Goal: Task Accomplishment & Management: Use online tool/utility

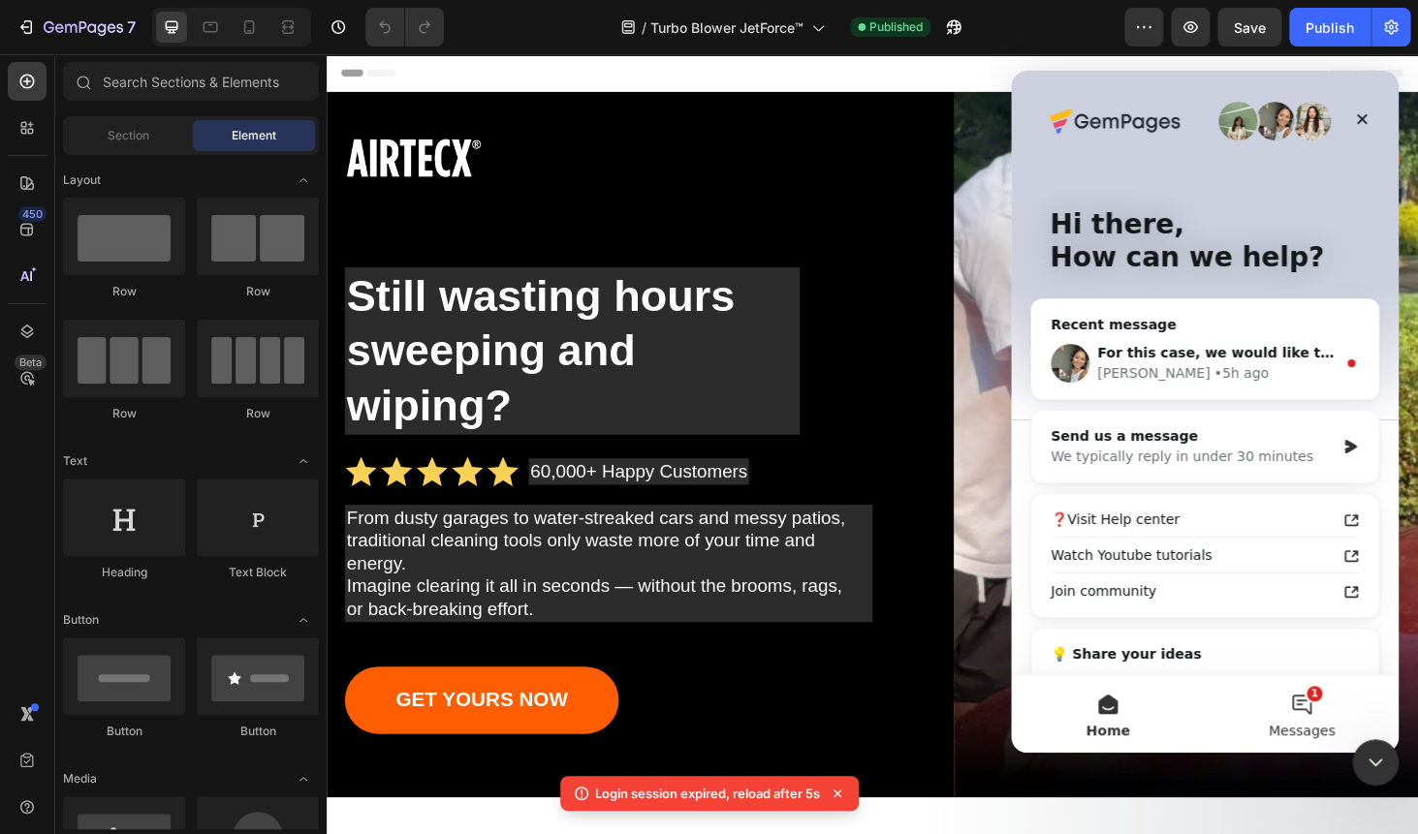
click at [1298, 707] on button "1 Messages" at bounding box center [1301, 714] width 194 height 78
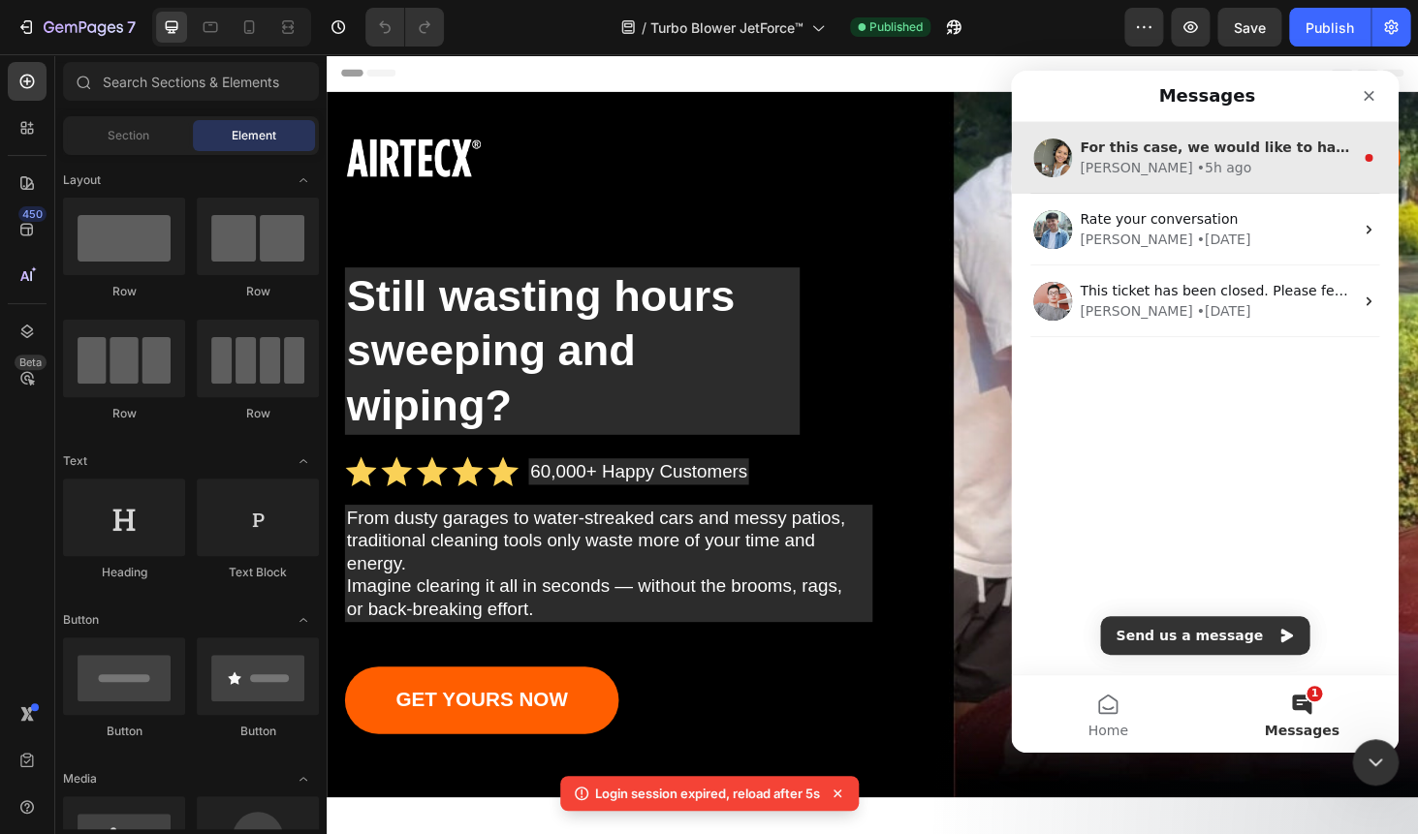
click at [1196, 168] on div "• 5h ago" at bounding box center [1223, 168] width 55 height 20
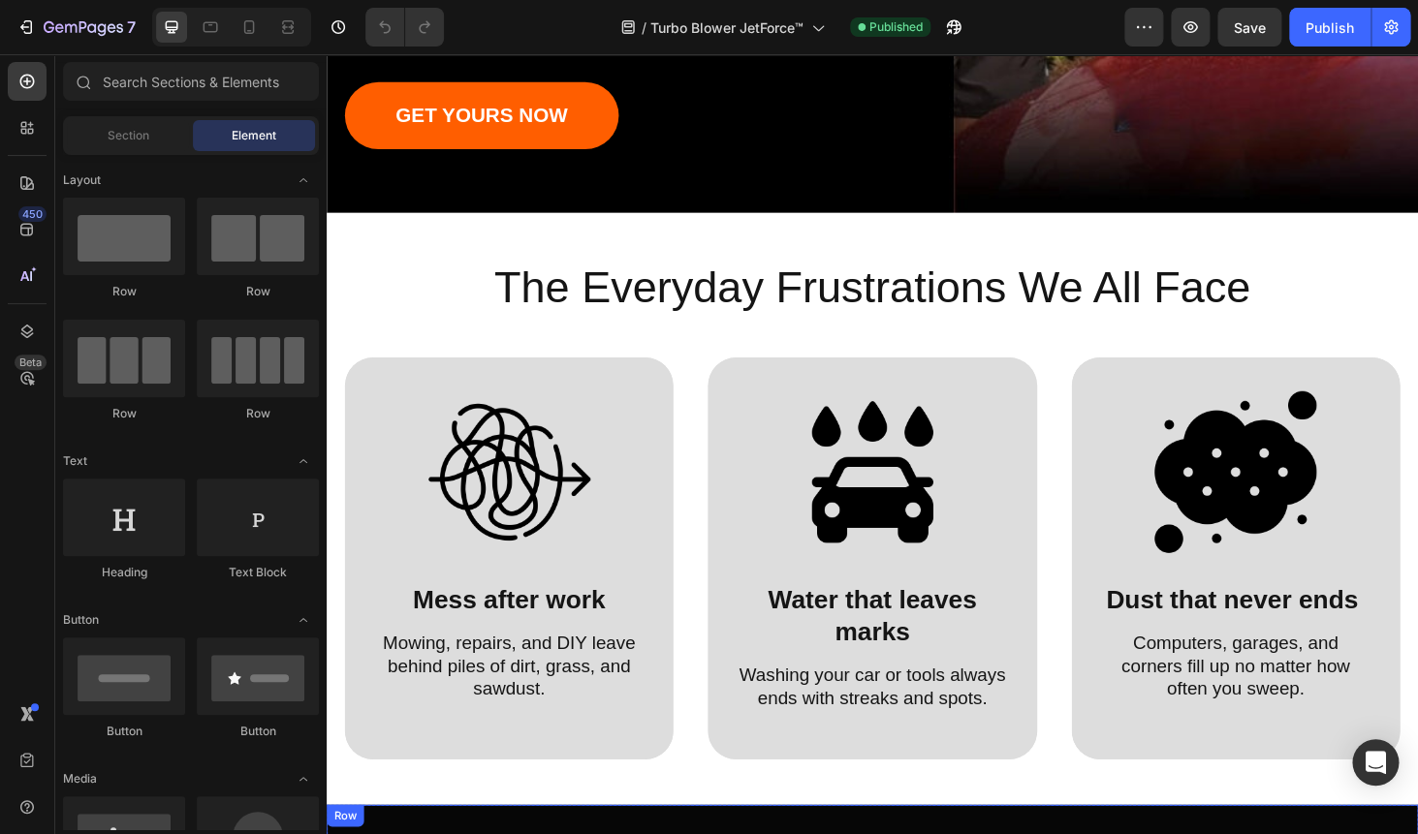
scroll to position [592, 0]
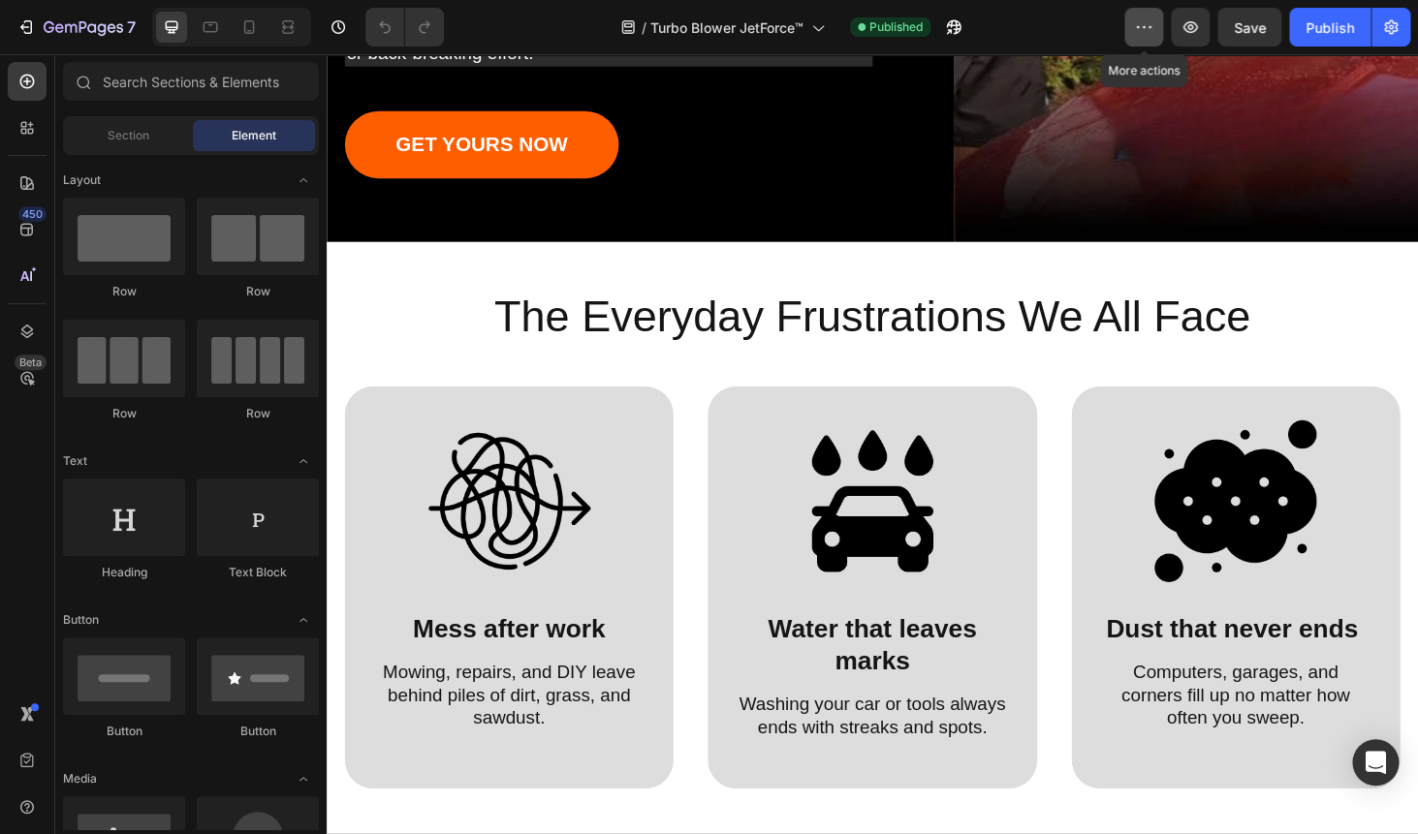
click at [1134, 35] on button "button" at bounding box center [1143, 27] width 39 height 39
click at [710, 14] on div at bounding box center [709, 16] width 8 height 16
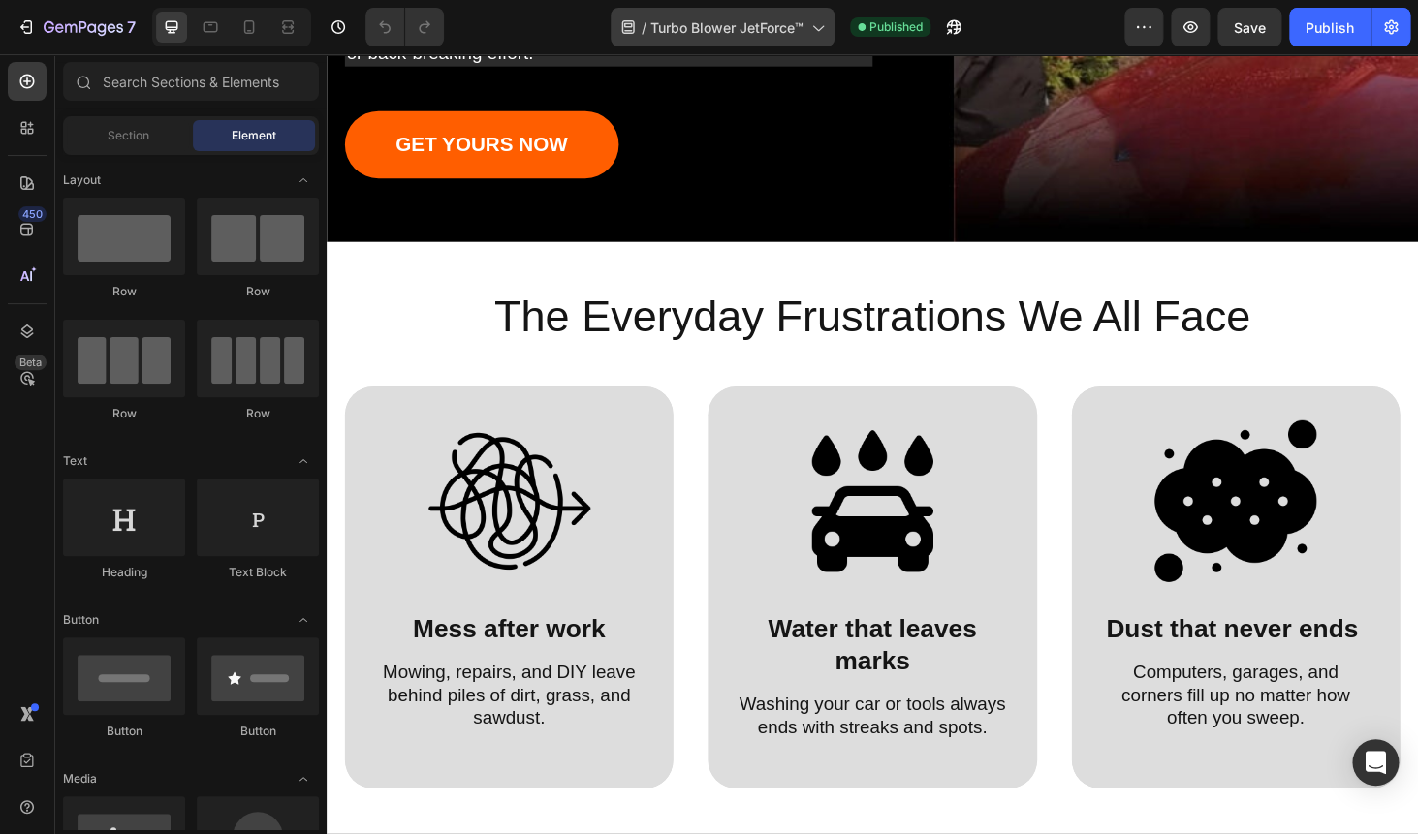
click at [706, 29] on span "Turbo Blower JetForce™" at bounding box center [726, 27] width 153 height 20
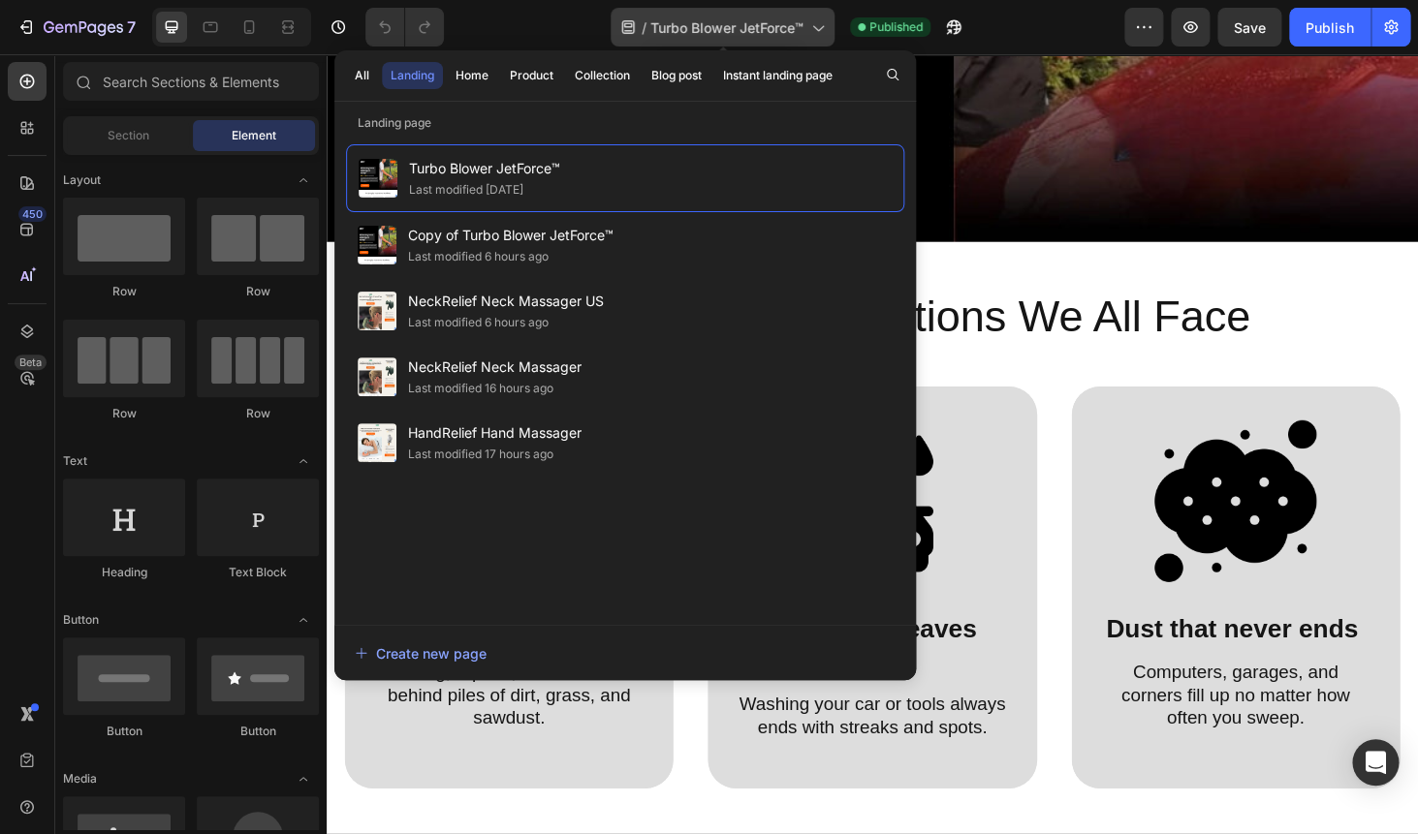
click at [706, 29] on span "Turbo Blower JetForce™" at bounding box center [726, 27] width 153 height 20
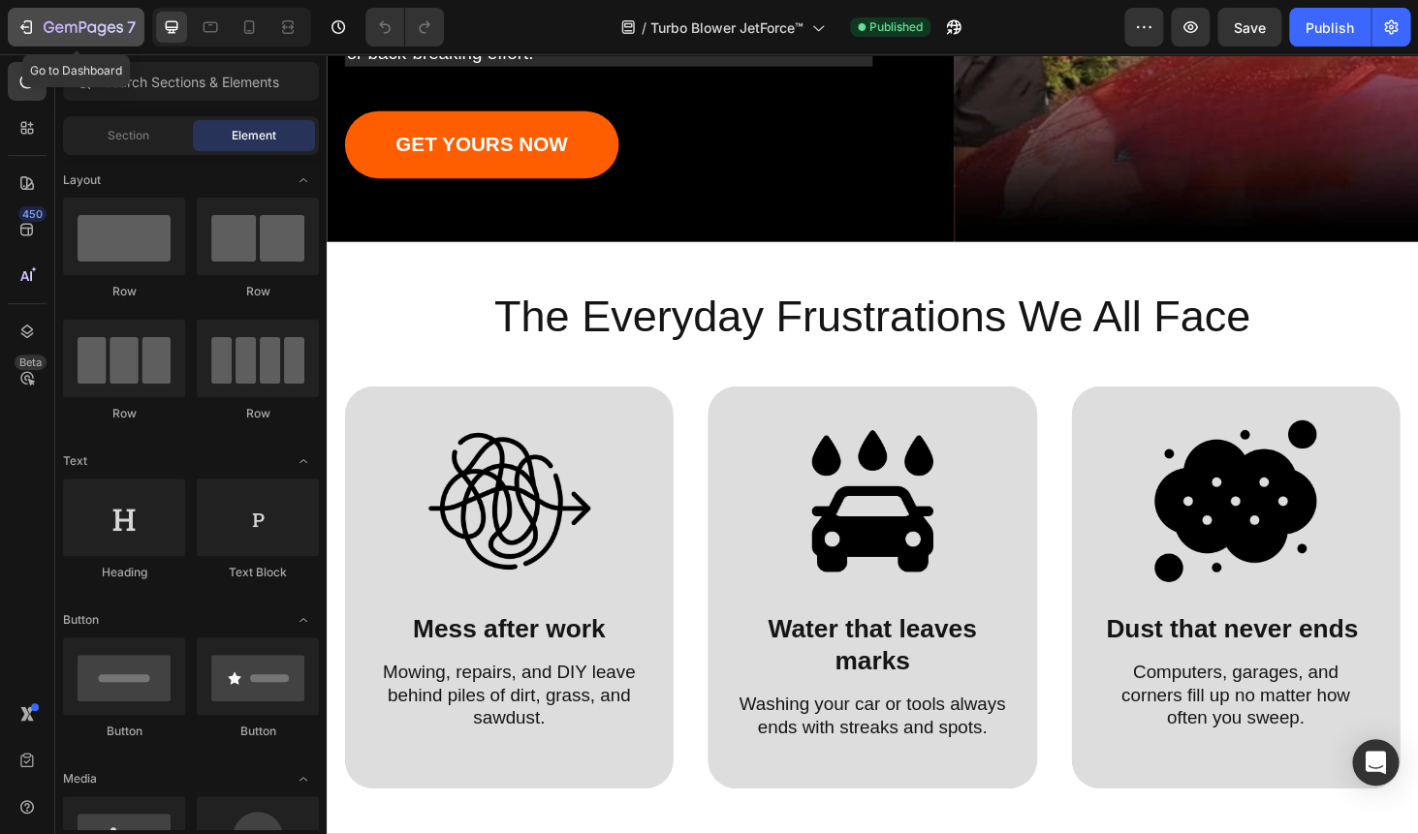
click at [28, 38] on div "7" at bounding box center [75, 27] width 119 height 23
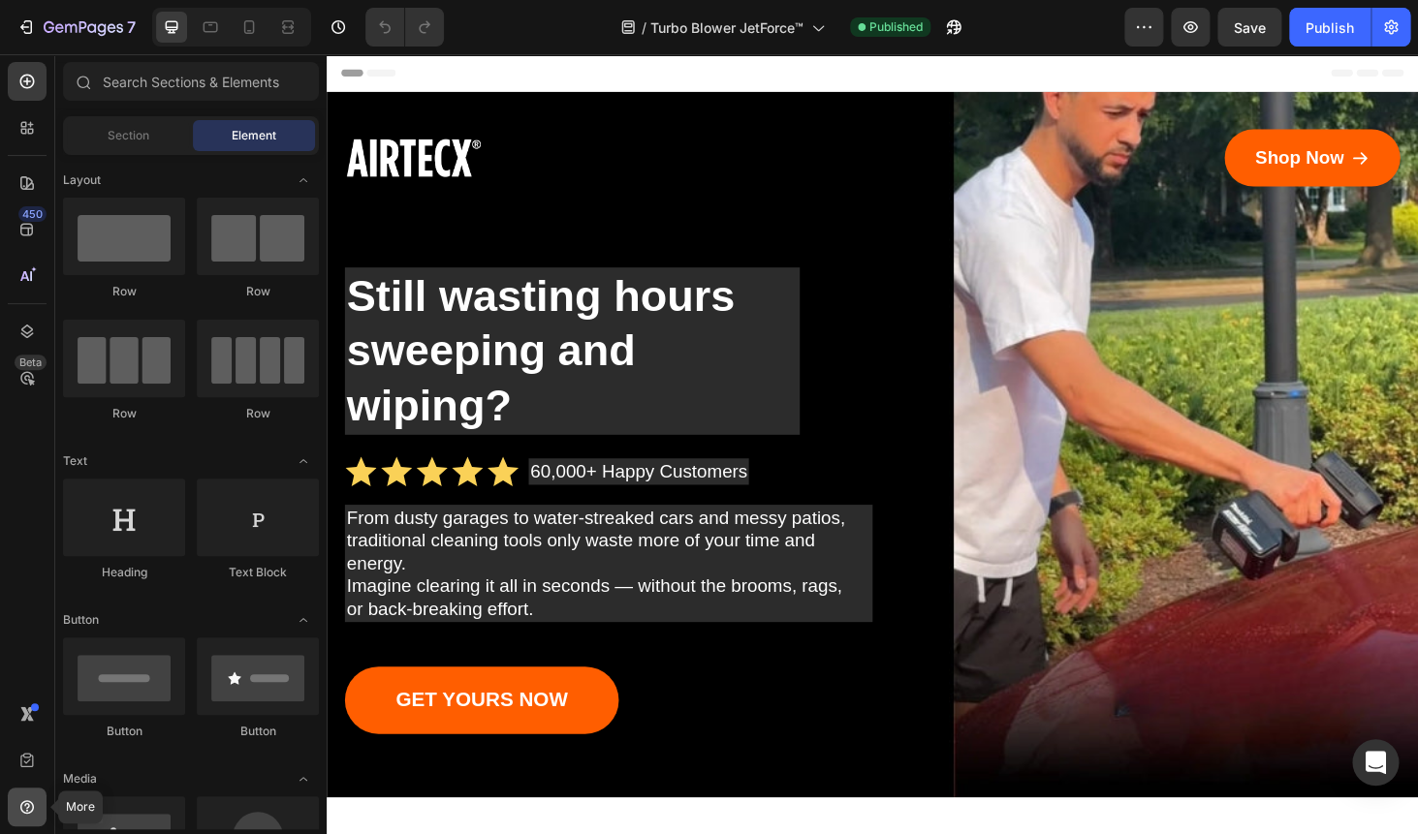
click at [32, 803] on icon at bounding box center [27, 807] width 14 height 14
click at [32, 802] on icon at bounding box center [27, 807] width 14 height 14
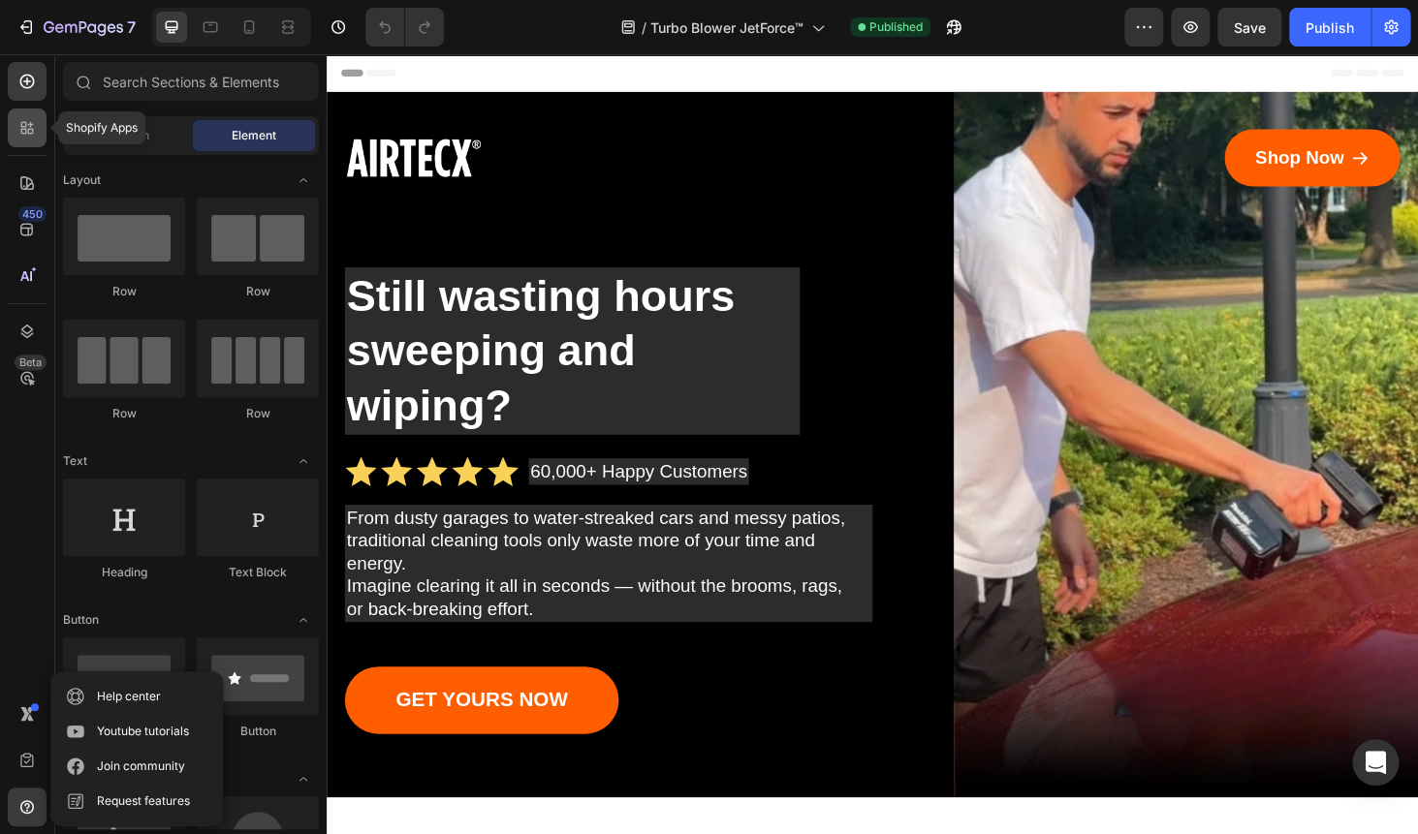
click at [27, 131] on icon at bounding box center [26, 127] width 19 height 19
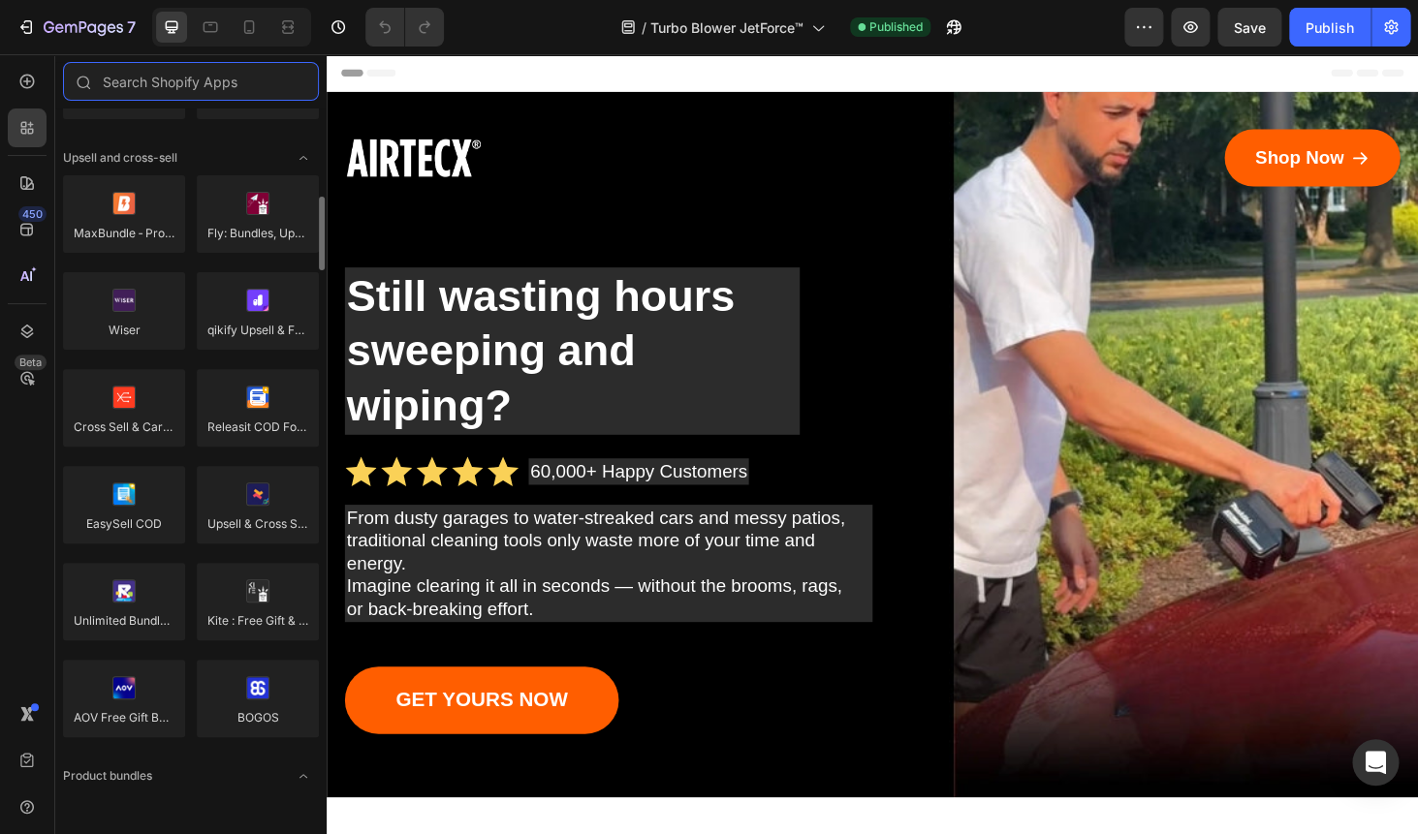
scroll to position [791, 0]
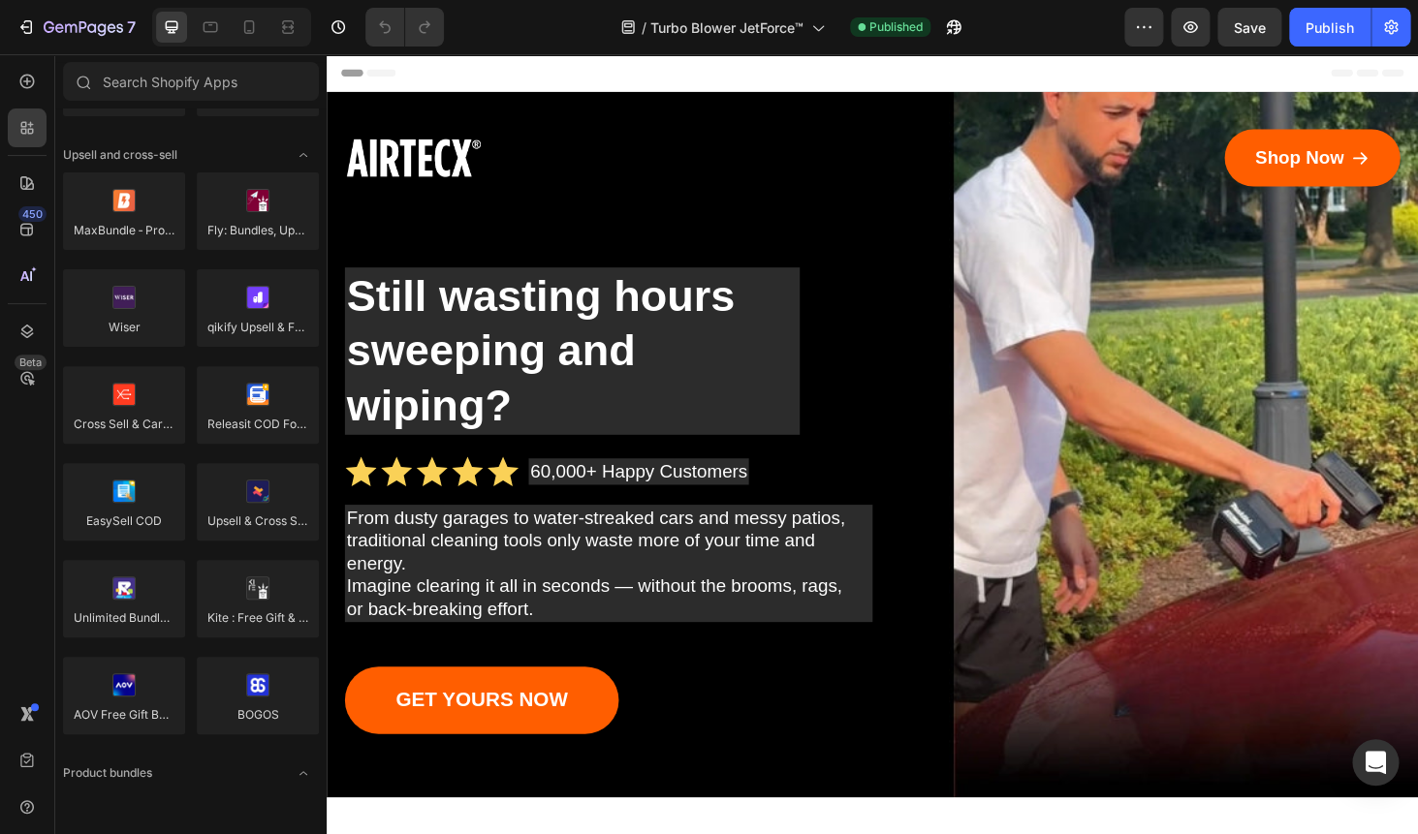
click at [1060, 27] on div "/ Turbo Blower JetForce™ Published" at bounding box center [791, 27] width 665 height 39
click at [1139, 25] on icon "button" at bounding box center [1143, 26] width 19 height 19
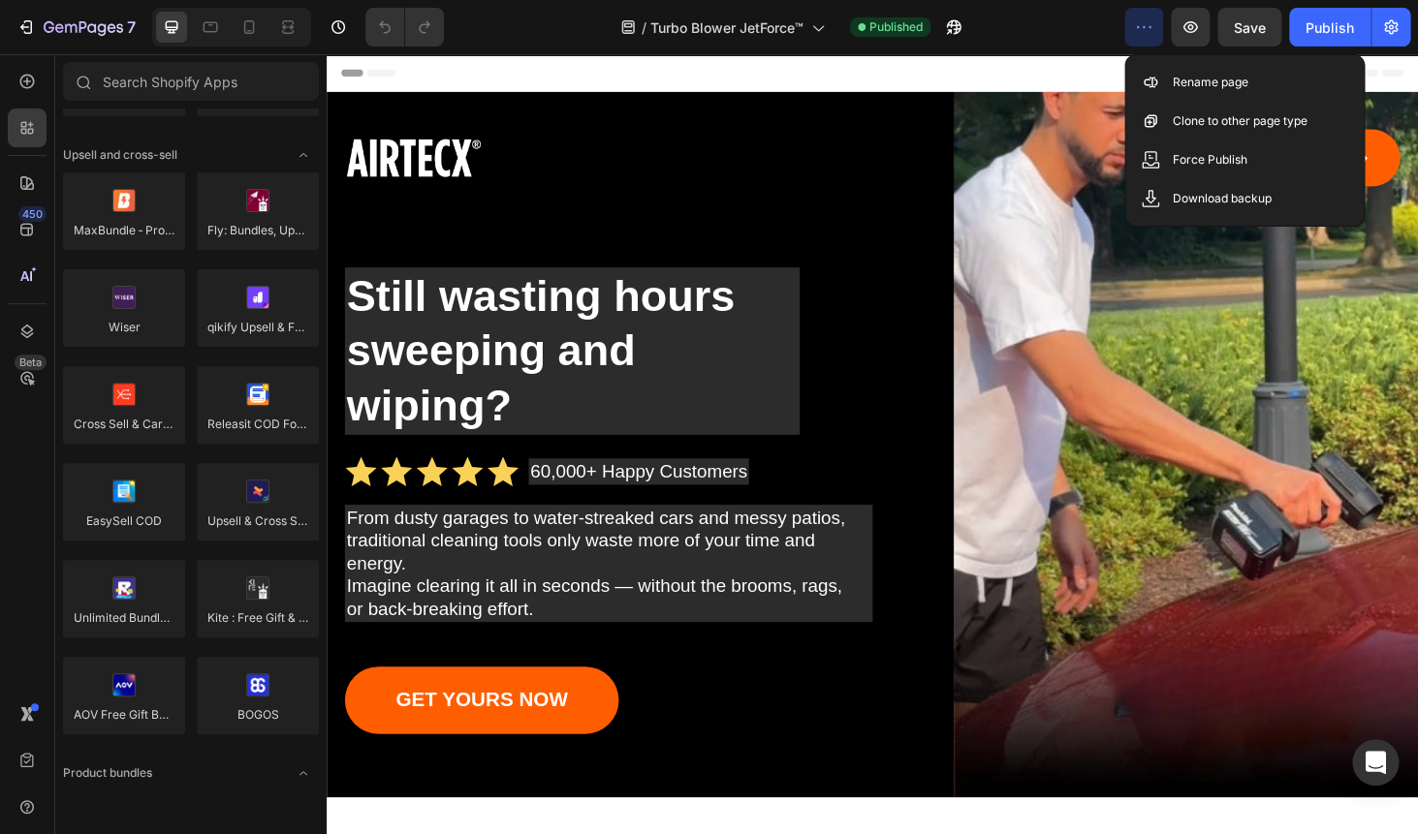
click at [1139, 25] on icon "button" at bounding box center [1143, 26] width 19 height 19
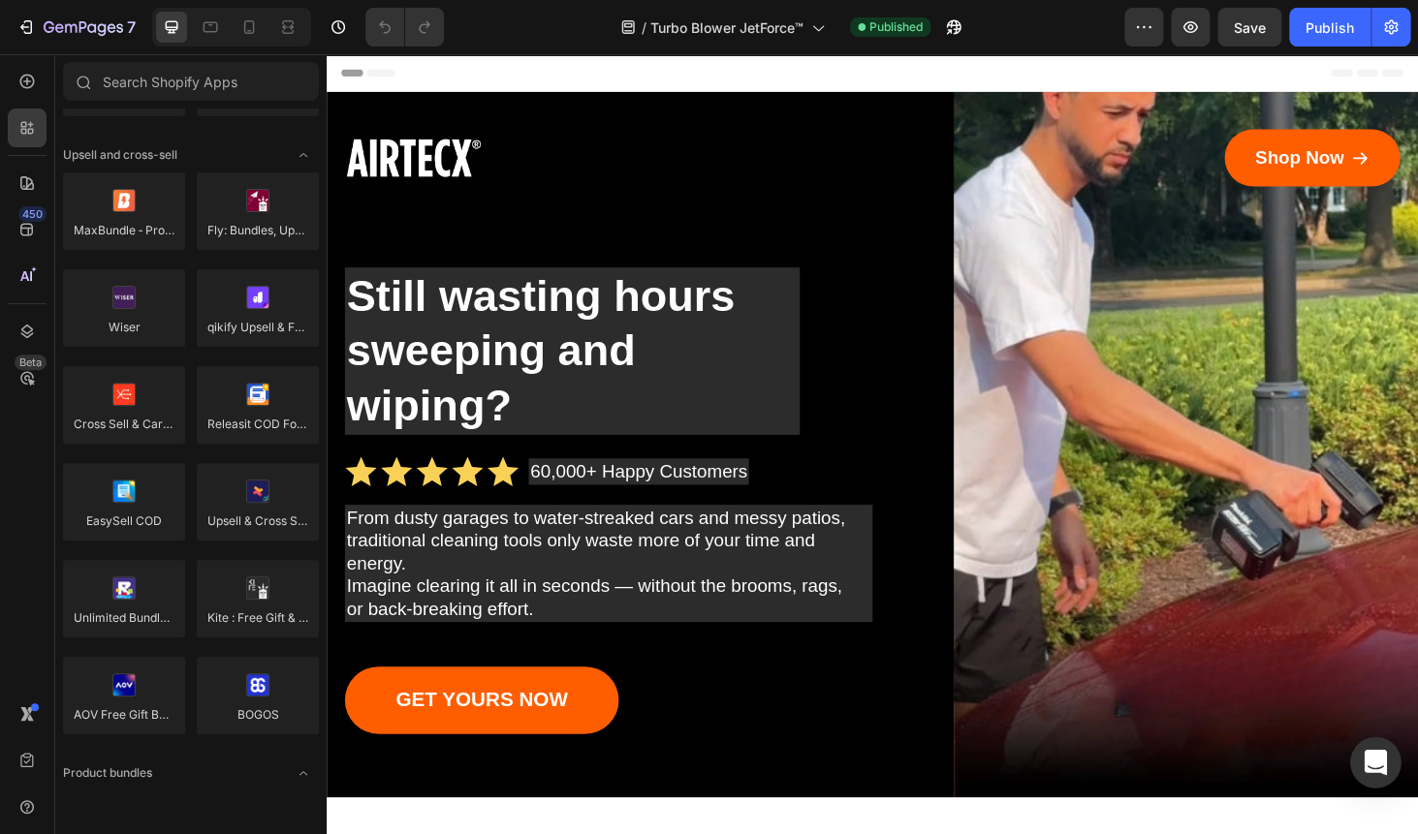
click at [1376, 765] on icon "Open Intercom Messenger" at bounding box center [1374, 762] width 22 height 25
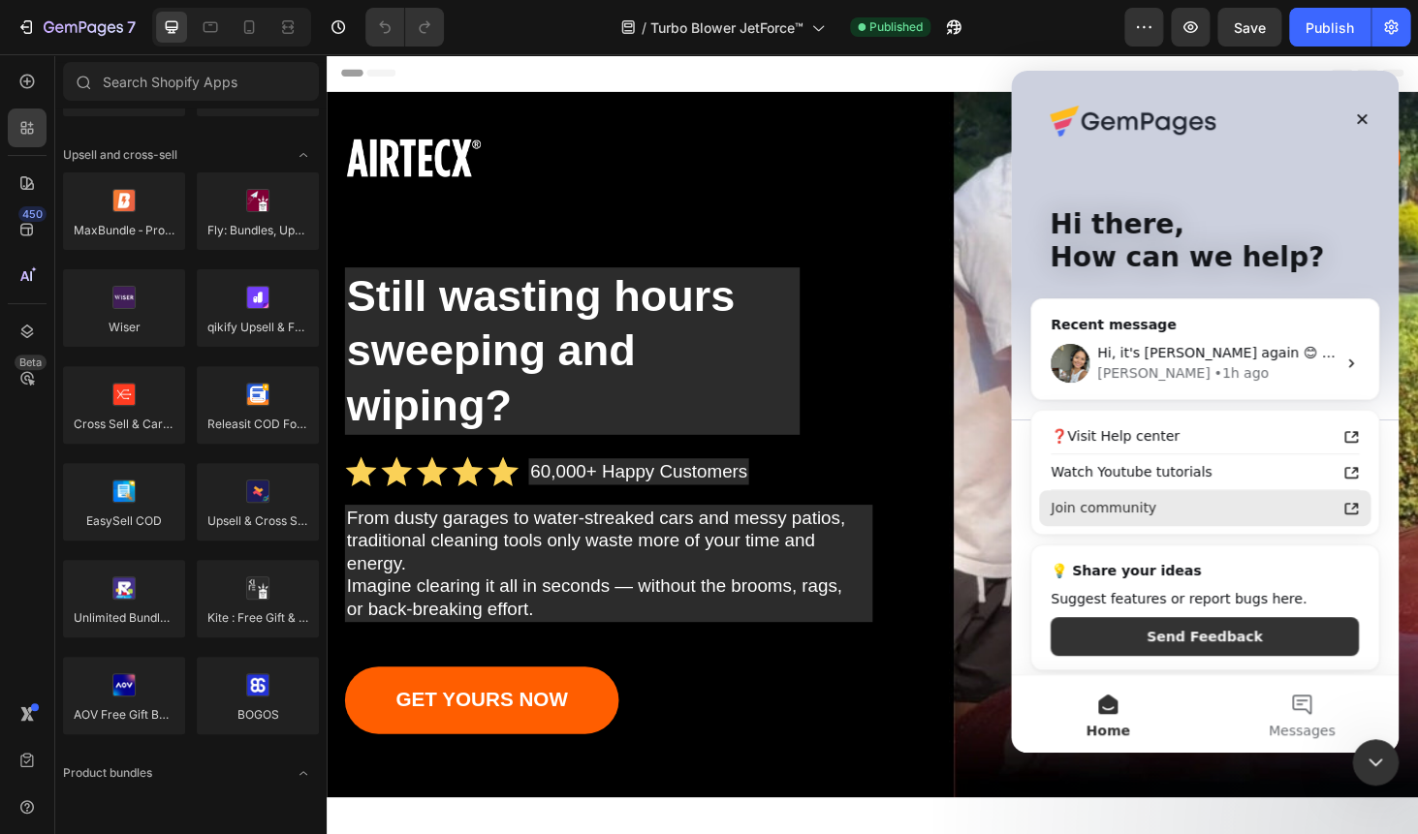
scroll to position [0, 0]
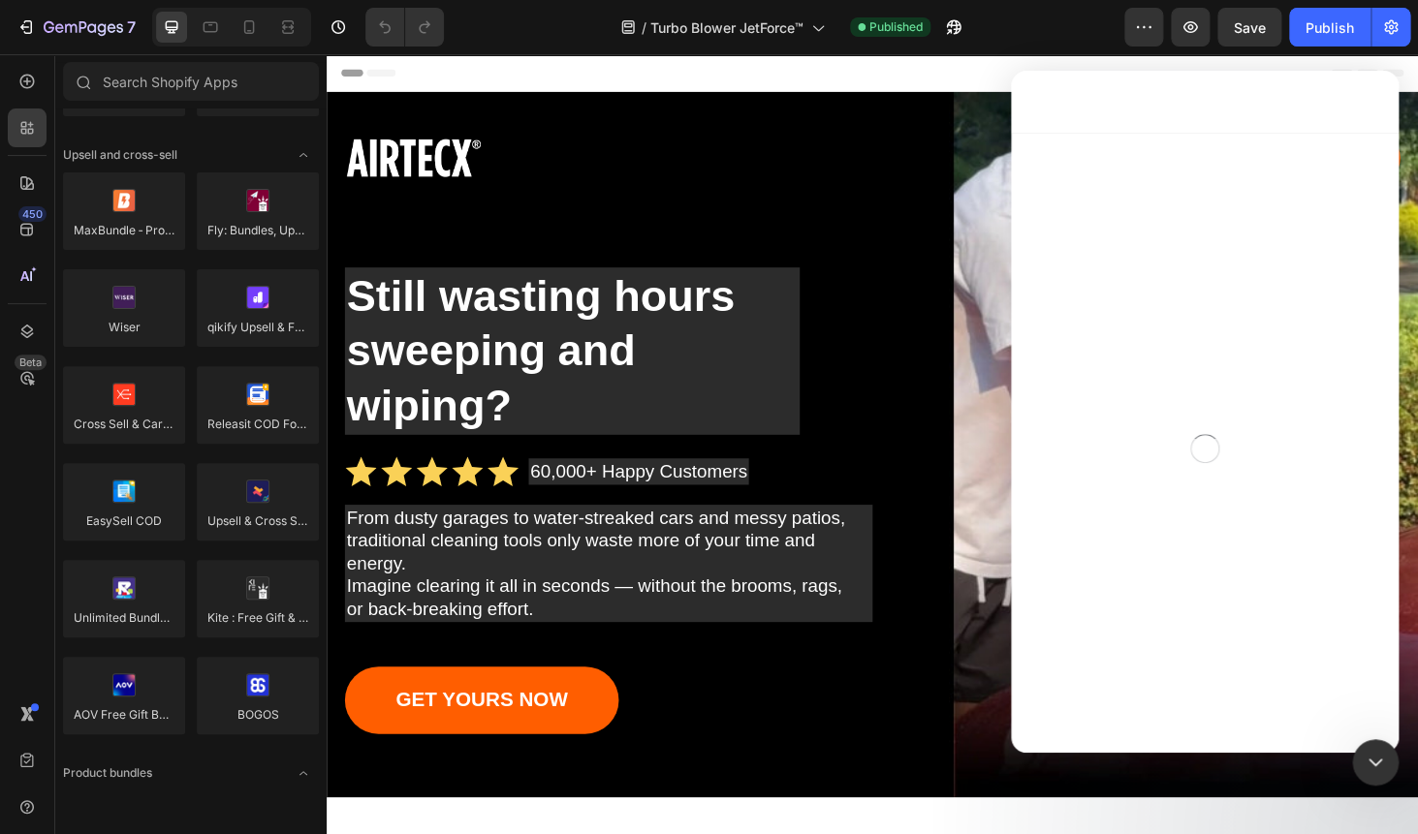
scroll to position [723, 0]
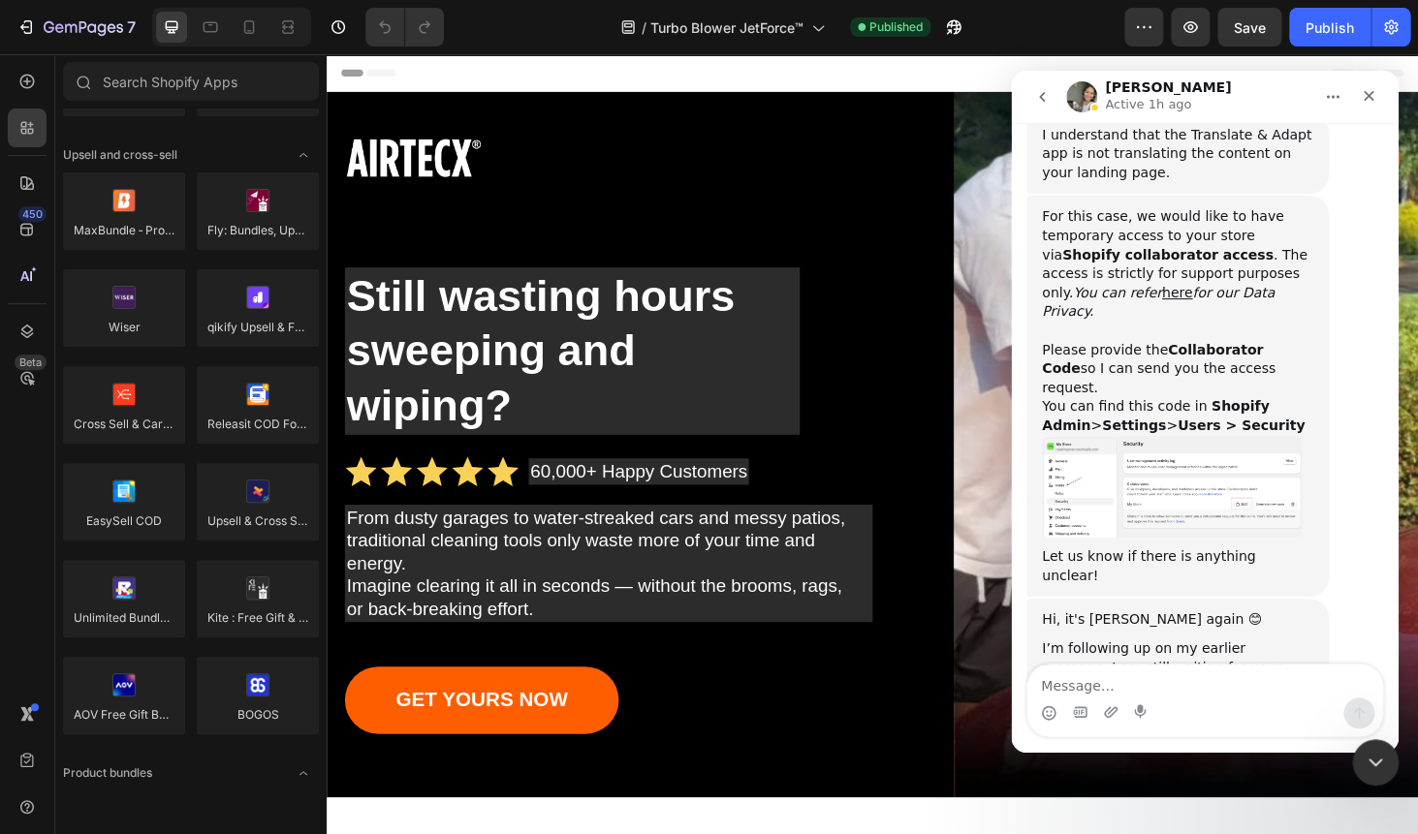
click at [1140, 686] on textarea "Message…" at bounding box center [1204, 681] width 355 height 33
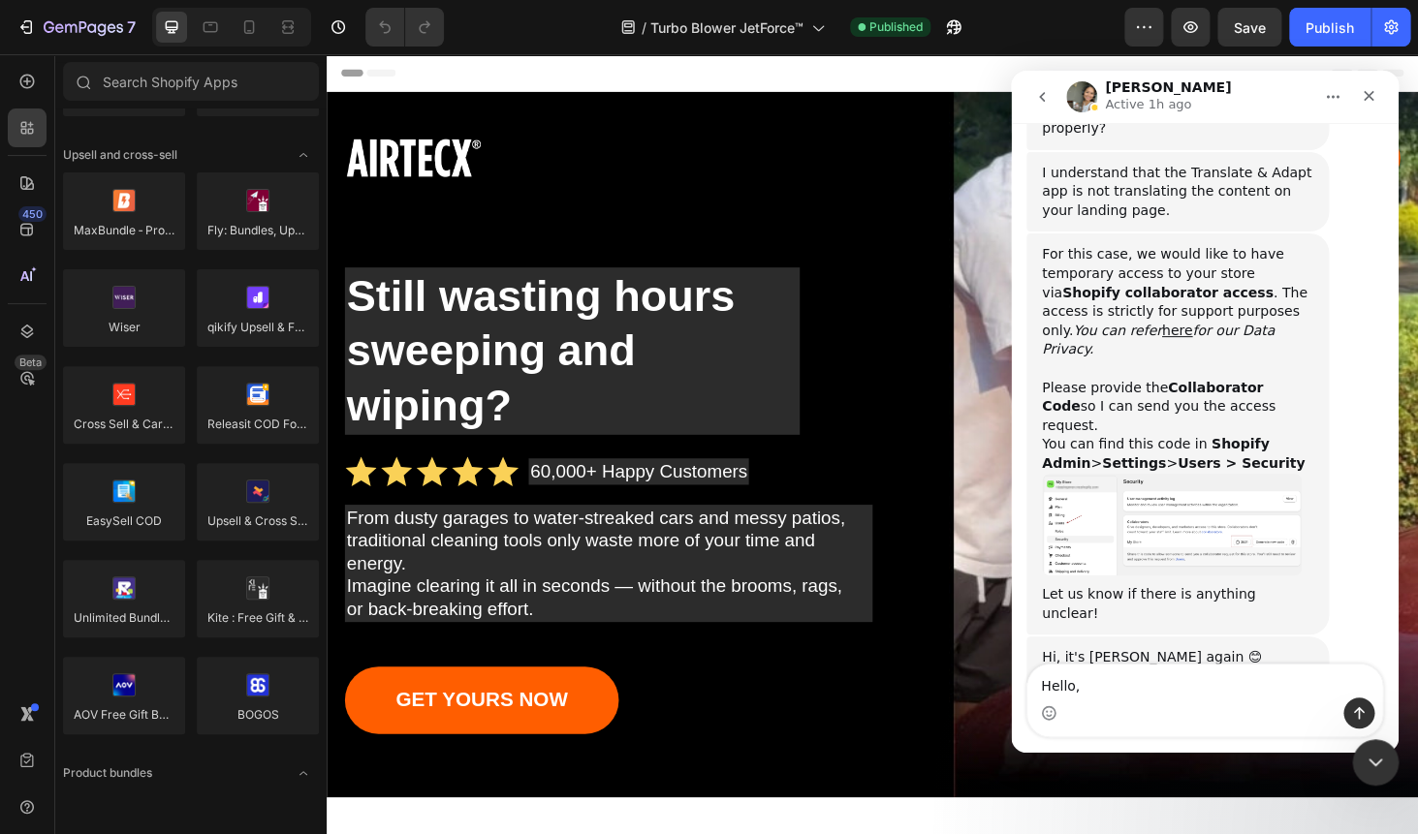
scroll to position [691, 0]
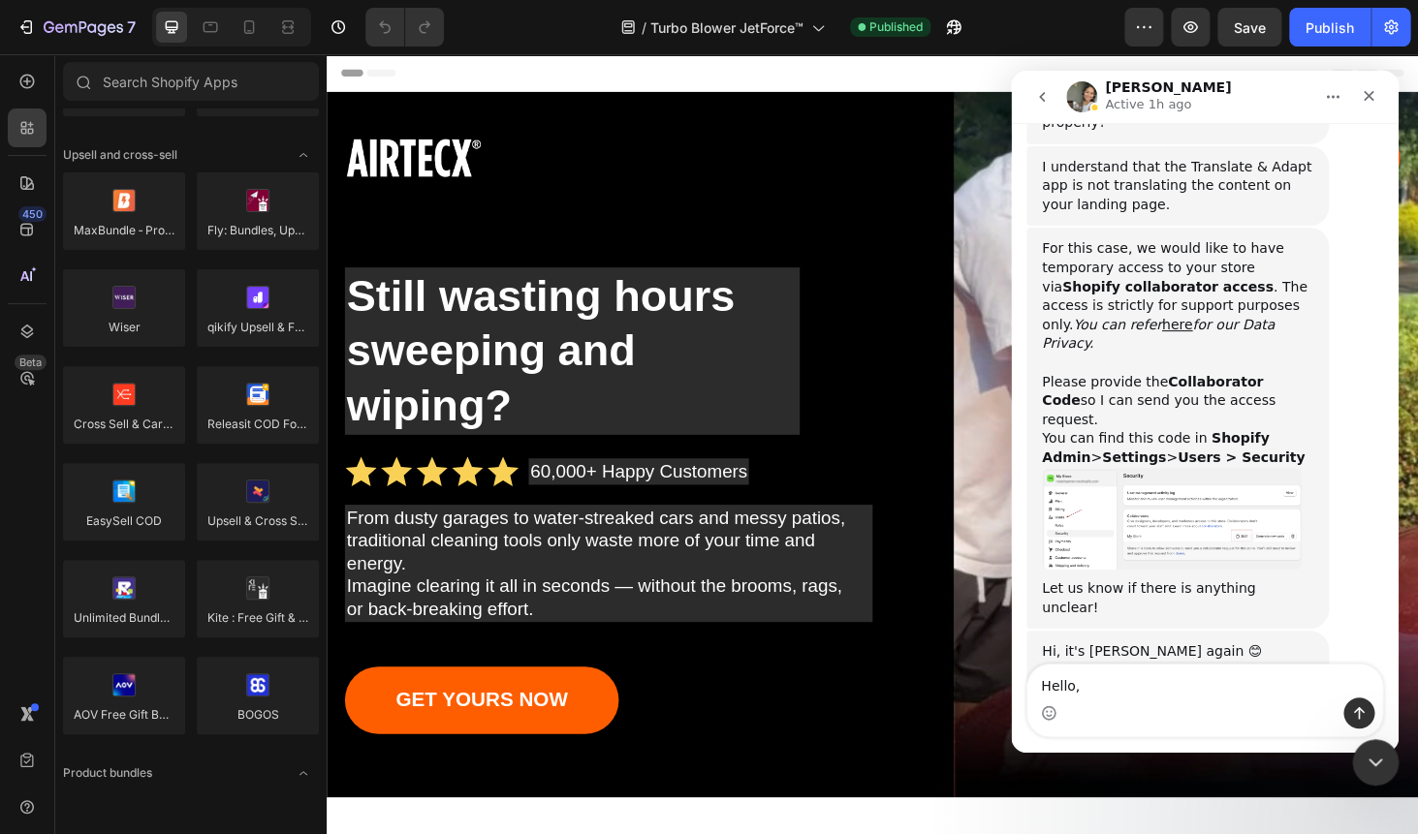
click at [1194, 468] on img "Zoe says…" at bounding box center [1172, 519] width 260 height 103
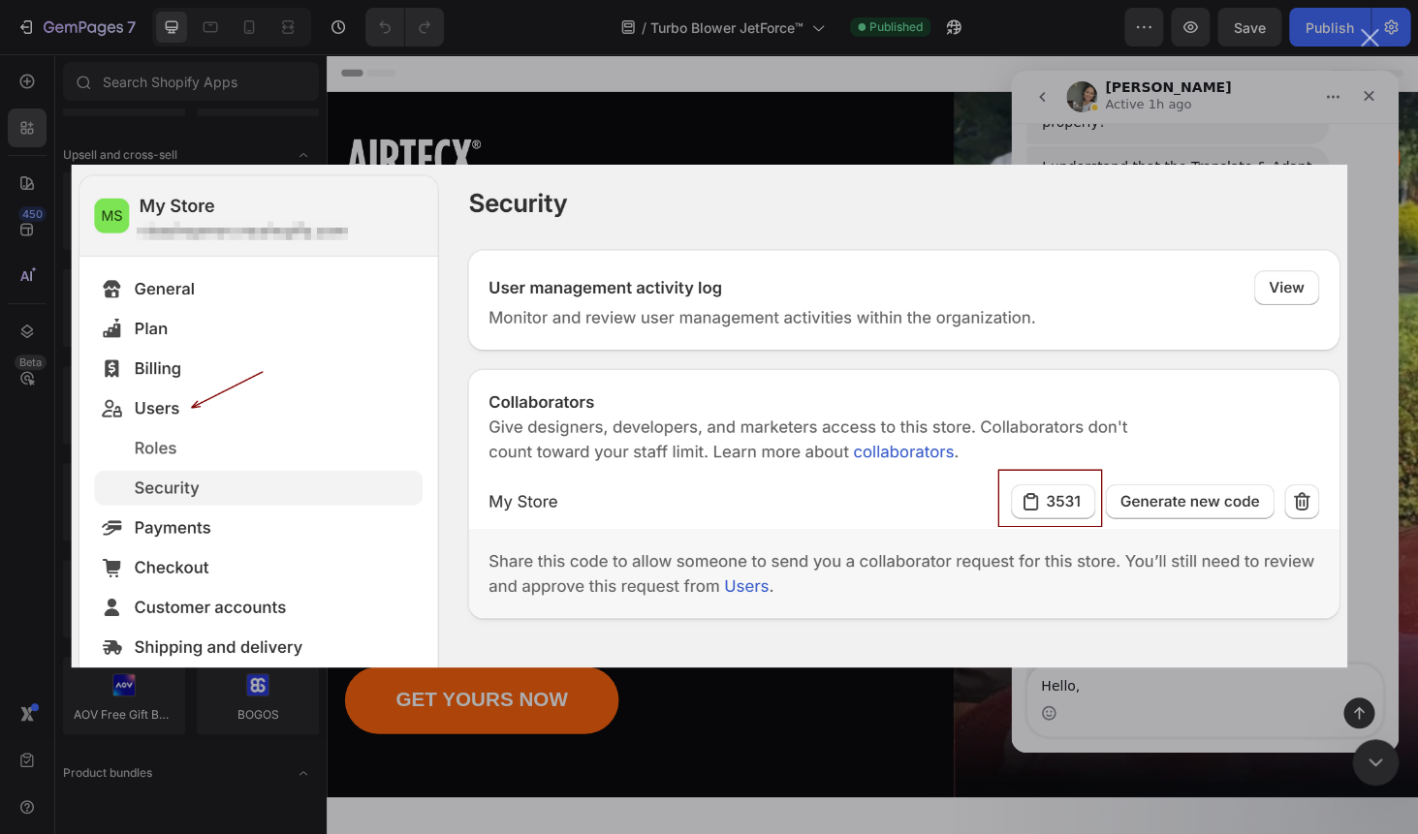
click at [1070, 708] on div "Intercom messenger" at bounding box center [709, 417] width 1418 height 834
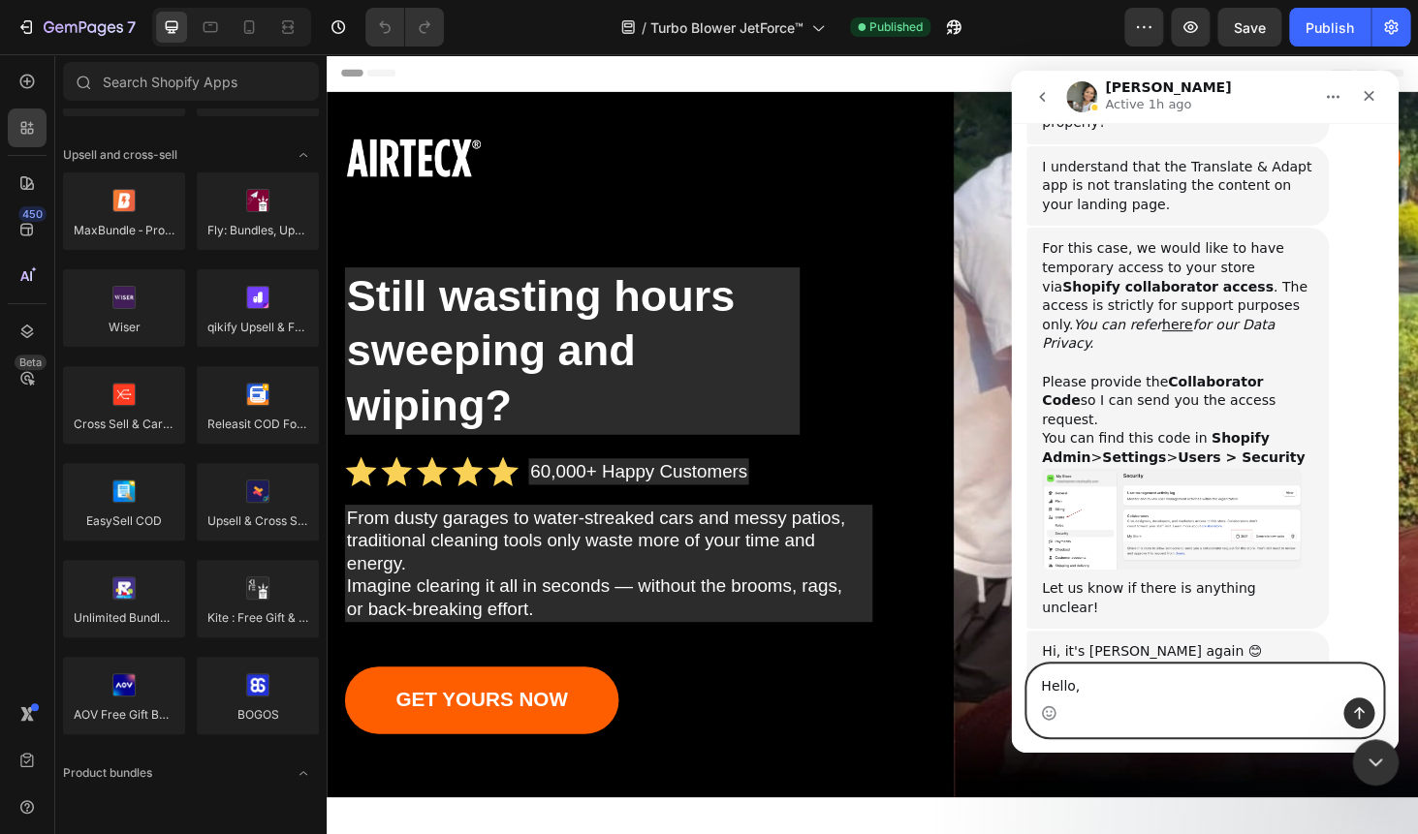
click at [1149, 688] on textarea "Hello," at bounding box center [1204, 681] width 355 height 33
paste textarea "3900"
type textarea "Hello, here is the code: 3900"
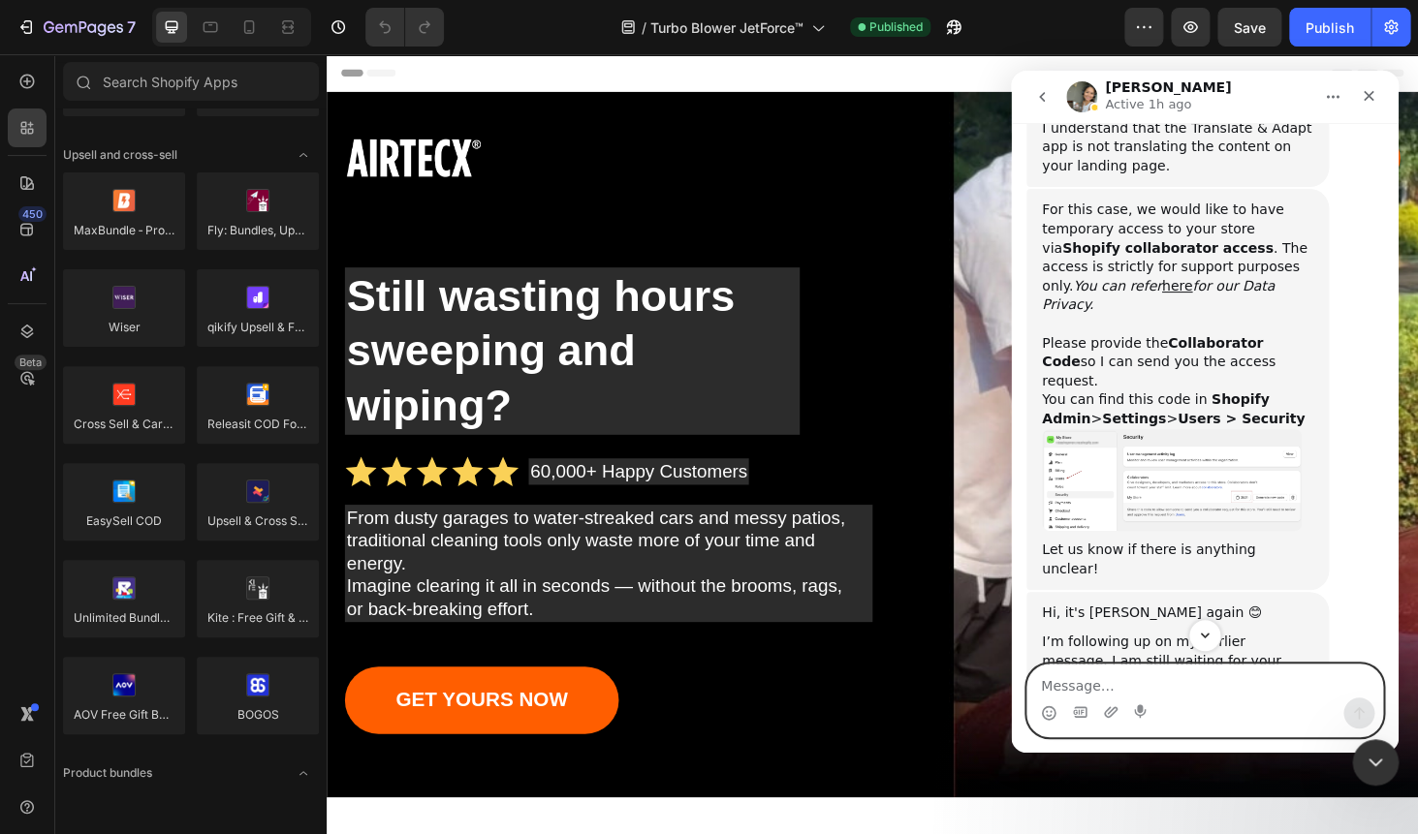
scroll to position [781, 0]
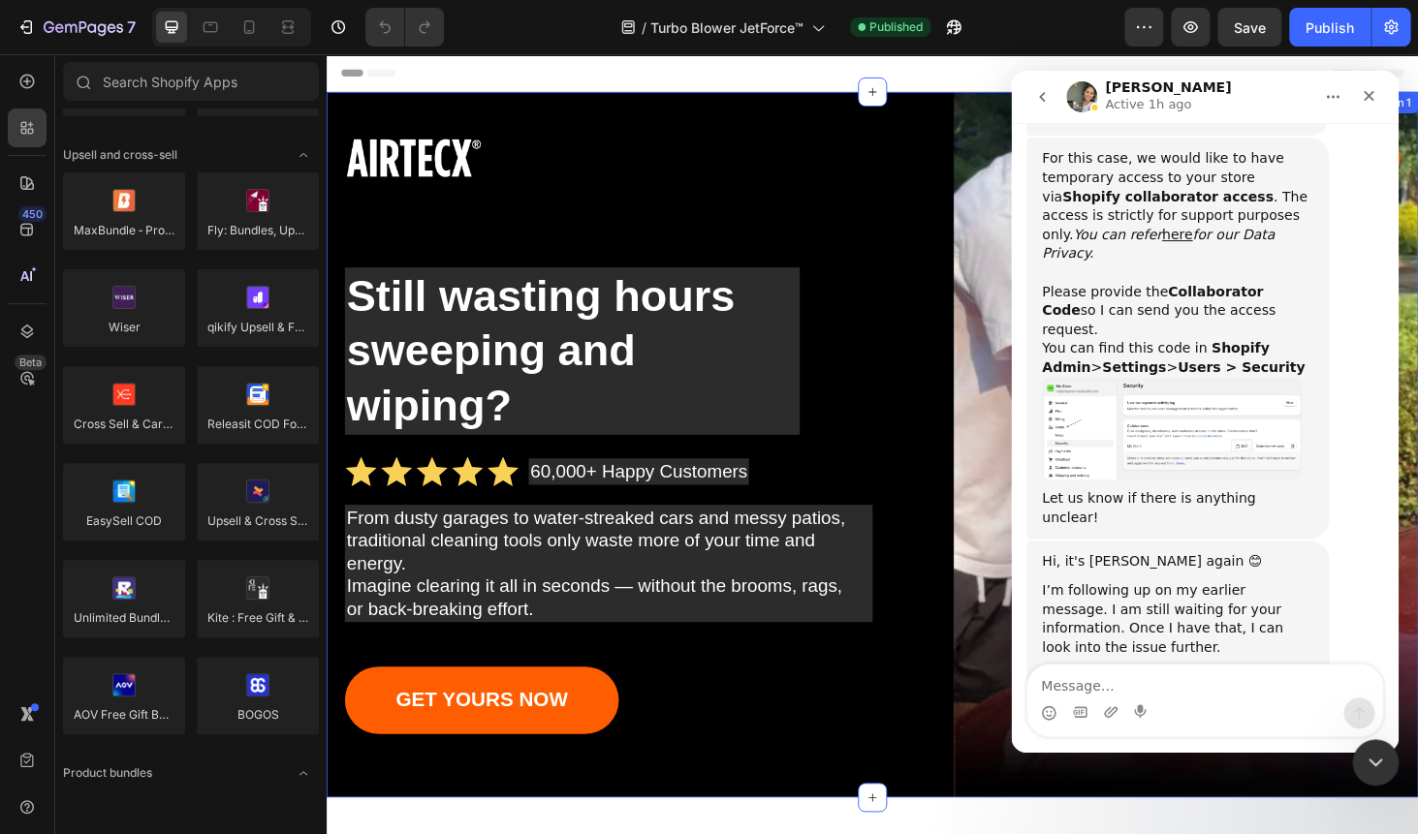
click at [970, 129] on div "Image Shop Now Button Row Still wasting hours sweeping and wiping? Heading Icon…" at bounding box center [908, 470] width 1163 height 752
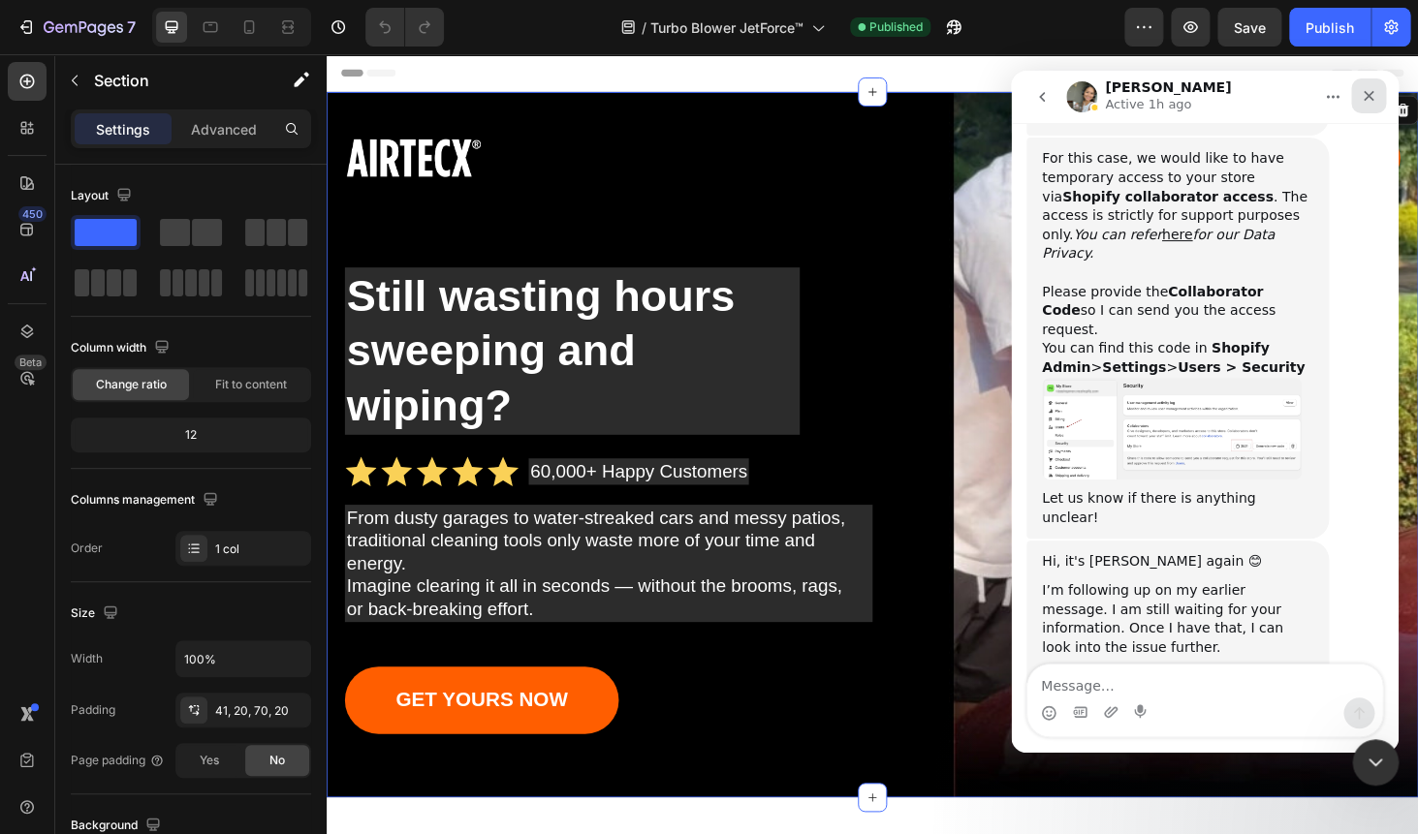
click at [1365, 97] on icon "Close" at bounding box center [1368, 96] width 16 height 16
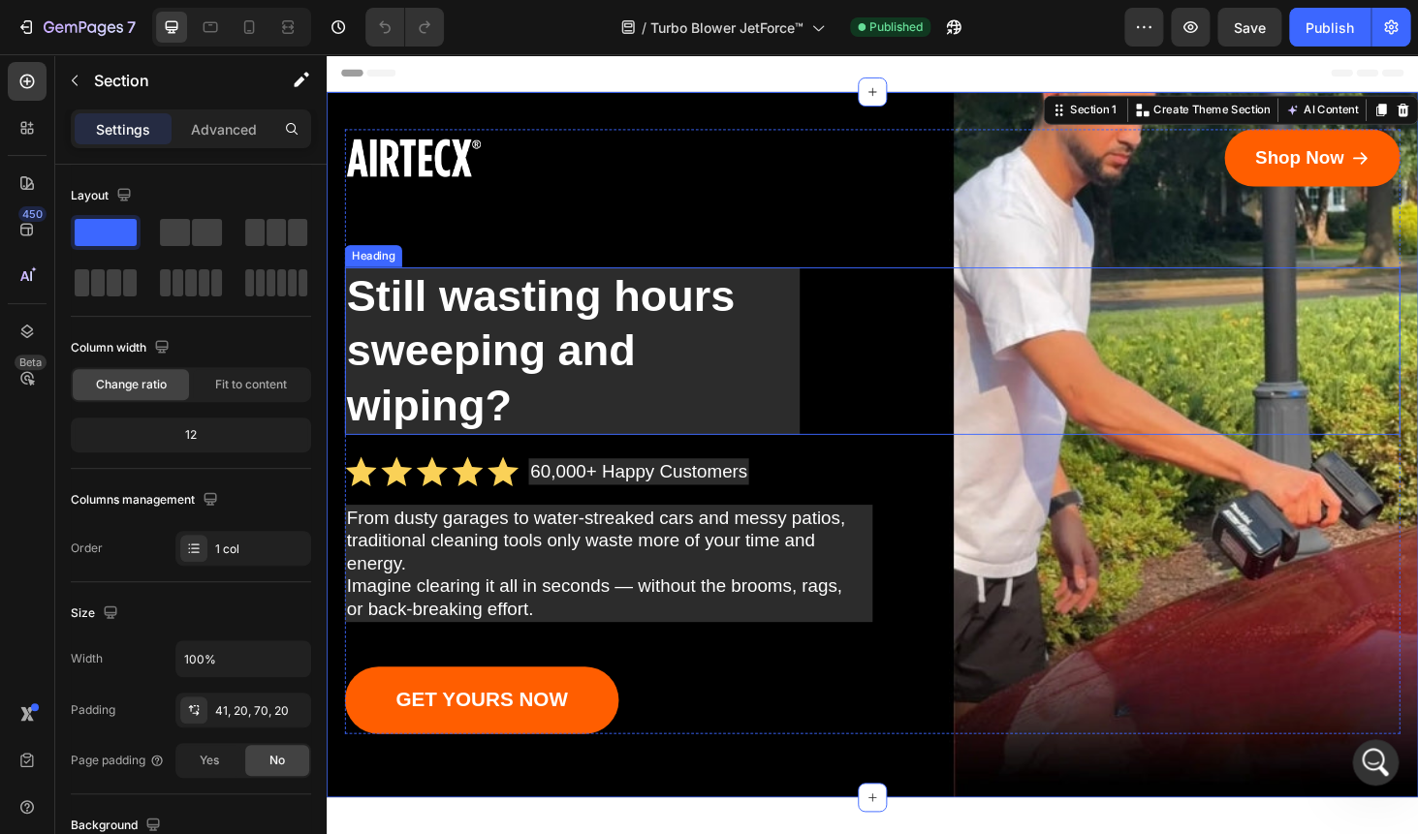
click at [486, 331] on h1 "Still wasting hours sweeping and wiping?" at bounding box center [588, 370] width 484 height 178
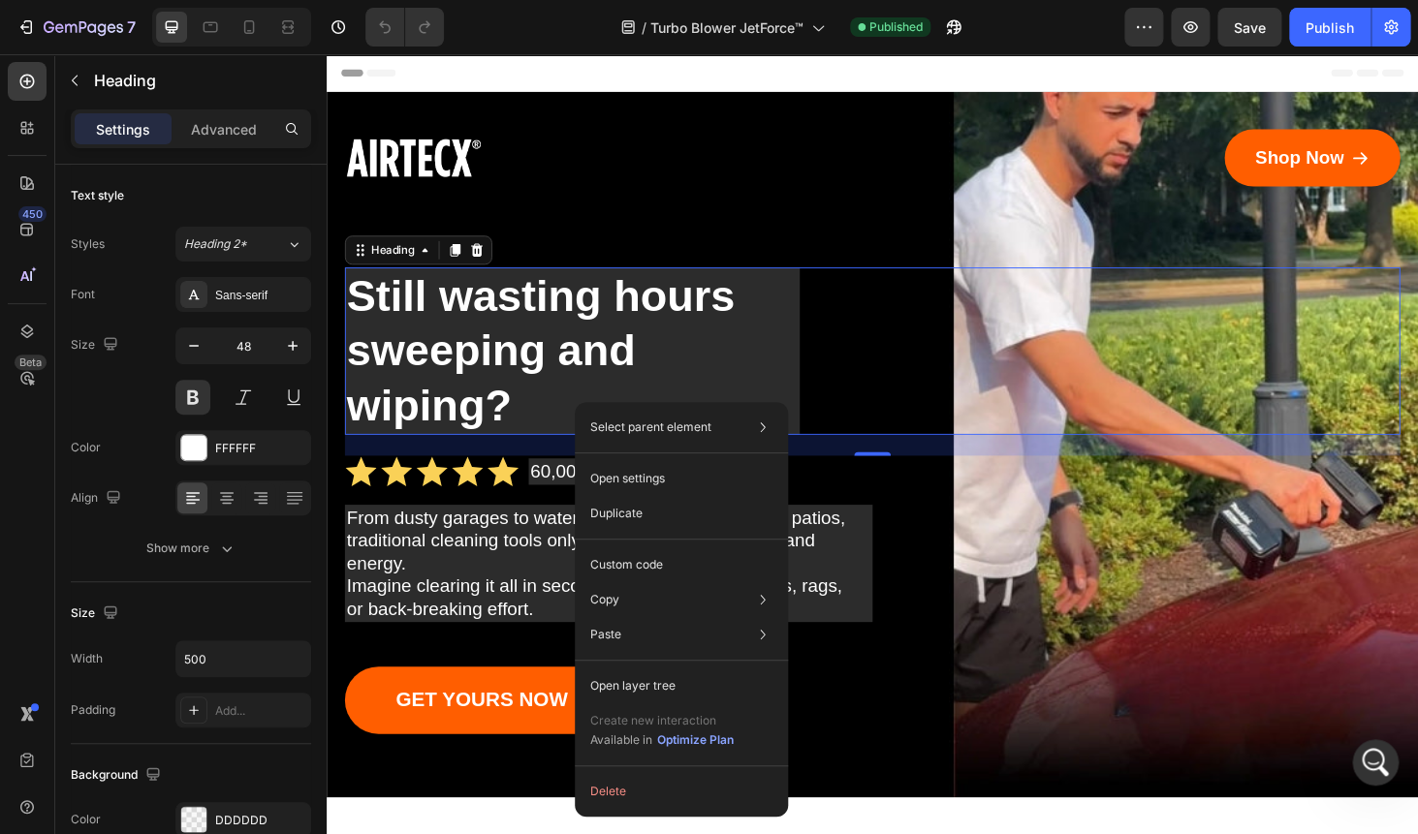
click at [610, 402] on h1 "Still wasting hours sweeping and wiping?" at bounding box center [588, 370] width 484 height 178
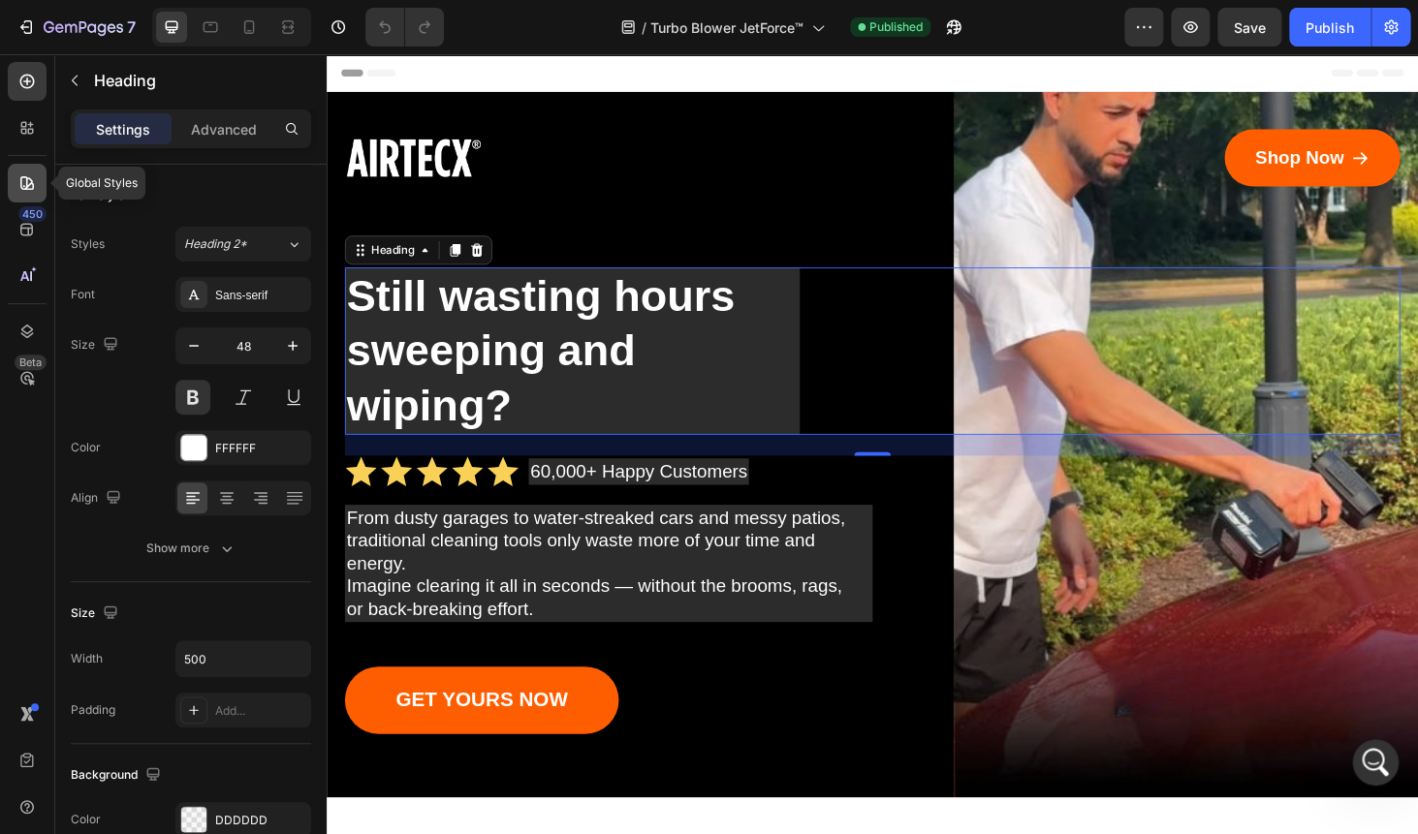
click at [18, 183] on icon at bounding box center [26, 182] width 19 height 19
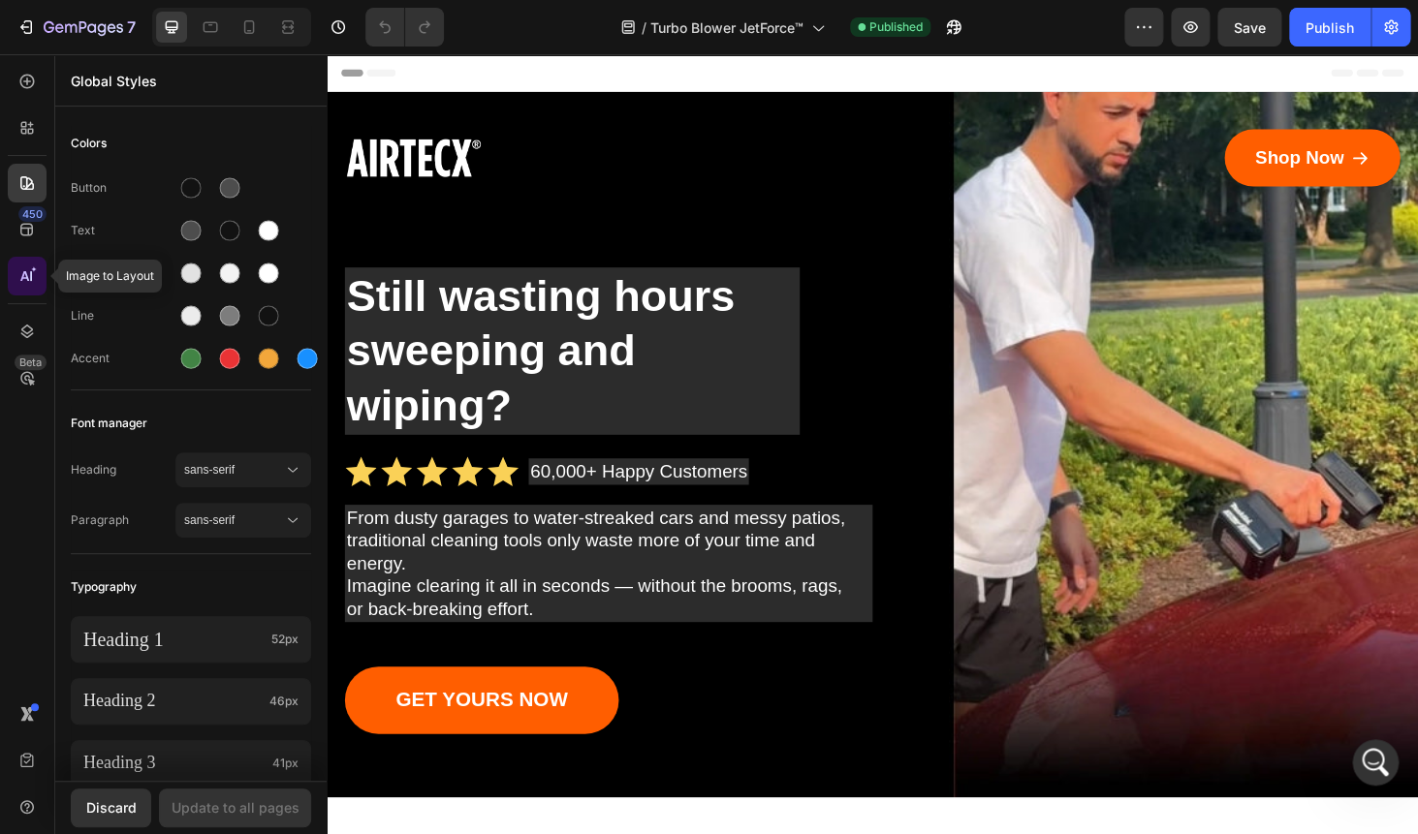
click at [21, 270] on icon at bounding box center [26, 275] width 19 height 19
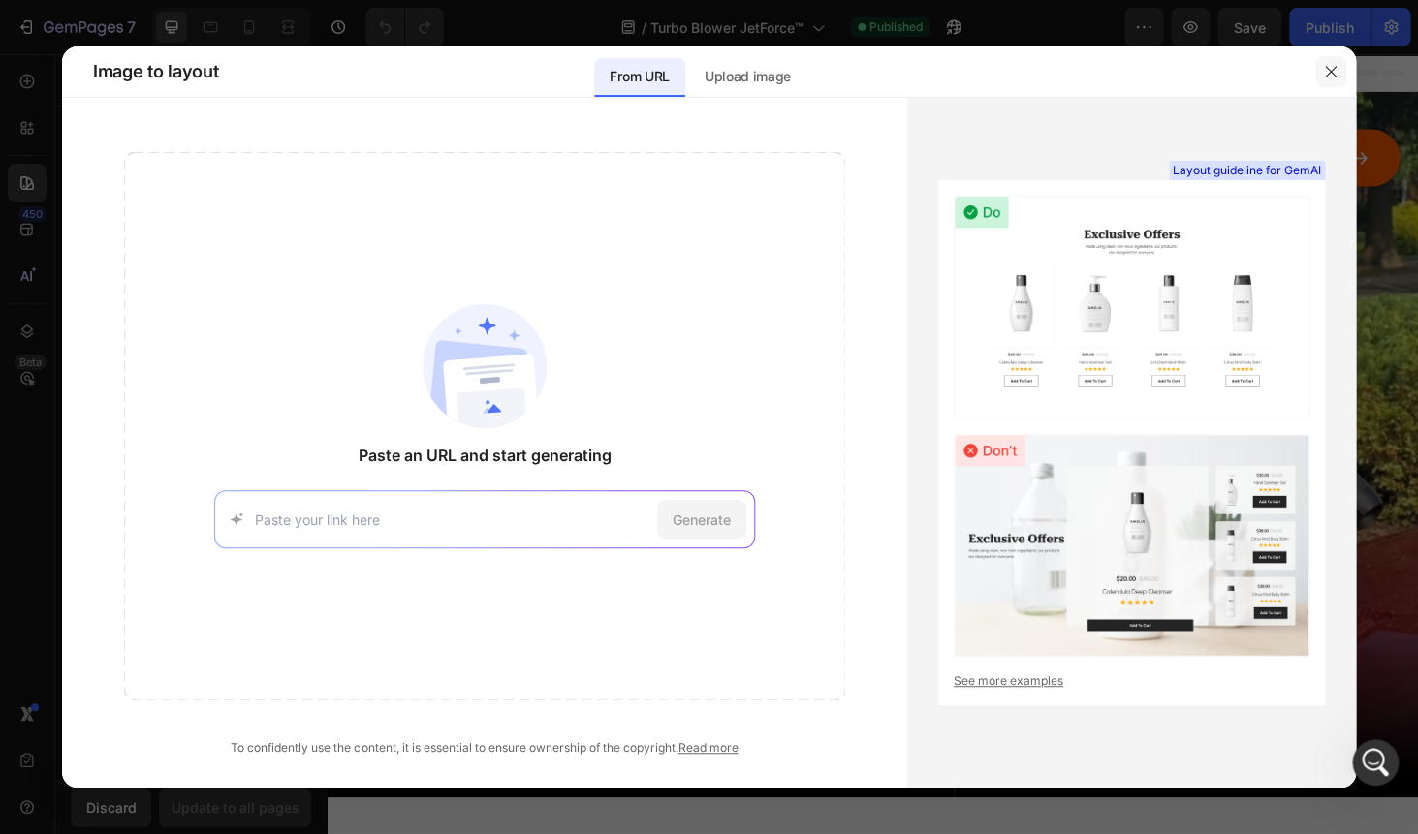
click at [1328, 70] on icon "button" at bounding box center [1330, 71] width 11 height 11
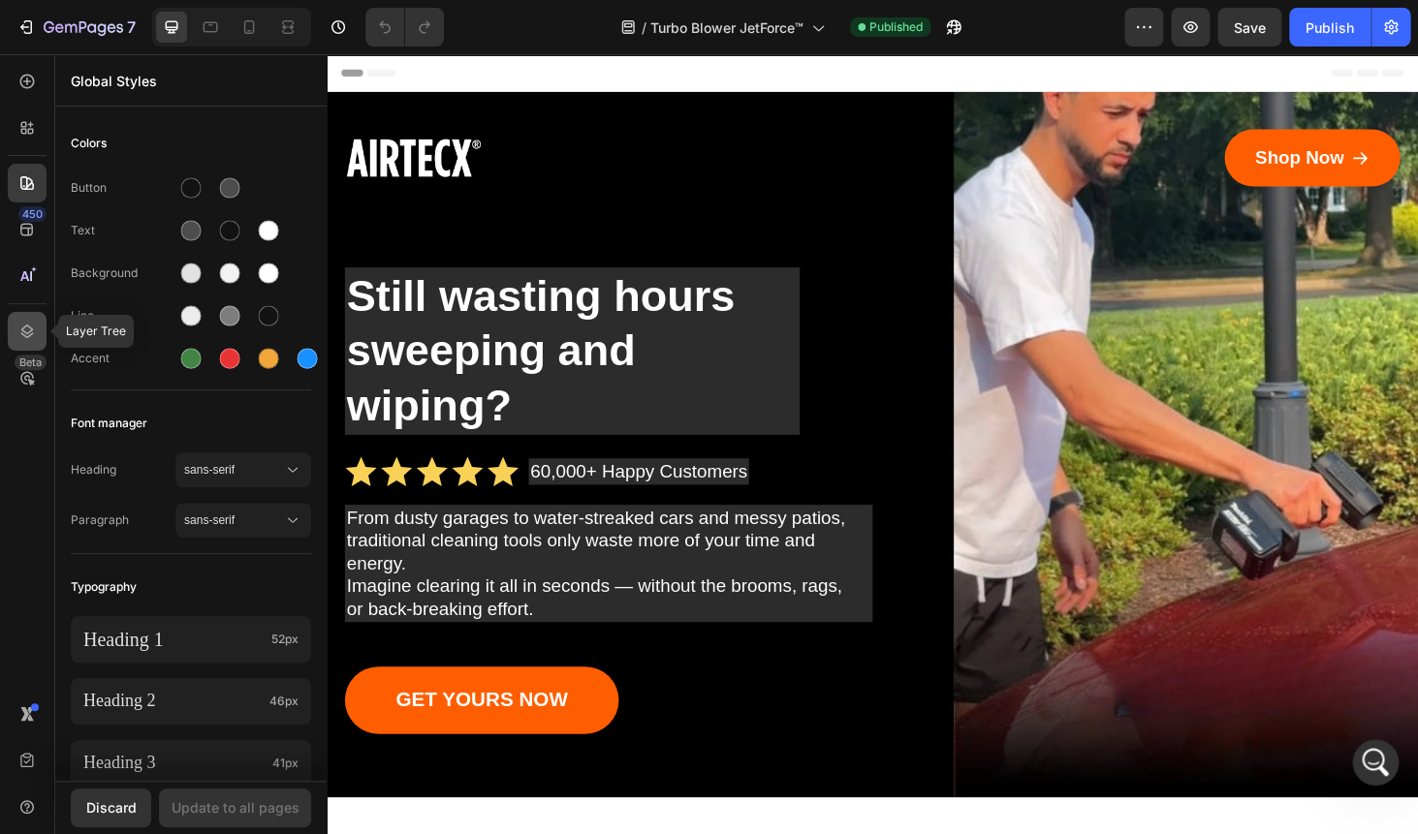
click at [20, 347] on div at bounding box center [27, 331] width 39 height 39
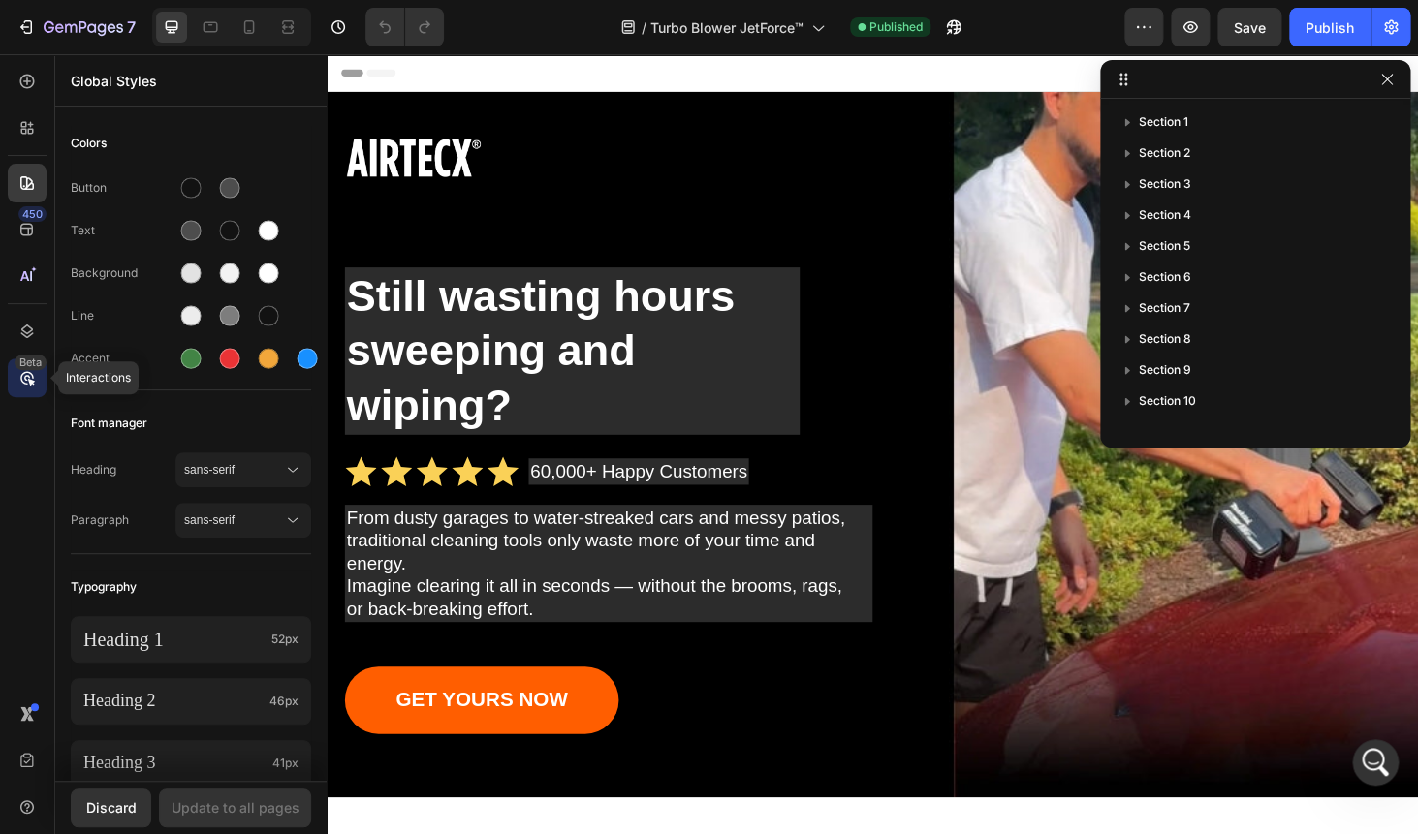
click at [24, 375] on icon at bounding box center [27, 378] width 6 height 6
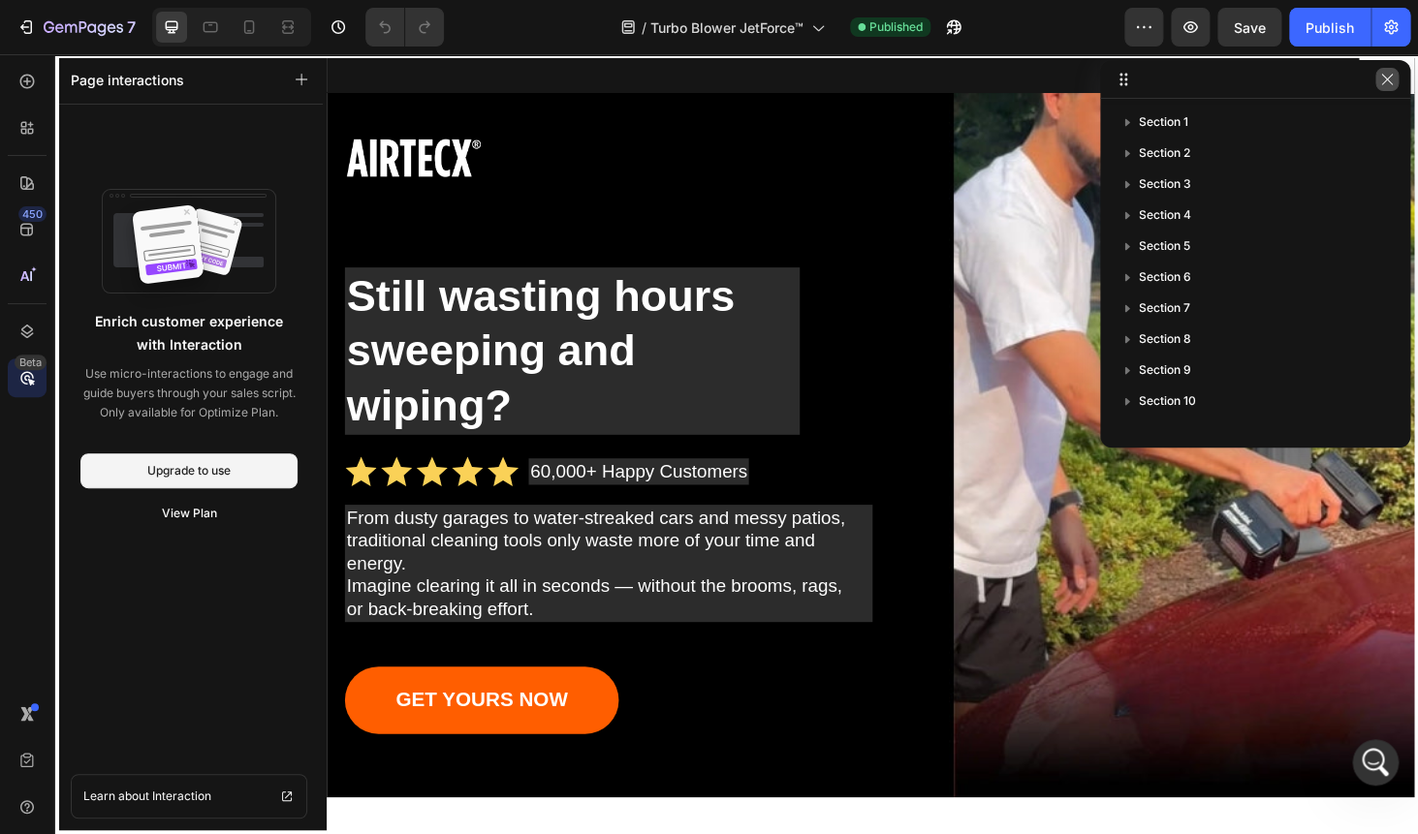
click at [1388, 79] on icon "button" at bounding box center [1386, 79] width 11 height 11
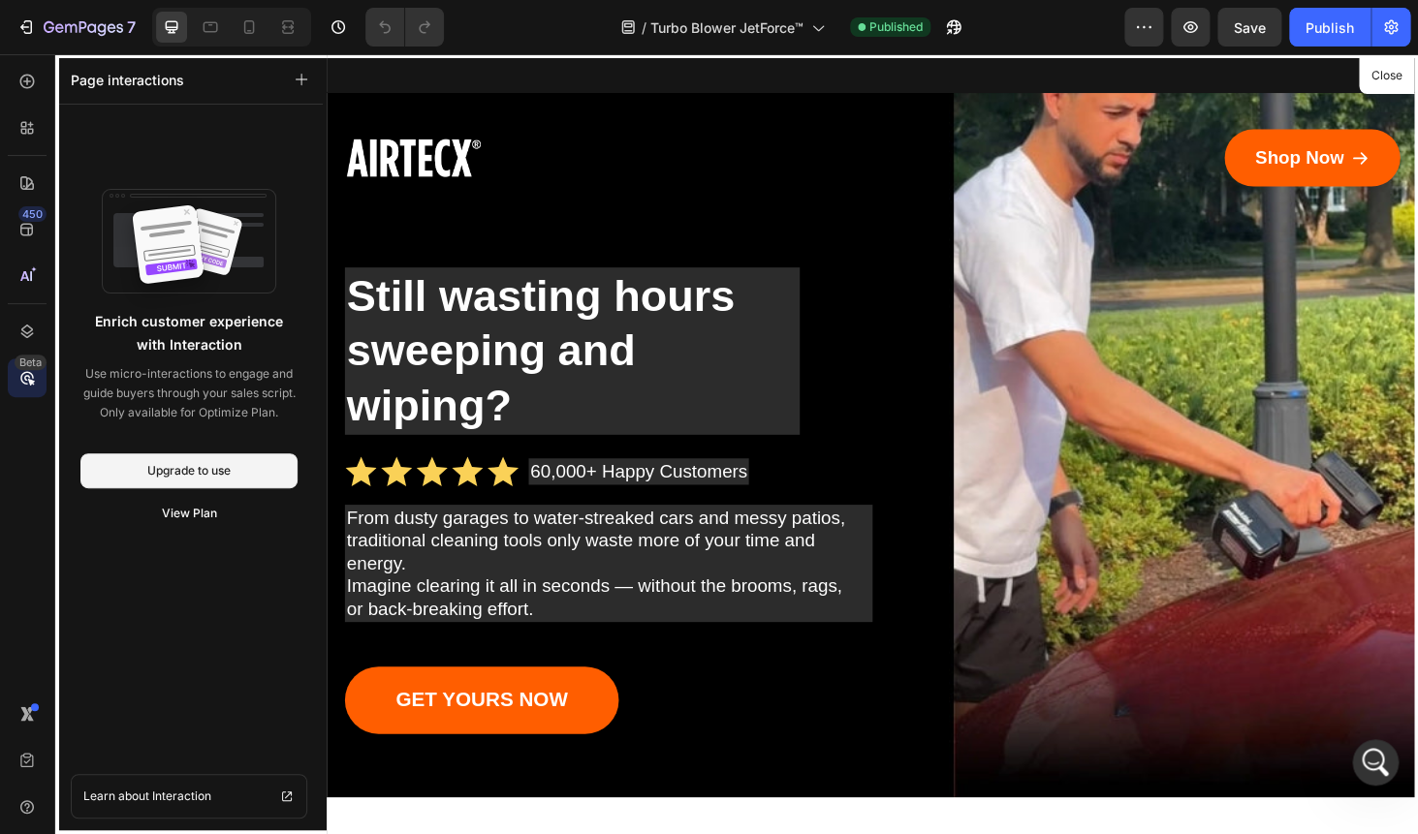
click at [16, 575] on div "450 Beta" at bounding box center [27, 378] width 39 height 633
click at [1214, 231] on div at bounding box center [908, 469] width 1163 height 831
click at [15, 382] on div "Beta" at bounding box center [27, 378] width 39 height 39
click at [36, 389] on div "Beta" at bounding box center [27, 378] width 39 height 39
click at [31, 341] on icon at bounding box center [26, 331] width 19 height 19
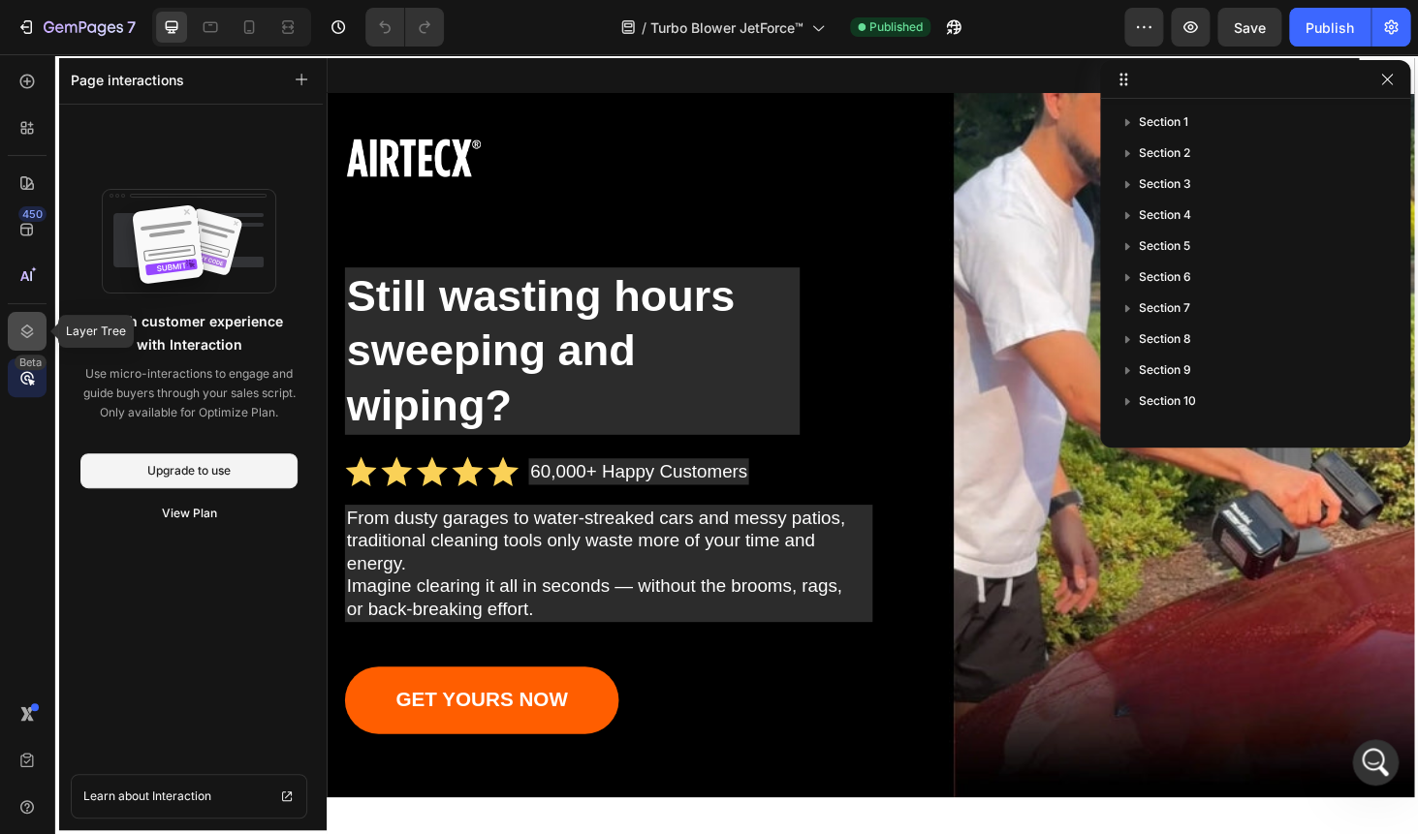
click at [31, 341] on icon at bounding box center [26, 331] width 19 height 19
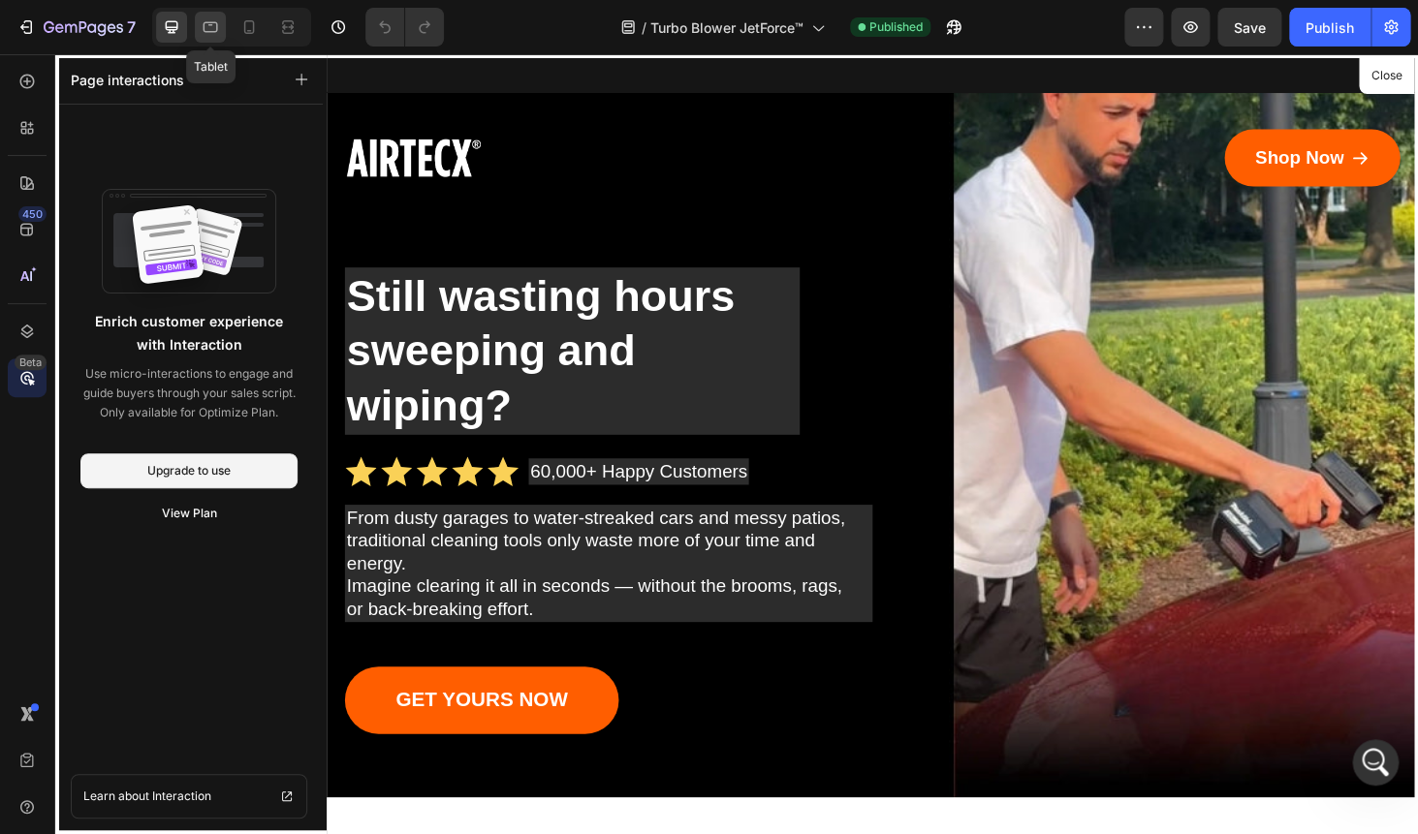
click at [201, 31] on div at bounding box center [210, 27] width 31 height 31
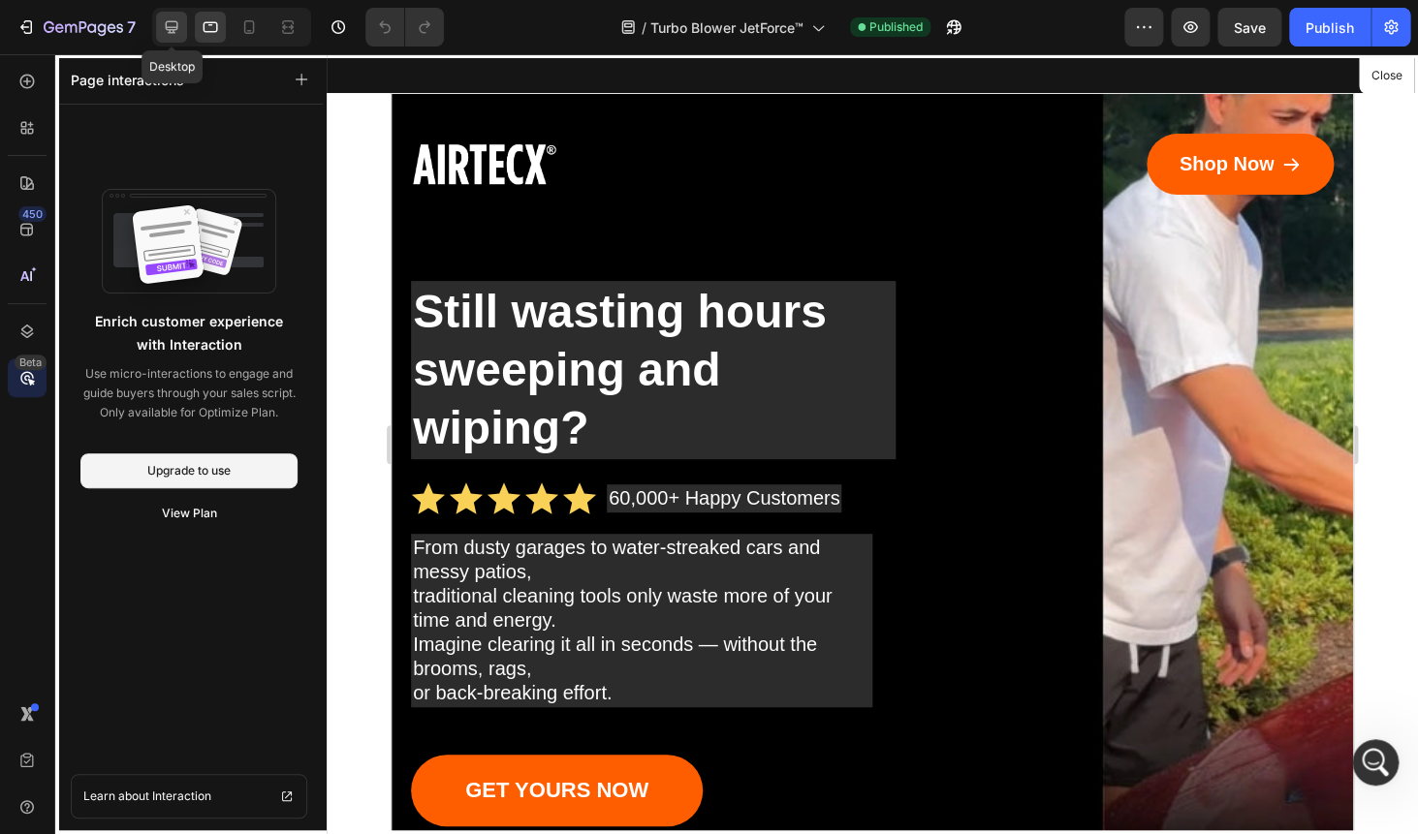
click at [166, 29] on icon at bounding box center [171, 26] width 19 height 19
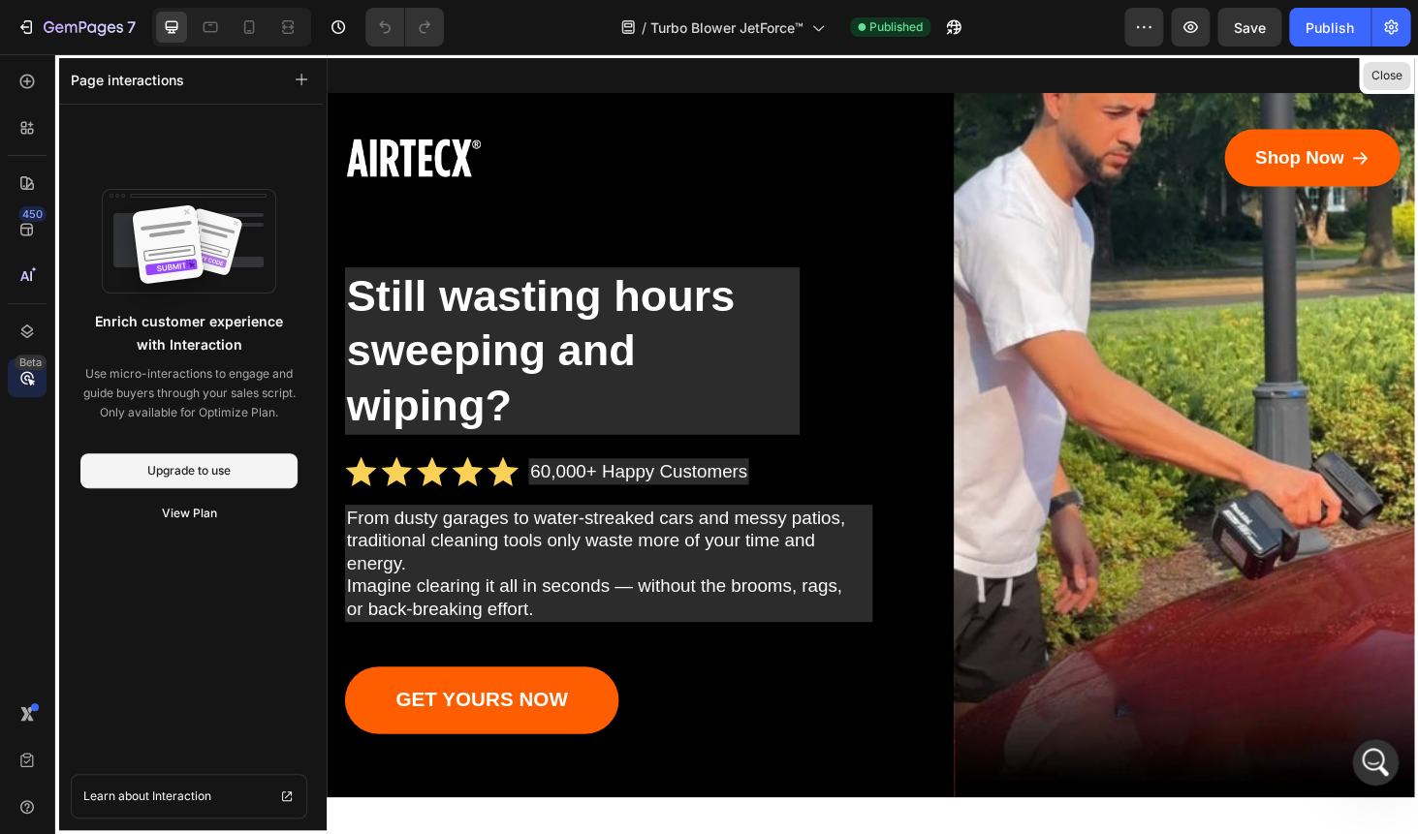
click at [1400, 76] on button "Close" at bounding box center [1385, 76] width 47 height 28
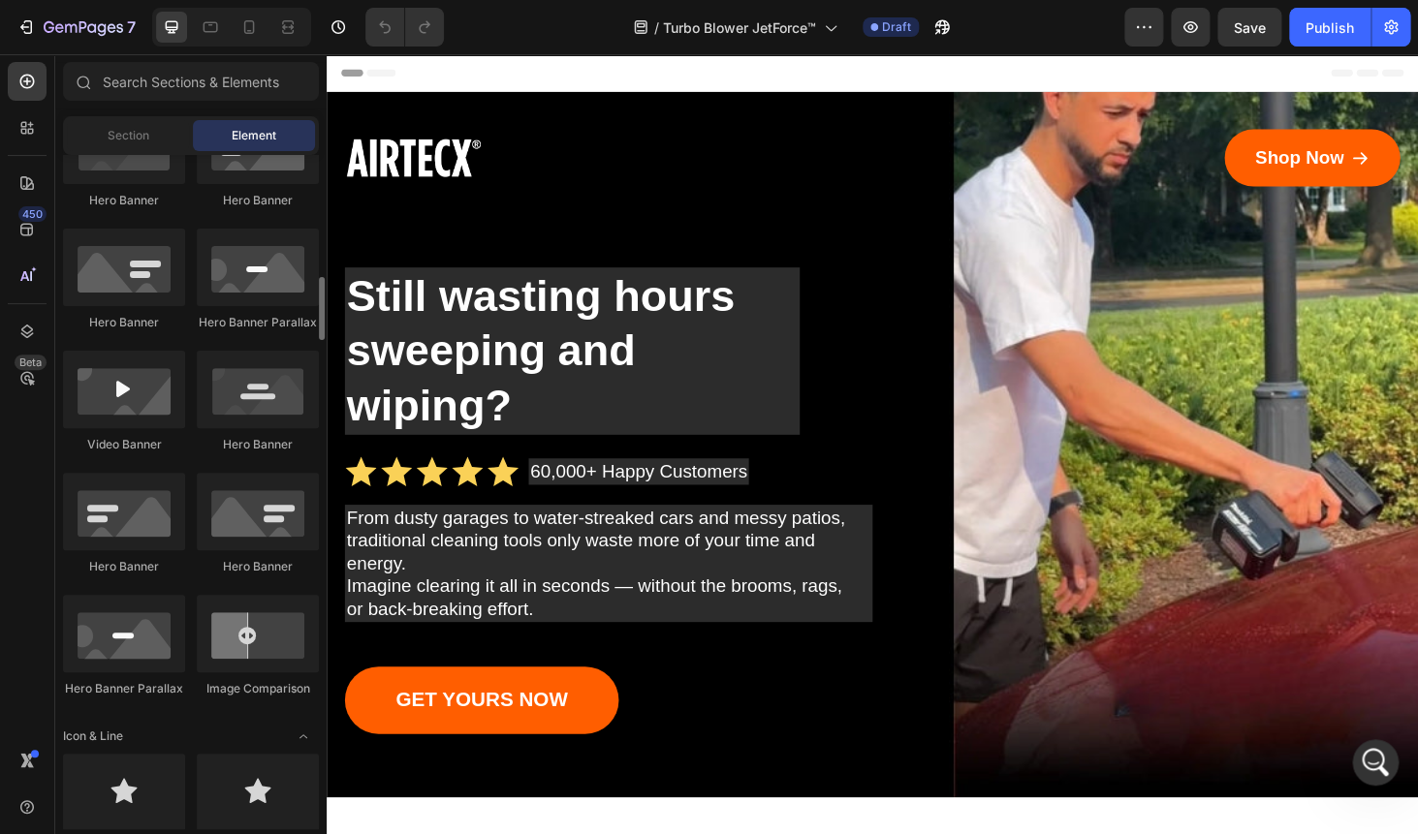
scroll to position [1189, 0]
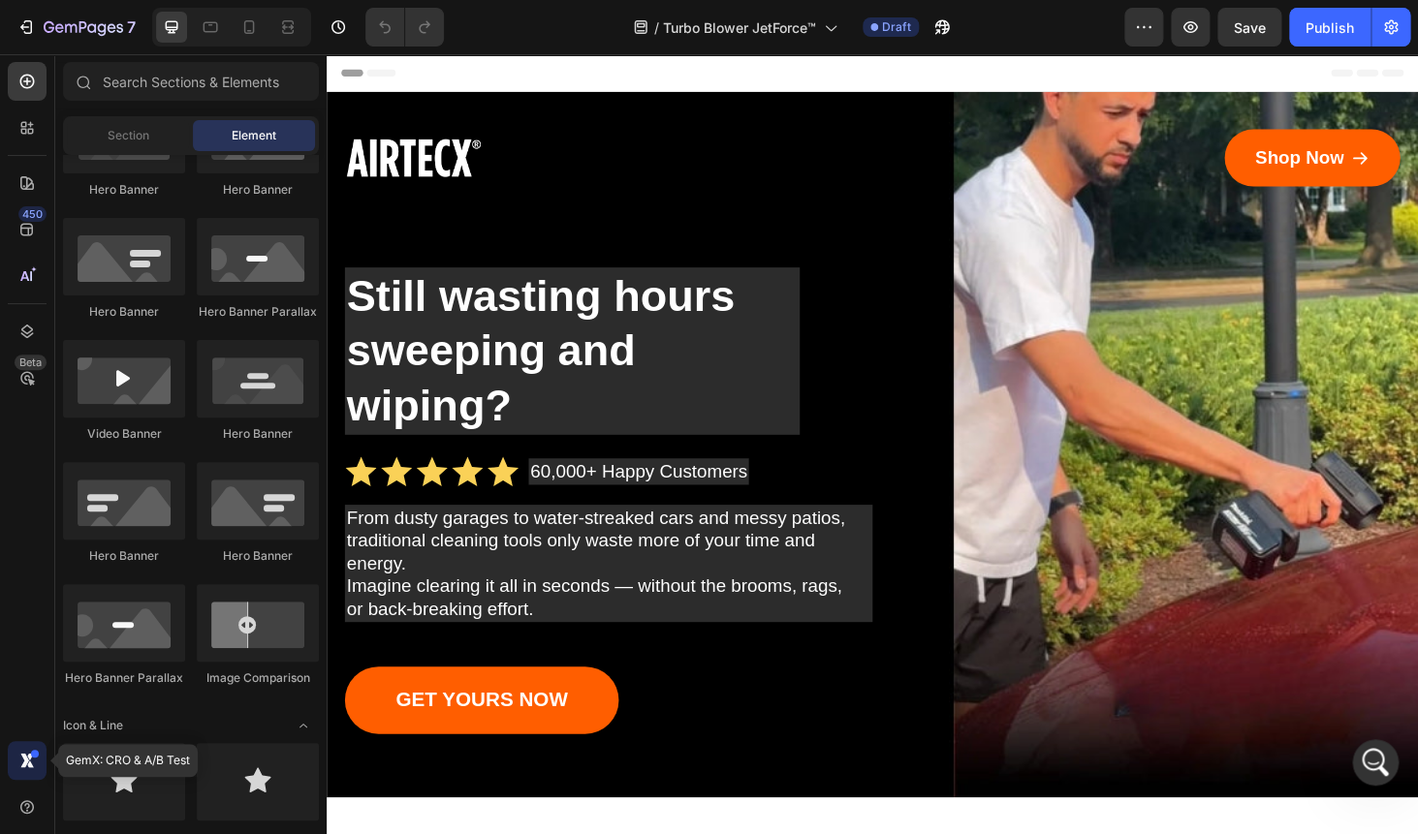
click at [20, 755] on icon at bounding box center [26, 760] width 19 height 19
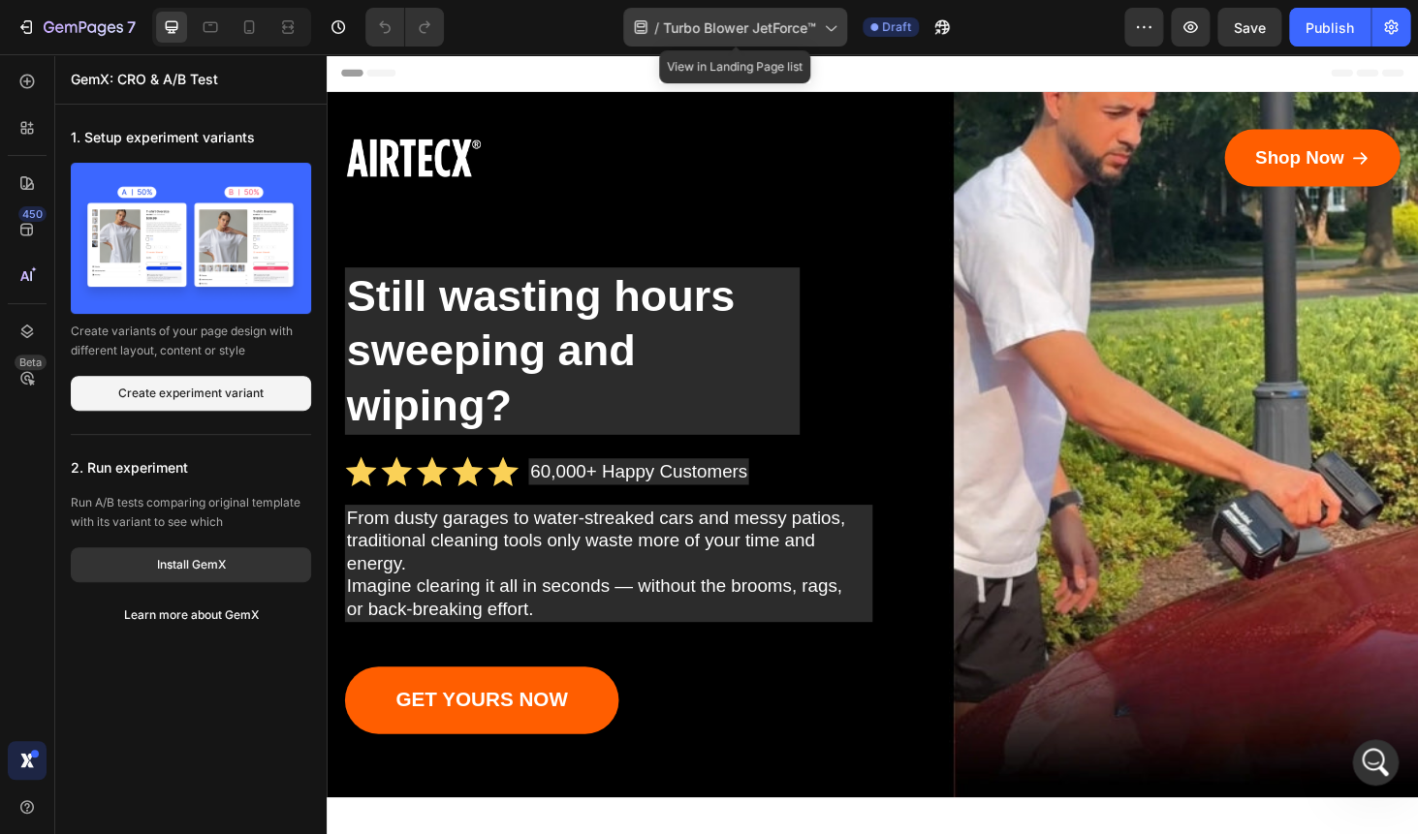
click at [716, 34] on span "Turbo Blower JetForce™" at bounding box center [739, 27] width 153 height 20
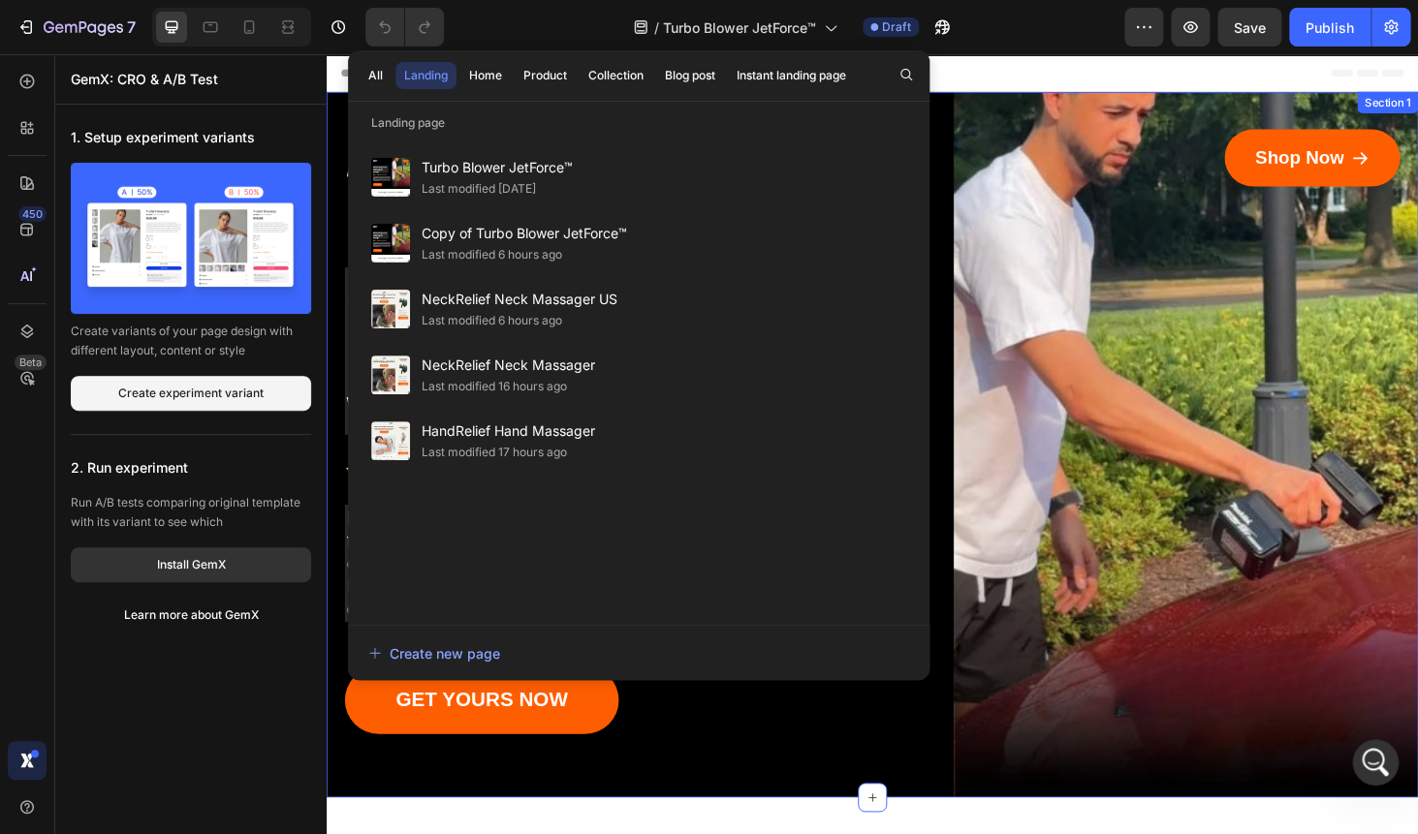
click at [1104, 108] on div "Image Shop Now Button Row Still wasting hours sweeping and wiping? Heading Icon…" at bounding box center [908, 470] width 1163 height 752
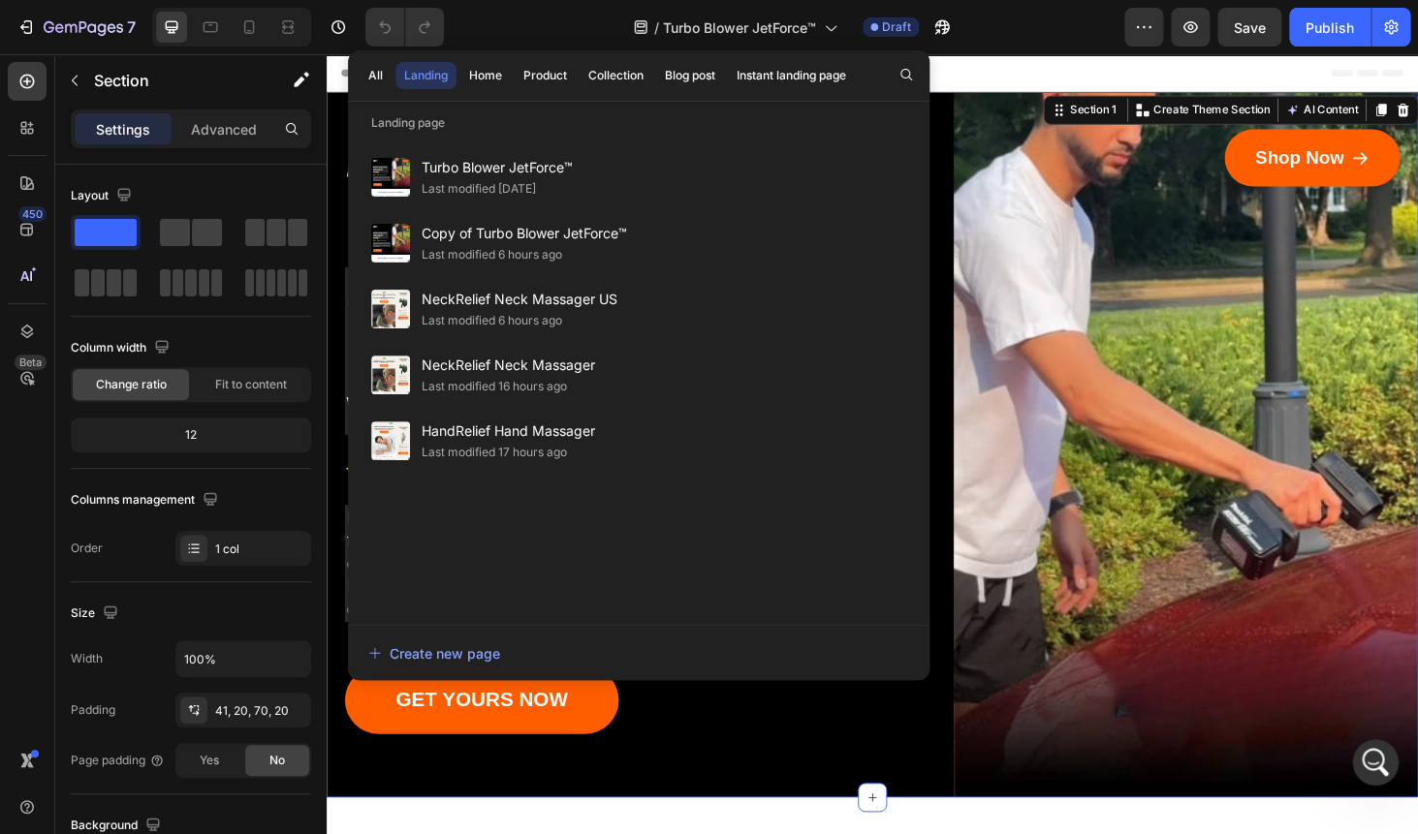
click at [1113, 184] on div "Shop Now Button" at bounding box center [1191, 164] width 558 height 61
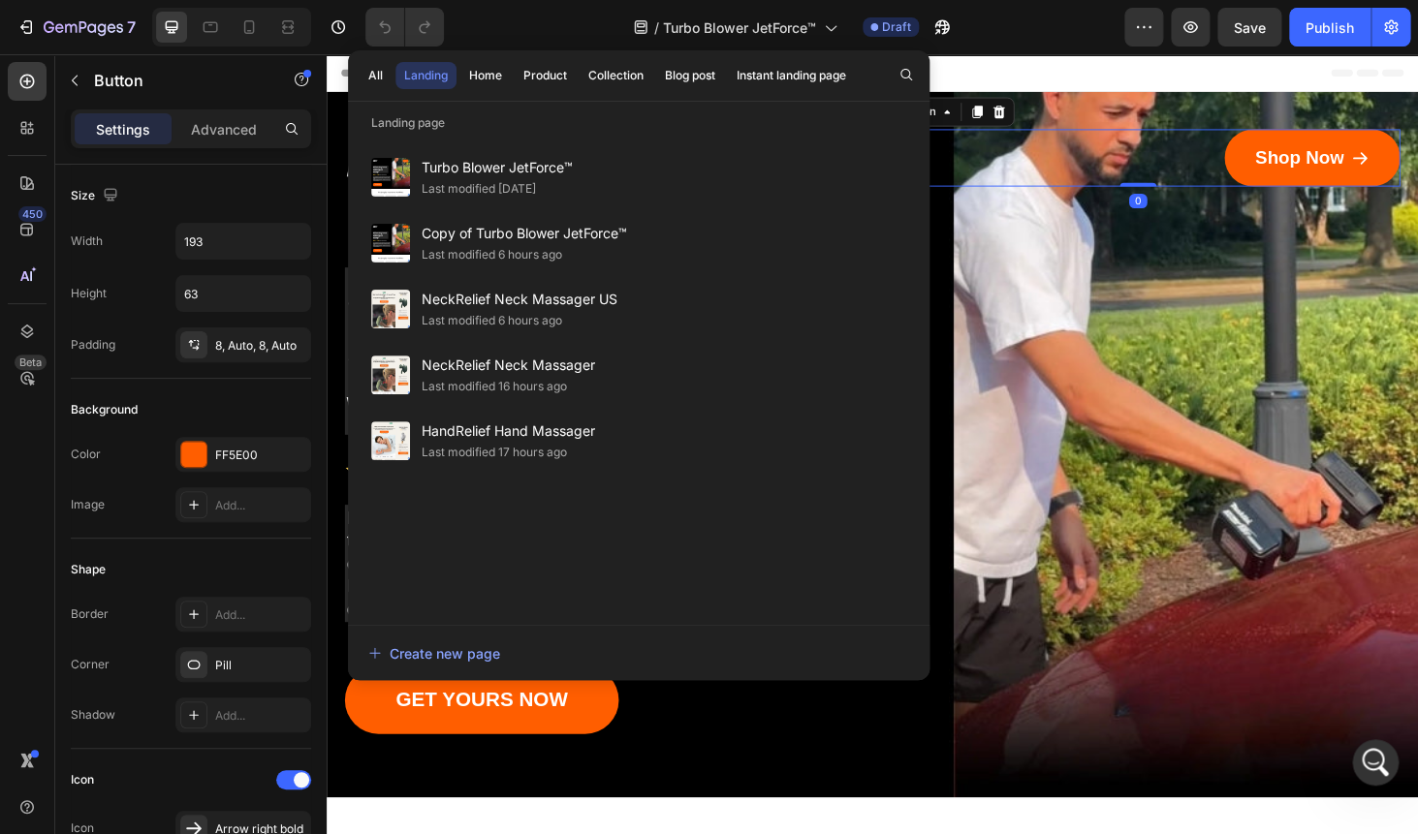
click at [1126, 332] on div "Still wasting hours sweeping and wiping?" at bounding box center [908, 370] width 1124 height 178
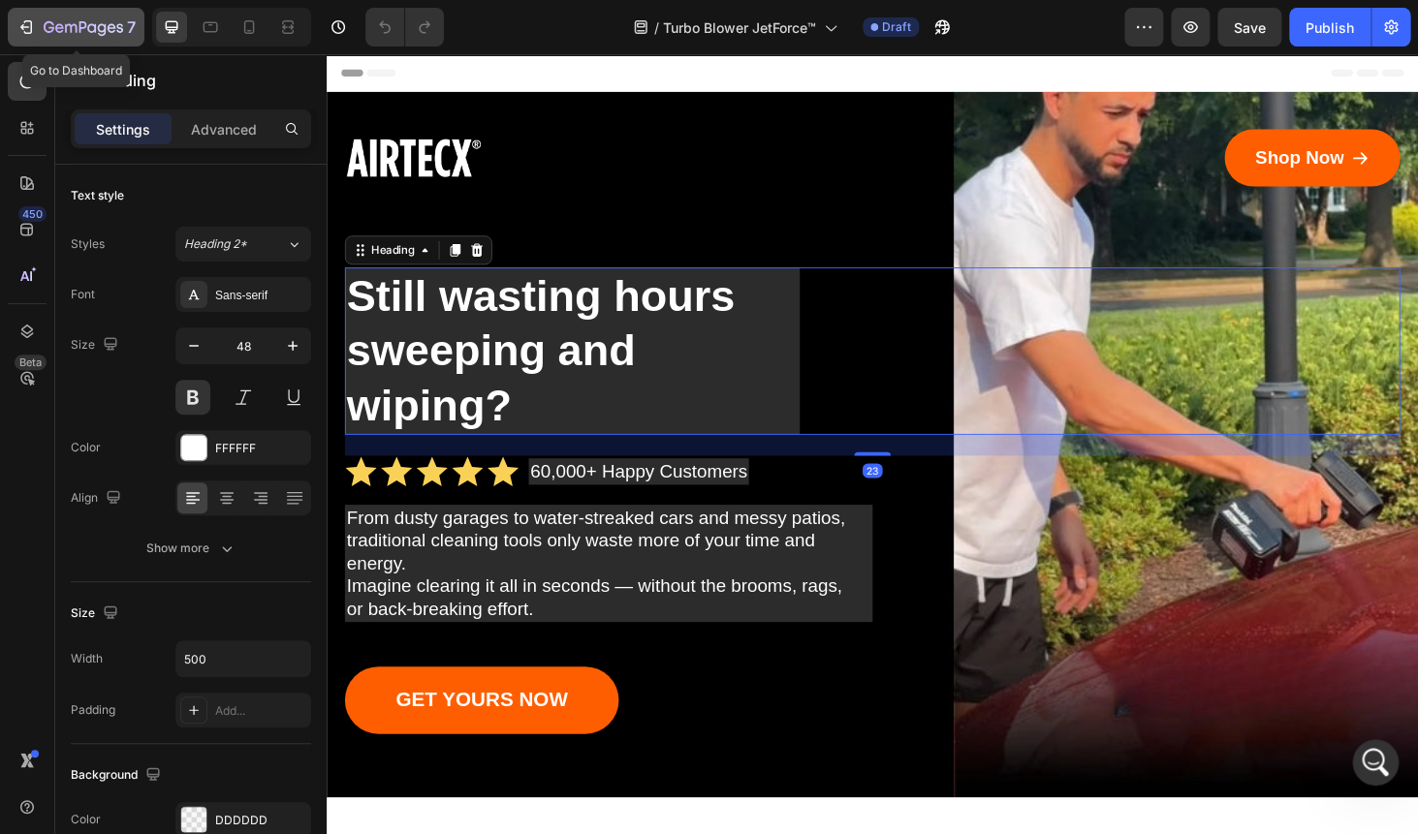
click at [19, 32] on icon "button" at bounding box center [25, 26] width 19 height 19
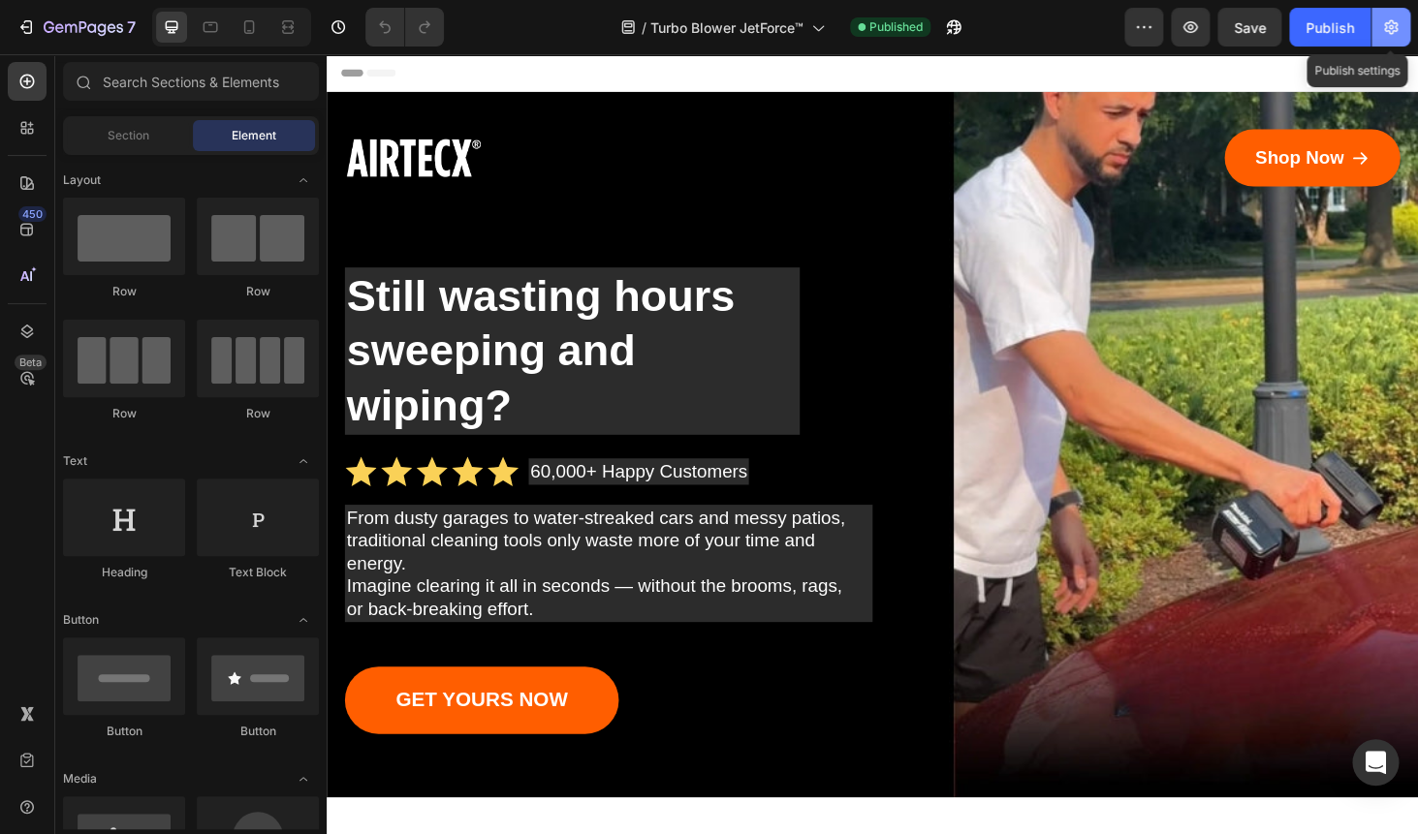
click at [1391, 39] on button "button" at bounding box center [1390, 27] width 39 height 39
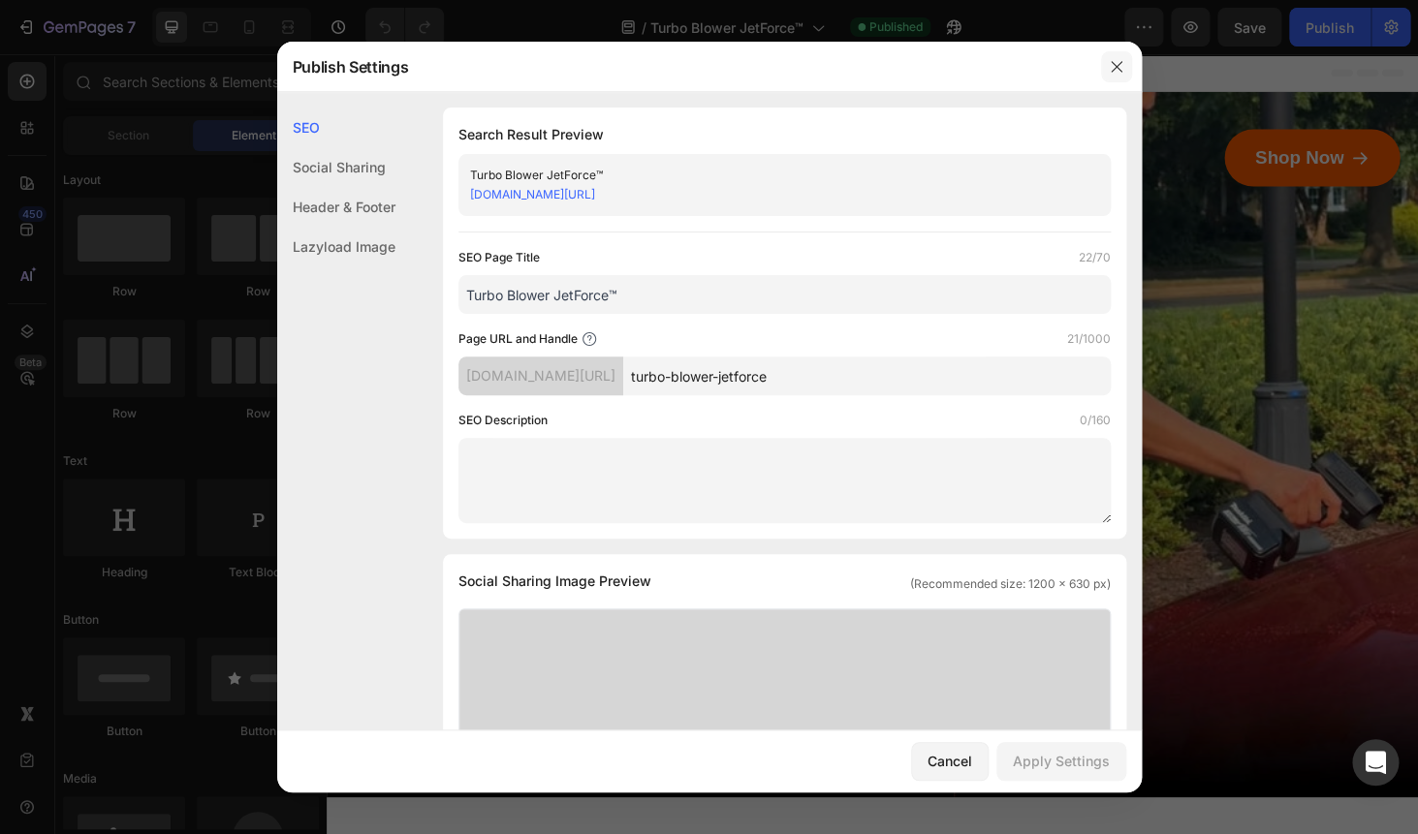
click at [1118, 61] on icon "button" at bounding box center [1117, 67] width 16 height 16
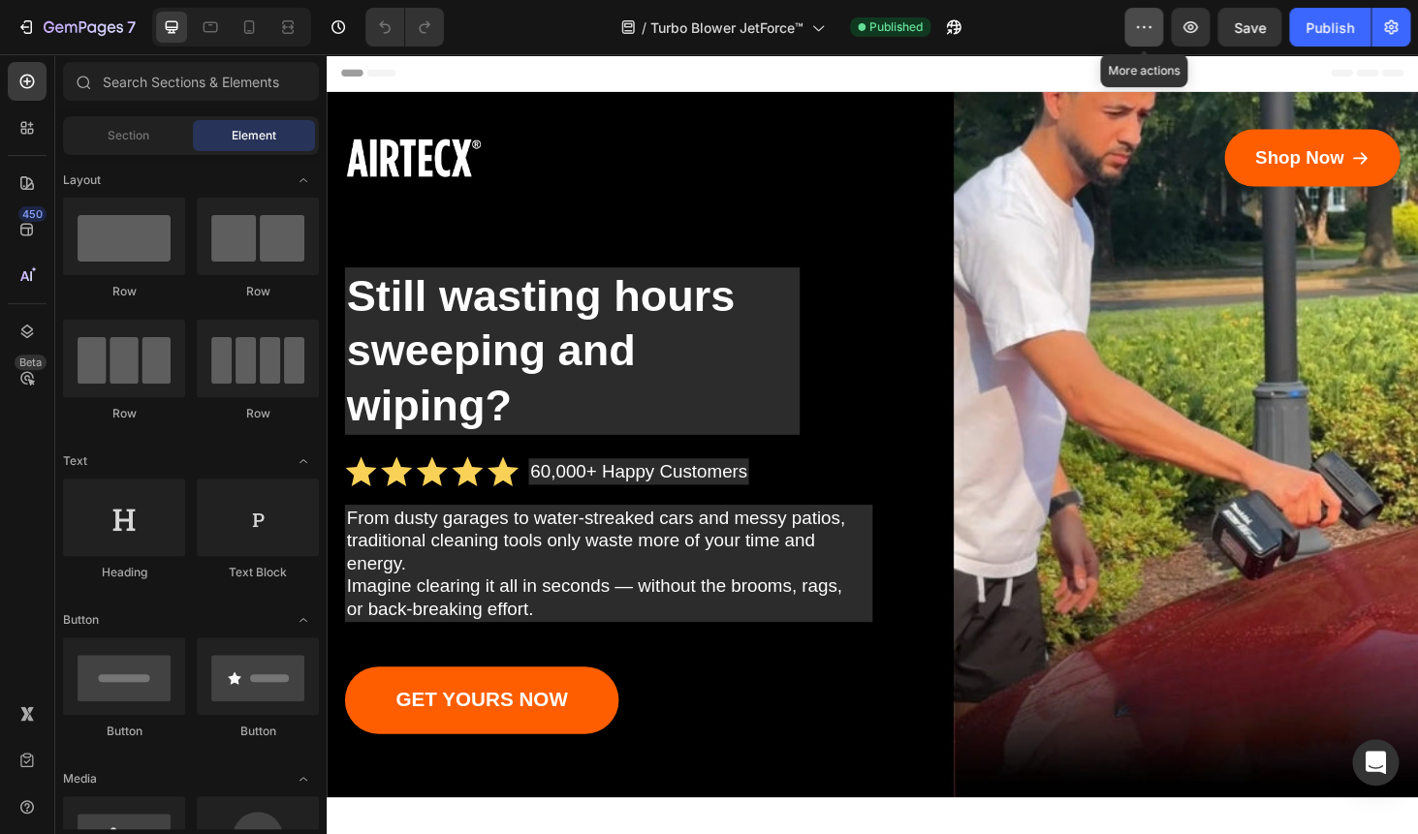
click at [1138, 25] on icon "button" at bounding box center [1143, 26] width 19 height 19
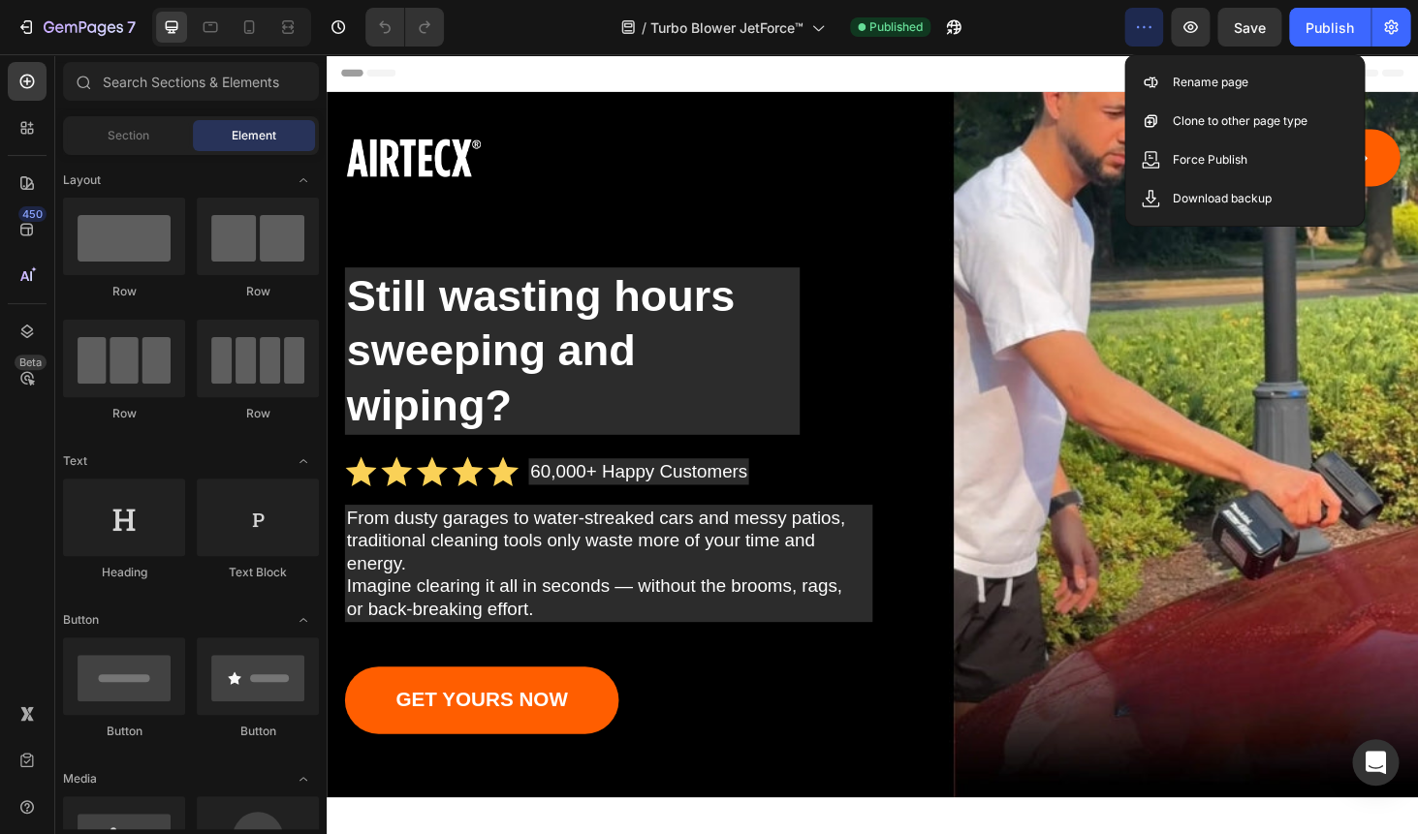
click at [1138, 25] on icon "button" at bounding box center [1143, 26] width 19 height 19
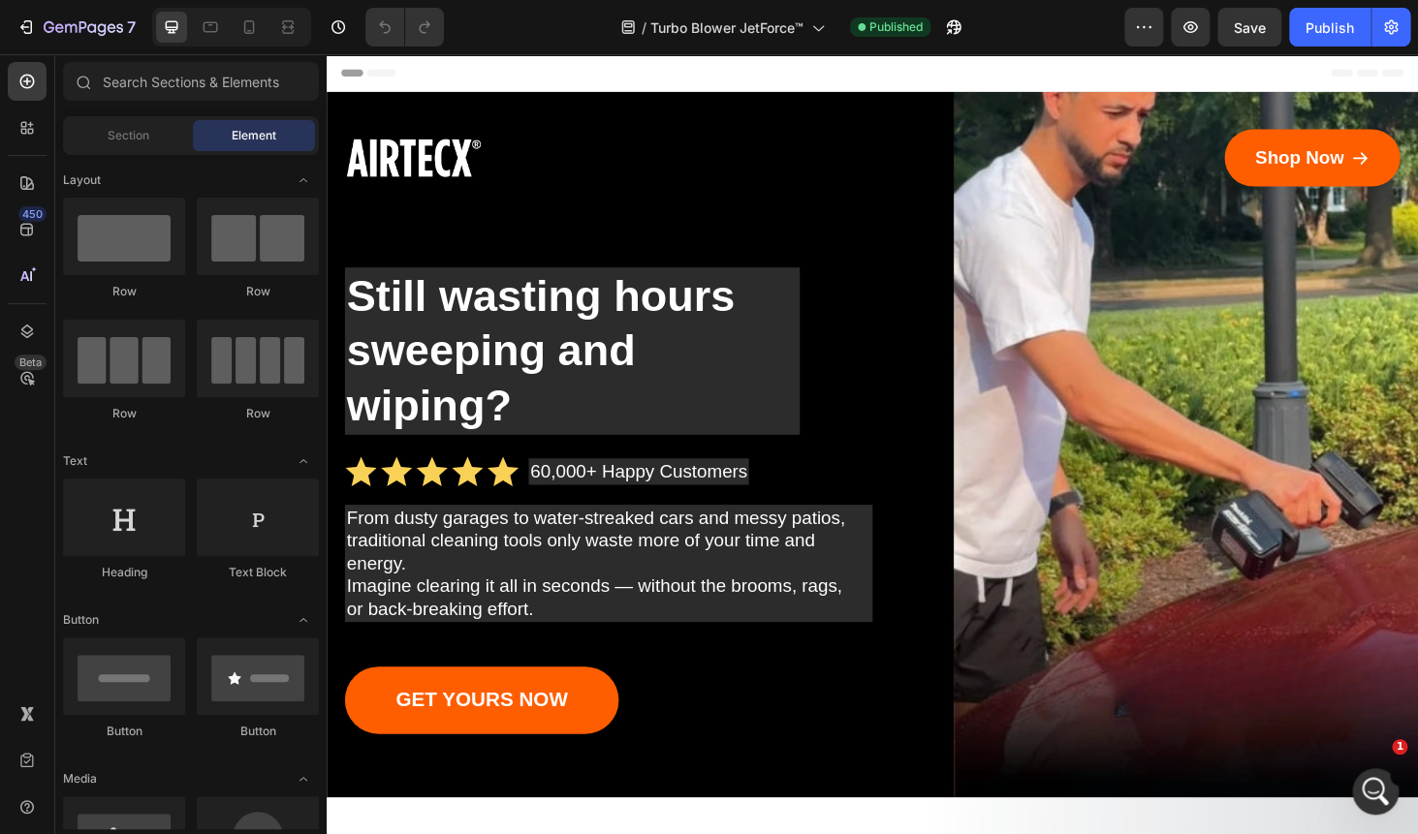
click at [431, 348] on h1 "Still wasting hours sweeping and wiping?" at bounding box center [588, 370] width 484 height 178
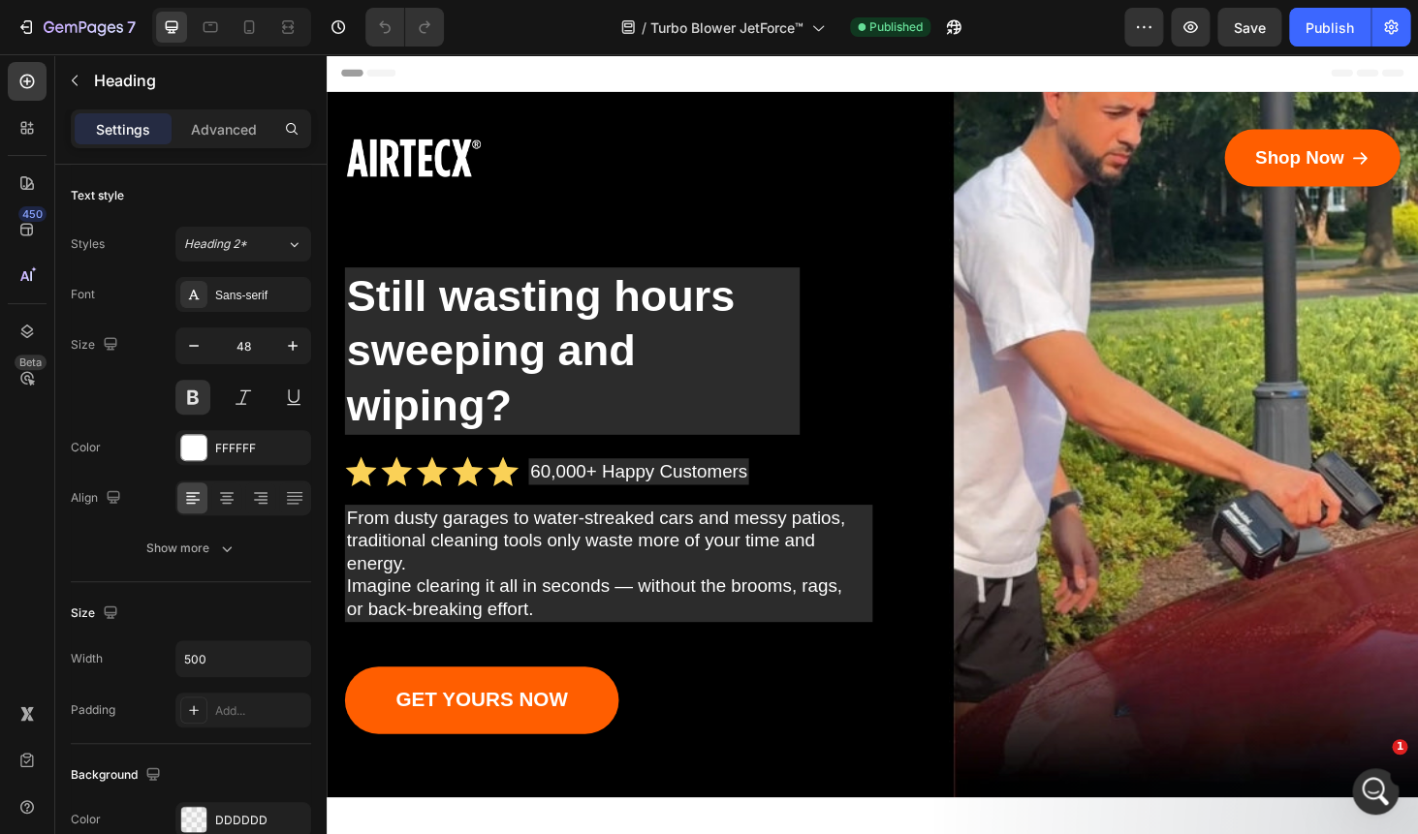
click at [431, 348] on h1 "Still wasting hours sweeping and wiping?" at bounding box center [588, 370] width 484 height 178
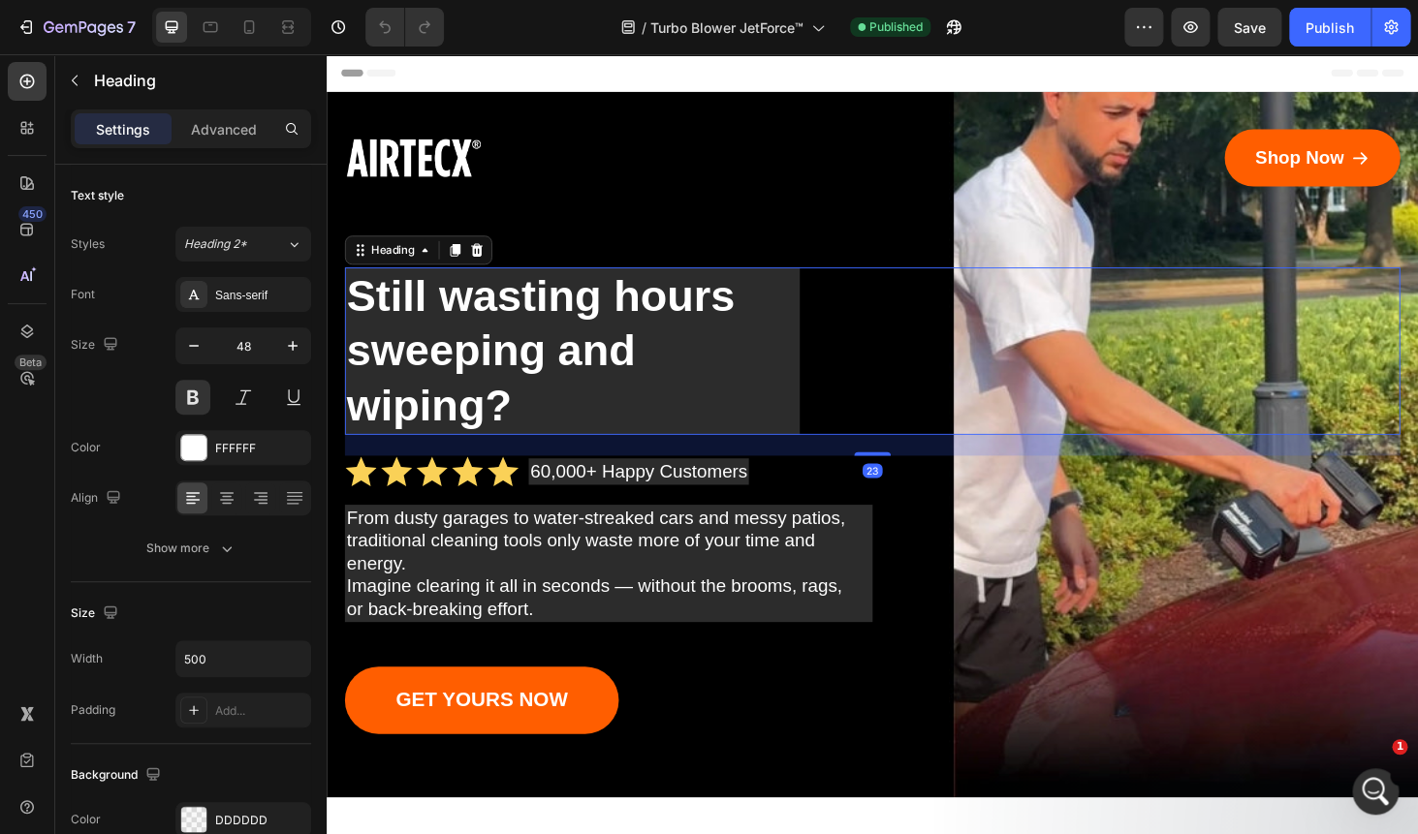
click at [431, 348] on p "Still wasting hours sweeping and wiping?" at bounding box center [588, 370] width 481 height 174
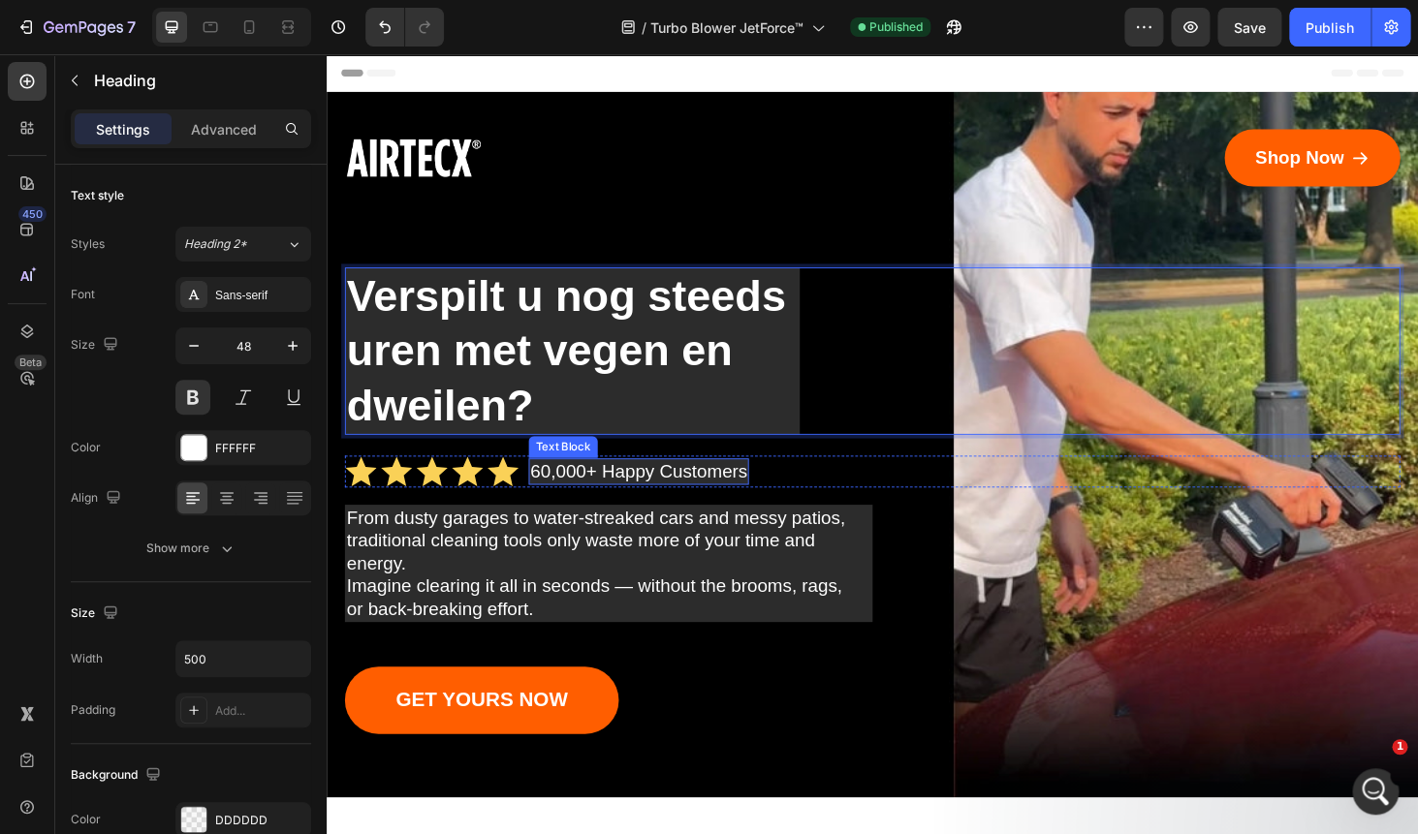
click at [596, 493] on p "60,000+ Happy Customers" at bounding box center [659, 498] width 231 height 24
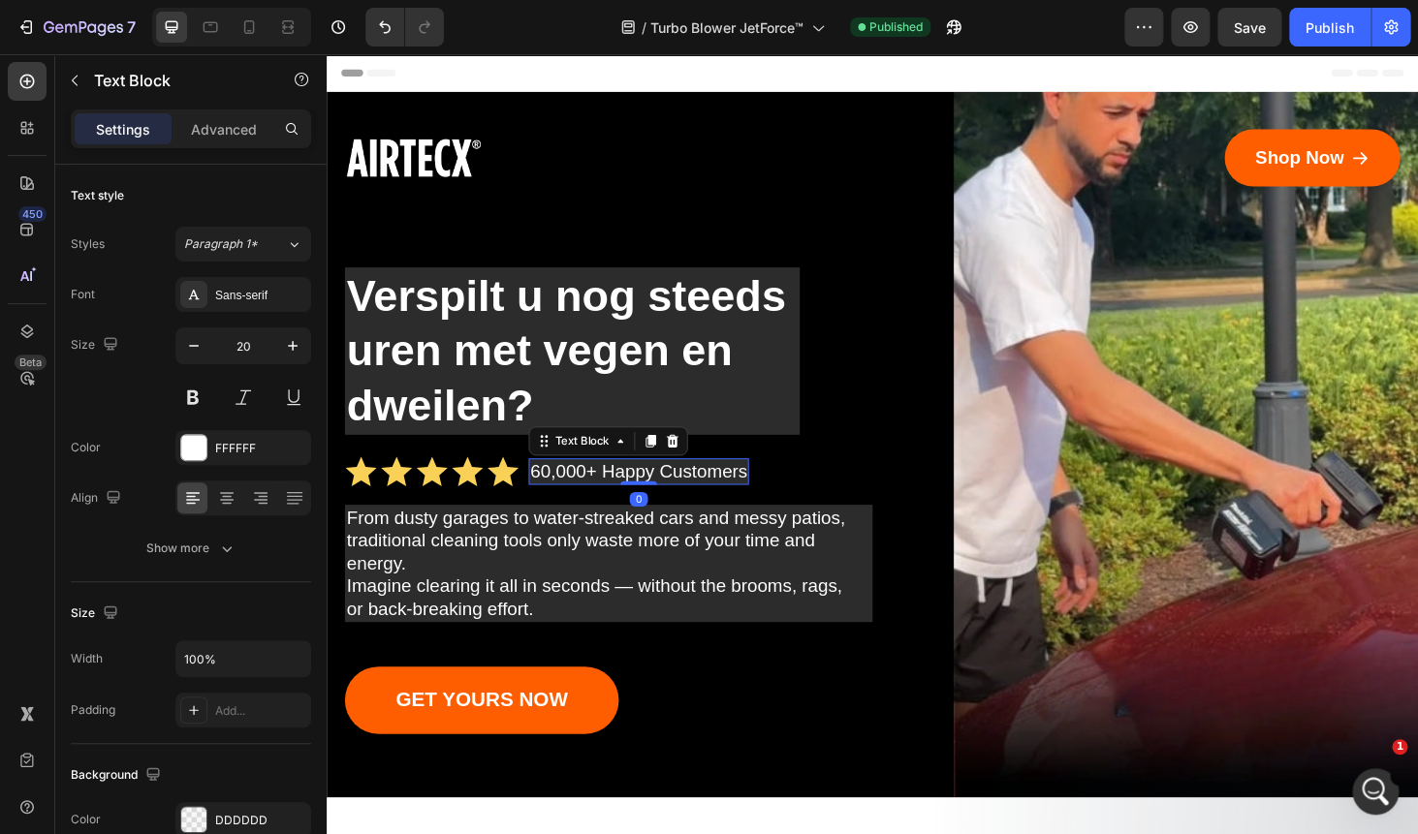
click at [596, 493] on p "60,000+ Happy Customers" at bounding box center [659, 498] width 231 height 24
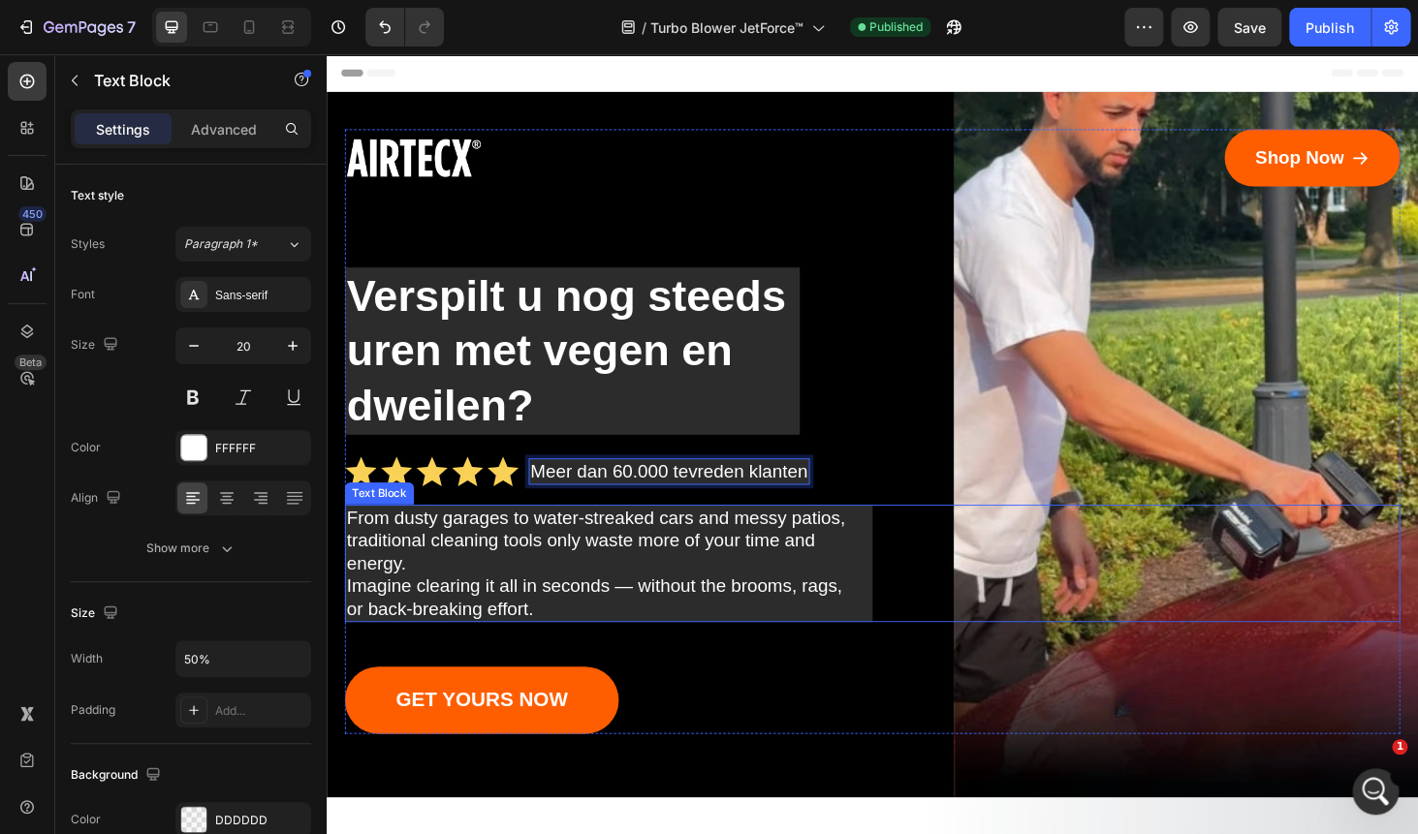
click at [515, 562] on p "traditional cleaning tools only waste more of your time and energy." at bounding box center [627, 584] width 558 height 48
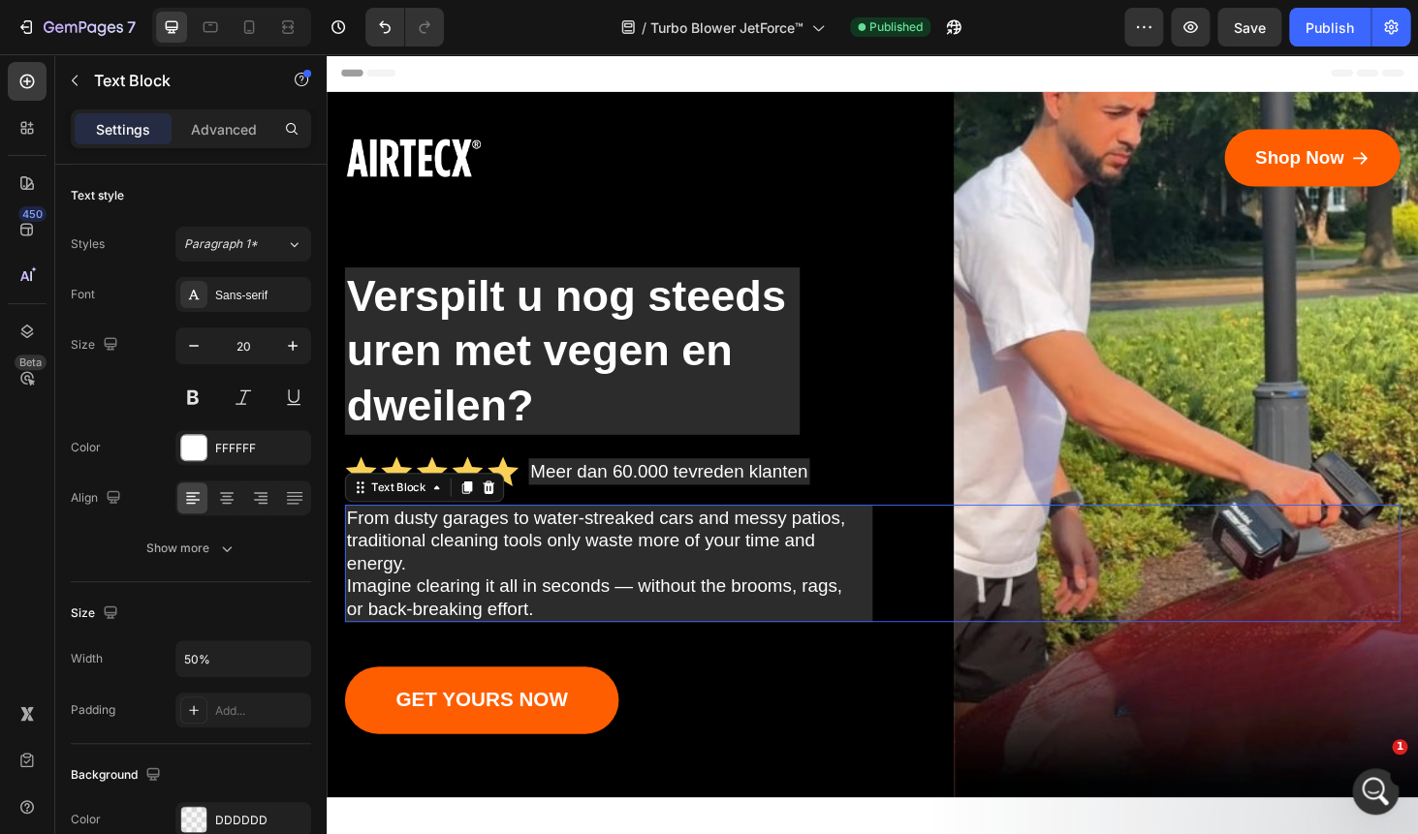
click at [515, 562] on p "traditional cleaning tools only waste more of your time and energy." at bounding box center [627, 584] width 558 height 48
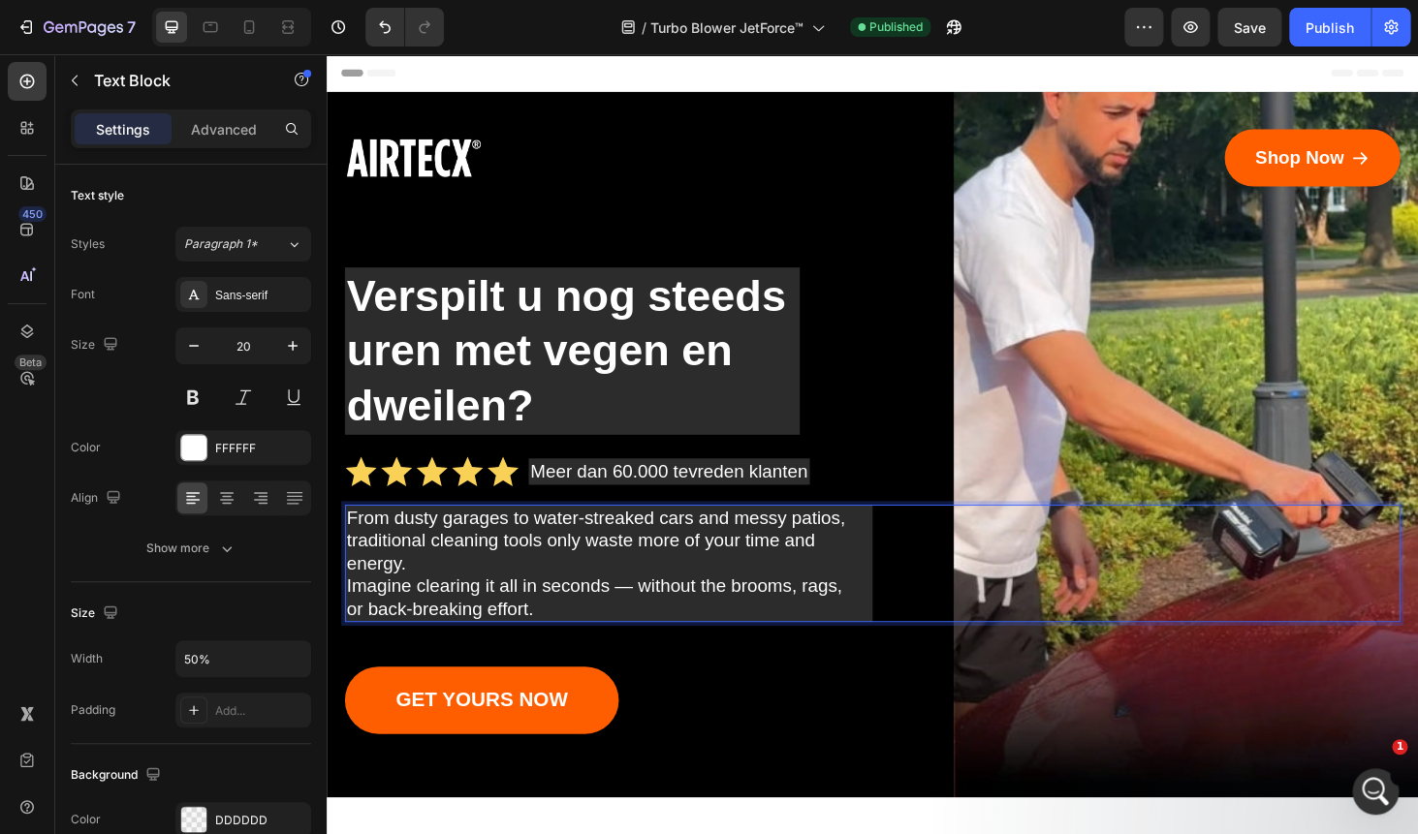
click at [515, 562] on p "traditional cleaning tools only waste more of your time and energy." at bounding box center [627, 584] width 558 height 48
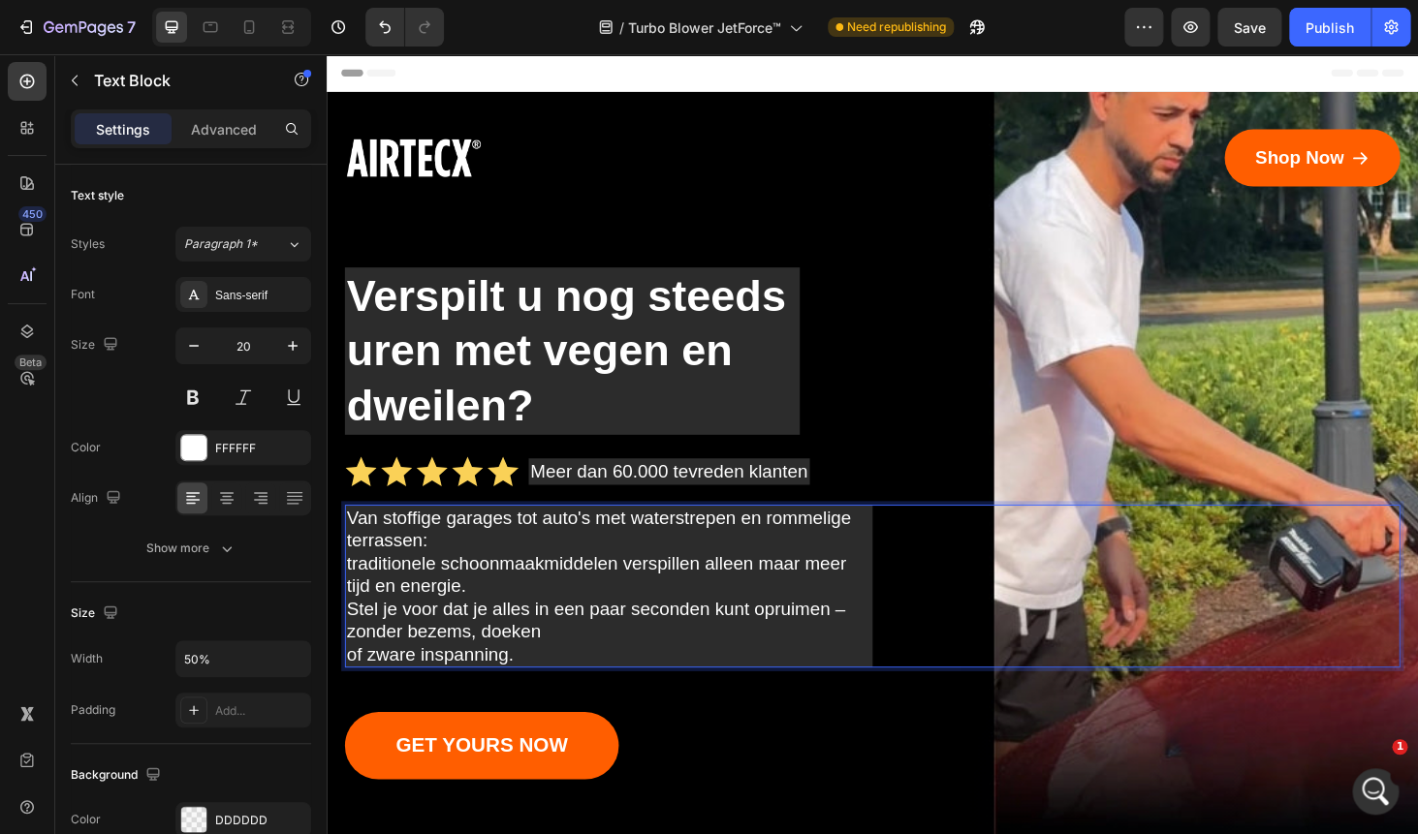
click at [485, 617] on p "traditionele schoonmaakmiddelen verspillen alleen maar meer tijd en energie." at bounding box center [627, 608] width 558 height 48
click at [353, 599] on p "traditionele schoonmaakmiddelen verspillen alleen maar meer tijd en energie." at bounding box center [627, 608] width 558 height 48
click at [352, 602] on p "traditionele schoonmaakmiddelen verspillen alleen maar meer tijd en energie." at bounding box center [627, 608] width 558 height 48
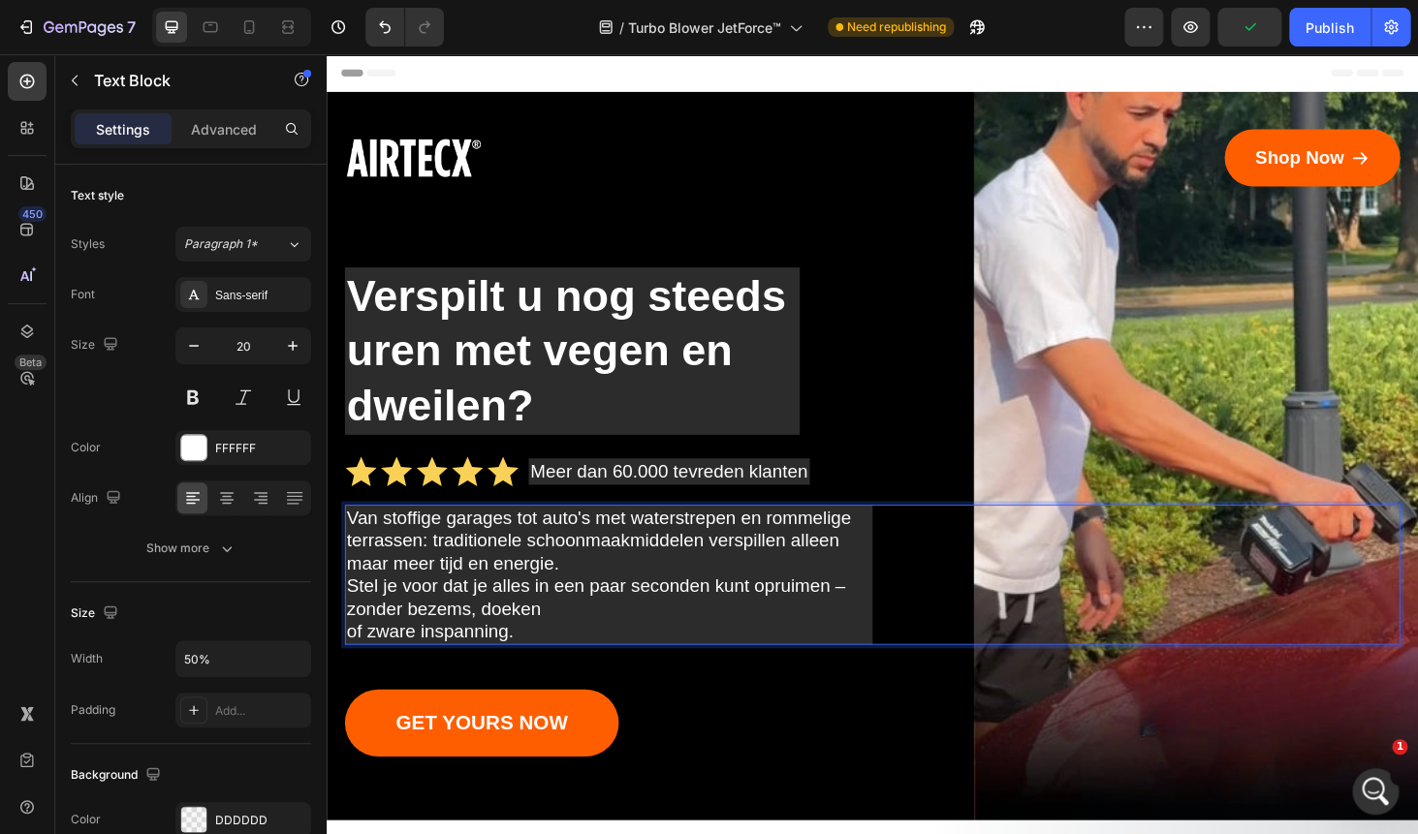
click at [603, 598] on p "Van stoffige garages tot auto's met waterstrepen en rommelige terrassen: tradit…" at bounding box center [627, 572] width 558 height 73
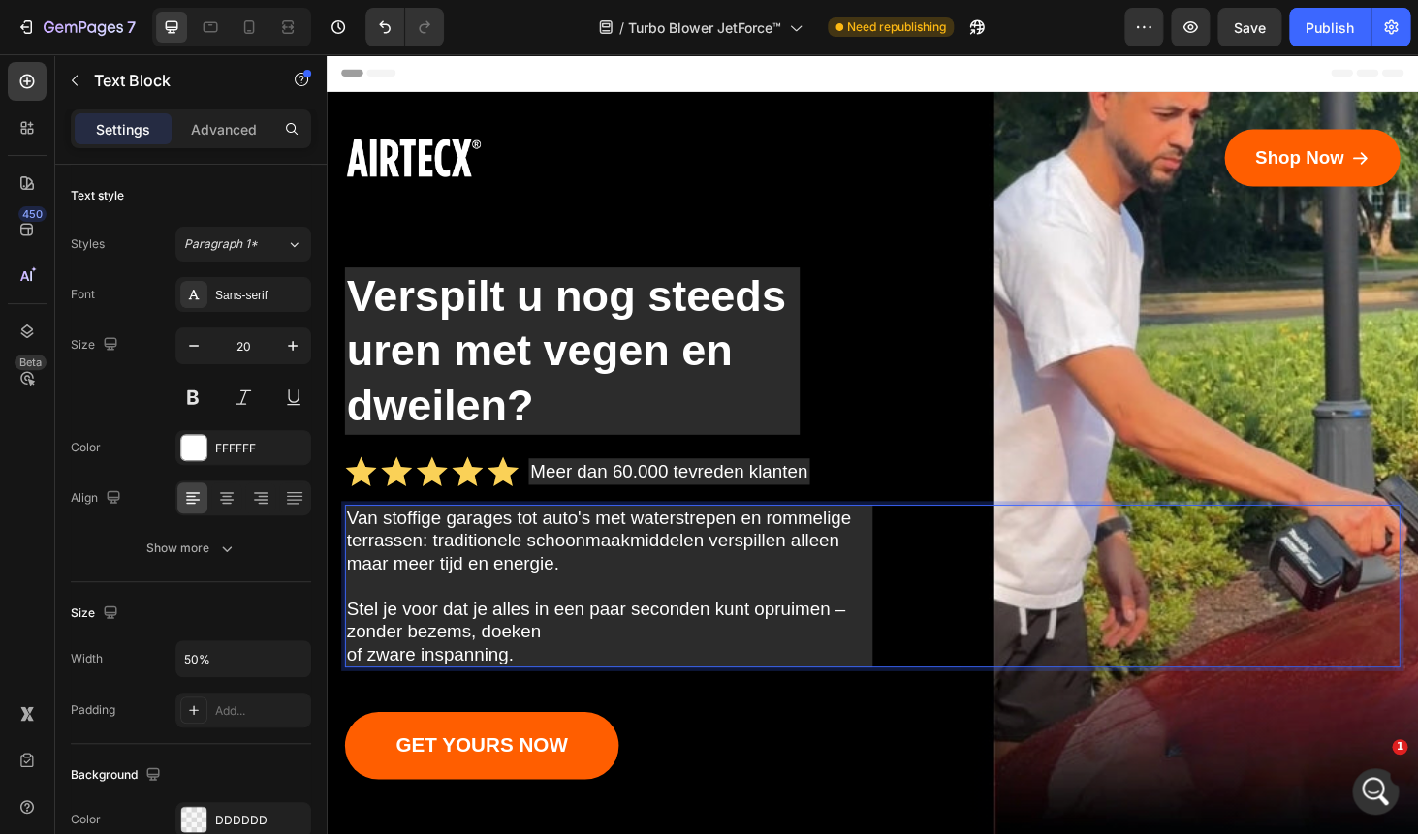
click at [353, 695] on p "of zware inspanning." at bounding box center [627, 693] width 558 height 24
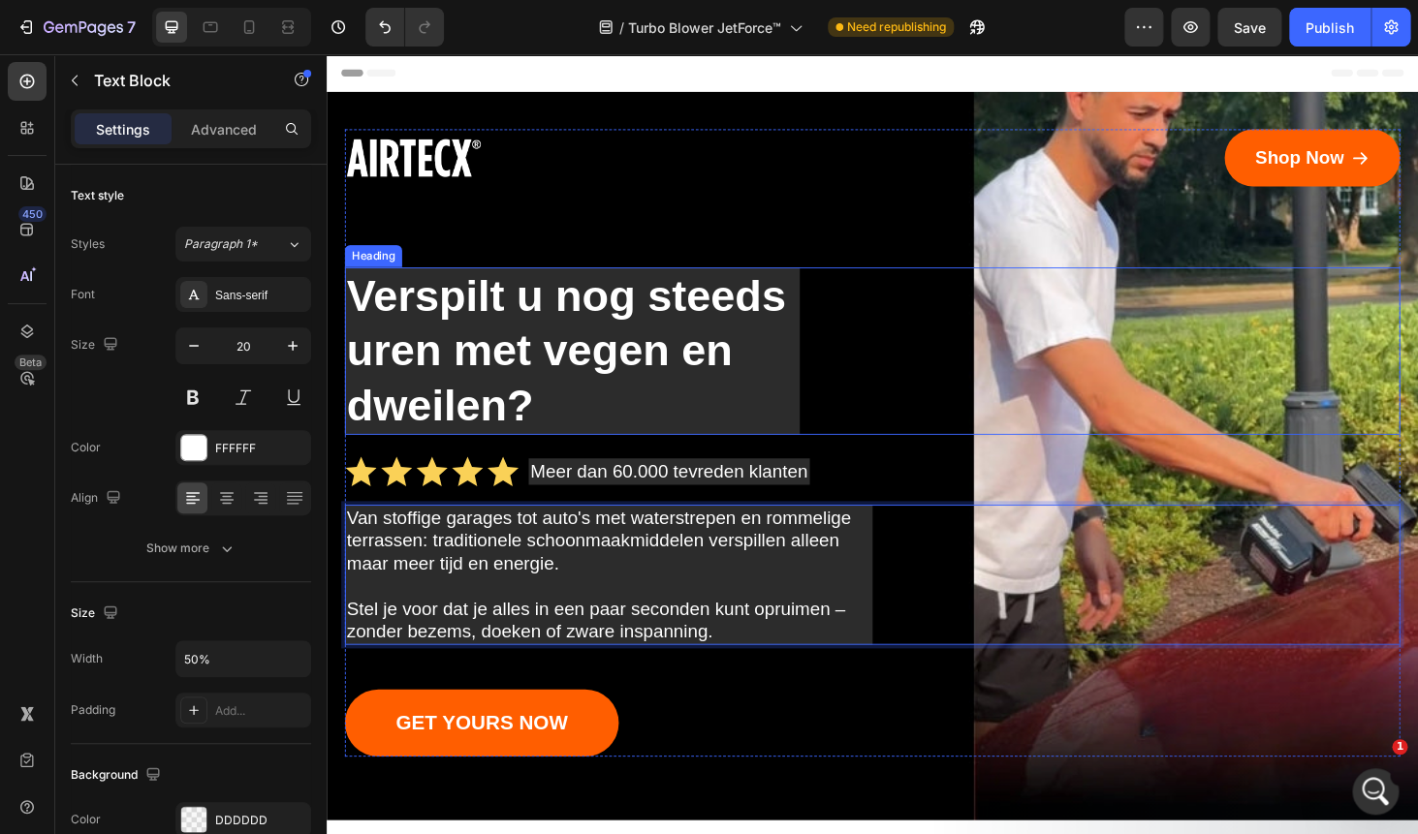
click at [604, 380] on p "Verspilt u nog steeds uren met vegen en dweilen?" at bounding box center [588, 370] width 481 height 174
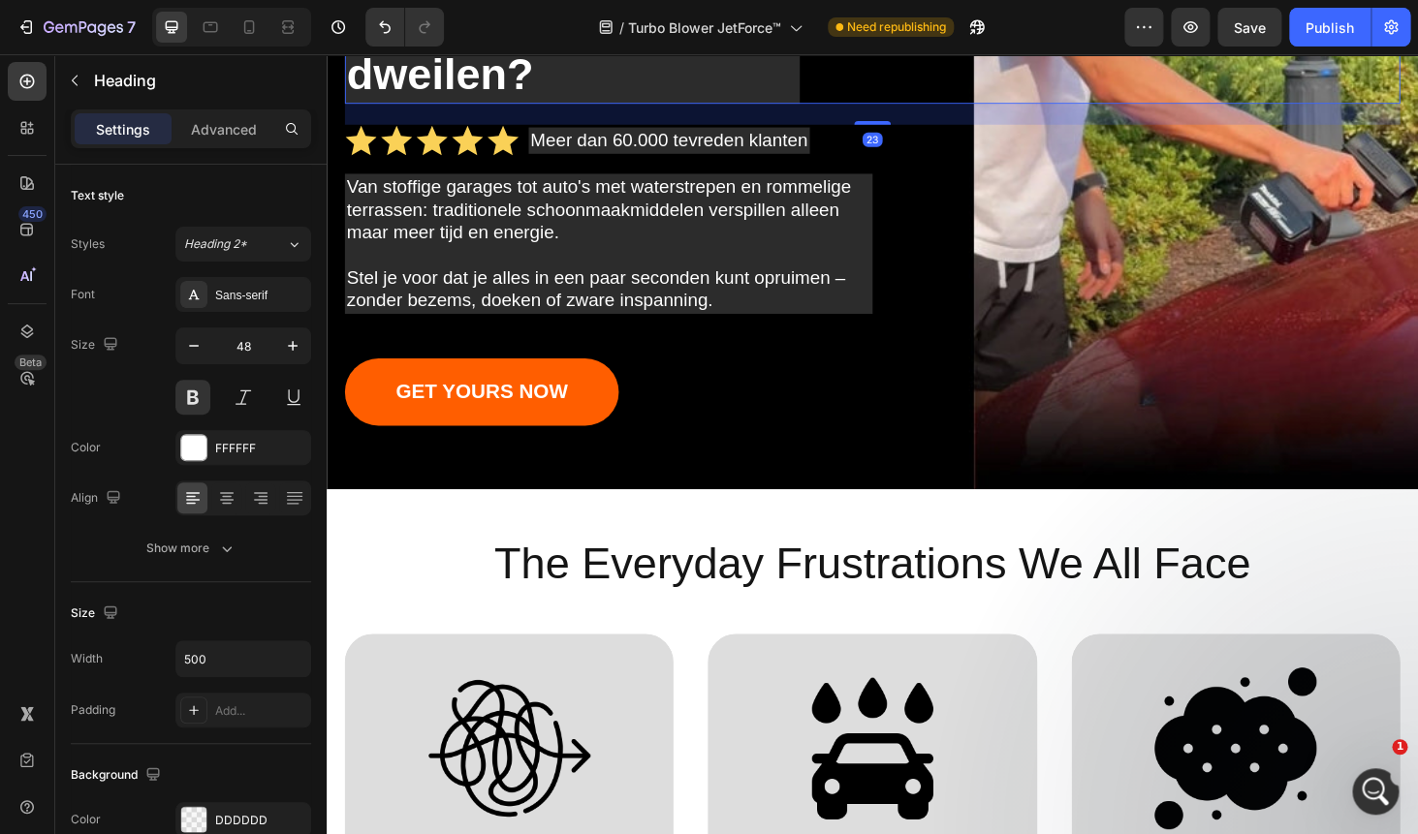
scroll to position [372, 0]
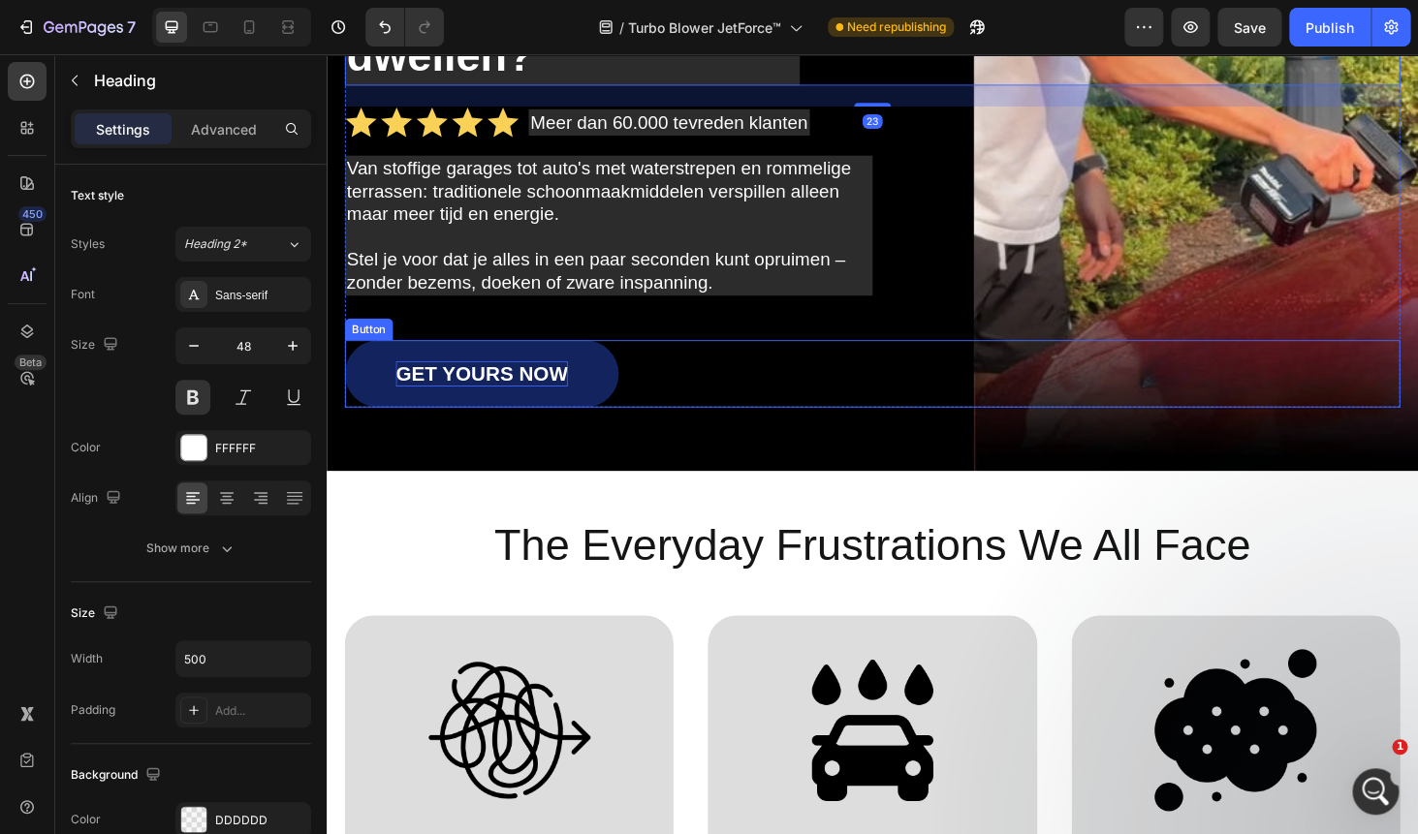
click at [515, 390] on p "GET YOURS NOW" at bounding box center [491, 394] width 183 height 27
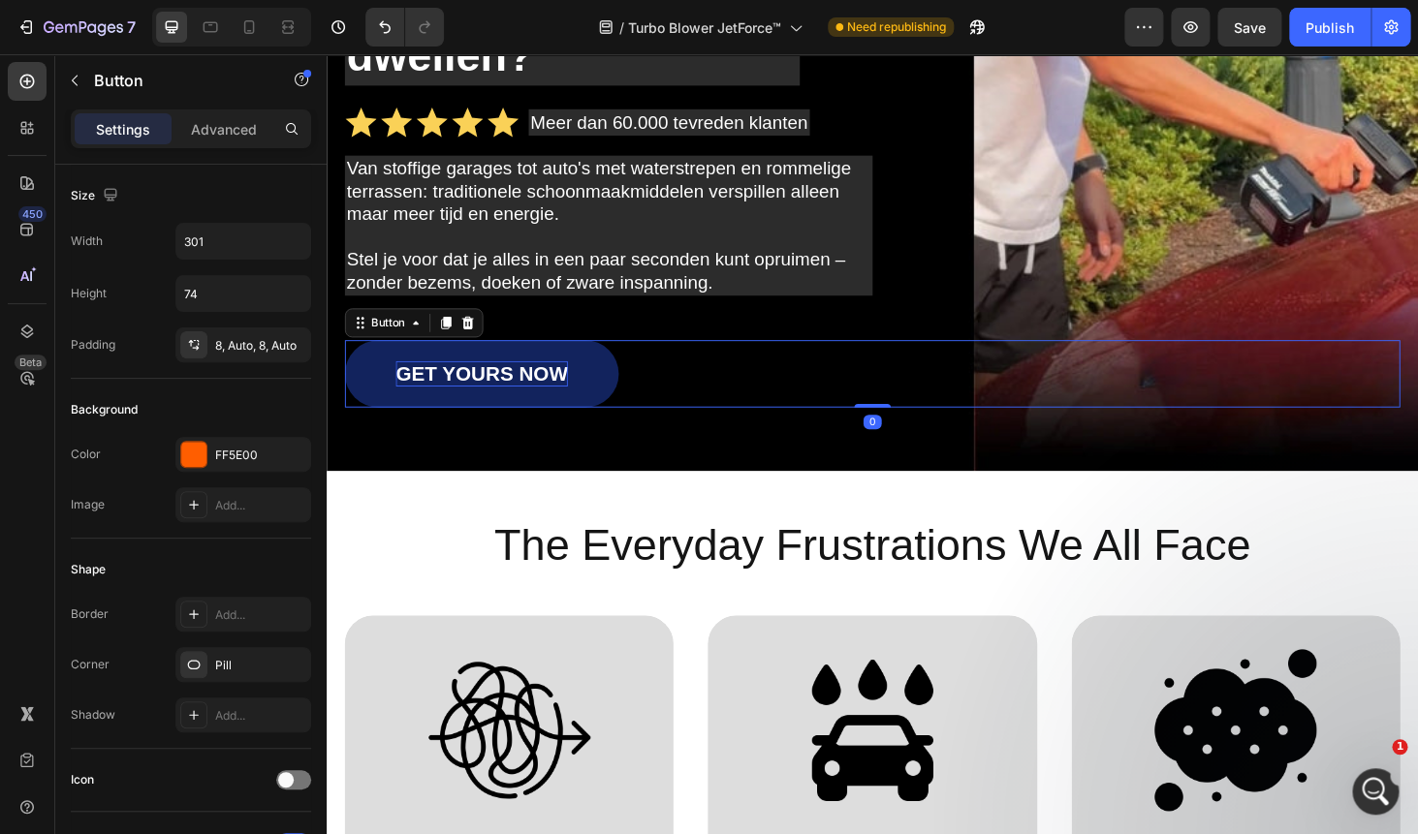
click at [515, 390] on p "GET YOURS NOW" at bounding box center [491, 394] width 183 height 27
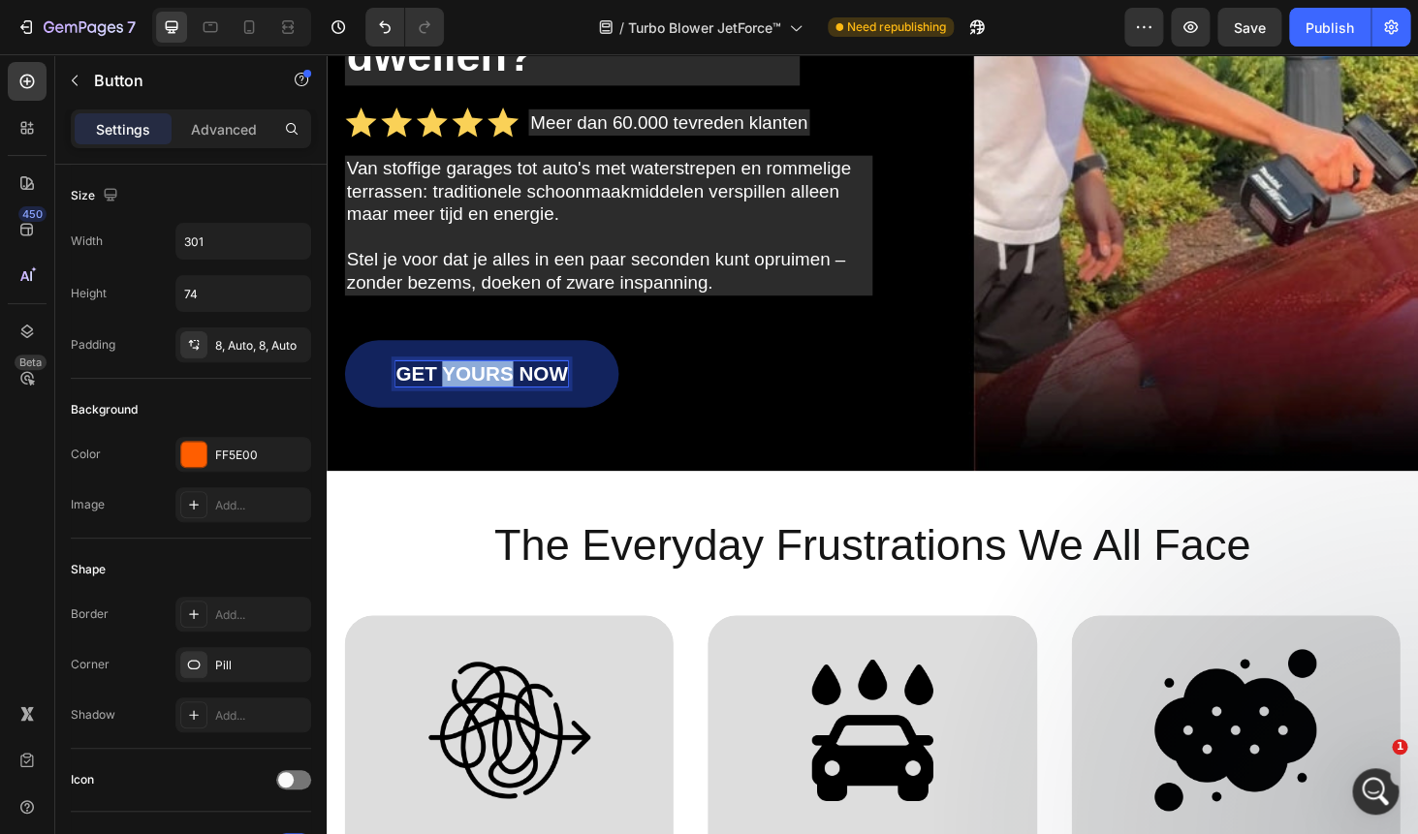
click at [515, 390] on p "GET YOURS NOW" at bounding box center [491, 394] width 183 height 27
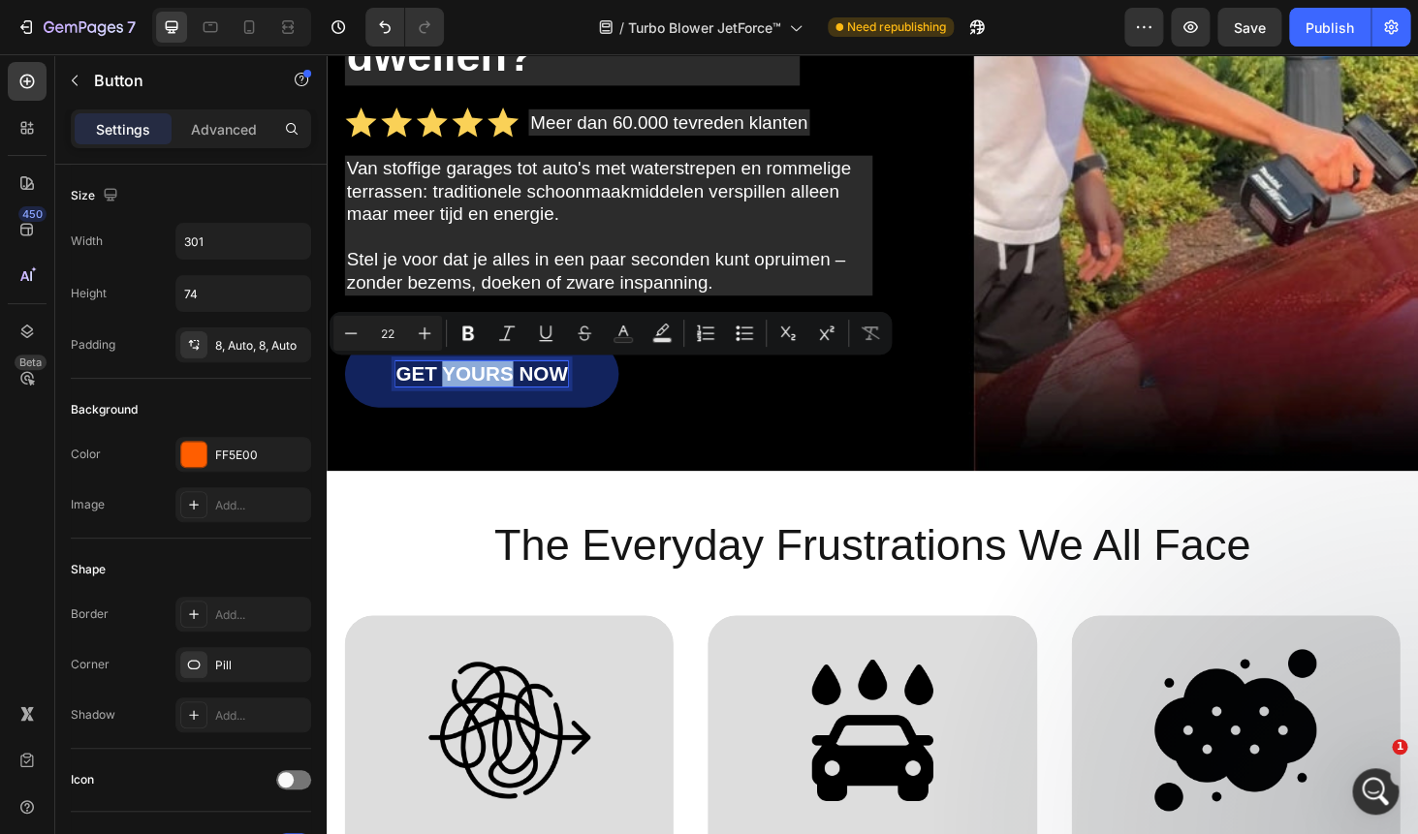
copy p "YOURS"
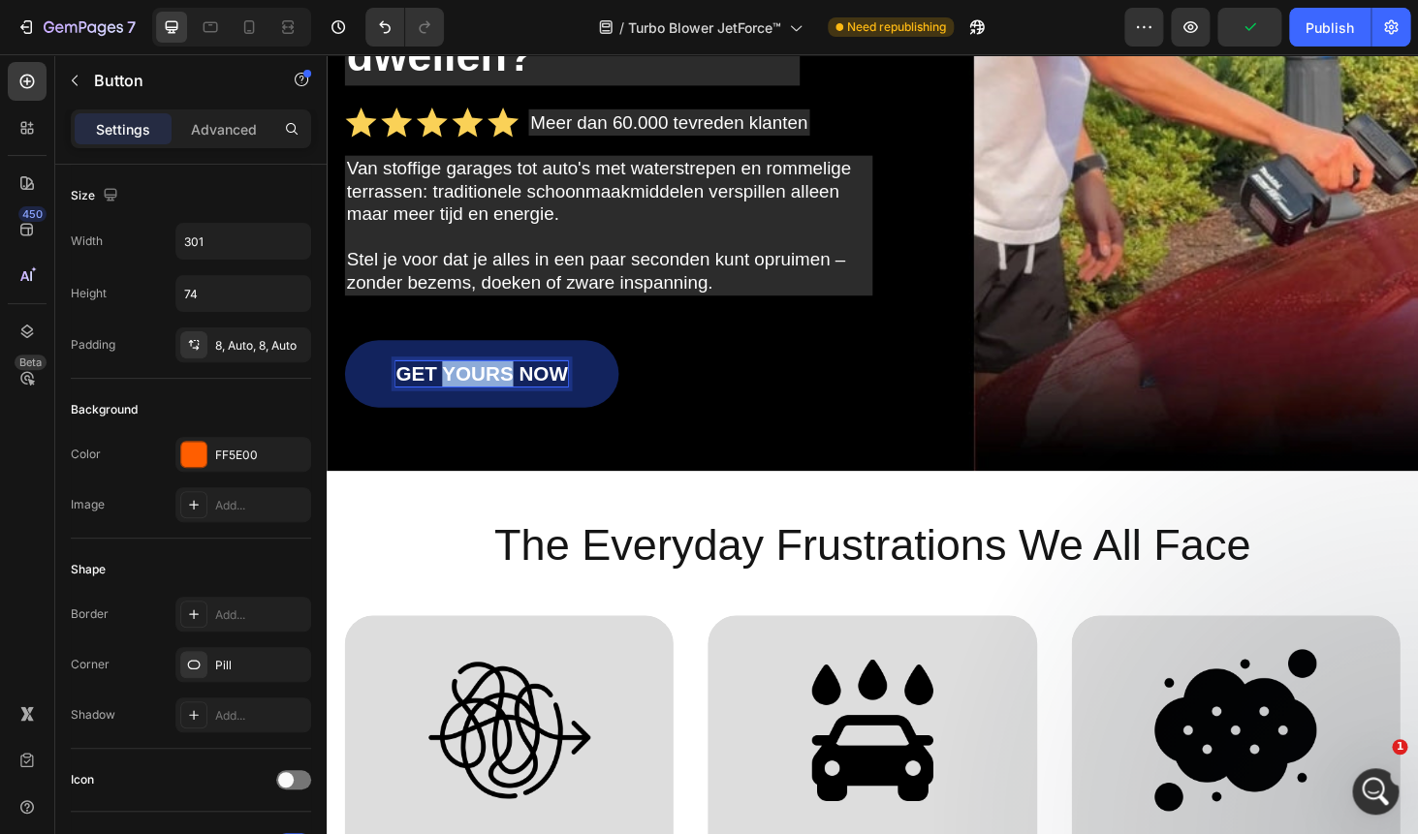
click at [463, 399] on p "GET YOURS NOW" at bounding box center [491, 394] width 183 height 27
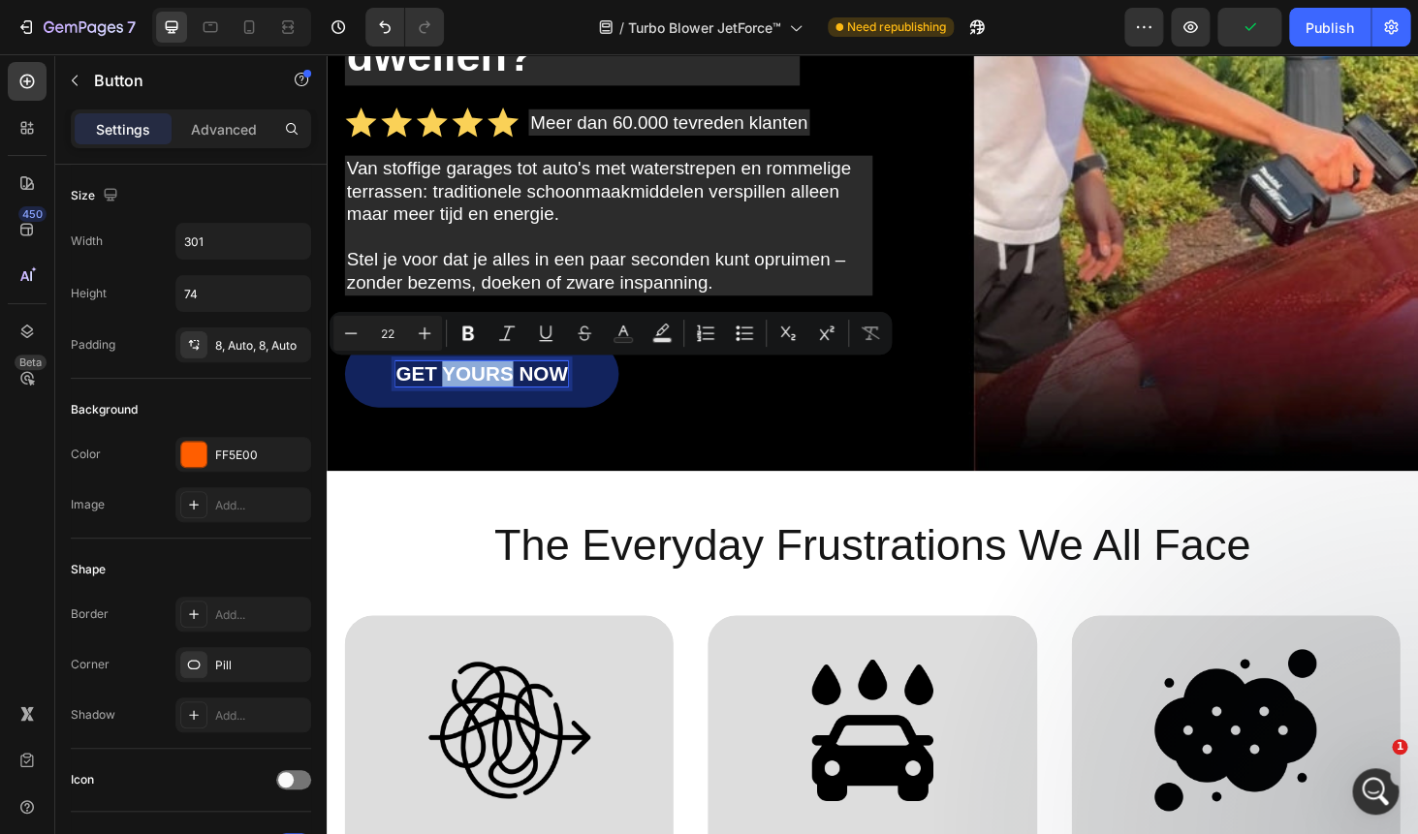
click at [463, 399] on p "GET YOURS NOW" at bounding box center [491, 394] width 183 height 27
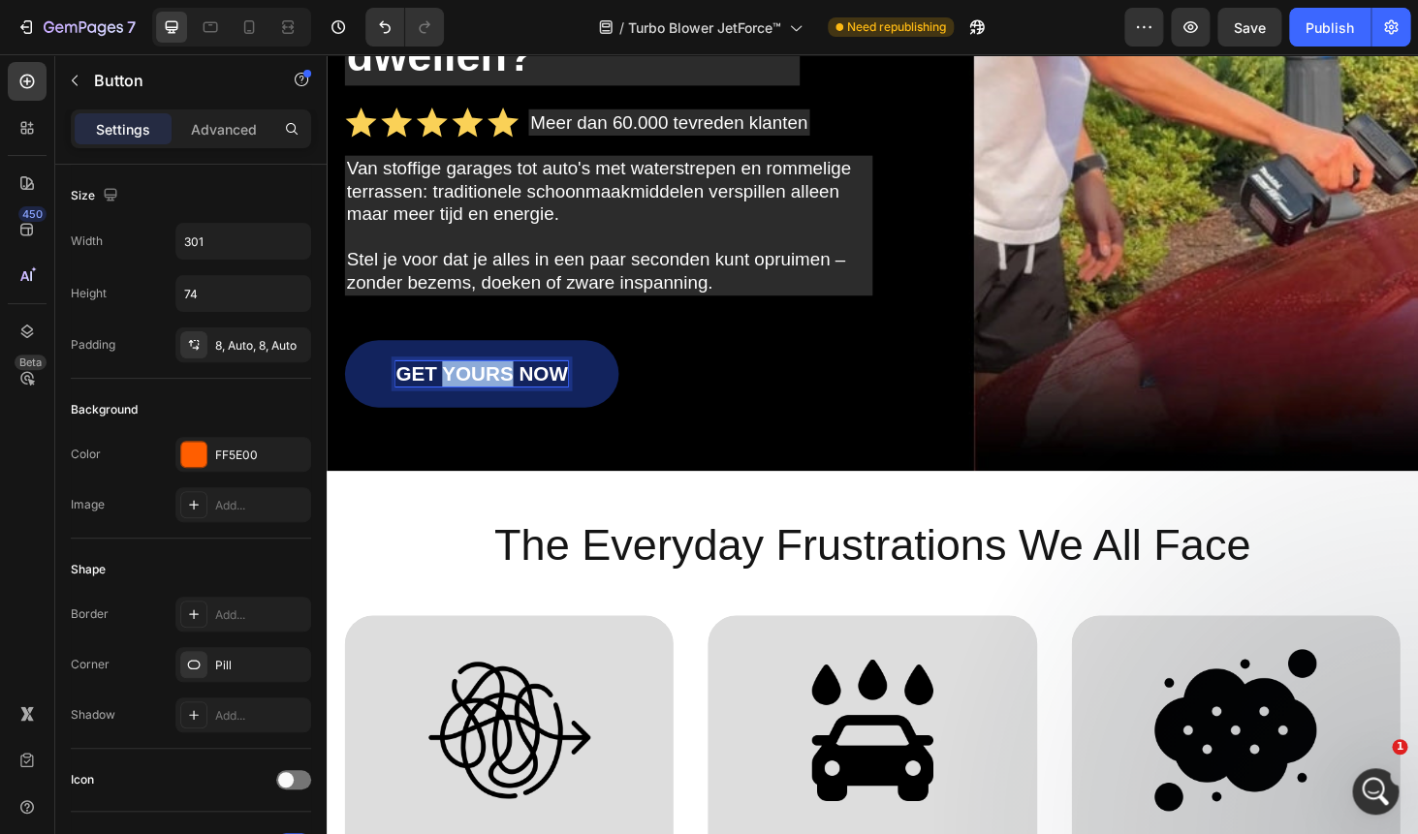
click at [463, 399] on p "GET YOURS NOW" at bounding box center [491, 394] width 183 height 27
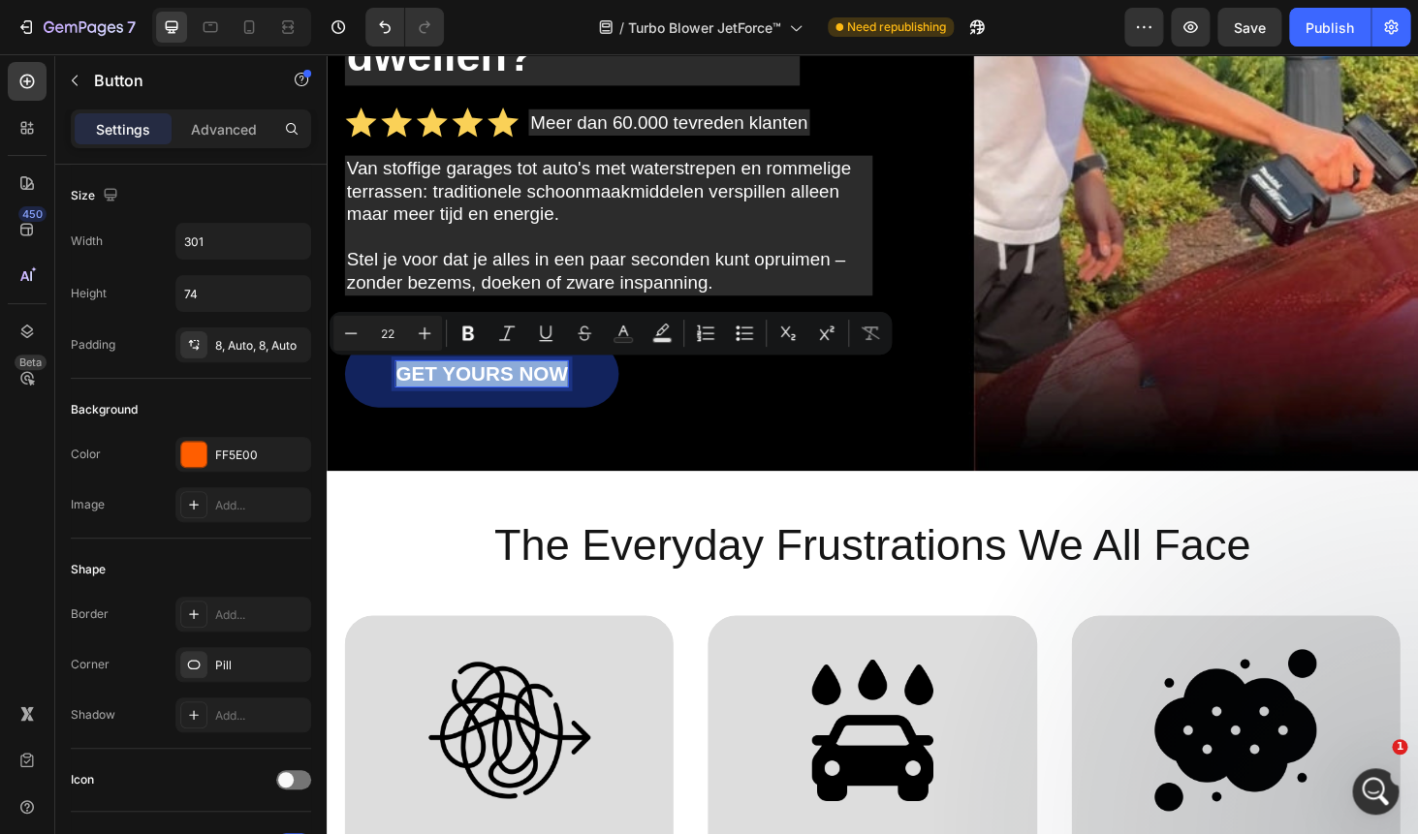
copy p "GET YOURS NOW"
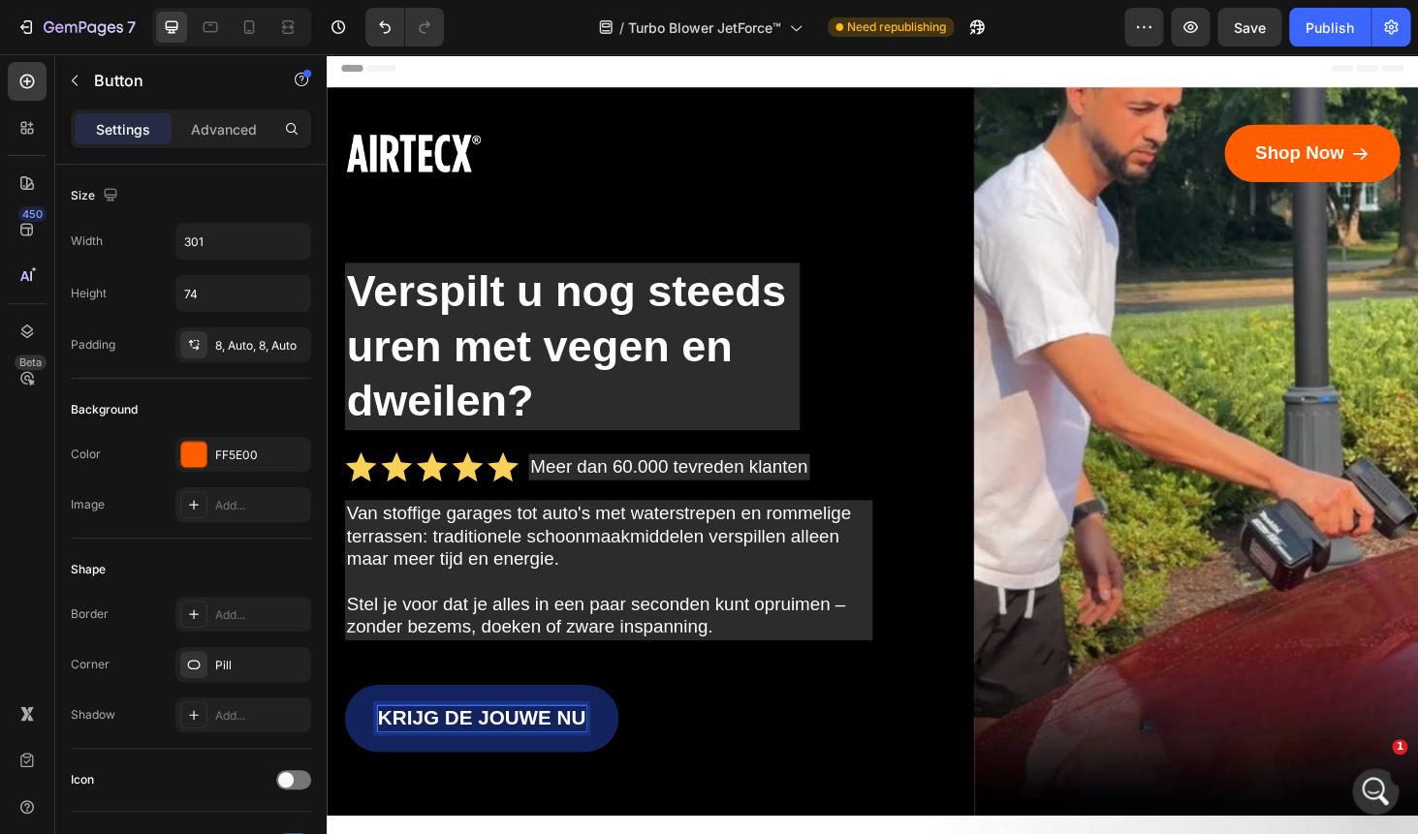
scroll to position [0, 0]
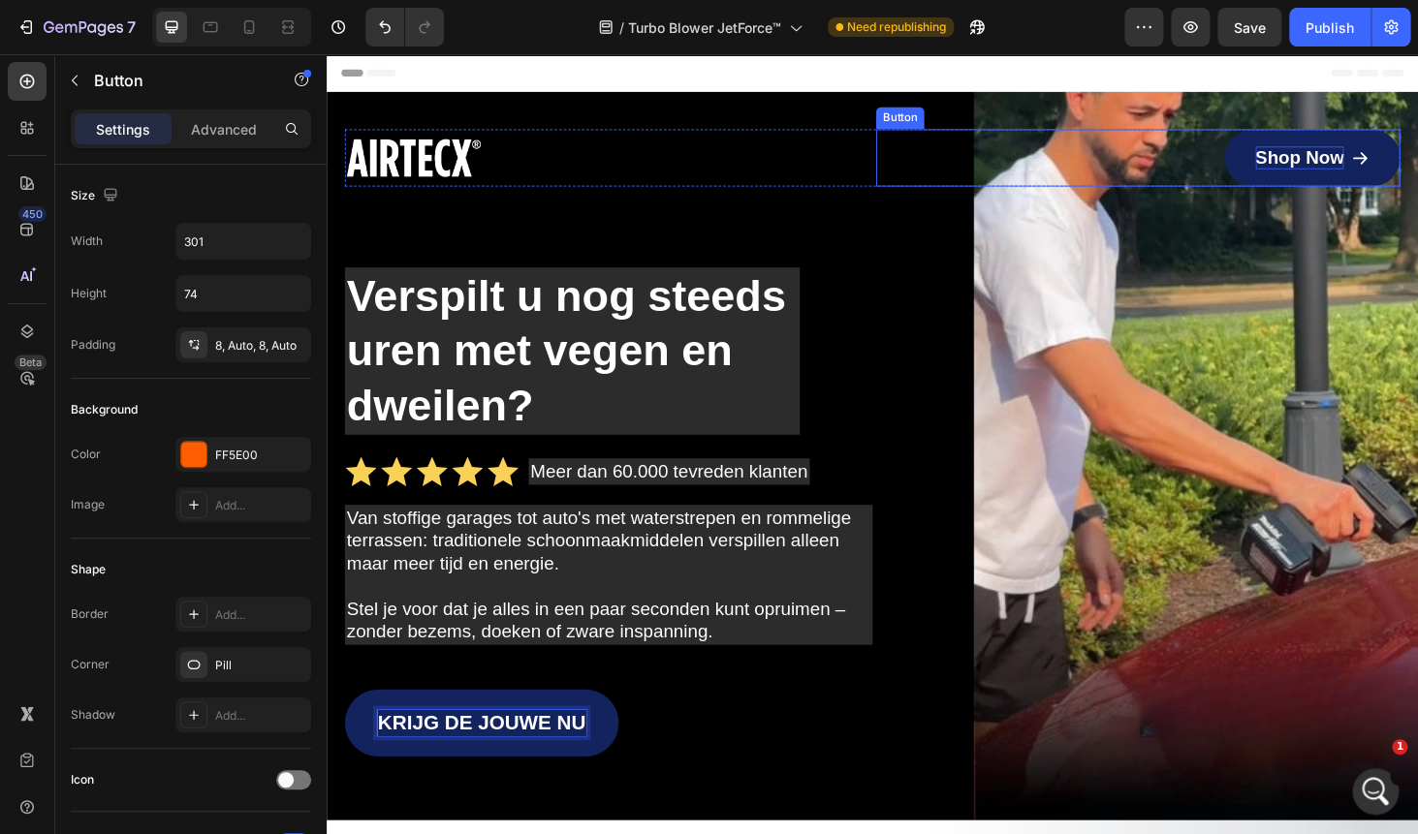
click at [1347, 168] on p "Shop Now" at bounding box center [1363, 164] width 95 height 24
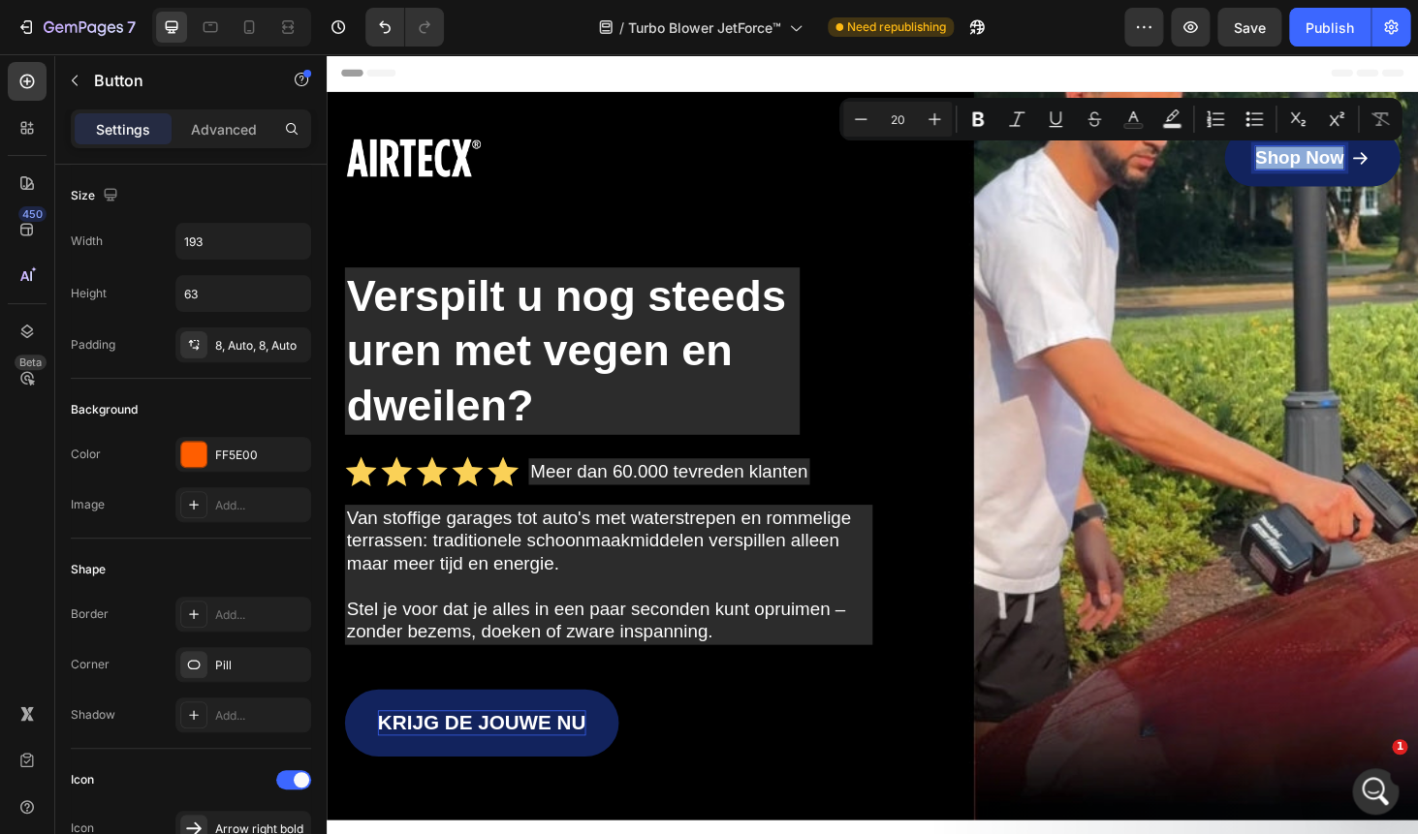
copy p "Shop Now"
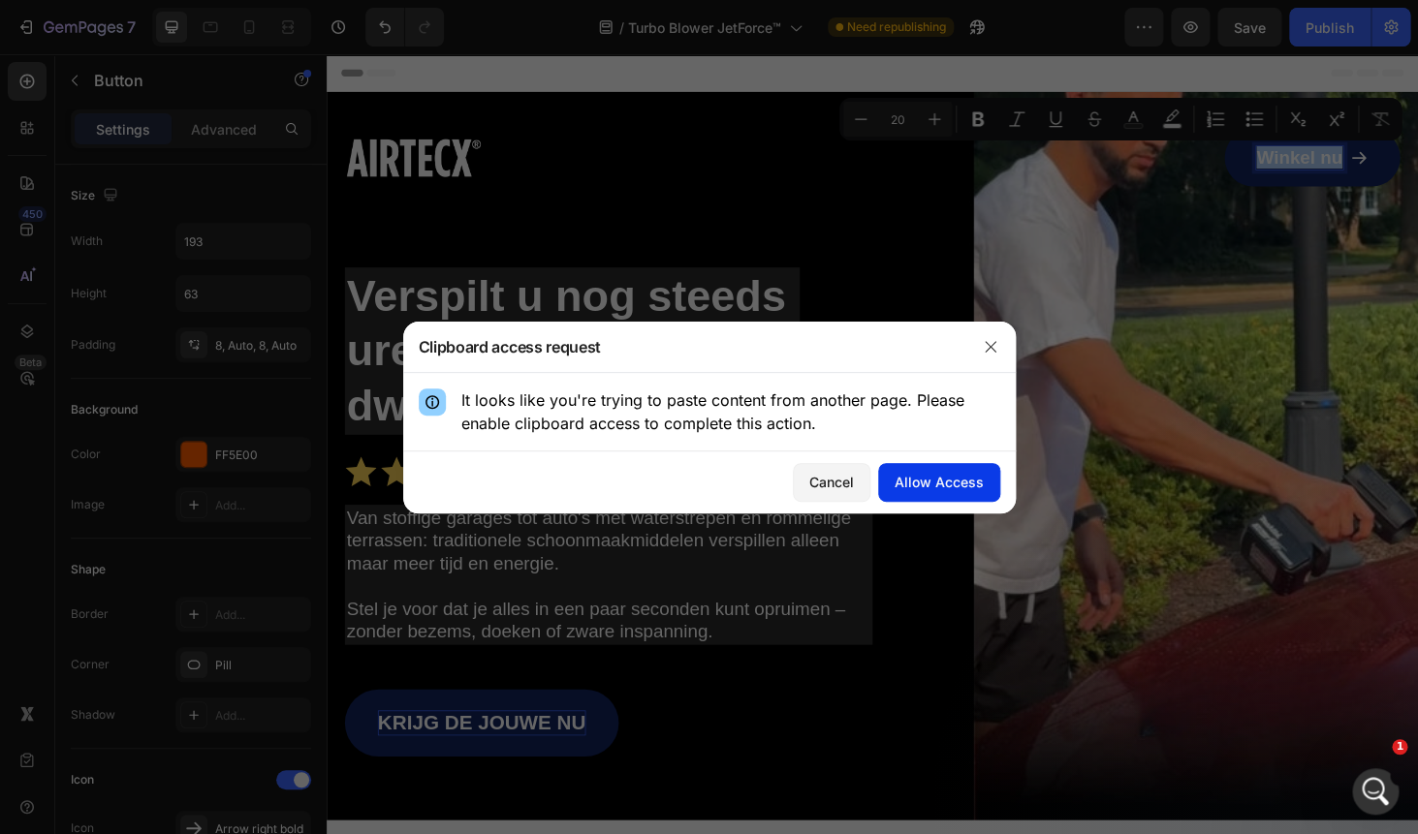
click at [906, 488] on div "Allow Access" at bounding box center [938, 482] width 89 height 20
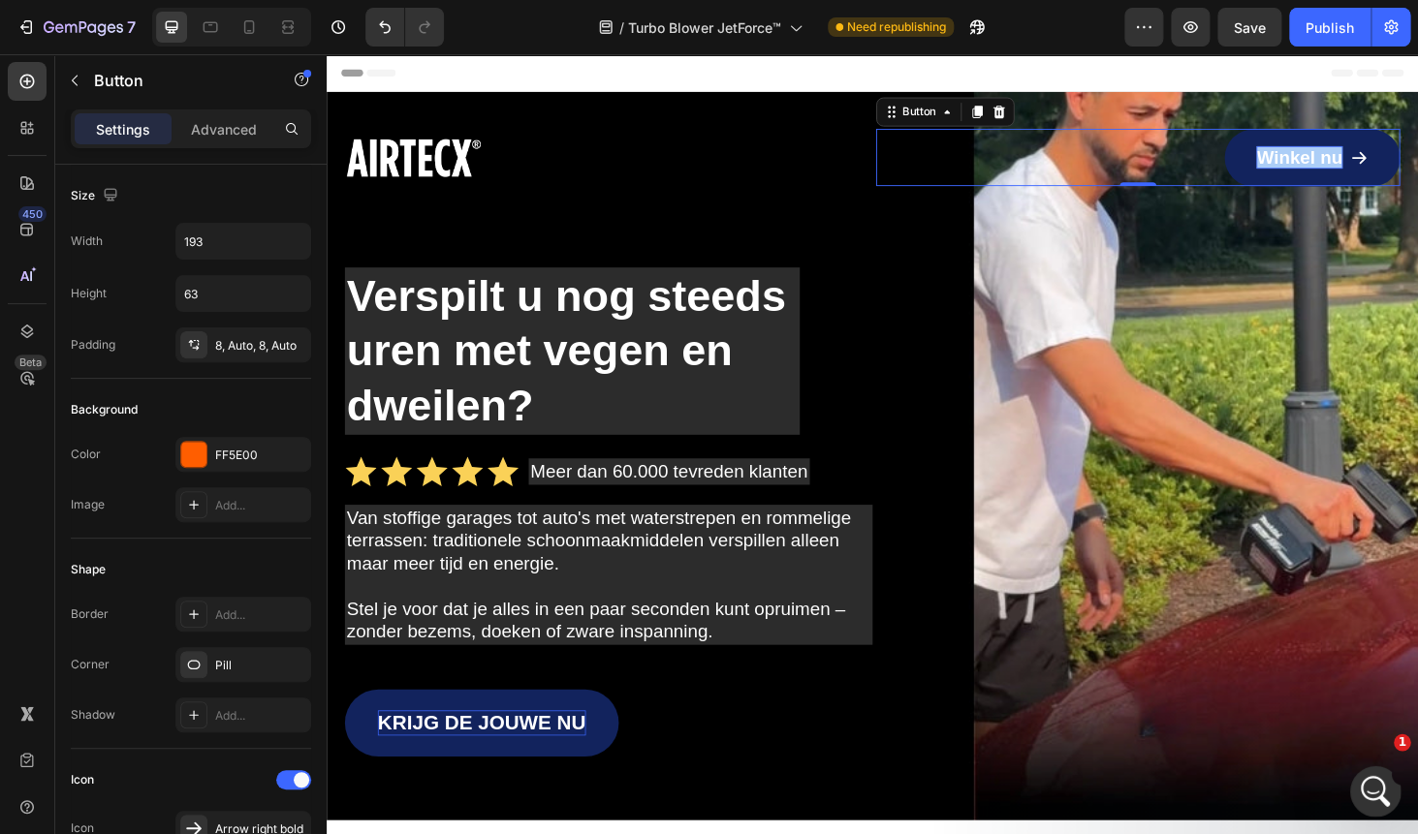
click at [1372, 789] on icon "Open Intercom Messenger" at bounding box center [1374, 789] width 32 height 32
click at [163, 307] on span "Hello there, This is Emerald joining the conversation for your support since Zo…" at bounding box center [866, 315] width 1560 height 16
type textarea "Ok thank you"
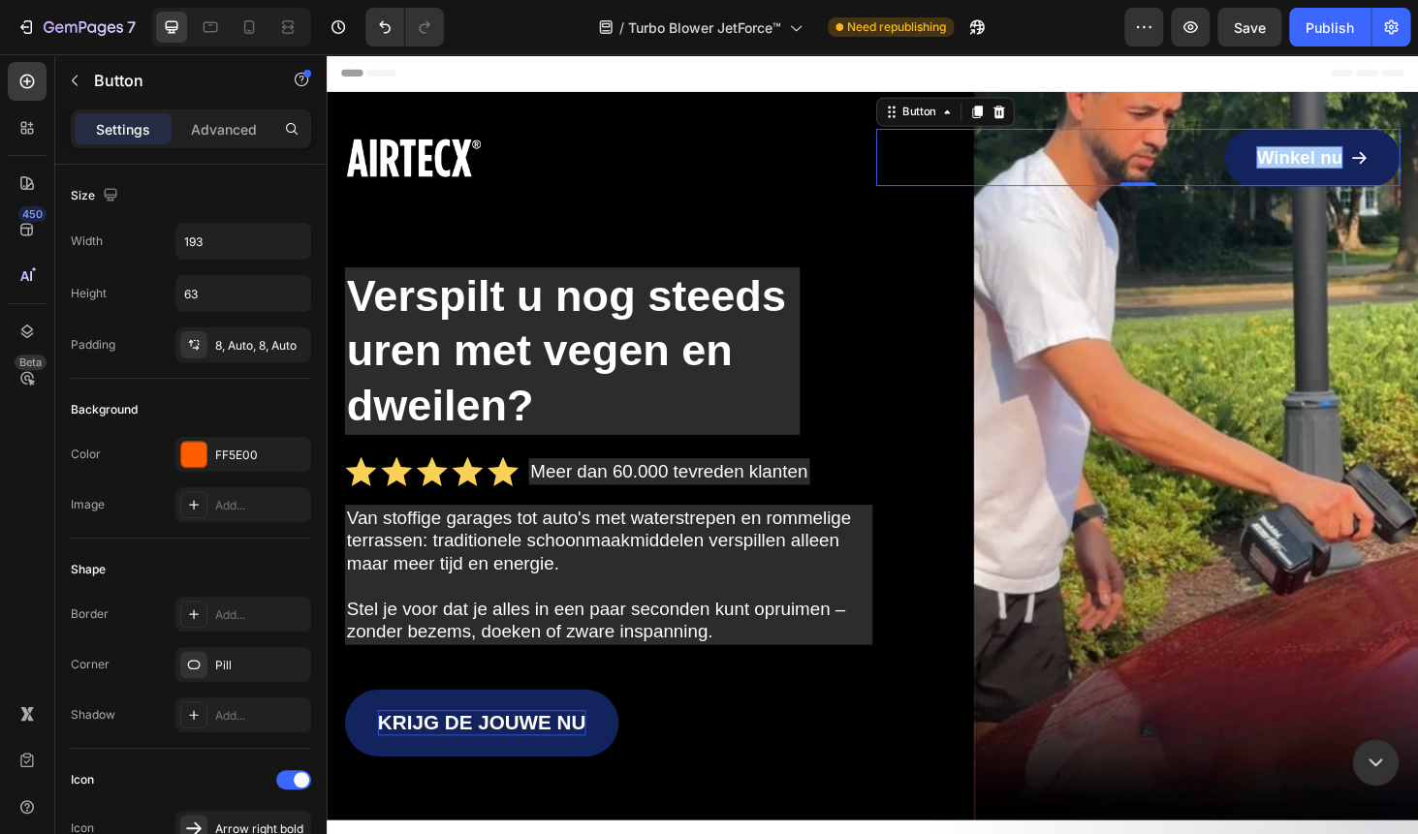
click at [268, 26] on icon "Close" at bounding box center [261, 25] width 16 height 16
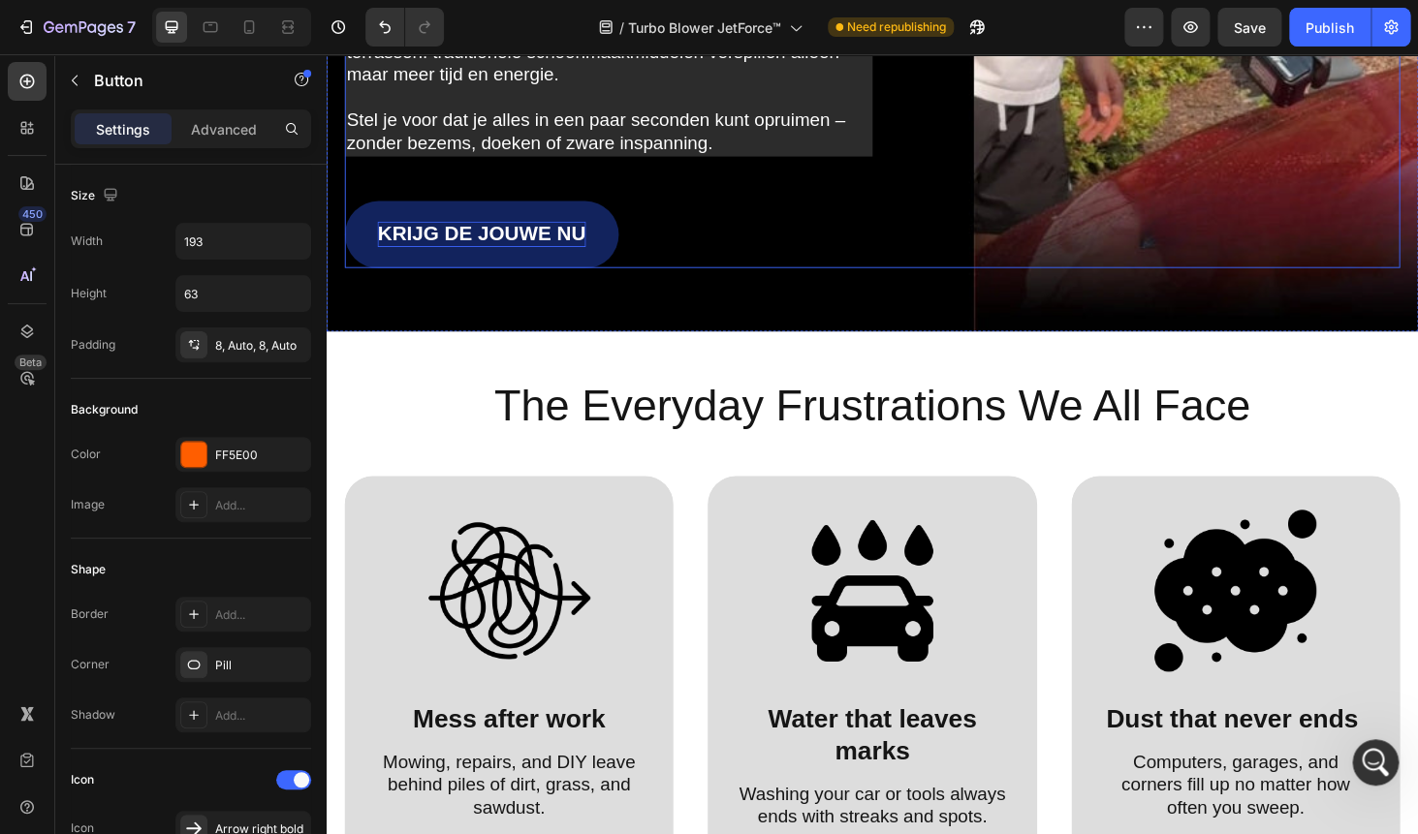
scroll to position [529, 0]
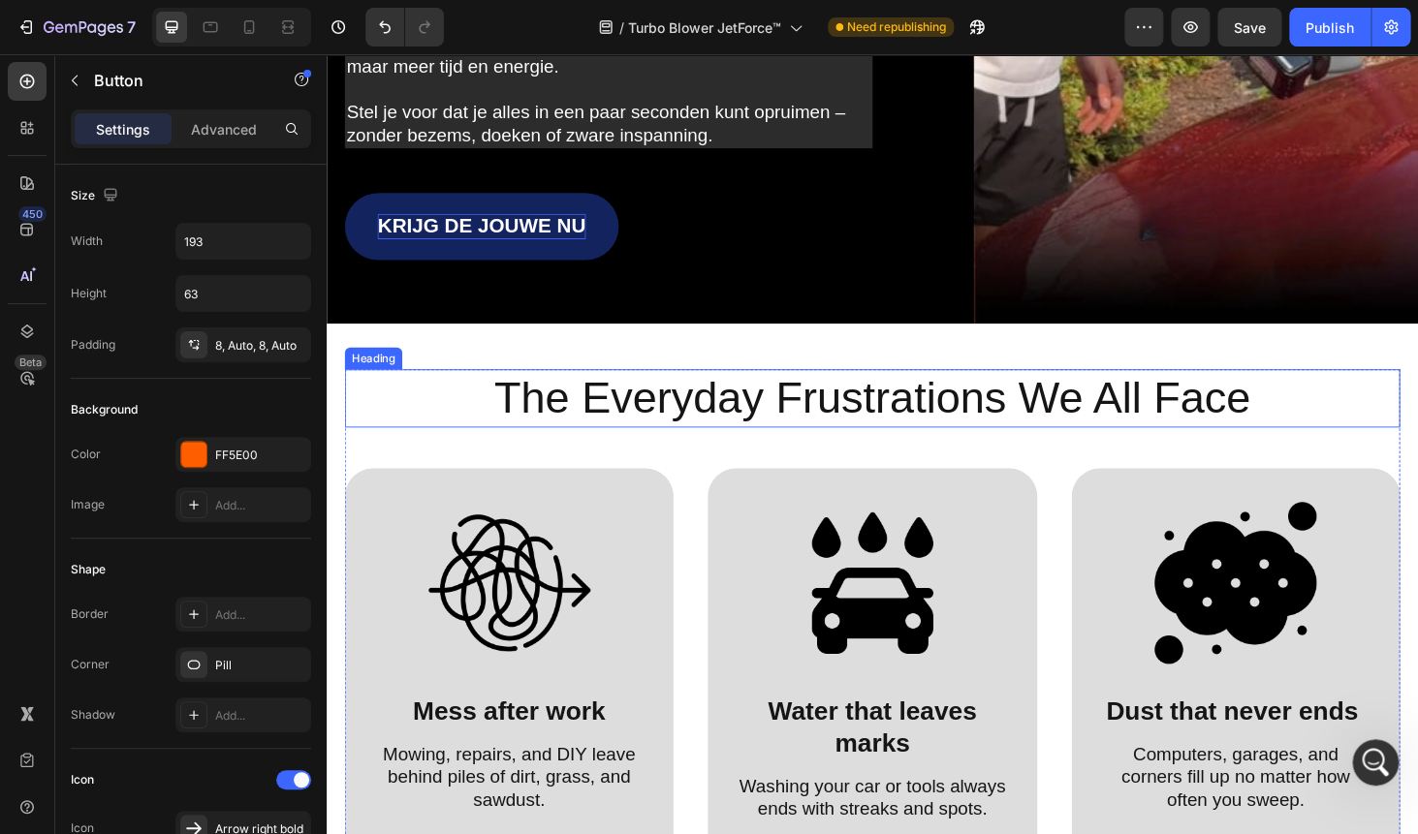
click at [752, 438] on h2 "the everyday frustrations we all face" at bounding box center [908, 421] width 1124 height 62
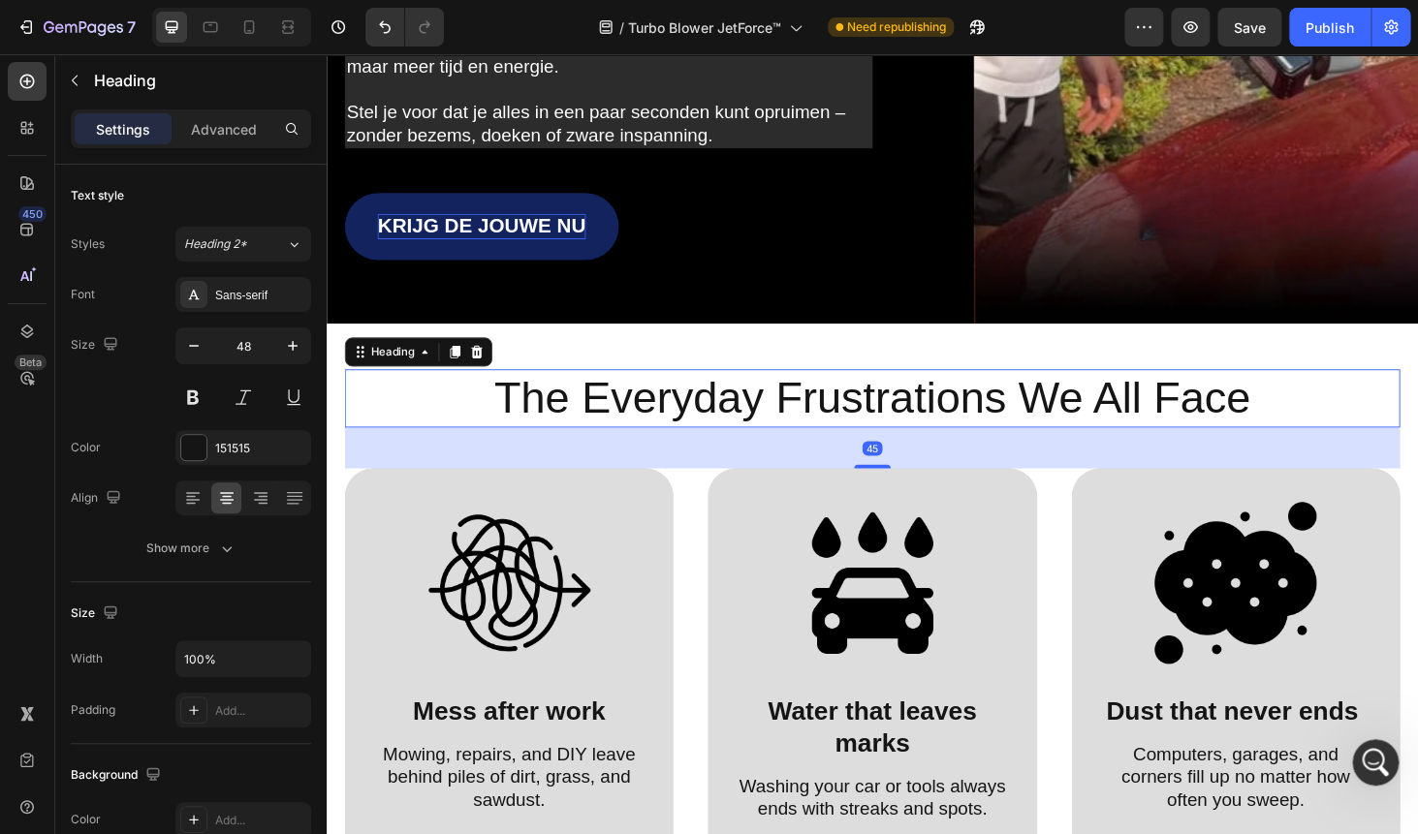
click at [752, 438] on h2 "the everyday frustrations we all face" at bounding box center [908, 421] width 1124 height 62
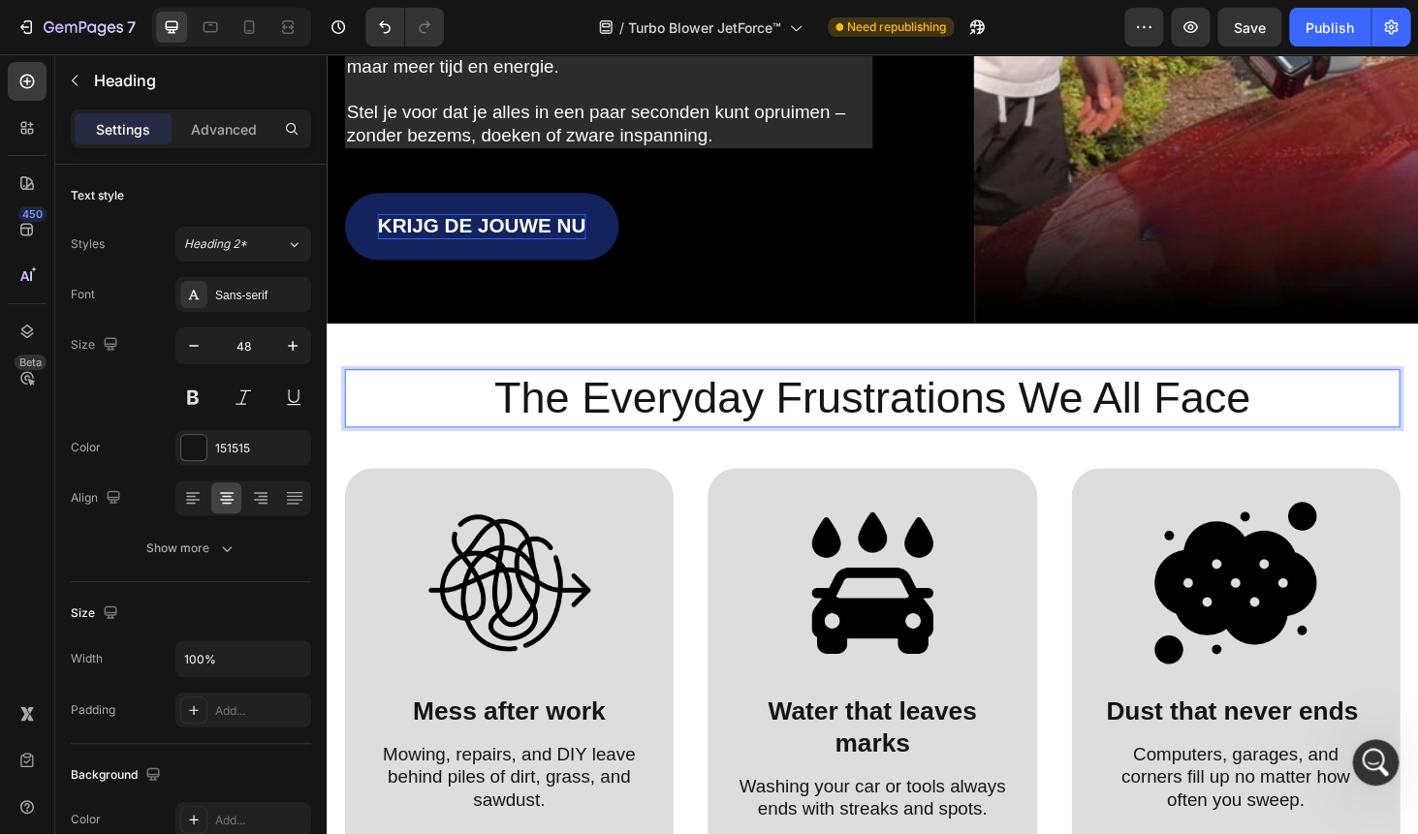
click at [752, 438] on p "the everyday frustrations we all face" at bounding box center [908, 420] width 1120 height 58
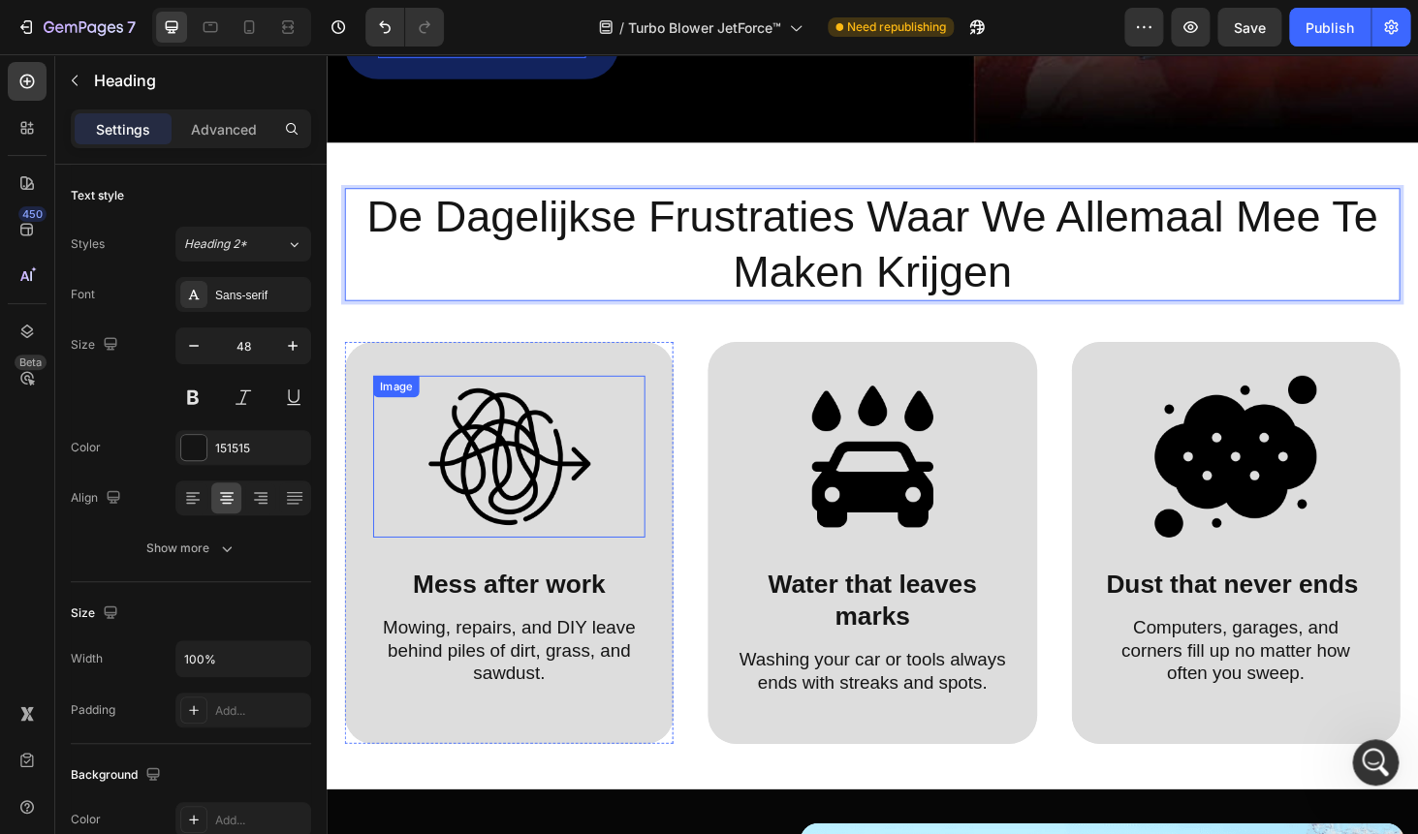
scroll to position [744, 0]
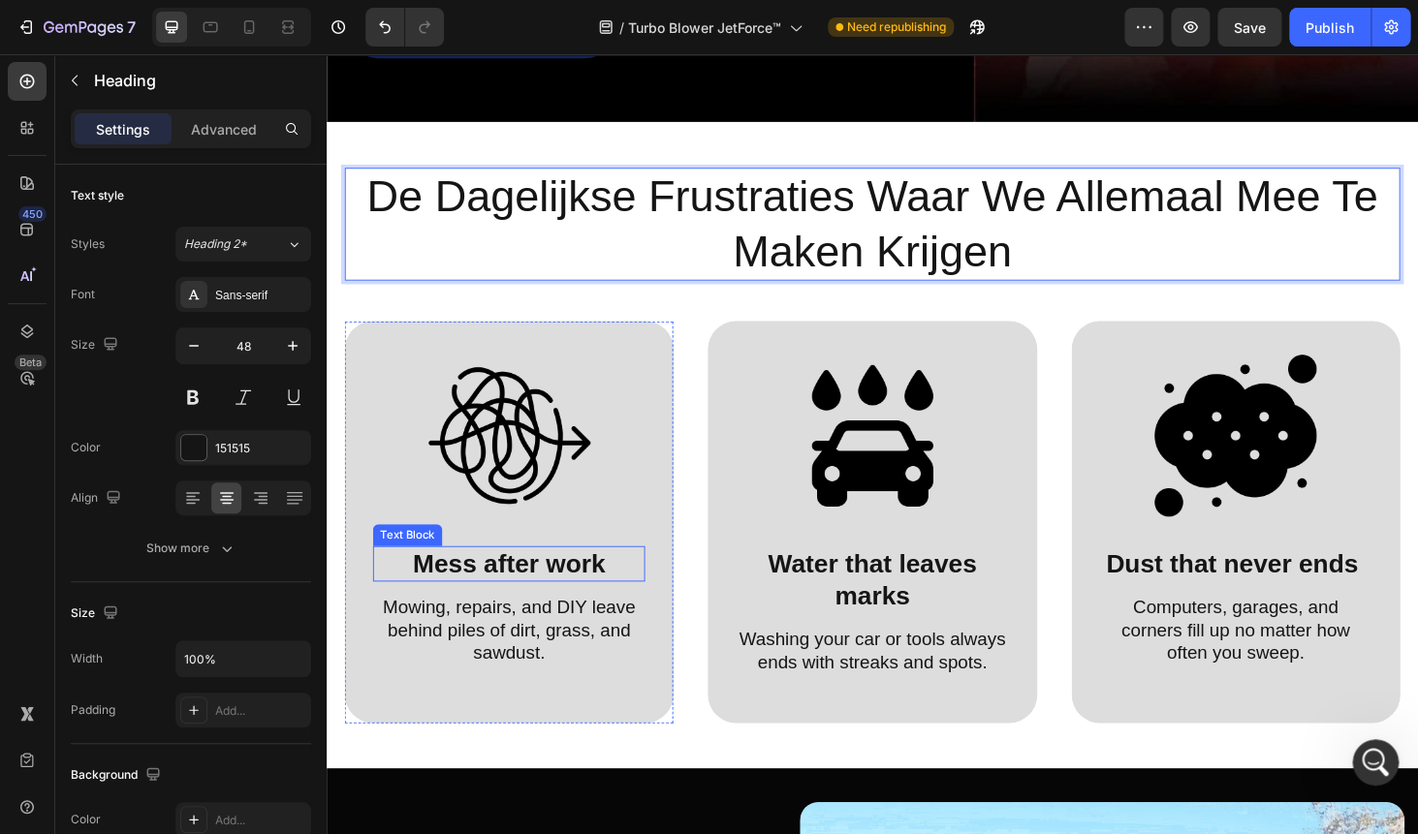
click at [484, 585] on p "Mess after work" at bounding box center [521, 596] width 286 height 34
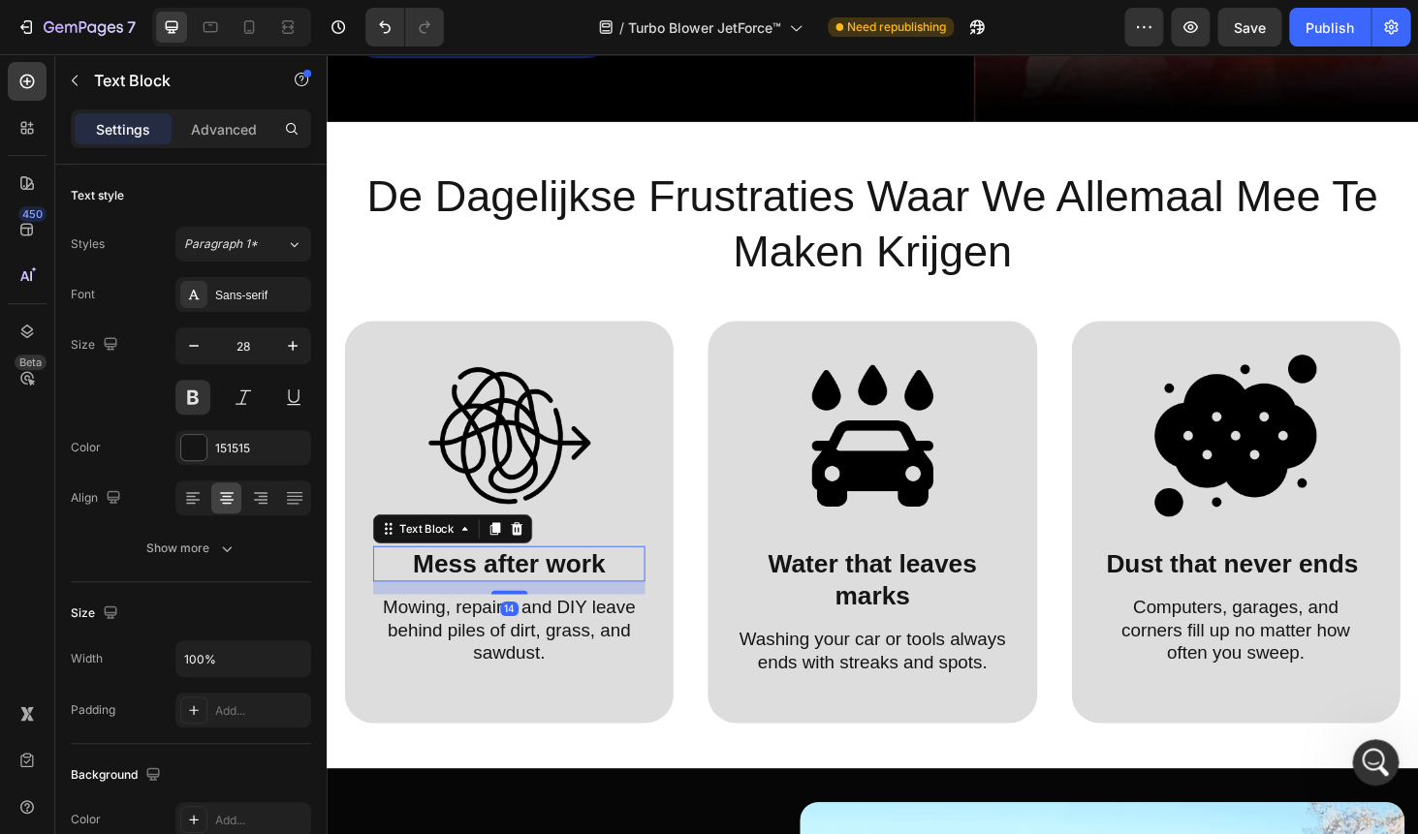
click at [484, 585] on p "Mess after work" at bounding box center [521, 596] width 286 height 34
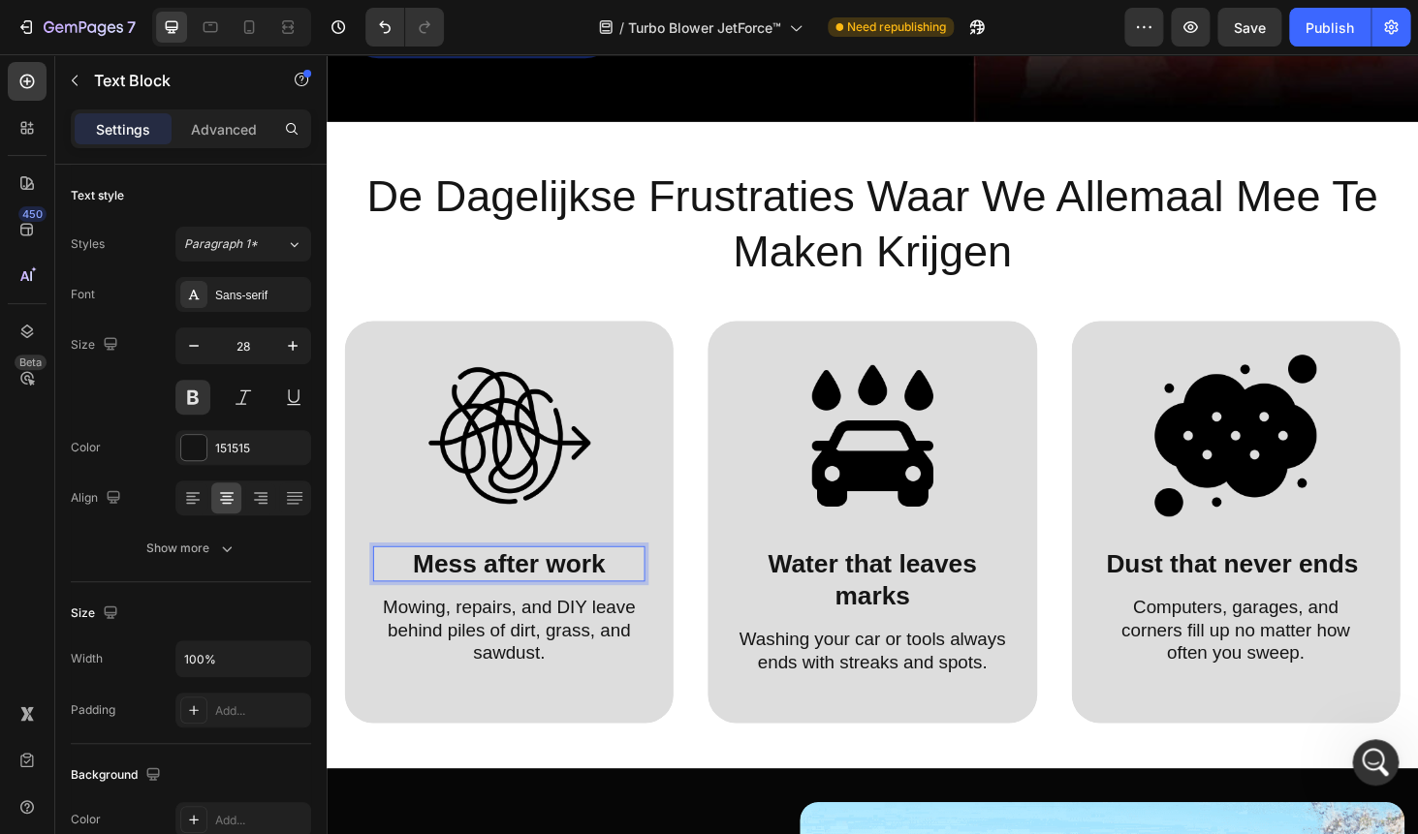
click at [484, 585] on p "Mess after work" at bounding box center [521, 596] width 286 height 34
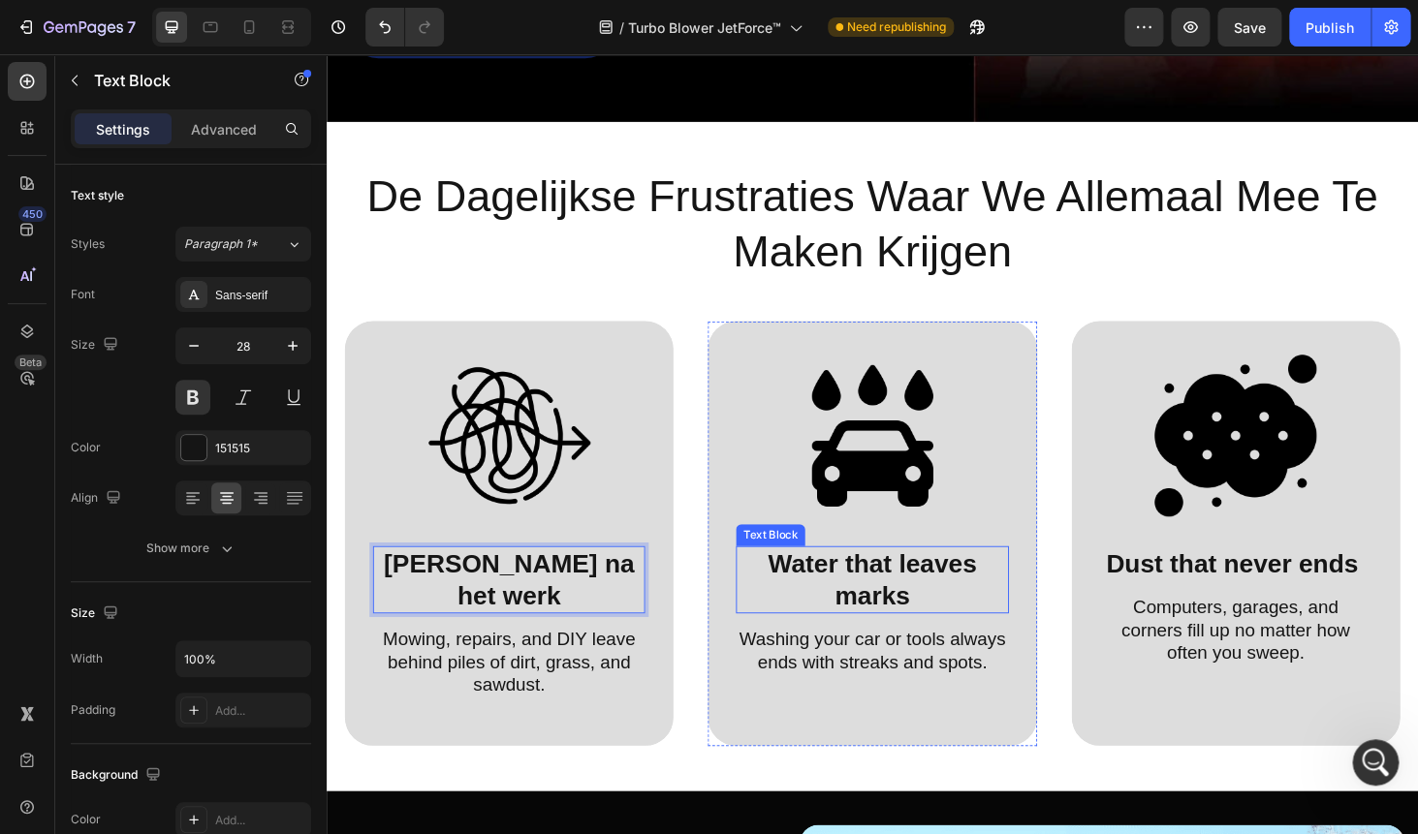
click at [874, 592] on p "Water that leaves marks" at bounding box center [908, 613] width 286 height 68
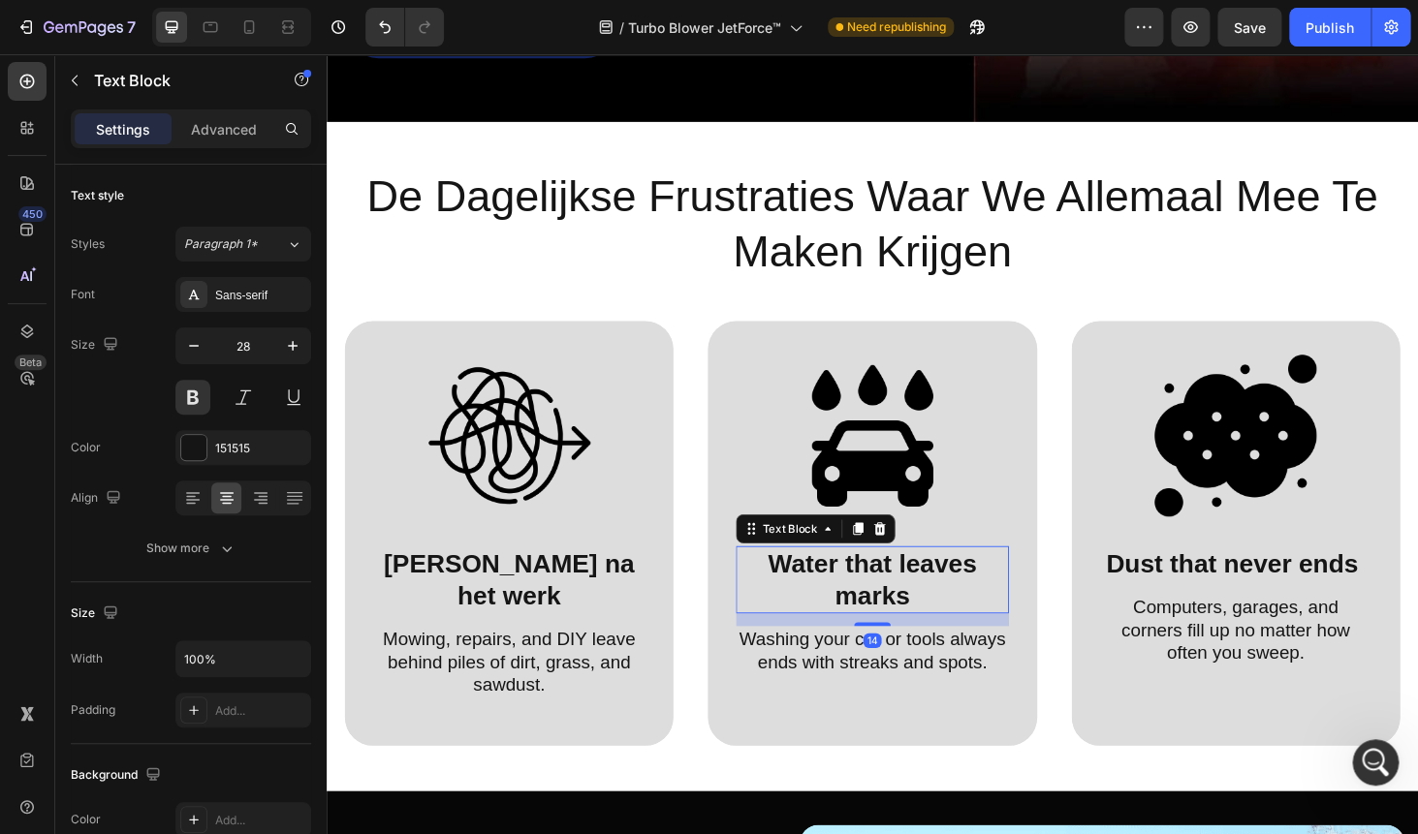
click at [874, 592] on p "Water that leaves marks" at bounding box center [908, 613] width 286 height 68
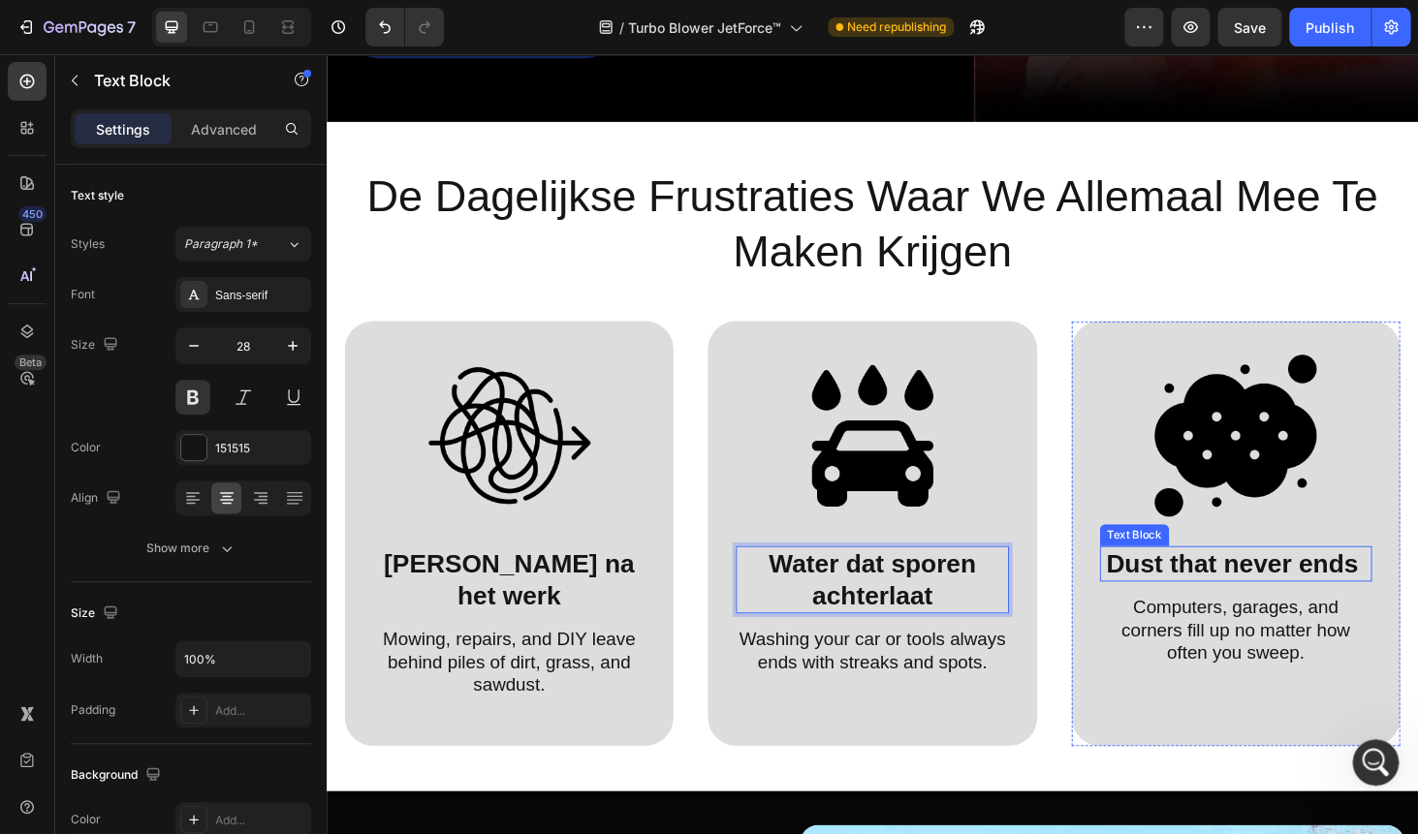
click at [1202, 592] on strong "Dust that never ends" at bounding box center [1291, 596] width 268 height 30
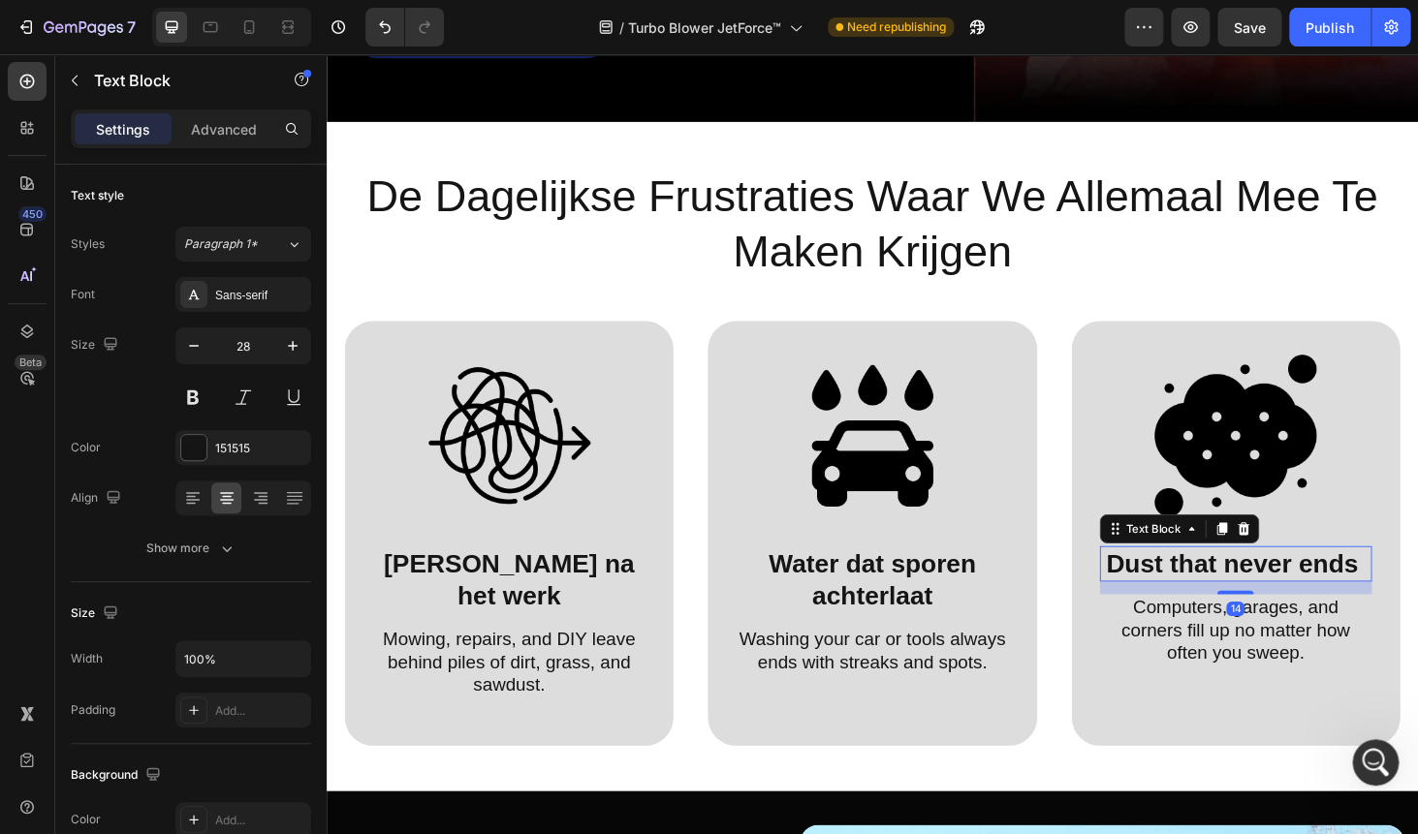
click at [1202, 592] on strong "Dust that never ends" at bounding box center [1291, 596] width 268 height 30
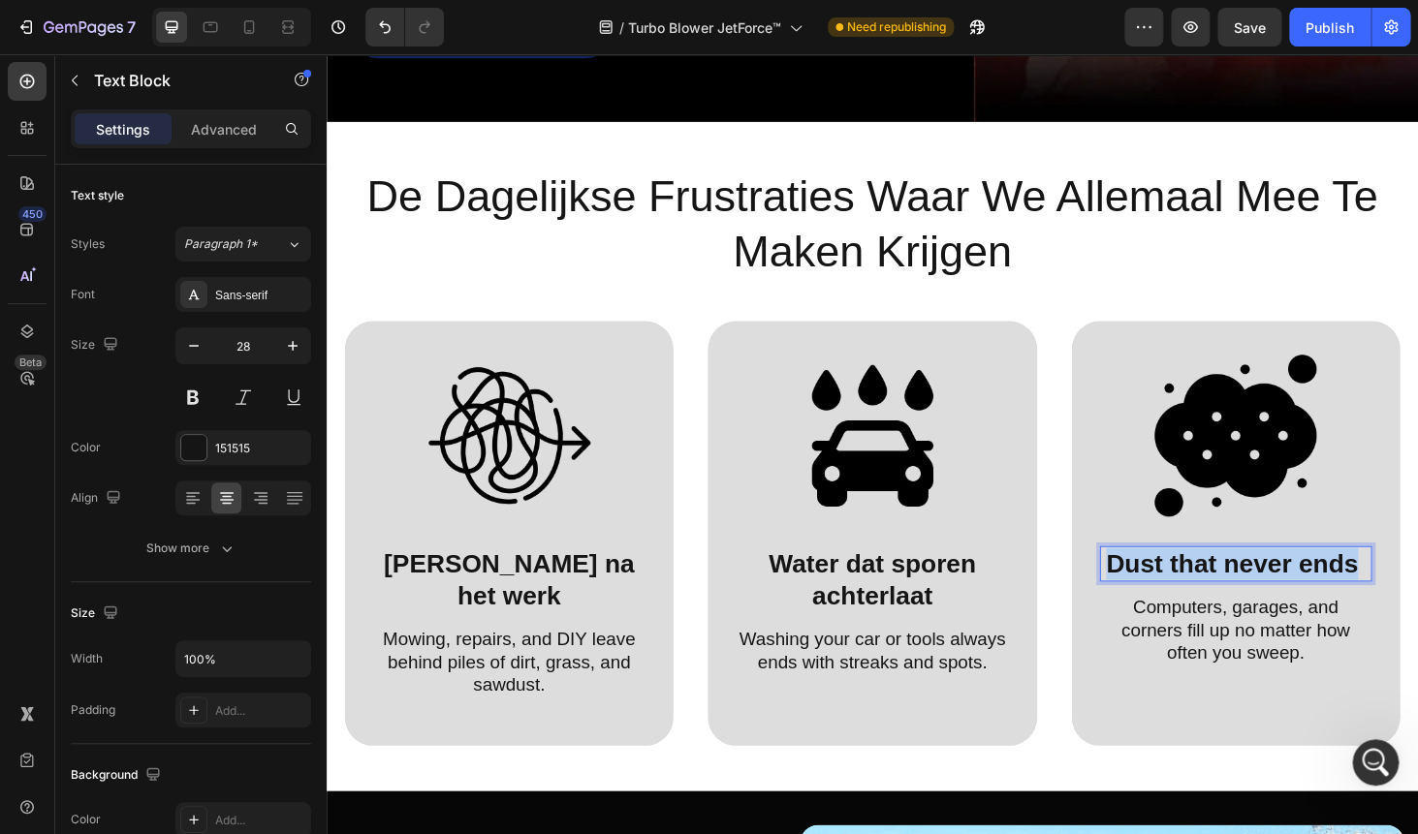
click at [1202, 592] on strong "Dust that never ends" at bounding box center [1291, 596] width 268 height 30
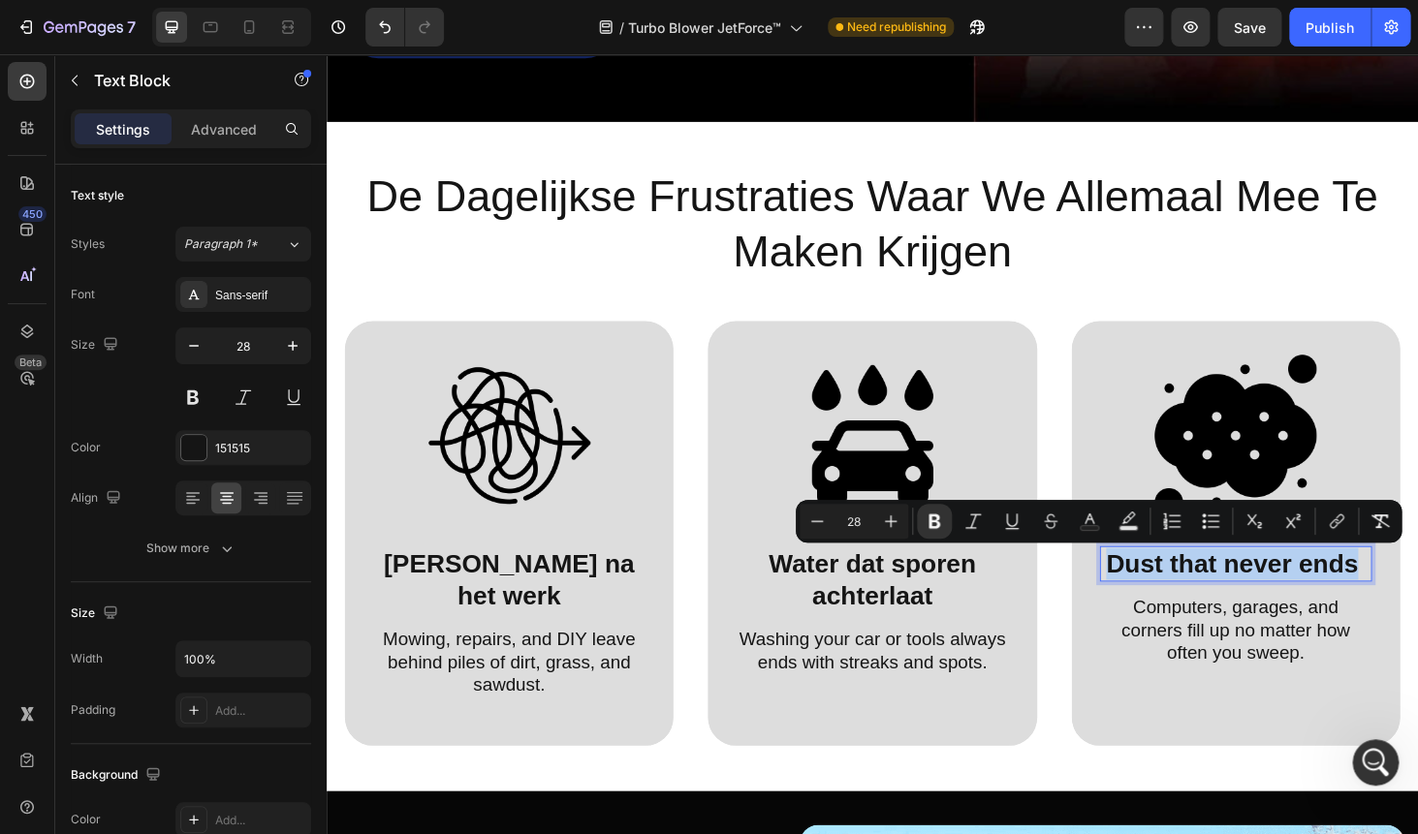
copy strong "Dust that never ends"
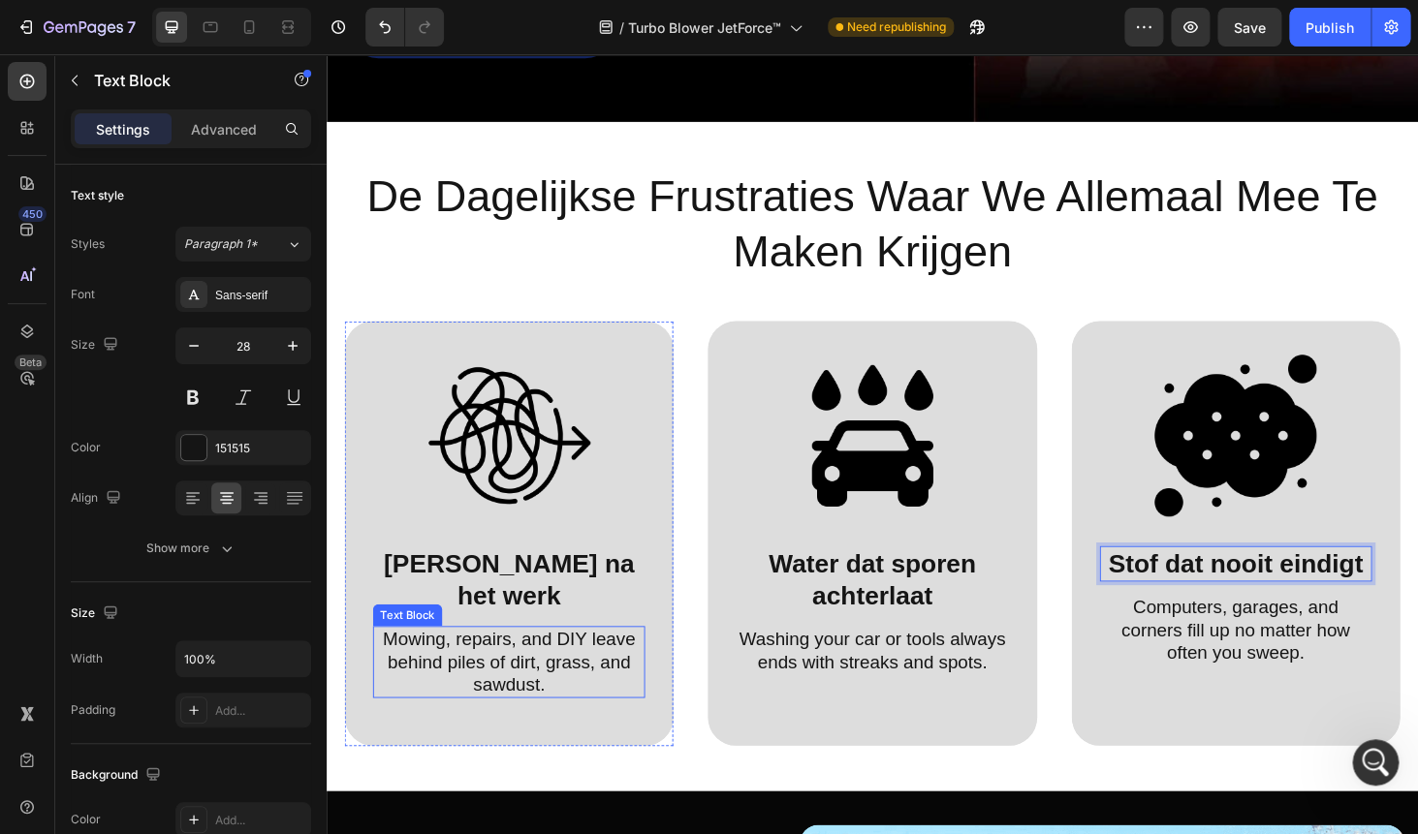
click at [452, 665] on p "Mowing, repairs, and DIY leave behind piles of dirt, grass, and sawdust." at bounding box center [521, 701] width 286 height 73
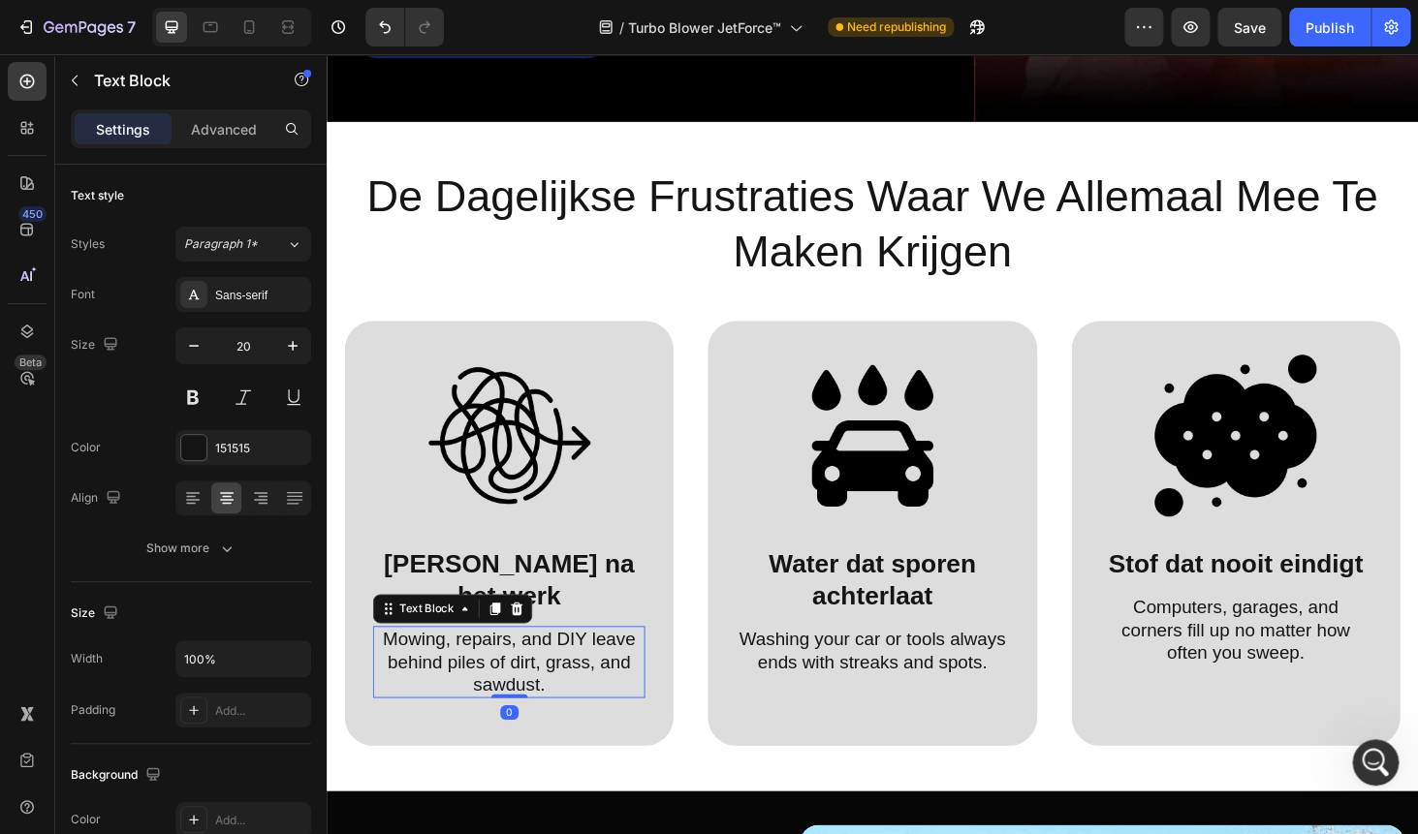
click at [452, 665] on p "Mowing, repairs, and DIY leave behind piles of dirt, grass, and sawdust." at bounding box center [521, 701] width 286 height 73
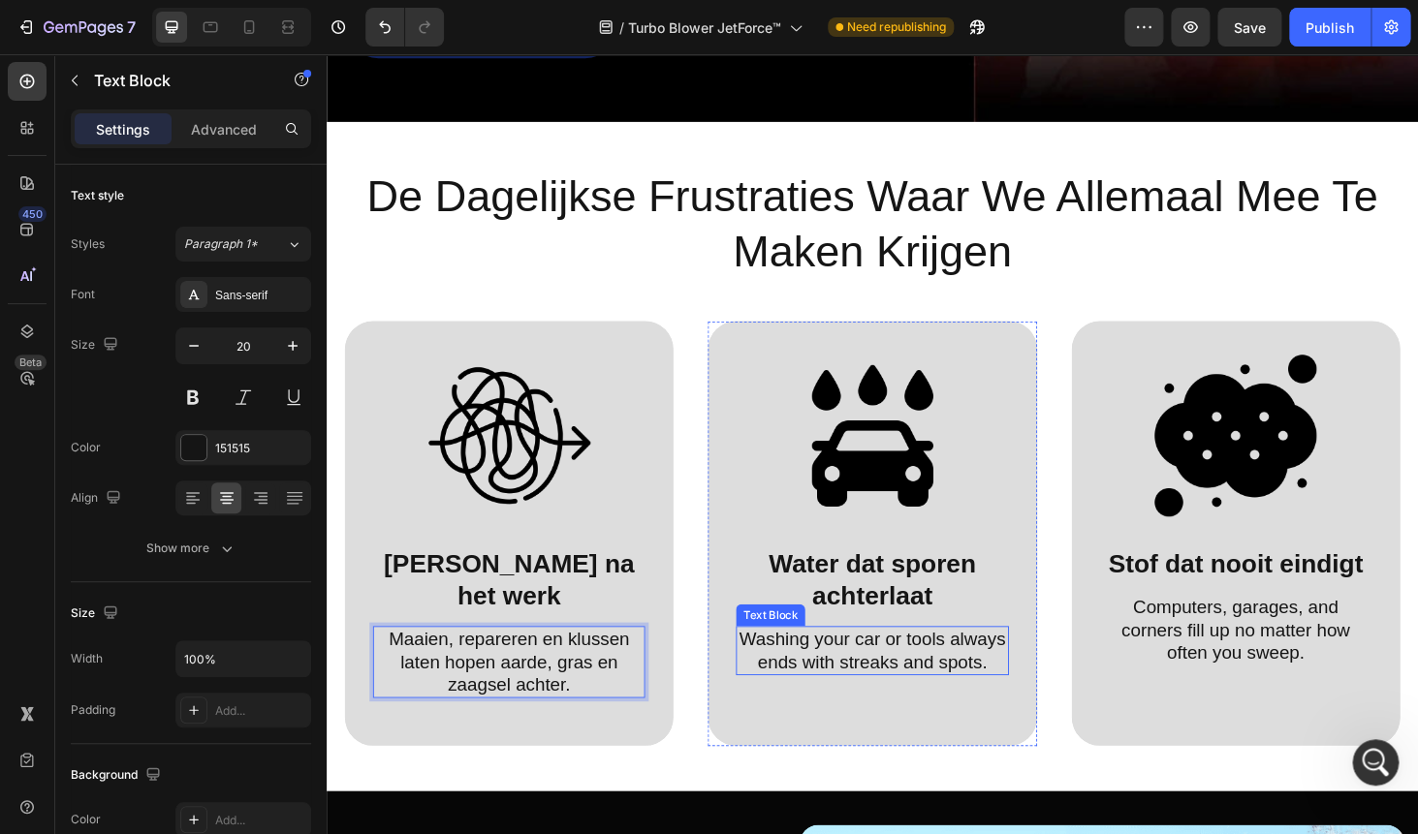
click at [819, 684] on p "Washing your car or tools always ends with streaks and spots." at bounding box center [908, 689] width 286 height 48
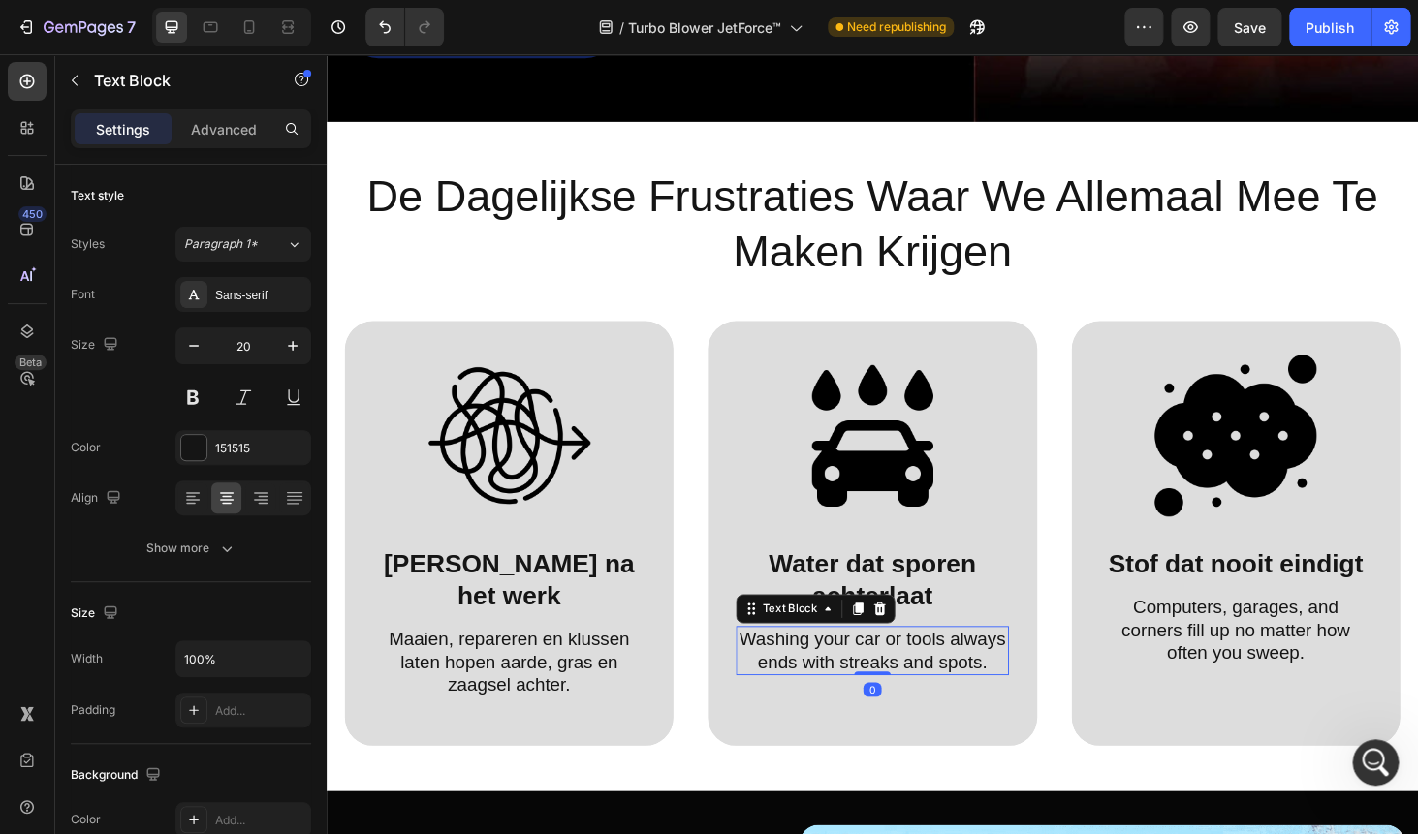
click at [819, 684] on p "Washing your car or tools always ends with streaks and spots." at bounding box center [908, 689] width 286 height 48
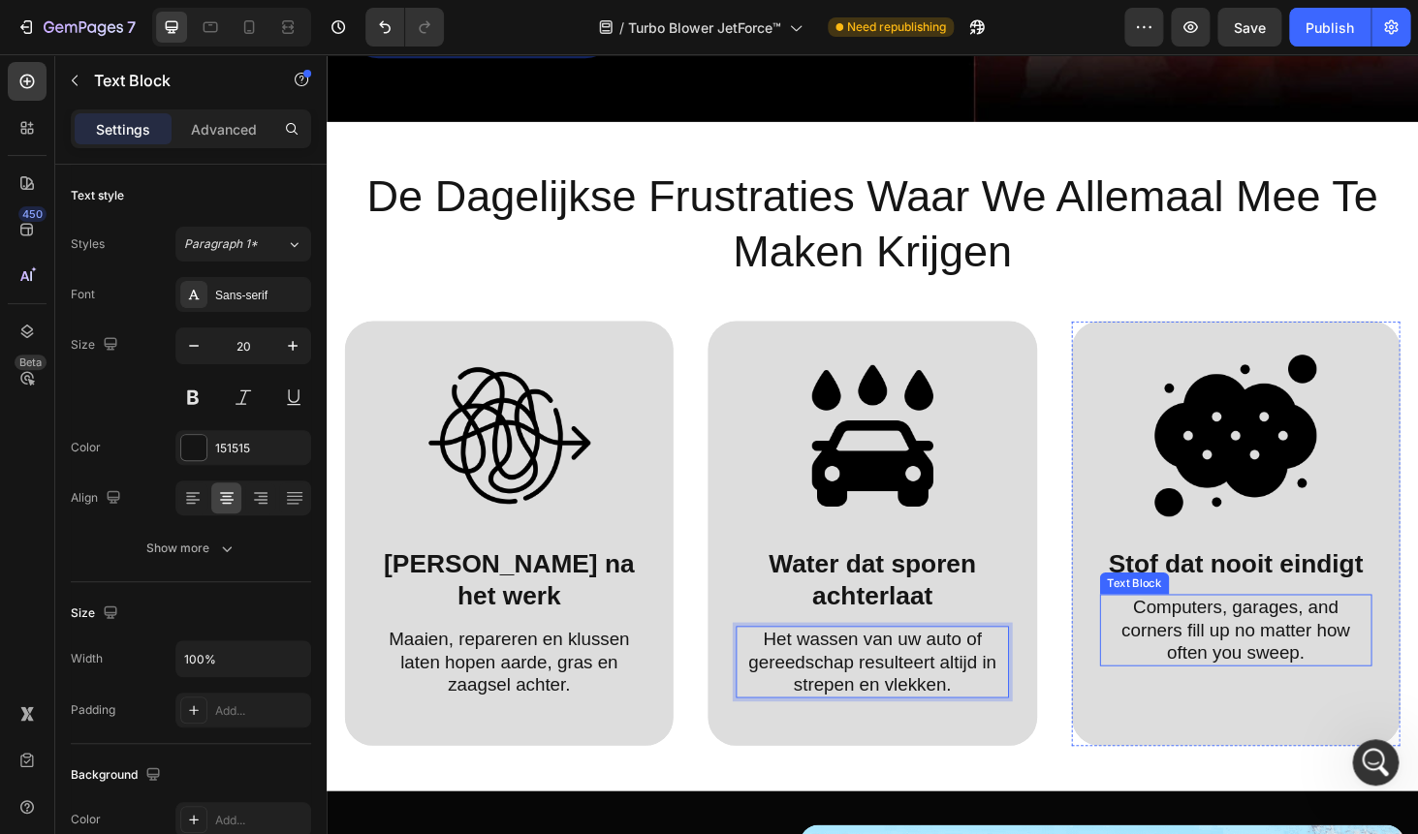
click at [1284, 646] on p "Computers, garages, and corners fill up no matter how often you sweep." at bounding box center [1295, 667] width 286 height 73
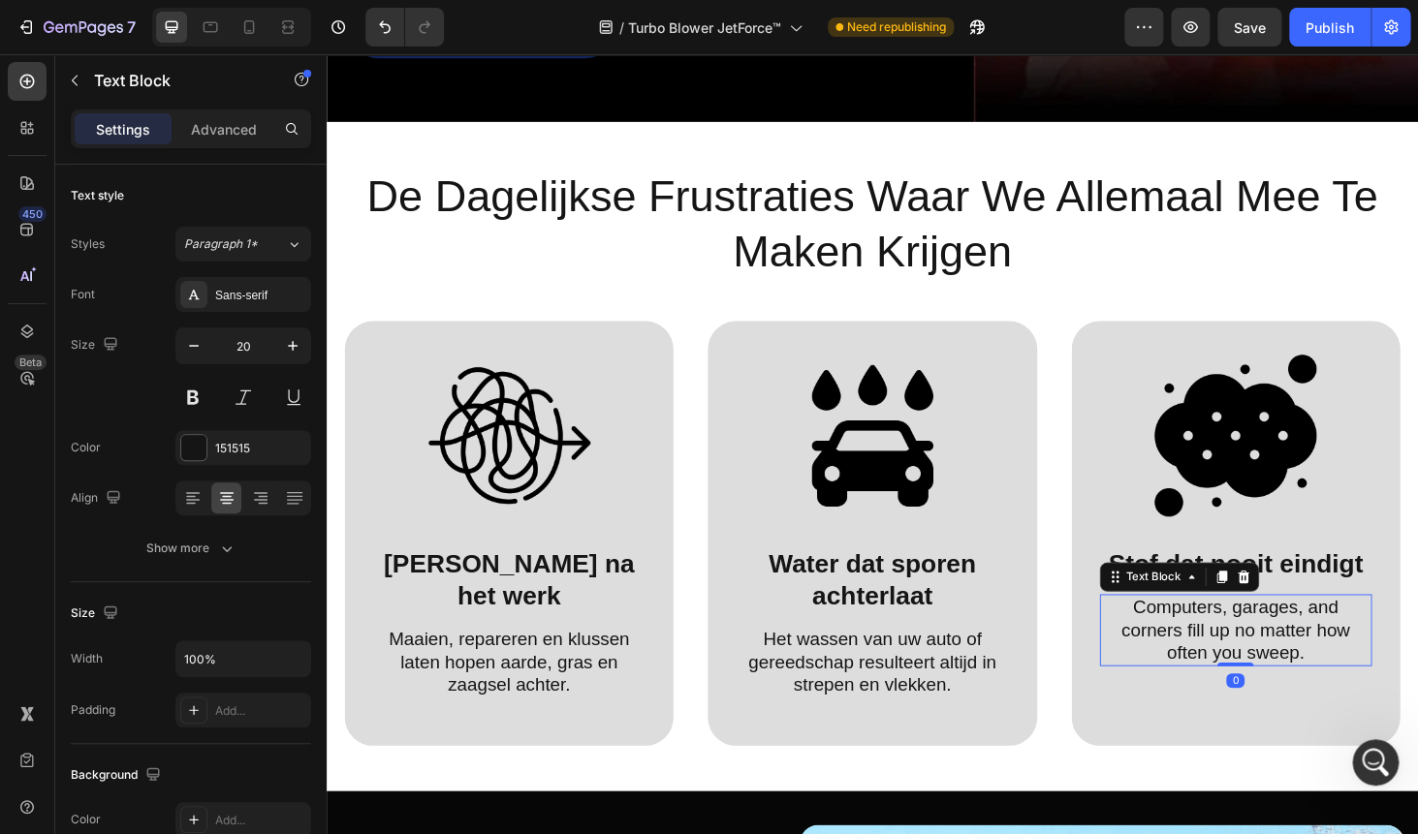
click at [1284, 646] on p "Computers, garages, and corners fill up no matter how often you sweep." at bounding box center [1295, 667] width 286 height 73
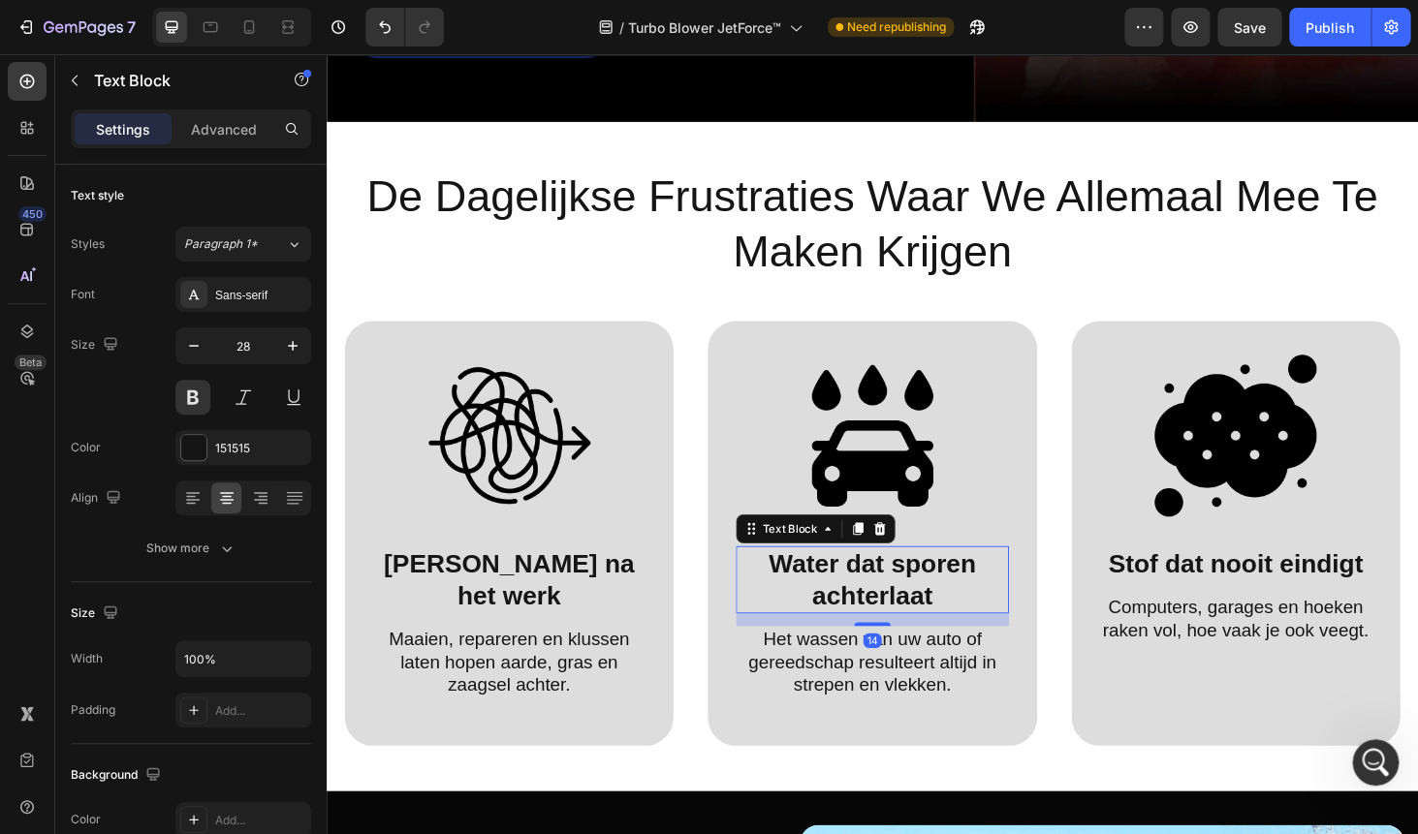
click at [866, 622] on p "Water dat sporen achterlaat" at bounding box center [908, 613] width 286 height 68
click at [480, 594] on p "Rommel na het werk" at bounding box center [521, 613] width 286 height 68
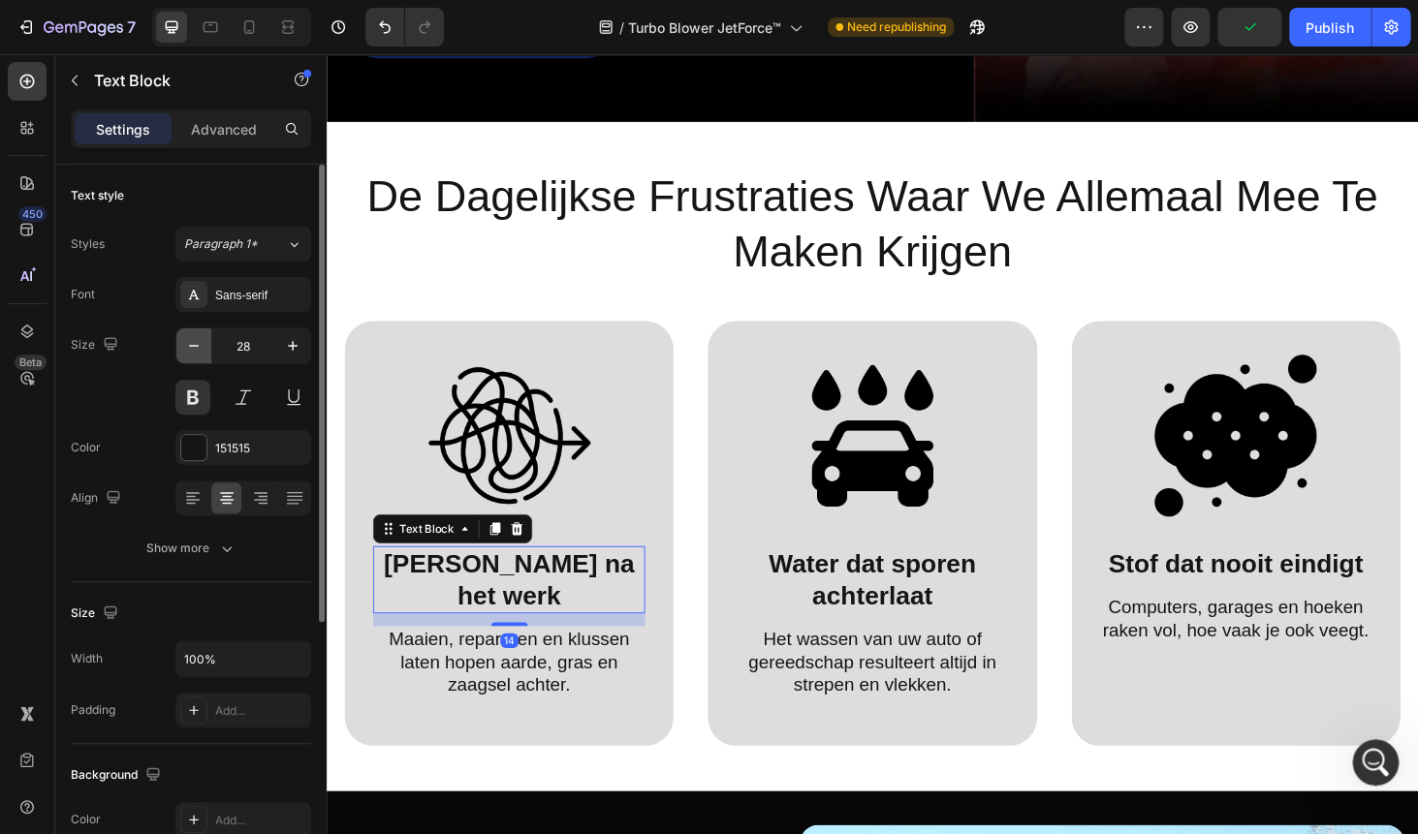
click at [197, 350] on icon "button" at bounding box center [193, 345] width 19 height 19
click at [197, 349] on icon "button" at bounding box center [193, 345] width 19 height 19
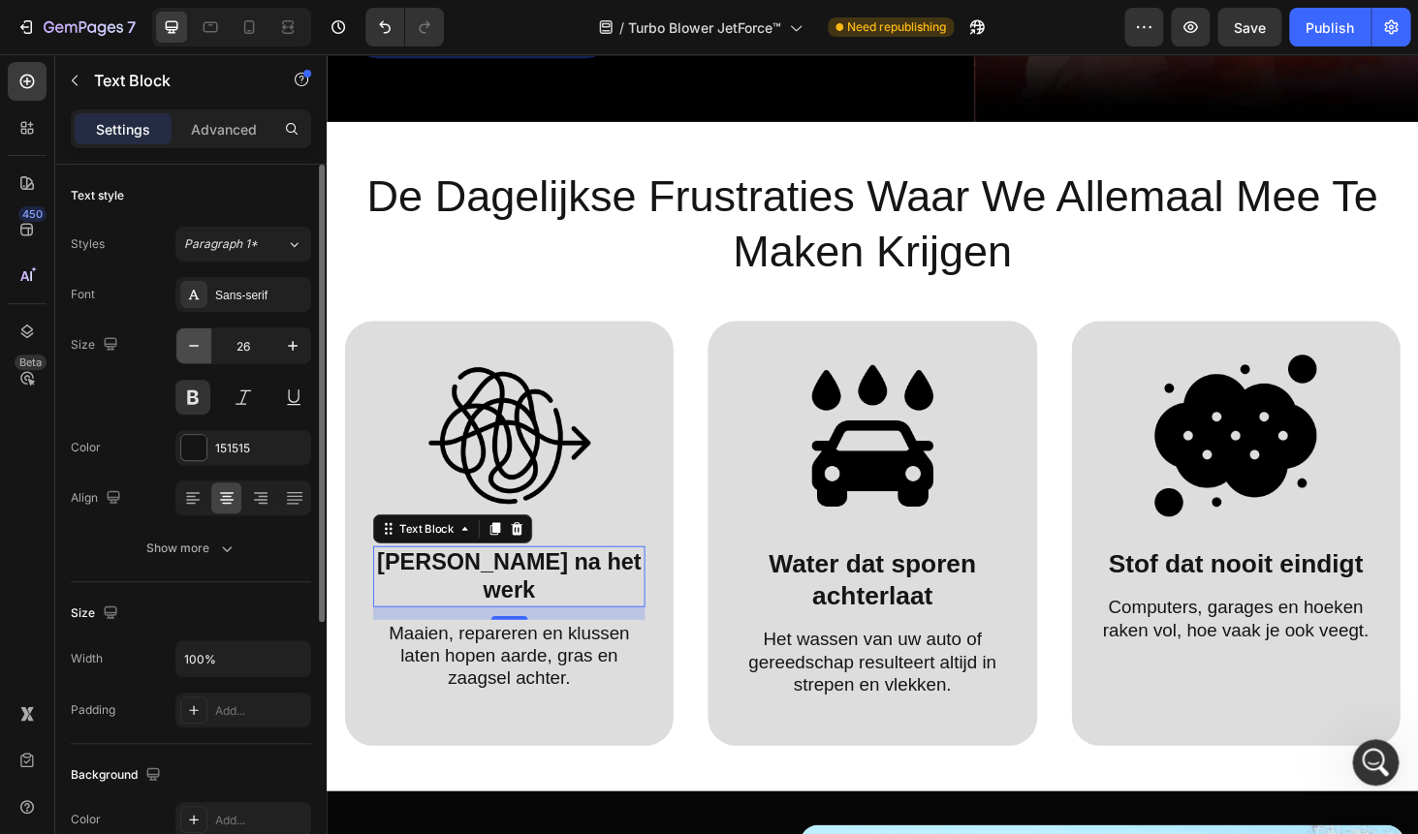
type input "25"
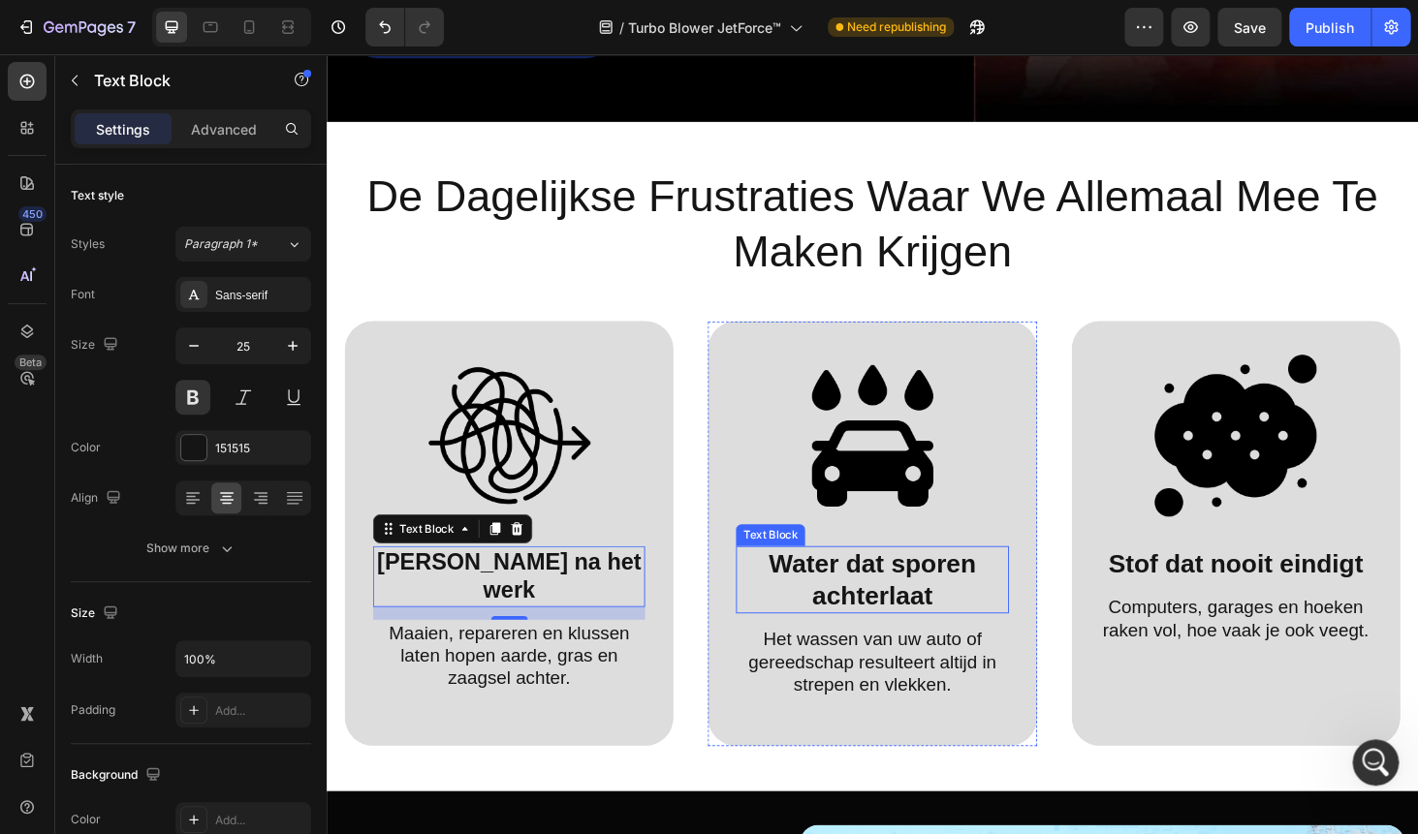
click at [837, 596] on p "Water dat sporen achterlaat" at bounding box center [908, 613] width 286 height 68
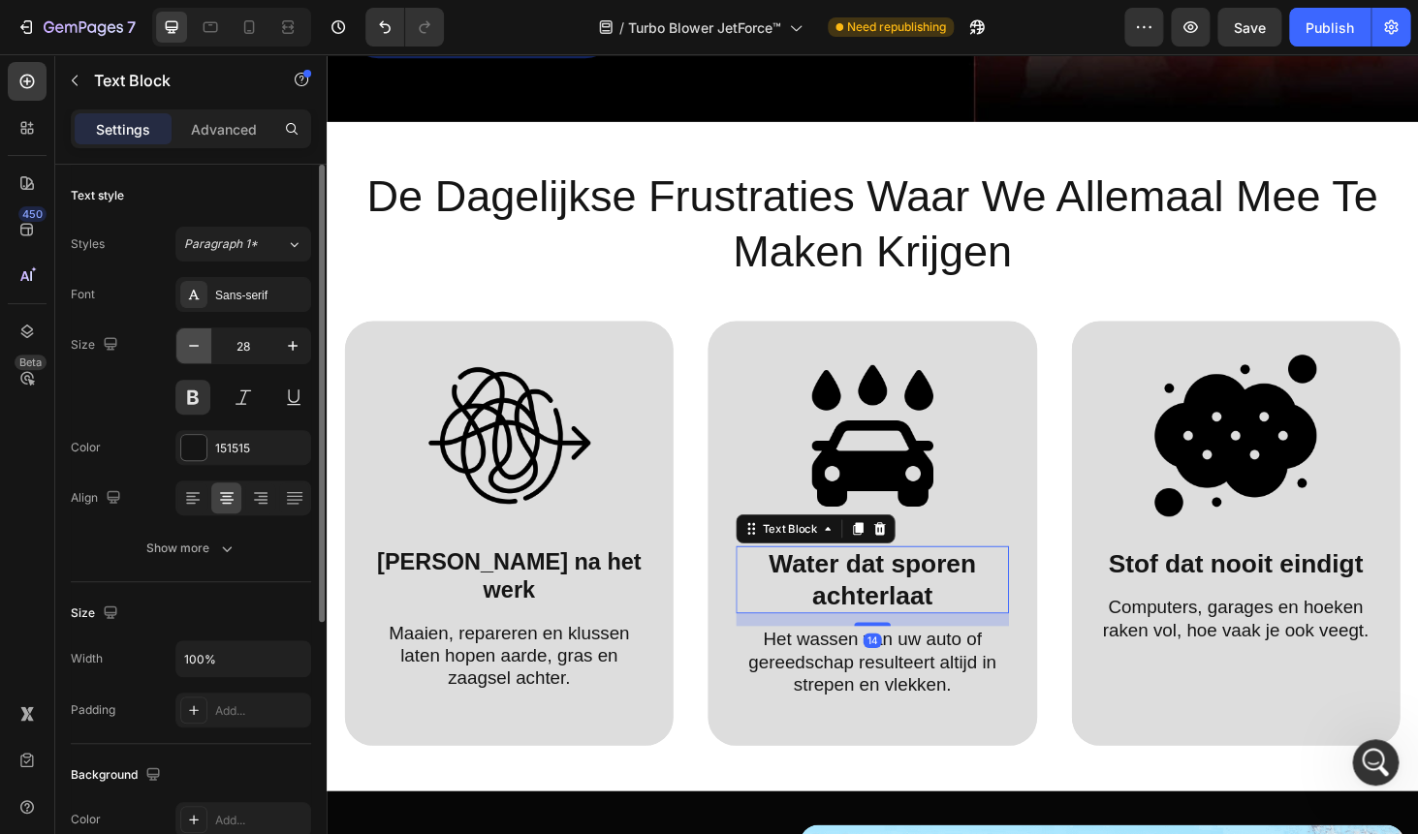
click at [198, 342] on icon "button" at bounding box center [193, 345] width 19 height 19
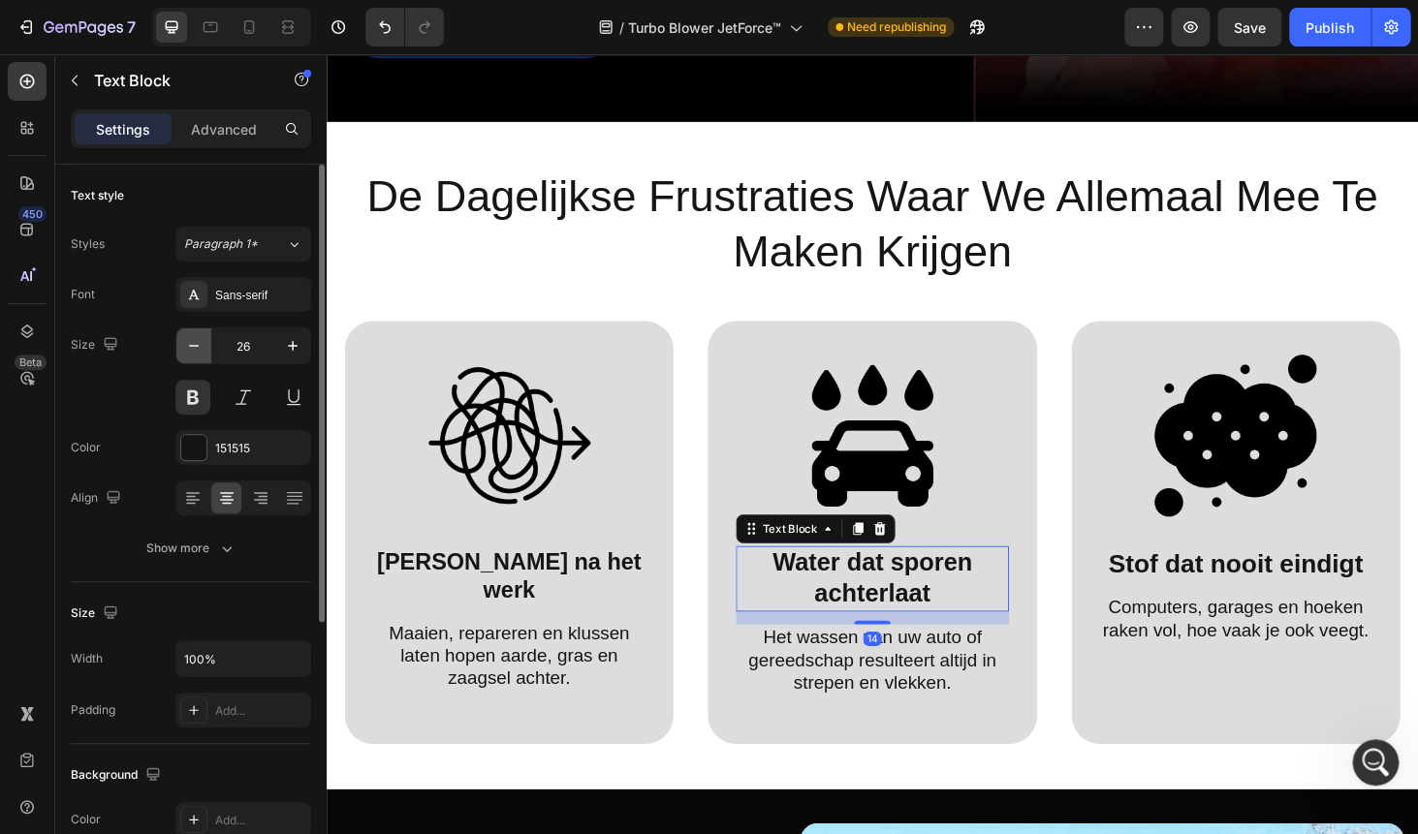
click at [198, 342] on icon "button" at bounding box center [193, 345] width 19 height 19
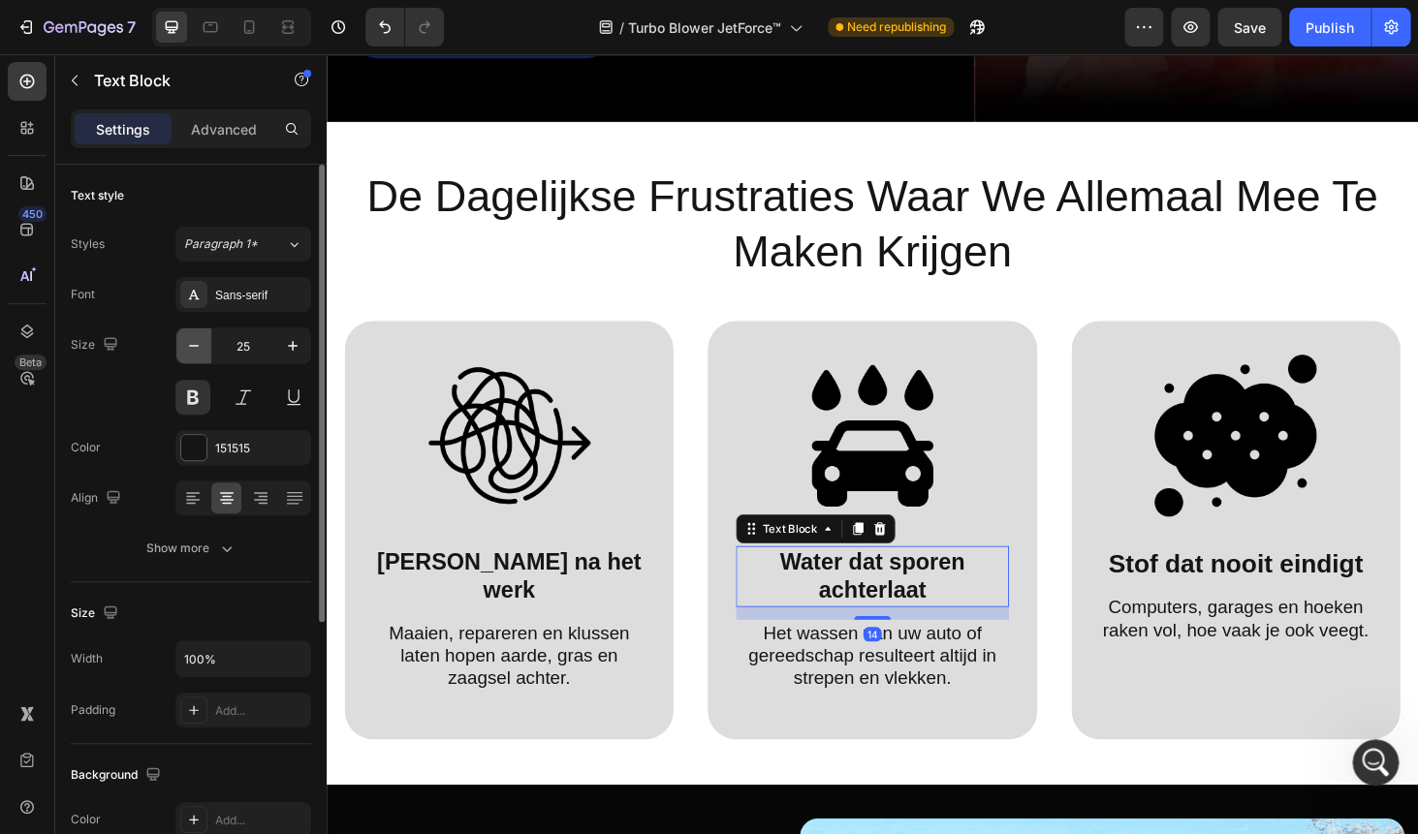
click at [198, 342] on icon "button" at bounding box center [193, 345] width 19 height 19
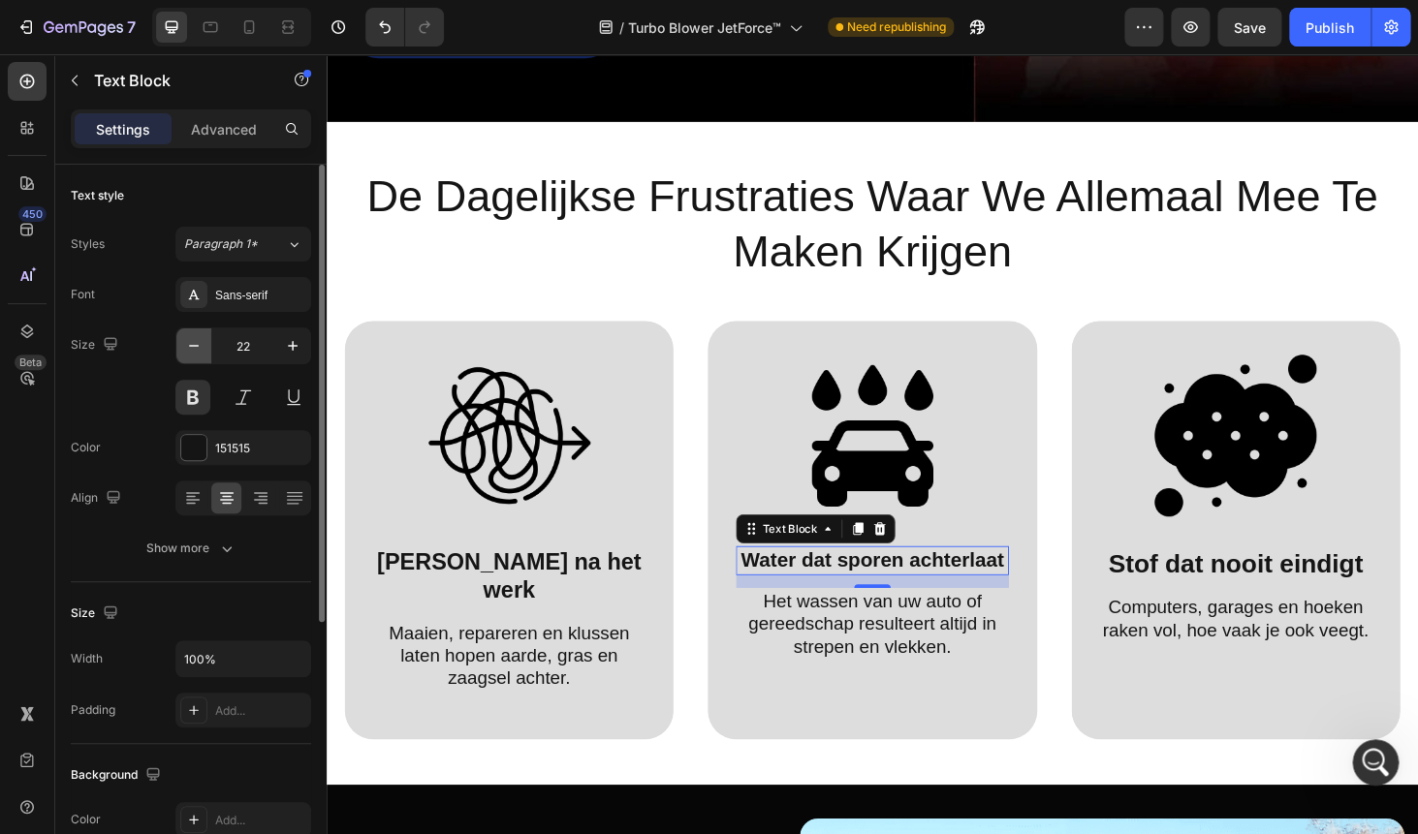
click at [198, 342] on icon "button" at bounding box center [193, 345] width 19 height 19
type input "21"
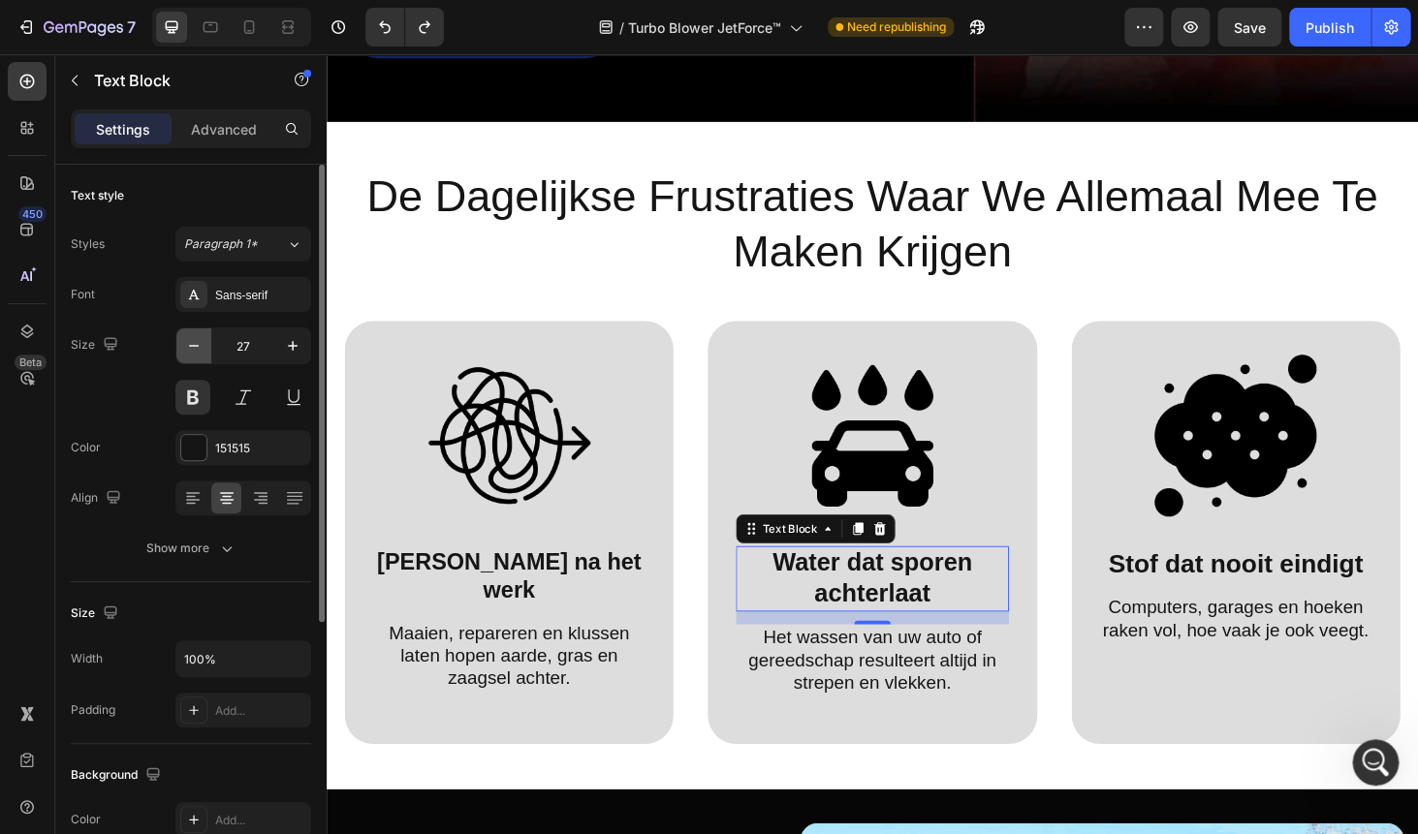
type input "28"
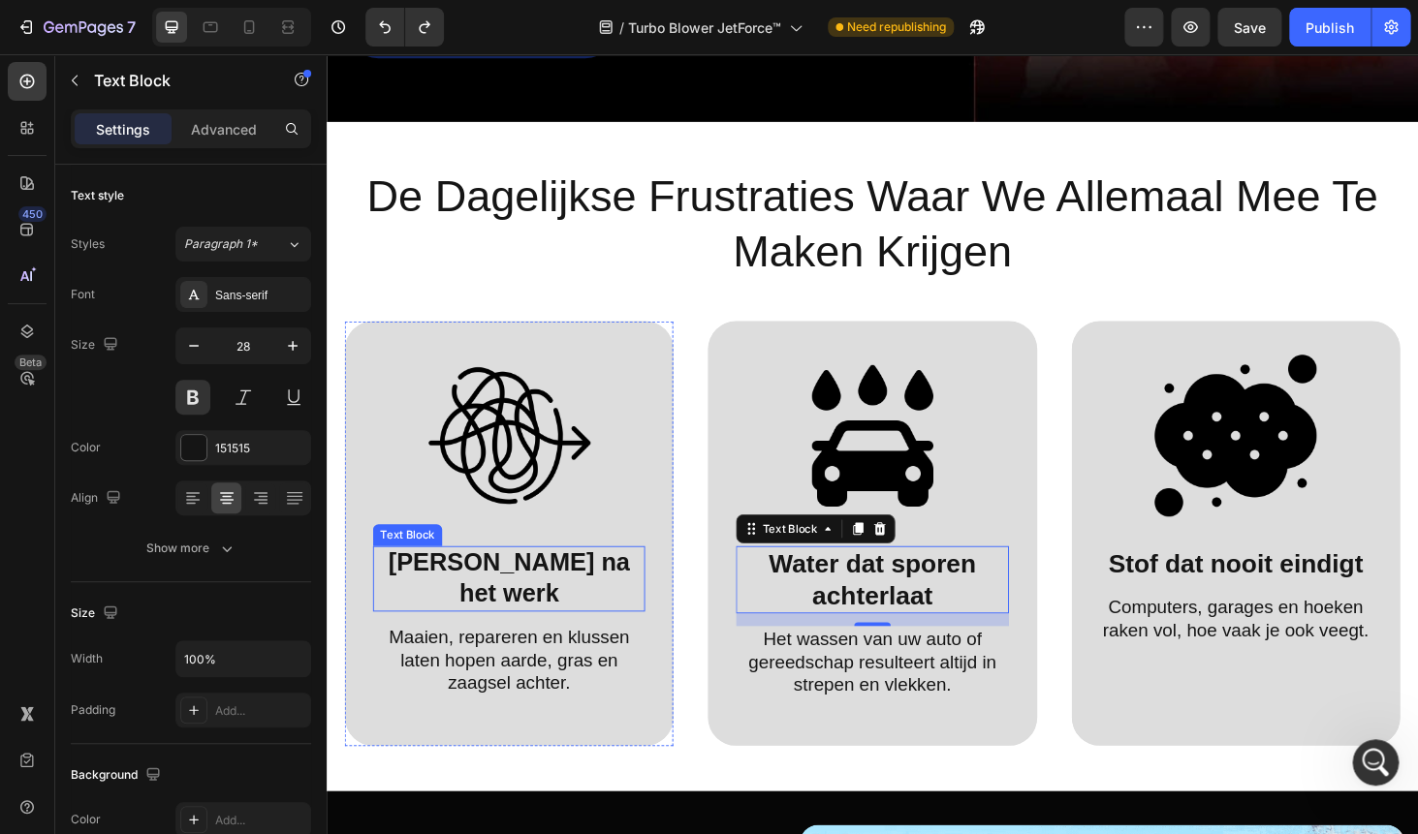
click at [494, 586] on p "Rommel na het werk" at bounding box center [521, 612] width 286 height 66
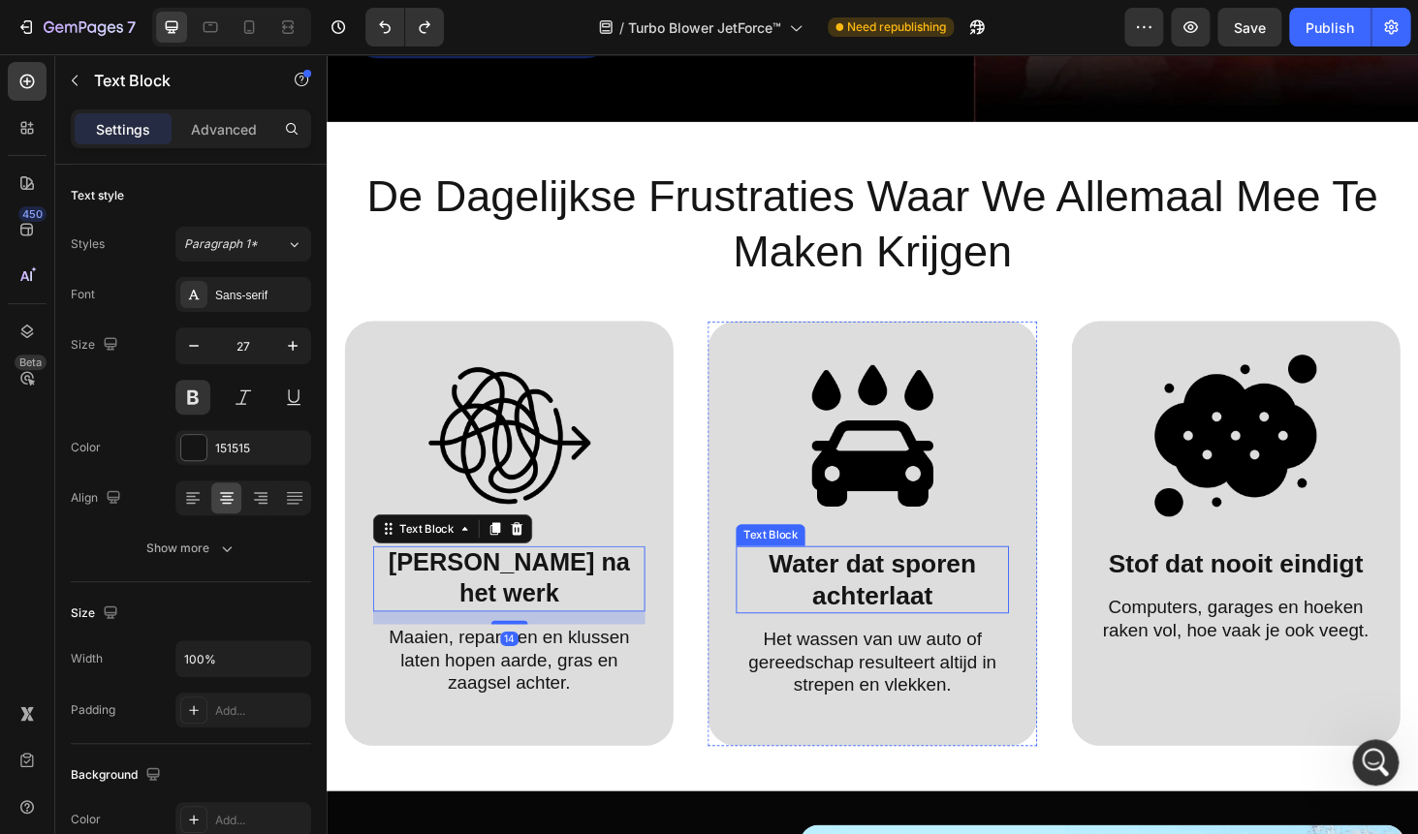
click at [852, 592] on p "Water dat sporen achterlaat" at bounding box center [908, 613] width 286 height 68
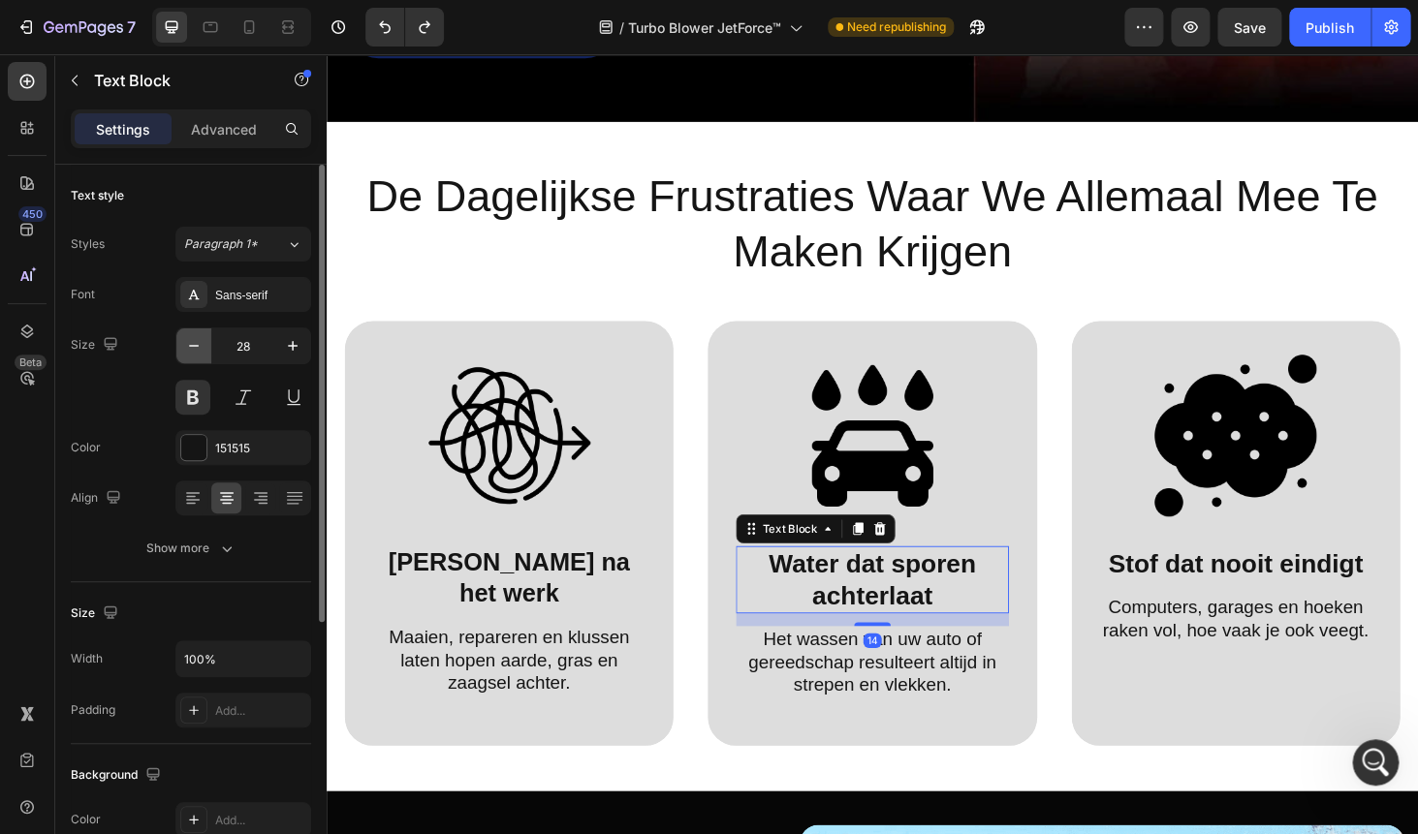
click at [195, 352] on icon "button" at bounding box center [193, 345] width 19 height 19
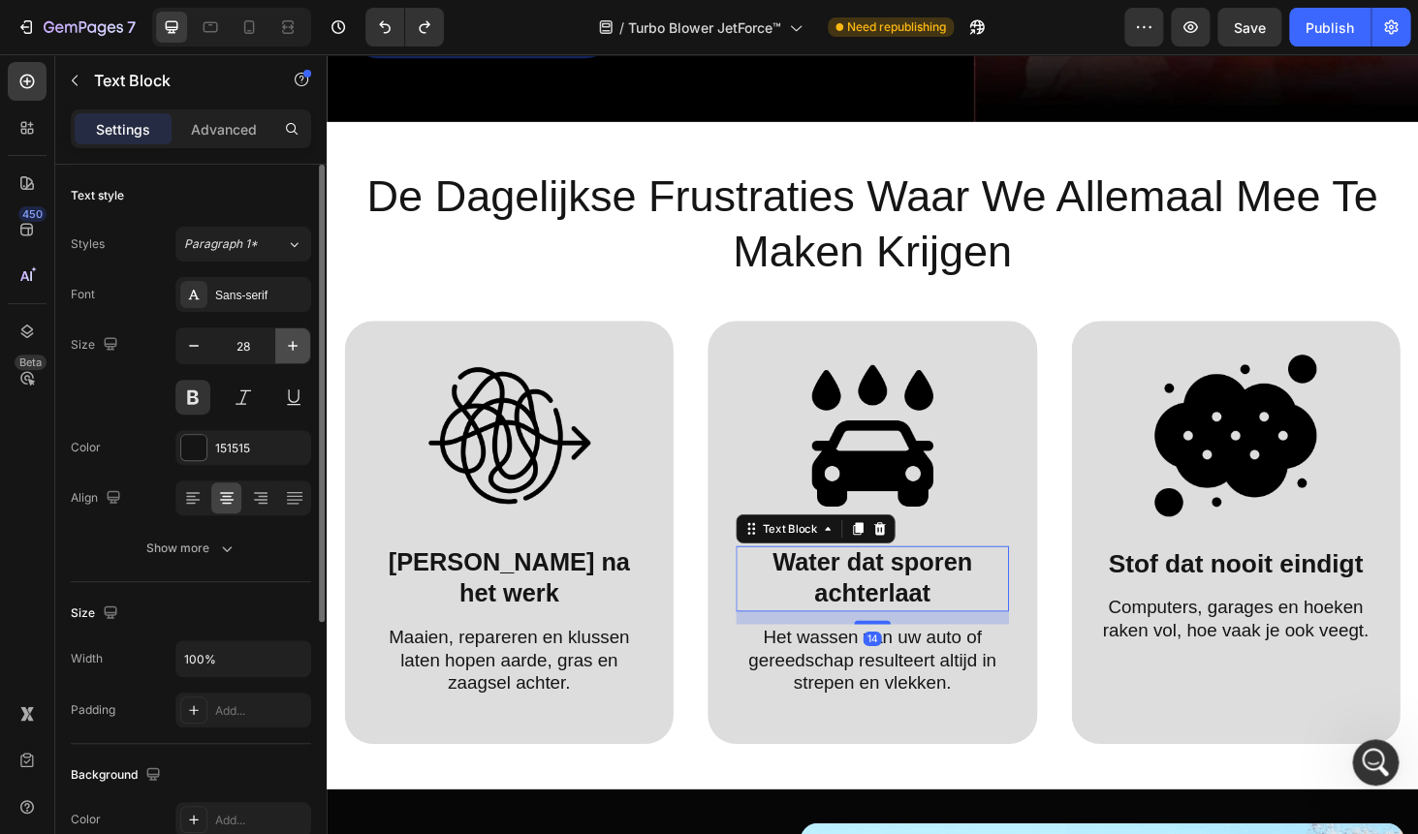
type input "27"
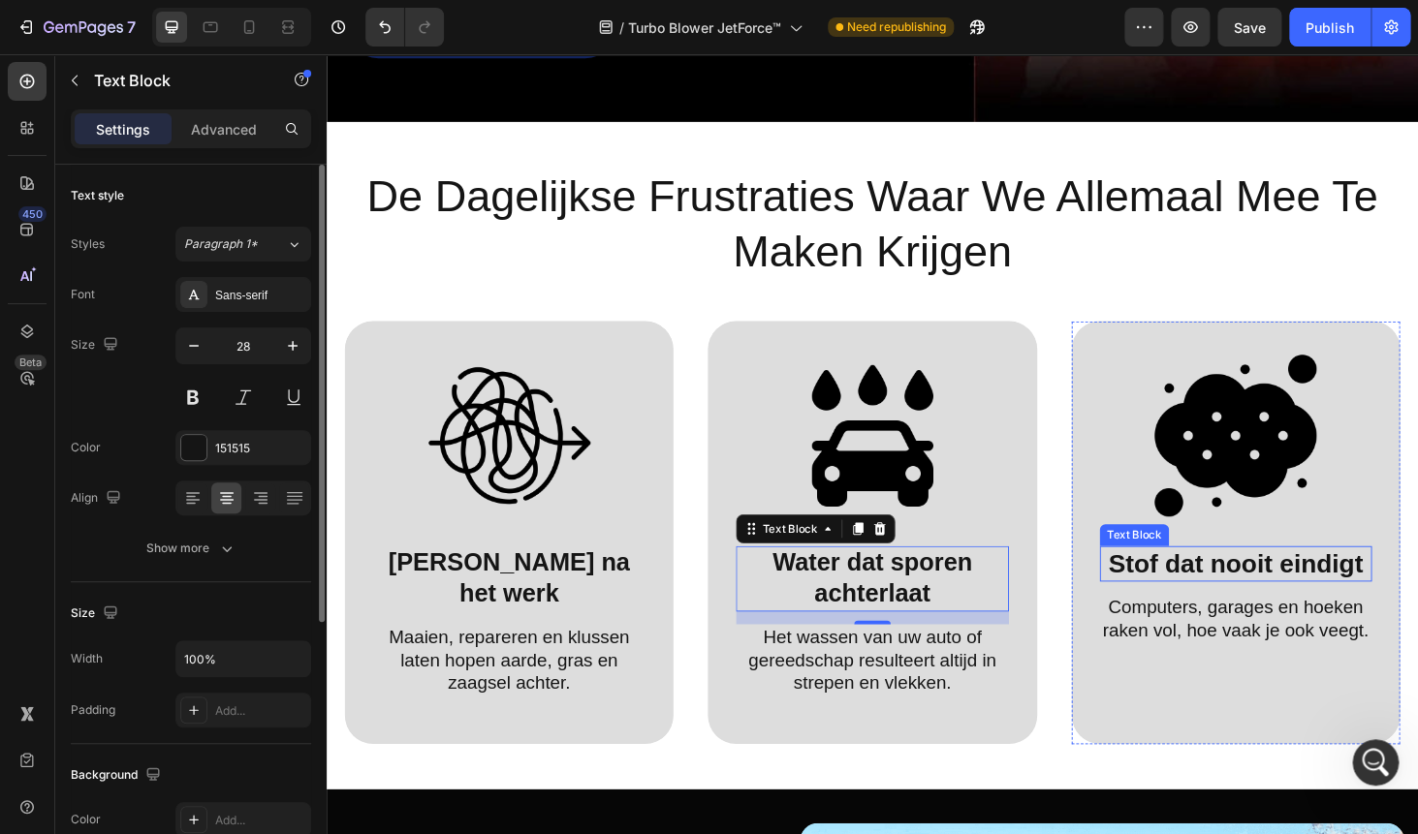
click at [1184, 582] on p "Stof dat nooit eindigt" at bounding box center [1295, 596] width 286 height 34
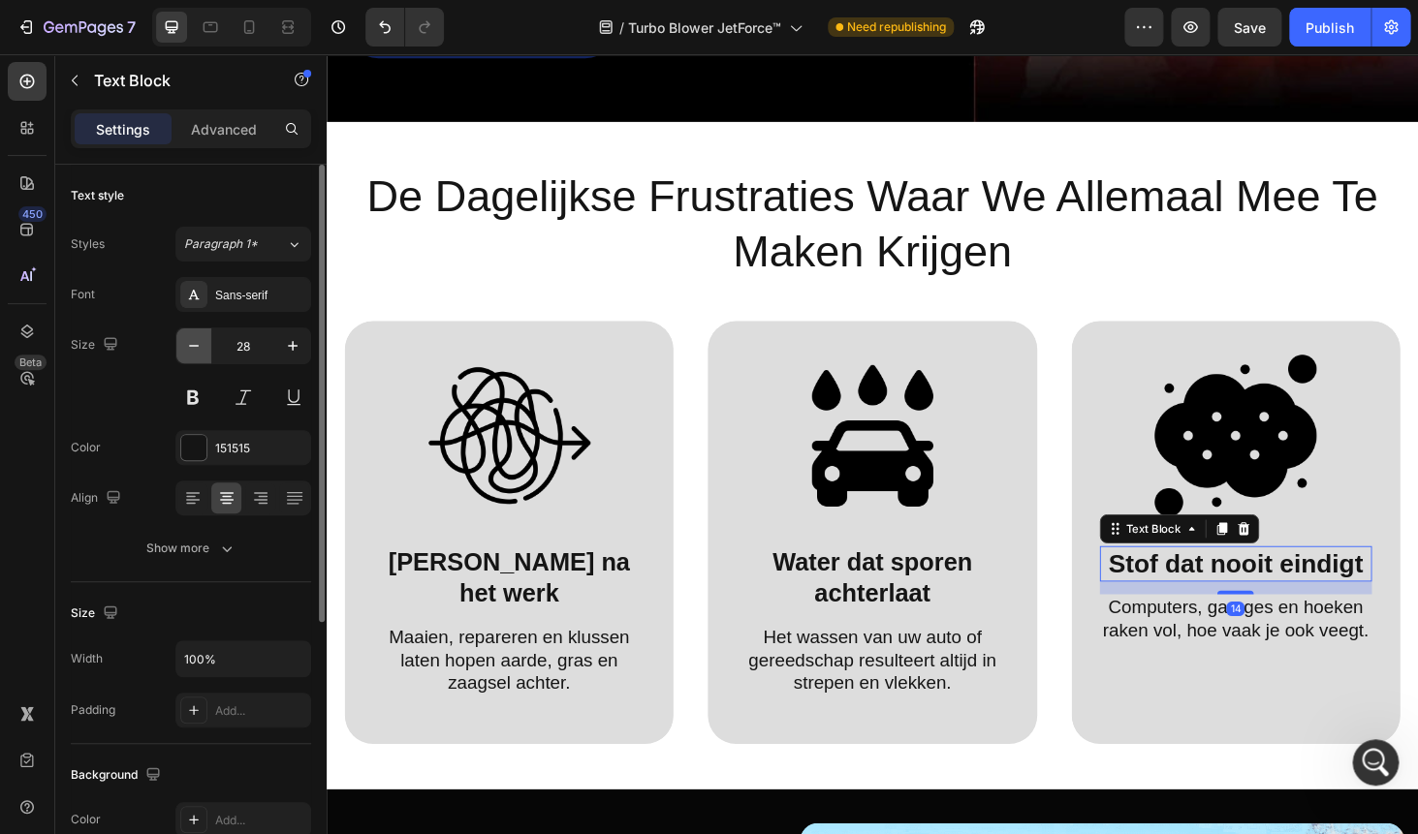
click at [203, 357] on button "button" at bounding box center [193, 345] width 35 height 35
type input "27"
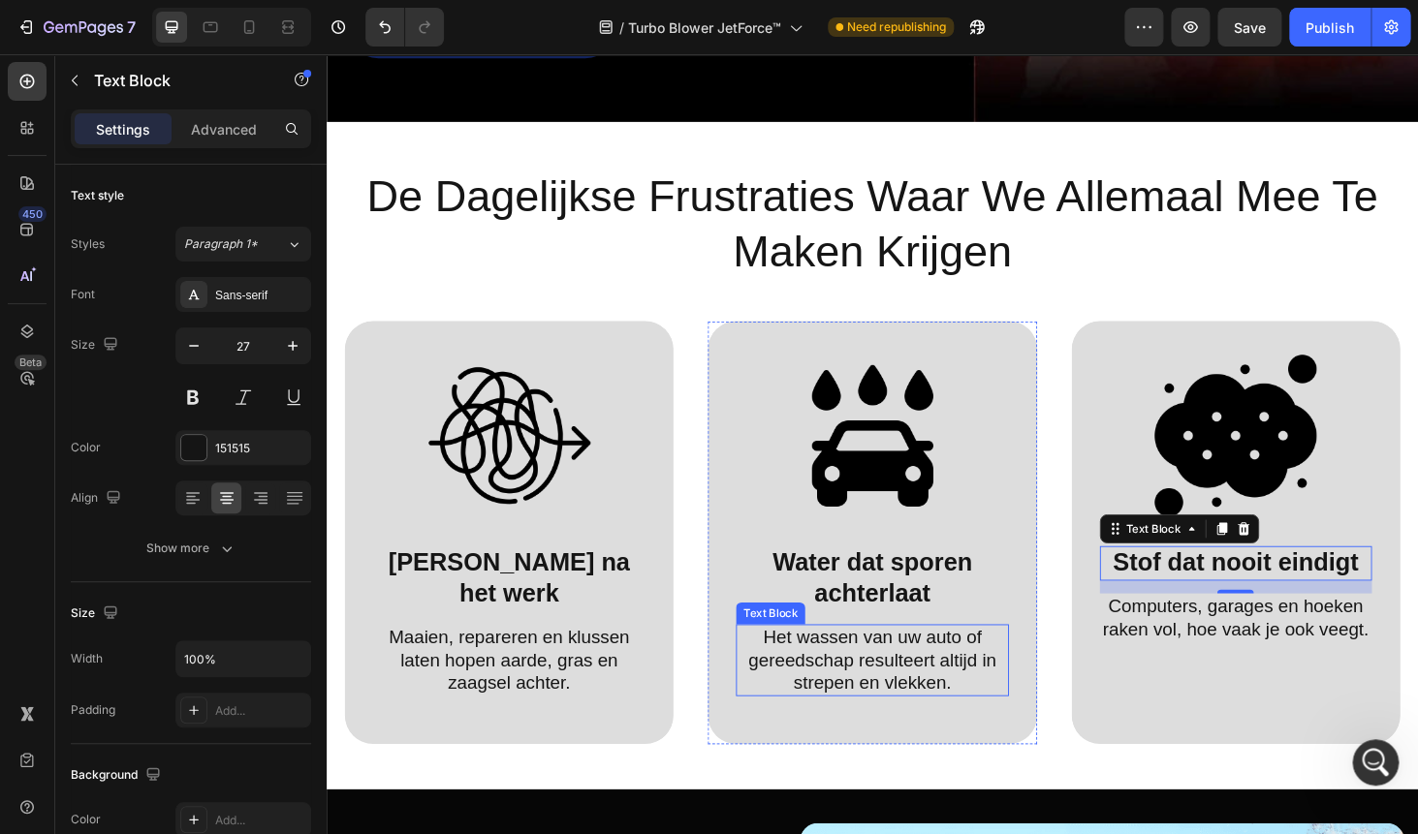
click at [888, 713] on p "Het wassen van uw auto of gereedschap resulteert altijd in strepen en vlekken." at bounding box center [908, 699] width 286 height 73
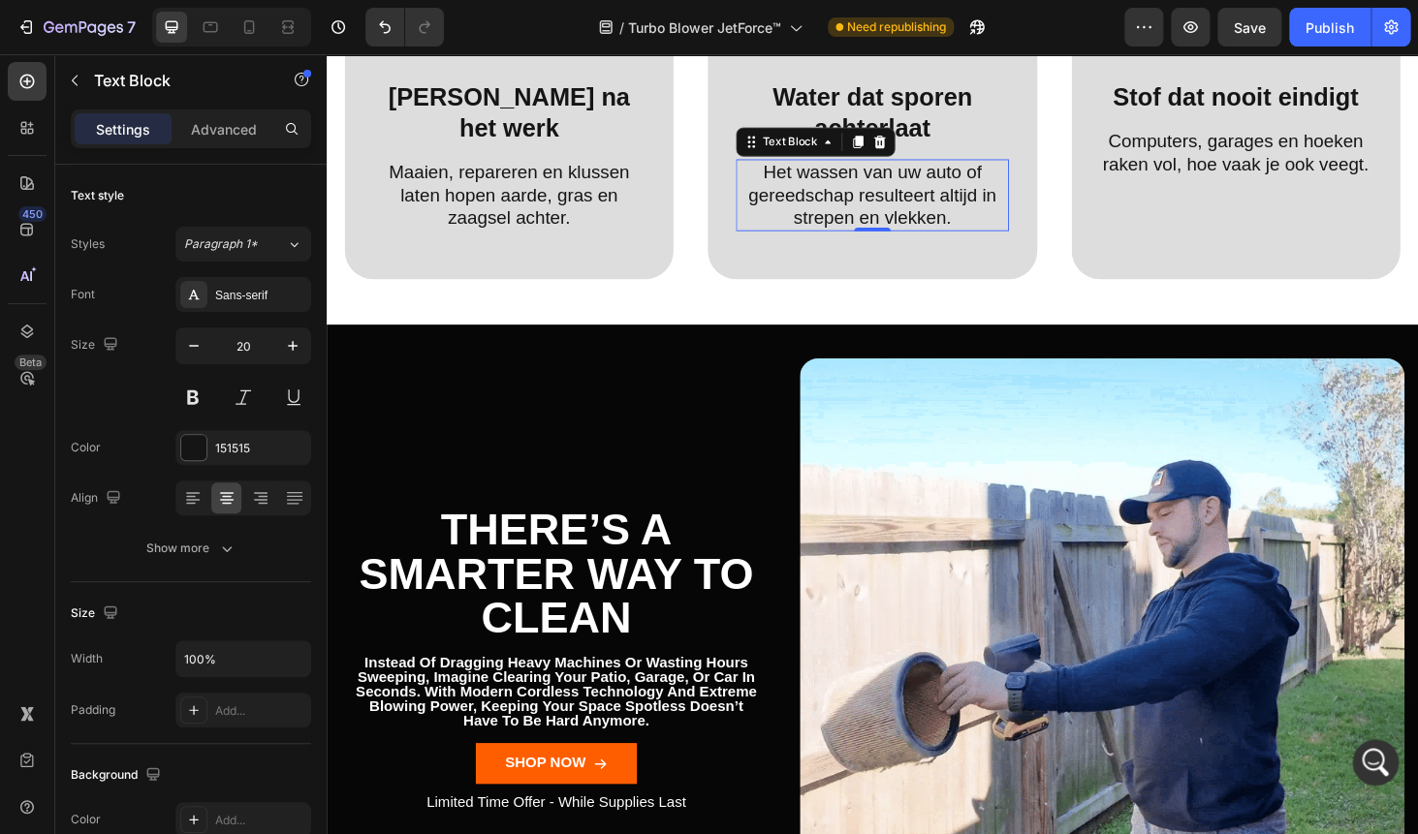
scroll to position [1325, 0]
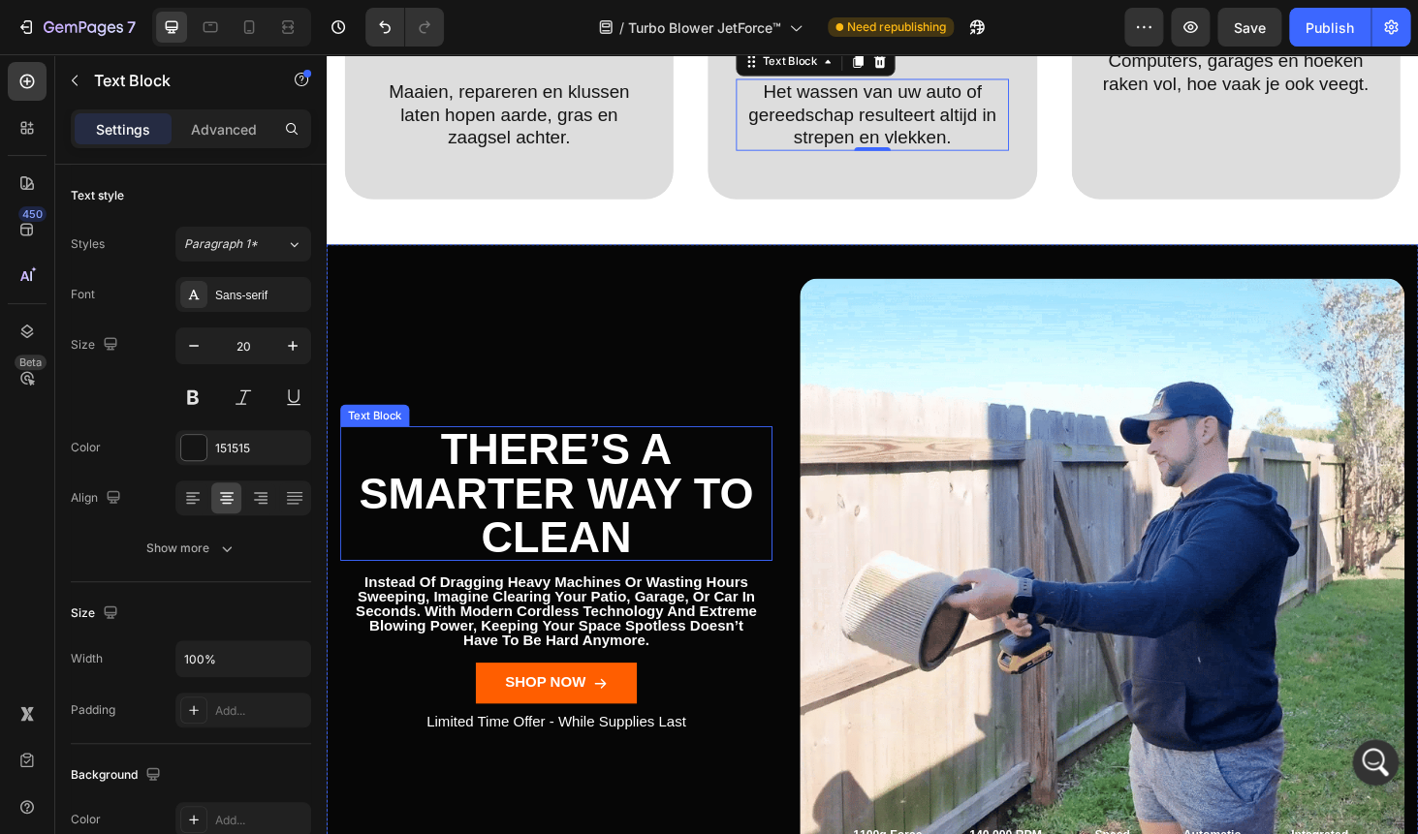
click at [578, 502] on p "There’s a smarter way to clean" at bounding box center [571, 523] width 456 height 140
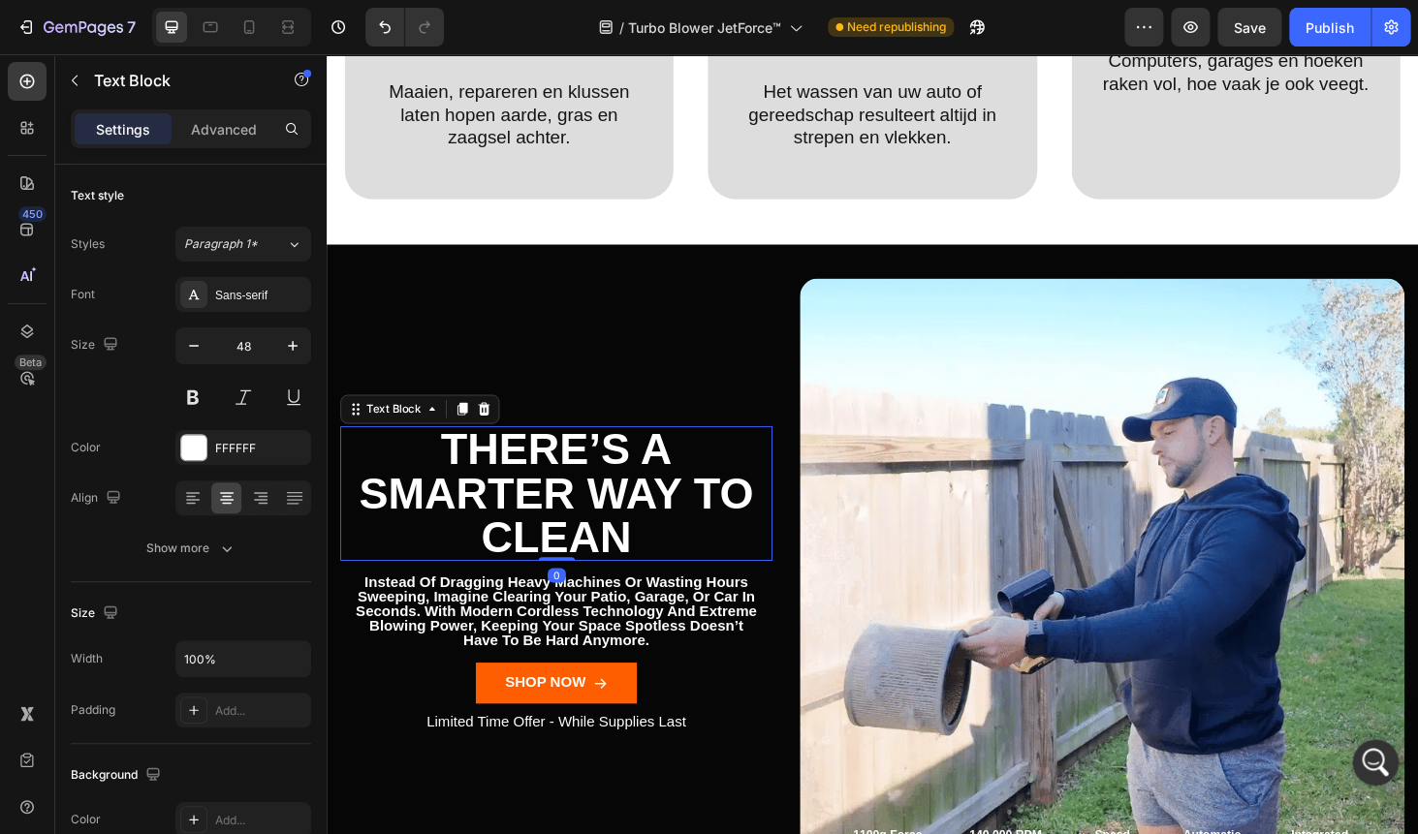
click at [578, 502] on p "There’s a smarter way to clean" at bounding box center [571, 523] width 456 height 140
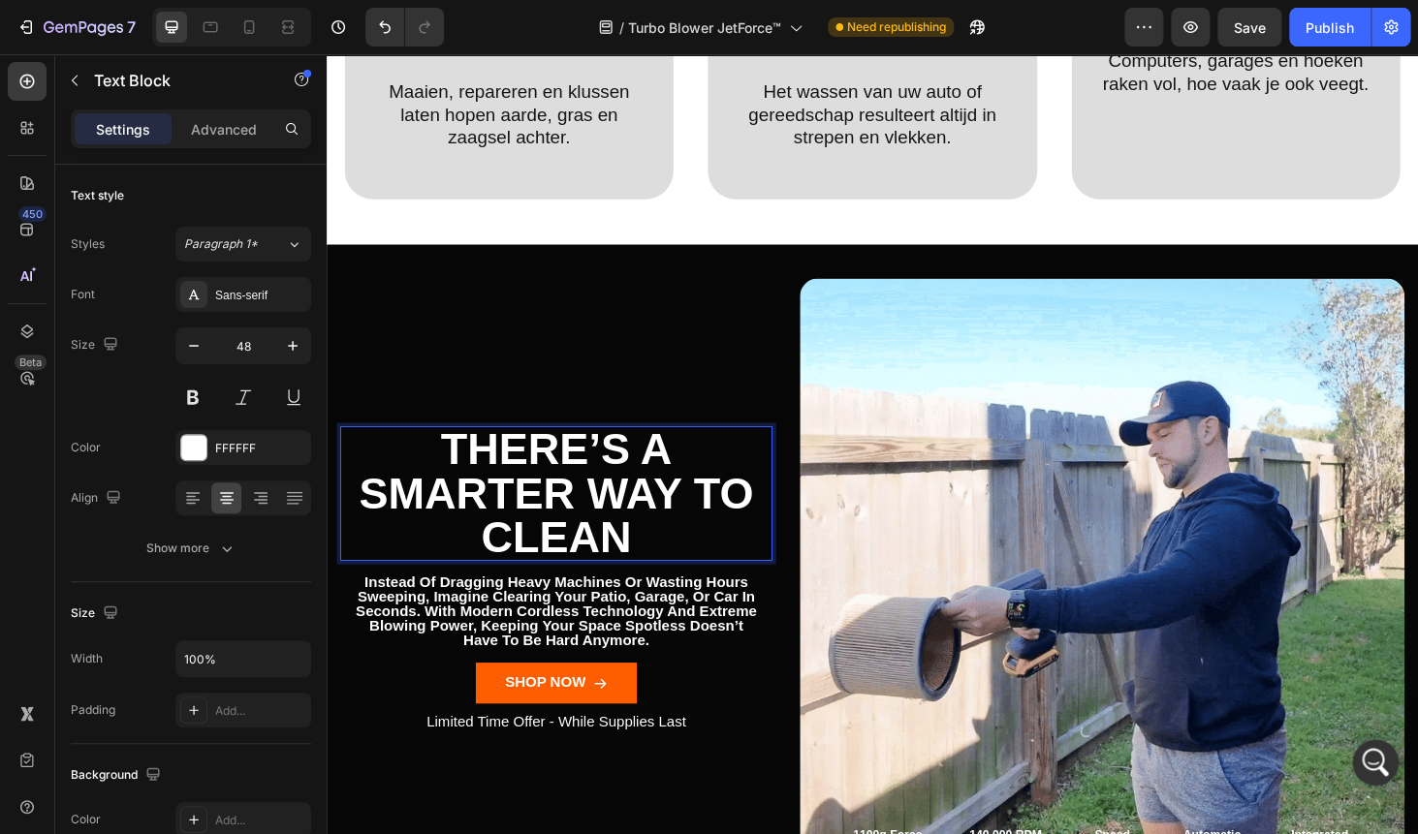
click at [578, 502] on p "There’s a smarter way to clean" at bounding box center [571, 523] width 456 height 140
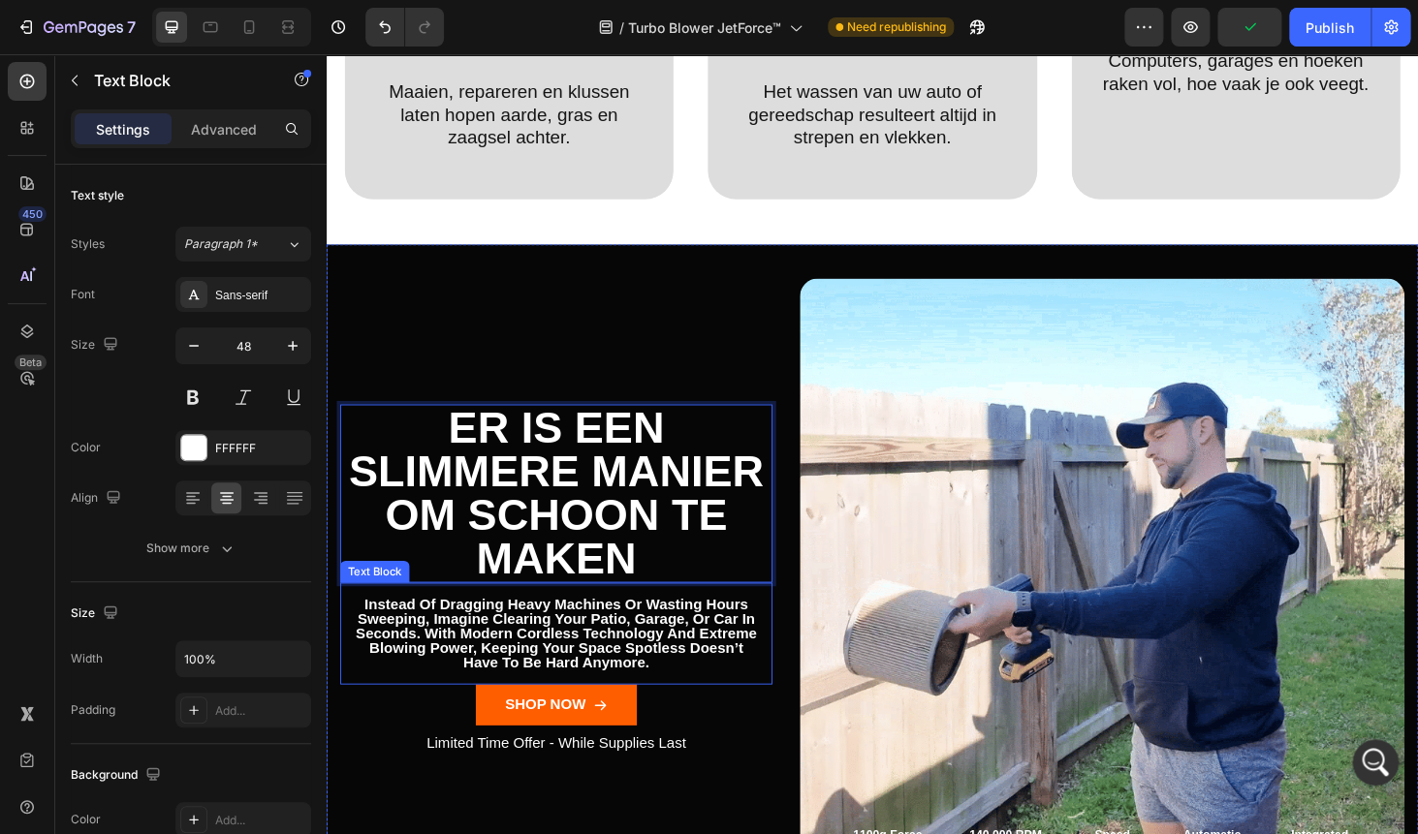
click at [531, 653] on p "instead of dragging heavy machines or wasting hours sweeping, imagine clearing …" at bounding box center [571, 672] width 429 height 78
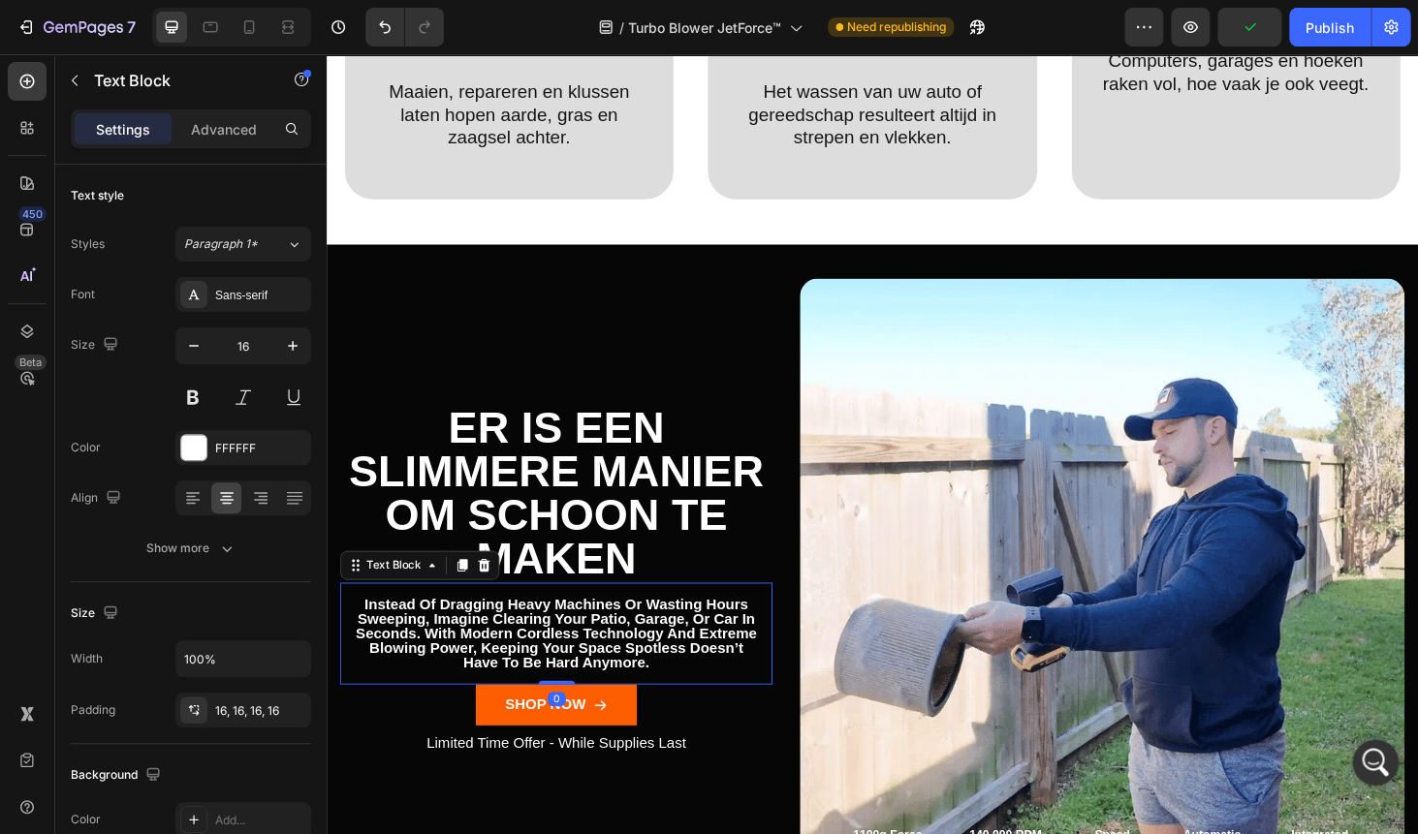
click at [531, 653] on p "instead of dragging heavy machines or wasting hours sweeping, imagine clearing …" at bounding box center [571, 672] width 429 height 78
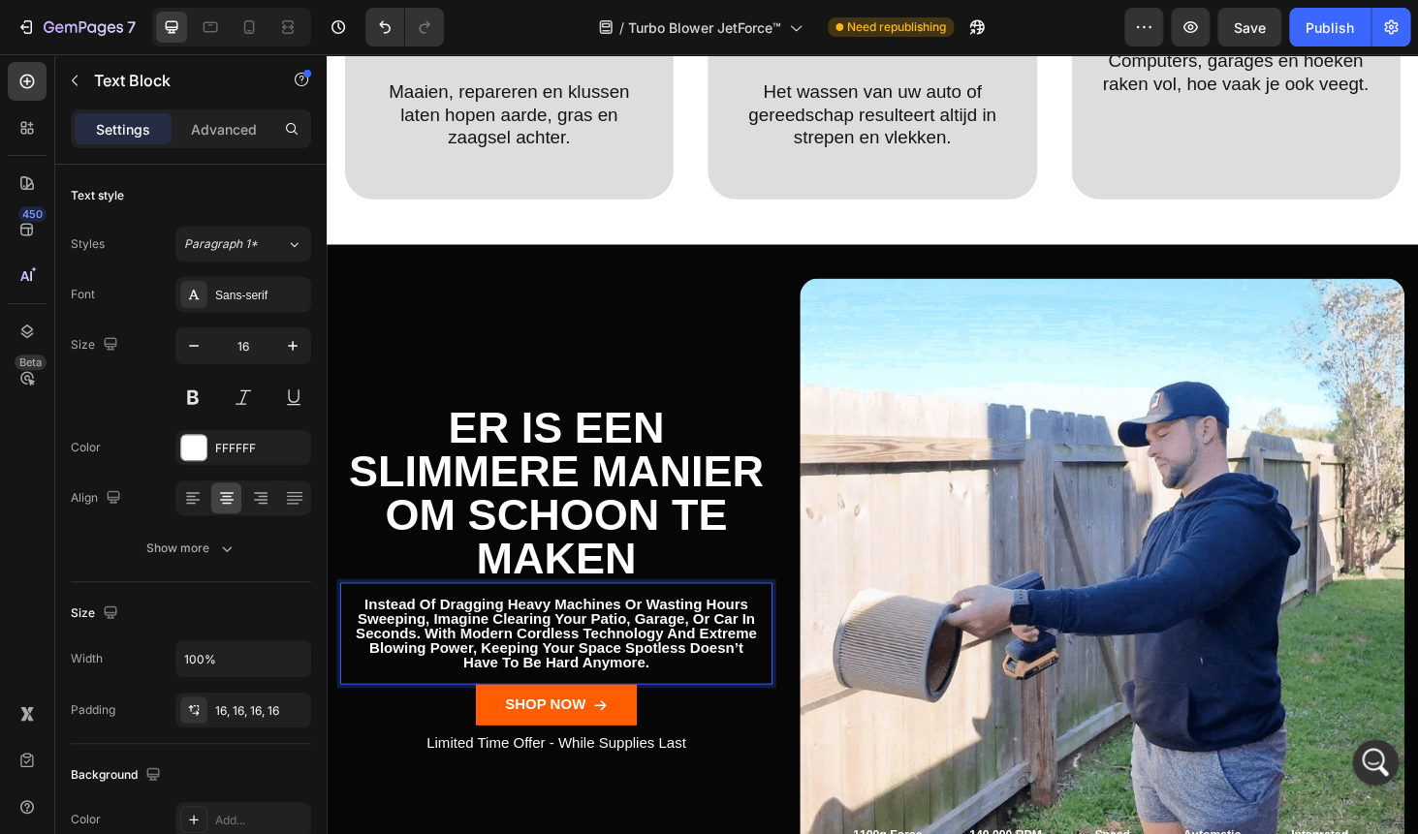
click at [531, 653] on p "instead of dragging heavy machines or wasting hours sweeping, imagine clearing …" at bounding box center [571, 672] width 429 height 78
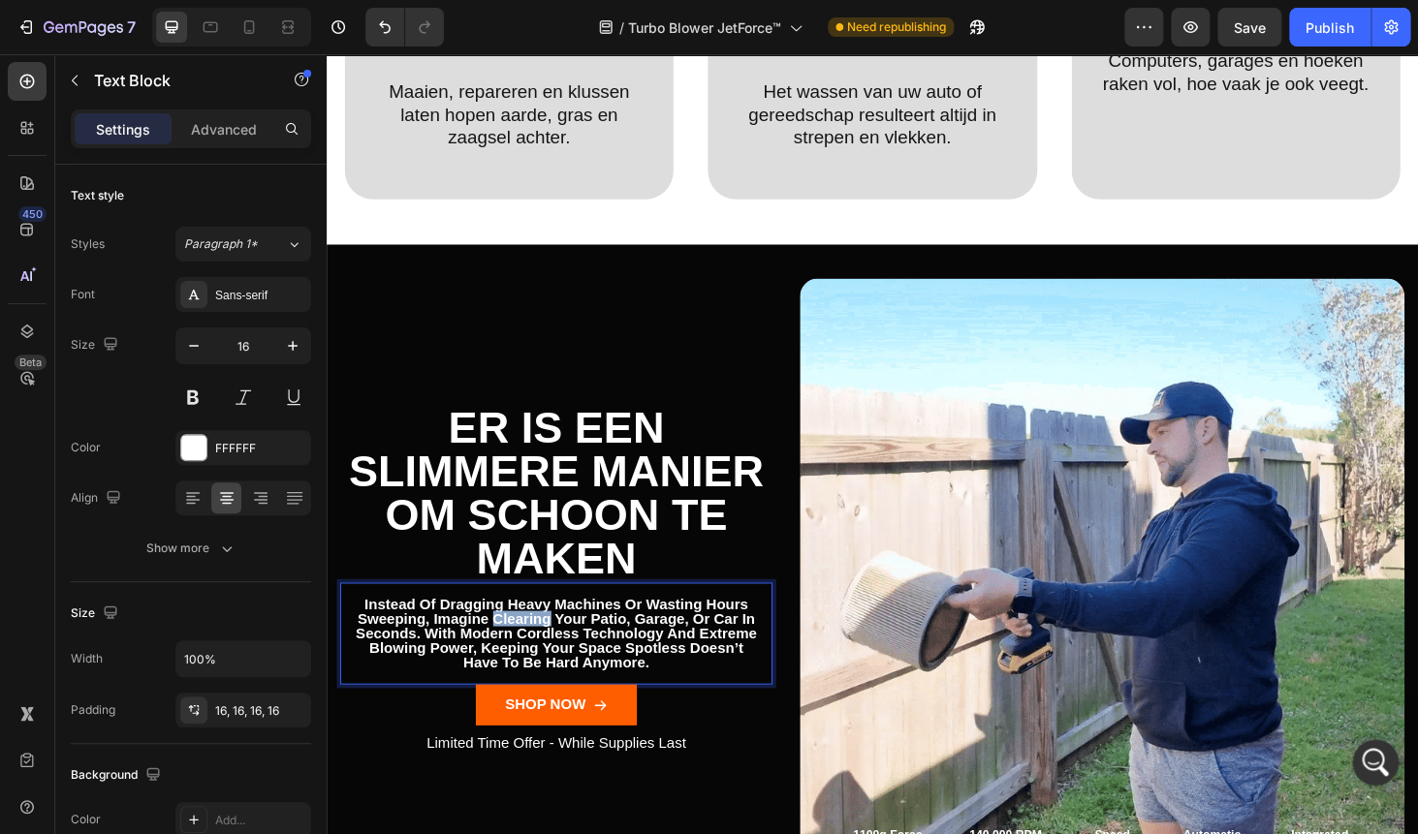
click at [531, 653] on p "instead of dragging heavy machines or wasting hours sweeping, imagine clearing …" at bounding box center [571, 672] width 429 height 78
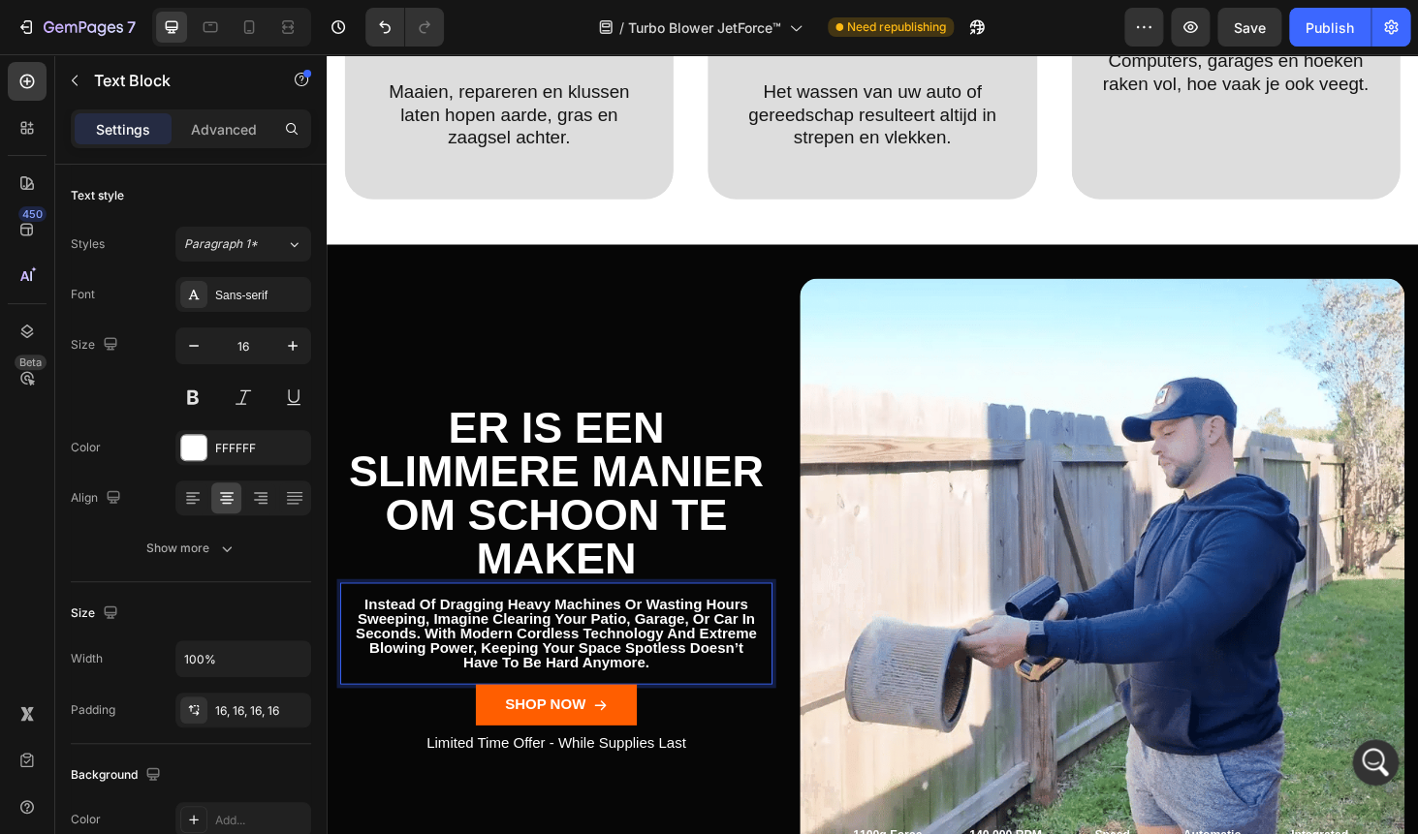
click at [531, 653] on p "instead of dragging heavy machines or wasting hours sweeping, imagine clearing …" at bounding box center [571, 672] width 429 height 78
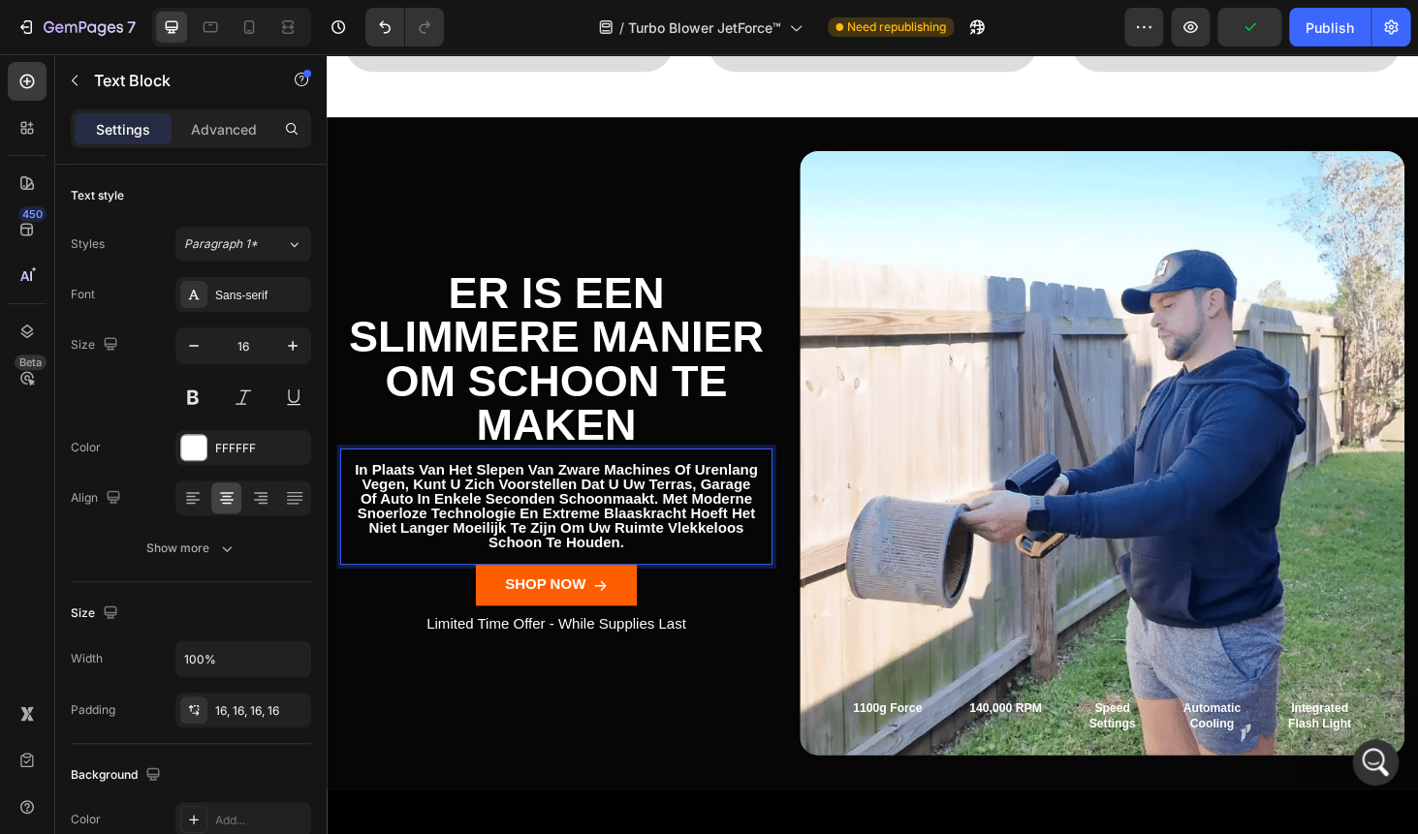
scroll to position [1477, 0]
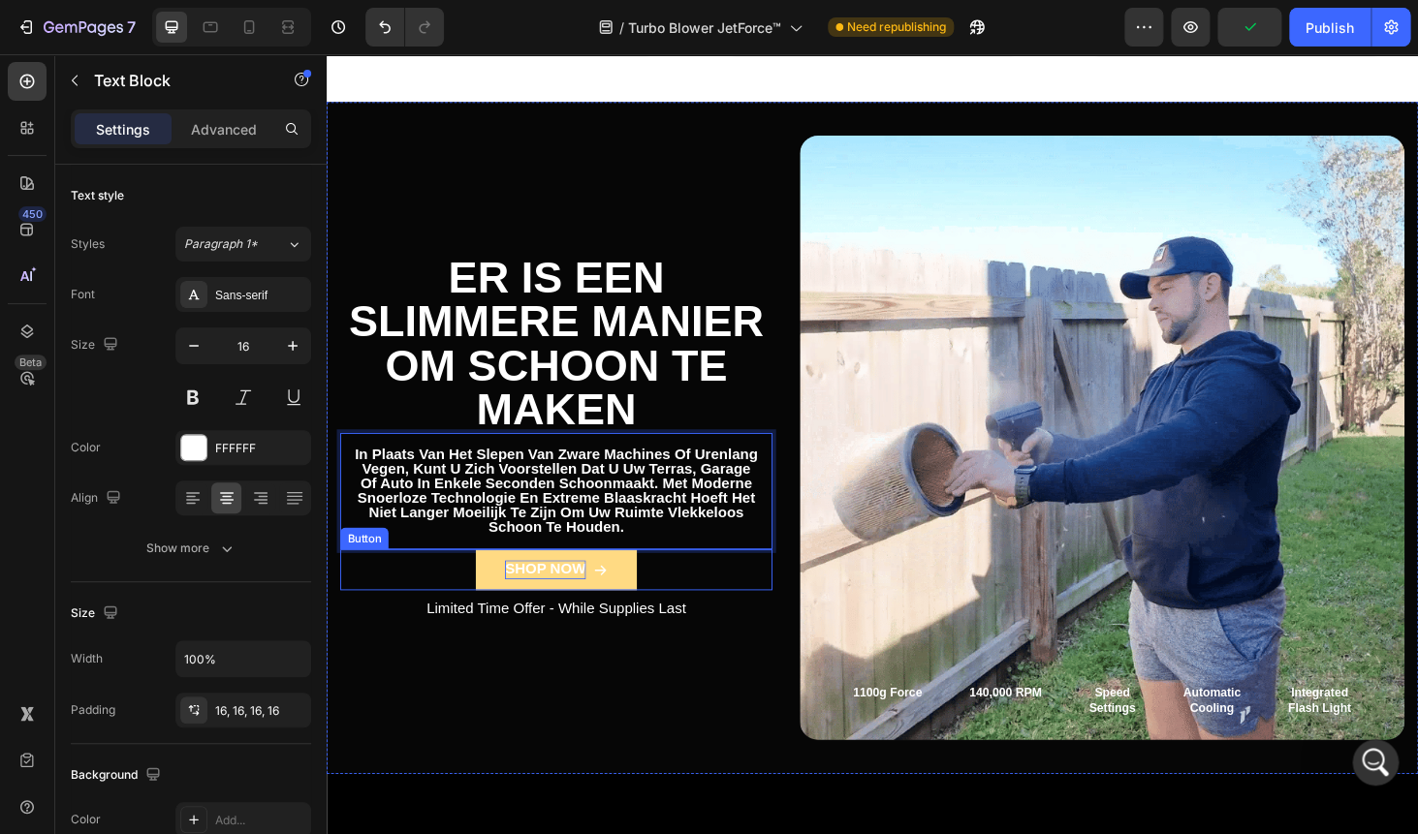
click at [544, 598] on div "SHOP NOW" at bounding box center [559, 603] width 86 height 20
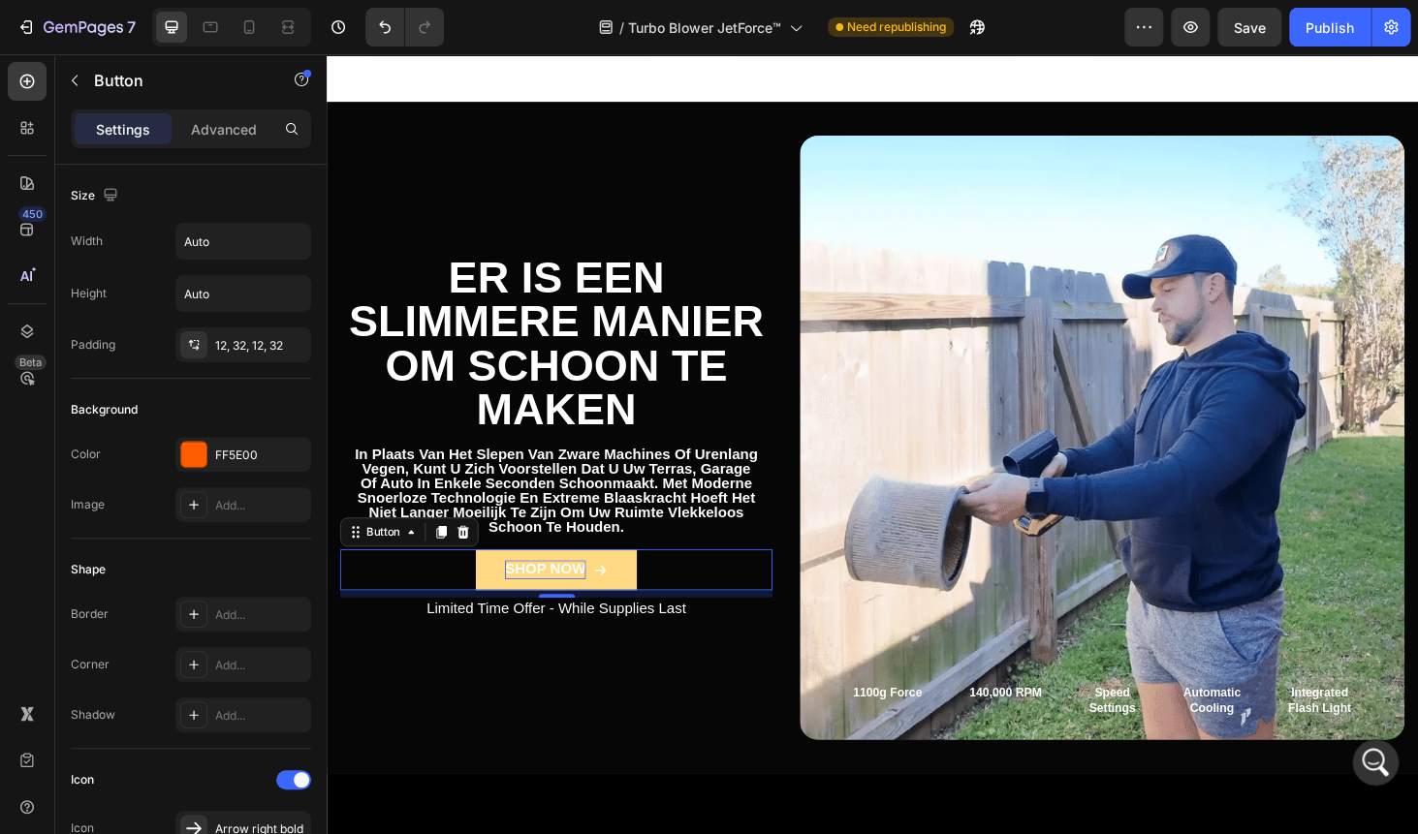
click at [541, 606] on div "SHOP NOW" at bounding box center [559, 603] width 86 height 20
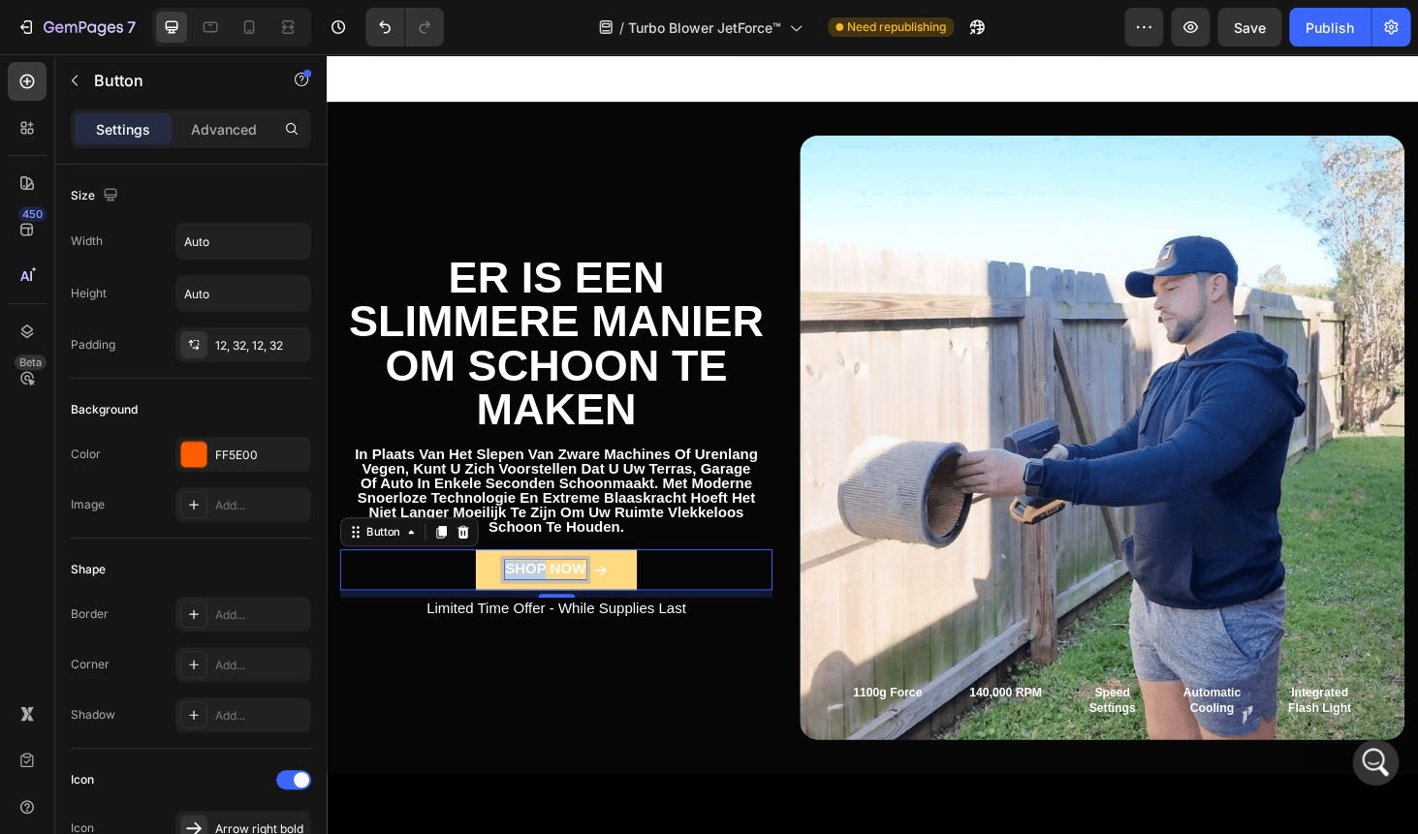
click at [541, 606] on p "SHOP NOW" at bounding box center [559, 603] width 86 height 20
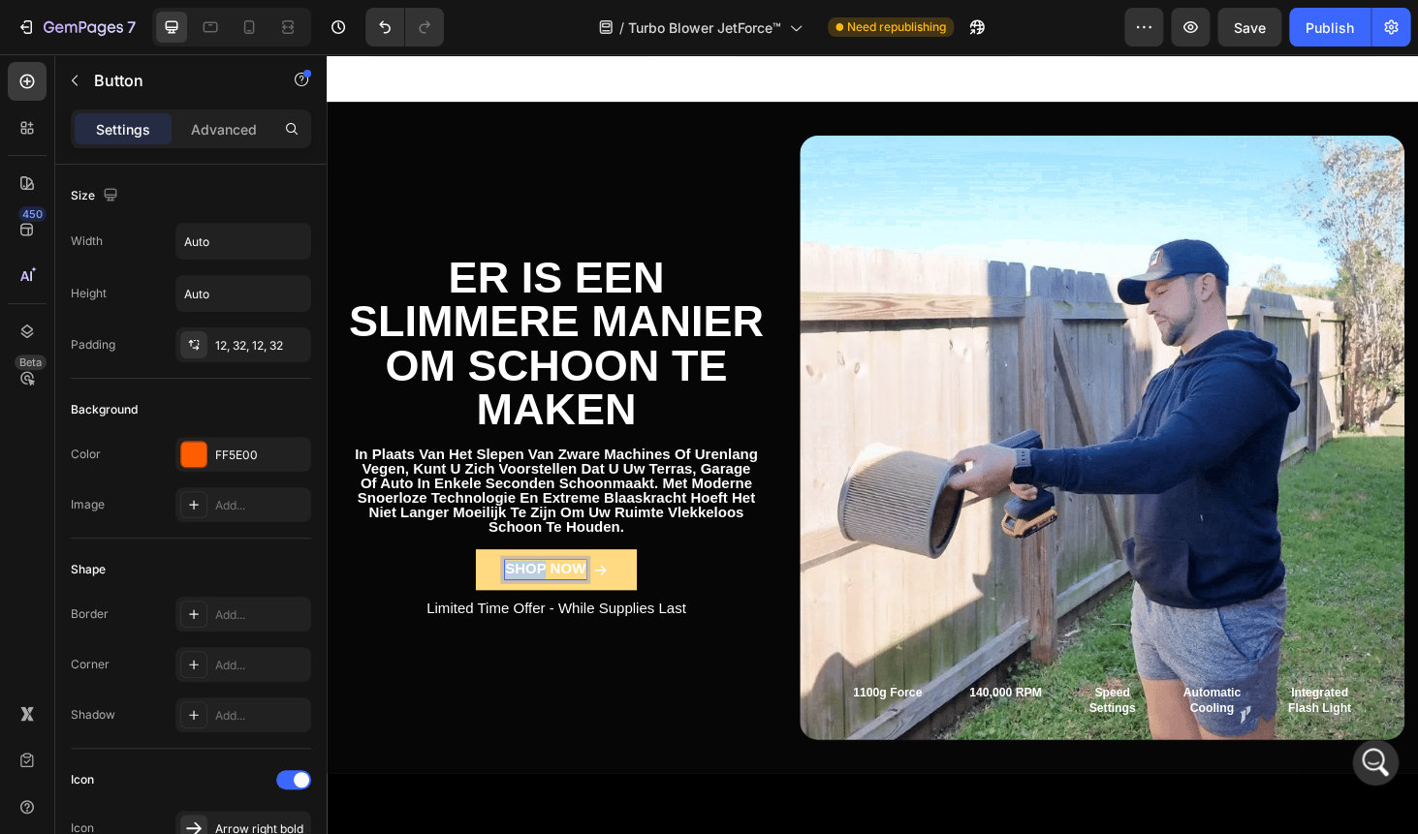
click at [541, 606] on p "SHOP NOW" at bounding box center [559, 603] width 86 height 20
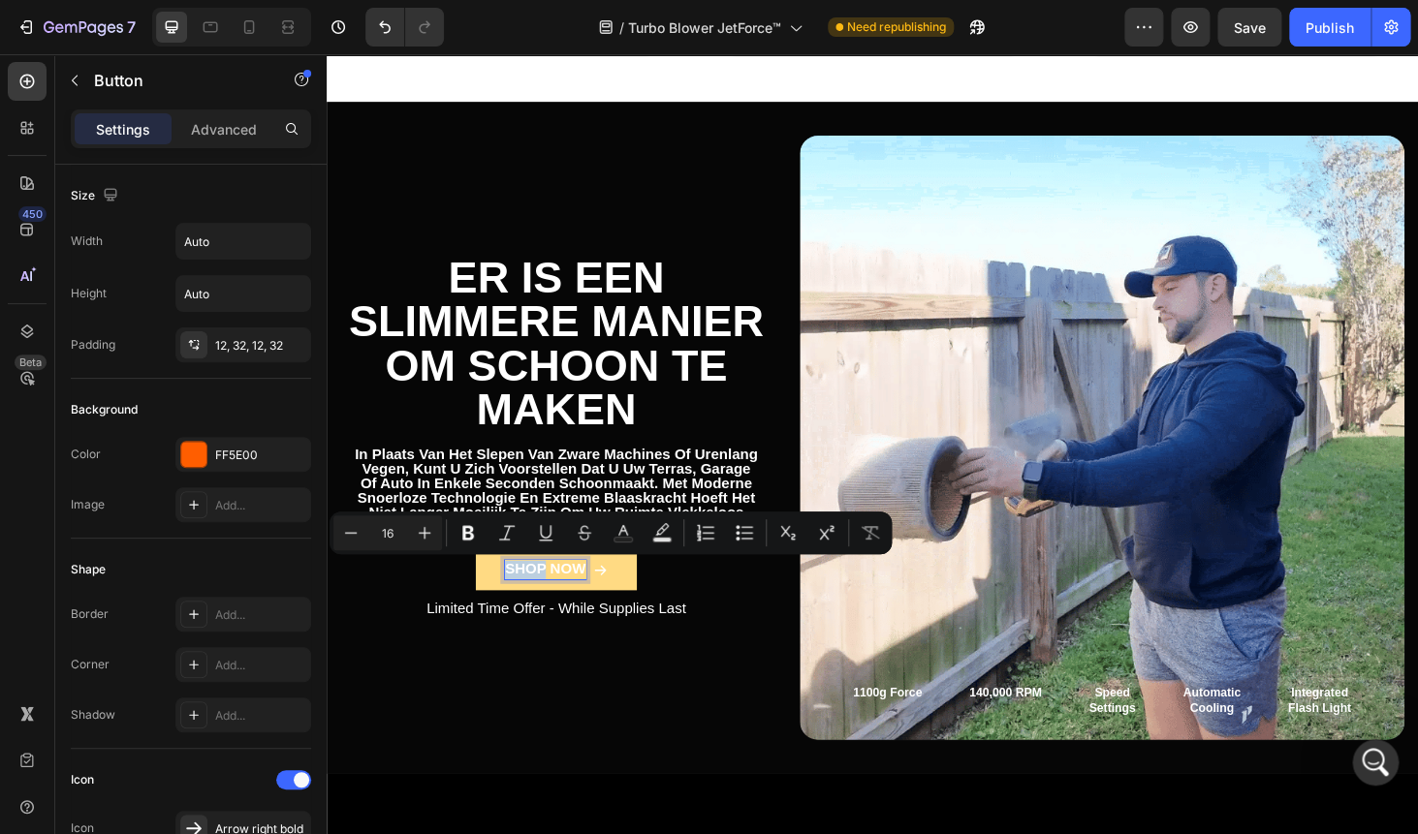
copy p "SHOP"
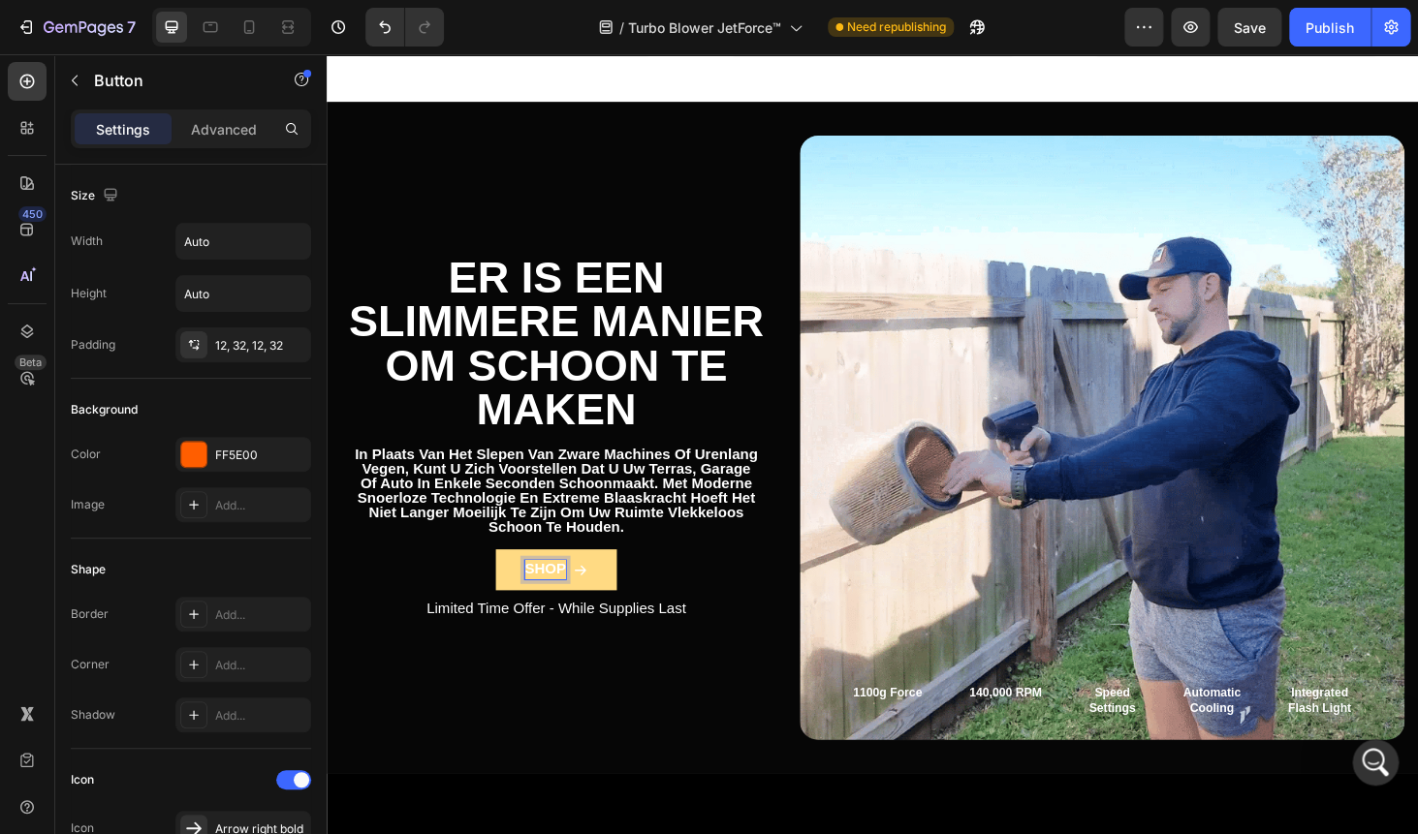
click at [555, 595] on p "SHOP" at bounding box center [560, 603] width 44 height 20
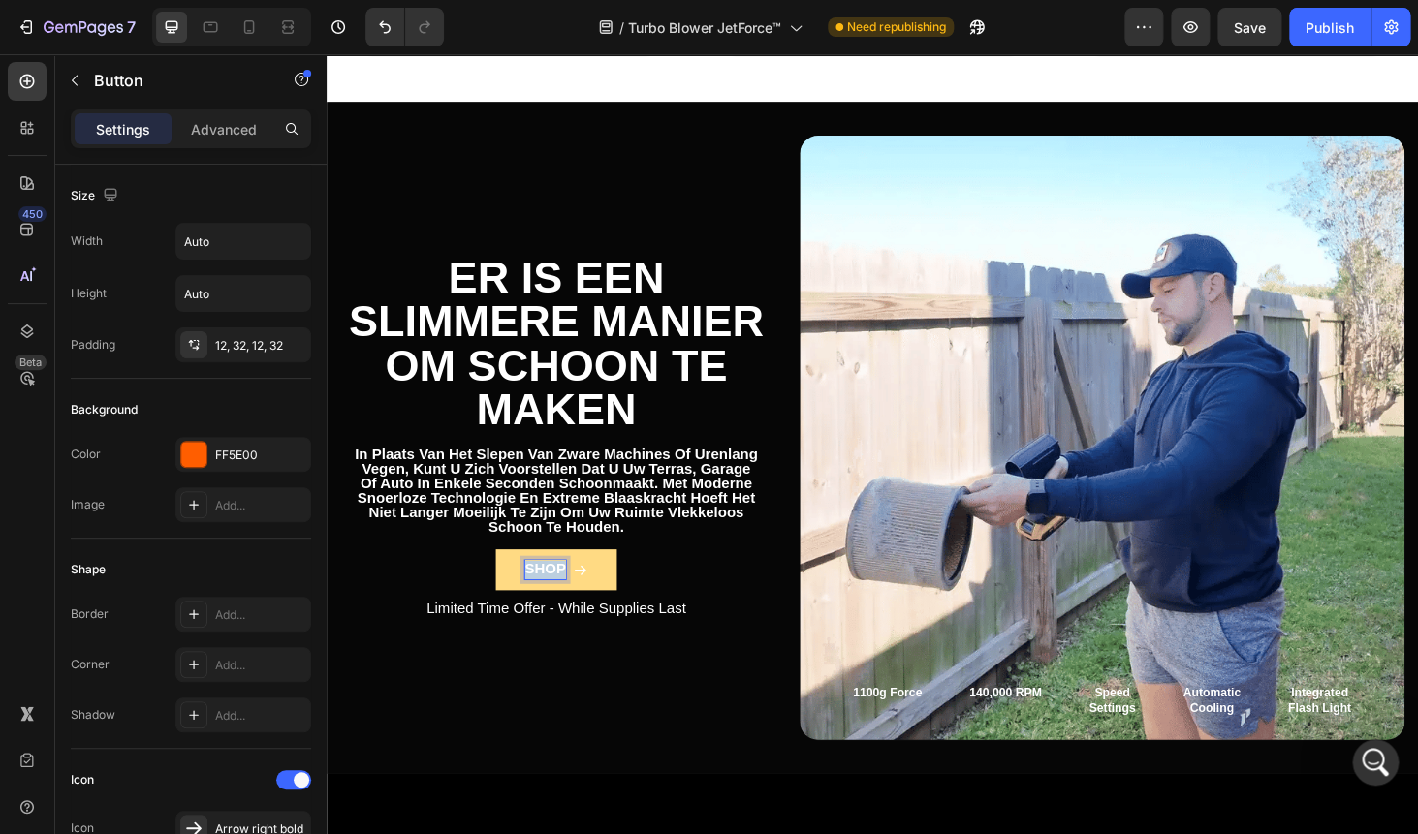
click at [555, 595] on p "SHOP" at bounding box center [560, 603] width 44 height 20
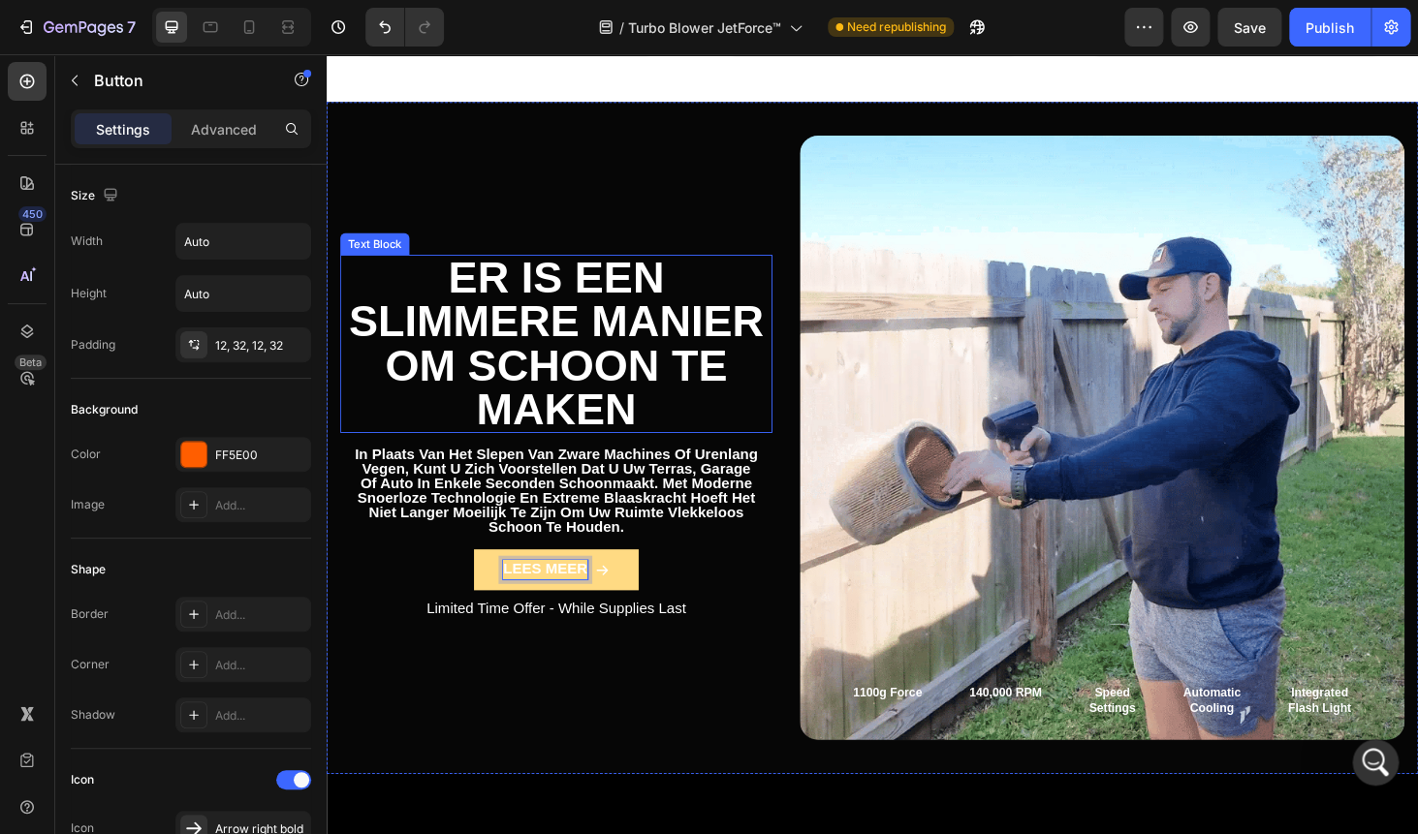
click at [617, 450] on p "Er is een slimmere manier om schoon te maken" at bounding box center [571, 362] width 456 height 186
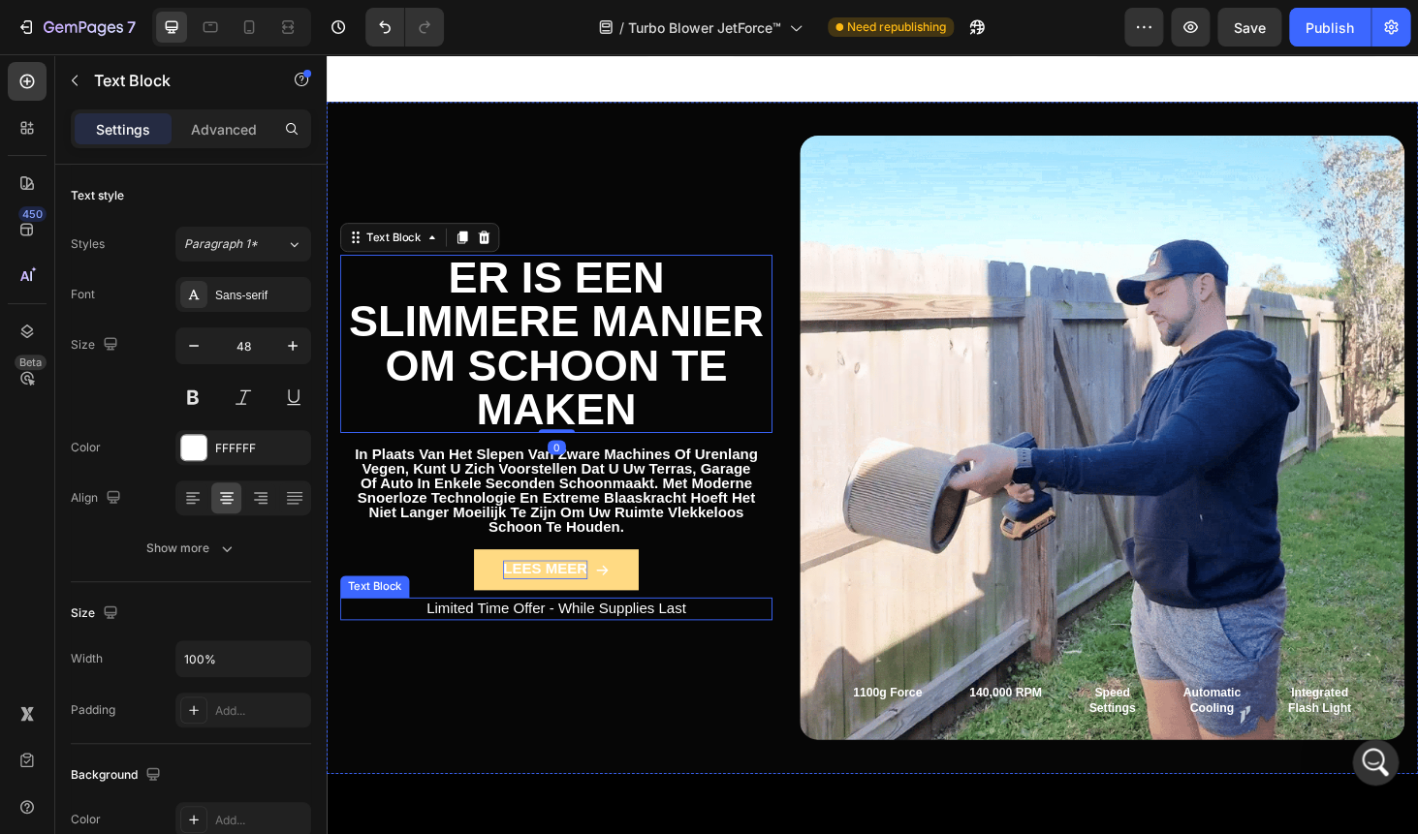
click at [524, 647] on p "Limited Time Offer - While Supplies Last" at bounding box center [571, 645] width 456 height 20
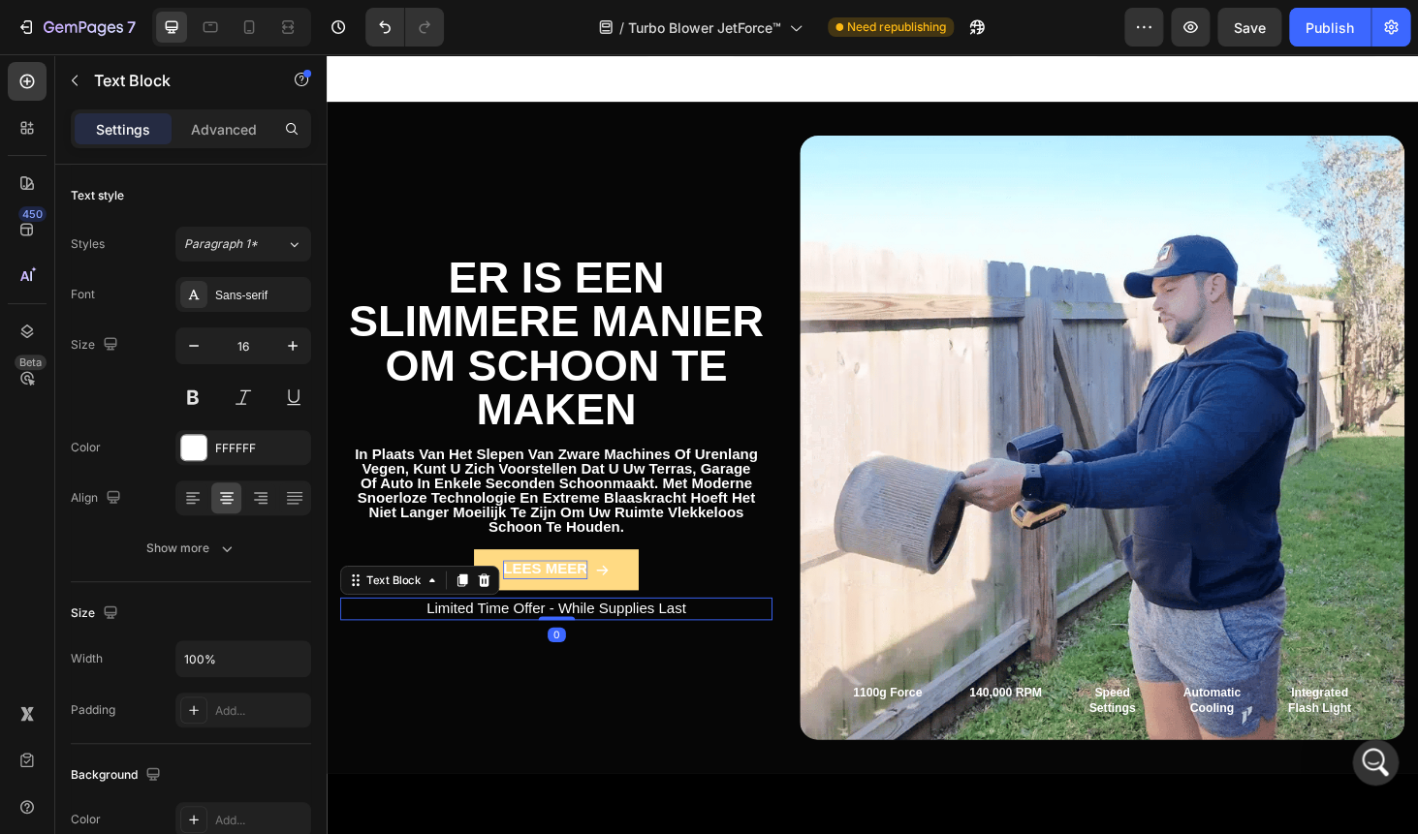
click at [524, 647] on p "Limited Time Offer - While Supplies Last" at bounding box center [571, 645] width 456 height 20
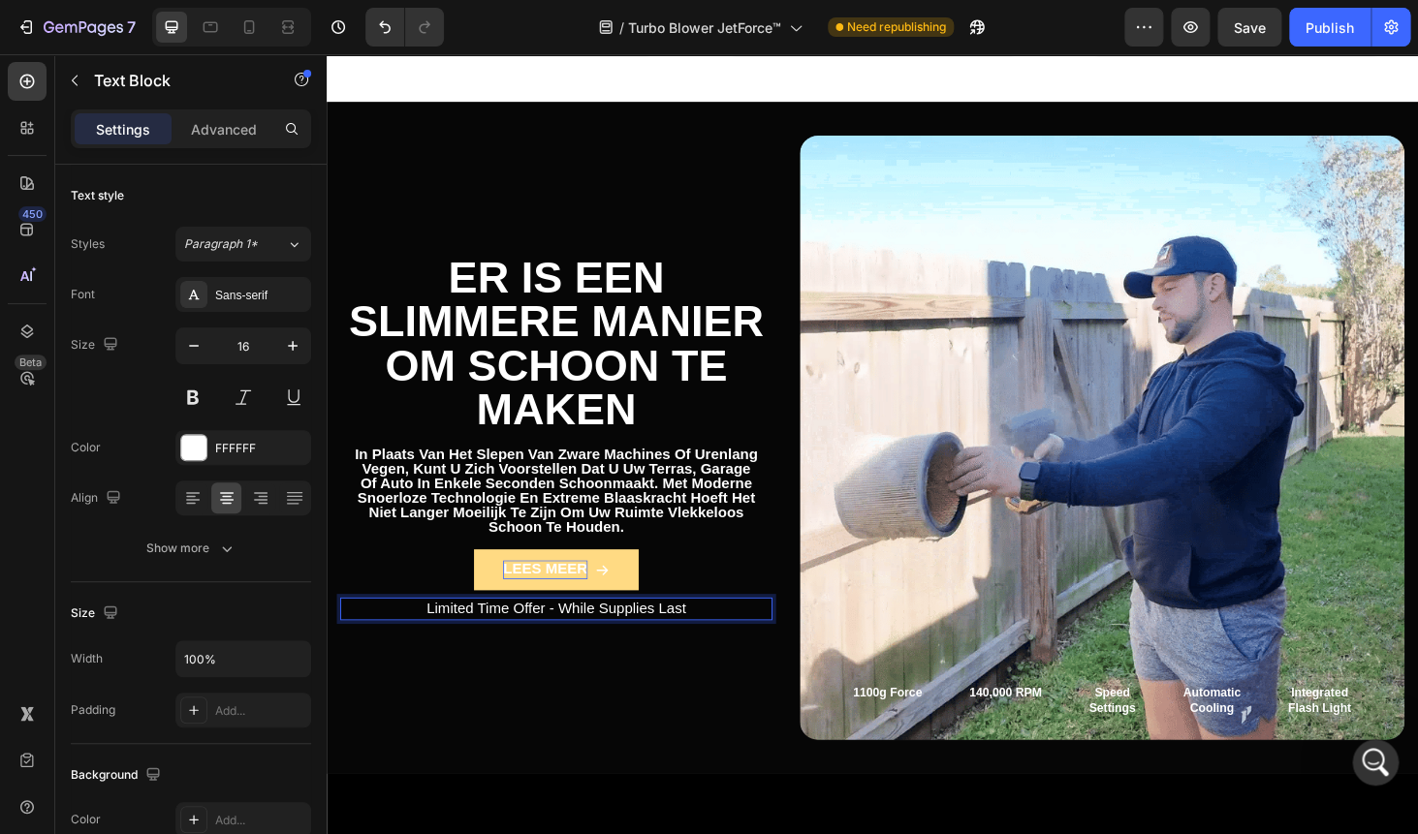
click at [524, 647] on p "Limited Time Offer - While Supplies Last" at bounding box center [571, 645] width 456 height 20
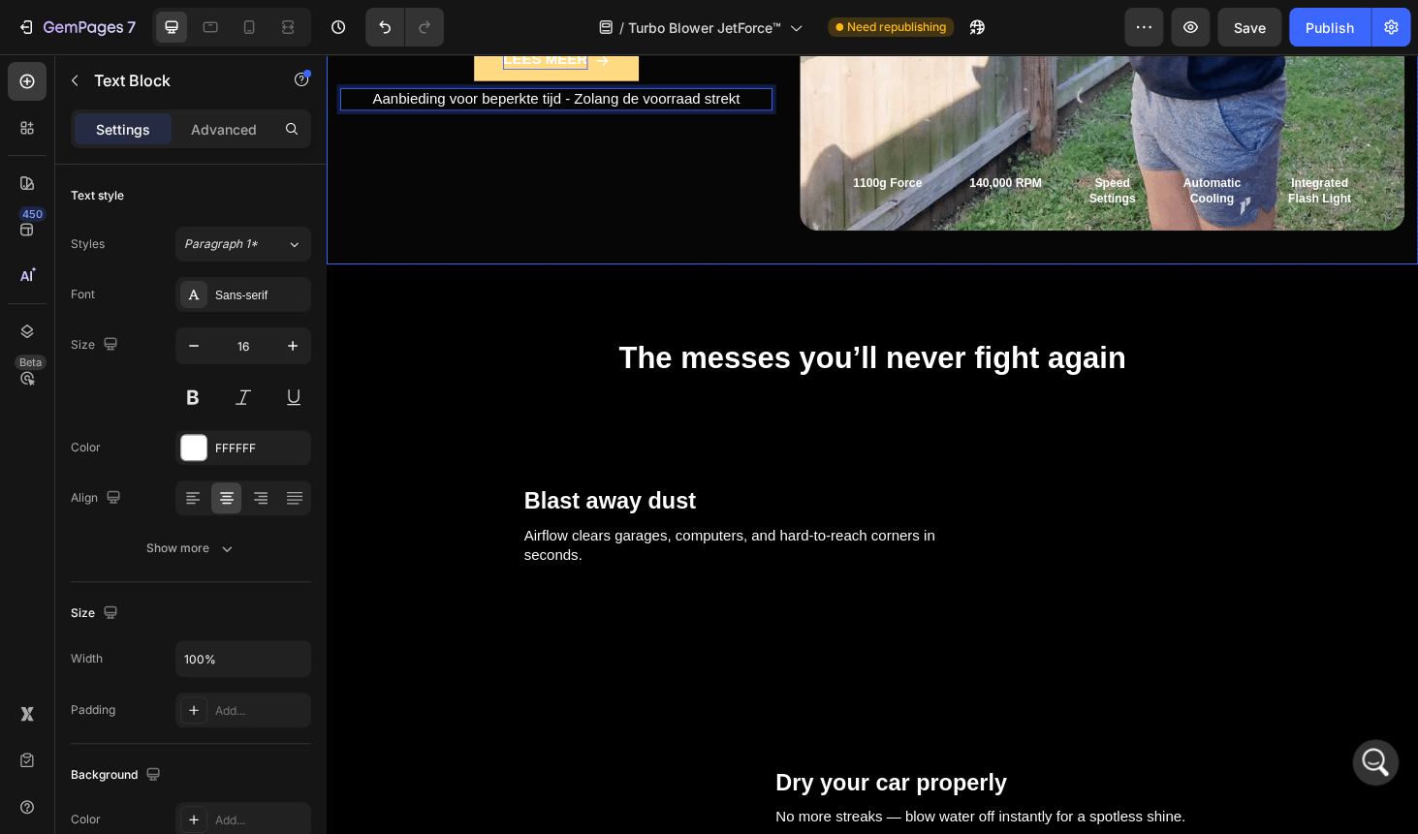
scroll to position [2025, 0]
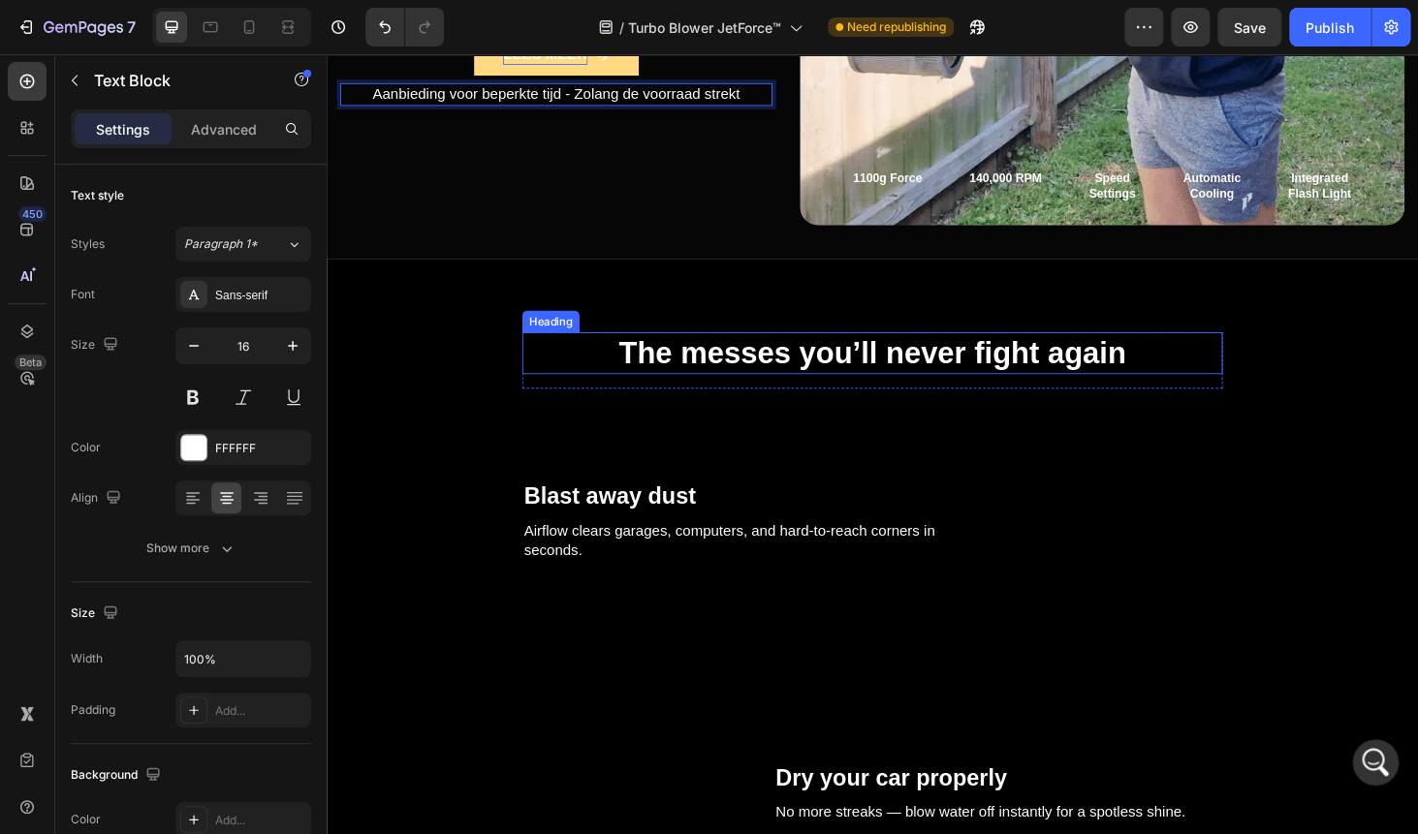
click at [777, 382] on h2 "The messes you’ll never fight again" at bounding box center [908, 373] width 746 height 46
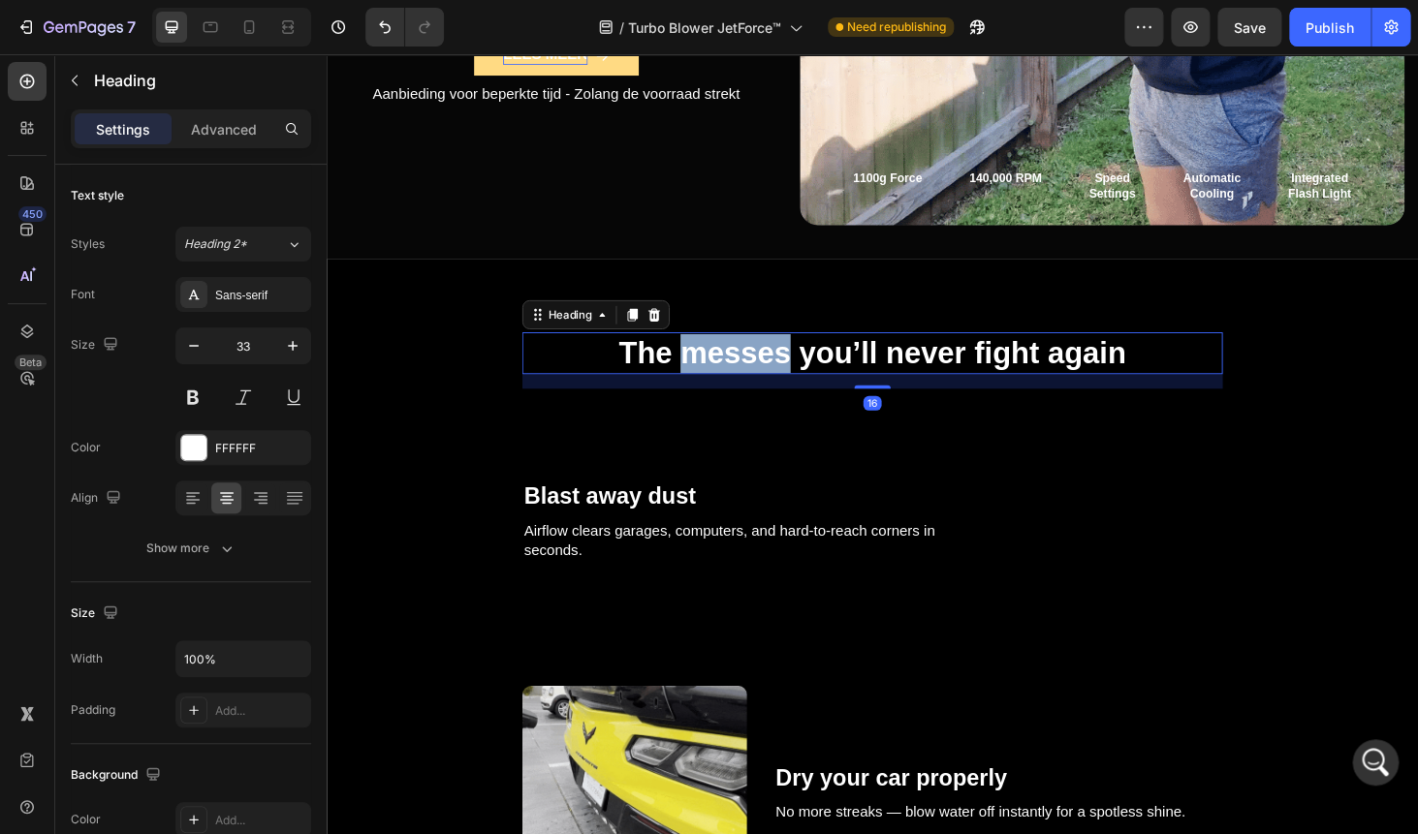
click at [777, 382] on h2 "The messes you’ll never fight again" at bounding box center [908, 373] width 746 height 46
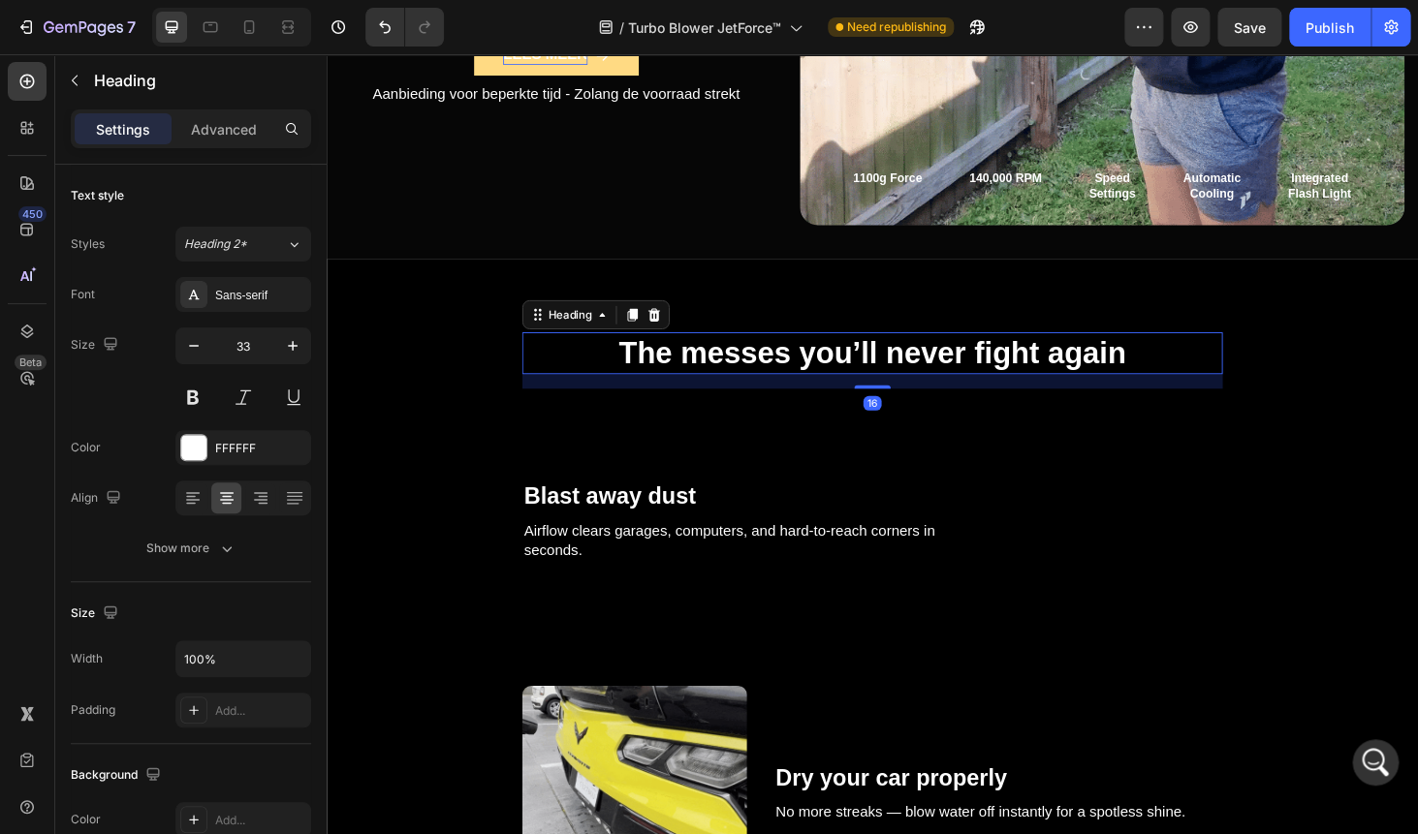
click at [777, 382] on p "The messes you’ll never fight again" at bounding box center [908, 373] width 742 height 42
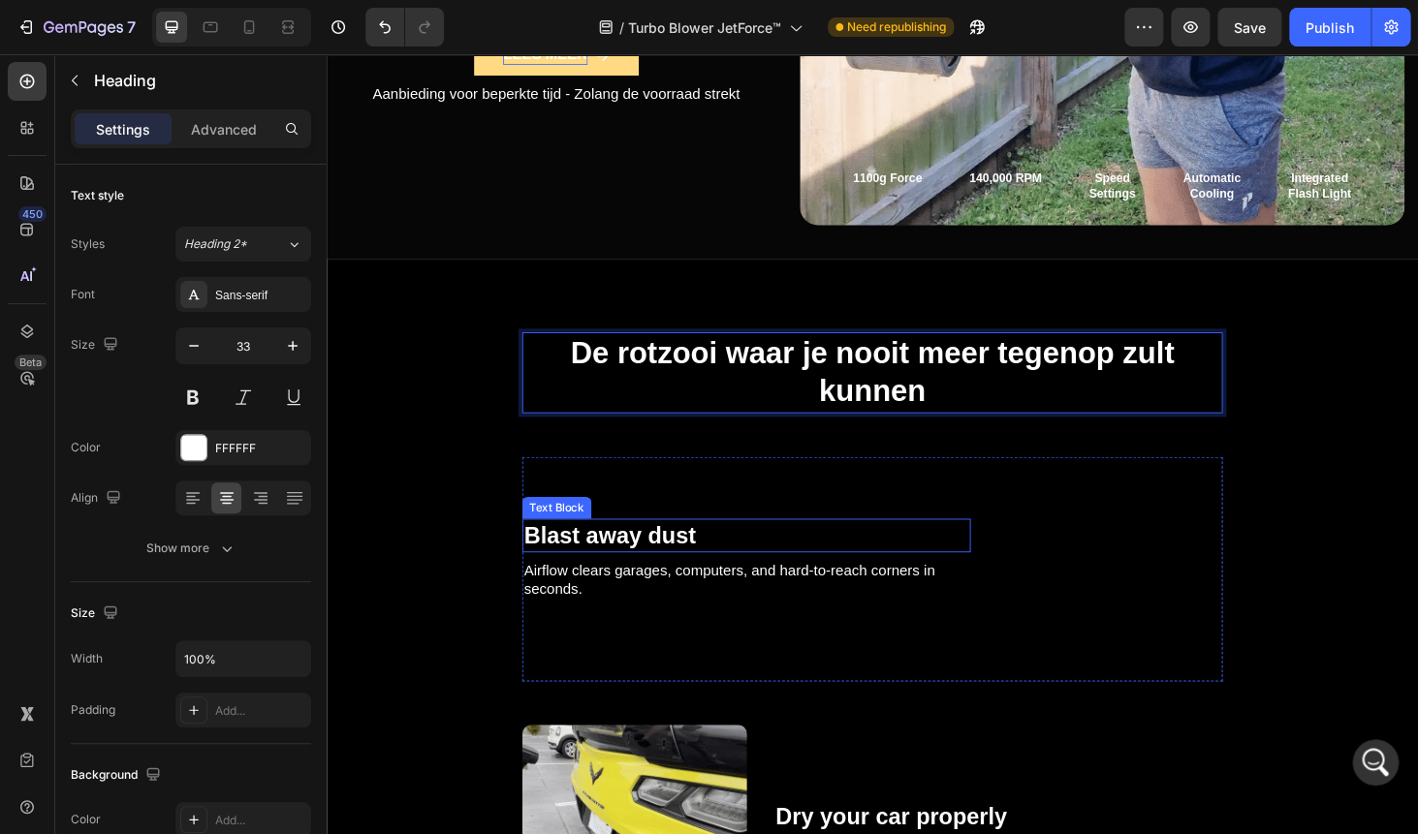
click at [602, 561] on p "Blast away dust" at bounding box center [774, 566] width 474 height 32
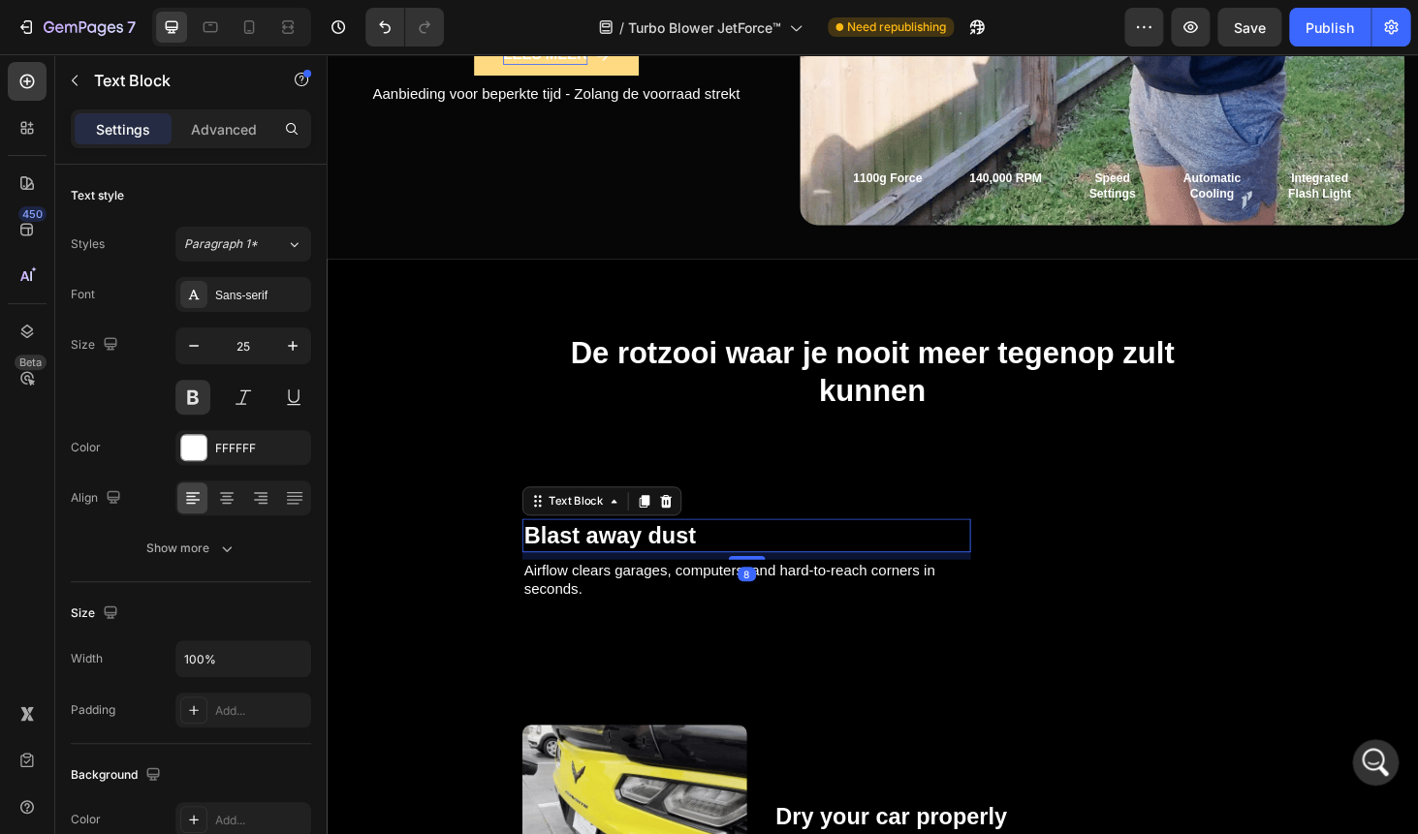
click at [602, 561] on p "Blast away dust" at bounding box center [774, 566] width 474 height 32
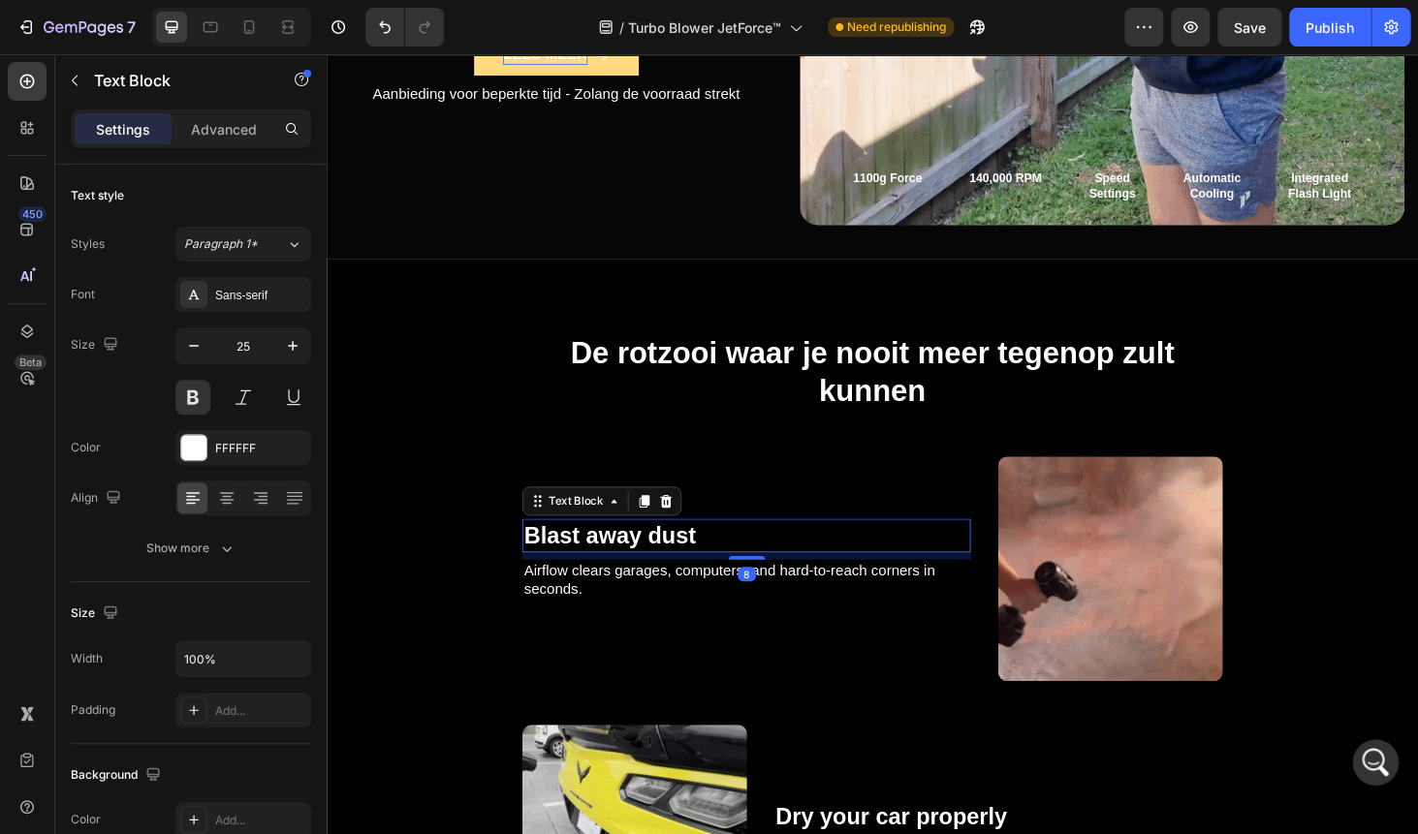
click at [602, 561] on p "Blast away dust" at bounding box center [774, 566] width 474 height 32
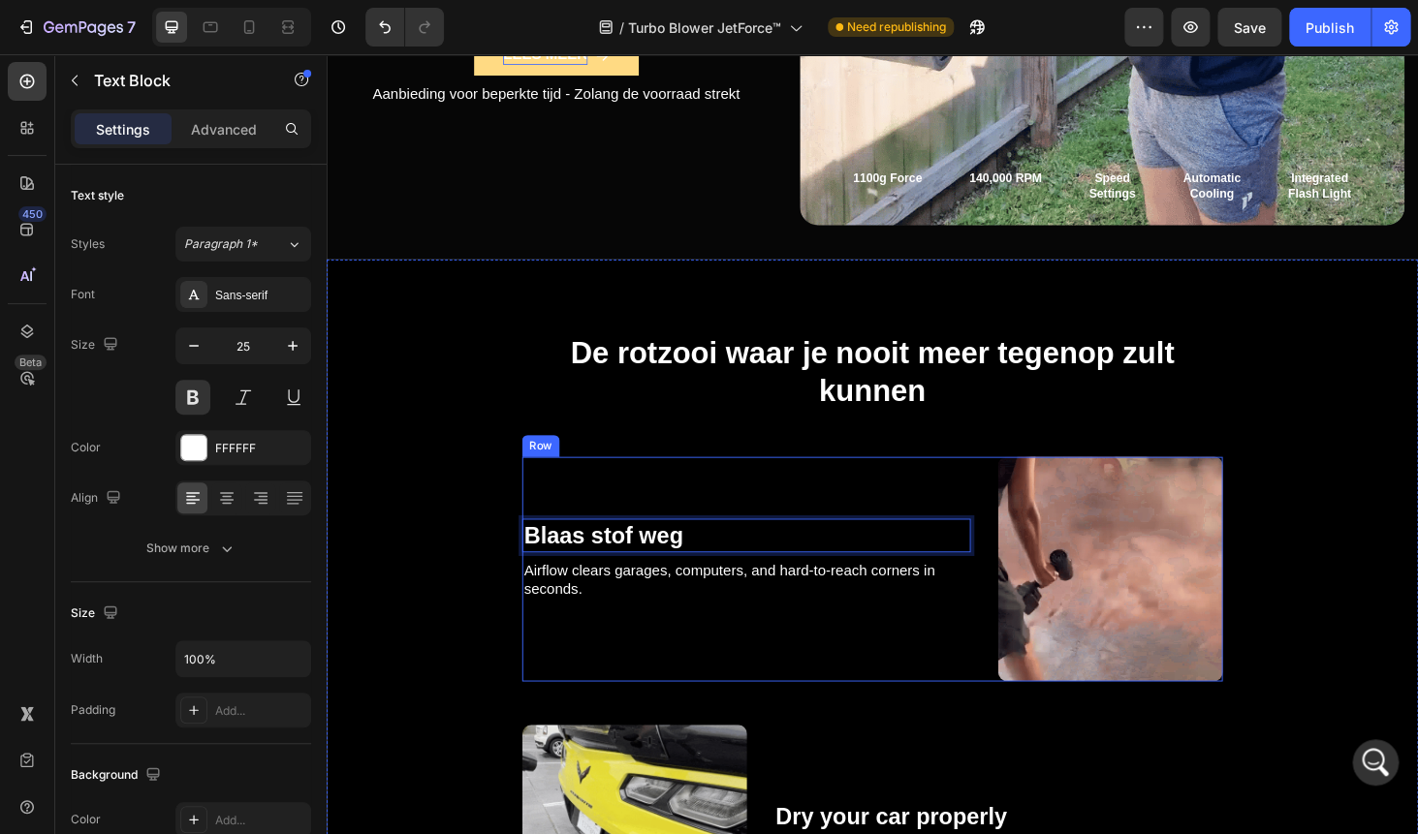
click at [624, 594] on p "Airflow clears garages, computers, and hard-to-reach corners in seconds." at bounding box center [774, 614] width 474 height 41
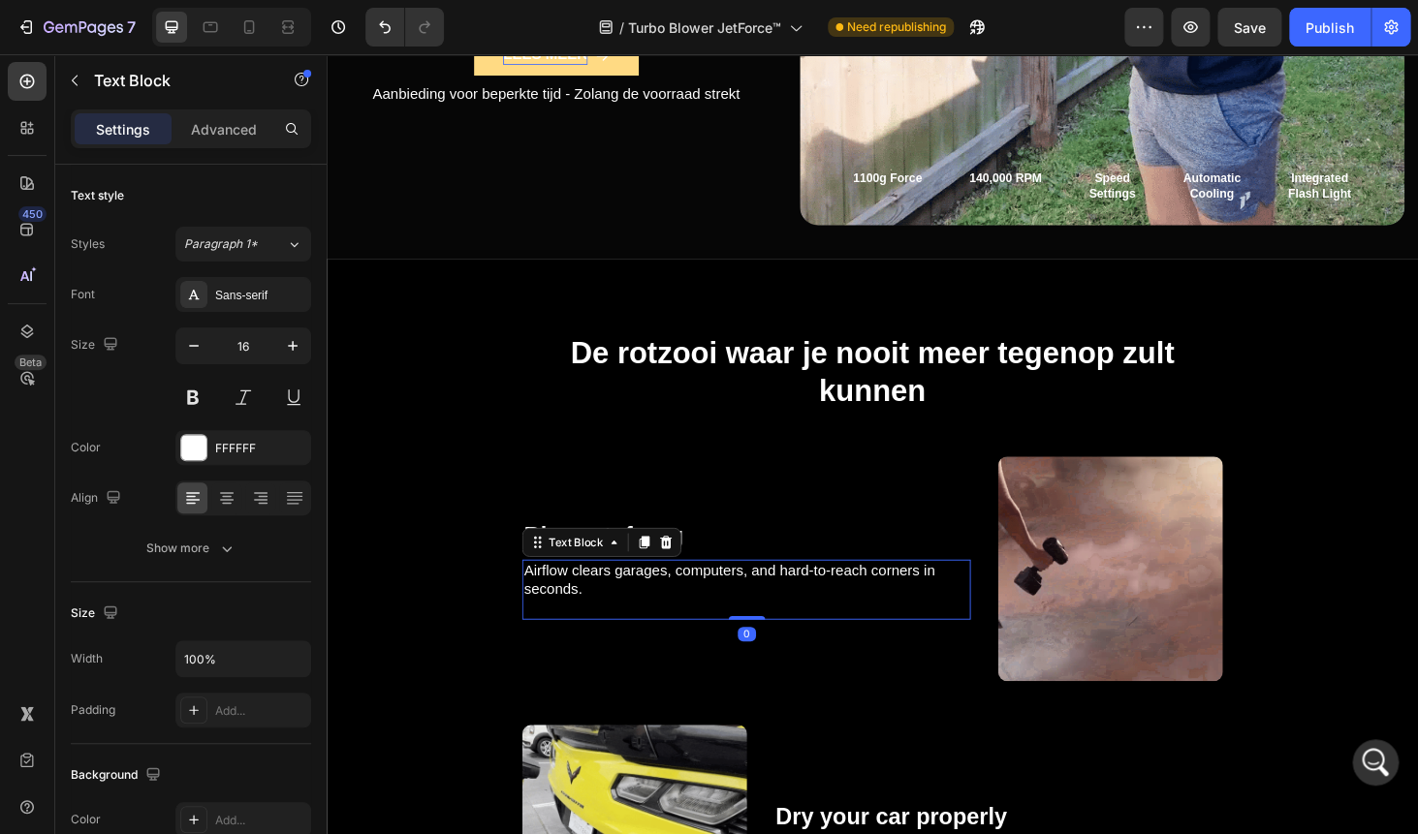
click at [624, 594] on p "Airflow clears garages, computers, and hard-to-reach corners in seconds." at bounding box center [774, 614] width 474 height 41
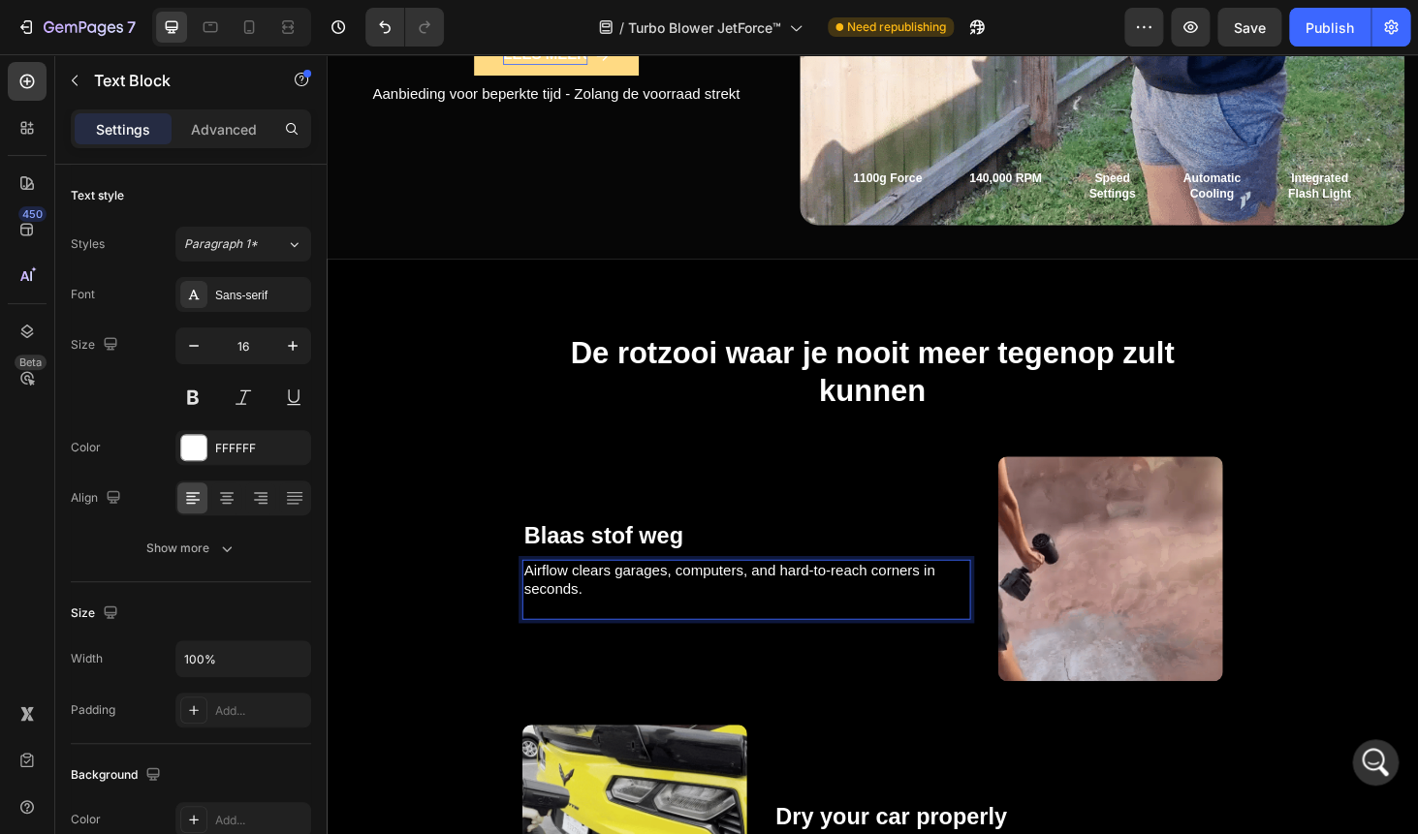
click at [624, 594] on p "Airflow clears garages, computers, and hard-to-reach corners in seconds." at bounding box center [774, 614] width 474 height 41
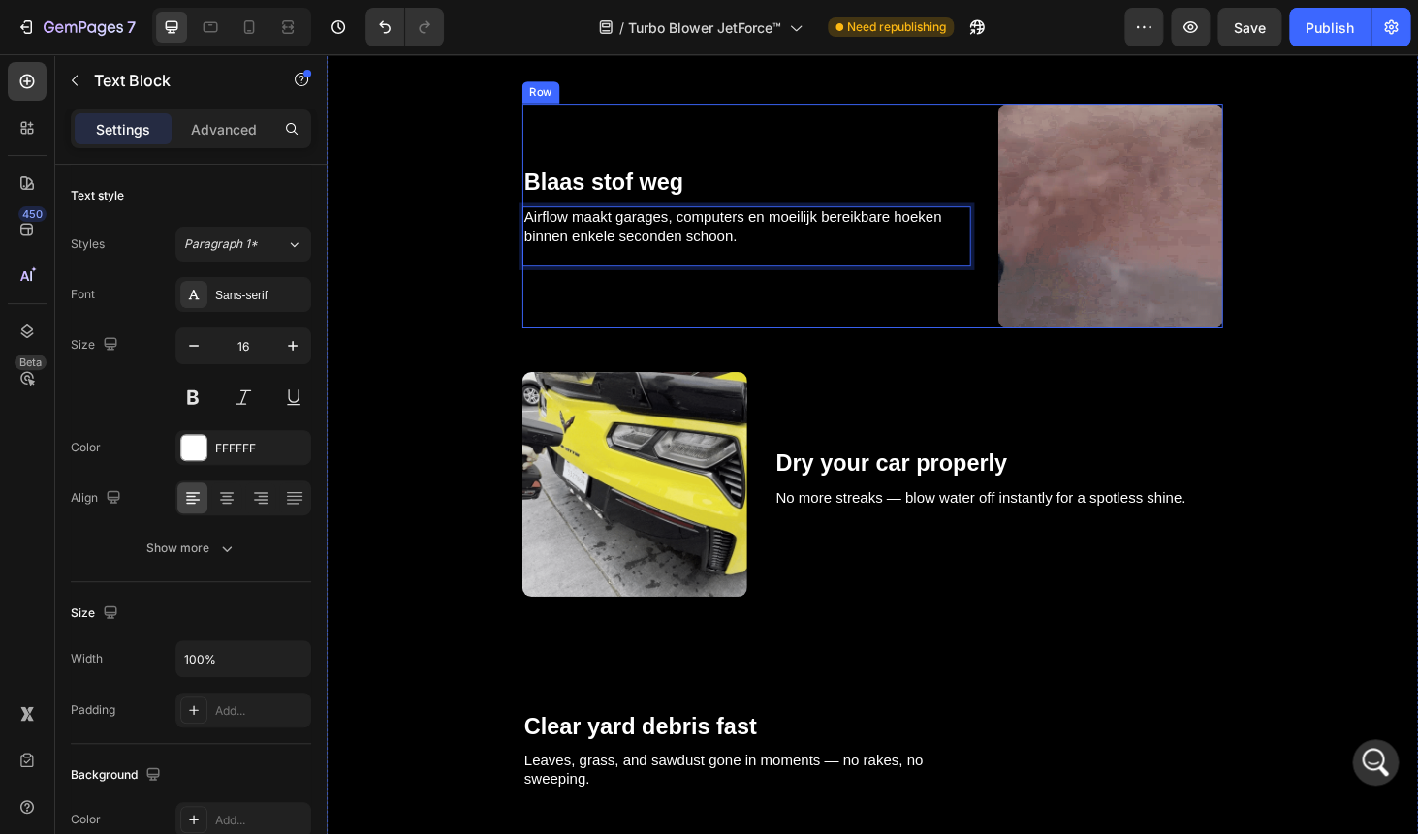
scroll to position [2426, 0]
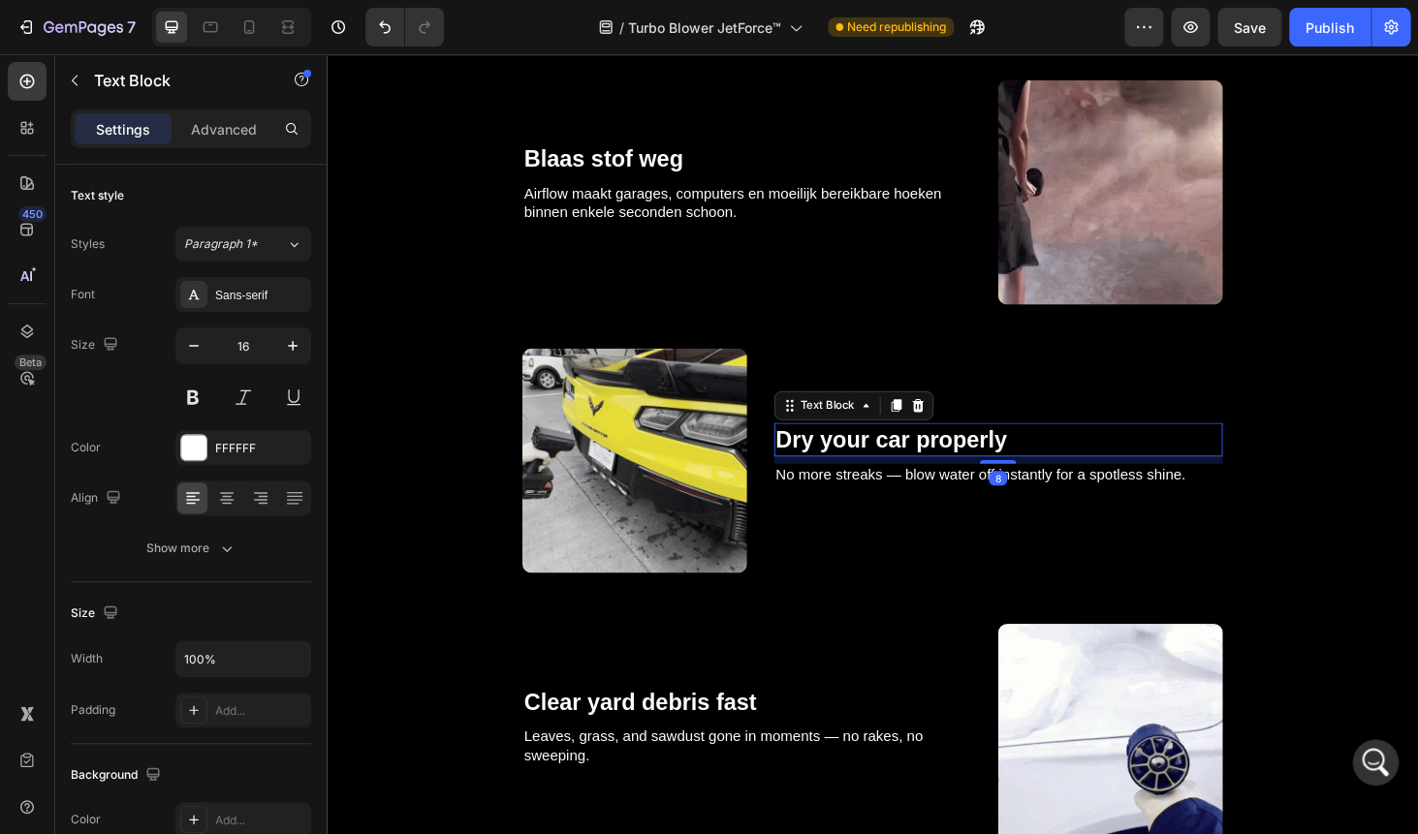
click at [871, 453] on p "Dry your car properly" at bounding box center [1042, 465] width 474 height 32
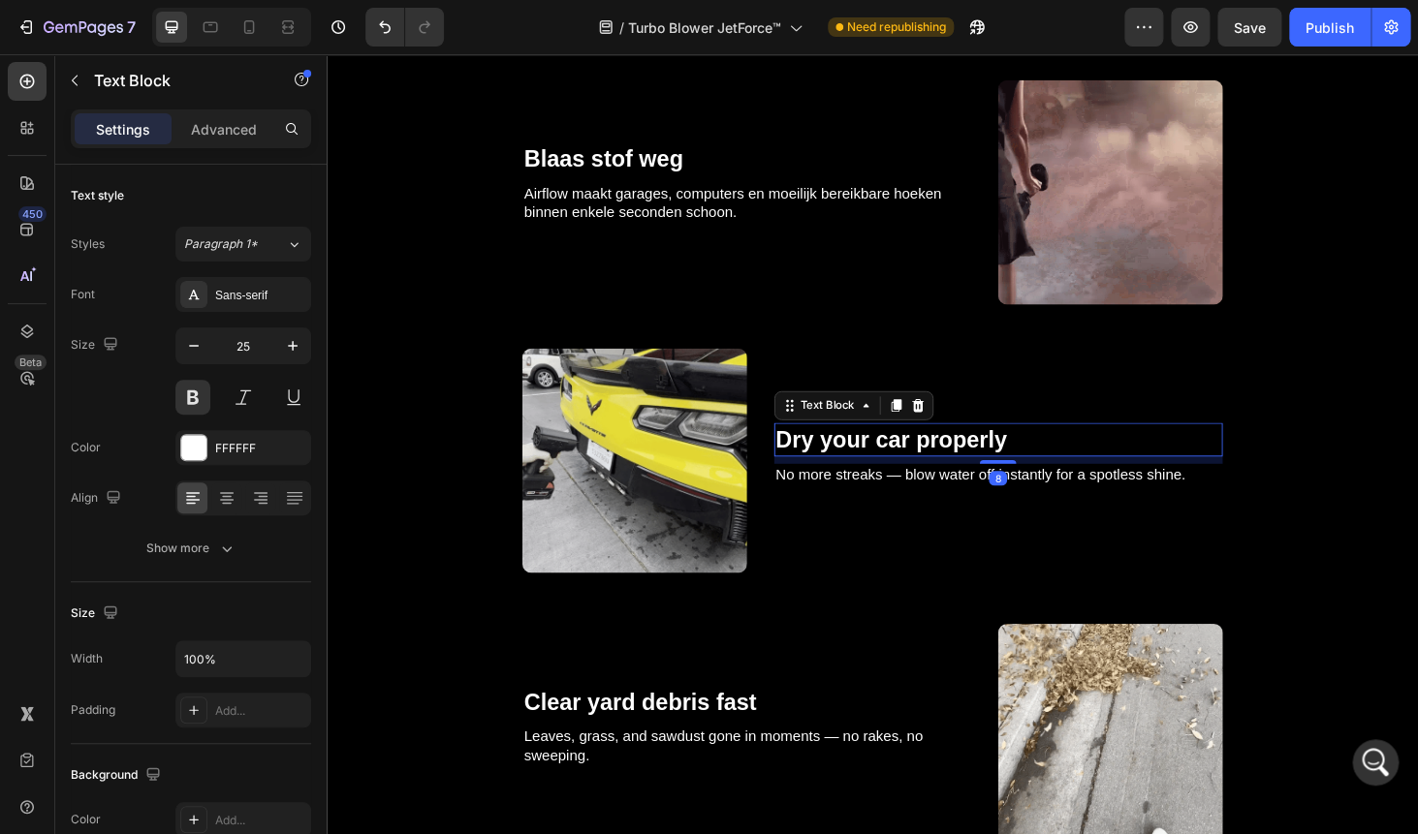
click at [871, 453] on p "Dry your car properly" at bounding box center [1042, 465] width 474 height 32
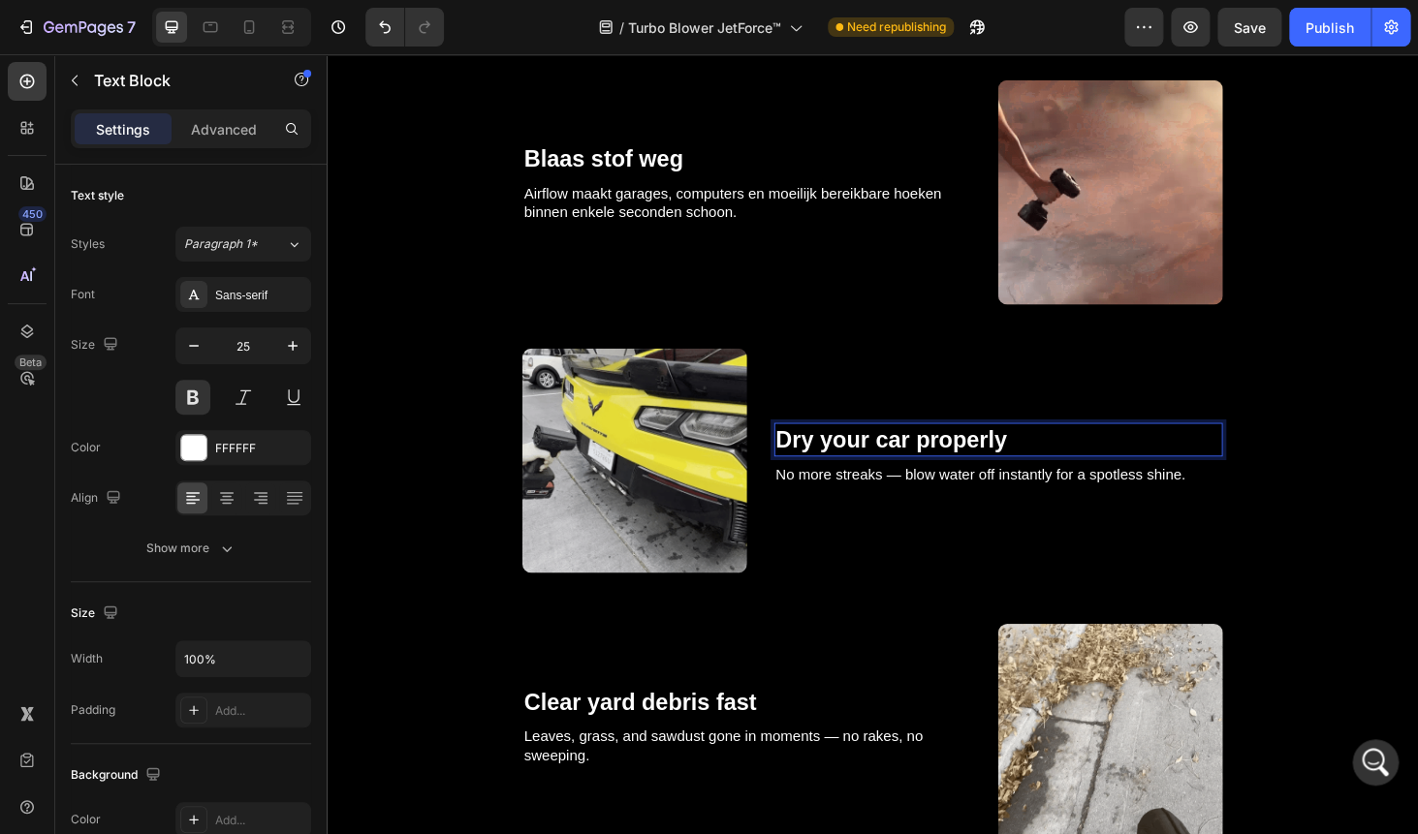
click at [871, 453] on p "Dry your car properly" at bounding box center [1042, 465] width 474 height 32
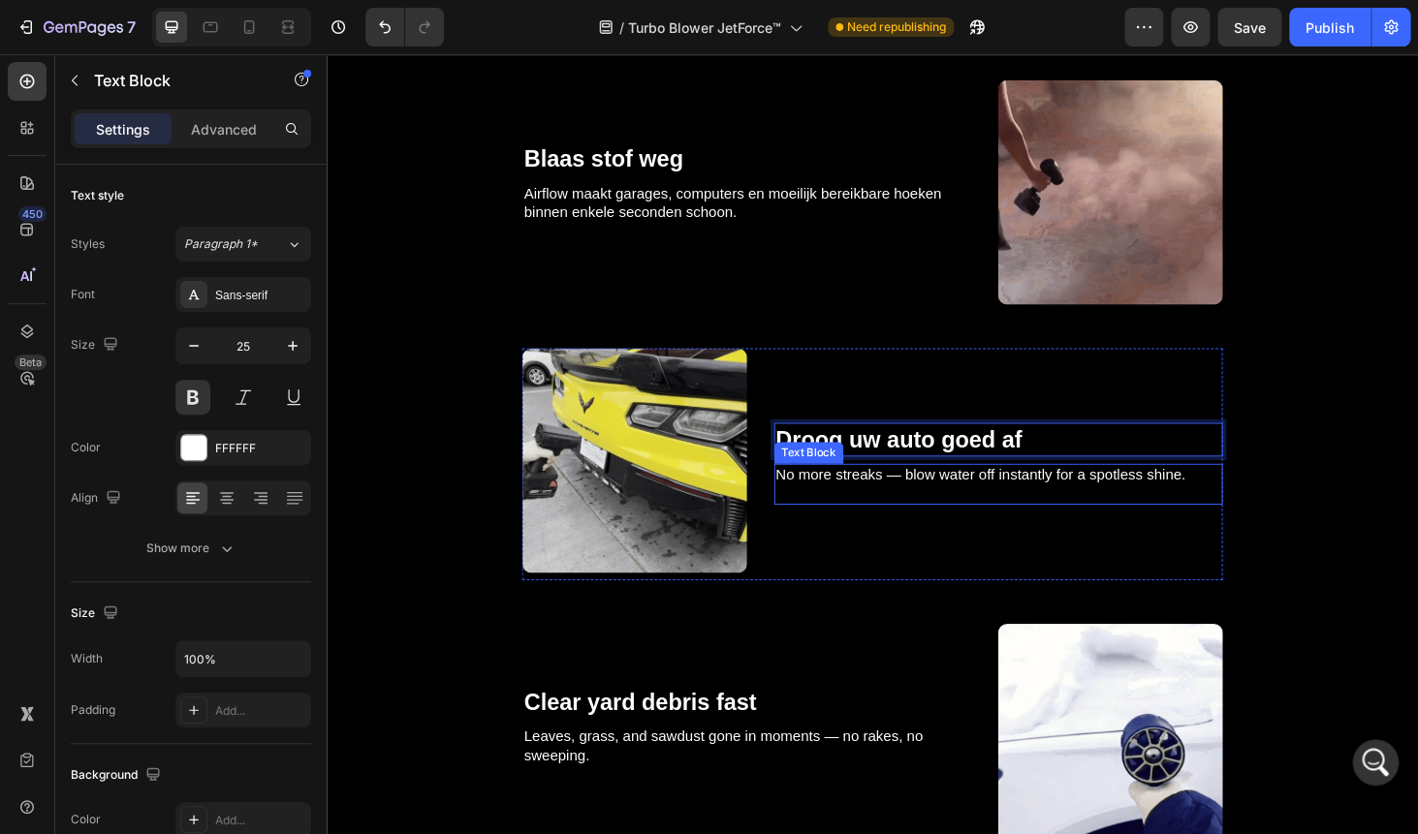
click at [852, 514] on p at bounding box center [1042, 523] width 474 height 20
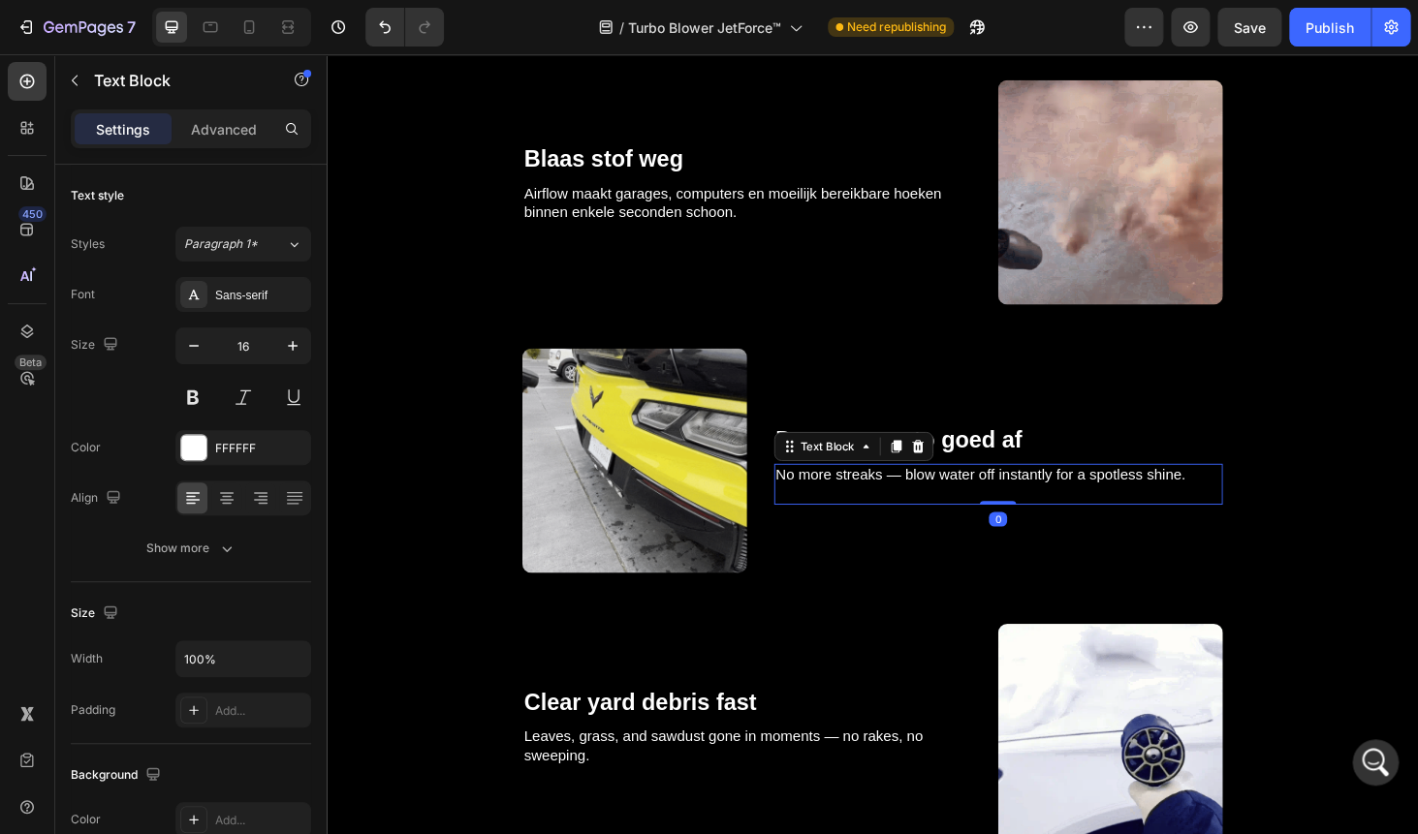
click at [852, 514] on p "Rich Text Editor. Editing area: main" at bounding box center [1042, 523] width 474 height 20
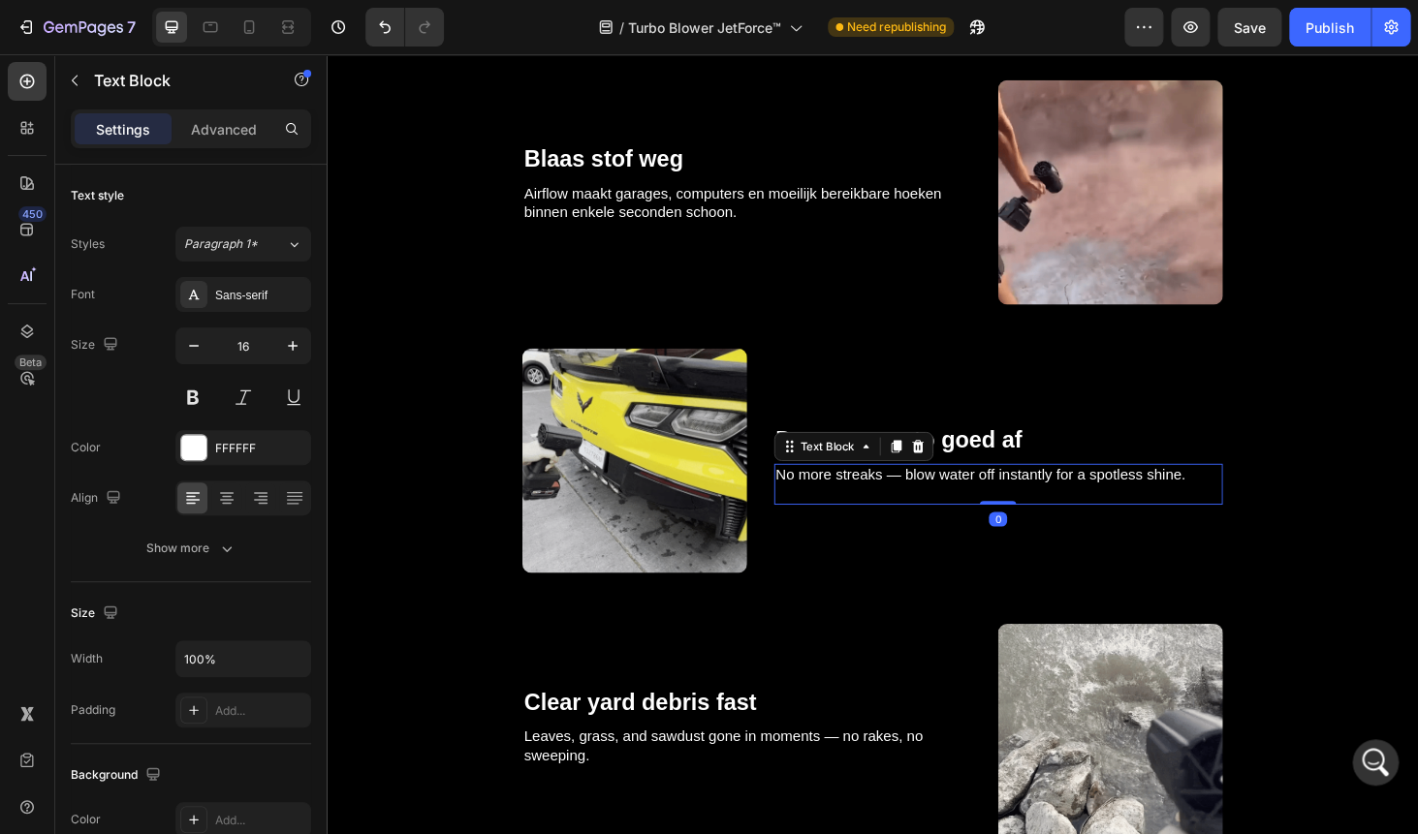
click at [852, 514] on p "Rich Text Editor. Editing area: main" at bounding box center [1042, 523] width 474 height 20
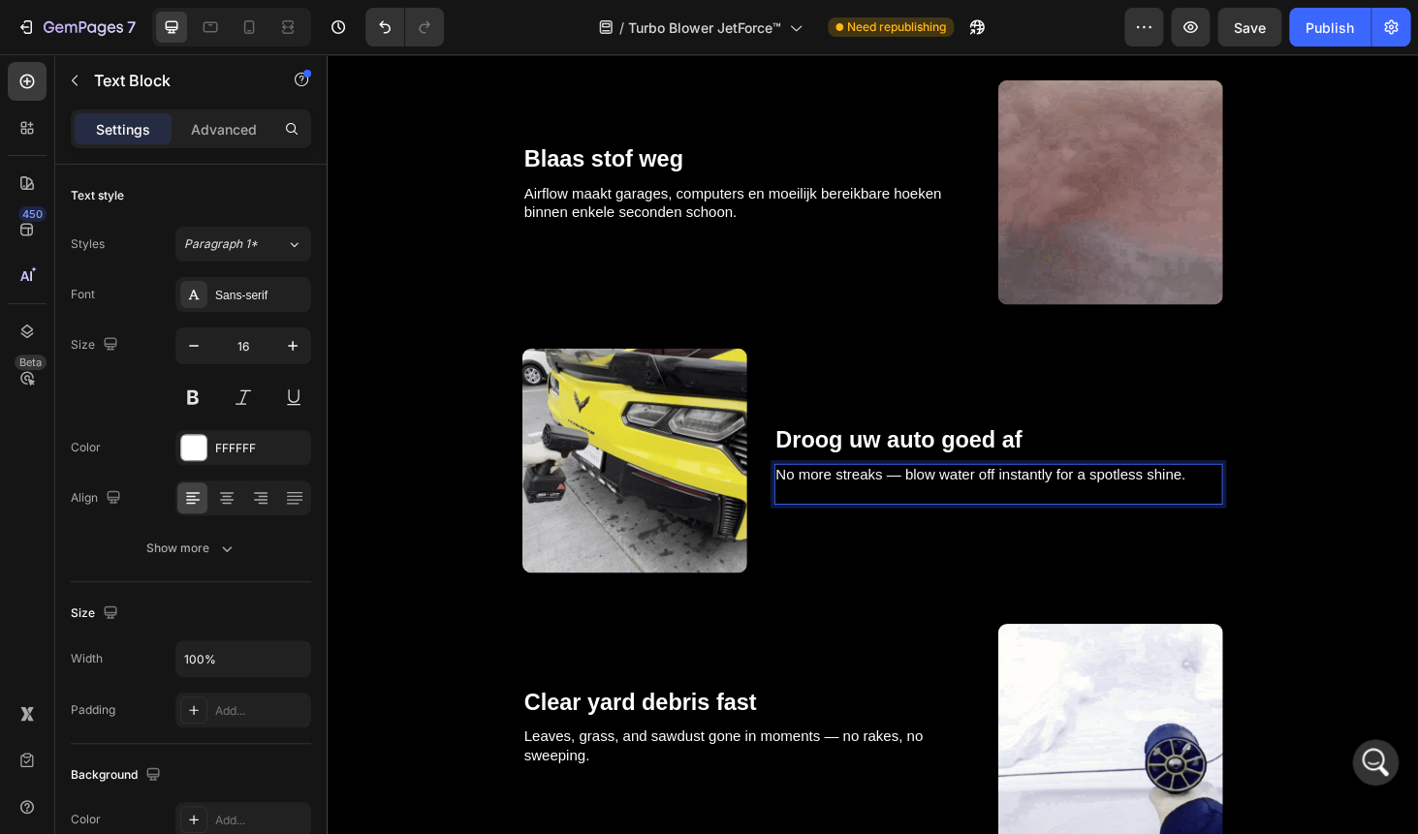
click at [840, 500] on p "No more streaks — blow water off instantly for a spotless shine." at bounding box center [1042, 502] width 474 height 20
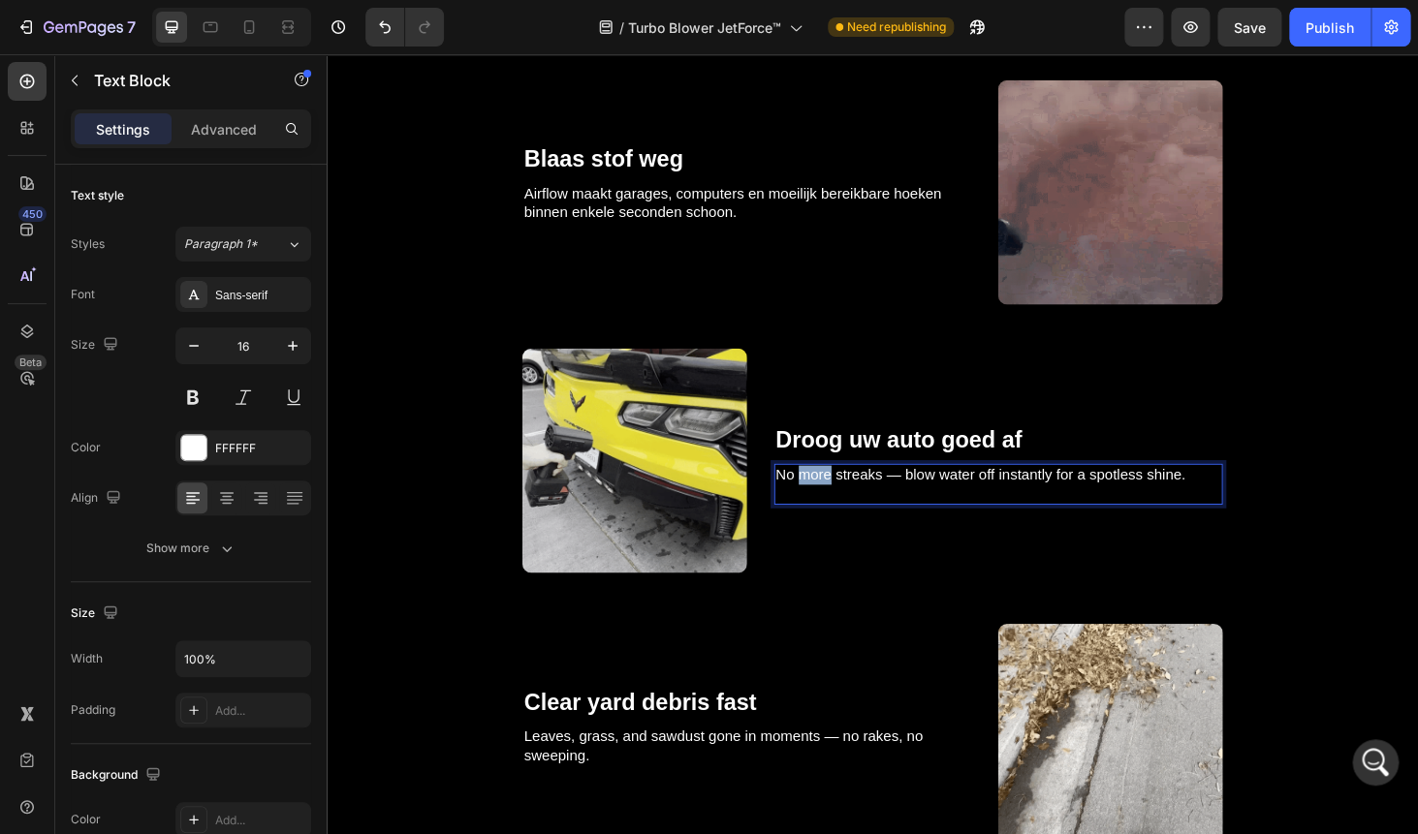
click at [840, 500] on p "No more streaks — blow water off instantly for a spotless shine." at bounding box center [1042, 502] width 474 height 20
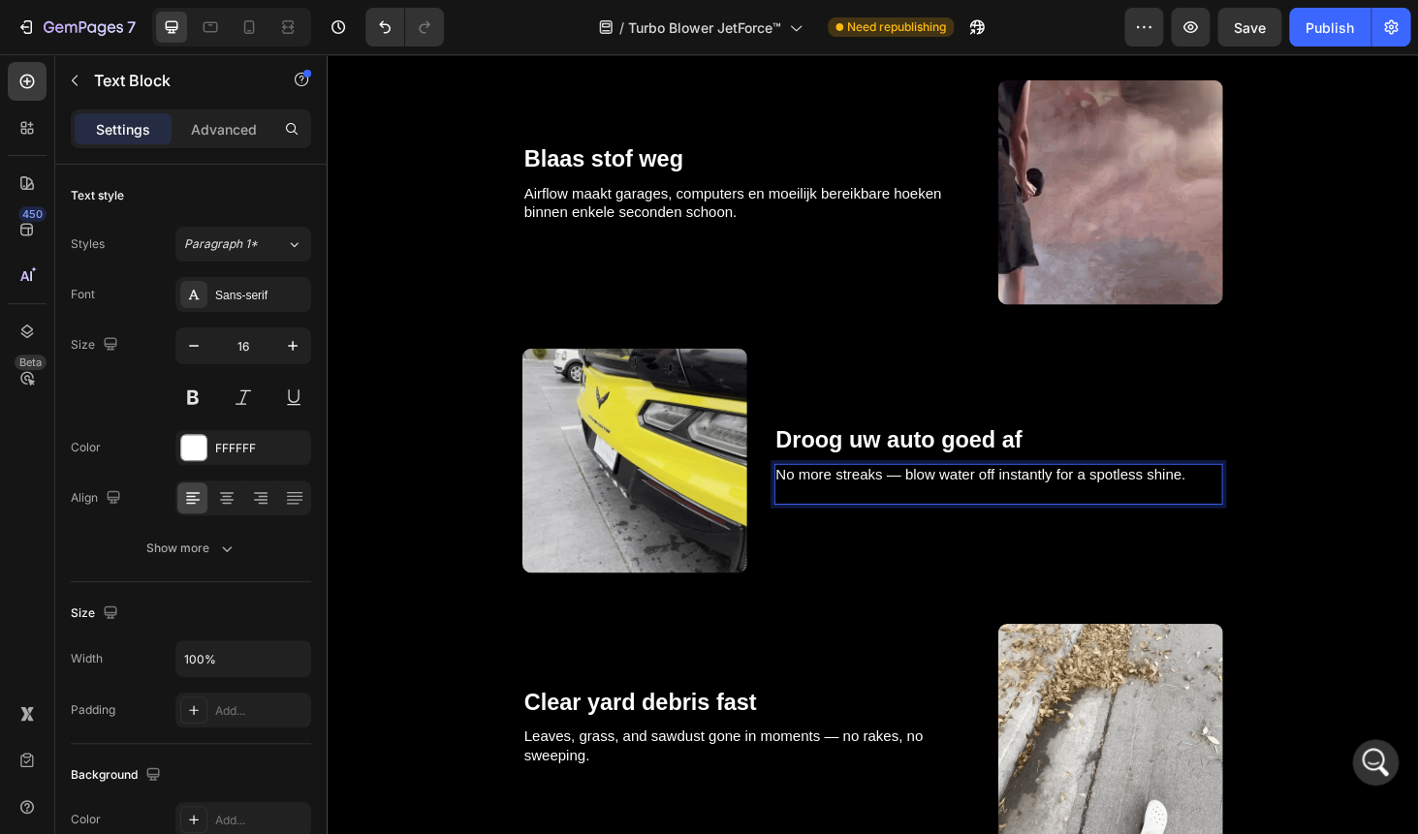
click at [840, 500] on p "No more streaks — blow water off instantly for a spotless shine." at bounding box center [1042, 502] width 474 height 20
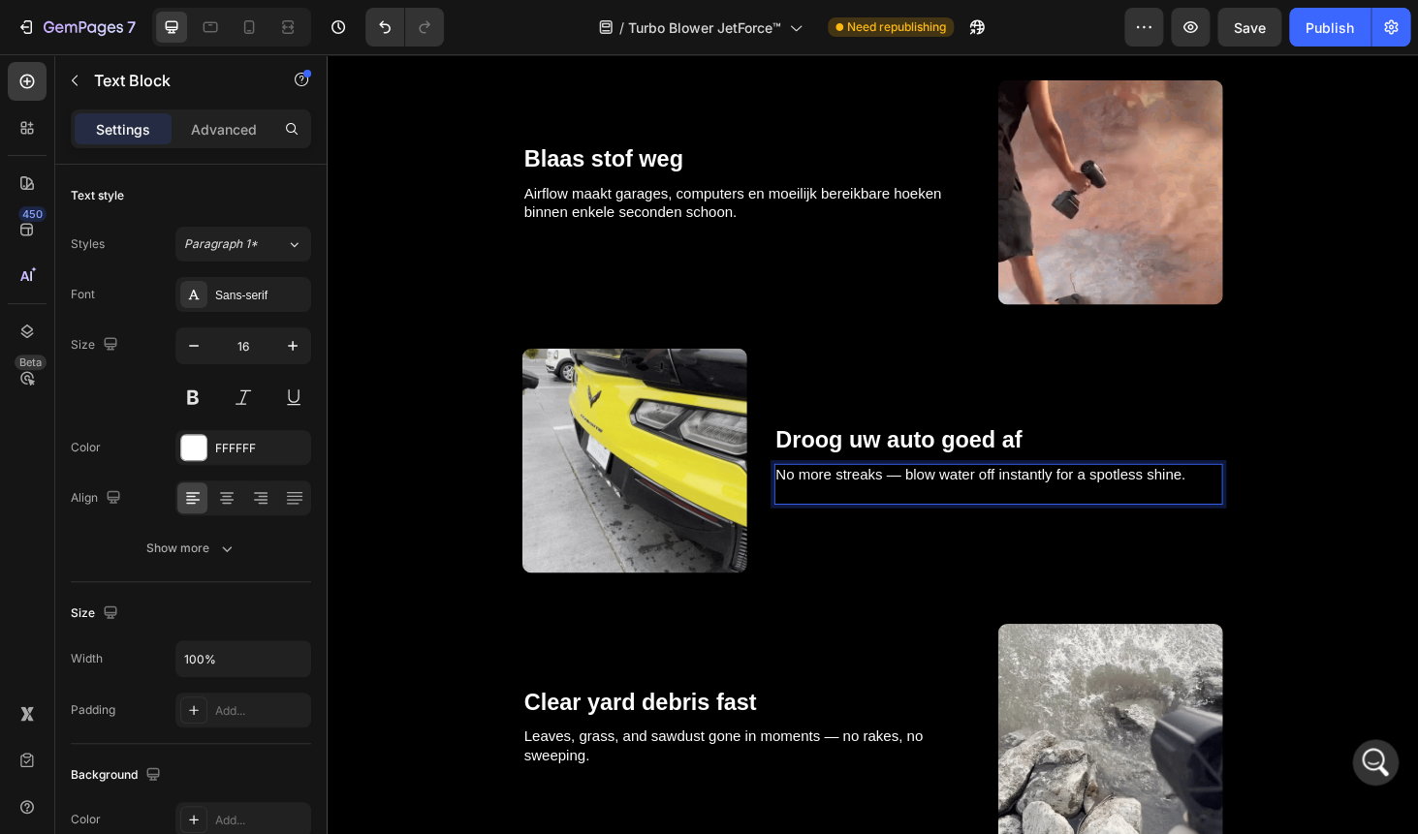
click at [832, 516] on p "Rich Text Editor. Editing area: main" at bounding box center [1042, 523] width 474 height 20
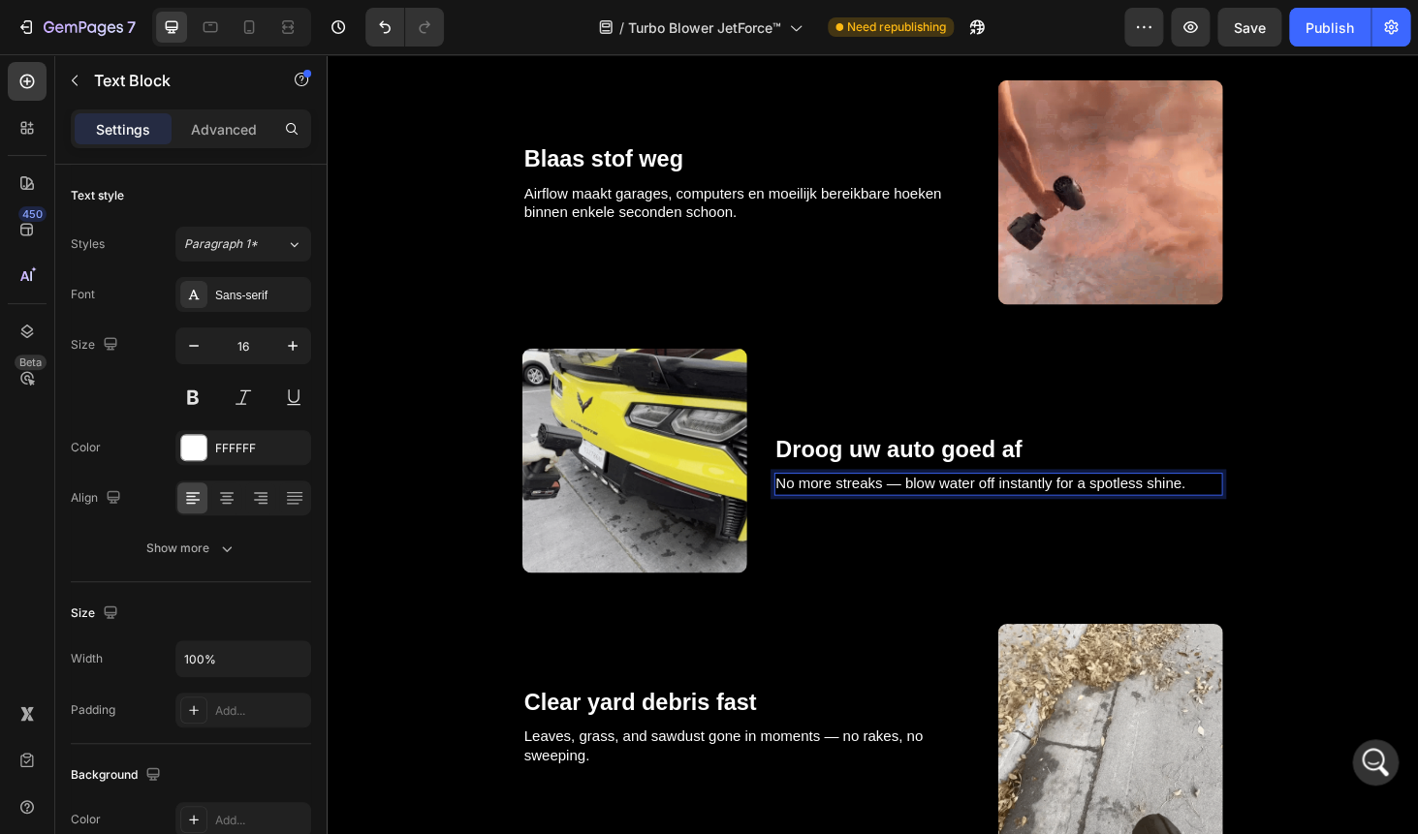
click at [831, 511] on p "No more streaks — blow water off instantly for a spotless shine." at bounding box center [1042, 512] width 474 height 20
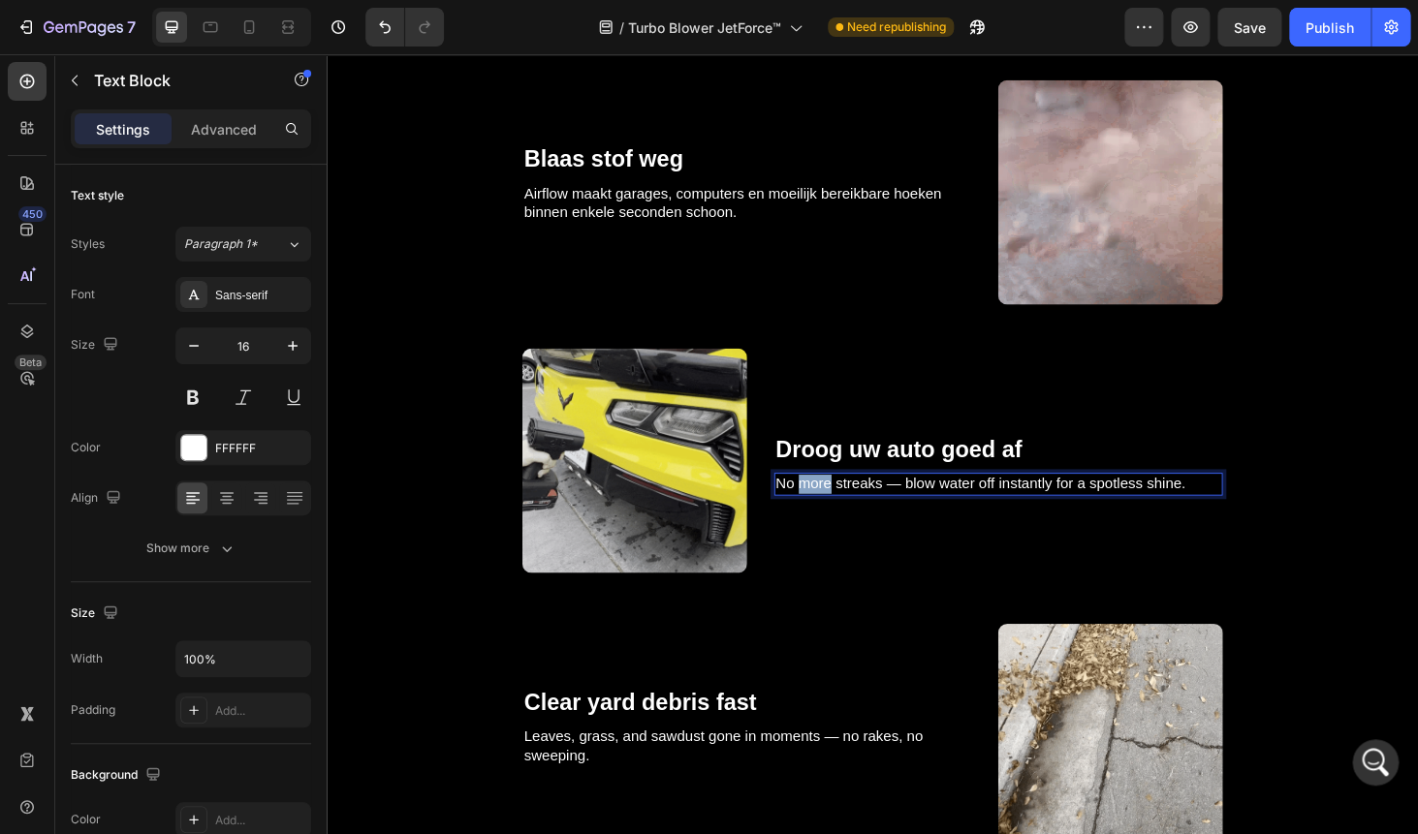
click at [831, 511] on p "No more streaks — blow water off instantly for a spotless shine." at bounding box center [1042, 512] width 474 height 20
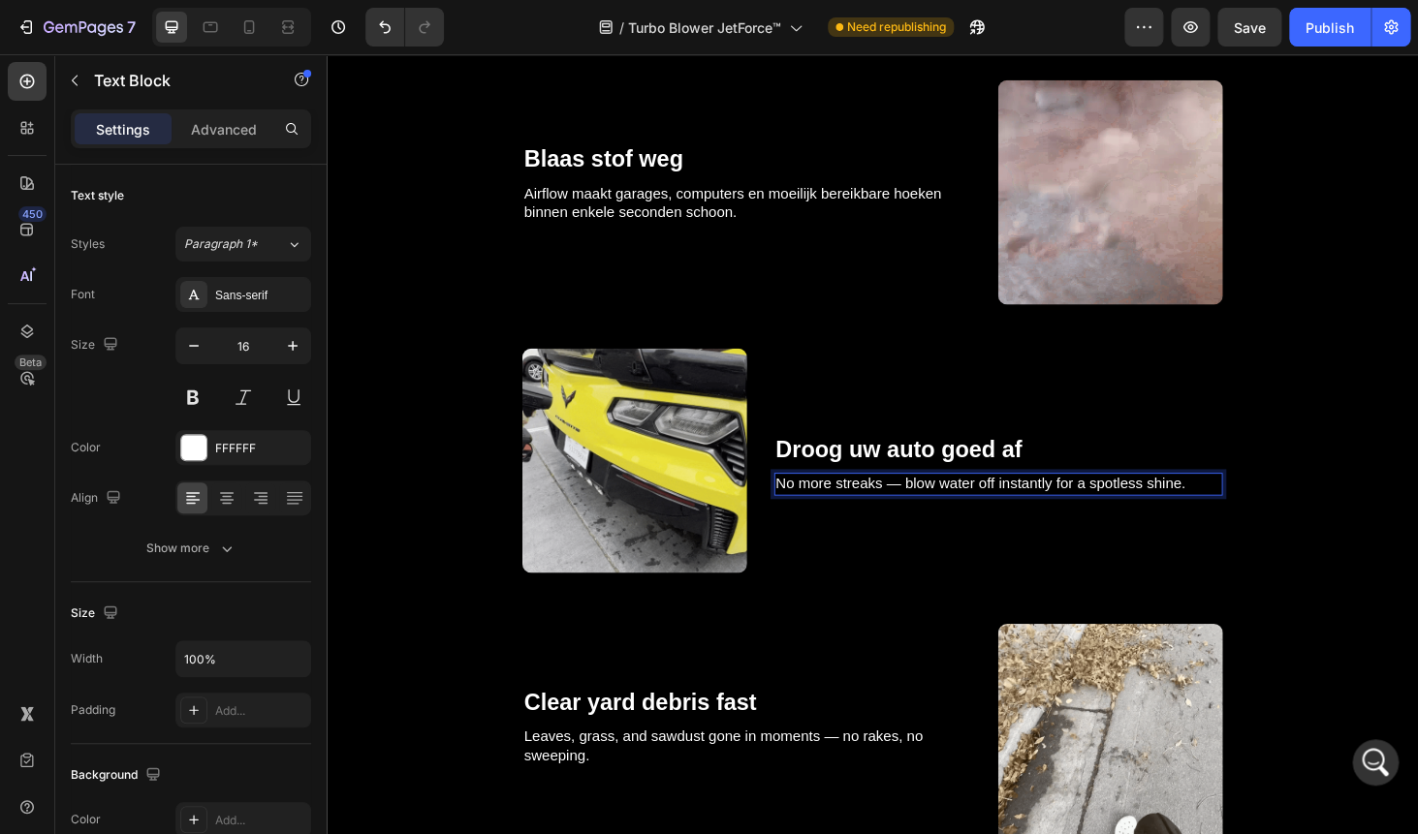
click at [831, 511] on p "No more streaks — blow water off instantly for a spotless shine." at bounding box center [1042, 512] width 474 height 20
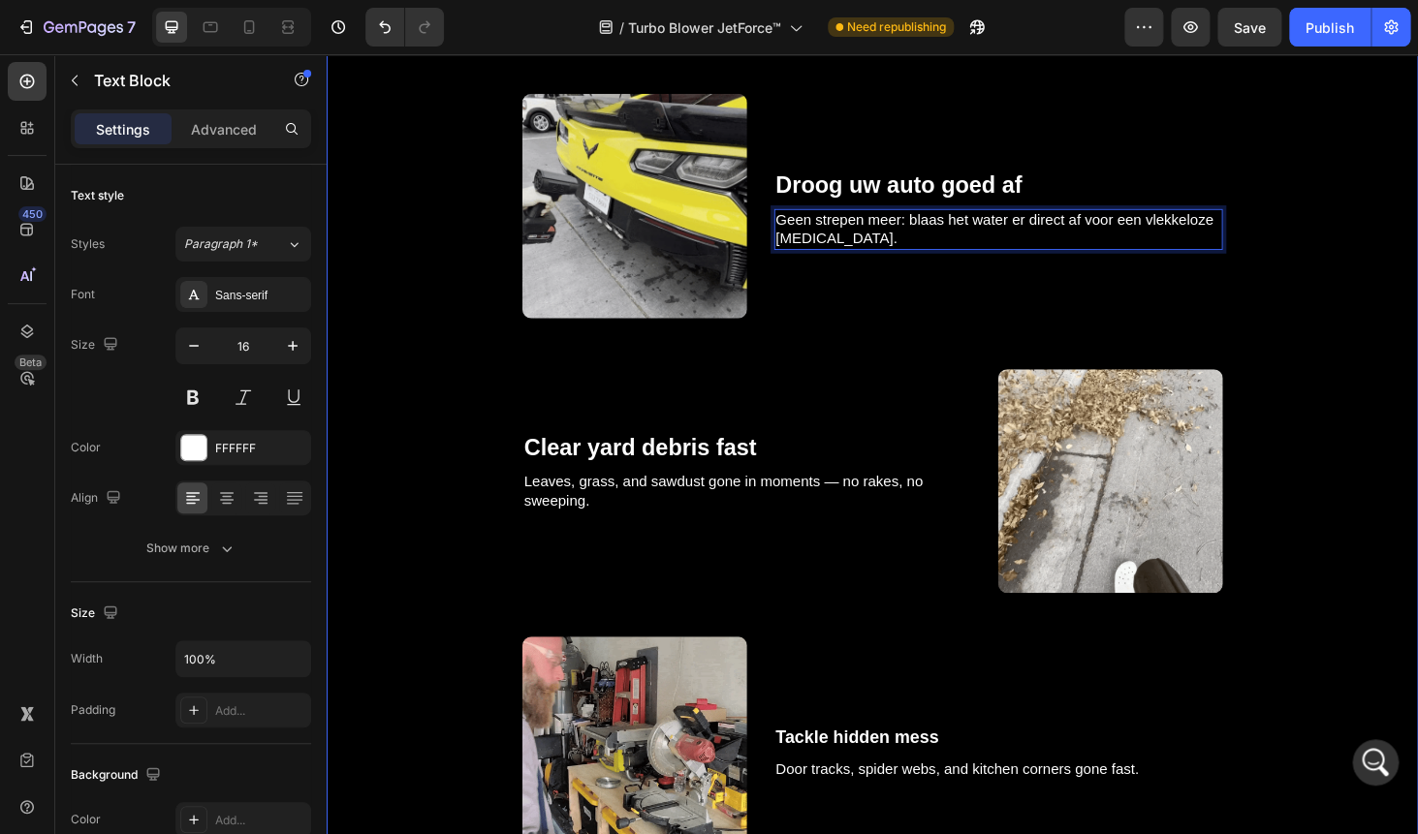
scroll to position [2711, 0]
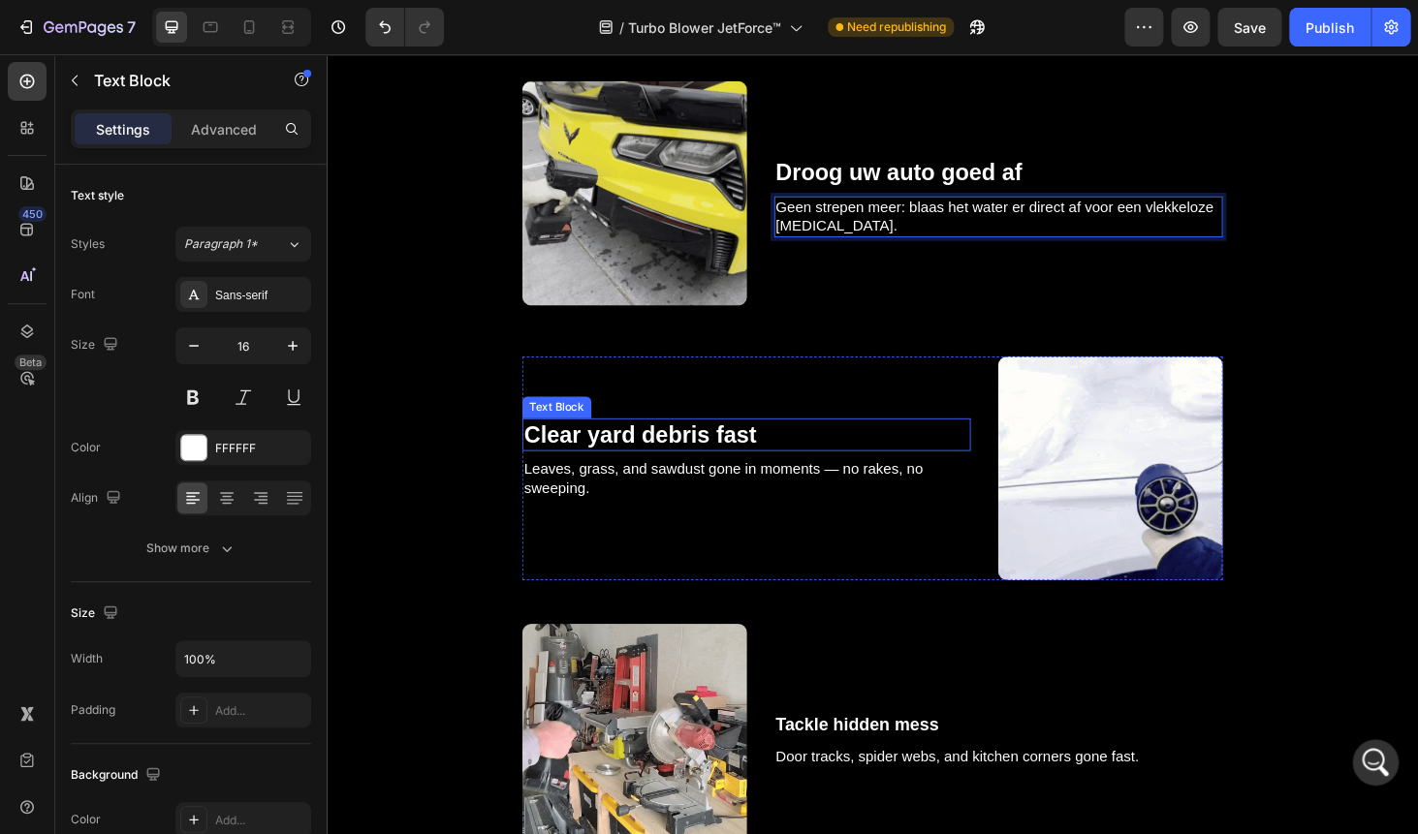
click at [596, 453] on p "Clear yard debris fast" at bounding box center [774, 460] width 474 height 32
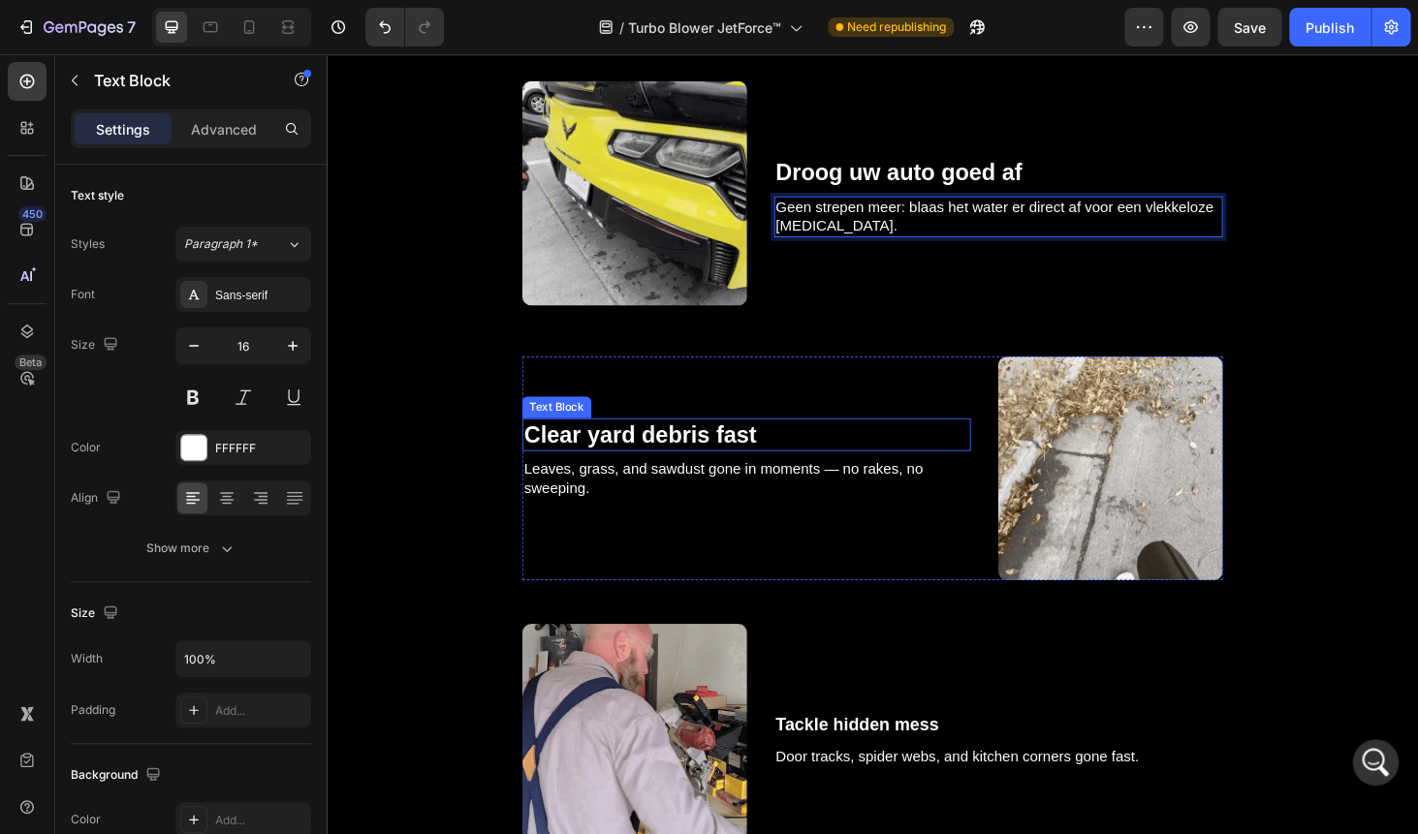
click at [596, 453] on p "Clear yard debris fast" at bounding box center [774, 460] width 474 height 32
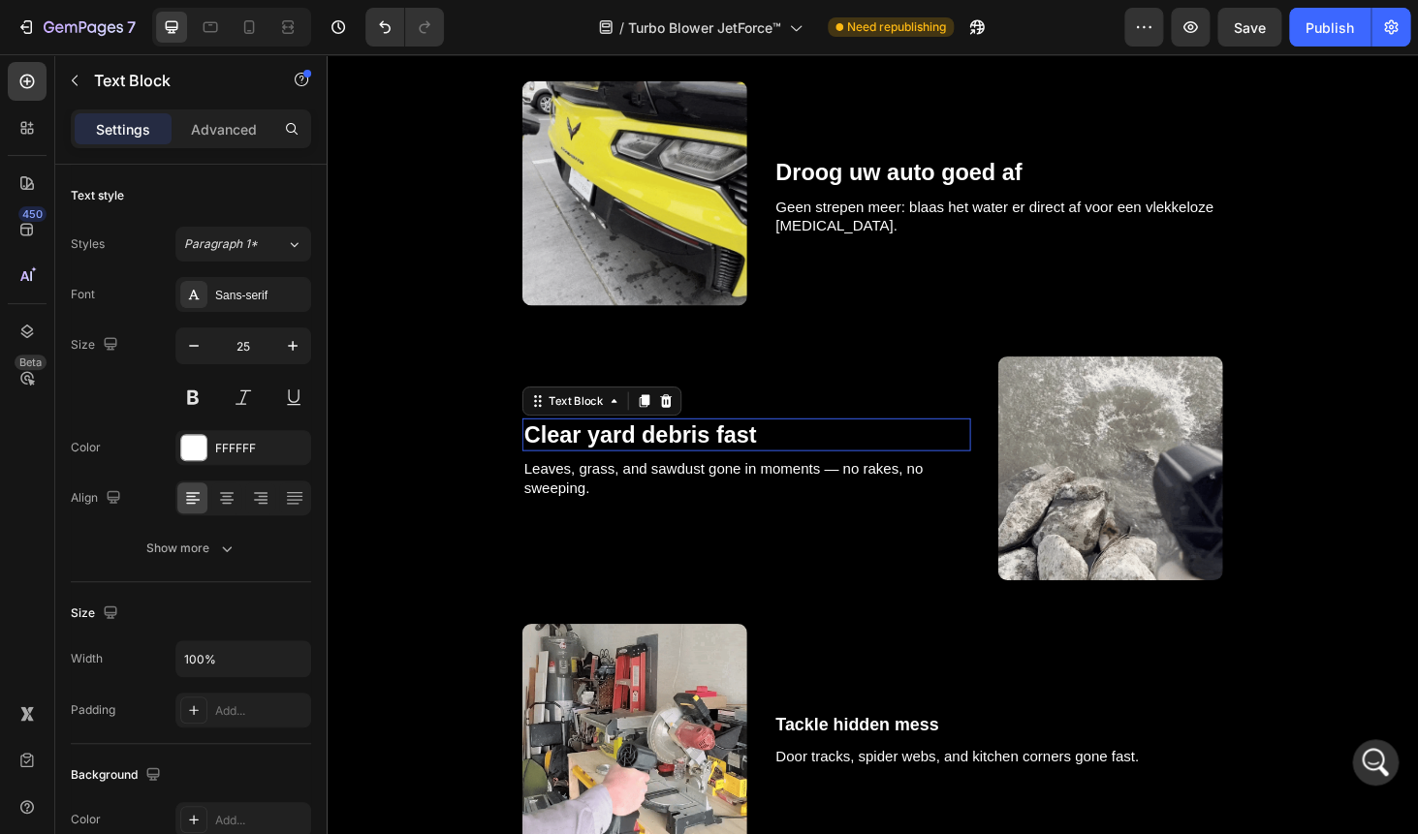
click at [596, 453] on p "Clear yard debris fast" at bounding box center [774, 460] width 474 height 32
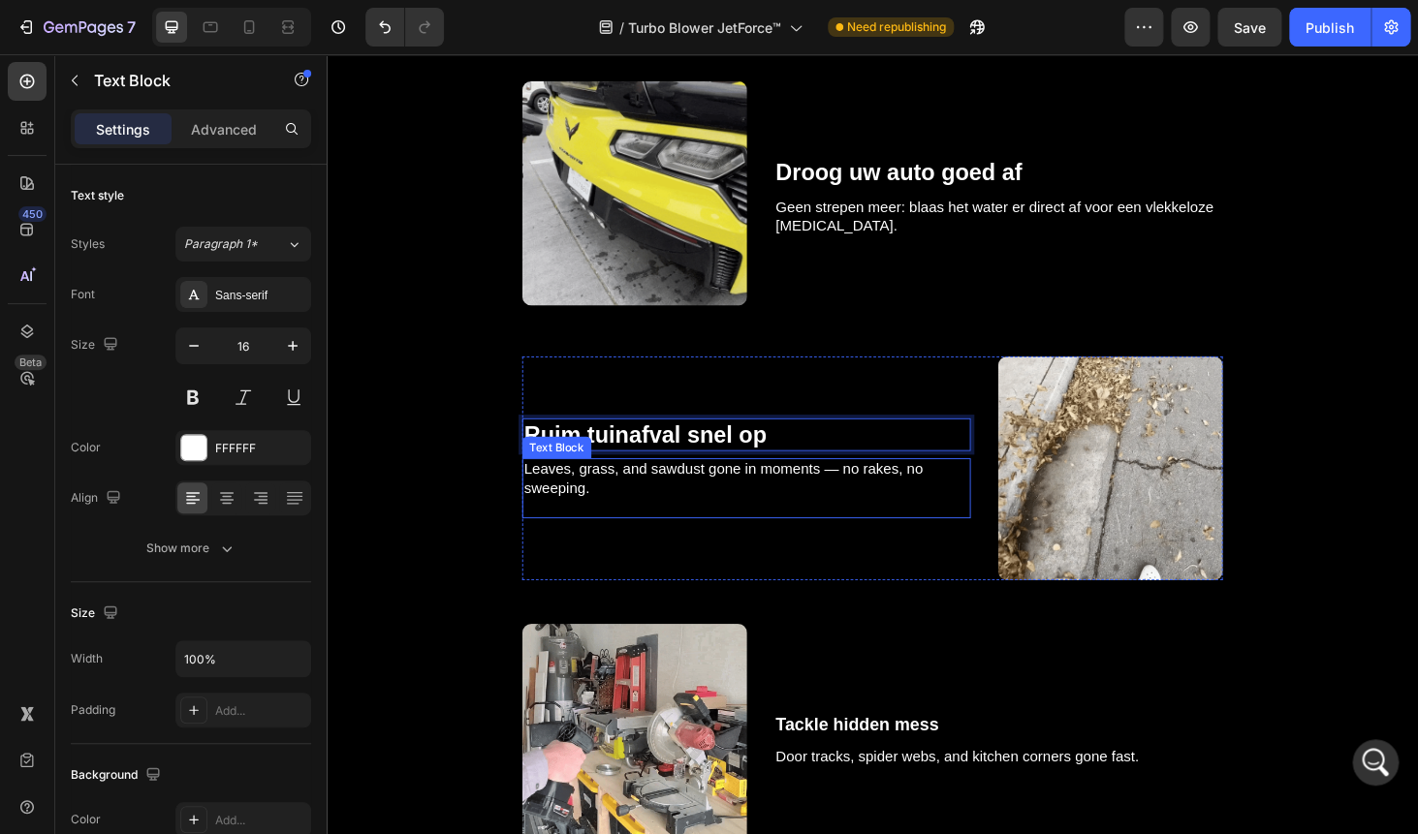
click at [612, 499] on p "Leaves, grass, and sawdust gone in moments — no rakes, no sweeping." at bounding box center [774, 506] width 474 height 41
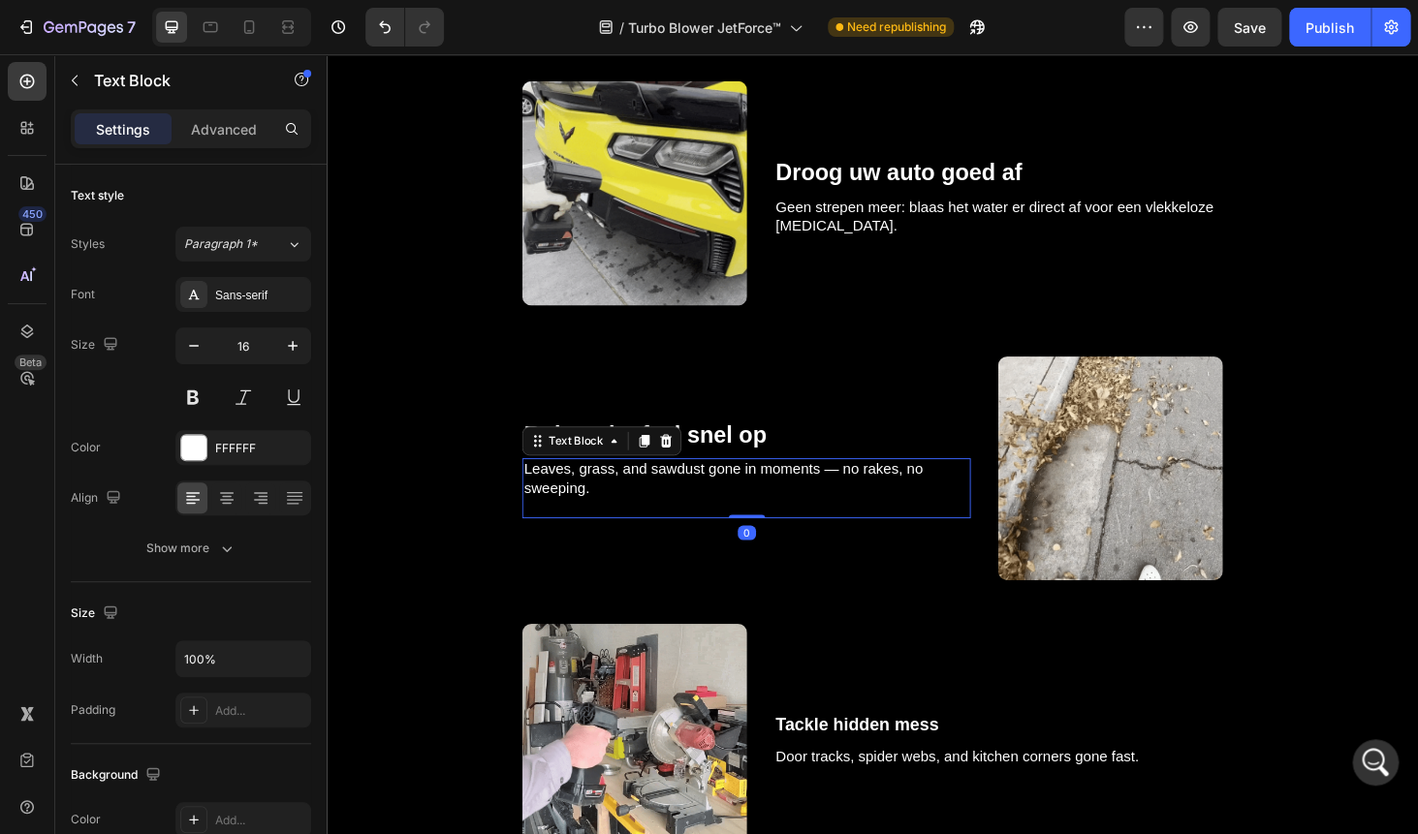
click at [612, 499] on p "Leaves, grass, and sawdust gone in moments — no rakes, no sweeping." at bounding box center [774, 506] width 474 height 41
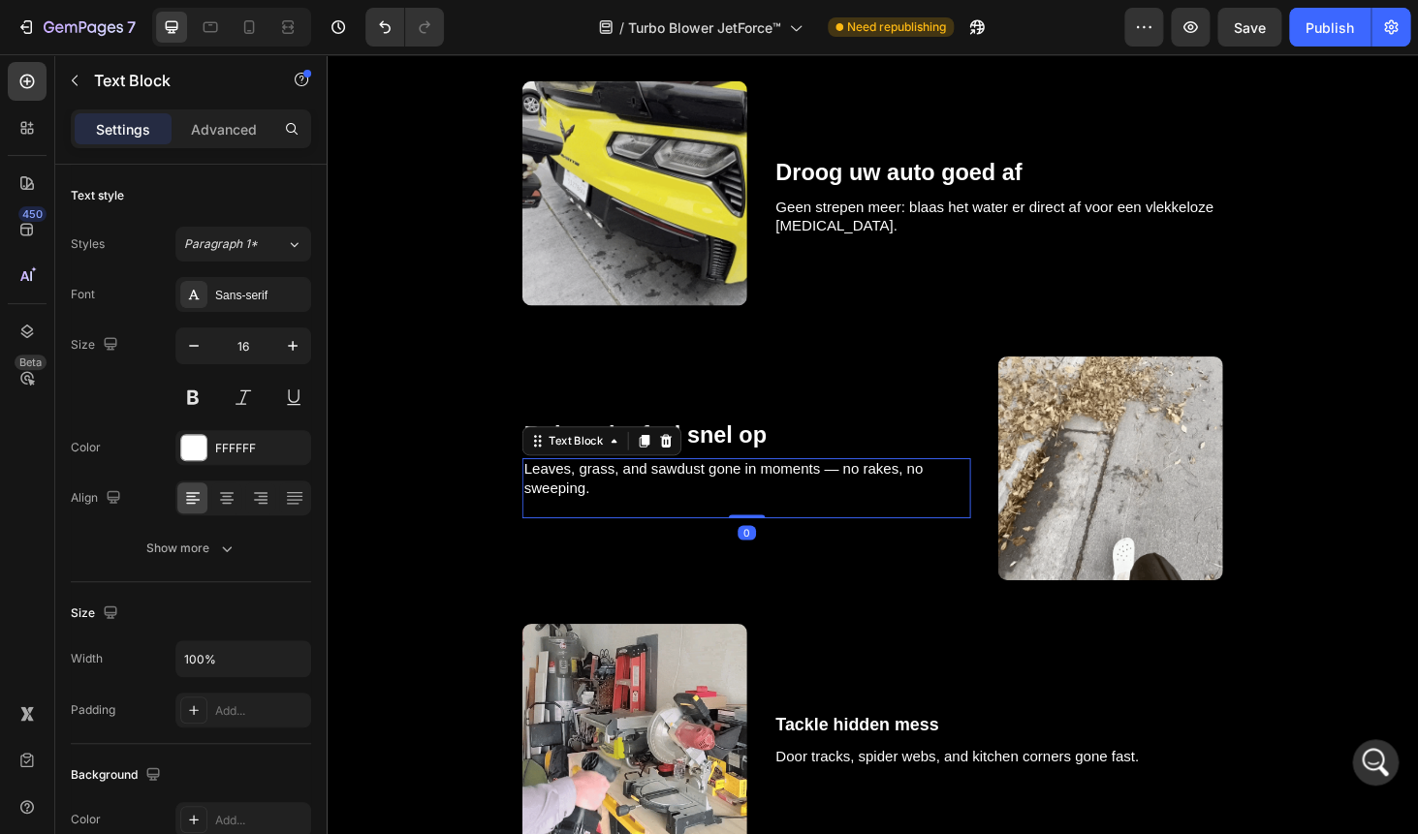
click at [612, 499] on p "Leaves, grass, and sawdust gone in moments — no rakes, no sweeping." at bounding box center [774, 506] width 474 height 41
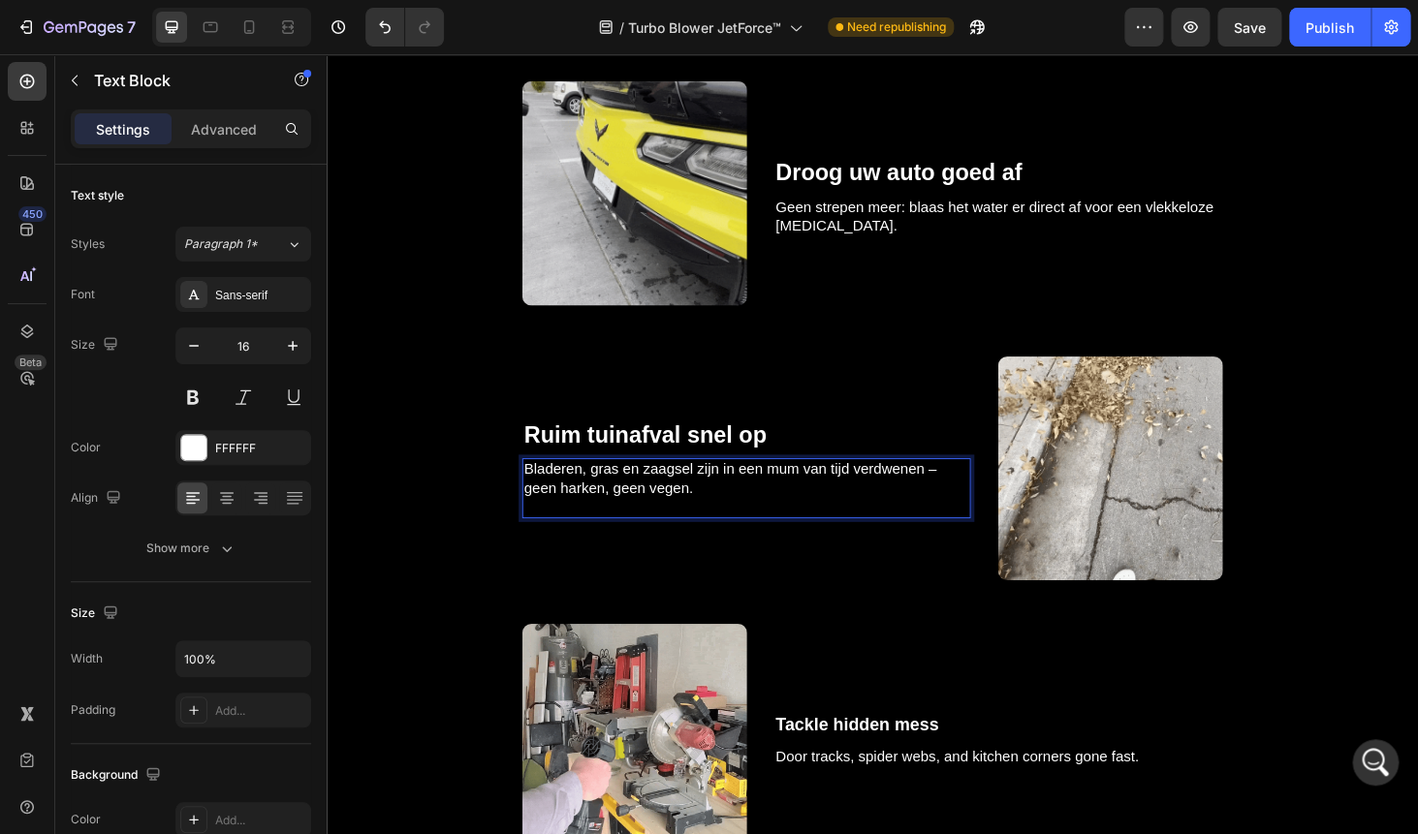
click at [582, 536] on p "Rich Text Editor. Editing area: main" at bounding box center [774, 537] width 474 height 20
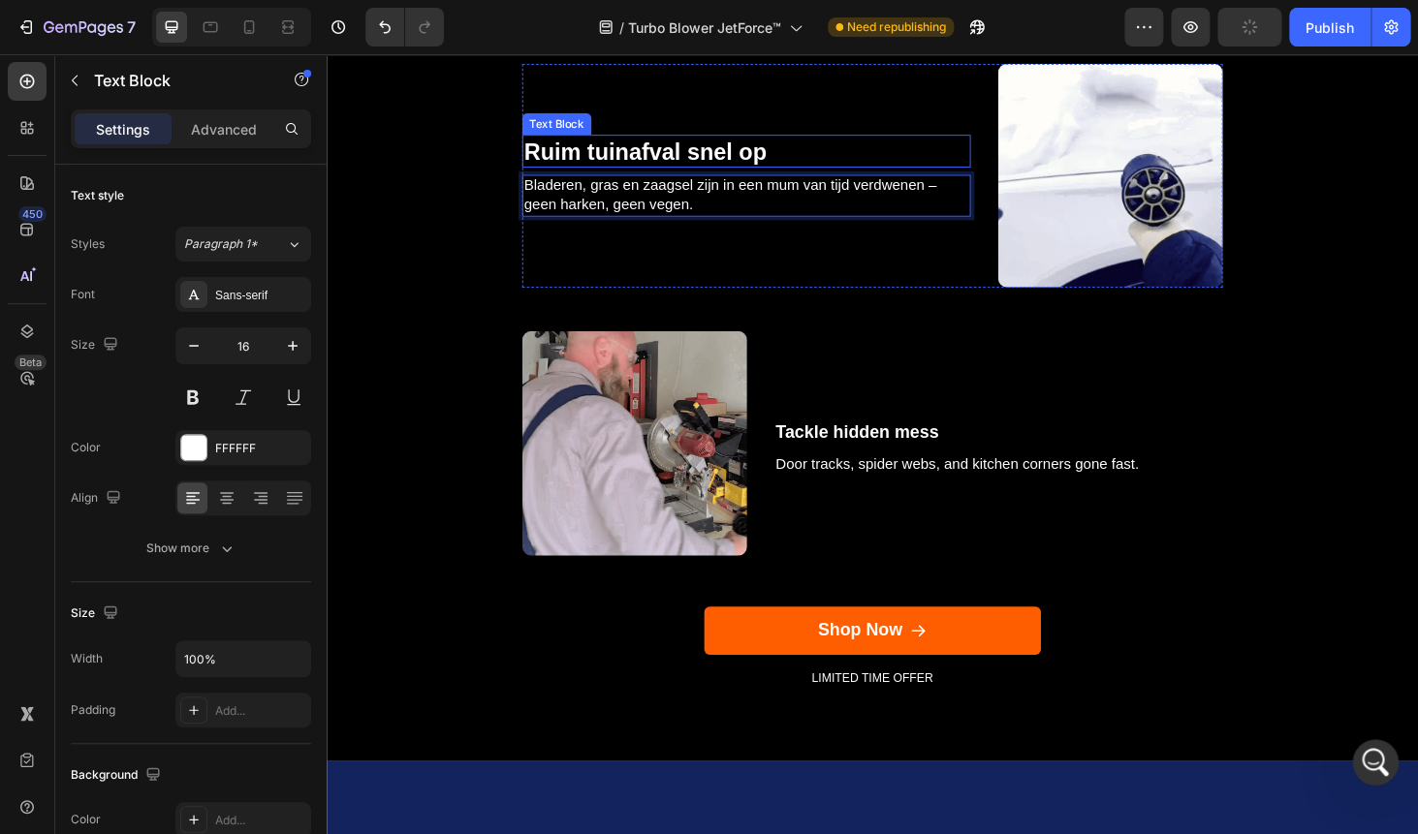
scroll to position [3144, 0]
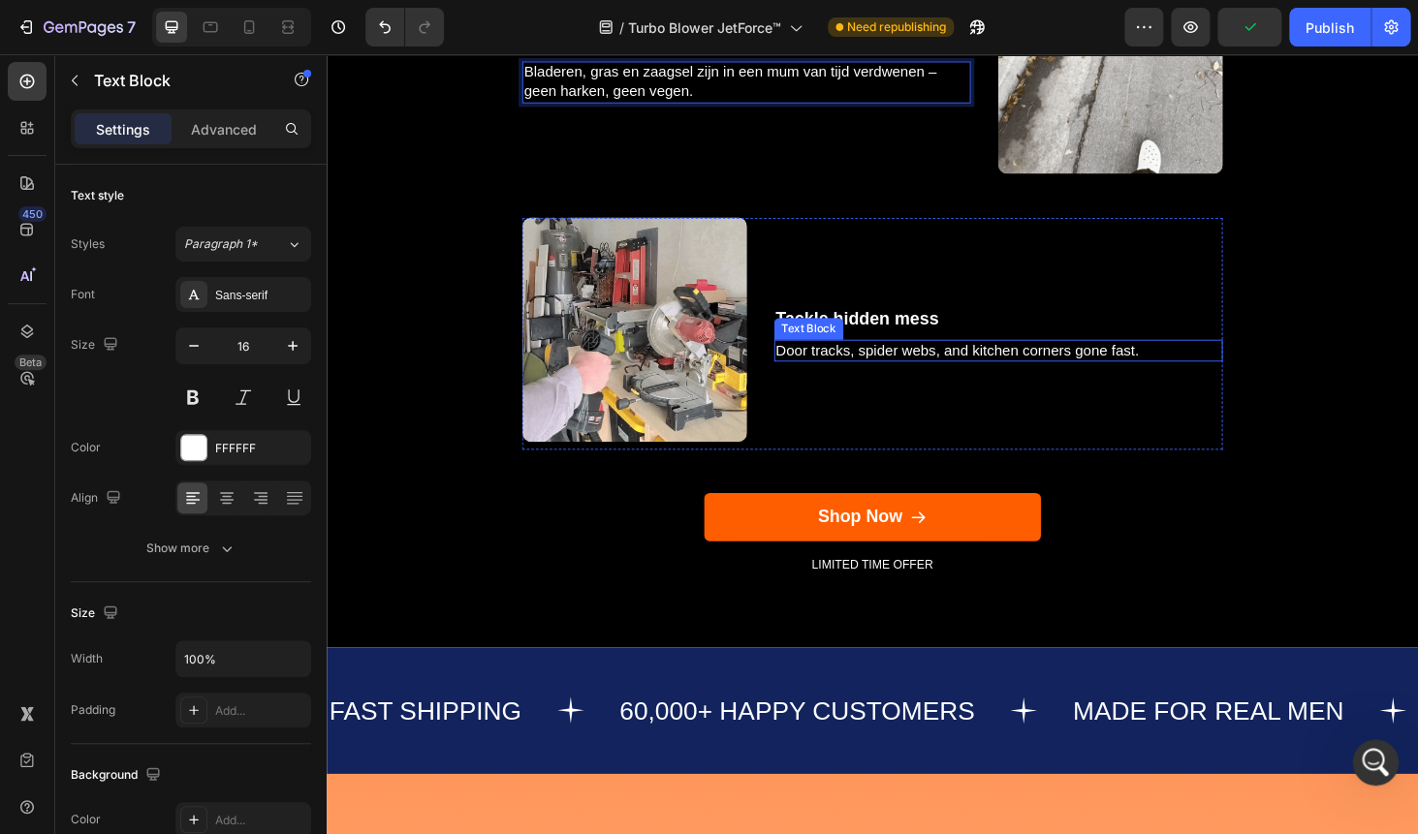
click at [859, 342] on div "Text Block" at bounding box center [840, 345] width 66 height 17
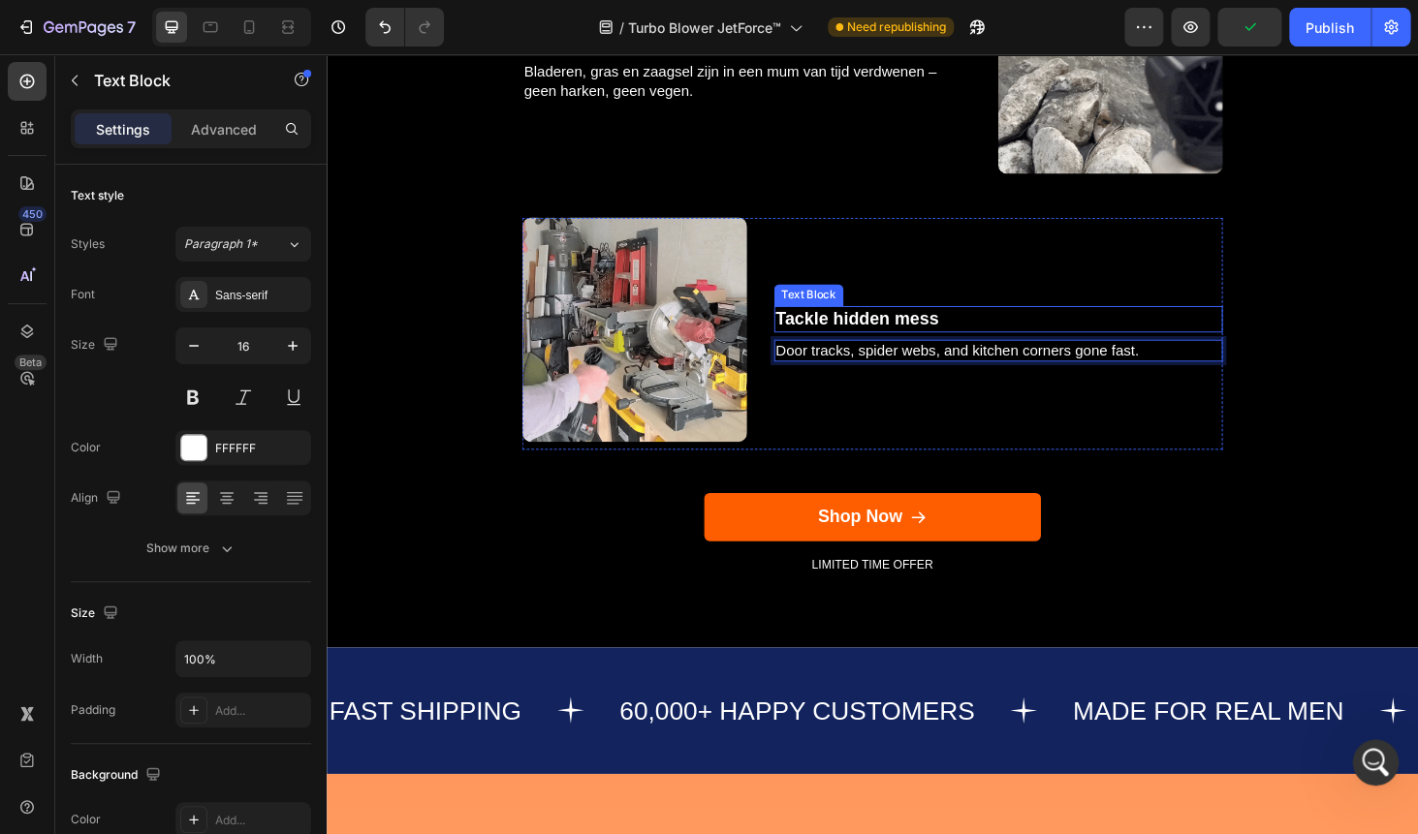
click at [930, 331] on p "Tackle hidden mess" at bounding box center [1042, 336] width 474 height 24
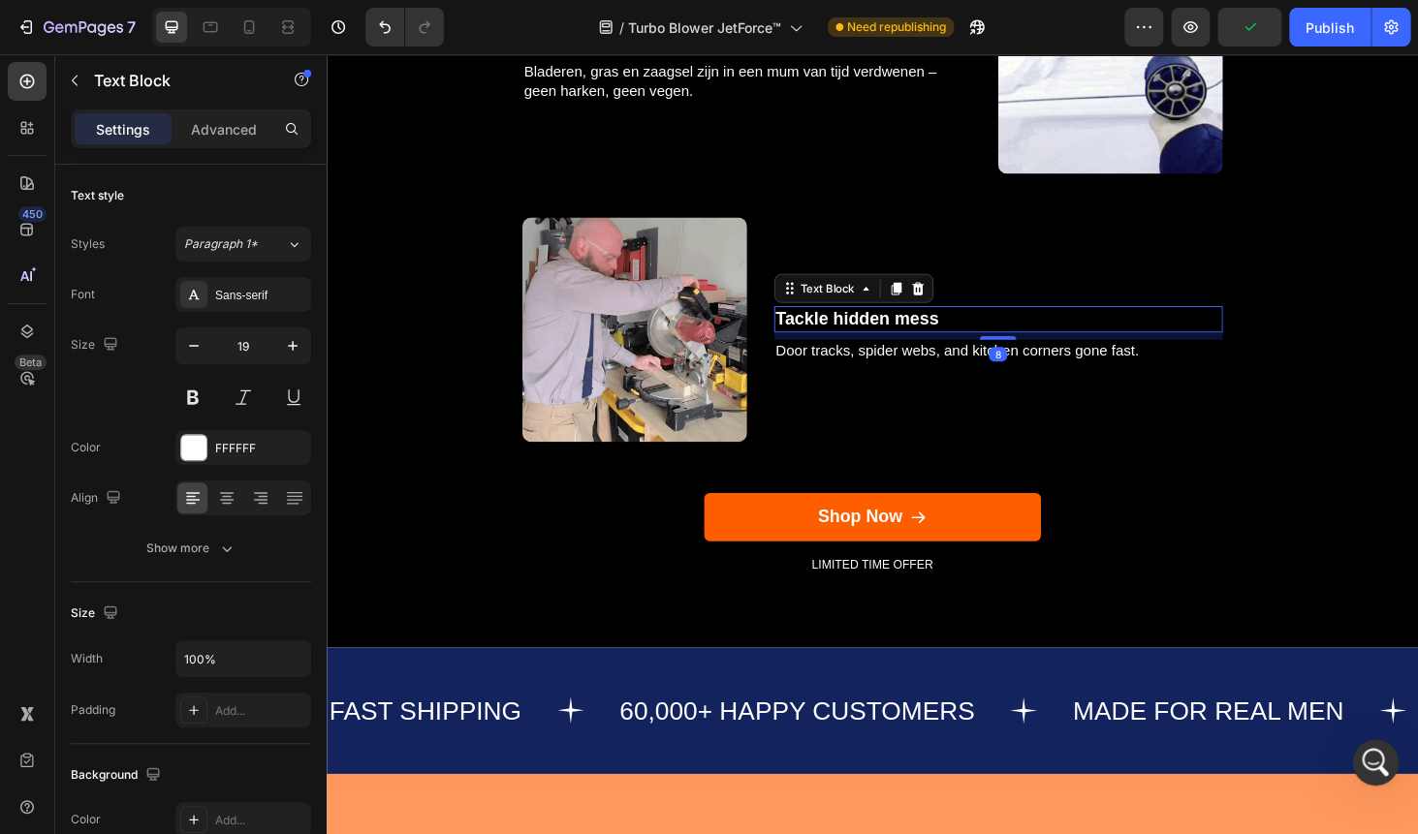
click at [930, 331] on p "Tackle hidden mess" at bounding box center [1042, 336] width 474 height 24
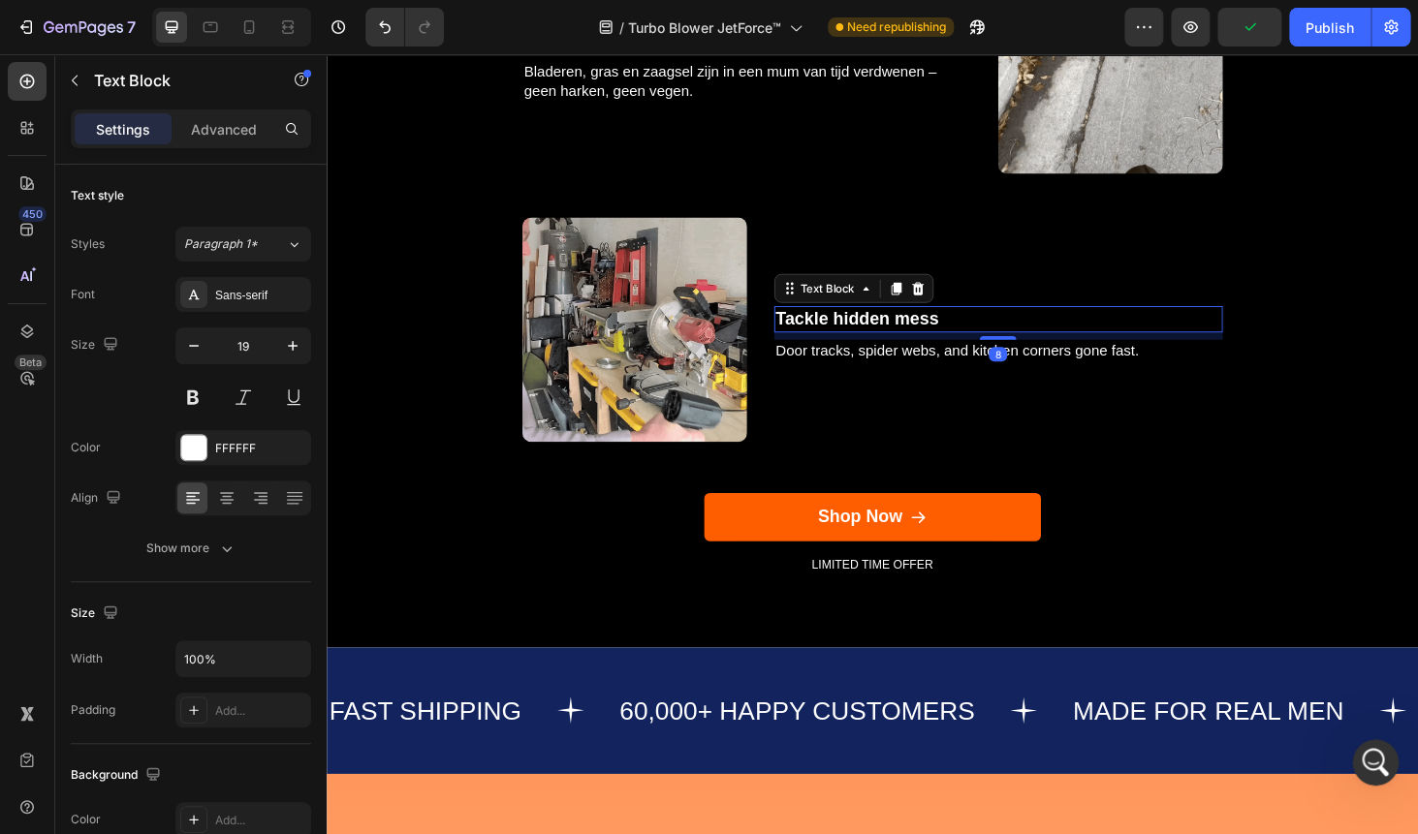
click at [930, 331] on p "Tackle hidden mess" at bounding box center [1042, 336] width 474 height 24
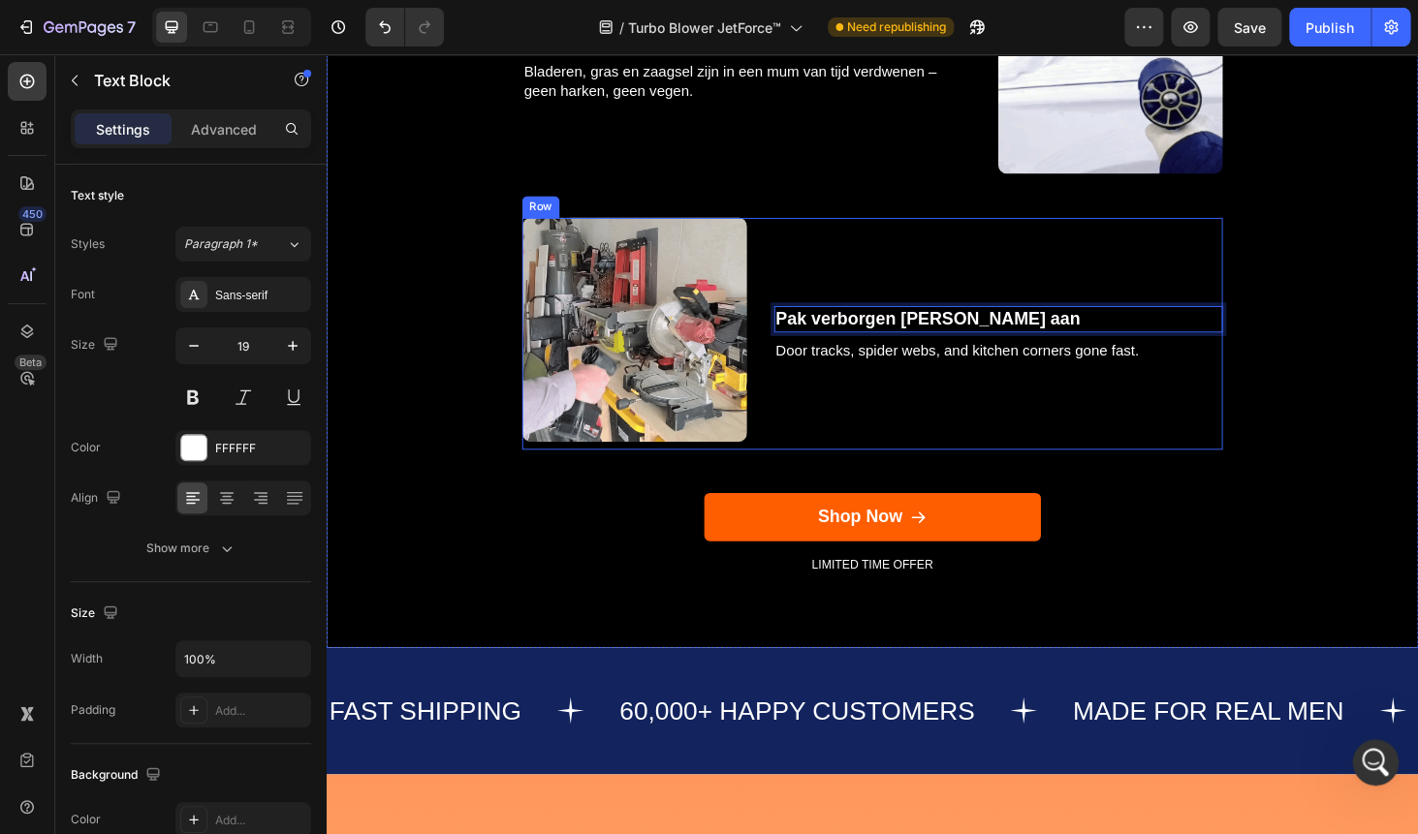
click at [837, 359] on div "Door tracks, spider webs, and kitchen corners gone fast." at bounding box center [1042, 370] width 478 height 24
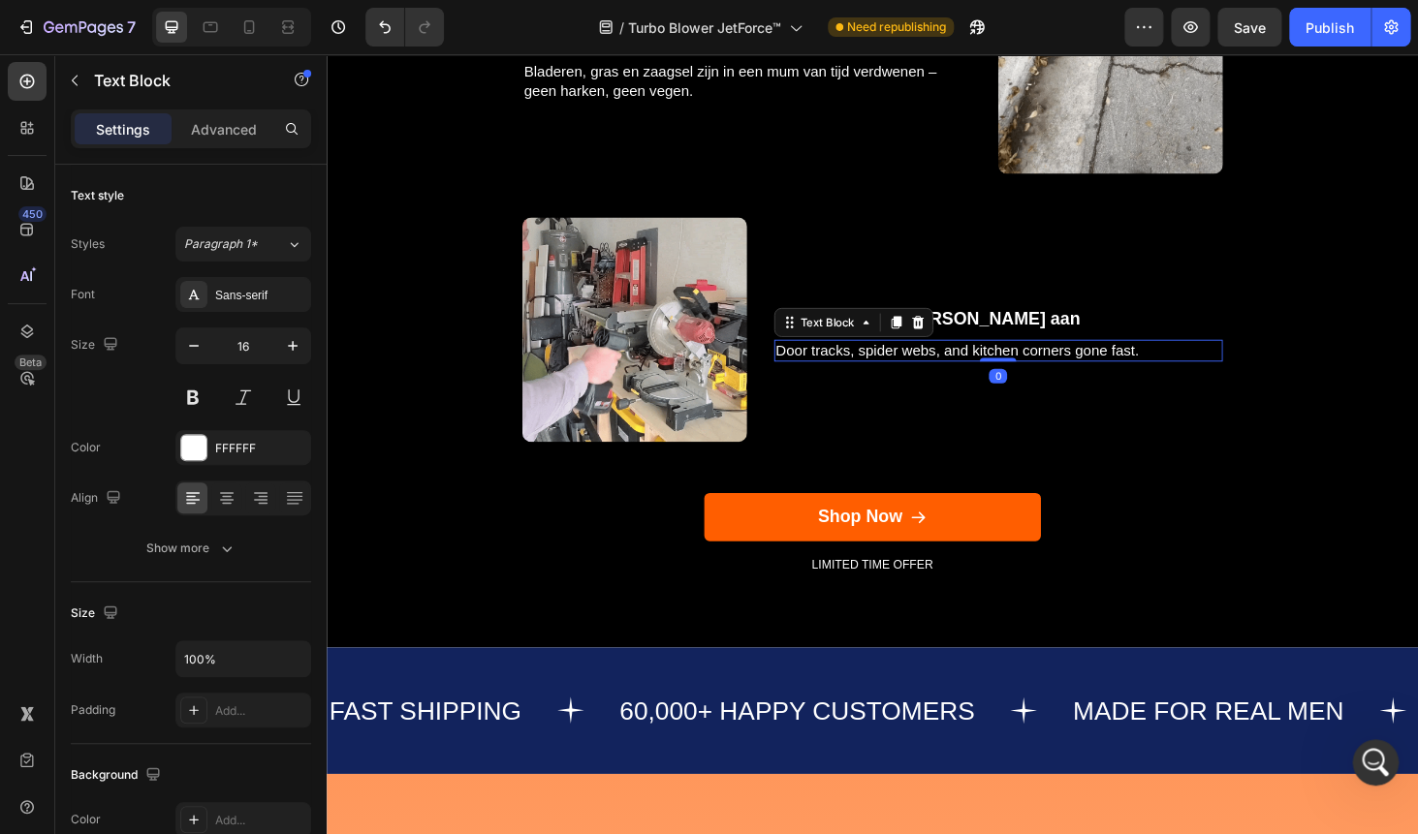
click at [837, 359] on div "Door tracks, spider webs, and kitchen corners gone fast." at bounding box center [1042, 370] width 478 height 24
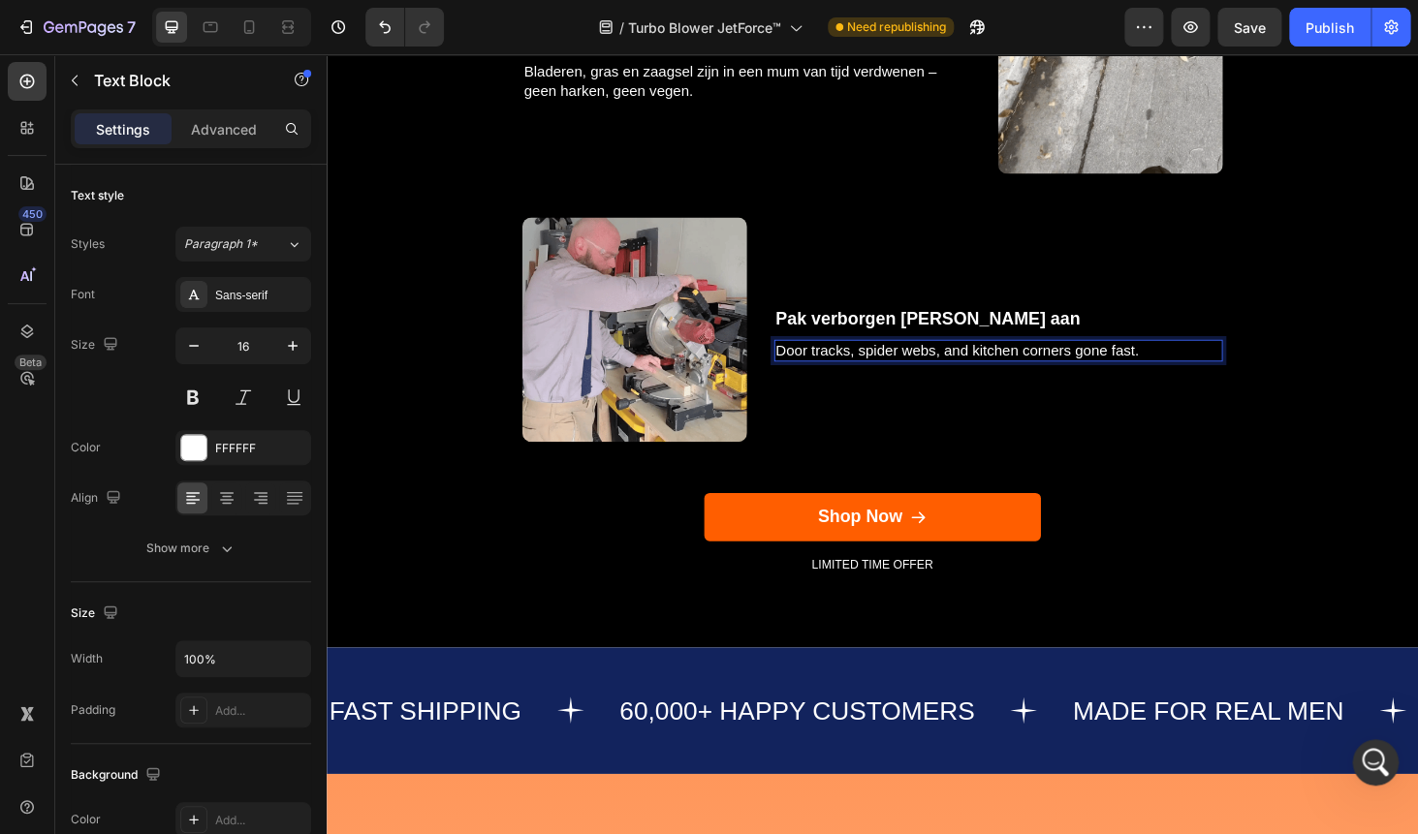
click at [837, 359] on div "Door tracks, spider webs, and kitchen corners gone fast." at bounding box center [1042, 370] width 478 height 24
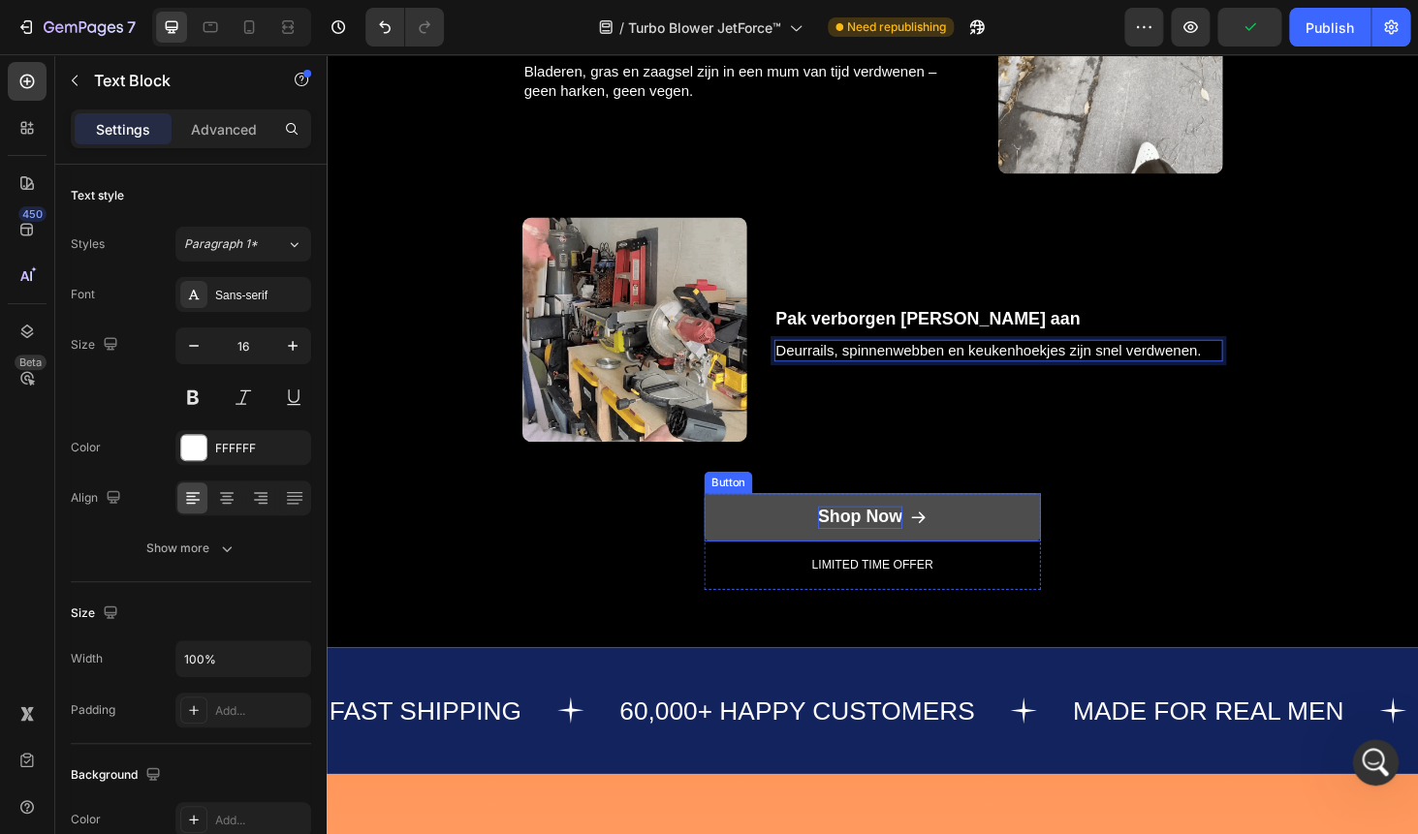
click at [885, 549] on div "Shop Now" at bounding box center [895, 547] width 90 height 24
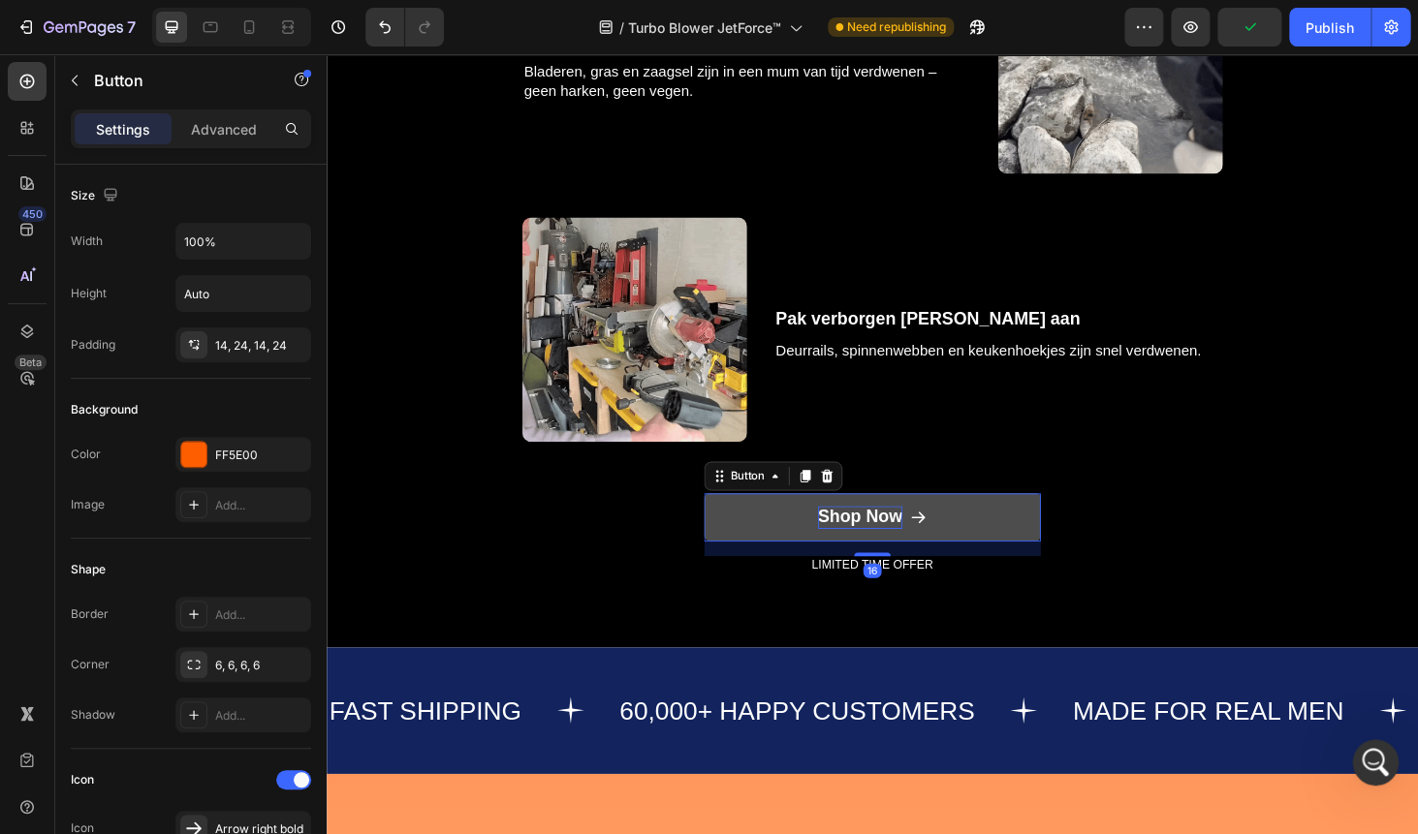
click at [885, 549] on div "Shop Now" at bounding box center [895, 547] width 90 height 24
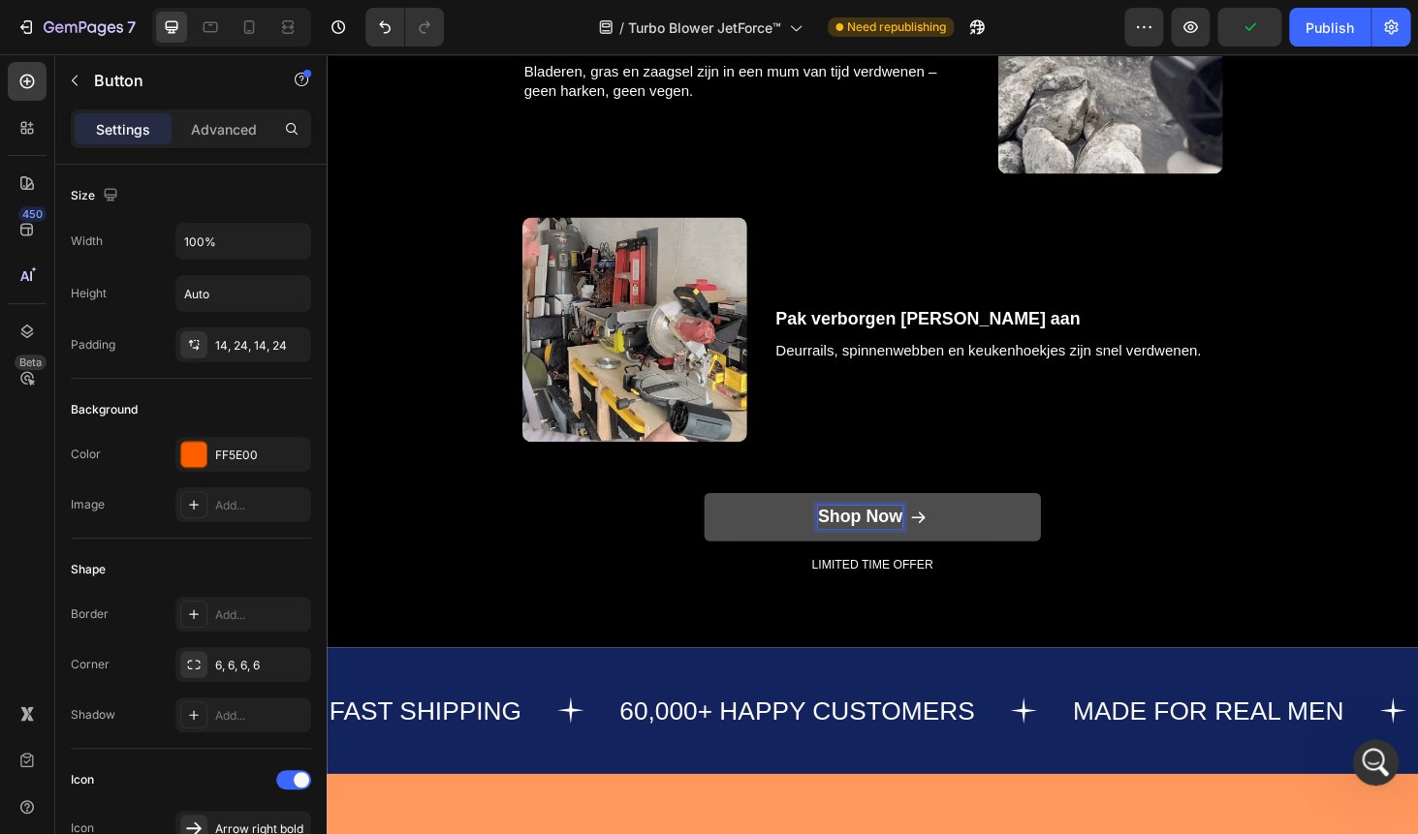
click at [885, 549] on p "Shop Now" at bounding box center [895, 547] width 90 height 24
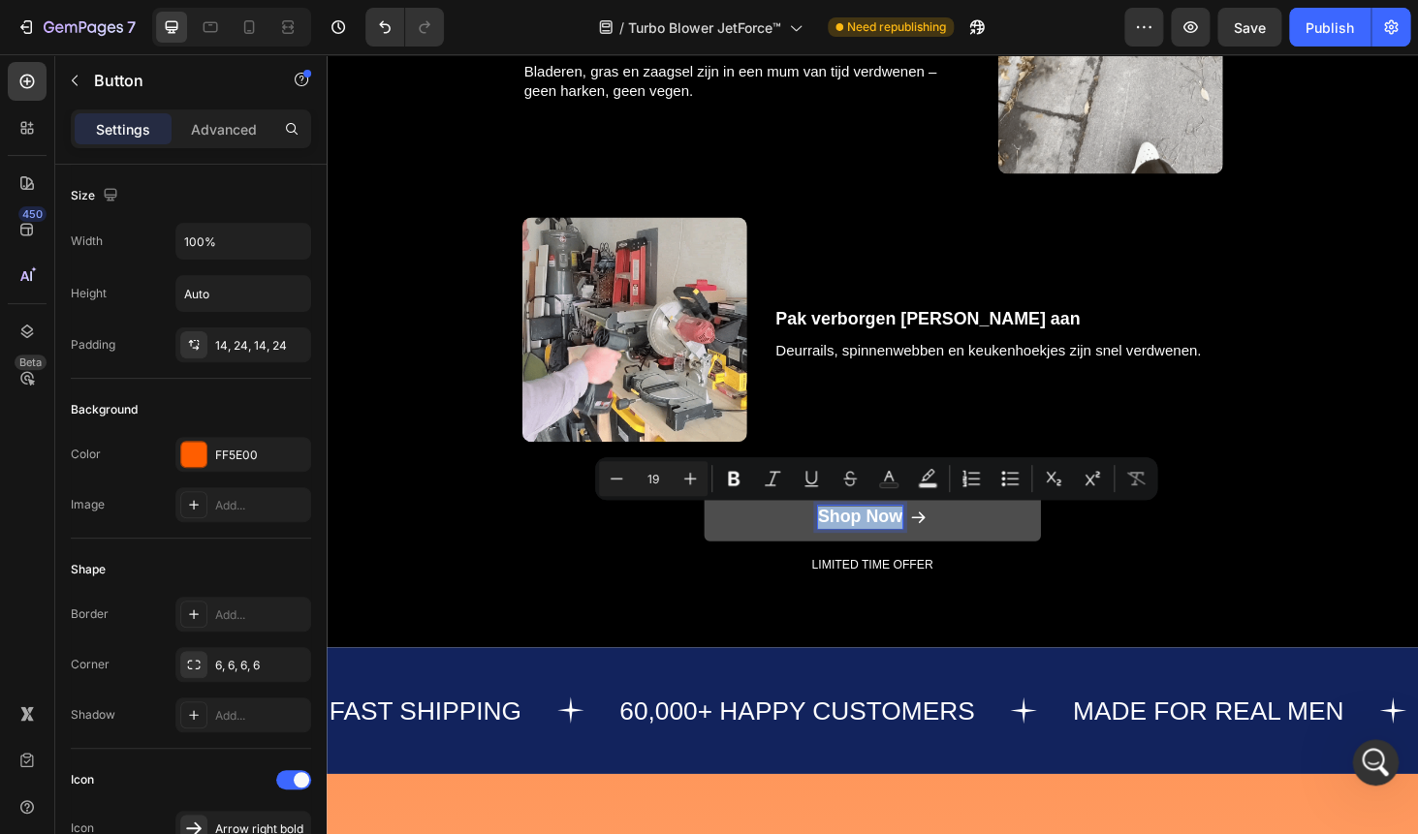
click at [879, 544] on p "Shop Now" at bounding box center [895, 547] width 90 height 24
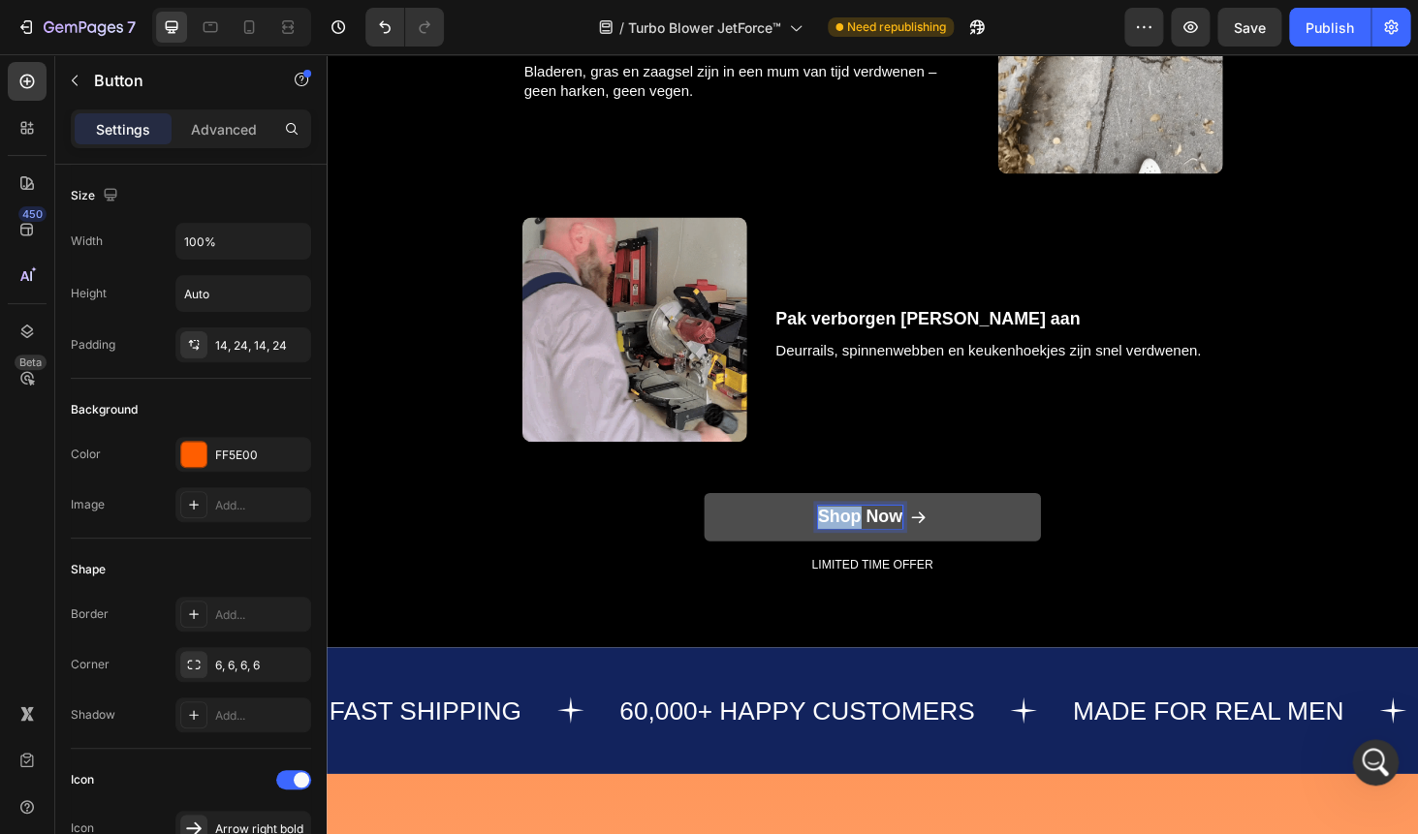
click at [879, 544] on p "Shop Now" at bounding box center [895, 547] width 90 height 24
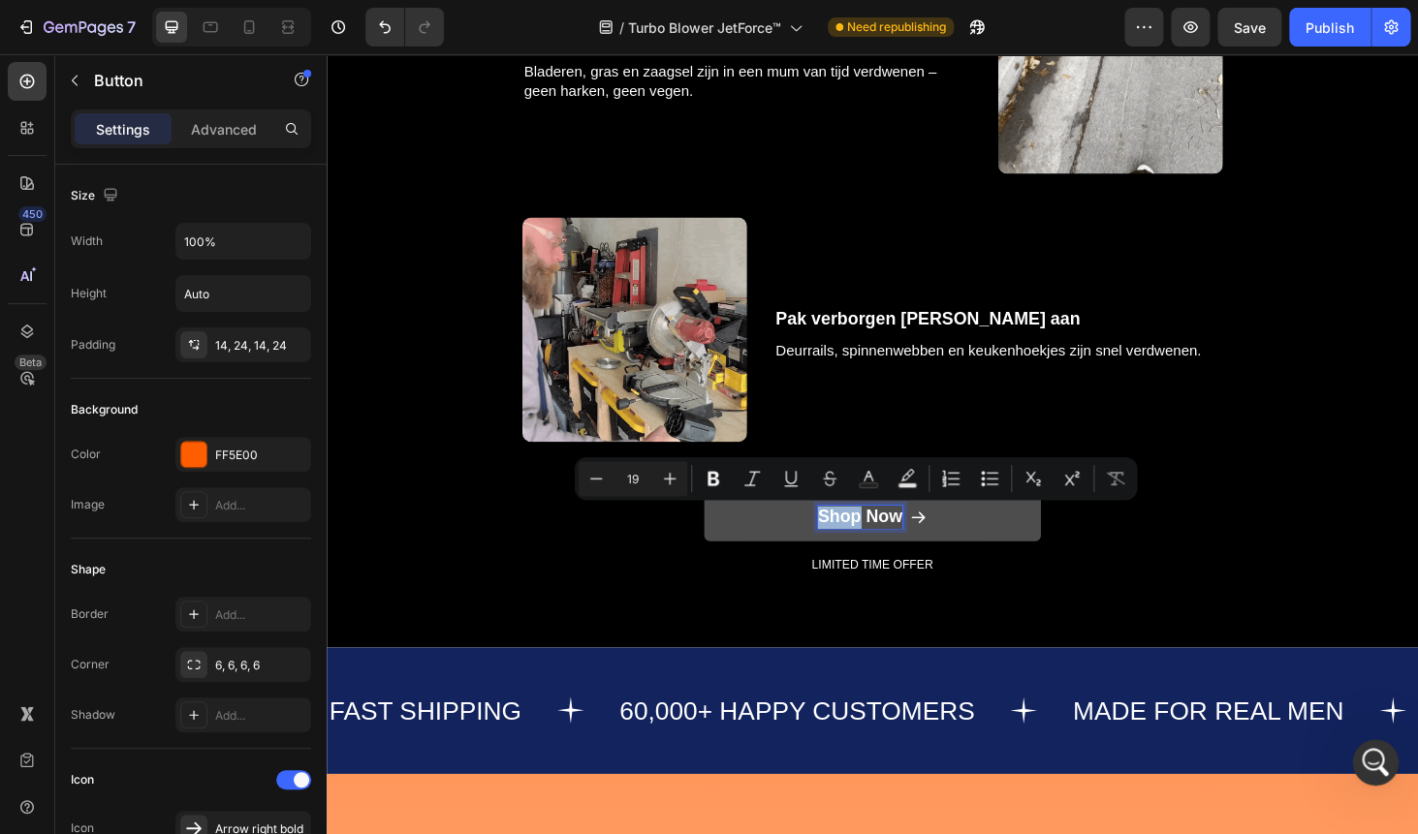
click at [879, 544] on p "Shop Now" at bounding box center [895, 547] width 90 height 24
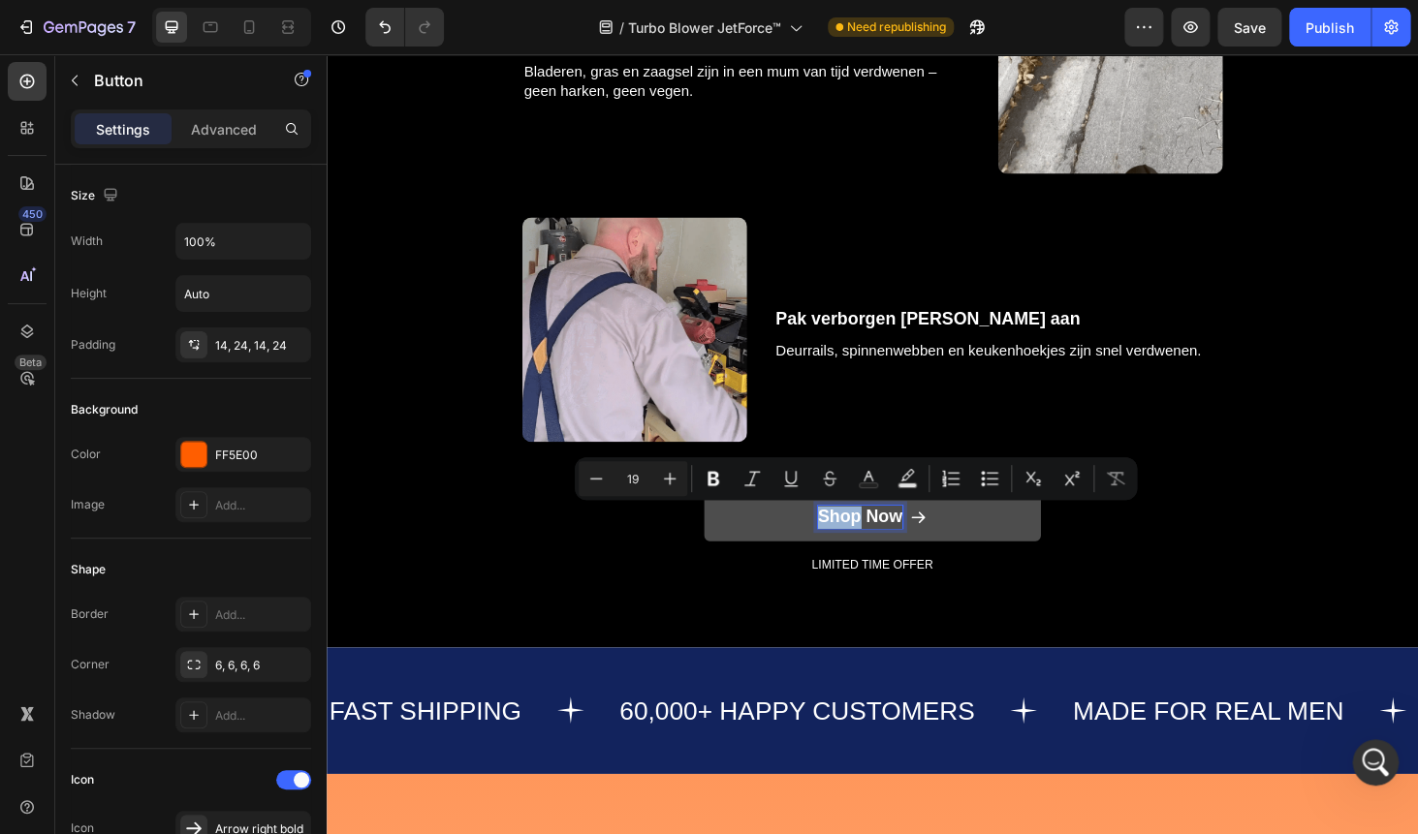
click at [894, 546] on p "Shop Now" at bounding box center [895, 547] width 90 height 24
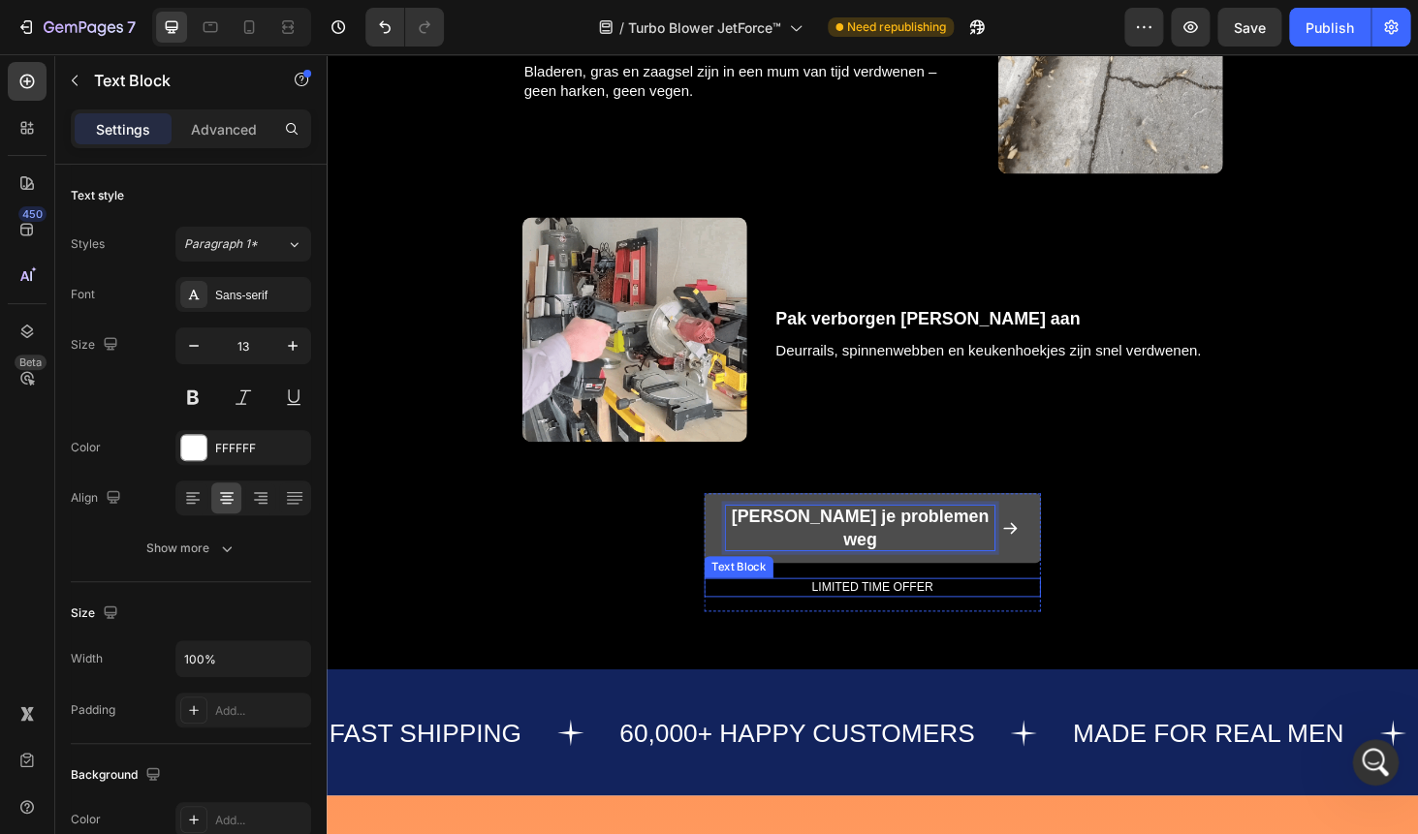
click at [883, 613] on p "LIMITED TIME OFFER" at bounding box center [908, 621] width 355 height 16
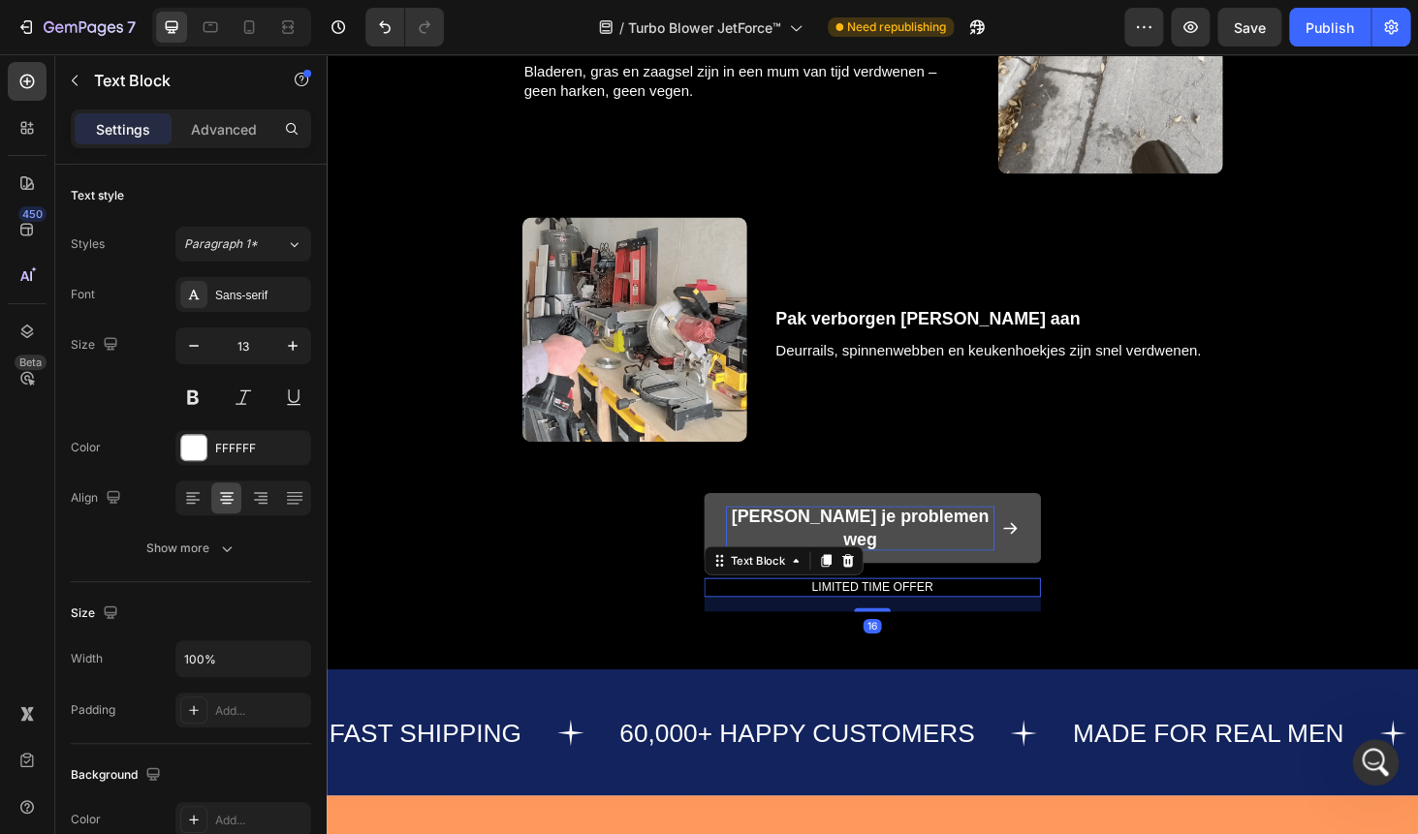
click at [883, 613] on p "LIMITED TIME OFFER" at bounding box center [908, 621] width 355 height 16
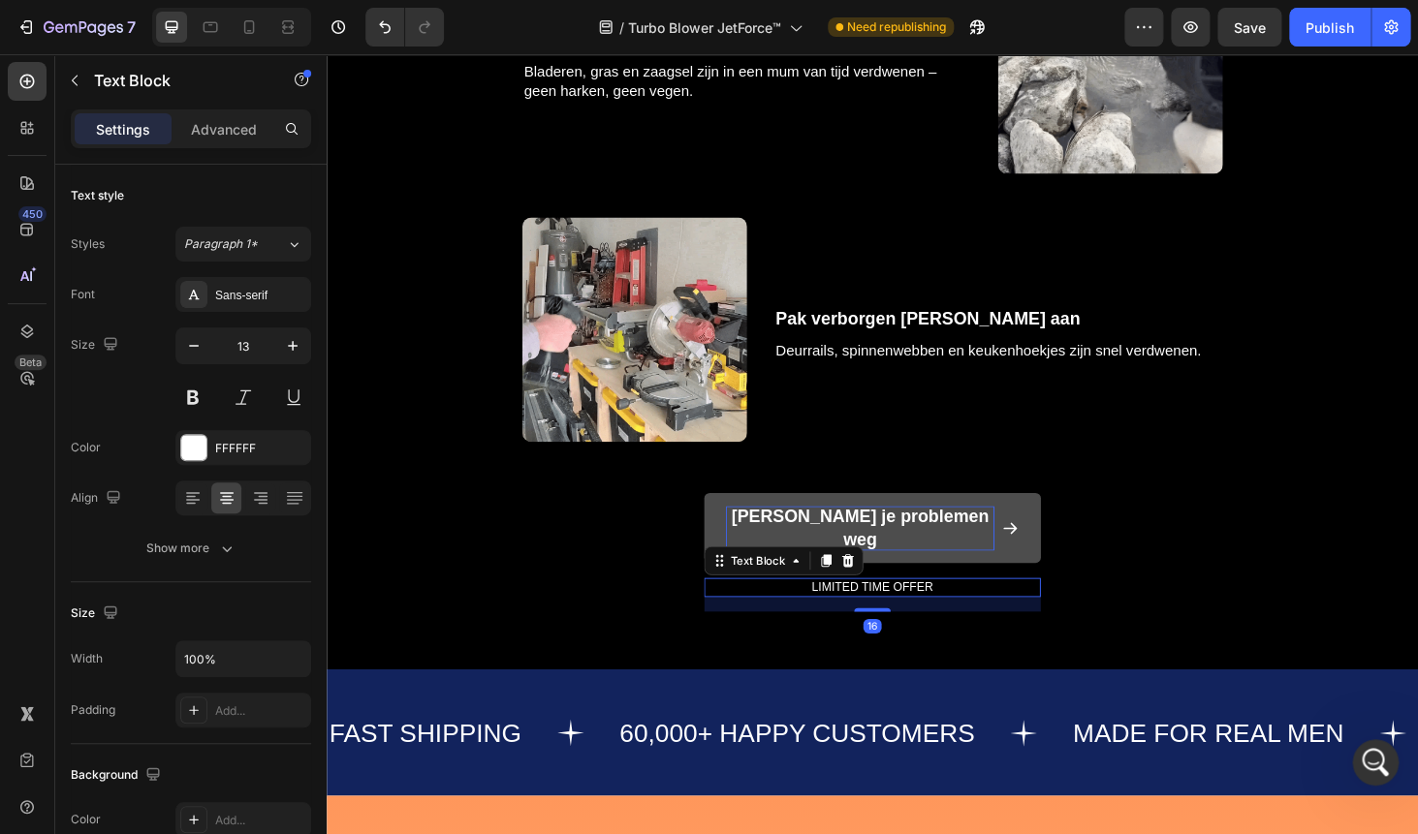
click at [883, 613] on p "LIMITED TIME OFFER" at bounding box center [908, 621] width 355 height 16
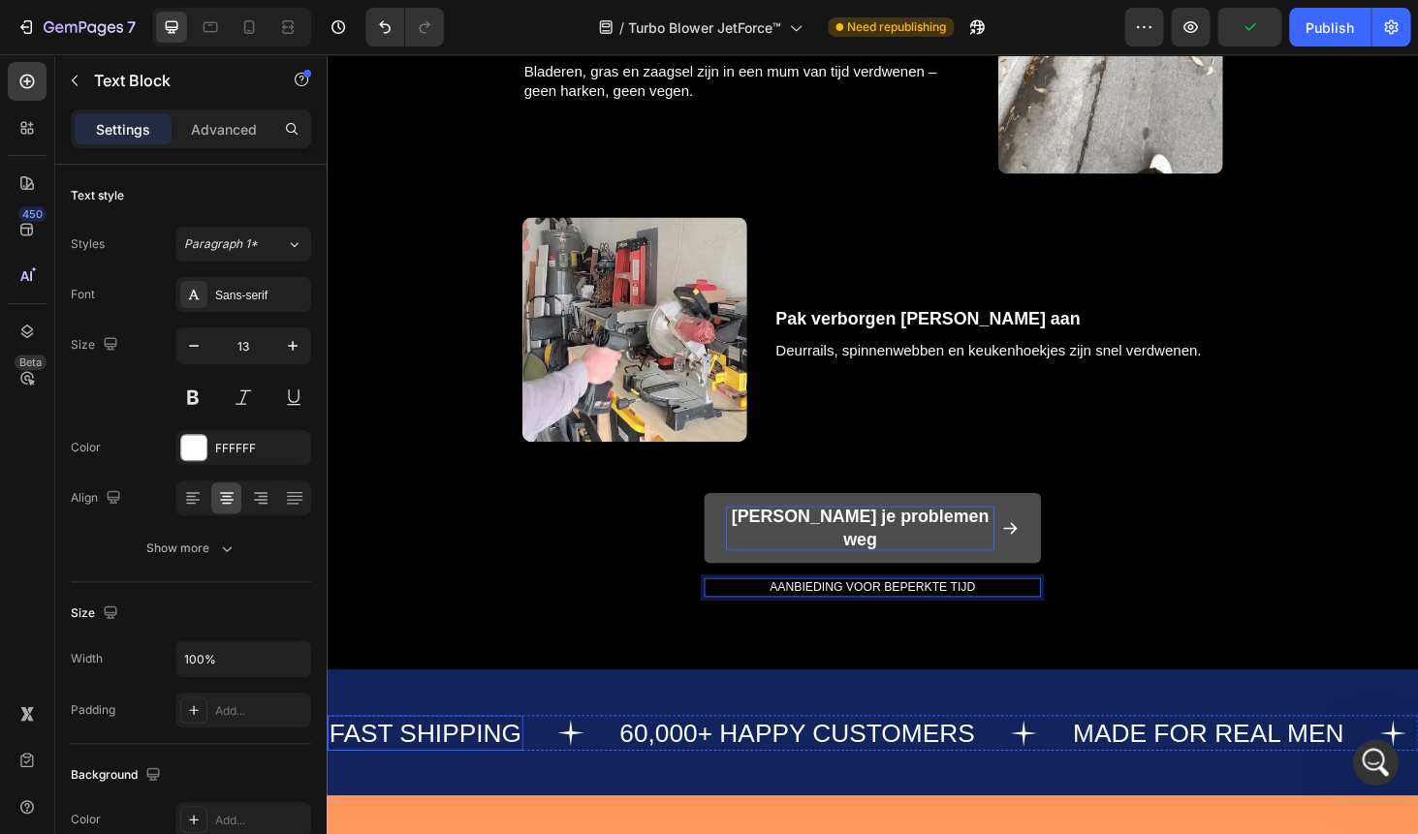
click at [400, 761] on p "FAST SHIPPING" at bounding box center [431, 777] width 204 height 34
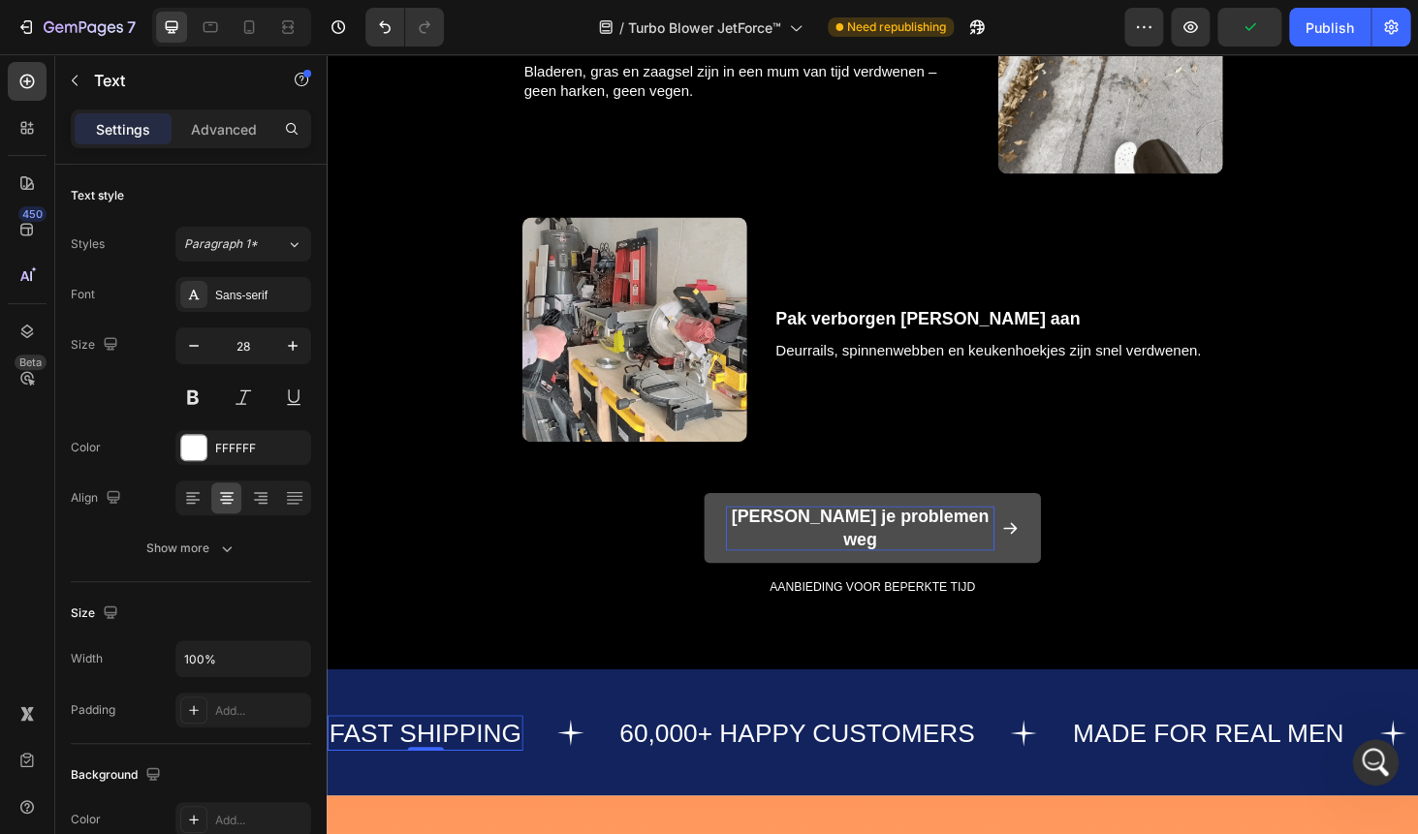
click at [400, 761] on p "FAST SHIPPING" at bounding box center [431, 777] width 204 height 34
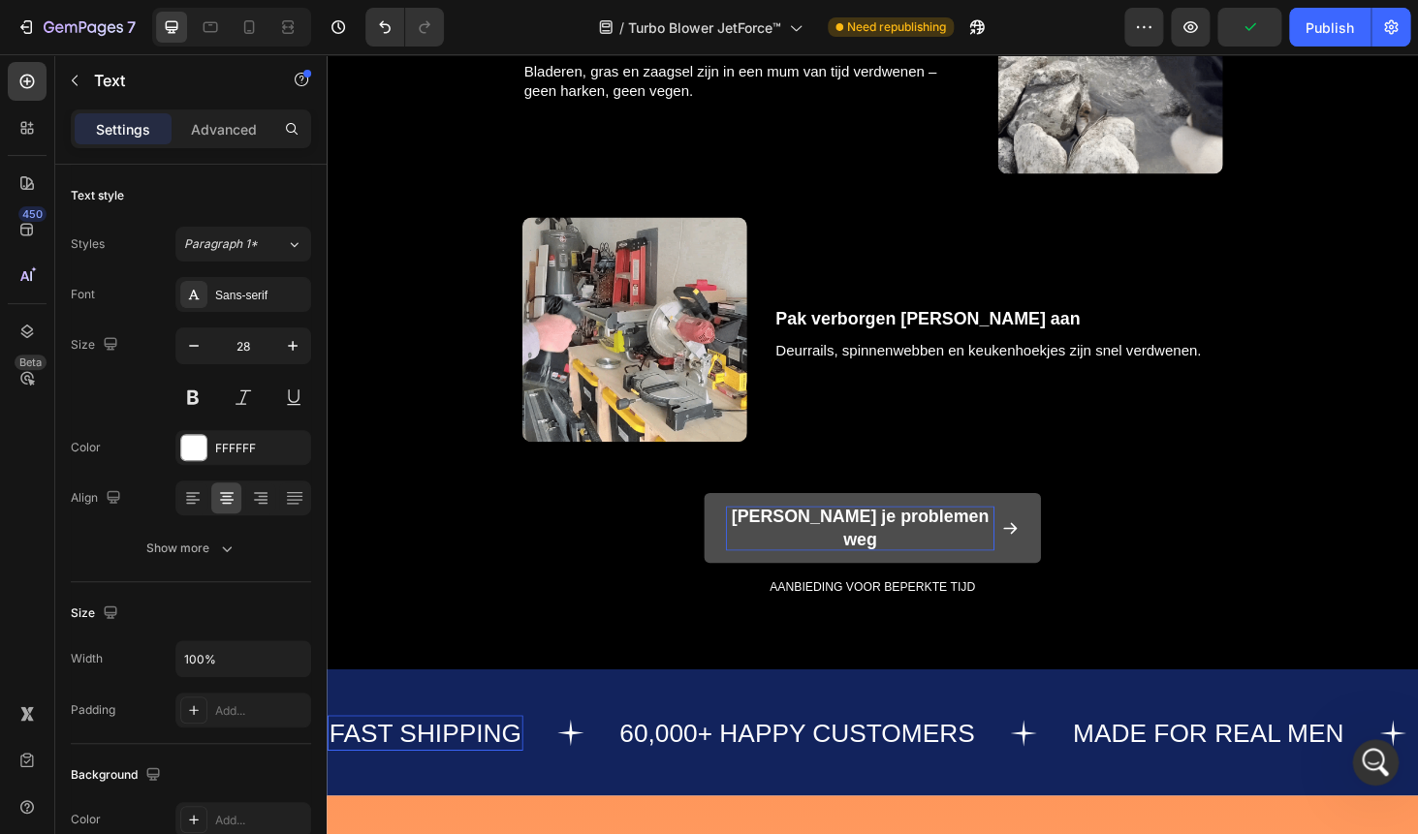
click at [348, 760] on p "FAST SHIPPING" at bounding box center [431, 777] width 204 height 34
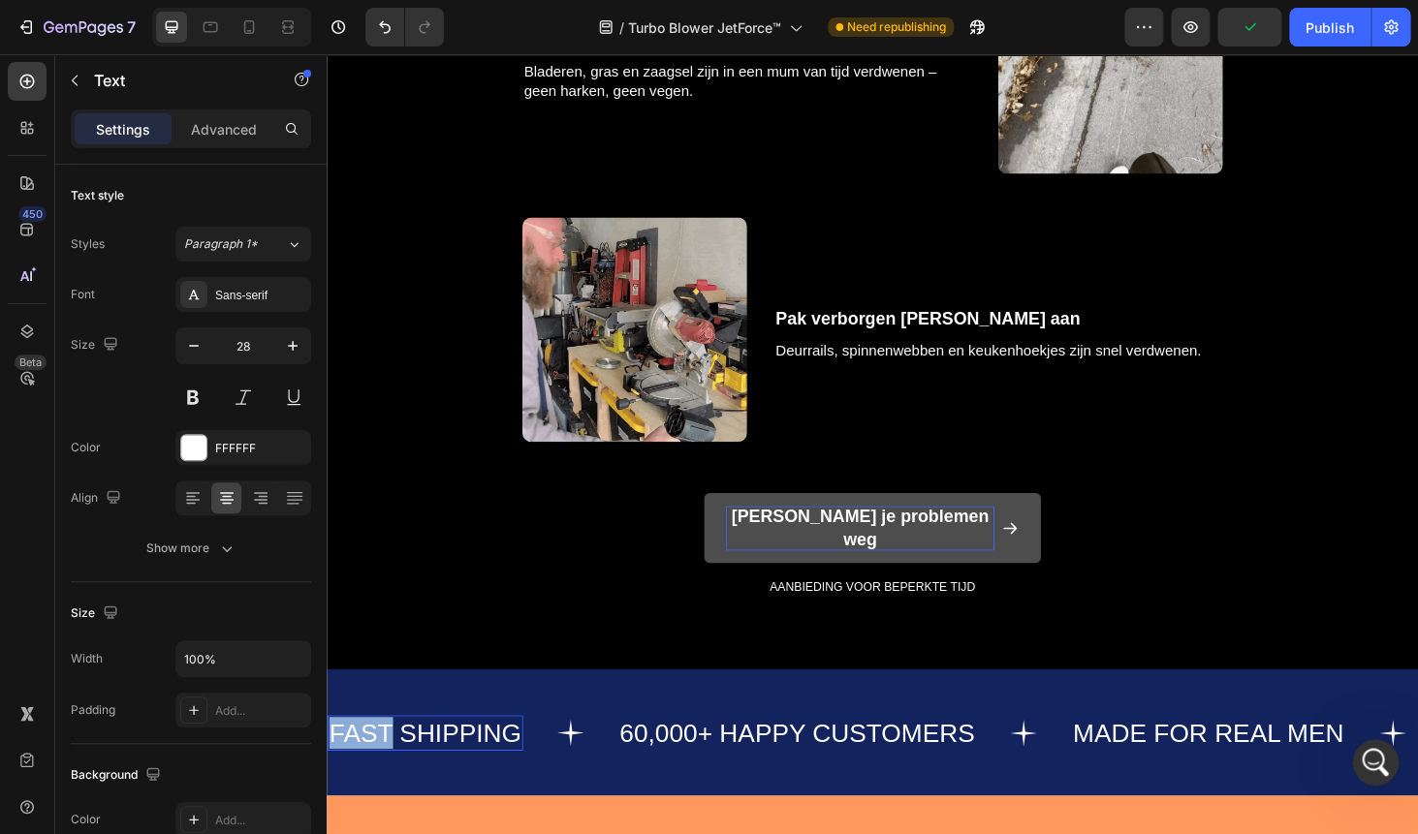
click at [348, 760] on p "FAST SHIPPING" at bounding box center [431, 777] width 204 height 34
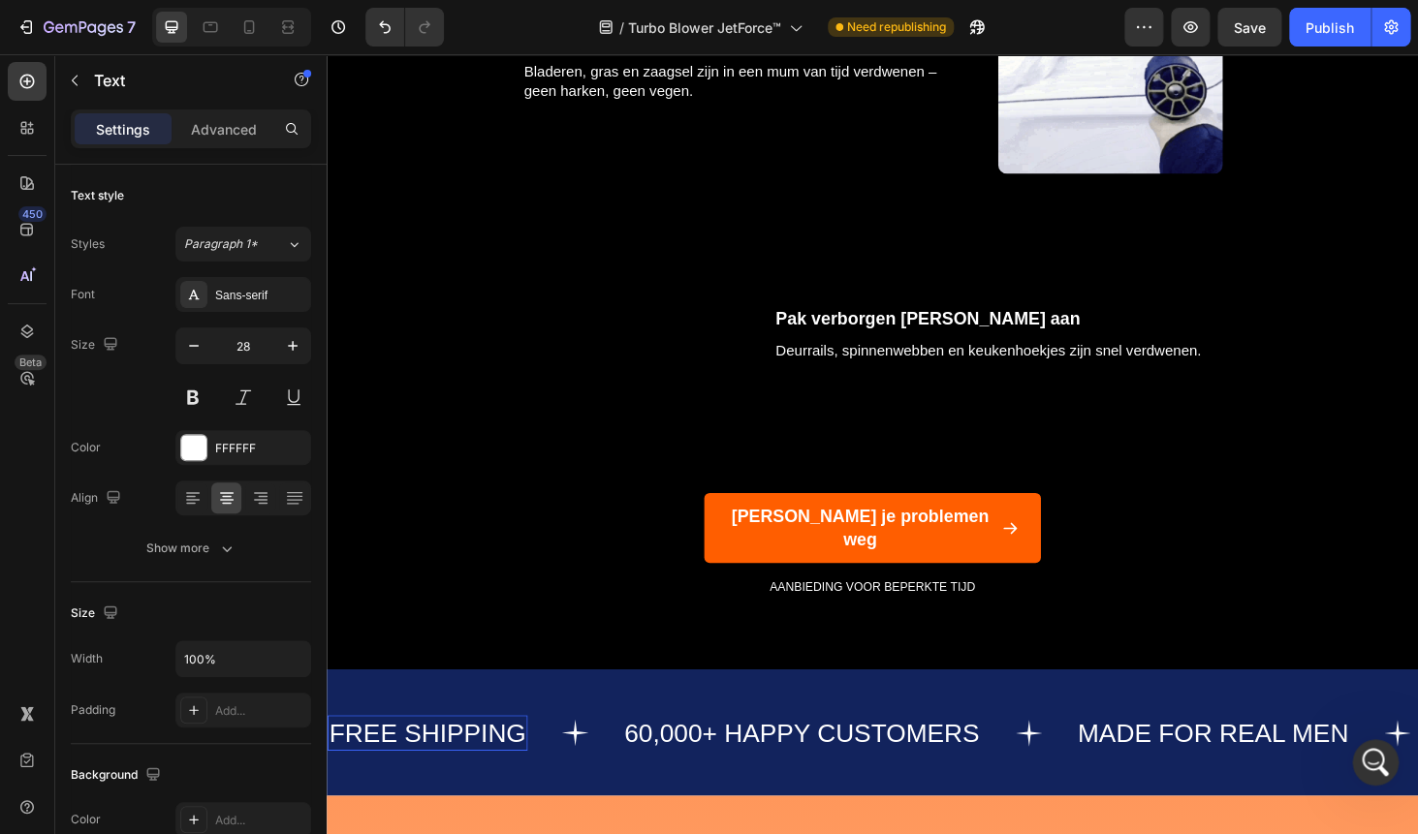
click at [445, 760] on p "FREE SHIPPING" at bounding box center [433, 777] width 209 height 34
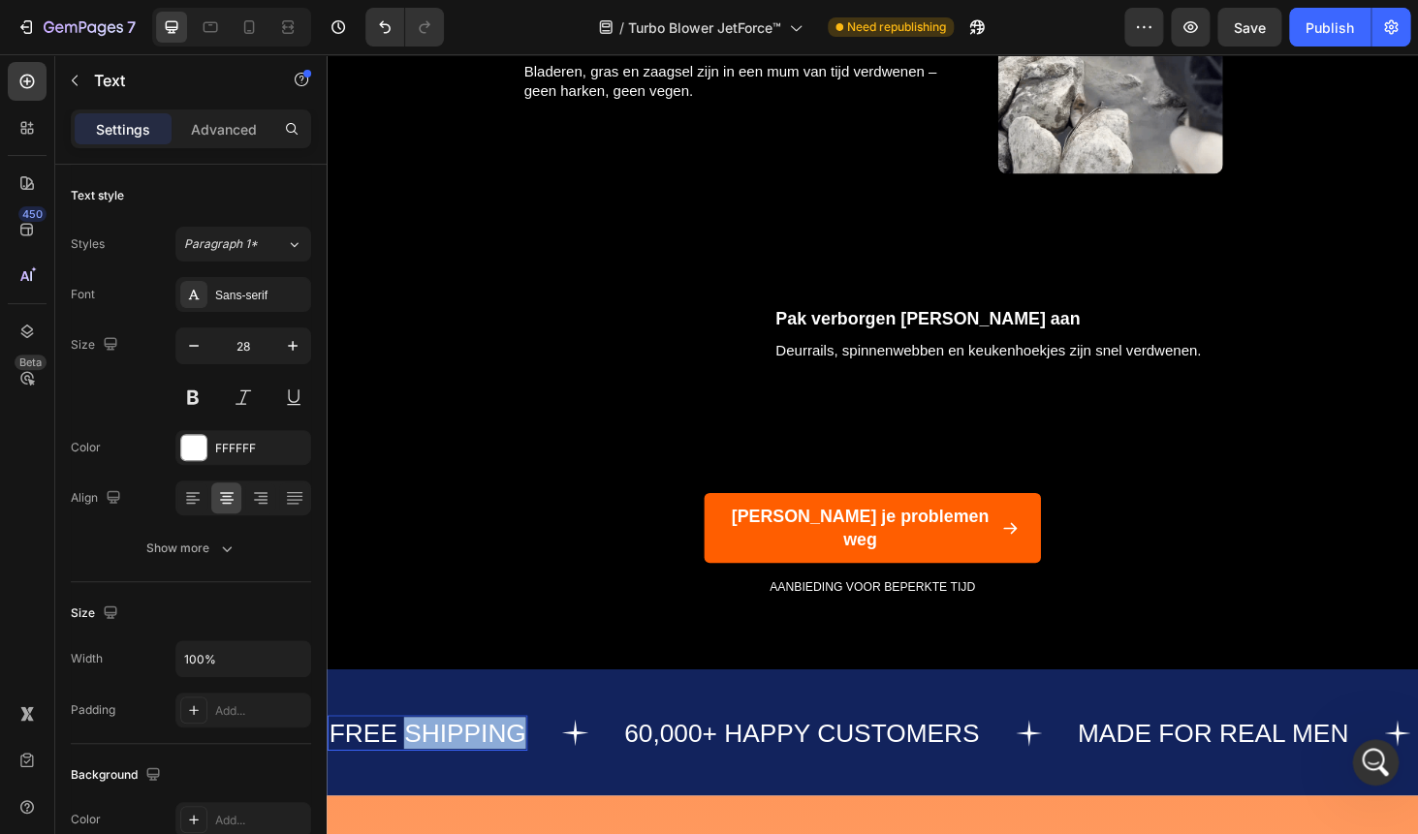
click at [445, 760] on p "FREE SHIPPING" at bounding box center [433, 777] width 209 height 34
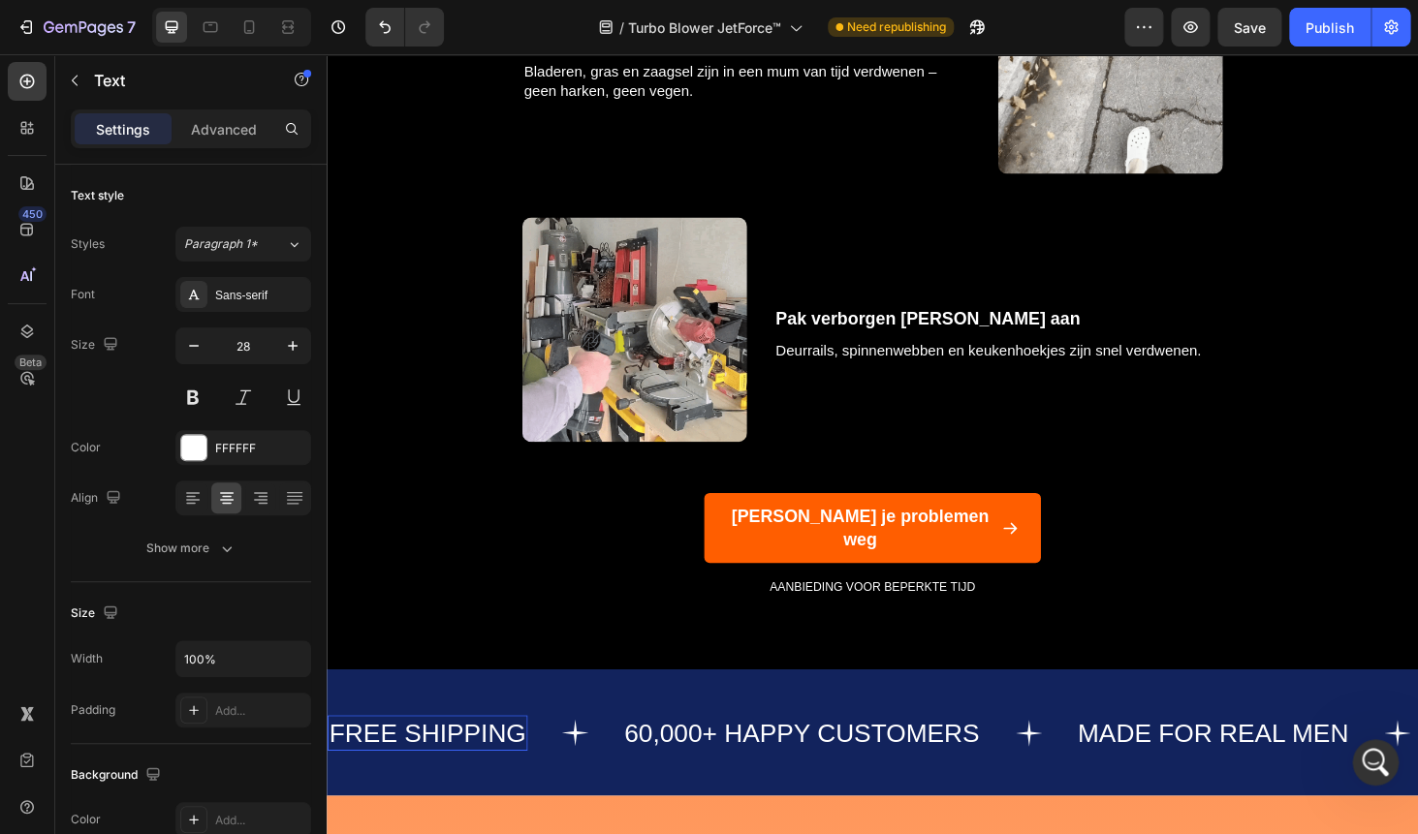
click at [445, 760] on p "FREE SHIPPING" at bounding box center [433, 777] width 209 height 34
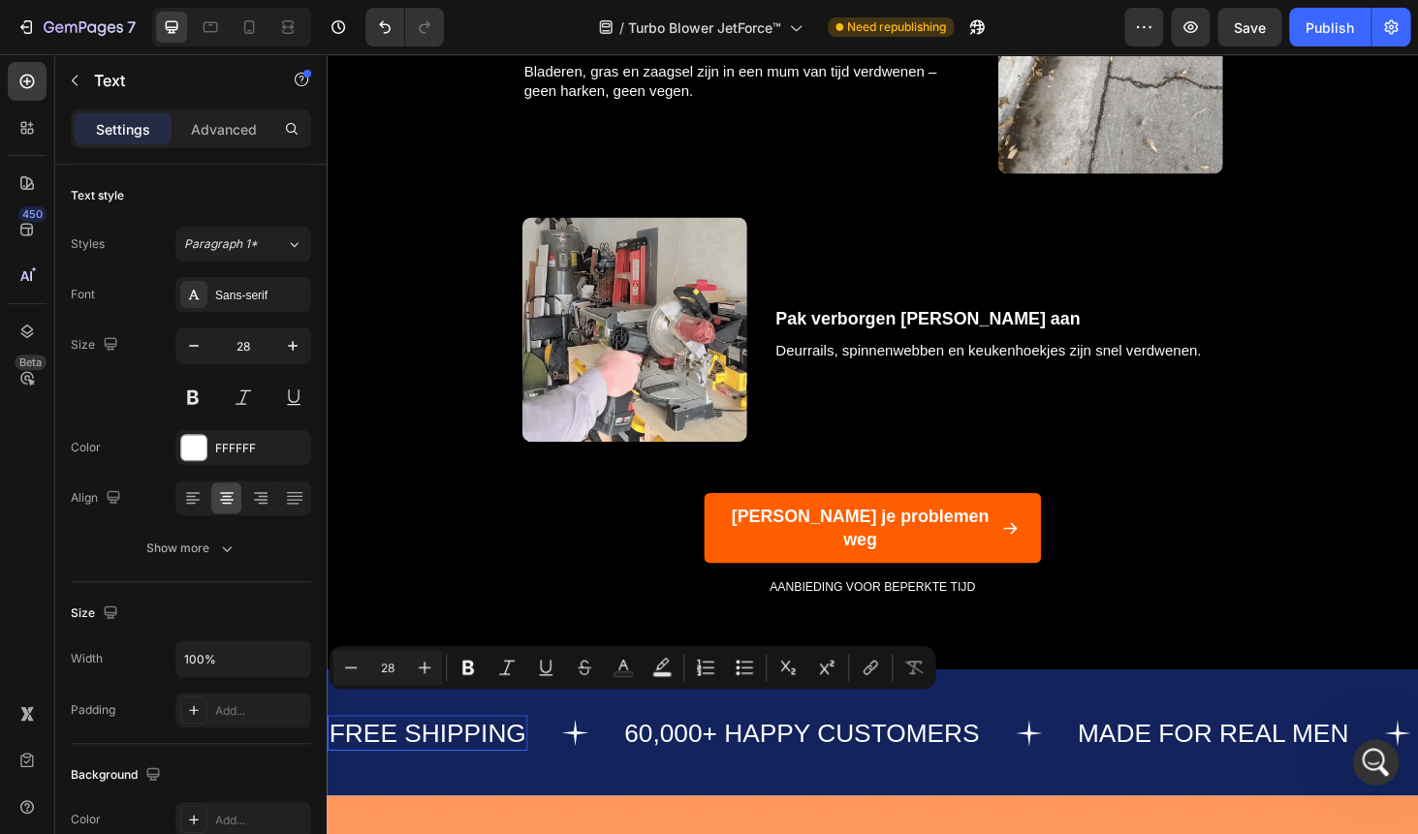
scroll to position [1046, 0]
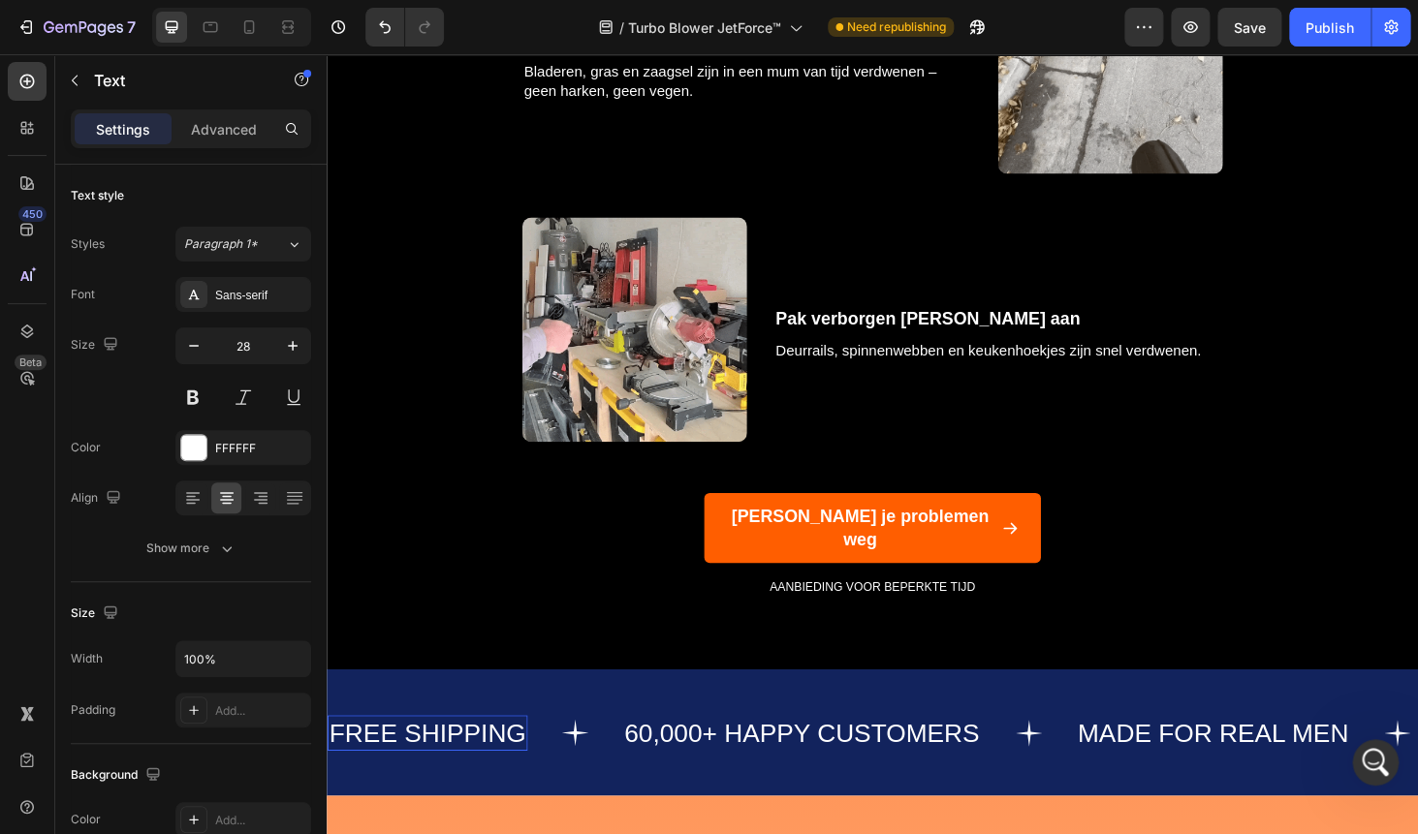
click at [452, 760] on p "FREE SHIPPING" at bounding box center [433, 777] width 209 height 34
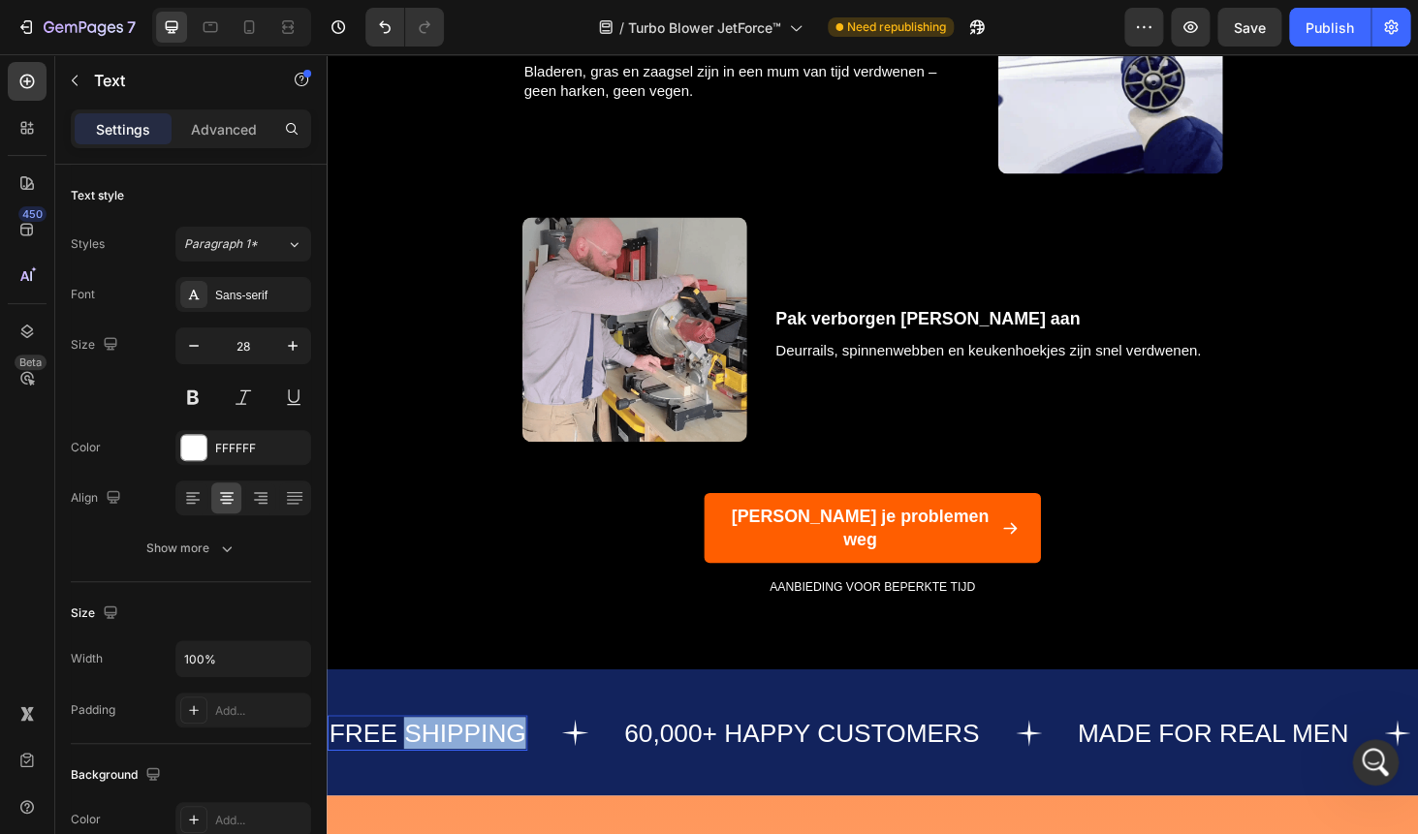
click at [452, 760] on p "FREE SHIPPING" at bounding box center [433, 777] width 209 height 34
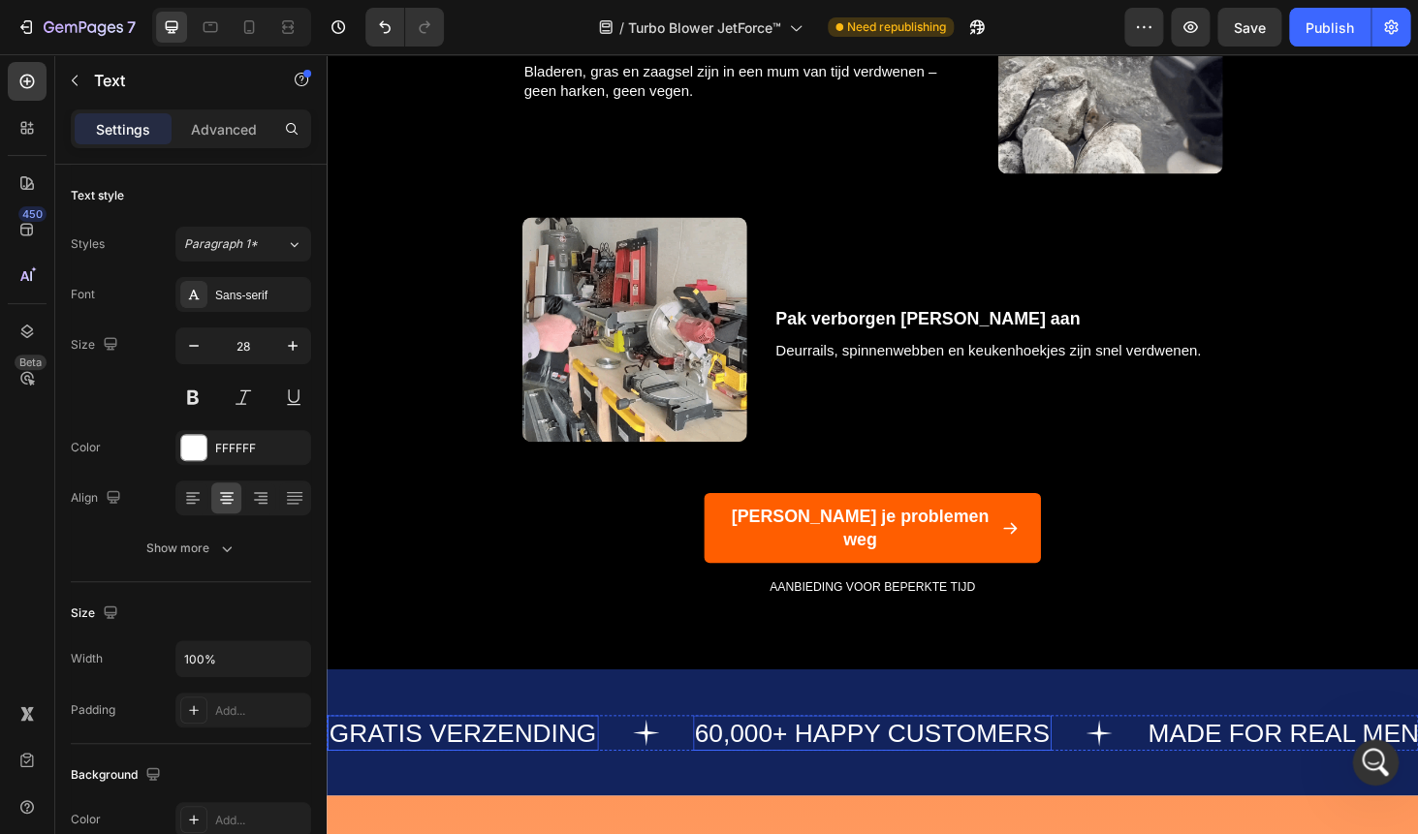
click at [736, 760] on p "60,000+ HAPPY CUSTOMERS" at bounding box center [908, 777] width 378 height 34
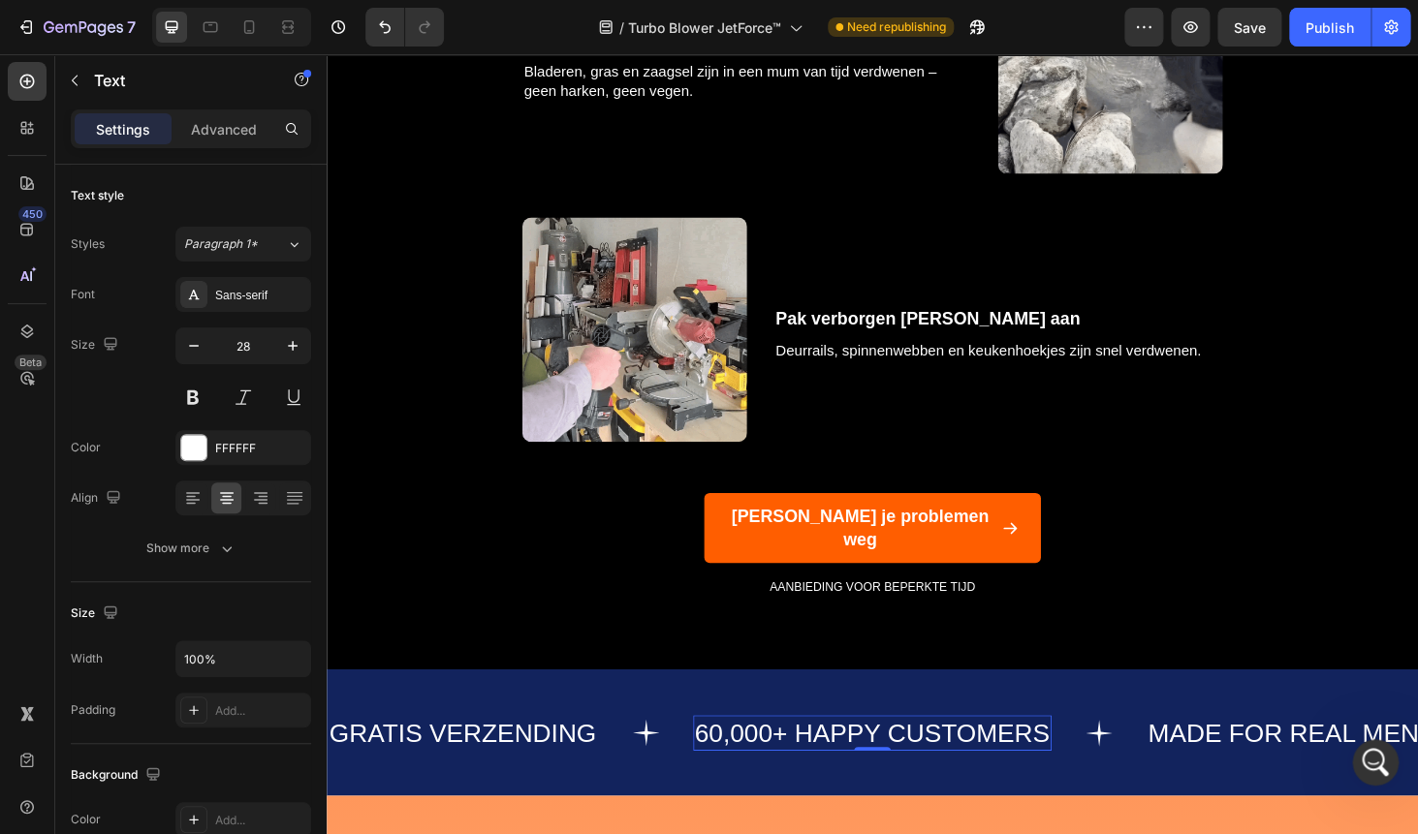
click at [736, 760] on p "60,000+ HAPPY CUSTOMERS" at bounding box center [908, 777] width 378 height 34
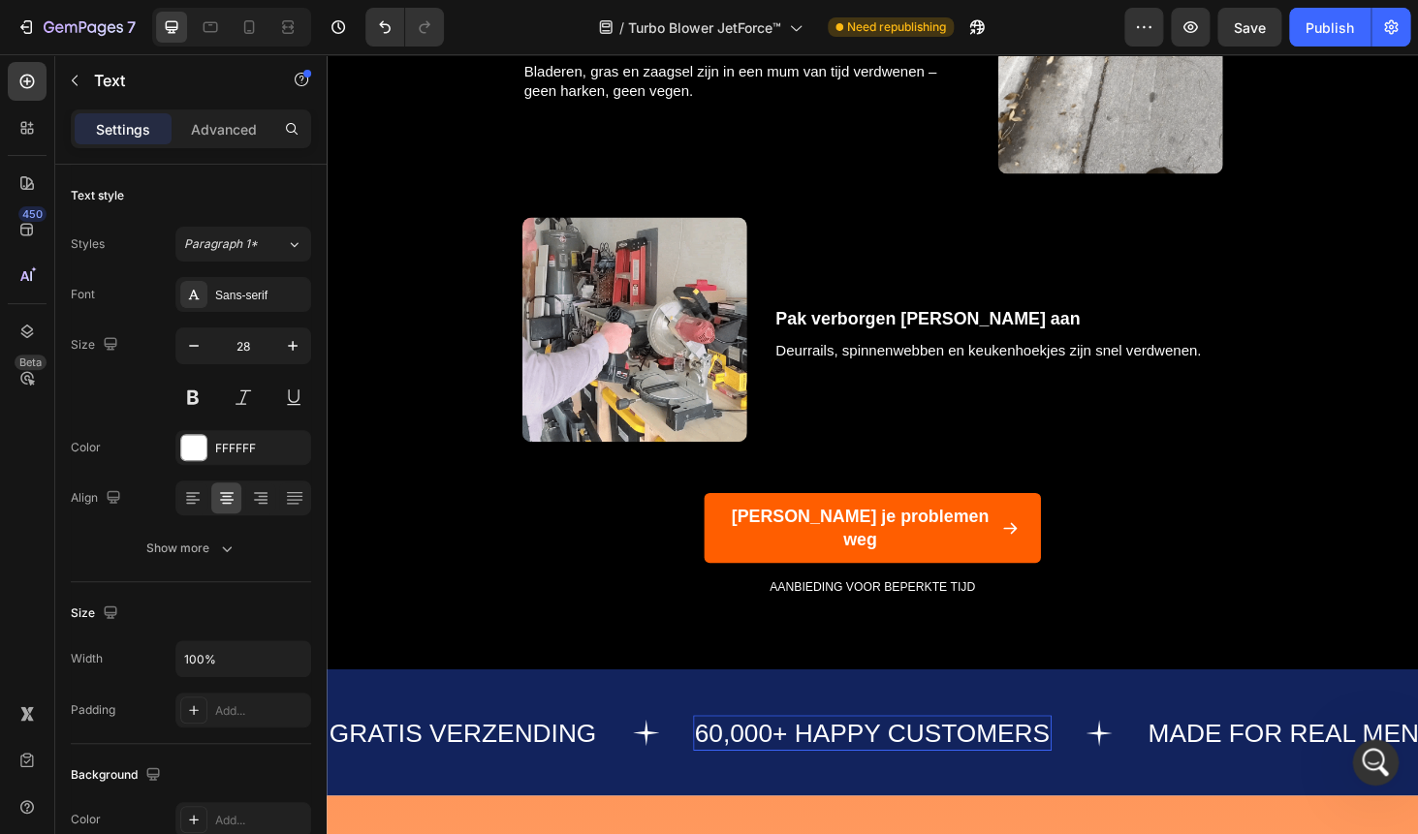
click at [736, 760] on p "60,000+ HAPPY CUSTOMERS" at bounding box center [908, 777] width 378 height 34
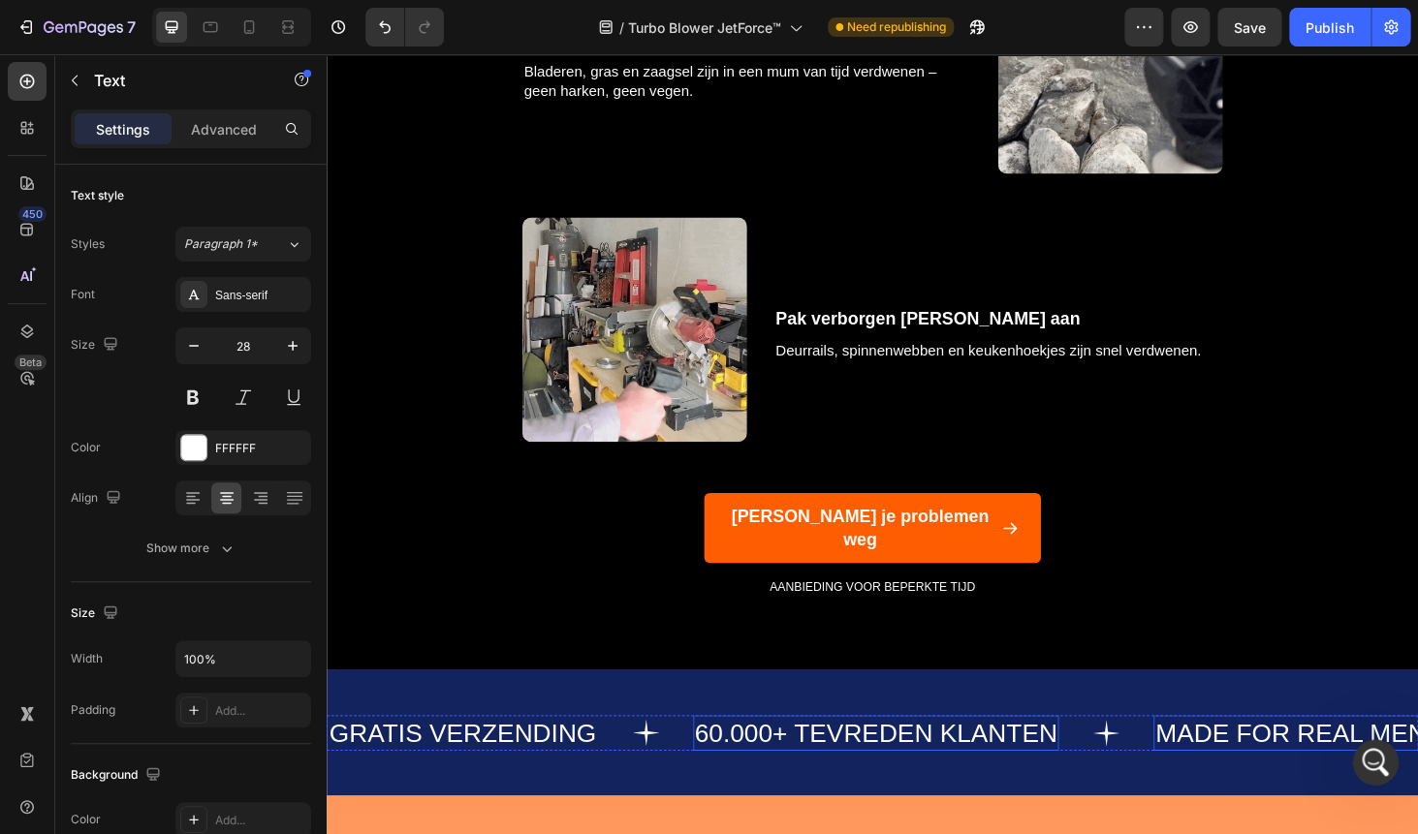
click at [1262, 760] on p "MADE FOR REAL MEN" at bounding box center [1353, 777] width 289 height 34
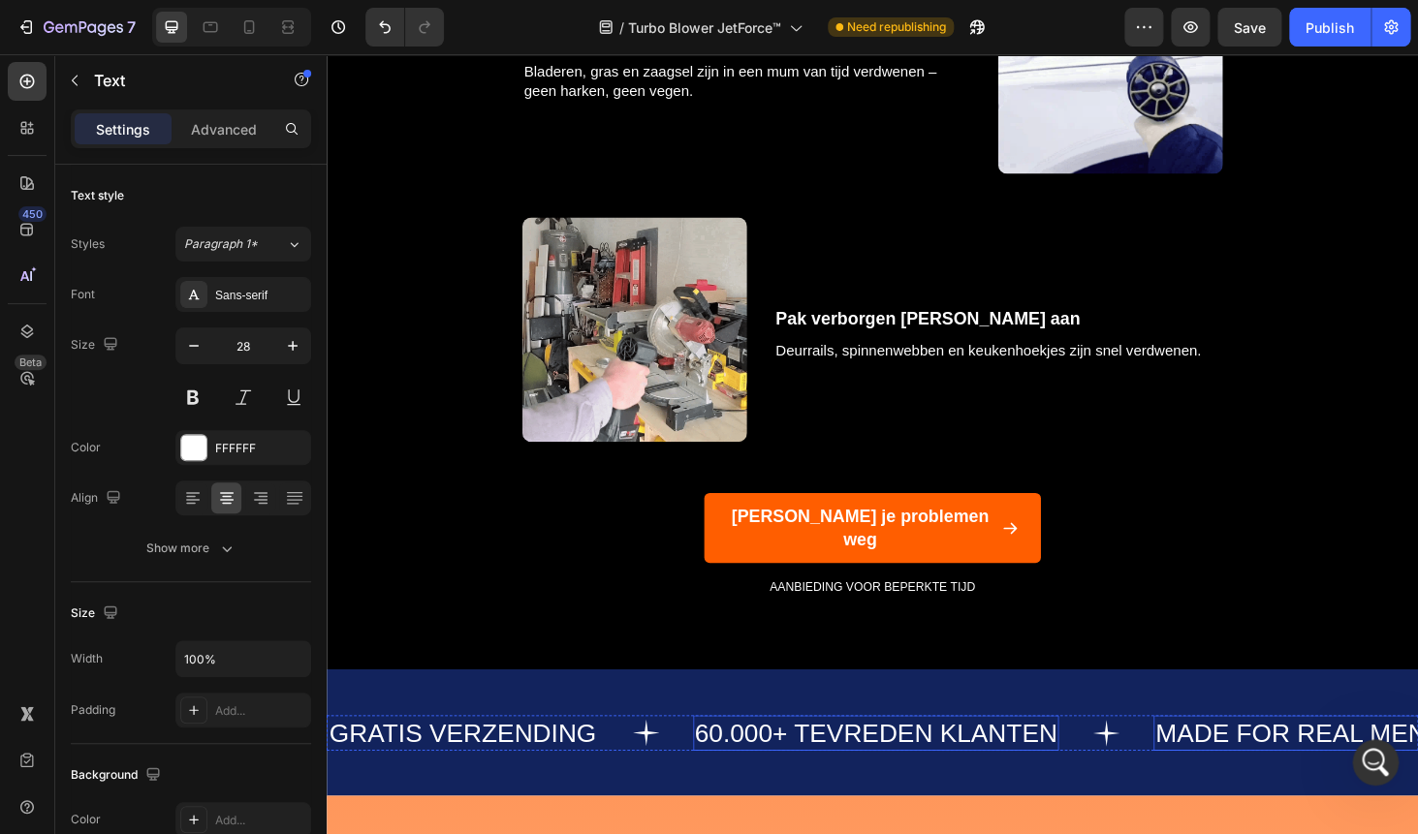
click at [1262, 760] on p "MADE FOR REAL MEN" at bounding box center [1353, 777] width 289 height 34
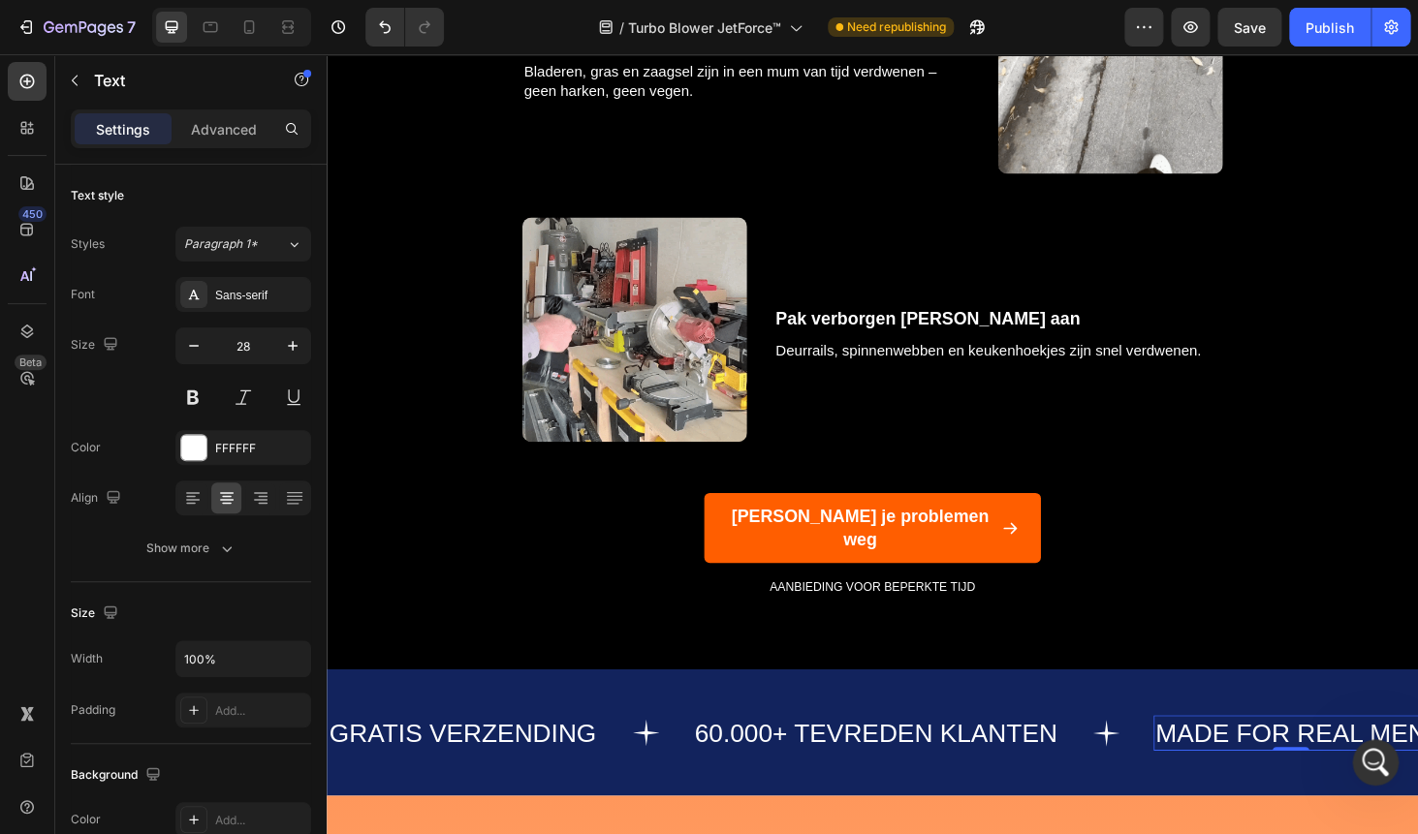
click at [1262, 760] on p "MADE FOR REAL MEN" at bounding box center [1353, 777] width 289 height 34
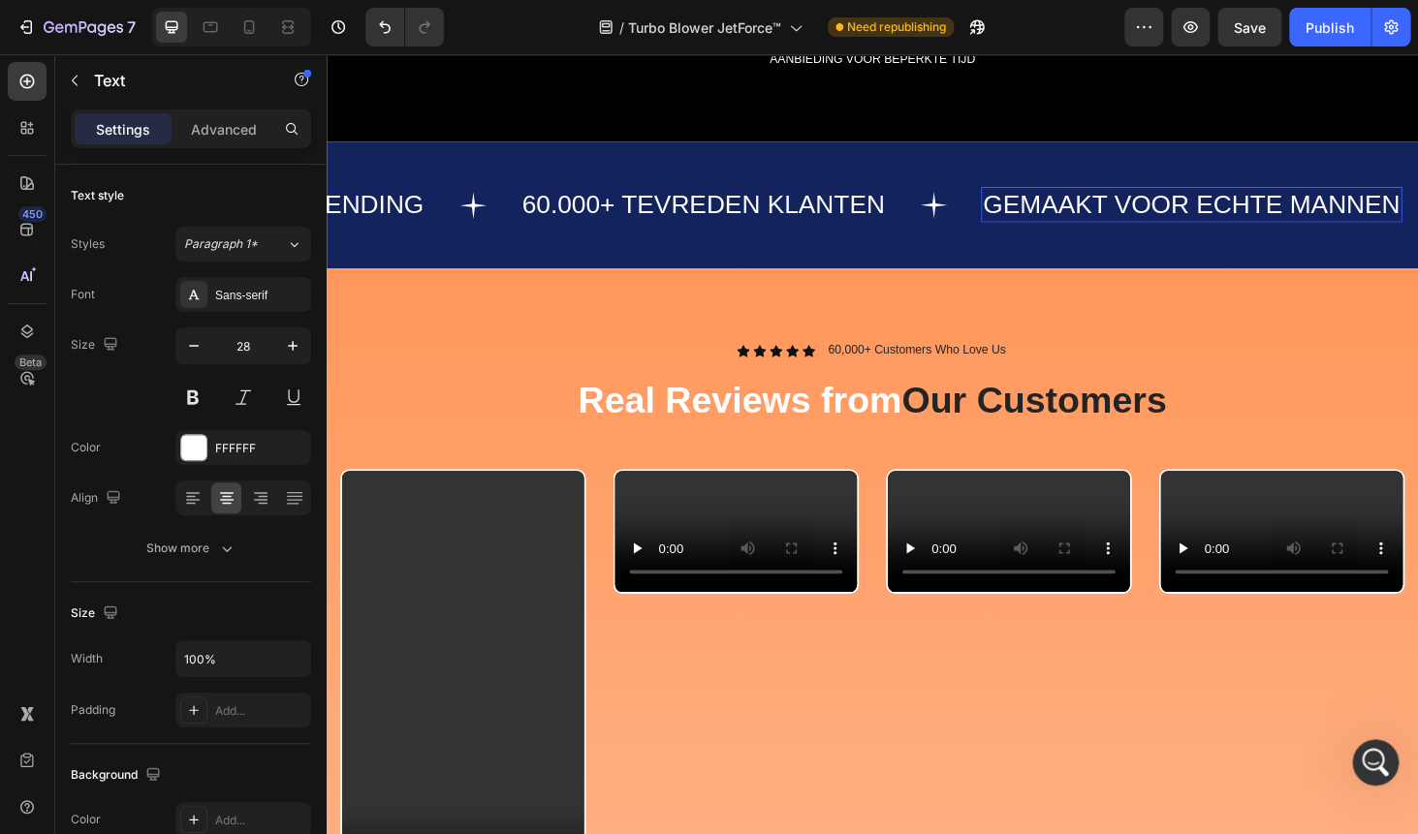
scroll to position [3731, 0]
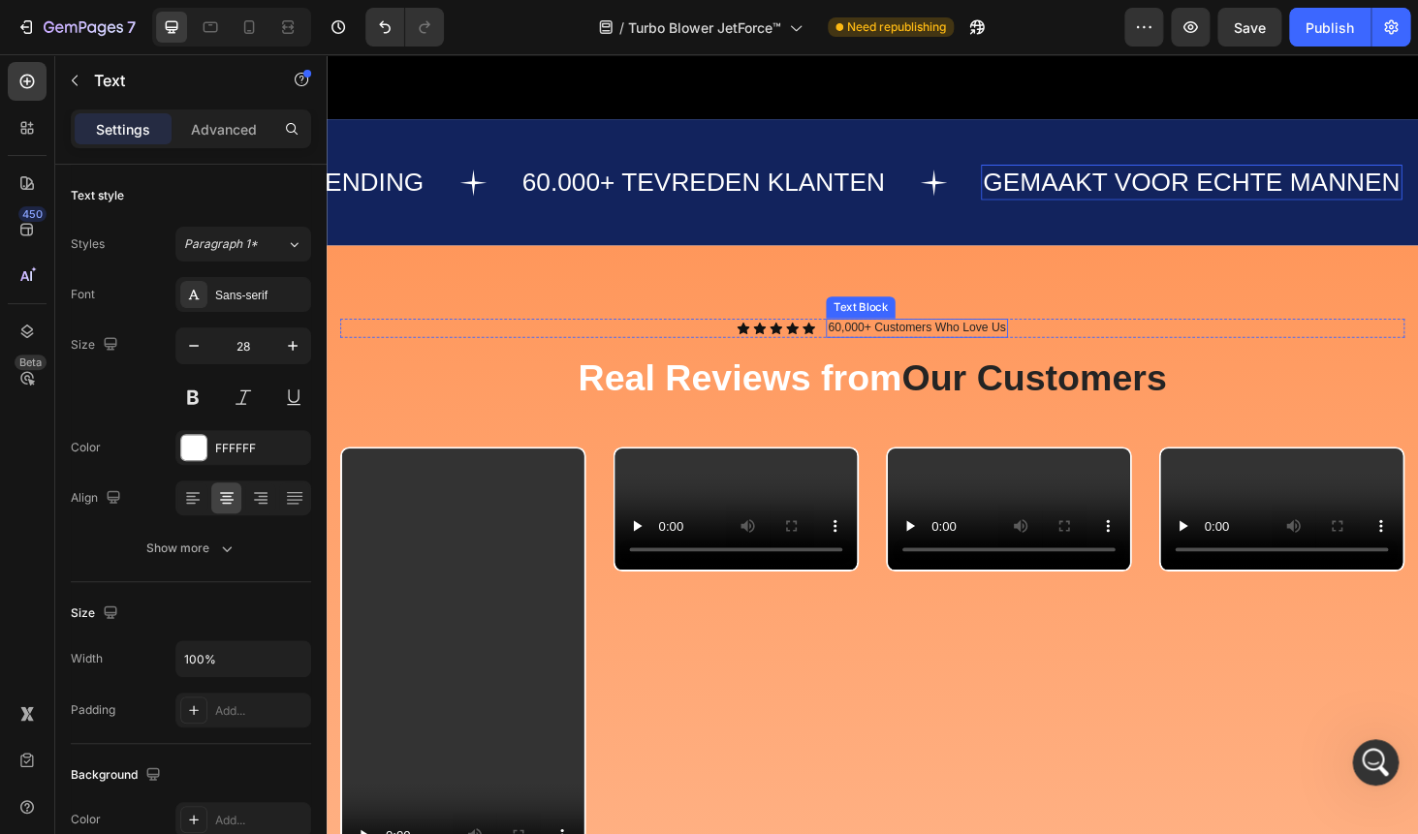
click at [939, 337] on p "60,000+ Customers Who Love Us" at bounding box center [954, 345] width 189 height 16
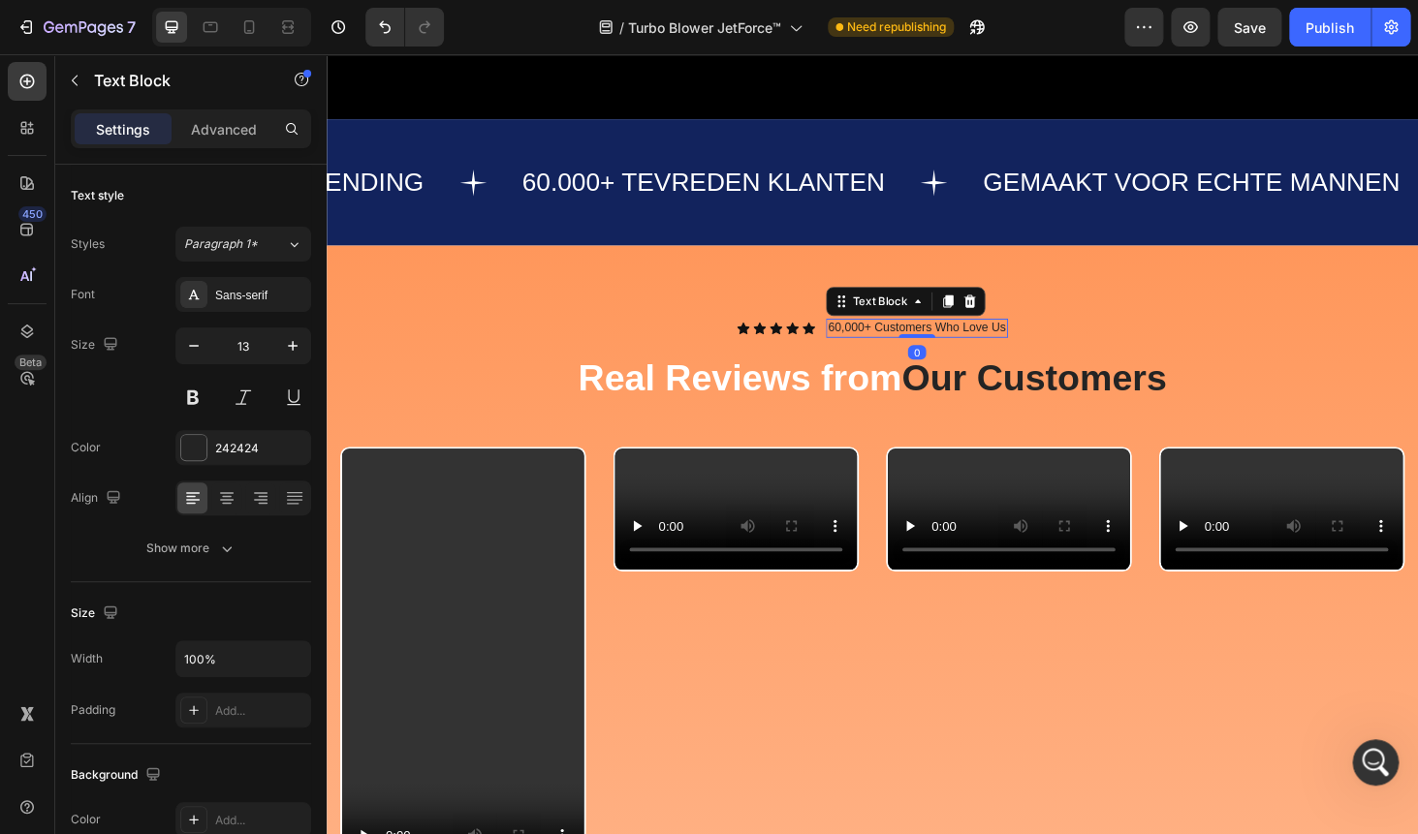
click at [939, 337] on p "60,000+ Customers Who Love Us" at bounding box center [954, 345] width 189 height 16
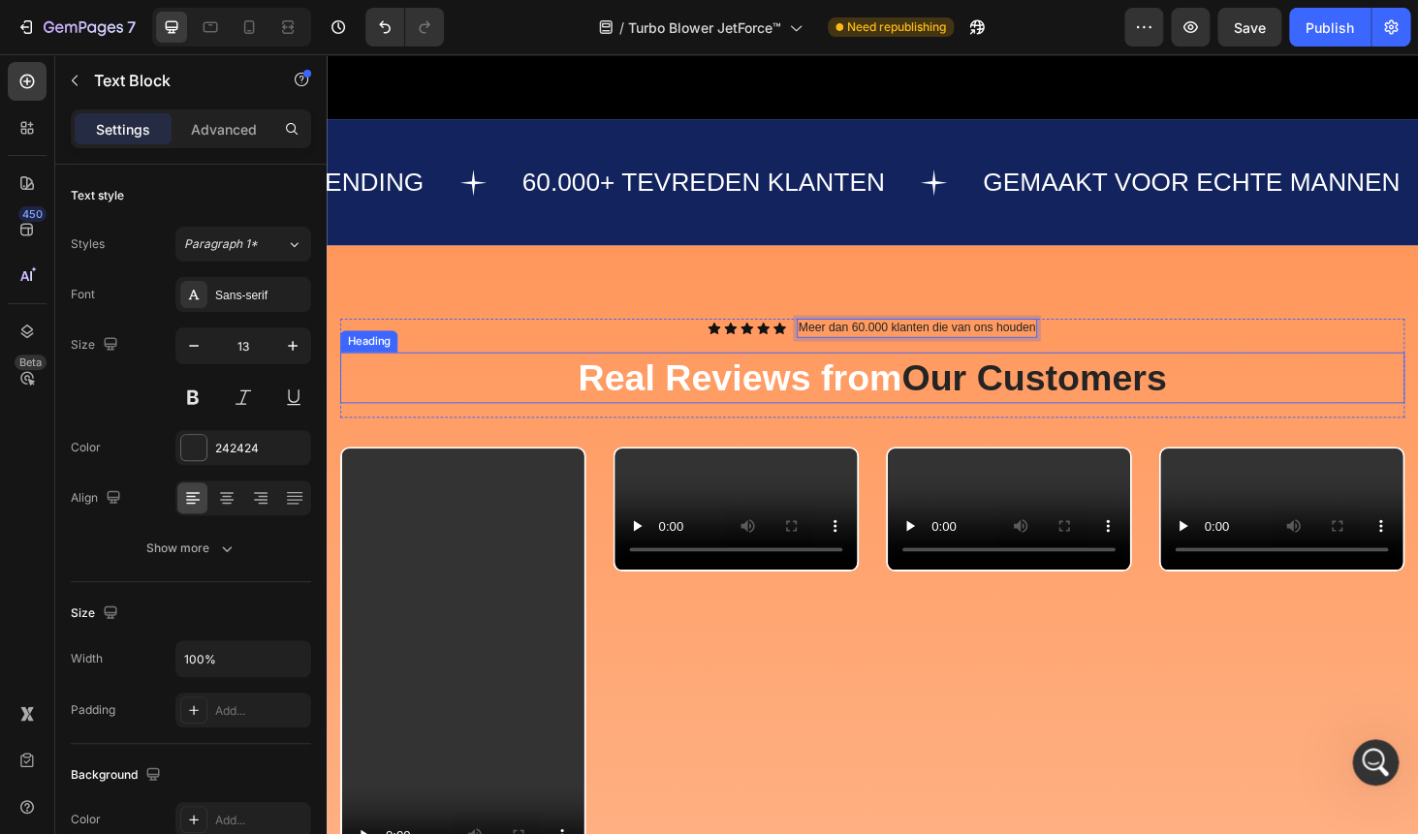
click at [740, 379] on h2 "Real Reviews from Our Customers" at bounding box center [908, 398] width 1134 height 54
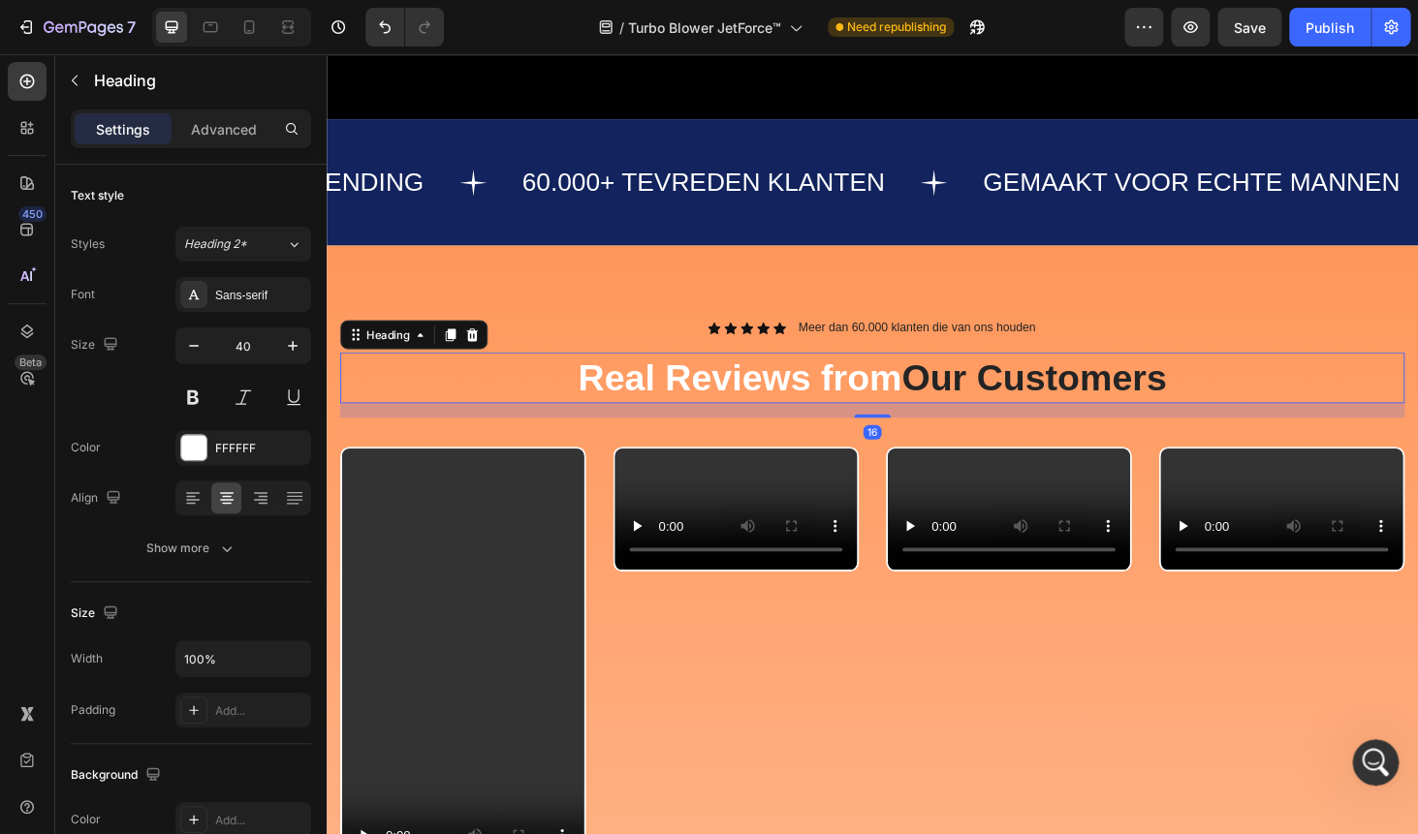
click at [740, 379] on h2 "Real Reviews from Our Customers" at bounding box center [908, 398] width 1134 height 54
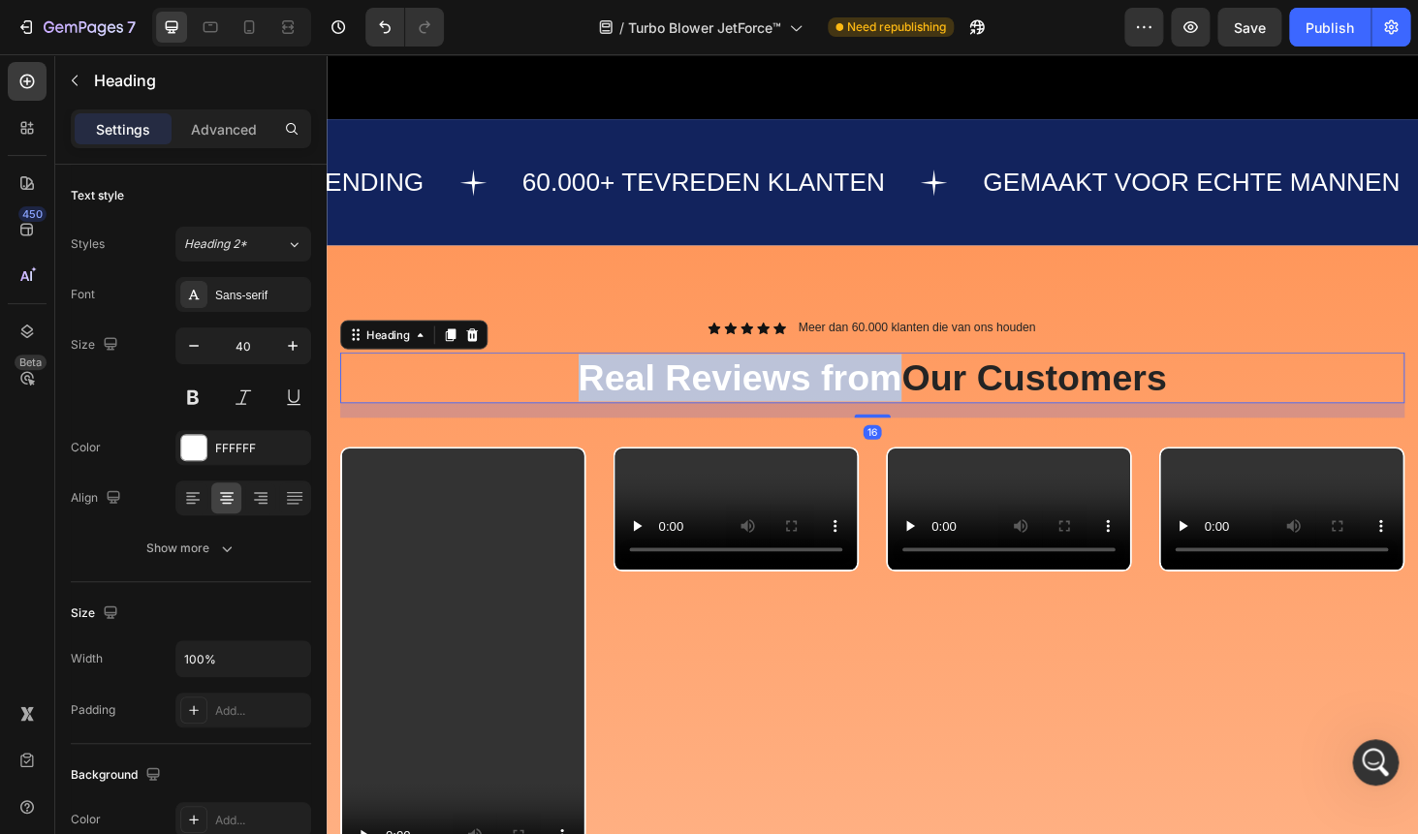
click at [740, 379] on p "Real Reviews from Our Customers" at bounding box center [908, 398] width 1130 height 50
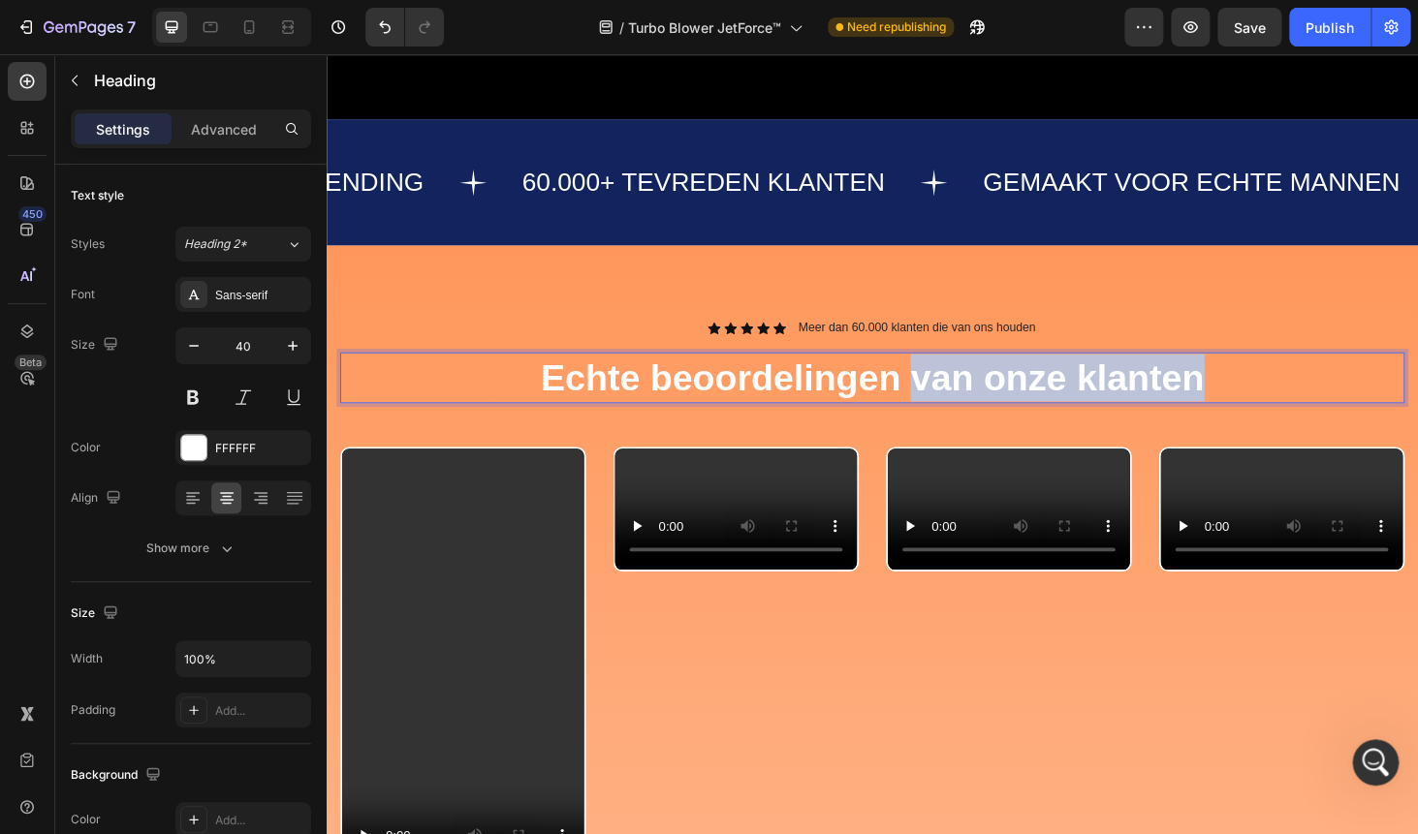
drag, startPoint x: 951, startPoint y: 375, endPoint x: 1259, endPoint y: 382, distance: 308.2
click at [1259, 382] on p "Echte beoordelingen van onze klanten" at bounding box center [908, 398] width 1130 height 50
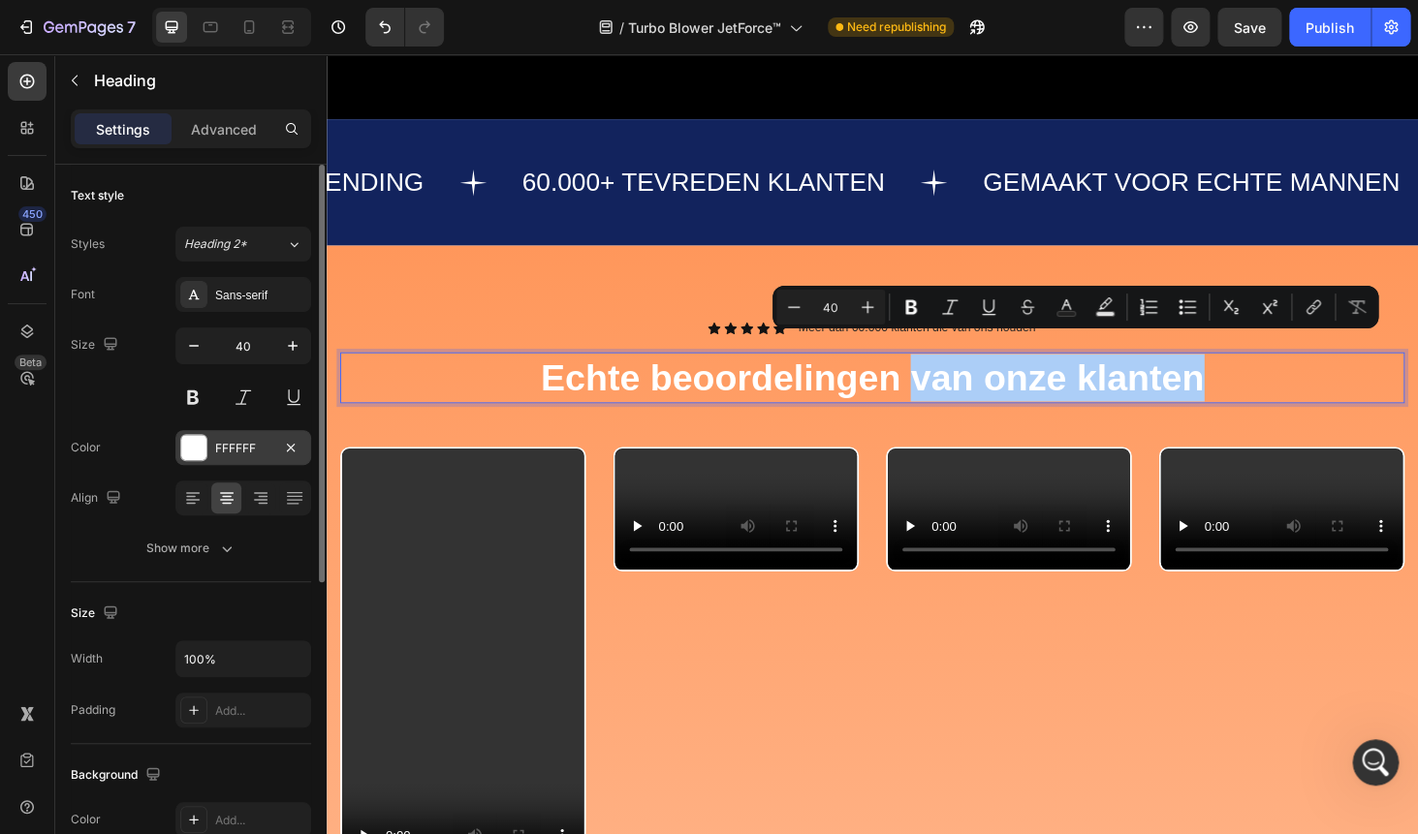
click at [220, 443] on div "FFFFFF" at bounding box center [243, 448] width 56 height 17
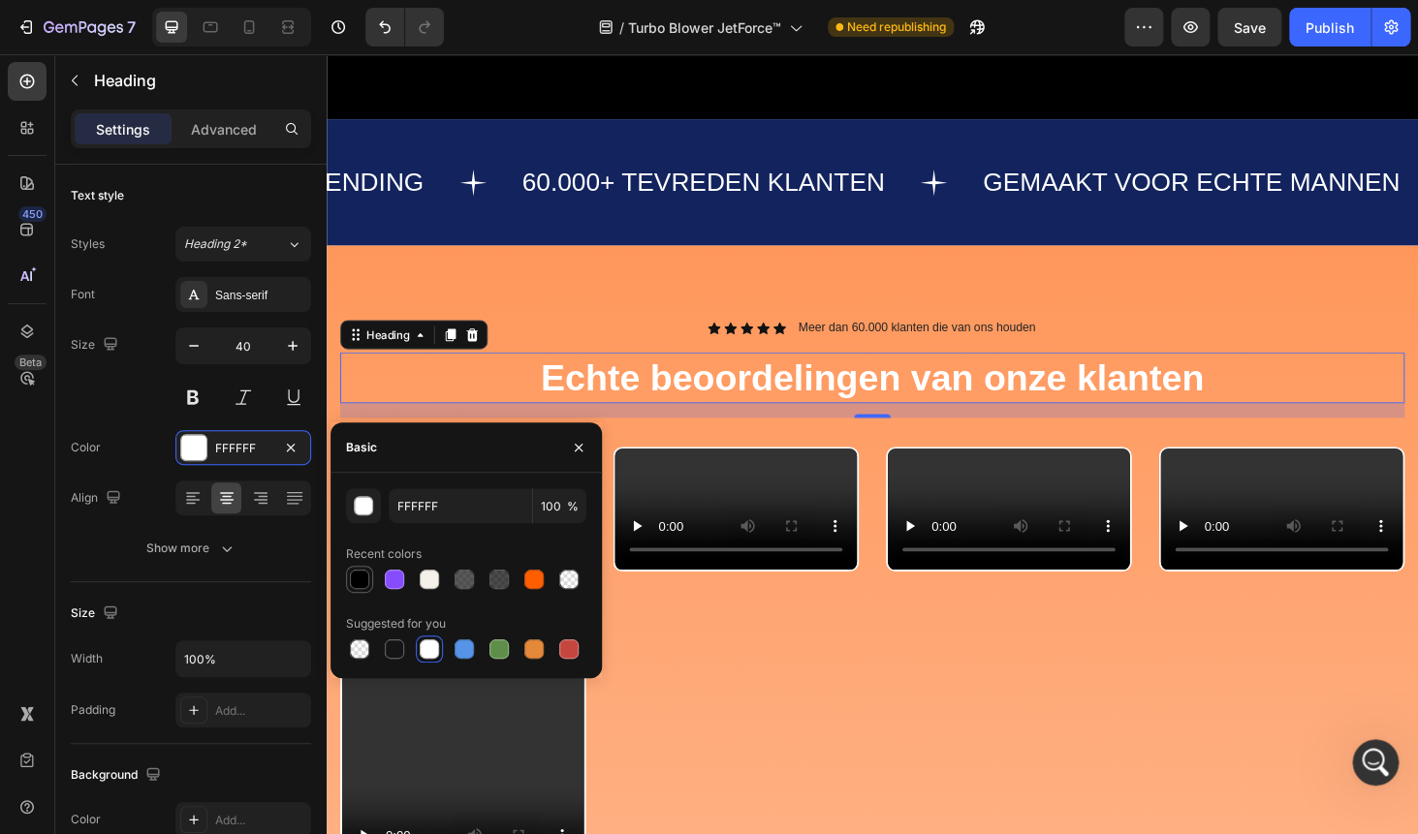
click at [355, 577] on div at bounding box center [359, 579] width 19 height 19
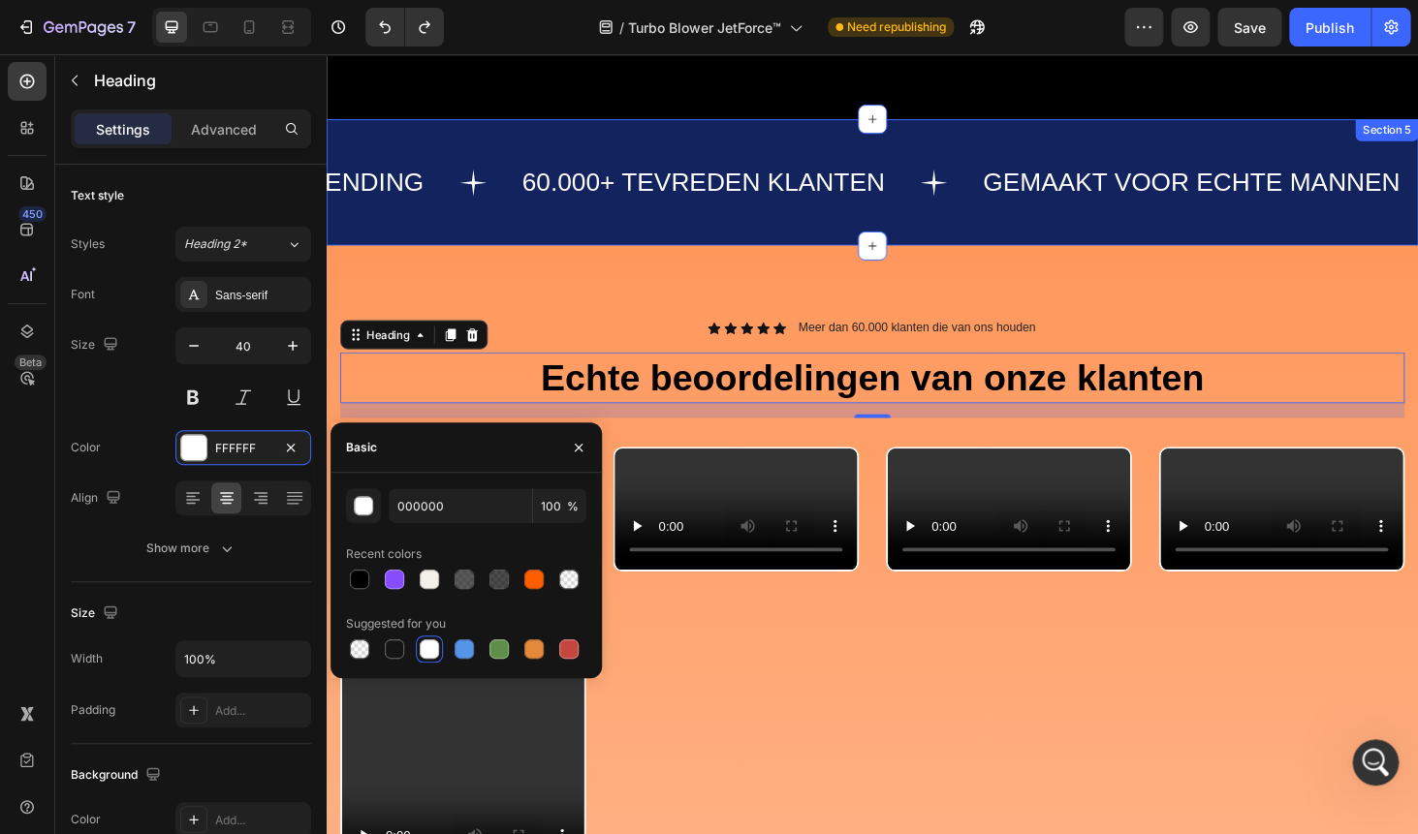
type input "FFFFFF"
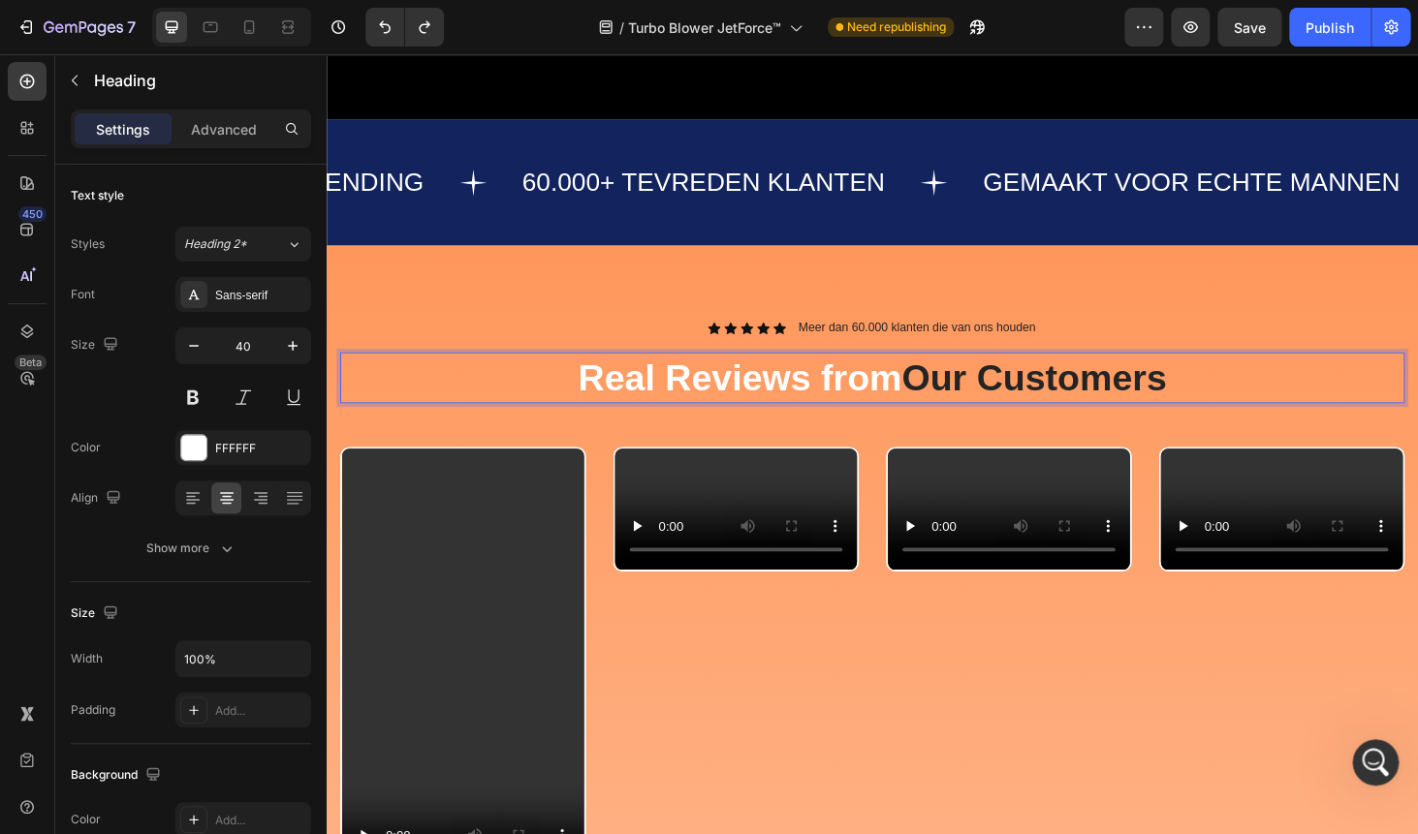
click at [929, 377] on p "Real Reviews from Our Customers" at bounding box center [908, 398] width 1130 height 50
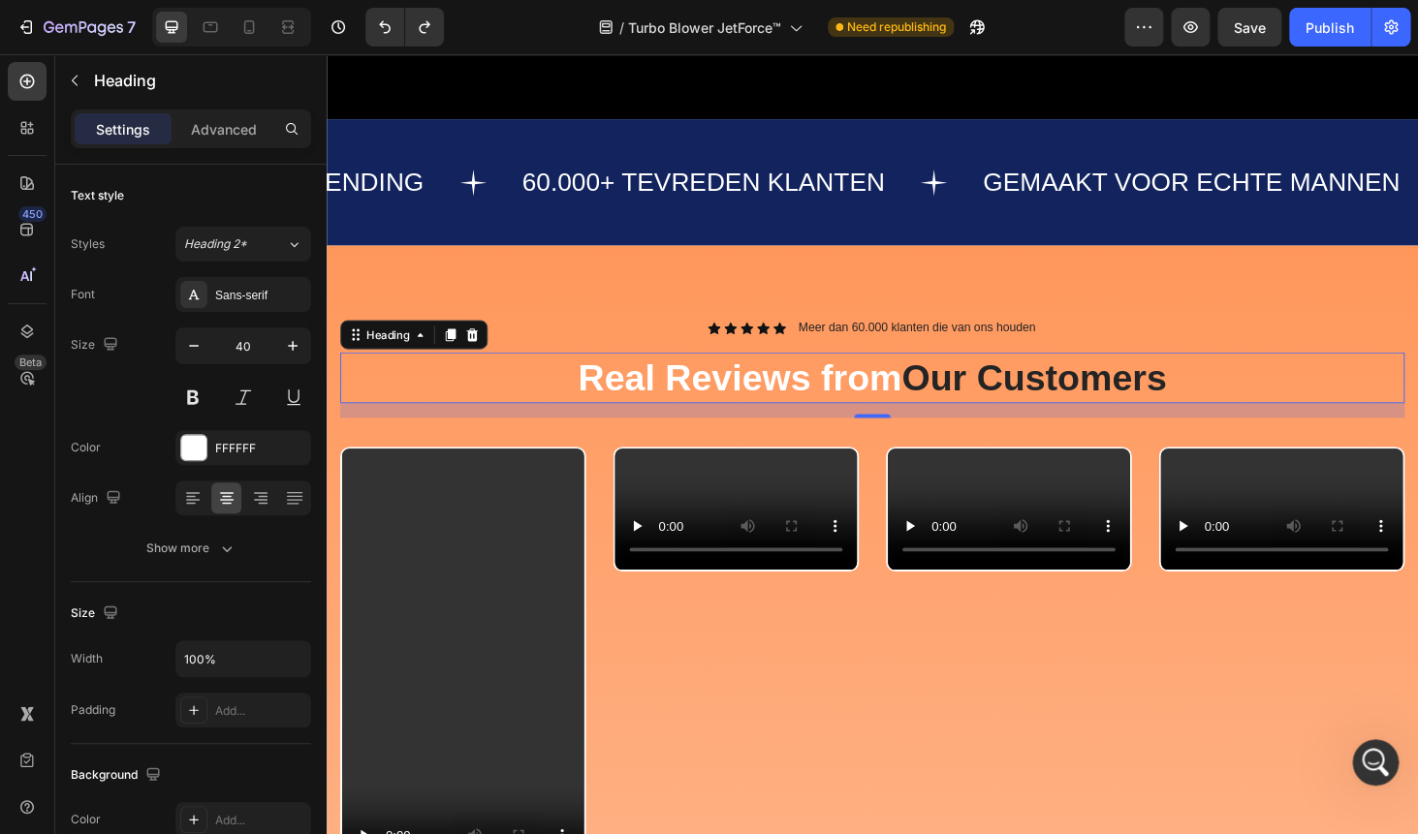
click at [609, 373] on p "Real Reviews from Our Customers" at bounding box center [908, 398] width 1130 height 50
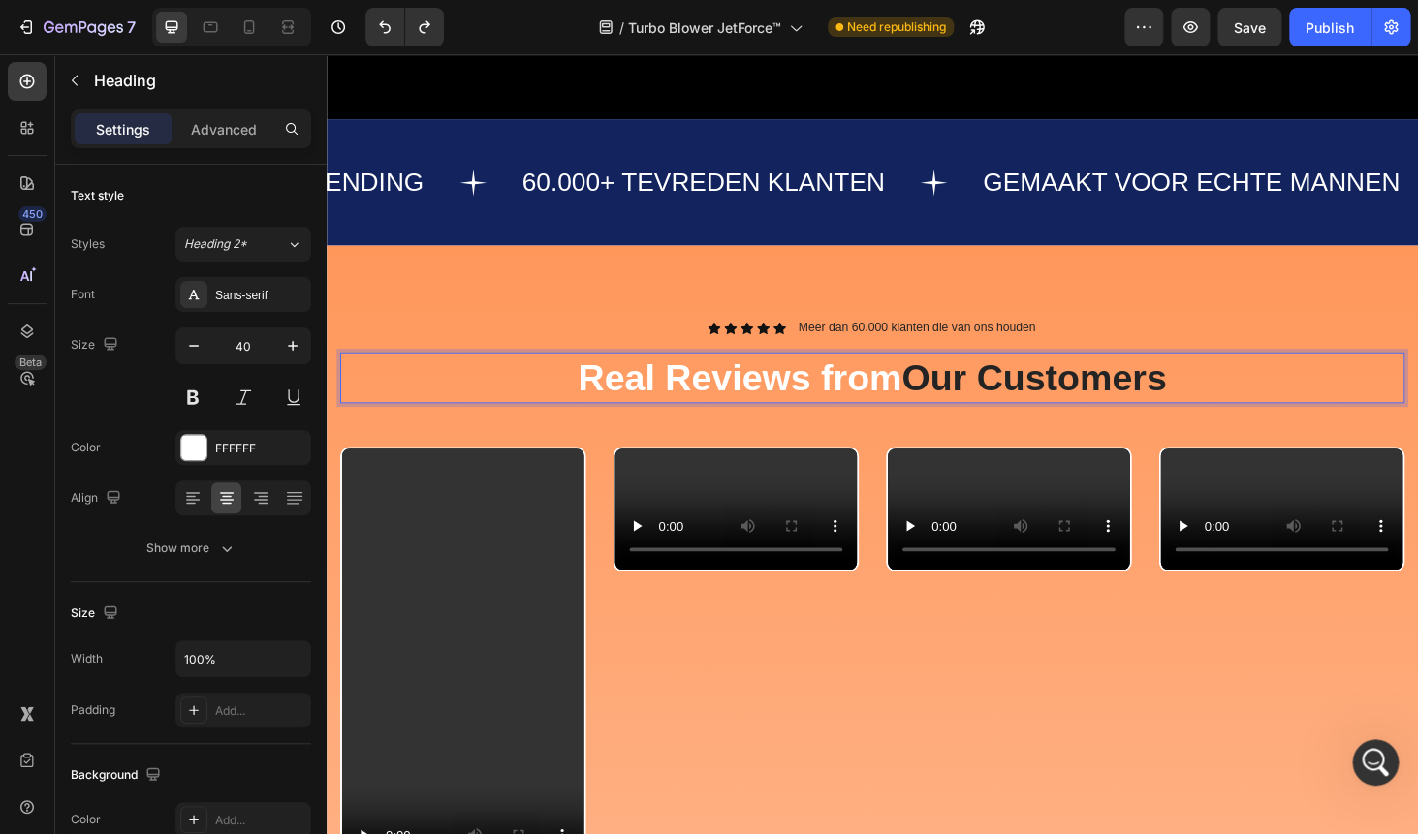
click at [605, 373] on p "Real Reviews from Our Customers" at bounding box center [908, 398] width 1130 height 50
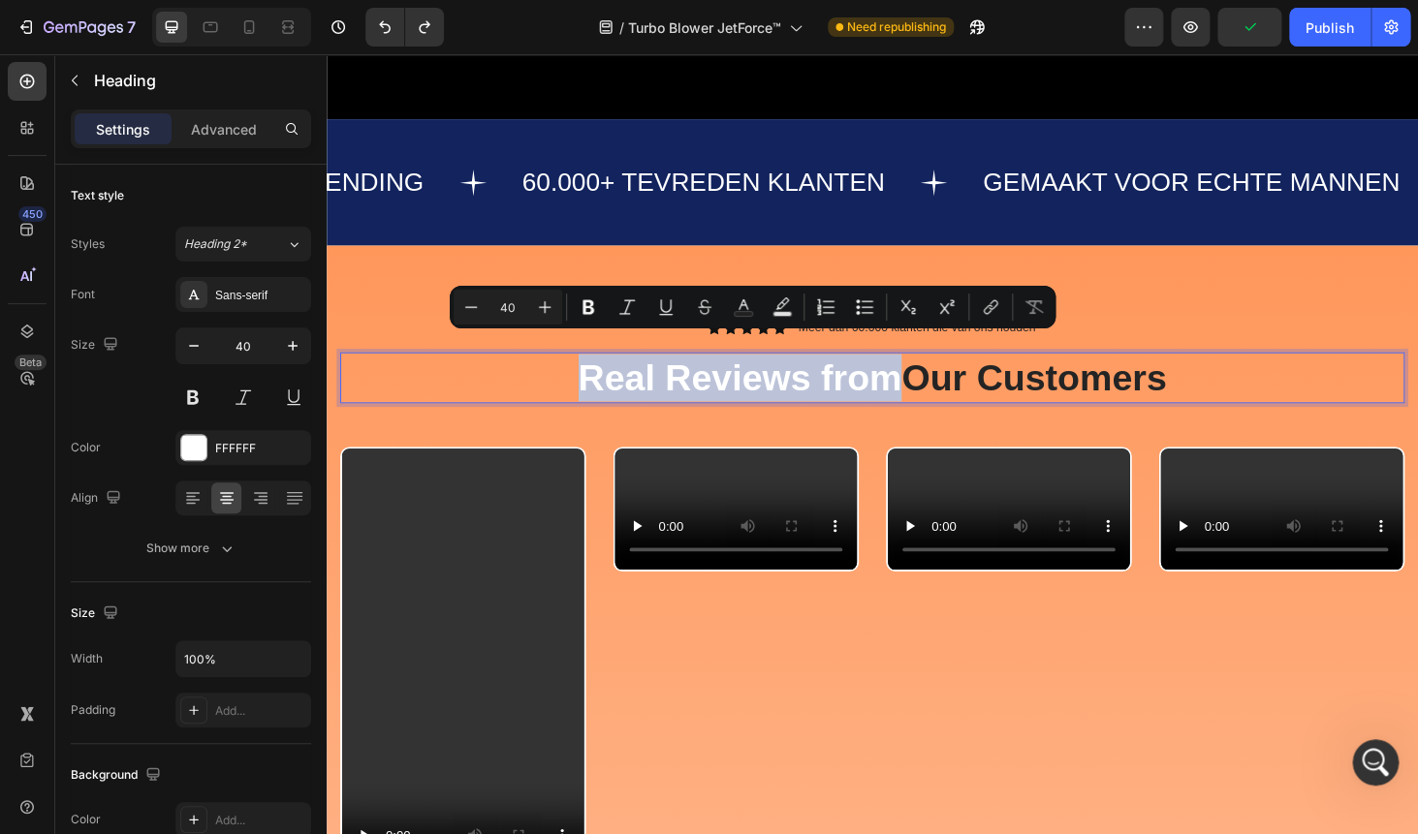
drag, startPoint x: 590, startPoint y: 372, endPoint x: 925, endPoint y: 374, distance: 335.3
click at [925, 374] on p "Real Reviews from Our Customers" at bounding box center [908, 398] width 1130 height 50
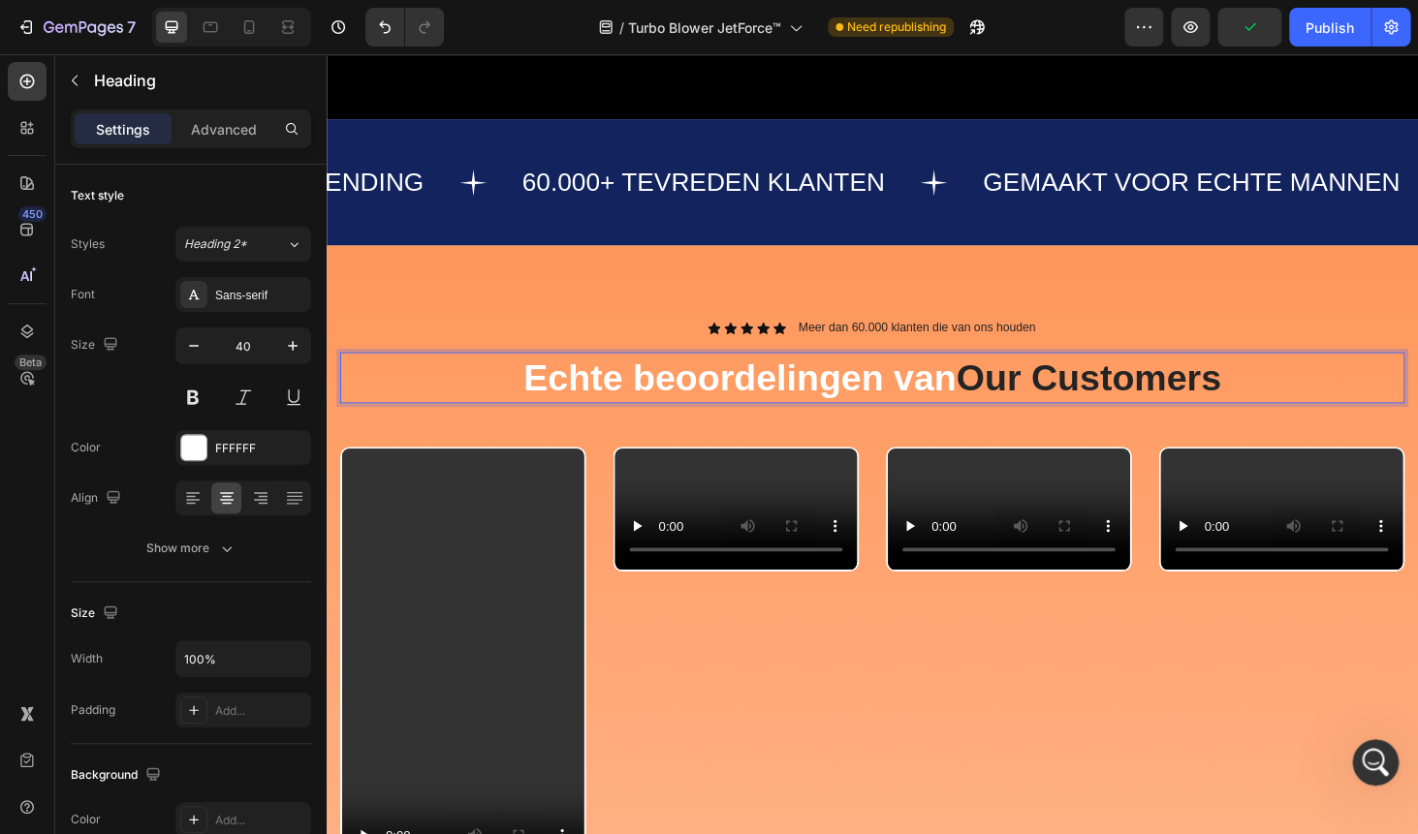
click at [1079, 377] on span "Our Customers" at bounding box center [1138, 398] width 282 height 43
click at [1109, 377] on span "Our Customers" at bounding box center [1138, 398] width 282 height 43
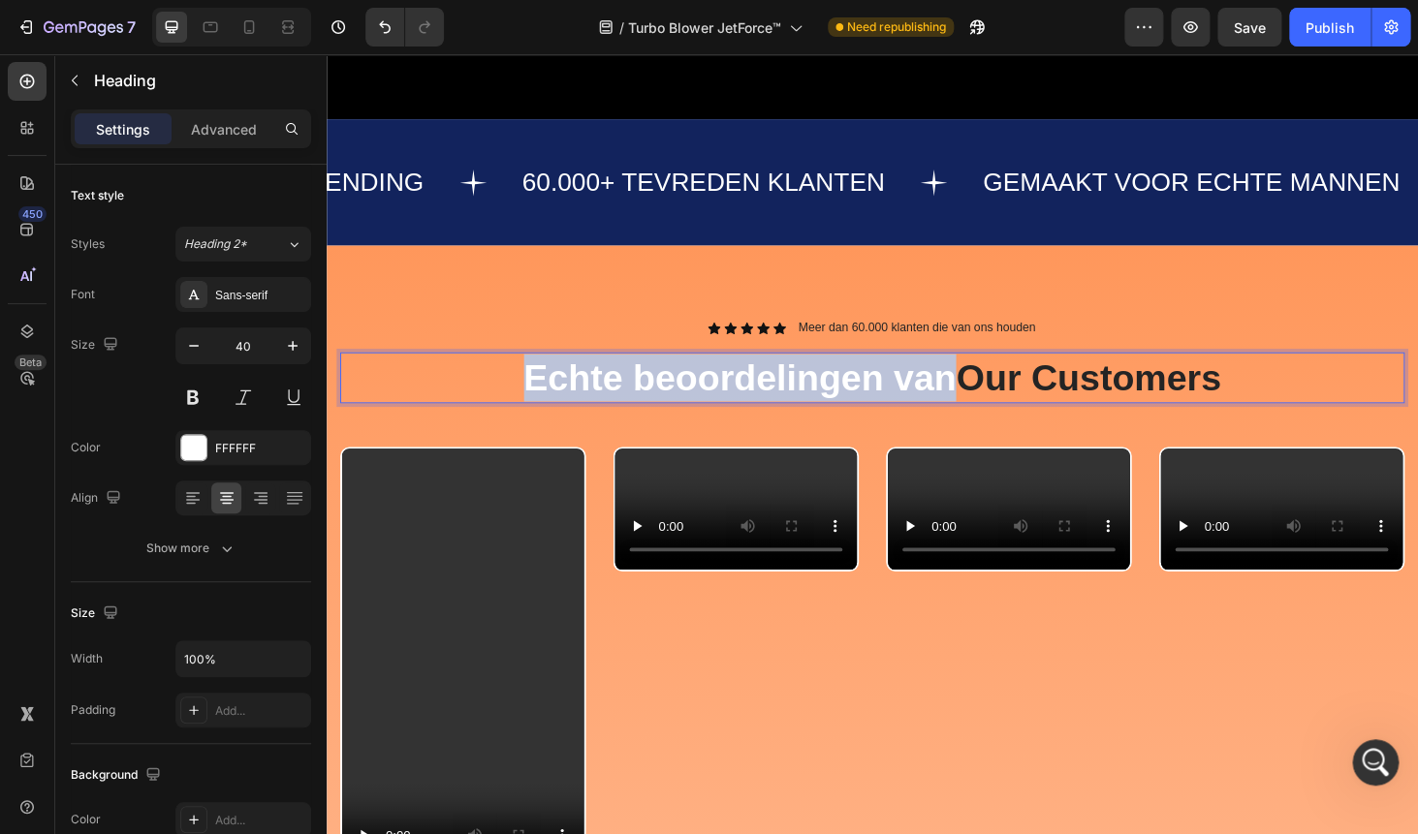
click at [1109, 377] on span "Our Customers" at bounding box center [1138, 398] width 282 height 43
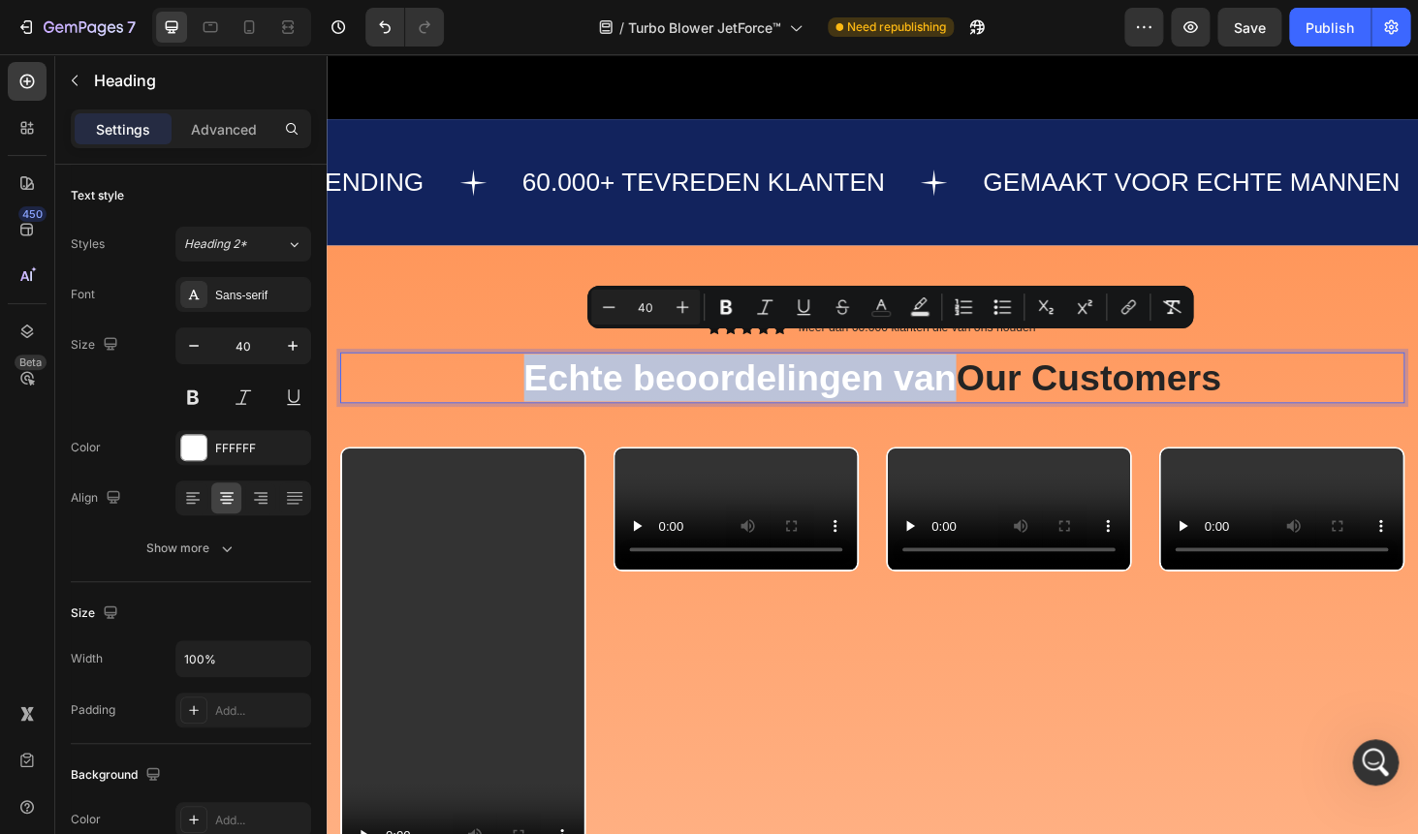
click at [1048, 377] on span "Our Customers" at bounding box center [1138, 398] width 282 height 43
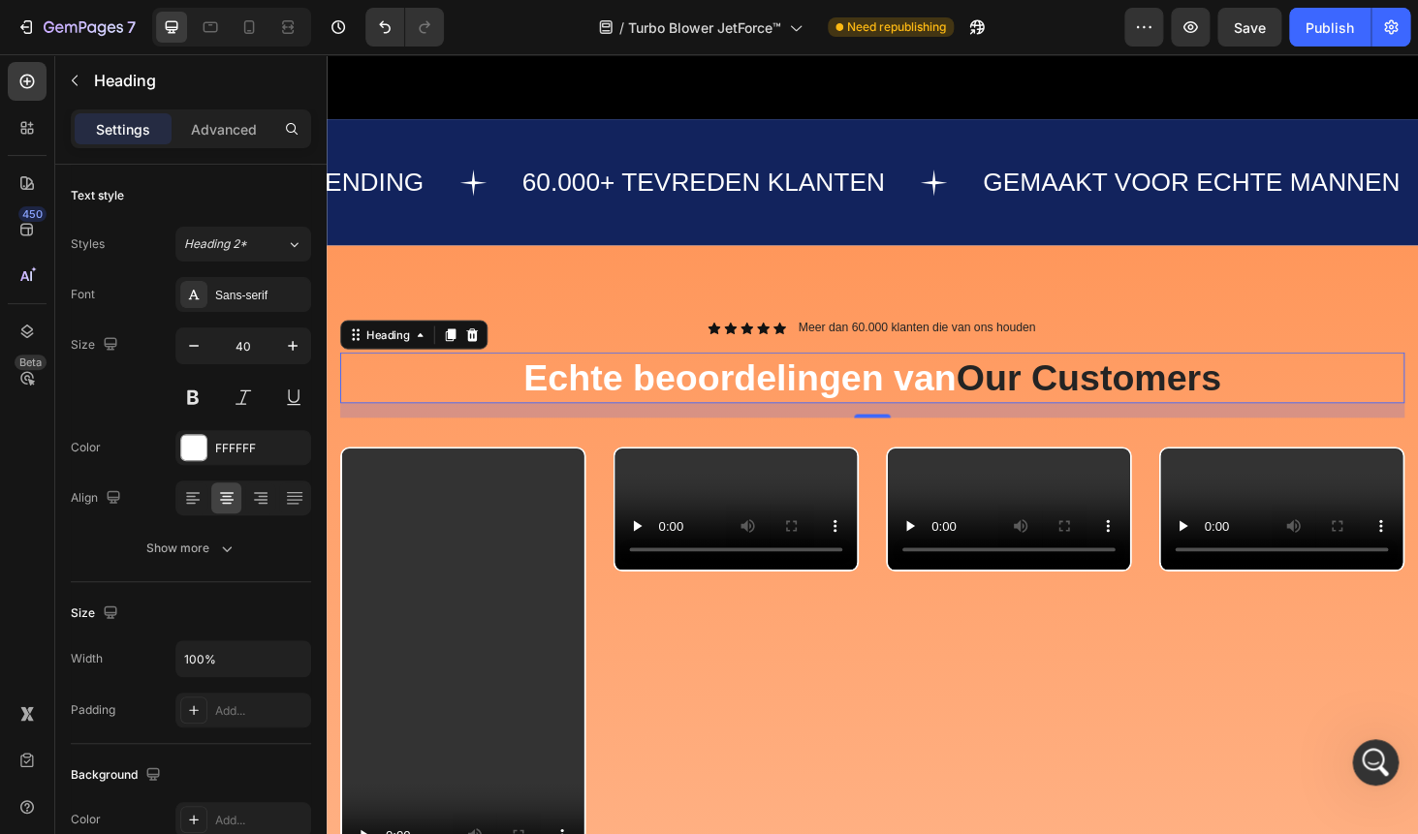
click at [1046, 377] on span "Our Customers" at bounding box center [1138, 398] width 282 height 43
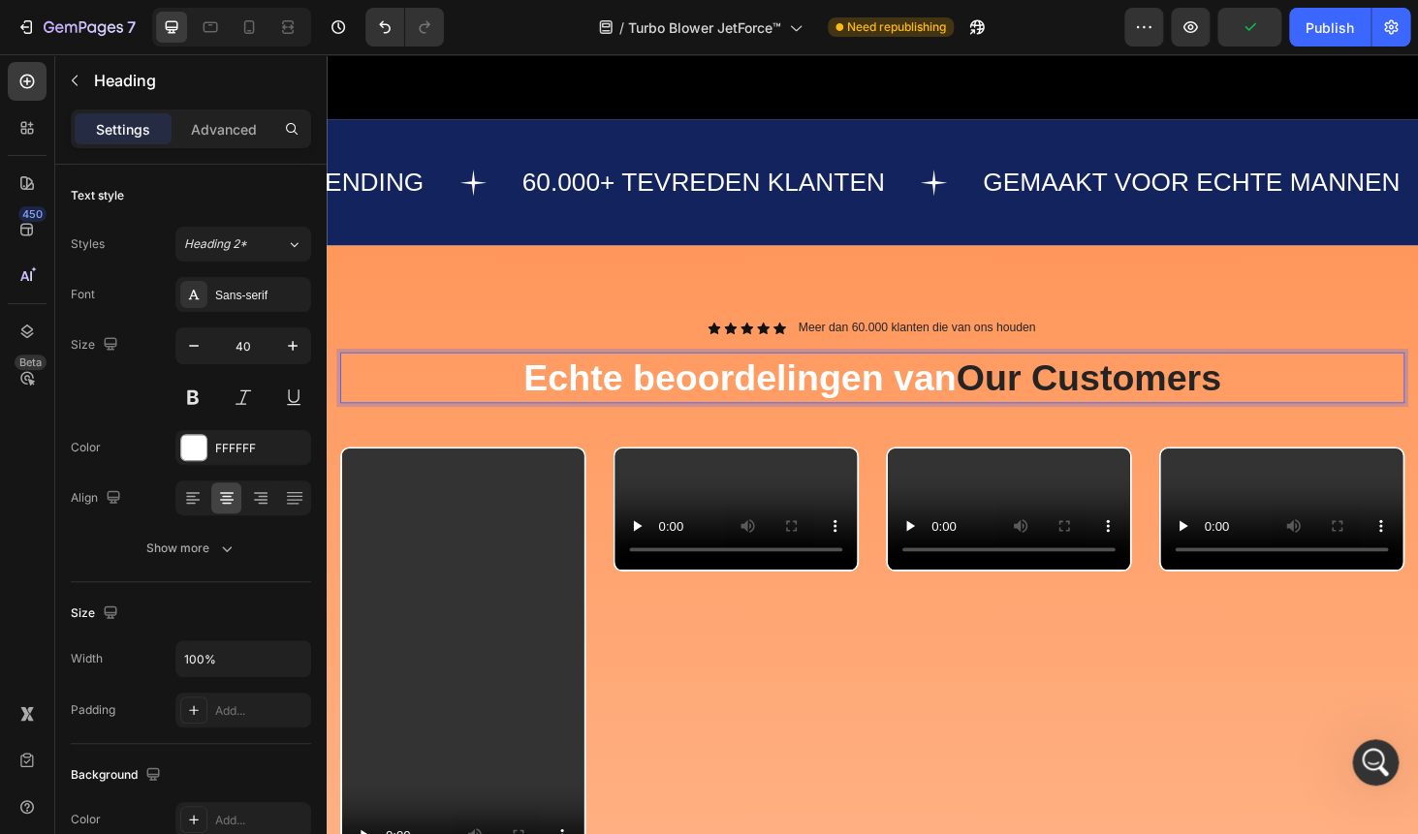
drag, startPoint x: 1003, startPoint y: 379, endPoint x: 1278, endPoint y: 389, distance: 275.4
click at [1278, 389] on p "Echte beoordelingen van Our Customers" at bounding box center [908, 398] width 1130 height 50
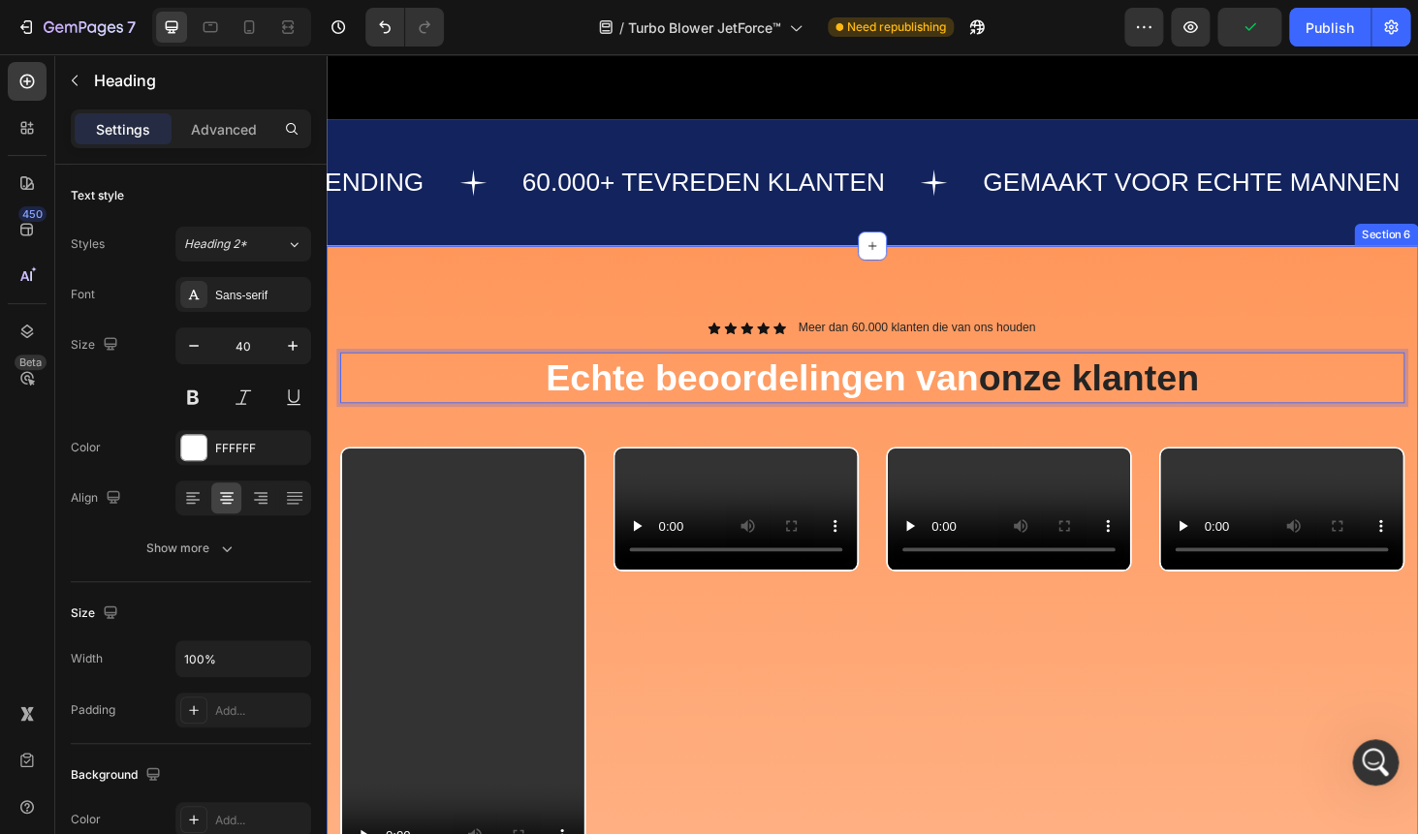
click at [1166, 285] on div "Icon Icon Icon Icon Icon Icon List Meer dan 60.000 klanten die van ons houden T…" at bounding box center [908, 695] width 1163 height 875
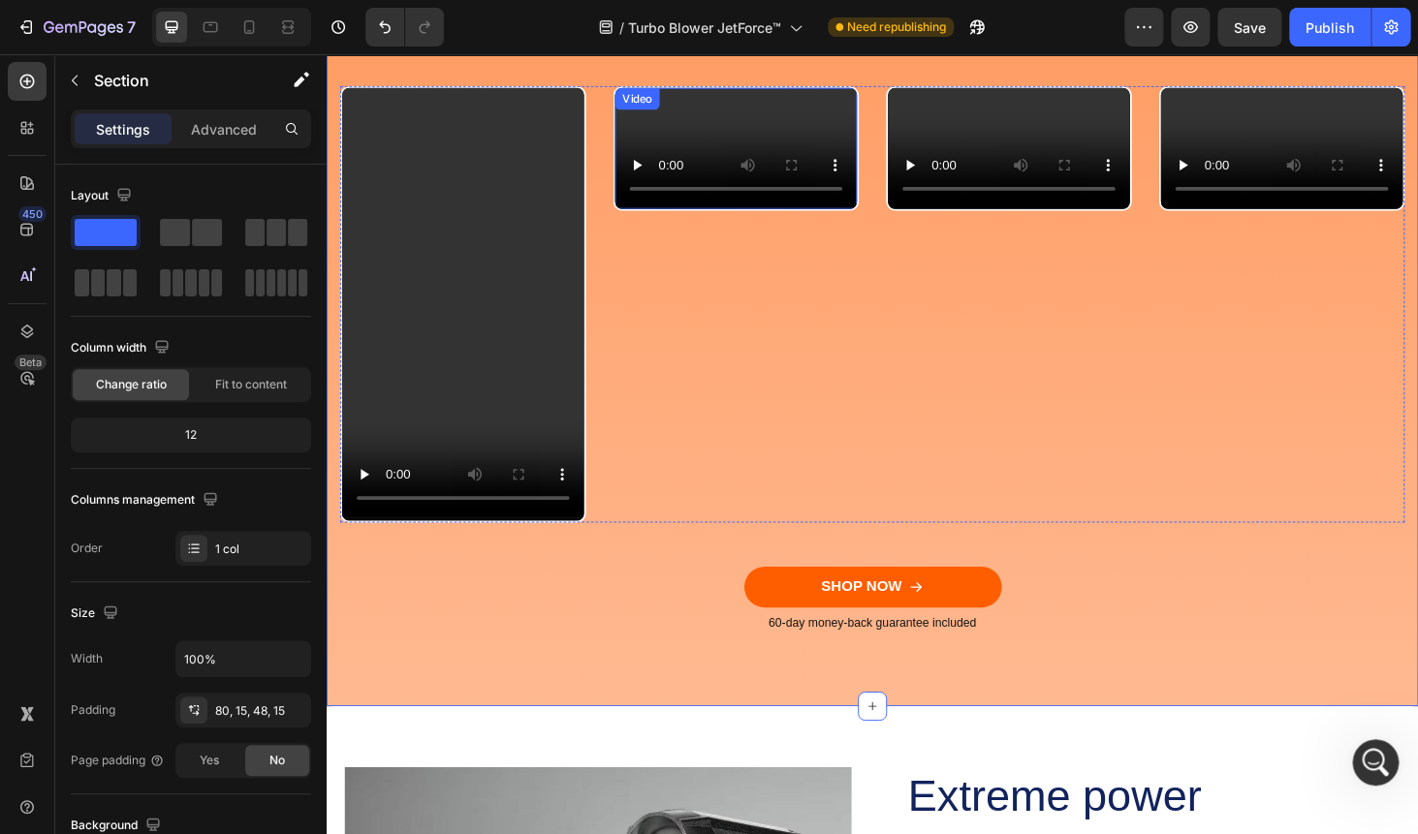
scroll to position [4117, 0]
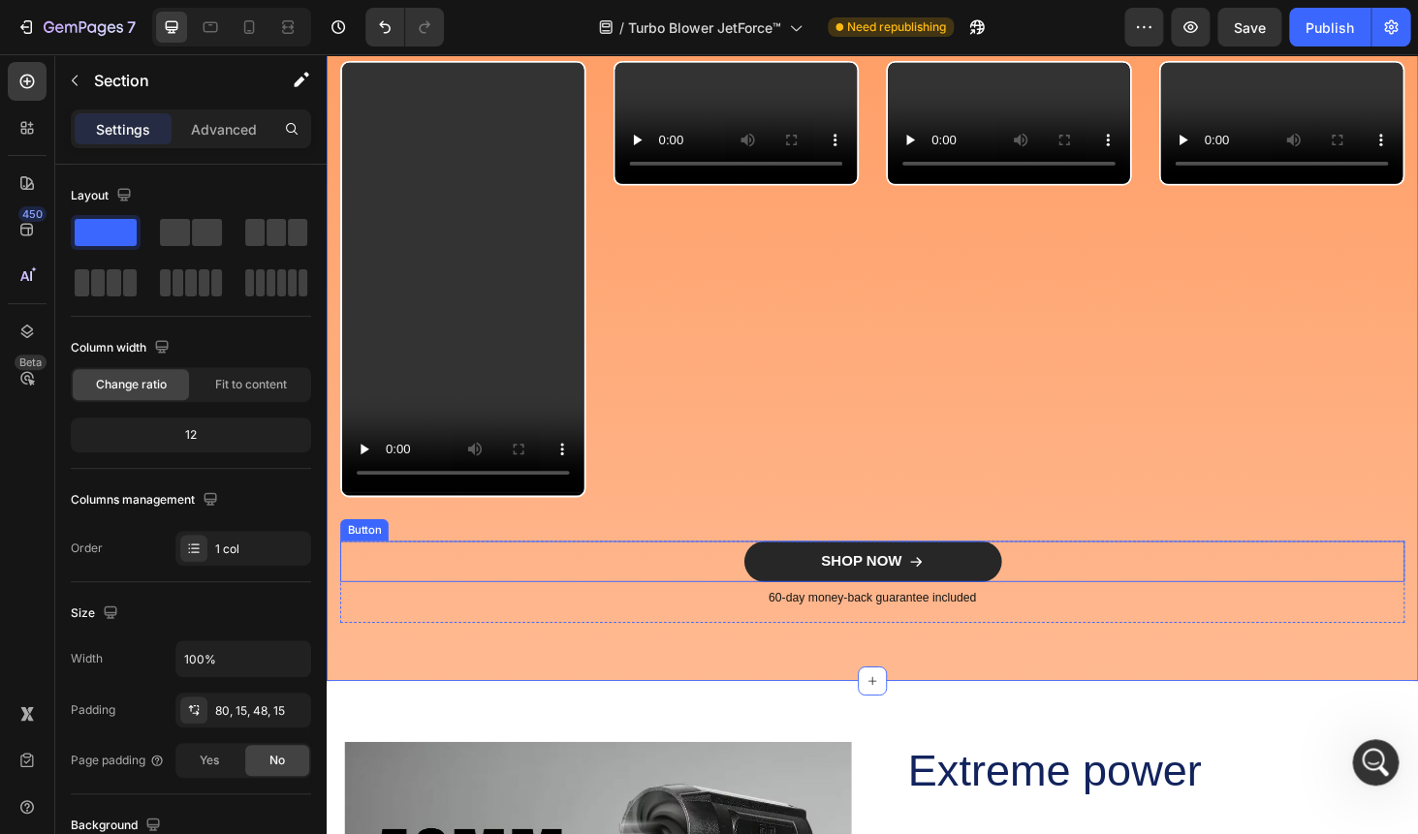
click at [862, 583] on link "SHOP NOW" at bounding box center [908, 595] width 274 height 44
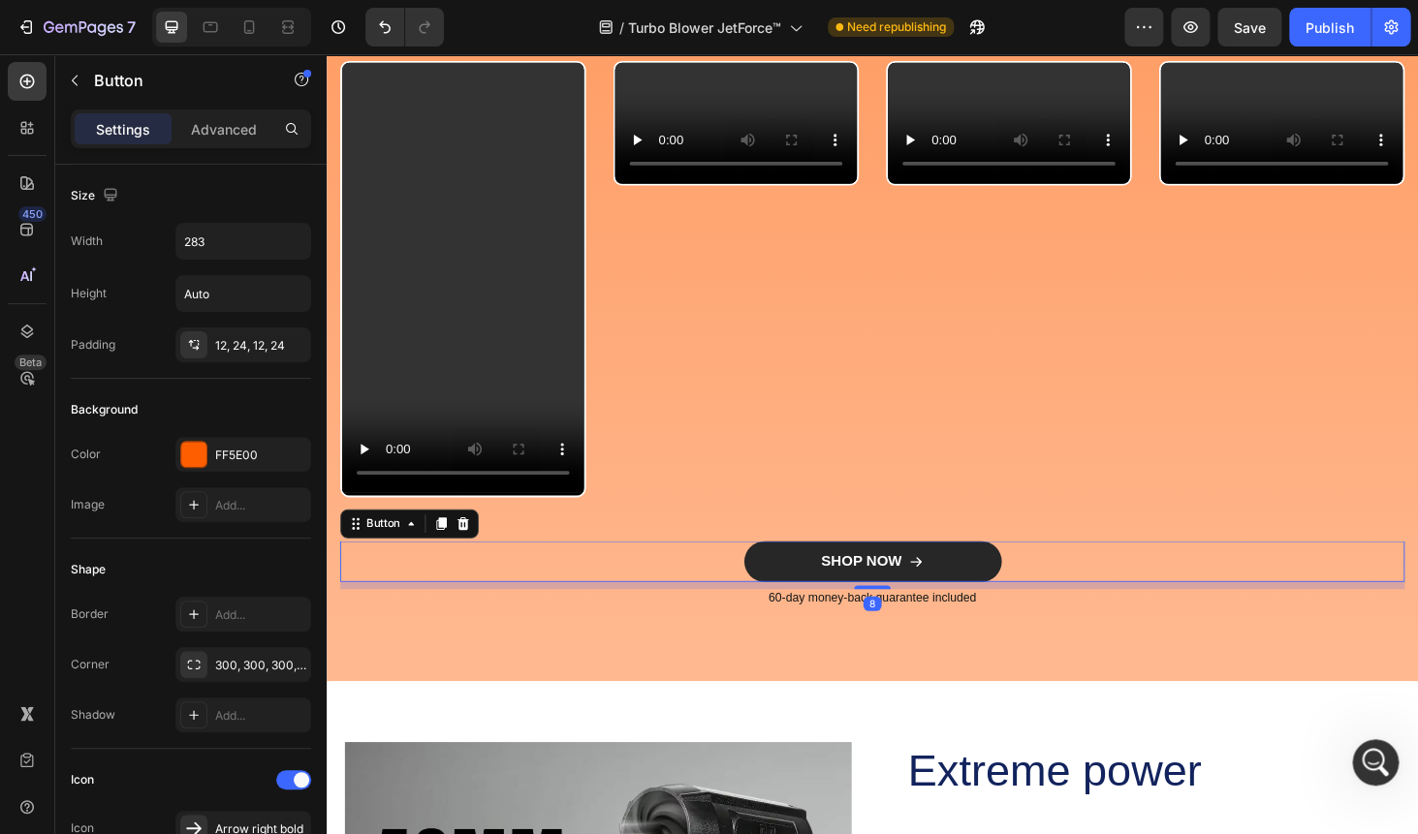
click at [862, 583] on link "SHOP NOW" at bounding box center [908, 595] width 274 height 44
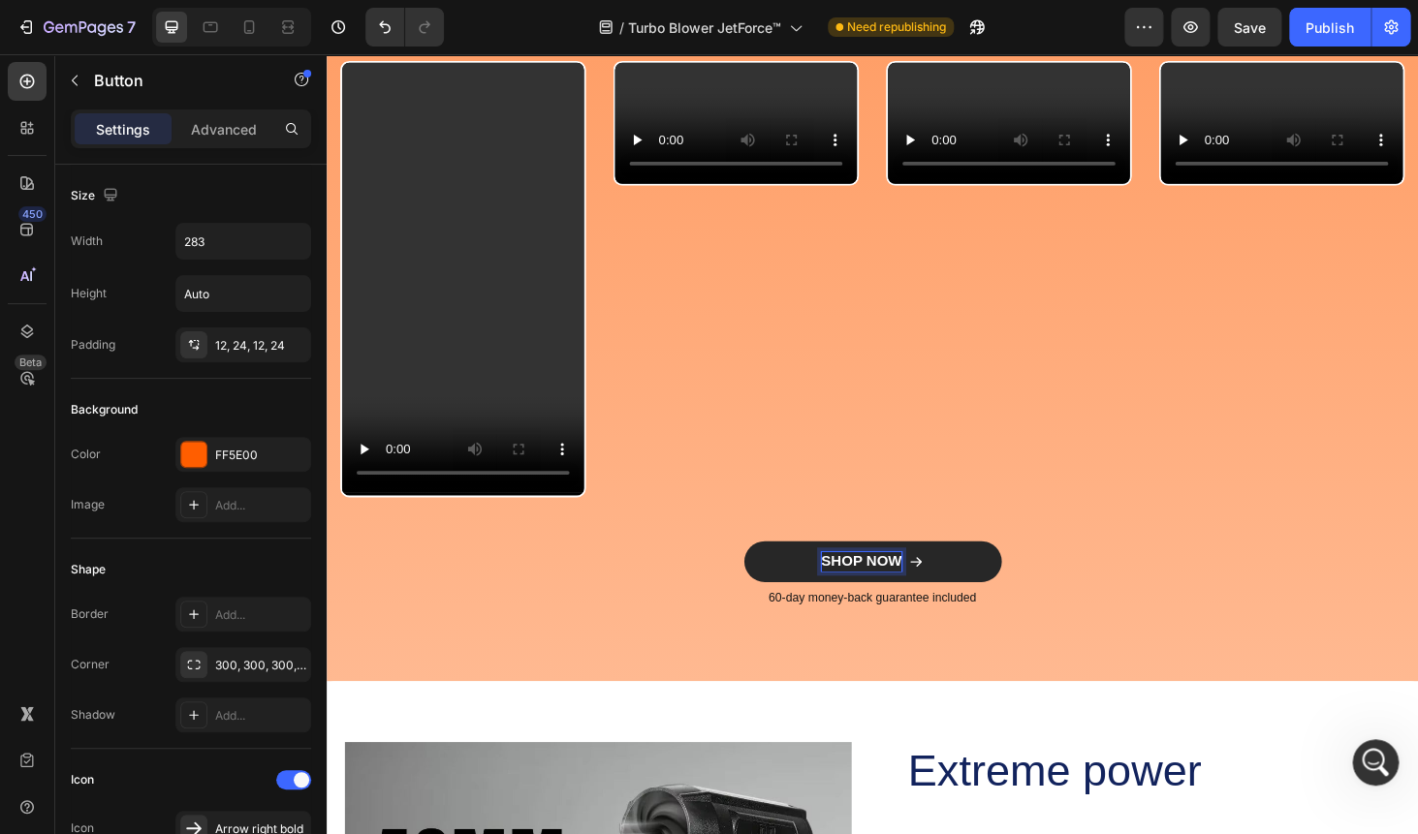
click at [890, 590] on div "SHOP NOW" at bounding box center [897, 594] width 86 height 20
click at [890, 590] on p "SHOP NOW" at bounding box center [897, 594] width 86 height 20
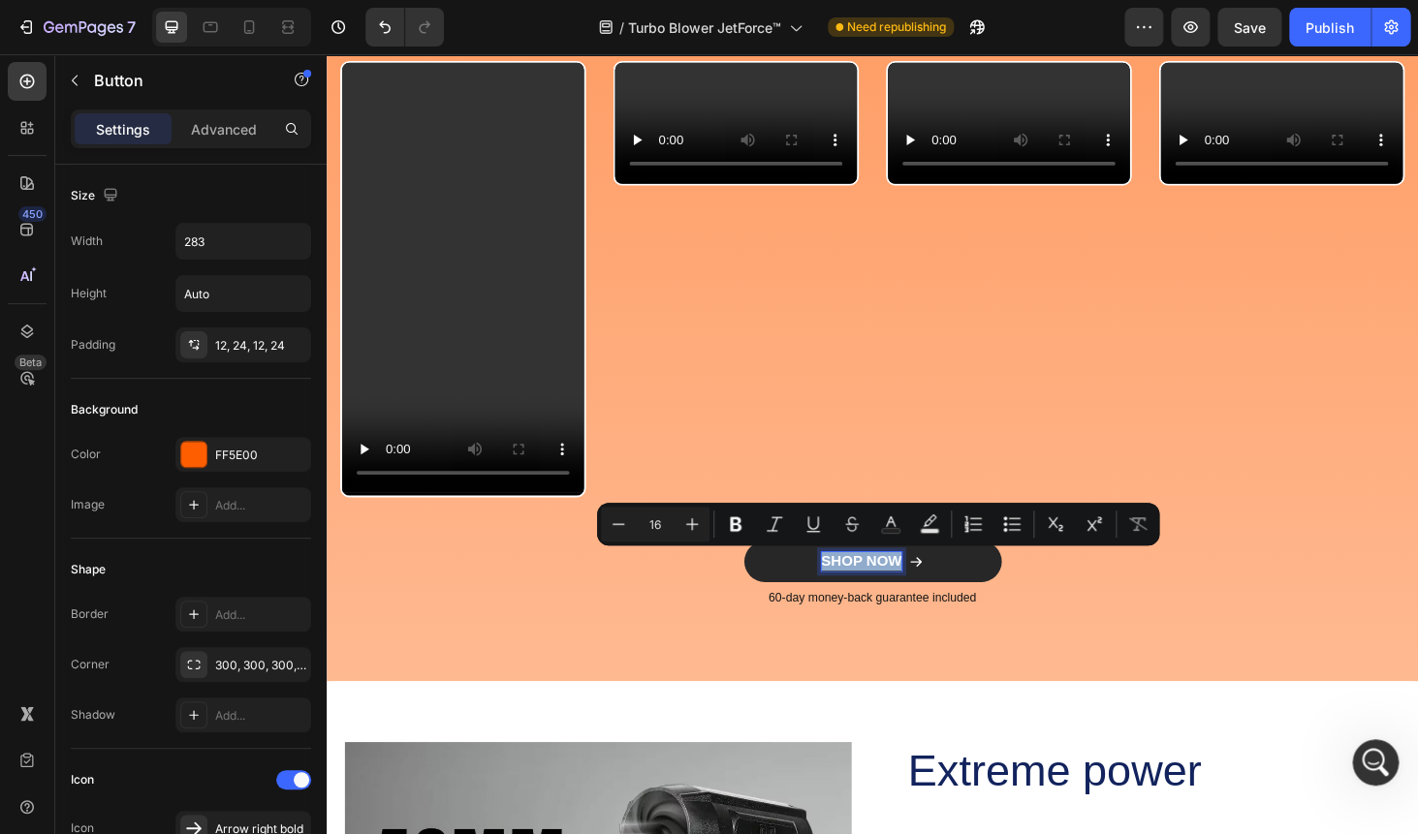
copy p "SHOP NOW"
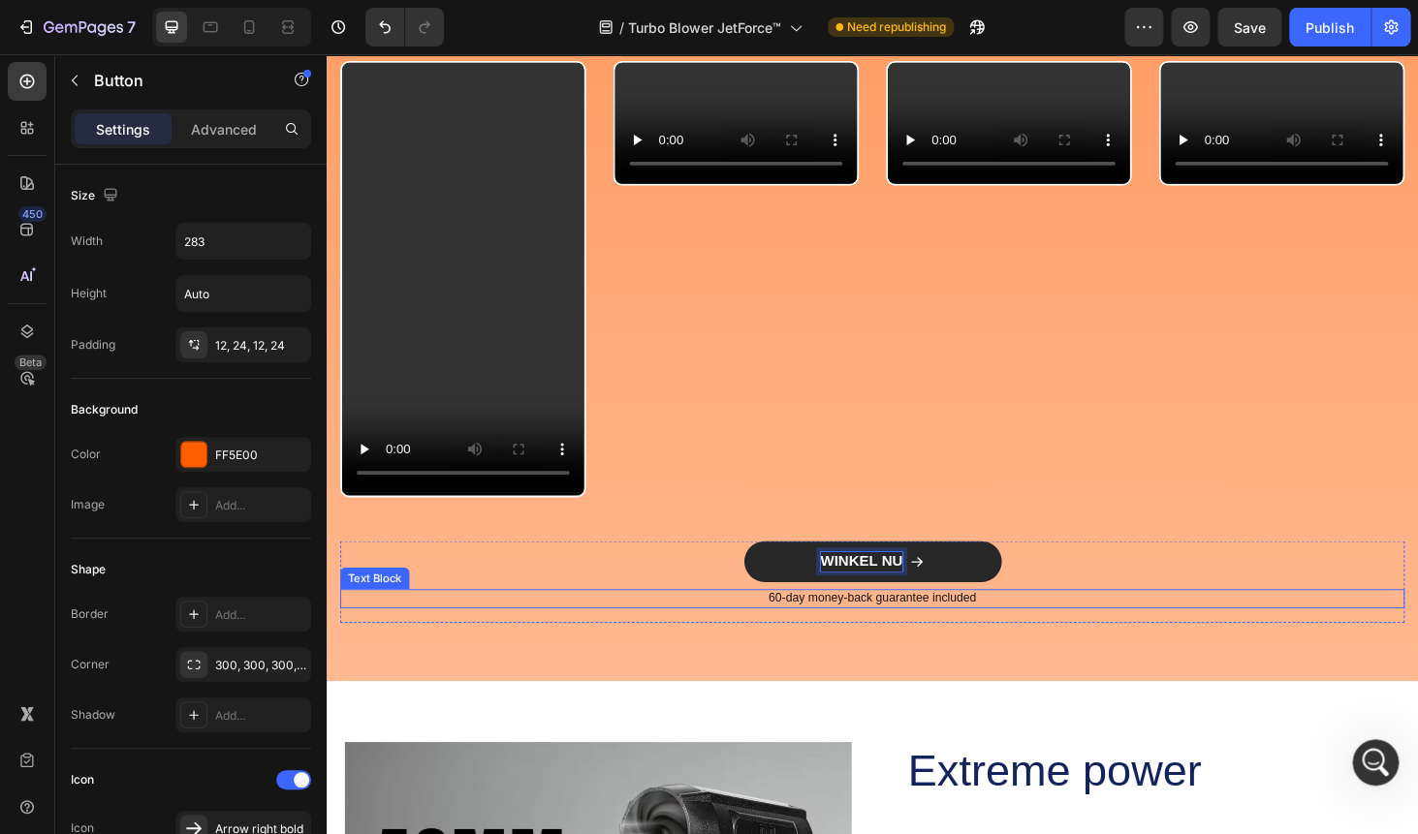
click at [851, 624] on div "60-day money-back guarantee included" at bounding box center [908, 634] width 1134 height 20
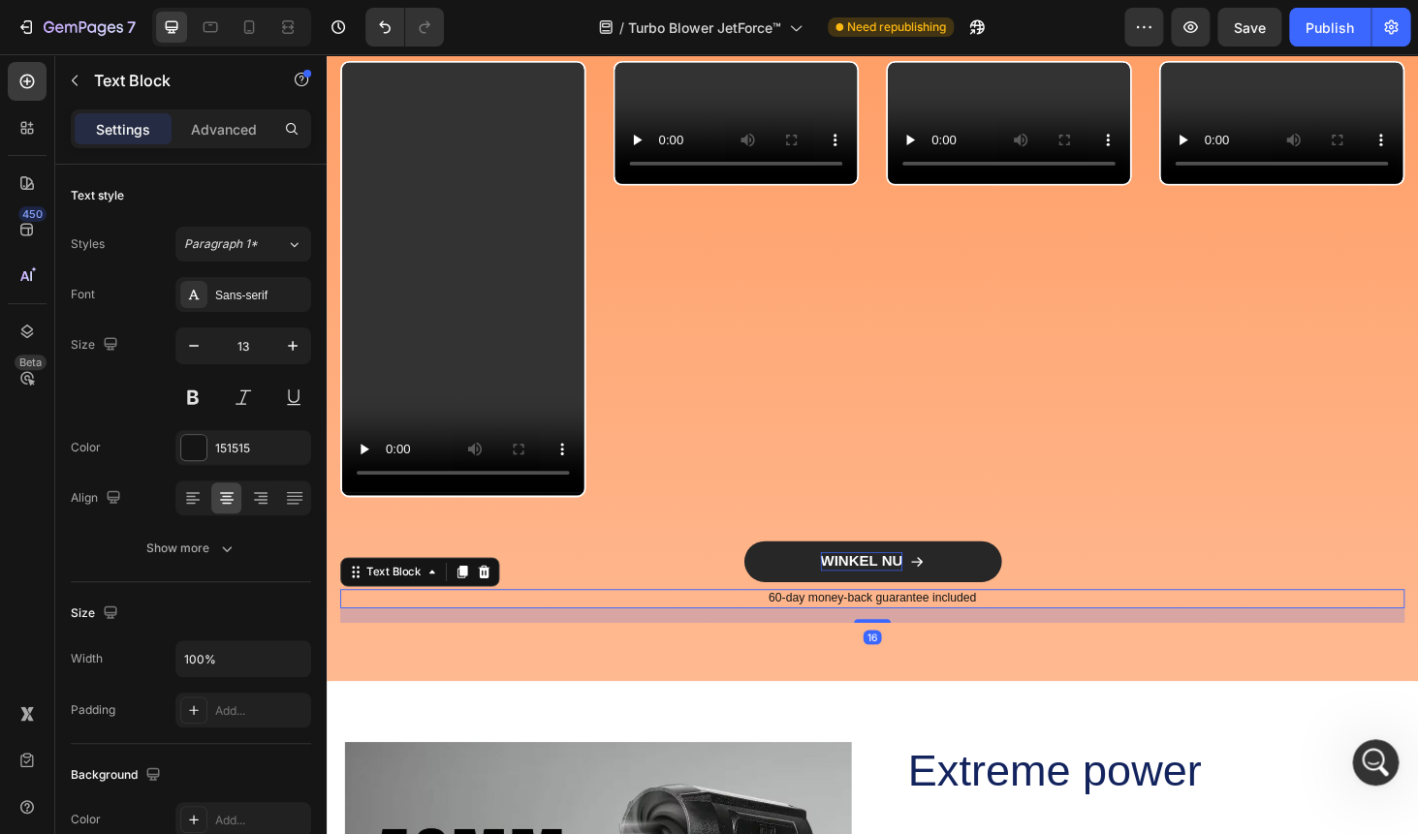
click at [842, 633] on p "60-day money-back guarantee included" at bounding box center [908, 634] width 1130 height 16
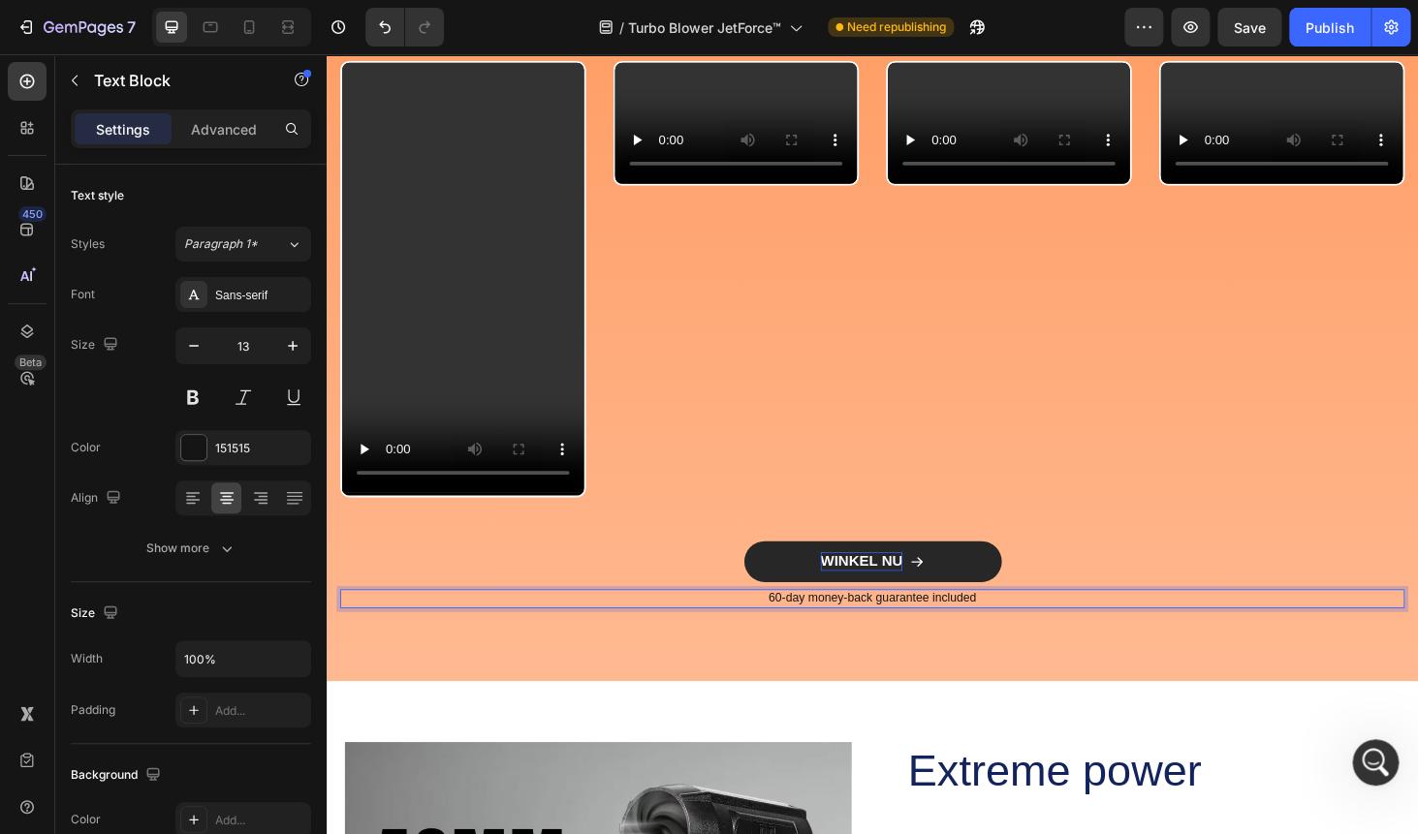
click at [842, 633] on p "60-day money-back guarantee included" at bounding box center [908, 634] width 1130 height 16
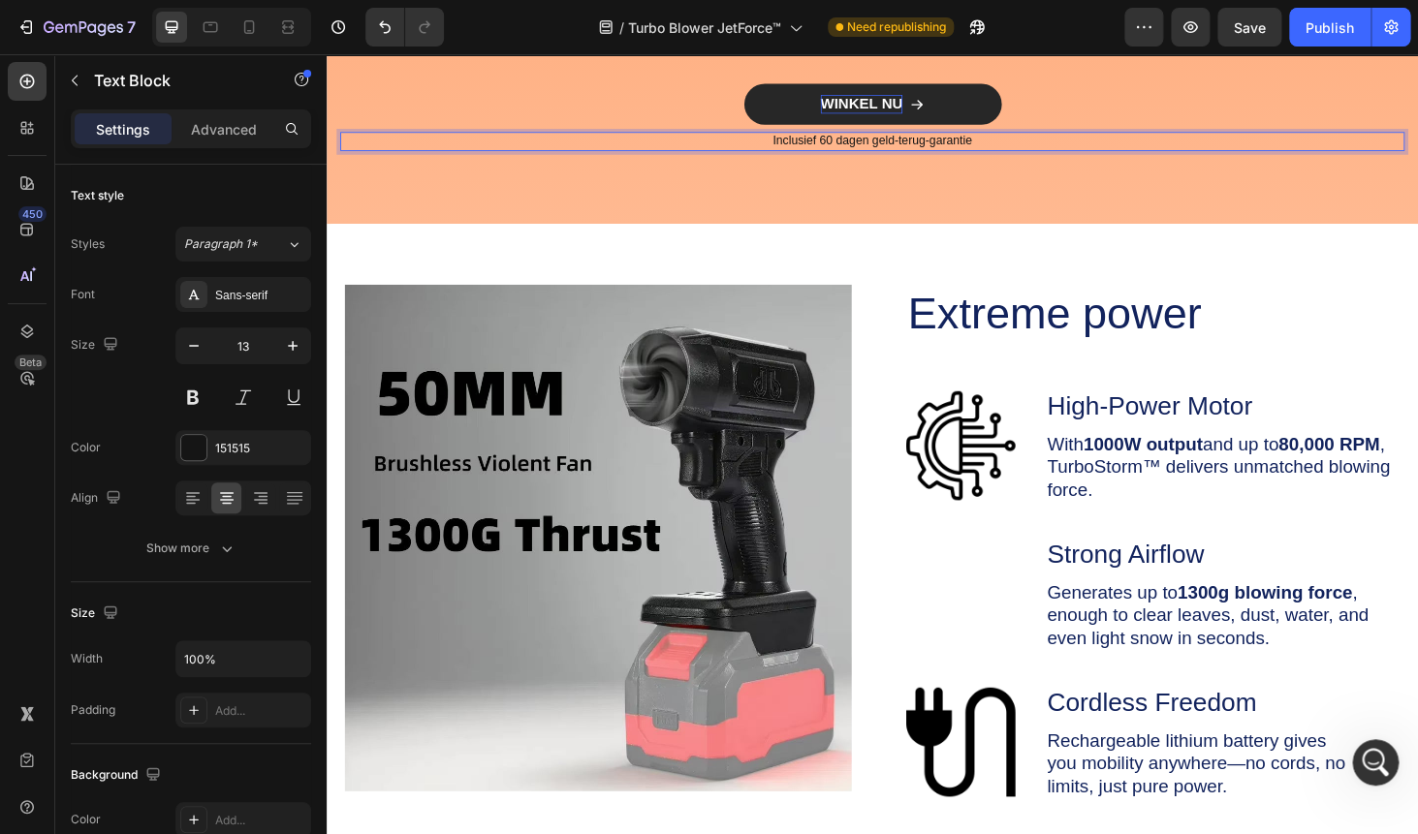
scroll to position [4660, 0]
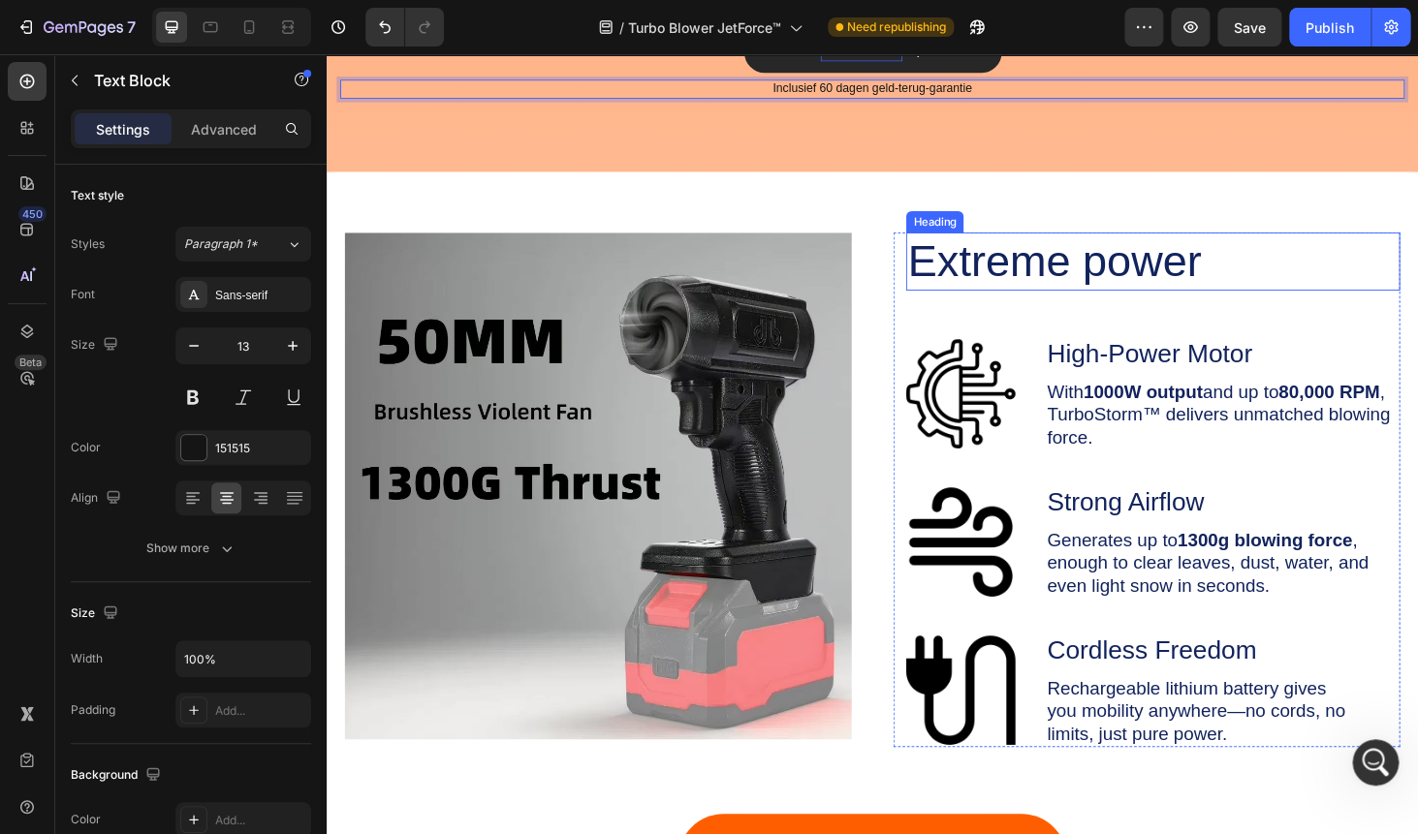
click at [1008, 267] on h2 "Extreme power" at bounding box center [1191, 275] width 494 height 62
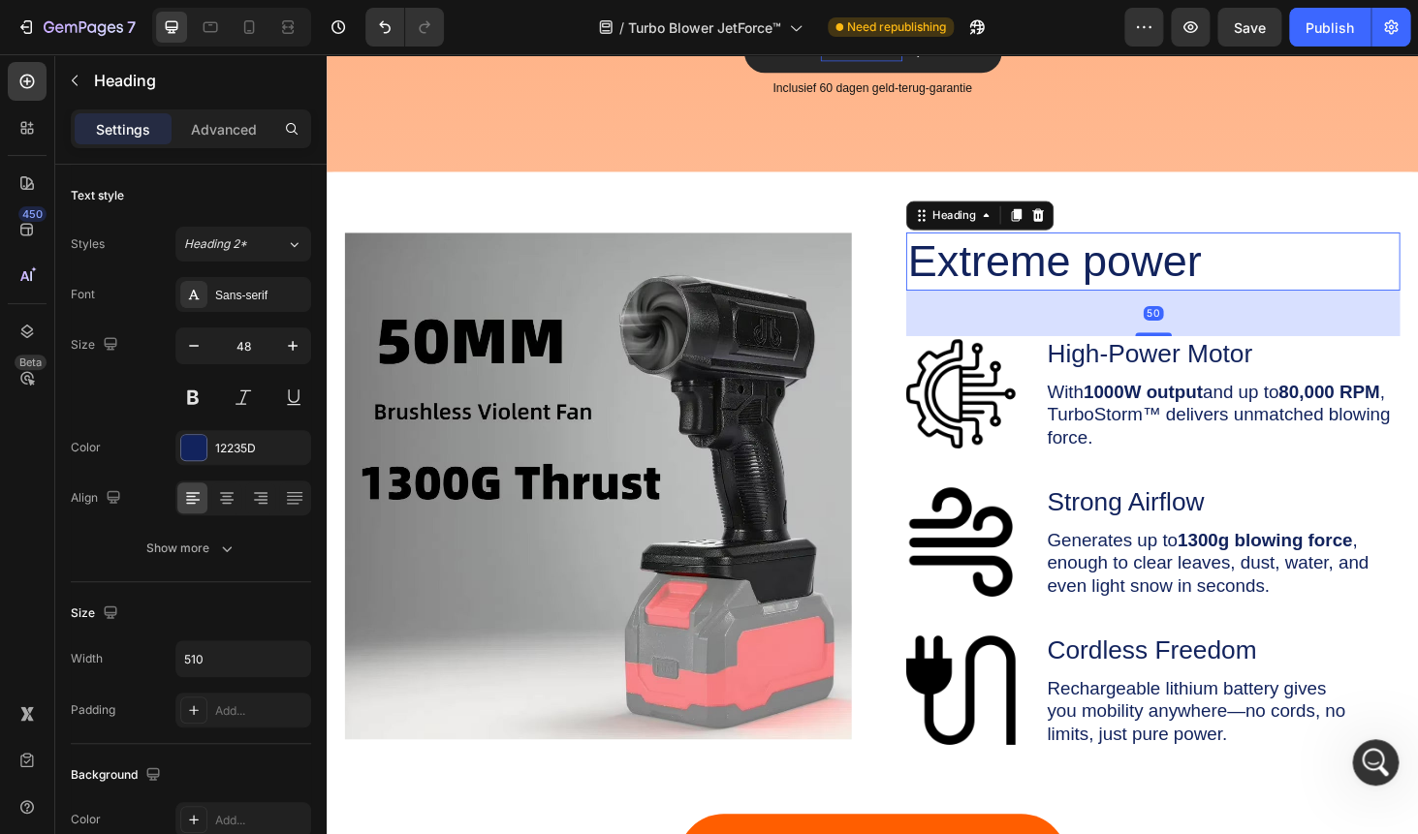
click at [1008, 267] on h2 "Extreme power" at bounding box center [1191, 275] width 494 height 62
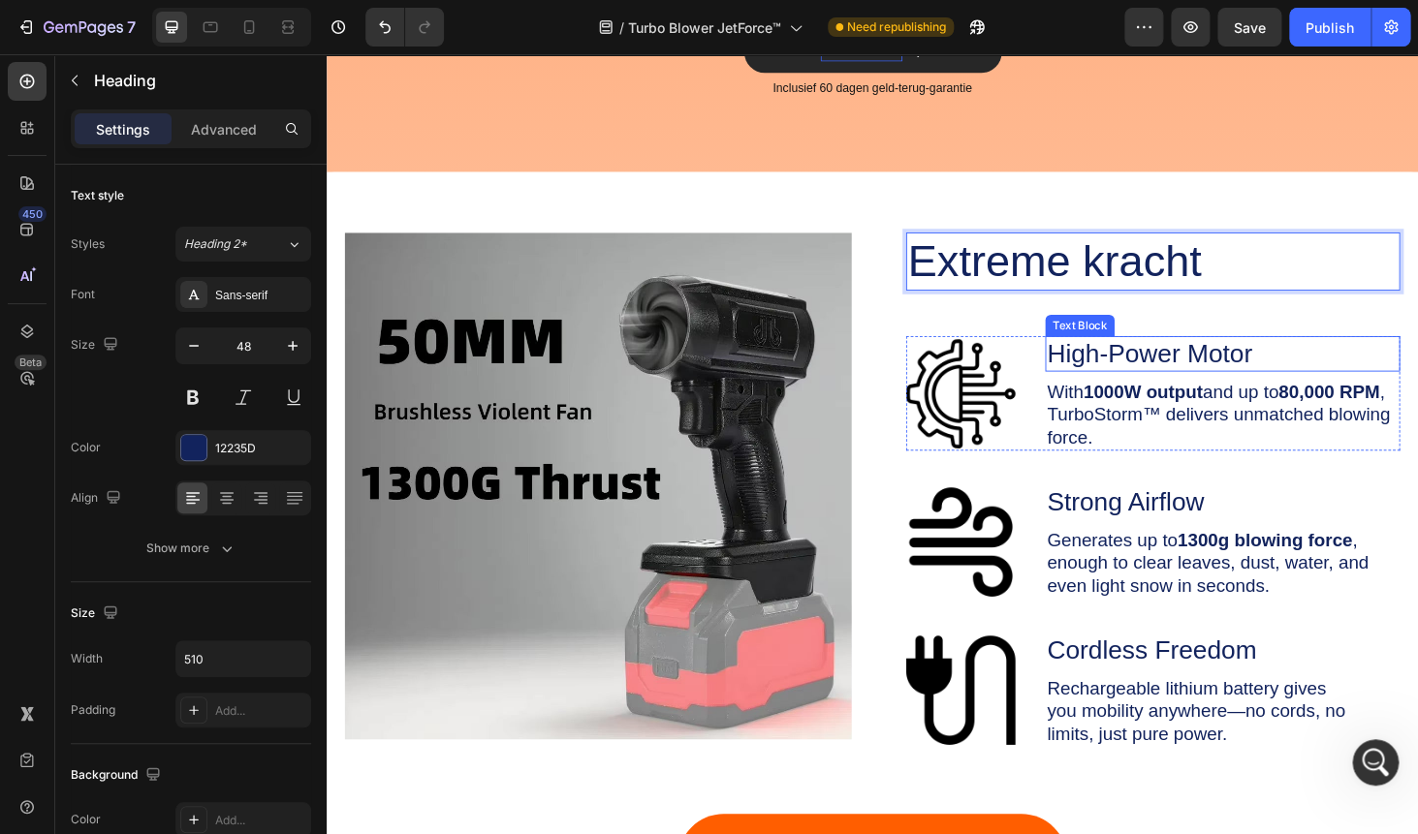
click at [1158, 377] on p "High-Power Motor" at bounding box center [1281, 374] width 374 height 34
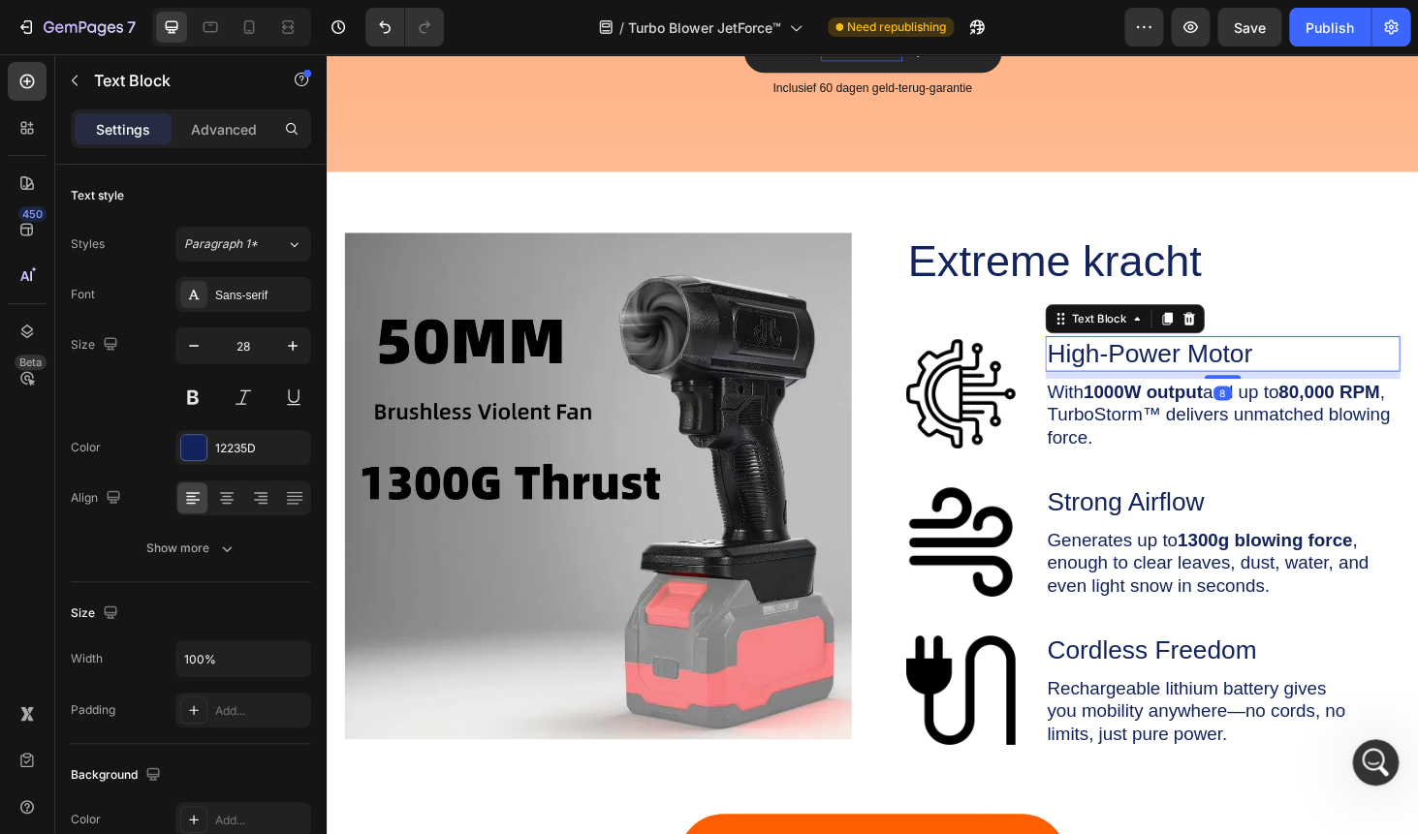
click at [1158, 377] on p "High-Power Motor" at bounding box center [1281, 374] width 374 height 34
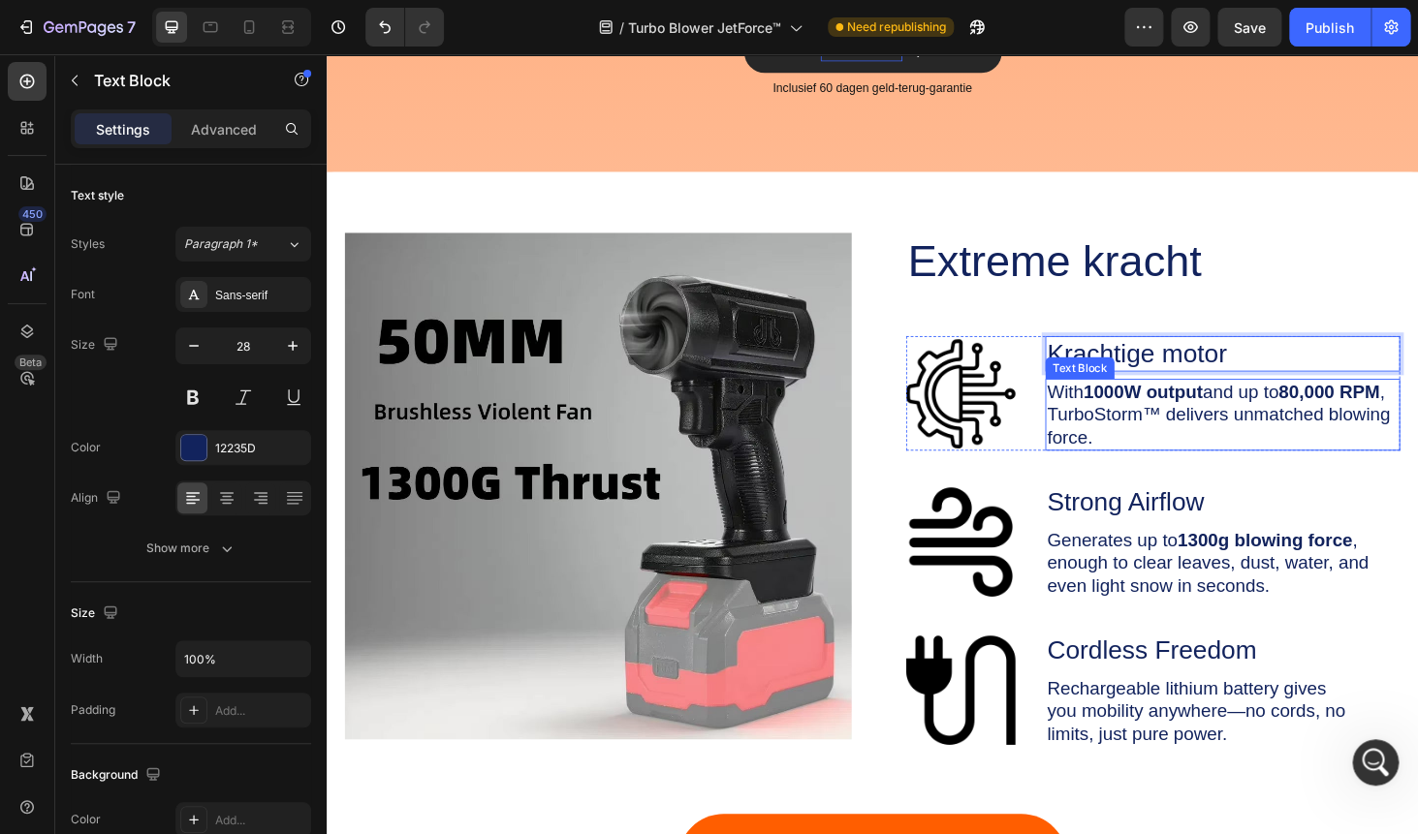
click at [1134, 417] on p "With 1000W output and up to 80,000 RPM , TurboStorm™ delivers unmatched blowing…" at bounding box center [1281, 438] width 374 height 73
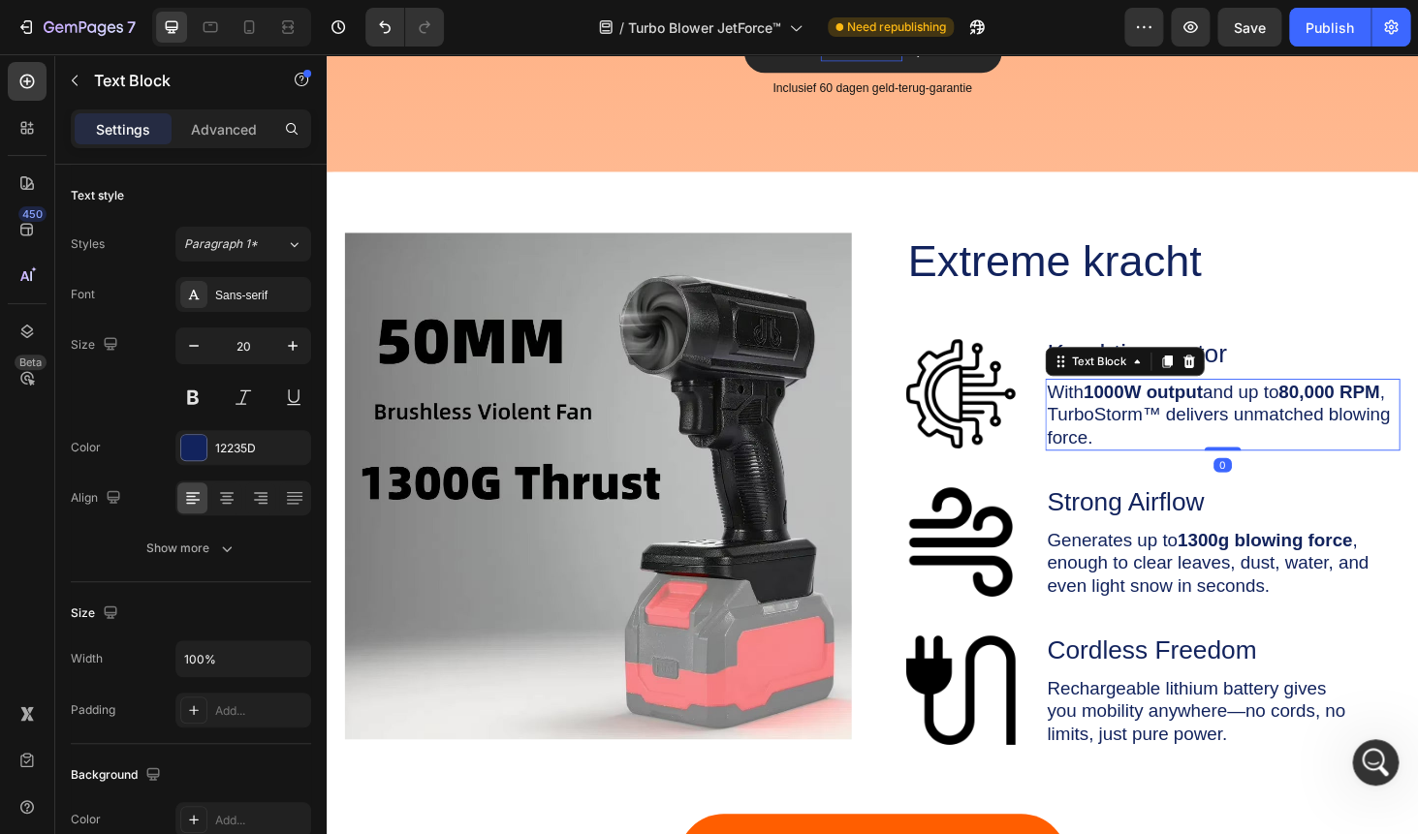
click at [1134, 417] on p "With 1000W output and up to 80,000 RPM , TurboStorm™ delivers unmatched blowing…" at bounding box center [1281, 438] width 374 height 73
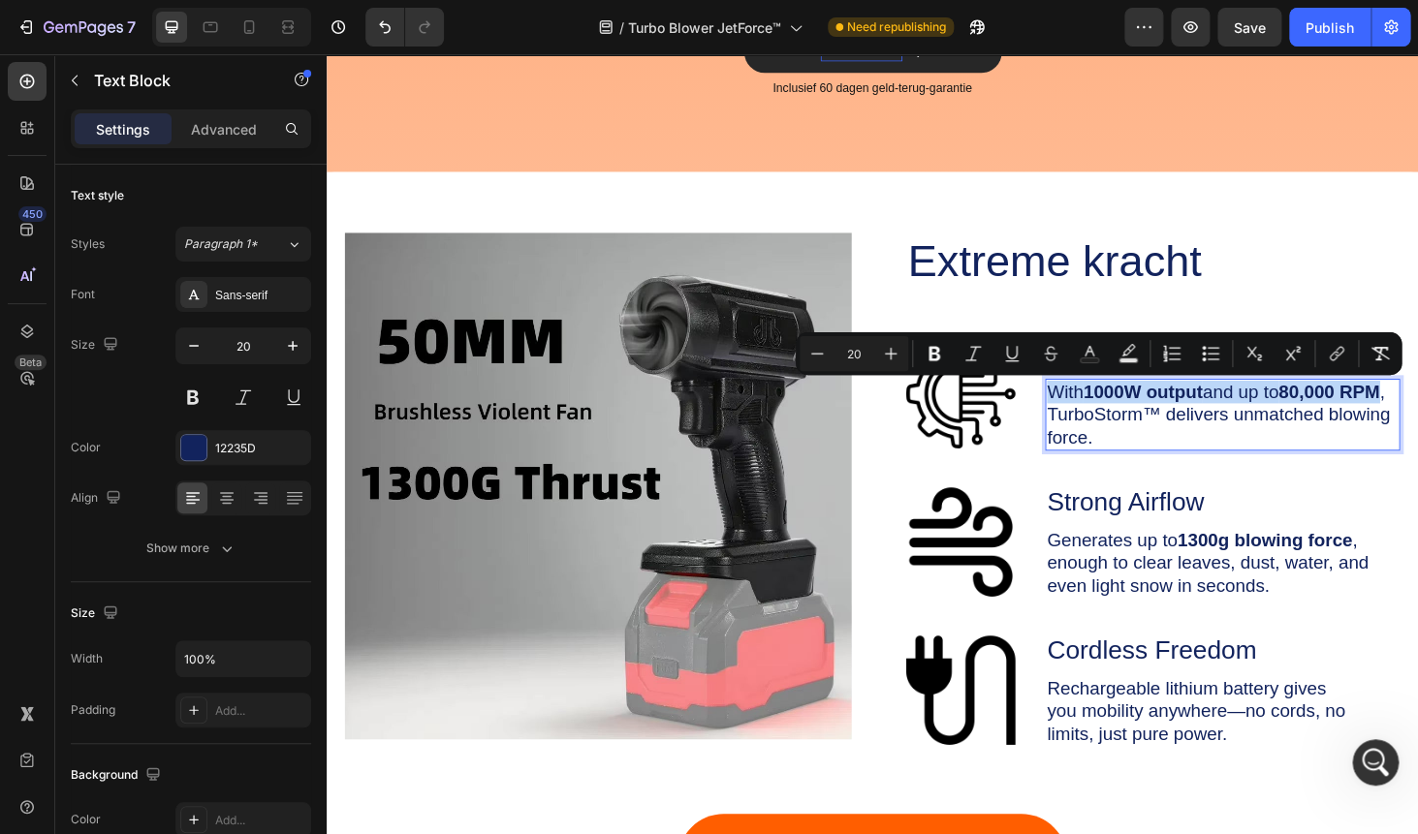
copy p "With 1000W output and up to 80,000 RPM"
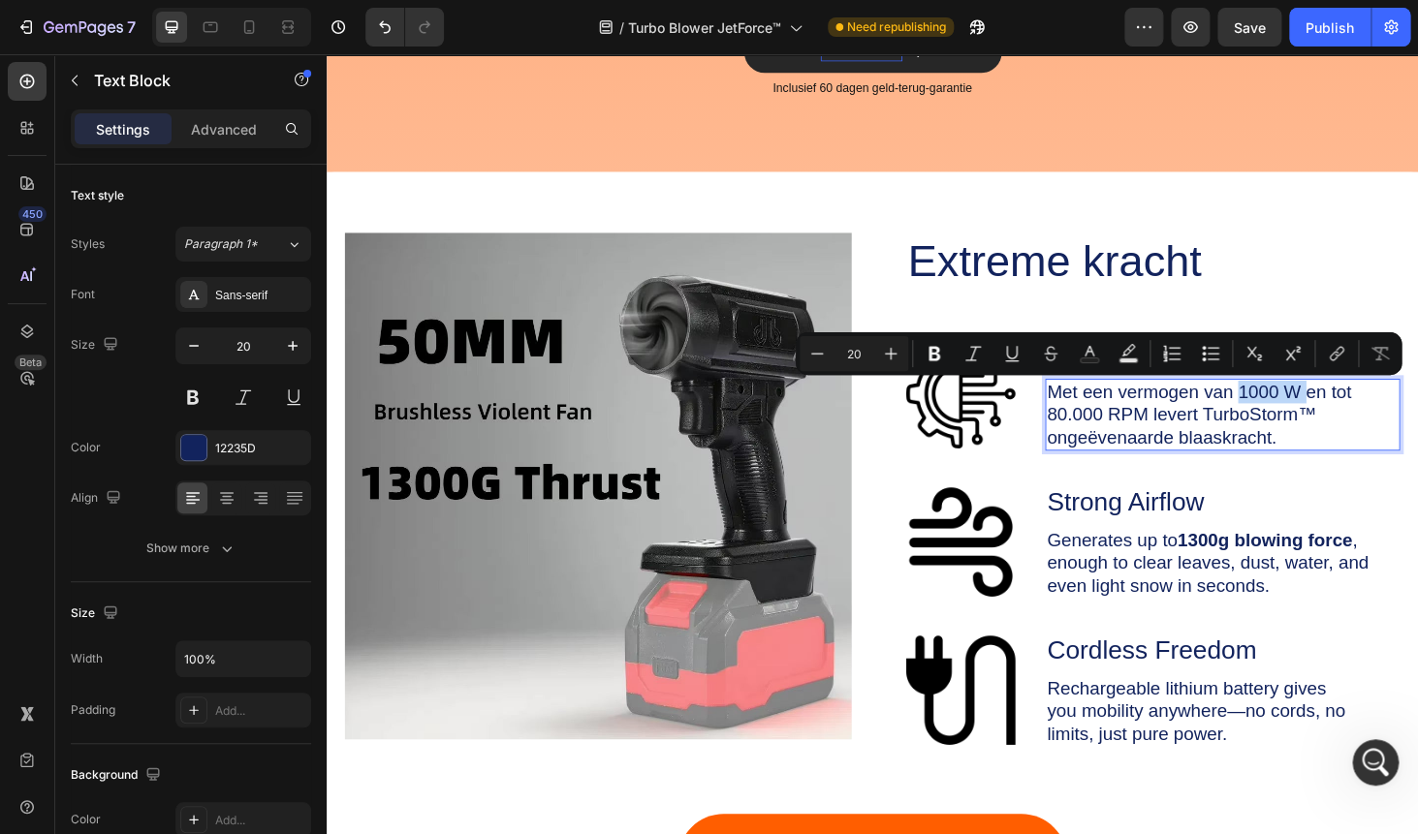
drag, startPoint x: 1298, startPoint y: 410, endPoint x: 1369, endPoint y: 412, distance: 70.8
click at [1369, 412] on p "Met een vermogen van 1000 W en tot 80.000 RPM levert TurboStorm™ ongeëvenaarde …" at bounding box center [1281, 438] width 374 height 73
click at [1256, 422] on p "Met een vermogen van 1000 W en tot 80.000 RPM levert TurboStorm™ ongeëvenaarde …" at bounding box center [1281, 438] width 374 height 73
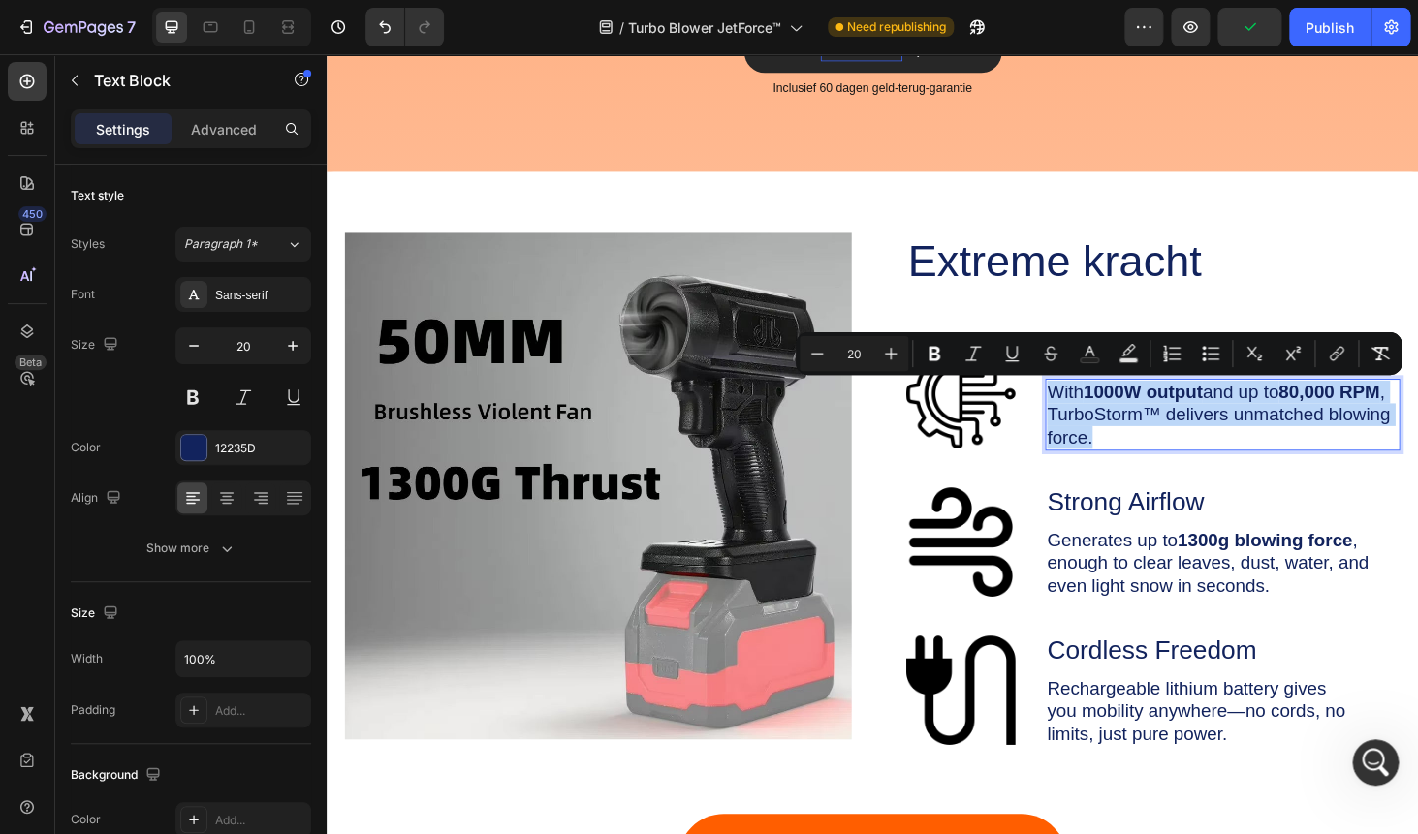
click at [1254, 462] on p "With 1000W output and up to 80,000 RPM , TurboStorm™ delivers unmatched blowing…" at bounding box center [1281, 438] width 374 height 73
drag, startPoint x: 1258, startPoint y: 462, endPoint x: 1088, endPoint y: 414, distance: 176.4
click at [1092, 414] on div "With 1000W output and up to 80,000 RPM , TurboStorm™ delivers unmatched blowing…" at bounding box center [1281, 438] width 378 height 77
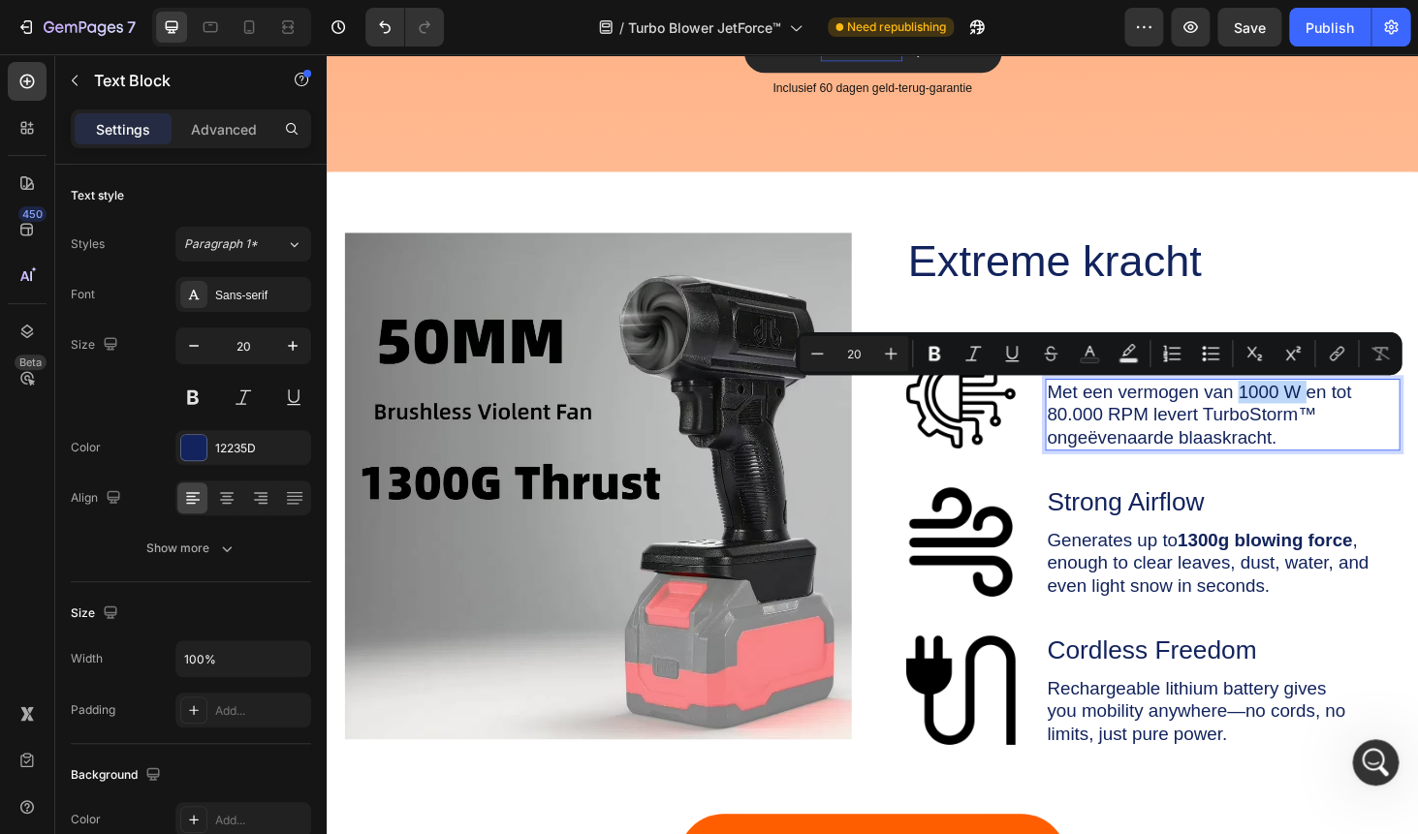
drag, startPoint x: 1297, startPoint y: 411, endPoint x: 1369, endPoint y: 415, distance: 71.8
click at [1369, 415] on p "Met een vermogen van 1000 W en tot 80.000 RPM levert TurboStorm™ ongeëvenaarde …" at bounding box center [1281, 438] width 374 height 73
click at [934, 351] on icon "Editor contextual toolbar" at bounding box center [933, 353] width 19 height 19
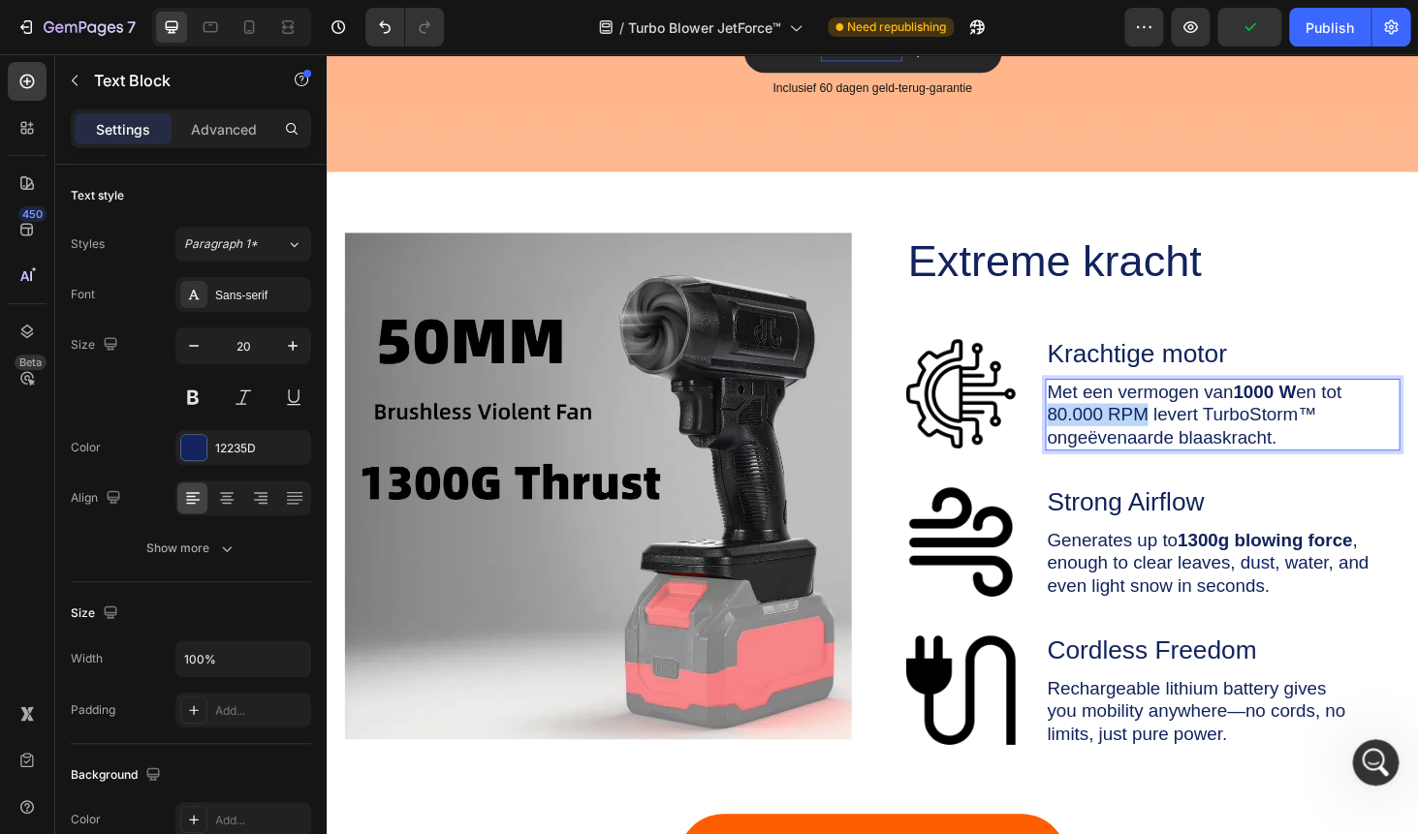
drag, startPoint x: 1097, startPoint y: 433, endPoint x: 1193, endPoint y: 440, distance: 96.2
click at [1194, 440] on p "Met een vermogen van 1000 W en tot 80.000 RPM levert TurboStorm™ ongeëvenaarde …" at bounding box center [1281, 438] width 374 height 73
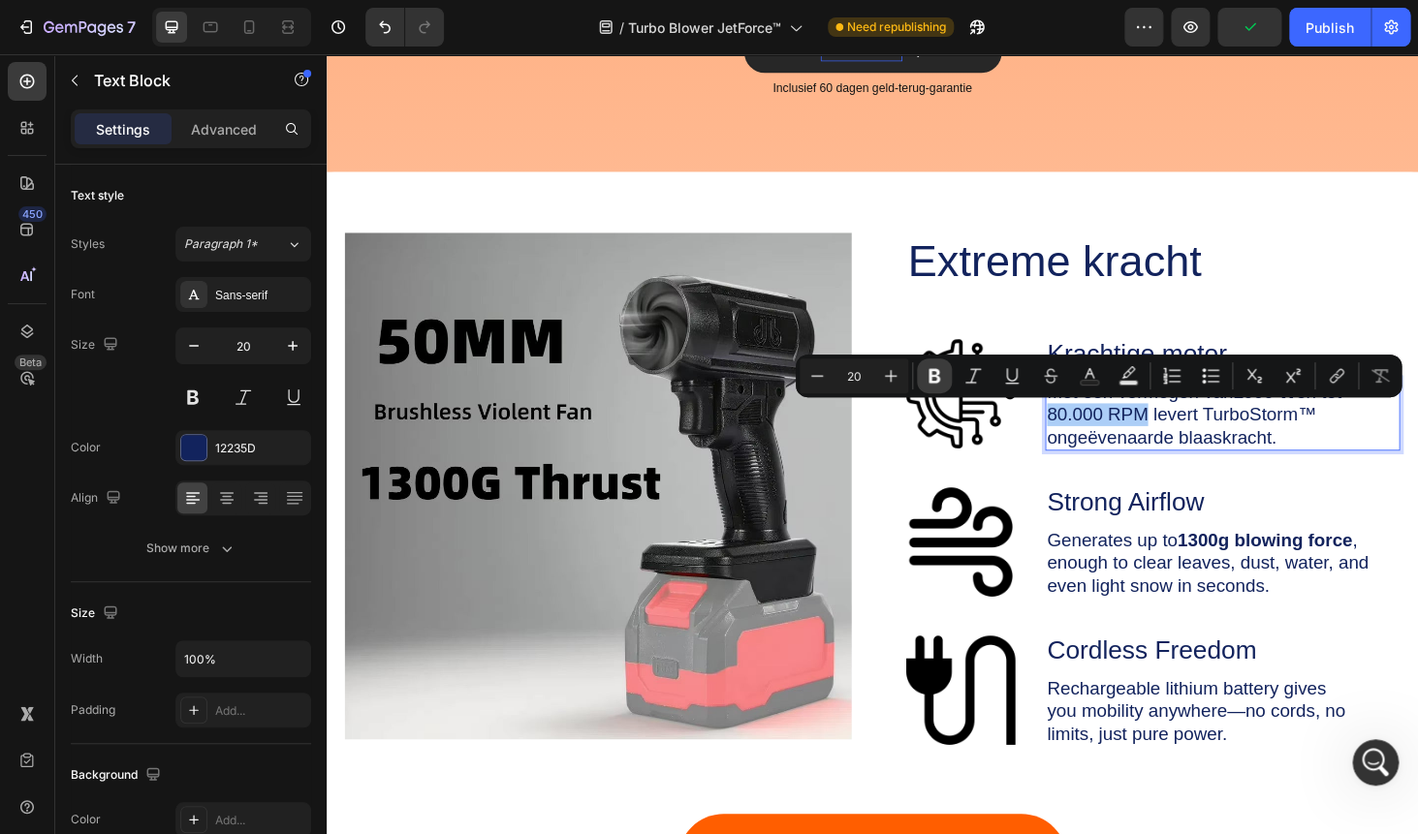
click at [935, 378] on icon "Editor contextual toolbar" at bounding box center [933, 375] width 19 height 19
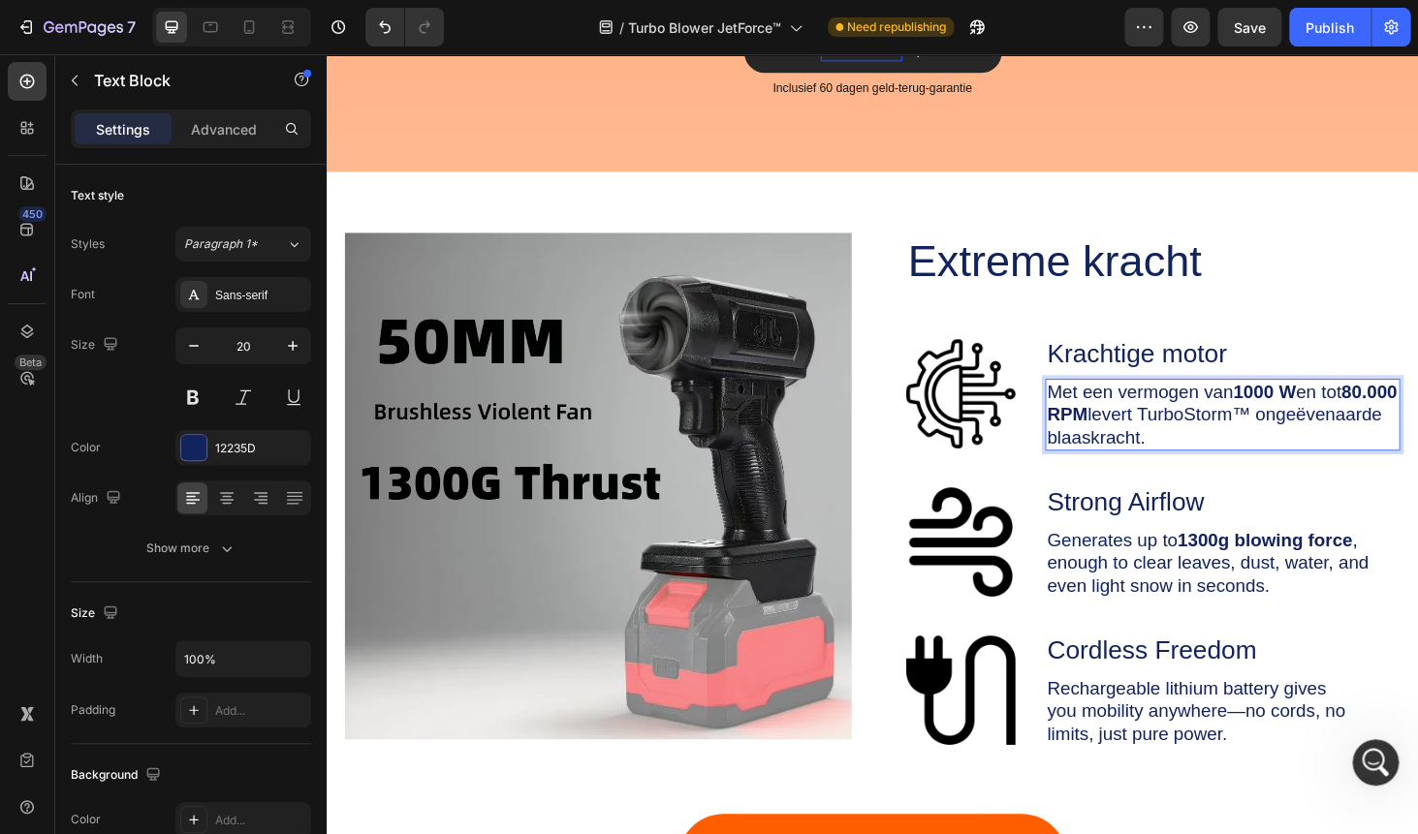
click at [1329, 438] on p "Met een vermogen van 1000 W en tot 80.000 RPM levert TurboStorm™ ongeëvenaarde …" at bounding box center [1281, 438] width 374 height 73
click at [1316, 437] on p "Met een vermogen van 1000 W en tot 80.000 RPM levert TurboStorm™ ongeëvenaarde …" at bounding box center [1281, 438] width 374 height 73
drag, startPoint x: 1313, startPoint y: 439, endPoint x: 1359, endPoint y: 441, distance: 45.6
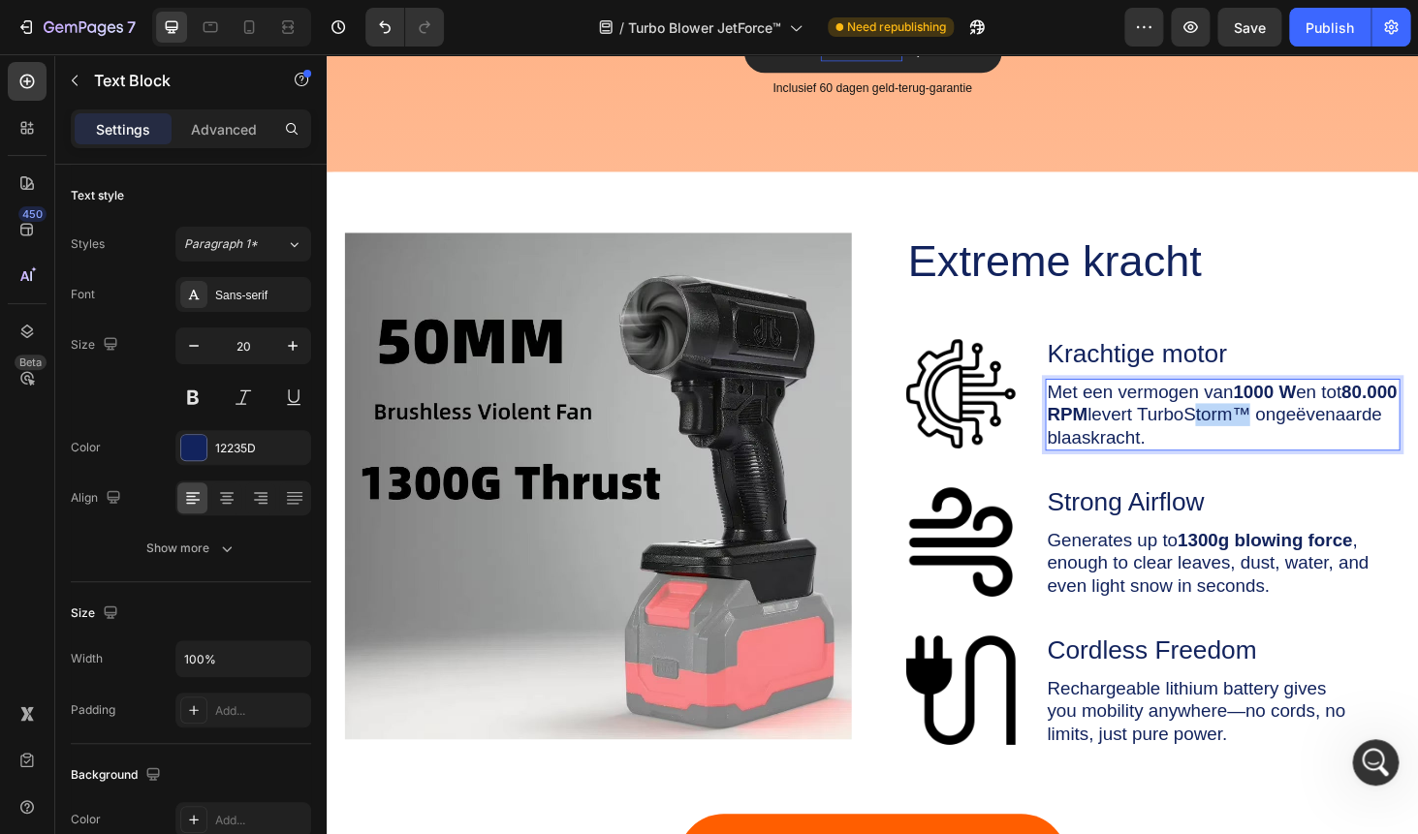
click at [1359, 441] on p "Met een vermogen van 1000 W en tot 80.000 RPM levert TurboStorm™ ongeëvenaarde …" at bounding box center [1281, 438] width 374 height 73
click at [1319, 440] on p "TEMet een vermogen van 1000 W en tot 80.000 RPM levert TurboJ™ ongeëvenaarde bl…" at bounding box center [1281, 438] width 374 height 73
click at [1117, 414] on p "TEMet een vermogen van 1000 W en tot 80.000 RPM levert TurboJTE™ ongeëvenaarde …" at bounding box center [1281, 438] width 374 height 73
click at [1332, 440] on p "Met een vermogen van 1000 W en tot 80.000 RPM levert TurboJTE™ ongeëvenaarde bl…" at bounding box center [1281, 438] width 374 height 73
click at [1342, 439] on p "Met een vermogen van 1000 W en tot 80.000 RPM levert TurboJTE™ ongeëvenaarde bl…" at bounding box center [1281, 438] width 374 height 73
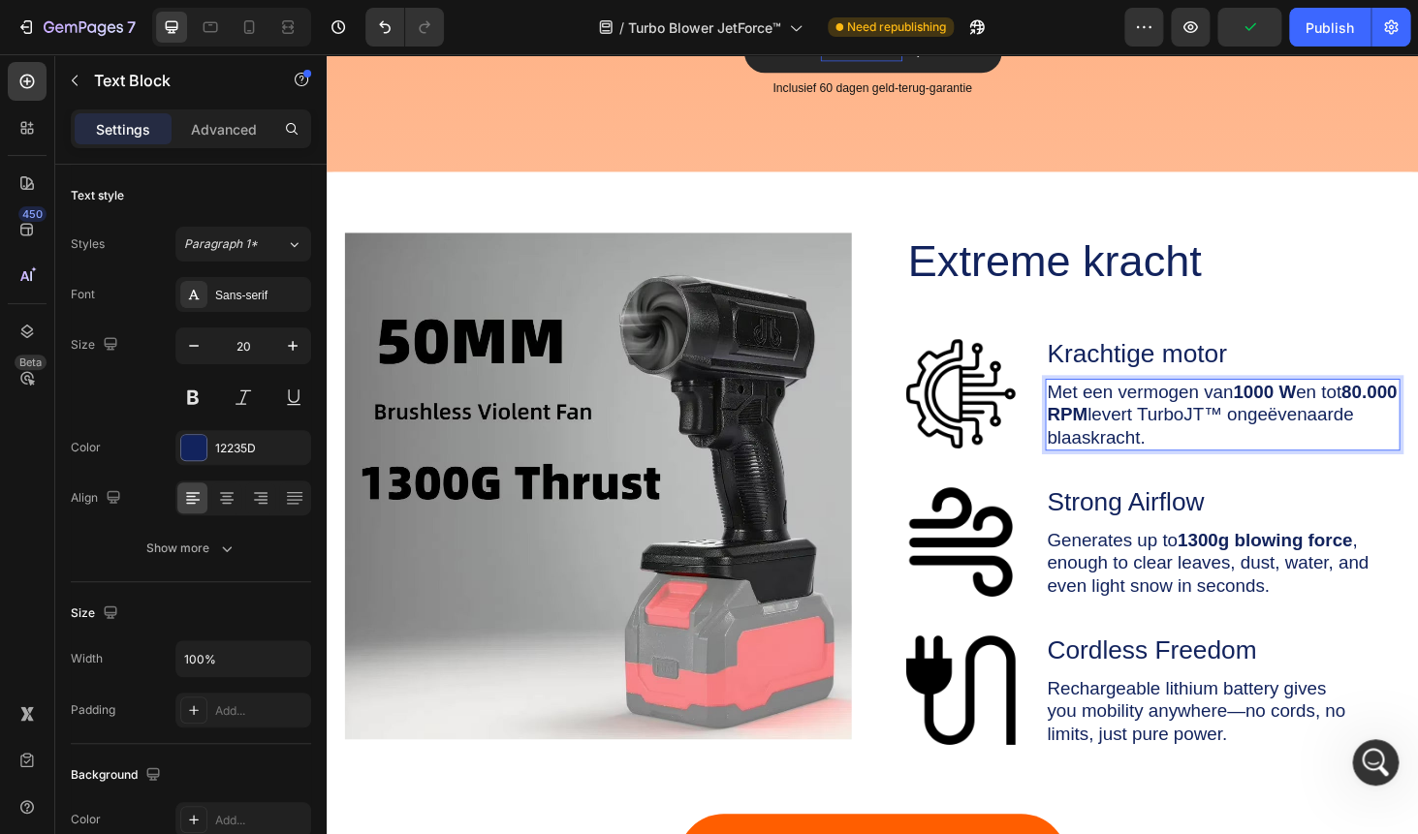
click at [1326, 439] on p "Met een vermogen van 1000 W en tot 80.000 RPM levert TurboJT™ ongeëvenaarde bla…" at bounding box center [1281, 438] width 374 height 73
click at [1320, 436] on p "Met een vermogen van 1000 W en tot 80.000 RPM levert TurboJ™ ongeëvenaarde blaa…" at bounding box center [1281, 438] width 374 height 73
click at [1341, 438] on p "Met een vermogen van 1000 W en tot 80.000 RPM levert TurboJte™ ongeëvenaarde bl…" at bounding box center [1281, 438] width 374 height 73
drag, startPoint x: 1319, startPoint y: 440, endPoint x: 1331, endPoint y: 440, distance: 12.6
click at [1331, 440] on p "Met een vermogen van 1000 W en tot 80.000 RPM levert TurboJte™ ongeëvenaarde bl…" at bounding box center [1281, 438] width 374 height 73
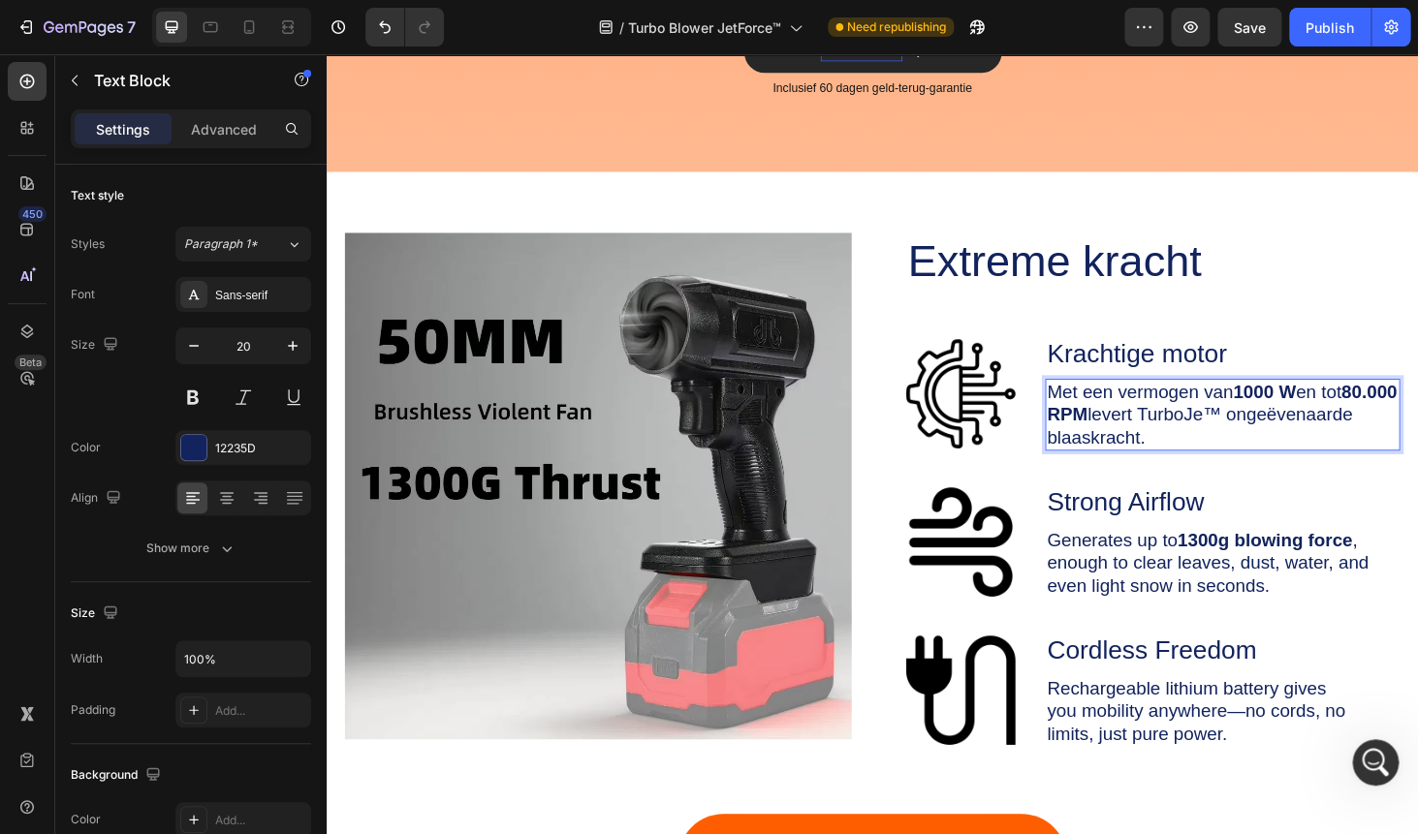
click at [1330, 443] on p "Met een vermogen van 1000 W en tot 80.000 RPM levert TurboJe™ ongeëvenaarde bla…" at bounding box center [1281, 438] width 374 height 73
click at [1253, 586] on p "Generates up to 1300g blowing force , enough to clear leaves, dust, water, and …" at bounding box center [1281, 596] width 374 height 73
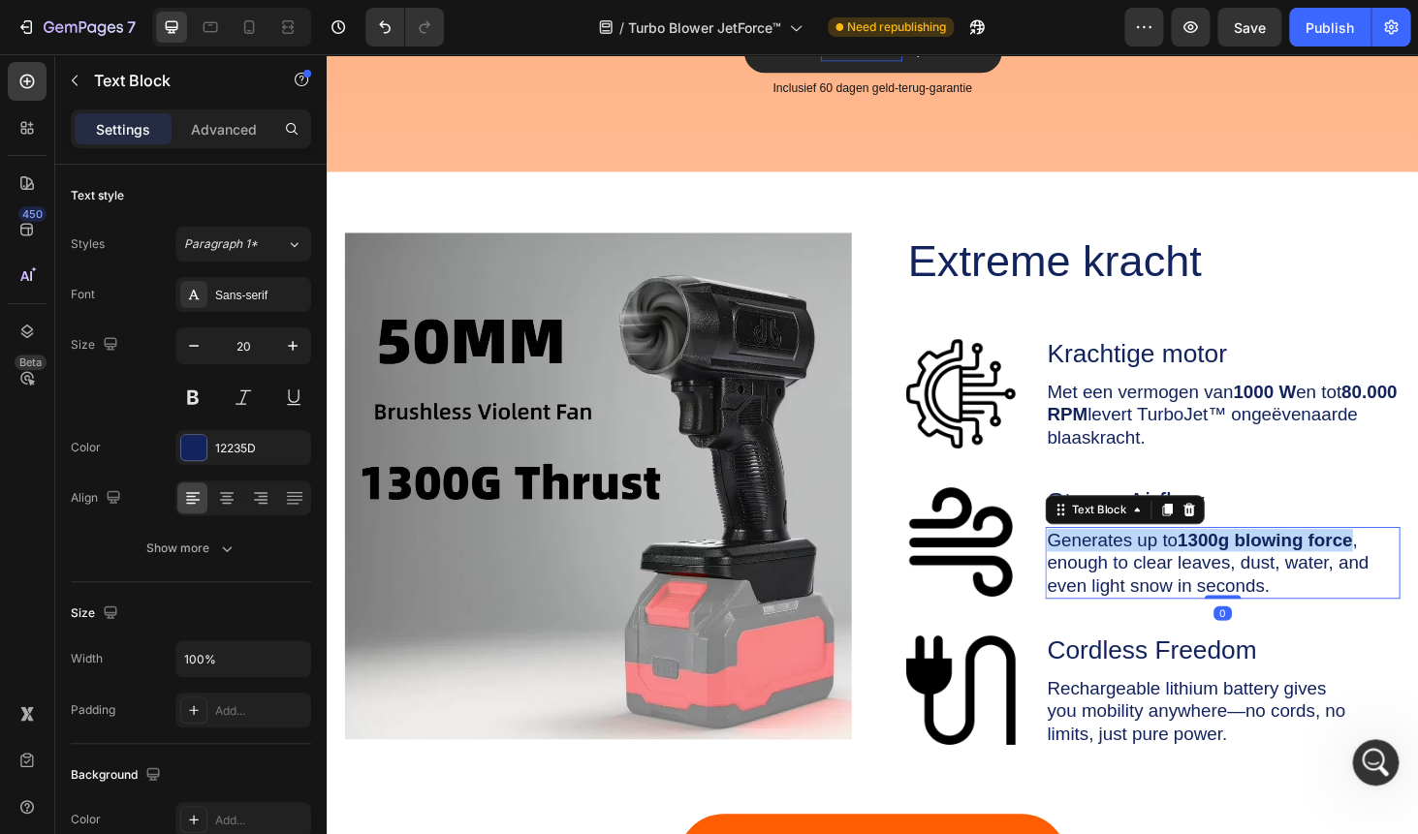
click at [1253, 586] on p "Generates up to 1300g blowing force , enough to clear leaves, dust, water, and …" at bounding box center [1281, 596] width 374 height 73
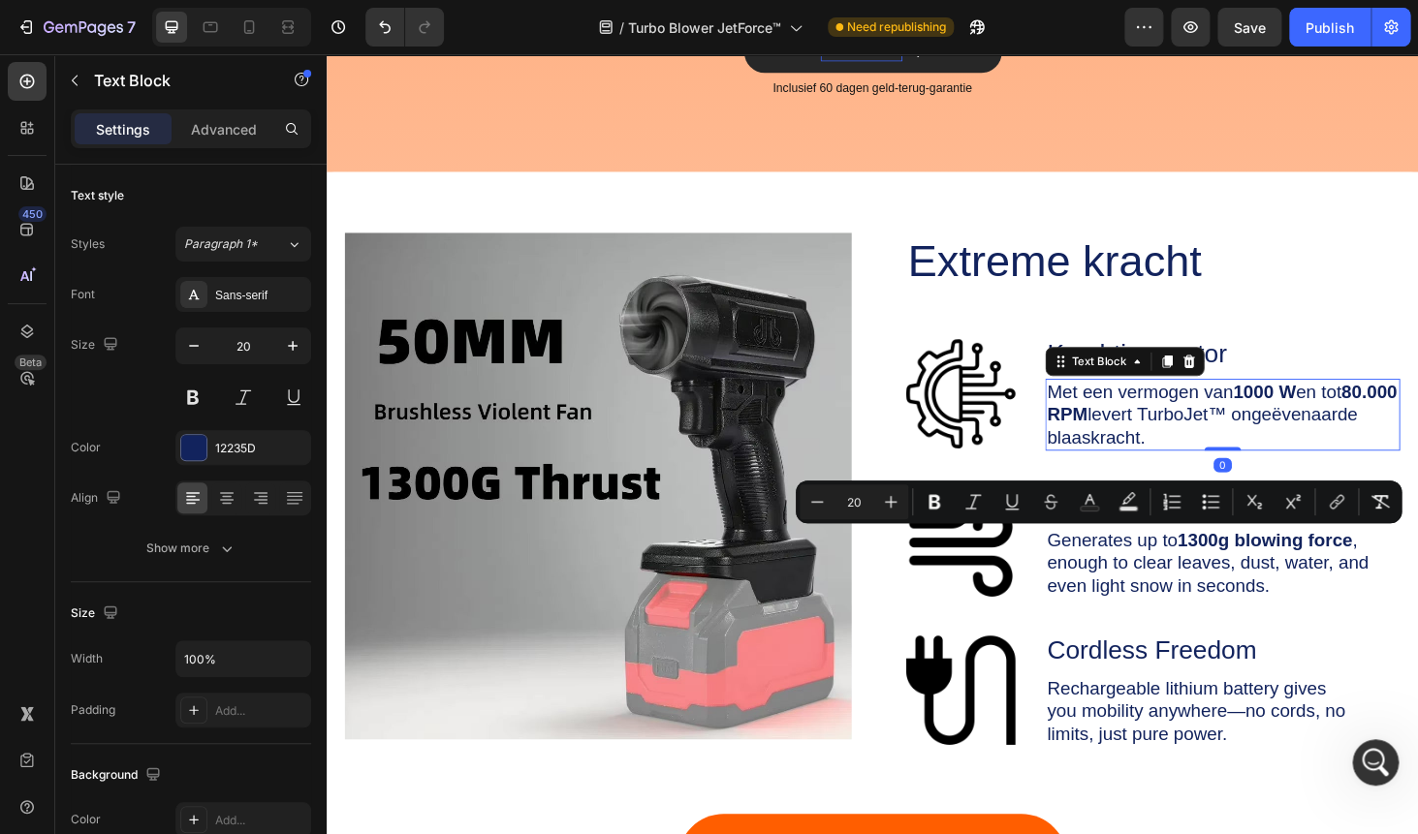
click at [1138, 453] on p "Met een vermogen van 1000 W en tot 80.000 RPM levert TurboJet™ ongeëvenaarde bl…" at bounding box center [1281, 438] width 374 height 73
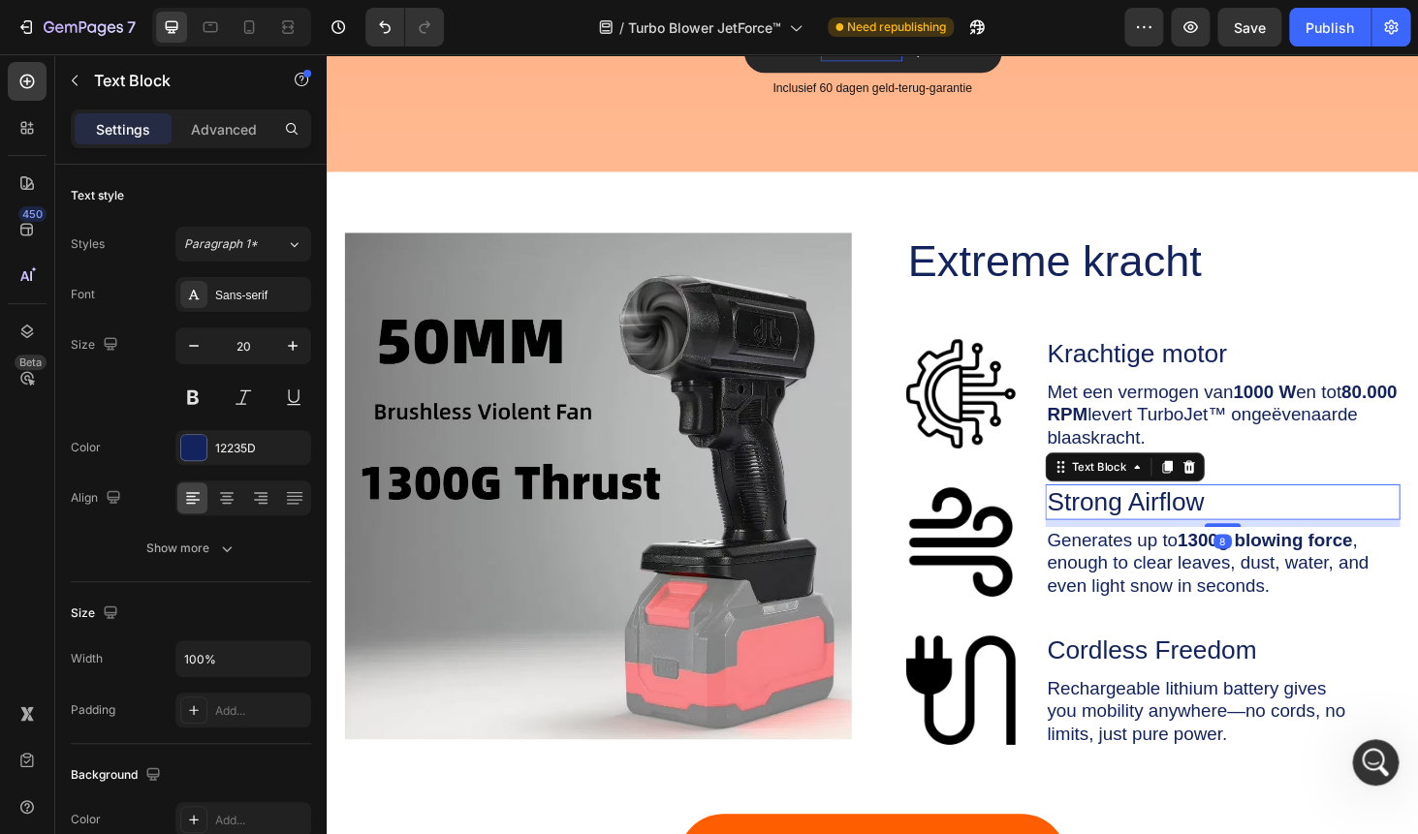
click at [1131, 527] on p "Strong Airflow" at bounding box center [1281, 532] width 374 height 34
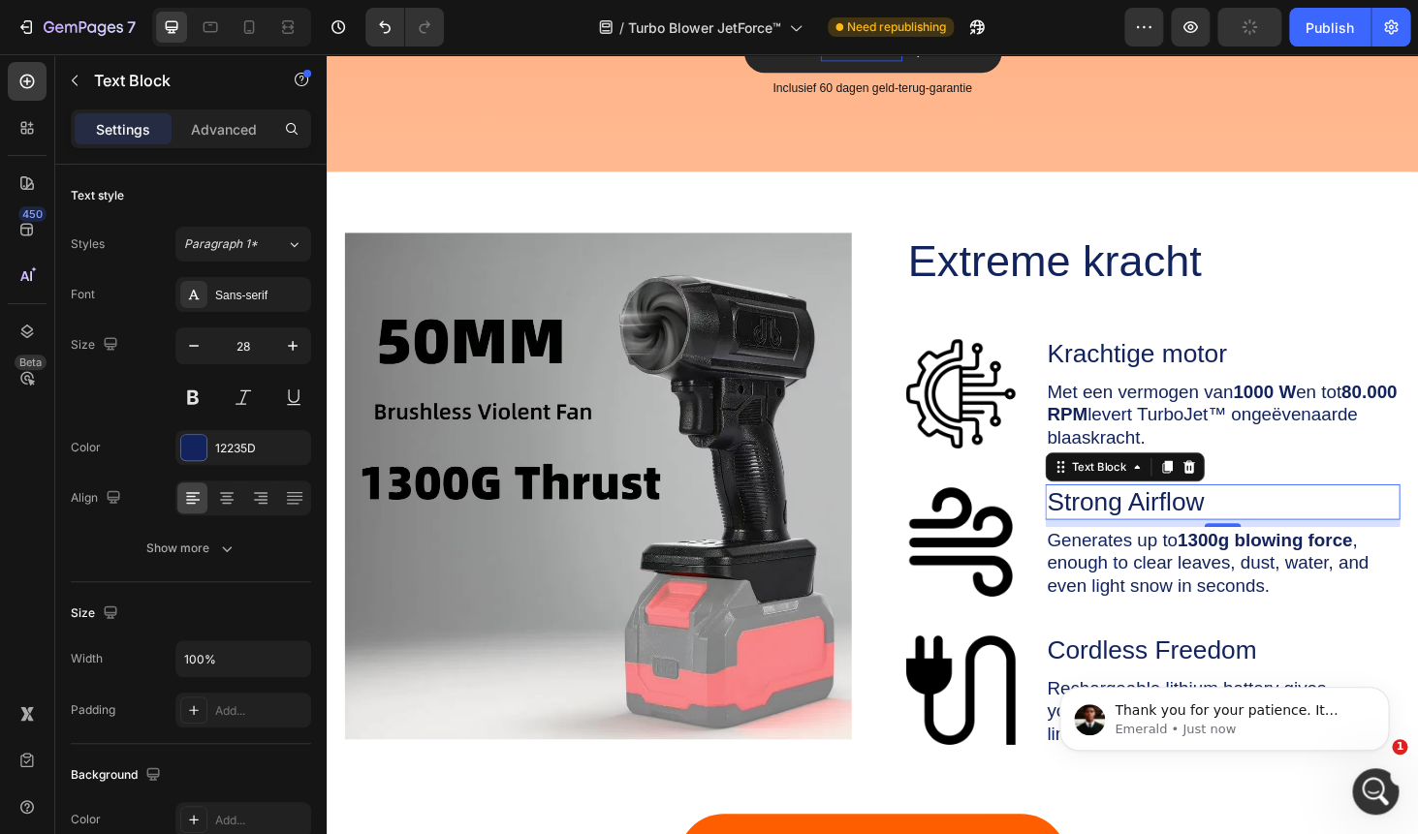
scroll to position [0, 0]
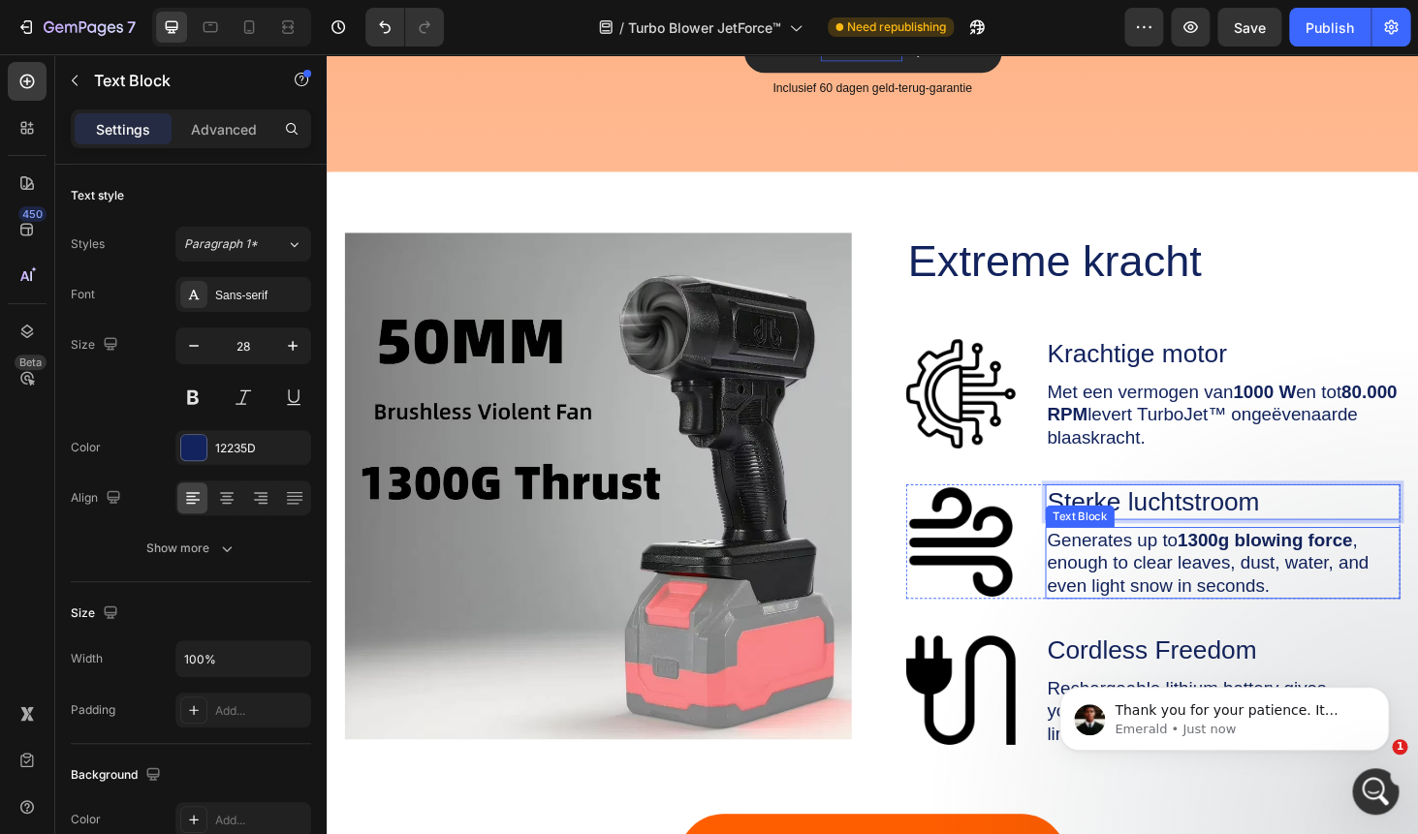
click at [1152, 575] on p "Generates up to 1300g blowing force , enough to clear leaves, dust, water, and …" at bounding box center [1281, 596] width 374 height 73
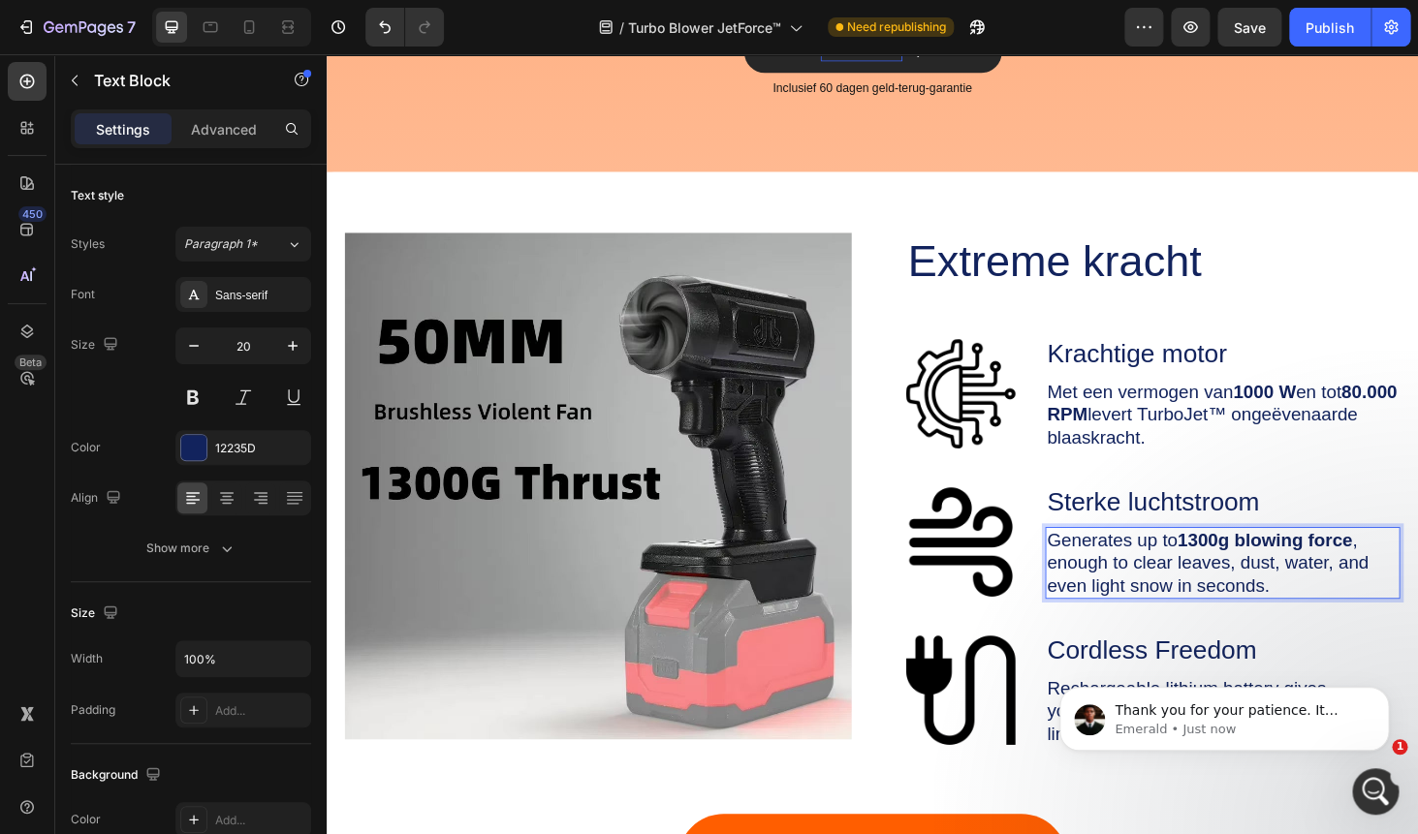
click at [1152, 575] on p "Generates up to 1300g blowing force , enough to clear leaves, dust, water, and …" at bounding box center [1281, 596] width 374 height 73
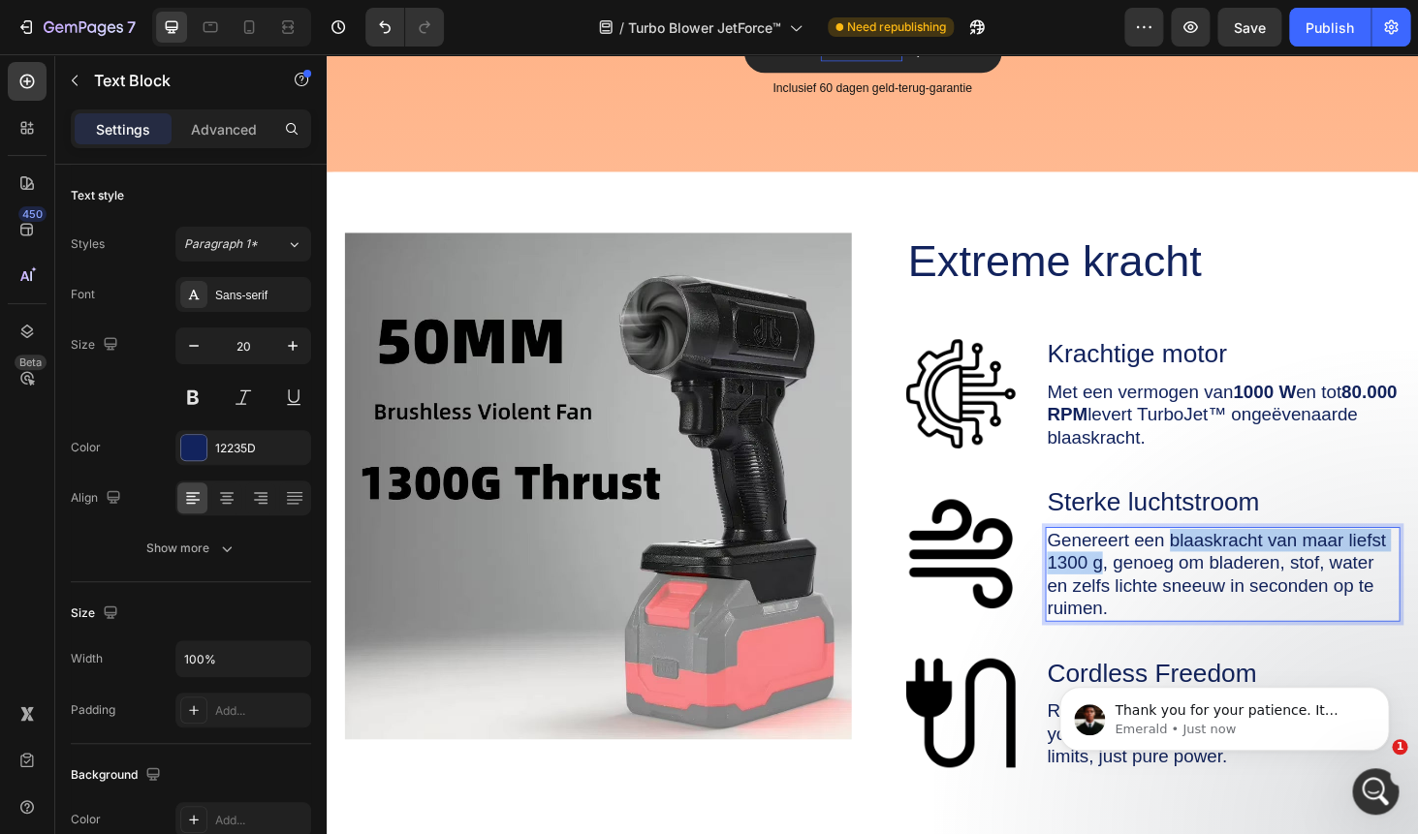
drag, startPoint x: 1226, startPoint y: 568, endPoint x: 1152, endPoint y: 595, distance: 78.5
click at [1152, 595] on p "Genereert een blaaskracht van maar liefst 1300 g, genoeg om bladeren, stof, wat…" at bounding box center [1281, 608] width 374 height 97
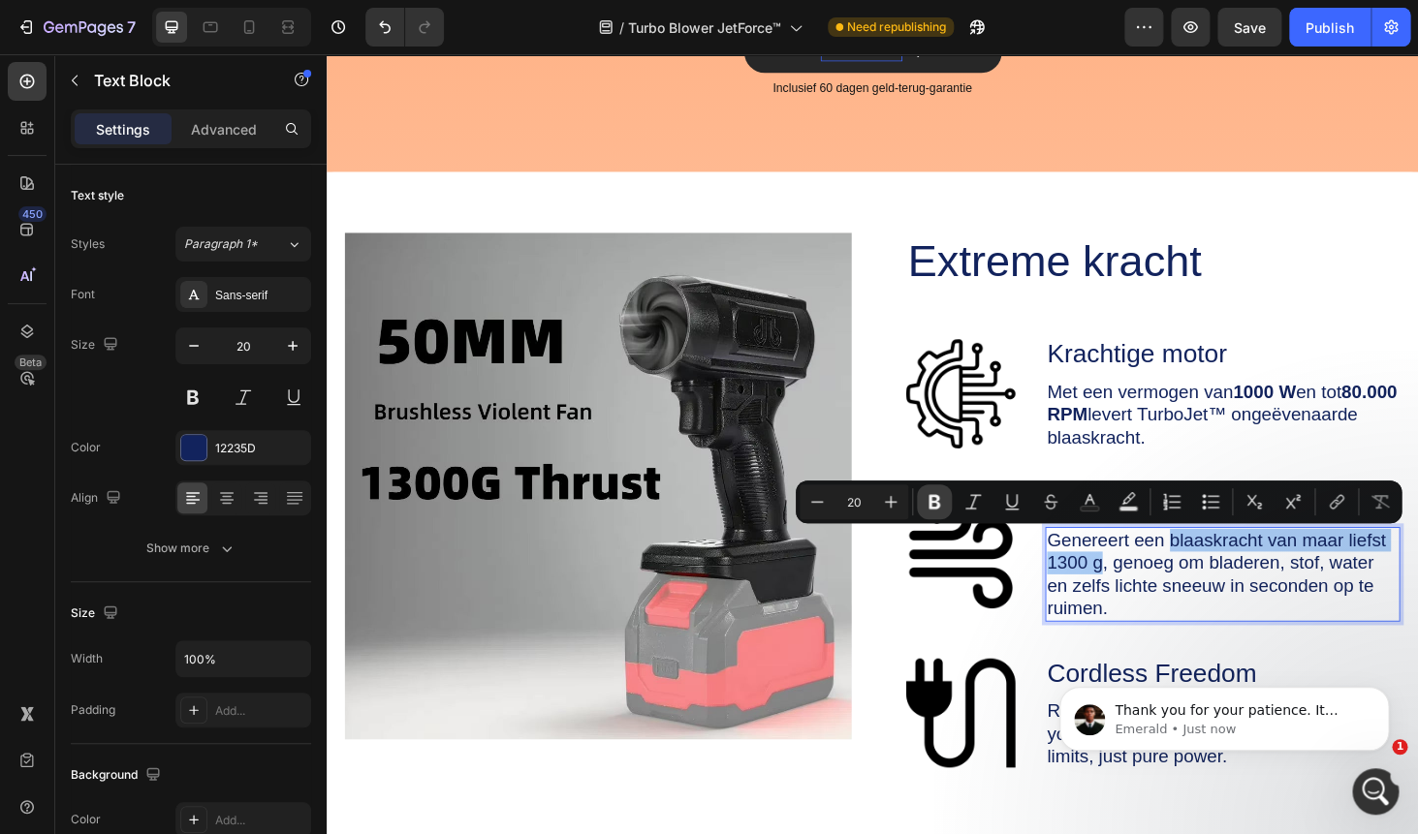
click at [945, 495] on button "Bold" at bounding box center [934, 501] width 35 height 35
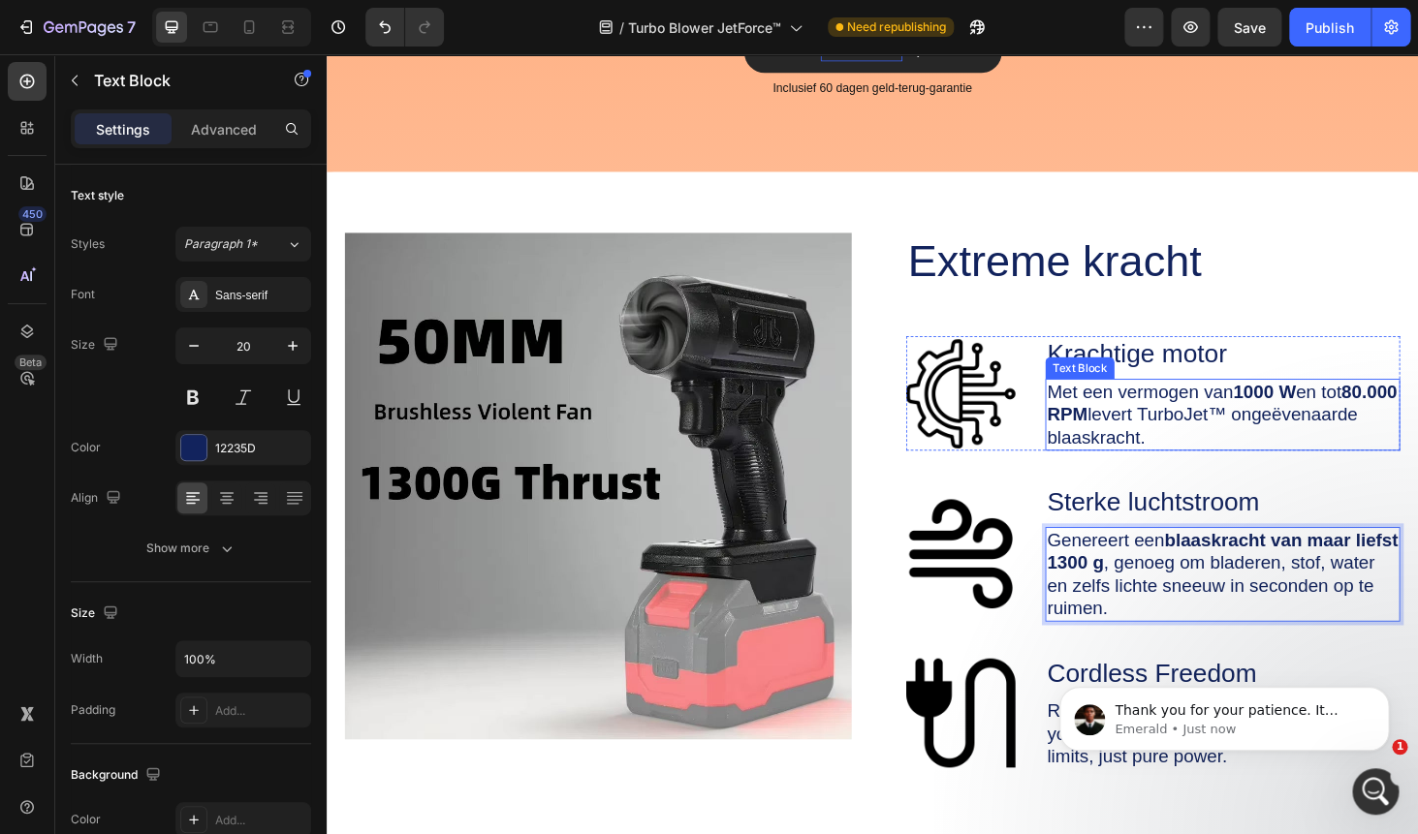
click at [1211, 429] on p "Met een vermogen van 1000 W en tot 80.000 RPM levert TurboJet™ ongeëvenaarde bl…" at bounding box center [1281, 438] width 374 height 73
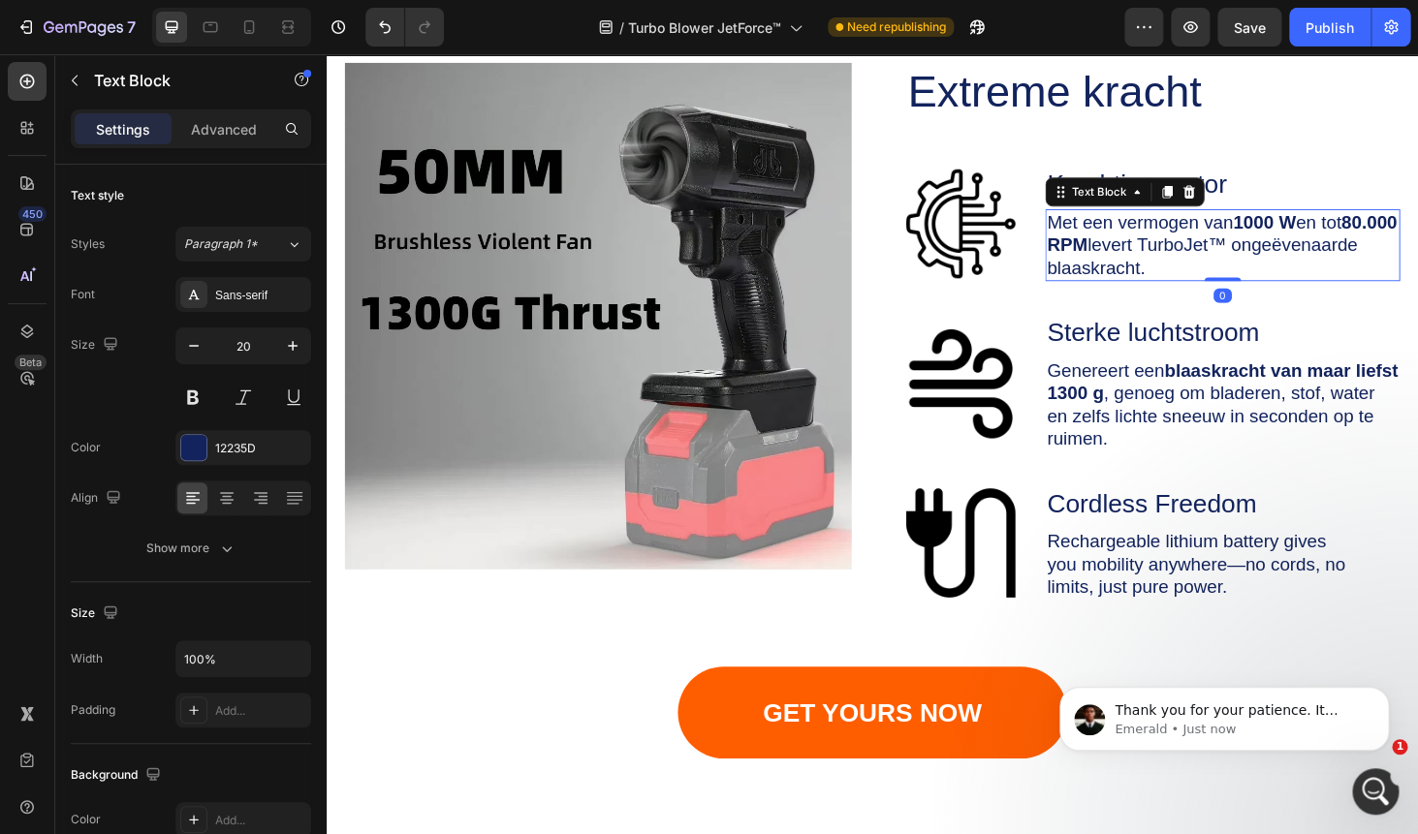
scroll to position [4858, 0]
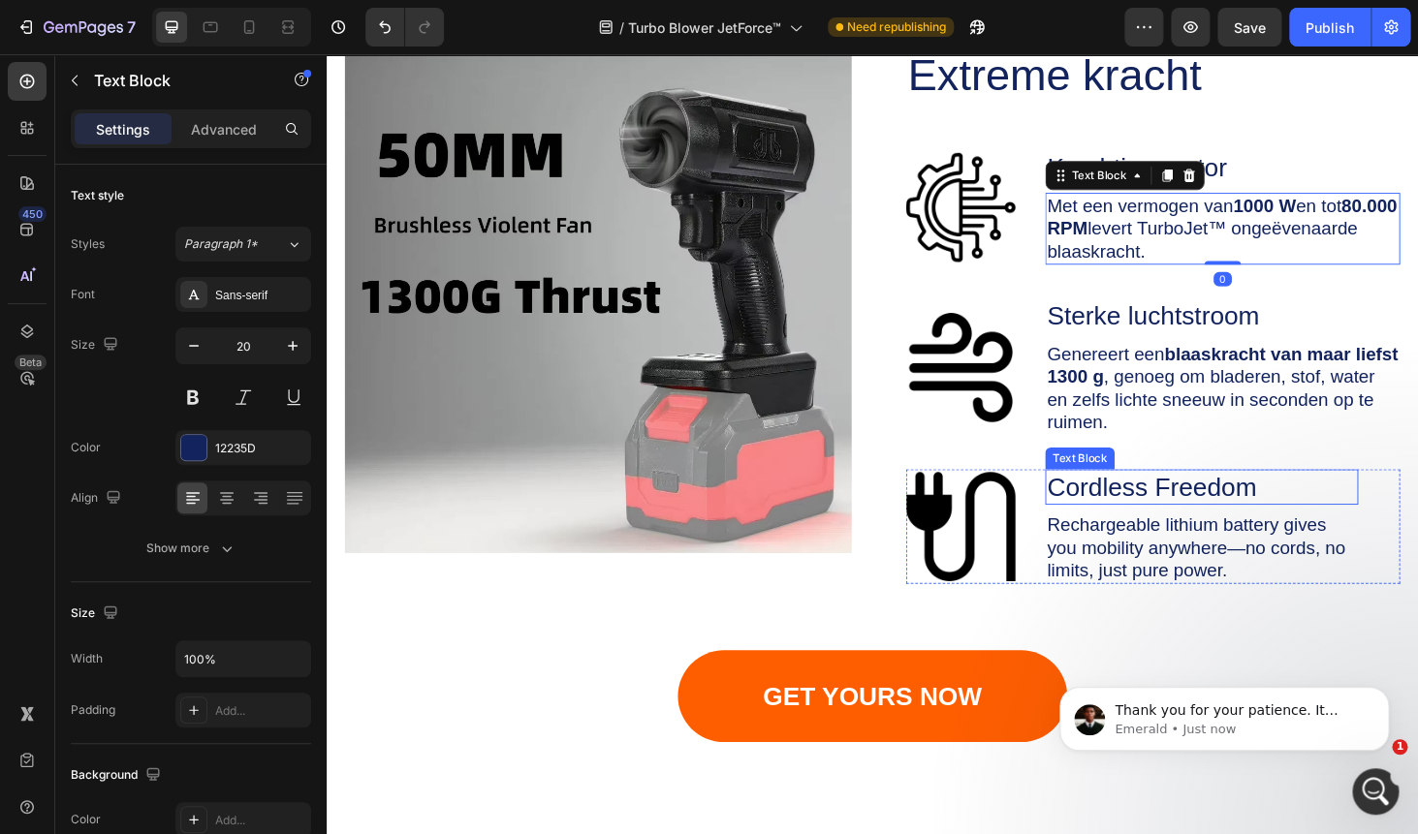
click at [1158, 516] on p "Cordless Freedom" at bounding box center [1258, 515] width 329 height 34
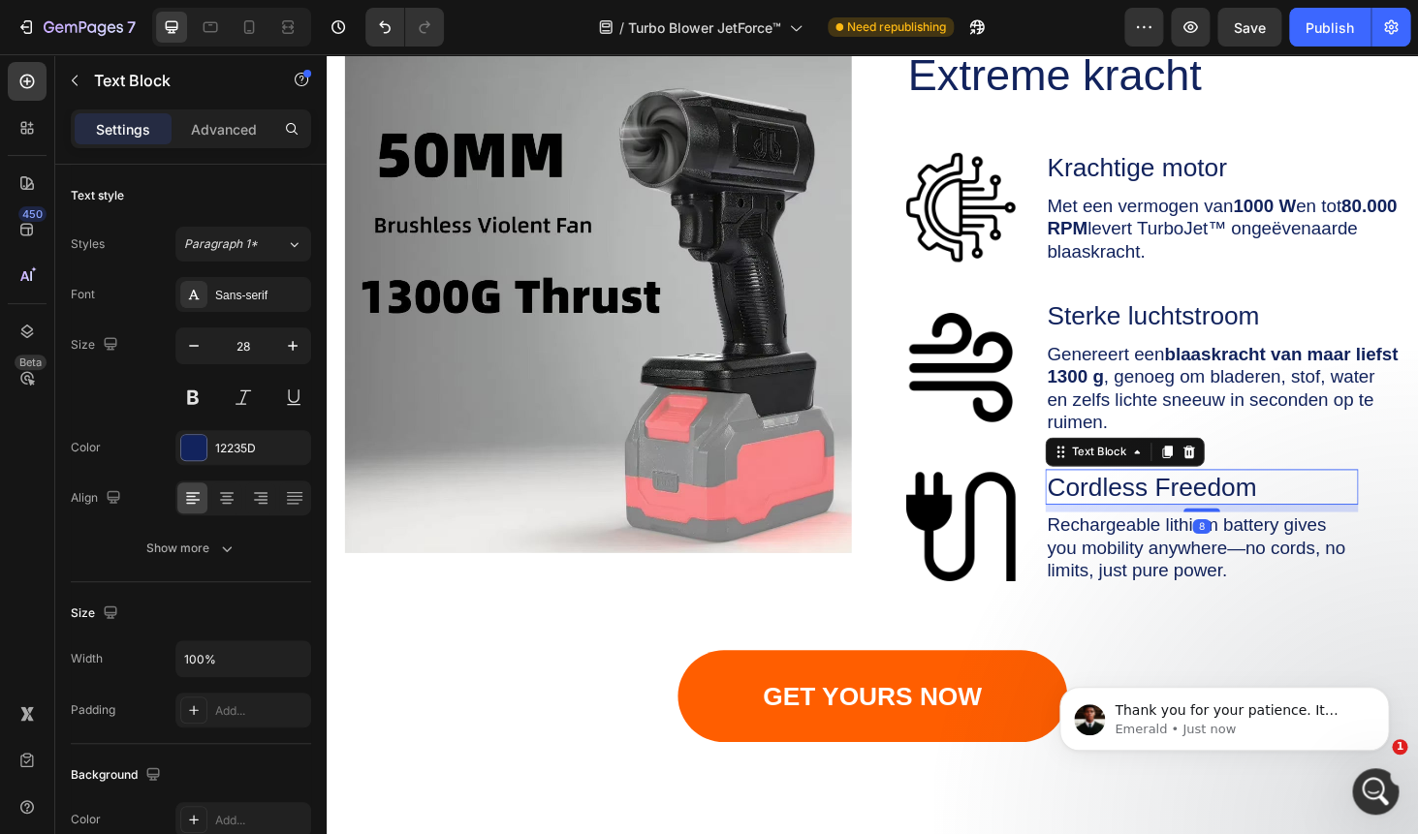
click at [1158, 516] on p "Cordless Freedom" at bounding box center [1258, 515] width 329 height 34
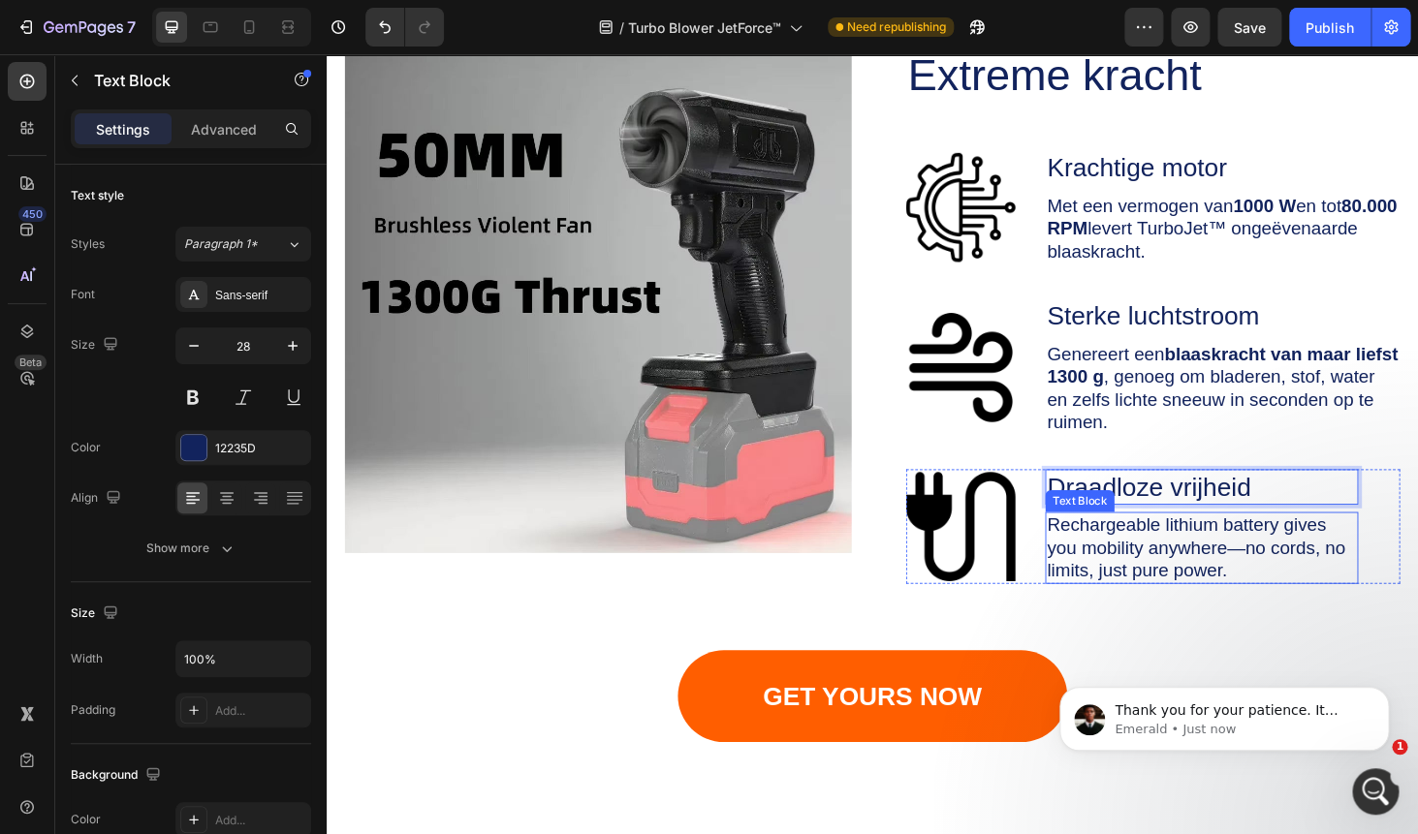
click at [1252, 584] on p "Rechargeable lithium battery gives you mobility anywhere—no cords, no limits, j…" at bounding box center [1258, 580] width 329 height 73
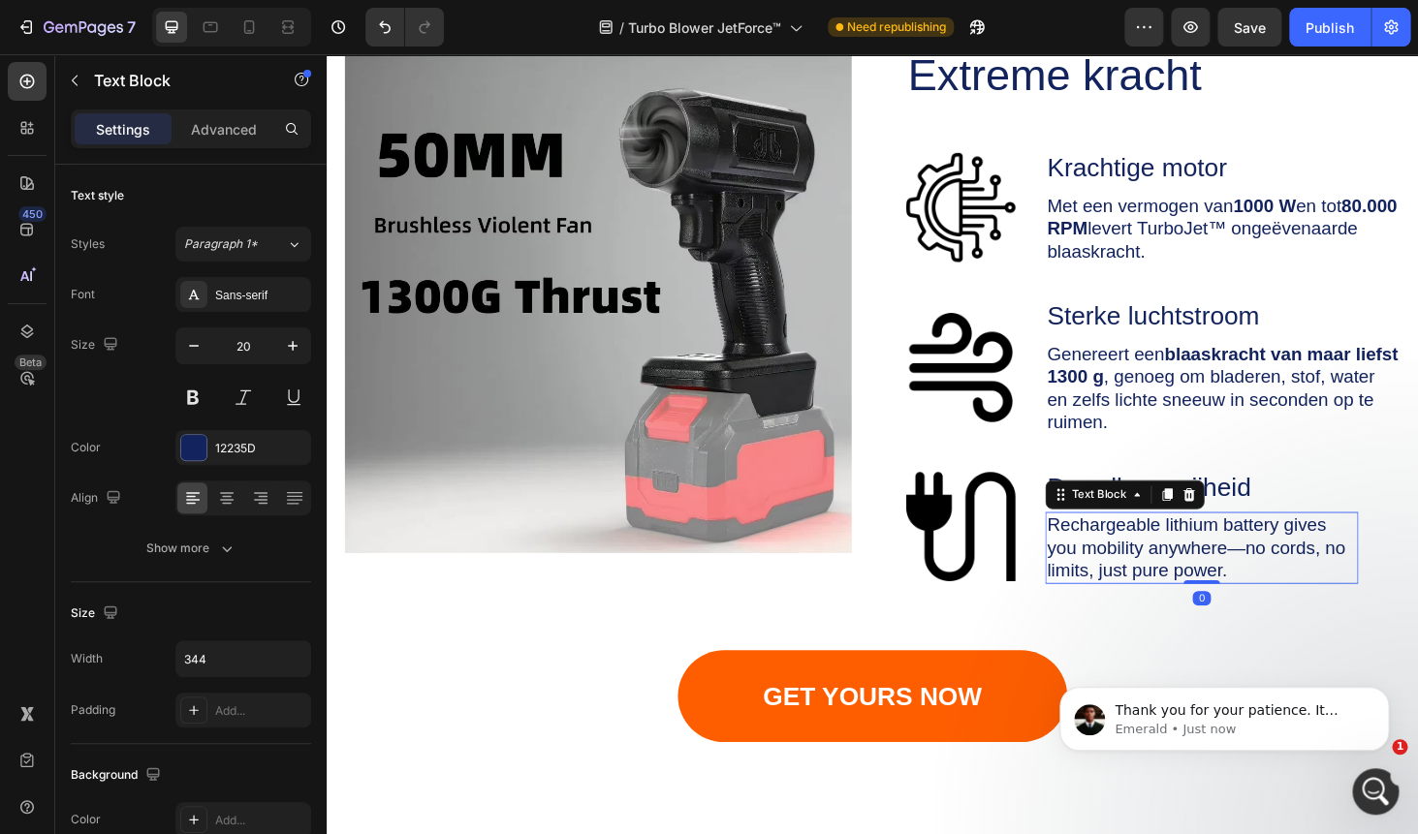
click at [1252, 584] on p "Rechargeable lithium battery gives you mobility anywhere—no cords, no limits, j…" at bounding box center [1258, 580] width 329 height 73
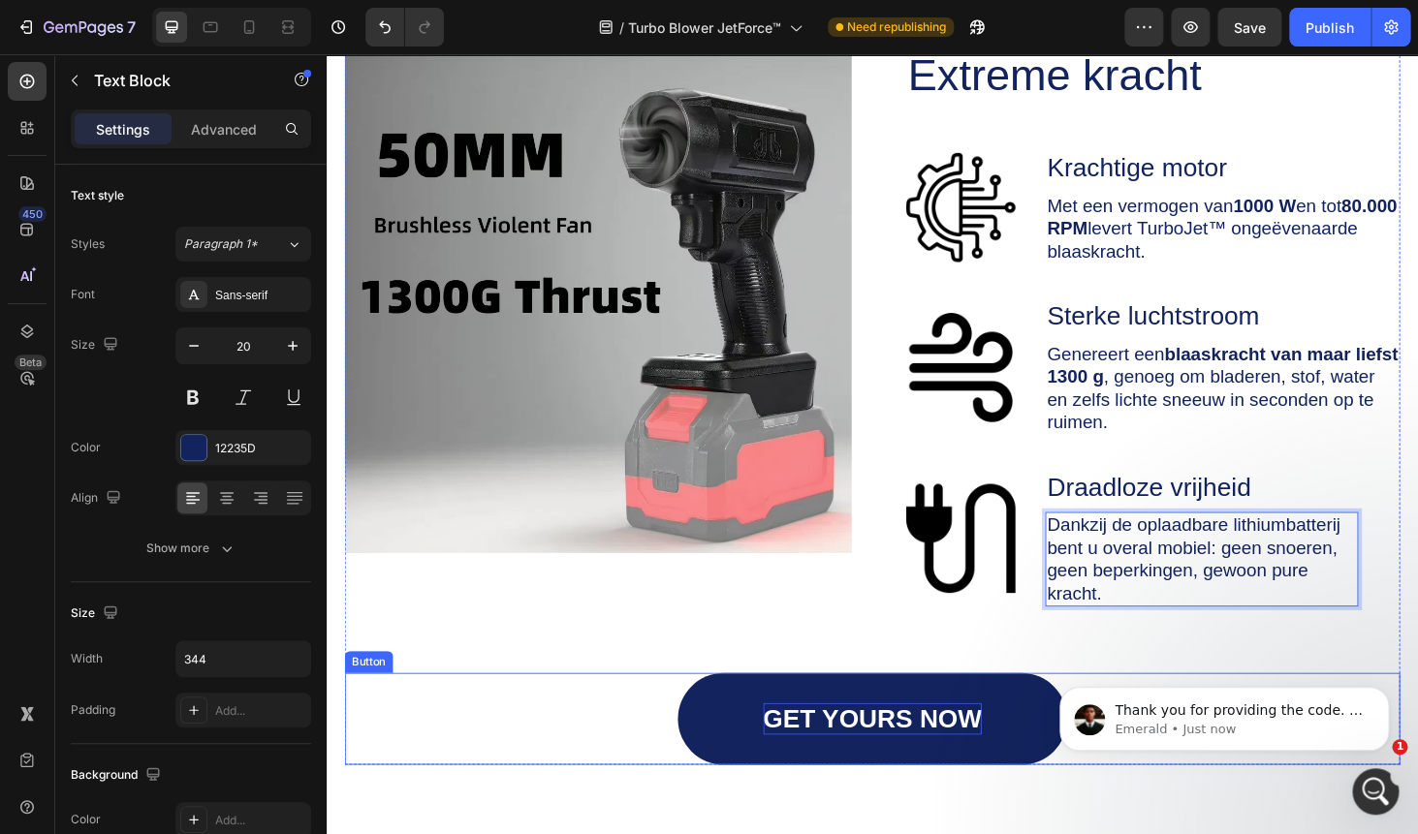
click at [882, 758] on p "GET YOURS NOW" at bounding box center [909, 762] width 234 height 34
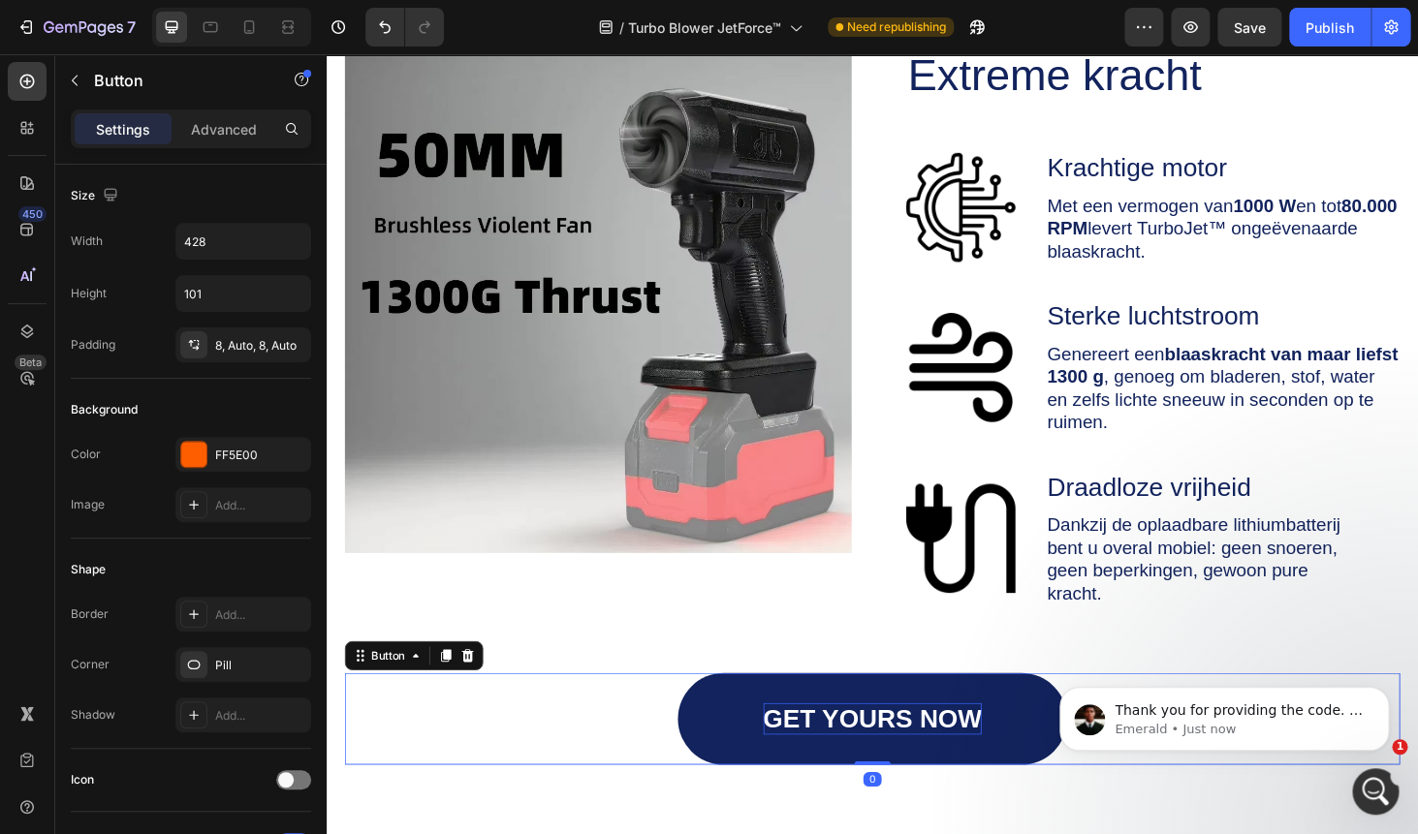
click at [882, 758] on p "GET YOURS NOW" at bounding box center [909, 762] width 234 height 34
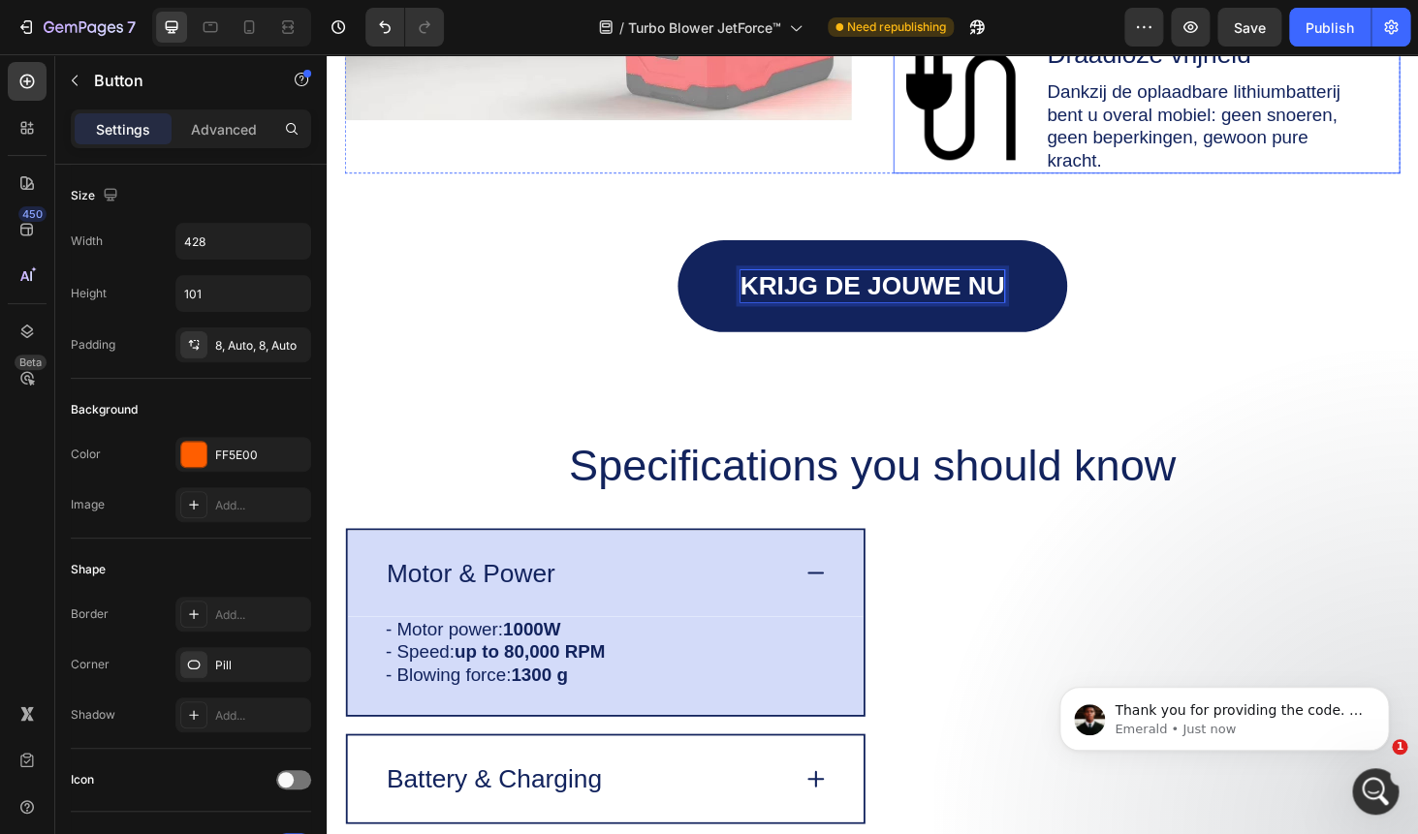
scroll to position [5359, 0]
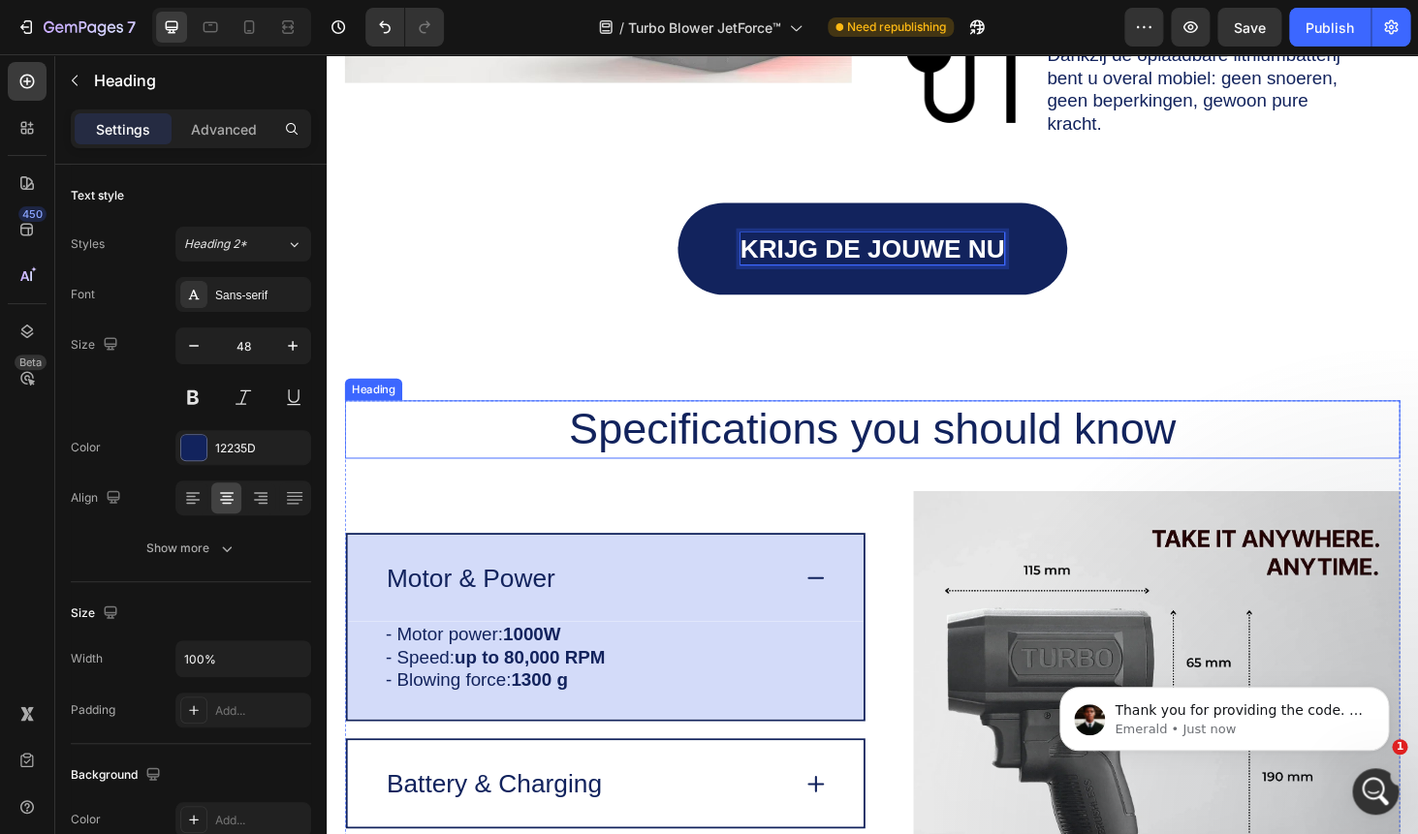
click at [828, 453] on h2 "Specifications you should know" at bounding box center [908, 453] width 1124 height 62
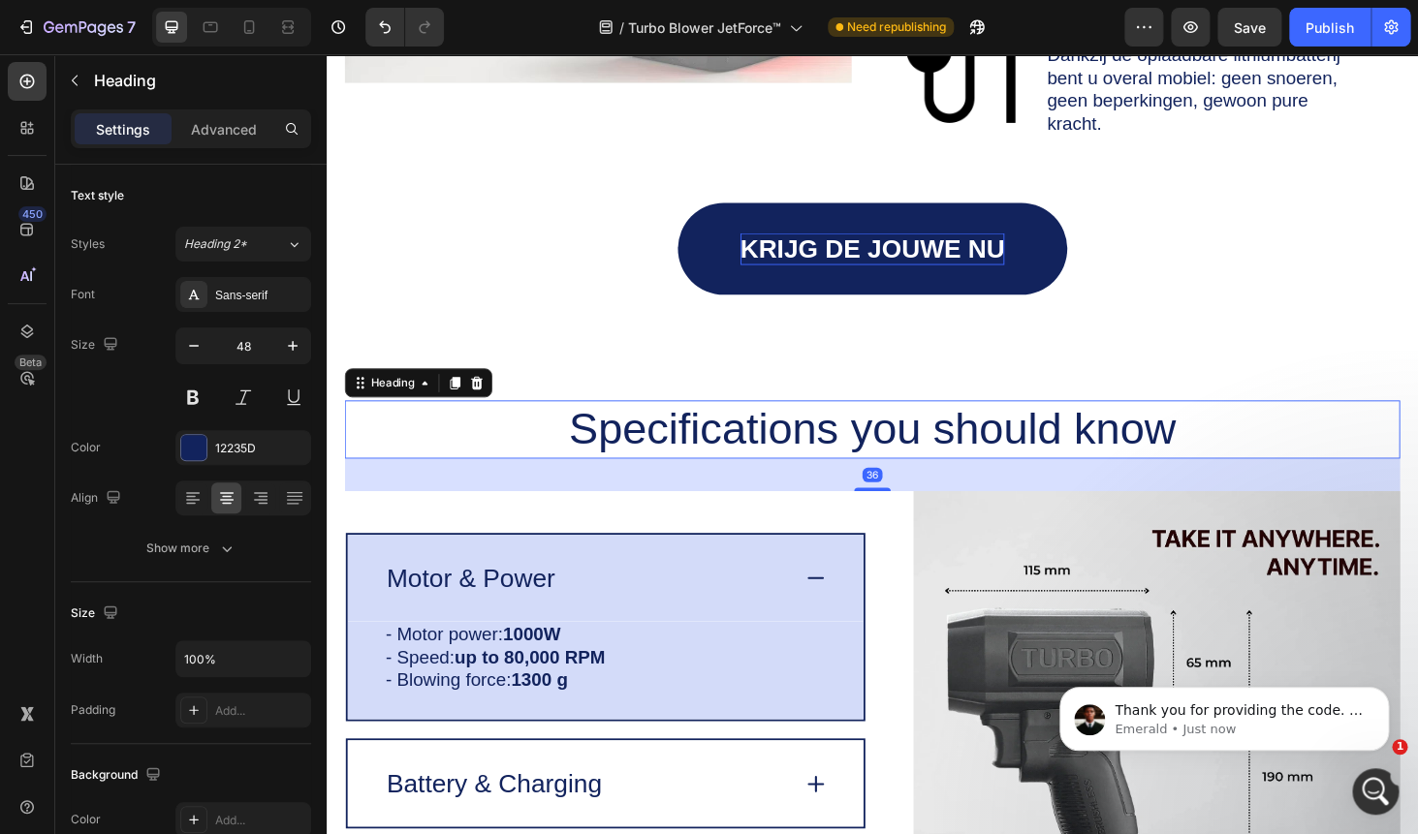
click at [828, 453] on h2 "Specifications you should know" at bounding box center [908, 453] width 1124 height 62
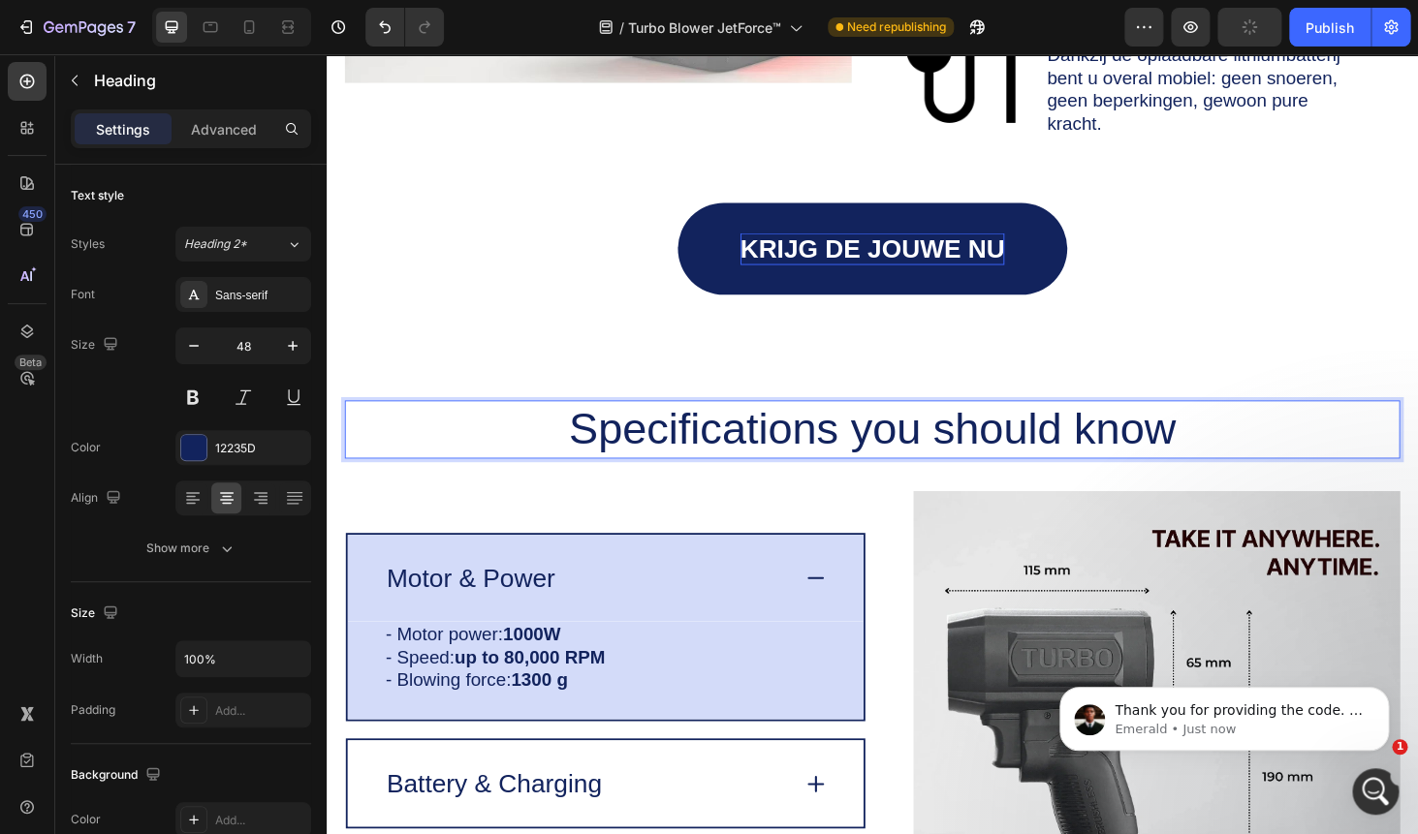
click at [828, 453] on p "Specifications you should know" at bounding box center [908, 453] width 1120 height 58
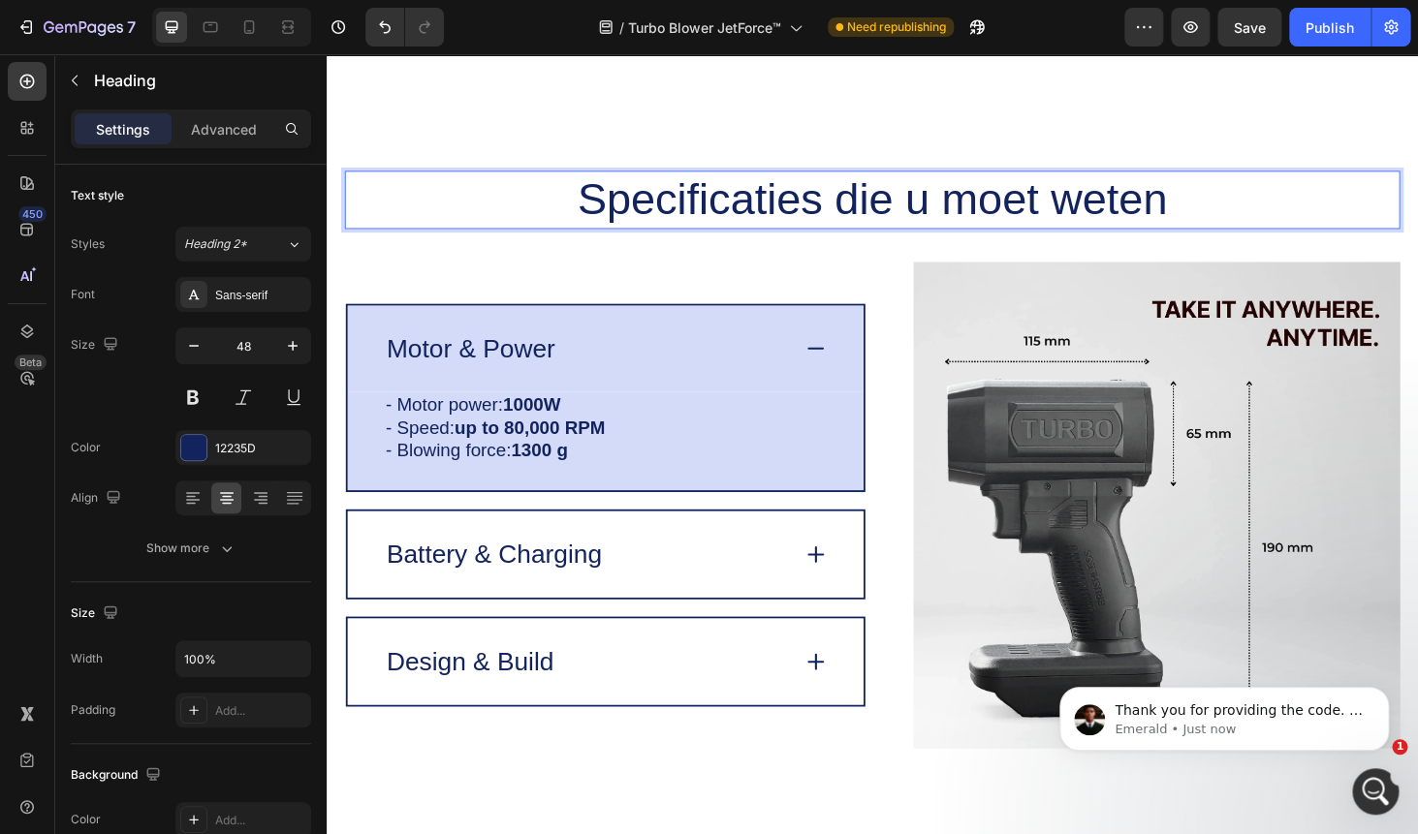
scroll to position [5706, 0]
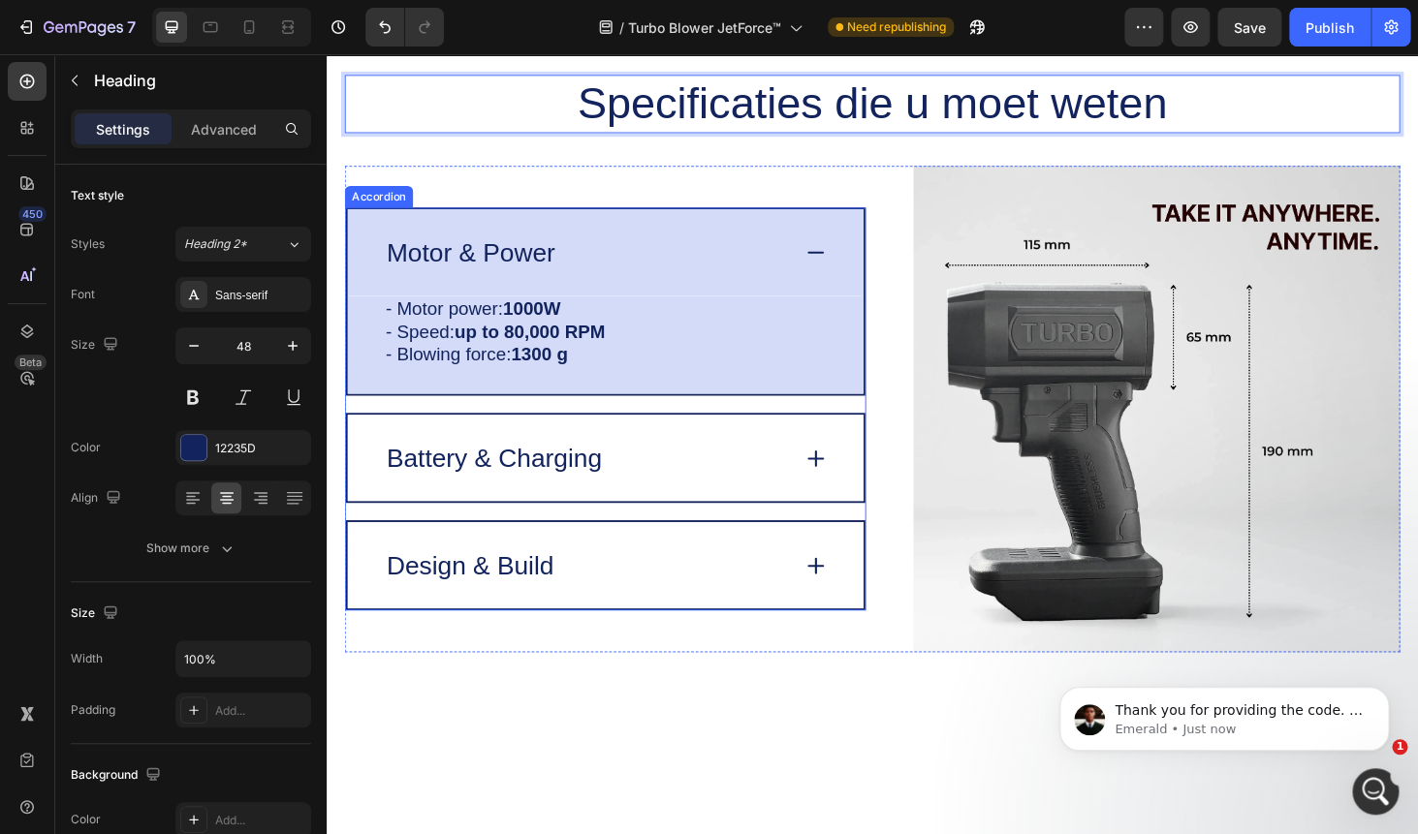
click at [461, 265] on p "Motor & Power" at bounding box center [479, 265] width 179 height 34
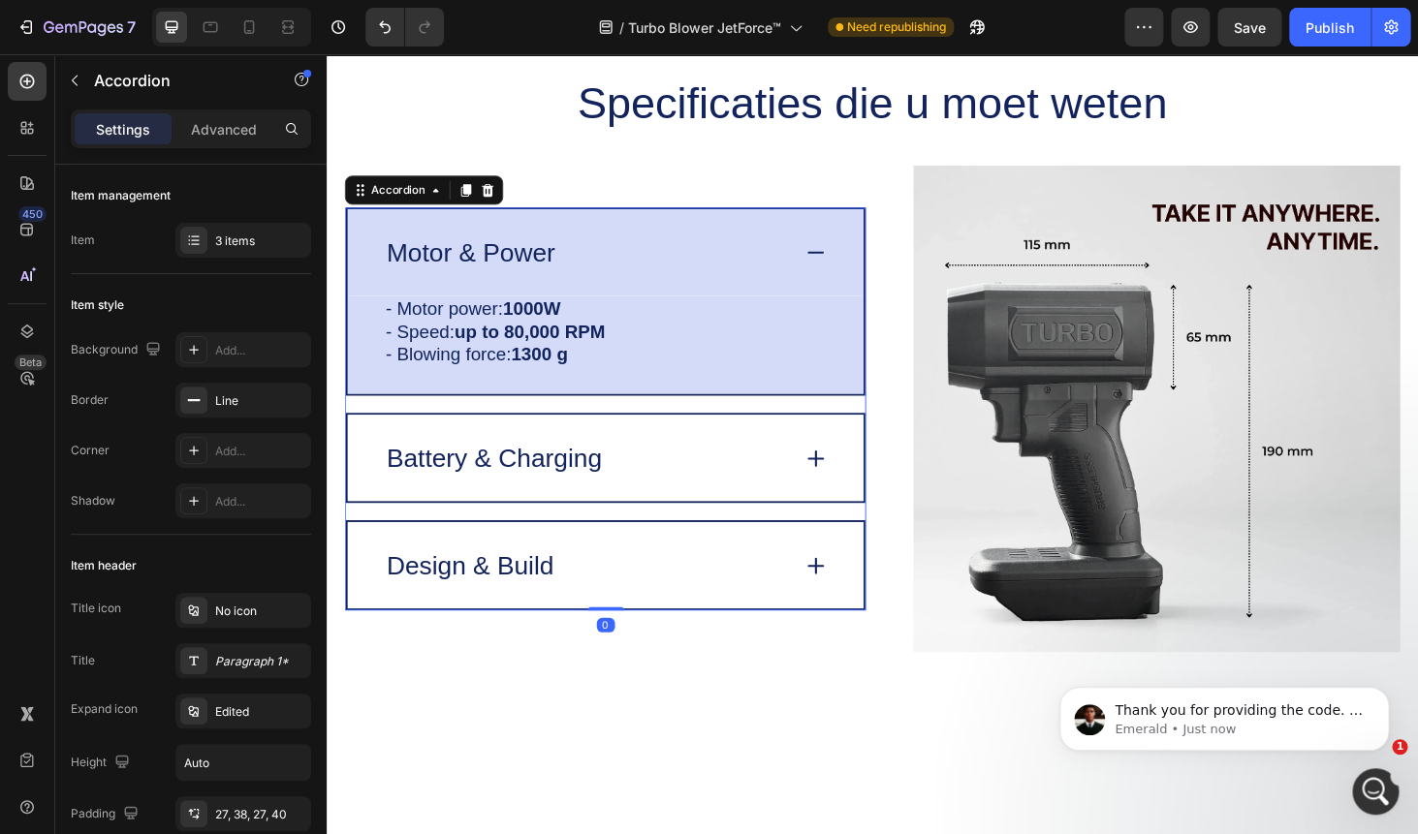
click at [461, 265] on p "Motor & Power" at bounding box center [479, 265] width 179 height 34
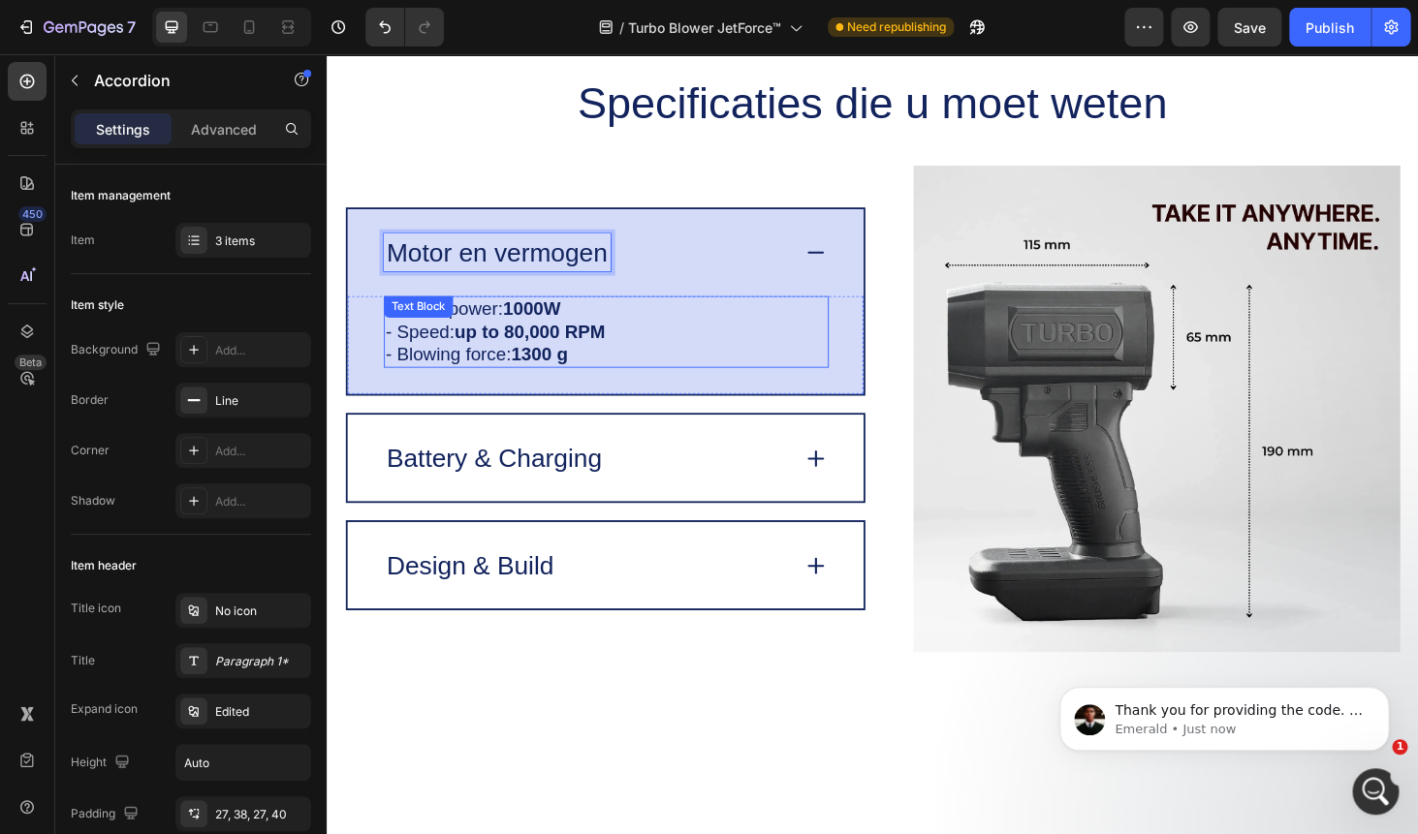
click at [492, 356] on strong "up to 80,000 RPM" at bounding box center [543, 348] width 161 height 21
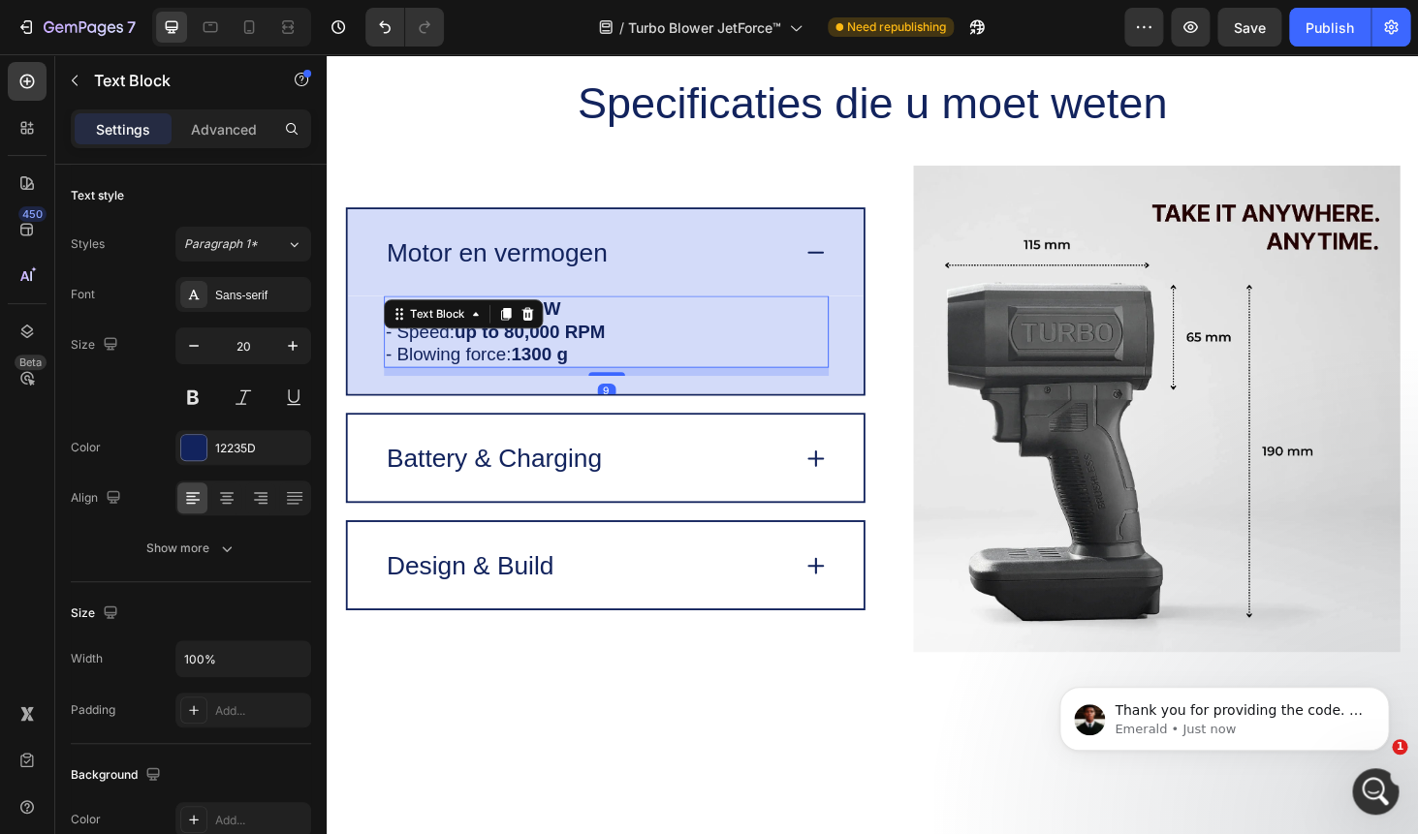
click at [492, 356] on strong "up to 80,000 RPM" at bounding box center [543, 348] width 161 height 21
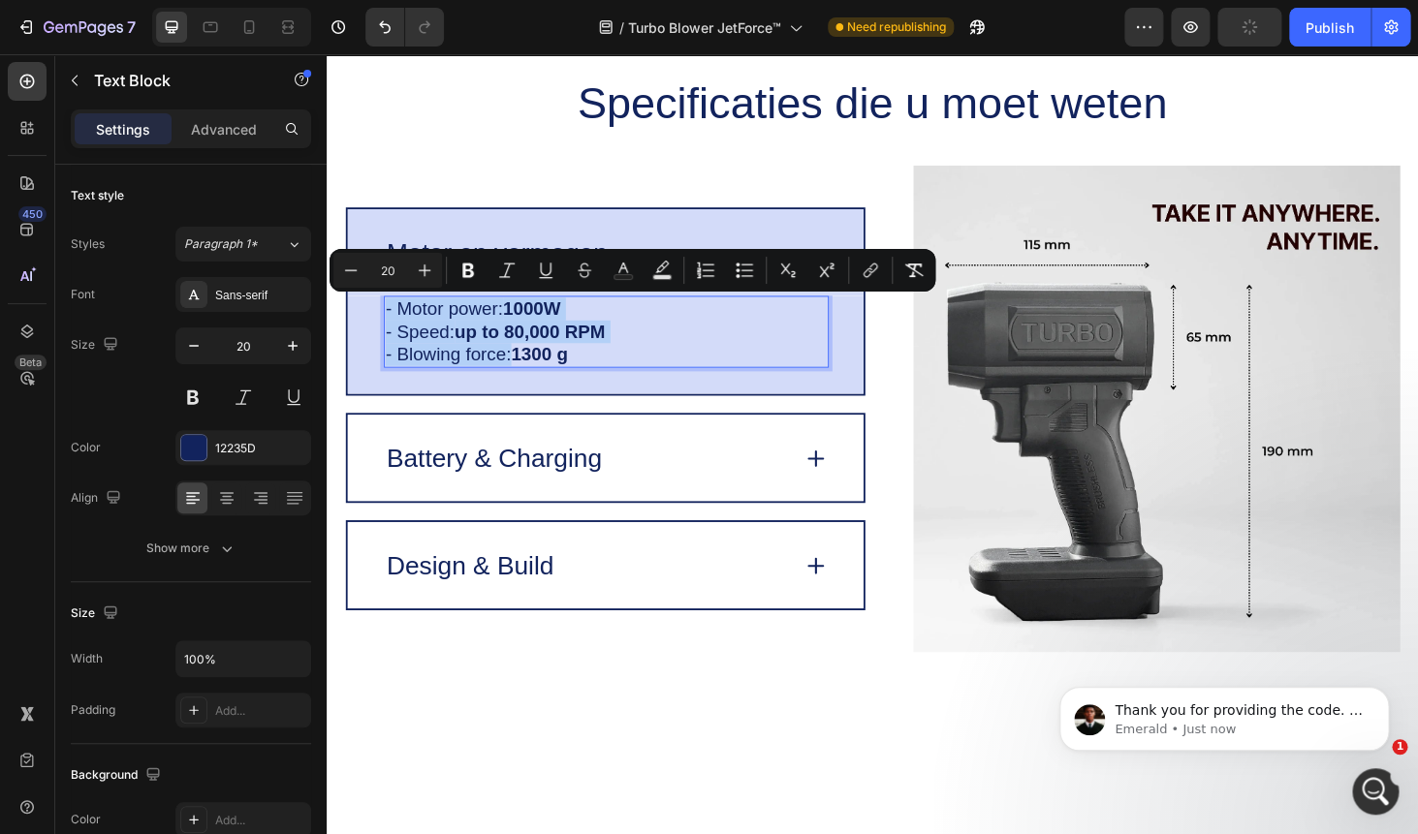
copy div "- Motor power: 1000W - Speed: up to 80,000 RPM - Blowing force:"
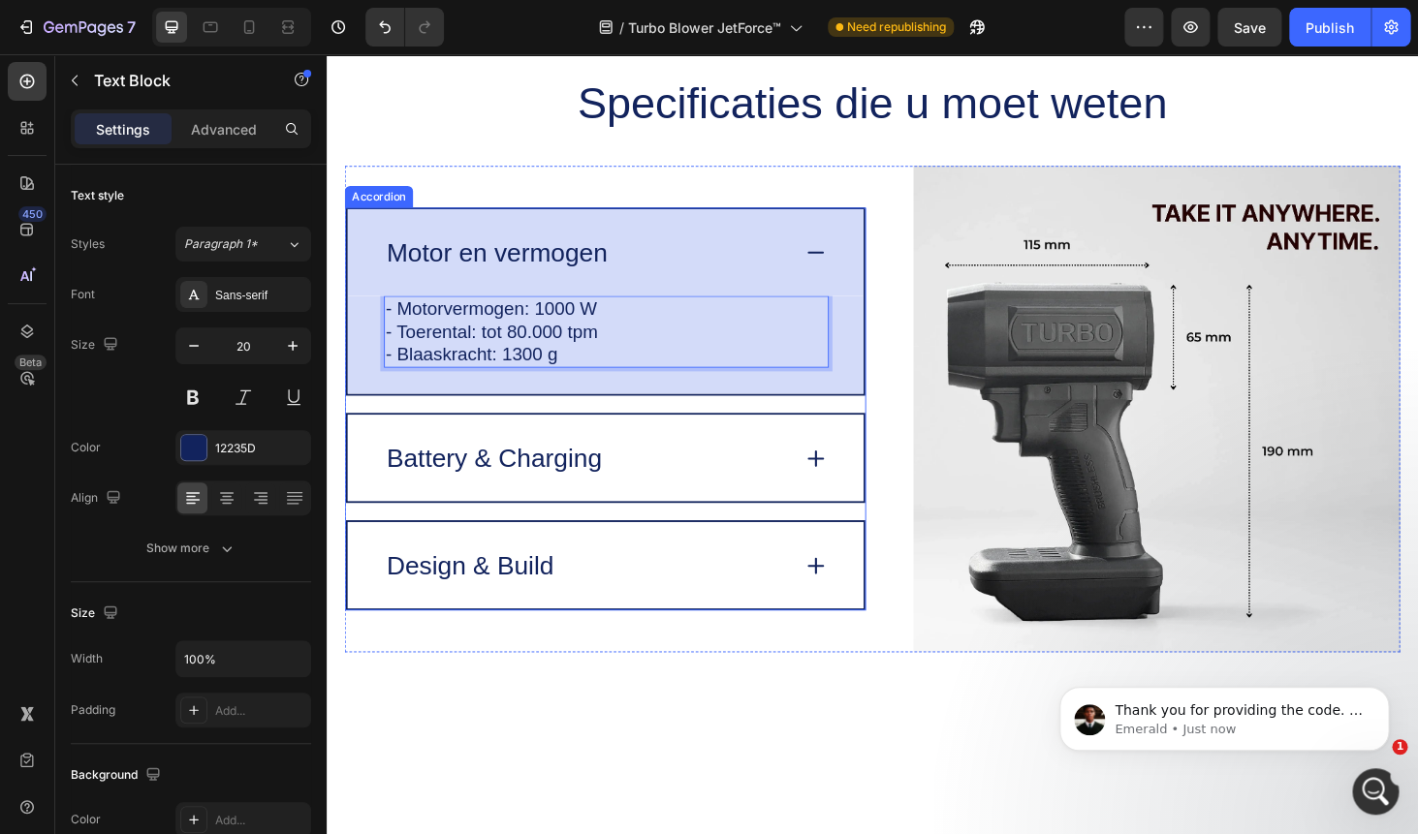
click at [484, 491] on p "Battery & Charging" at bounding box center [505, 484] width 230 height 34
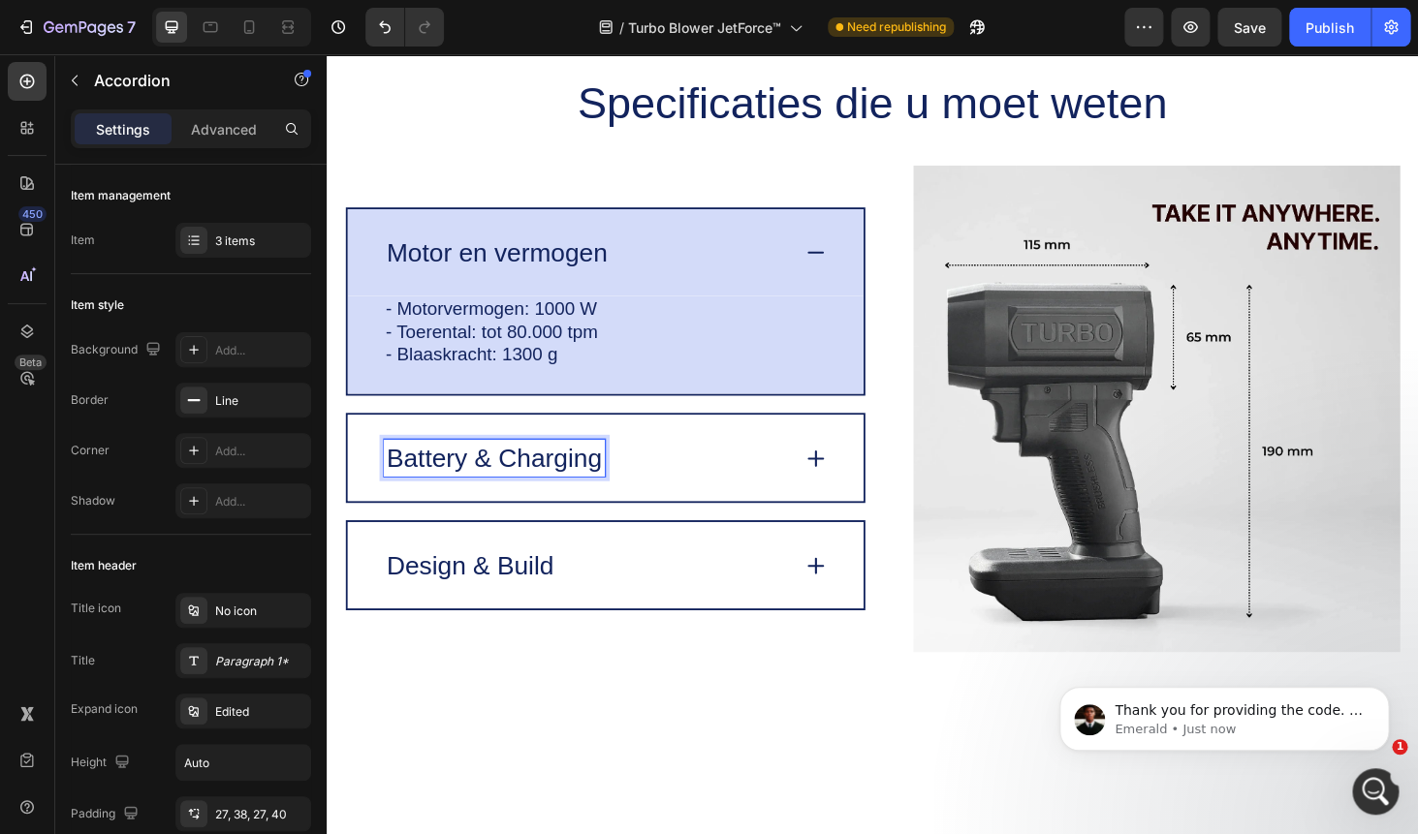
click at [819, 505] on div "Battery & Charging" at bounding box center [623, 484] width 549 height 92
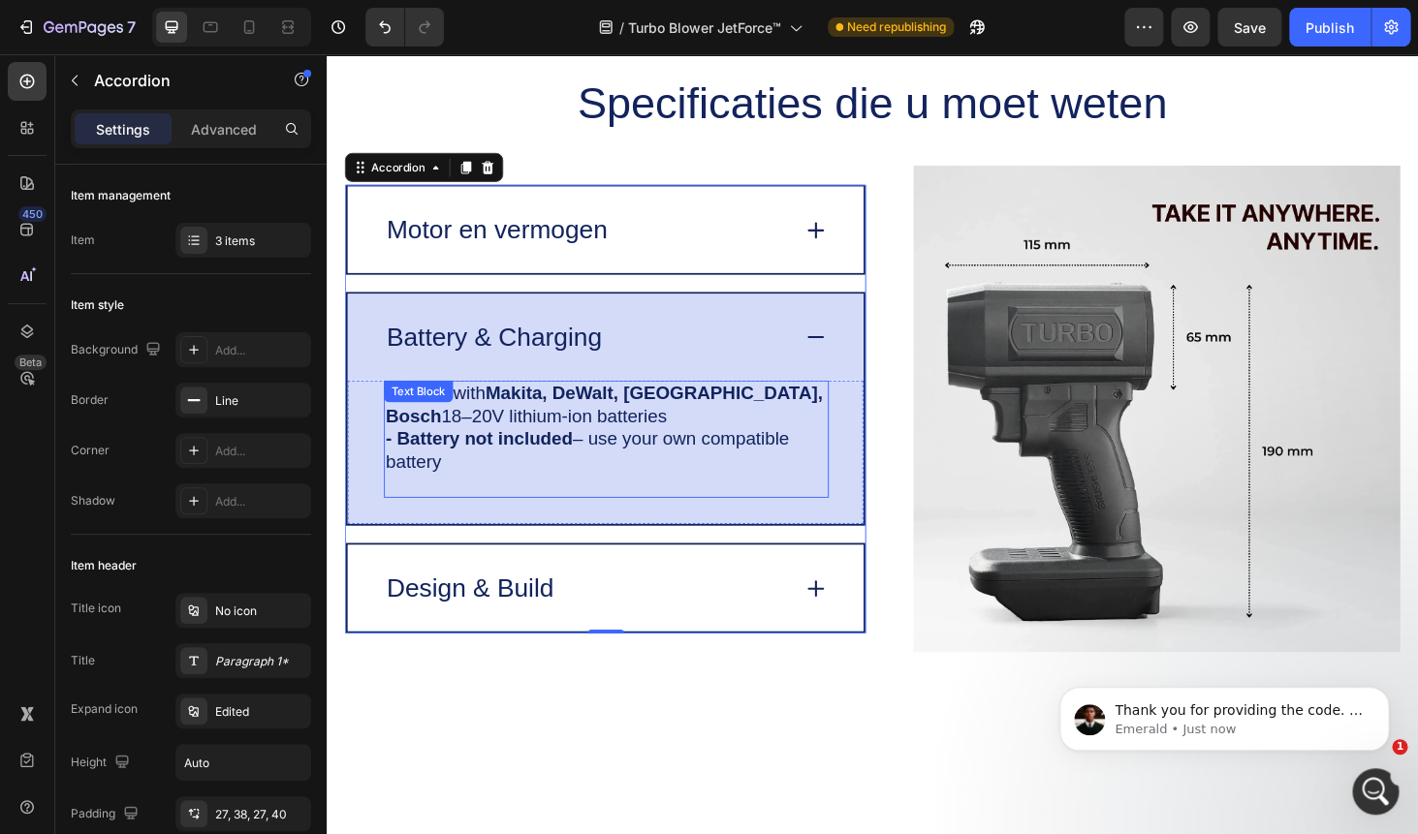
click at [510, 461] on strong "- Battery not included" at bounding box center [490, 463] width 200 height 21
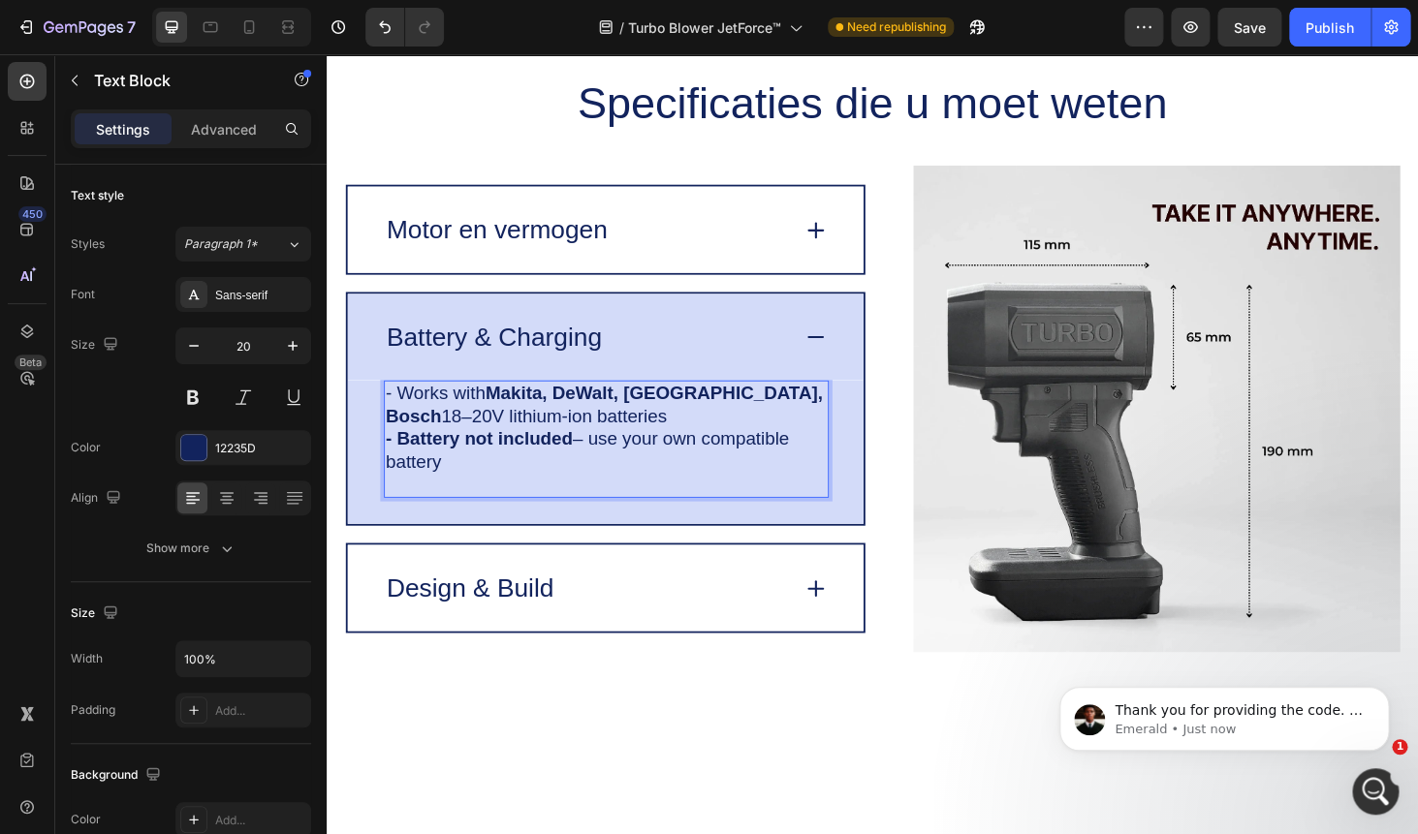
click at [510, 461] on strong "- Battery not included" at bounding box center [490, 463] width 200 height 21
drag, startPoint x: 466, startPoint y: 492, endPoint x: 392, endPoint y: 403, distance: 115.6
click at [392, 403] on div "- Works with Makita, DeWalt, Milwaukee, Bosch 18–20V lithium-ion batteries - Ba…" at bounding box center [625, 463] width 474 height 125
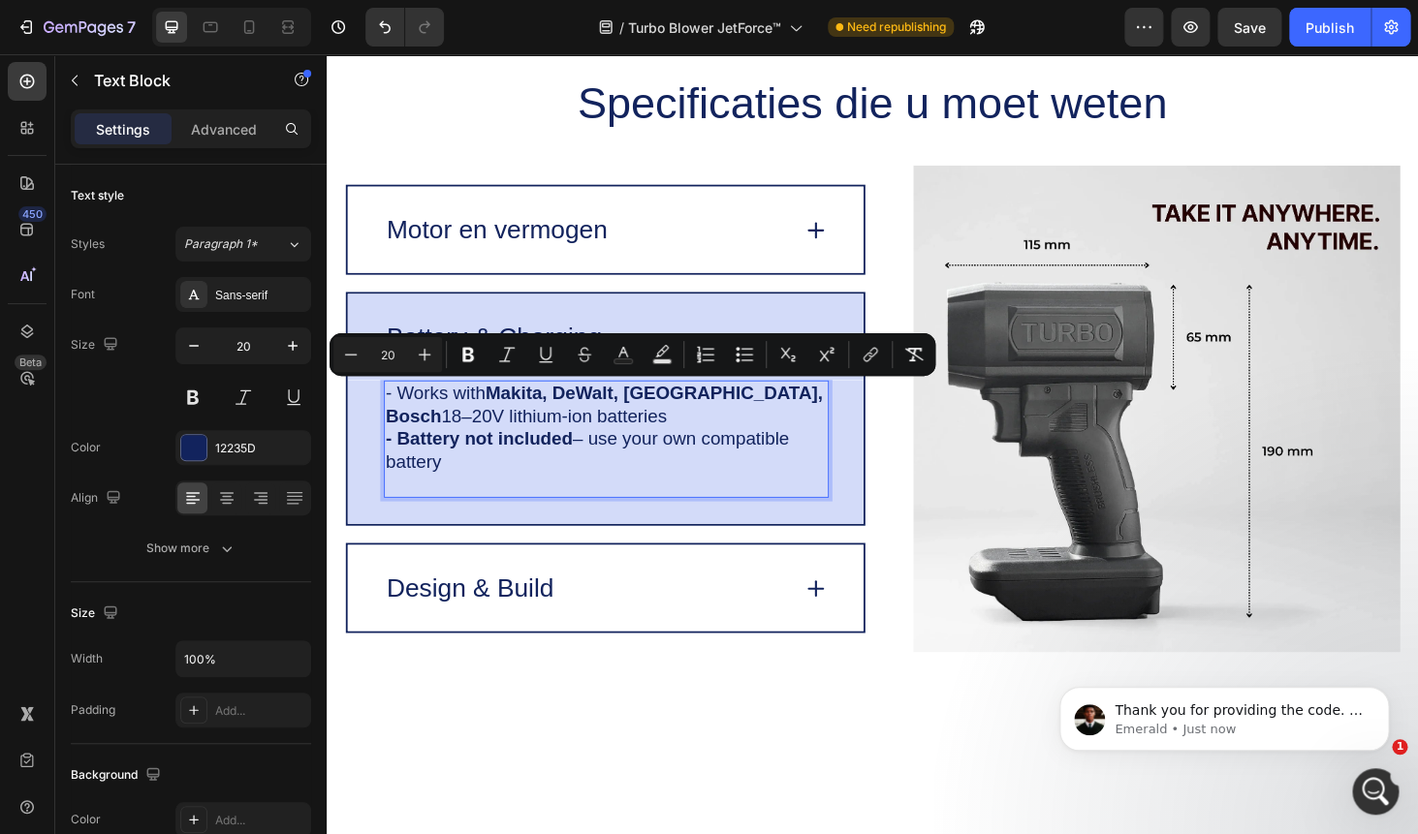
click at [493, 468] on strong "- Battery not included" at bounding box center [490, 463] width 200 height 21
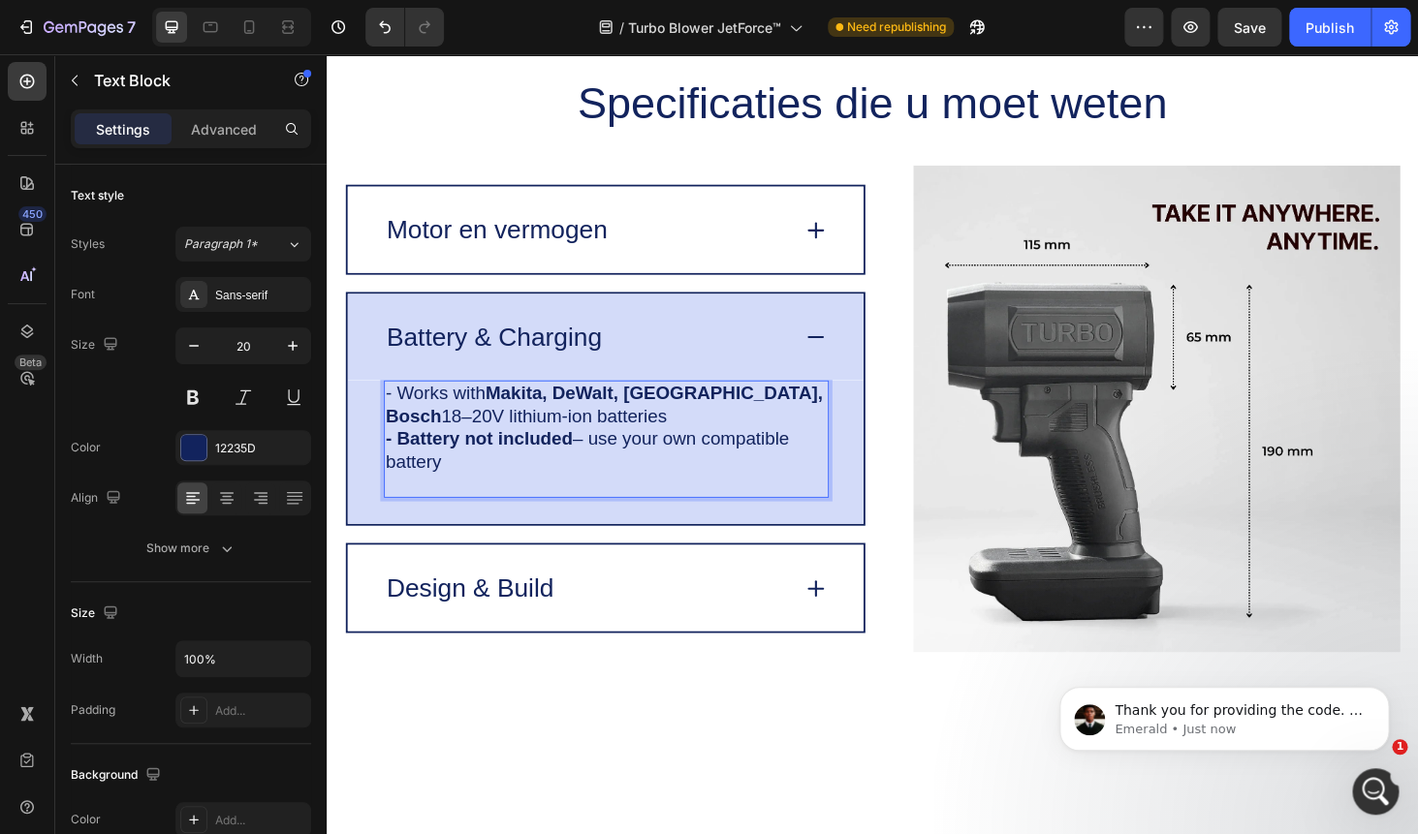
drag, startPoint x: 467, startPoint y: 493, endPoint x: 386, endPoint y: 404, distance: 120.7
click at [388, 404] on div "- Works with Makita, DeWalt, Milwaukee, Bosch 18–20V lithium-ion batteries - Ba…" at bounding box center [625, 463] width 474 height 125
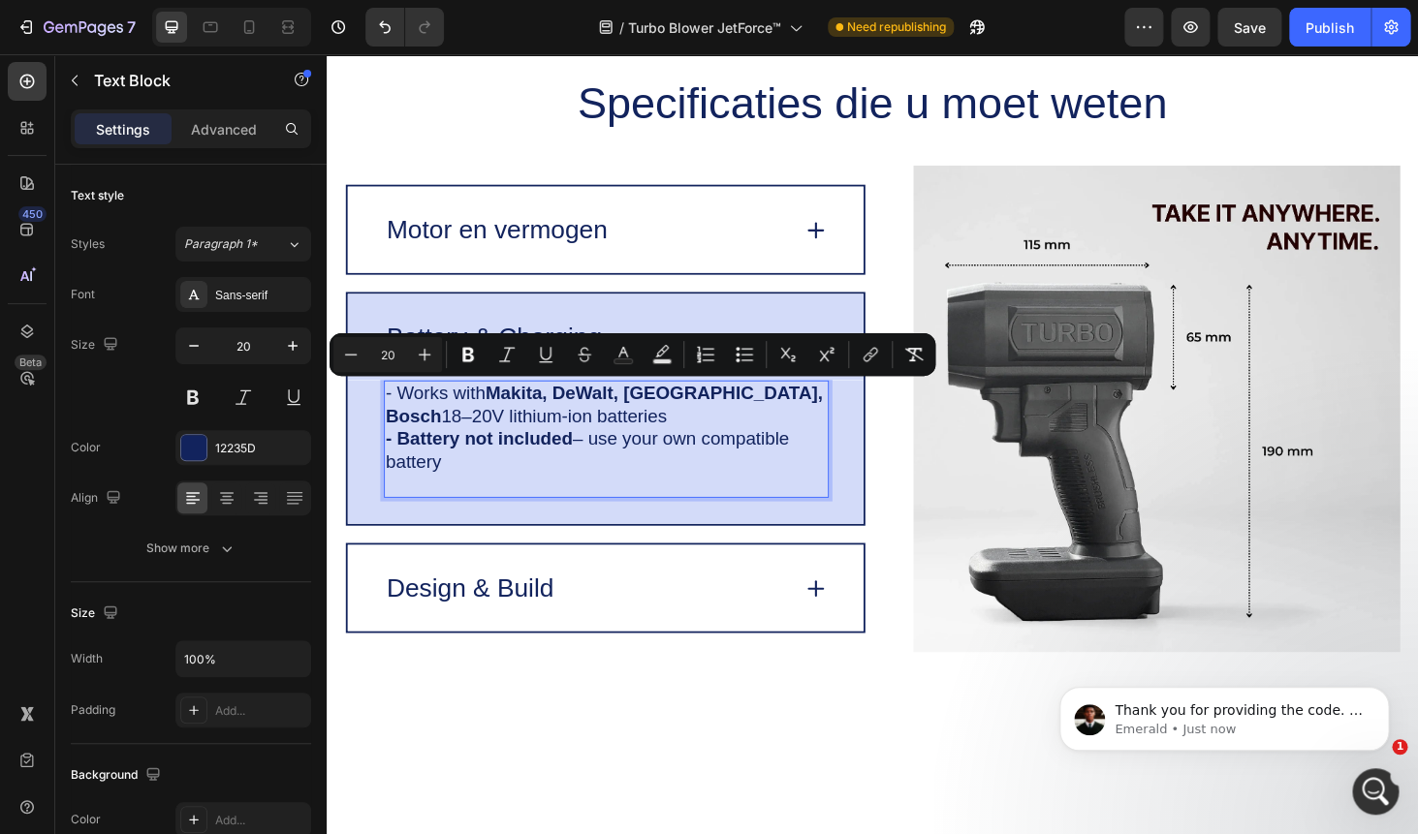
copy div "- Works with Makita, DeWalt, Milwaukee, Bosch 18–20V lithium-ion batteries - Ba…"
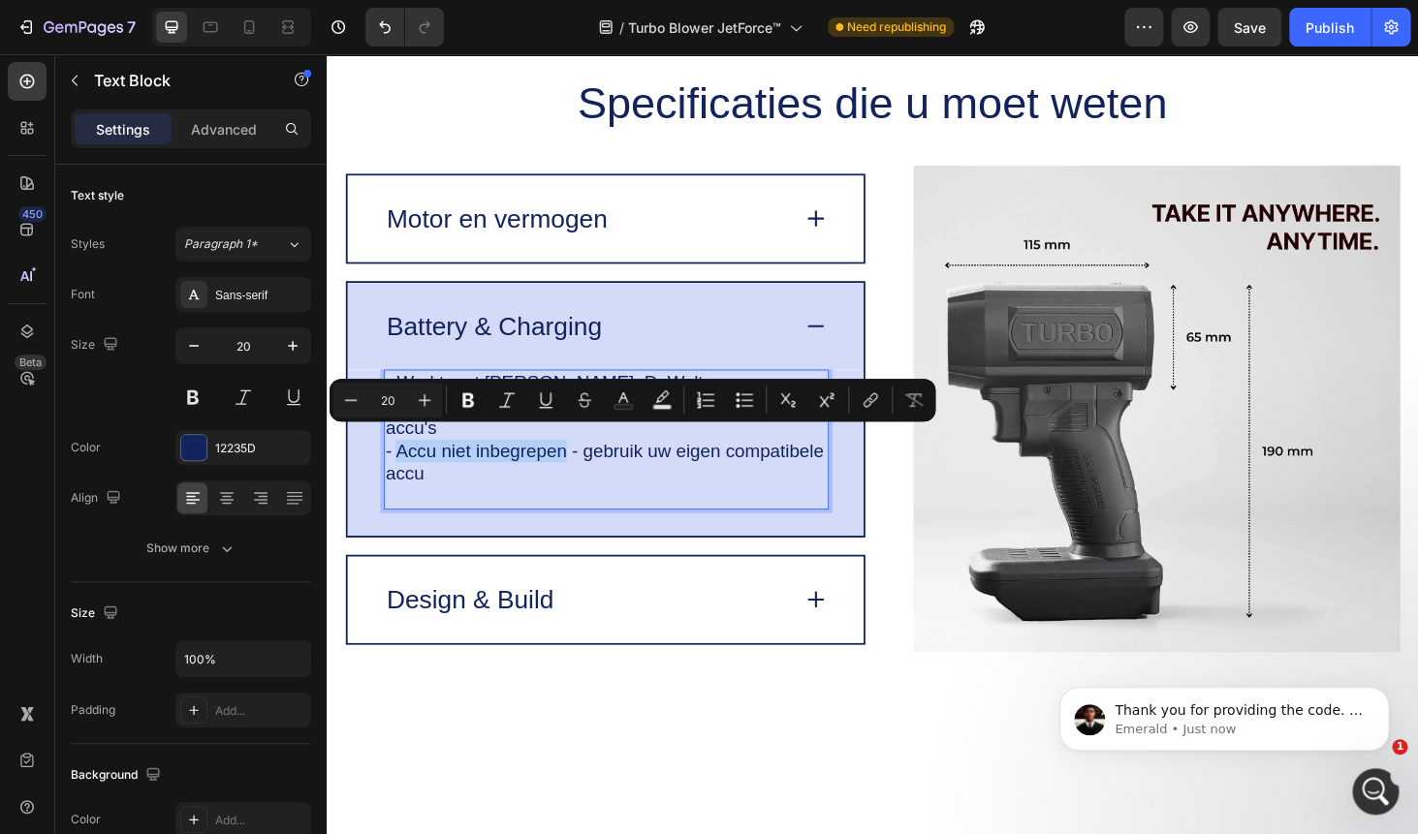
drag, startPoint x: 402, startPoint y: 461, endPoint x: 581, endPoint y: 464, distance: 179.3
click at [581, 464] on p "- Accu niet inbegrepen - gebruik uw eigen compatibele accu" at bounding box center [625, 488] width 470 height 48
click at [462, 396] on icon "Editor contextual toolbar" at bounding box center [467, 399] width 19 height 19
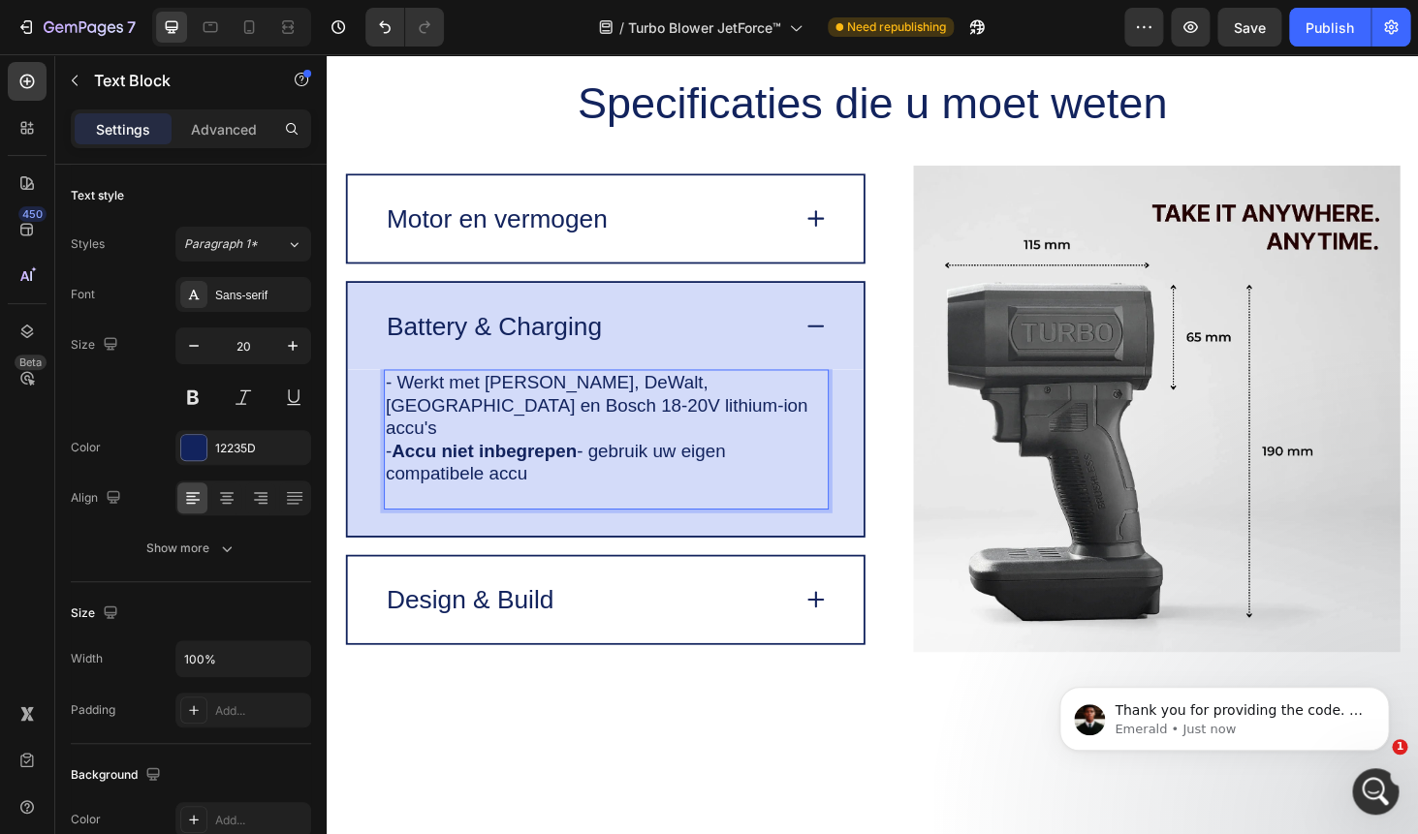
click at [501, 498] on p "- Accu niet inbegrepen - gebruik uw eigen compatibele accu" at bounding box center [625, 488] width 470 height 48
drag, startPoint x: 403, startPoint y: 410, endPoint x: 806, endPoint y: 413, distance: 403.1
click at [806, 413] on p "- Werkt met Makita, DeWalt, Milwaukee en Bosch 18-20V lithium-ion accu's" at bounding box center [625, 427] width 470 height 73
click at [703, 413] on p "- Werkt met Makita, DeWalt, Milwaukee en Bosch 18-20V lithium-ion accu's" at bounding box center [625, 427] width 470 height 73
drag, startPoint x: 815, startPoint y: 413, endPoint x: 406, endPoint y: 421, distance: 409.0
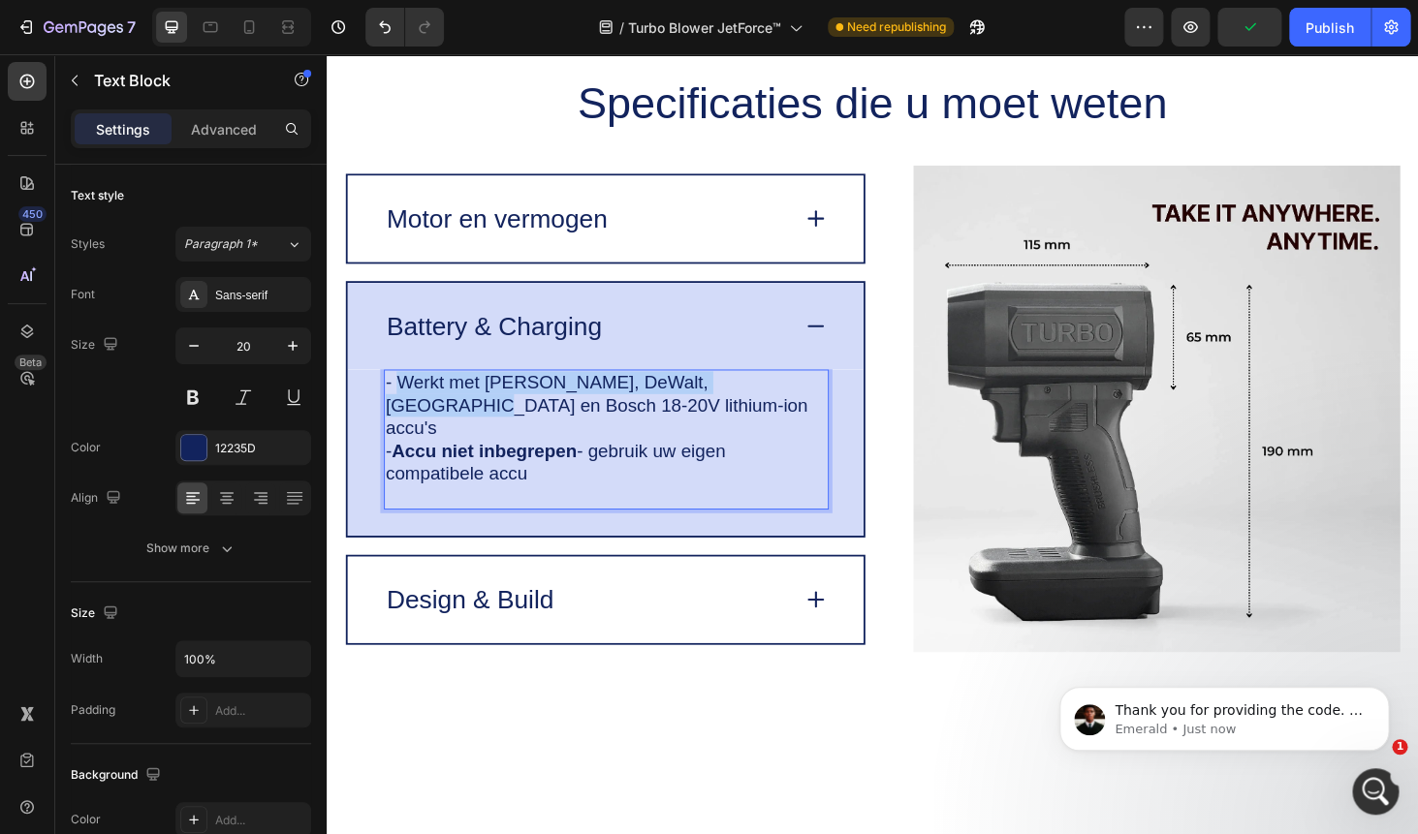
click at [406, 421] on p "- Werkt met Makita, DeWalt, Milwaukee en Bosch 18-20V lithium-ion accu's" at bounding box center [625, 427] width 470 height 73
click at [201, 403] on button at bounding box center [192, 397] width 35 height 35
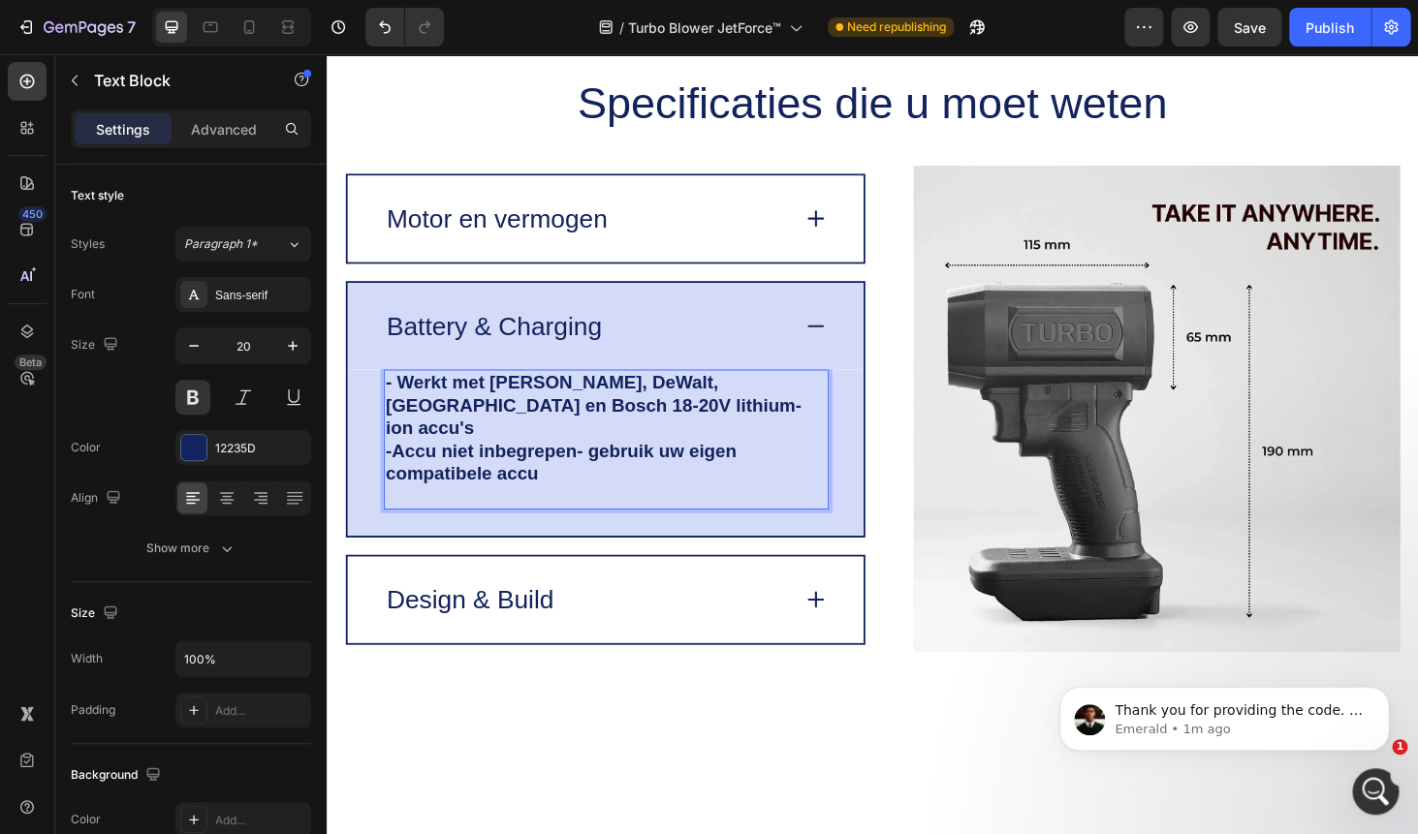
click at [631, 476] on p "- Accu niet inbegrepen - gebruik uw eigen compatibele accu" at bounding box center [625, 488] width 470 height 48
click at [618, 485] on p "- Accu niet inbegrepen - gebruik uw eigen compatibele accu" at bounding box center [625, 488] width 470 height 48
click at [500, 417] on p "- Werkt met Makita, DeWalt, Milwaukee en Bosch 18-20V lithium-ion accu's" at bounding box center [625, 427] width 470 height 73
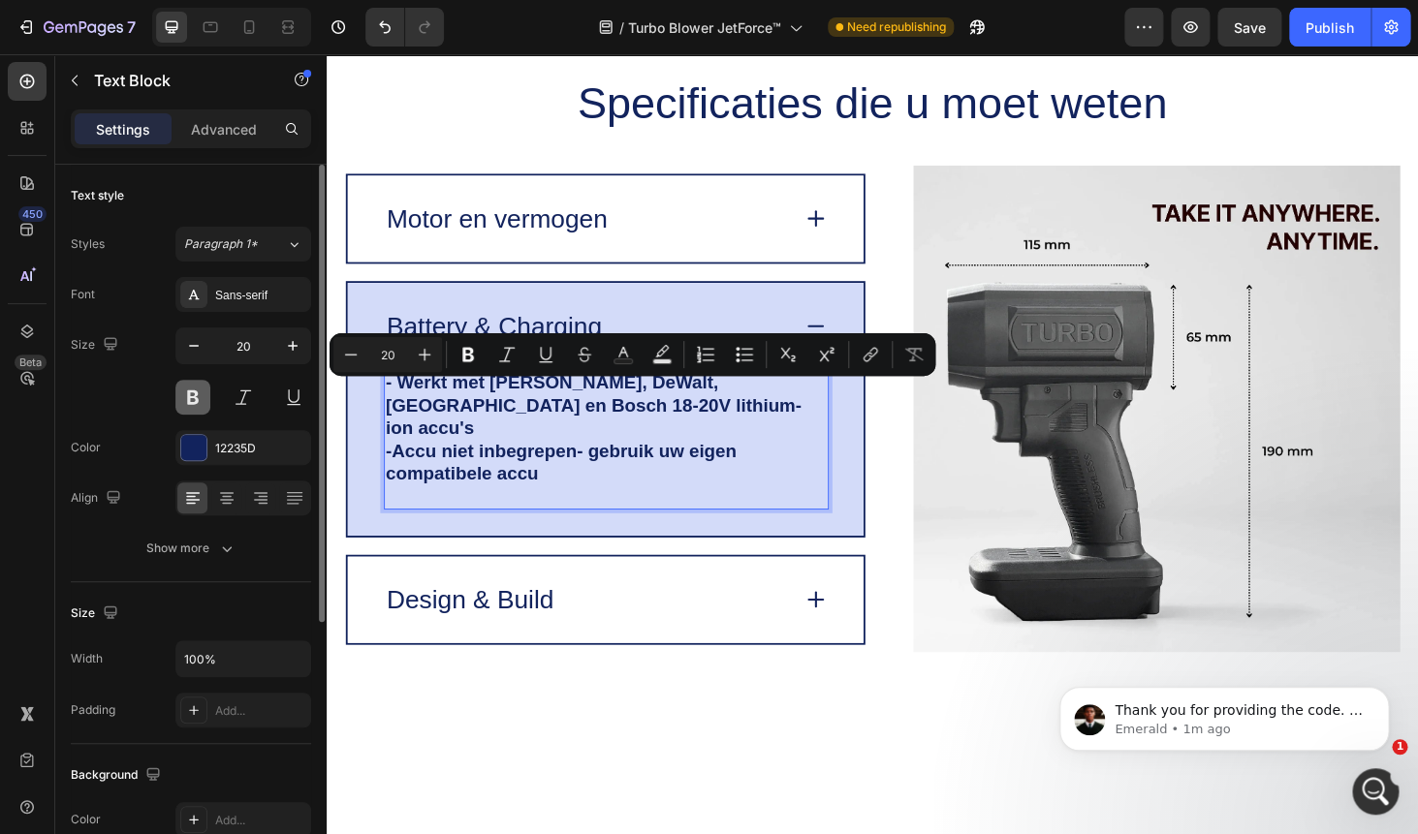
click at [193, 398] on button at bounding box center [192, 397] width 35 height 35
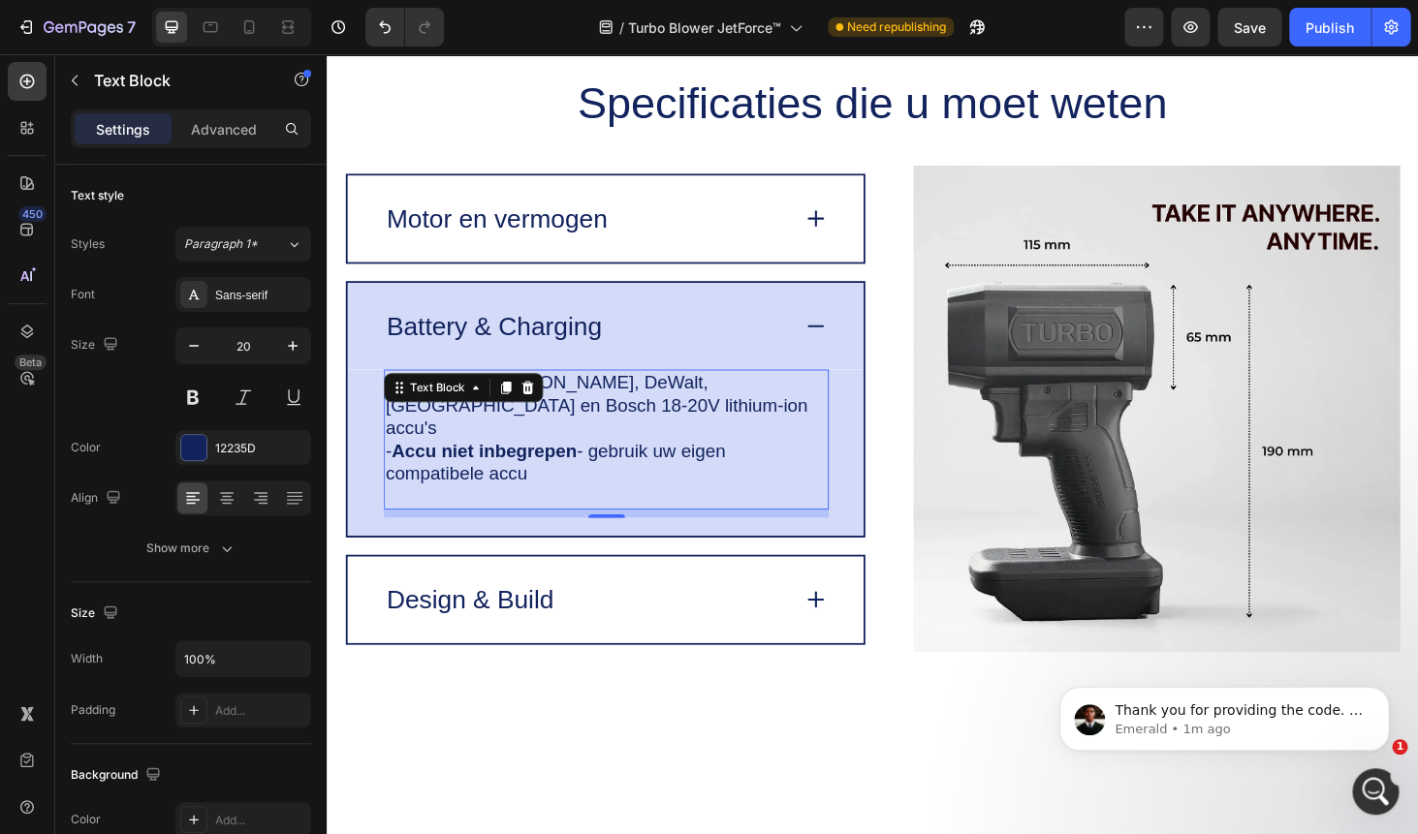
click at [594, 484] on p "- Accu niet inbegrepen - gebruik uw eigen compatibele accu" at bounding box center [625, 488] width 470 height 48
click at [524, 411] on p "- Werkt met Makita, DeWalt, Milwaukee en Bosch 18-20V lithium-ion accu's" at bounding box center [625, 427] width 470 height 73
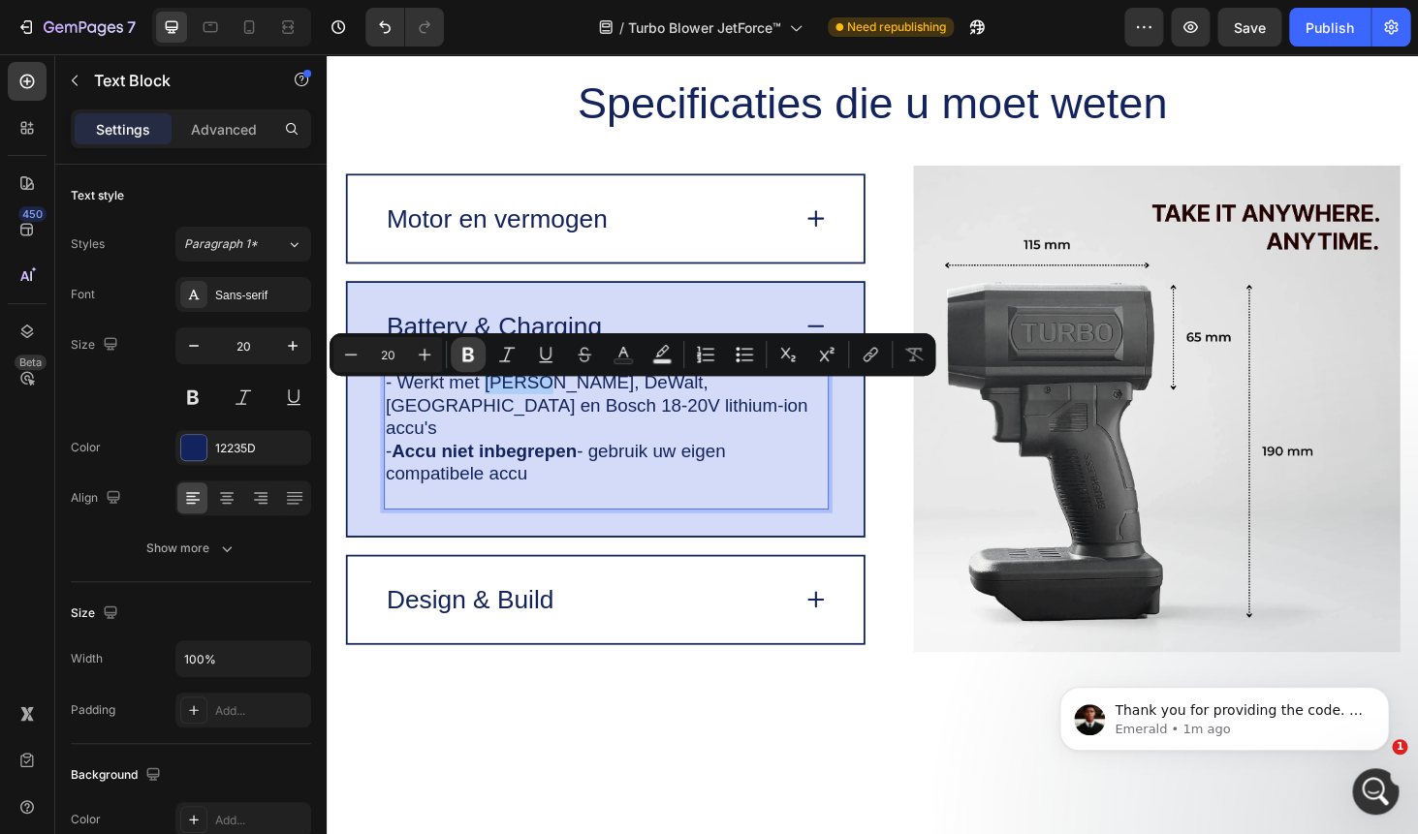
click at [477, 359] on icon "Editor contextual toolbar" at bounding box center [467, 354] width 19 height 19
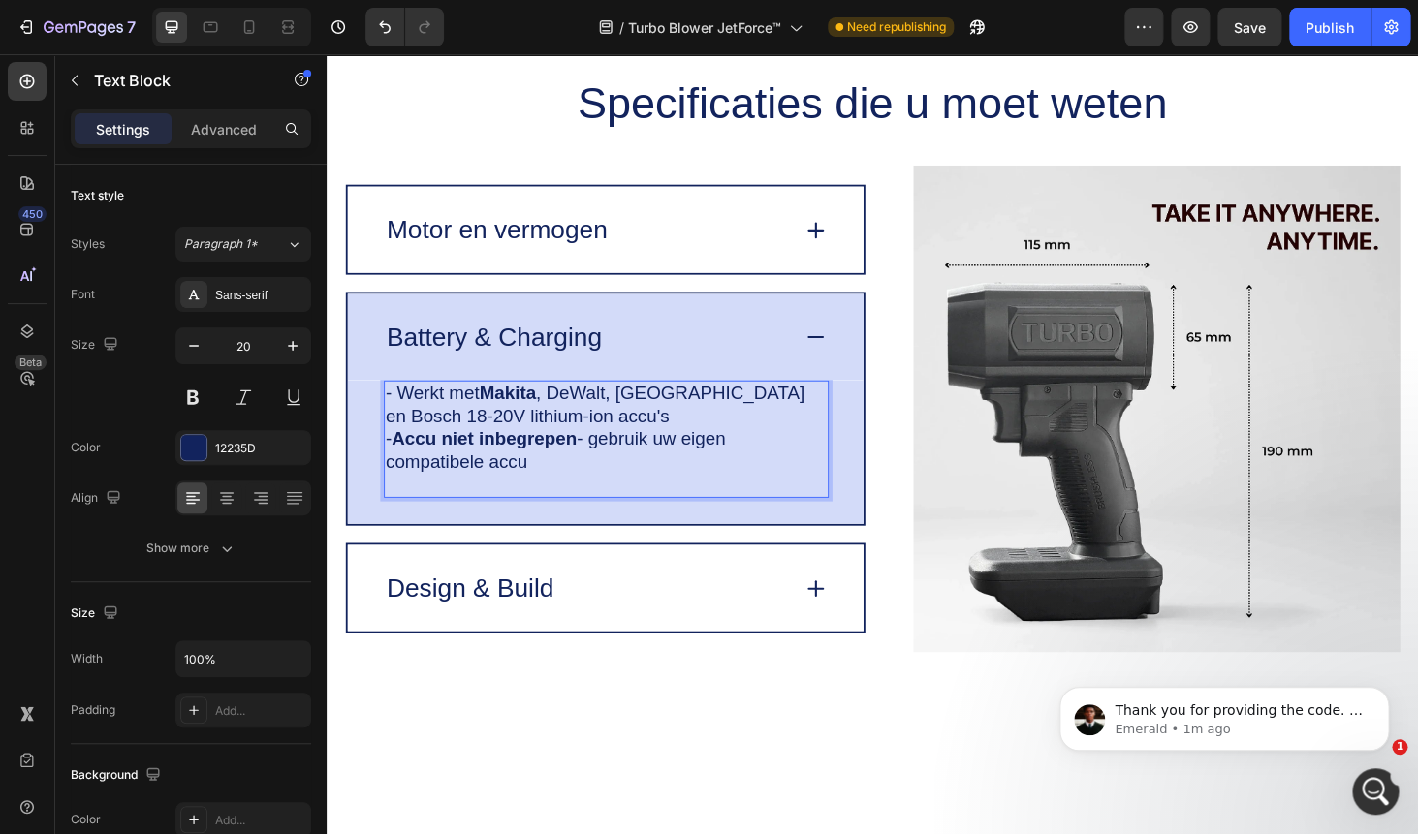
click at [429, 421] on p "- Werkt met Makita , DeWalt, Milwaukee en Bosch 18-20V lithium-ion accu's" at bounding box center [625, 427] width 470 height 48
click at [419, 409] on p "- Werkt met Makita , DeWalt, Milwaukee en Bosch 18-20V lithium-ion accu's" at bounding box center [625, 427] width 470 height 48
click at [479, 412] on p "- Werkt met Makita , DeWalt, Milwaukee en Bosch 18-20V lithium-ion accu's" at bounding box center [625, 427] width 470 height 48
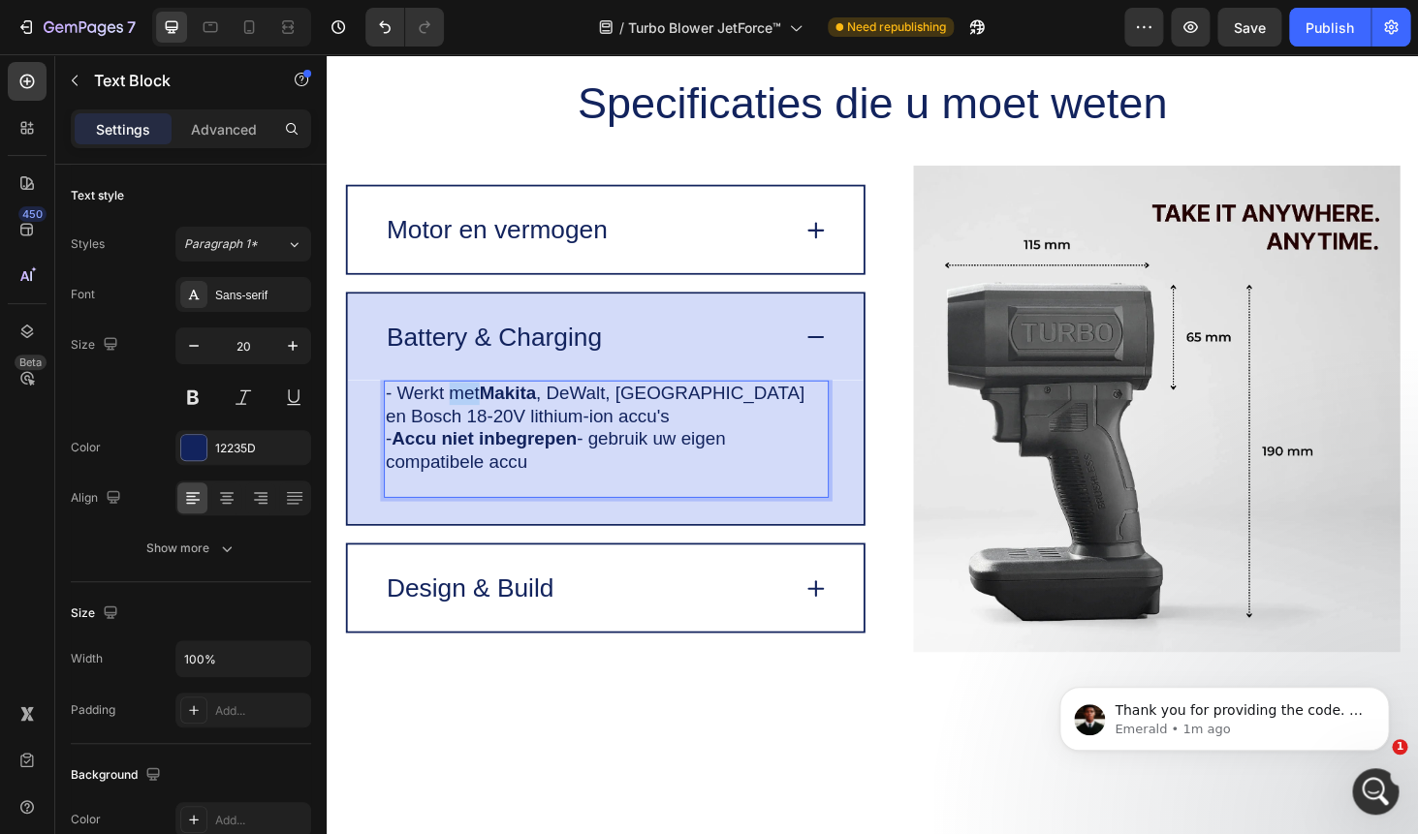
click at [479, 412] on p "- Werkt met Makita , DeWalt, Milwaukee en Bosch 18-20V lithium-ion accu's" at bounding box center [625, 427] width 470 height 48
click at [576, 412] on p "- Werkt met Makita , DeWalt, Milwaukee en Bosch 18-20V lithium-ion accu's" at bounding box center [625, 427] width 470 height 48
click at [593, 412] on p "- Werkt met Makita , DeWalt, Milwaukee en Bosch 18-20V lithium-ion accu's" at bounding box center [625, 427] width 470 height 48
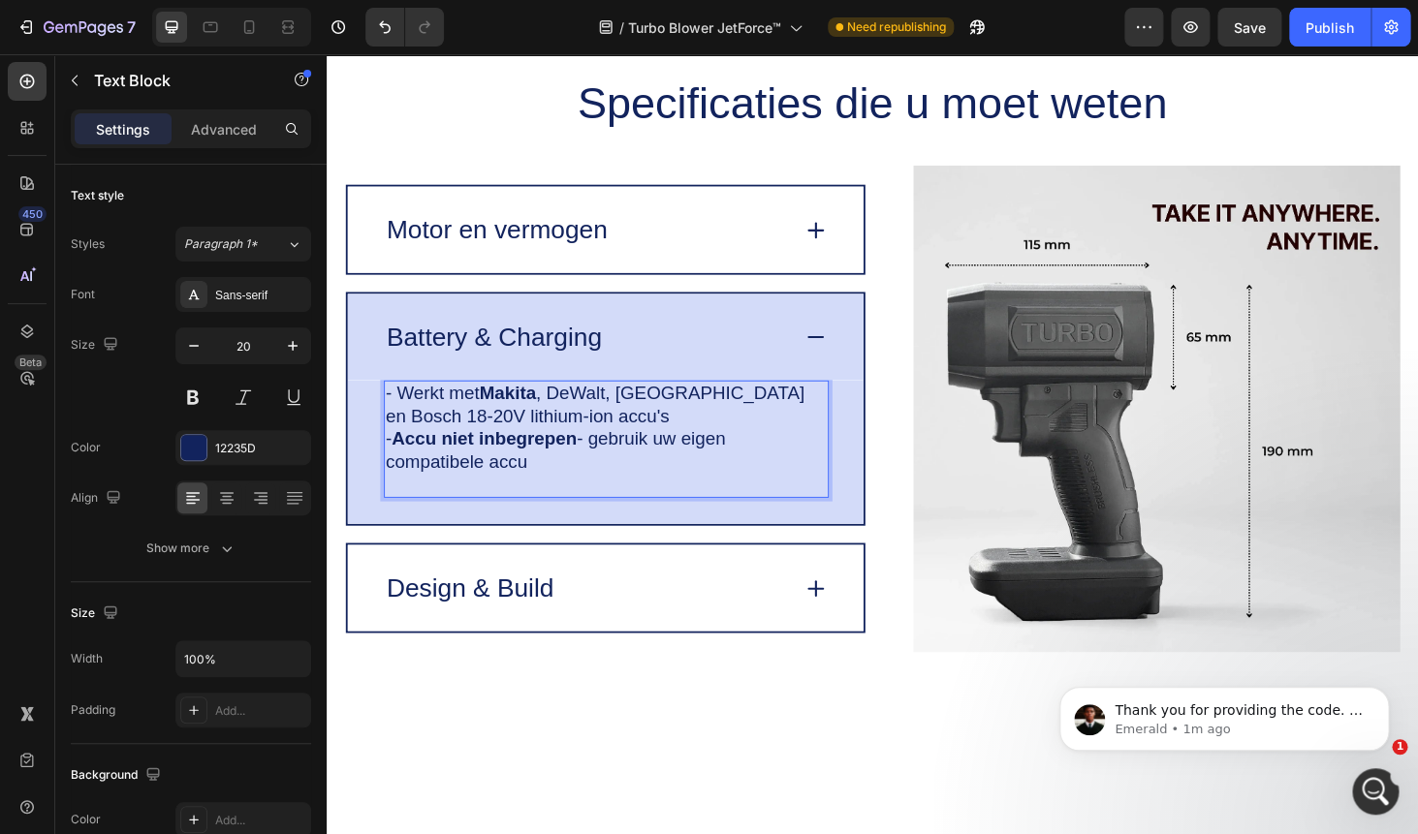
click at [669, 416] on p "- Werkt met Makita , DeWalt, Milwaukee en Bosch 18-20V lithium-ion accu's" at bounding box center [625, 427] width 470 height 48
click at [682, 443] on p "- Werkt met Makita , DeWalt, Milwaukee en Bosch 18-20V lithium-ion accu's" at bounding box center [625, 427] width 470 height 48
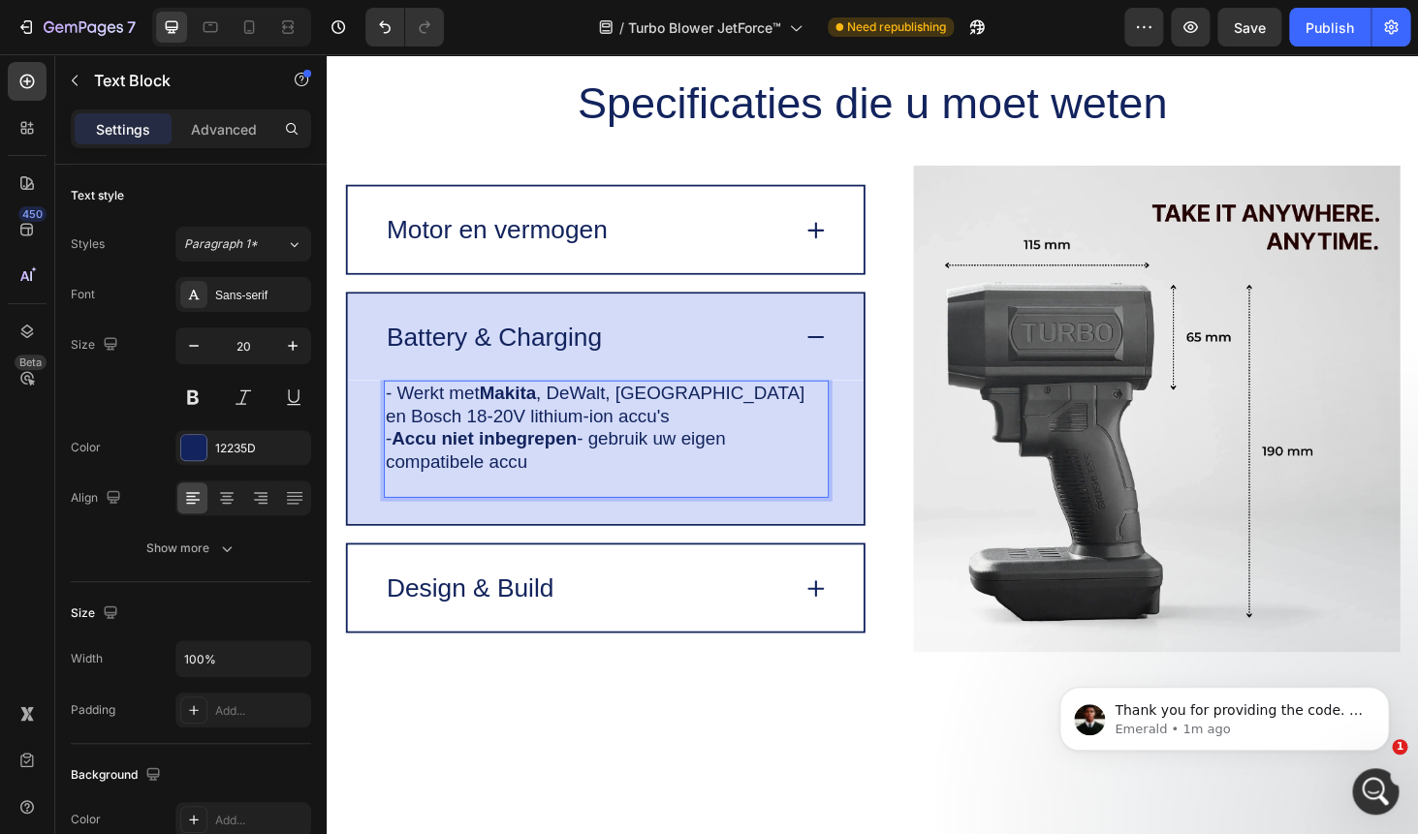
click at [765, 416] on p "- Werkt met Makita , DeWalt, Milwaukee en Bosch 18-20V lithium-ion accu's" at bounding box center [625, 427] width 470 height 48
click at [731, 413] on p "- Werkt met Makita , DeWalt, Milwaukee en Bosch 18-20V lithium-ion accu's" at bounding box center [625, 427] width 470 height 48
click at [562, 445] on p "- Werkt met Makita , DeWalt, Milwaukee en Bosch 18-20V lithium-ion accu's" at bounding box center [625, 427] width 470 height 48
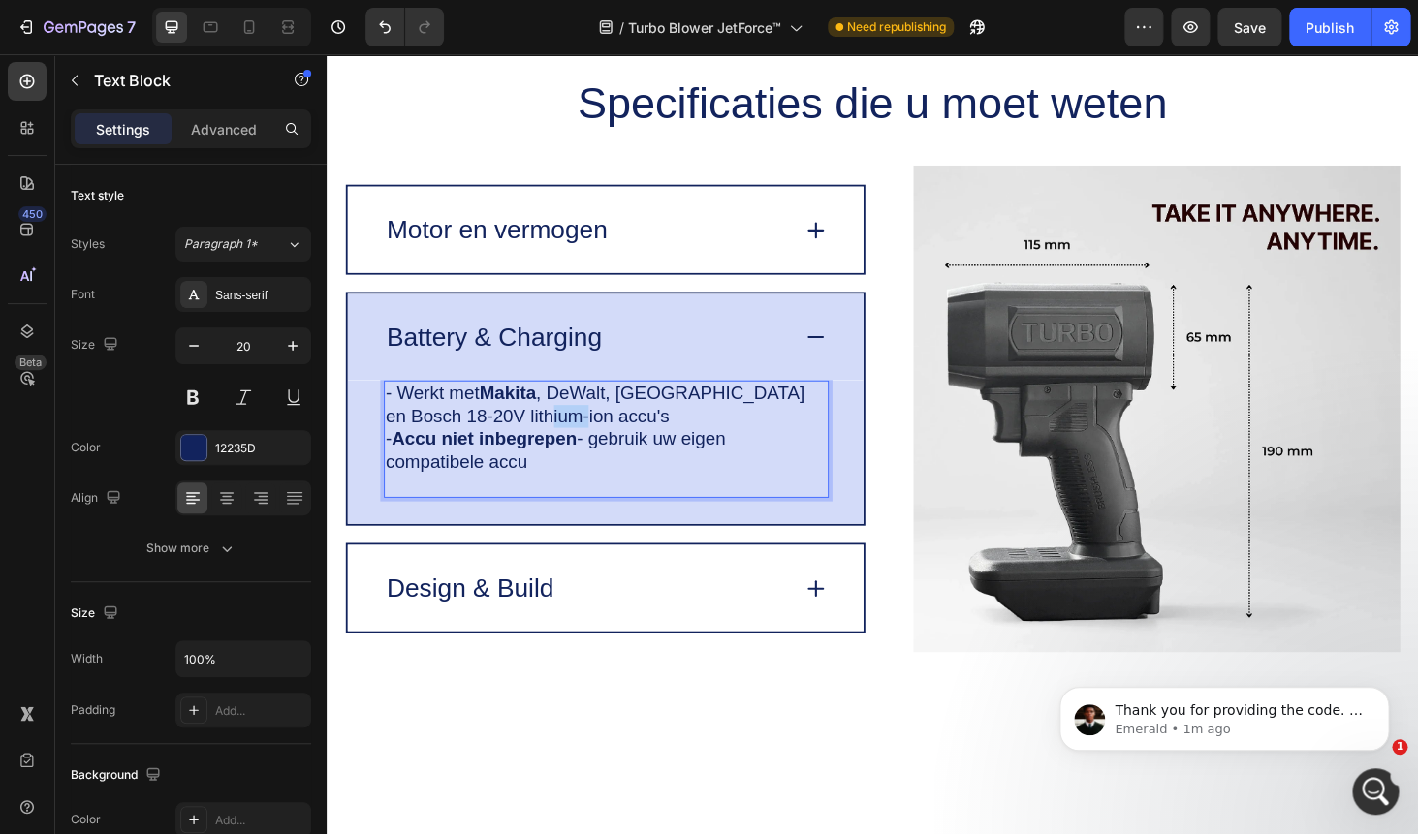
click at [562, 445] on p "- Werkt met Makita , DeWalt, Milwaukee en Bosch 18-20V lithium-ion accu's" at bounding box center [625, 427] width 470 height 48
click at [490, 446] on p "- Werkt met Makita , DeWalt, Milwaukee en Bosch 18-20V lithium-ion accu's" at bounding box center [625, 427] width 470 height 48
click at [590, 418] on p "- Werkt met Makita , DeWalt, Milwaukee en Bosch 18-20V lithium-ion accu's" at bounding box center [625, 427] width 470 height 48
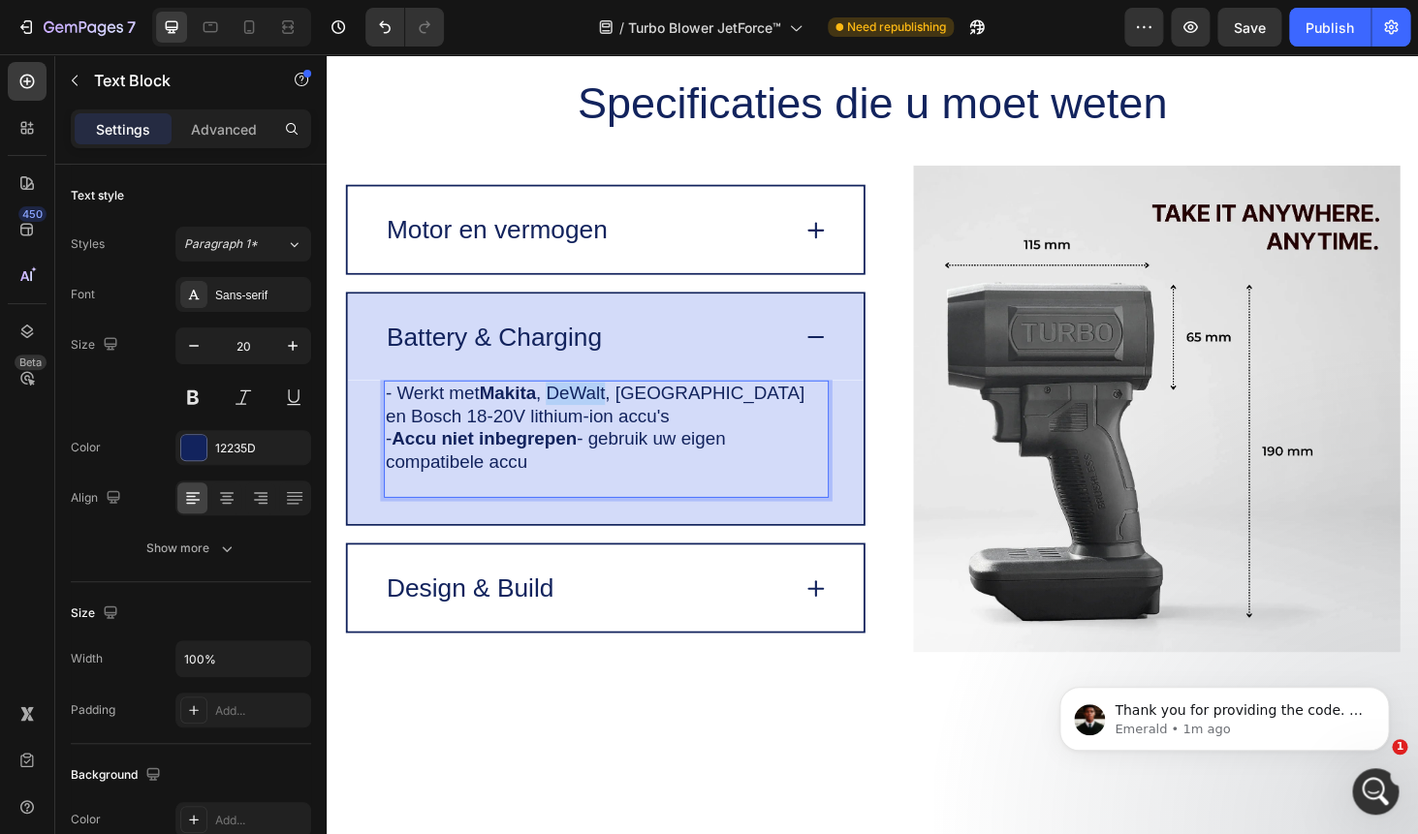
click at [581, 417] on p "- Werkt met Makita , DeWalt, Milwaukee en Bosch 18-20V lithium-ion accu's" at bounding box center [625, 427] width 470 height 48
click at [690, 420] on p "- Werkt met Makita , DeWalt, Milwaukee en Bosch 18-20V lithium-ion accu's" at bounding box center [625, 427] width 470 height 48
click at [625, 443] on p "- Werkt met Makita , DeWalt, Milwaukee en Bosch 18-20V lithium-ion accu's" at bounding box center [625, 427] width 470 height 48
click at [1377, 796] on icon "Open Intercom Messenger" at bounding box center [1374, 789] width 32 height 32
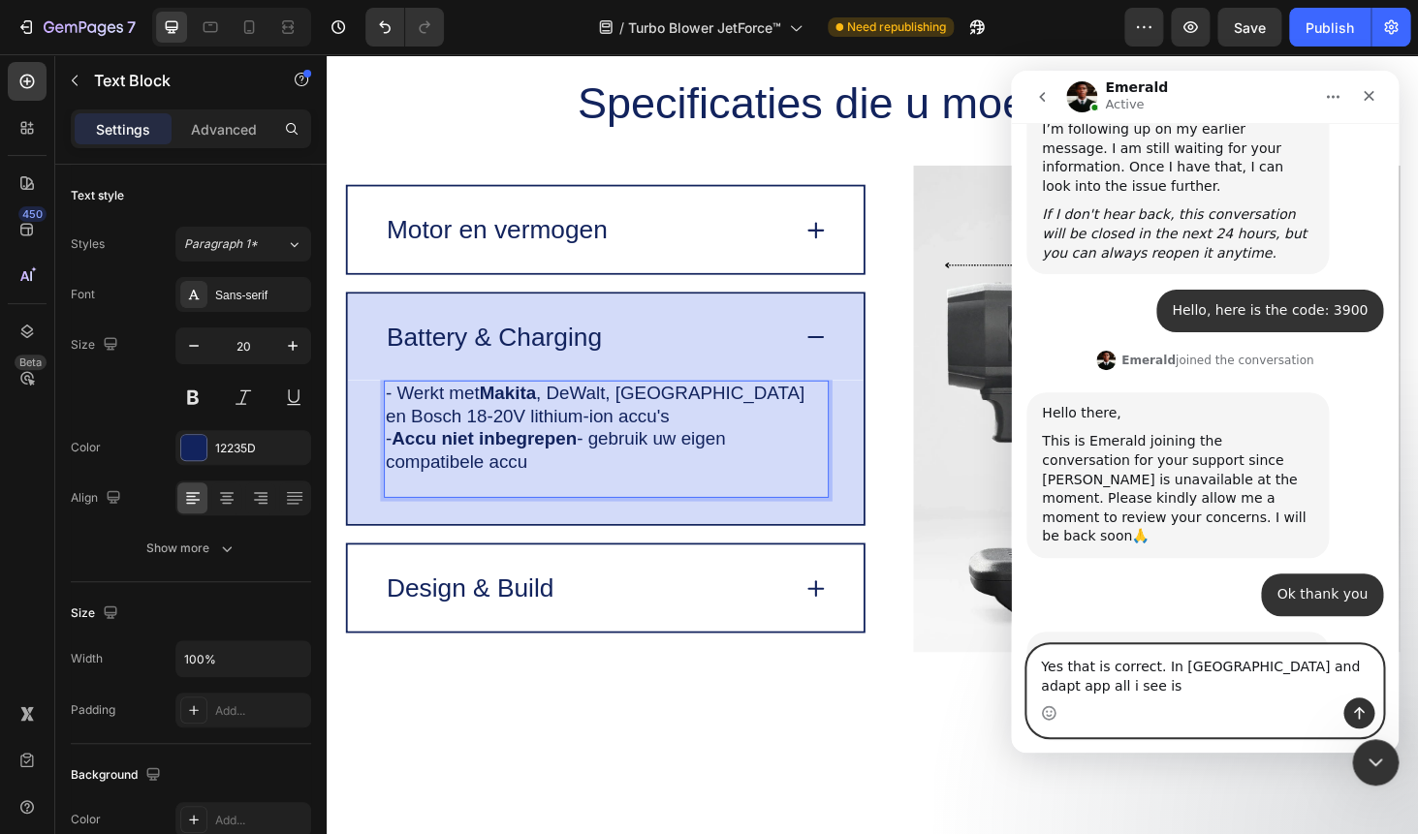
scroll to position [1242, 0]
click at [1049, 708] on icon "Emoji picker" at bounding box center [1049, 713] width 16 height 16
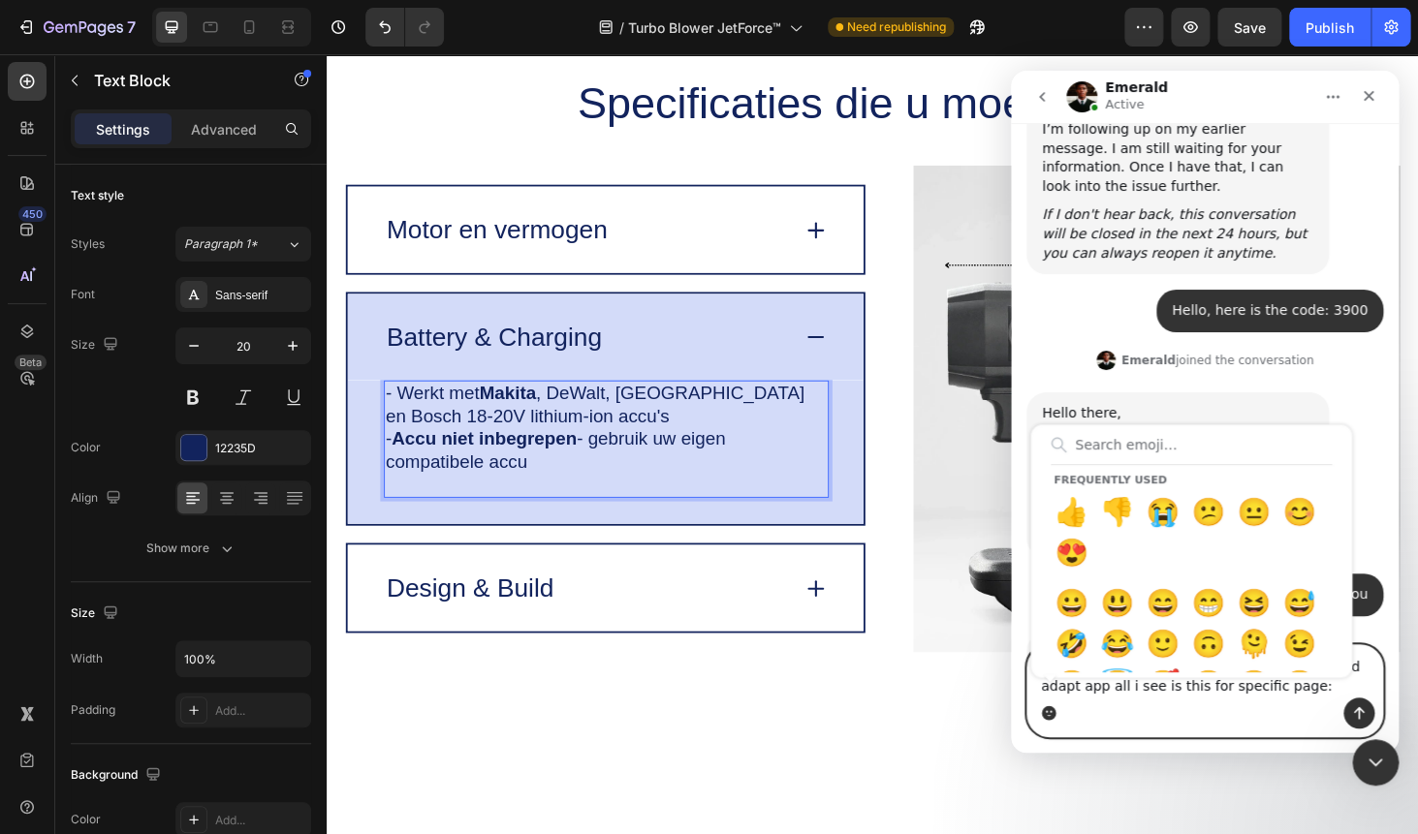
click at [1171, 695] on textarea "Yes that is correct. In tarnslate and adapt app all i see is this for specific …" at bounding box center [1204, 671] width 355 height 52
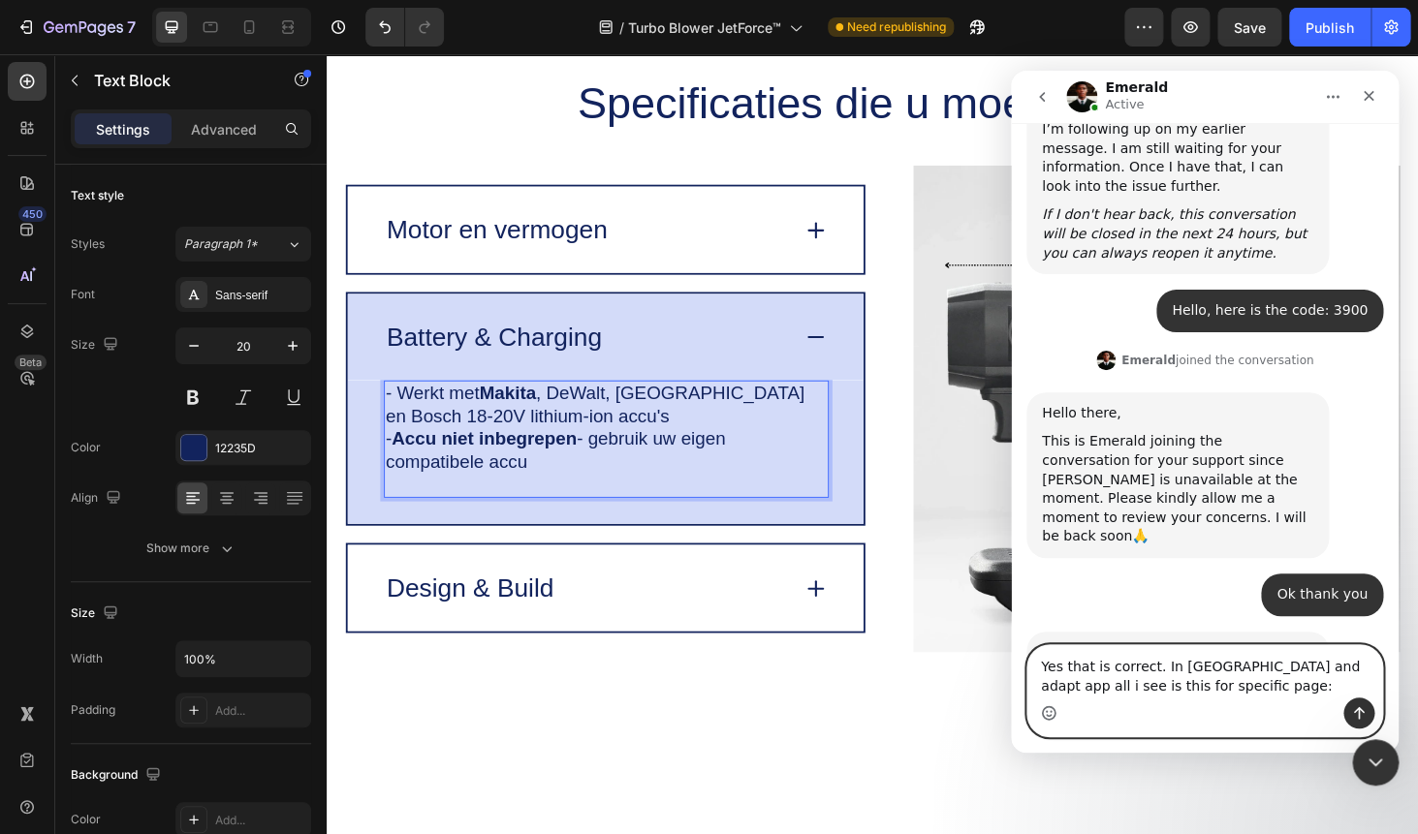
click at [1258, 690] on textarea "Yes that is correct. In tarnslate and adapt app all i see is this for specific …" at bounding box center [1204, 671] width 355 height 52
drag, startPoint x: 1164, startPoint y: 667, endPoint x: 1244, endPoint y: 710, distance: 91.5
click at [1244, 698] on textarea "Yes that is correct. In tarnslate and adapt app all i see is this for specific …" at bounding box center [1204, 671] width 355 height 52
click at [1244, 710] on div "Intercom messenger" at bounding box center [1204, 713] width 355 height 31
click at [1200, 670] on textarea "Yes that is correct. In tarnslate and adapt app all i see is this for specific …" at bounding box center [1204, 671] width 355 height 52
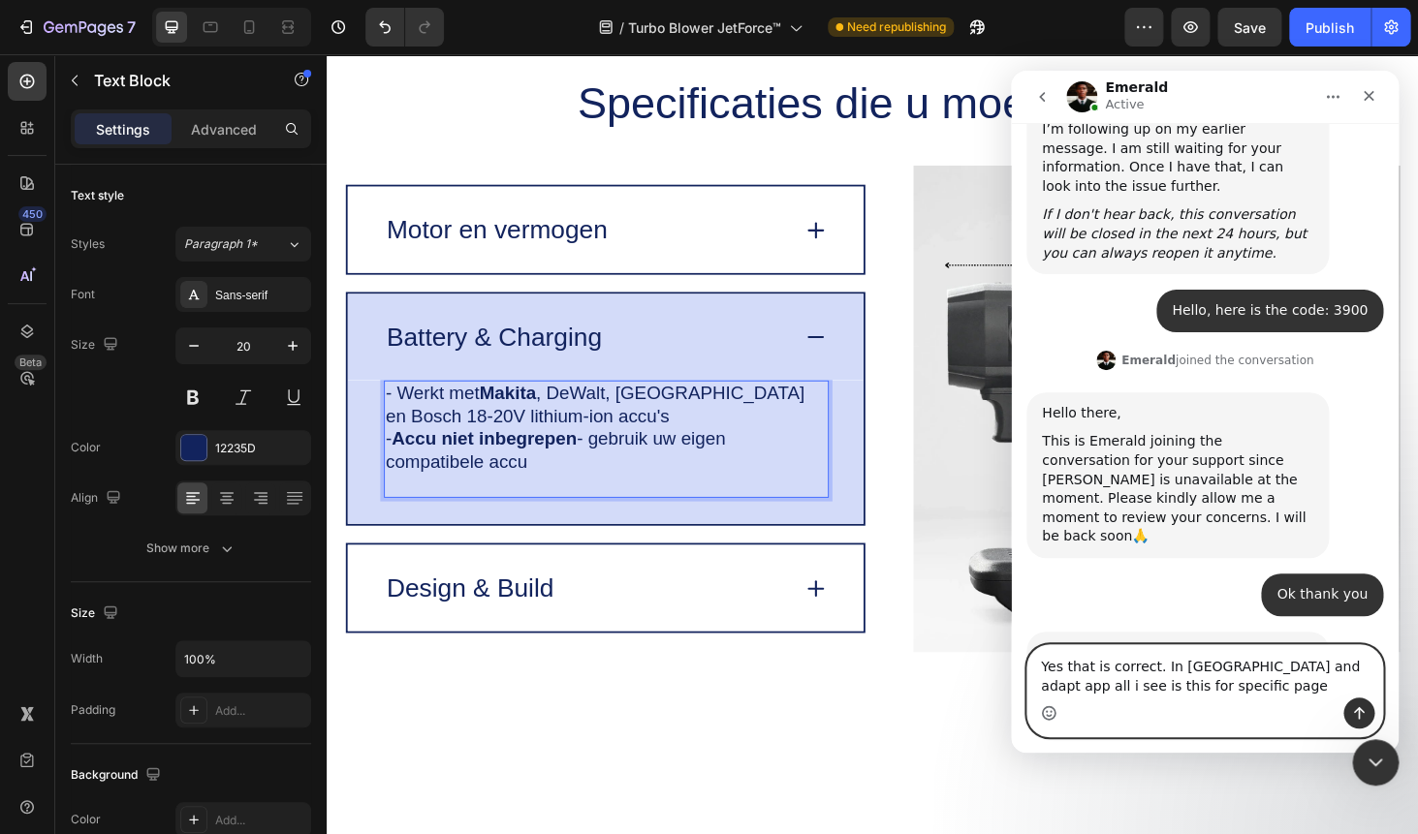
click at [1200, 670] on textarea "Yes that is correct. In tarnslate and adapt app all i see is this for specific …" at bounding box center [1204, 671] width 355 height 52
click at [1236, 684] on textarea "Yes that is correct. In translate and adapt app all i see is this for specific …" at bounding box center [1204, 671] width 355 height 52
paste textarea "Page Field Reference German Title Source: English Title - English Title - Germa…"
type textarea "Yes that is correct. In translate and adapt app all i see is this for specific …"
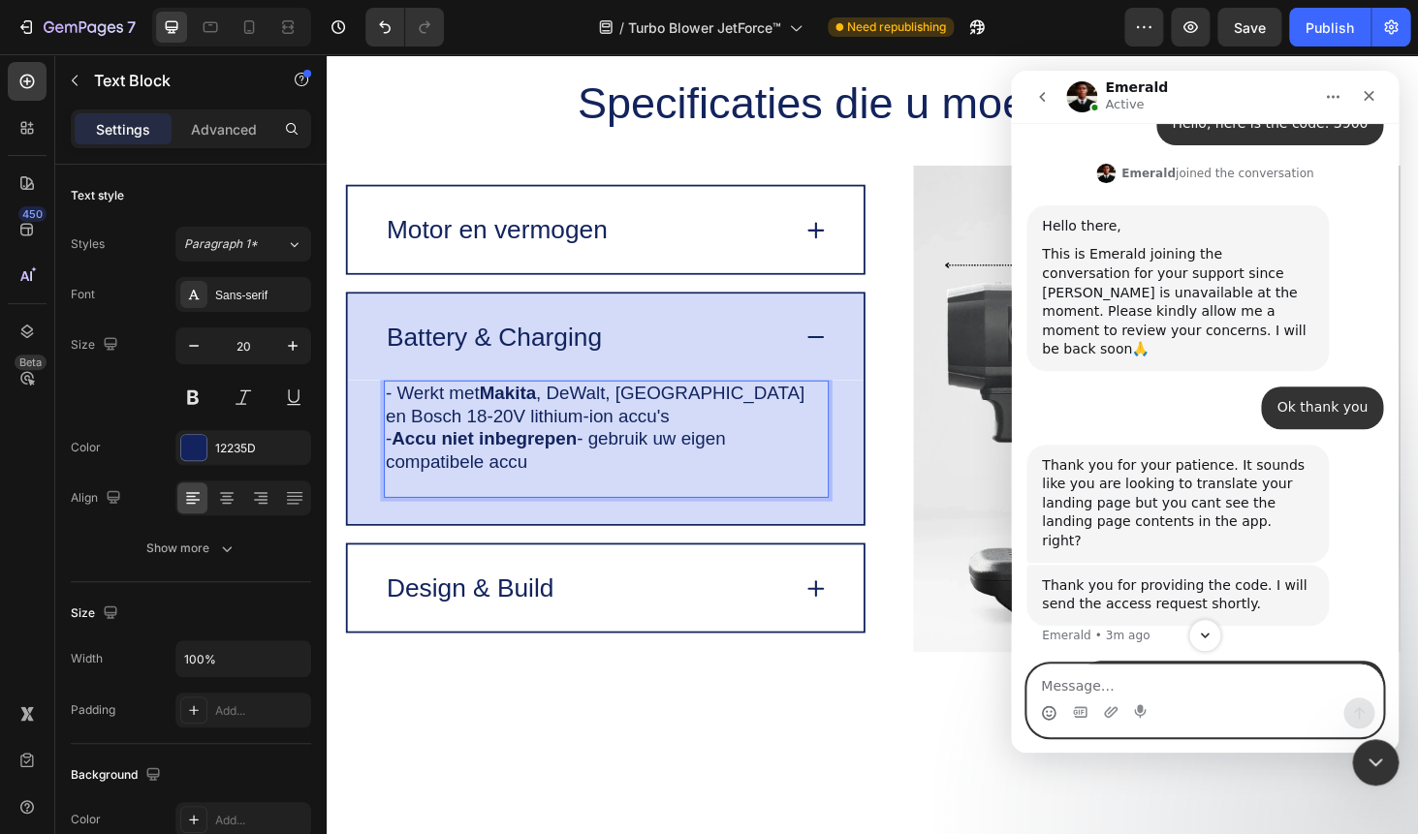
scroll to position [1427, 0]
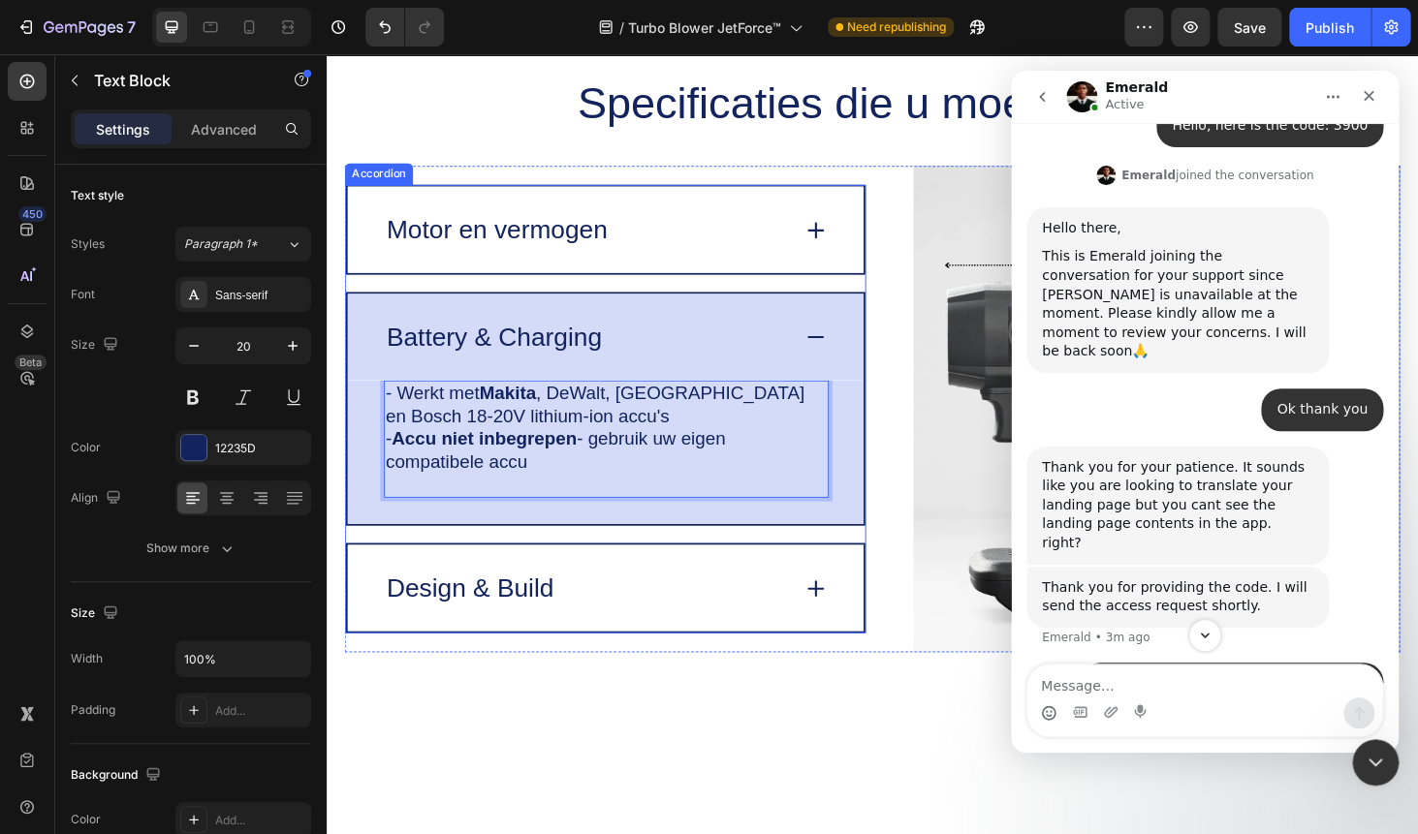
click at [508, 620] on p "Design & Build" at bounding box center [479, 623] width 178 height 34
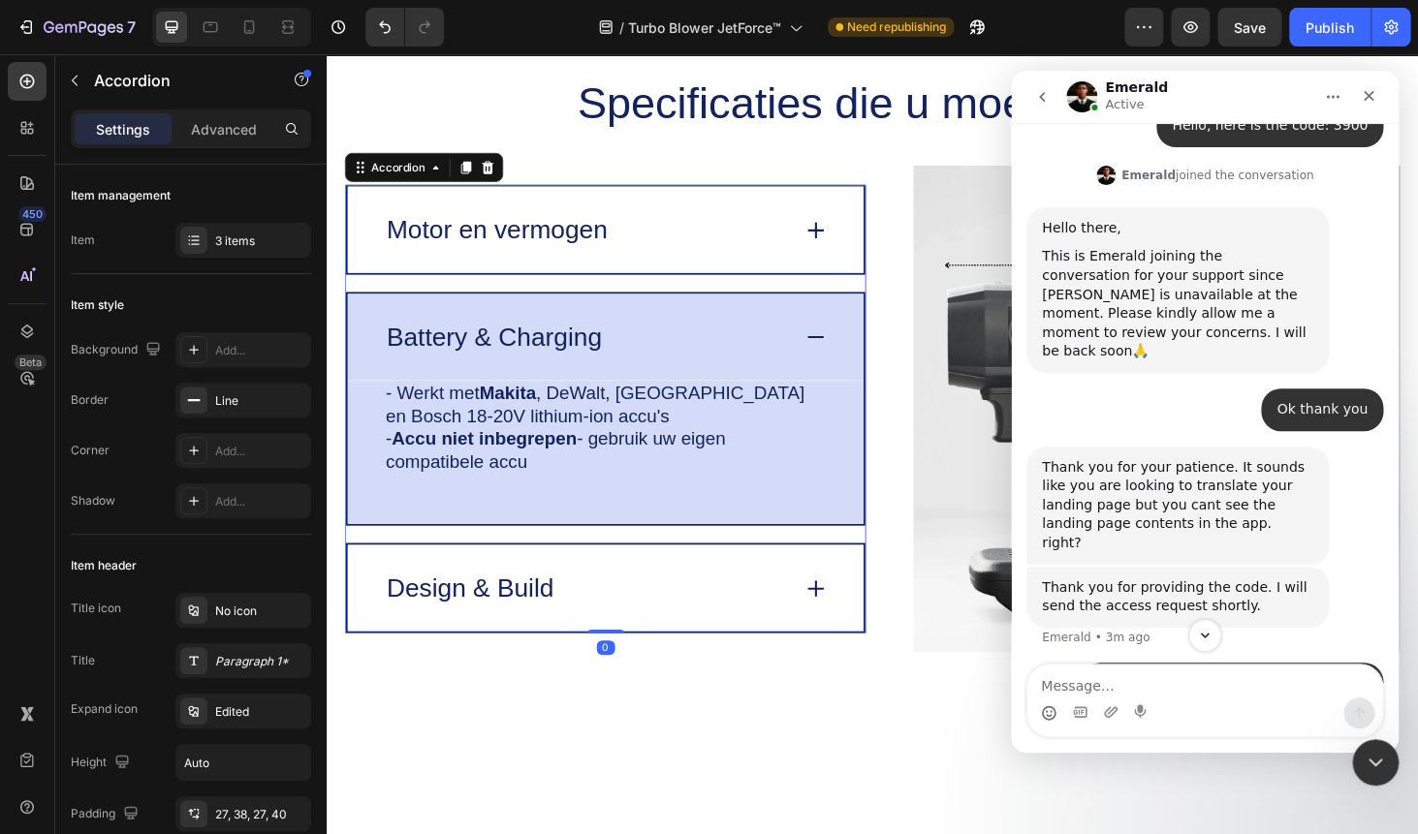
click at [611, 616] on div "Design & Build" at bounding box center [603, 623] width 431 height 40
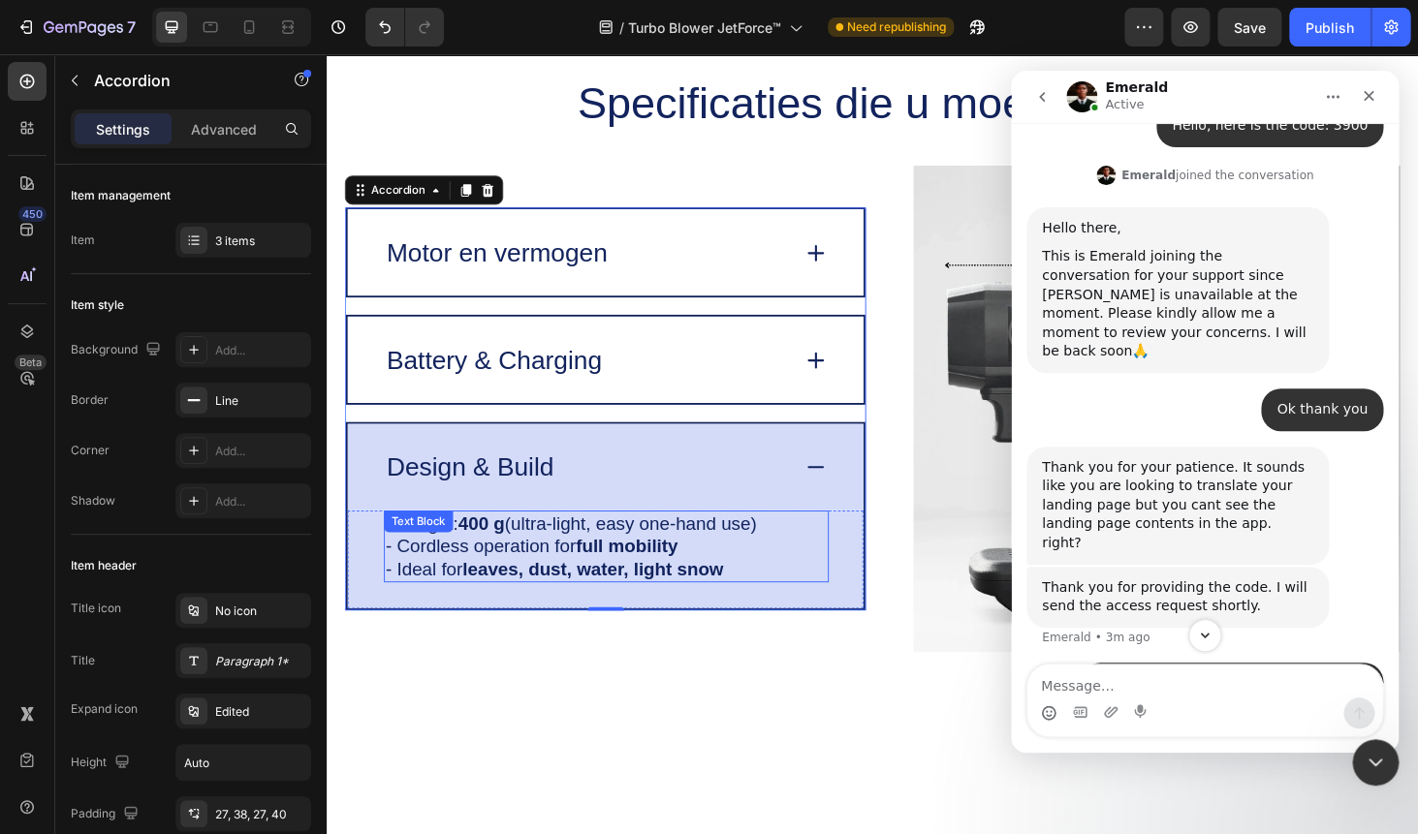
click at [516, 573] on div "- Weight: 400 g (ultra-light, easy one-hand use) - Cordless operation for full …" at bounding box center [625, 578] width 474 height 77
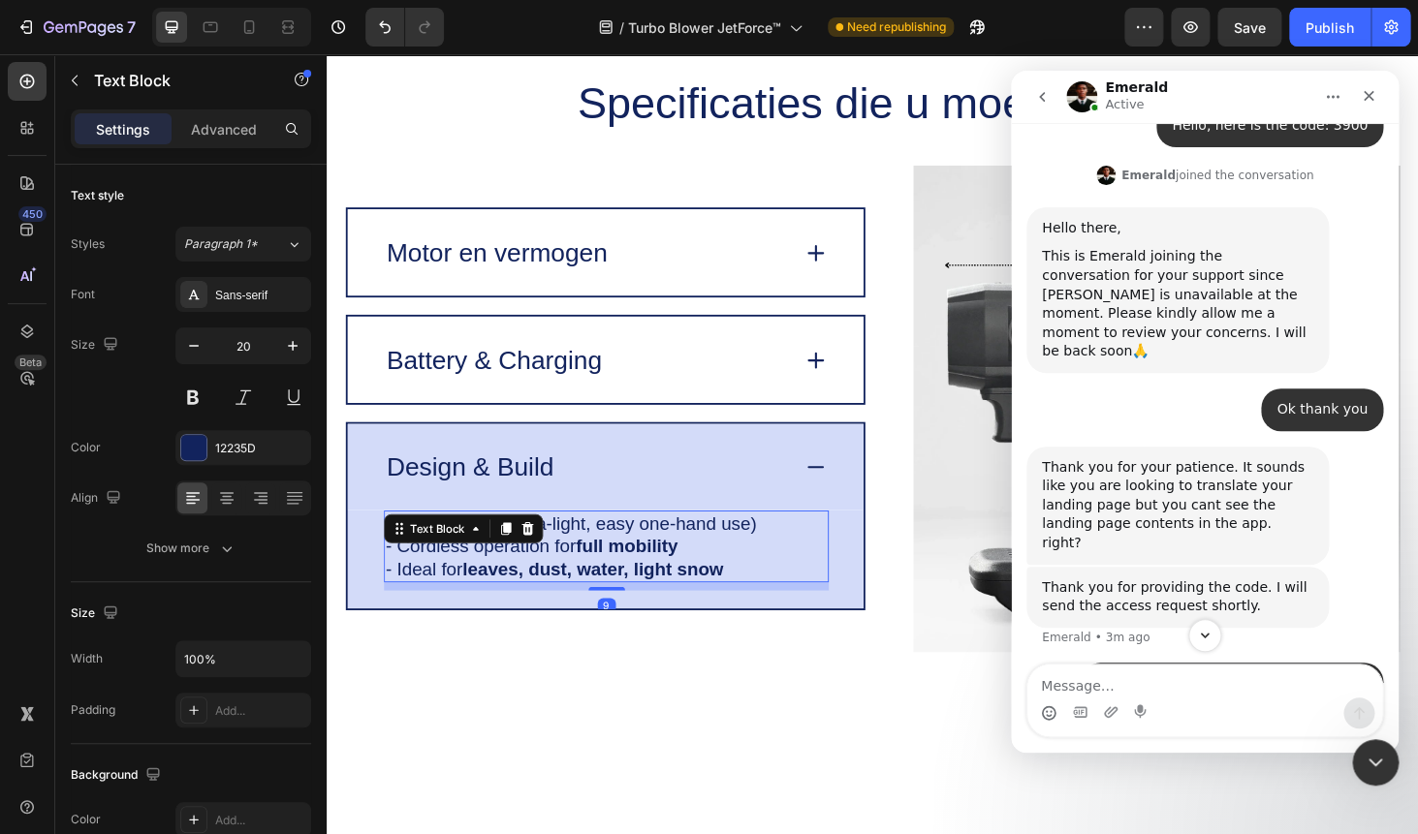
click at [593, 594] on strong "leaves, dust, water, light snow" at bounding box center [610, 601] width 278 height 21
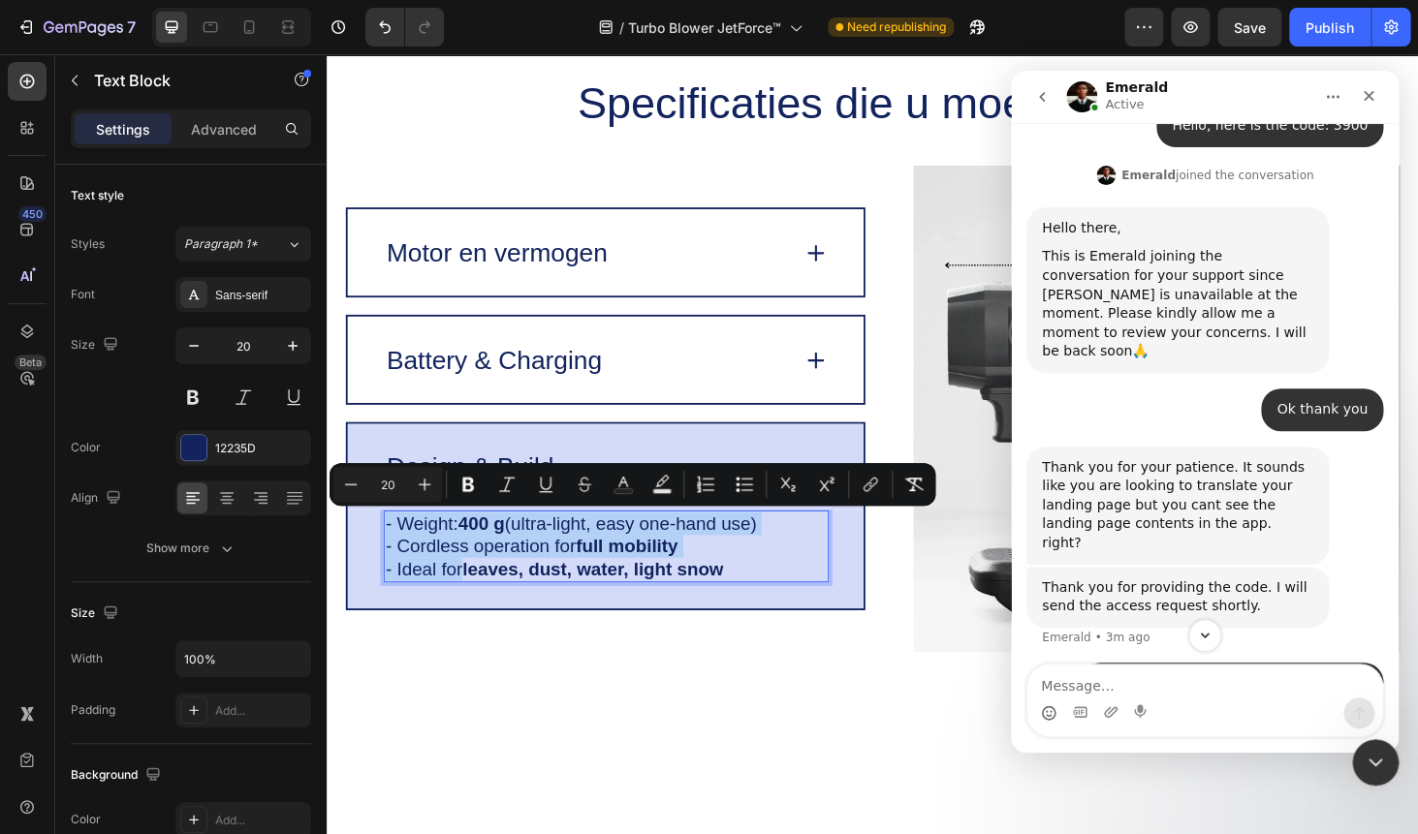
copy div "- Weight: 400 g (ultra-light, easy one-hand use) - Cordless operation for full …"
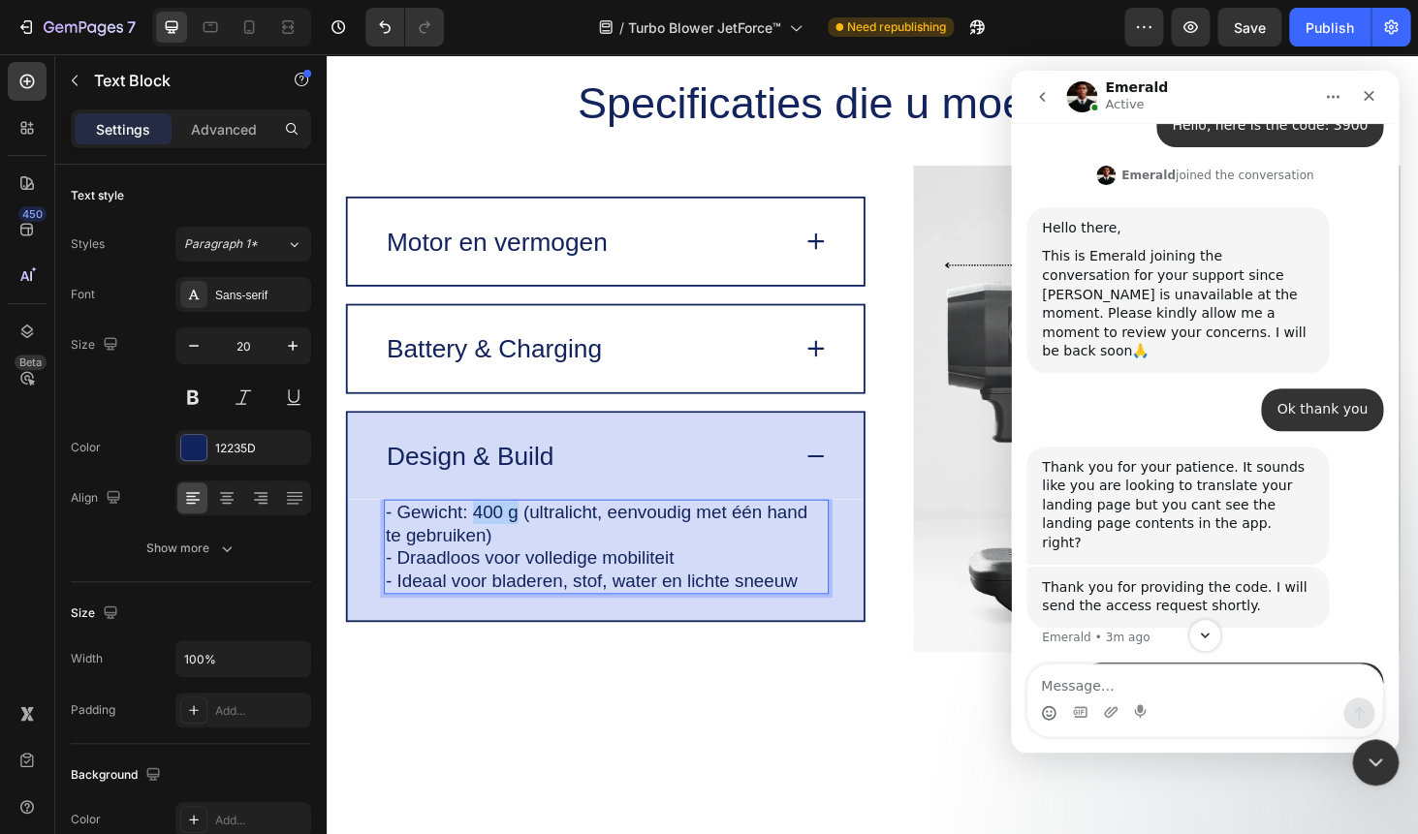
drag, startPoint x: 485, startPoint y: 541, endPoint x: 529, endPoint y: 545, distance: 43.8
click at [529, 545] on p "- Gewicht: 400 g (ultralicht, eenvoudig met één hand te gebruiken)" at bounding box center [625, 554] width 470 height 48
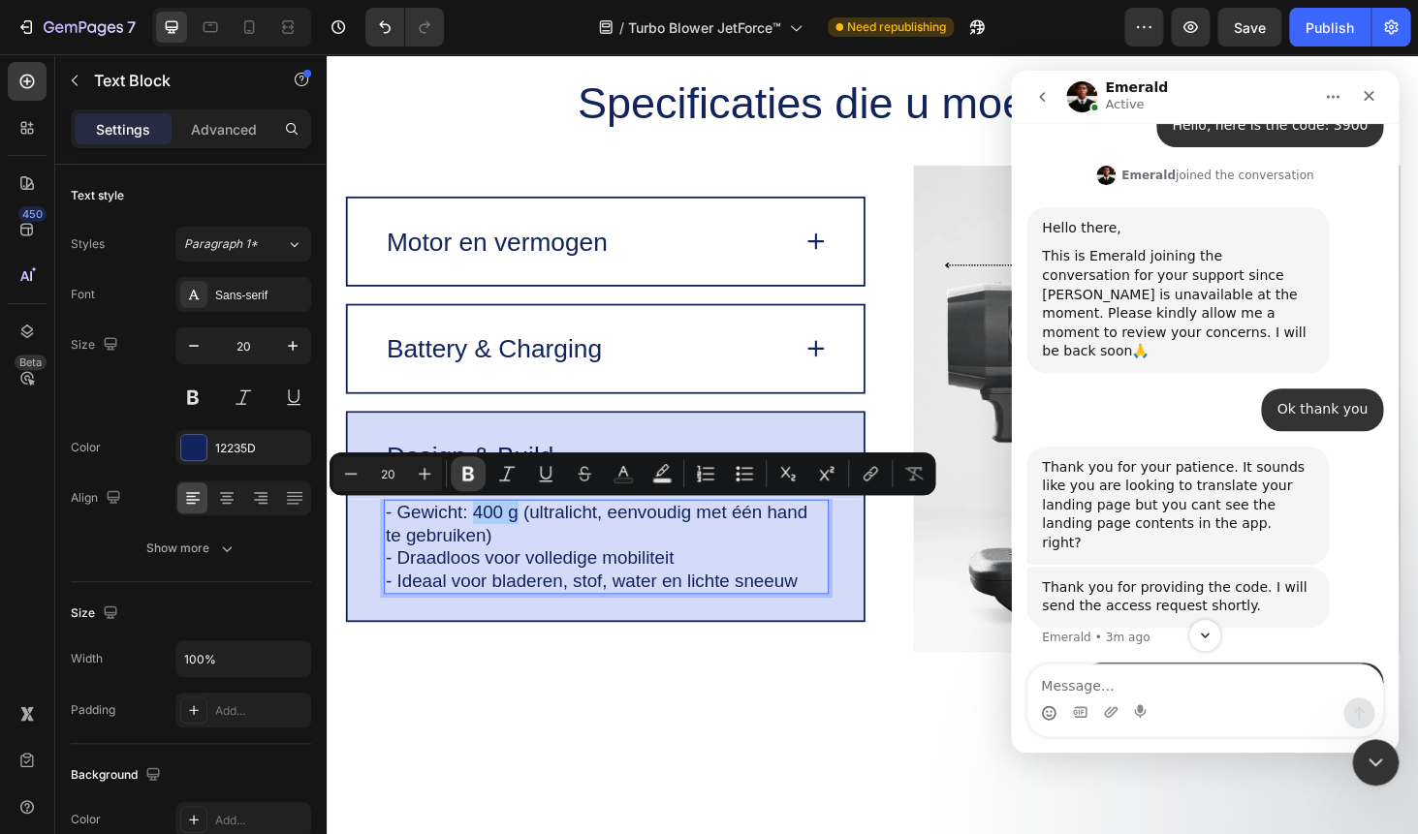
click at [467, 479] on icon "Editor contextual toolbar" at bounding box center [467, 473] width 19 height 19
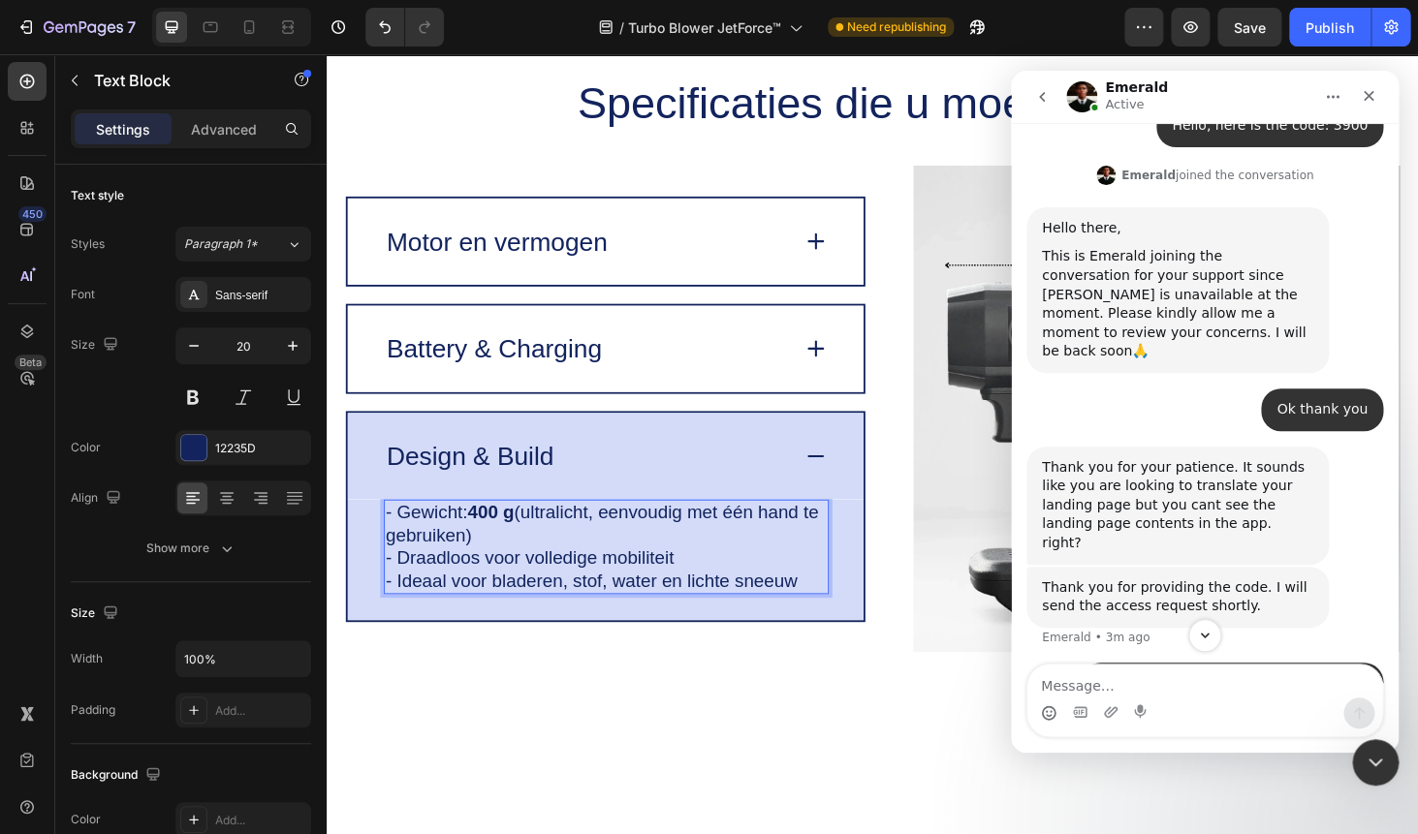
click at [659, 617] on p "- Ideaal voor bladeren, stof, water en lichte sneeuw" at bounding box center [625, 615] width 470 height 24
click at [609, 615] on p "- Ideaal voor bladeren, stof, water en lichte sneeuw" at bounding box center [625, 615] width 470 height 24
click at [542, 615] on p "- Ideaal voor bladeren, stof, water en lichte sneeuw" at bounding box center [625, 615] width 470 height 24
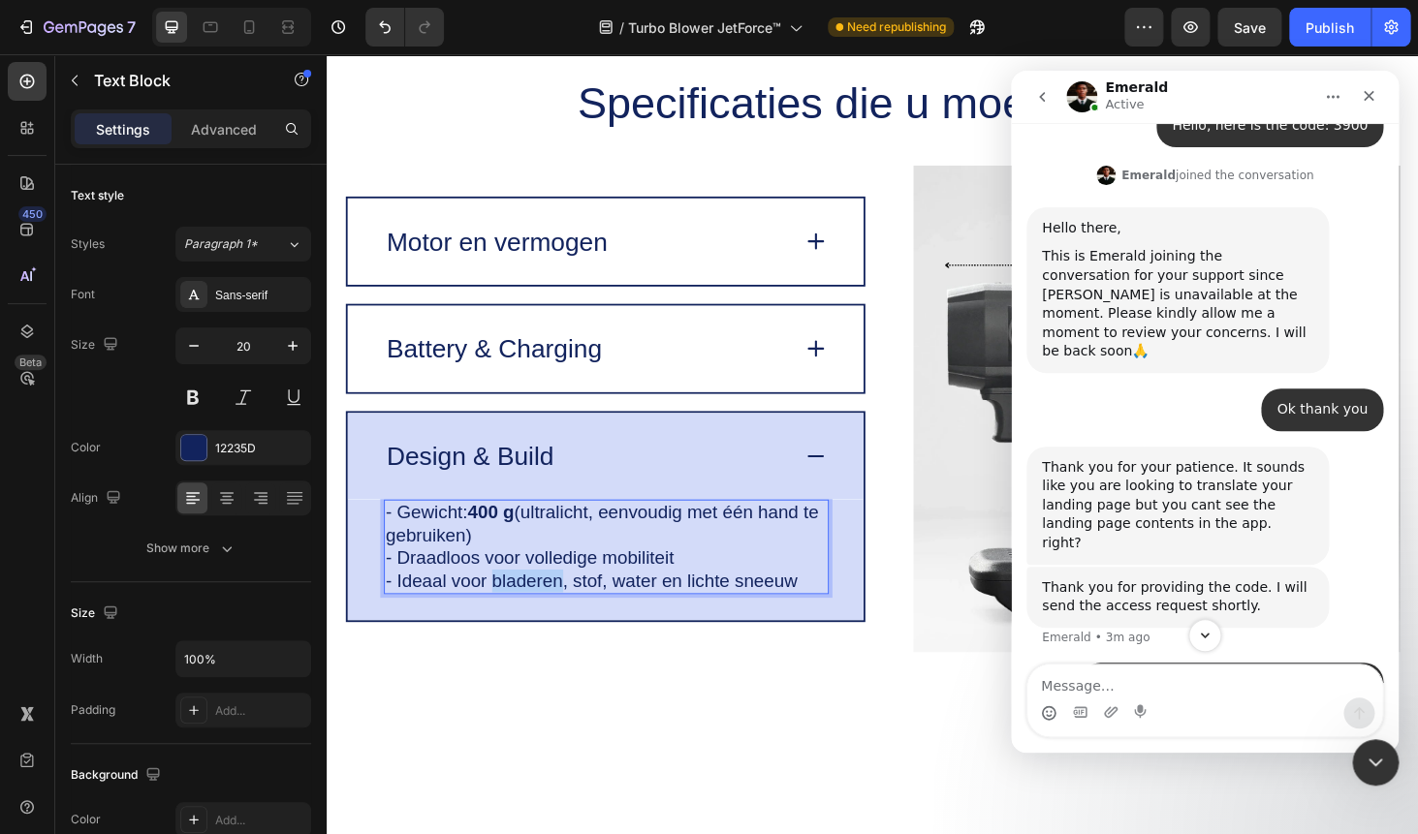
click at [542, 615] on p "- Ideaal voor bladeren, stof, water en lichte sneeuw" at bounding box center [625, 615] width 470 height 24
click at [471, 601] on p "- Draadloos voor volledige mobiliteit" at bounding box center [625, 590] width 470 height 24
click at [533, 595] on p "- Draadloos voor volledige mobiliteit" at bounding box center [625, 590] width 470 height 24
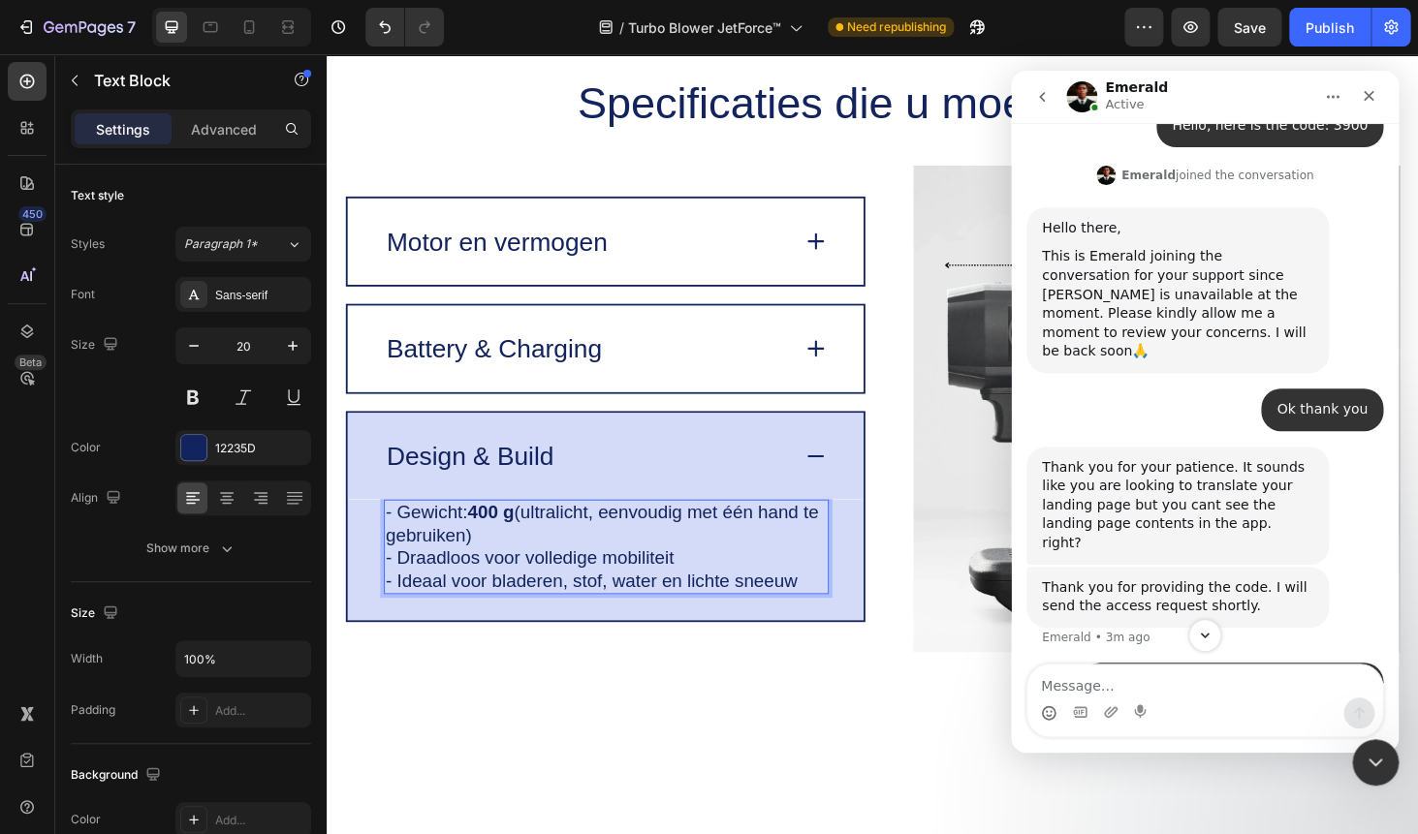
click at [576, 532] on p "- Gewicht: 400 g (ultralicht, eenvoudig met één hand te gebruiken)" at bounding box center [625, 554] width 470 height 48
click at [638, 532] on p "- Gewicht: 400 g (ultralicht, eenvoudig met één hand te gebruiken)" at bounding box center [625, 554] width 470 height 48
click at [1369, 759] on icon "Close Intercom Messenger" at bounding box center [1373, 760] width 14 height 8
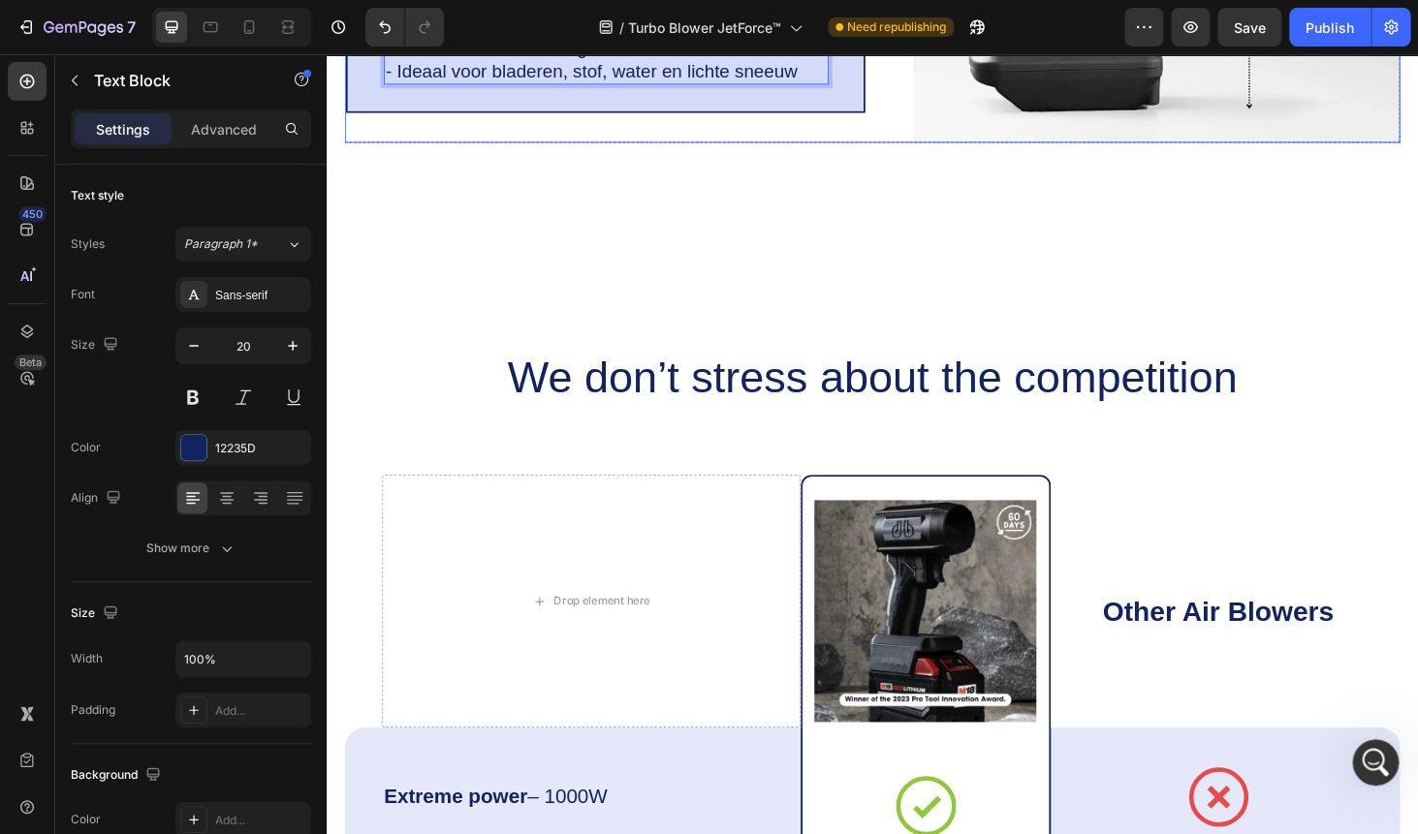
scroll to position [6295, 0]
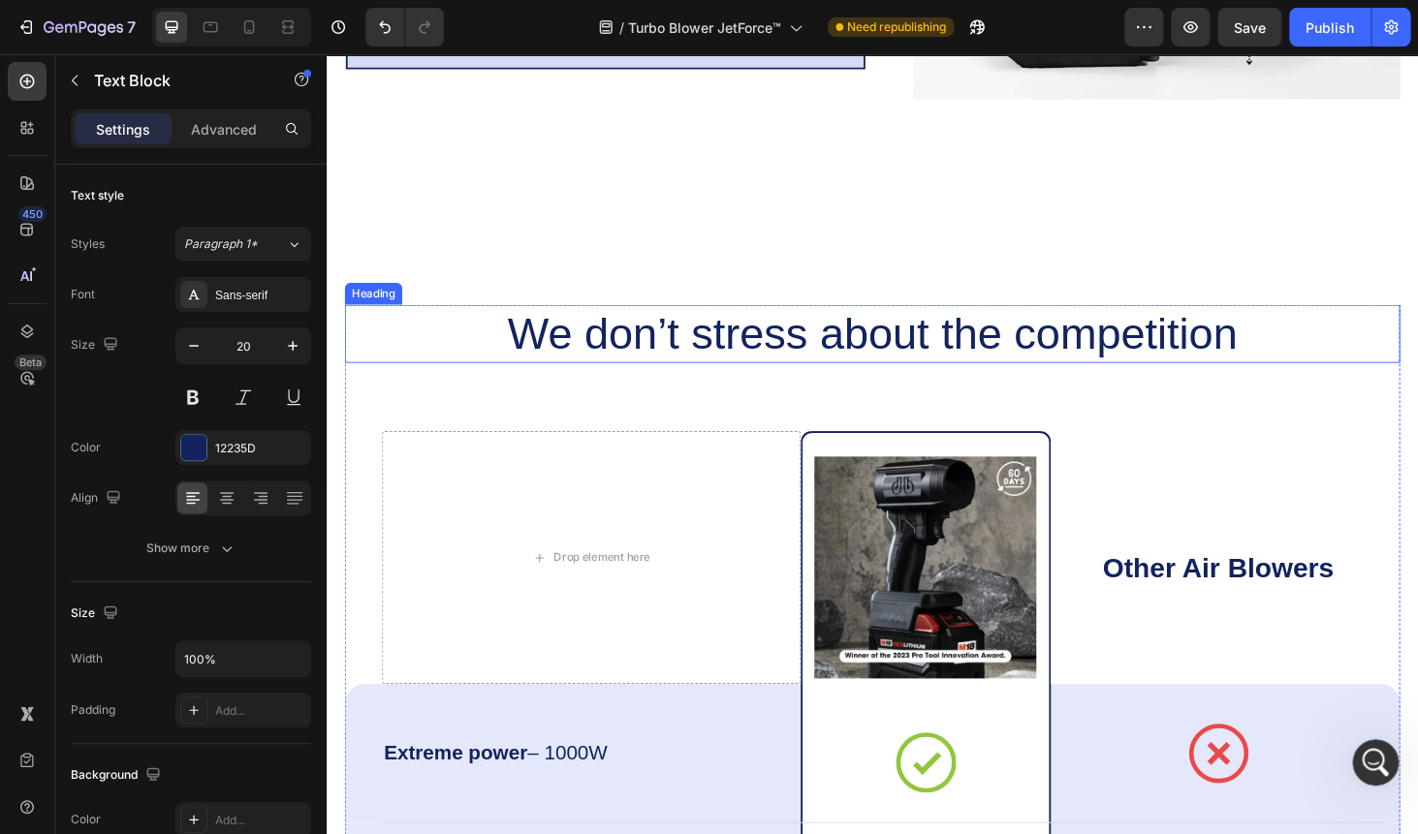
click at [785, 362] on h2 "We don’t stress about the competition" at bounding box center [908, 352] width 1124 height 62
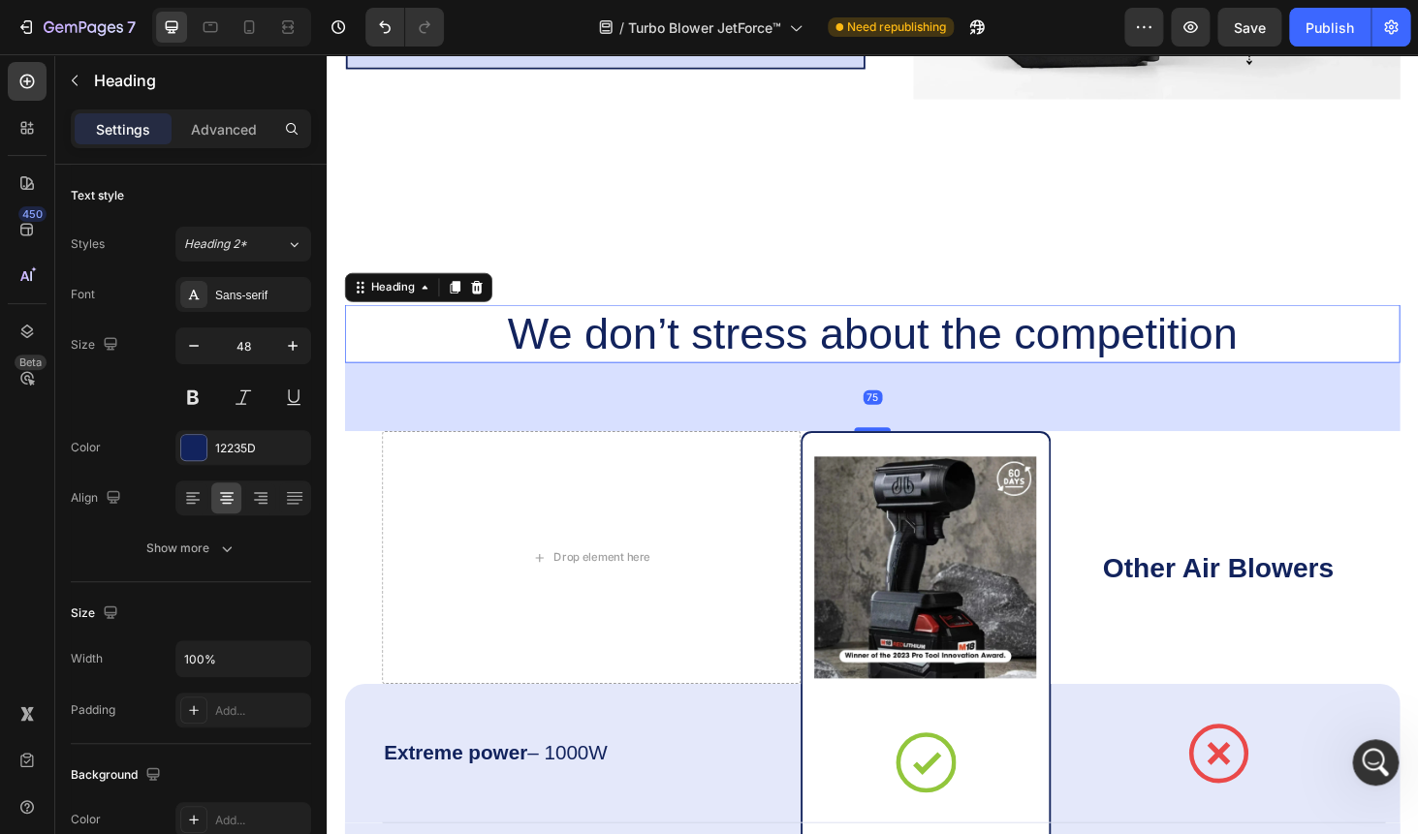
click at [785, 362] on h2 "We don’t stress about the competition" at bounding box center [908, 352] width 1124 height 62
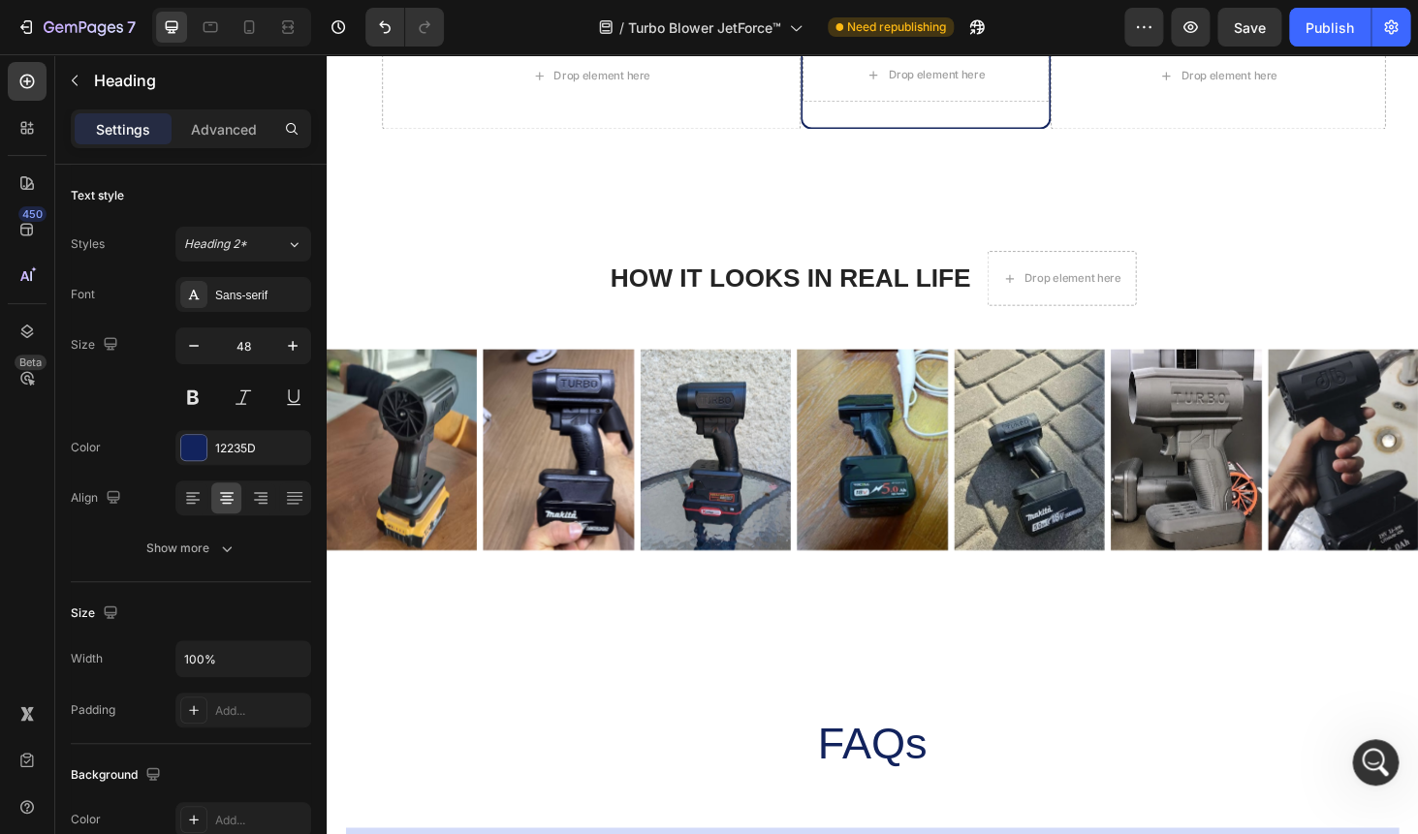
scroll to position [7650, 0]
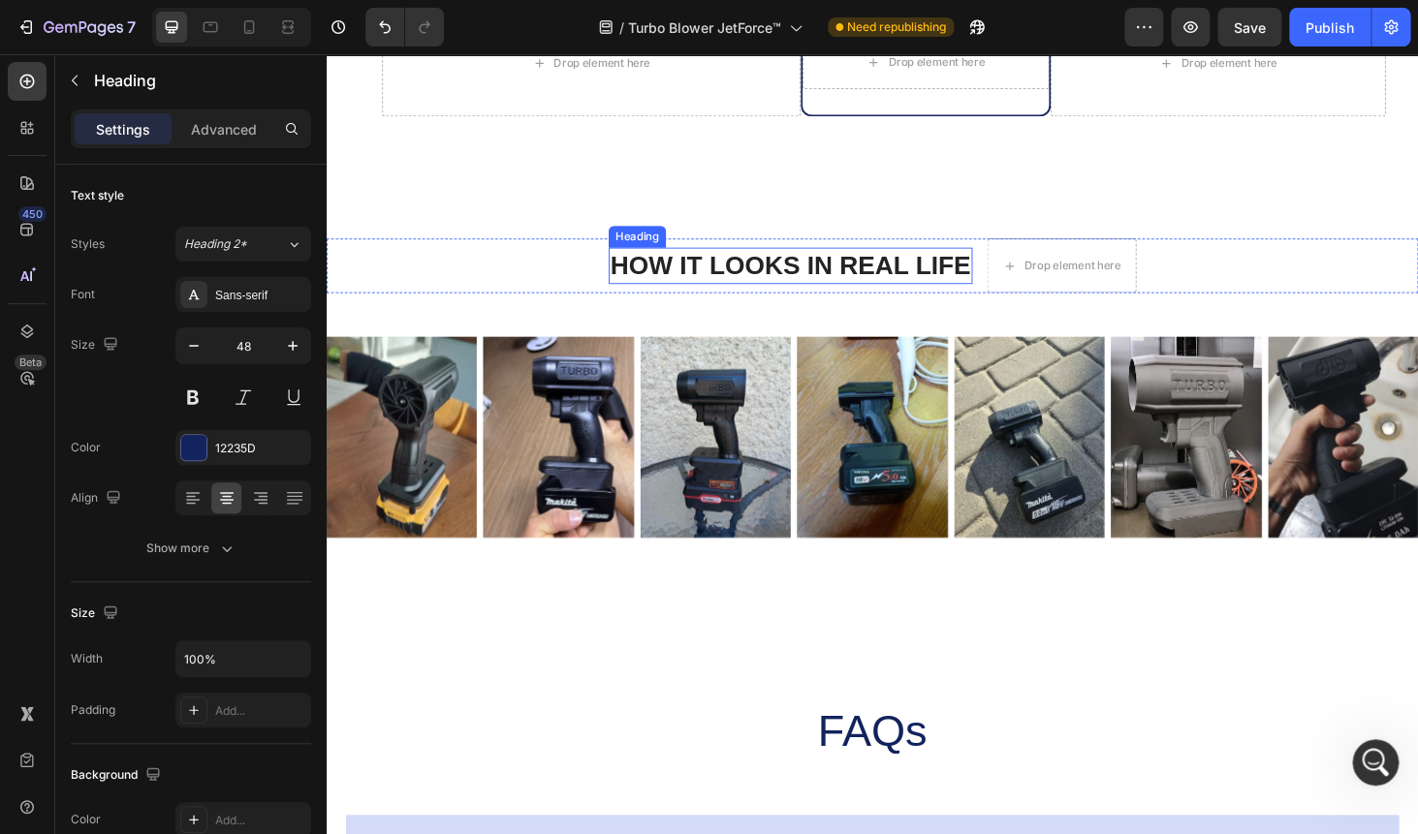
click at [760, 283] on h2 "HOW IT LOOKS IN REAL LIFE" at bounding box center [821, 279] width 388 height 39
click at [760, 283] on div "HOW IT LOOKS IN REAL LIFE Heading 0" at bounding box center [821, 279] width 388 height 58
click at [760, 283] on p "HOW IT LOOKS IN REAL LIFE" at bounding box center [821, 279] width 384 height 35
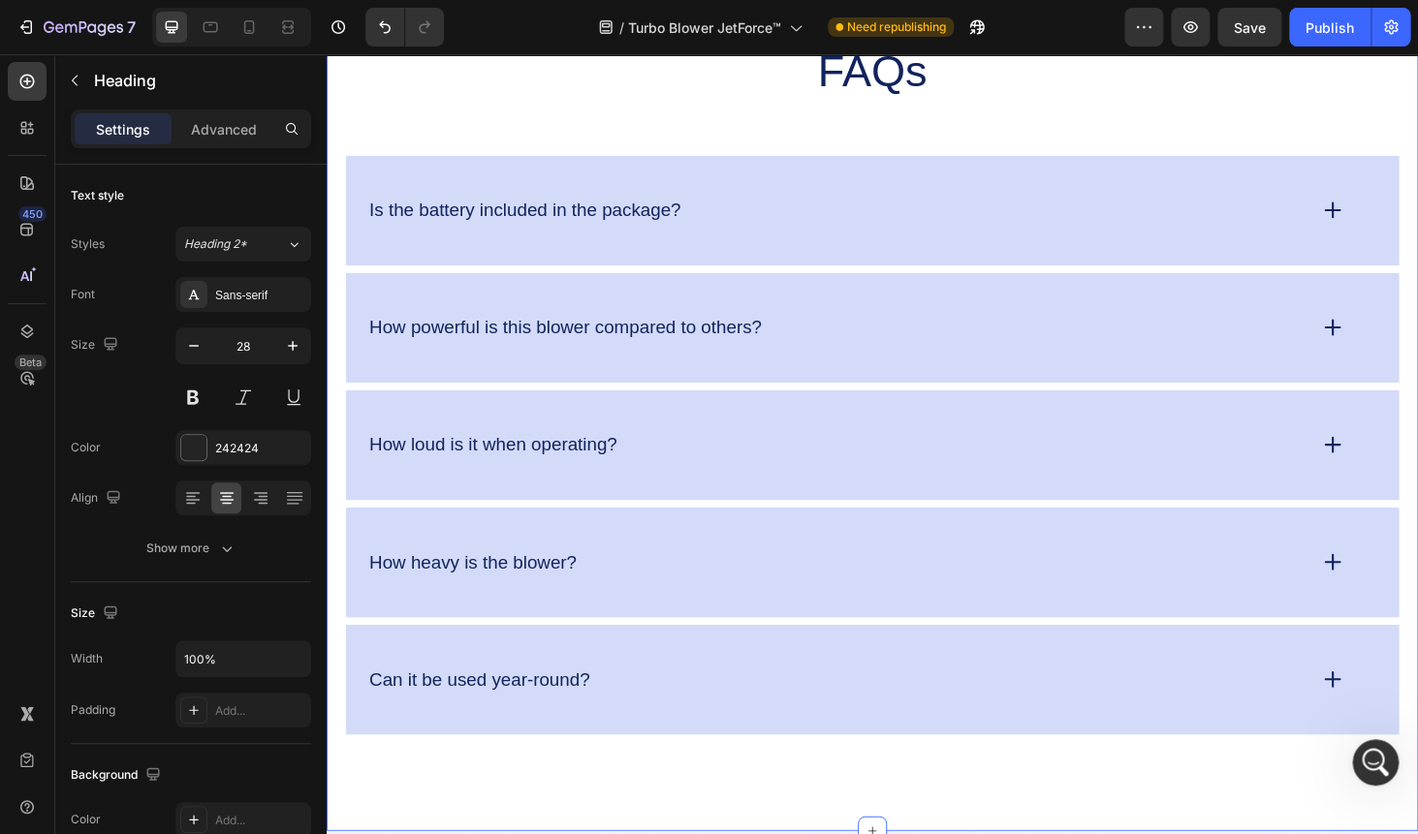
scroll to position [8456, 0]
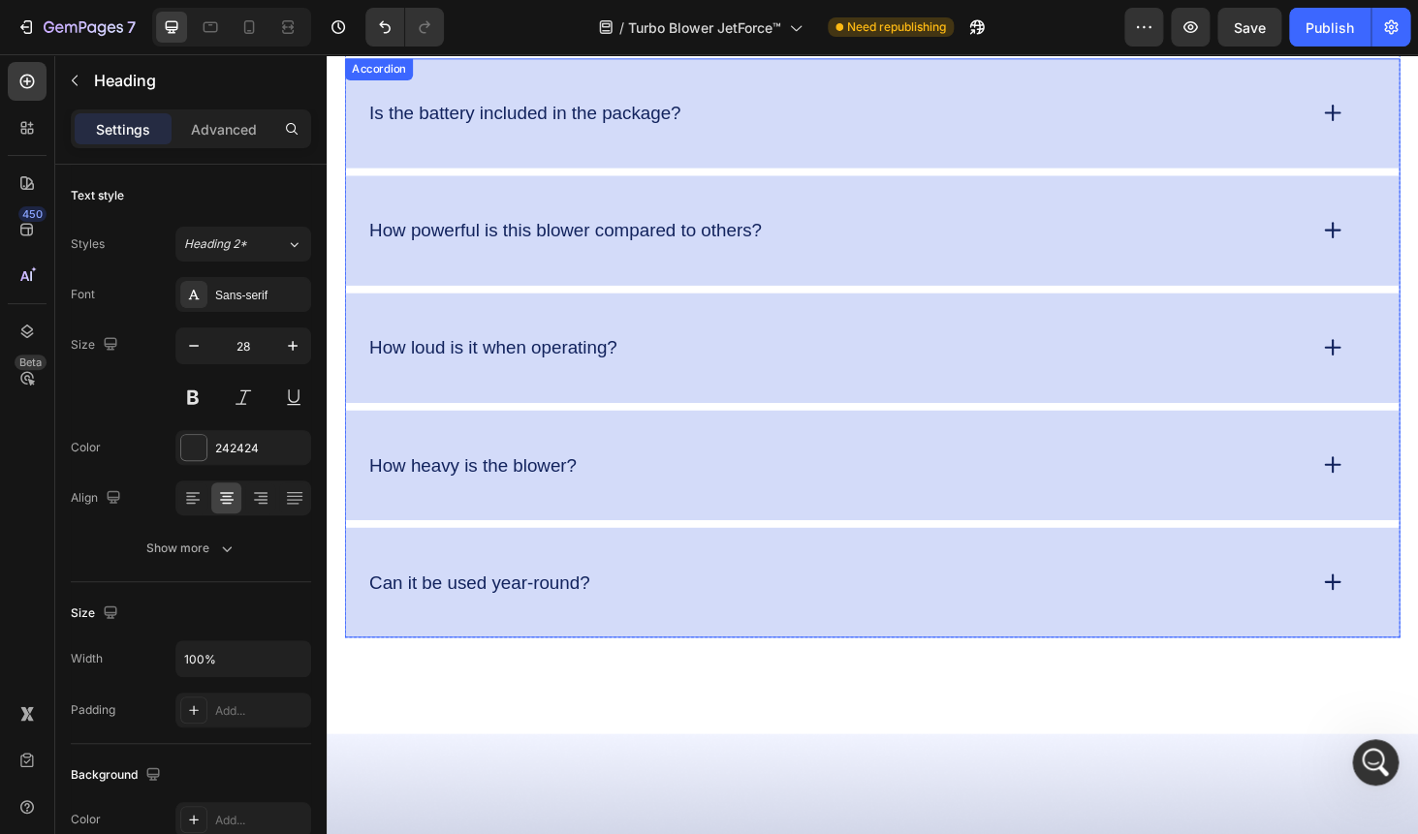
click at [560, 114] on p "Is the battery included in the package?" at bounding box center [537, 117] width 331 height 24
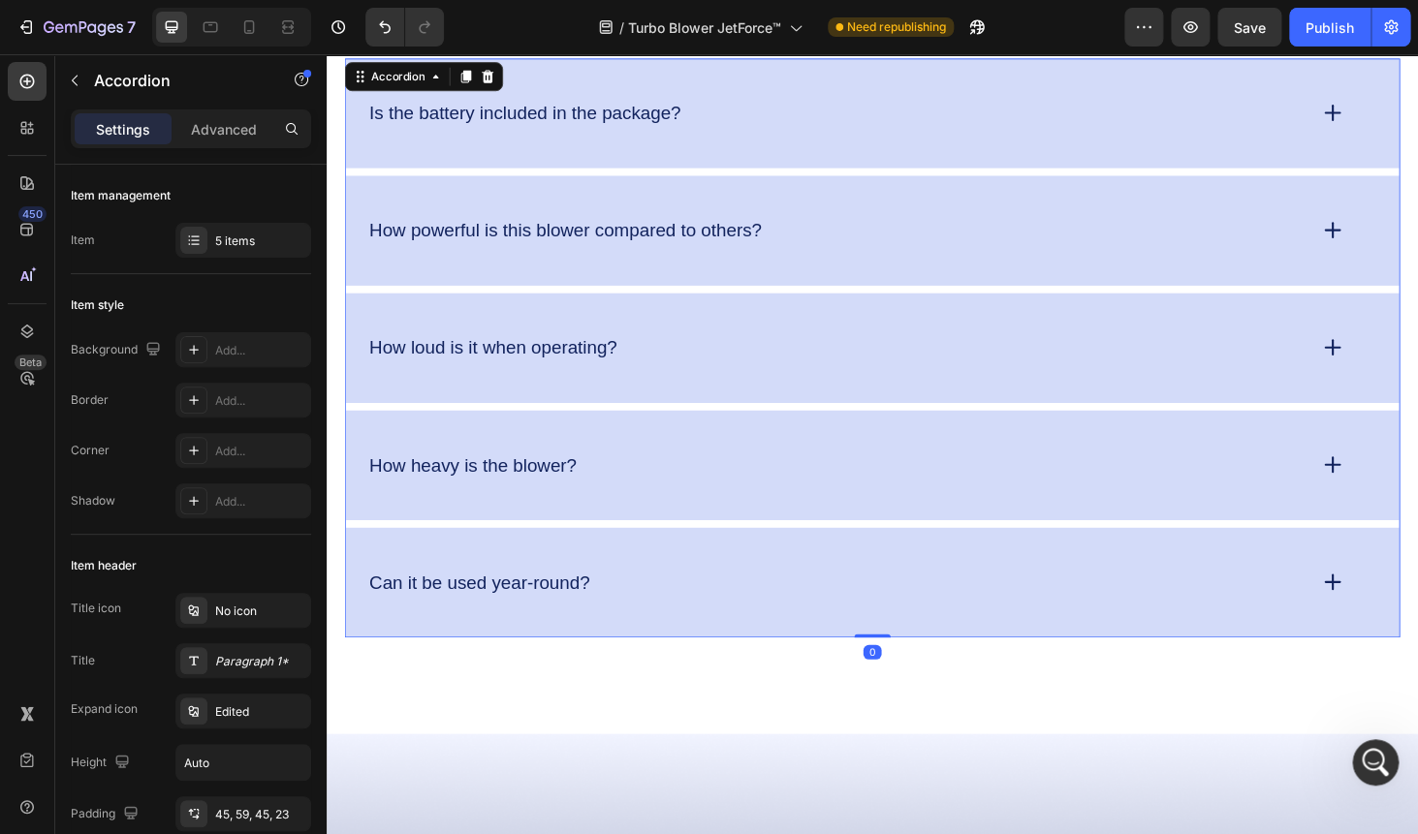
click at [769, 111] on div "Is the battery included in the package?" at bounding box center [869, 117] width 1000 height 30
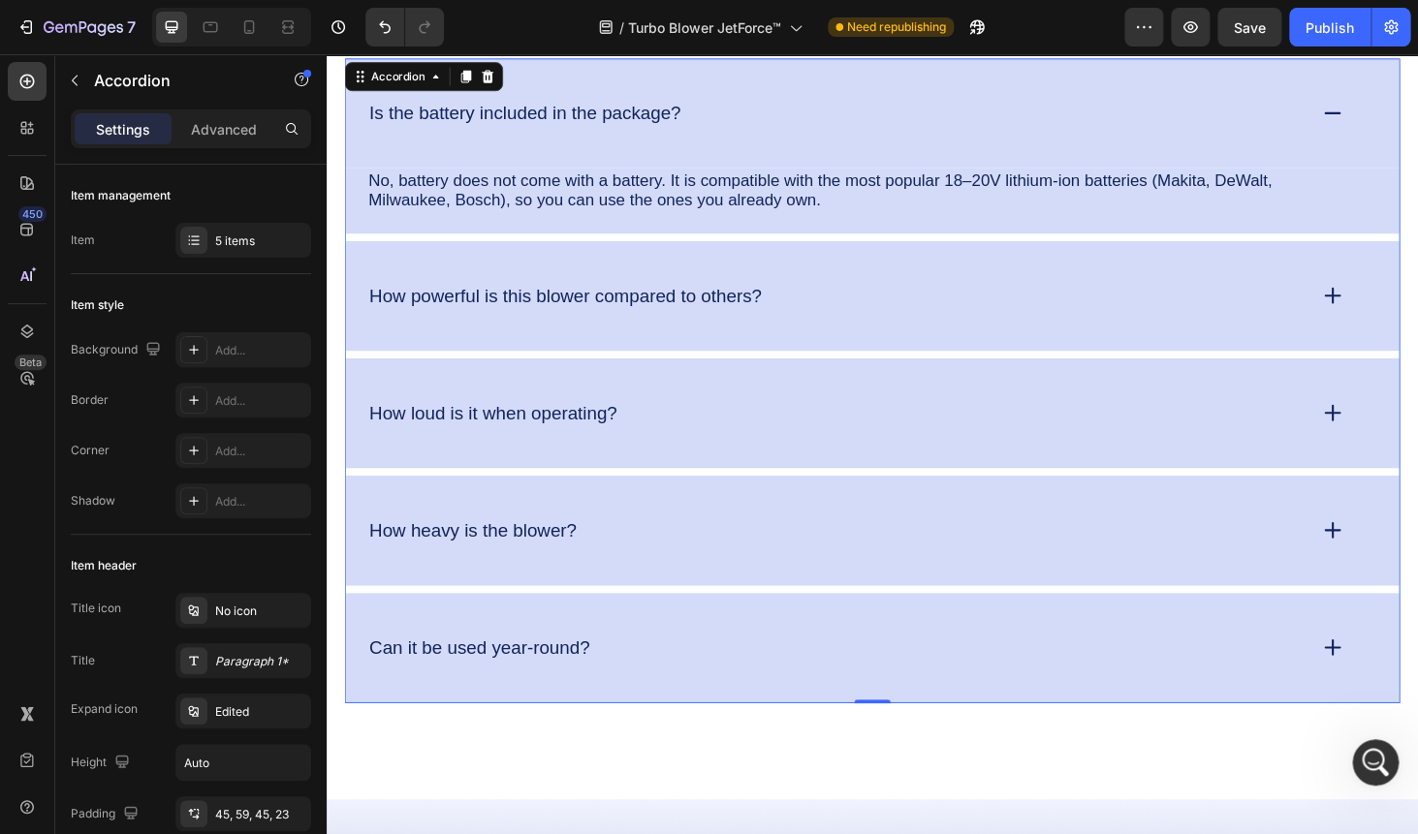
click at [609, 114] on p "Is the battery included in the package?" at bounding box center [537, 117] width 331 height 24
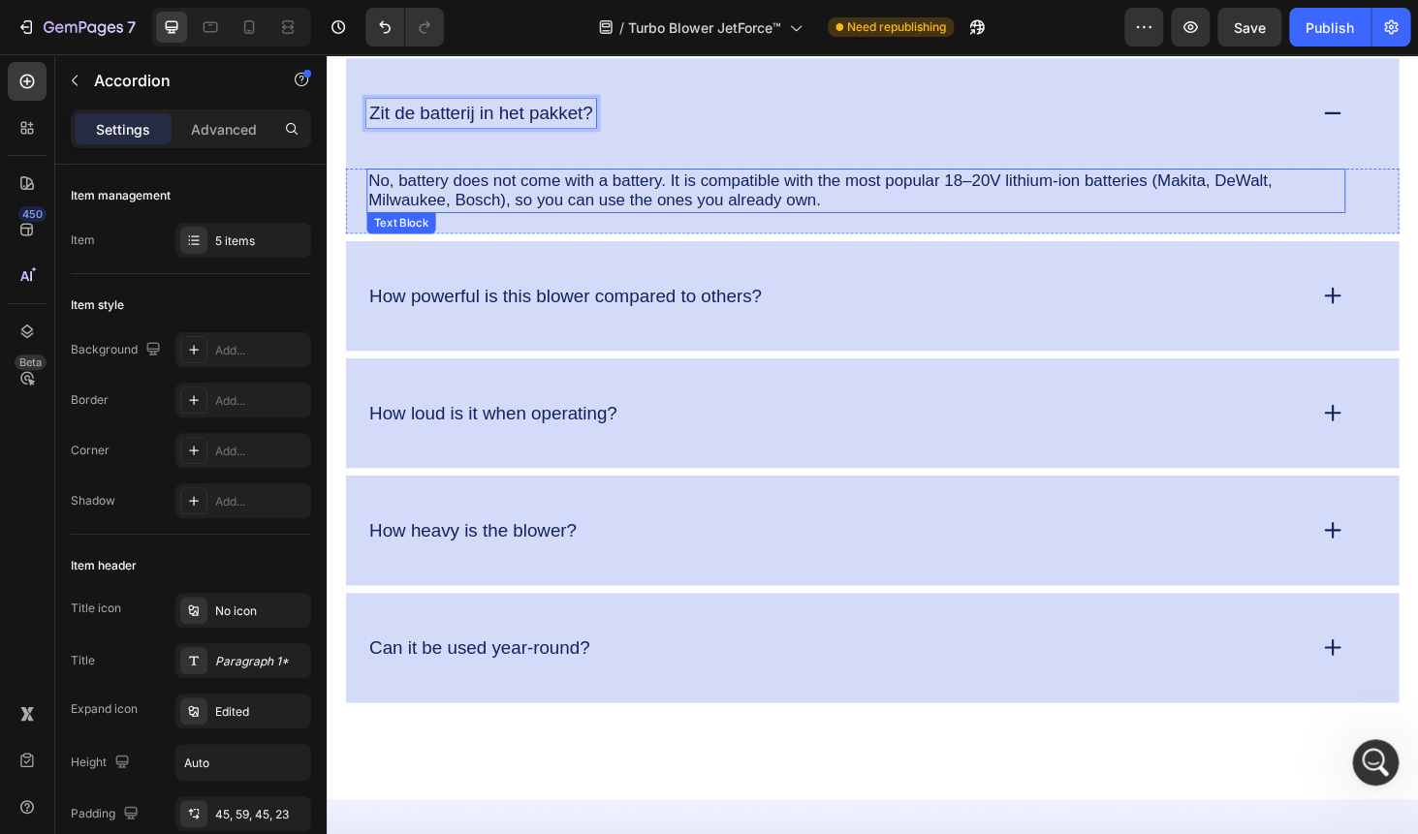
click at [481, 191] on p "No, battery does not come with a battery. It is compatible with the most popula…" at bounding box center [890, 199] width 1039 height 44
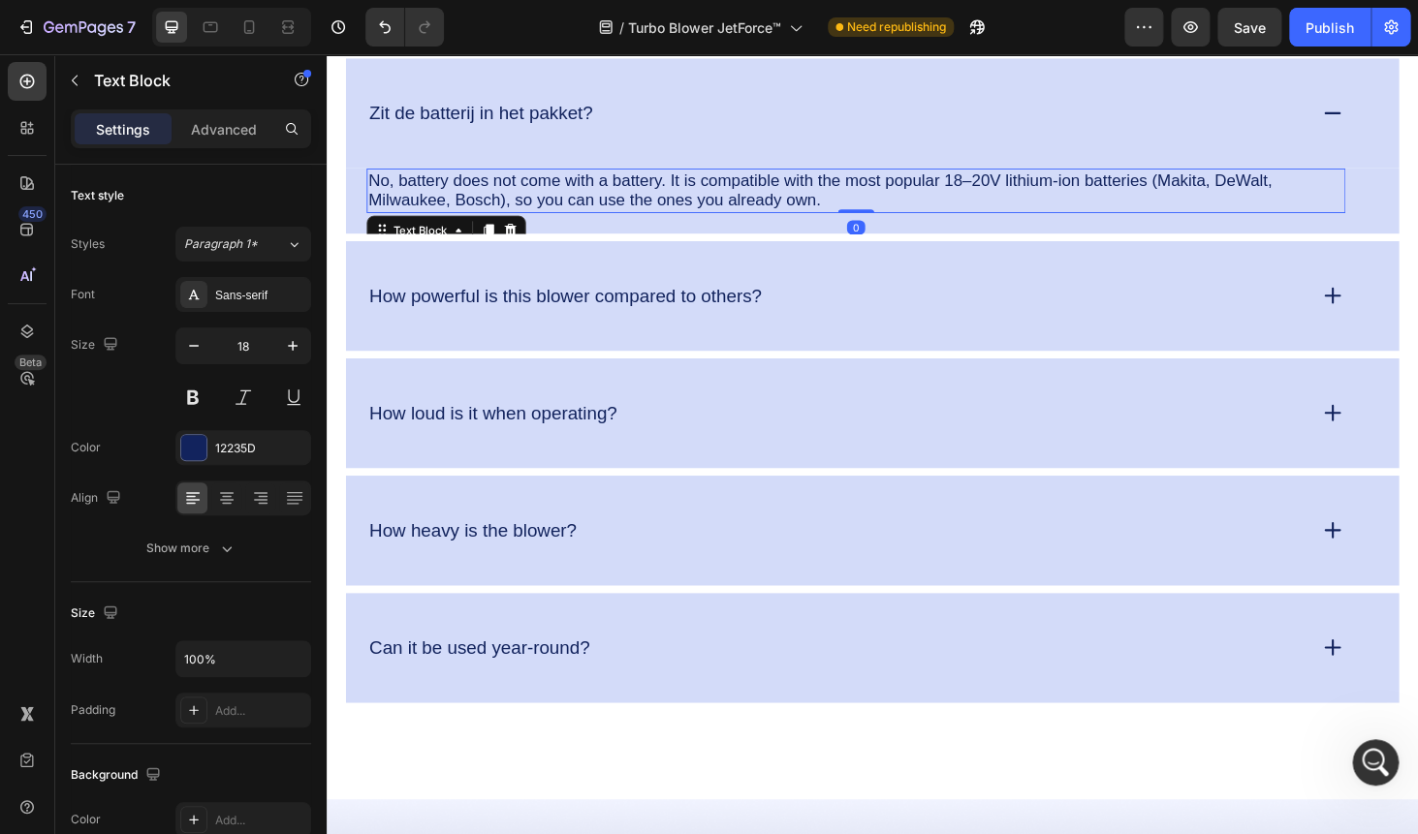
click at [481, 191] on p "No, battery does not come with a battery. It is compatible with the most popula…" at bounding box center [890, 199] width 1039 height 44
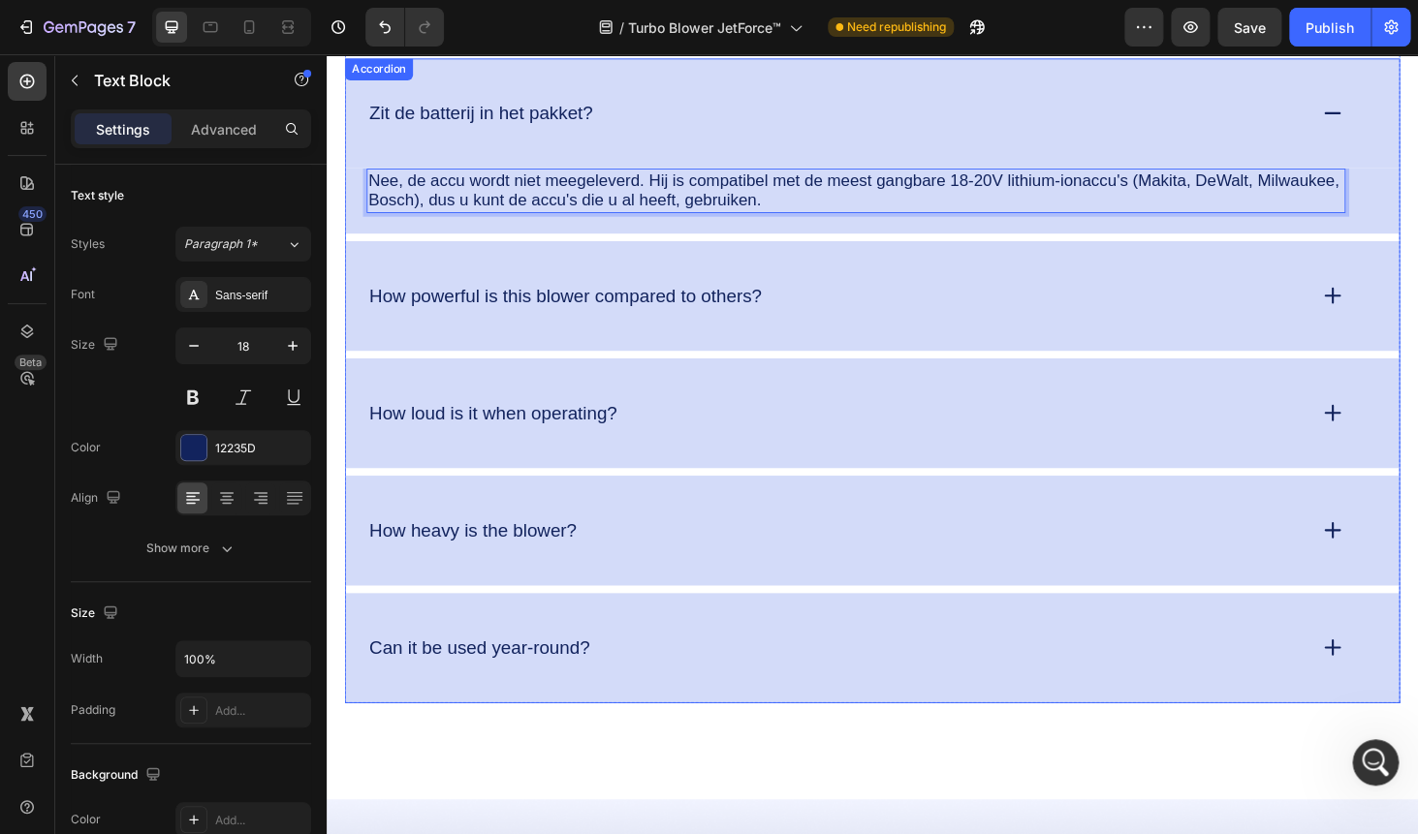
click at [482, 295] on div "How powerful is this blower compared to others?" at bounding box center [908, 311] width 1122 height 117
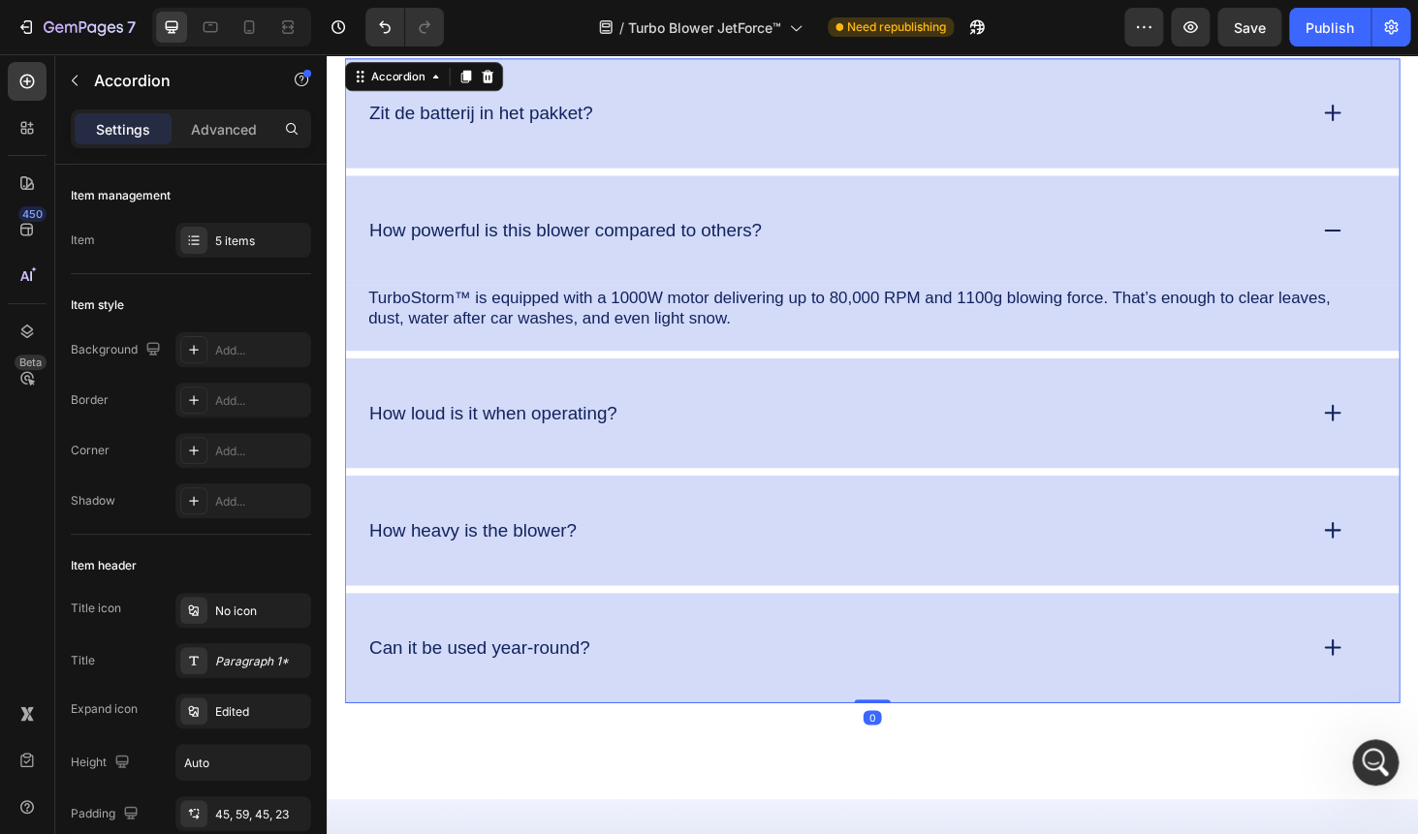
click at [482, 295] on div "How powerful is this blower compared to others?" at bounding box center [908, 241] width 1122 height 117
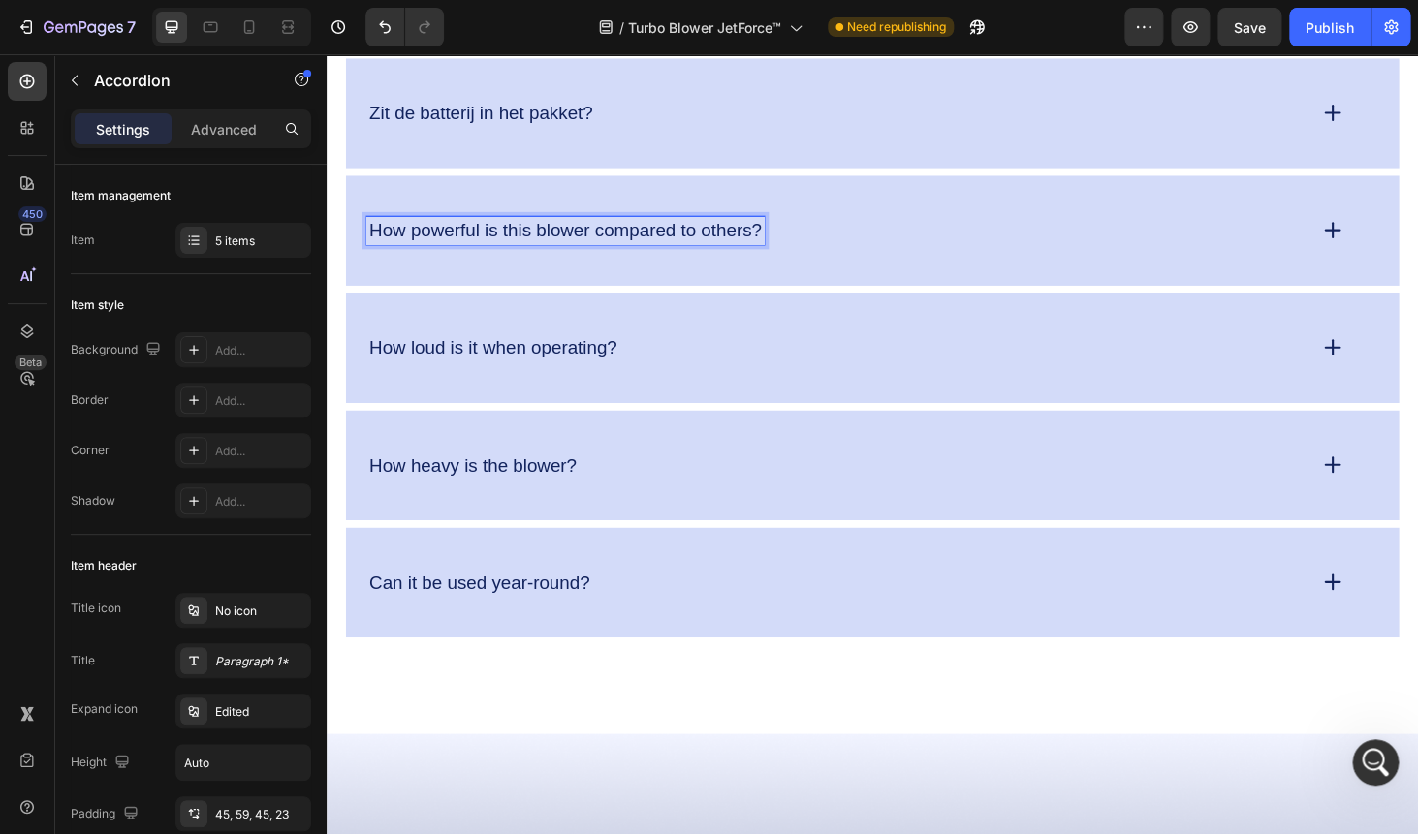
click at [460, 242] on p "How powerful is this blower compared to others?" at bounding box center [581, 242] width 418 height 24
click at [724, 263] on div "Hoe krachtig is deze bladblazer vergeleken met andere?" at bounding box center [908, 241] width 1122 height 117
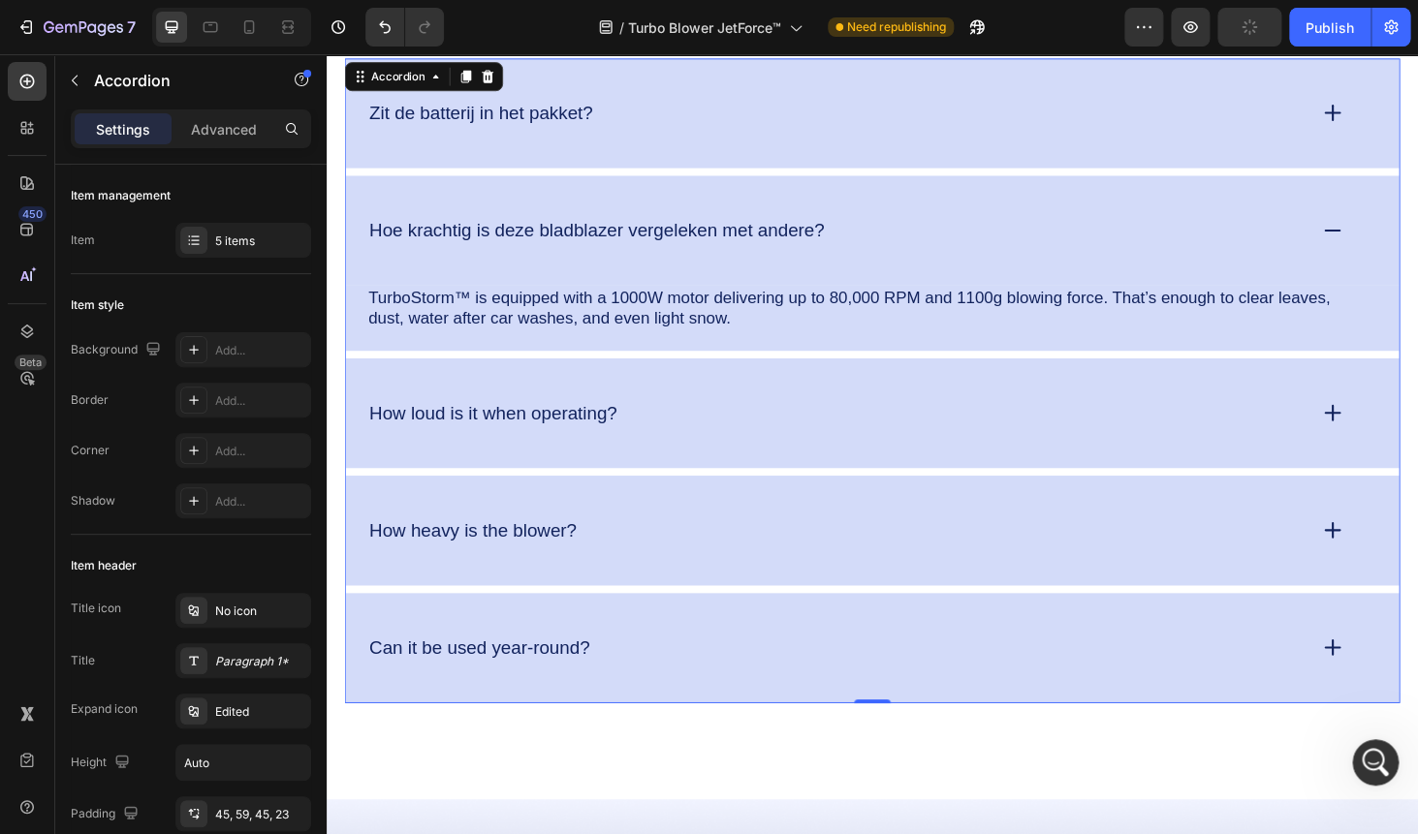
click at [676, 325] on p "TurboStorm™ is equipped with a 1000W motor delivering up to 80,000 RPM and 1100…" at bounding box center [890, 324] width 1039 height 44
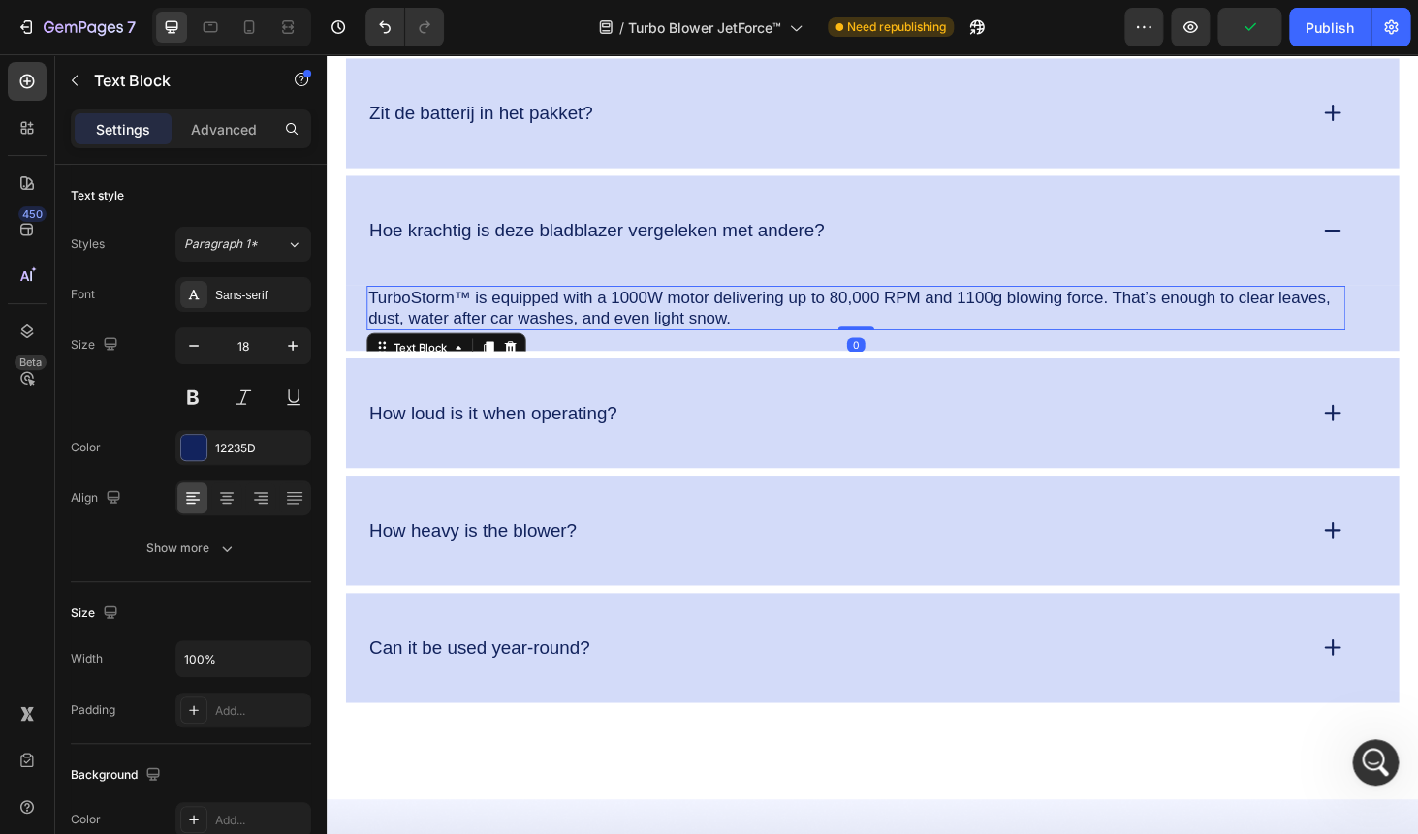
click at [676, 325] on p "TurboStorm™ is equipped with a 1000W motor delivering up to 80,000 RPM and 1100…" at bounding box center [890, 324] width 1039 height 44
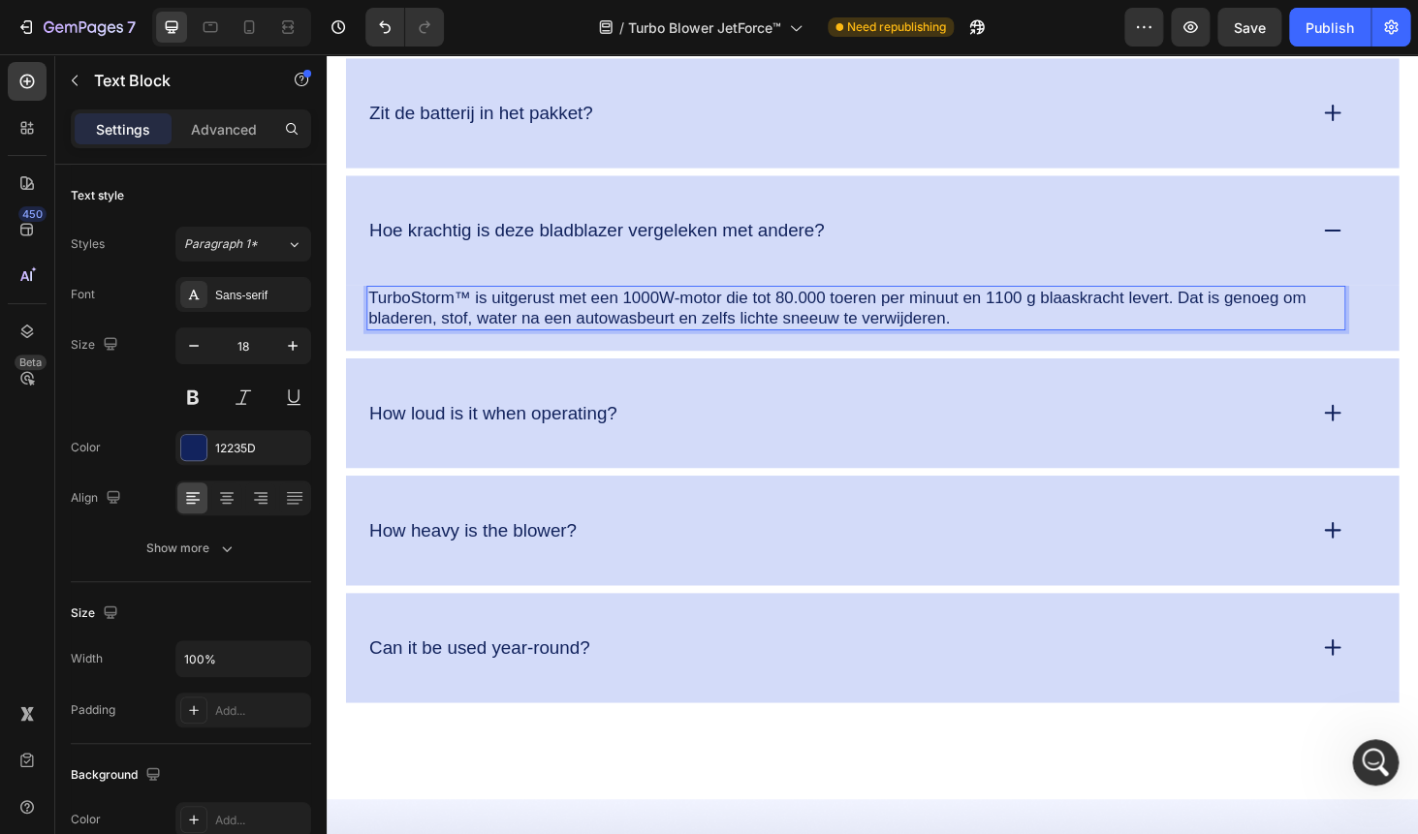
click at [381, 316] on p "TurboStorm™ is uitgerust met een 1000W-motor die tot 80.000 toeren per minuut e…" at bounding box center [890, 324] width 1039 height 44
click at [547, 427] on p "How loud is it when operating?" at bounding box center [504, 436] width 264 height 24
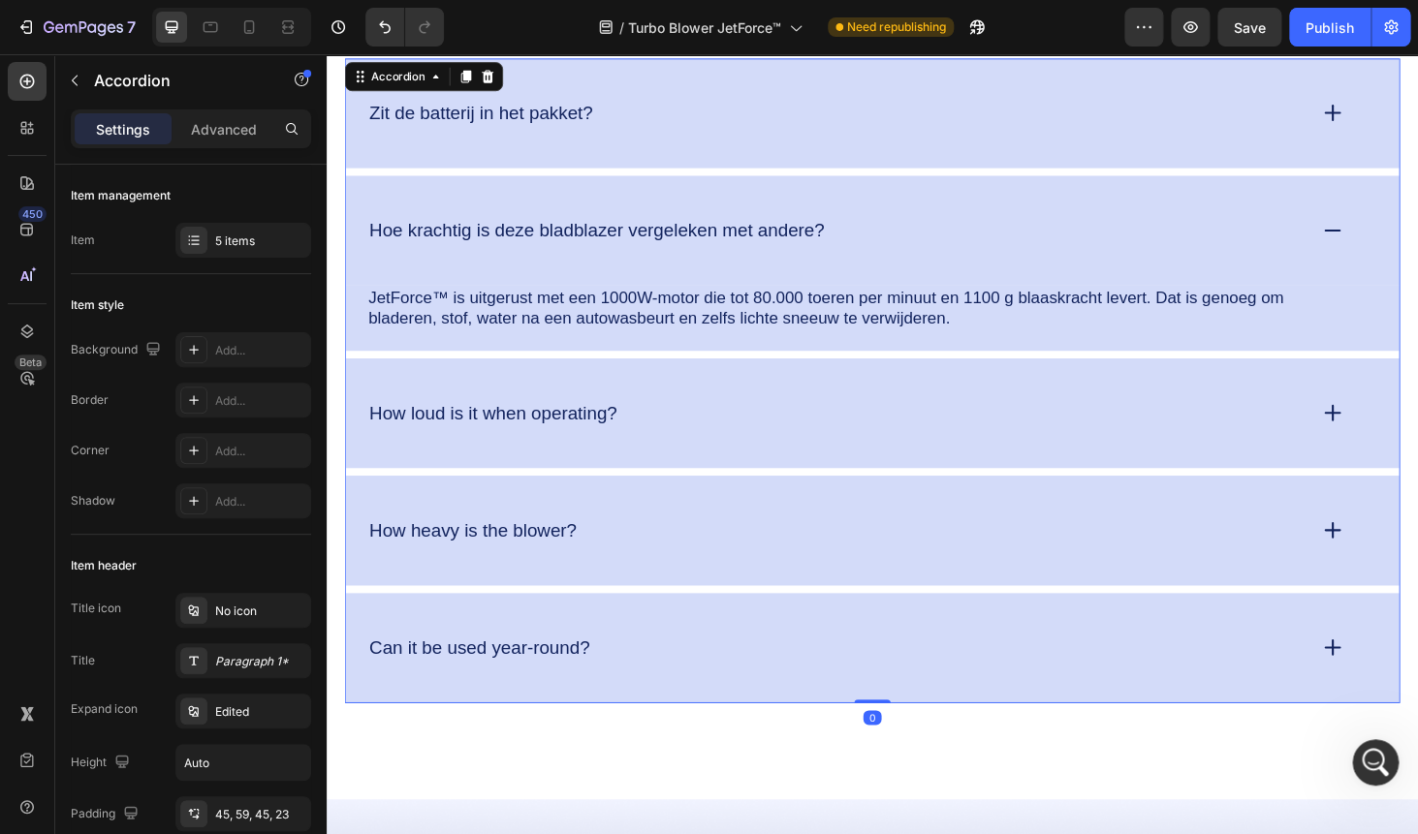
click at [676, 433] on div "How loud is it when operating?" at bounding box center [869, 437] width 1000 height 30
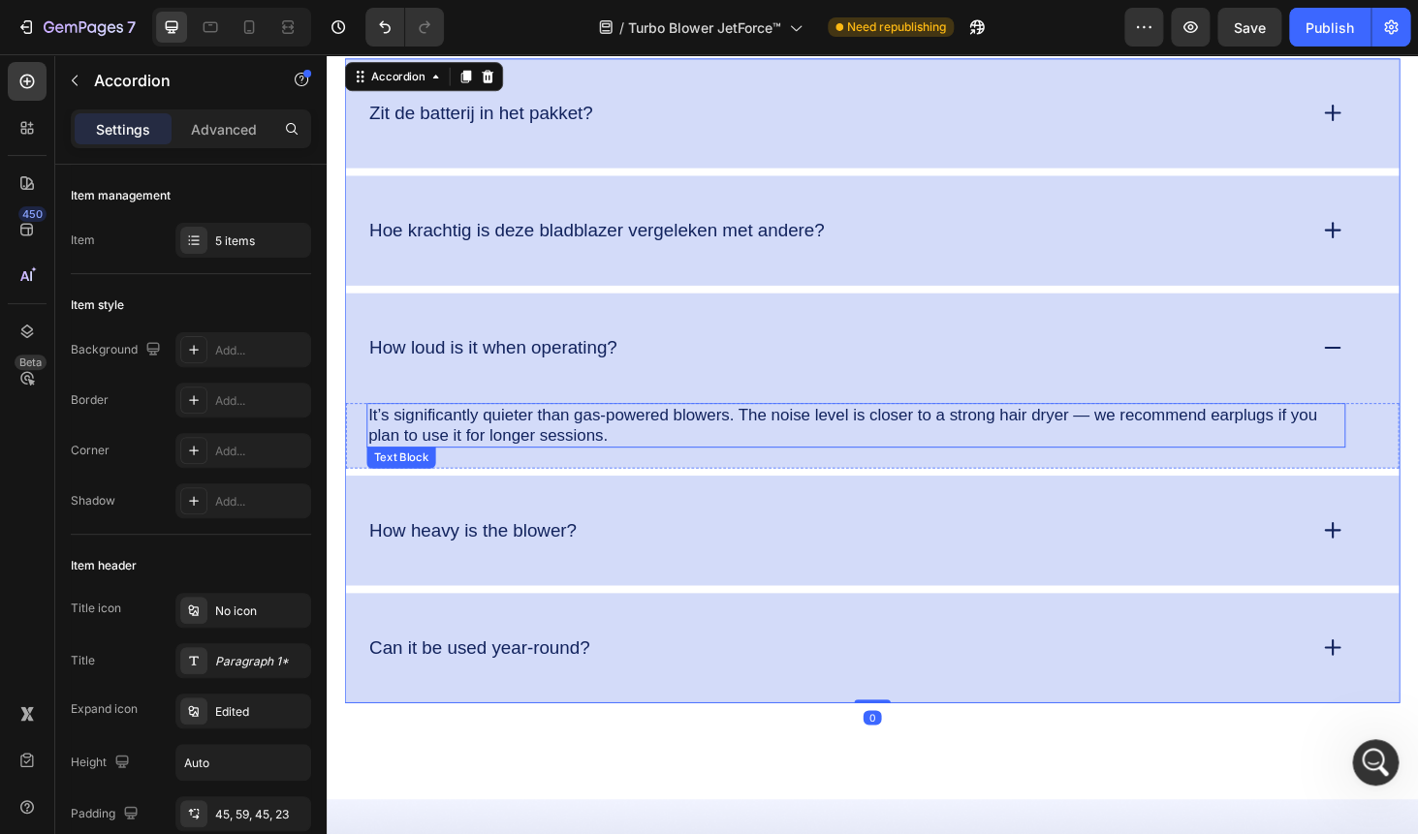
click at [595, 449] on p "It’s significantly quieter than gas-powered blowers. The noise level is closer …" at bounding box center [890, 449] width 1039 height 44
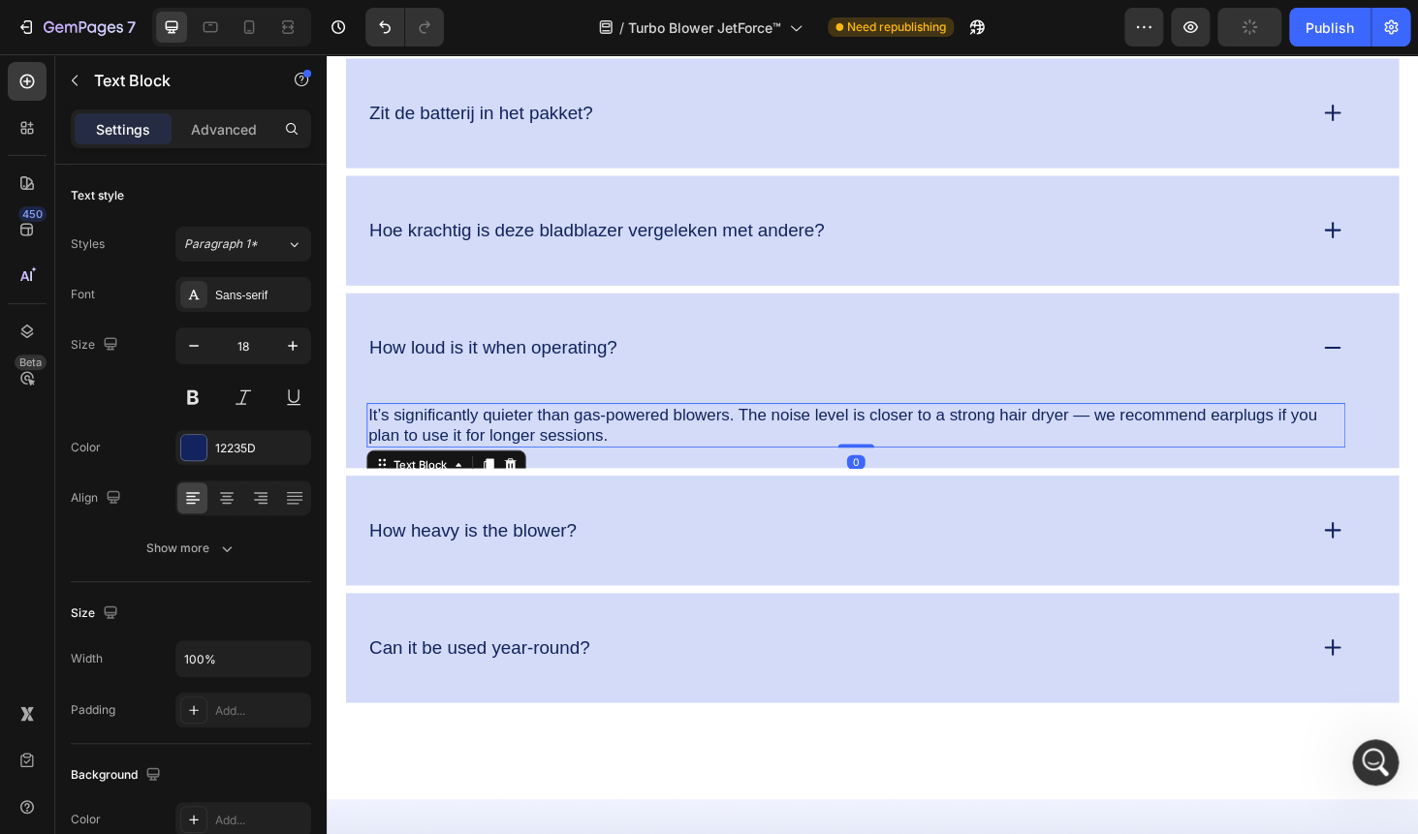
click at [595, 449] on p "It’s significantly quieter than gas-powered blowers. The noise level is closer …" at bounding box center [890, 449] width 1039 height 44
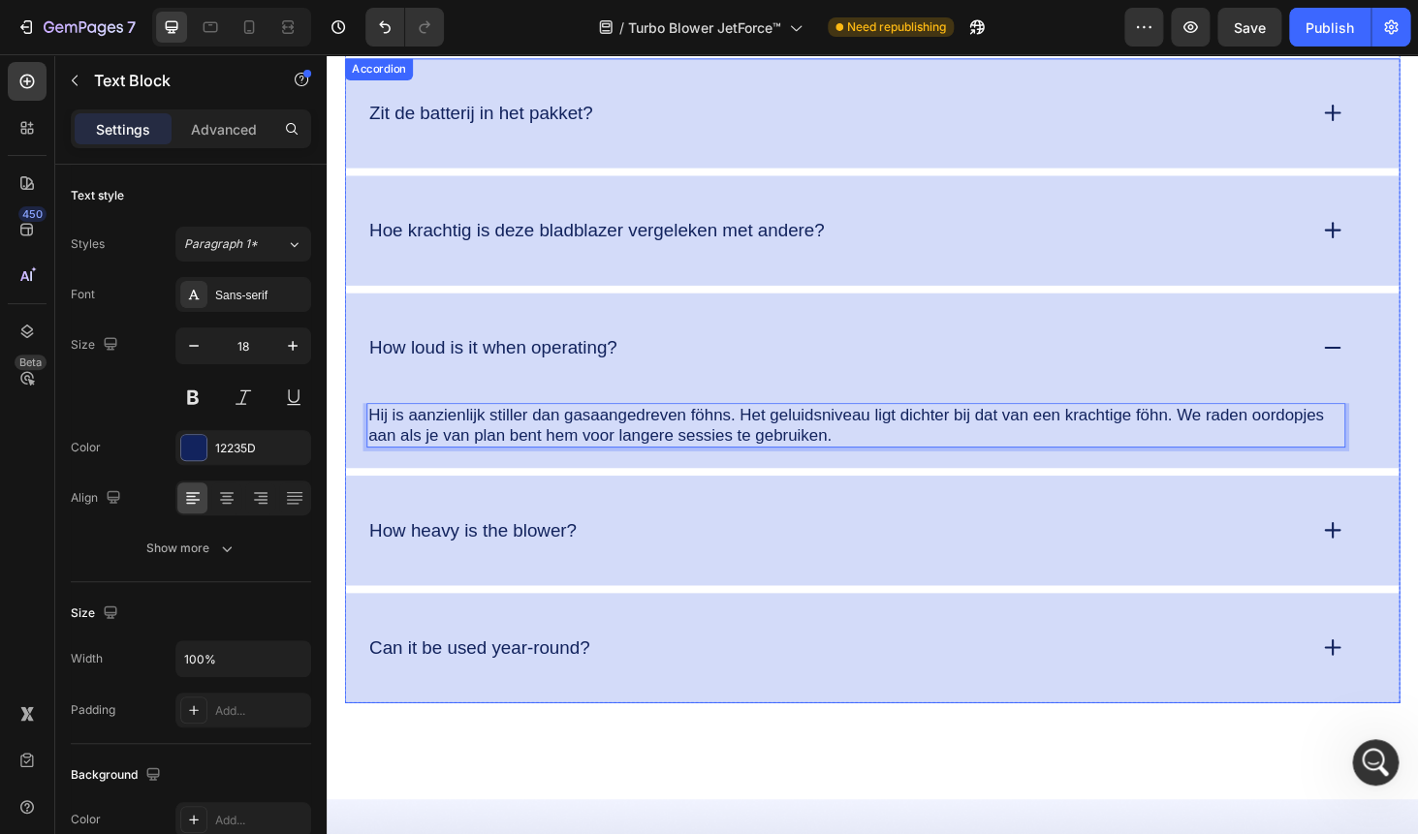
click at [528, 358] on p "How loud is it when operating?" at bounding box center [504, 367] width 264 height 24
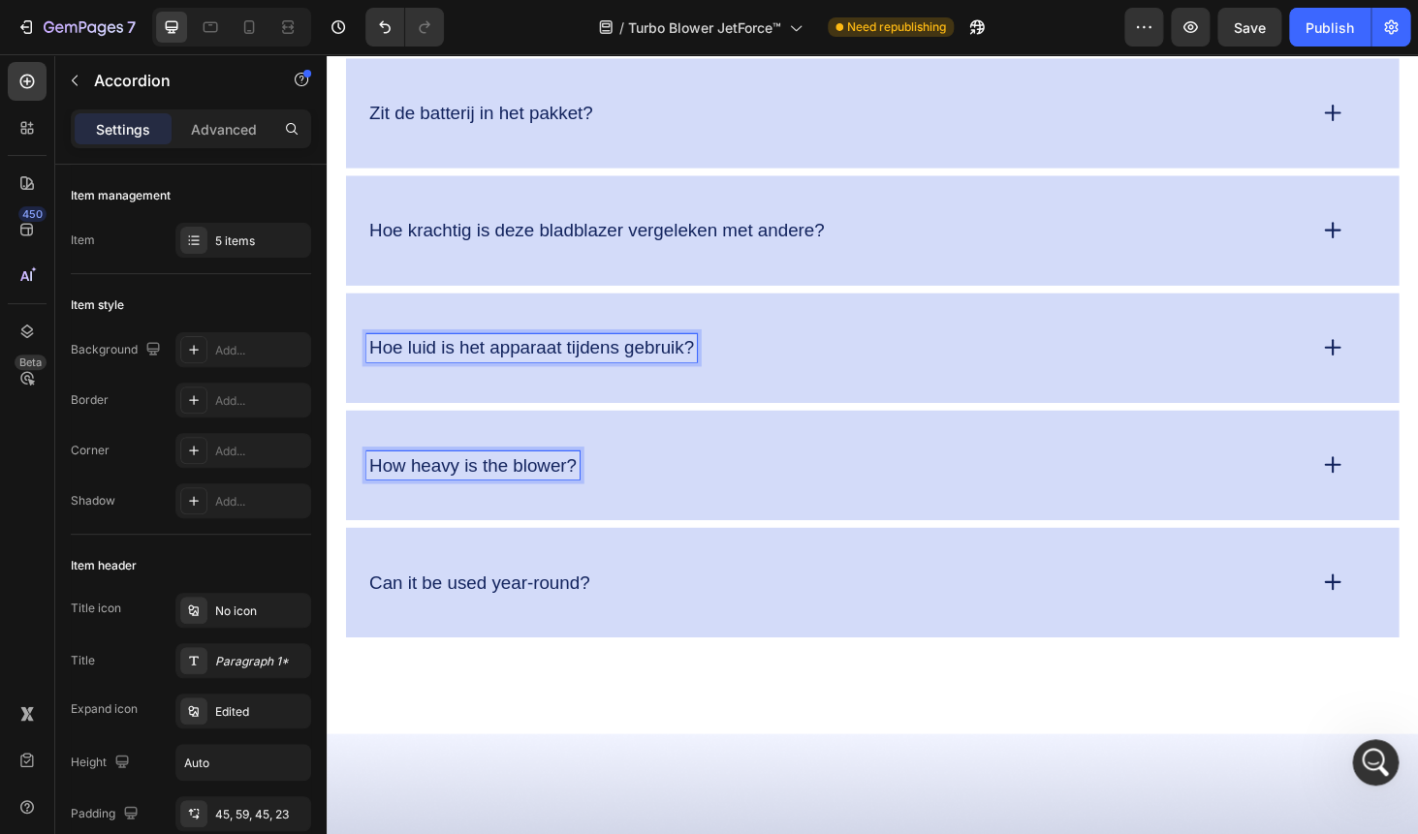
click at [499, 504] on p "How heavy is the blower?" at bounding box center [482, 492] width 221 height 24
click at [499, 507] on div "How heavy is the blower?" at bounding box center [482, 492] width 227 height 30
click at [499, 561] on div "Zit de batterij in het pakket? Hoe krachtig is deze bladblazer vergeleken met a…" at bounding box center [908, 366] width 1124 height 617
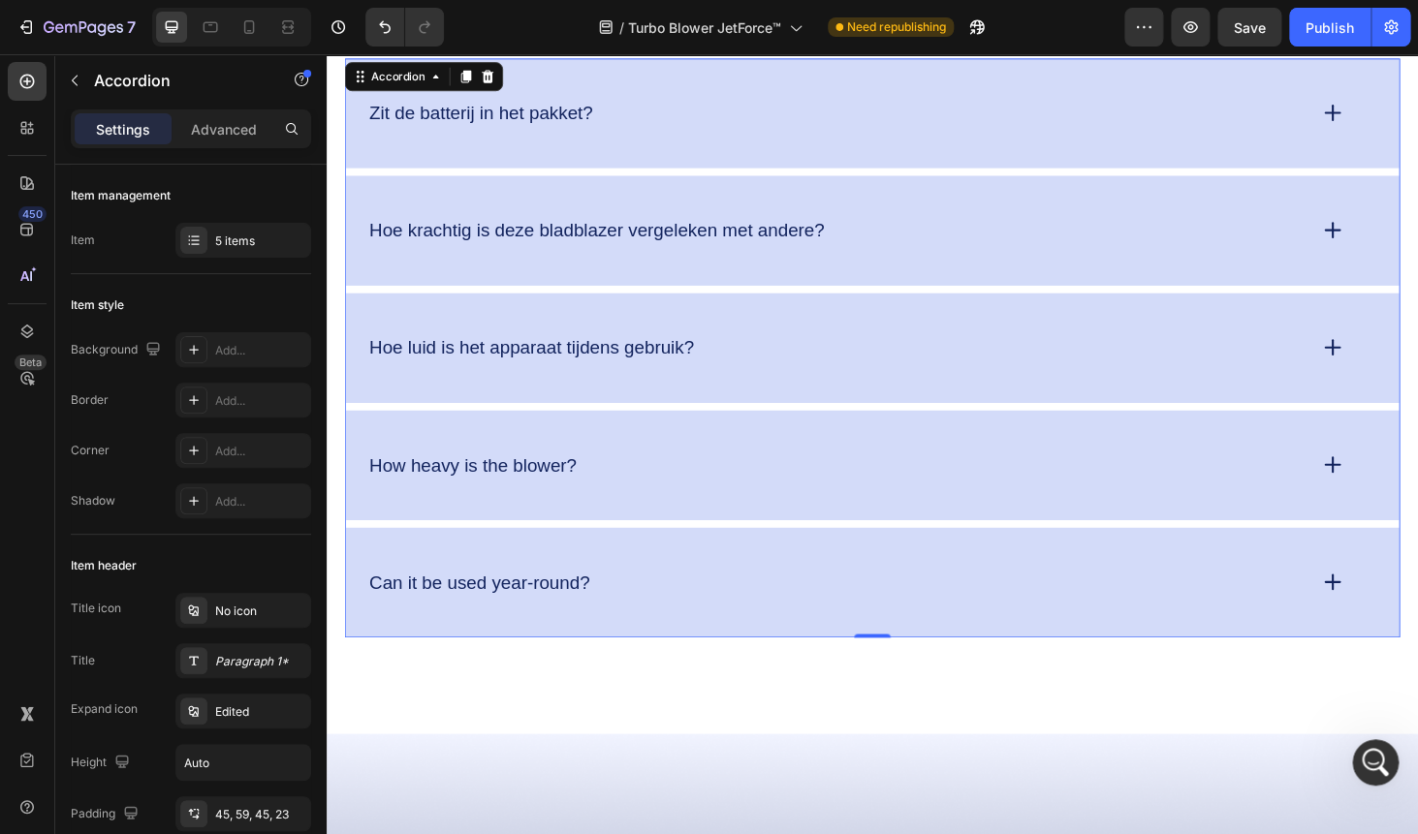
click at [460, 489] on p "How heavy is the blower?" at bounding box center [482, 492] width 221 height 24
click at [729, 484] on div "Hoe zwaar is de blazer?" at bounding box center [869, 492] width 1000 height 30
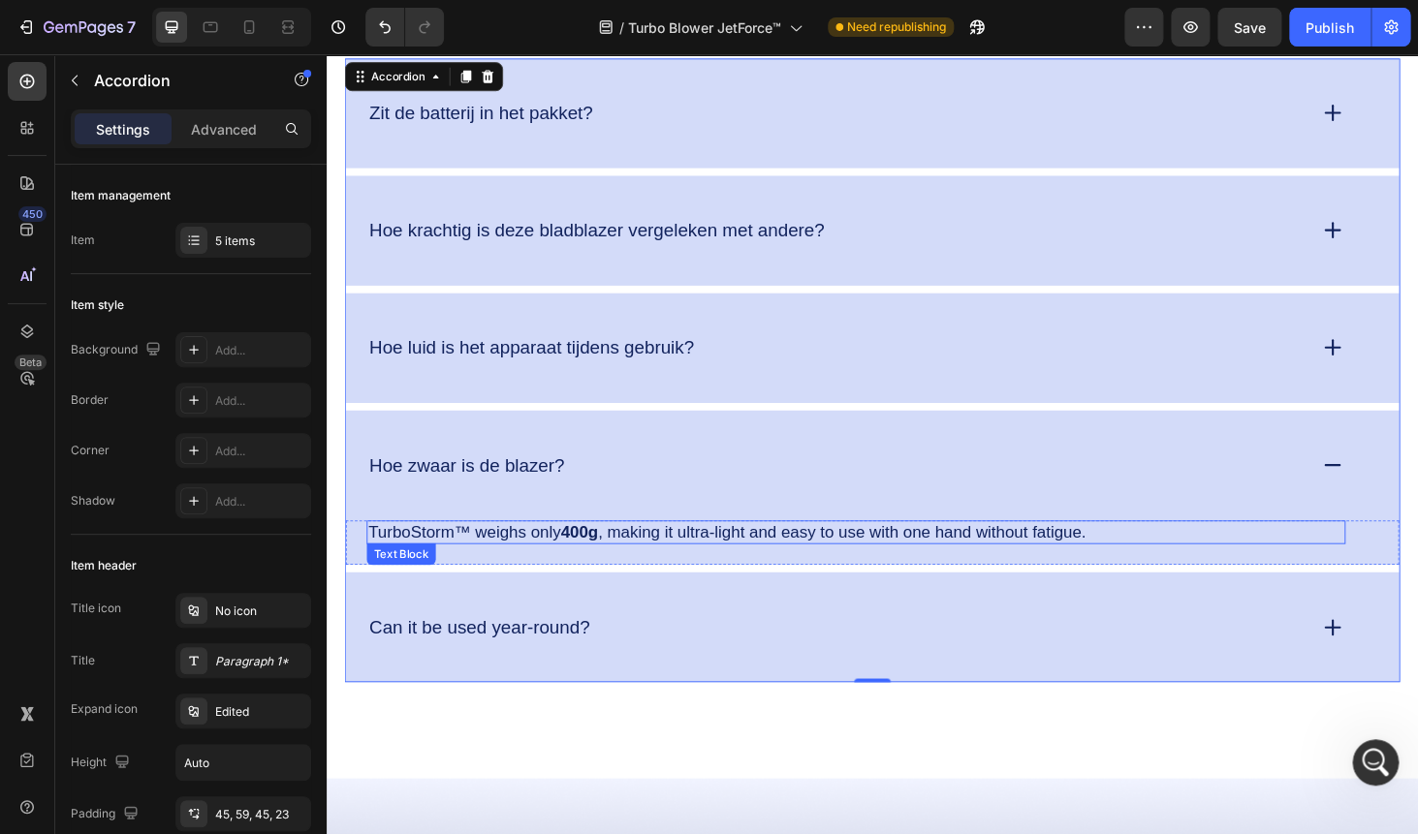
click at [582, 551] on div "TurboStorm™ weighs only 400g , making it ultra-light and easy to use with one h…" at bounding box center [890, 563] width 1043 height 26
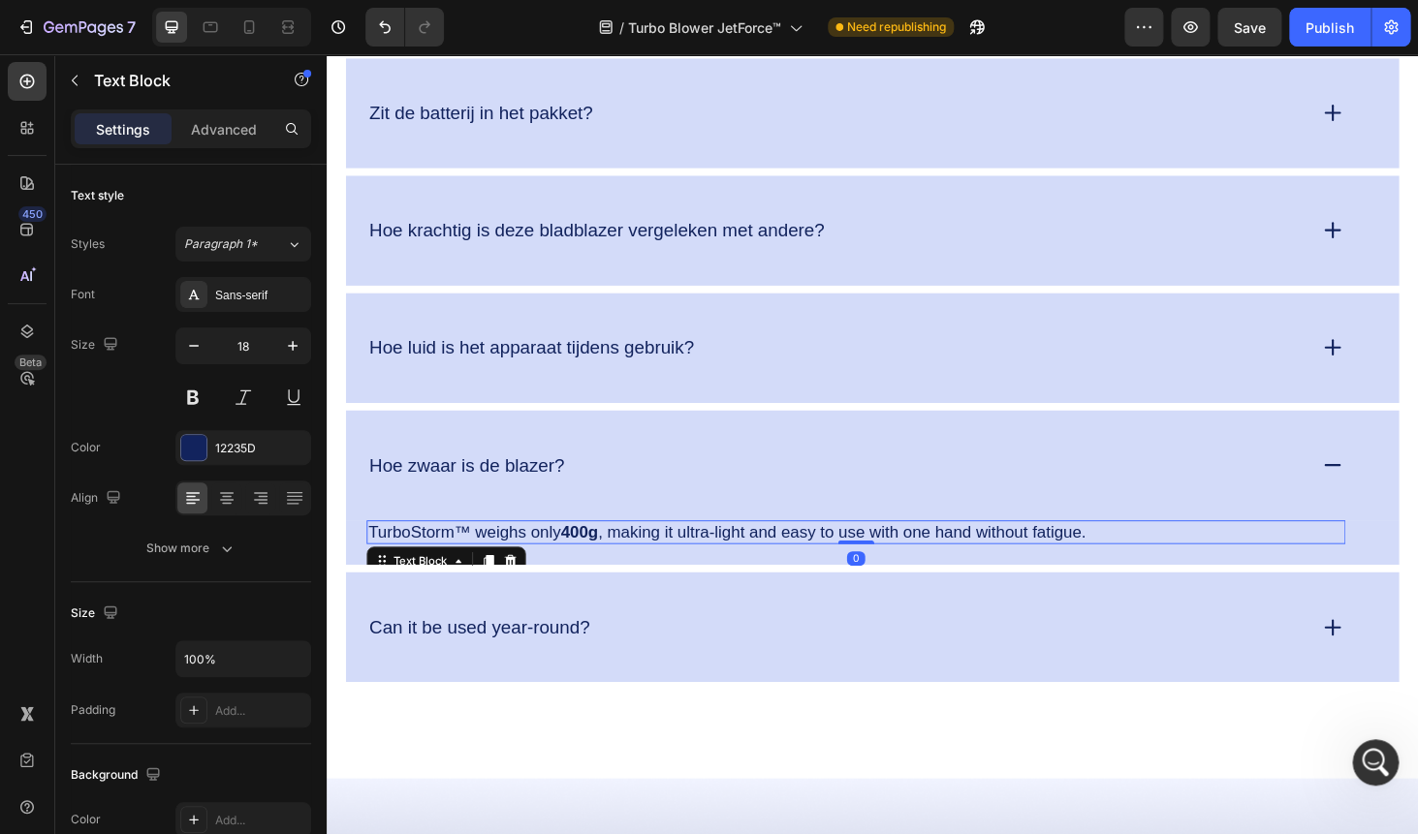
click at [582, 551] on div "TurboStorm™ weighs only 400g , making it ultra-light and easy to use with one h…" at bounding box center [890, 563] width 1043 height 26
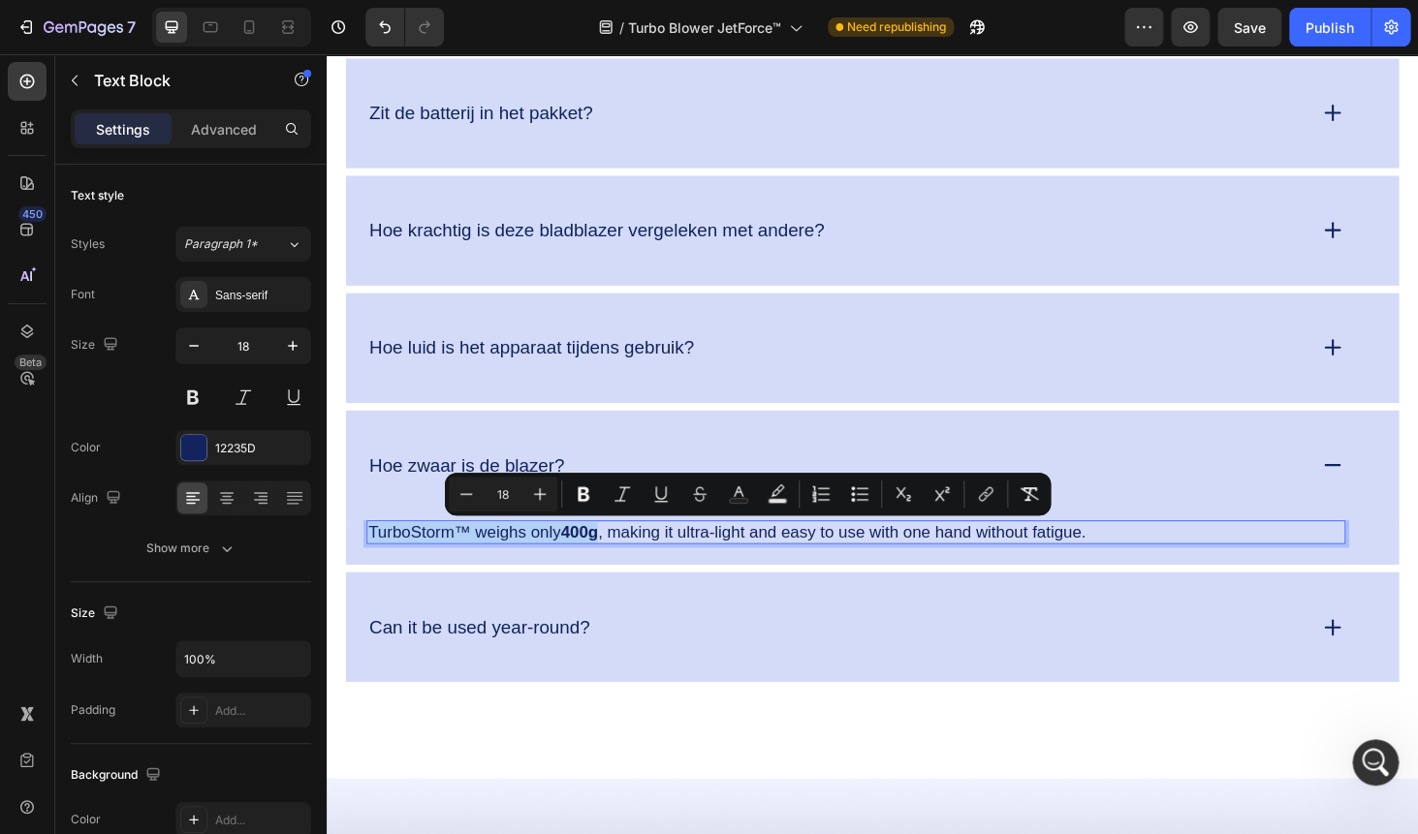
copy p "TurboStorm™ weighs only 400g"
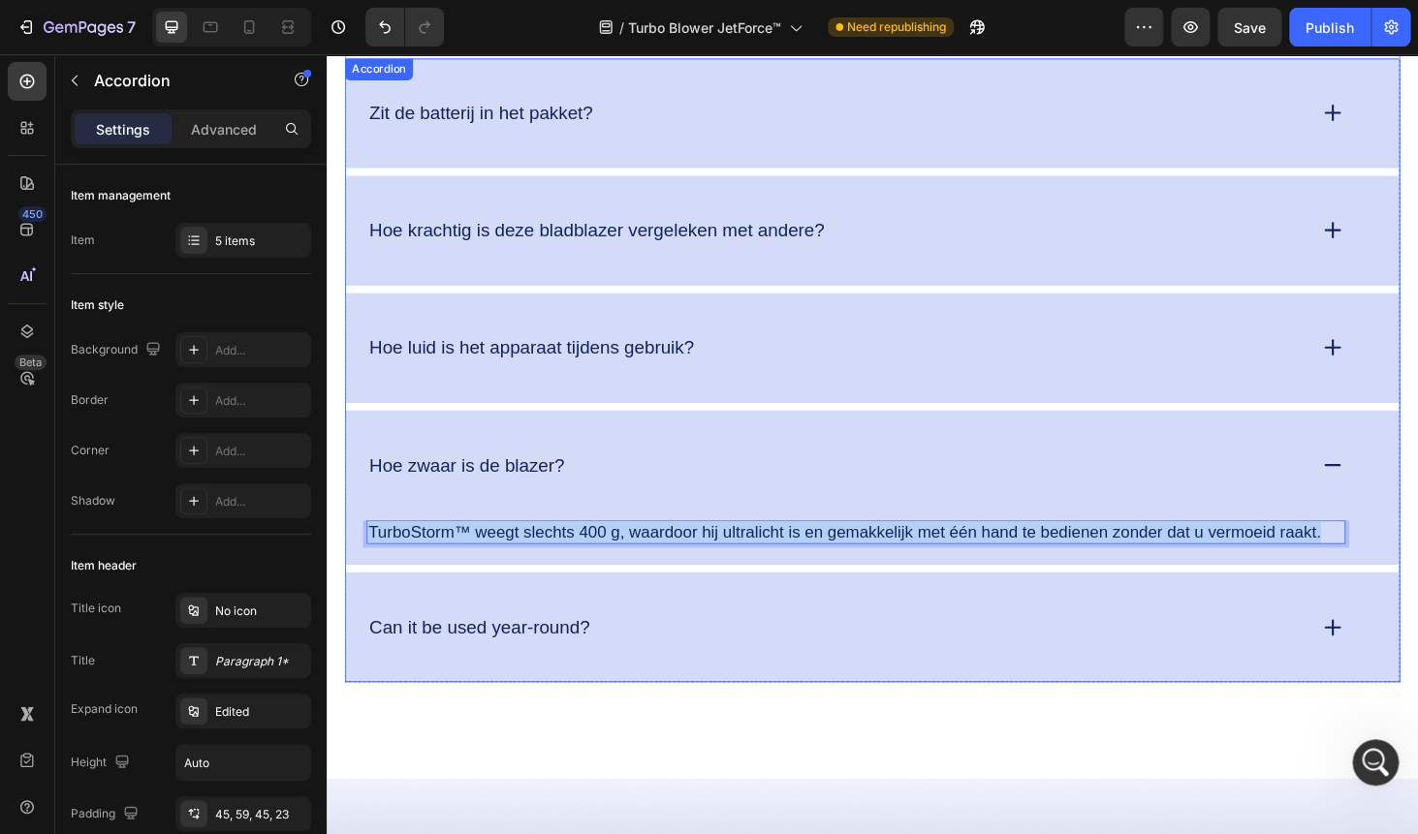
click at [485, 658] on p "Can it be used year-round?" at bounding box center [489, 664] width 234 height 24
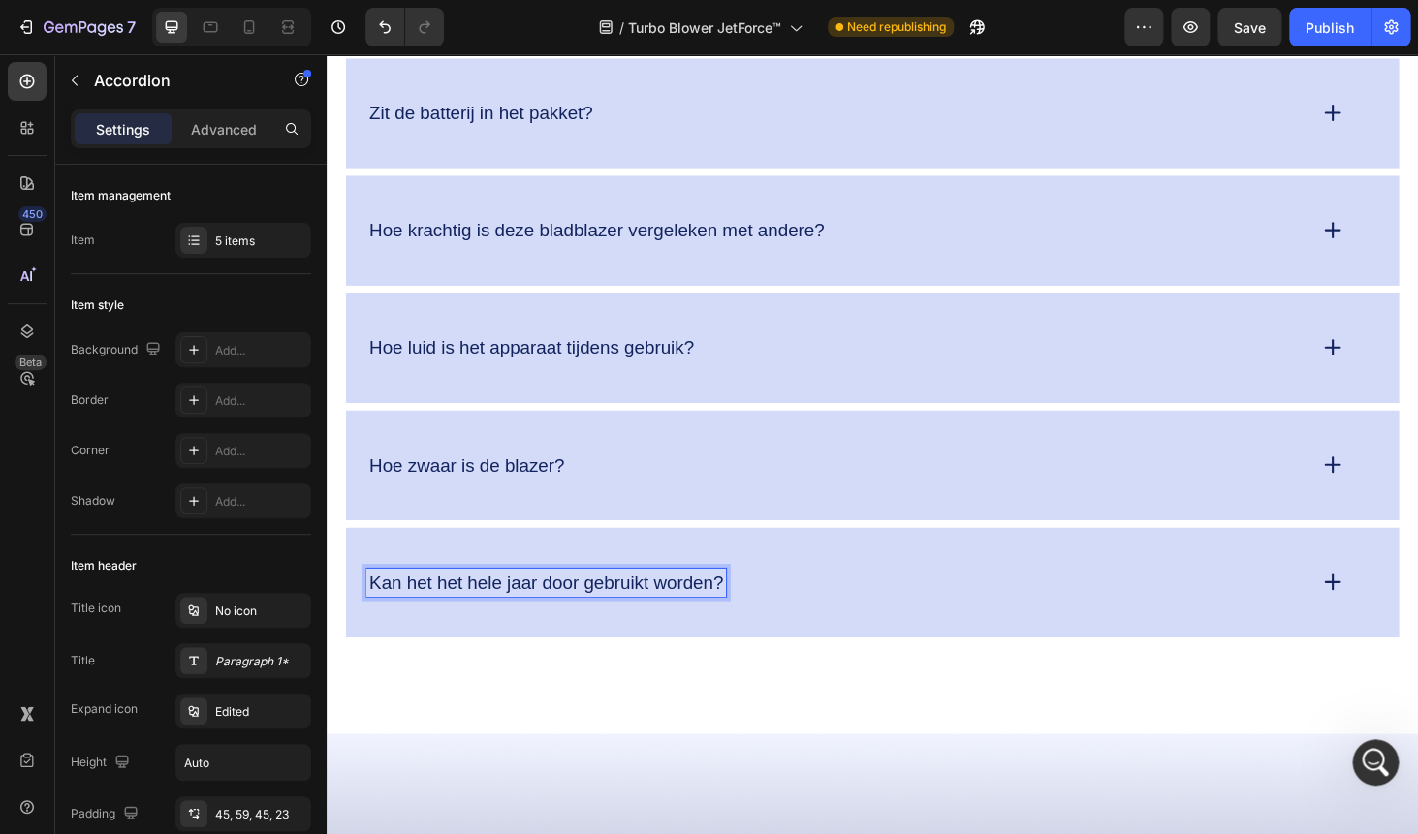
click at [809, 617] on div "Kan het het hele jaar door gebruikt worden?" at bounding box center [869, 617] width 1000 height 30
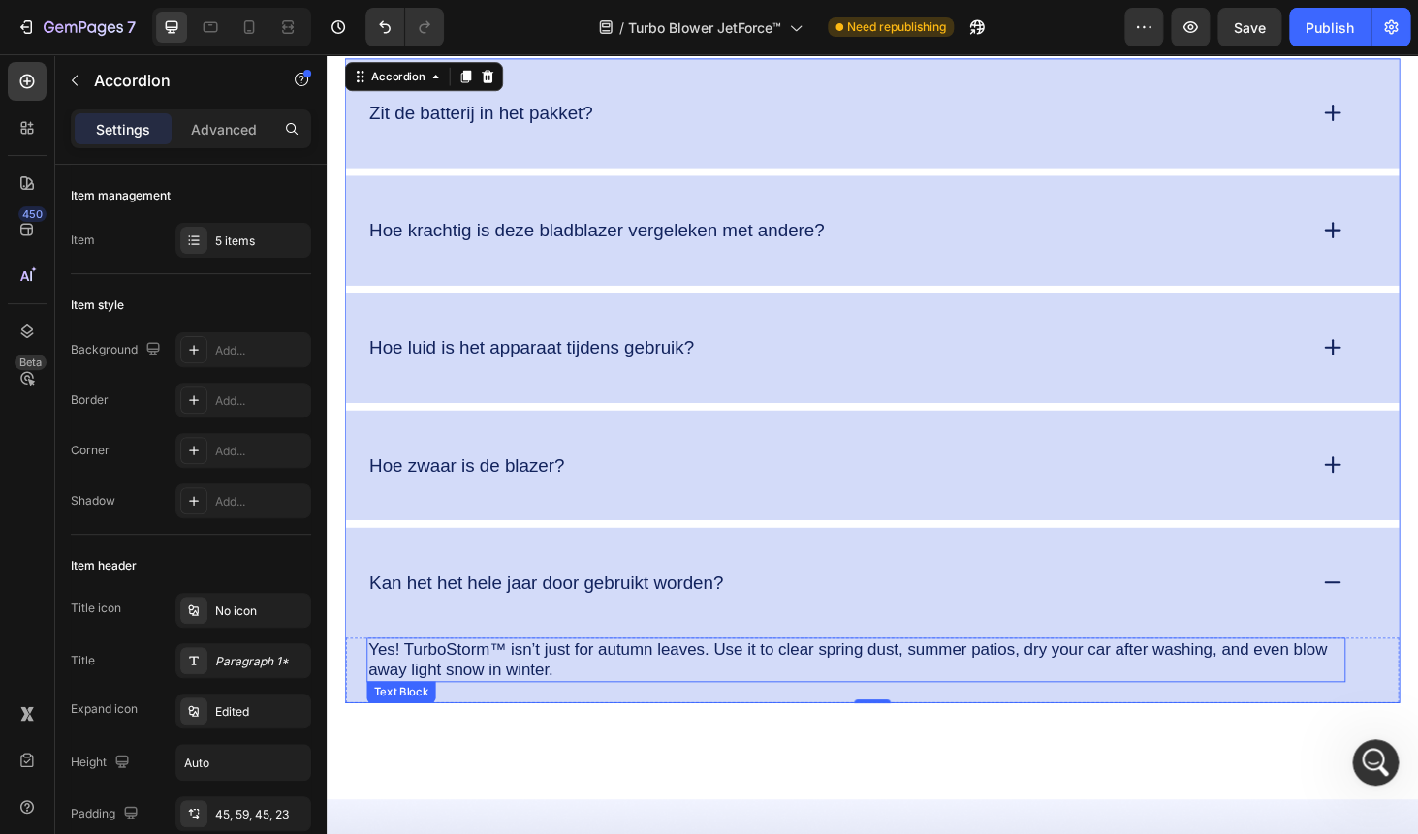
click at [573, 713] on p "Yes! TurboStorm™ isn’t just for autumn leaves. Use it to clear spring dust, sum…" at bounding box center [890, 699] width 1039 height 44
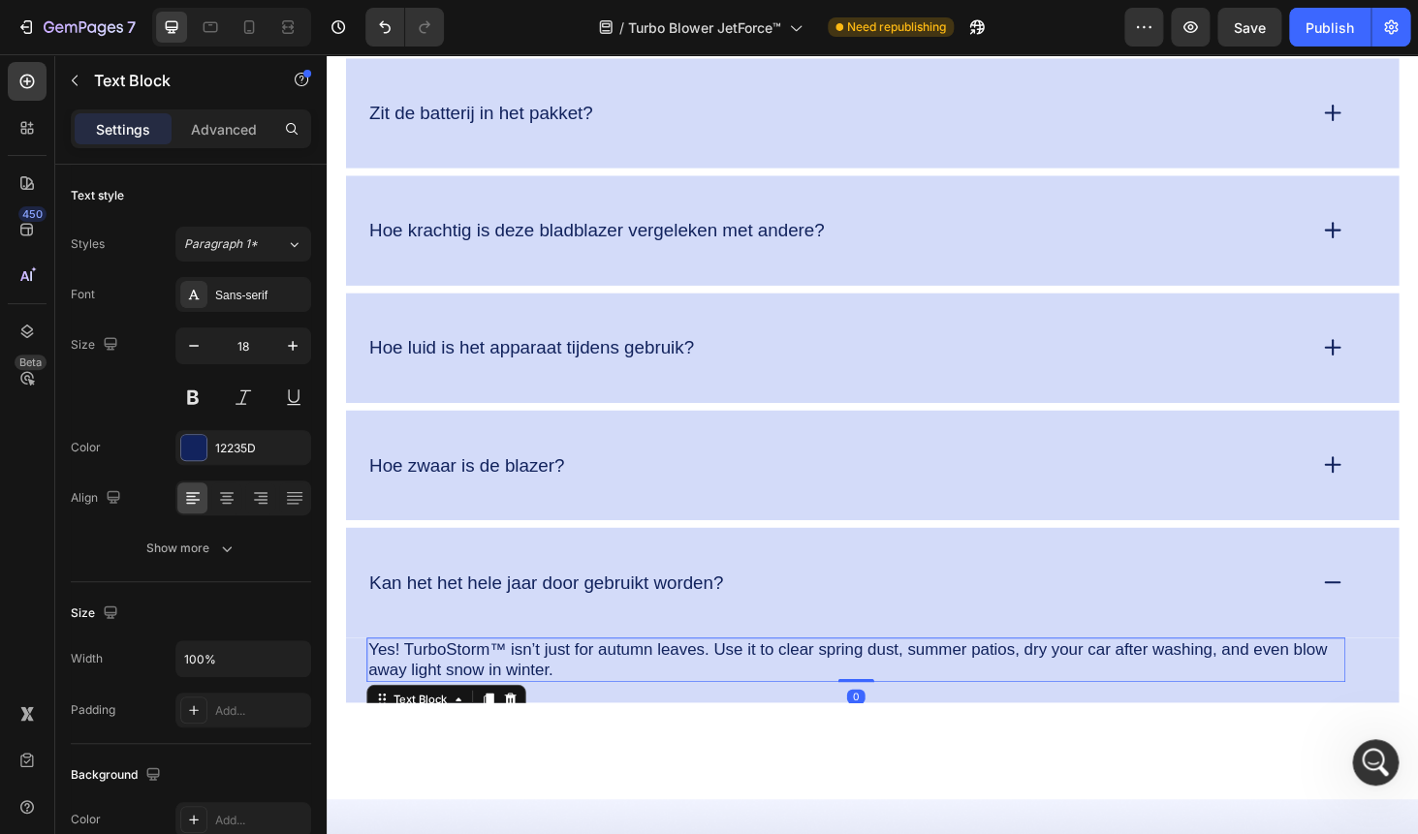
click at [573, 713] on p "Yes! TurboStorm™ isn’t just for autumn leaves. Use it to clear spring dust, sum…" at bounding box center [890, 699] width 1039 height 44
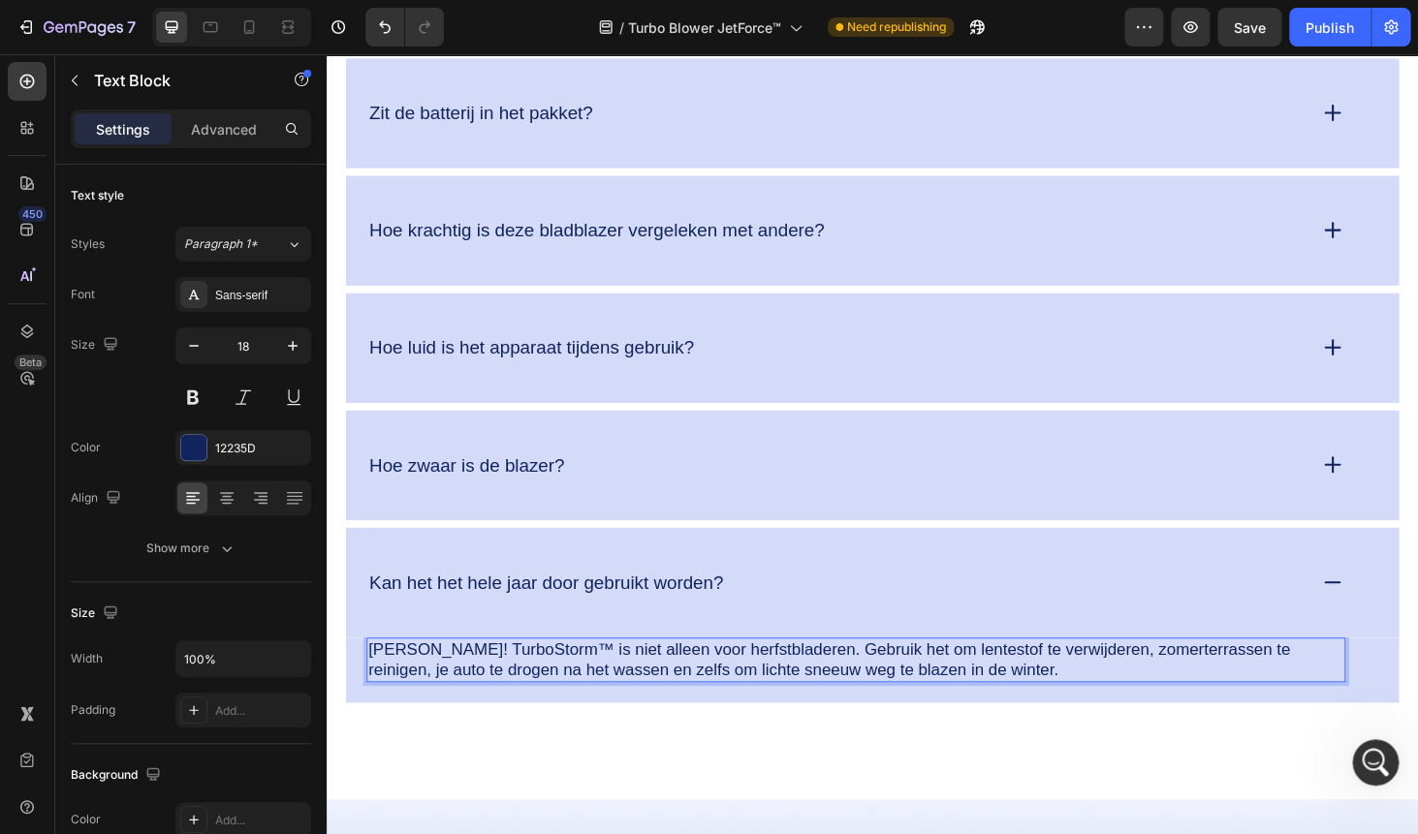
click at [482, 682] on p "Jazeker! TurboStorm™ is niet alleen voor herfstbladeren. Gebruik het om lentest…" at bounding box center [890, 699] width 1039 height 44
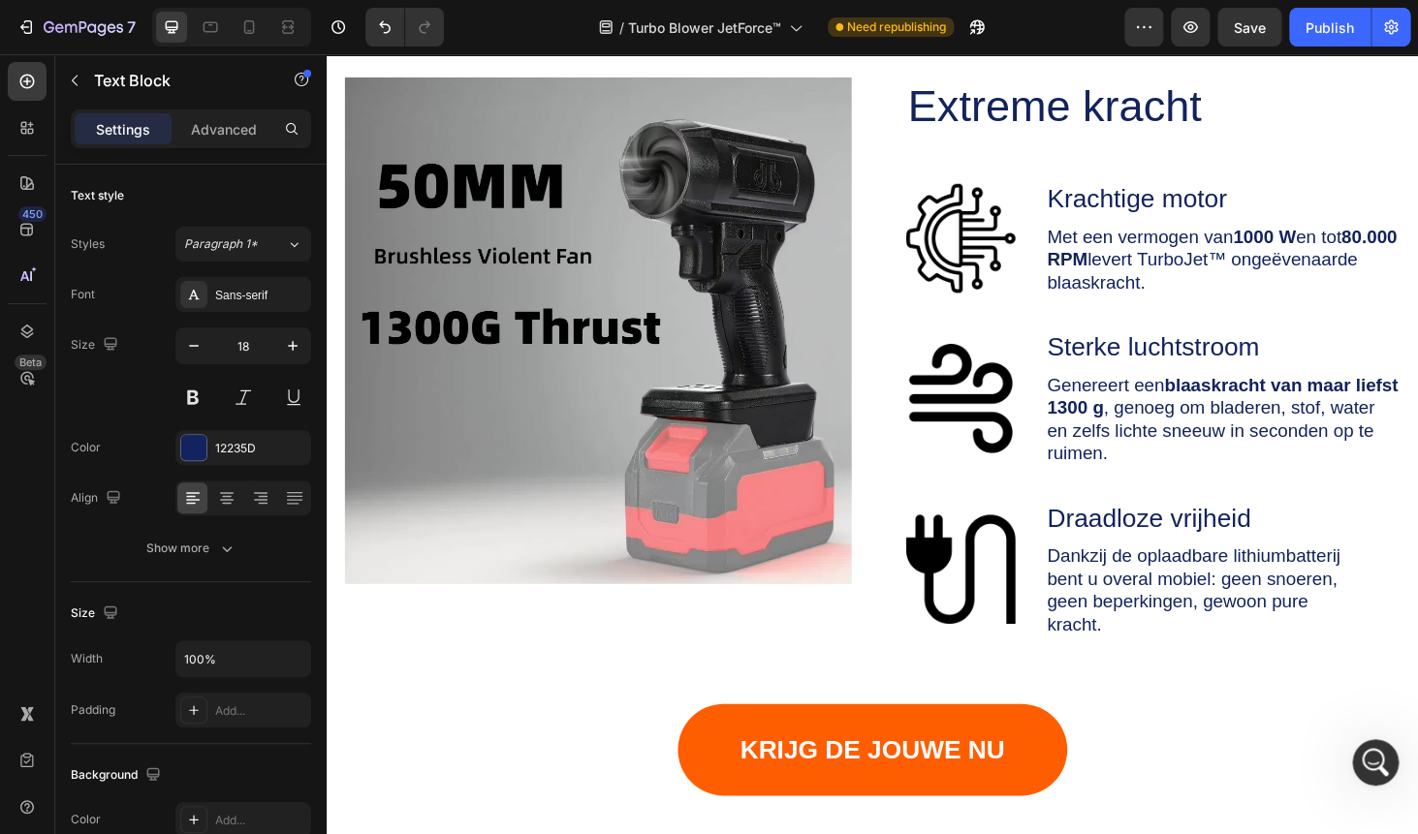
scroll to position [4768, 0]
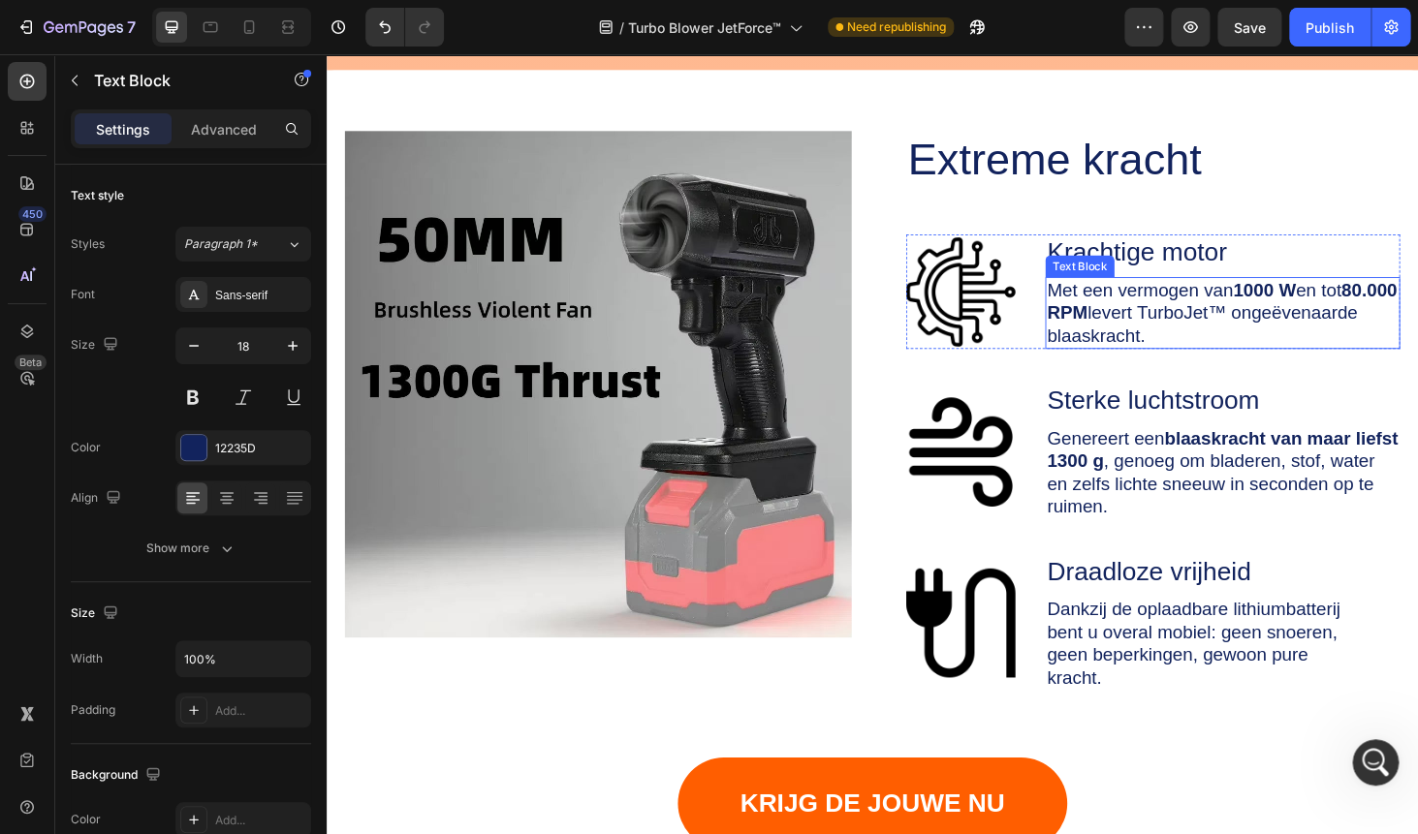
click at [1292, 336] on p "Met een vermogen van 1000 W en tot 80.000 RPM levert TurboJet™ ongeëvenaarde bl…" at bounding box center [1281, 330] width 374 height 73
click at [1291, 326] on p "Met een vermogen van 1000 W en tot 80.000 RPM levert TurboJet™ ongeëvenaarde bl…" at bounding box center [1281, 330] width 374 height 73
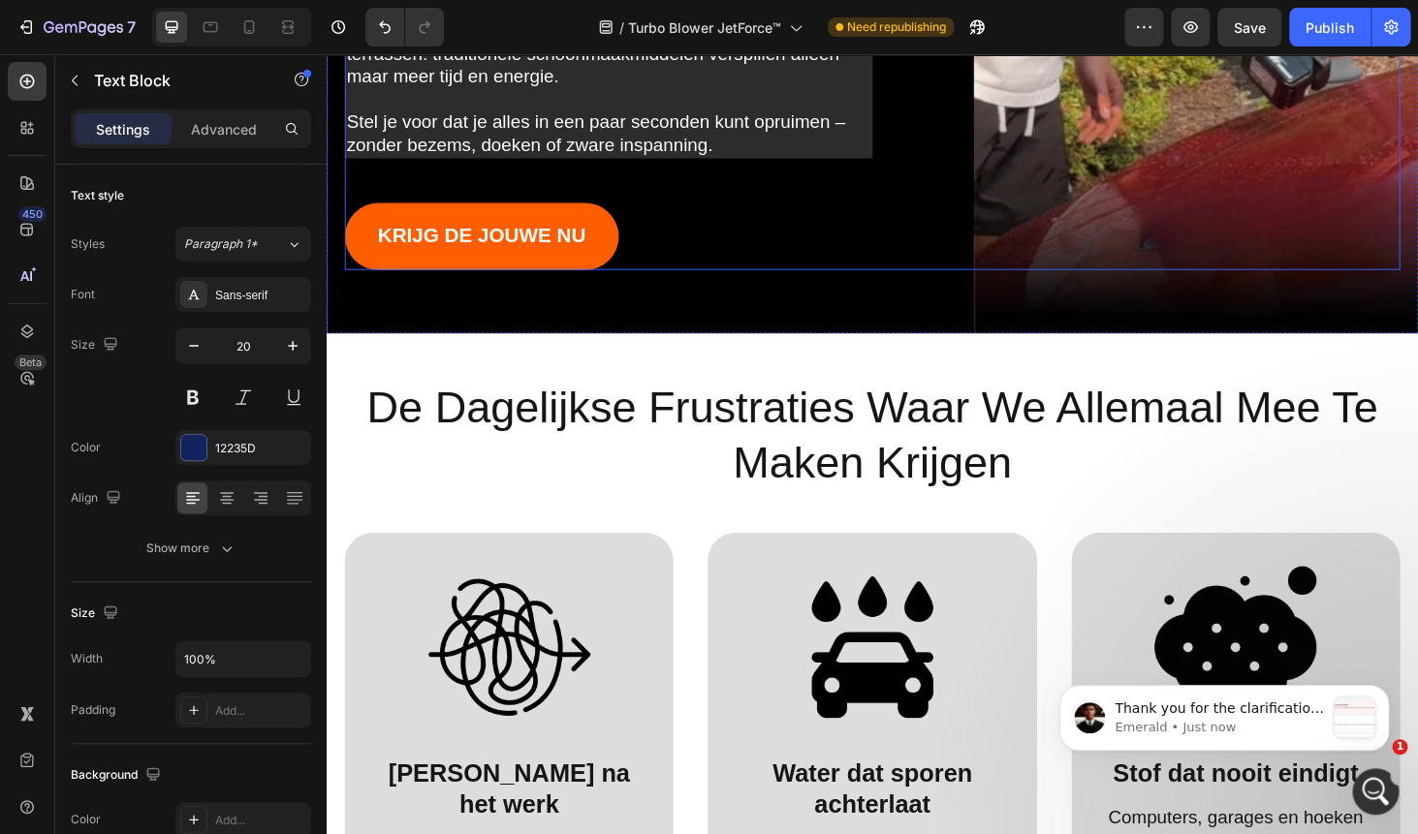
scroll to position [0, 0]
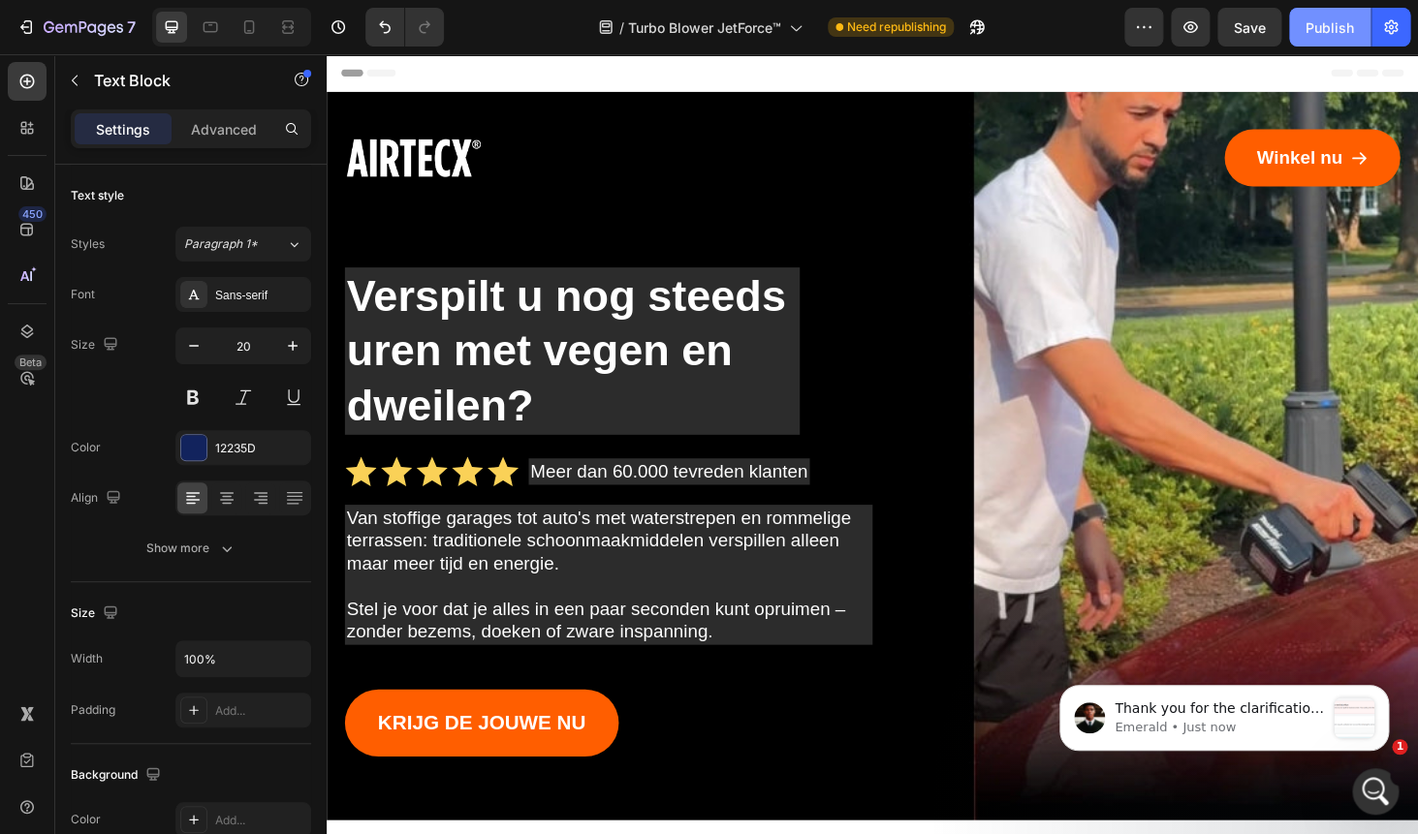
click at [1334, 32] on div "Publish" at bounding box center [1329, 27] width 48 height 20
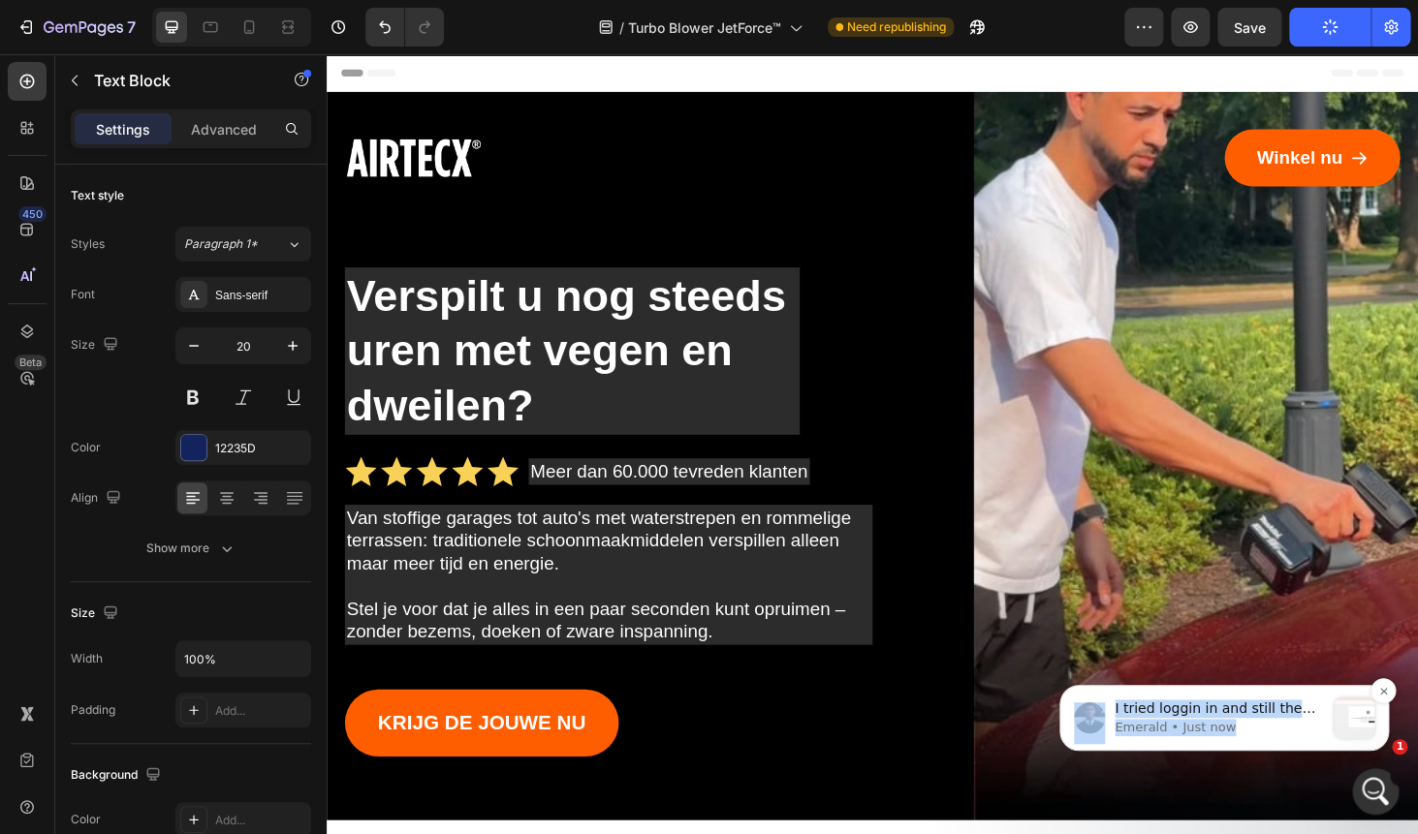
click at [1264, 723] on p "Emerald • Just now" at bounding box center [1218, 727] width 209 height 17
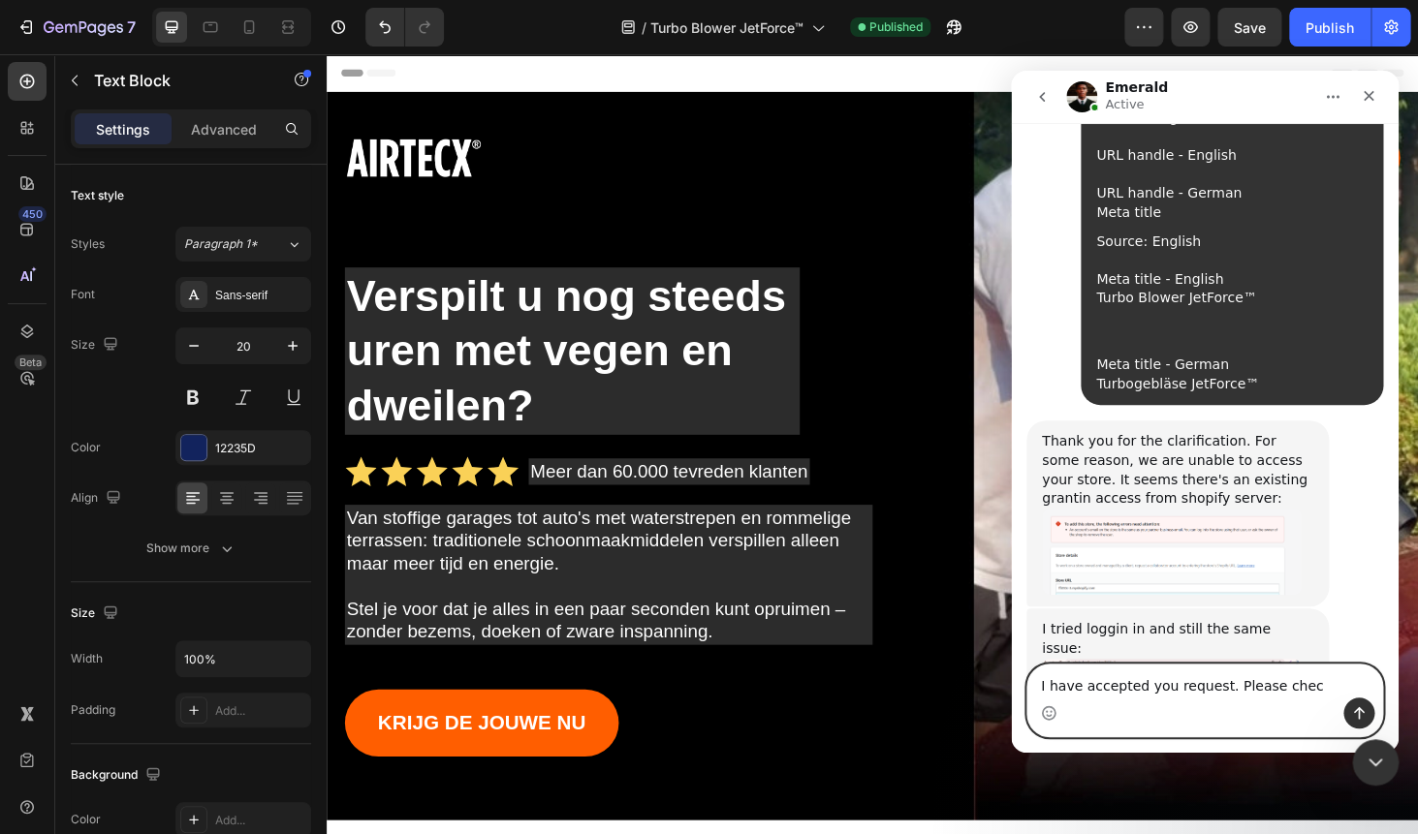
type textarea "I have accepted you request. Please check"
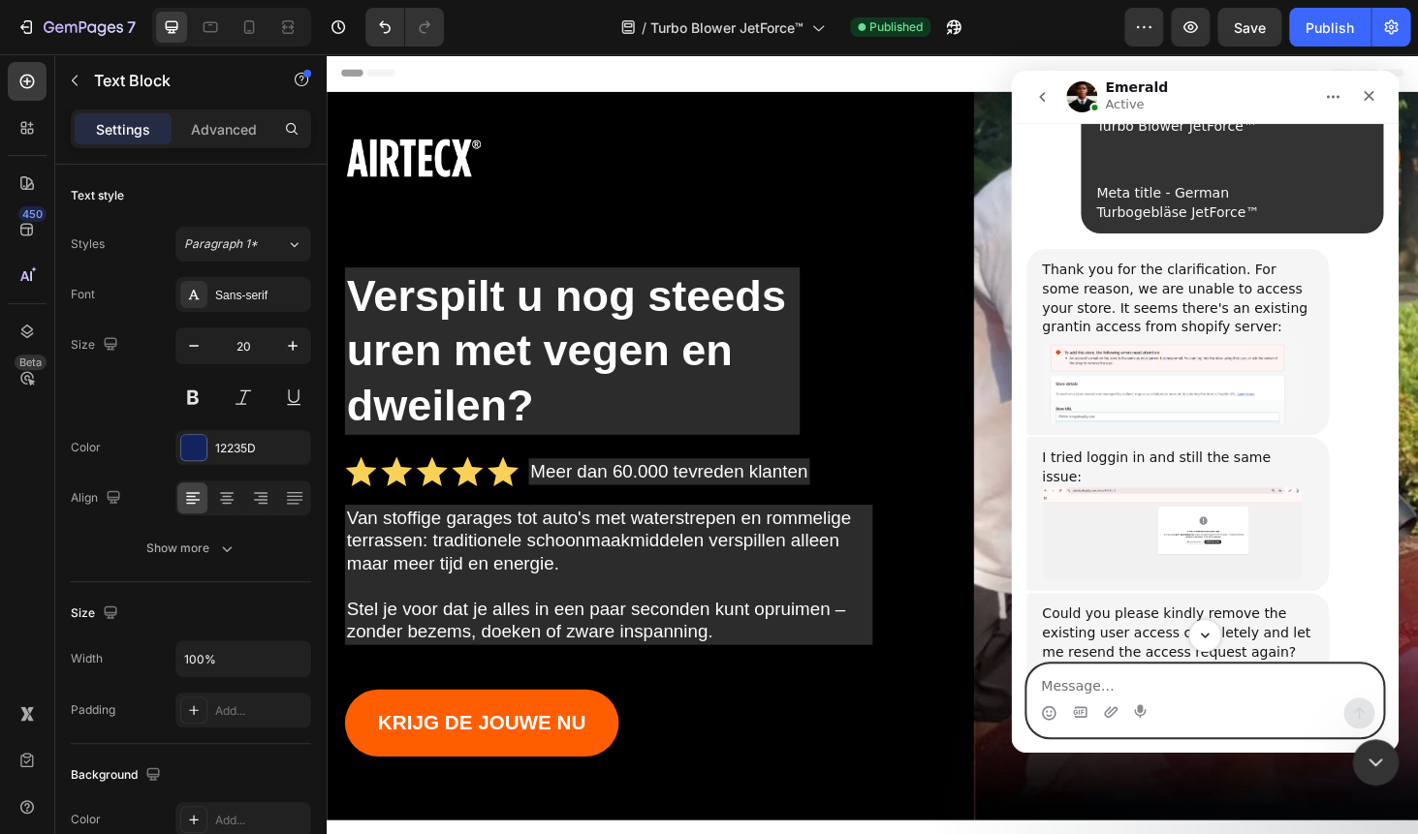
scroll to position [2503, 0]
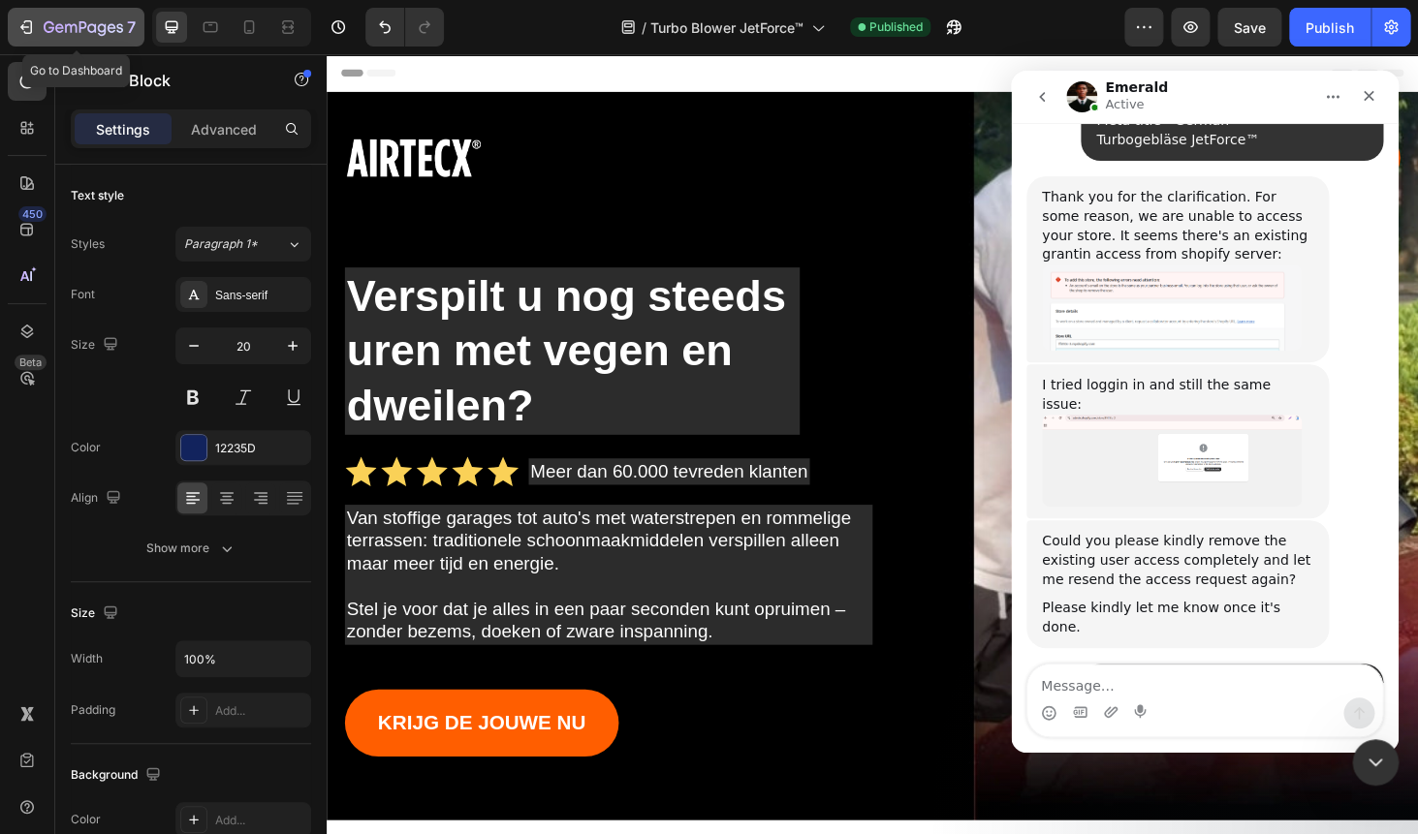
click at [30, 19] on icon "button" at bounding box center [25, 26] width 19 height 19
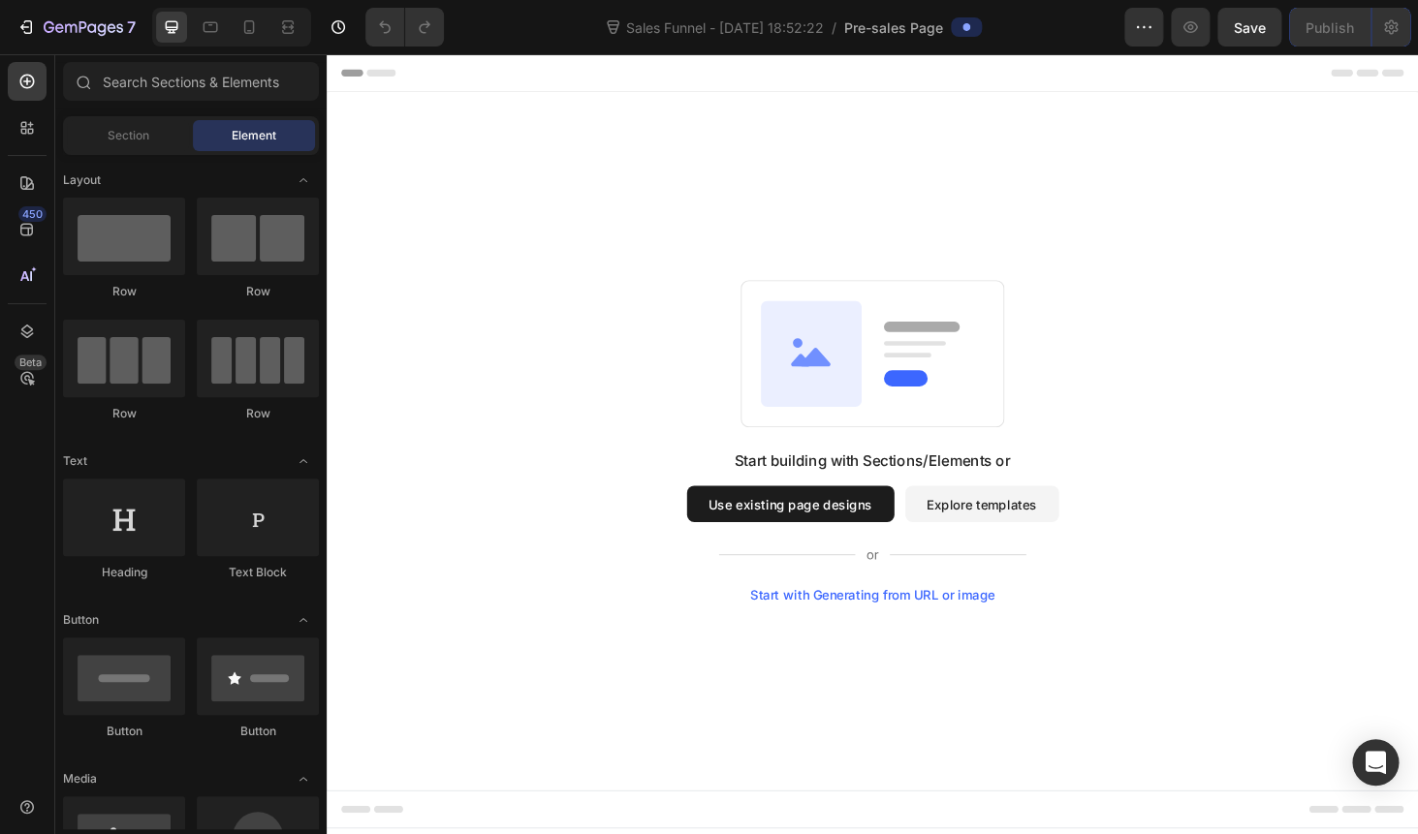
click at [830, 536] on button "Use existing page designs" at bounding box center [820, 533] width 221 height 39
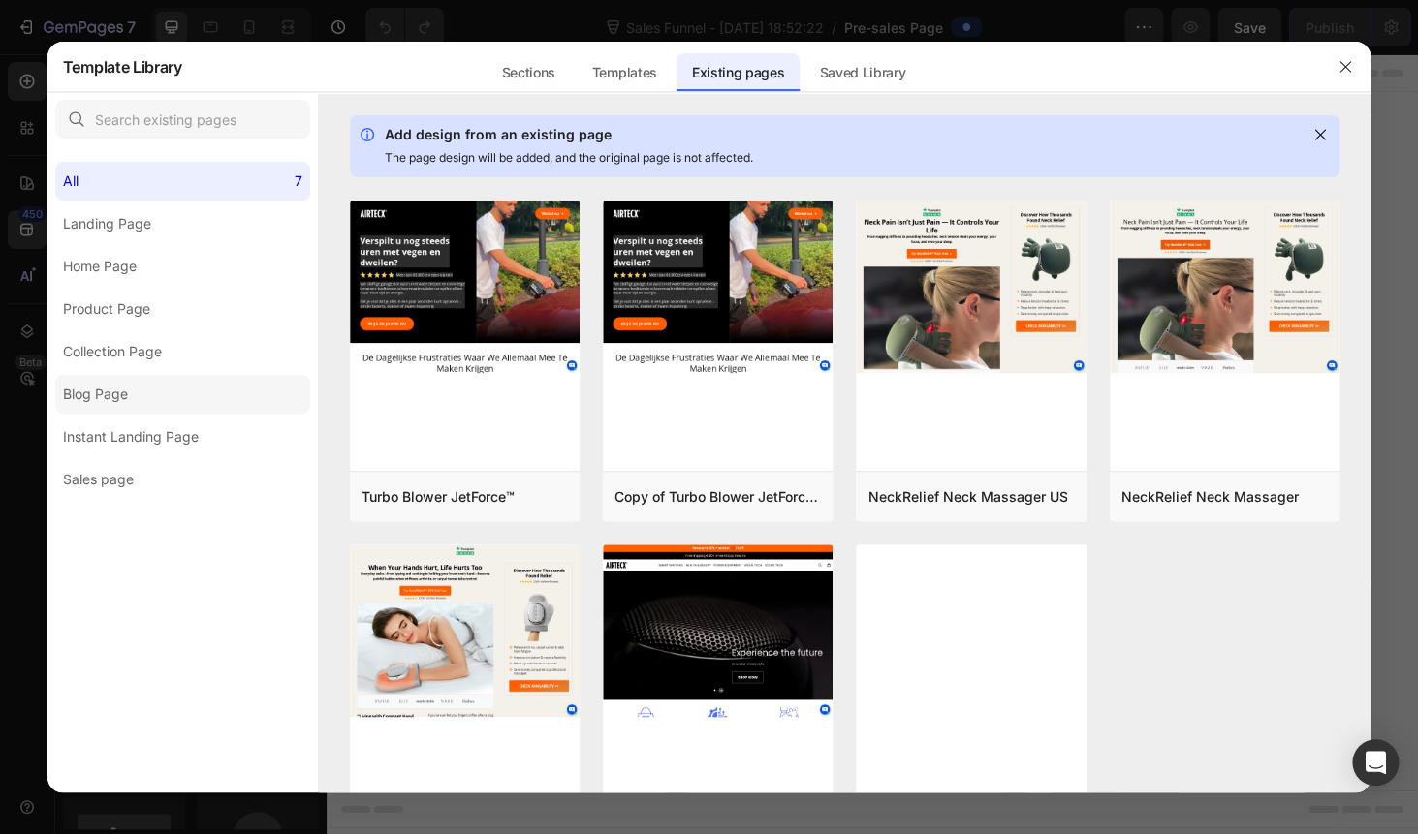
click at [124, 399] on div "Blog Page" at bounding box center [95, 394] width 65 height 23
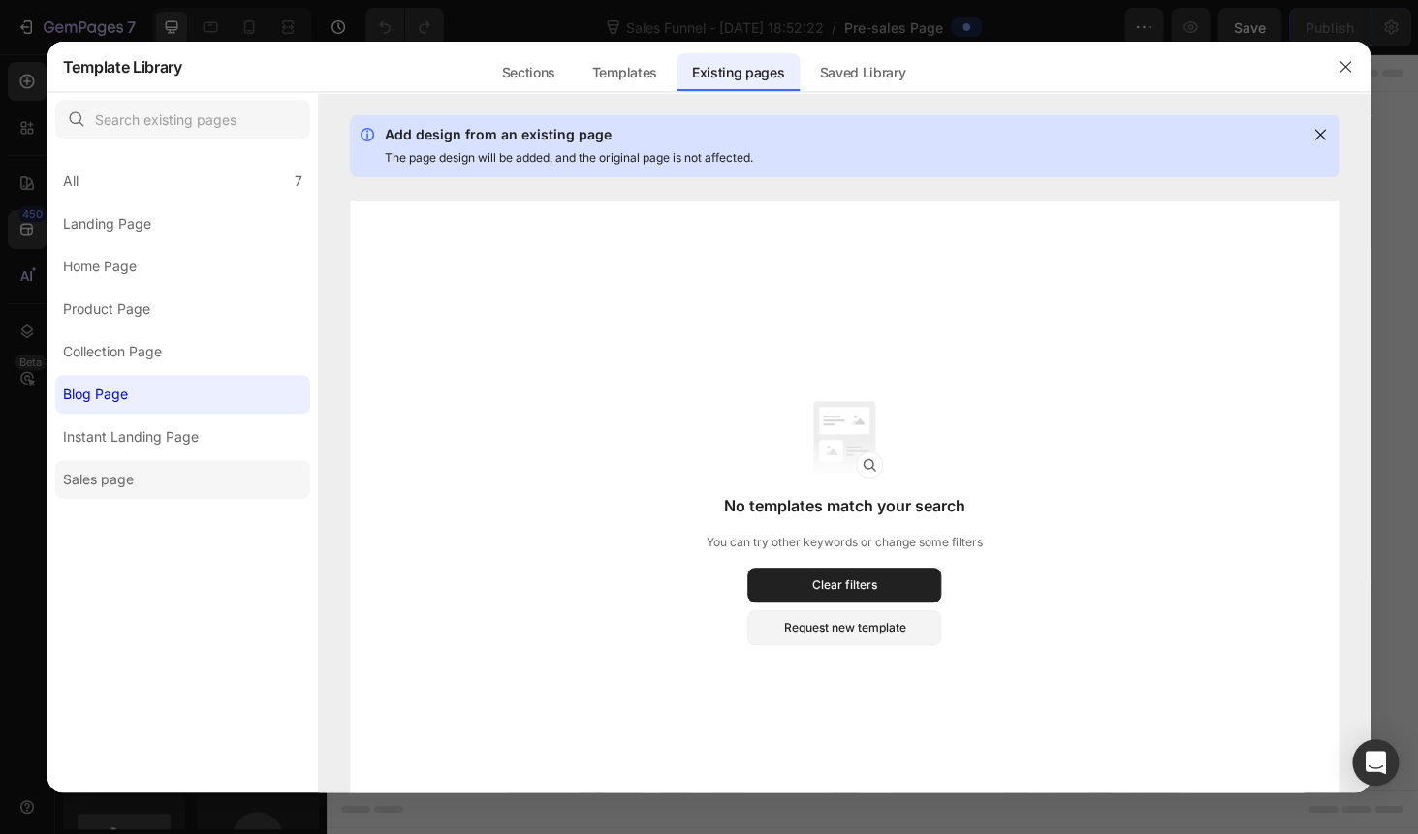
click at [116, 489] on div "Sales page" at bounding box center [98, 479] width 71 height 23
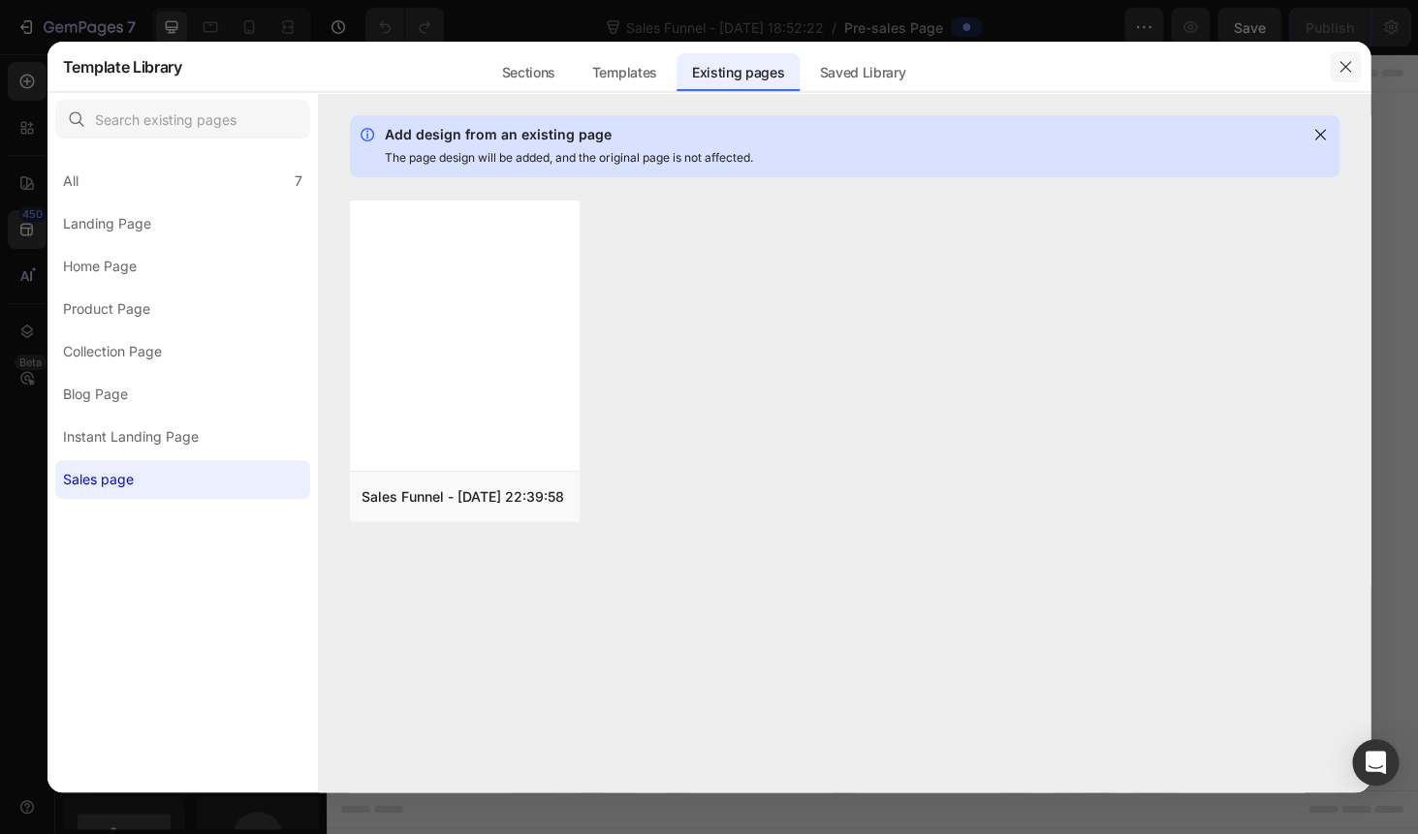
click at [1338, 60] on icon "button" at bounding box center [1345, 67] width 16 height 16
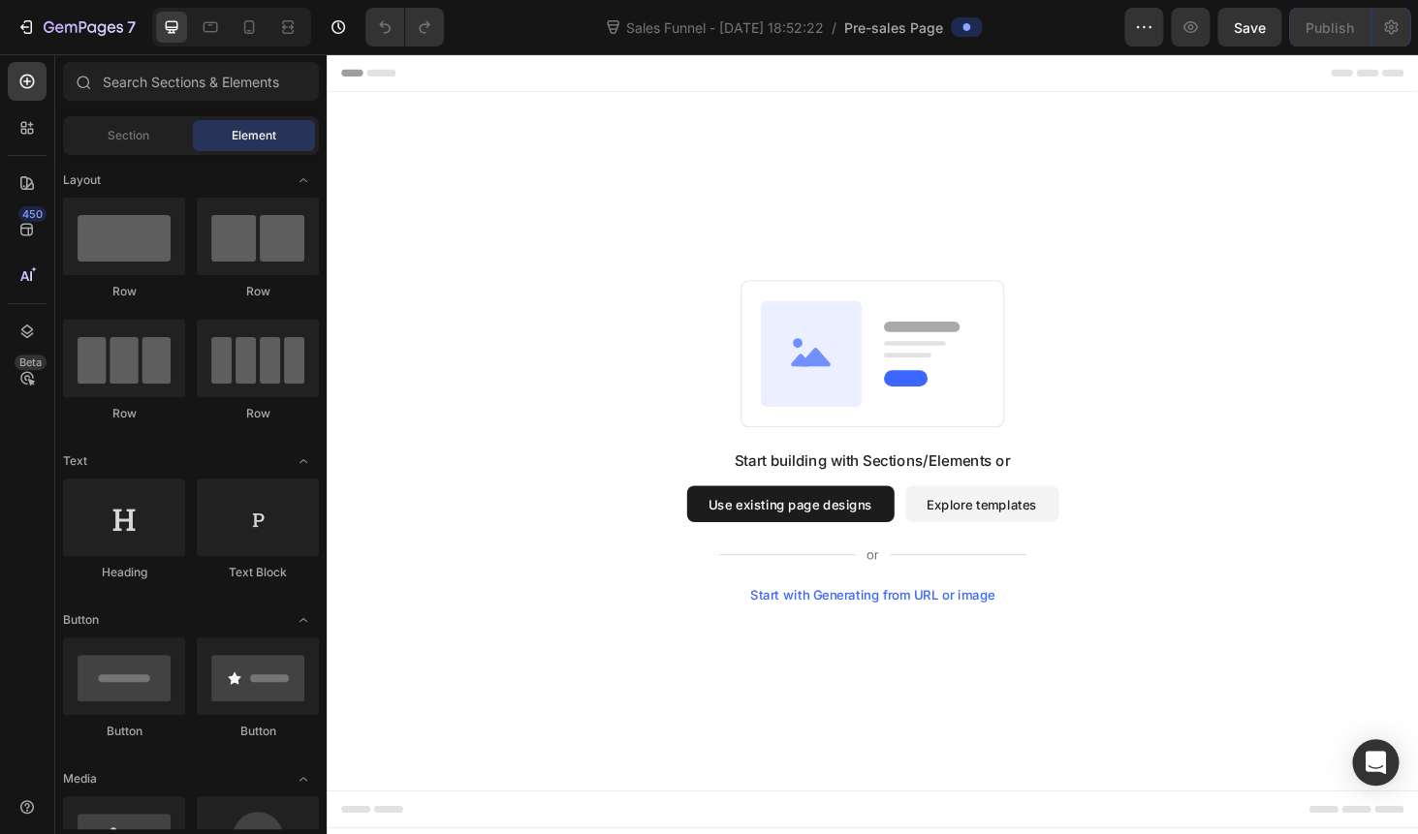
click at [1022, 536] on button "Explore templates" at bounding box center [1025, 533] width 164 height 39
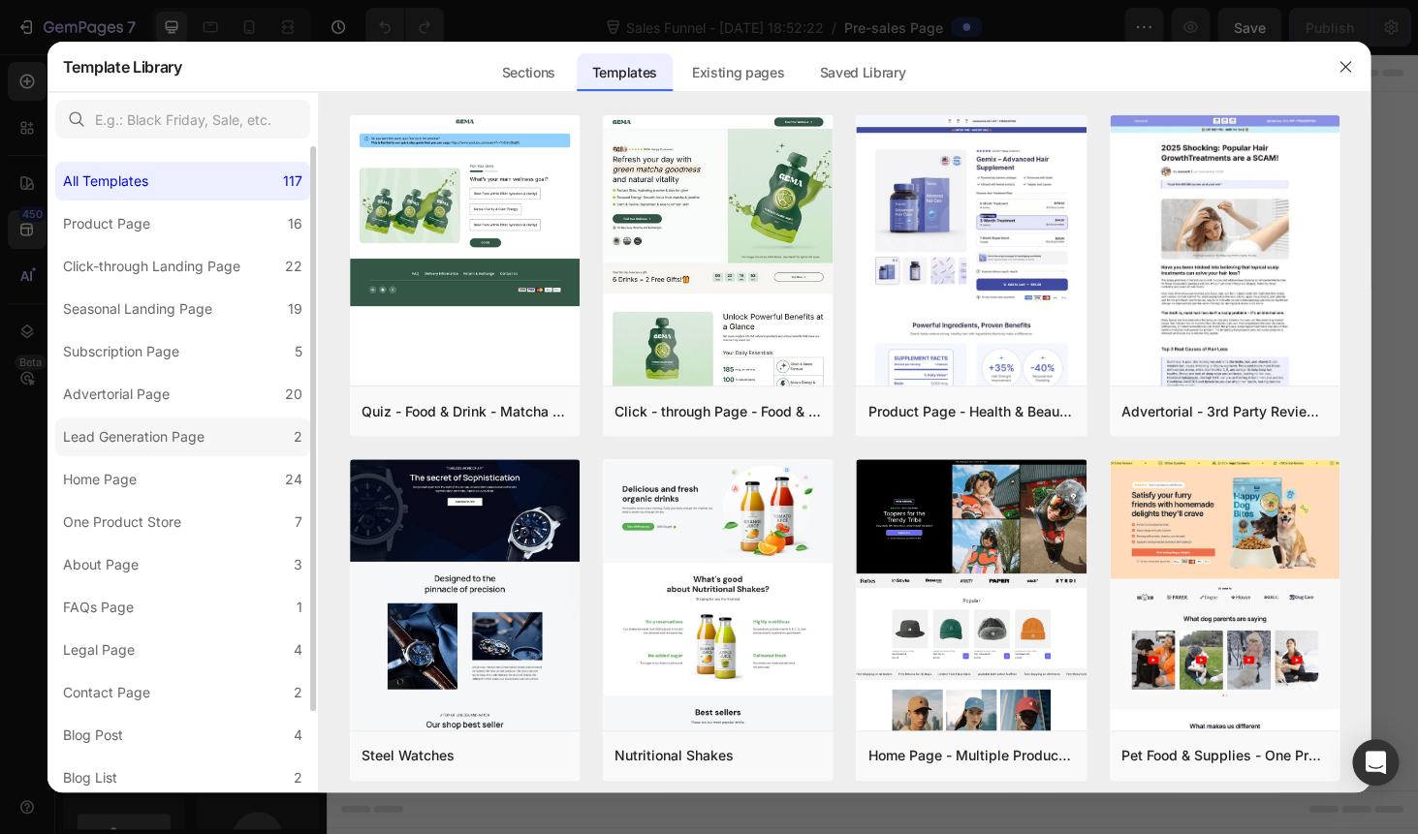
click at [173, 442] on div "Lead Generation Page" at bounding box center [133, 436] width 141 height 23
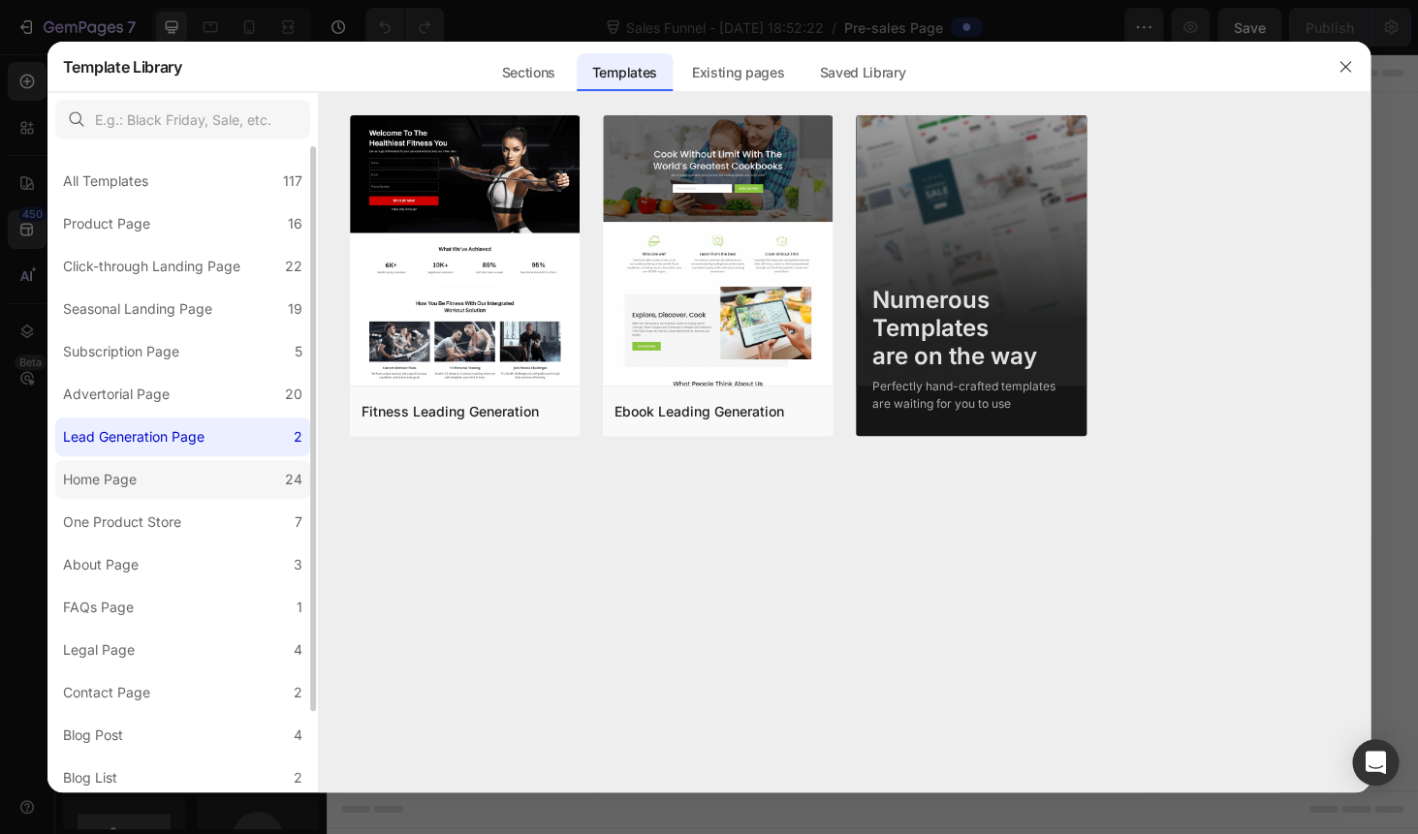
click at [163, 478] on label "Home Page 24" at bounding box center [182, 479] width 255 height 39
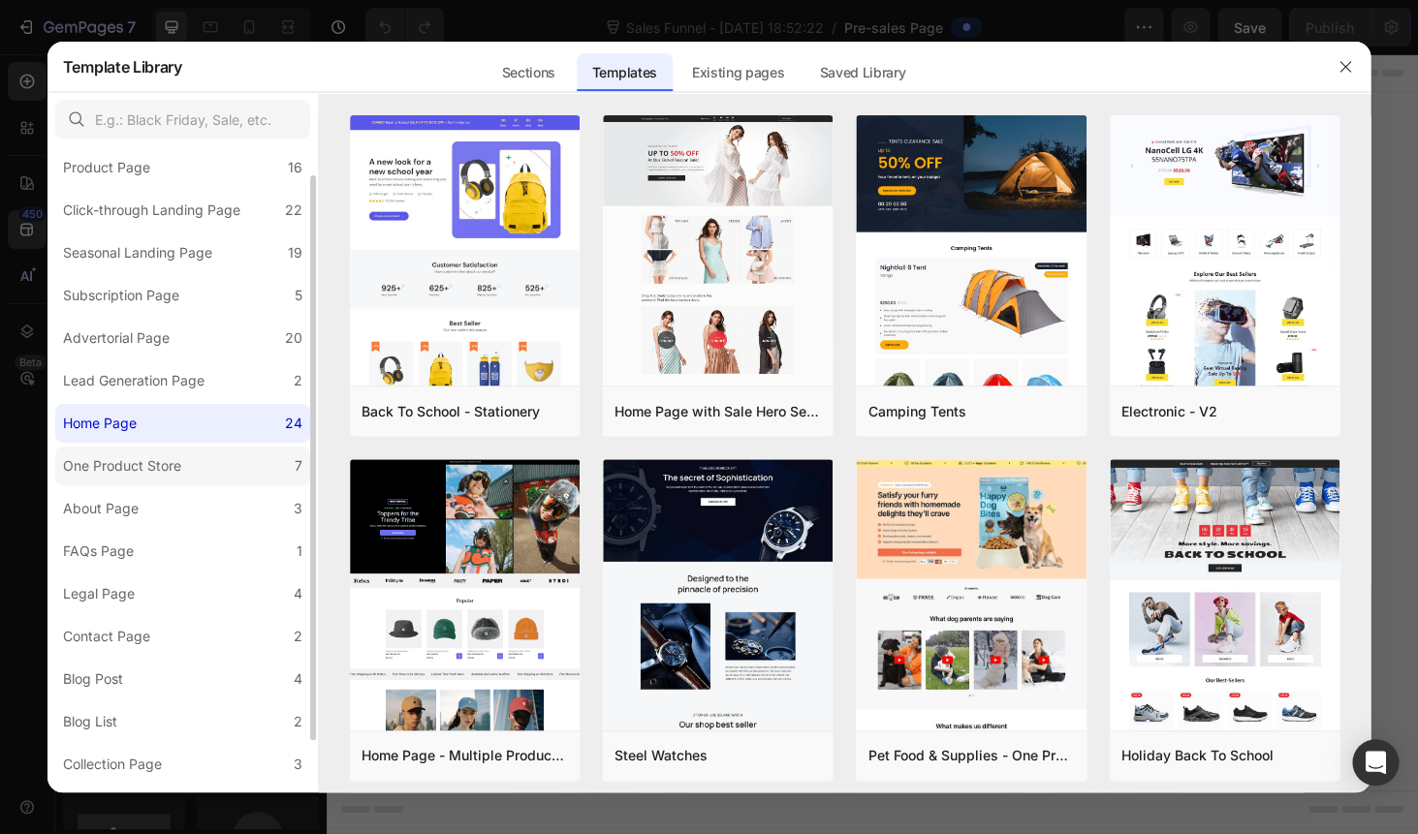
scroll to position [91, 0]
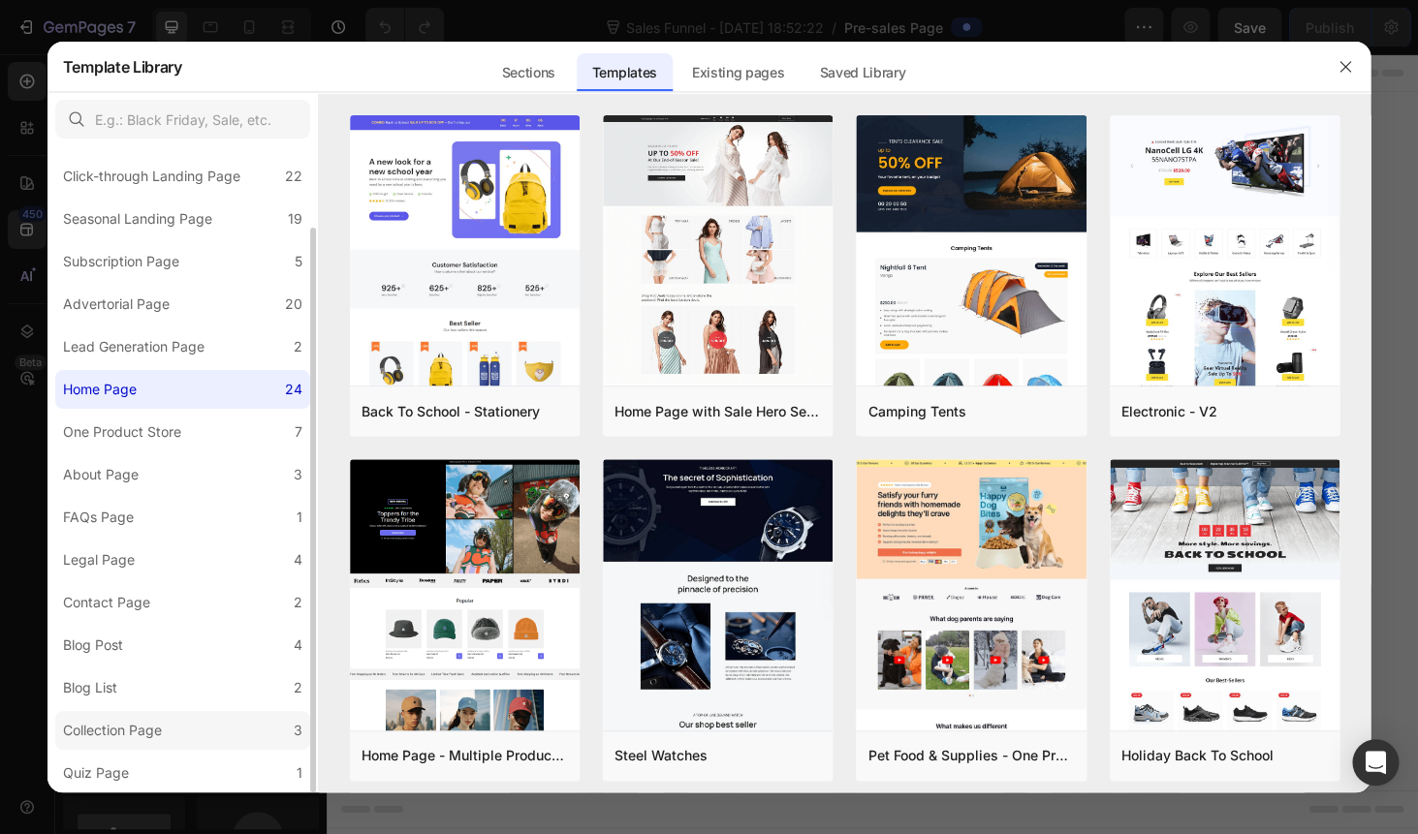
click at [141, 727] on div "Collection Page" at bounding box center [112, 730] width 99 height 23
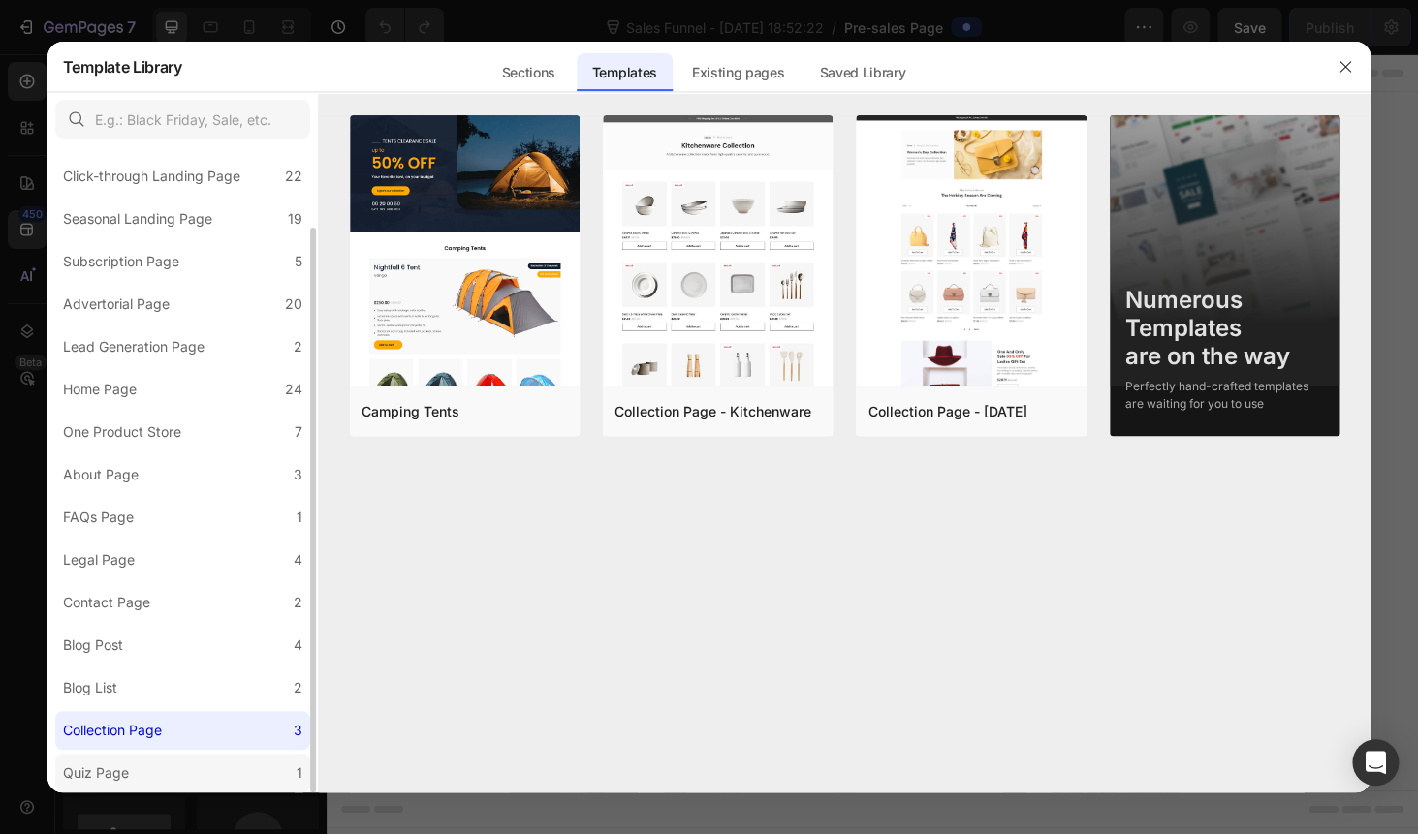
click at [118, 782] on div "Quiz Page" at bounding box center [96, 773] width 66 height 23
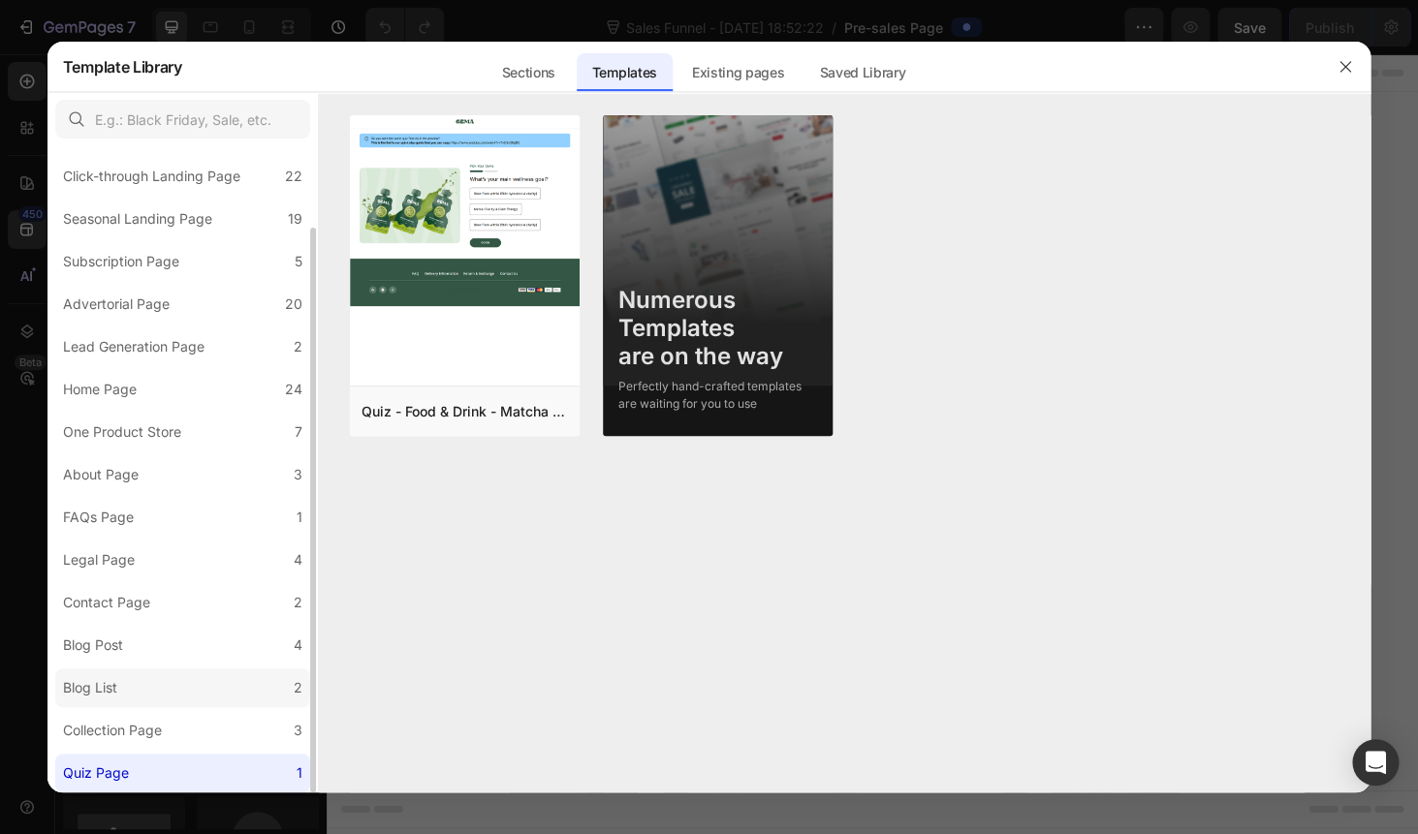
click at [136, 685] on label "Blog List 2" at bounding box center [182, 688] width 255 height 39
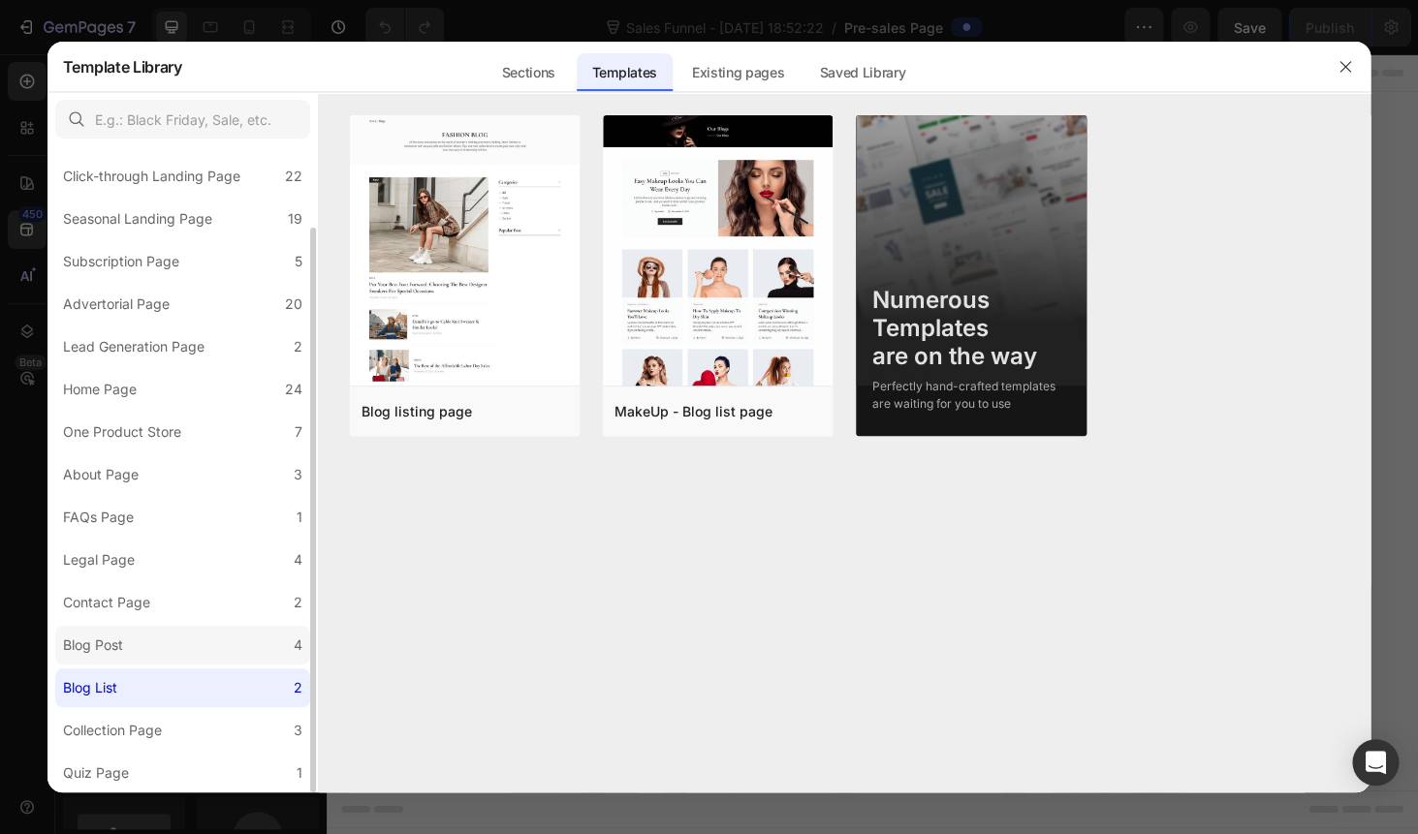
click at [128, 644] on div "Blog Post" at bounding box center [97, 645] width 68 height 23
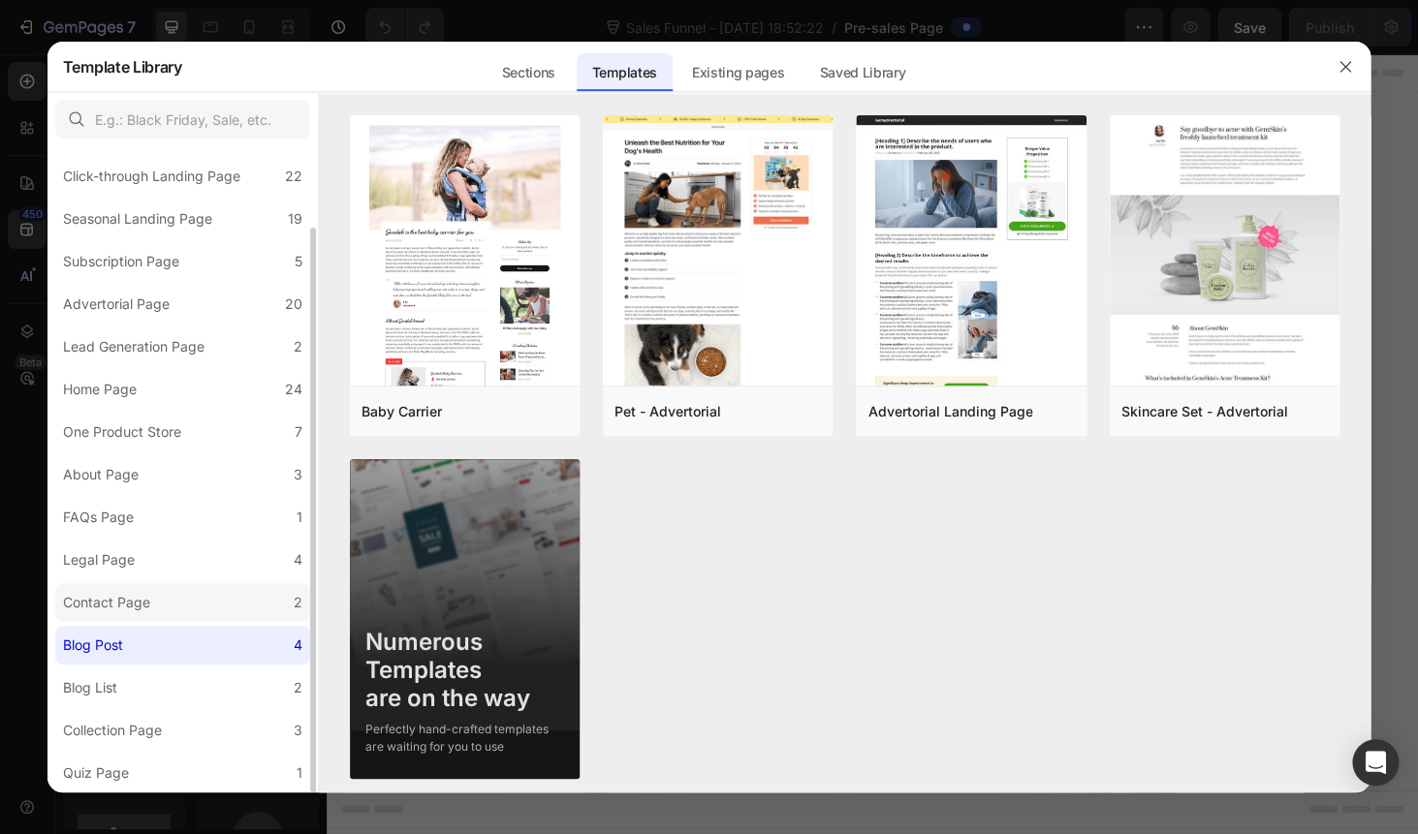
click at [102, 600] on div "Contact Page" at bounding box center [106, 602] width 87 height 23
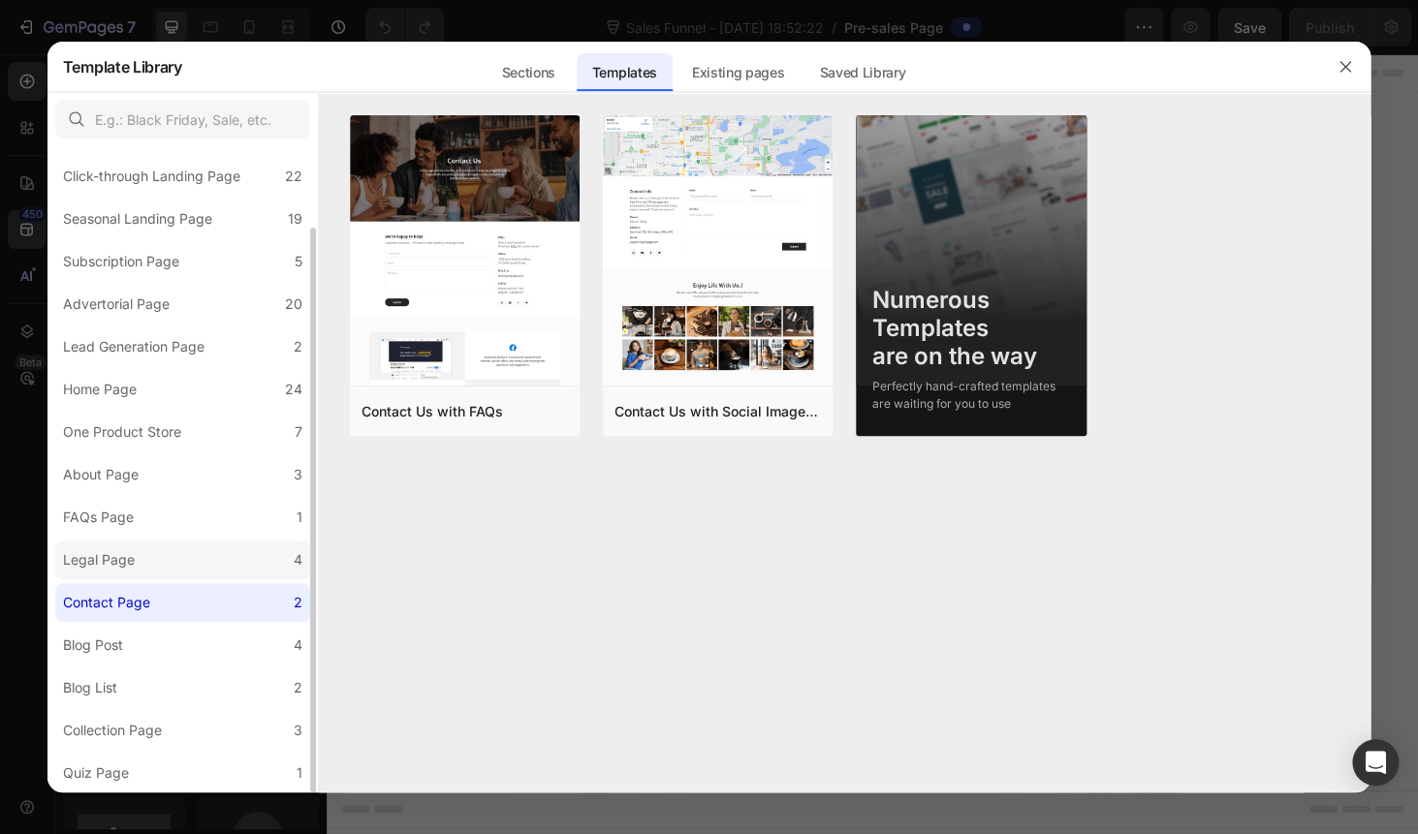
click at [117, 571] on div "Legal Page" at bounding box center [99, 559] width 72 height 23
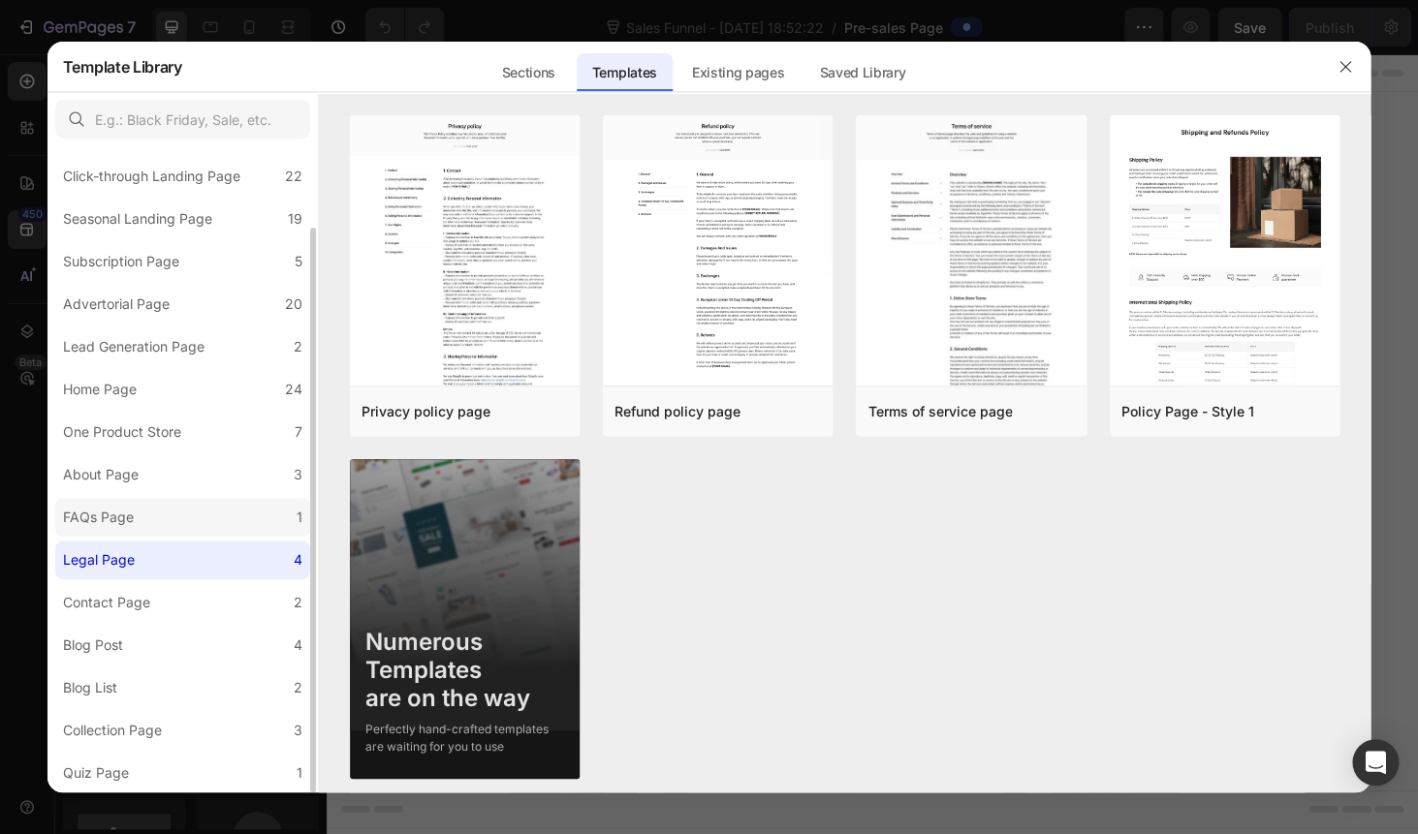
click at [119, 522] on div "FAQs Page" at bounding box center [98, 517] width 71 height 23
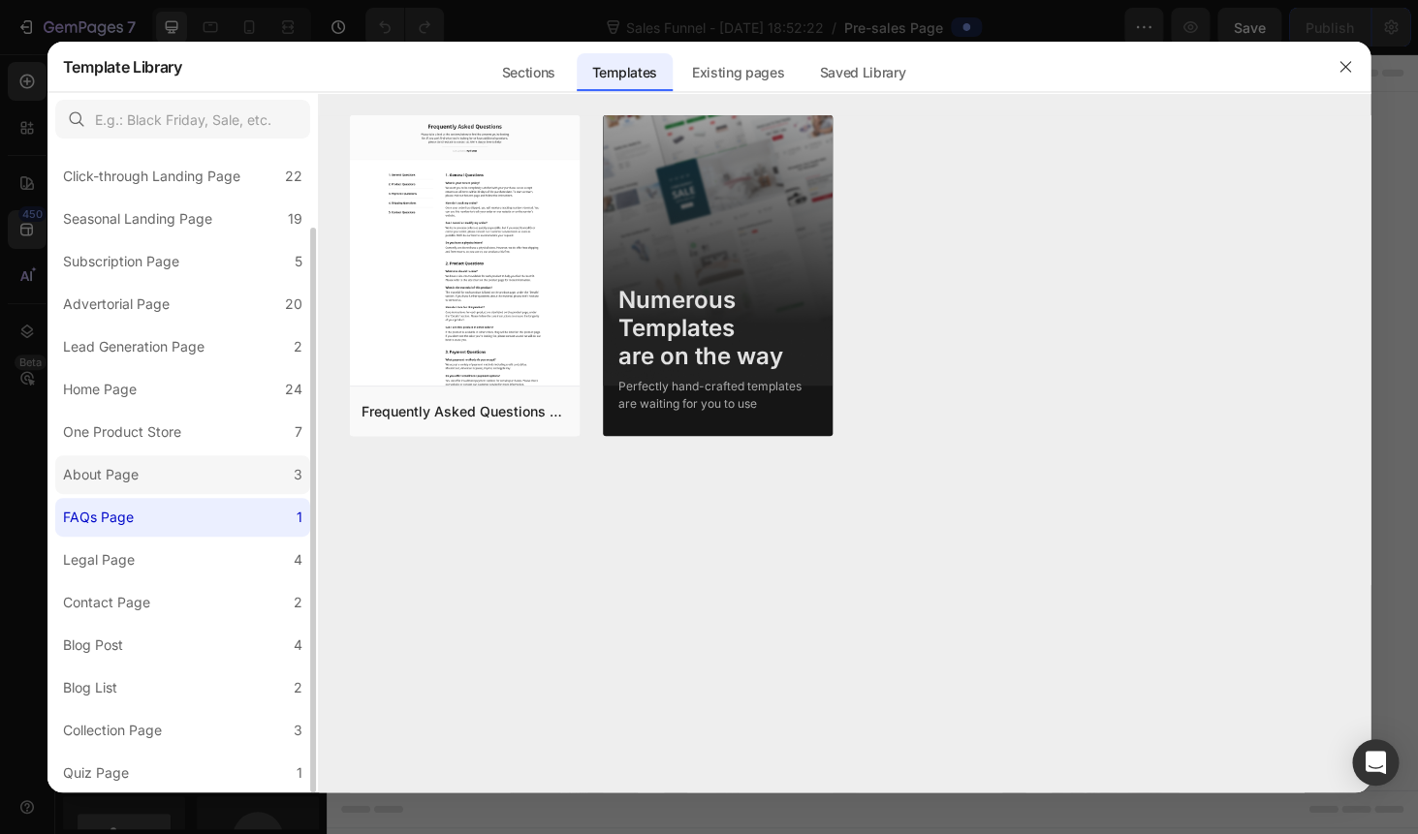
click at [122, 488] on label "About Page 3" at bounding box center [182, 474] width 255 height 39
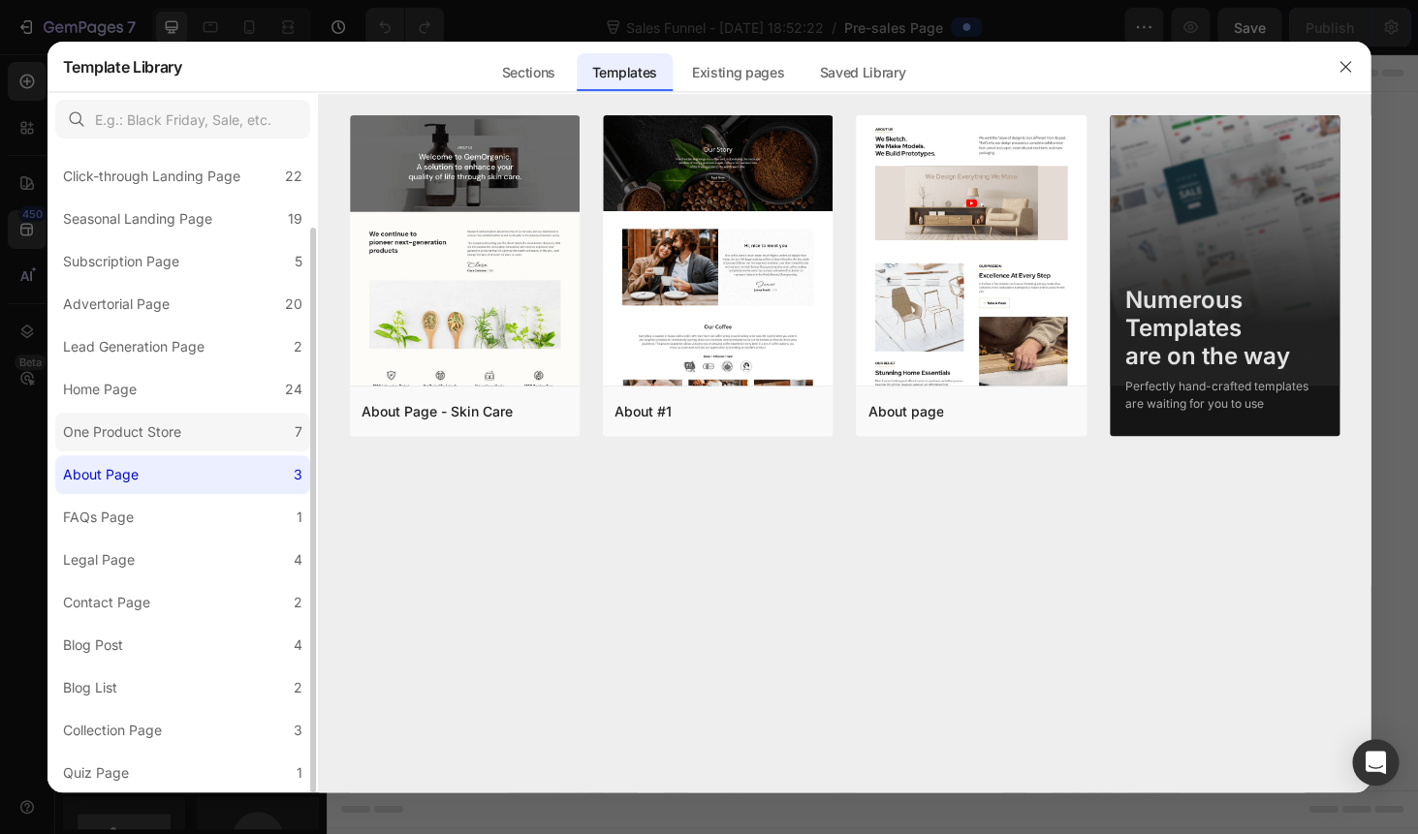
click at [126, 442] on div "One Product Store" at bounding box center [122, 432] width 118 height 23
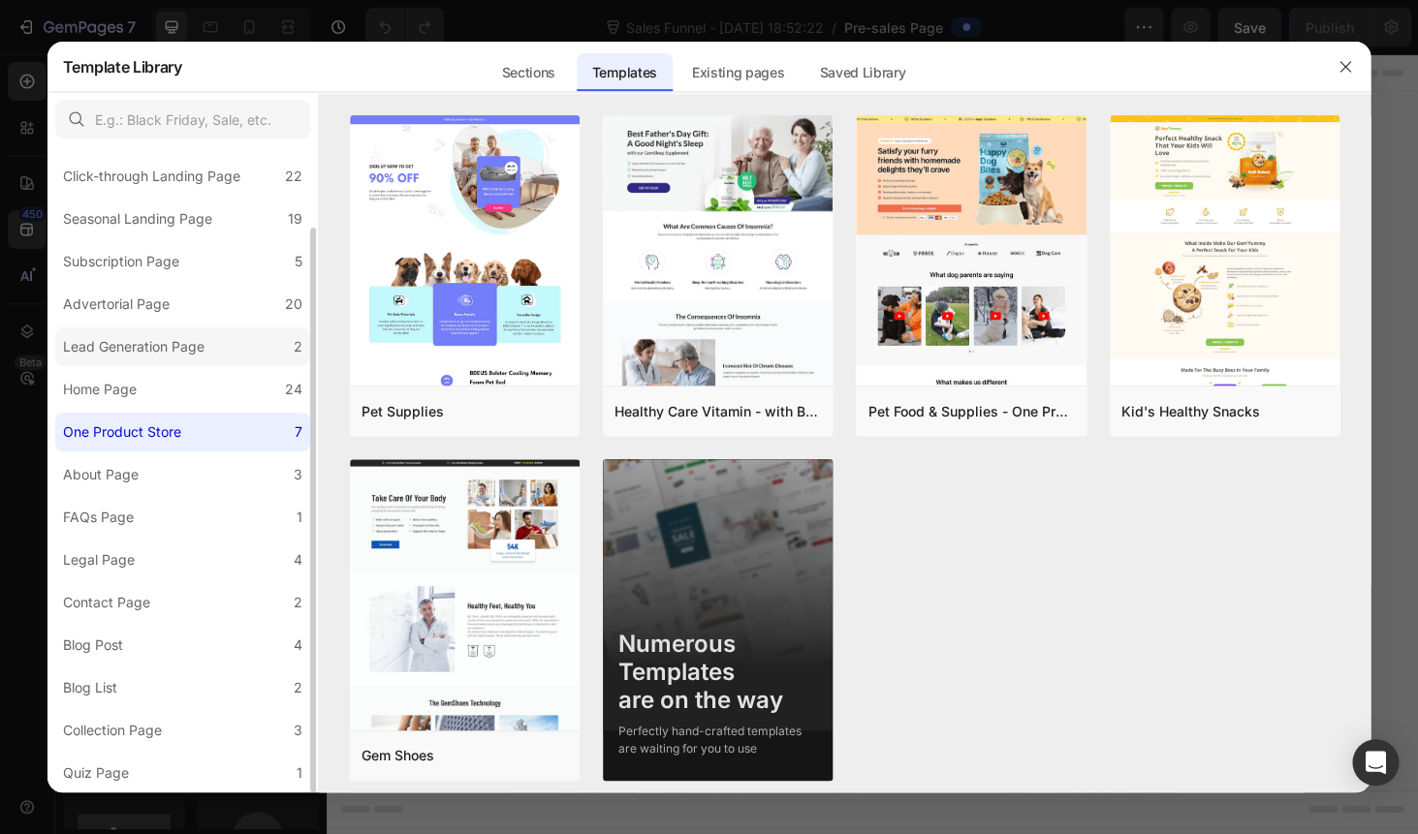
click at [117, 341] on div "Lead Generation Page" at bounding box center [133, 346] width 141 height 23
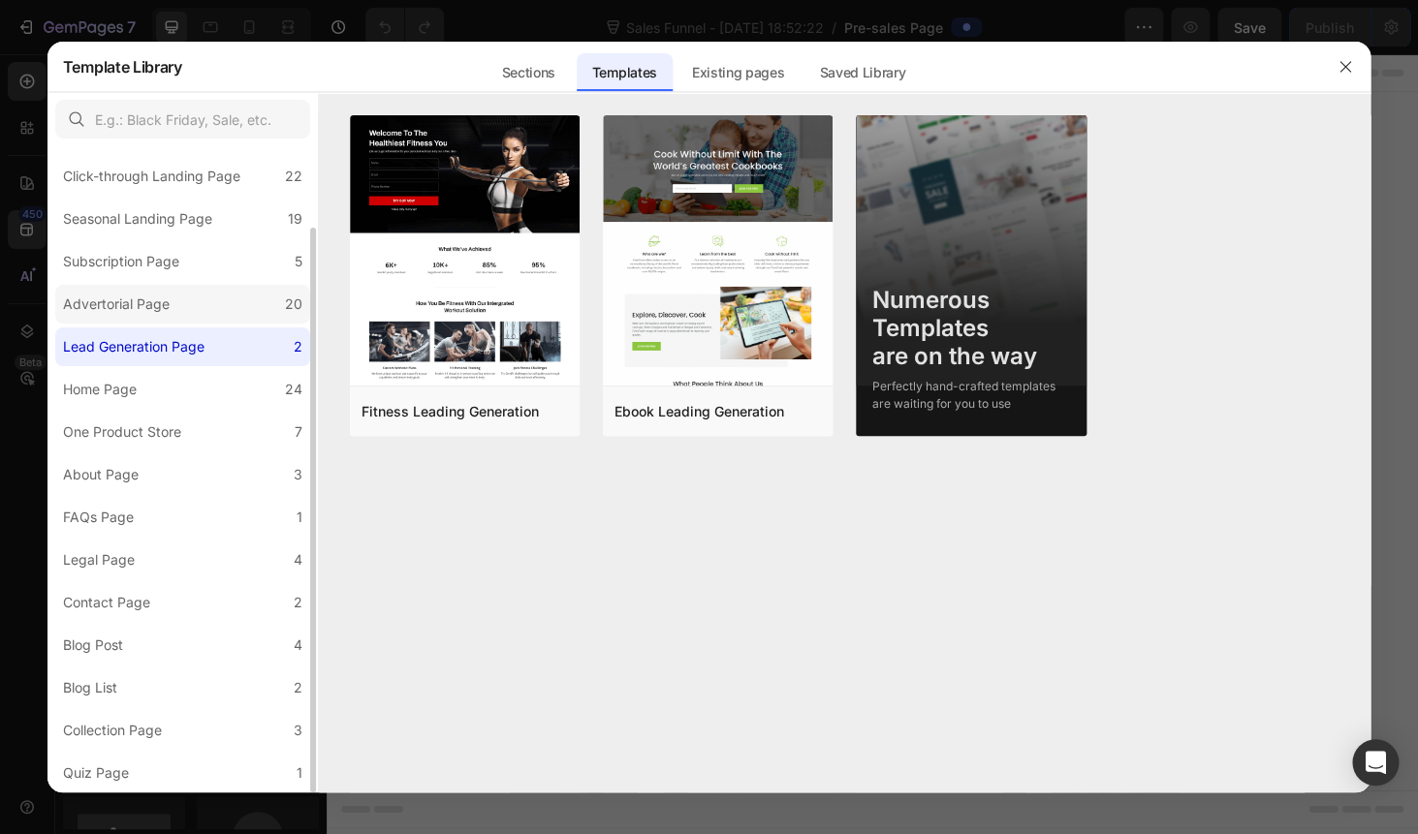
click at [164, 299] on div "Advertorial Page" at bounding box center [116, 304] width 107 height 23
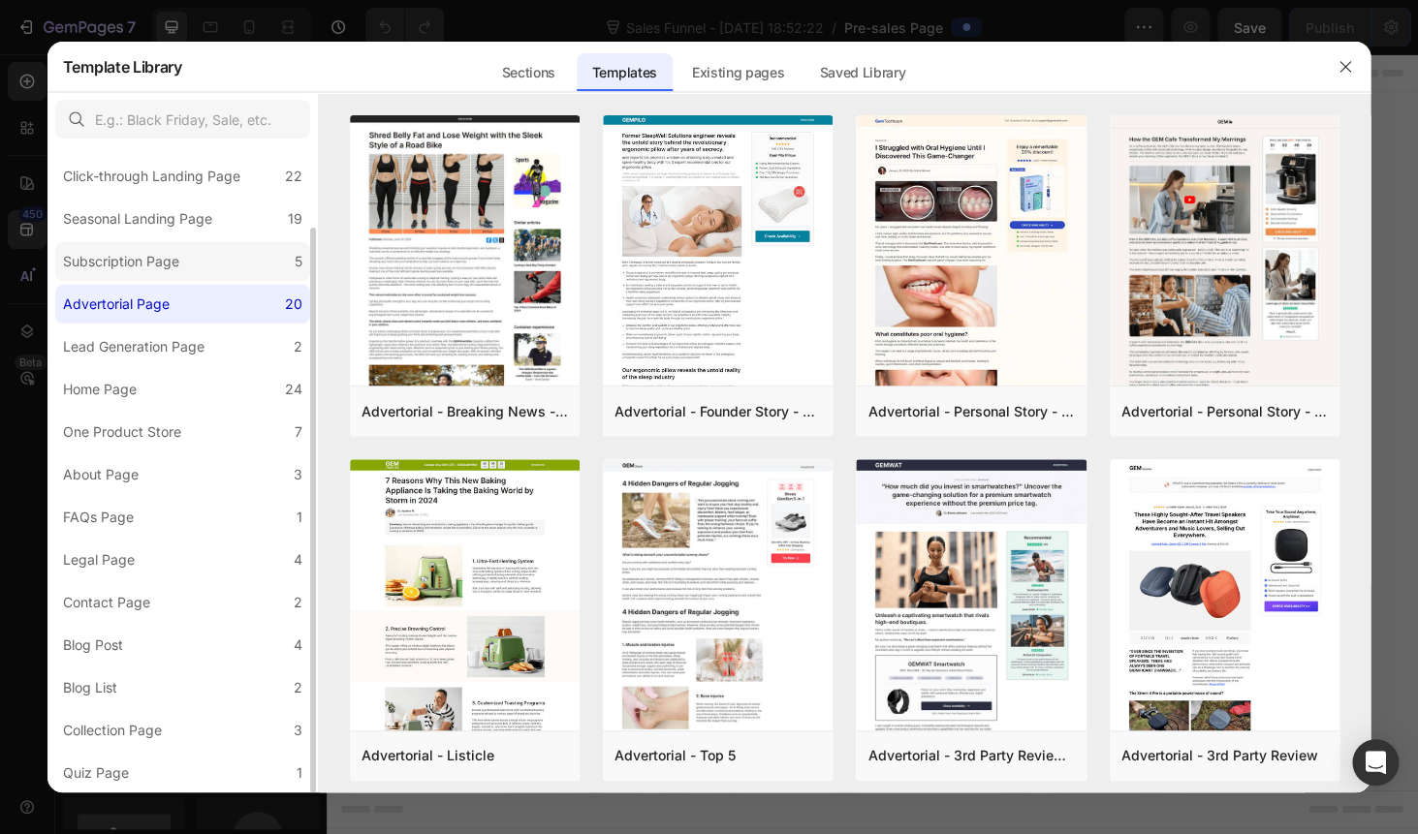
click at [171, 259] on div "Subscription Page" at bounding box center [121, 261] width 116 height 23
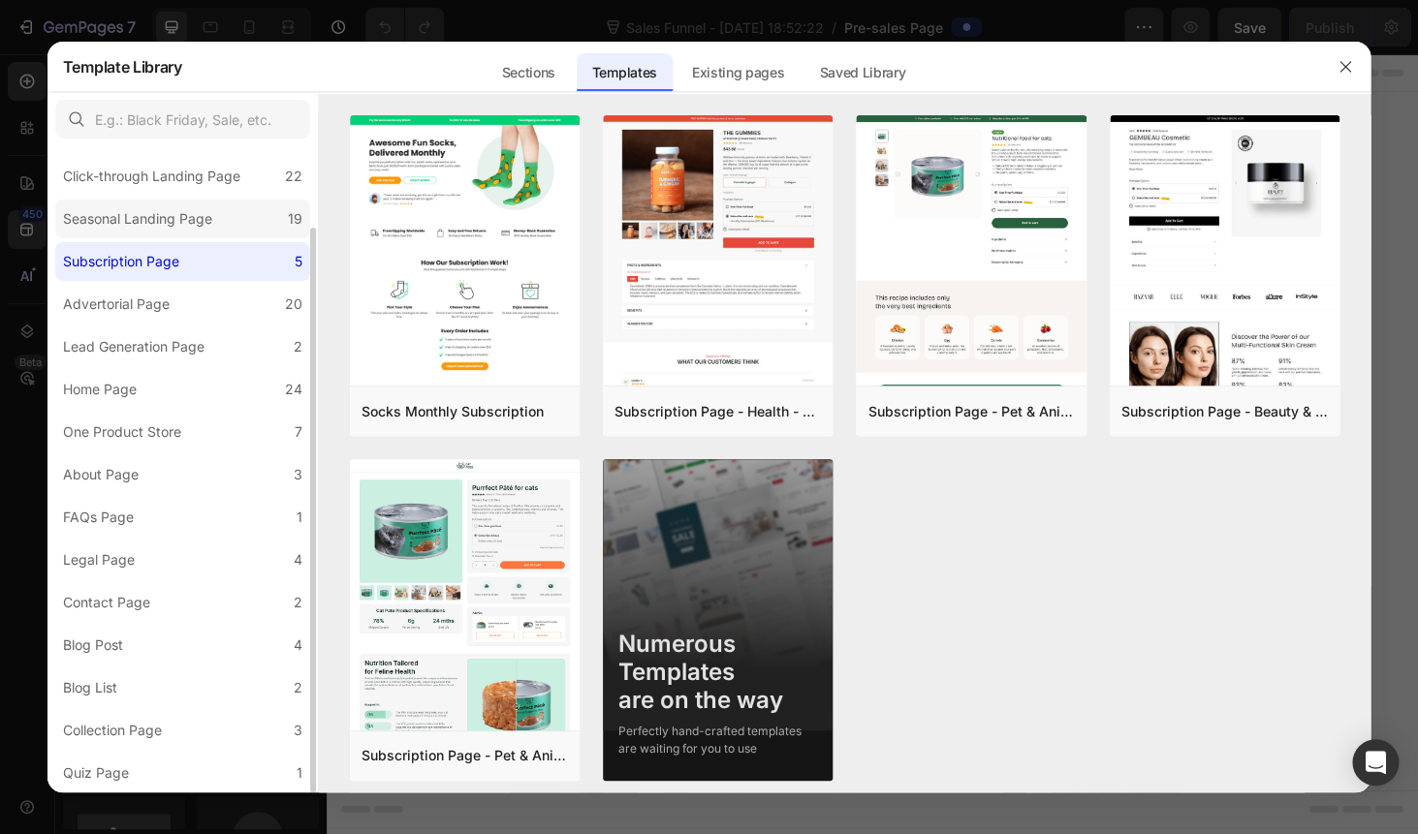
click at [151, 225] on div "Seasonal Landing Page" at bounding box center [137, 218] width 149 height 23
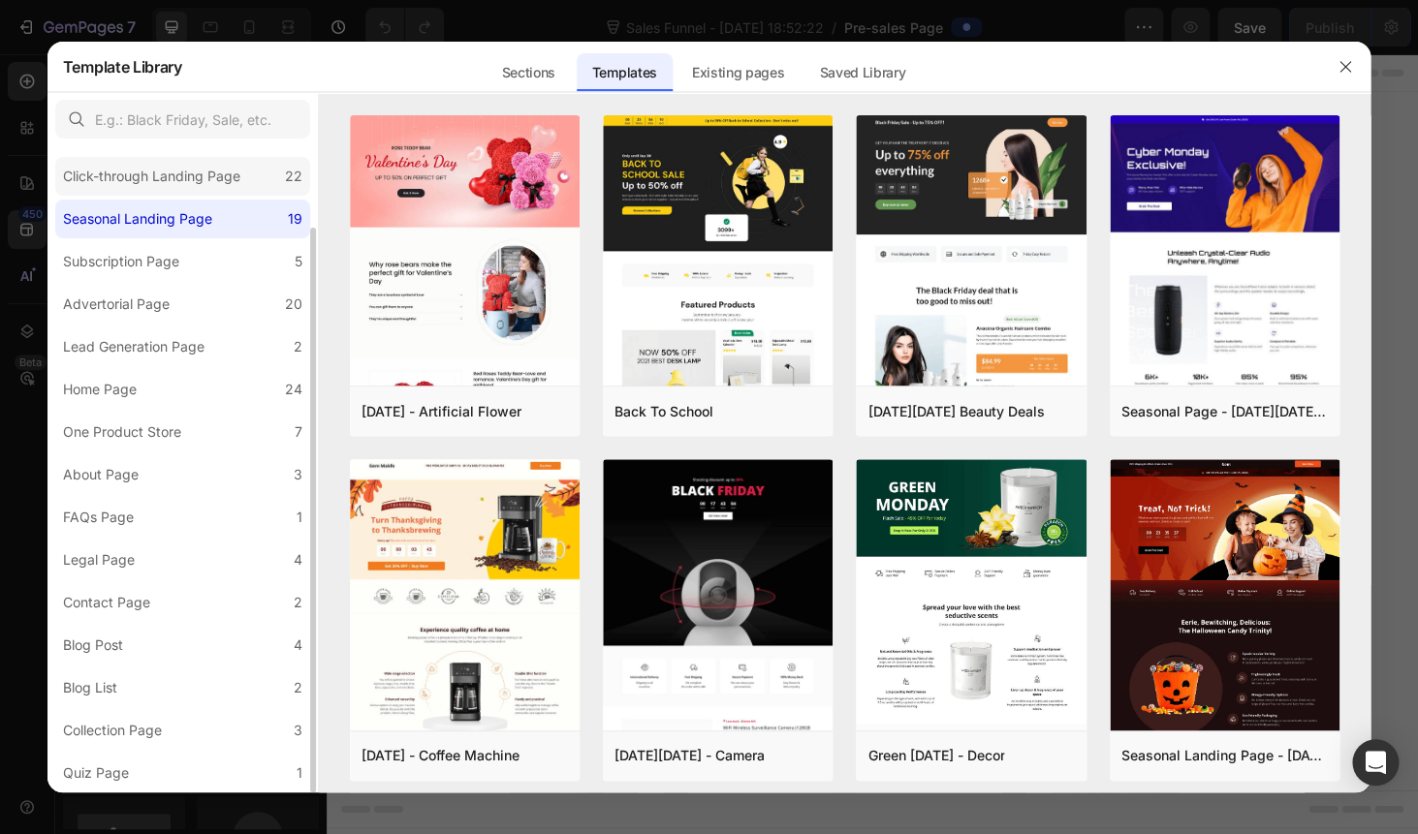
click at [147, 186] on div "Click-through Landing Page" at bounding box center [151, 176] width 177 height 23
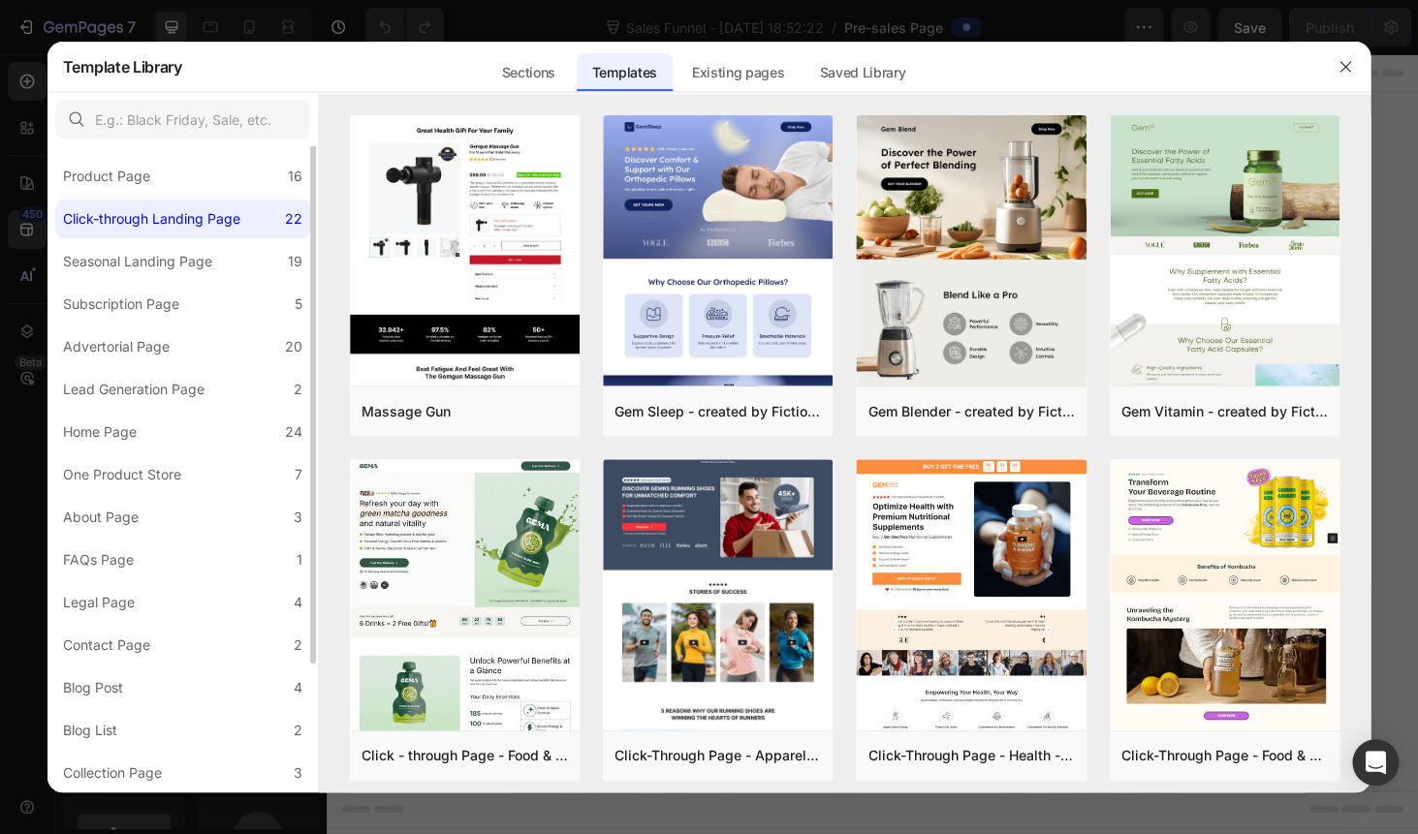
scroll to position [0, 0]
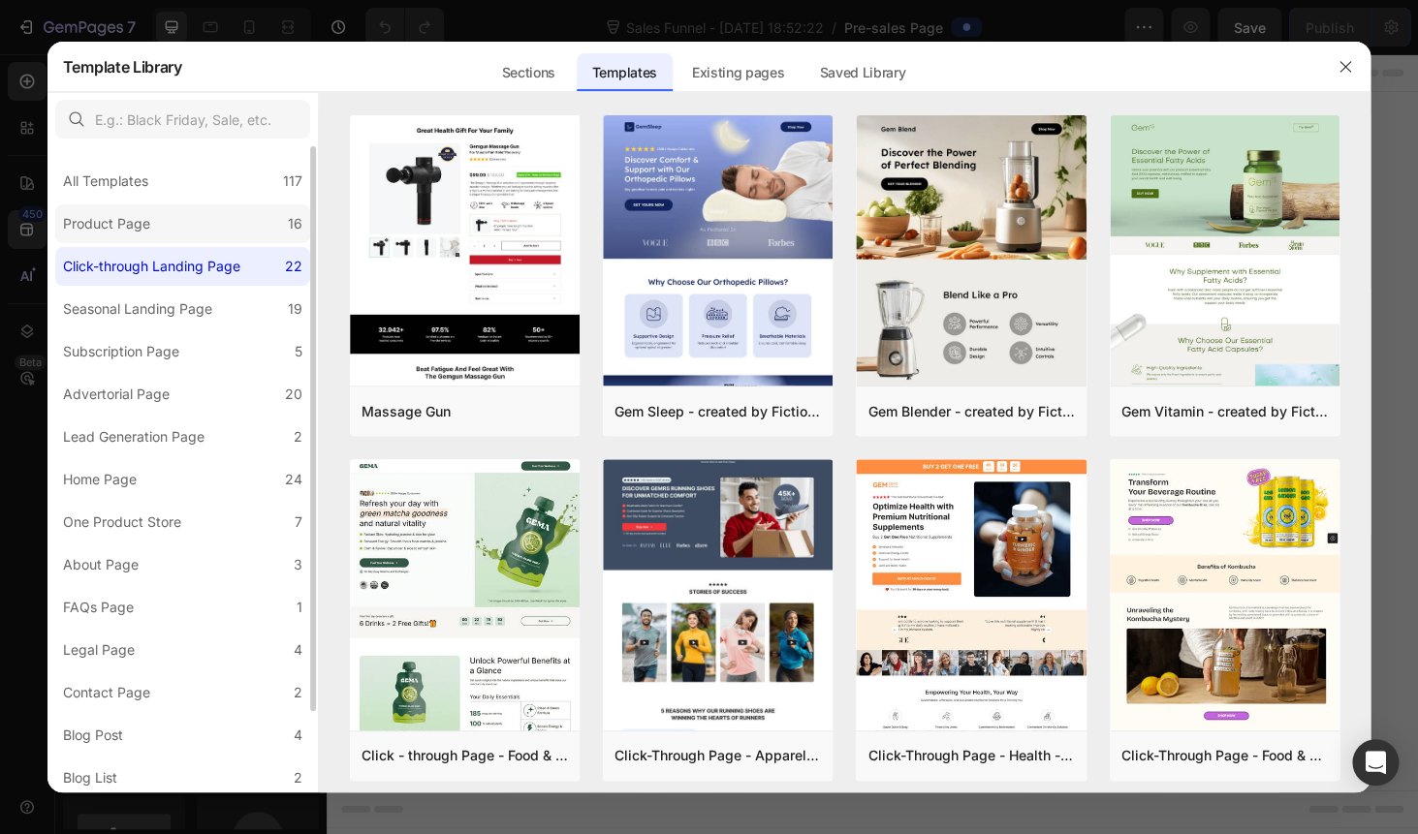
click at [137, 225] on div "Product Page" at bounding box center [106, 223] width 87 height 23
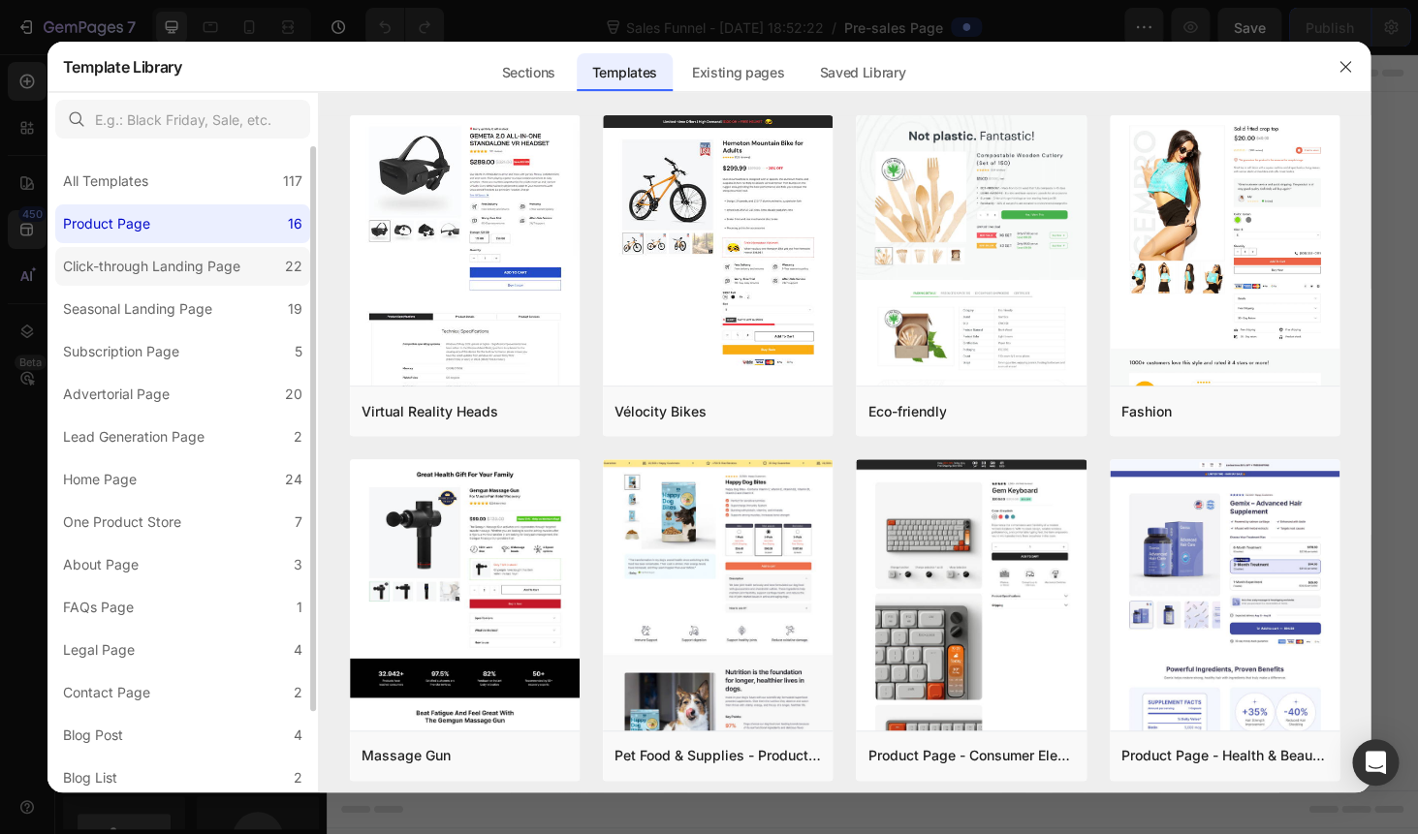
scroll to position [91, 0]
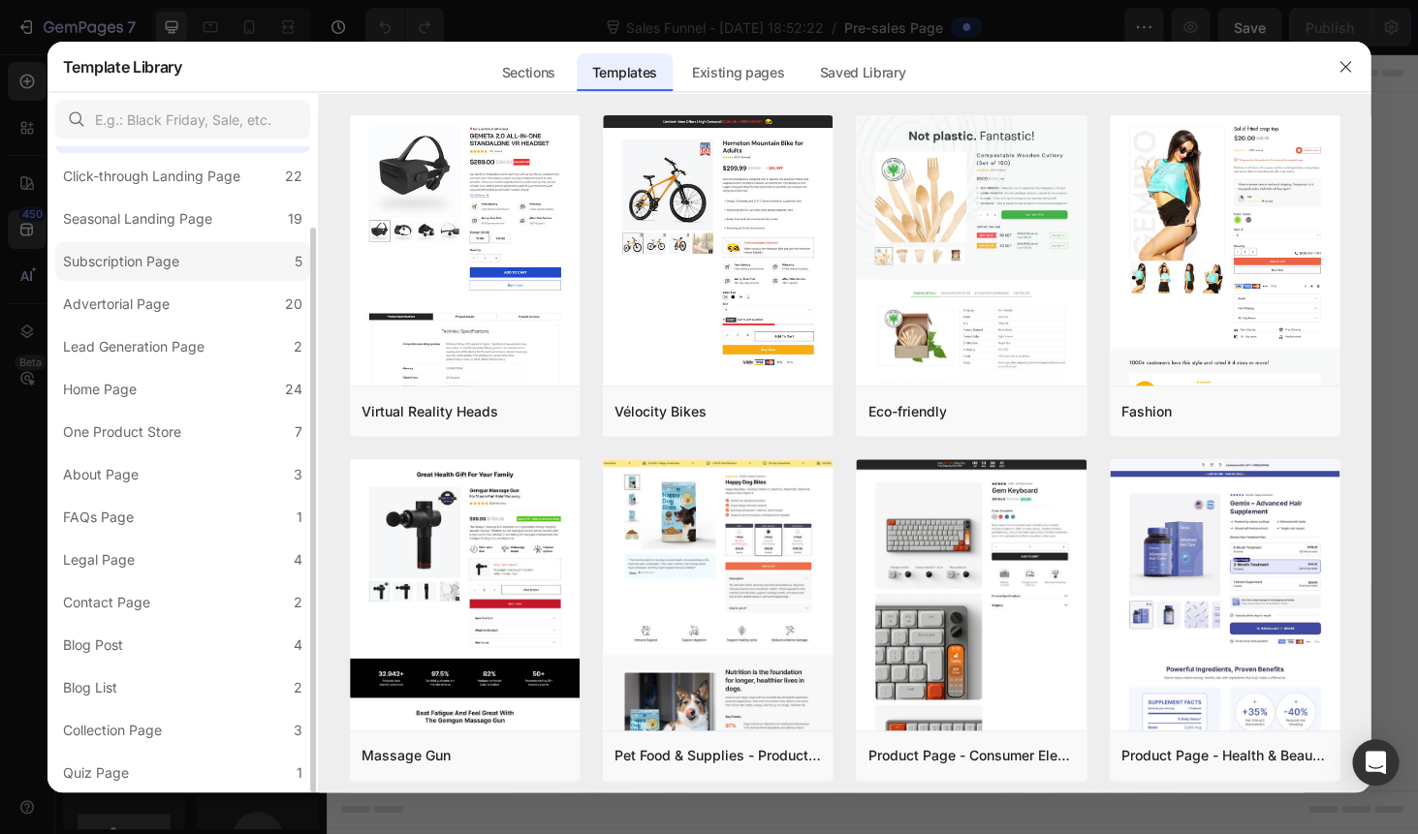
click at [171, 272] on div "Subscription Page" at bounding box center [121, 261] width 116 height 23
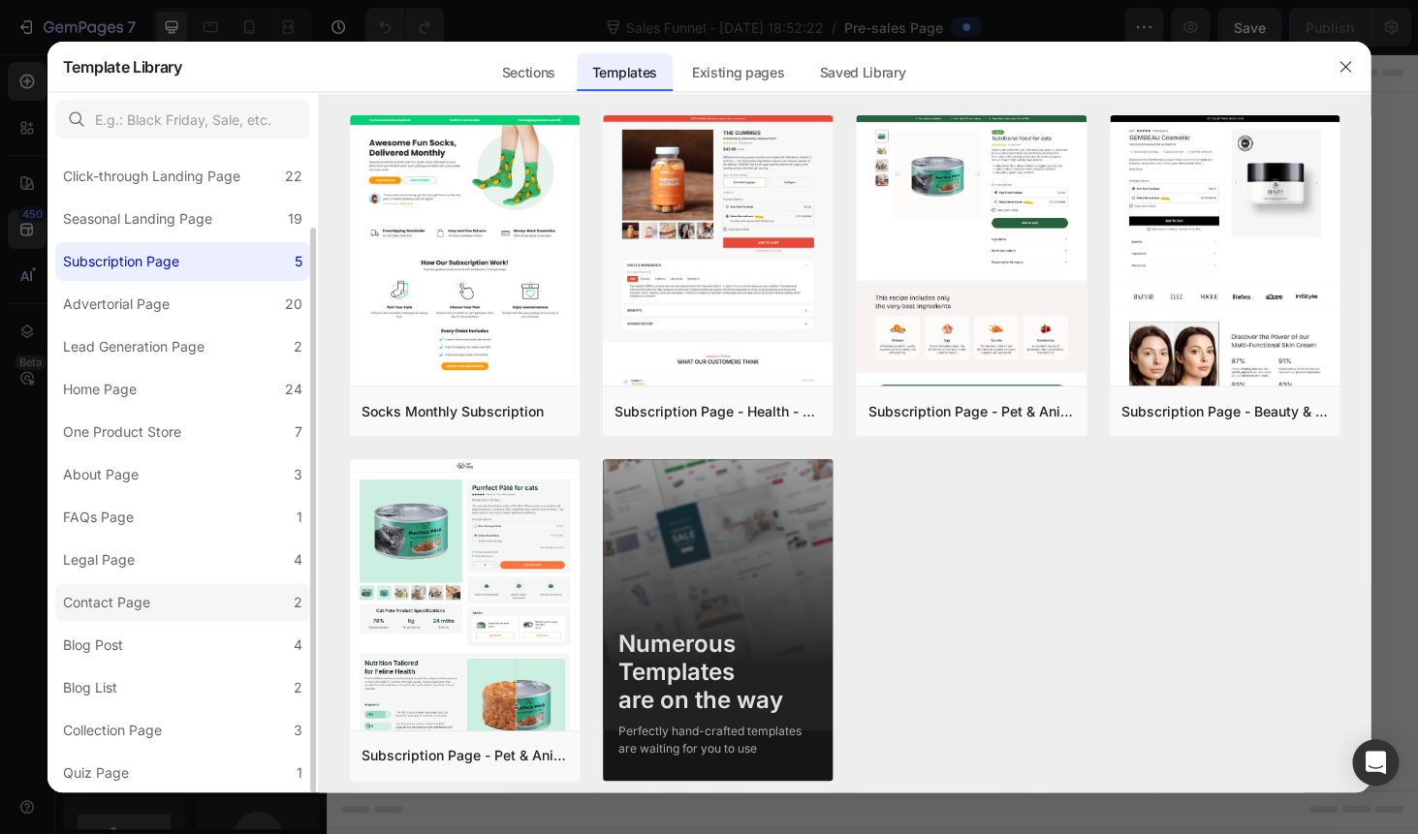
click at [146, 597] on div "Contact Page" at bounding box center [106, 602] width 87 height 23
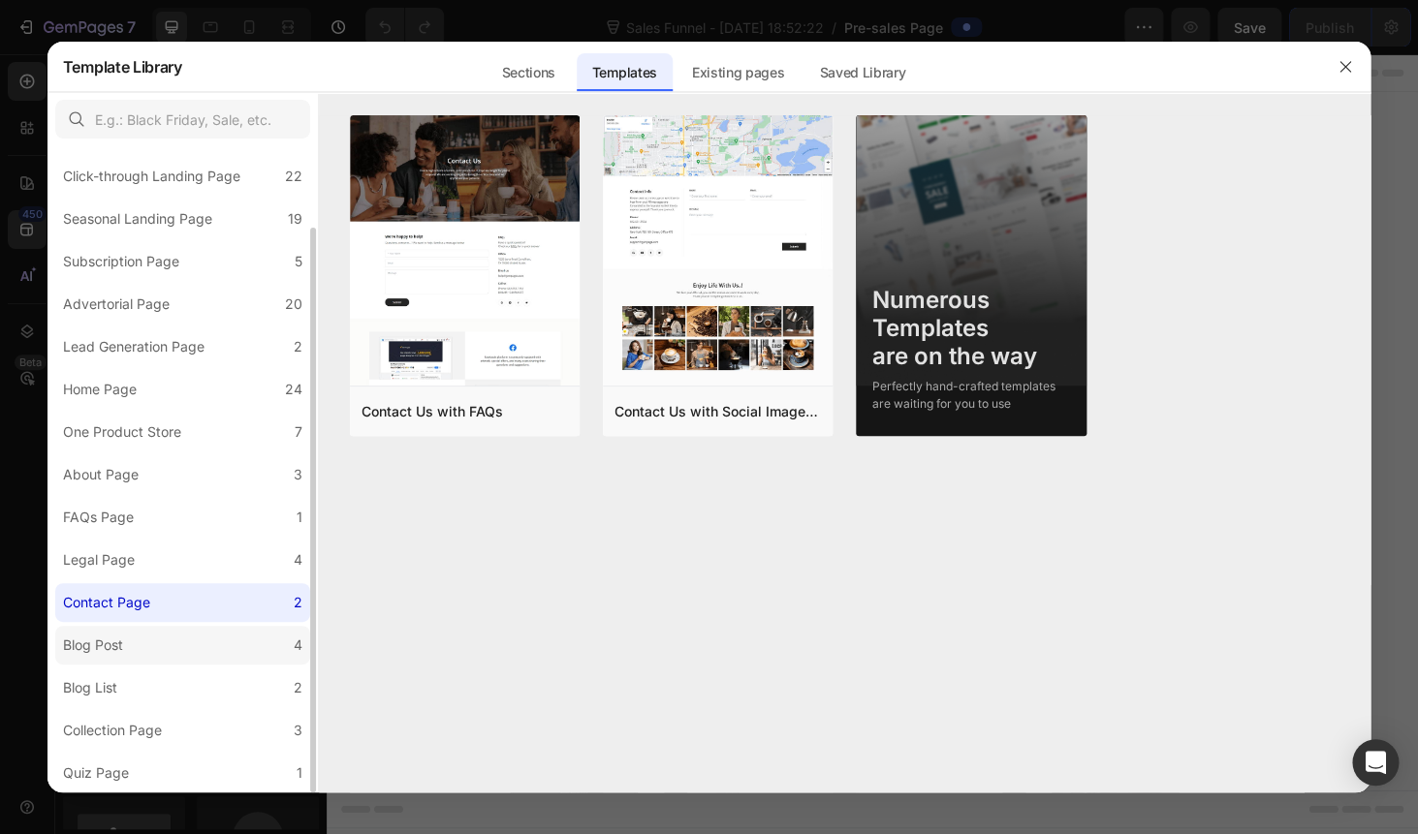
click at [131, 637] on div "Blog Post" at bounding box center [97, 645] width 68 height 23
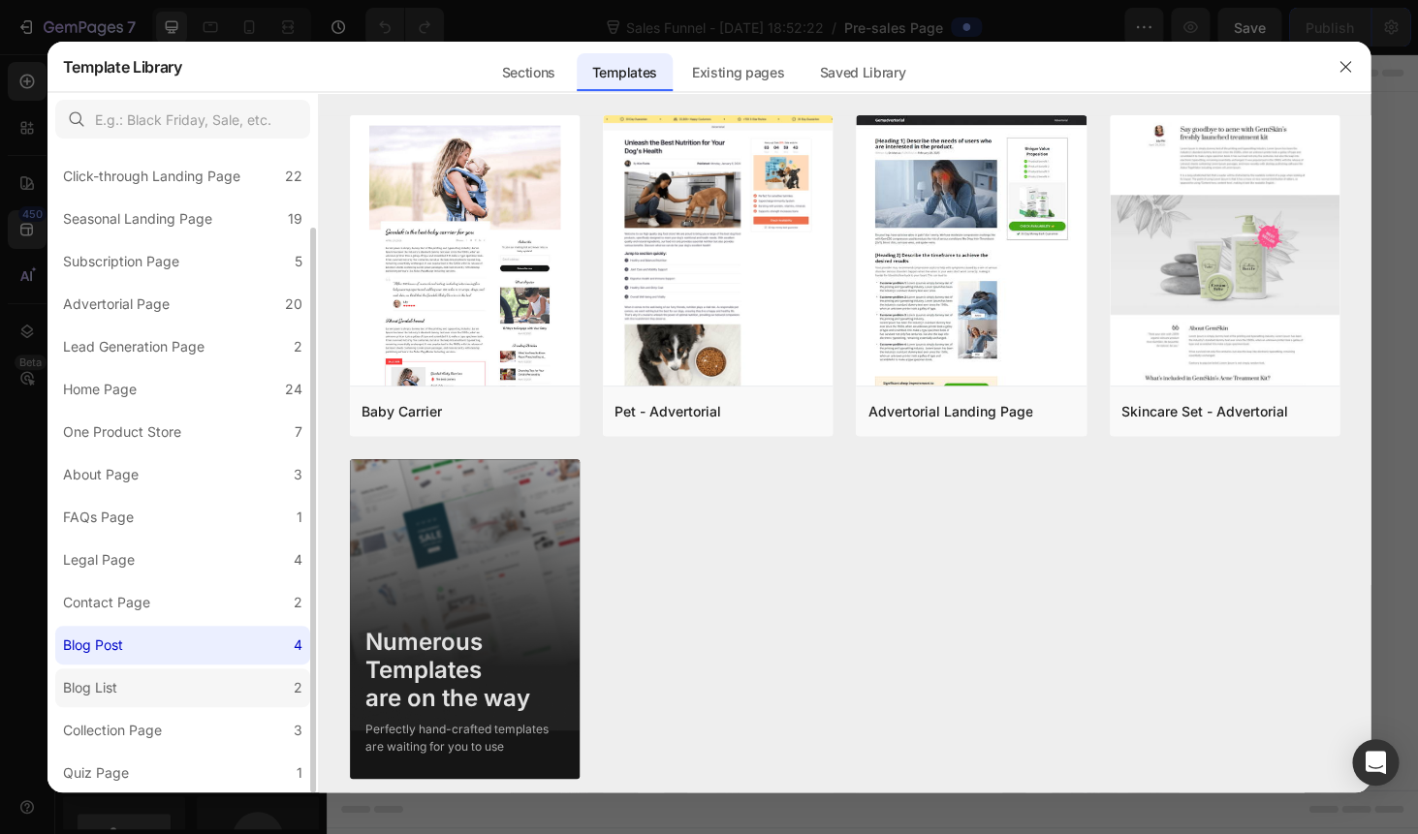
click at [120, 680] on div "Blog List" at bounding box center [94, 687] width 62 height 23
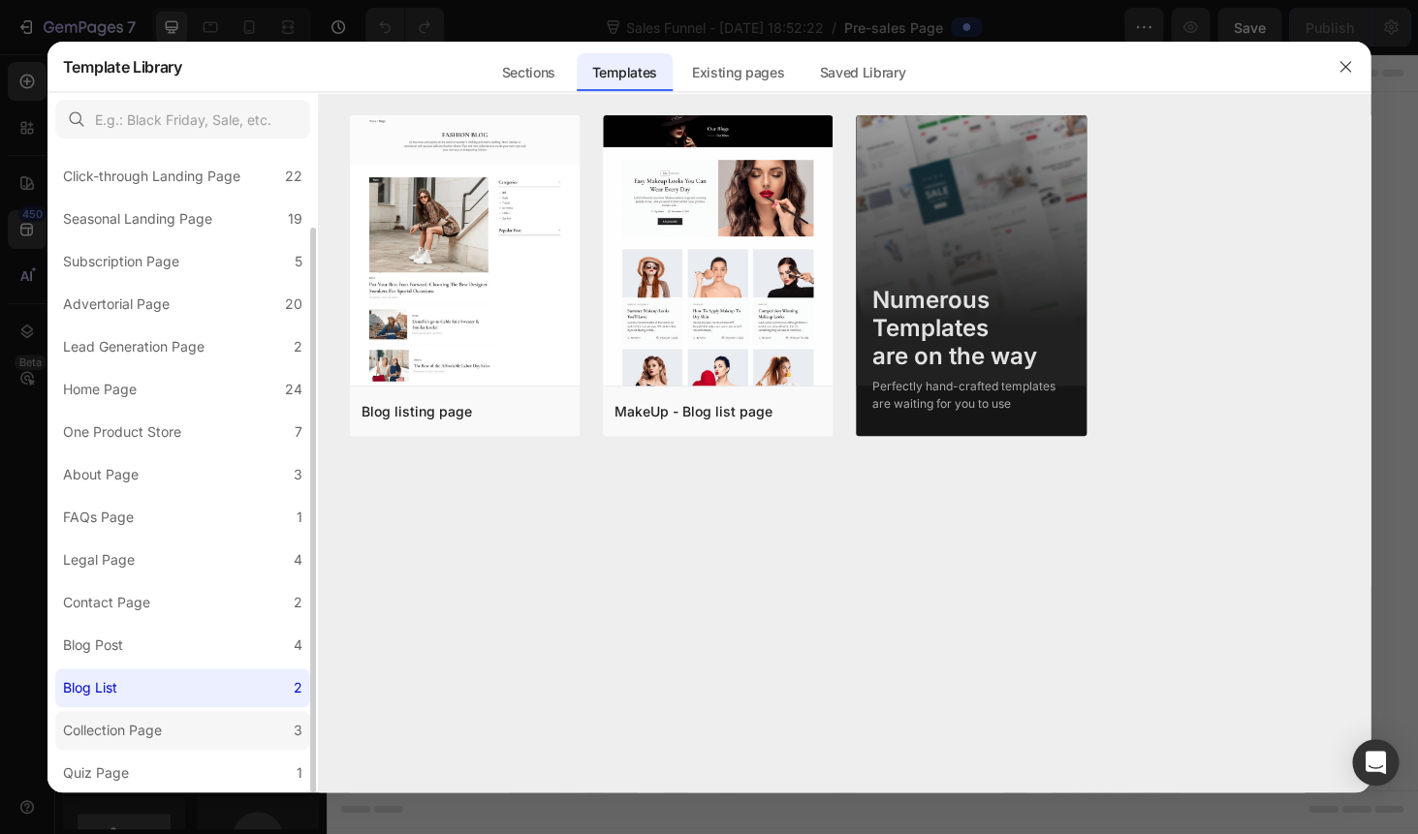
click at [123, 737] on div "Collection Page" at bounding box center [112, 730] width 99 height 23
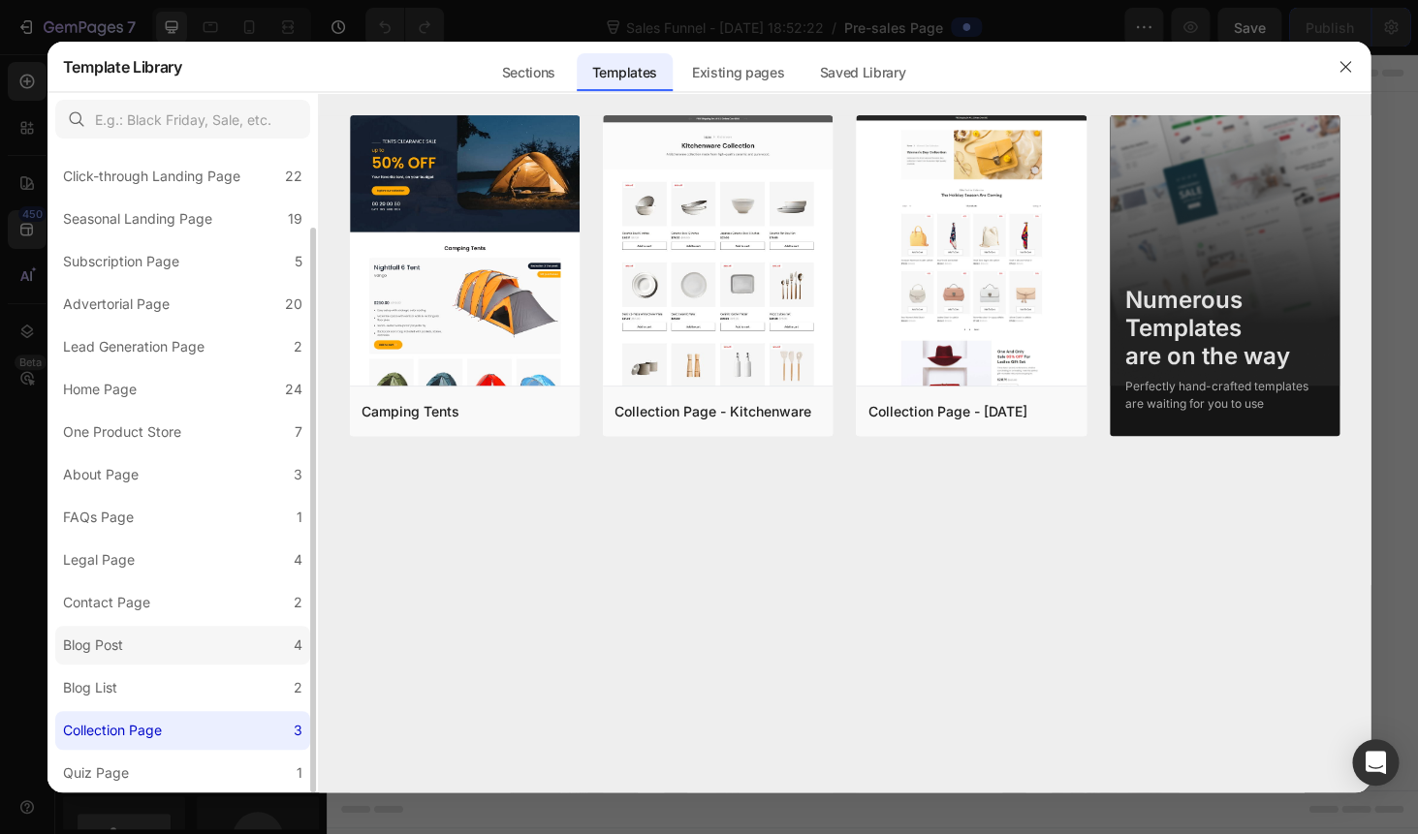
click at [109, 648] on div "Blog Post" at bounding box center [93, 645] width 60 height 23
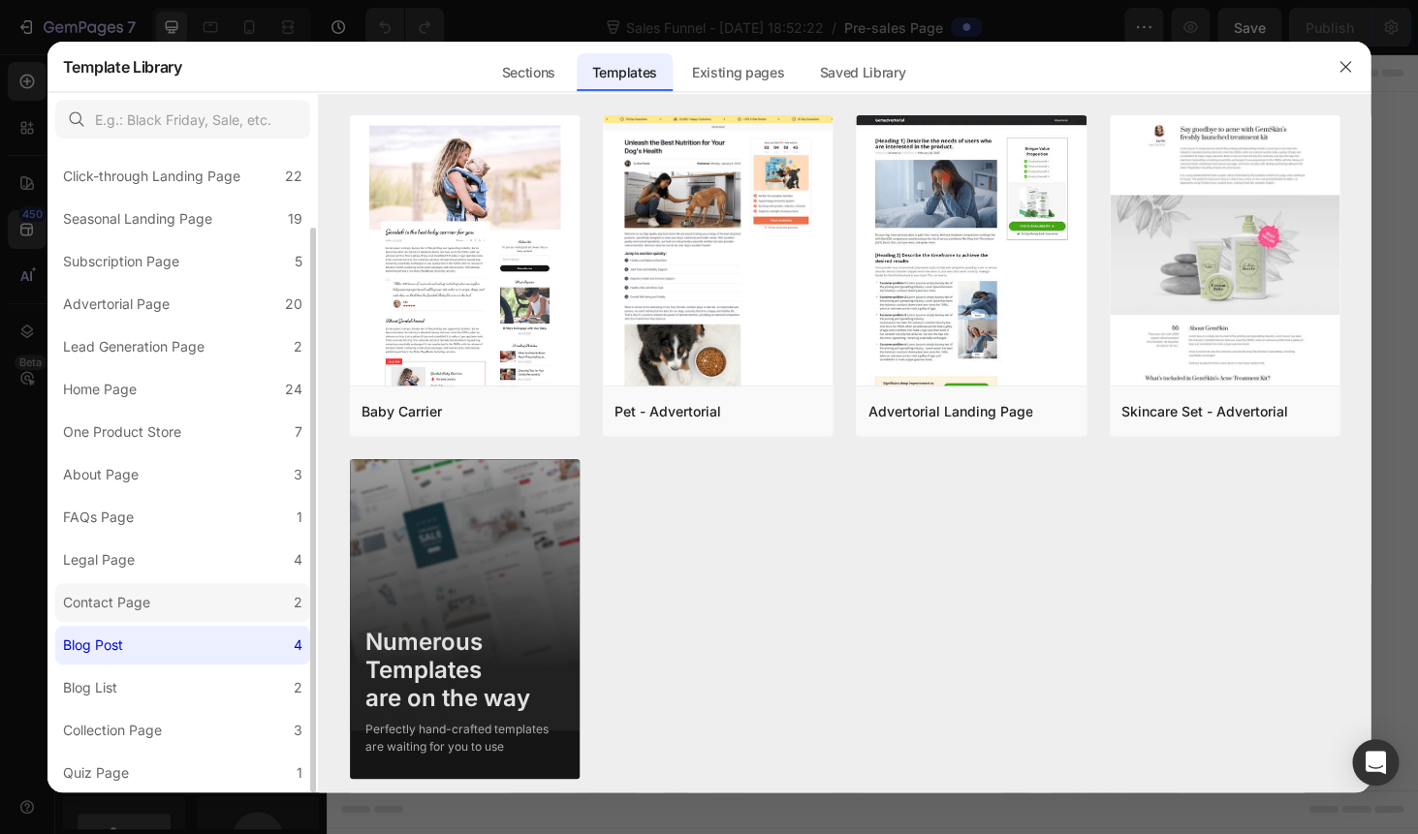
click at [107, 609] on div "Contact Page" at bounding box center [106, 602] width 87 height 23
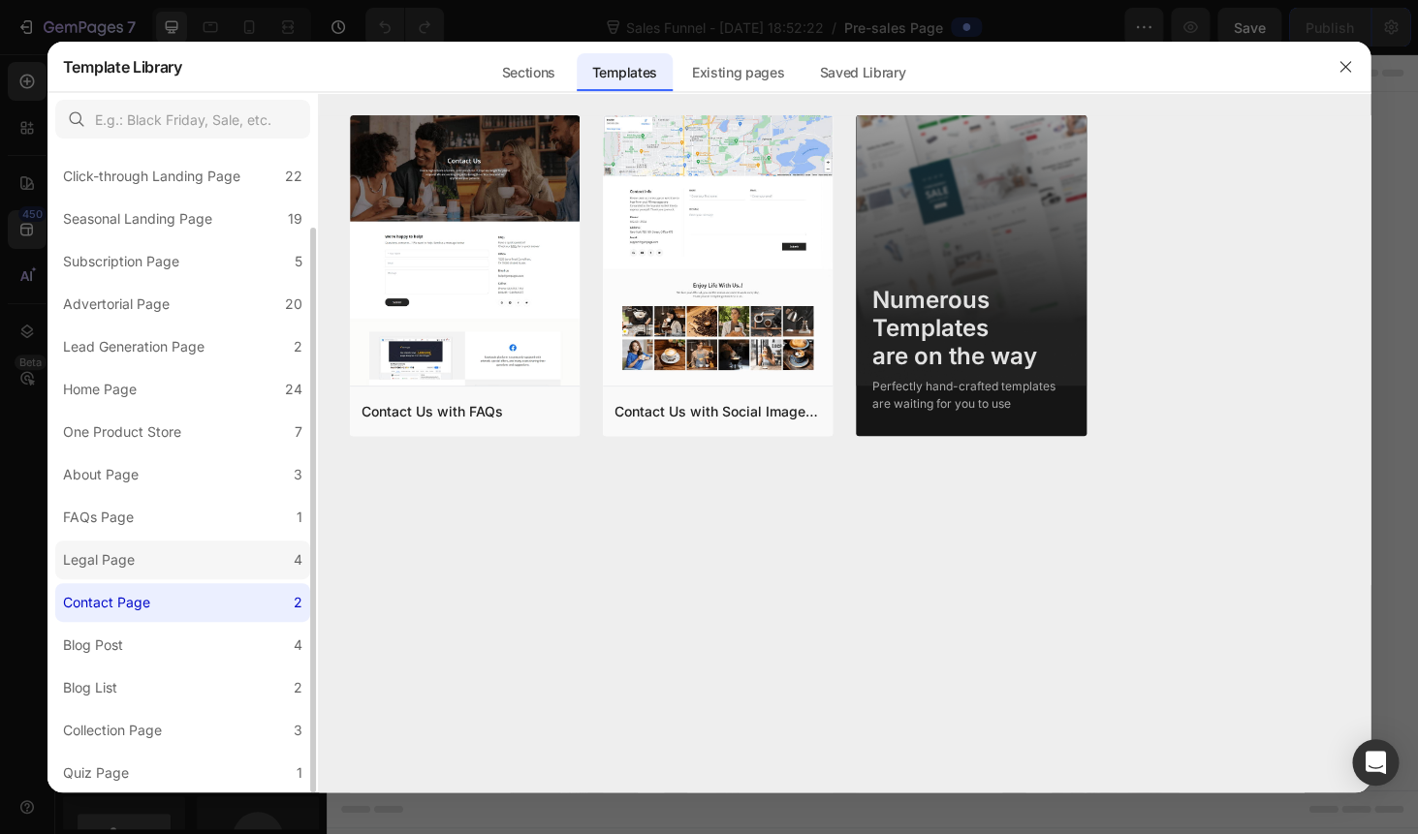
click at [103, 561] on div "Legal Page" at bounding box center [99, 559] width 72 height 23
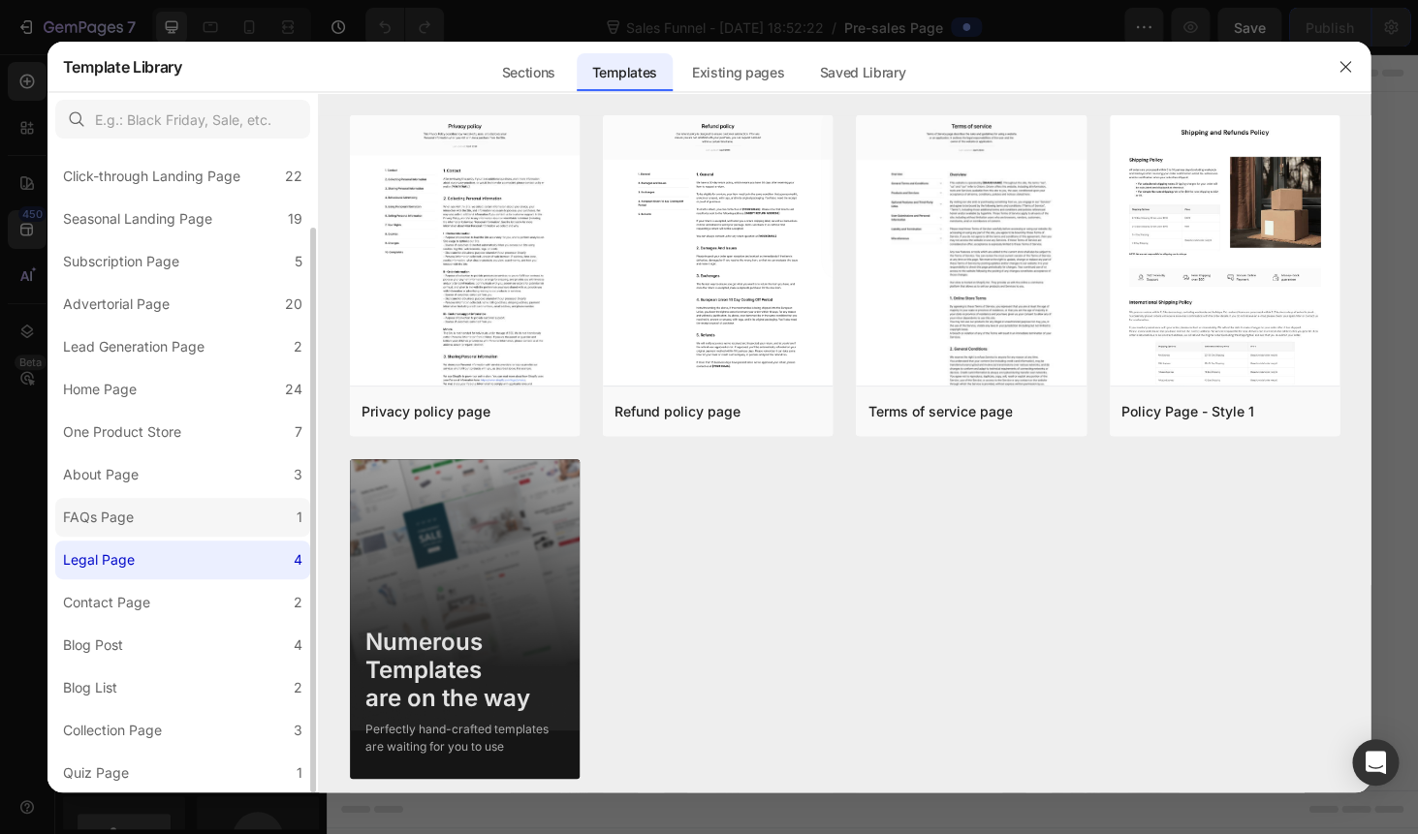
click at [98, 522] on div "FAQs Page" at bounding box center [98, 517] width 71 height 23
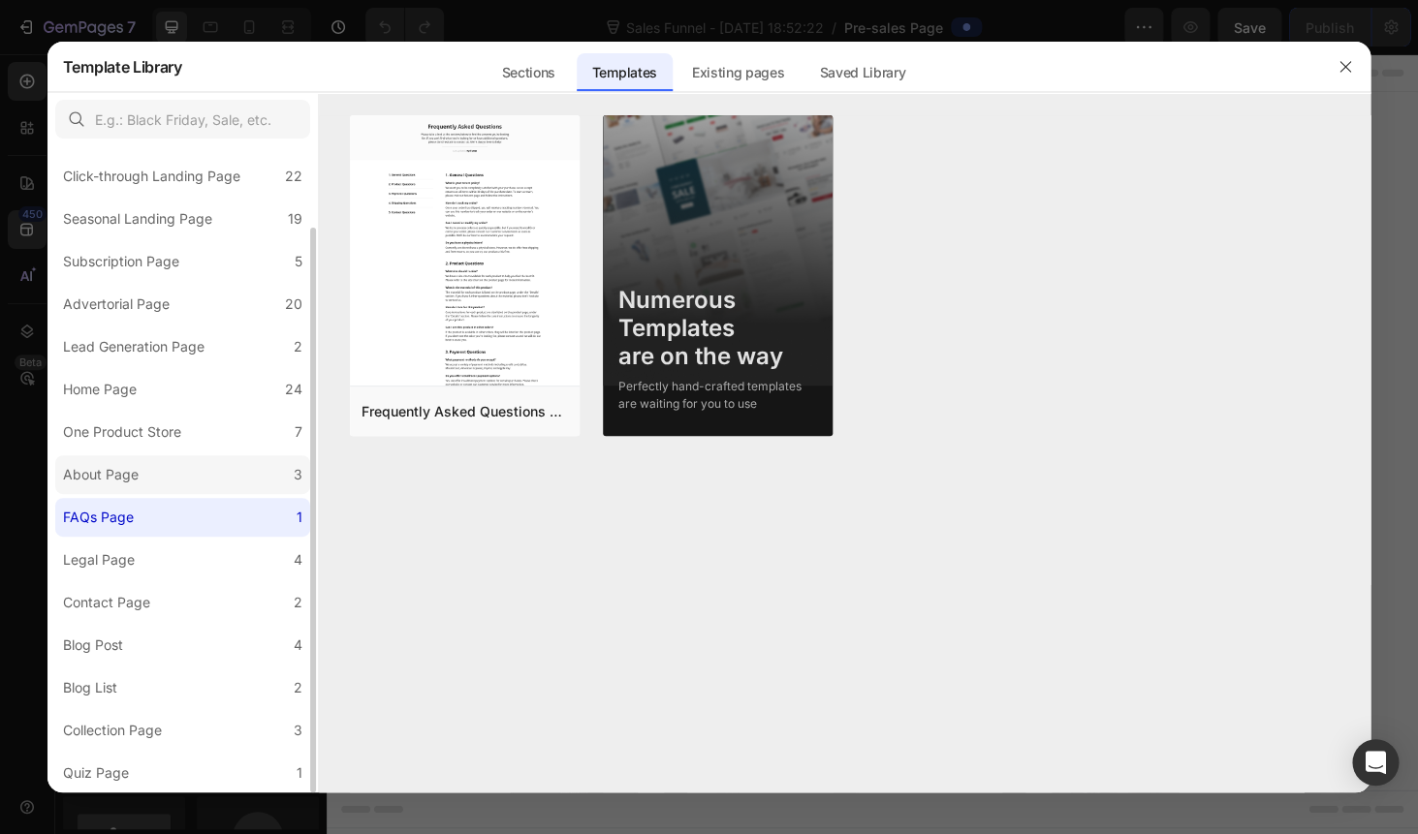
click at [109, 485] on div "About Page" at bounding box center [101, 474] width 76 height 23
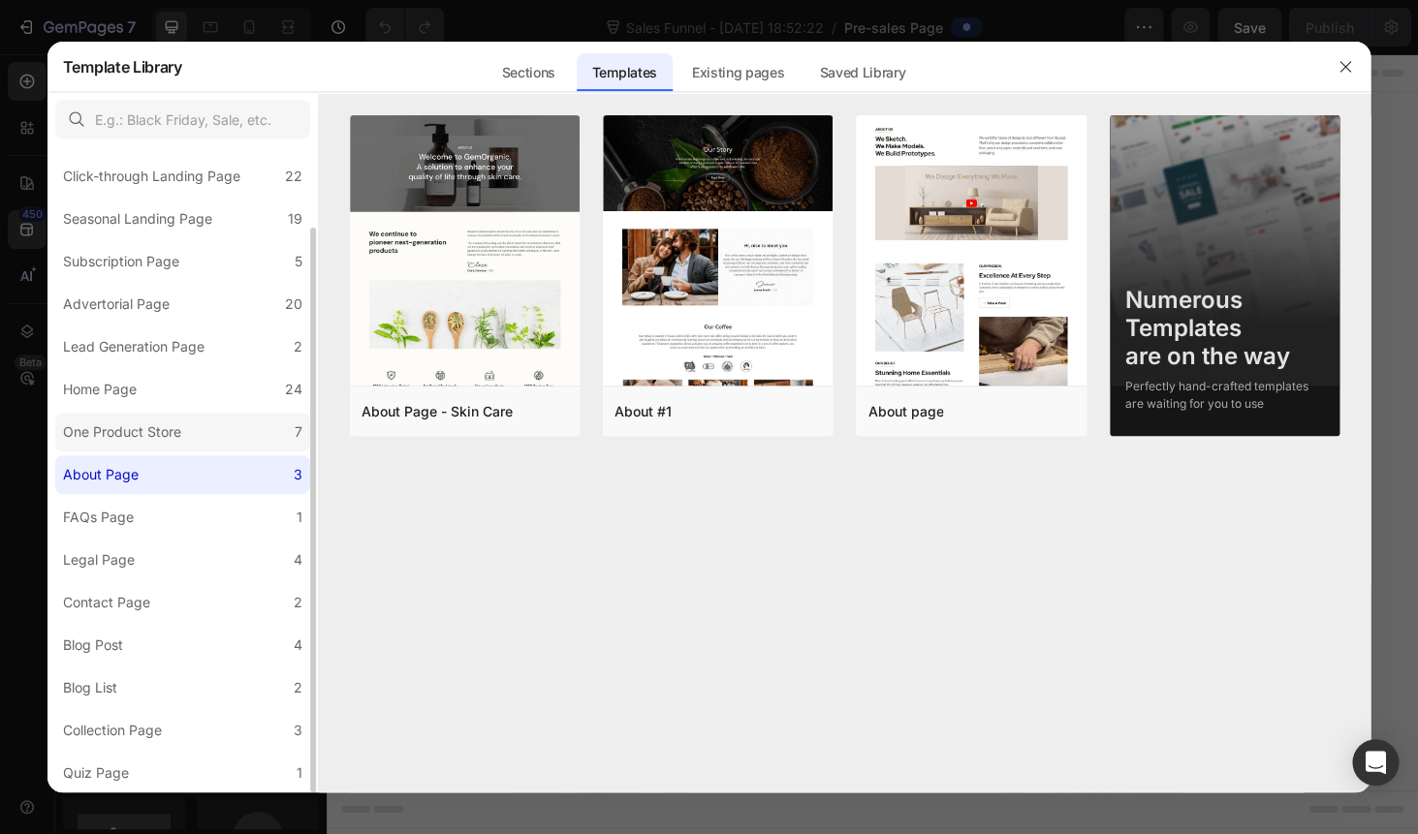
click at [109, 448] on label "One Product Store 7" at bounding box center [182, 432] width 255 height 39
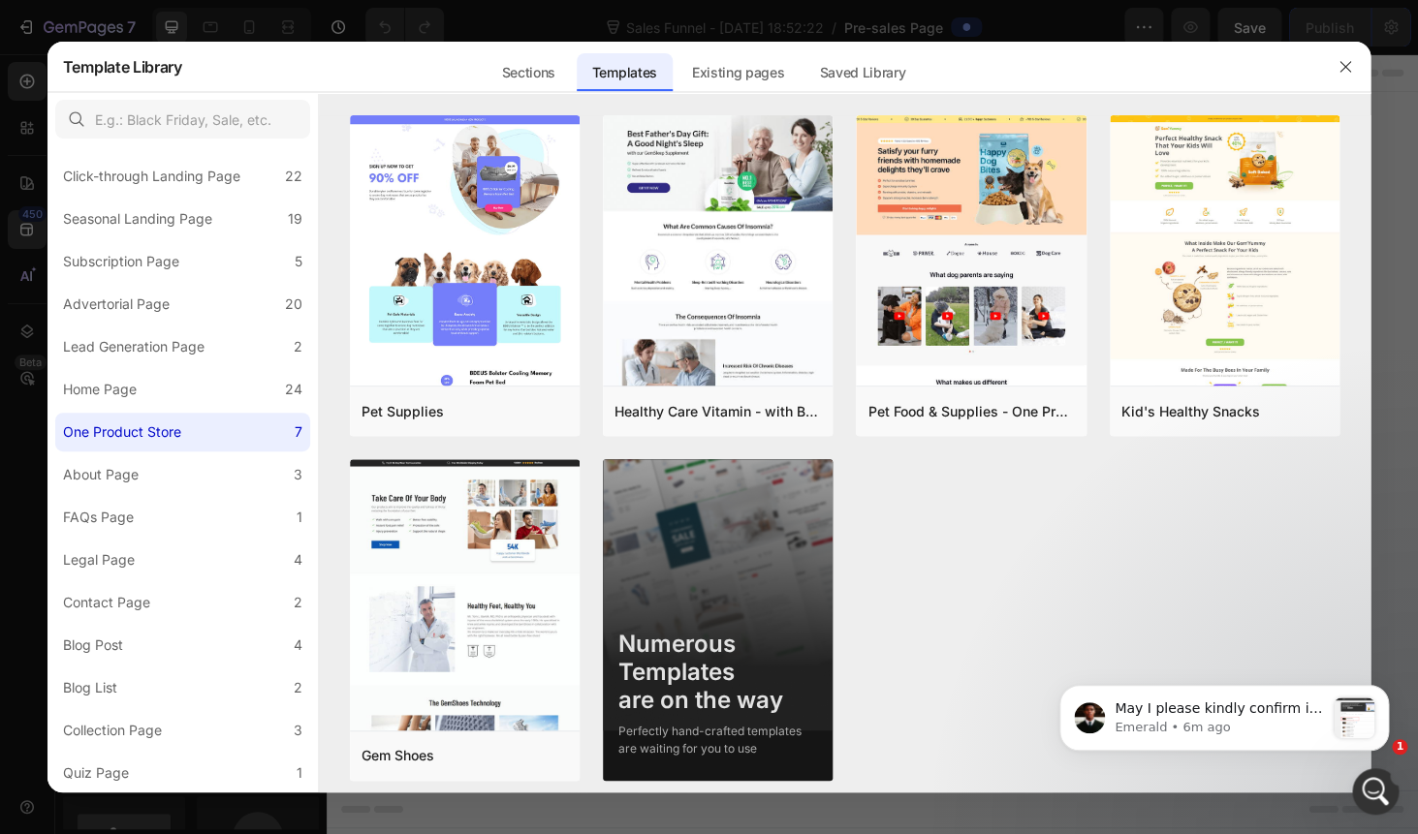
scroll to position [0, 0]
click at [1351, 733] on div "message notification from Emerald, 6m ago. May I please kindly confirm if this …" at bounding box center [1353, 718] width 41 height 41
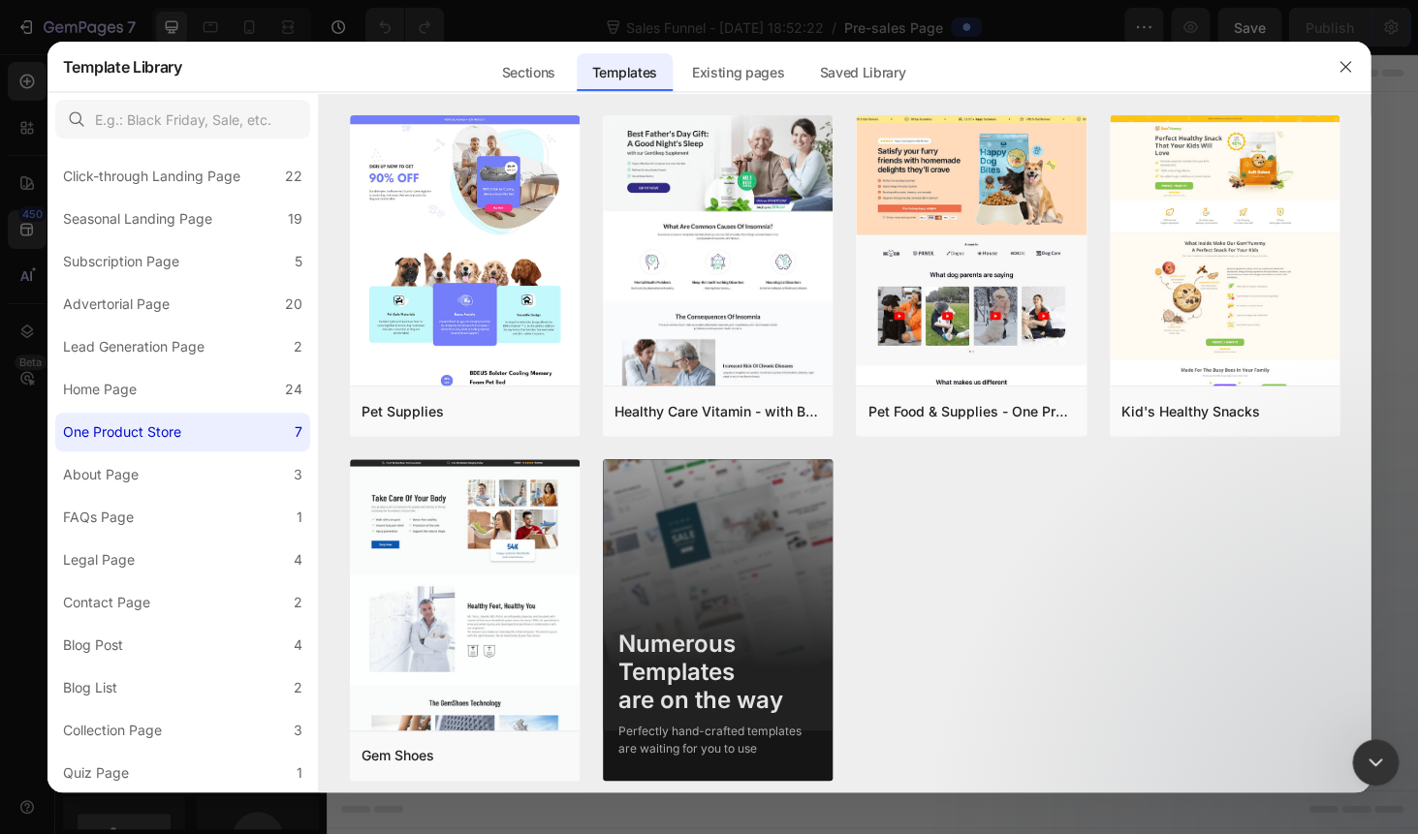
scroll to position [2732, 0]
click at [252, 188] on div "Close" at bounding box center [243, 186] width 18 height 18
click at [109, 90] on textarea "Yes that is" at bounding box center [145, 73] width 258 height 33
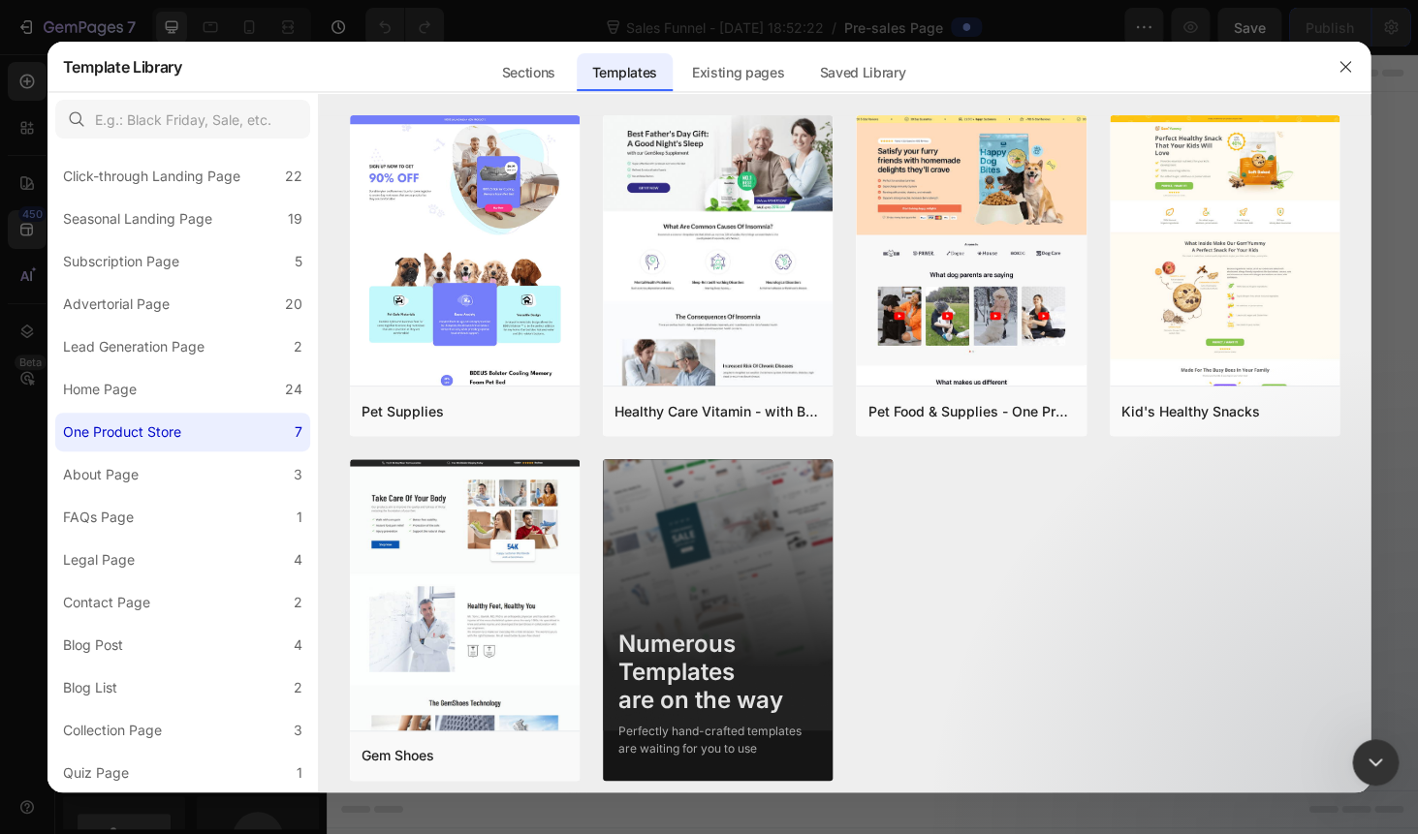
click at [109, 90] on textarea "Yes that is" at bounding box center [145, 73] width 258 height 33
click at [130, 106] on textarea "Neckrelief Neckmassager i would like to translat. Second from the bottom" at bounding box center [145, 70] width 258 height 72
click at [249, 106] on textarea "Neckrelief Neck massager i would like to translat. Second from the bottom" at bounding box center [145, 70] width 258 height 72
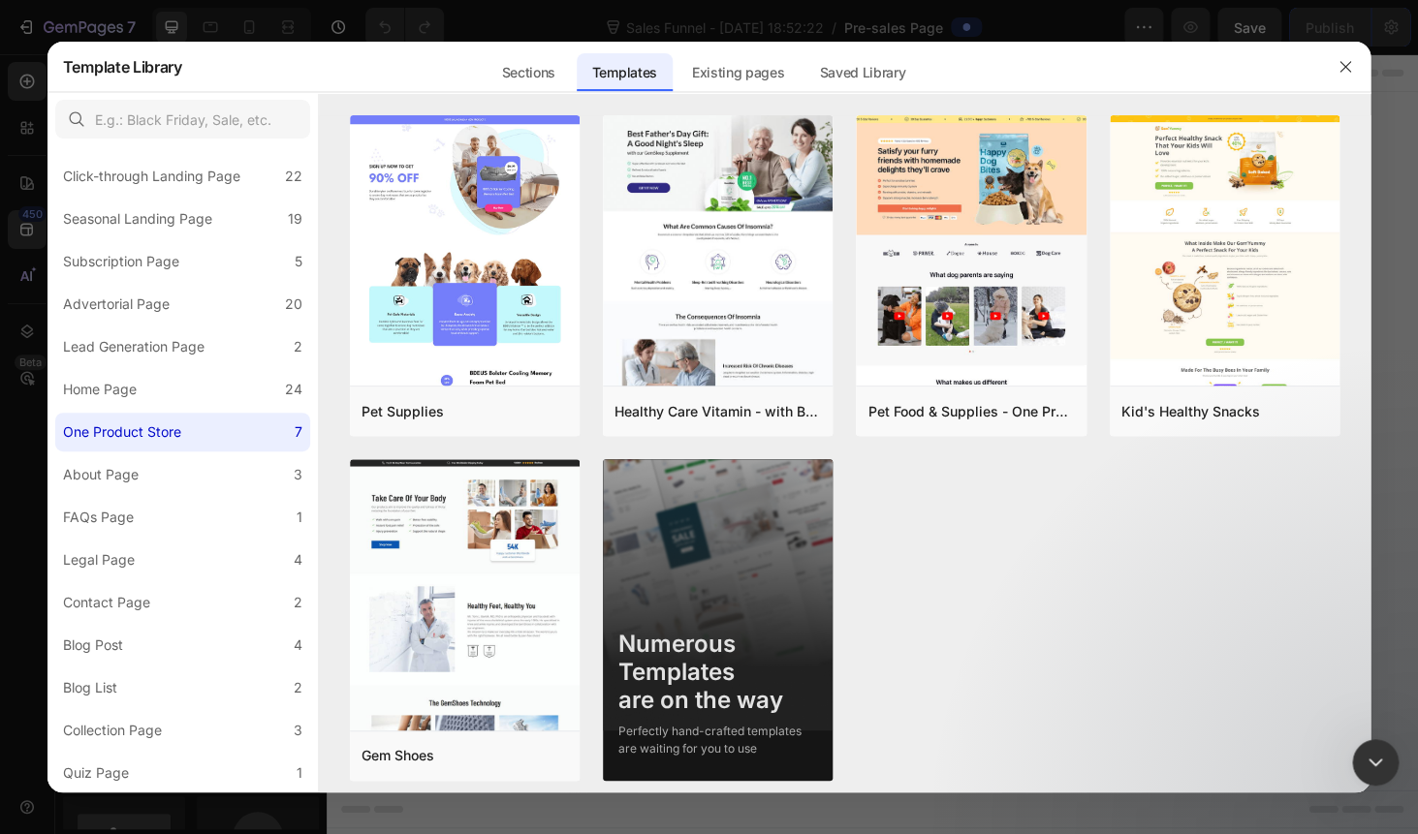
click at [274, 106] on textarea "Neckrelief Neck massager i would like to translat. Second from the bottom" at bounding box center [145, 70] width 258 height 72
type textarea "Neckrelief Neck massager i would like to translate. Second from the bottom"
click at [154, 723] on div "Collection Page" at bounding box center [112, 730] width 99 height 23
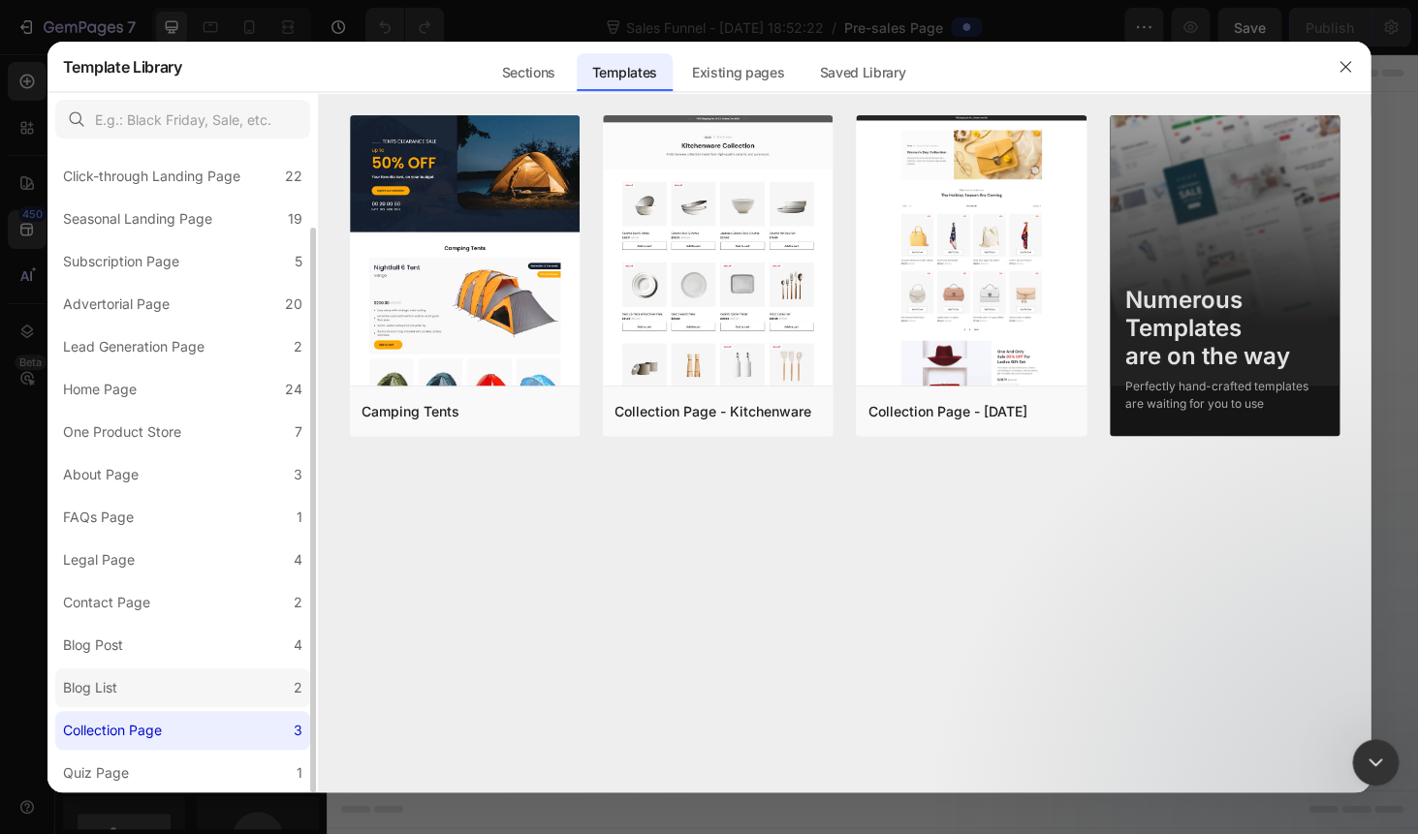
click at [137, 669] on label "Blog List 2" at bounding box center [182, 688] width 255 height 39
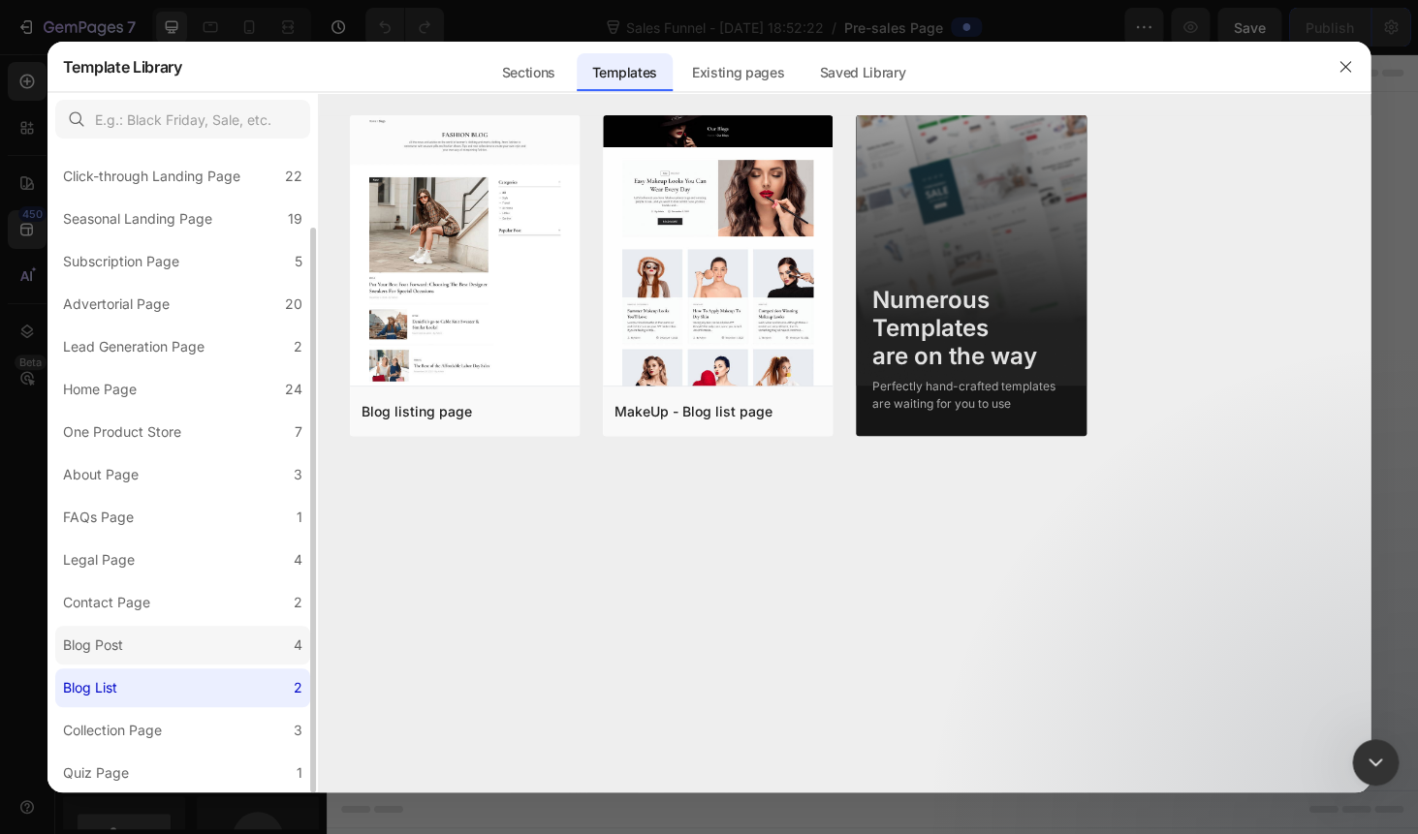
click at [128, 646] on div "Blog Post" at bounding box center [97, 645] width 68 height 23
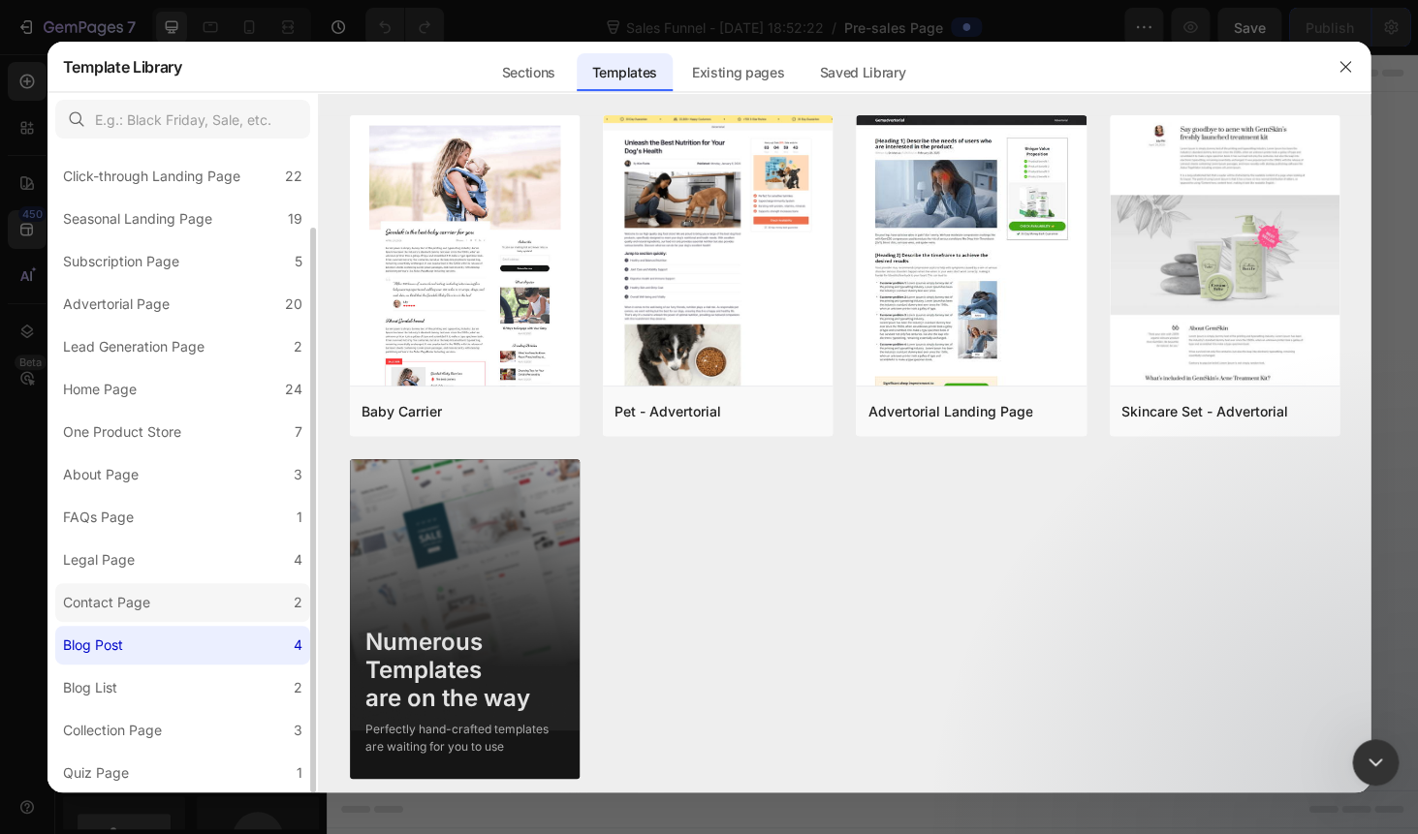
click at [144, 606] on div "Contact Page" at bounding box center [106, 602] width 87 height 23
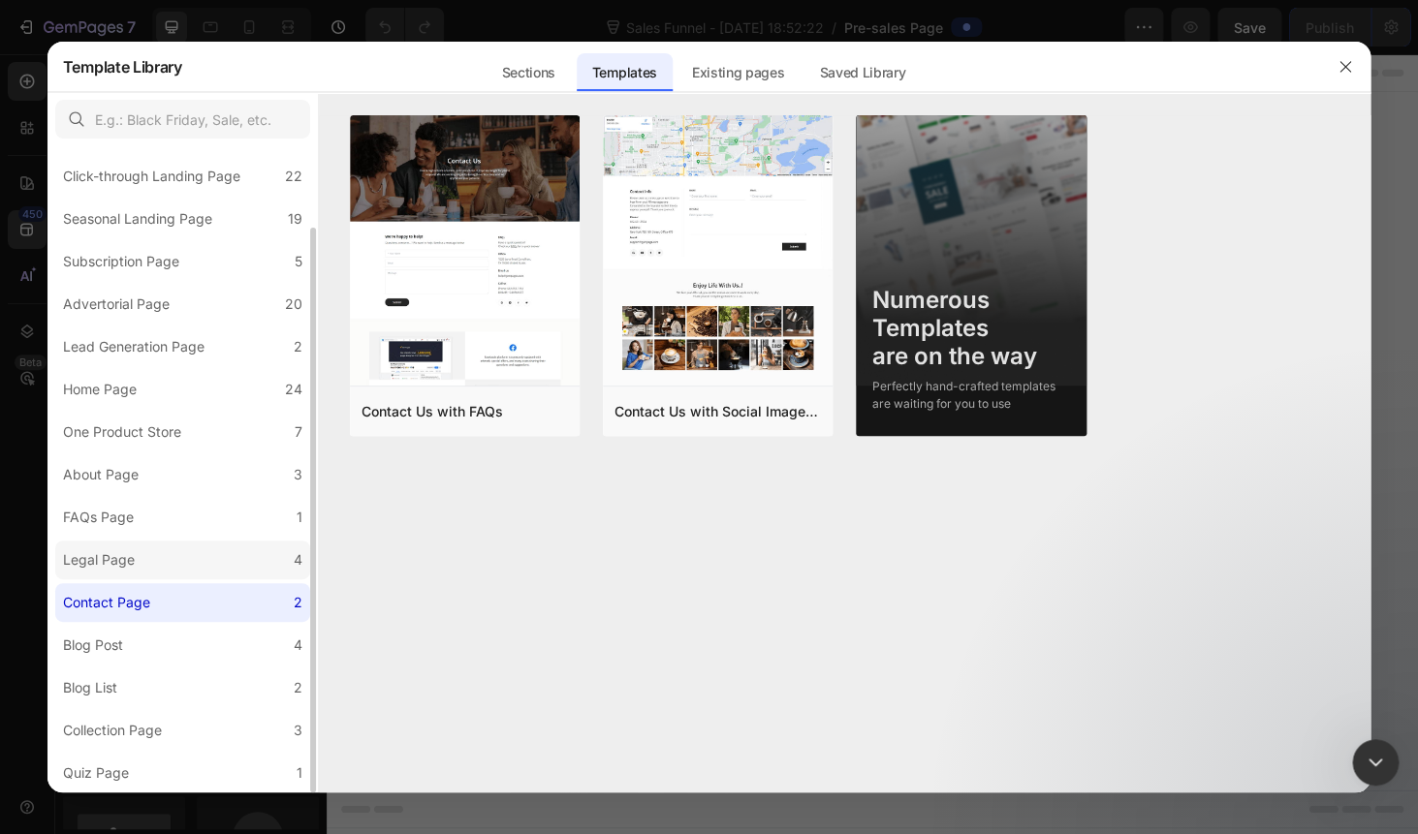
click at [138, 557] on div "Legal Page" at bounding box center [102, 559] width 79 height 23
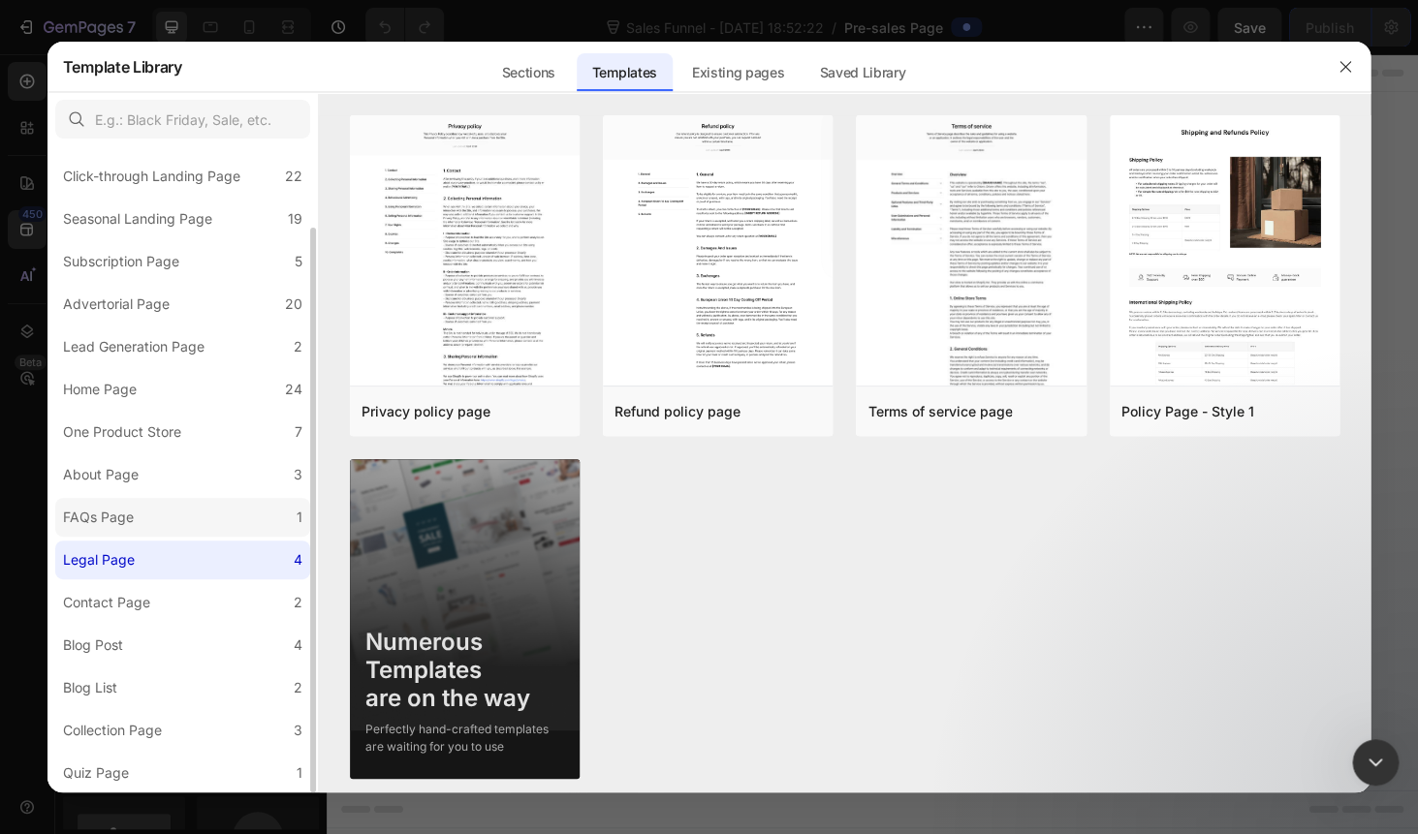
click at [132, 516] on div "FAQs Page" at bounding box center [98, 517] width 71 height 23
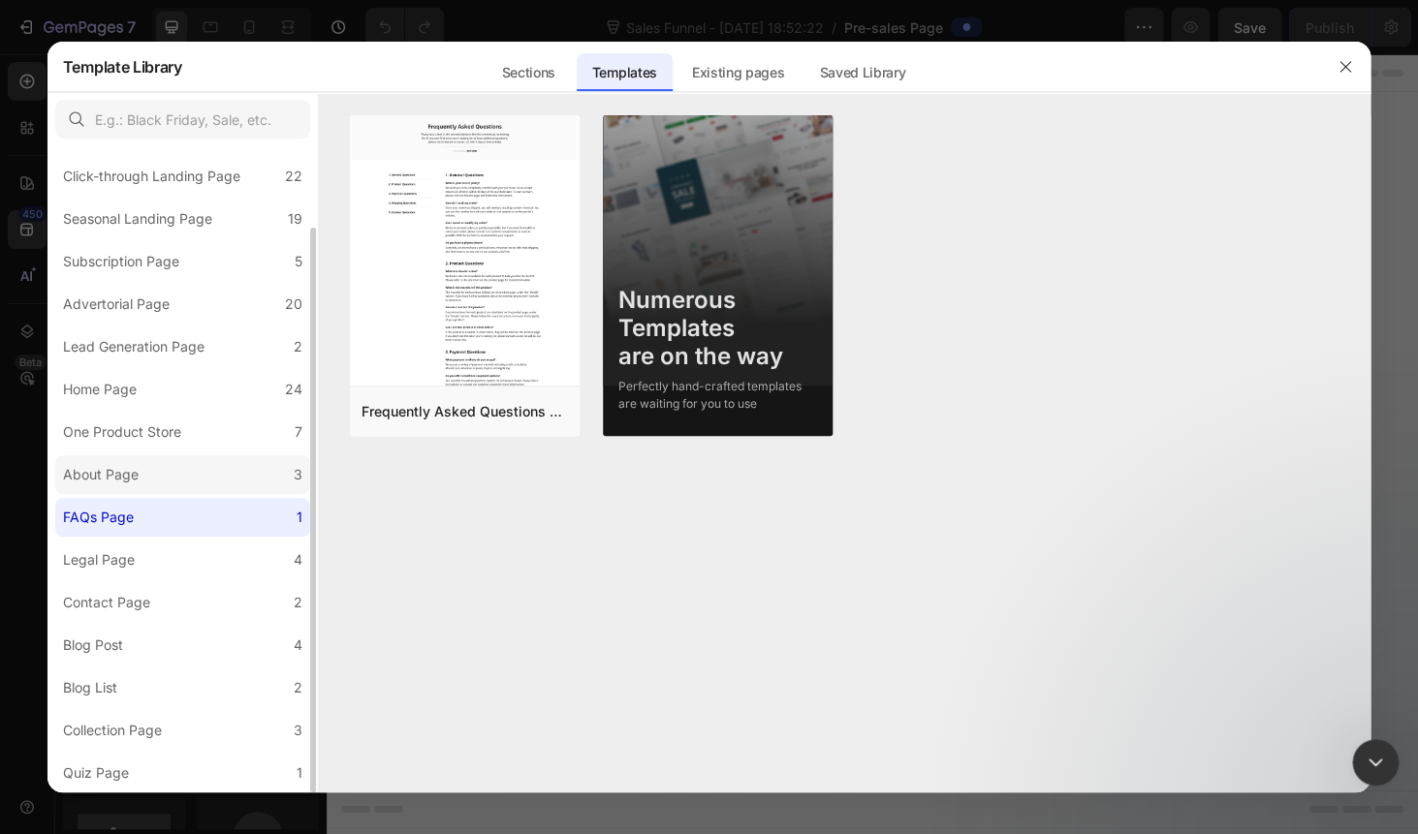
click at [131, 490] on label "About Page 3" at bounding box center [182, 474] width 255 height 39
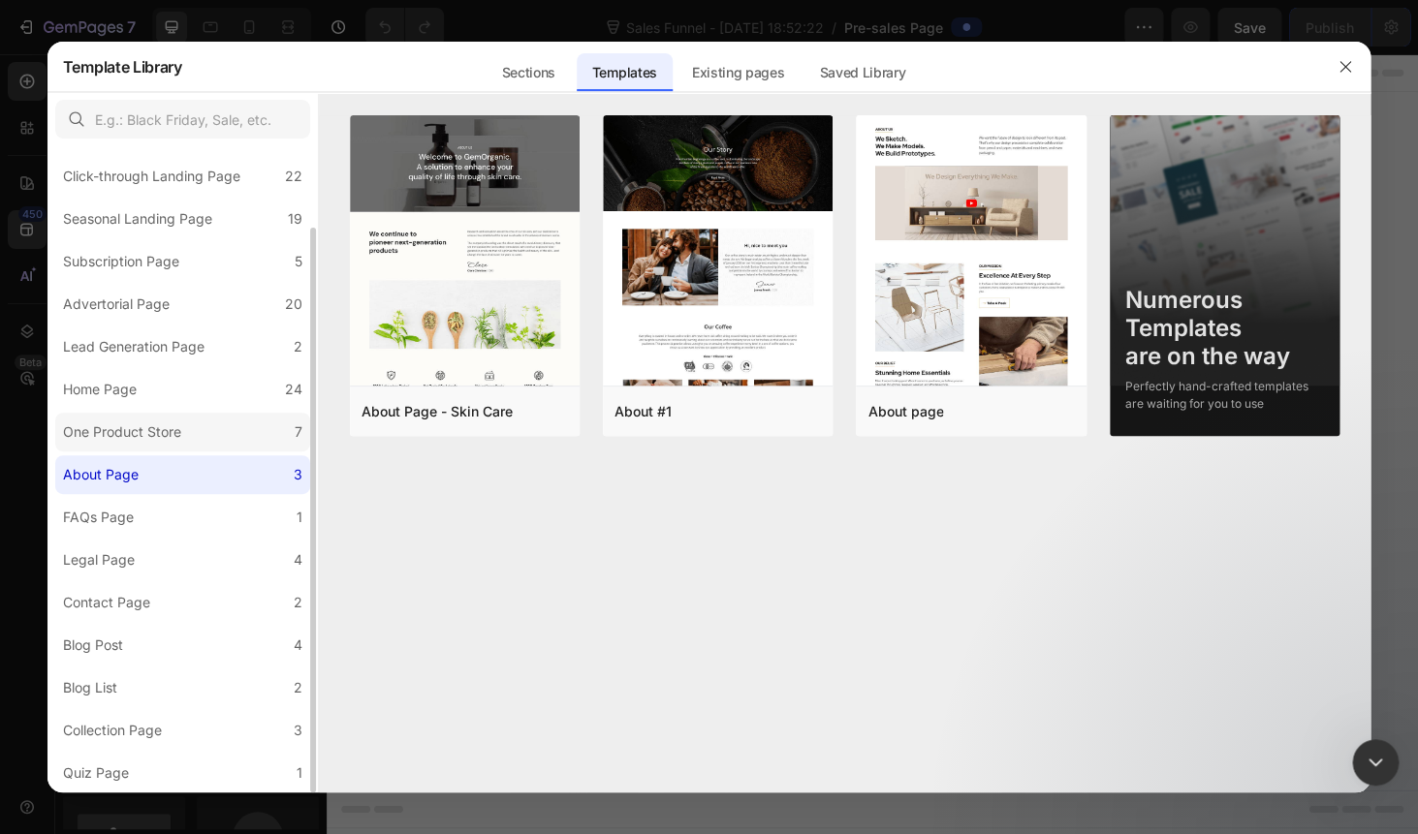
click at [120, 438] on div "One Product Store" at bounding box center [122, 432] width 118 height 23
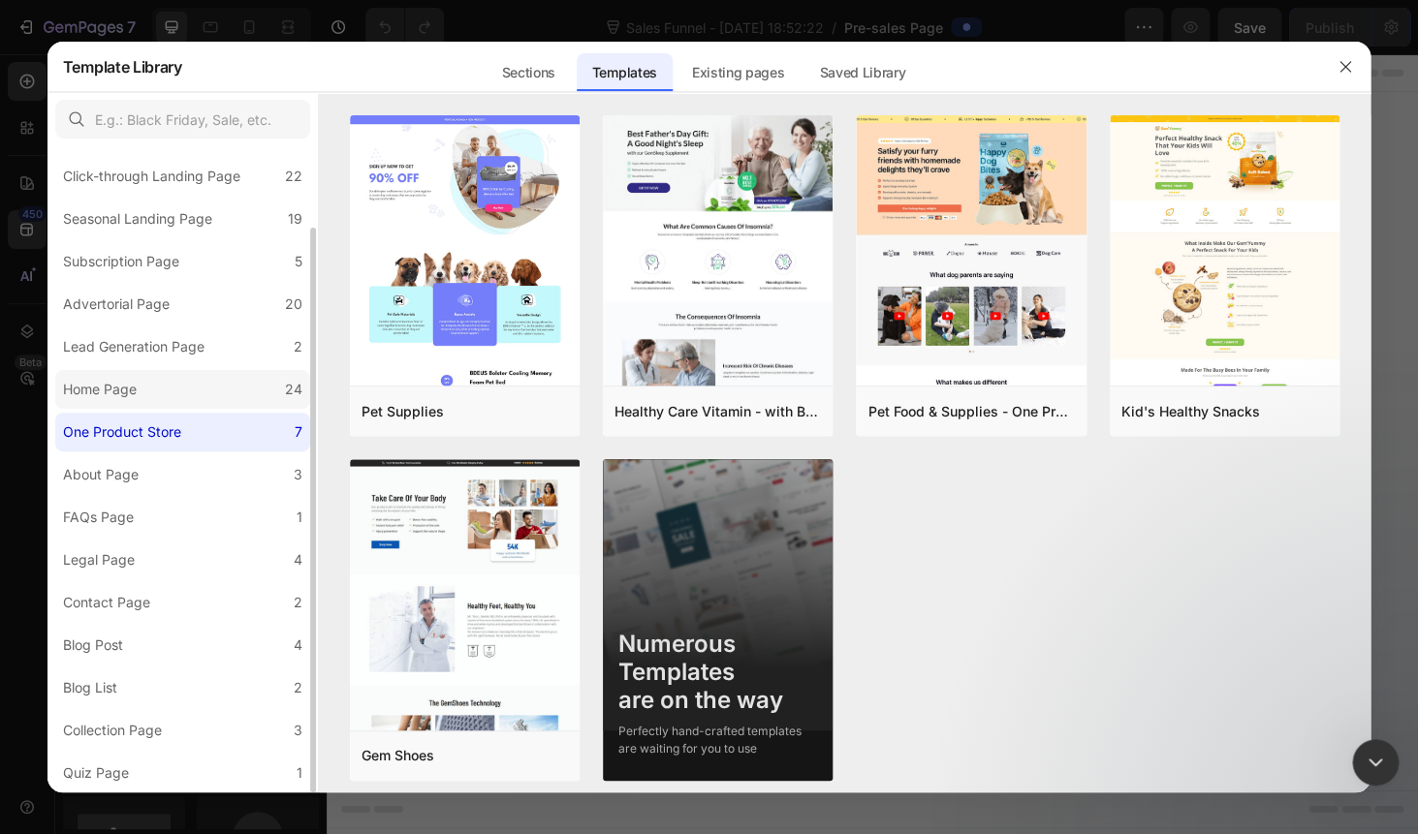
click at [114, 407] on label "Home Page 24" at bounding box center [182, 389] width 255 height 39
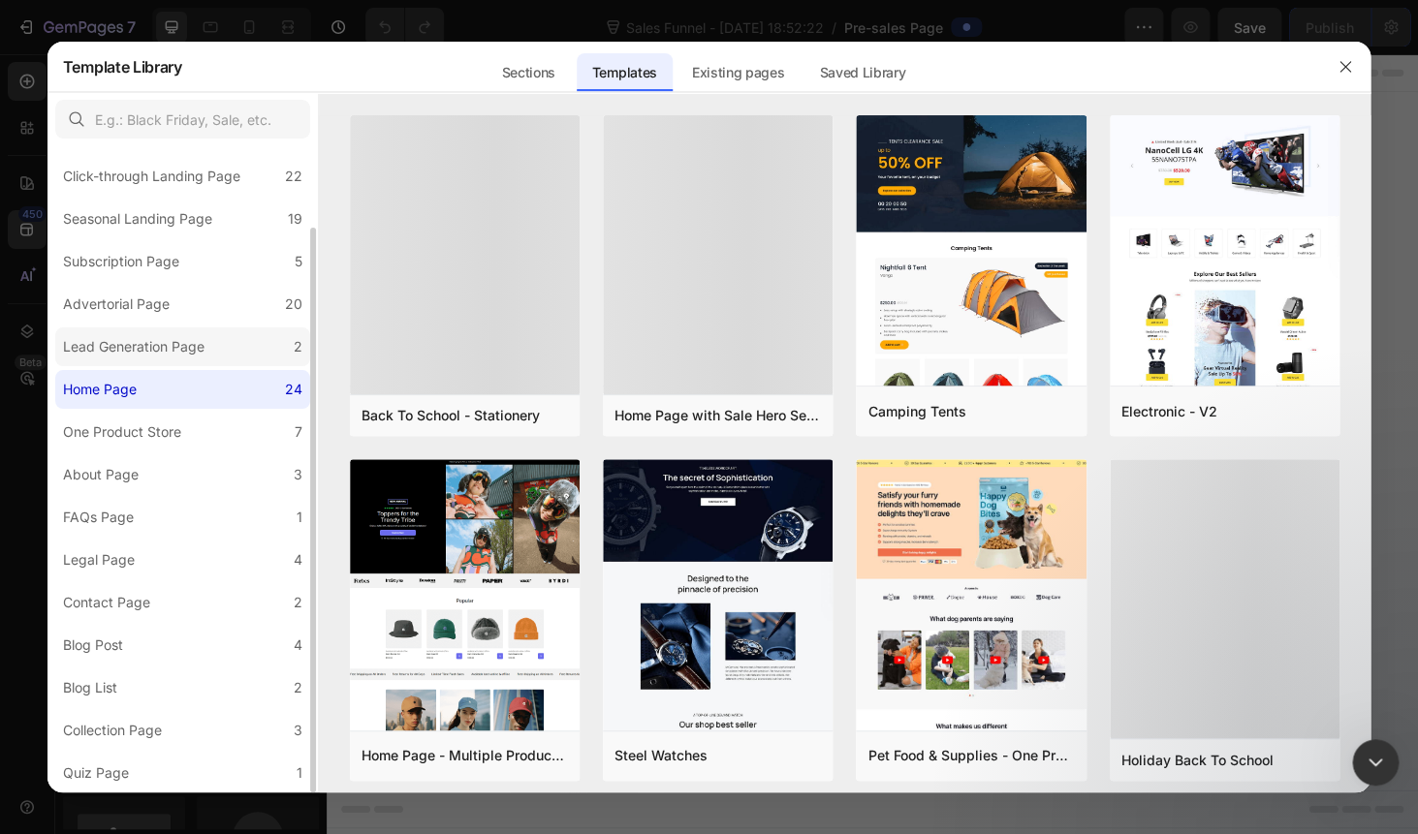
click at [111, 359] on label "Lead Generation Page 2" at bounding box center [182, 347] width 255 height 39
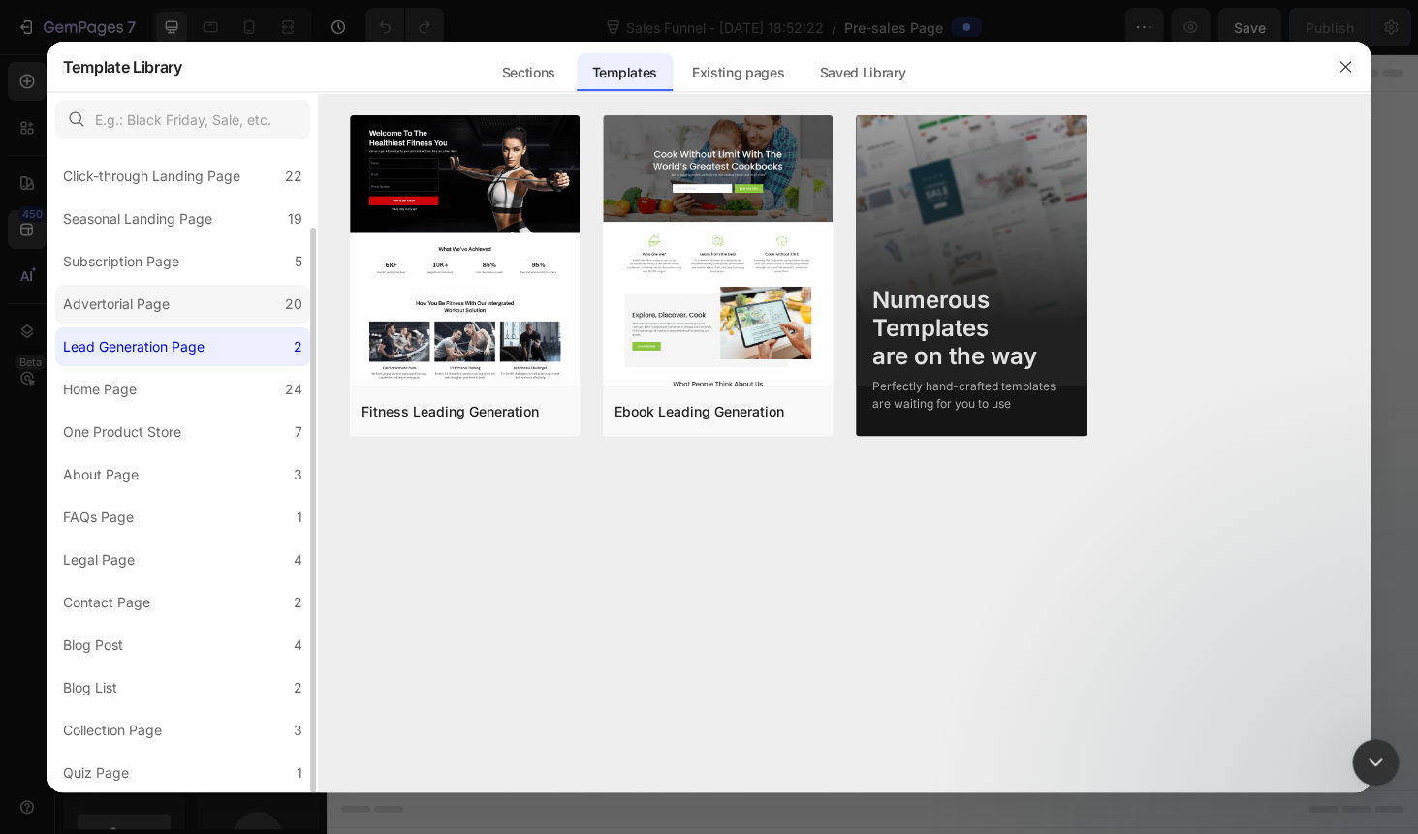
click at [112, 315] on div "Advertorial Page" at bounding box center [116, 304] width 107 height 23
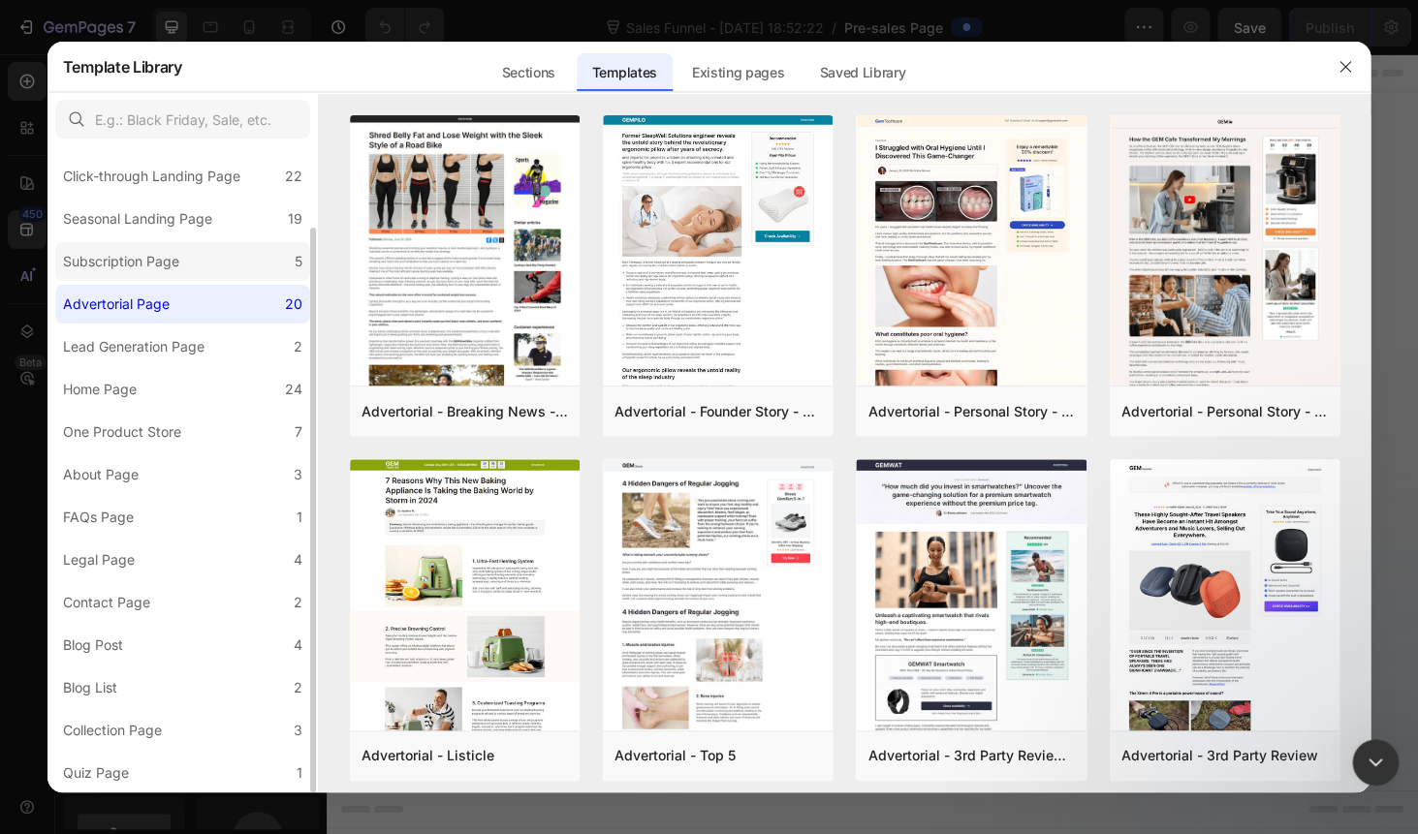
click at [109, 272] on div "Subscription Page" at bounding box center [121, 261] width 116 height 23
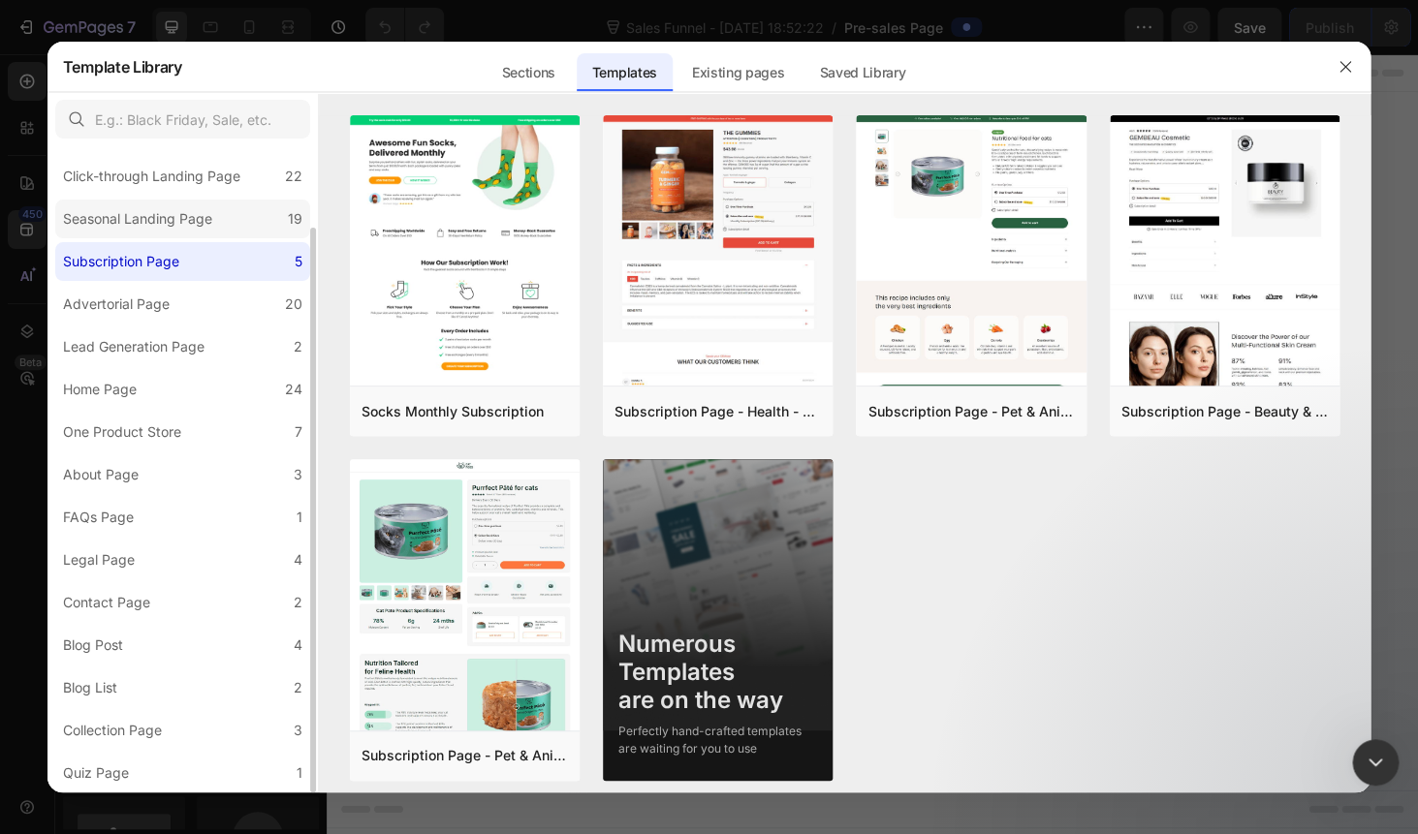
click at [178, 215] on div "Seasonal Landing Page" at bounding box center [137, 218] width 149 height 23
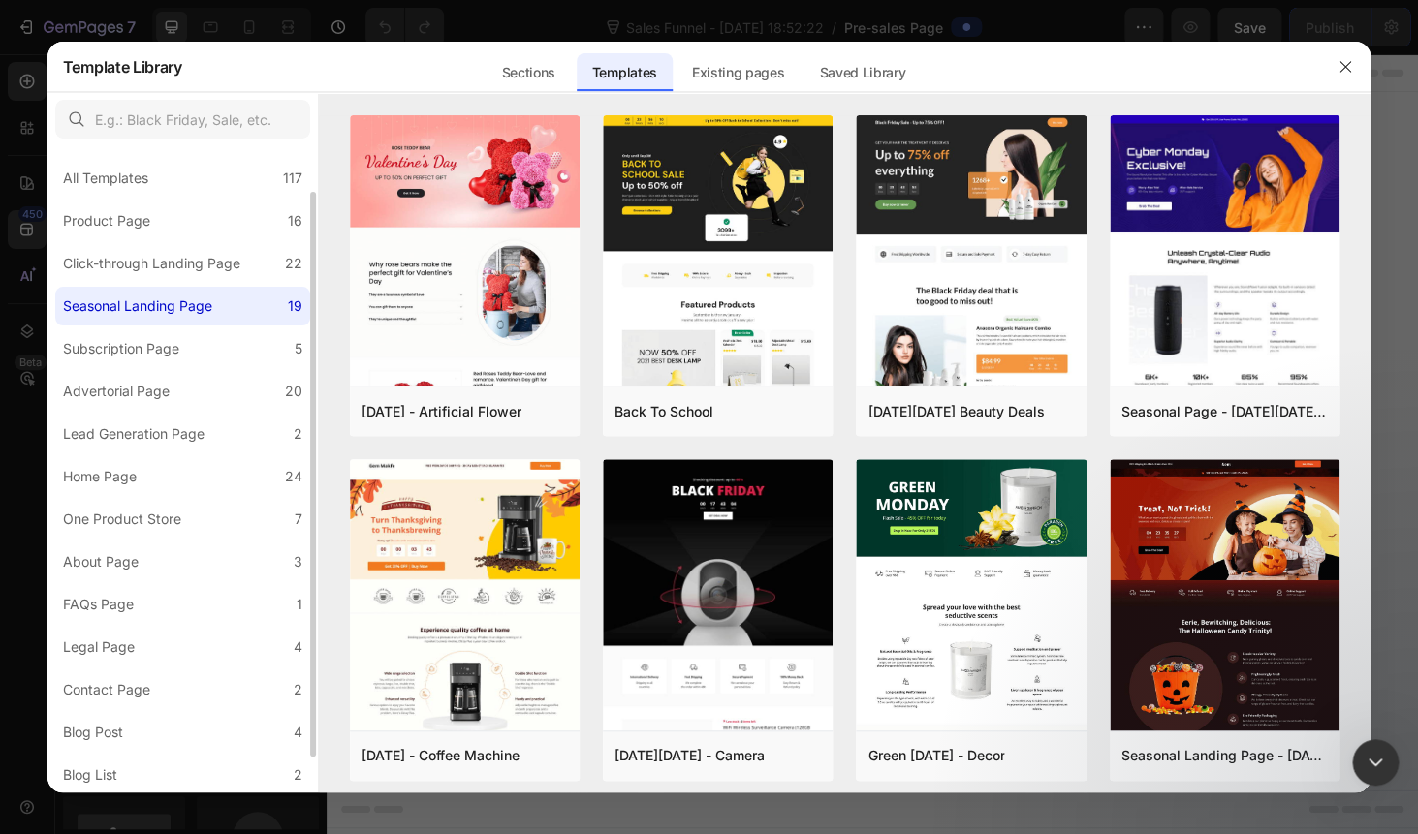
scroll to position [0, 0]
click at [159, 265] on div "Click-through Landing Page" at bounding box center [151, 266] width 177 height 23
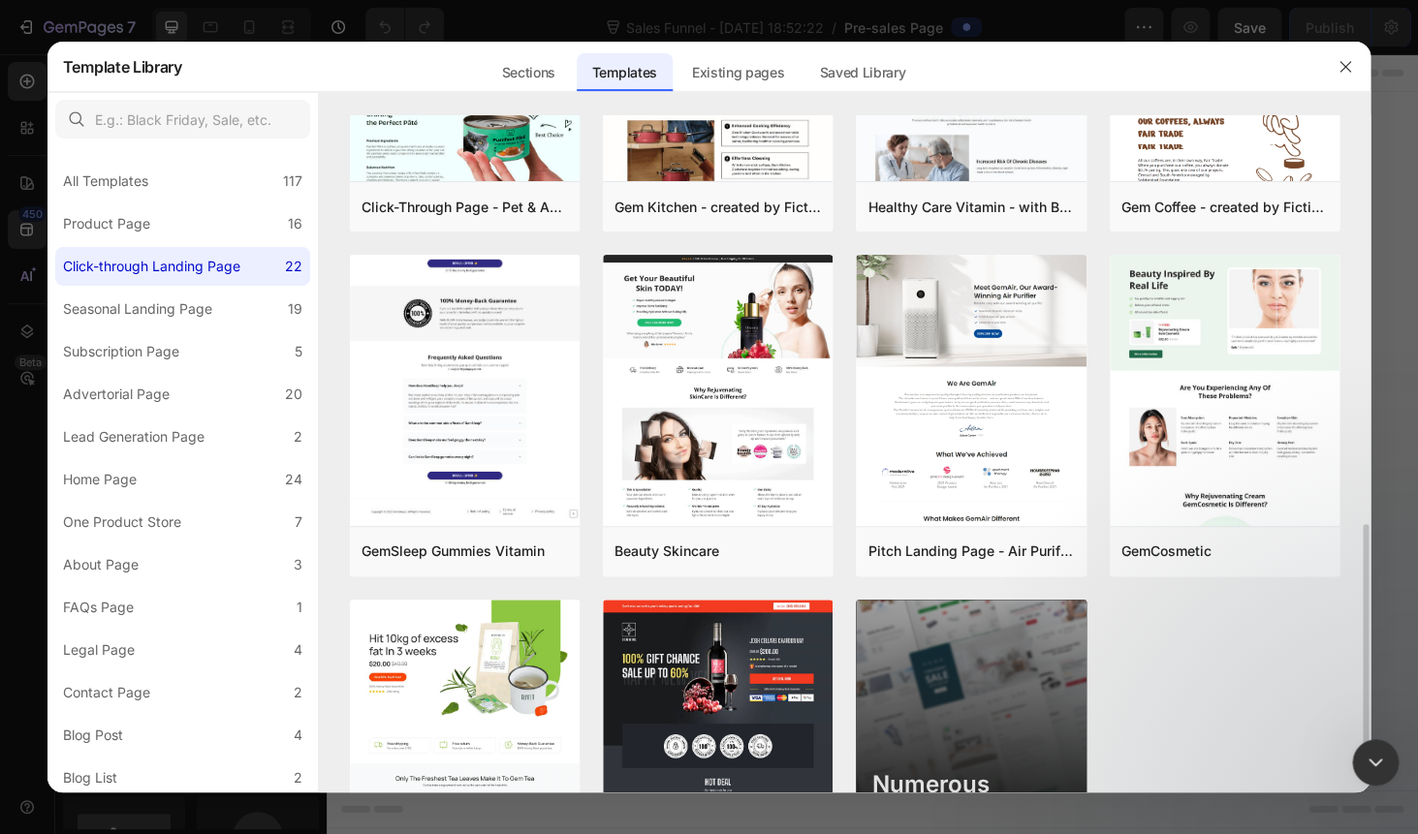
scroll to position [1252, 0]
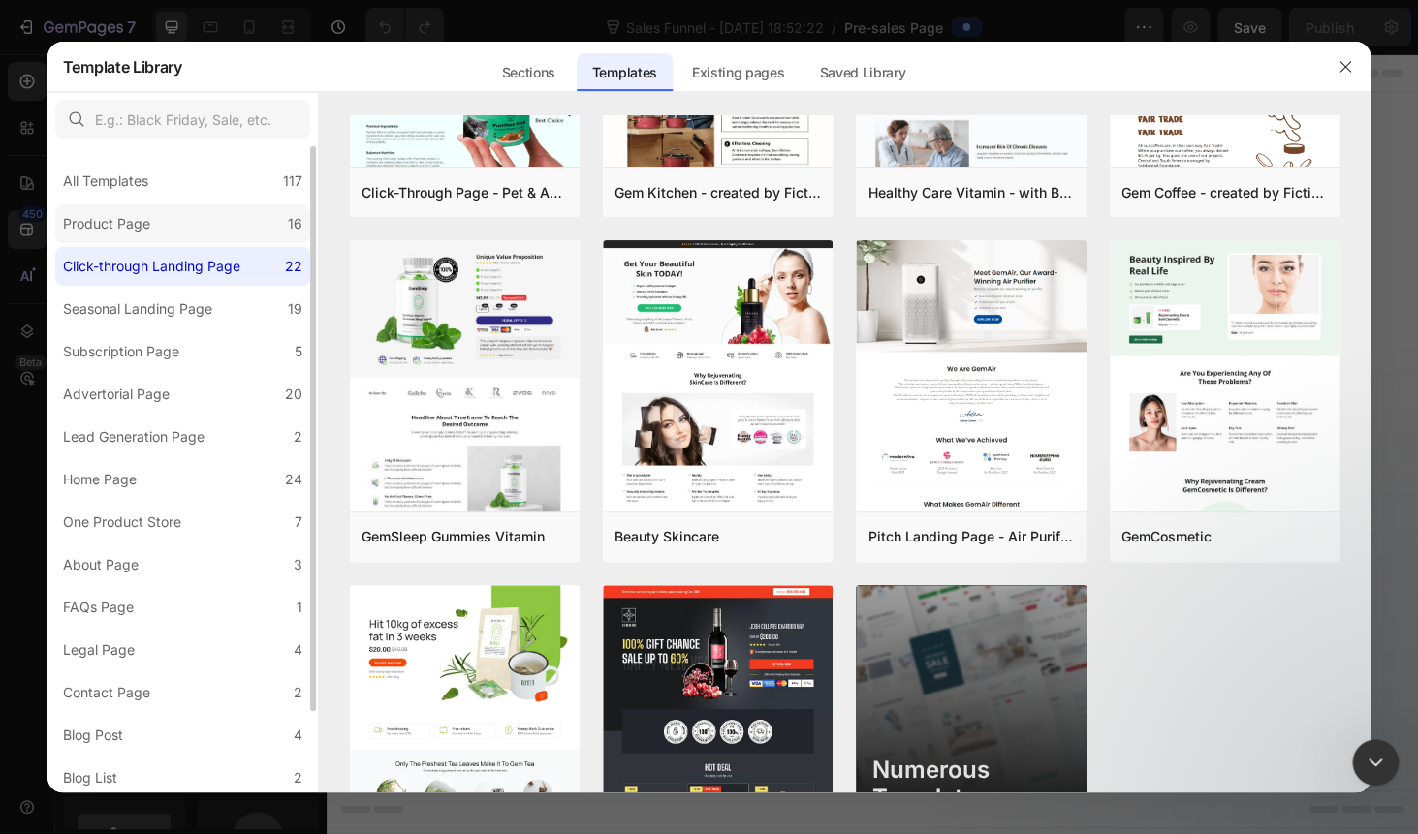
click at [199, 213] on label "Product Page 16" at bounding box center [182, 223] width 255 height 39
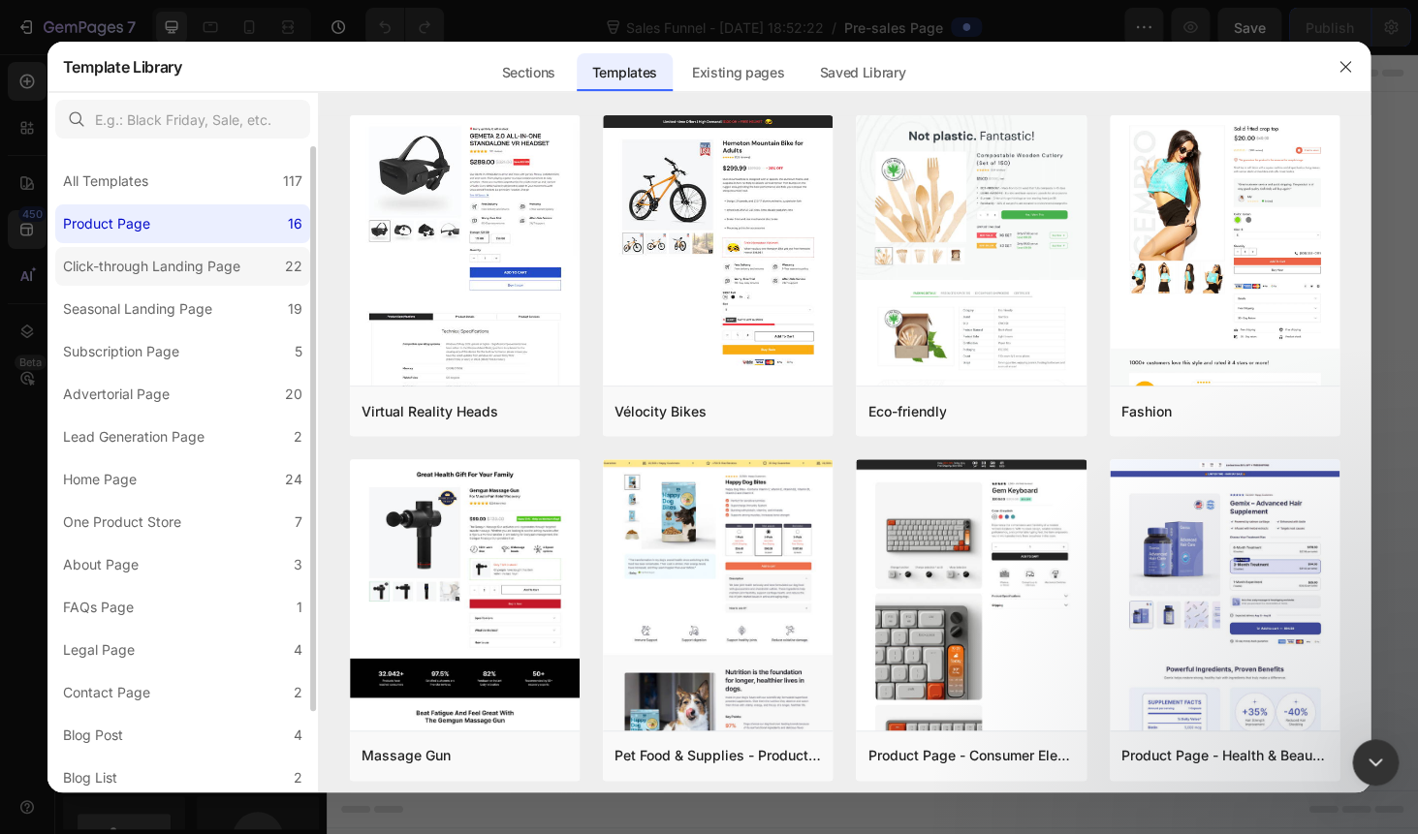
click at [132, 262] on div "Click-through Landing Page" at bounding box center [151, 266] width 177 height 23
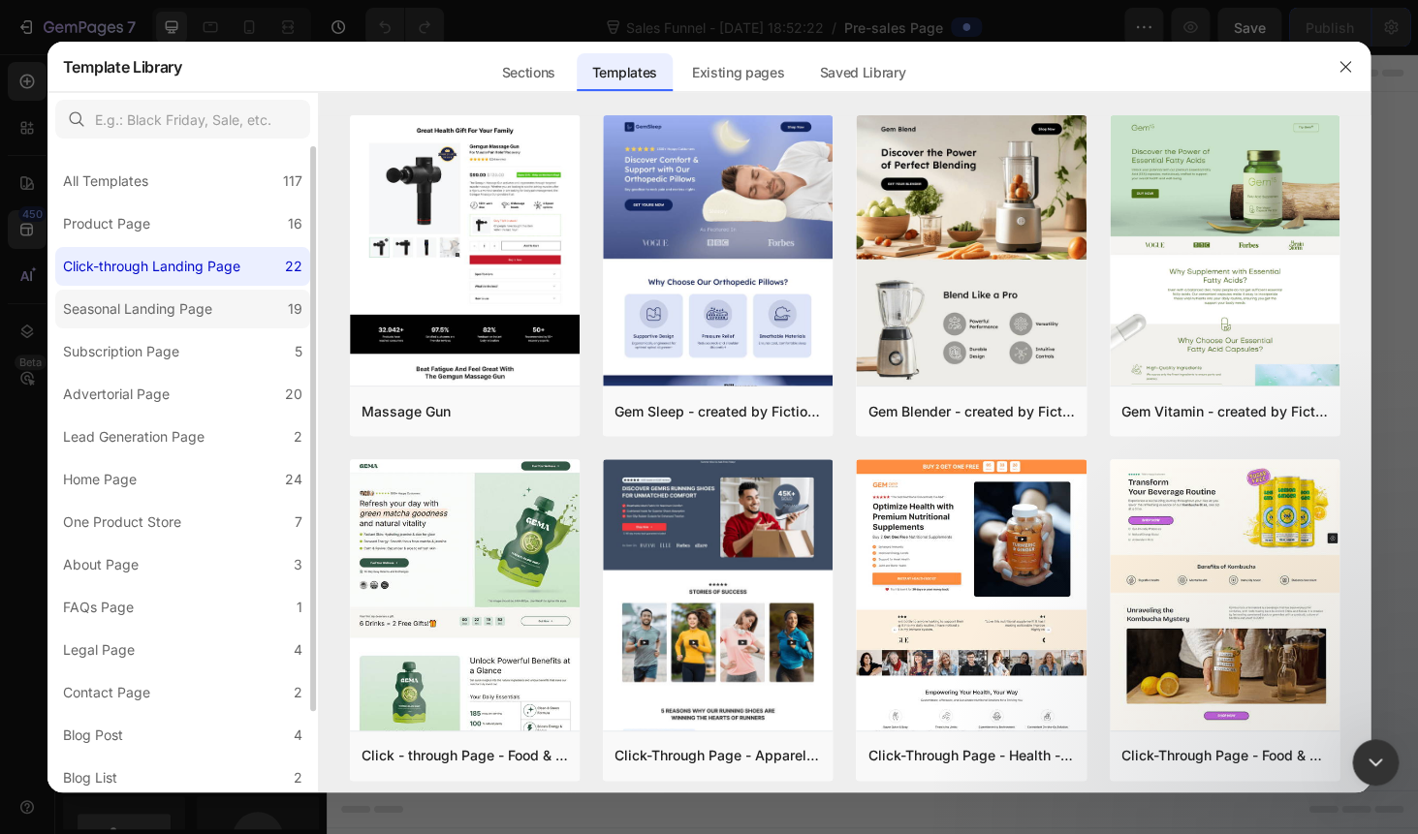
click at [185, 315] on div "Seasonal Landing Page" at bounding box center [137, 308] width 149 height 23
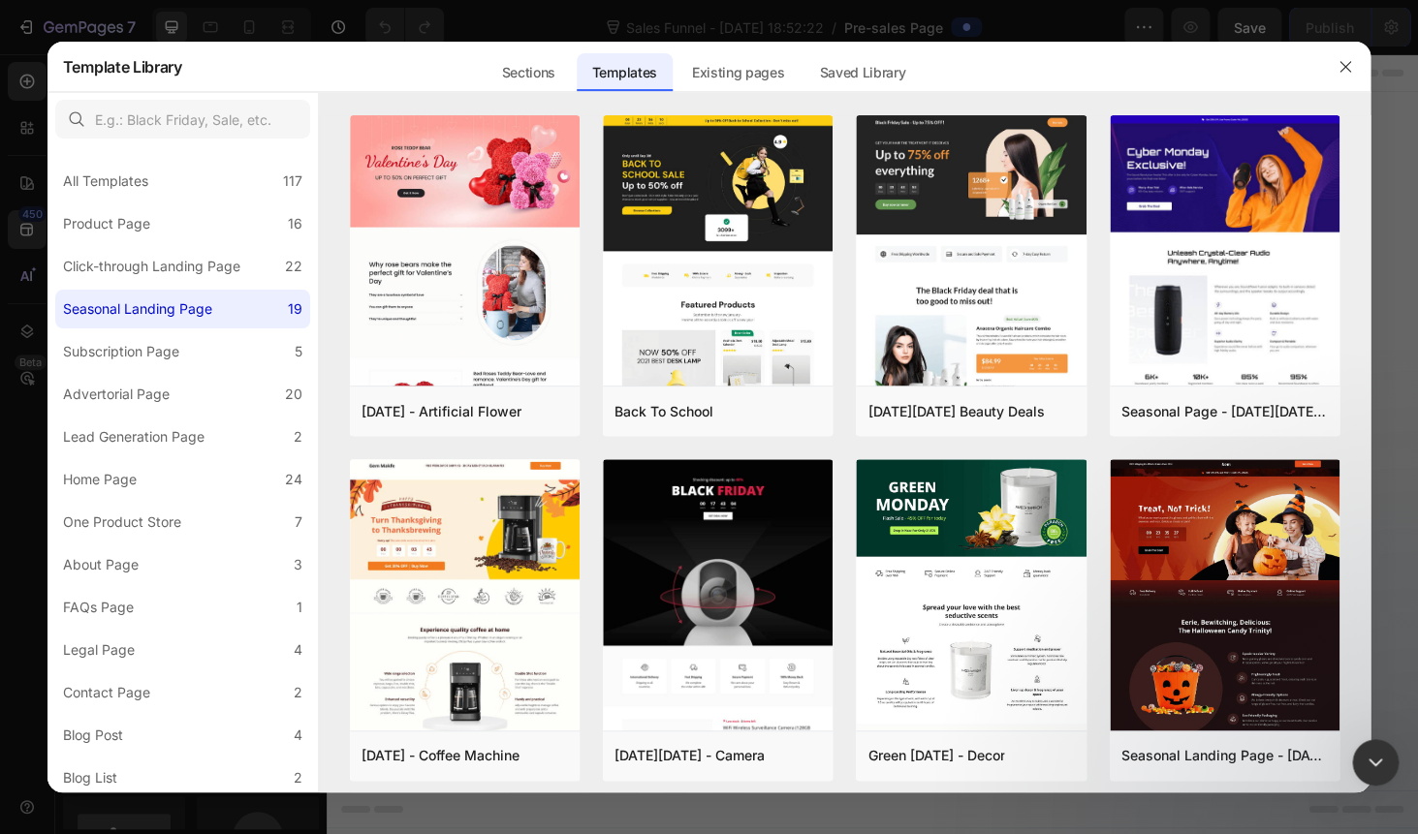
click at [268, 27] on icon "Close" at bounding box center [261, 25] width 16 height 16
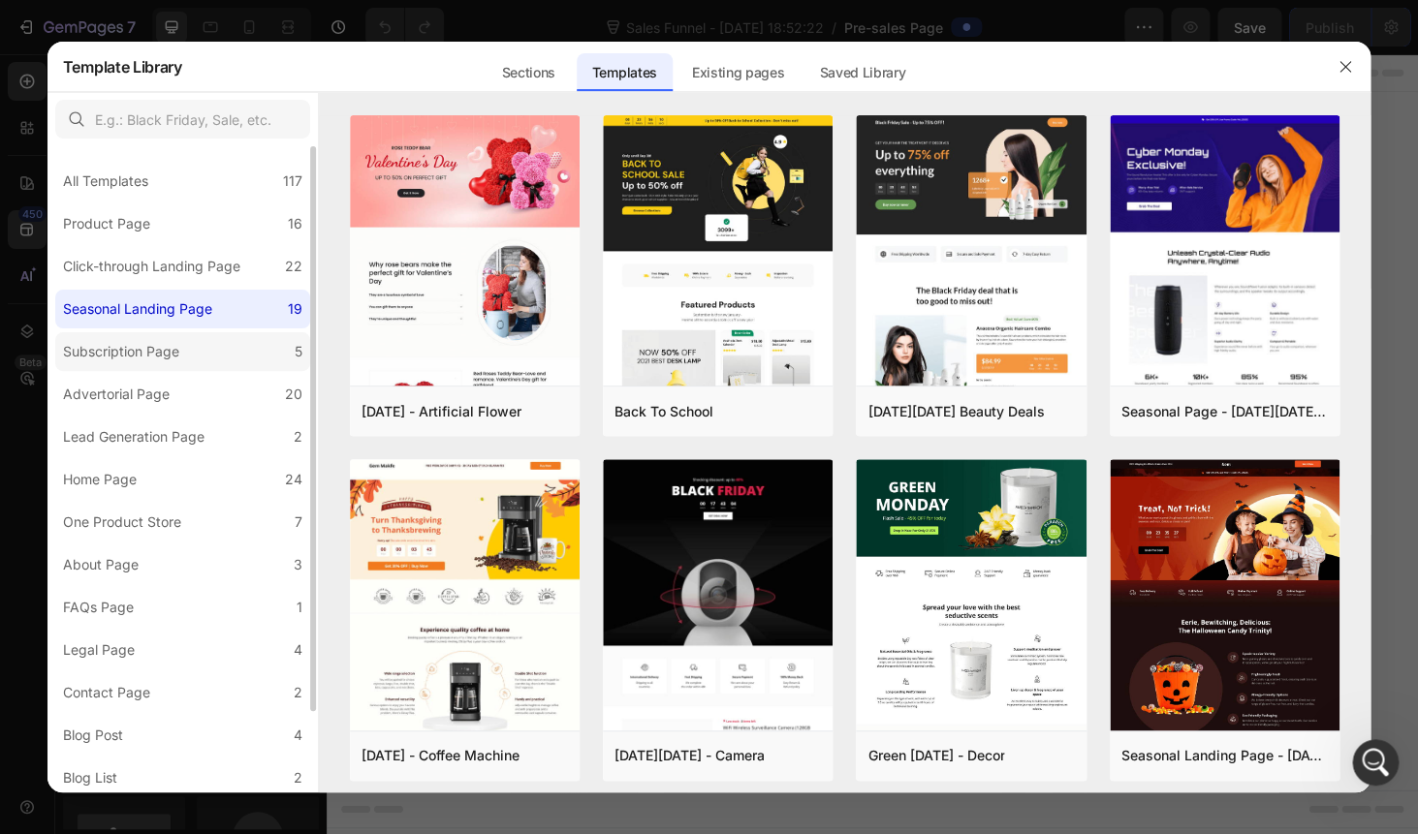
click at [164, 342] on div "Subscription Page" at bounding box center [121, 351] width 116 height 23
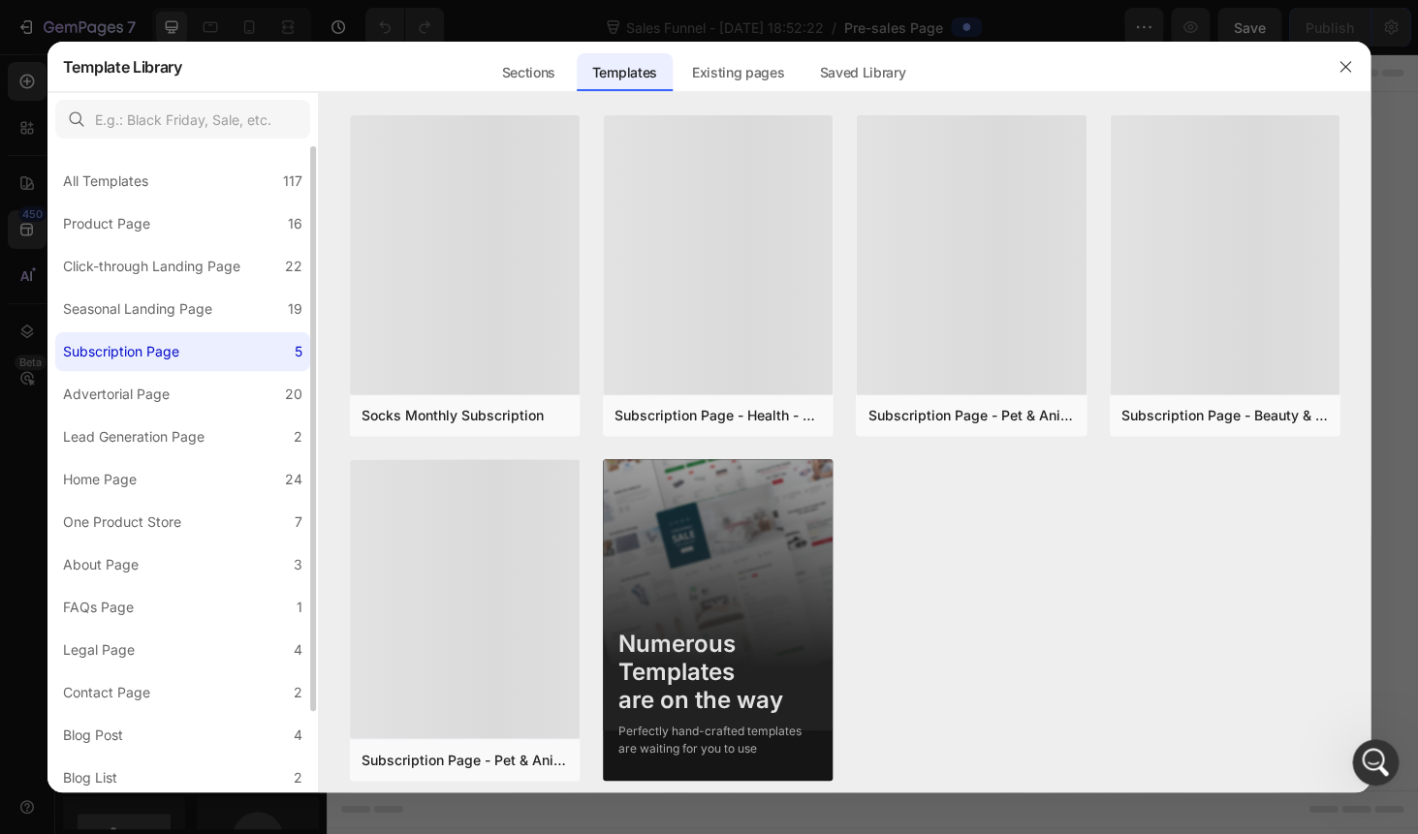
scroll to position [2776, 0]
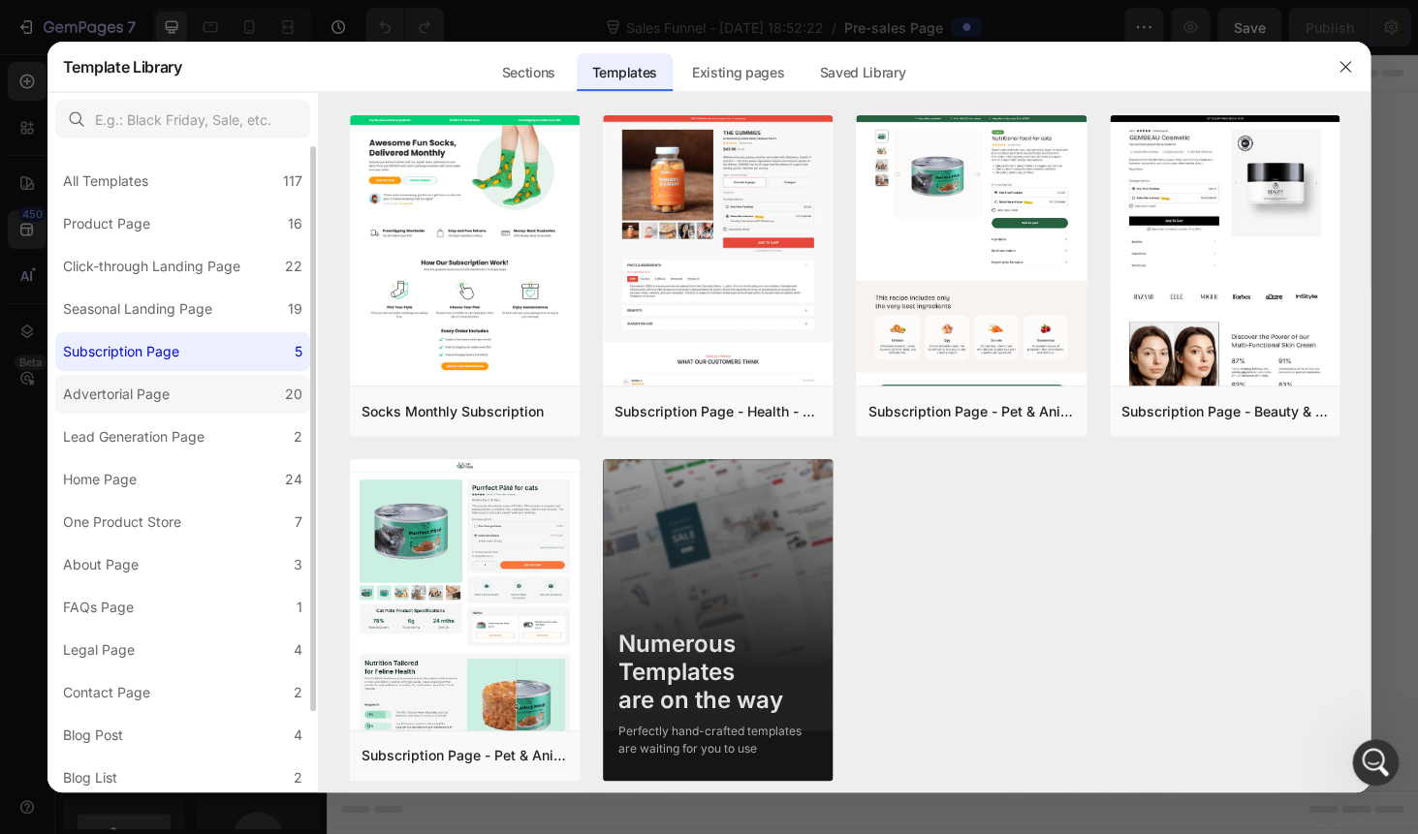
click at [140, 390] on div "Advertorial Page" at bounding box center [116, 394] width 107 height 23
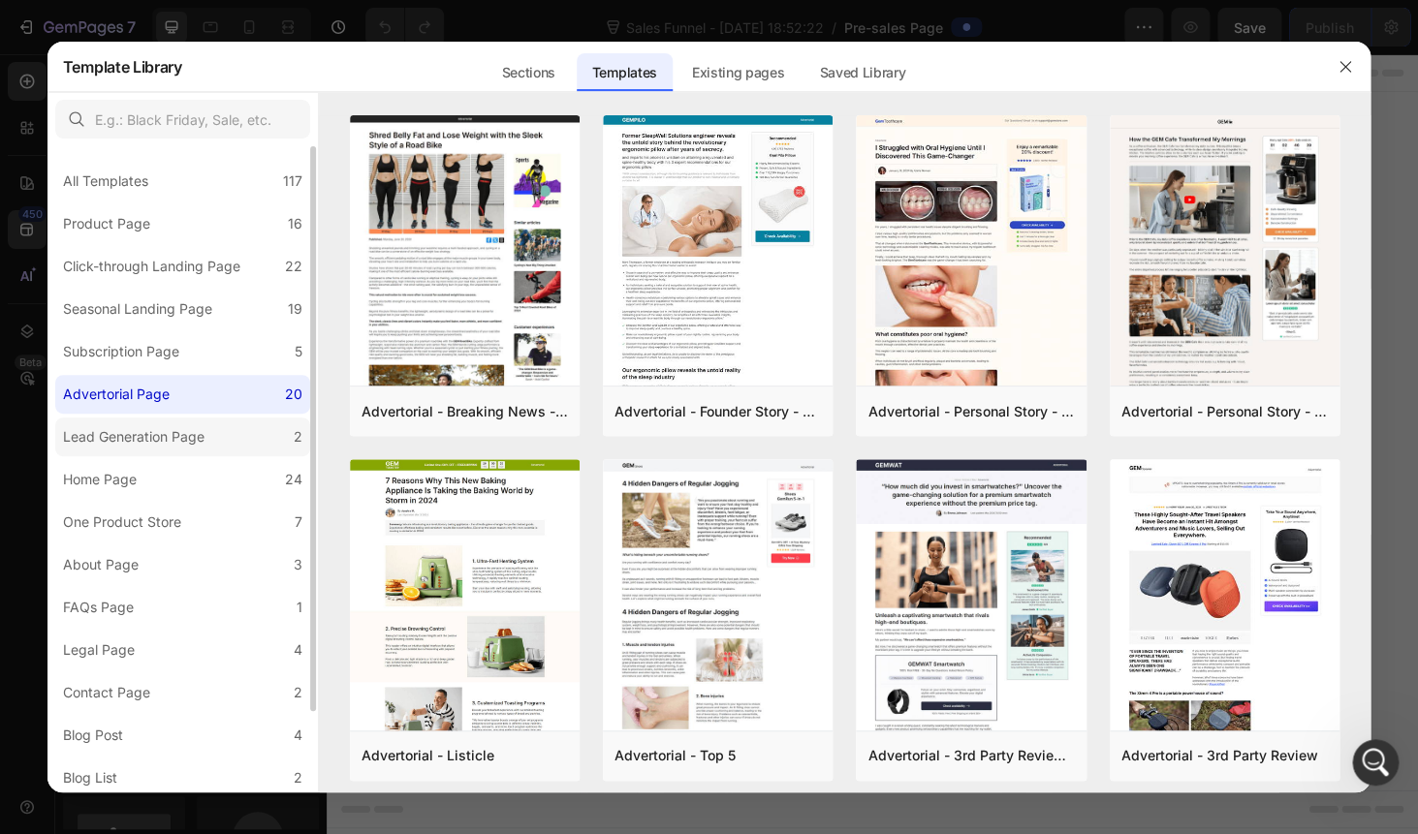
click at [112, 433] on div "Lead Generation Page" at bounding box center [133, 436] width 141 height 23
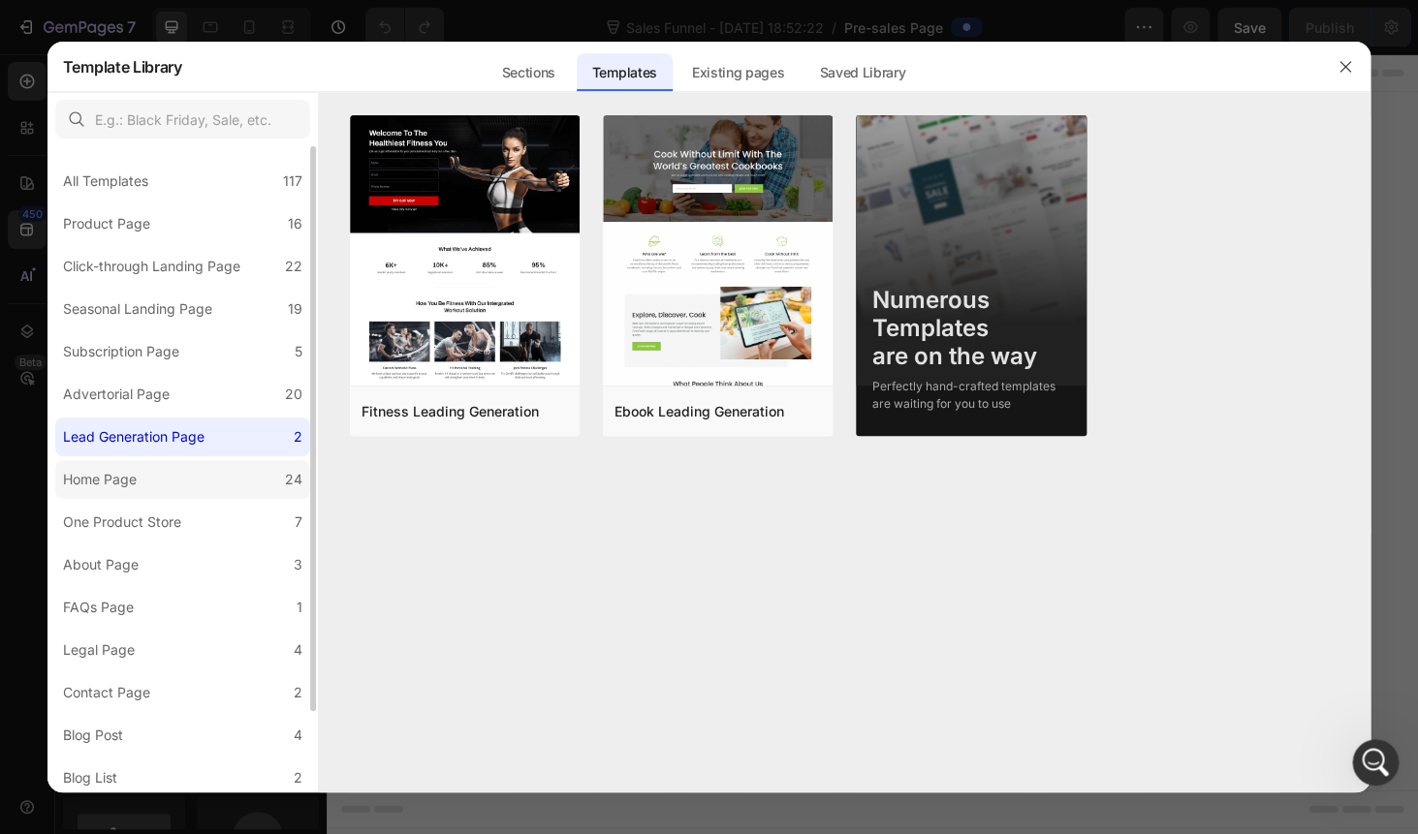
click at [113, 471] on div "Home Page" at bounding box center [100, 479] width 74 height 23
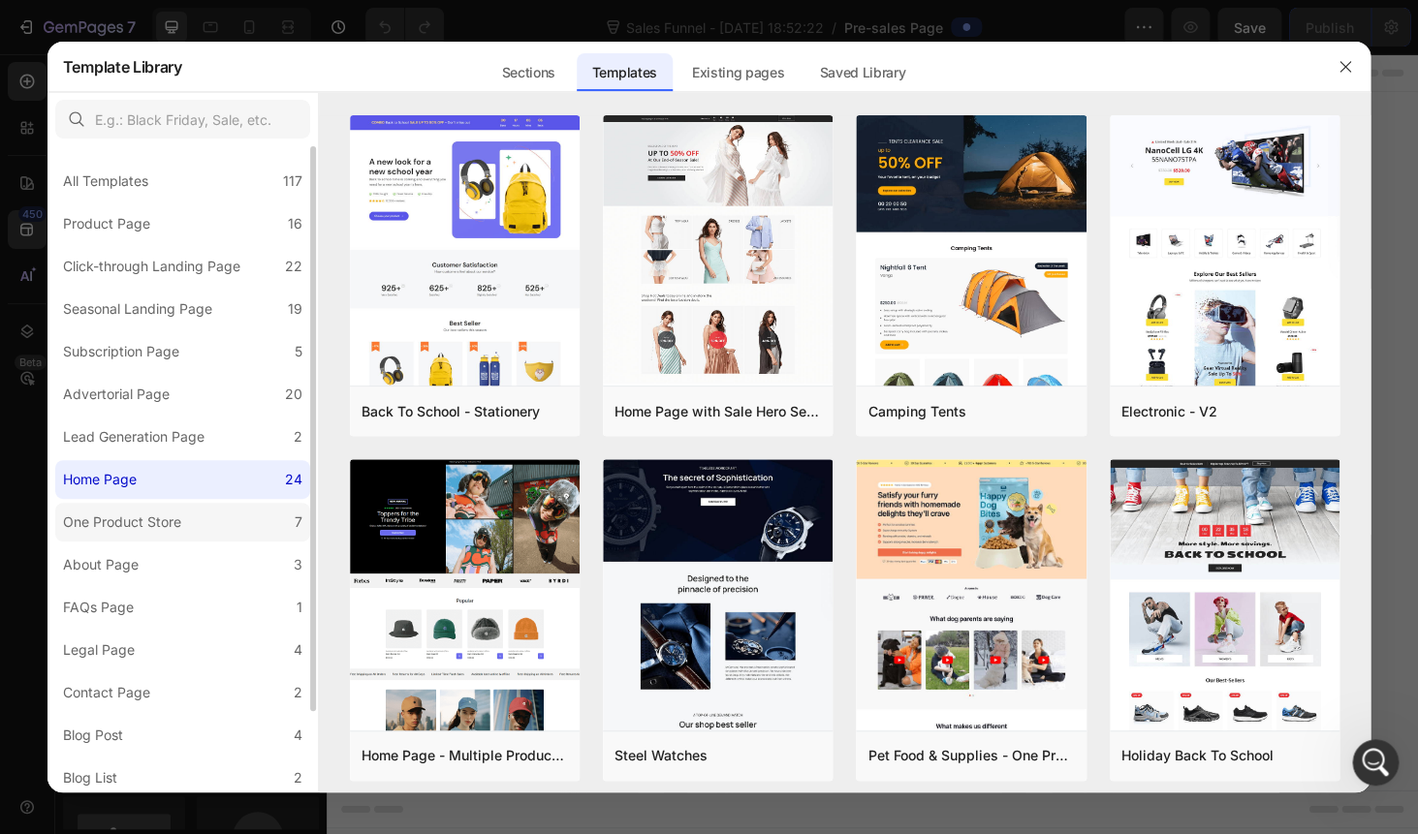
click at [113, 529] on div "One Product Store" at bounding box center [122, 522] width 118 height 23
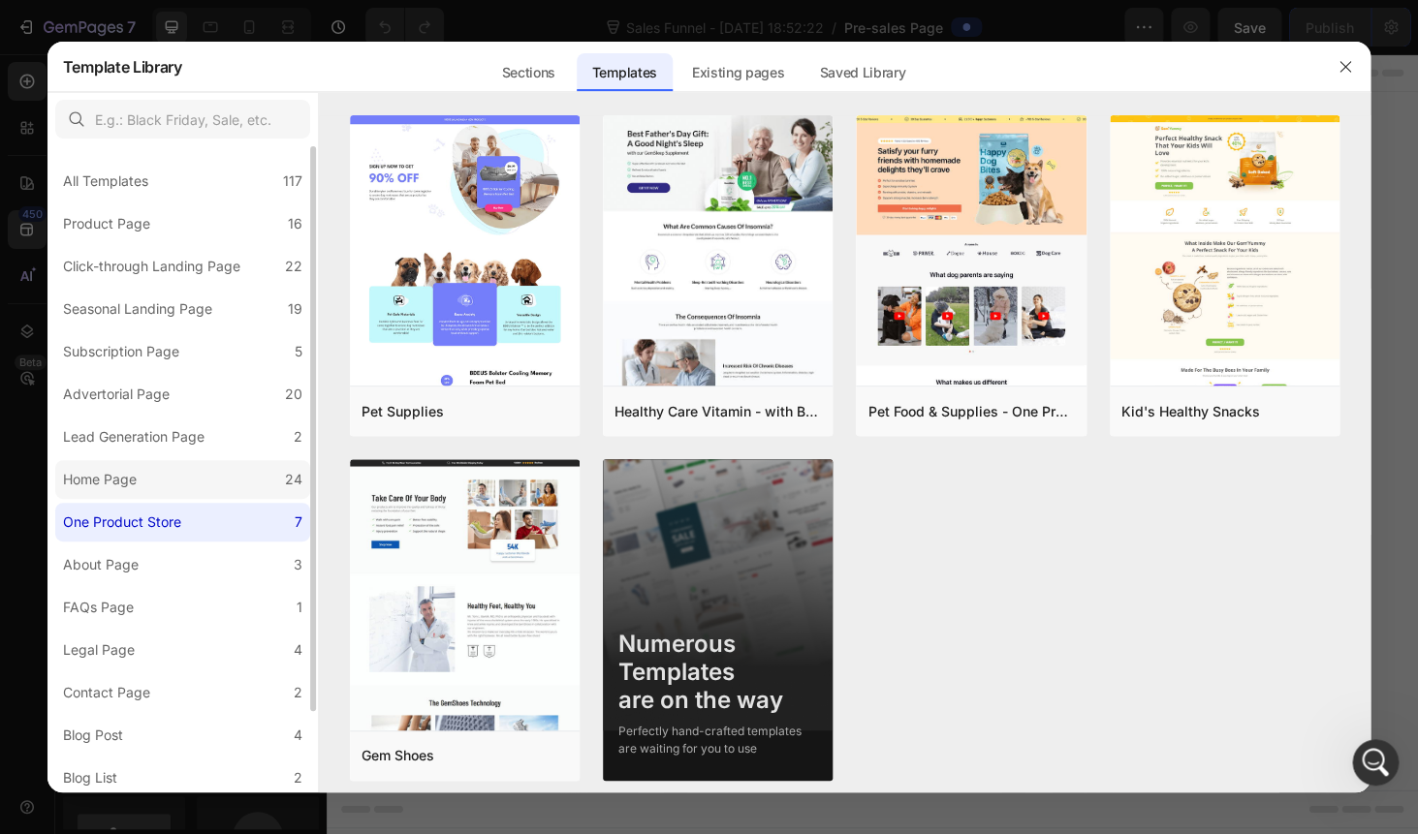
click at [111, 471] on div "Home Page" at bounding box center [100, 479] width 74 height 23
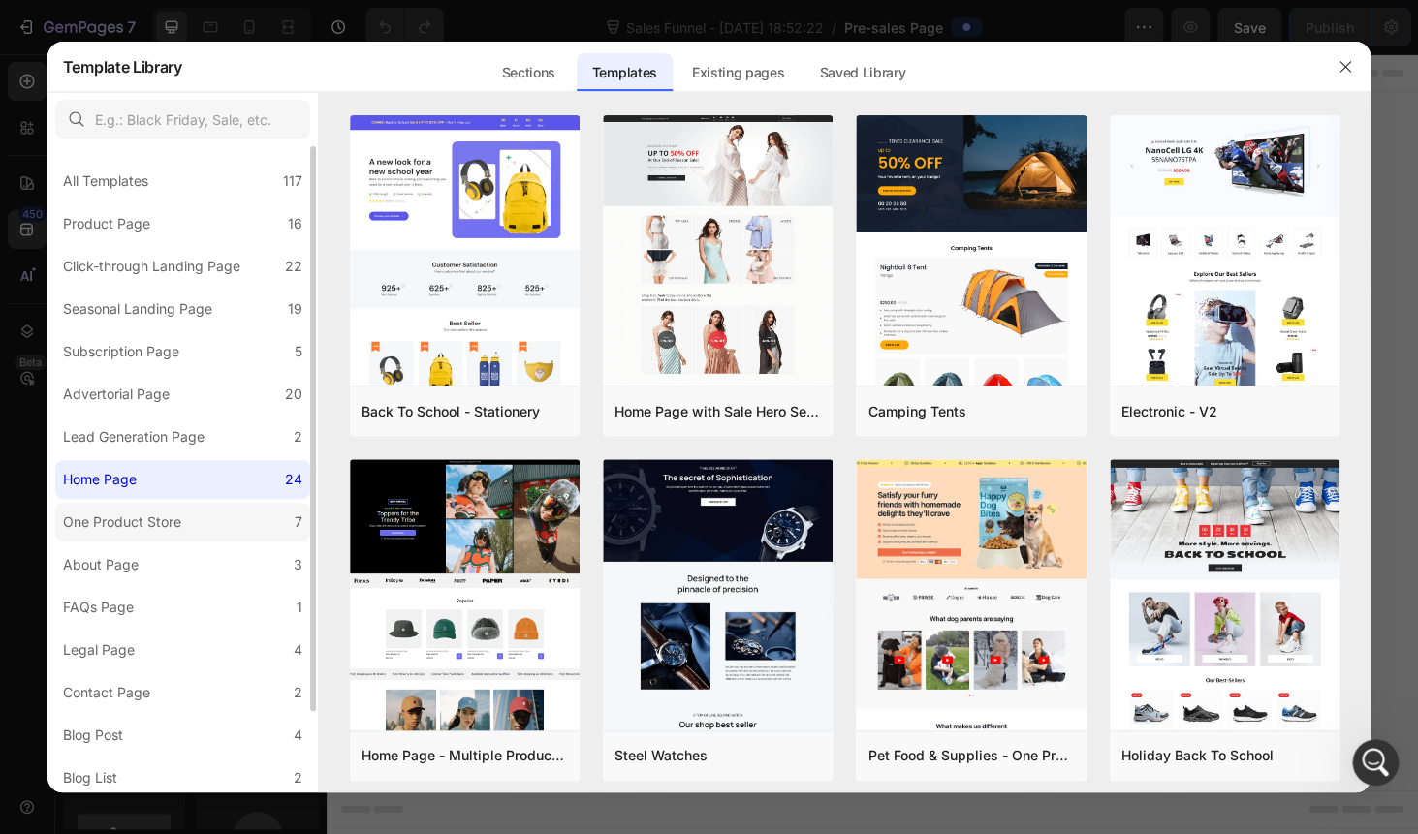
click at [107, 520] on div "One Product Store" at bounding box center [122, 522] width 118 height 23
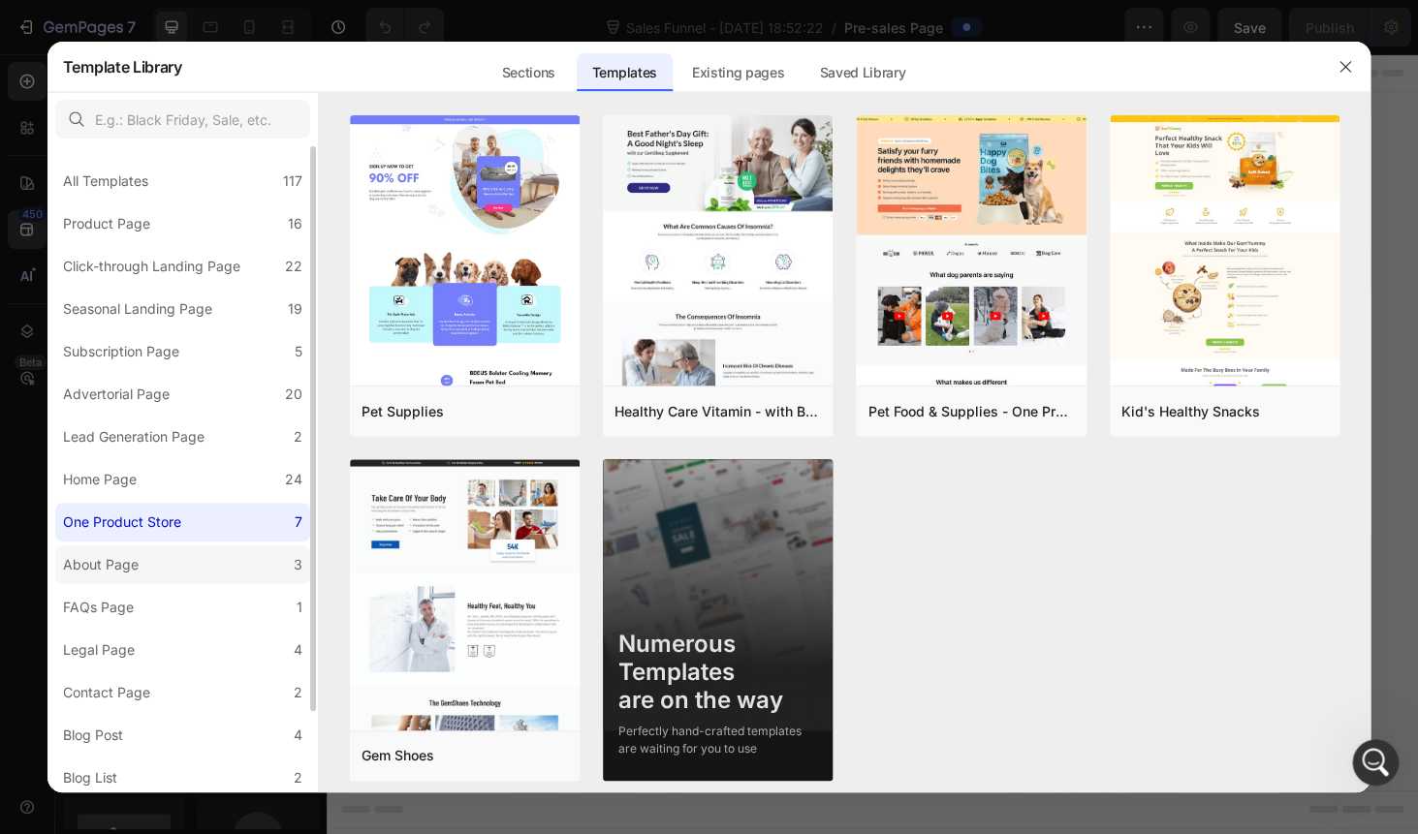
click at [131, 564] on div "About Page" at bounding box center [101, 564] width 76 height 23
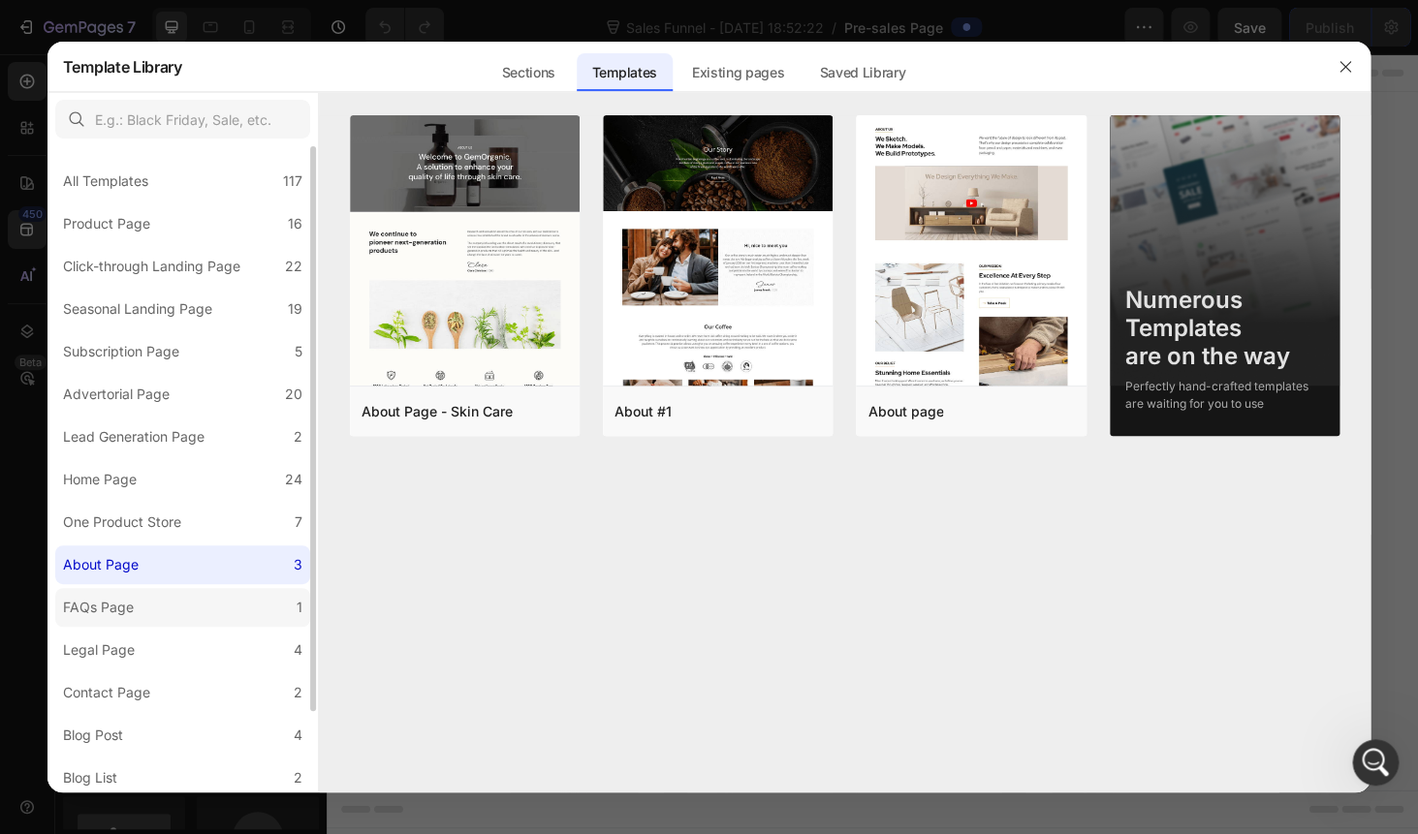
click at [129, 605] on div "FAQs Page" at bounding box center [98, 607] width 71 height 23
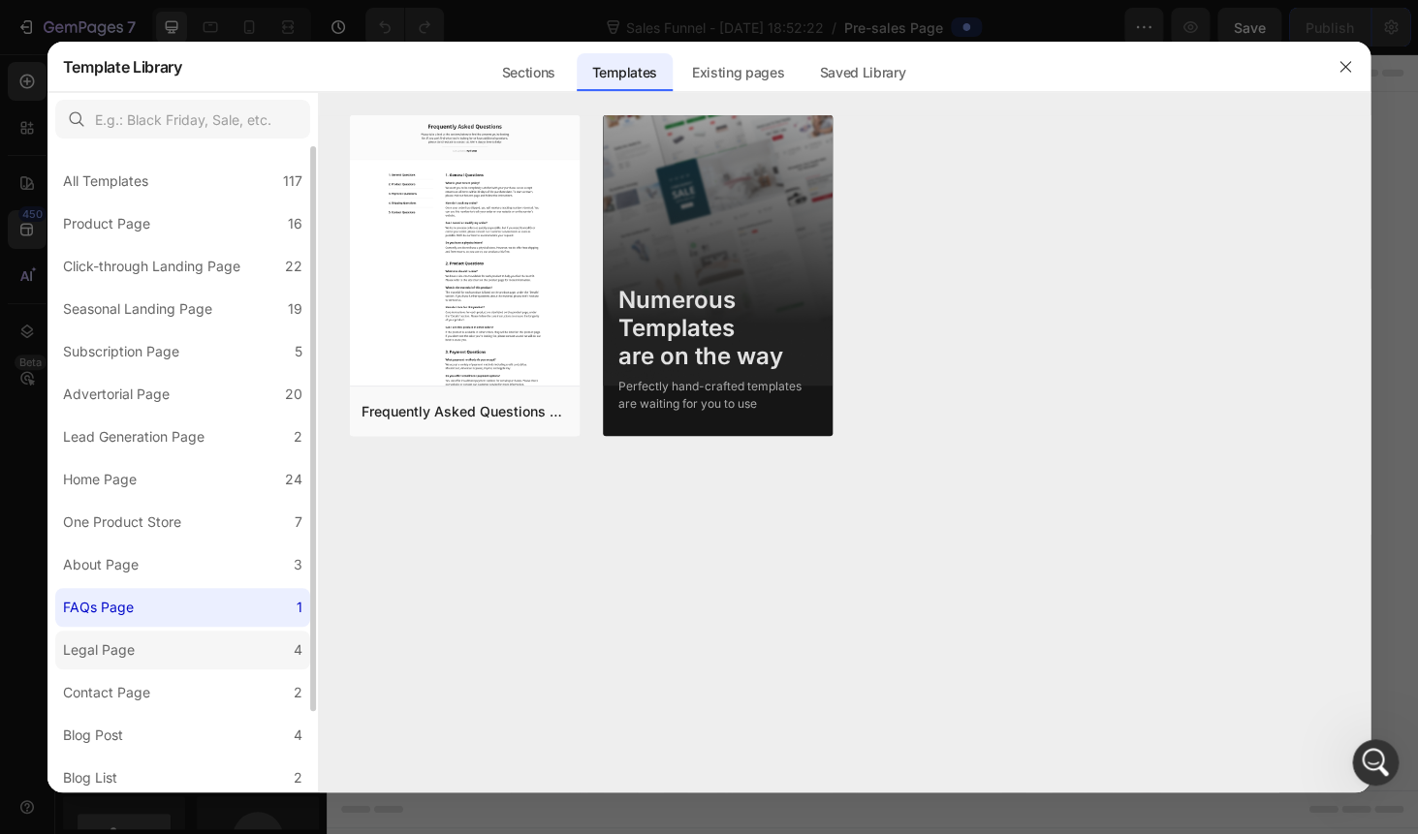
click at [133, 644] on div "Legal Page" at bounding box center [99, 650] width 72 height 23
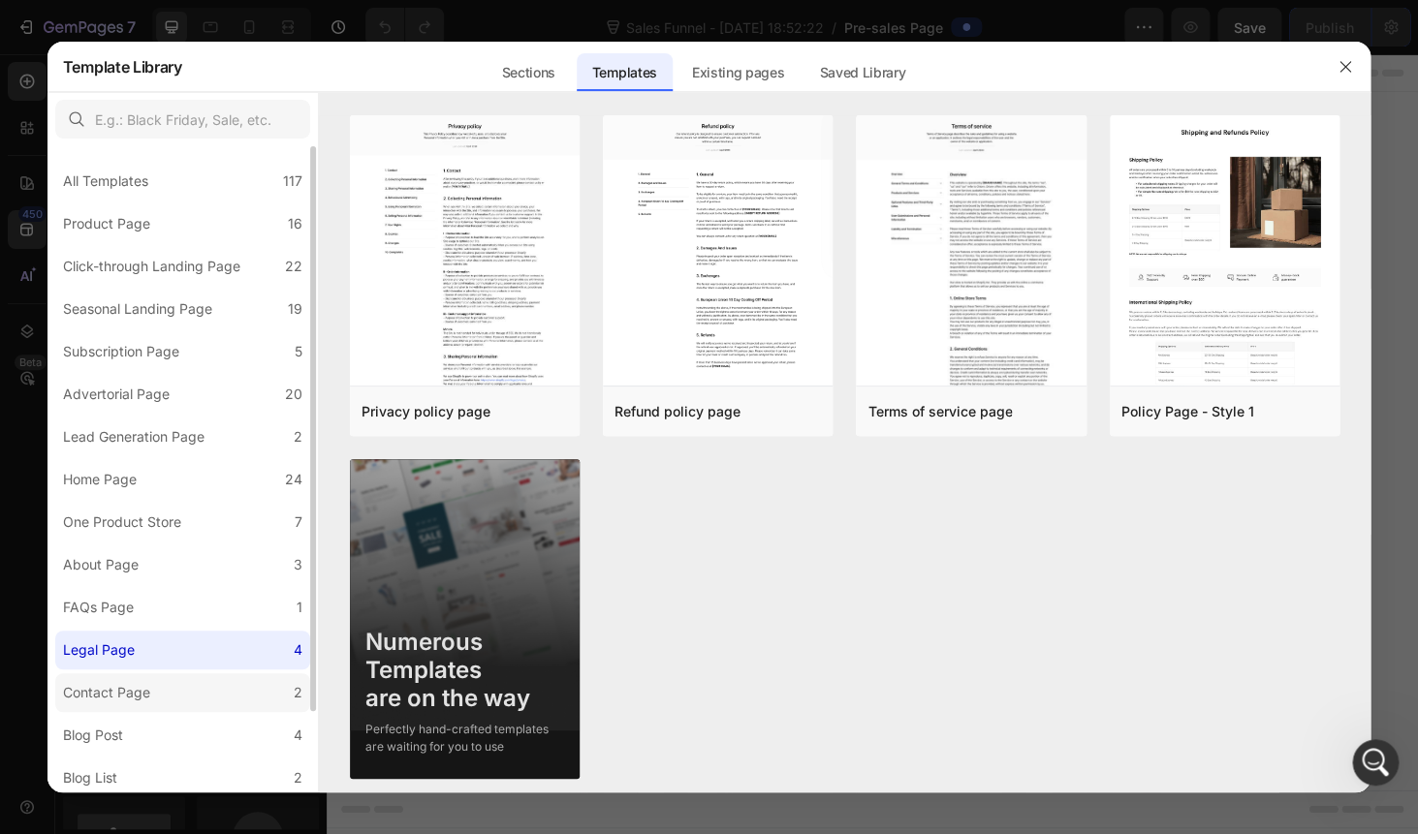
click at [131, 689] on div "Contact Page" at bounding box center [106, 692] width 87 height 23
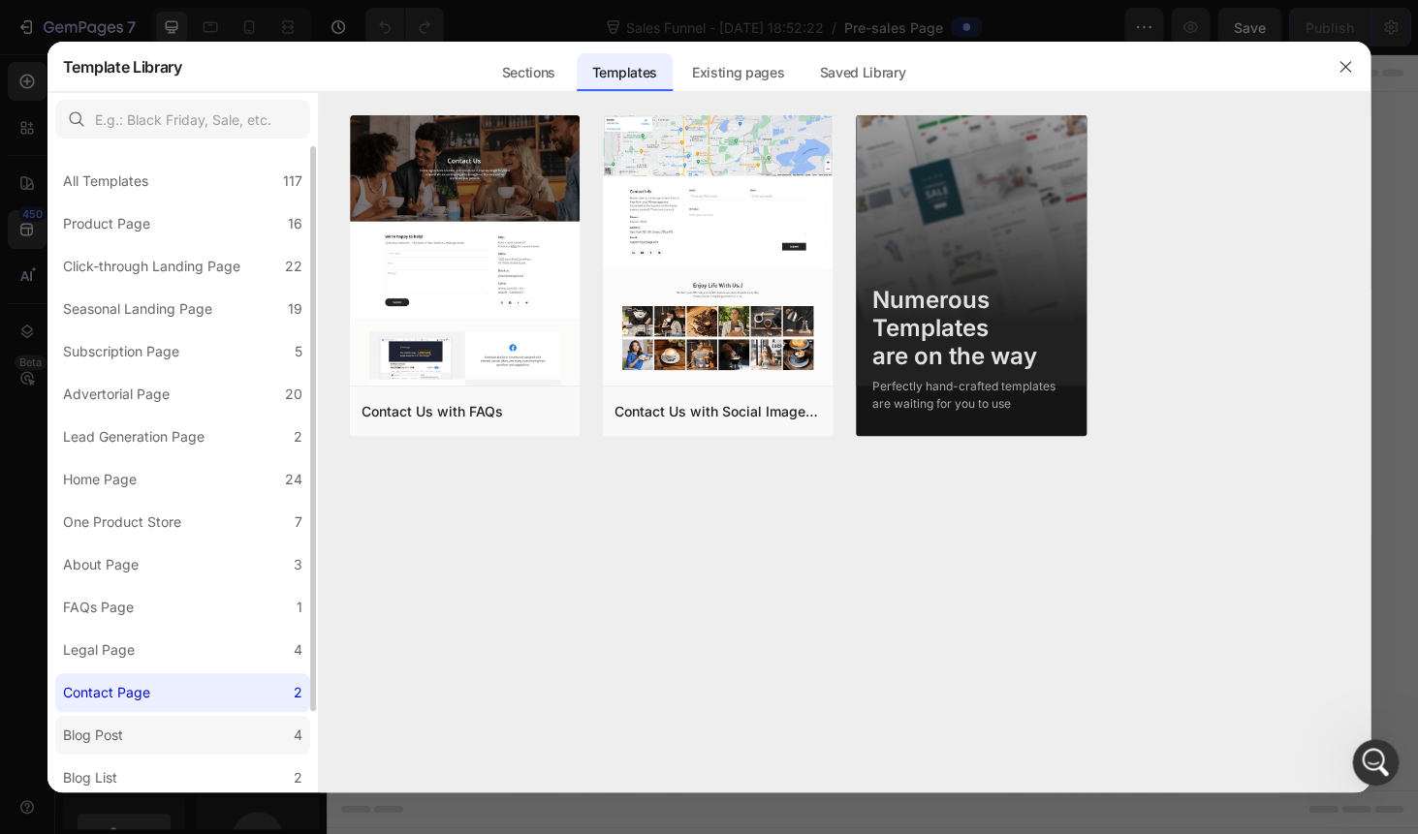
click at [127, 733] on div "Blog Post" at bounding box center [97, 735] width 68 height 23
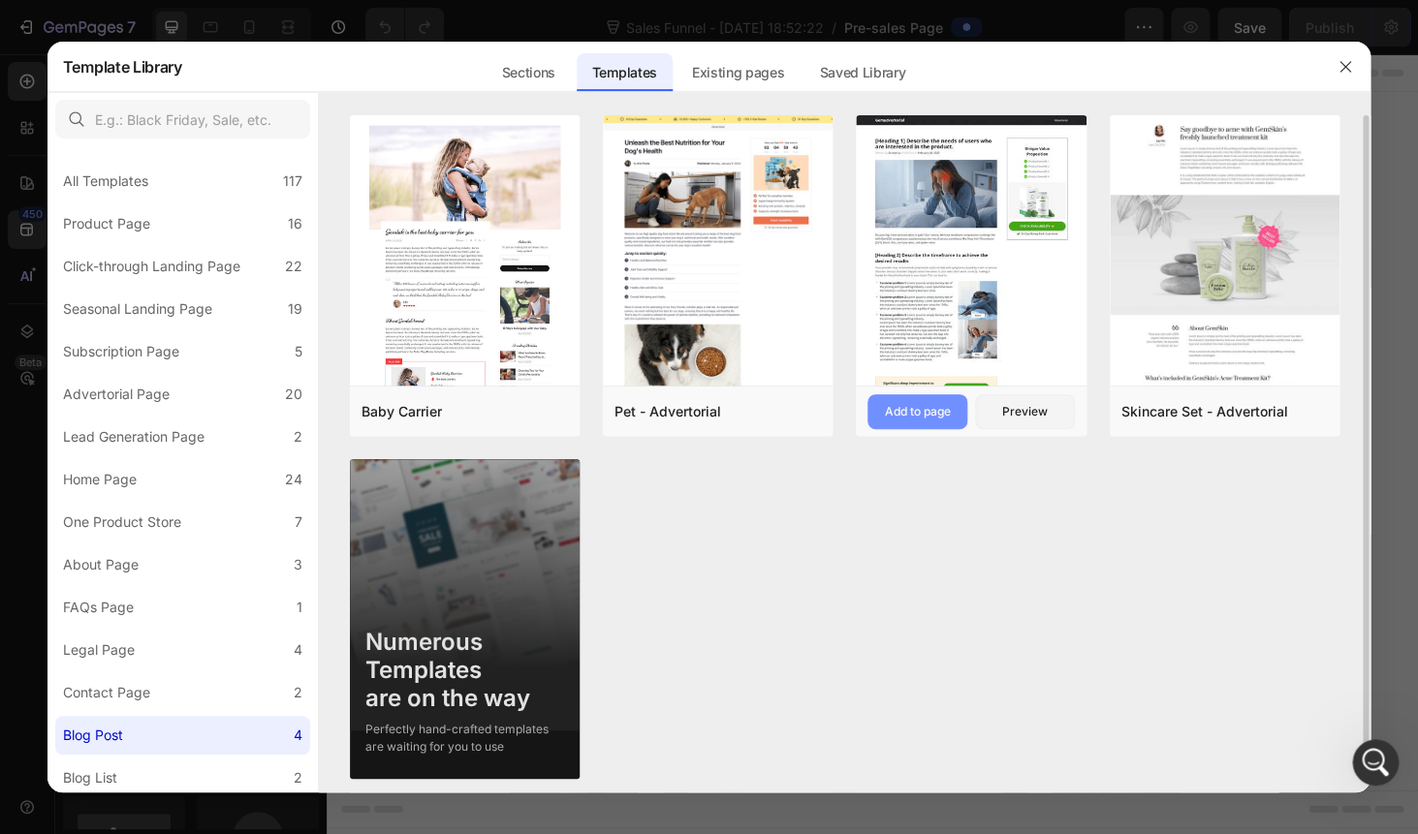
click at [897, 406] on div "Add to page" at bounding box center [918, 411] width 66 height 17
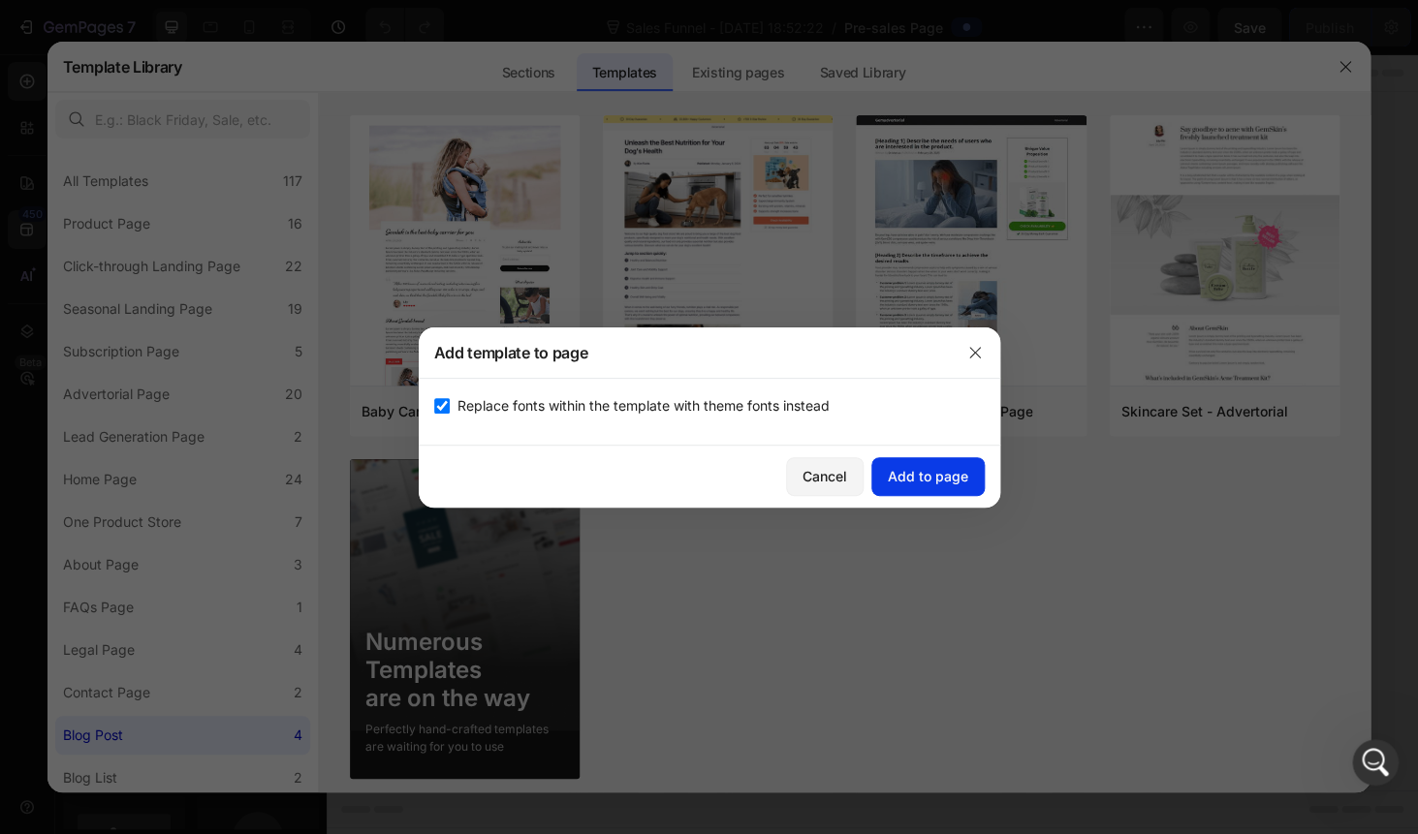
click at [912, 482] on div "Add to page" at bounding box center [928, 476] width 80 height 20
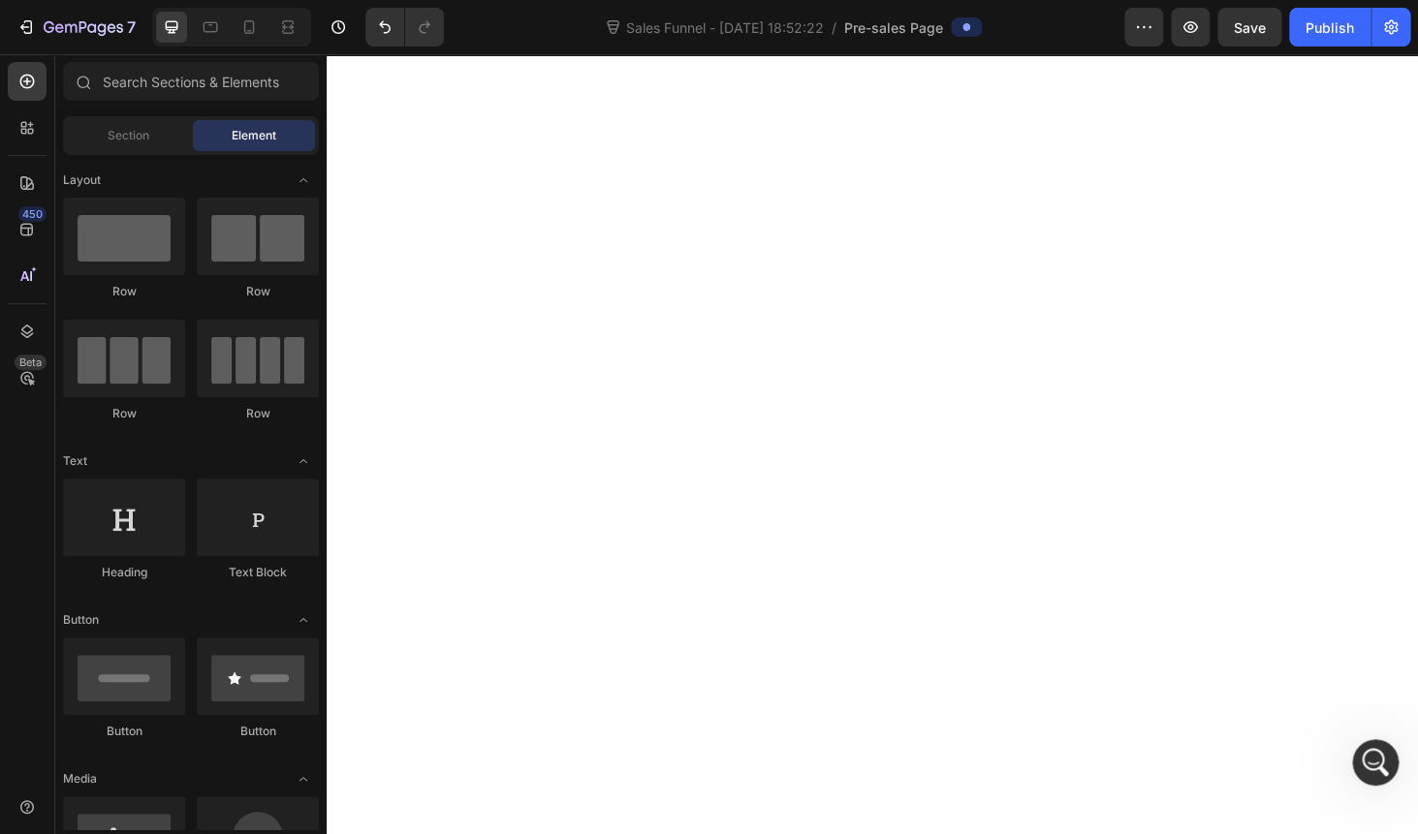
scroll to position [4945, 0]
click at [104, 133] on div "Section" at bounding box center [128, 135] width 122 height 31
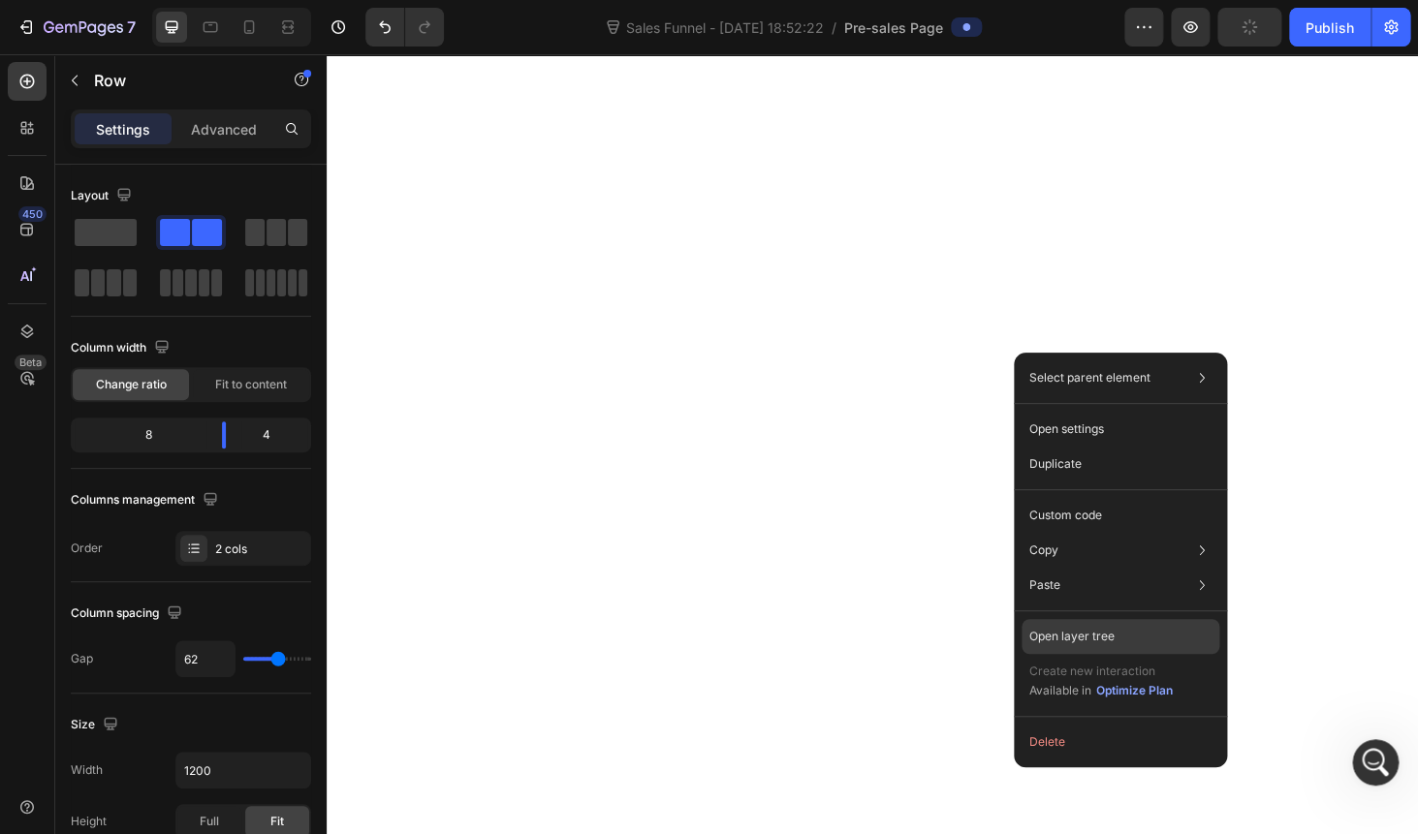
click at [1082, 636] on p "Open layer tree" at bounding box center [1071, 636] width 85 height 17
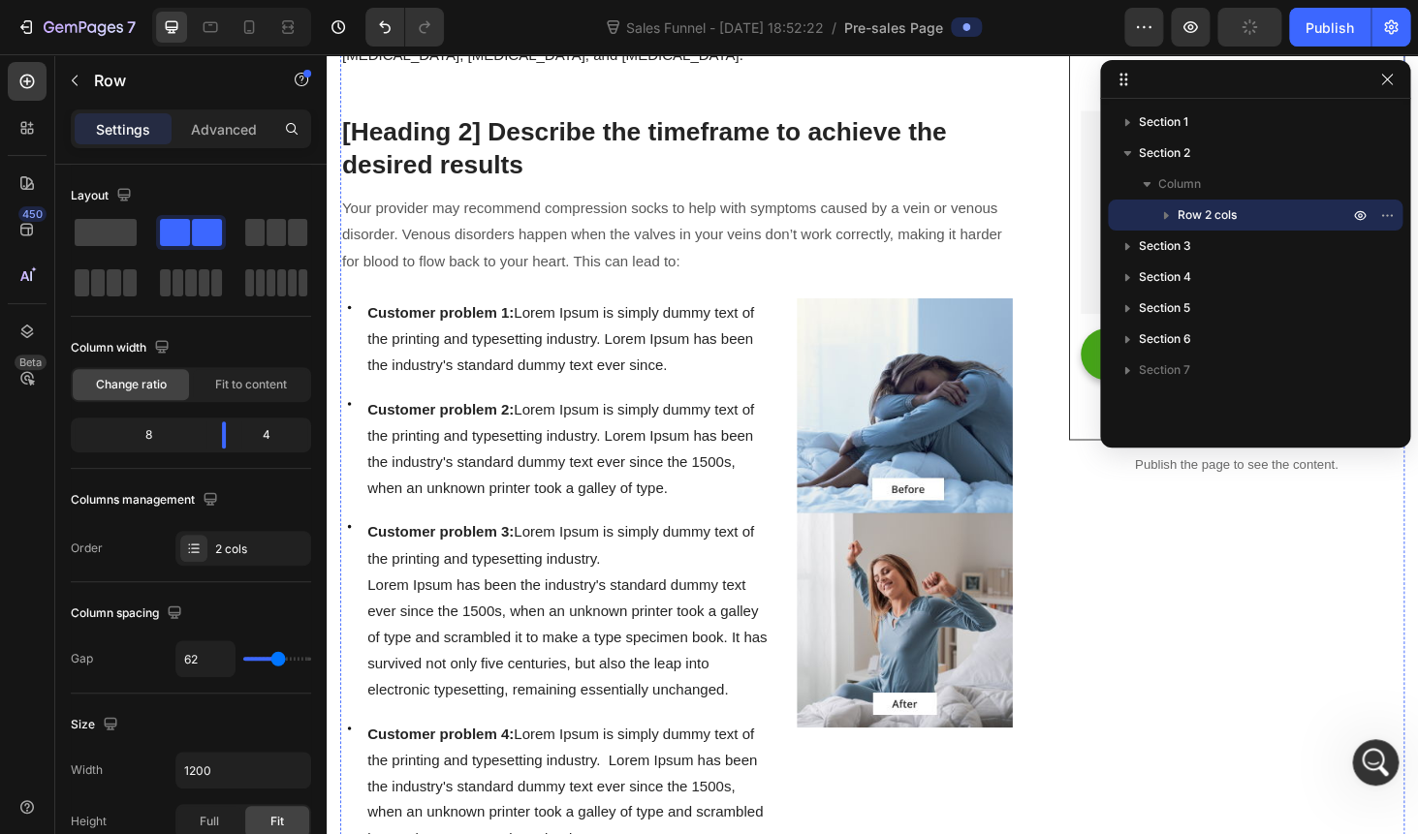
scroll to position [0, 0]
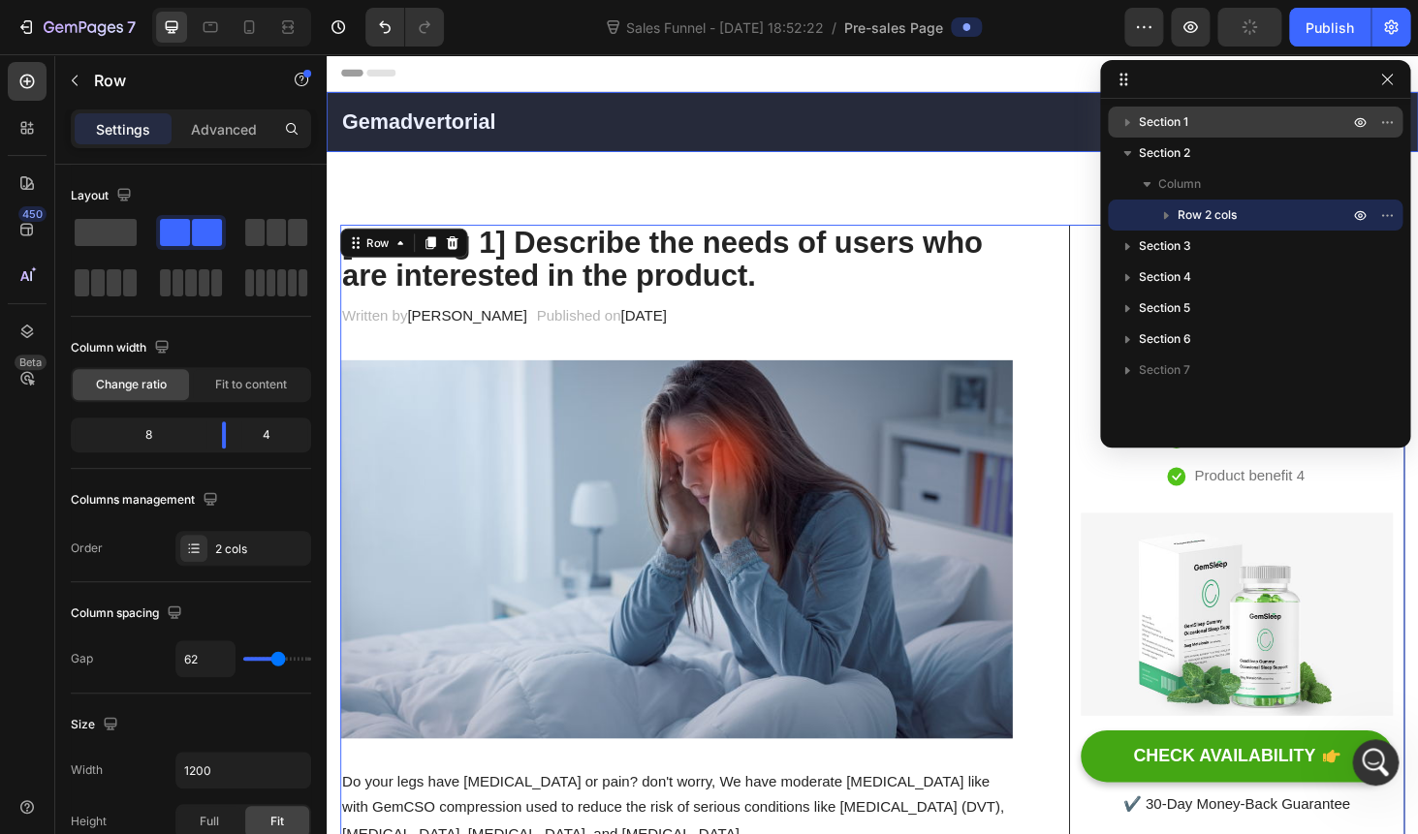
click at [1165, 123] on span "Section 1" at bounding box center [1163, 121] width 49 height 19
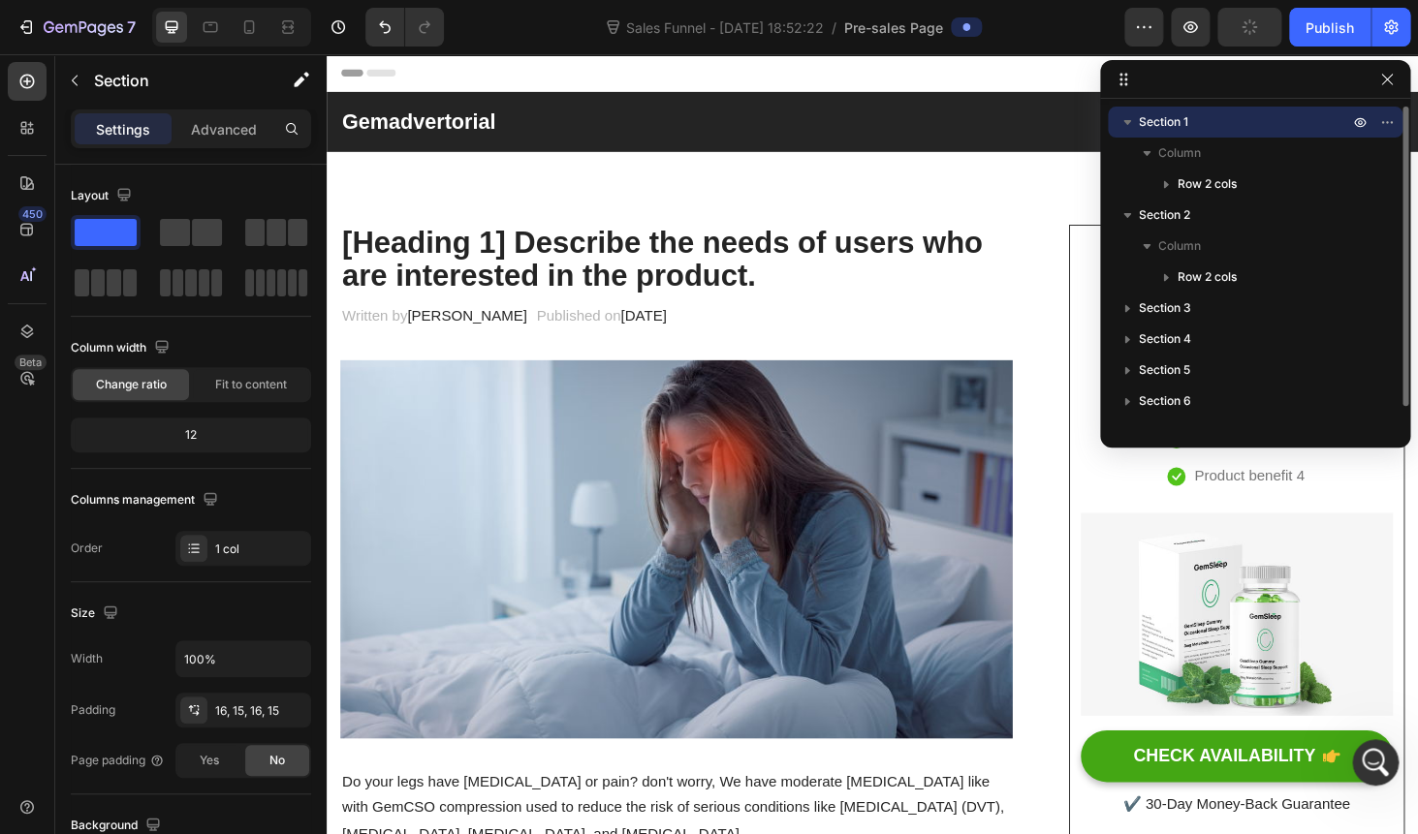
click at [1125, 126] on icon "button" at bounding box center [1126, 121] width 19 height 19
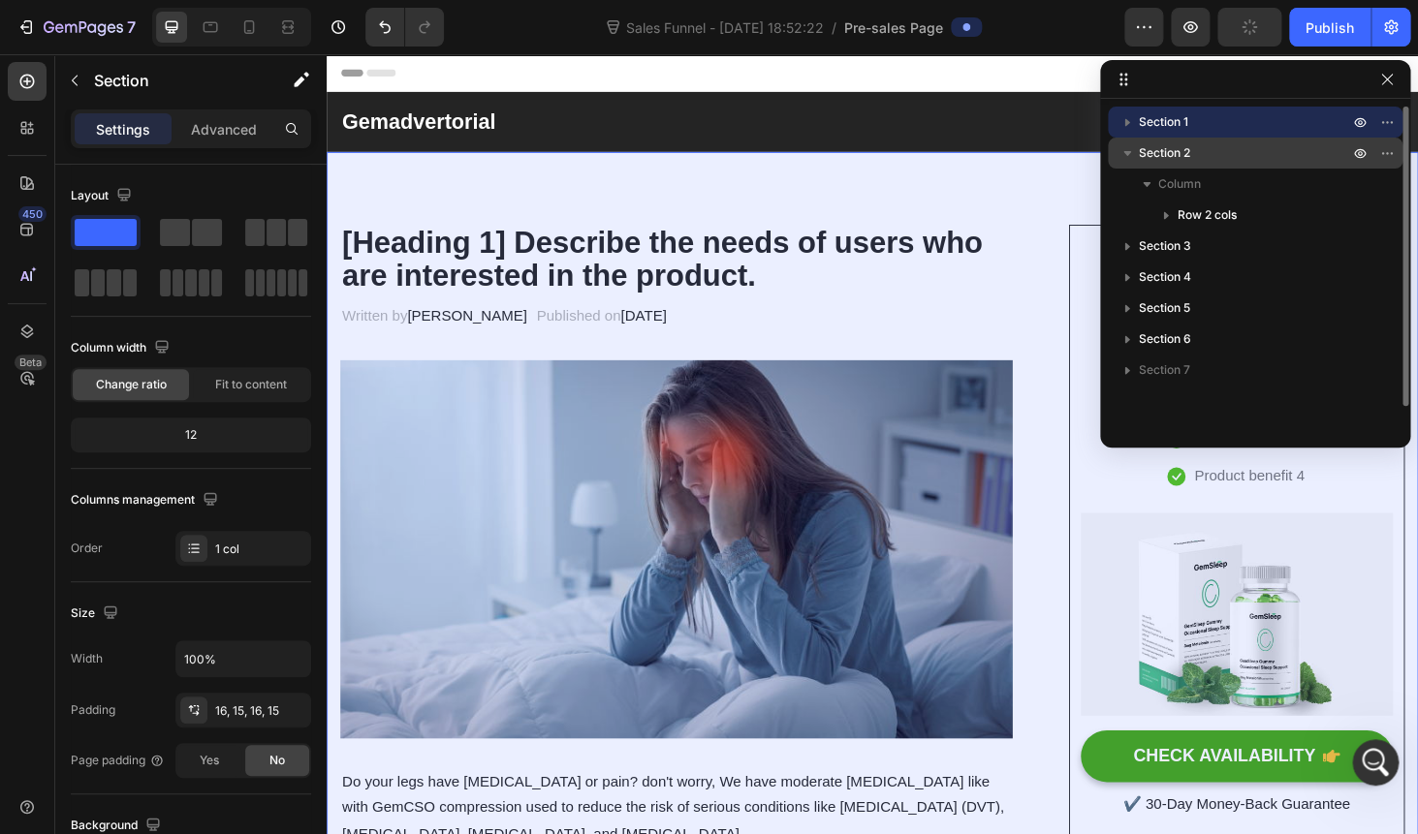
click at [1125, 153] on icon "button" at bounding box center [1127, 153] width 8 height 5
click at [1136, 153] on icon "button" at bounding box center [1126, 152] width 19 height 19
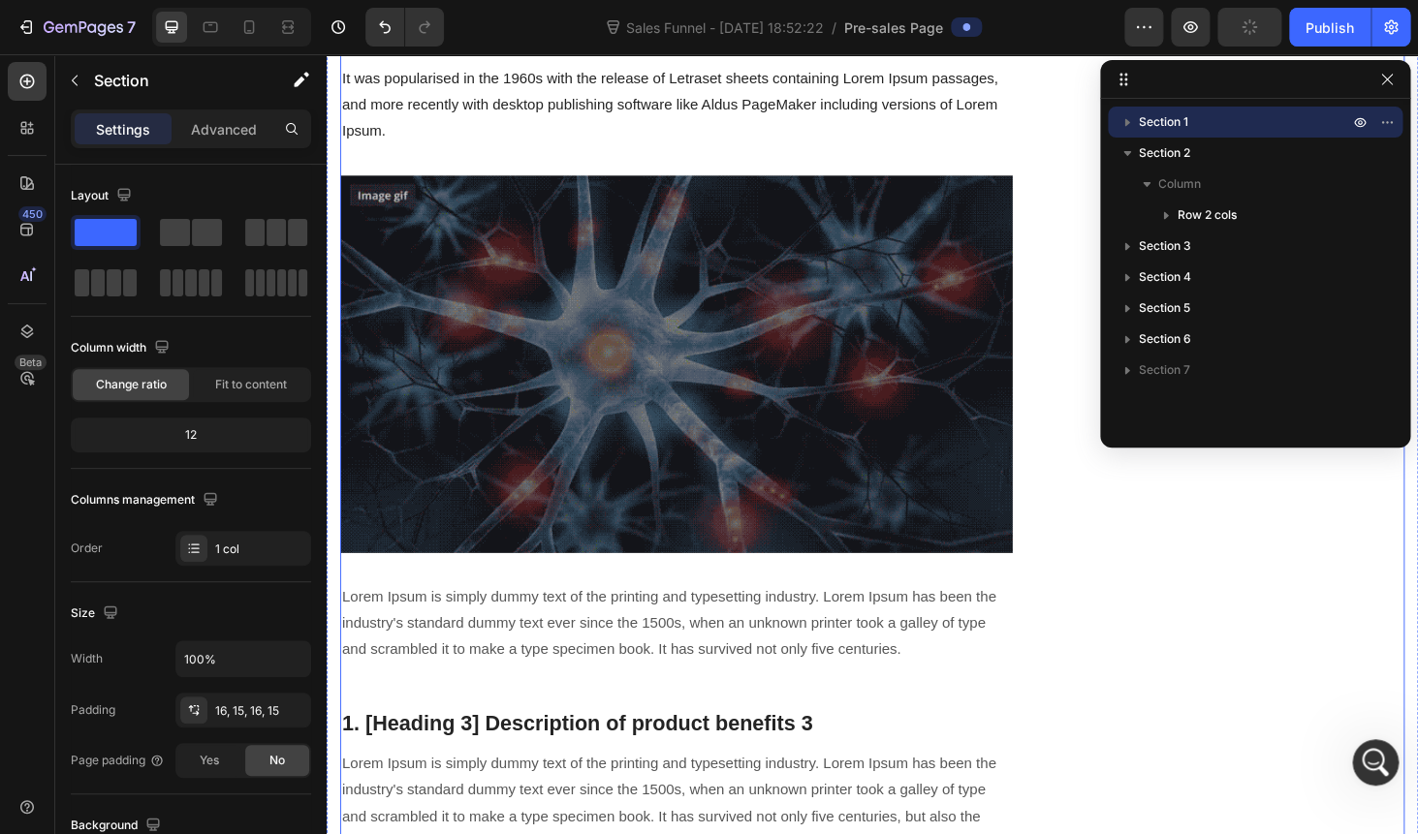
scroll to position [2571, 0]
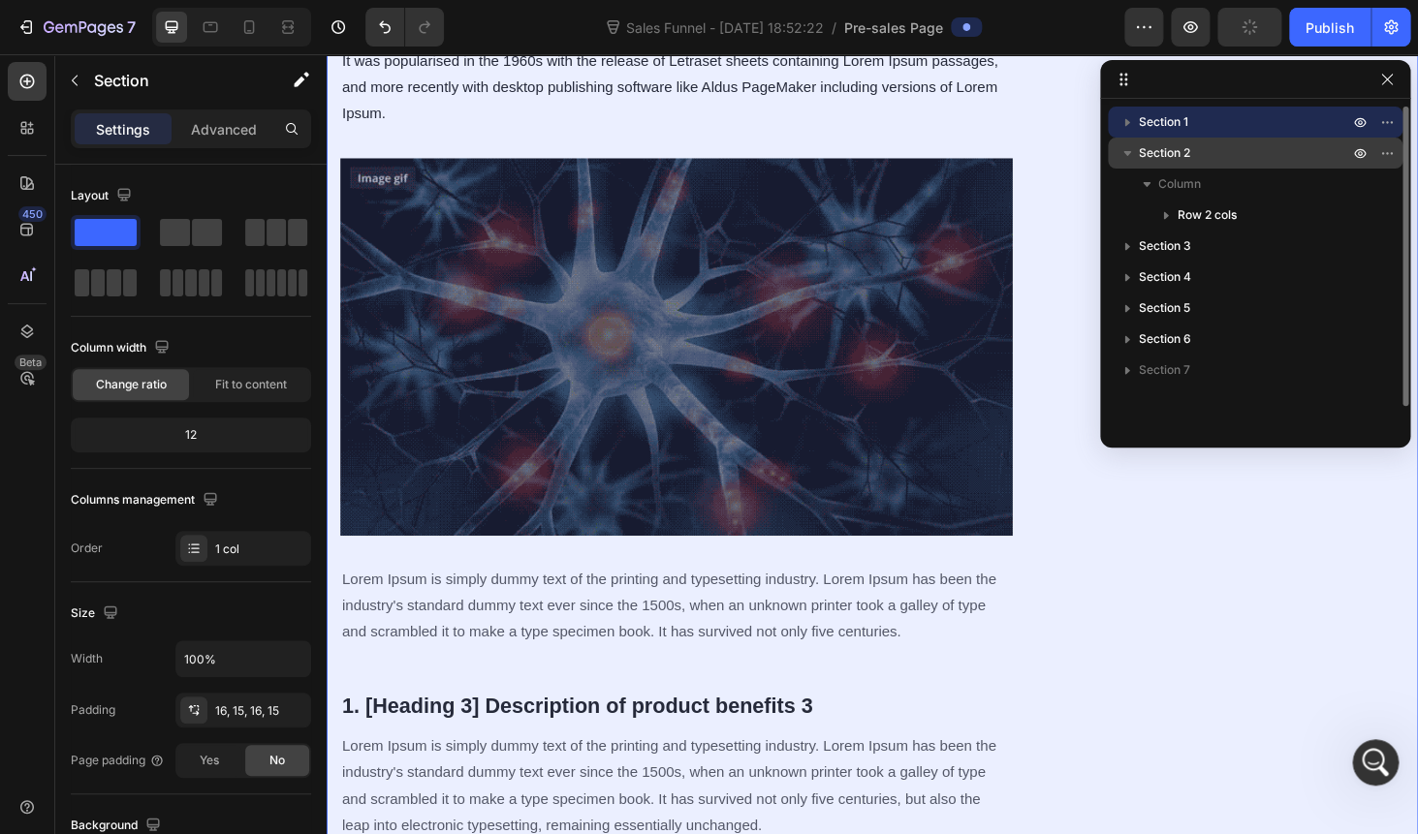
click at [1127, 158] on icon "button" at bounding box center [1126, 152] width 19 height 19
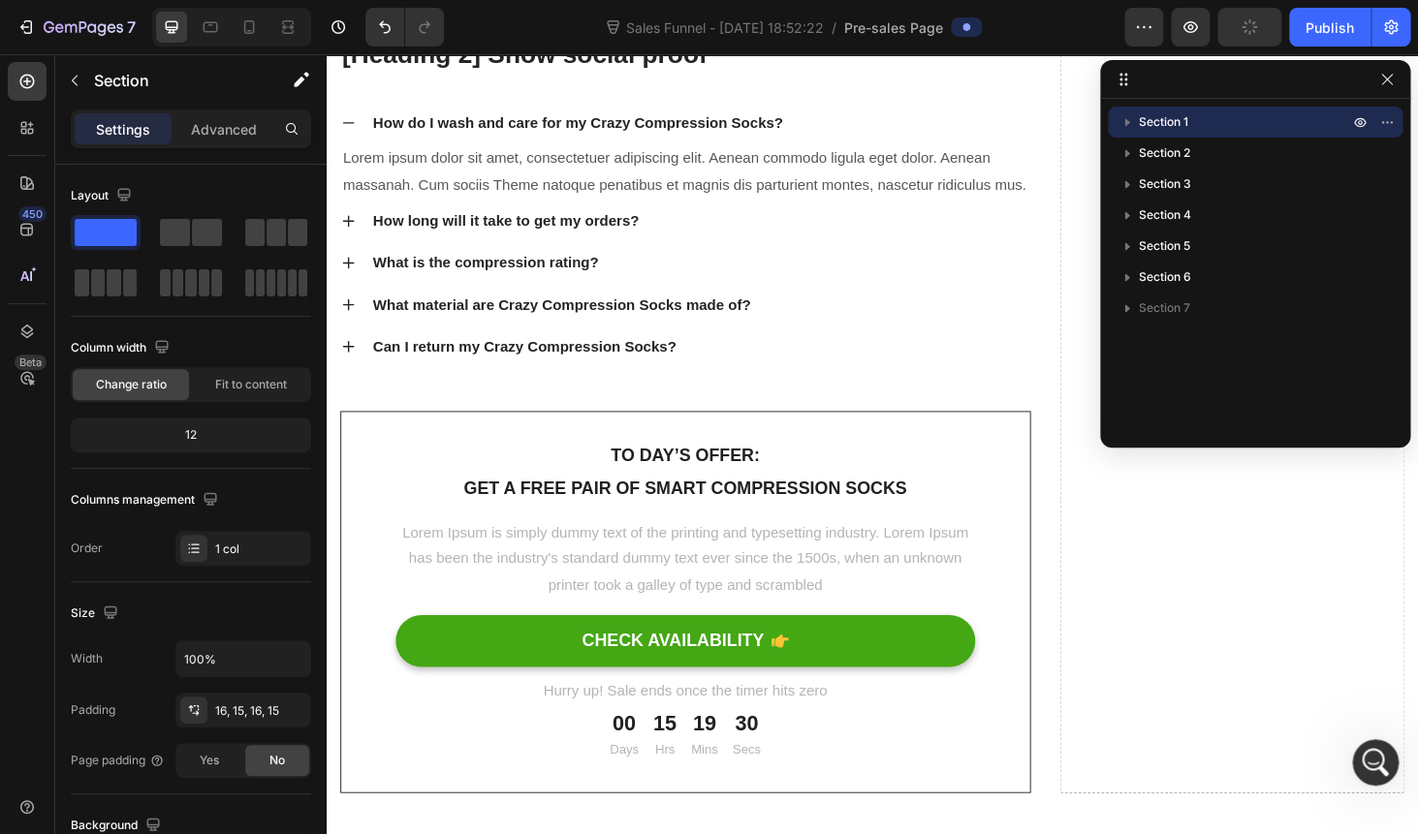
scroll to position [9667, 0]
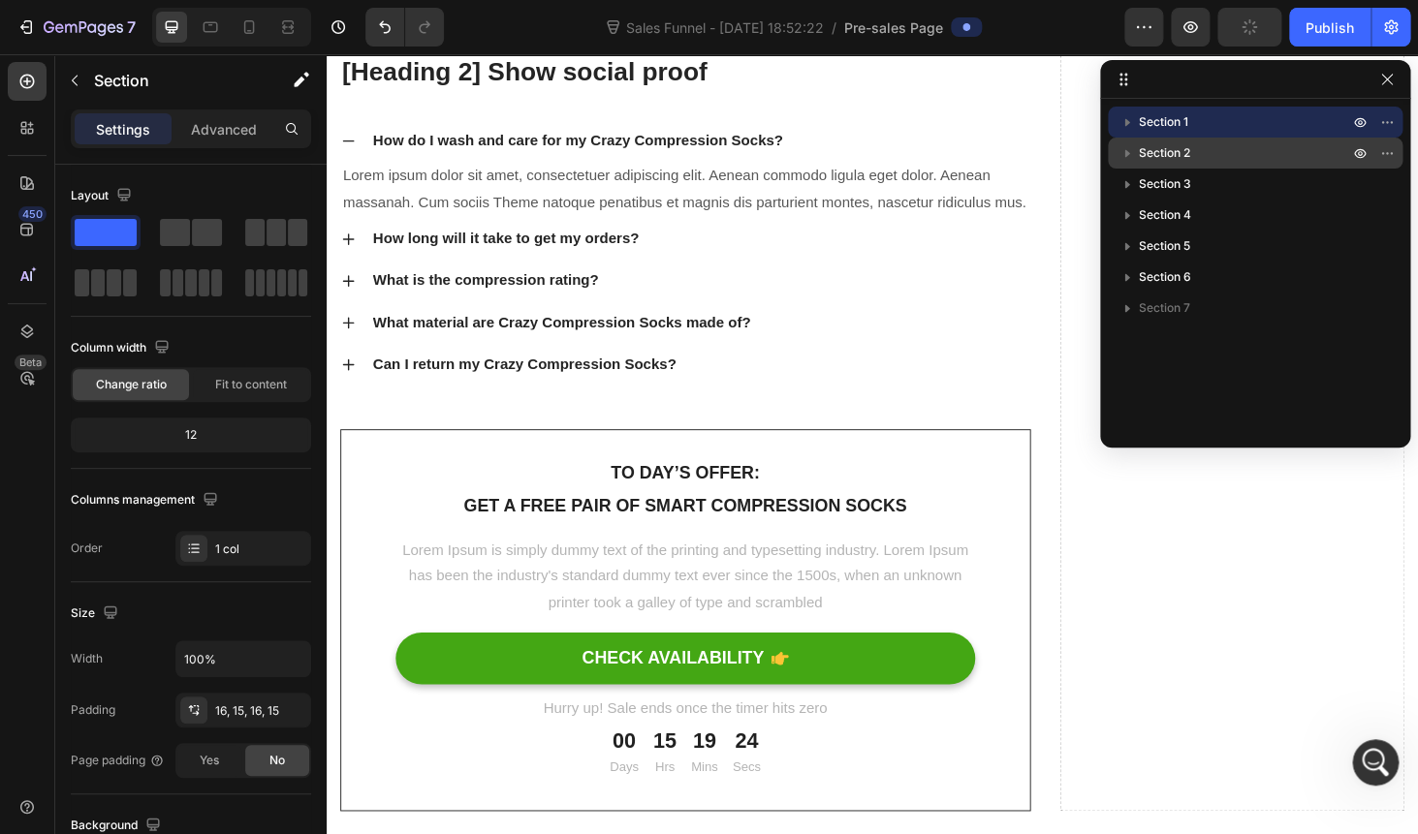
click at [1166, 148] on span "Section 2" at bounding box center [1164, 152] width 51 height 19
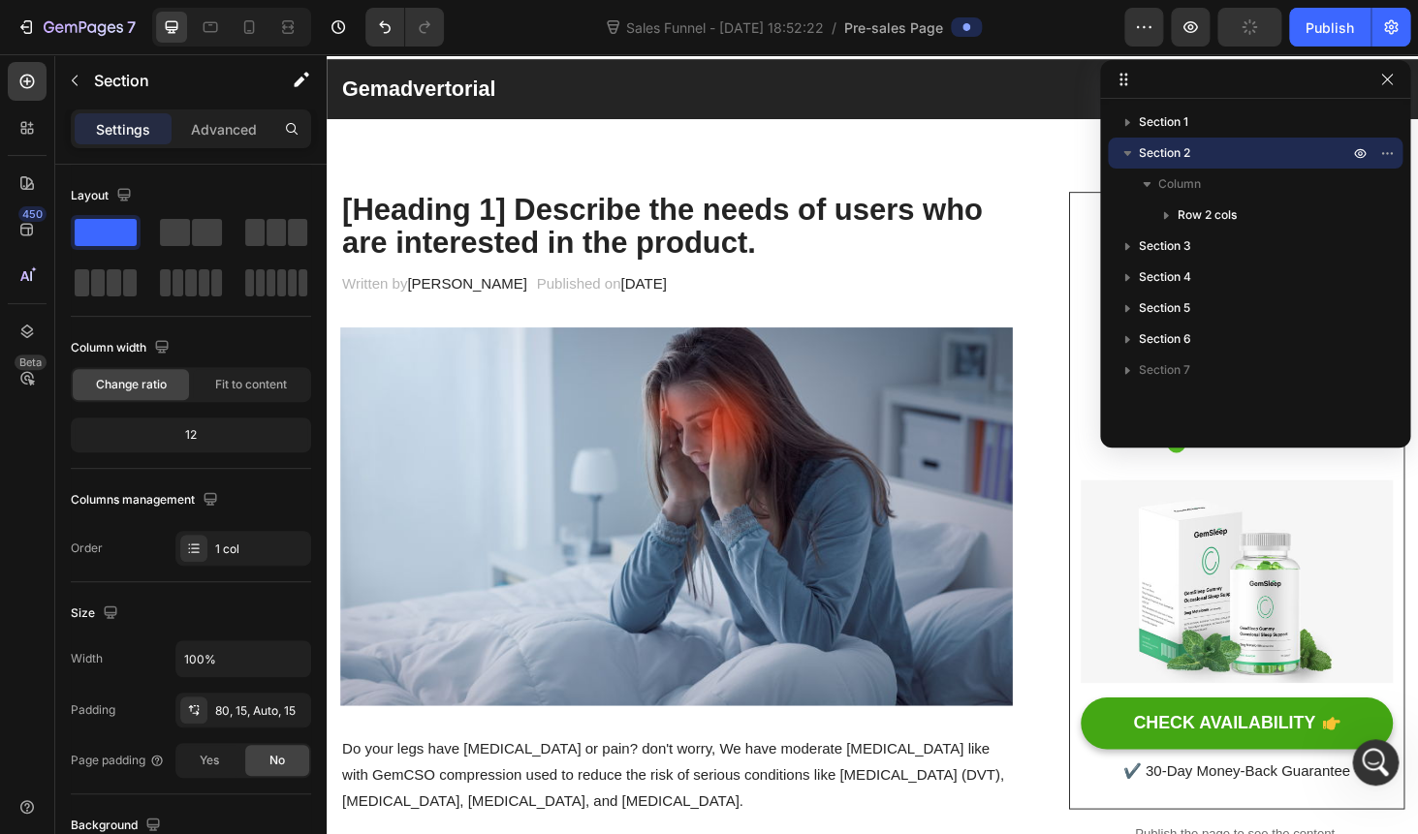
scroll to position [34, 0]
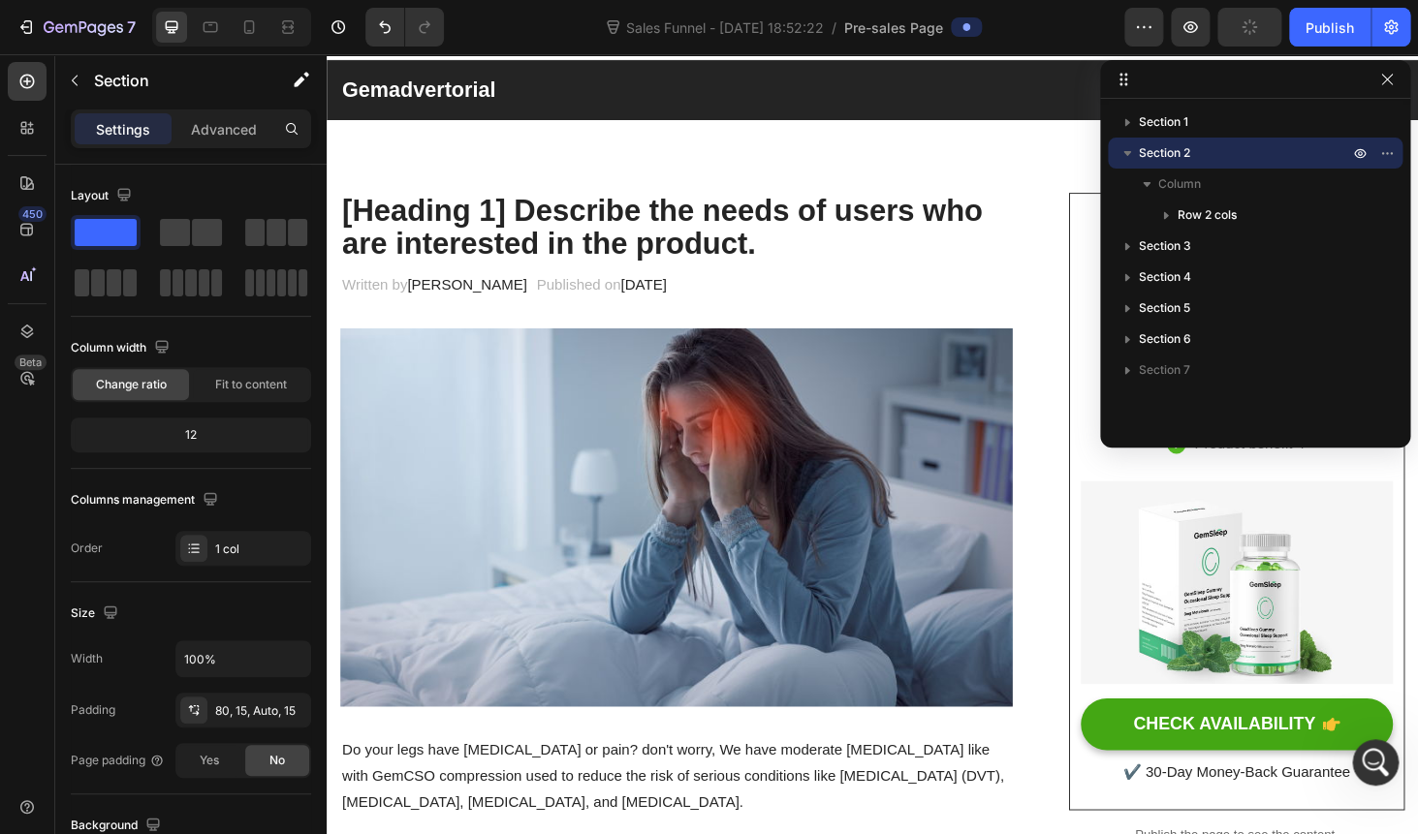
click at [1129, 159] on icon "button" at bounding box center [1126, 152] width 19 height 19
click at [1390, 149] on icon "button" at bounding box center [1387, 153] width 16 height 16
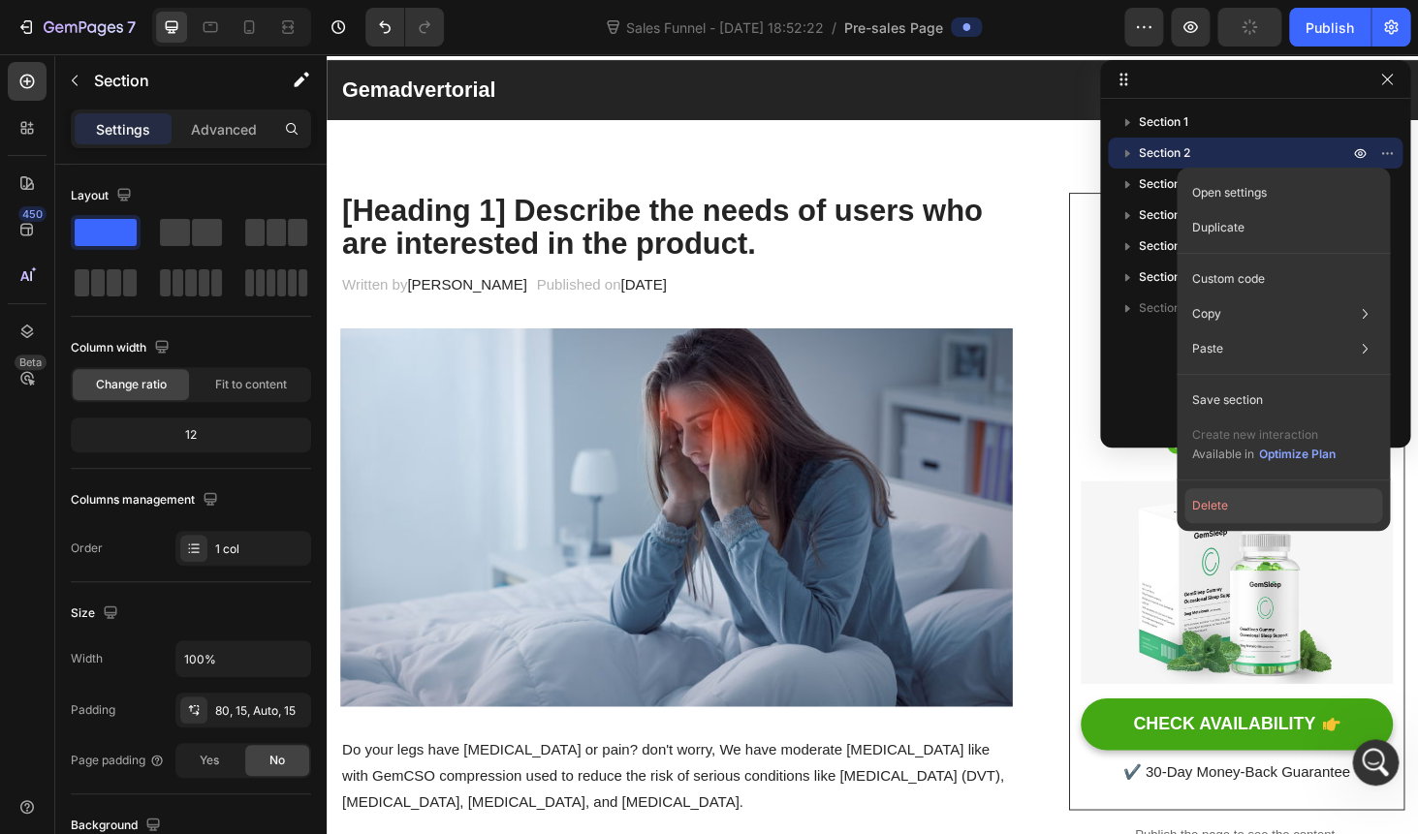
click at [1242, 510] on button "Delete" at bounding box center [1283, 505] width 198 height 35
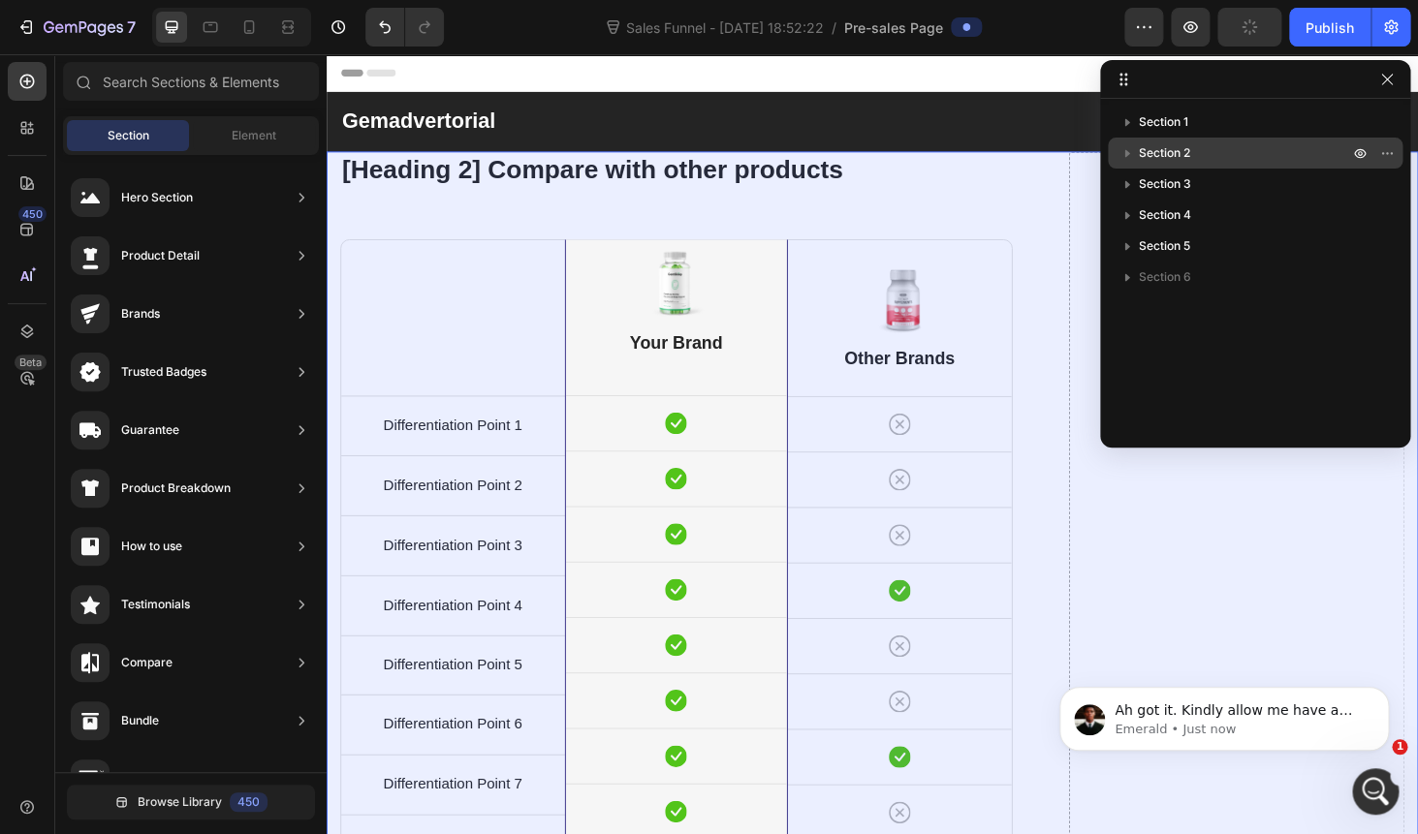
scroll to position [0, 0]
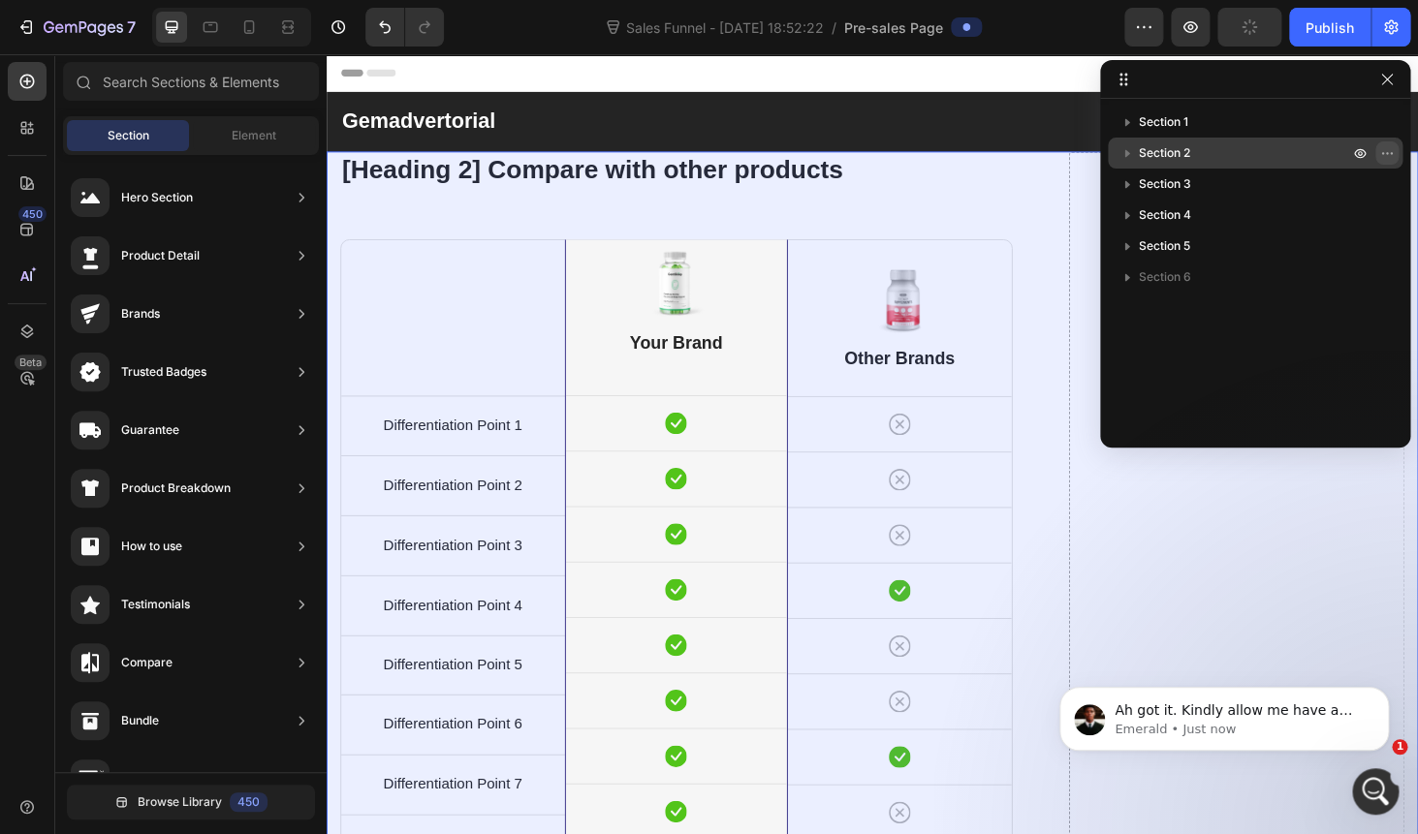
click at [1386, 158] on icon "button" at bounding box center [1387, 153] width 16 height 16
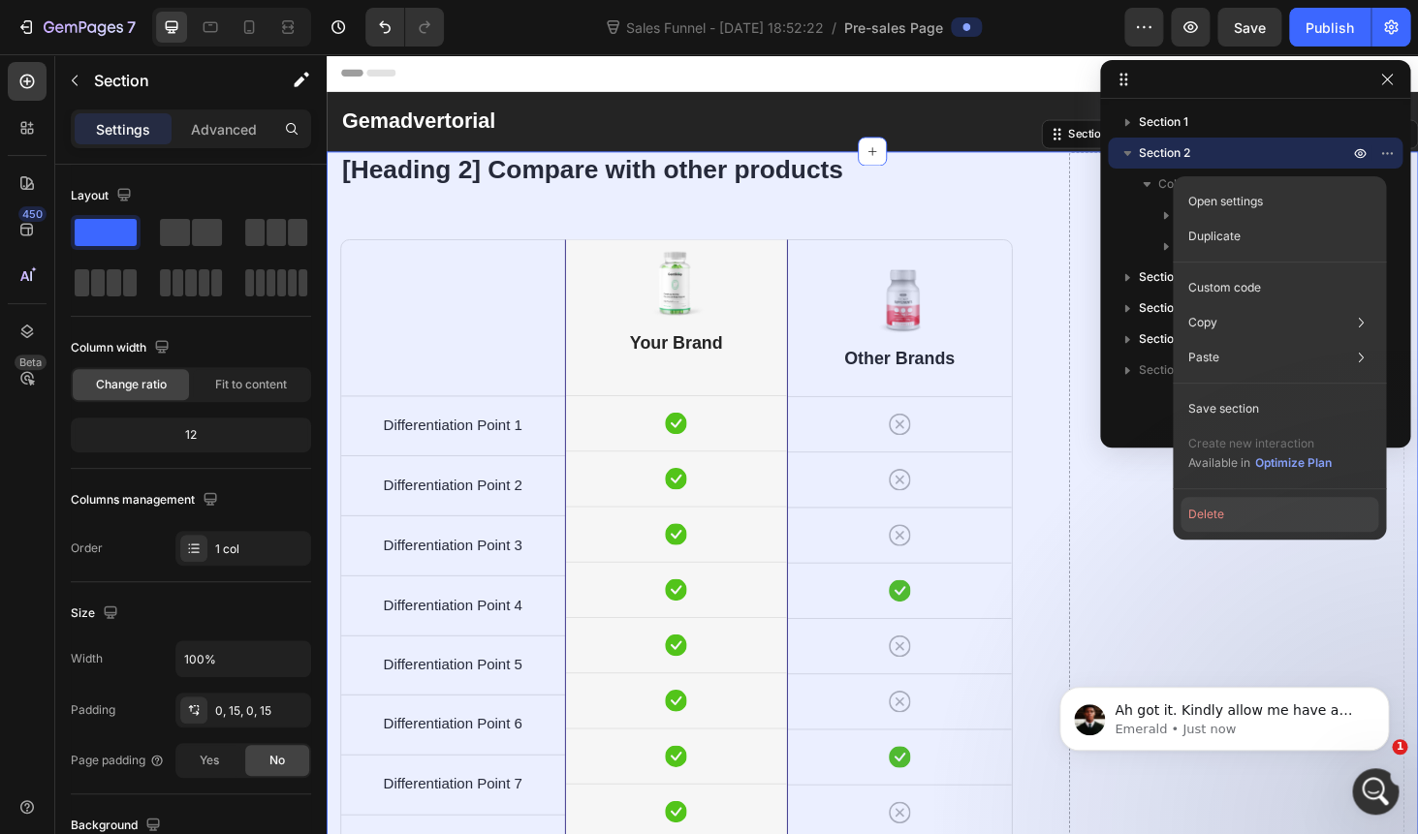
click at [1206, 510] on button "Delete" at bounding box center [1279, 514] width 198 height 35
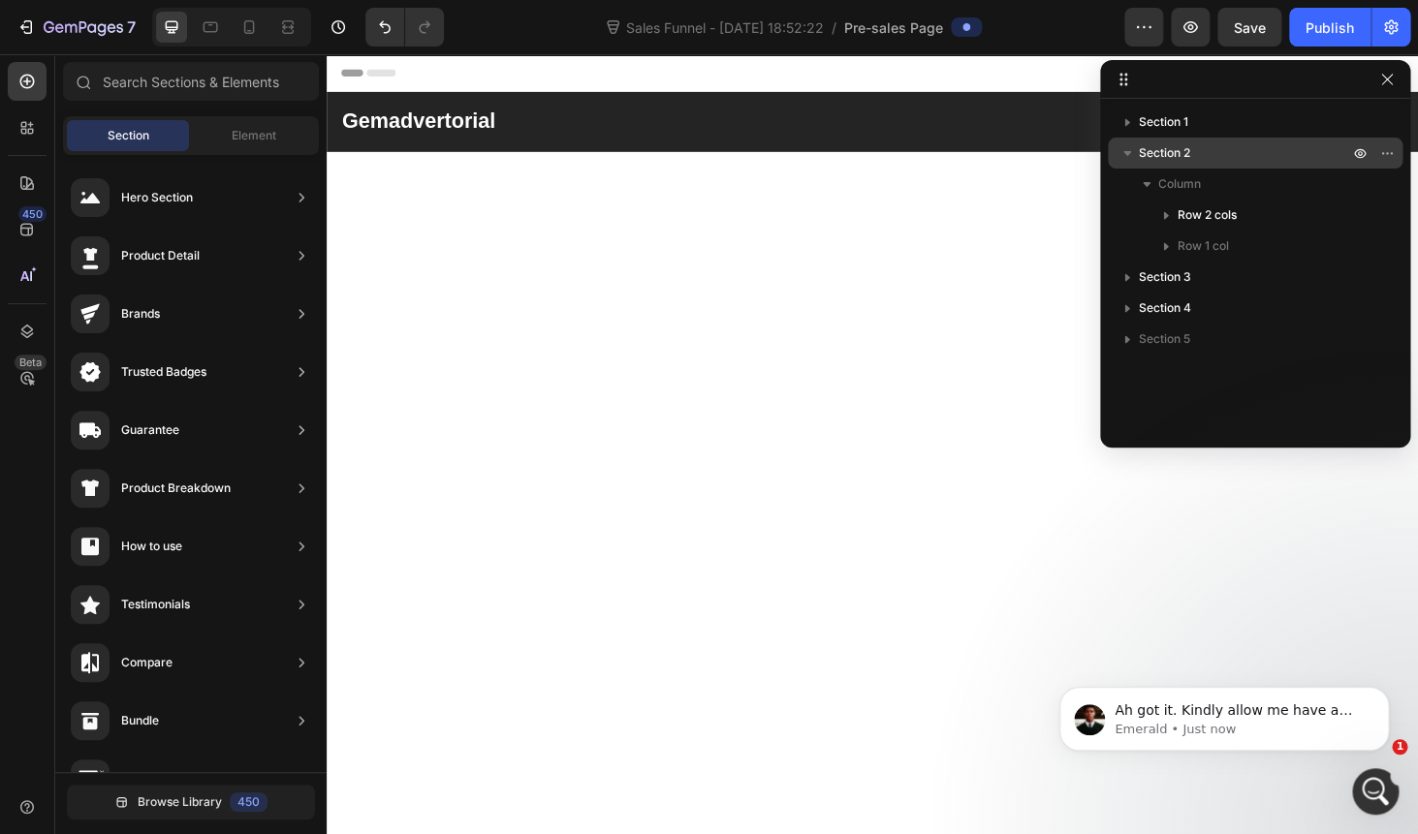
click at [1128, 159] on icon "button" at bounding box center [1126, 152] width 19 height 19
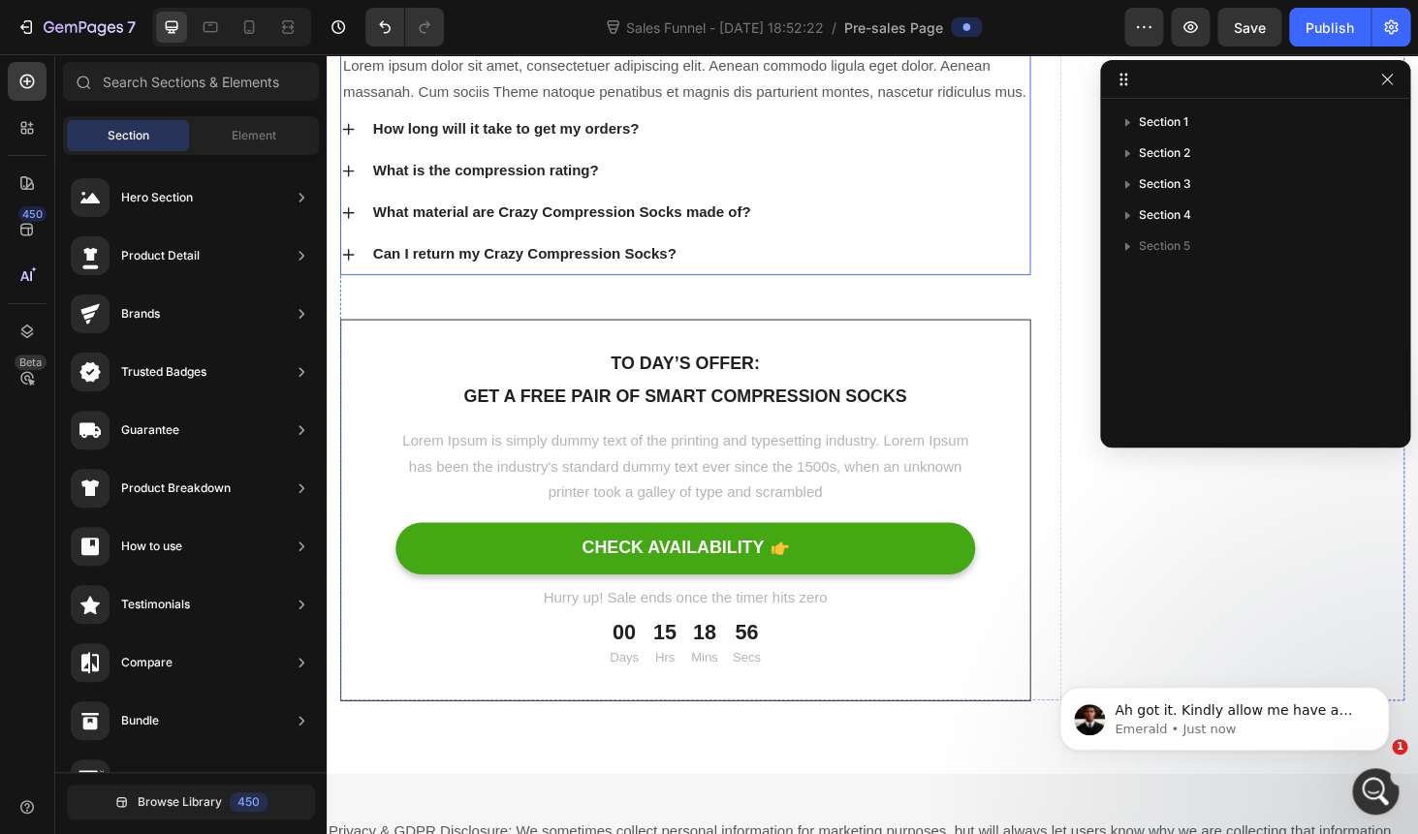
scroll to position [260, 0]
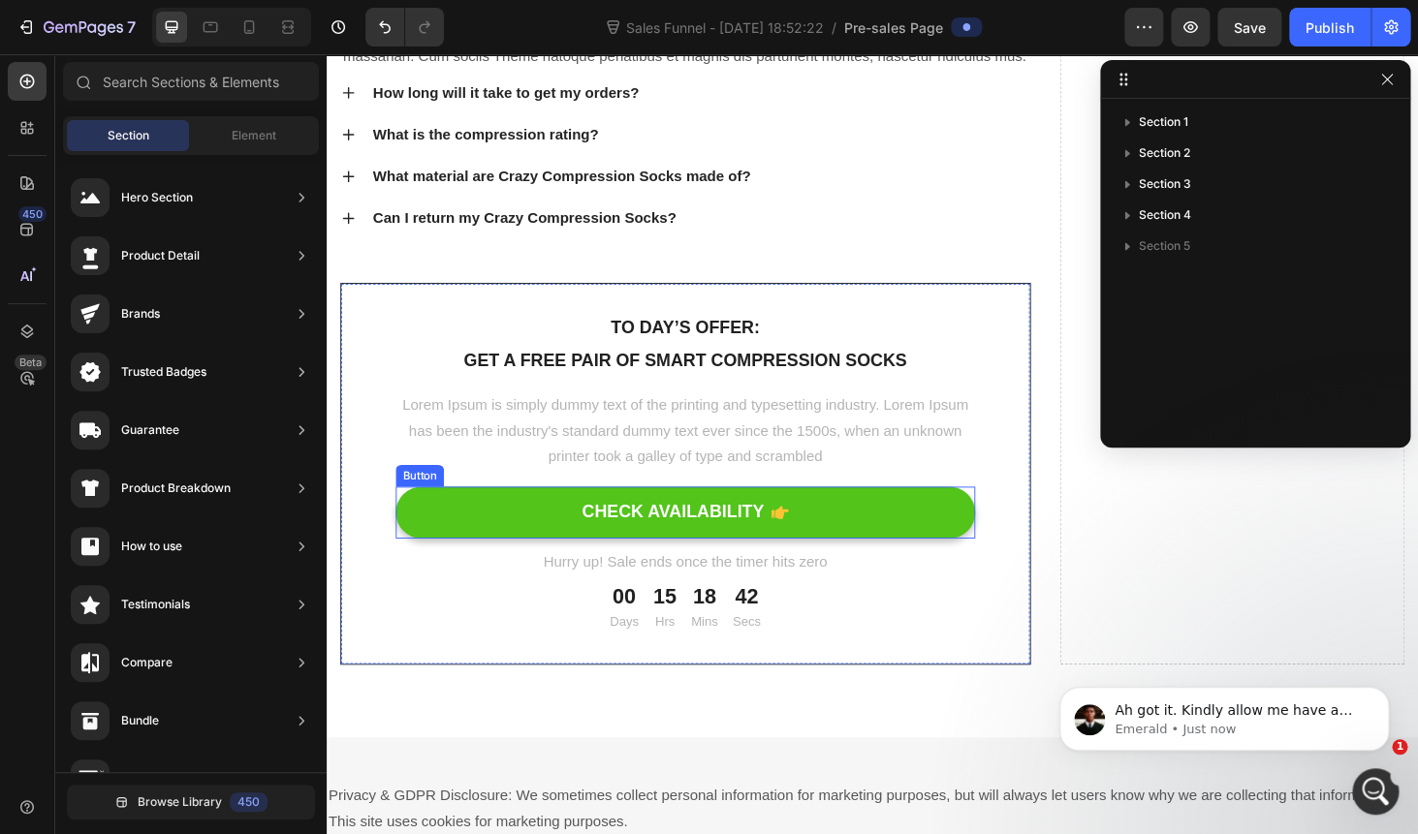
click at [547, 539] on button "CHECK AVAILABILITY" at bounding box center [708, 542] width 617 height 55
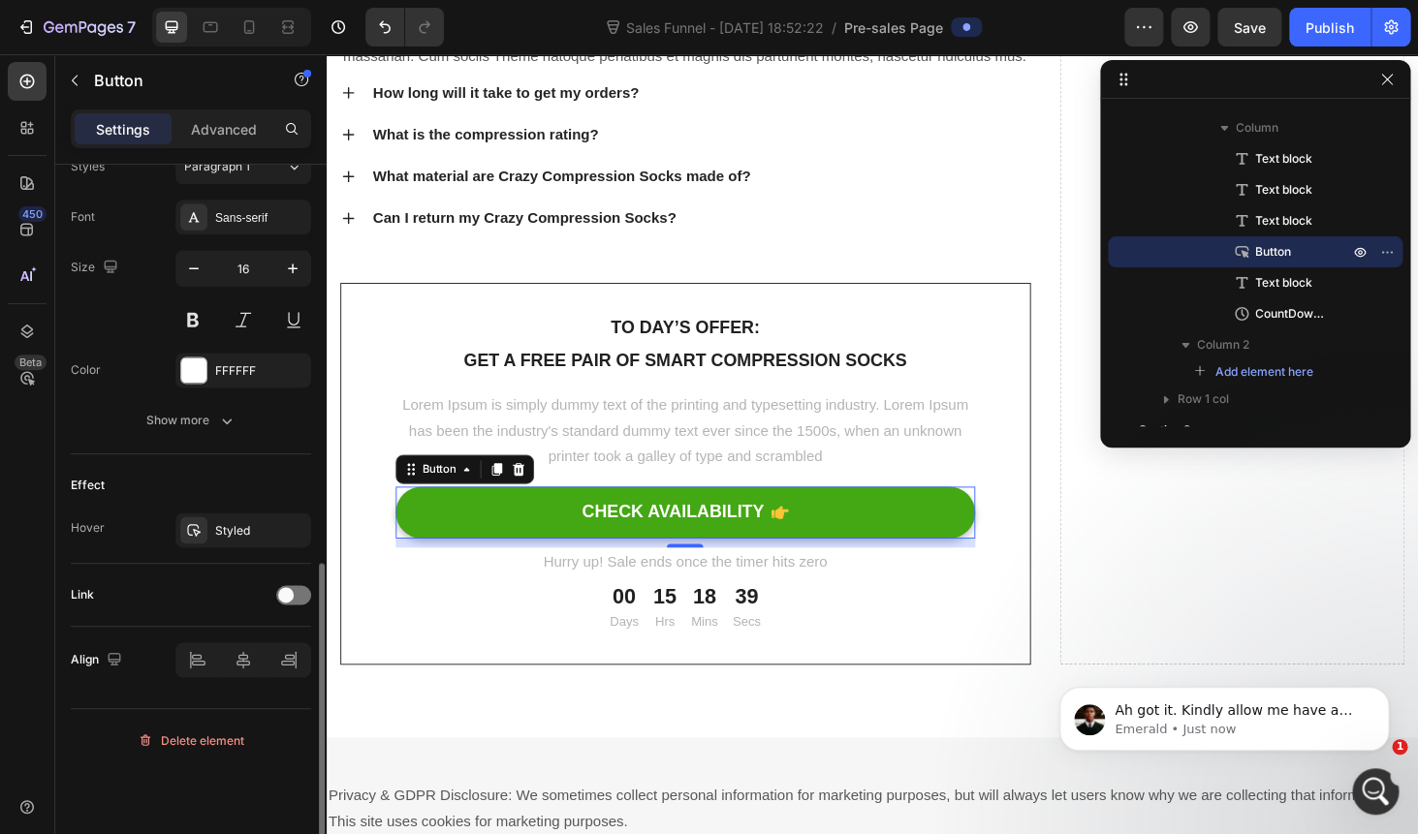
scroll to position [902, 0]
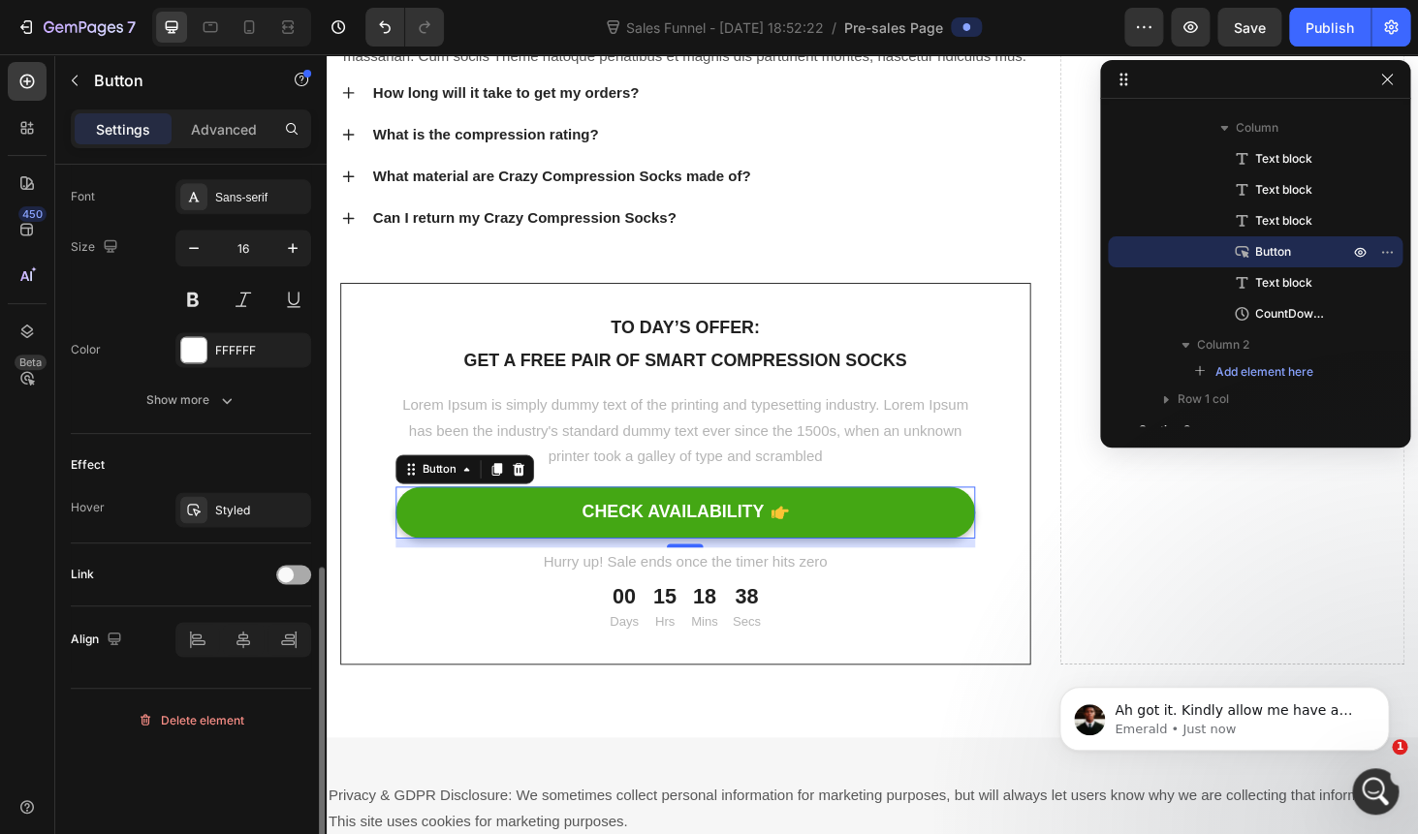
click at [297, 578] on div at bounding box center [293, 574] width 35 height 19
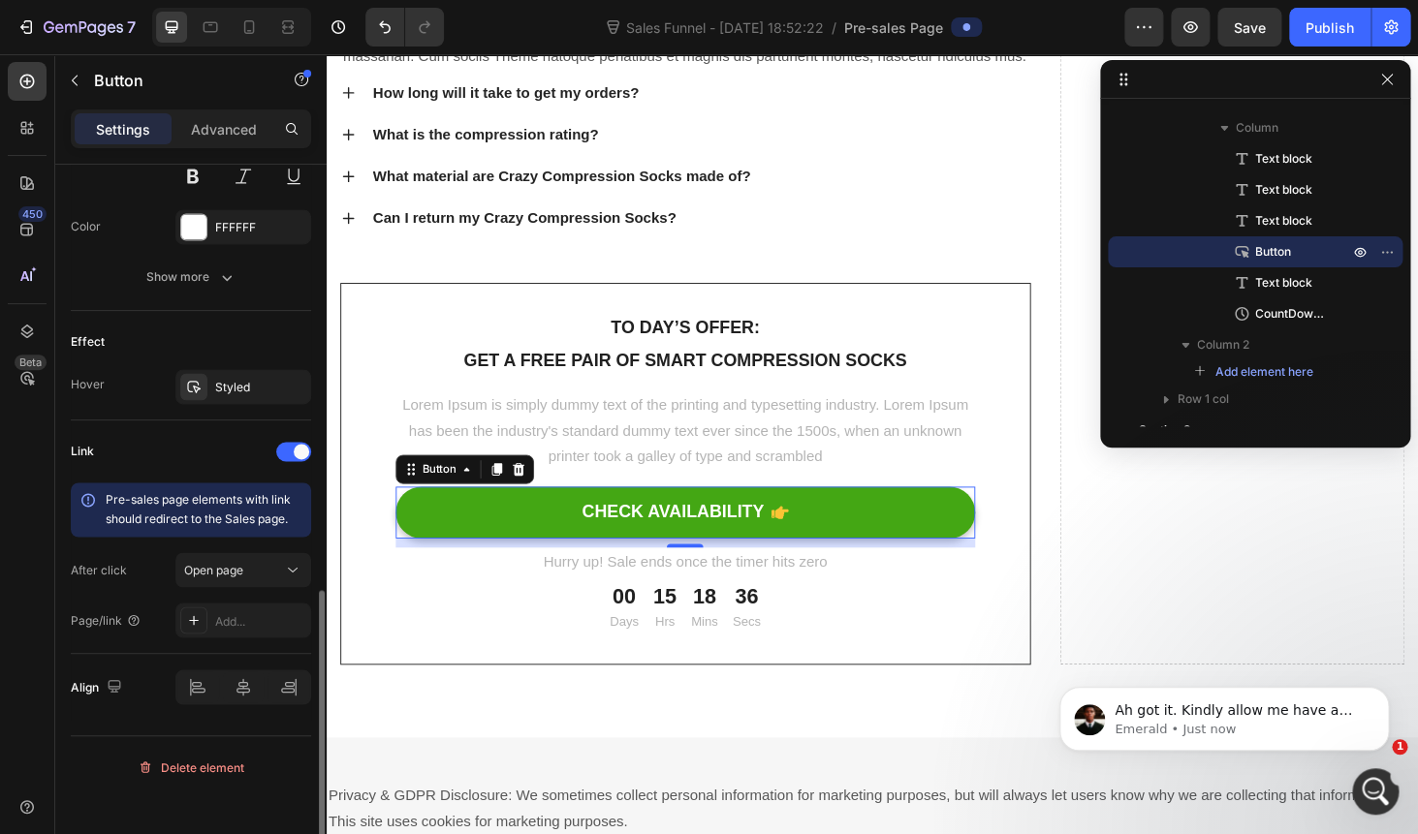
scroll to position [1027, 0]
click at [244, 585] on button "Open page" at bounding box center [243, 567] width 136 height 35
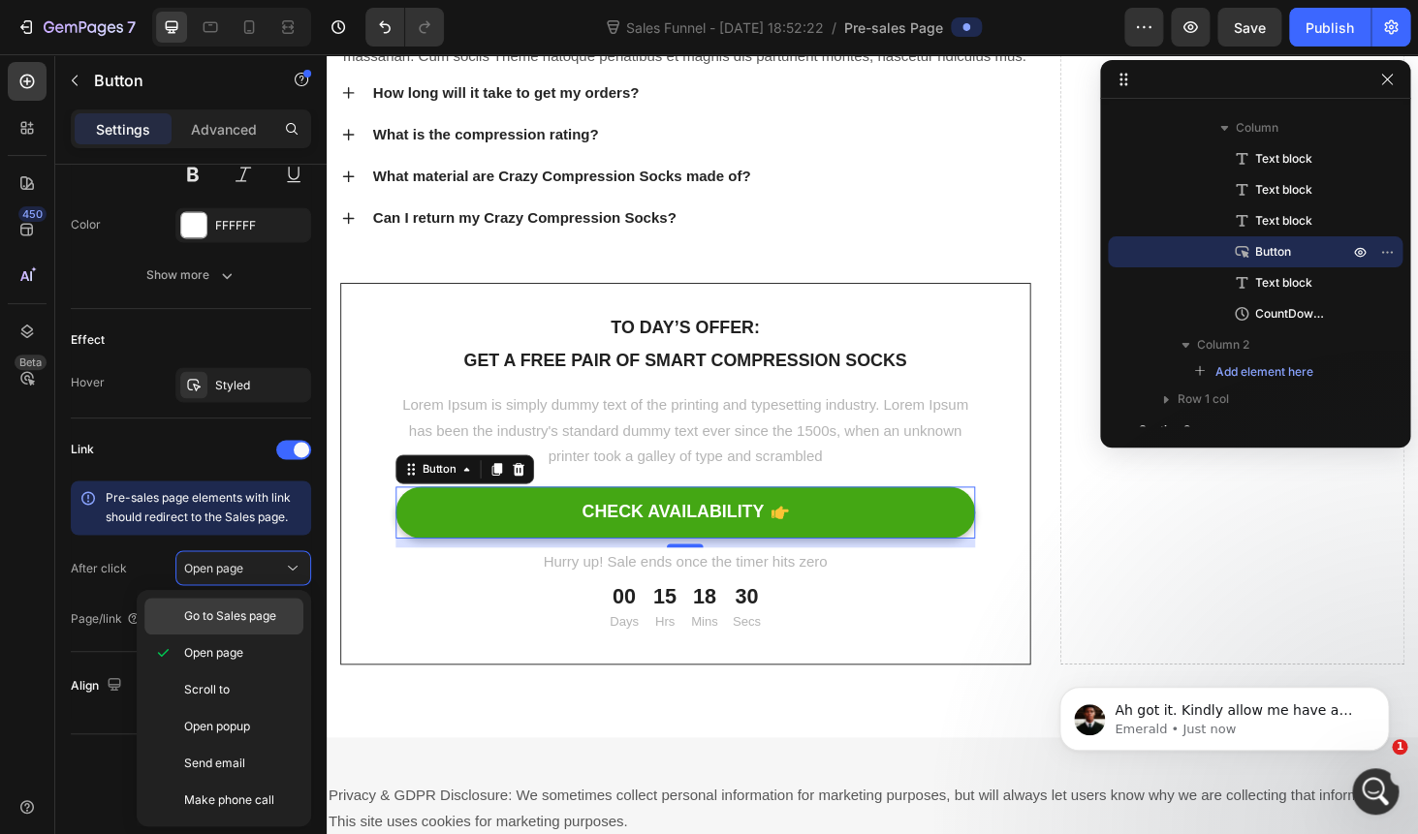
click at [235, 609] on span "Go to Sales page" at bounding box center [230, 616] width 92 height 17
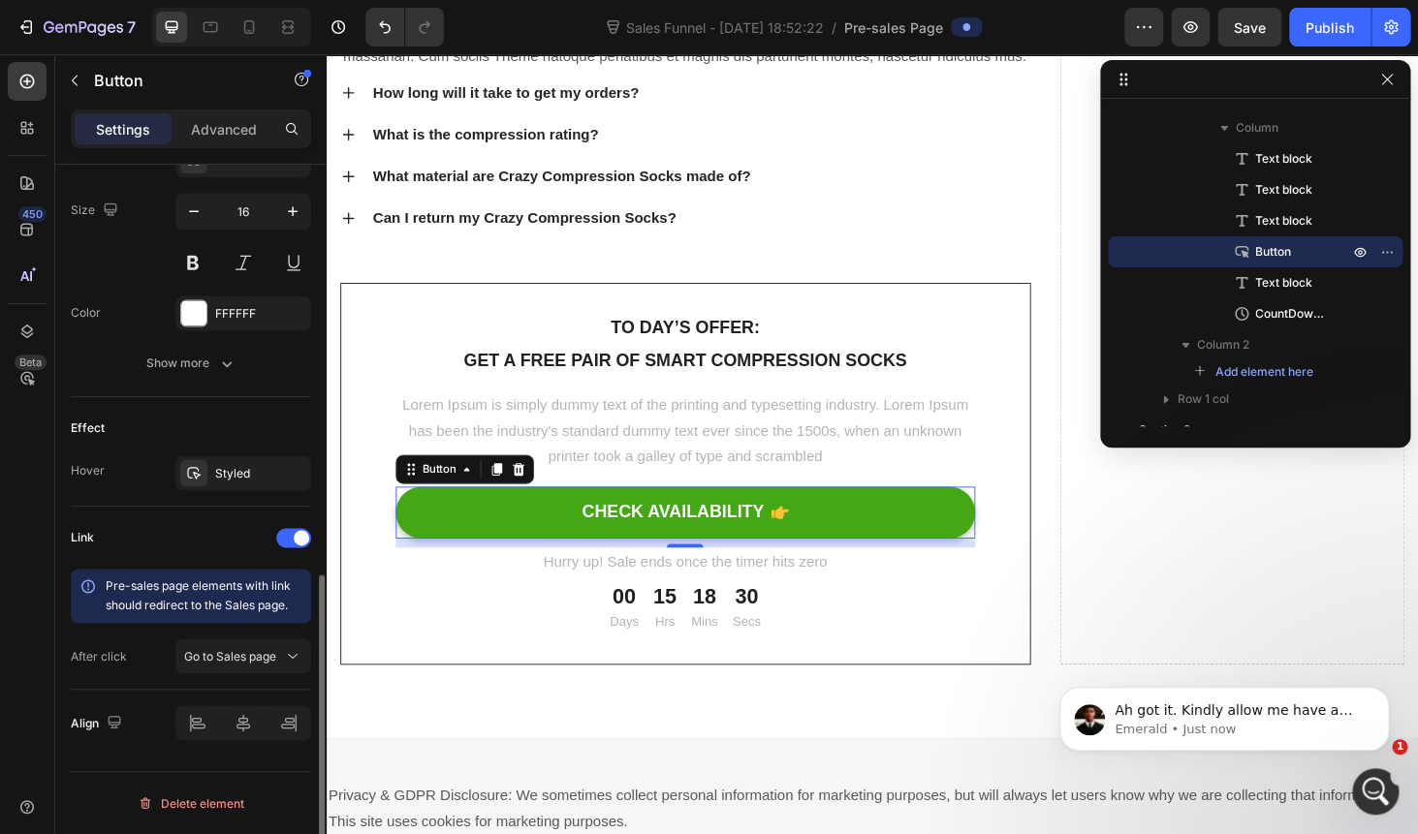
scroll to position [939, 0]
click at [233, 649] on span "Go to Sales page" at bounding box center [230, 655] width 92 height 15
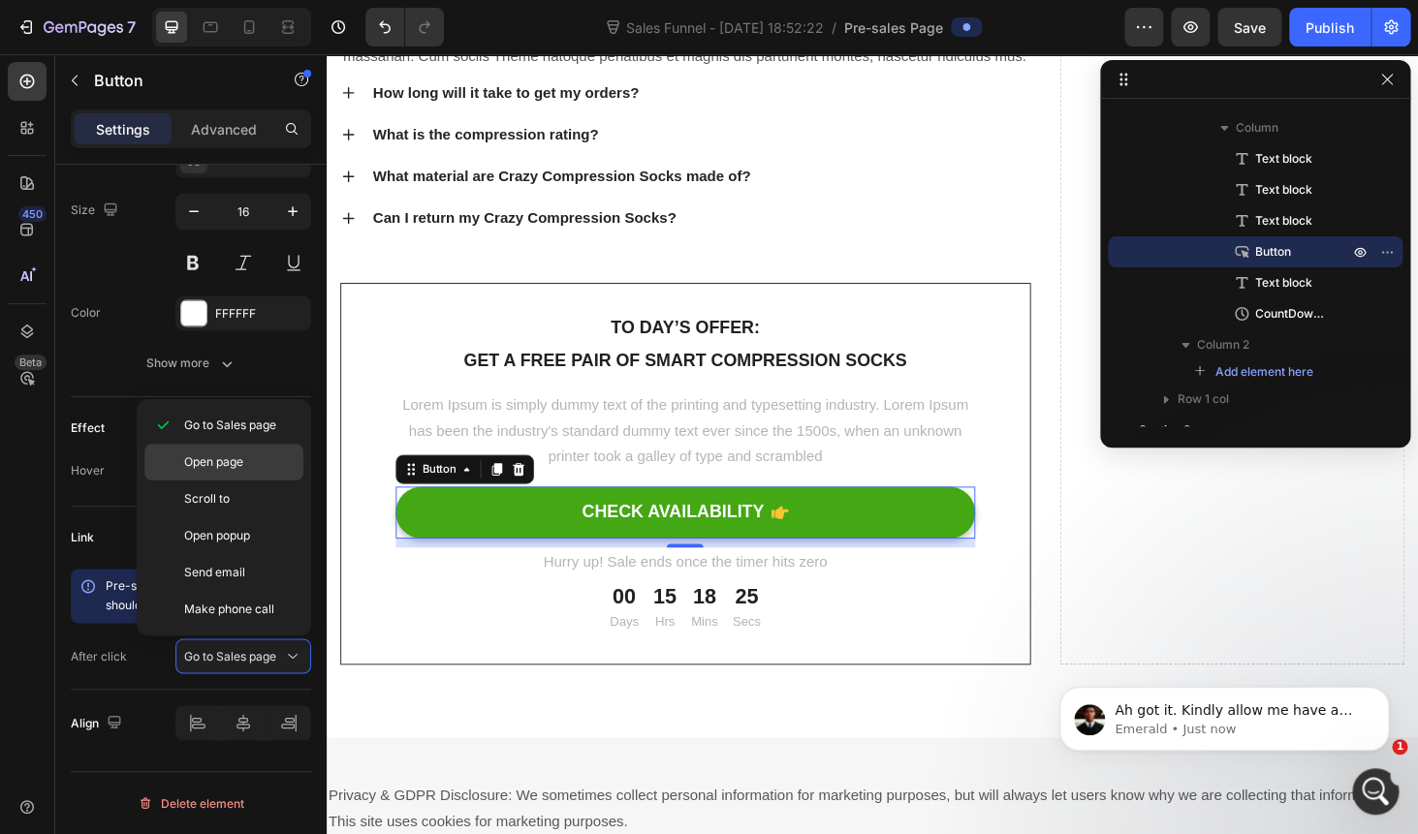
click at [208, 481] on div "Open page" at bounding box center [223, 499] width 159 height 37
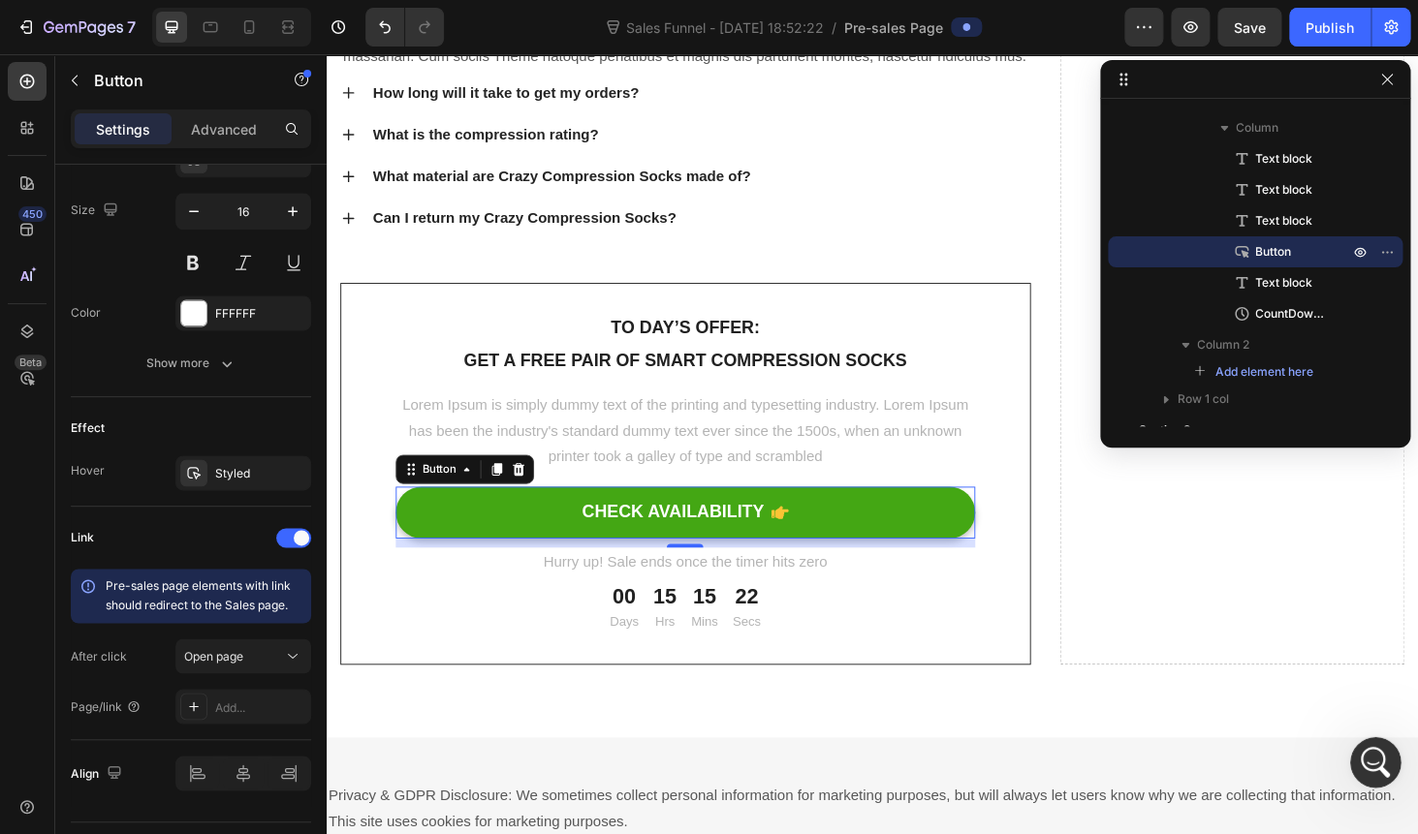
click at [1368, 755] on icon "Open Intercom Messenger" at bounding box center [1374, 760] width 32 height 32
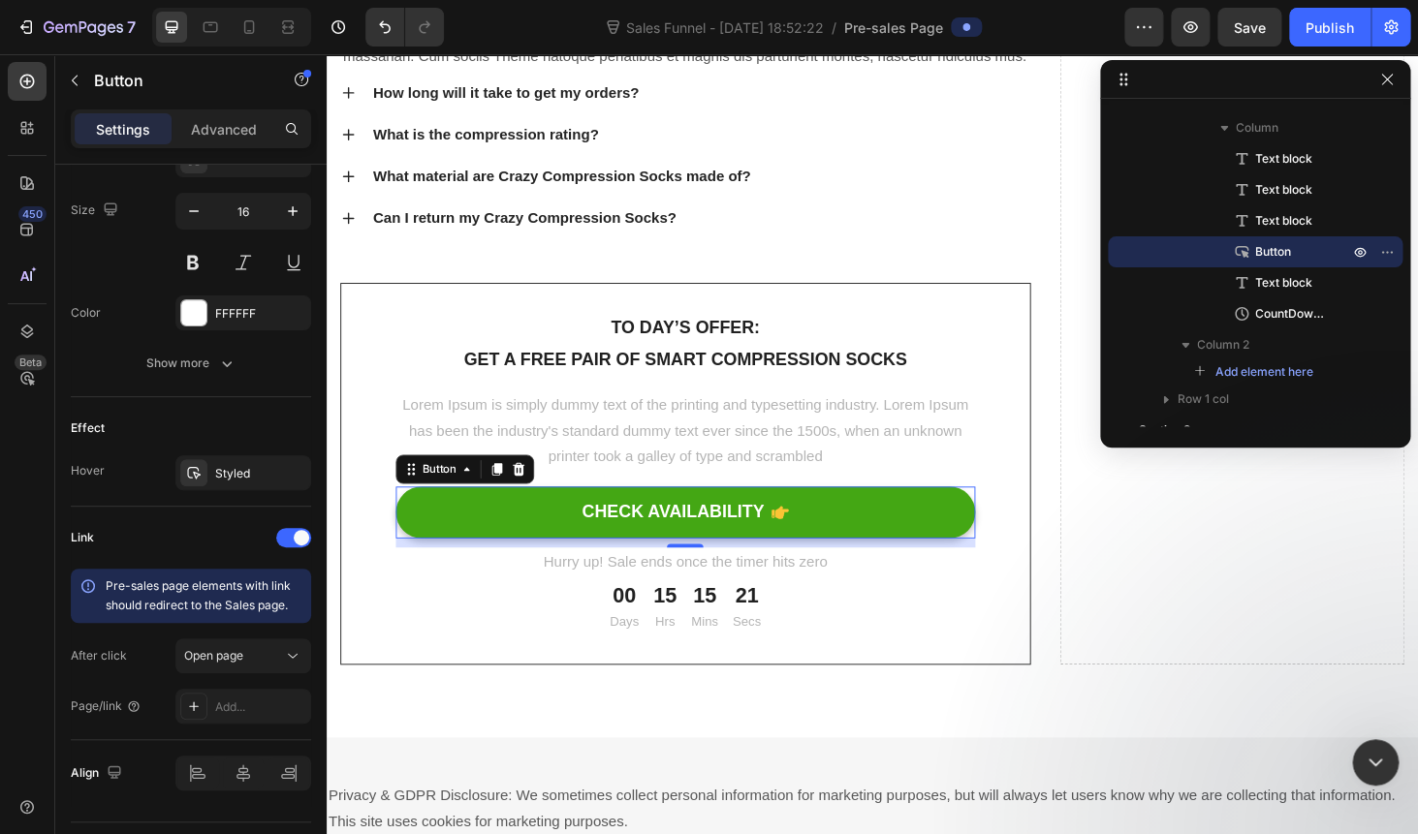
scroll to position [2834, 0]
click at [172, 90] on textarea "Message…" at bounding box center [145, 73] width 258 height 33
type textarea "ok"
click at [268, 28] on icon "Close" at bounding box center [261, 25] width 16 height 16
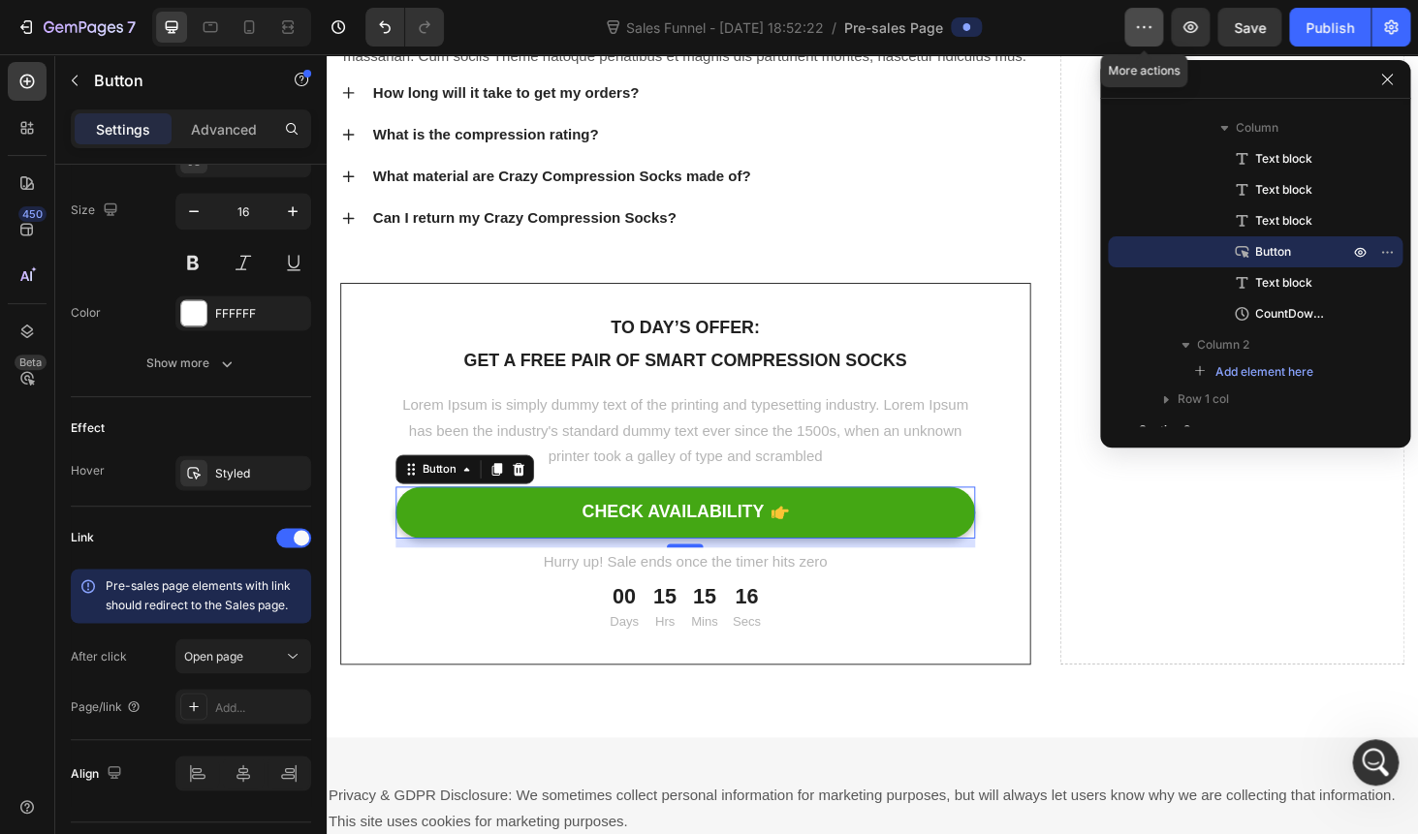
click at [1140, 36] on icon "button" at bounding box center [1143, 26] width 19 height 19
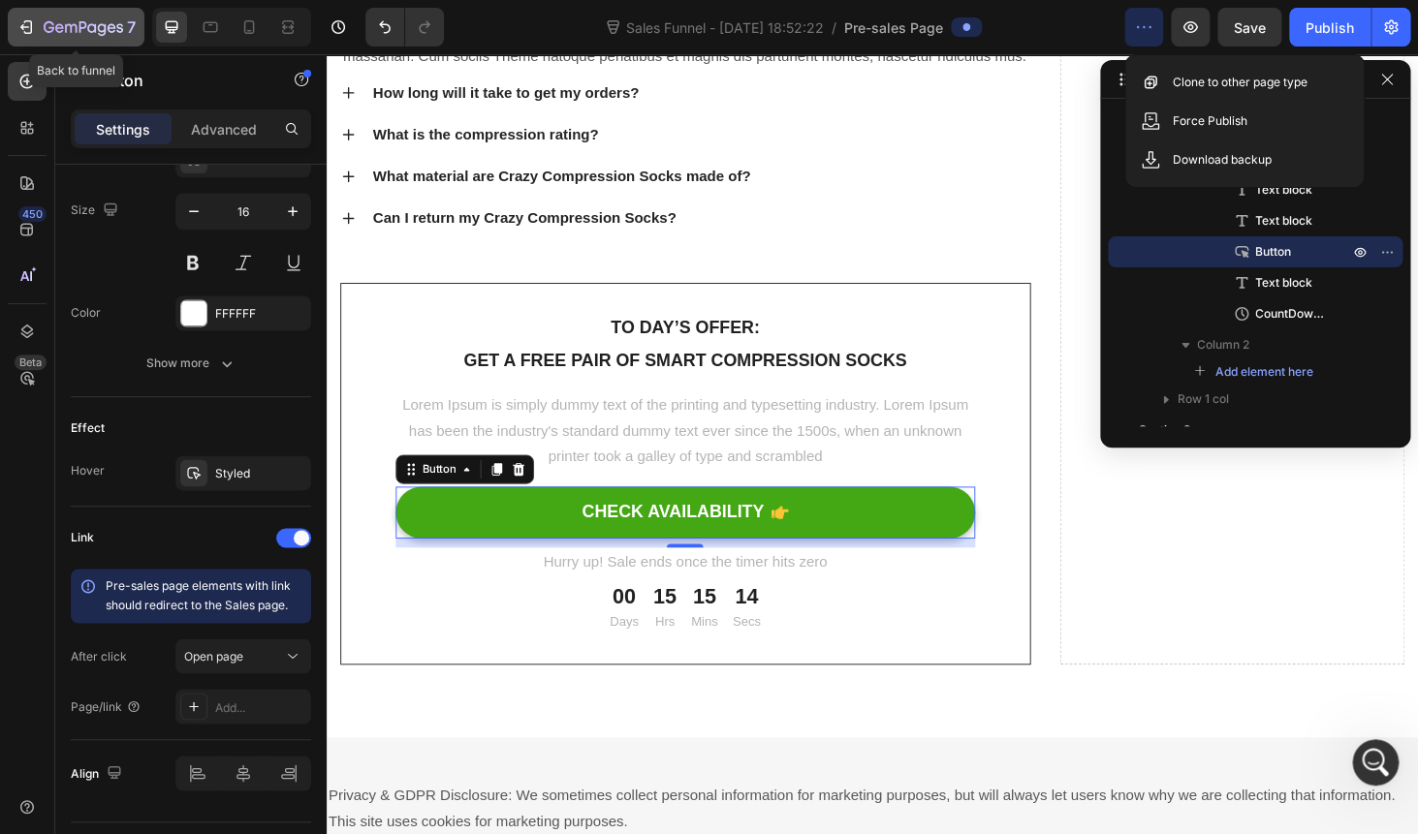
click at [41, 34] on div "7" at bounding box center [75, 27] width 119 height 23
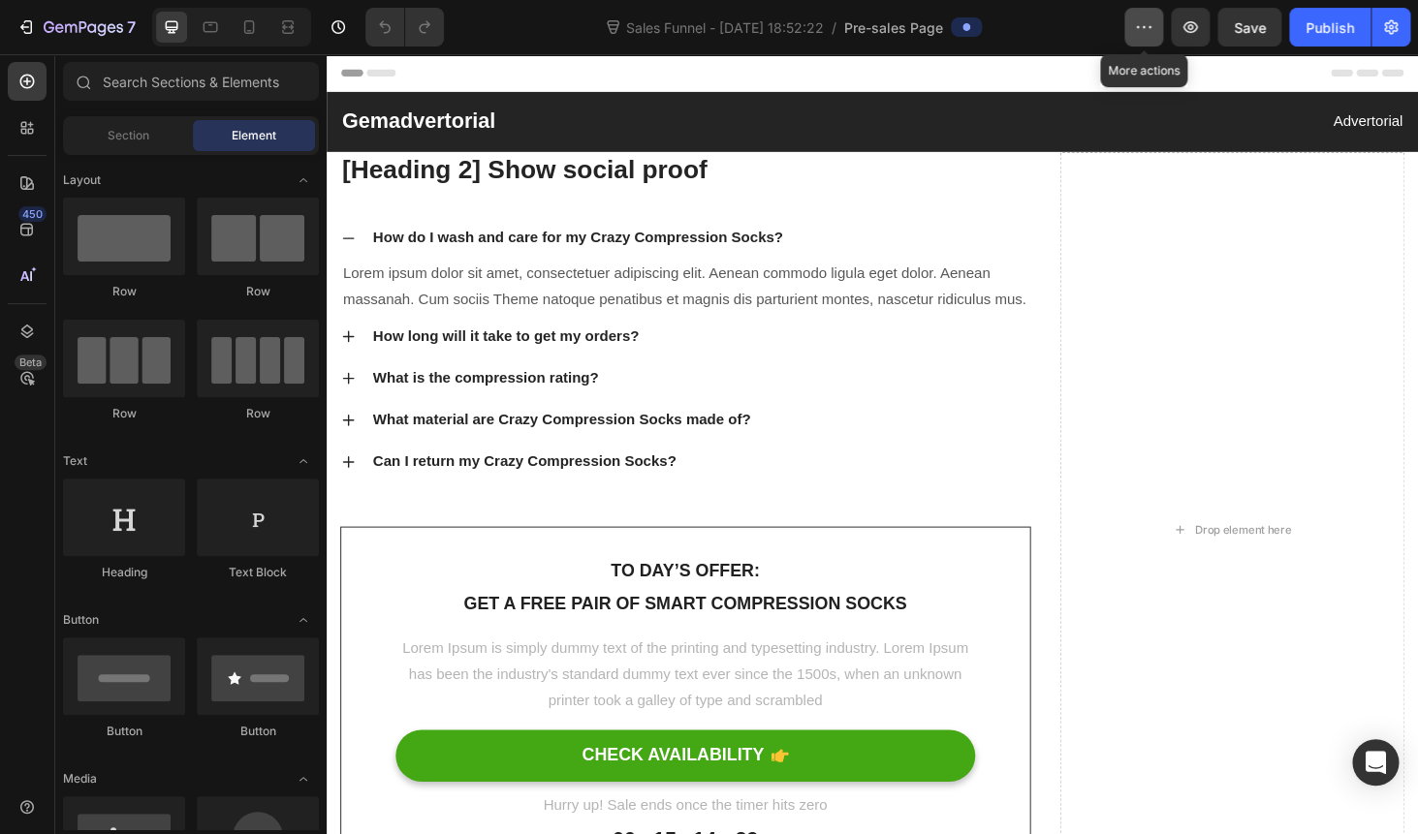
click at [1146, 32] on icon "button" at bounding box center [1143, 26] width 19 height 19
click at [887, 26] on span "Pre-sales Page" at bounding box center [893, 27] width 99 height 20
click at [123, 128] on span "Section" at bounding box center [129, 135] width 42 height 17
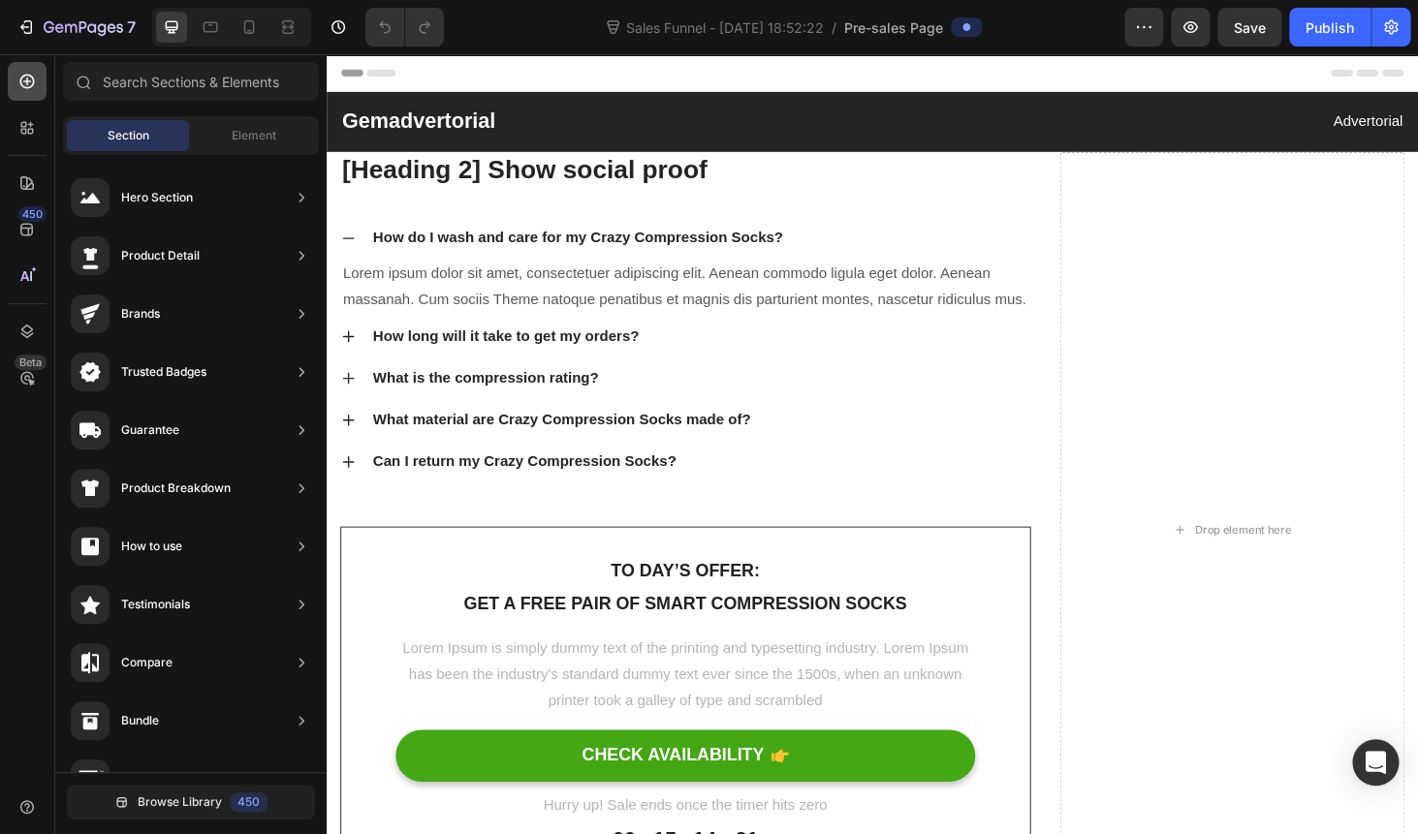
click at [25, 86] on icon at bounding box center [26, 81] width 19 height 19
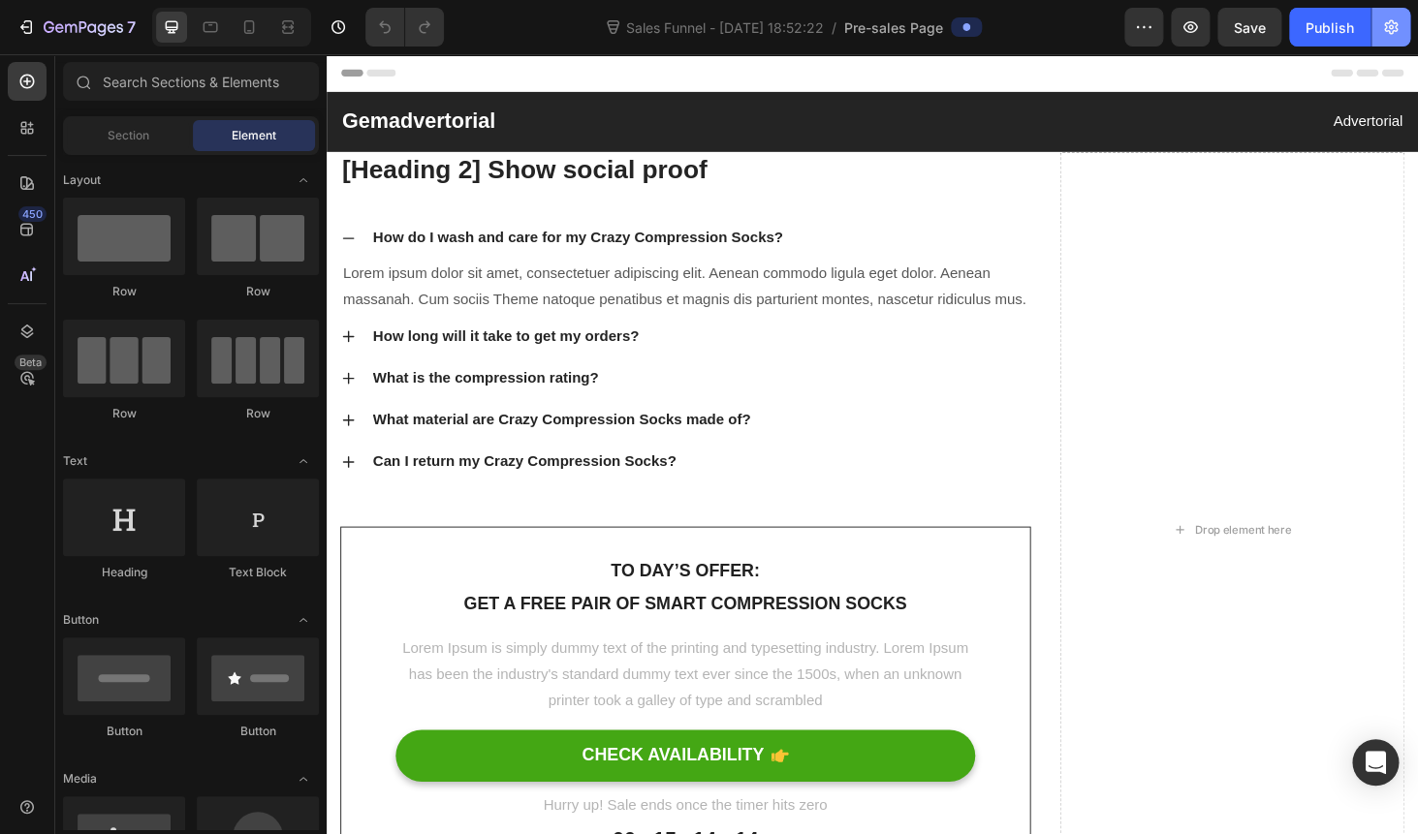
click at [1382, 27] on icon "button" at bounding box center [1390, 26] width 19 height 19
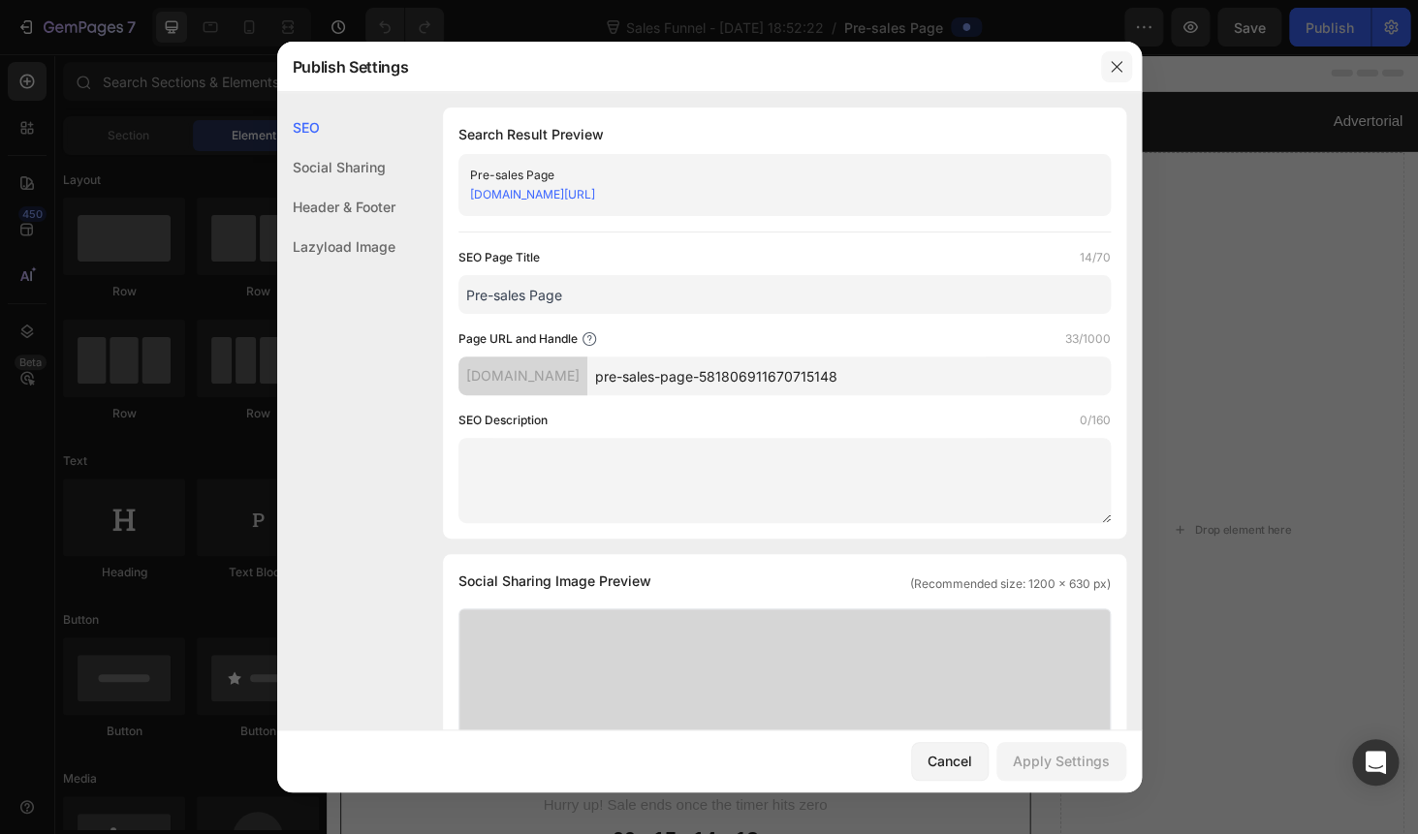
click at [1119, 68] on icon "button" at bounding box center [1117, 67] width 16 height 16
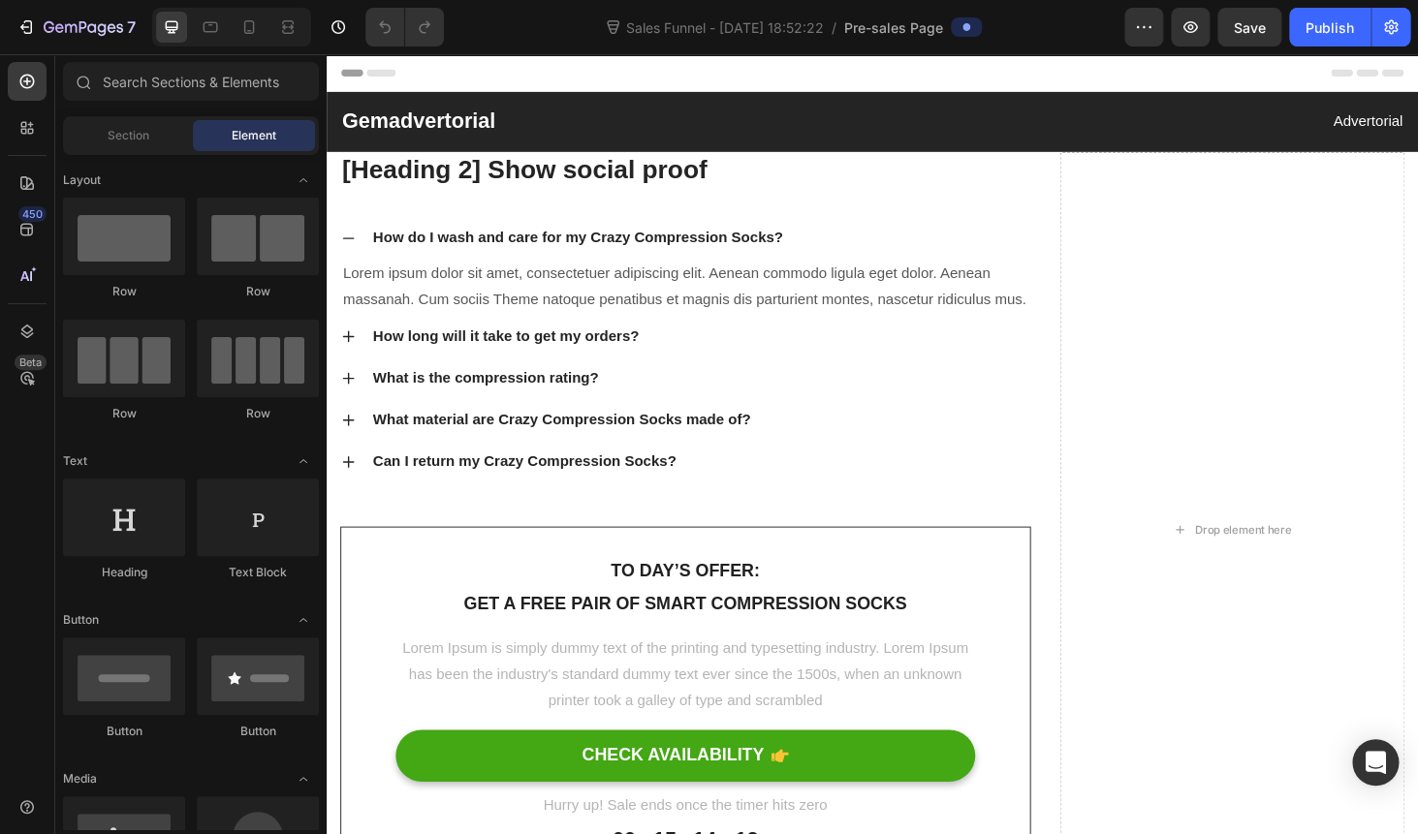
click at [875, 28] on span "Pre-sales Page" at bounding box center [893, 27] width 99 height 20
click at [780, 26] on span "Sales Funnel - [DATE] 18:52:22" at bounding box center [724, 27] width 205 height 20
click at [21, 237] on icon at bounding box center [26, 229] width 19 height 19
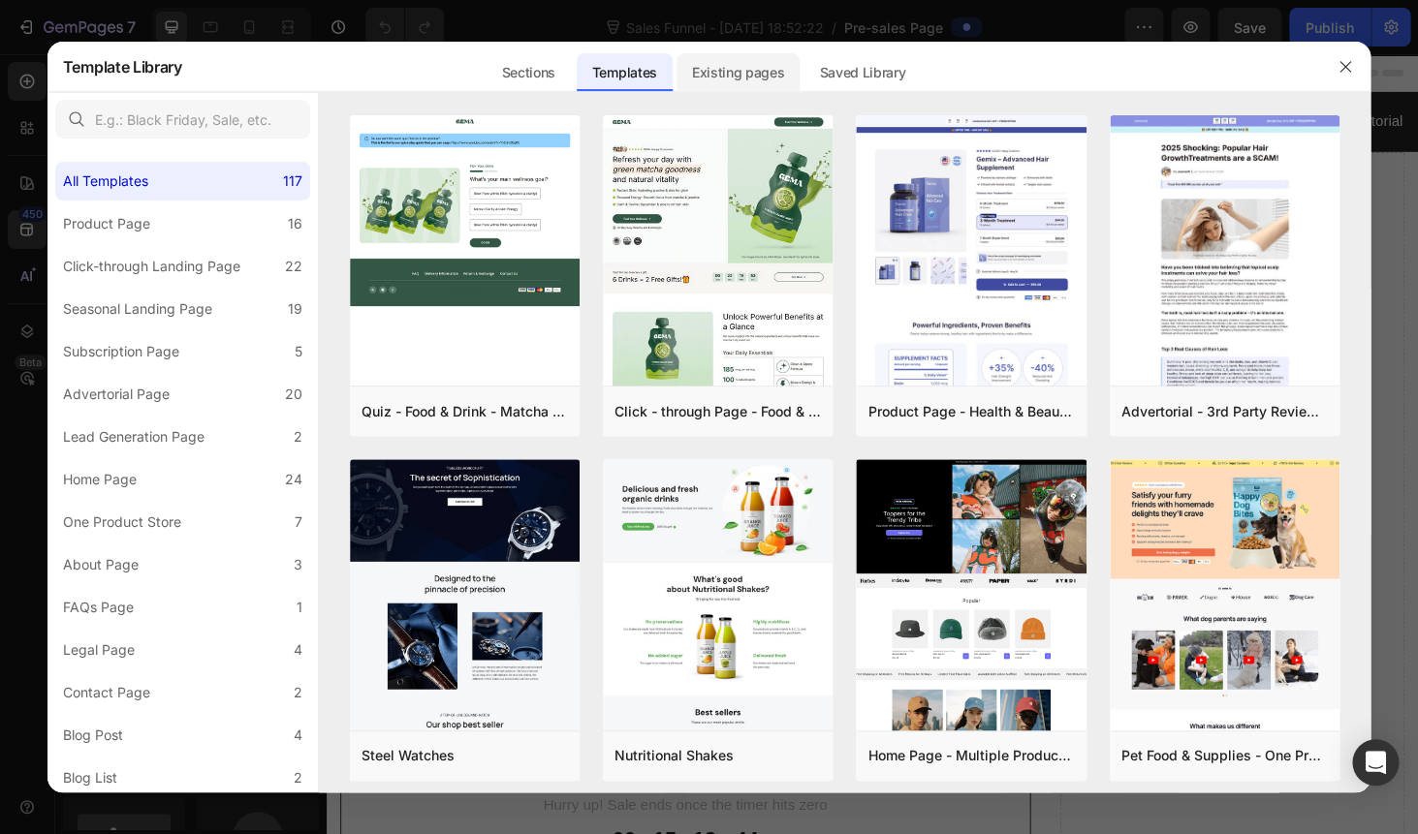
click at [752, 74] on div "Existing pages" at bounding box center [738, 72] width 124 height 39
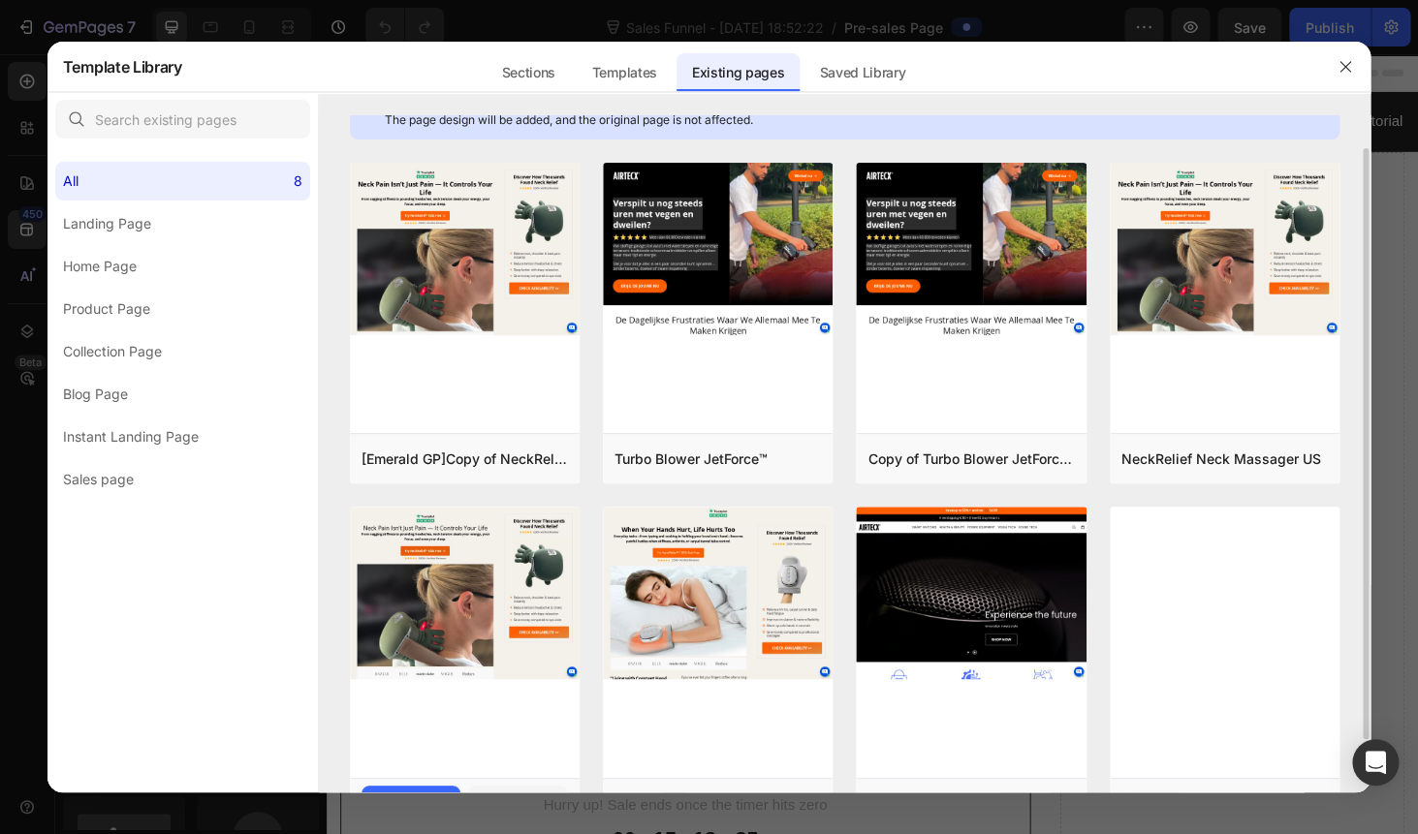
scroll to position [97, 0]
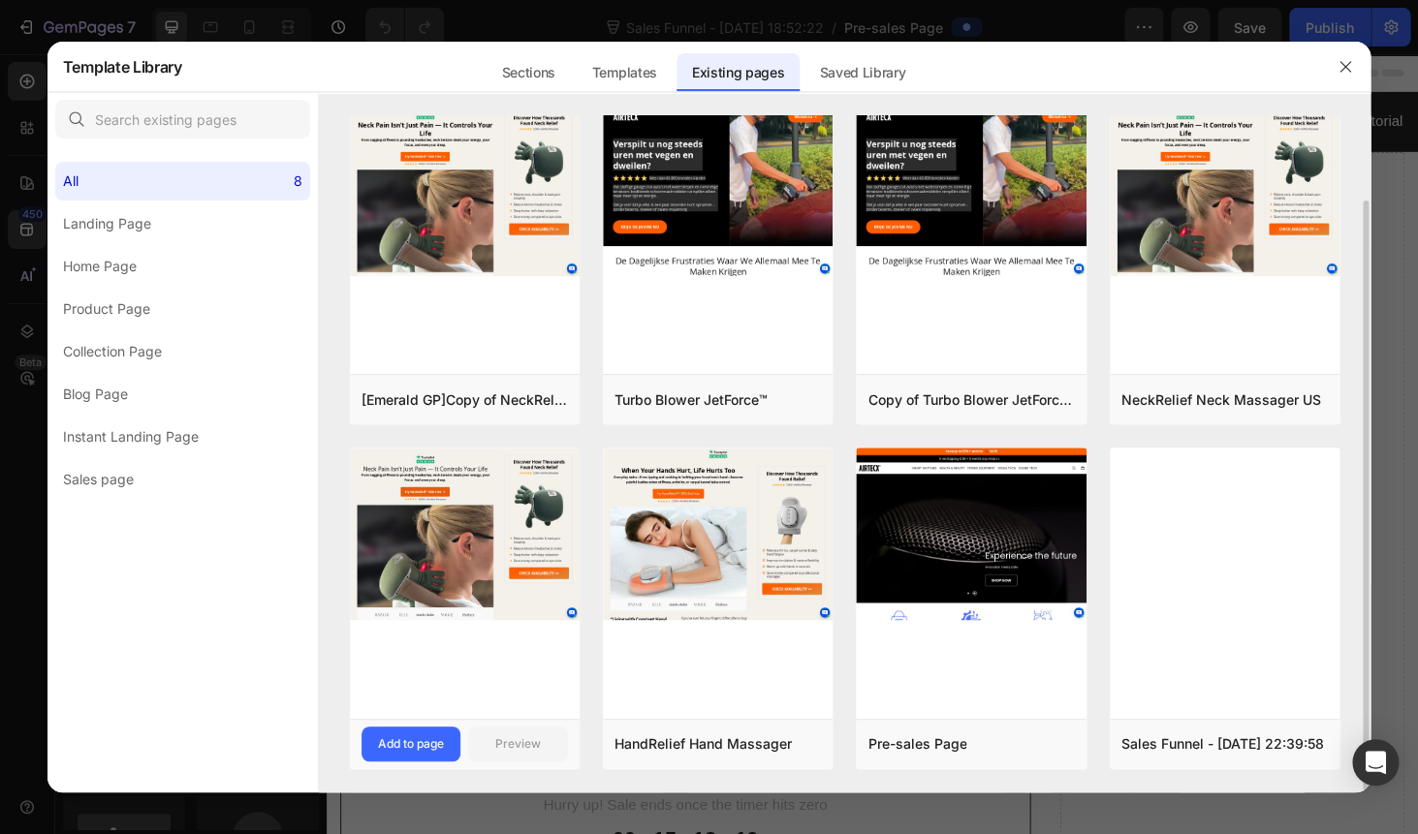
click at [464, 552] on img at bounding box center [465, 534] width 230 height 172
click at [405, 744] on div "Add to page" at bounding box center [411, 743] width 66 height 17
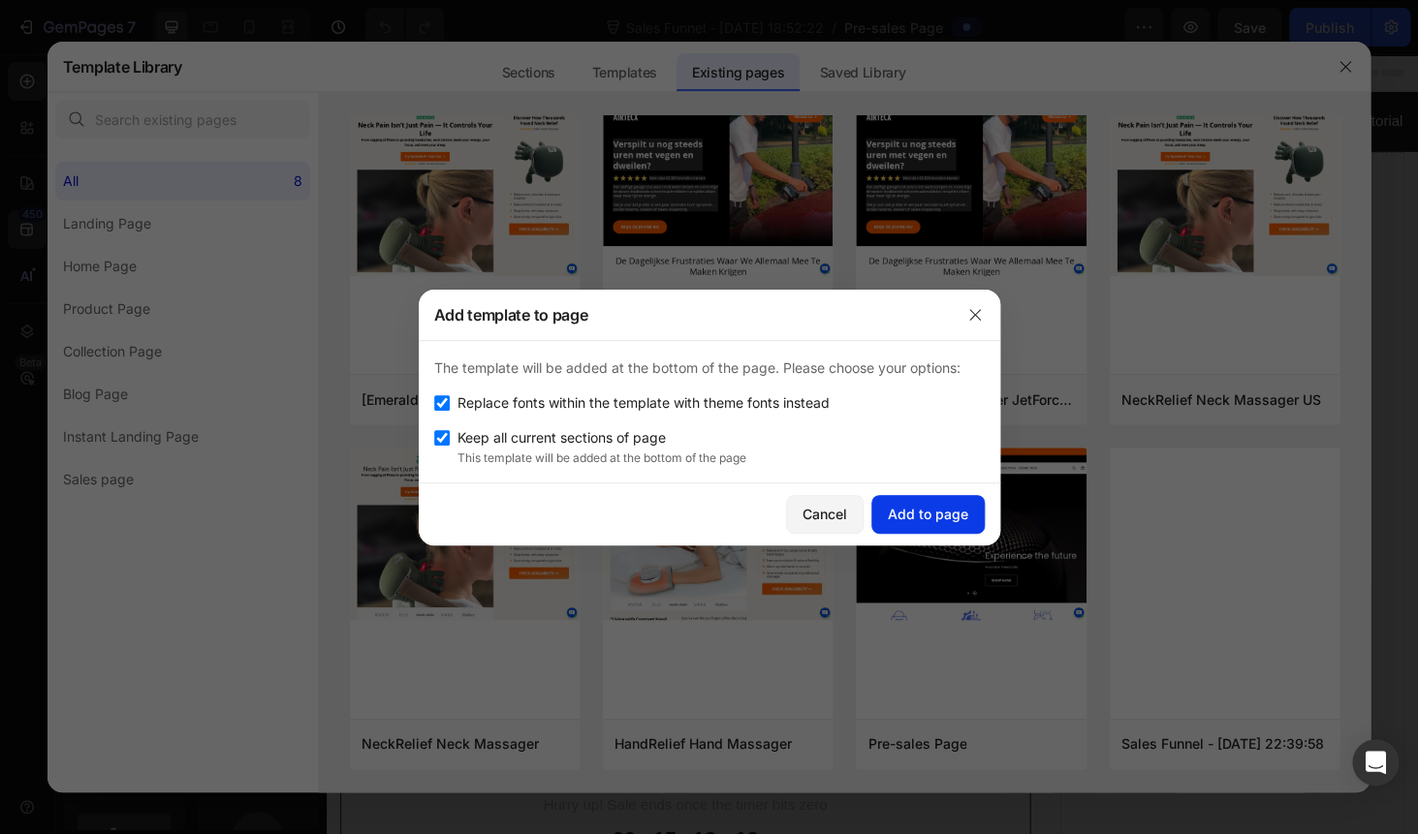
click at [926, 517] on div "Add to page" at bounding box center [928, 514] width 80 height 20
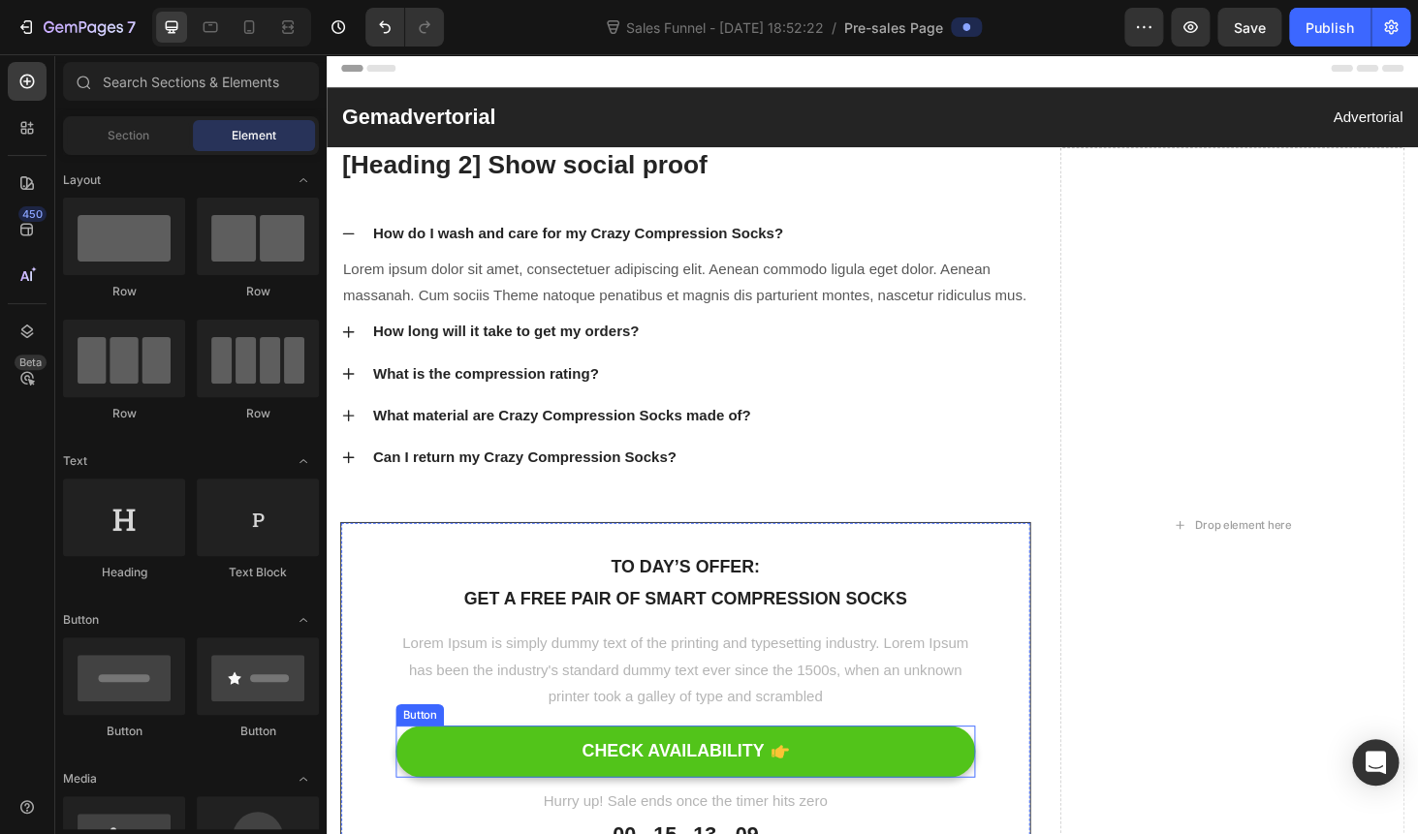
scroll to position [0, 0]
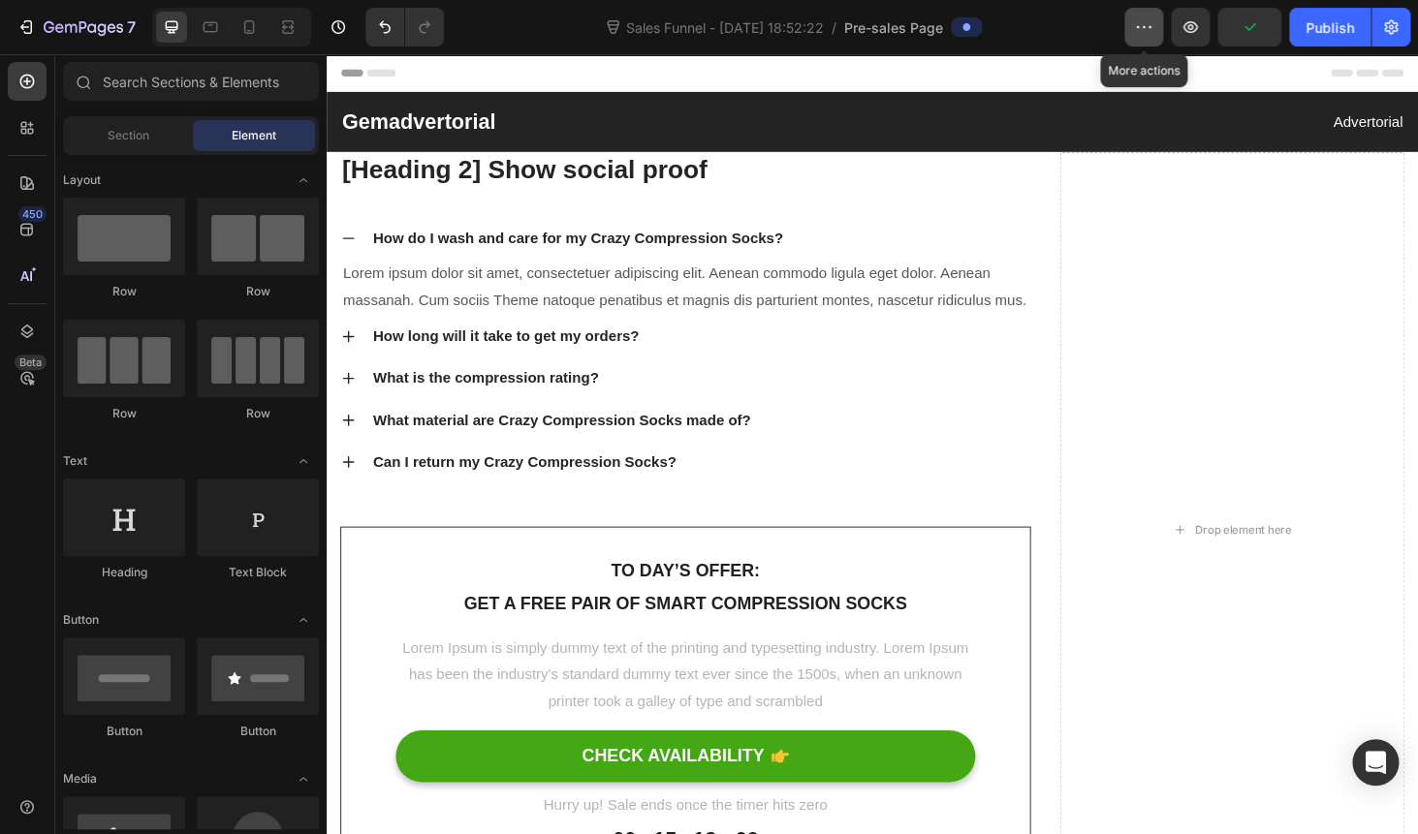
click at [1150, 33] on icon "button" at bounding box center [1143, 26] width 19 height 19
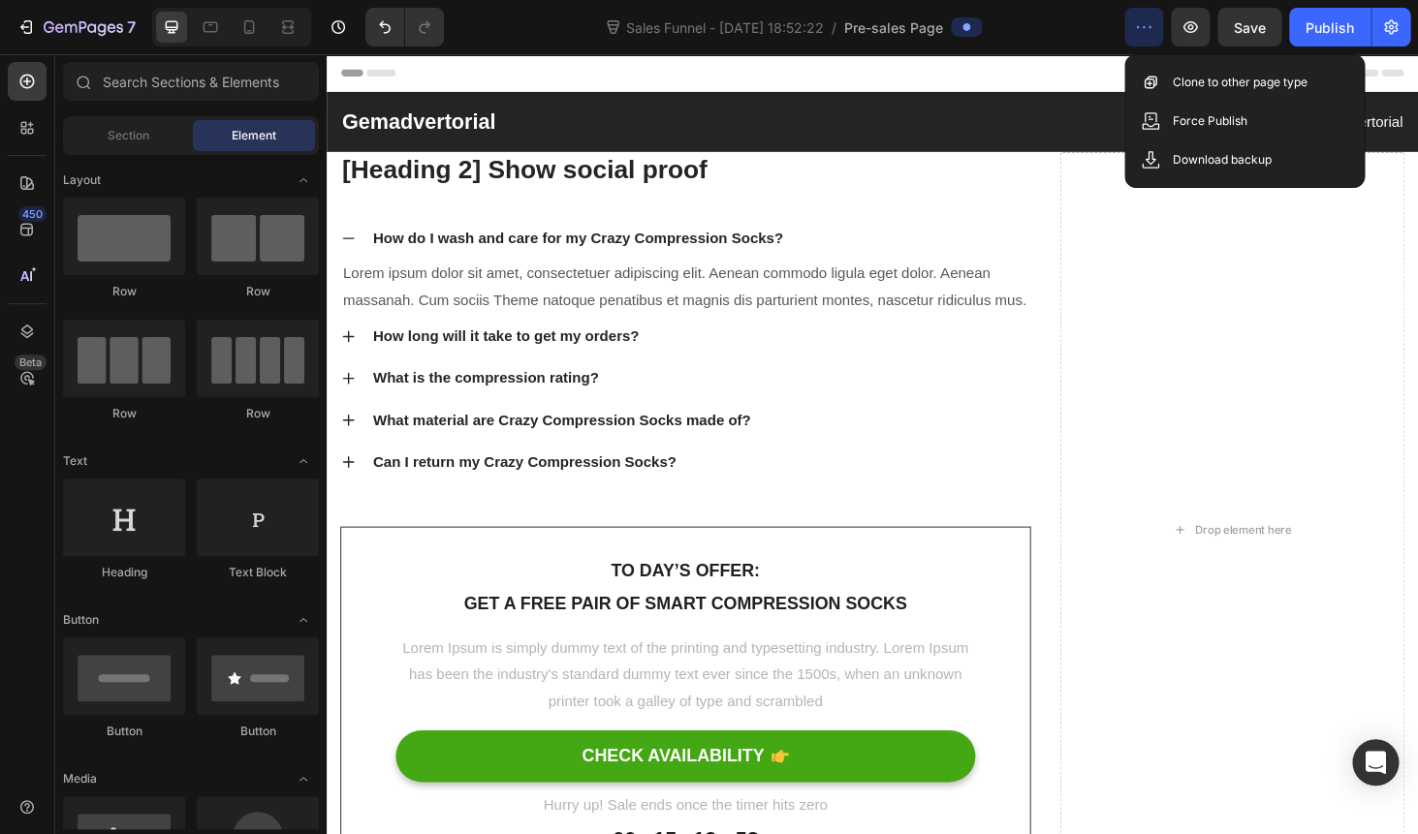
click at [1150, 33] on icon "button" at bounding box center [1143, 26] width 19 height 19
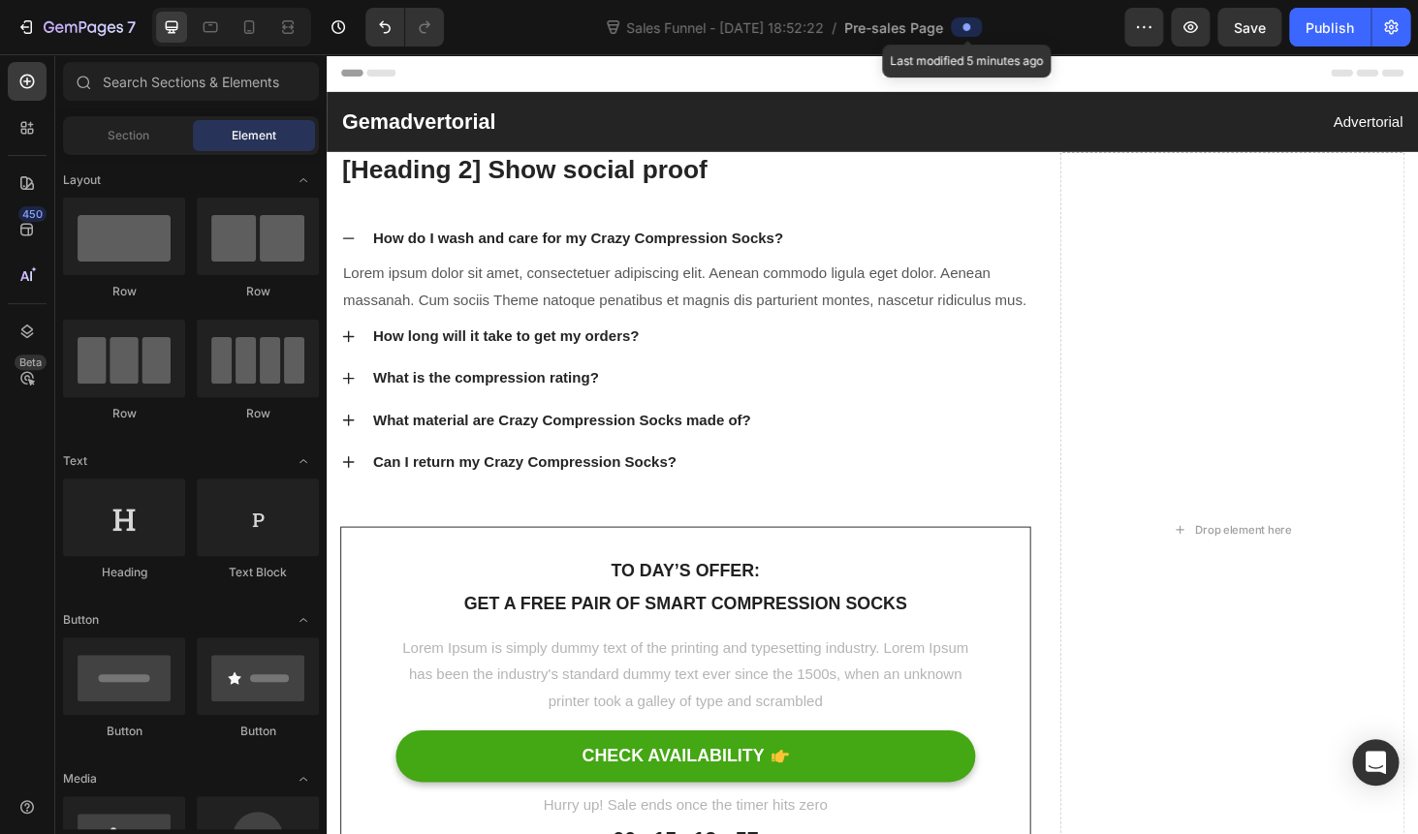
click at [974, 30] on span at bounding box center [966, 27] width 16 height 16
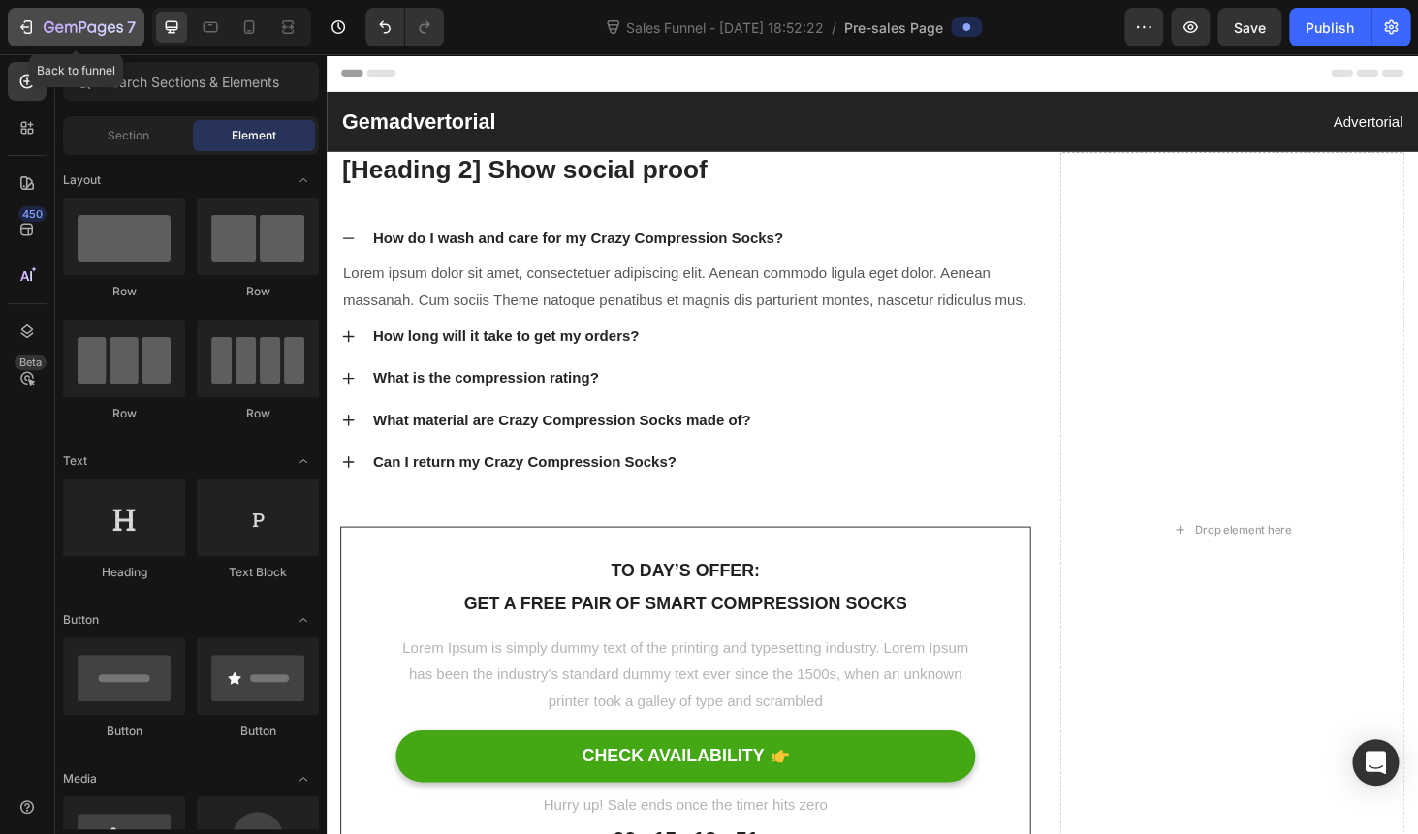
click at [65, 27] on icon "button" at bounding box center [71, 28] width 12 height 9
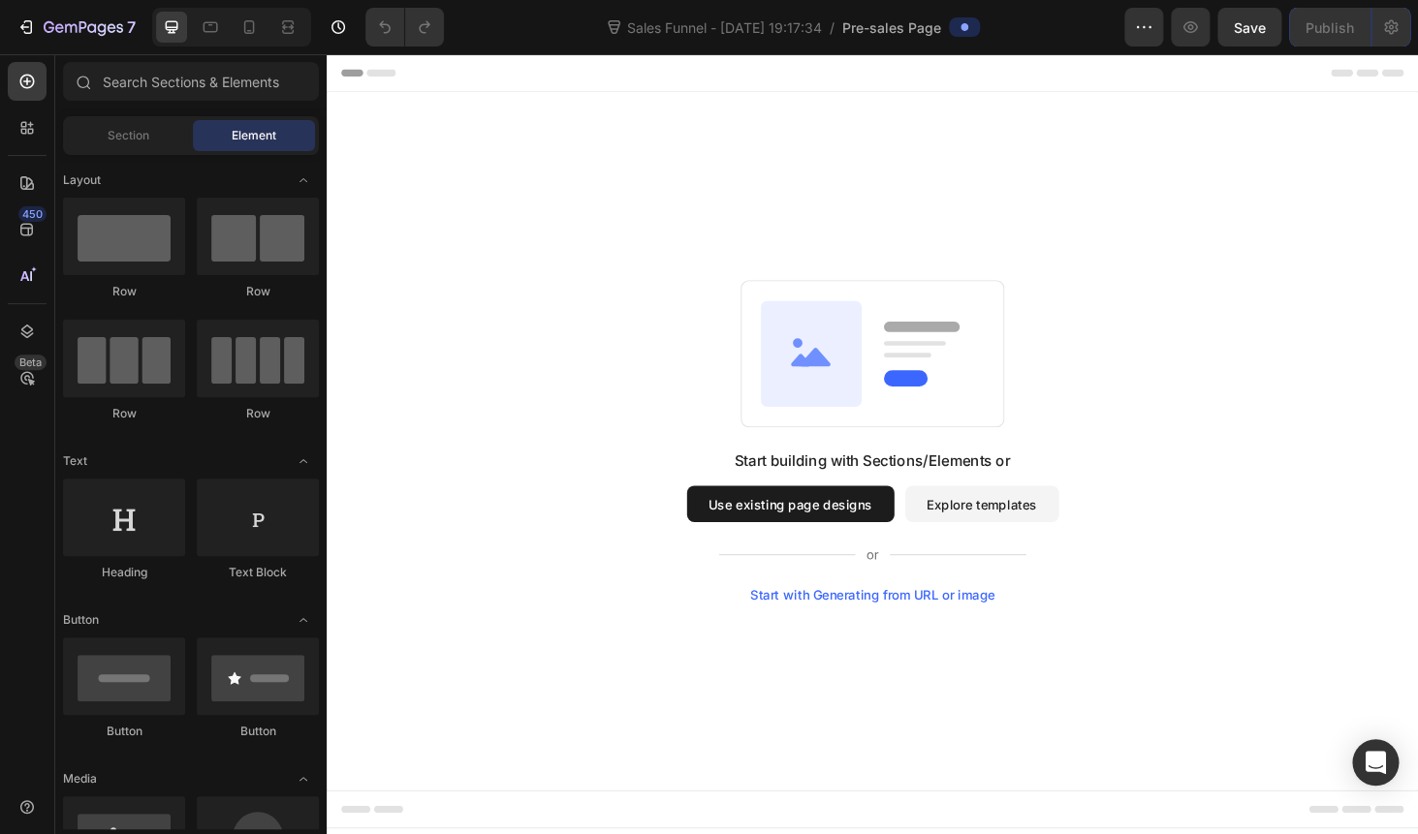
click at [786, 530] on button "Use existing page designs" at bounding box center [820, 533] width 221 height 39
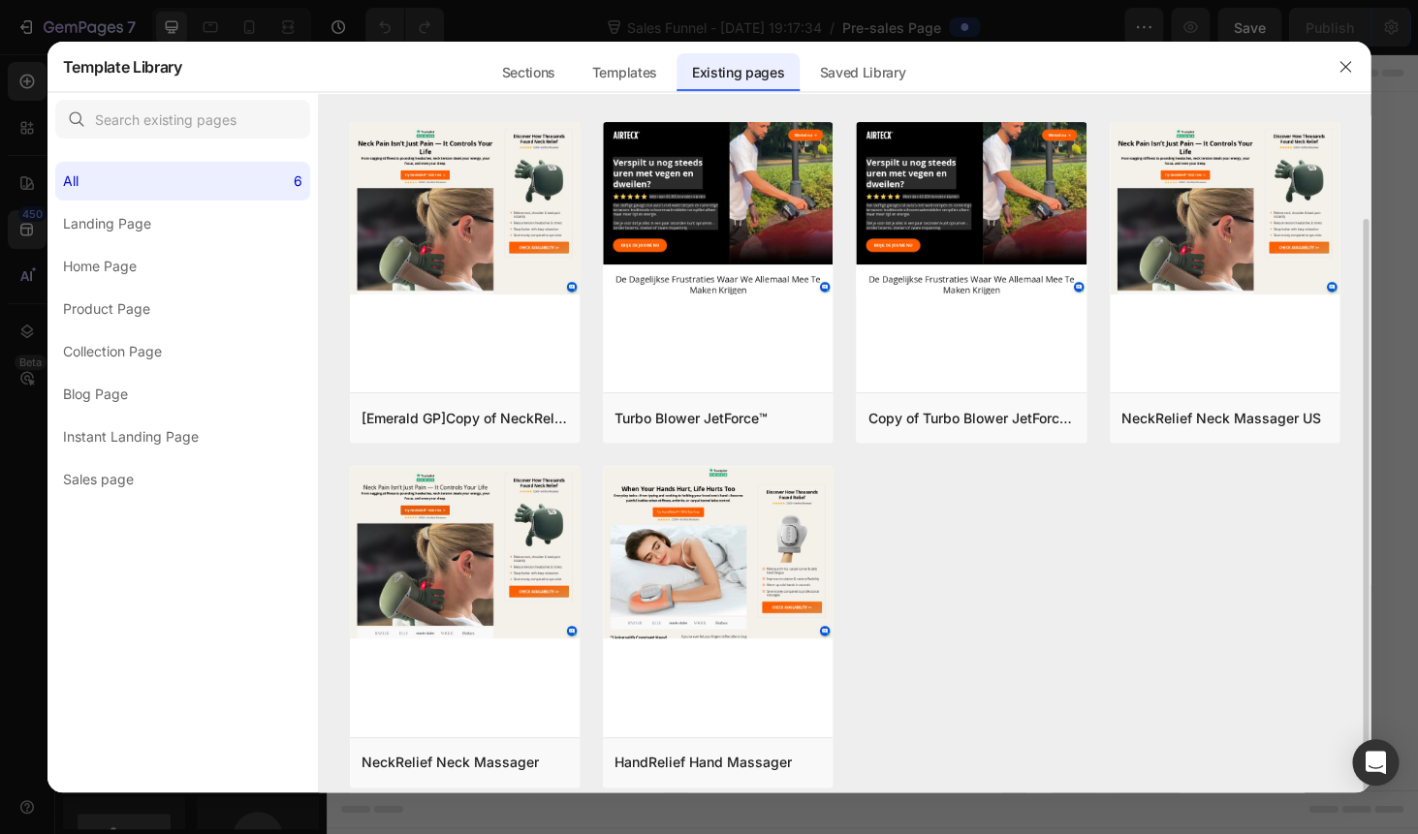
scroll to position [97, 0]
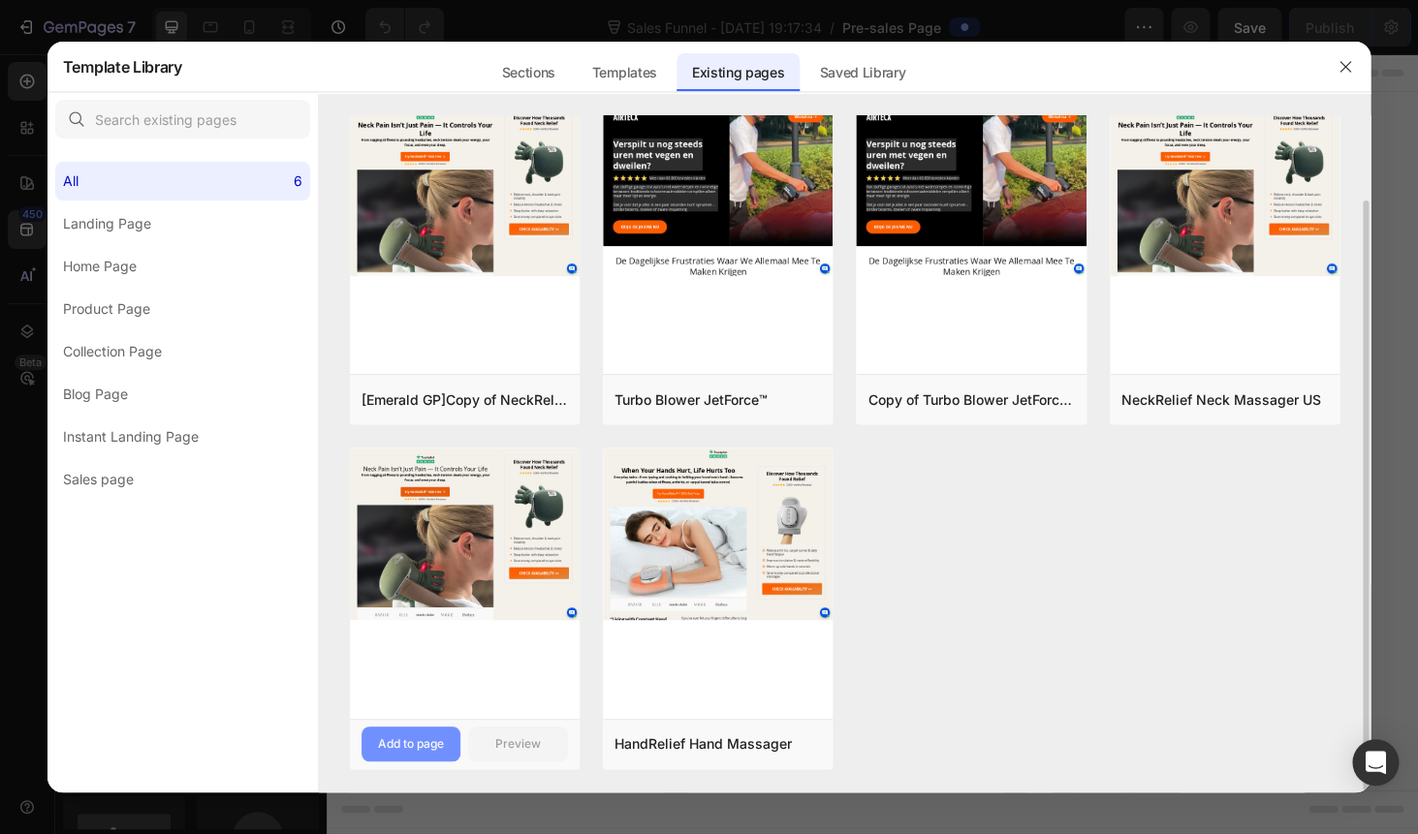
click at [410, 741] on div "Add to page" at bounding box center [411, 743] width 66 height 17
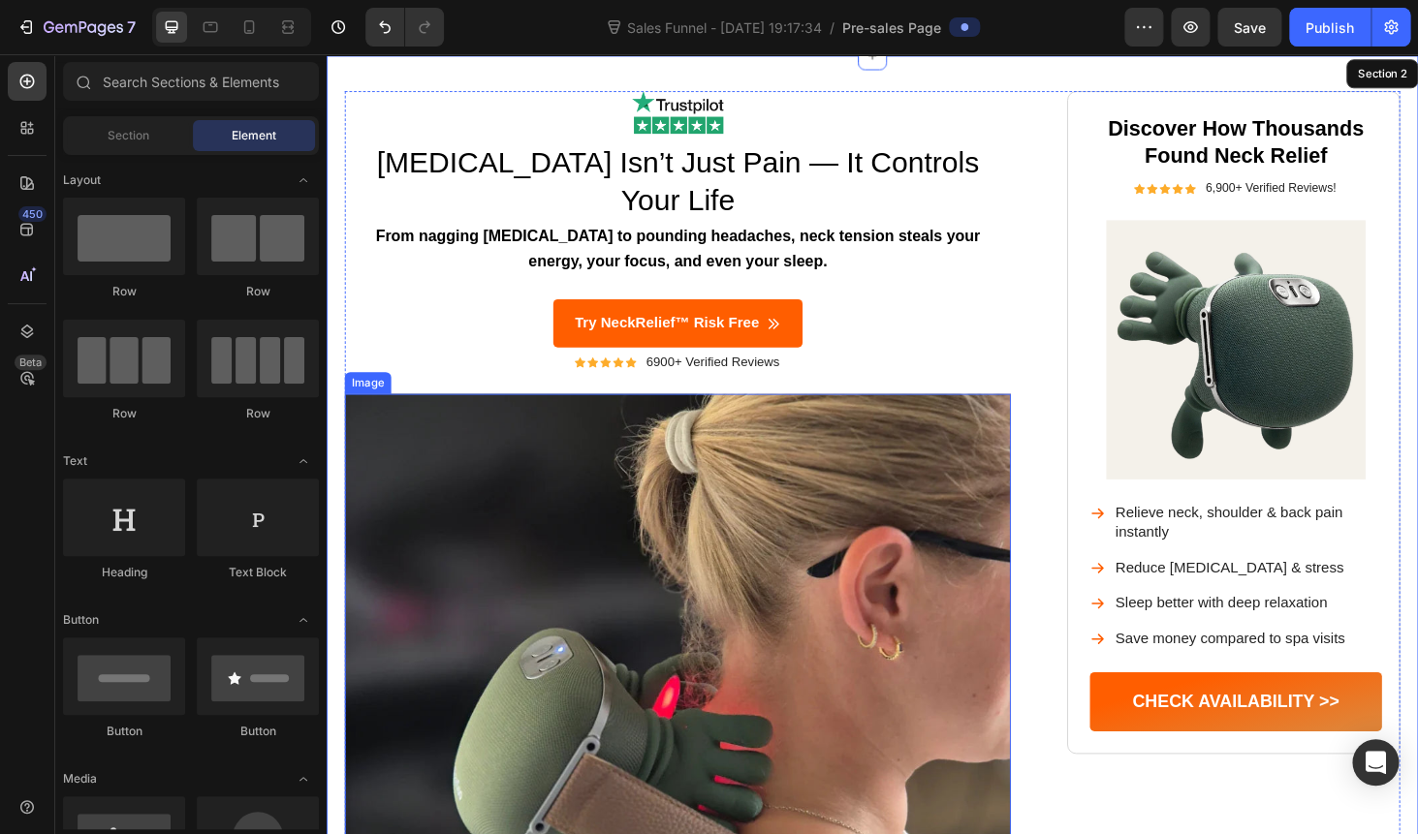
scroll to position [40, 0]
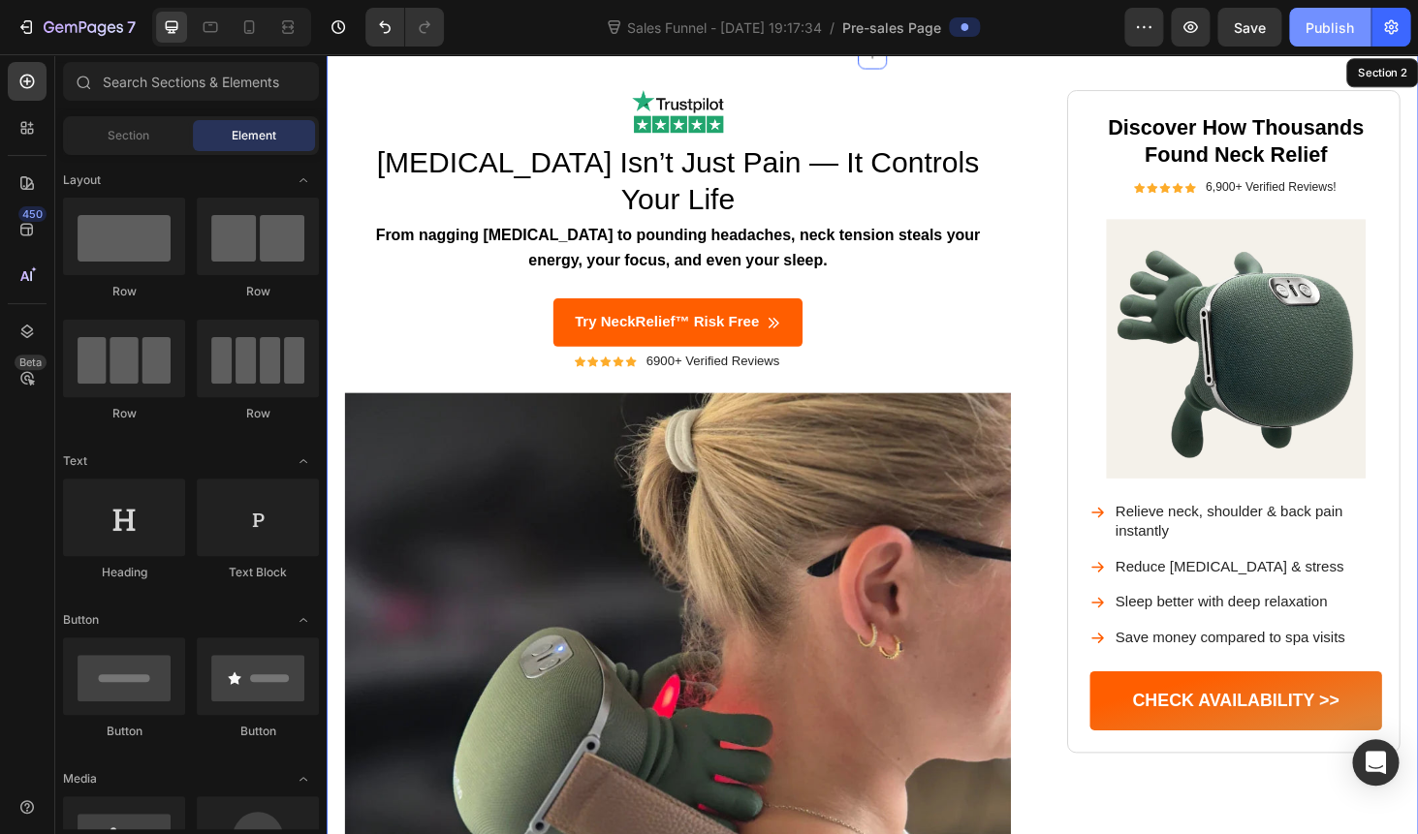
click at [1328, 32] on div "Publish" at bounding box center [1329, 27] width 48 height 20
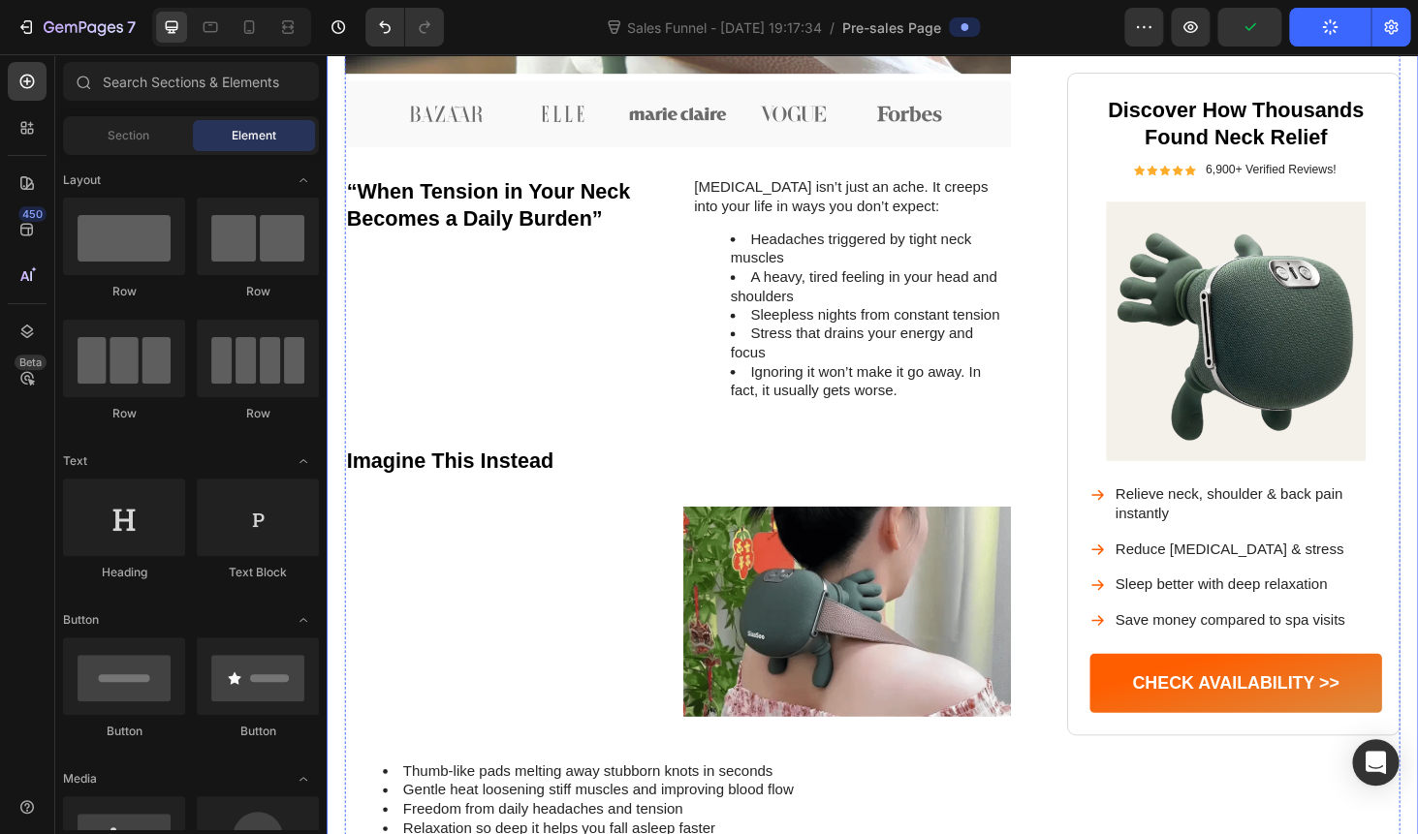
scroll to position [914, 0]
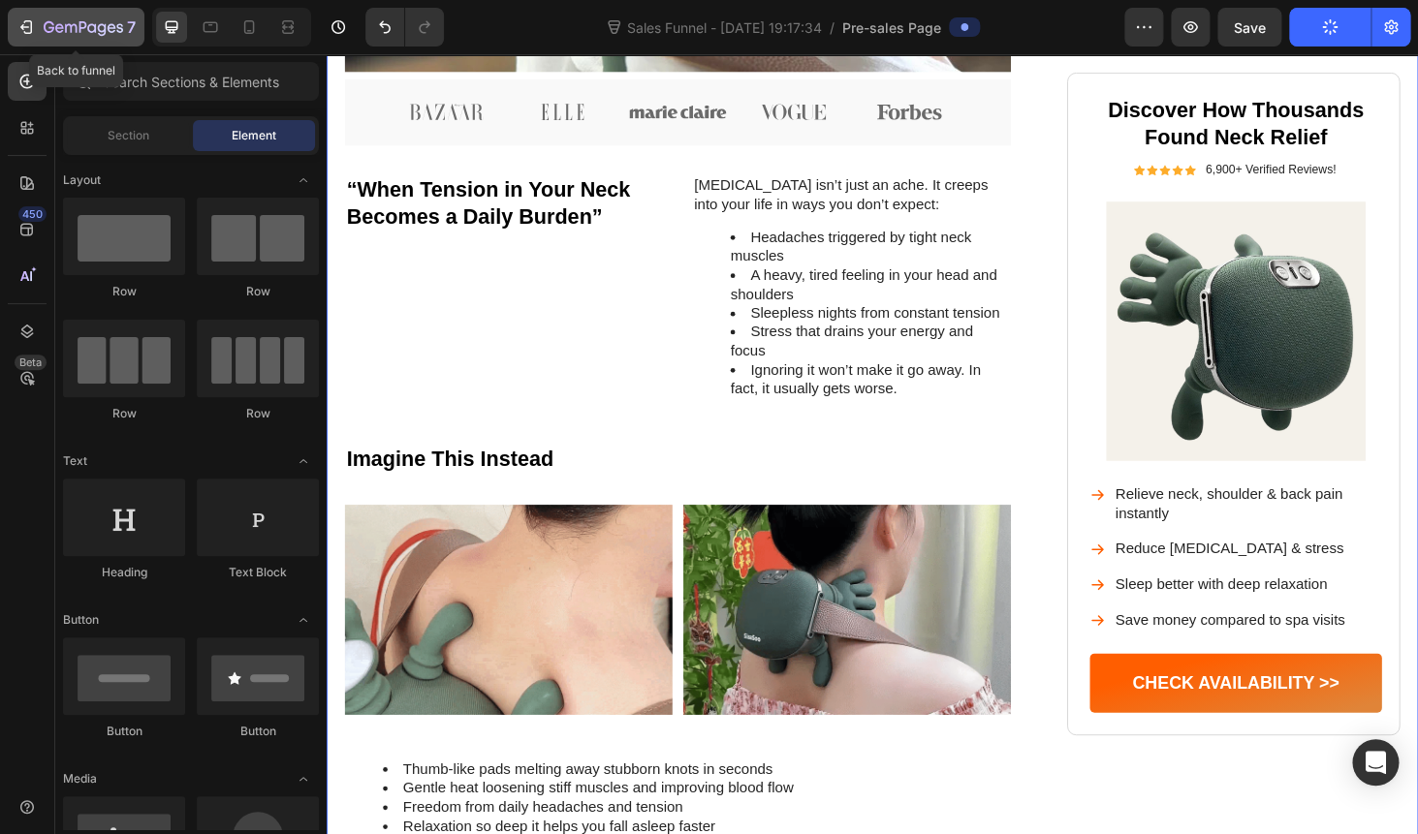
click at [24, 22] on icon "button" at bounding box center [25, 26] width 19 height 19
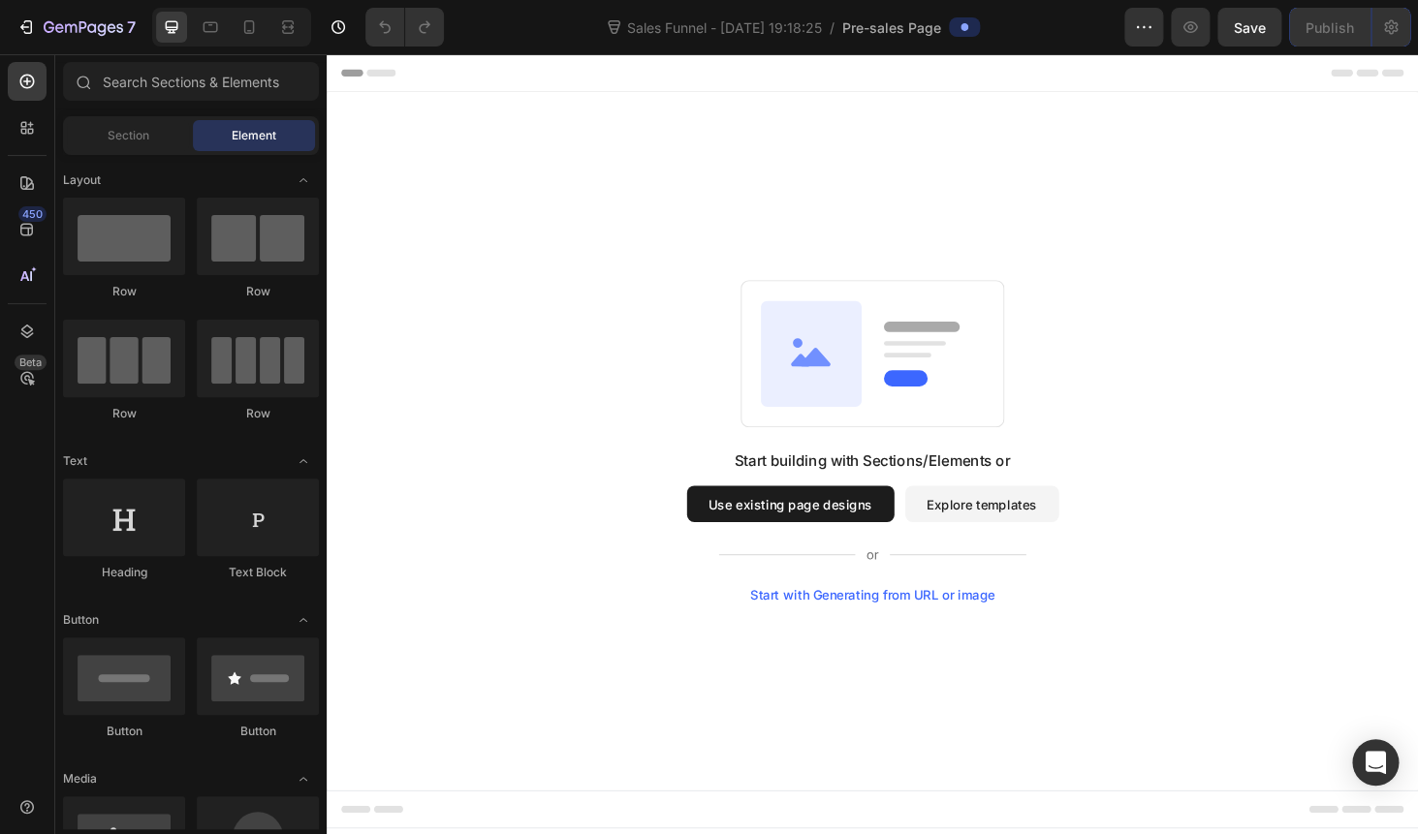
click at [761, 534] on button "Use existing page designs" at bounding box center [820, 533] width 221 height 39
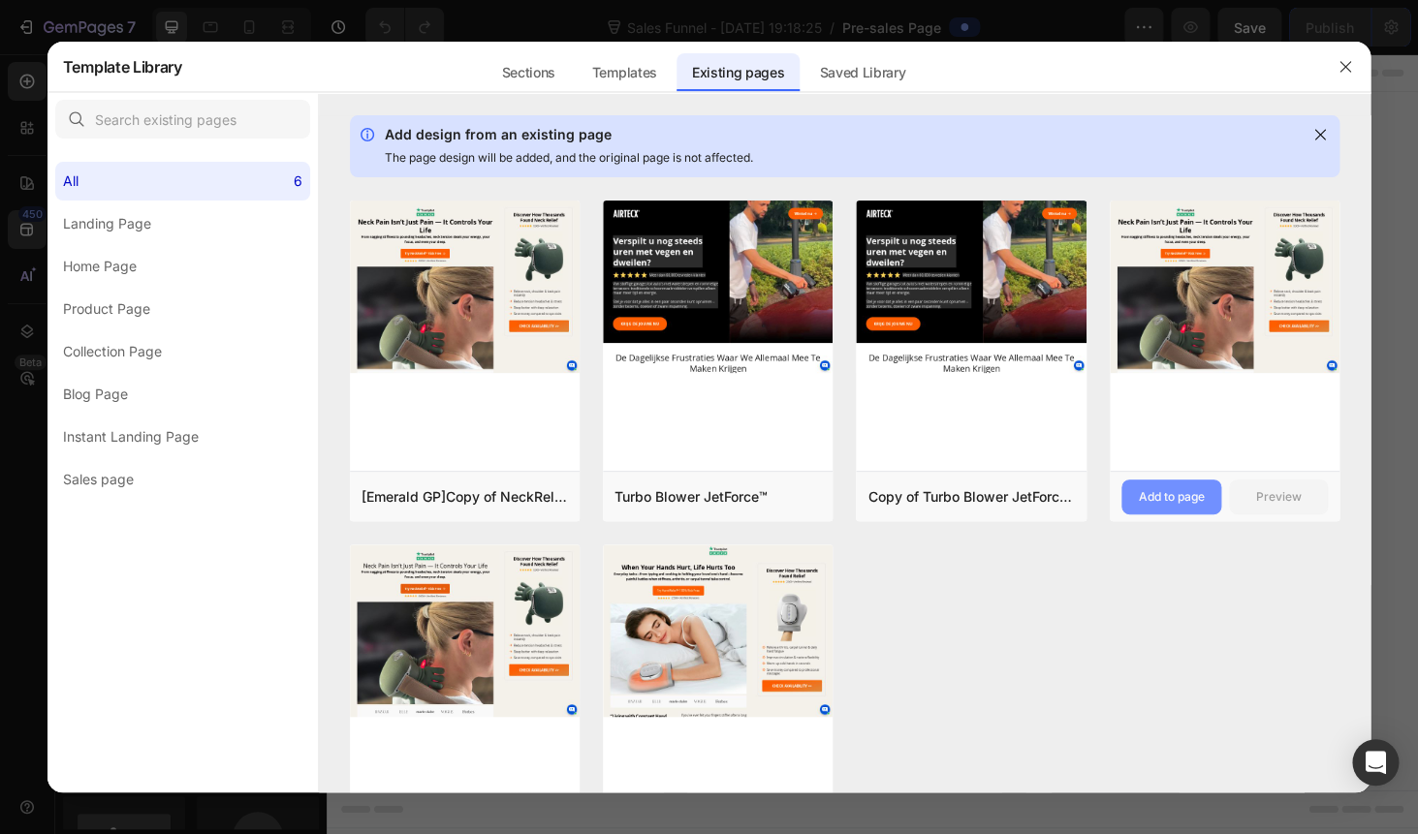
click at [1152, 500] on div "Add to page" at bounding box center [1171, 496] width 66 height 17
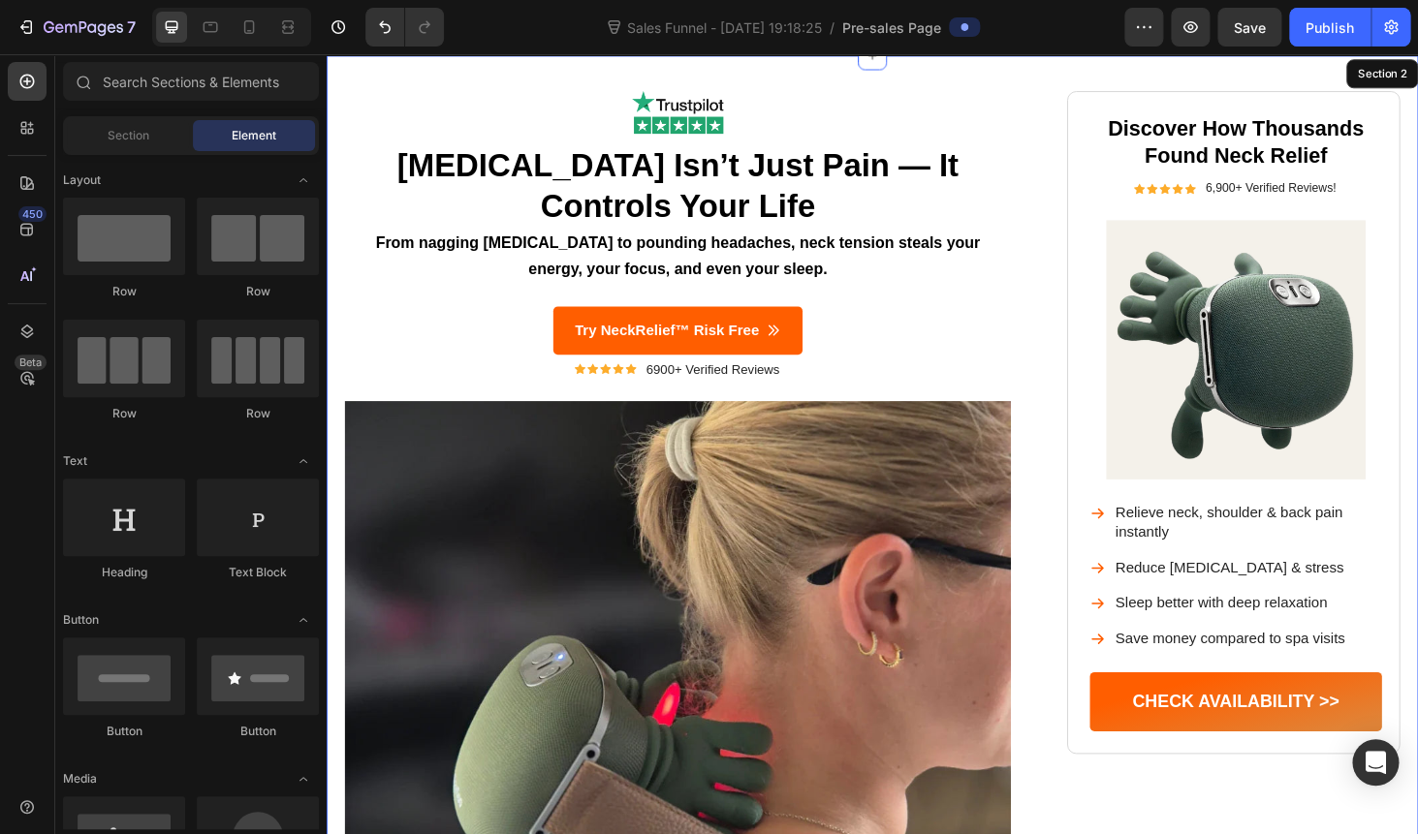
scroll to position [40, 0]
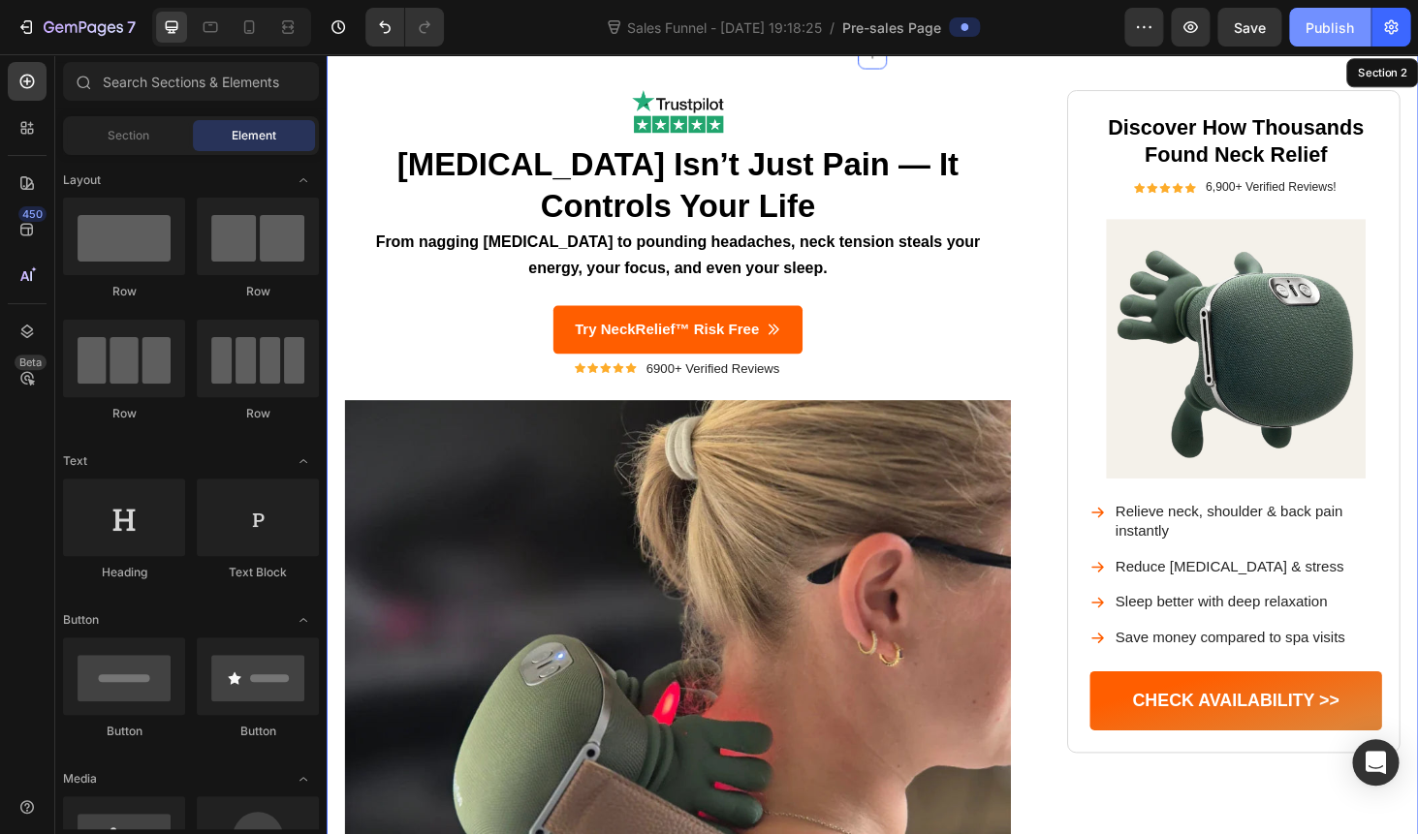
click at [1327, 37] on div "Publish" at bounding box center [1329, 27] width 48 height 20
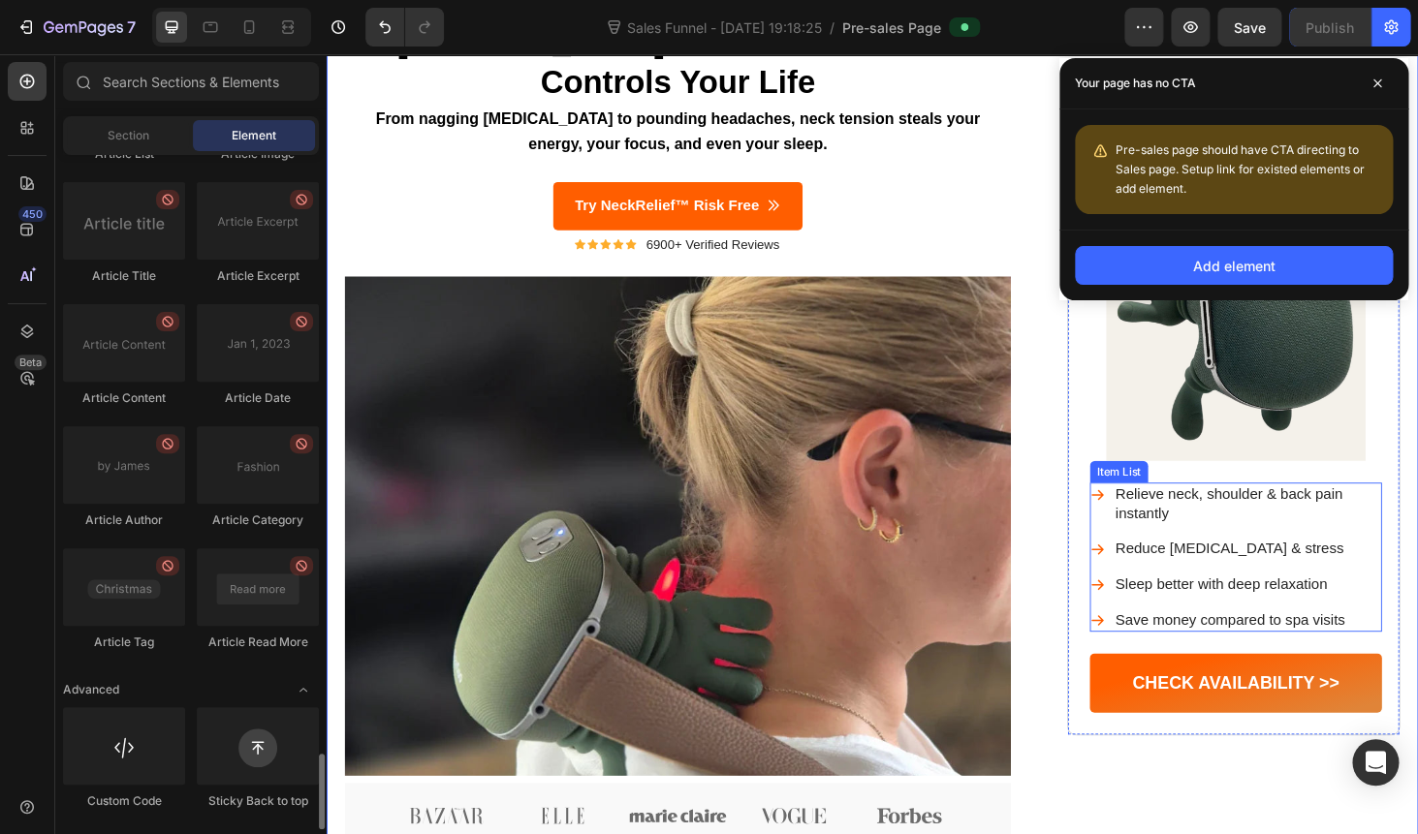
scroll to position [0, 0]
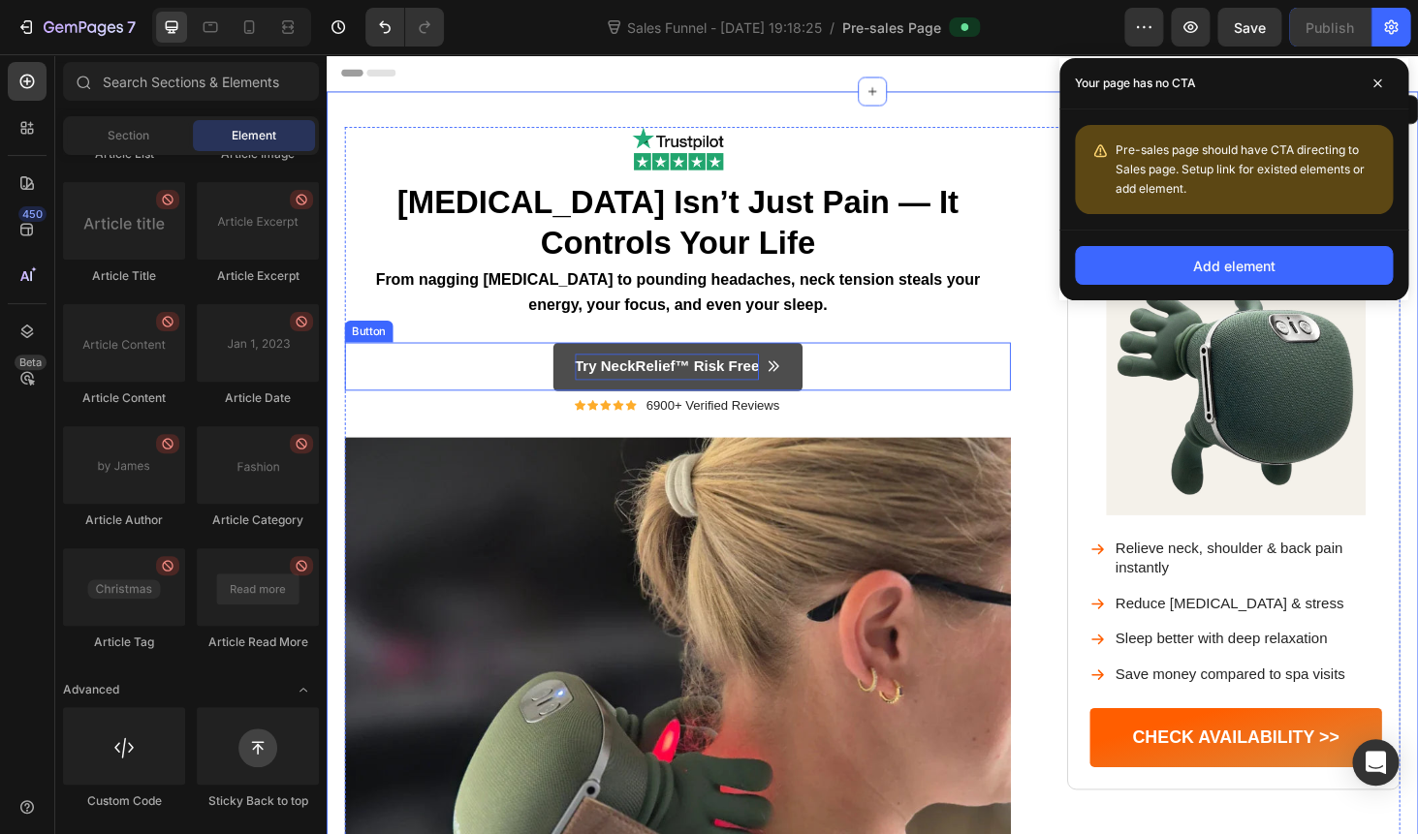
click at [742, 390] on p "Try NeckRelief™ Risk Free" at bounding box center [689, 387] width 197 height 28
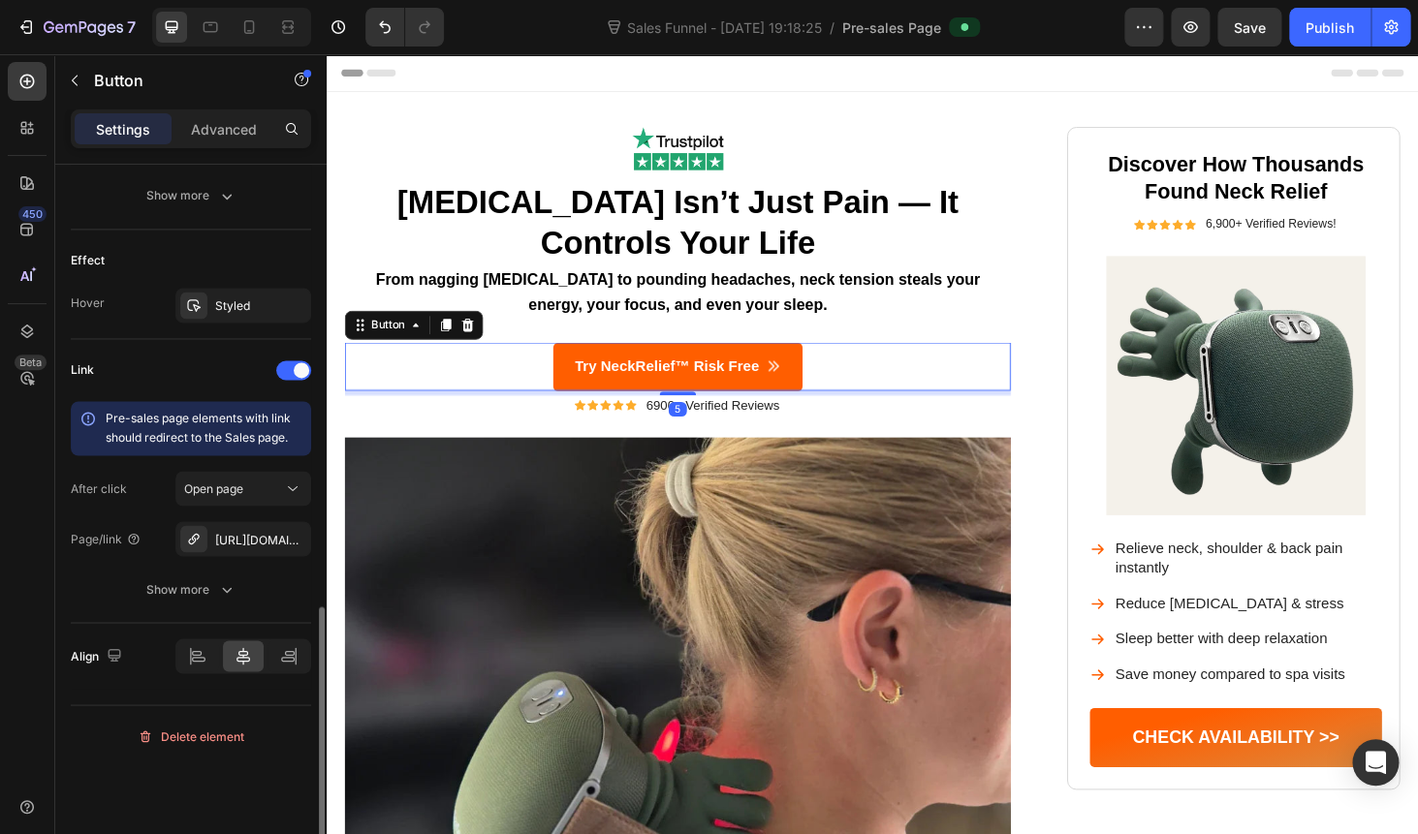
scroll to position [1109, 0]
click at [243, 484] on span "Open page" at bounding box center [213, 485] width 59 height 15
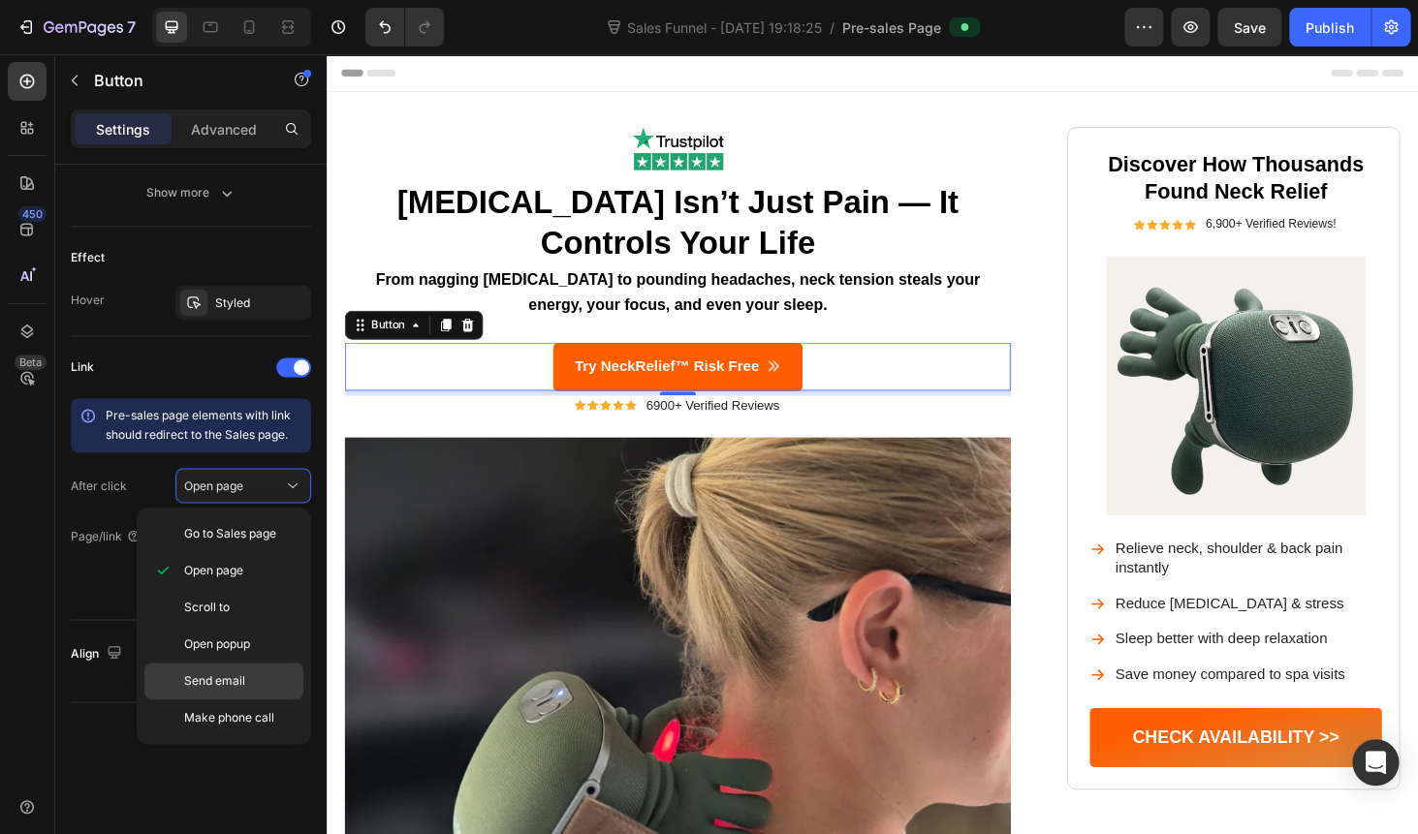
click at [218, 700] on div "Send email" at bounding box center [223, 718] width 159 height 37
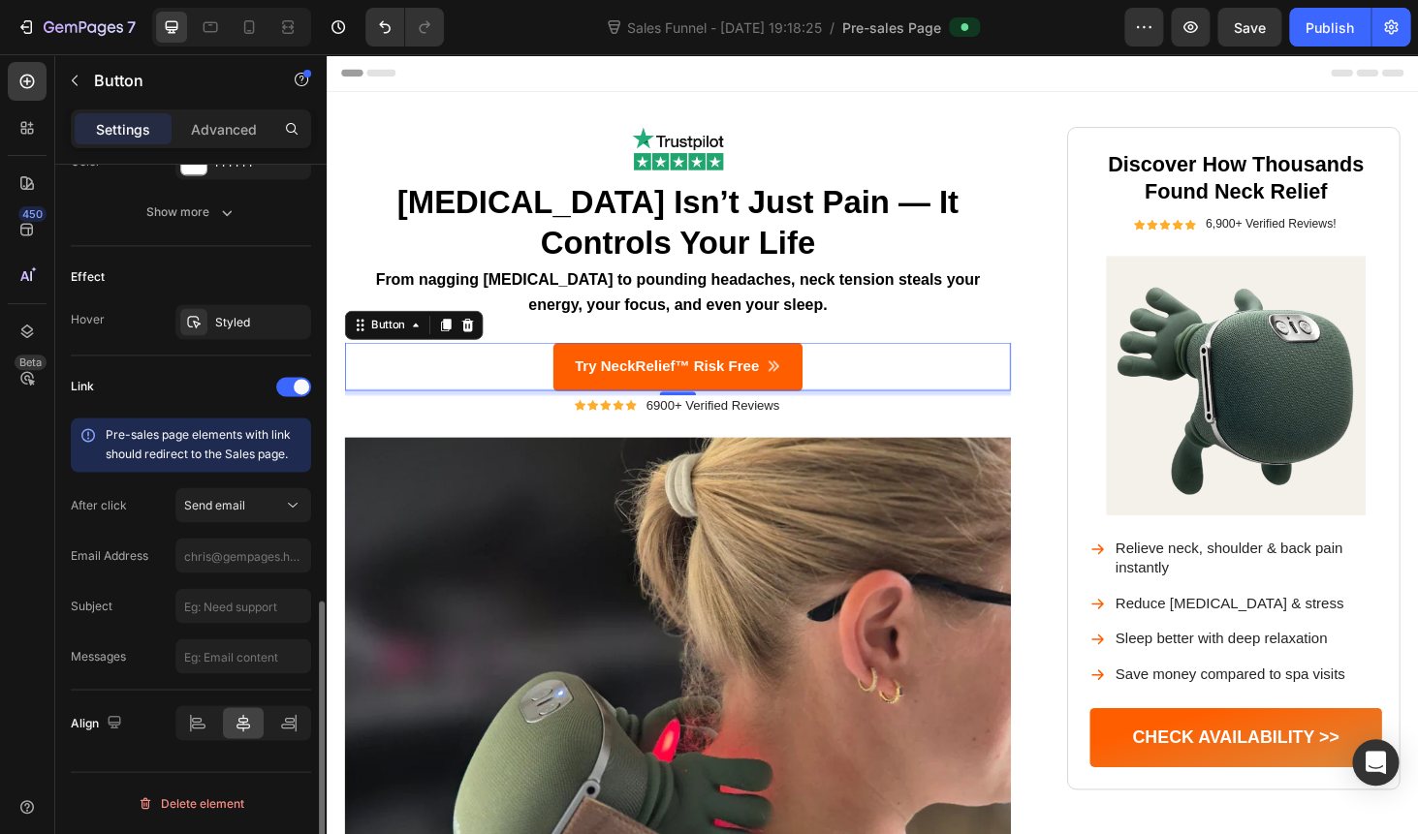
scroll to position [1090, 0]
click at [236, 512] on span "Send email" at bounding box center [214, 504] width 61 height 15
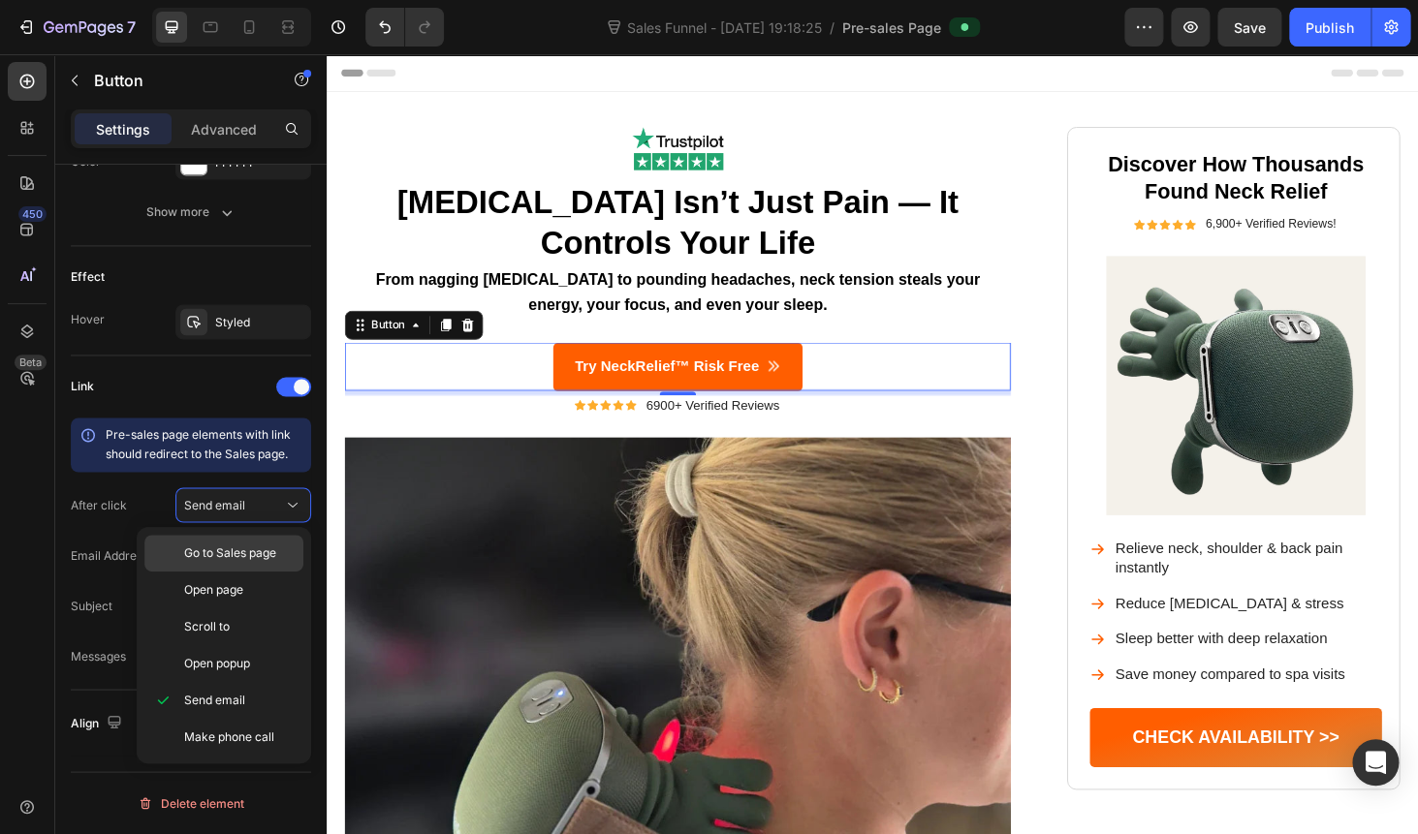
click at [232, 553] on span "Go to Sales page" at bounding box center [230, 553] width 92 height 17
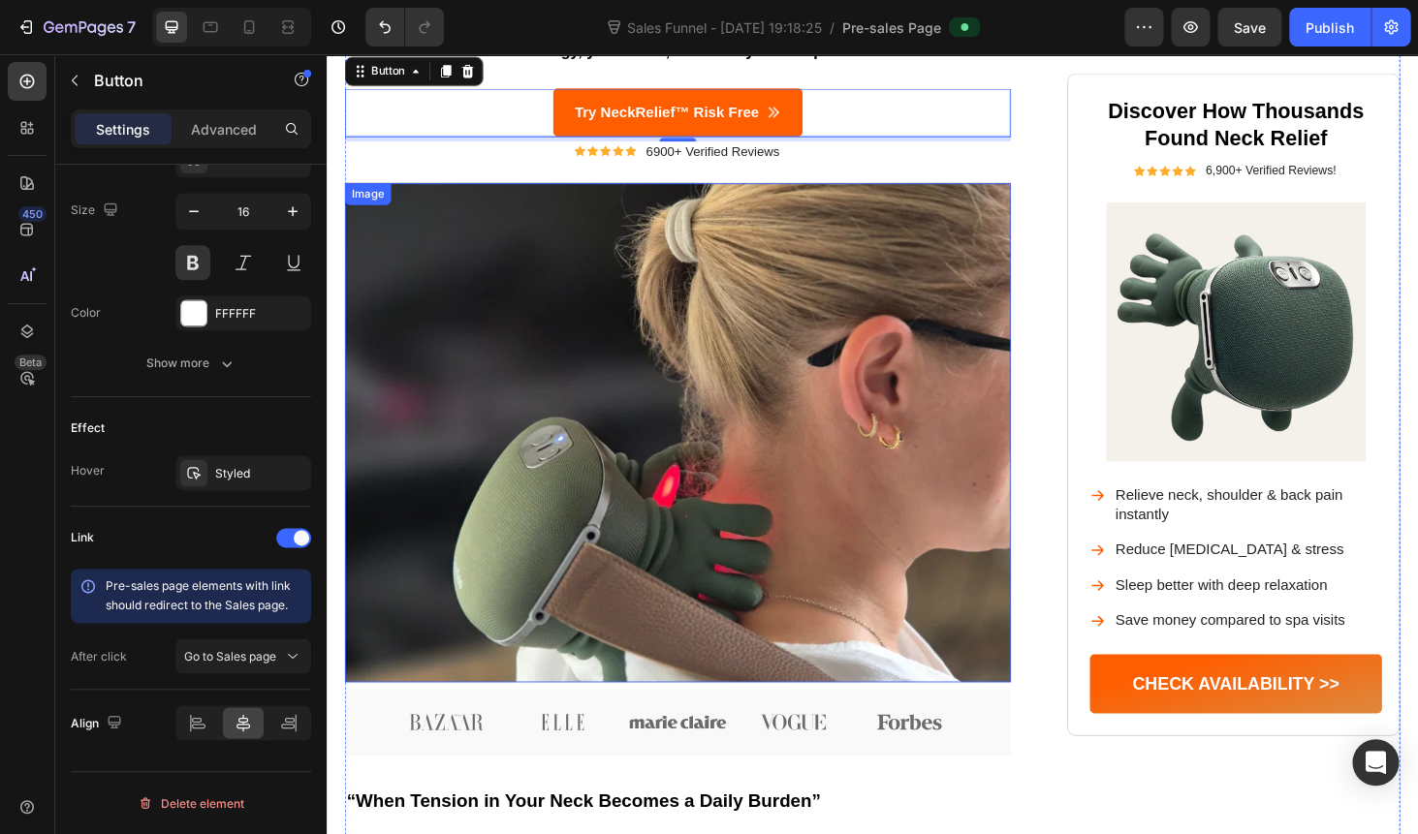
scroll to position [410, 0]
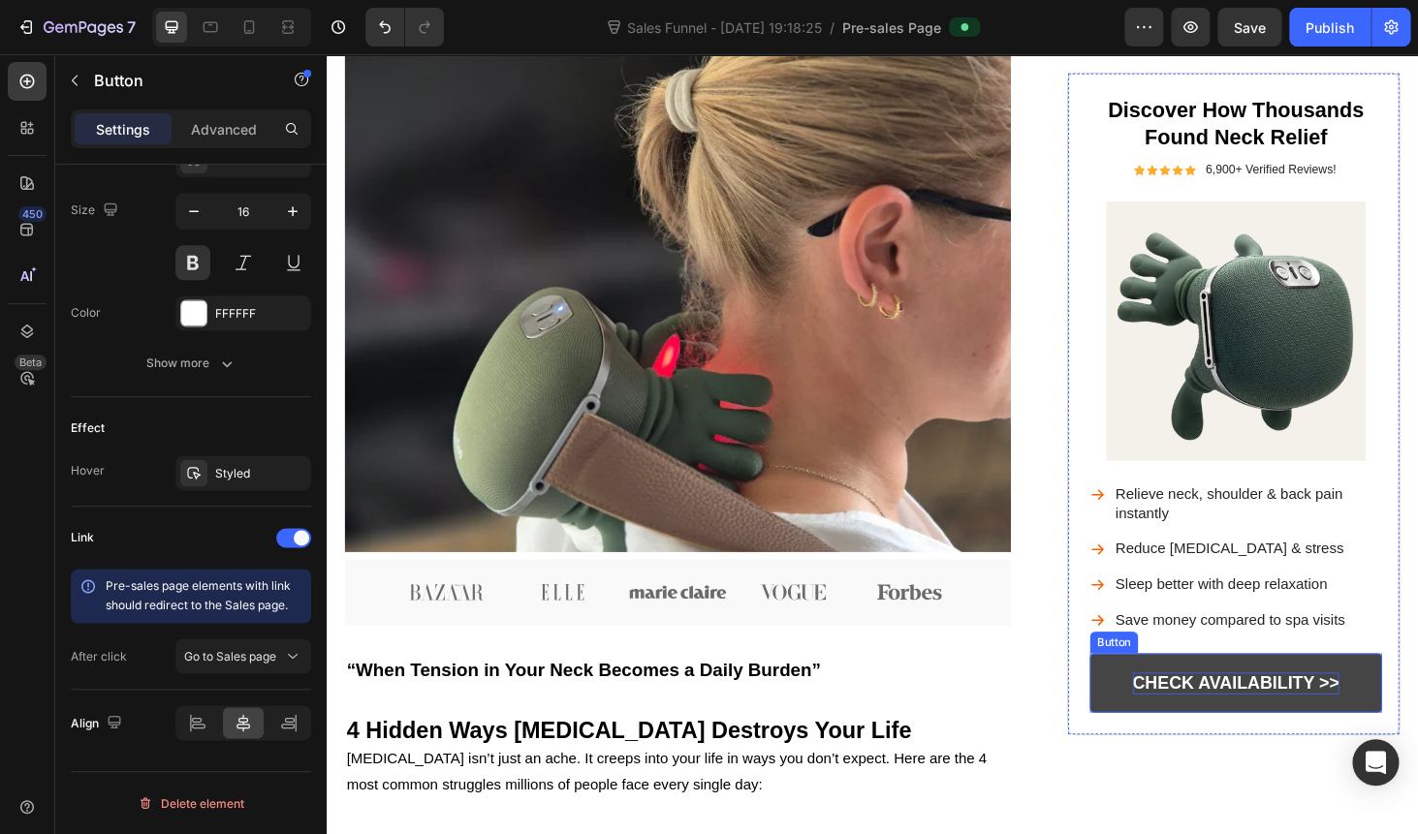
click at [1241, 719] on p "CHECK AVAILABILITY >>" at bounding box center [1295, 725] width 220 height 24
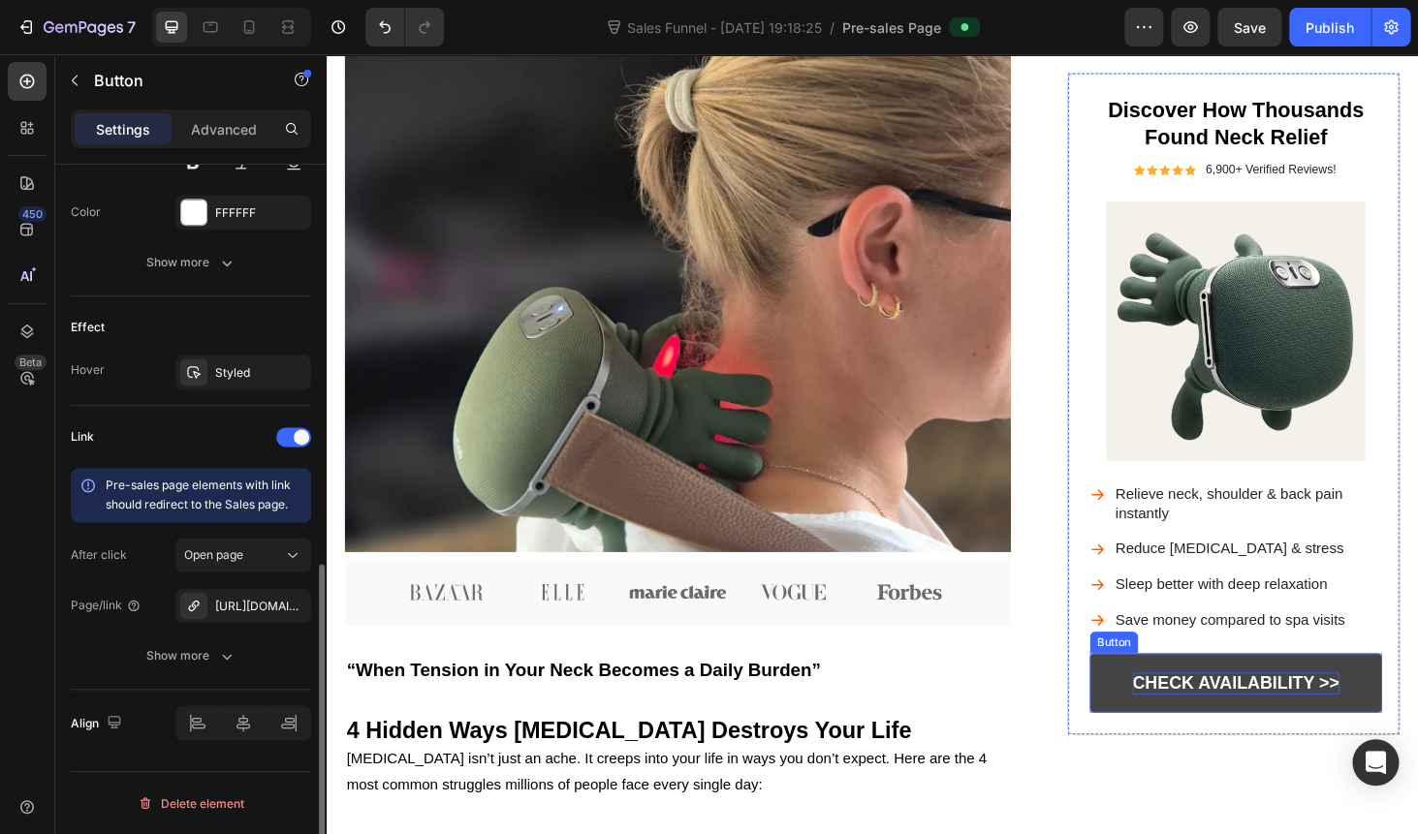
scroll to position [887, 0]
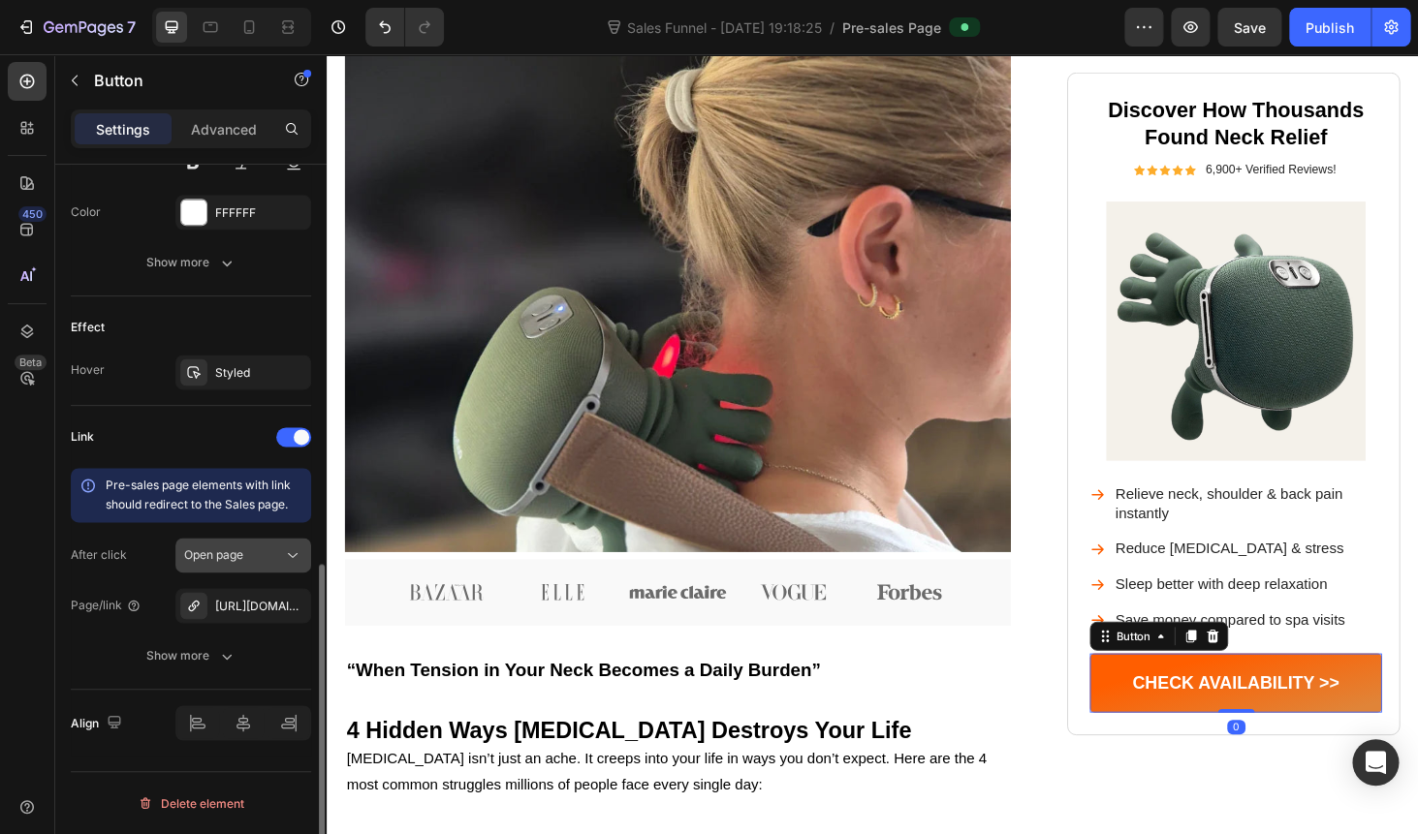
click at [234, 569] on button "Open page" at bounding box center [243, 555] width 136 height 35
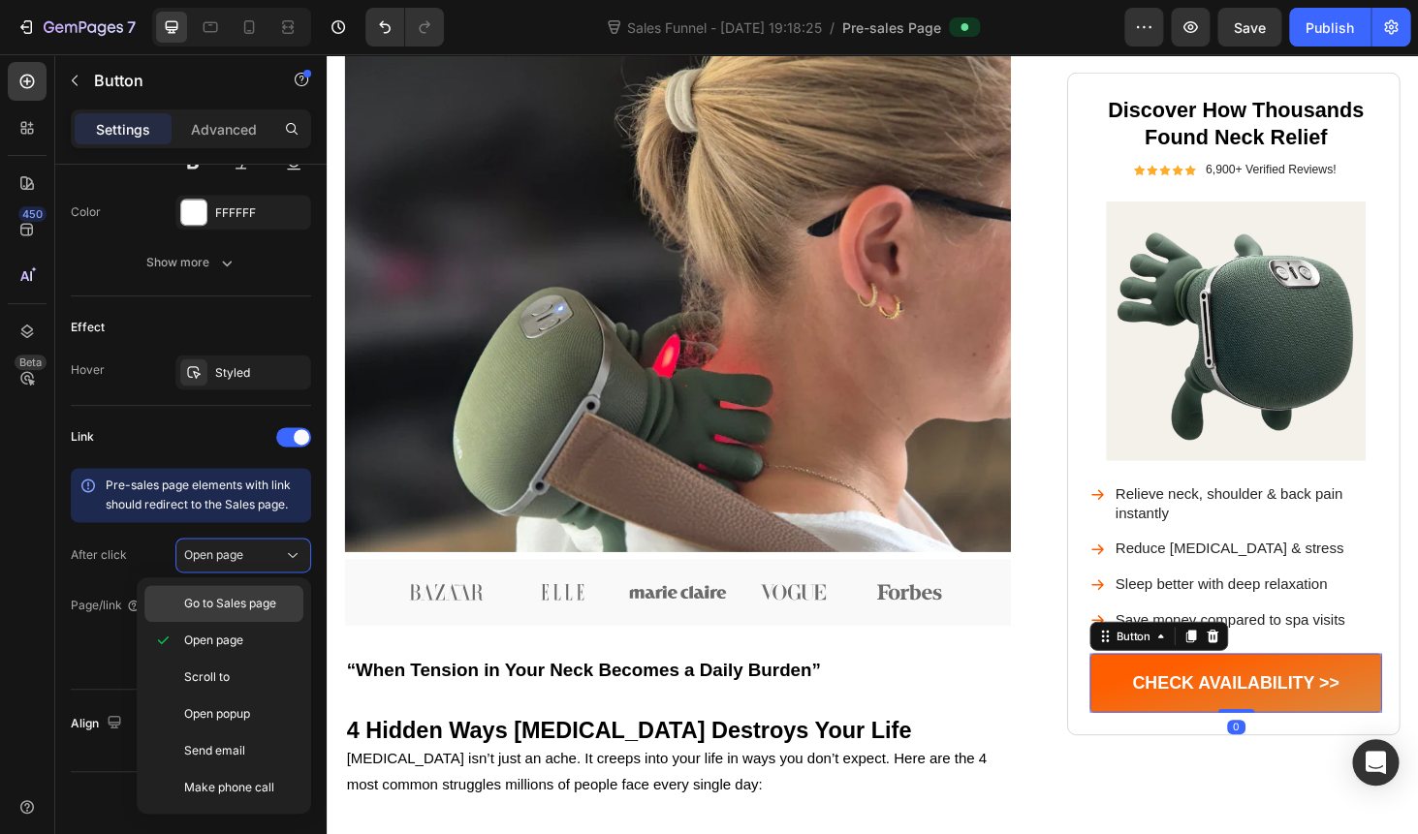
click at [228, 595] on span "Go to Sales page" at bounding box center [230, 603] width 92 height 17
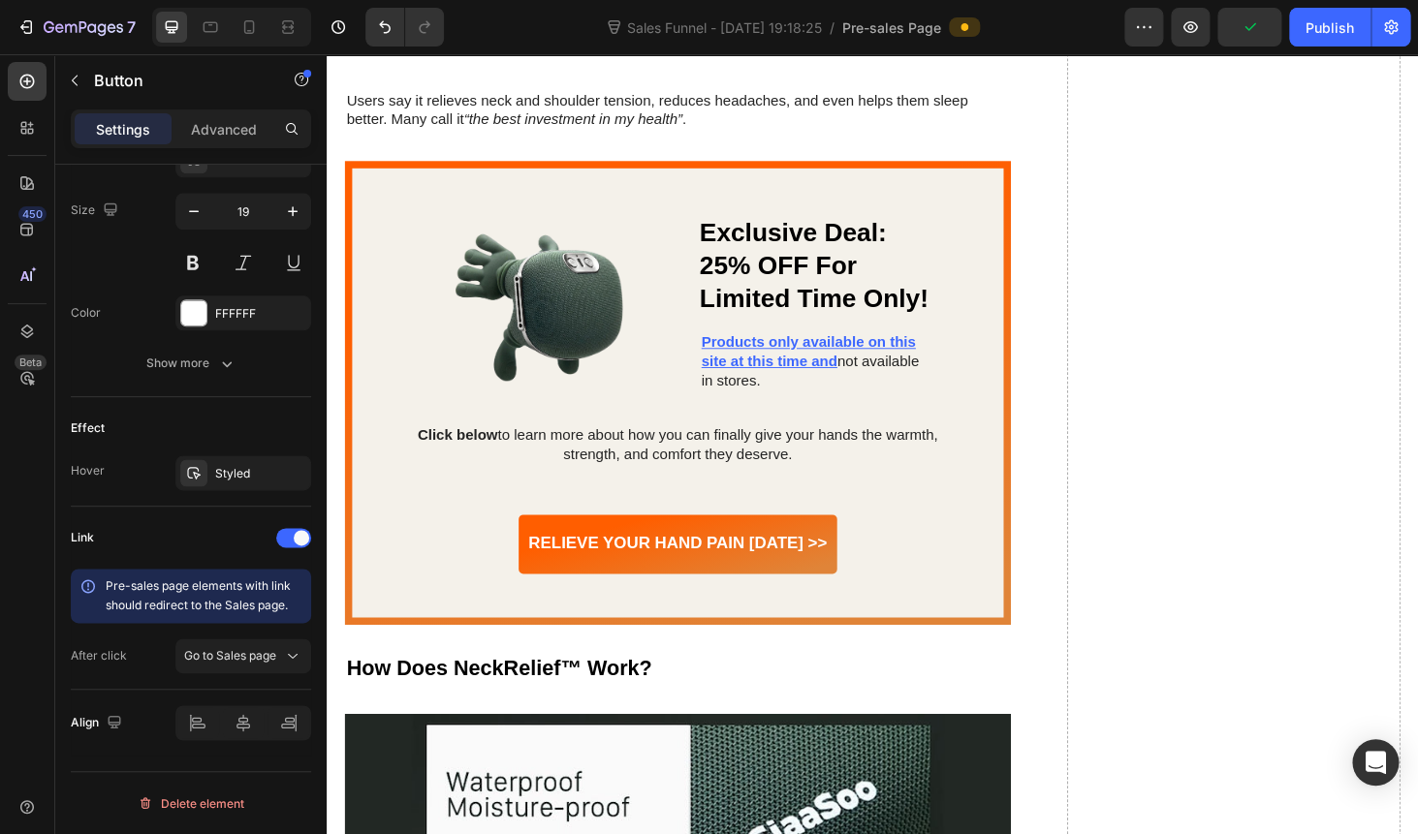
scroll to position [5336, 0]
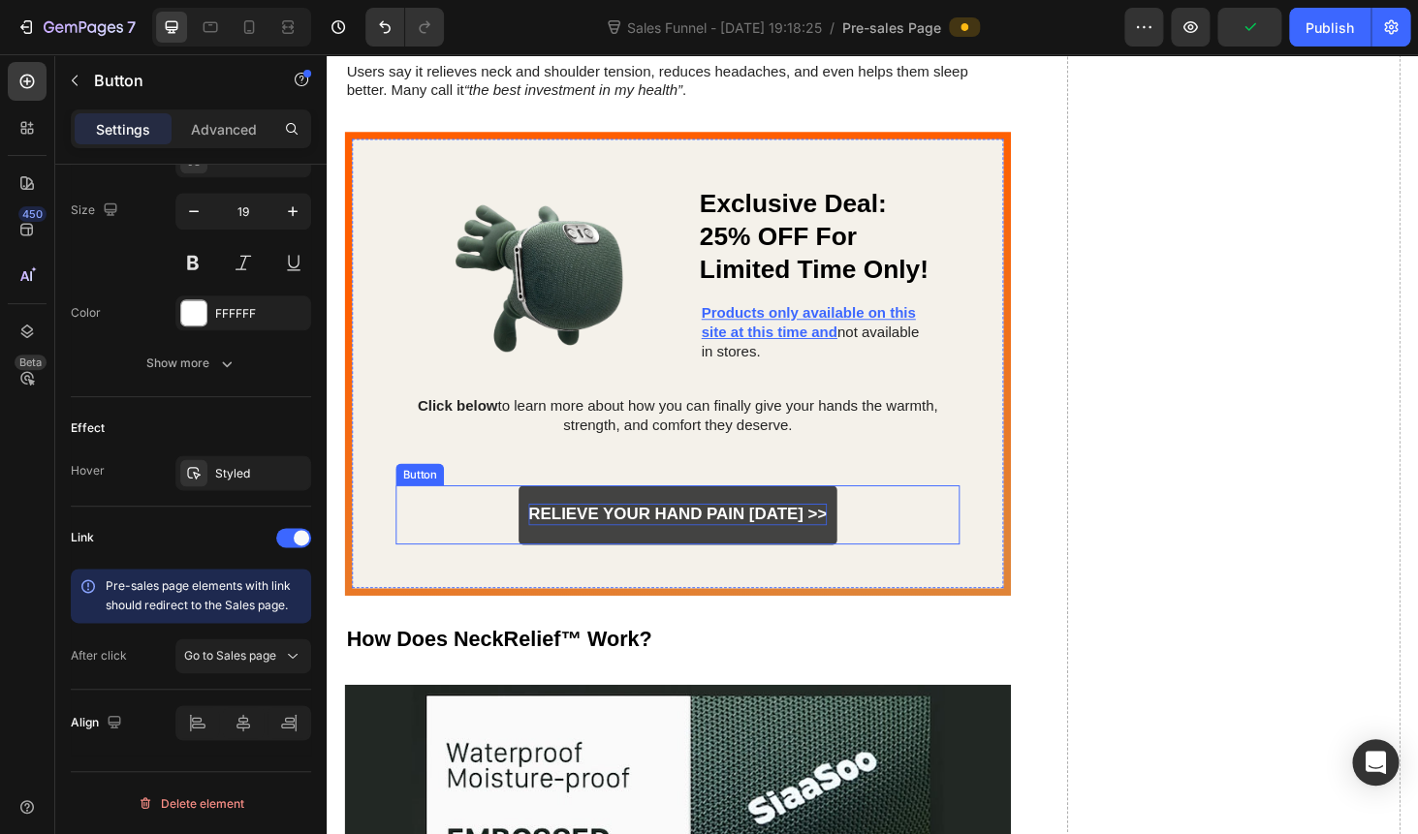
click at [642, 533] on p "Relieve Your Hand Pain [DATE] >>" at bounding box center [701, 544] width 318 height 22
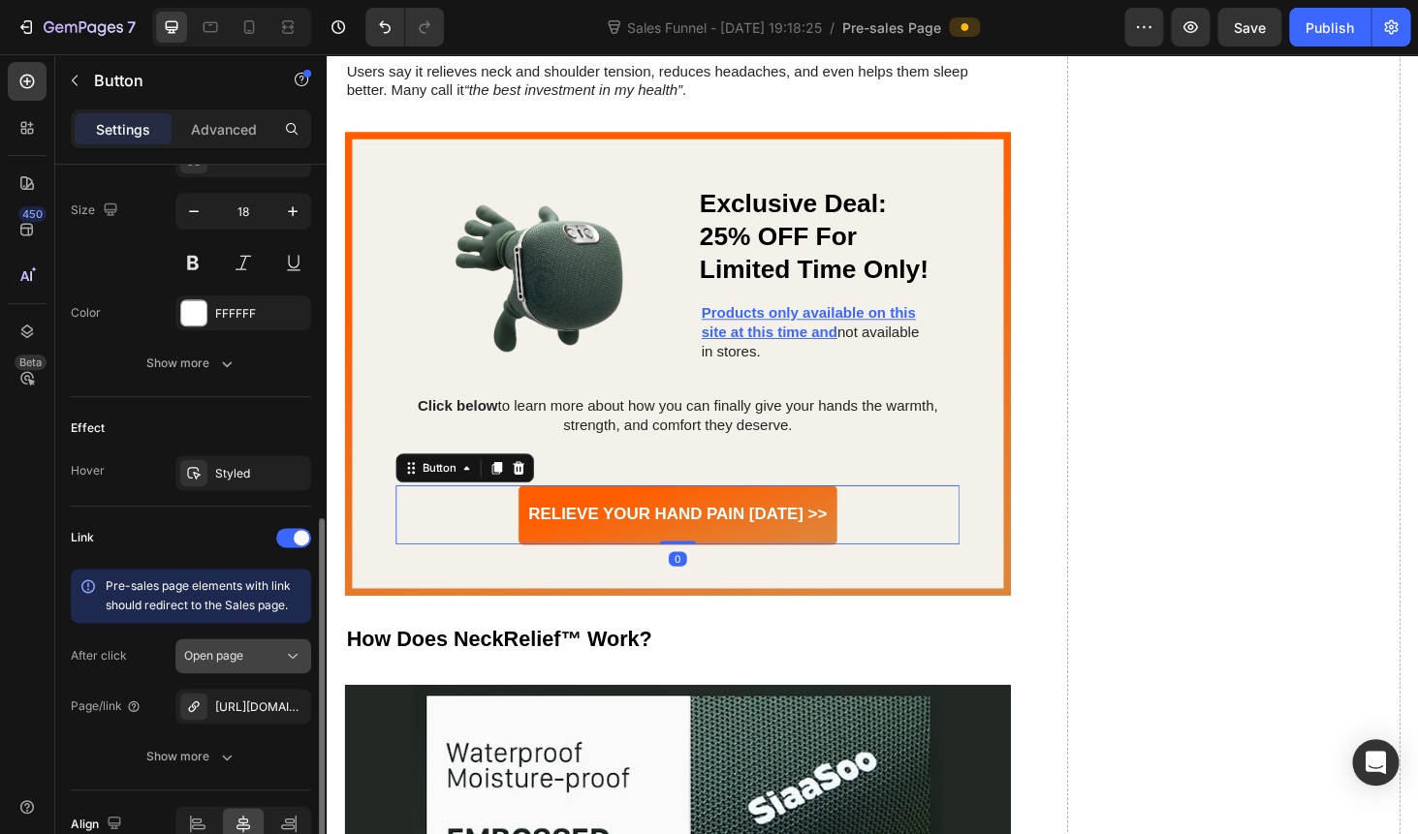
click at [225, 666] on div "Open page" at bounding box center [243, 655] width 118 height 19
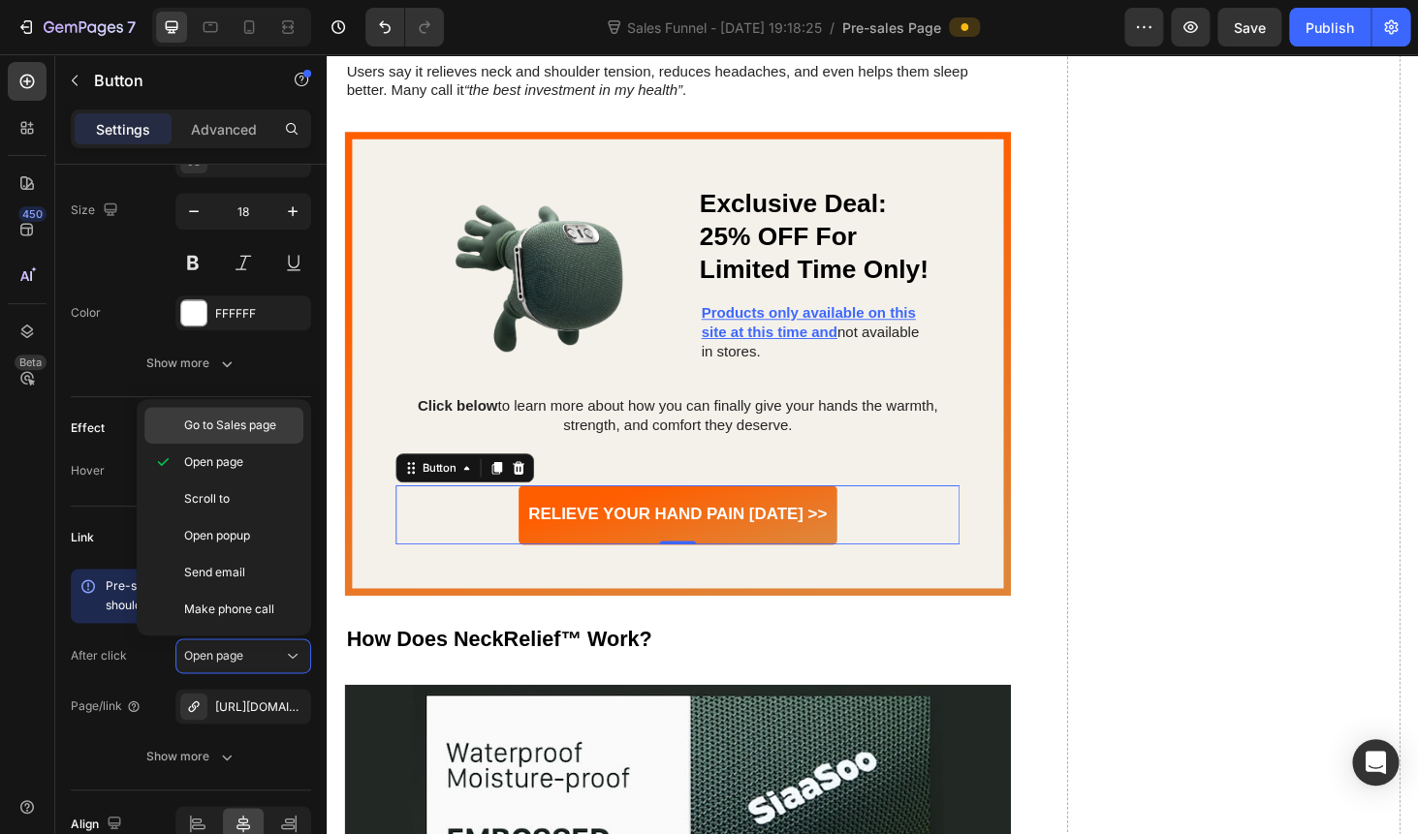
click at [237, 426] on span "Go to Sales page" at bounding box center [230, 425] width 92 height 17
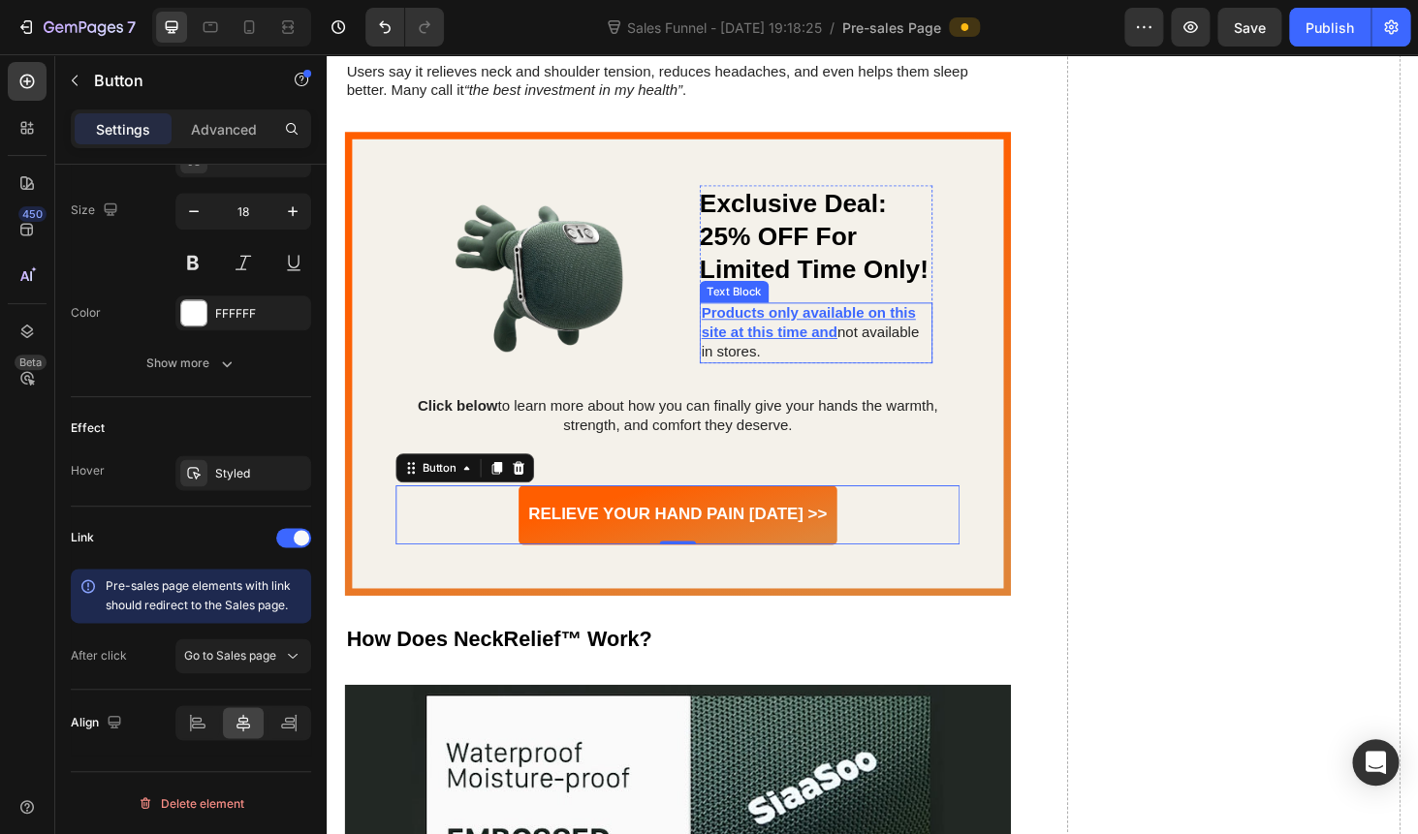
click at [808, 322] on u "Products only available on this site at this time and" at bounding box center [840, 340] width 229 height 37
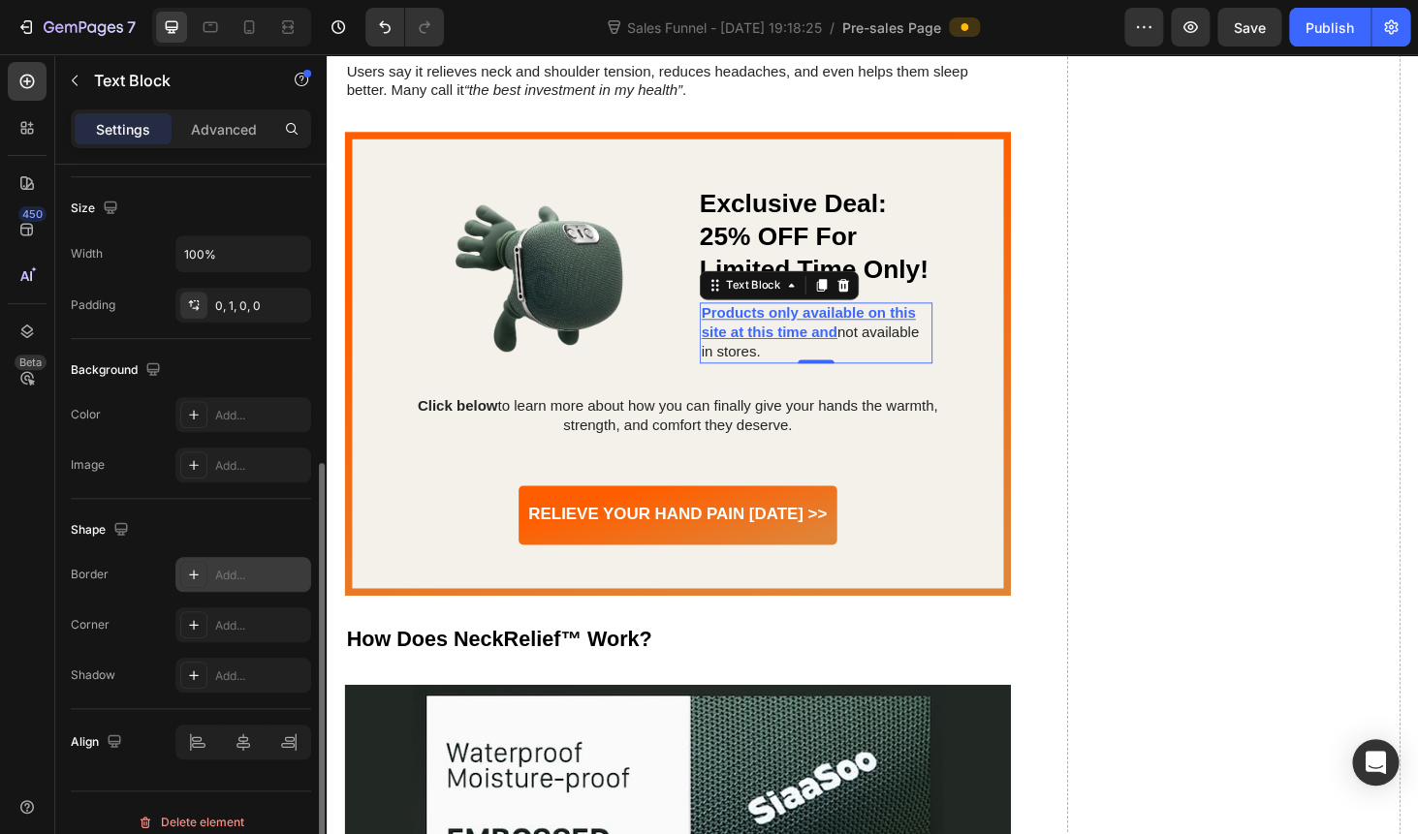
scroll to position [385, 0]
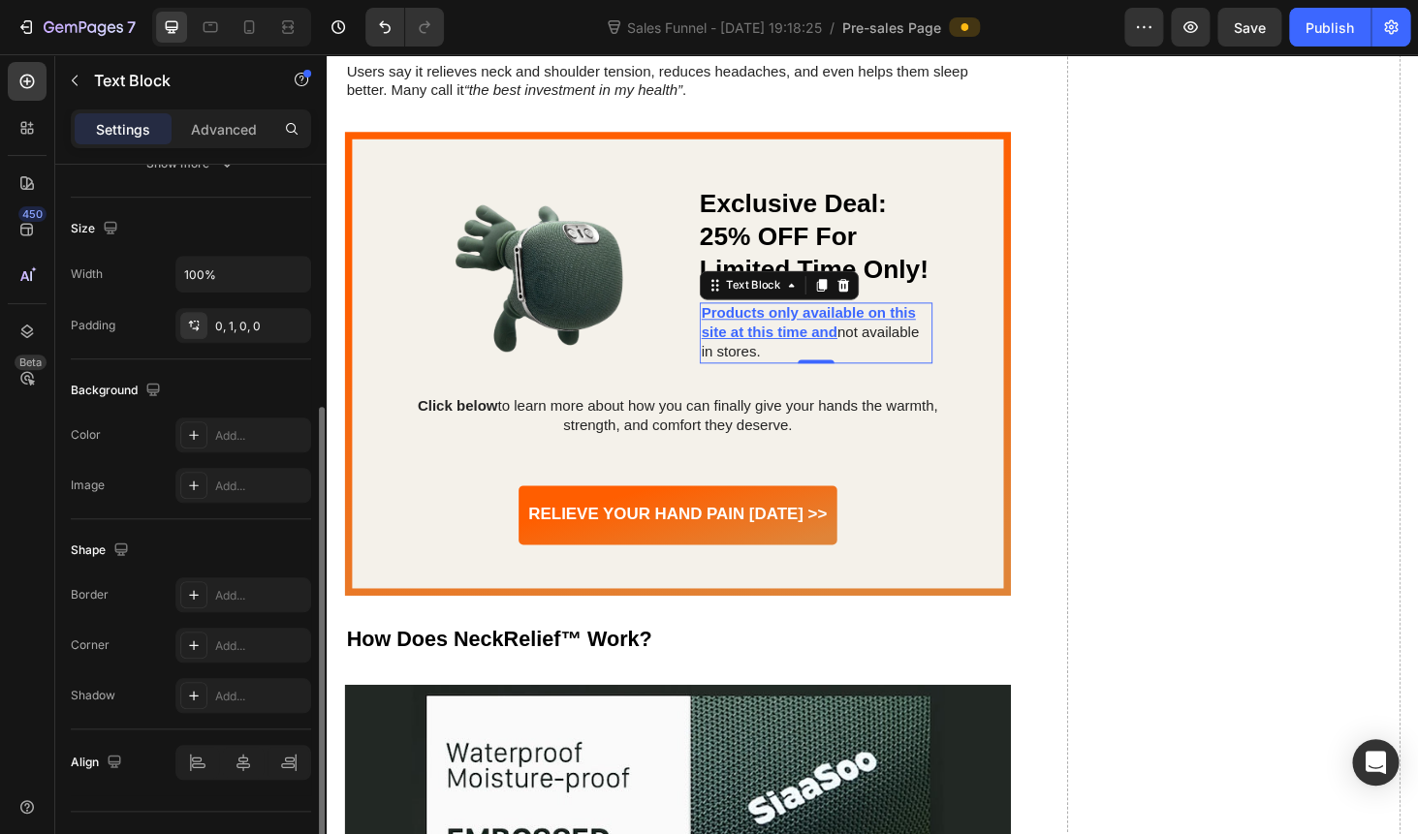
click at [766, 322] on u "Products only available on this site at this time and" at bounding box center [840, 340] width 229 height 37
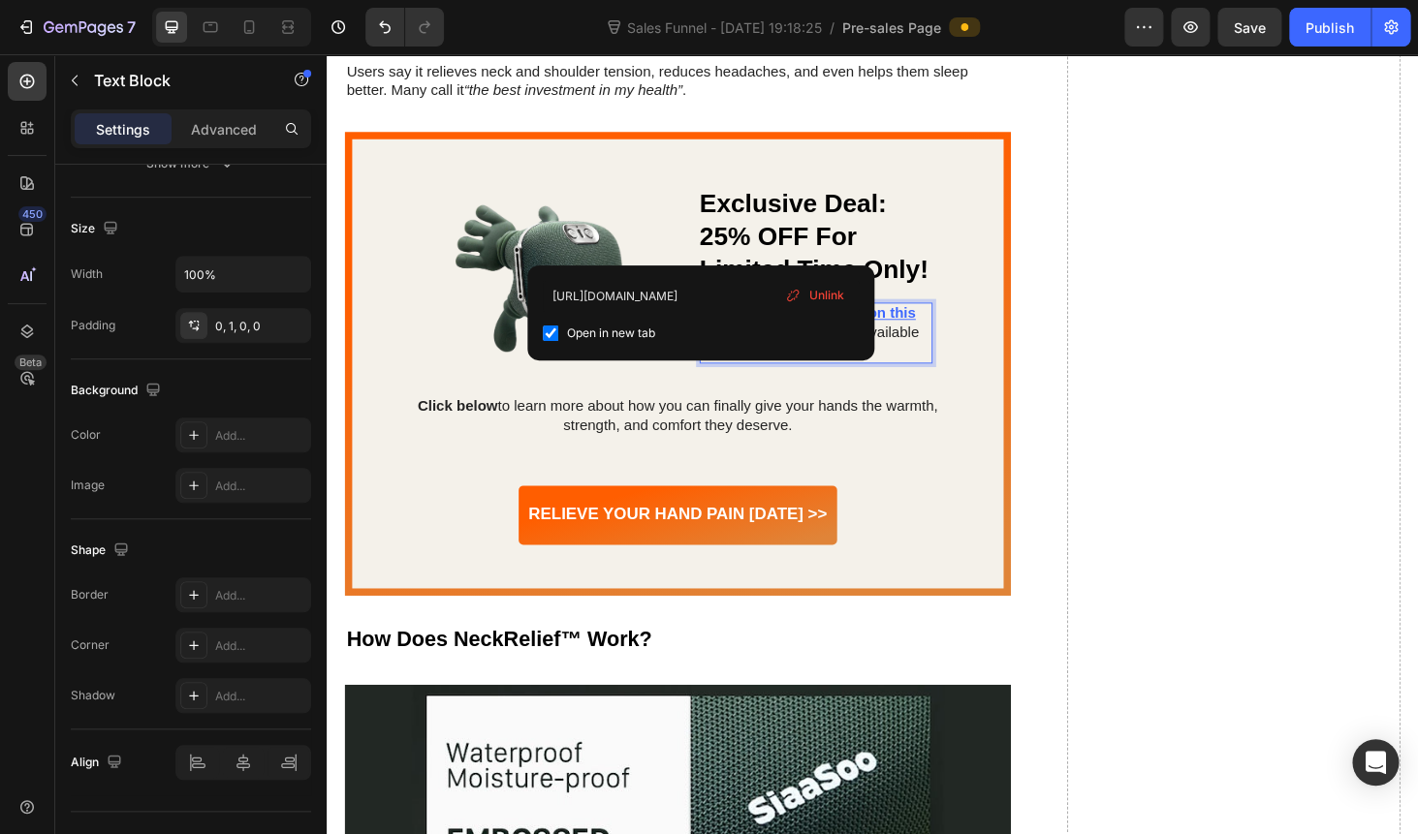
click at [815, 293] on span "Unlink" at bounding box center [825, 295] width 35 height 17
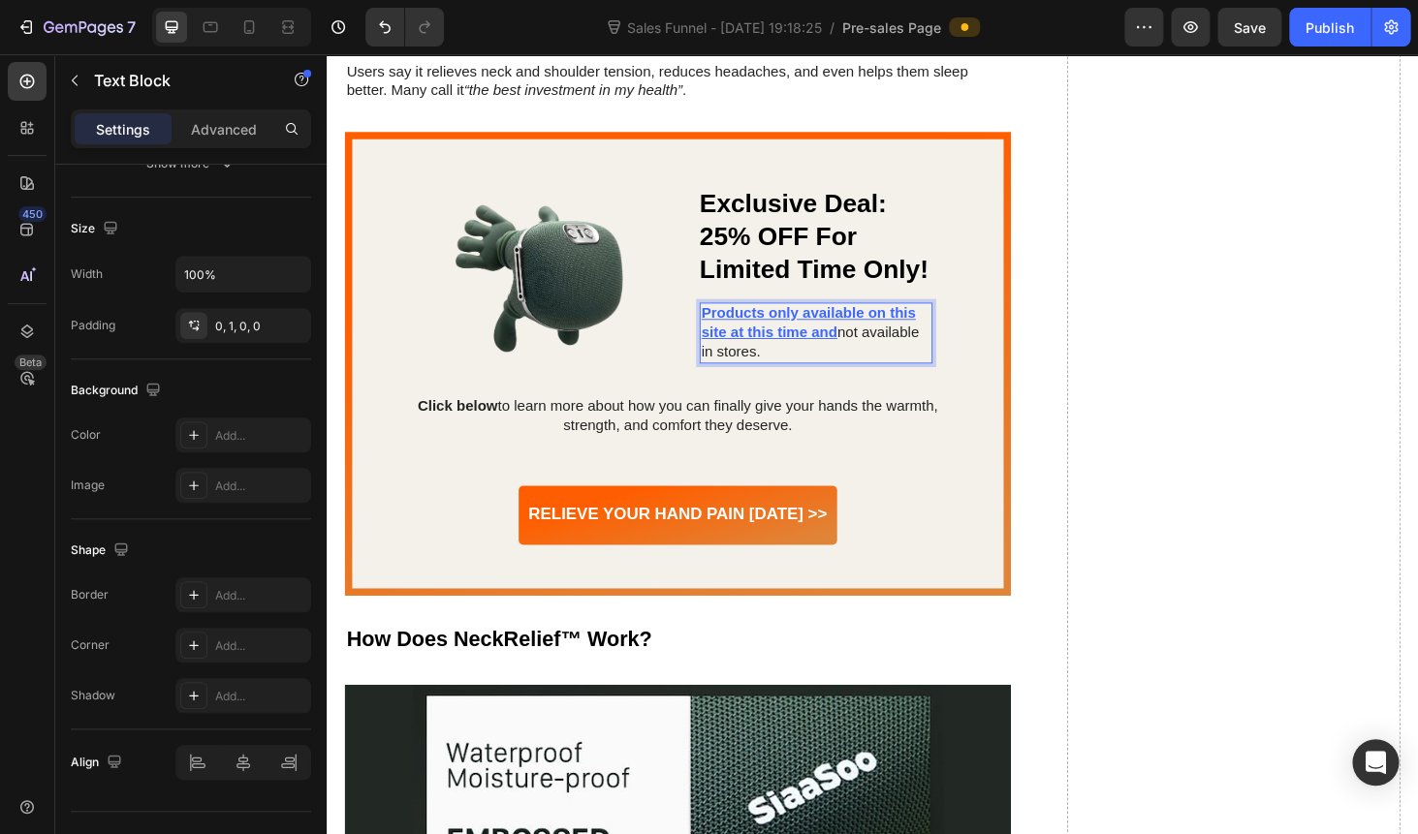
click at [789, 322] on u "Products only available on this site at this time and" at bounding box center [840, 340] width 229 height 37
click at [756, 322] on u "Products only available on this site at this time and" at bounding box center [840, 340] width 229 height 37
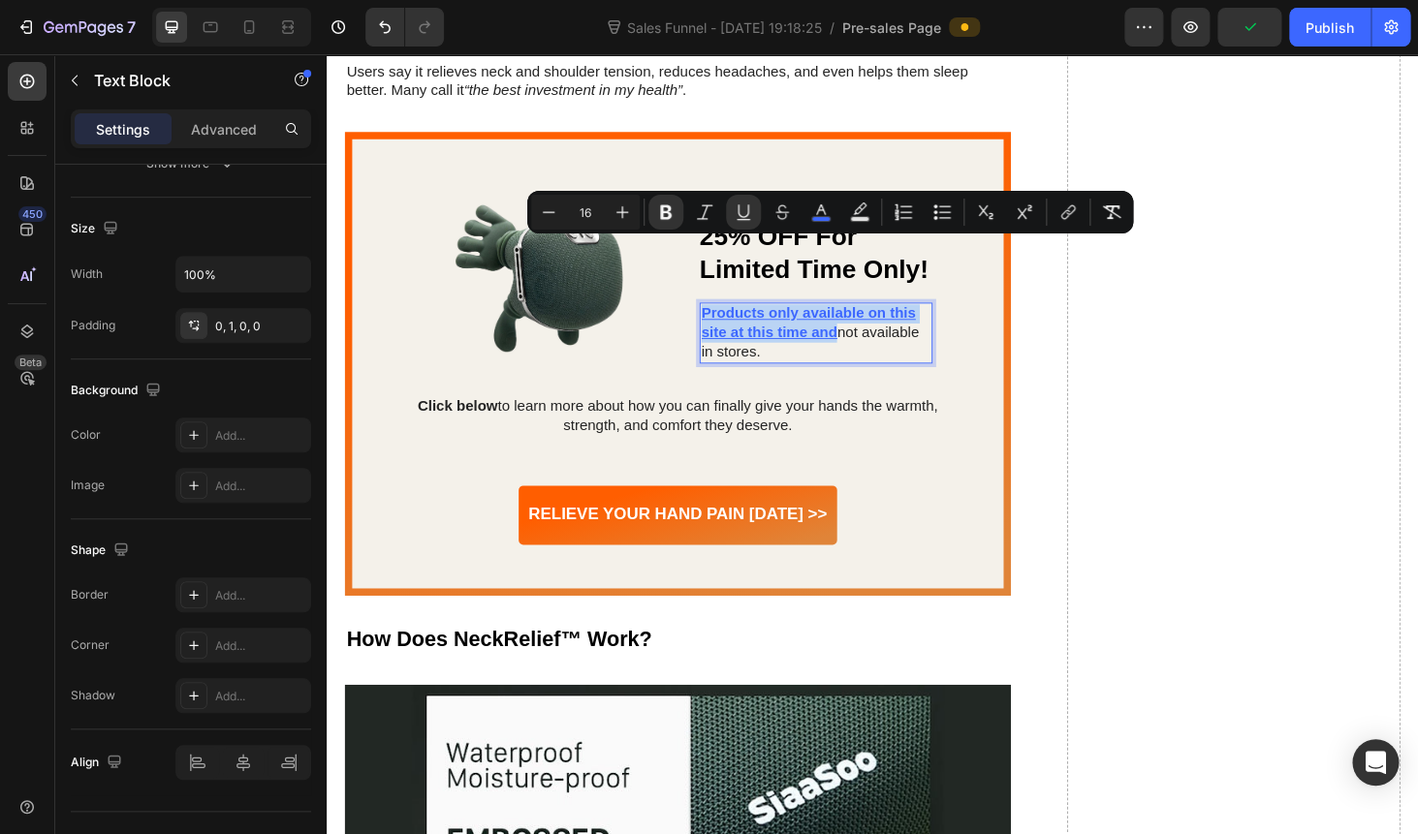
click at [759, 322] on u "Products only available on this site at this time and" at bounding box center [840, 340] width 229 height 37
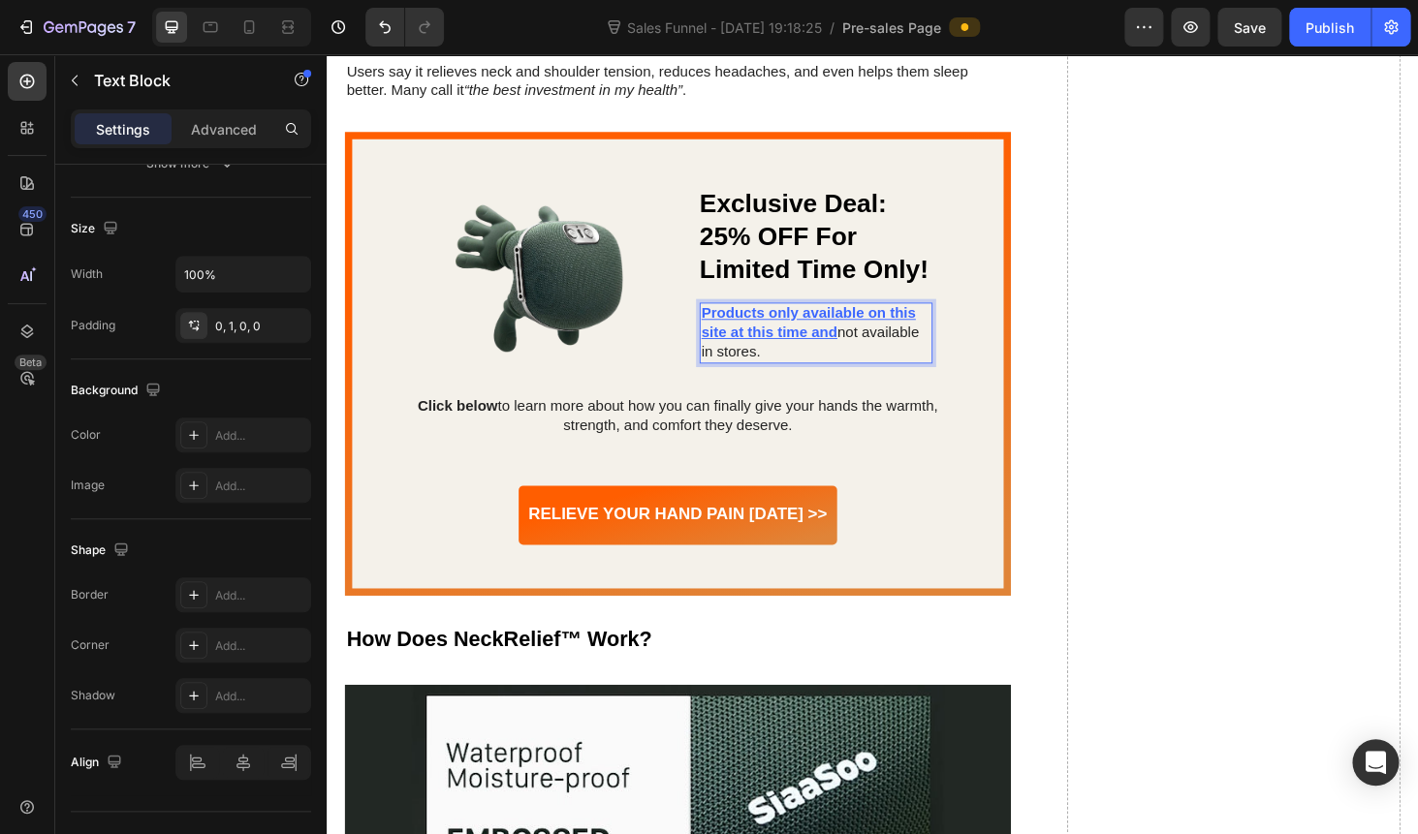
click at [755, 322] on u "Products only available on this site at this time and" at bounding box center [840, 340] width 229 height 37
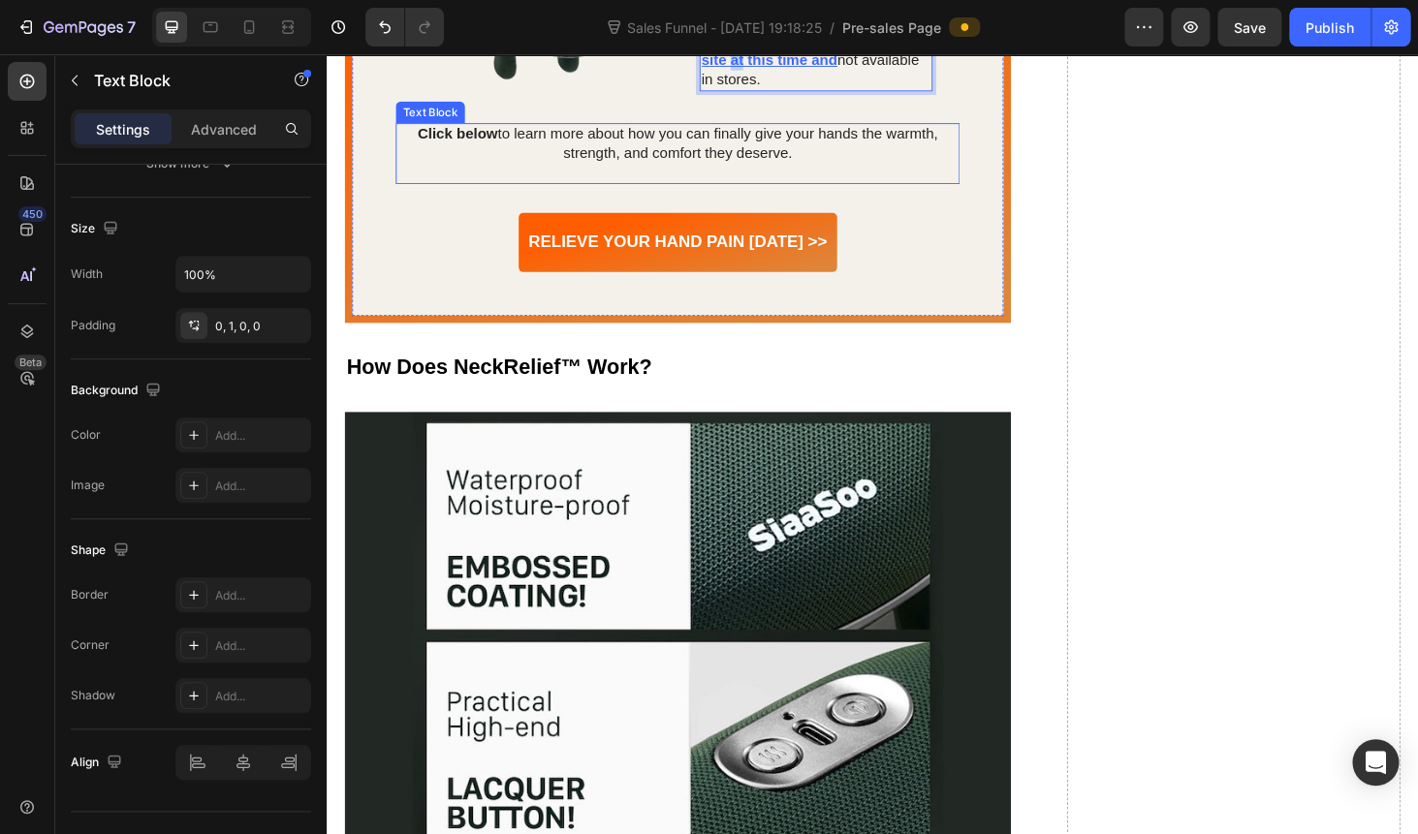
scroll to position [5580, 0]
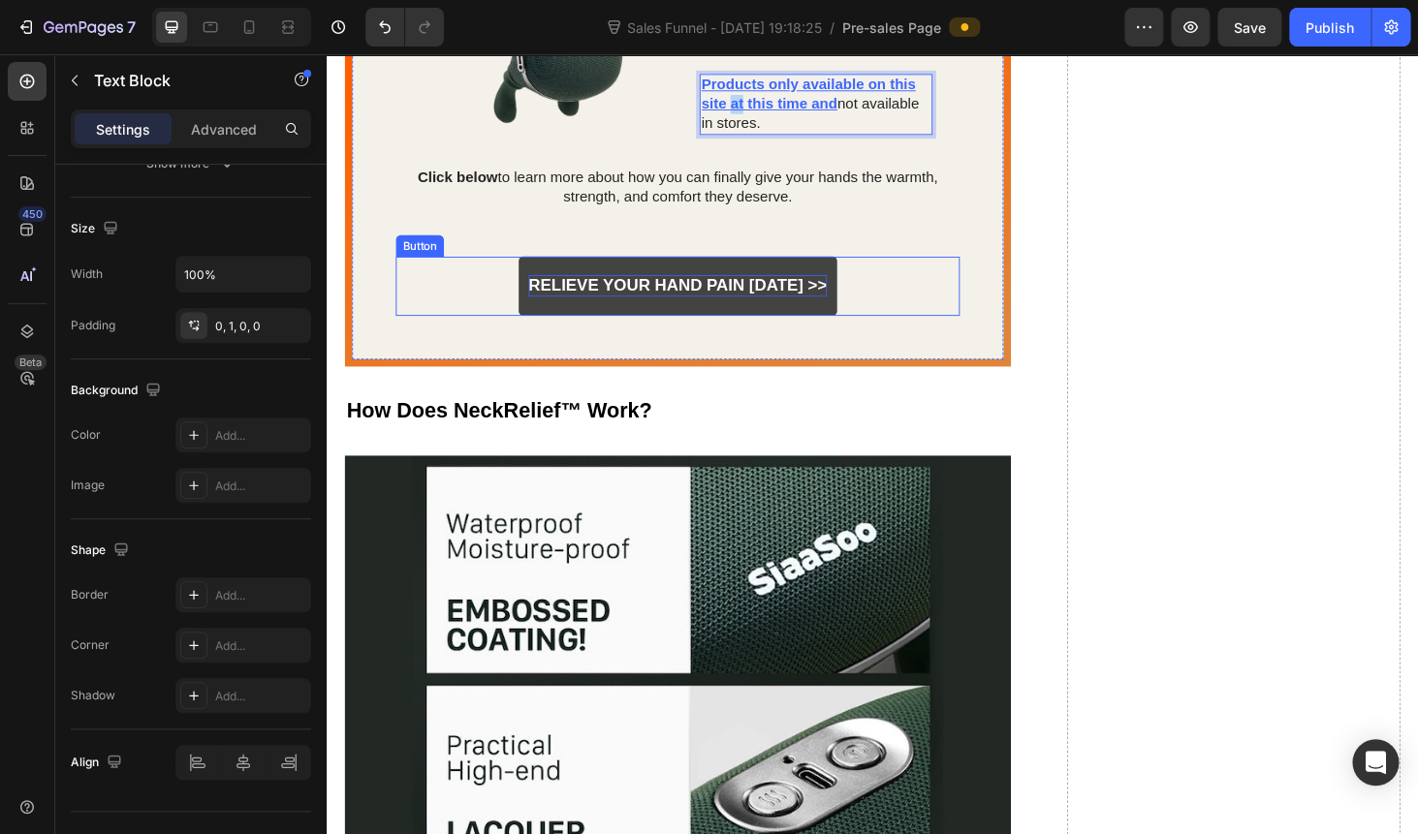
click at [638, 289] on p "Relieve Your Hand Pain [DATE] >>" at bounding box center [701, 300] width 318 height 22
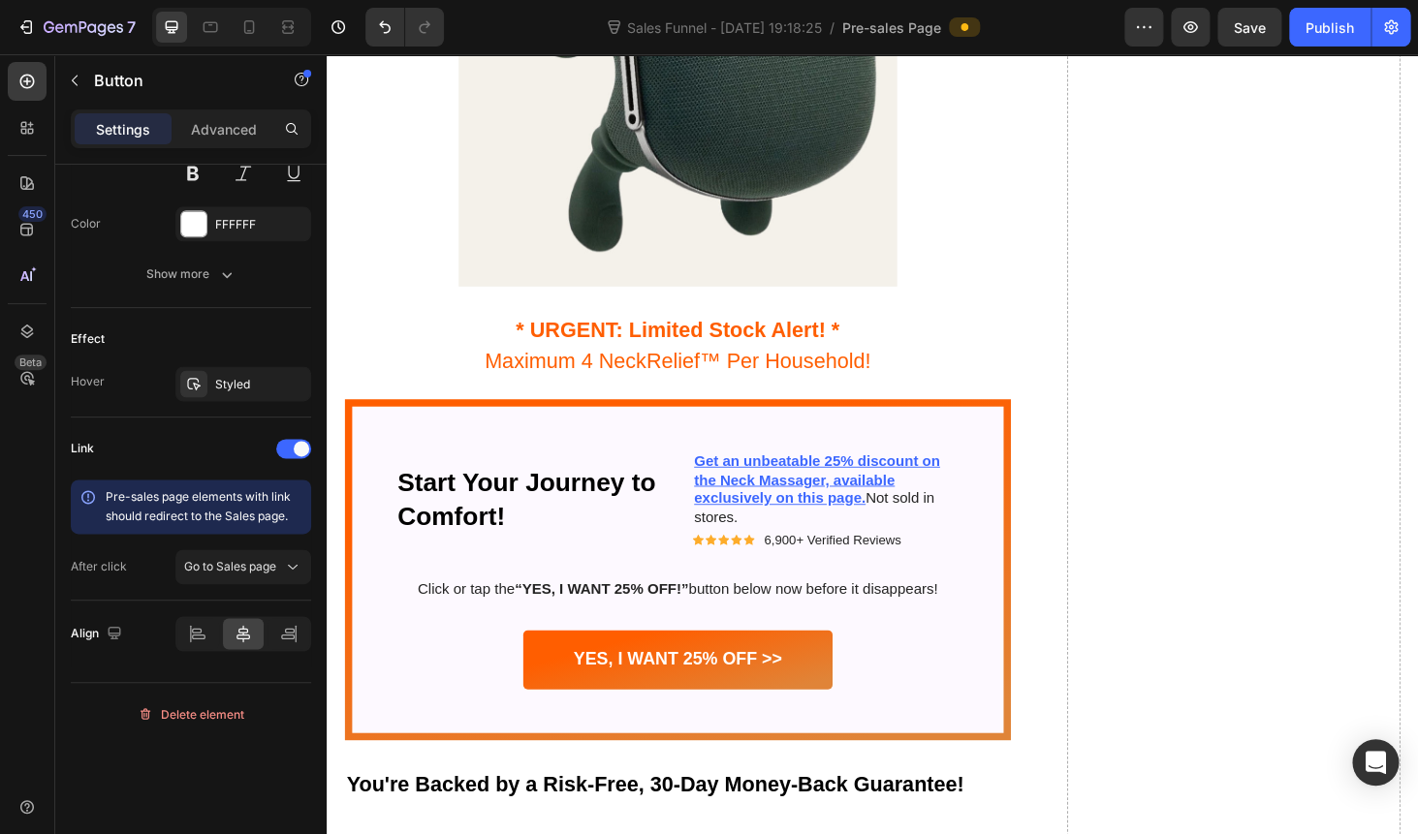
scroll to position [7636, 0]
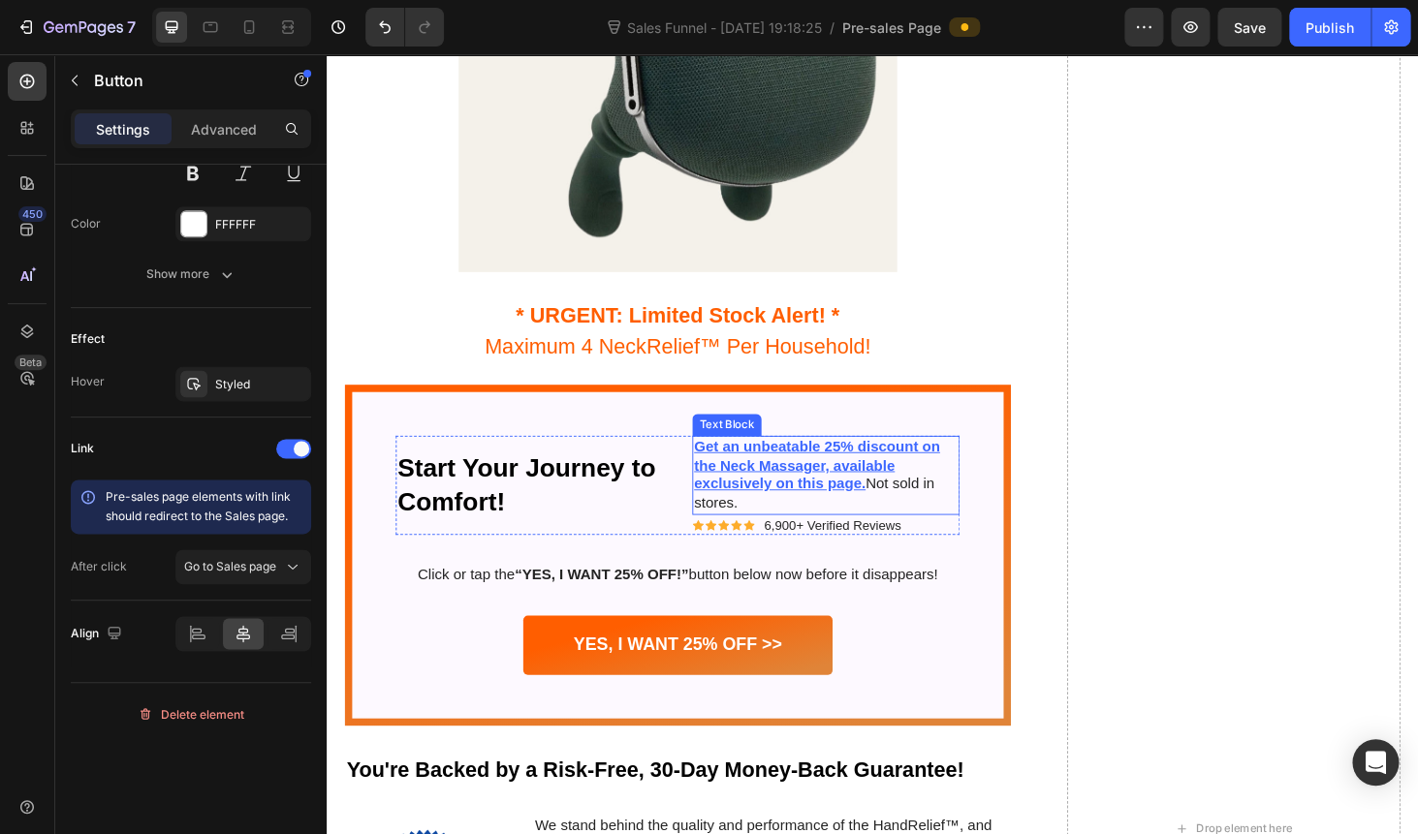
click at [754, 484] on p "Get an unbeatable 25% discount on the Neck Massager, available exclusively on t…" at bounding box center [858, 502] width 281 height 80
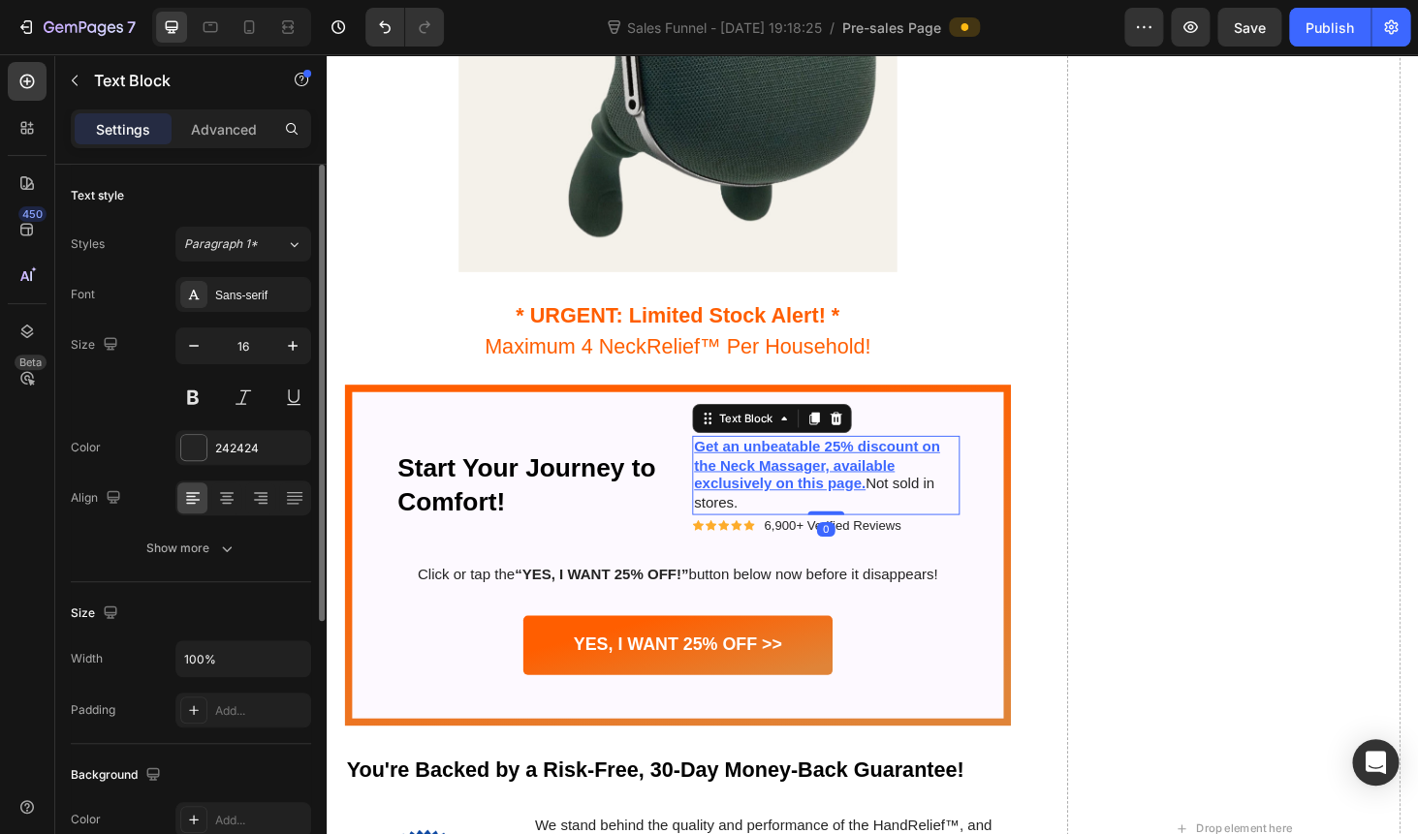
click at [784, 485] on u "Get an unbeatable 25% discount on the Neck Massager, available exclusively on t…" at bounding box center [849, 491] width 262 height 57
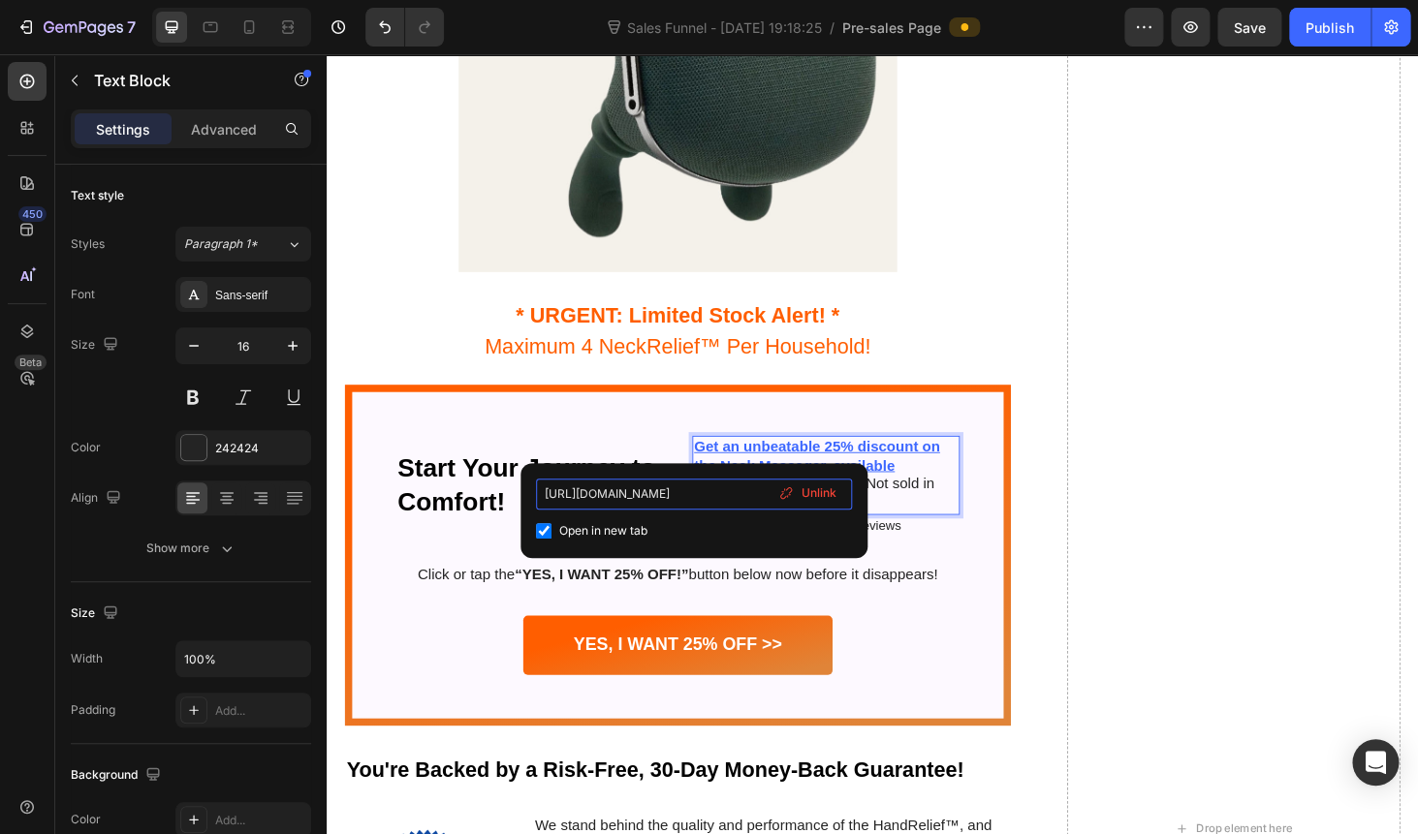
click at [718, 491] on input "[URL][DOMAIN_NAME]" at bounding box center [694, 494] width 316 height 31
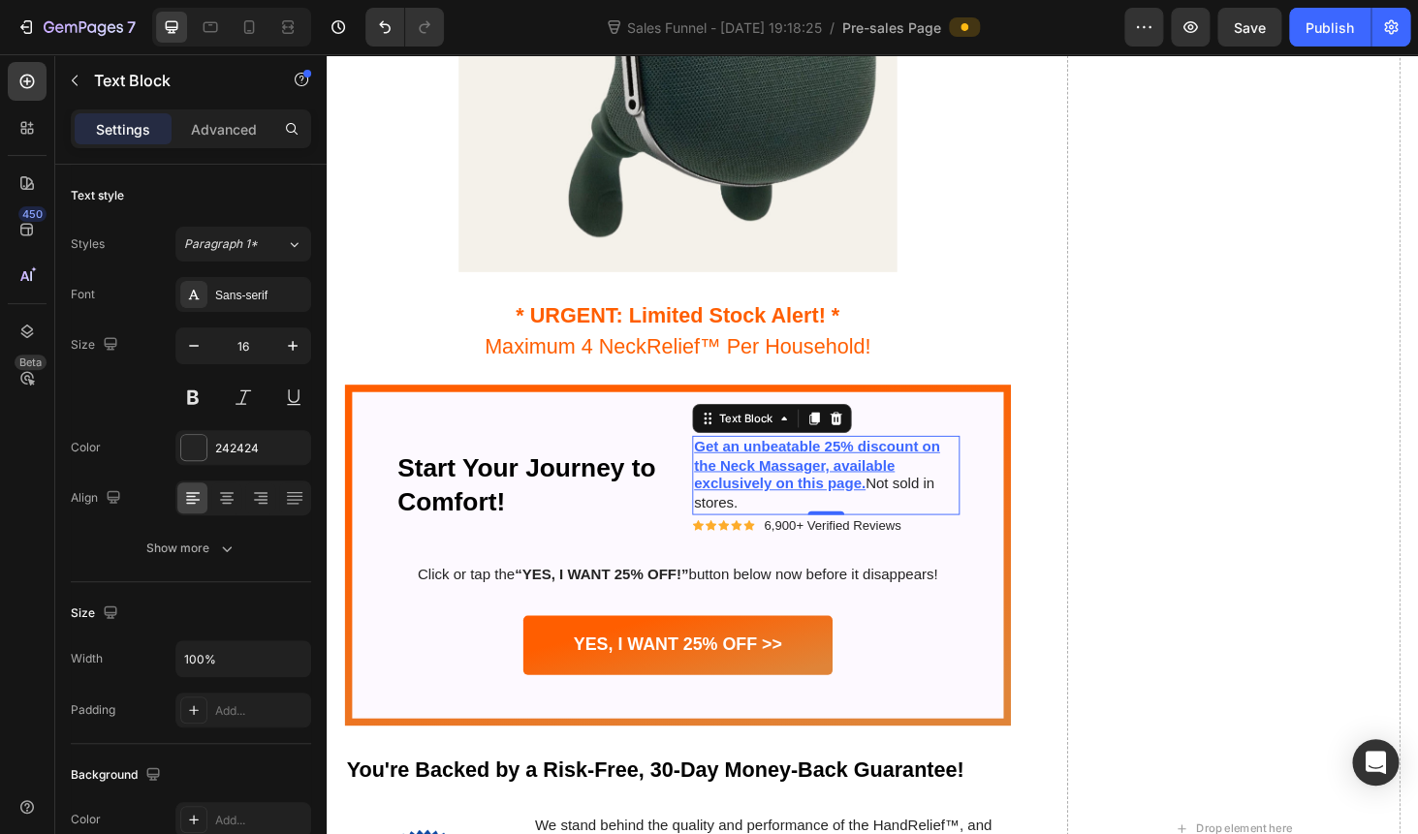
click at [853, 475] on u "Get an unbeatable 25% discount on the Neck Massager, available exclusively on t…" at bounding box center [849, 491] width 262 height 57
click at [796, 478] on u "Get an unbeatable 25% discount on the Neck Massager, available exclusively on t…" at bounding box center [849, 491] width 262 height 57
click at [780, 472] on u "Get an unbeatable 25% discount on the Neck Massager, available exclusively on t…" at bounding box center [849, 491] width 262 height 57
click at [751, 503] on p "Get an unbeatable 25% discount on the Neck Massager, available exclusively on t…" at bounding box center [858, 502] width 281 height 80
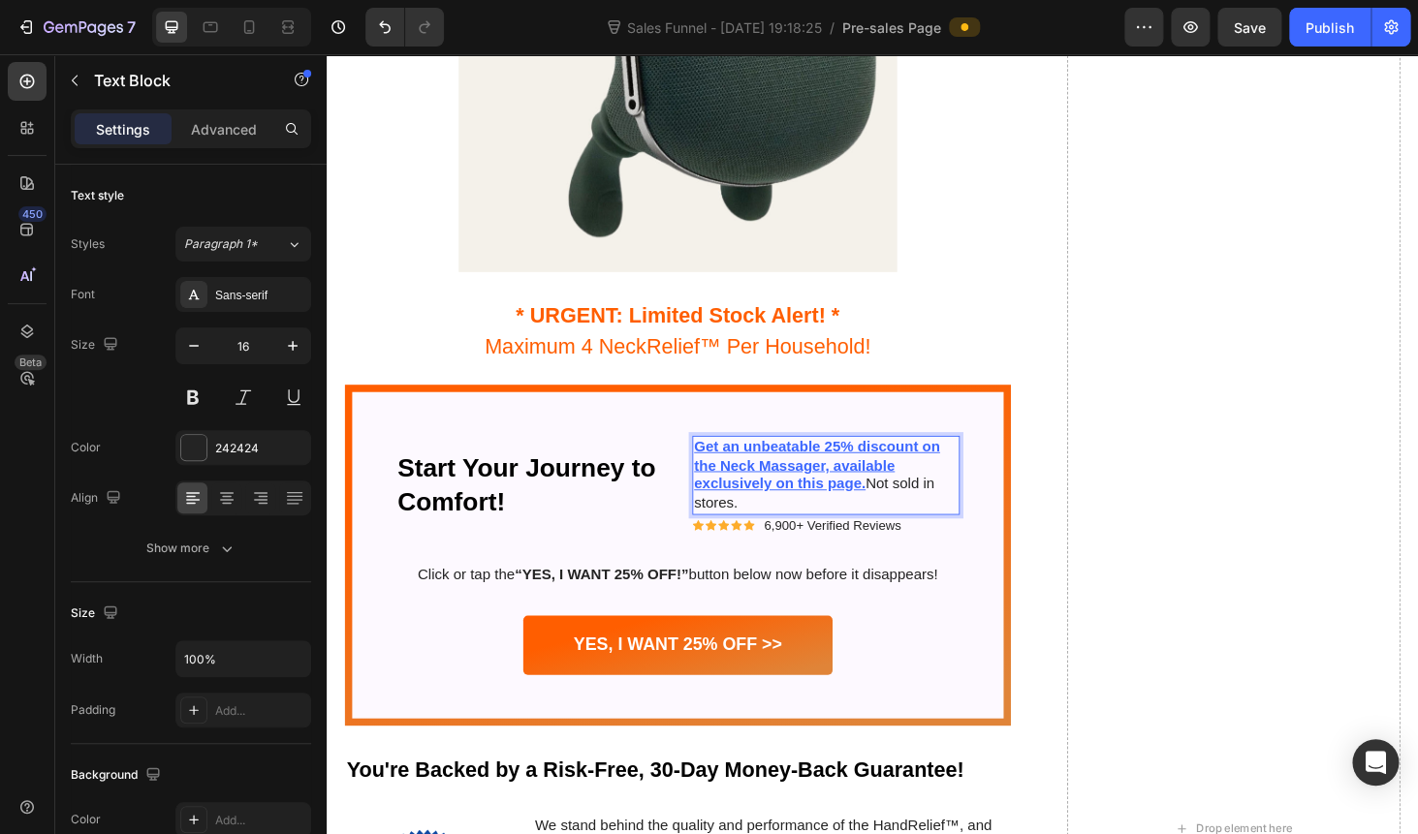
click at [738, 491] on u "Get an unbeatable 25% discount on the Neck Massager, available exclusively on t…" at bounding box center [849, 491] width 262 height 57
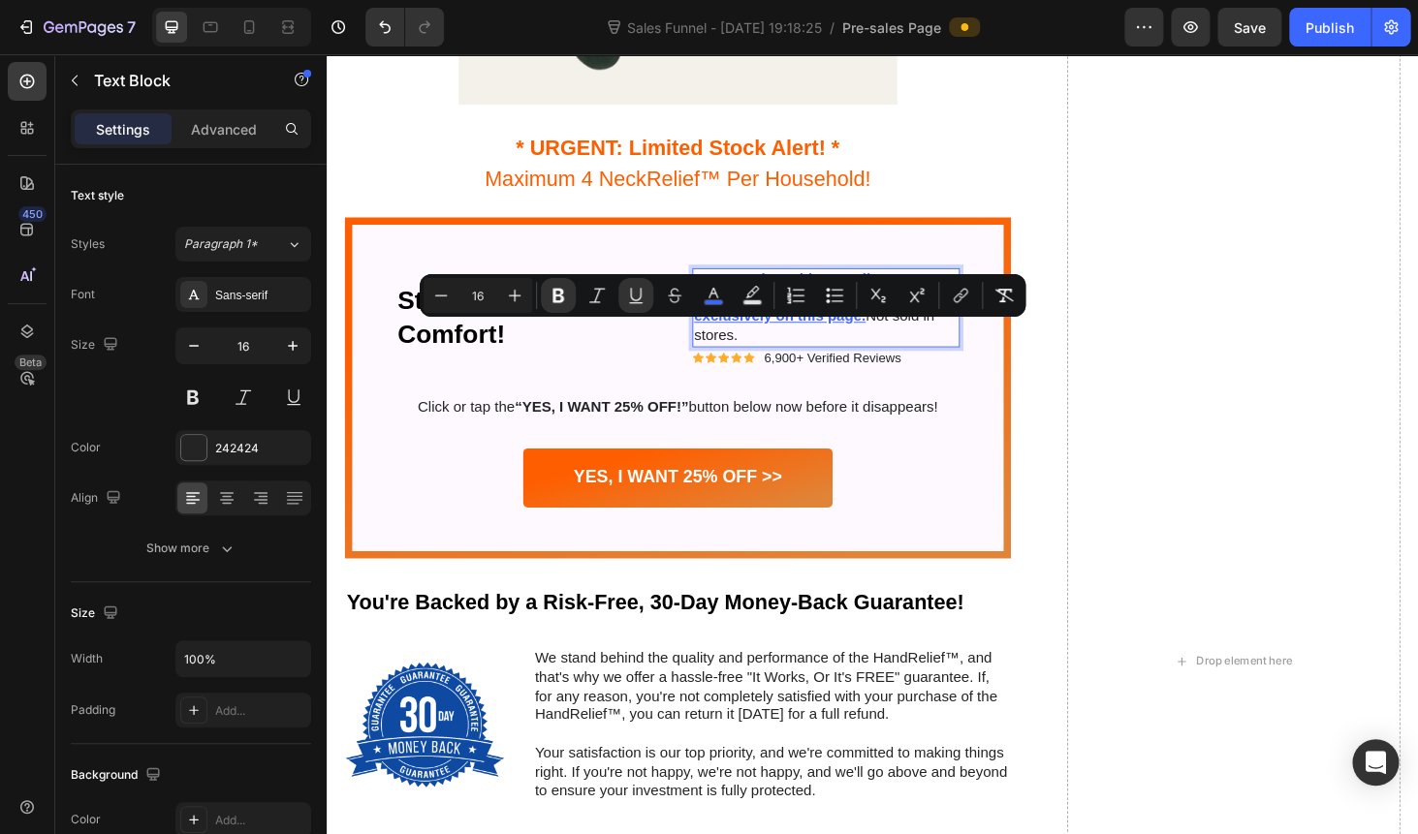
scroll to position [7867, 0]
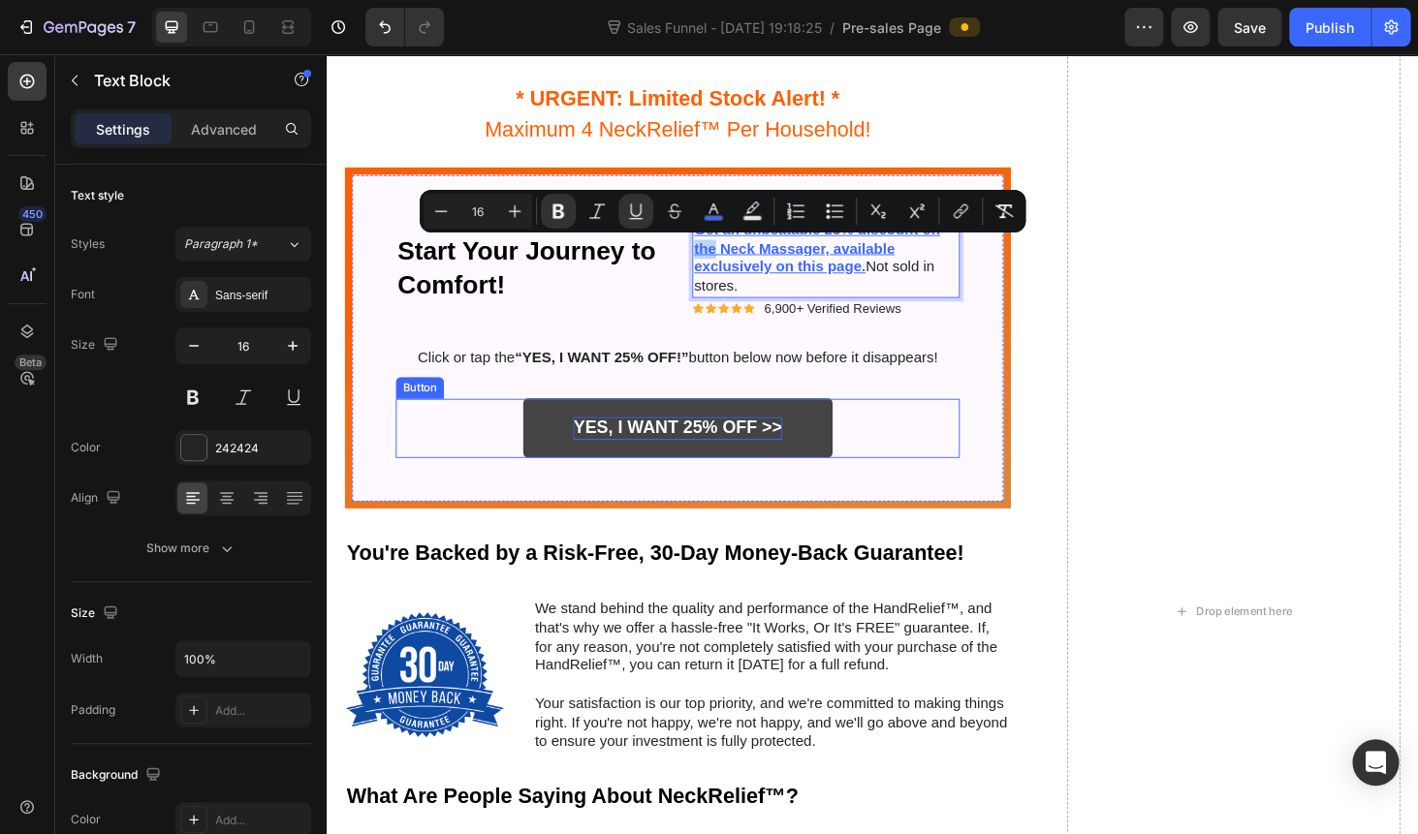
click at [643, 450] on p "YES, I WANT 25% OFF >>" at bounding box center [700, 452] width 222 height 24
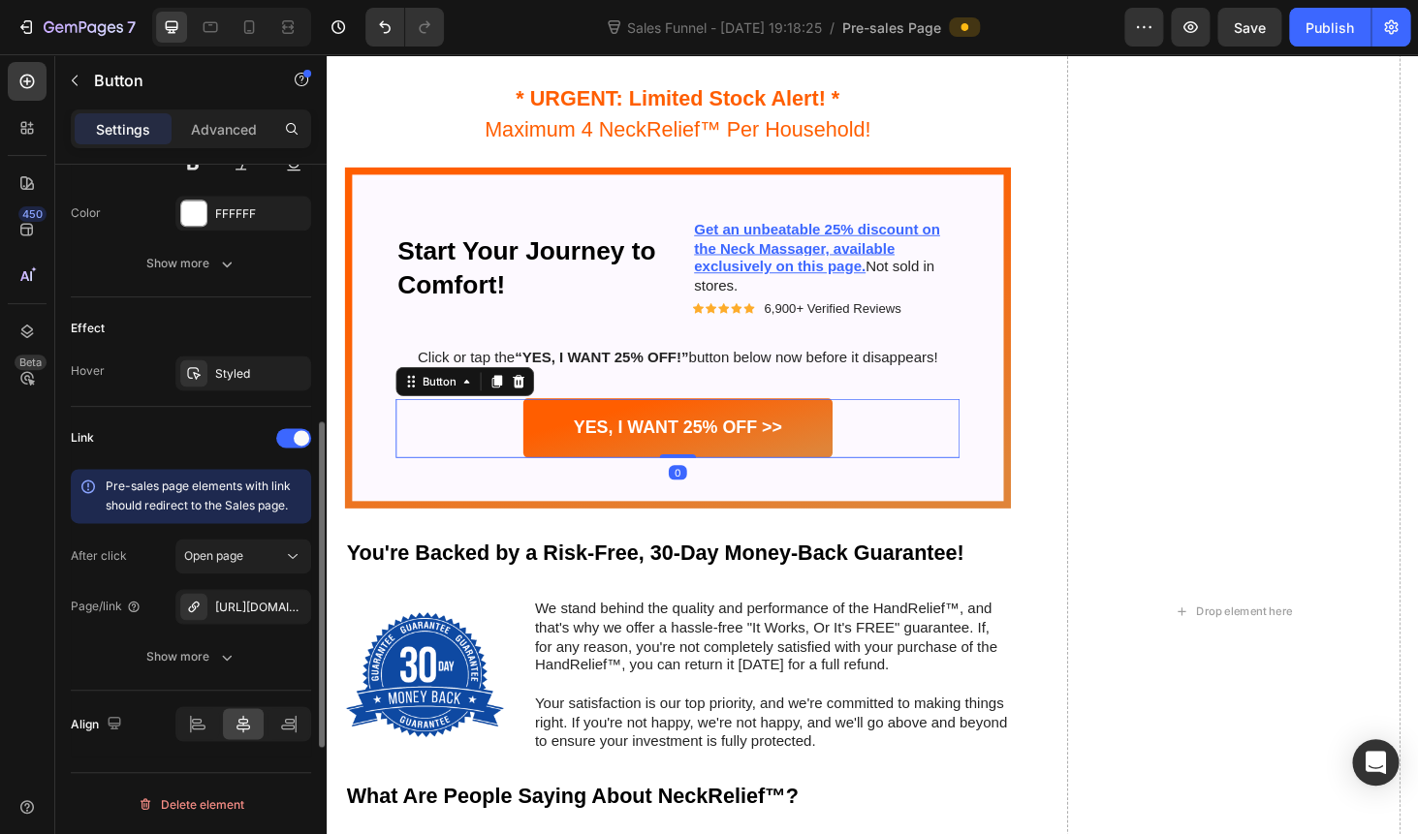
scroll to position [913, 0]
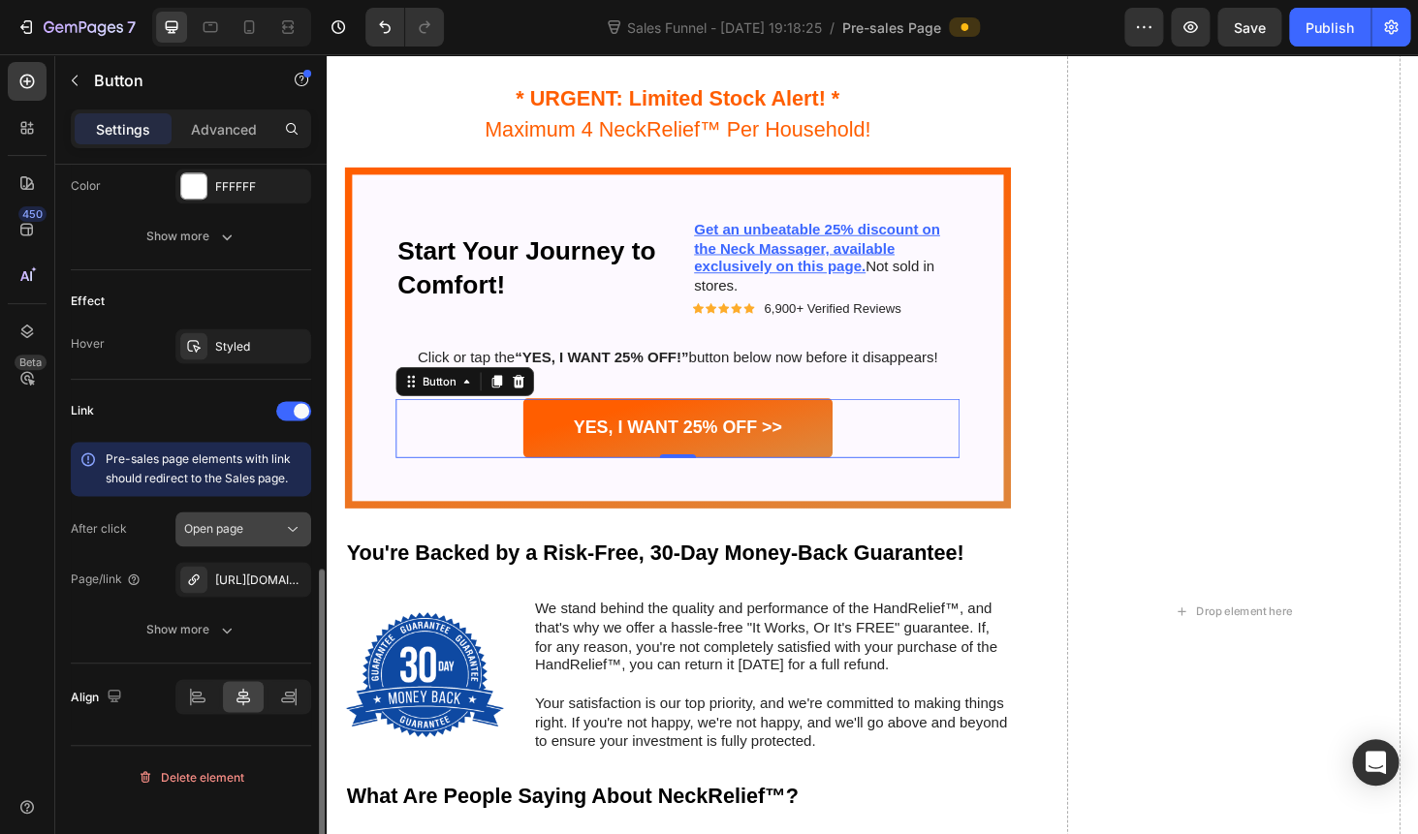
click at [225, 534] on span "Open page" at bounding box center [213, 528] width 59 height 15
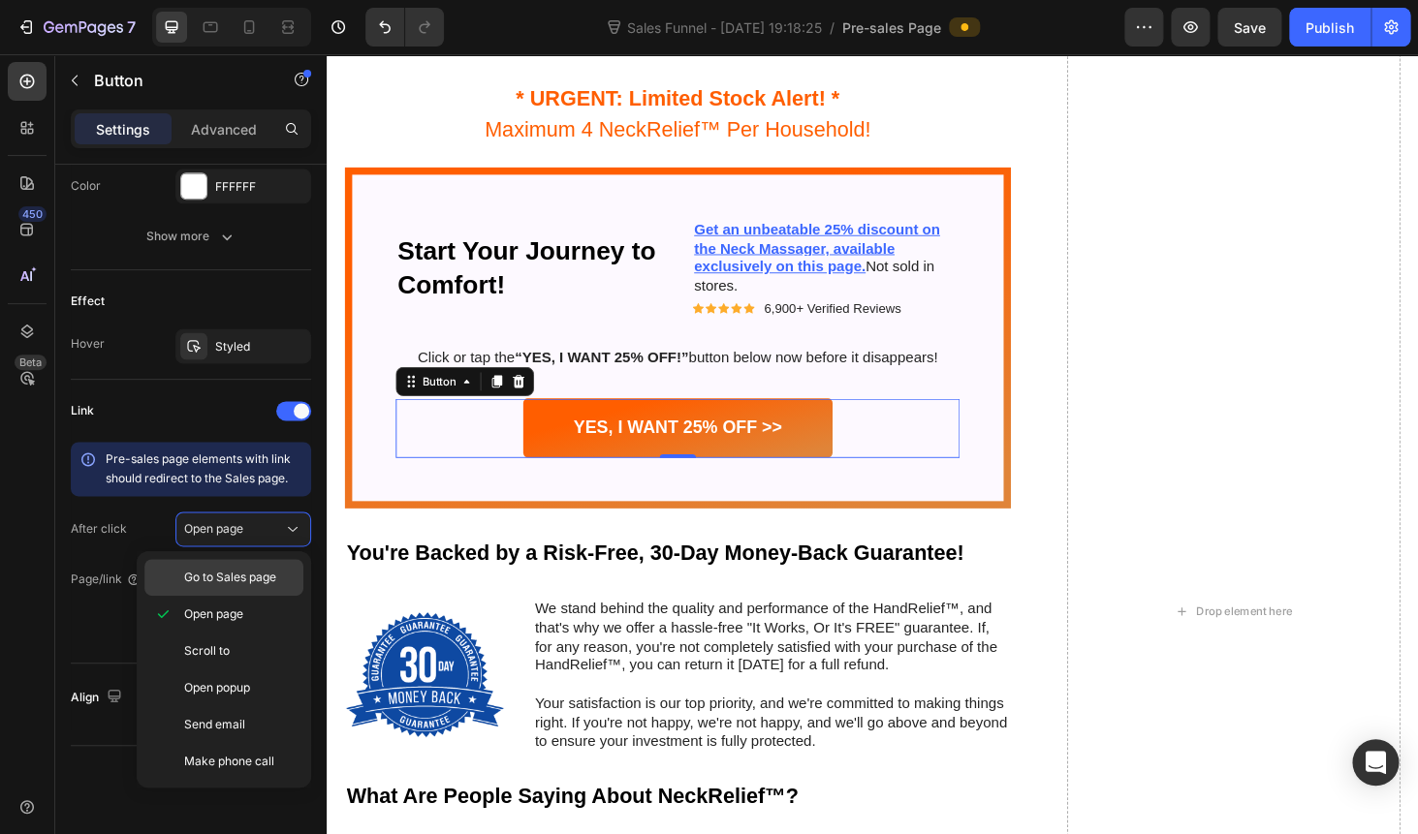
click at [224, 579] on span "Go to Sales page" at bounding box center [230, 577] width 92 height 17
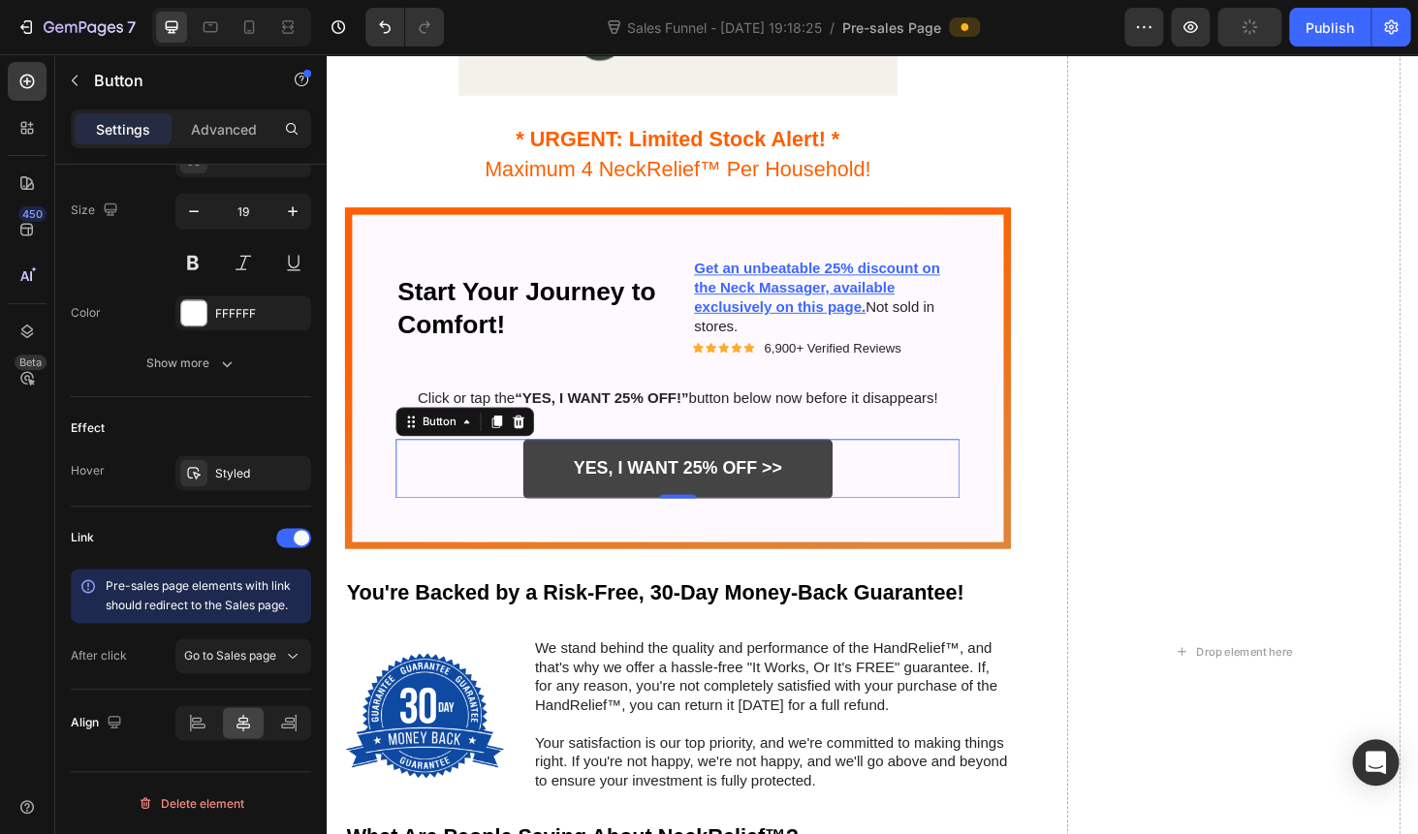
scroll to position [5372, 0]
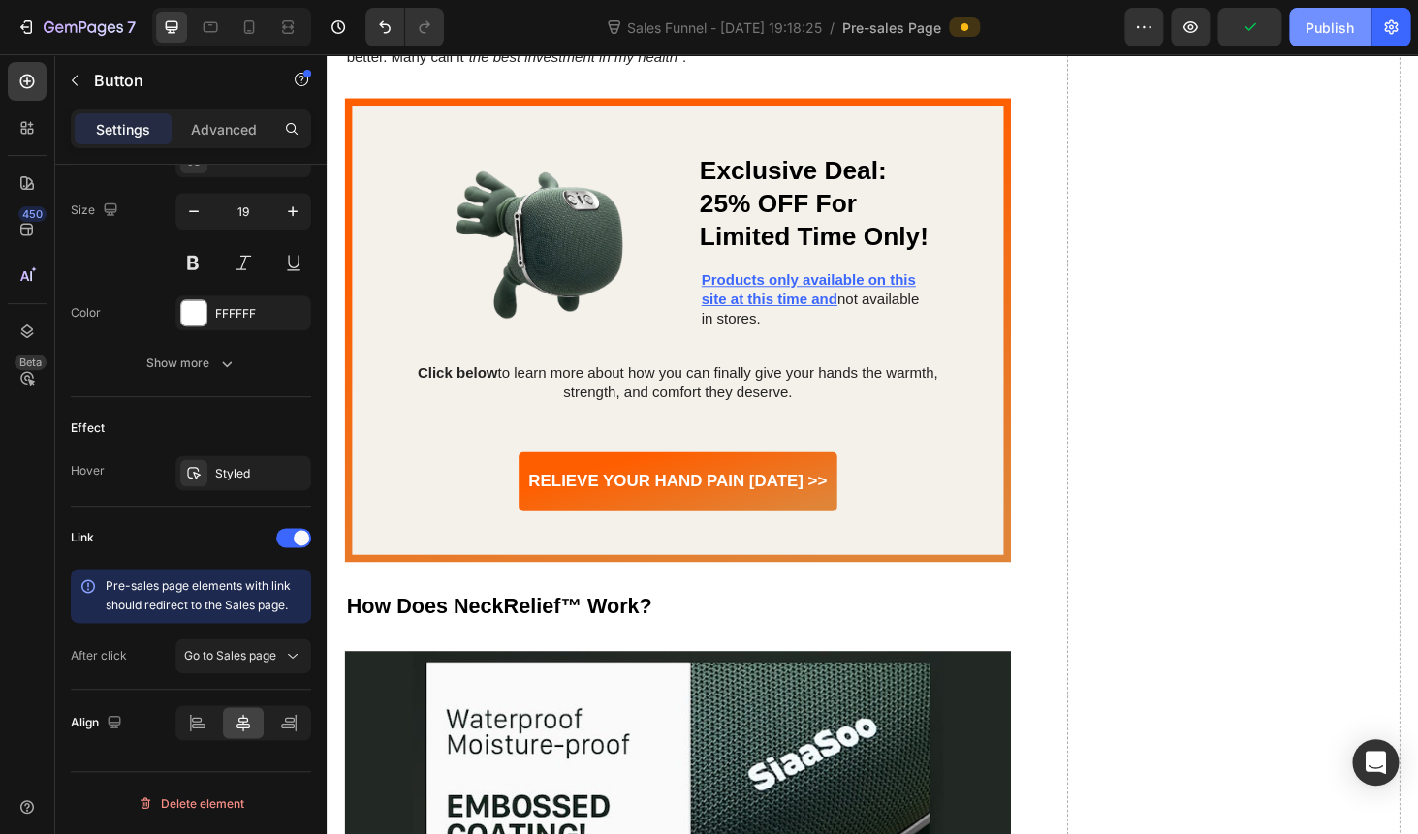
click at [1328, 24] on div "Publish" at bounding box center [1329, 27] width 48 height 20
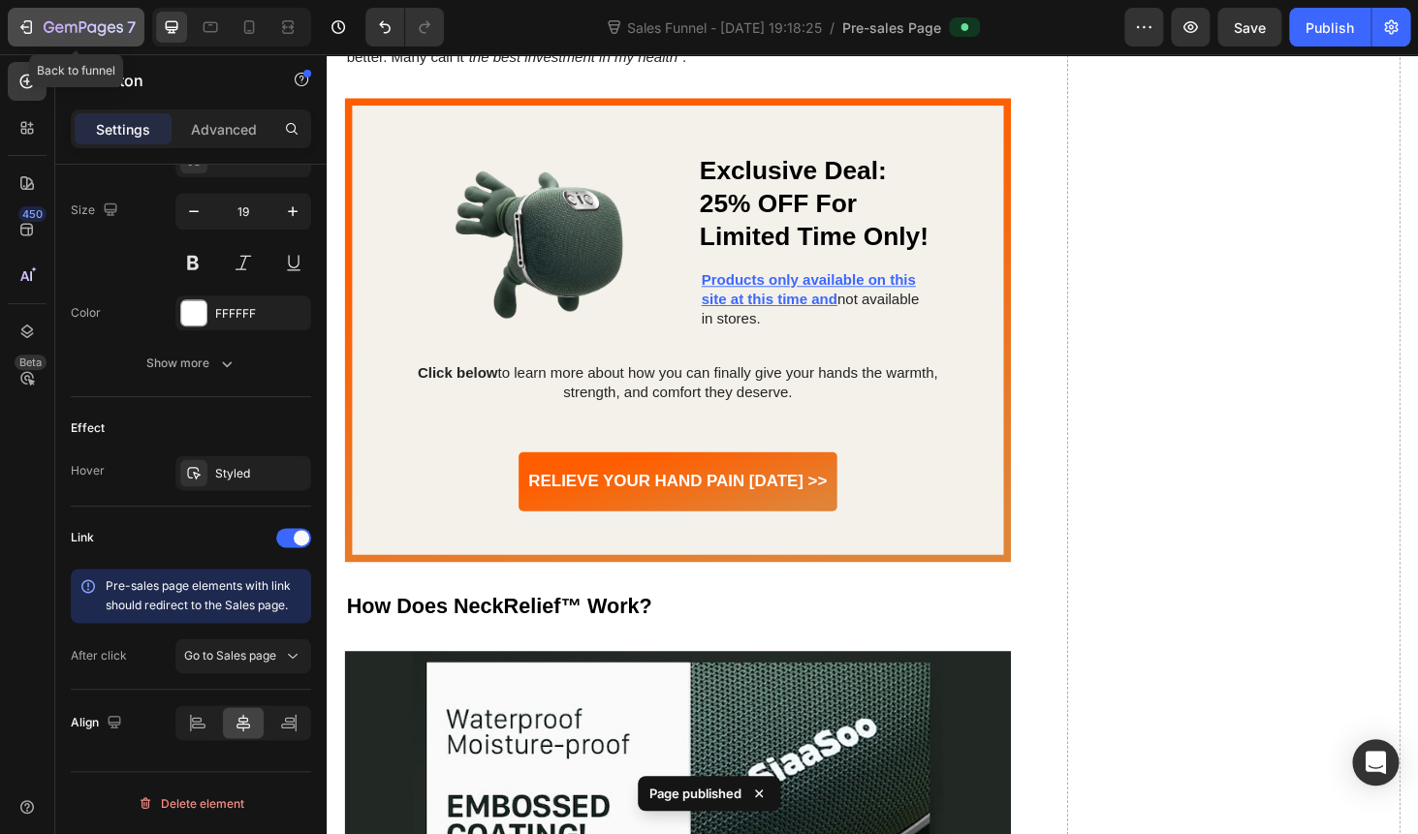
click at [65, 27] on icon "button" at bounding box center [71, 28] width 12 height 9
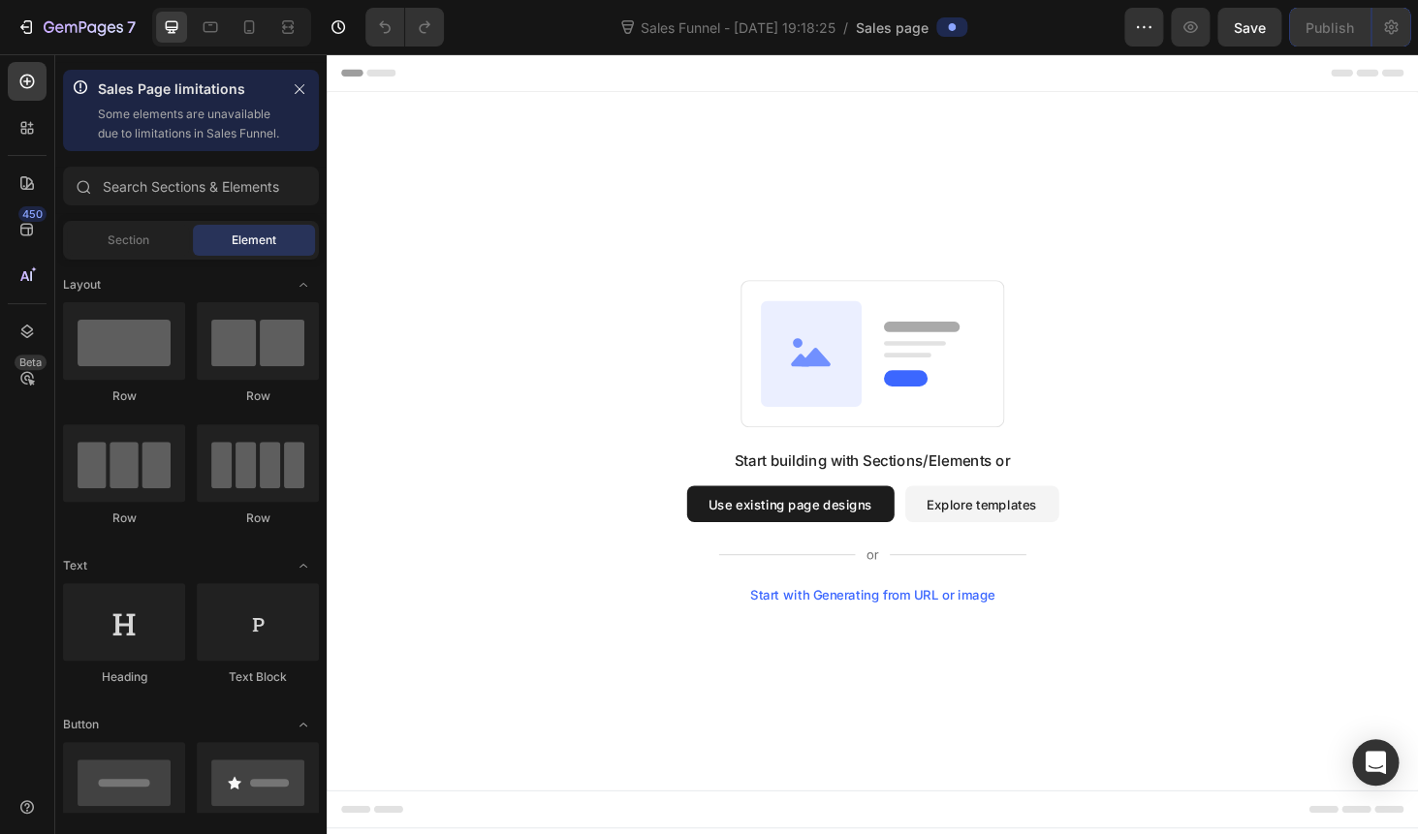
click at [793, 527] on button "Use existing page designs" at bounding box center [820, 533] width 221 height 39
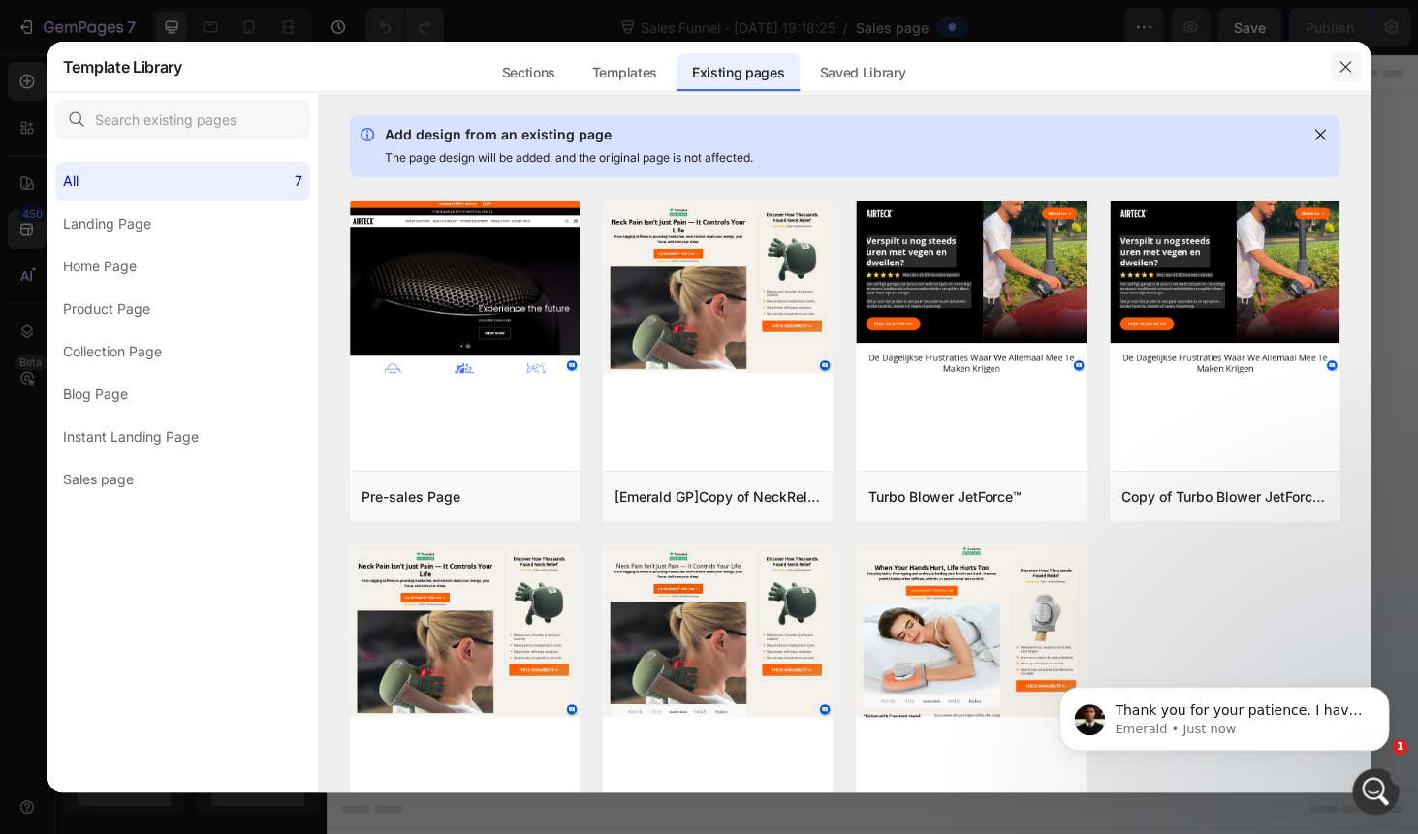
click at [1350, 63] on icon "button" at bounding box center [1345, 67] width 16 height 16
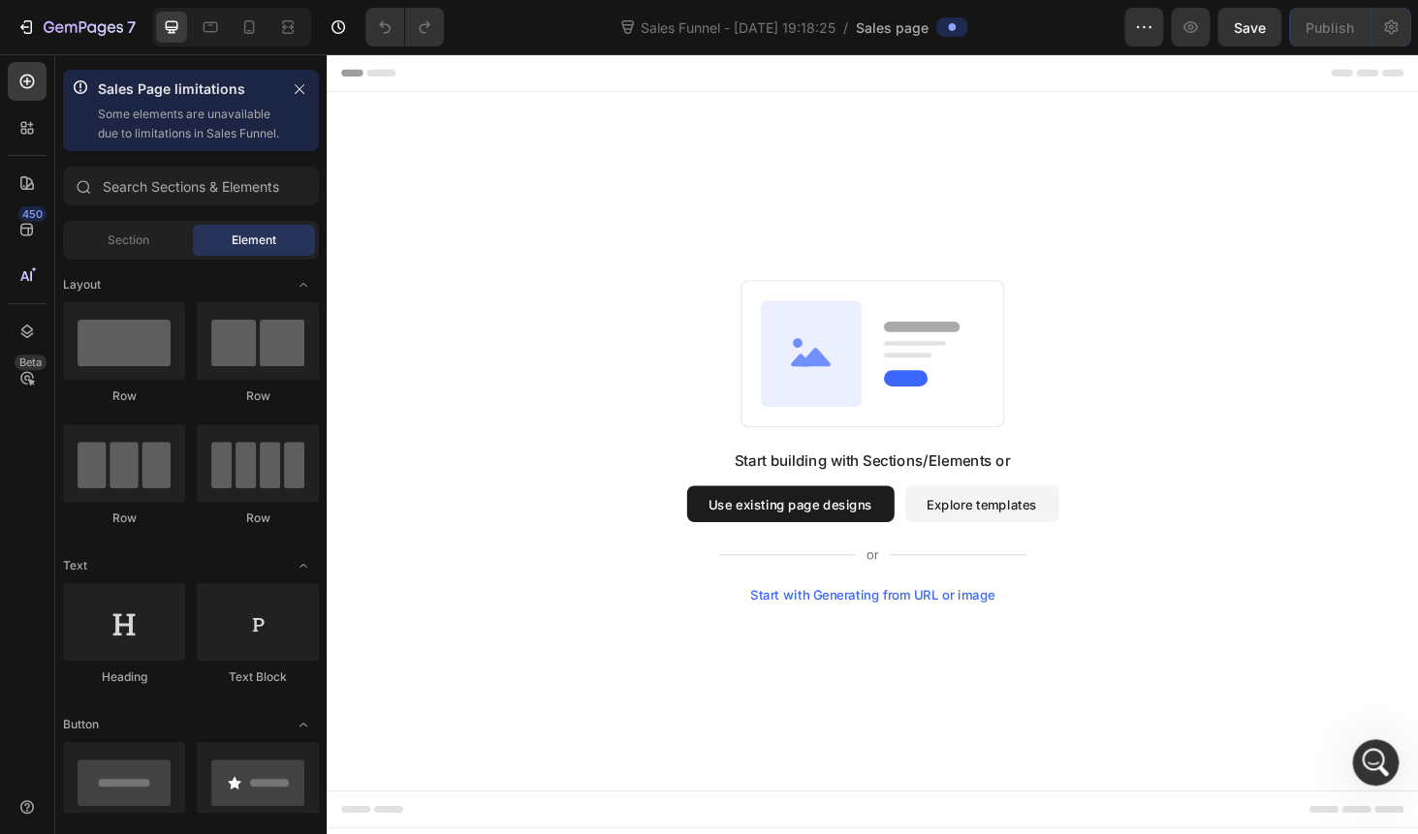
click at [984, 532] on button "Explore templates" at bounding box center [1025, 533] width 164 height 39
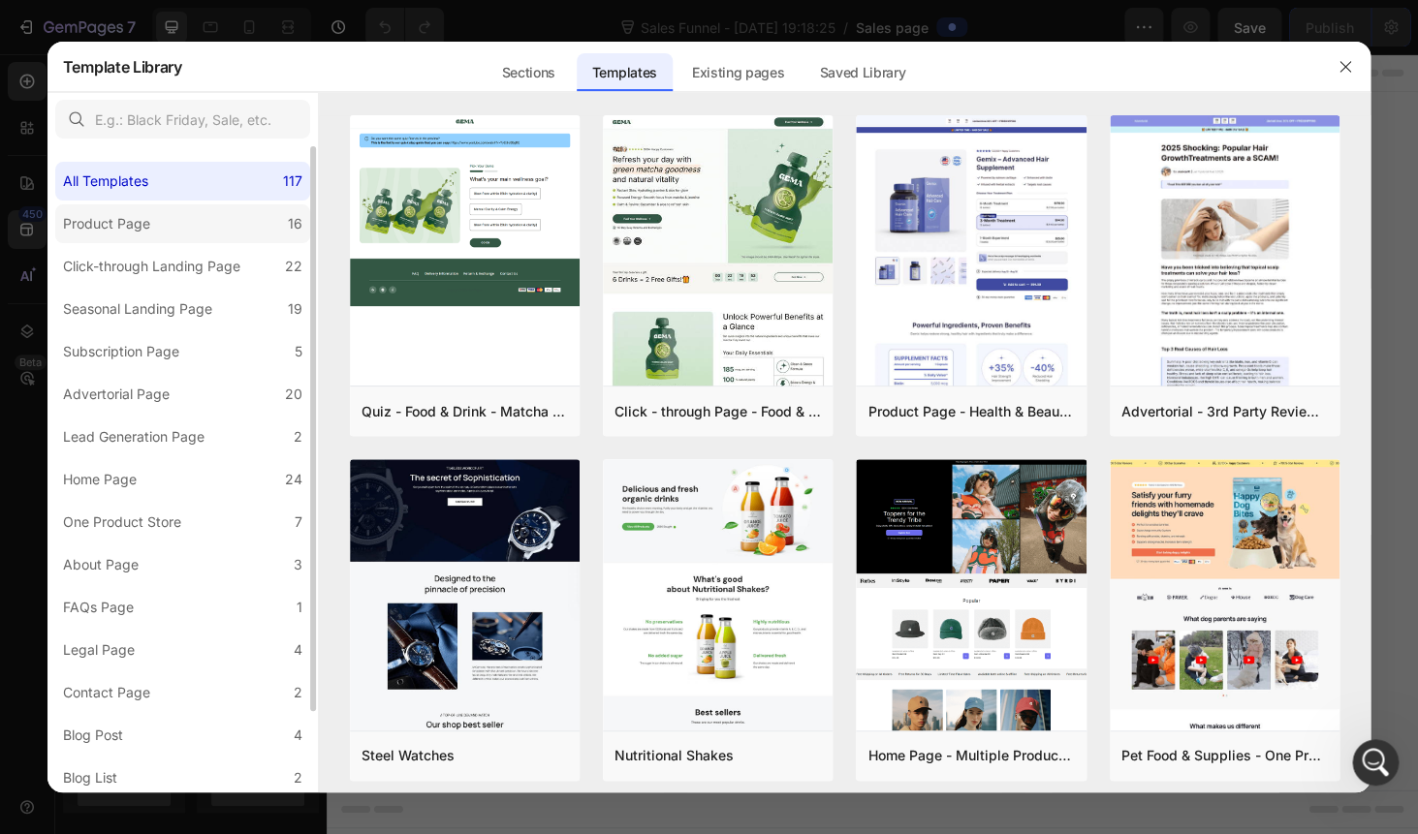
click at [225, 222] on label "Product Page 16" at bounding box center [182, 223] width 255 height 39
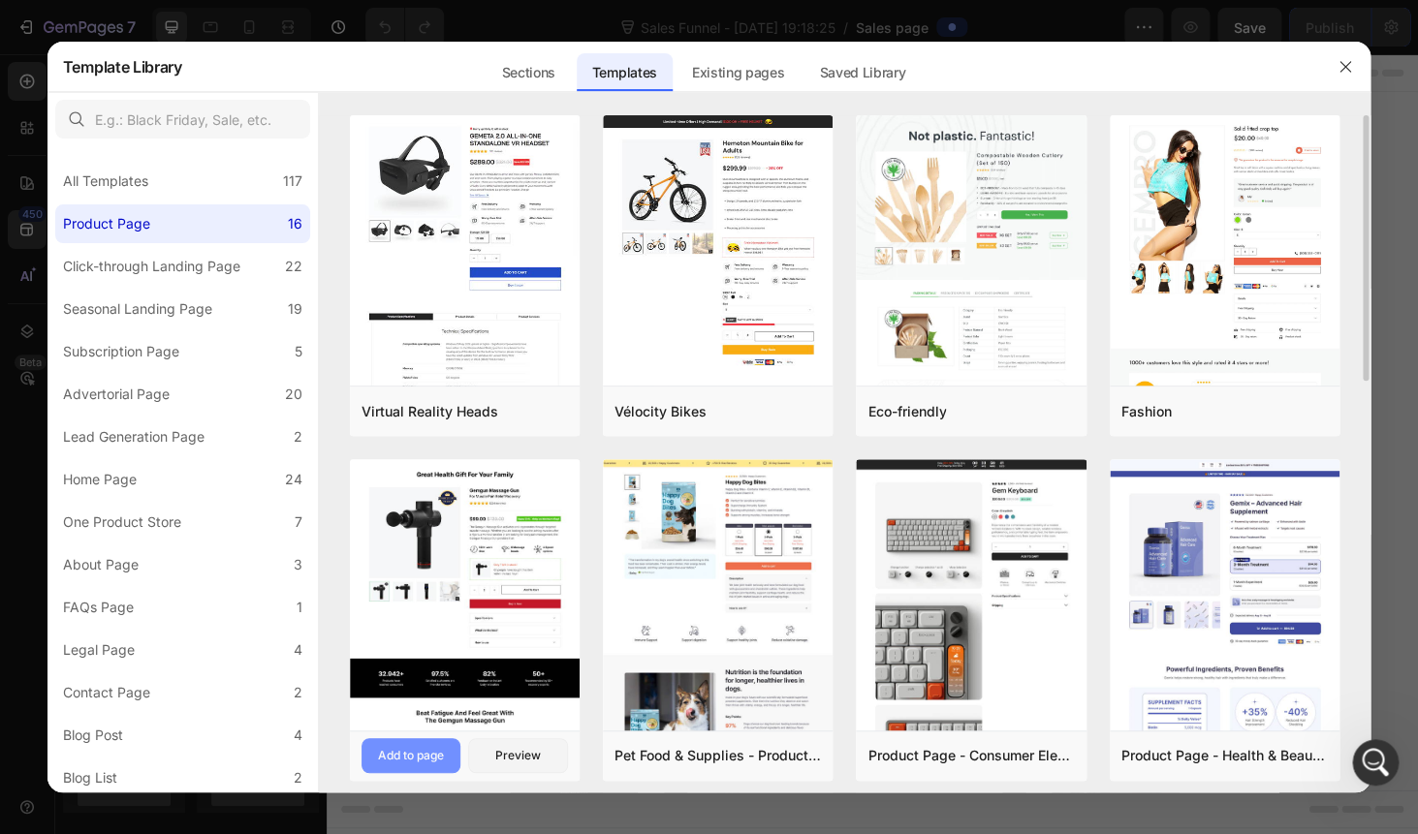
click at [399, 755] on div "Add to page" at bounding box center [411, 755] width 66 height 17
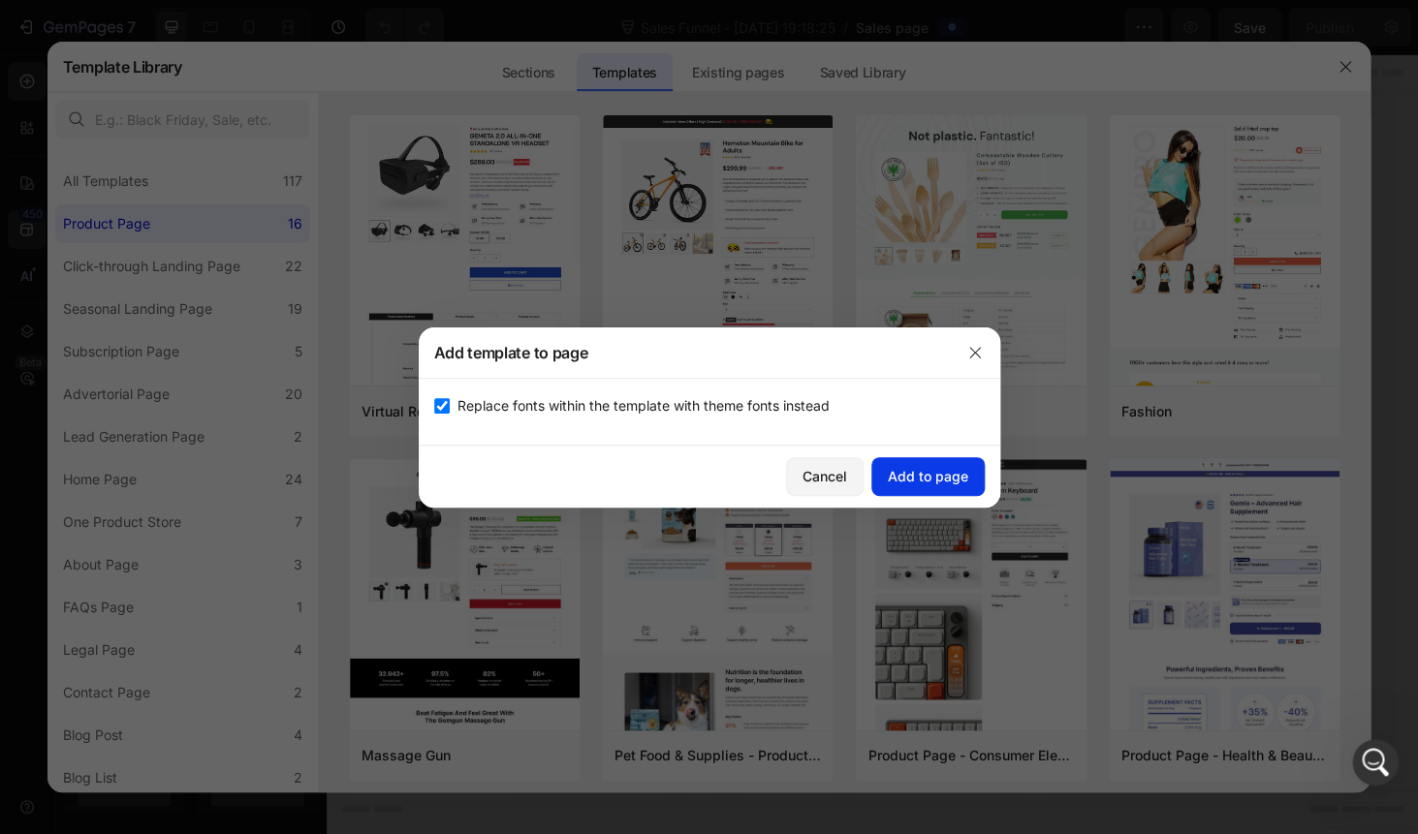
click at [953, 483] on div "Add to page" at bounding box center [928, 476] width 80 height 20
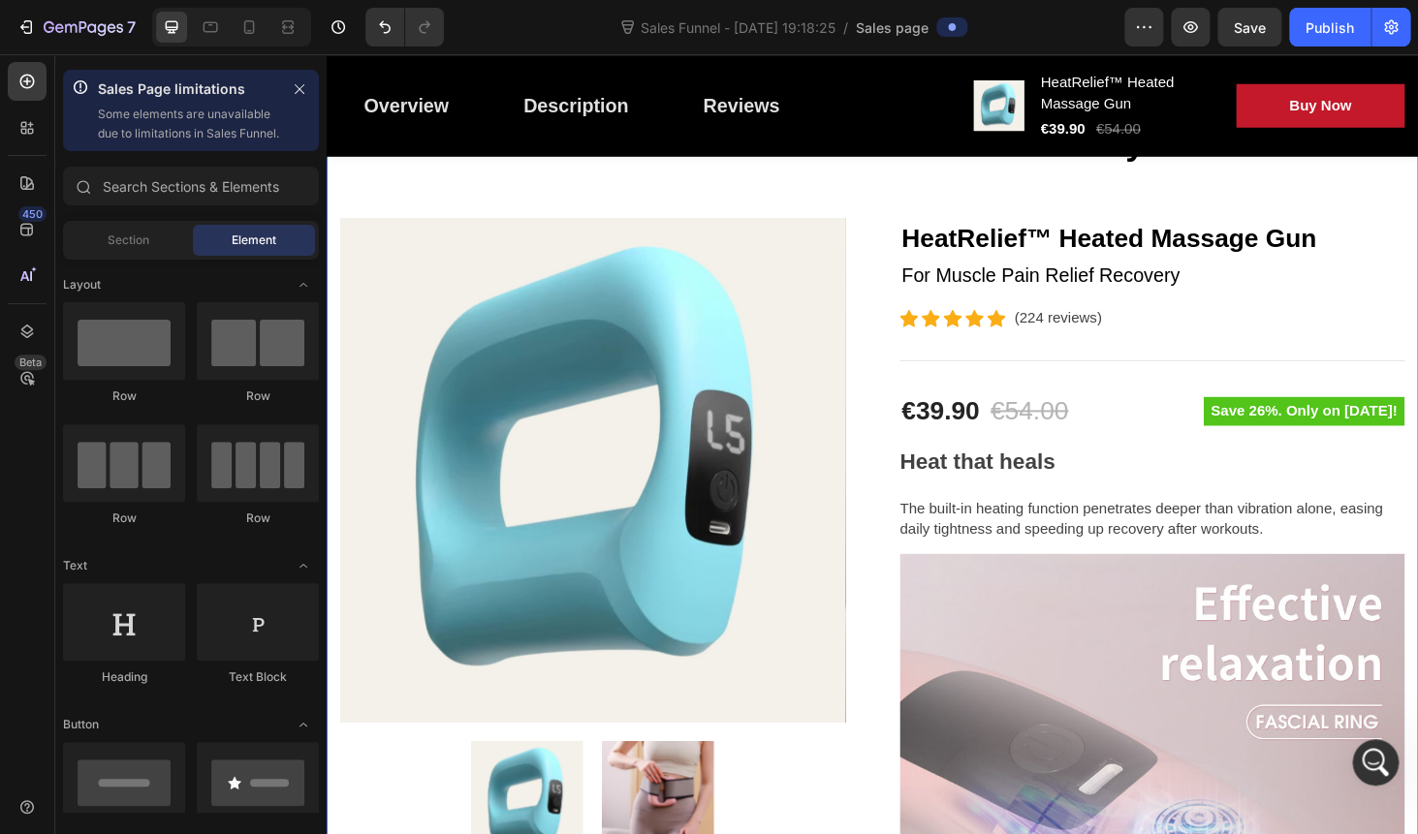
scroll to position [148, 0]
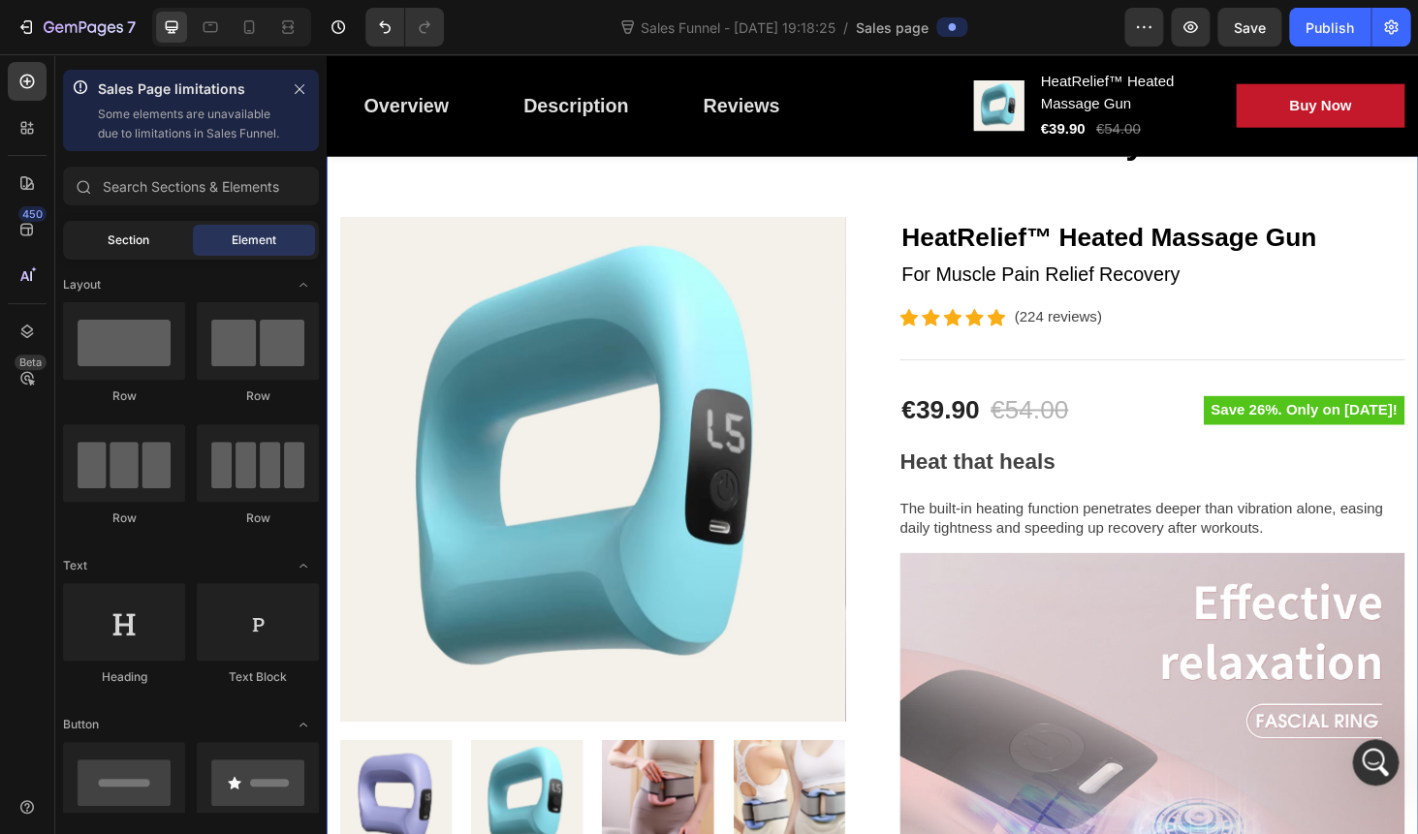
click at [128, 249] on span "Section" at bounding box center [129, 240] width 42 height 17
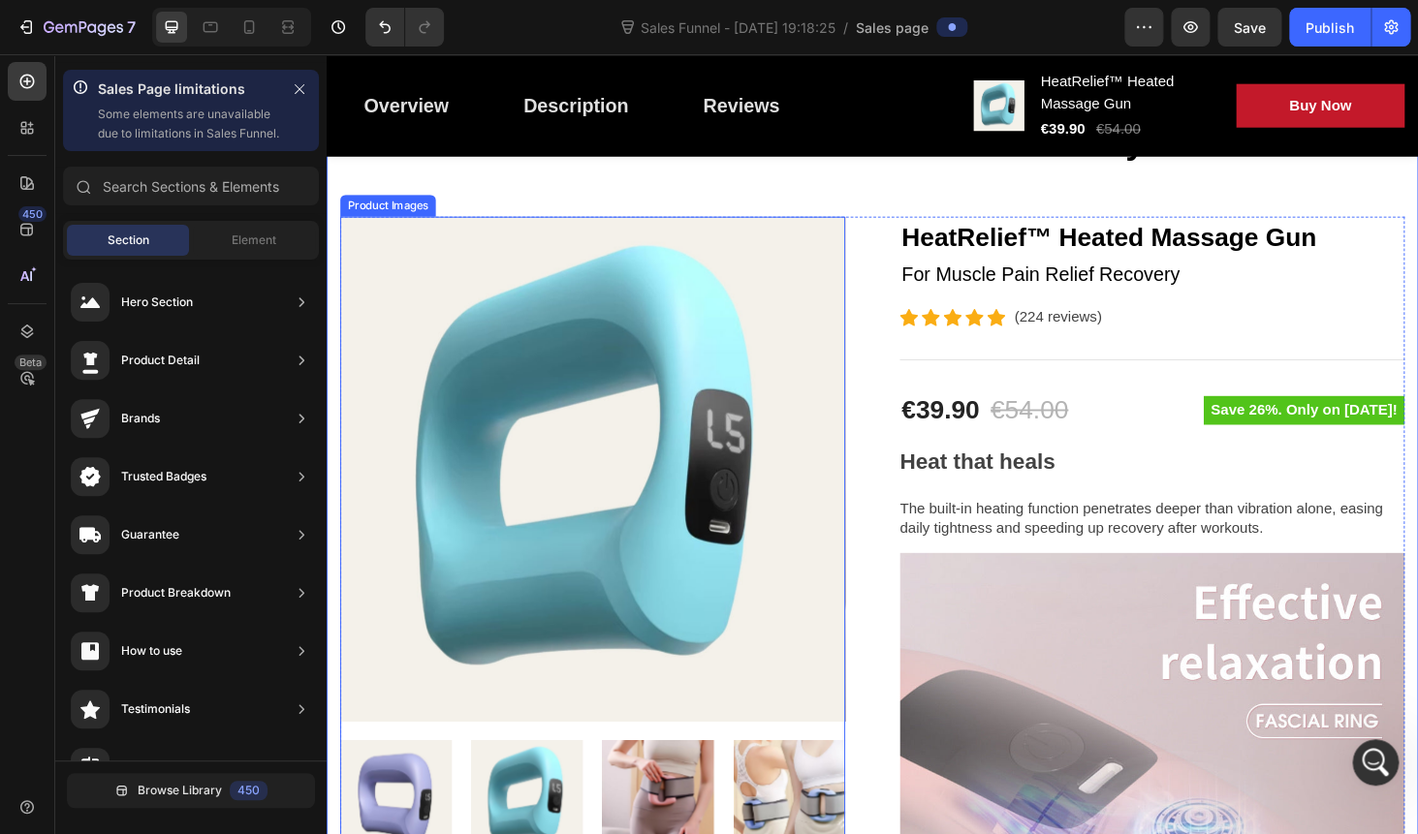
click at [800, 426] on img at bounding box center [610, 496] width 538 height 538
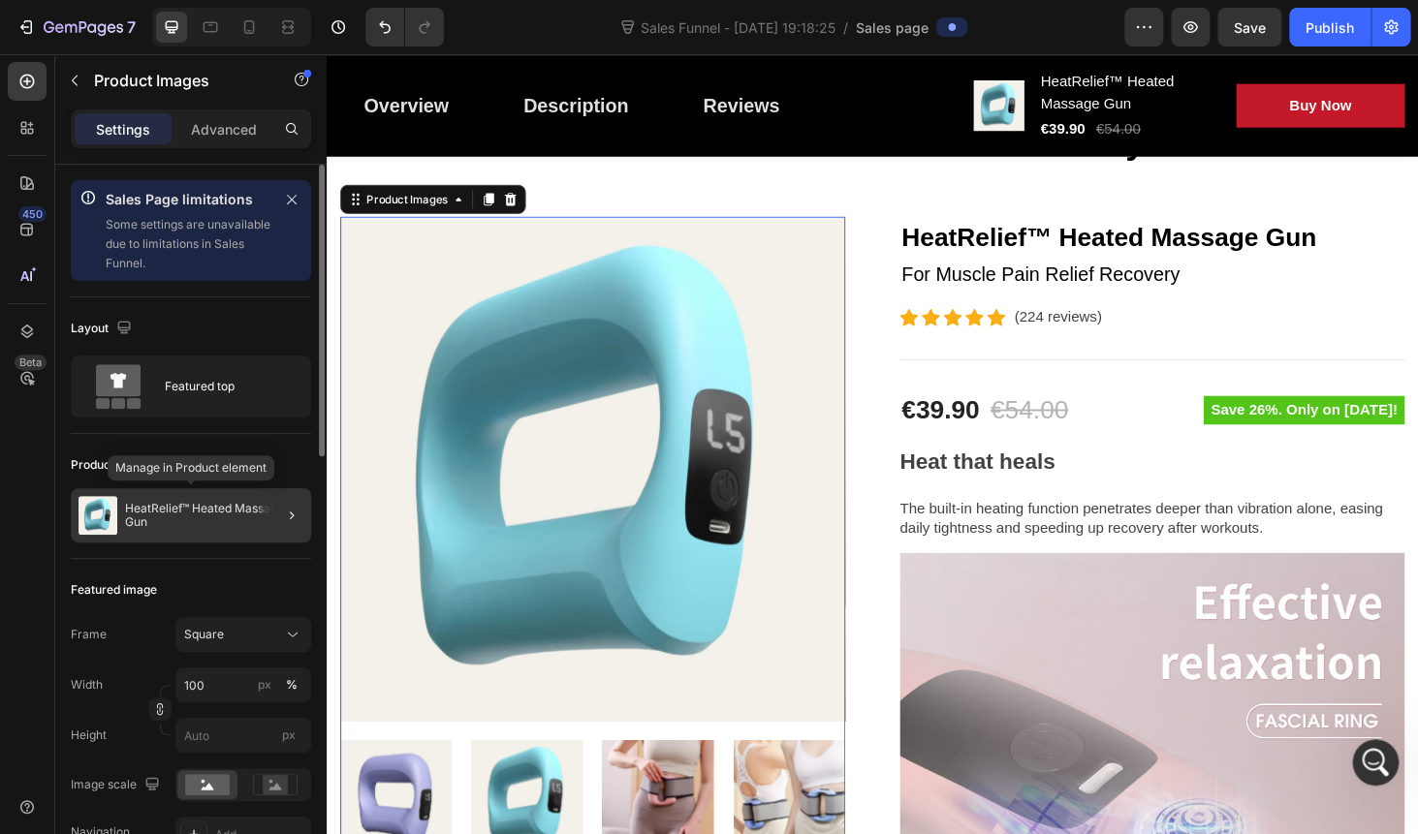
click at [163, 520] on p "HeatRelief™ Heated Massage Gun" at bounding box center [214, 515] width 178 height 27
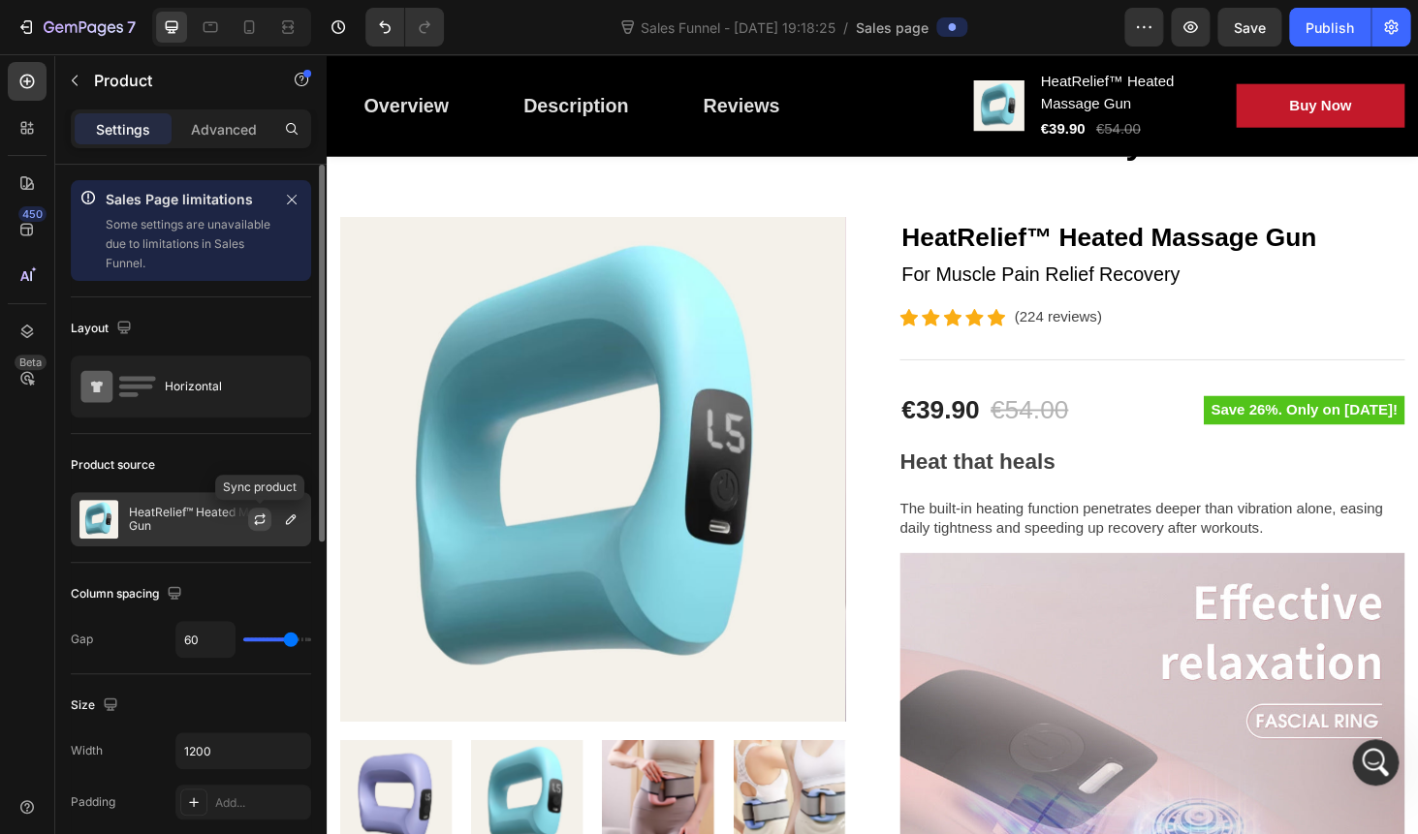
click at [264, 518] on icon "button" at bounding box center [260, 520] width 16 height 16
click at [287, 517] on icon "button" at bounding box center [291, 520] width 16 height 16
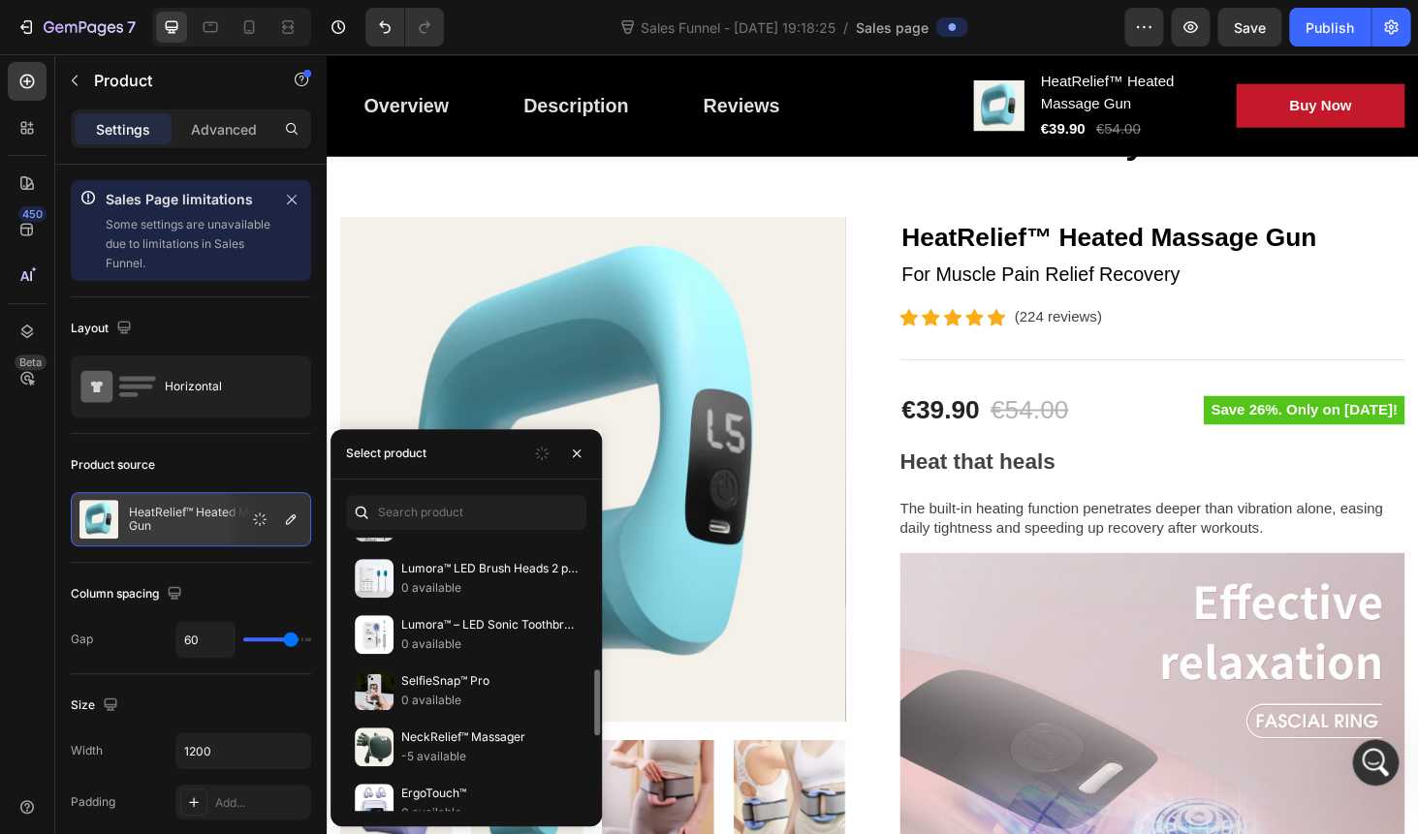
scroll to position [430, 0]
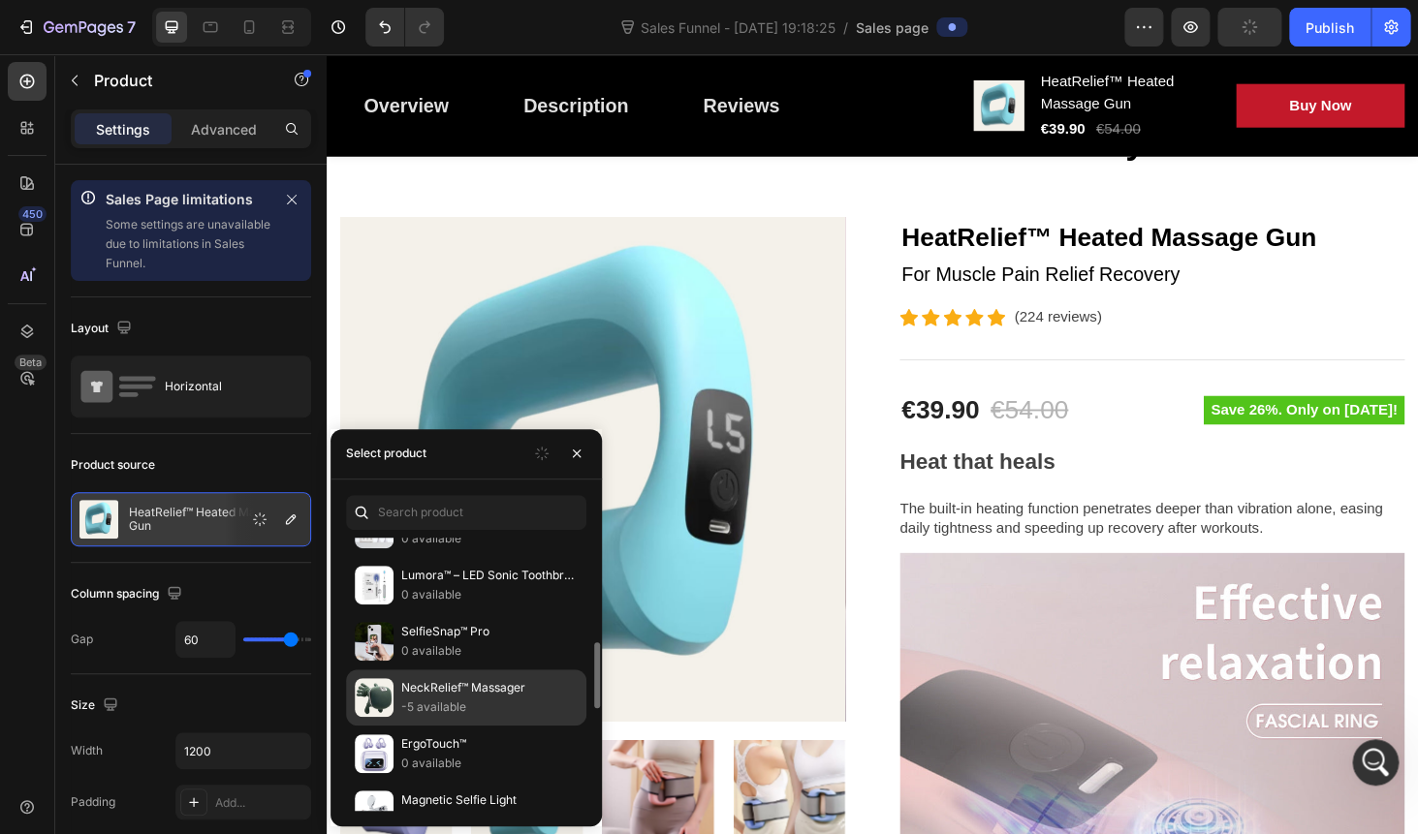
click at [419, 693] on p "NeckRelief™ Massager" at bounding box center [489, 687] width 176 height 19
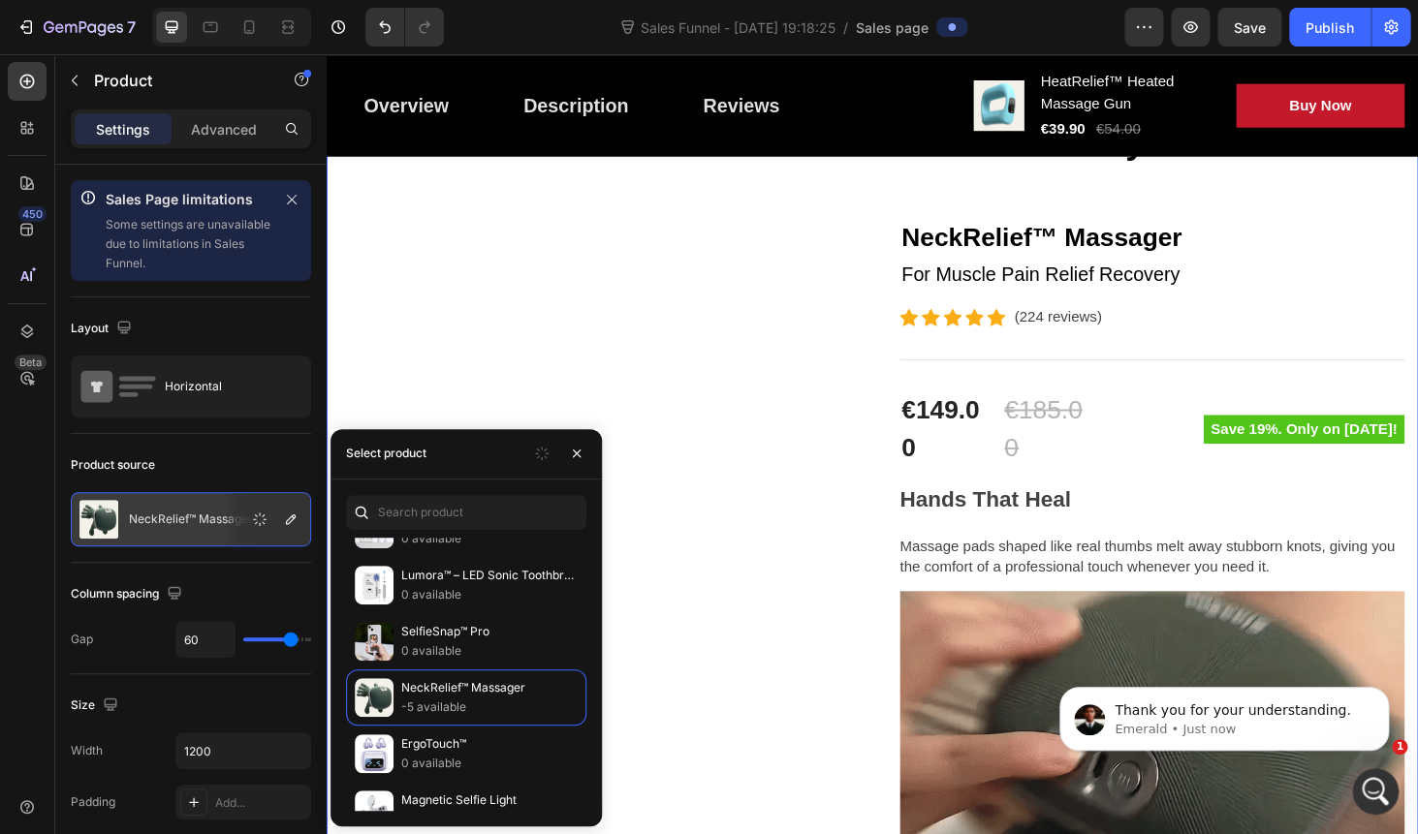
scroll to position [0, 0]
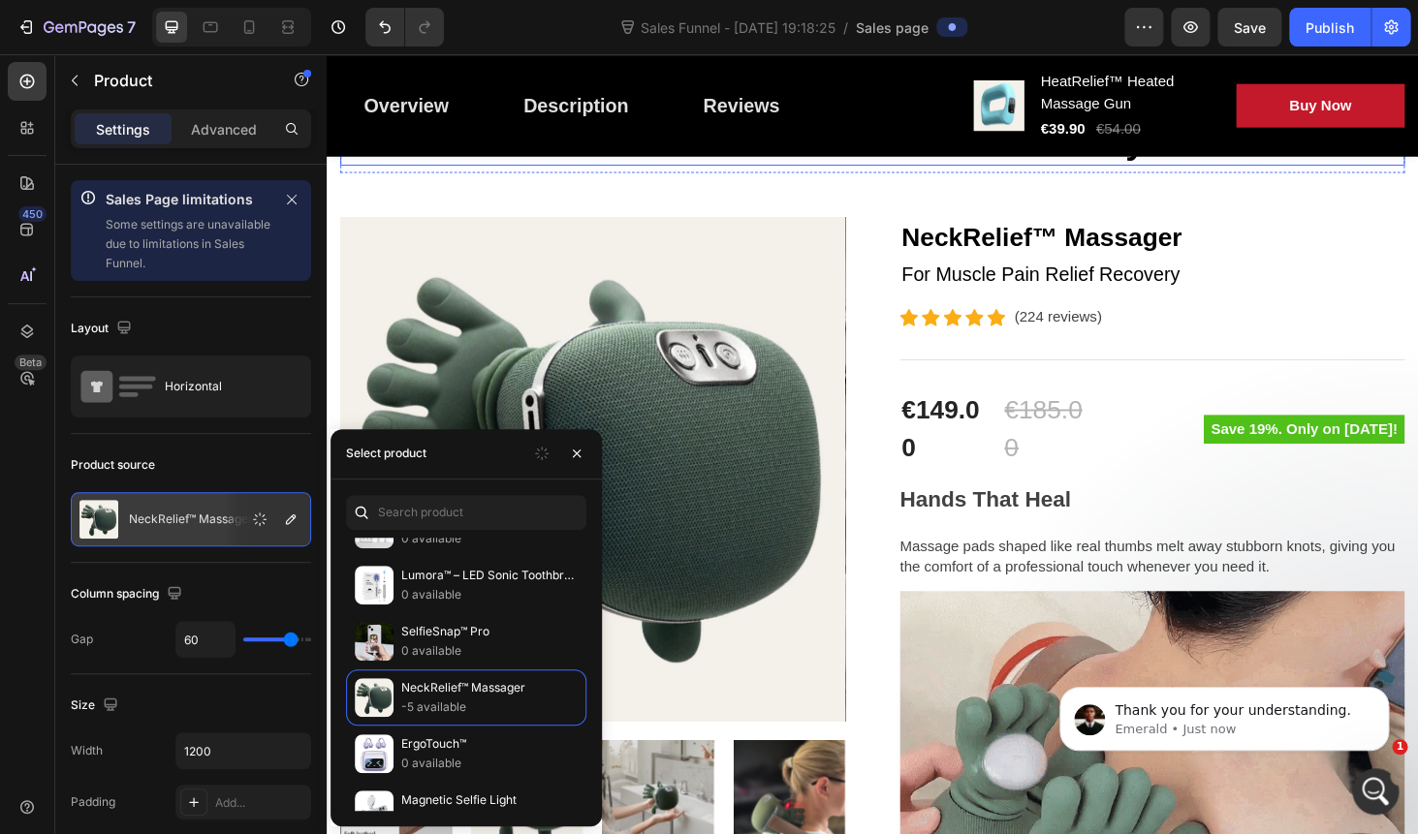
click at [815, 167] on p "Great Health Gift For Your Family" at bounding box center [908, 148] width 1130 height 45
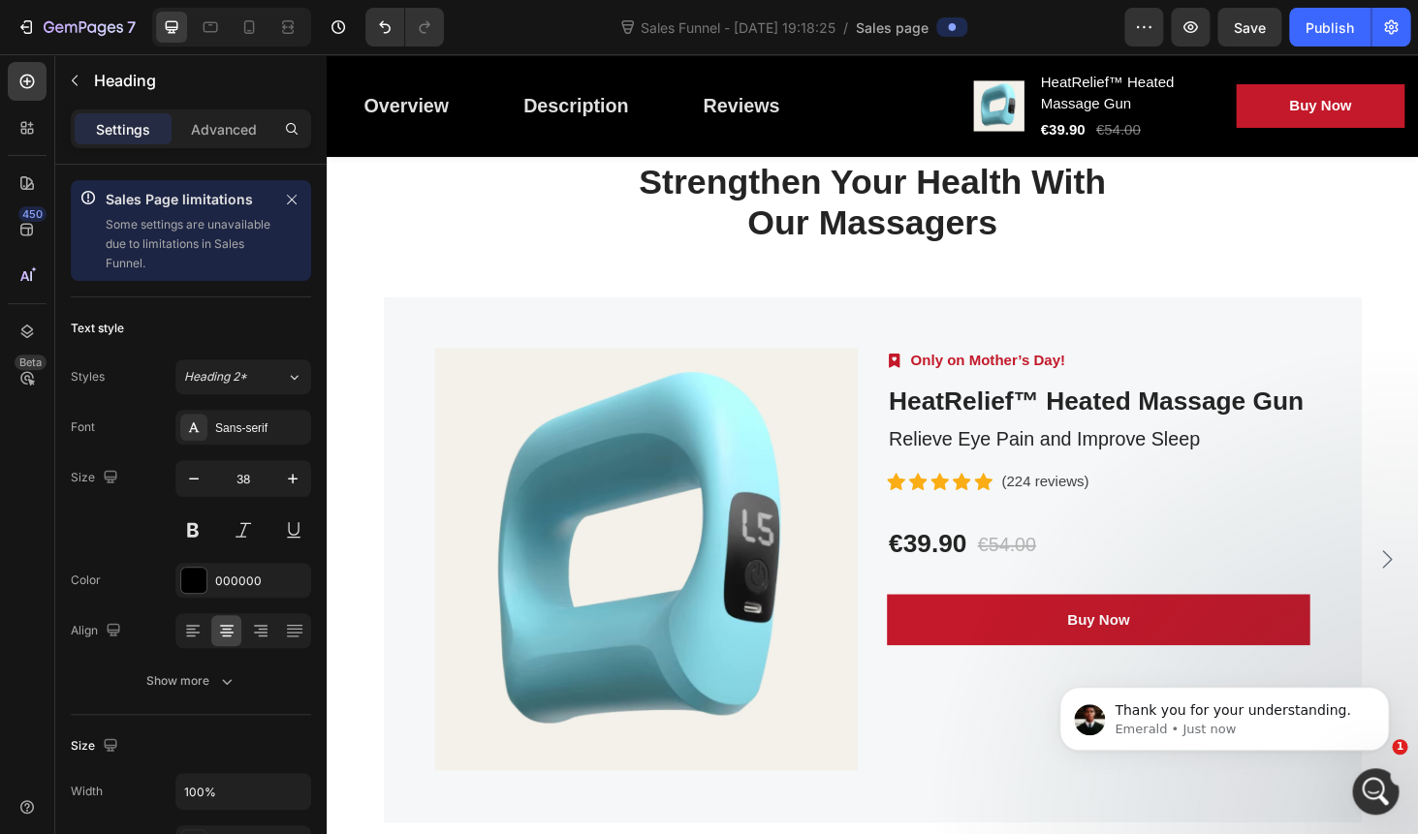
scroll to position [6920, 0]
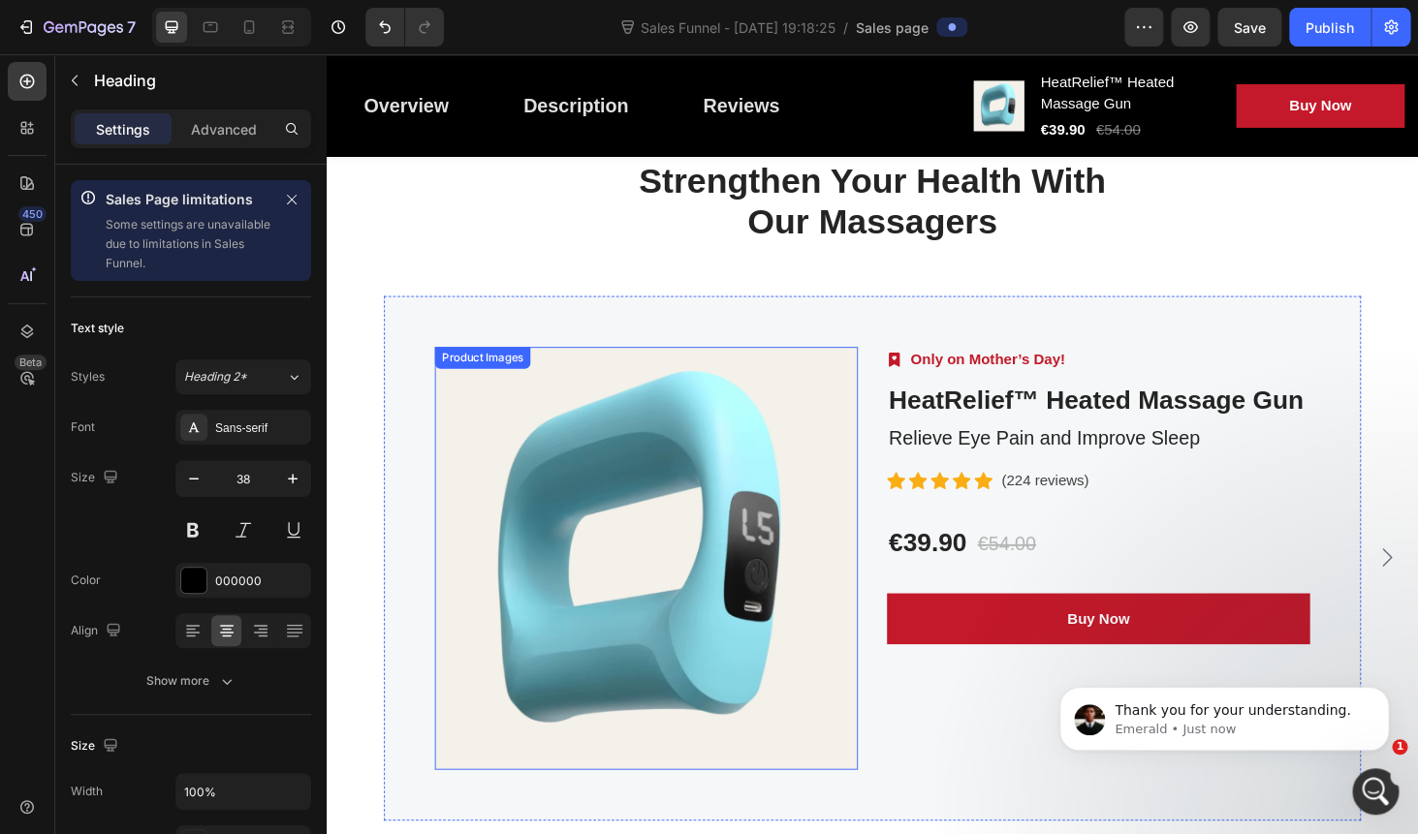
click at [665, 483] on img at bounding box center [667, 590] width 451 height 451
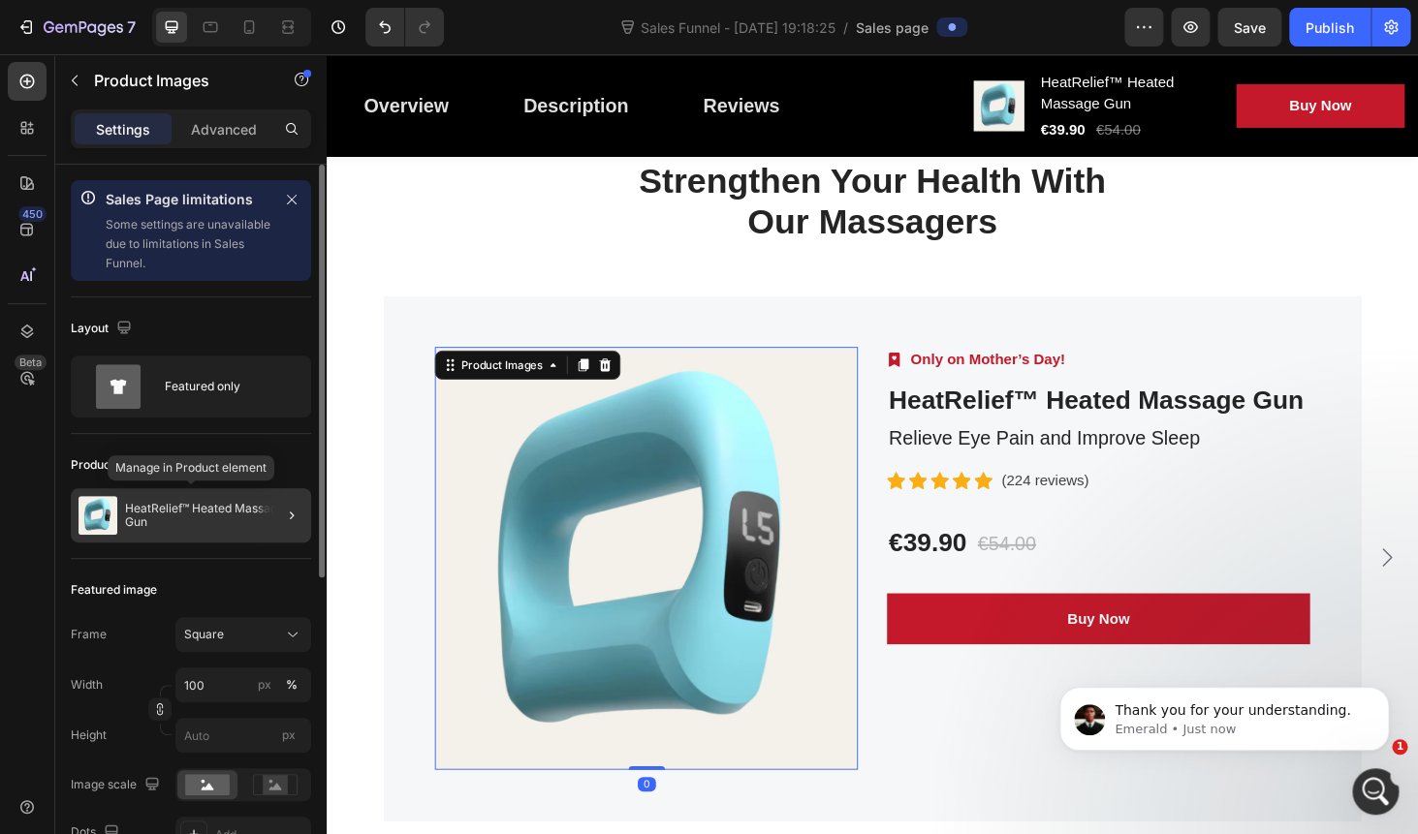
click at [218, 516] on p "HeatRelief™ Heated Massage Gun" at bounding box center [214, 515] width 178 height 27
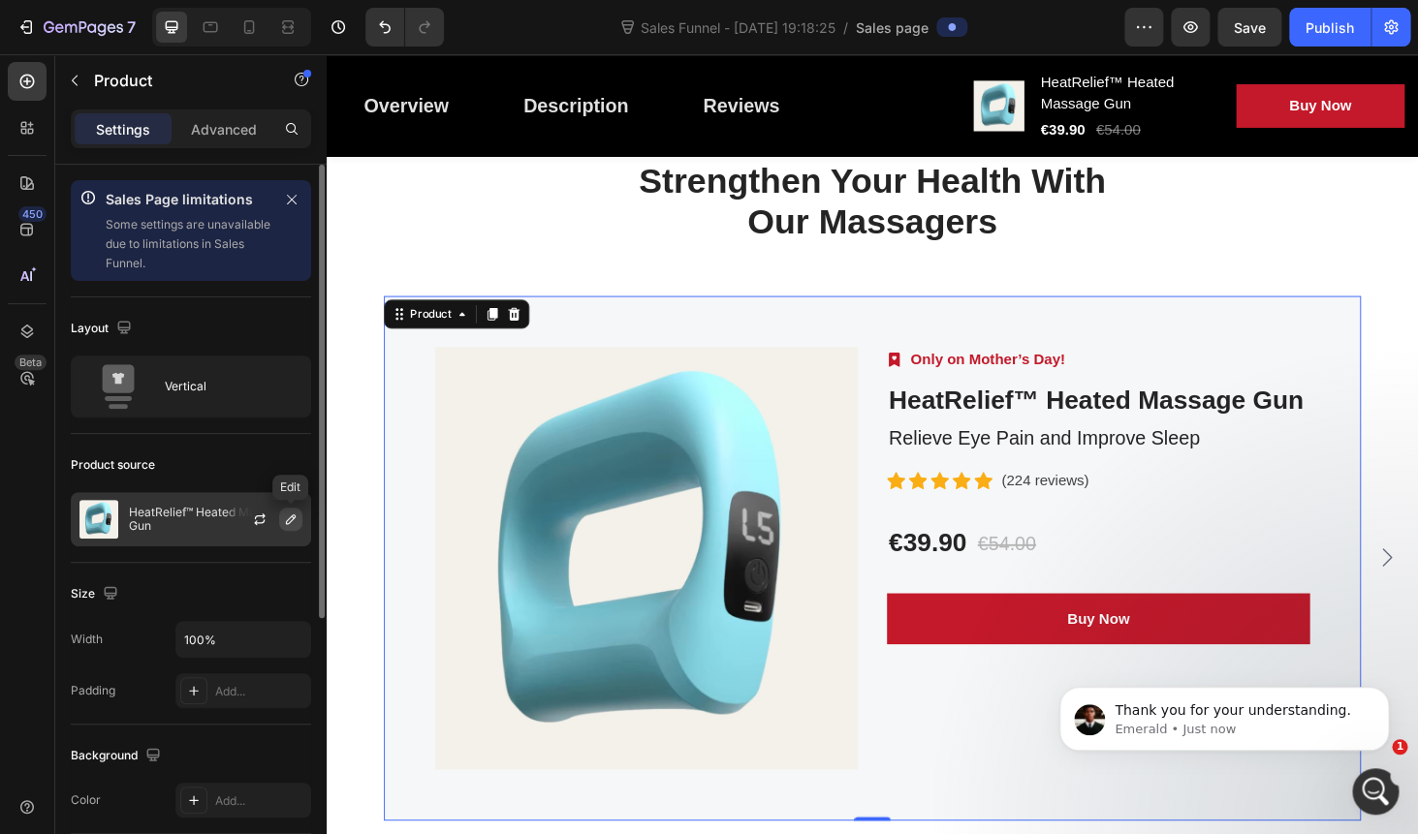
click at [286, 523] on icon "button" at bounding box center [291, 520] width 10 height 10
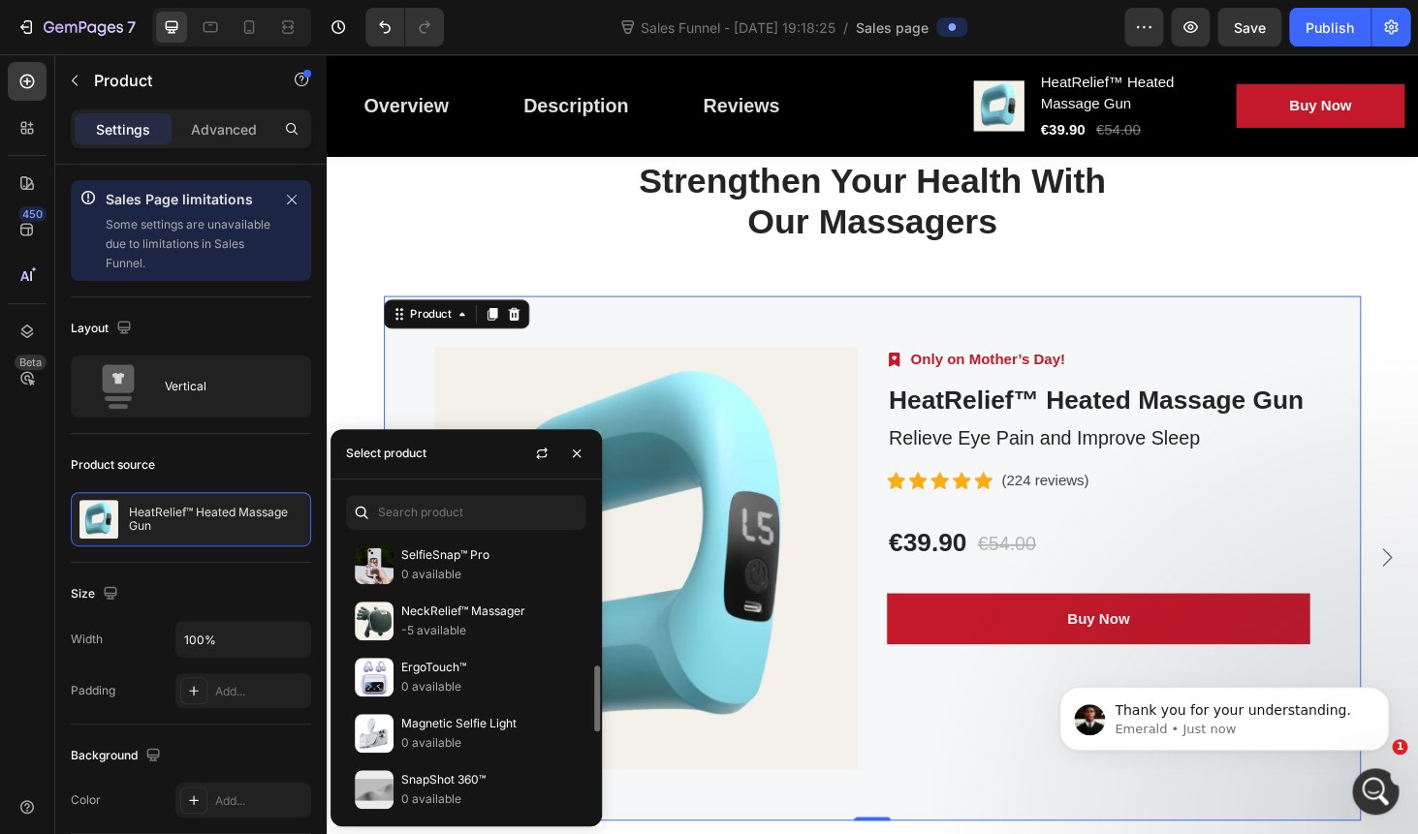
scroll to position [476, 0]
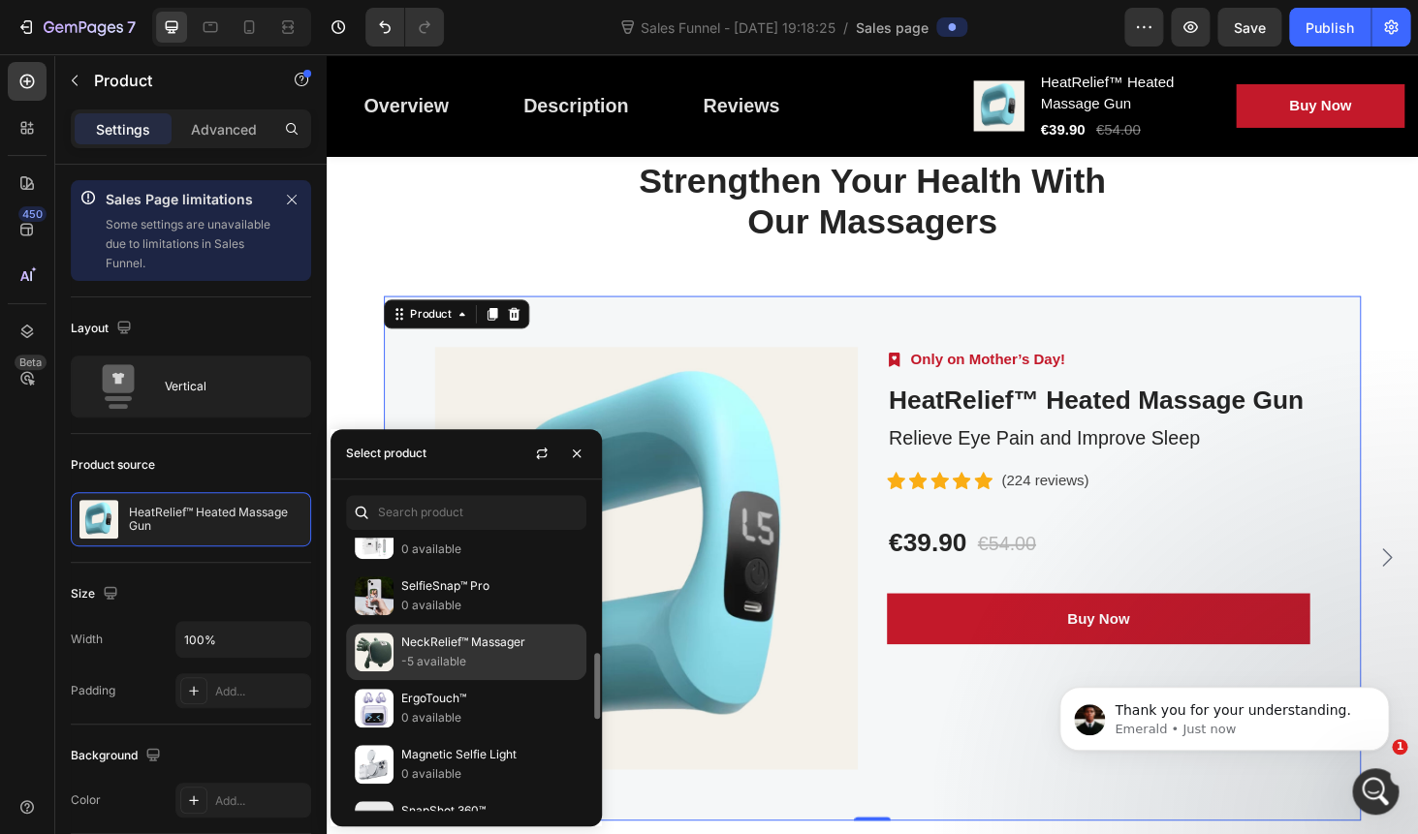
click at [423, 647] on p "NeckRelief™ Massager" at bounding box center [489, 642] width 176 height 19
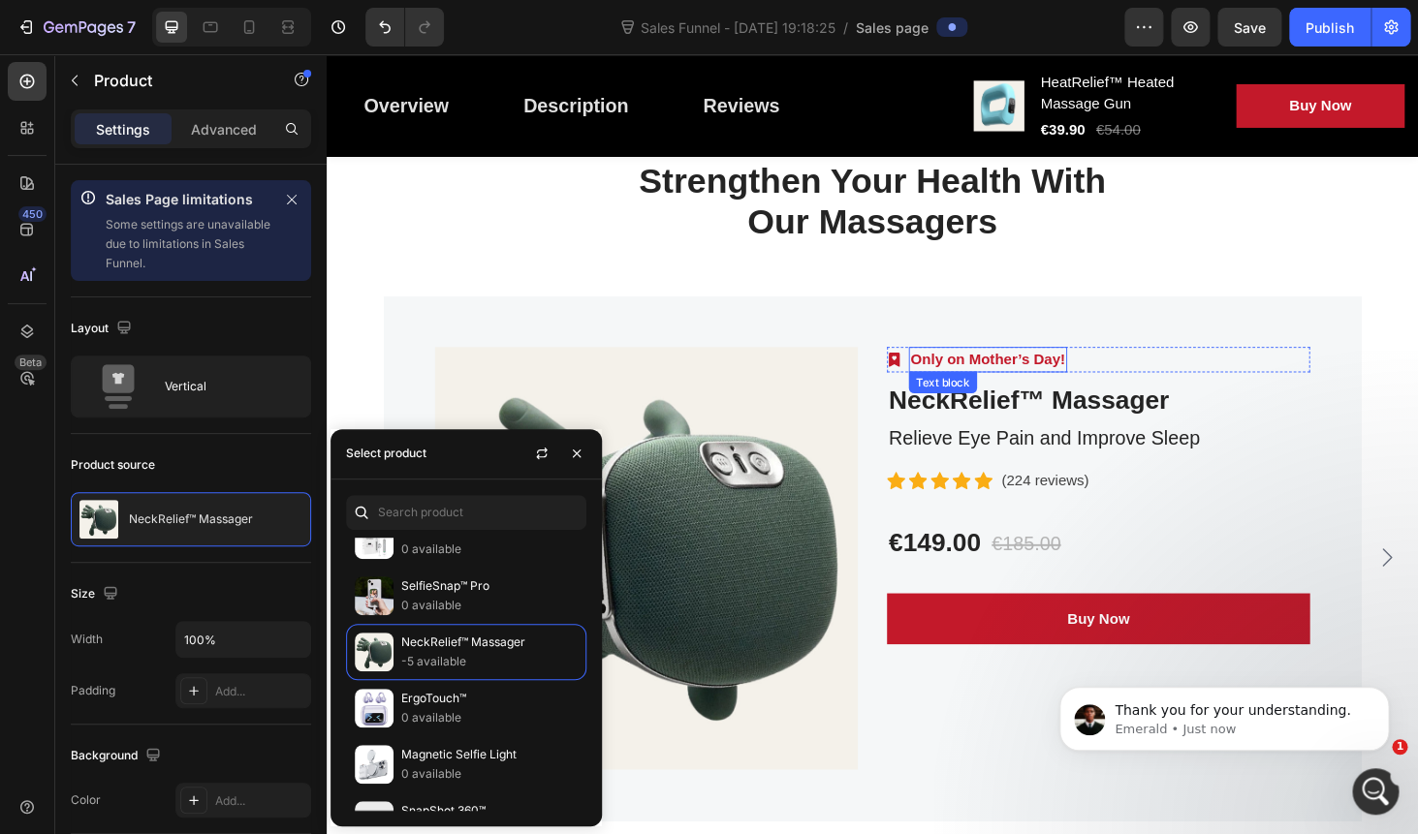
click at [1006, 382] on p "Only on Mother’s Day!" at bounding box center [1031, 378] width 165 height 23
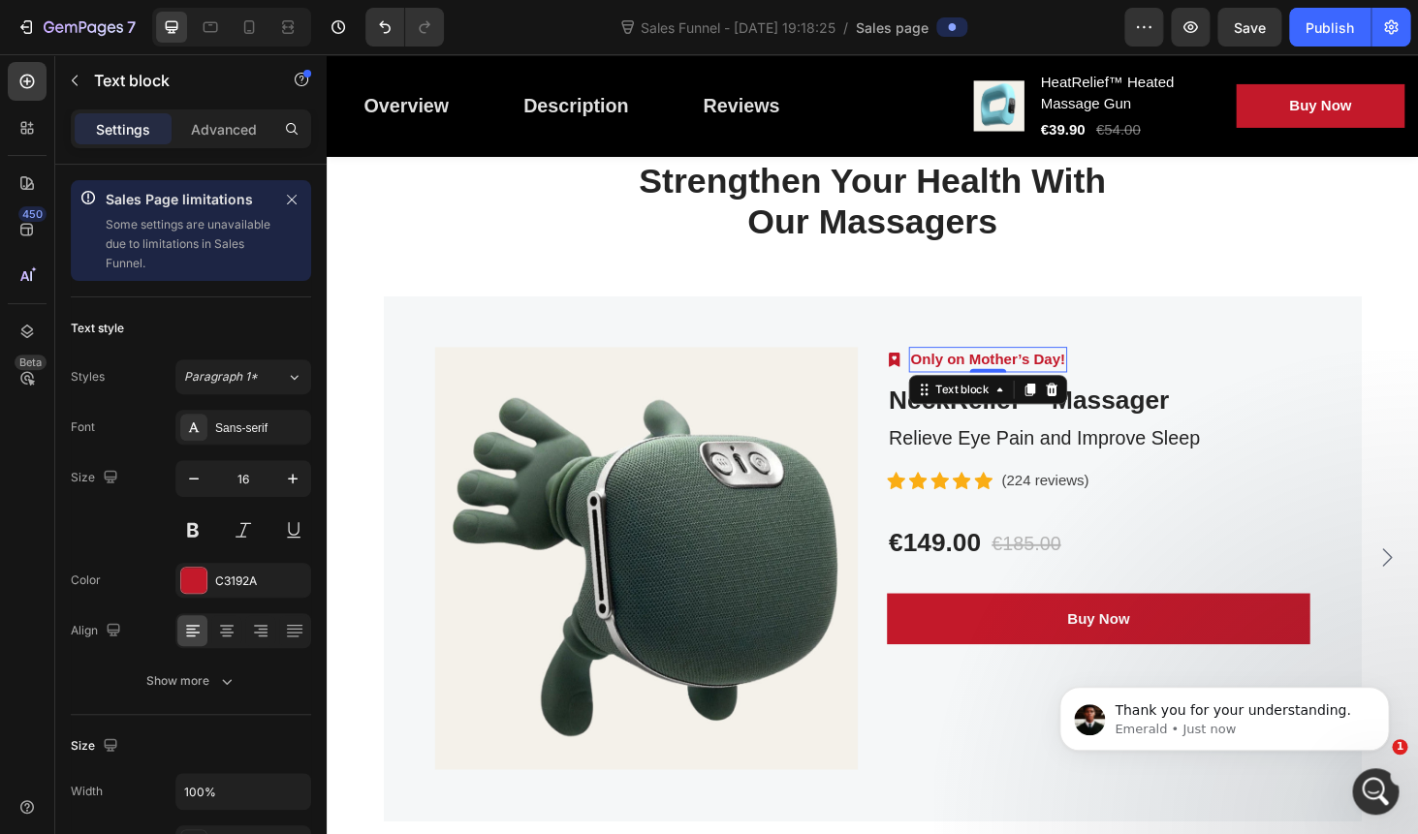
click at [1006, 382] on p "Only on Mother’s Day!" at bounding box center [1031, 378] width 165 height 23
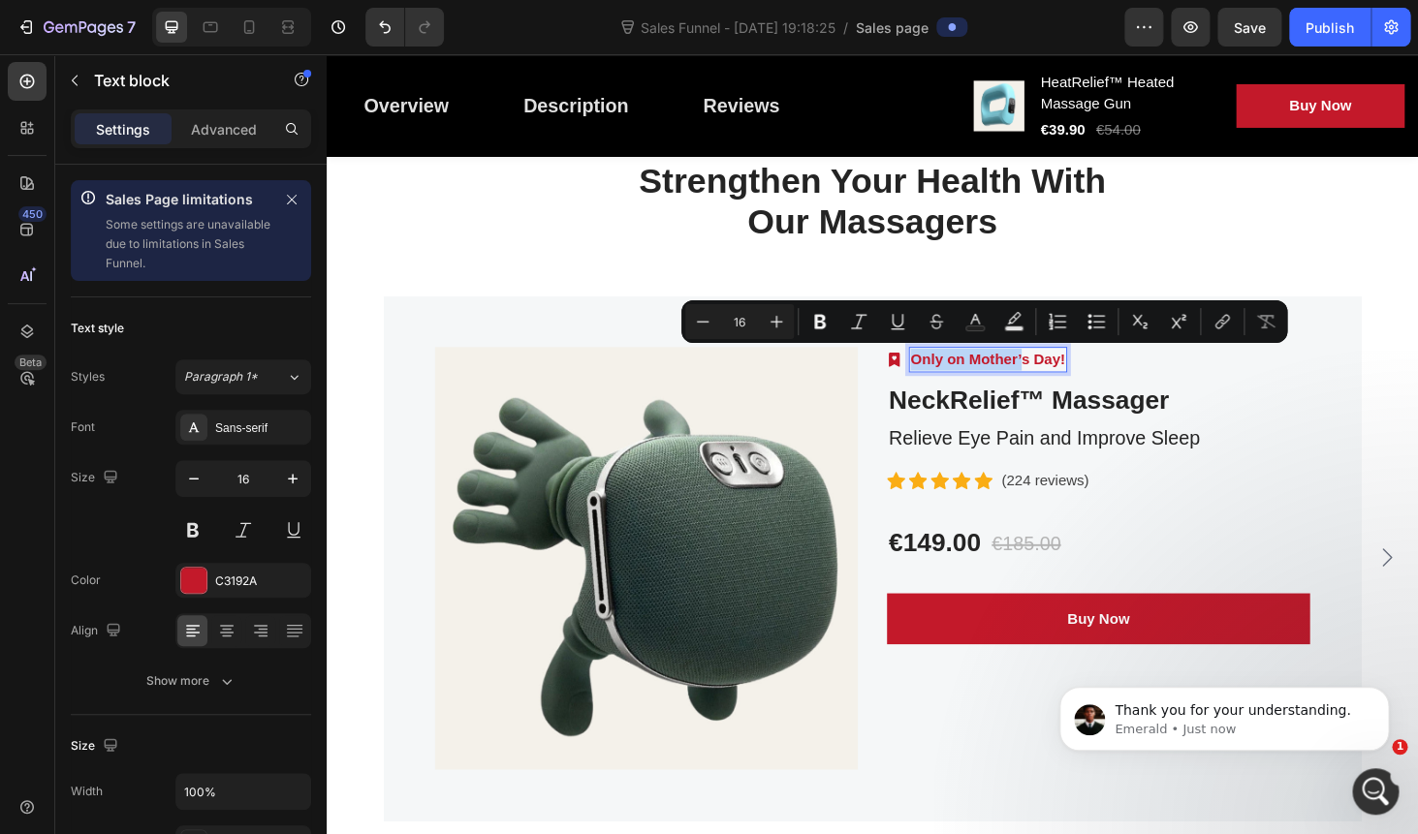
drag, startPoint x: 950, startPoint y: 375, endPoint x: 1068, endPoint y: 368, distance: 118.4
click at [1068, 368] on p "Only on Mother’s Day!" at bounding box center [1031, 378] width 165 height 23
drag, startPoint x: 990, startPoint y: 377, endPoint x: 1101, endPoint y: 375, distance: 110.5
click at [1101, 375] on p "Only on Mother’s Day!" at bounding box center [1031, 378] width 165 height 23
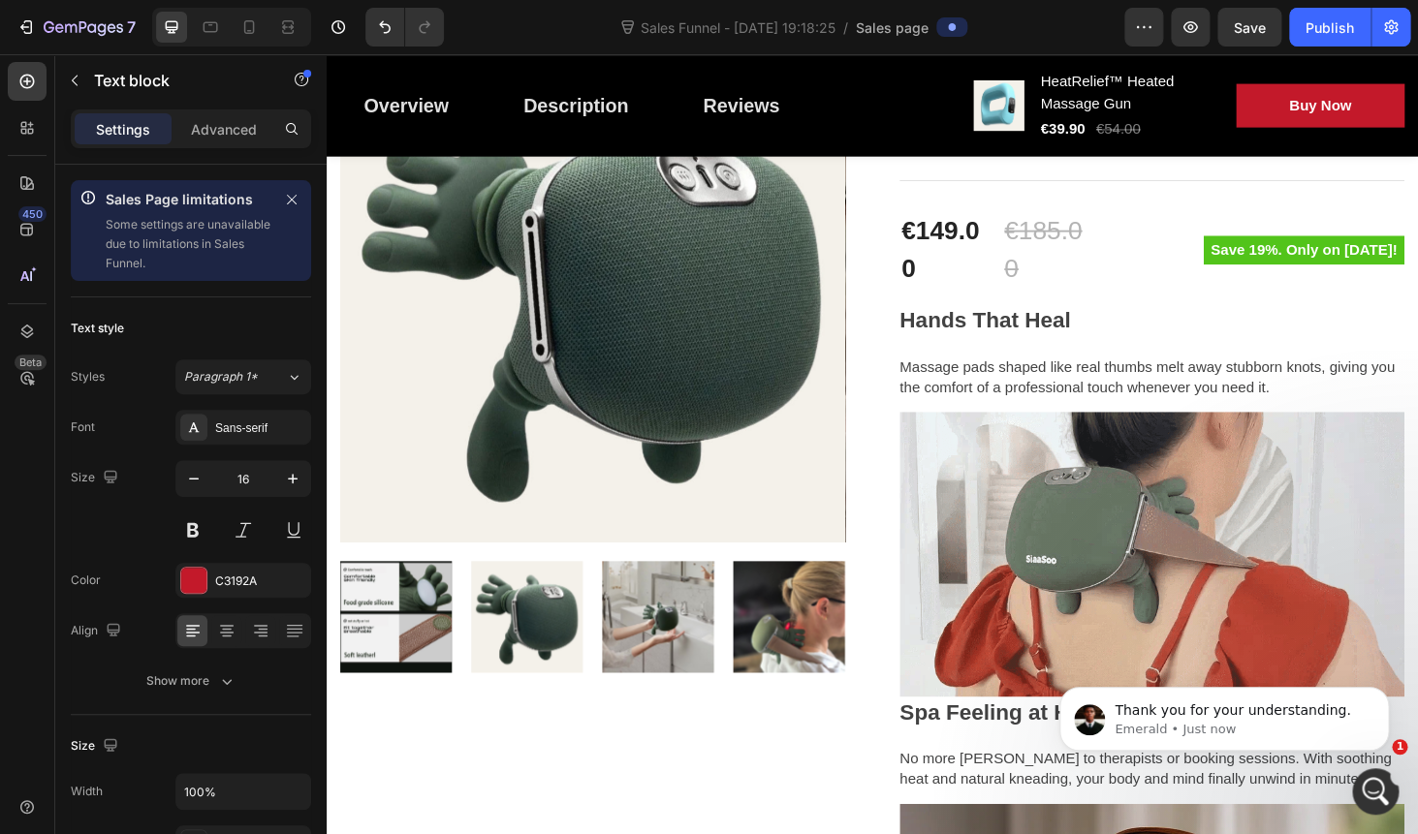
scroll to position [337, 0]
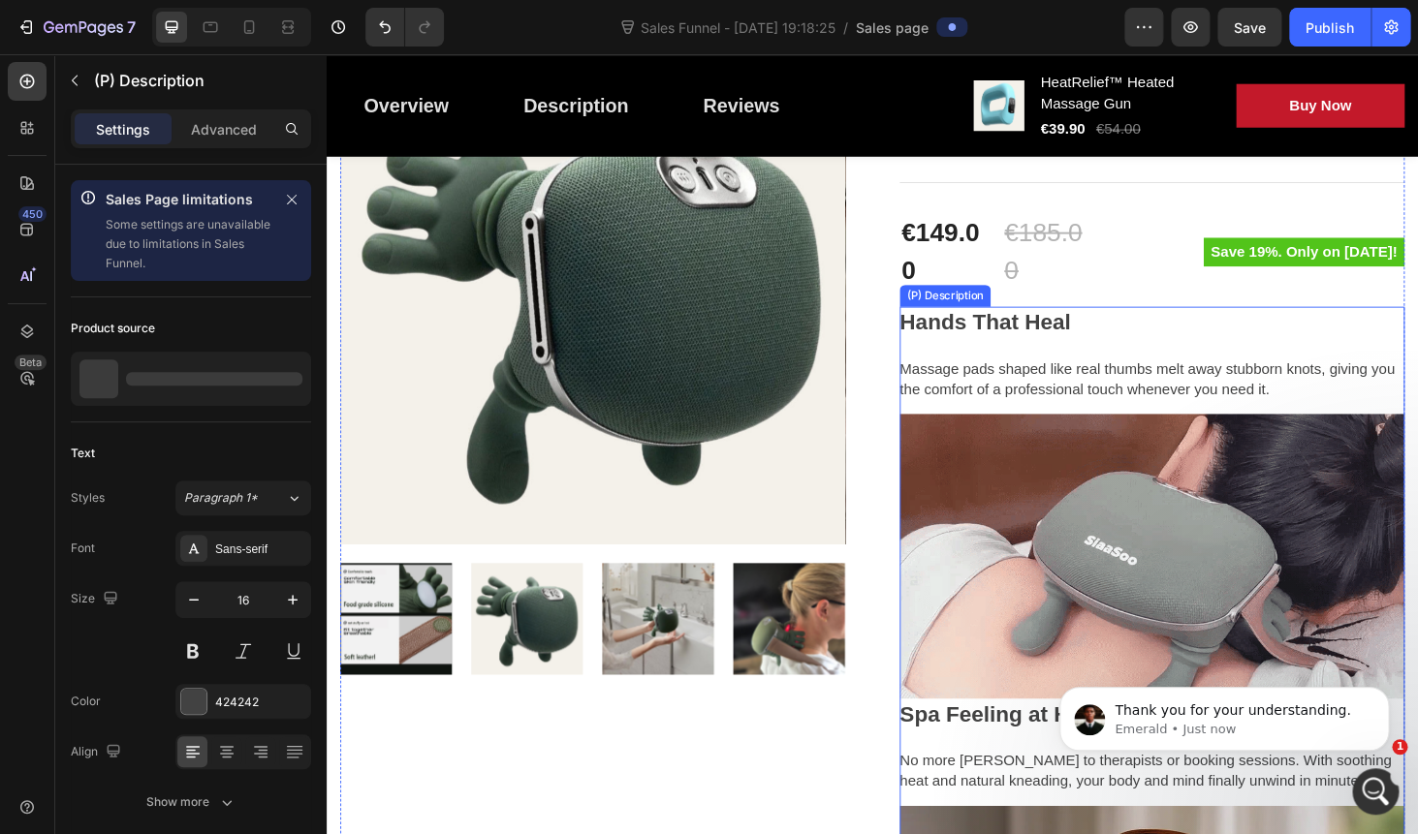
click at [1056, 364] on div "Hands That Heal Massage pads shaped like real thumbs melt away stubborn knots, …" at bounding box center [1206, 532] width 538 height 418
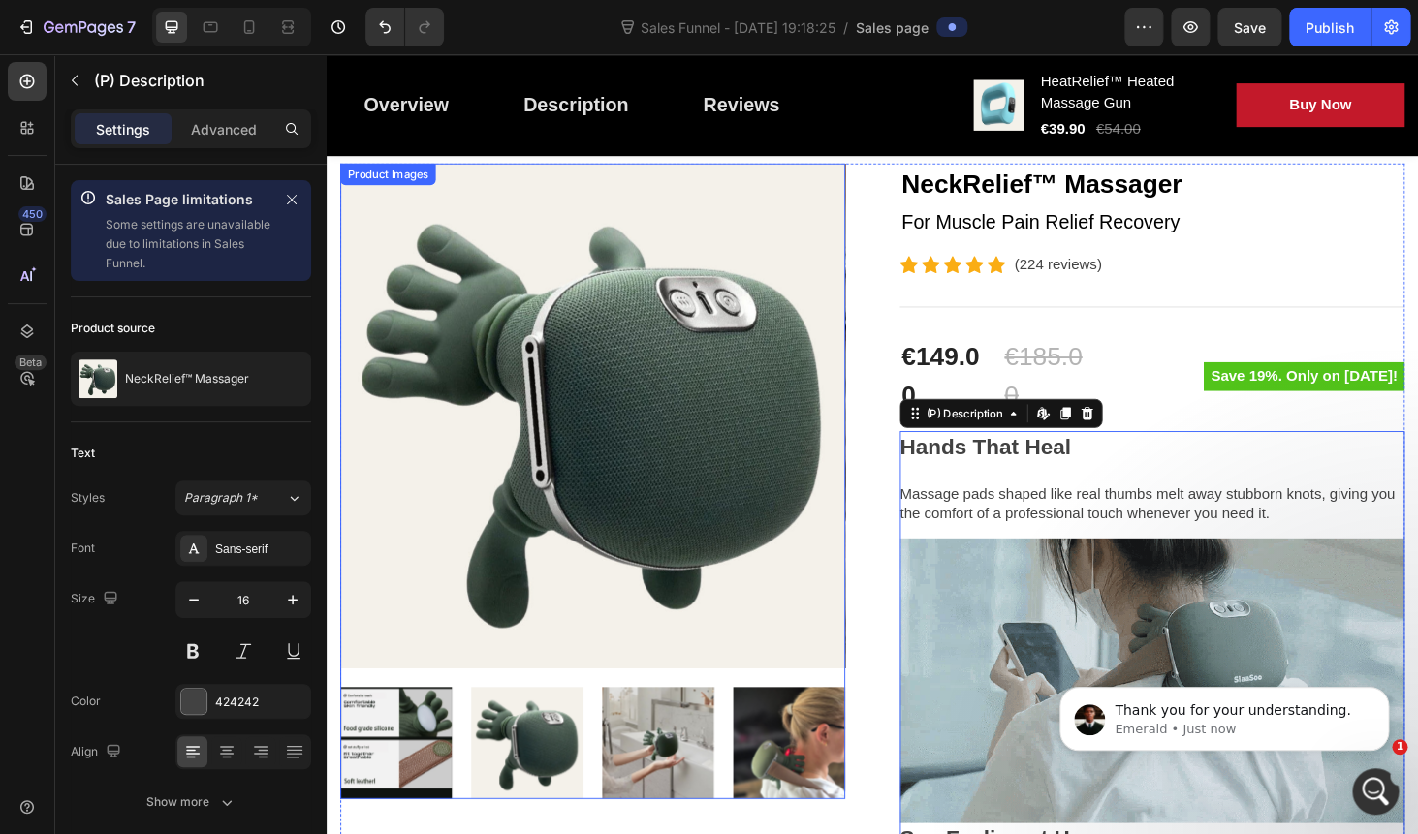
scroll to position [136, 0]
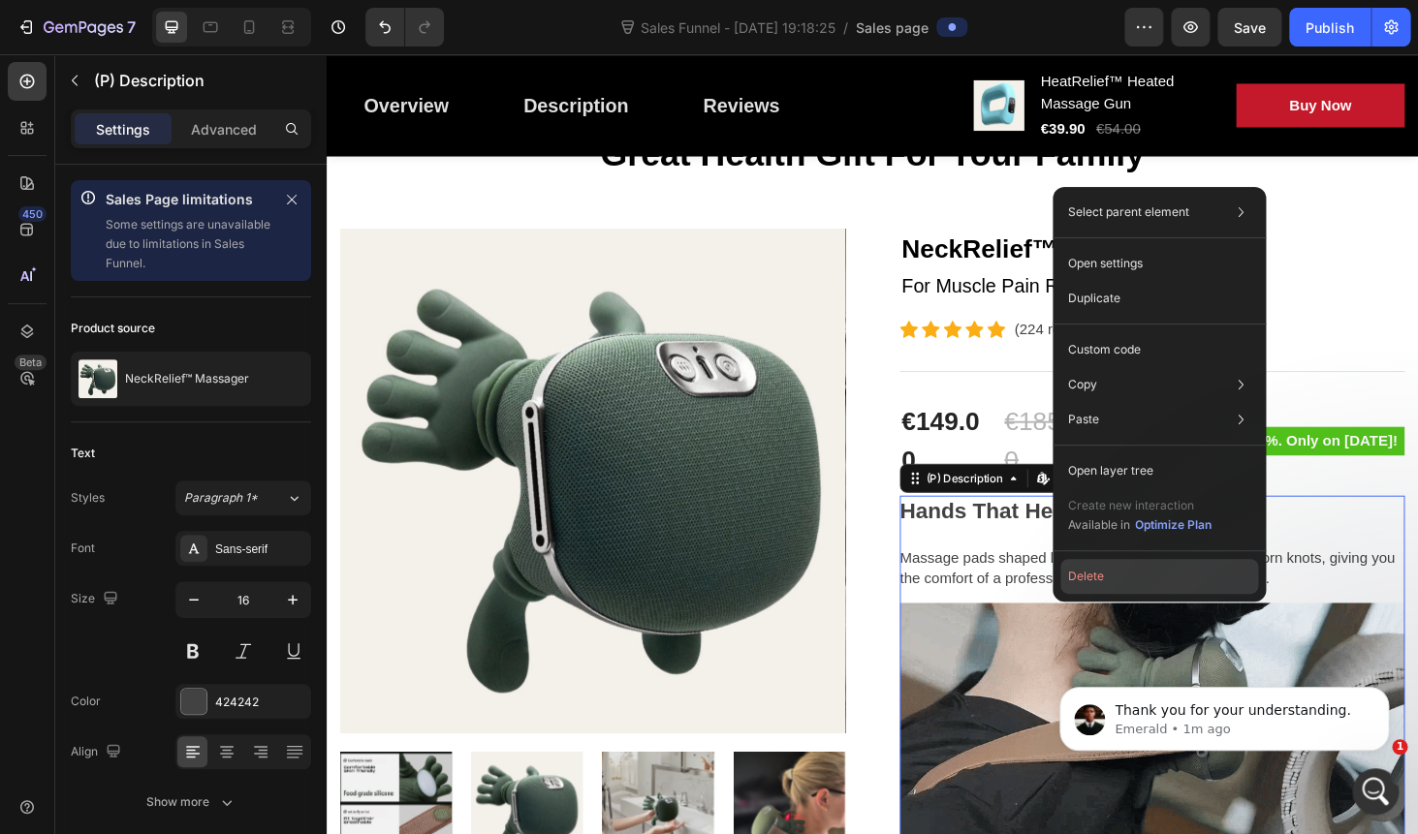
click at [1103, 571] on button "Delete" at bounding box center [1159, 576] width 198 height 35
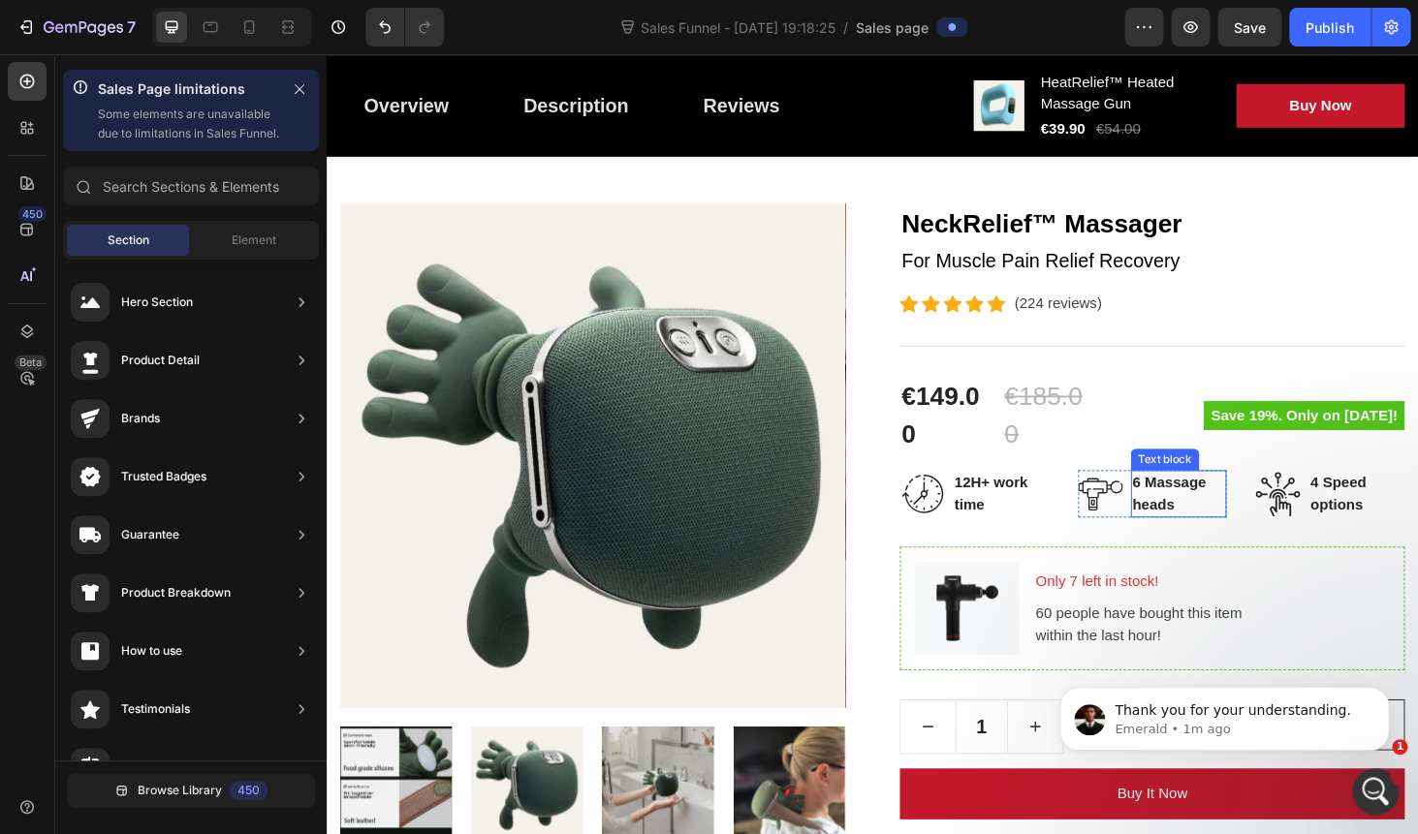
scroll to position [161, 0]
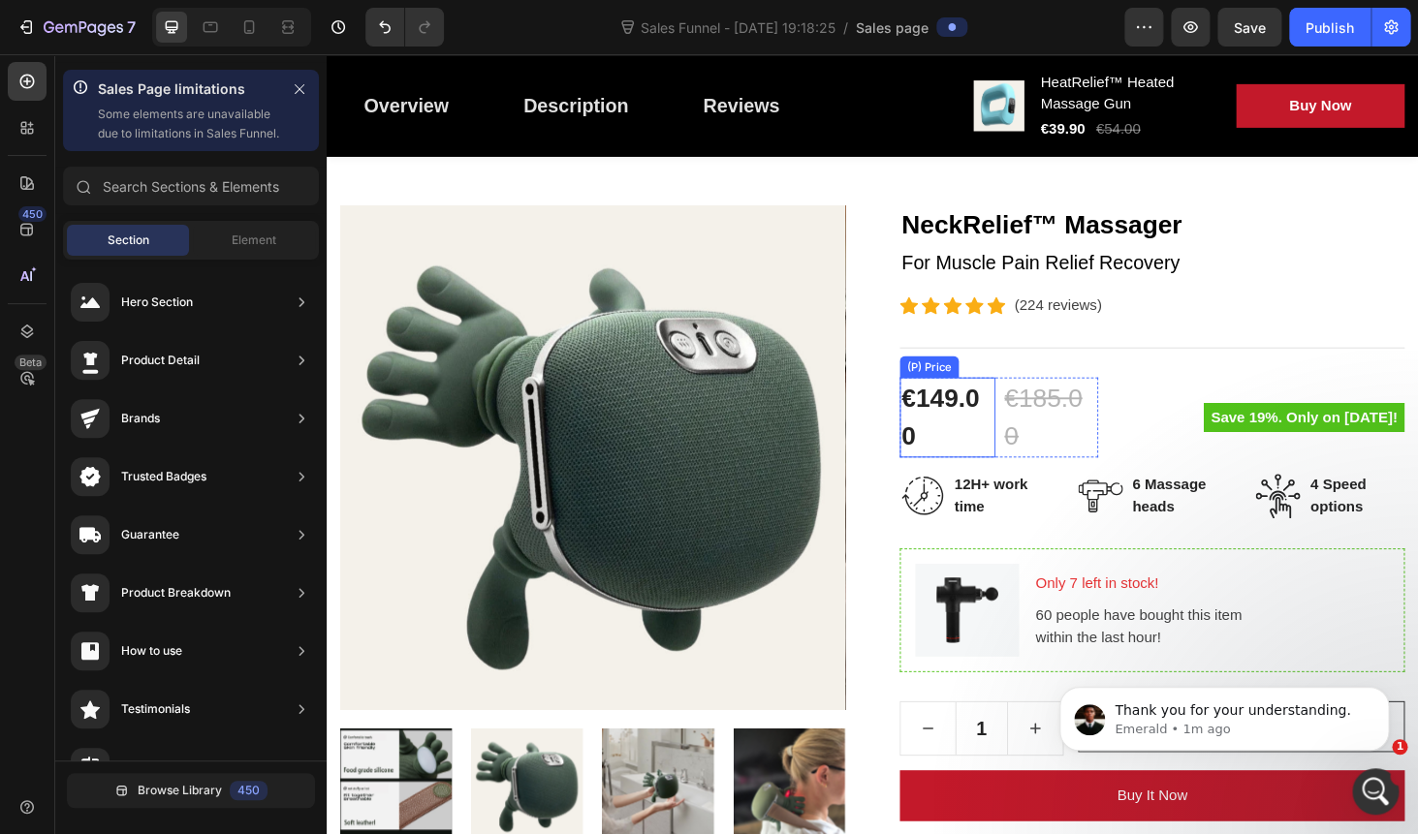
click at [969, 421] on div "€149.00" at bounding box center [988, 440] width 102 height 85
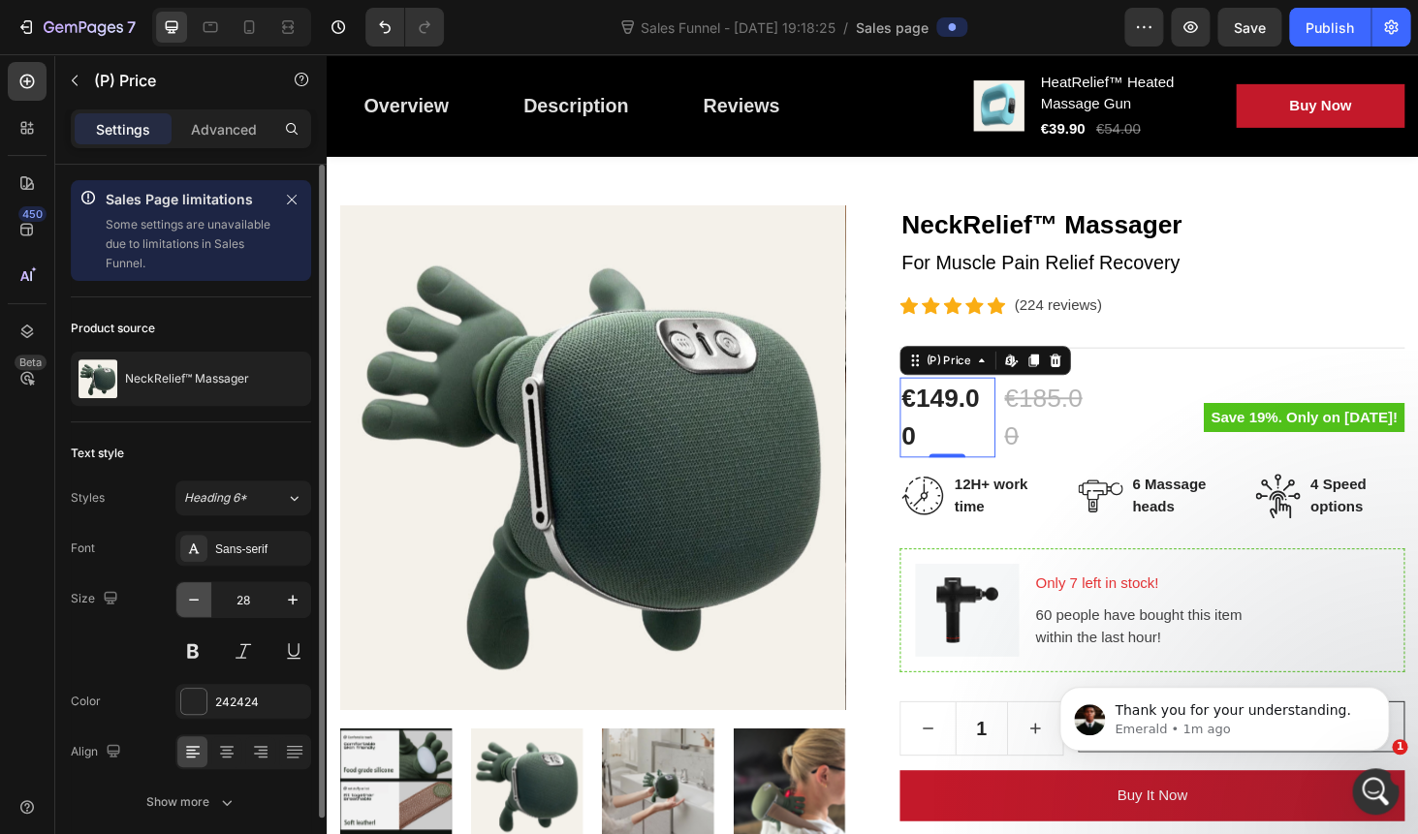
click at [202, 601] on icon "button" at bounding box center [193, 599] width 19 height 19
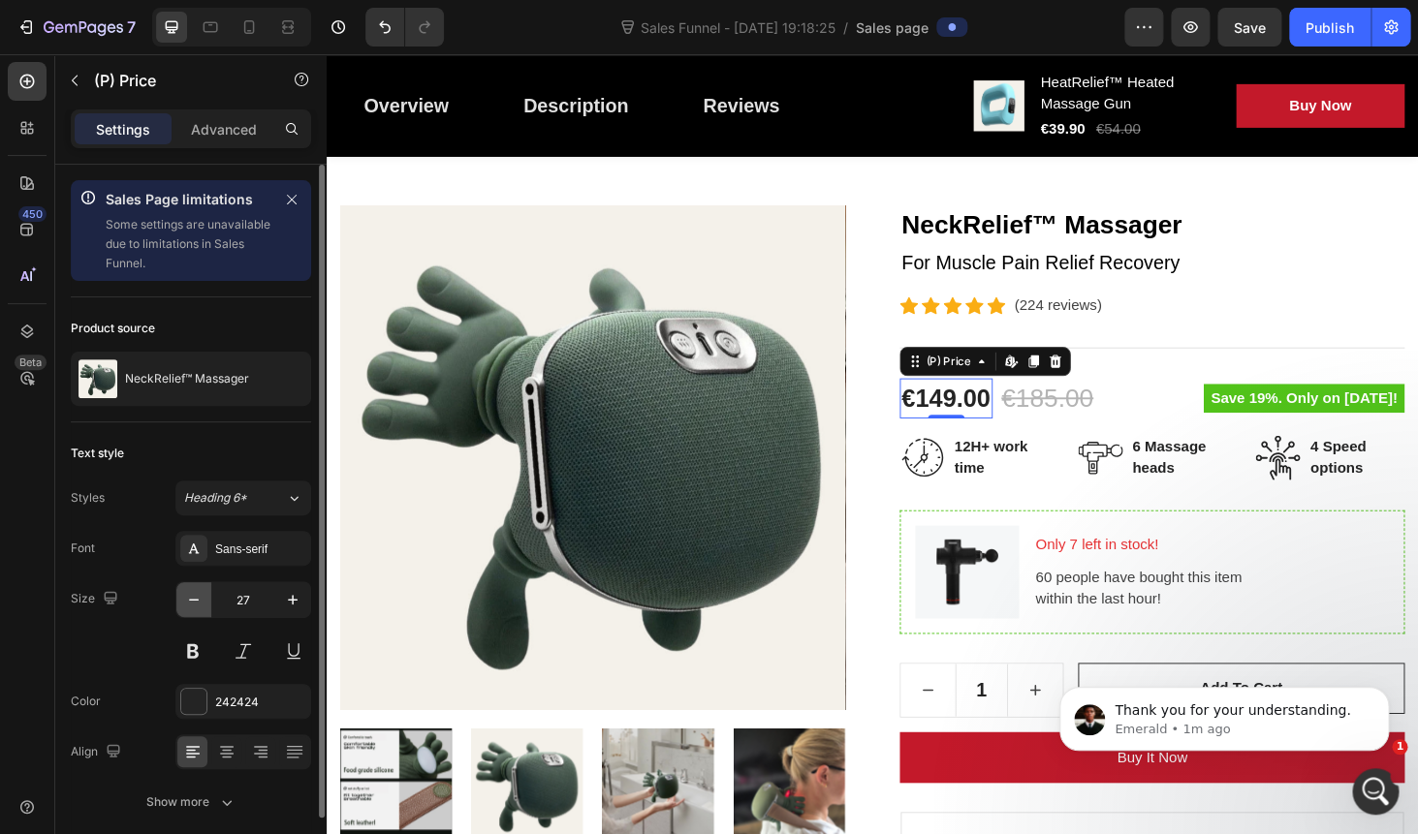
click at [202, 601] on icon "button" at bounding box center [193, 599] width 19 height 19
click at [291, 596] on icon "button" at bounding box center [292, 599] width 19 height 19
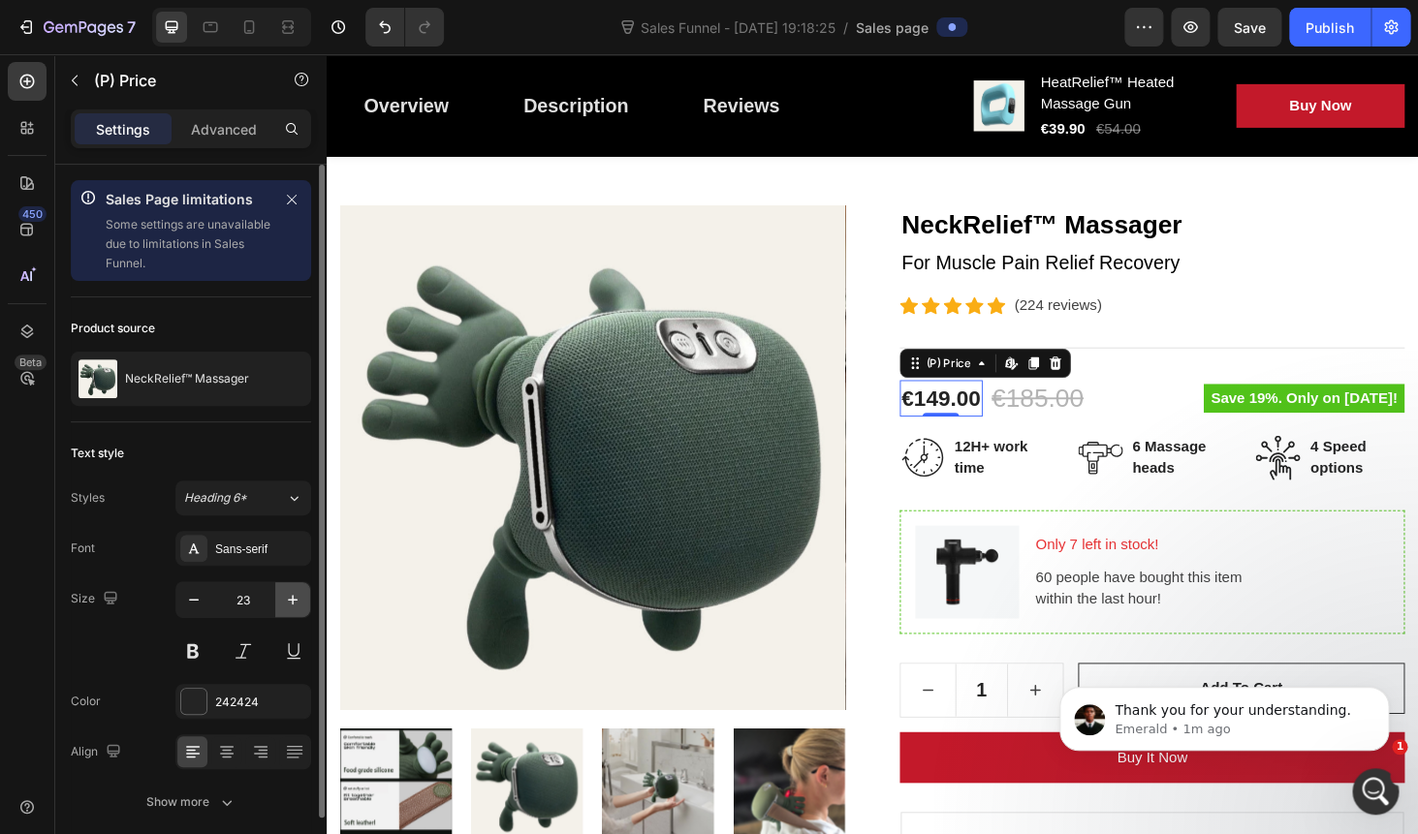
type input "24"
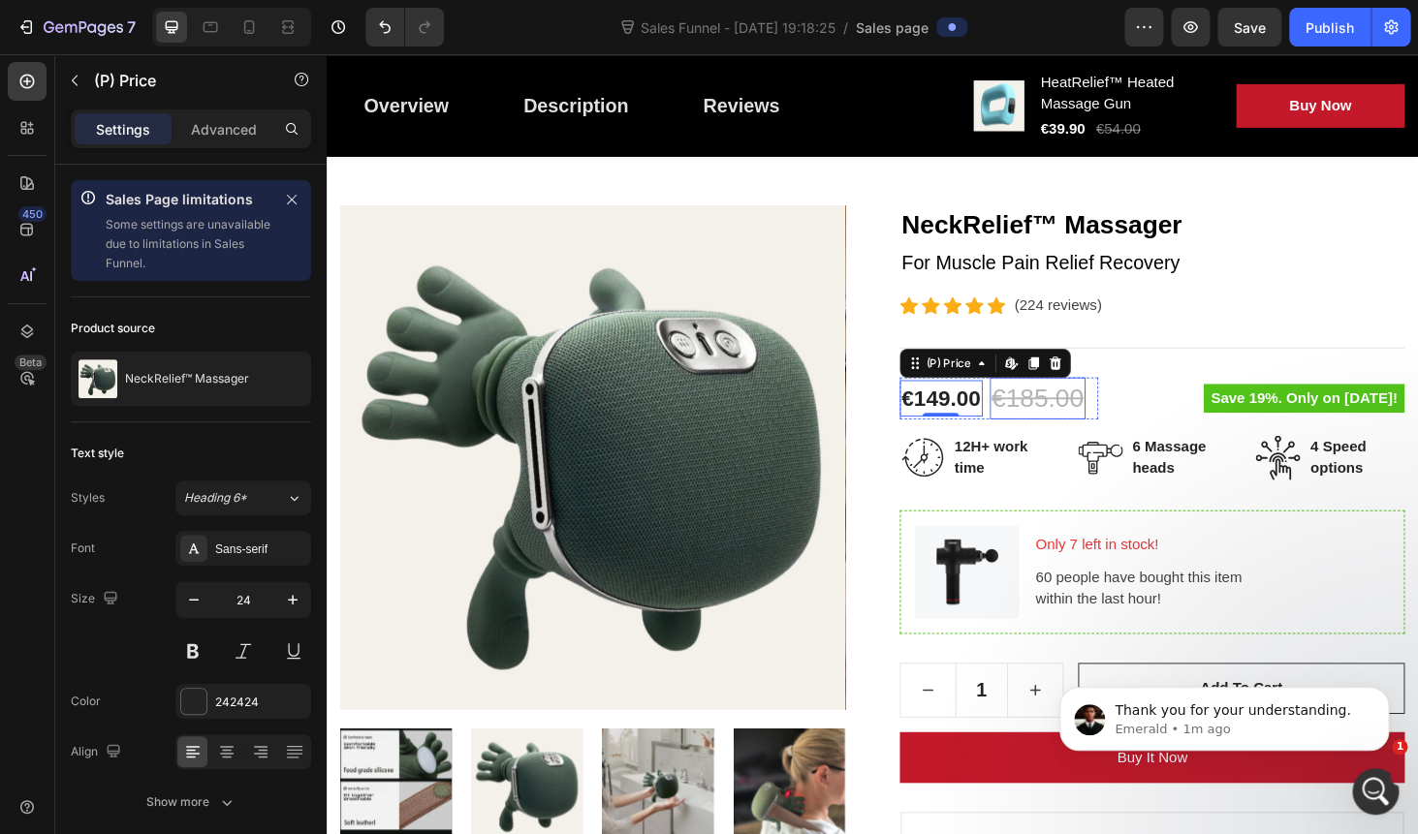
click at [1058, 415] on div "€185.00" at bounding box center [1084, 420] width 102 height 45
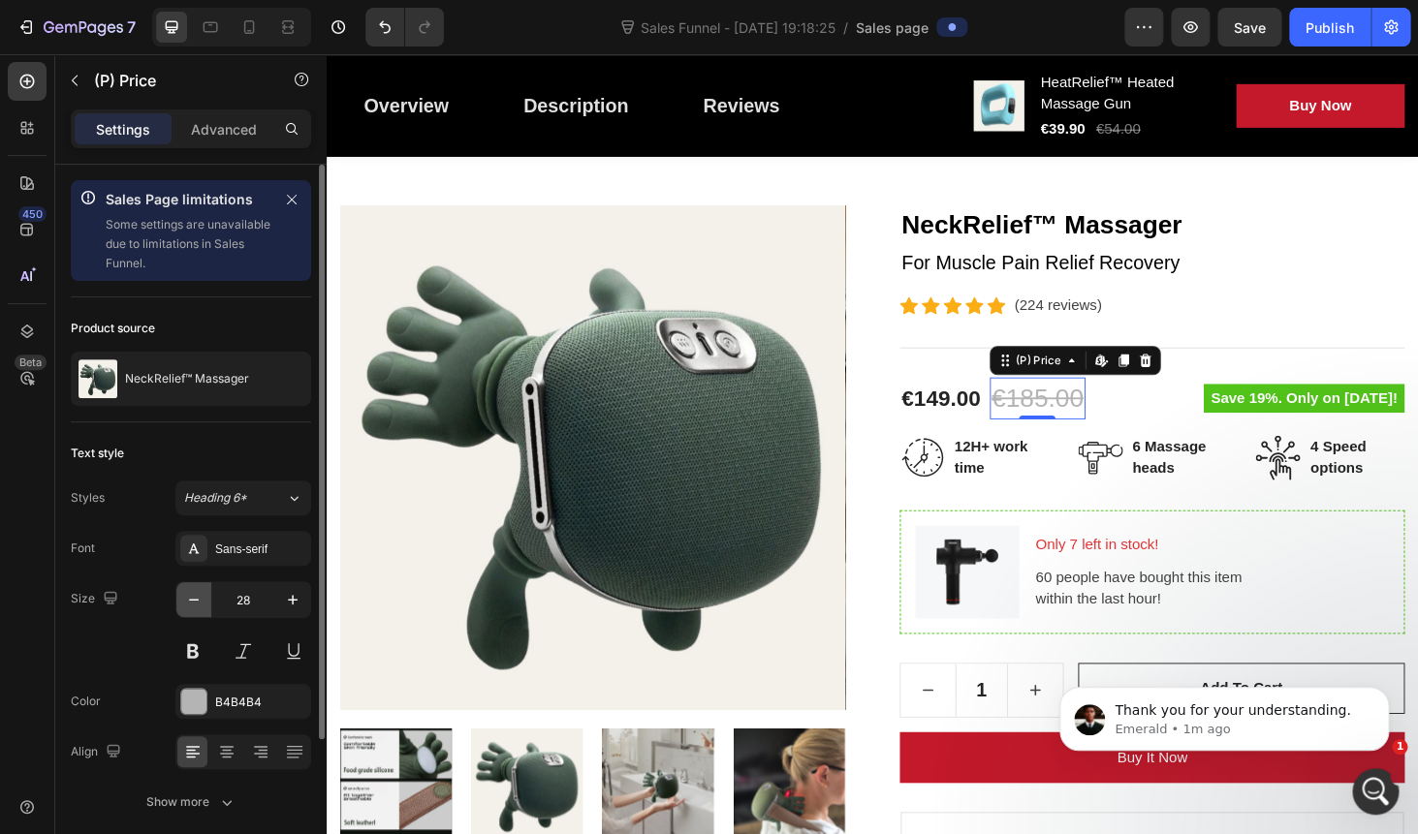
click at [191, 604] on icon "button" at bounding box center [193, 599] width 19 height 19
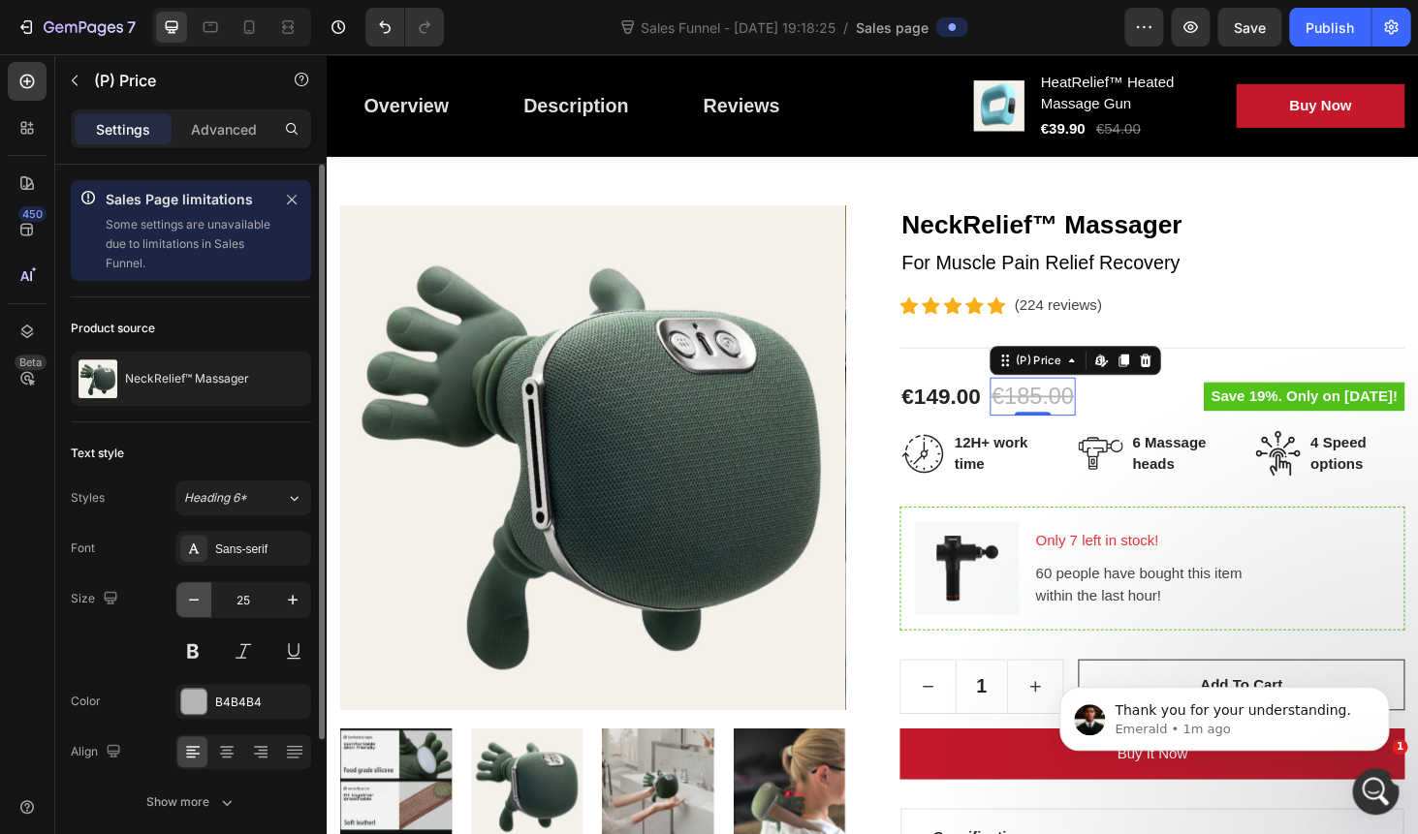
click at [191, 604] on icon "button" at bounding box center [193, 599] width 19 height 19
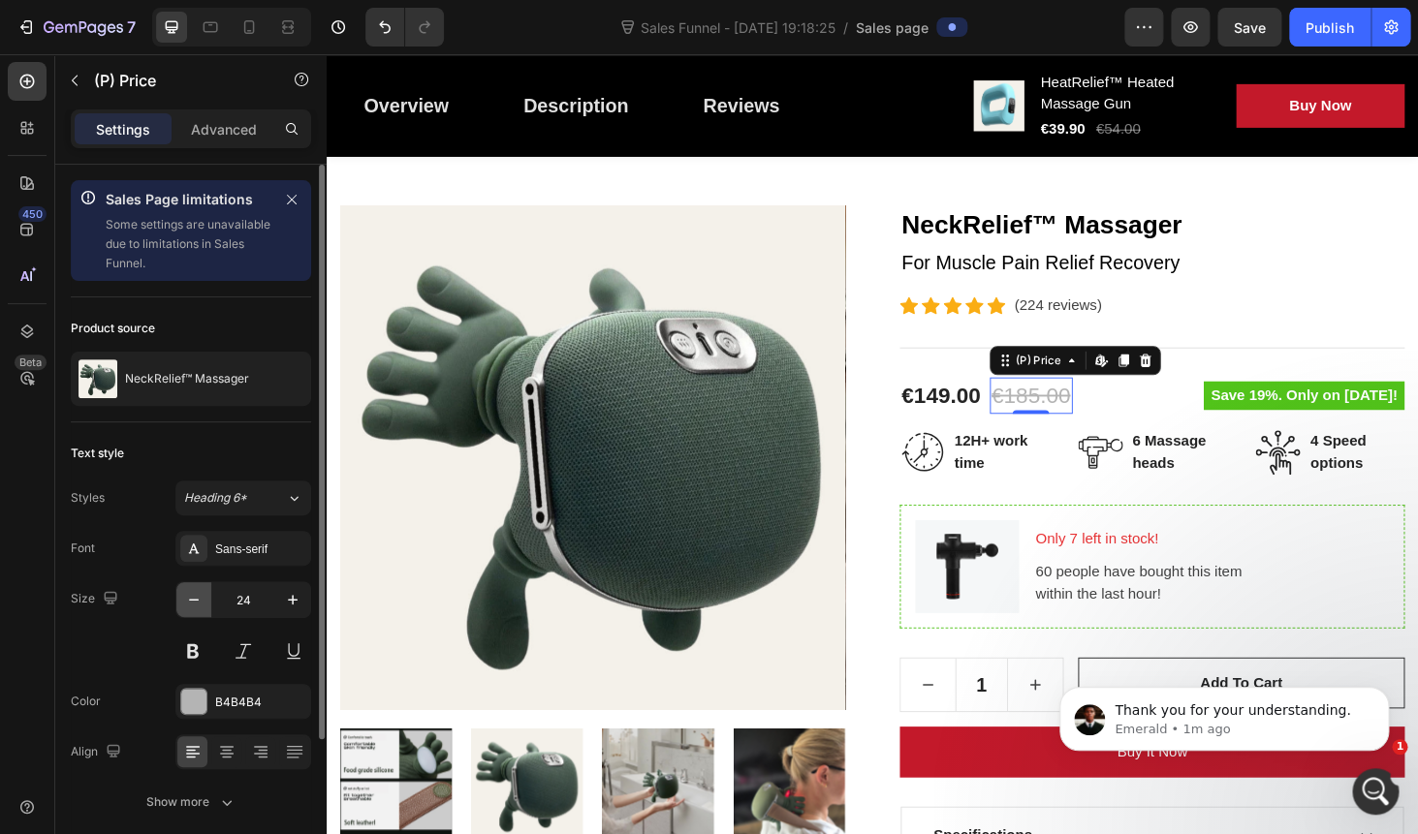
click at [191, 604] on icon "button" at bounding box center [193, 599] width 19 height 19
type input "20"
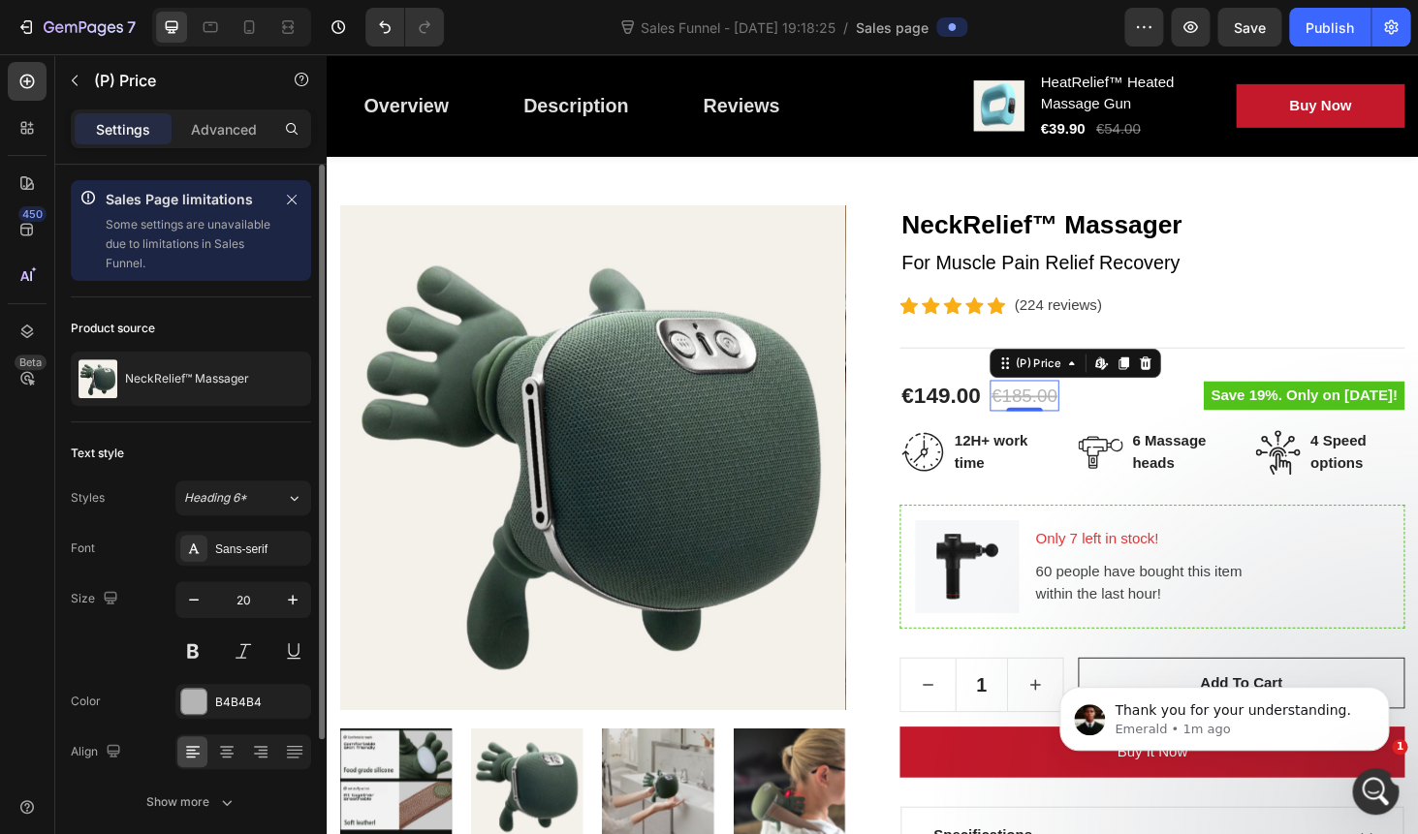
click at [63, 552] on div "Sales Page limitations Some settings are unavailable due to limitations in Sale…" at bounding box center [190, 621] width 271 height 913
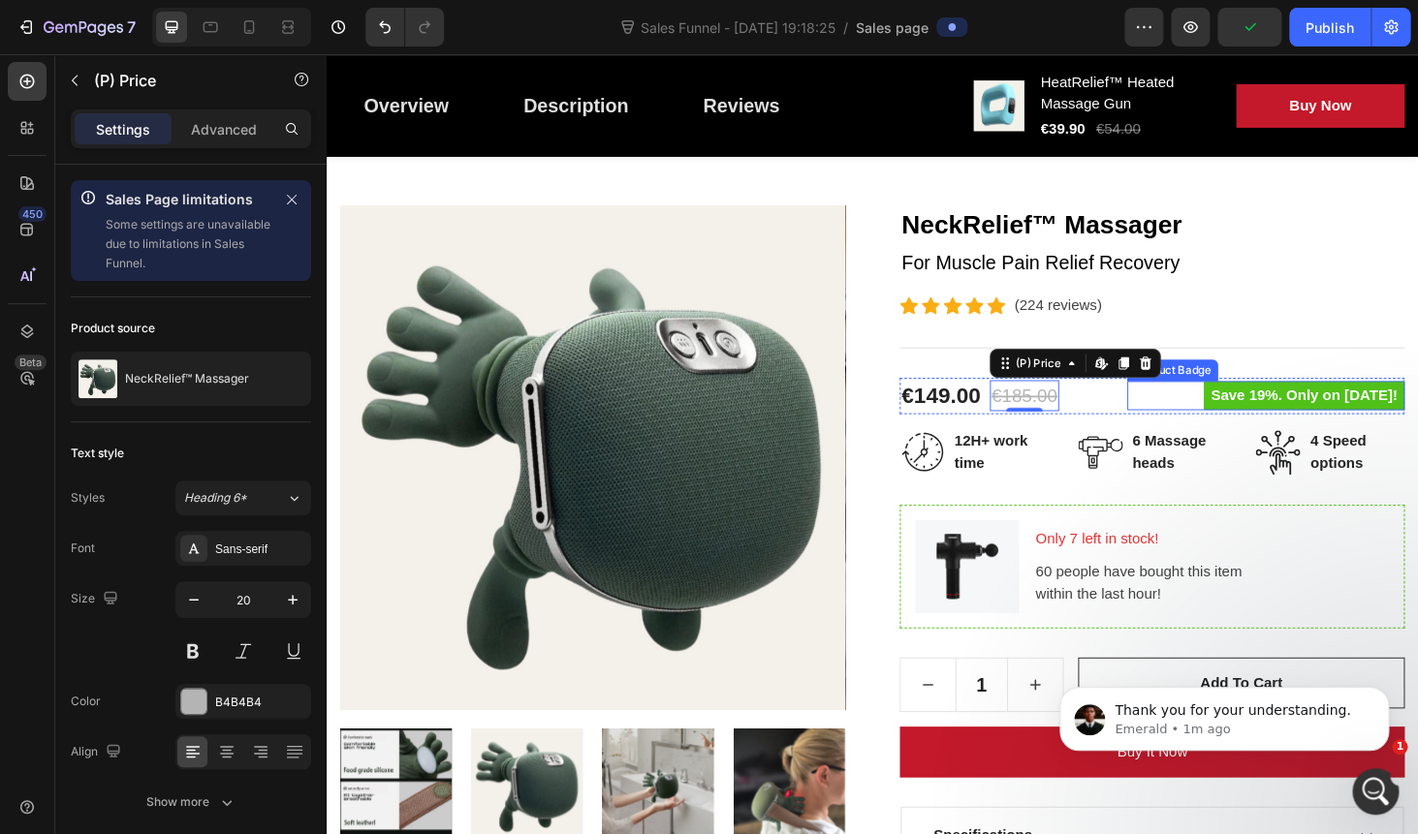
click at [1261, 417] on pre "Save 19%. Only on [DATE]!" at bounding box center [1368, 417] width 214 height 31
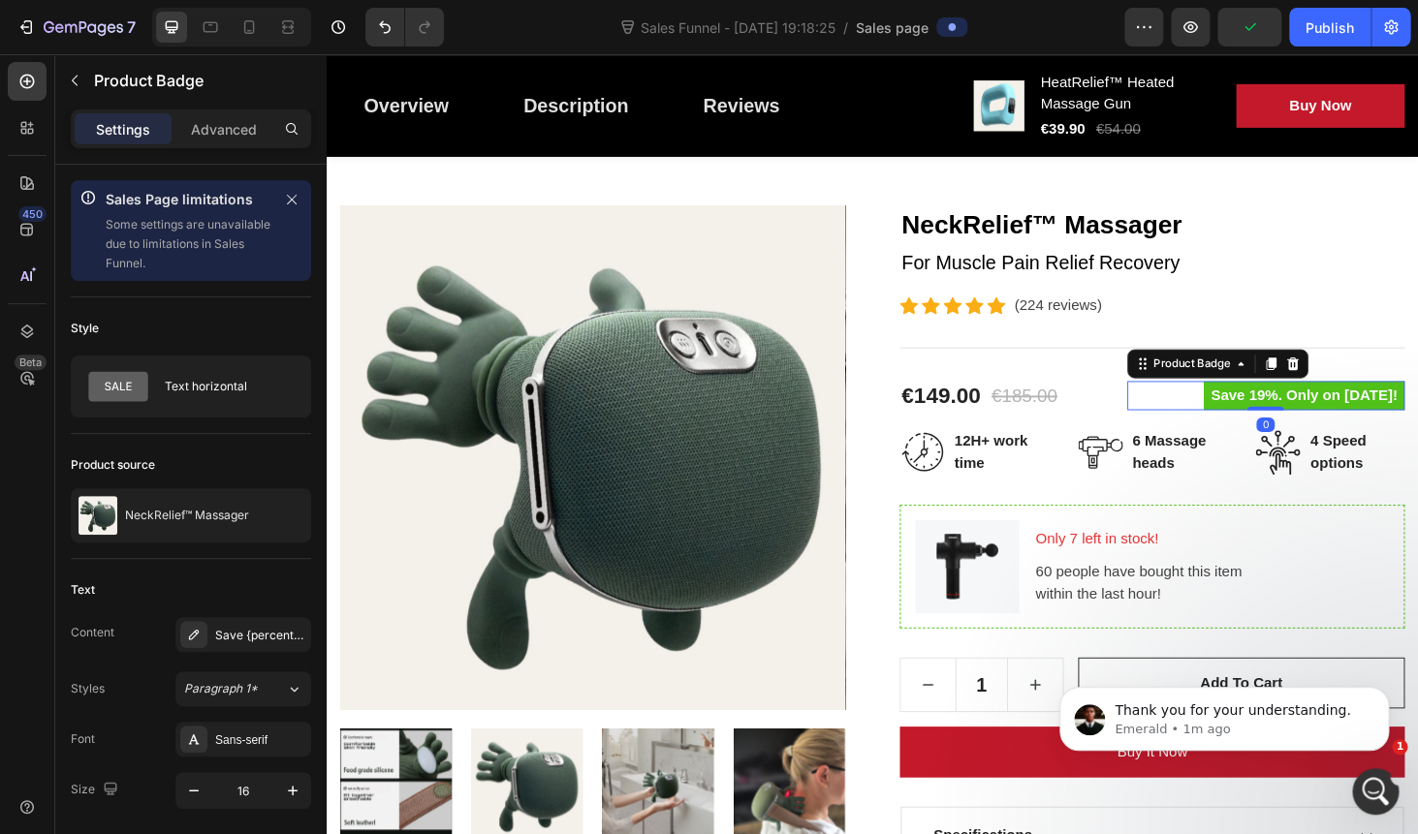
click at [1261, 417] on pre "Save 19%. Only on [DATE]!" at bounding box center [1368, 417] width 214 height 31
click at [1275, 416] on pre "Save 19%. Only on [DATE]!" at bounding box center [1368, 417] width 214 height 31
click at [1282, 422] on pre "Save 19%. Only on [DATE]!" at bounding box center [1368, 417] width 214 height 31
click at [1282, 422] on pre "Save 19%. Only on Mother's Day!" at bounding box center [1368, 417] width 214 height 31
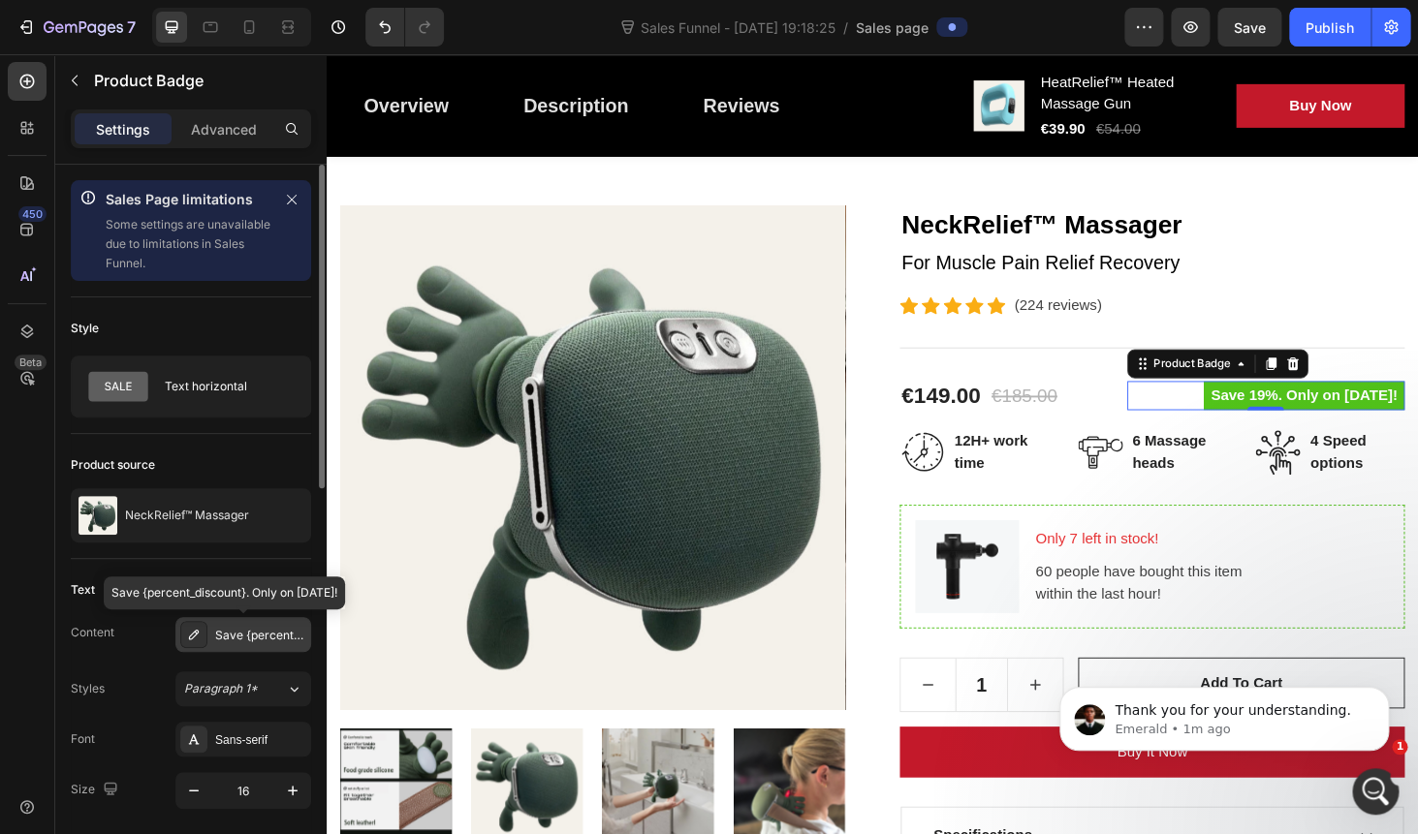
click at [231, 636] on div "Save {percent_discount}. Only on Mother's Day!" at bounding box center [260, 635] width 91 height 17
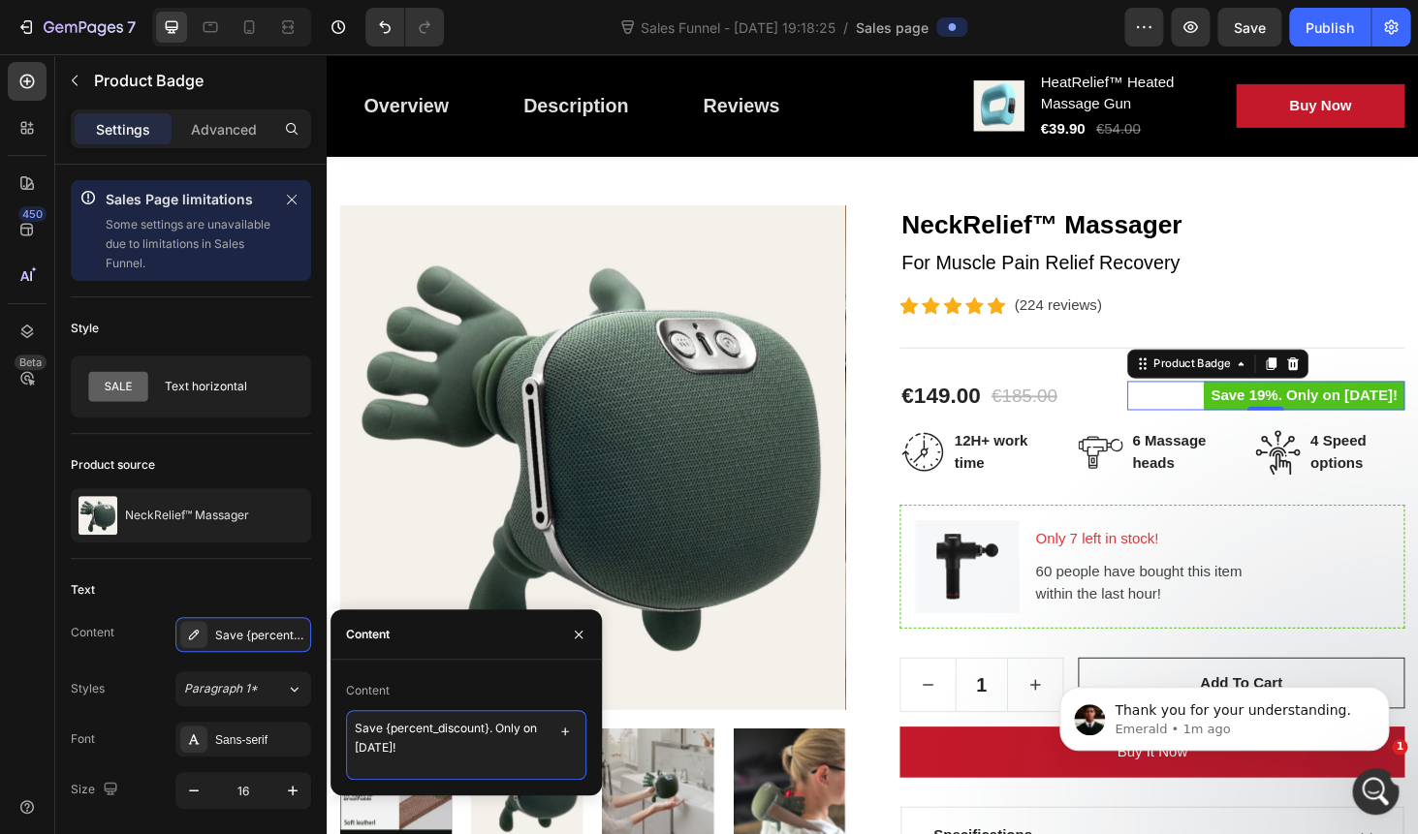
drag, startPoint x: 528, startPoint y: 729, endPoint x: 541, endPoint y: 741, distance: 17.8
click at [541, 741] on textarea "Save {percent_discount}. Only on Mother's Day!" at bounding box center [466, 745] width 240 height 70
type textarea "Save {percent_discount}. Only today!"
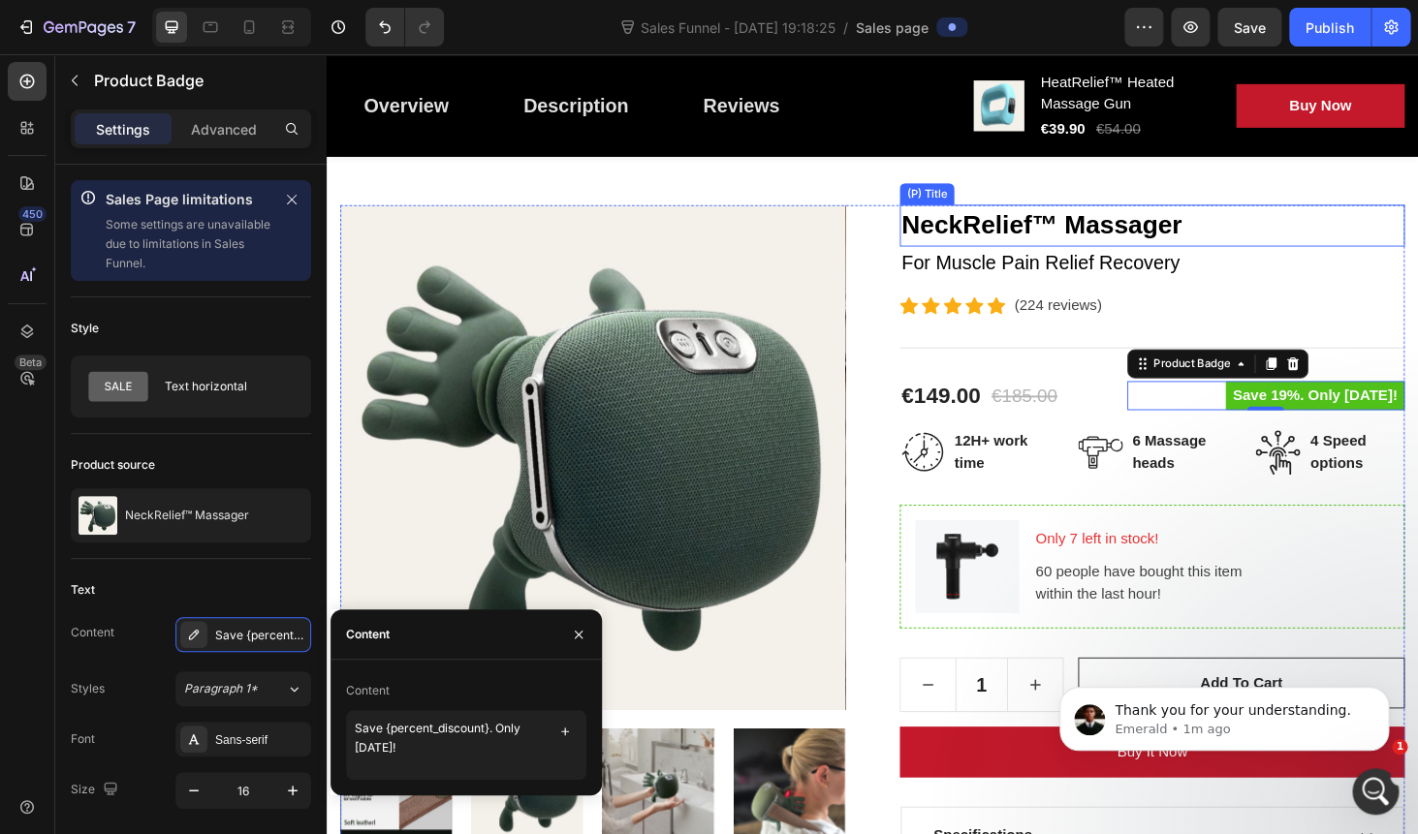
click at [1123, 245] on h2 "NeckRelief™ Massager" at bounding box center [1206, 236] width 538 height 45
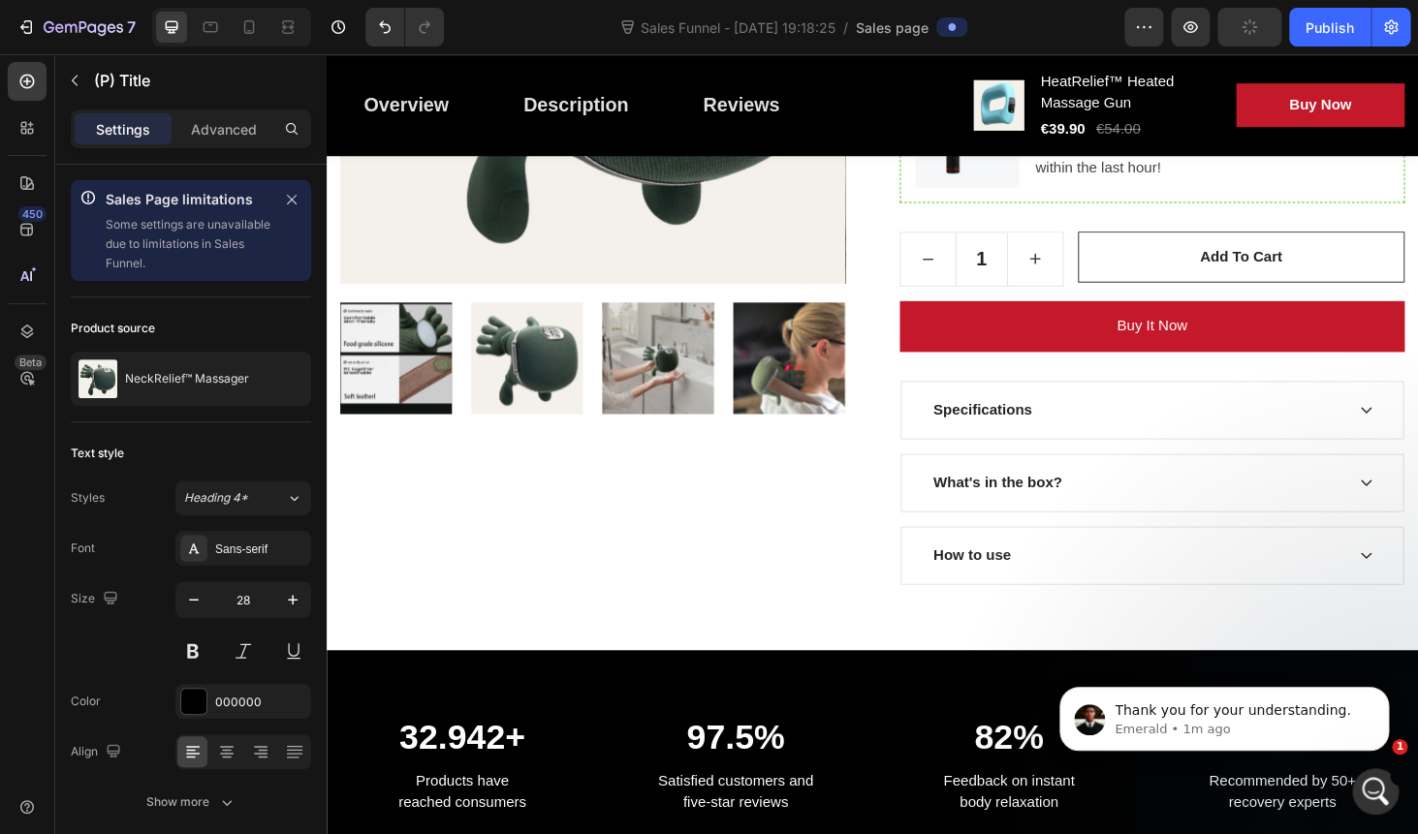
scroll to position [636, 0]
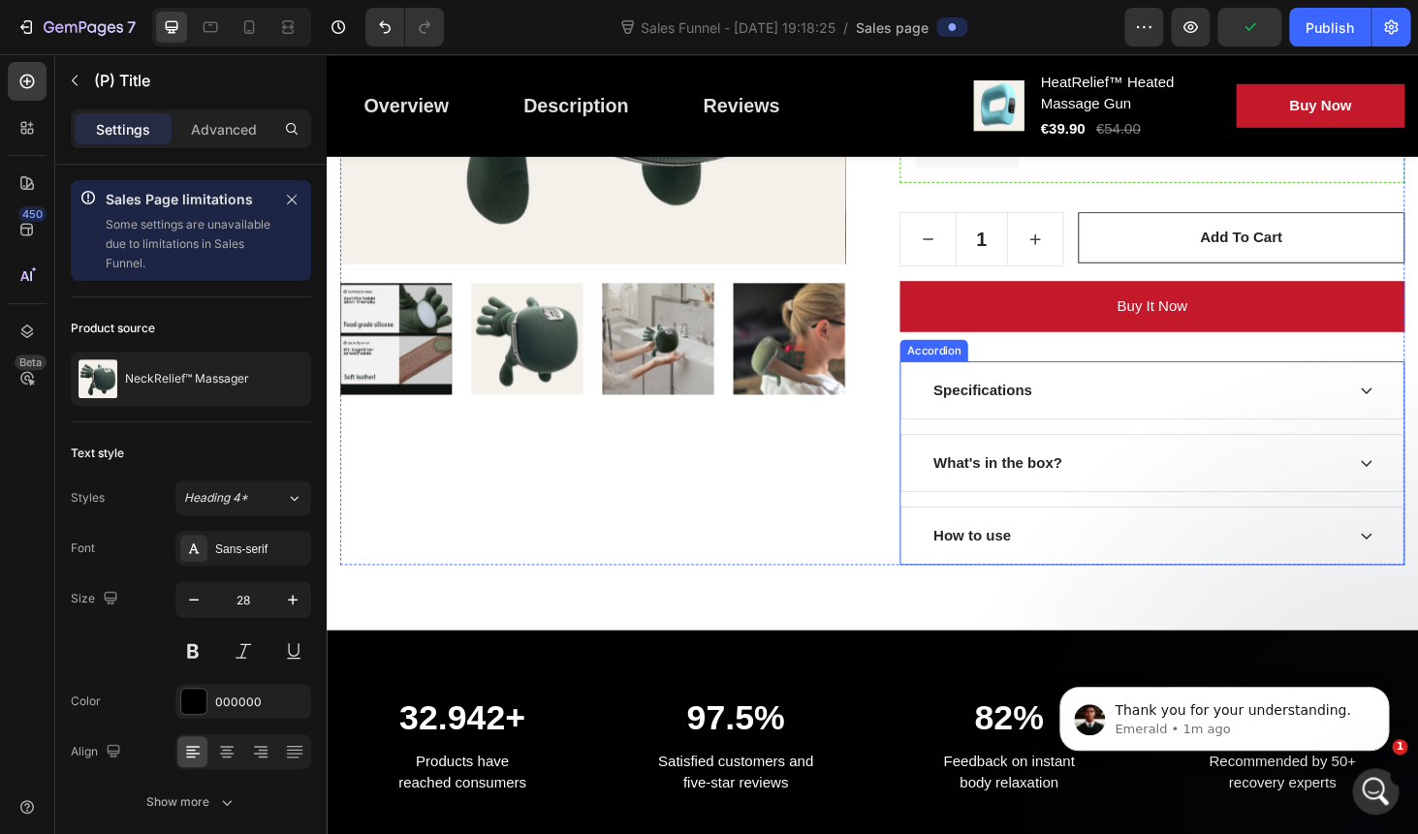
click at [1200, 386] on div "Specifications" at bounding box center [1206, 412] width 534 height 60
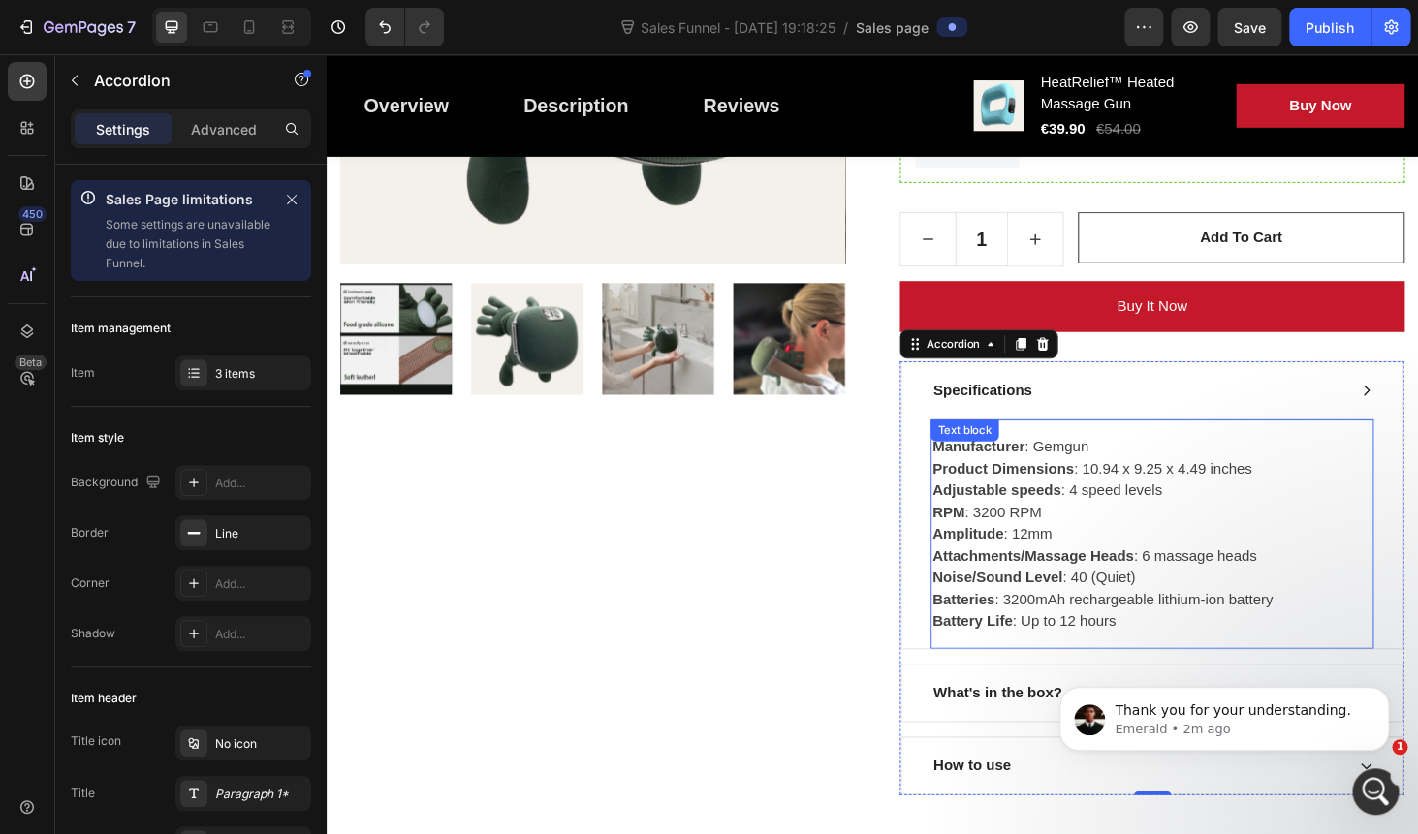
click at [1066, 532] on p "Manufacturer : Gemgun Product Dimensions : 10.94 x 9.25 x 4.49 inches Adjustabl…" at bounding box center [1206, 564] width 468 height 209
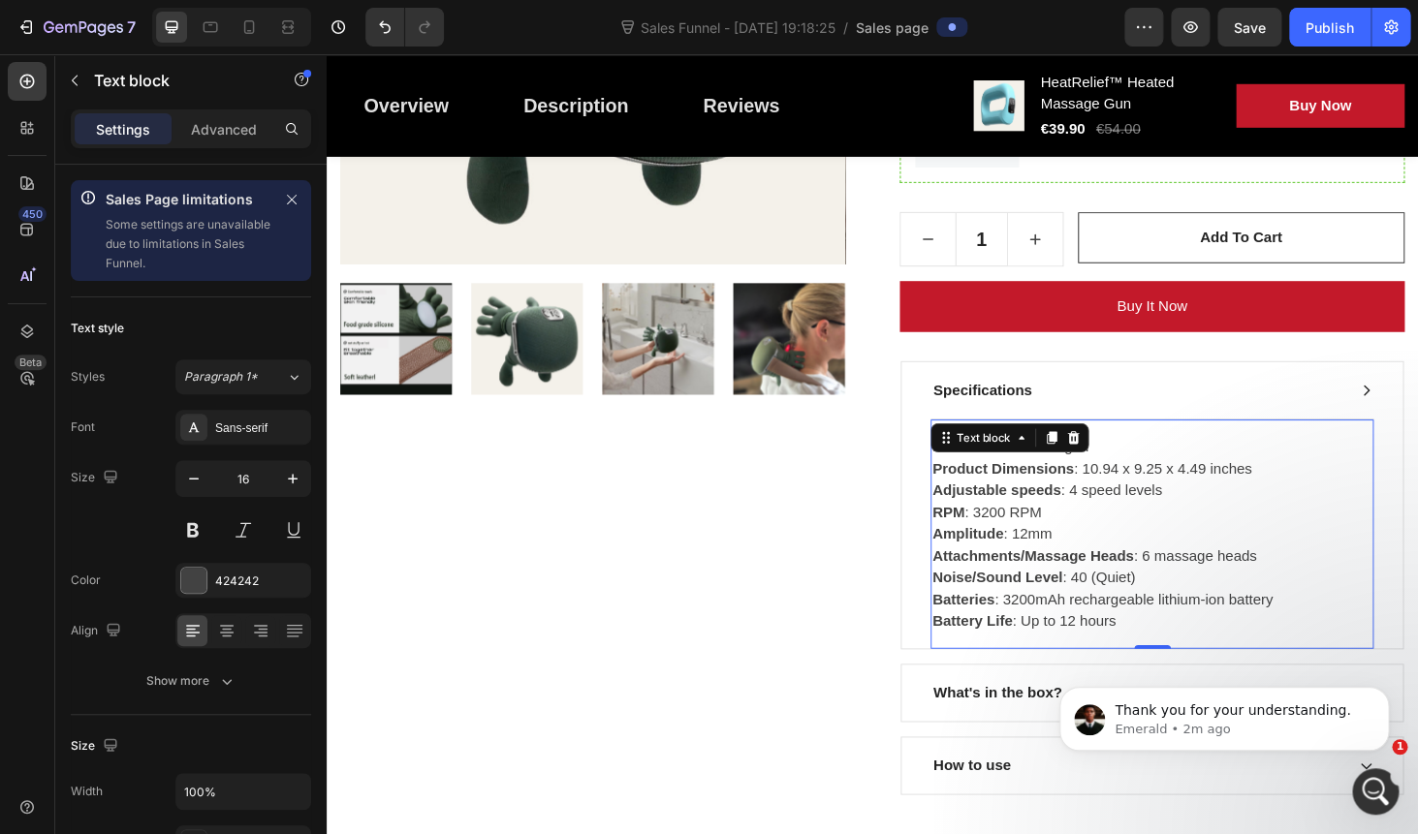
click at [1066, 532] on p "Manufacturer : Gemgun Product Dimensions : 10.94 x 9.25 x 4.49 inches Adjustabl…" at bounding box center [1206, 564] width 468 height 209
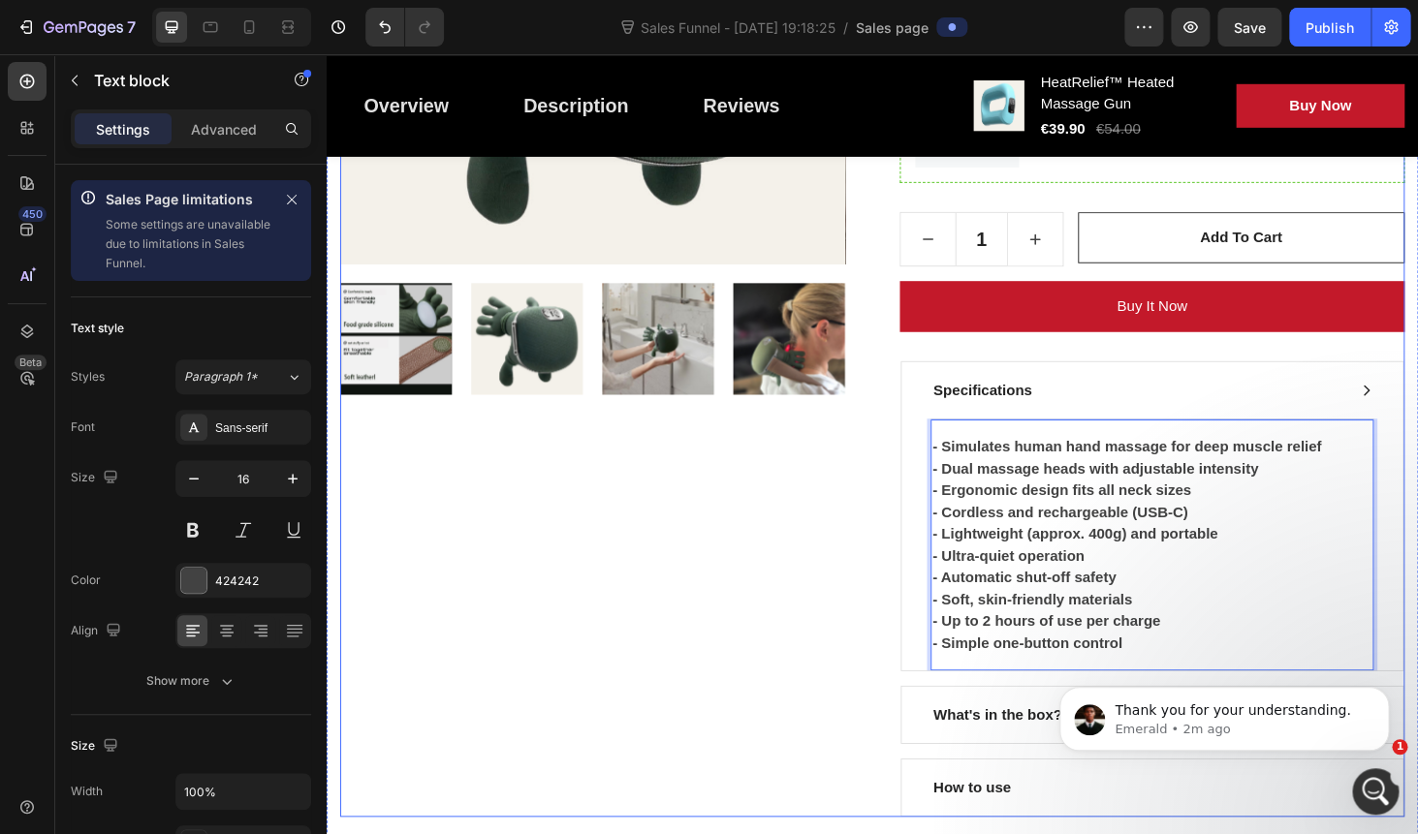
click at [799, 565] on div "Product Images" at bounding box center [610, 303] width 538 height 1128
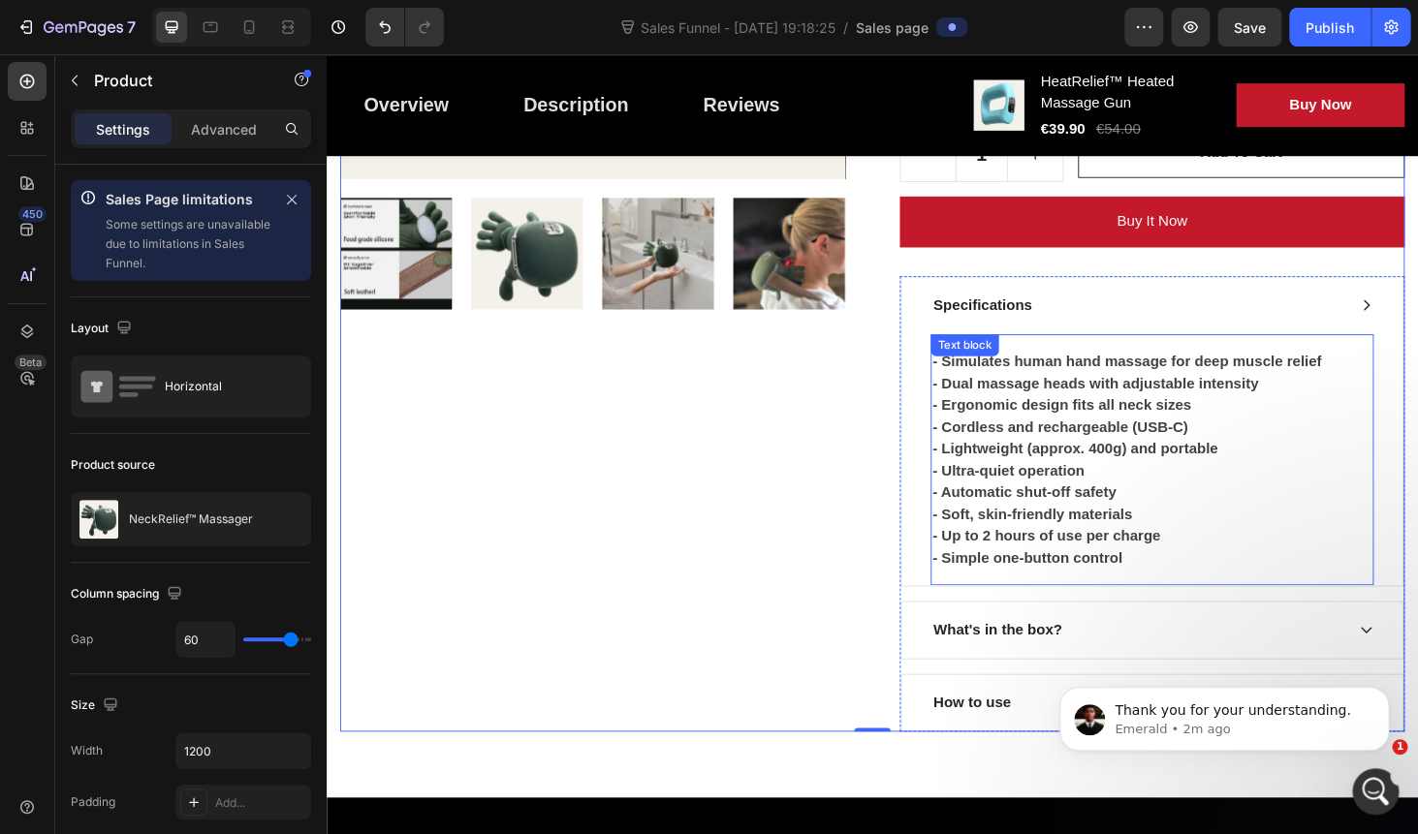
scroll to position [813, 0]
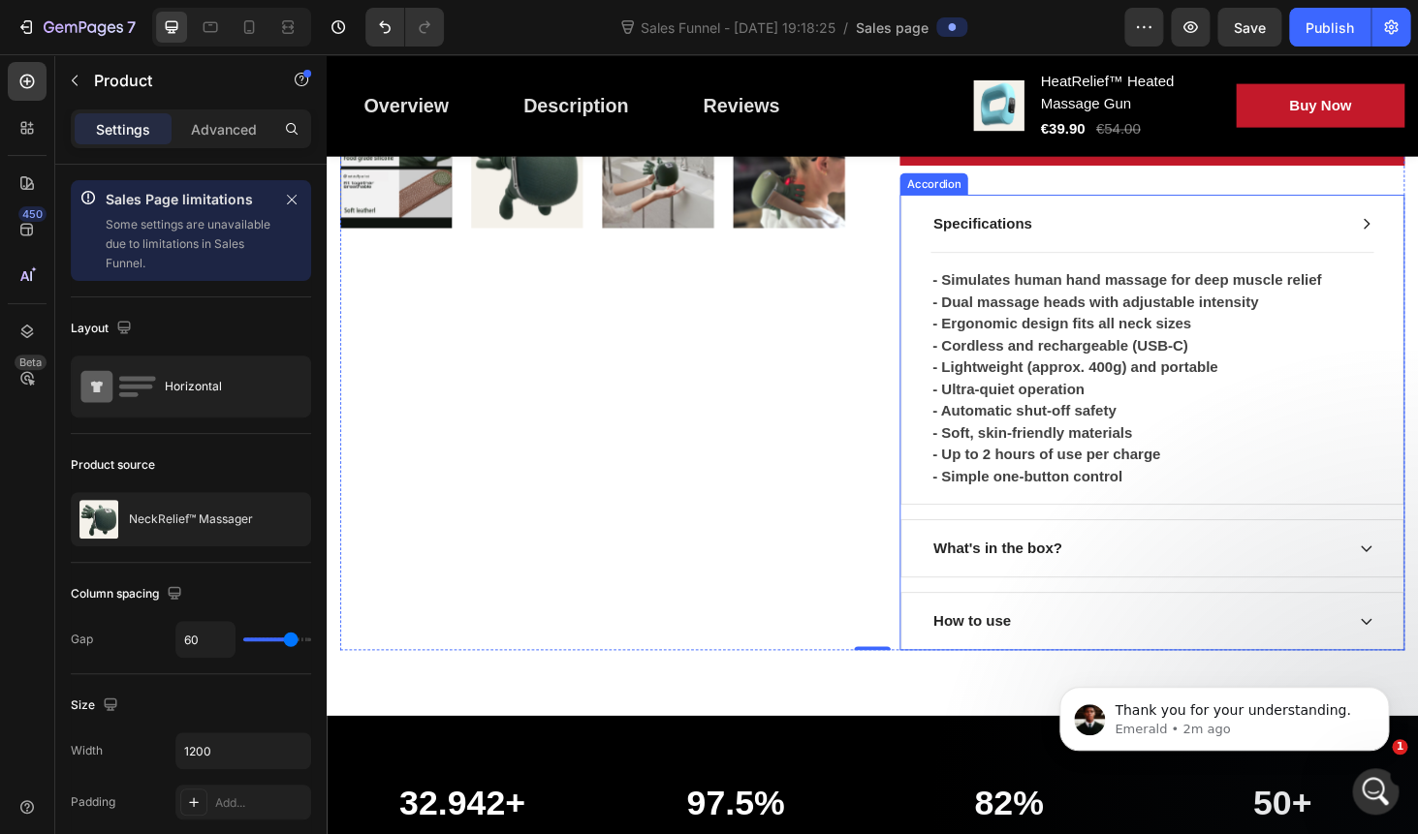
click at [1063, 578] on div "What's in the box?" at bounding box center [1041, 580] width 143 height 29
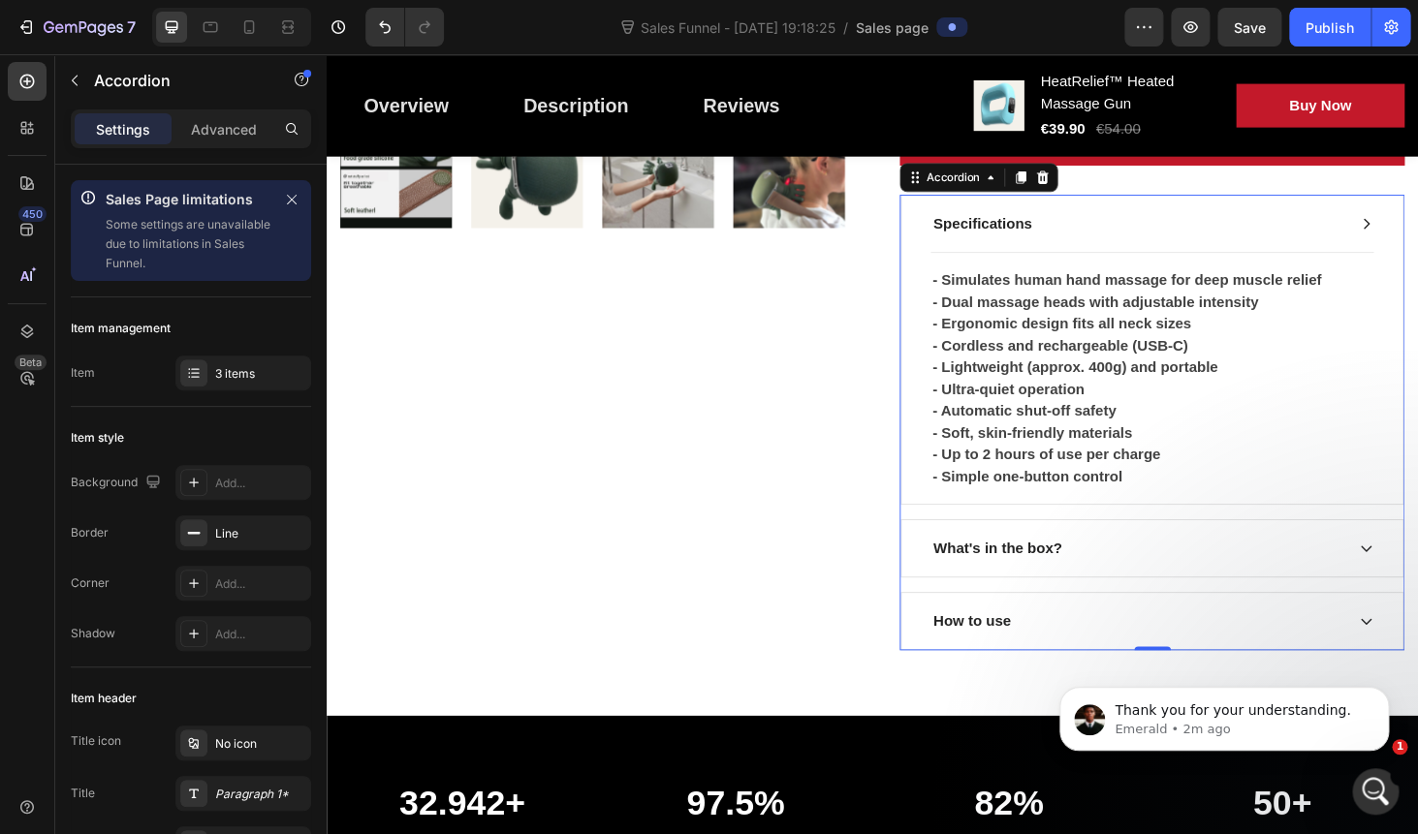
click at [1144, 575] on div "What's in the box?" at bounding box center [1190, 580] width 441 height 29
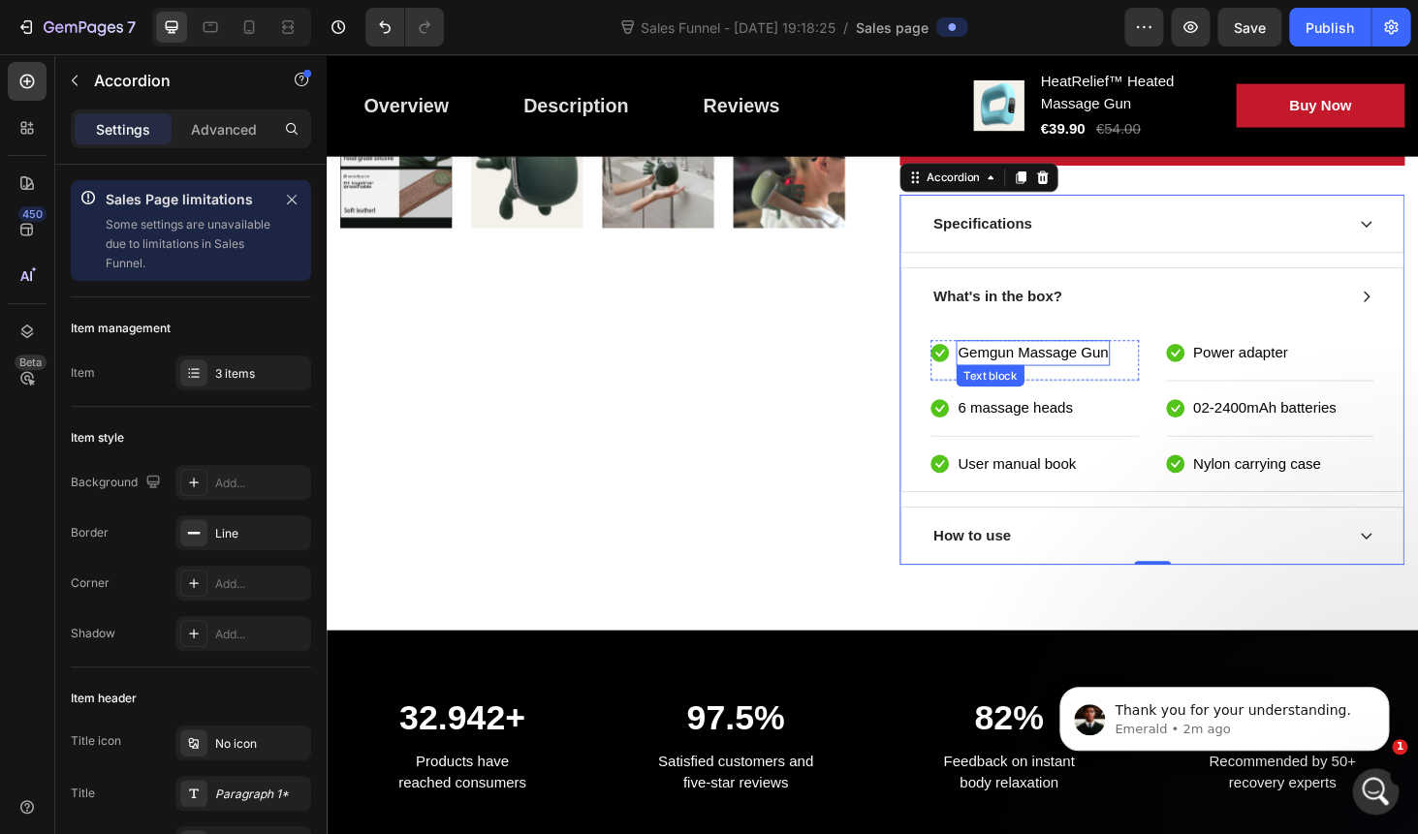
click at [1041, 370] on p "Gemgun Massage Gun" at bounding box center [1079, 371] width 160 height 23
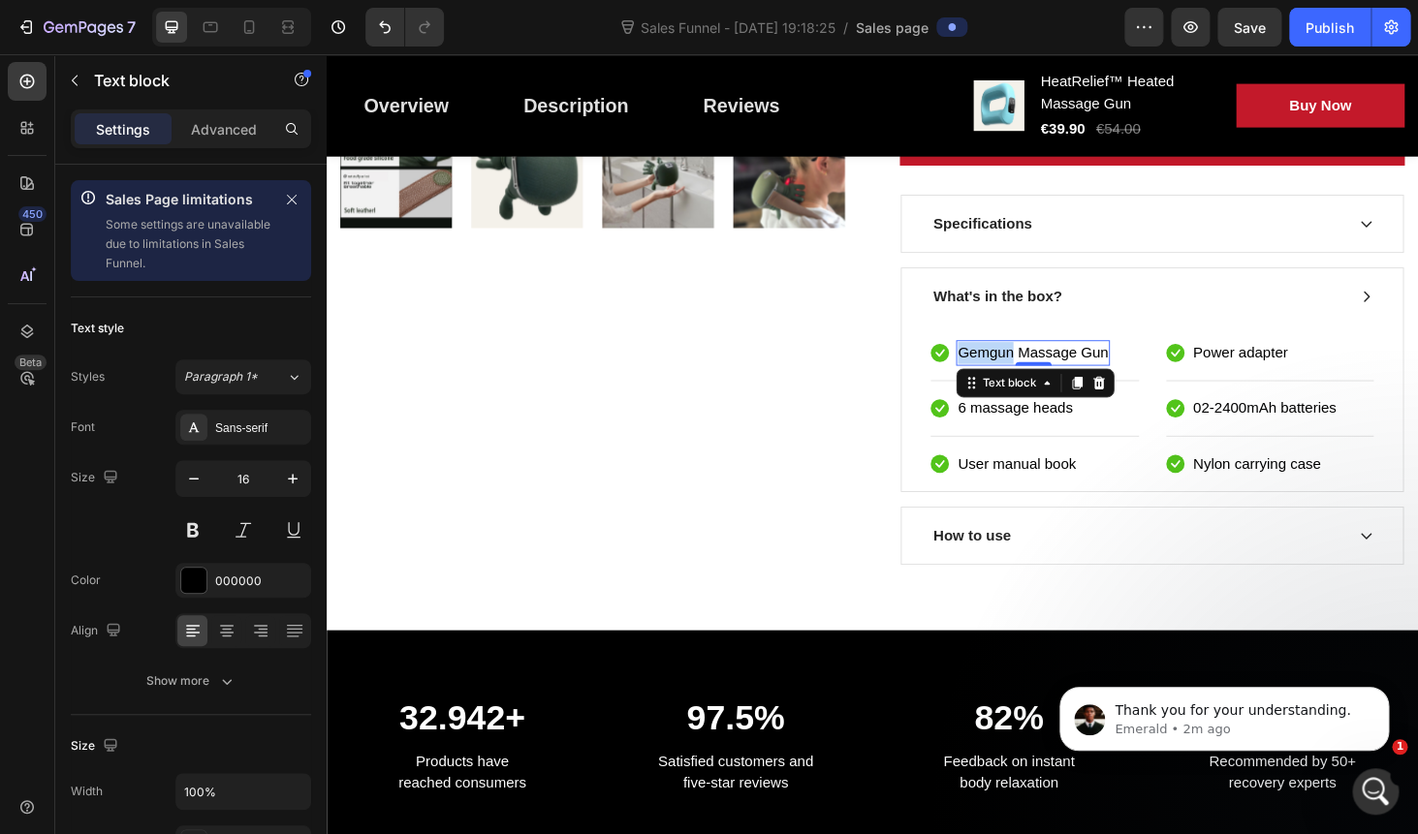
click at [1041, 370] on p "Gemgun Massage Gun" at bounding box center [1079, 371] width 160 height 23
click at [1154, 426] on div "Icon 6 massage heads Text block Row" at bounding box center [1081, 440] width 222 height 44
click at [1049, 424] on div "6 massage heads Text block 0" at bounding box center [1060, 431] width 126 height 27
click at [1049, 424] on p "6 massage heads" at bounding box center [1060, 431] width 122 height 23
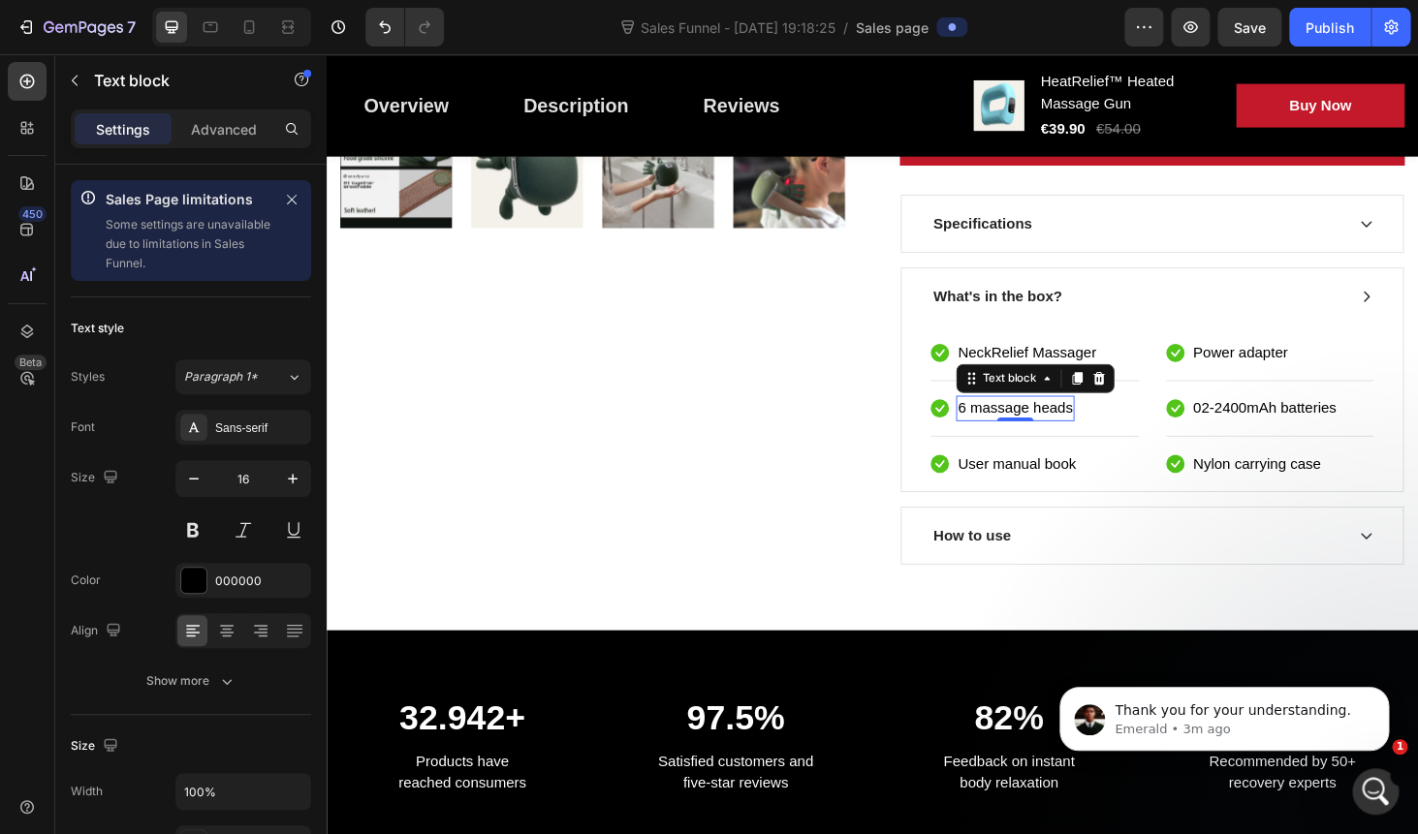
click at [1049, 424] on p "6 massage heads" at bounding box center [1060, 431] width 122 height 23
click at [1320, 374] on p "Power adapter" at bounding box center [1300, 371] width 101 height 23
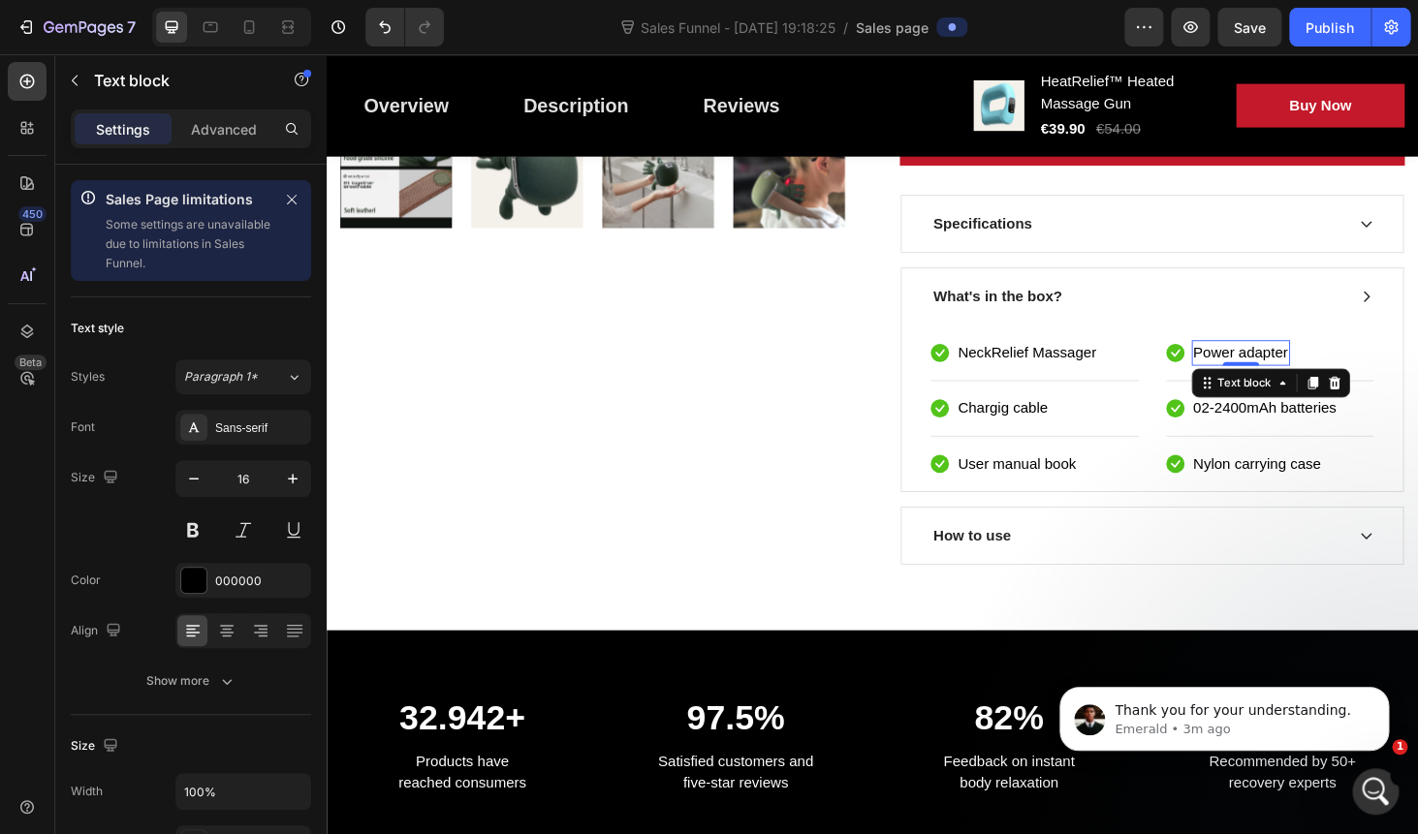
click at [1320, 374] on p "Power adapter" at bounding box center [1300, 371] width 101 height 23
click at [1017, 438] on p "Chargig cable" at bounding box center [1047, 431] width 96 height 23
click at [1021, 430] on p "Chargig cable" at bounding box center [1047, 431] width 96 height 23
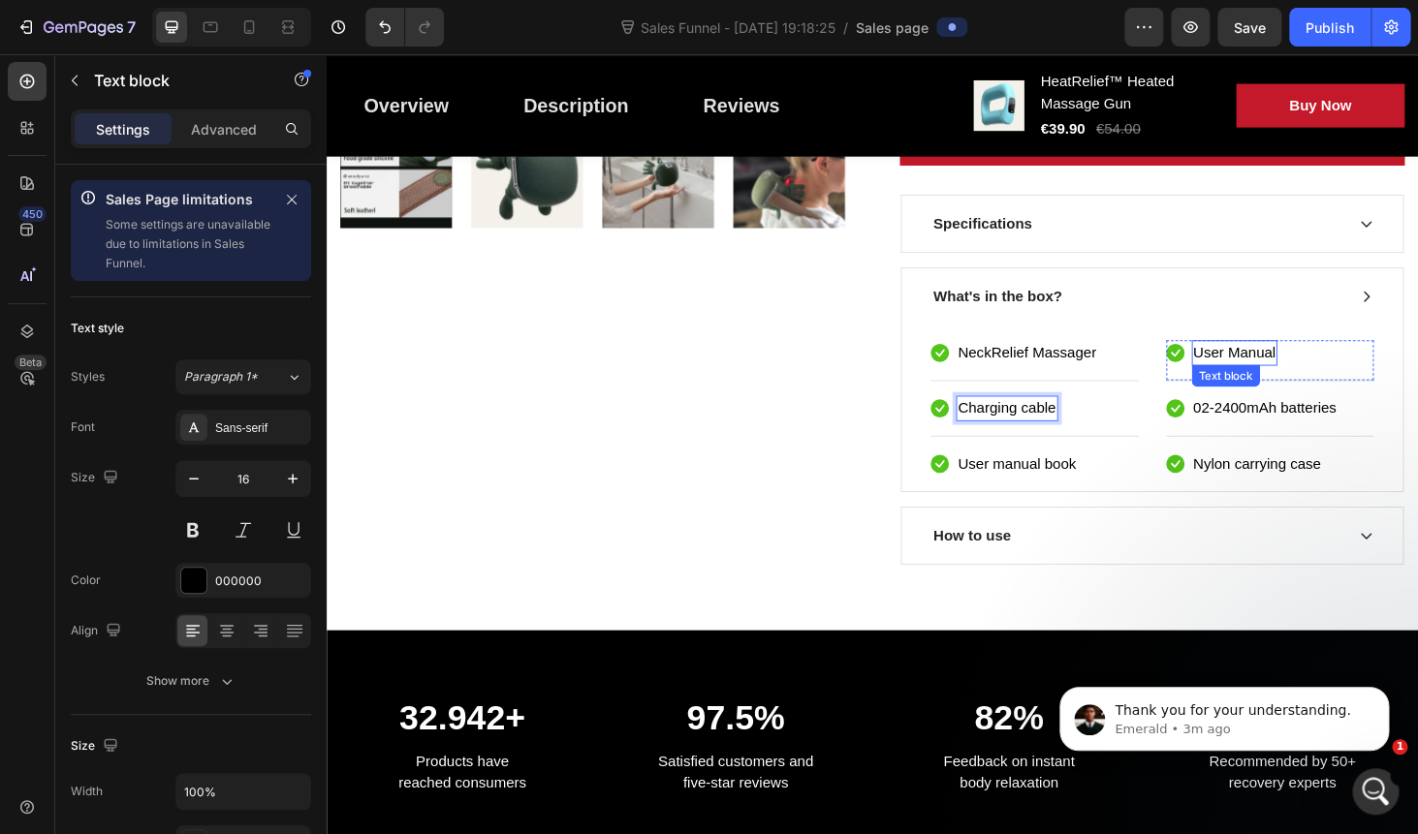
click at [1308, 368] on p "User Manual" at bounding box center [1294, 371] width 88 height 23
click at [1300, 368] on p "User Manual" at bounding box center [1294, 371] width 88 height 23
click at [1299, 436] on p "02-2400mAh batteries" at bounding box center [1326, 431] width 152 height 23
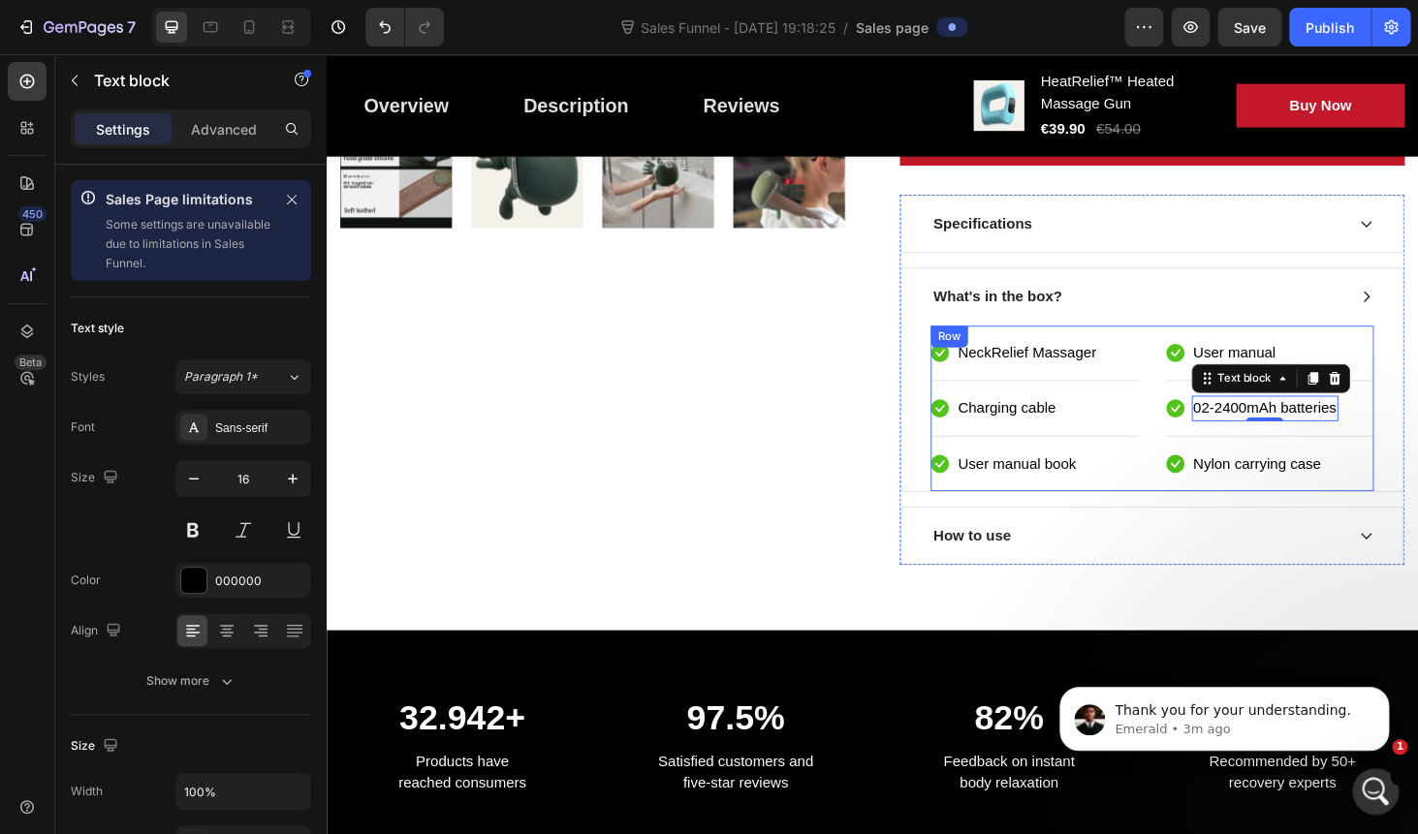
click at [1210, 423] on div "Icon NeckRelief Massager Text block Row Icon Charging cable Text block Row Icon…" at bounding box center [1206, 430] width 472 height 177
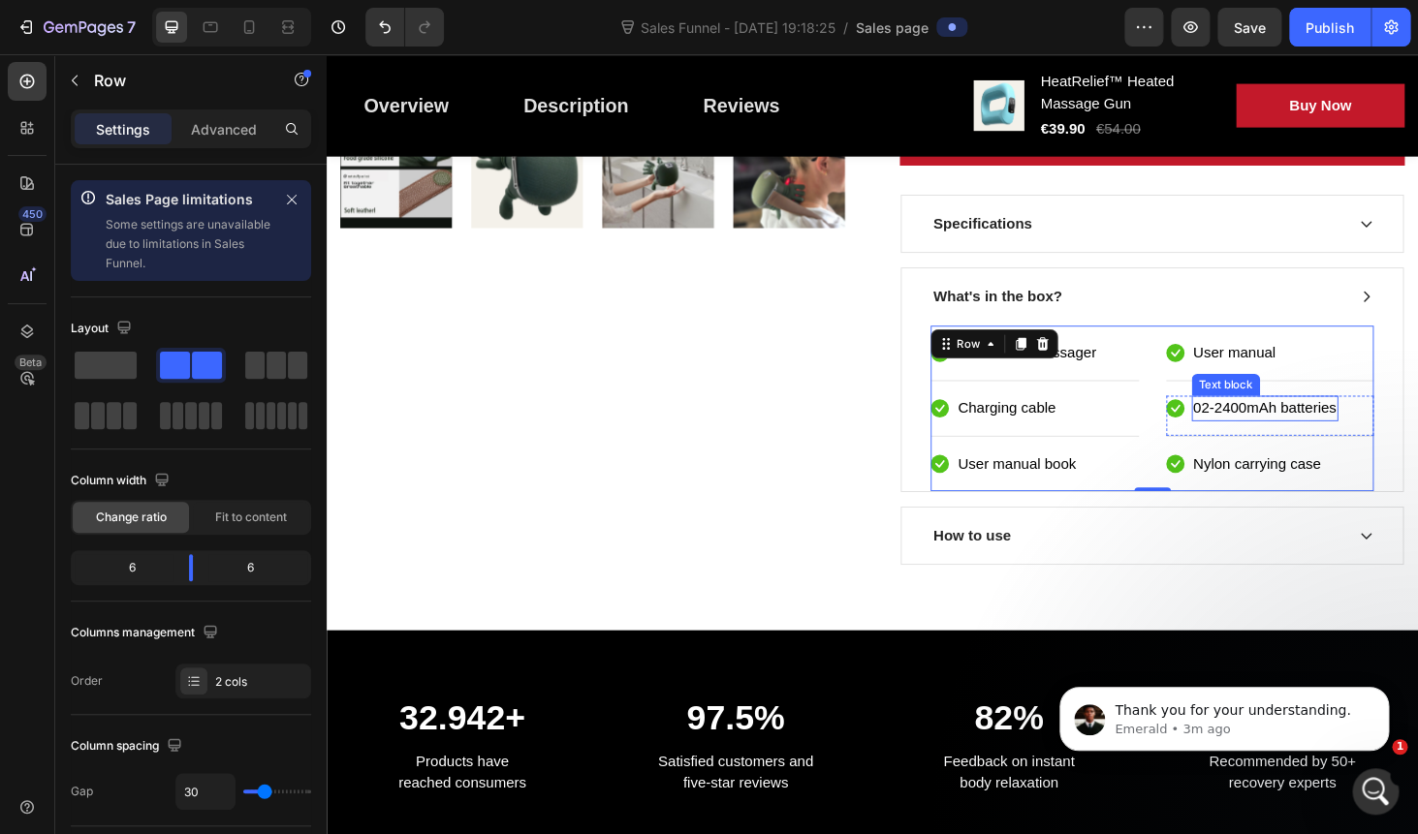
click at [1270, 420] on p "02-2400mAh batteries" at bounding box center [1326, 431] width 152 height 23
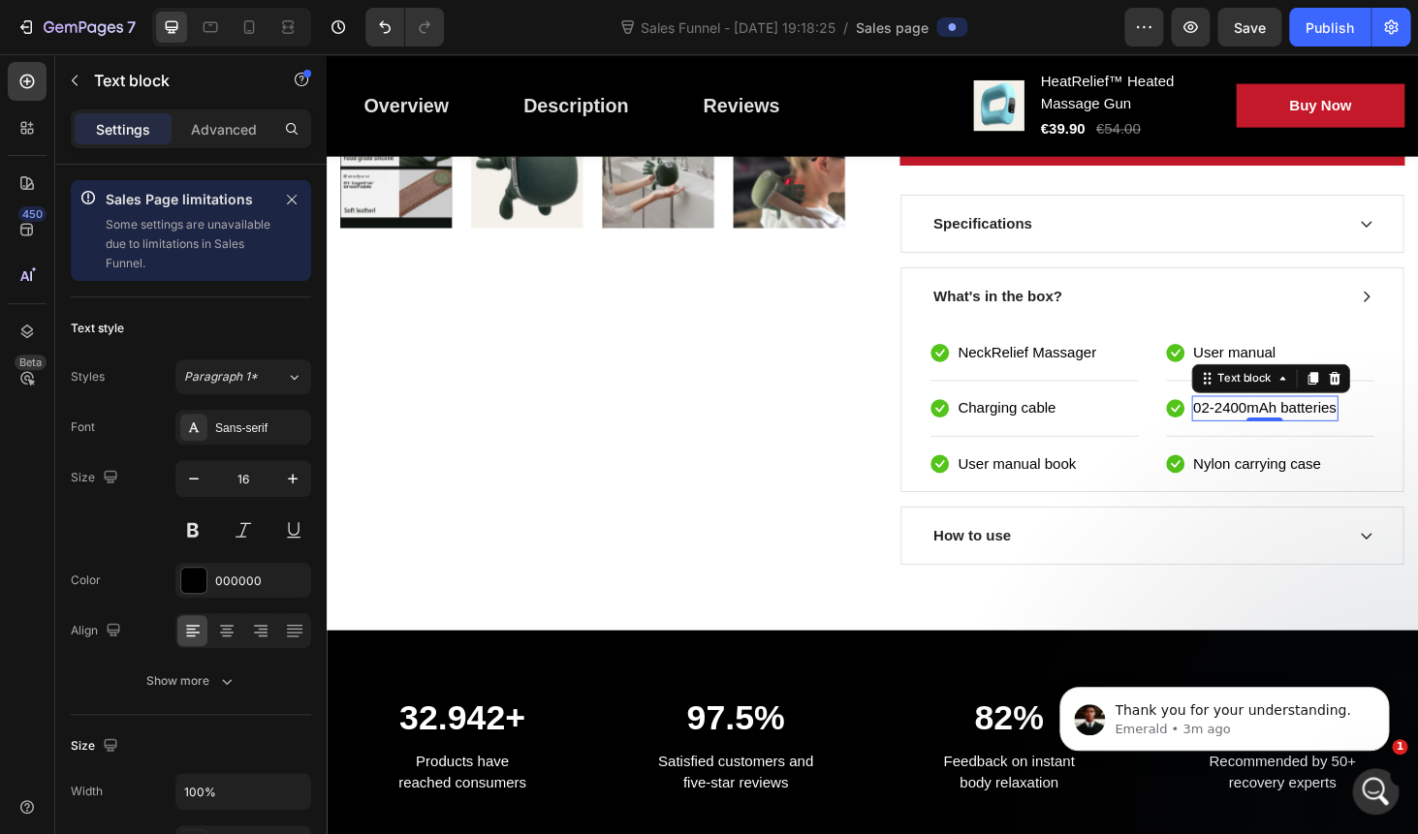
click at [1331, 420] on p "02-2400mAh batteries" at bounding box center [1326, 431] width 152 height 23
click at [1417, 428] on div "Icon 02-2400mAh batteries Text block 0 Row" at bounding box center [1332, 440] width 222 height 44
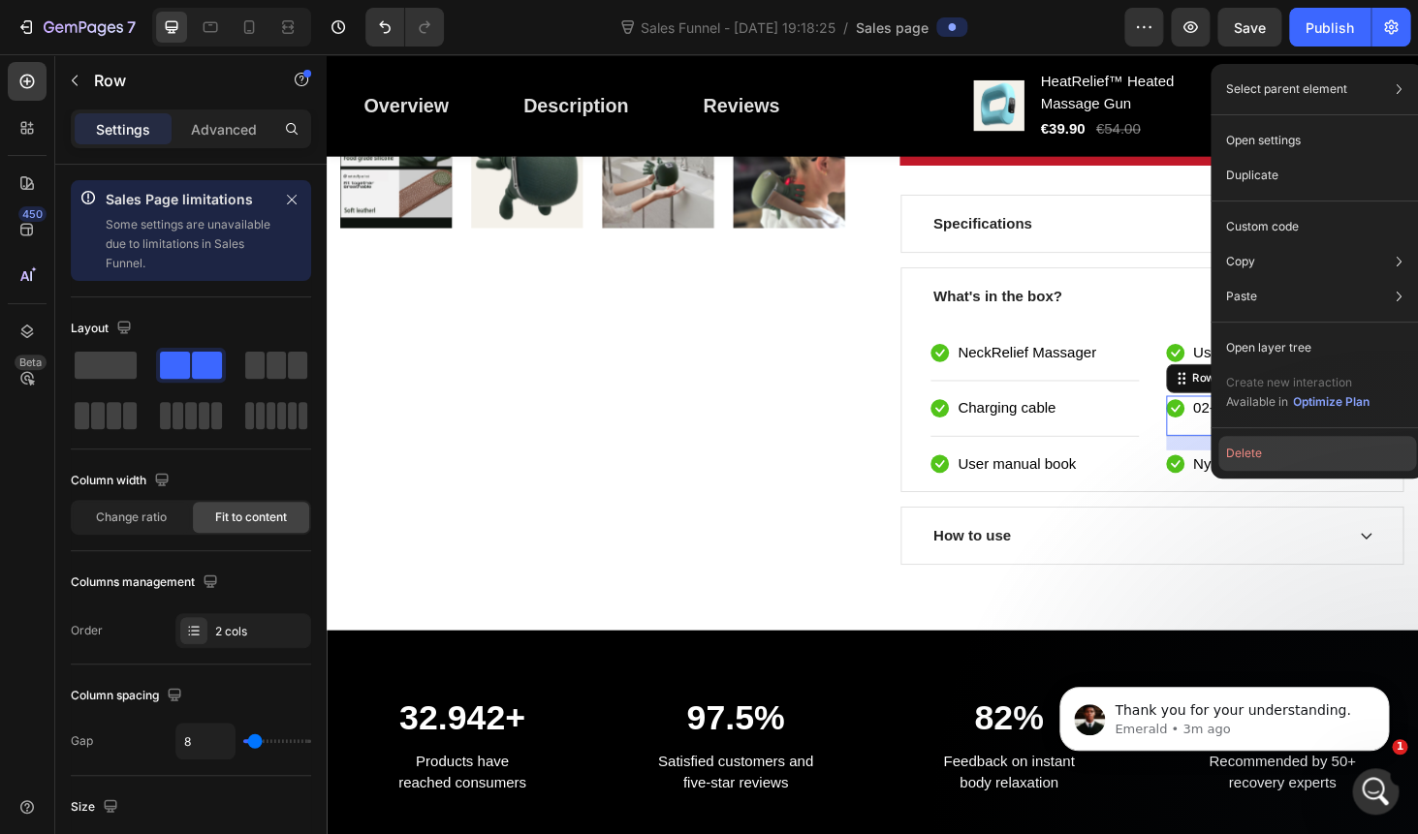
click at [1296, 446] on button "Delete" at bounding box center [1317, 453] width 198 height 35
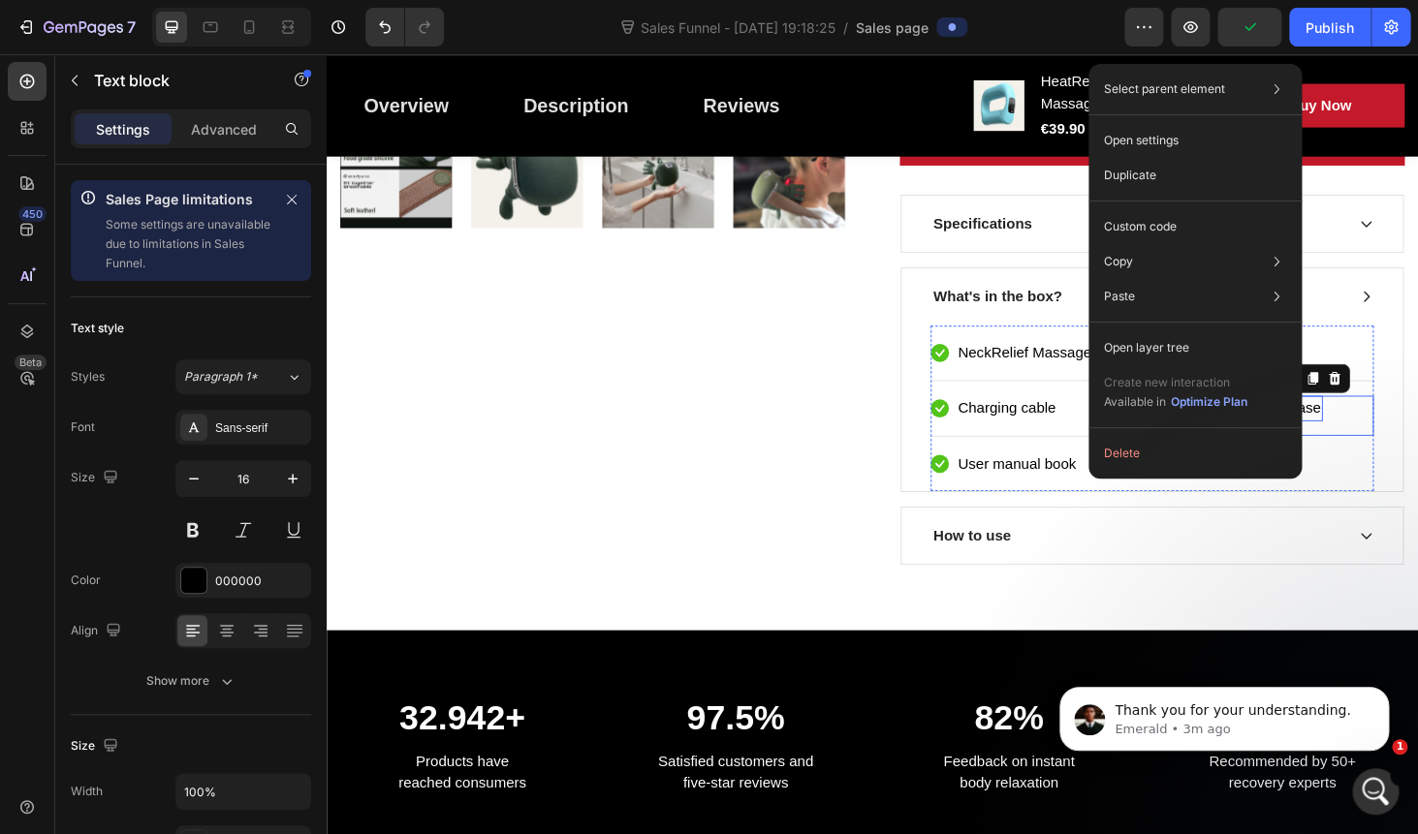
click at [1410, 436] on div "Icon Nylon carrying case Text block 0 Row" at bounding box center [1332, 439] width 222 height 43
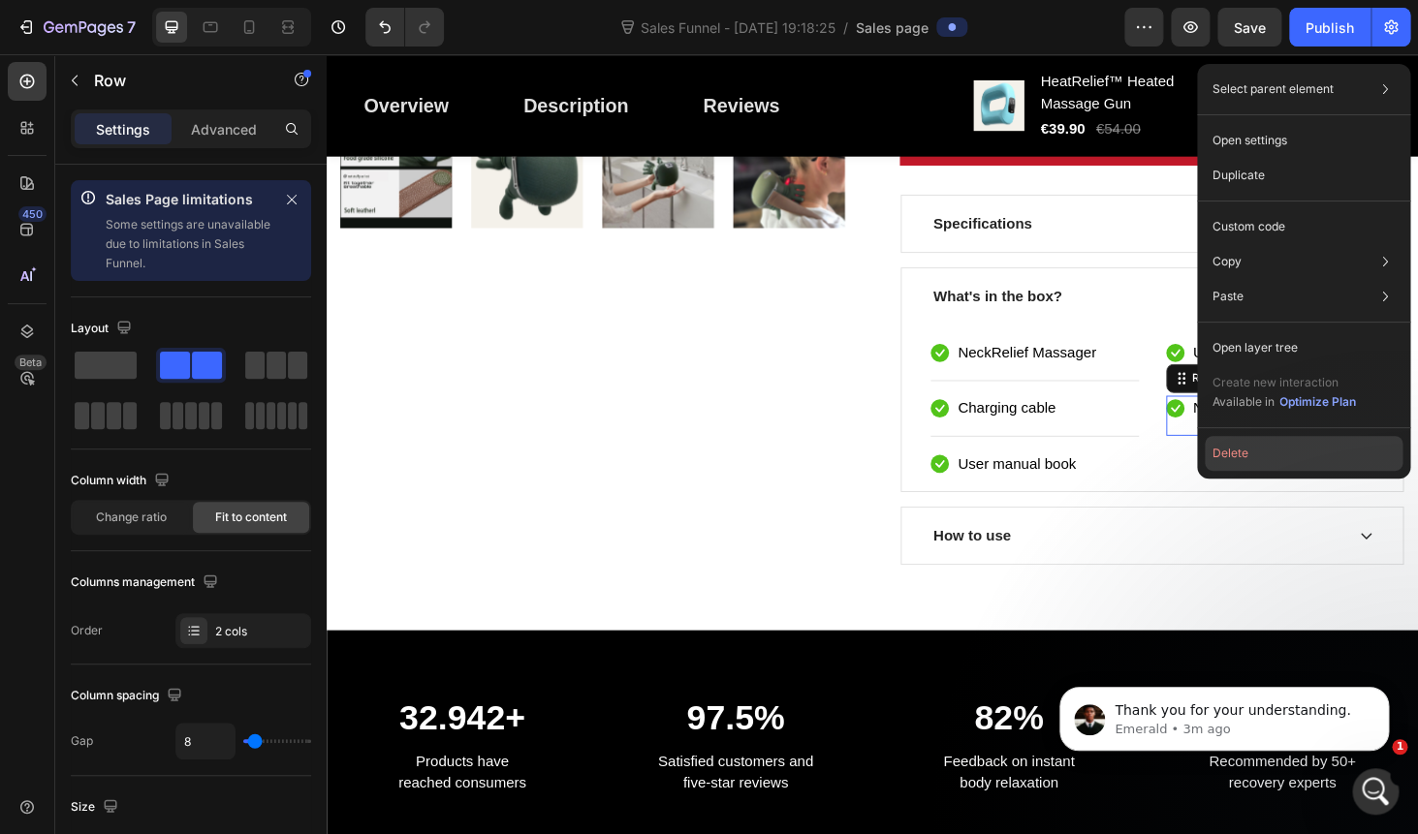
drag, startPoint x: 1284, startPoint y: 450, endPoint x: 1008, endPoint y: 423, distance: 277.4
click at [1284, 450] on button "Delete" at bounding box center [1303, 453] width 198 height 35
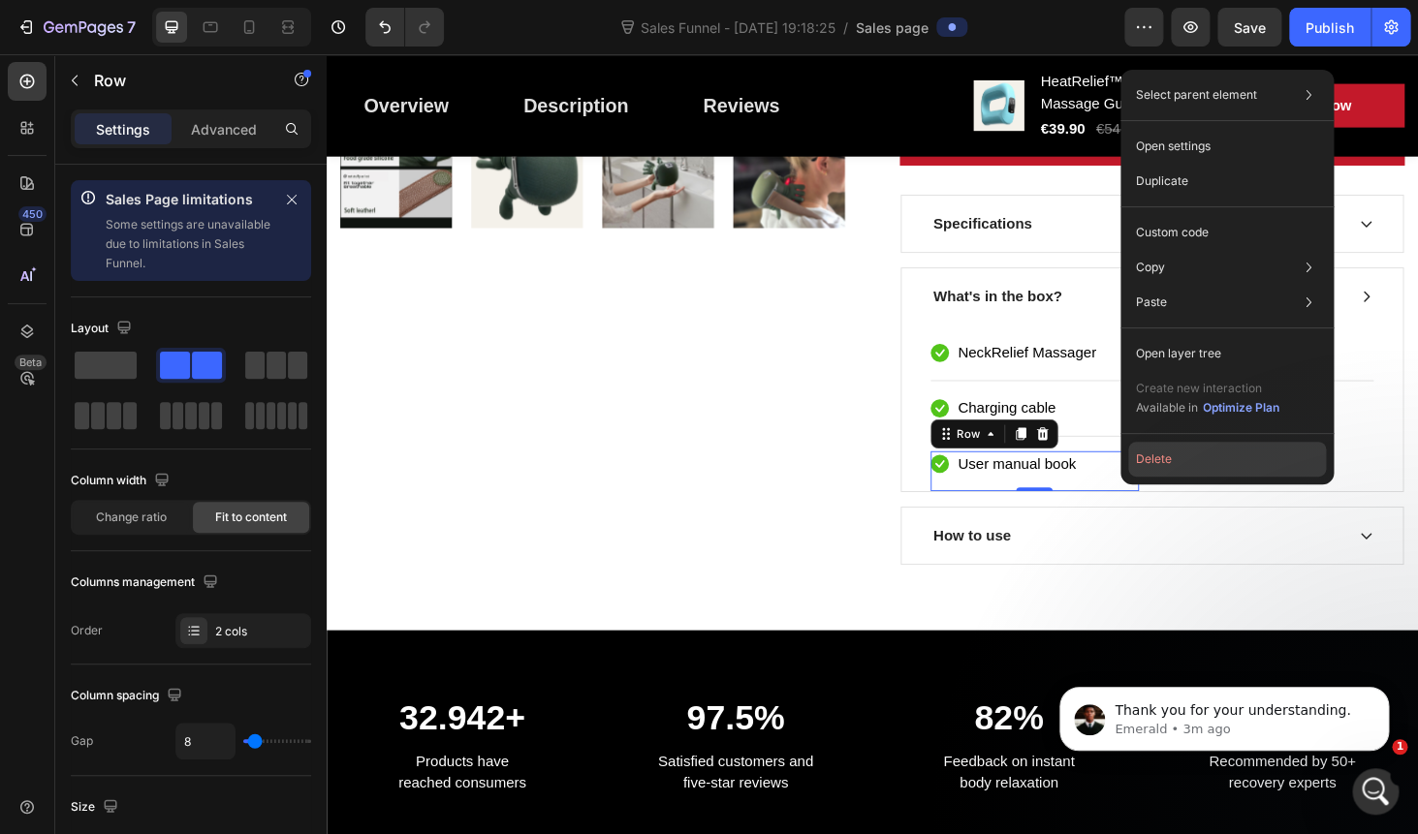
click at [1150, 456] on button "Delete" at bounding box center [1227, 459] width 198 height 35
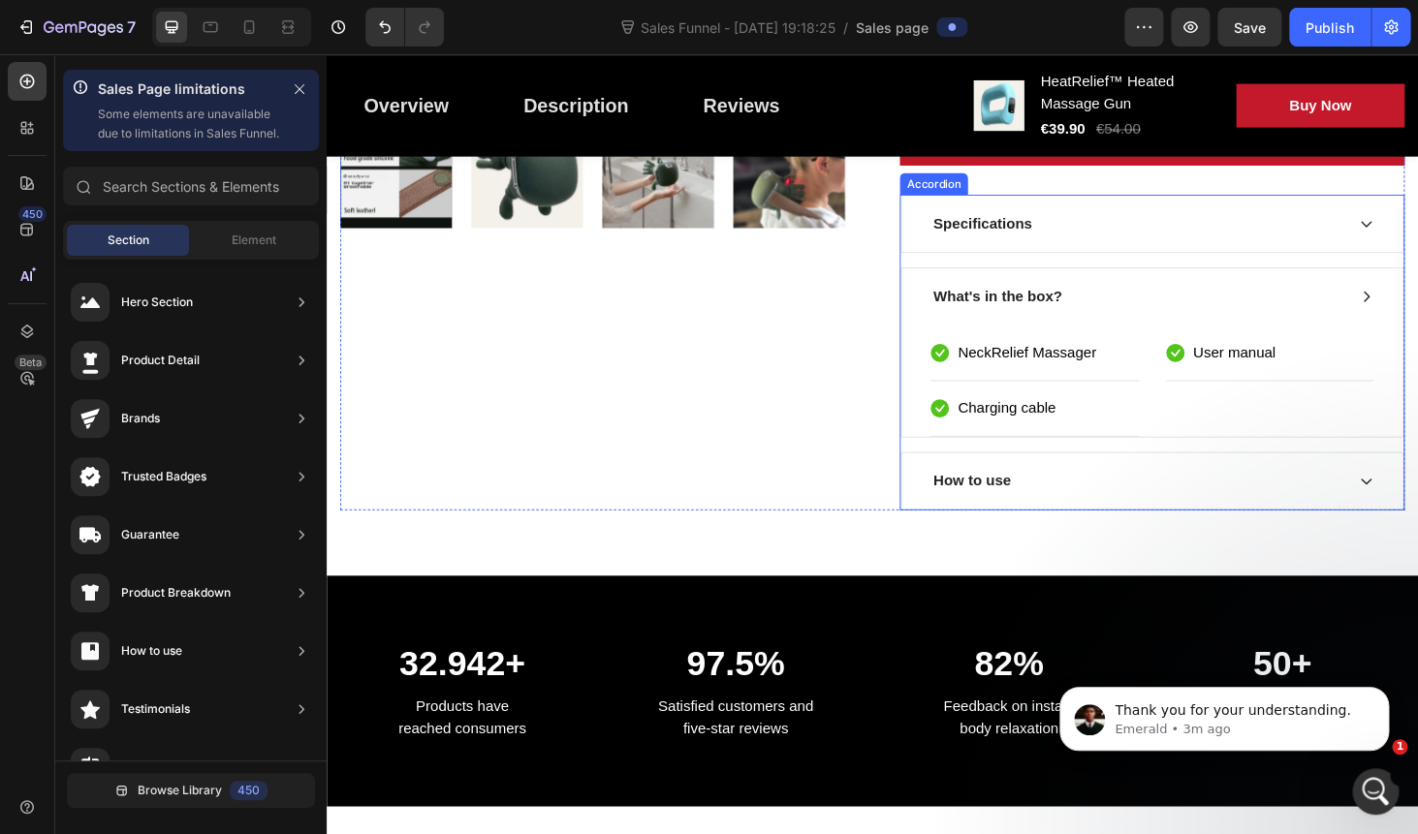
click at [1082, 510] on div "How to use" at bounding box center [1190, 508] width 441 height 29
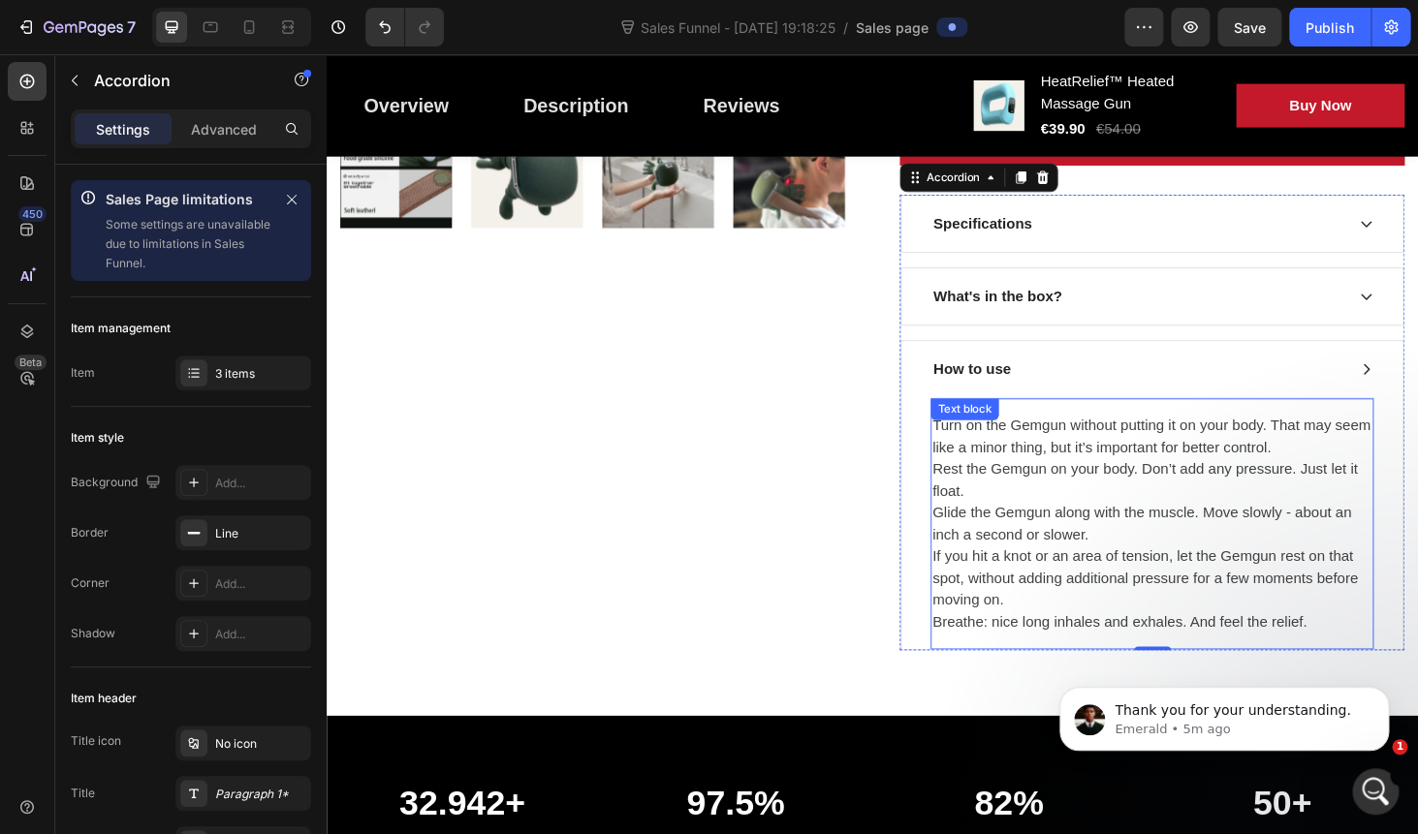
click at [1081, 499] on p "Turn on the Gemgun without putting it on your body. That may seem like a minor …" at bounding box center [1206, 554] width 468 height 233
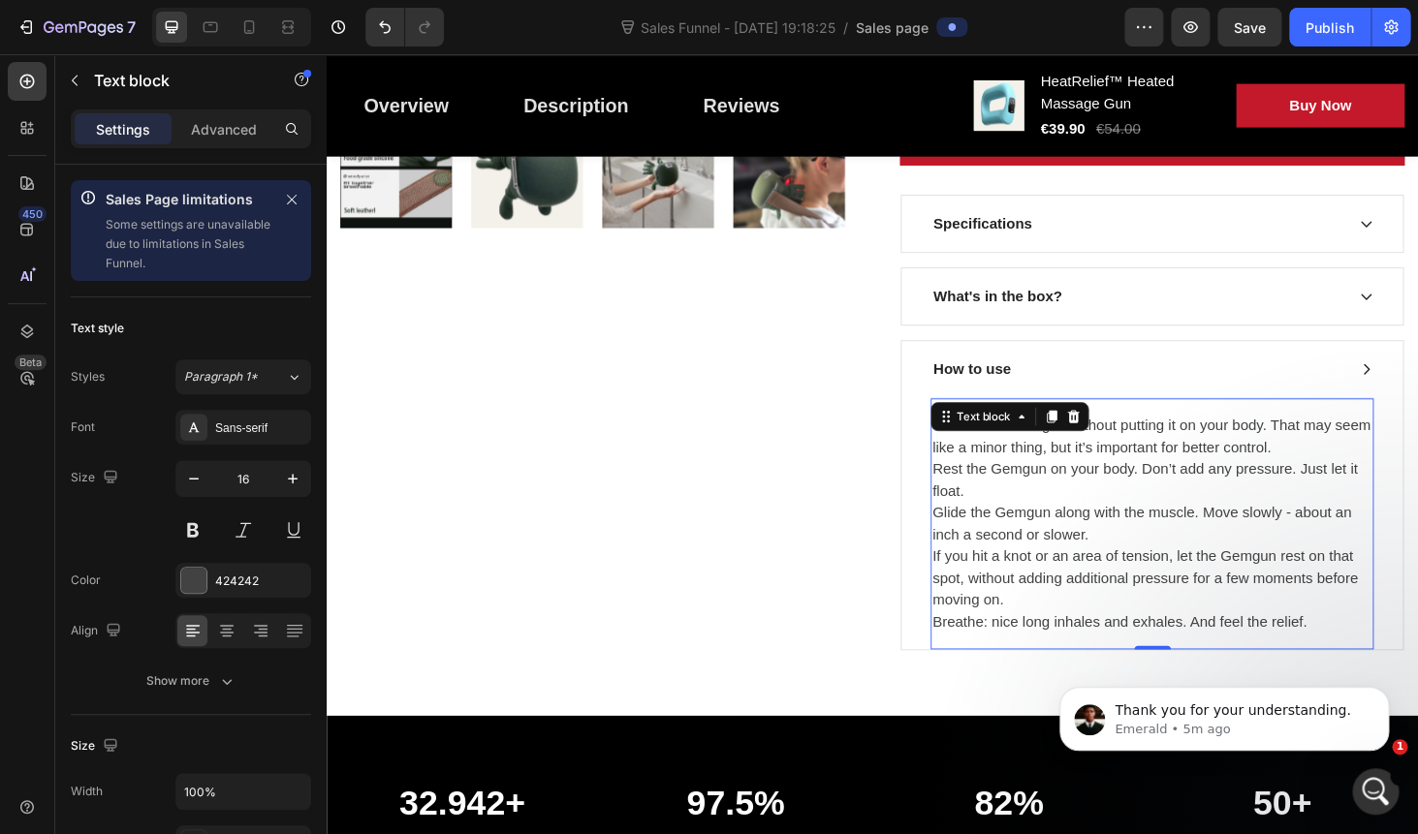
click at [1081, 499] on p "Turn on the Gemgun without putting it on your body. That may seem like a minor …" at bounding box center [1206, 554] width 468 height 233
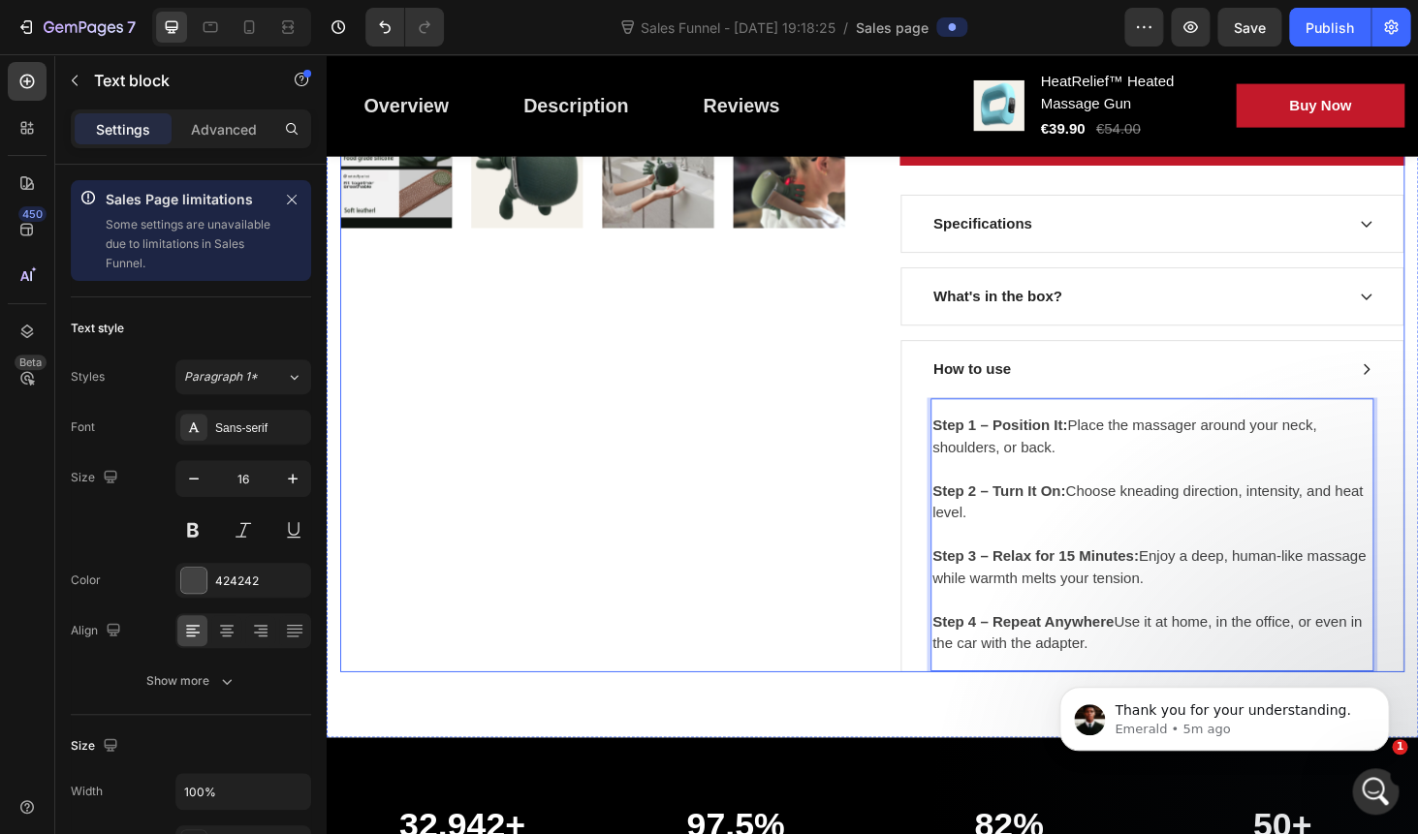
click at [804, 501] on div "Product Images" at bounding box center [610, 137] width 538 height 1151
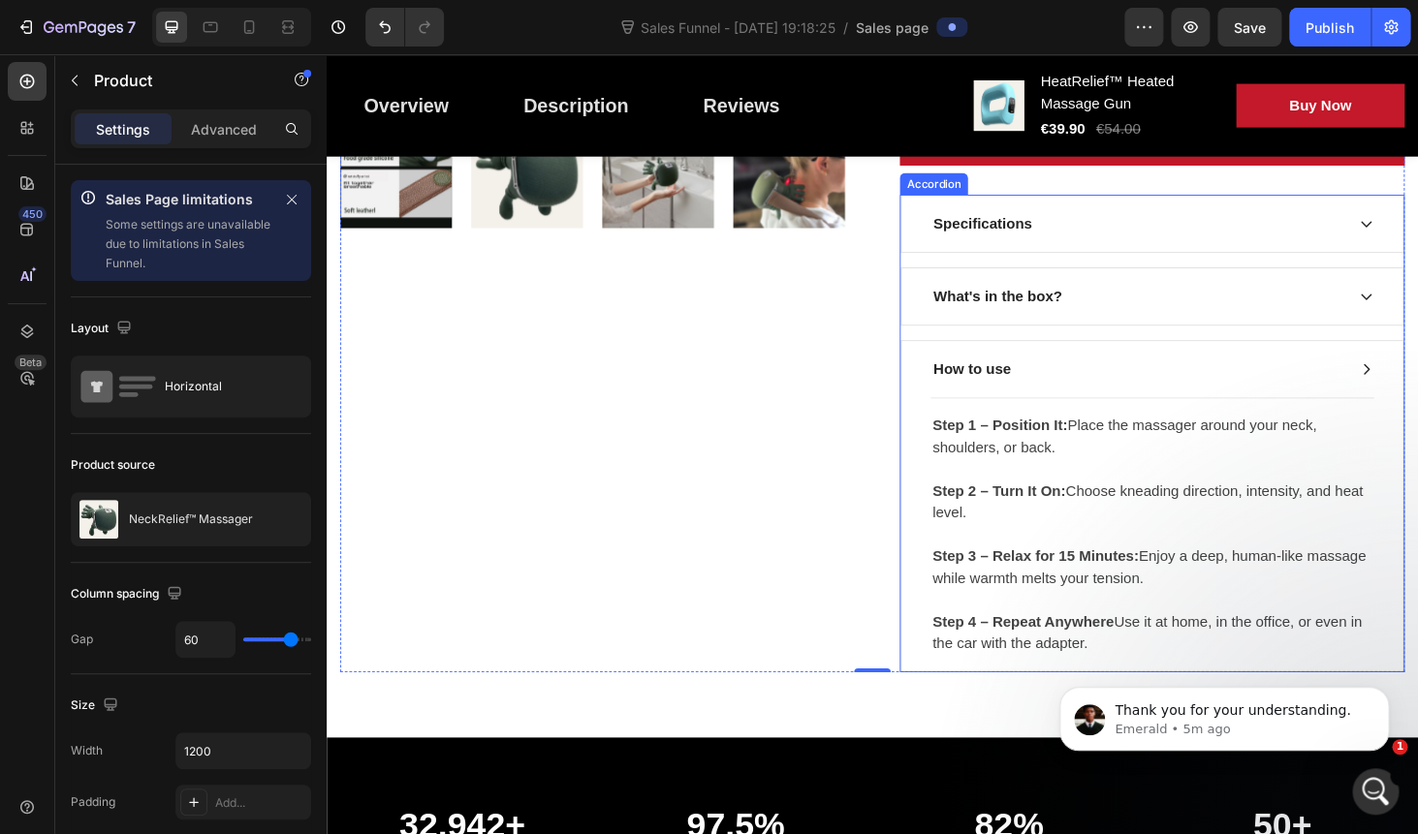
click at [1206, 399] on div "How to use" at bounding box center [1190, 389] width 441 height 29
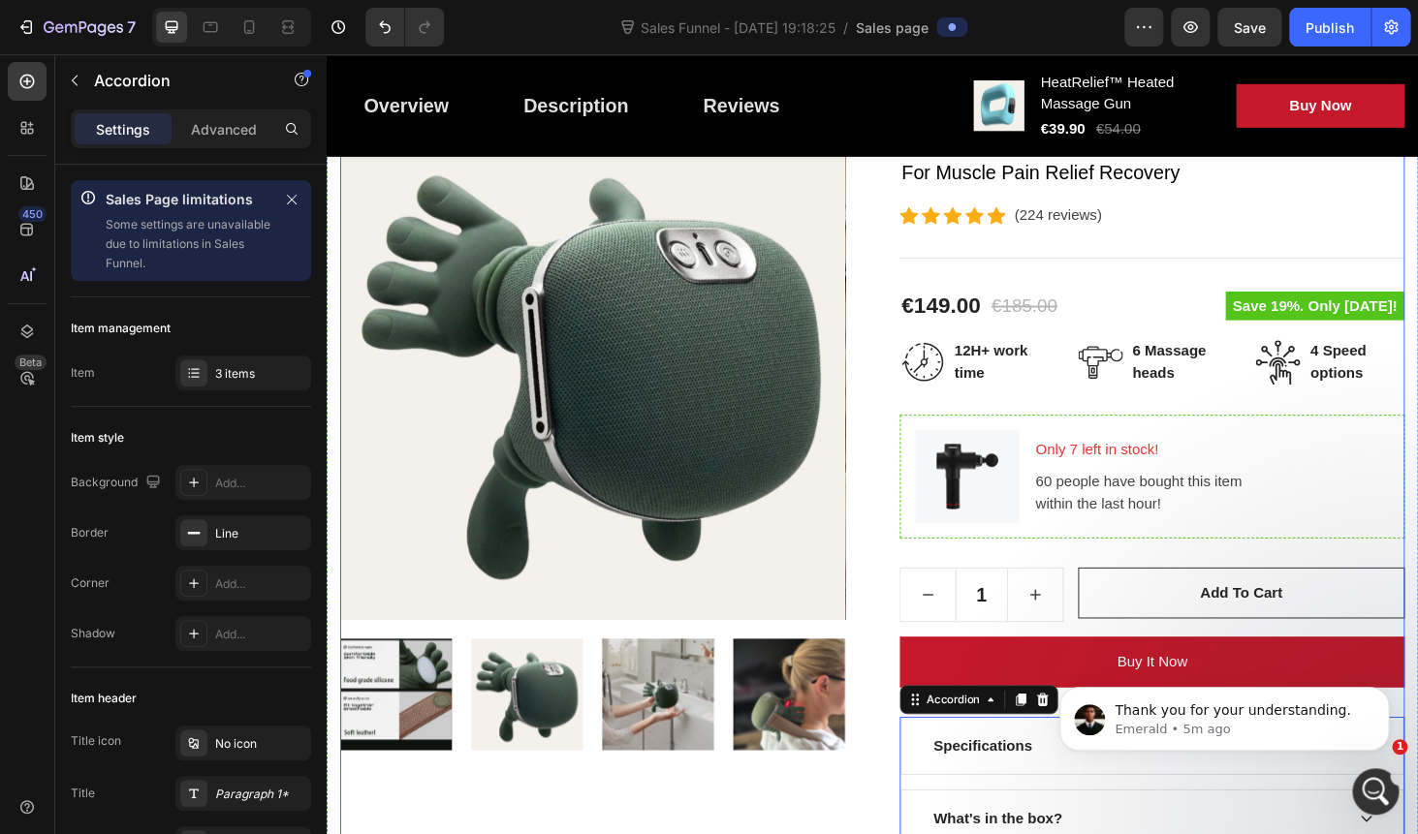
scroll to position [259, 0]
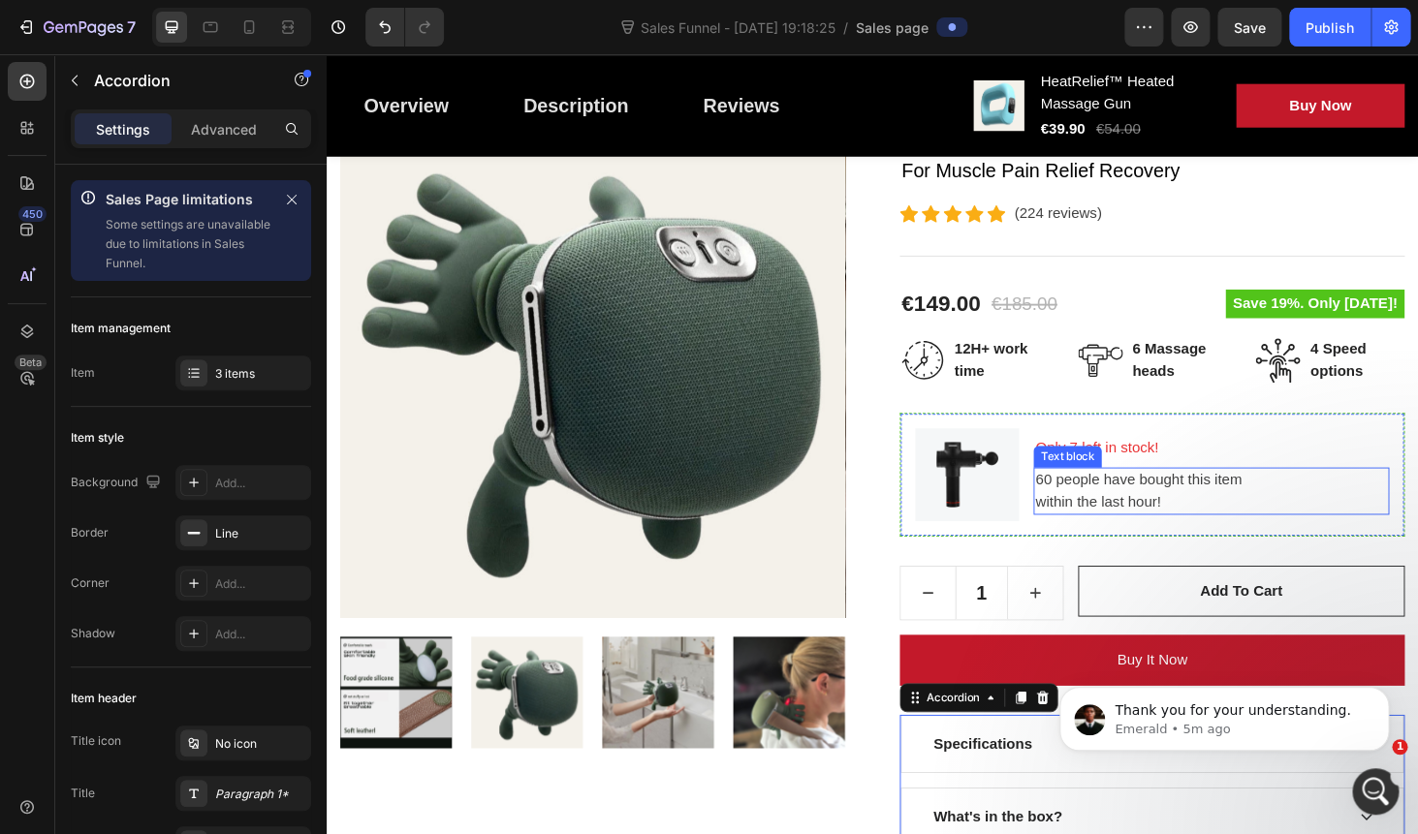
click at [1023, 495] on img at bounding box center [1008, 502] width 110 height 99
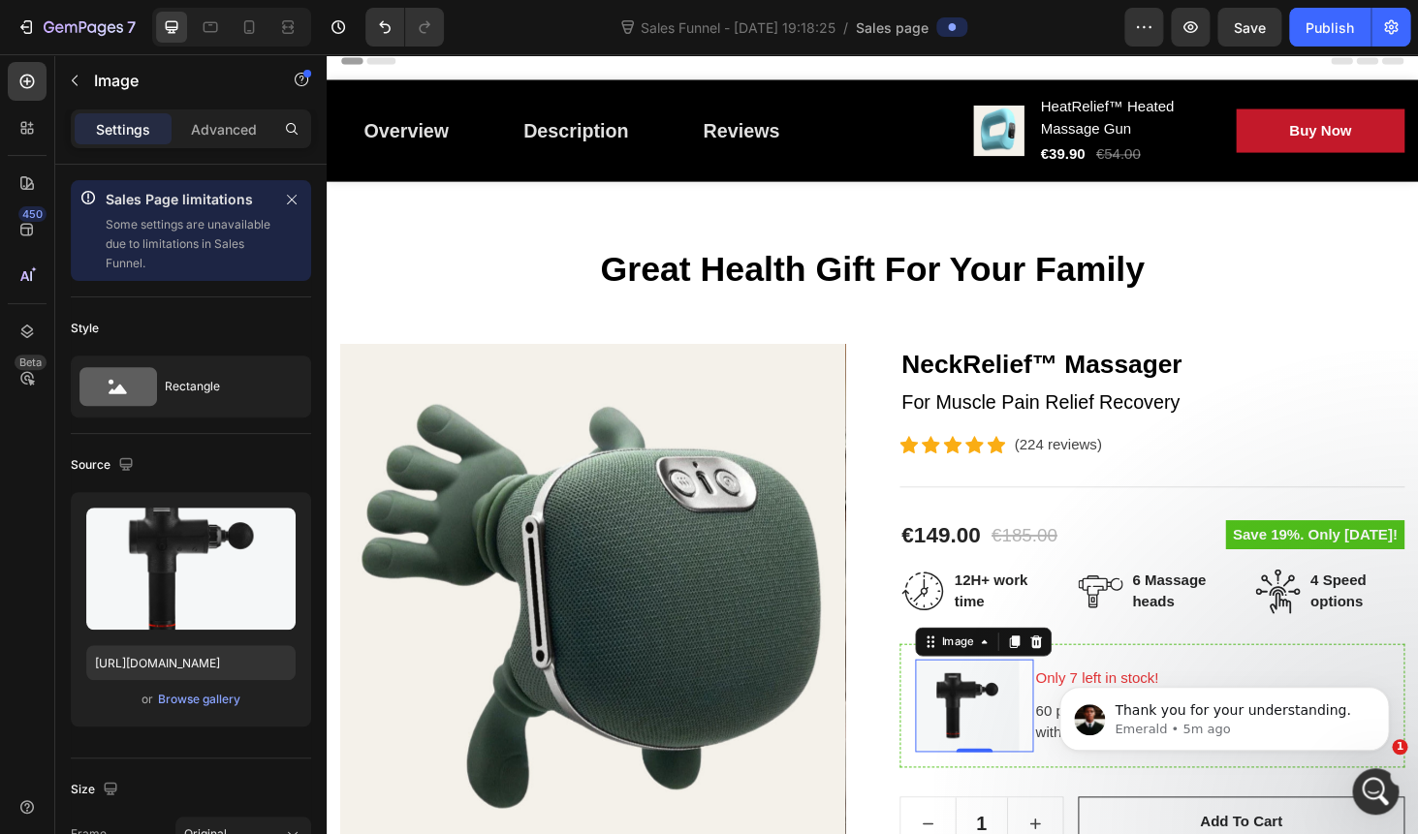
scroll to position [0, 0]
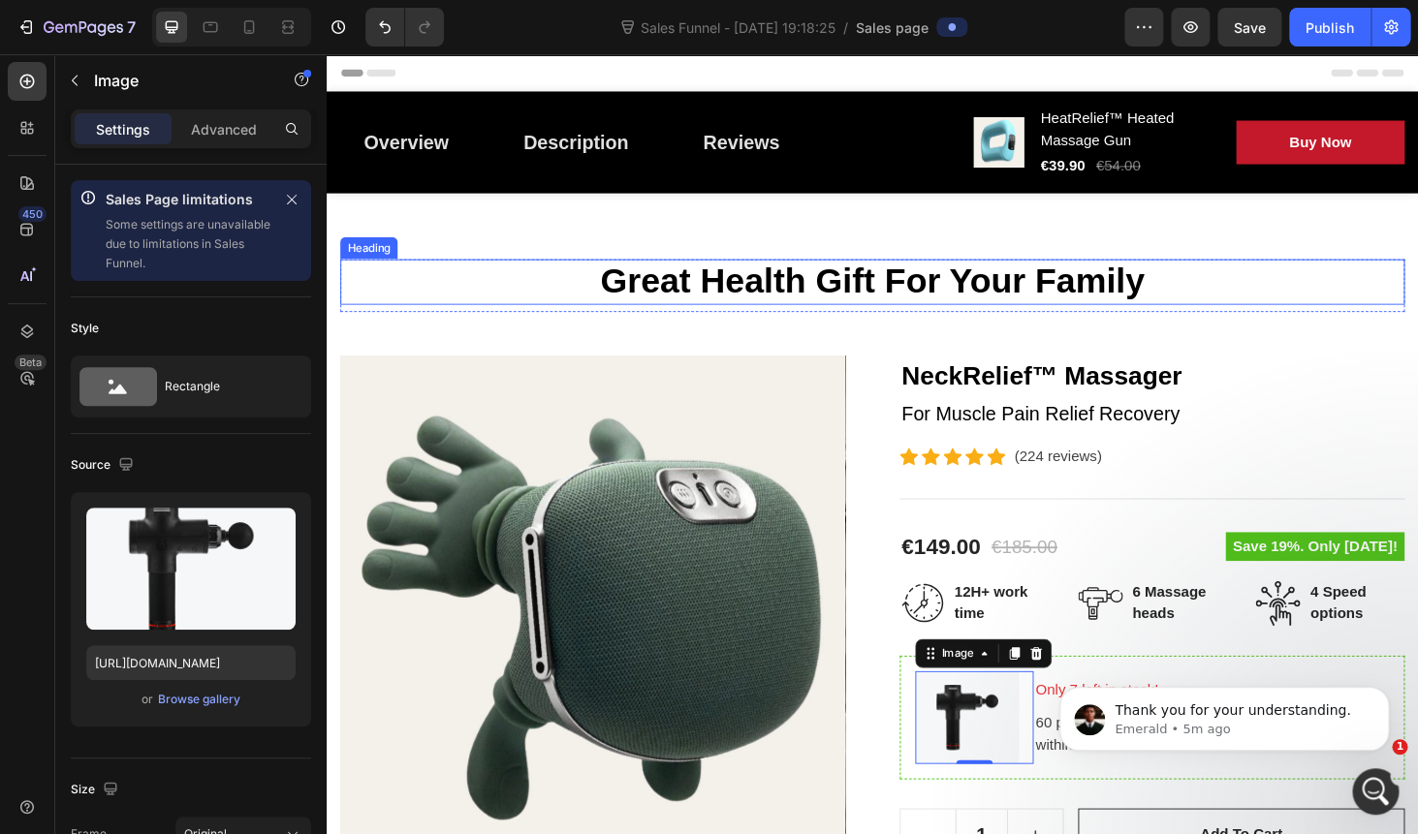
click at [869, 299] on p "Great Health Gift For Your Family" at bounding box center [908, 296] width 1130 height 45
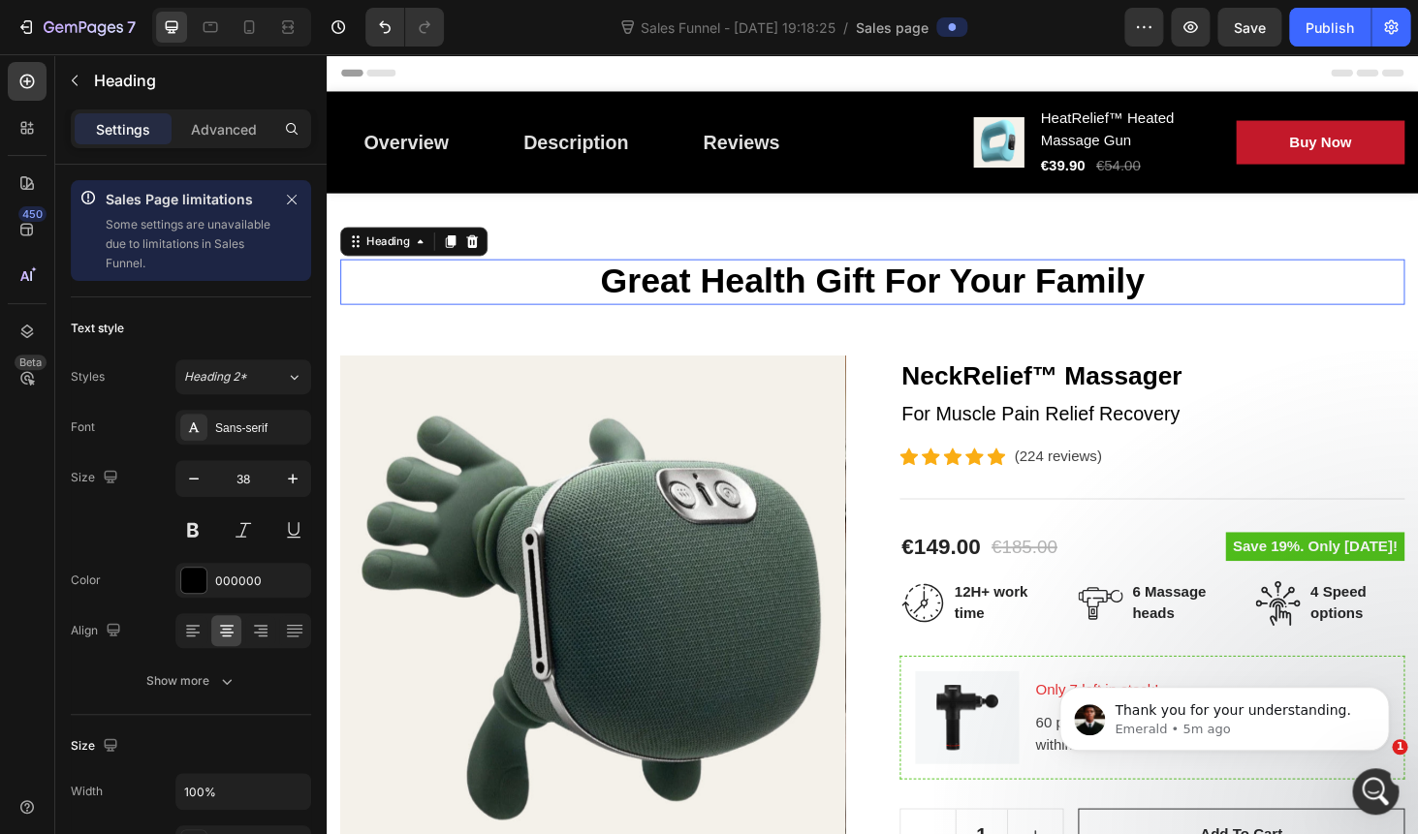
click at [869, 299] on p "Great Health Gift For Your Family" at bounding box center [908, 296] width 1130 height 45
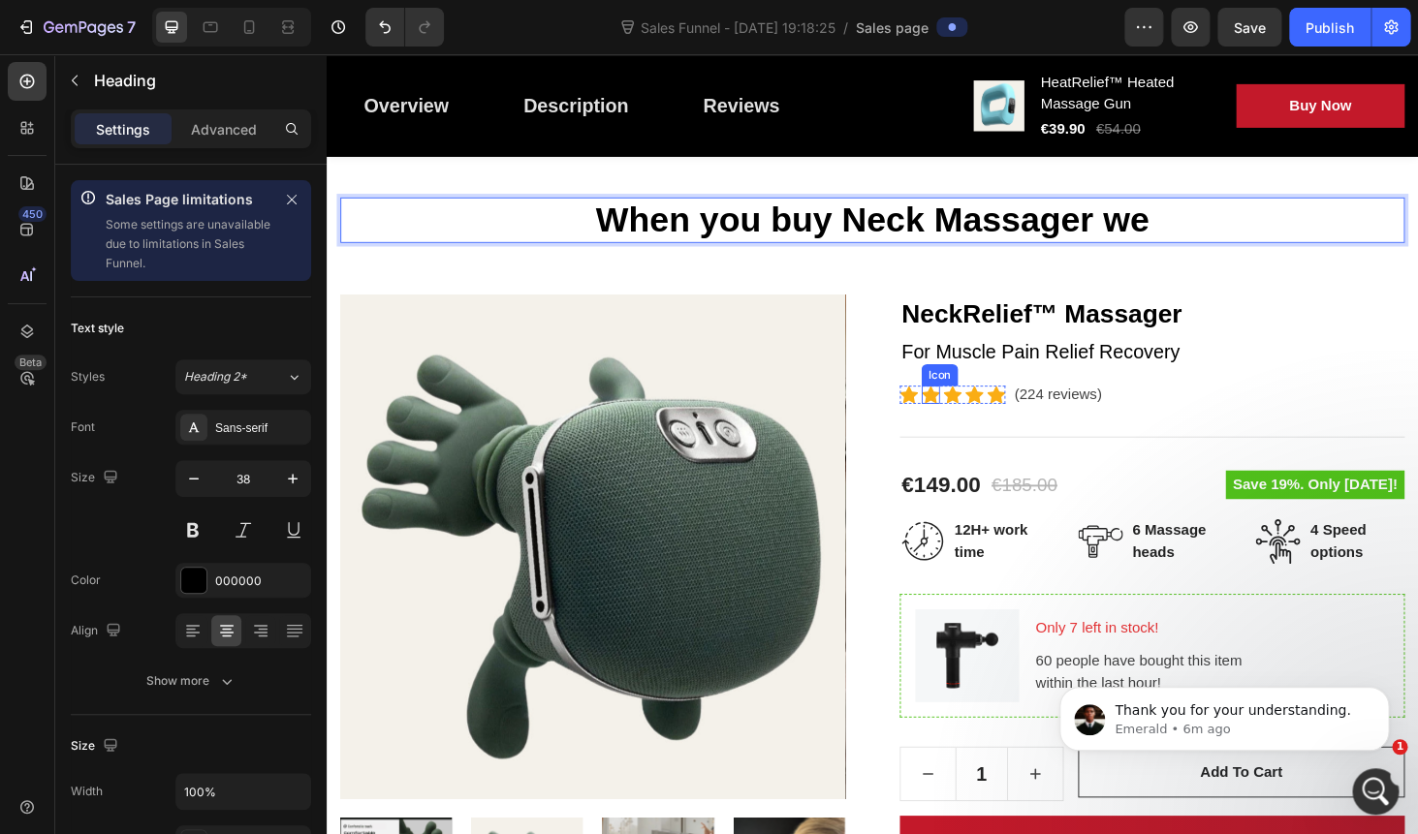
scroll to position [71, 0]
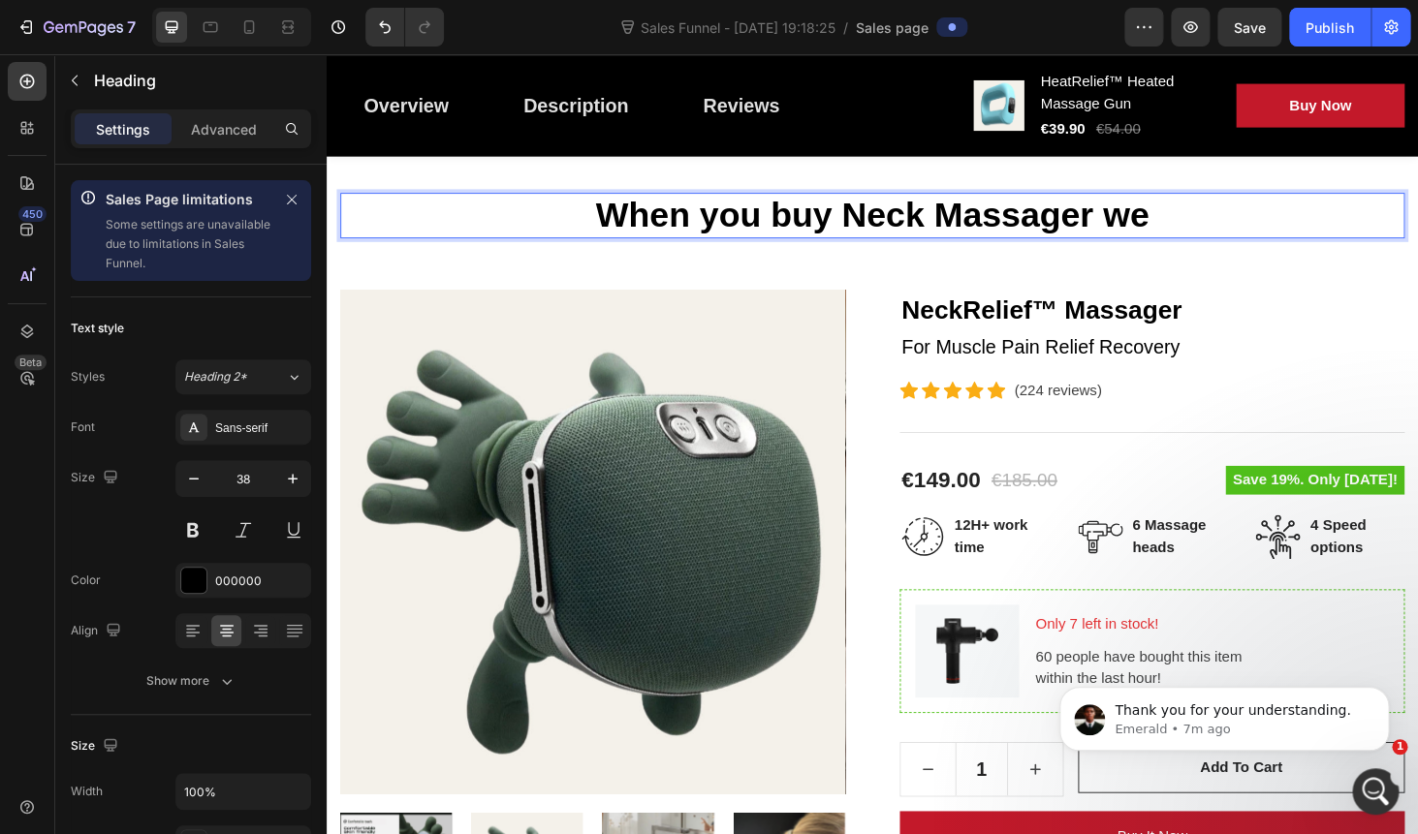
click at [704, 229] on p "When you buy Neck Massager we" at bounding box center [908, 225] width 1130 height 45
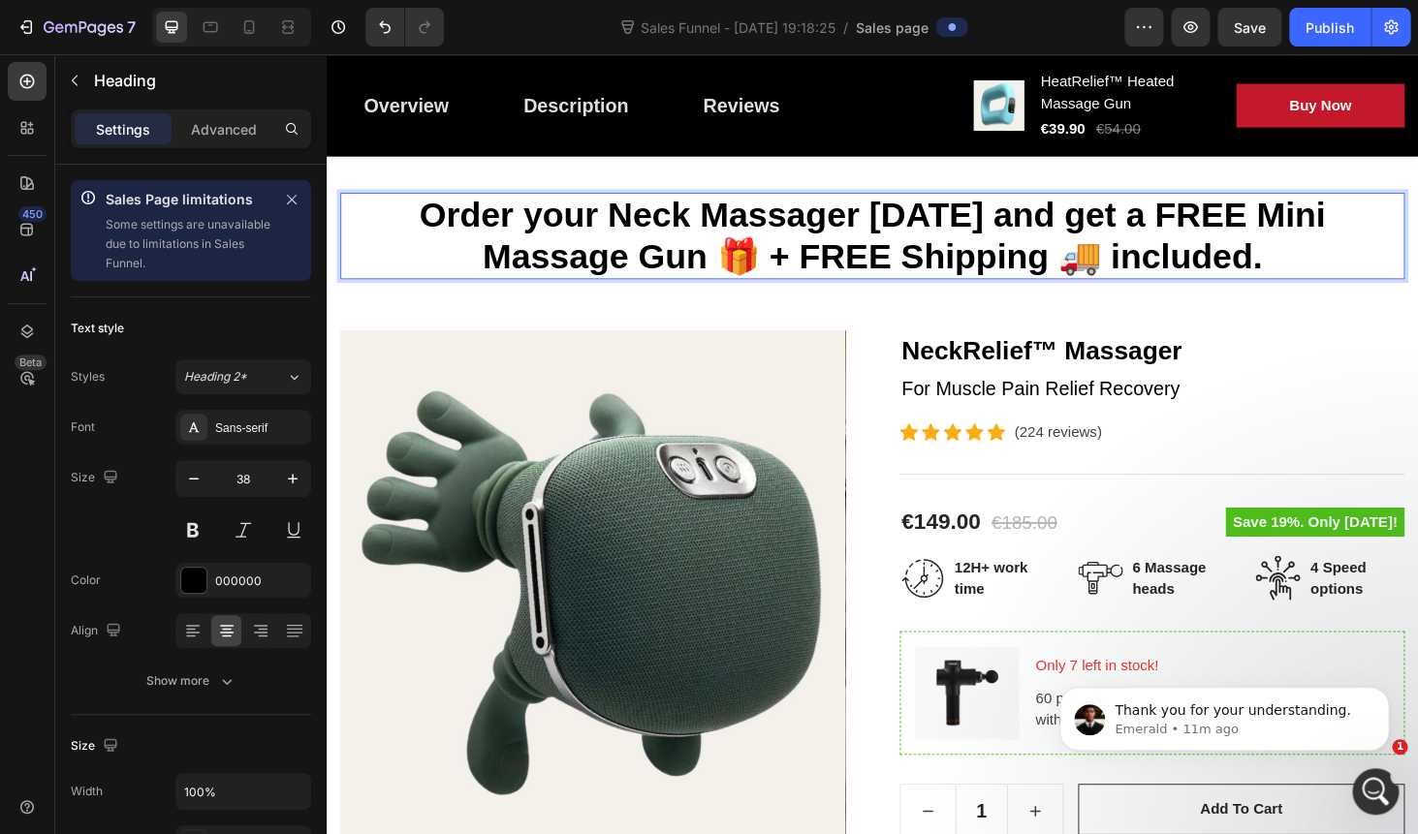
click at [711, 224] on p "Order your Neck Massager today and get a FREE Mini Massage Gun 🎁 + FREE Shippin…" at bounding box center [908, 247] width 1130 height 88
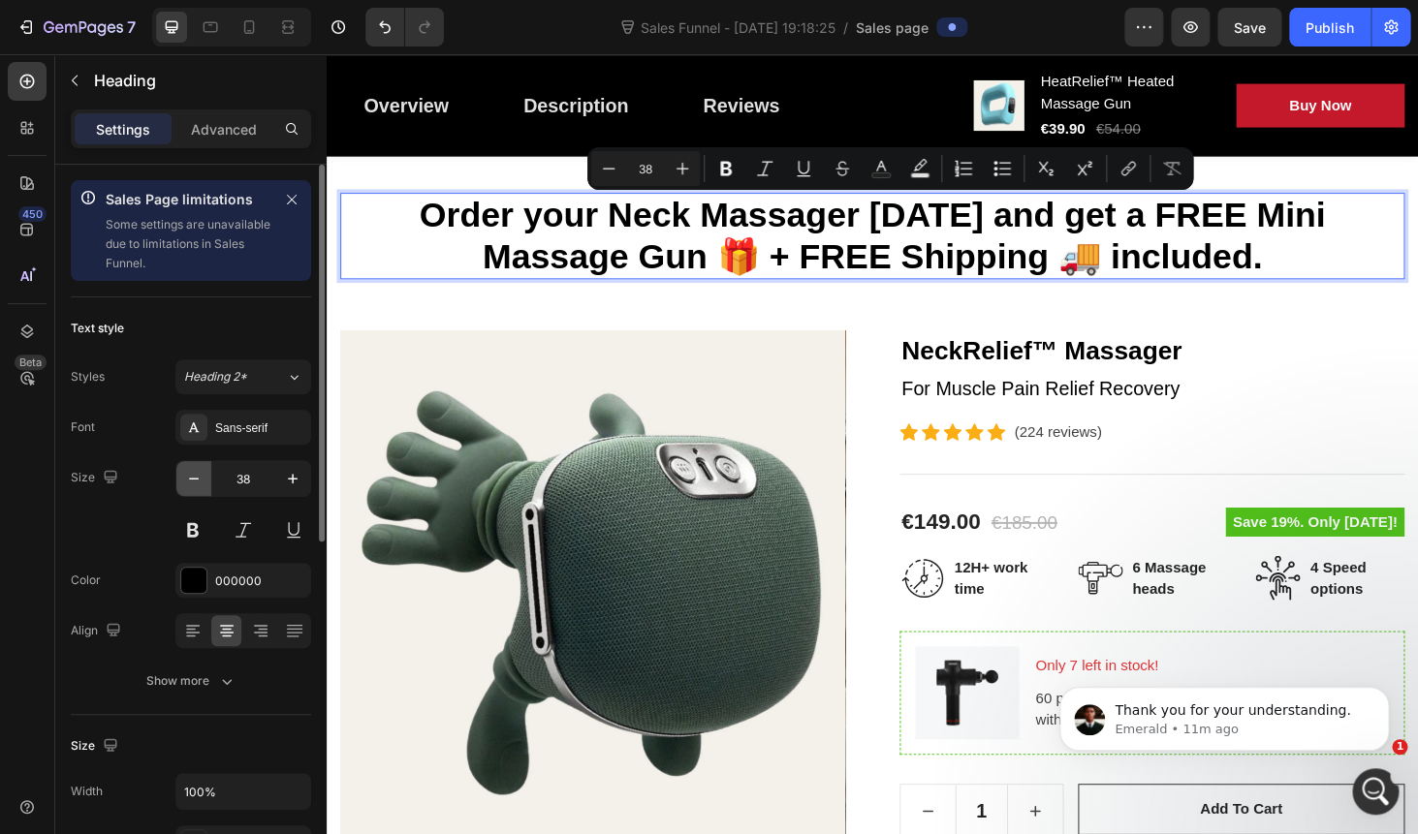
click at [194, 482] on icon "button" at bounding box center [193, 478] width 19 height 19
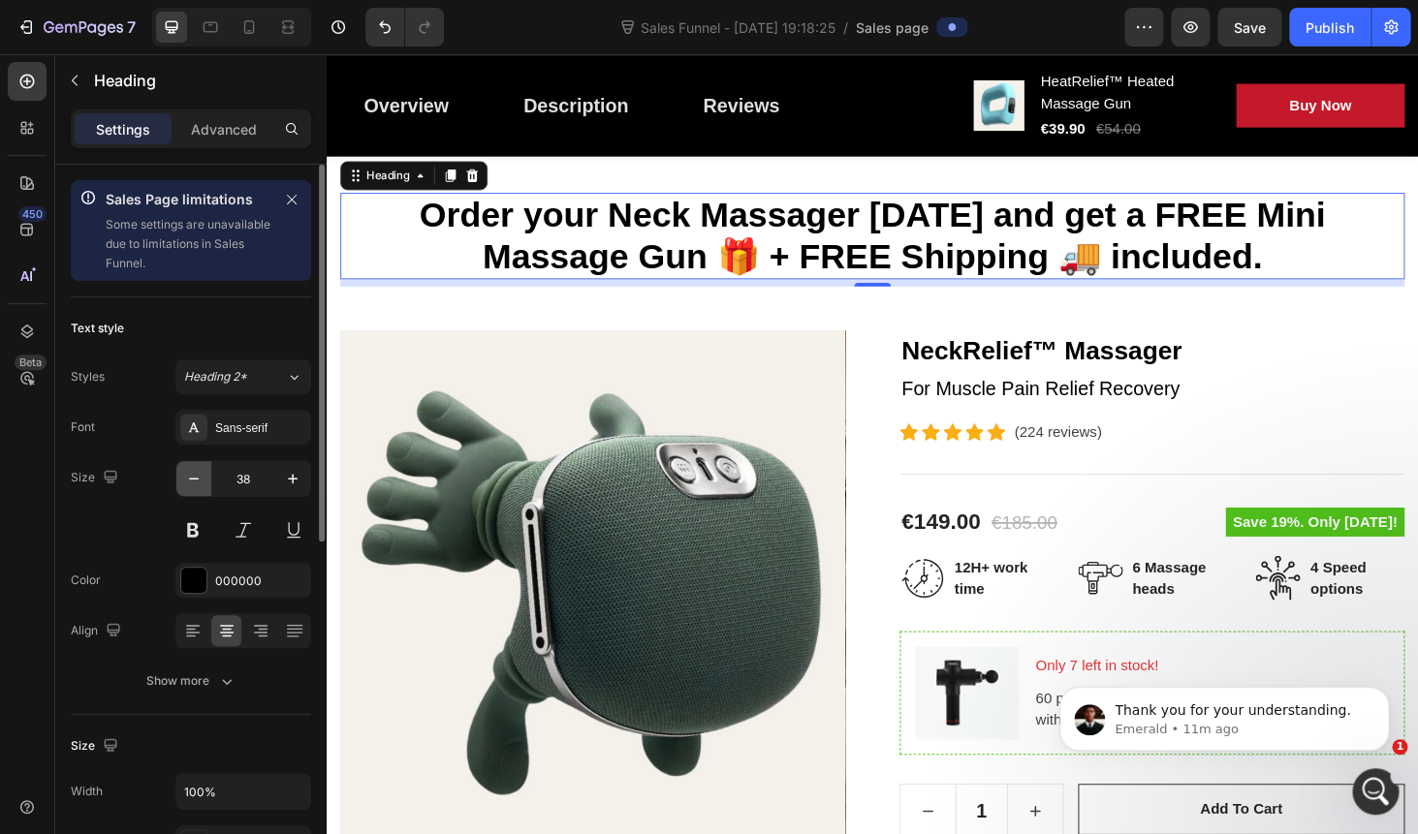
click at [194, 482] on icon "button" at bounding box center [193, 478] width 19 height 19
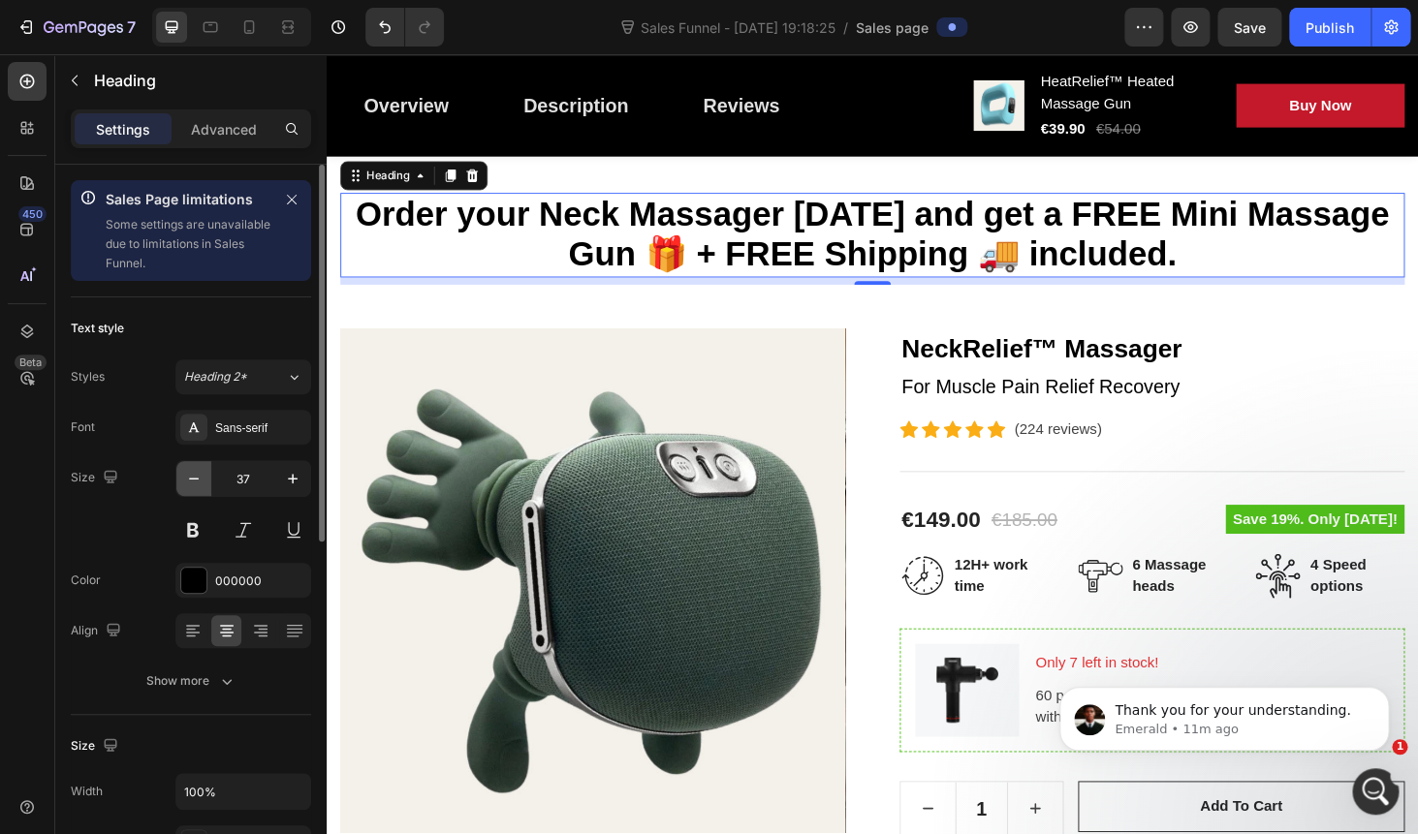
click at [194, 482] on icon "button" at bounding box center [193, 478] width 19 height 19
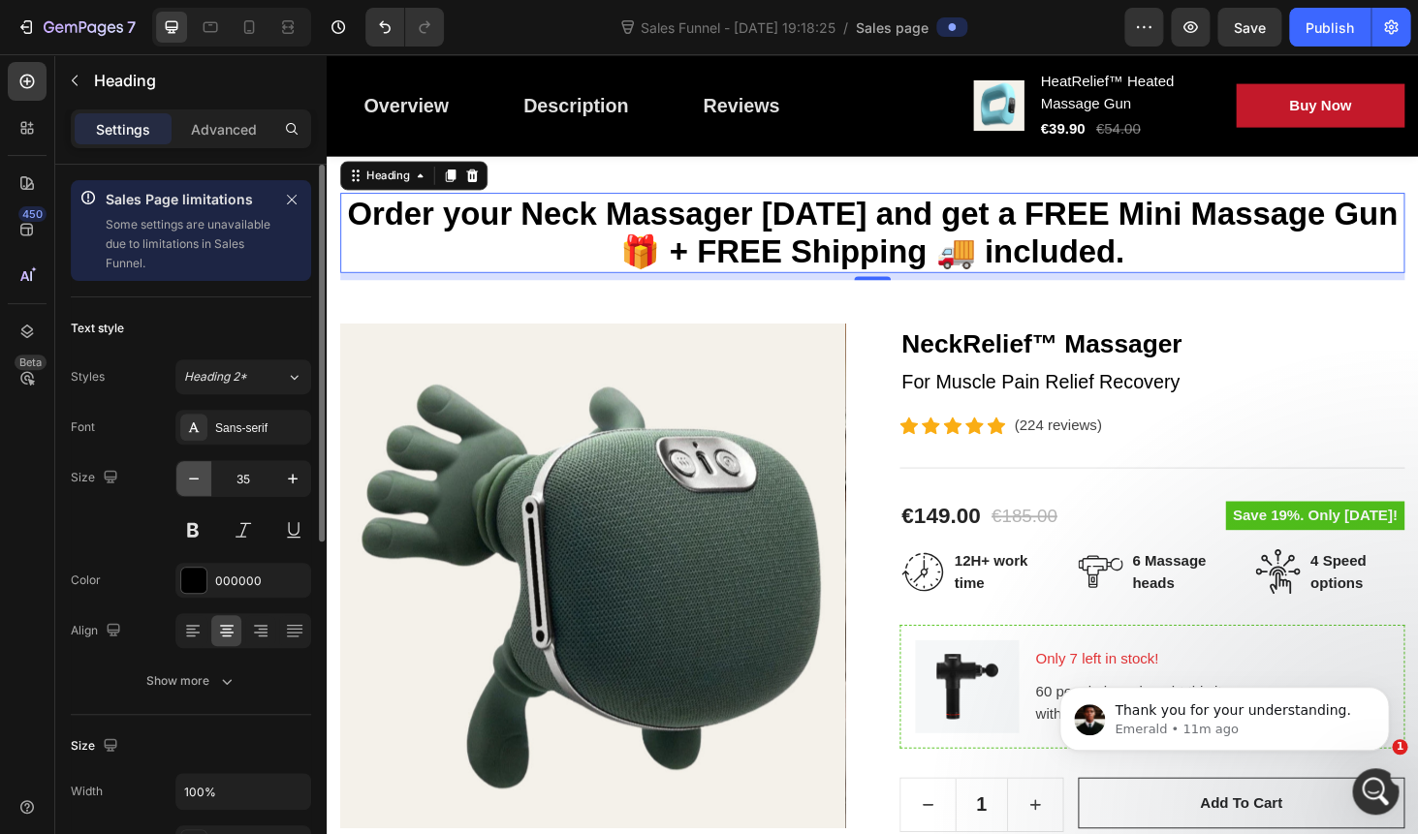
click at [194, 482] on icon "button" at bounding box center [193, 478] width 19 height 19
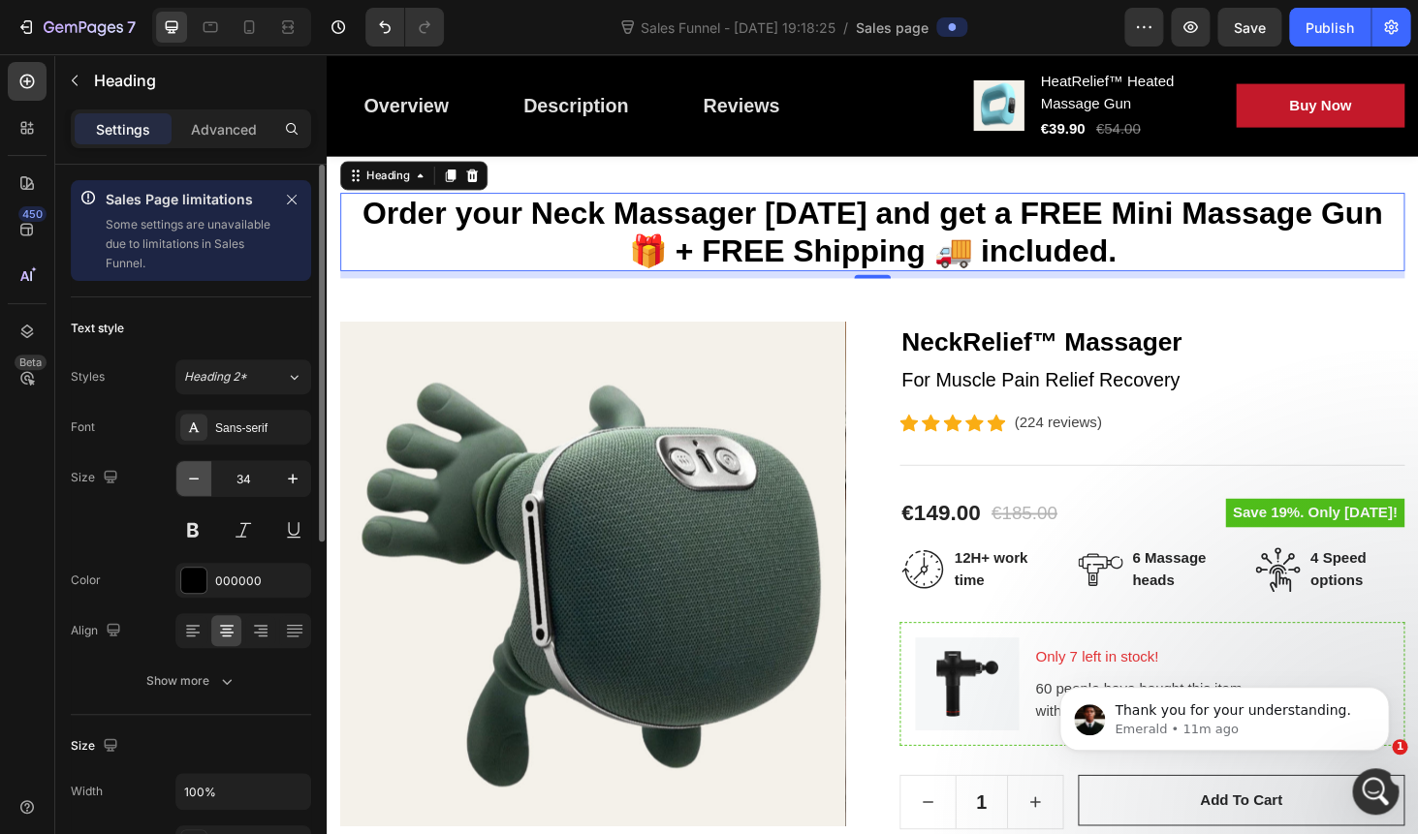
click at [194, 482] on icon "button" at bounding box center [193, 478] width 19 height 19
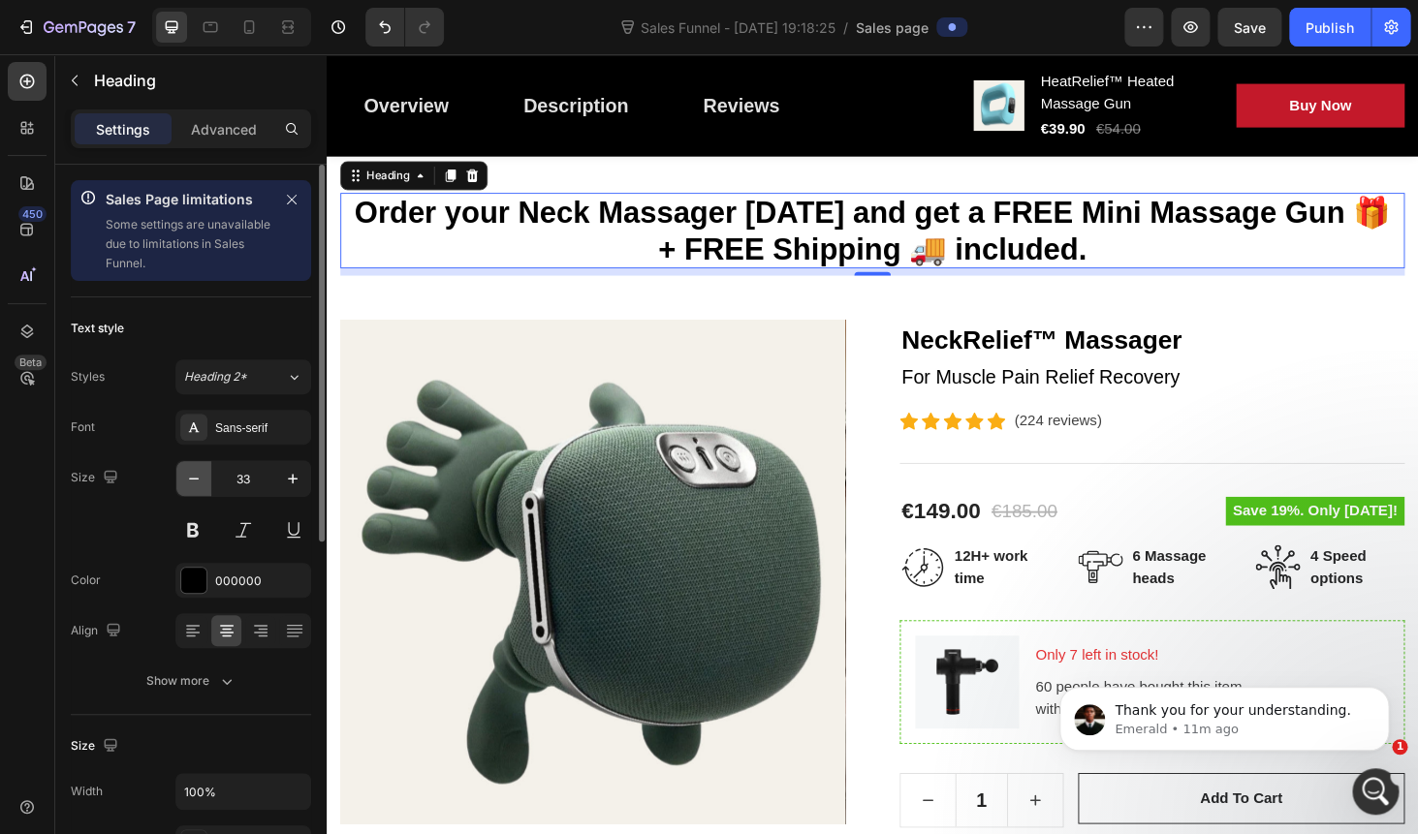
click at [194, 482] on icon "button" at bounding box center [193, 478] width 19 height 19
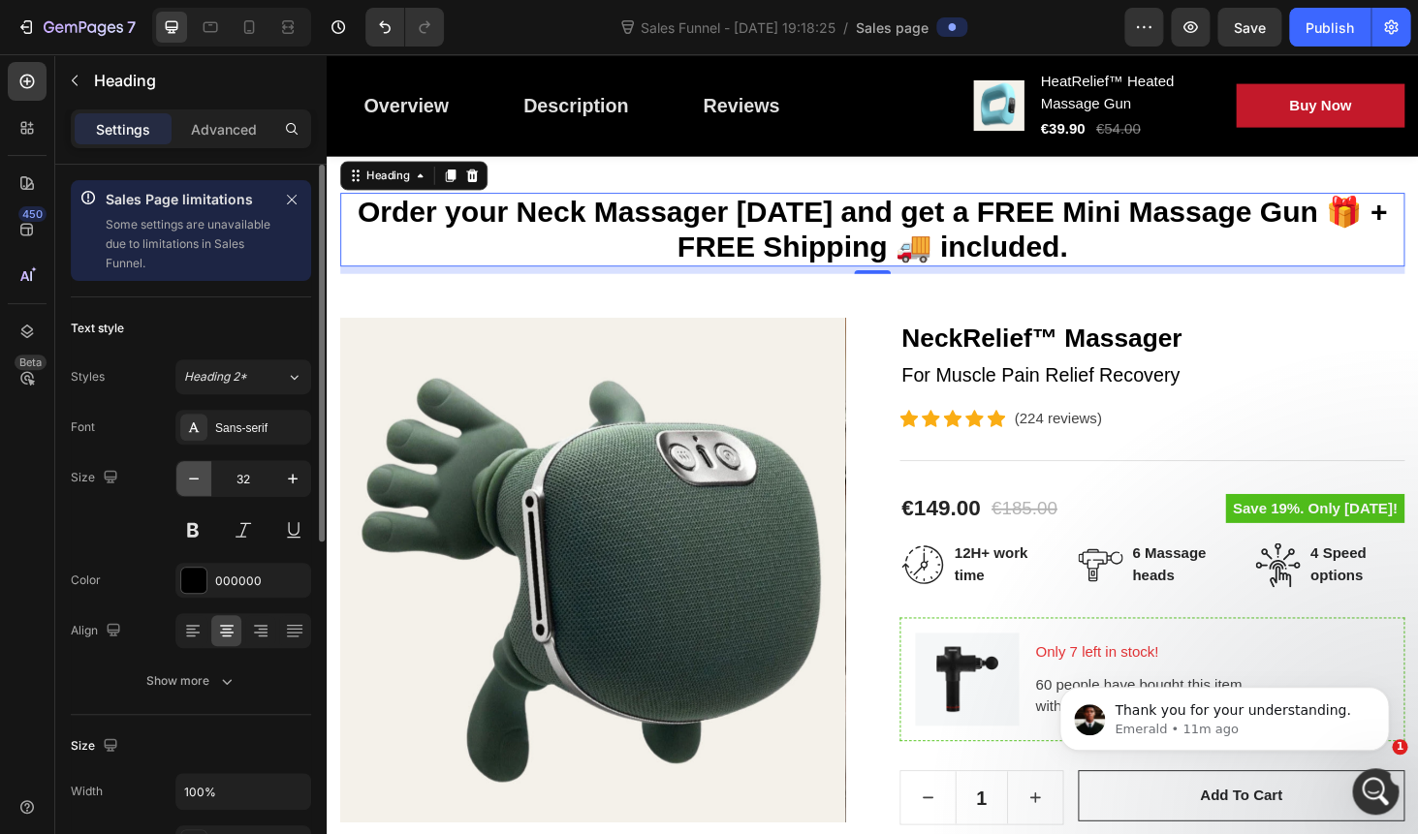
click at [194, 482] on icon "button" at bounding box center [193, 478] width 19 height 19
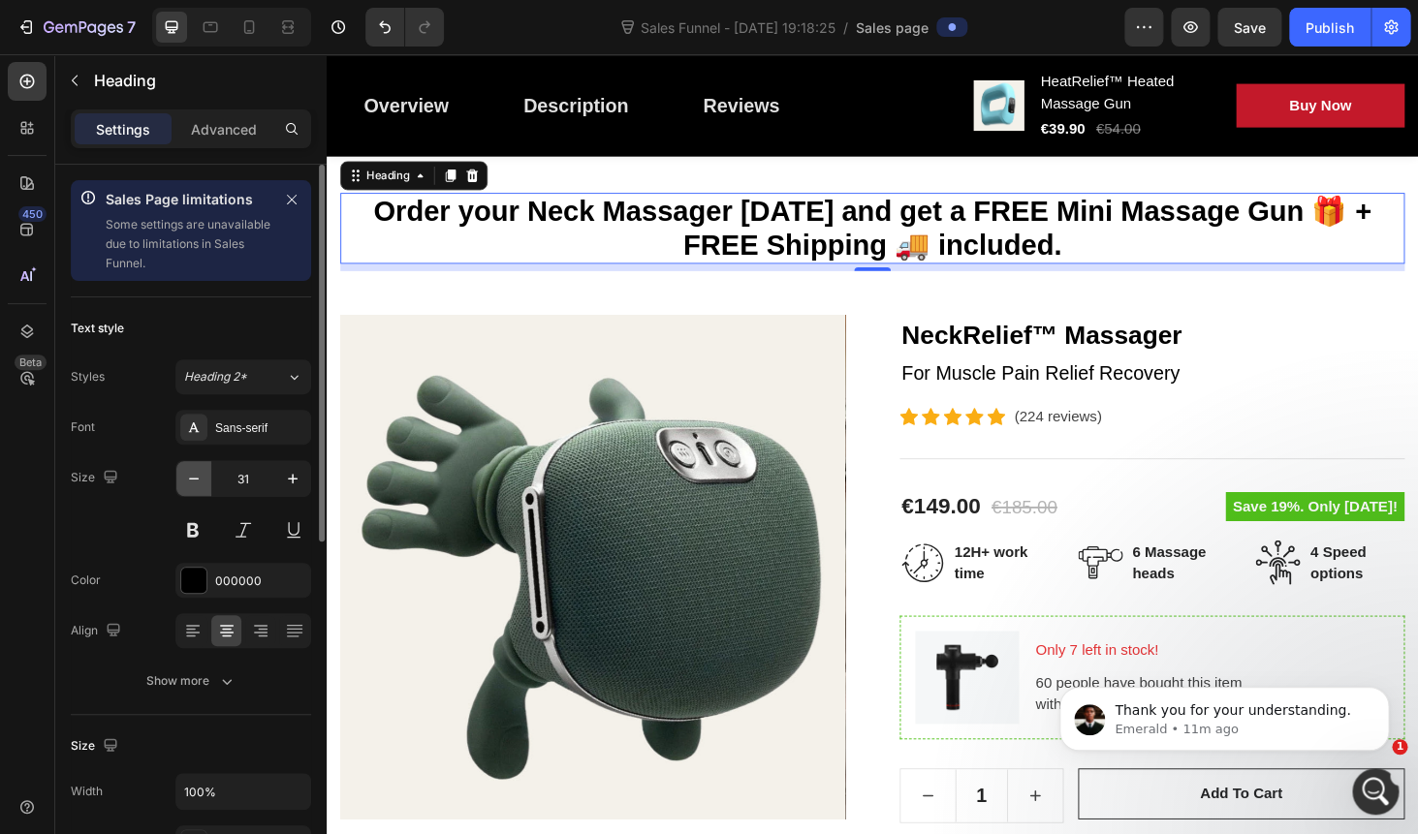
click at [194, 482] on icon "button" at bounding box center [193, 478] width 19 height 19
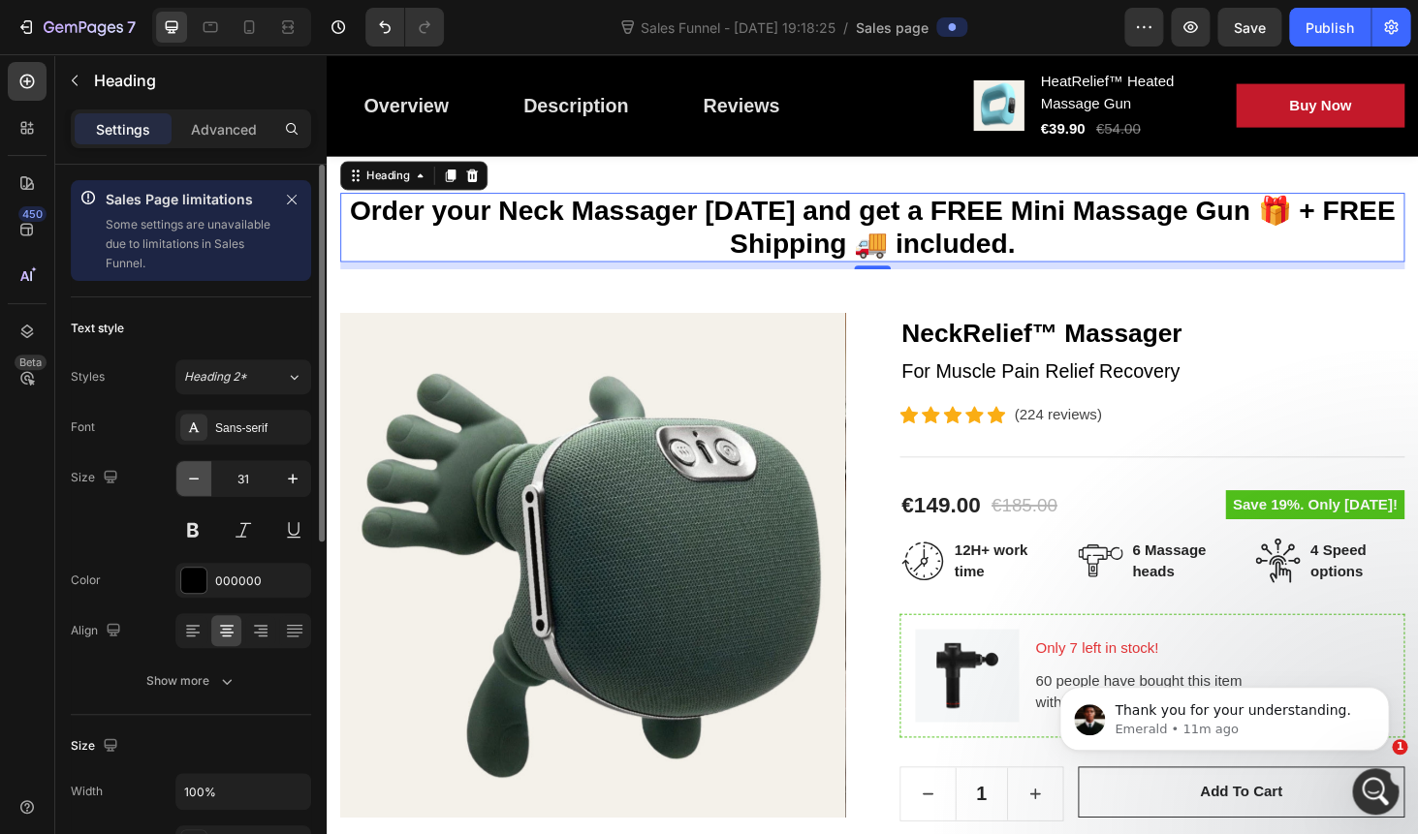
type input "30"
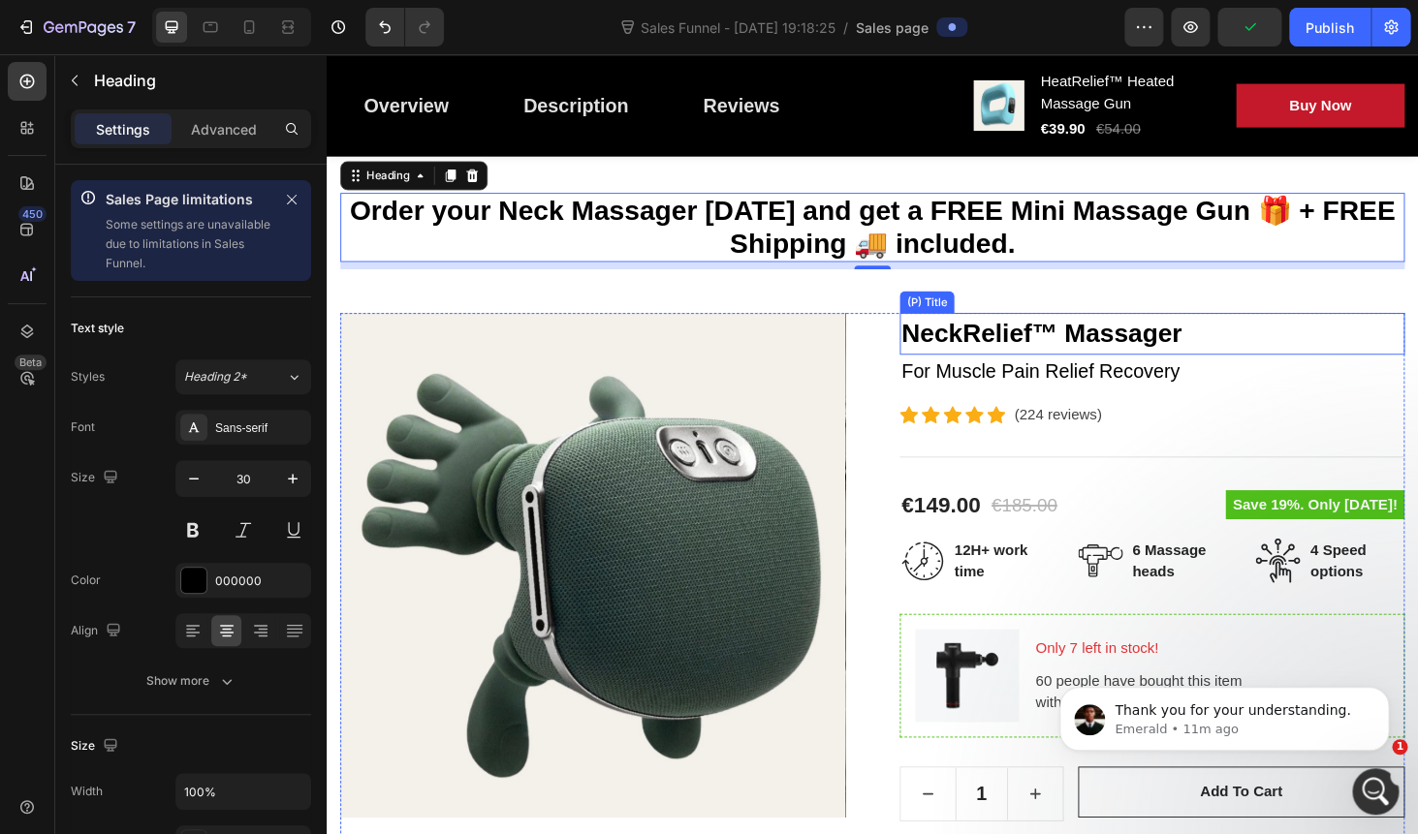
click at [1136, 367] on h2 "NeckRelief™ Massager" at bounding box center [1206, 351] width 538 height 45
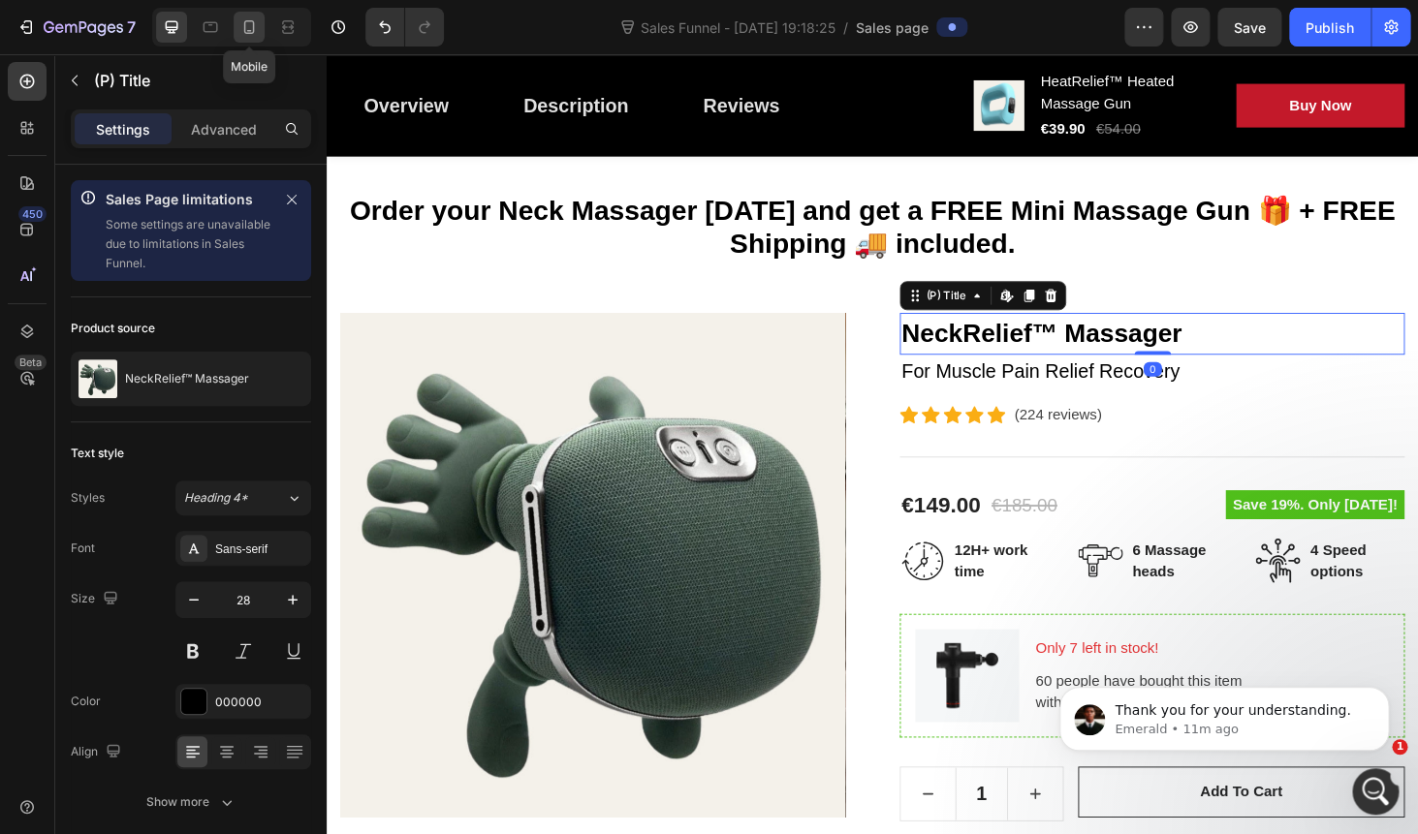
click at [248, 34] on icon at bounding box center [248, 26] width 19 height 19
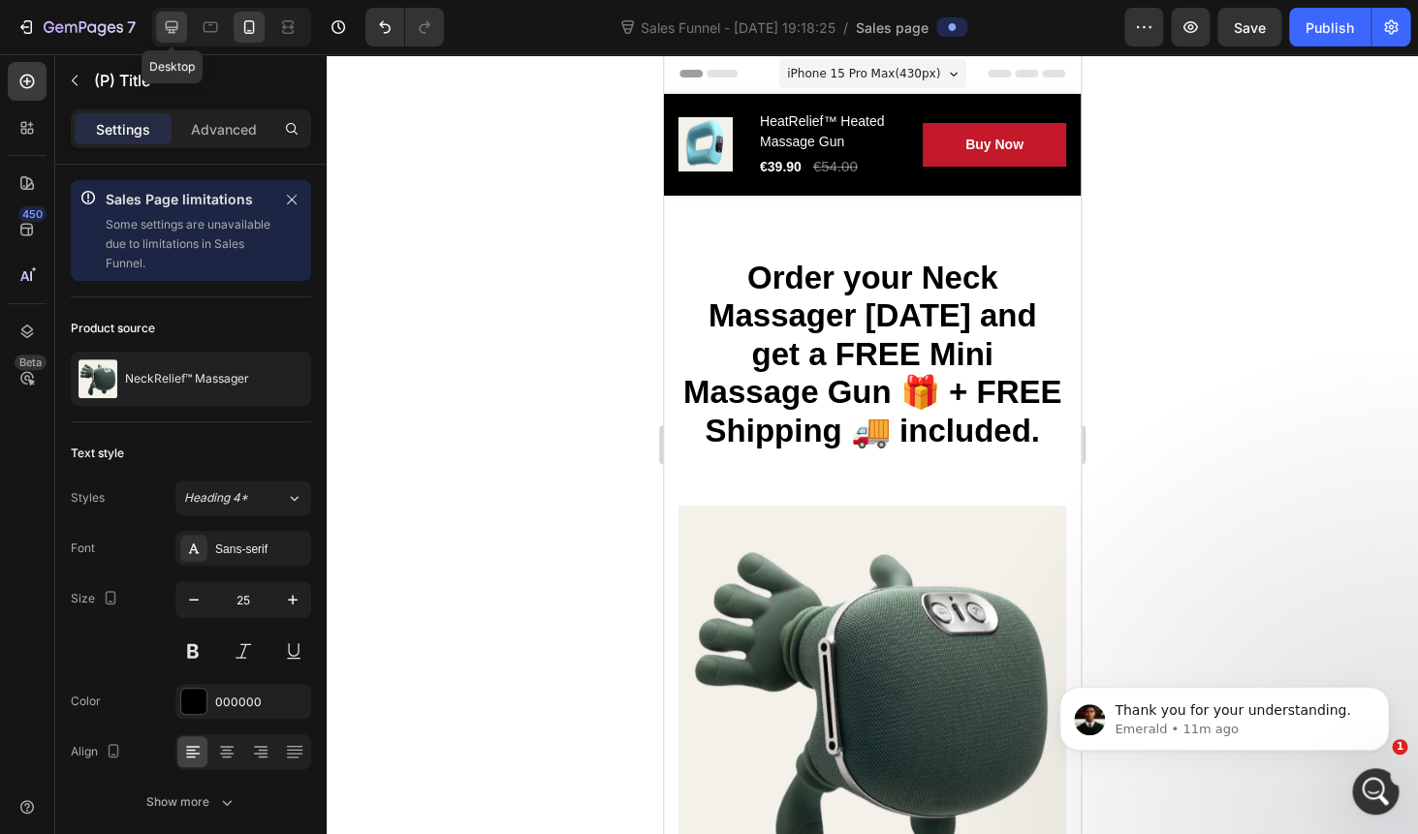
click at [172, 33] on icon at bounding box center [172, 27] width 13 height 13
type input "28"
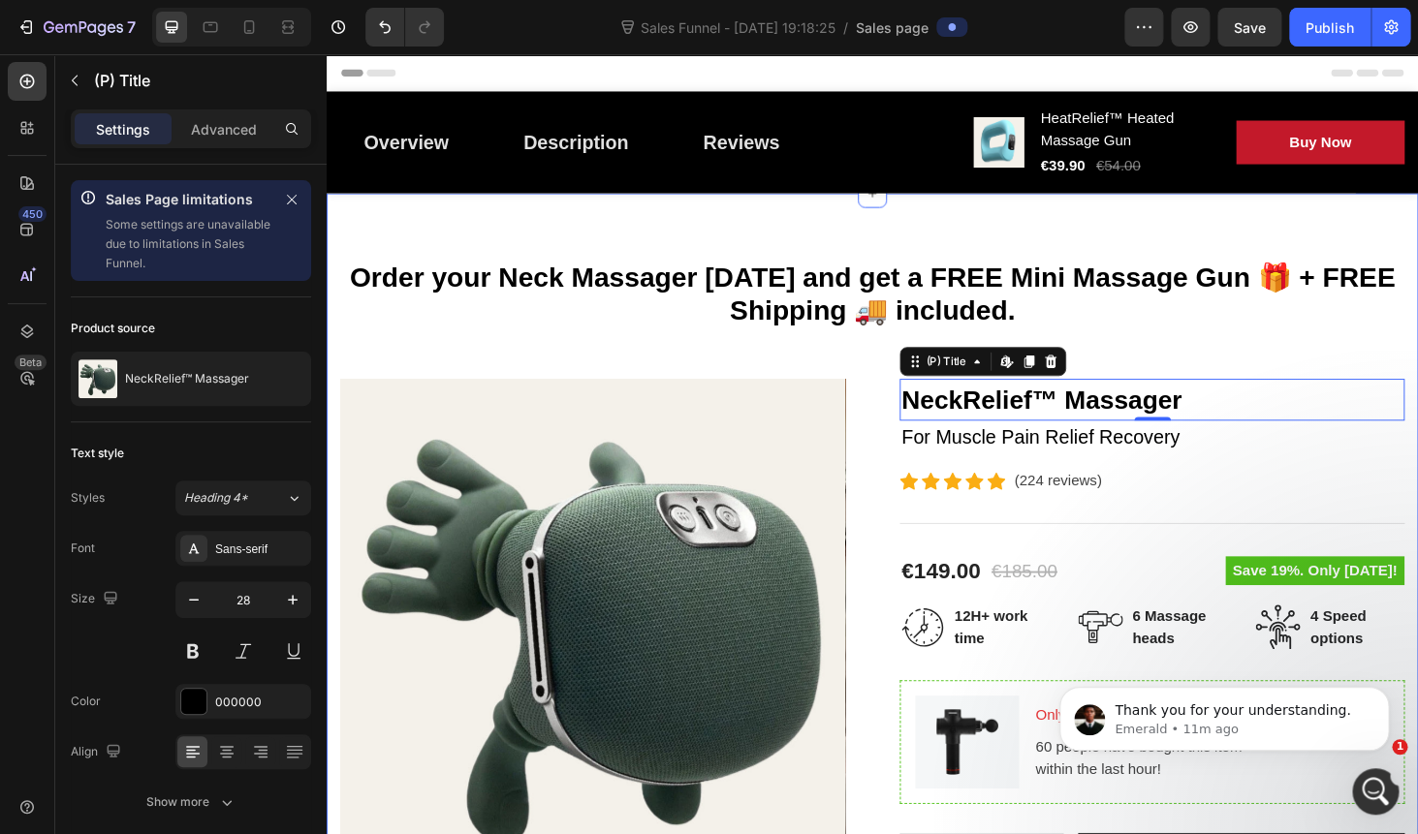
click at [752, 298] on p "Order your Neck Massager today and get a FREE Mini Massage Gun 🎁 + FREE Shippin…" at bounding box center [908, 309] width 1130 height 70
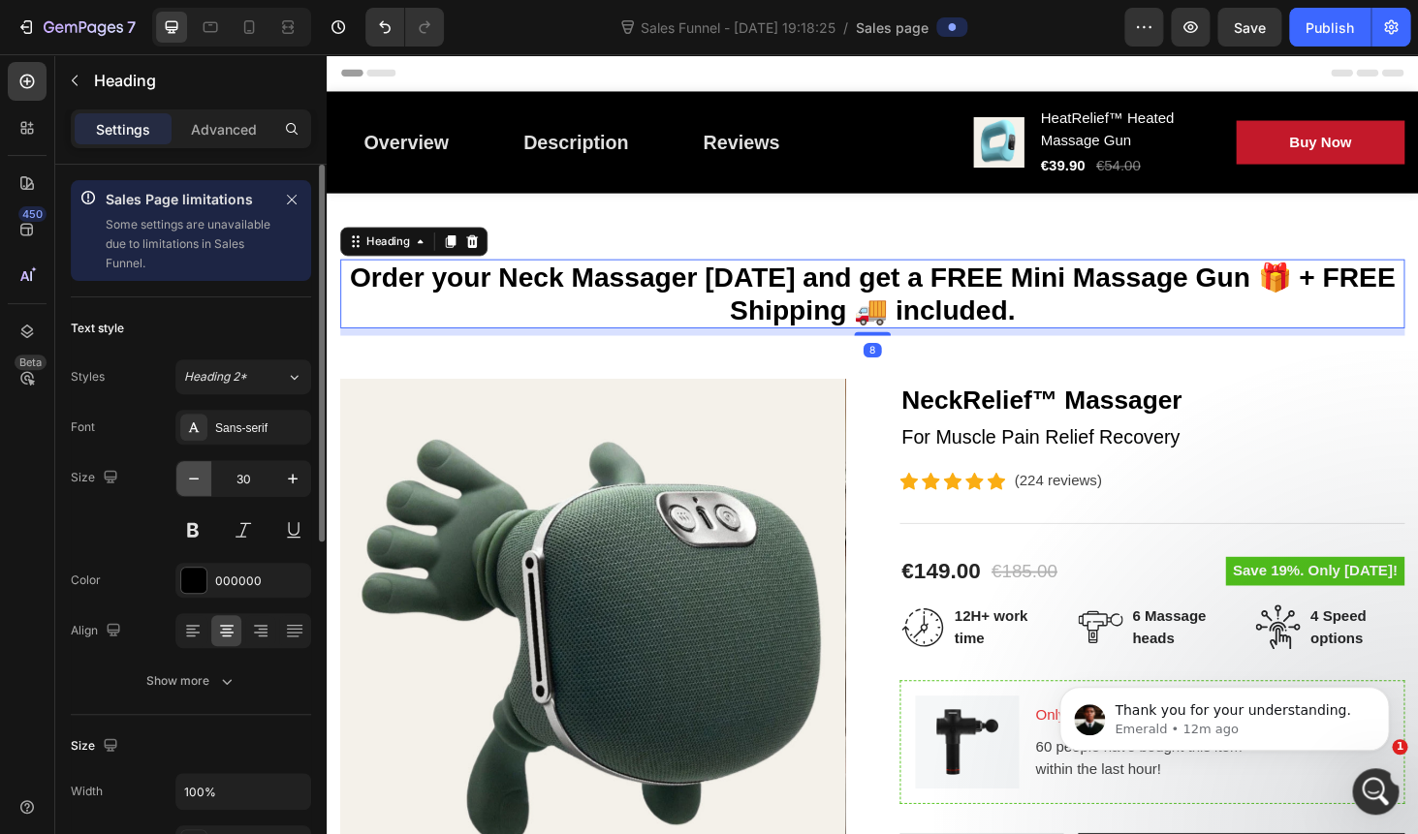
click at [193, 484] on icon "button" at bounding box center [193, 478] width 19 height 19
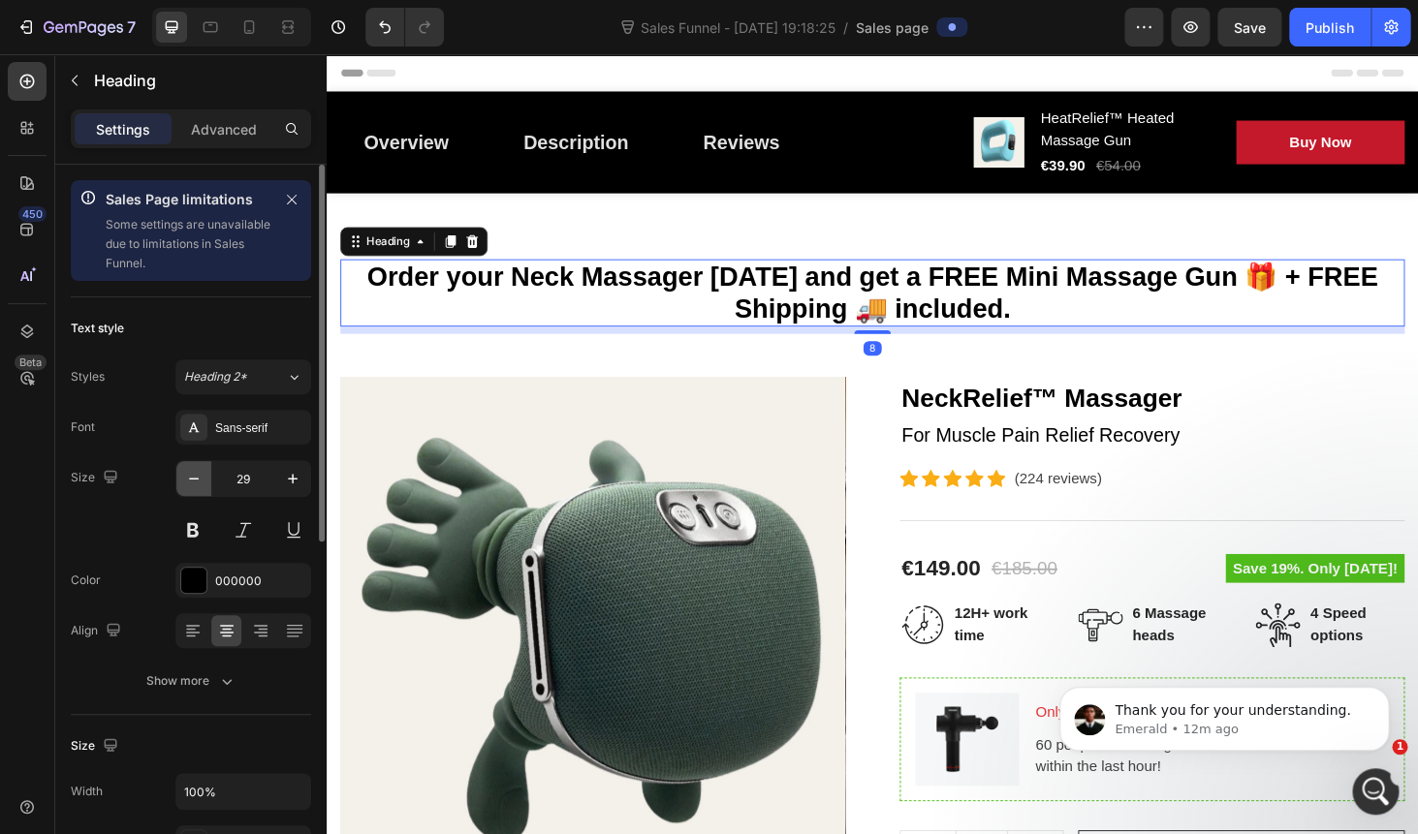
click at [193, 484] on icon "button" at bounding box center [193, 478] width 19 height 19
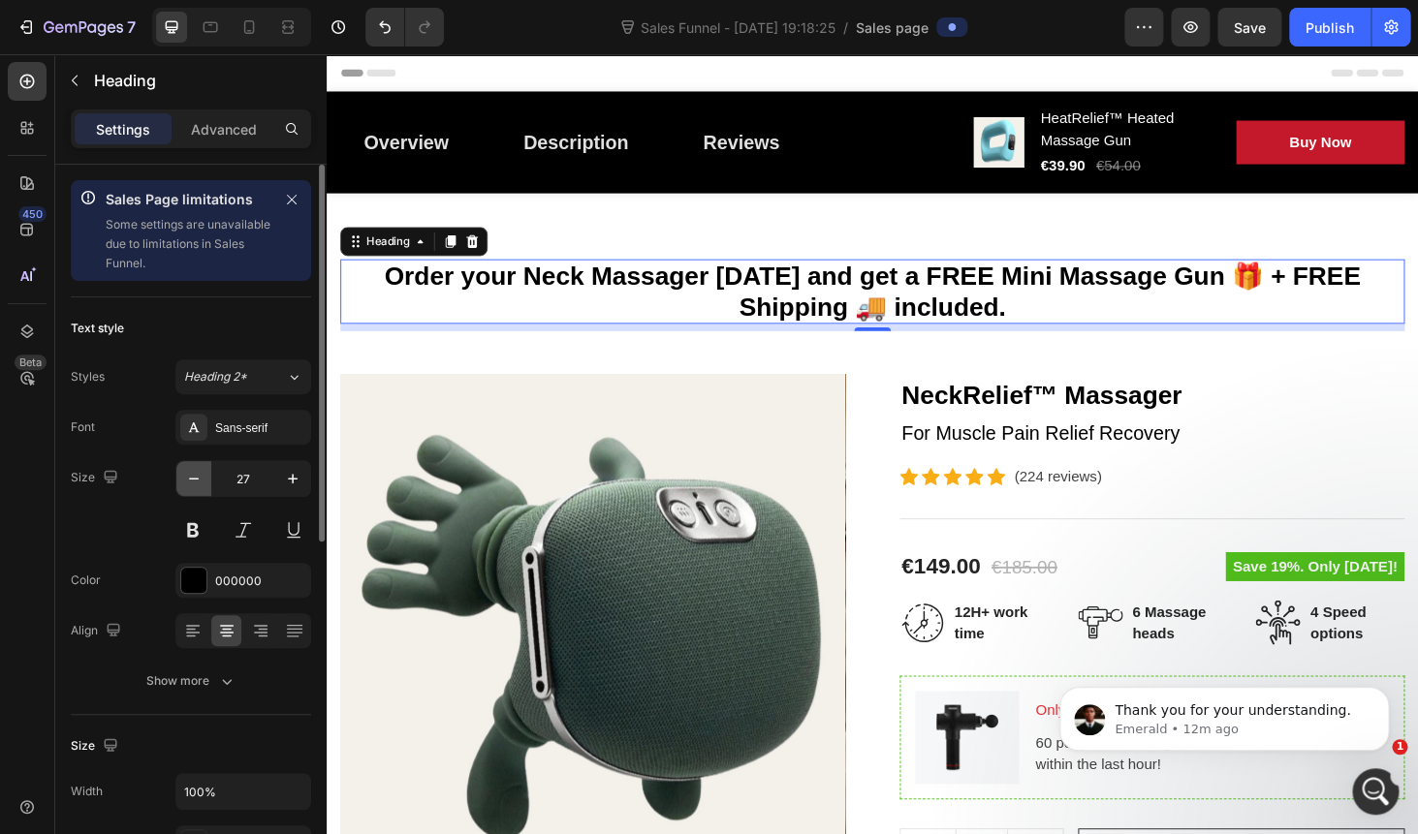
click at [193, 484] on icon "button" at bounding box center [193, 478] width 19 height 19
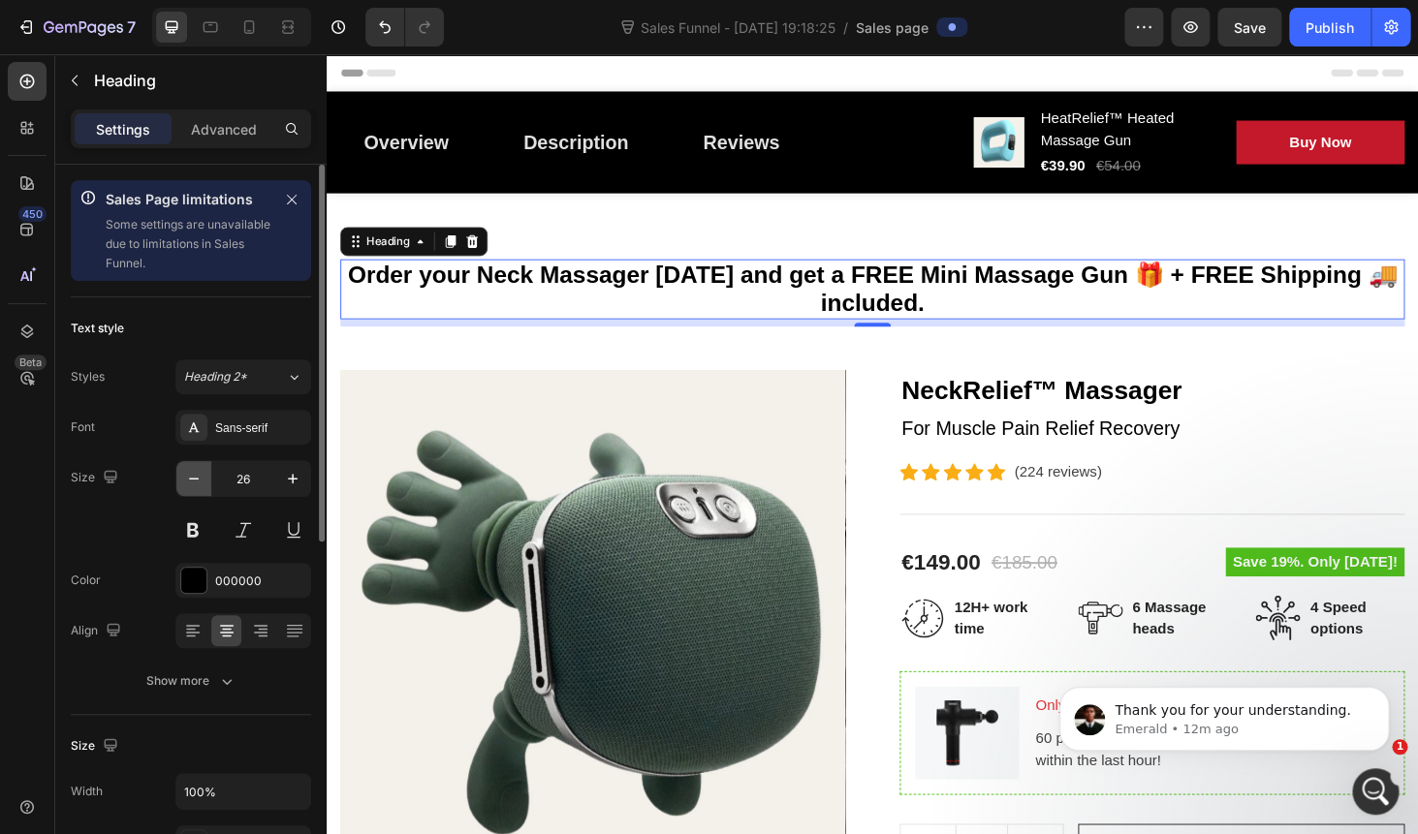
click at [193, 484] on icon "button" at bounding box center [193, 478] width 19 height 19
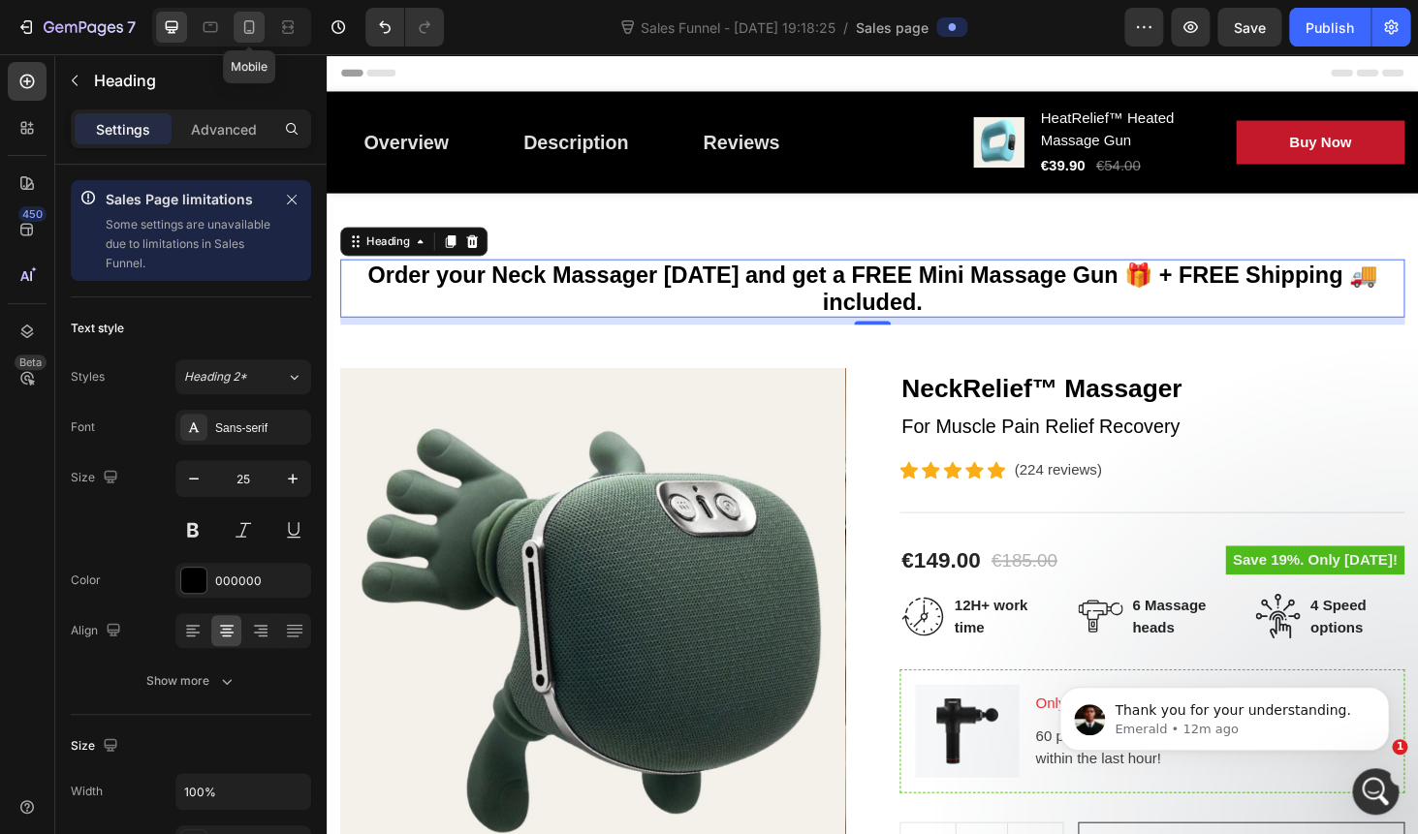
click at [251, 34] on icon at bounding box center [248, 26] width 19 height 19
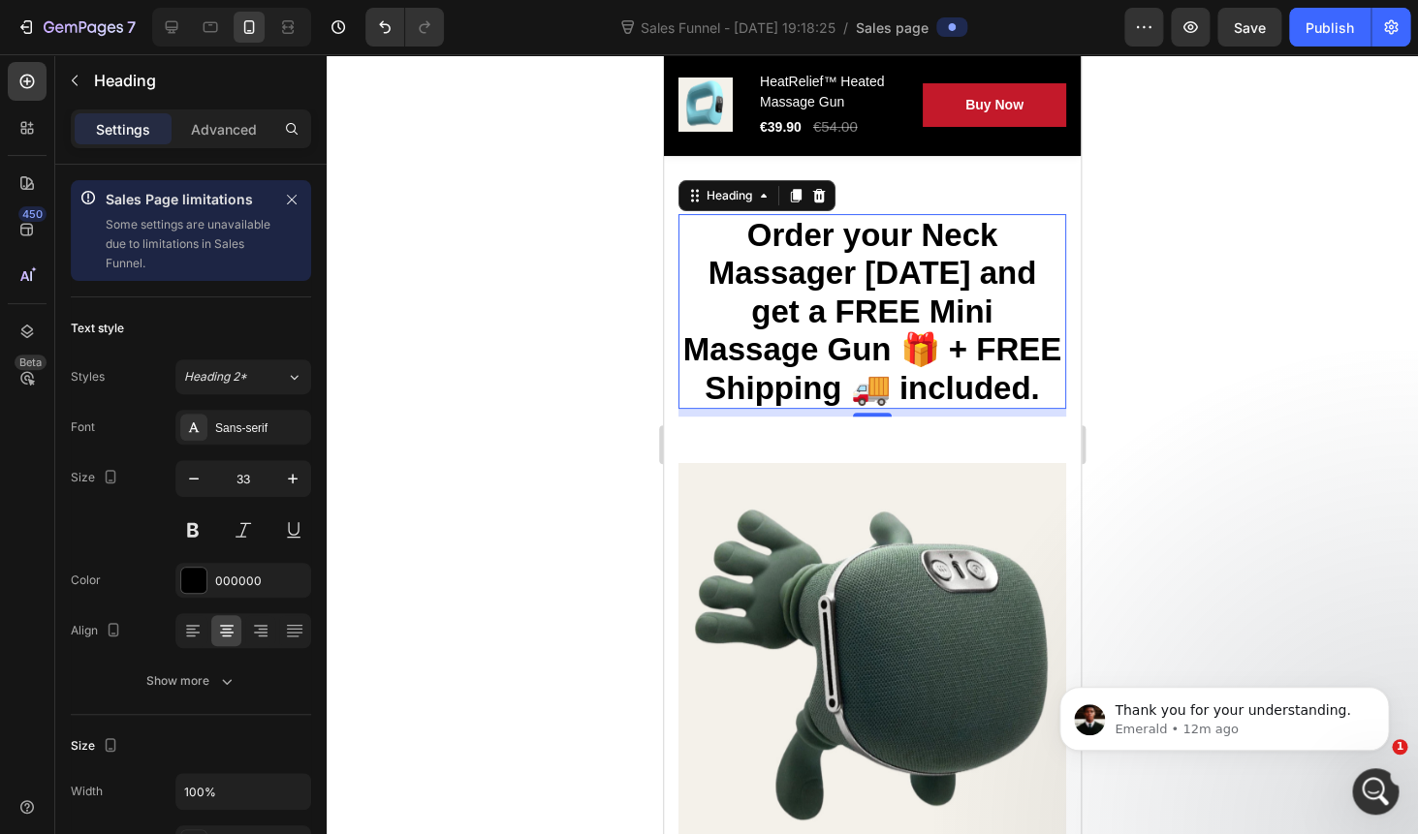
scroll to position [28, 0]
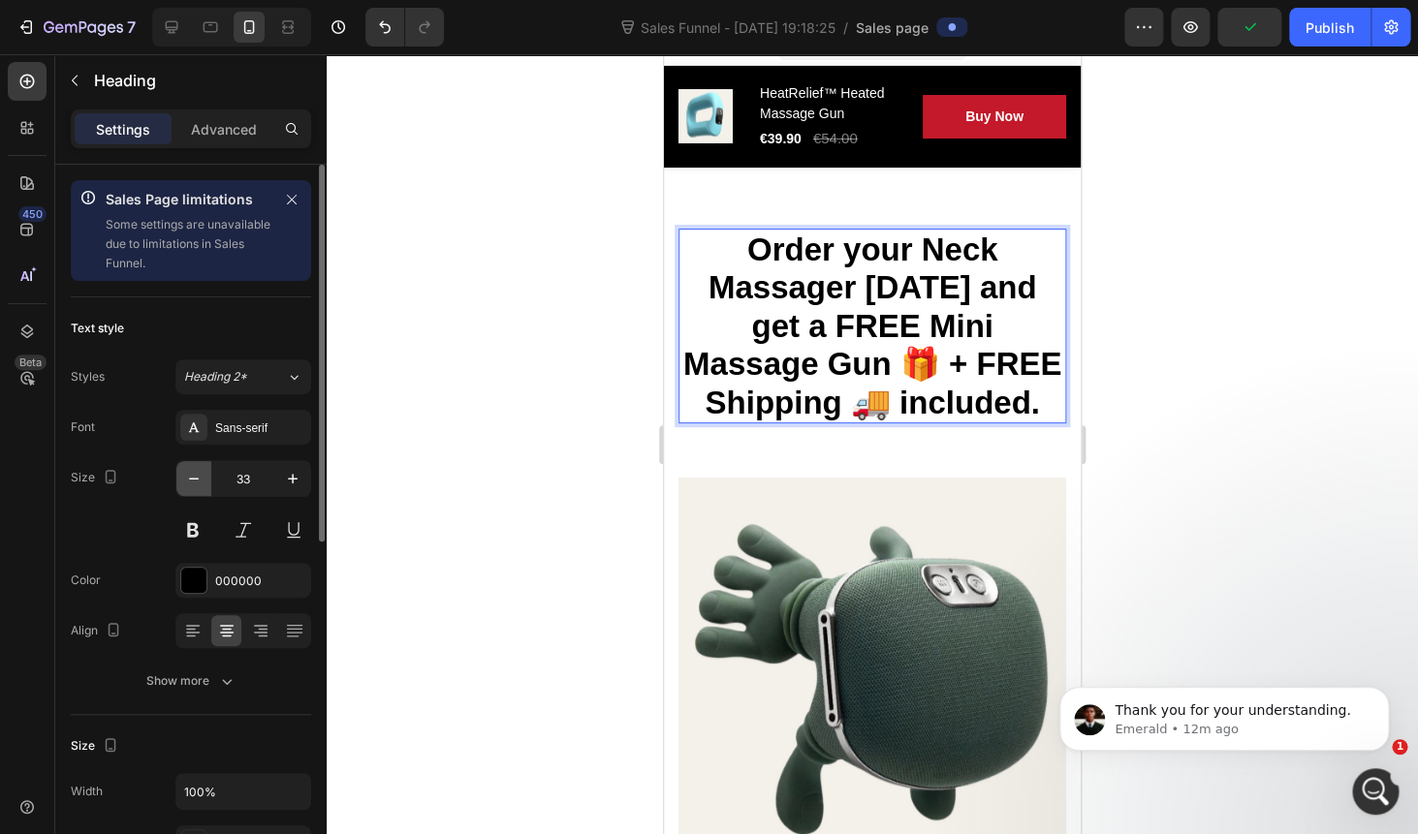
click at [190, 484] on icon "button" at bounding box center [193, 478] width 19 height 19
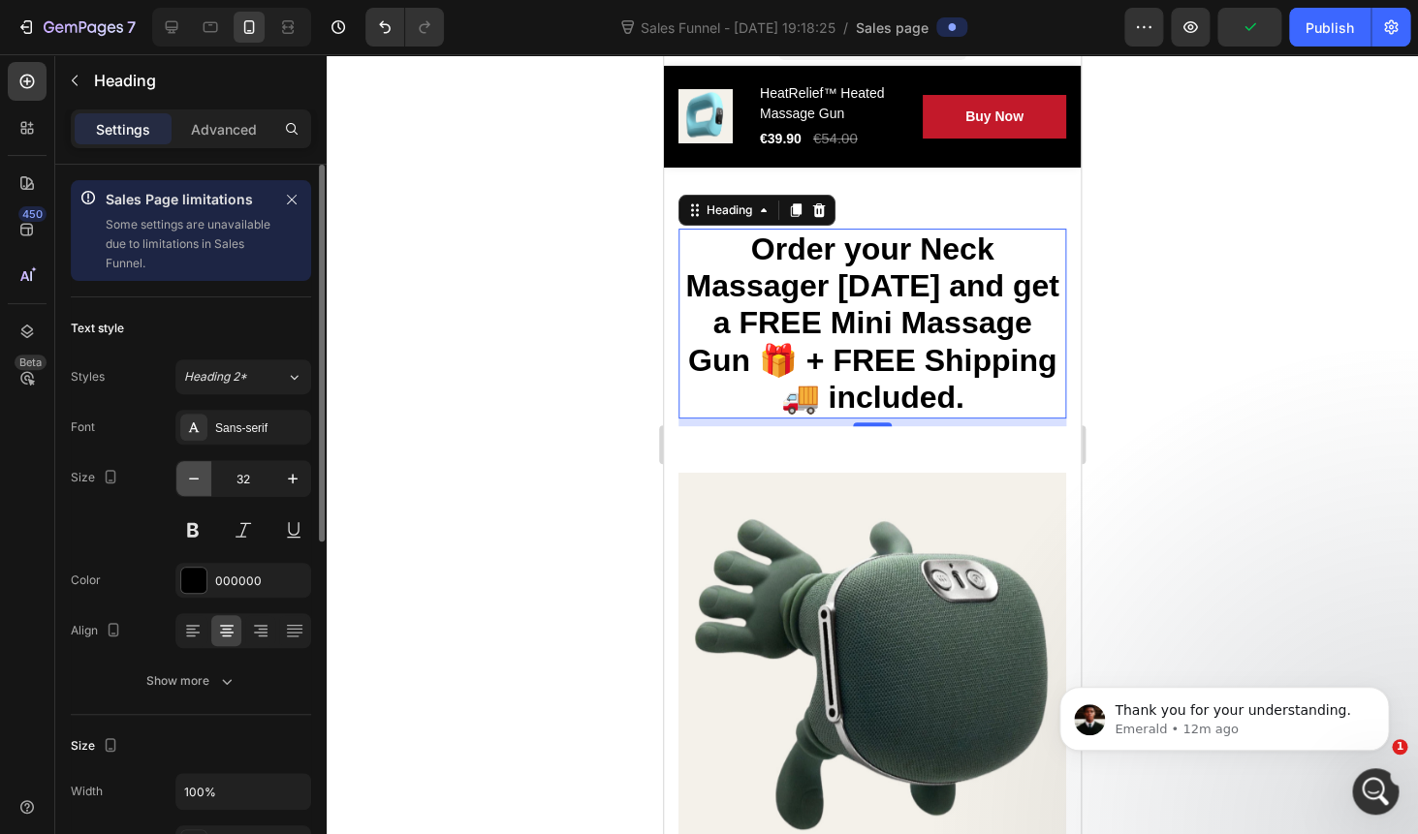
click at [190, 484] on icon "button" at bounding box center [193, 478] width 19 height 19
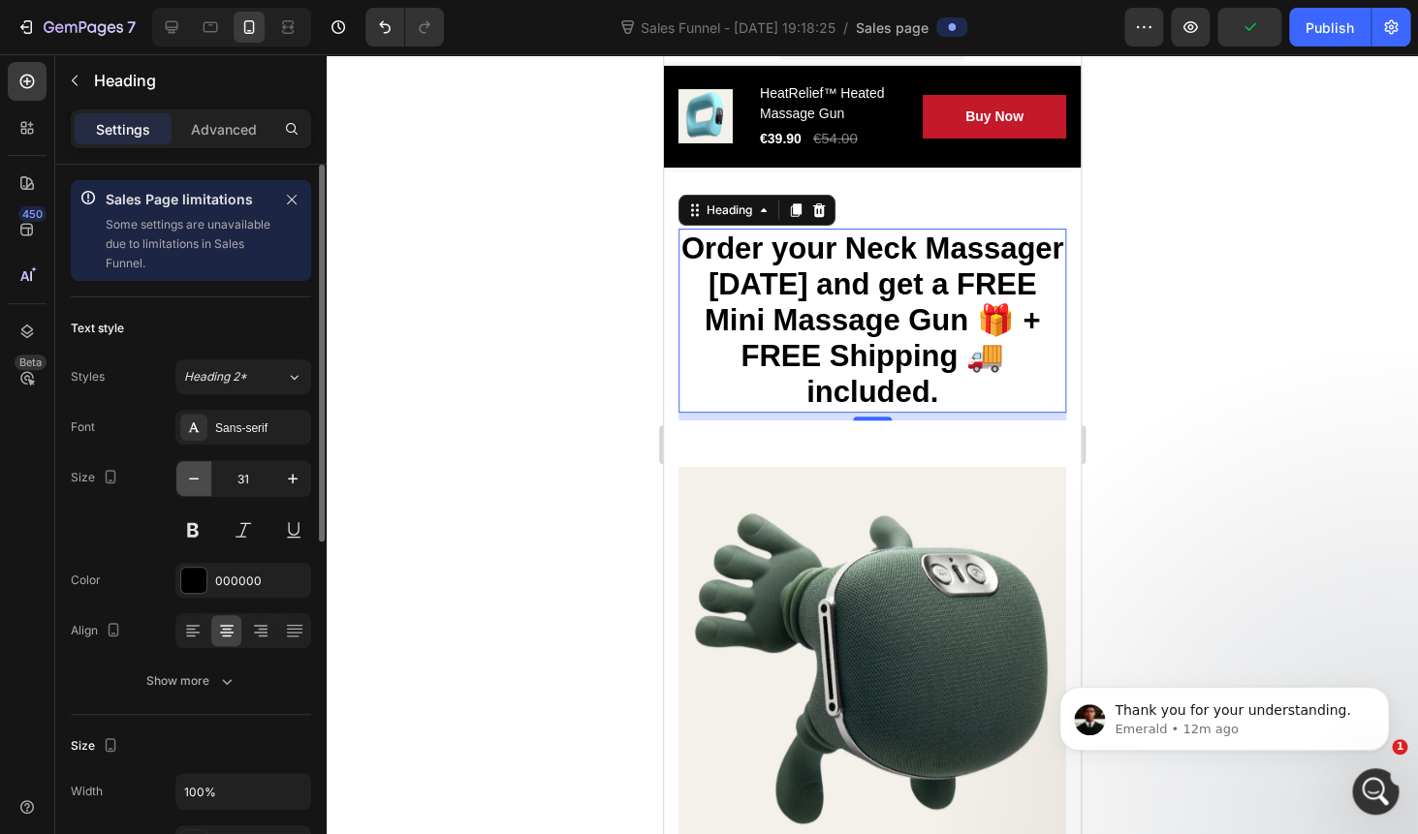
click at [190, 484] on icon "button" at bounding box center [193, 478] width 19 height 19
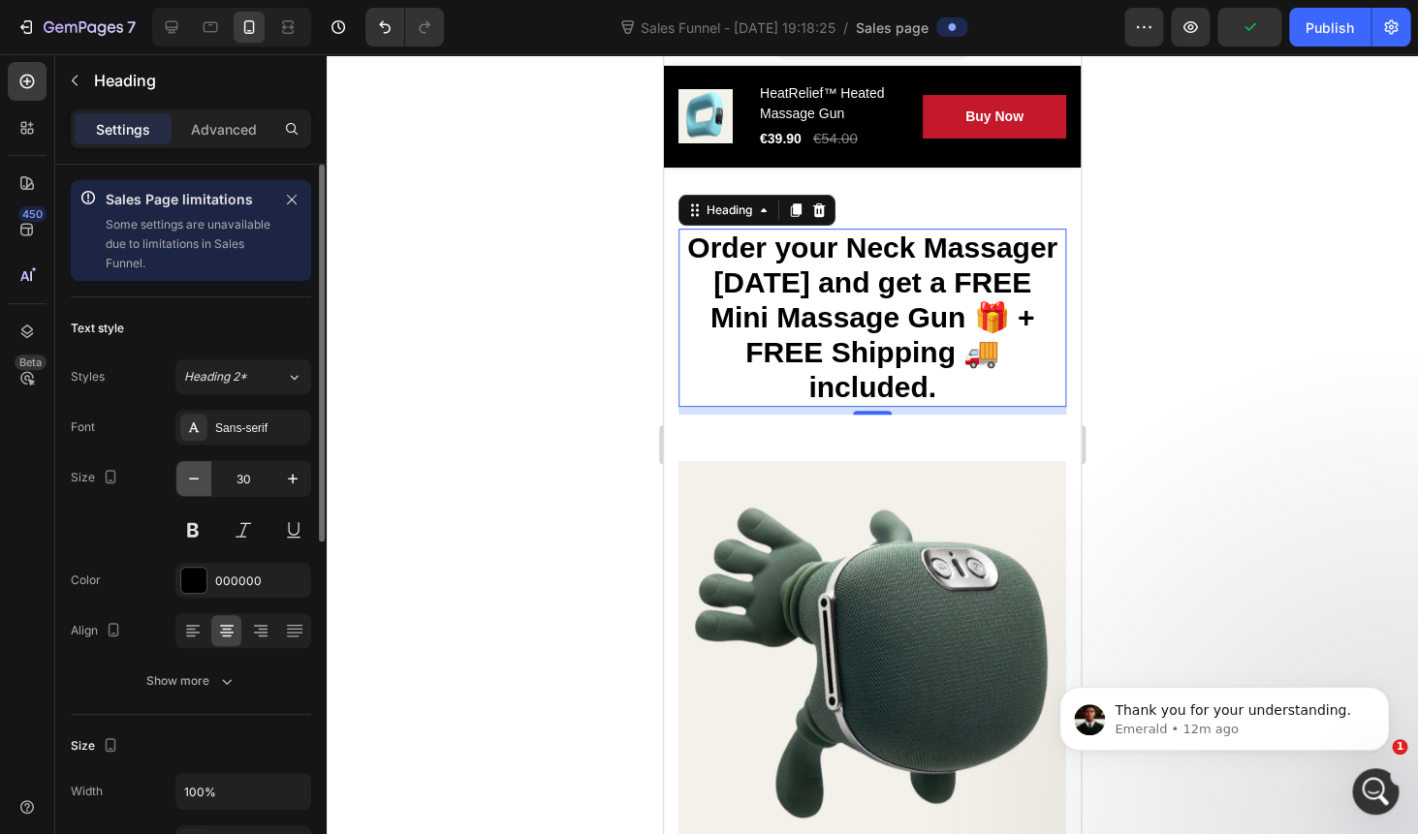
click at [190, 484] on icon "button" at bounding box center [193, 478] width 19 height 19
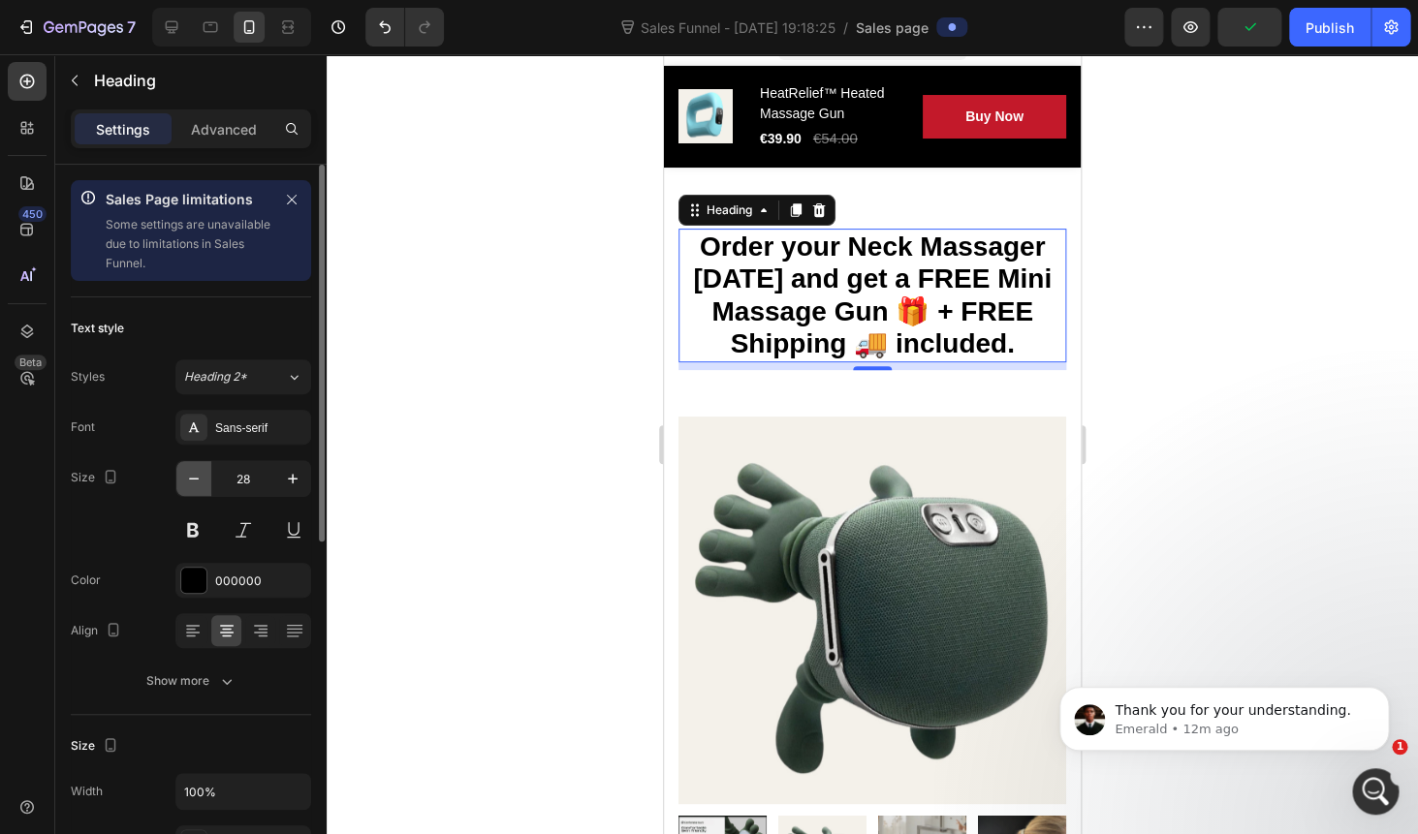
click at [190, 484] on icon "button" at bounding box center [193, 478] width 19 height 19
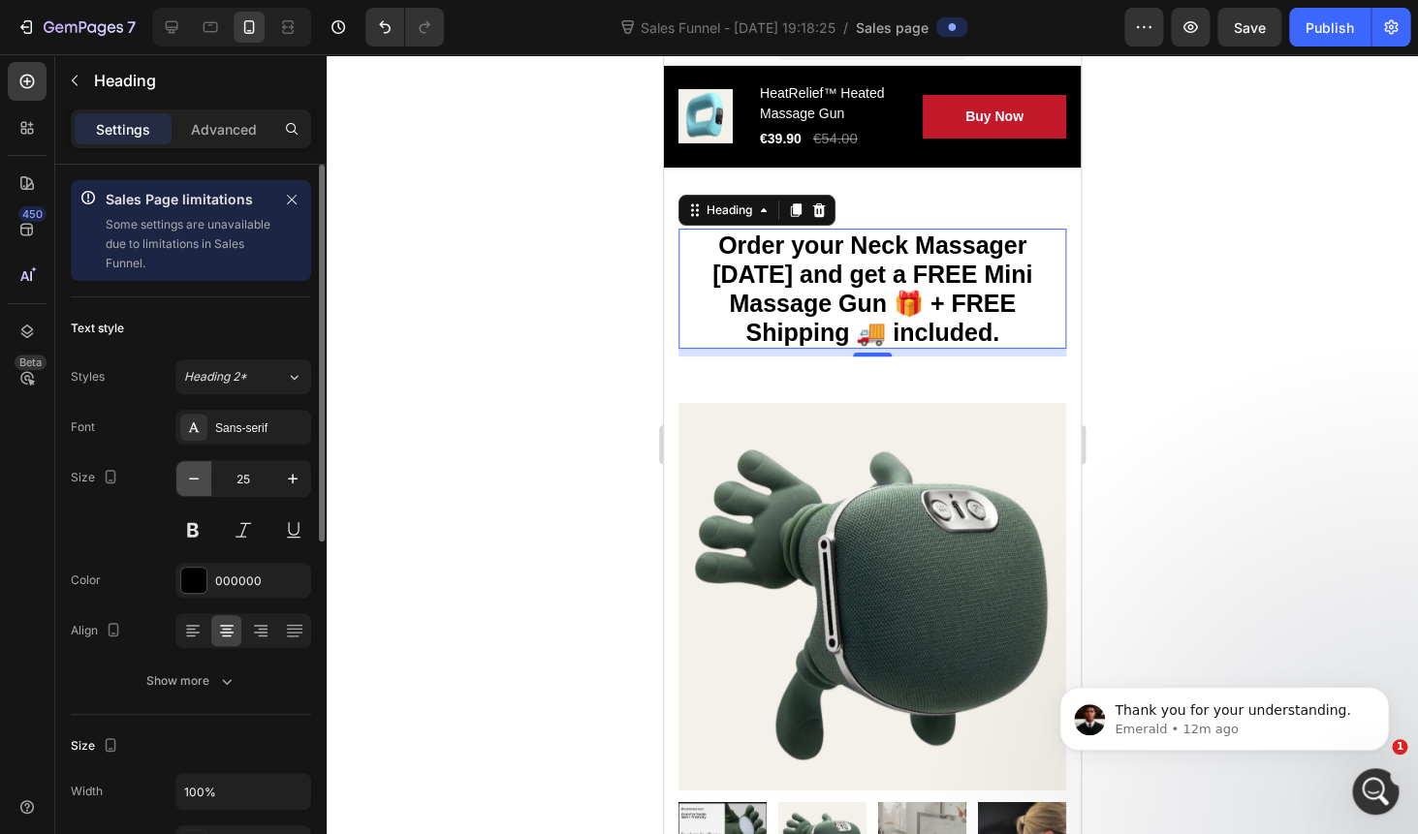
click at [190, 484] on icon "button" at bounding box center [193, 478] width 19 height 19
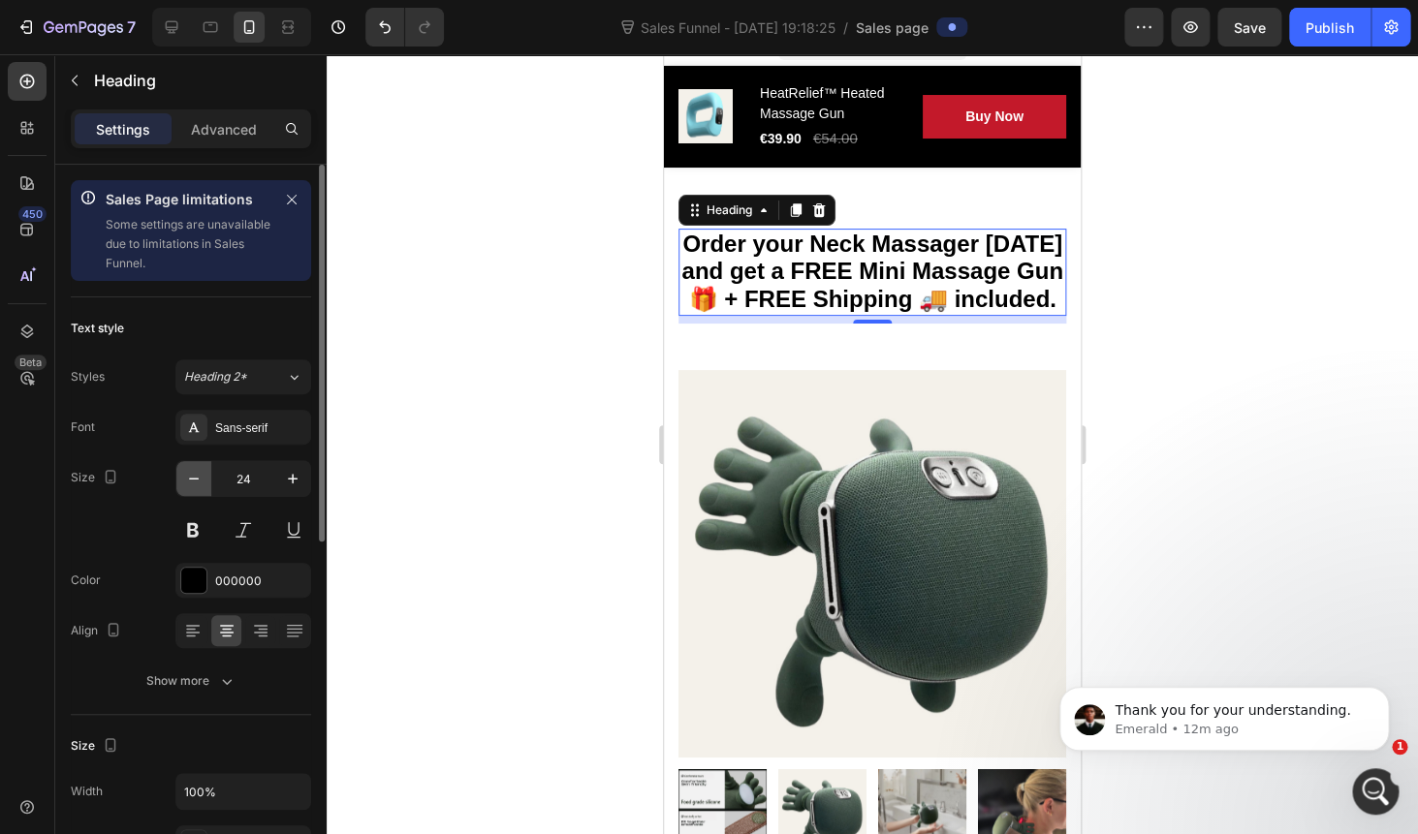
click at [190, 484] on icon "button" at bounding box center [193, 478] width 19 height 19
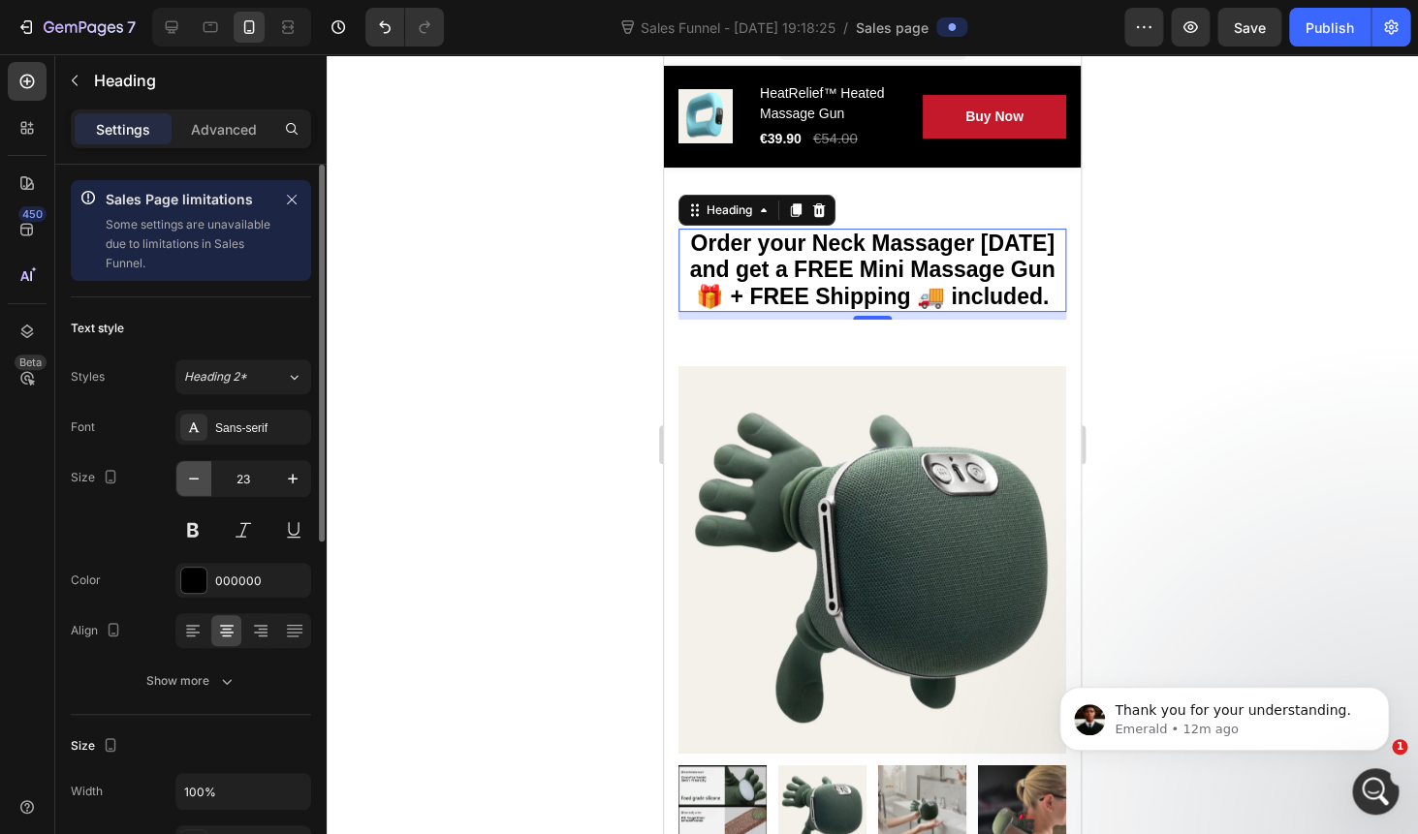
click at [190, 484] on icon "button" at bounding box center [193, 478] width 19 height 19
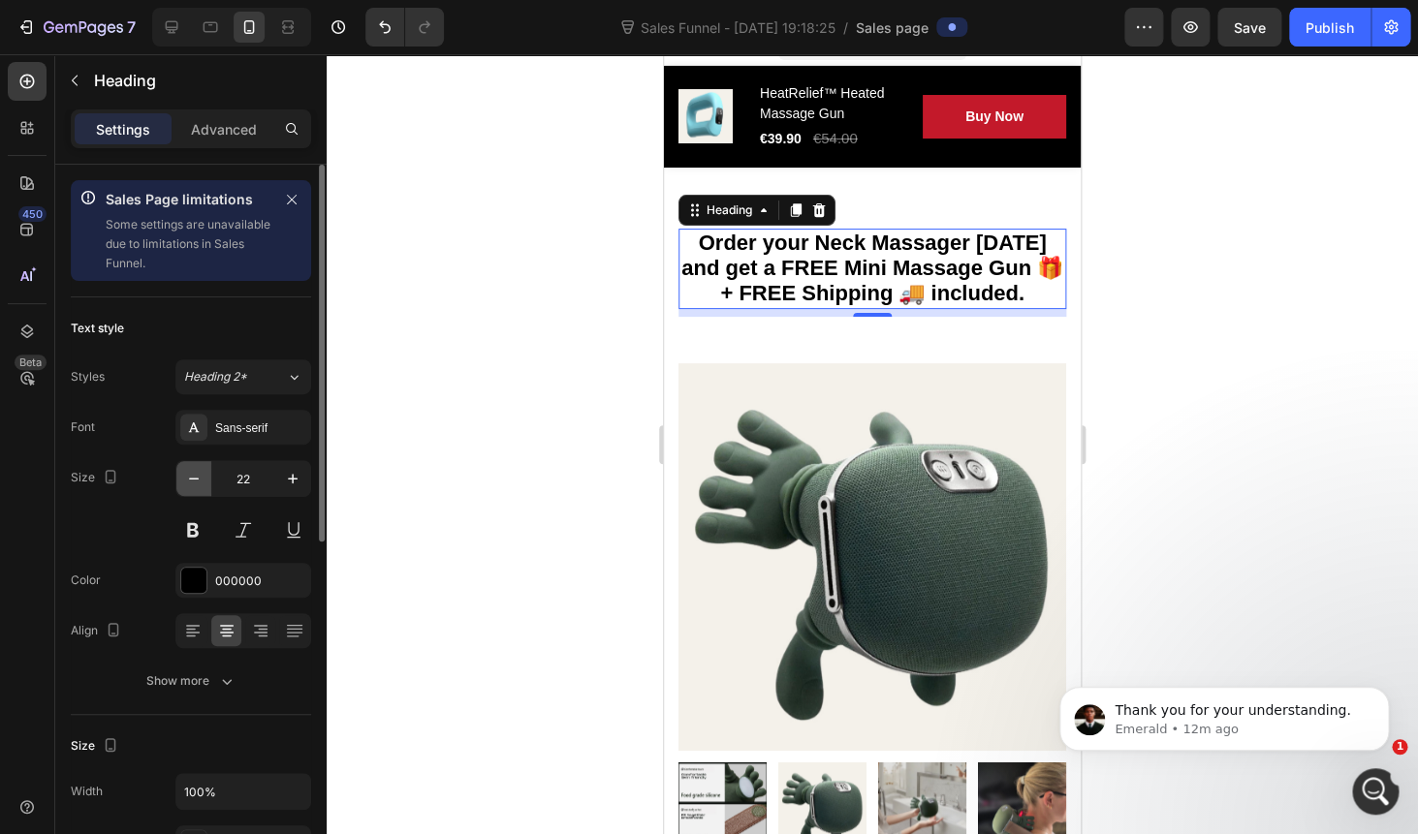
type input "21"
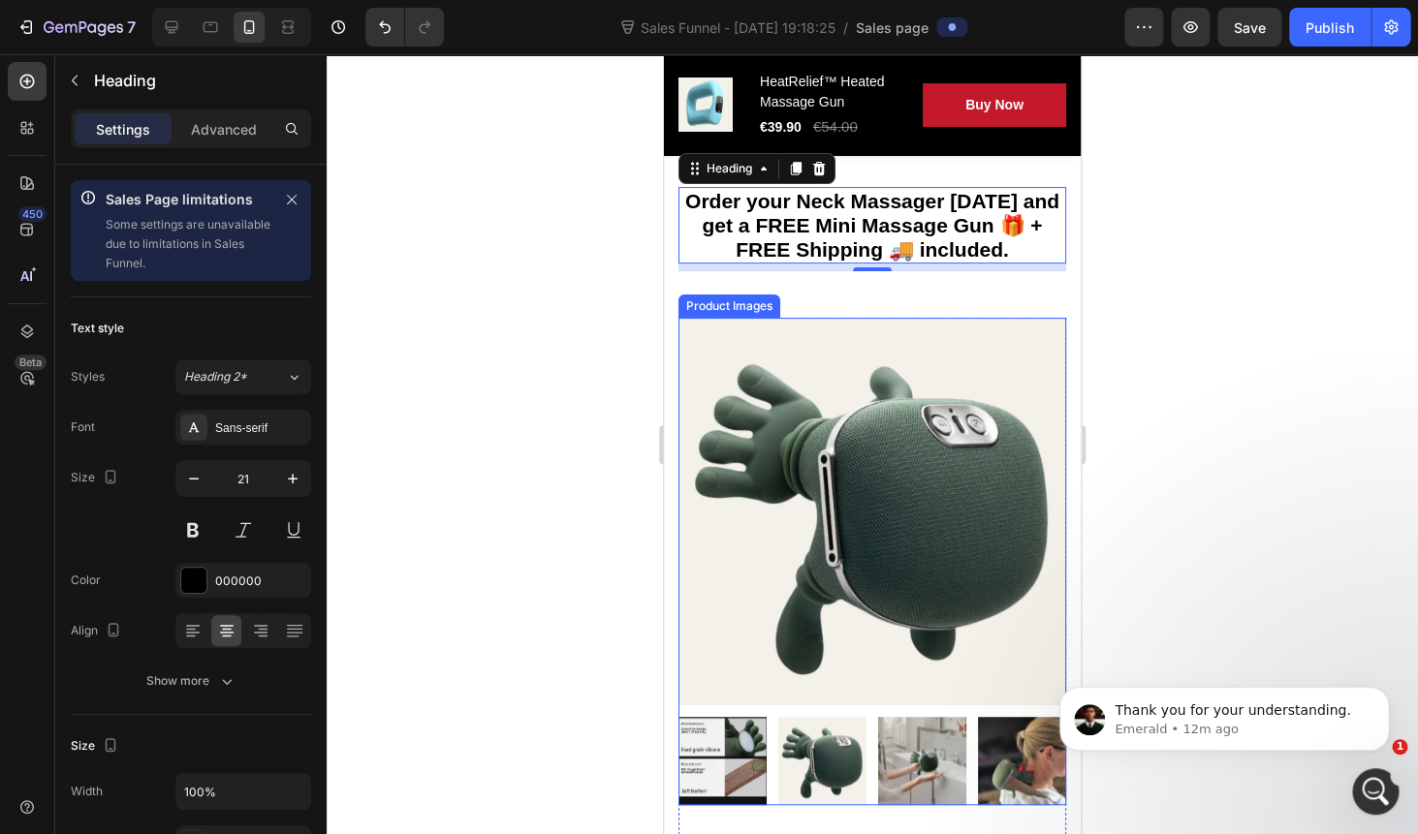
scroll to position [0, 0]
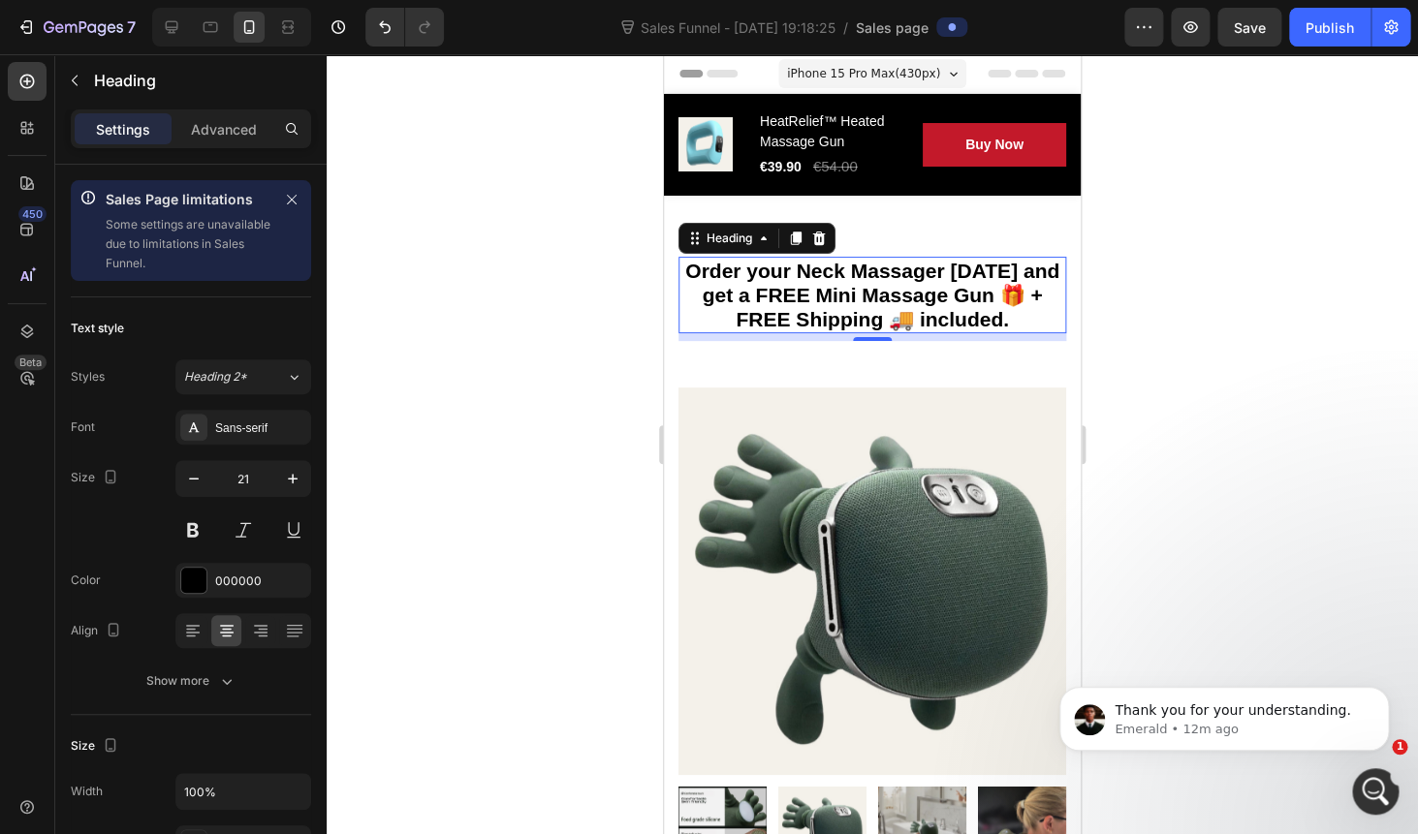
click at [1218, 248] on div at bounding box center [872, 444] width 1091 height 780
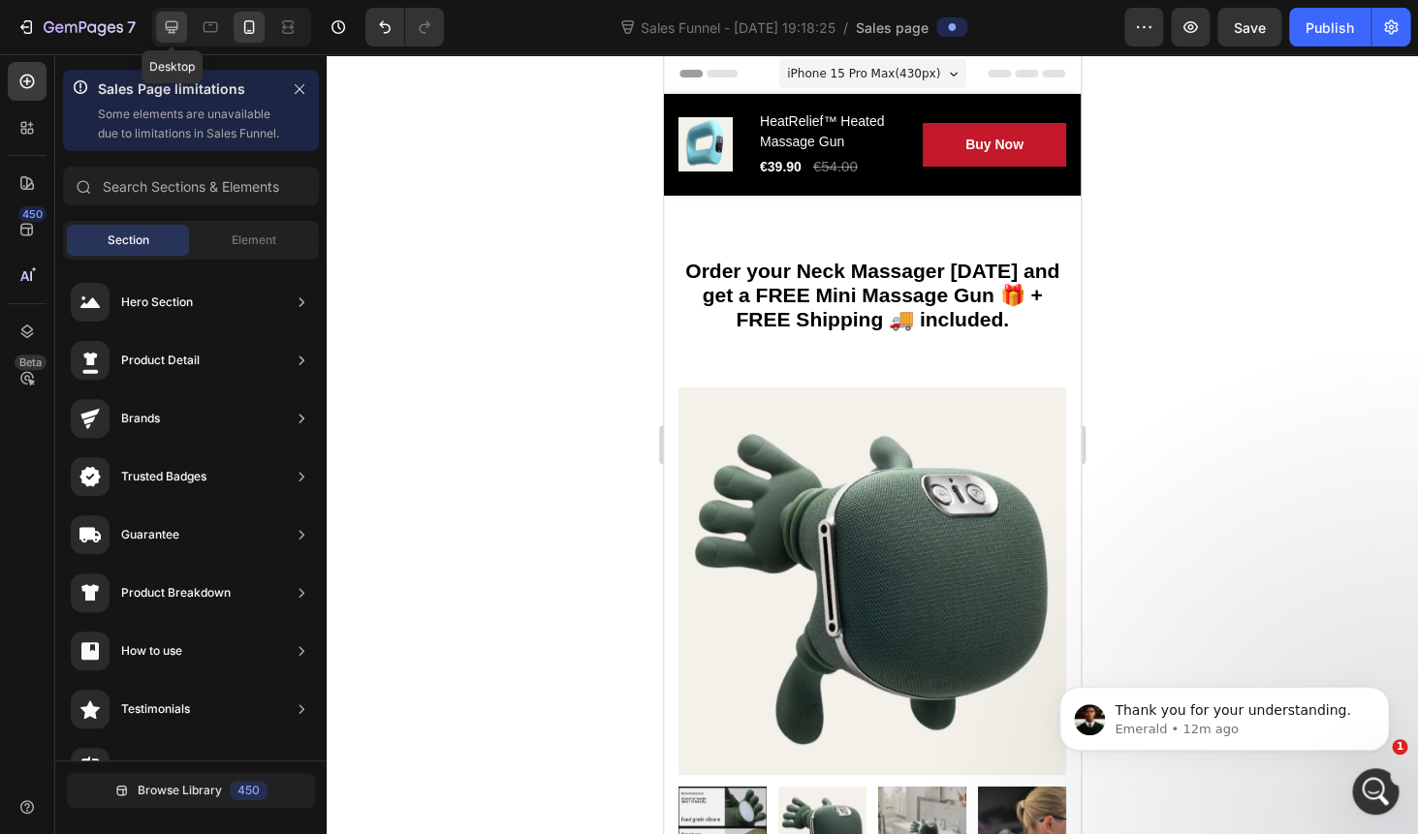
click at [172, 32] on icon at bounding box center [171, 26] width 19 height 19
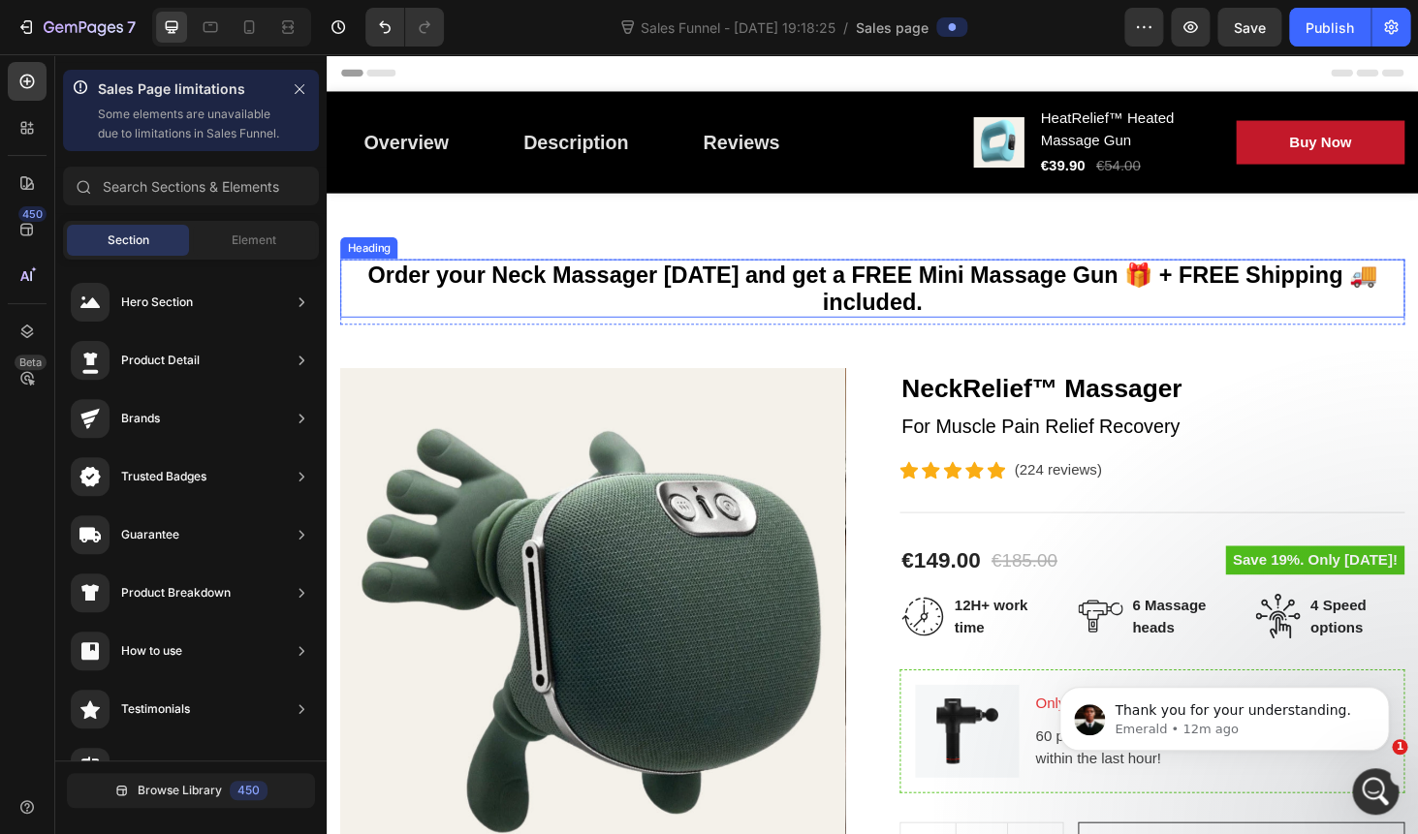
click at [748, 296] on p "Order your Neck Massager today and get a FREE Mini Massage Gun 🎁 + FREE Shippin…" at bounding box center [908, 303] width 1130 height 58
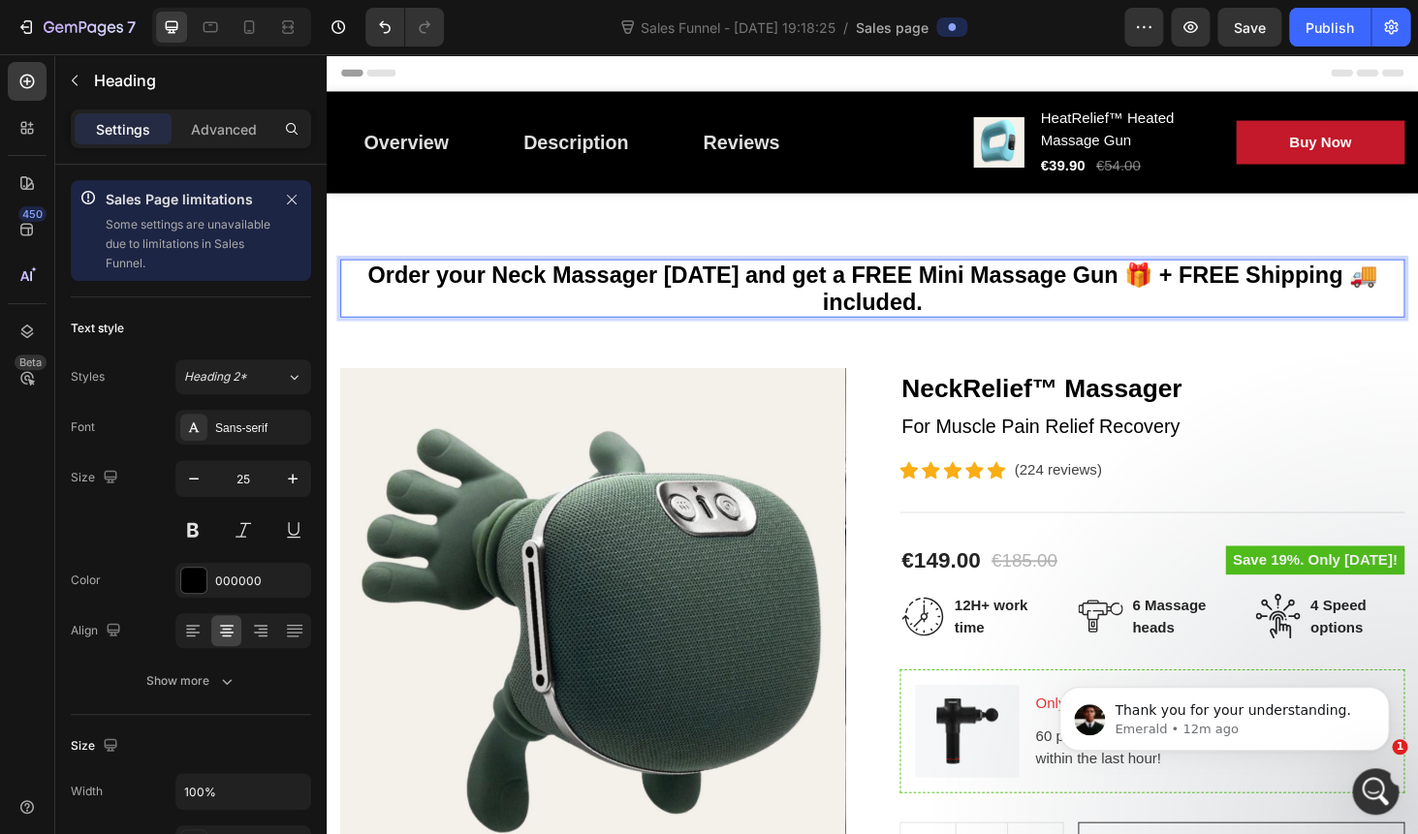
click at [888, 286] on p "Order your Neck Massager today and get a FREE Mini Massage Gun 🎁 + FREE Shippin…" at bounding box center [908, 303] width 1130 height 58
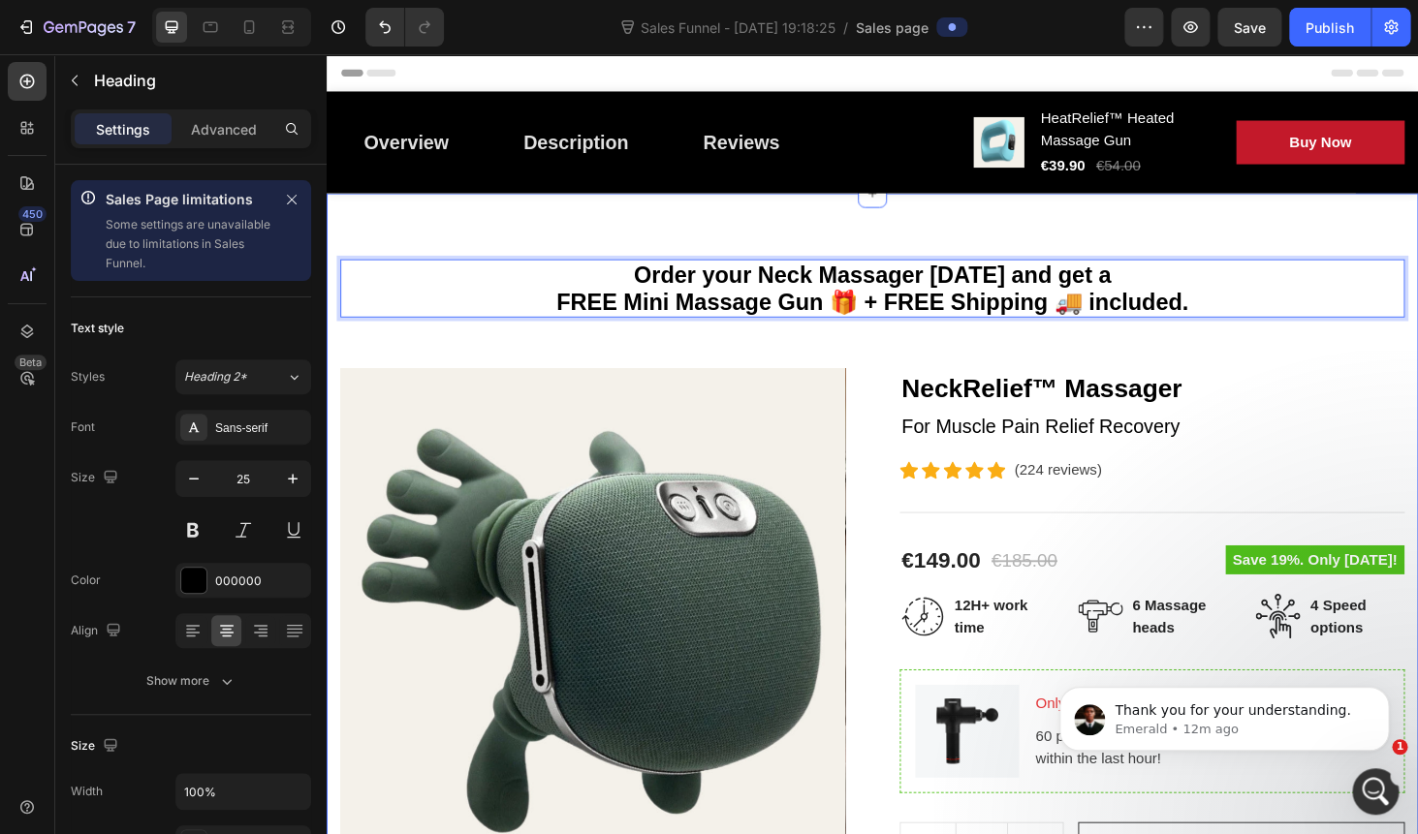
click at [795, 239] on div "Order your Neck Massager today and get a FREE Mini Massage Gun 🎁 + FREE Shippin…" at bounding box center [908, 760] width 1163 height 1115
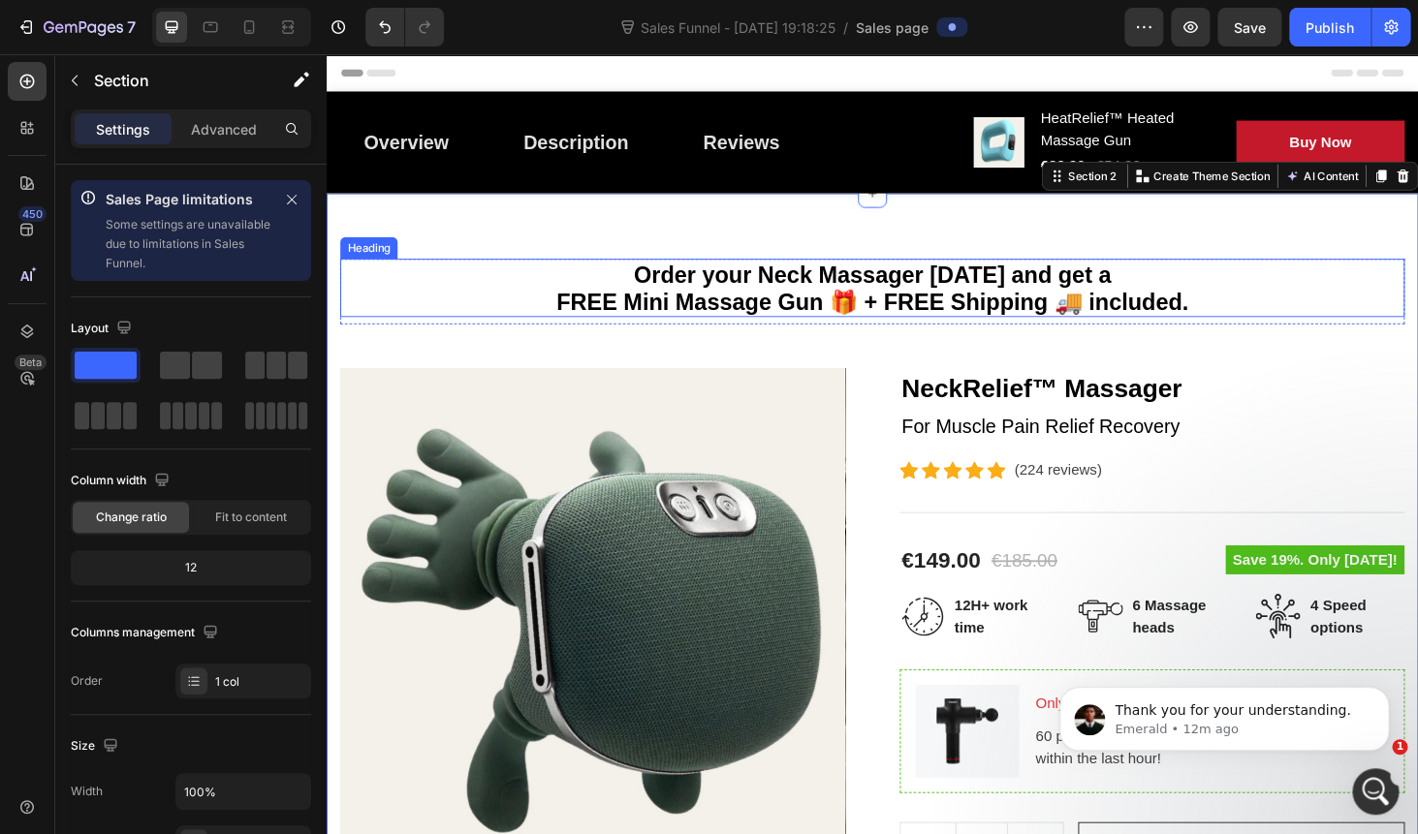
click at [746, 290] on p "Order your Neck Massager [DATE] and get a FREE Mini Massage Gun 🎁 + FREE Shippi…" at bounding box center [908, 303] width 1130 height 58
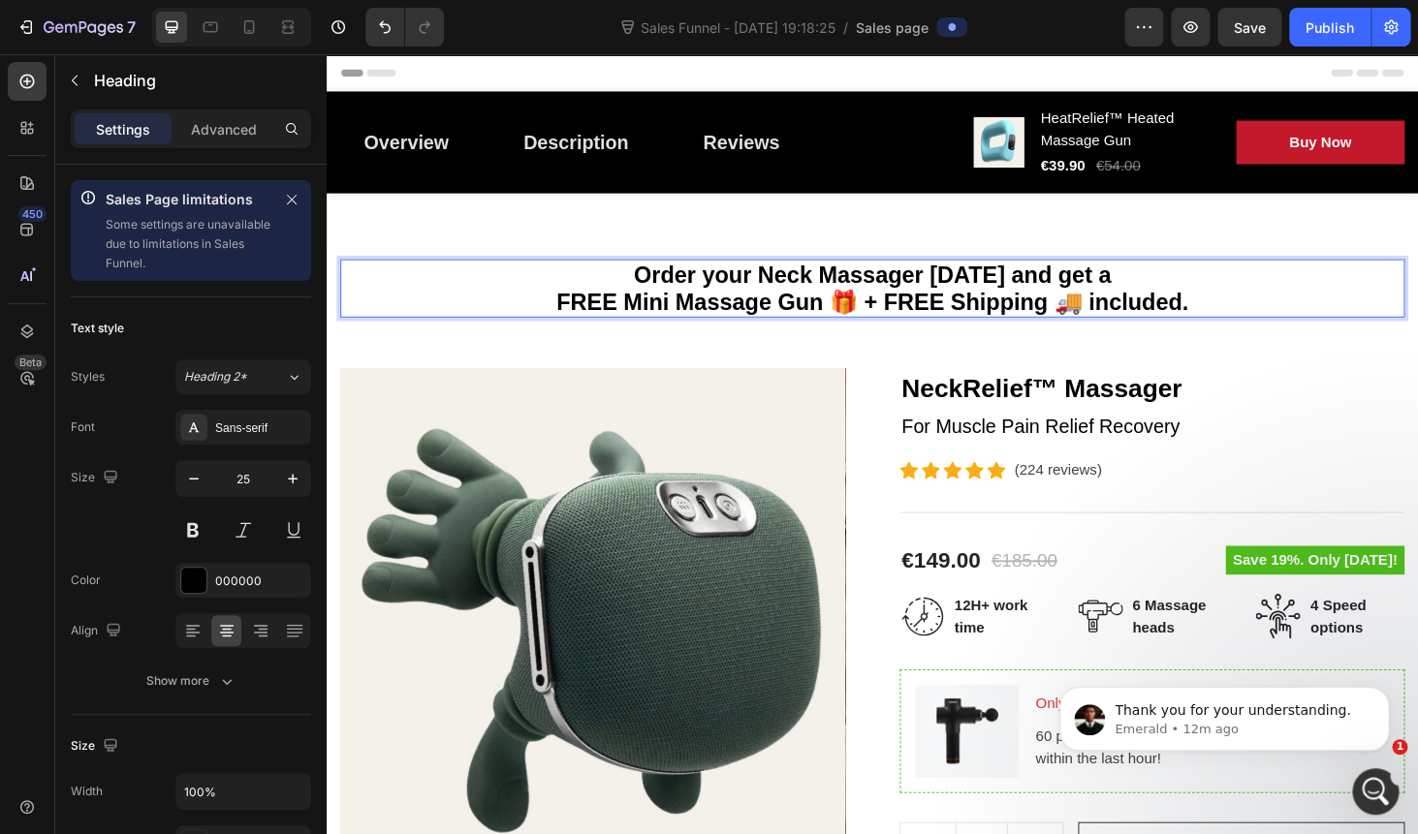
click at [746, 290] on p "Order your Neck Massager [DATE] and get a FREE Mini Massage Gun 🎁 + FREE Shippi…" at bounding box center [908, 303] width 1130 height 58
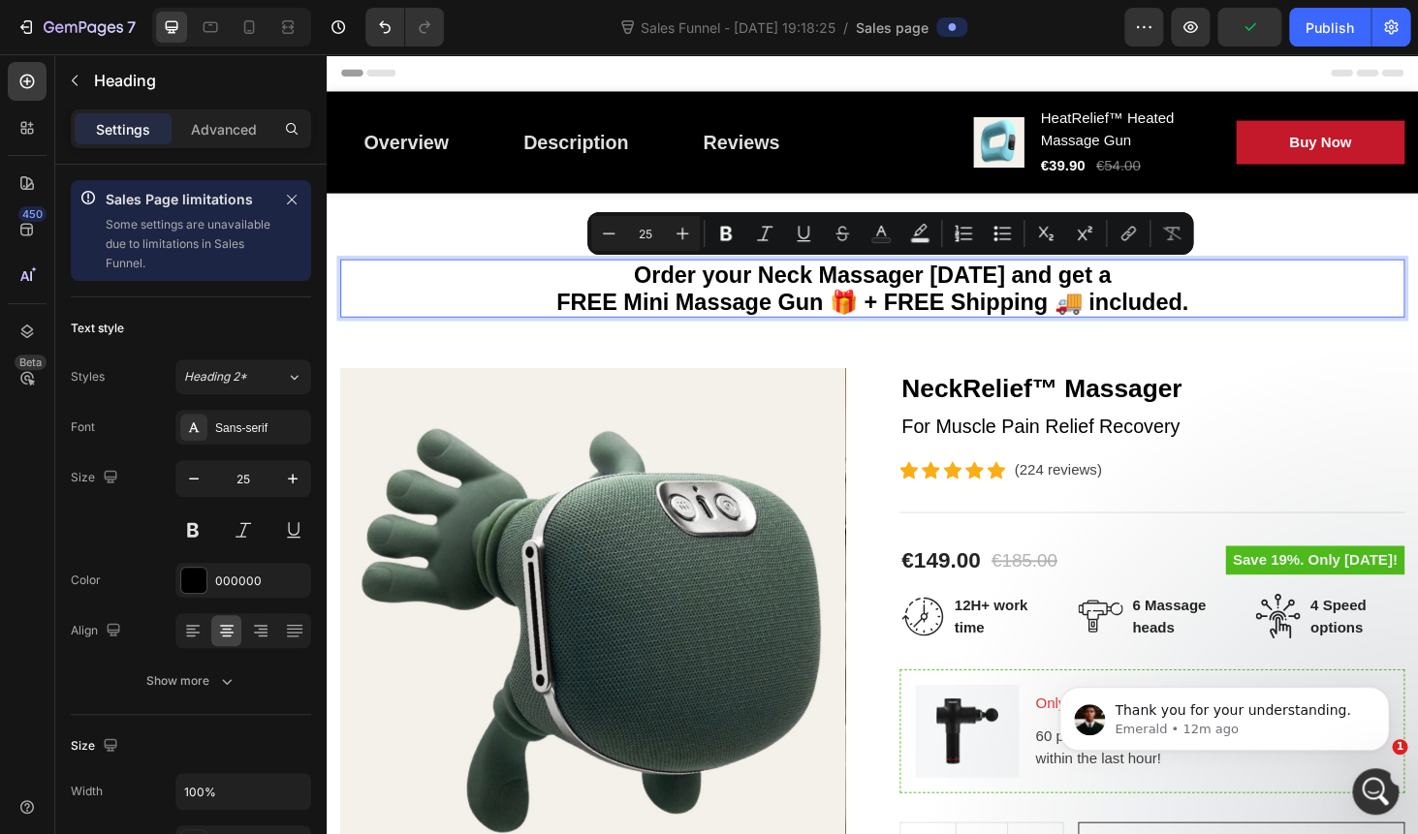
click at [697, 313] on p "Order your Neck Massager today and get a FREE Mini Massage Gun 🎁 + FREE Shippin…" at bounding box center [908, 303] width 1130 height 58
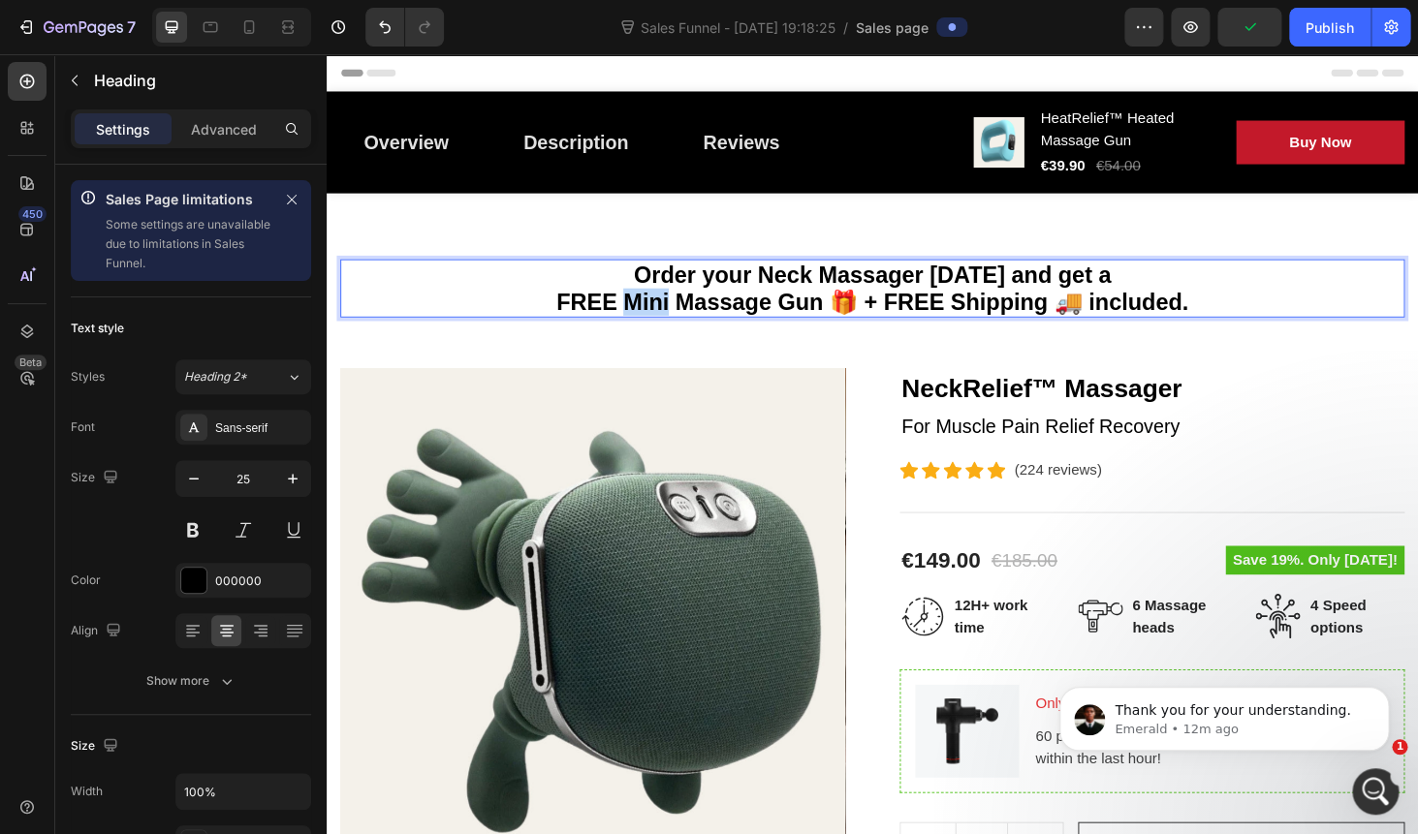
click at [697, 313] on p "Order your Neck Massager today and get a FREE Mini Massage Gun 🎁 + FREE Shippin…" at bounding box center [908, 303] width 1130 height 58
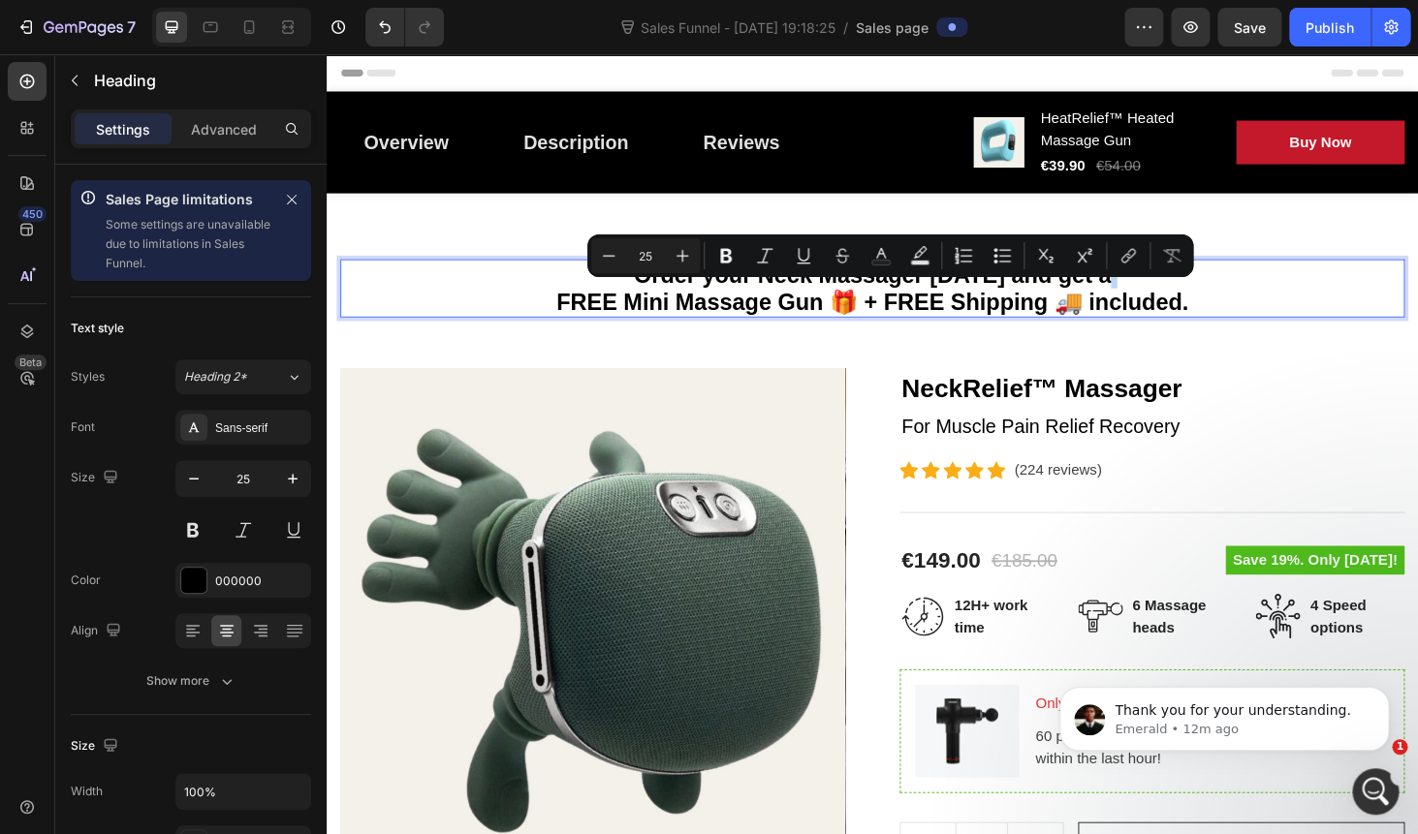
click at [767, 313] on p "Order your Neck Massager today and get a FREE Mini Massage Gun 🎁 + FREE Shippin…" at bounding box center [908, 303] width 1130 height 58
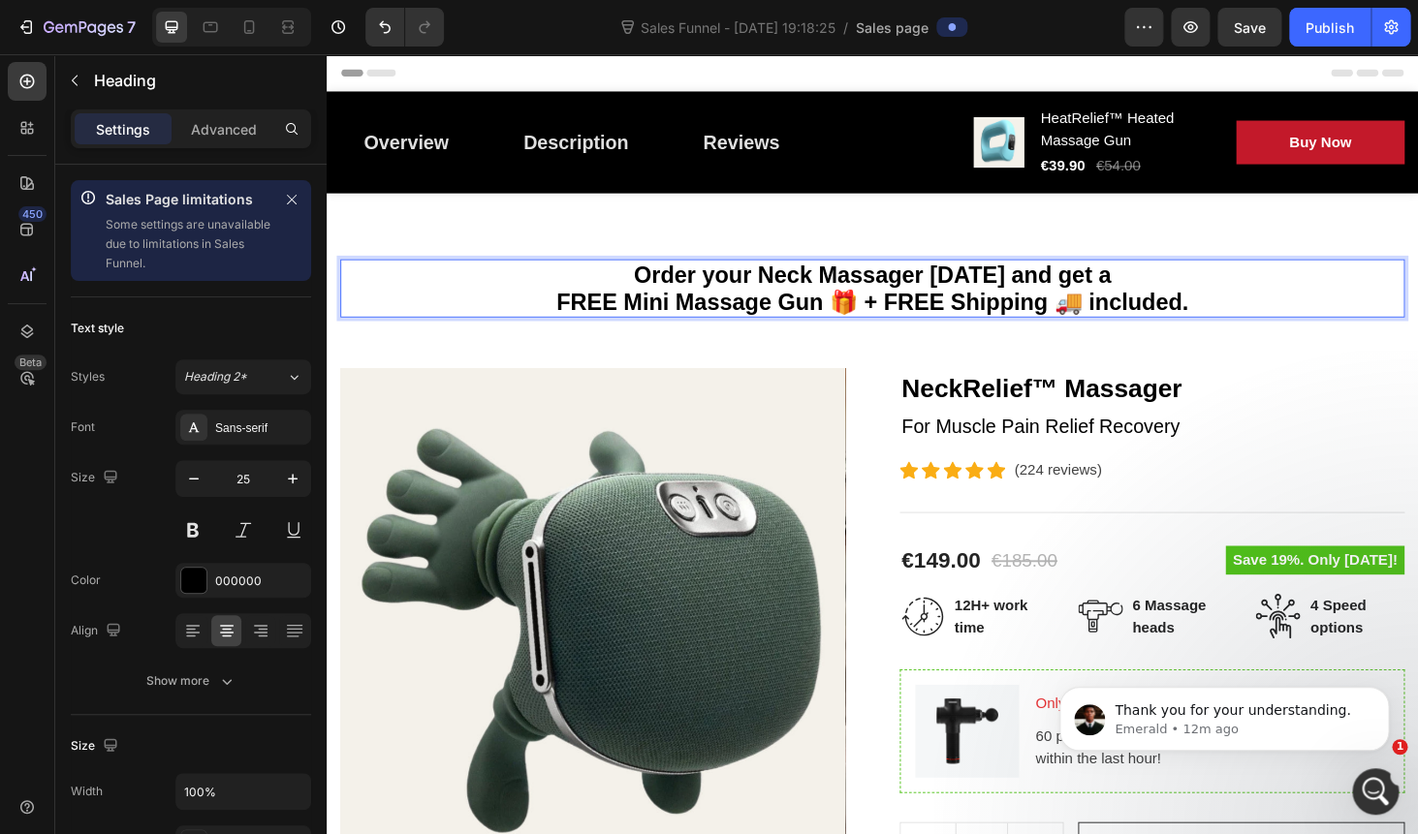
click at [734, 283] on p "Order your Neck Massager today and get a FREE Mini Massage Gun 🎁 + FREE Shippin…" at bounding box center [908, 303] width 1130 height 58
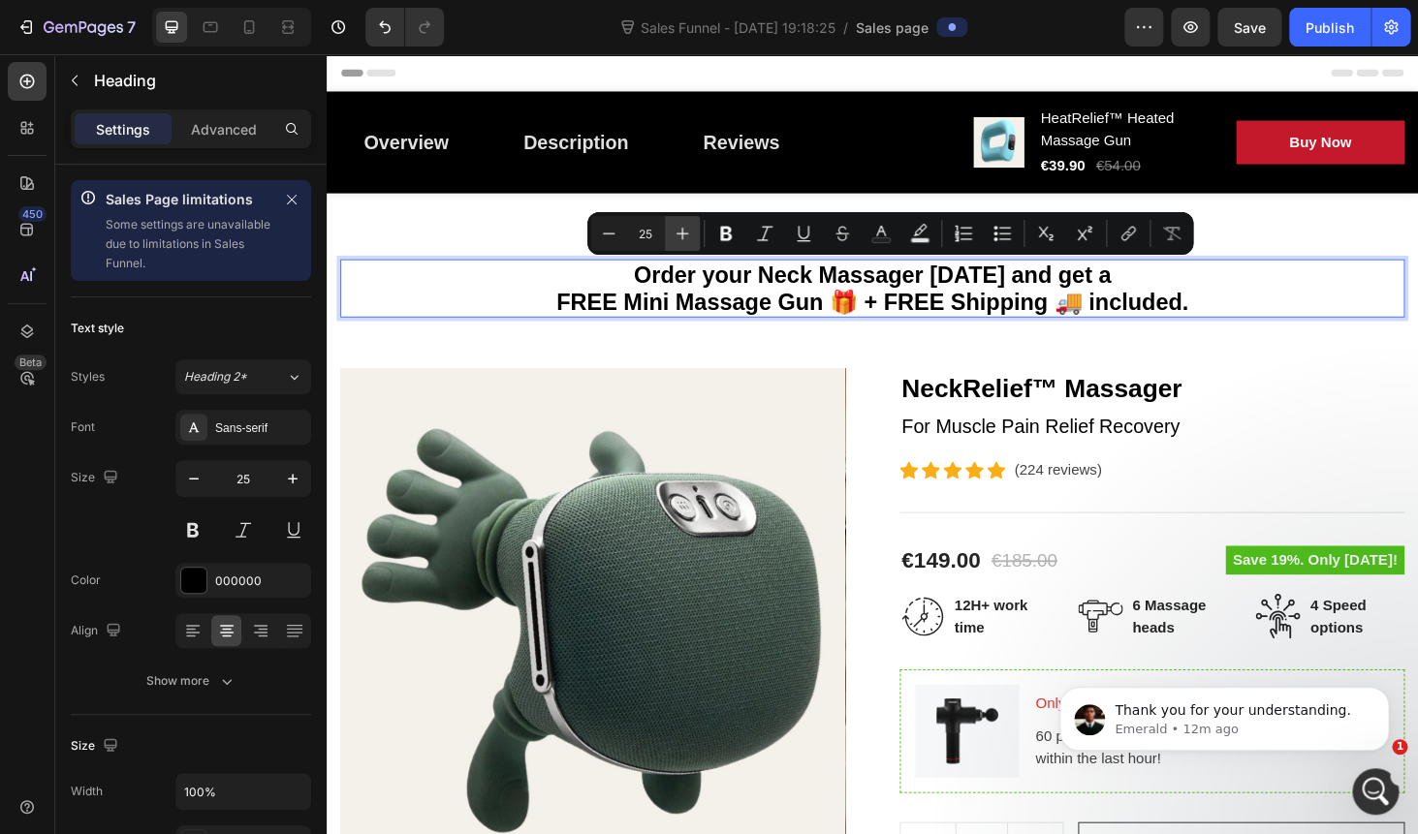
click at [678, 234] on icon "Editor contextual toolbar" at bounding box center [682, 234] width 13 height 13
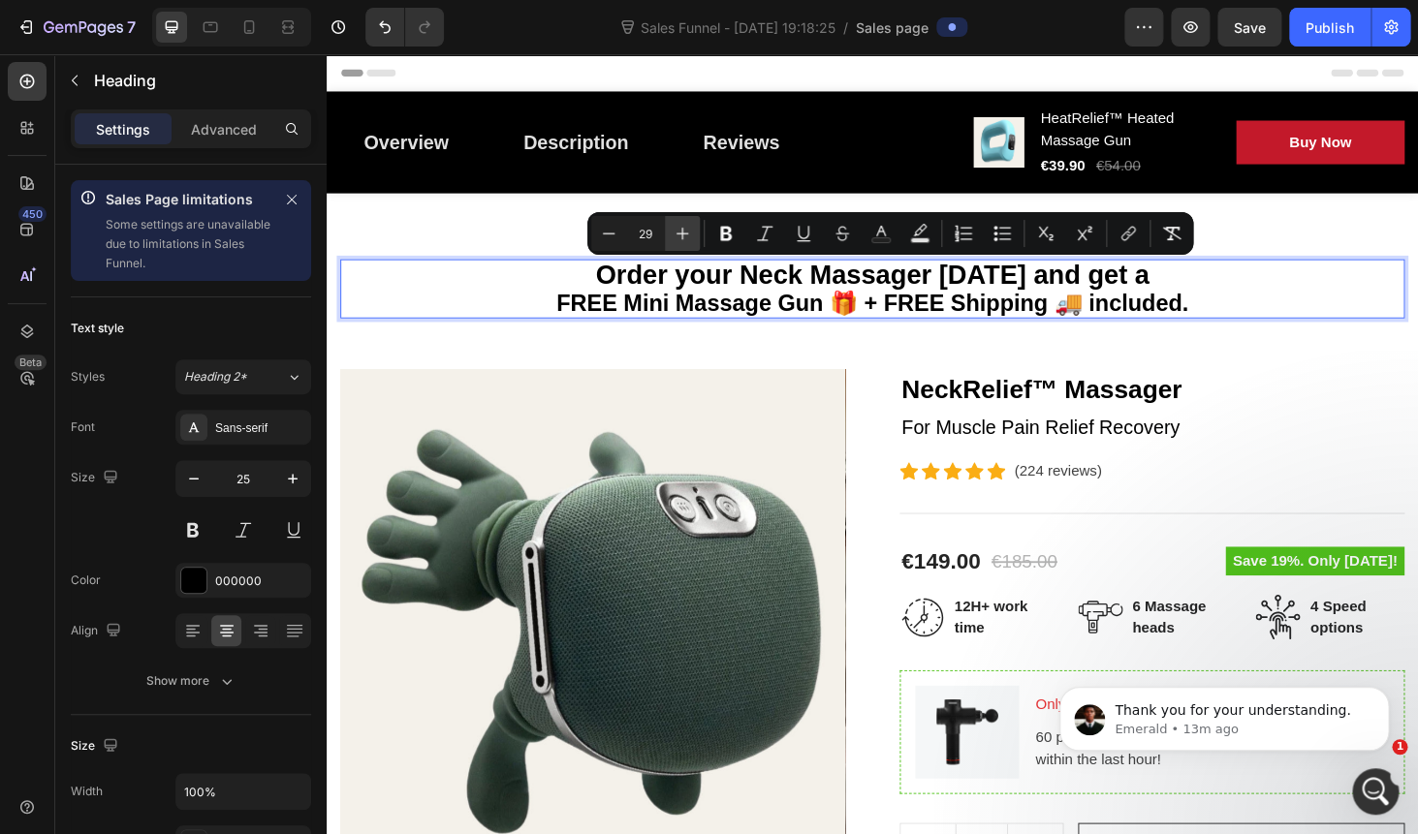
type input "30"
click at [682, 386] on div "Order your Neck Massager today and get a FREE Mini Massage Gun 🎁 + FREE Shippin…" at bounding box center [908, 760] width 1134 height 977
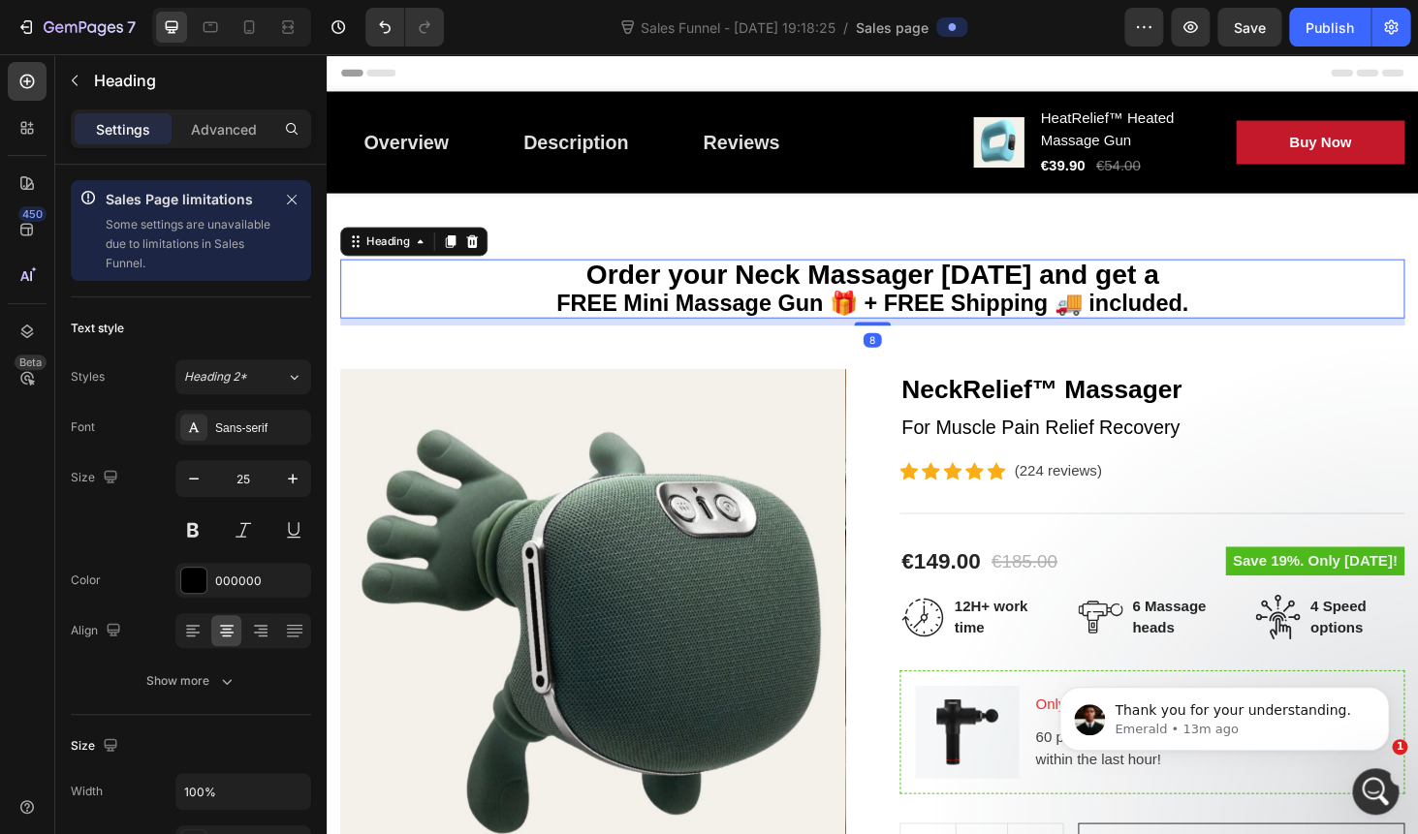
click at [736, 335] on h2 "⁠⁠⁠⁠⁠⁠⁠ Order your Neck Massager today and get a FREE Mini Massage Gun 🎁 + FREE…" at bounding box center [908, 303] width 1134 height 63
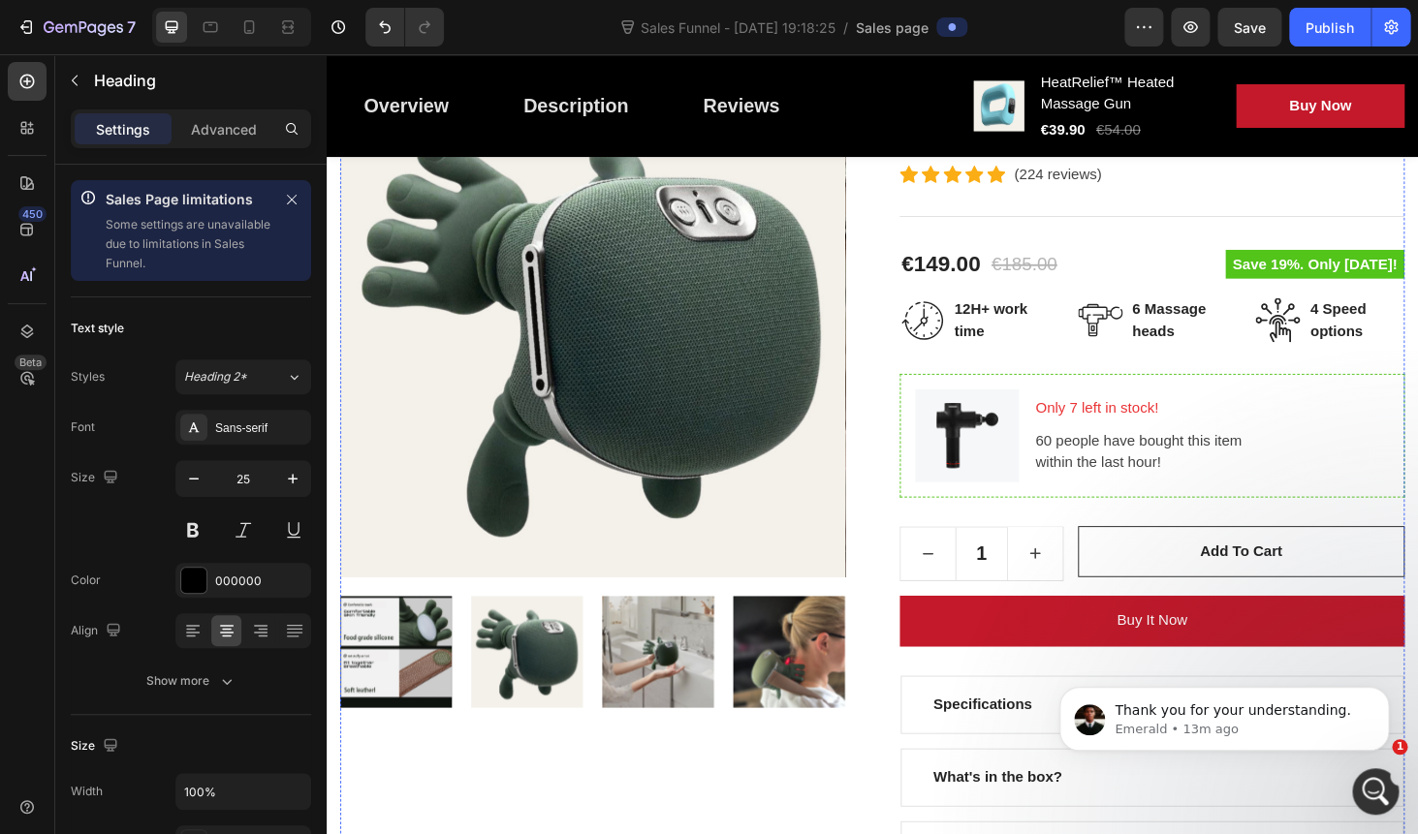
scroll to position [336, 0]
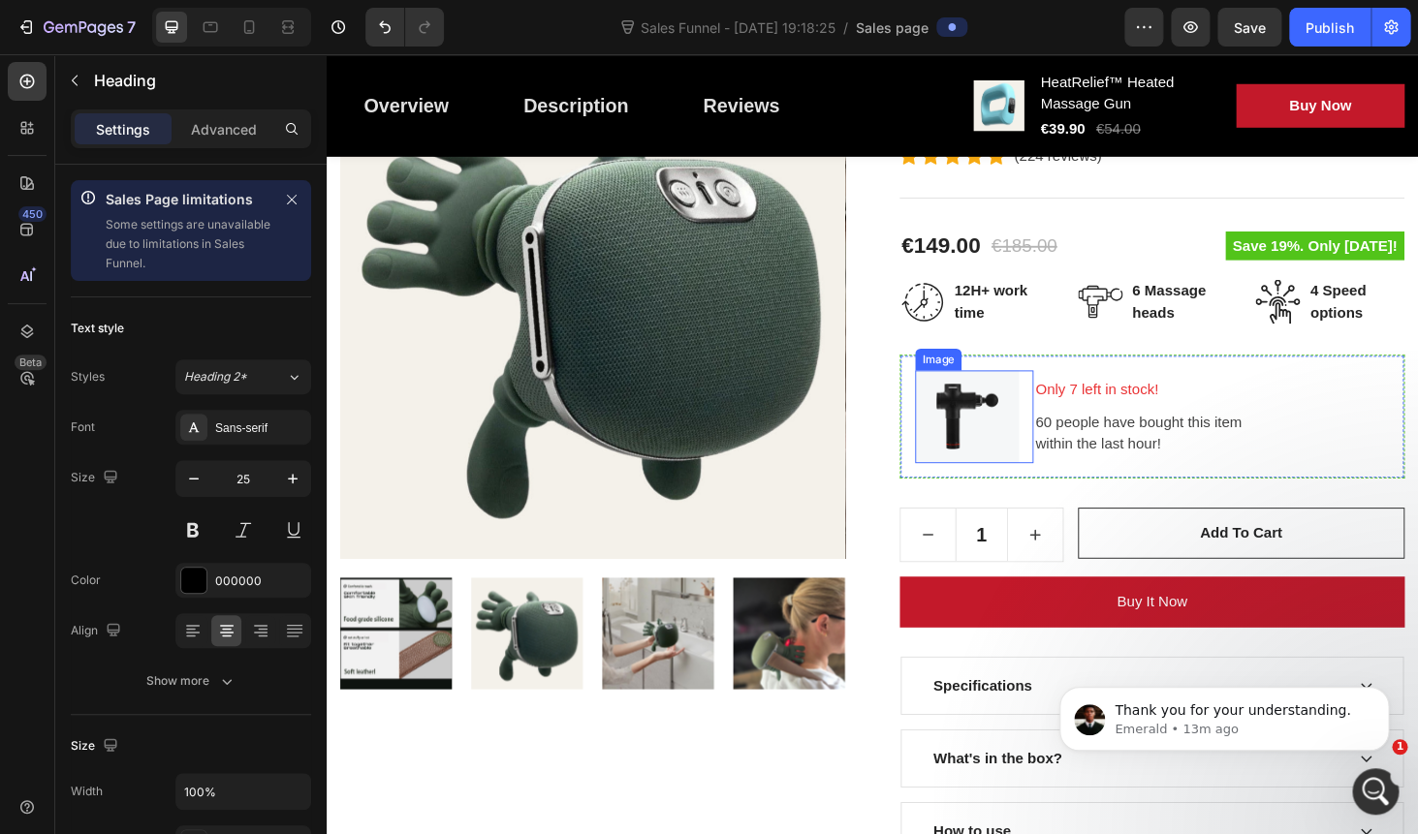
click at [992, 428] on img at bounding box center [1008, 439] width 110 height 99
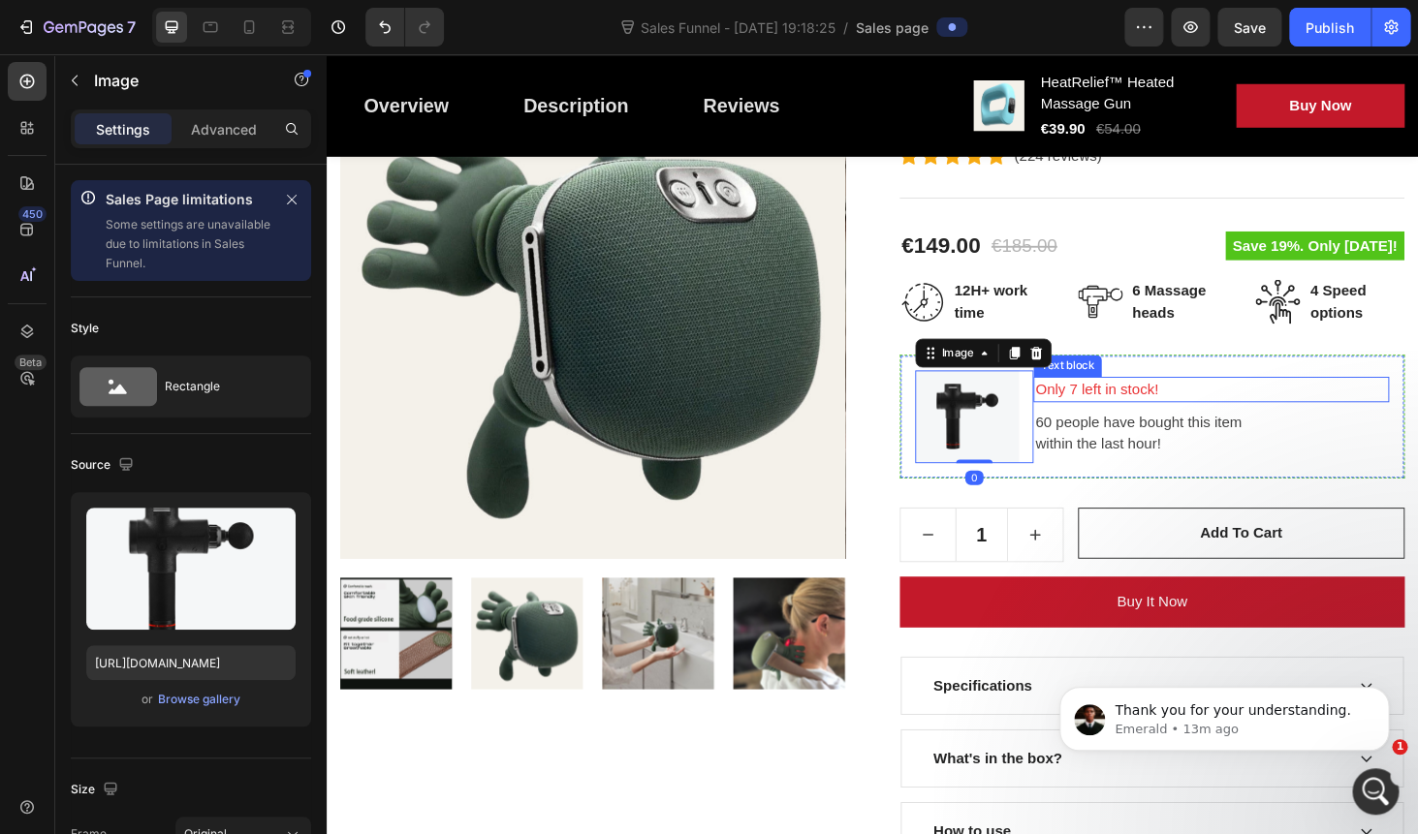
click at [1148, 415] on p "Only 7 left in stock!" at bounding box center [1268, 410] width 375 height 23
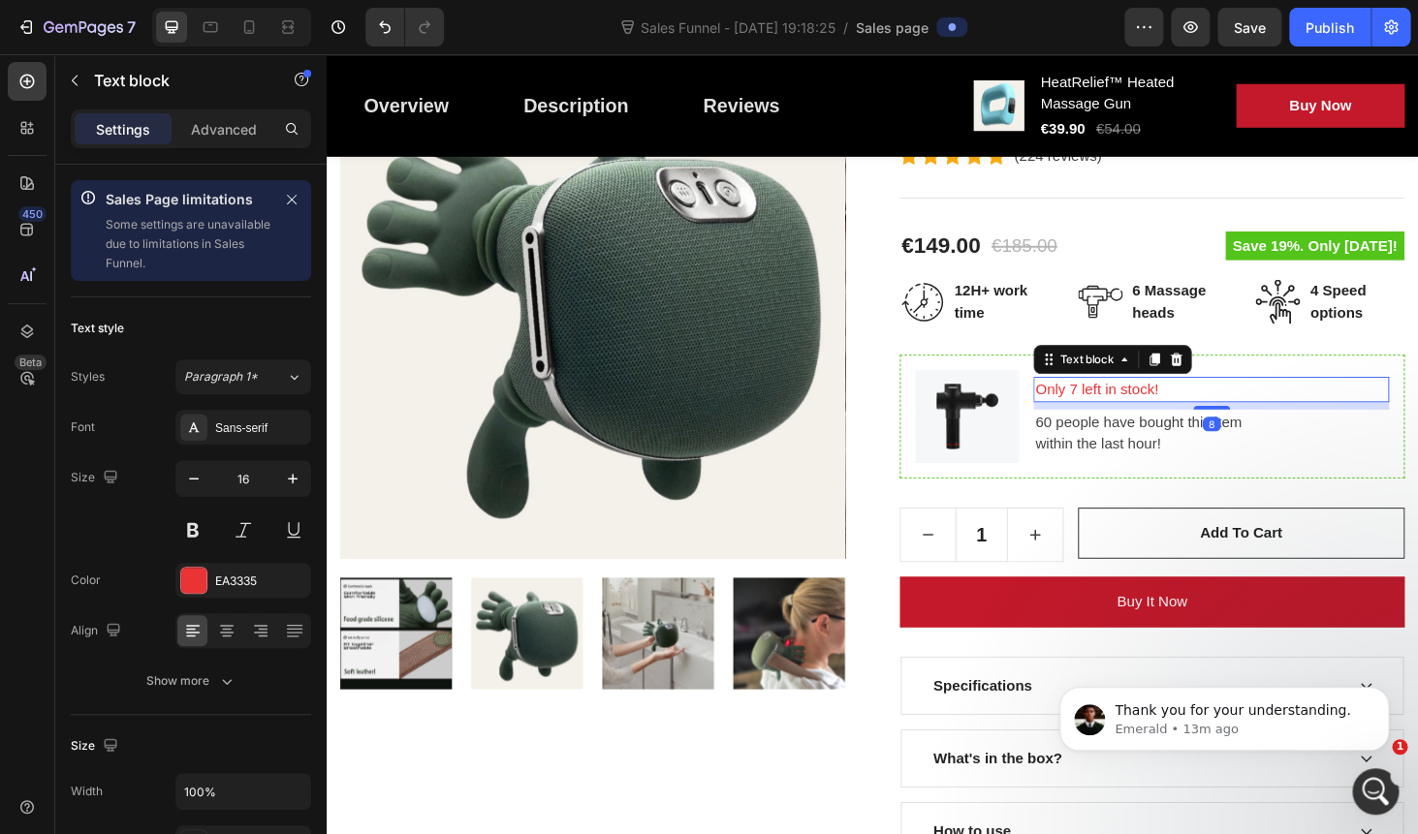
click at [1148, 415] on p "Only 7 left in stock!" at bounding box center [1268, 410] width 375 height 23
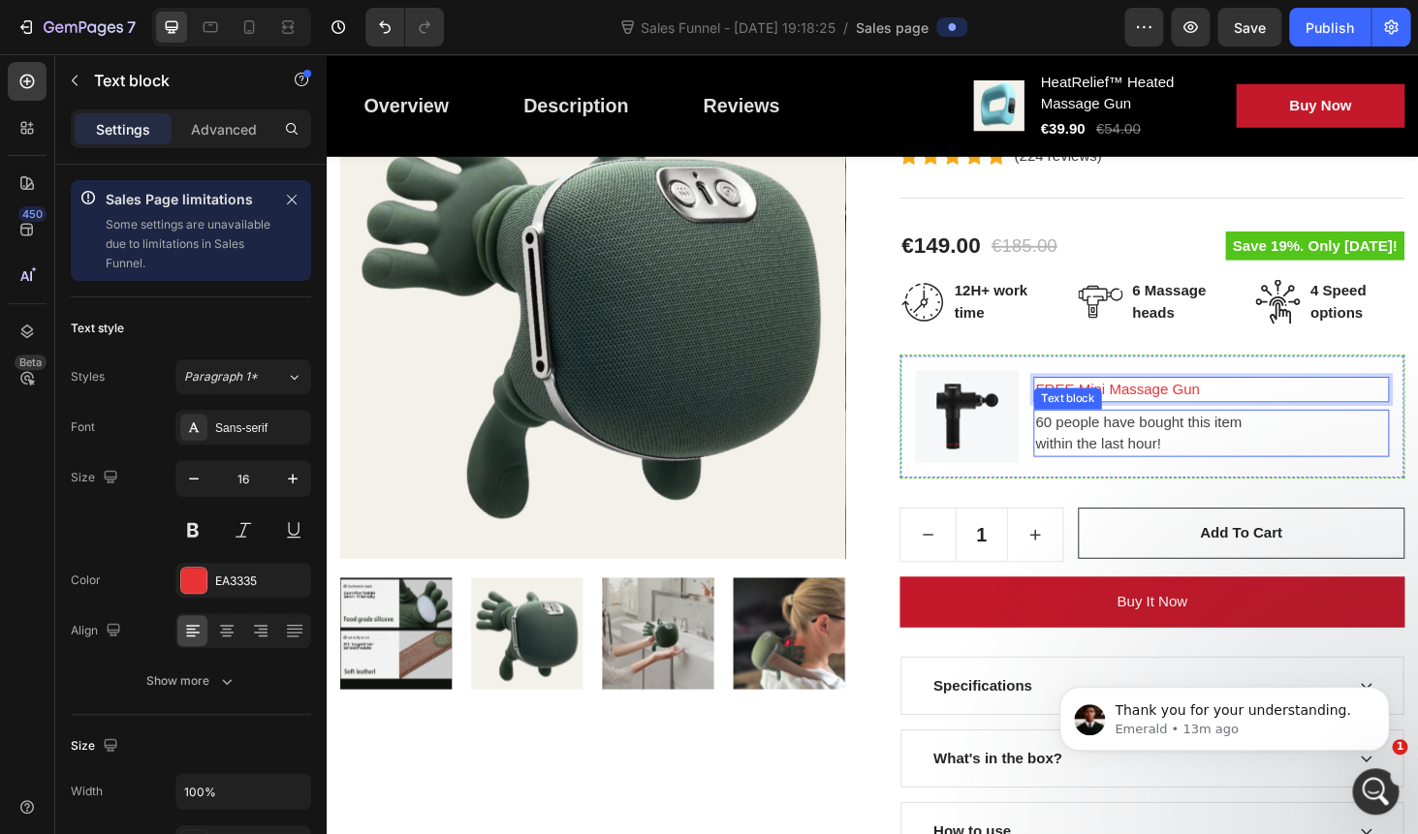
click at [1260, 452] on p "60 people have bought this item within the last hour!" at bounding box center [1268, 457] width 375 height 47
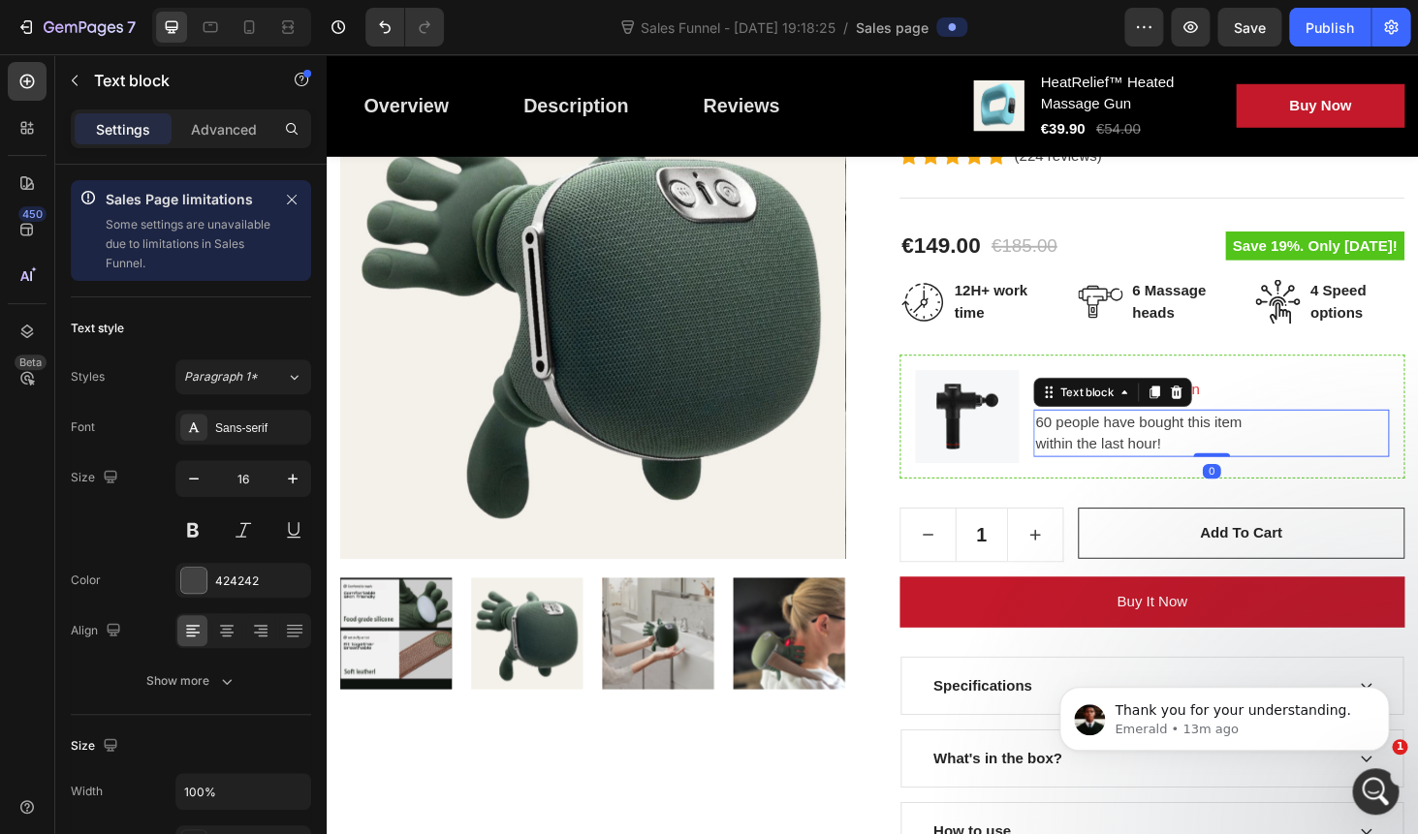
click at [1165, 448] on p "60 people have bought this item within the last hour!" at bounding box center [1268, 457] width 375 height 47
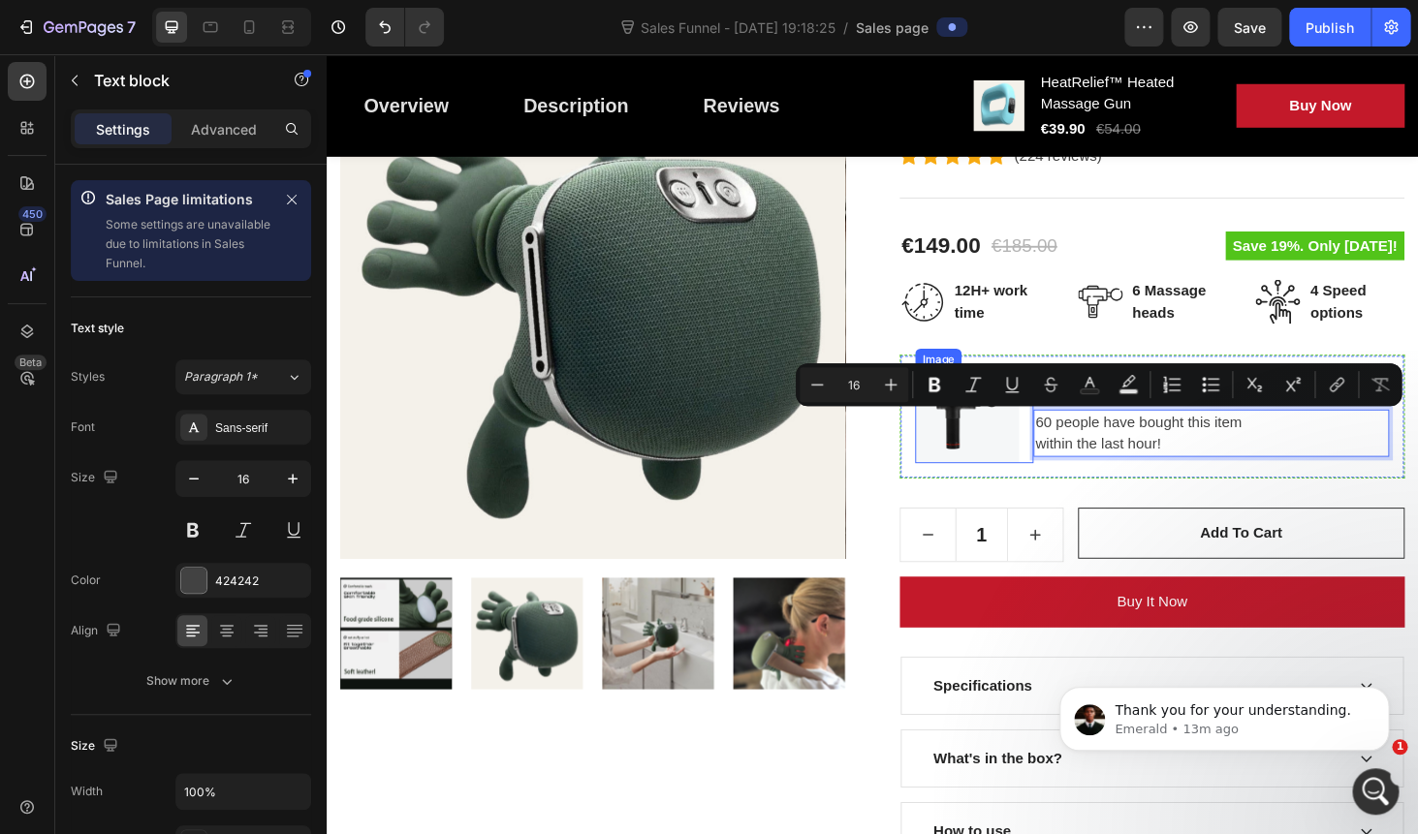
click at [1004, 461] on img at bounding box center [1008, 439] width 110 height 99
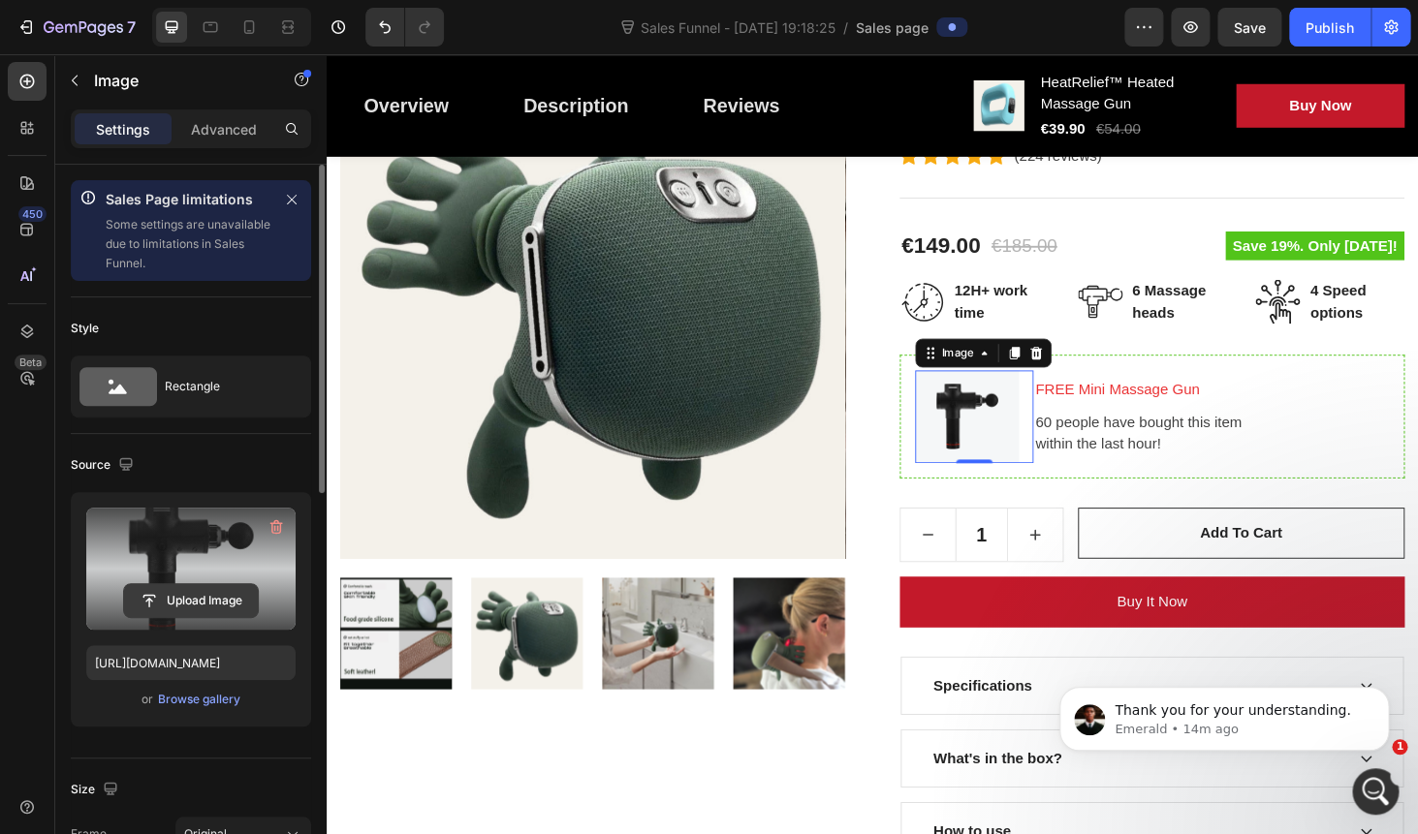
click at [186, 604] on input "file" at bounding box center [191, 600] width 134 height 33
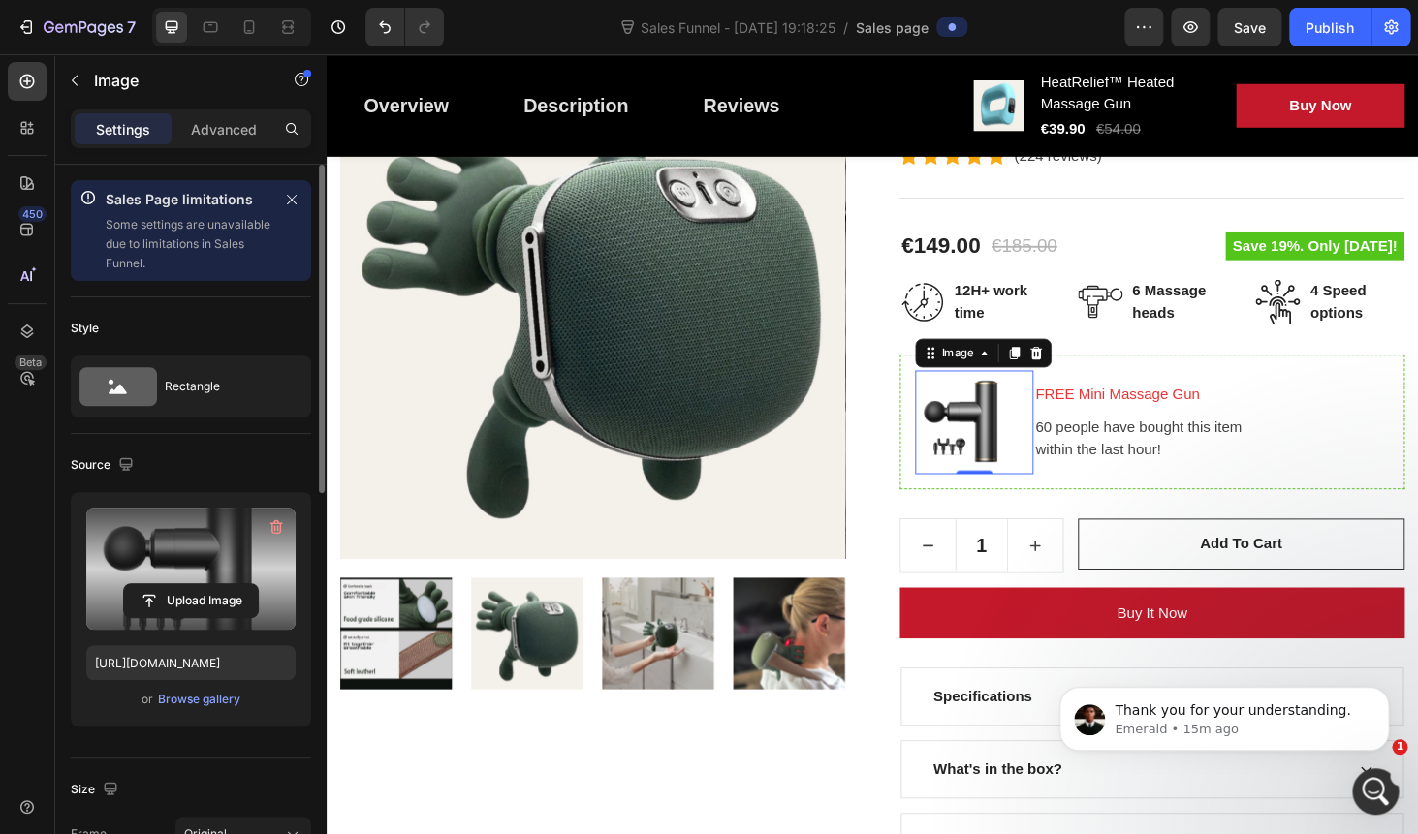
type input "https://cdn.shopify.com/s/files/1/0778/5545/7613/files/gempages_575948844915753…"
click at [1254, 442] on p "60 people have bought this item within the last hour!" at bounding box center [1268, 463] width 375 height 47
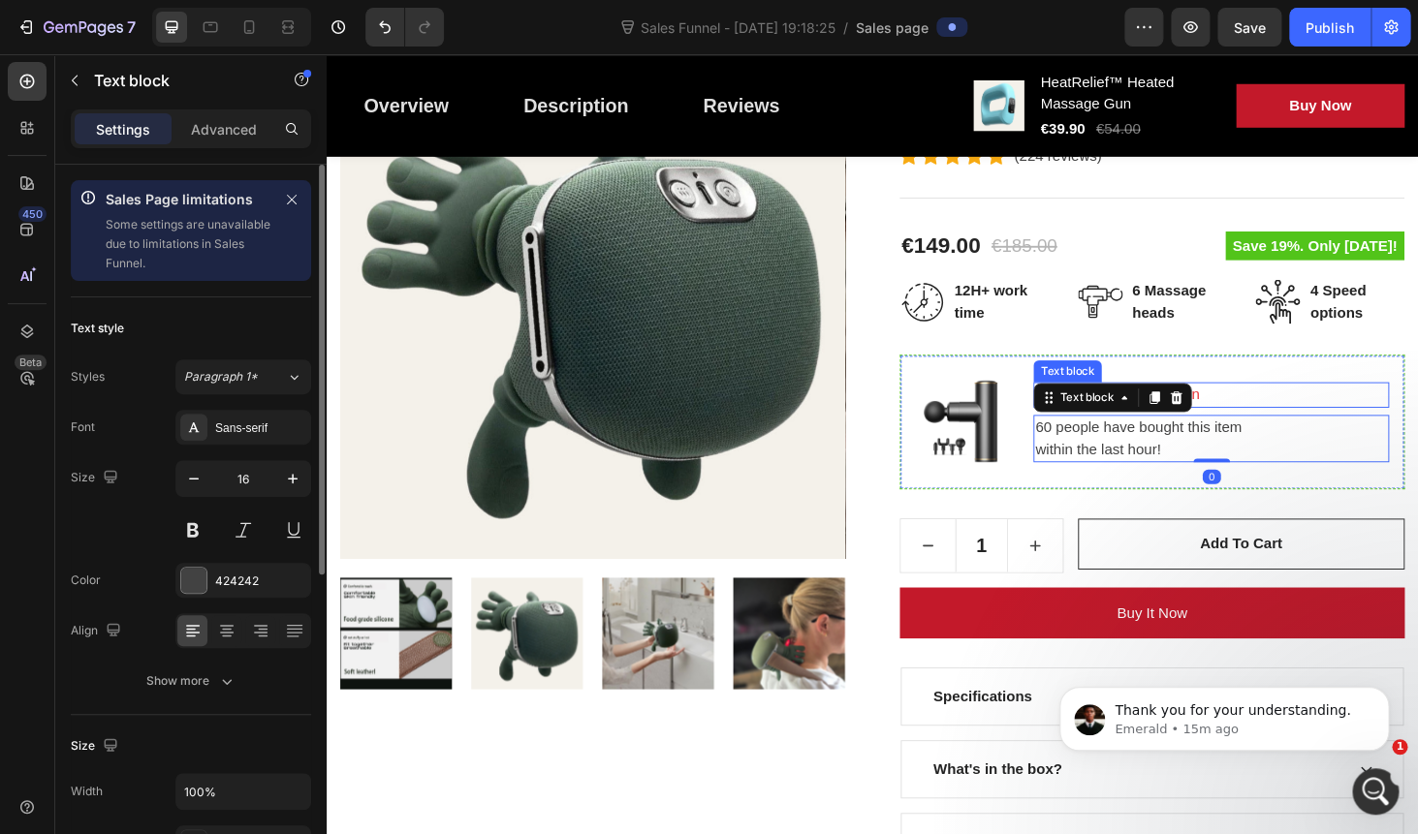
click at [1282, 410] on p "FREE Mini Massage Gun" at bounding box center [1268, 416] width 375 height 23
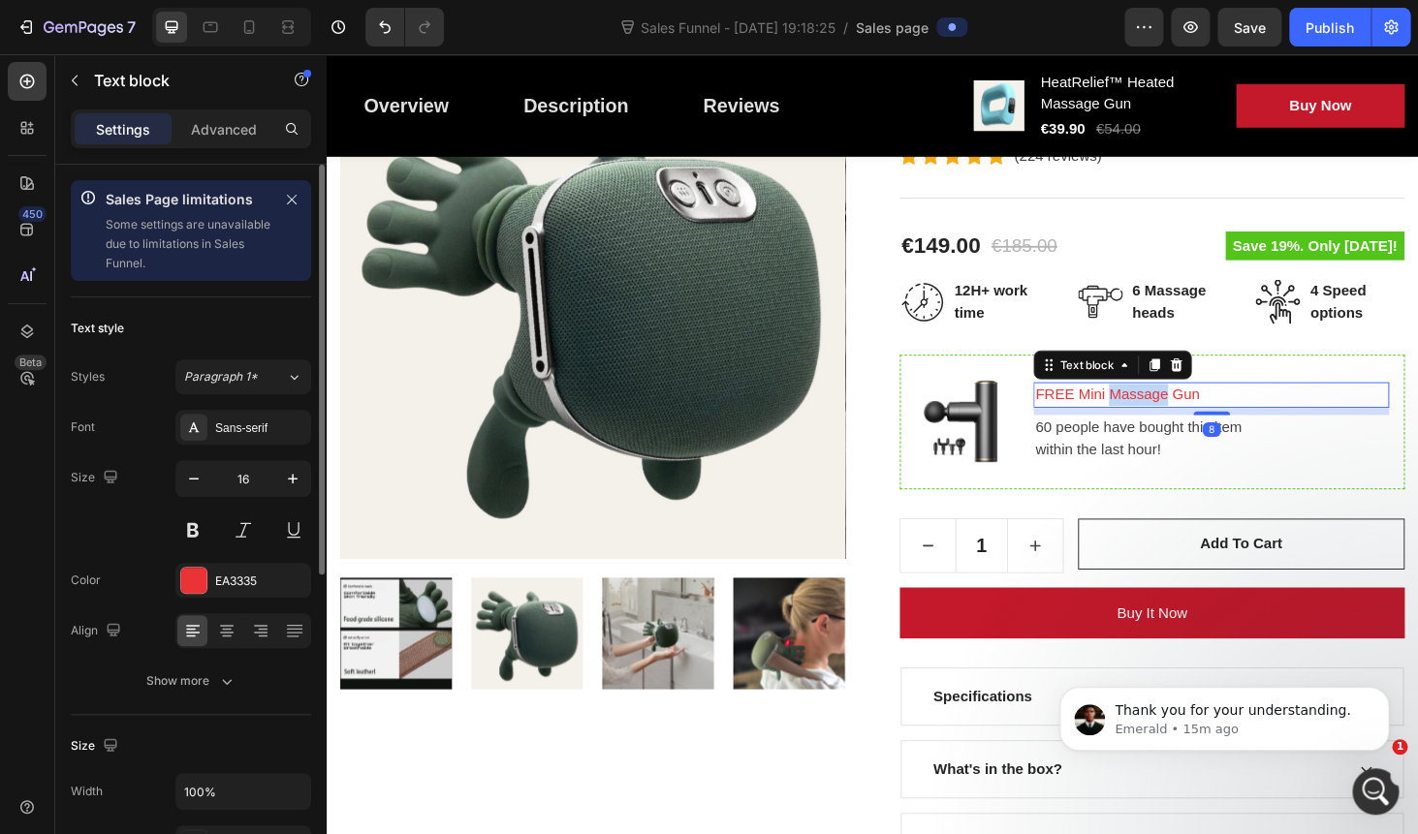
click at [1206, 418] on p "FREE Mini Massage Gun" at bounding box center [1268, 416] width 375 height 23
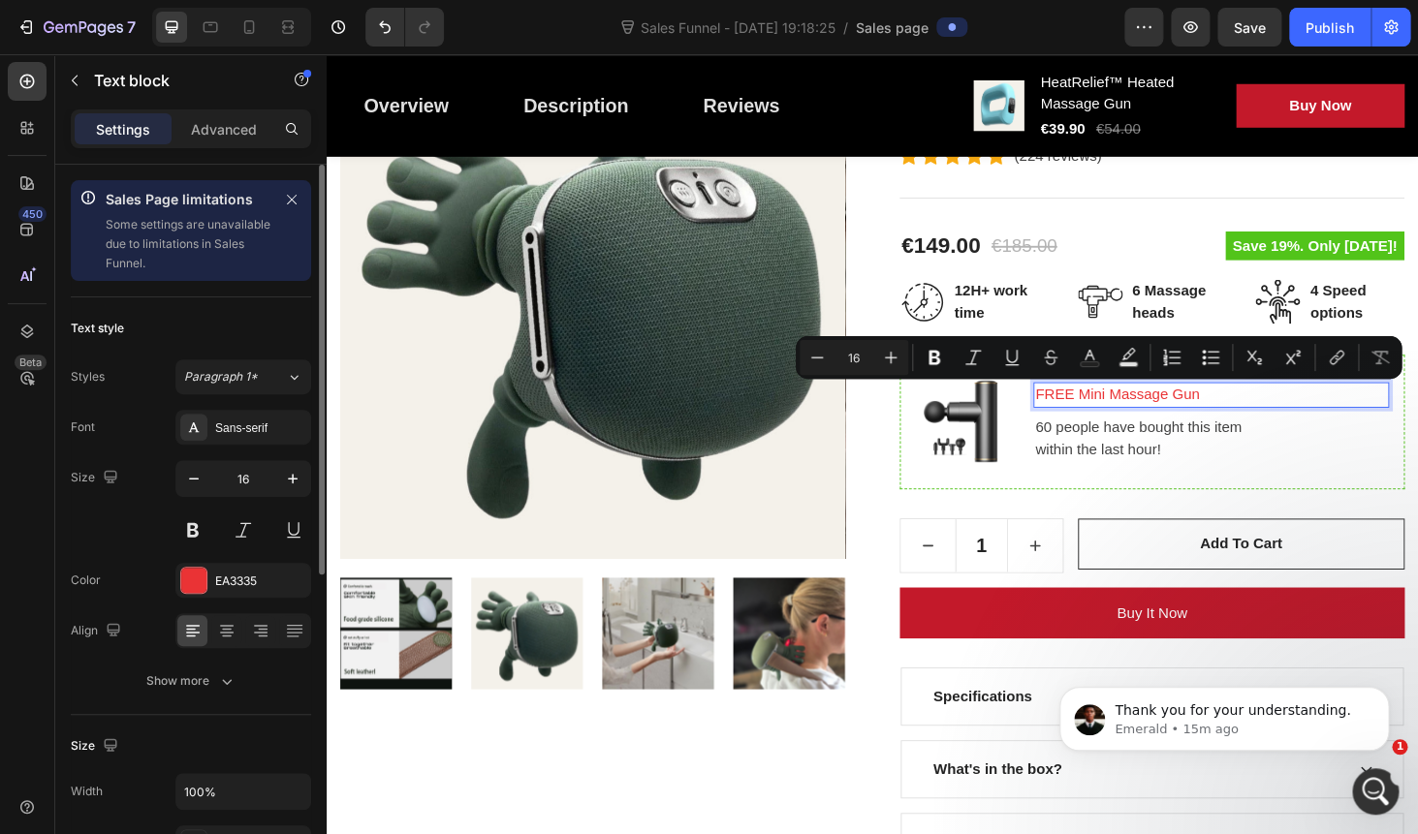
click at [1206, 418] on p "FREE Mini Massage Gun" at bounding box center [1268, 416] width 375 height 23
click at [928, 362] on icon "Editor contextual toolbar" at bounding box center [933, 357] width 19 height 19
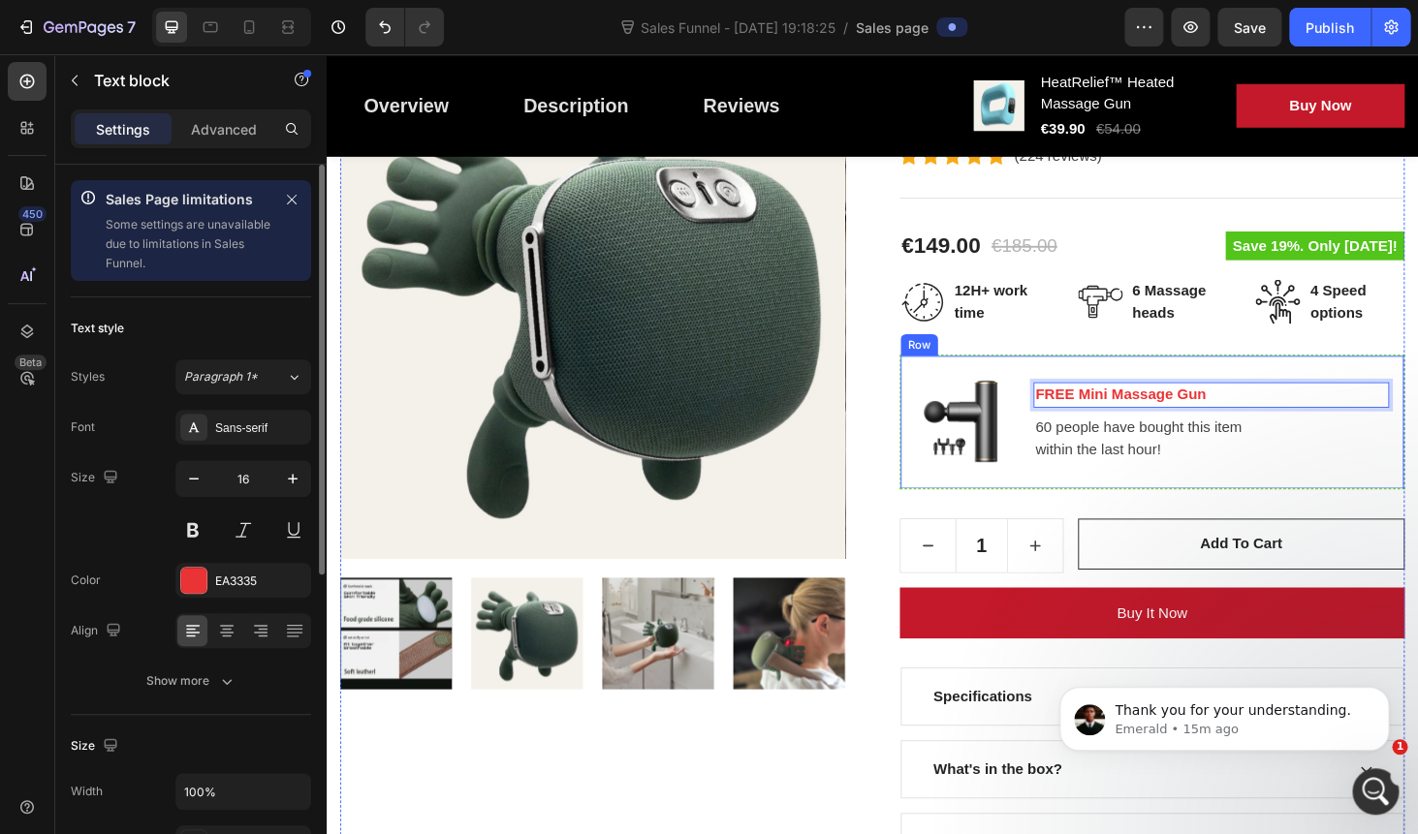
click at [1207, 438] on div "60 people have bought this item within the last hour!" at bounding box center [1268, 463] width 379 height 50
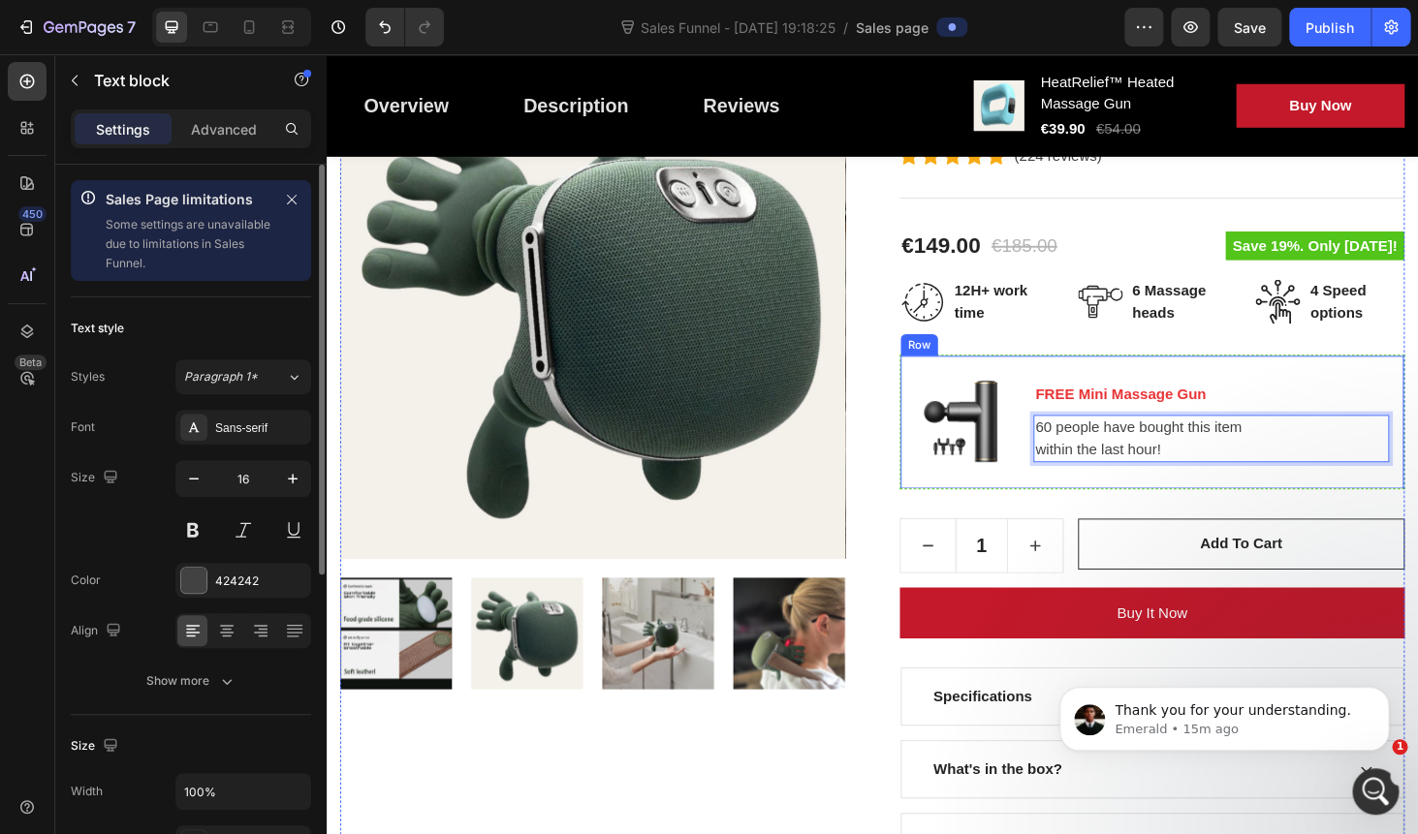
click at [1341, 390] on div "FREE Mini Massage Gun Text block 60 people have bought this item within the las…" at bounding box center [1268, 445] width 379 height 110
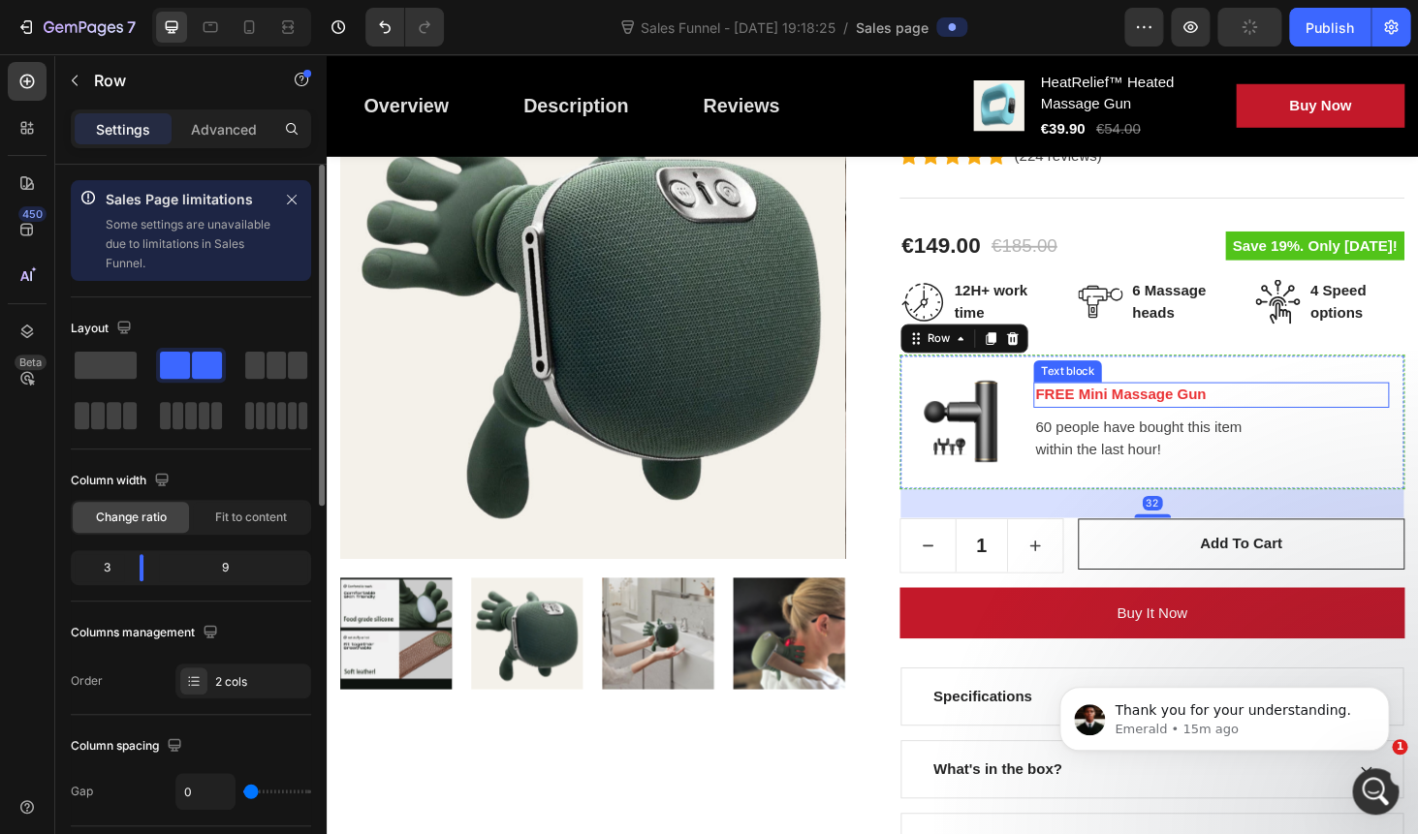
click at [1164, 418] on strong "FREE Mini Massage Gun" at bounding box center [1172, 416] width 182 height 16
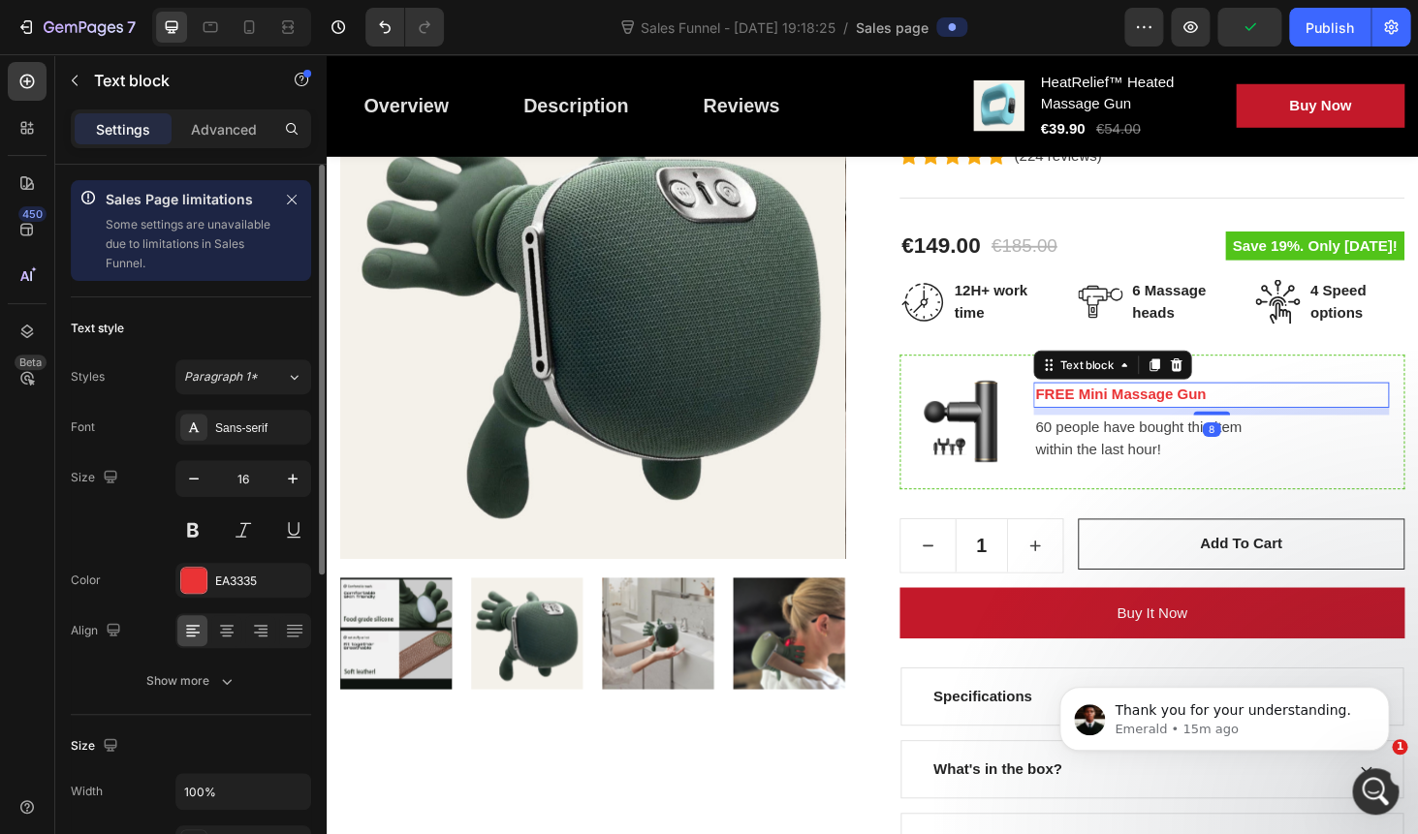
click at [1164, 418] on strong "FREE Mini Massage Gun" at bounding box center [1172, 416] width 182 height 16
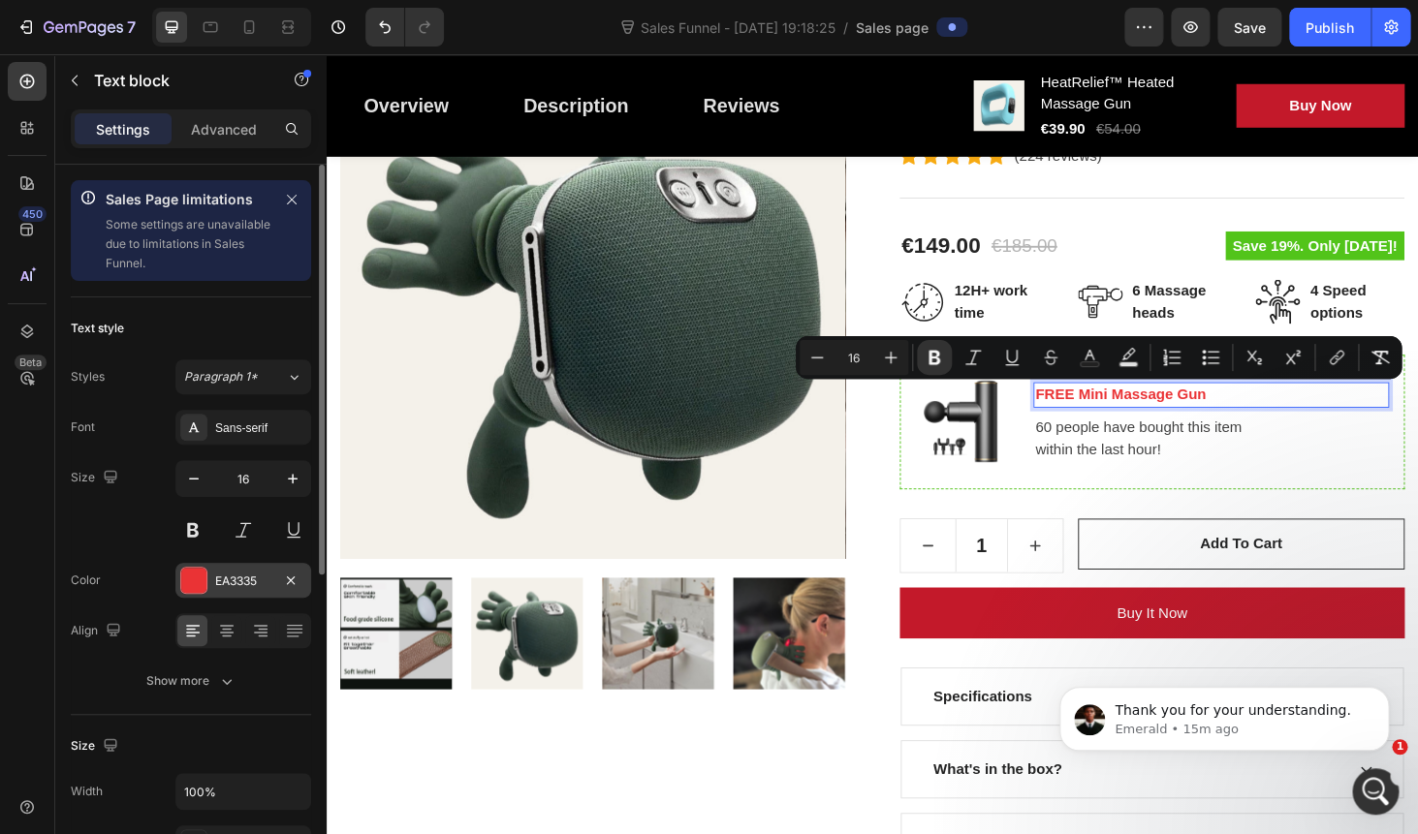
click at [248, 581] on div "EA3335" at bounding box center [243, 581] width 56 height 17
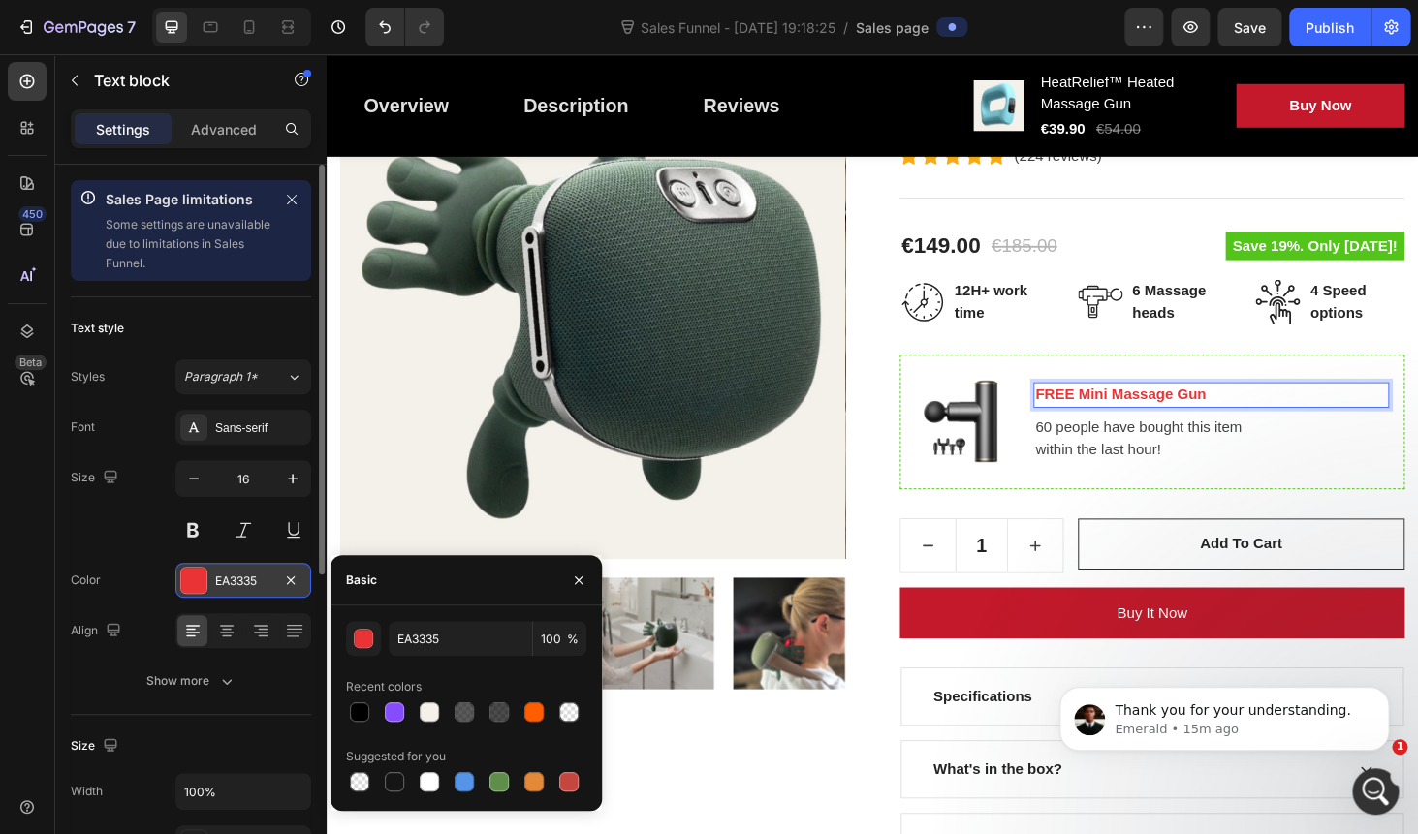
click at [248, 581] on div "EA3335" at bounding box center [243, 581] width 56 height 17
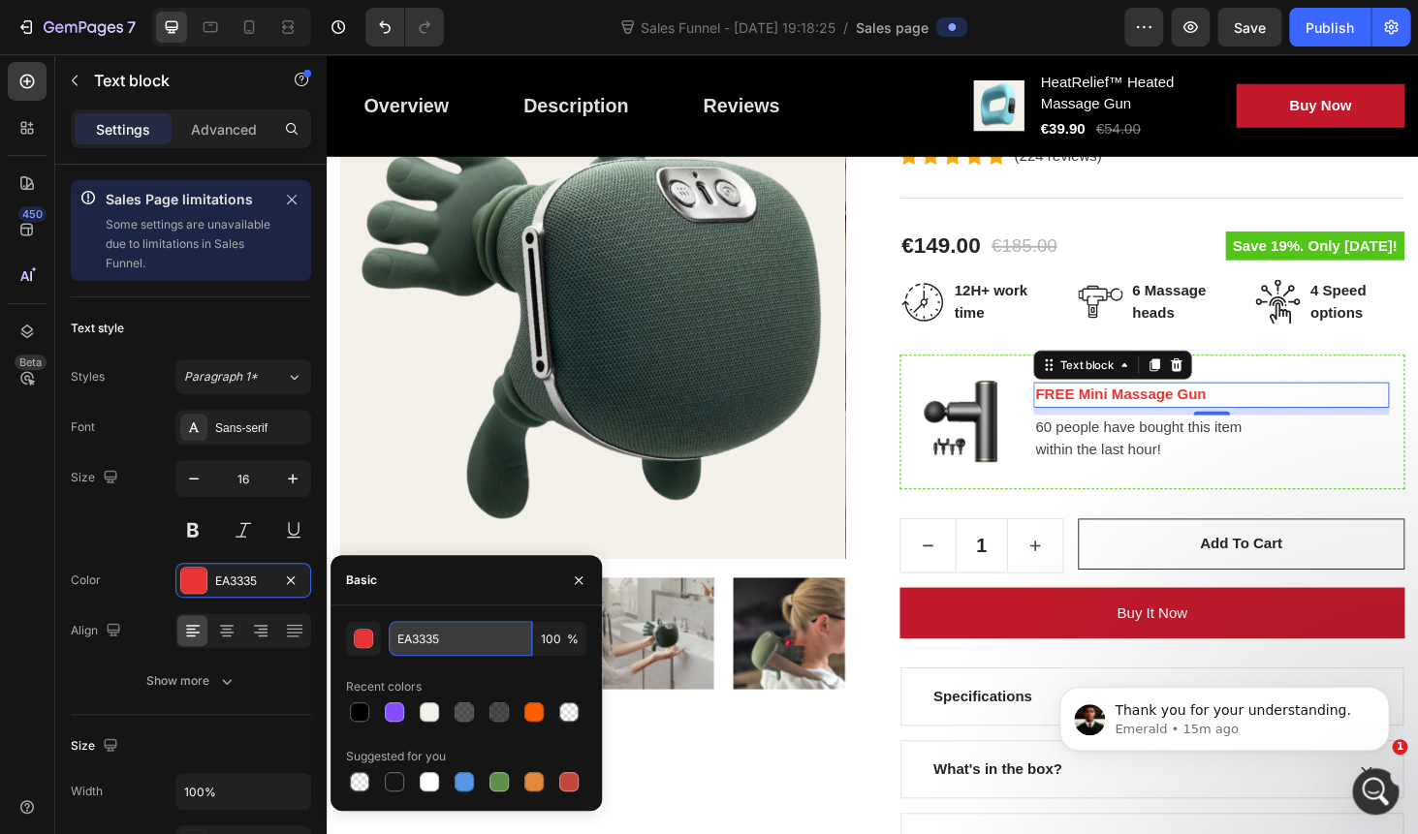
click at [425, 637] on input "EA3335" at bounding box center [460, 638] width 143 height 35
paste input "FF5E00"
type input "FF5E00"
click at [486, 590] on div "Basic" at bounding box center [465, 580] width 271 height 50
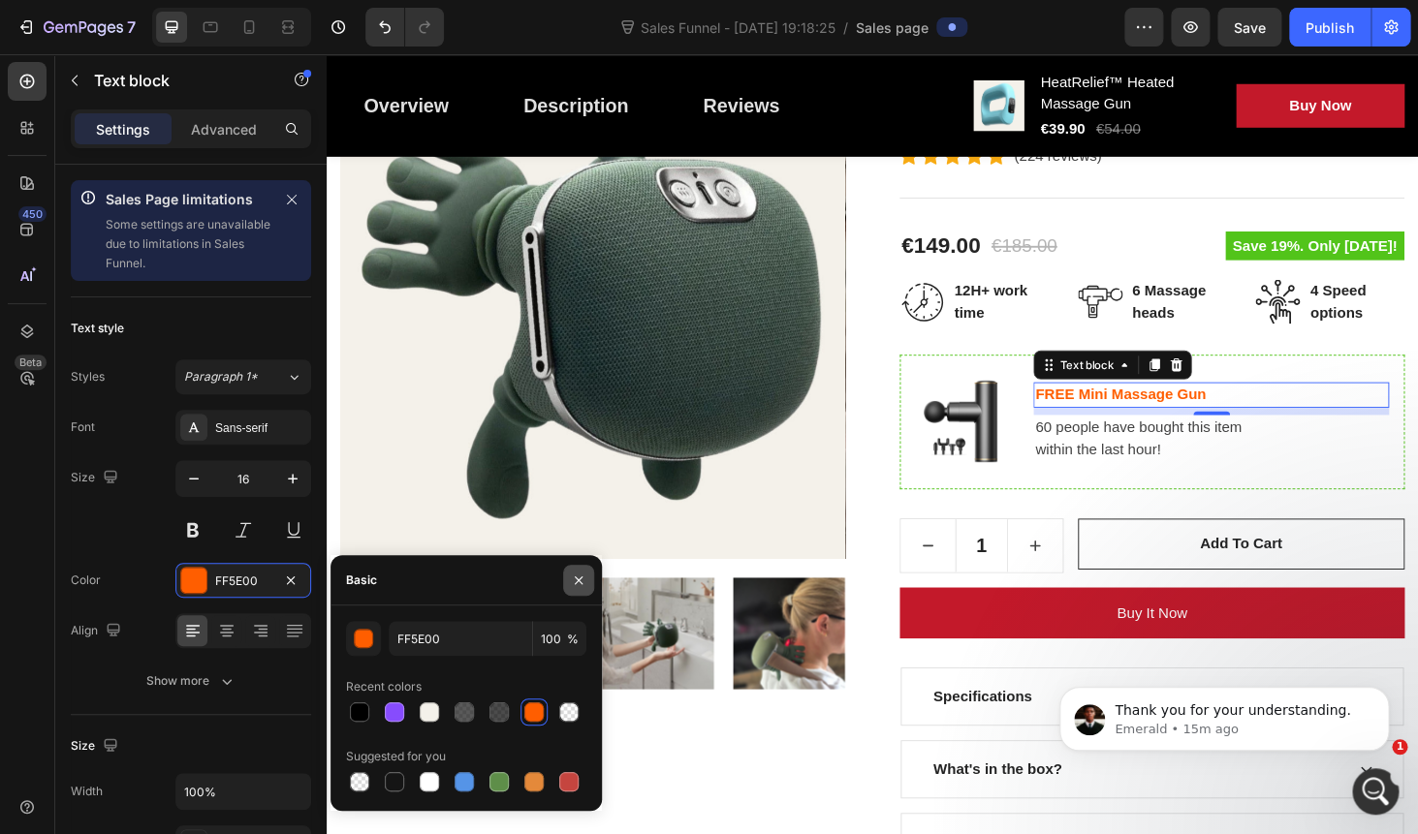
click at [579, 579] on icon "button" at bounding box center [579, 580] width 8 height 8
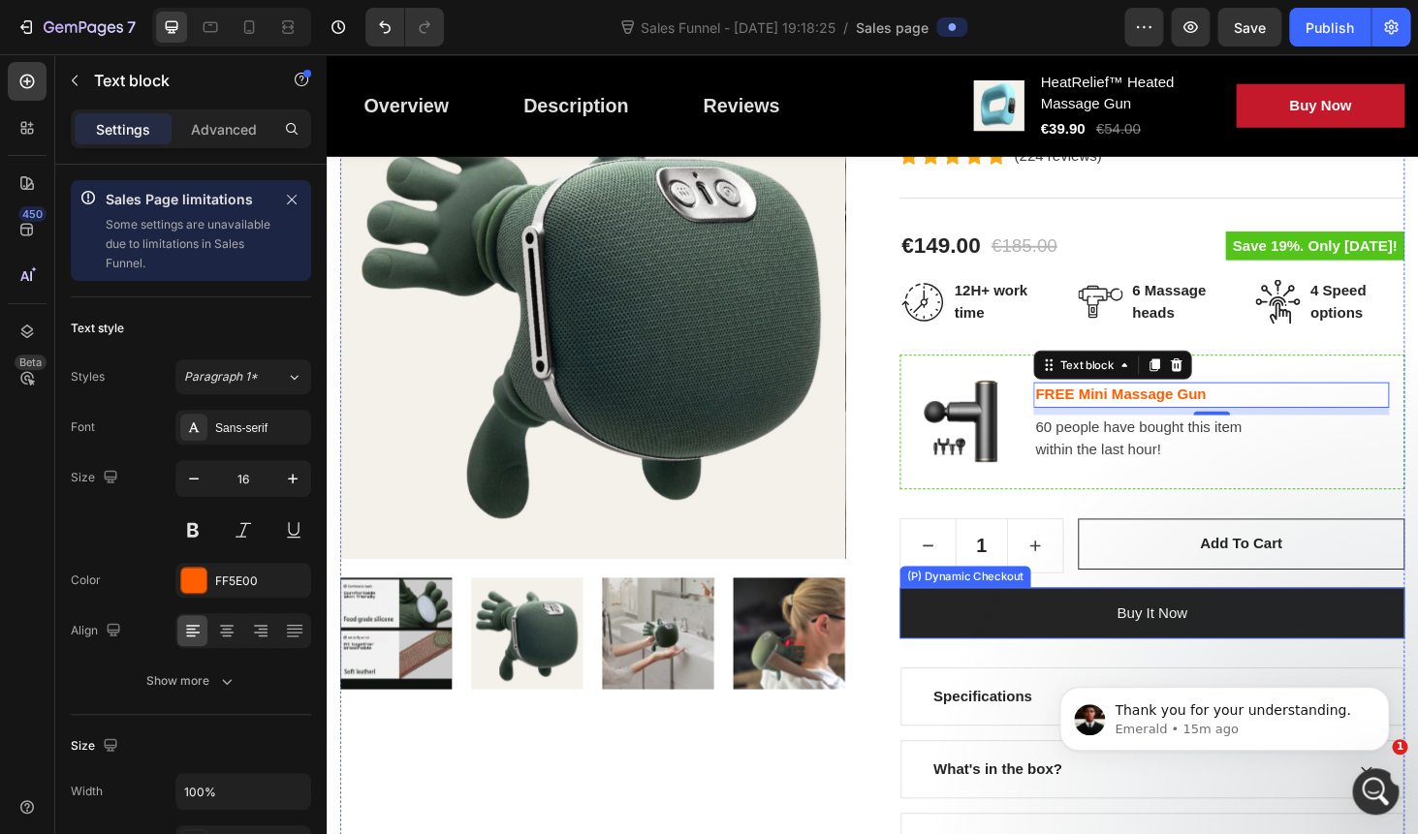
click at [1066, 664] on button "Buy it now" at bounding box center [1206, 649] width 538 height 54
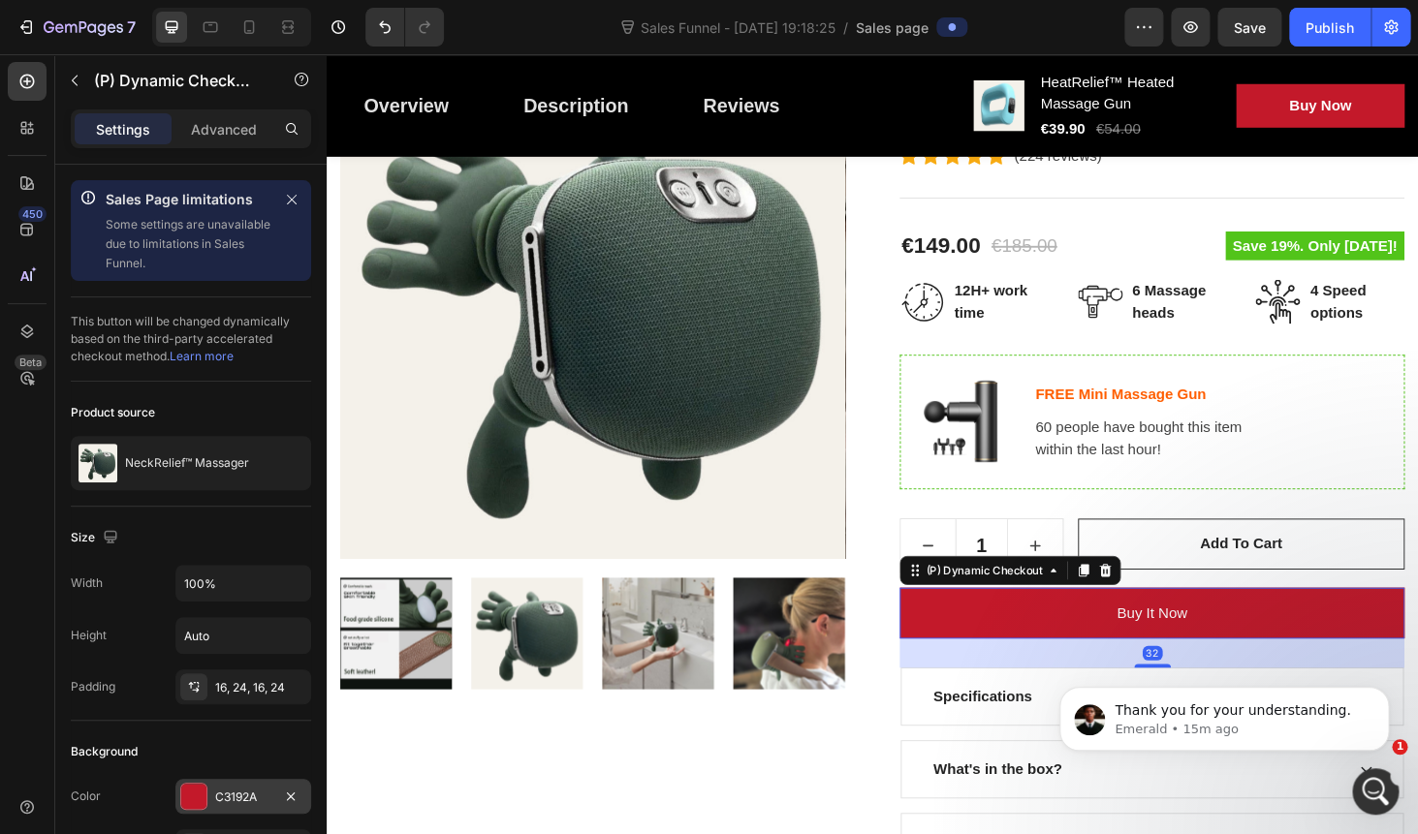
click at [209, 799] on div "C3192A" at bounding box center [243, 796] width 136 height 35
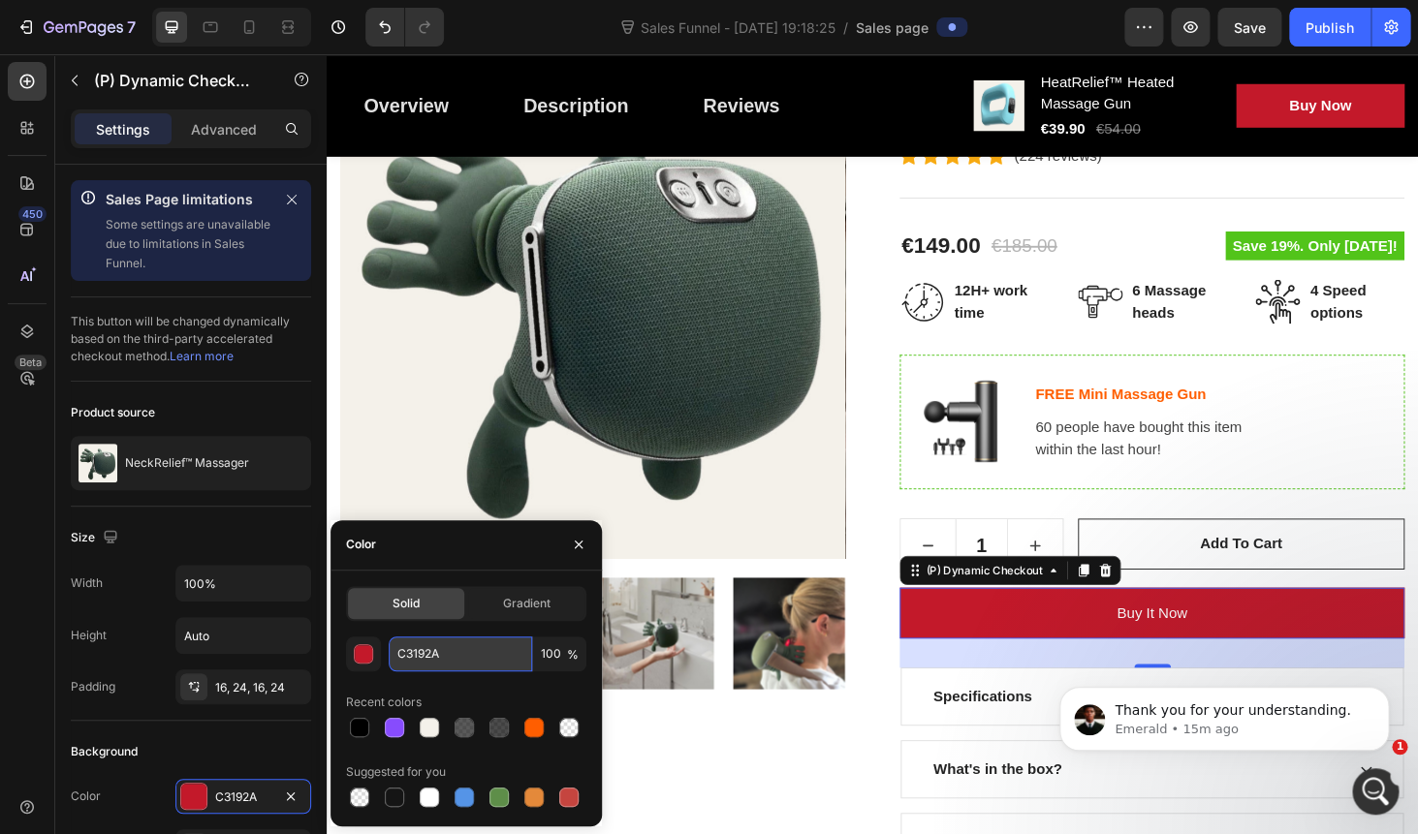
click at [425, 652] on input "C3192A" at bounding box center [460, 654] width 143 height 35
paste input "FF5E00"
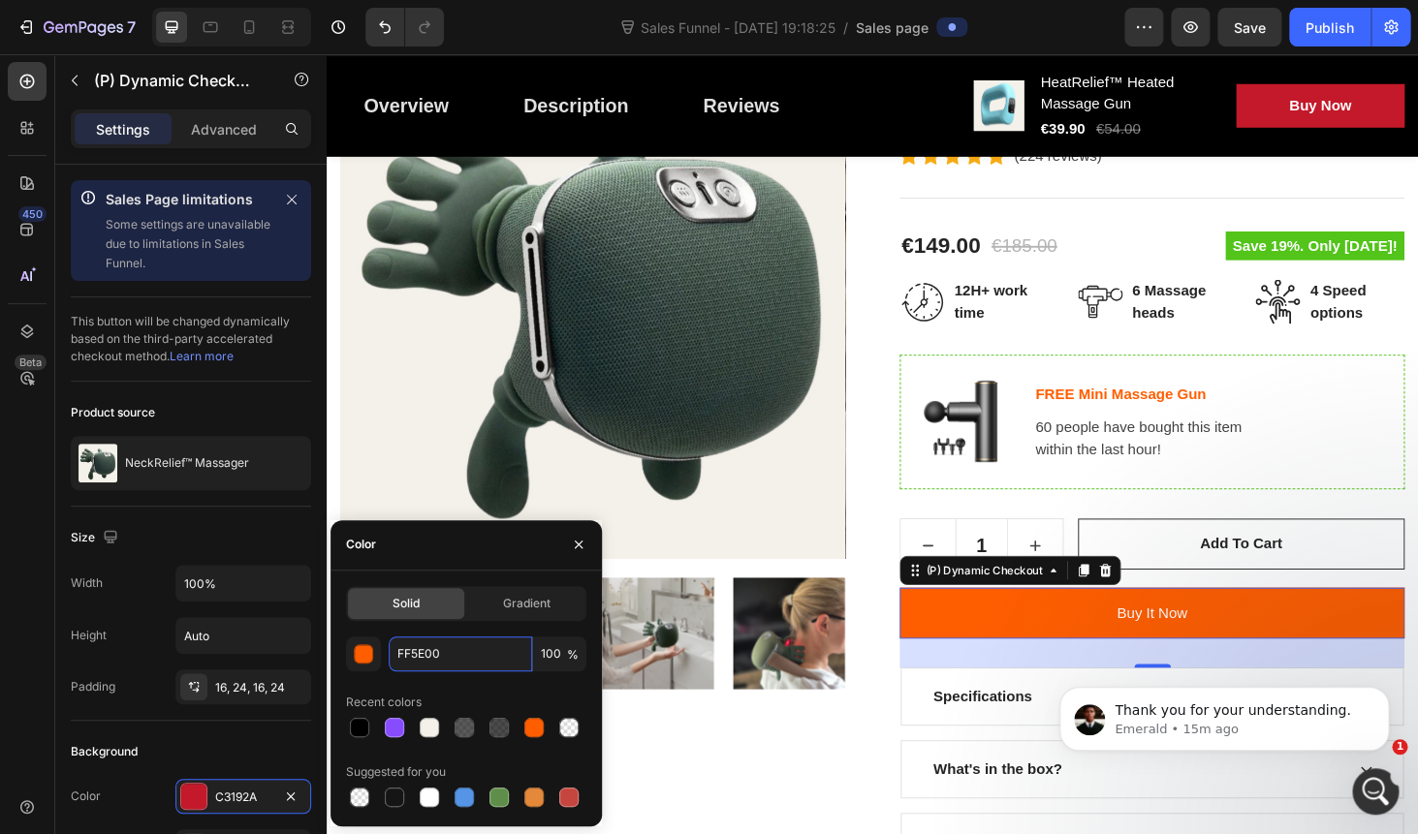
type input "FF5E00"
click at [537, 542] on div "Color" at bounding box center [465, 545] width 271 height 50
click at [1149, 393] on div "Text block" at bounding box center [1115, 391] width 73 height 23
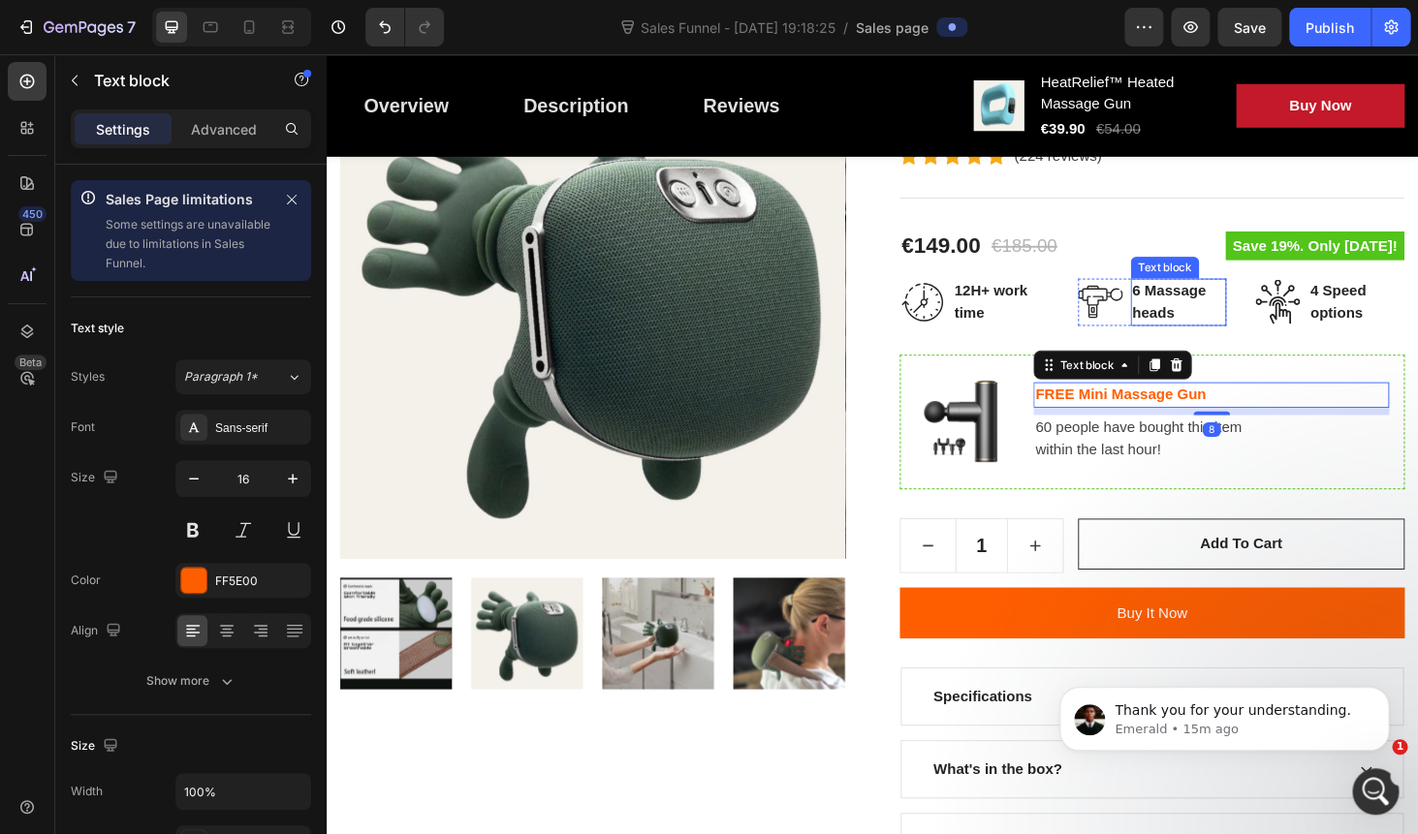
click at [1207, 288] on div "Text block" at bounding box center [1219, 280] width 73 height 23
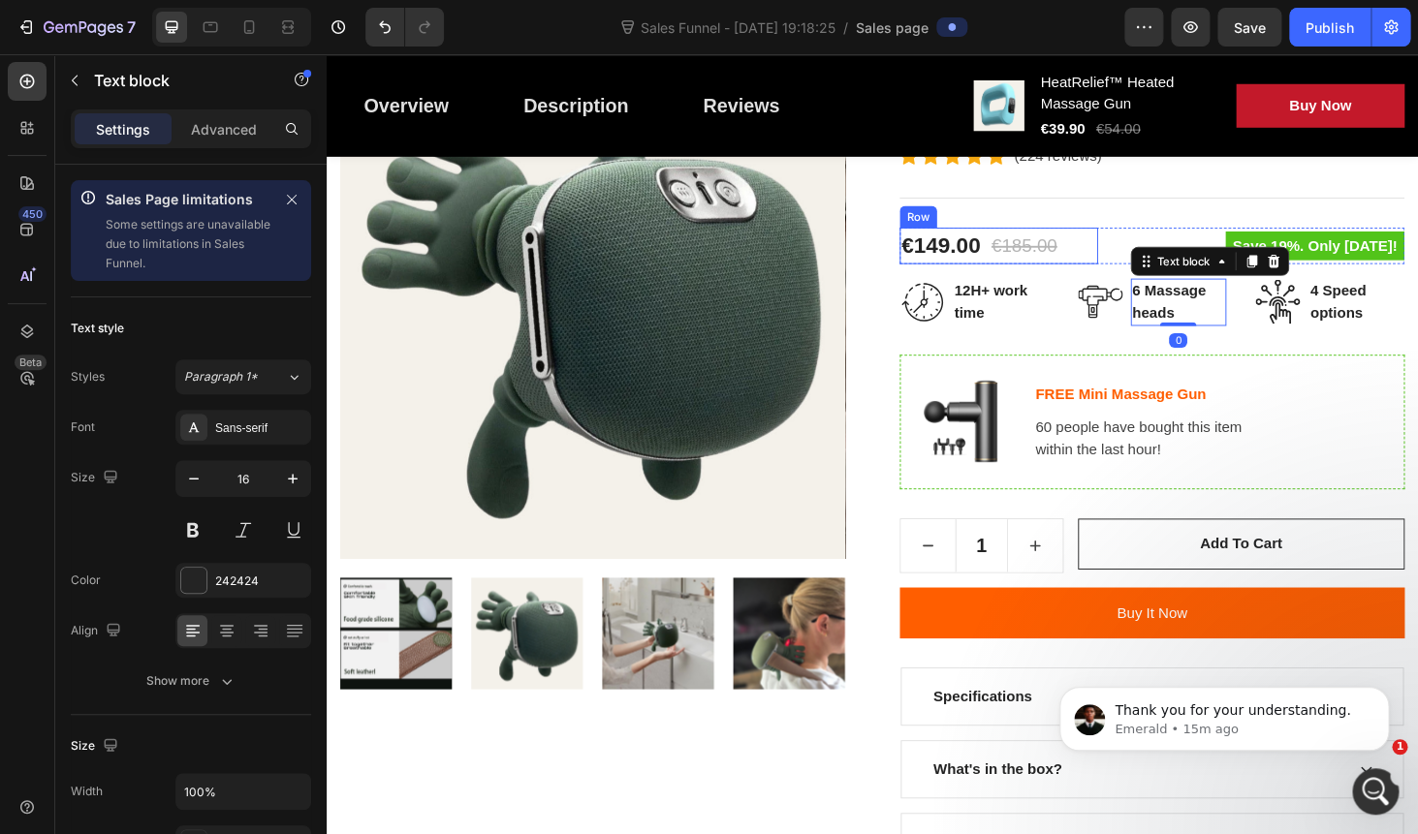
click at [1138, 253] on div "€149.00 (P) Price (P) Price €185.00 (P) Price (P) Price Row" at bounding box center [1042, 257] width 211 height 39
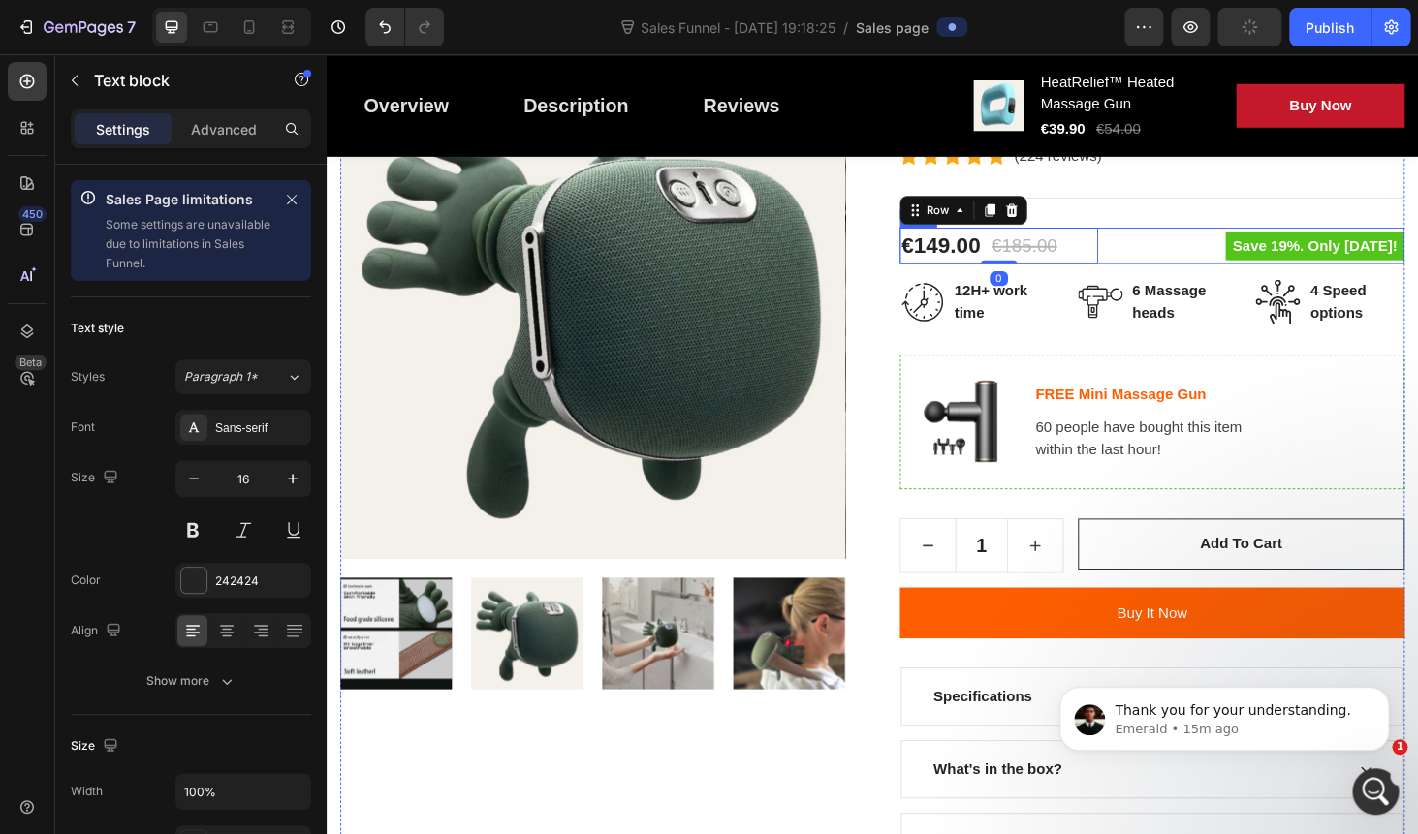
click at [1208, 297] on p "6 Massage heads" at bounding box center [1234, 318] width 99 height 47
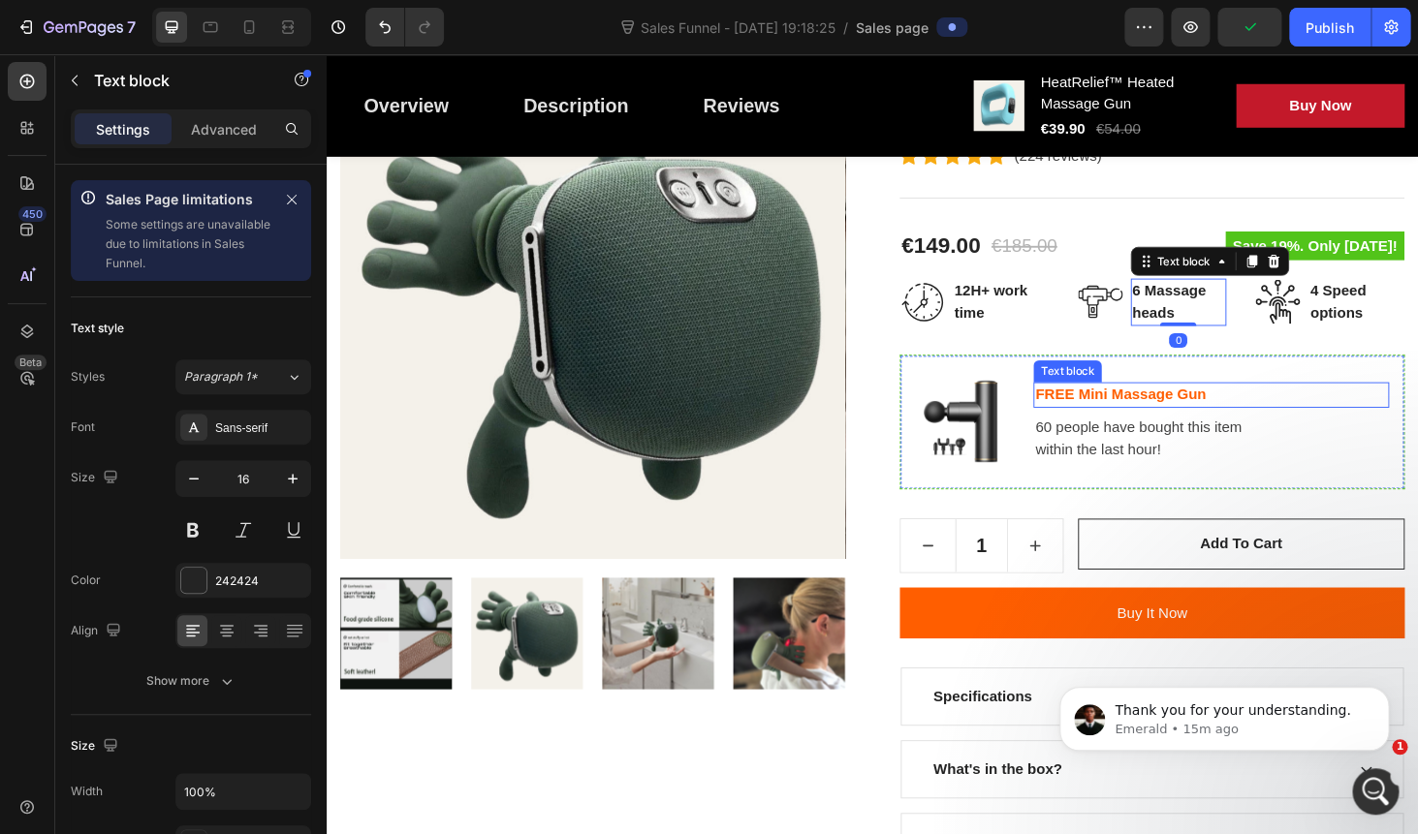
click at [1164, 415] on strong "FREE Mini Massage Gun" at bounding box center [1172, 416] width 182 height 16
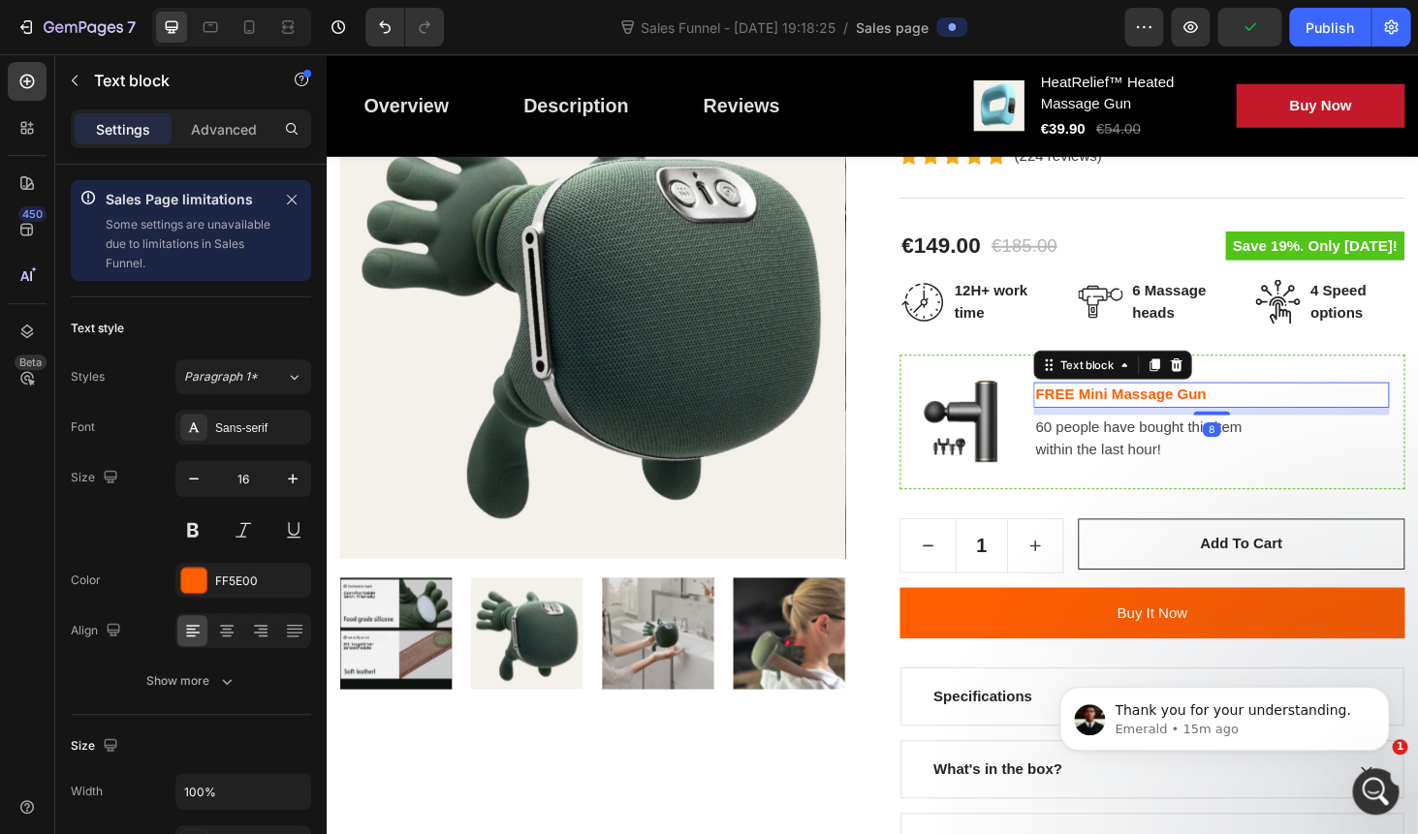
click at [1164, 415] on strong "FREE Mini Massage Gun" at bounding box center [1172, 416] width 182 height 16
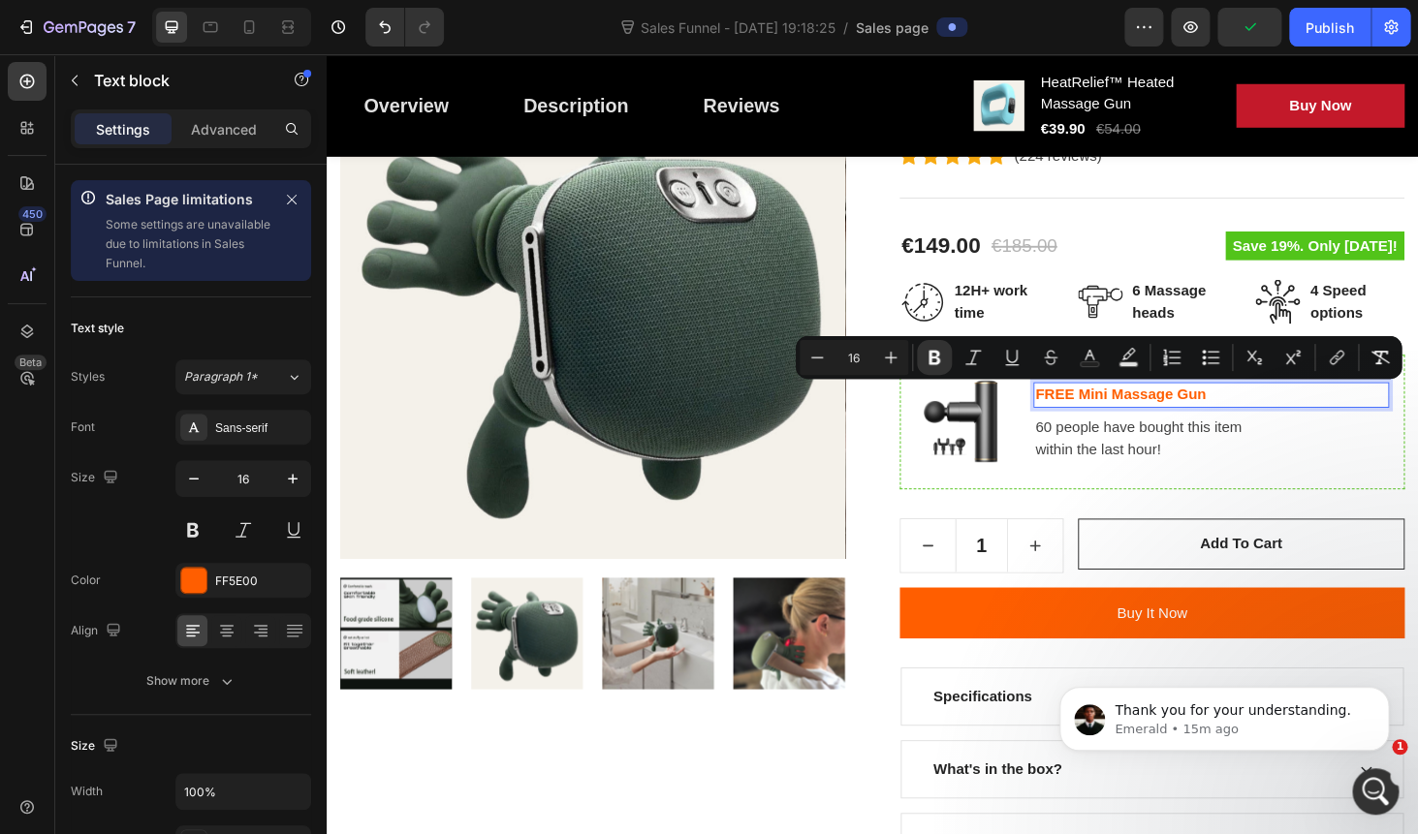
click at [1217, 409] on strong "FREE Mini Massage Gun" at bounding box center [1172, 416] width 182 height 16
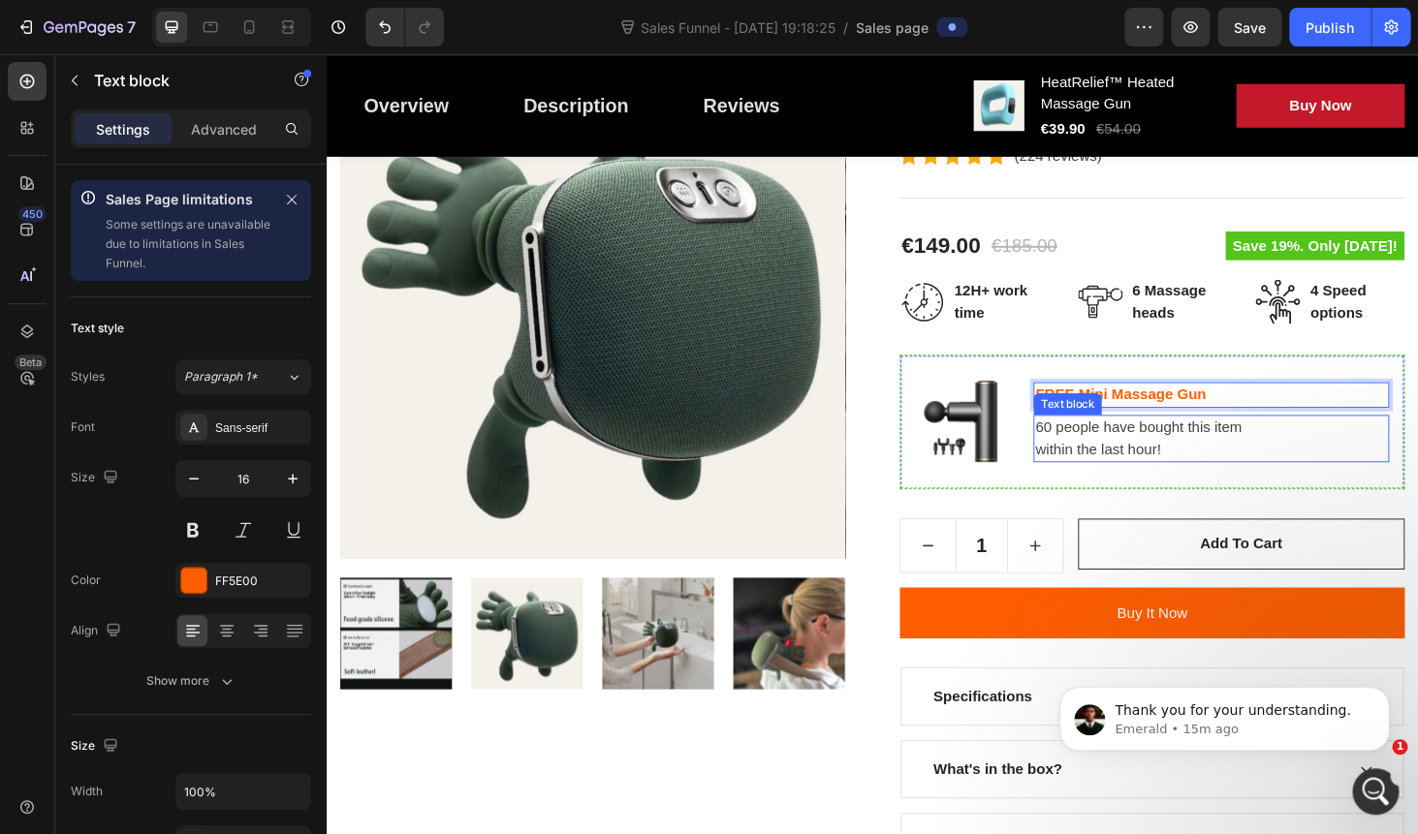
click at [1268, 507] on div "Image FREE Mini Massage Gun Text block 8 60 people have bought this item within…" at bounding box center [1206, 445] width 538 height 143
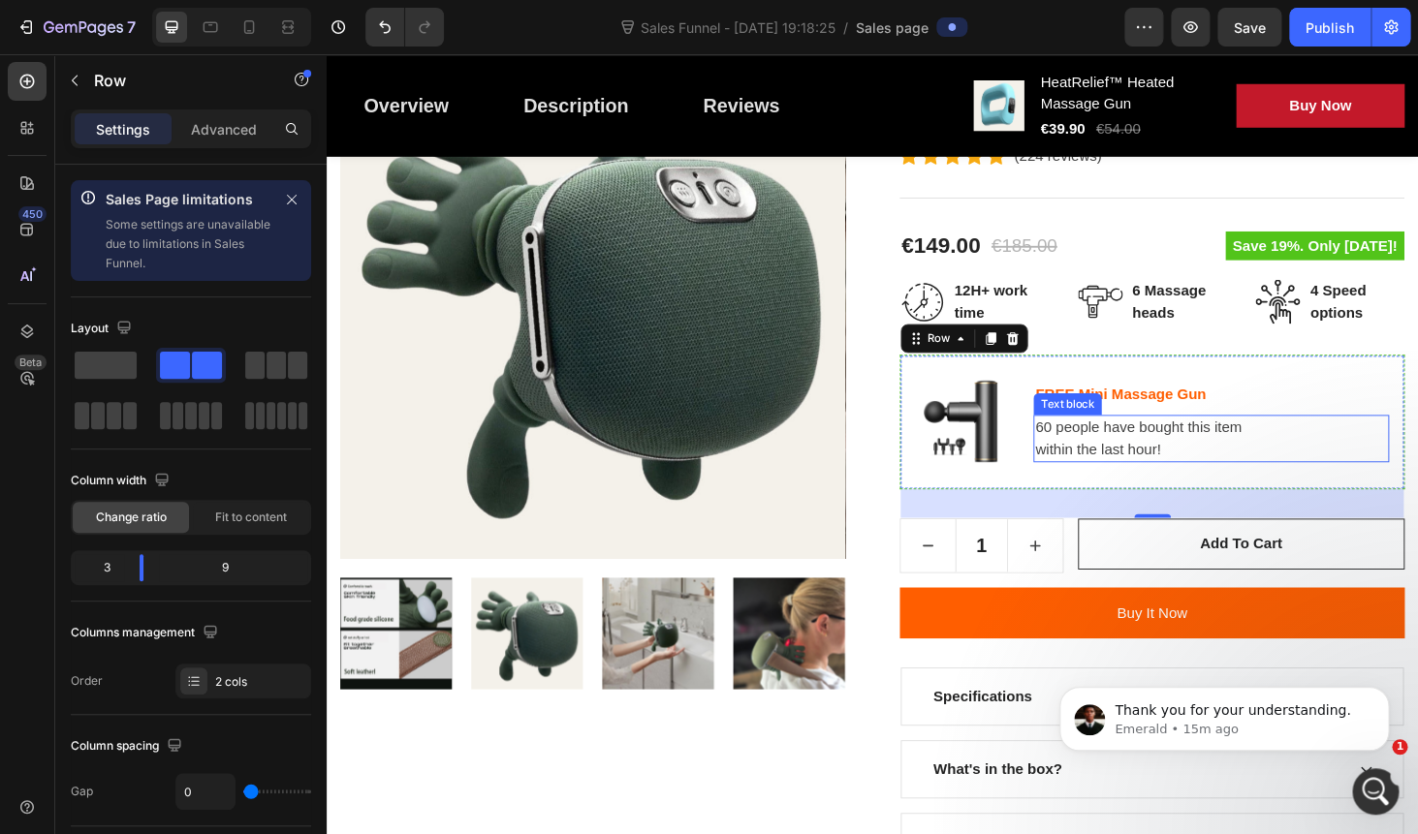
click at [1151, 449] on p "60 people have bought this item within the last hour!" at bounding box center [1268, 463] width 375 height 47
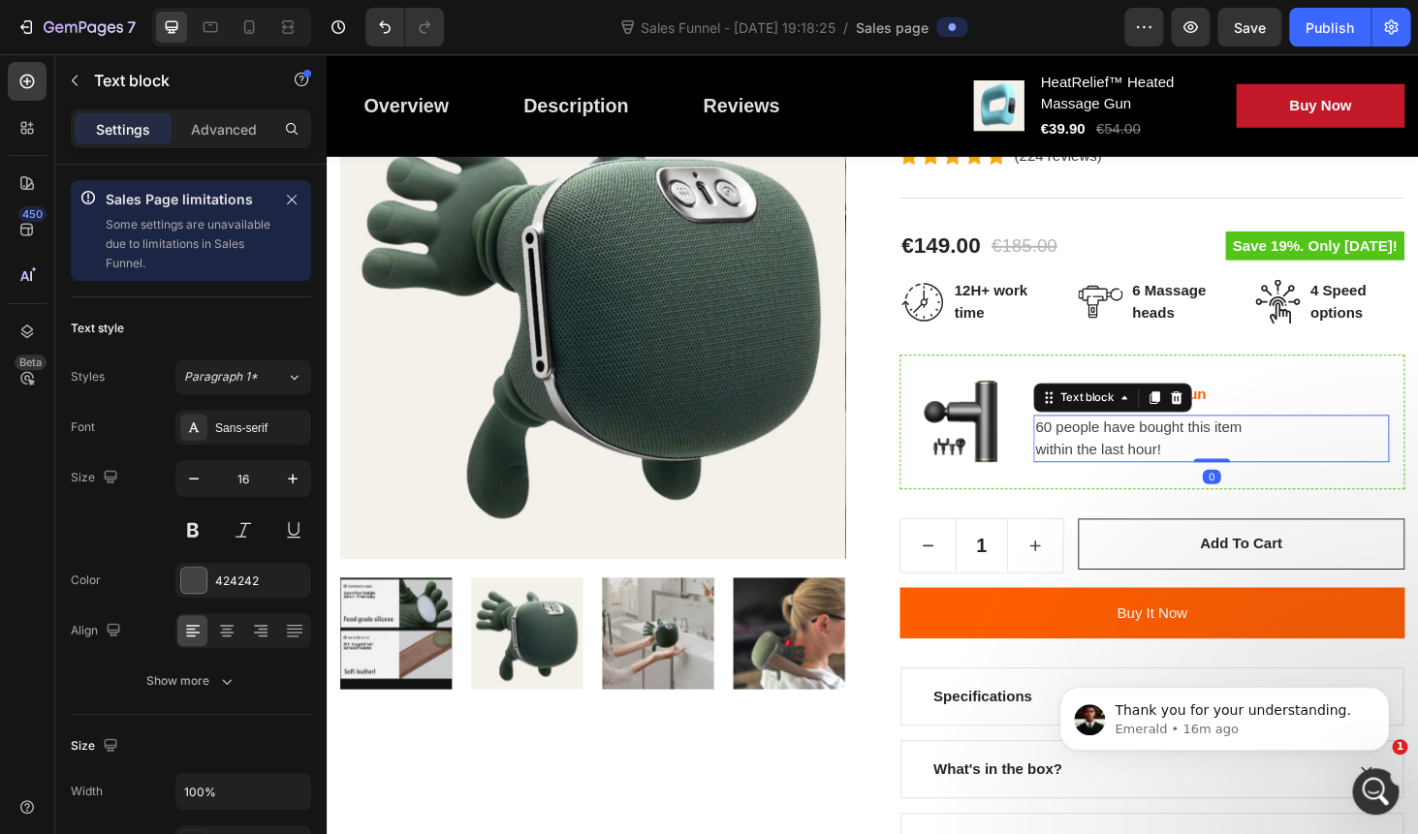
click at [1151, 449] on p "60 people have bought this item within the last hour!" at bounding box center [1268, 463] width 375 height 47
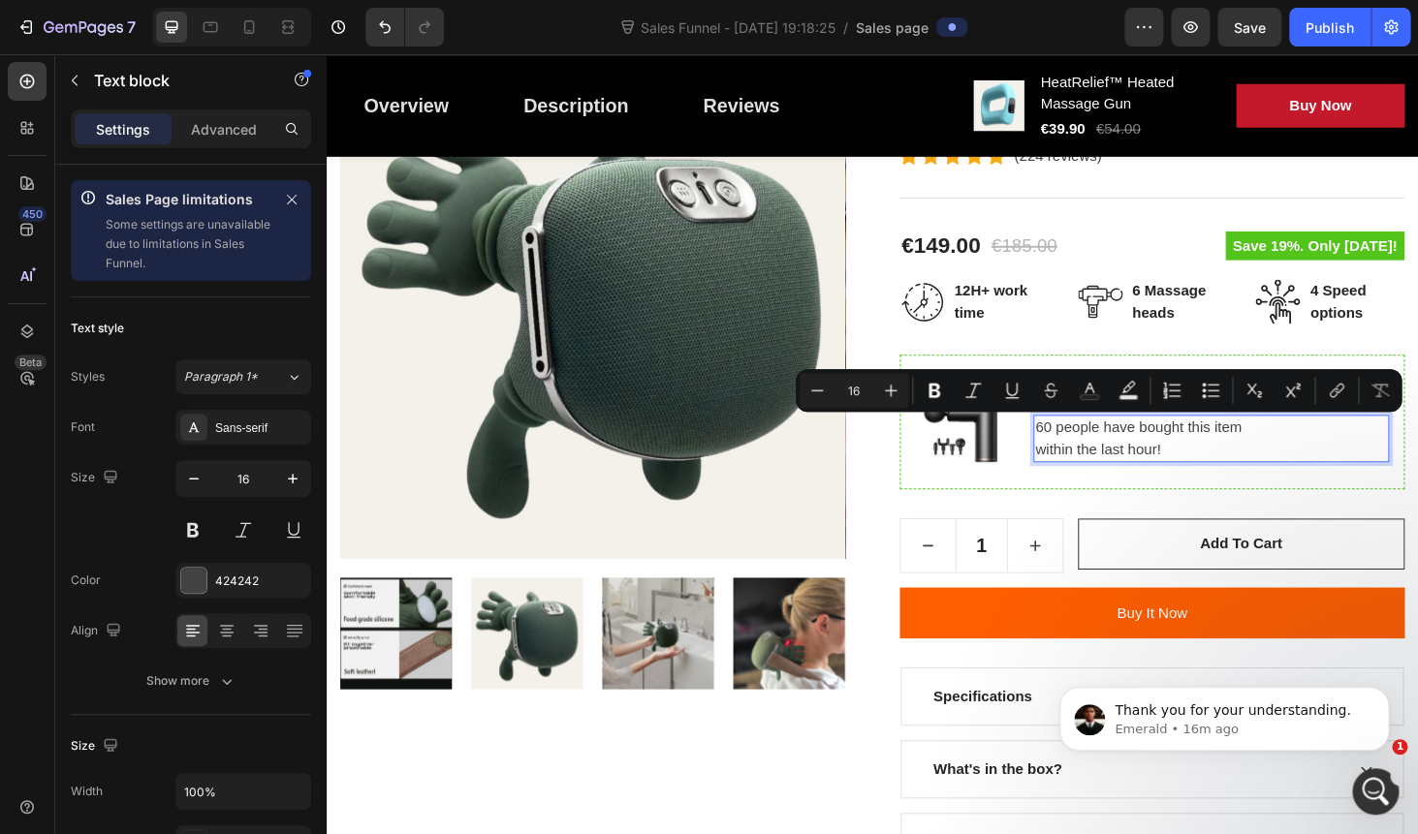
click at [1153, 458] on p "60 people have bought this item within the last hour!" at bounding box center [1268, 463] width 375 height 47
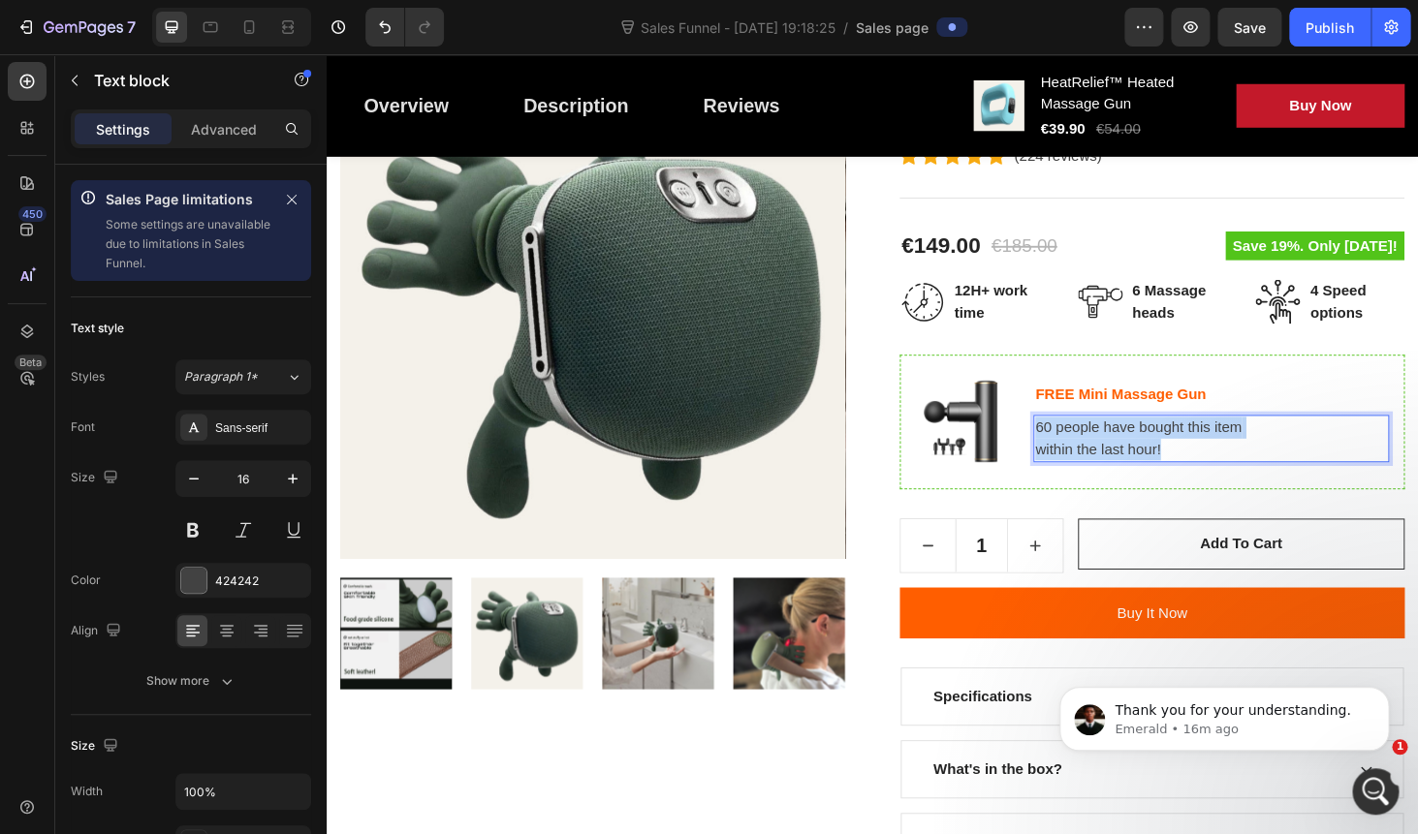
drag, startPoint x: 1259, startPoint y: 467, endPoint x: 1068, endPoint y: 450, distance: 191.7
click at [1079, 450] on div "60 people have bought this item within the last hour!" at bounding box center [1268, 463] width 379 height 50
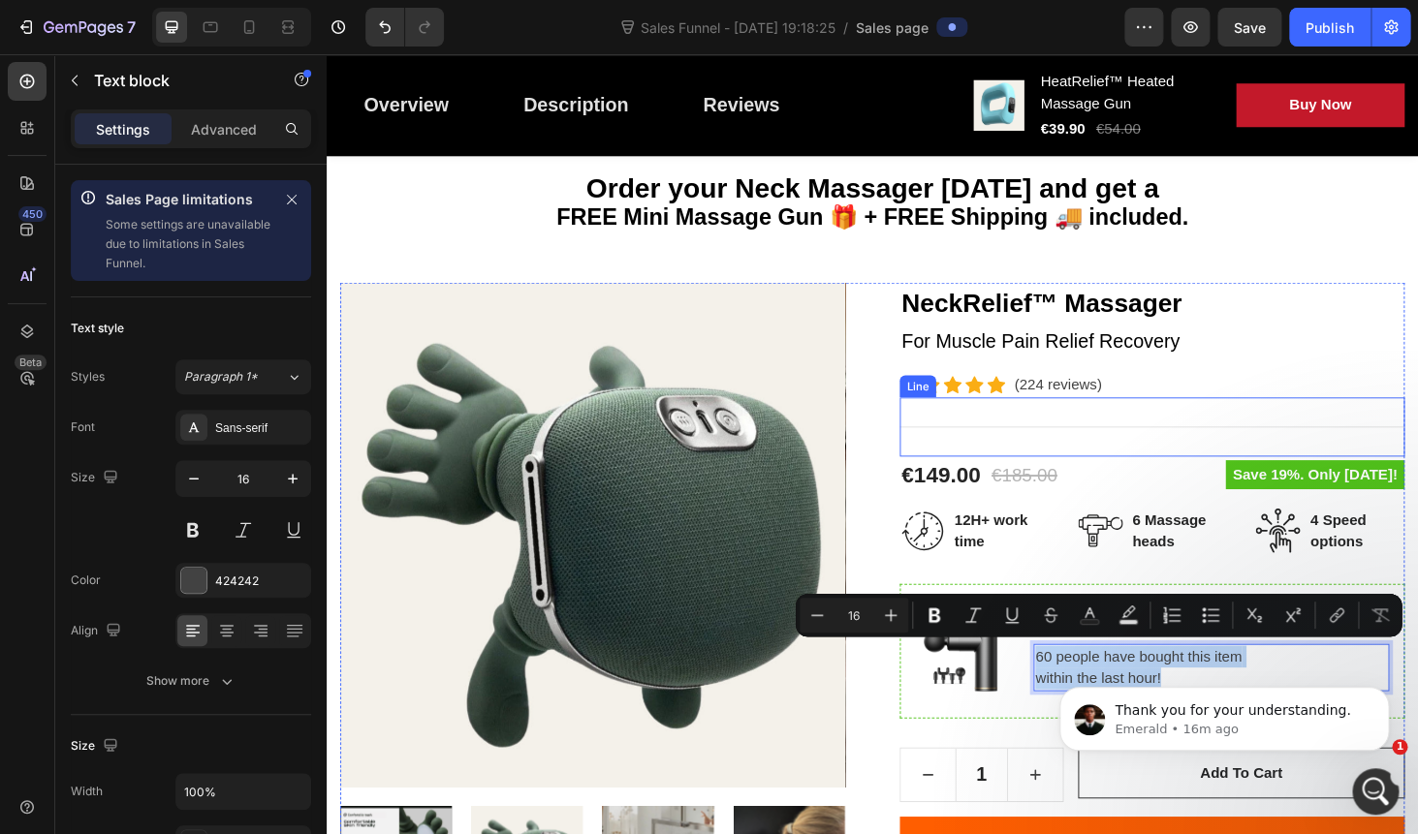
scroll to position [98, 0]
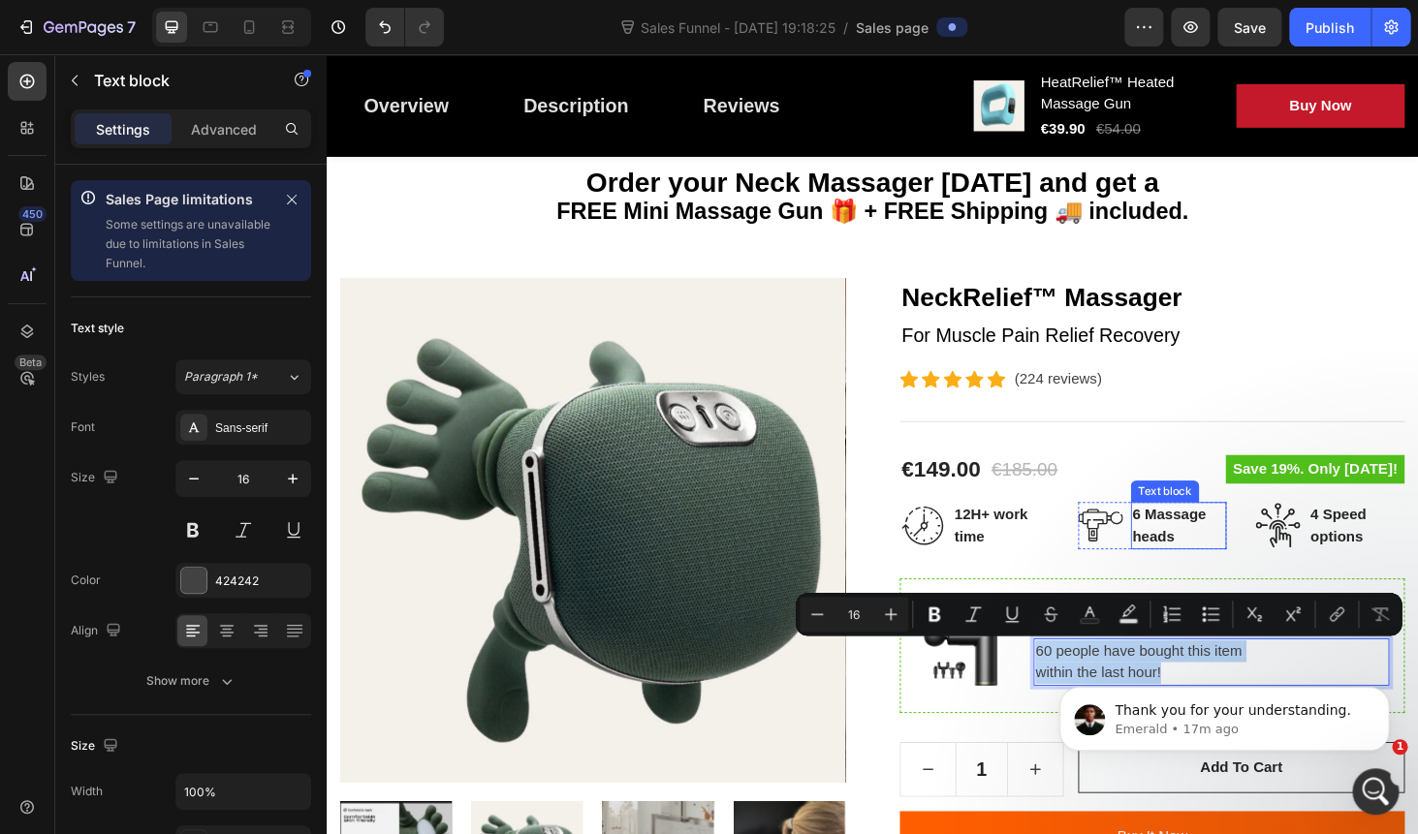
click at [1225, 544] on p "6 Massage heads" at bounding box center [1234, 556] width 99 height 47
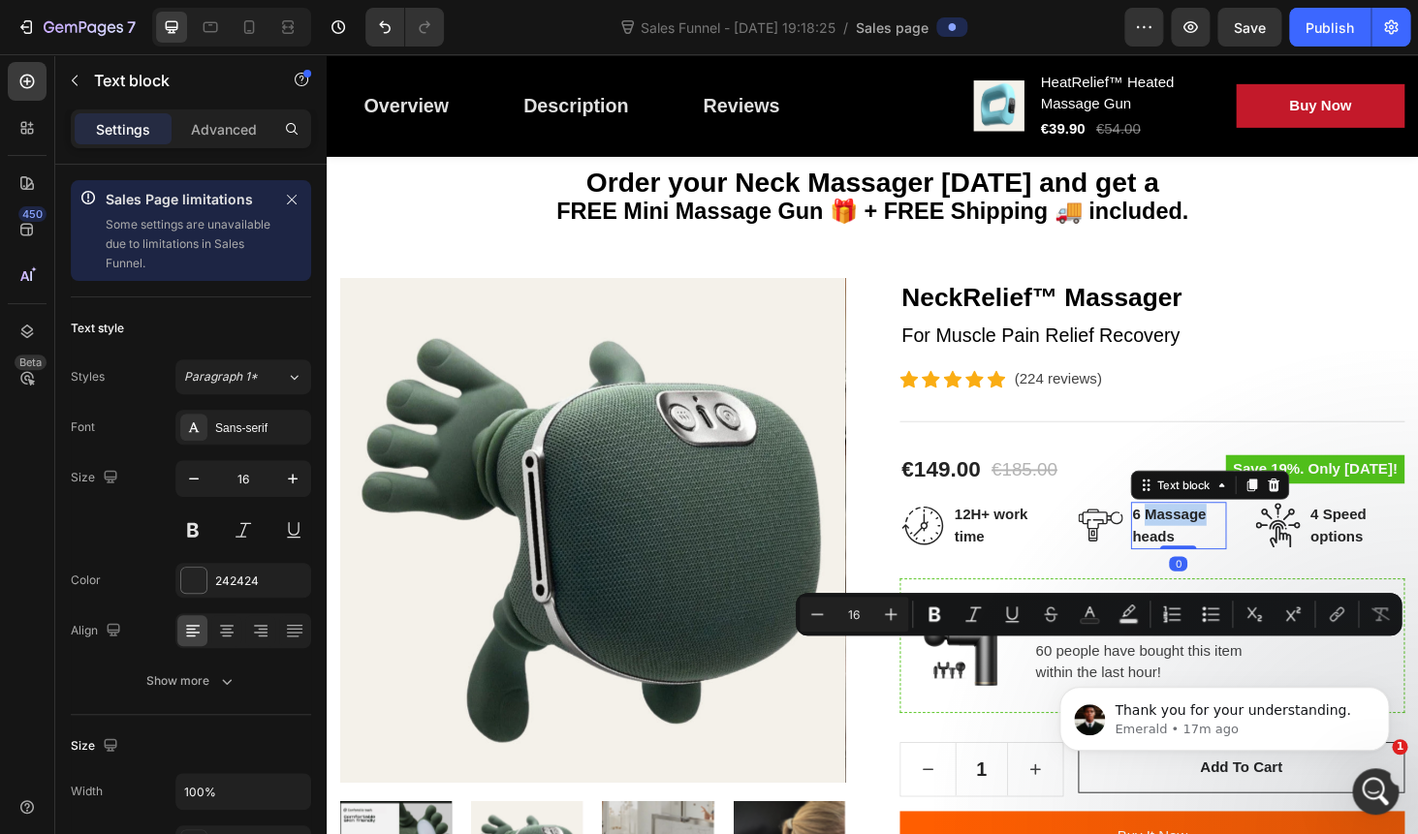
click at [1225, 544] on p "6 Massage heads" at bounding box center [1234, 556] width 99 height 47
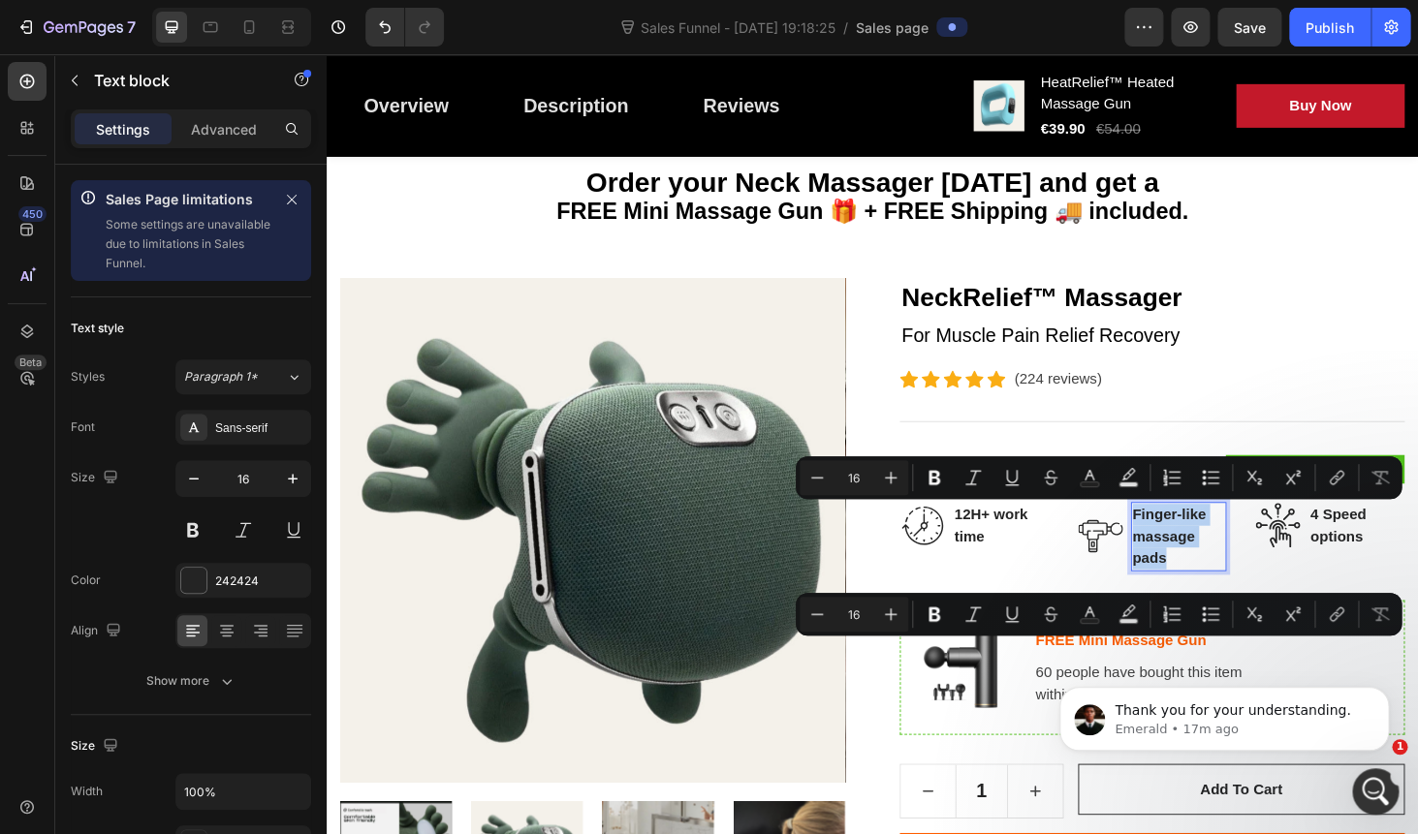
drag, startPoint x: 1227, startPoint y: 593, endPoint x: 1181, endPoint y: 553, distance: 60.4
click at [1183, 553] on div "Finger-like massage pads" at bounding box center [1234, 568] width 103 height 74
click at [1235, 583] on p "massage pads" at bounding box center [1234, 579] width 99 height 47
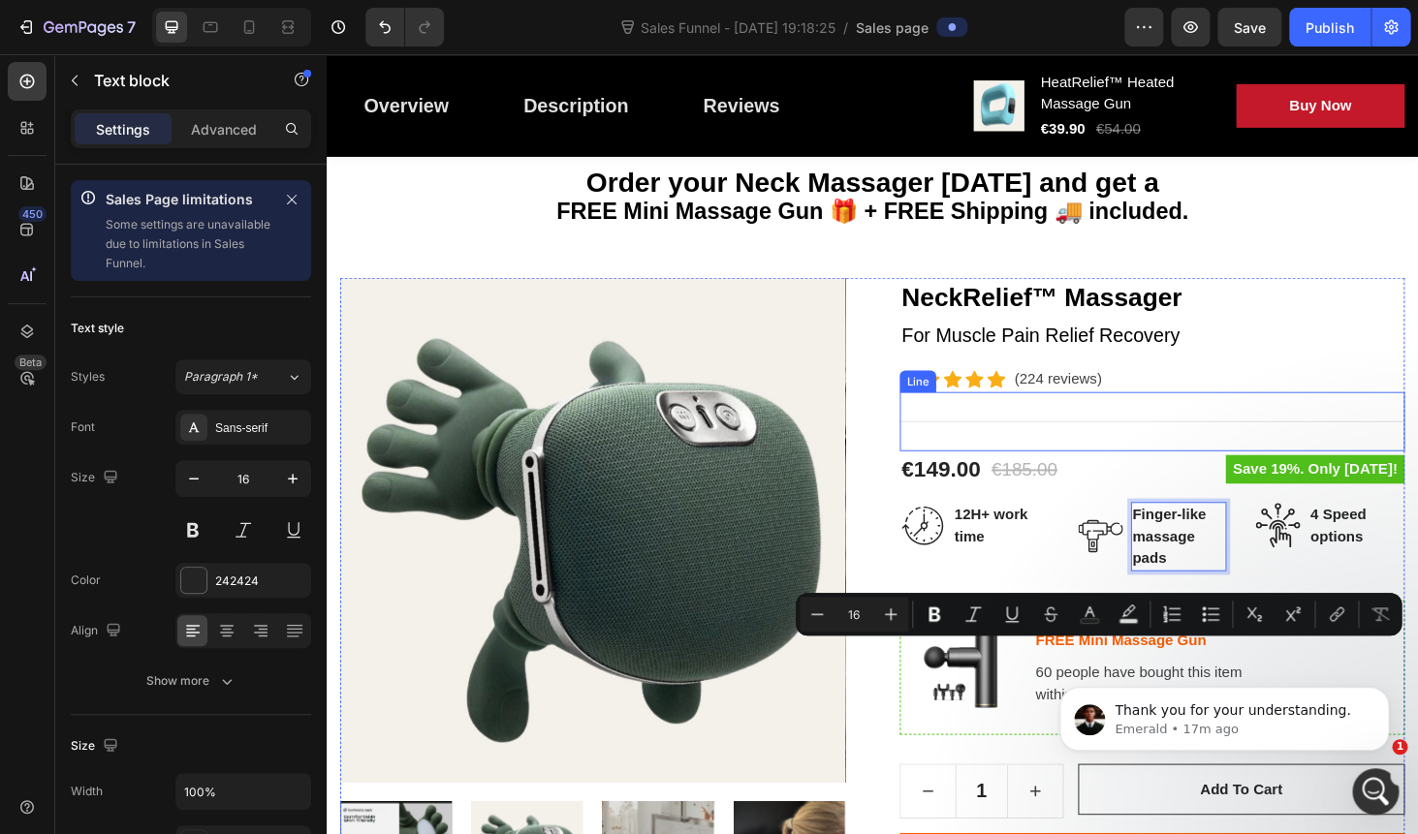
click at [1230, 429] on div "Title Line" at bounding box center [1206, 445] width 538 height 63
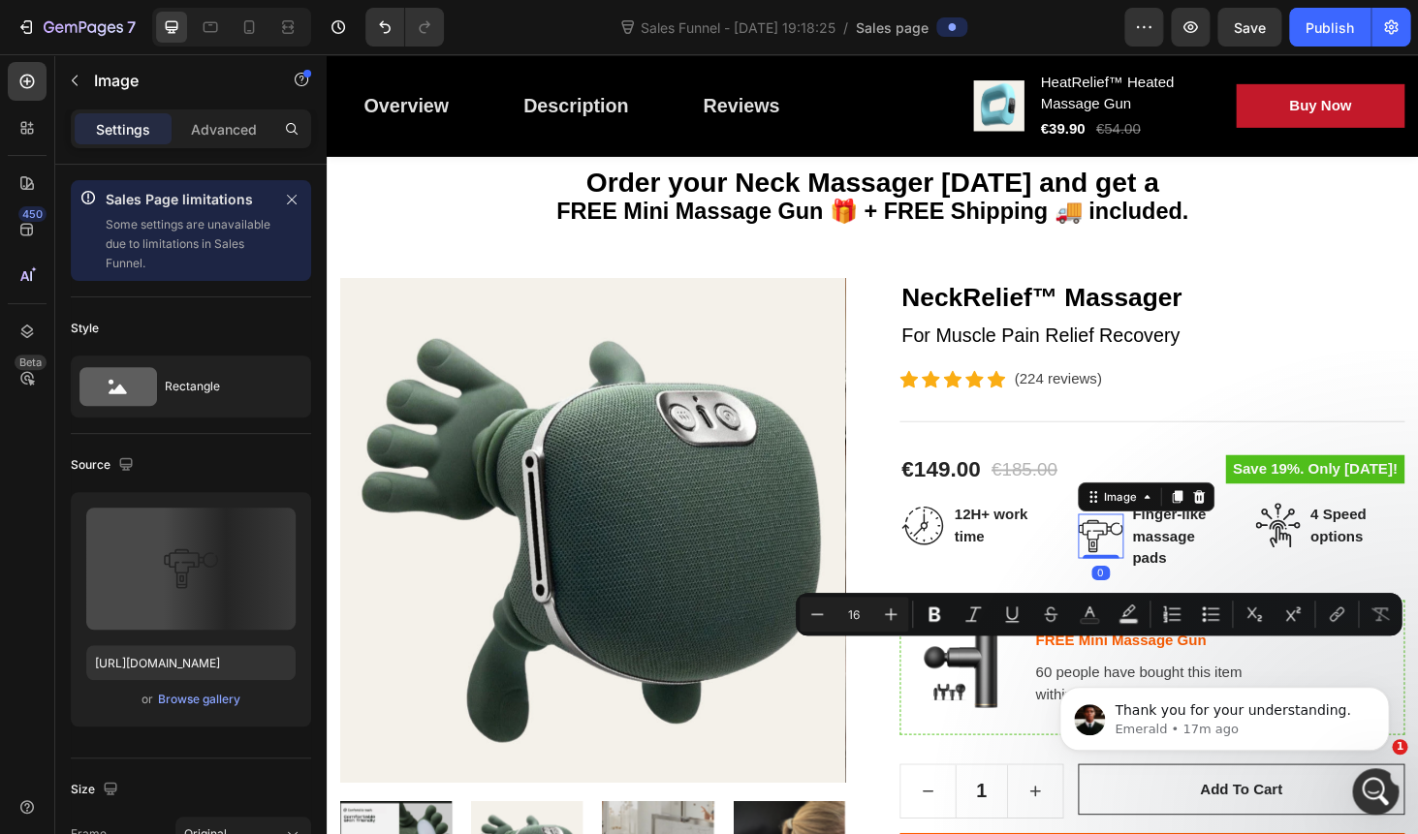
click at [1150, 564] on img at bounding box center [1151, 567] width 48 height 47
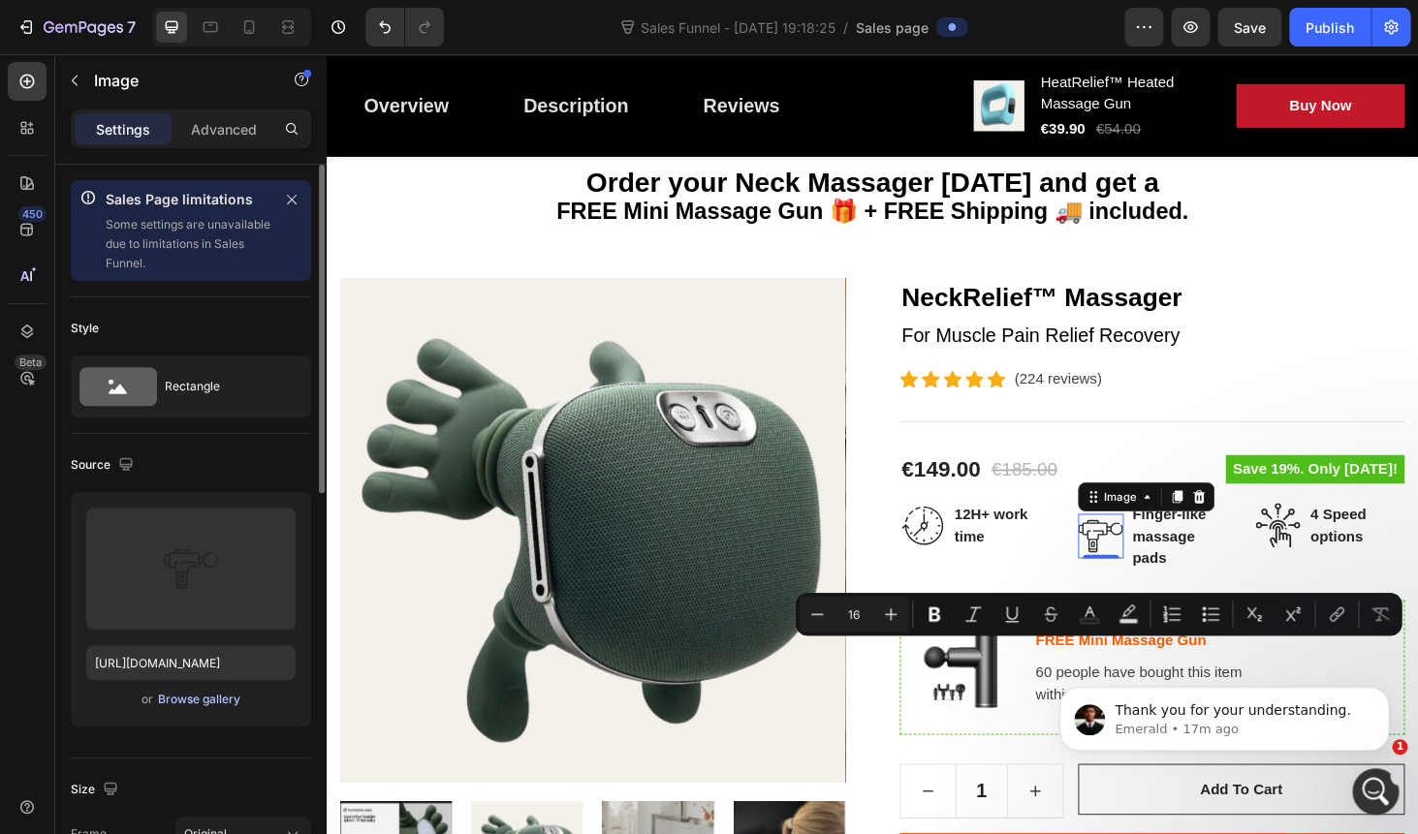
click at [180, 702] on div "Browse gallery" at bounding box center [199, 699] width 82 height 17
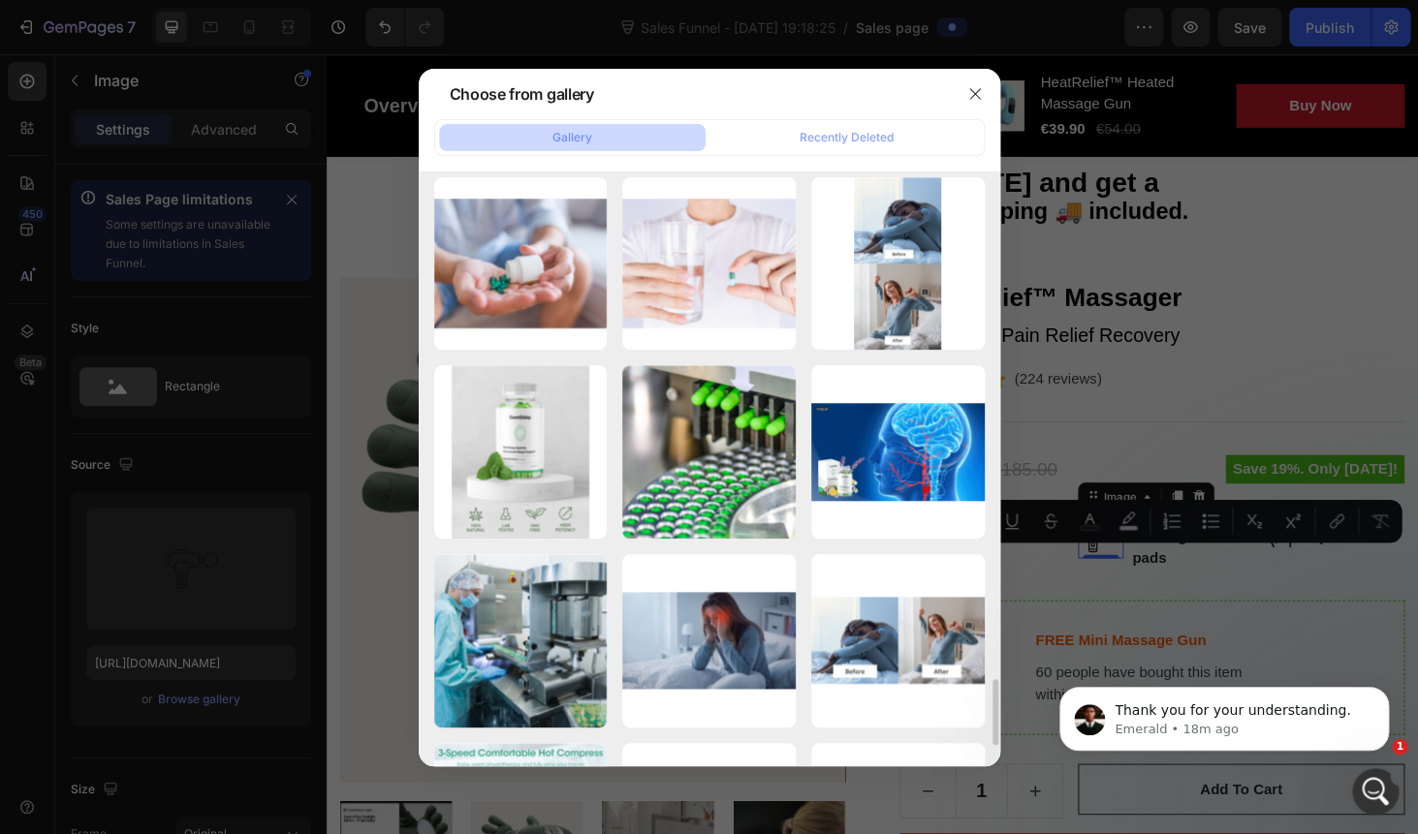
scroll to position [0, 0]
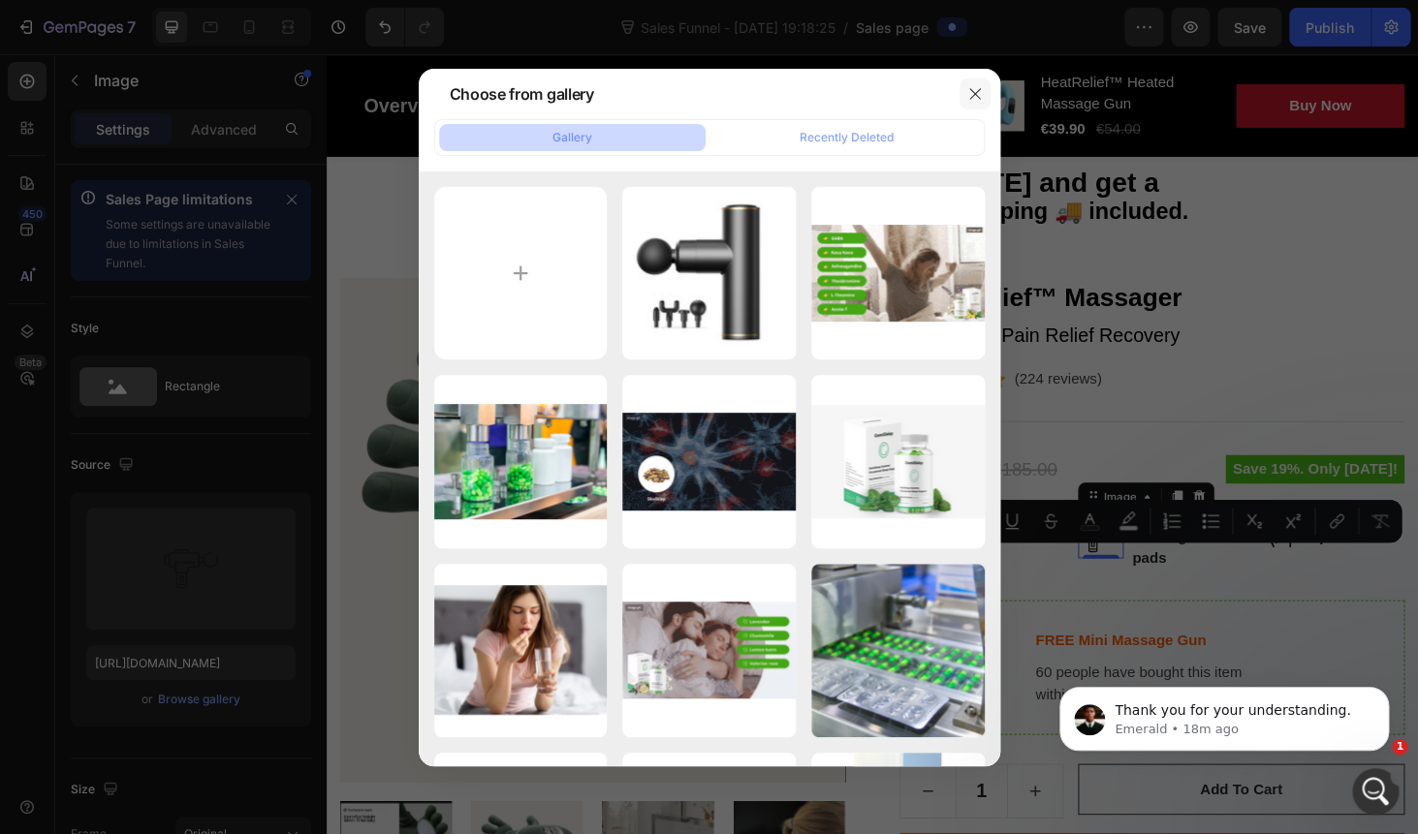
click at [977, 96] on icon "button" at bounding box center [974, 93] width 11 height 11
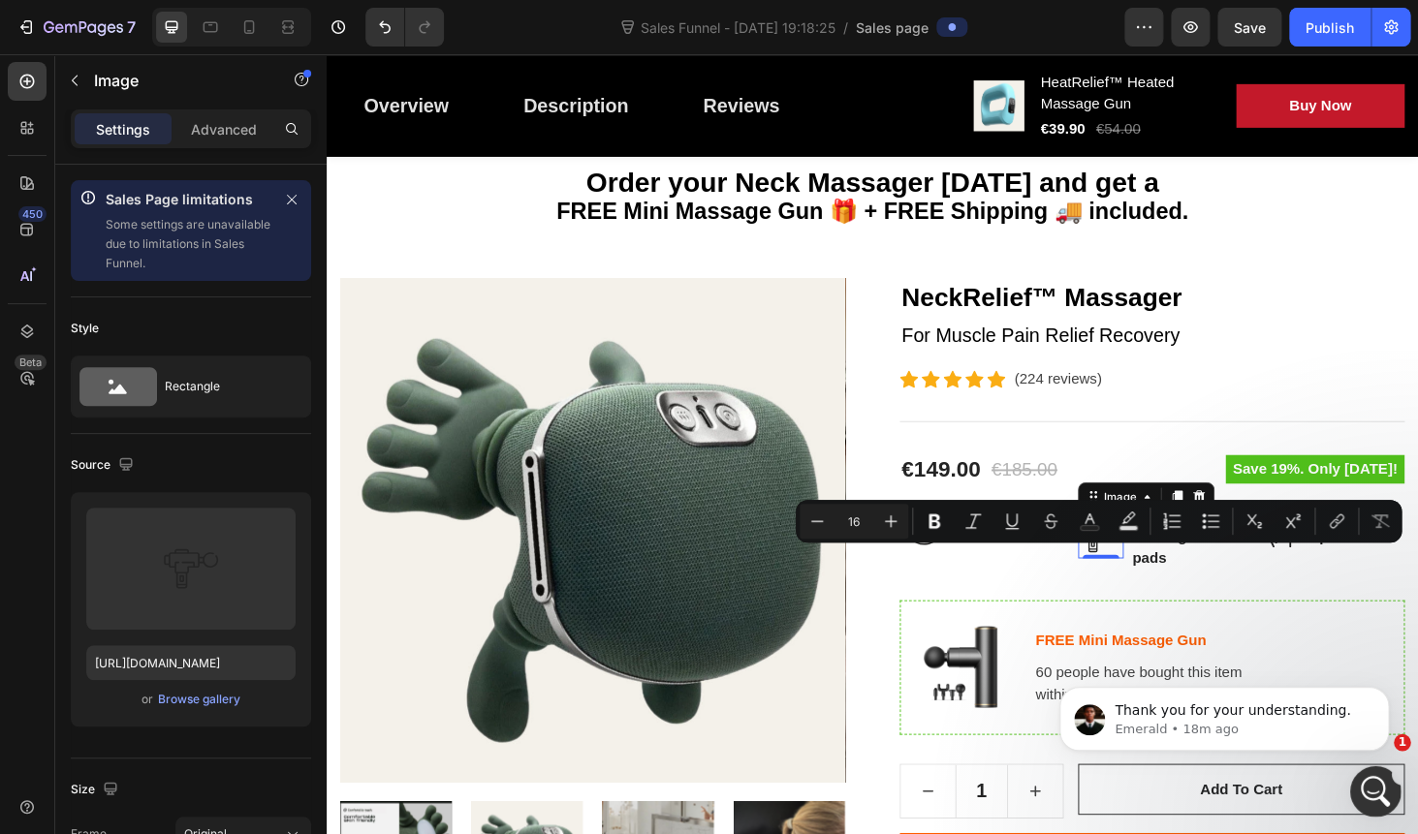
click at [1381, 782] on icon "Open Intercom Messenger" at bounding box center [1374, 789] width 32 height 32
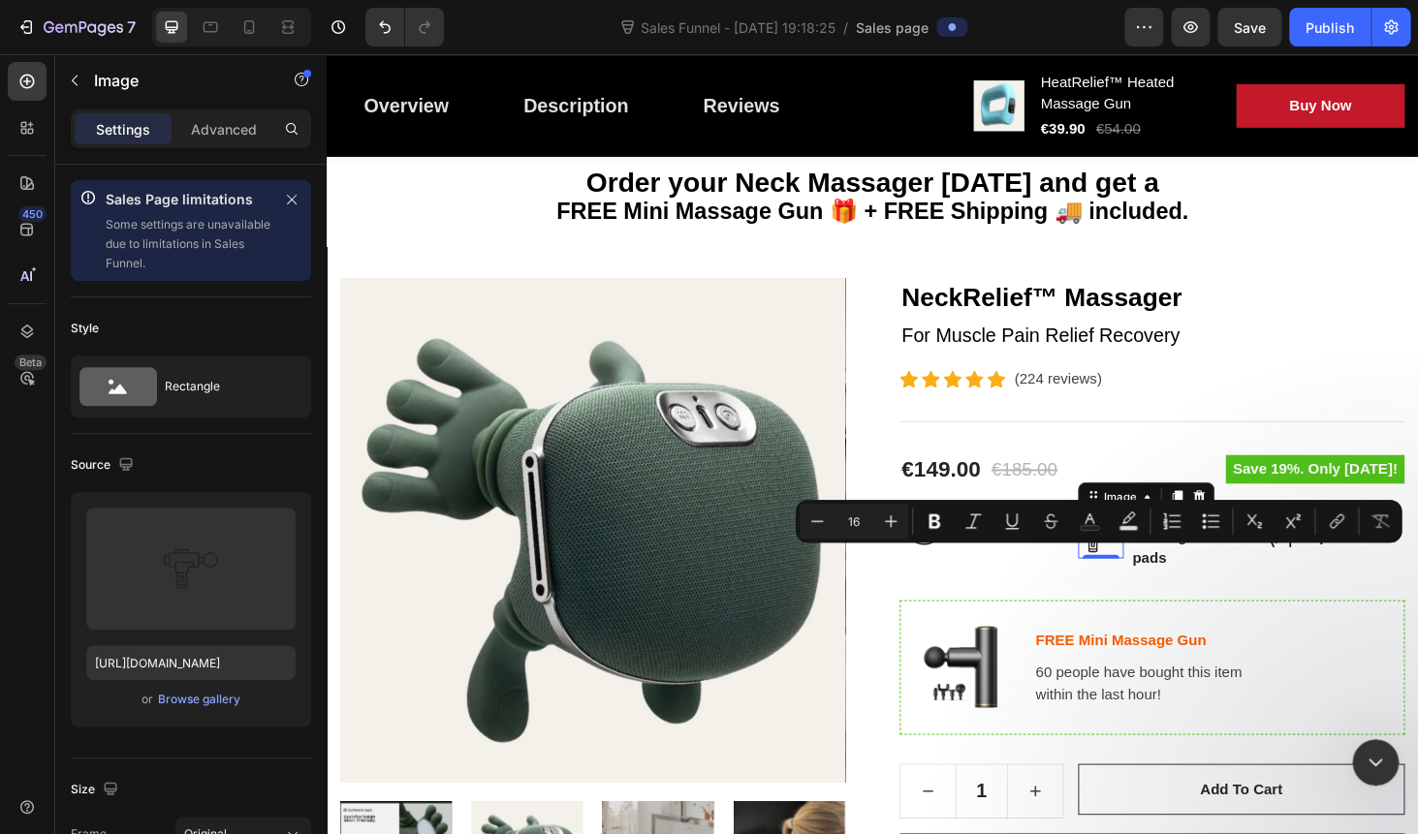
click at [253, 307] on span "Thank you for your understanding." at bounding box center [219, 315] width 267 height 16
click at [1382, 758] on icon "Close Intercom Messenger" at bounding box center [1372, 759] width 23 height 23
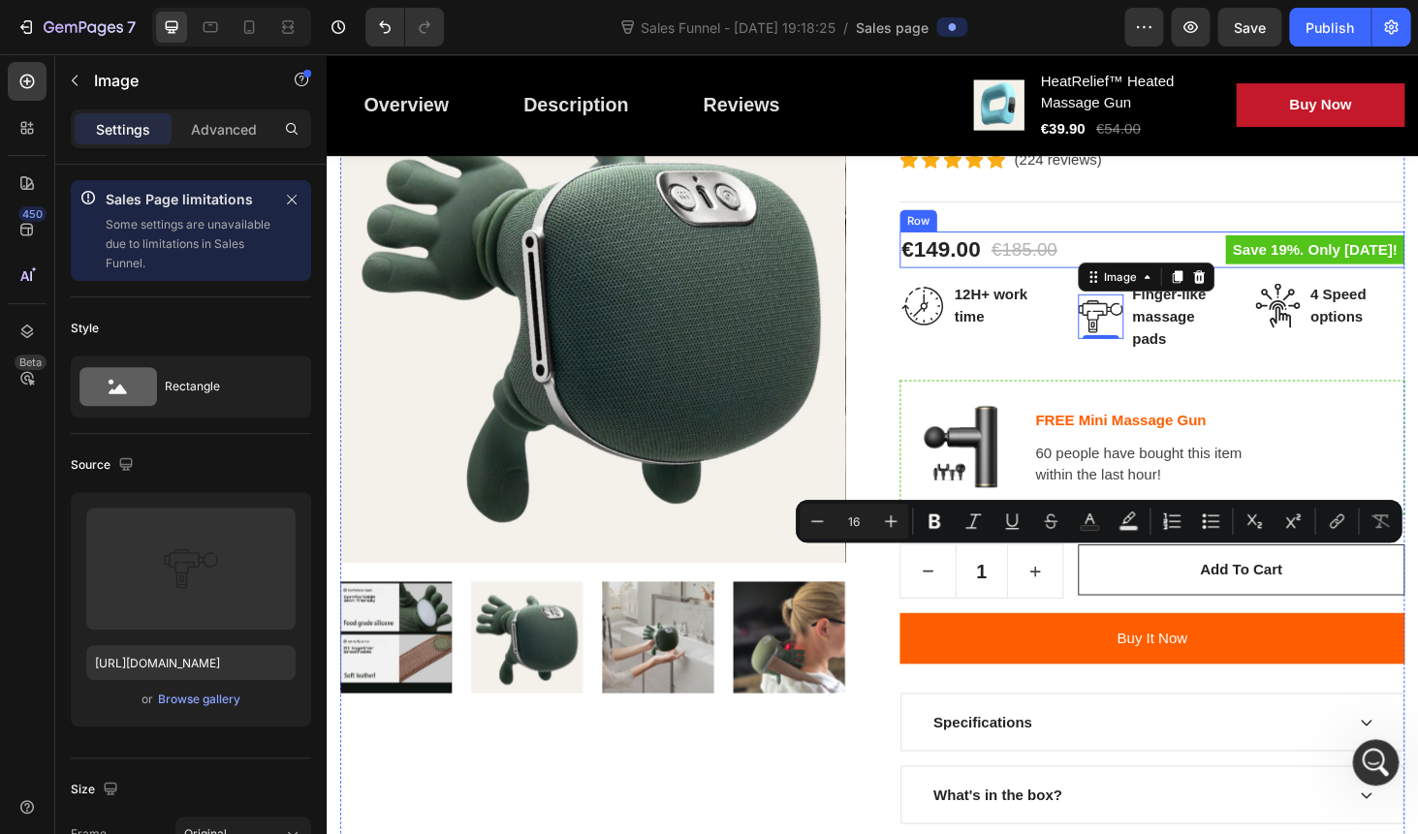
scroll to position [285, 0]
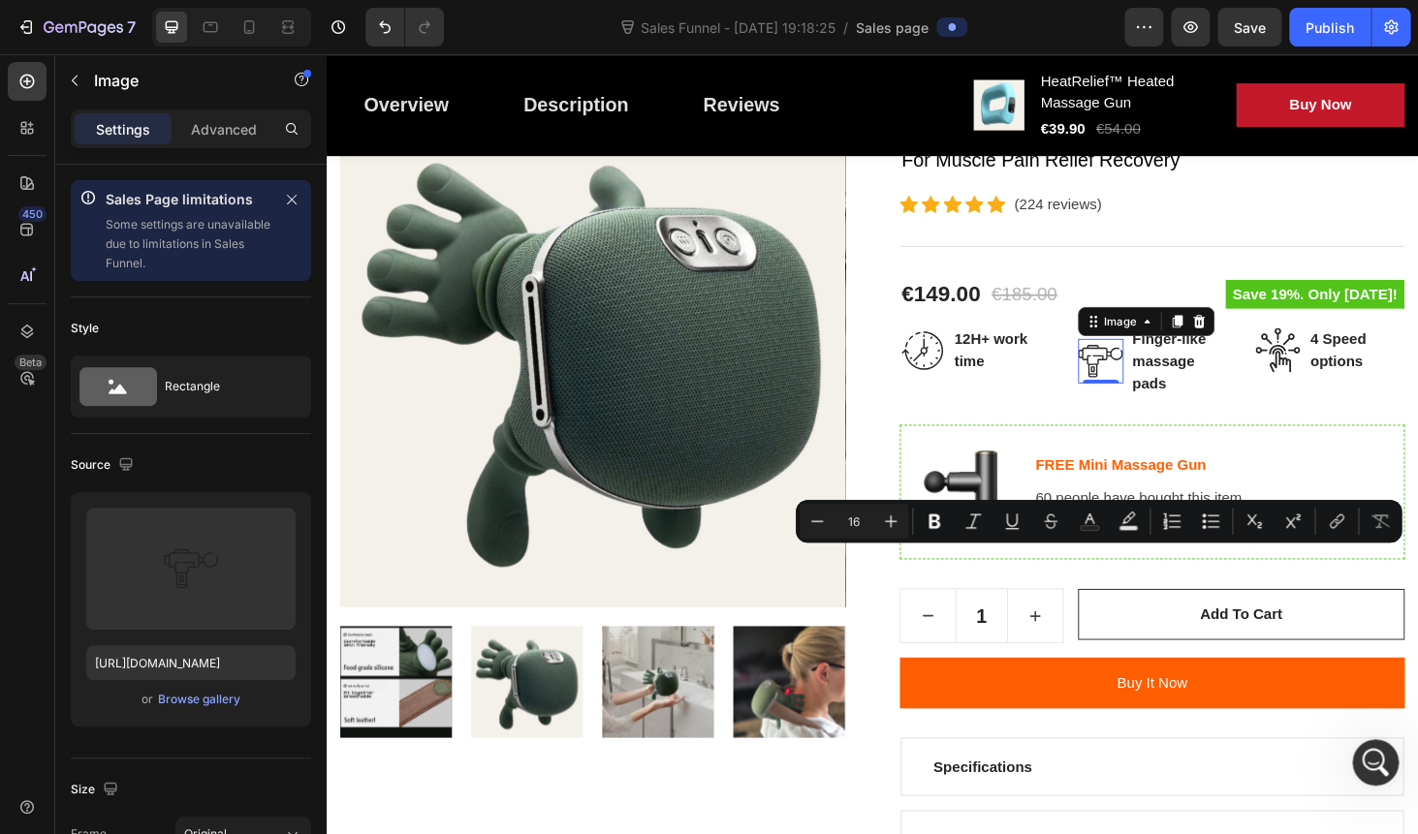
click at [1147, 377] on img at bounding box center [1151, 380] width 48 height 47
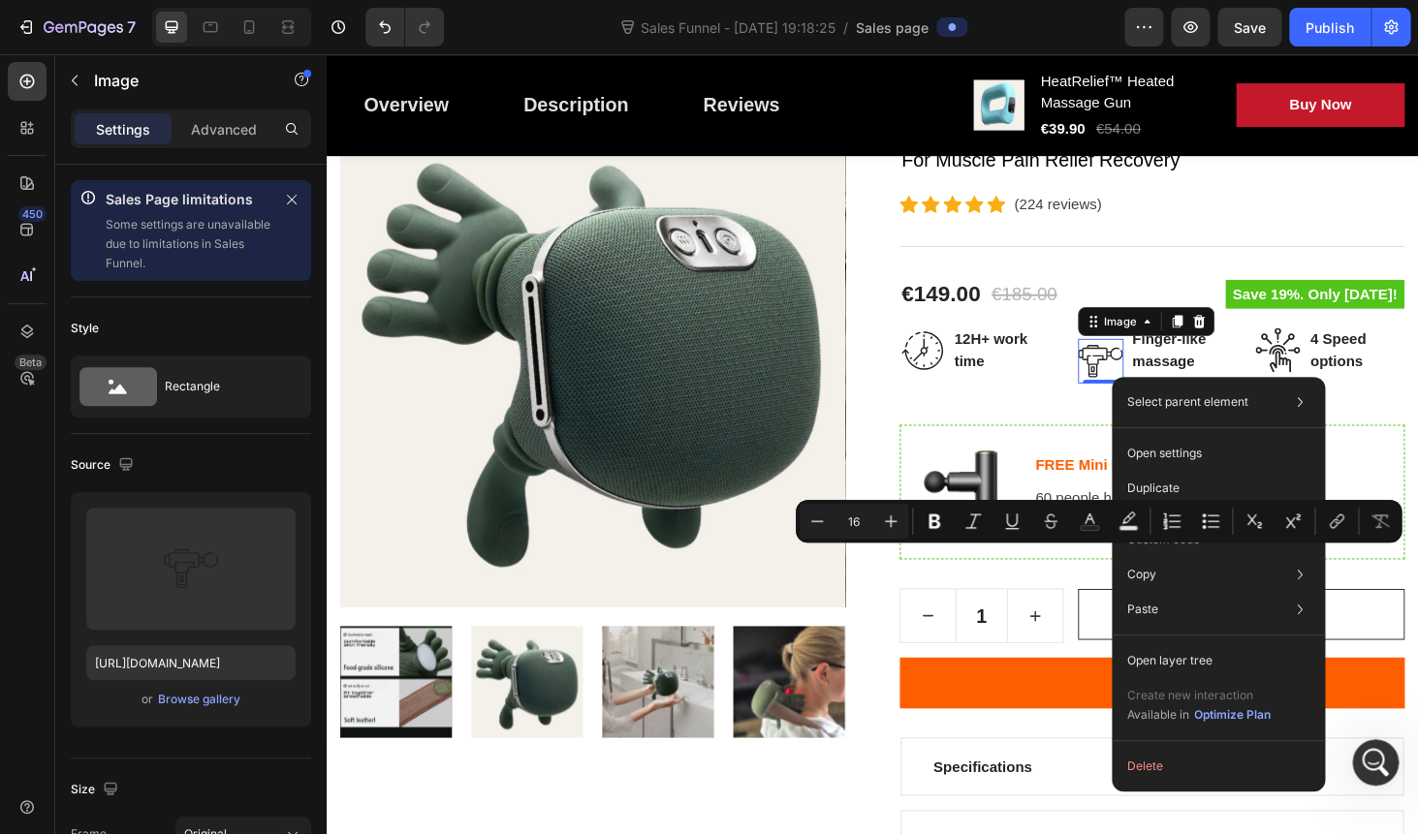
click at [1147, 377] on img at bounding box center [1151, 380] width 48 height 47
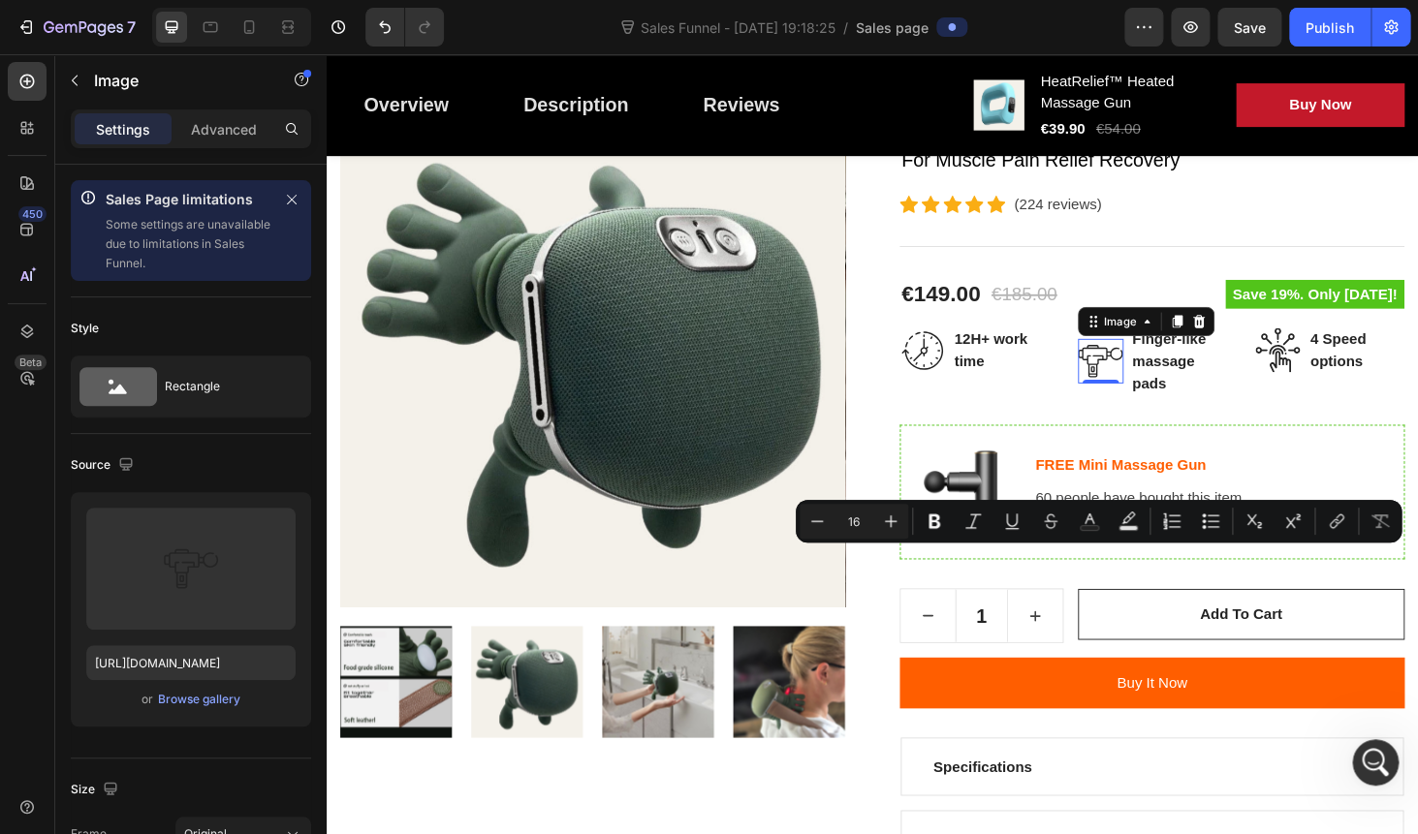
click at [1147, 377] on img at bounding box center [1151, 380] width 48 height 47
click at [136, 669] on input "https://ucarecdn.com/aecd06bd-6eba-4179-ba01-690aedb1c86e/massage.svg" at bounding box center [190, 662] width 209 height 35
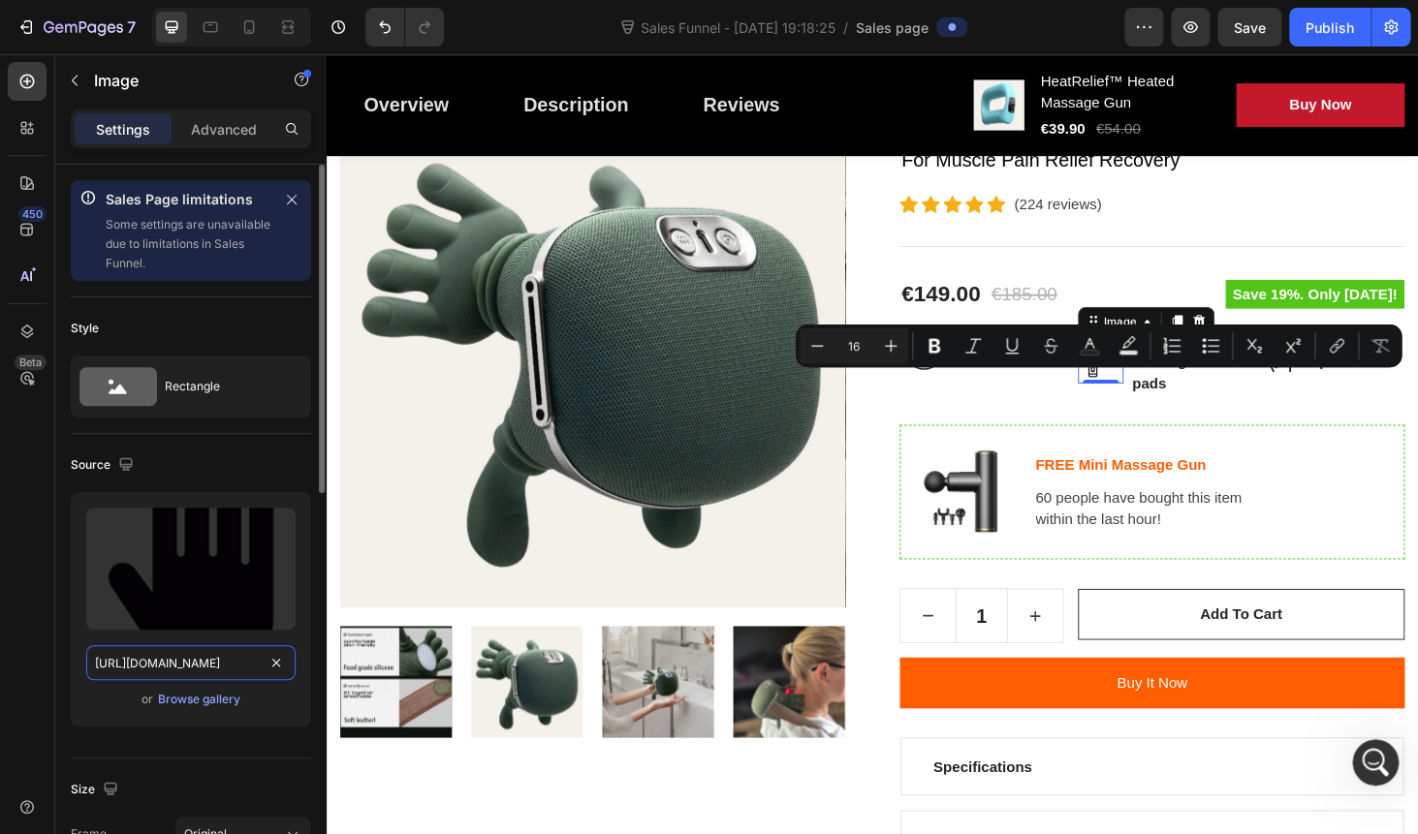
scroll to position [0, 329]
type input "https://cdn.shopify.com/s/files/1/0778/5545/7613/files/palm-of-hand.png?v=17543…"
click at [37, 592] on div "450 Beta" at bounding box center [27, 425] width 39 height 726
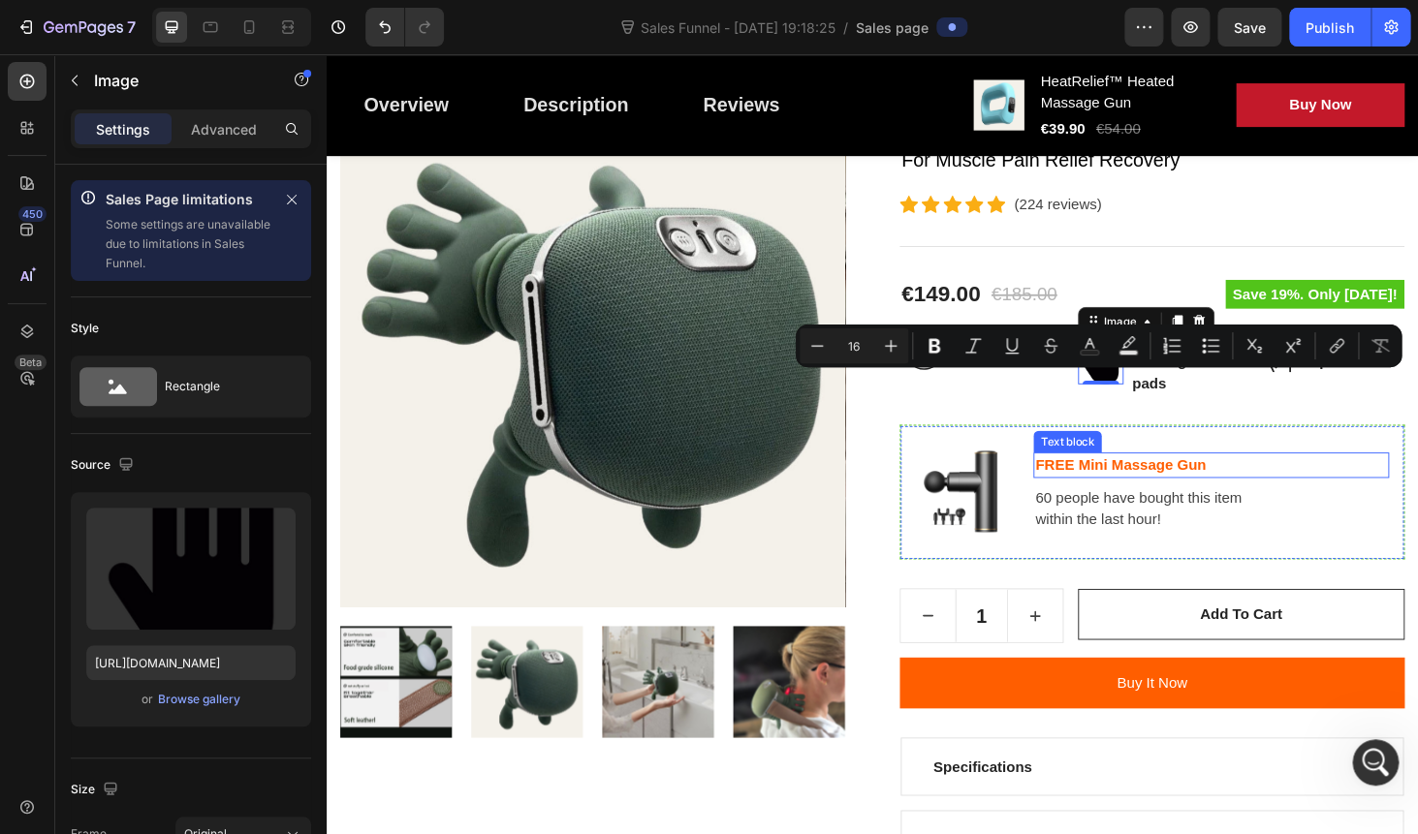
click at [1338, 498] on p "FREE Mini Massage Gun" at bounding box center [1268, 491] width 375 height 23
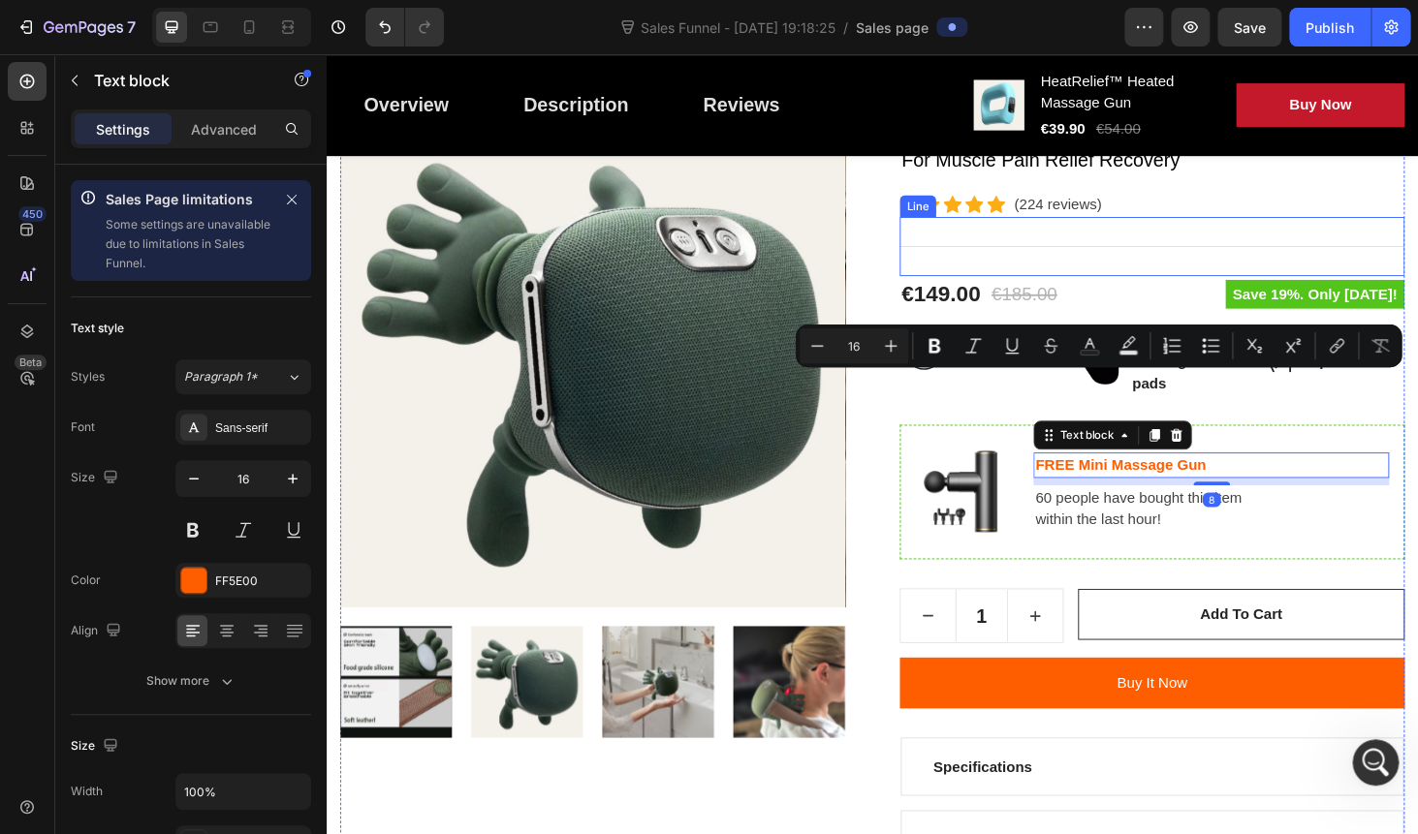
click at [1192, 267] on div "Title Line" at bounding box center [1206, 258] width 538 height 63
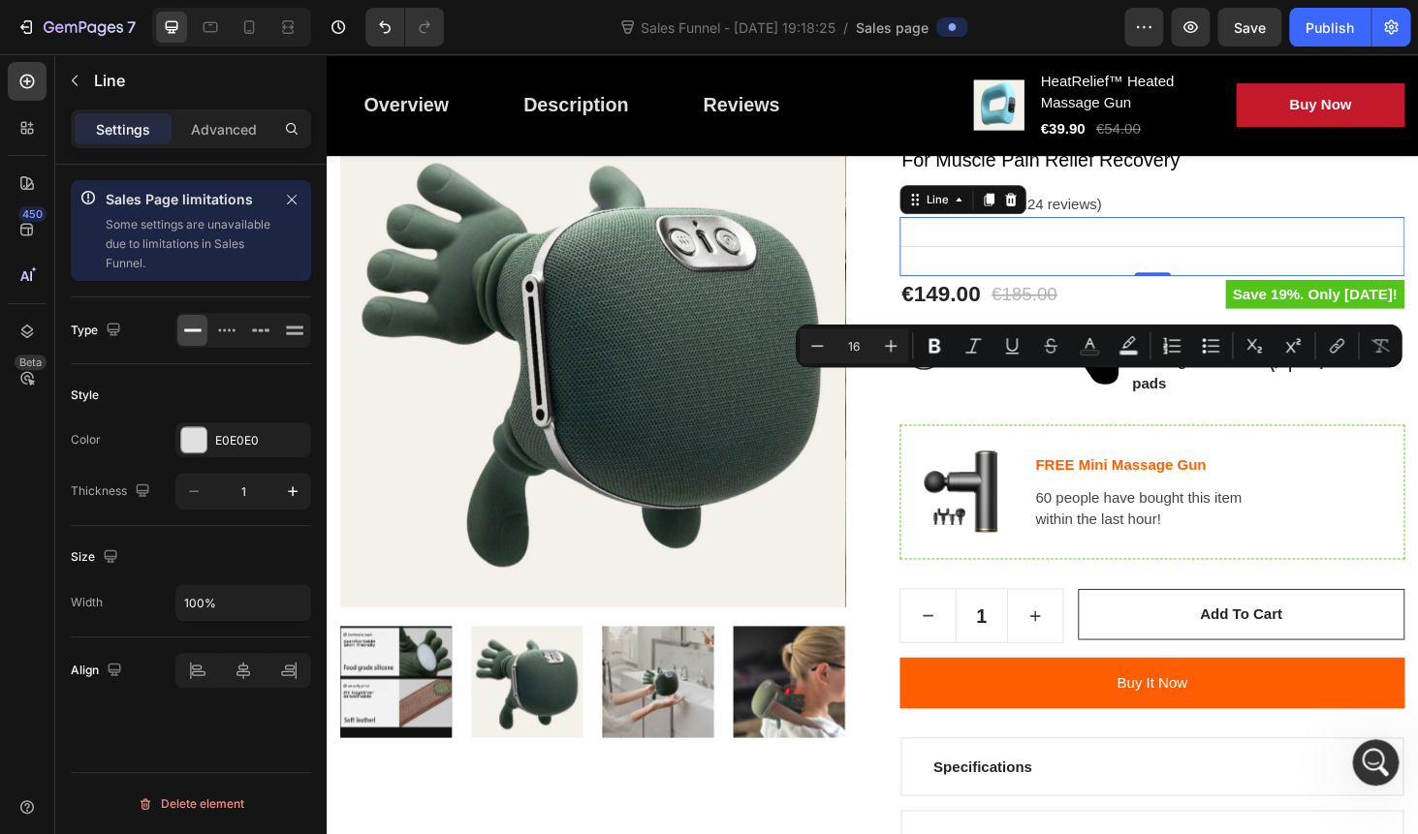
click at [1219, 409] on p "massage pads" at bounding box center [1234, 392] width 99 height 47
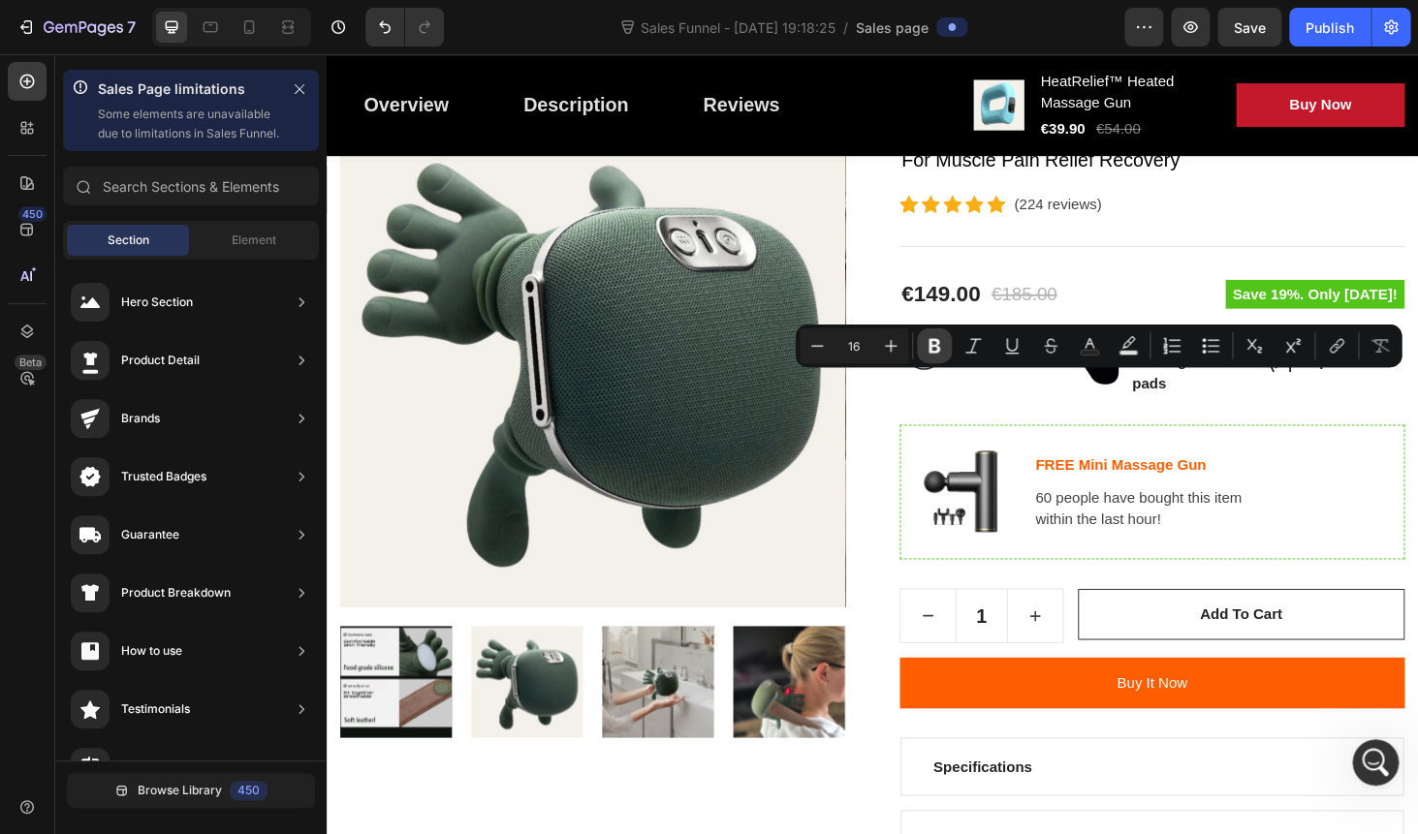
click at [931, 348] on icon "Editor contextual toolbar" at bounding box center [934, 346] width 12 height 15
click at [1060, 454] on div "Image FREE Mini Massage Gun Text block 60 people have bought this item within t…" at bounding box center [1206, 520] width 538 height 143
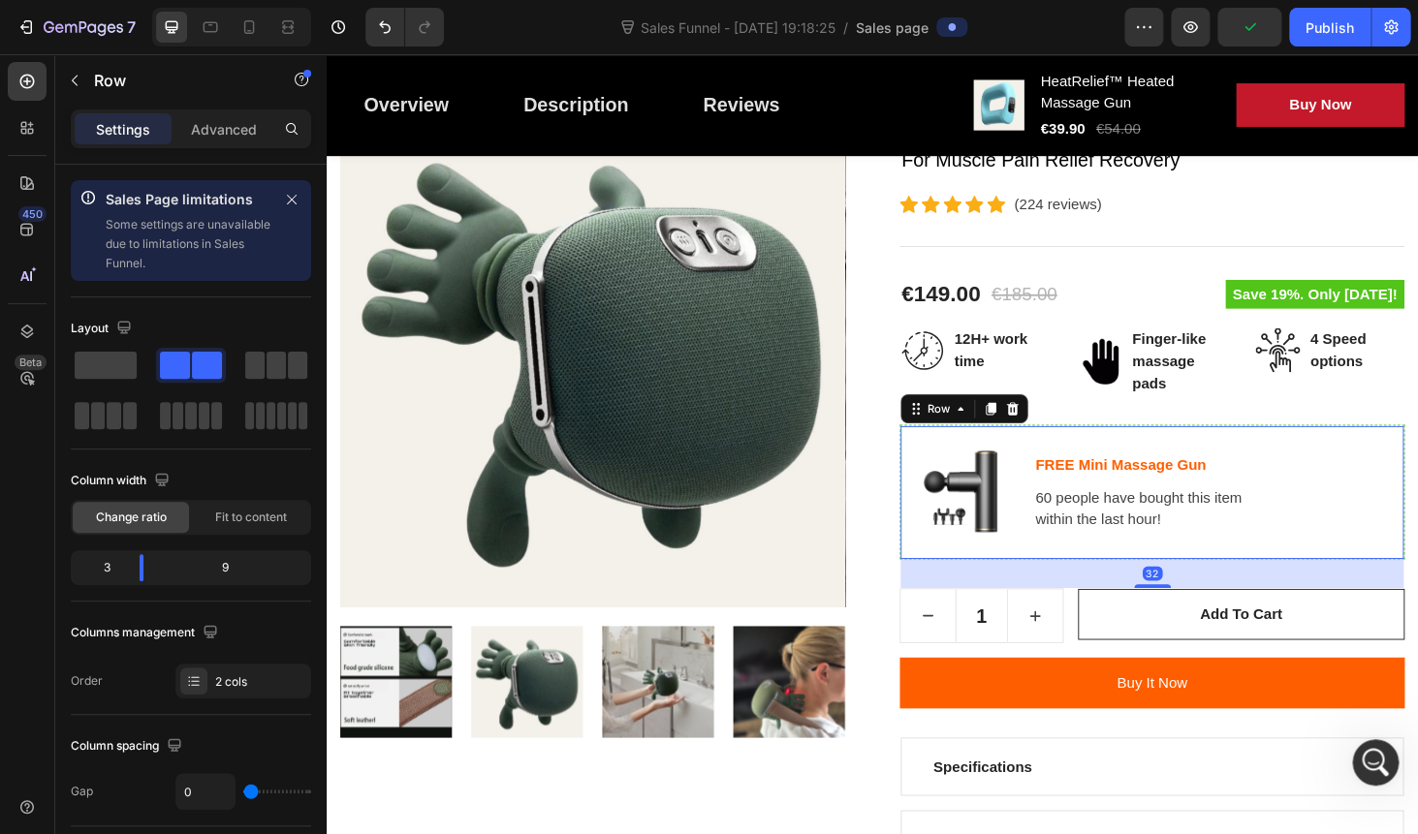
click at [1229, 461] on div "Image FREE Mini Massage Gun Text block 60 people have bought this item within t…" at bounding box center [1206, 520] width 538 height 143
click at [1150, 388] on img at bounding box center [1151, 381] width 48 height 48
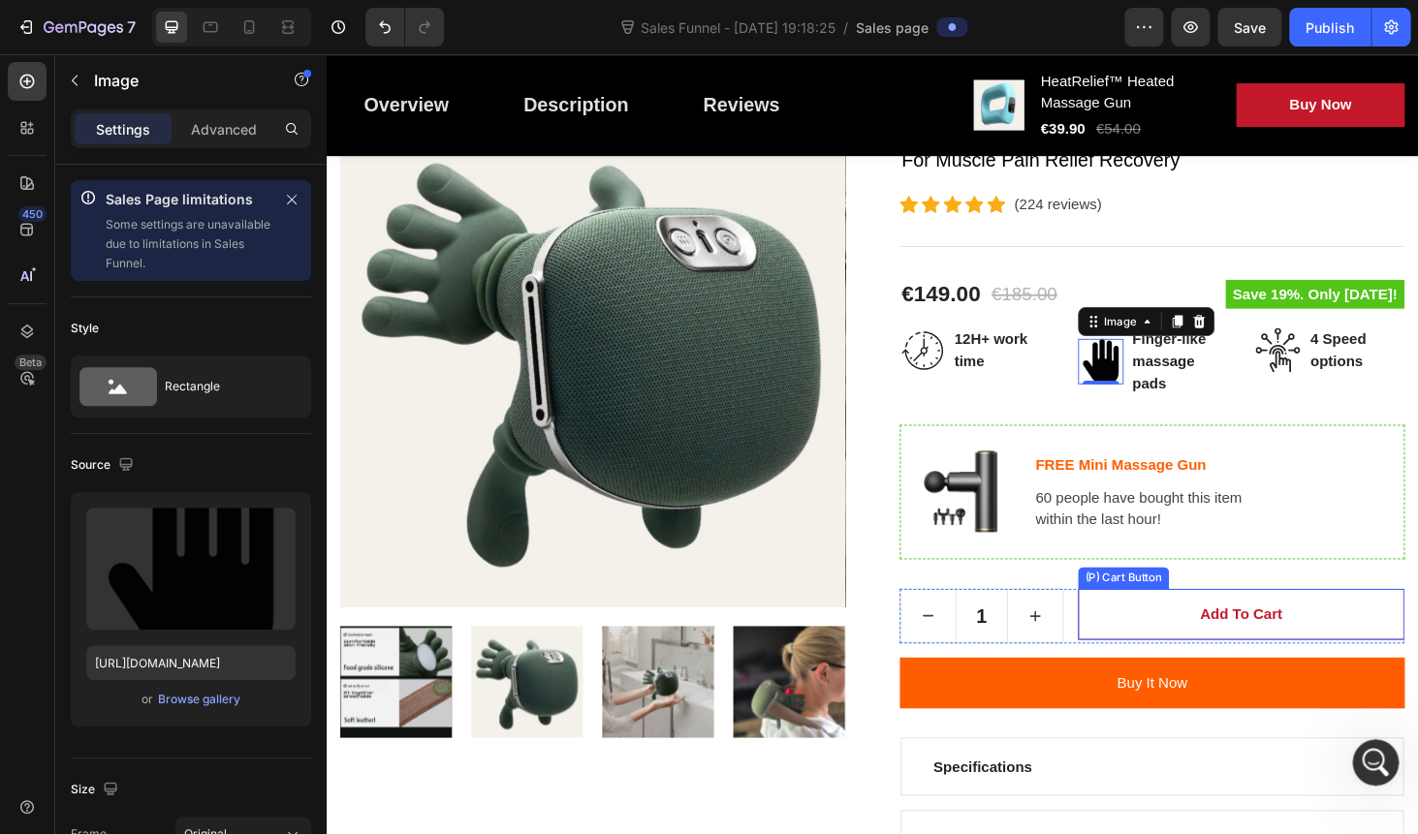
click at [1196, 624] on button "Add to cart" at bounding box center [1301, 650] width 348 height 54
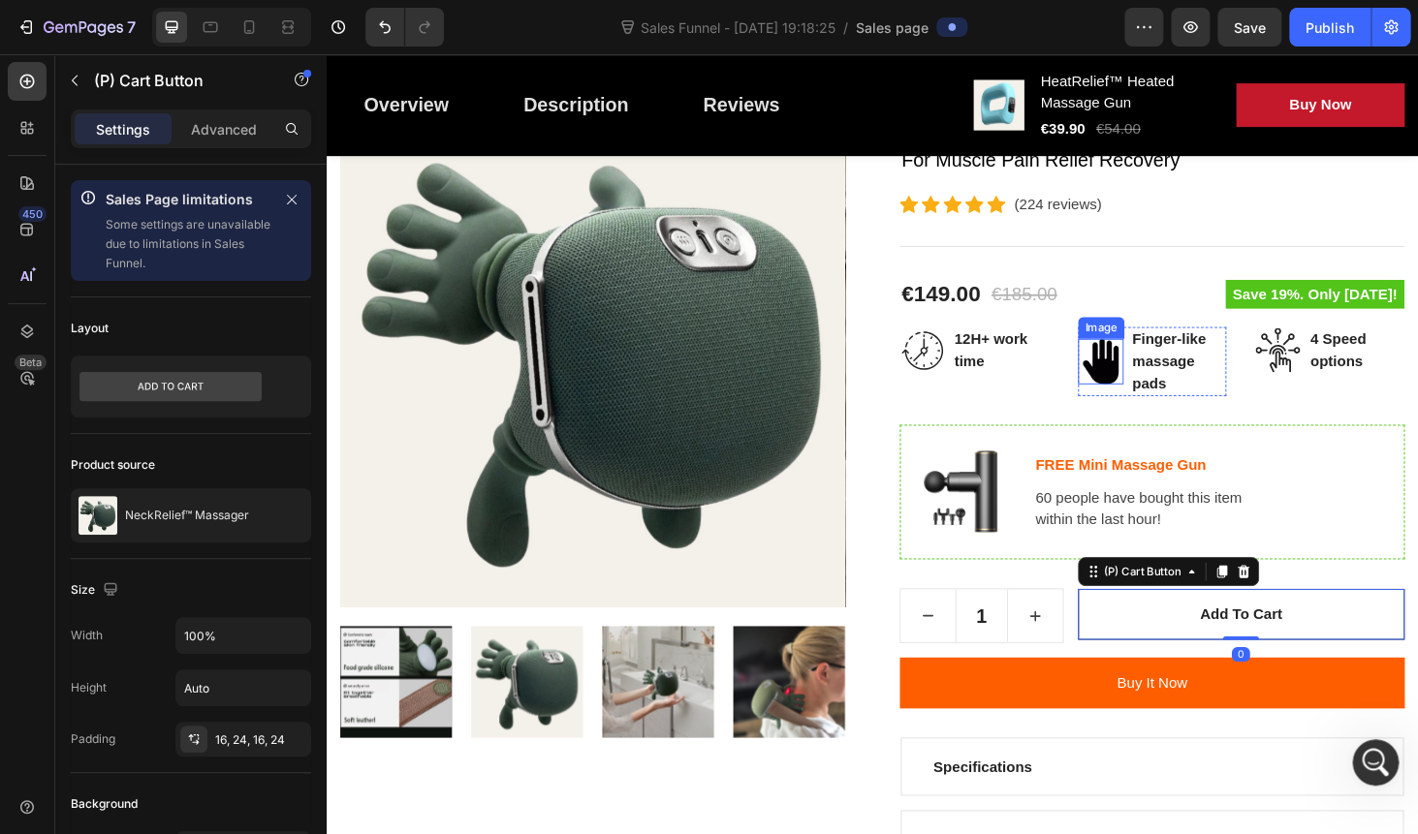
click at [1167, 381] on img at bounding box center [1151, 381] width 48 height 48
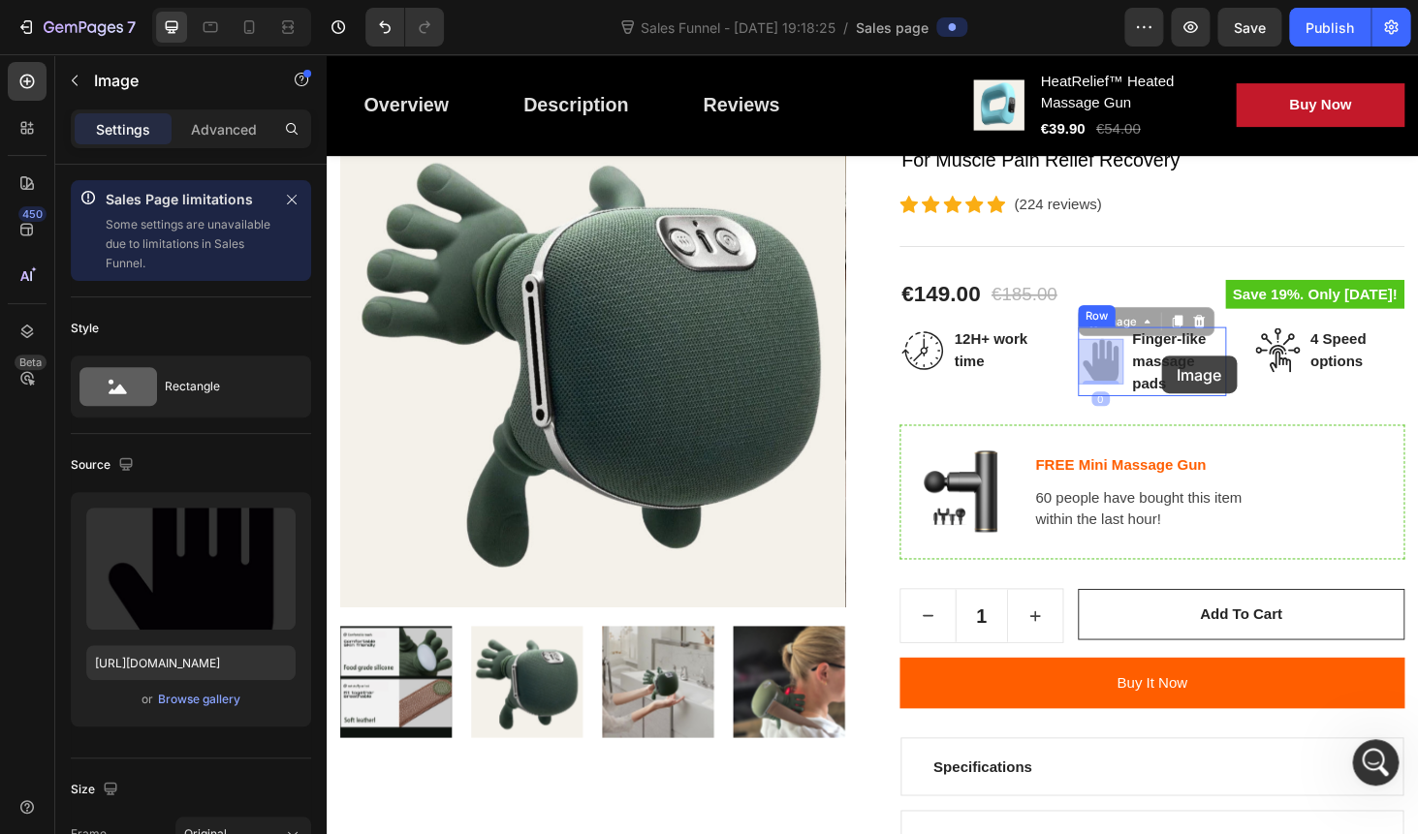
drag, startPoint x: 1165, startPoint y: 381, endPoint x: 1161, endPoint y: 356, distance: 25.5
drag, startPoint x: 1150, startPoint y: 379, endPoint x: 1145, endPoint y: 346, distance: 33.3
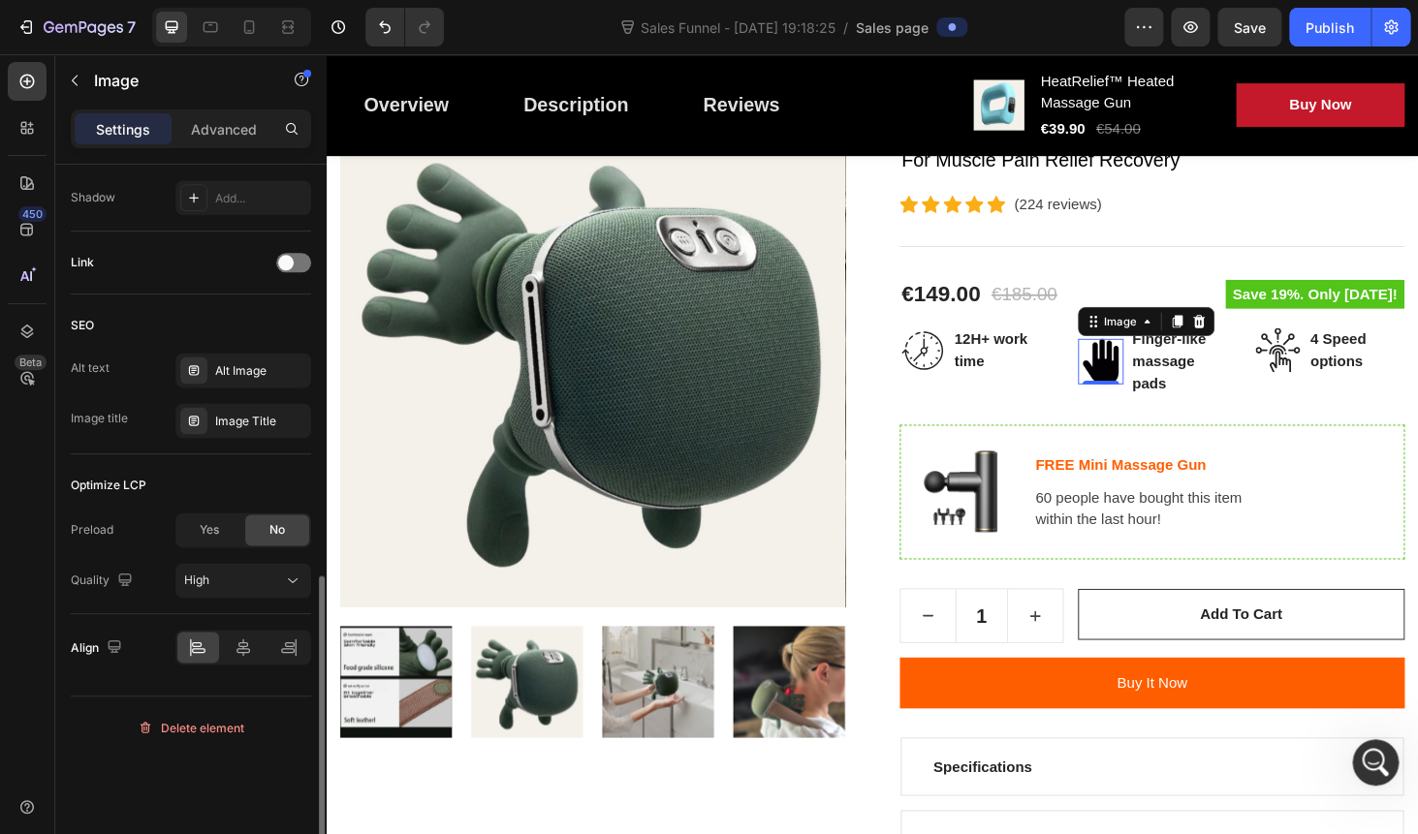
scroll to position [956, 0]
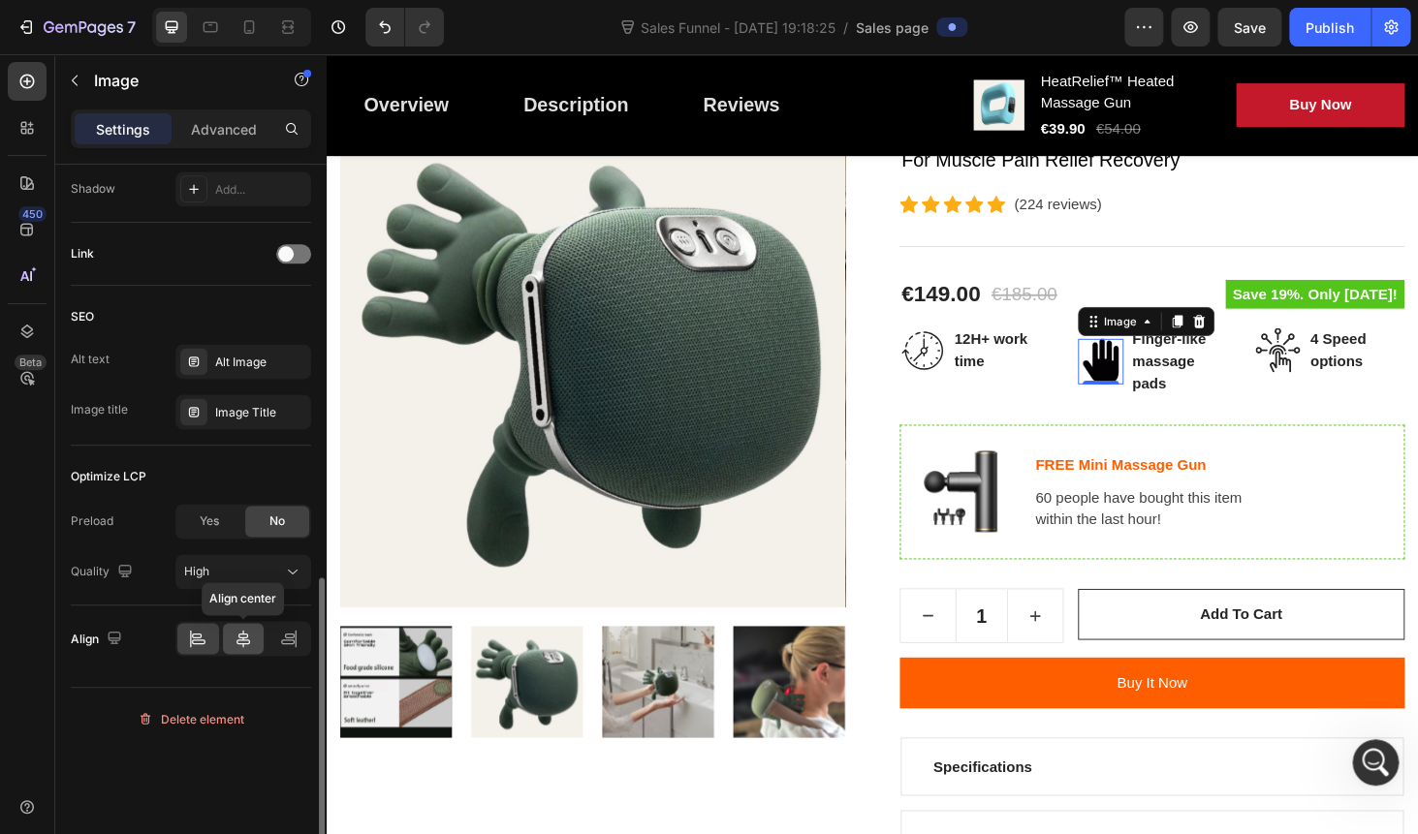
click at [238, 635] on icon at bounding box center [243, 638] width 19 height 19
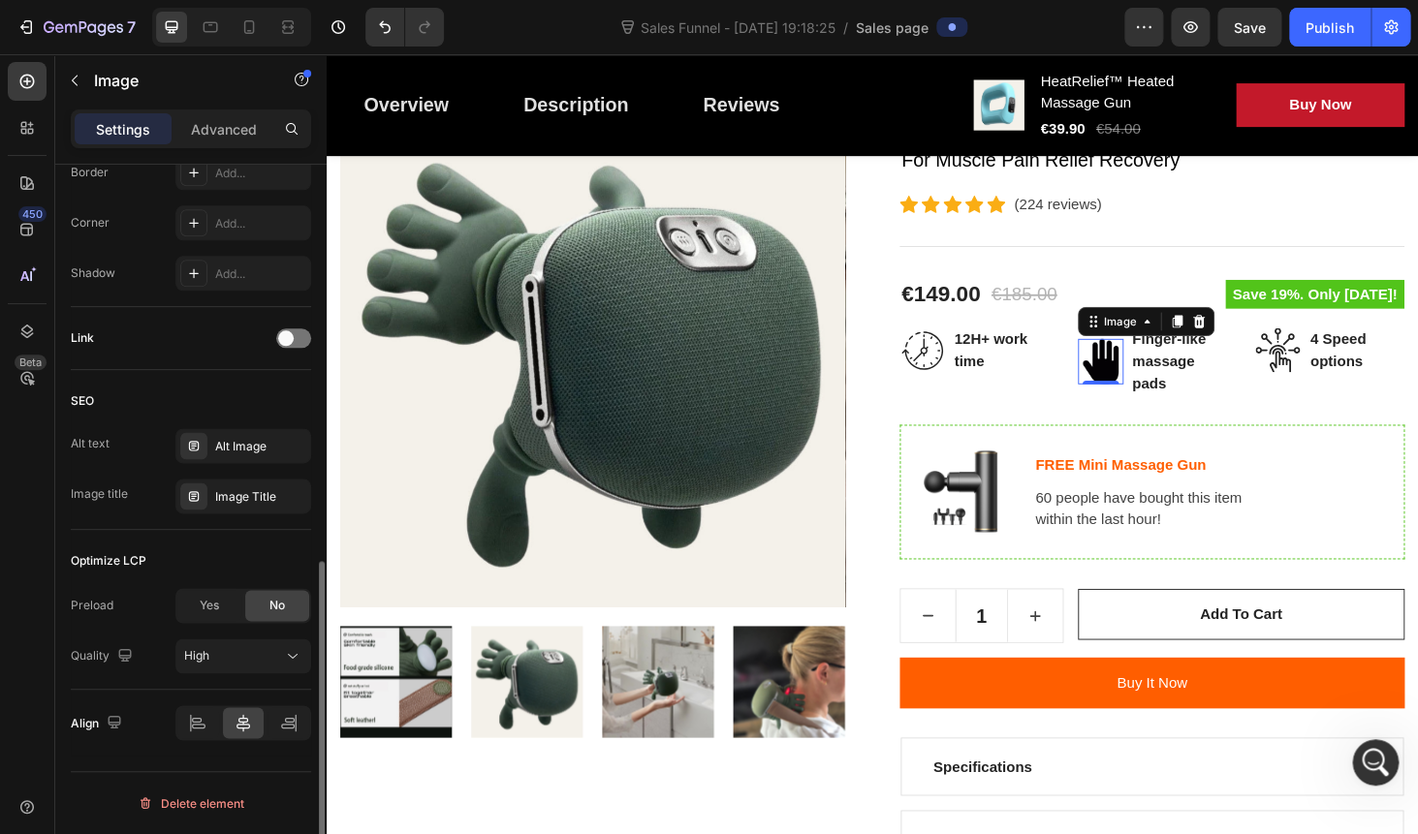
click at [278, 706] on div at bounding box center [243, 722] width 136 height 35
click at [280, 712] on div at bounding box center [288, 722] width 42 height 31
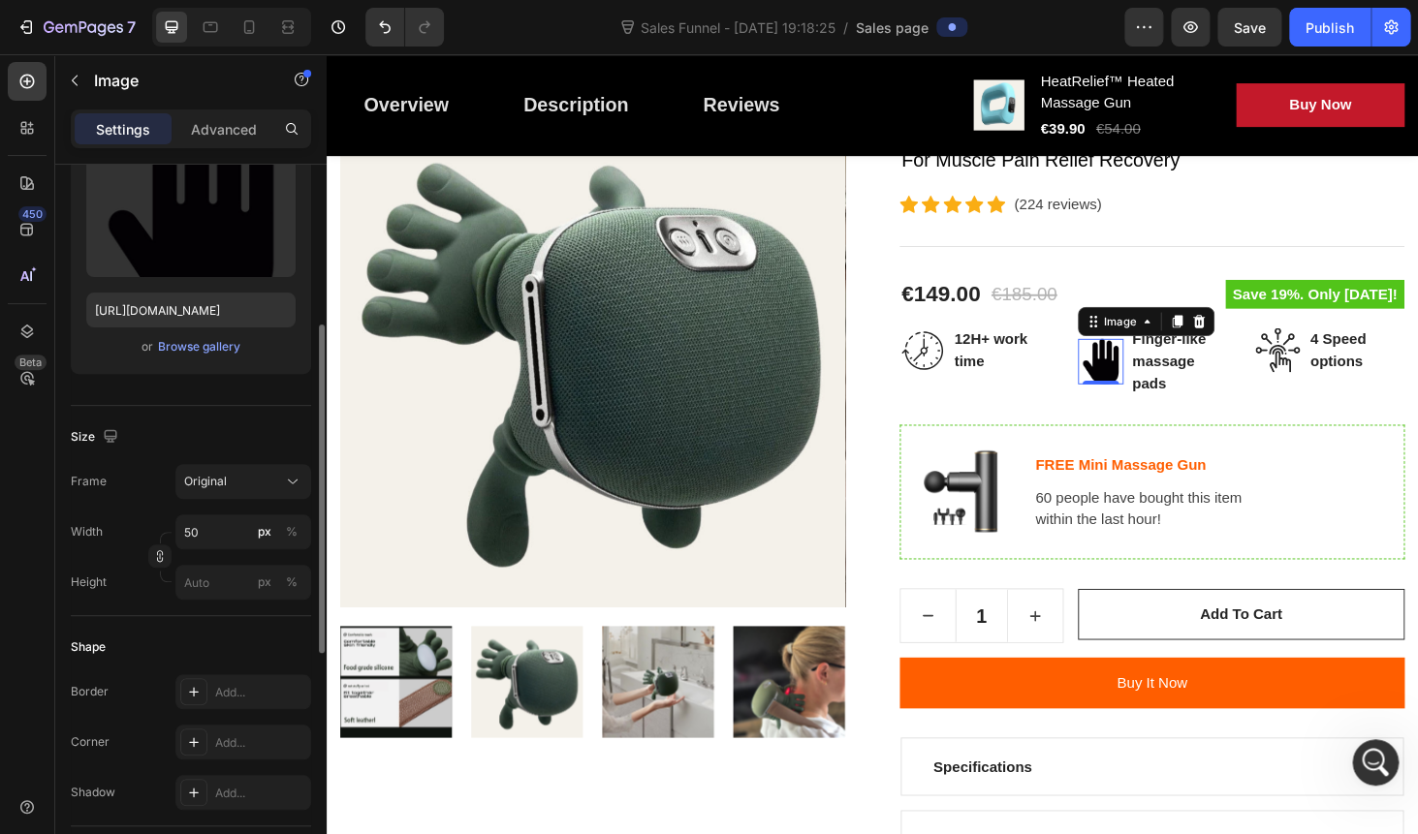
scroll to position [320, 0]
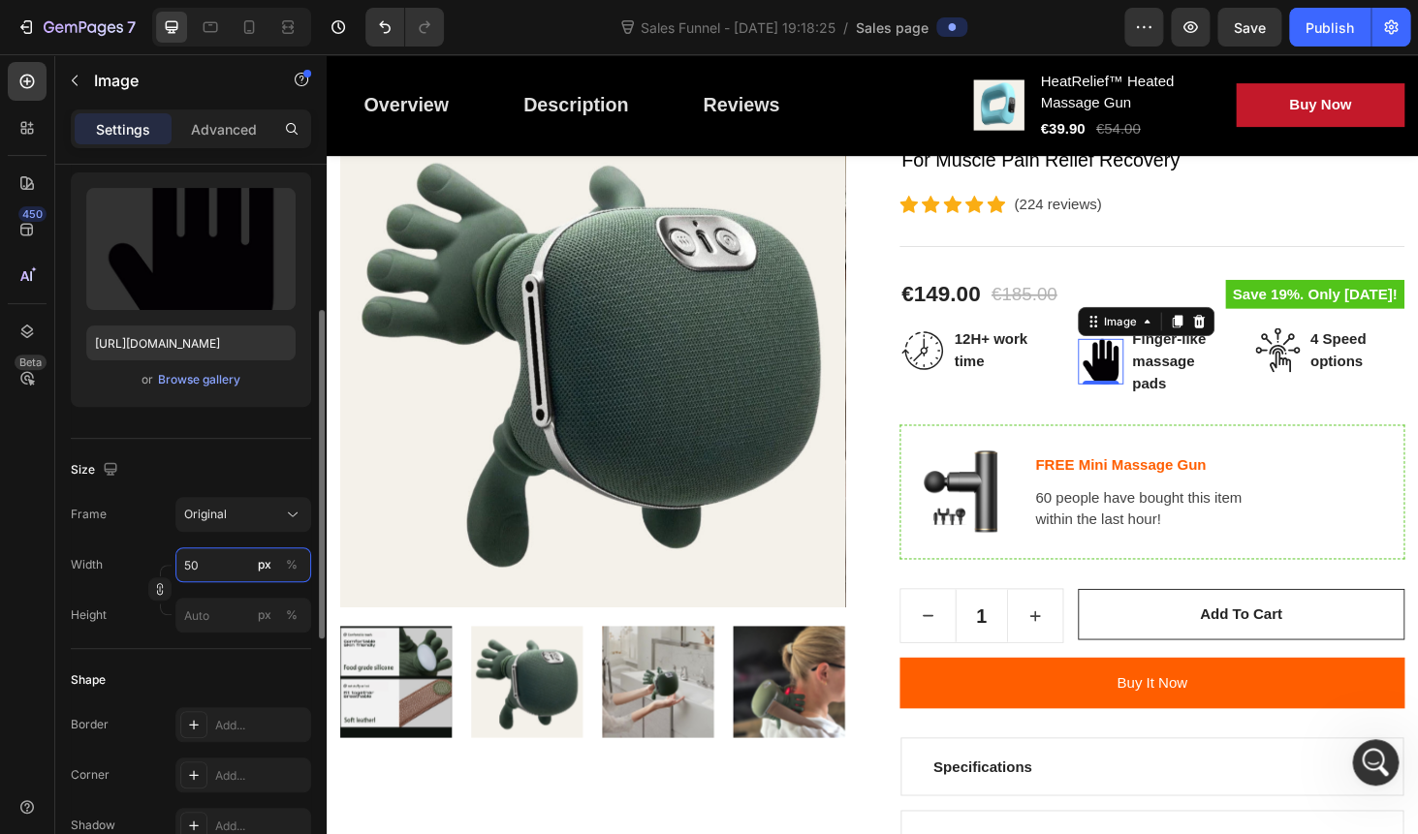
click at [206, 571] on input "50" at bounding box center [243, 564] width 136 height 35
type input "4"
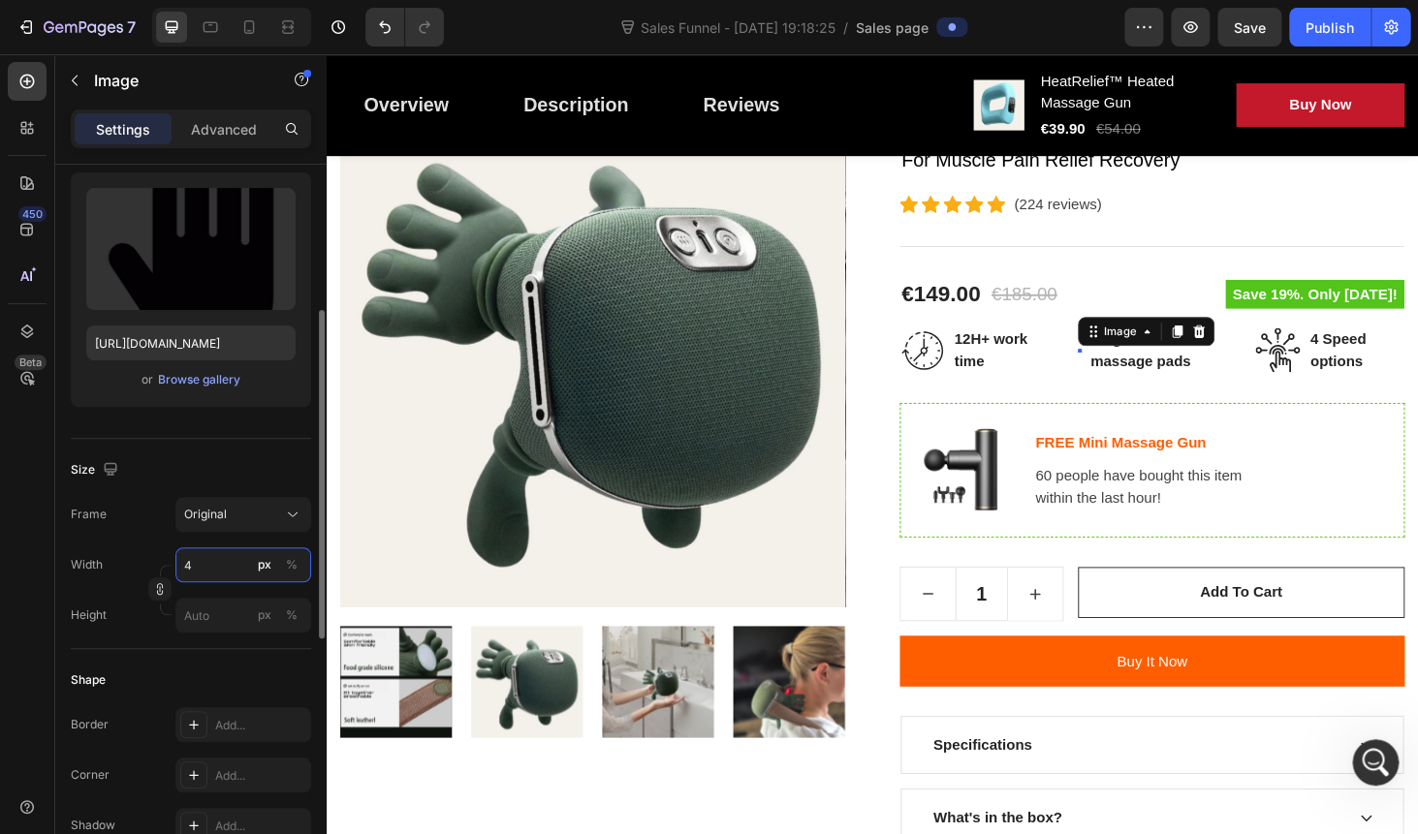
type input "40"
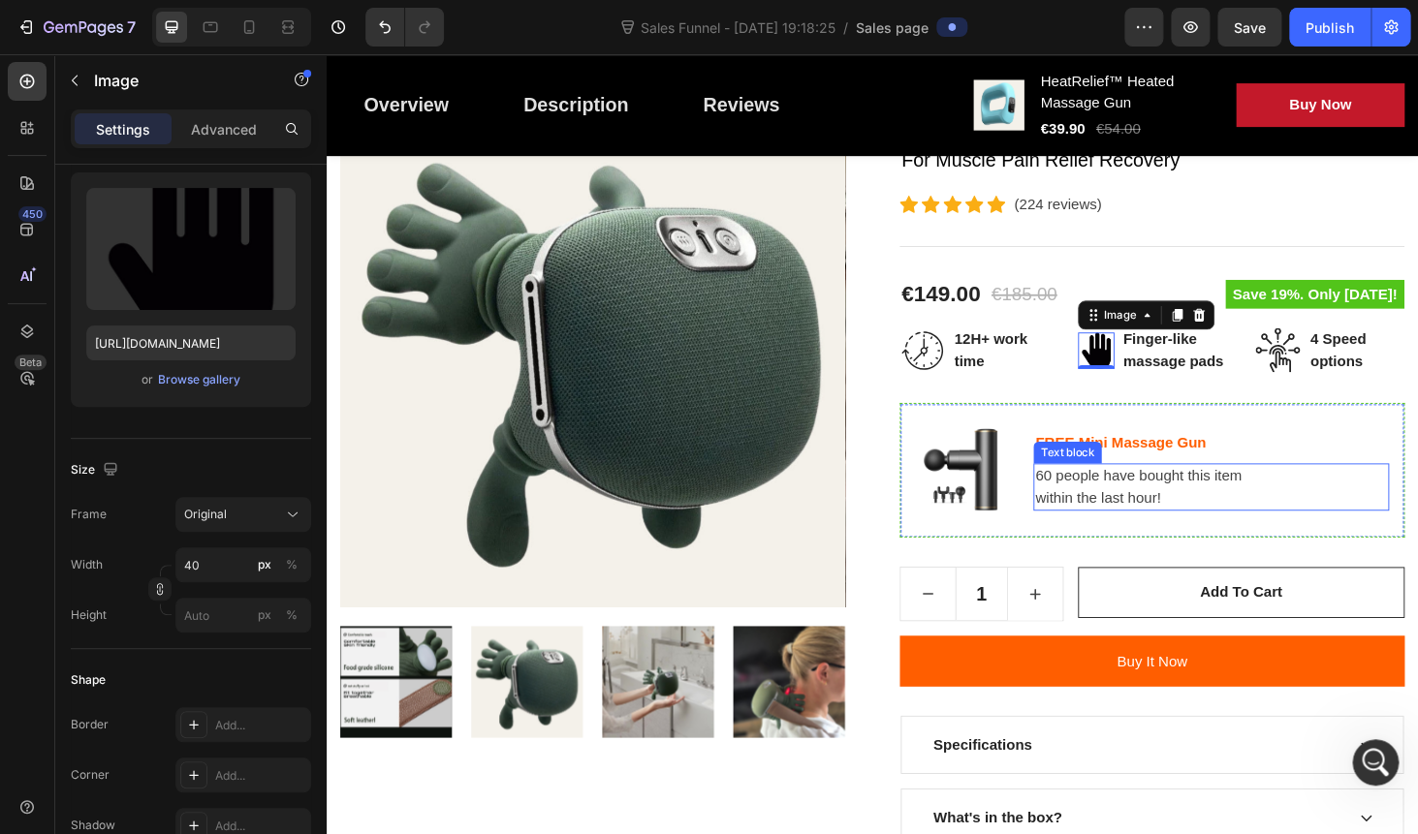
click at [1200, 506] on p "60 people have bought this item within the last hour!" at bounding box center [1268, 514] width 375 height 47
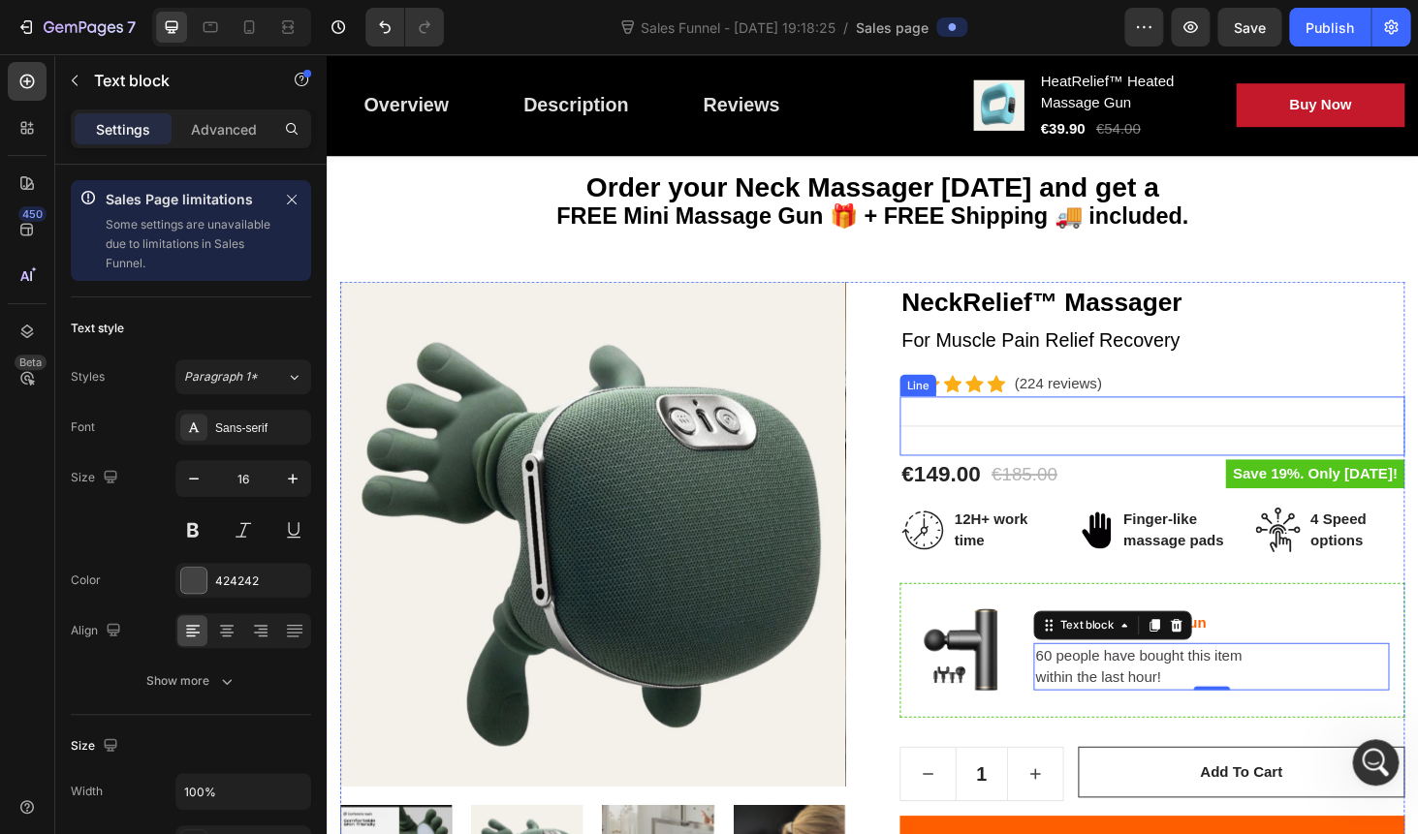
scroll to position [103, 0]
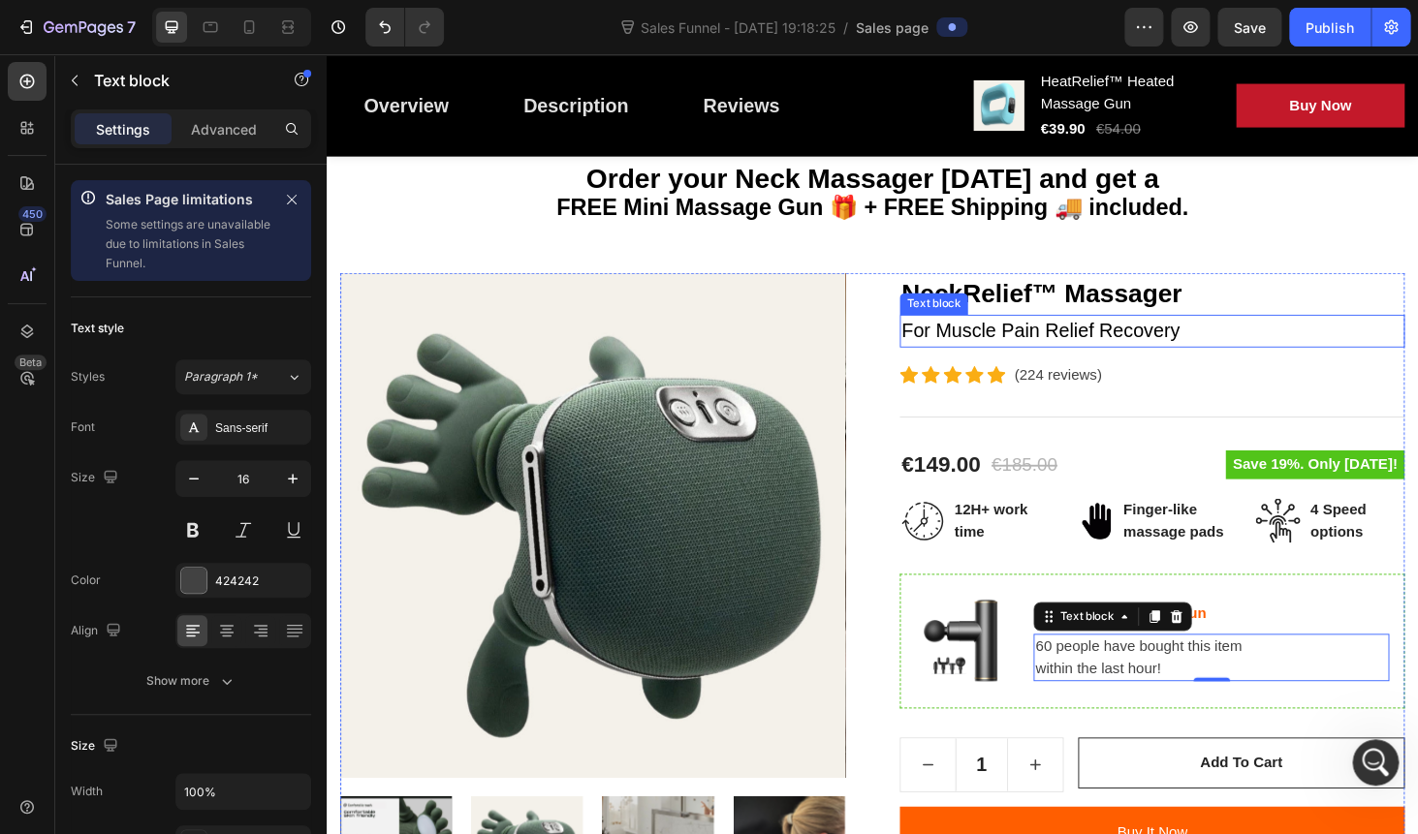
click at [996, 344] on p "For Muscle Pain Relief Recovery" at bounding box center [1206, 348] width 534 height 31
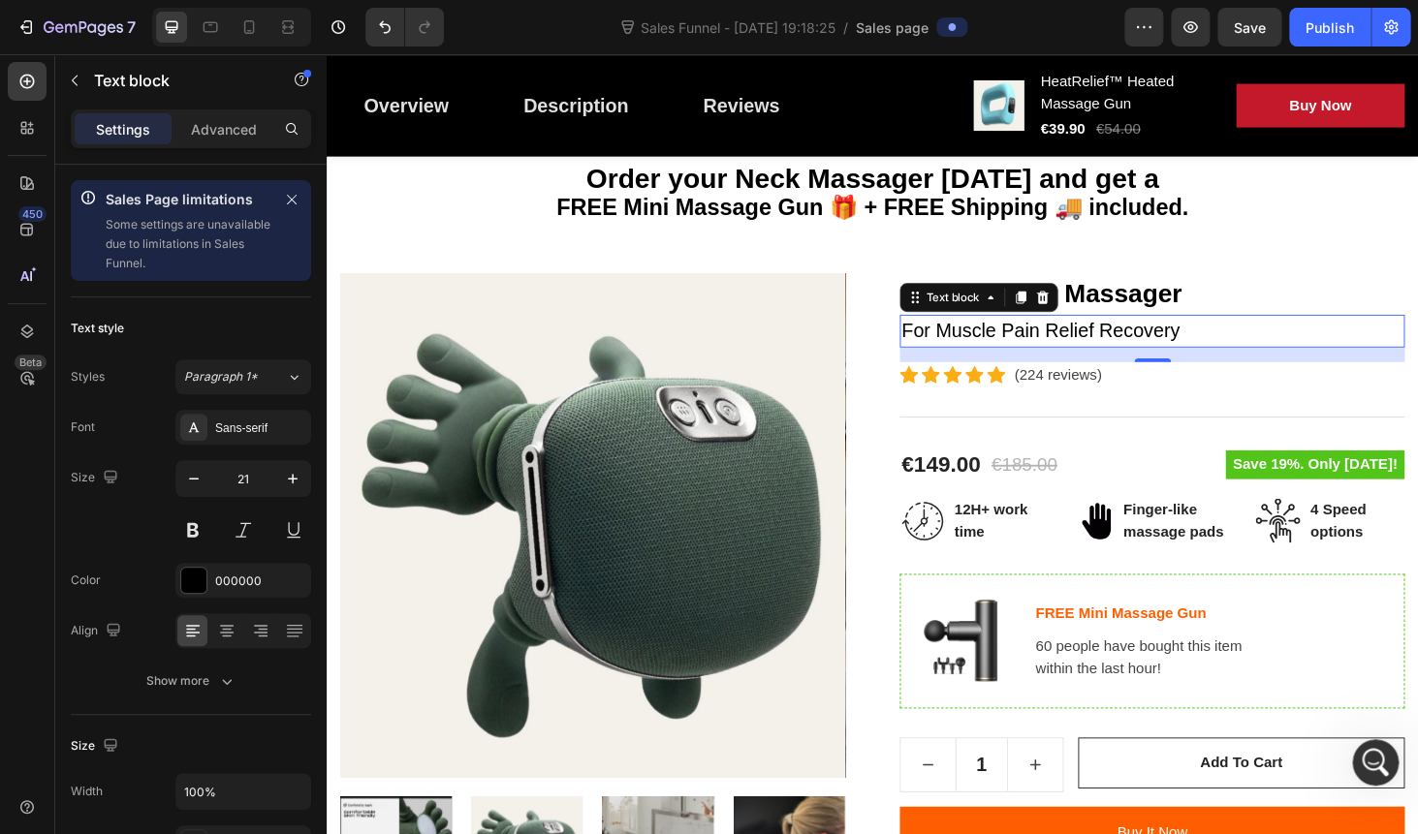
click at [996, 344] on p "For Muscle Pain Relief Recovery" at bounding box center [1206, 348] width 534 height 31
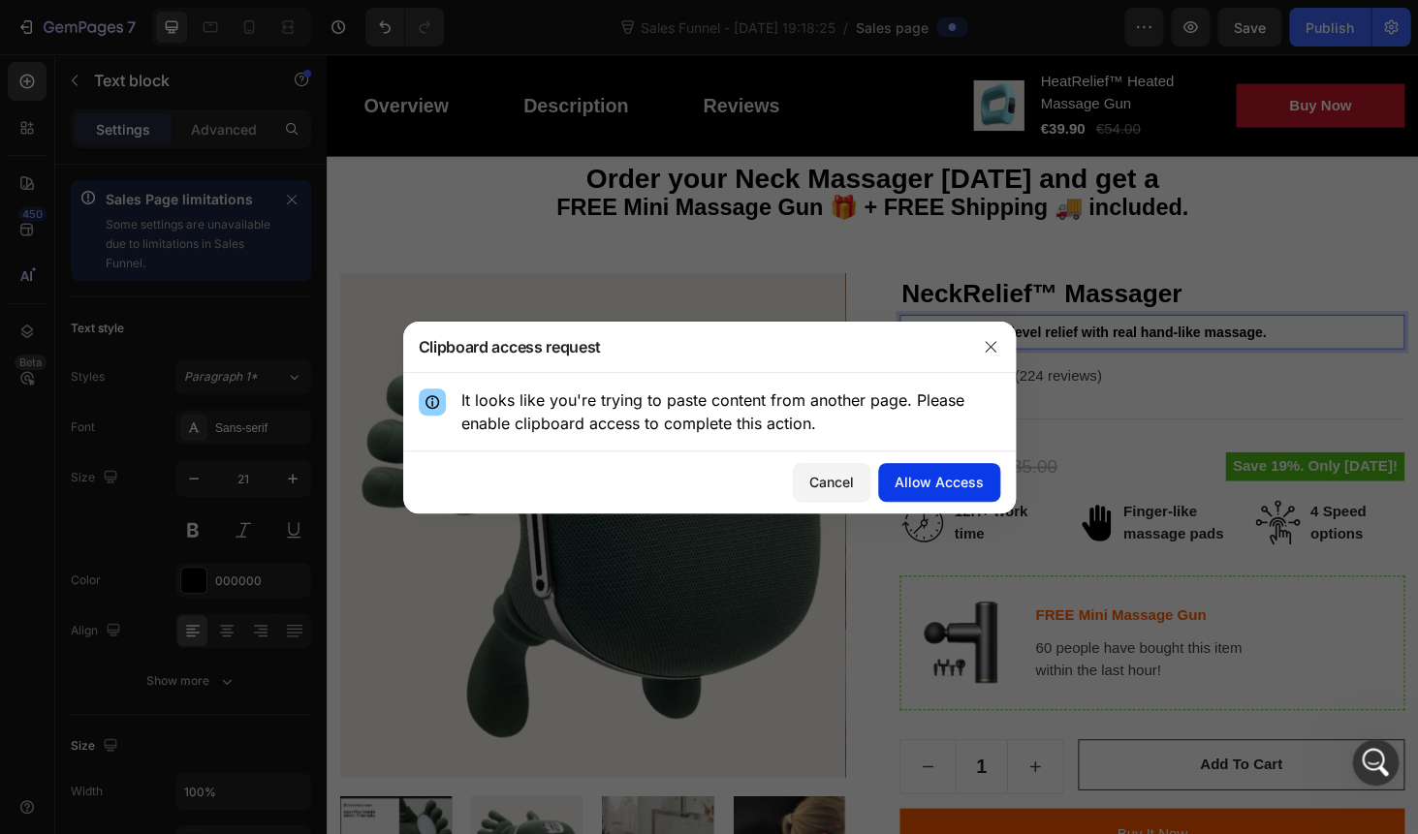
click at [922, 483] on div "Allow Access" at bounding box center [938, 482] width 89 height 20
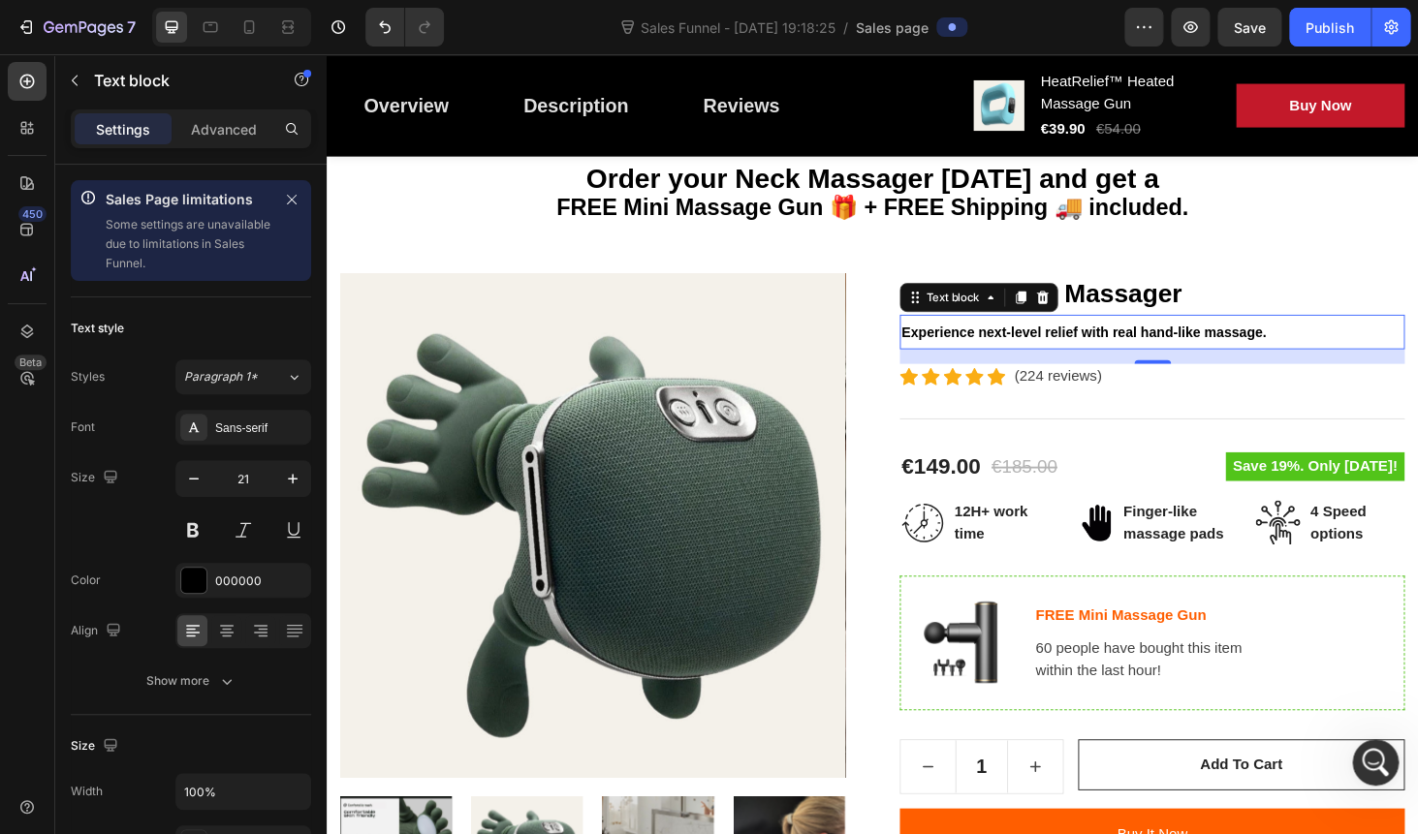
click at [1029, 355] on strong "Experience next-level relief with real hand-like massage." at bounding box center [1133, 350] width 389 height 16
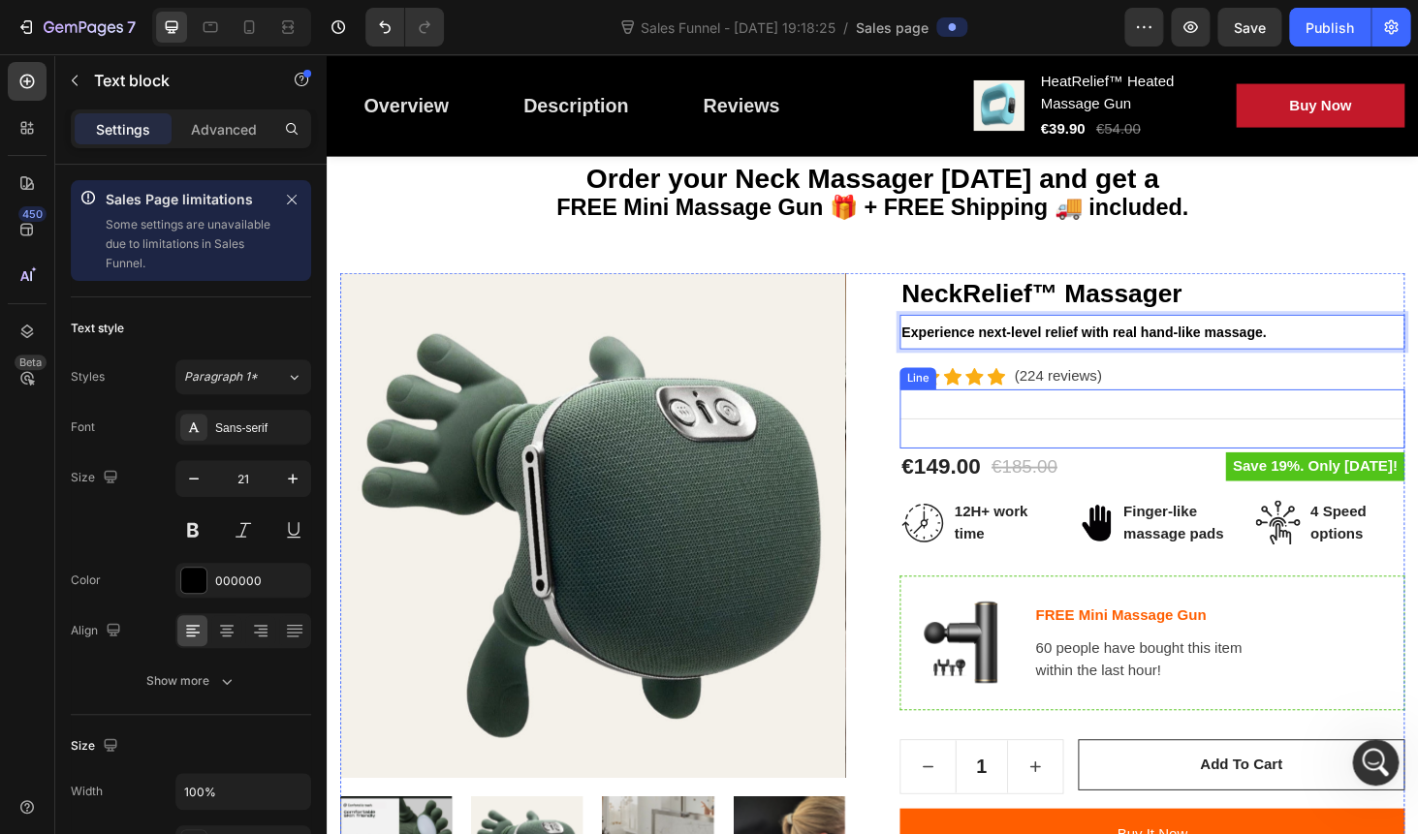
click at [1052, 425] on div "Title Line" at bounding box center [1206, 442] width 538 height 63
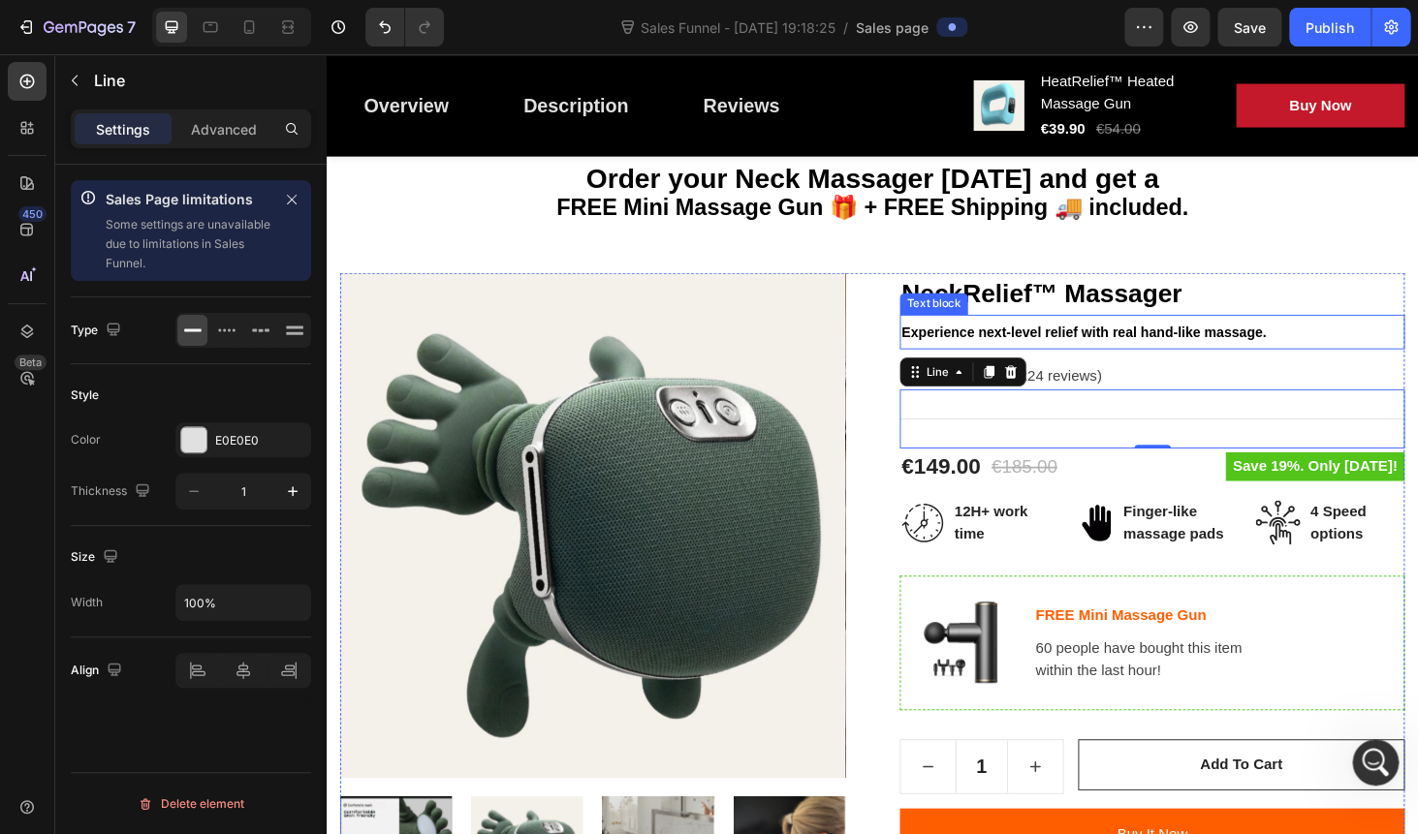
click at [997, 352] on strong "Experience next-level relief with real hand-like massage." at bounding box center [1133, 350] width 389 height 16
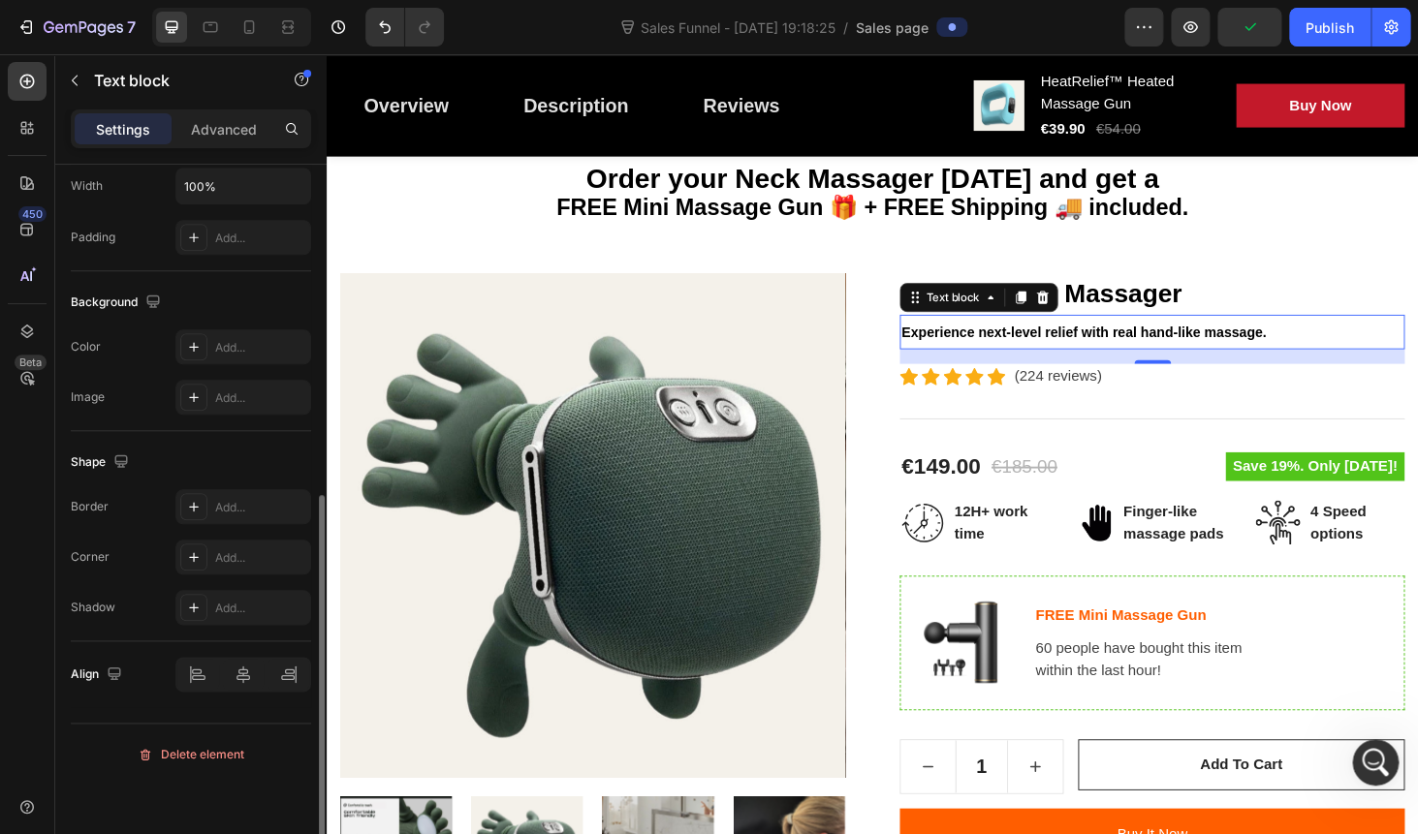
scroll to position [609, 0]
click at [1008, 355] on strong "Experience next-level relief with real hand-like massage." at bounding box center [1133, 350] width 389 height 16
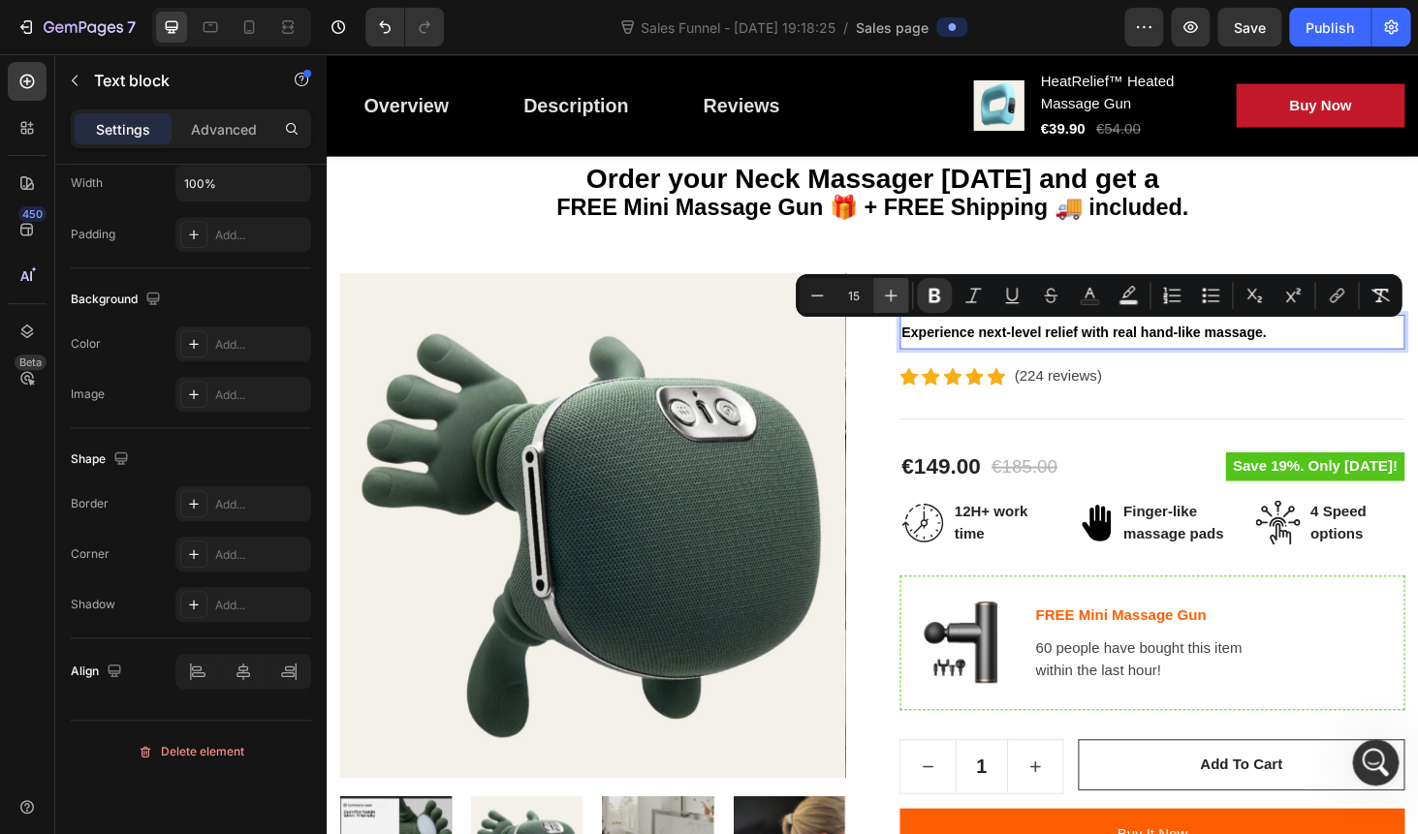
click at [886, 293] on icon "Editor contextual toolbar" at bounding box center [890, 295] width 19 height 19
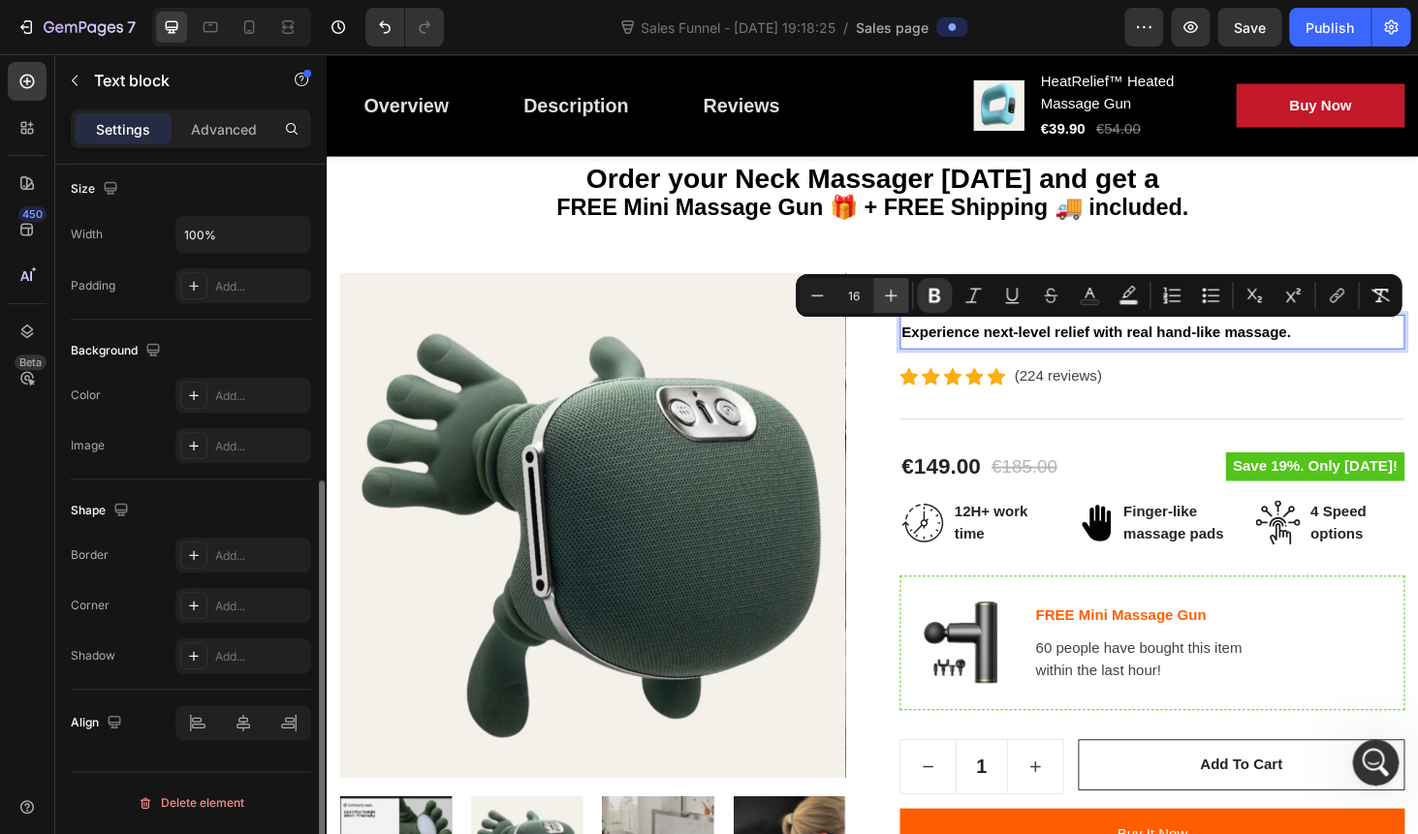
scroll to position [557, 0]
click at [886, 292] on icon "Editor contextual toolbar" at bounding box center [890, 295] width 19 height 19
type input "18"
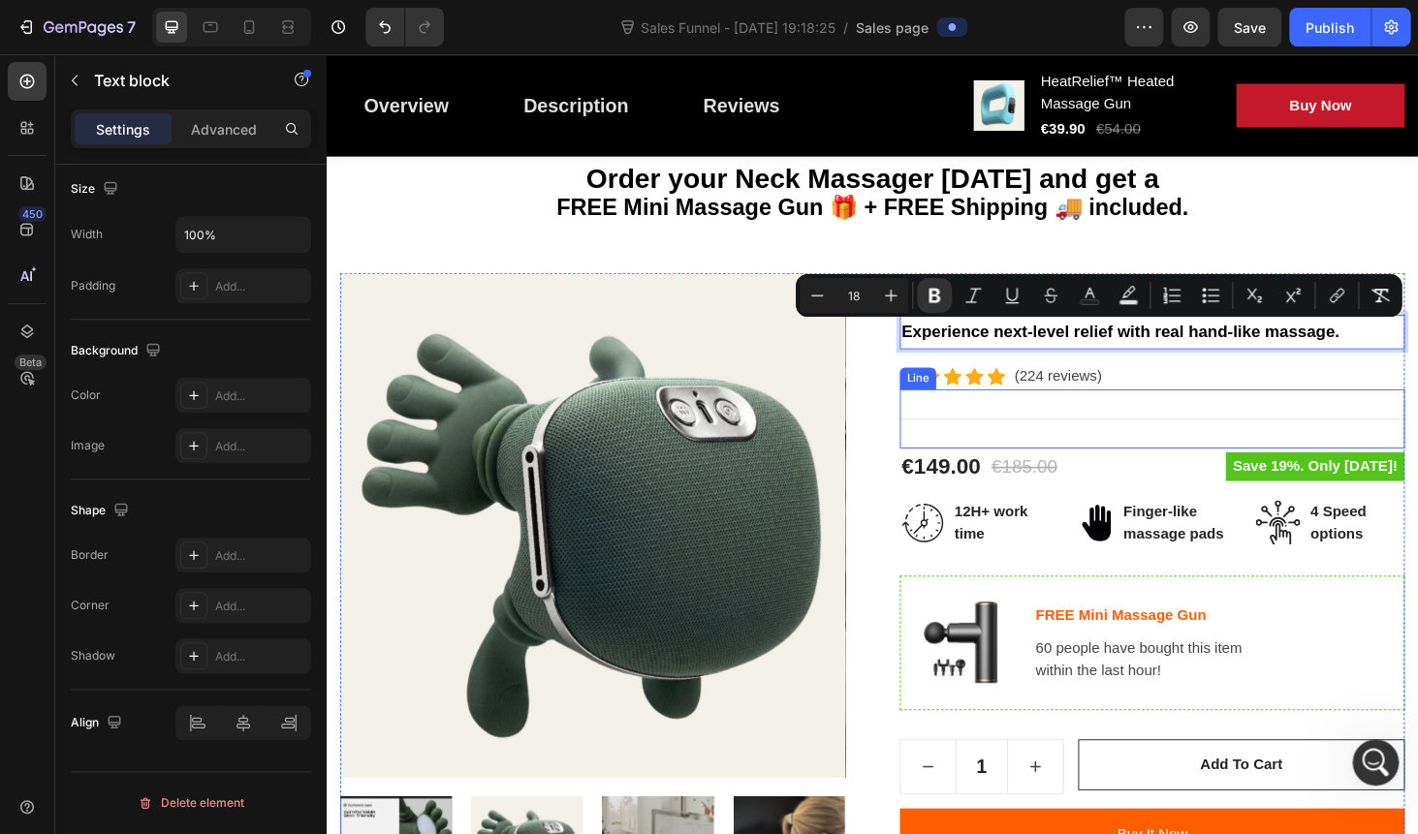
click at [1171, 422] on div "Title Line" at bounding box center [1206, 442] width 538 height 63
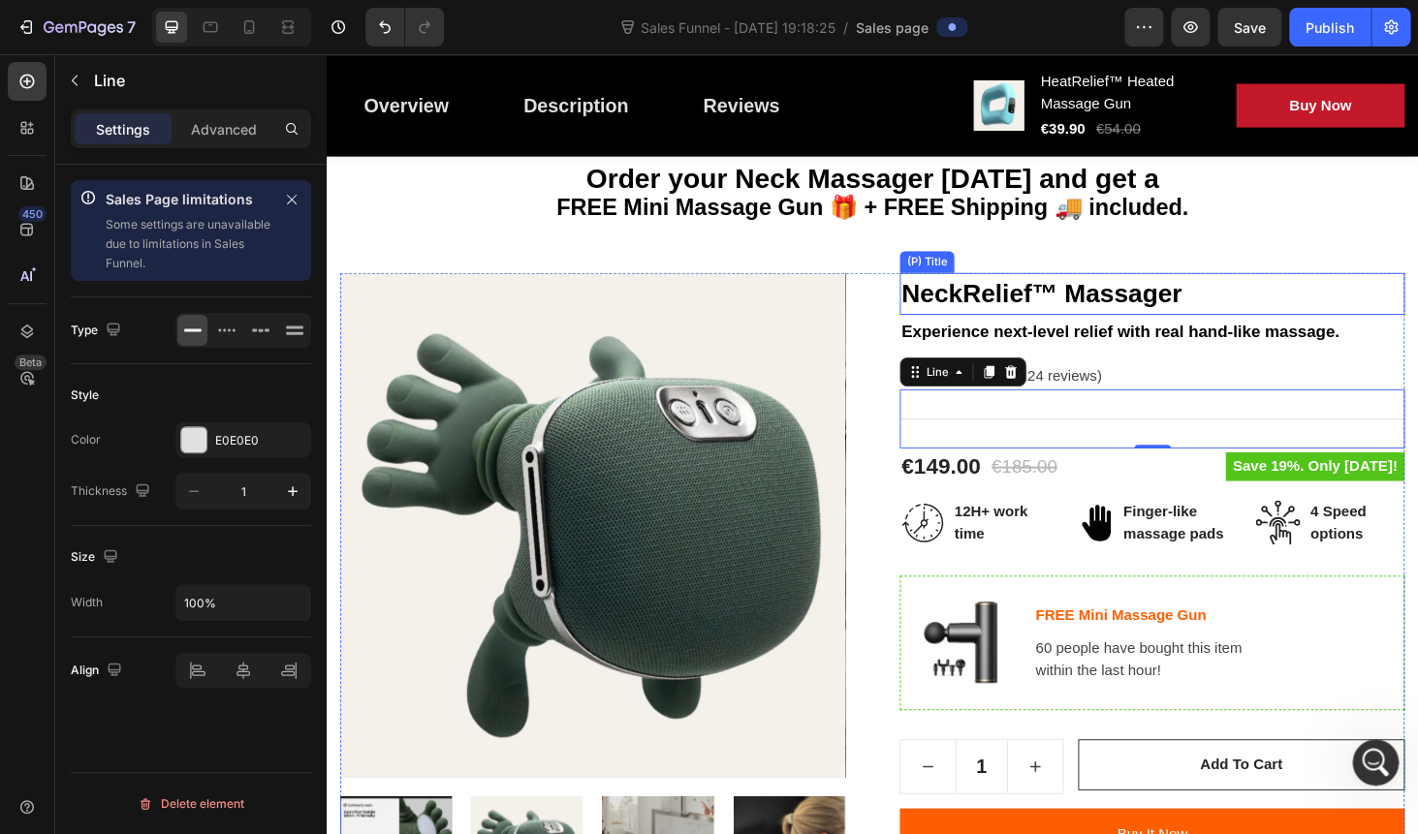
click at [1154, 298] on h2 "NeckRelief™ Massager" at bounding box center [1206, 309] width 538 height 45
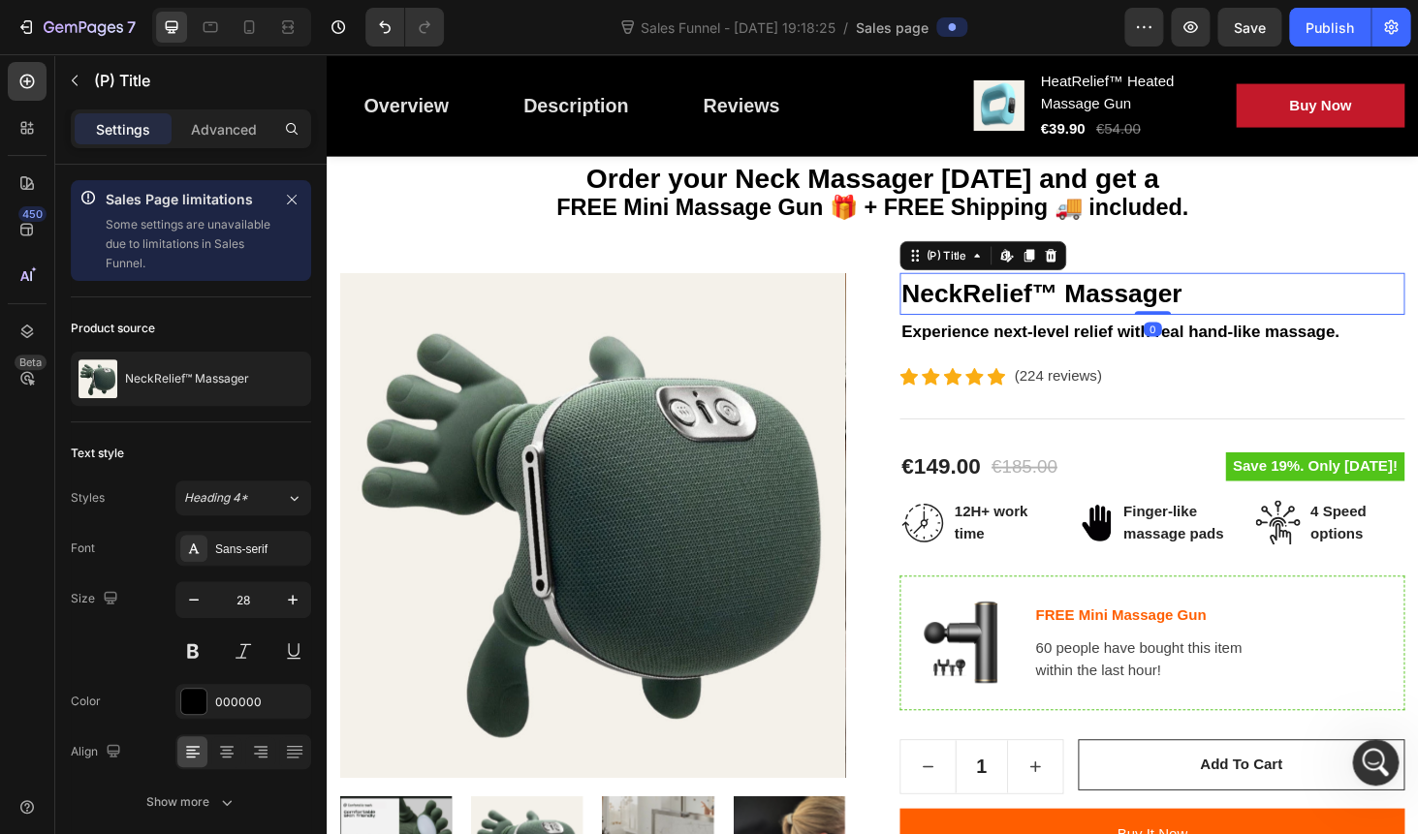
click at [1154, 298] on h2 "NeckRelief™ Massager" at bounding box center [1206, 309] width 538 height 45
click at [1062, 303] on h2 "NeckRelief™ Massager" at bounding box center [1206, 309] width 538 height 45
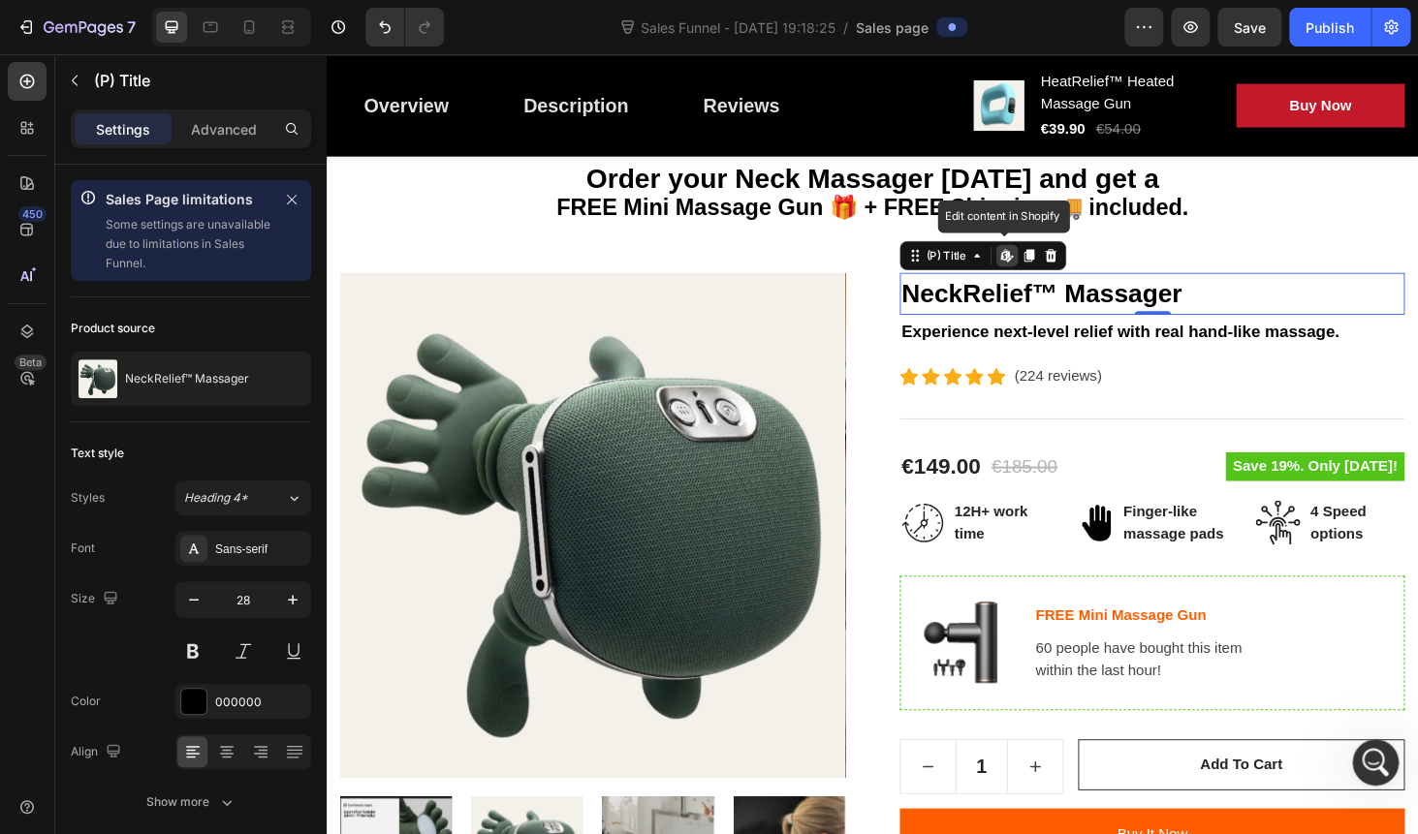
click at [1062, 303] on h2 "NeckRelief™ Massager" at bounding box center [1206, 309] width 538 height 45
click at [1103, 305] on h2 "NeckRelief™ Massager" at bounding box center [1206, 309] width 538 height 45
click at [1269, 314] on h2 "NeckRelief™ Massager" at bounding box center [1206, 309] width 538 height 45
click at [1208, 382] on div "NeckRelief™ Massager (P) Title Edit content in Shopify 0 Experience next-level …" at bounding box center [1206, 723] width 538 height 873
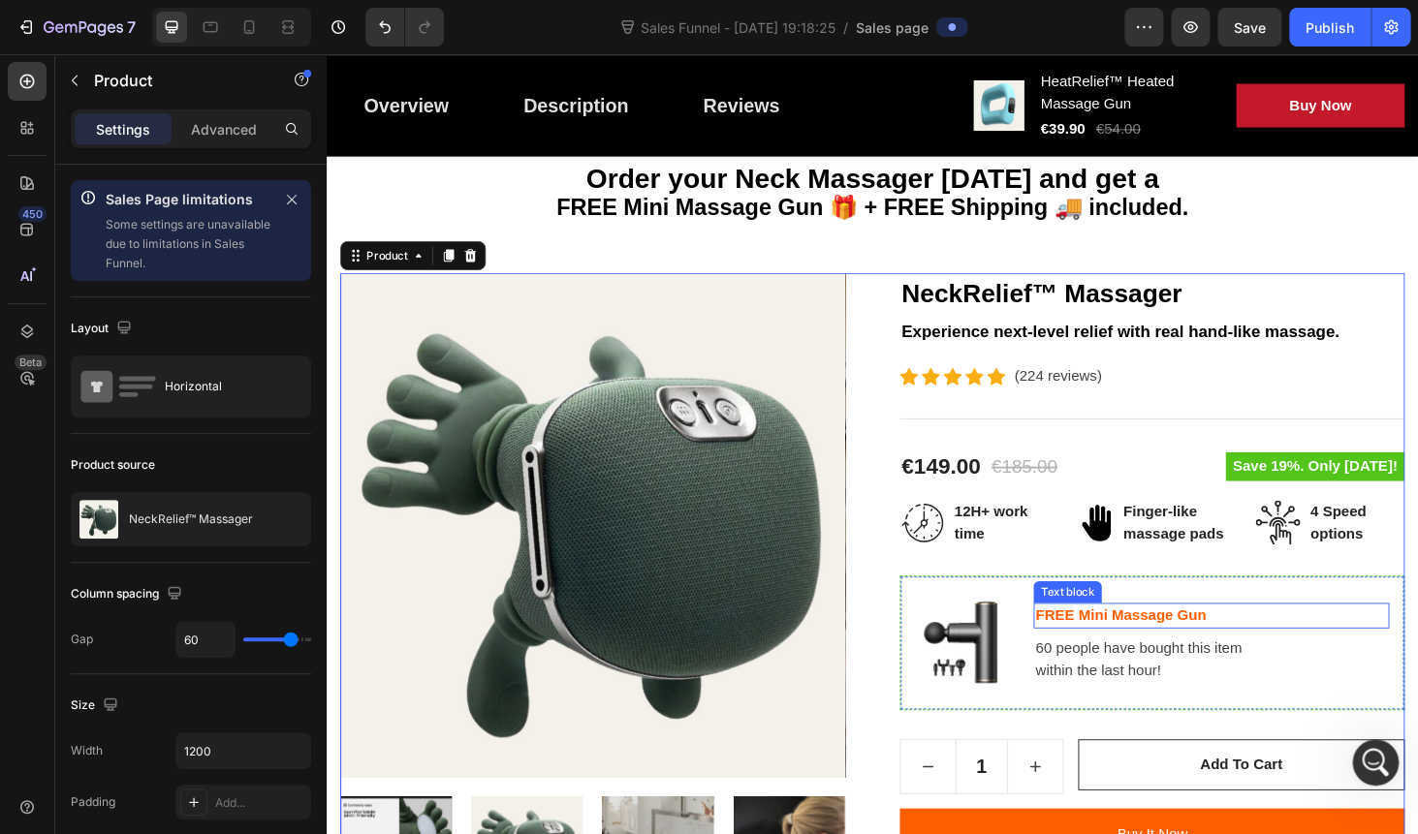
click at [1302, 648] on p "FREE Mini Massage Gun" at bounding box center [1268, 651] width 375 height 23
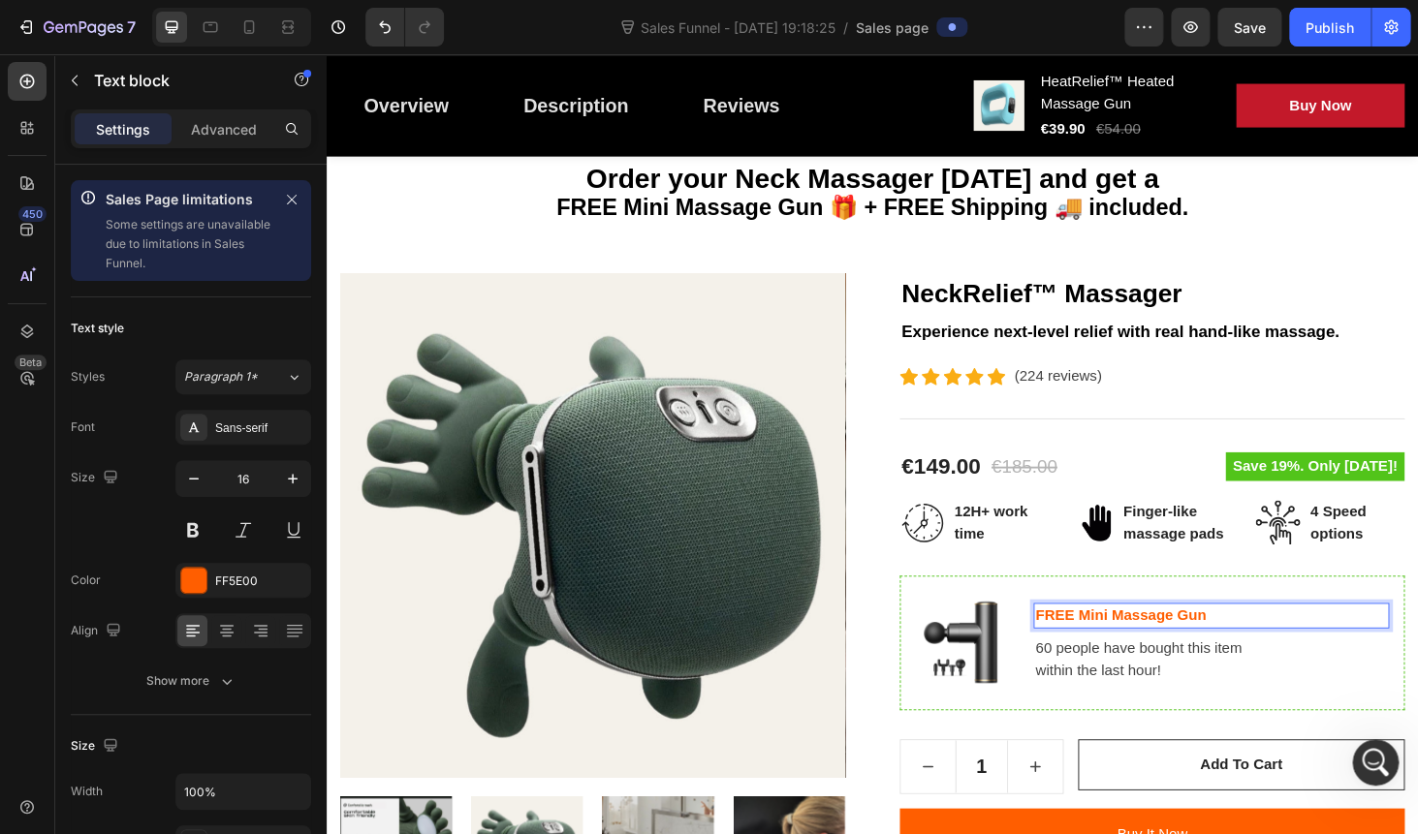
click at [1297, 649] on p "FREE Mini Massage Gun" at bounding box center [1268, 651] width 375 height 23
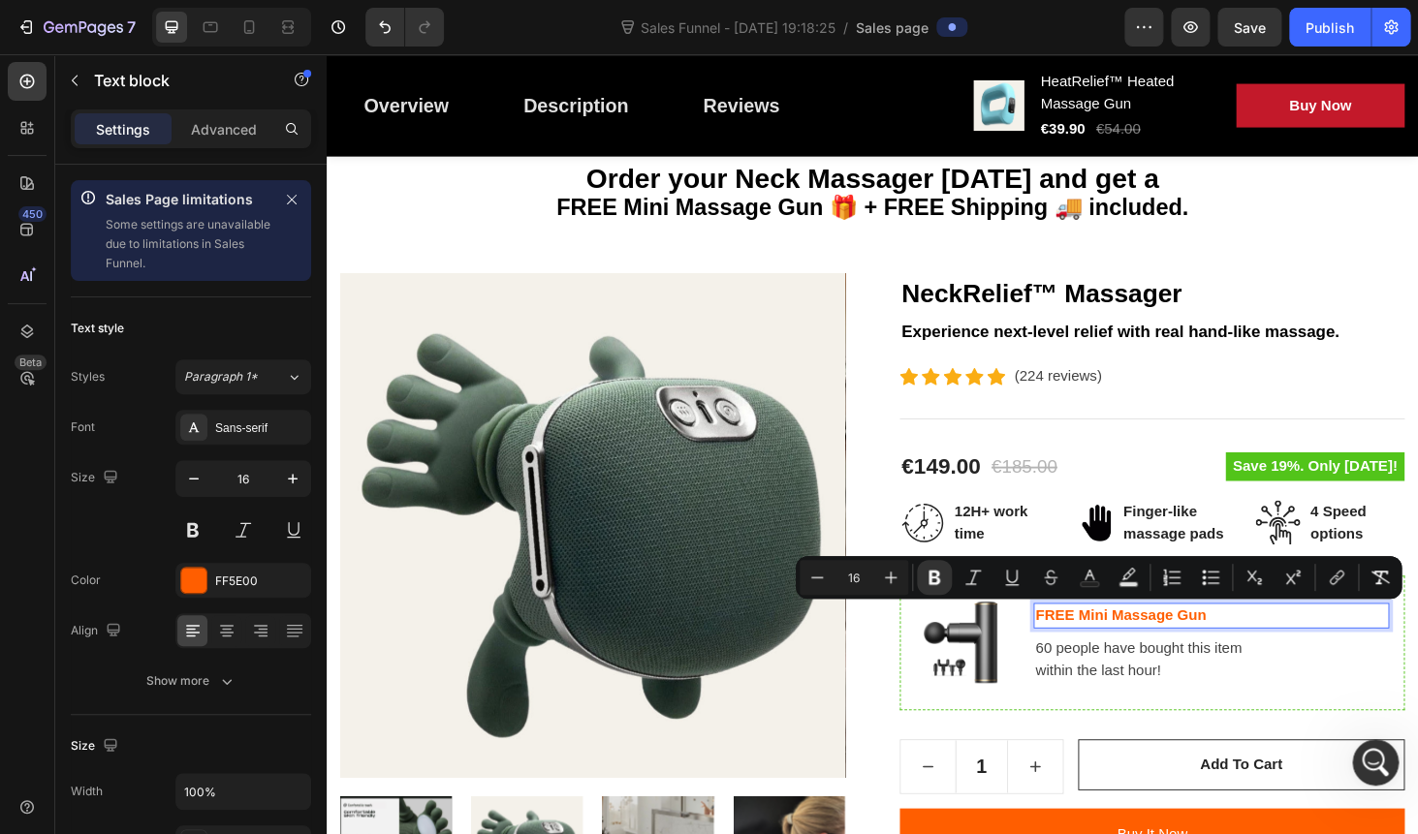
click at [1316, 649] on p "FREE Mini Massage Gun" at bounding box center [1268, 651] width 375 height 23
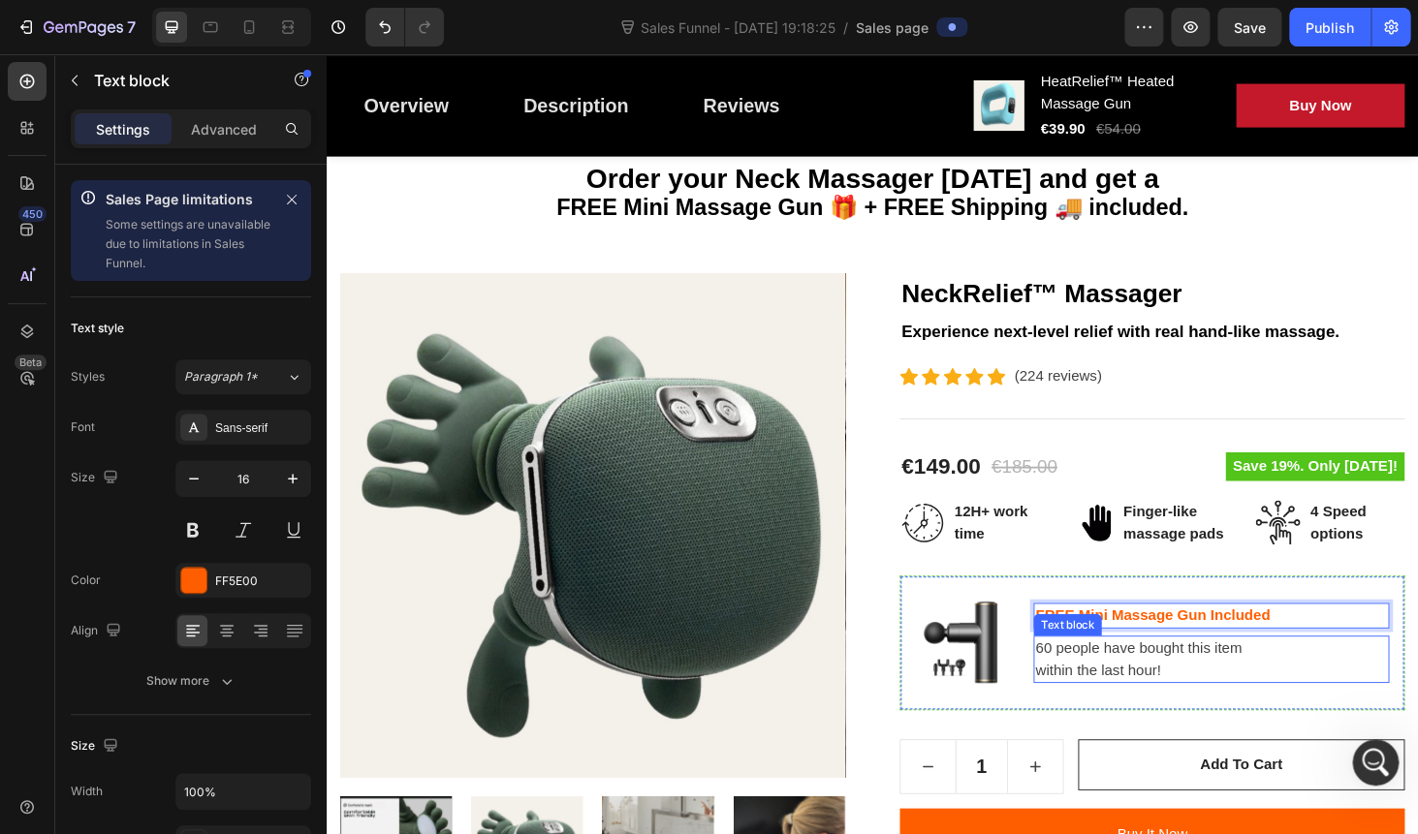
click at [1174, 689] on p "60 people have bought this item within the last hour!" at bounding box center [1268, 698] width 375 height 47
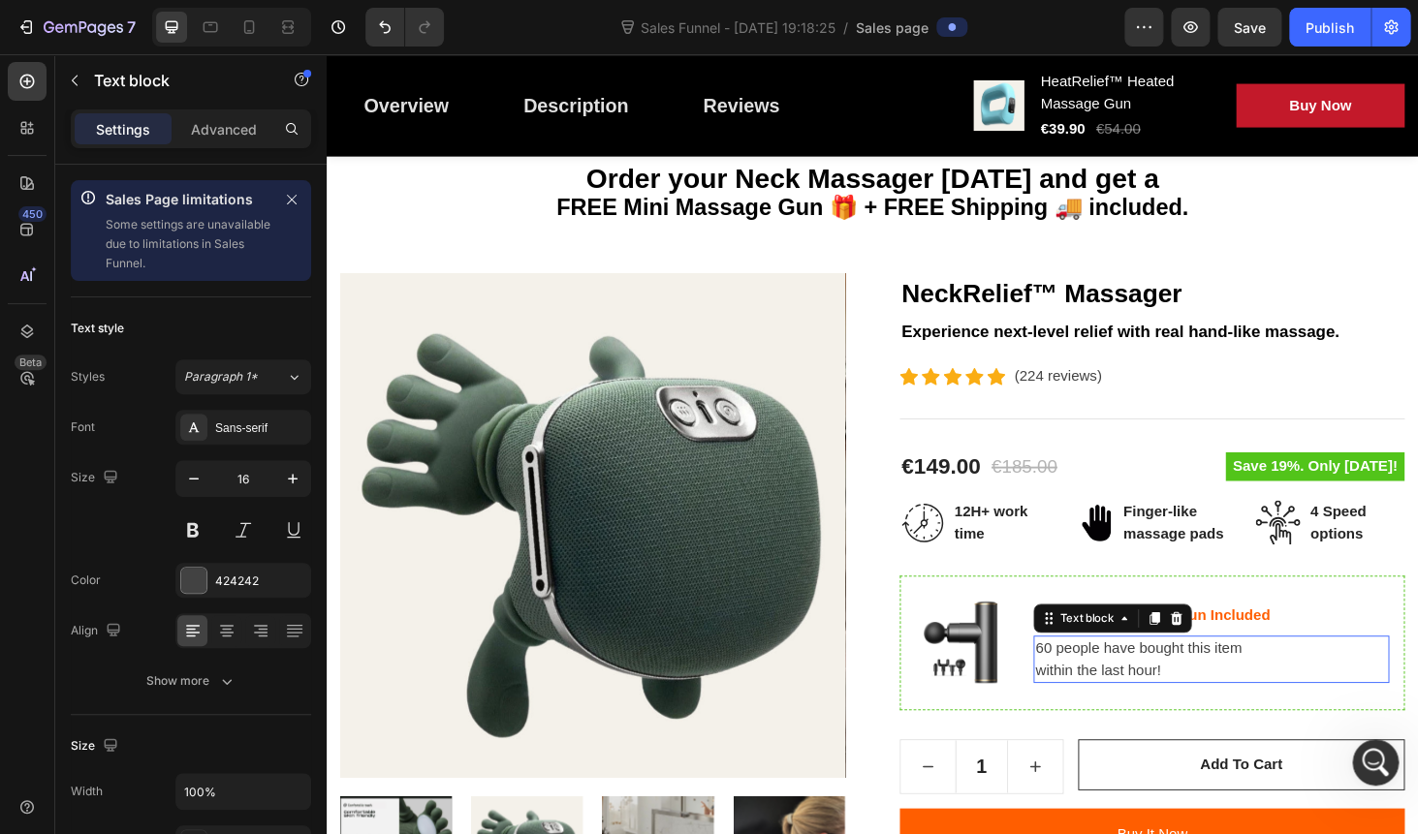
click at [1174, 689] on p "60 people have bought this item within the last hour!" at bounding box center [1268, 698] width 375 height 47
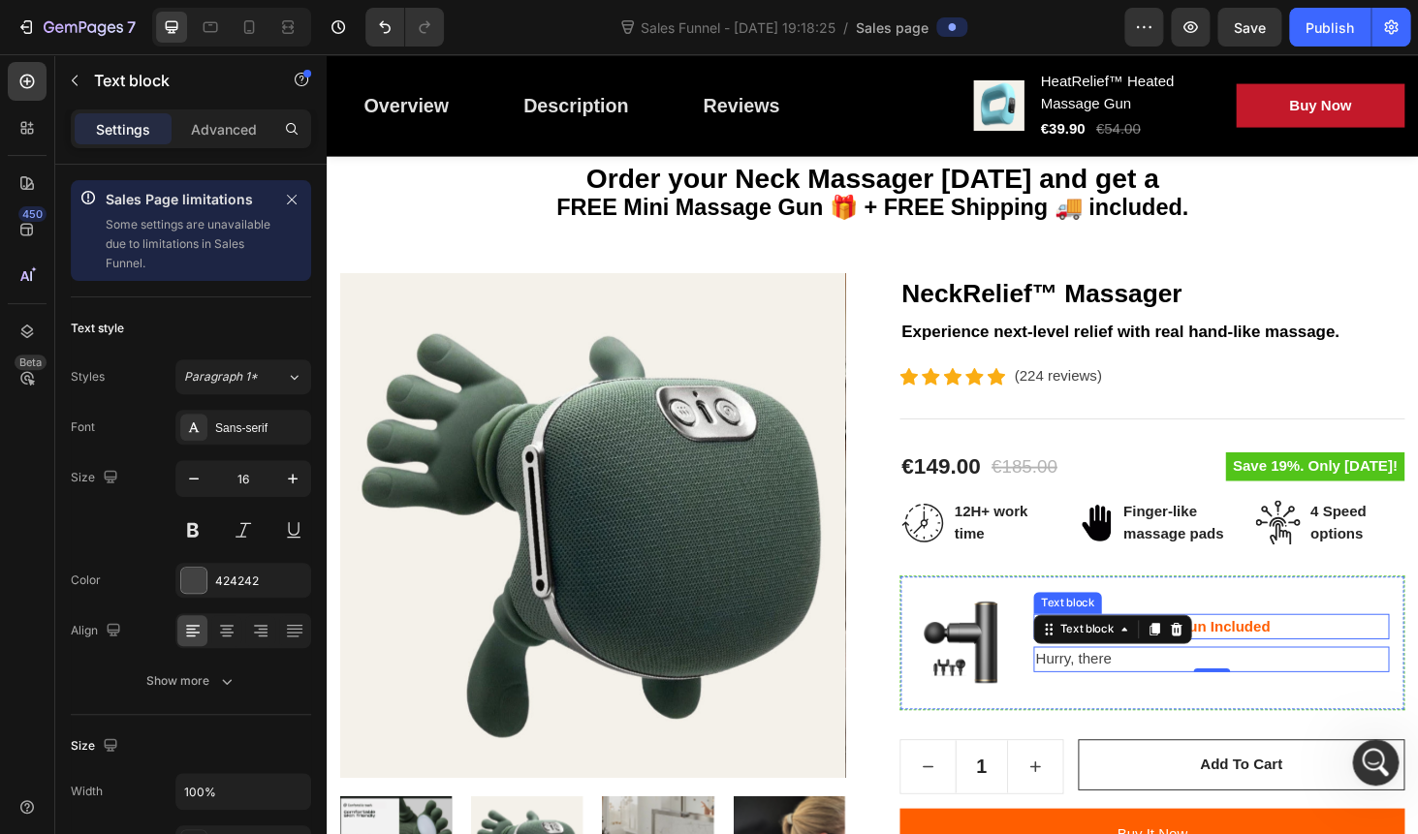
click at [1318, 658] on strong "FREE Mini Massage Gun Included" at bounding box center [1206, 663] width 250 height 16
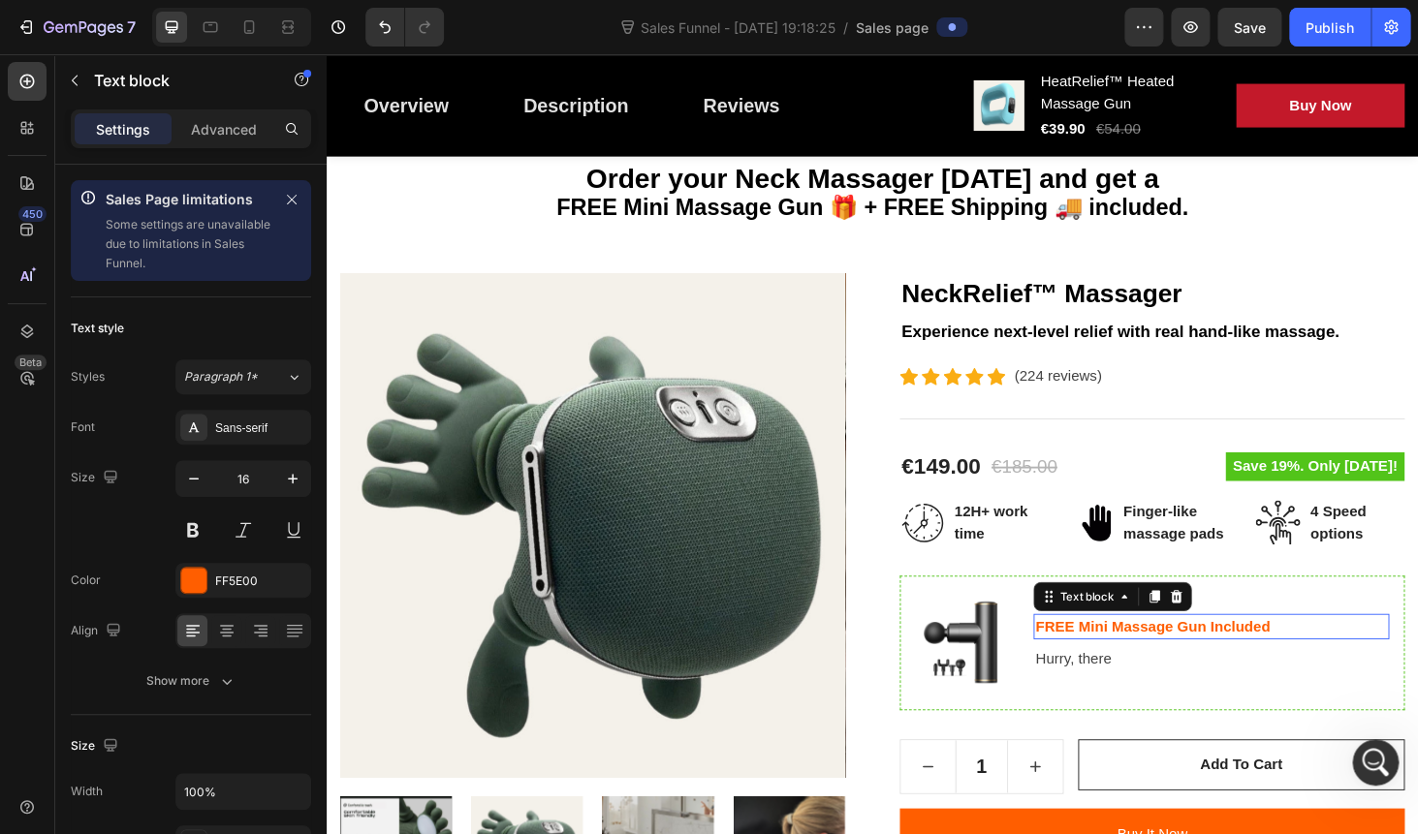
click at [1318, 658] on strong "FREE Mini Massage Gun Included" at bounding box center [1206, 663] width 250 height 16
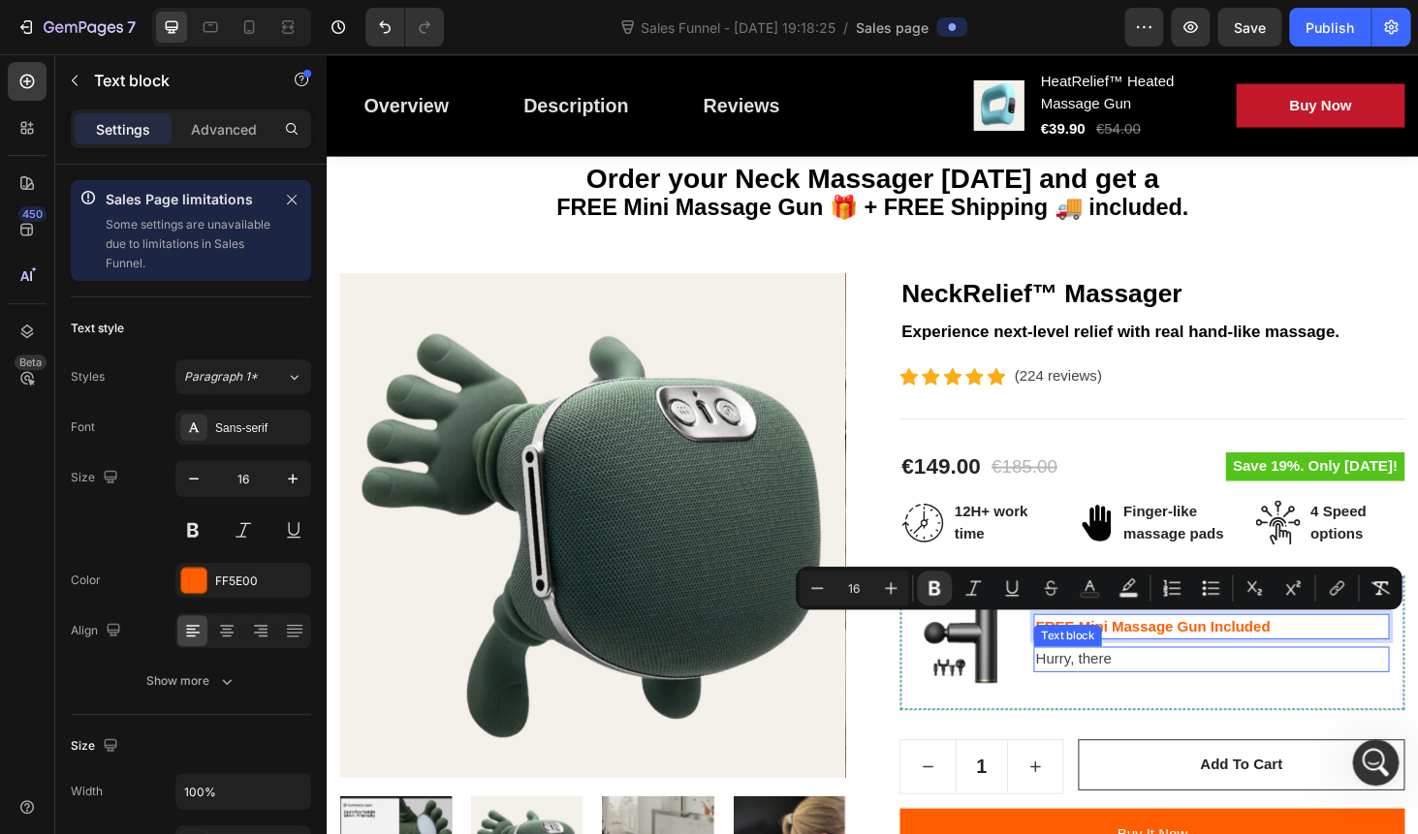
click at [1123, 693] on p "Hurry, there" at bounding box center [1268, 698] width 375 height 23
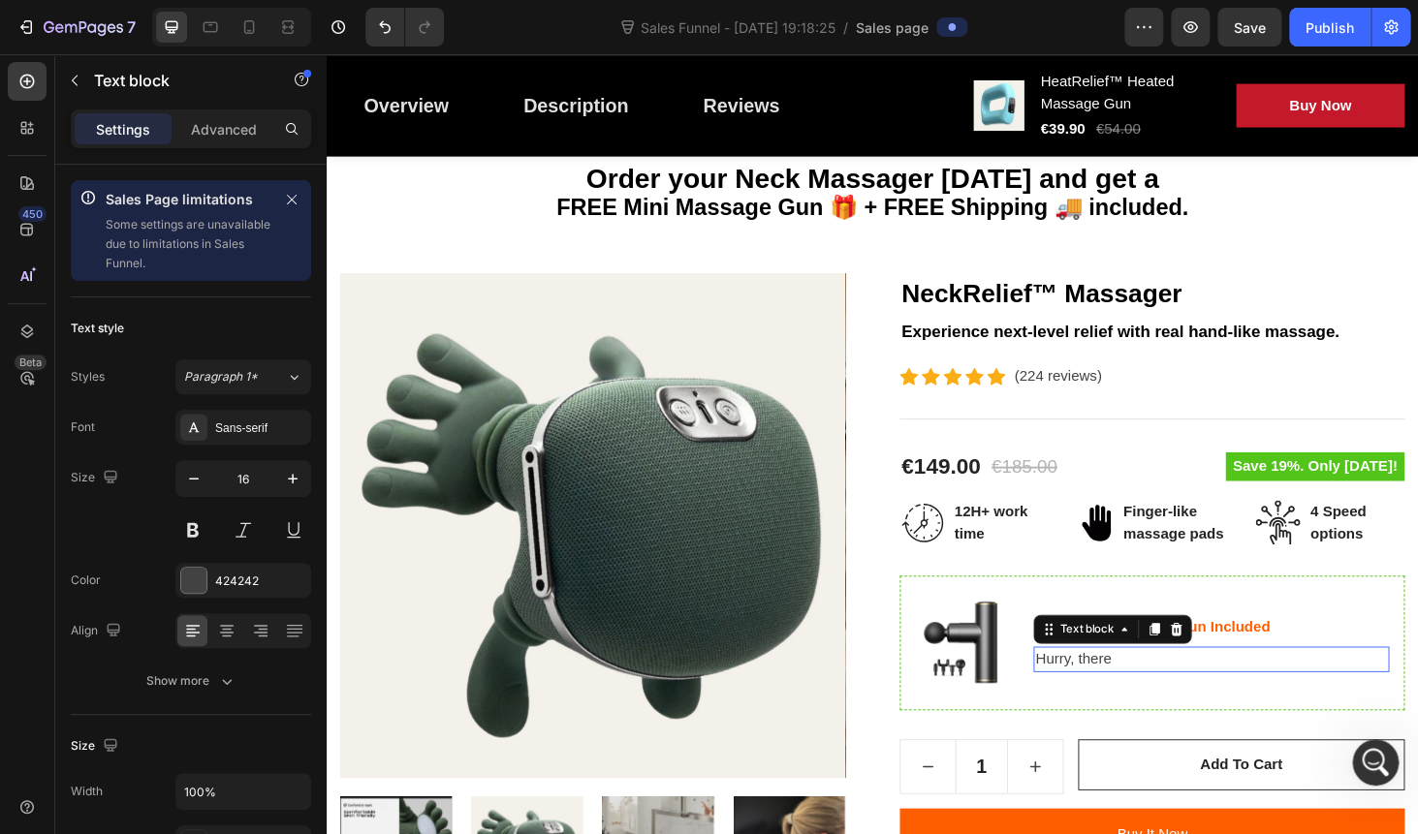
click at [1123, 693] on p "Hurry, there" at bounding box center [1268, 698] width 375 height 23
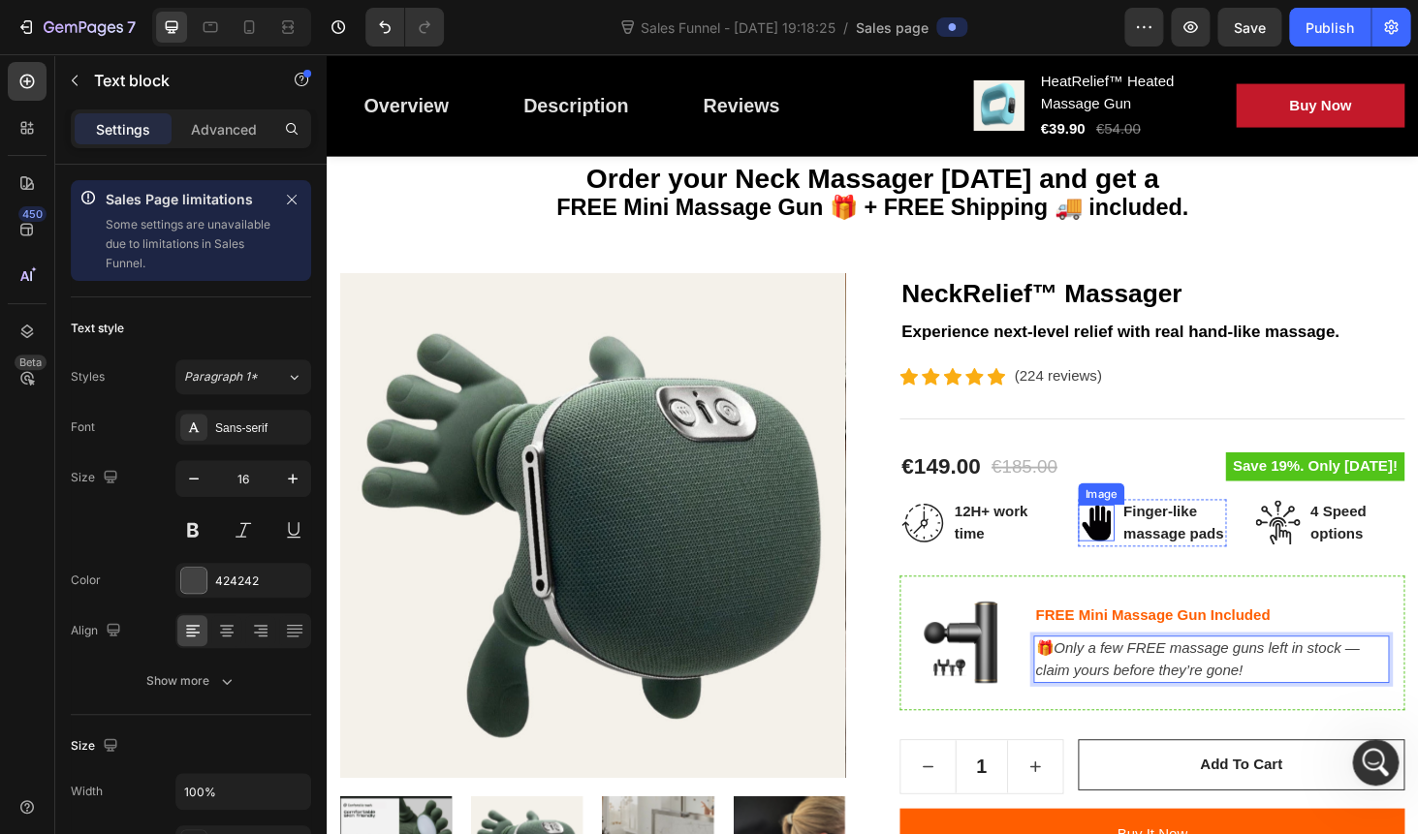
click at [1153, 527] on div "Image" at bounding box center [1151, 522] width 49 height 23
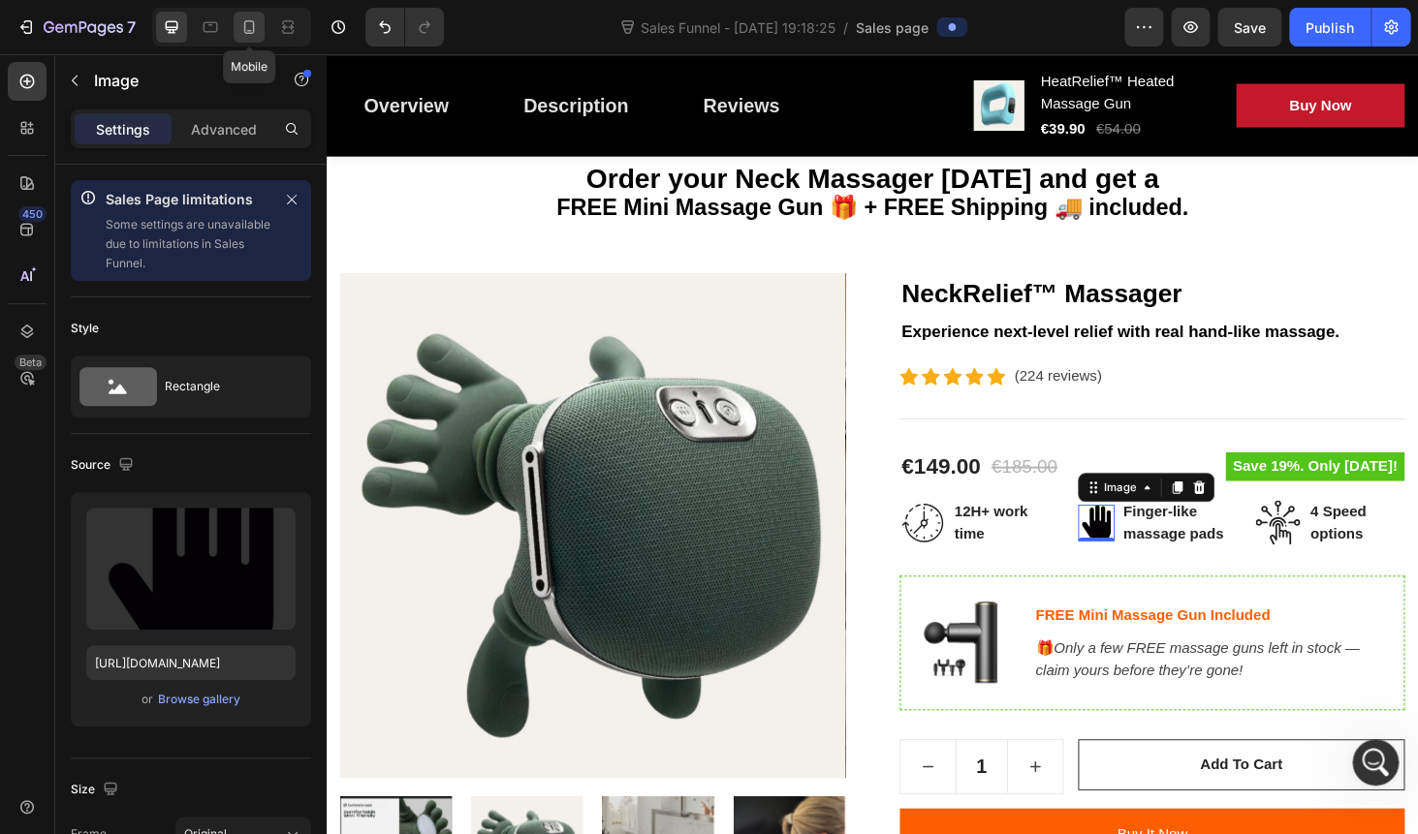
click at [249, 30] on icon at bounding box center [248, 26] width 19 height 19
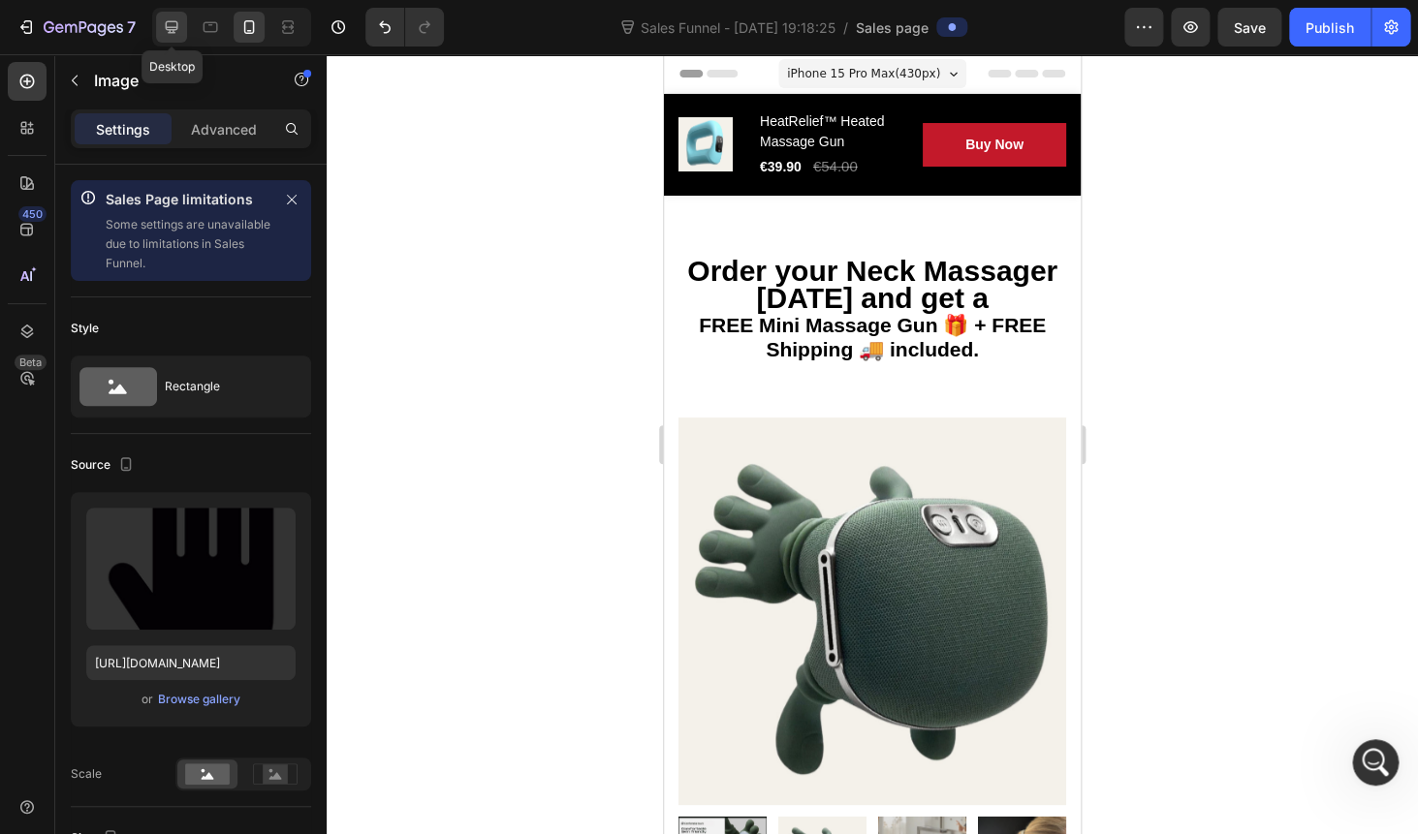
click at [183, 29] on div at bounding box center [171, 27] width 31 height 31
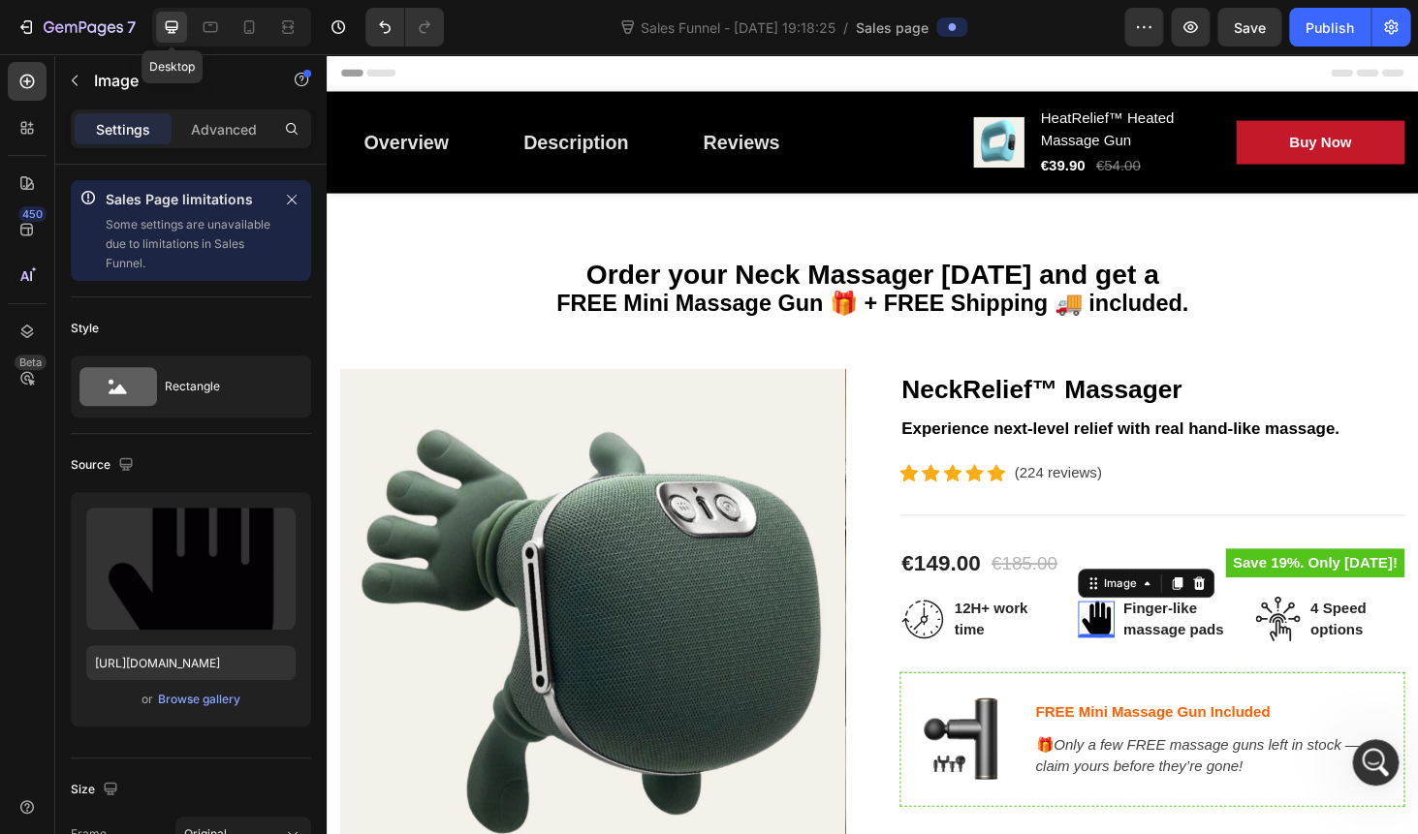
type input "40"
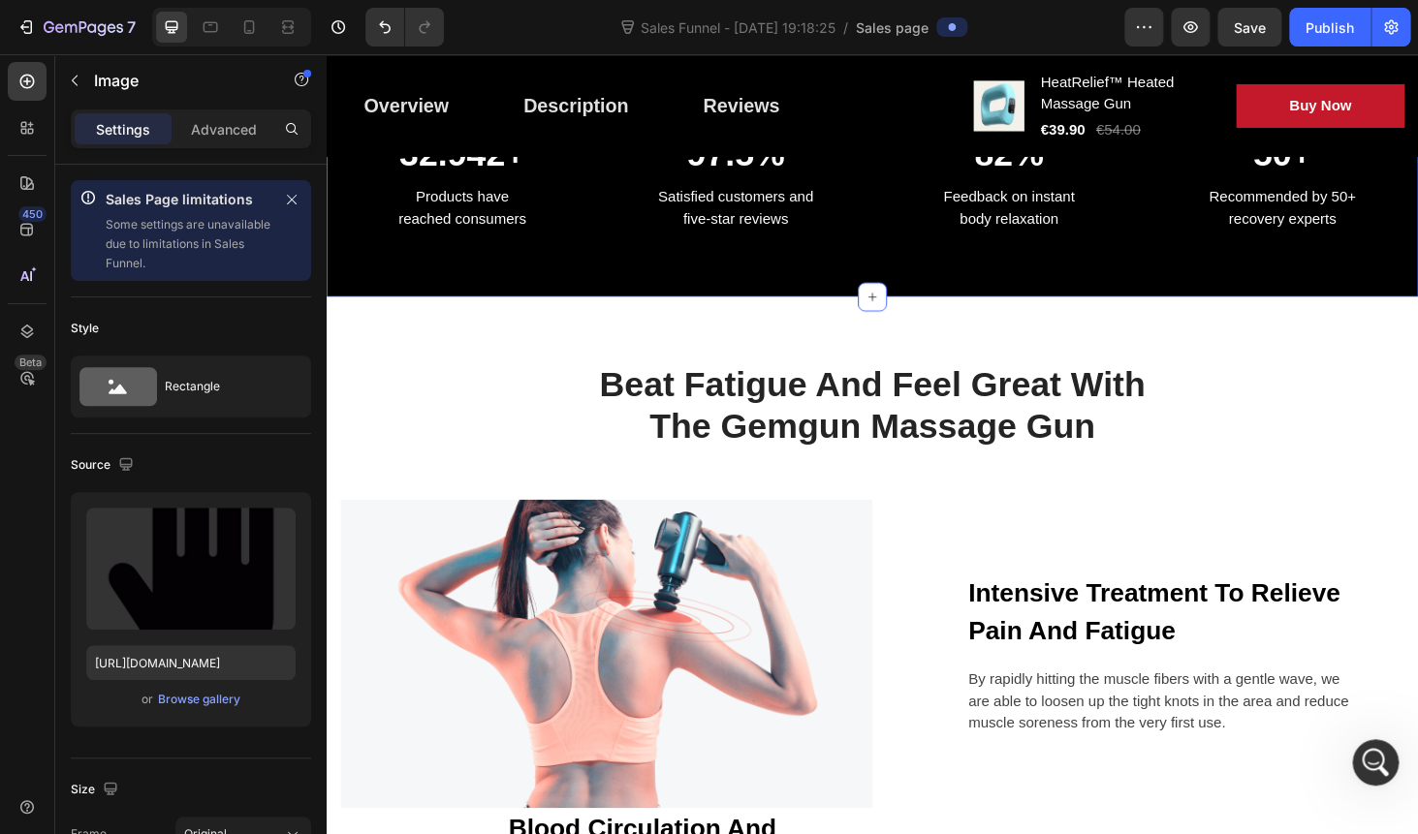
scroll to position [1296, 0]
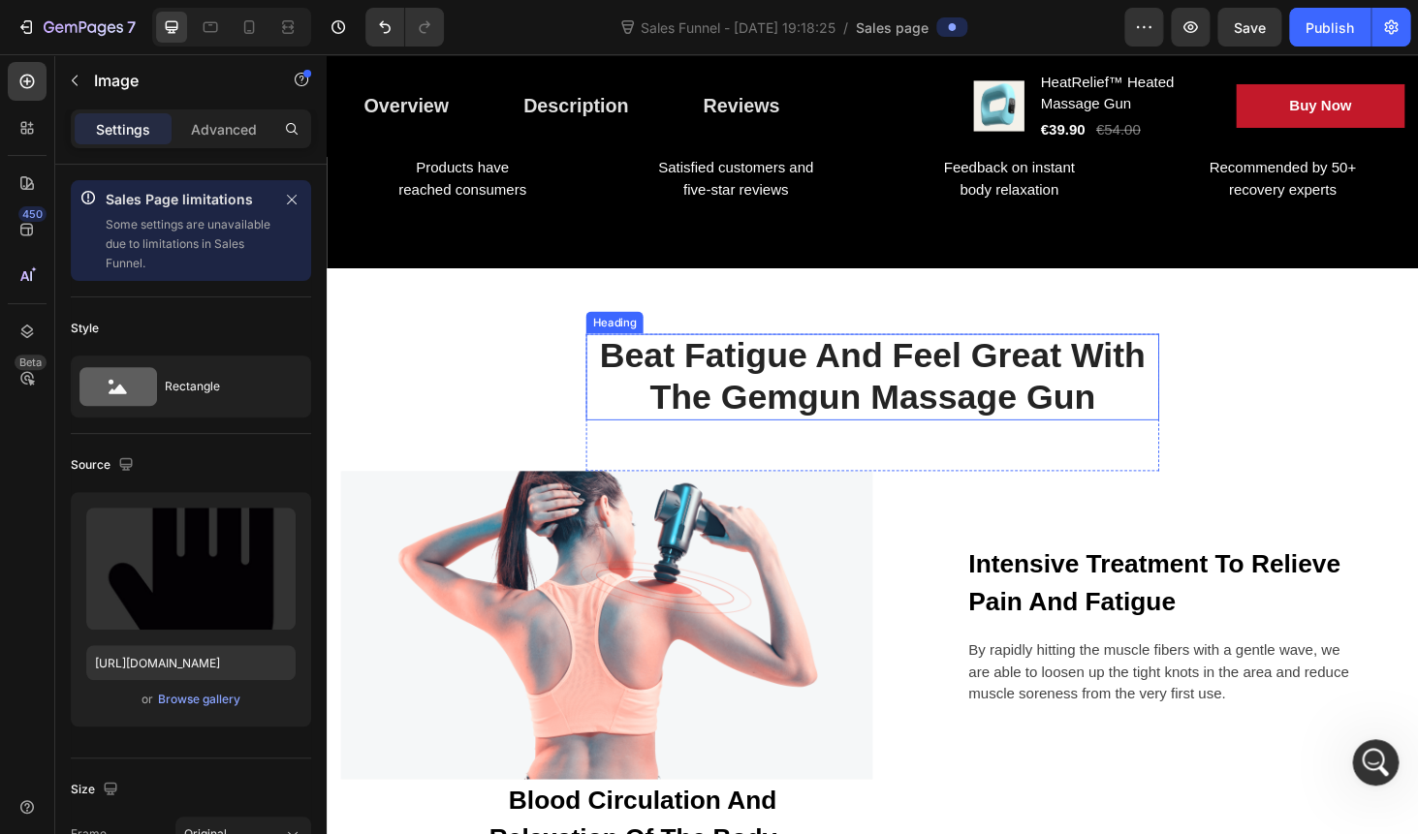
click at [735, 397] on p "Beat Fatigue And Feel Great With The Gemgun Massage Gun" at bounding box center [908, 398] width 607 height 88
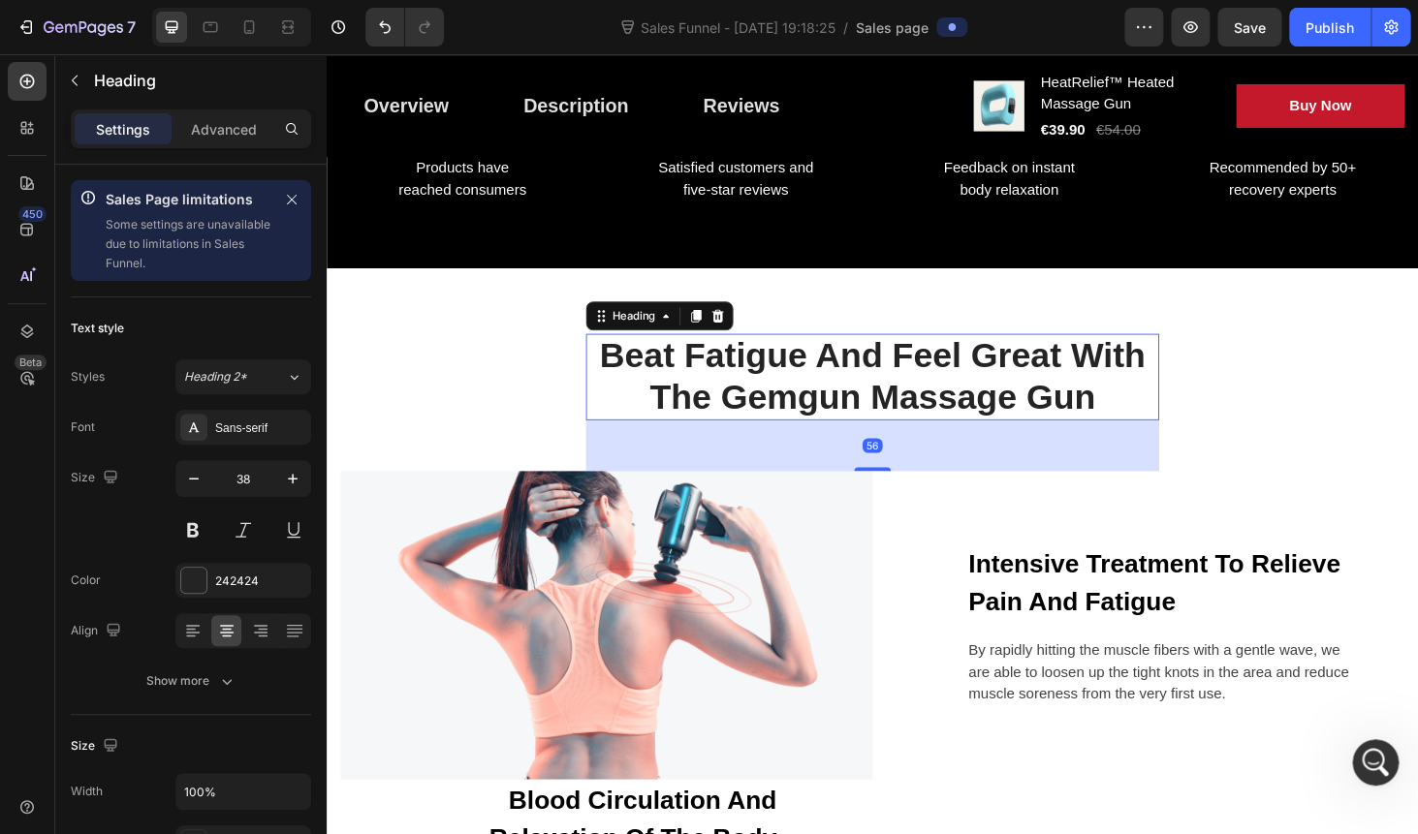
click at [735, 397] on p "Beat Fatigue And Feel Great With The Gemgun Massage Gun" at bounding box center [908, 398] width 607 height 88
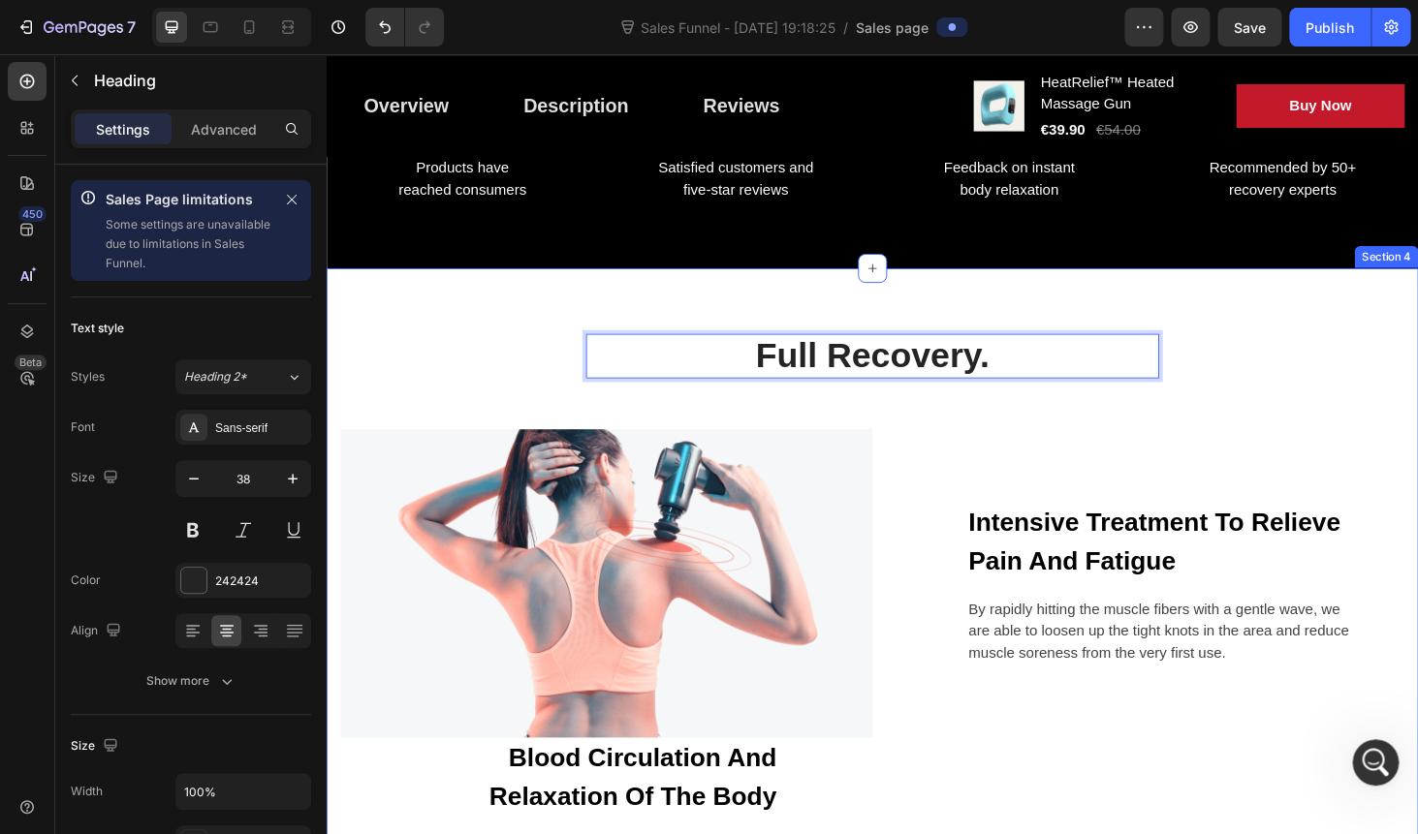
click at [816, 312] on div "Full Recovery. Heading 56 Row Image Intensive Treatment To Relieve Pain And Fat…" at bounding box center [908, 675] width 1163 height 787
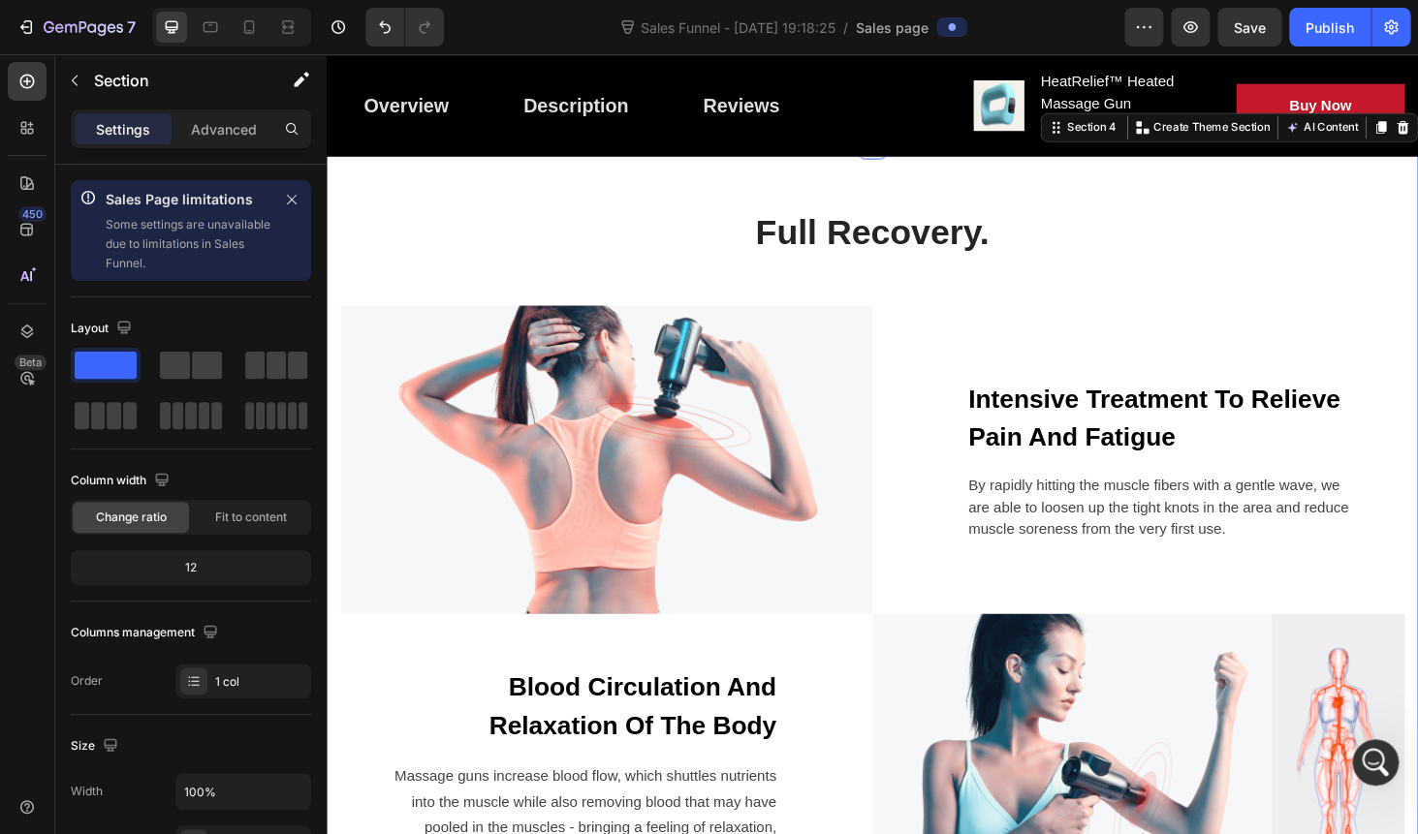
scroll to position [1434, 0]
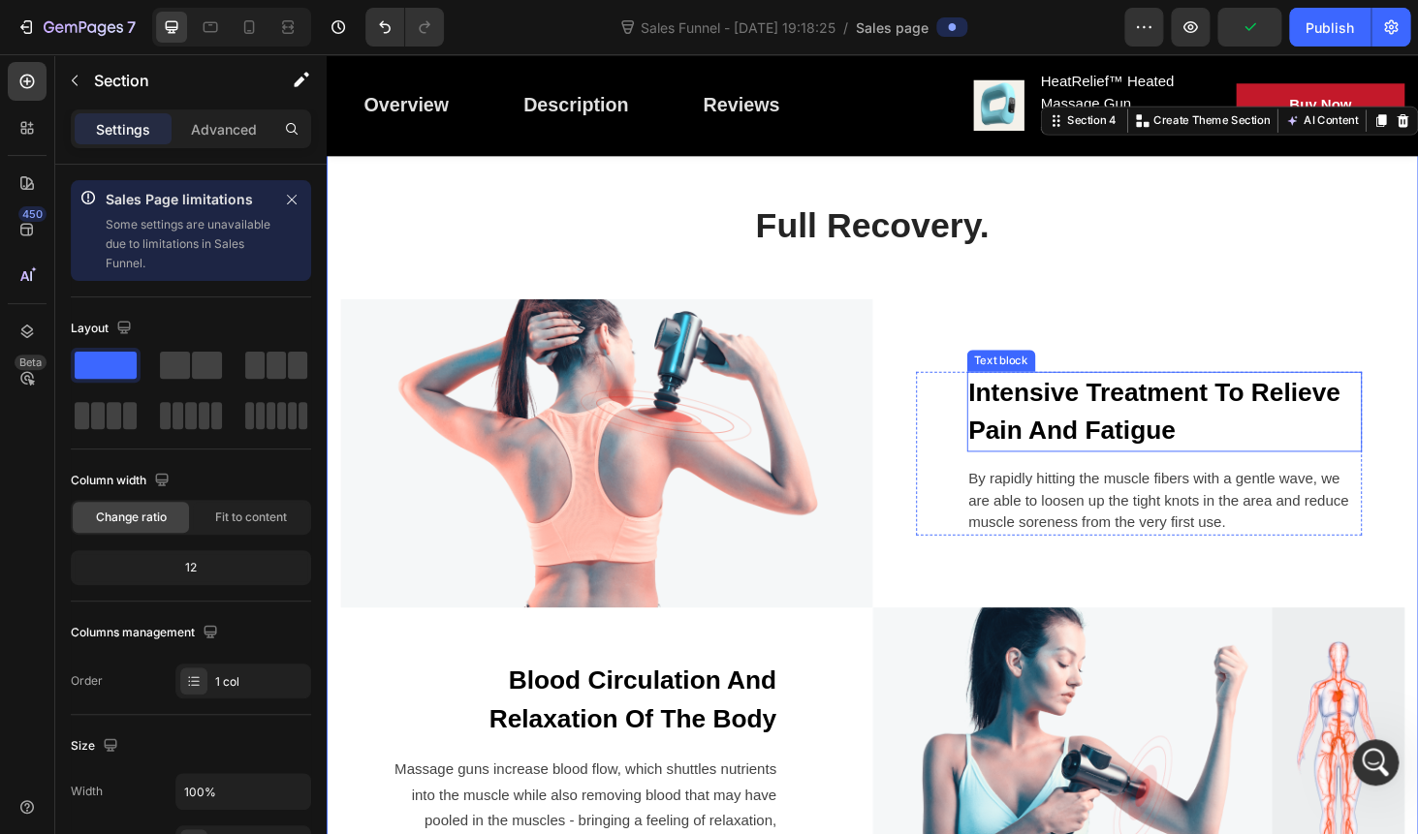
click at [1031, 422] on p "Intensive Treatment To Relieve Pain And Fatigue" at bounding box center [1219, 434] width 417 height 81
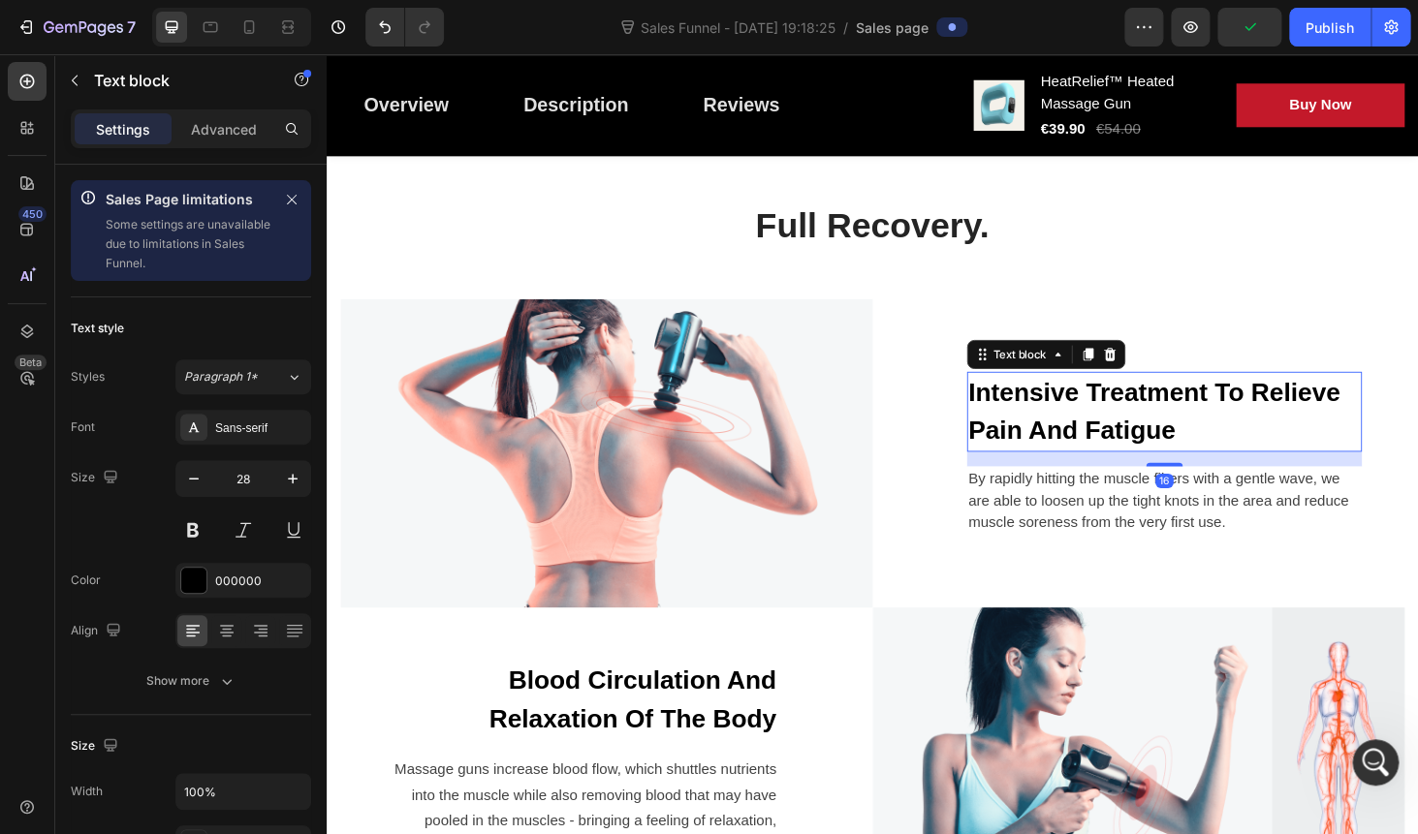
click at [1031, 422] on p "Intensive Treatment To Relieve Pain And Fatigue" at bounding box center [1219, 434] width 417 height 81
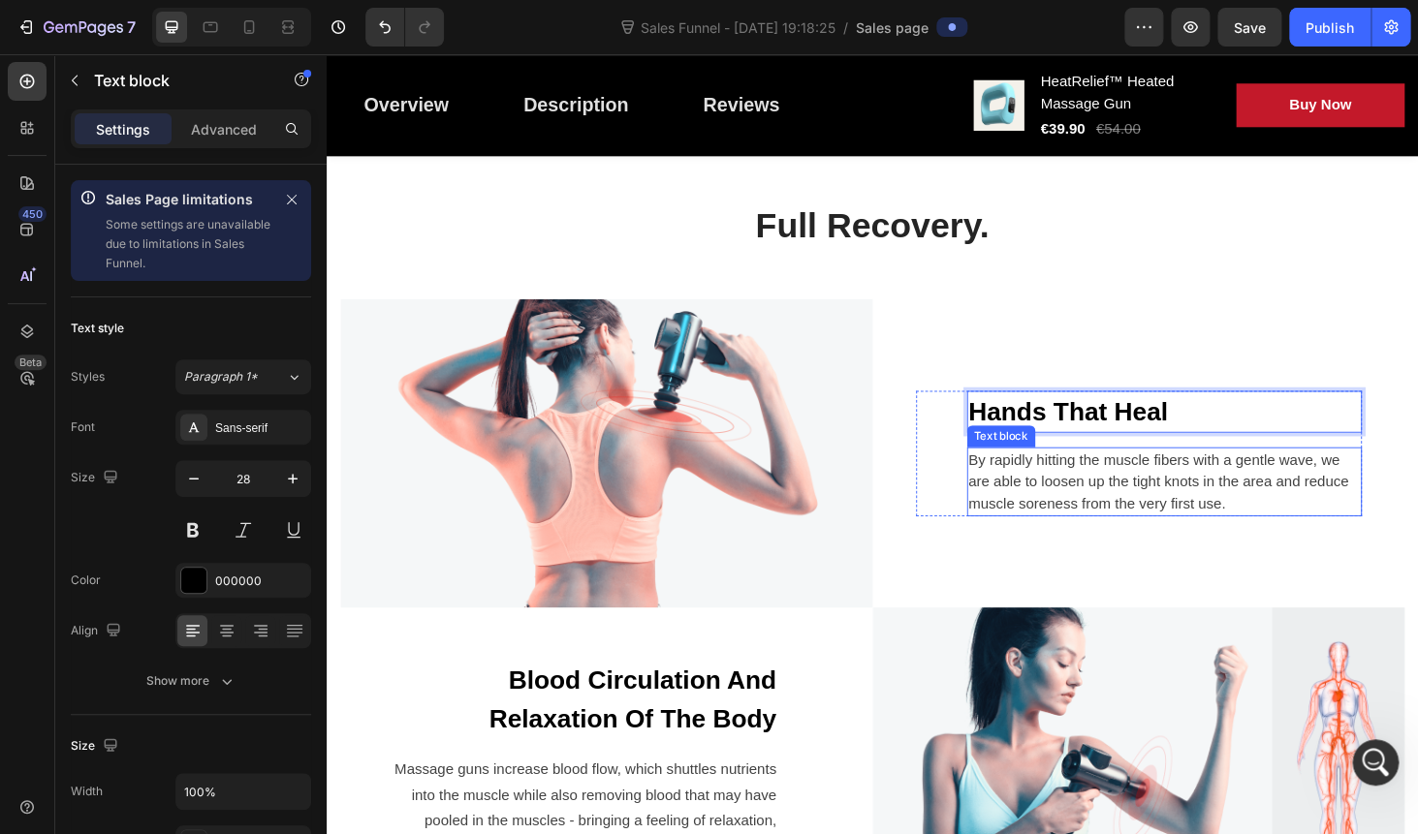
click at [1057, 485] on p "By rapidly hitting the muscle fibers with a gentle wave, we are able to loosen …" at bounding box center [1219, 510] width 417 height 70
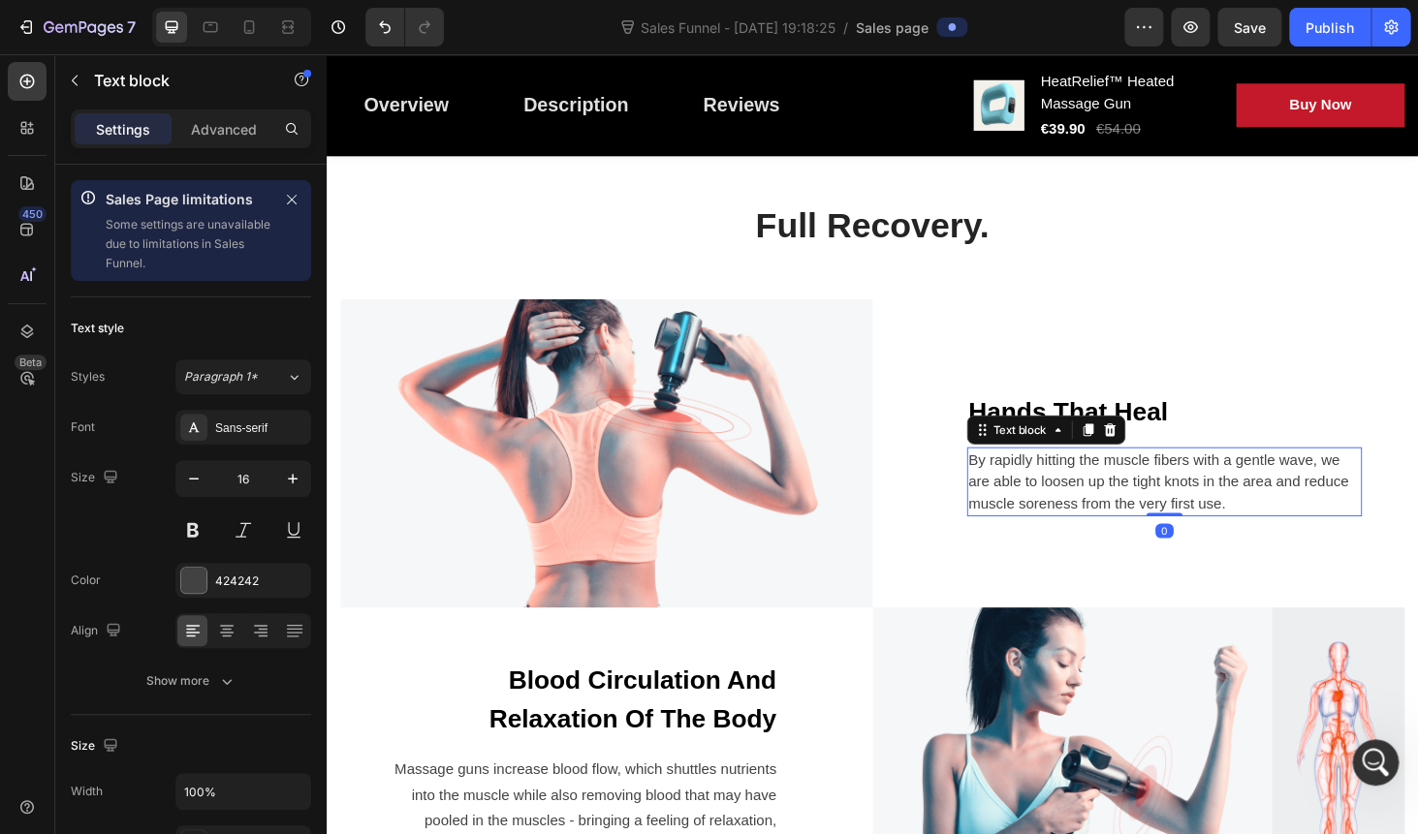
click at [1057, 485] on p "By rapidly hitting the muscle fibers with a gentle wave, we are able to loosen …" at bounding box center [1219, 510] width 417 height 70
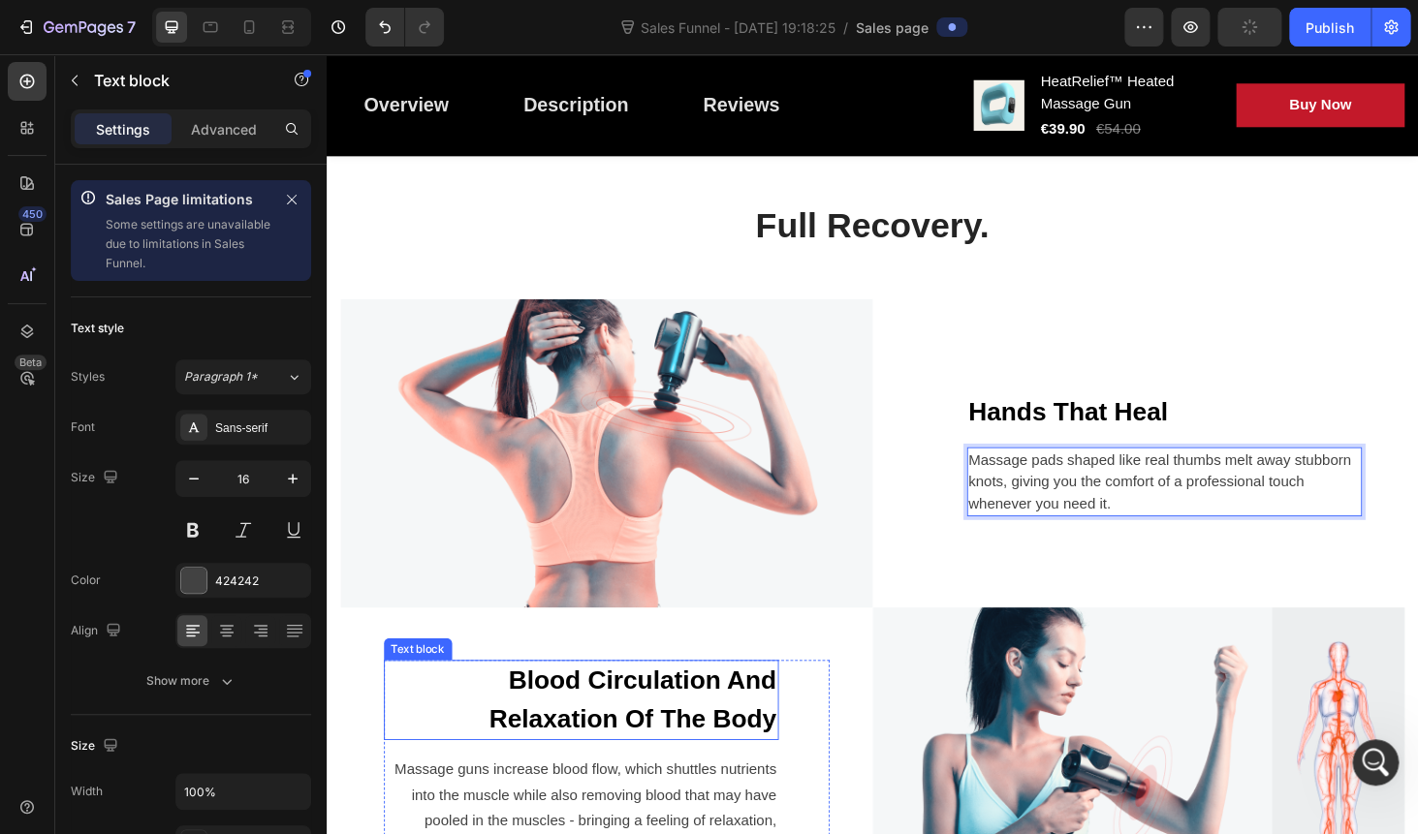
click at [629, 723] on p "Blood Circulation And Relaxation Of The Body" at bounding box center [598, 742] width 417 height 81
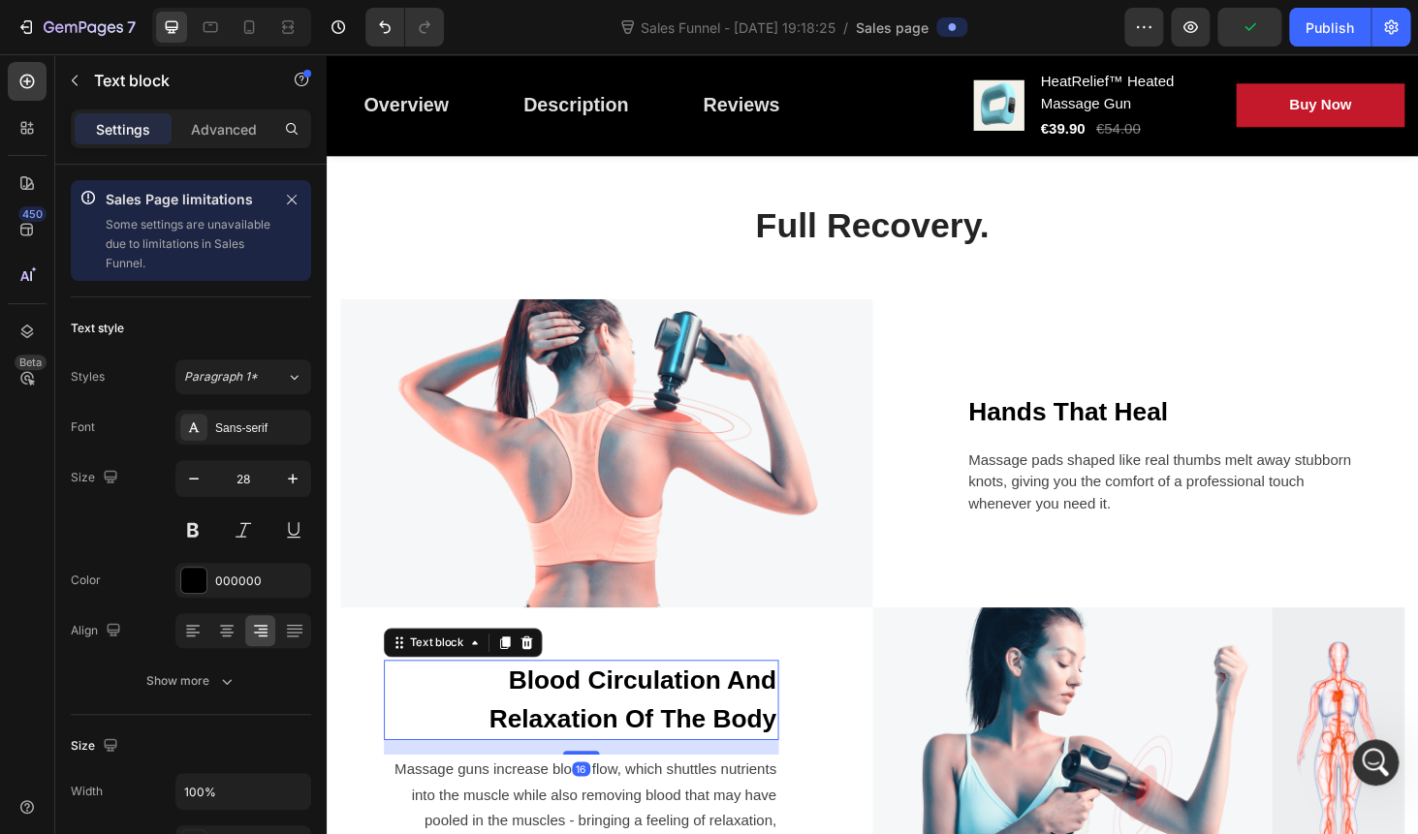
click at [629, 723] on p "Blood Circulation And Relaxation Of The Body" at bounding box center [598, 742] width 417 height 81
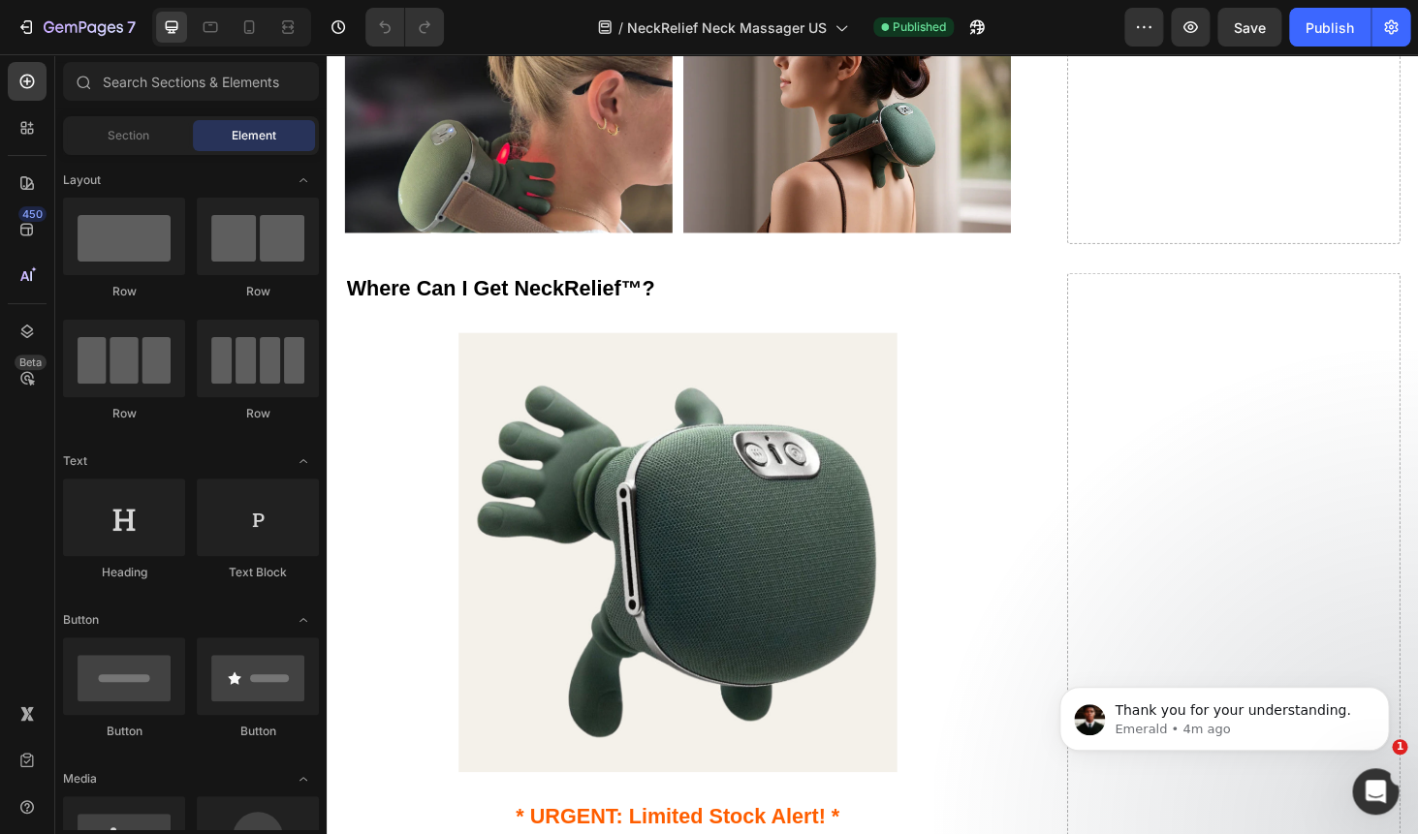
scroll to position [6731, 0]
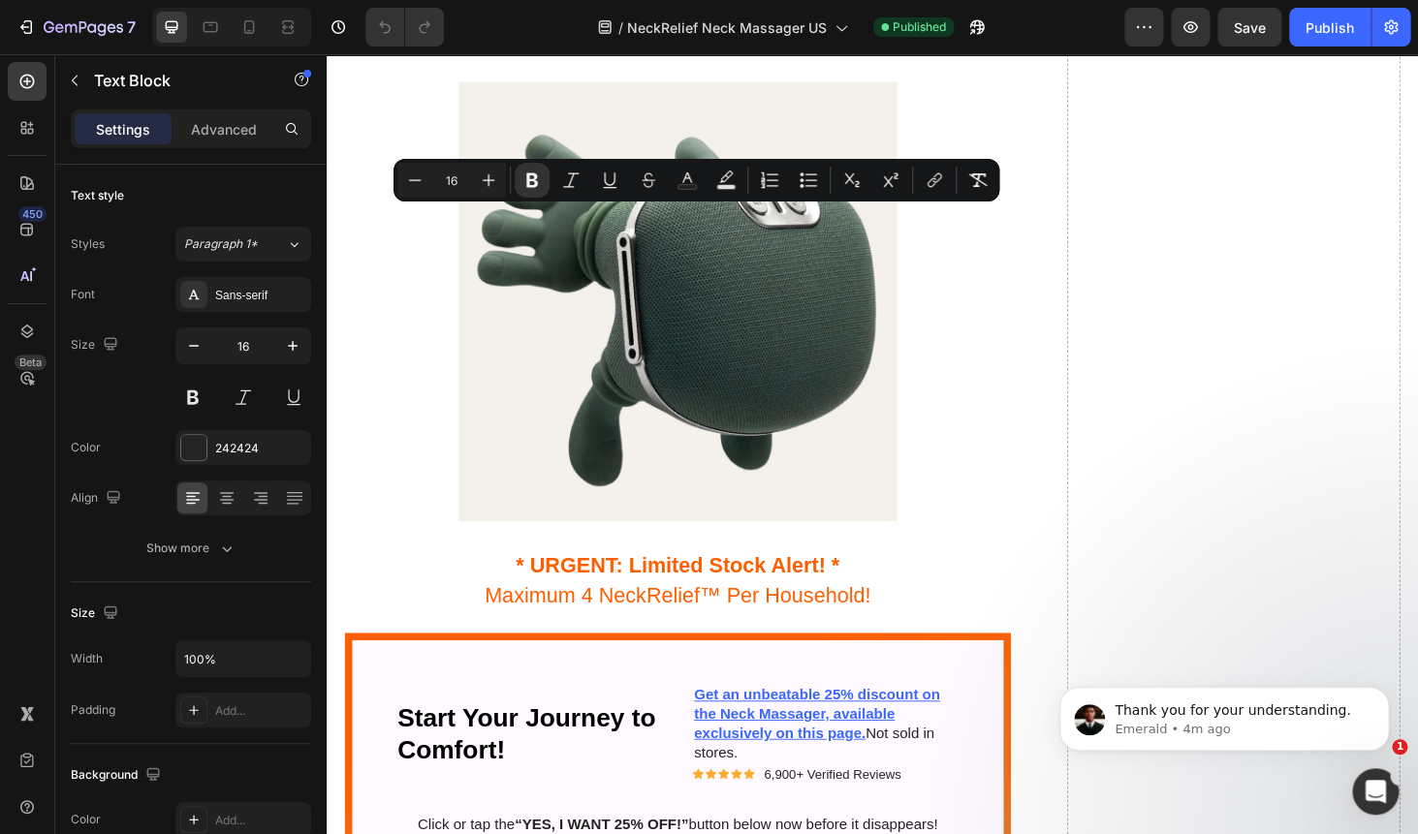
copy div "Step 1 – Position It: Place the massager around your neck, shoulders, or back. …"
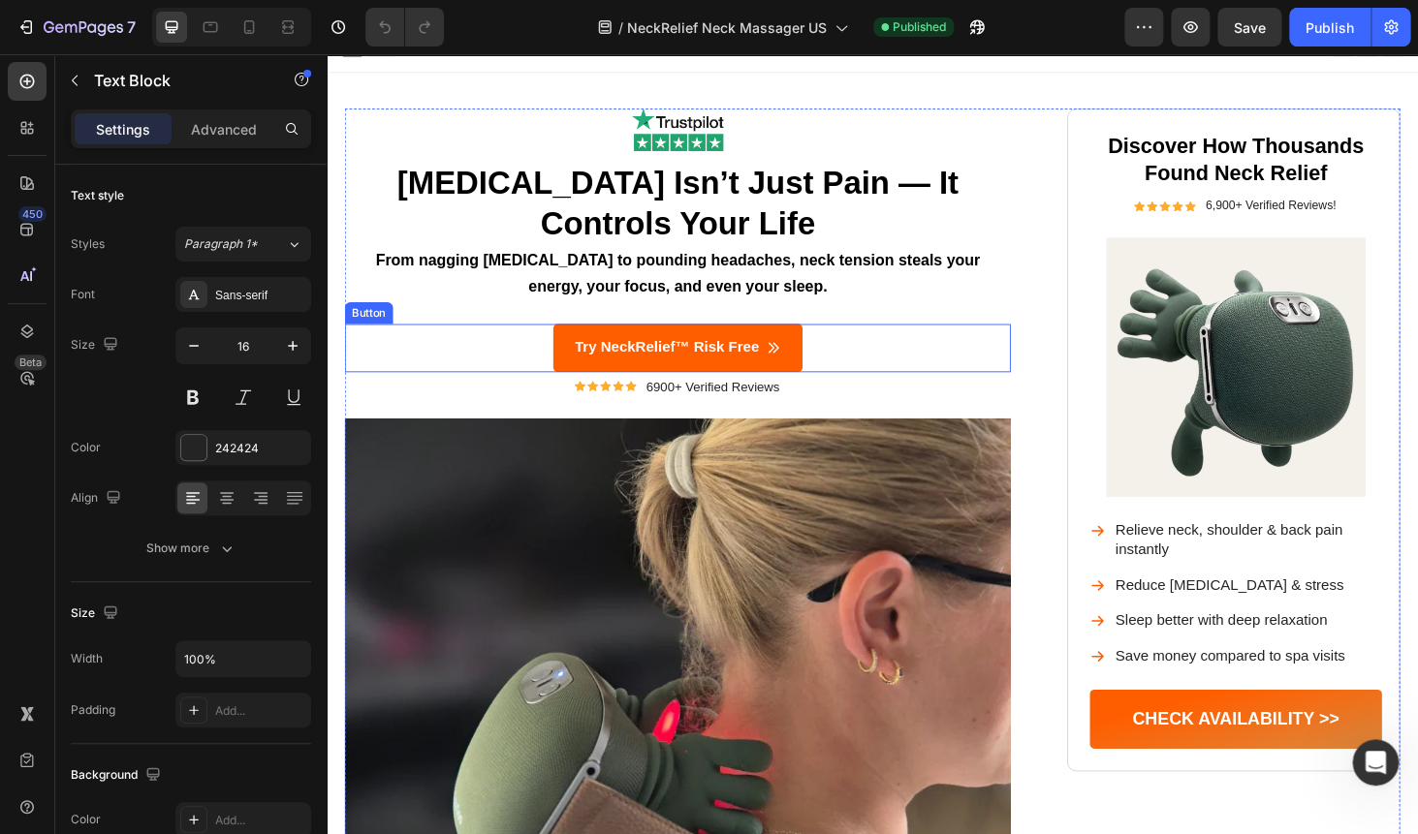
scroll to position [0, 0]
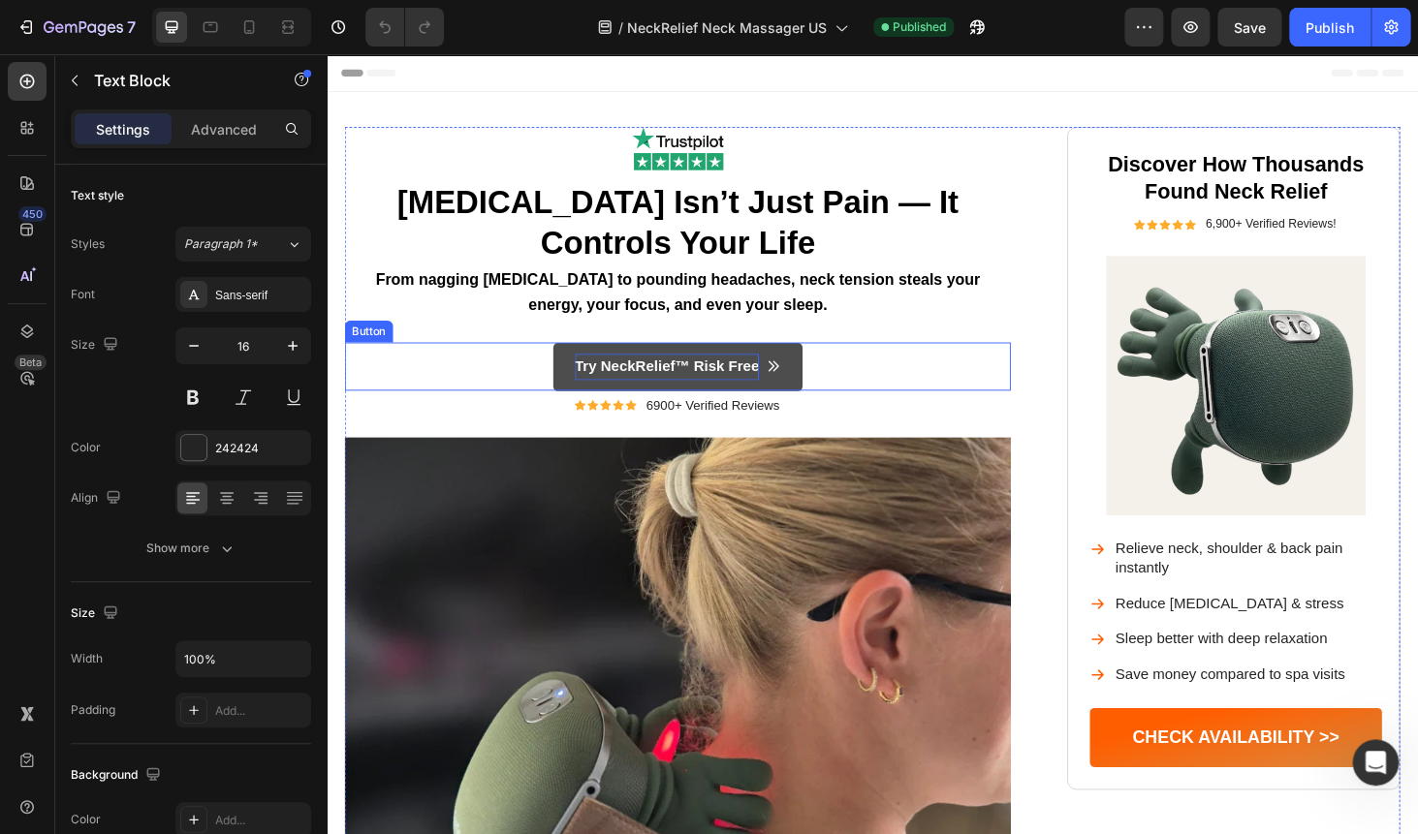
click at [747, 390] on p "Try NeckRelief™ Risk Free" at bounding box center [689, 387] width 197 height 28
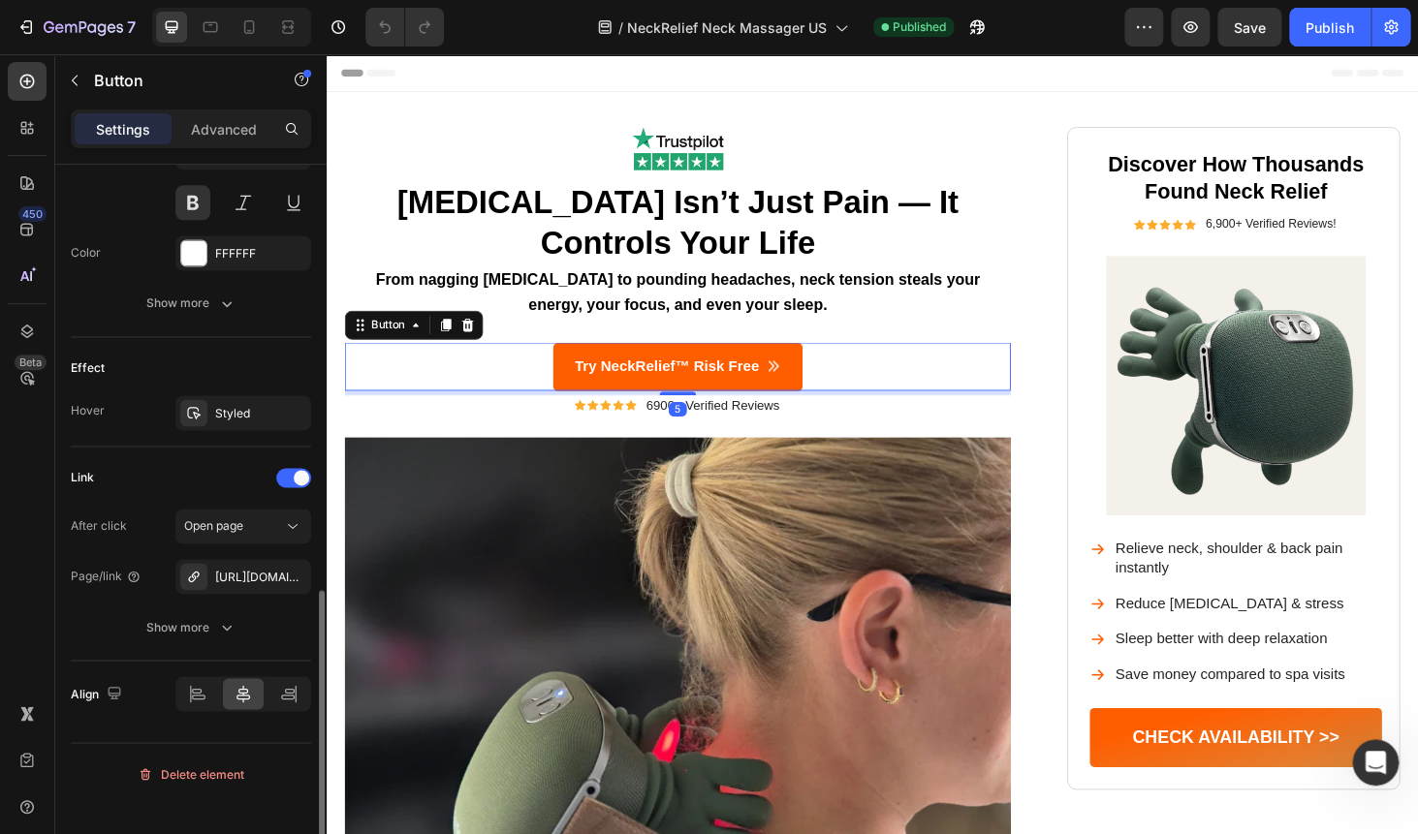
scroll to position [1015, 0]
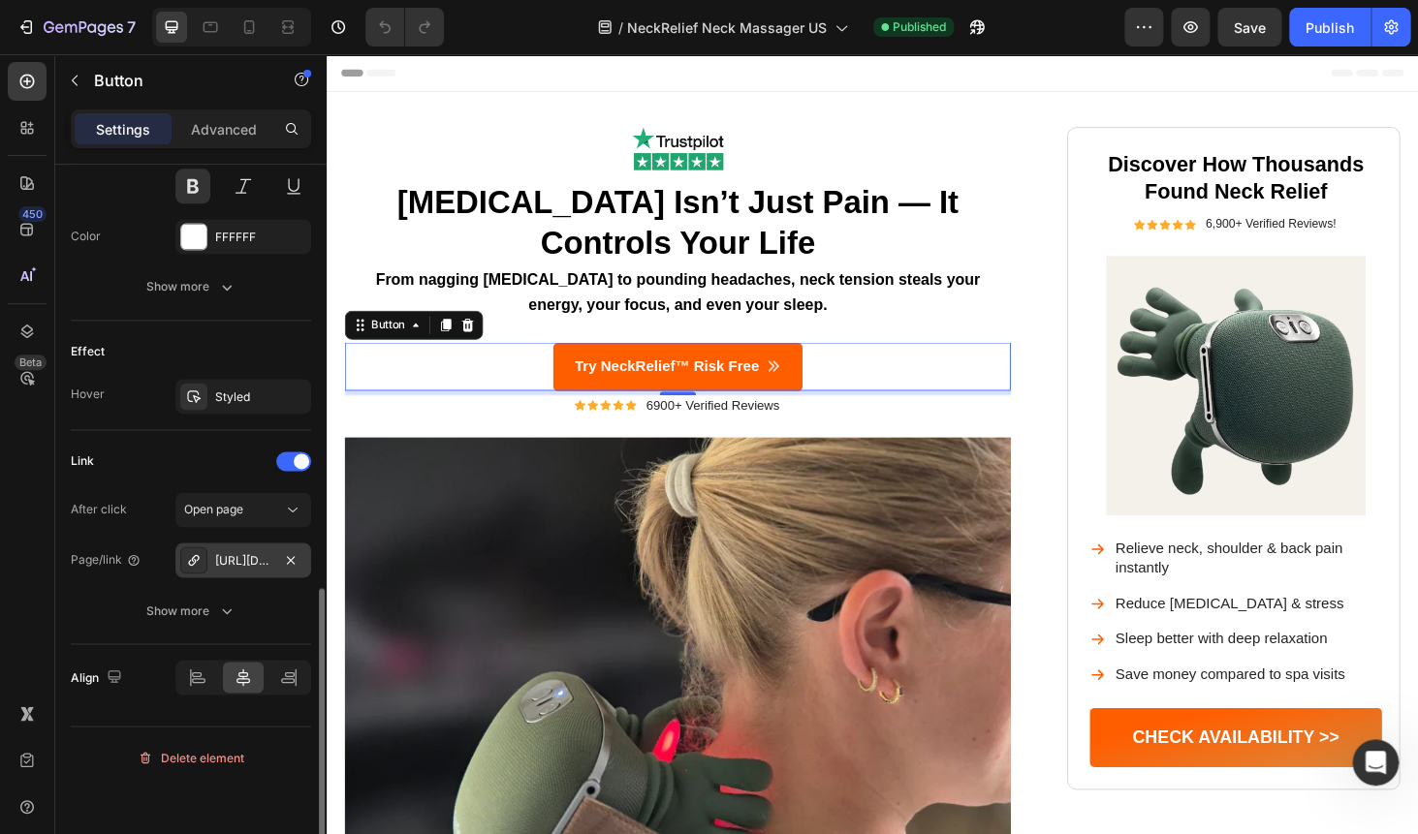
click at [238, 564] on div "[URL][DOMAIN_NAME]" at bounding box center [243, 560] width 56 height 17
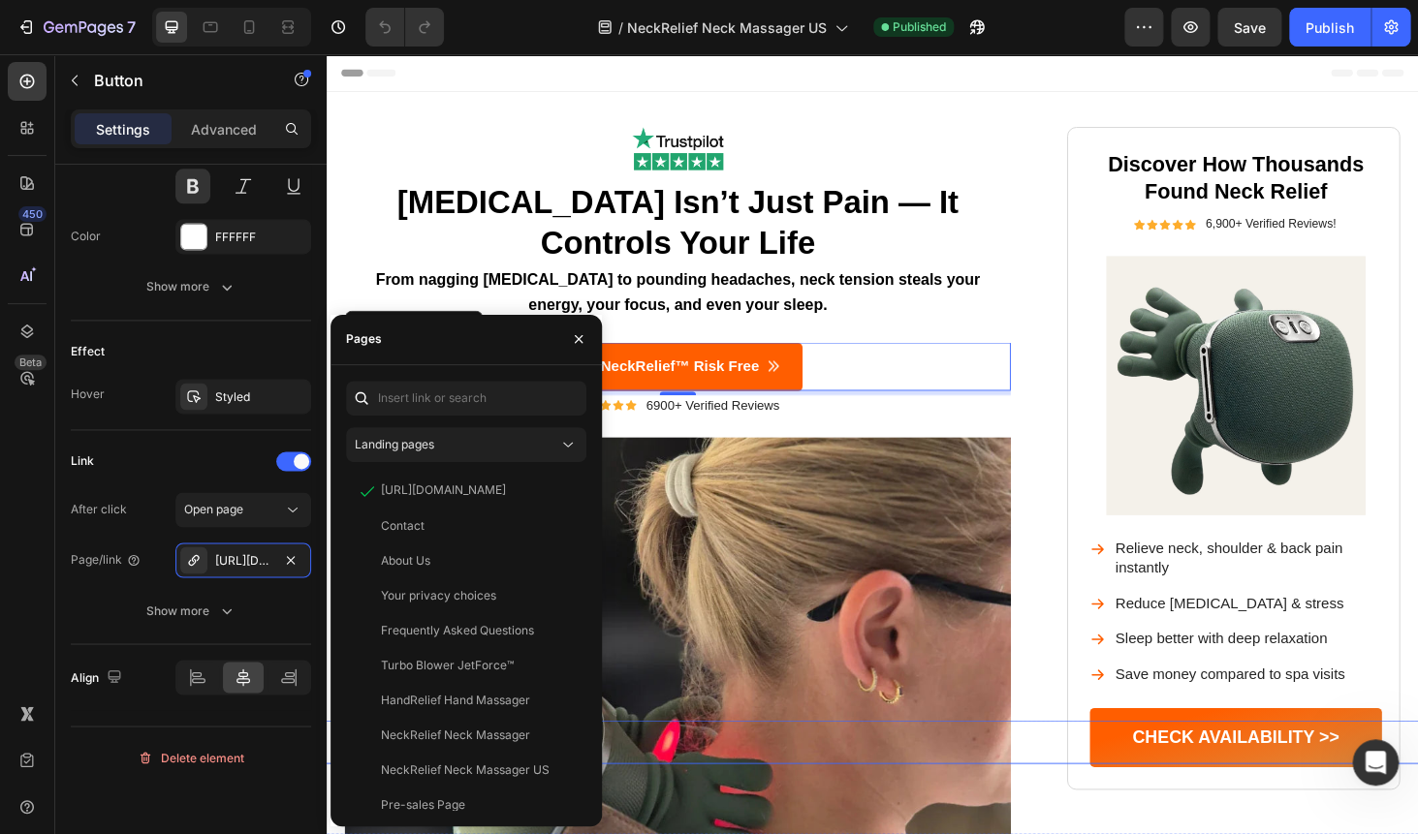
click at [1293, 781] on div "Button" at bounding box center [896, 787] width 1372 height 47
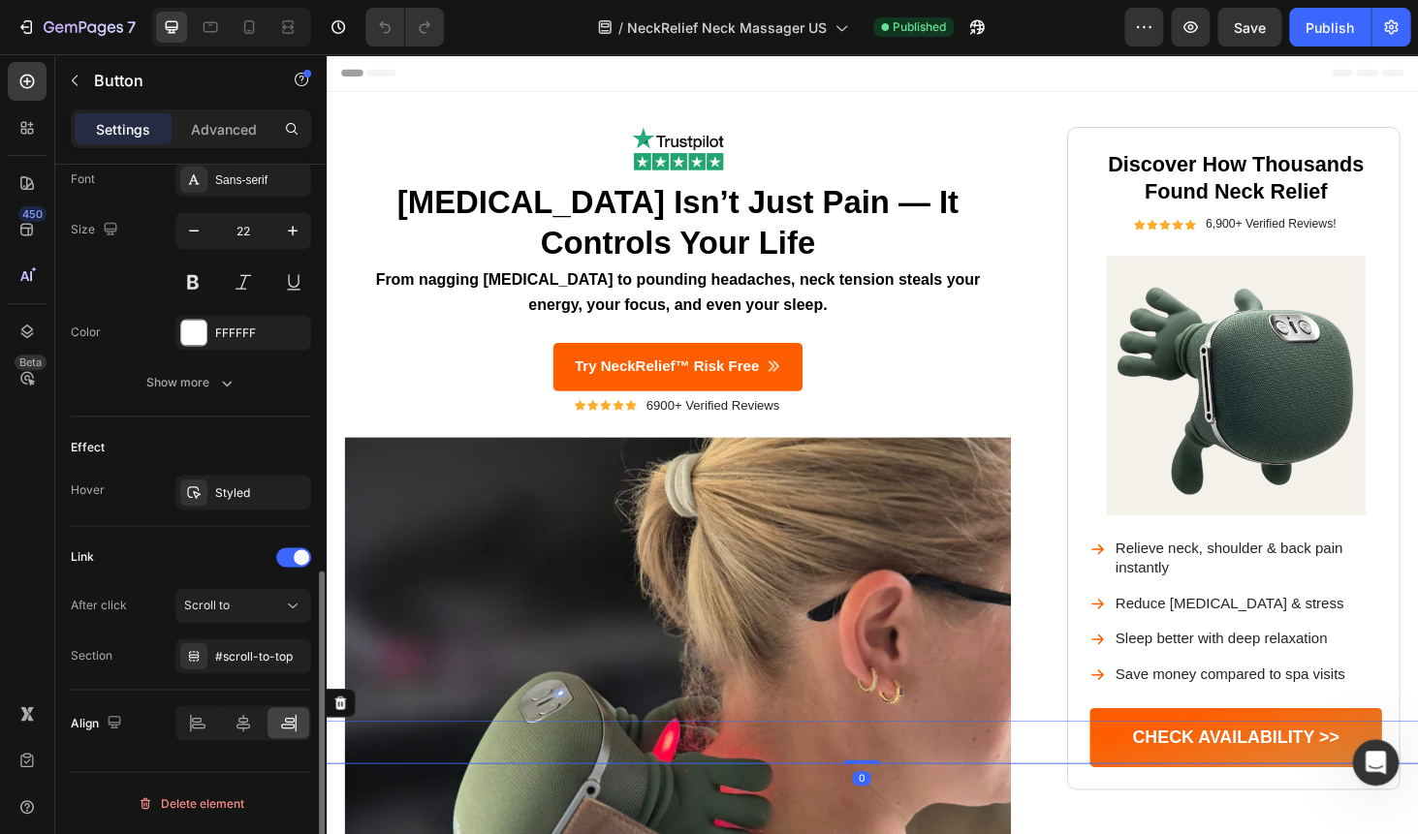
scroll to position [920, 0]
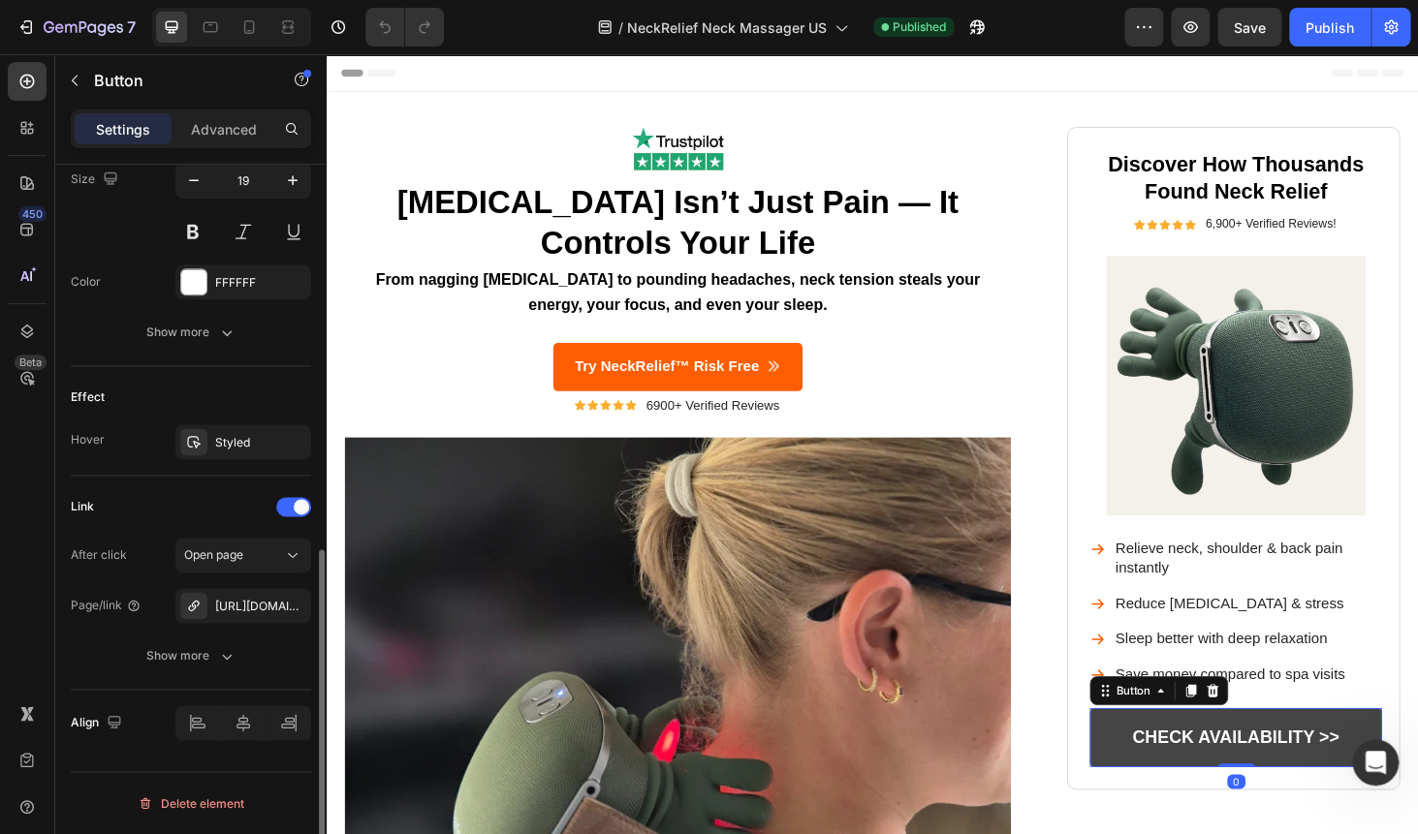
click at [1219, 757] on link "CHECK AVAILABILITY >>" at bounding box center [1295, 782] width 311 height 63
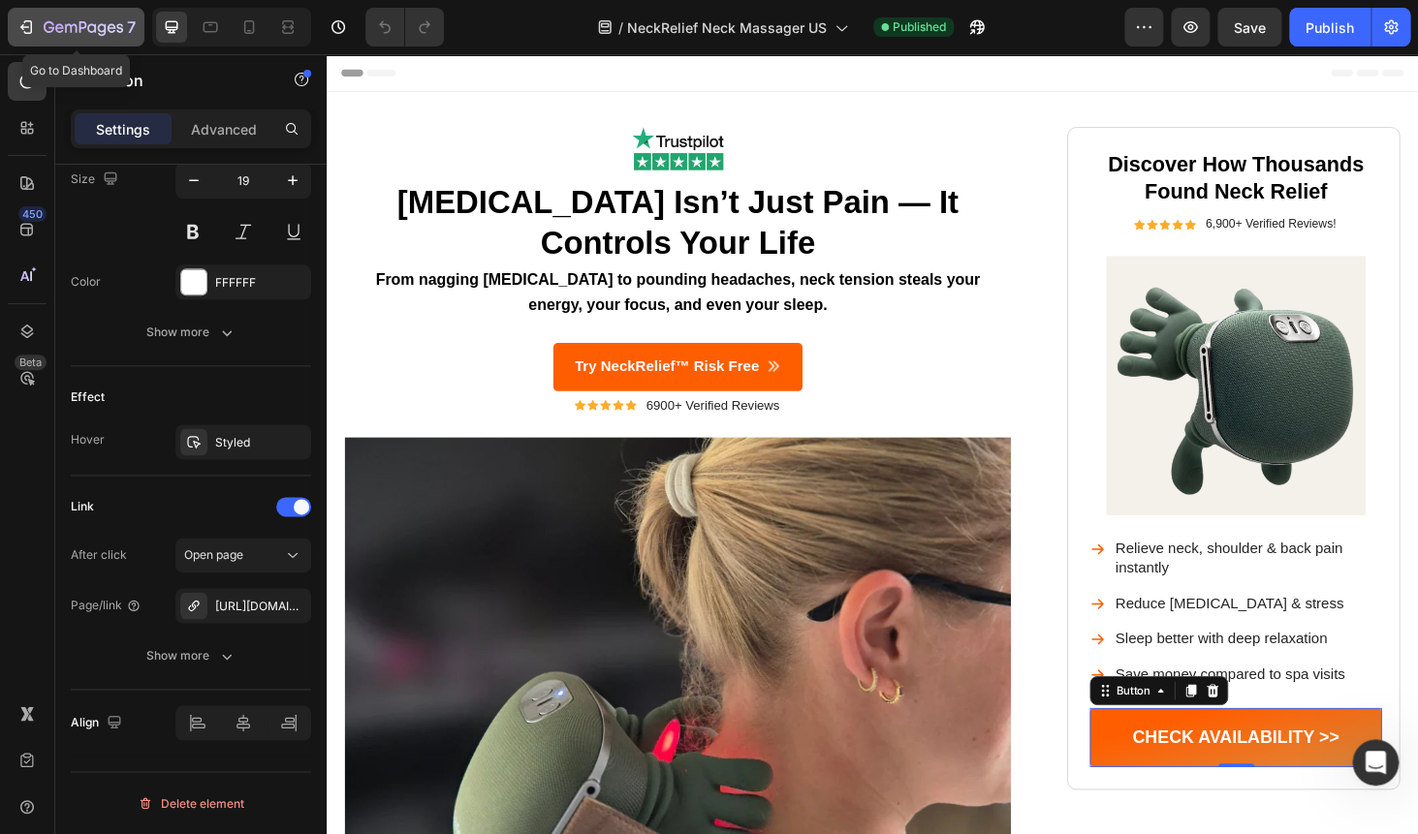
click at [22, 32] on icon "button" at bounding box center [25, 26] width 19 height 19
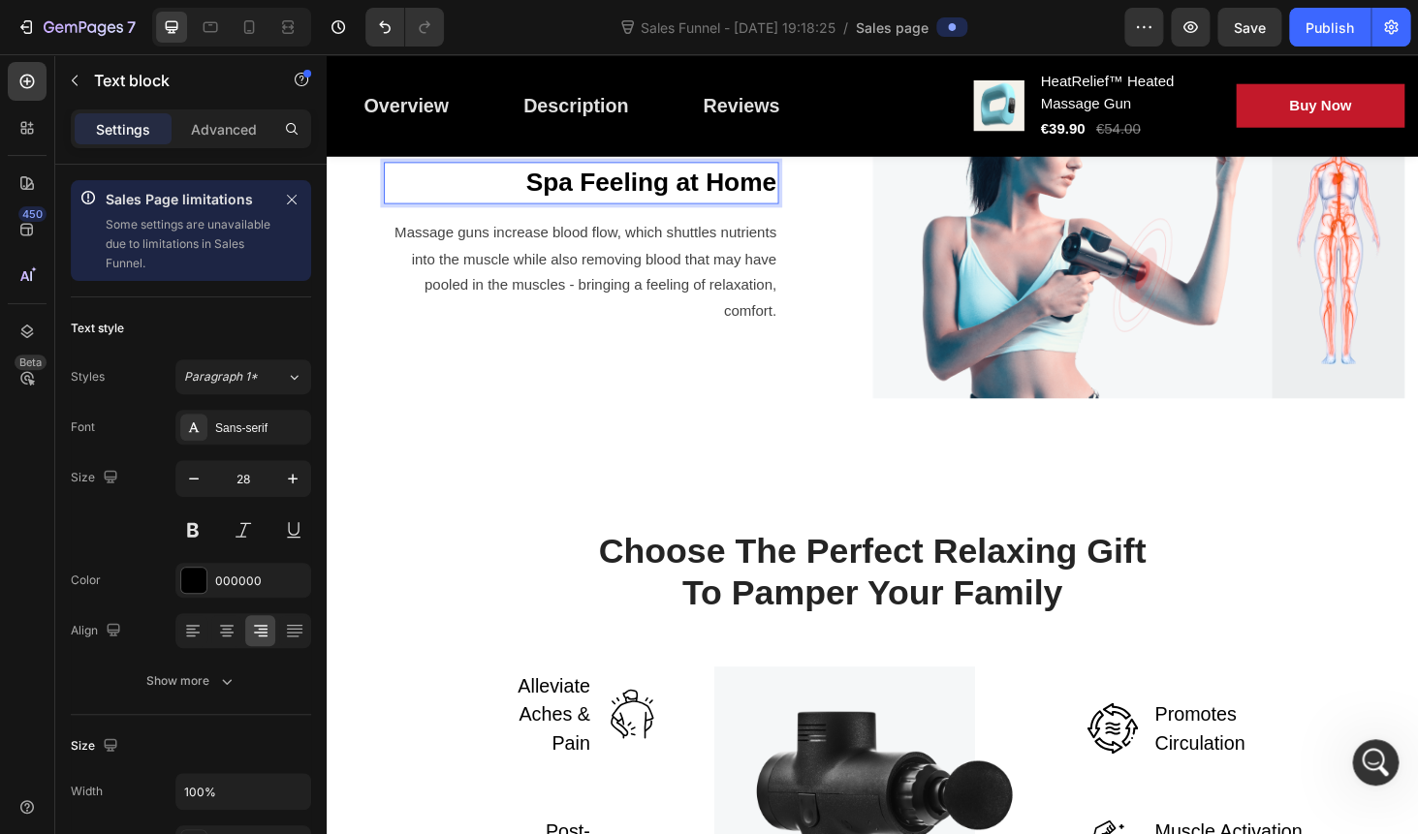
scroll to position [1815, 0]
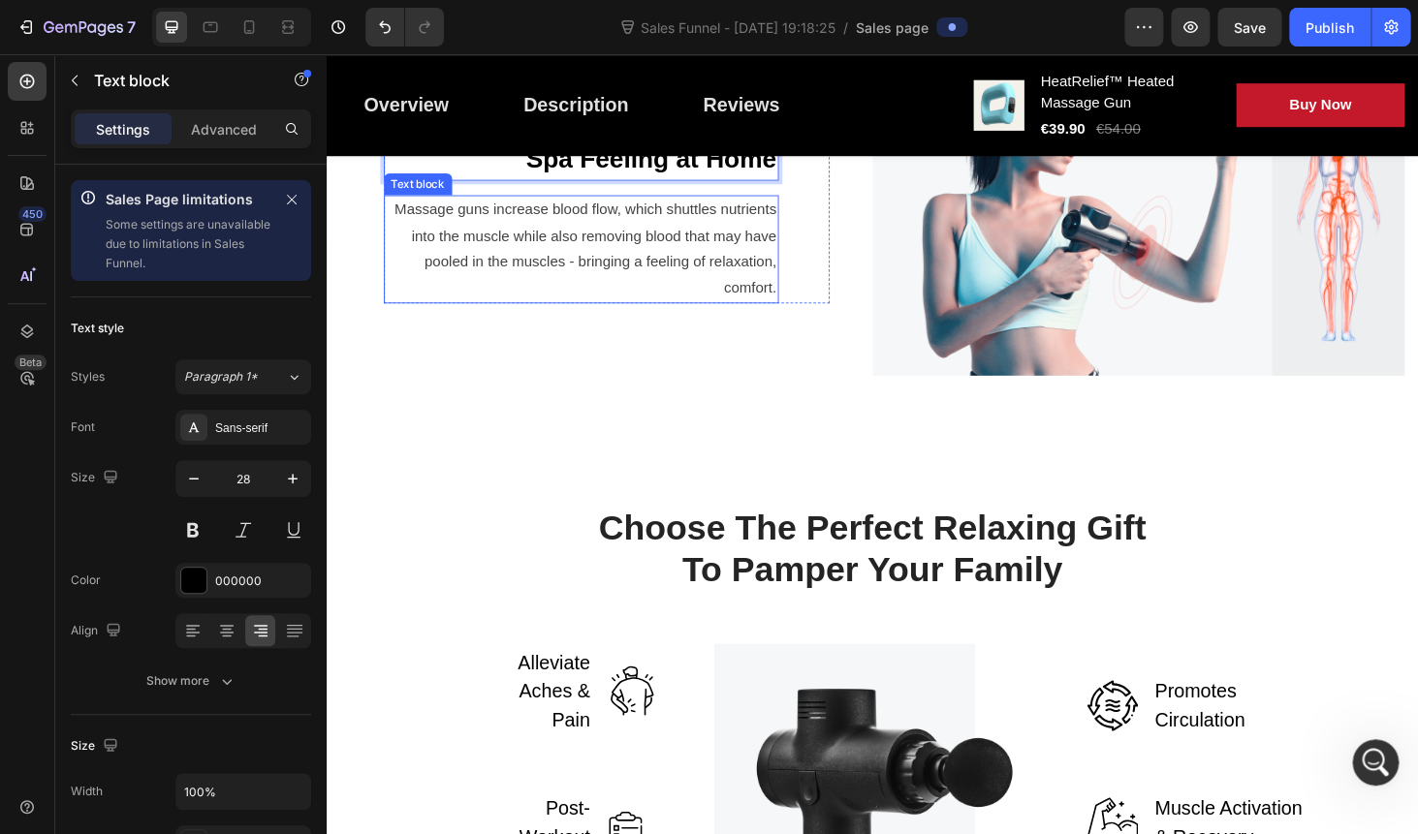
click at [684, 318] on p "Massage guns increase blood flow, which shuttles nutrients into the muscle whil…" at bounding box center [598, 261] width 417 height 111
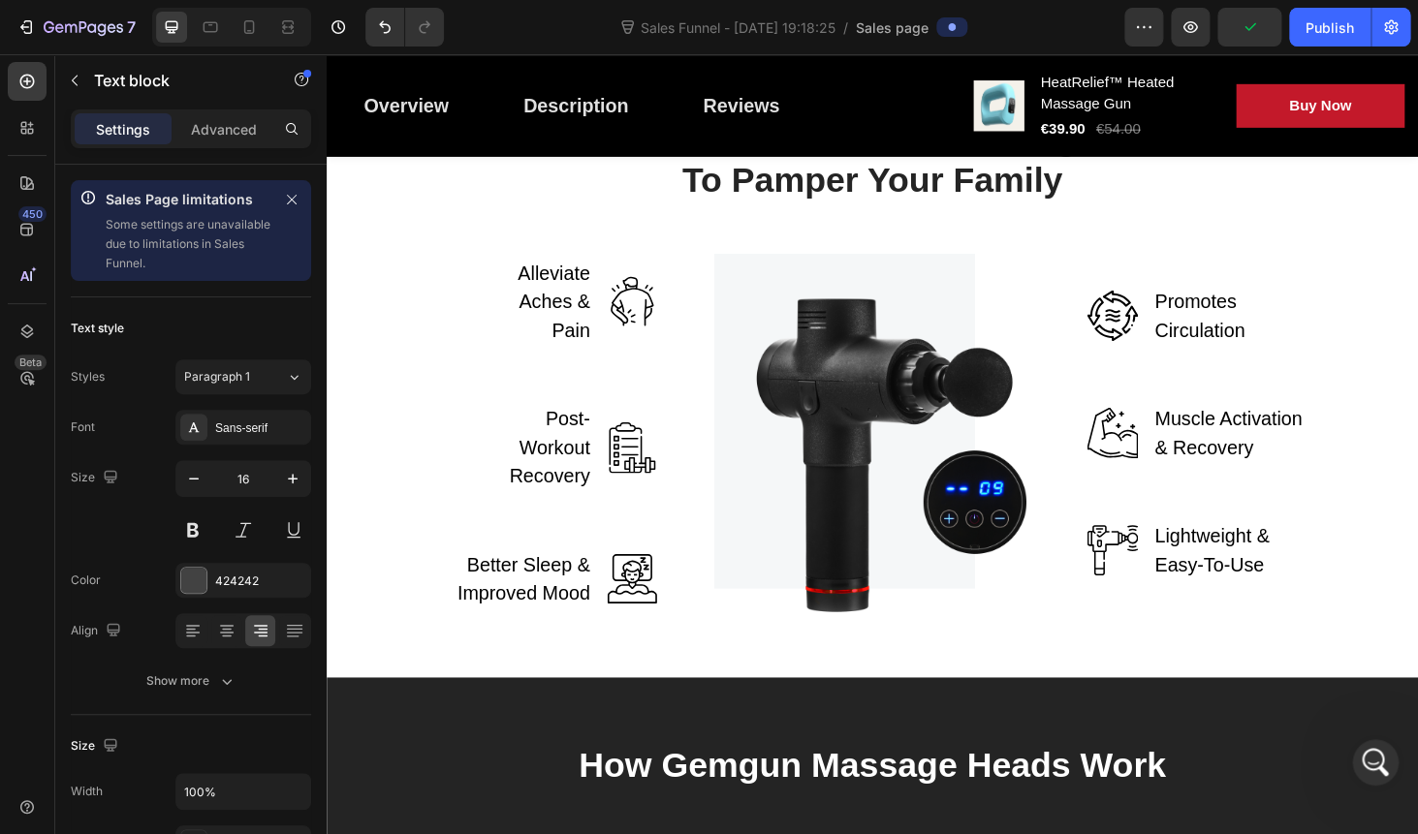
scroll to position [2304, 0]
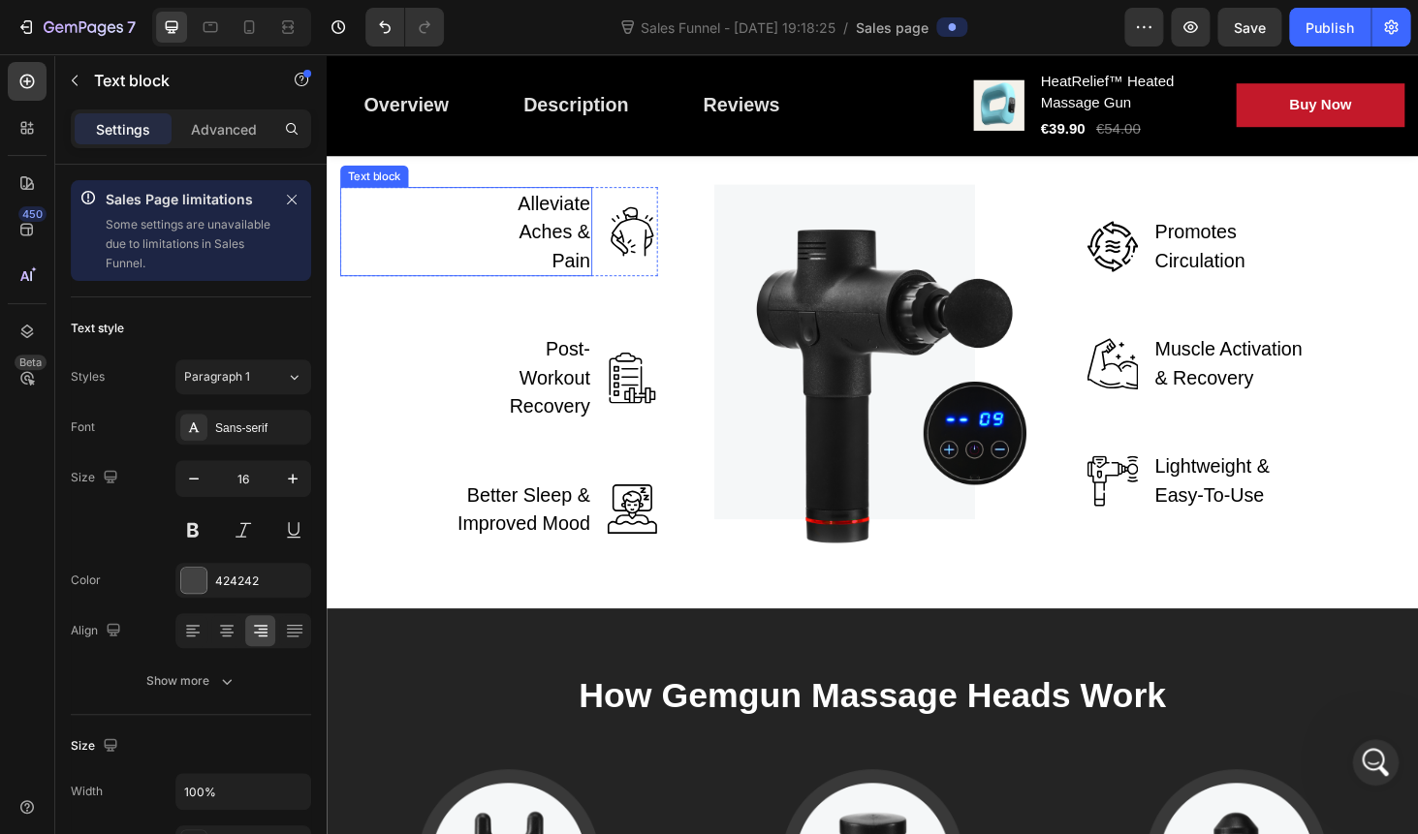
click at [568, 290] on p "Alleviate Aches & Pain" at bounding box center [547, 244] width 119 height 92
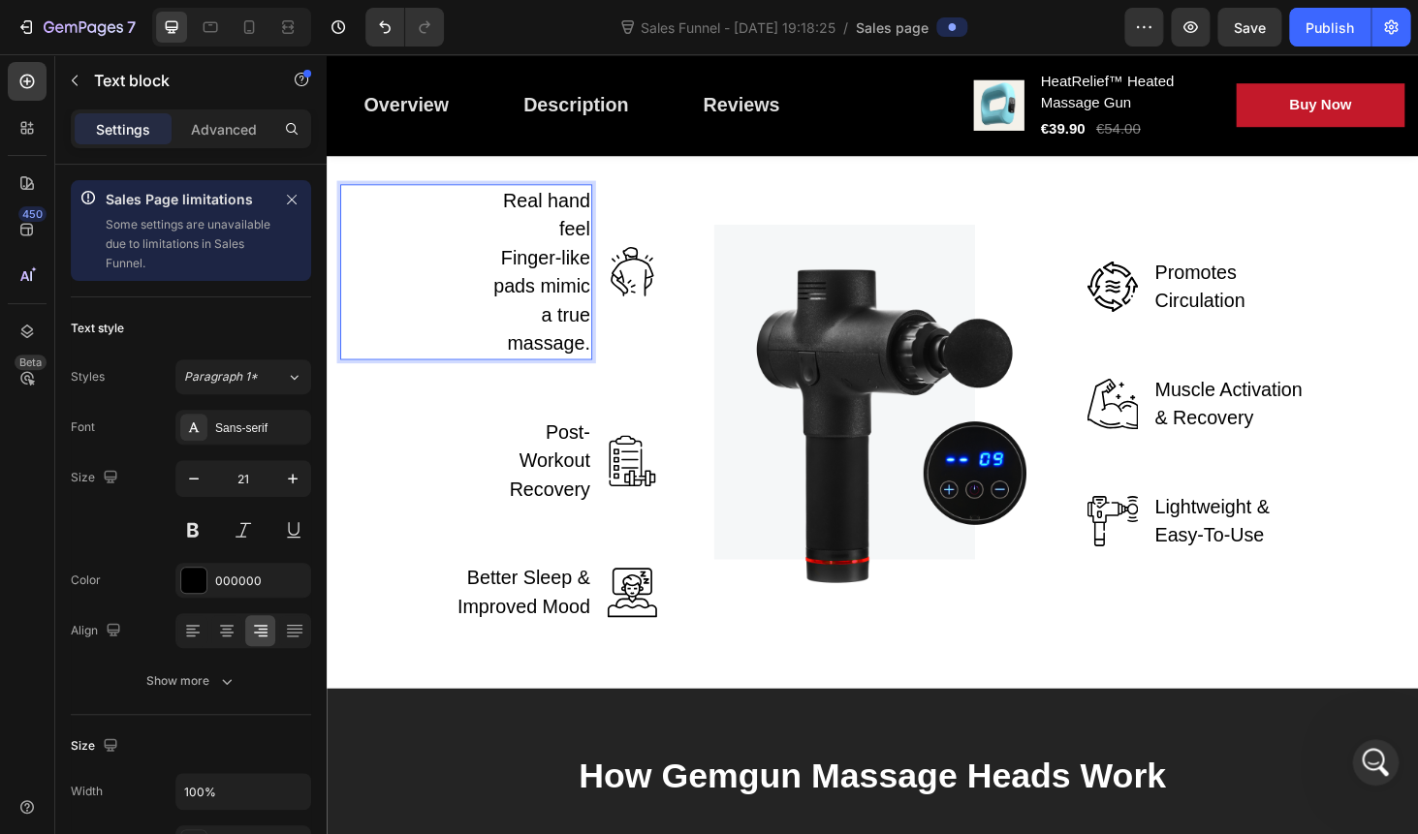
click at [541, 378] on p "Finger-like pads mimic a true massage." at bounding box center [547, 317] width 119 height 122
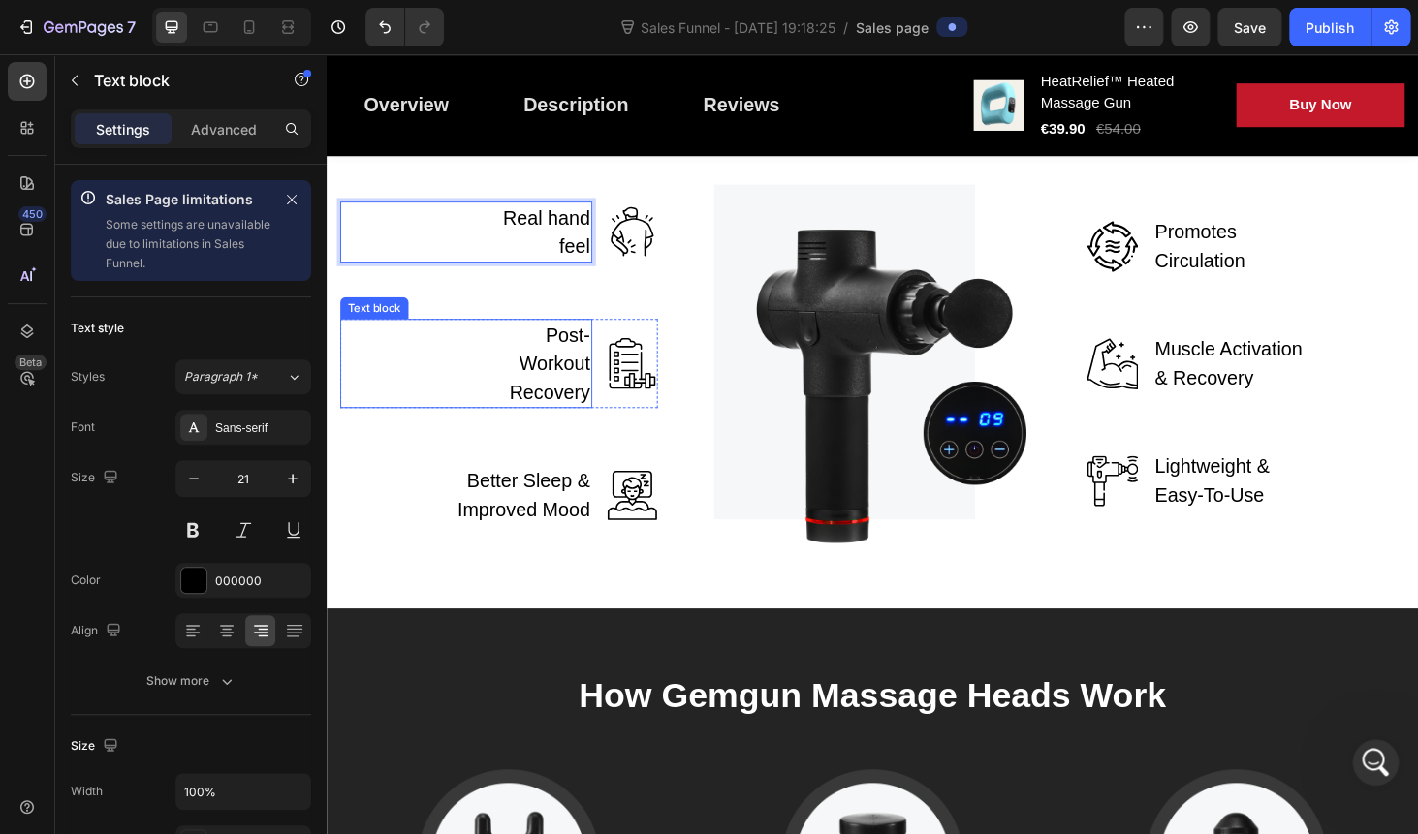
click at [564, 430] on p "Post-Workout Recovery" at bounding box center [547, 384] width 119 height 92
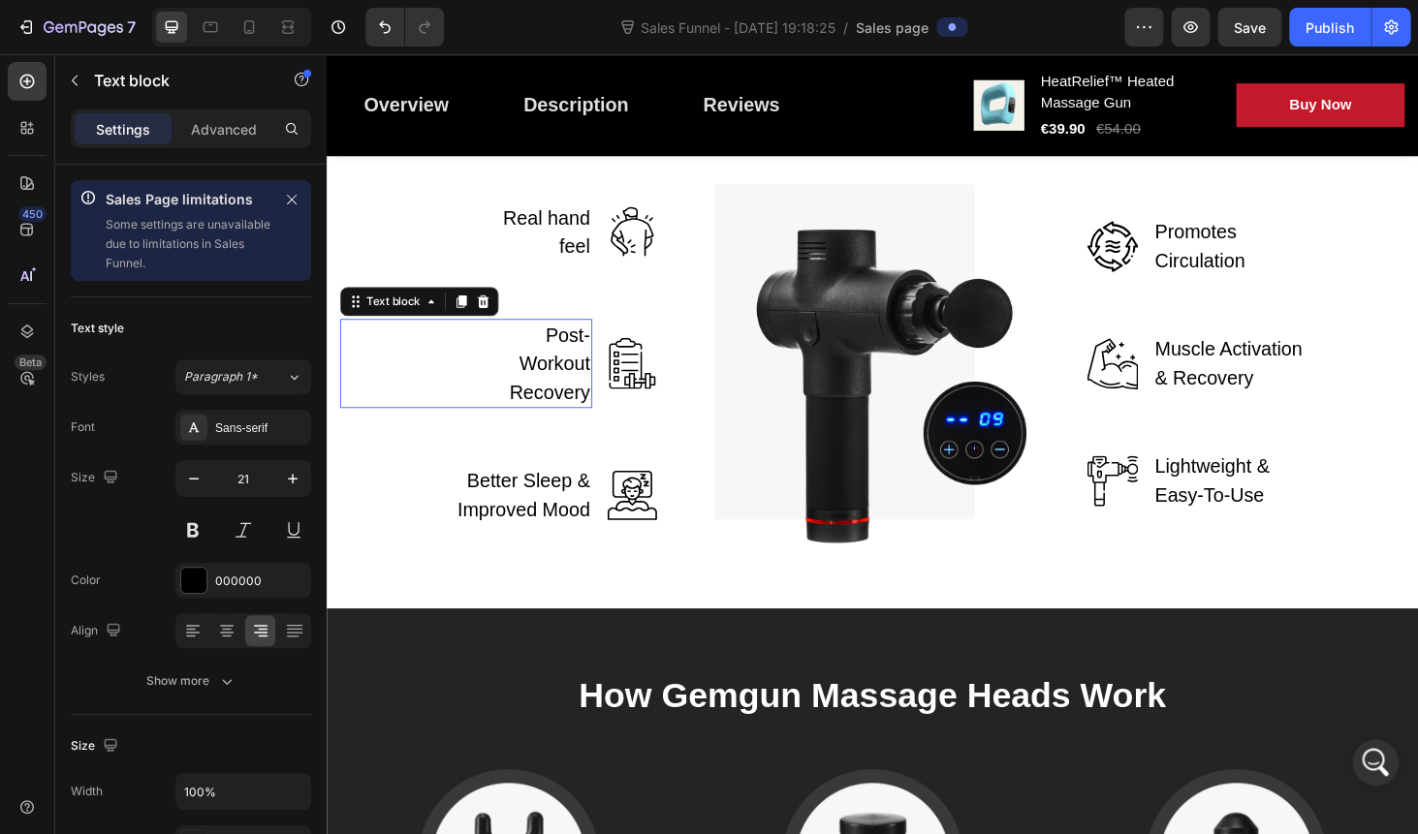
click at [564, 430] on p "Post-Workout Recovery" at bounding box center [547, 384] width 119 height 92
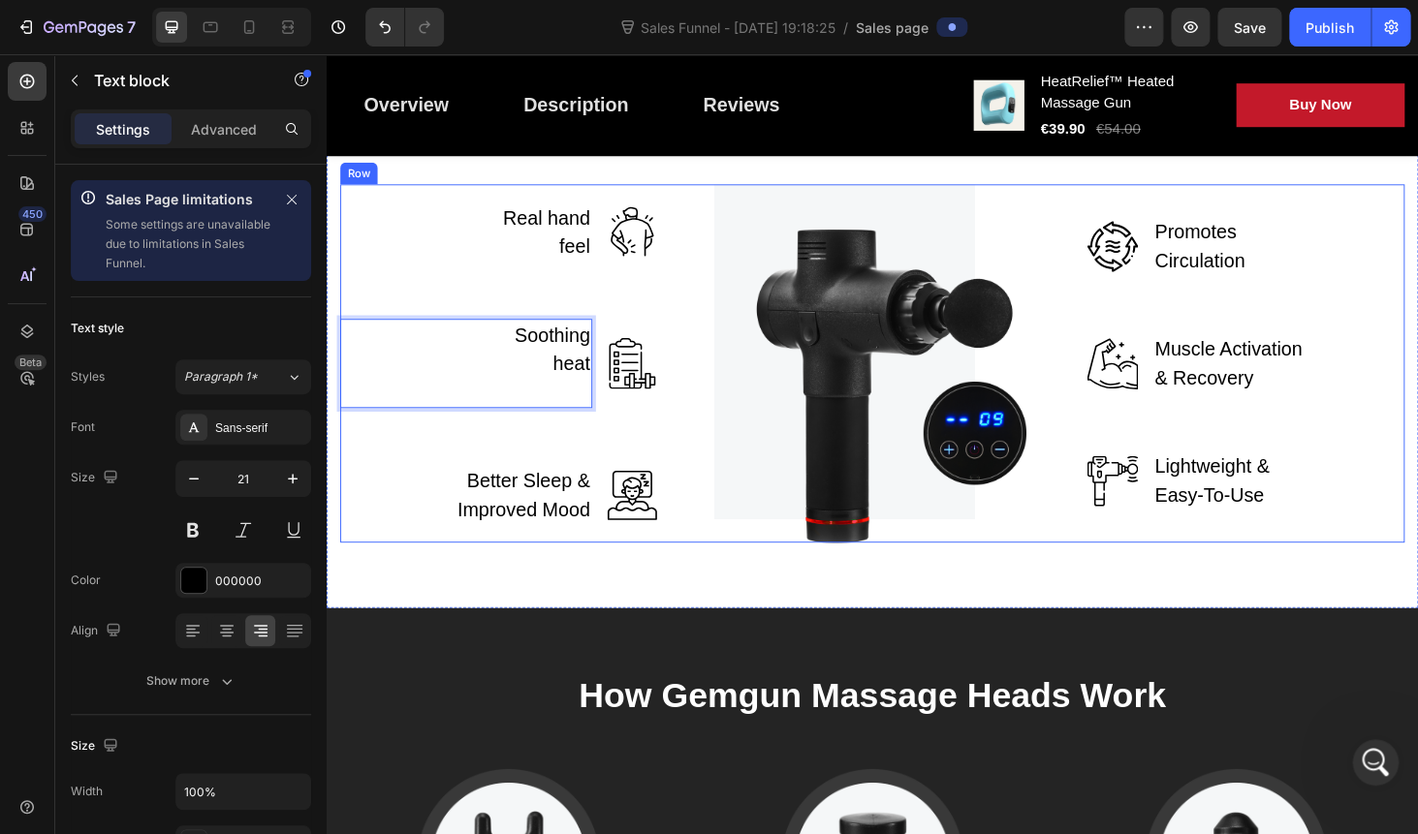
click at [715, 575] on div "Real hand feel Text block Image Row Soothing heat Text block 0 Image Row Better…" at bounding box center [908, 384] width 1134 height 382
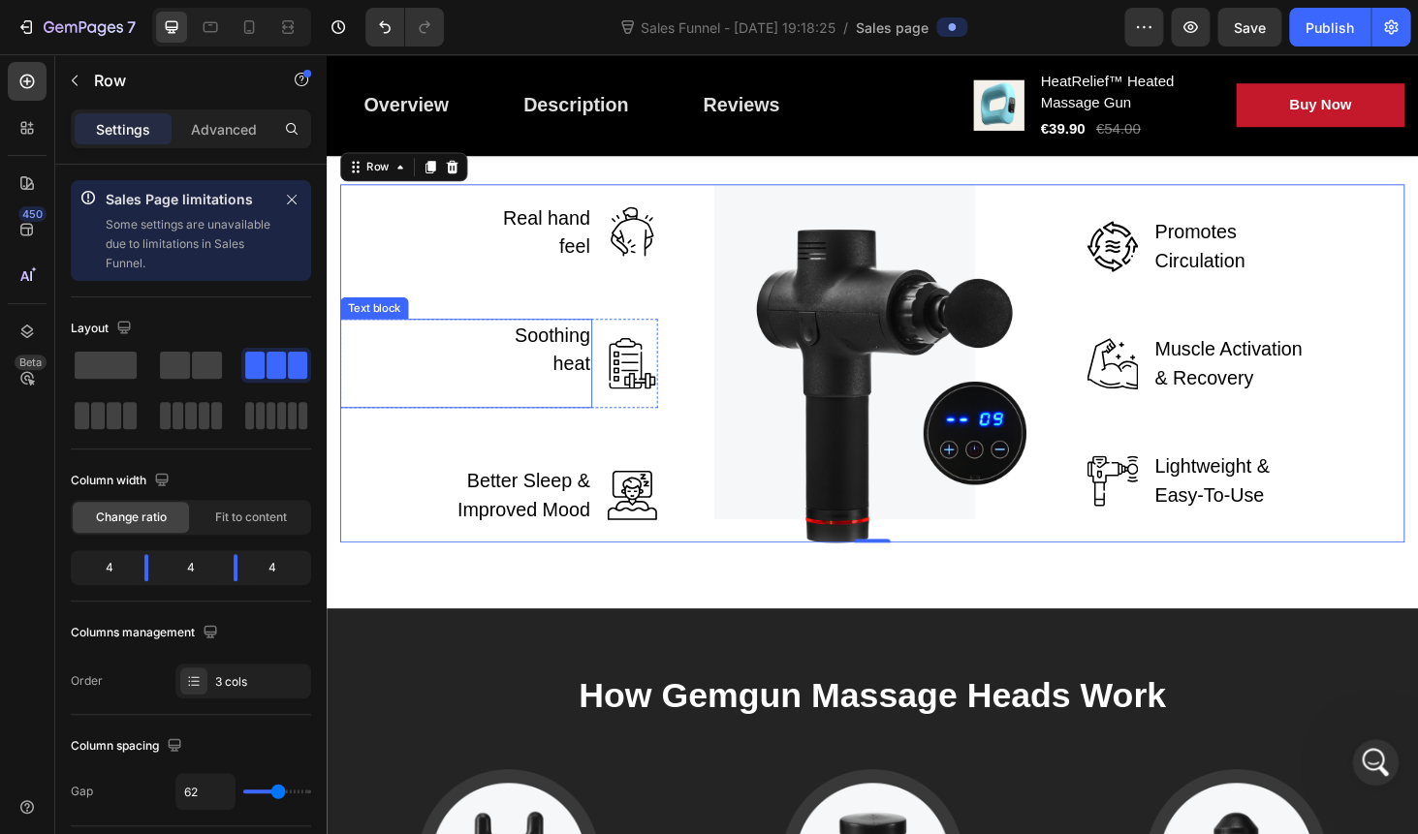
click at [530, 399] on p "Soothing heat" at bounding box center [547, 368] width 119 height 61
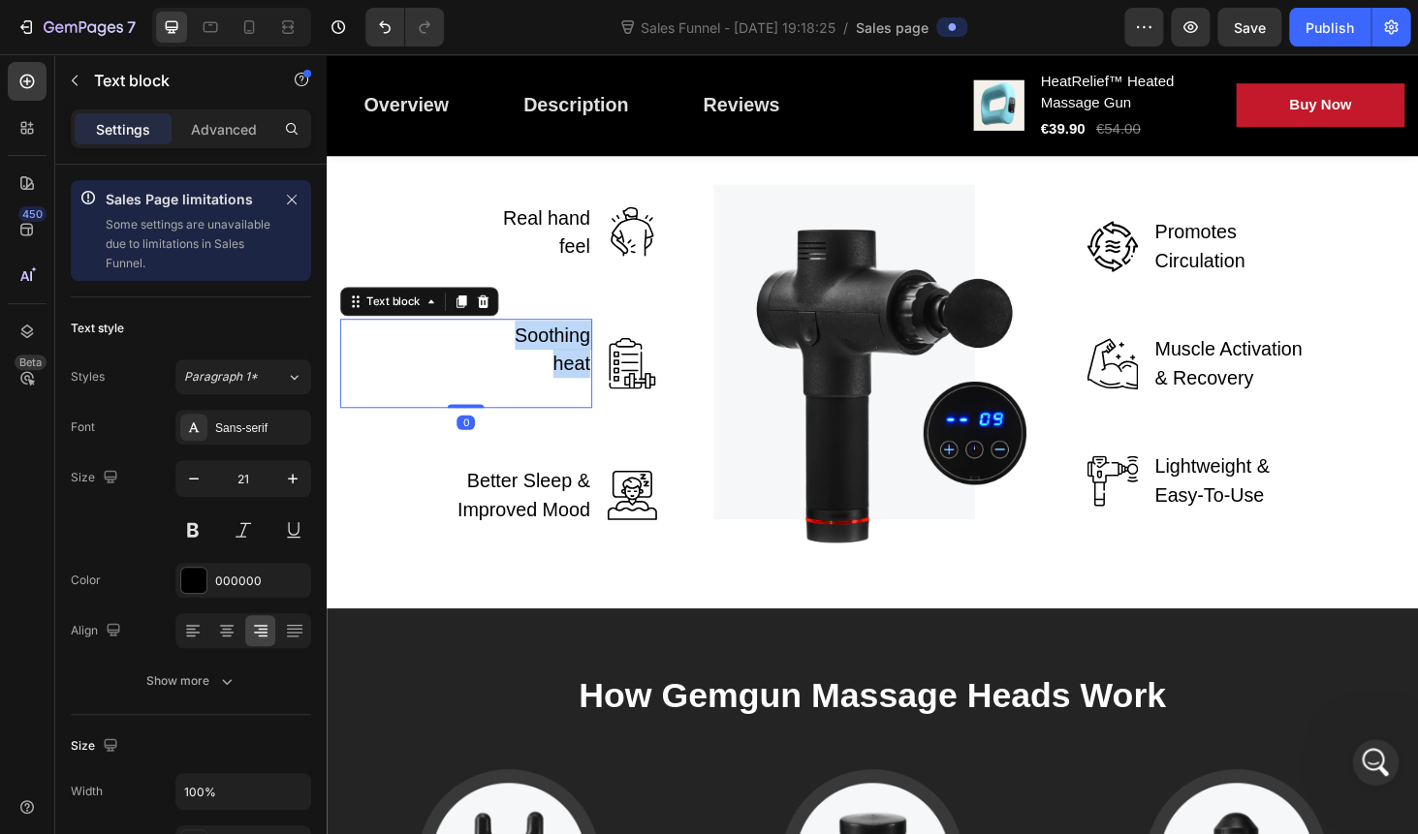
click at [524, 399] on p "Soothing heat" at bounding box center [547, 368] width 119 height 61
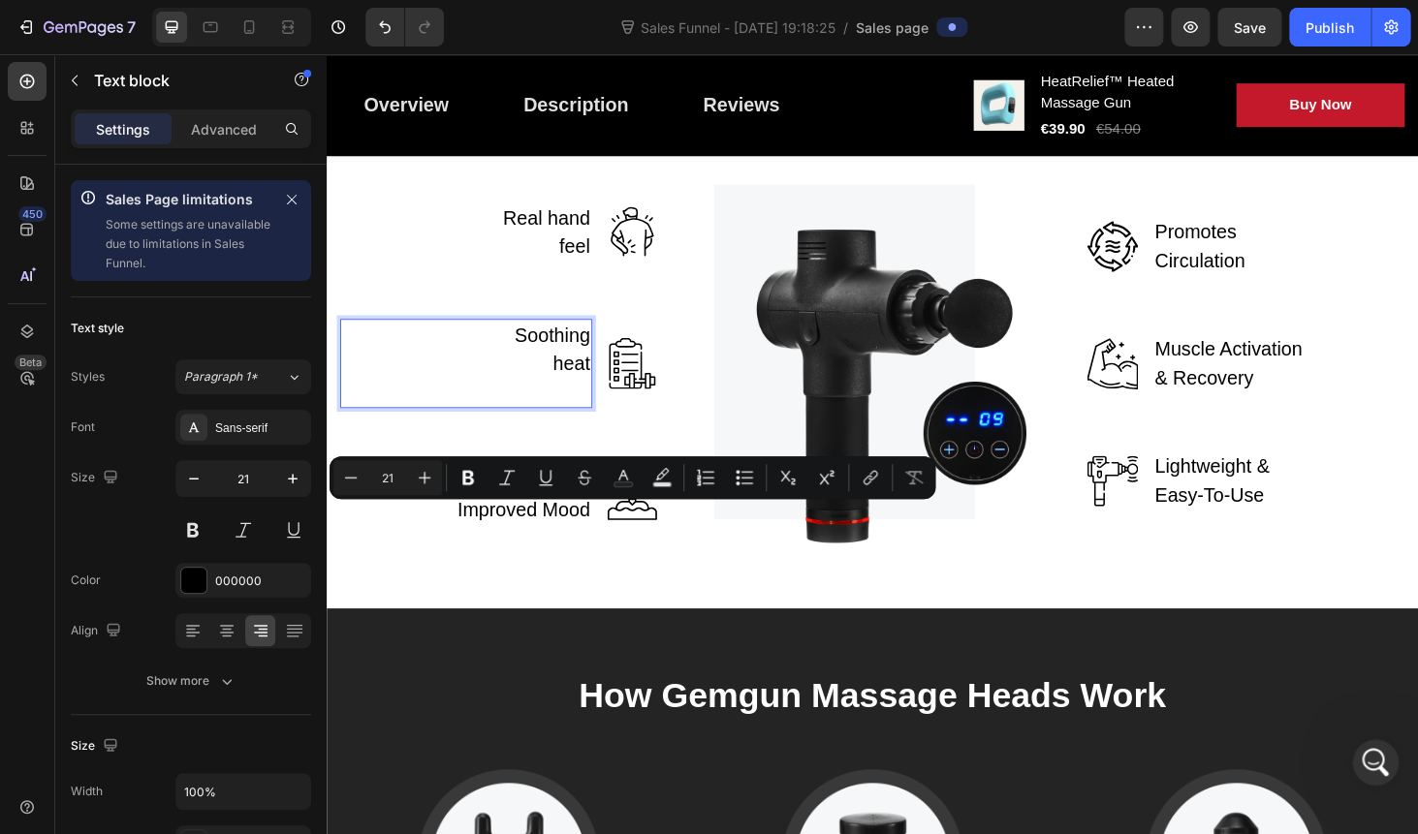
click at [525, 399] on p "Soothing heat" at bounding box center [547, 368] width 119 height 61
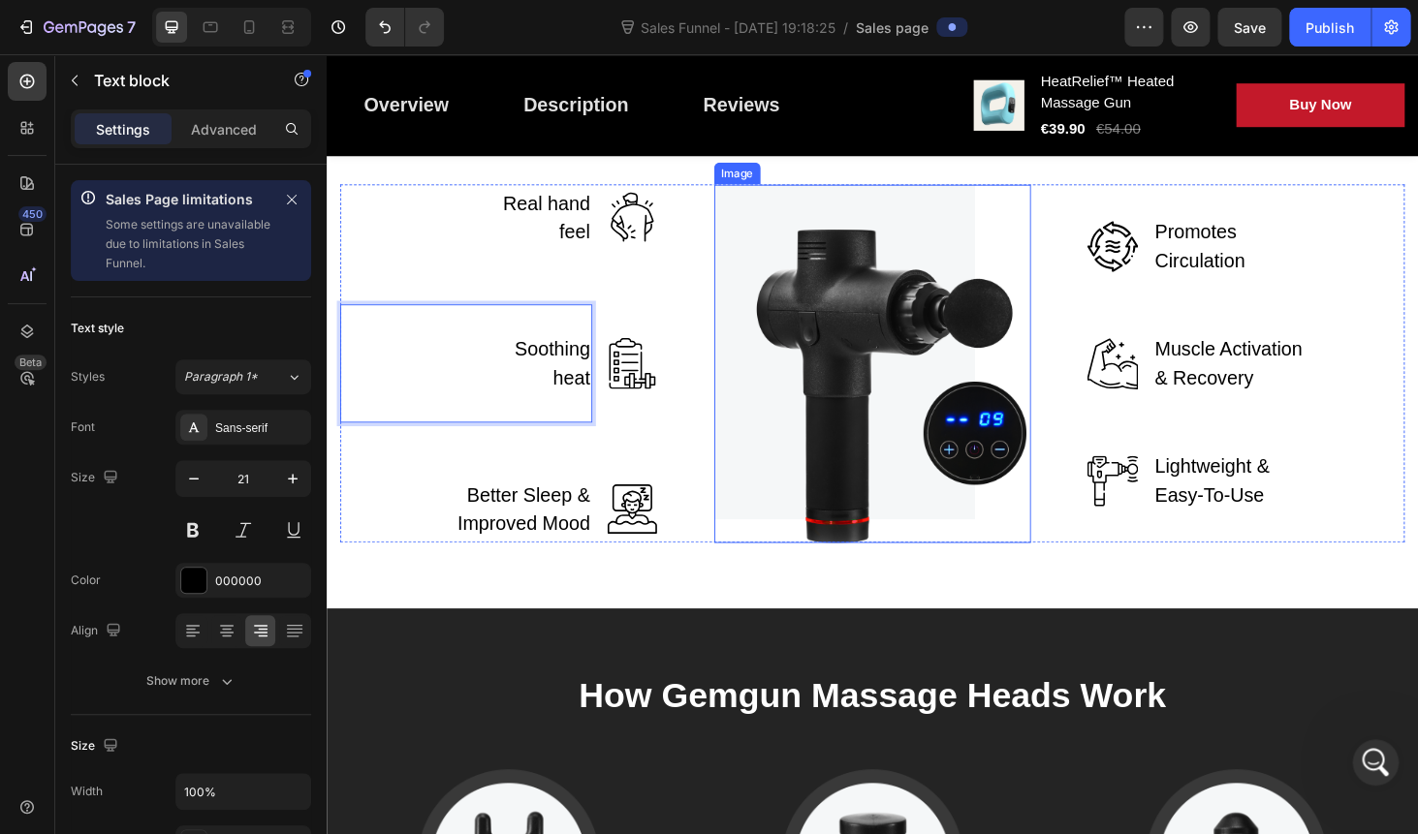
click at [702, 461] on div "Real hand feel Text block Image Row Soothing heat Text block 0 Image Row Better…" at bounding box center [908, 384] width 1134 height 382
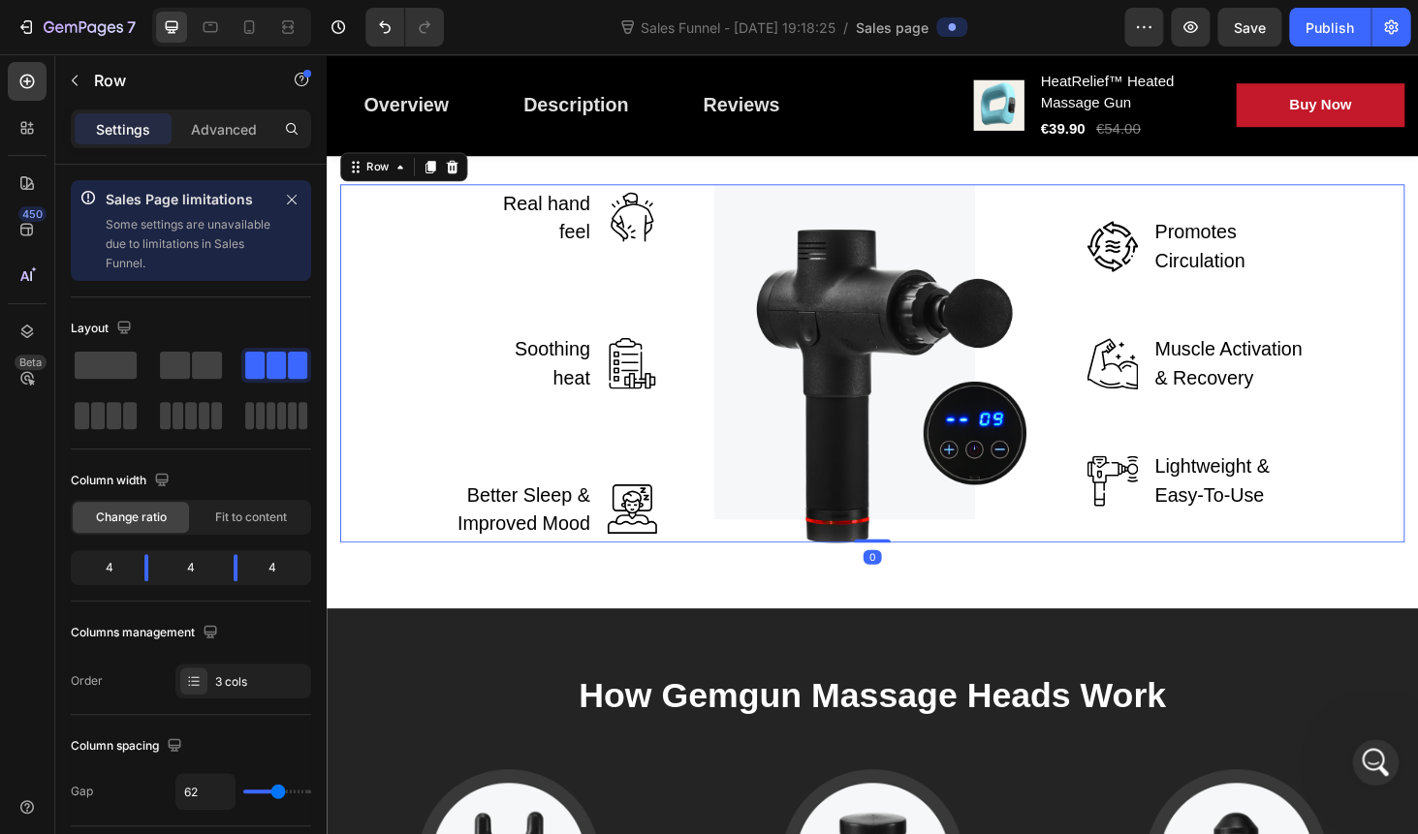
click at [608, 475] on div "Real hand feel Text block Image Row Soothing heat Text block Image Row Better S…" at bounding box center [510, 384] width 338 height 382
click at [600, 498] on div "Real hand feel Text block Image Row Soothing heat Text block Image Row Better S…" at bounding box center [510, 384] width 338 height 382
click at [578, 354] on p "Rich Text Editor. Editing area: main" at bounding box center [547, 338] width 119 height 31
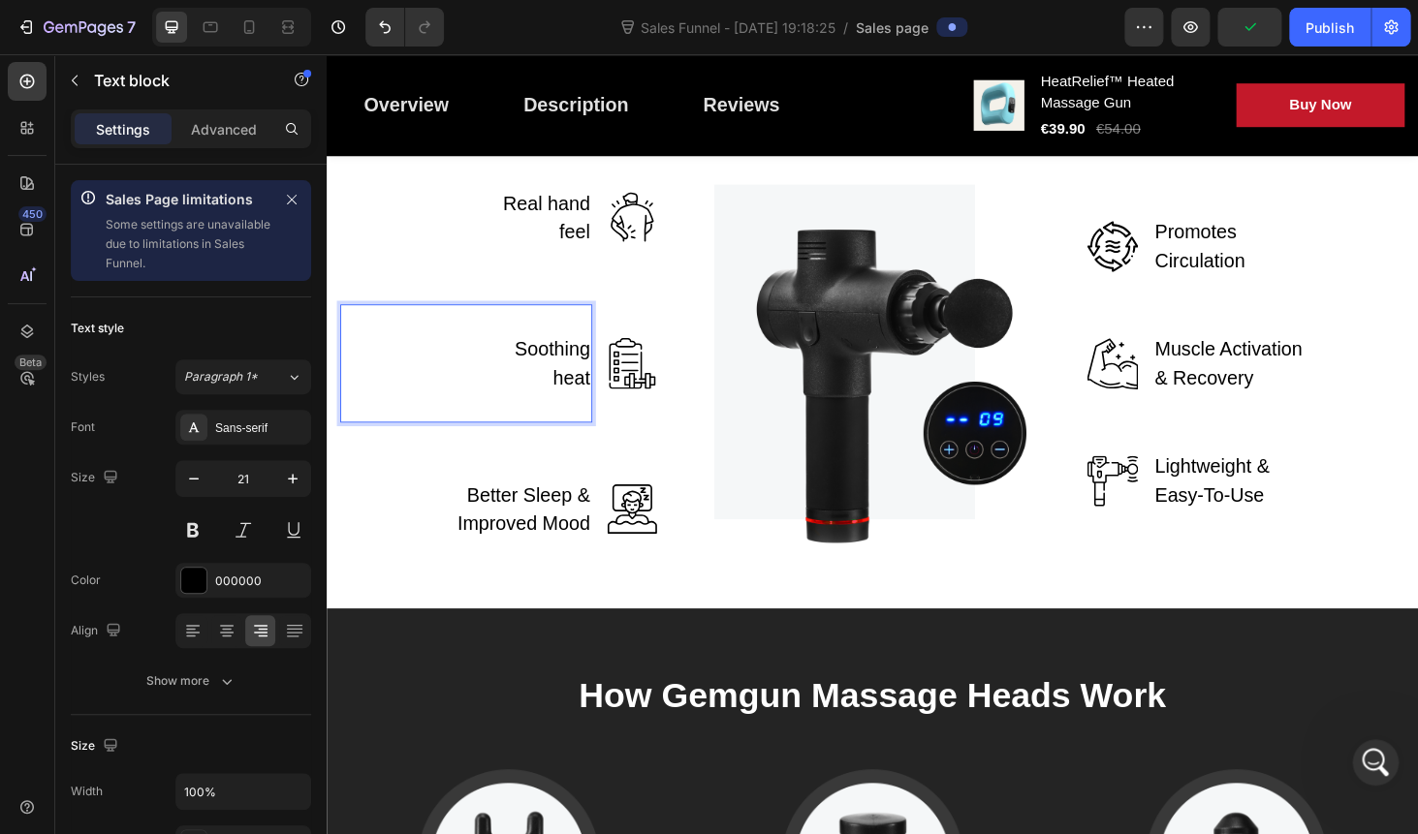
click at [526, 414] on p "Soothing heat" at bounding box center [547, 383] width 119 height 61
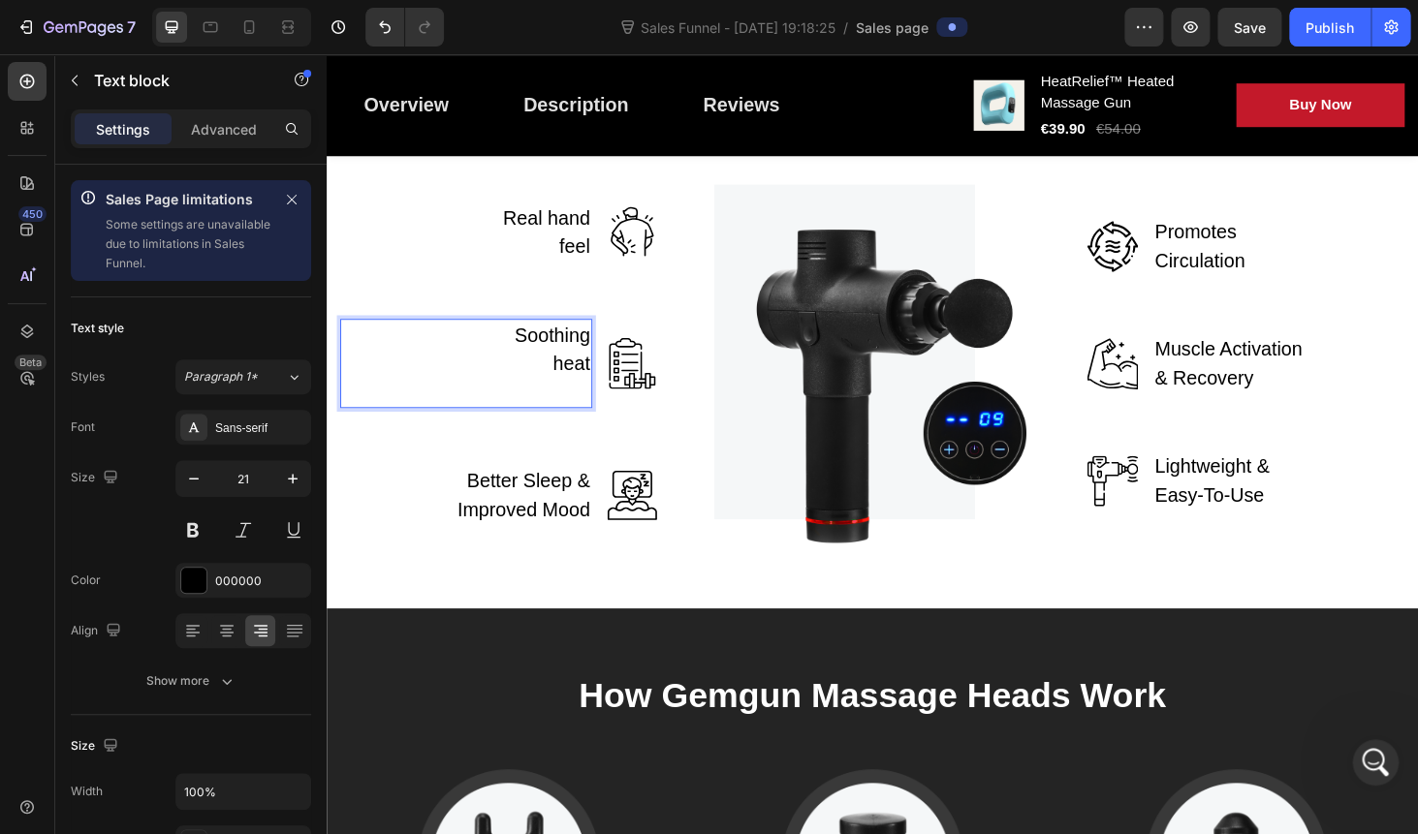
click at [572, 430] on p "Rich Text Editor. Editing area: main" at bounding box center [547, 414] width 119 height 31
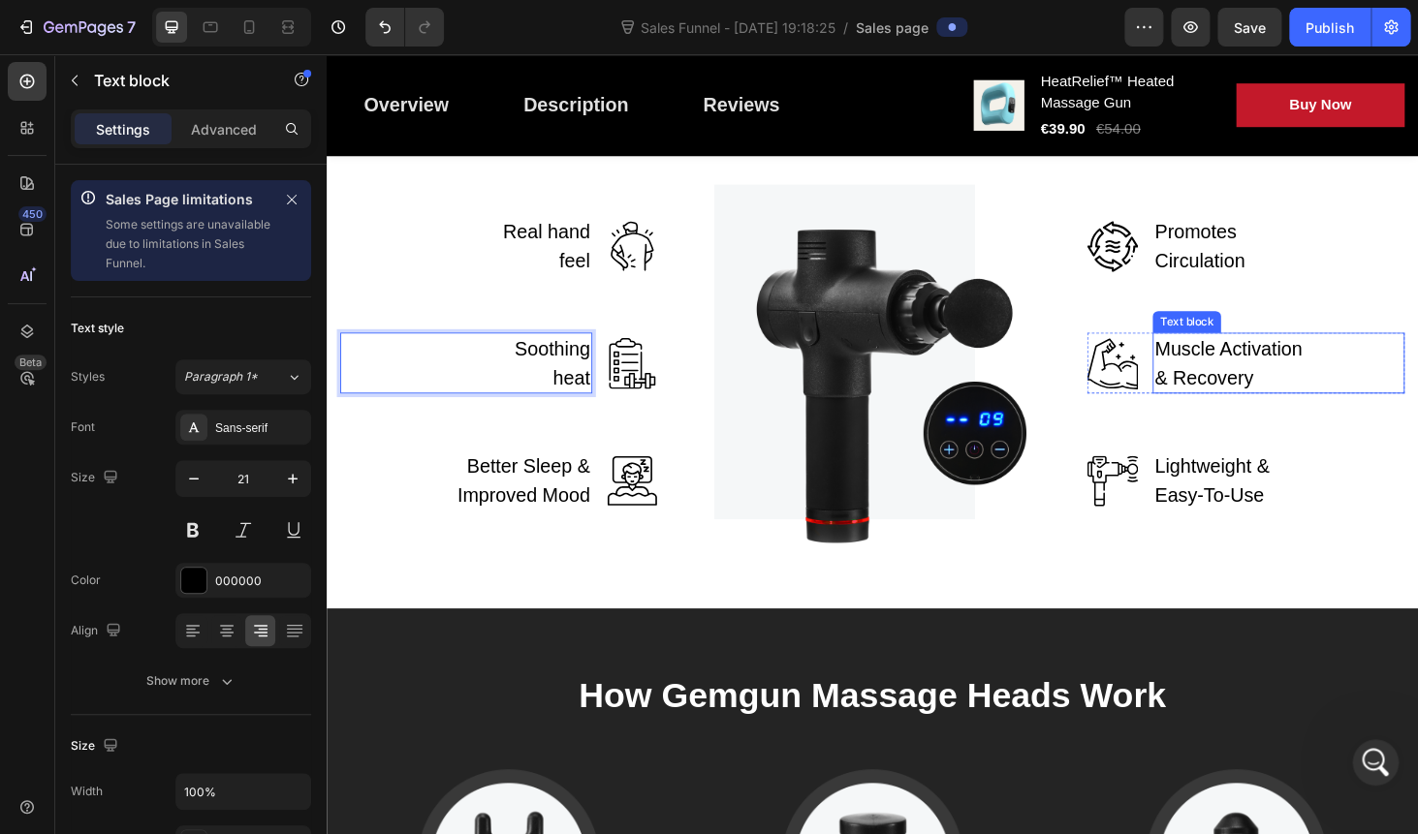
click at [1264, 414] on p "Muscle Activation & Recovery" at bounding box center [1292, 383] width 168 height 61
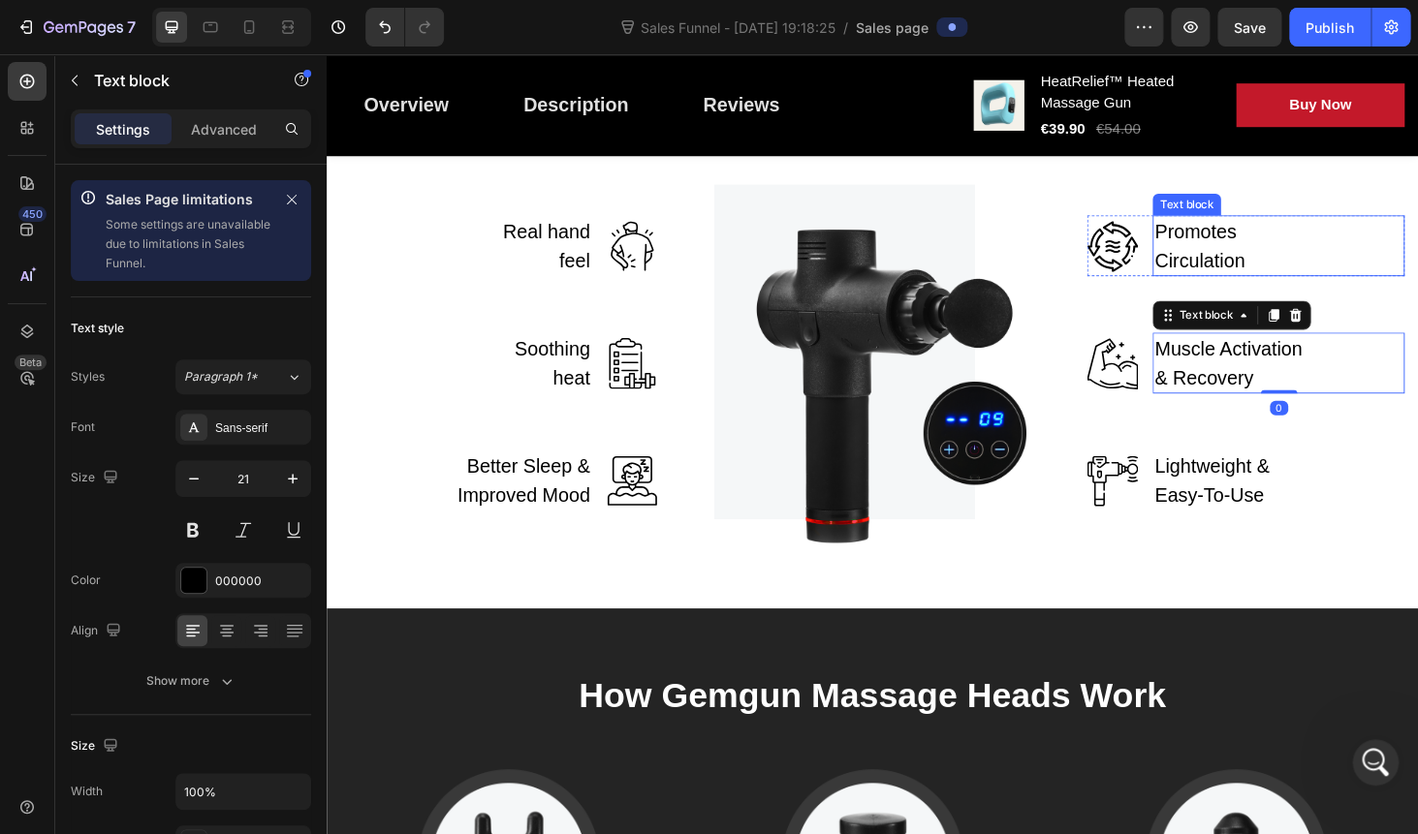
click at [1241, 289] on p "Promotes Circulation" at bounding box center [1292, 258] width 168 height 61
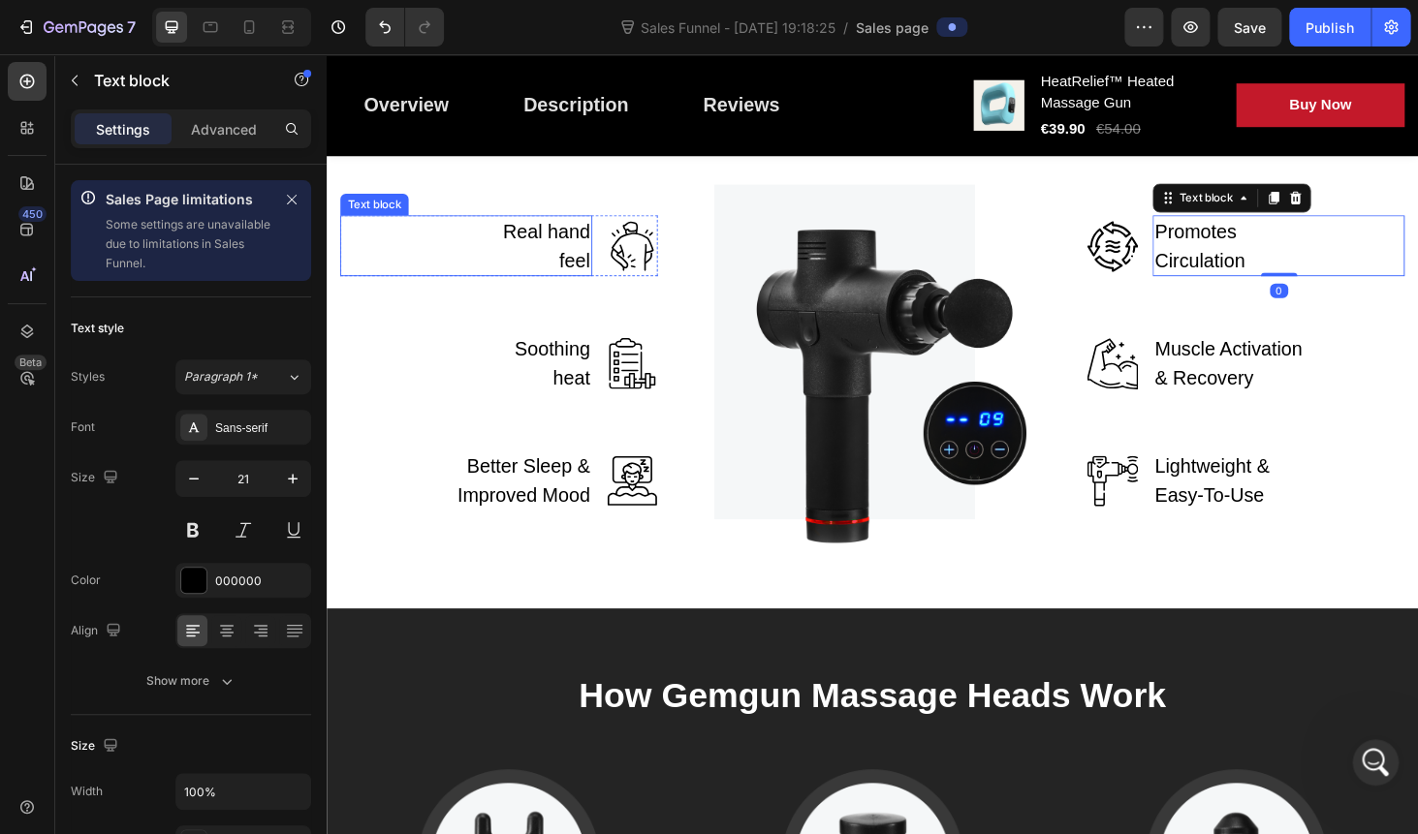
click at [554, 289] on p "Real hand feel" at bounding box center [547, 258] width 119 height 61
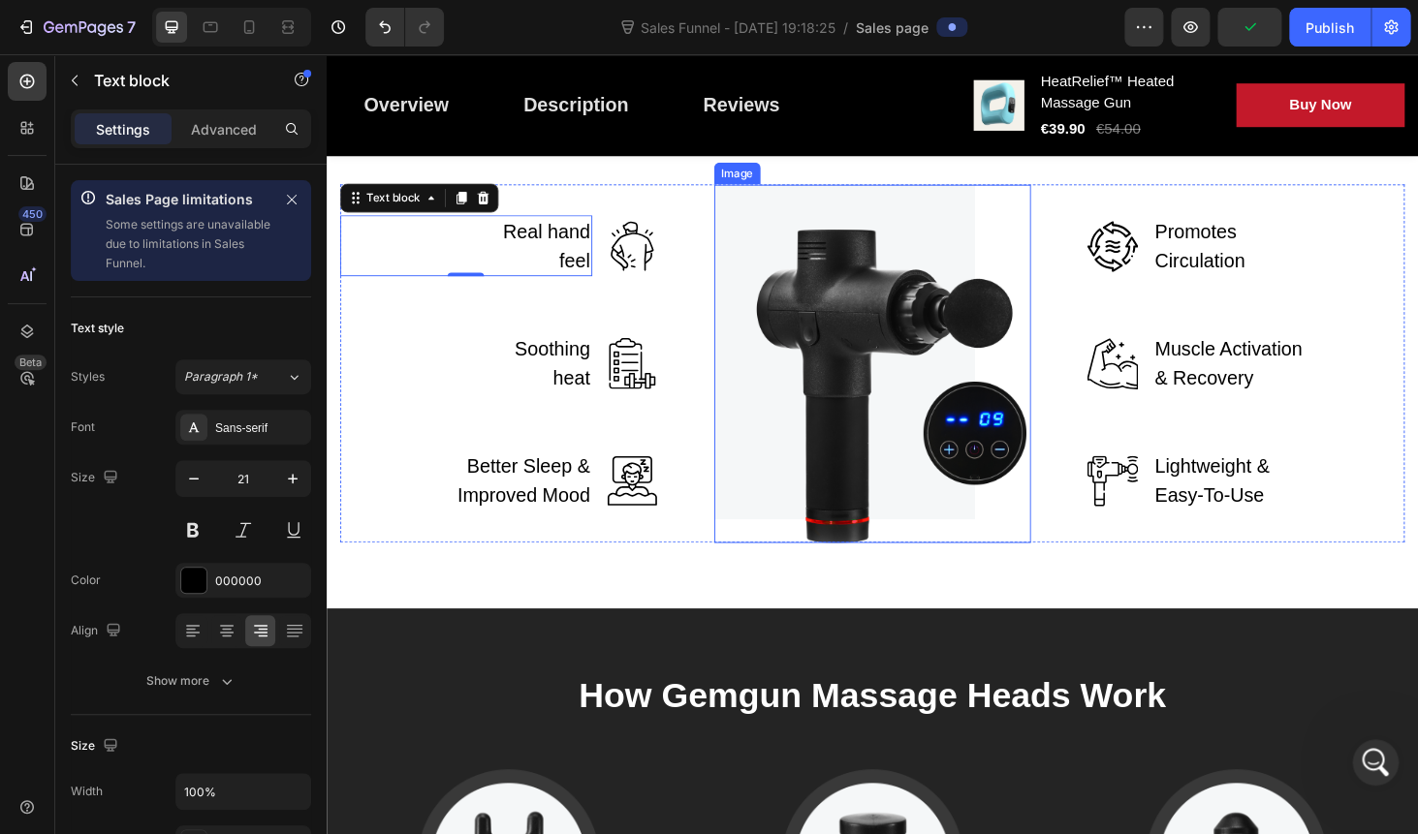
click at [859, 549] on img at bounding box center [908, 384] width 338 height 382
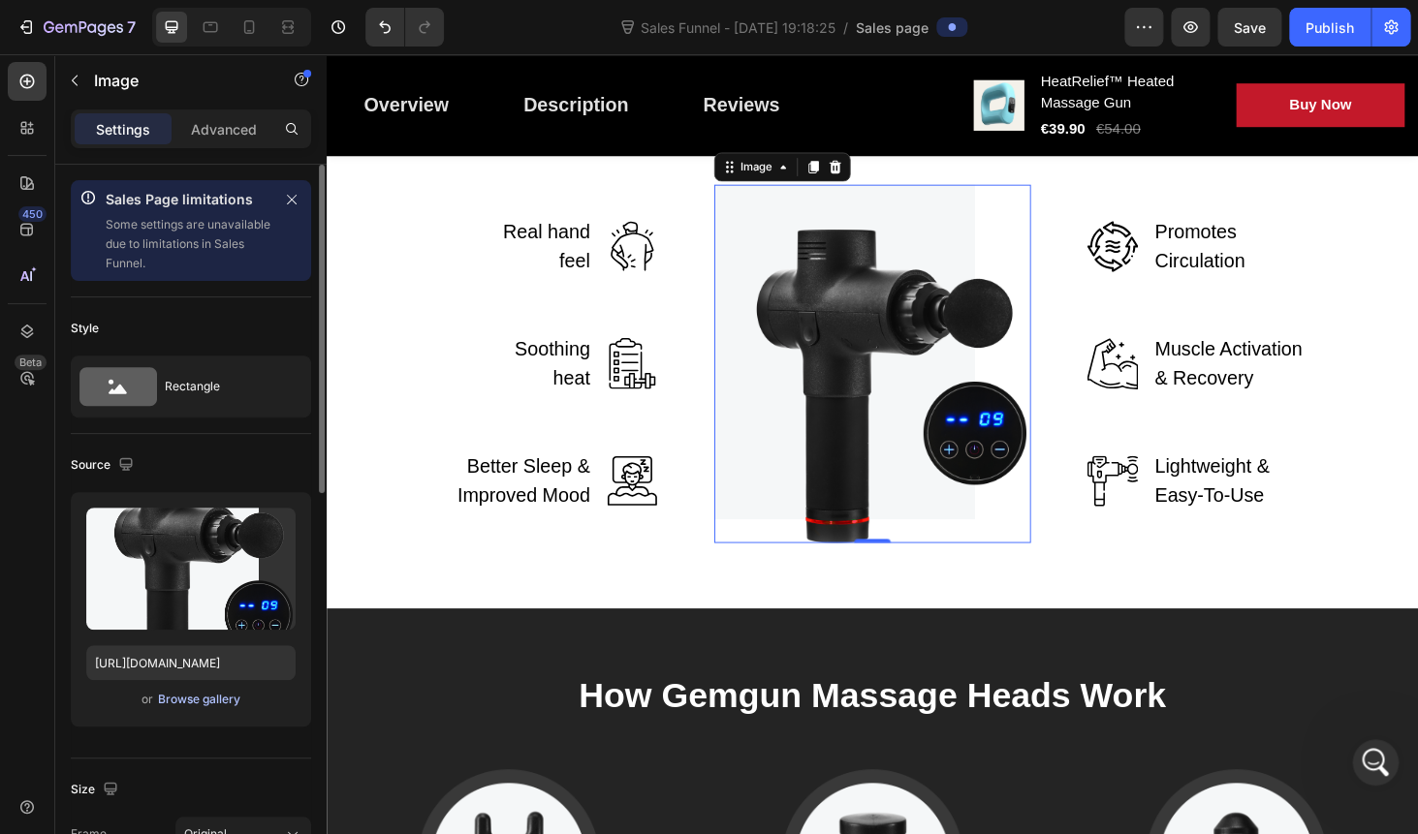
click at [172, 699] on div "Browse gallery" at bounding box center [199, 699] width 82 height 17
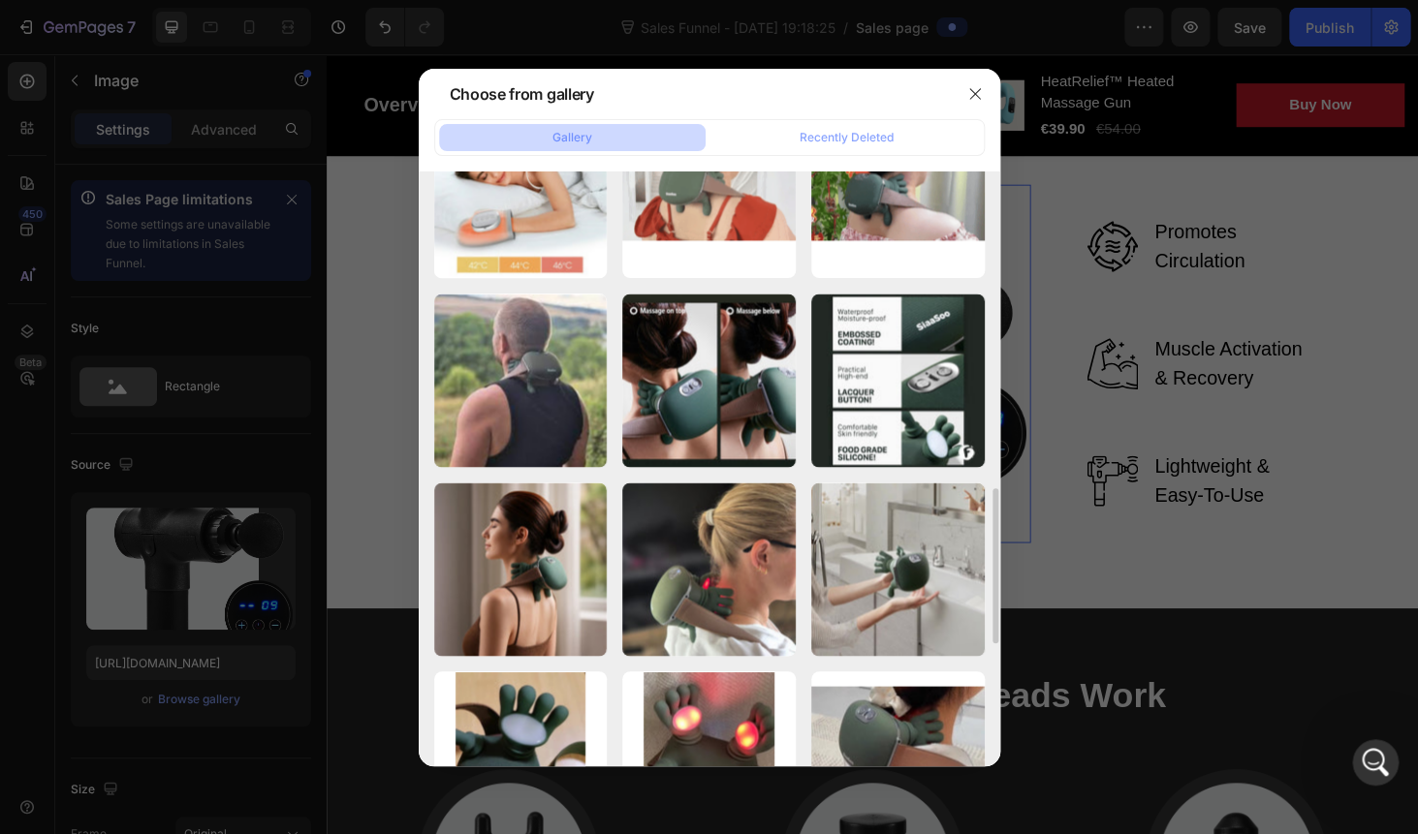
scroll to position [1282, 0]
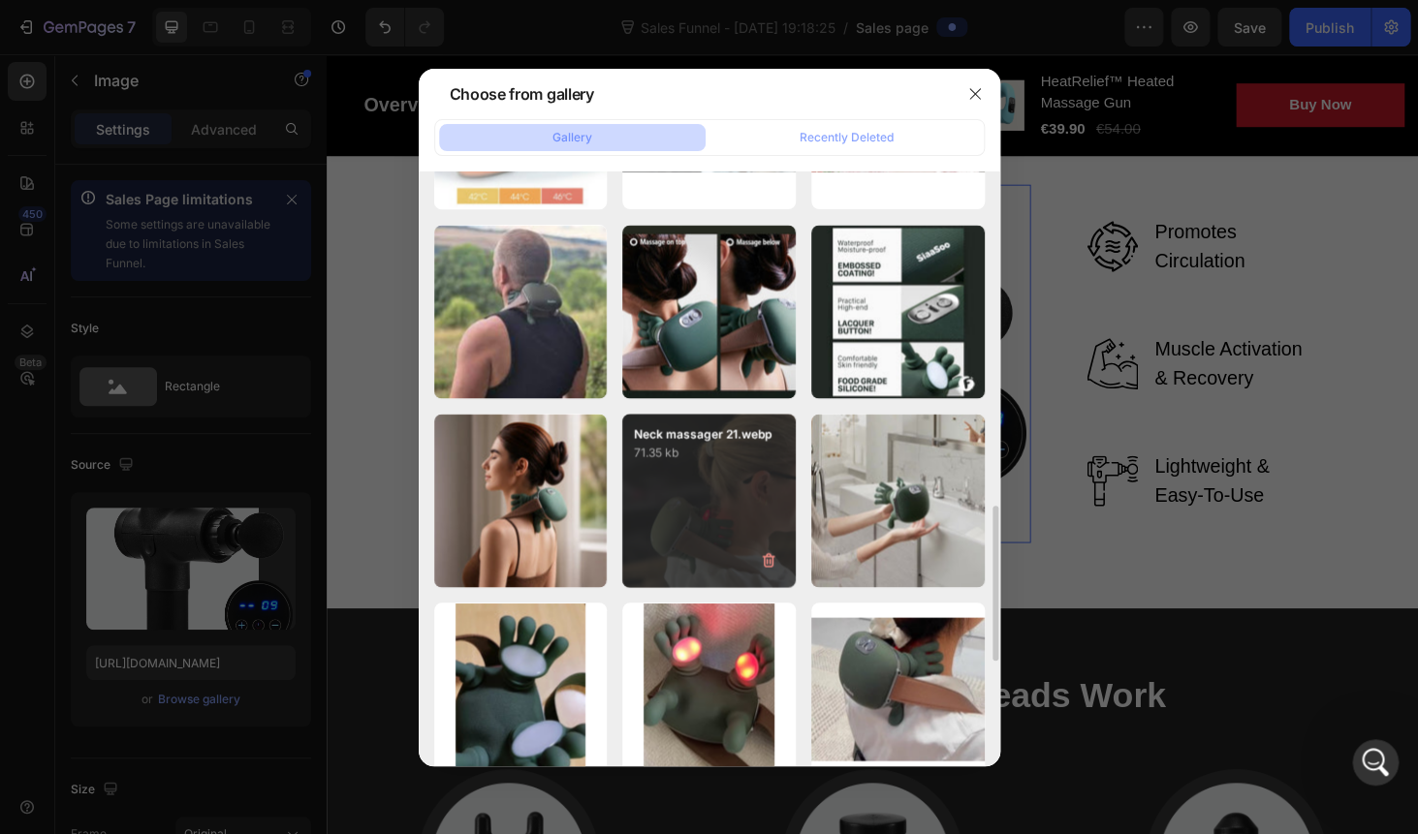
click at [703, 477] on div "Neck massager 21.webp 71.35 kb" at bounding box center [708, 500] width 173 height 173
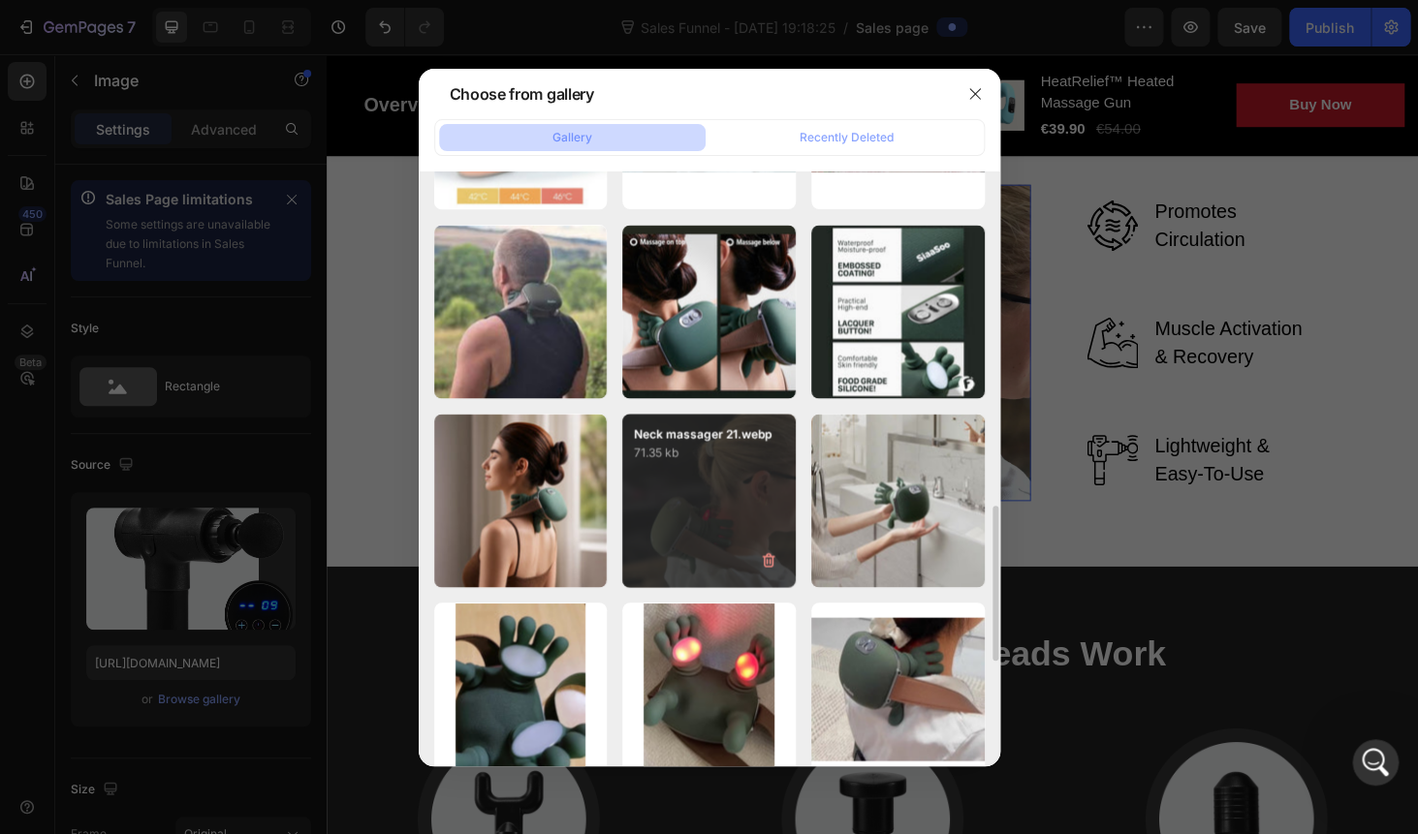
type input "[URL][DOMAIN_NAME]"
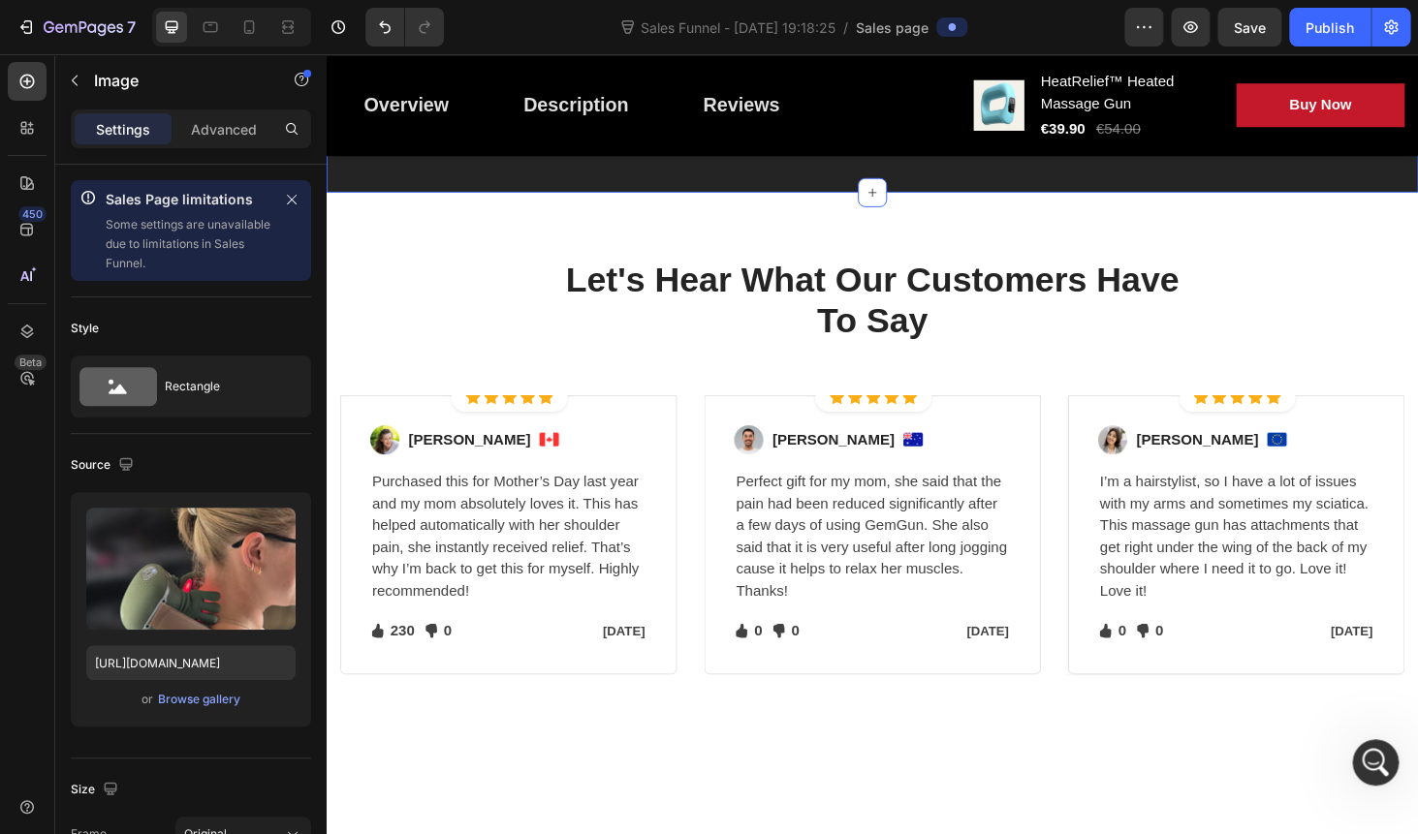
scroll to position [3494, 0]
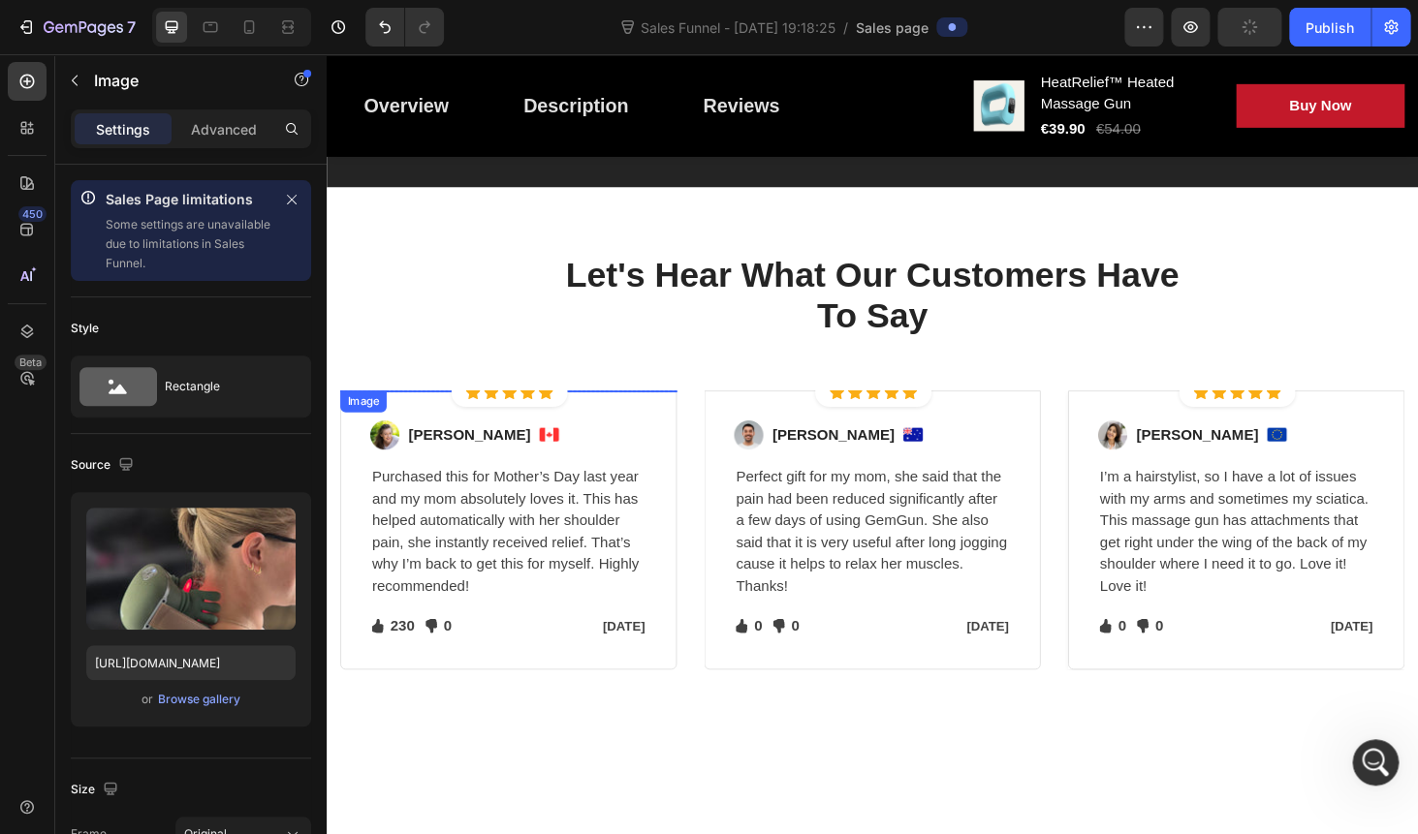
click at [498, 412] on img at bounding box center [520, 412] width 359 height 0
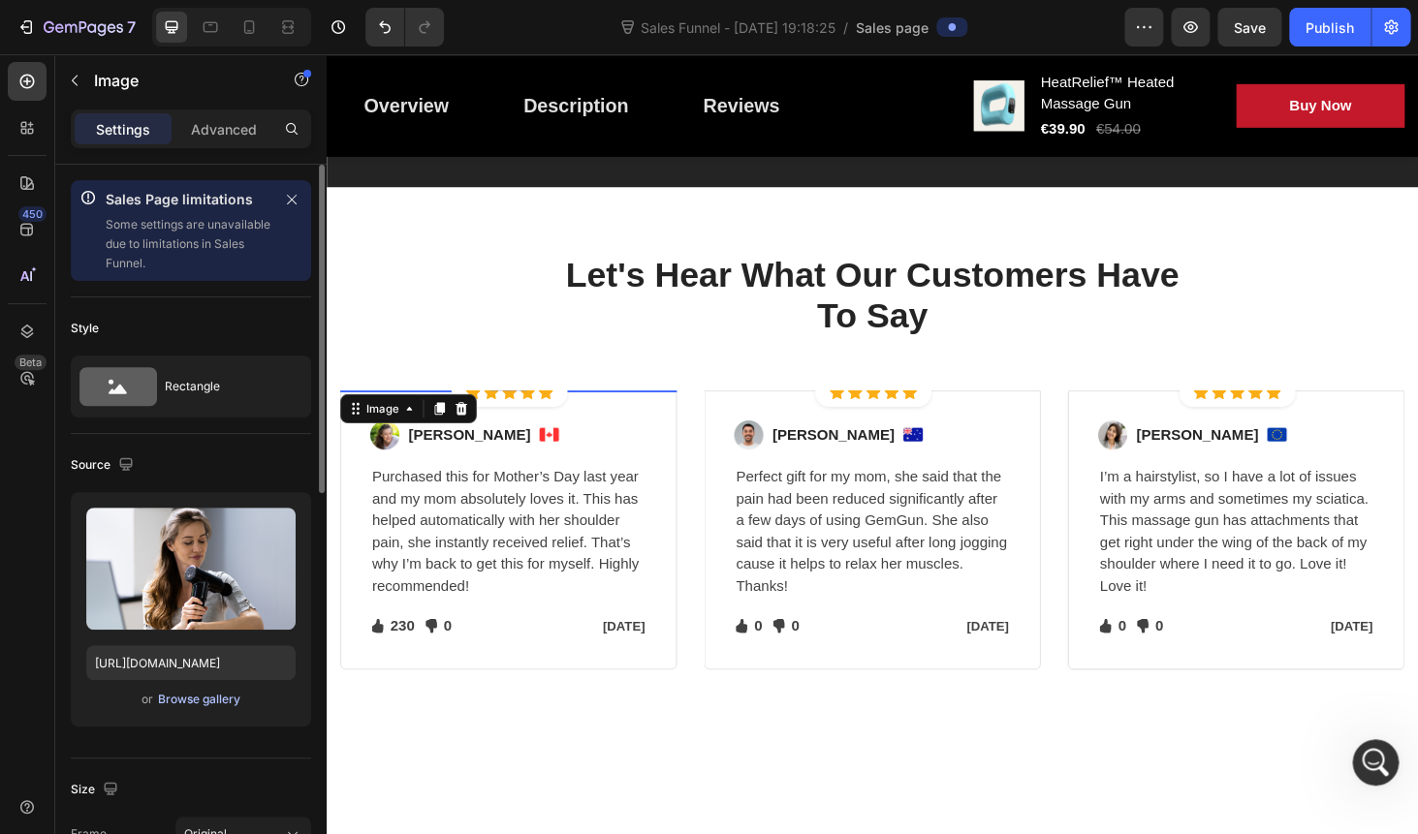
click at [184, 695] on div "Browse gallery" at bounding box center [199, 699] width 82 height 17
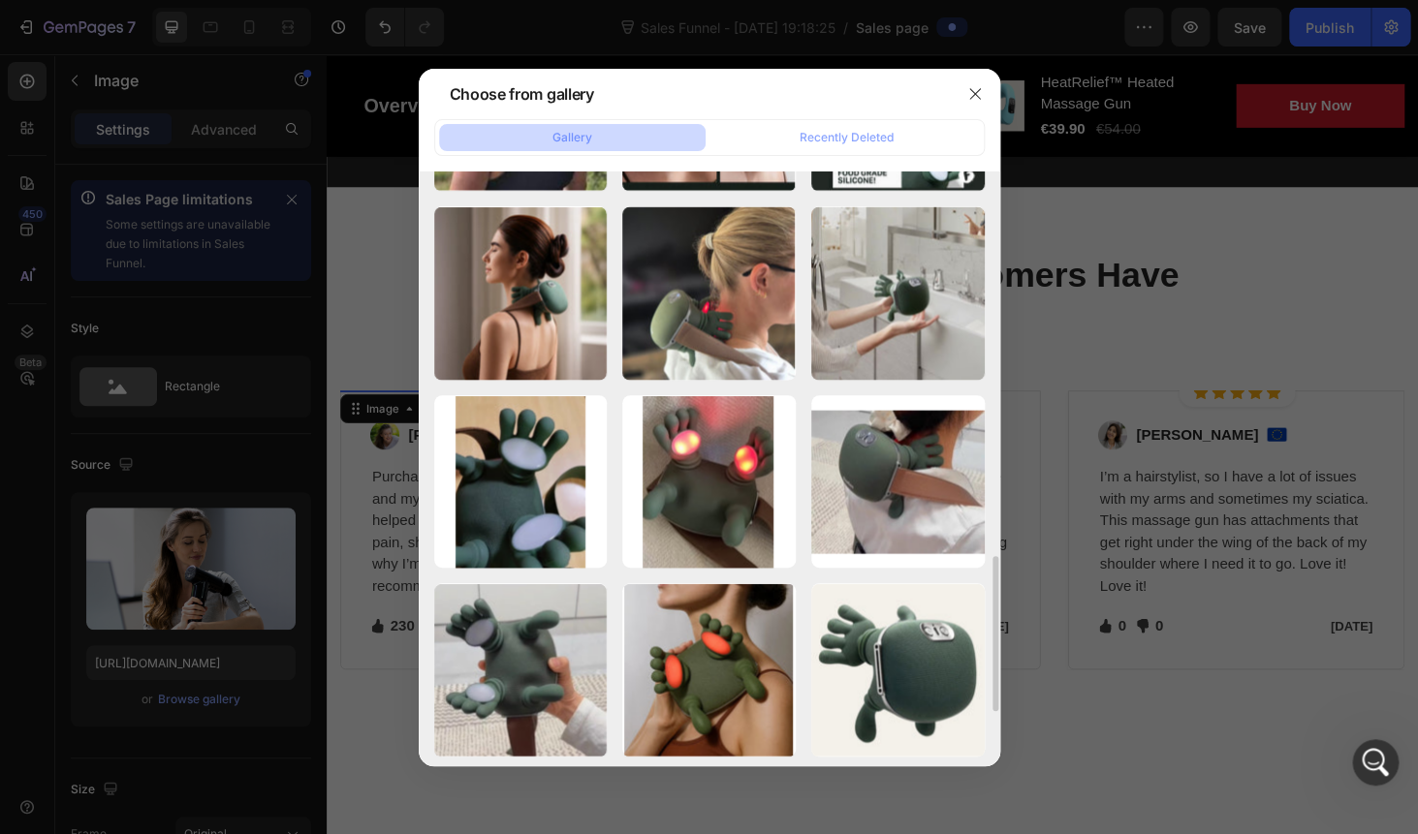
scroll to position [1497, 0]
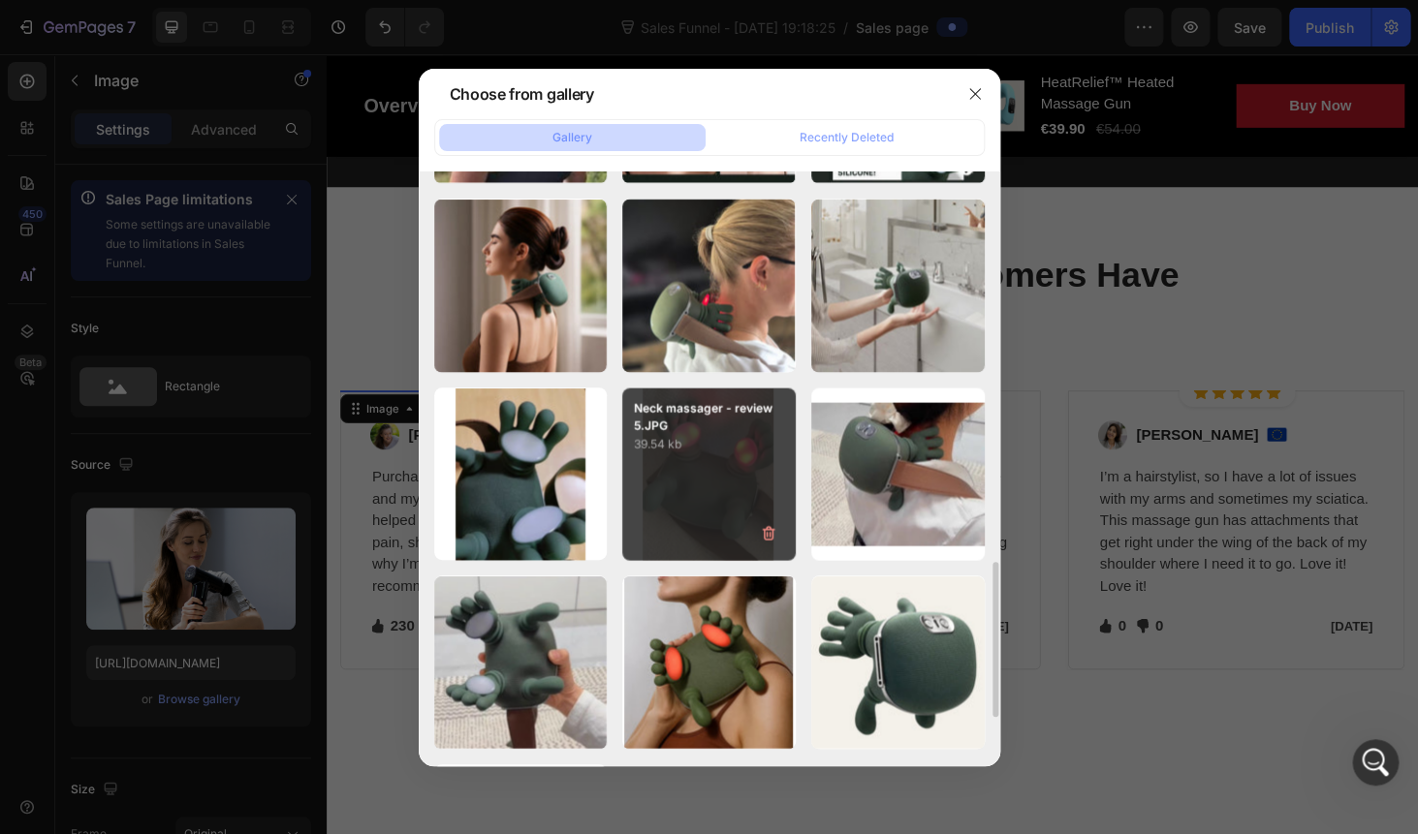
click at [725, 461] on div "Neck massager - review 5.JPG 39.54 kb" at bounding box center [708, 474] width 173 height 173
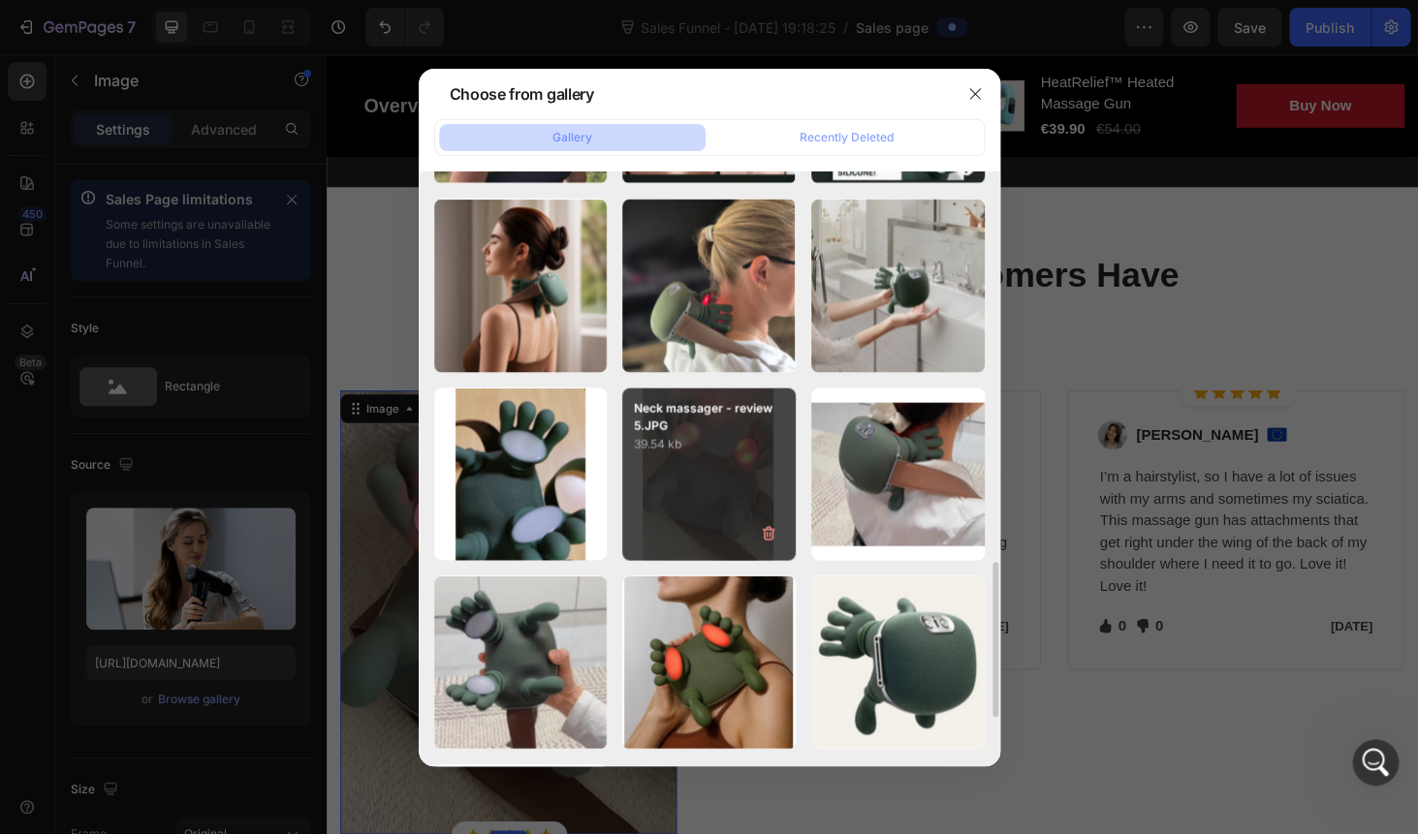
type input "[URL][DOMAIN_NAME]"
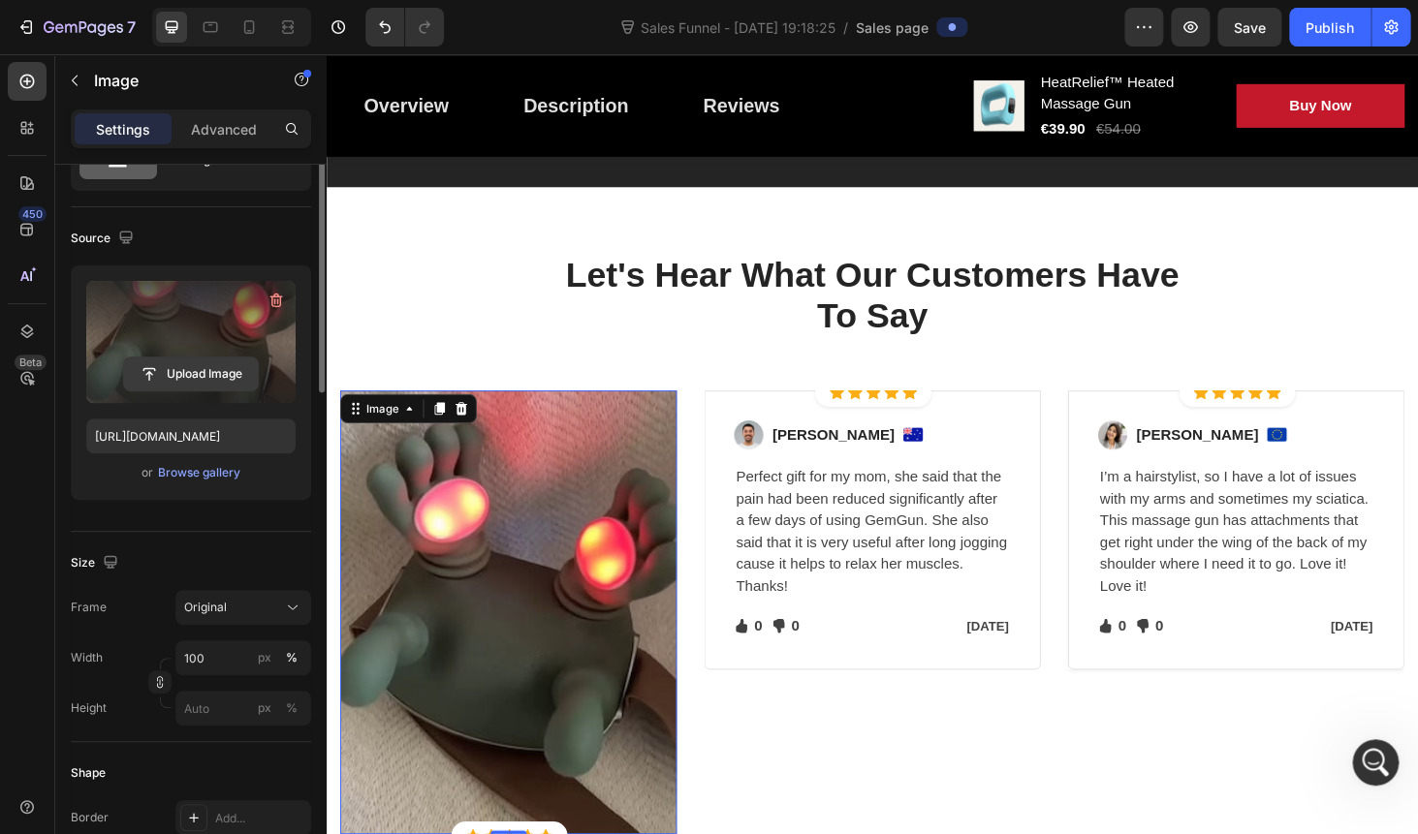
scroll to position [280, 0]
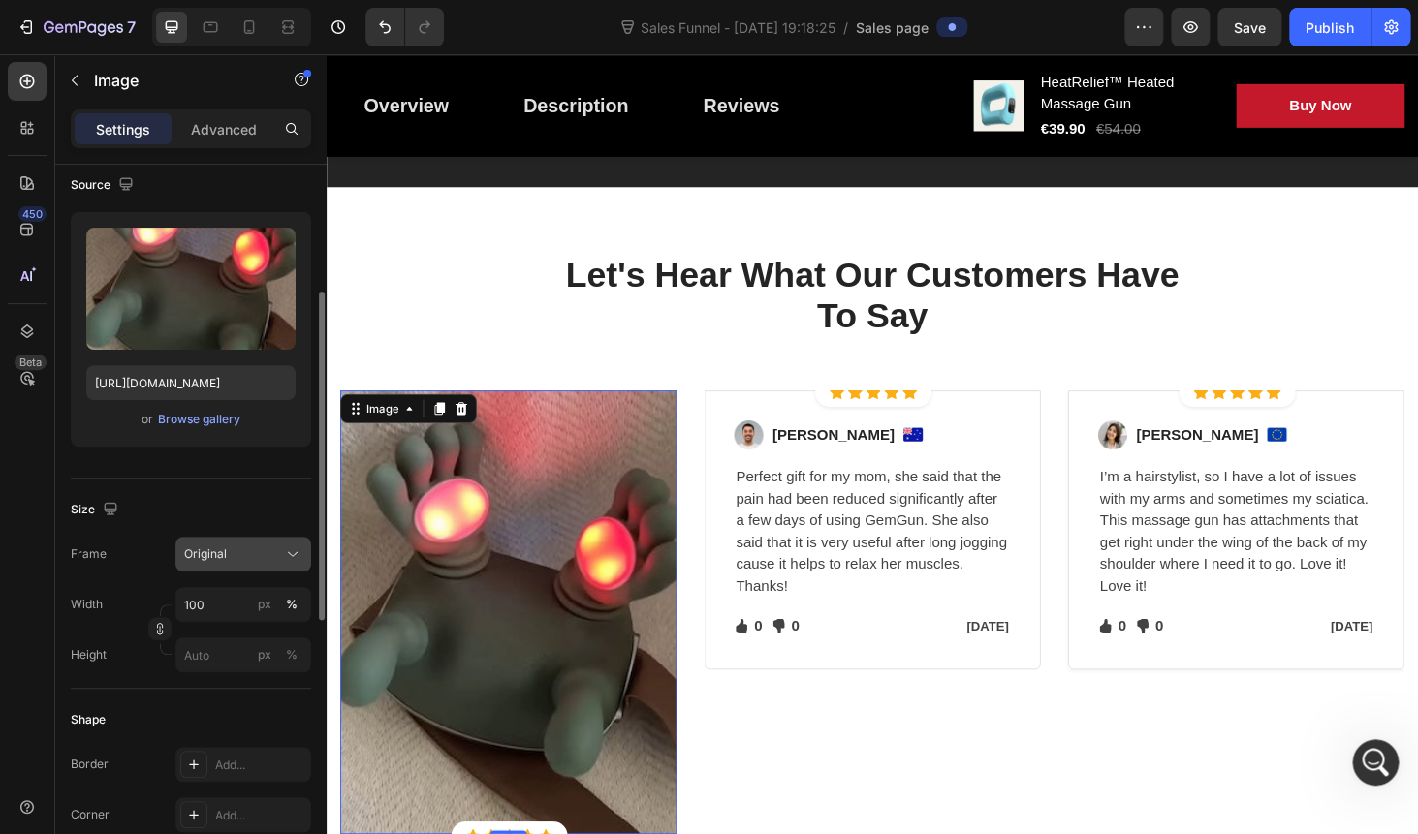
click at [220, 543] on button "Original" at bounding box center [243, 554] width 136 height 35
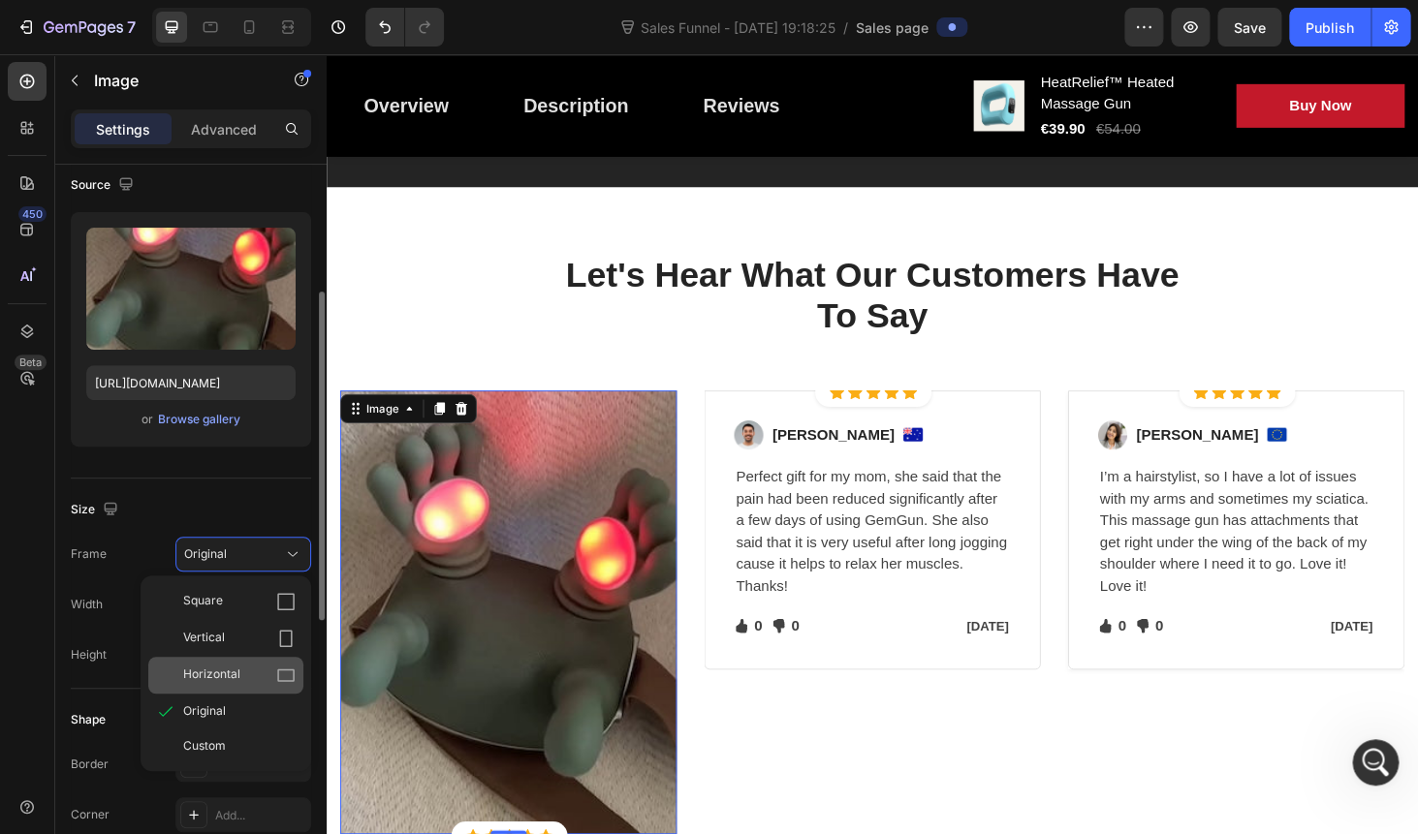
click at [229, 674] on span "Horizontal" at bounding box center [211, 675] width 57 height 19
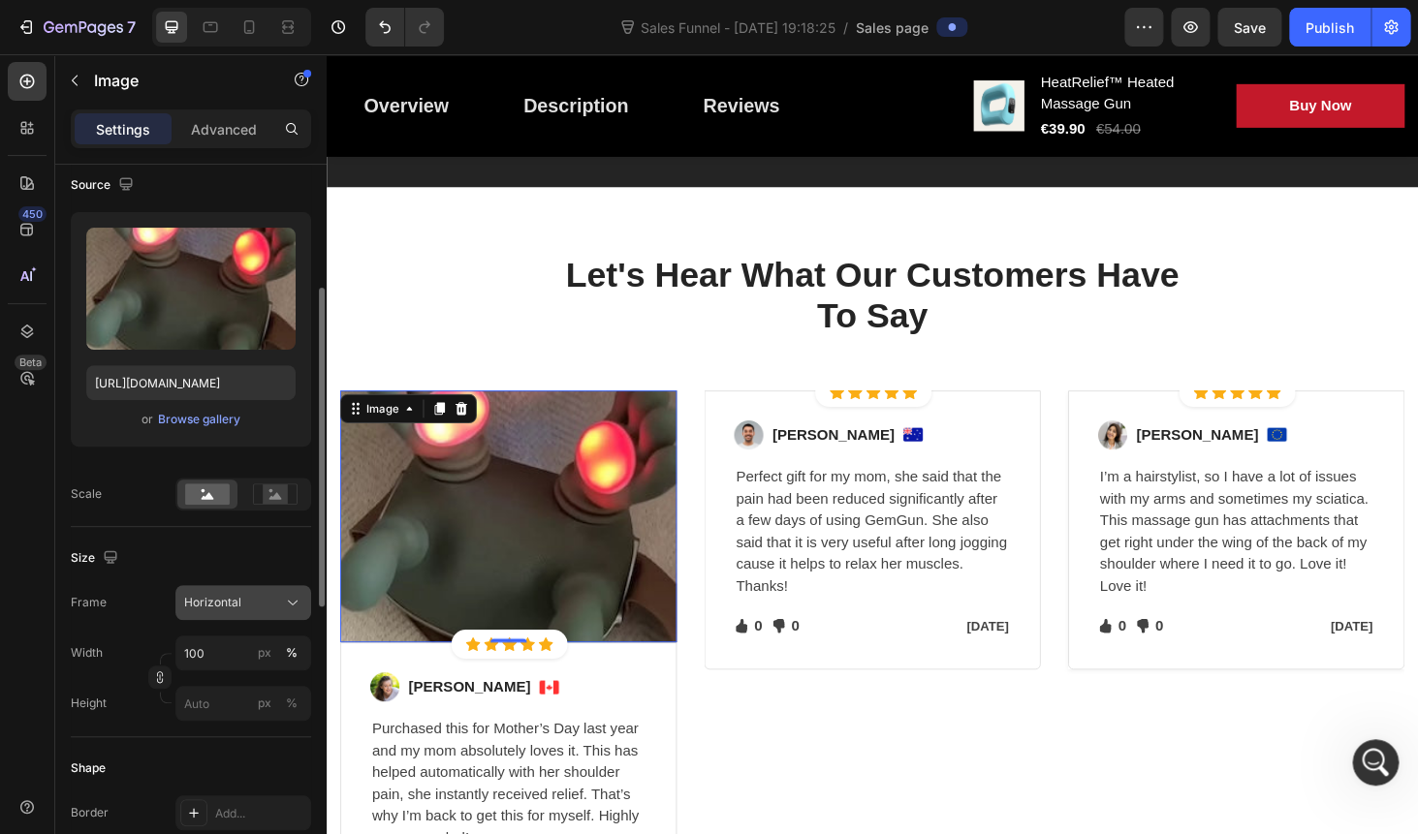
click at [226, 611] on span "Horizontal" at bounding box center [212, 602] width 57 height 17
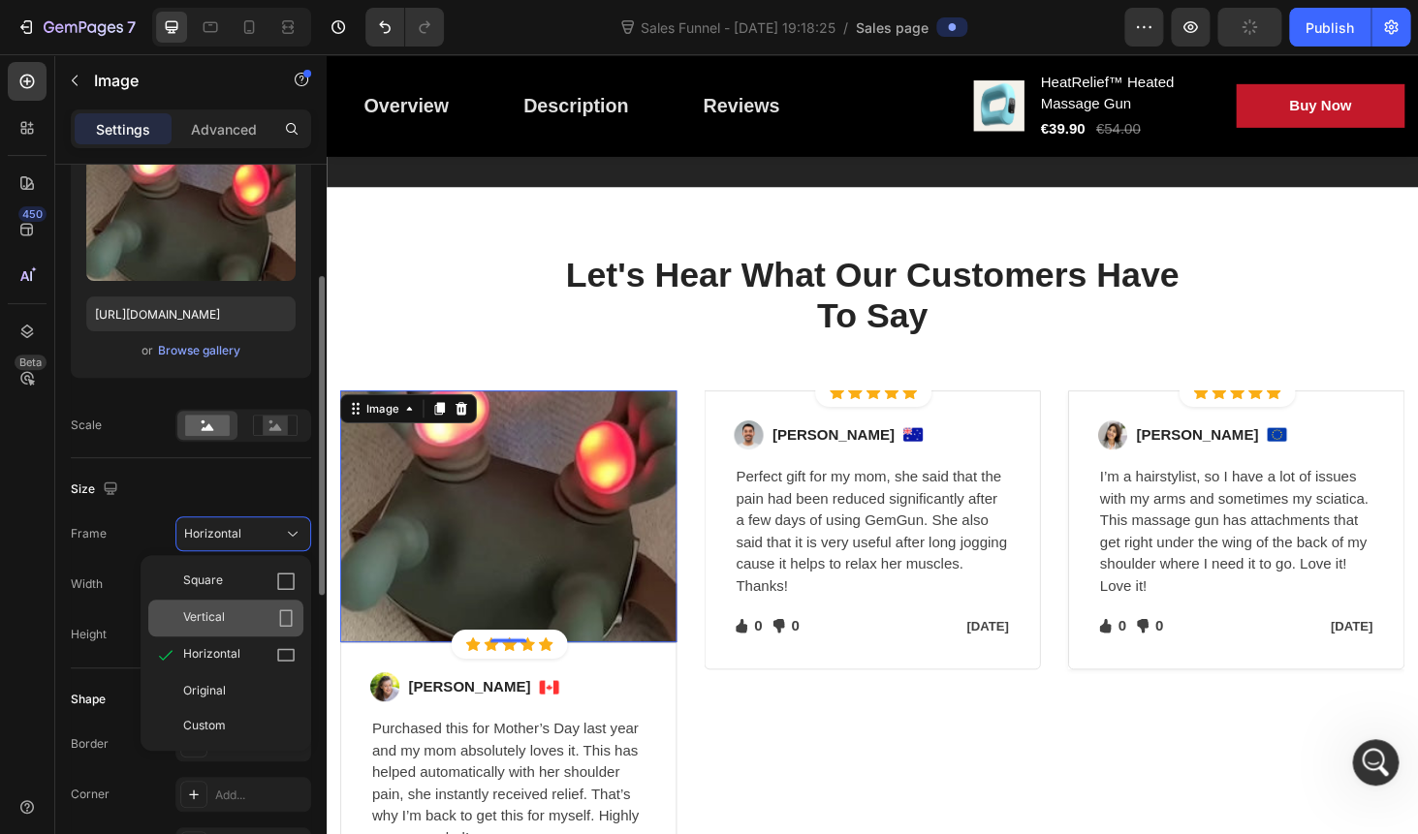
scroll to position [354, 0]
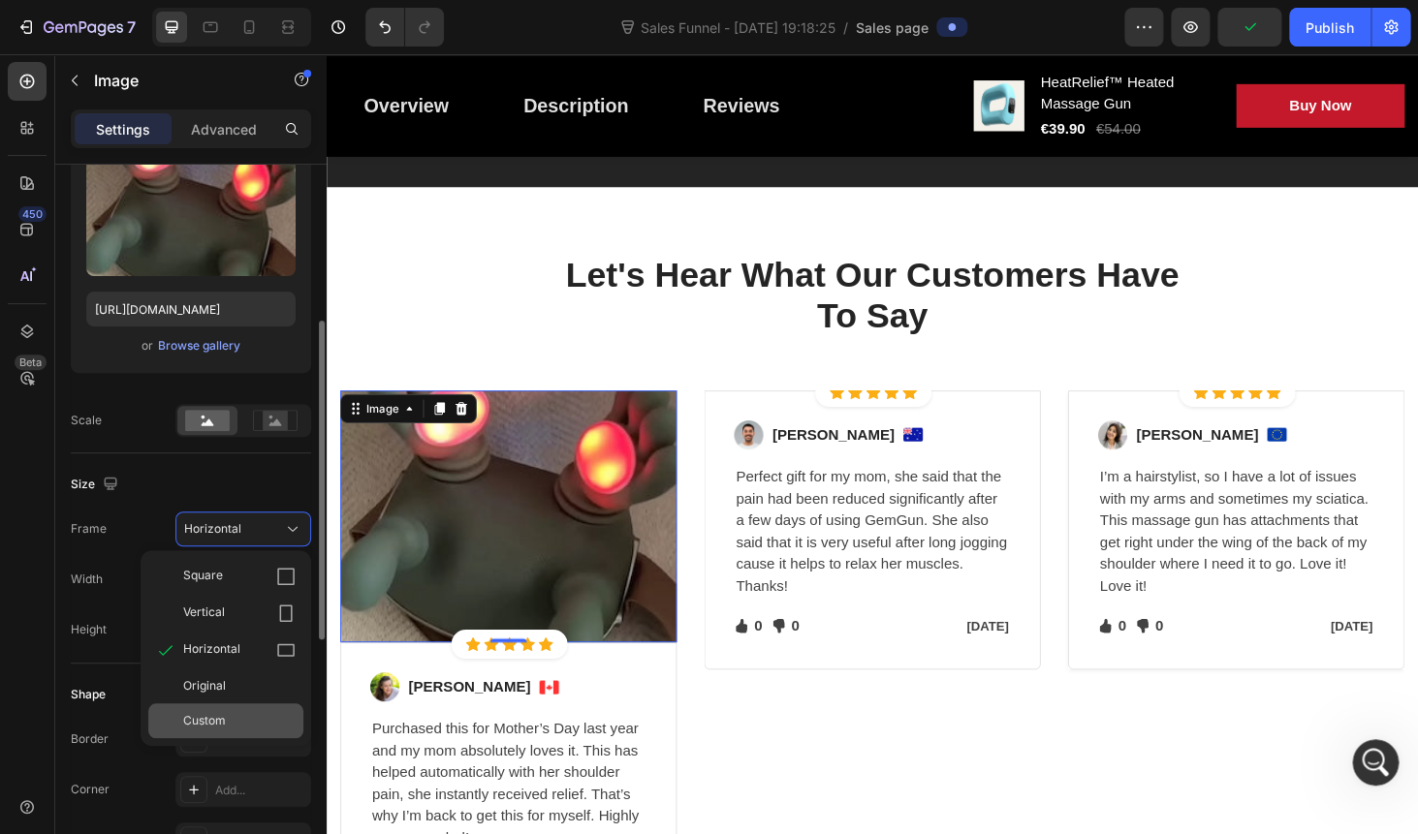
click at [217, 723] on span "Custom" at bounding box center [204, 720] width 43 height 17
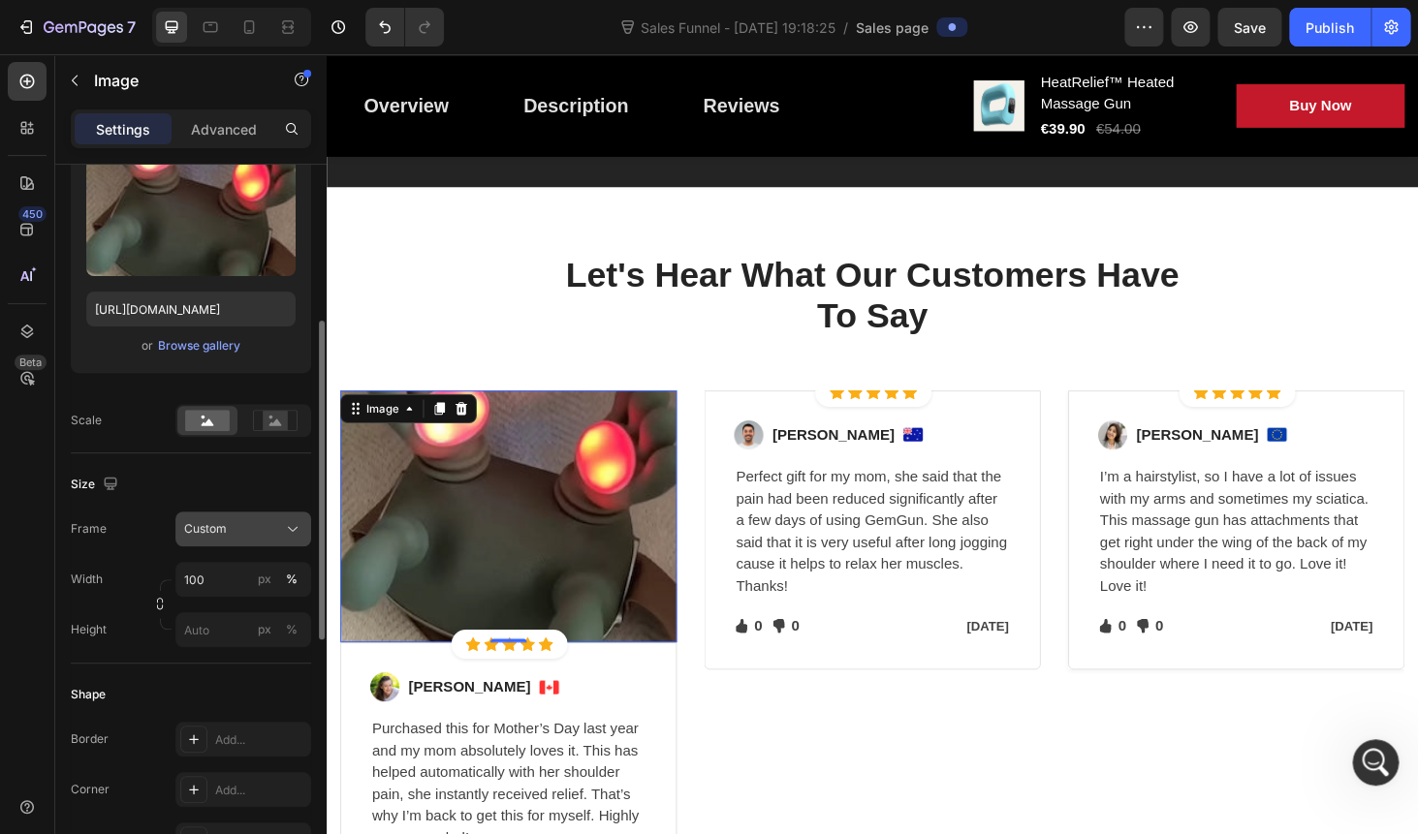
click at [234, 515] on button "Custom" at bounding box center [243, 529] width 136 height 35
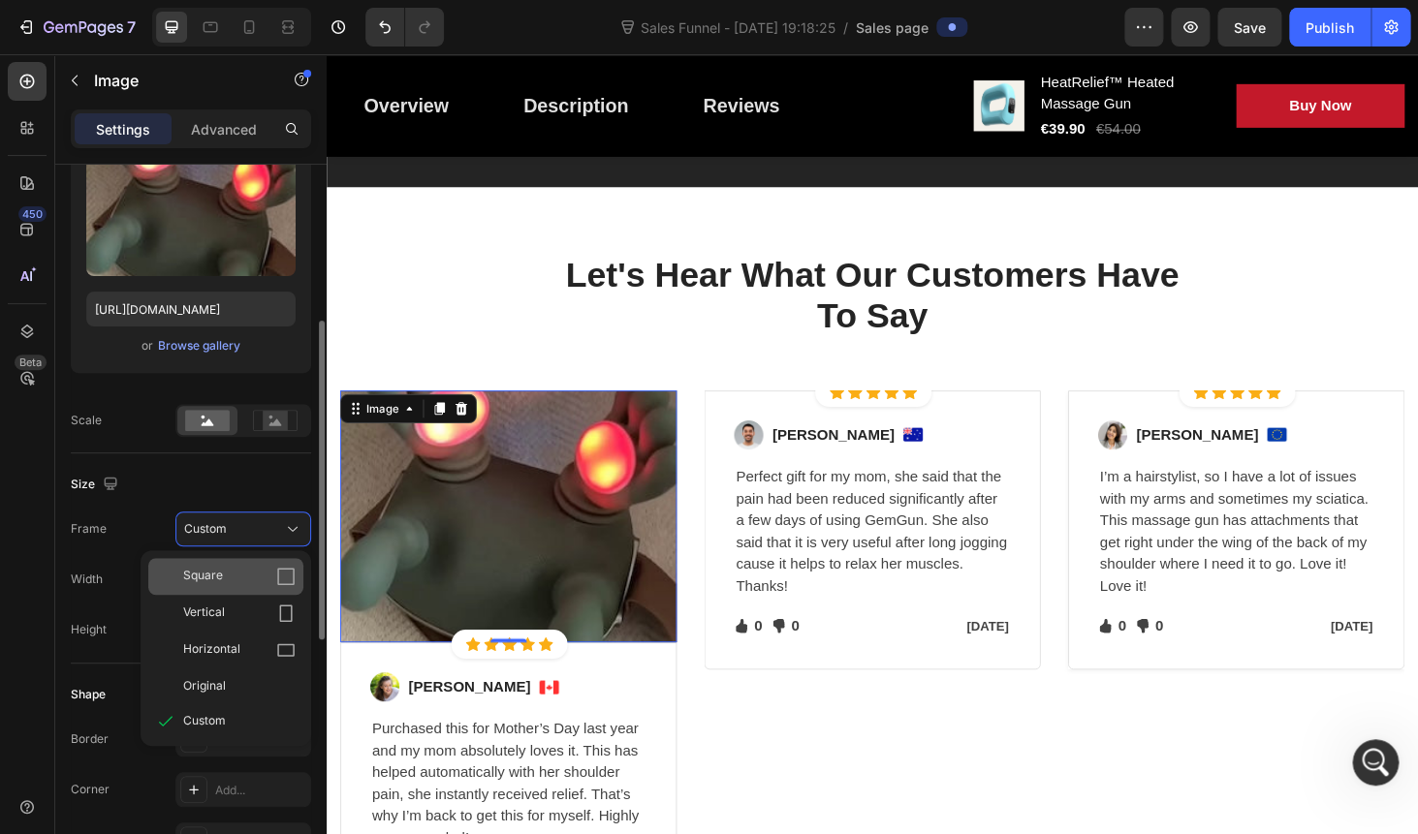
click at [232, 577] on div "Square" at bounding box center [239, 576] width 112 height 19
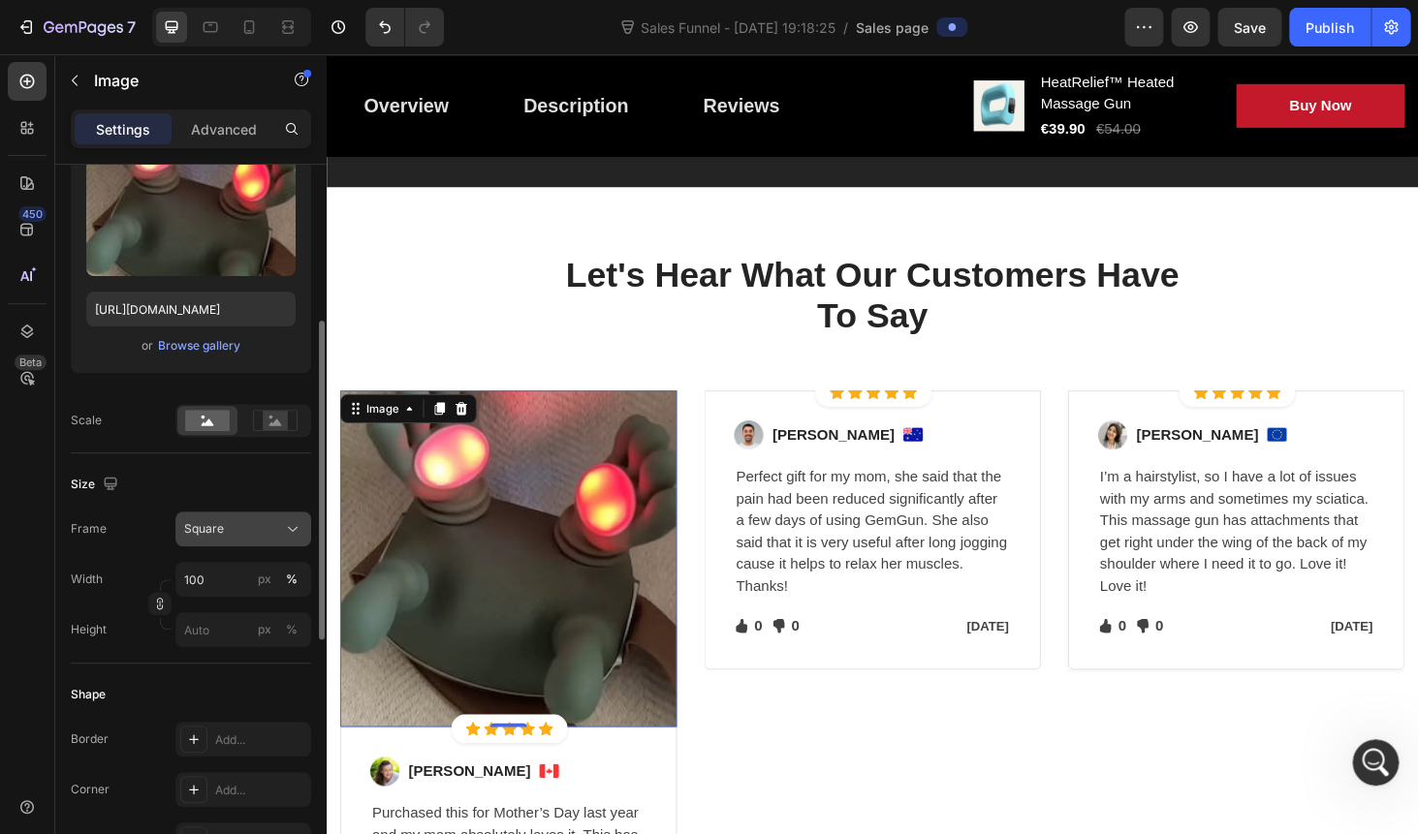
click at [221, 528] on span "Square" at bounding box center [204, 528] width 40 height 17
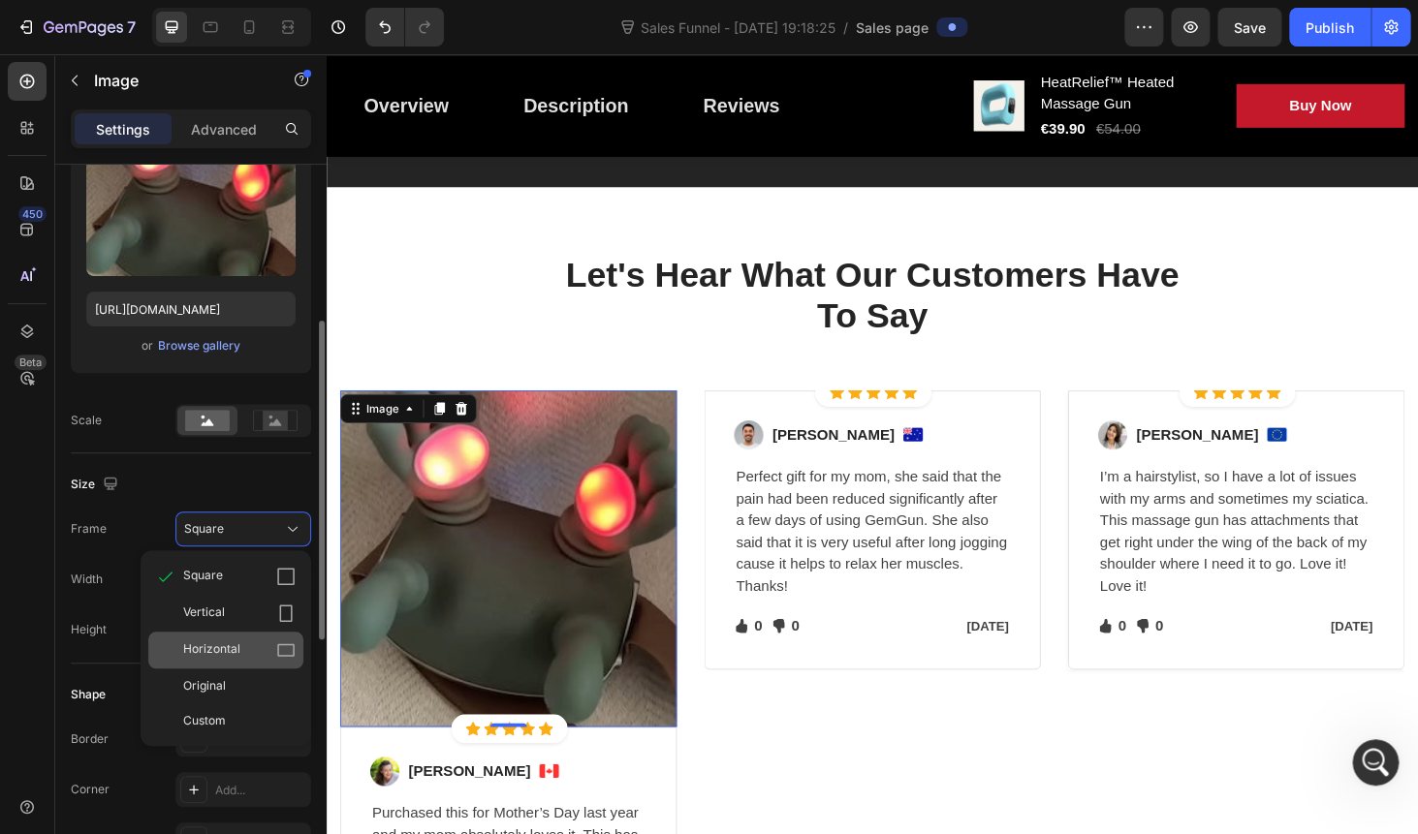
click at [225, 644] on span "Horizontal" at bounding box center [211, 649] width 57 height 19
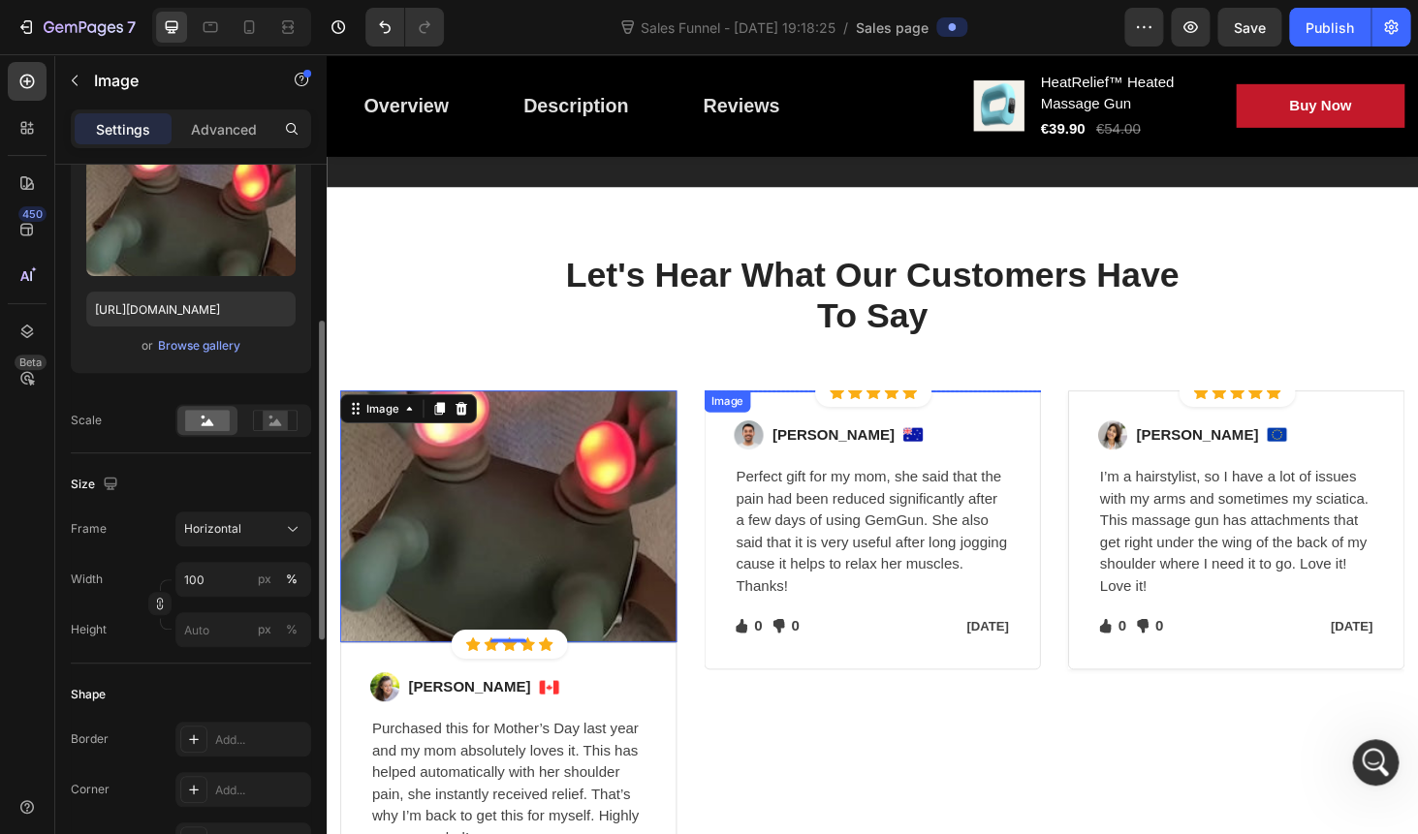
click at [964, 412] on img at bounding box center [908, 412] width 359 height 0
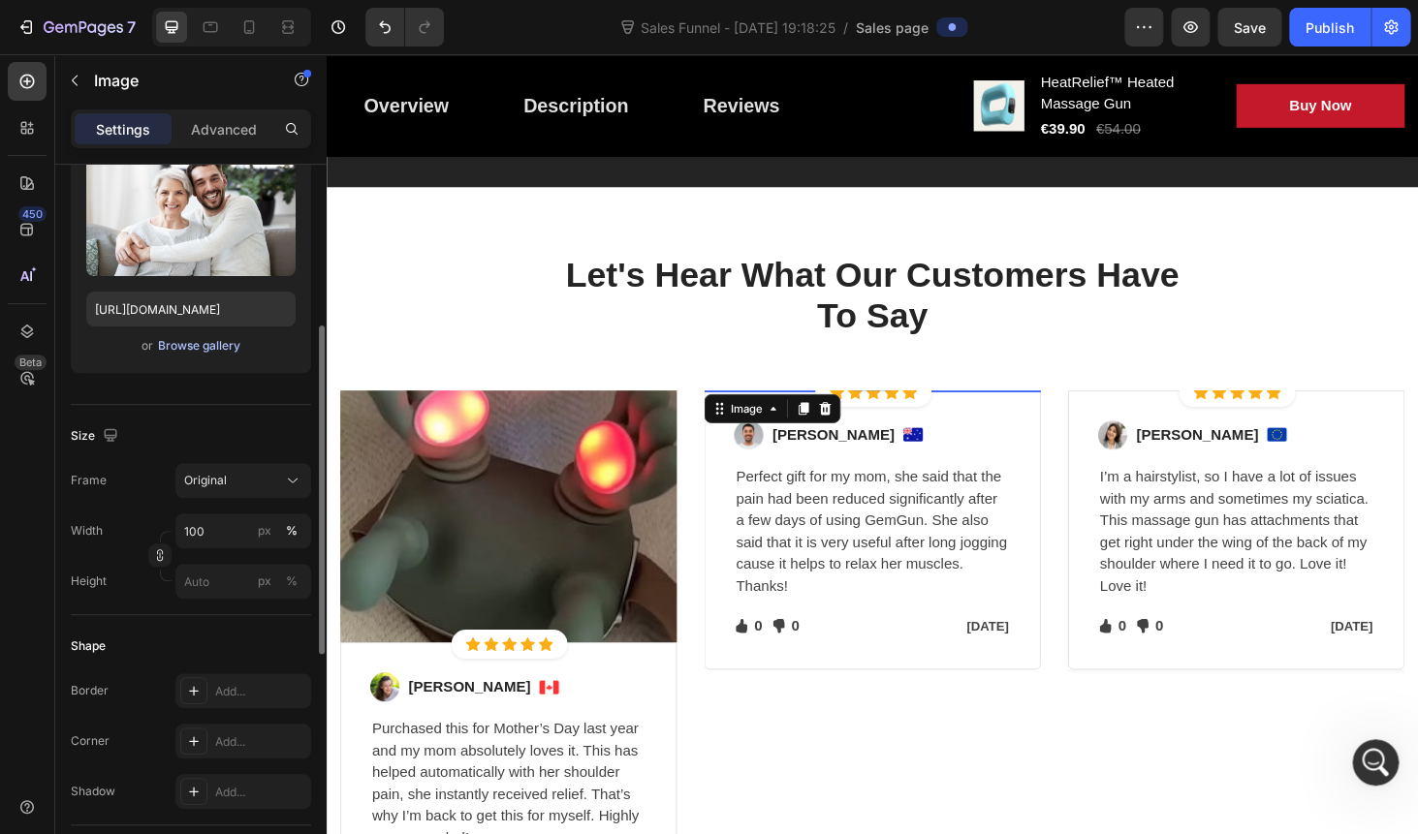
click at [185, 355] on div "Browse gallery" at bounding box center [199, 345] width 82 height 17
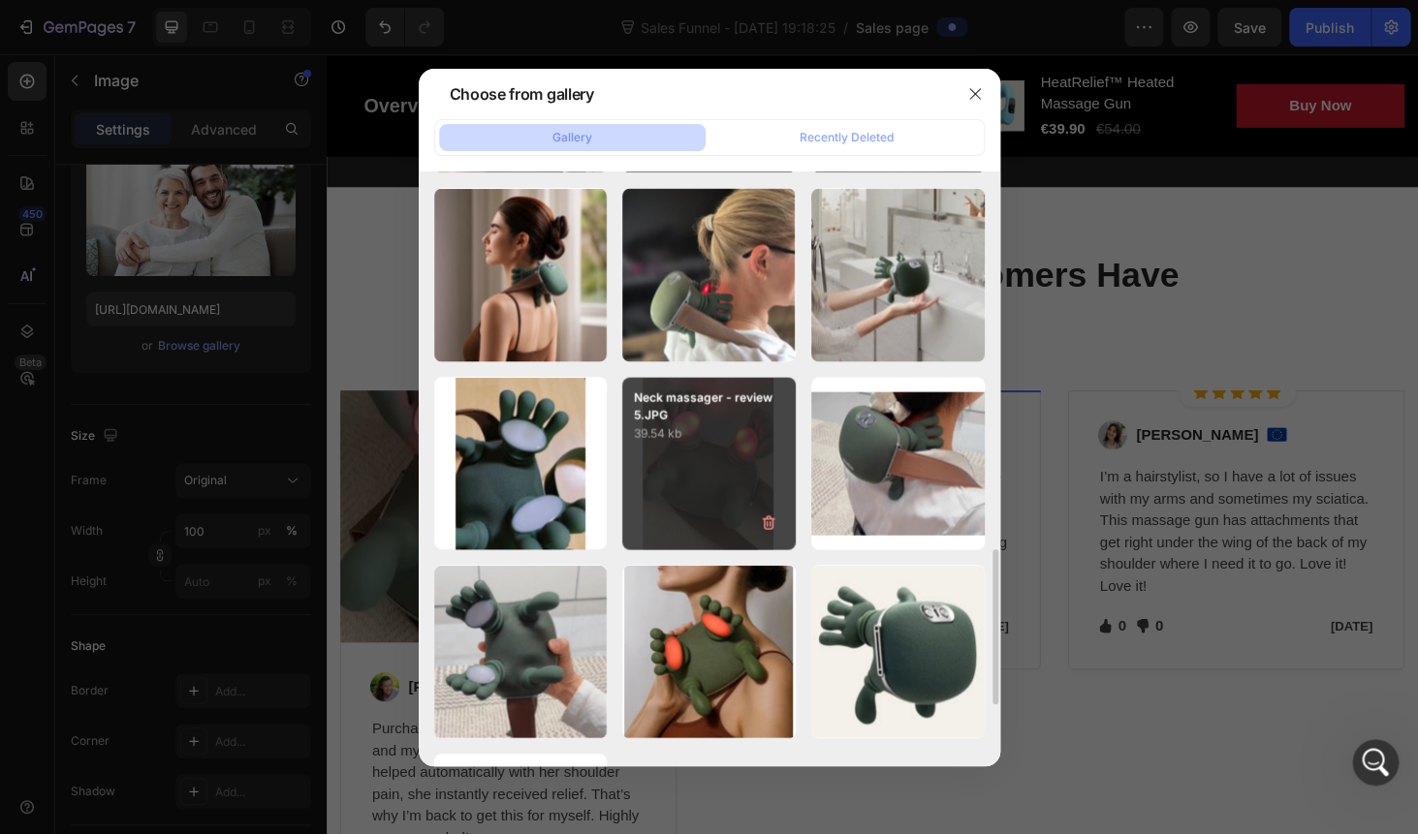
scroll to position [1518, 0]
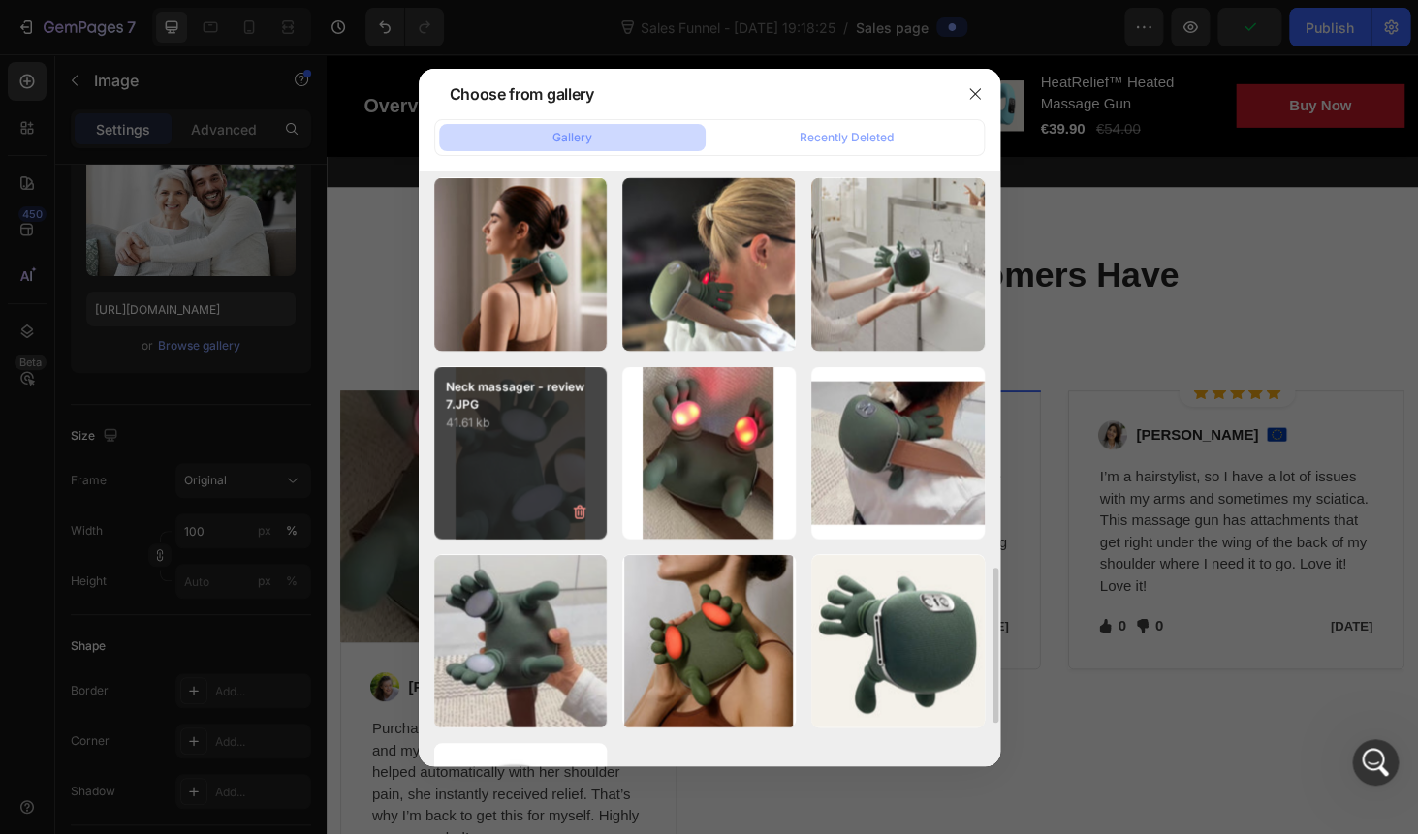
click at [517, 450] on div "Neck massager - review 7.JPG 41.61 kb" at bounding box center [520, 452] width 173 height 173
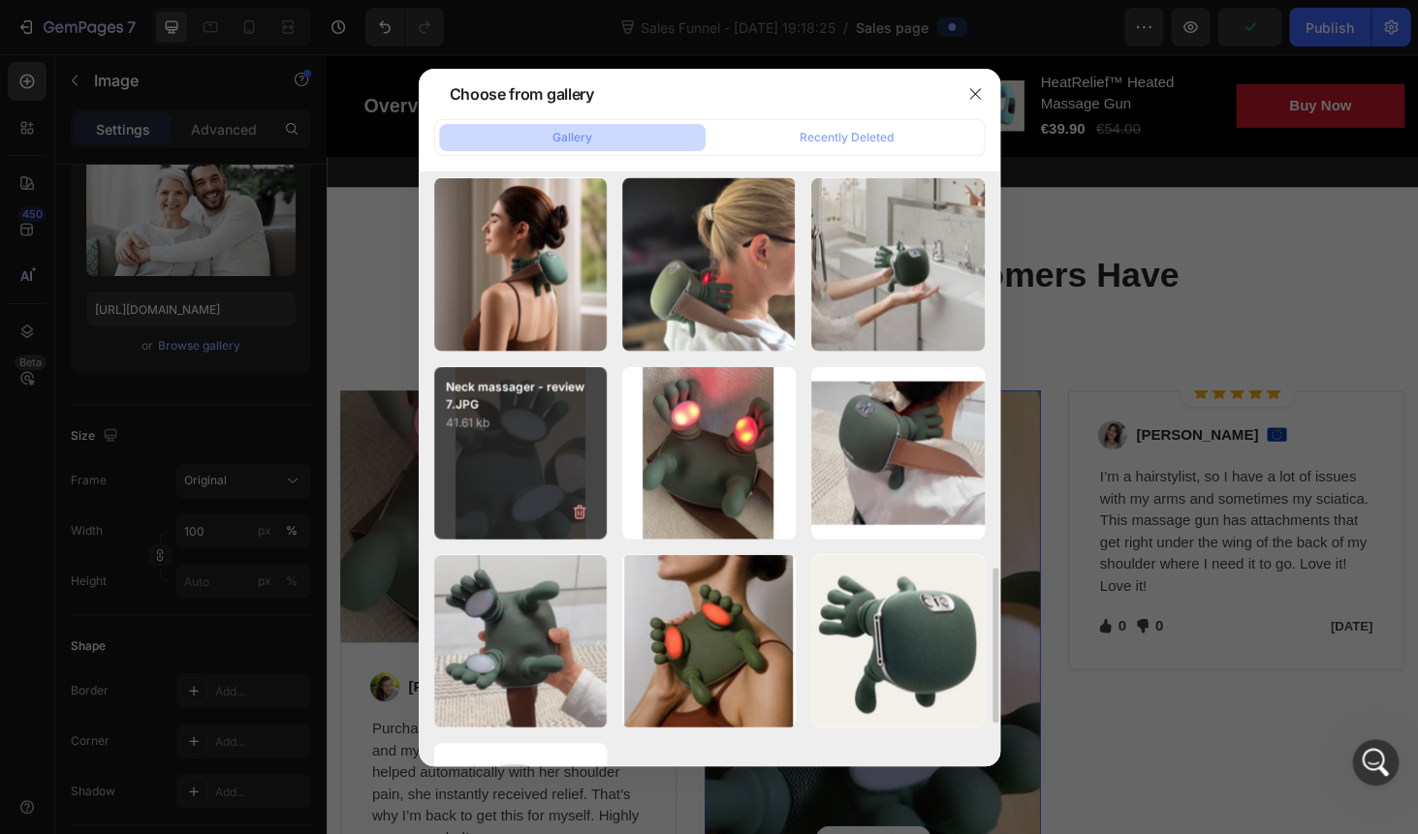
type input "https://cdn.shopify.com/s/files/1/0778/5545/7613/files/gempages_575948844915753…"
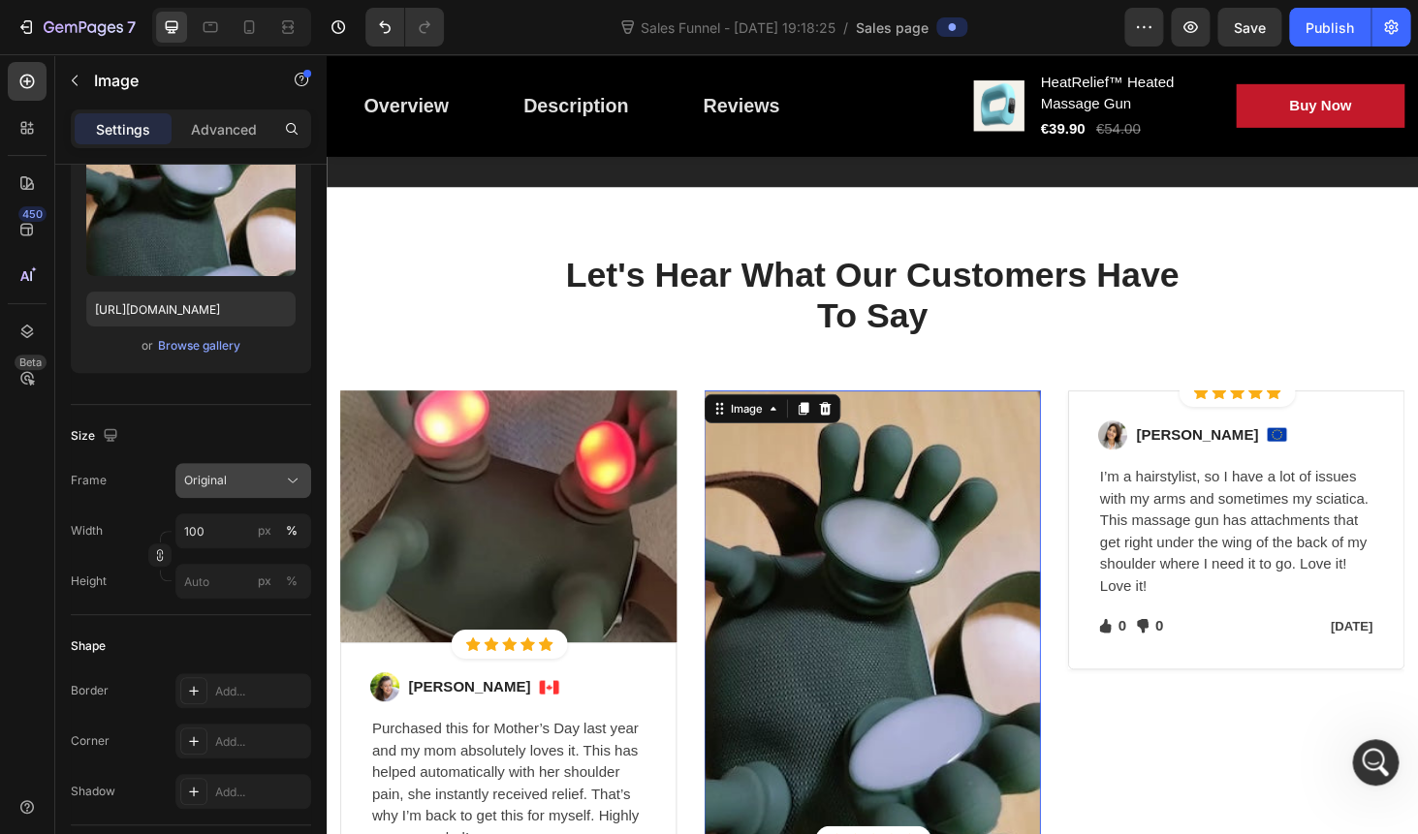
click at [210, 491] on button "Original" at bounding box center [243, 480] width 136 height 35
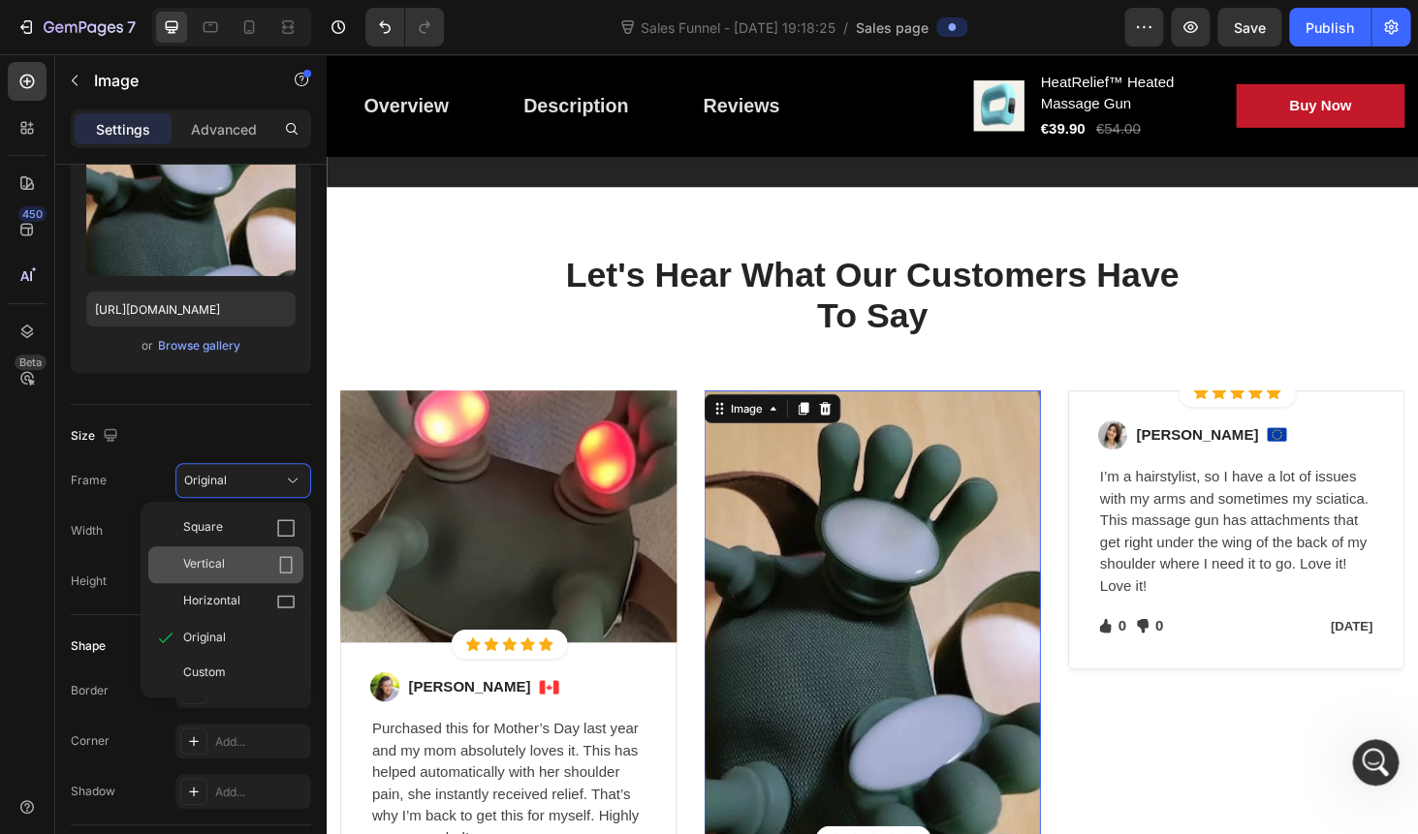
click at [218, 574] on span "Vertical" at bounding box center [204, 564] width 42 height 19
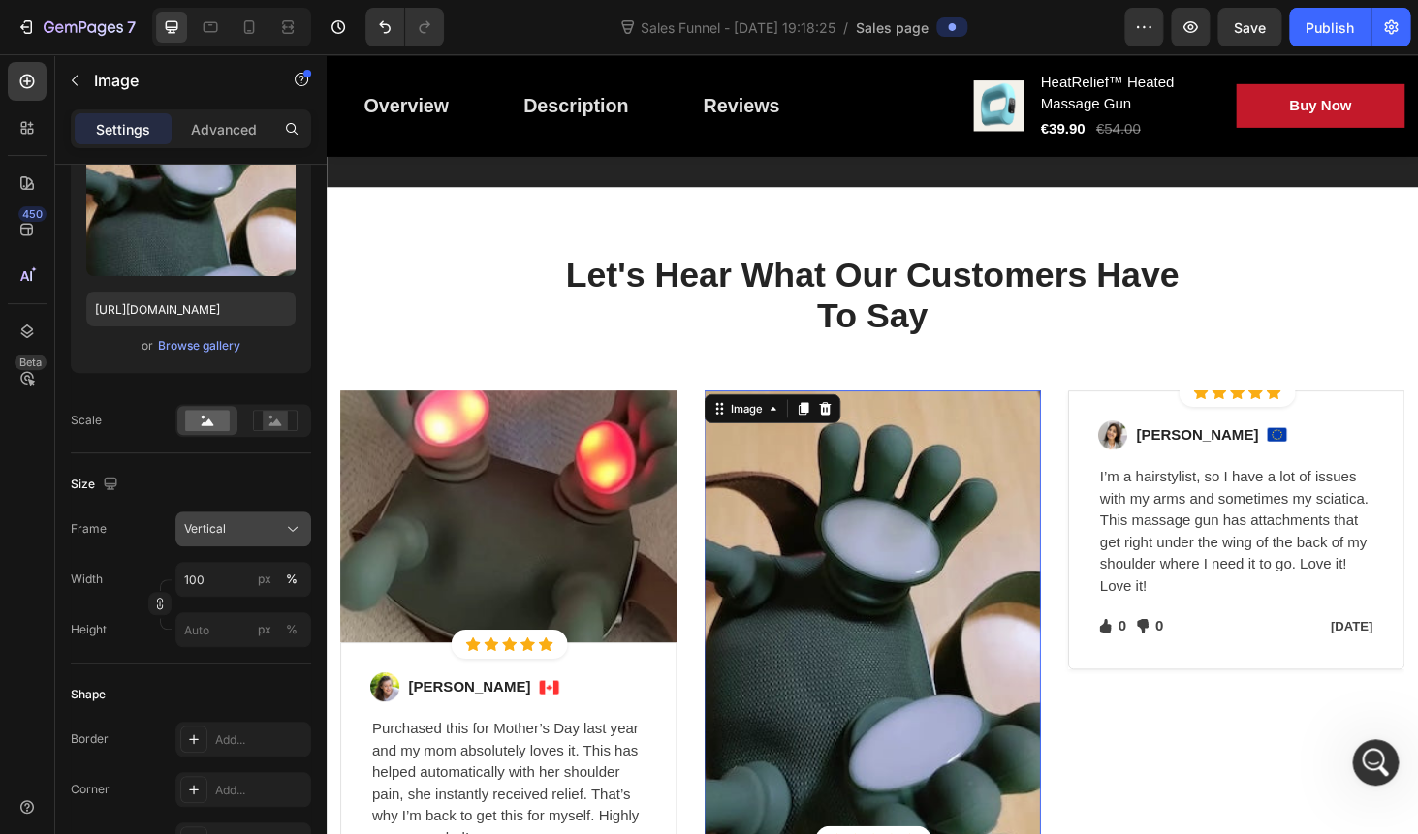
click at [217, 531] on span "Vertical" at bounding box center [205, 528] width 42 height 17
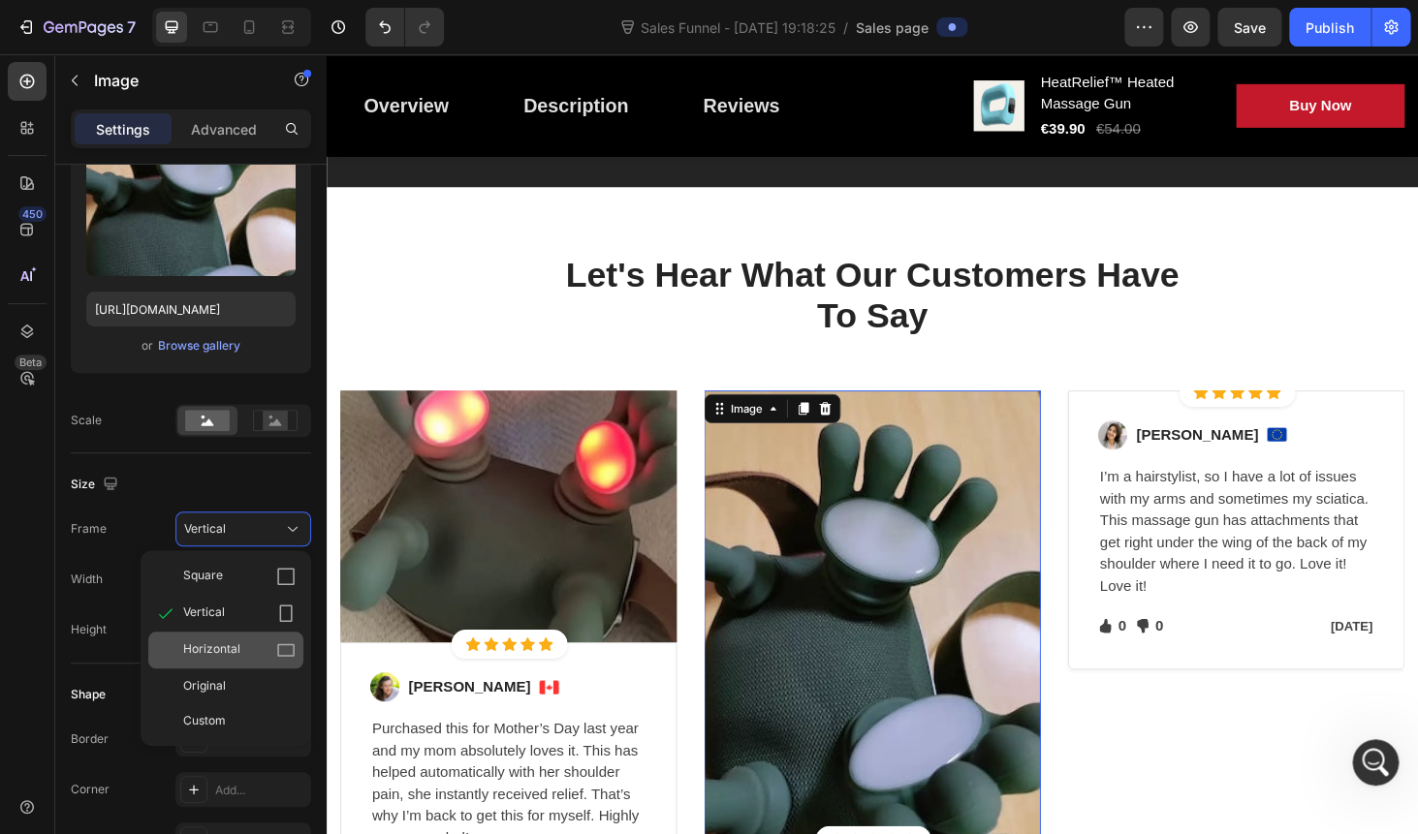
click at [227, 637] on div "Horizontal" at bounding box center [225, 650] width 155 height 37
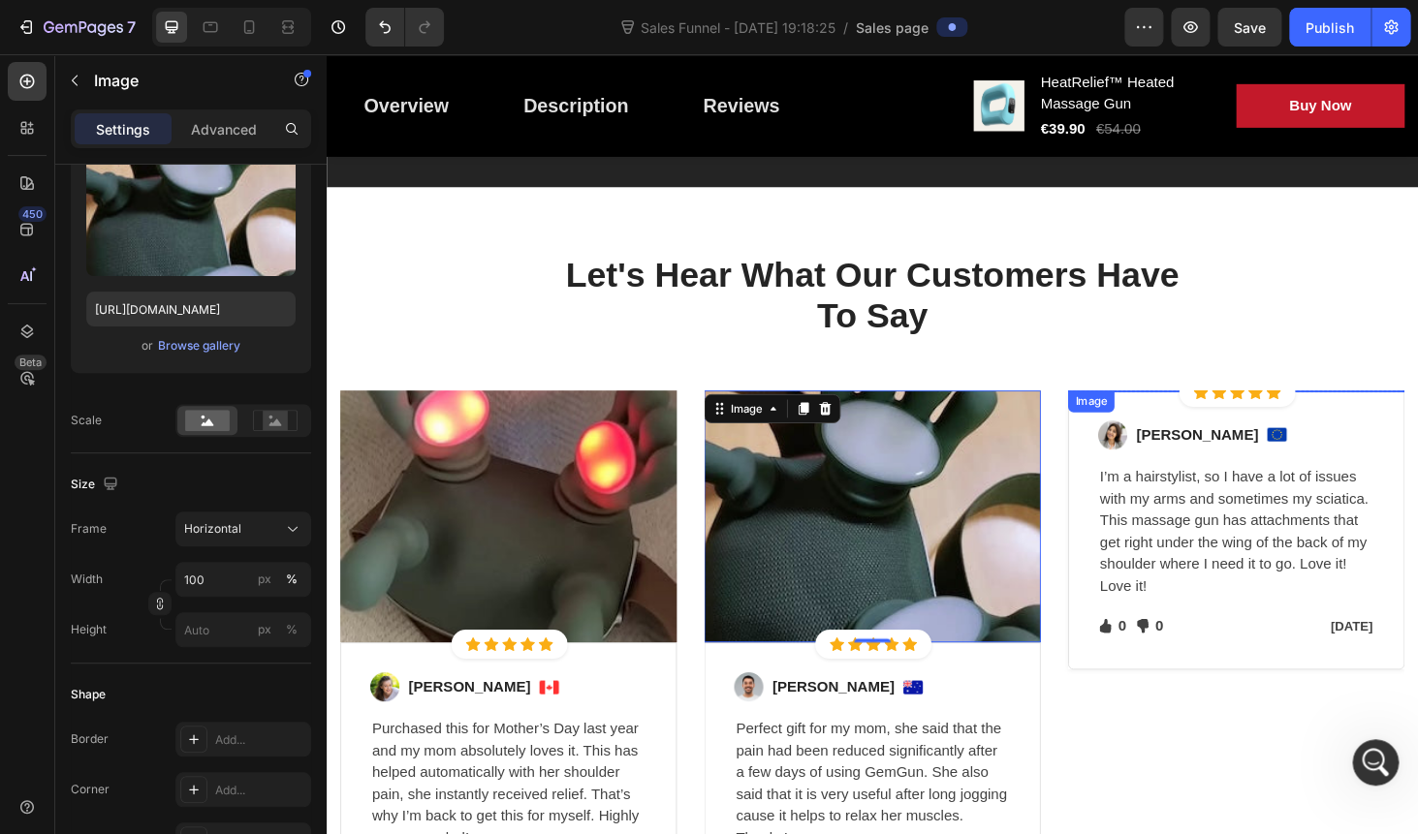
click at [1315, 412] on img at bounding box center [1295, 412] width 359 height 0
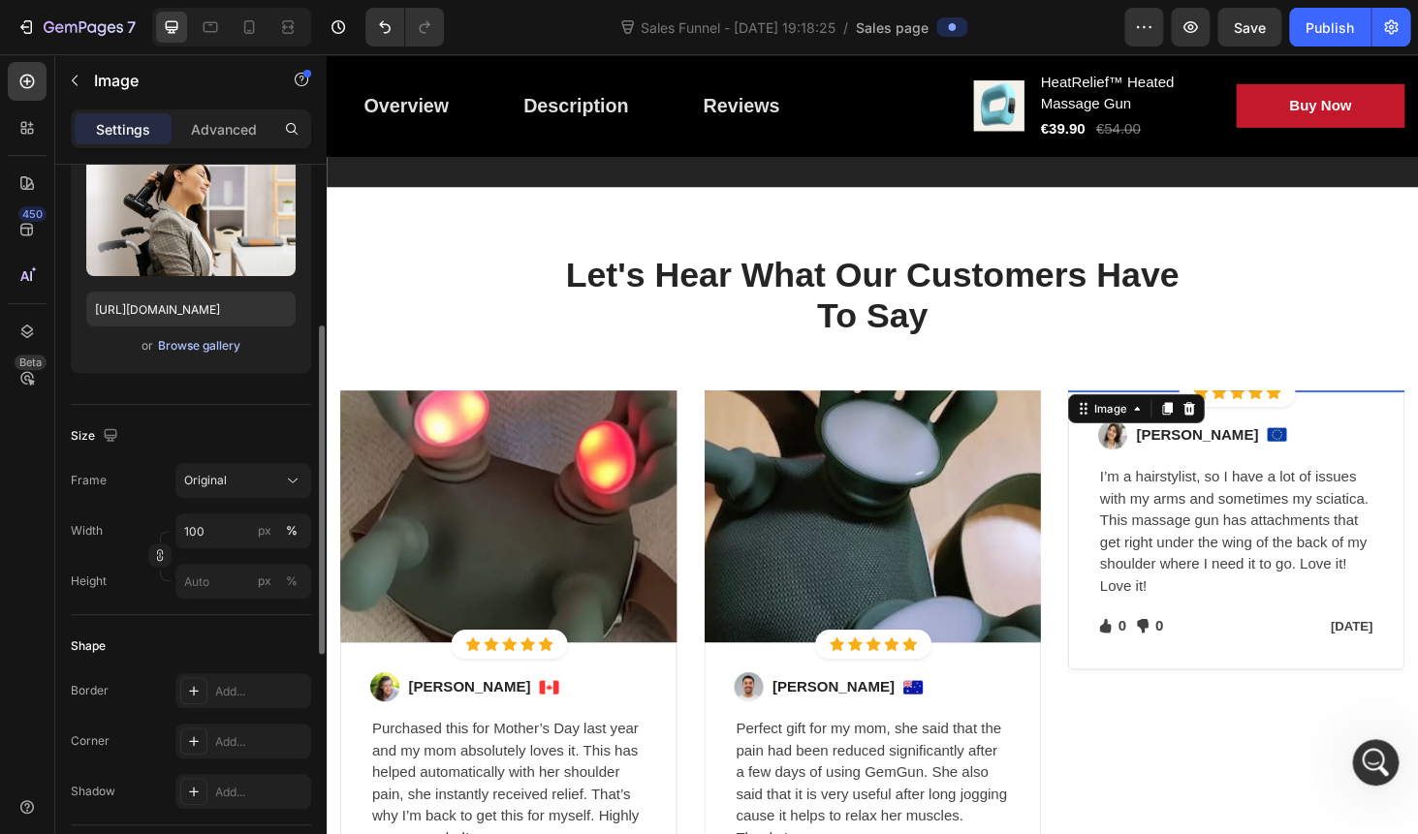
click at [190, 354] on div "Browse gallery" at bounding box center [199, 345] width 82 height 17
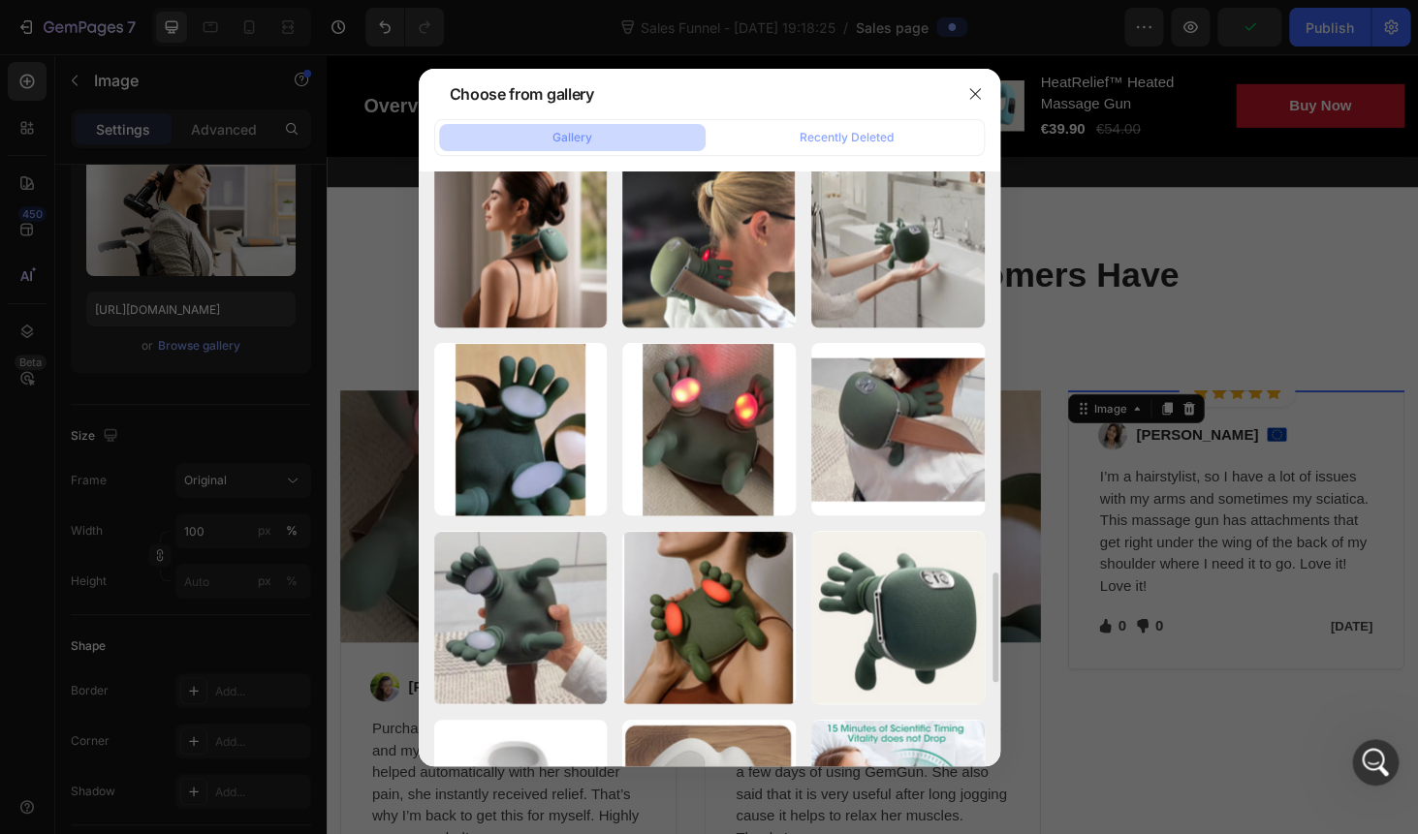
scroll to position [1673, 0]
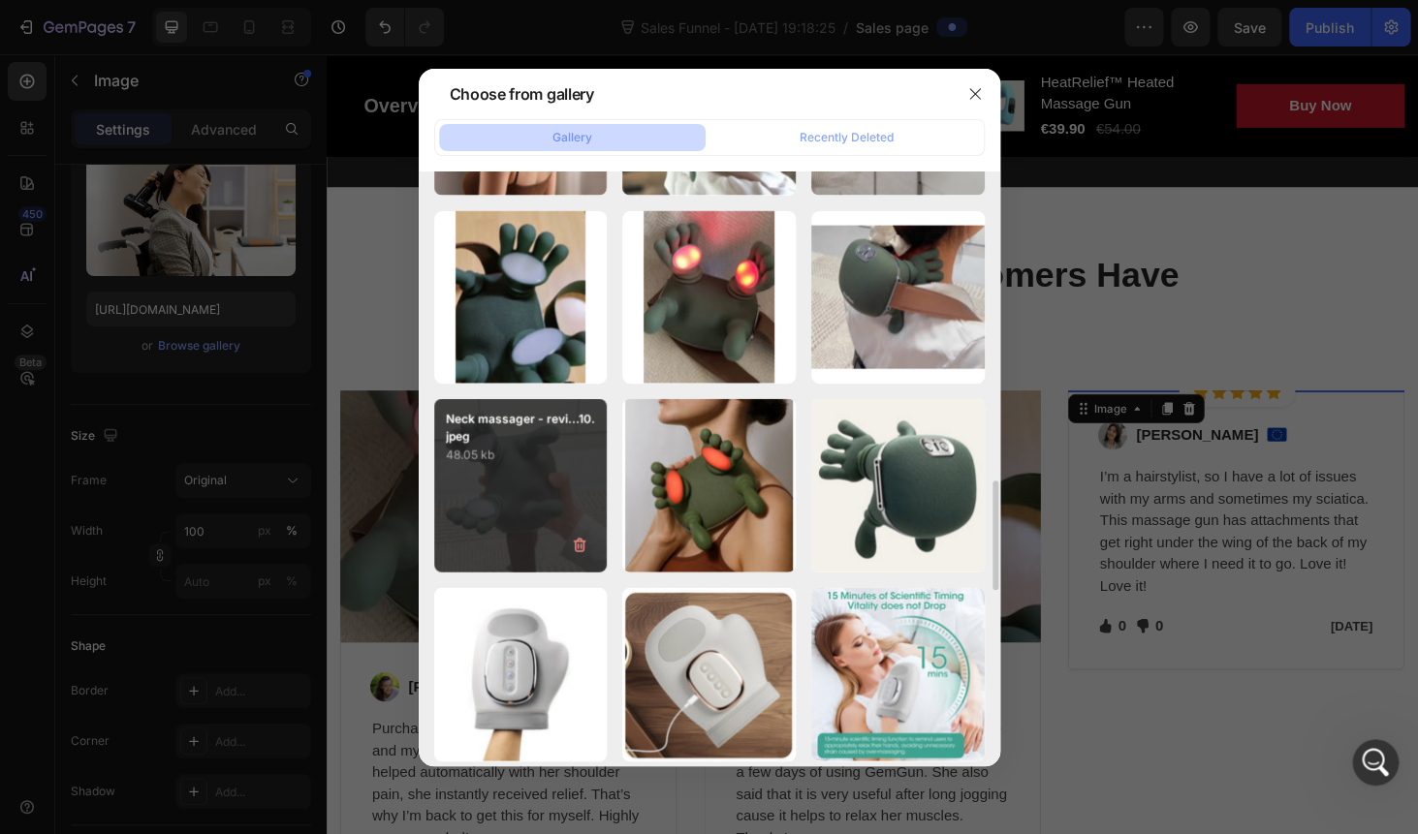
click at [524, 491] on div "Neck massager - revi...10.jpeg 48.05 kb" at bounding box center [520, 485] width 173 height 173
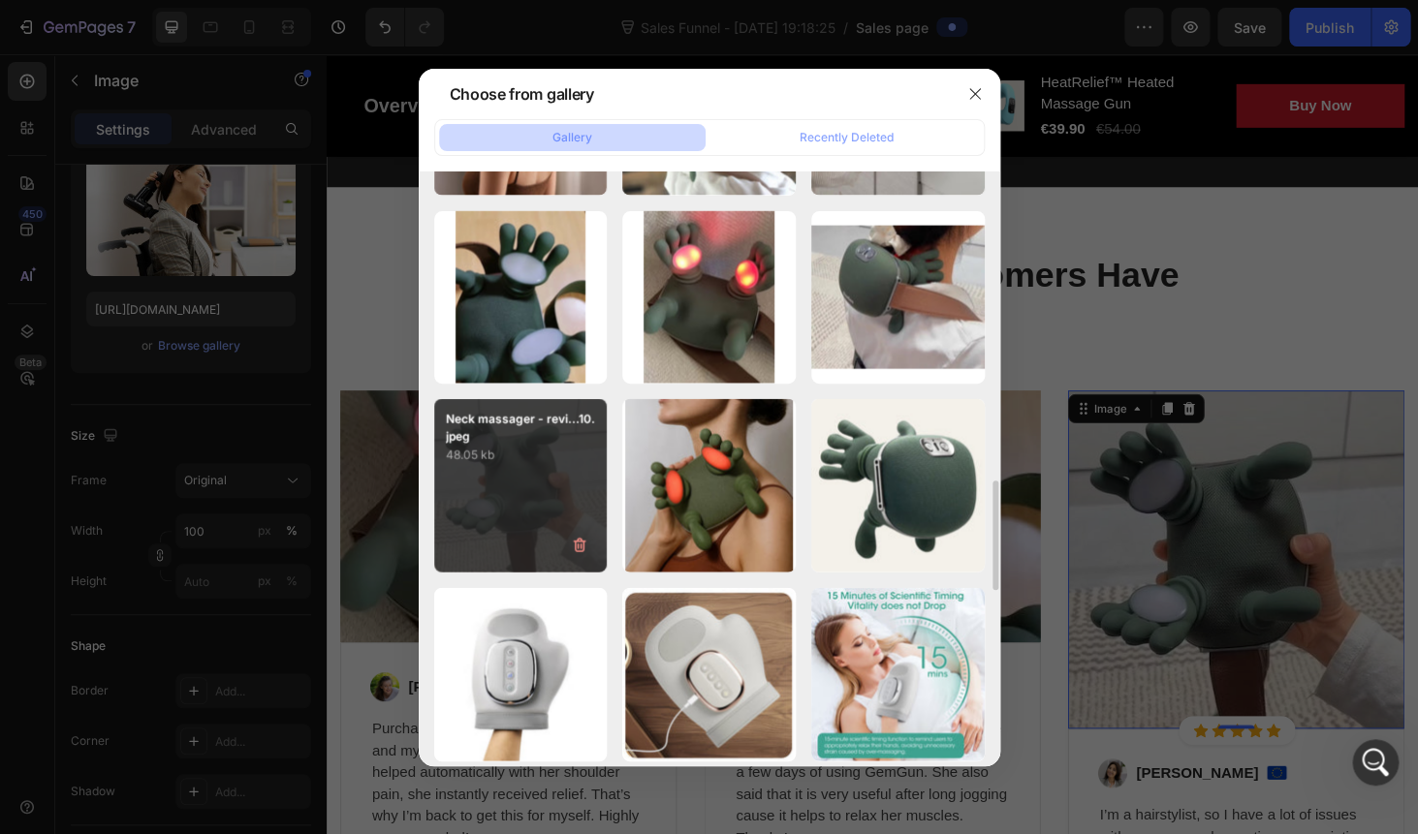
type input "https://cdn.shopify.com/s/files/1/0778/5545/7613/files/gempages_575948844915753…"
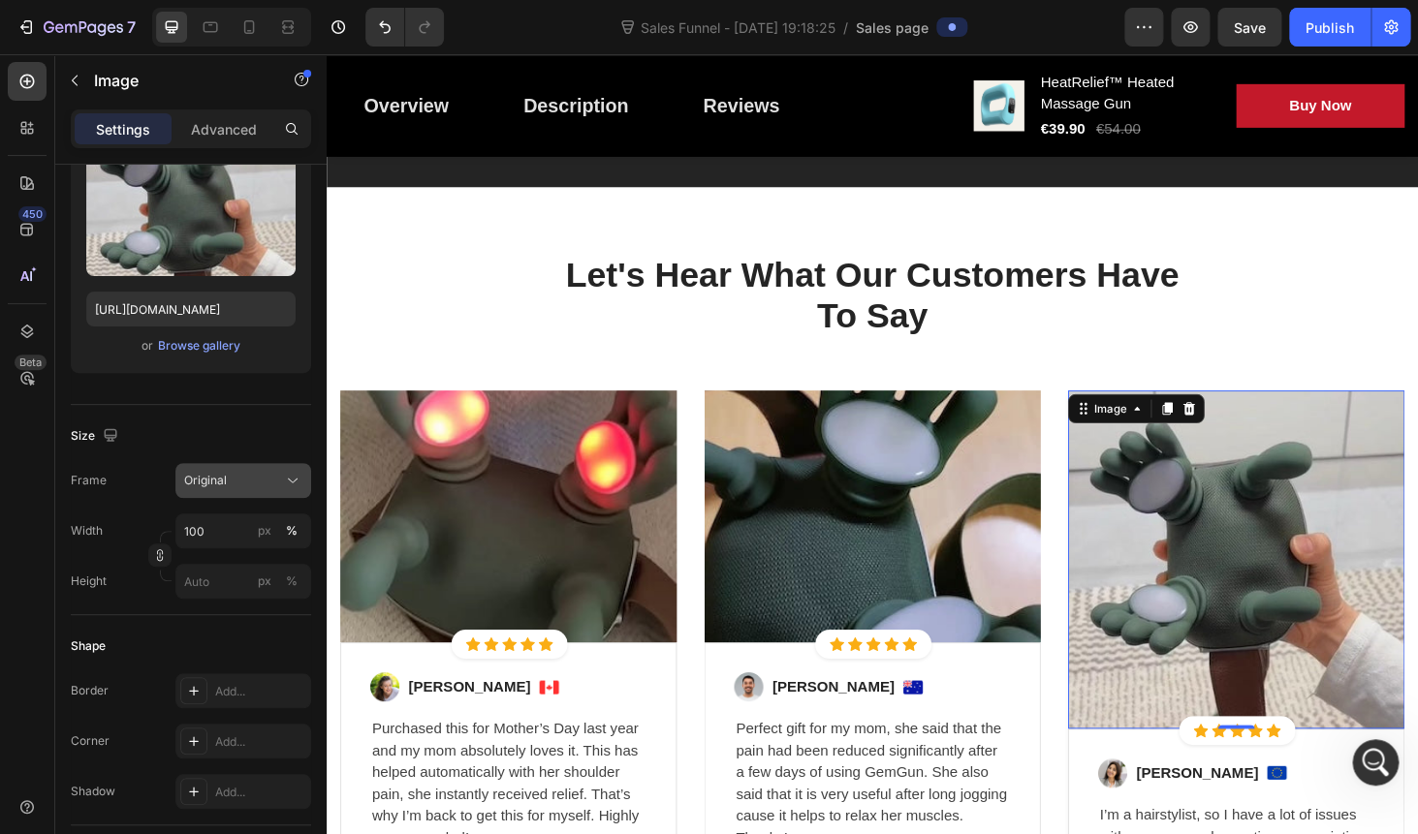
click at [228, 469] on button "Original" at bounding box center [243, 480] width 136 height 35
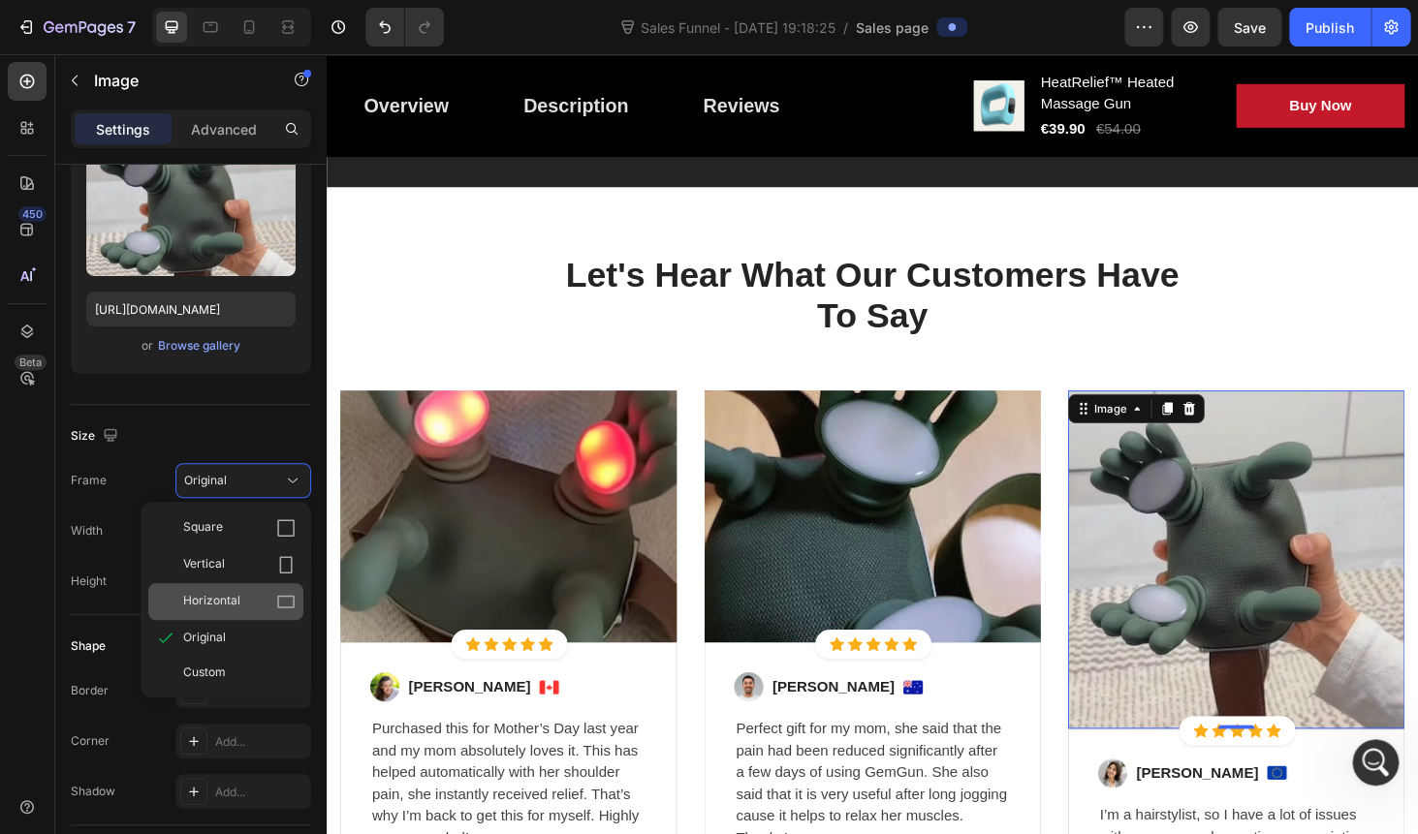
click at [234, 592] on span "Horizontal" at bounding box center [211, 601] width 57 height 19
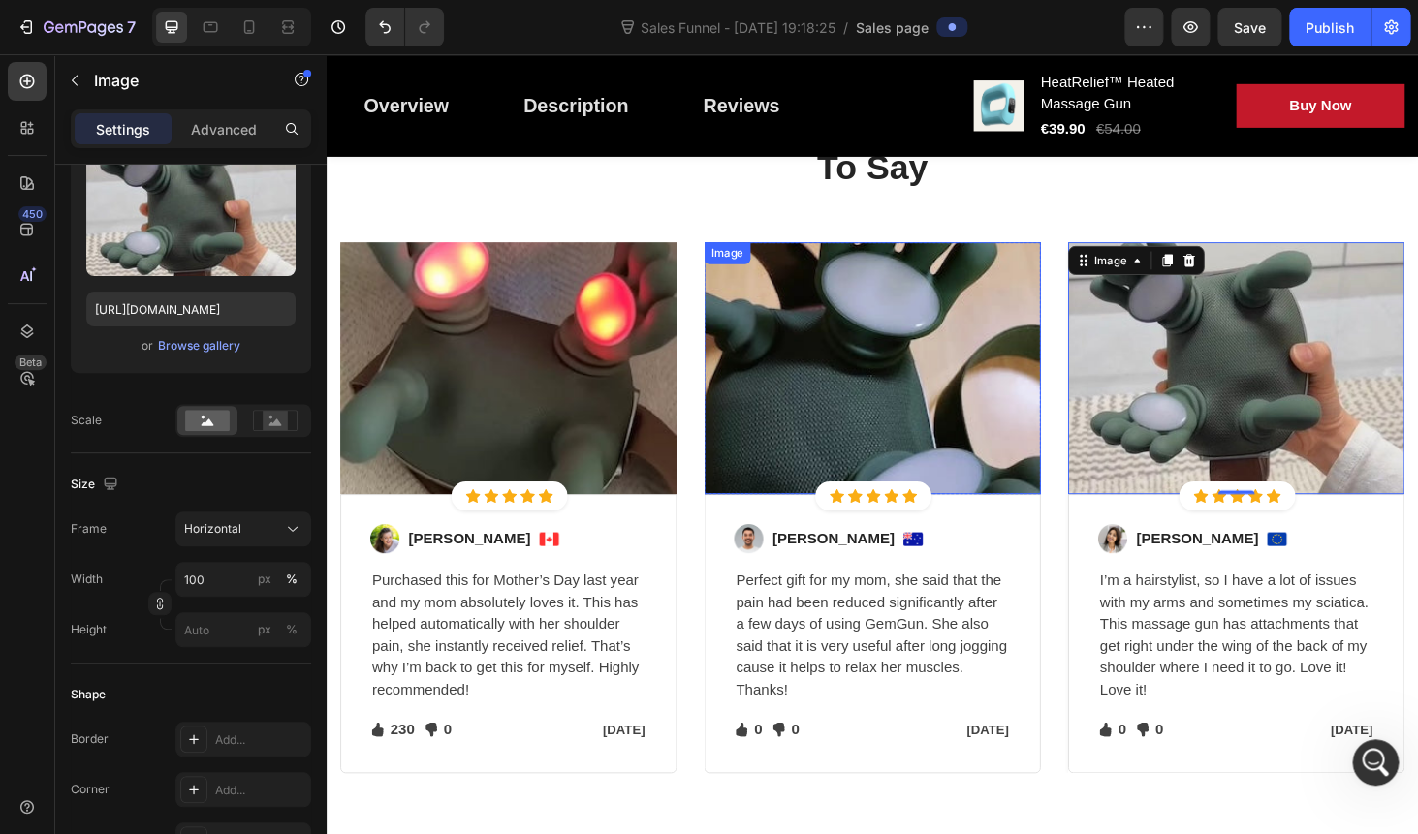
scroll to position [3656, 0]
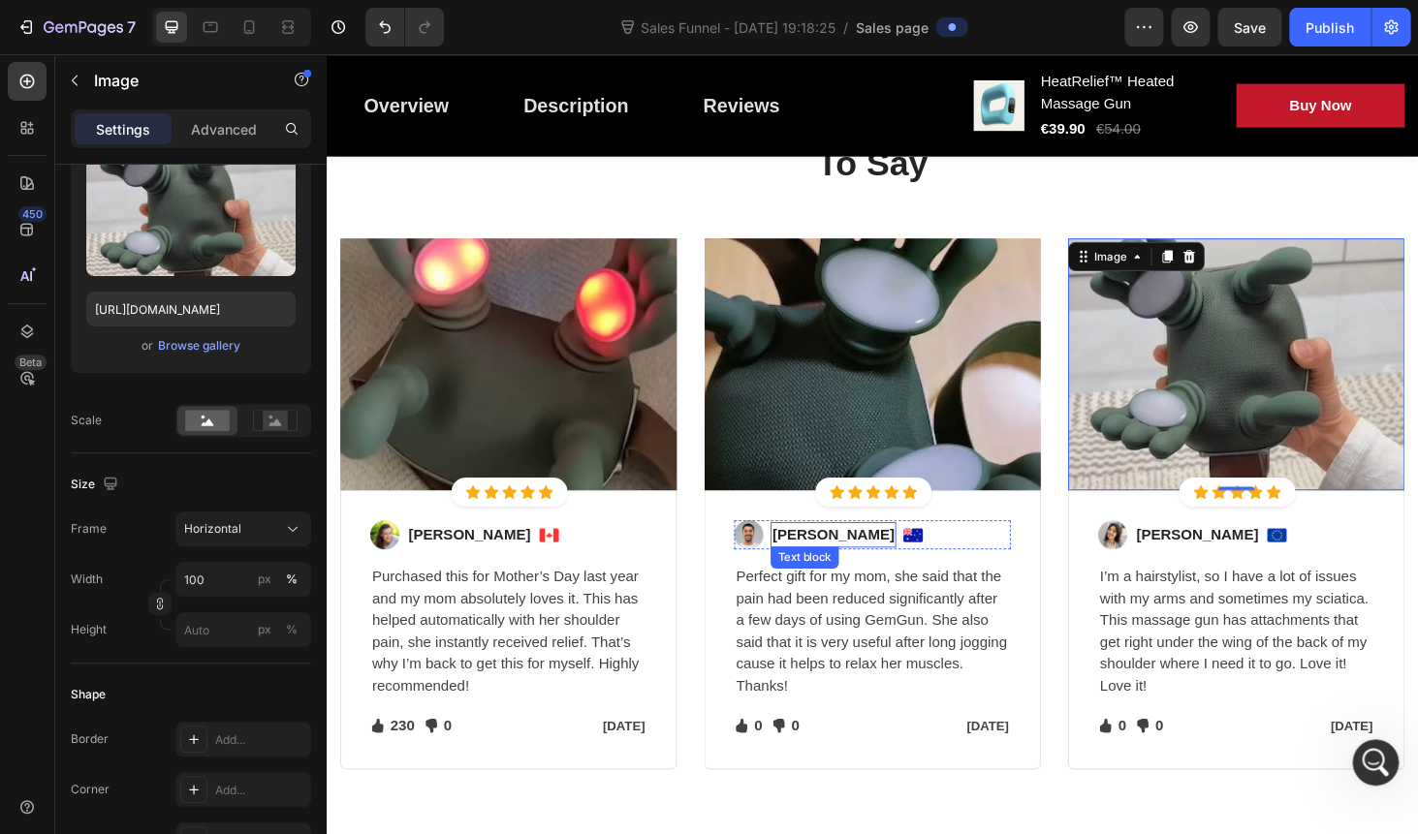
click at [815, 600] on div "Text block" at bounding box center [835, 589] width 73 height 23
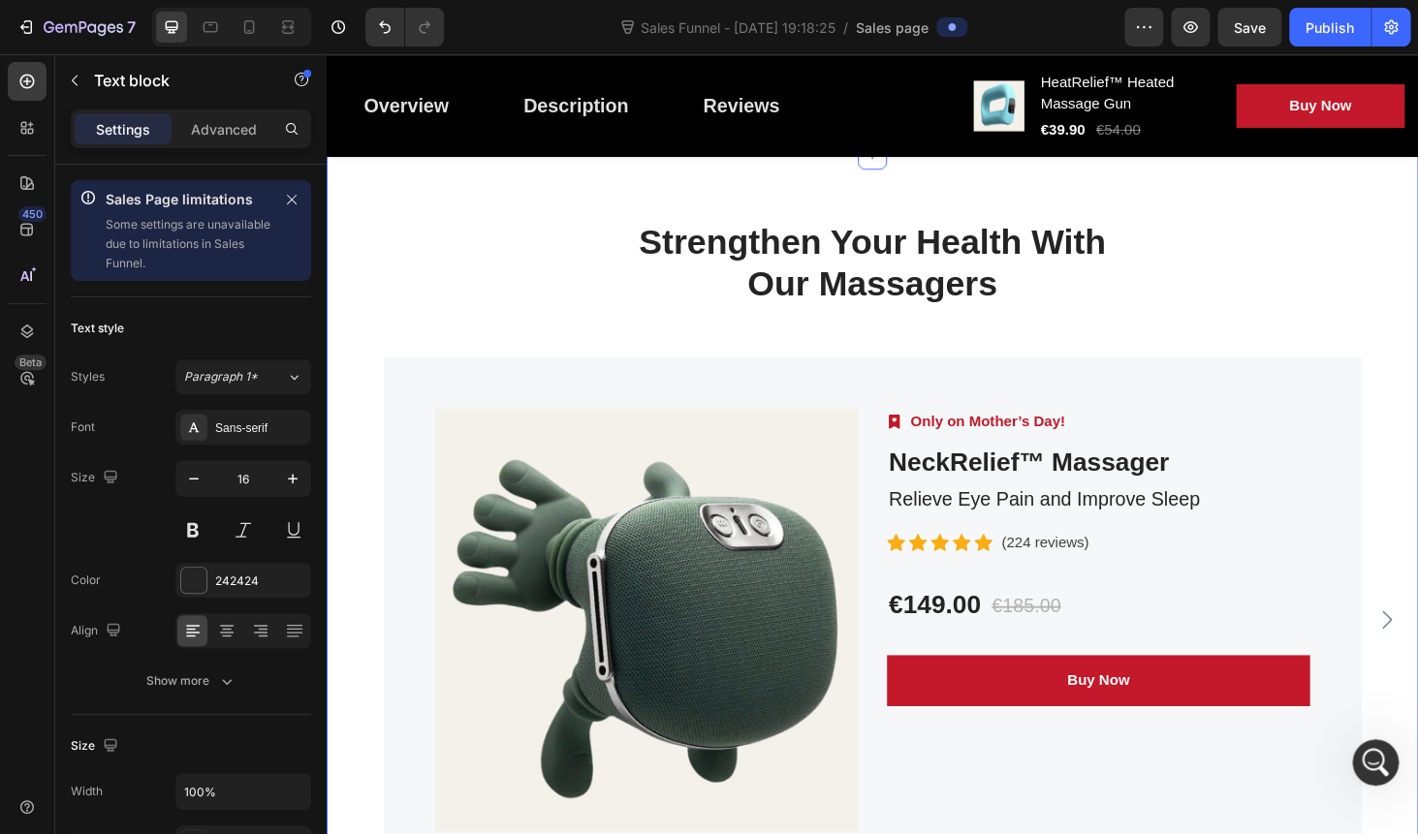
scroll to position [5029, 0]
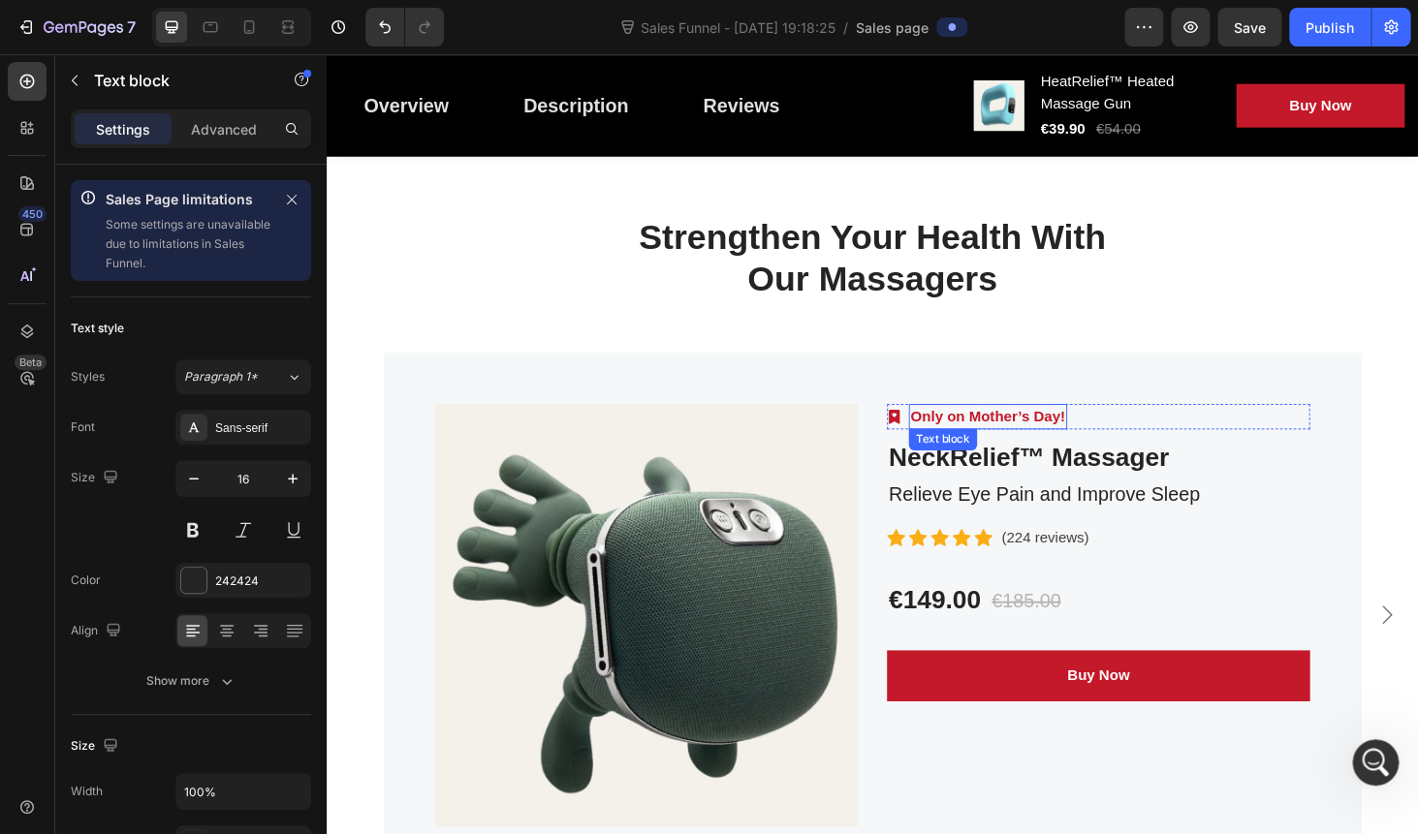
click at [986, 440] on p "Only on Mother’s Day!" at bounding box center [1031, 439] width 165 height 23
click at [966, 443] on p "Only" at bounding box center [966, 439] width 35 height 23
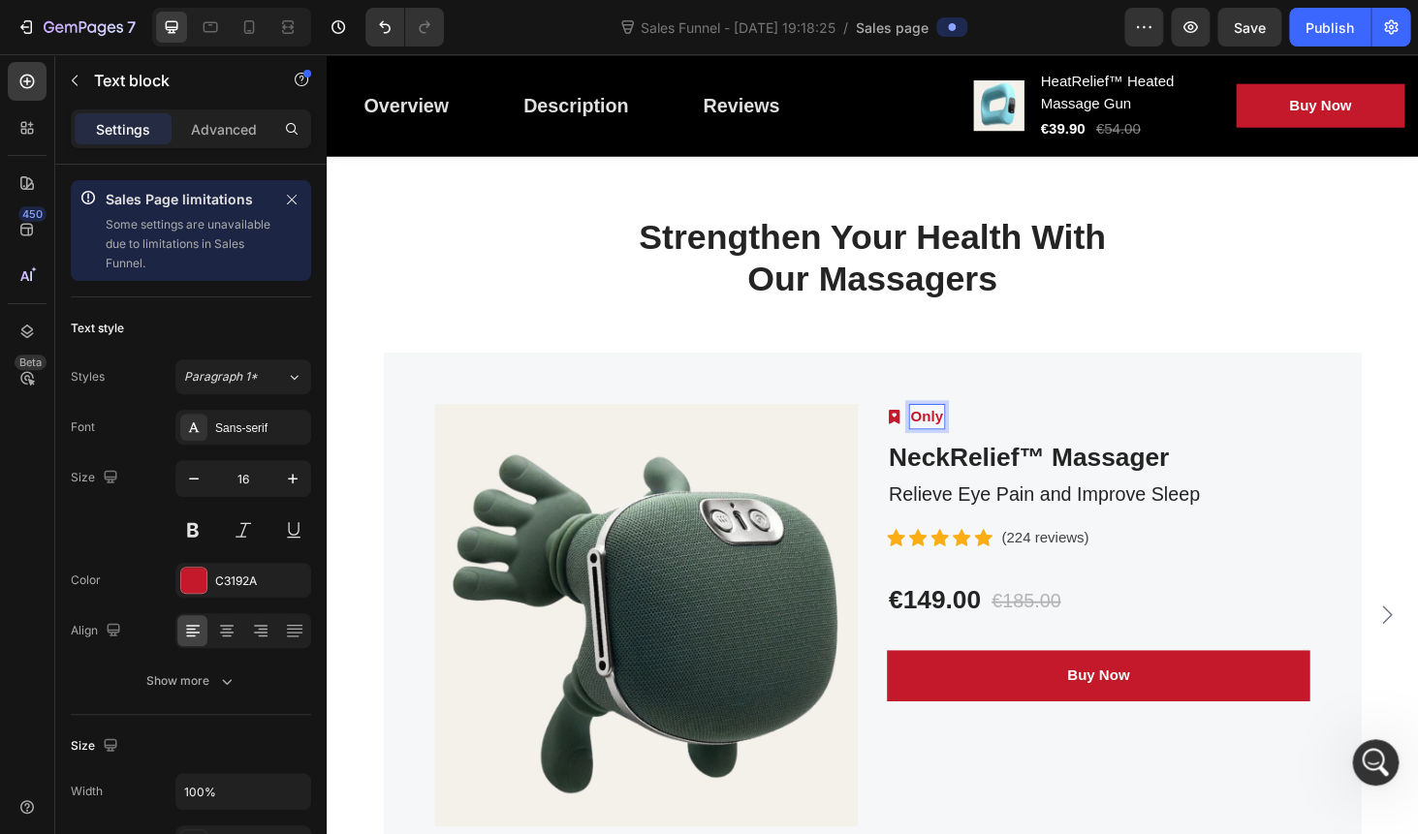
click at [966, 443] on p "Only" at bounding box center [966, 439] width 35 height 23
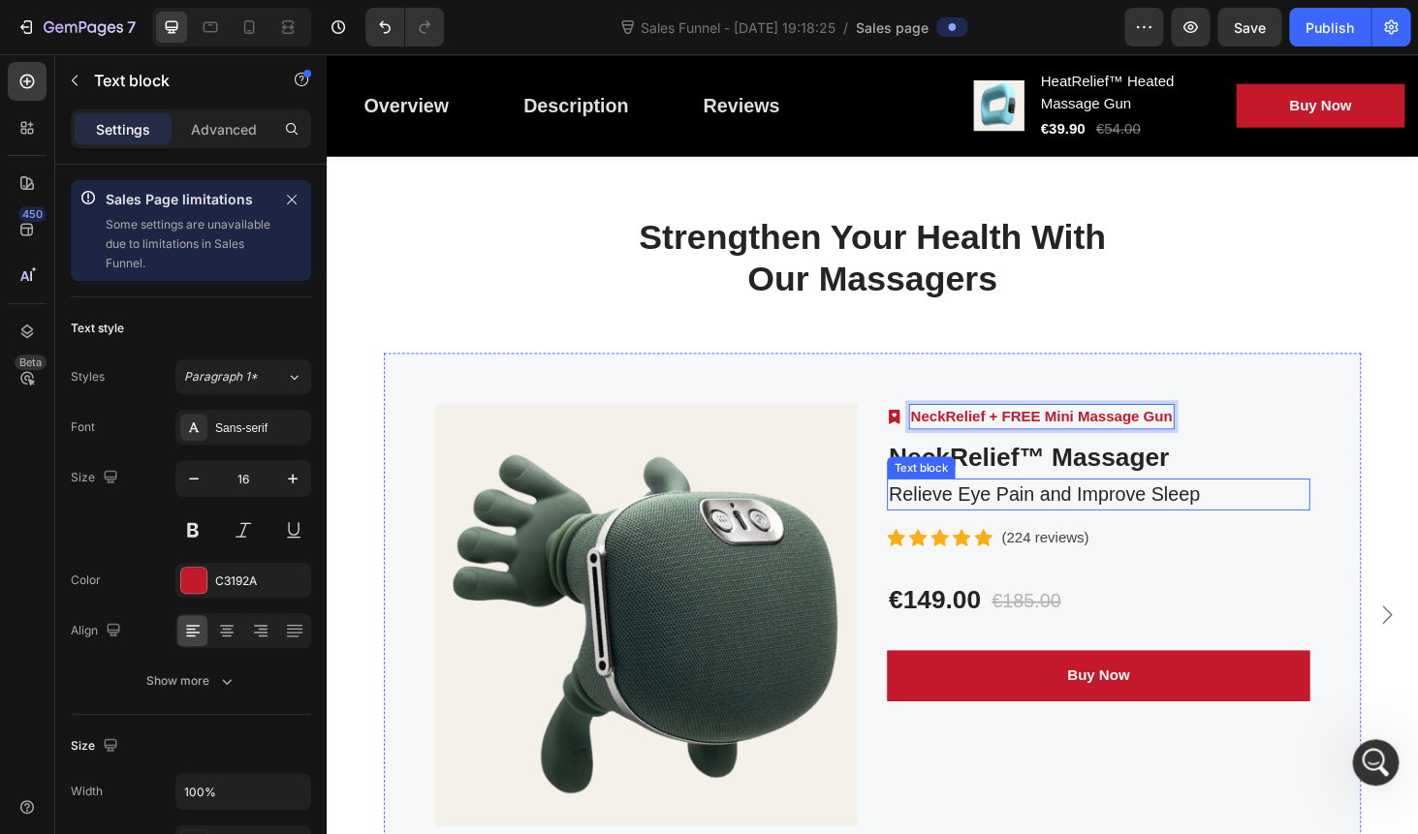
click at [1225, 528] on p "Relieve Eye Pain and Improve Sleep" at bounding box center [1148, 523] width 447 height 31
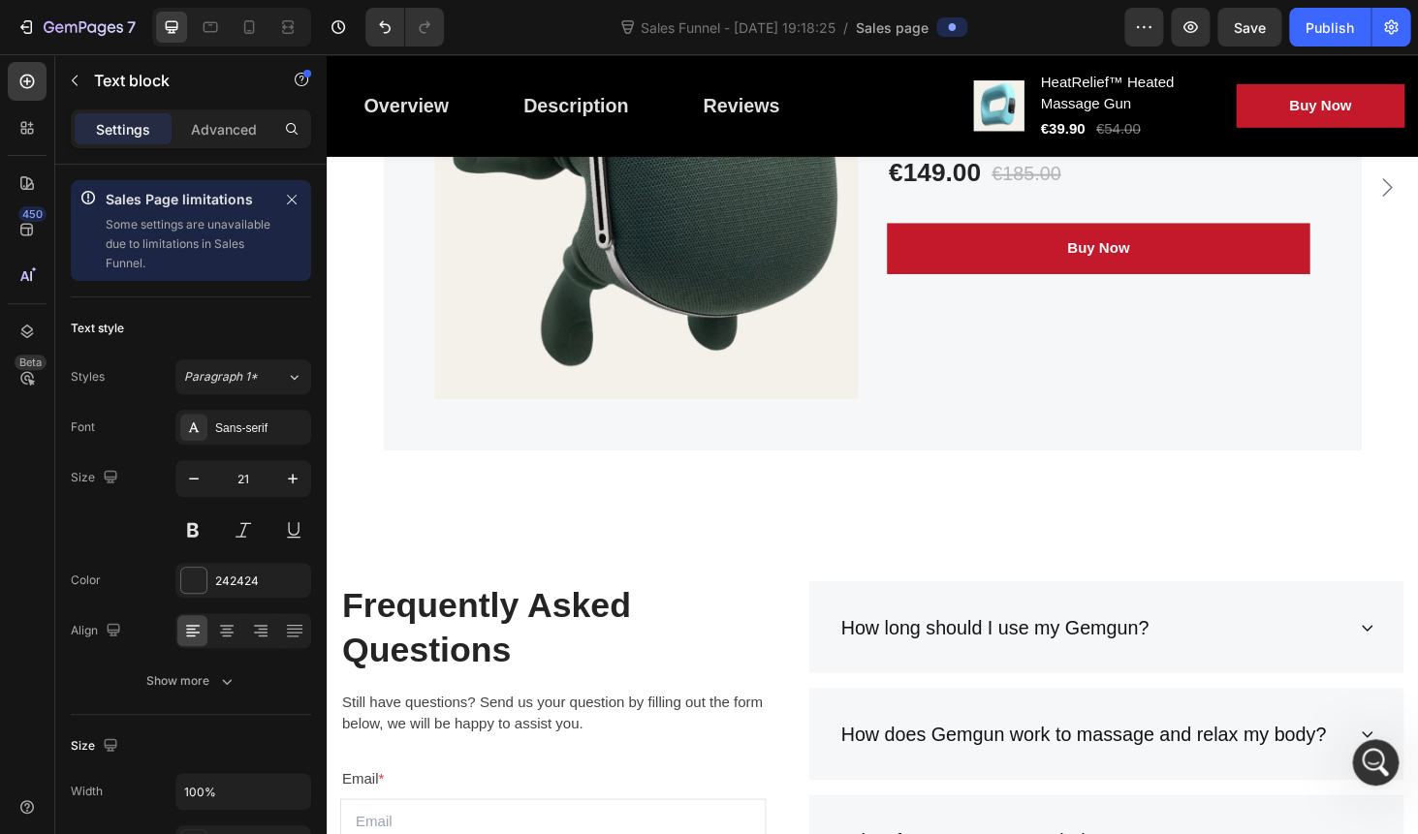
scroll to position [5627, 0]
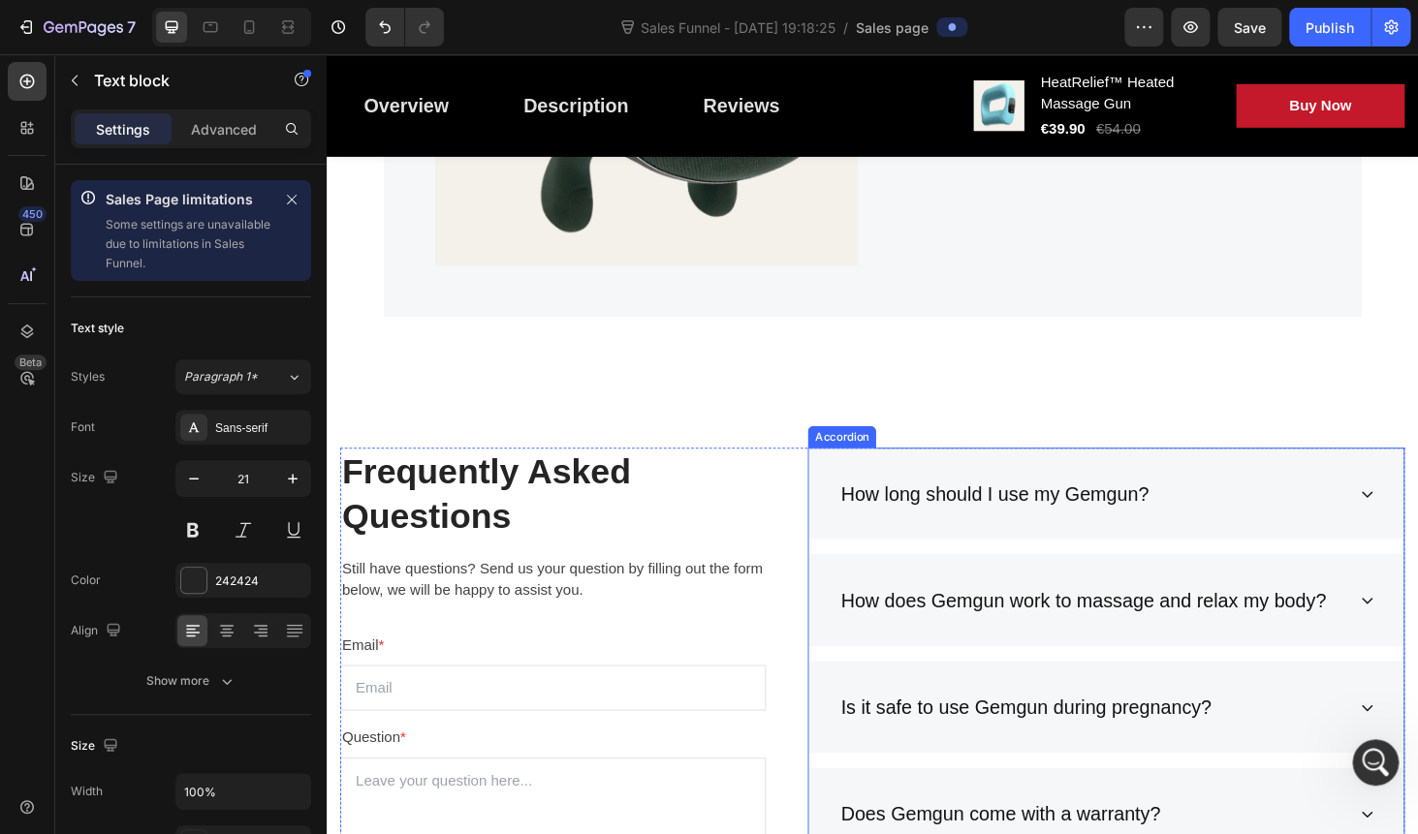
click at [1154, 518] on div "How long should I use my Gemgun?" at bounding box center [1038, 522] width 334 height 37
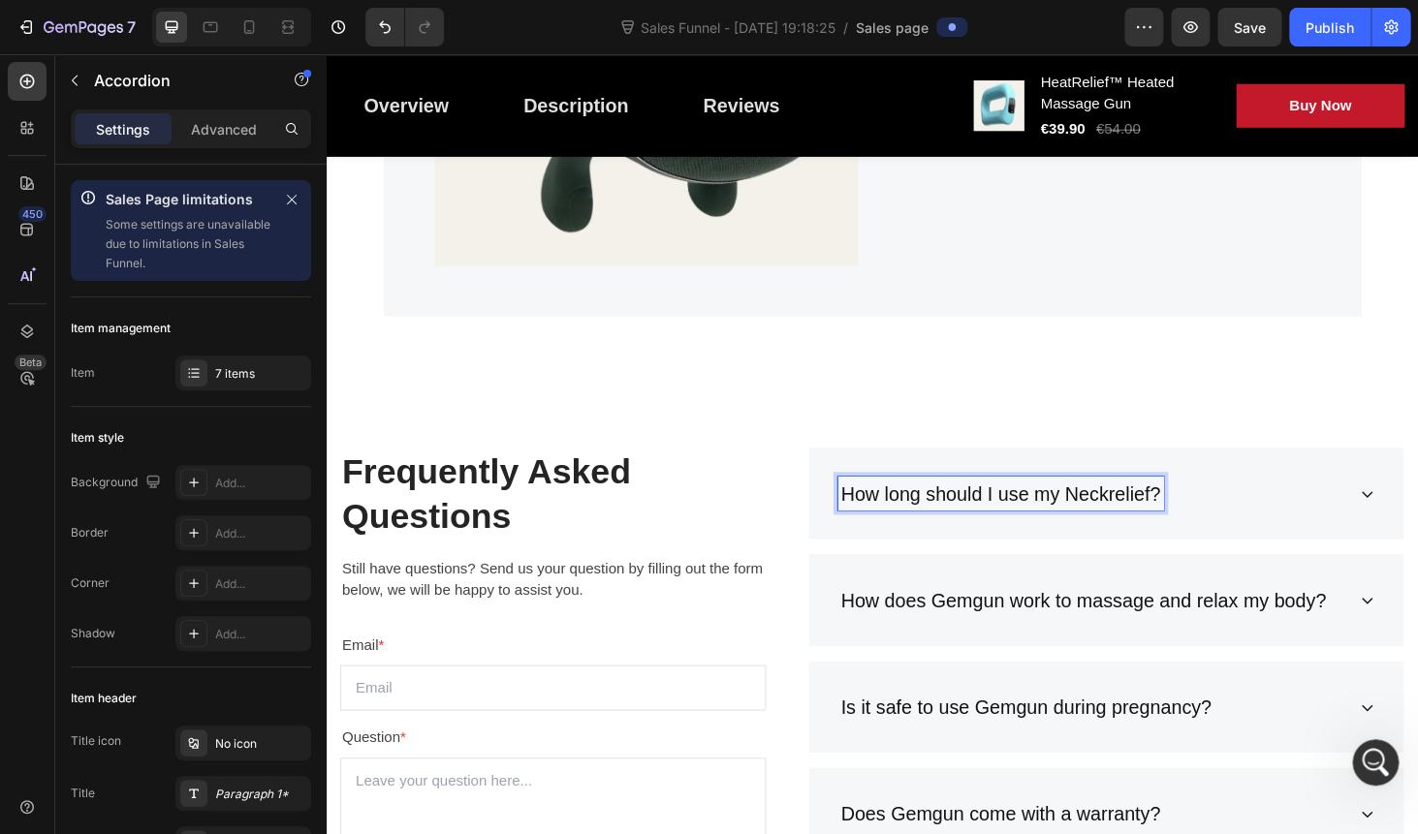
click at [1016, 634] on p "How does Gemgun work to massage and relax my body?" at bounding box center [1132, 635] width 516 height 31
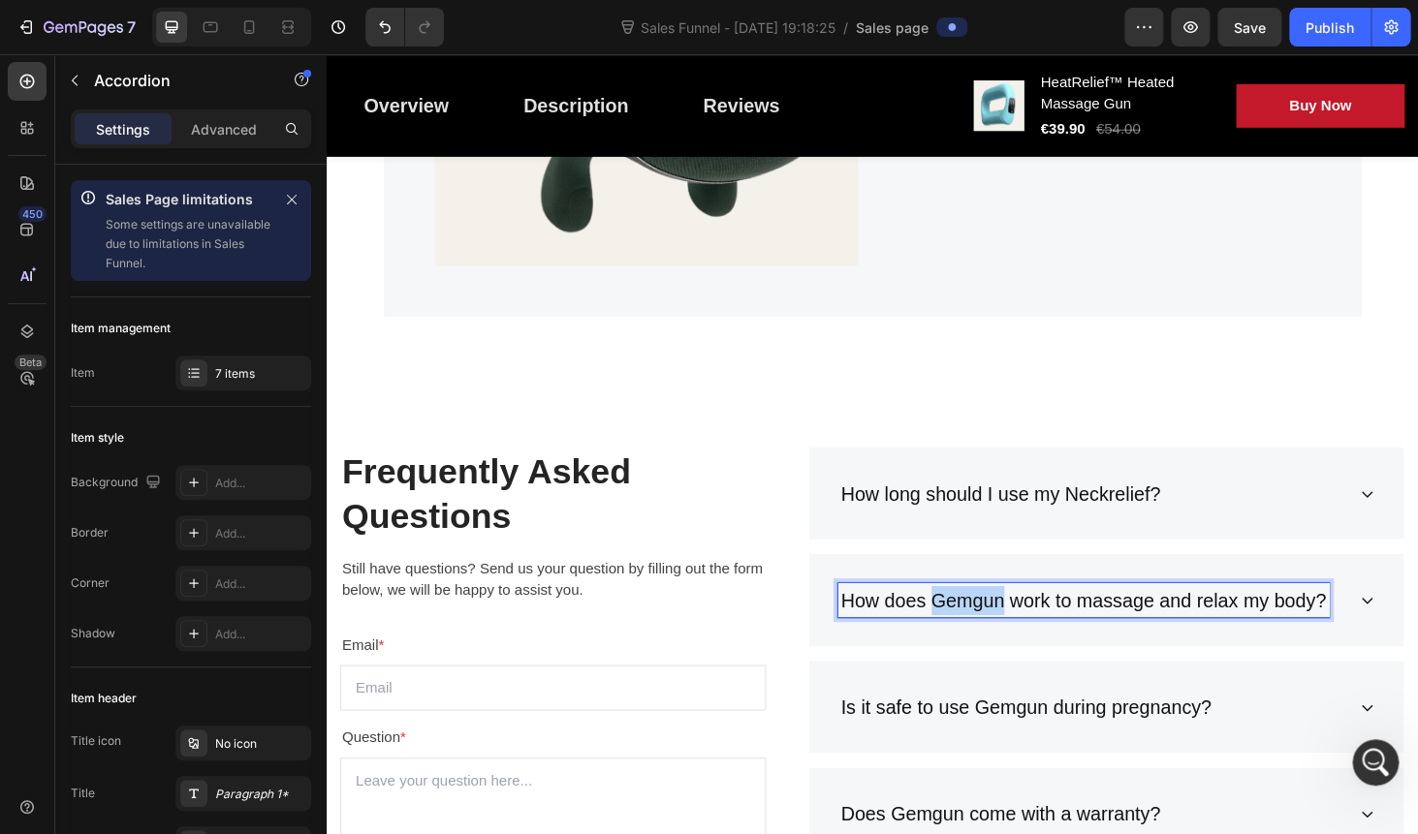
click at [1016, 634] on p "How does Gemgun work to massage and relax my body?" at bounding box center [1132, 635] width 516 height 31
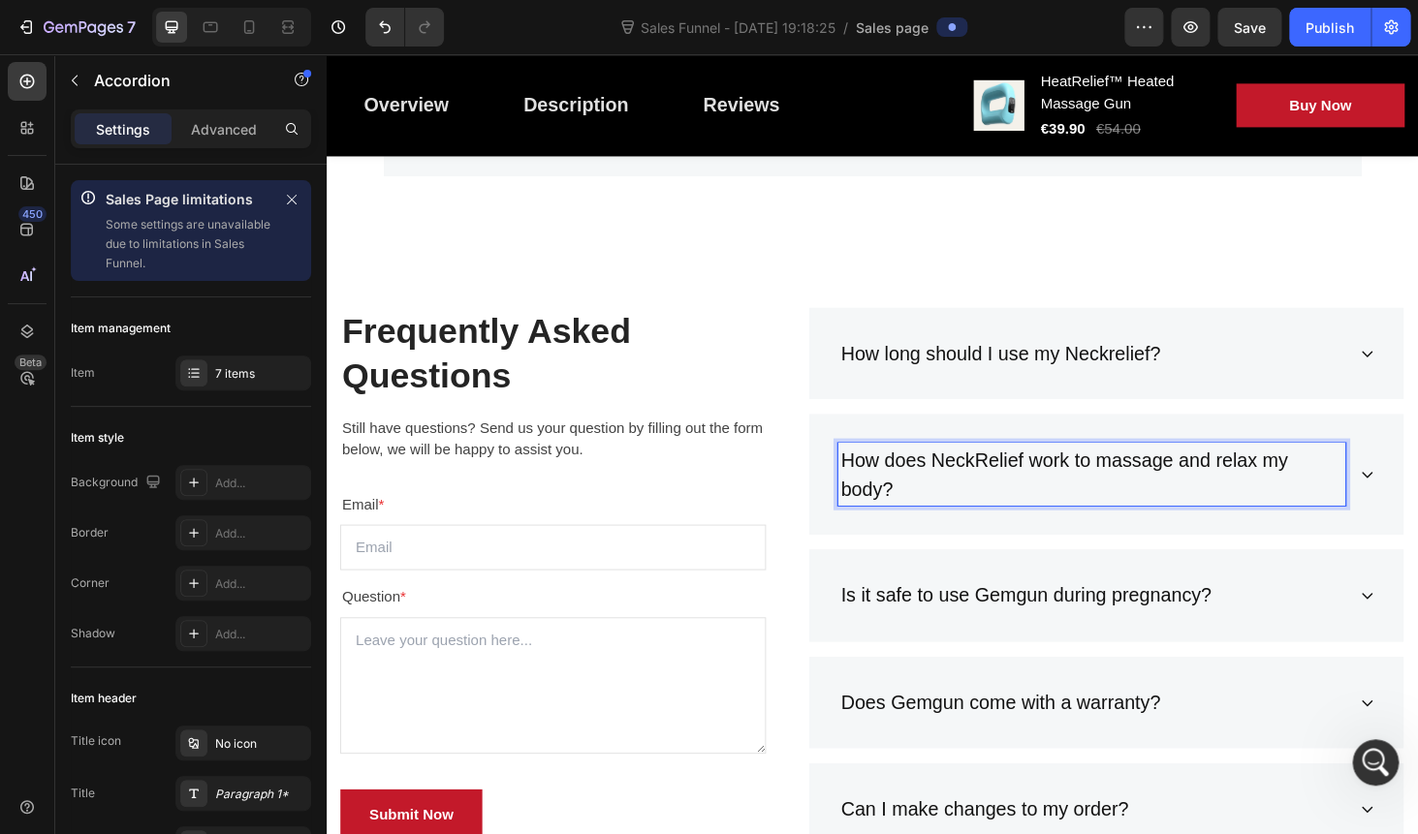
scroll to position [5794, 0]
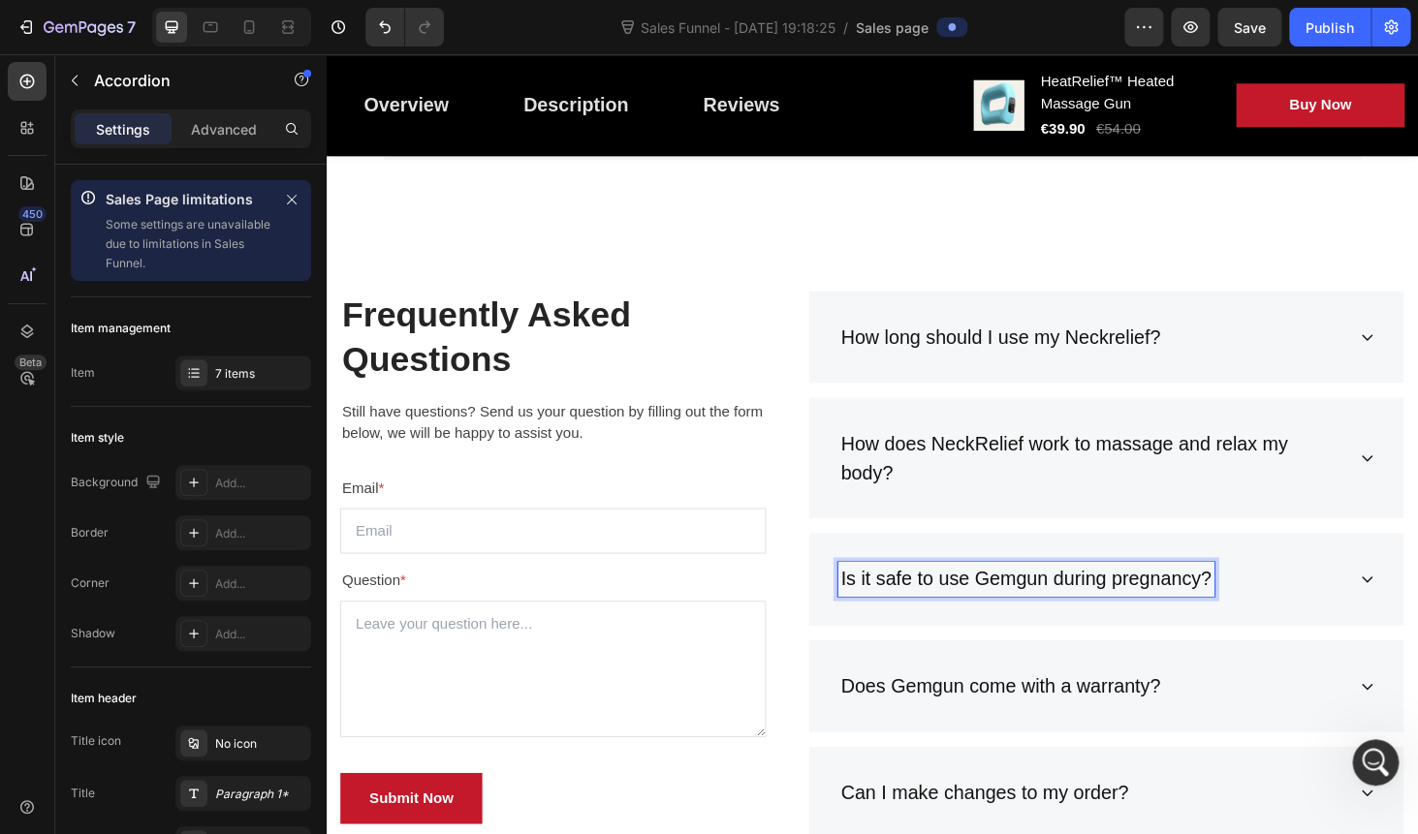
click at [1049, 618] on p "Is it safe to use Gemgun during pregnancy?" at bounding box center [1071, 613] width 394 height 31
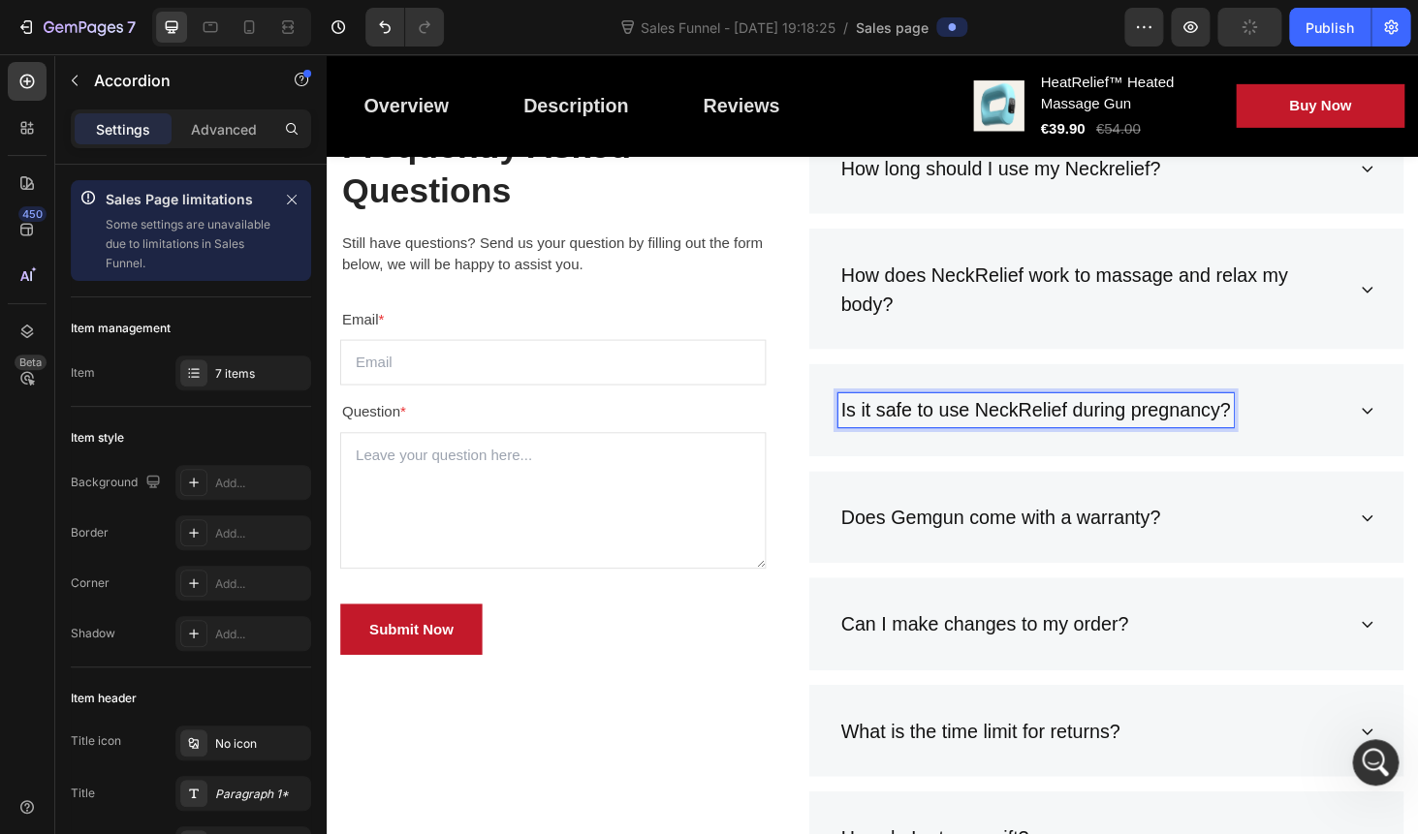
scroll to position [5998, 0]
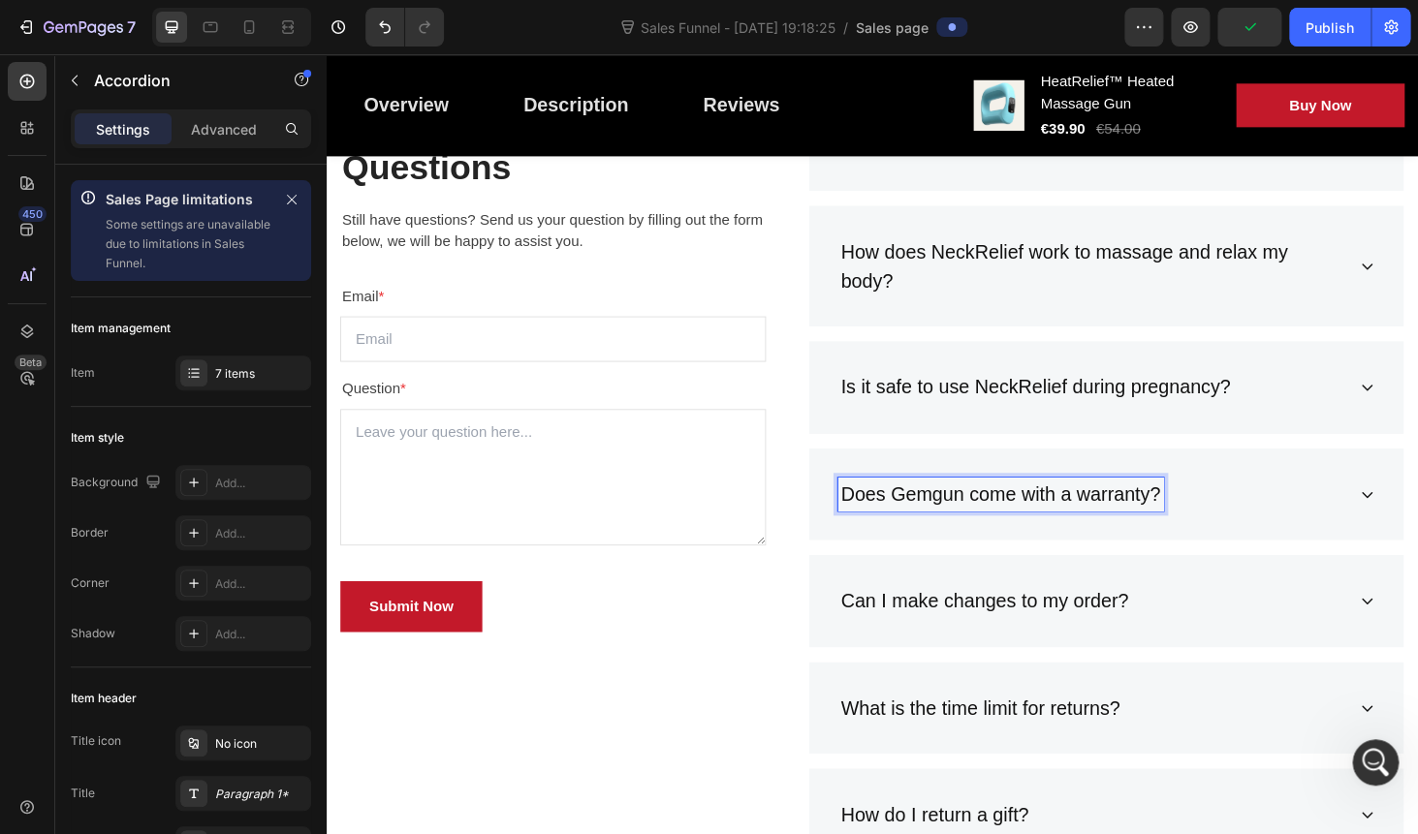
click at [937, 513] on p "Does Gemgun come with a warranty?" at bounding box center [1044, 523] width 340 height 31
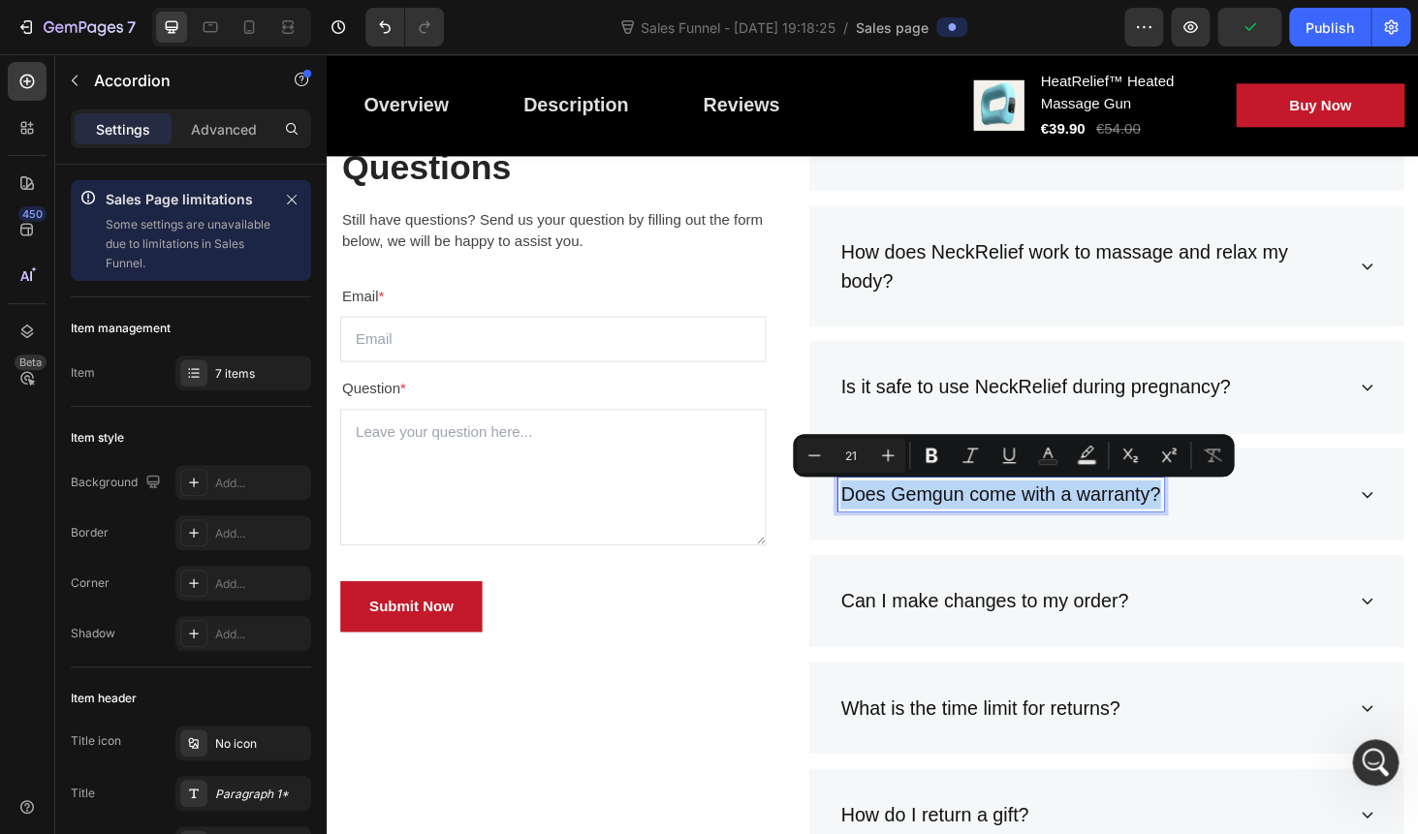
click at [956, 517] on p "Does Gemgun come with a warranty?" at bounding box center [1044, 523] width 340 height 31
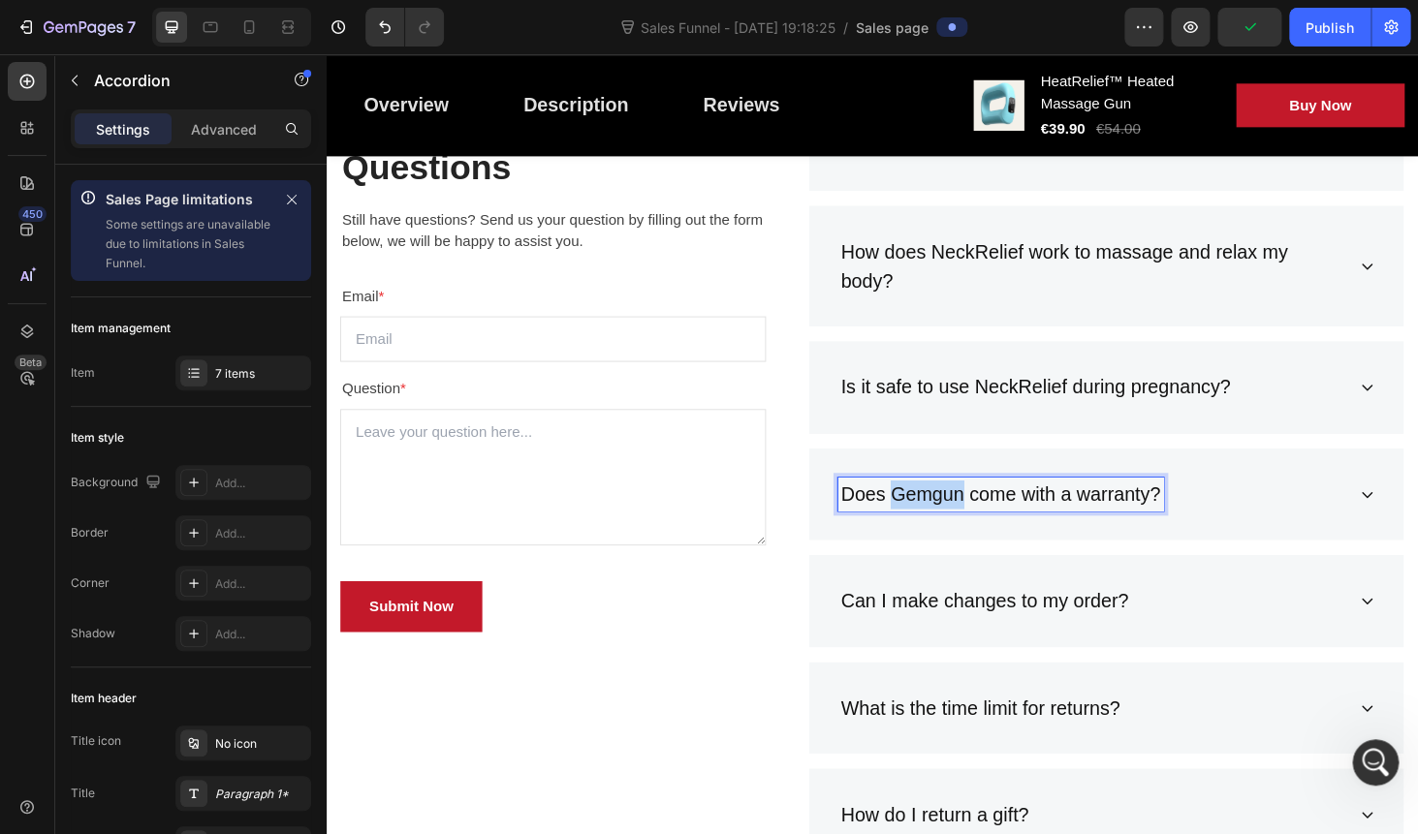
click at [956, 517] on p "Does Gemgun come with a warranty?" at bounding box center [1044, 523] width 340 height 31
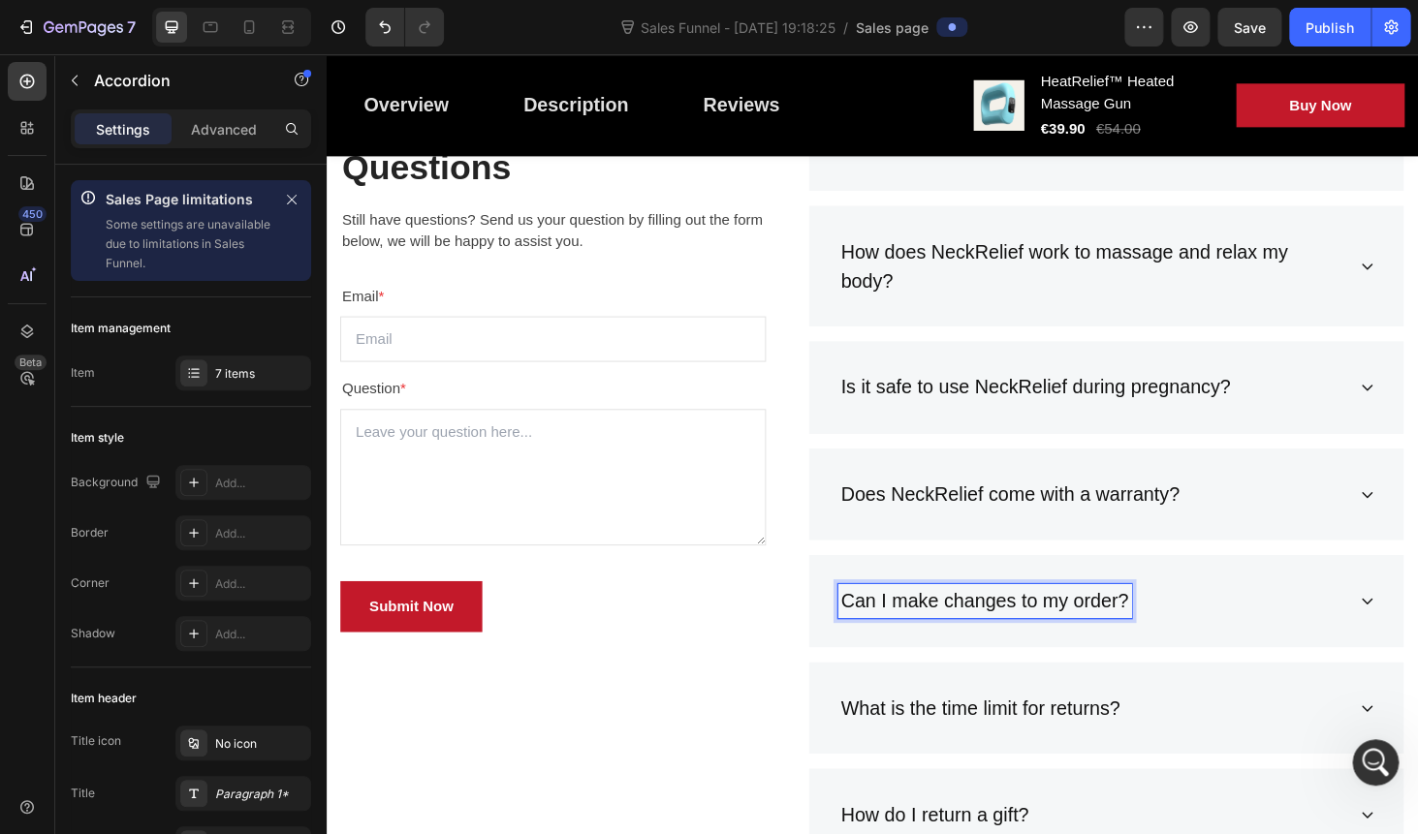
click at [1054, 619] on div "Can I make changes to my order?" at bounding box center [1027, 636] width 312 height 37
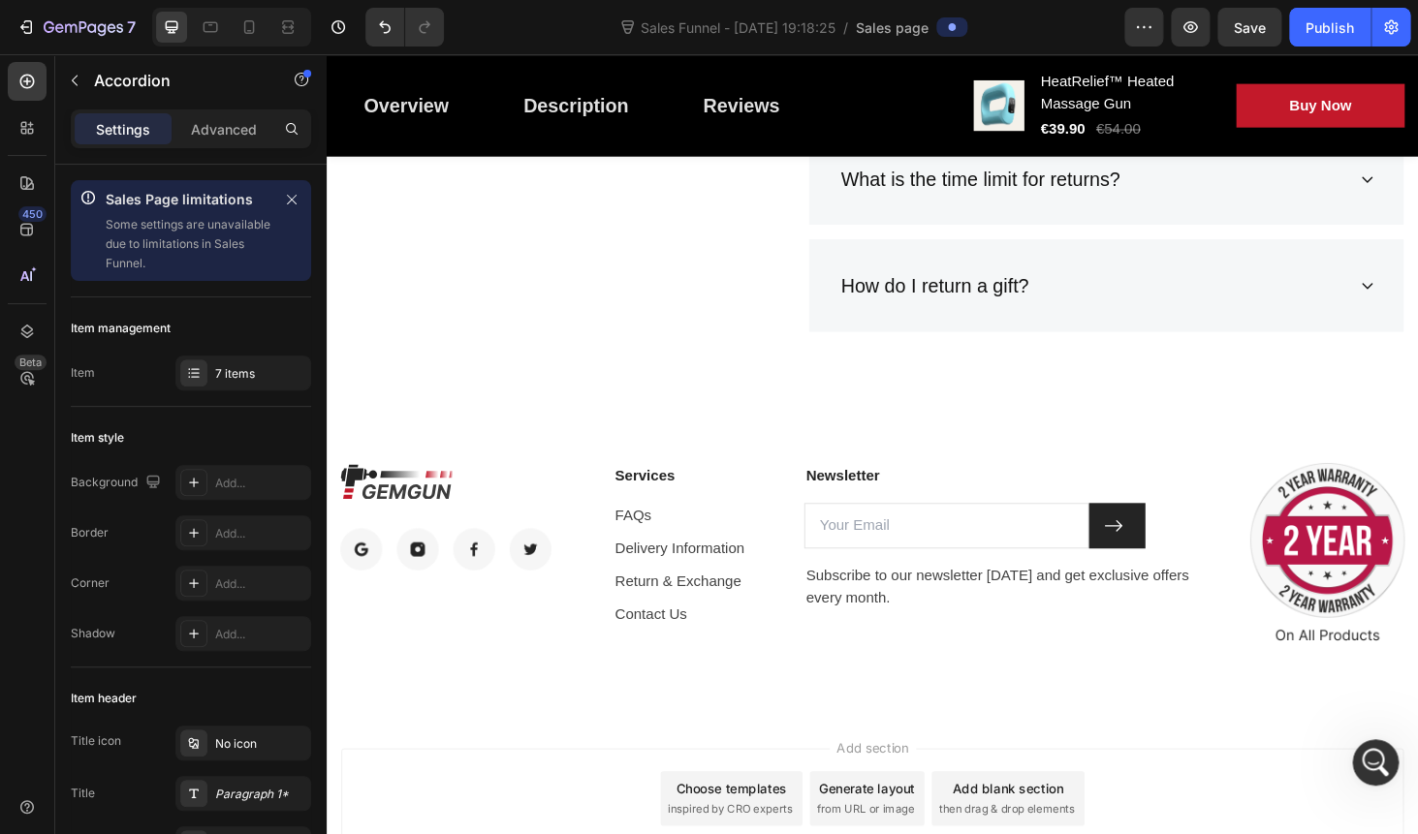
scroll to position [6564, 0]
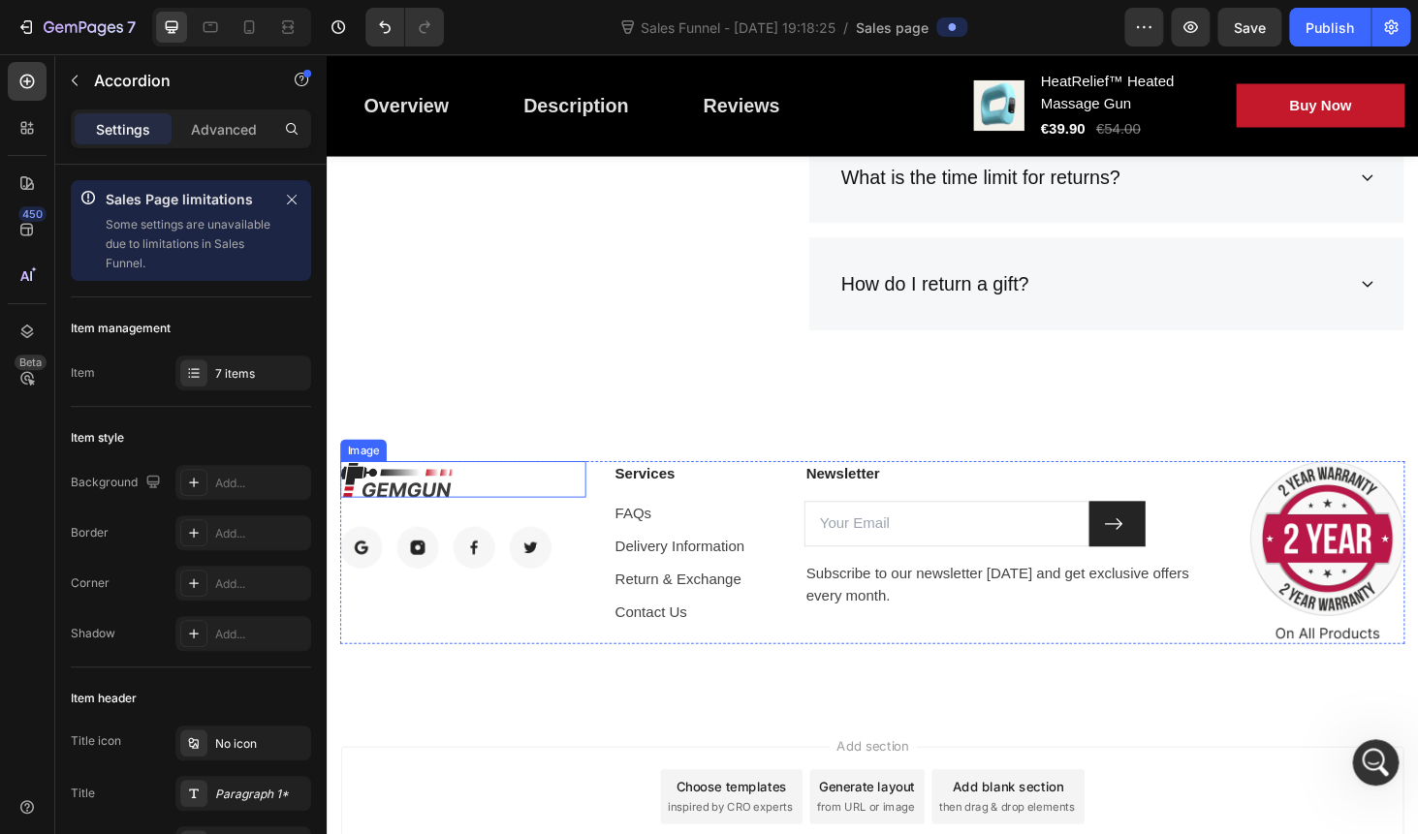
click at [388, 512] on img at bounding box center [401, 506] width 120 height 39
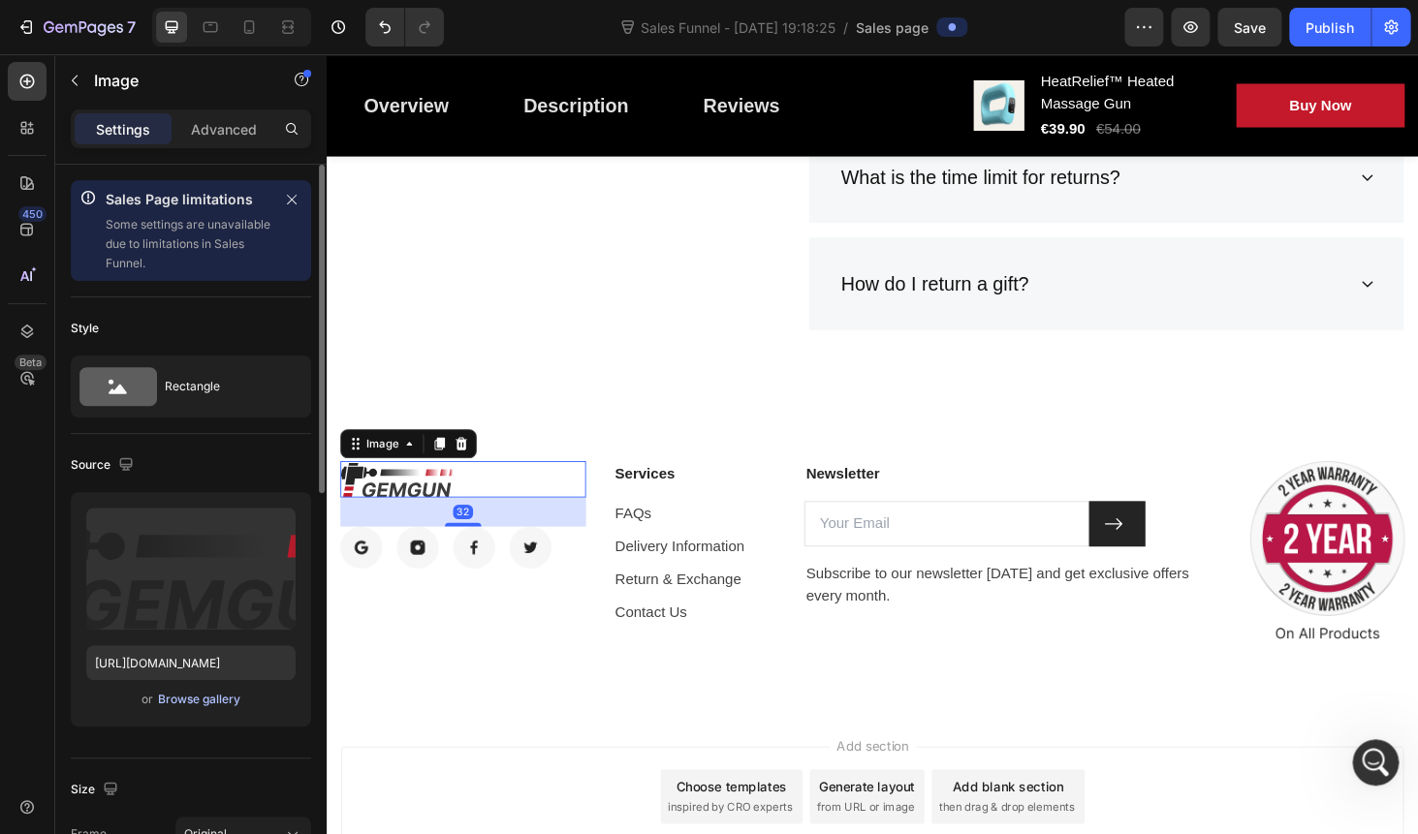
click at [198, 703] on div "Browse gallery" at bounding box center [199, 699] width 82 height 17
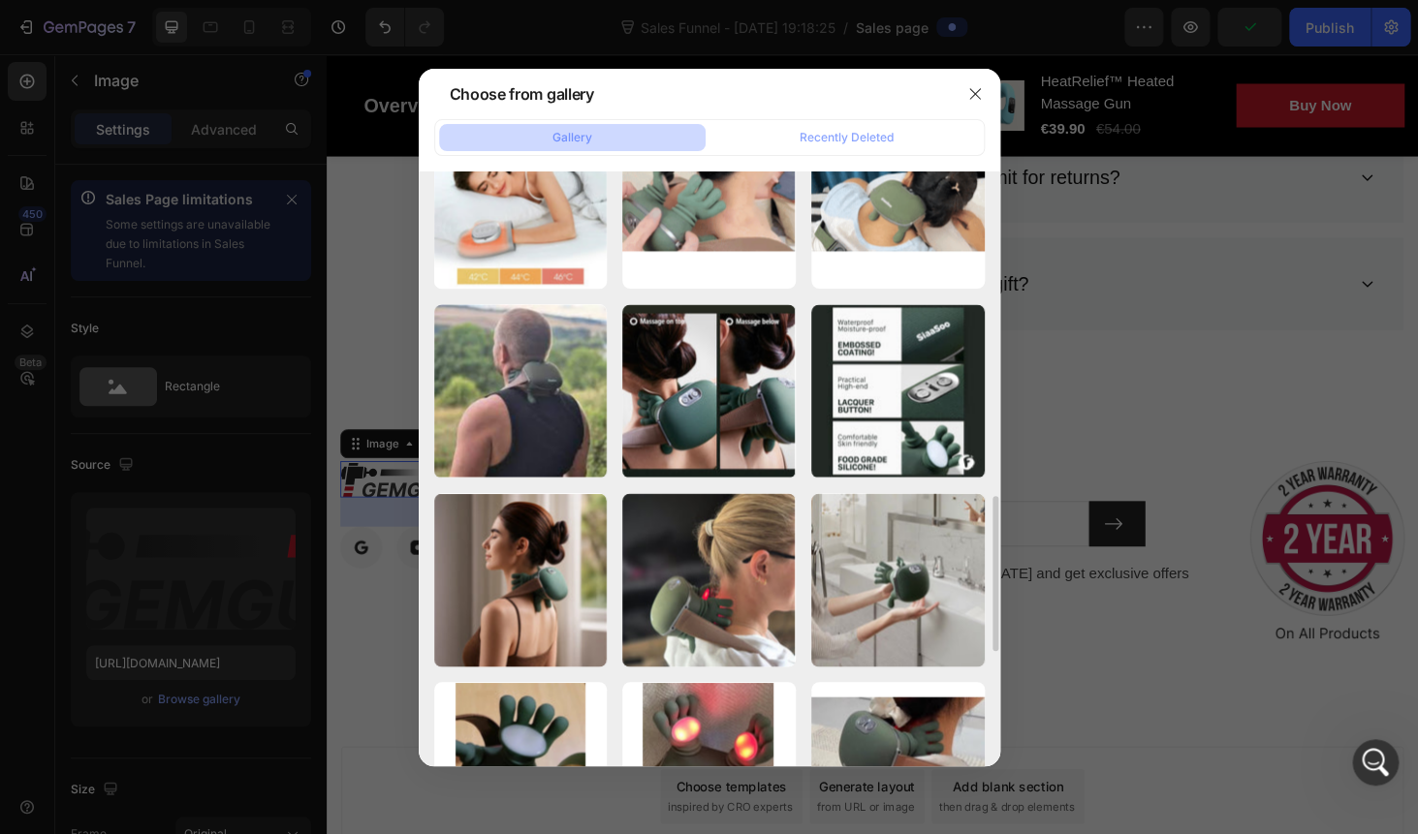
scroll to position [1226, 0]
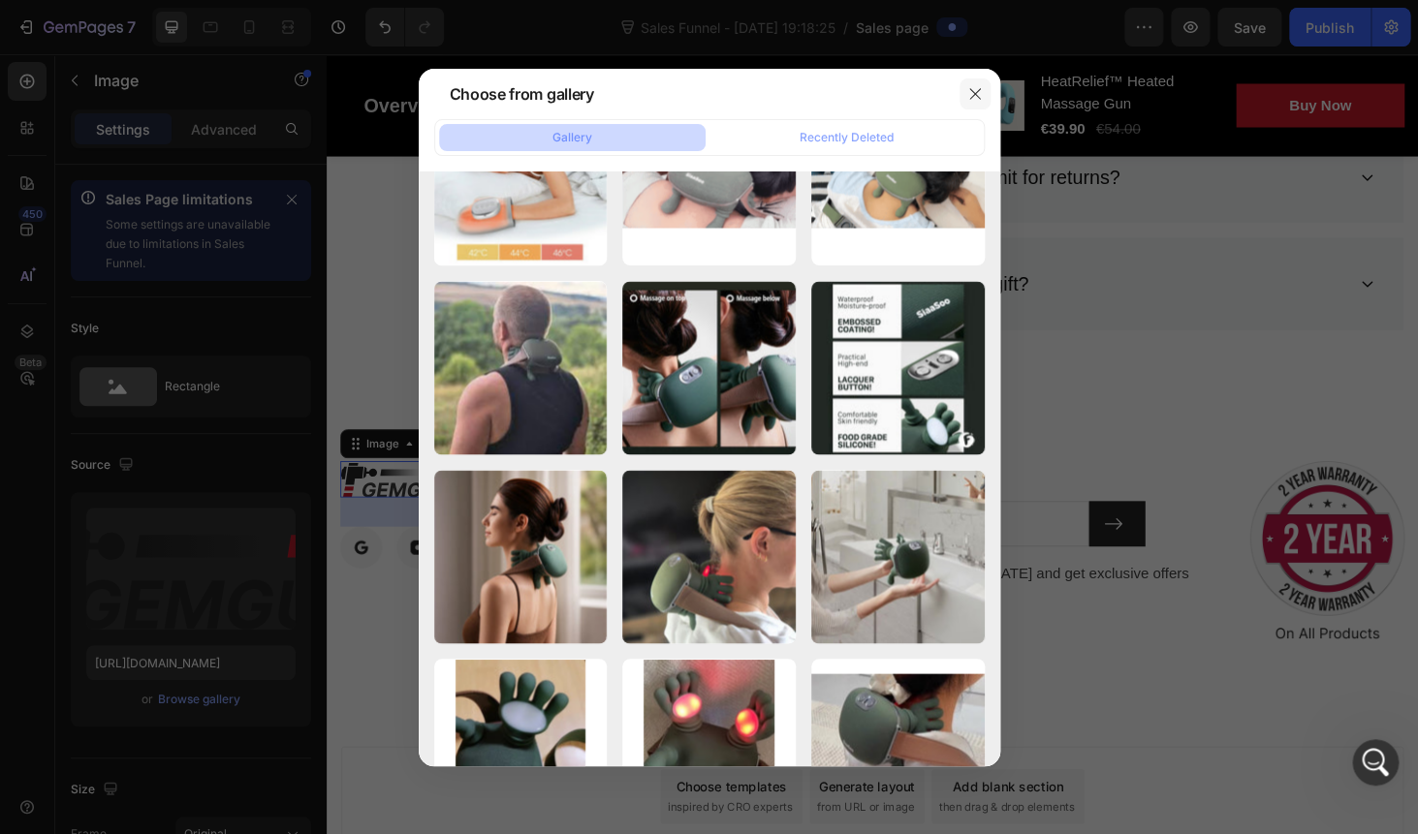
click at [978, 98] on icon "button" at bounding box center [974, 93] width 11 height 11
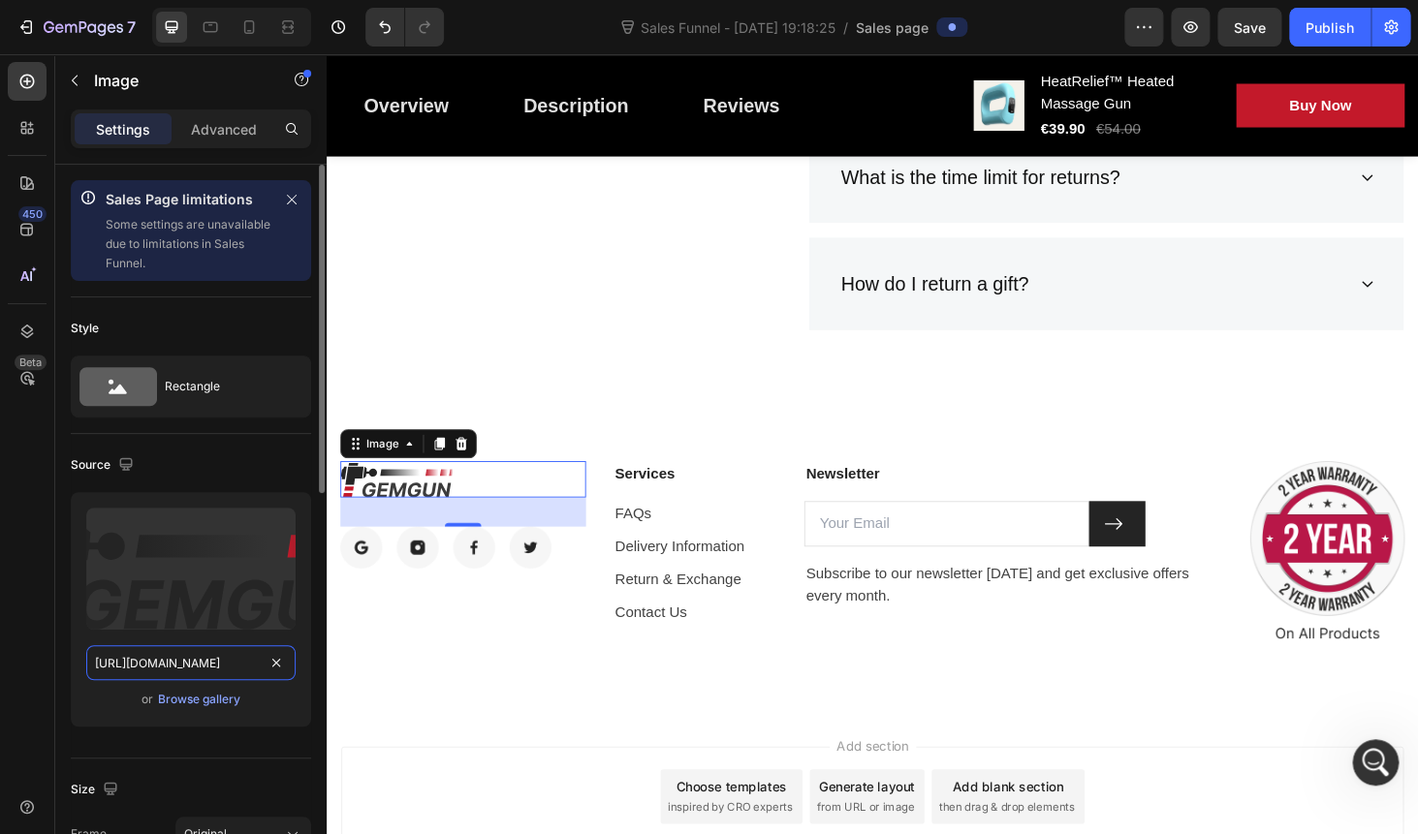
click at [184, 663] on input "https://ucarecdn.com/7b205151-406d-476b-a613-a8ed755cda8e/logo.svg" at bounding box center [190, 662] width 209 height 35
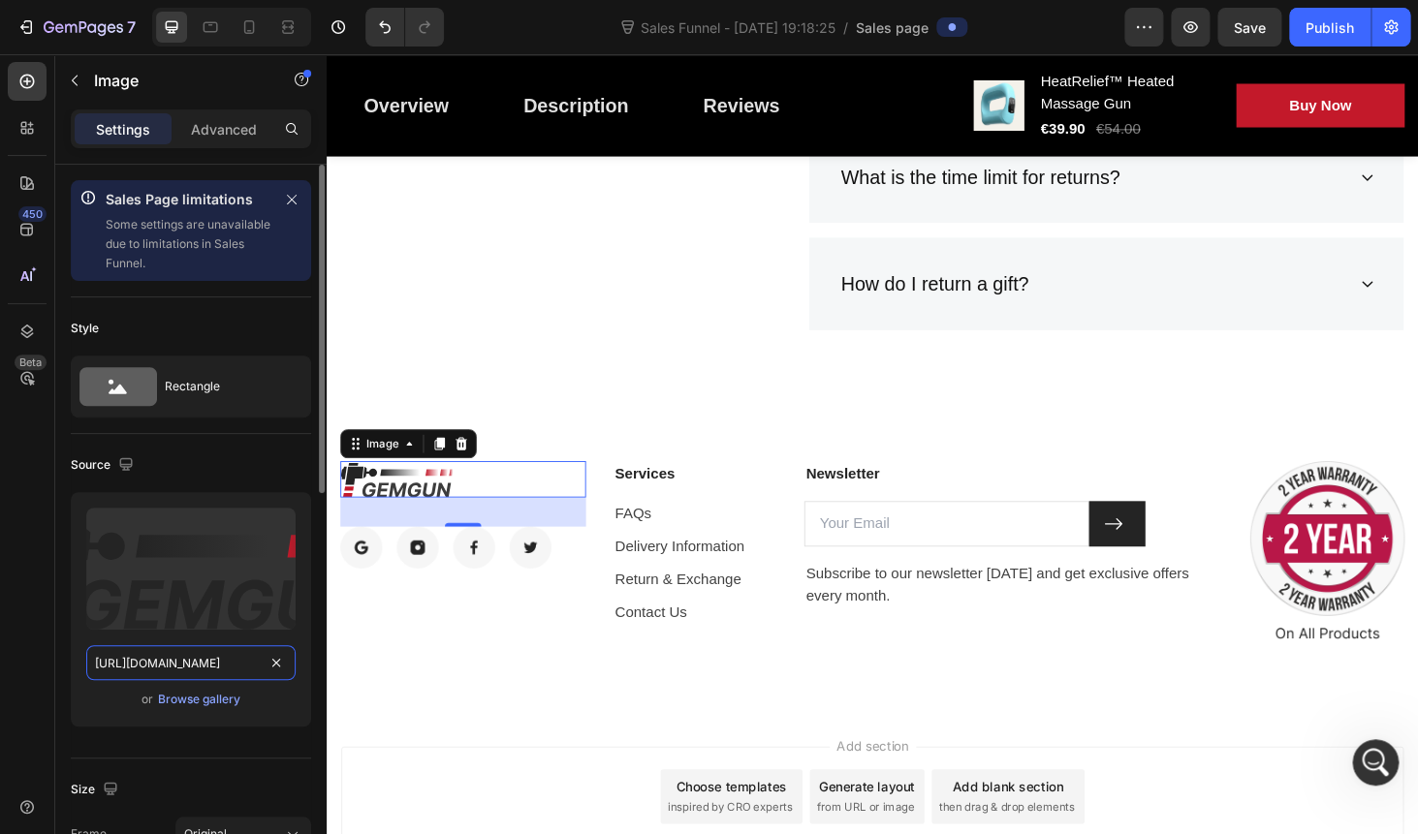
click at [184, 663] on input "https://ucarecdn.com/7b205151-406d-476b-a613-a8ed755cda8e/logo.svg" at bounding box center [190, 662] width 209 height 35
paste input "cdn.shopify.com/s/files/1/0778/5545/7613/files/Adobe_Express_-_file_1d2f4a7e-17…"
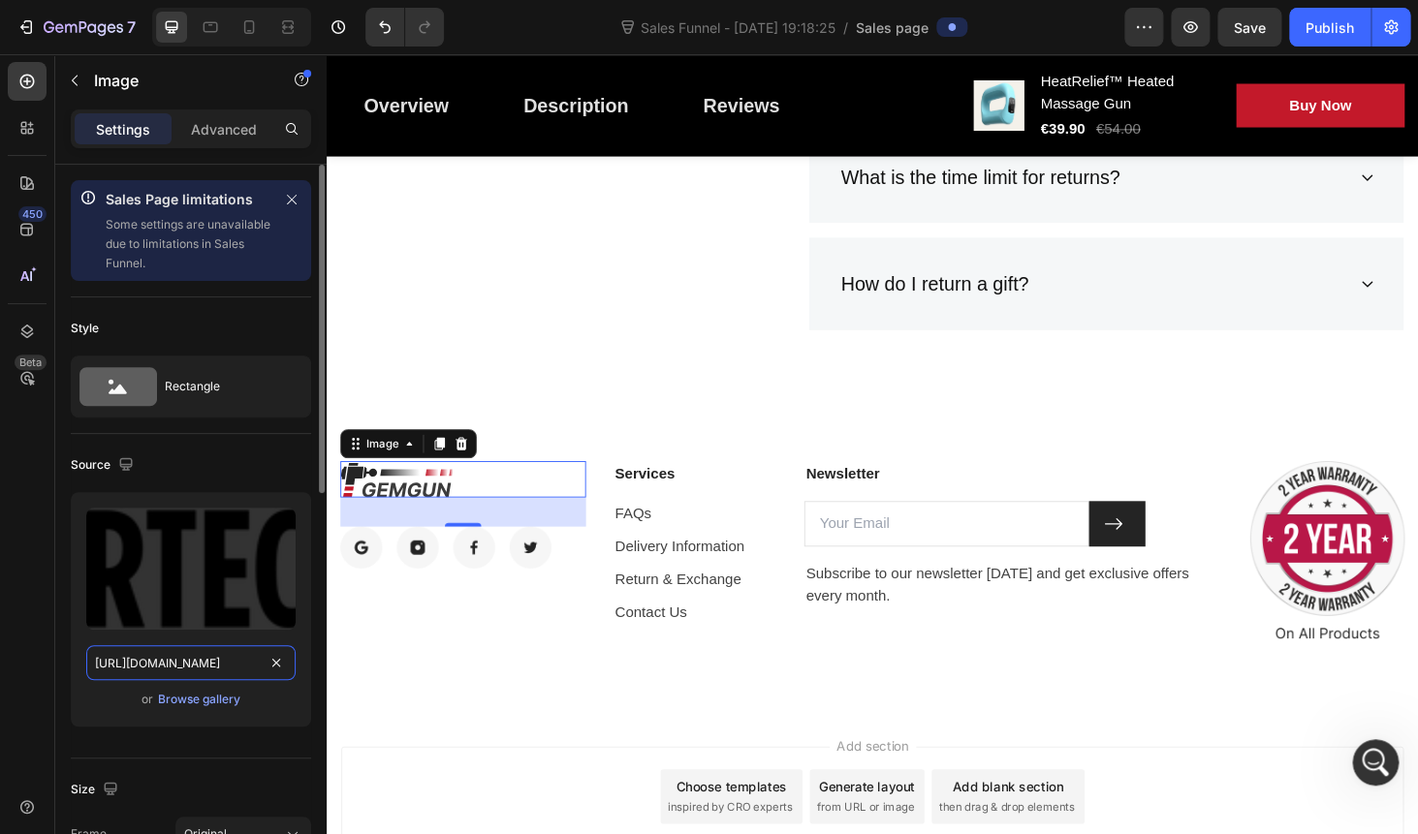
scroll to position [0, 607]
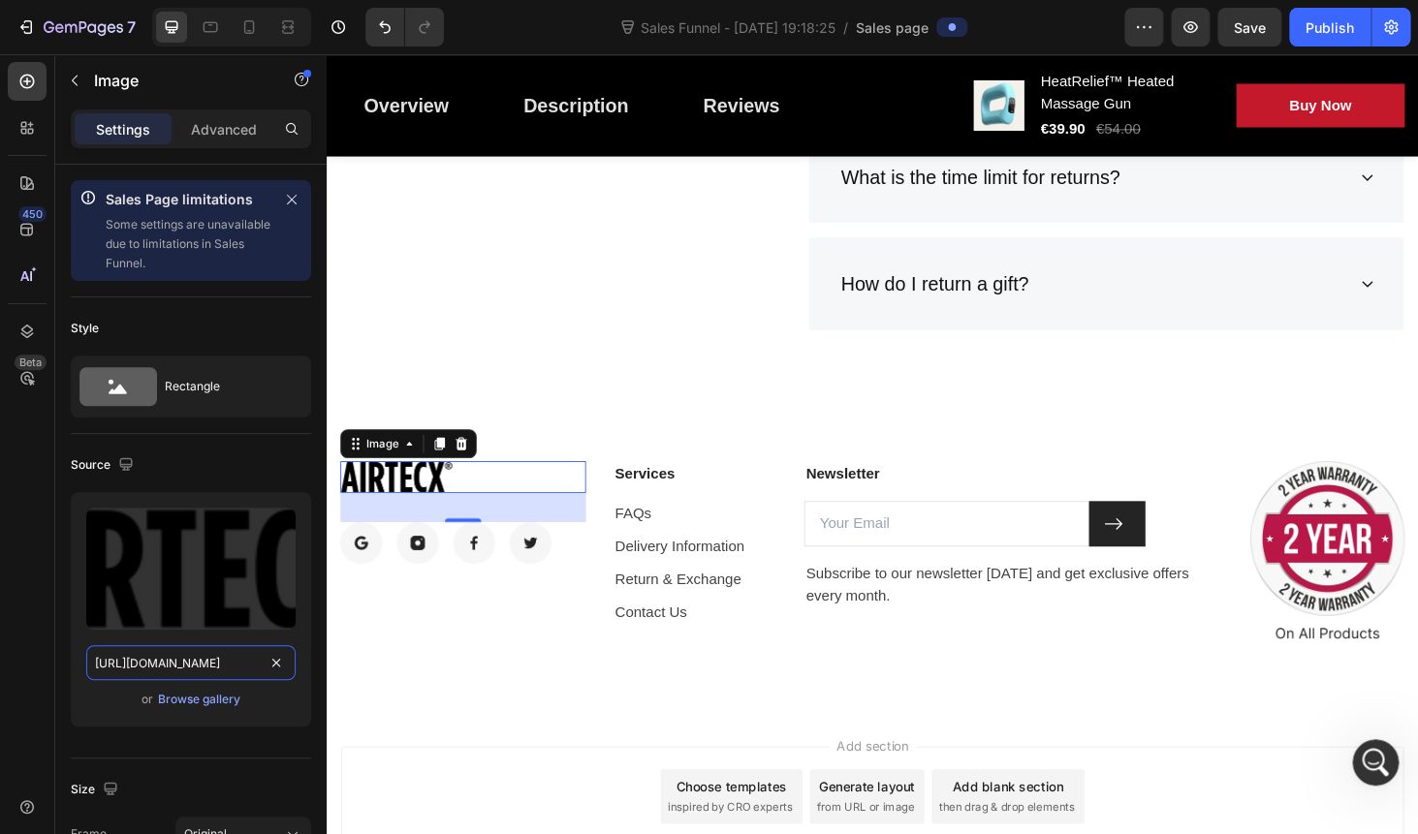
type input "https://cdn.shopify.com/s/files/1/0778/5545/7613/files/Adobe_Express_-_file_1d2…"
click at [44, 653] on div "450 Beta" at bounding box center [27, 425] width 39 height 726
drag, startPoint x: 459, startPoint y: 548, endPoint x: 466, endPoint y: 527, distance: 22.4
click at [466, 527] on div at bounding box center [472, 528] width 39 height 6
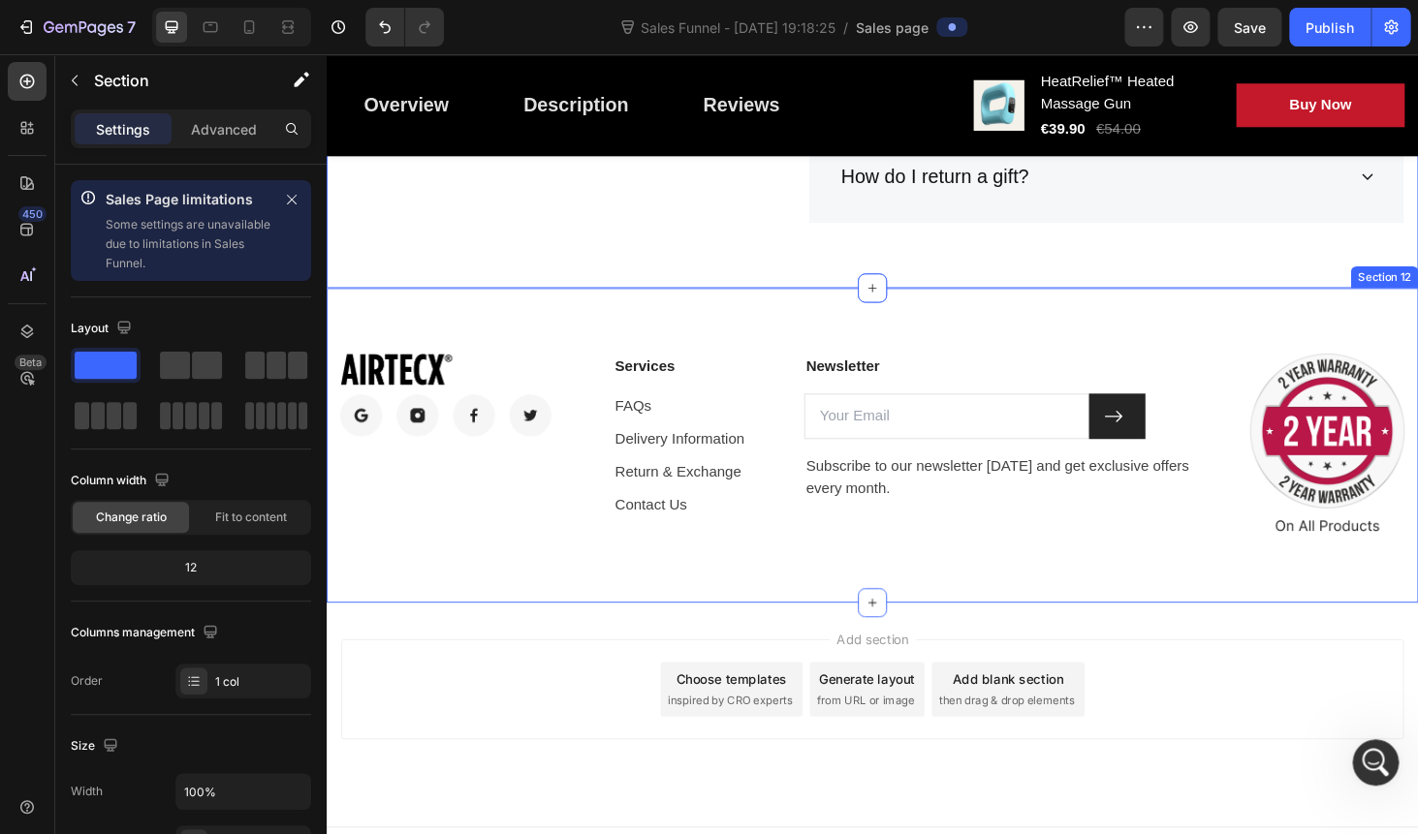
scroll to position [6709, 0]
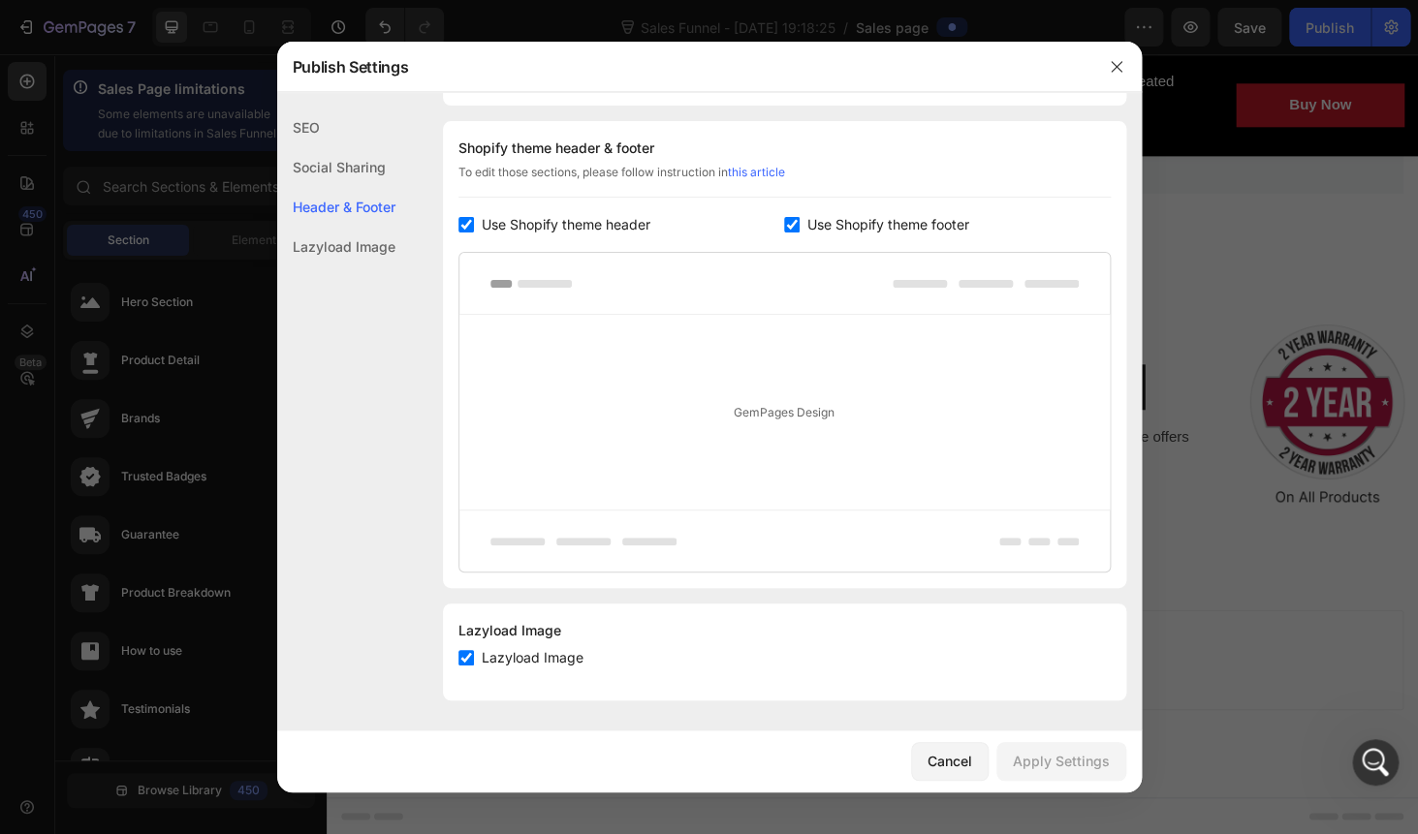
scroll to position [900, 0]
click at [826, 226] on span "Use Shopify theme footer" at bounding box center [888, 223] width 162 height 23
checkbox input "false"
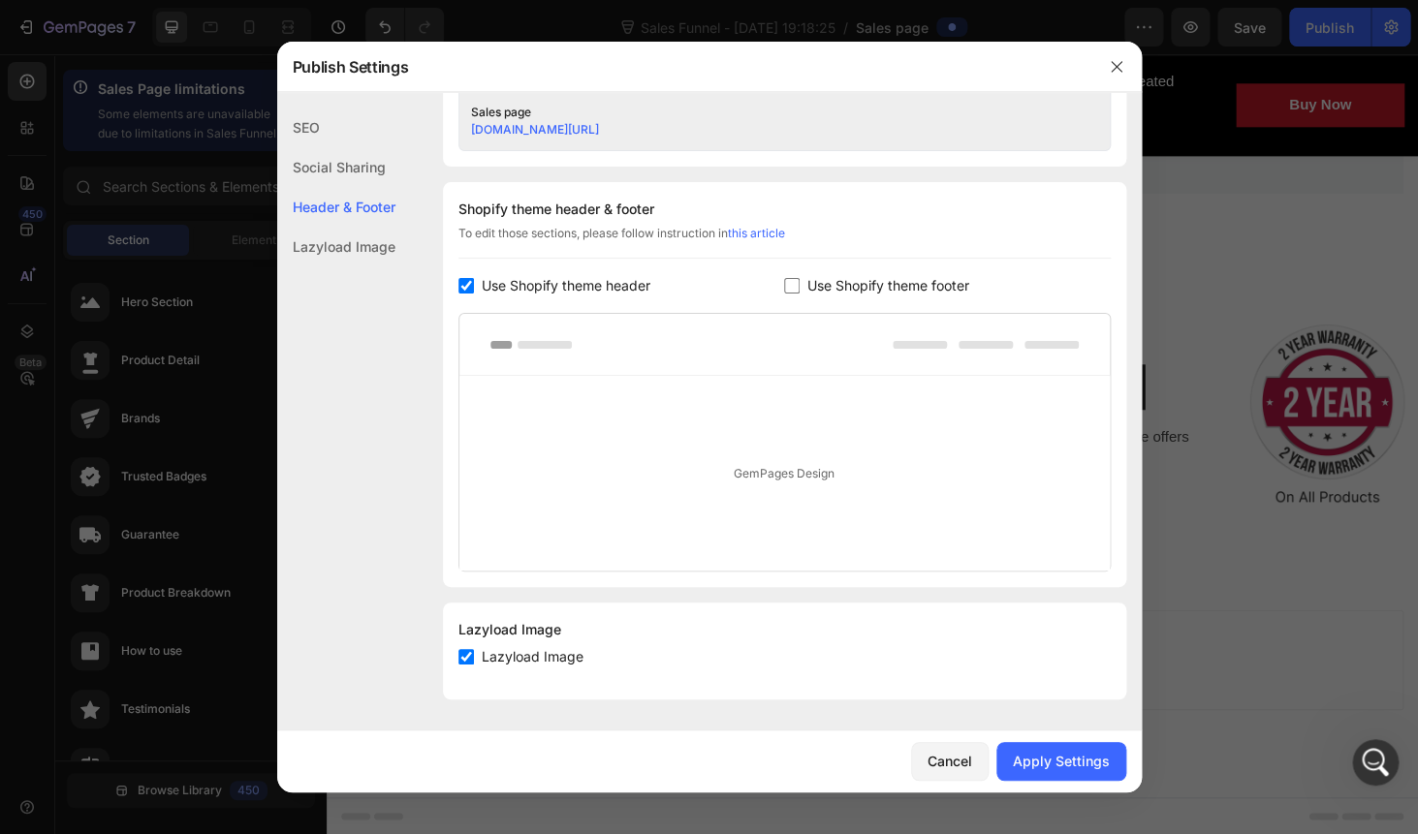
click at [515, 283] on span "Use Shopify theme header" at bounding box center [566, 285] width 169 height 23
checkbox input "false"
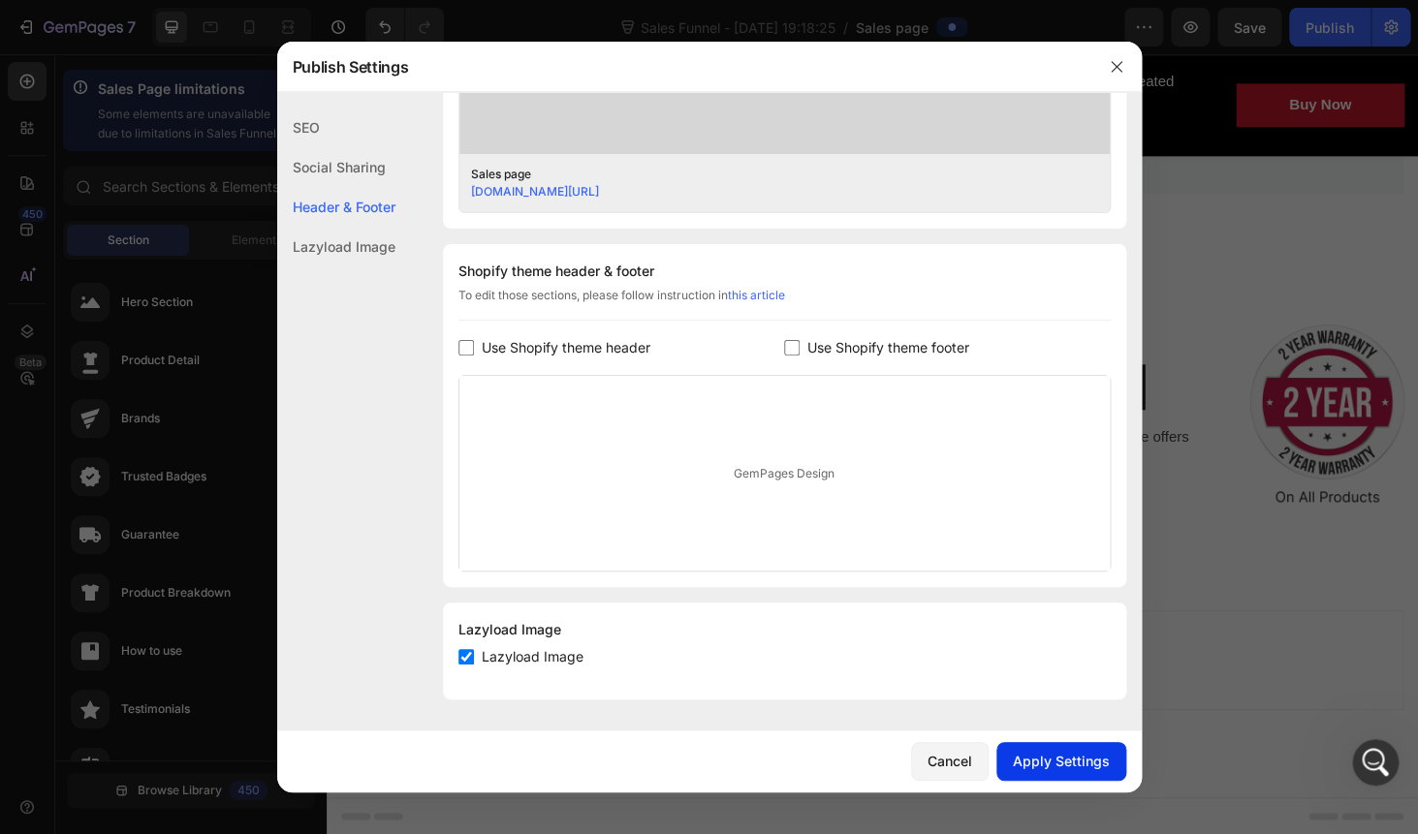
click at [1055, 769] on div "Apply Settings" at bounding box center [1061, 761] width 97 height 20
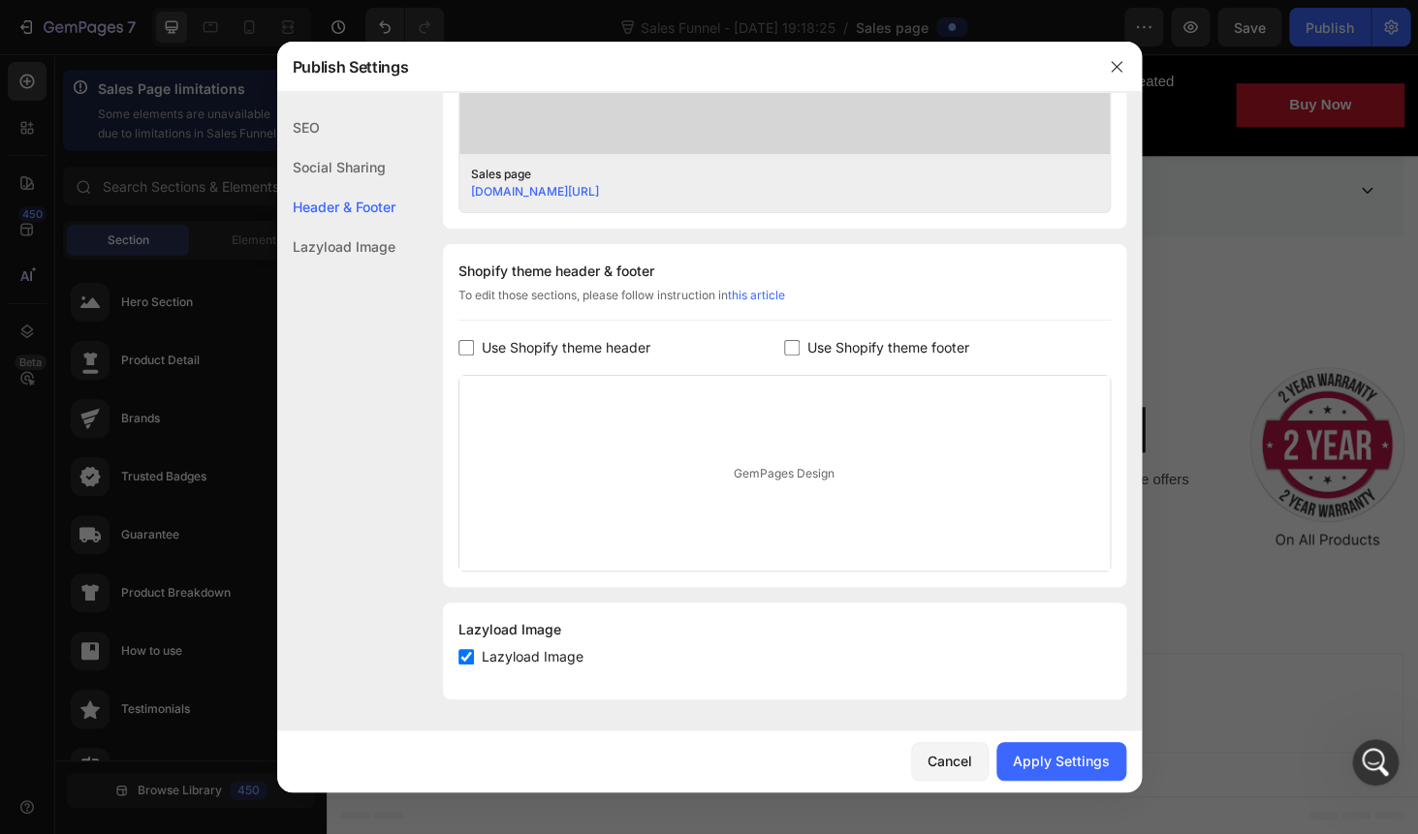
scroll to position [6663, 0]
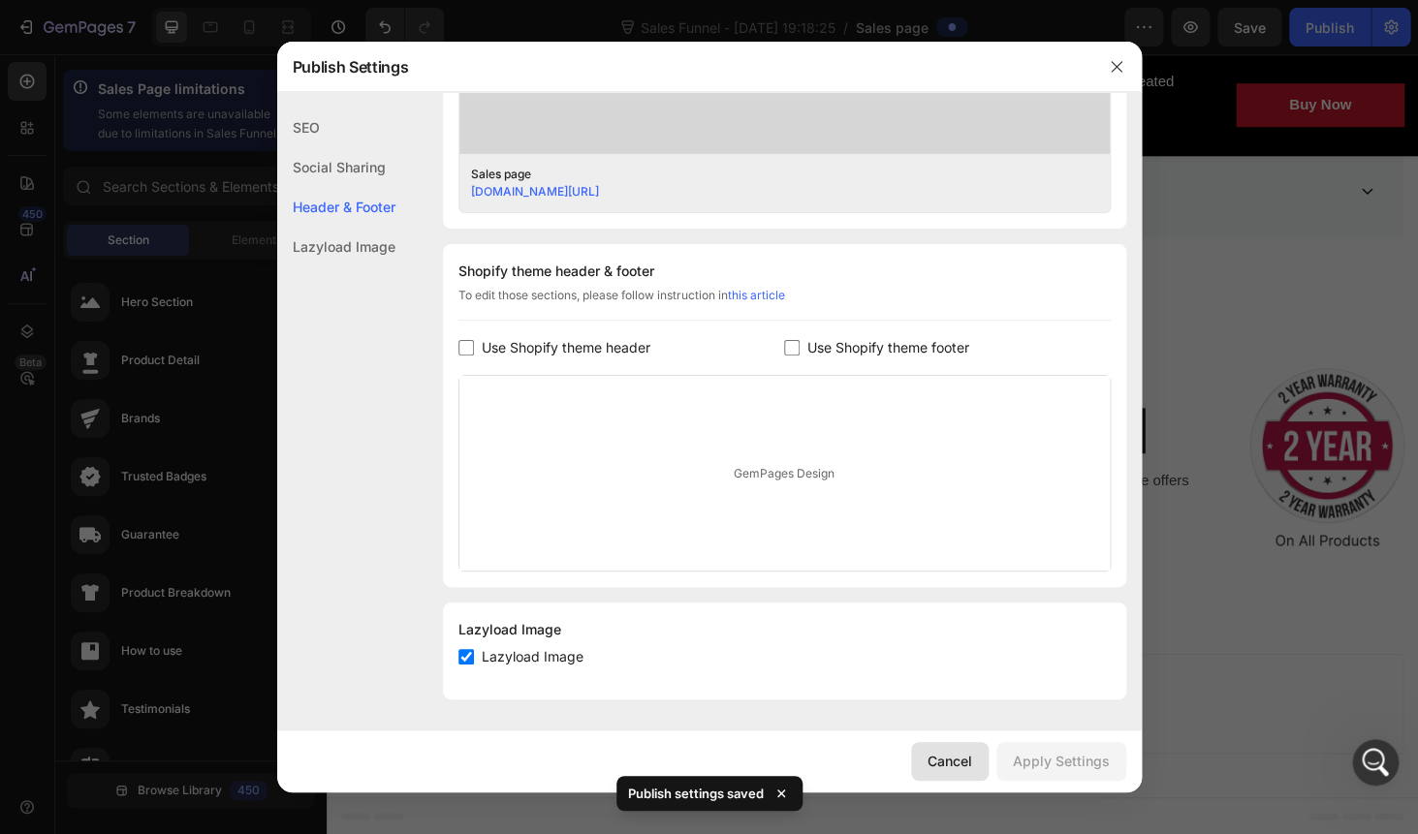
click at [953, 753] on div "Cancel" at bounding box center [949, 761] width 45 height 20
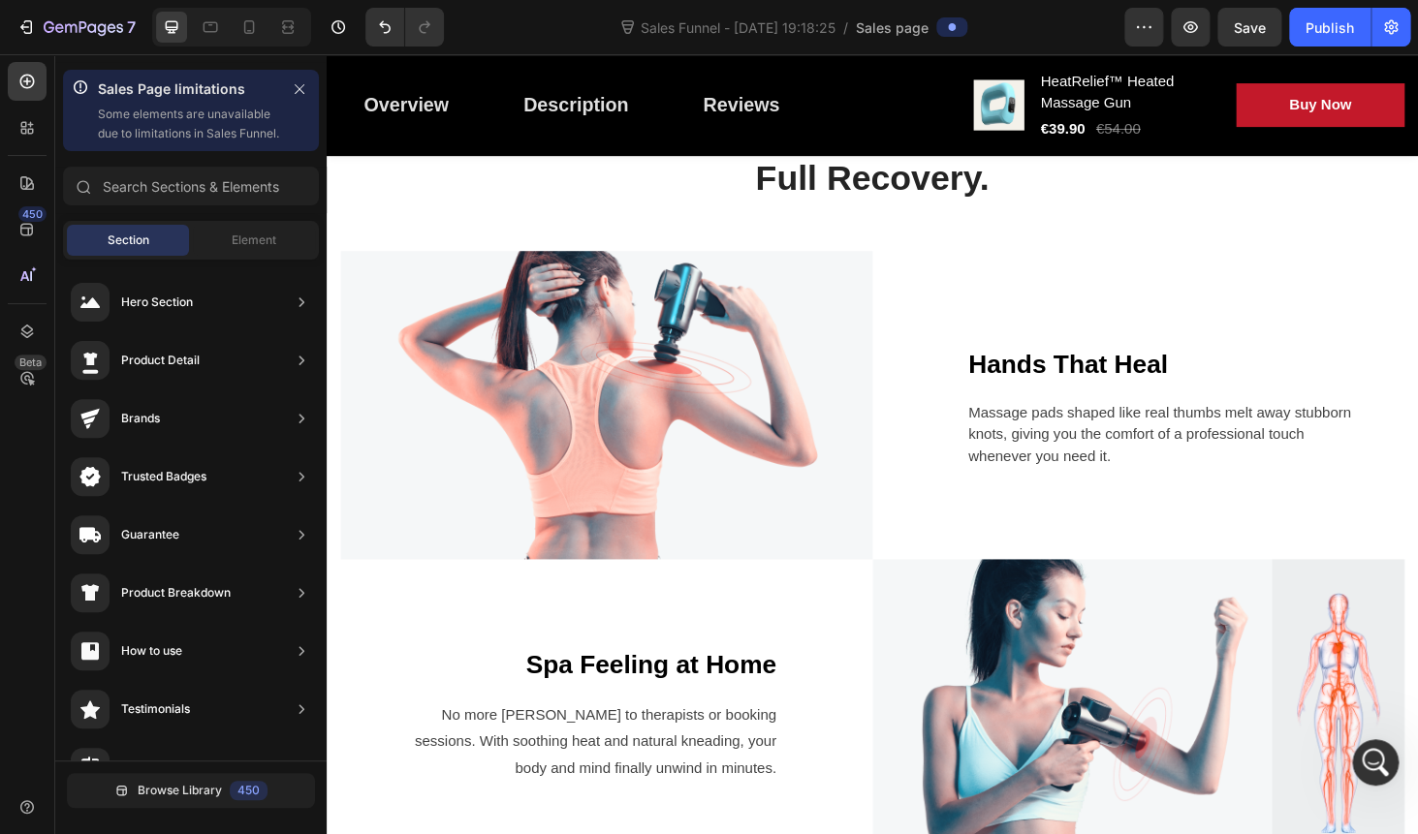
scroll to position [1486, 0]
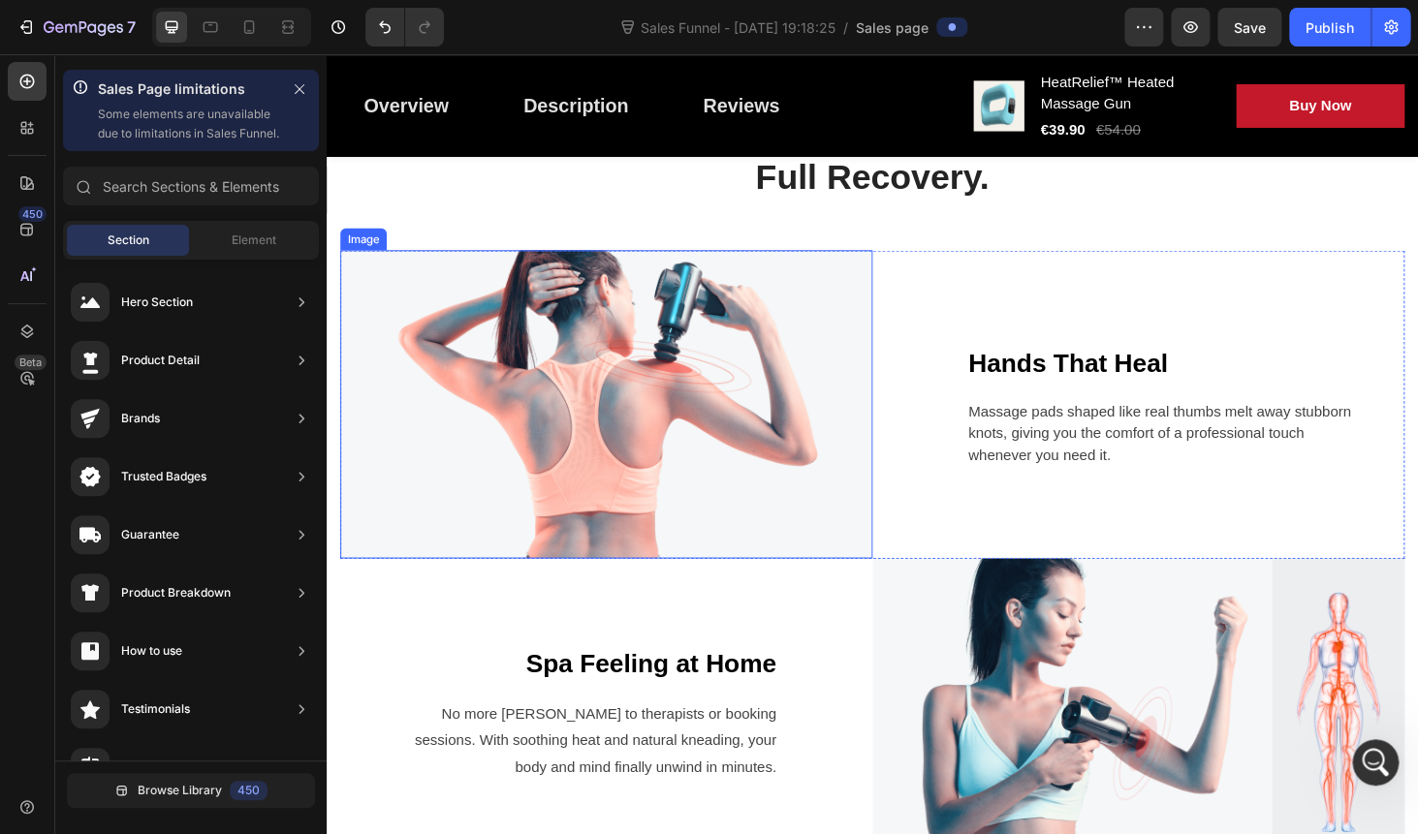
click at [689, 380] on img at bounding box center [624, 427] width 567 height 328
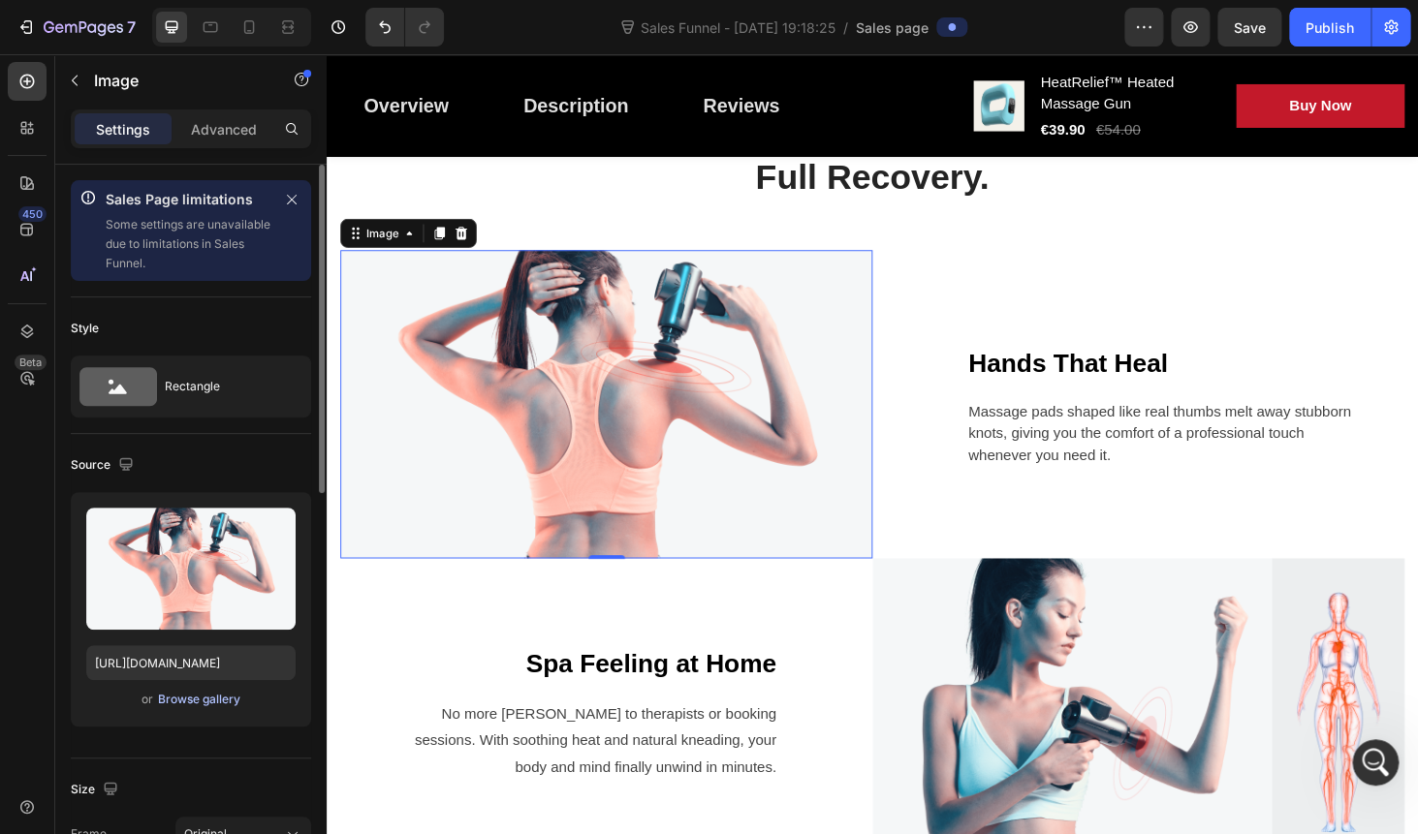
click at [194, 704] on div "Browse gallery" at bounding box center [199, 699] width 82 height 17
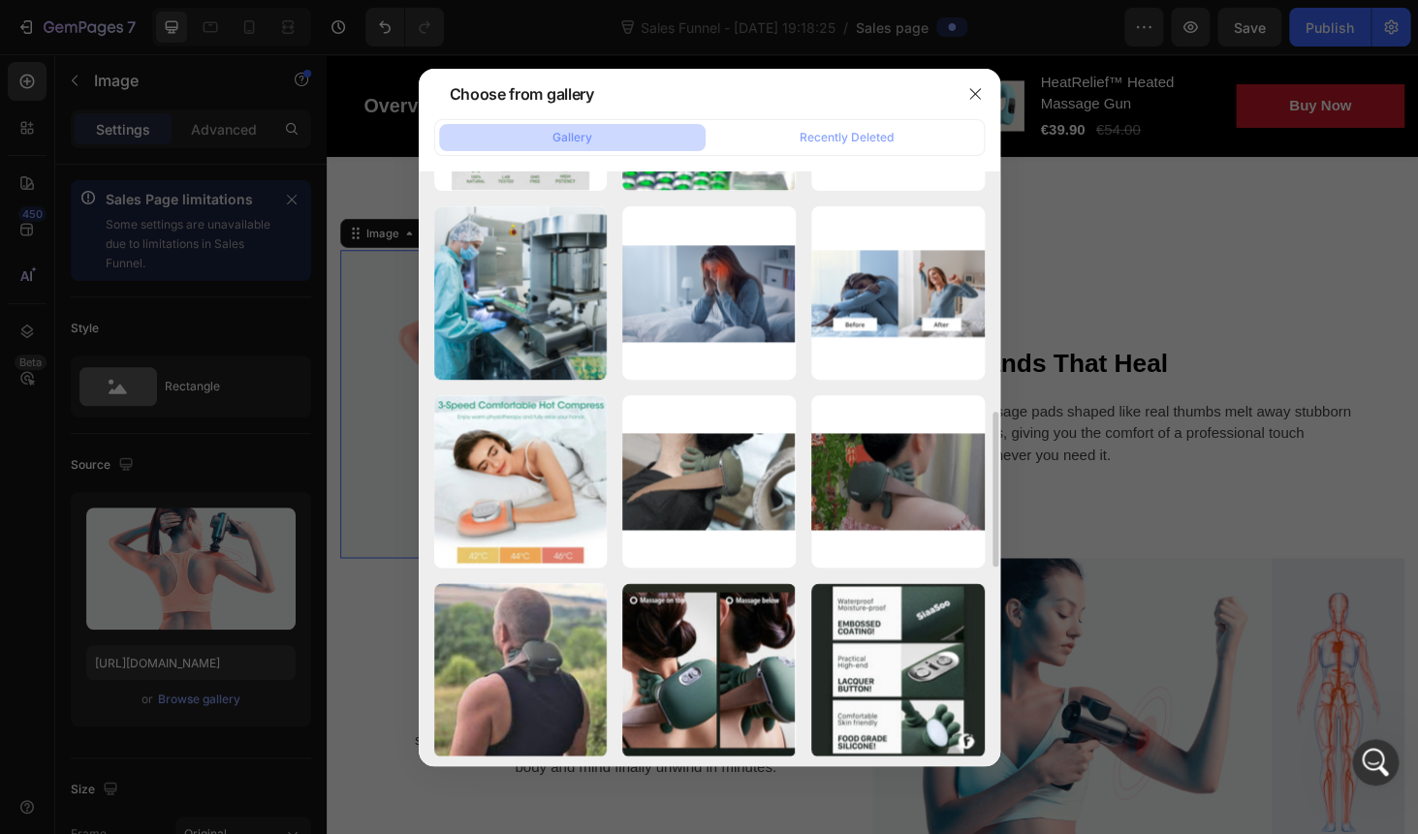
scroll to position [935, 0]
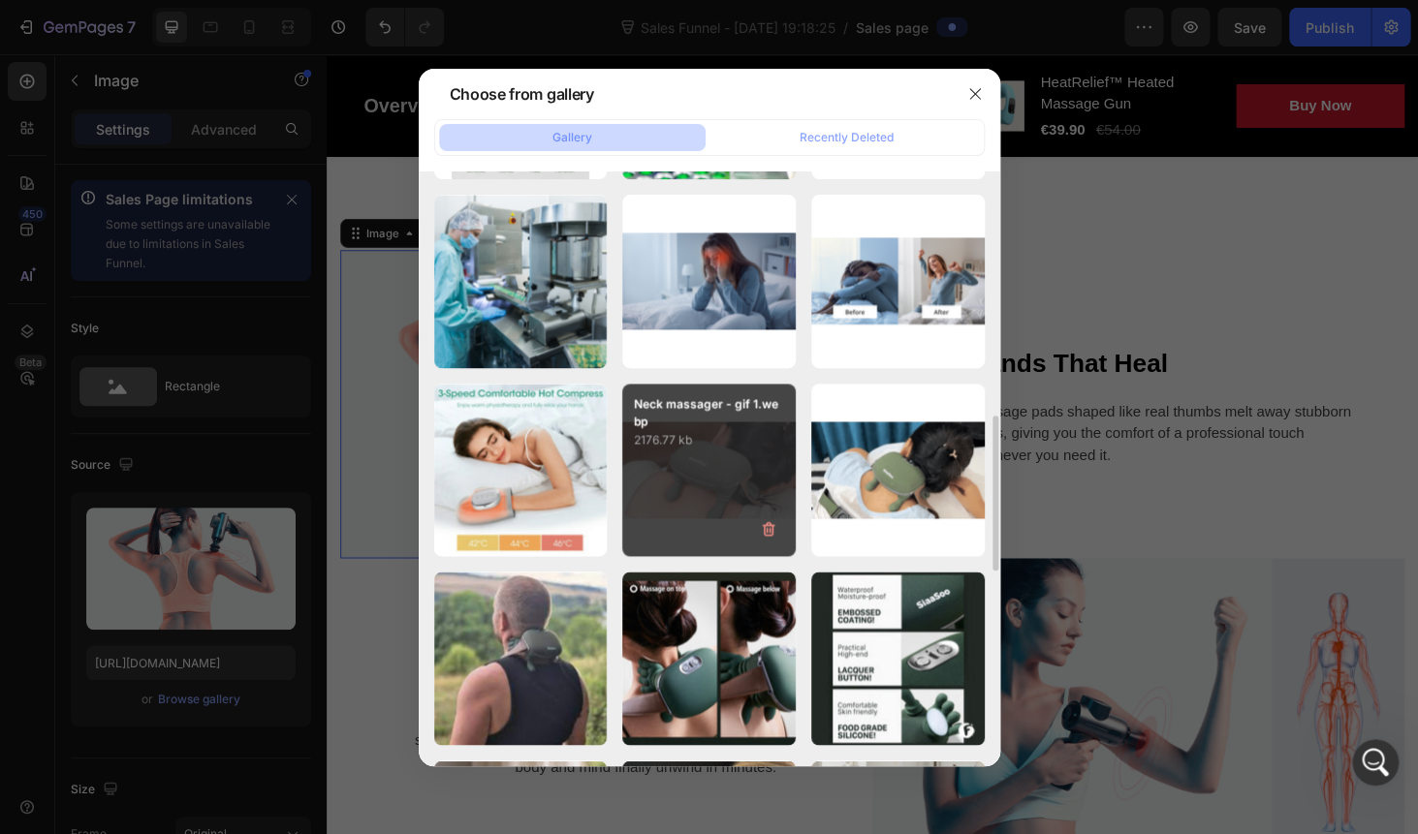
click at [708, 452] on div "Neck massager - gif 1.webp 2176.77 kb" at bounding box center [708, 470] width 173 height 173
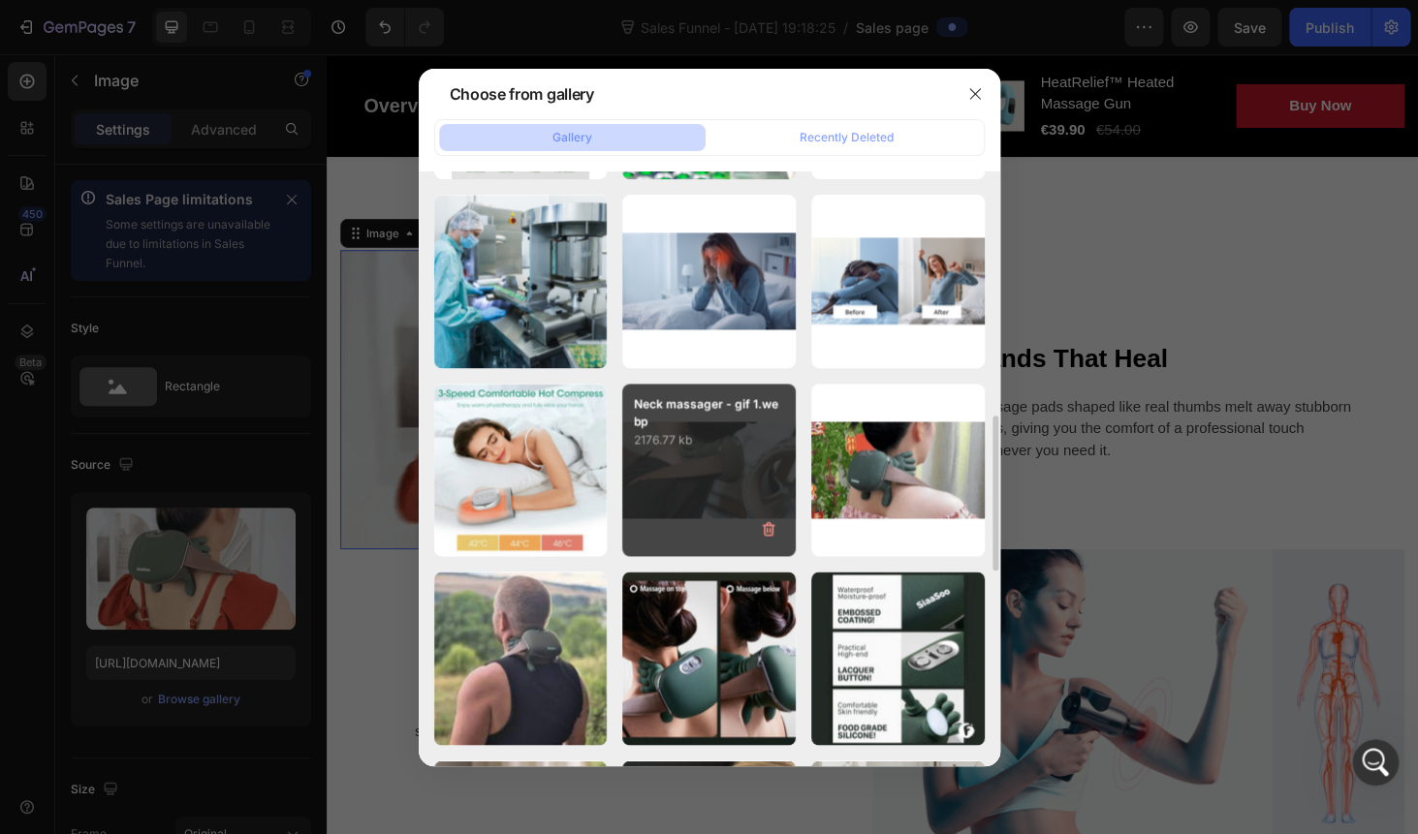
type input "https://cdn.shopify.com/s/files/1/0778/5545/7613/files/gempages_575948844915753…"
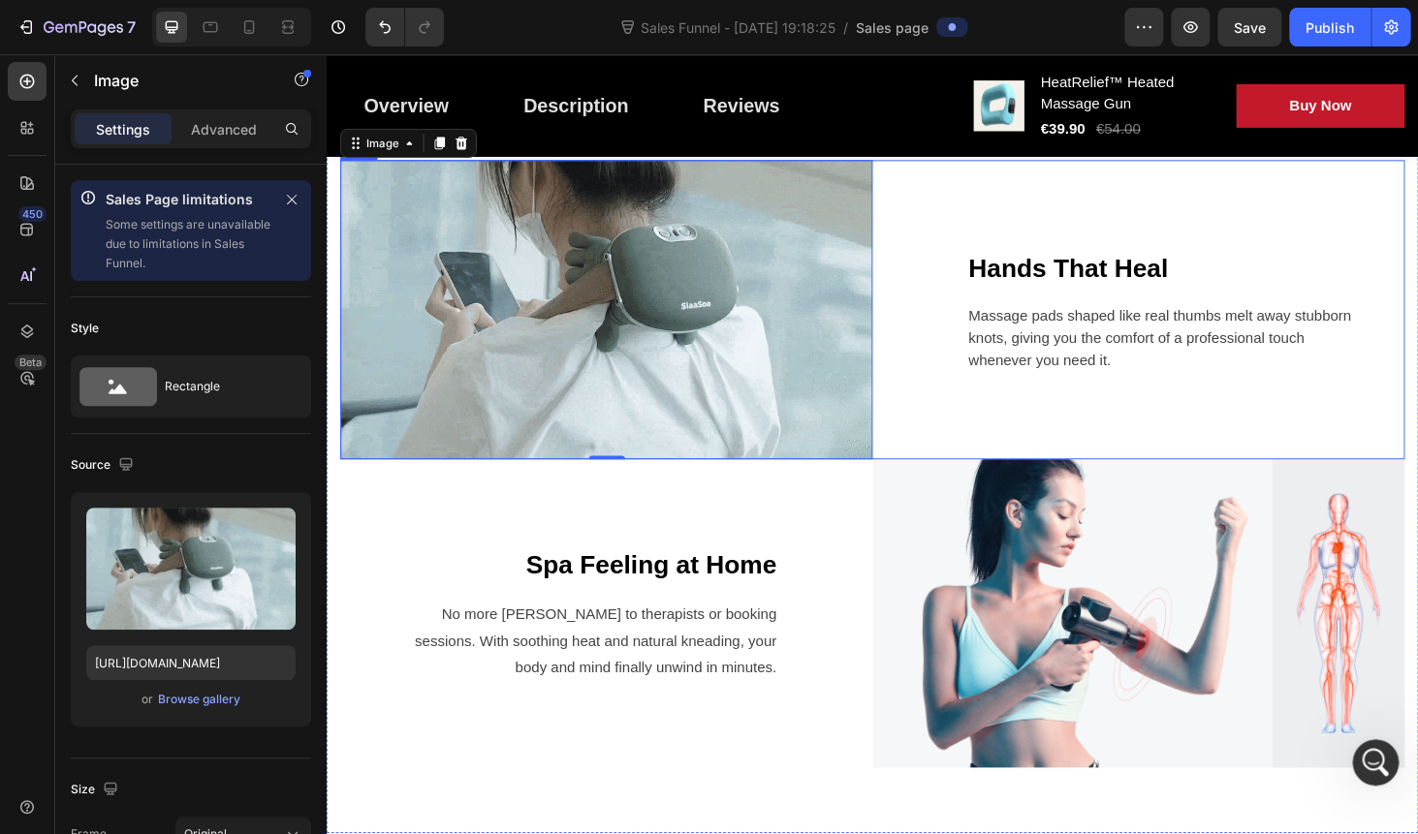
scroll to position [1682, 0]
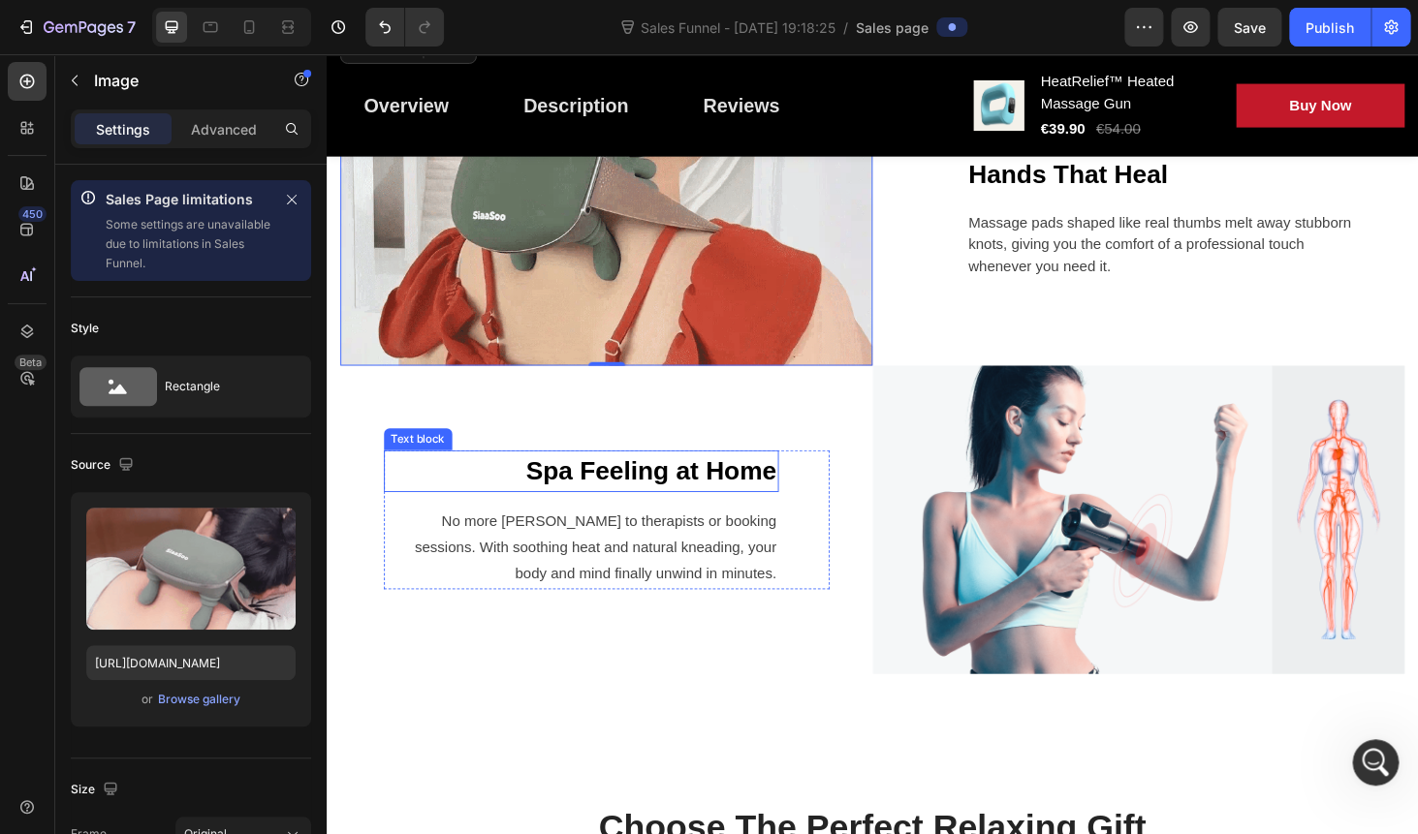
click at [1097, 481] on img at bounding box center [1191, 550] width 567 height 328
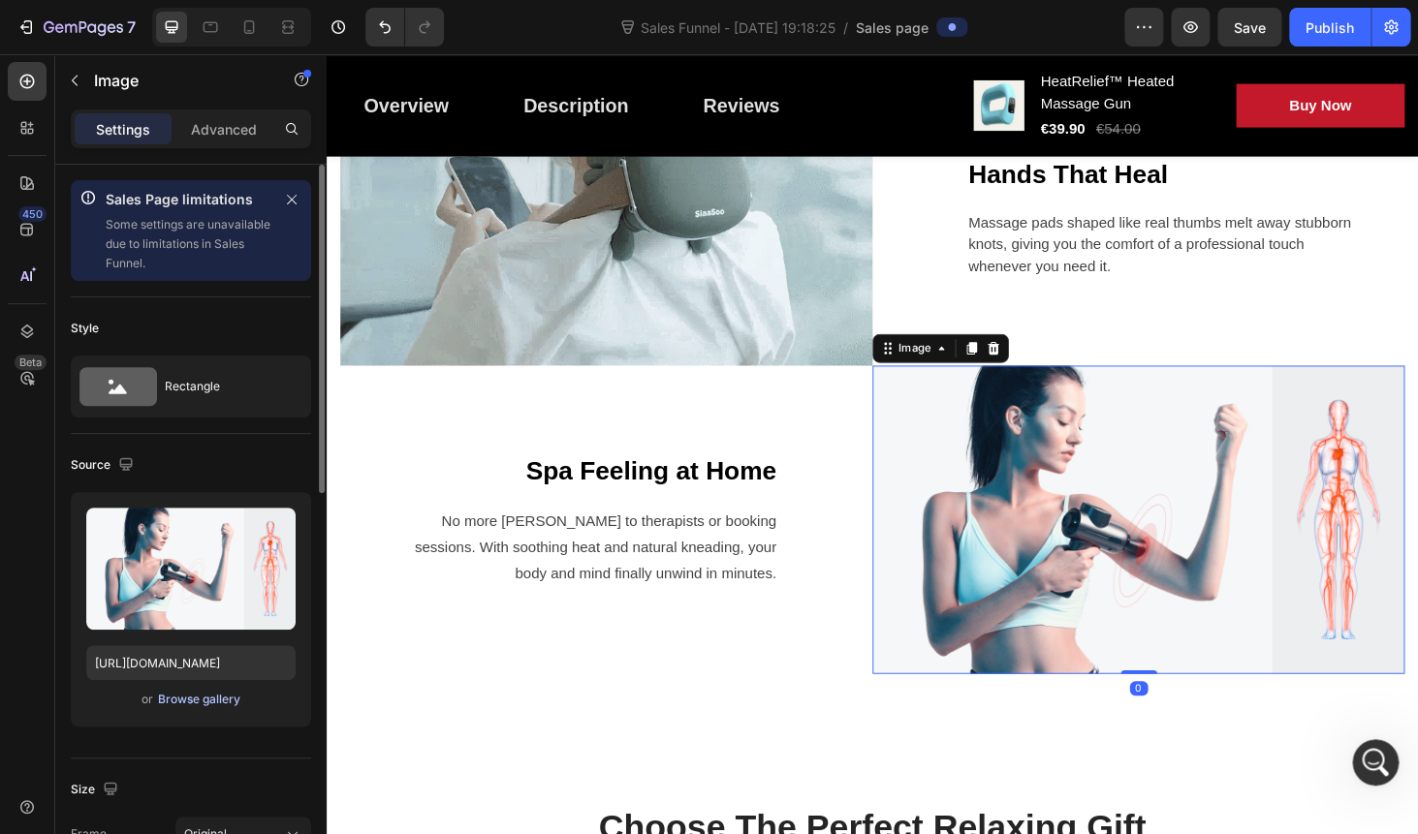
click at [179, 702] on div "Browse gallery" at bounding box center [199, 699] width 82 height 17
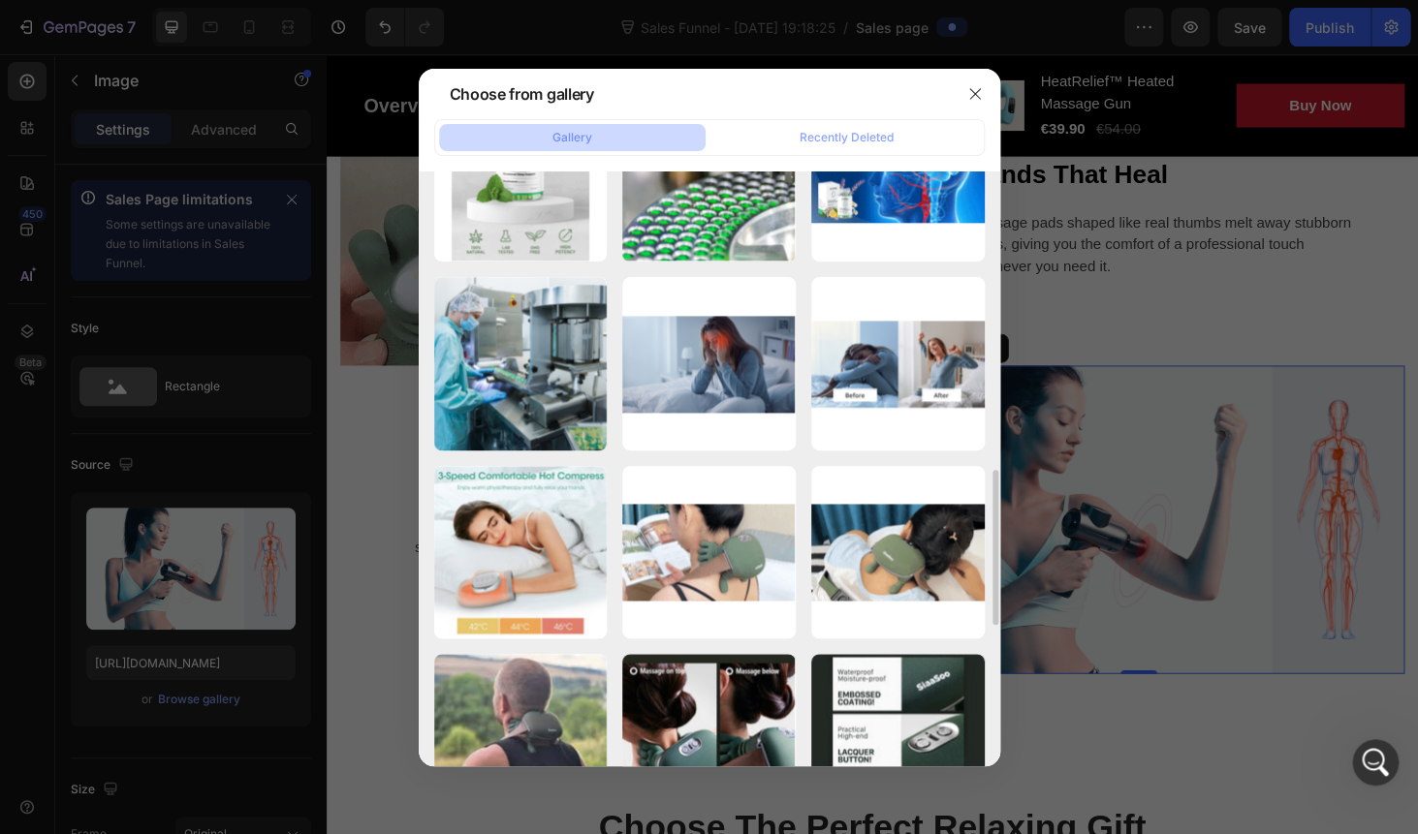
scroll to position [942, 0]
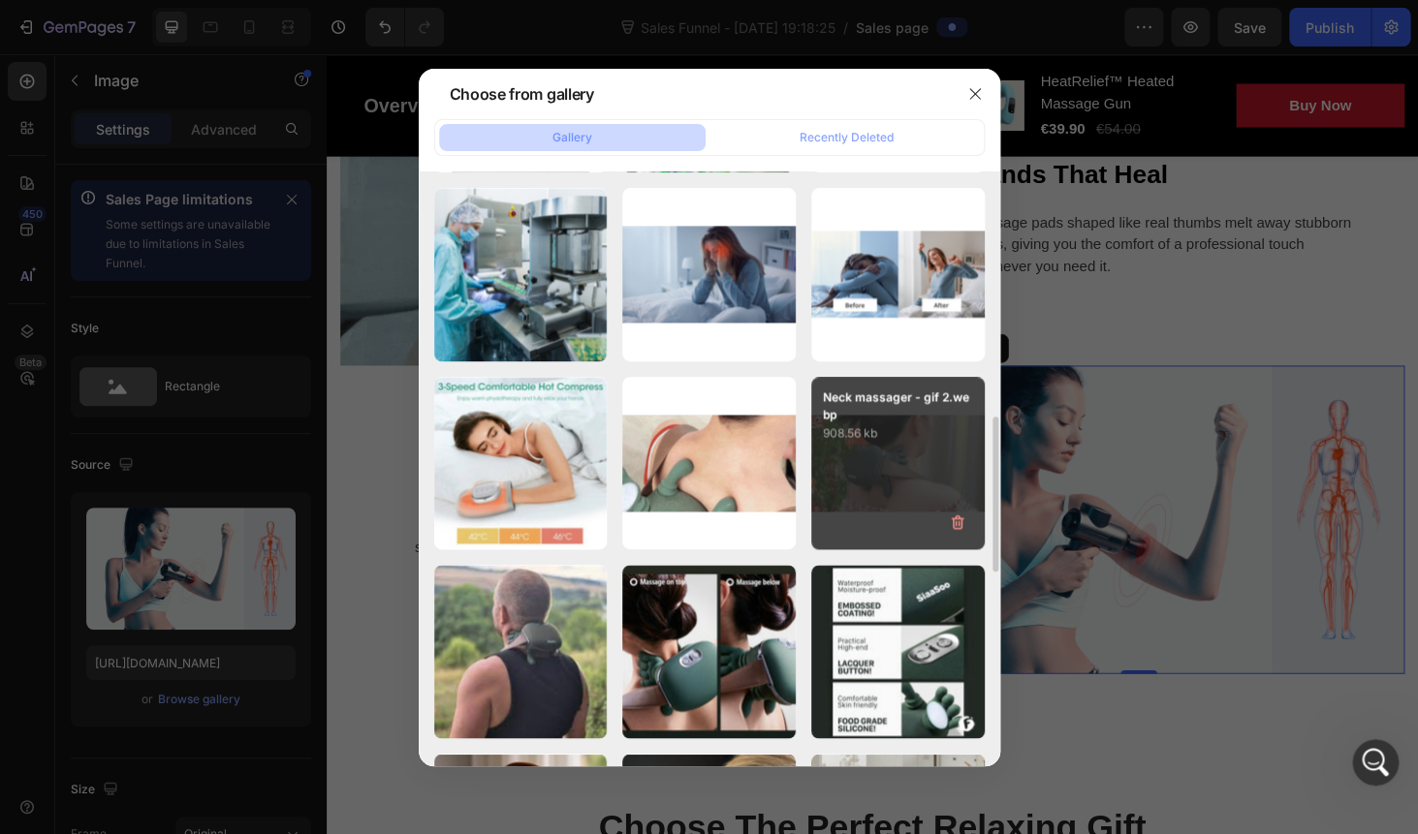
click at [909, 447] on div "Neck massager - gif 2.webp 908.56 kb" at bounding box center [897, 463] width 173 height 173
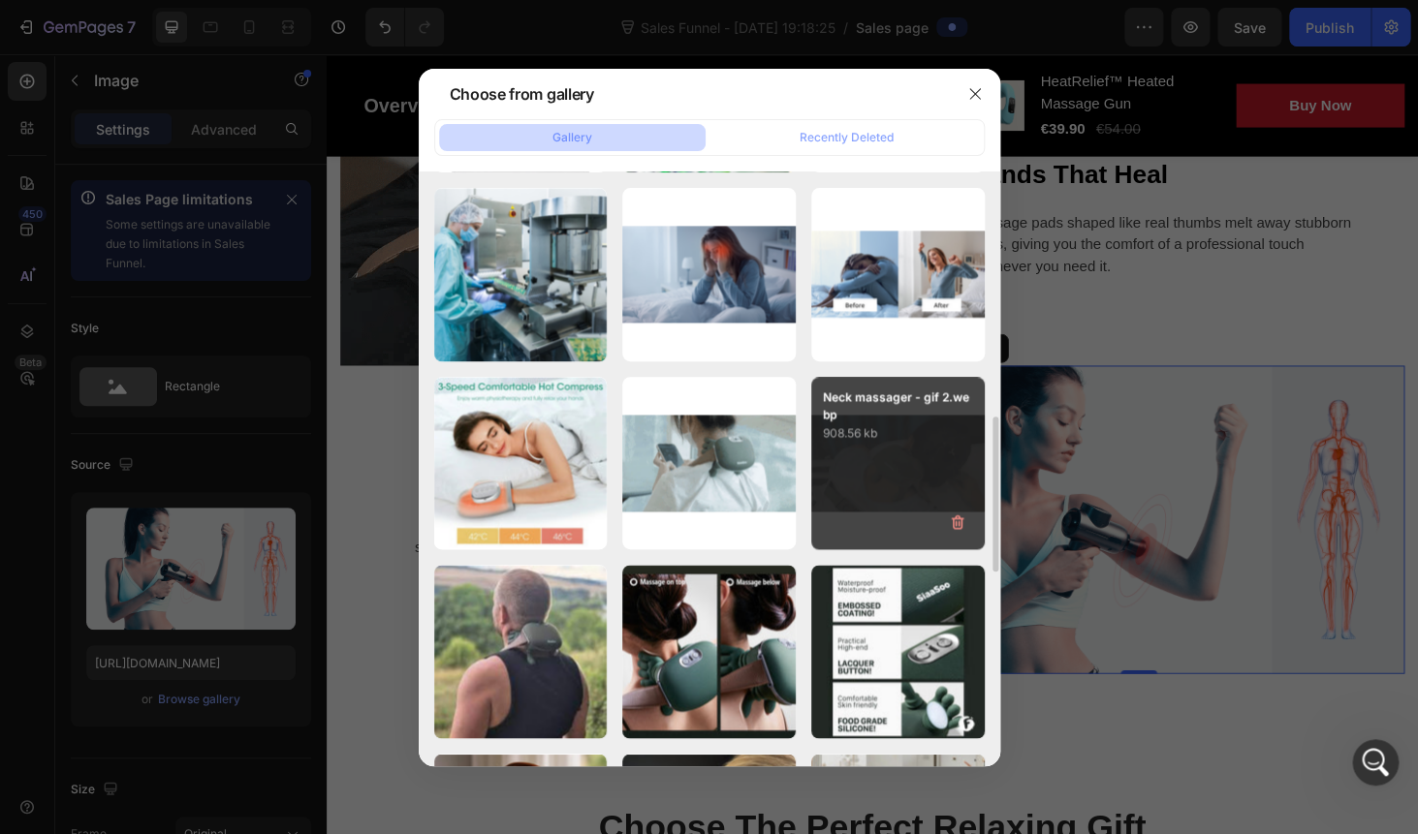
type input "https://cdn.shopify.com/s/files/1/0778/5545/7613/files/gempages_575948844915753…"
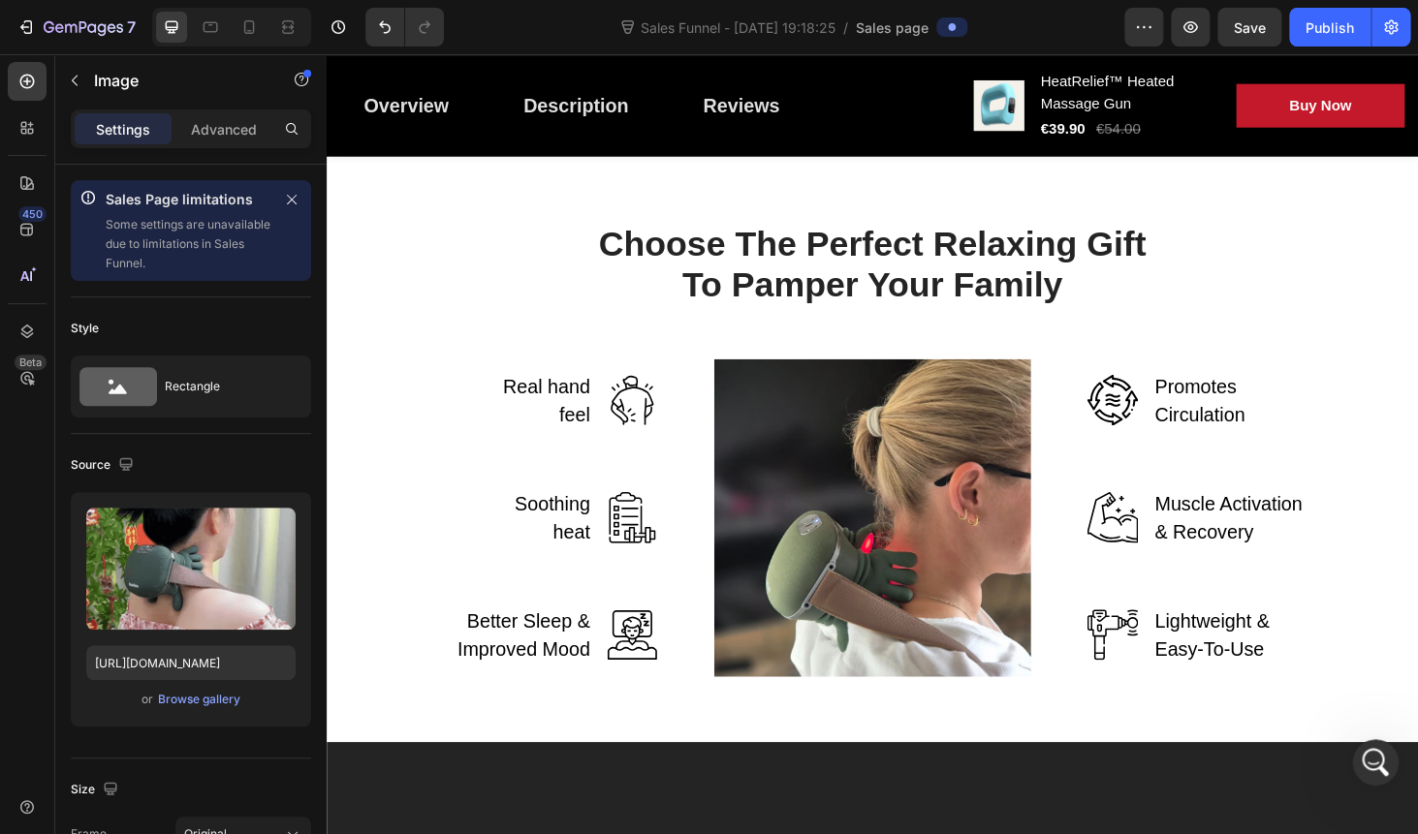
scroll to position [2057, 0]
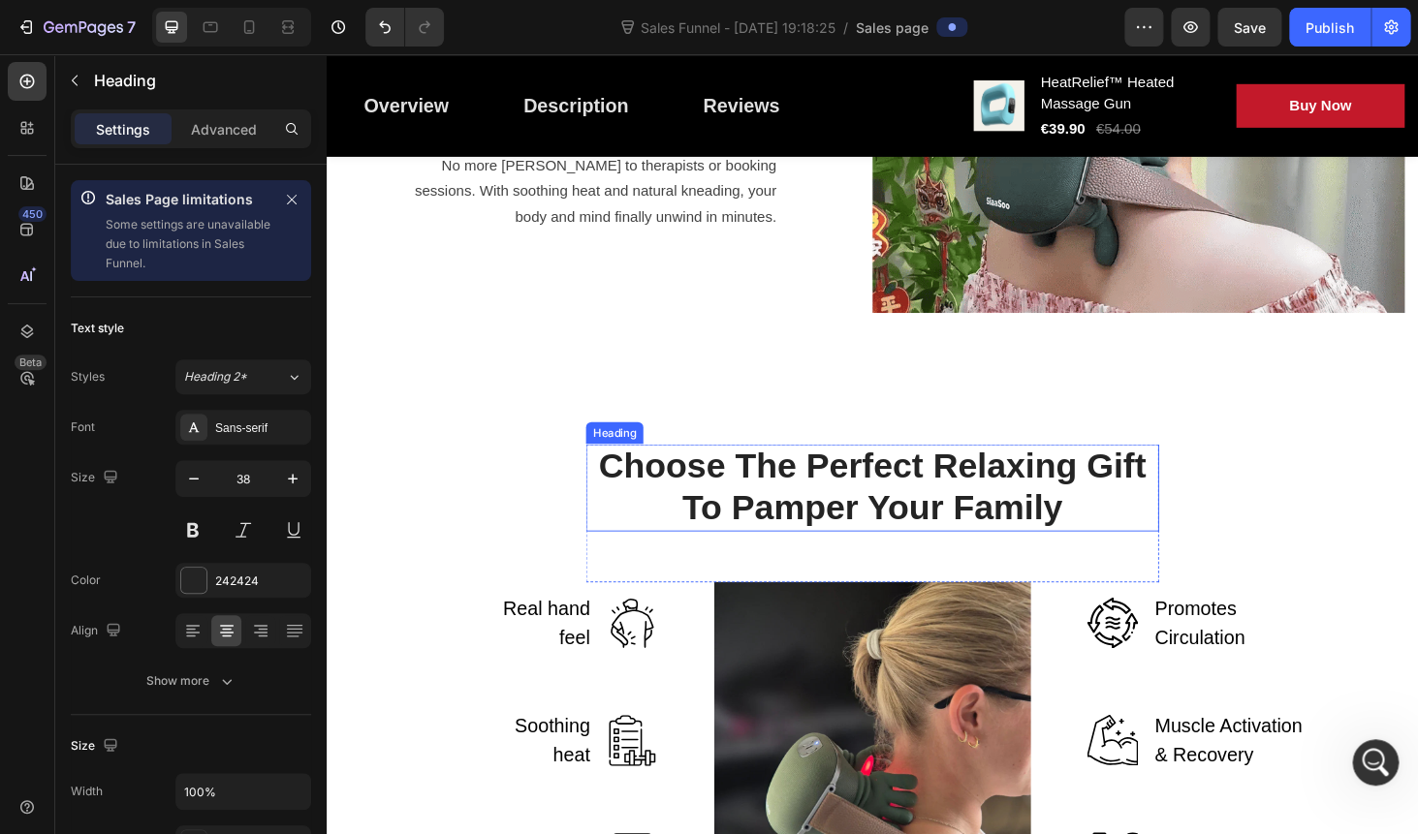
click at [761, 499] on p "Choose The Perfect Relaxing Gift To Pamper Your Family" at bounding box center [908, 515] width 607 height 88
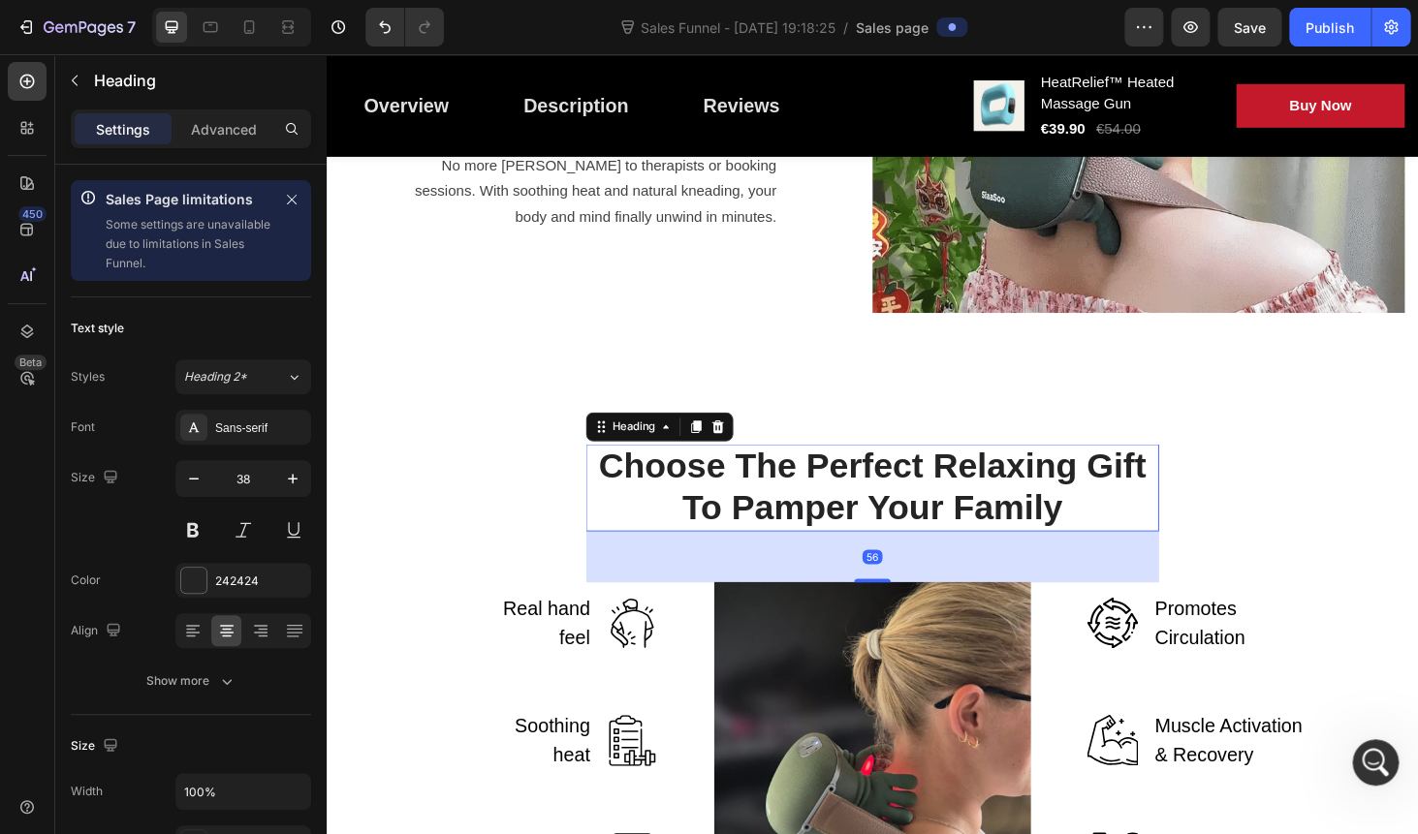
click at [761, 499] on p "Choose The Perfect Relaxing Gift To Pamper Your Family" at bounding box center [908, 515] width 607 height 88
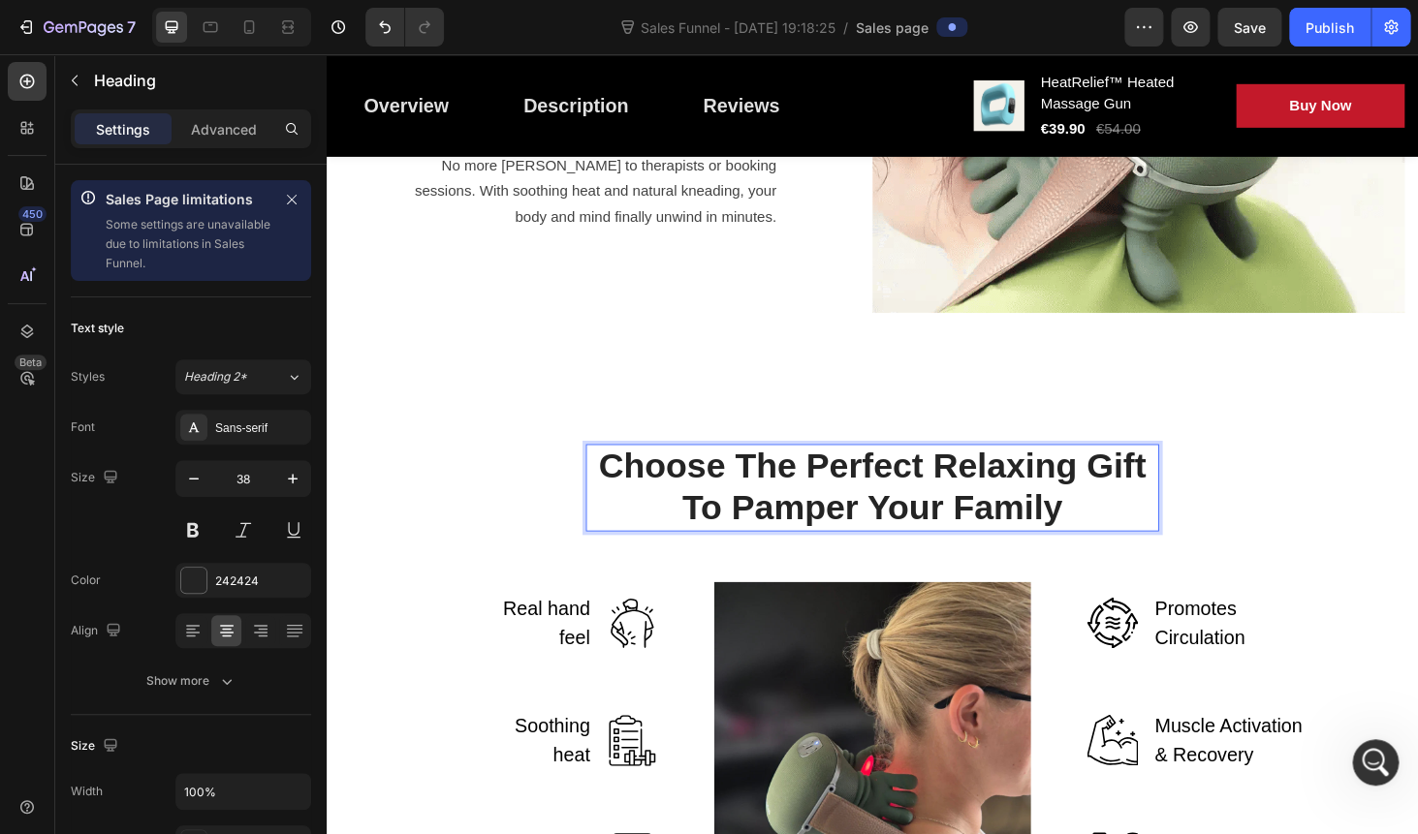
click at [761, 499] on p "Choose The Perfect Relaxing Gift To Pamper Your Family" at bounding box center [908, 515] width 607 height 88
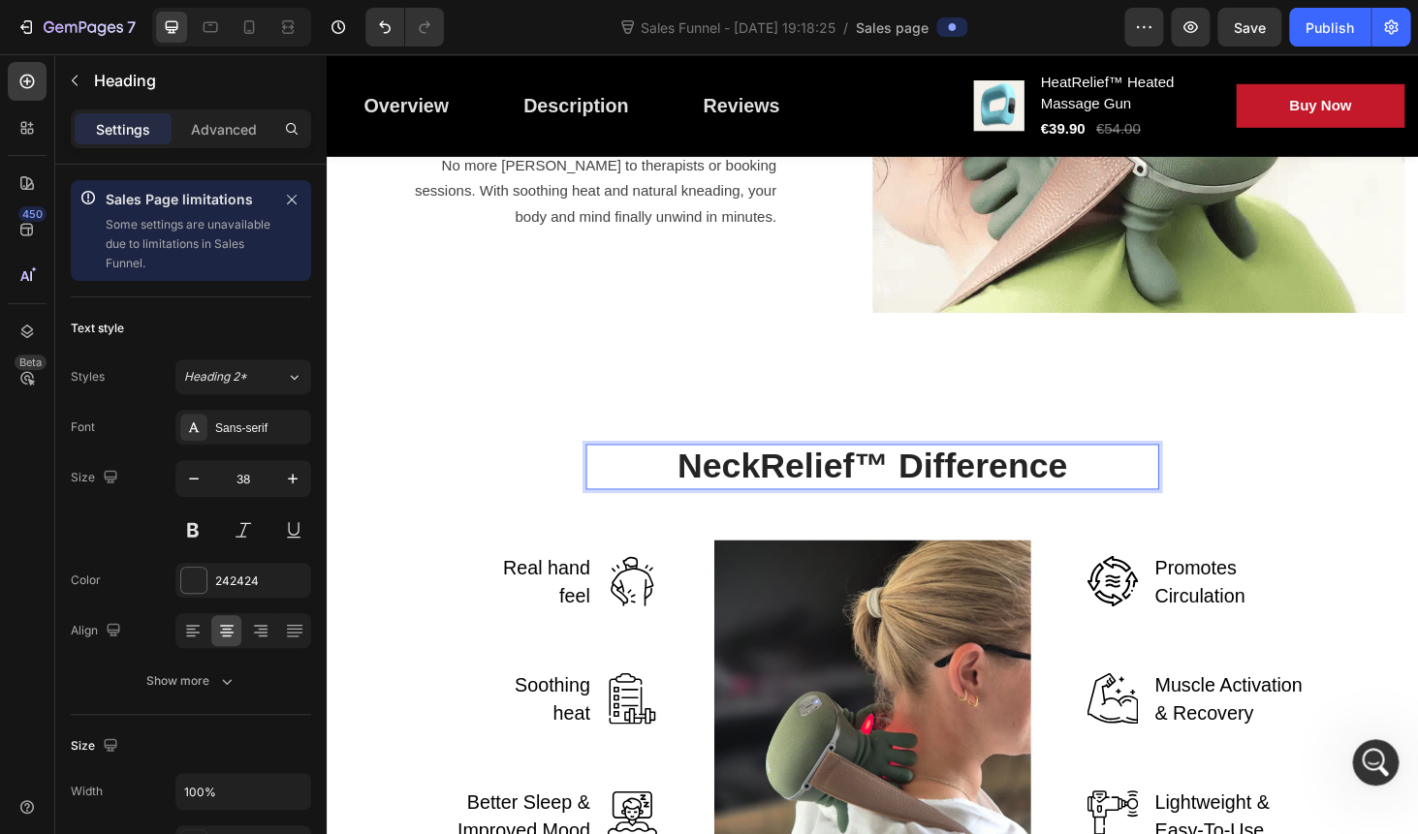
click at [703, 495] on p "NeckRelief™ Difference" at bounding box center [908, 493] width 607 height 45
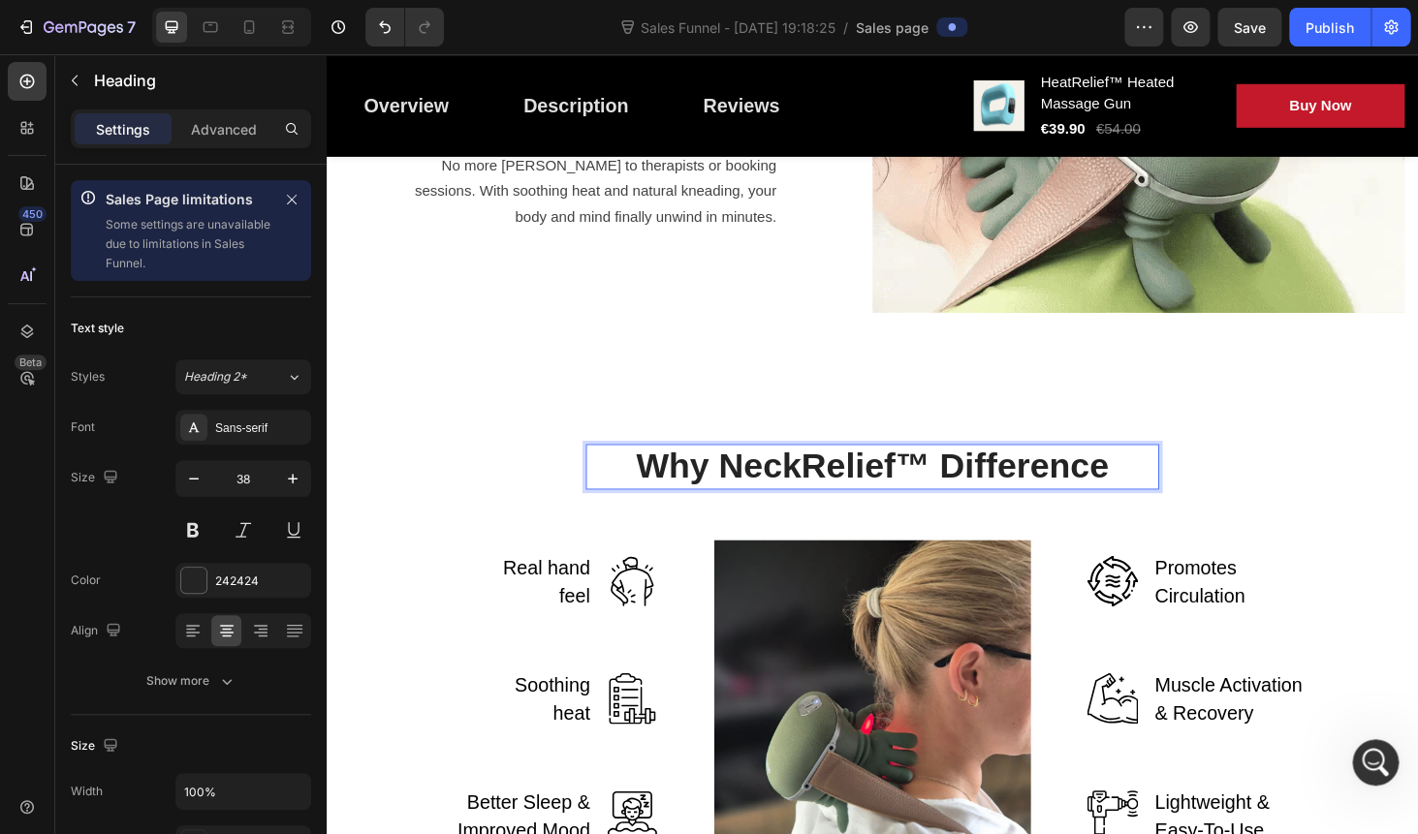
click at [981, 493] on p "Why NeckRelief™ Difference" at bounding box center [908, 493] width 607 height 45
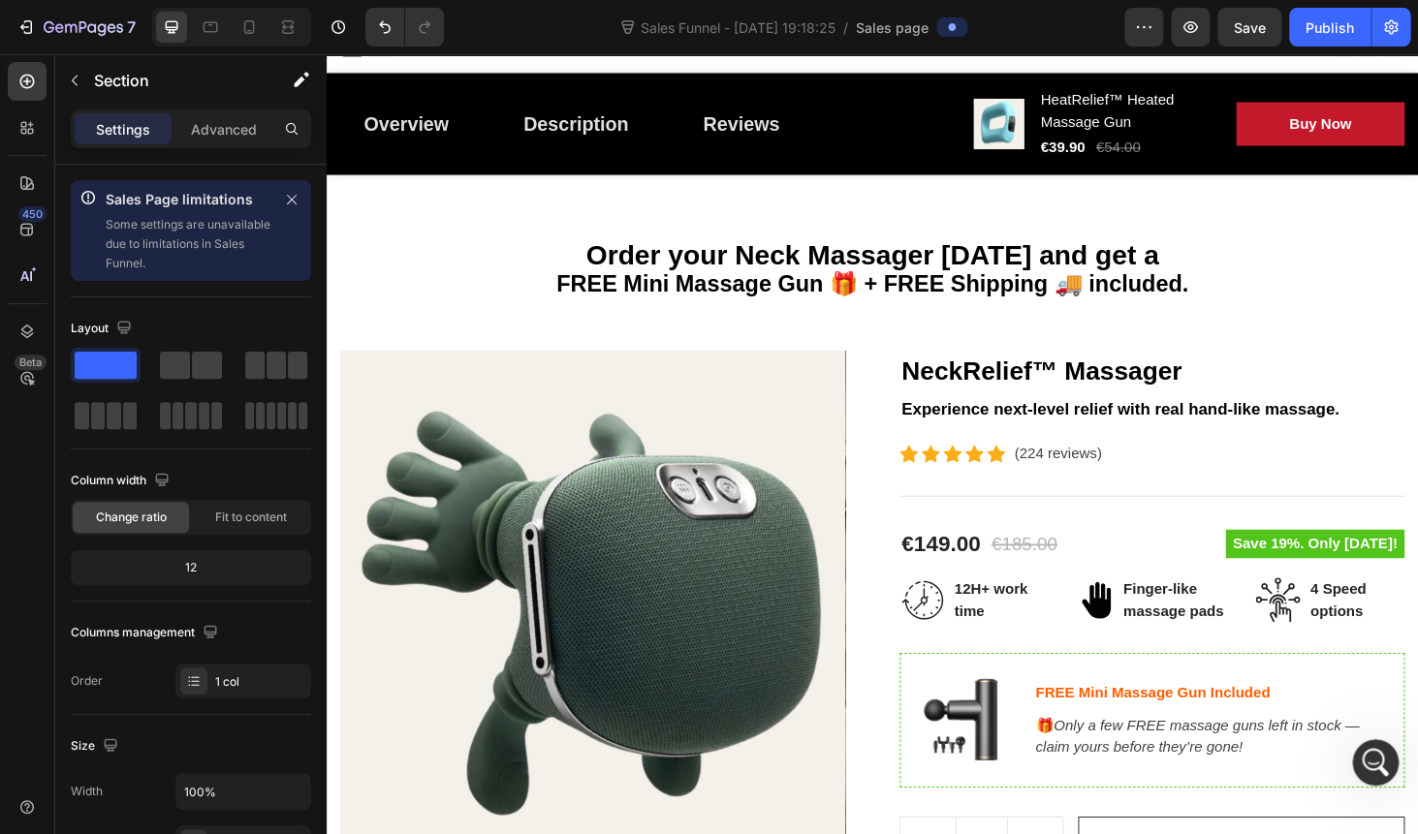
scroll to position [0, 0]
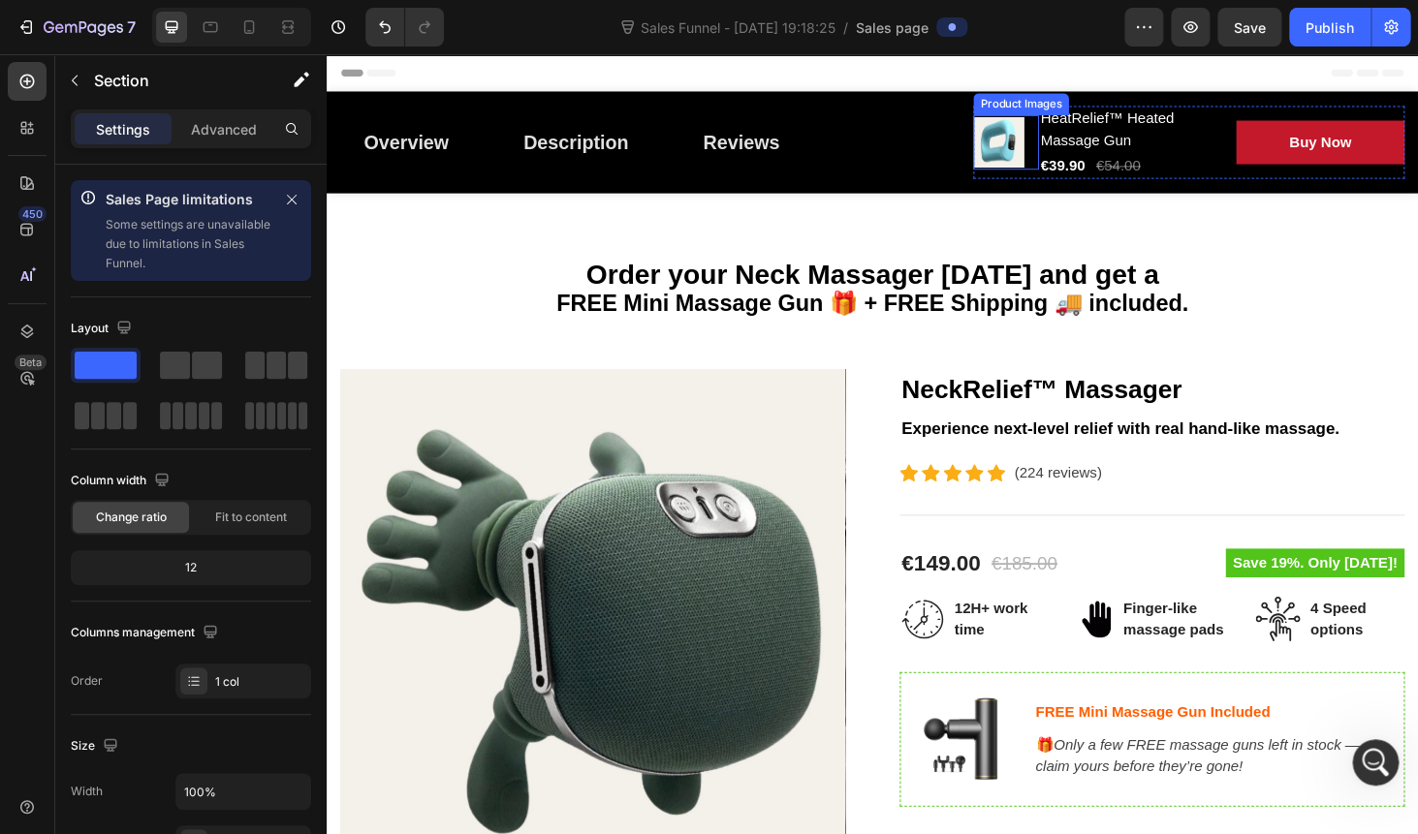
click at [1046, 137] on img at bounding box center [1042, 148] width 54 height 54
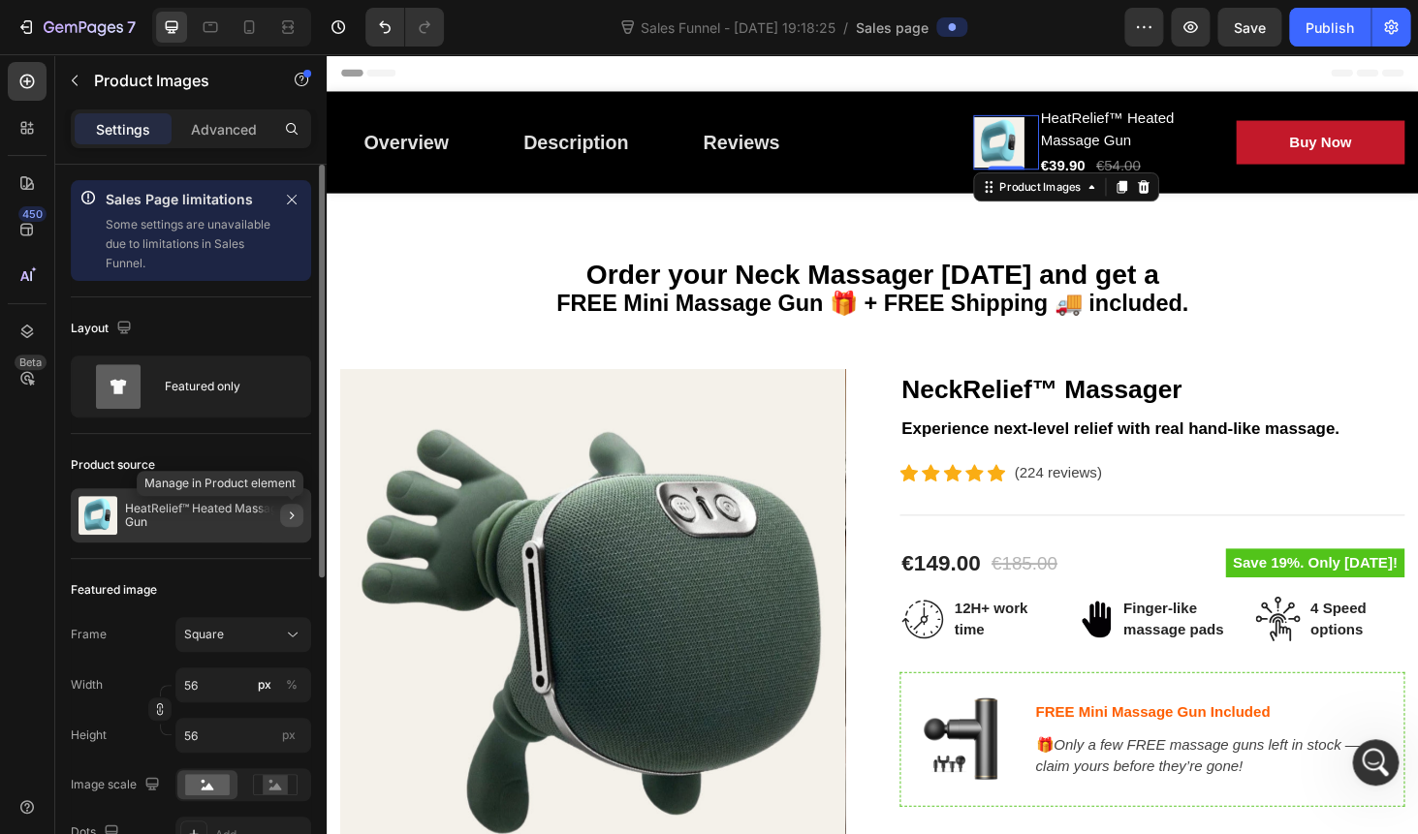
click at [295, 516] on icon "button" at bounding box center [292, 516] width 16 height 16
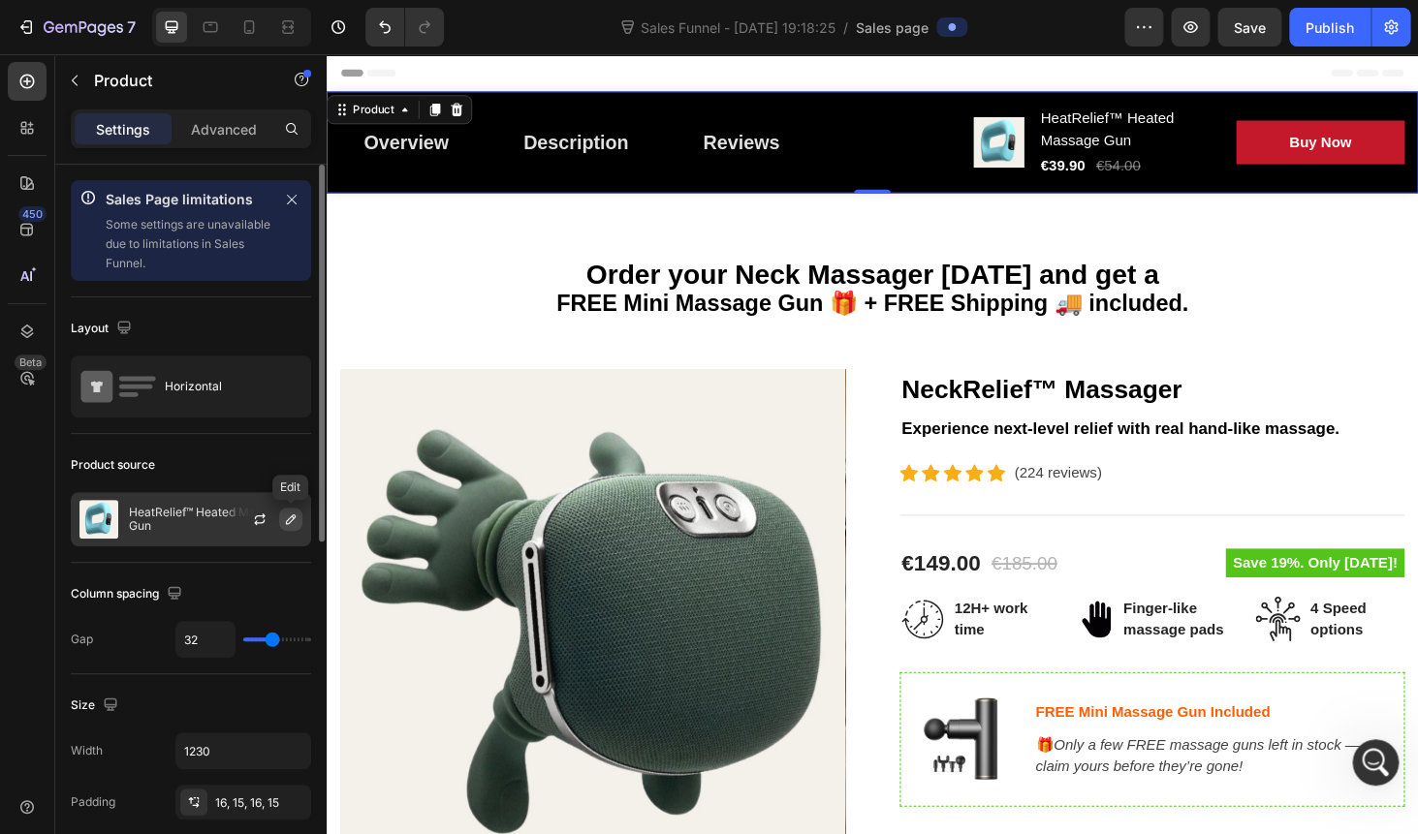
click at [292, 518] on icon "button" at bounding box center [291, 520] width 16 height 16
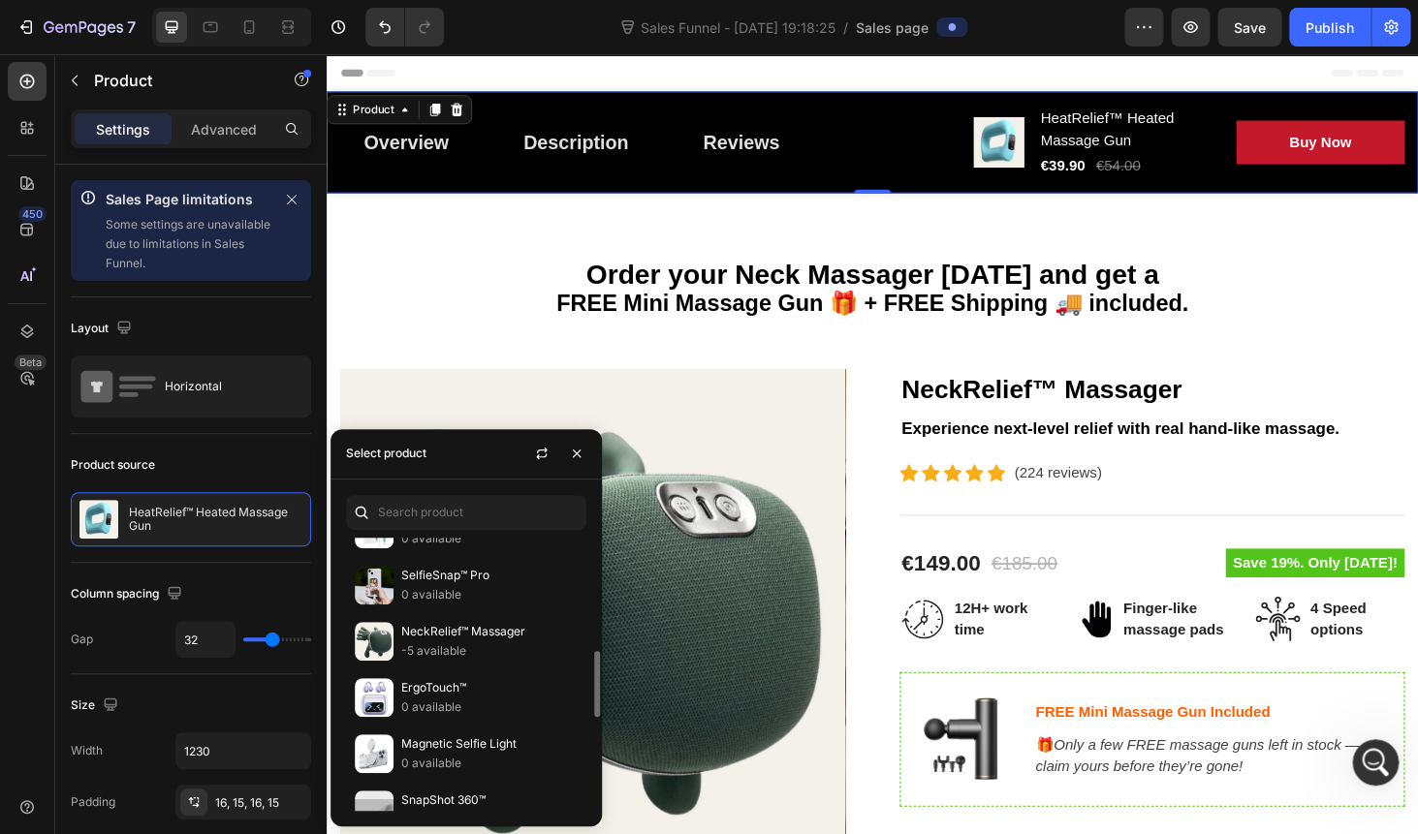
scroll to position [483, 0]
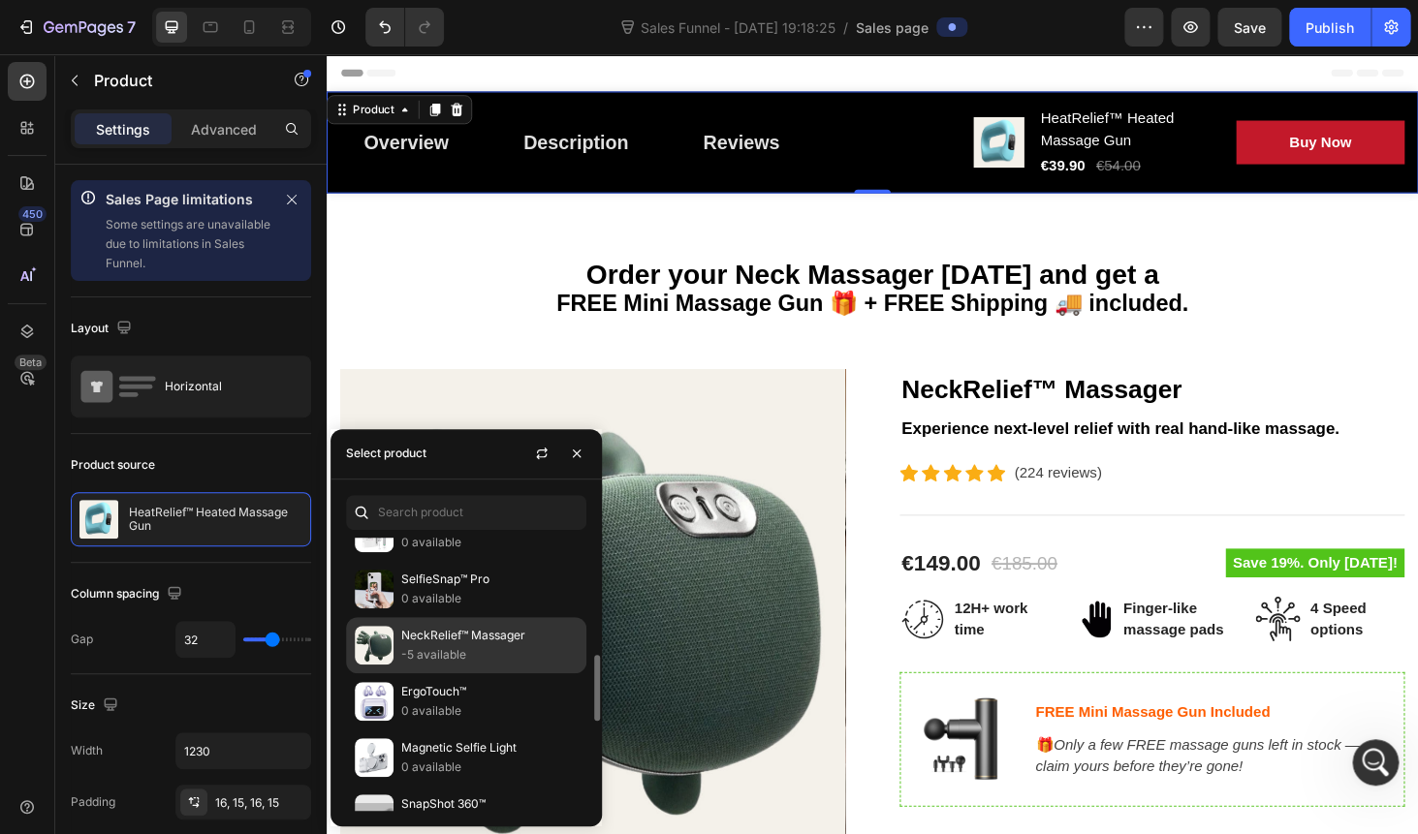
click at [519, 640] on p "NeckRelief™ Massager" at bounding box center [489, 635] width 176 height 19
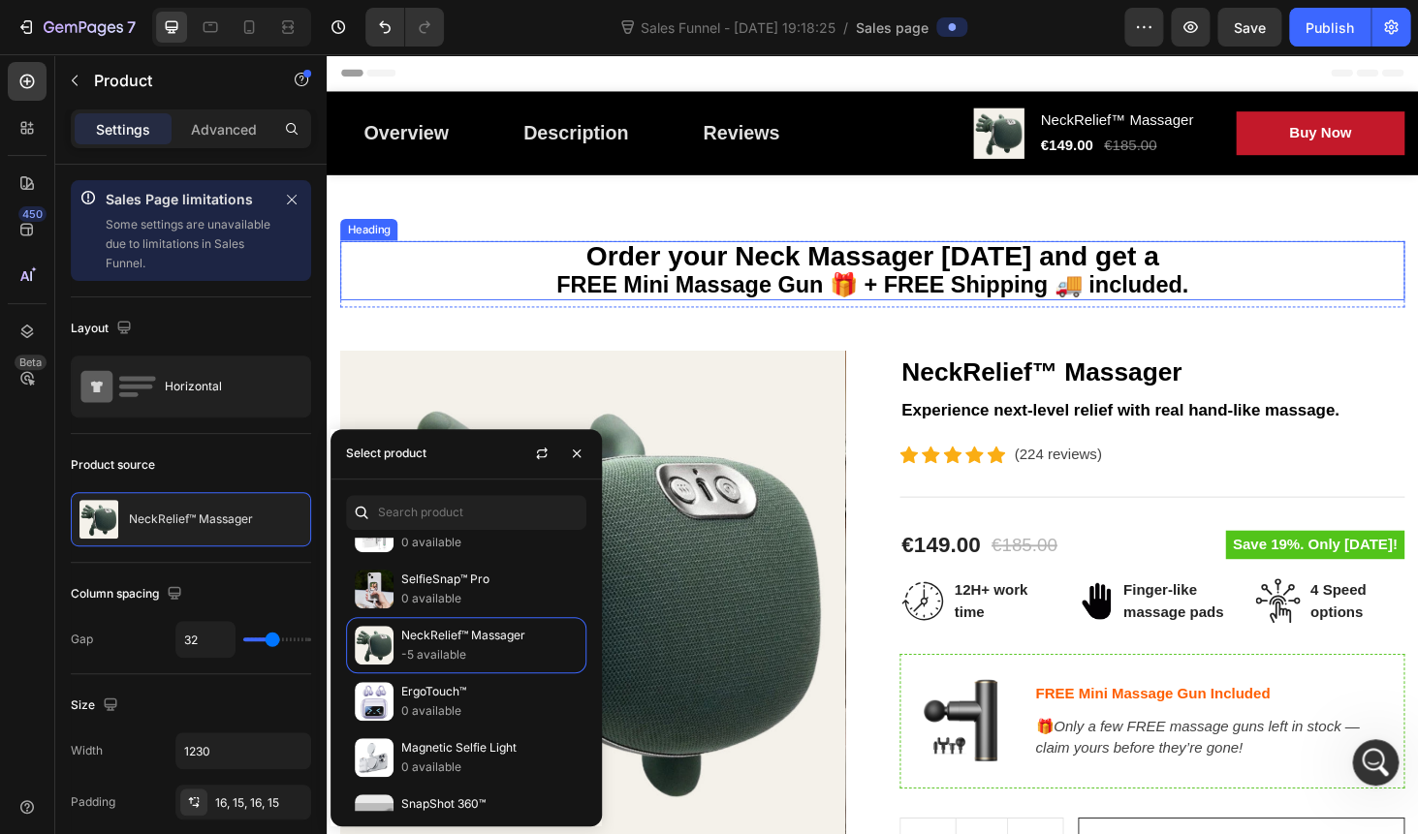
click at [713, 268] on span "Order your Neck Massager today and get a" at bounding box center [908, 269] width 610 height 32
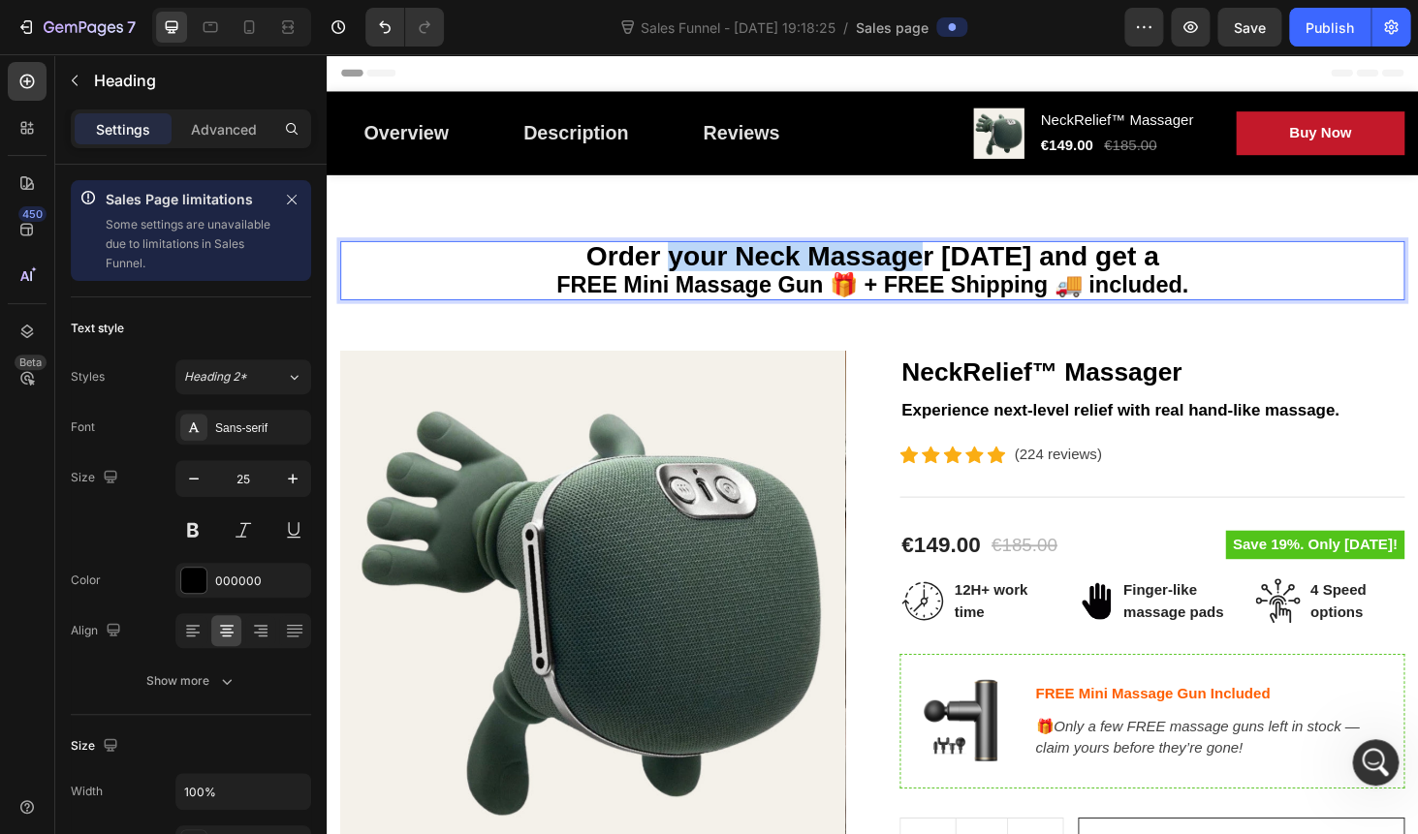
drag, startPoint x: 697, startPoint y: 271, endPoint x: 972, endPoint y: 269, distance: 275.2
click at [972, 269] on span "Order your Neck Massager today and get a" at bounding box center [908, 269] width 610 height 32
click at [981, 270] on span "Order your Neck Massager today and get a" at bounding box center [908, 269] width 610 height 32
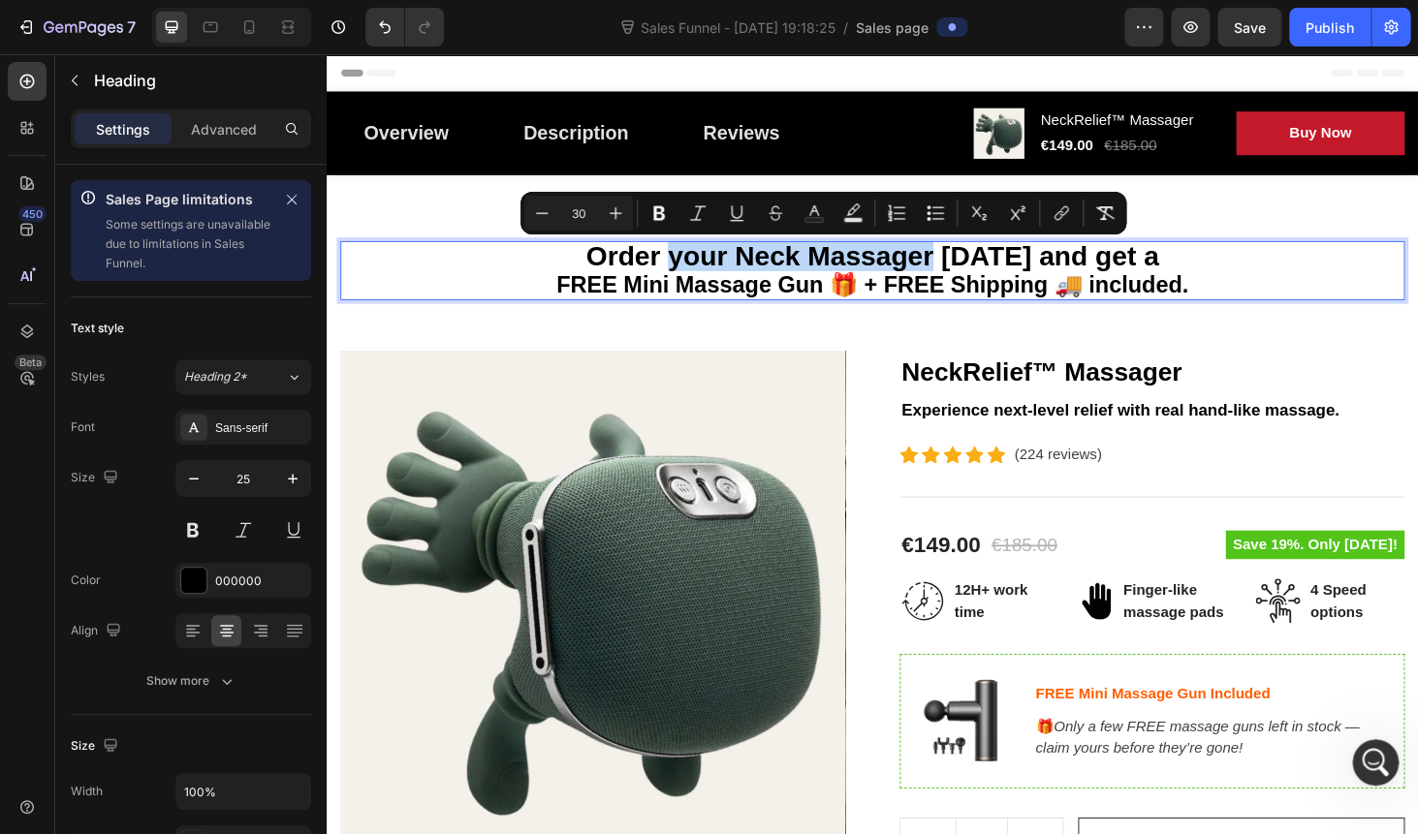
drag, startPoint x: 981, startPoint y: 269, endPoint x: 720, endPoint y: 276, distance: 260.7
click at [720, 276] on span "Order your Neck Massager today and get a" at bounding box center [908, 269] width 610 height 32
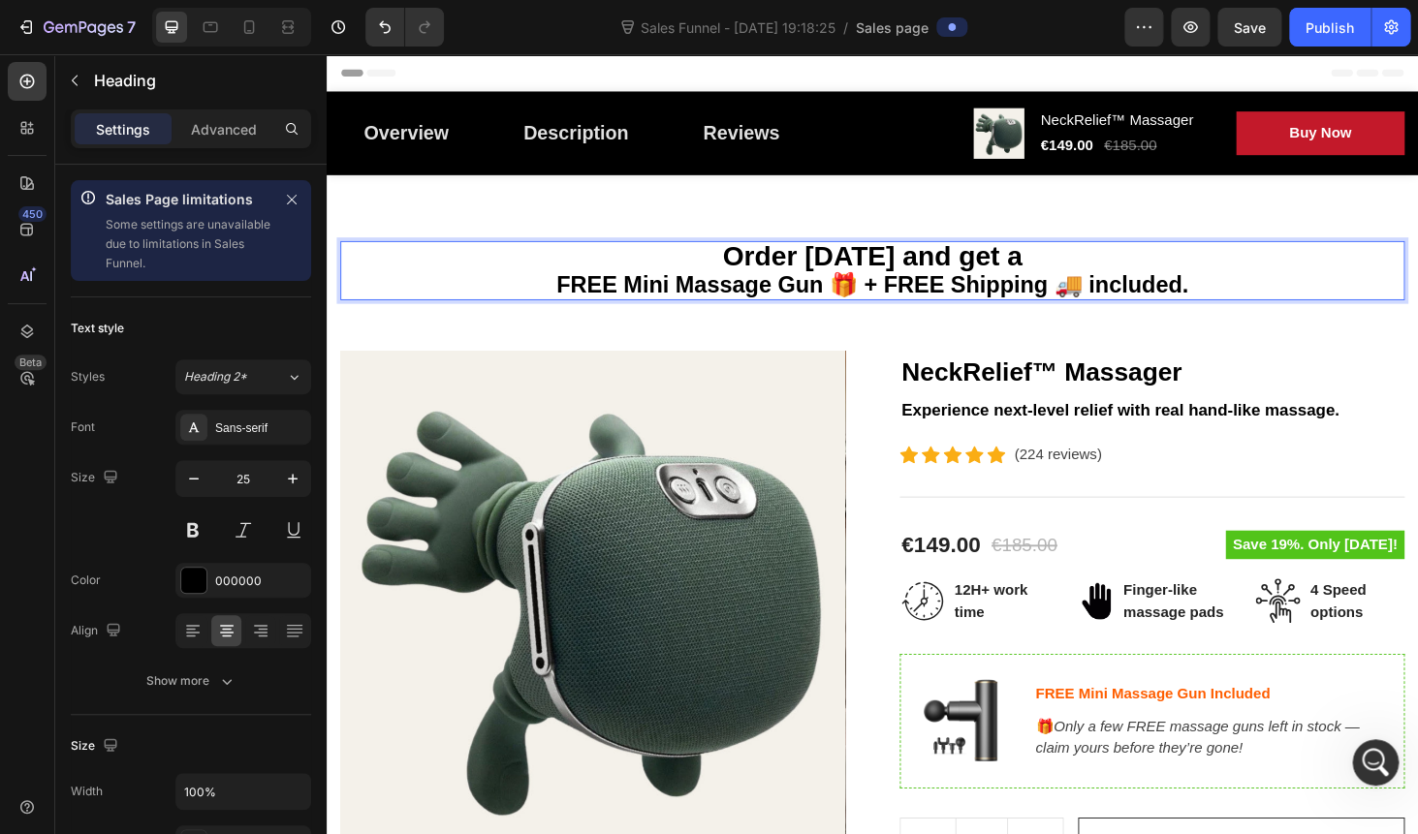
click at [1044, 268] on span "Order today and get a" at bounding box center [907, 269] width 319 height 32
click at [945, 214] on div "Order today and get FREE Mini Massage Gun 🎁 + FREE Shipping 🚚 included. Heading…" at bounding box center [908, 748] width 1163 height 1130
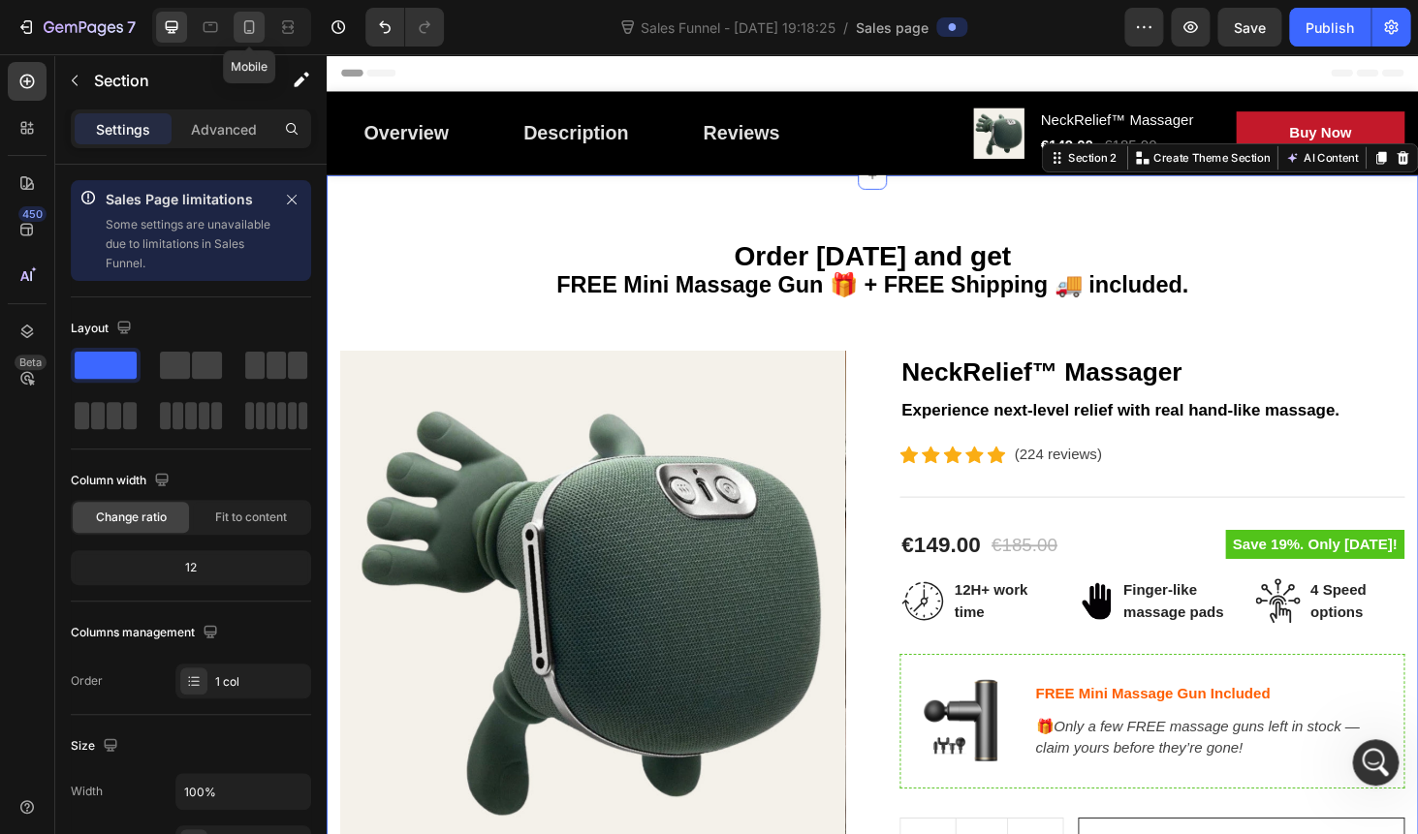
click at [244, 27] on icon at bounding box center [249, 27] width 11 height 14
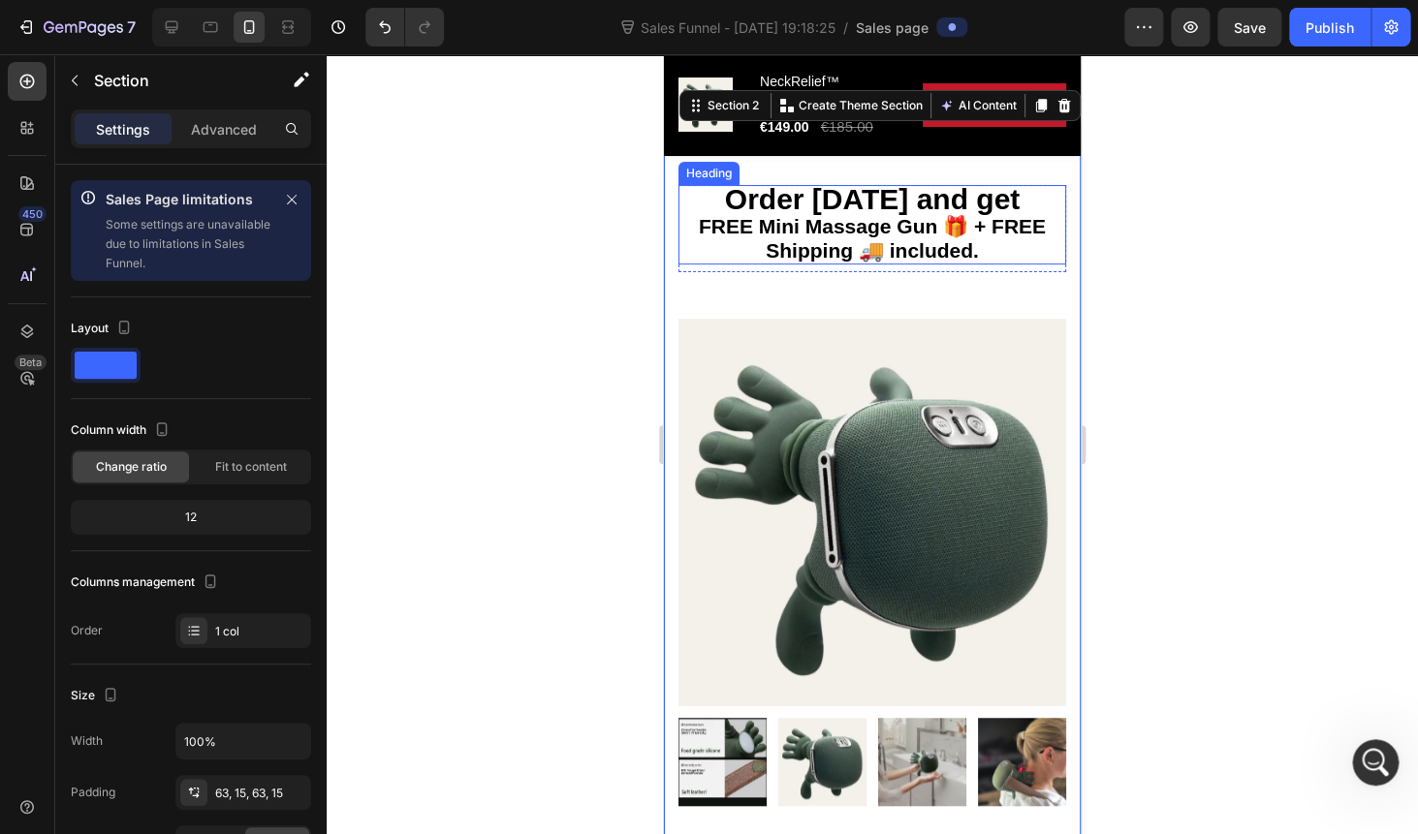
scroll to position [73, 0]
click at [817, 246] on p "⁠⁠⁠⁠⁠⁠⁠ Order today and get FREE Mini Massage Gun 🎁 + FREE Shipping 🚚 included." at bounding box center [872, 224] width 384 height 77
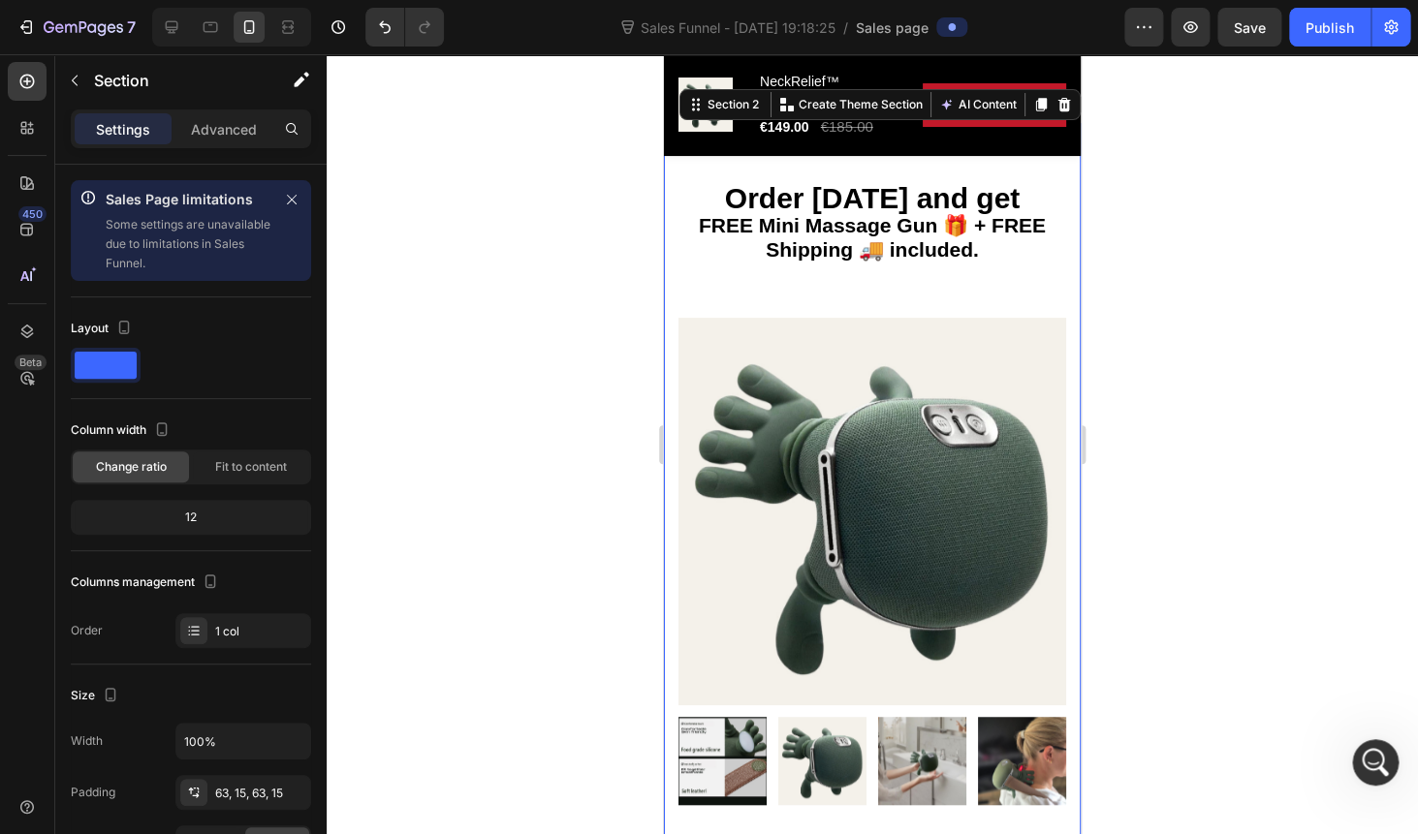
click at [825, 334] on img at bounding box center [872, 512] width 388 height 388
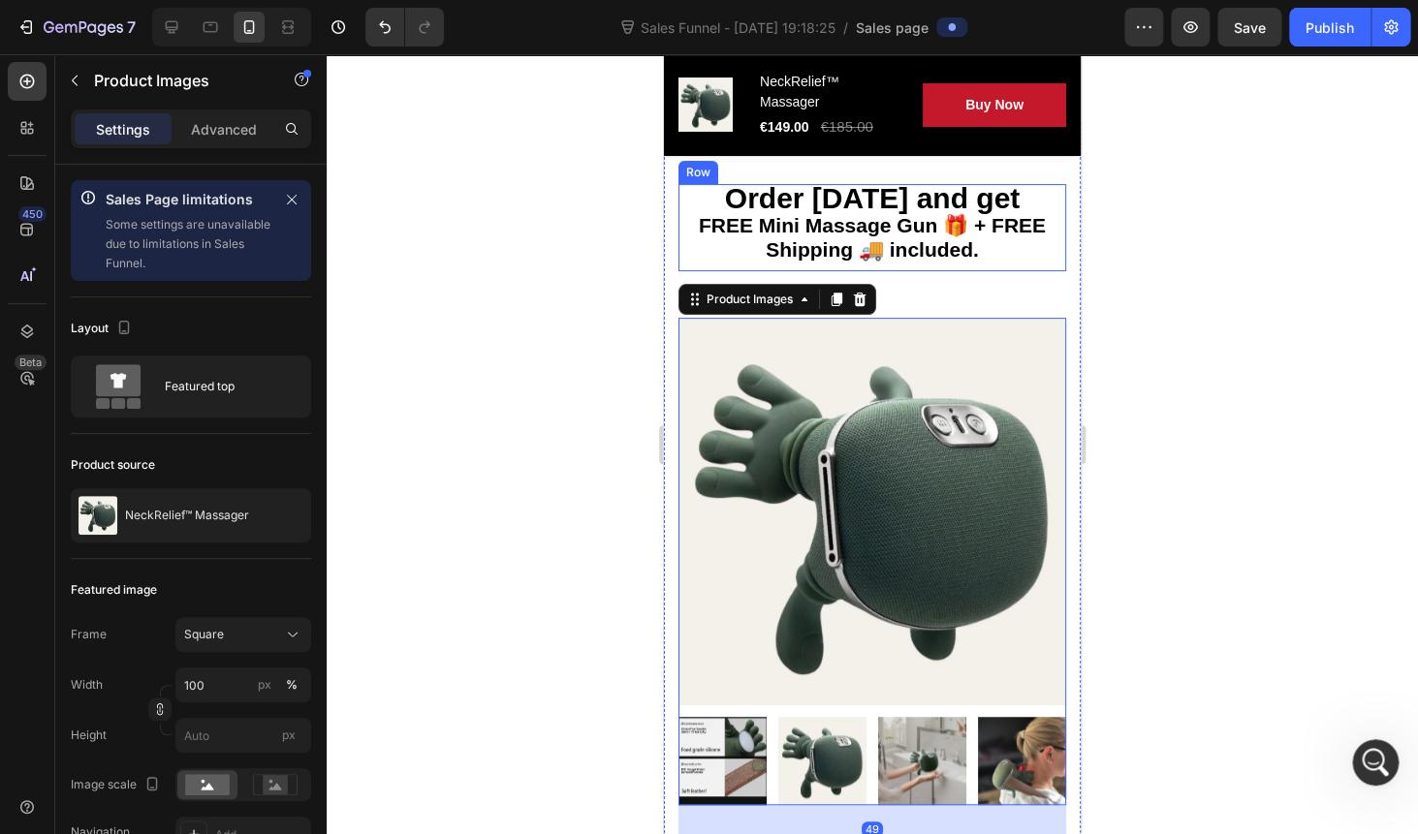
click at [927, 263] on h2 "⁠⁠⁠⁠⁠⁠⁠ Order today and get FREE Mini Massage Gun 🎁 + FREE Shipping 🚚 included." at bounding box center [872, 224] width 388 height 80
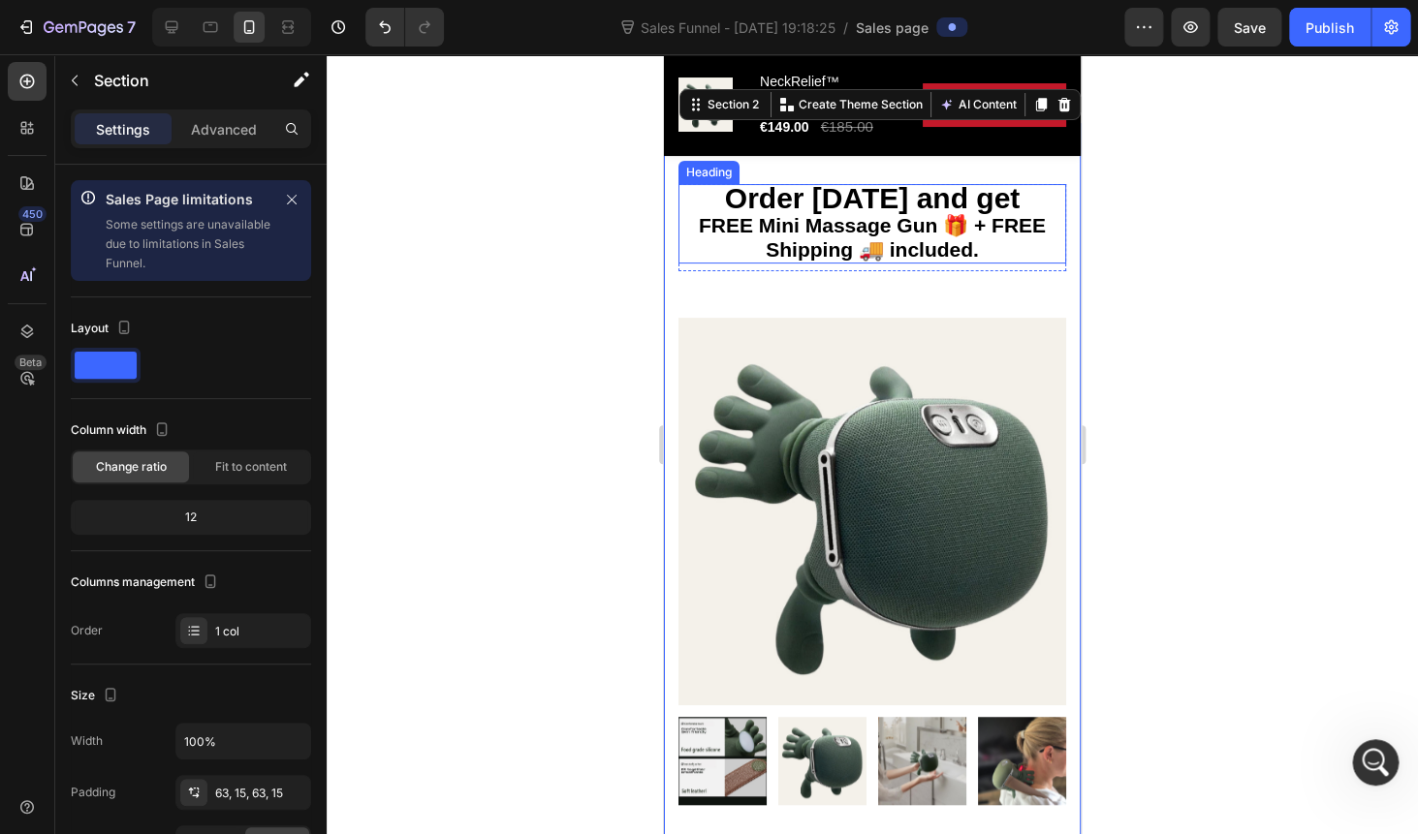
scroll to position [0, 0]
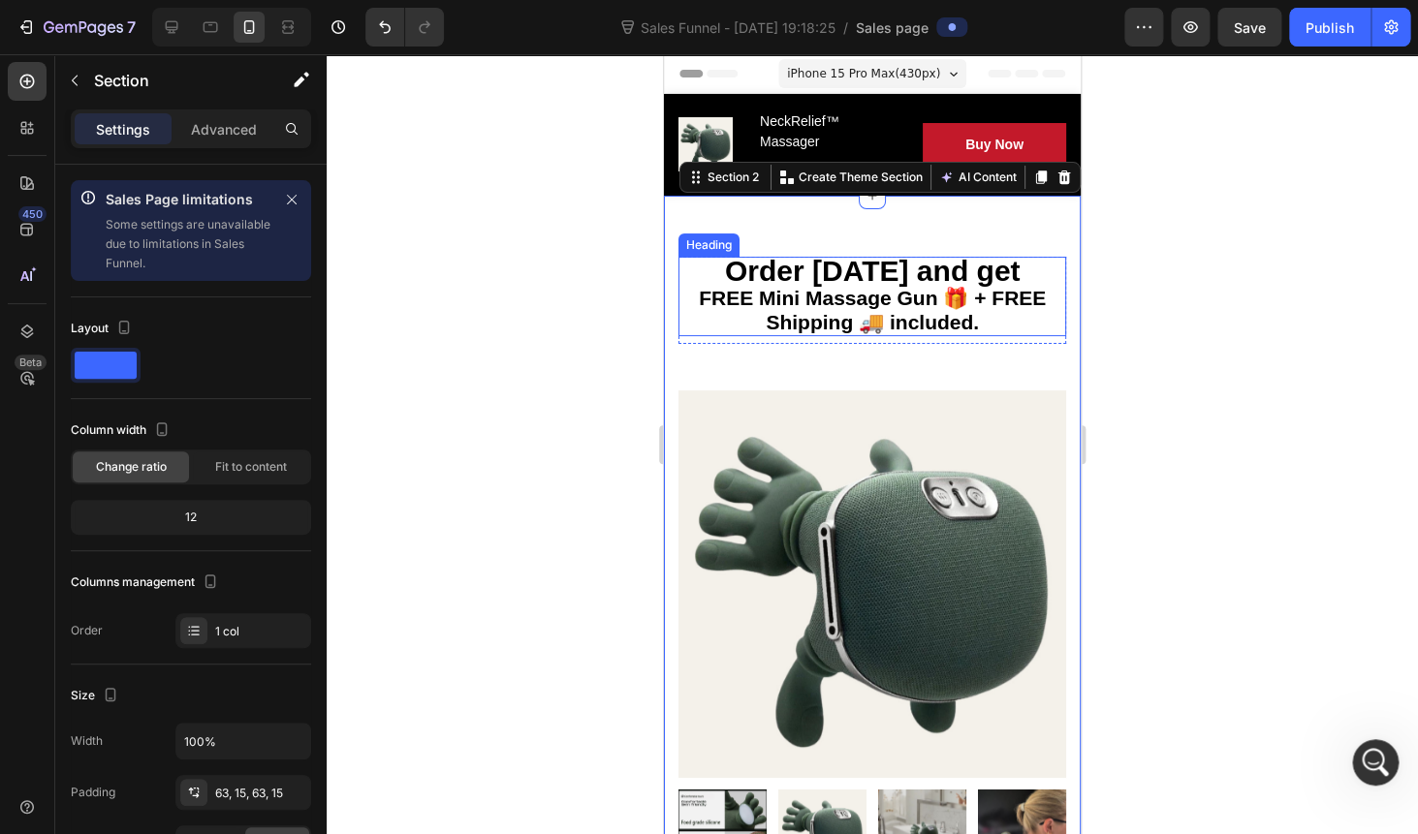
click at [762, 268] on span "Order today and get" at bounding box center [872, 271] width 295 height 32
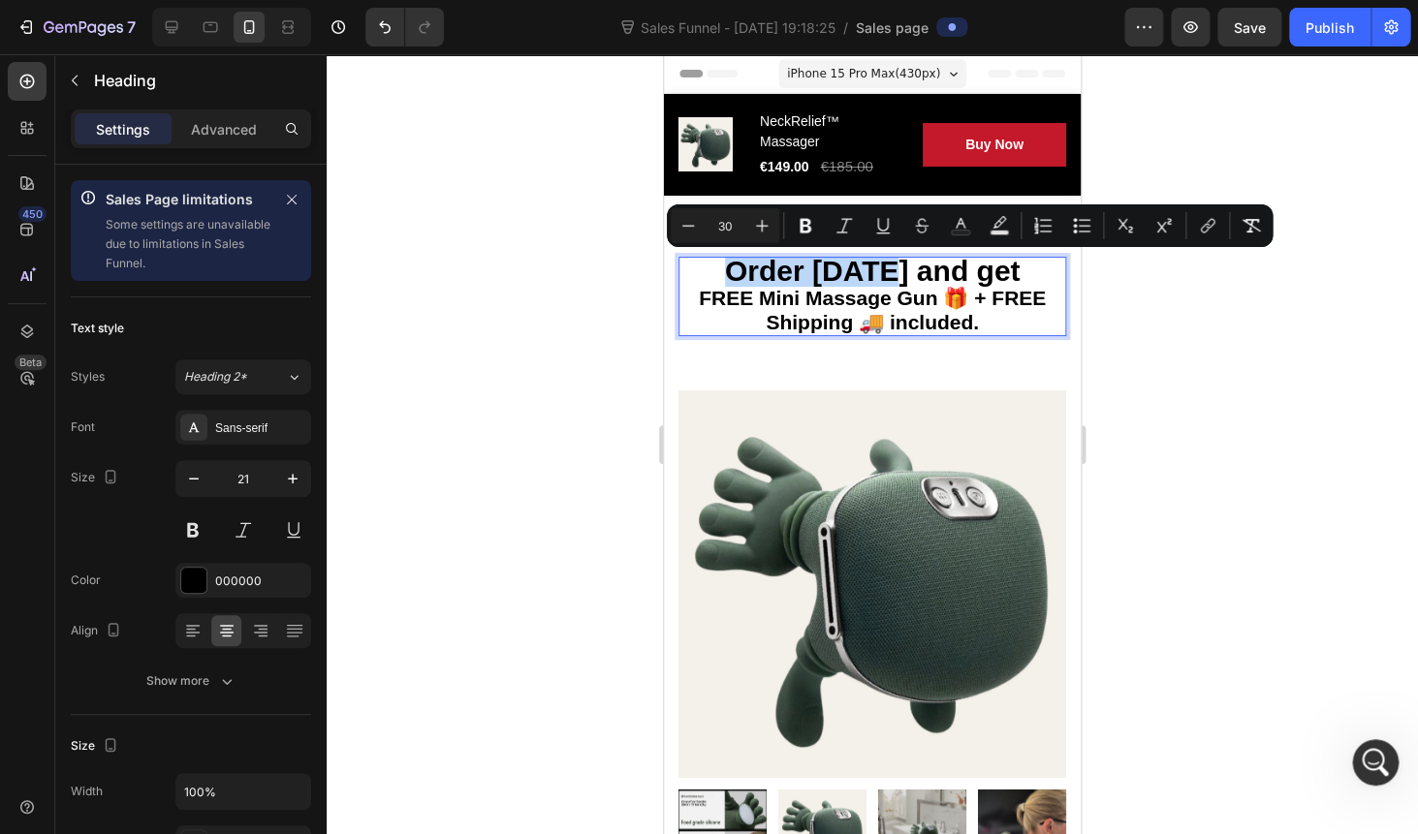
drag, startPoint x: 733, startPoint y: 269, endPoint x: 890, endPoint y: 273, distance: 157.0
click at [890, 273] on span "Order today and get" at bounding box center [872, 271] width 295 height 32
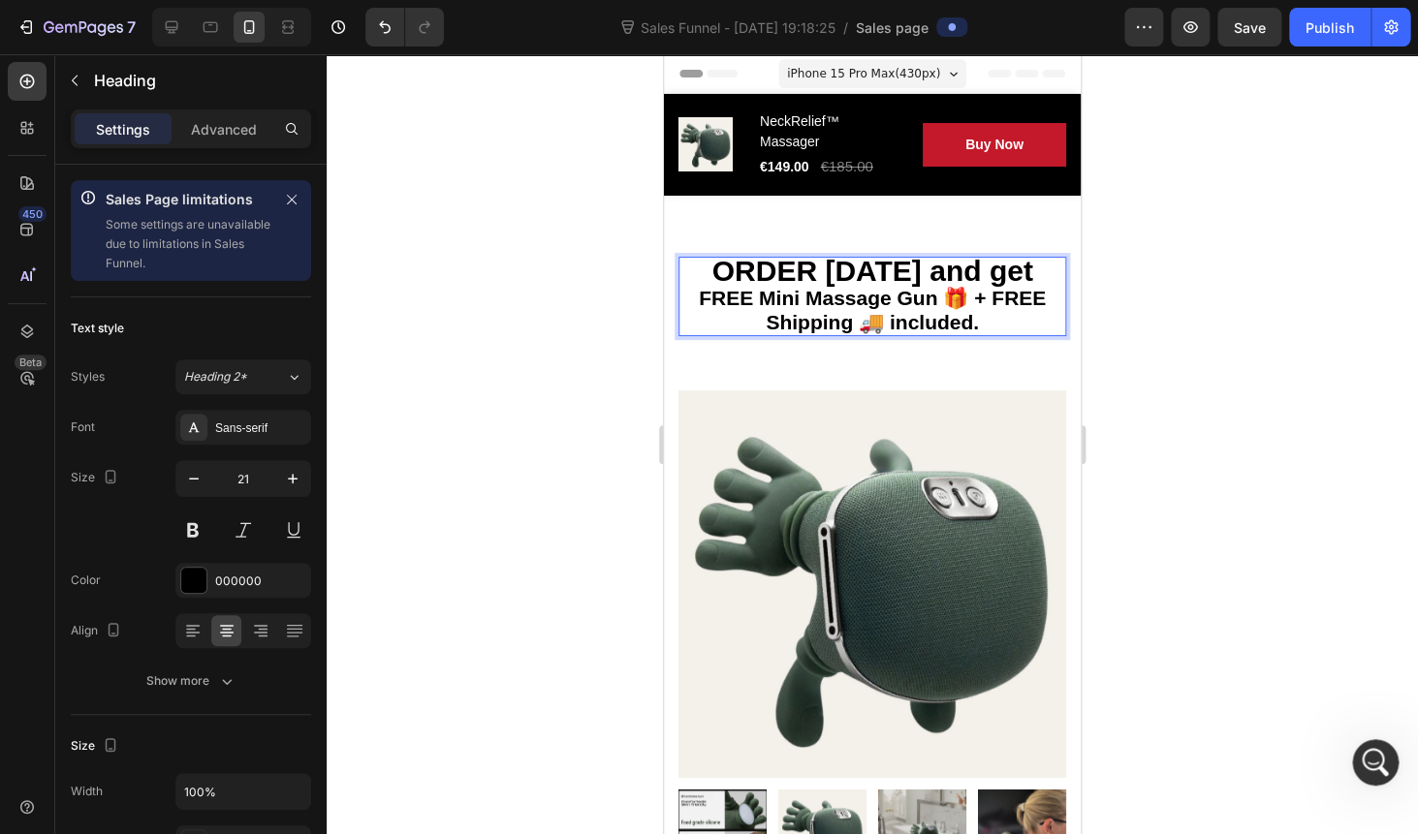
click at [825, 313] on p "ORDER TODAY and get FREE Mini Massage Gun 🎁 + FREE Shipping 🚚 included." at bounding box center [872, 297] width 384 height 77
click at [932, 303] on p "ORDER TODAY and get FREE Mini Massage Gun 🎁 + FREE Shipping 🚚 included." at bounding box center [872, 297] width 384 height 77
click at [761, 271] on span "ORDER TODAY and get" at bounding box center [871, 271] width 321 height 32
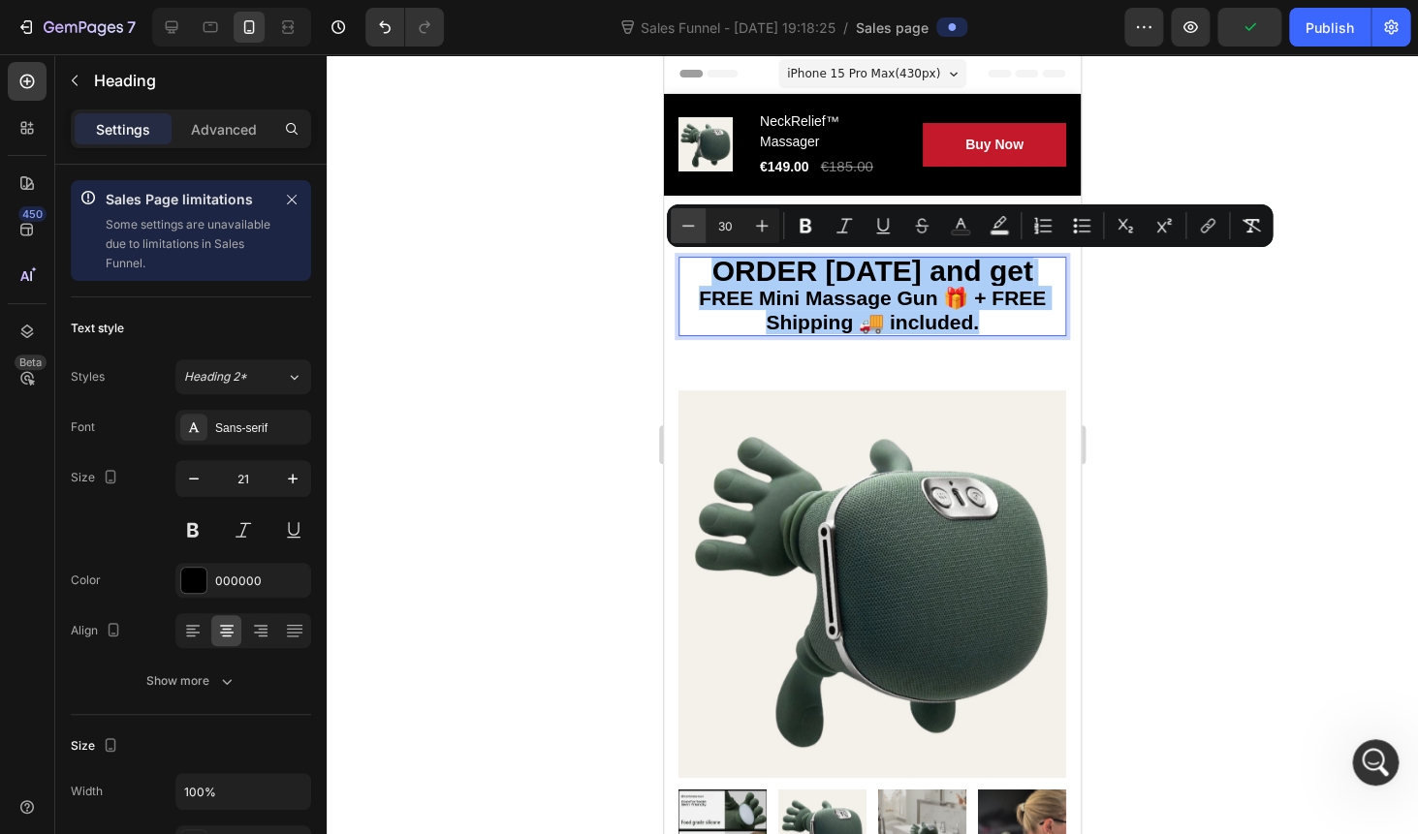
click at [695, 226] on icon "Editor contextual toolbar" at bounding box center [687, 225] width 19 height 19
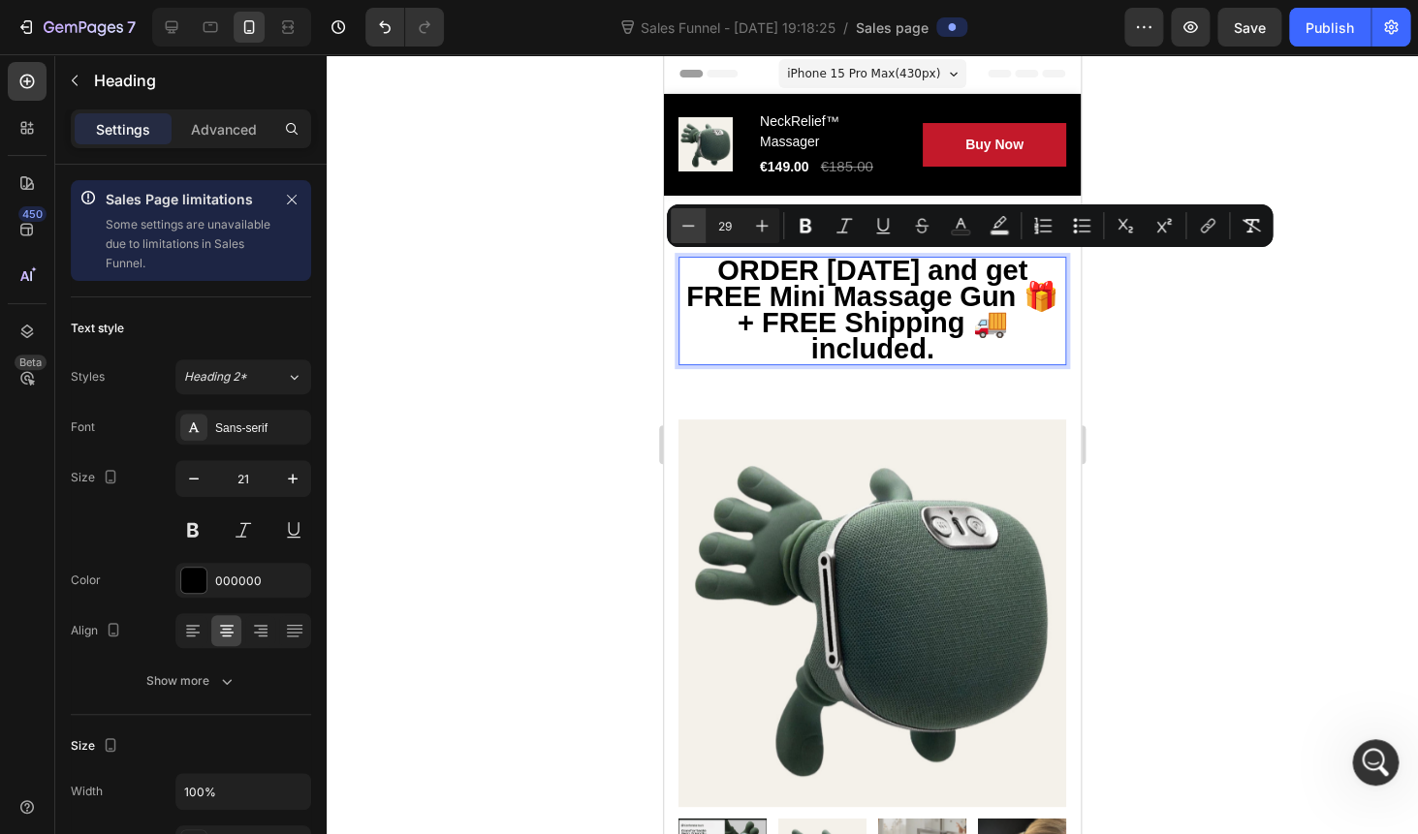
click at [688, 229] on icon "Editor contextual toolbar" at bounding box center [687, 225] width 19 height 19
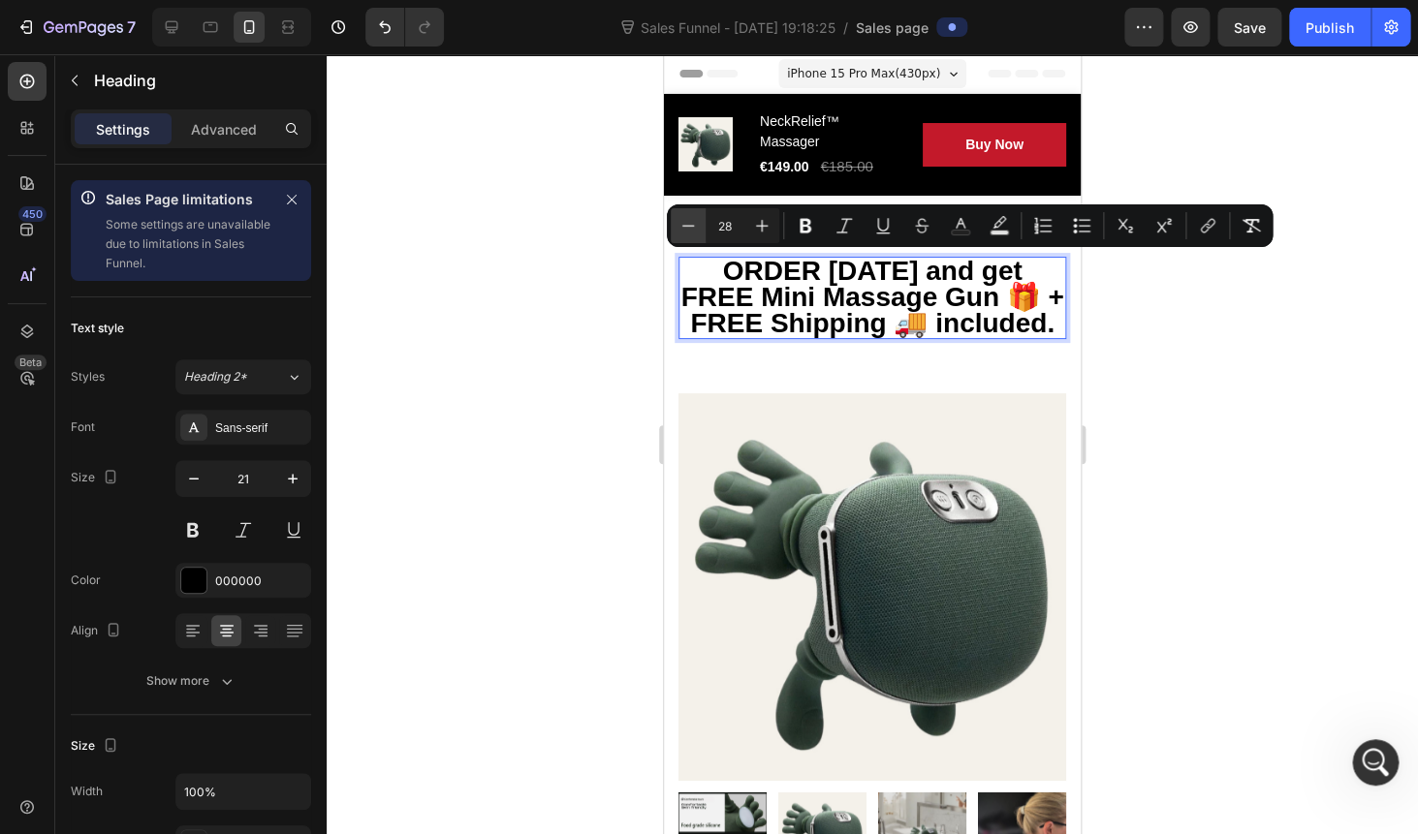
click at [688, 229] on icon "Editor contextual toolbar" at bounding box center [687, 225] width 19 height 19
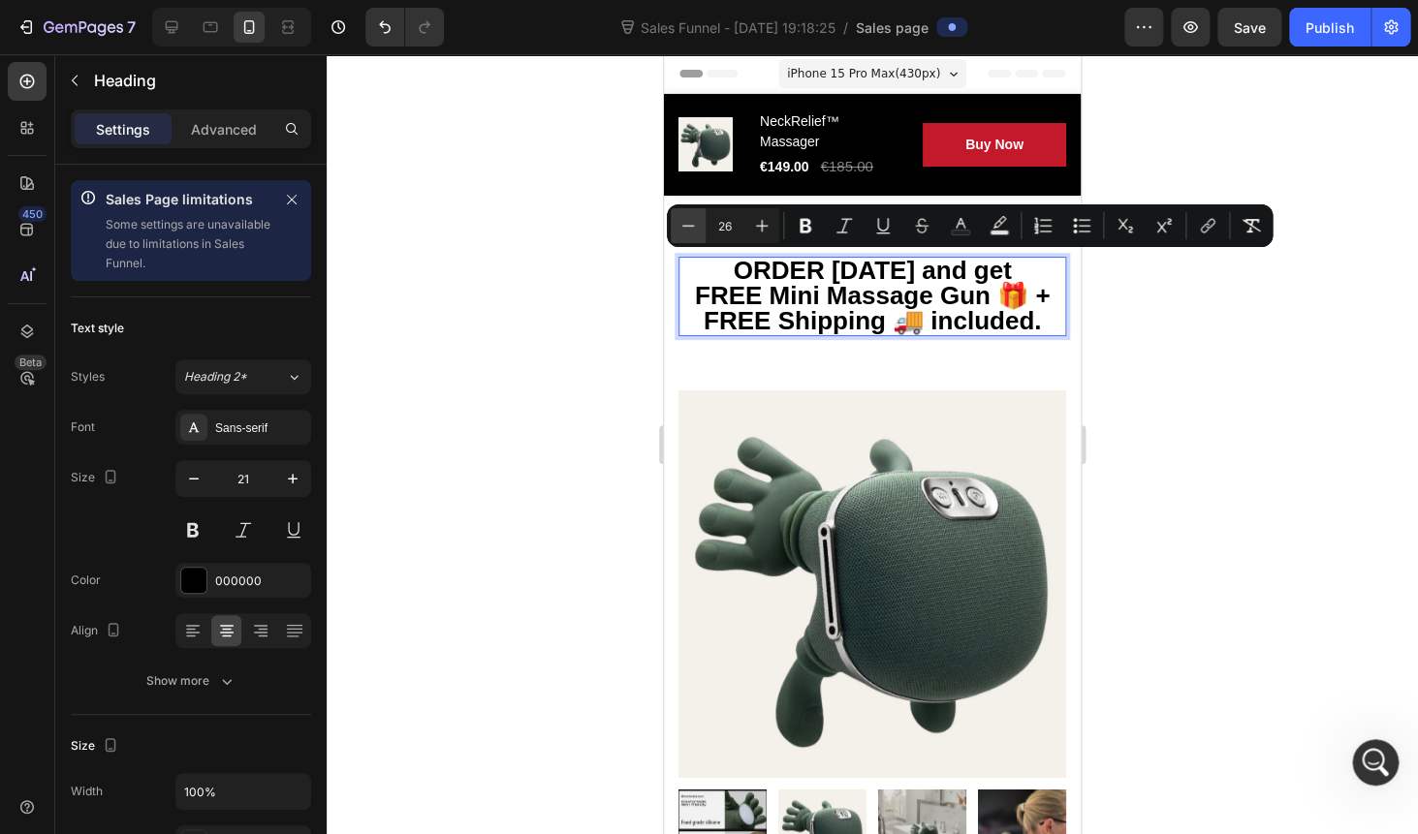
click at [688, 229] on icon "Editor contextual toolbar" at bounding box center [687, 225] width 19 height 19
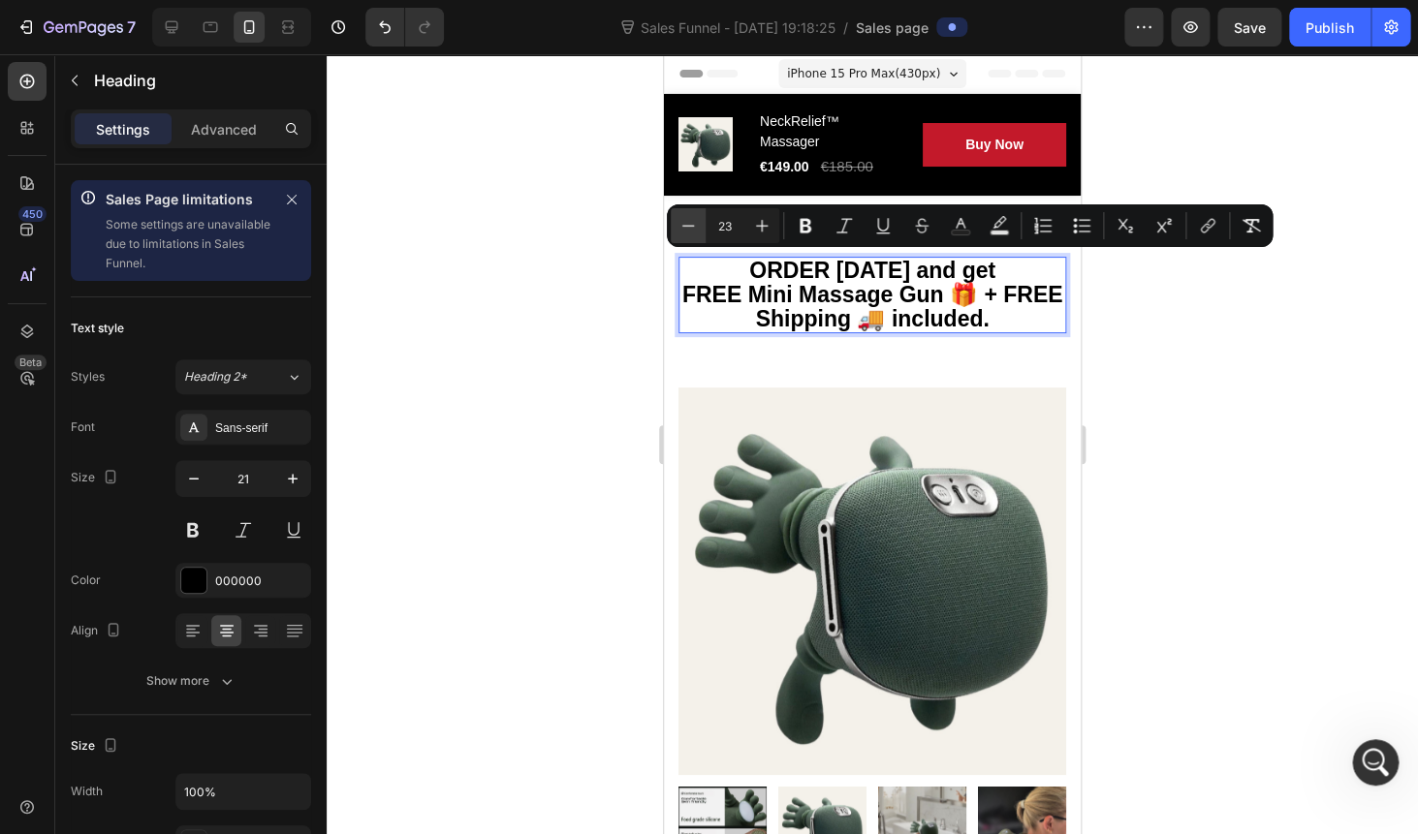
click at [688, 229] on icon "Editor contextual toolbar" at bounding box center [687, 225] width 19 height 19
type input "20"
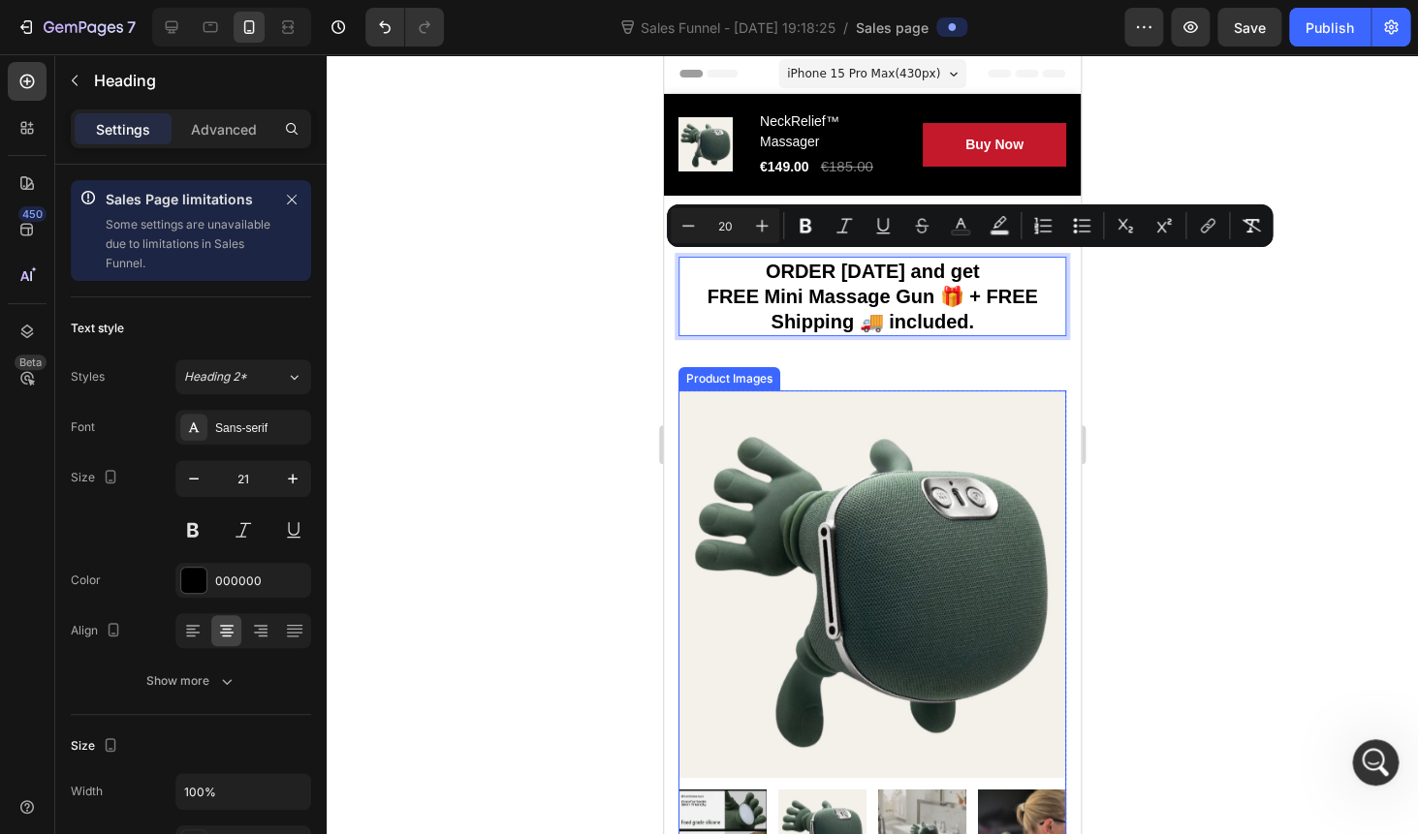
click at [996, 444] on img at bounding box center [872, 584] width 388 height 388
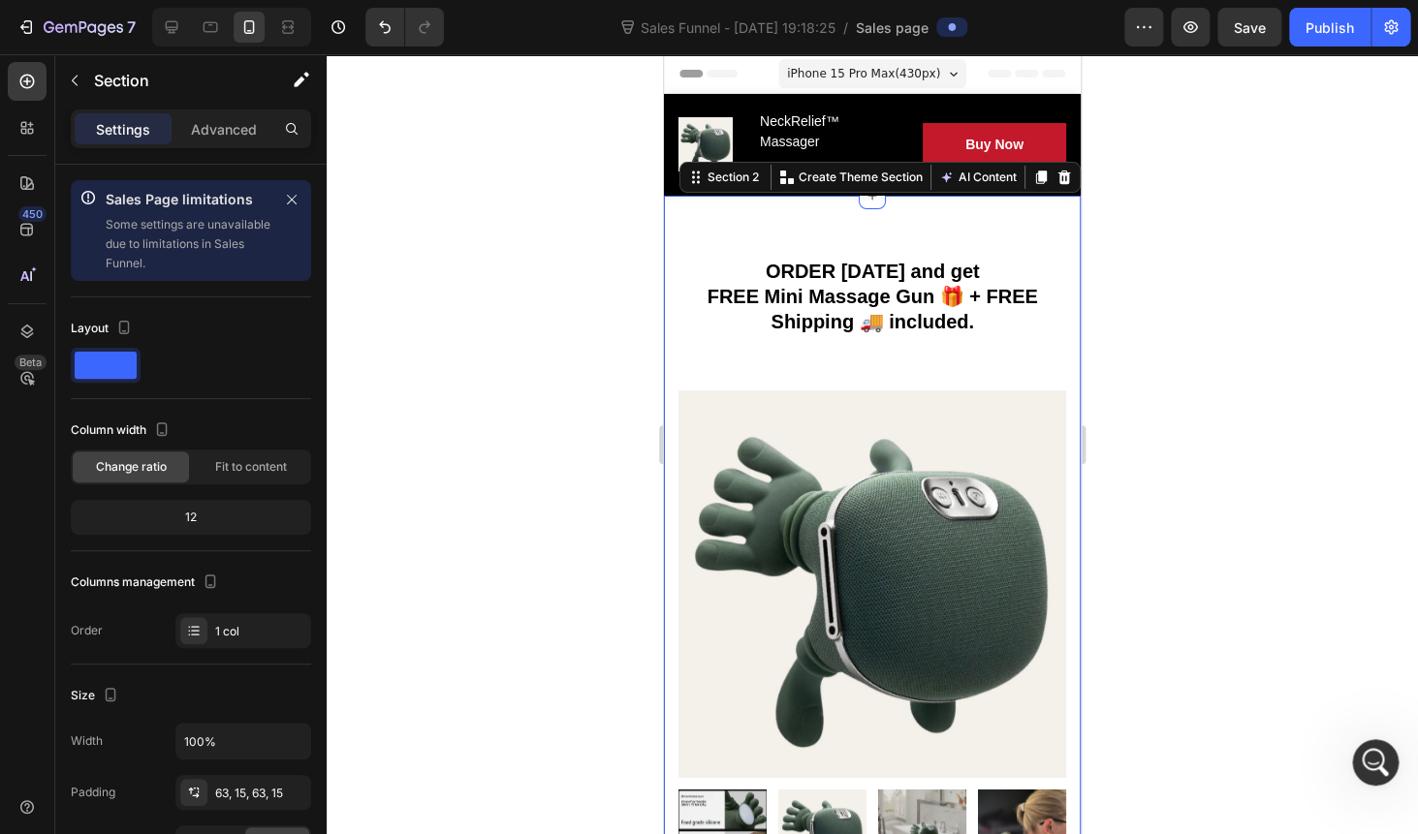
click at [1014, 329] on p "⁠⁠⁠⁠⁠⁠⁠ ORDER TODAY and get FREE Mini Massage Gun 🎁 + FREE Shipping 🚚 included." at bounding box center [872, 297] width 384 height 77
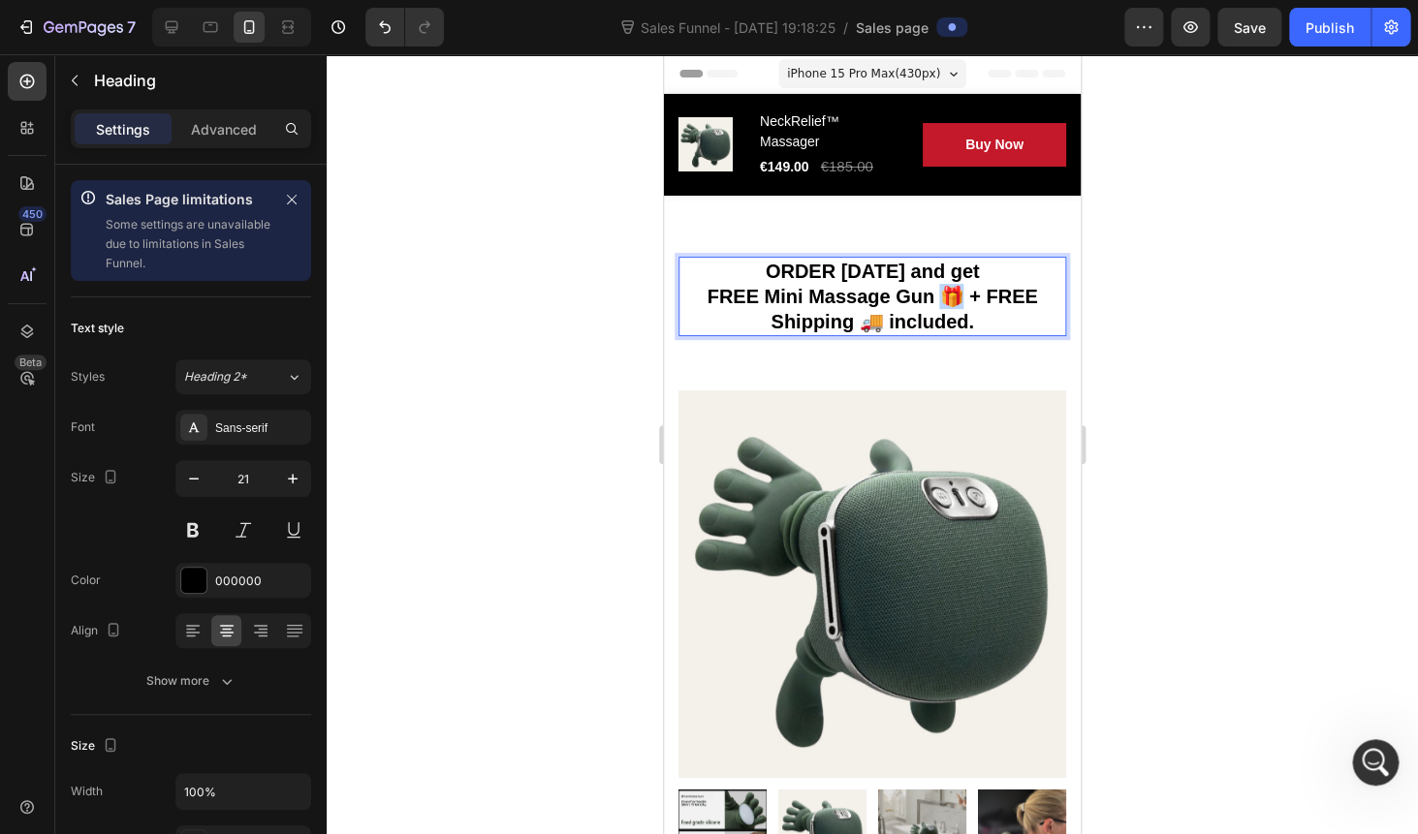
click at [939, 305] on span "FREE Mini Massage Gun 🎁 + FREE Shipping 🚚 included." at bounding box center [871, 309] width 330 height 47
click at [994, 305] on span "FREE Mini Massage Gun 🎁 + FREE Shipping 🚚 included." at bounding box center [871, 309] width 330 height 47
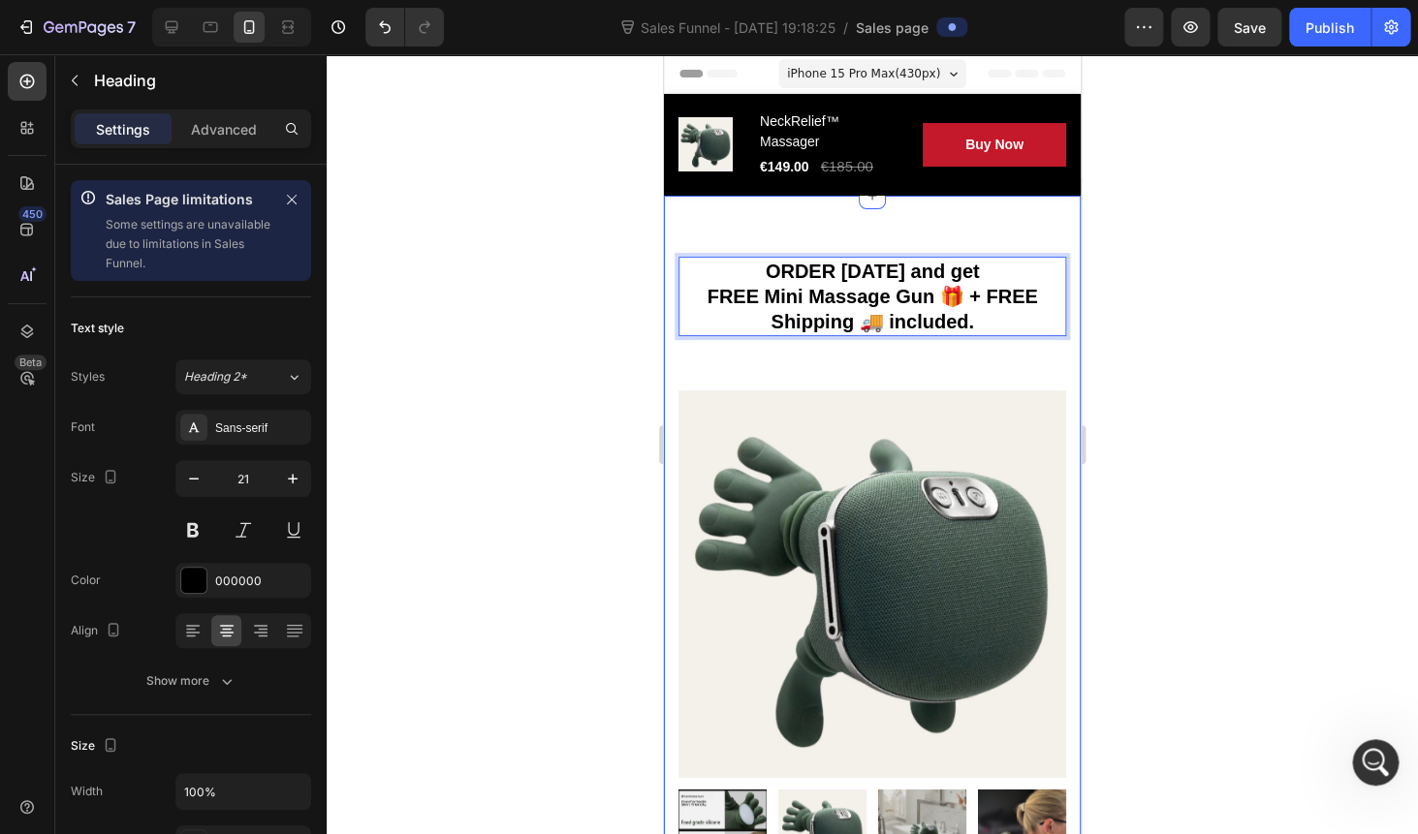
click at [988, 453] on img at bounding box center [872, 584] width 388 height 388
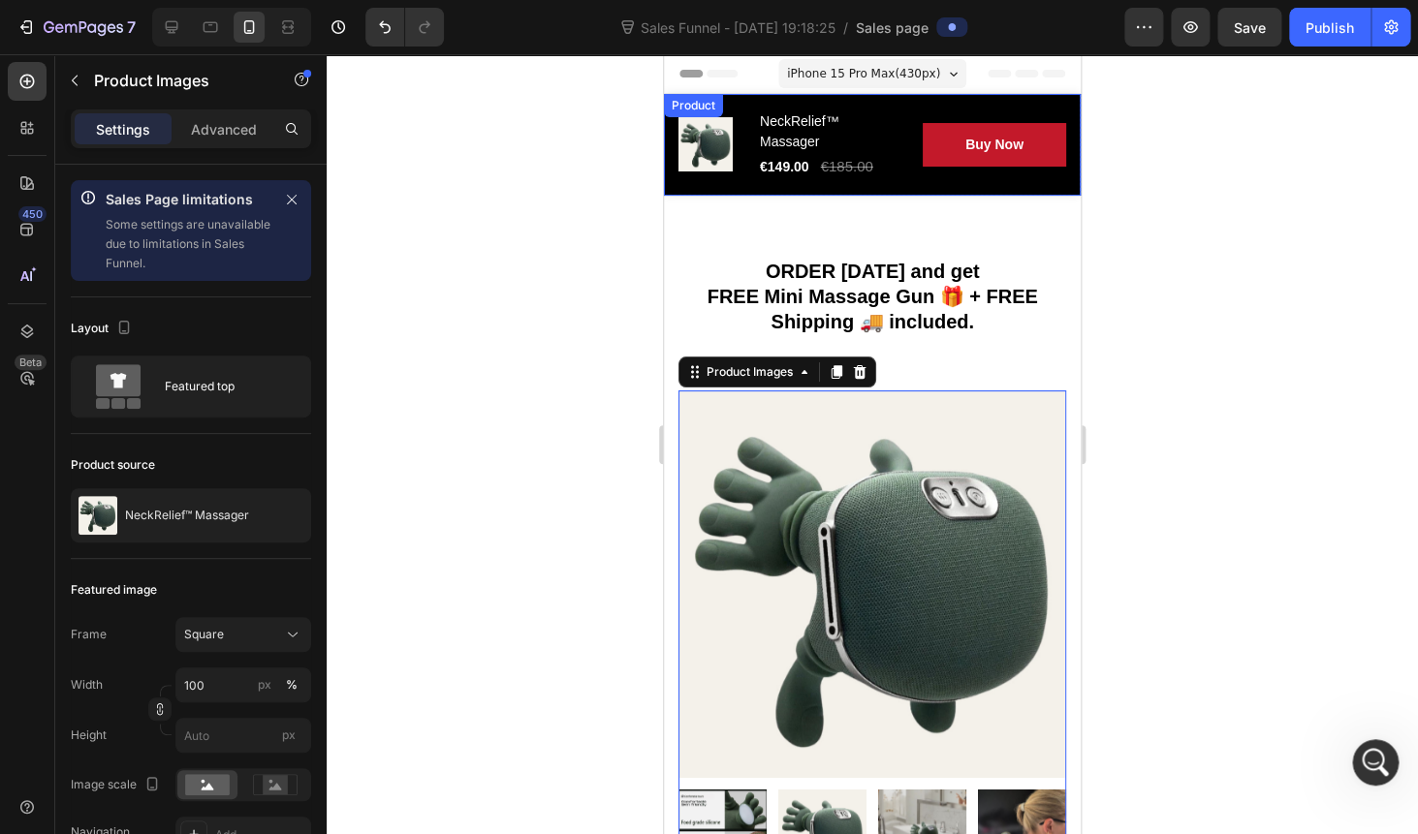
click at [815, 188] on div "Overview Button Description Button Reviews Button Row Product Images NeckRelief…" at bounding box center [872, 145] width 417 height 102
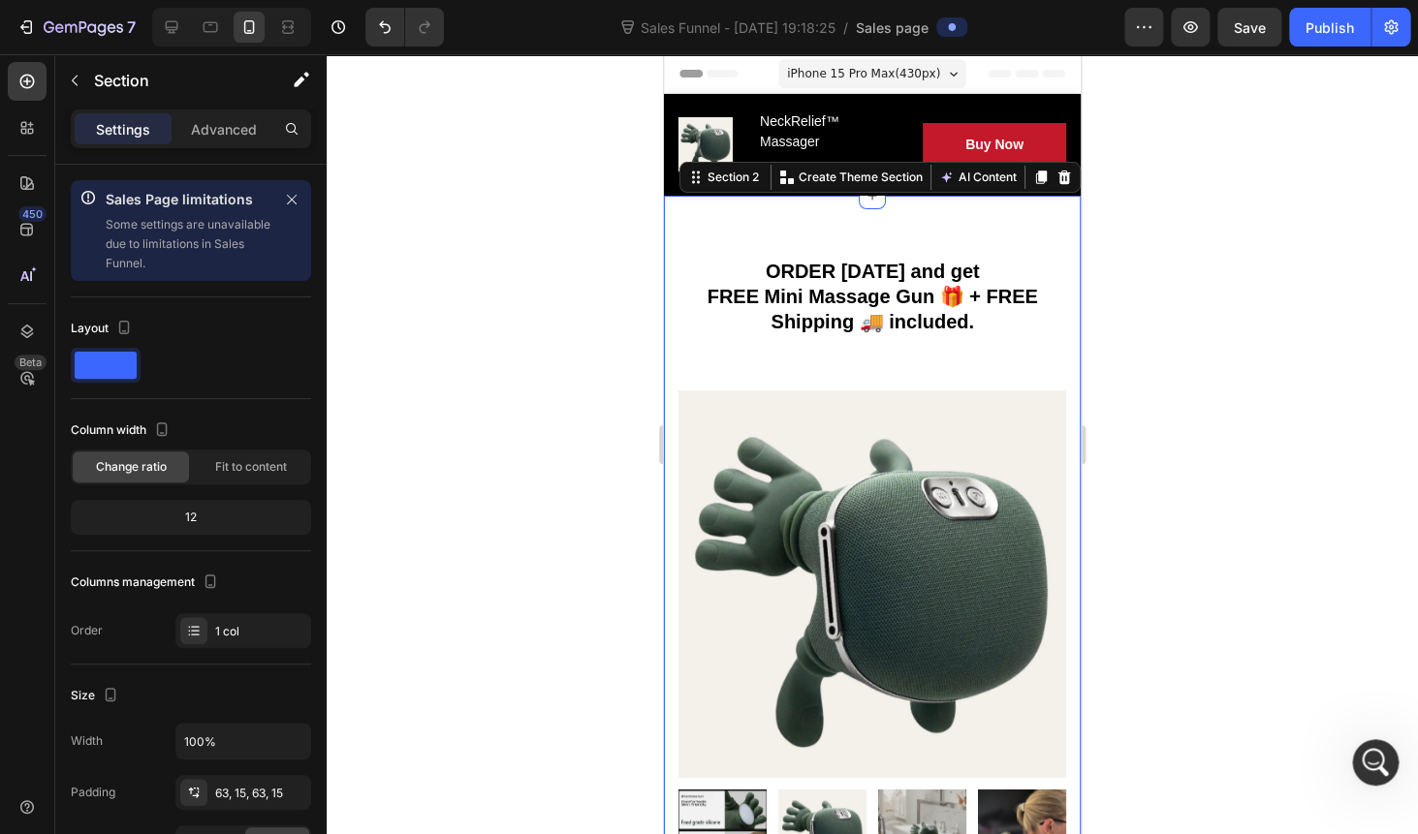
click at [825, 274] on span "ORDER TODAY and get" at bounding box center [872, 271] width 214 height 21
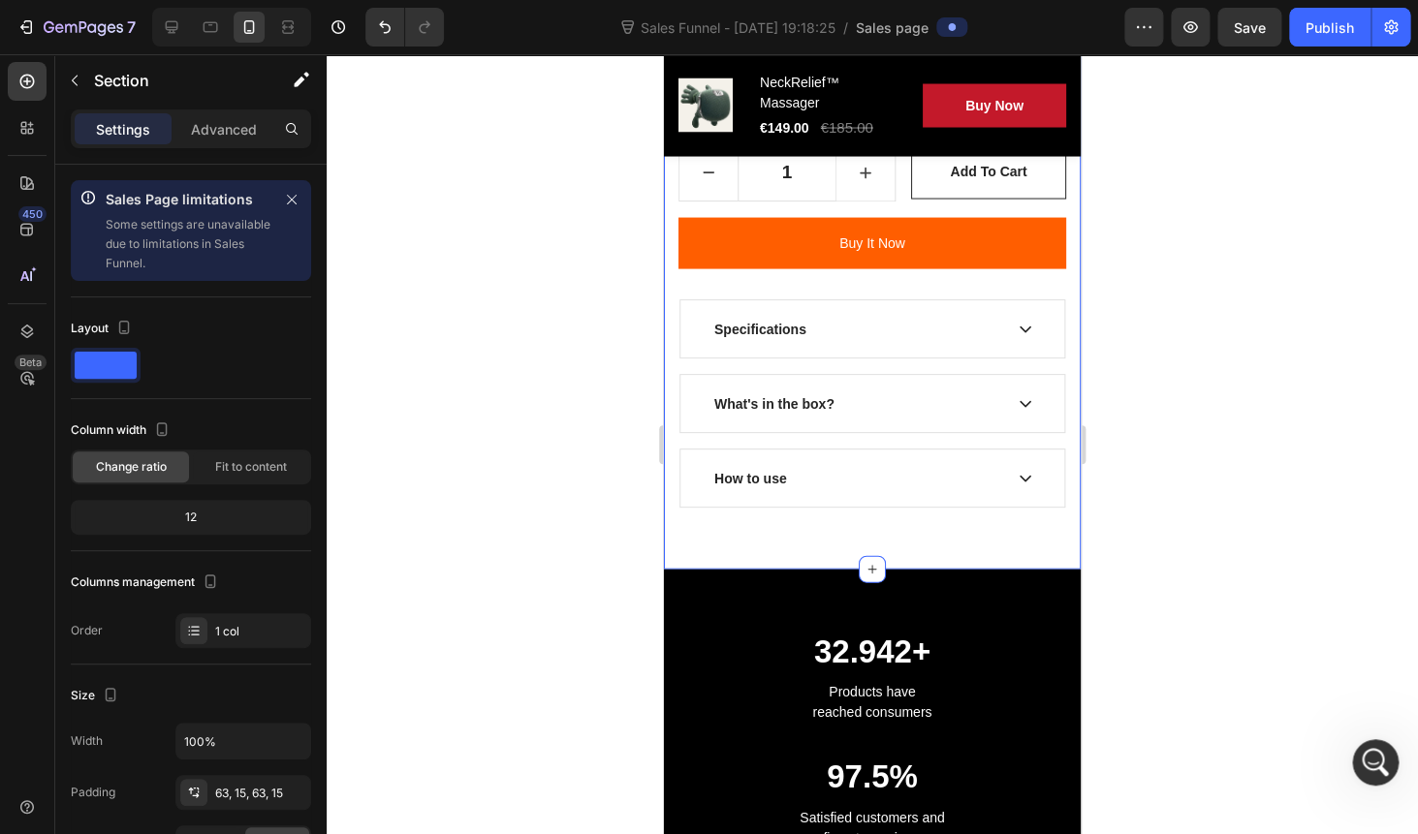
scroll to position [1429, 0]
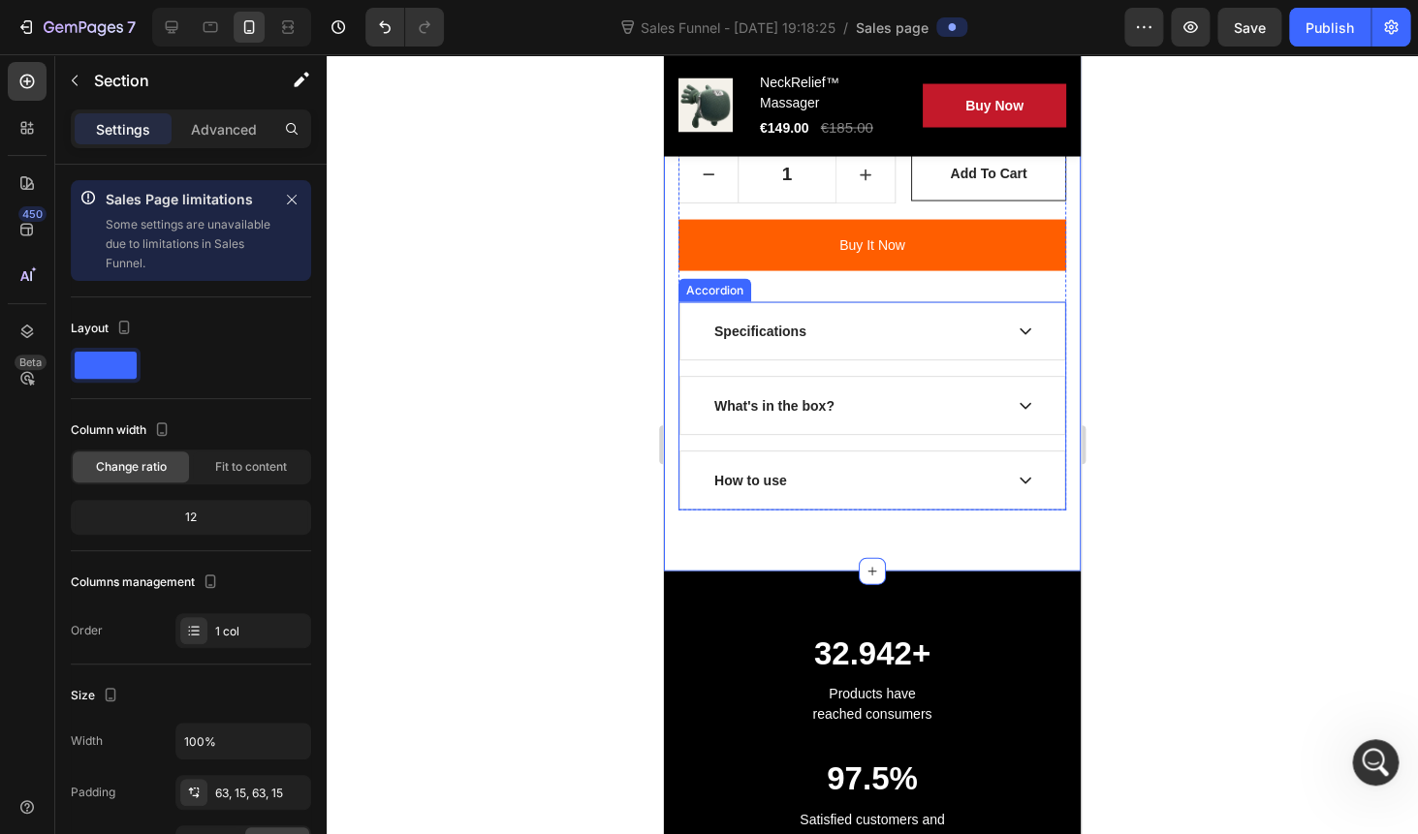
click at [813, 336] on div "Specifications" at bounding box center [856, 331] width 291 height 26
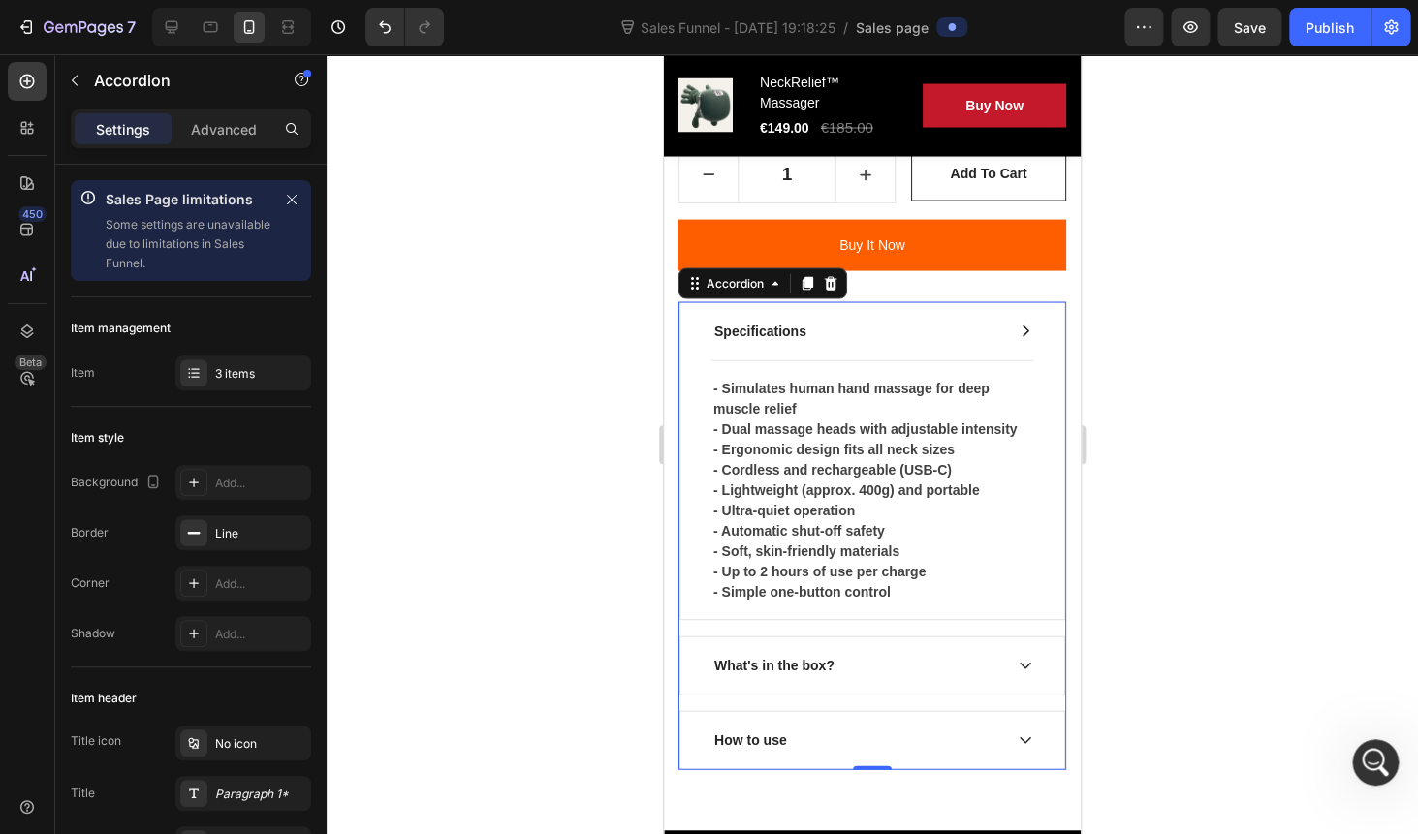
click at [808, 330] on div "Specifications" at bounding box center [760, 331] width 98 height 26
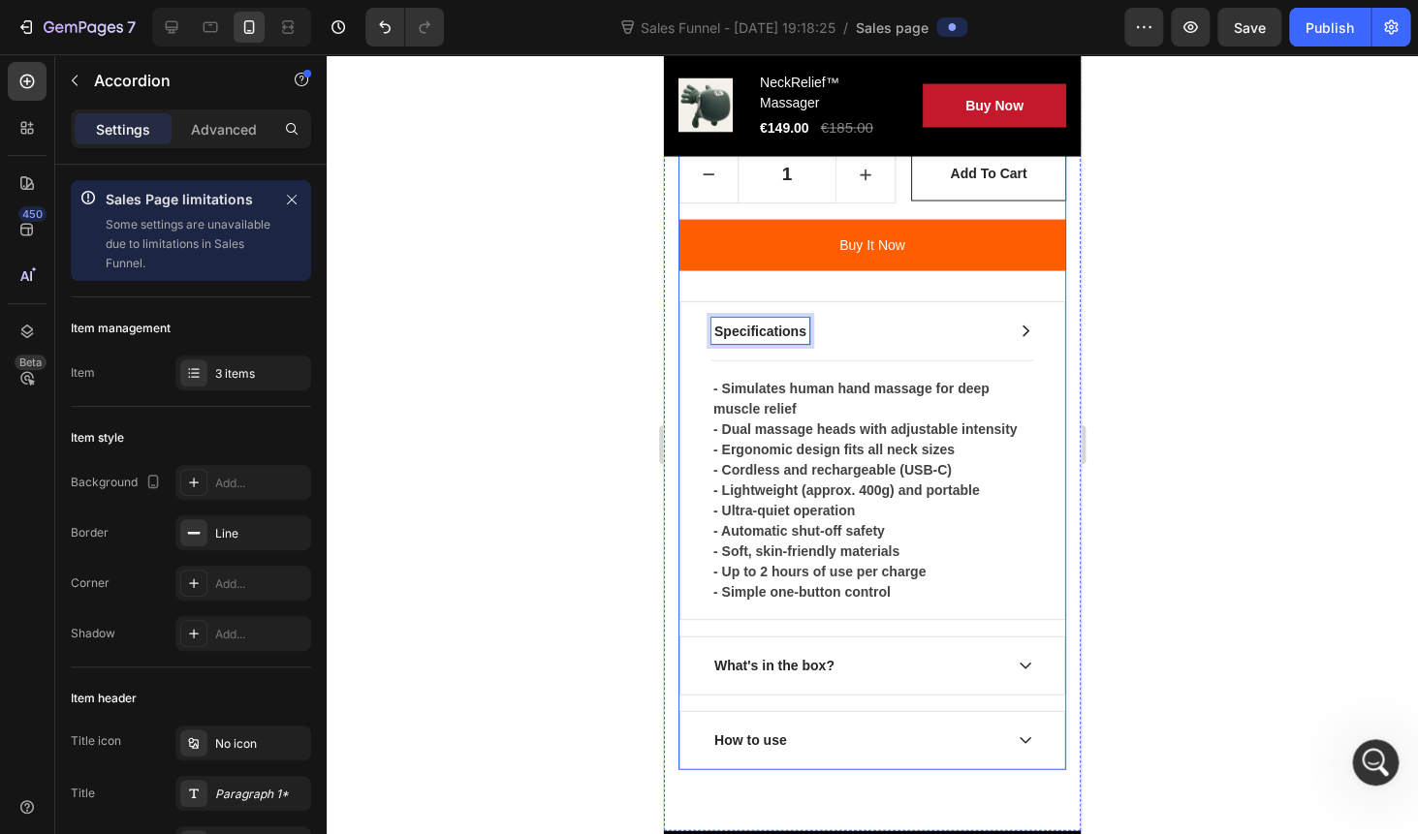
click at [896, 318] on div "Specifications" at bounding box center [856, 331] width 291 height 26
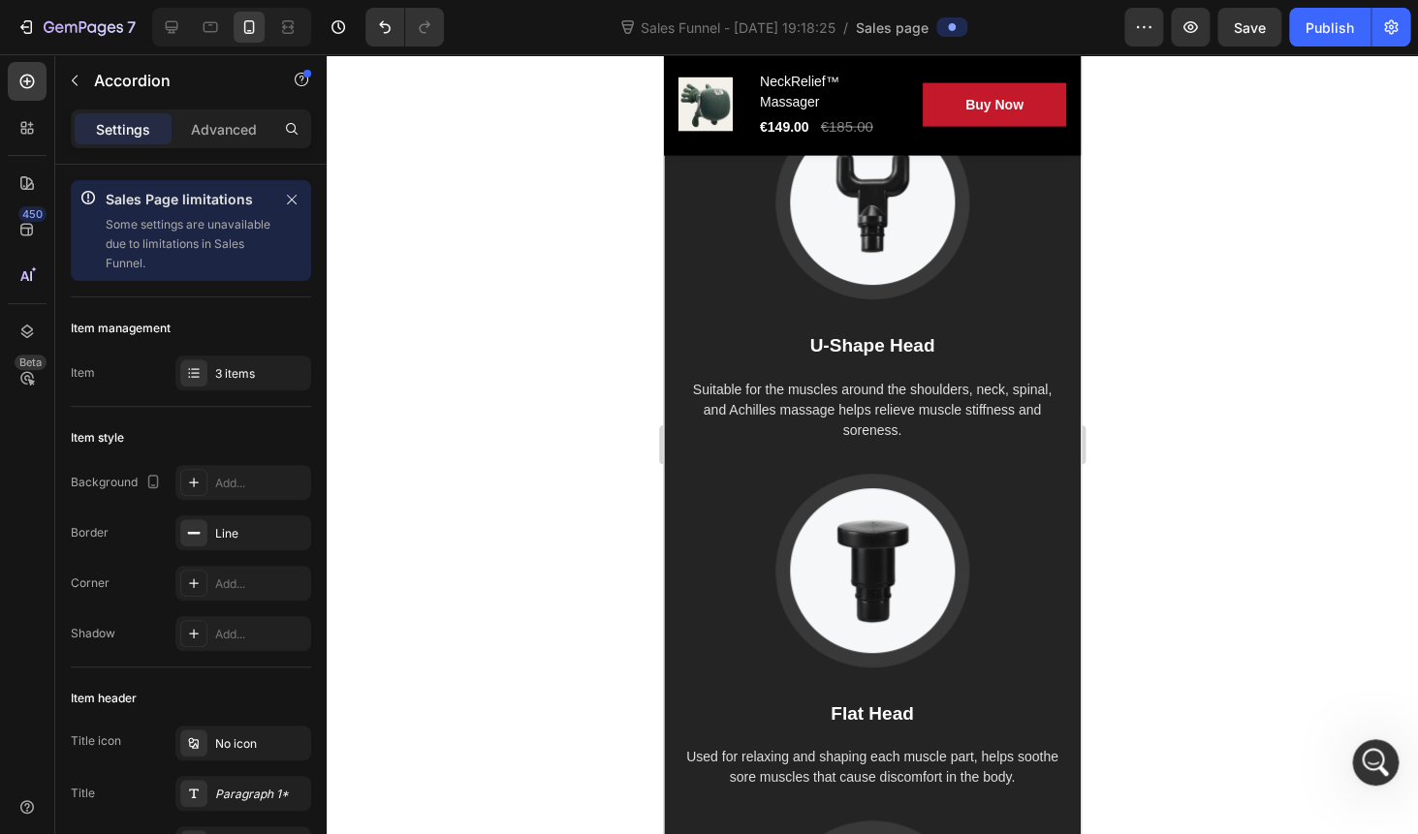
scroll to position [4443, 0]
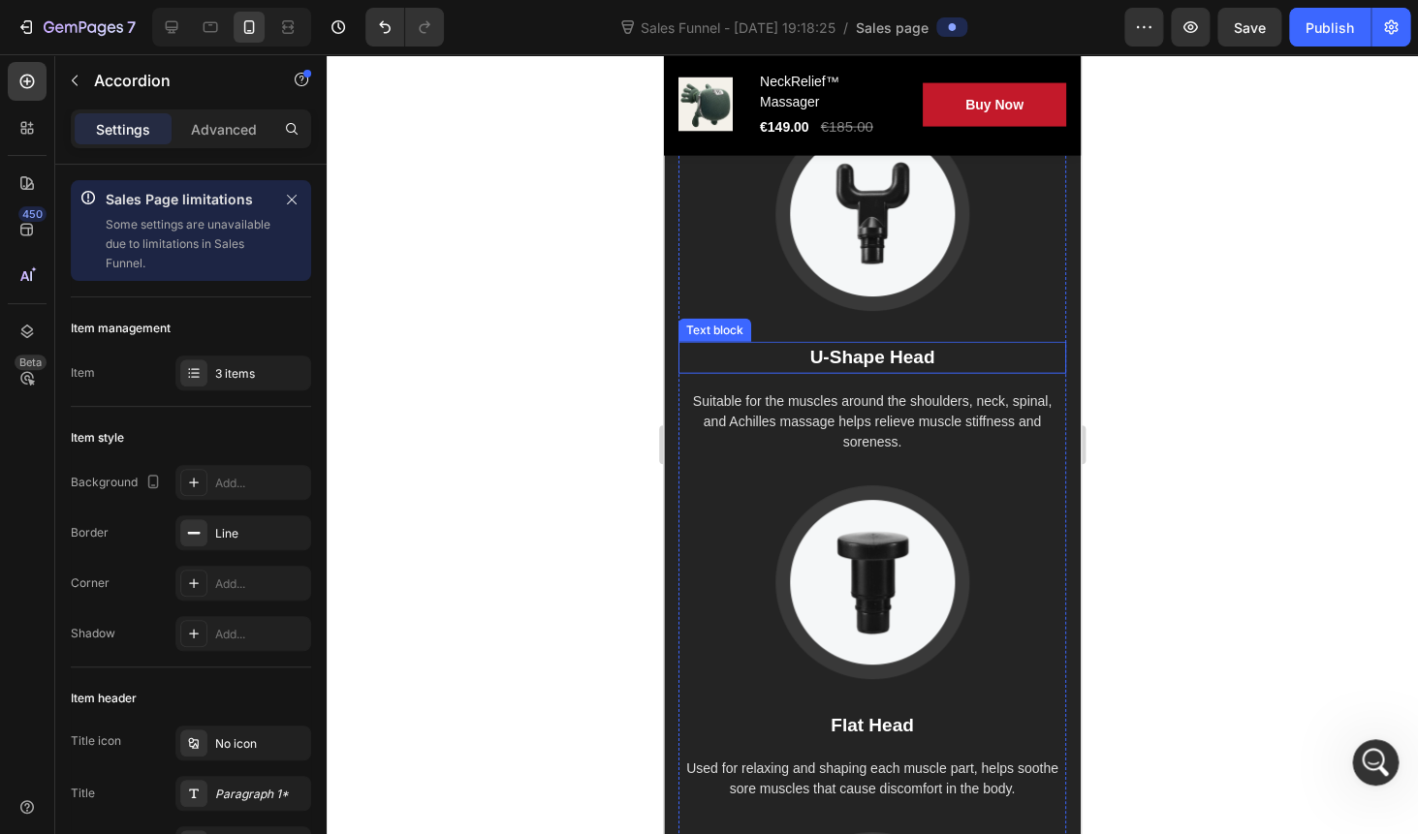
click at [849, 359] on p "U-Shape Head" at bounding box center [872, 358] width 384 height 28
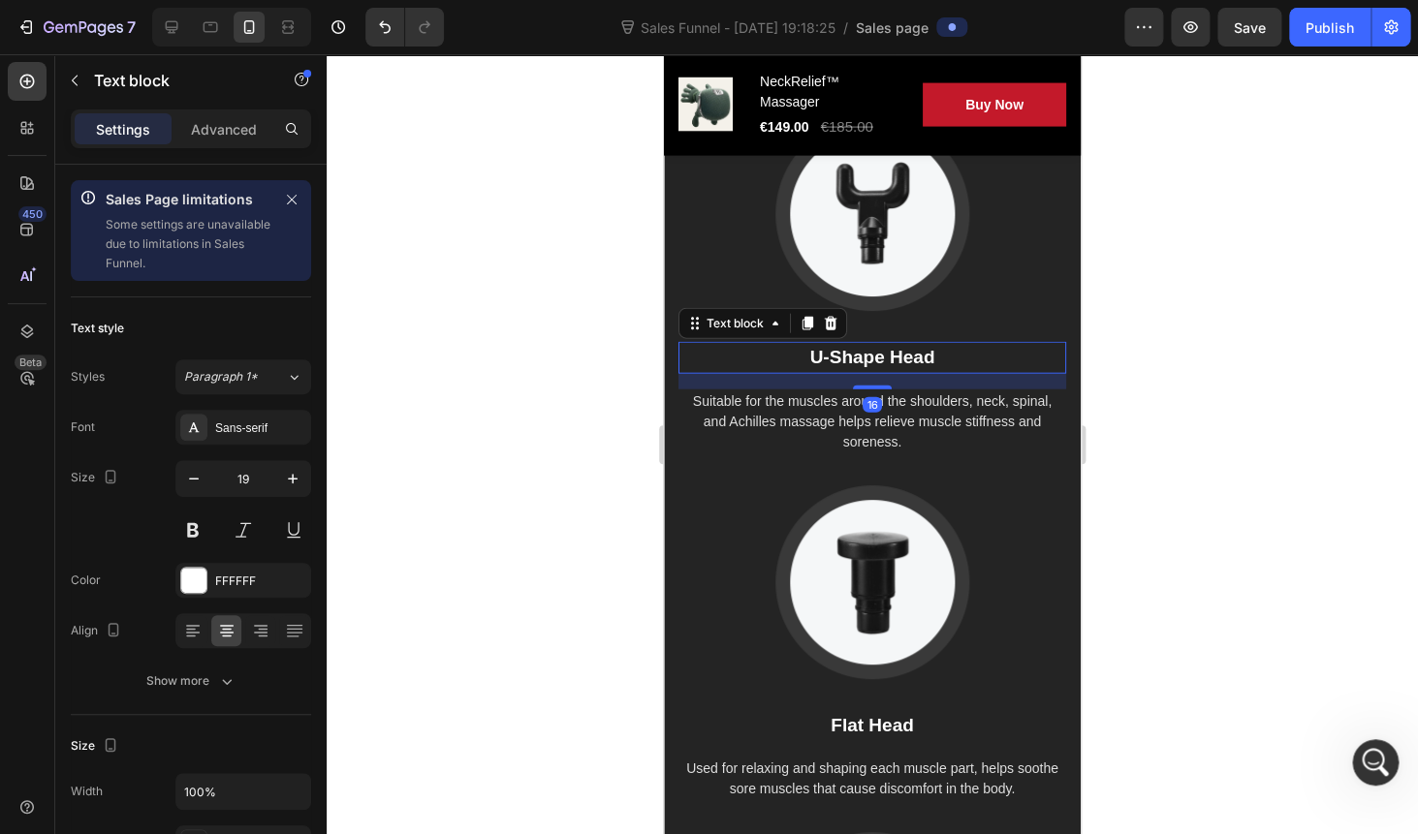
click at [849, 359] on p "U-Shape Head" at bounding box center [872, 358] width 384 height 28
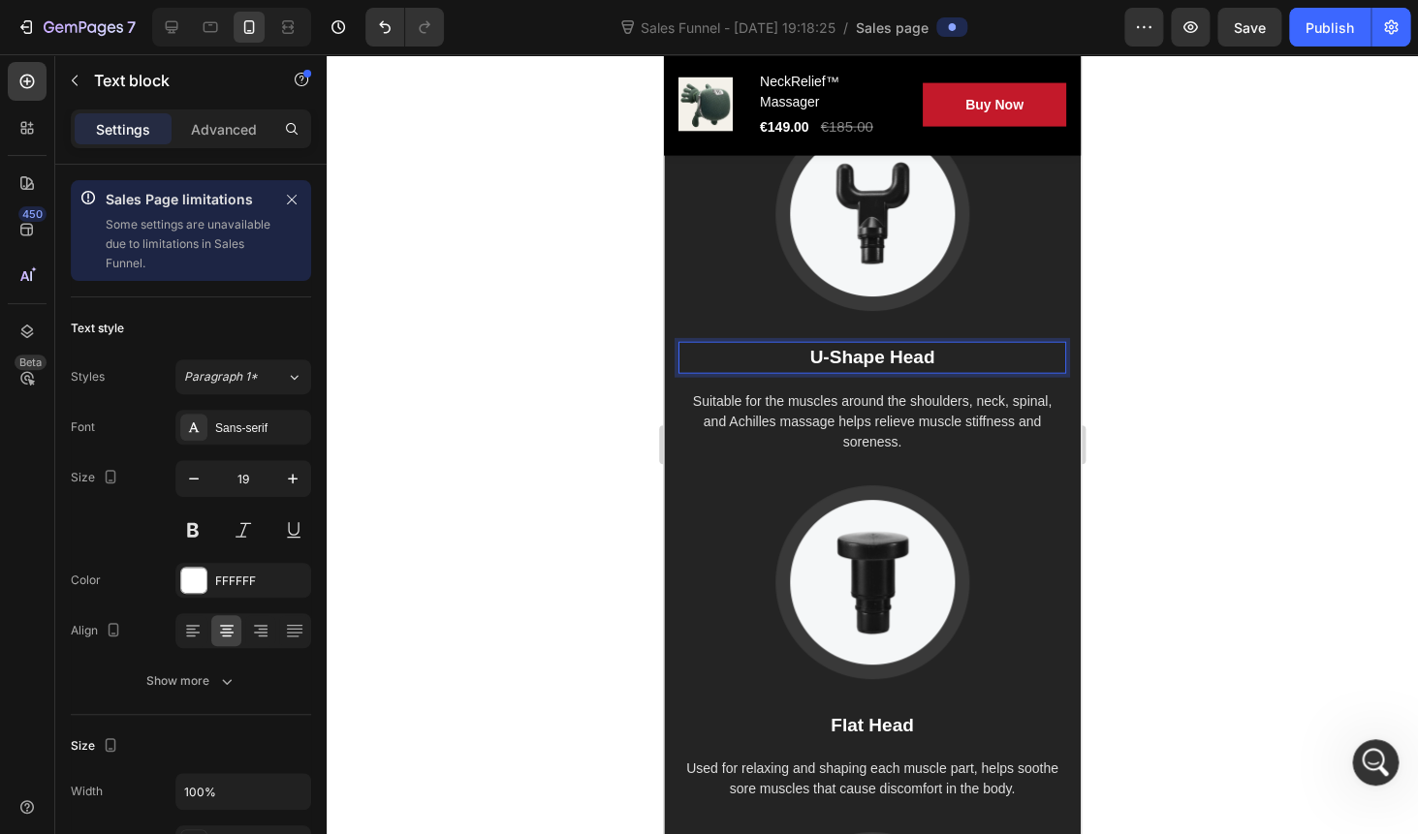
click at [849, 359] on p "U-Shape Head" at bounding box center [872, 358] width 384 height 28
click at [828, 401] on p "Suitable for the muscles around the shoulders, neck, spinal, and Achilles massa…" at bounding box center [872, 421] width 384 height 61
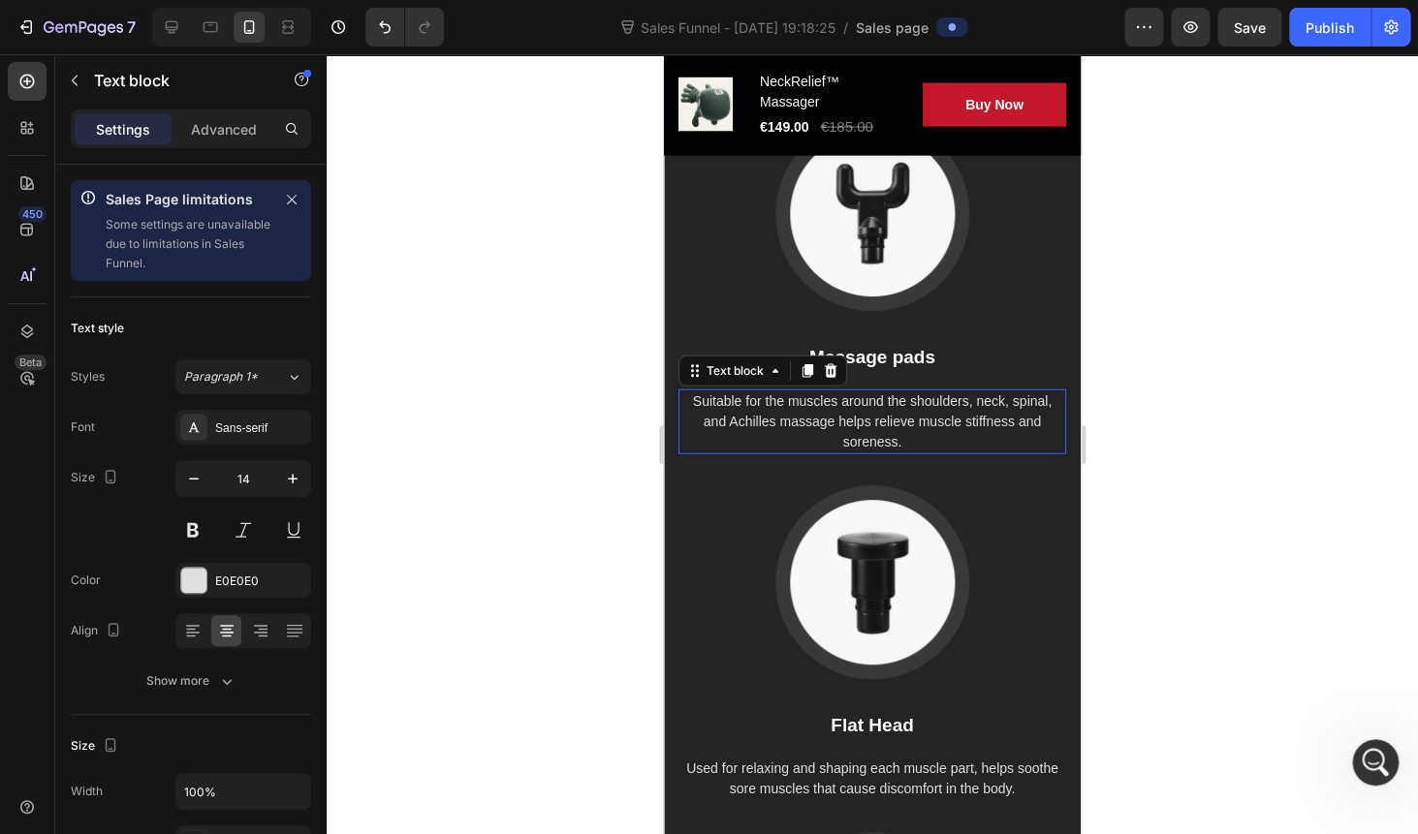
click at [828, 401] on p "Suitable for the muscles around the shoulders, neck, spinal, and Achilles massa…" at bounding box center [872, 421] width 384 height 61
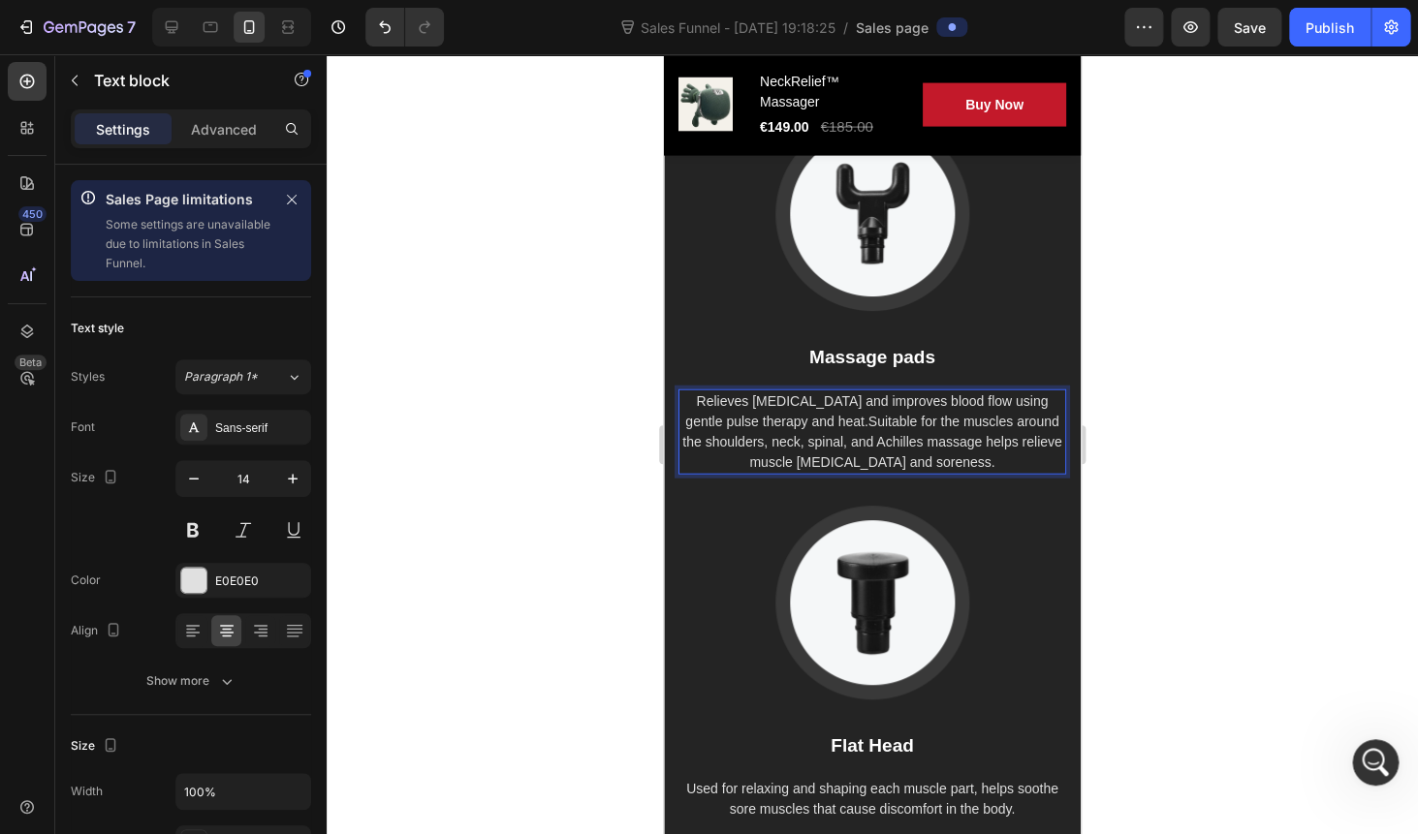
click at [815, 420] on p "Relieves stiffness and improves blood flow using gentle pulse therapy and heat.…" at bounding box center [872, 431] width 384 height 81
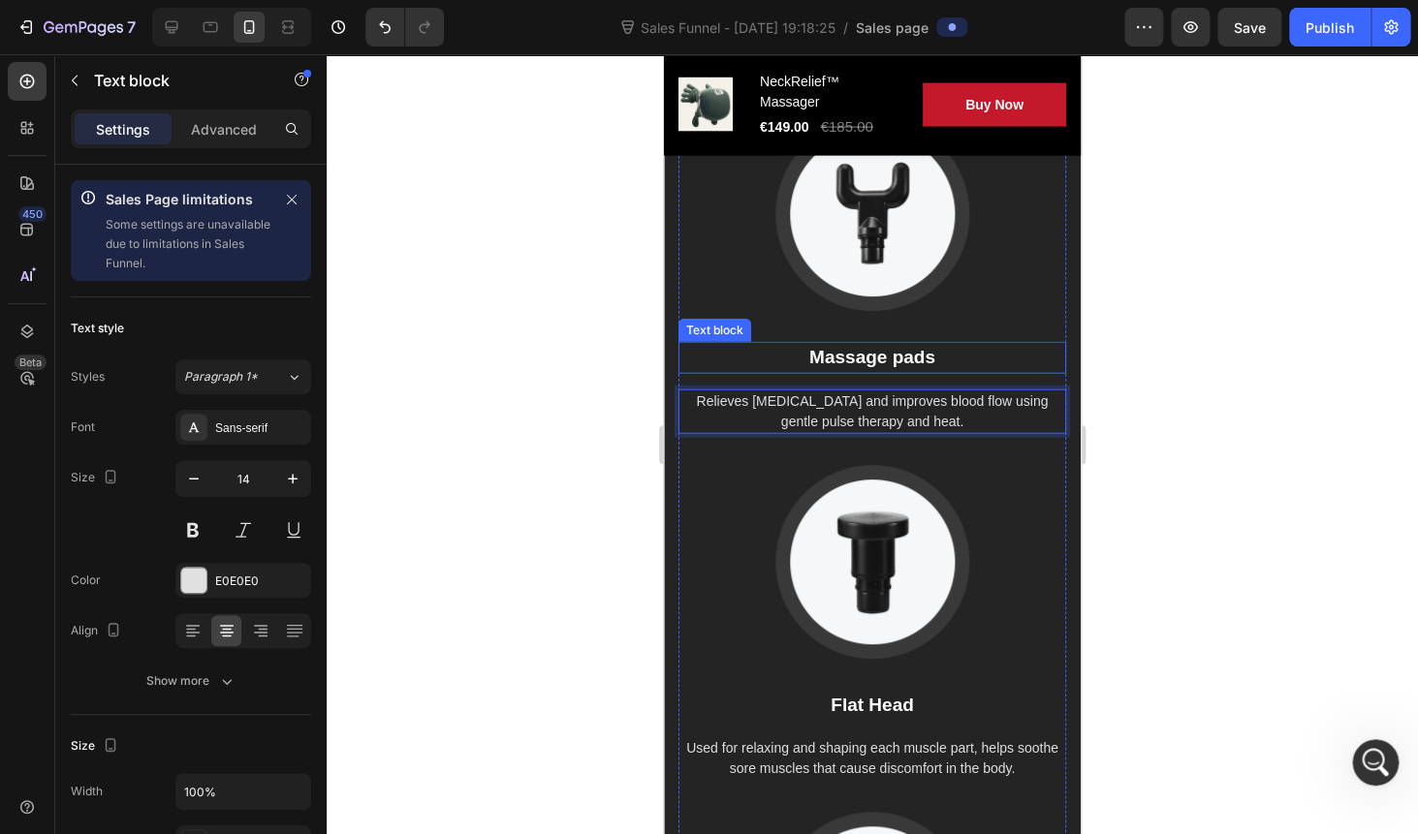
click at [840, 359] on p "Massage pads" at bounding box center [872, 358] width 384 height 28
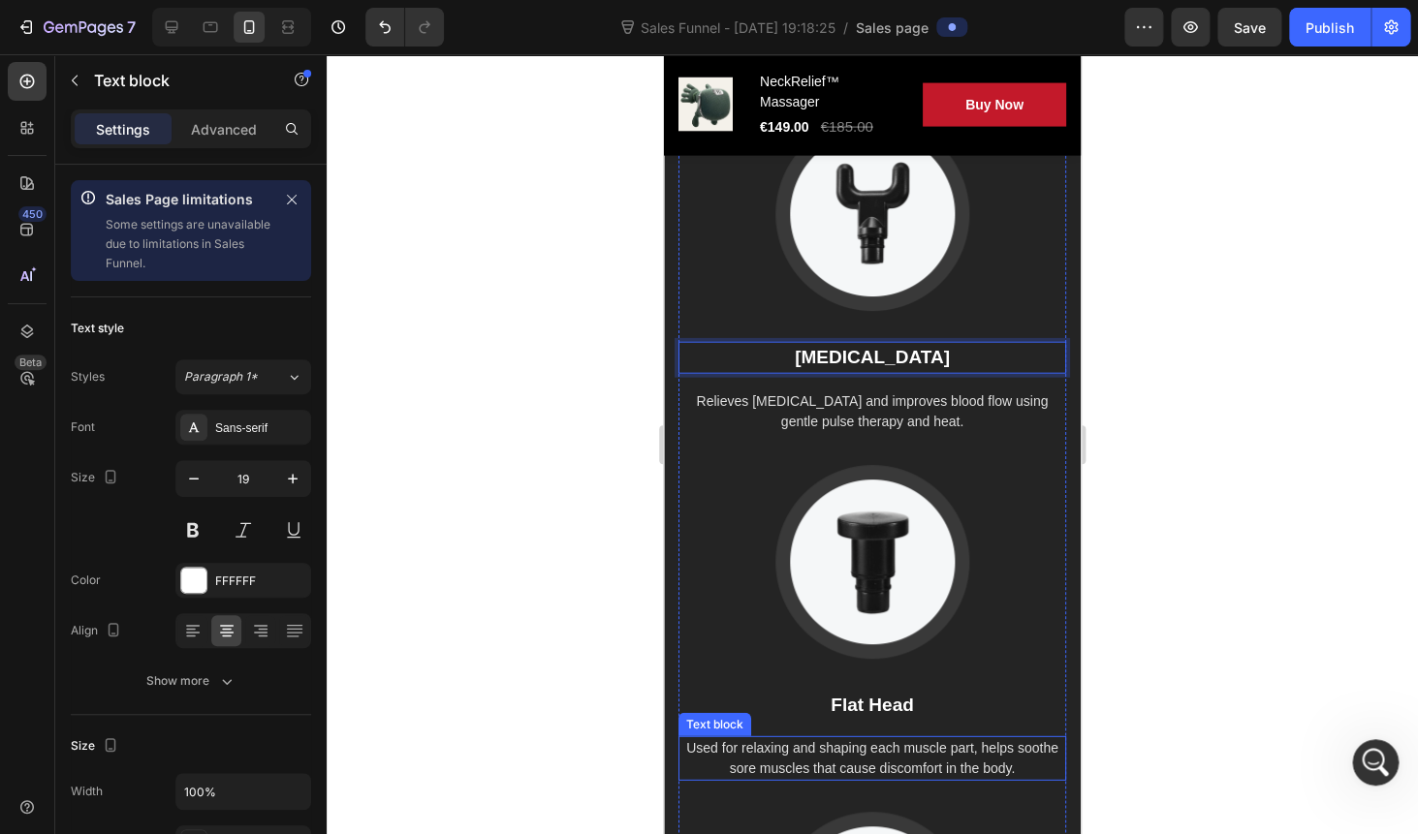
click at [850, 760] on p "Used for relaxing and shaping each muscle part, helps soothe sore muscles that …" at bounding box center [872, 758] width 384 height 41
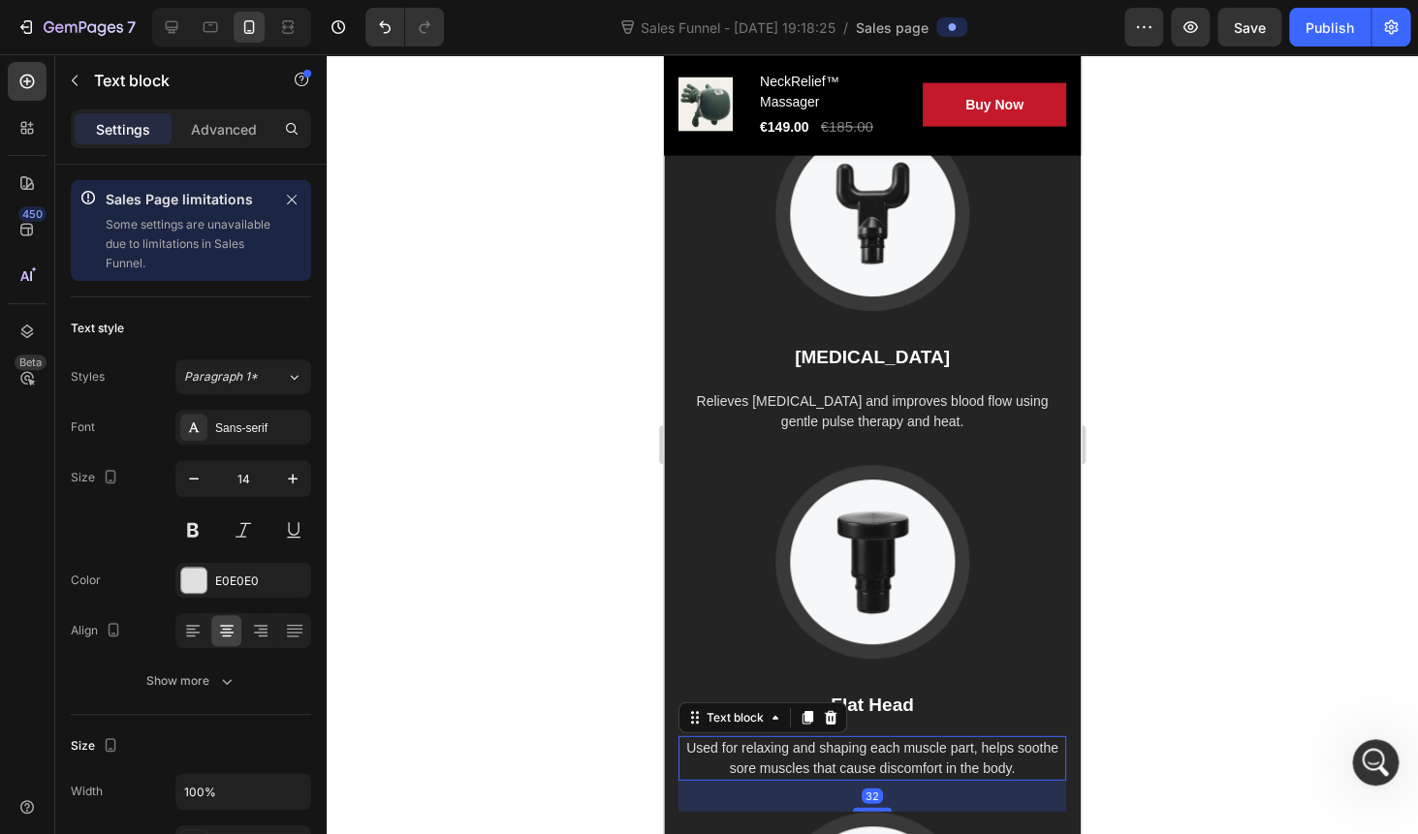
click at [850, 760] on p "Used for relaxing and shaping each muscle part, helps soothe sore muscles that …" at bounding box center [872, 758] width 384 height 41
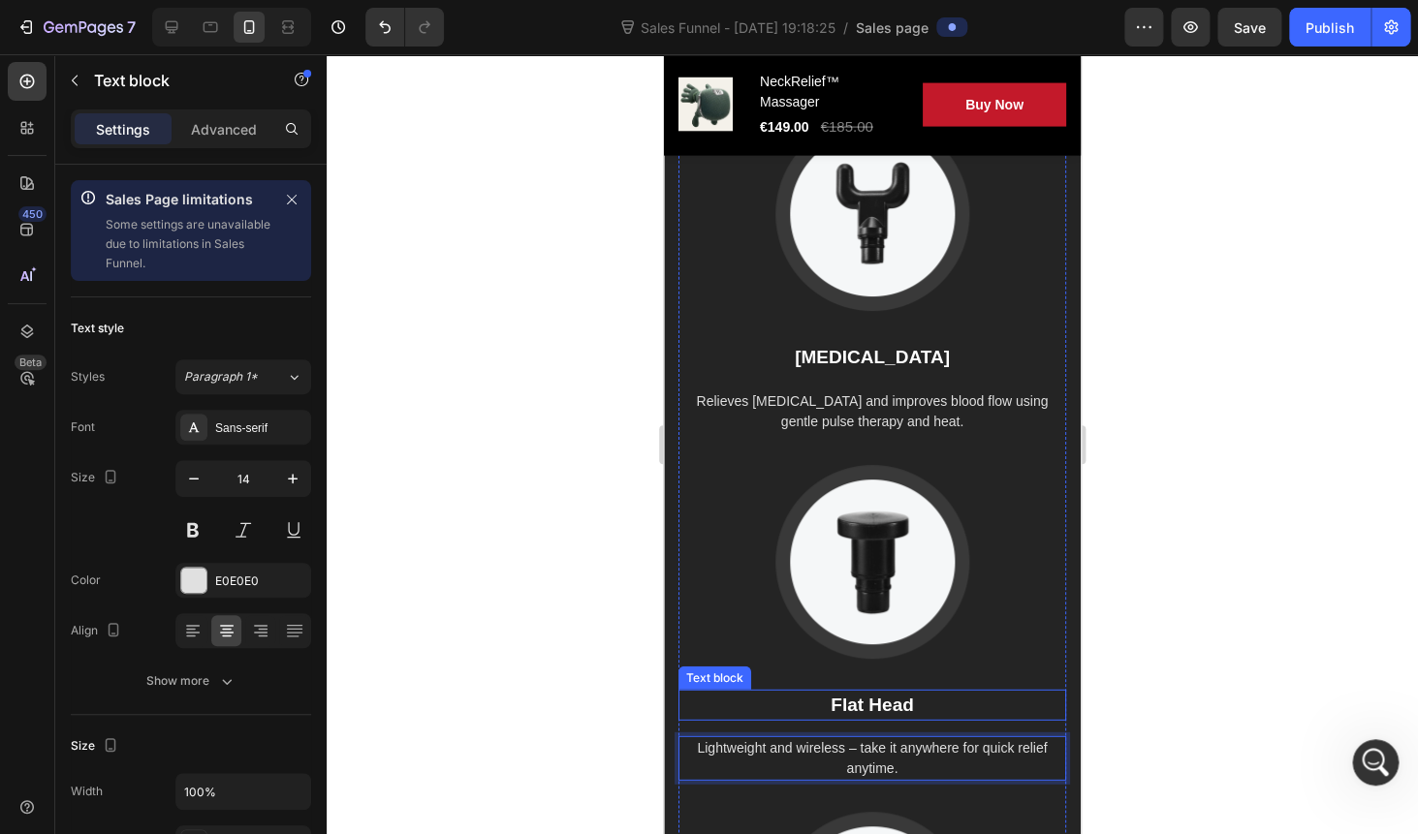
click at [859, 704] on p "Flat Head" at bounding box center [872, 706] width 384 height 28
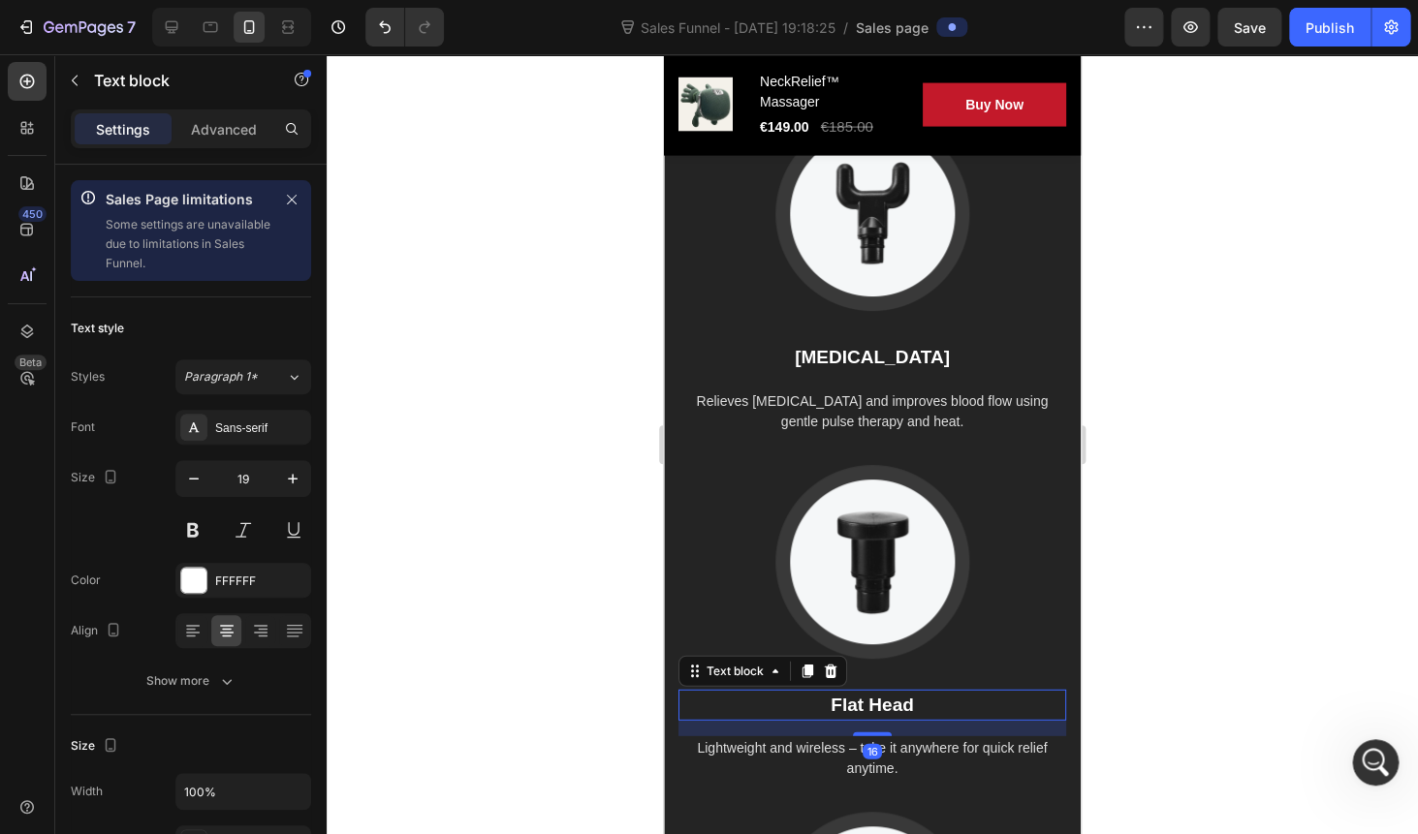
click at [859, 704] on p "Flat Head" at bounding box center [872, 706] width 384 height 28
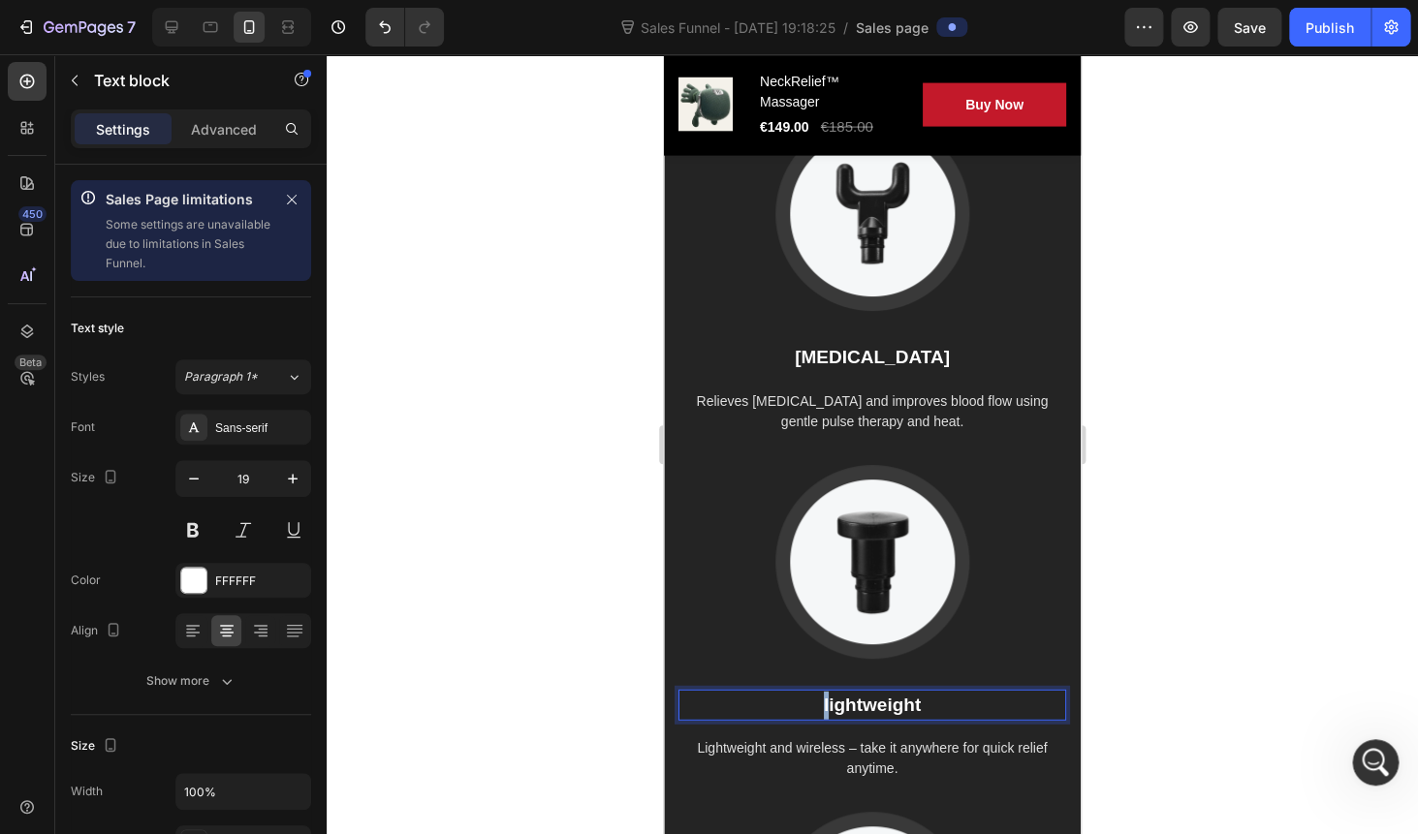
drag, startPoint x: 829, startPoint y: 709, endPoint x: 819, endPoint y: 709, distance: 10.7
click at [818, 709] on p "lightweight" at bounding box center [872, 706] width 384 height 28
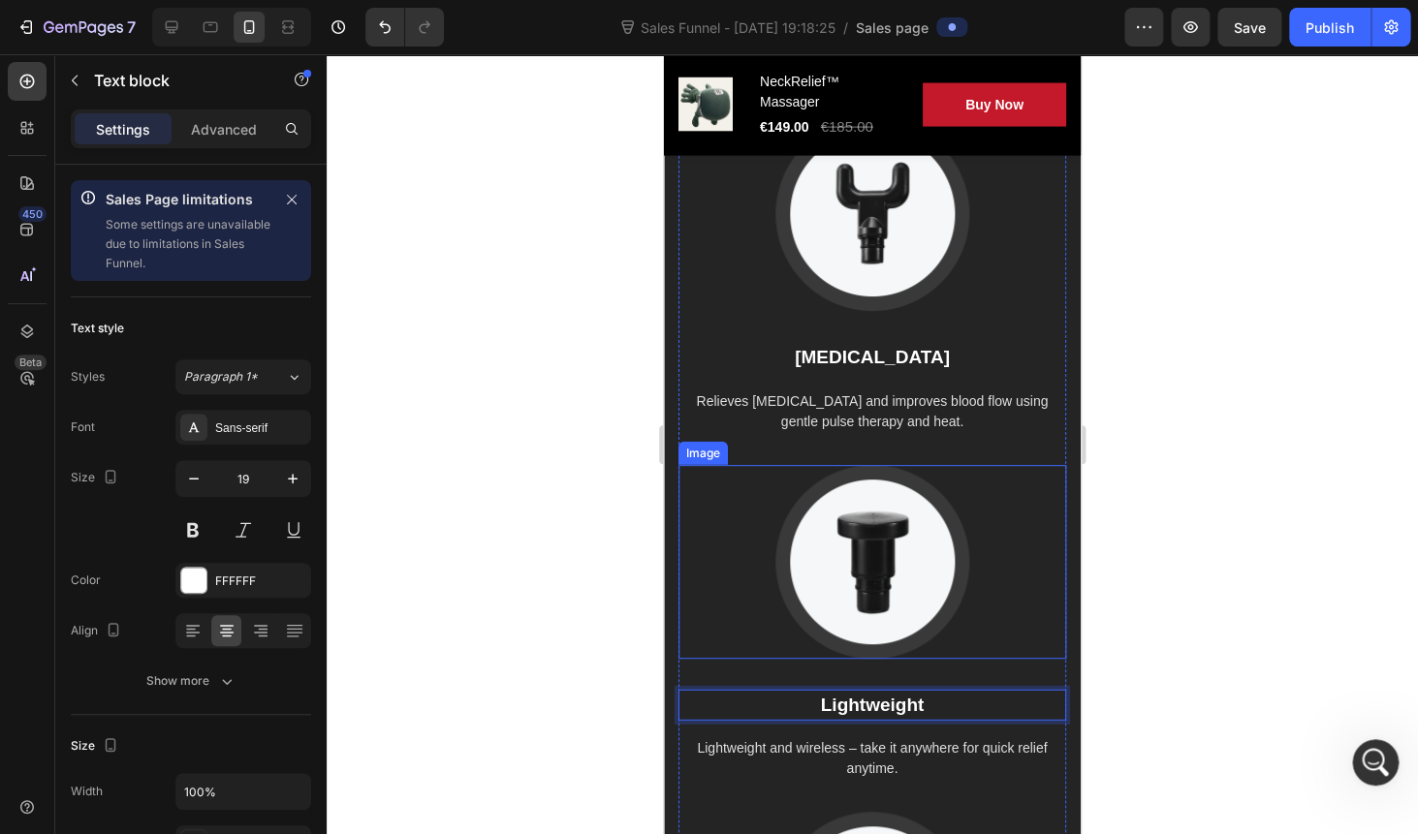
click at [1206, 484] on div at bounding box center [872, 444] width 1091 height 780
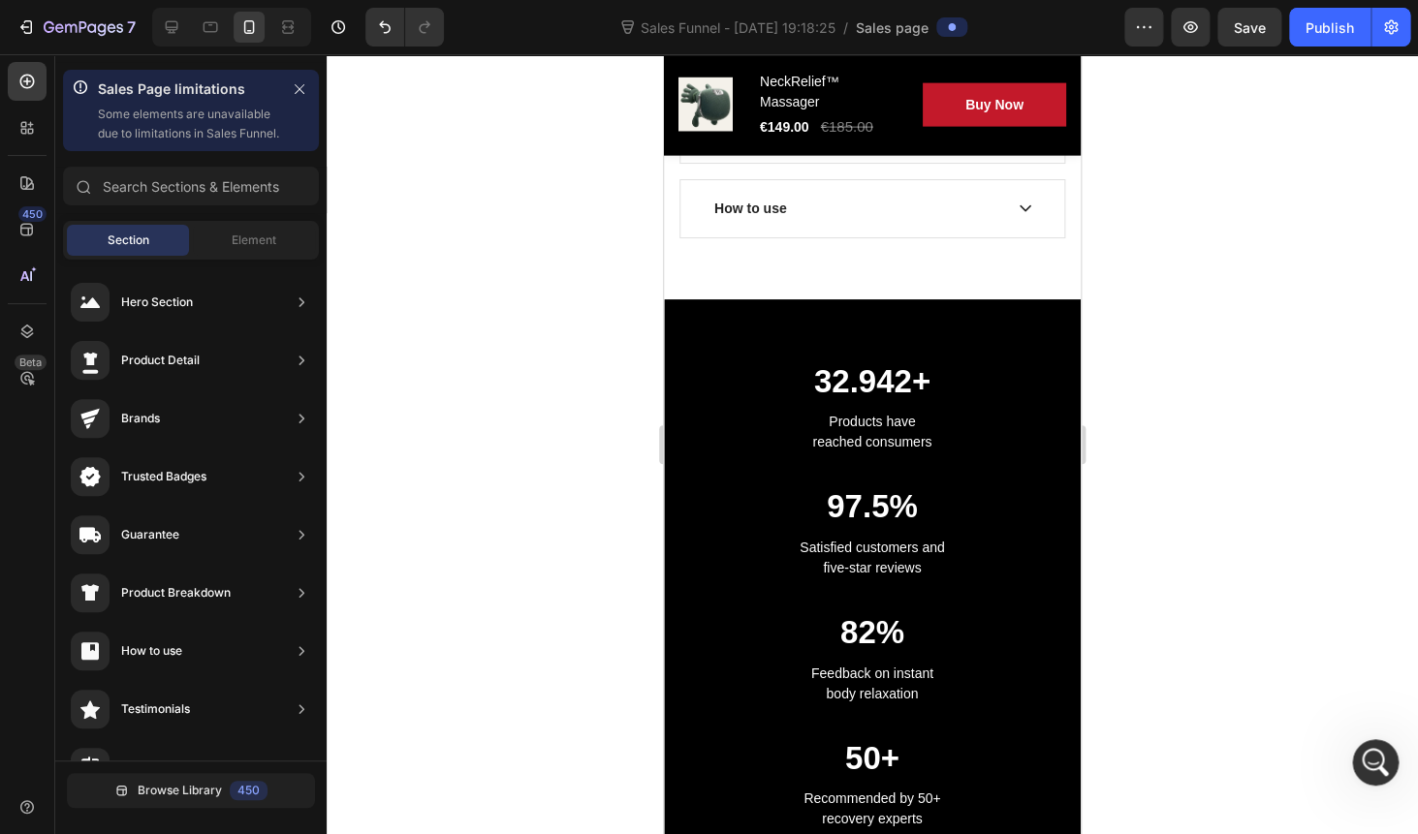
scroll to position [1702, 0]
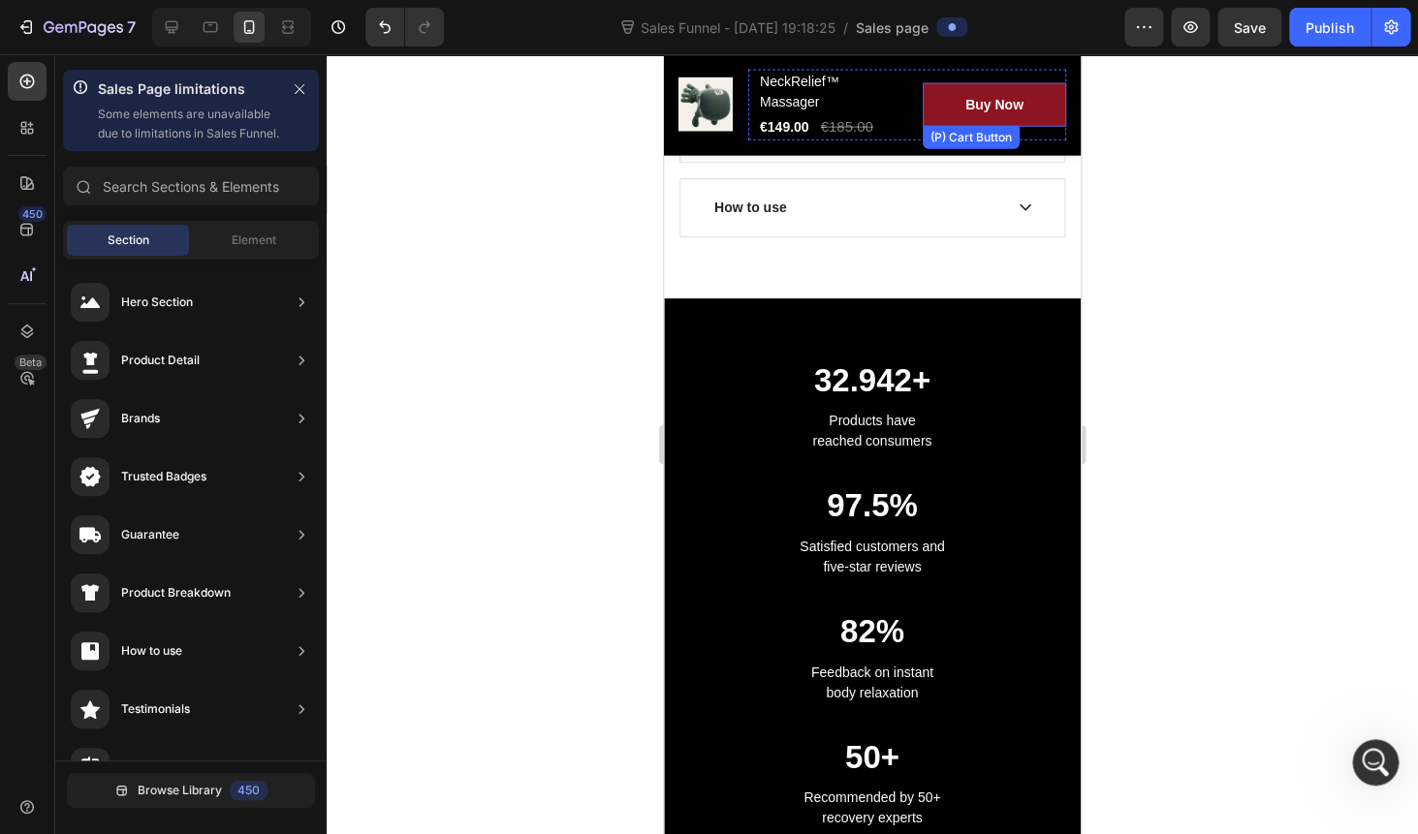
click at [940, 109] on button "Buy Now" at bounding box center [993, 105] width 143 height 44
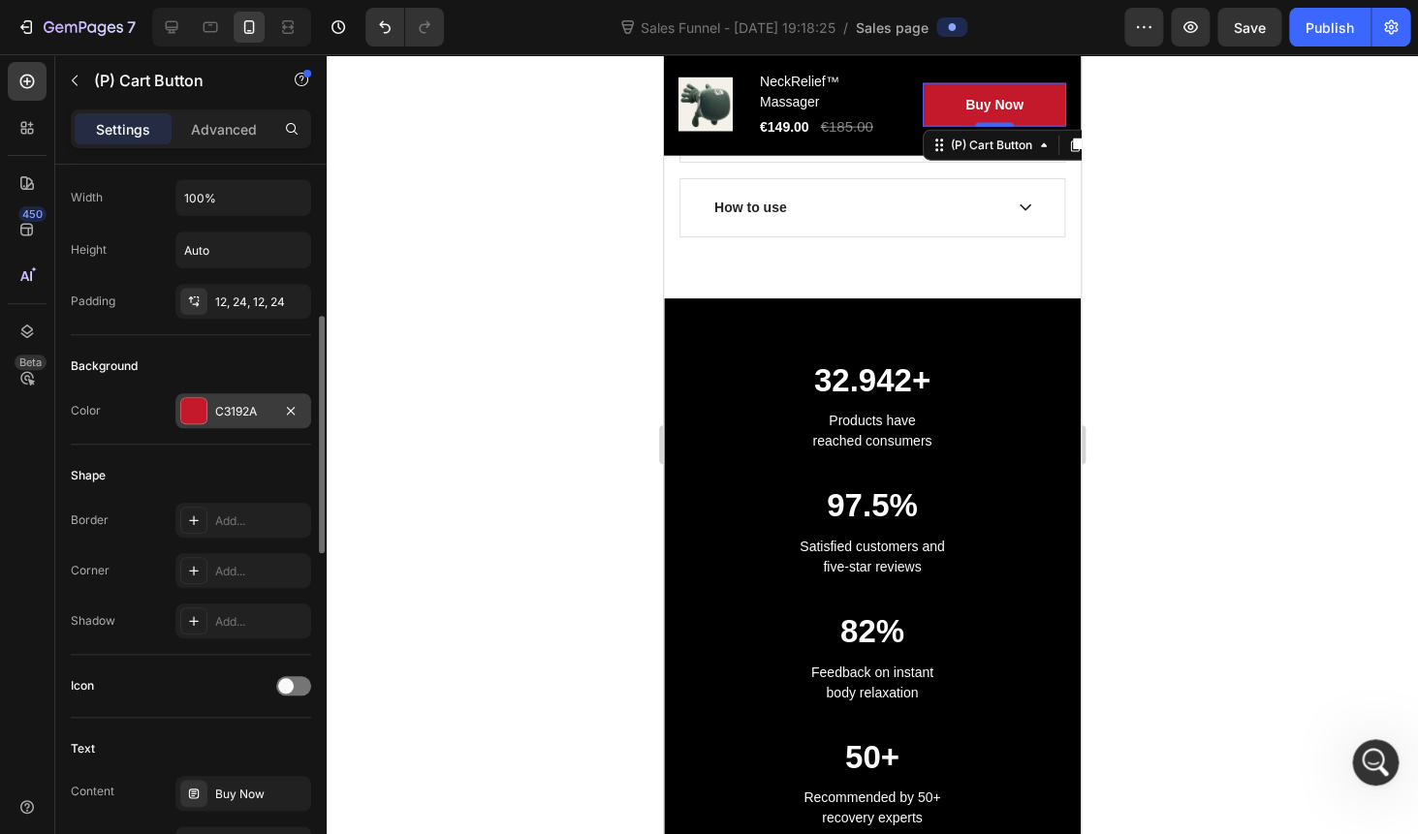
scroll to position [444, 0]
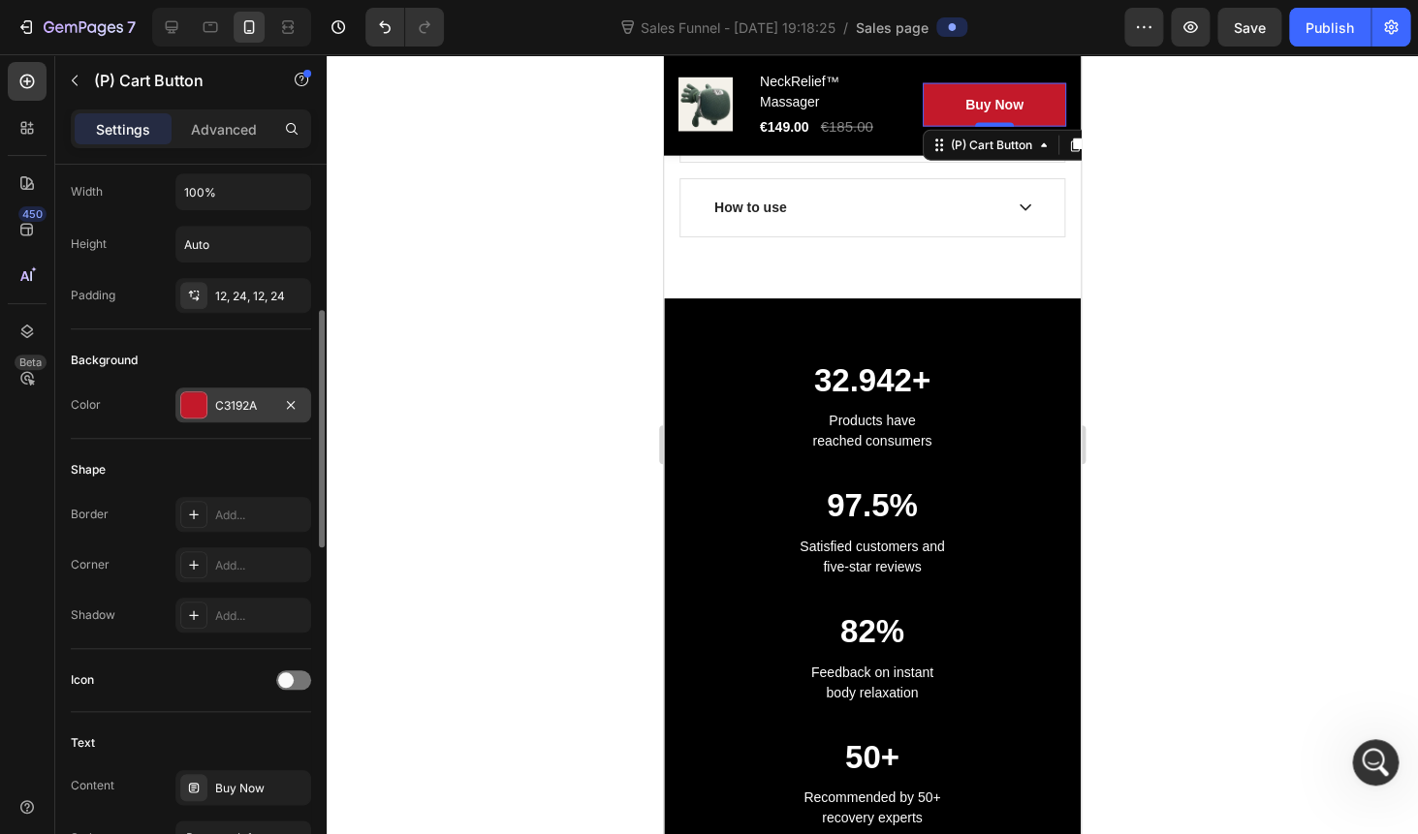
click at [241, 414] on div "C3192A" at bounding box center [243, 405] width 56 height 17
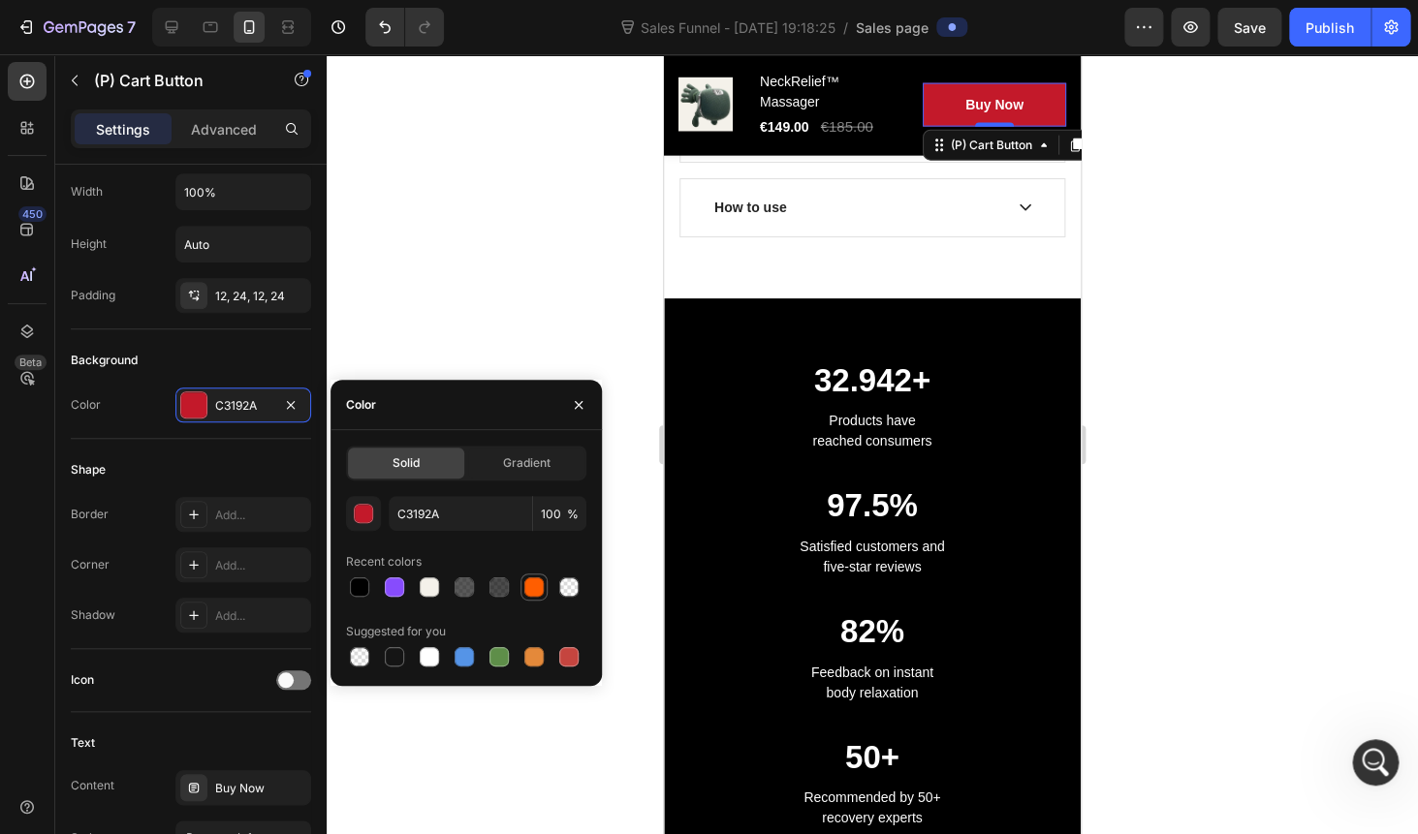
click at [531, 586] on div at bounding box center [533, 587] width 19 height 19
type input "FF5E00"
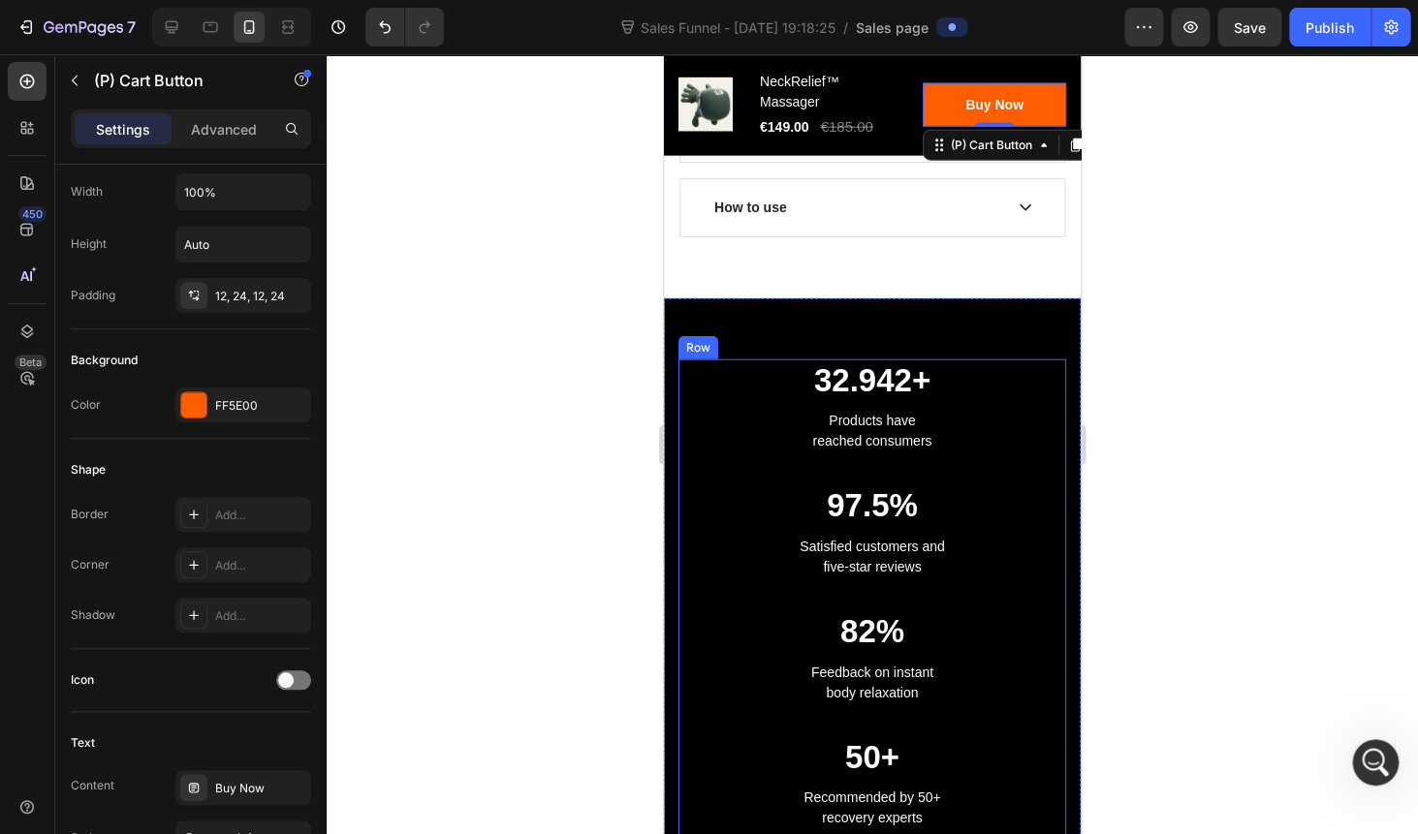
click at [1262, 325] on div at bounding box center [872, 444] width 1091 height 780
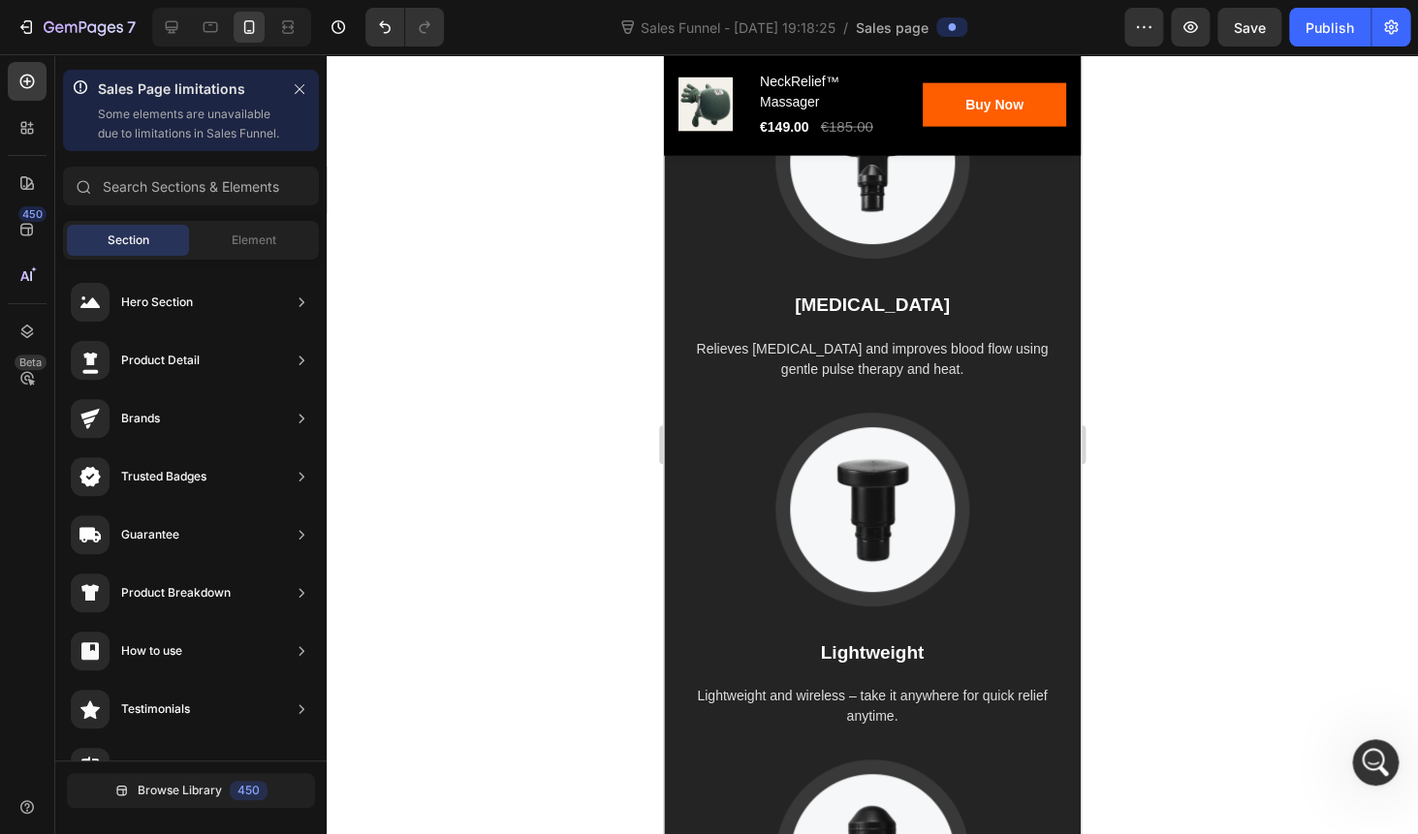
scroll to position [4539, 0]
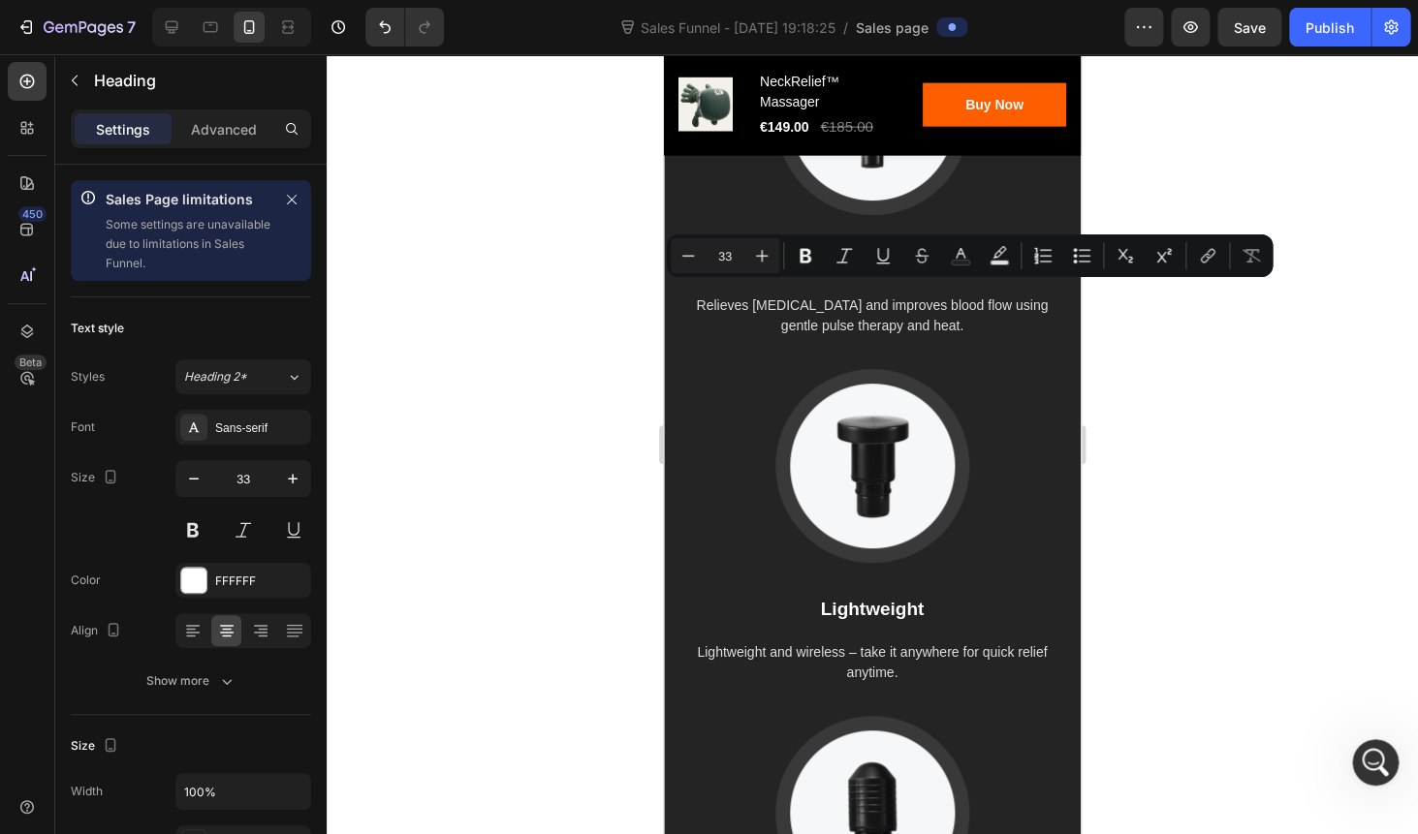
drag, startPoint x: 1046, startPoint y: 295, endPoint x: 780, endPoint y: 310, distance: 266.9
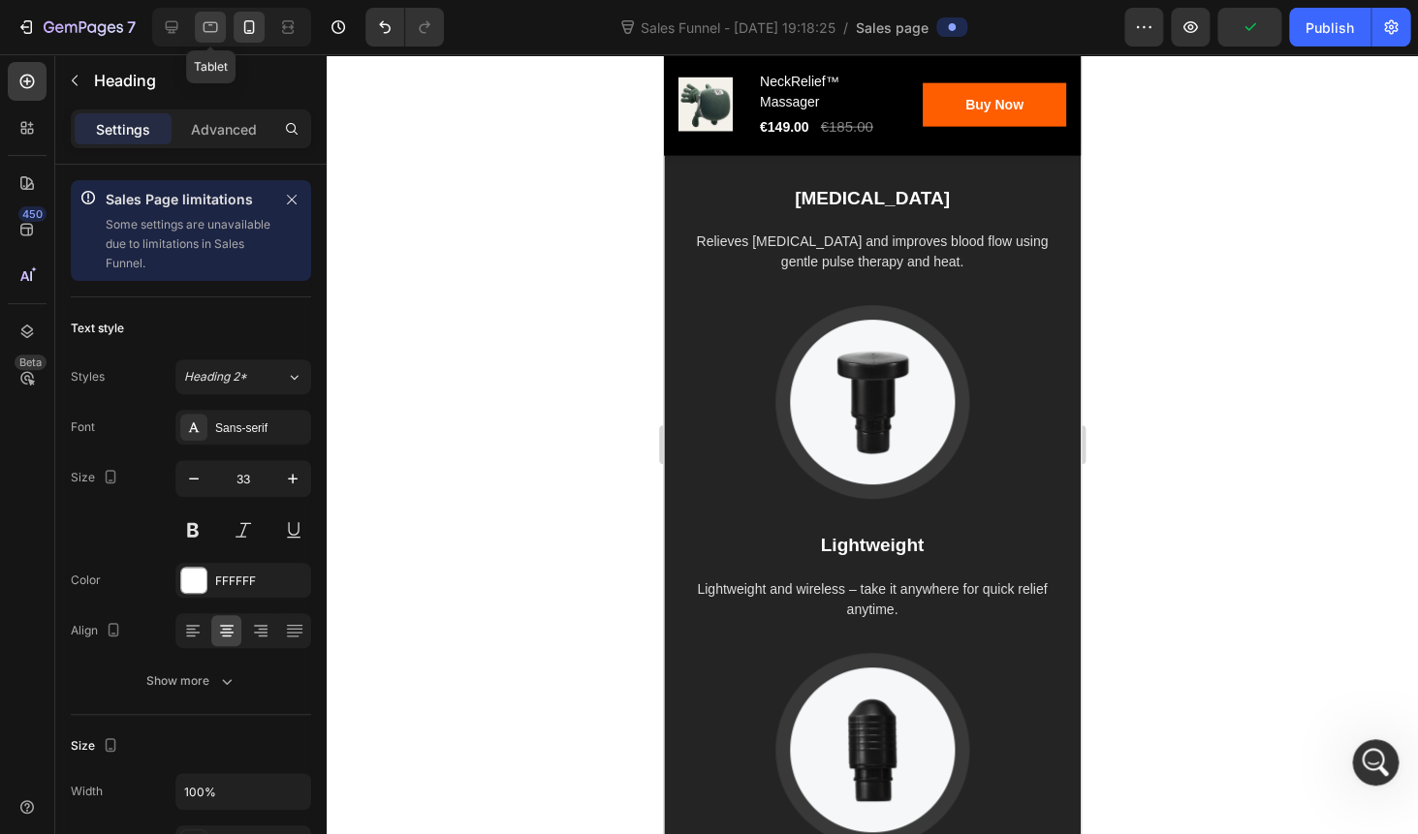
click at [214, 24] on icon at bounding box center [210, 26] width 19 height 19
type input "38"
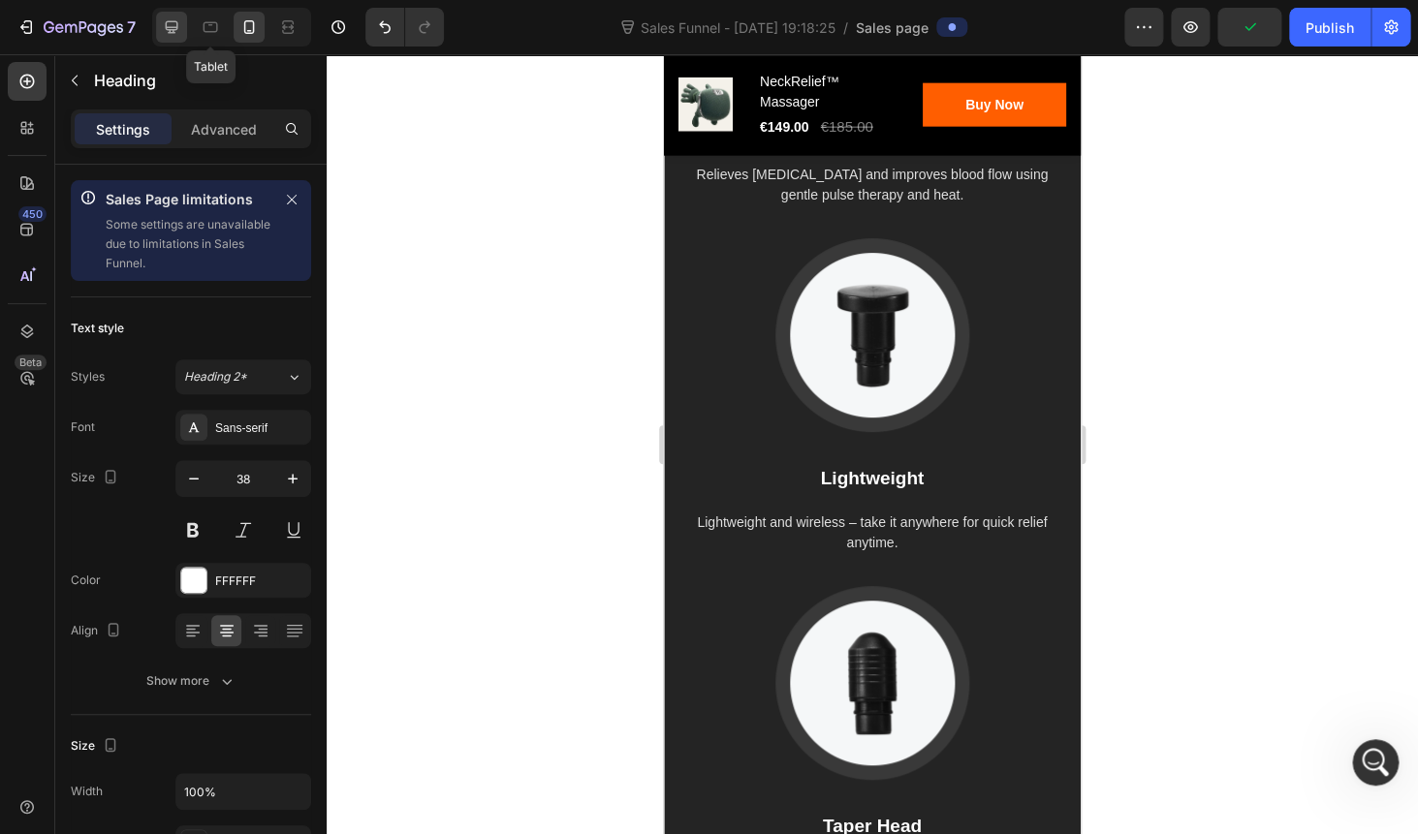
click at [172, 33] on icon at bounding box center [172, 27] width 13 height 13
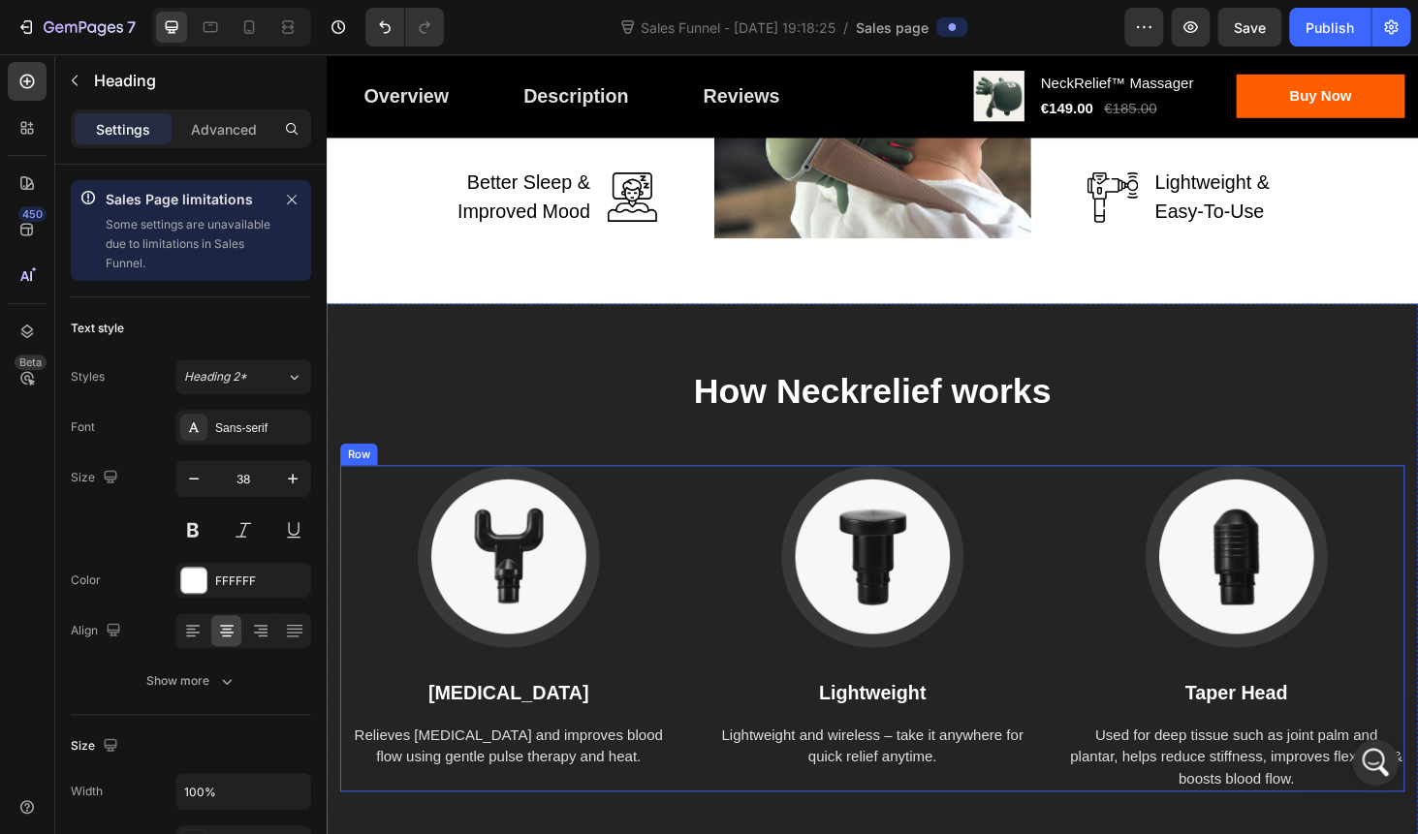
scroll to position [4089, 0]
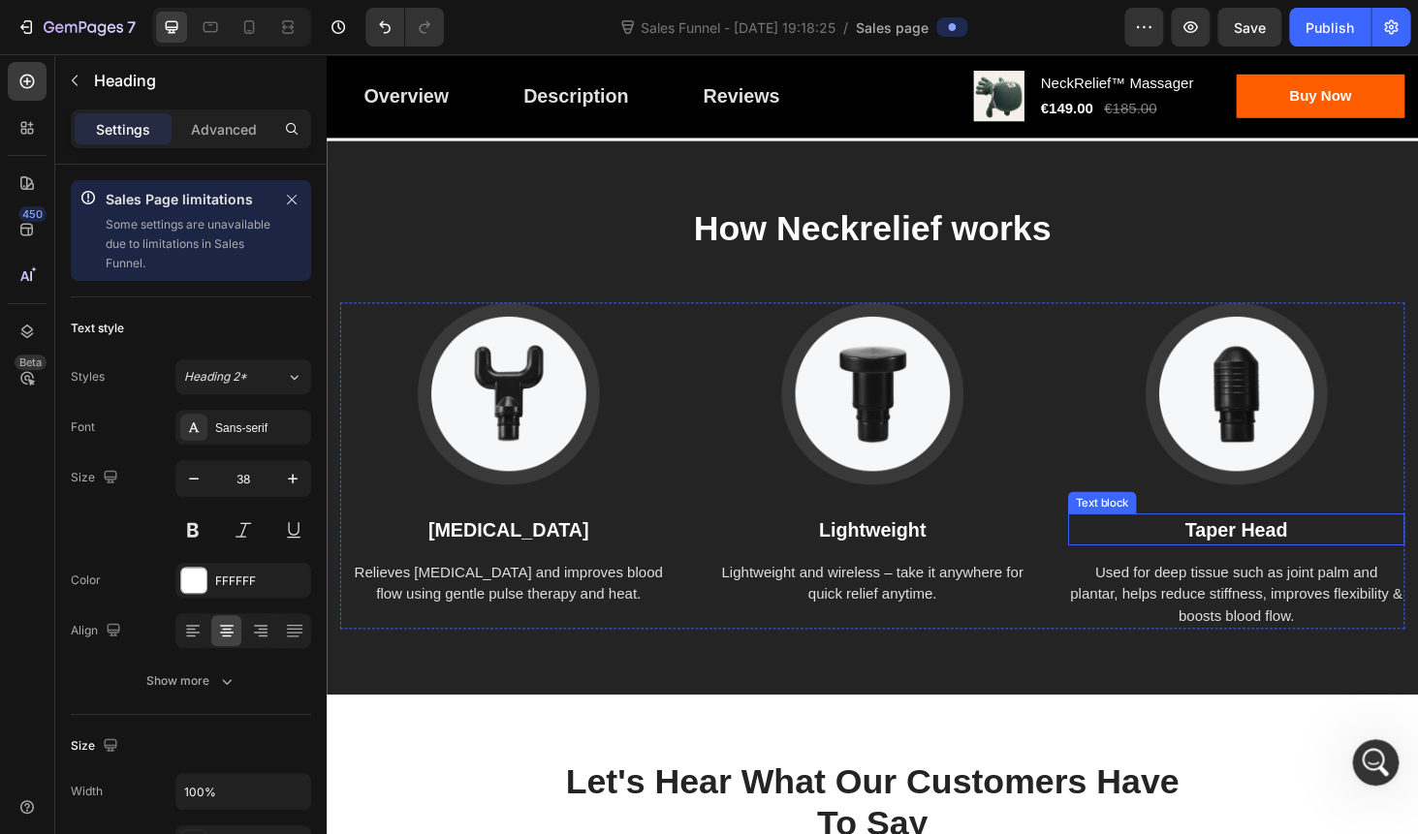
click at [1306, 563] on p "Taper Head" at bounding box center [1295, 561] width 355 height 31
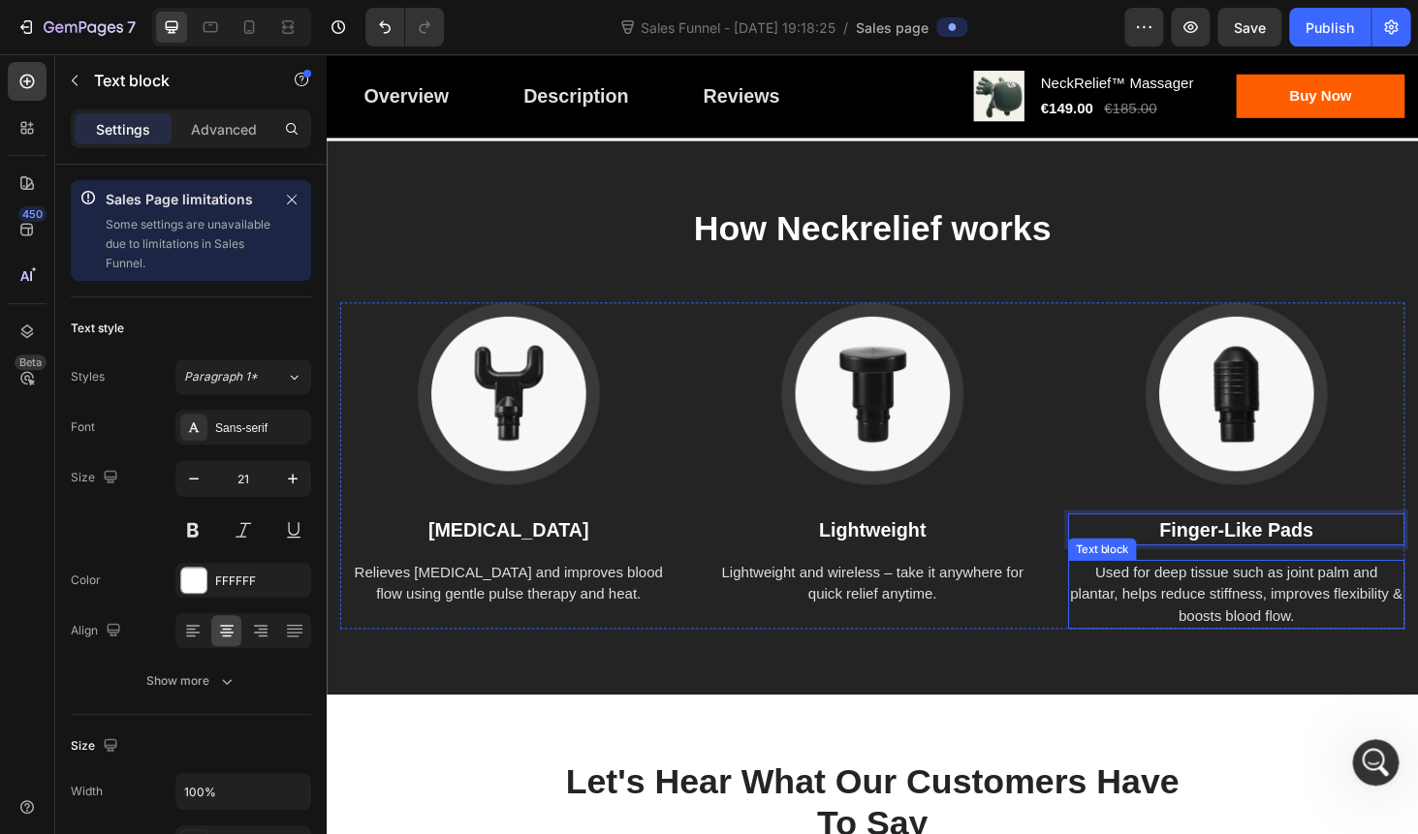
click at [1257, 609] on p "Used for deep tissue such as joint palm and plantar, helps reduce stiffness, im…" at bounding box center [1295, 630] width 355 height 70
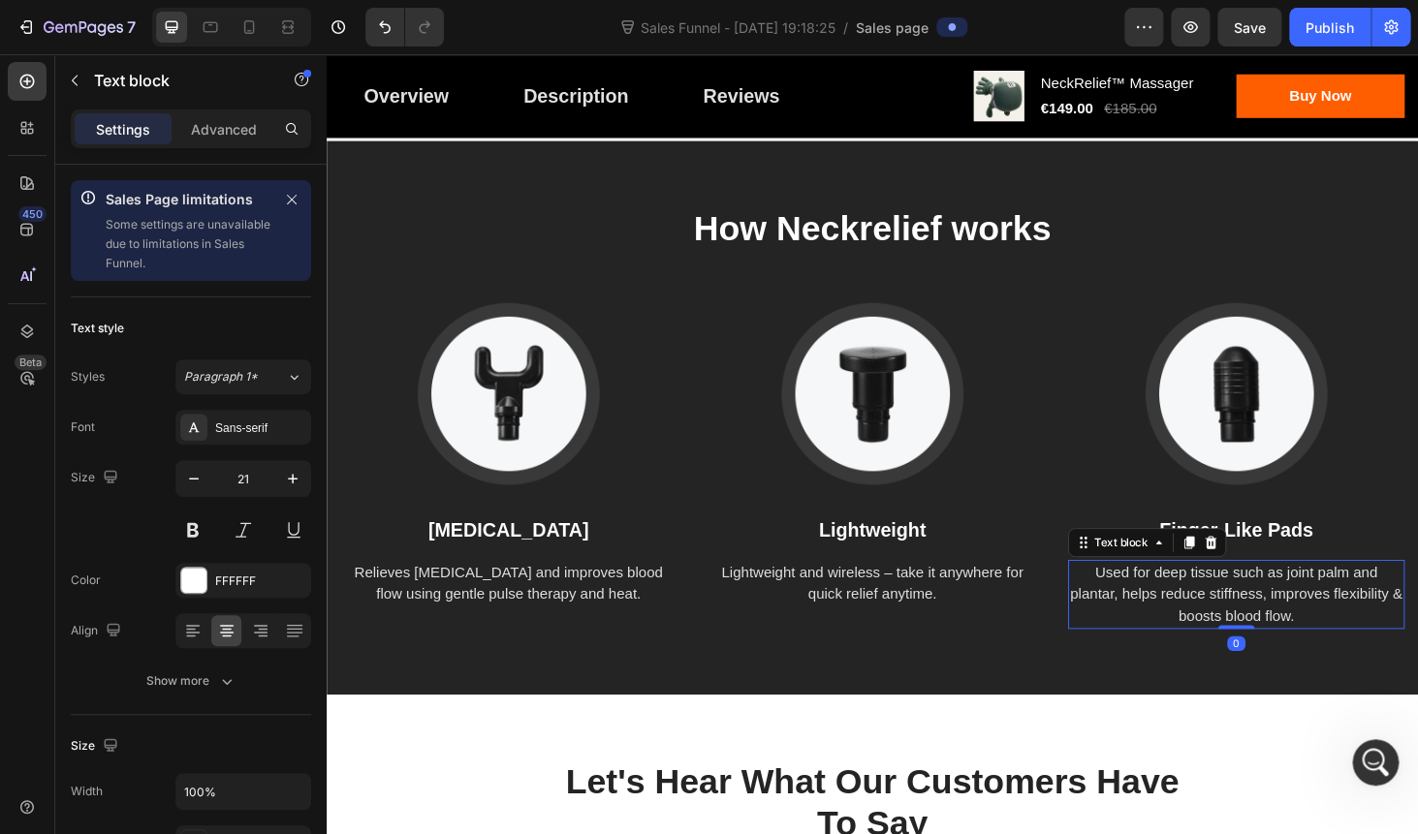
scroll to position [444, 0]
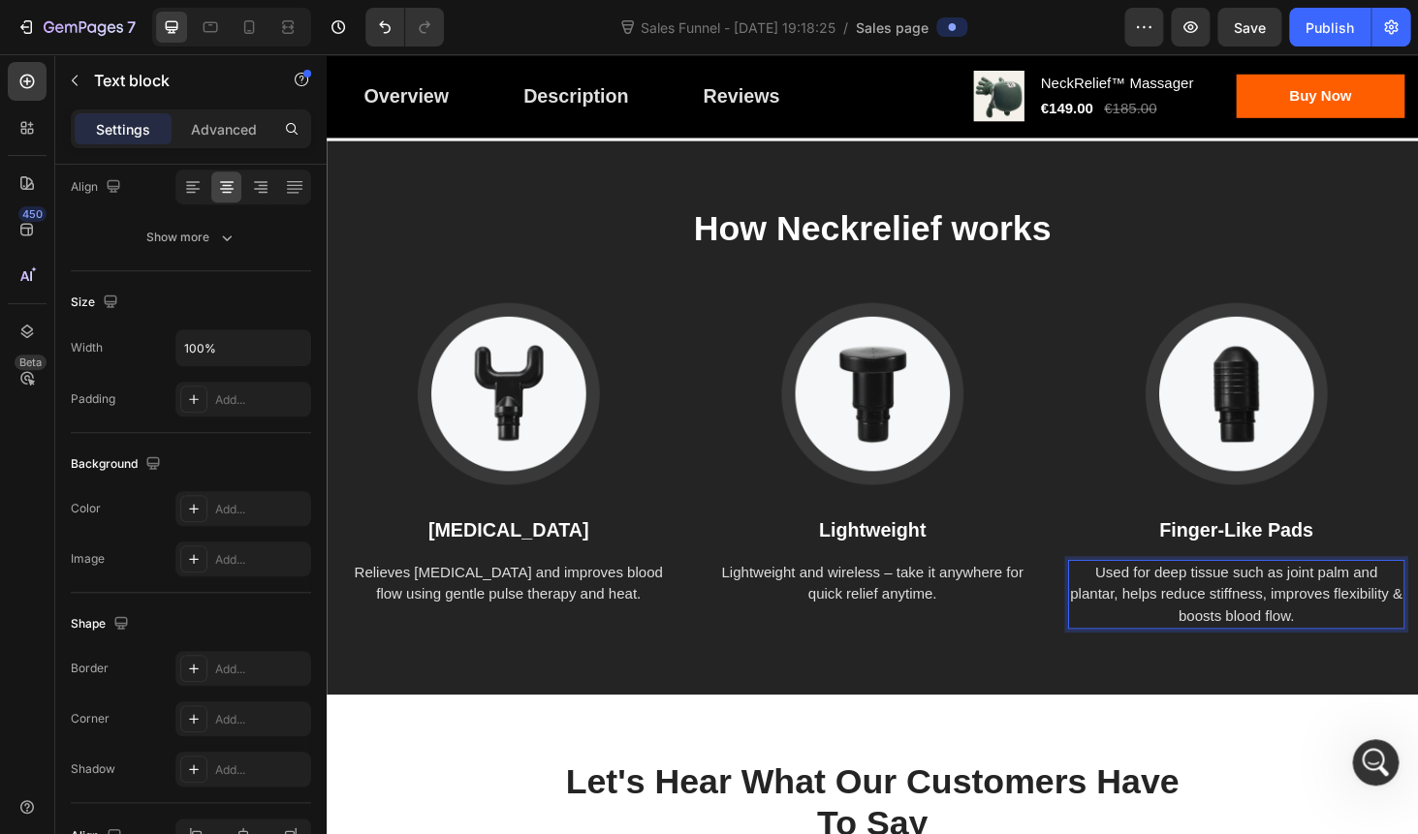
click at [1192, 643] on p "Used for deep tissue such as joint palm and plantar, helps reduce stiffness, im…" at bounding box center [1295, 630] width 355 height 70
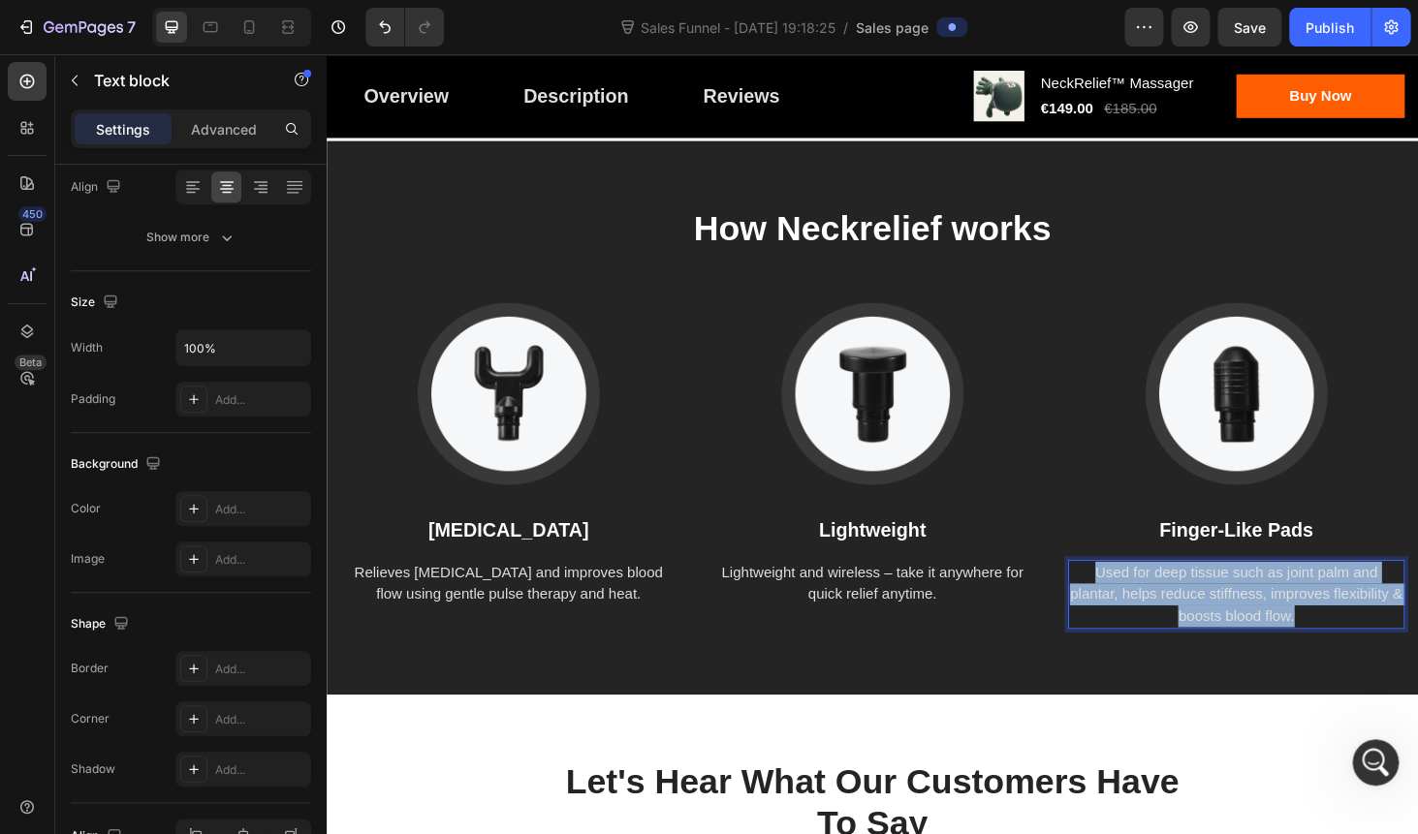
click at [1192, 643] on p "Used for deep tissue such as joint palm and plantar, helps reduce stiffness, im…" at bounding box center [1295, 630] width 355 height 70
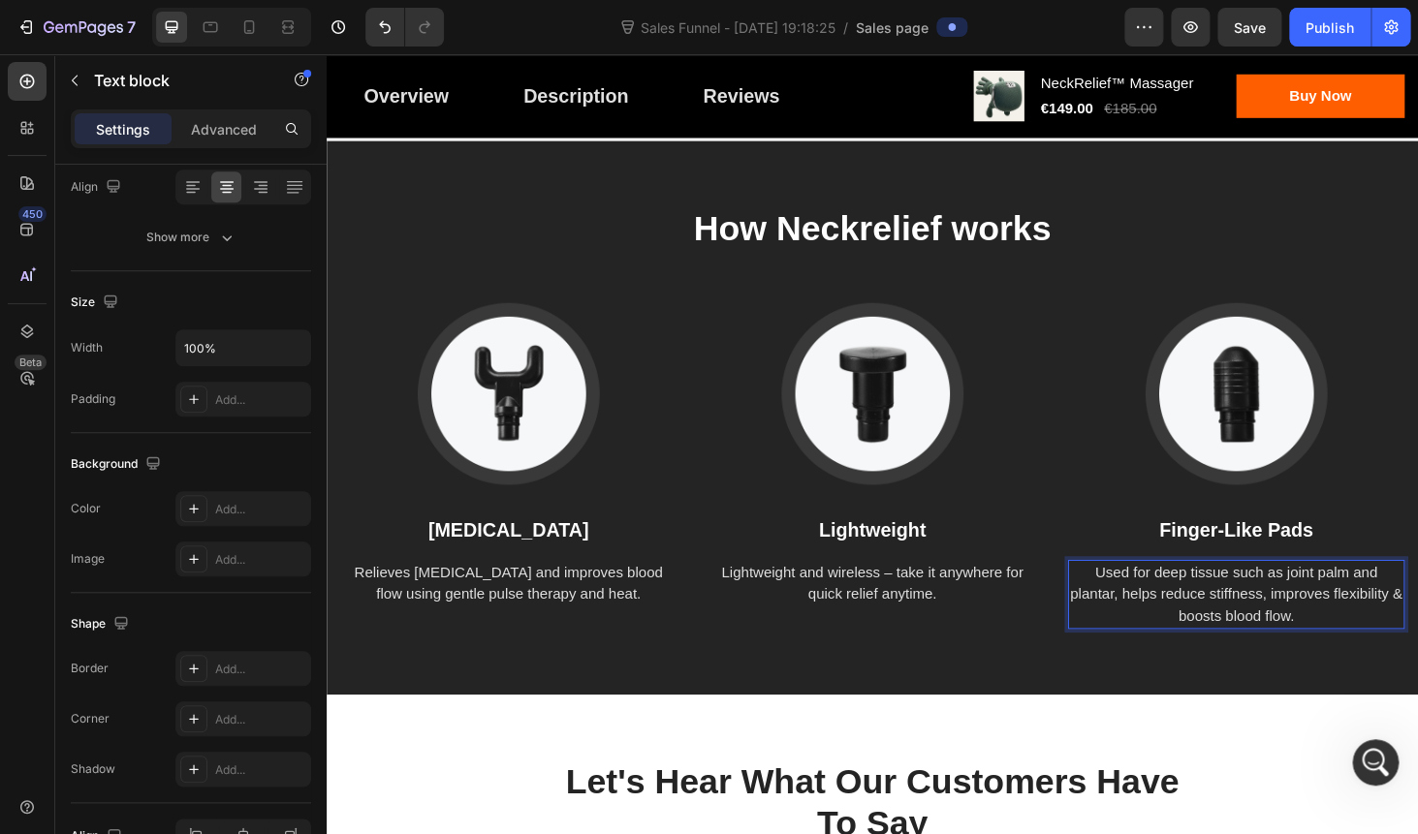
click at [1192, 643] on p "Used for deep tissue such as joint palm and plantar, helps reduce stiffness, im…" at bounding box center [1295, 630] width 355 height 70
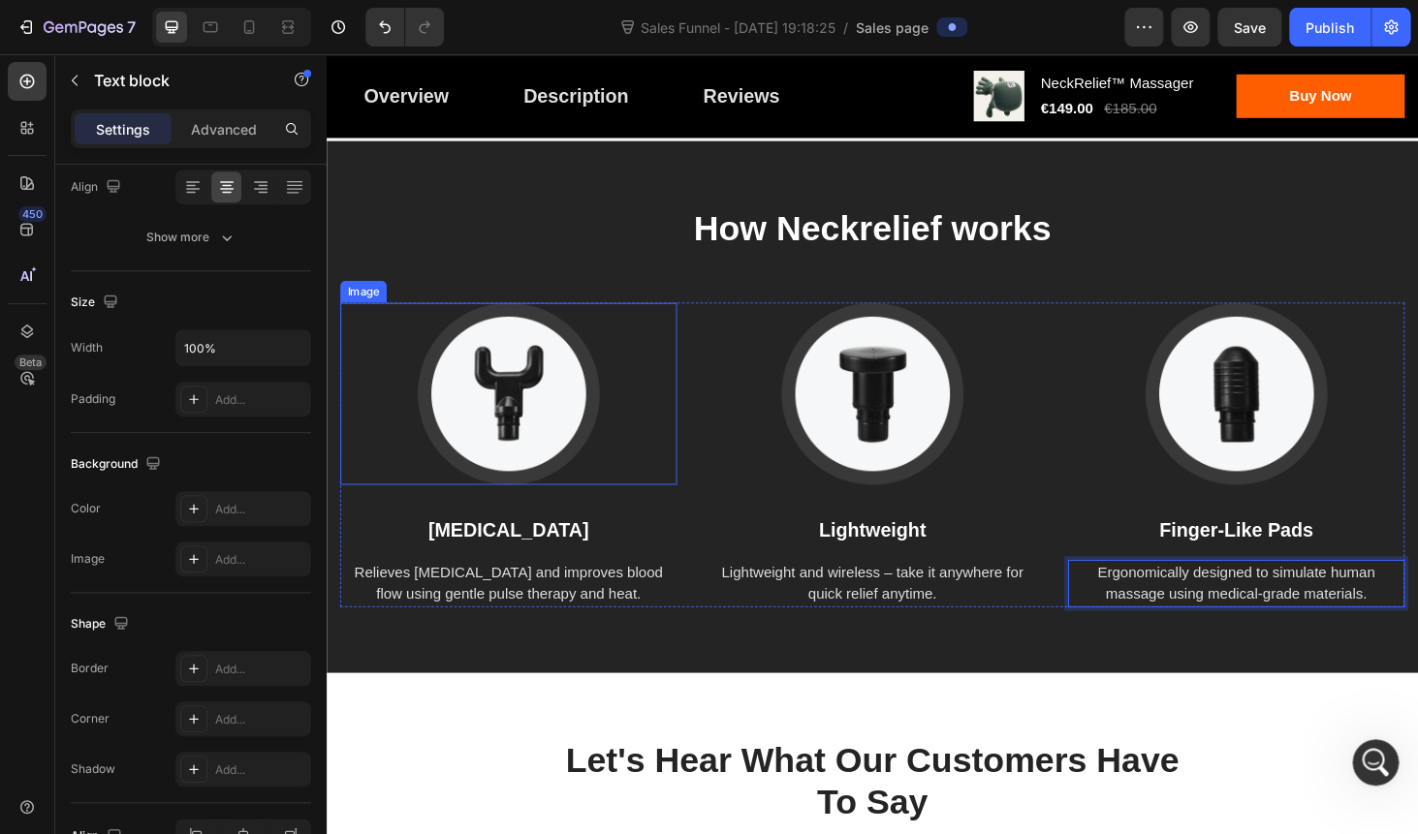
click at [536, 385] on img at bounding box center [520, 416] width 194 height 194
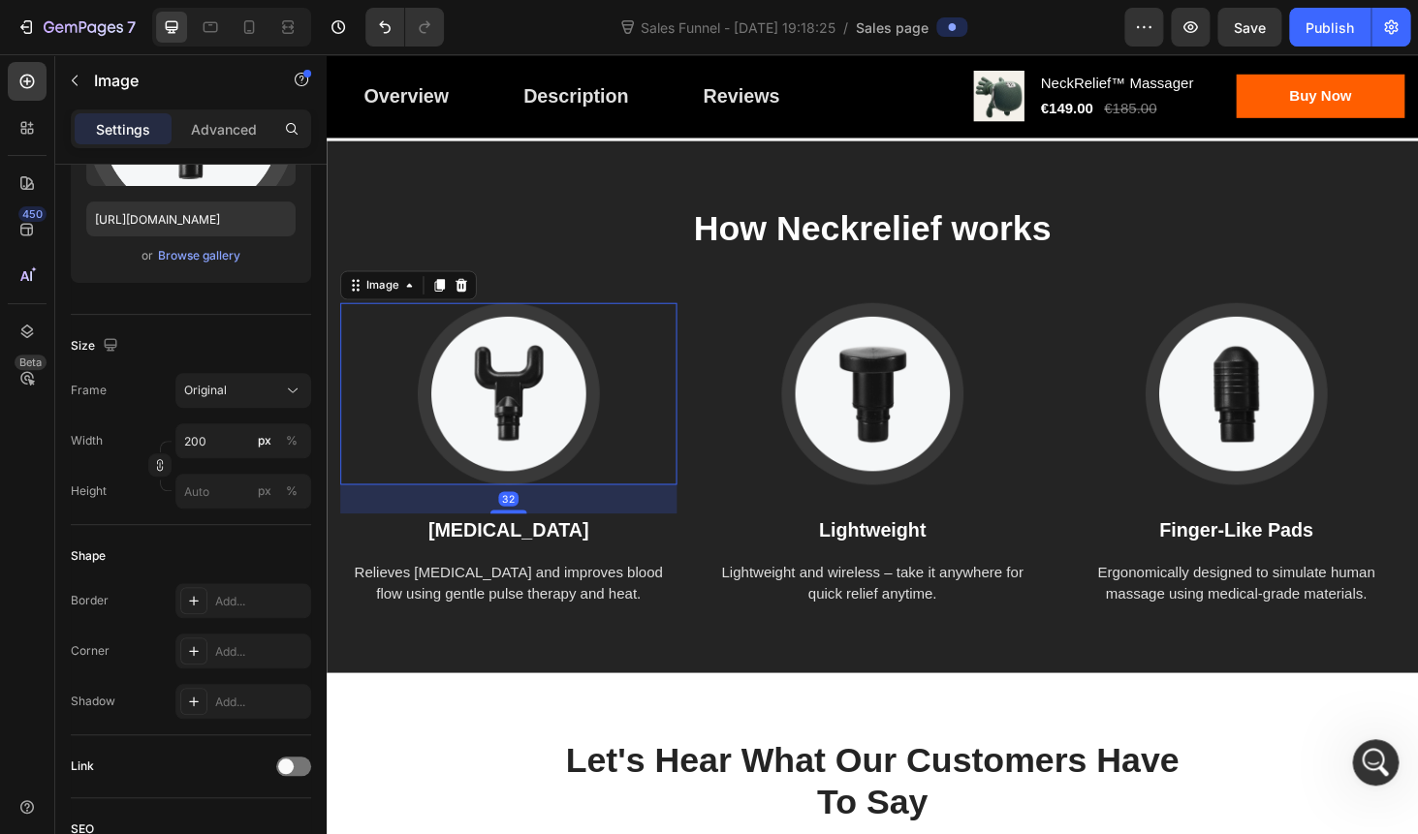
scroll to position [0, 0]
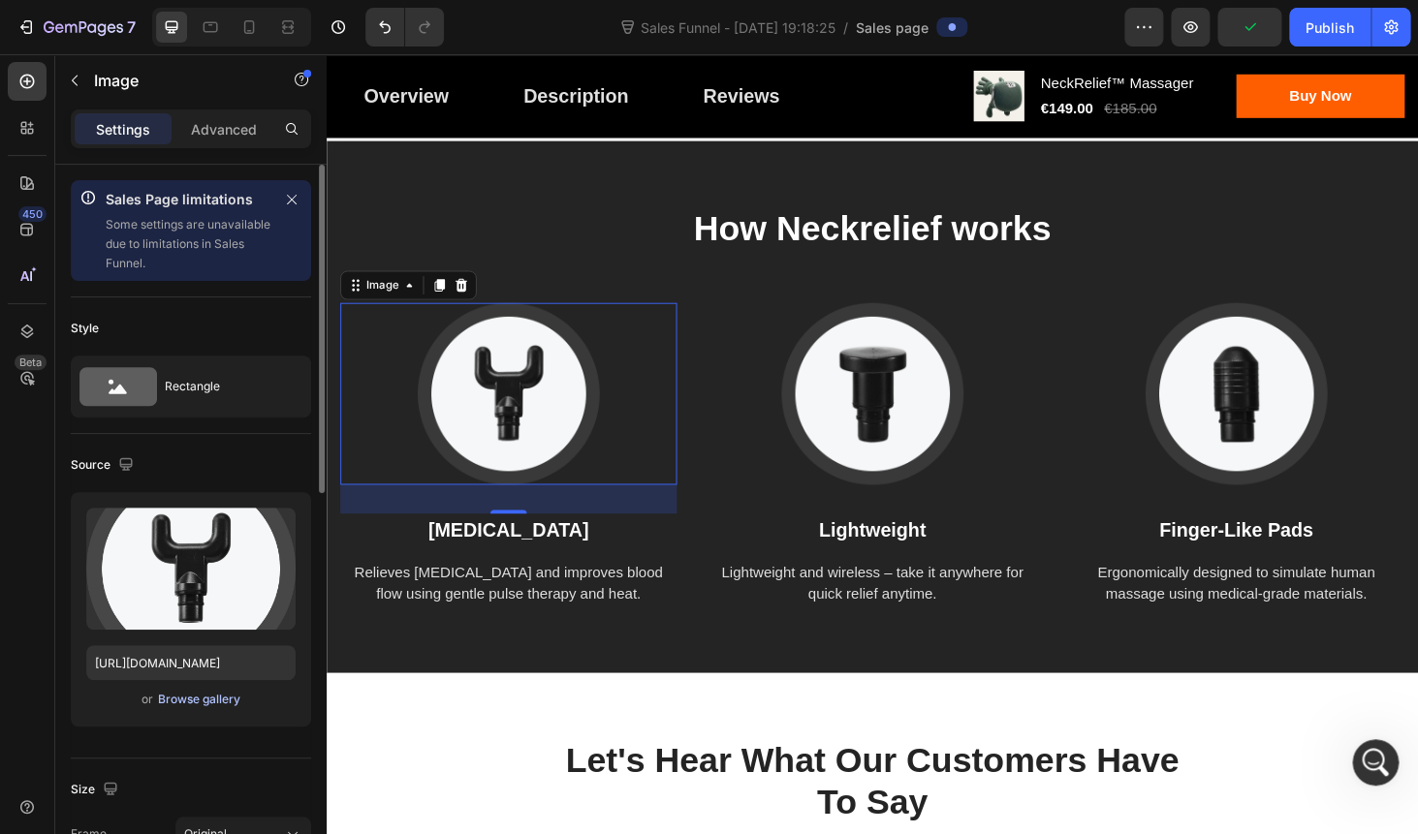
click at [189, 708] on div "Browse gallery" at bounding box center [199, 699] width 82 height 17
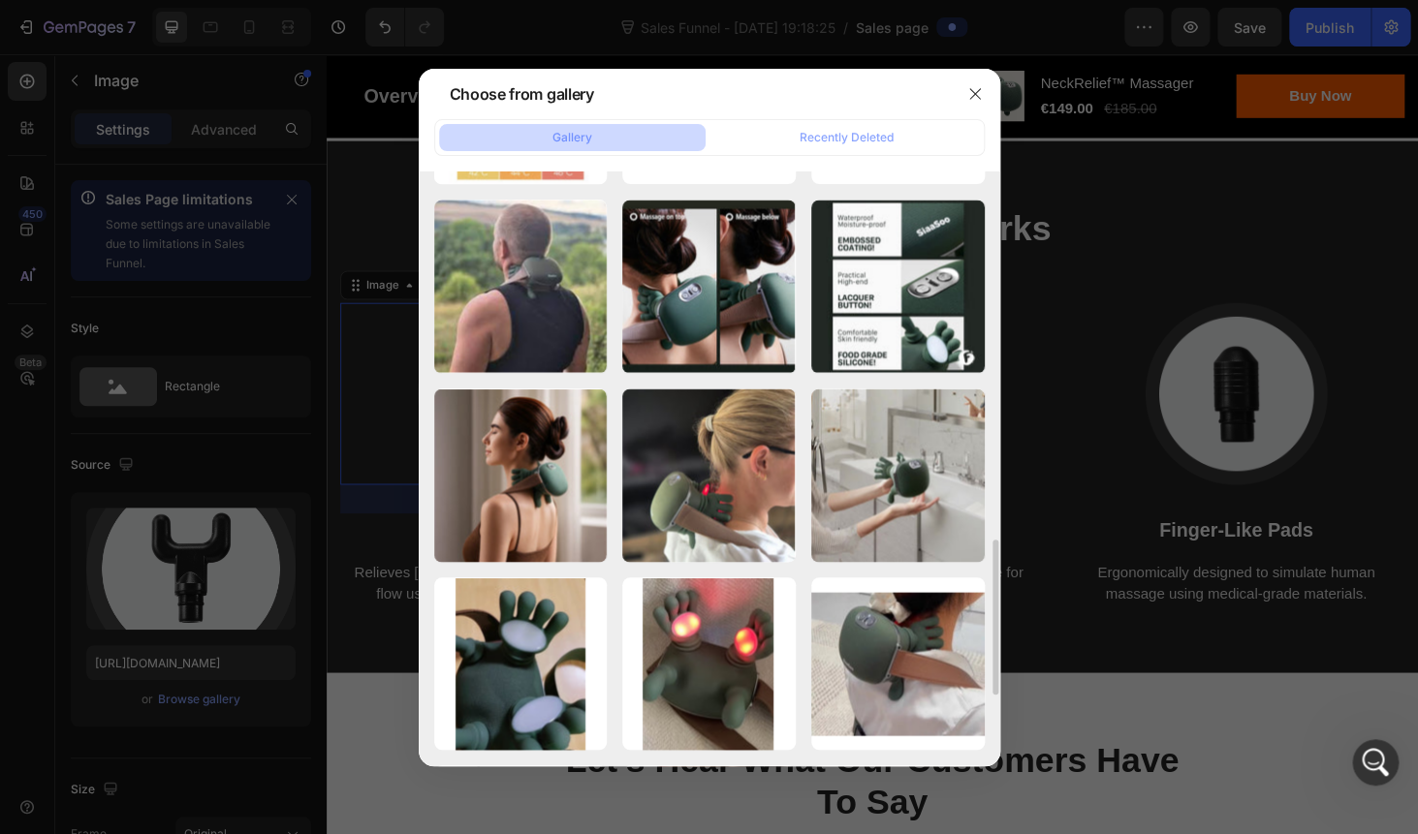
scroll to position [1408, 0]
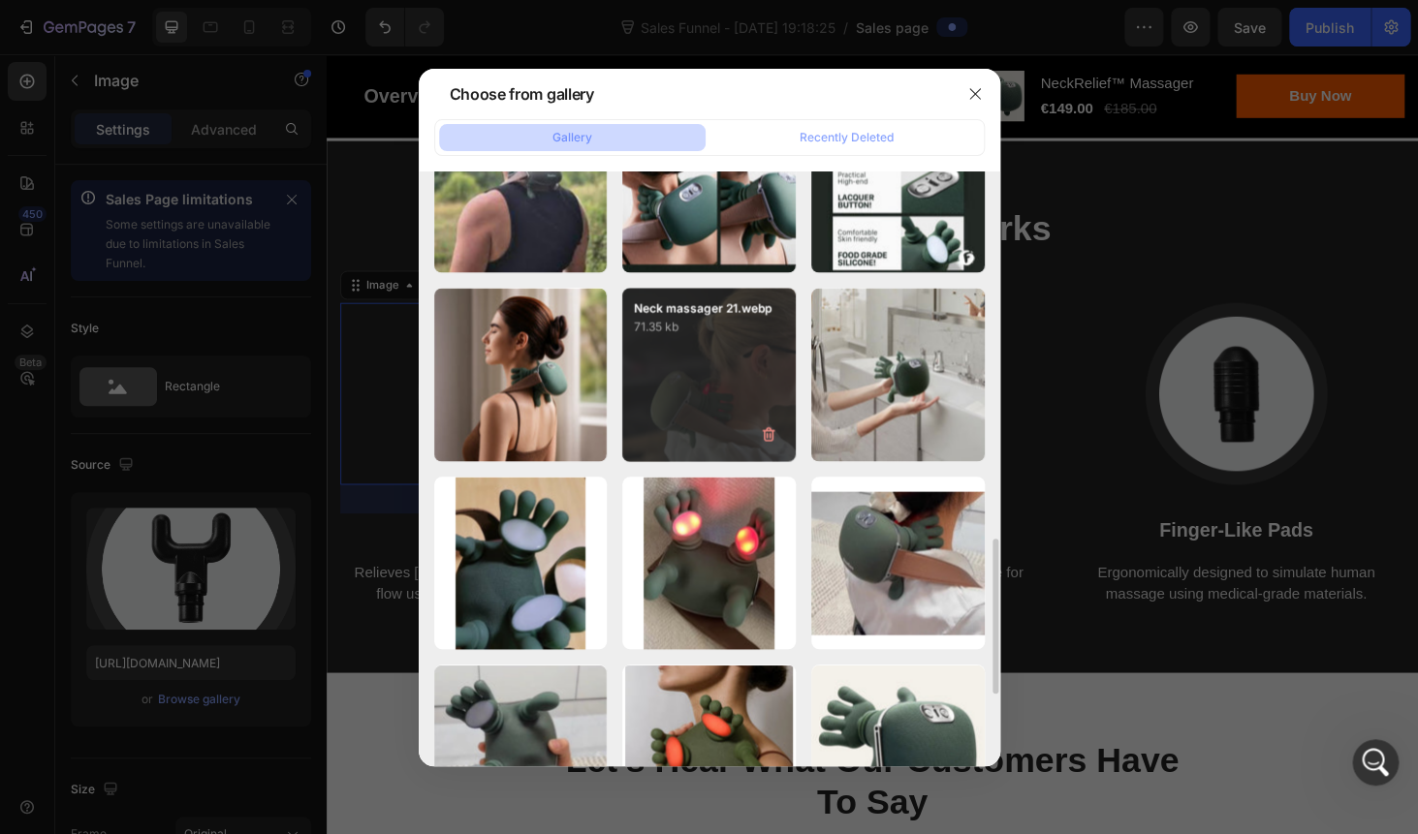
click at [699, 396] on div "Neck massager 21.webp 71.35 kb" at bounding box center [708, 374] width 173 height 173
type input "https://cdn.shopify.com/s/files/1/0778/5545/7613/files/gempages_575948844915753…"
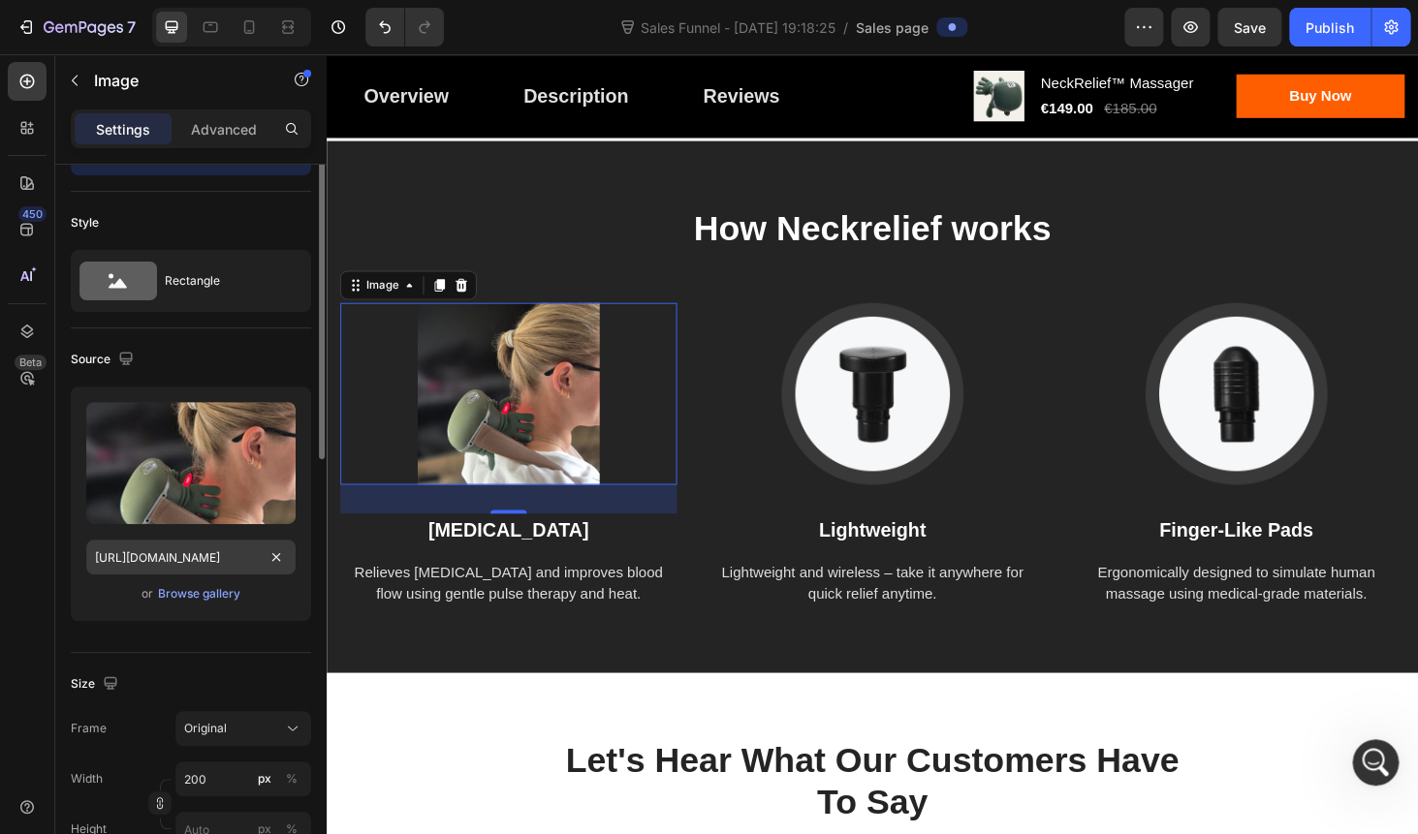
scroll to position [206, 0]
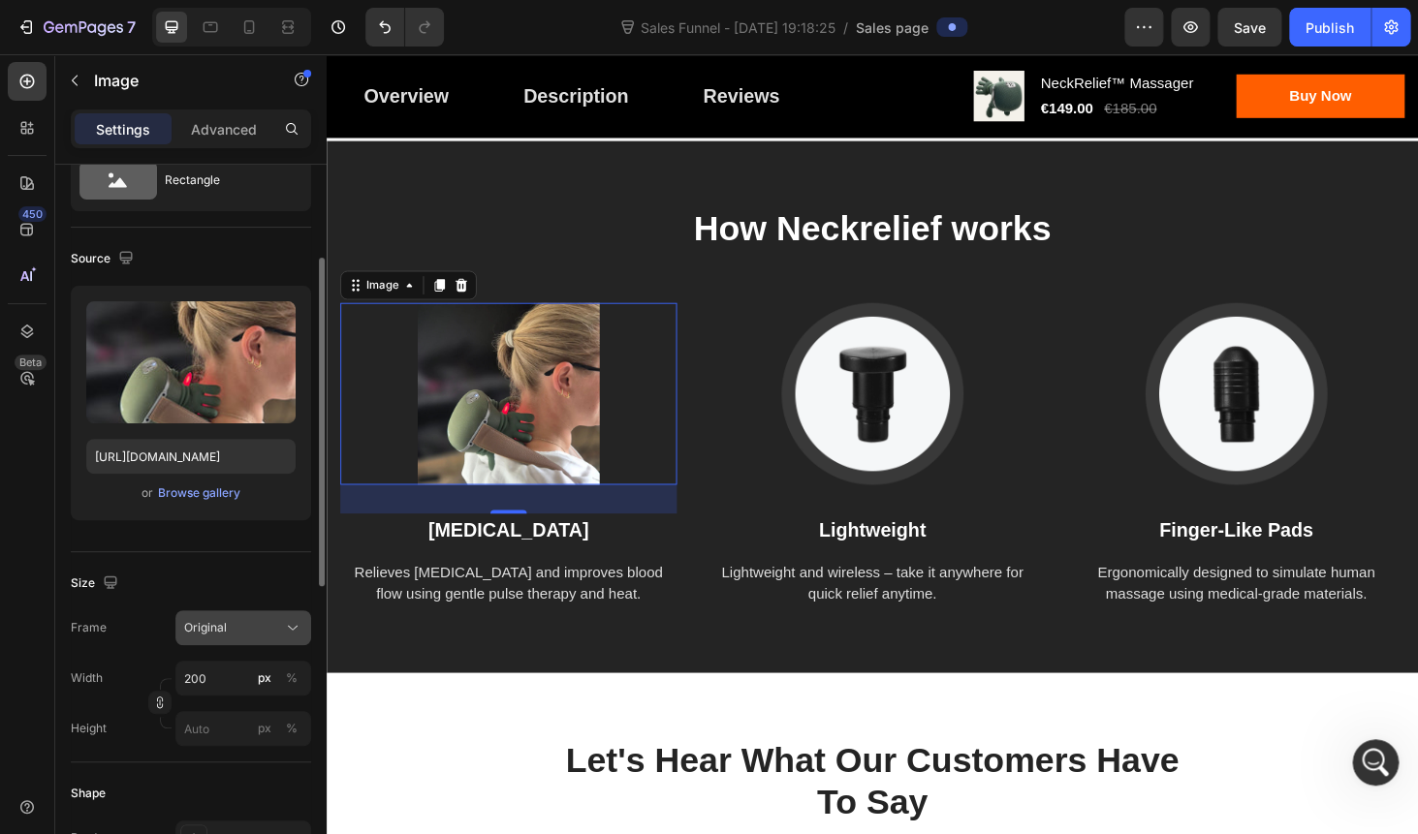
click at [205, 627] on span "Original" at bounding box center [205, 627] width 43 height 17
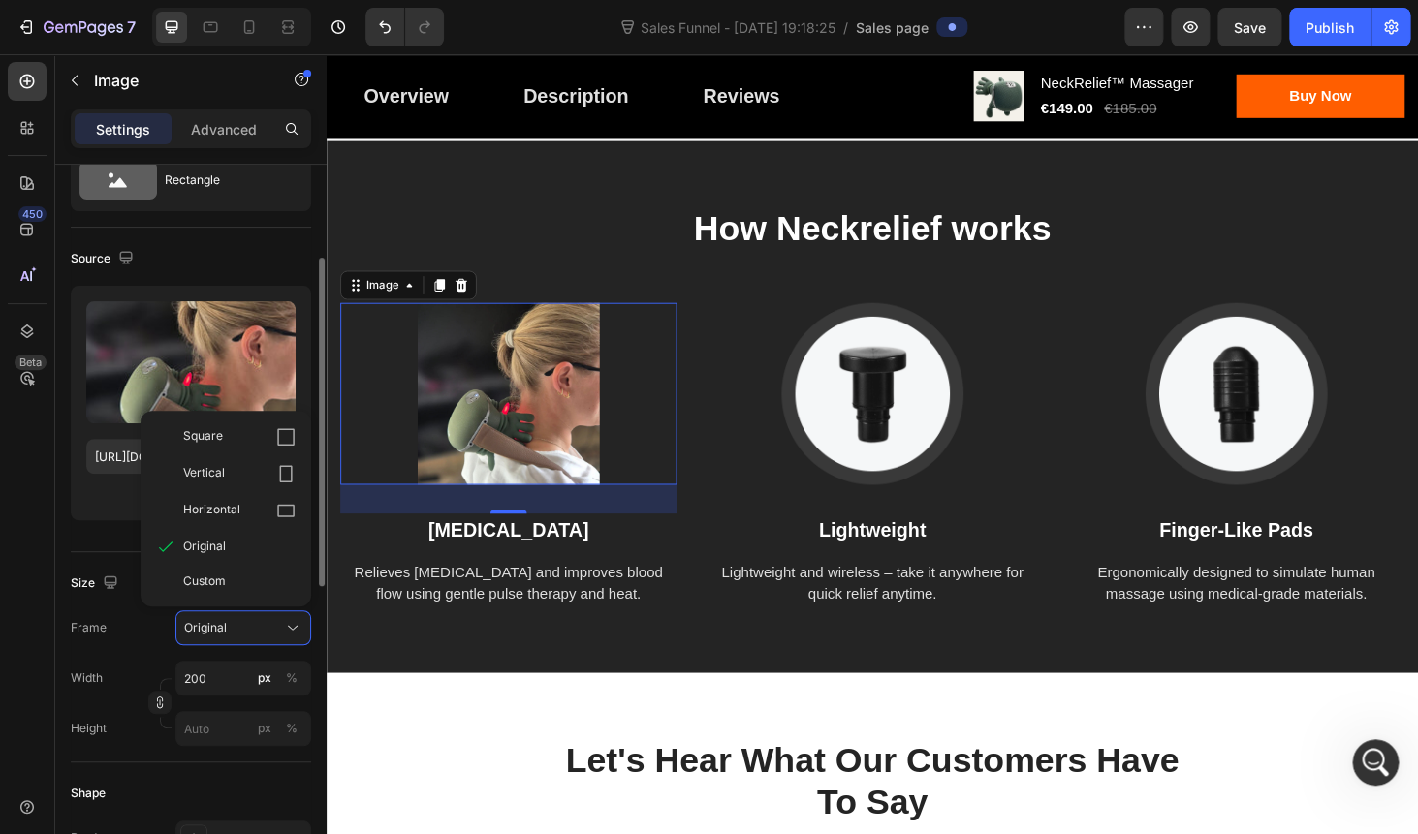
click at [57, 597] on div "Sales Page limitations Some settings are unavailable due to limitations in Sale…" at bounding box center [190, 756] width 271 height 1596
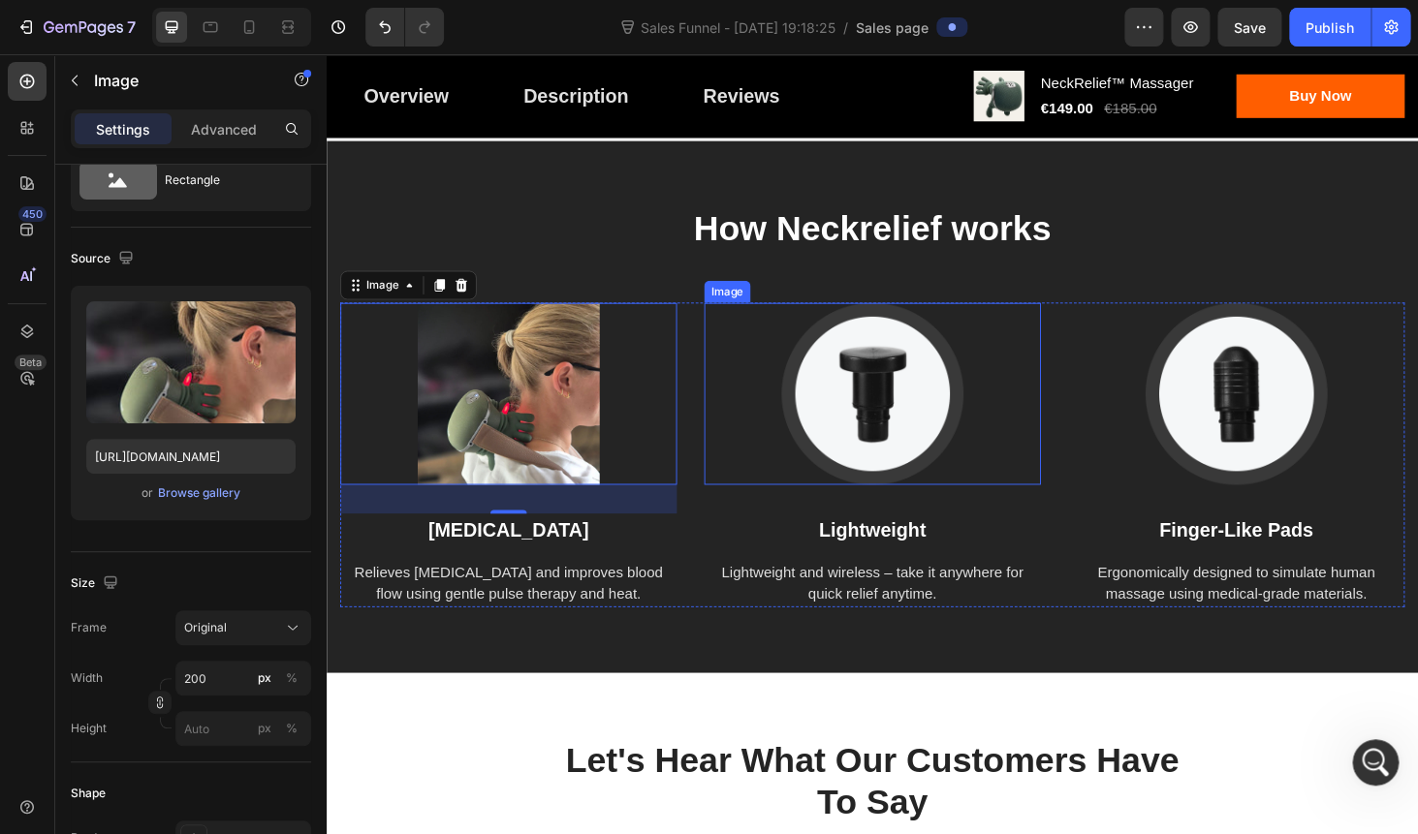
click at [920, 408] on img at bounding box center [908, 416] width 194 height 194
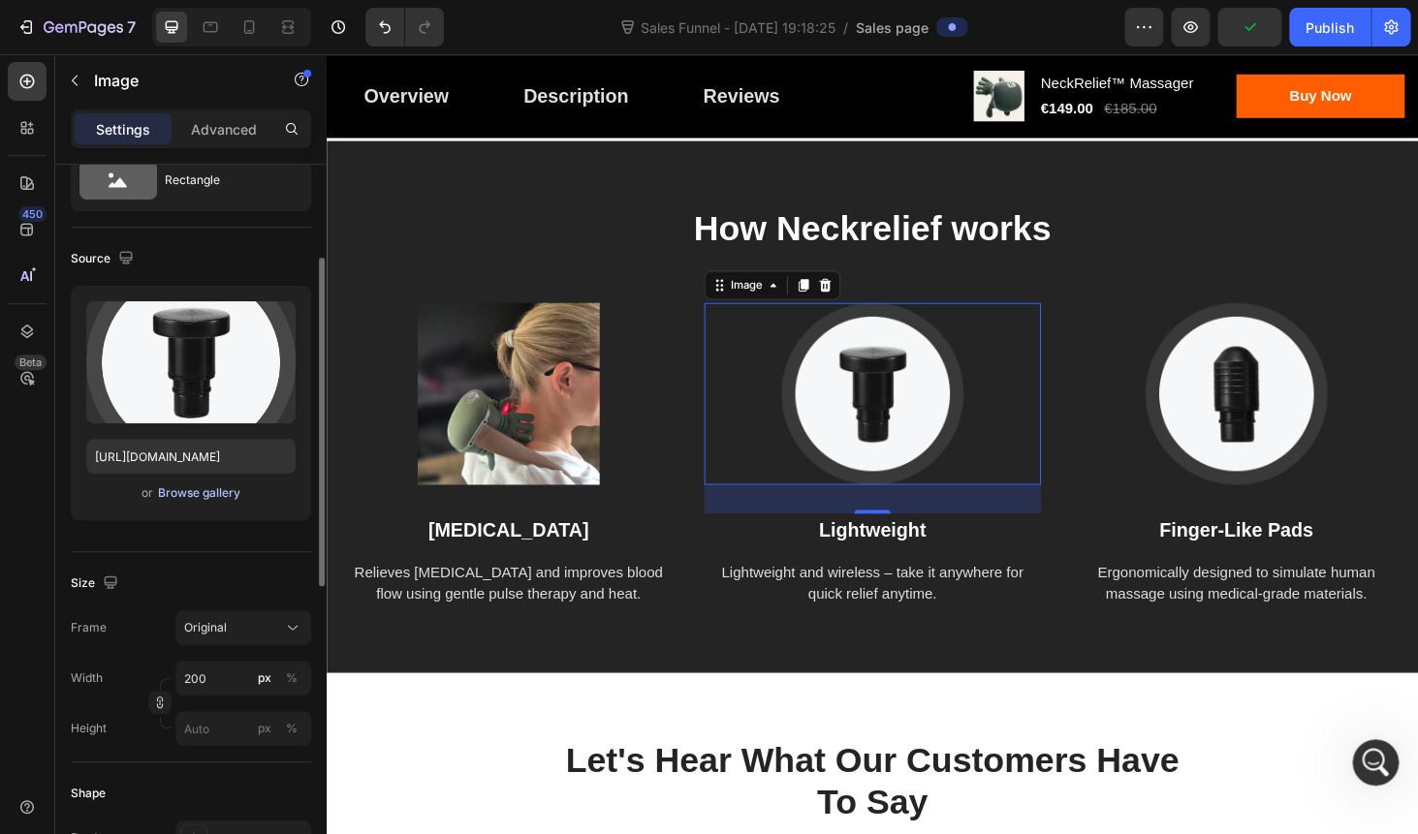
click at [200, 493] on div "Browse gallery" at bounding box center [199, 492] width 82 height 17
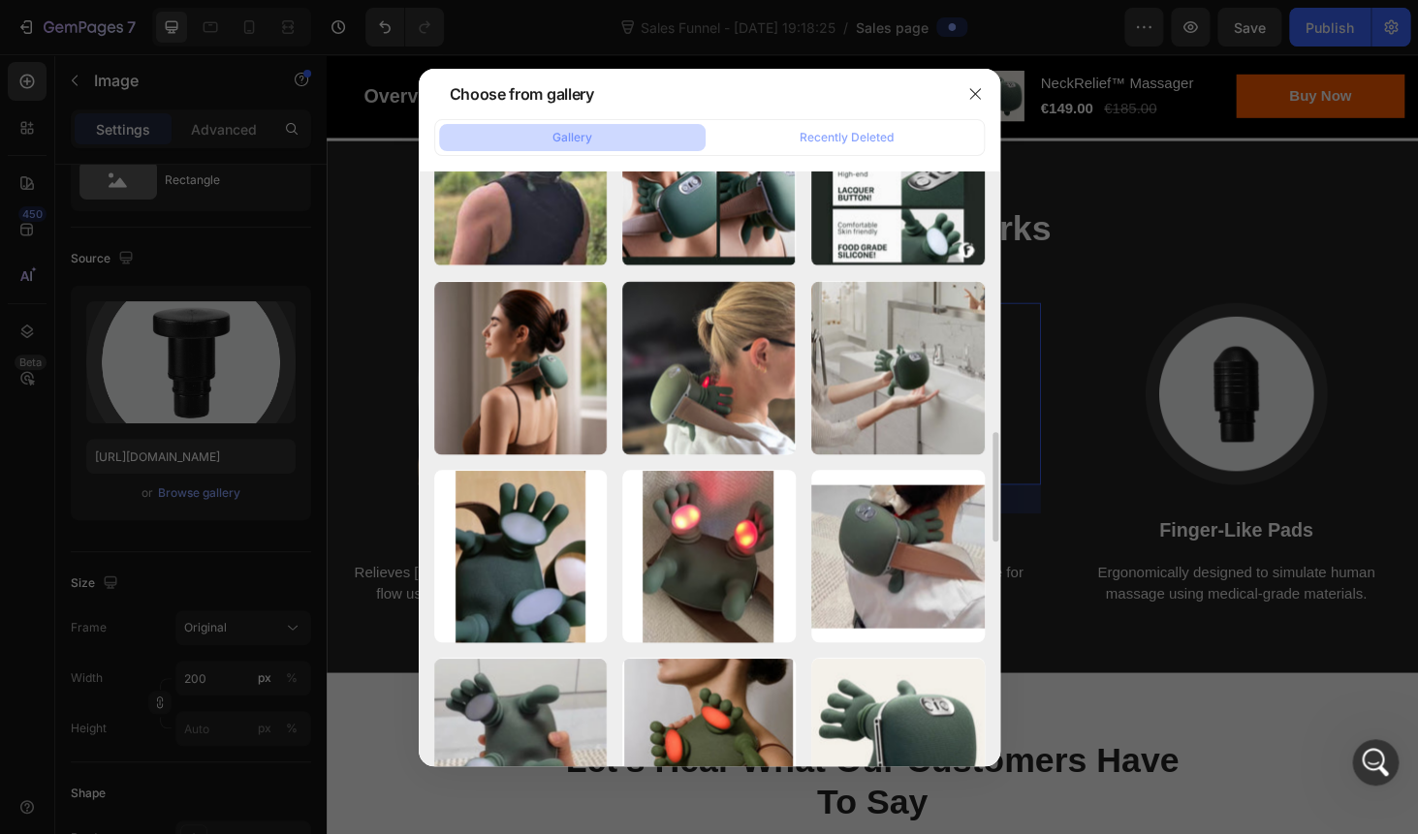
scroll to position [1399, 0]
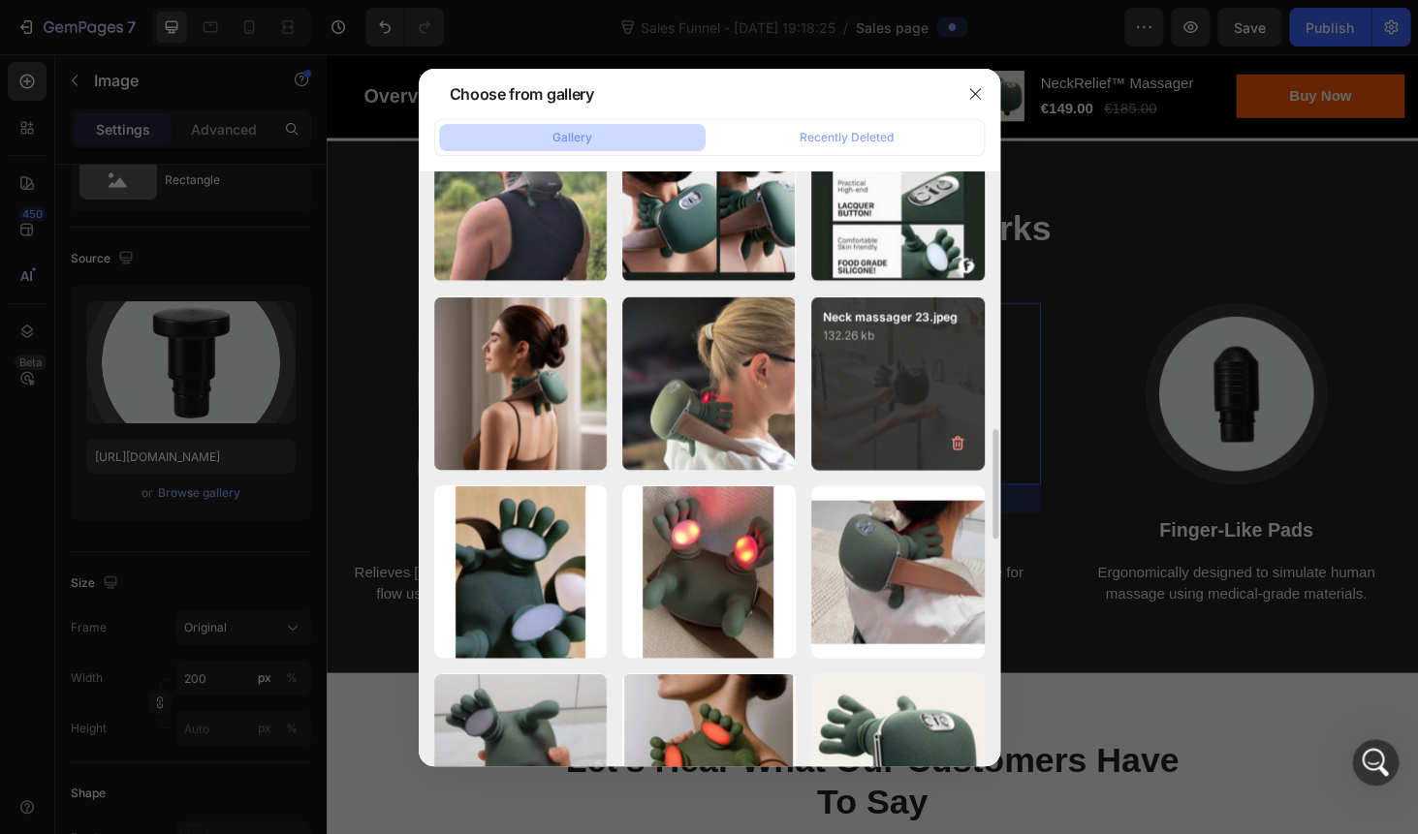
click at [938, 359] on div "Neck massager 23.jpeg 132.26 kb" at bounding box center [897, 383] width 173 height 173
type input "https://cdn.shopify.com/s/files/1/0778/5545/7613/files/gempages_575948844915753…"
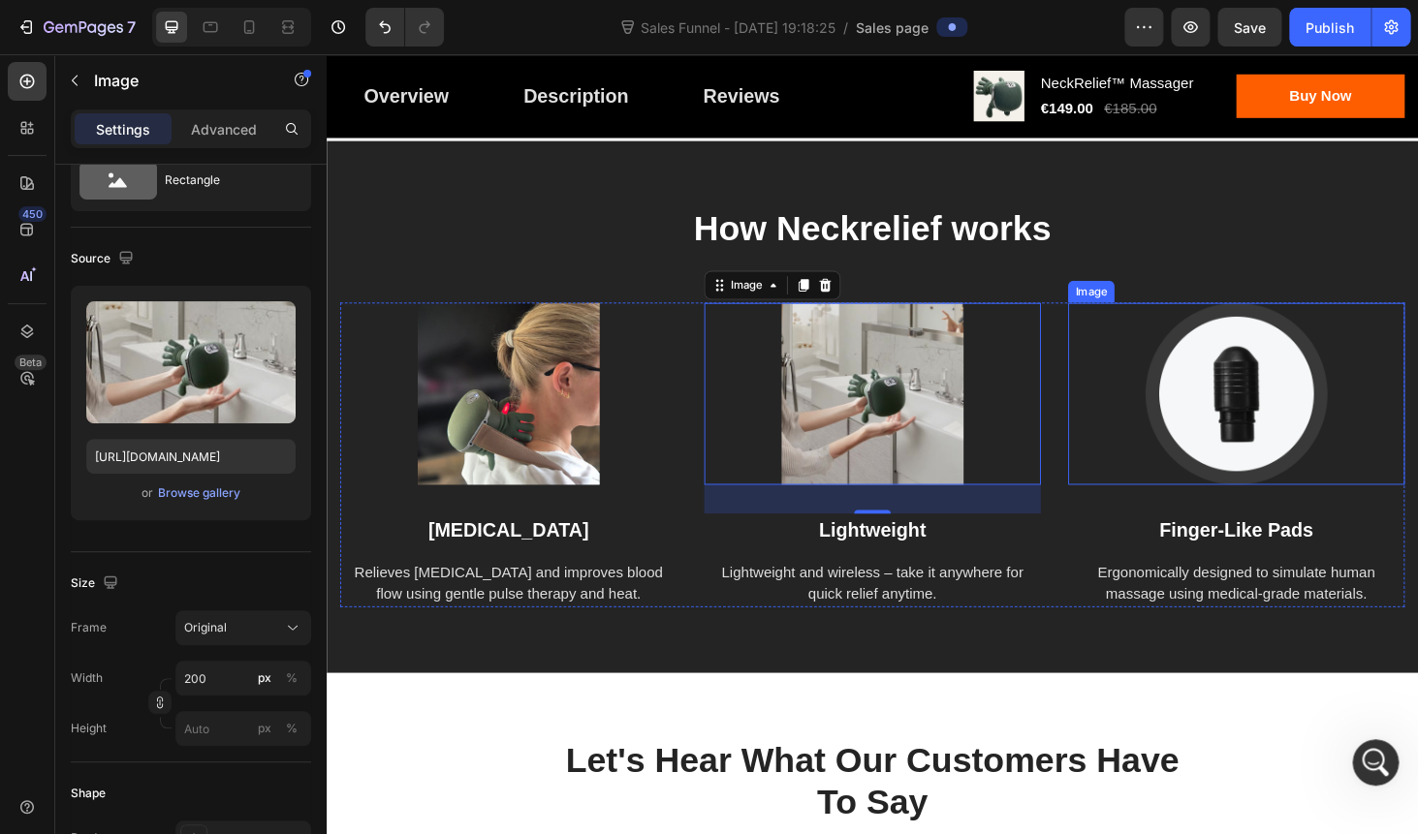
click at [1266, 383] on img at bounding box center [1296, 416] width 194 height 194
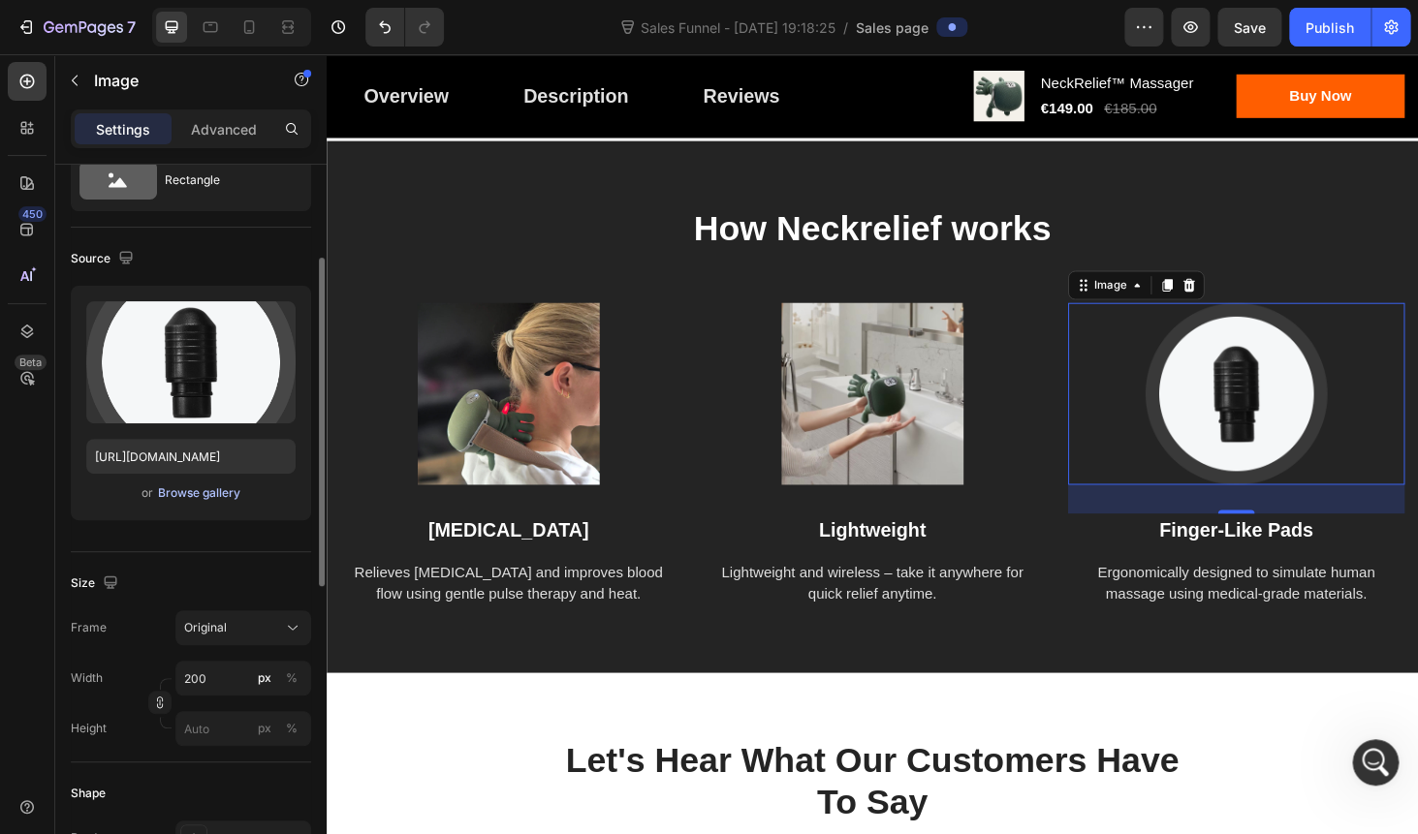
click at [186, 498] on div "Browse gallery" at bounding box center [199, 492] width 82 height 17
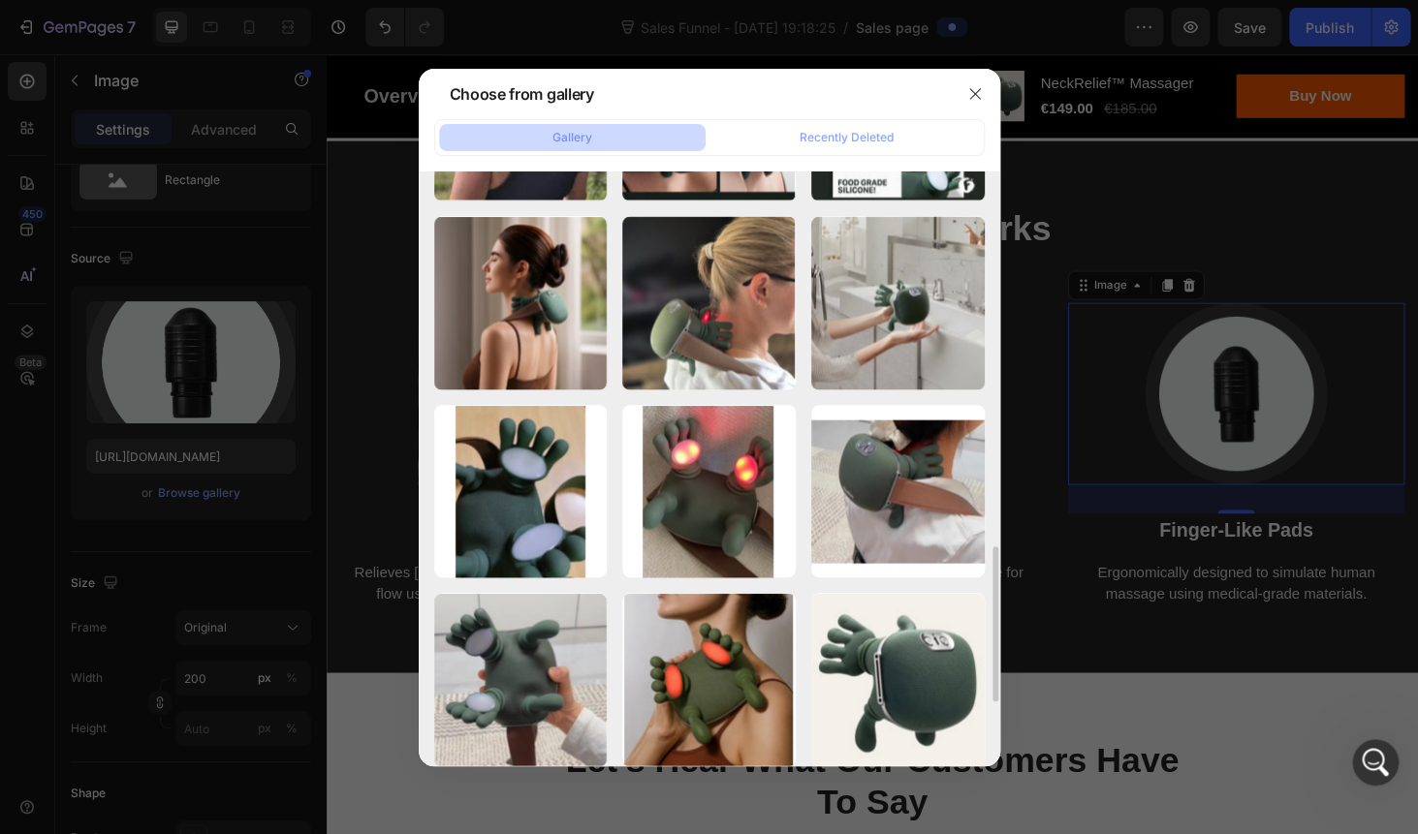
scroll to position [1518, 0]
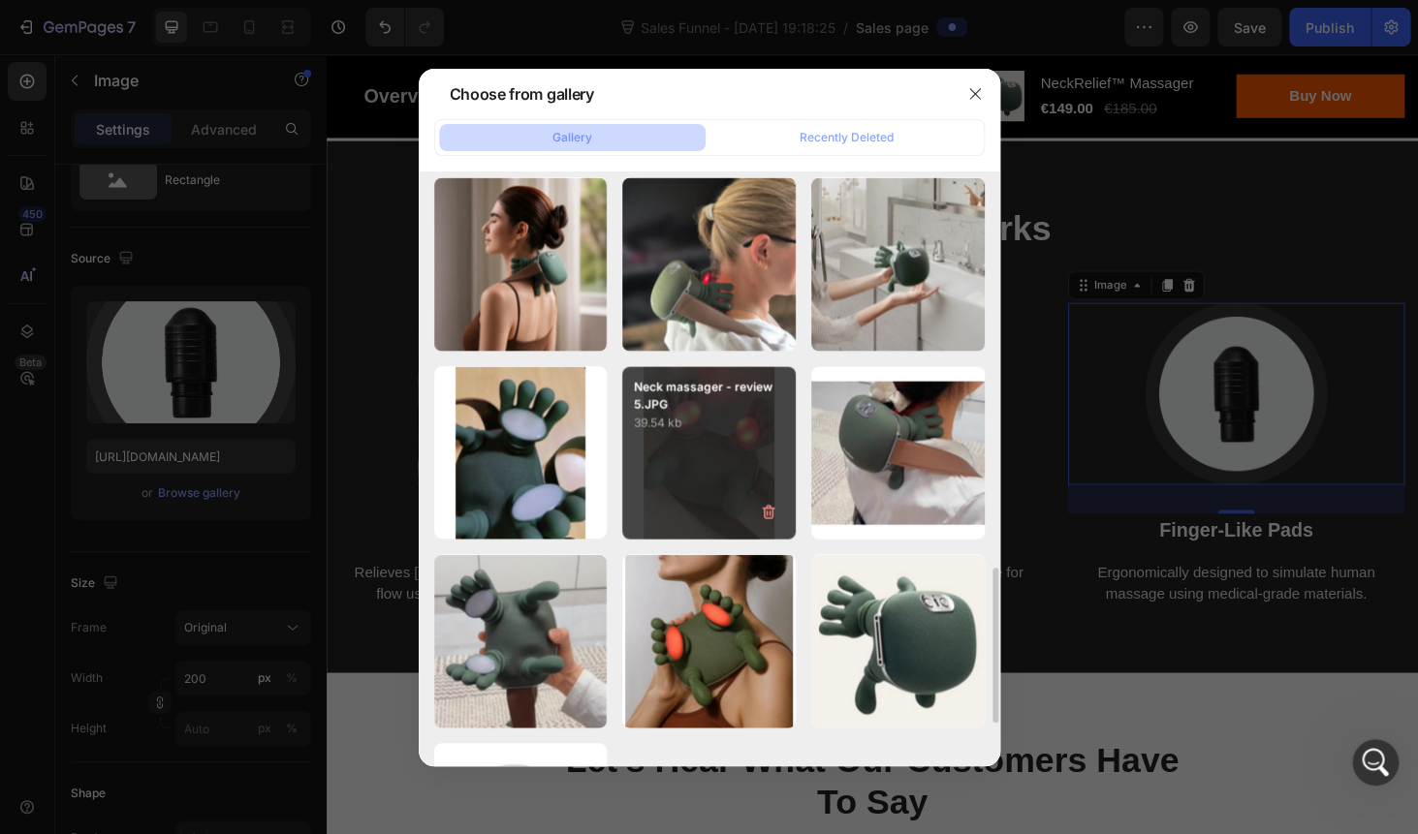
click at [699, 442] on div "Neck massager - review 5.JPG 39.54 kb" at bounding box center [708, 452] width 173 height 173
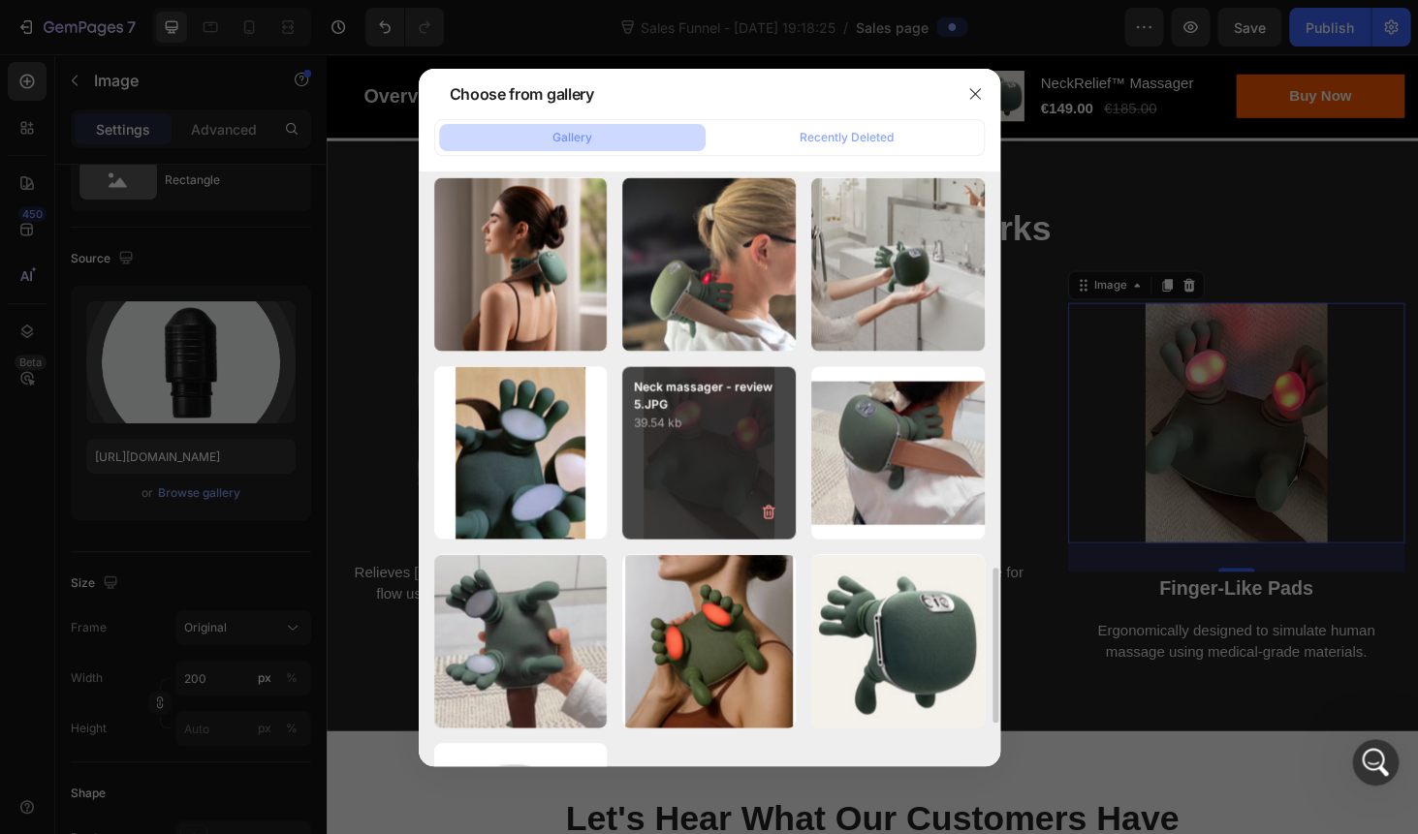
type input "https://cdn.shopify.com/s/files/1/0778/5545/7613/files/gempages_575948844915753…"
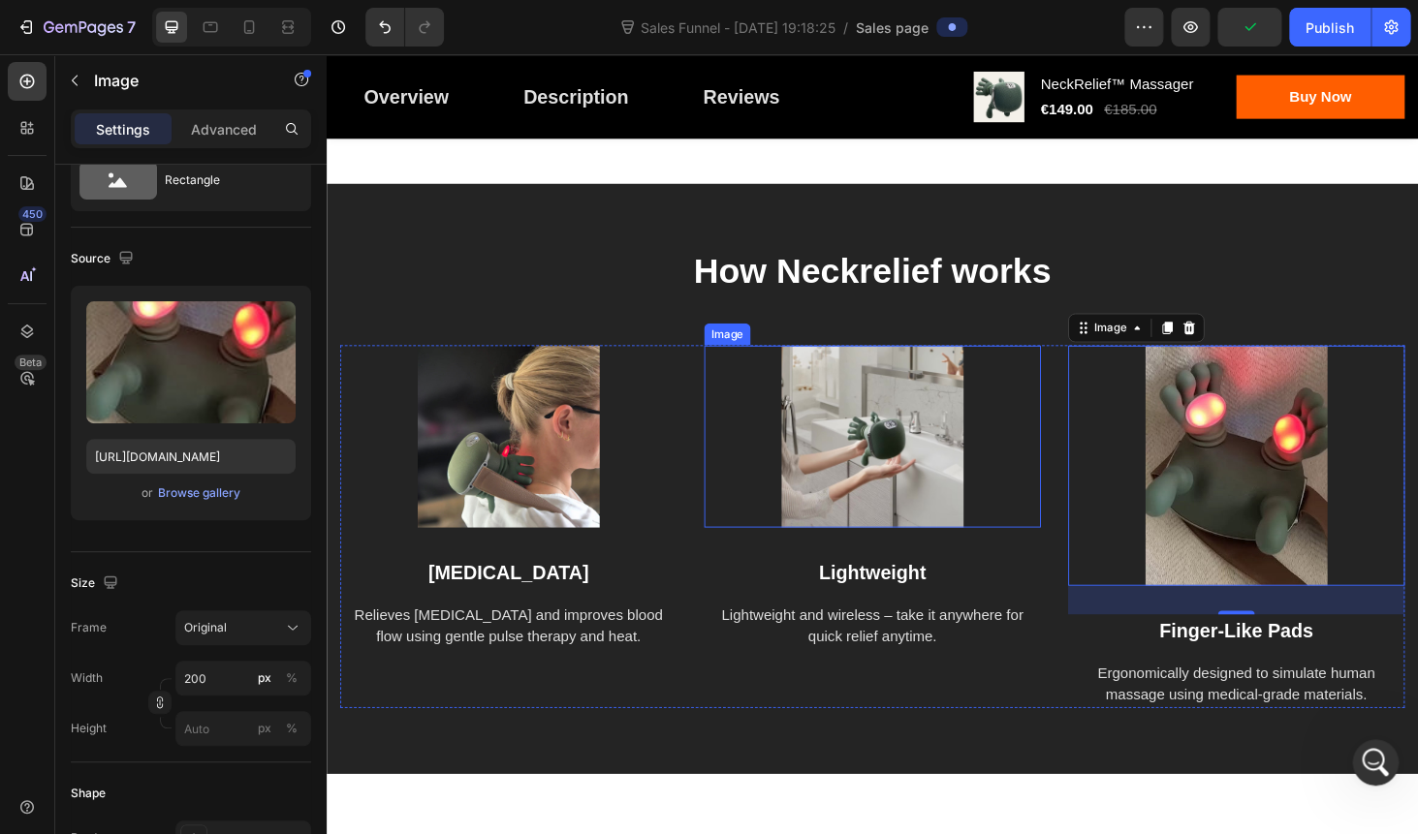
scroll to position [3884, 0]
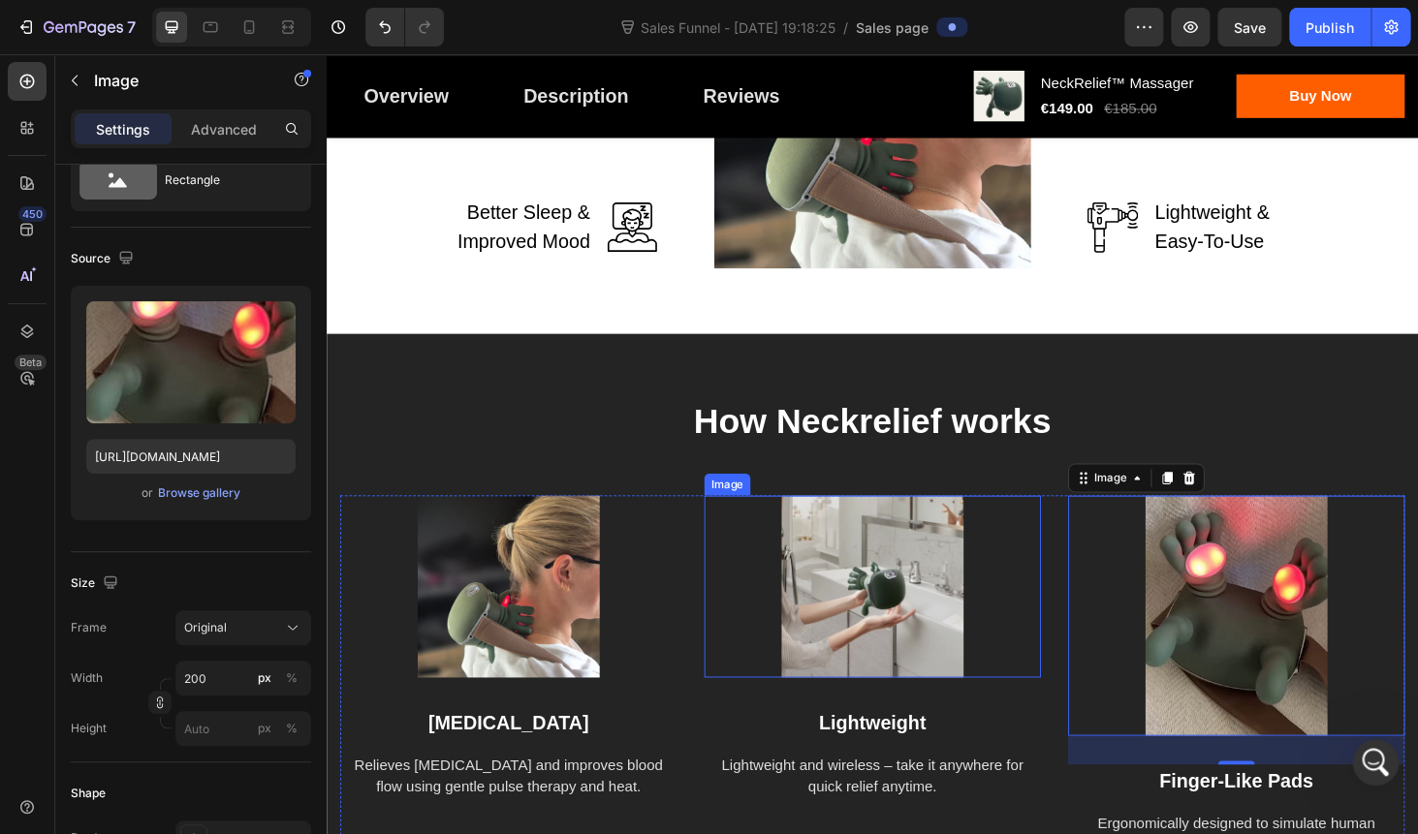
click at [911, 600] on img at bounding box center [908, 621] width 194 height 194
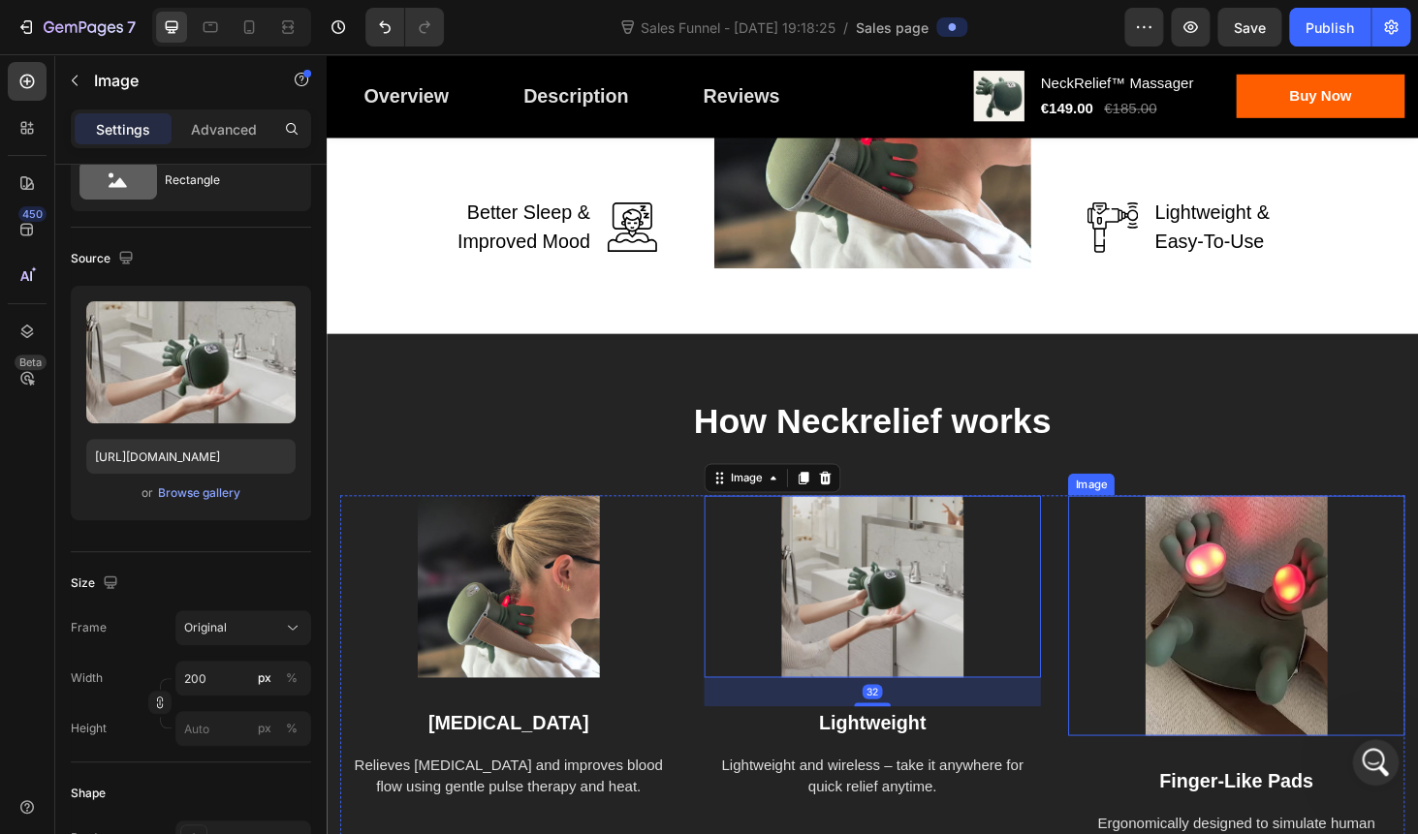
click at [1230, 582] on img at bounding box center [1296, 652] width 194 height 256
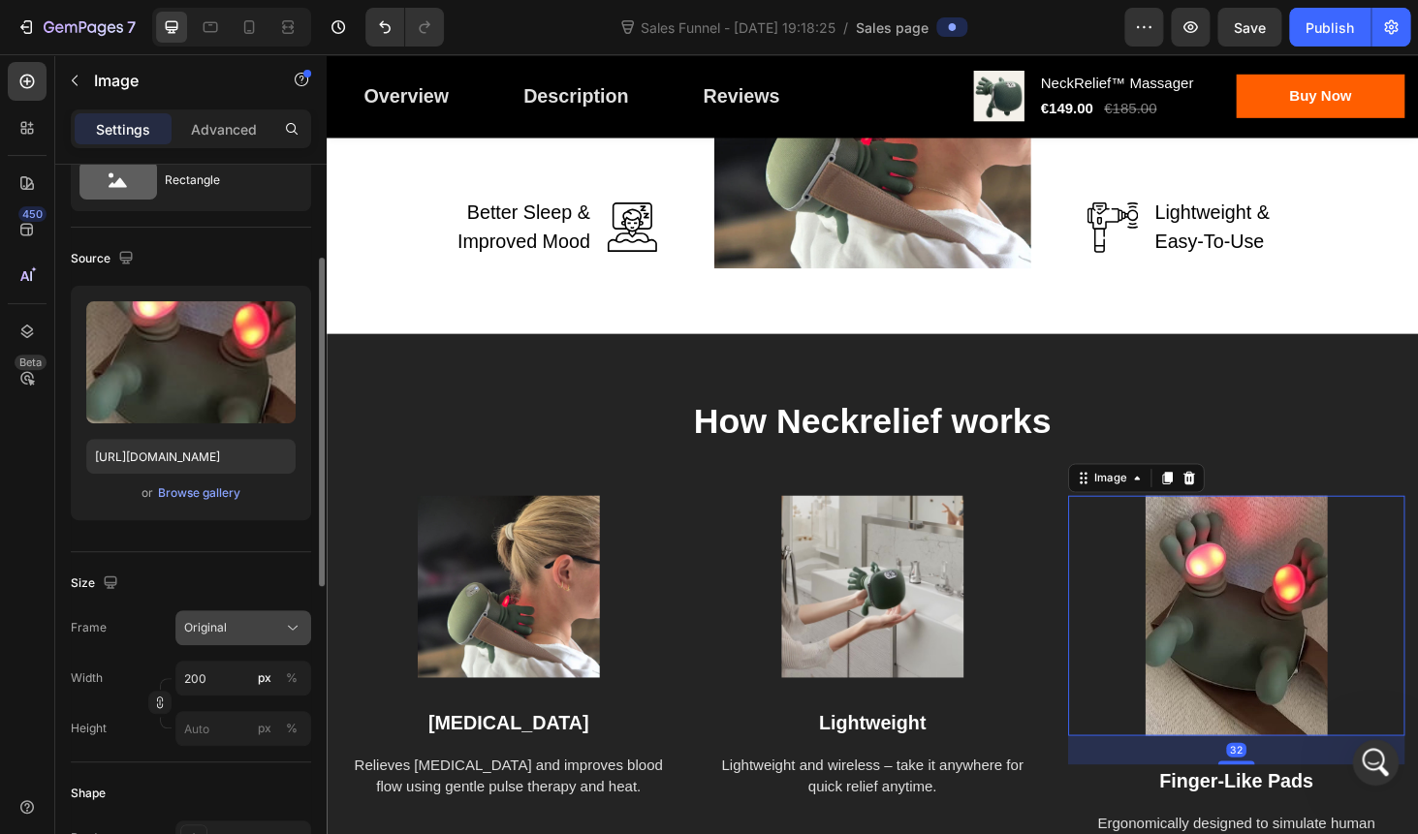
click at [238, 618] on button "Original" at bounding box center [243, 627] width 136 height 35
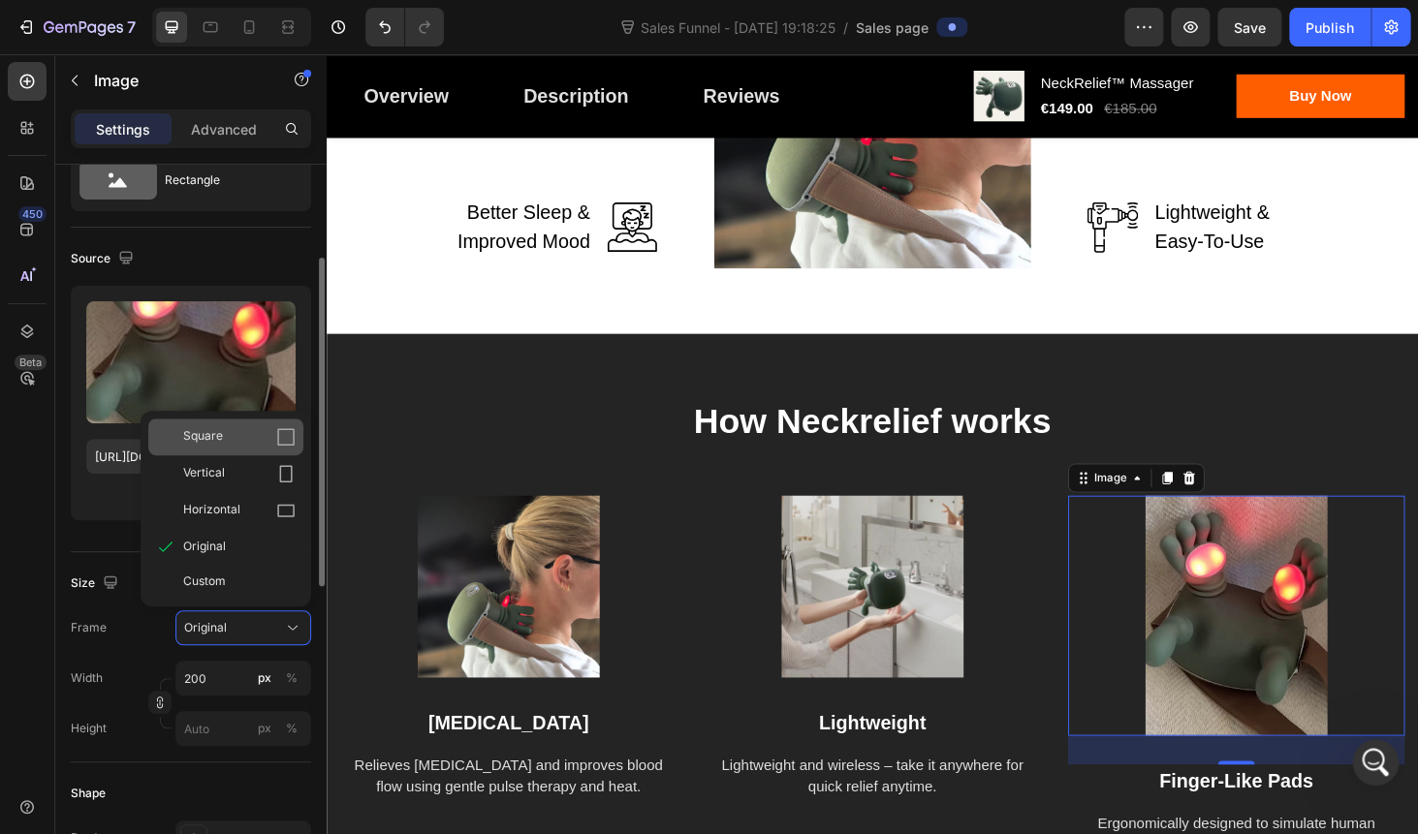
click at [218, 447] on div "Square" at bounding box center [225, 437] width 155 height 37
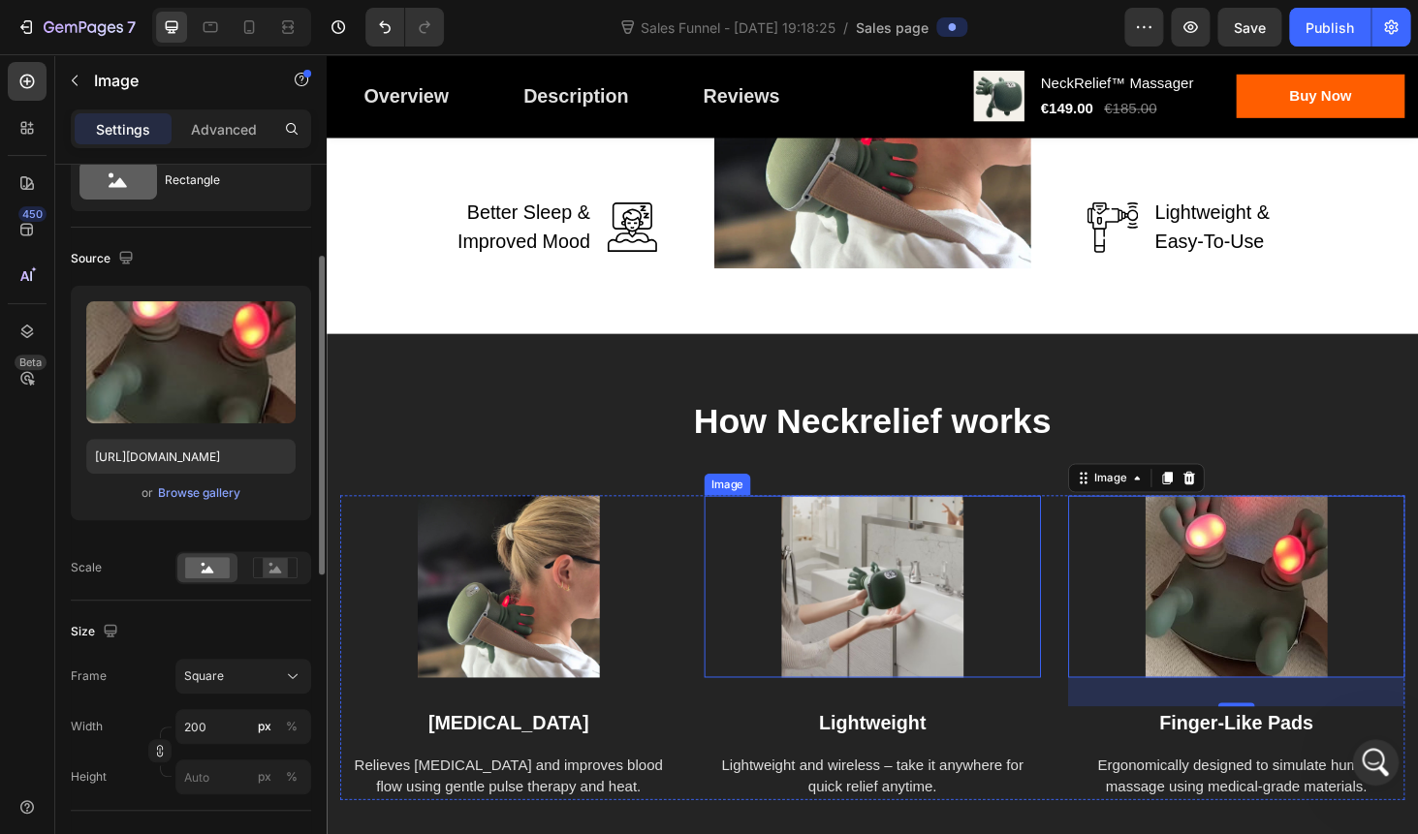
click at [889, 605] on img at bounding box center [908, 621] width 194 height 194
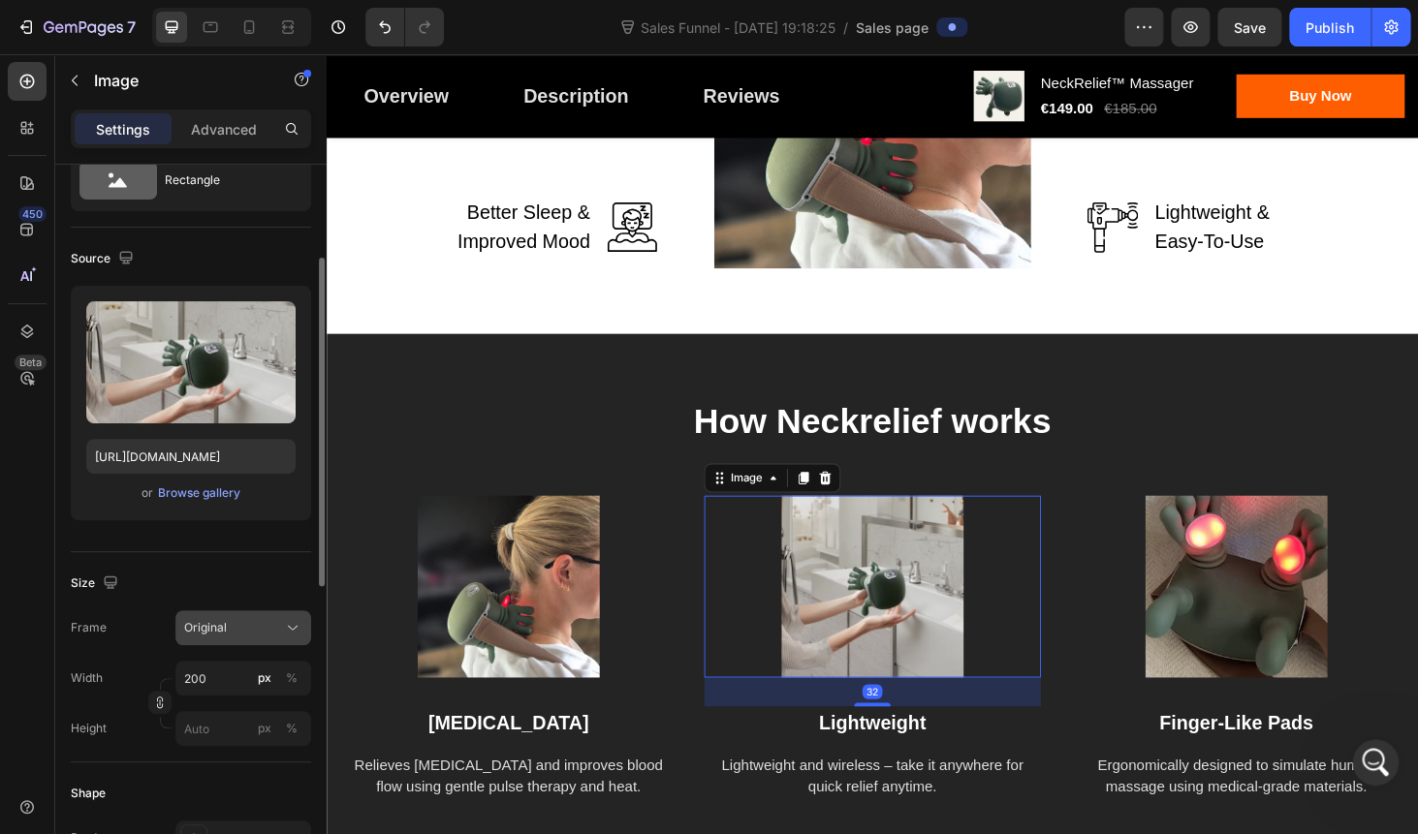
click at [227, 636] on div "Original" at bounding box center [231, 627] width 95 height 17
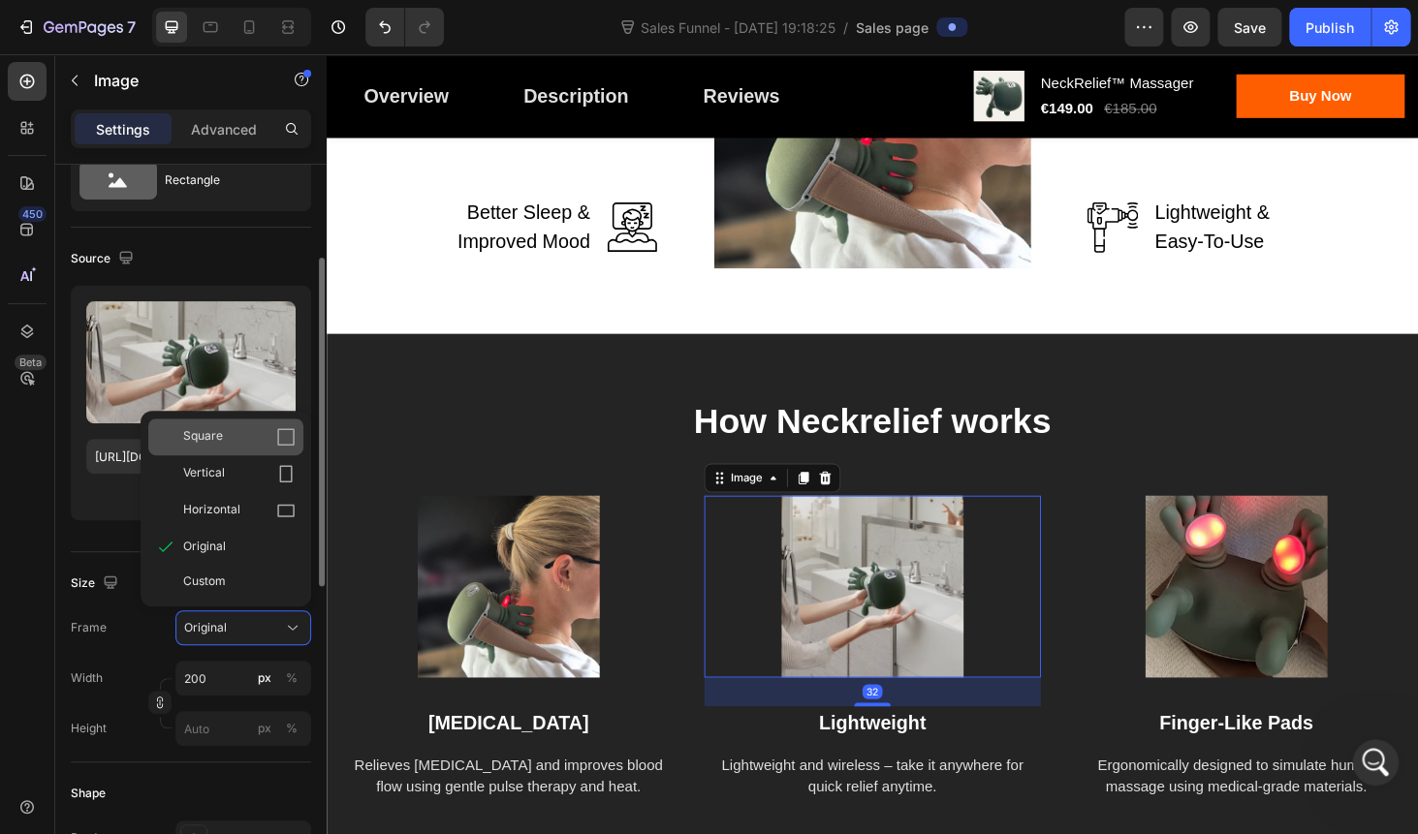
click at [219, 442] on span "Square" at bounding box center [203, 436] width 40 height 19
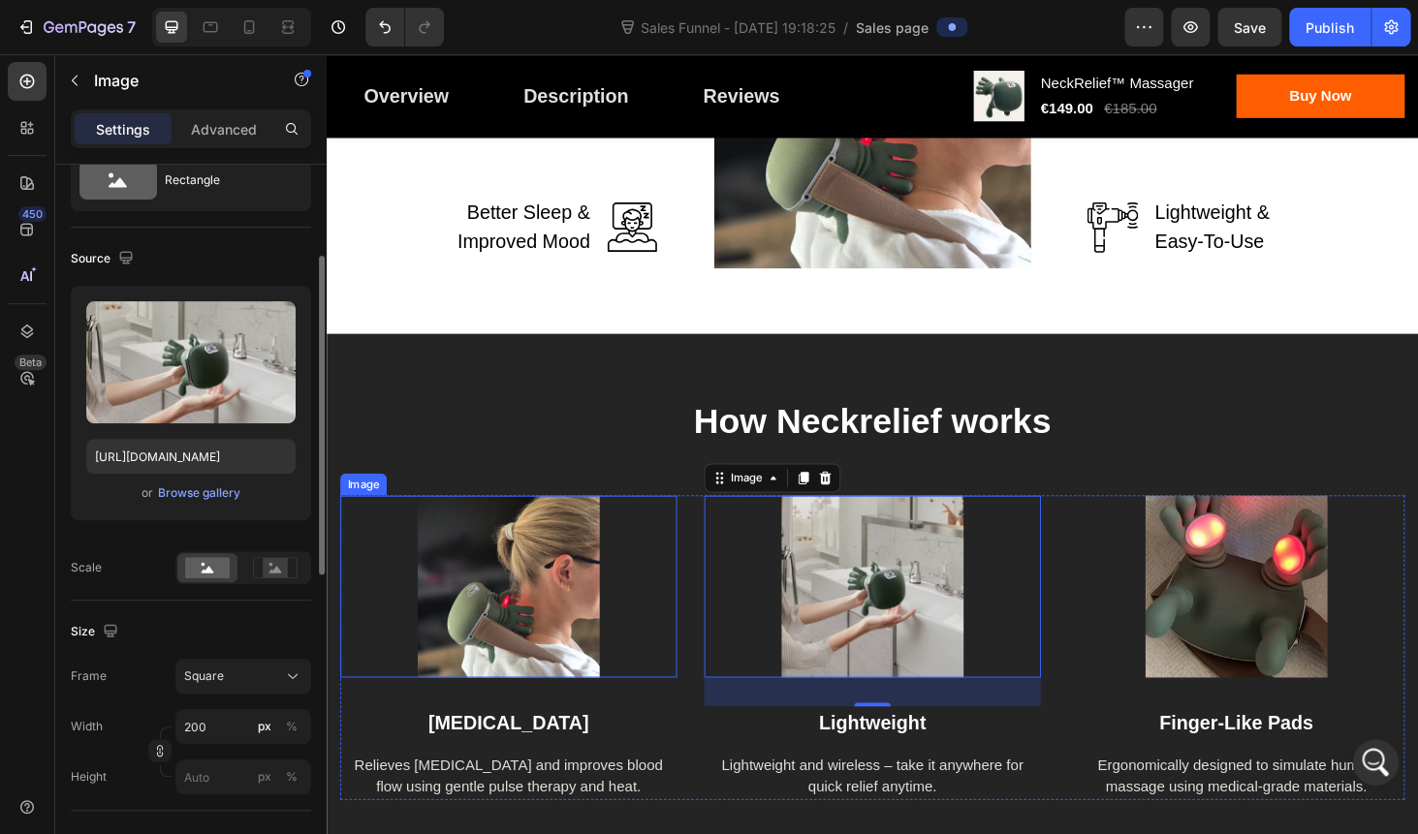
click at [547, 632] on img at bounding box center [520, 621] width 194 height 194
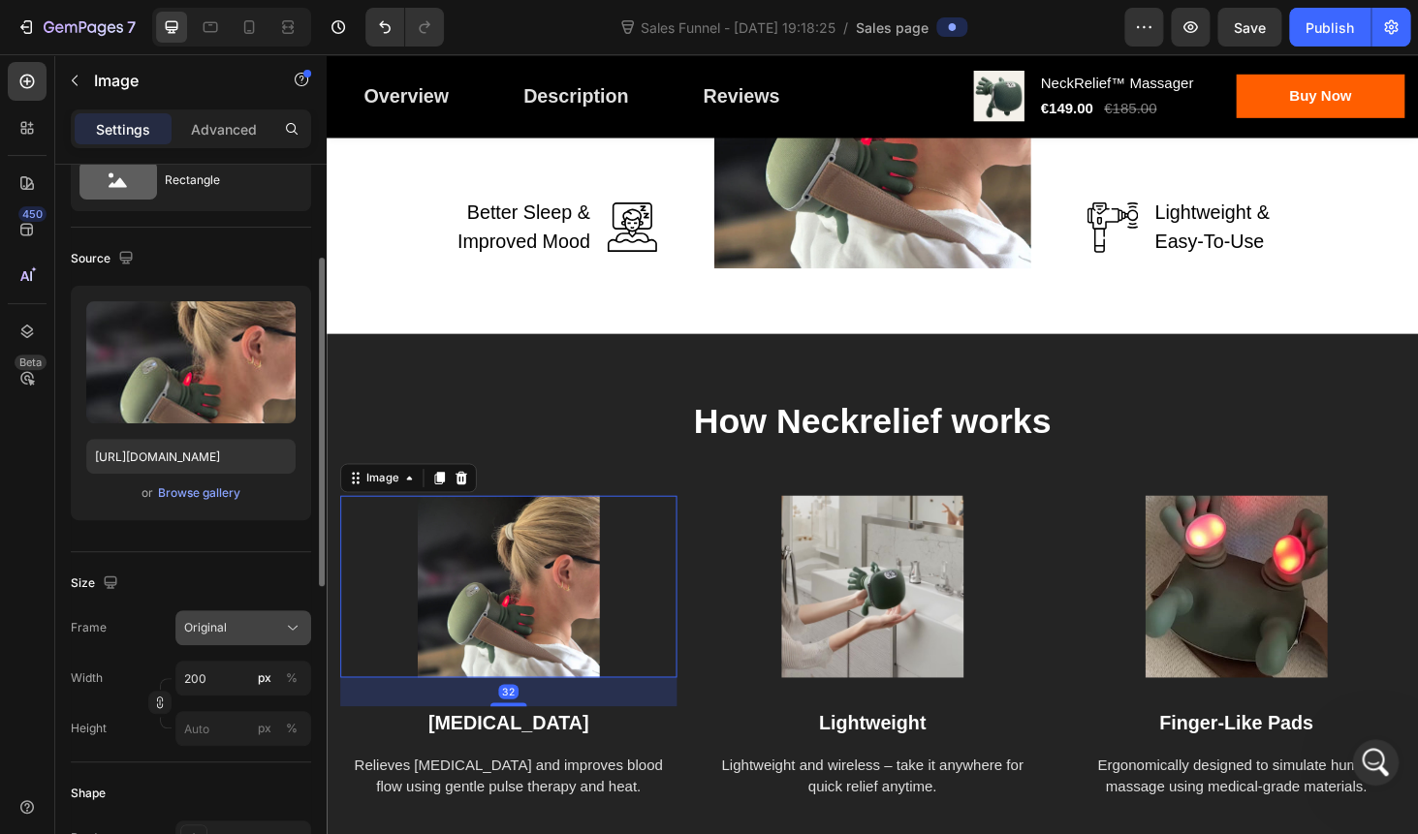
click at [231, 631] on div "Original" at bounding box center [231, 627] width 95 height 17
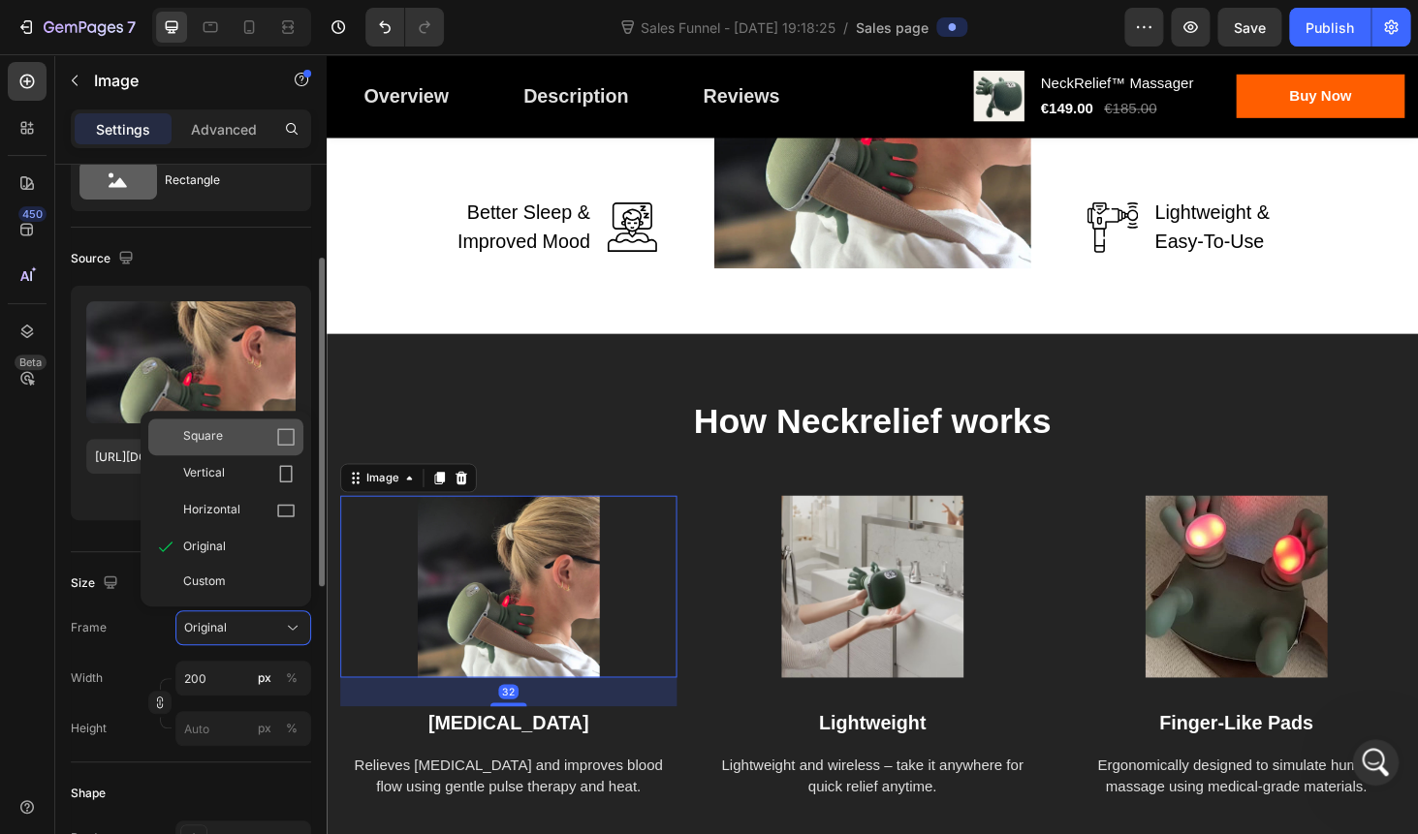
click at [253, 430] on div "Square" at bounding box center [239, 436] width 112 height 19
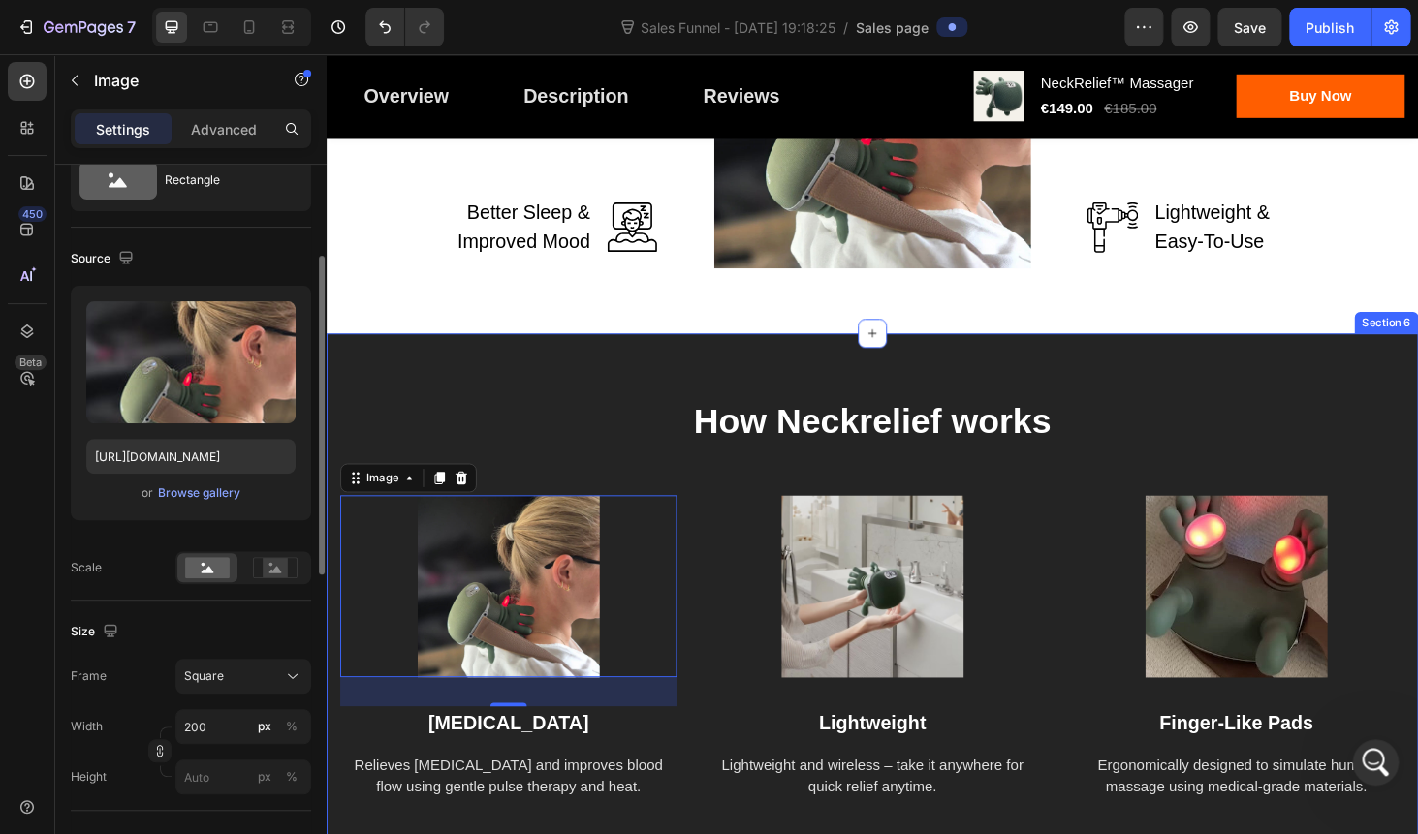
click at [636, 476] on div "How Neckrelief works Heading Image 32 Heat Therapy Text block Relieves stiffnes…" at bounding box center [908, 635] width 1134 height 427
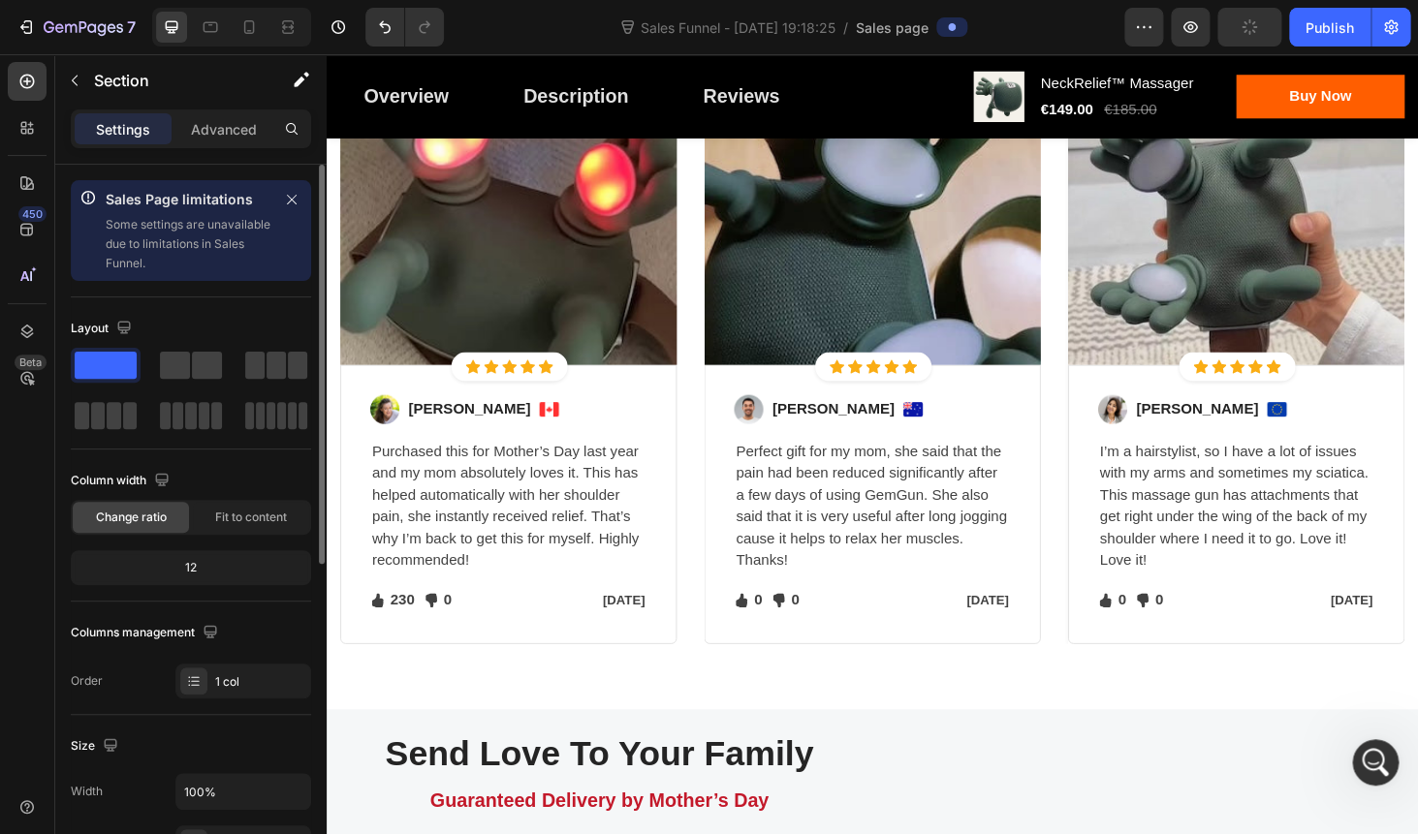
scroll to position [4904, 0]
click at [931, 526] on p "Perfect gift for my mom, she said that the pain had been reduced significantly …" at bounding box center [908, 534] width 291 height 140
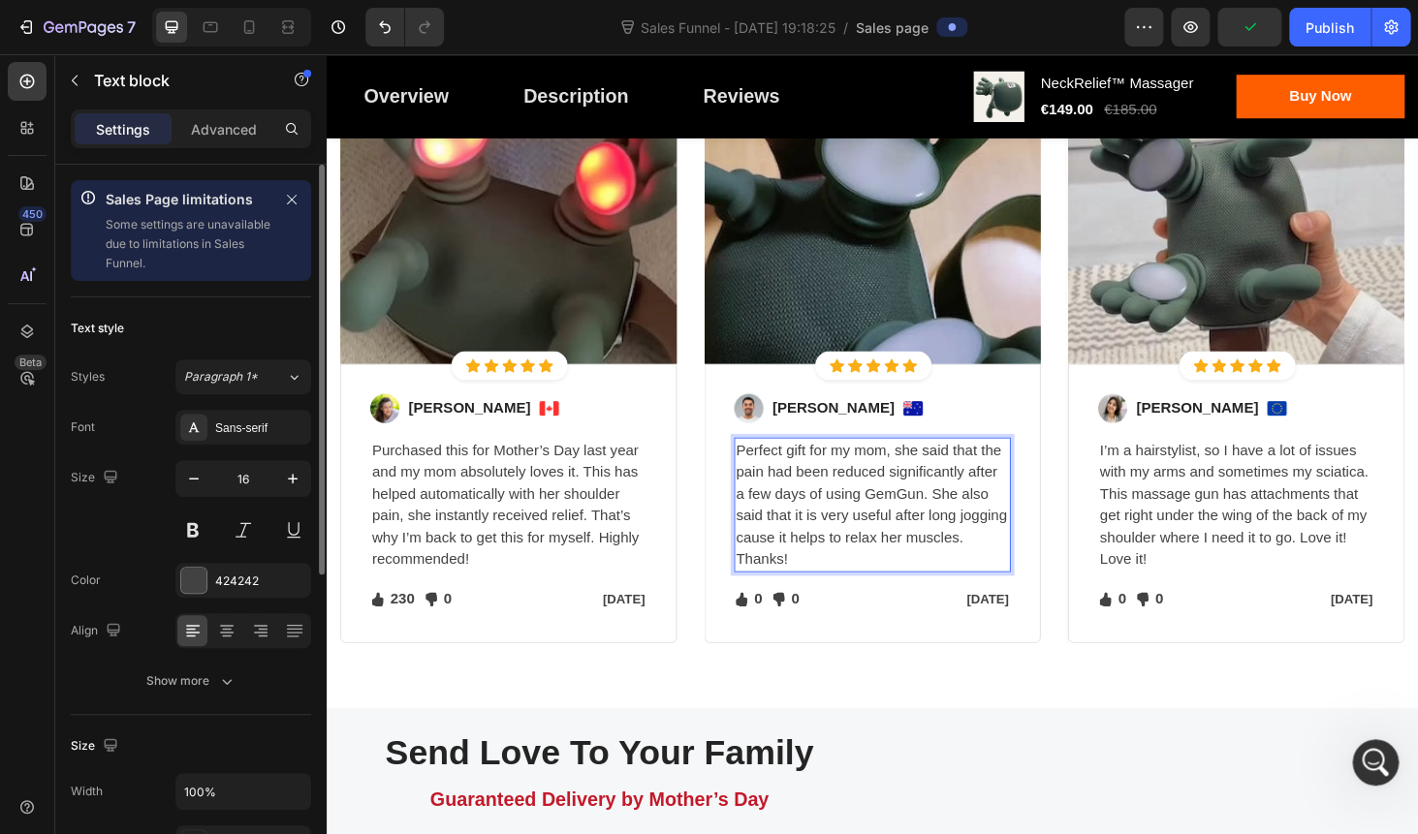
click at [927, 521] on p "Perfect gift for my mom, she said that the pain had been reduced significantly …" at bounding box center [908, 534] width 291 height 140
click at [945, 523] on p "Perfect gift for my mom, she said that the pain had been reduced significantly …" at bounding box center [908, 534] width 291 height 140
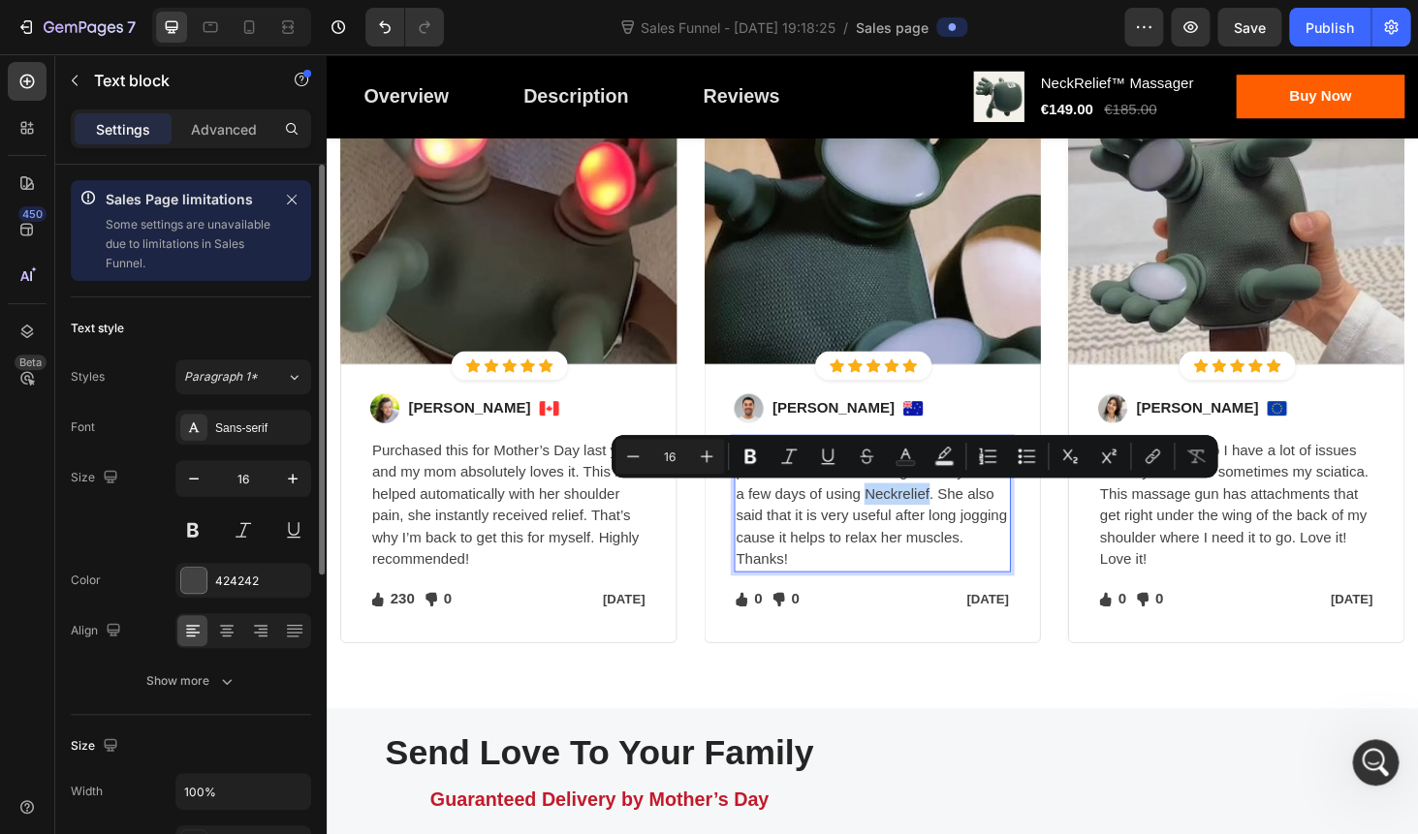
copy p "Neckrelief"
click at [593, 528] on p "Purchased this for Mother’s Day last year and my mom absolutely loves it. This …" at bounding box center [520, 534] width 291 height 140
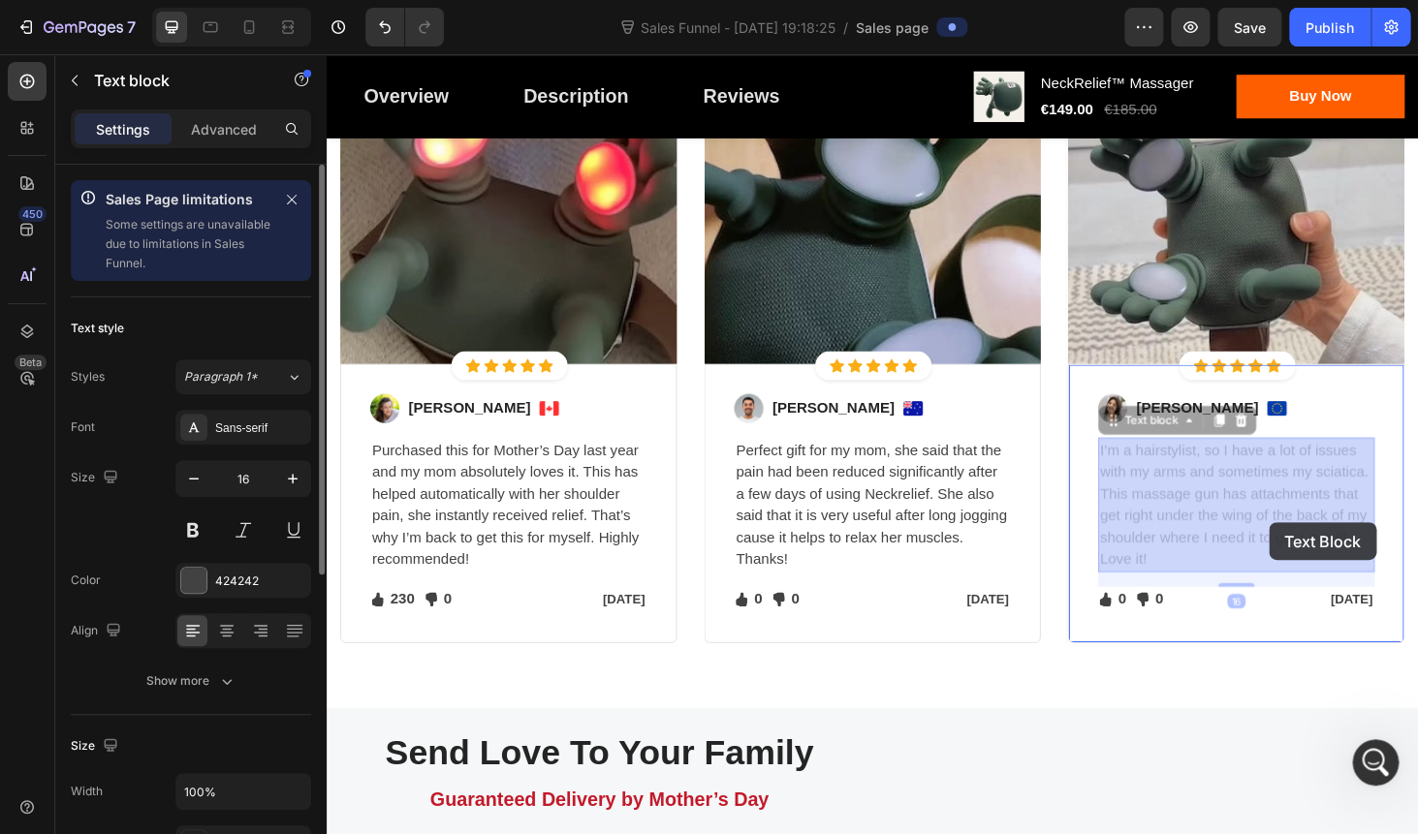
drag, startPoint x: 1181, startPoint y: 520, endPoint x: 1269, endPoint y: 523, distance: 88.2
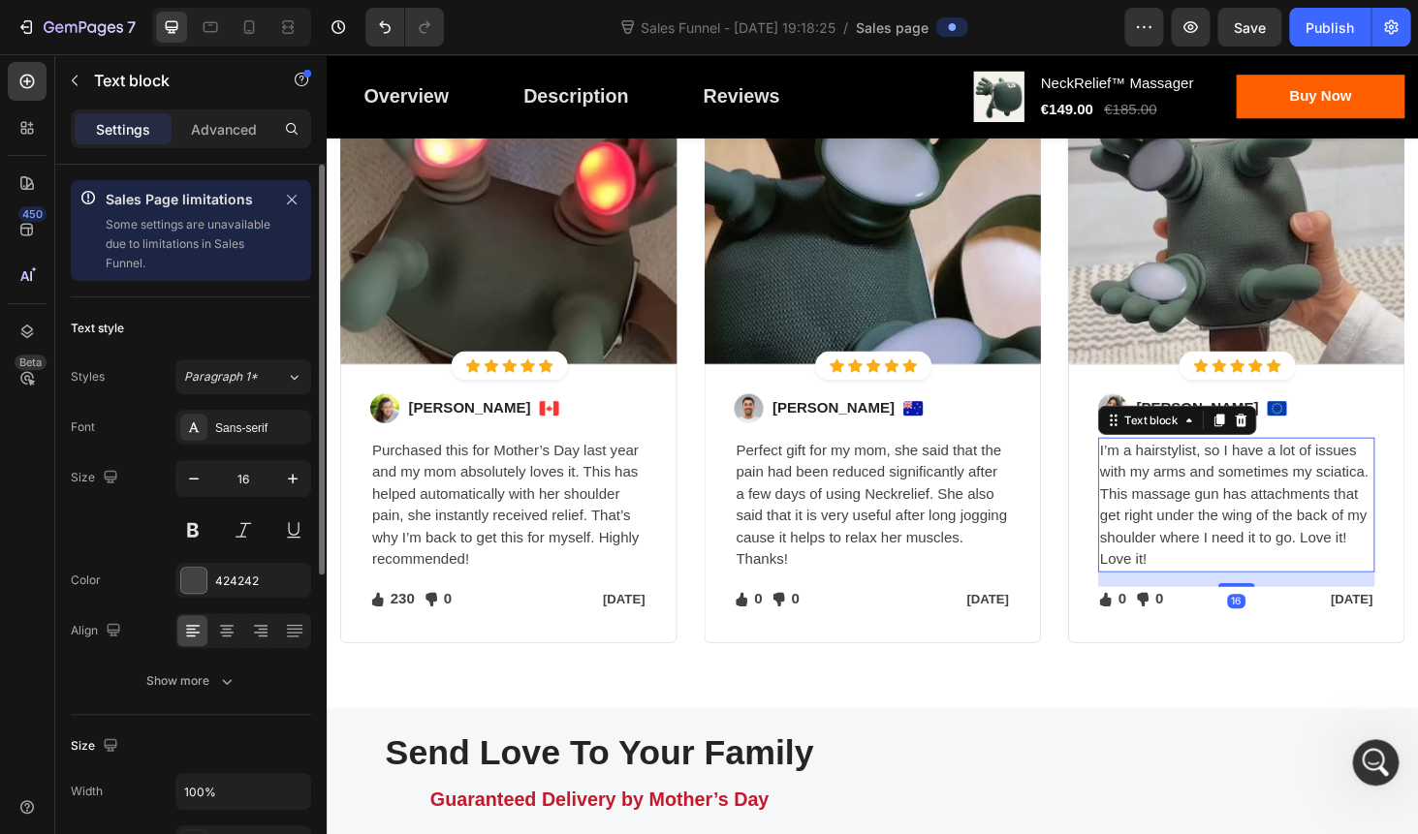
click at [1269, 523] on p "I’m a hairstylist, so I have a lot of issues with my arms and sometimes my scia…" at bounding box center [1295, 534] width 291 height 140
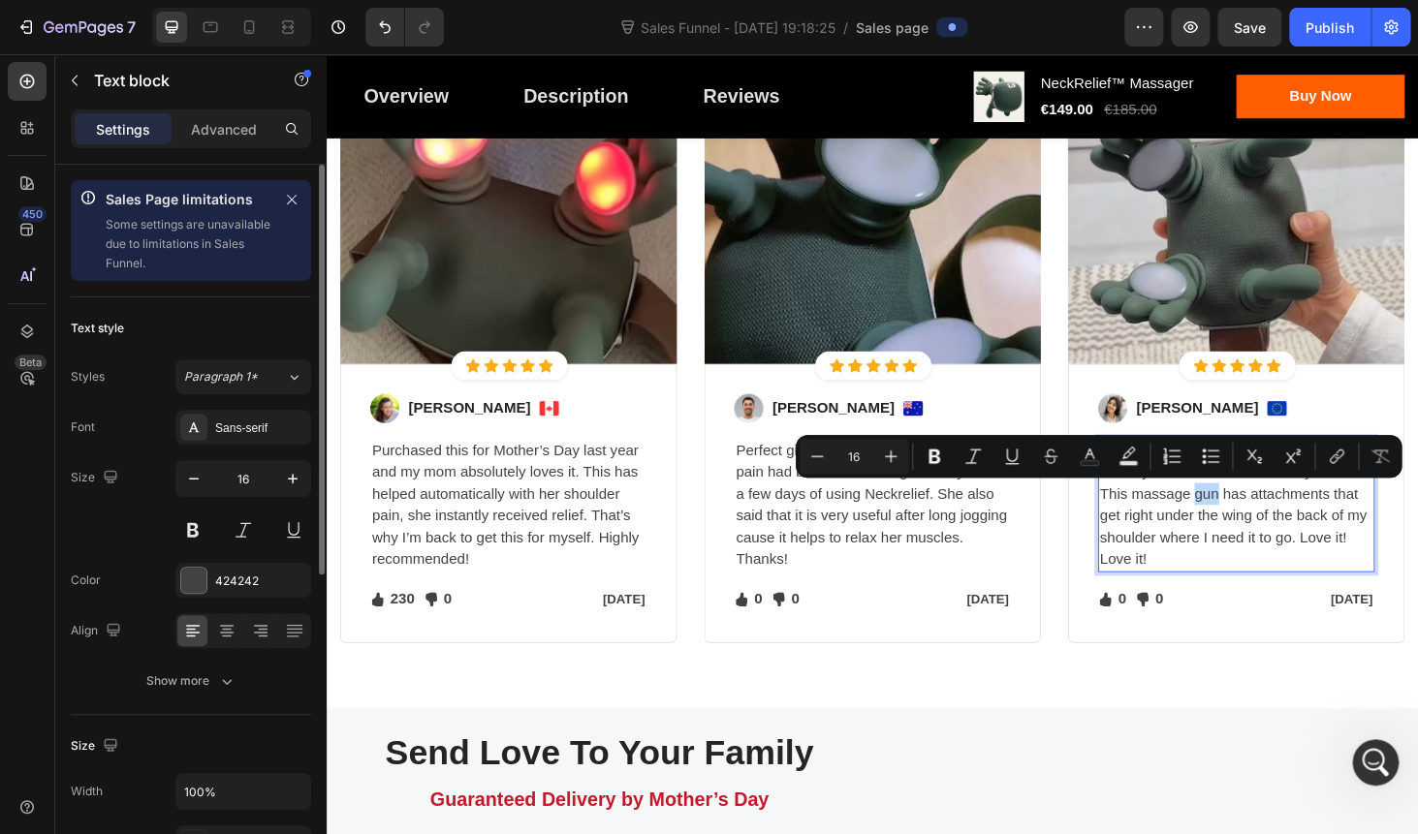
click at [1276, 523] on p "I’m a hairstylist, so I have a lot of issues with my arms and sometimes my scia…" at bounding box center [1295, 534] width 291 height 140
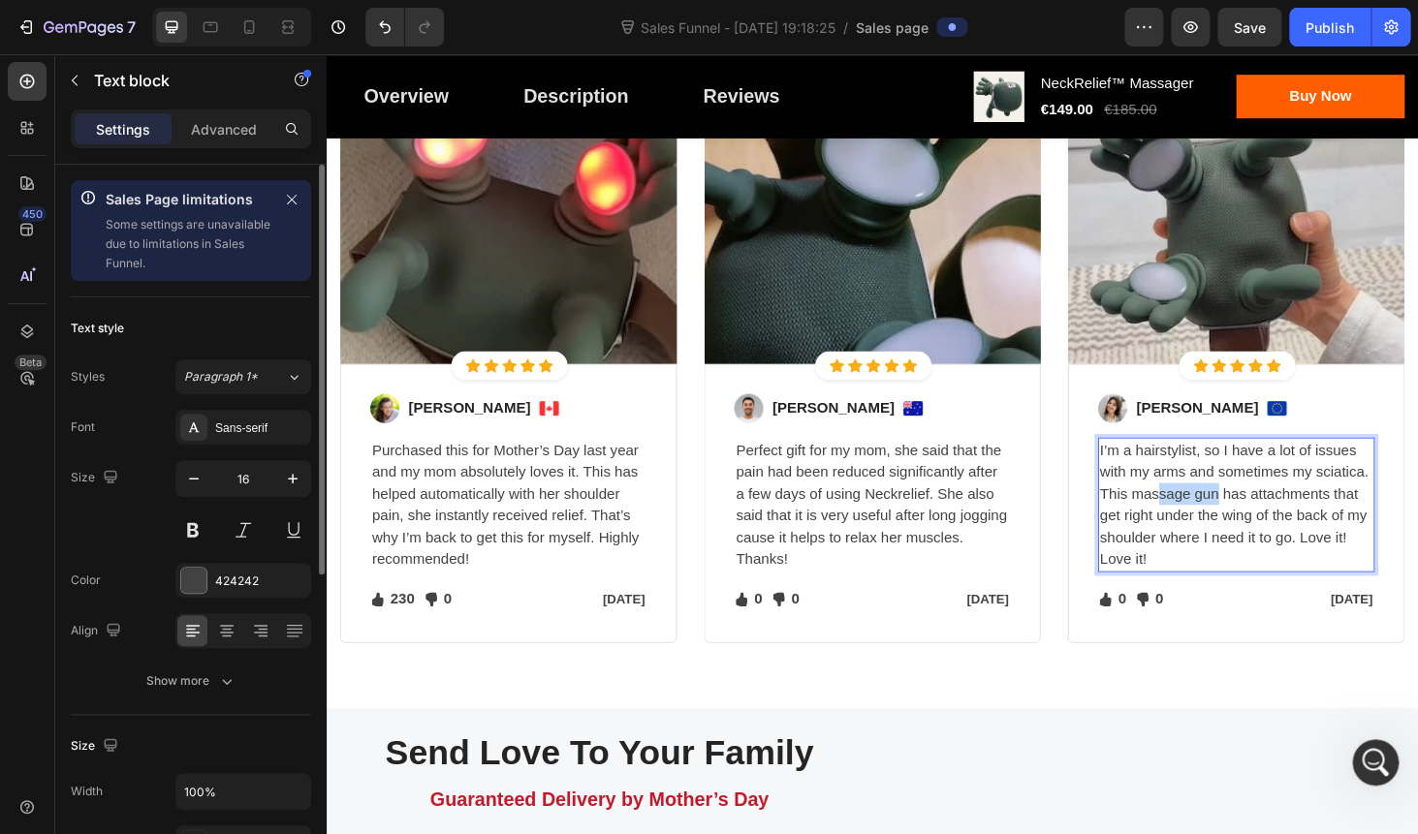
drag, startPoint x: 1276, startPoint y: 523, endPoint x: 1209, endPoint y: 523, distance: 66.9
click at [1209, 523] on p "I’m a hairstylist, so I have a lot of issues with my arms and sometimes my scia…" at bounding box center [1295, 534] width 291 height 140
click at [548, 503] on p "Purchased this for Mother’s Day last year and my mom absolutely loves it. This …" at bounding box center [520, 534] width 291 height 140
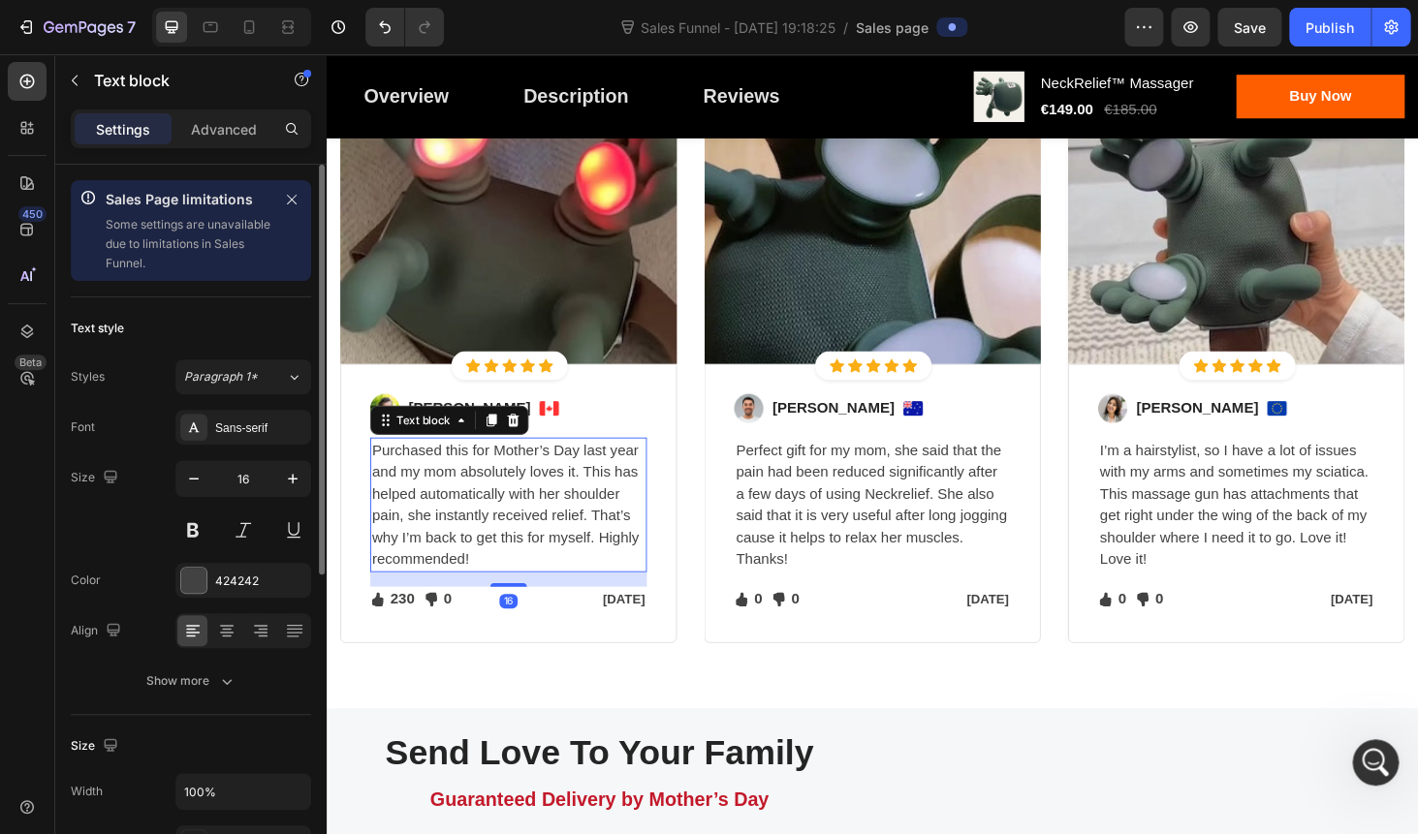
click at [548, 503] on p "Purchased this for Mother’s Day last year and my mom absolutely loves it. This …" at bounding box center [520, 534] width 291 height 140
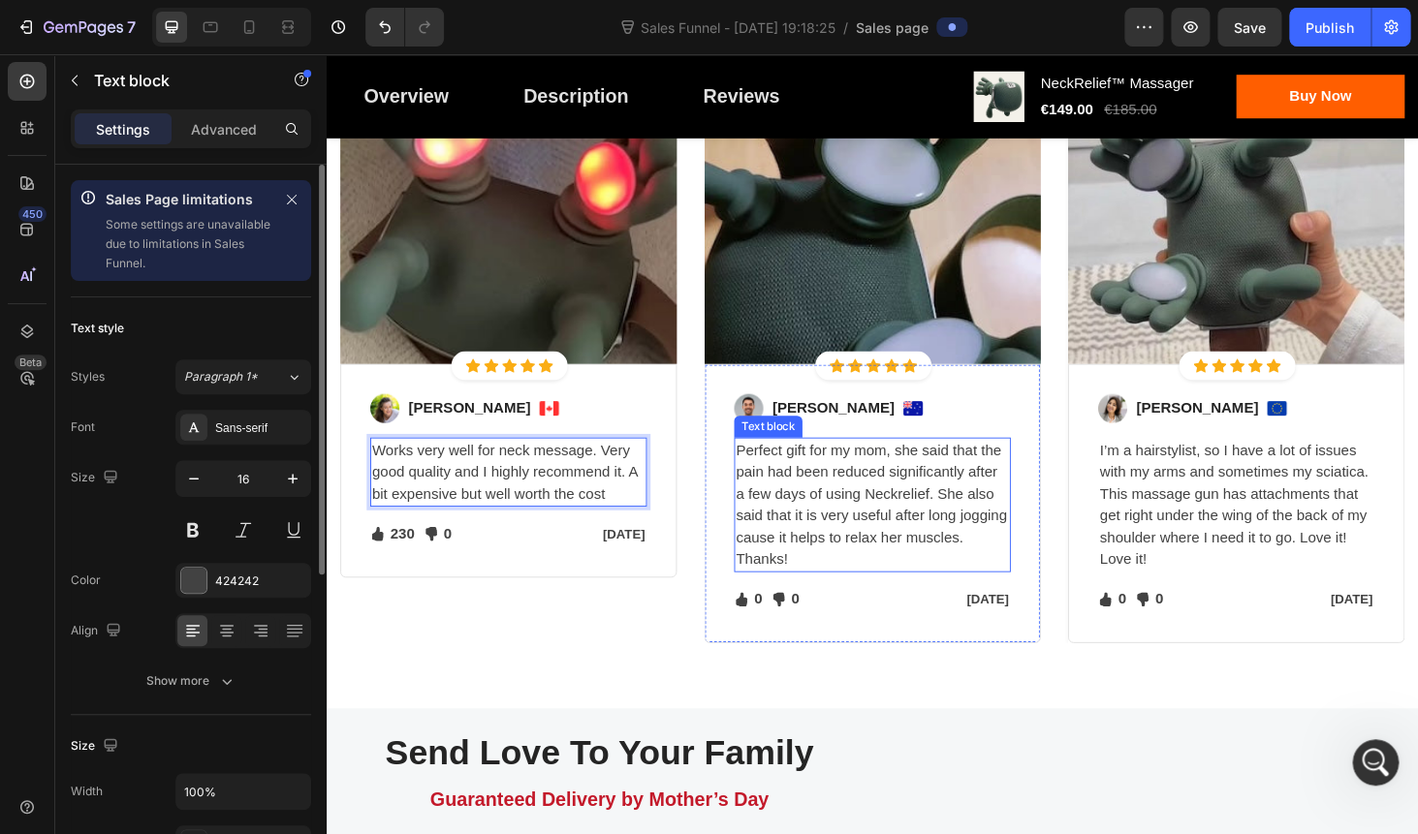
click at [855, 515] on p "Perfect gift for my mom, she said that the pain had been reduced significantly …" at bounding box center [908, 534] width 291 height 140
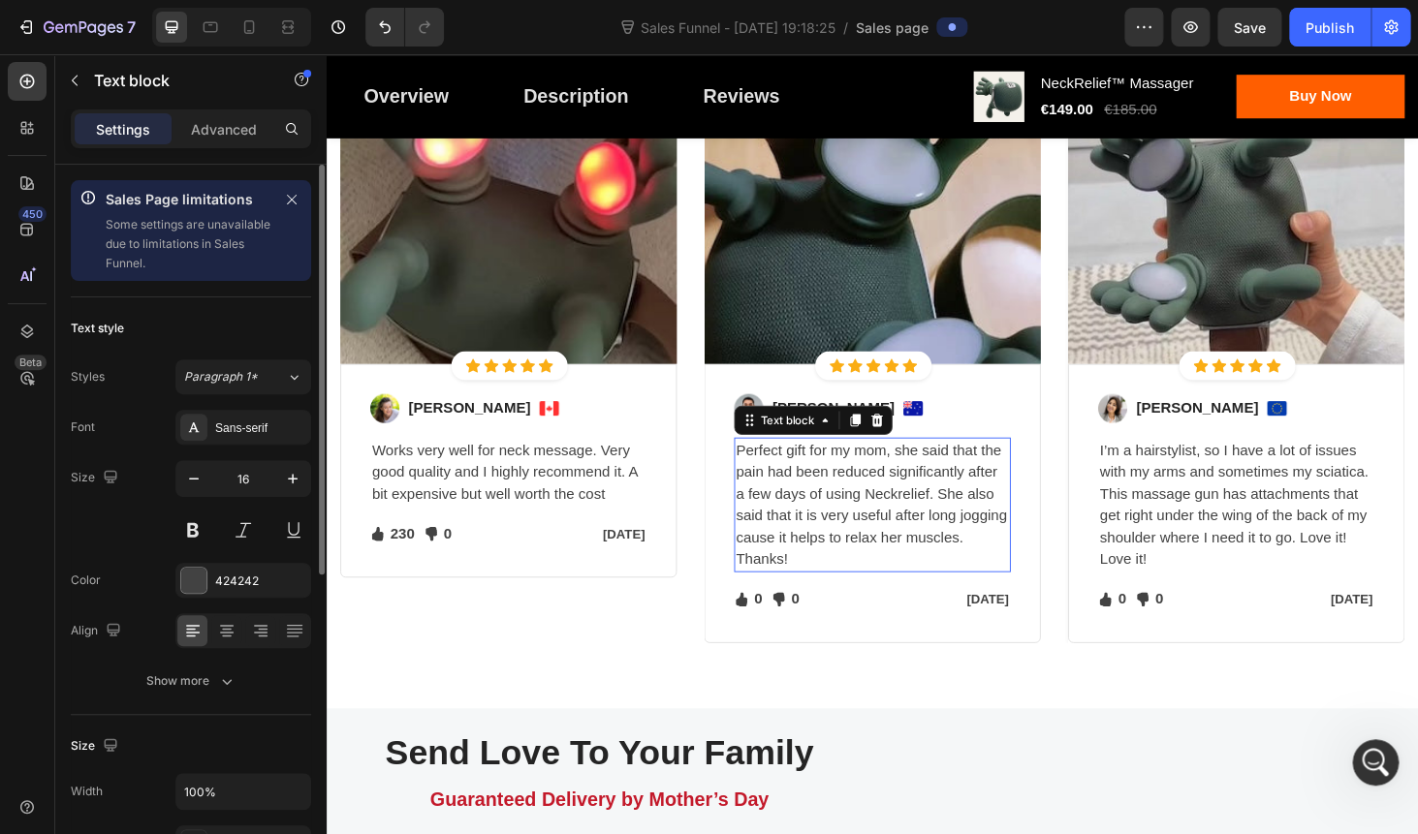
click at [855, 515] on p "Perfect gift for my mom, she said that the pain had been reduced significantly …" at bounding box center [908, 534] width 291 height 140
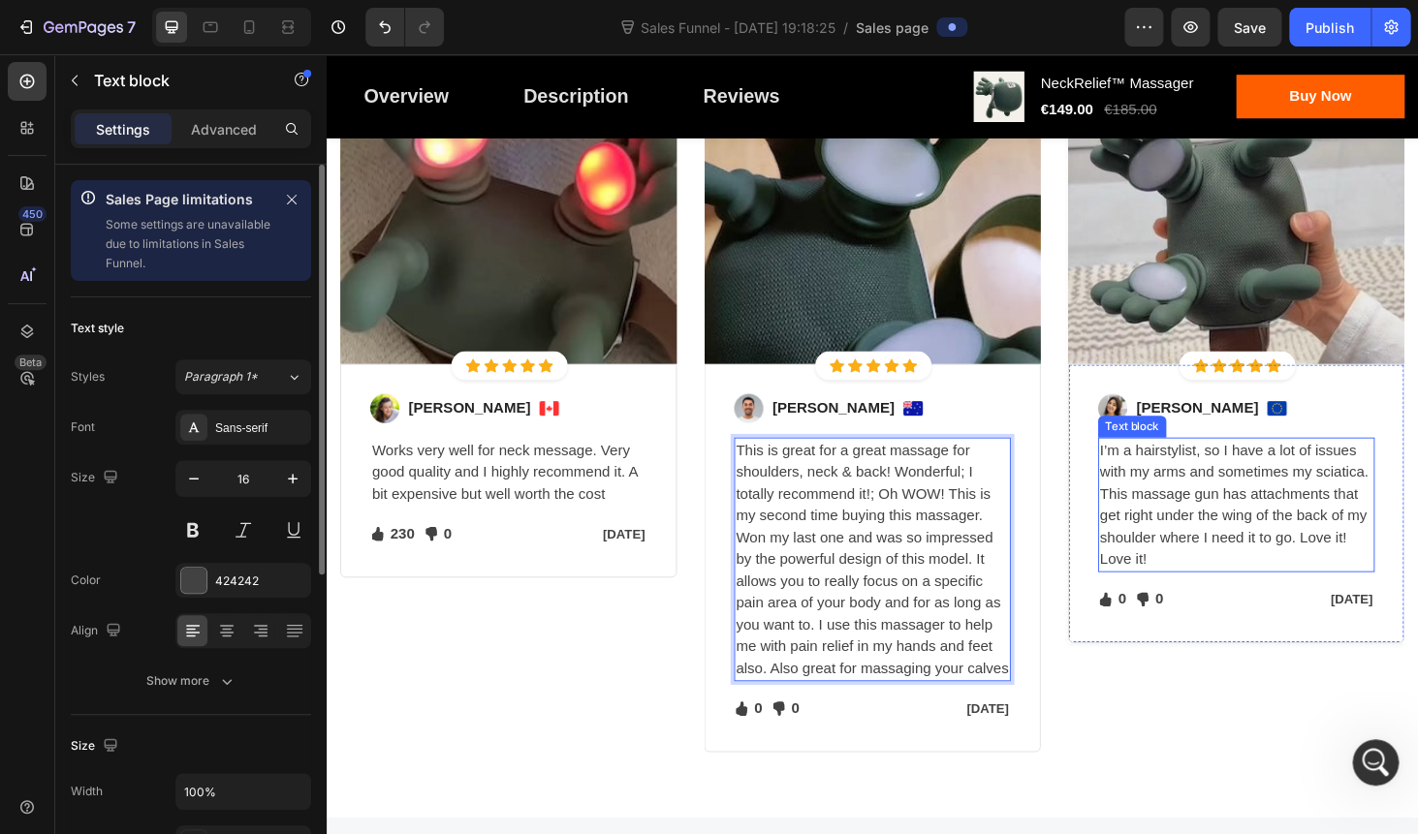
click at [1230, 515] on p "I’m a hairstylist, so I have a lot of issues with my arms and sometimes my scia…" at bounding box center [1295, 534] width 291 height 140
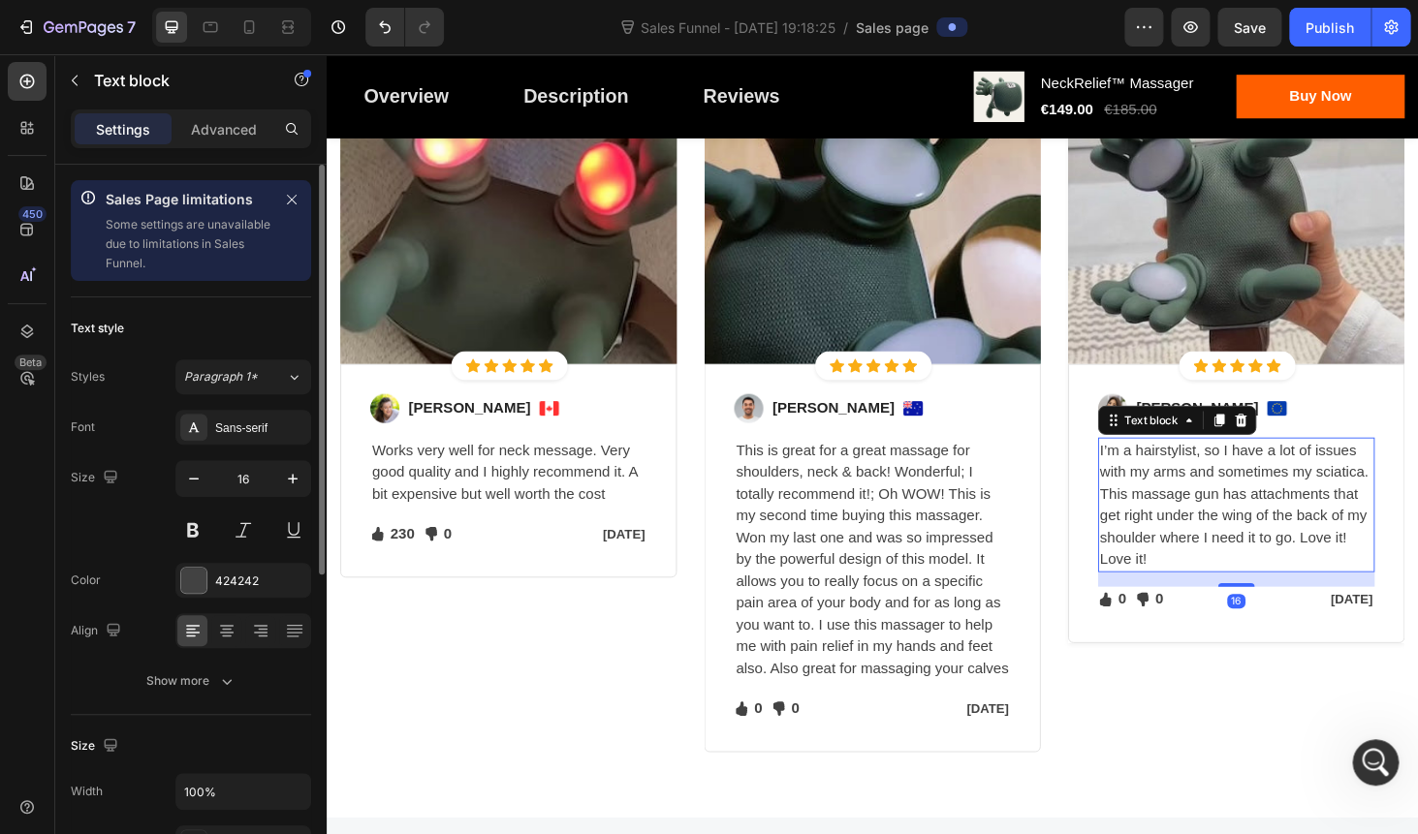
click at [1230, 515] on p "I’m a hairstylist, so I have a lot of issues with my arms and sometimes my scia…" at bounding box center [1295, 534] width 291 height 140
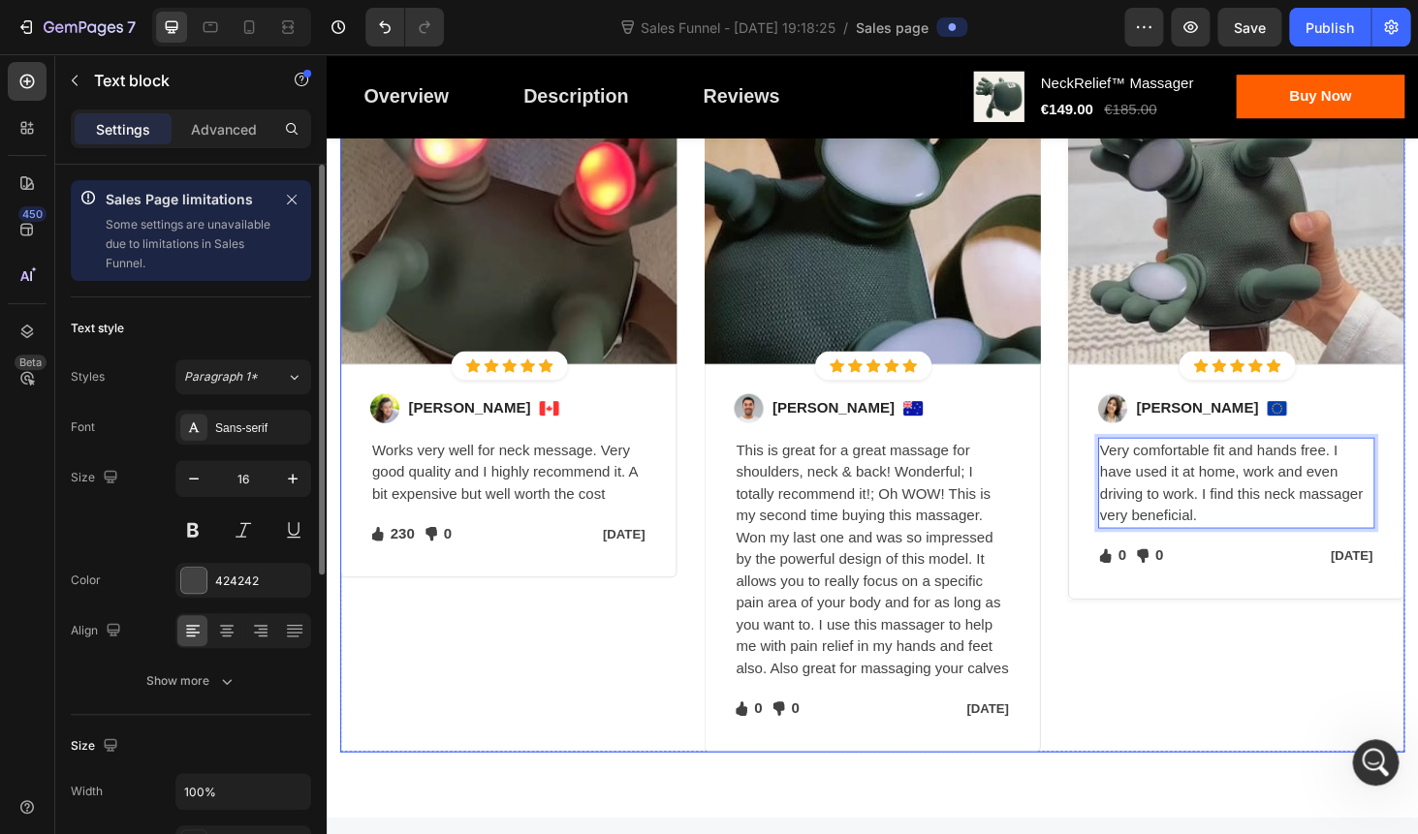
click at [1193, 687] on div "Image Icon Icon Icon Icon Icon Icon List Hoz Row Row Image Sabrina Miller Text …" at bounding box center [1295, 455] width 359 height 683
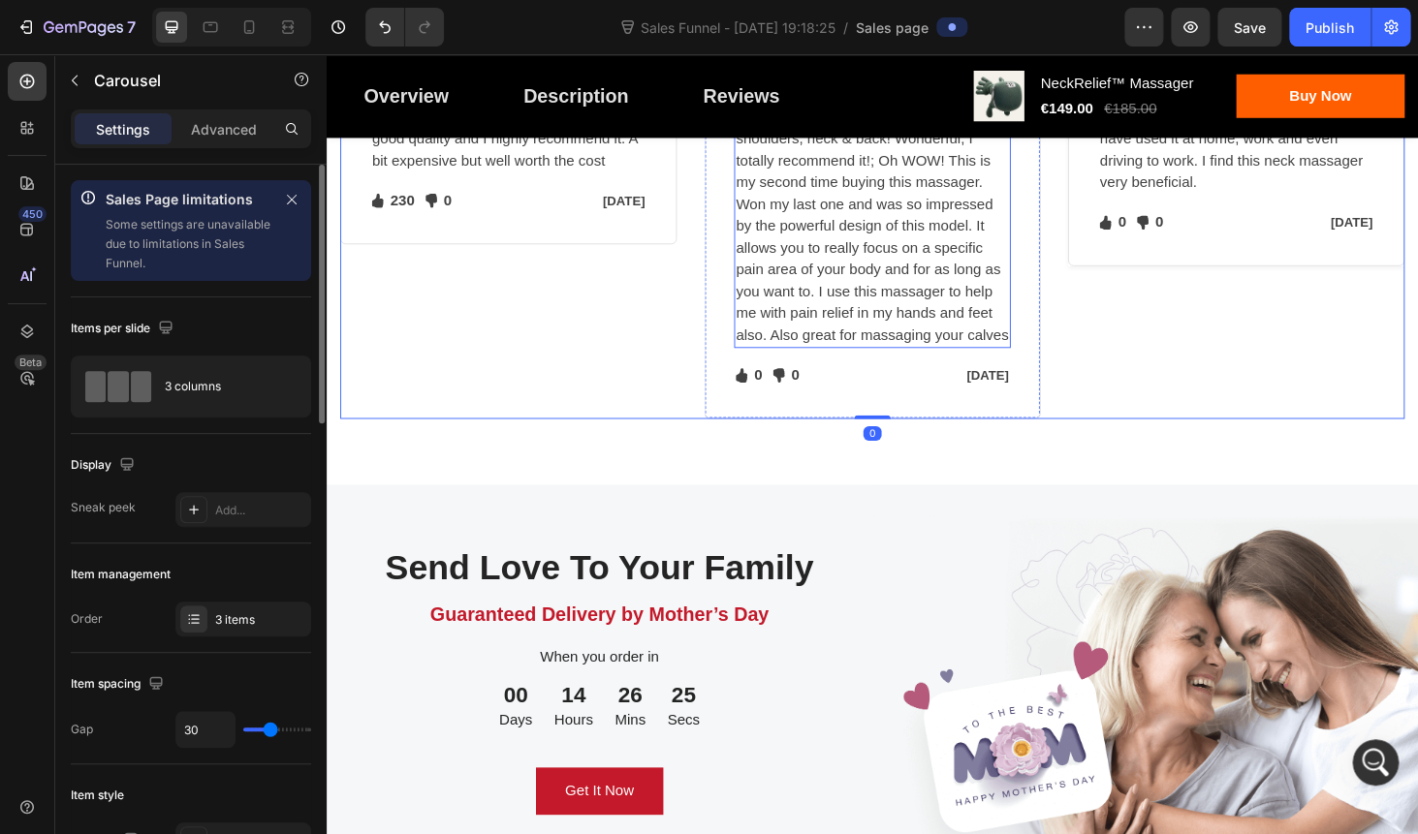
scroll to position [5571, 0]
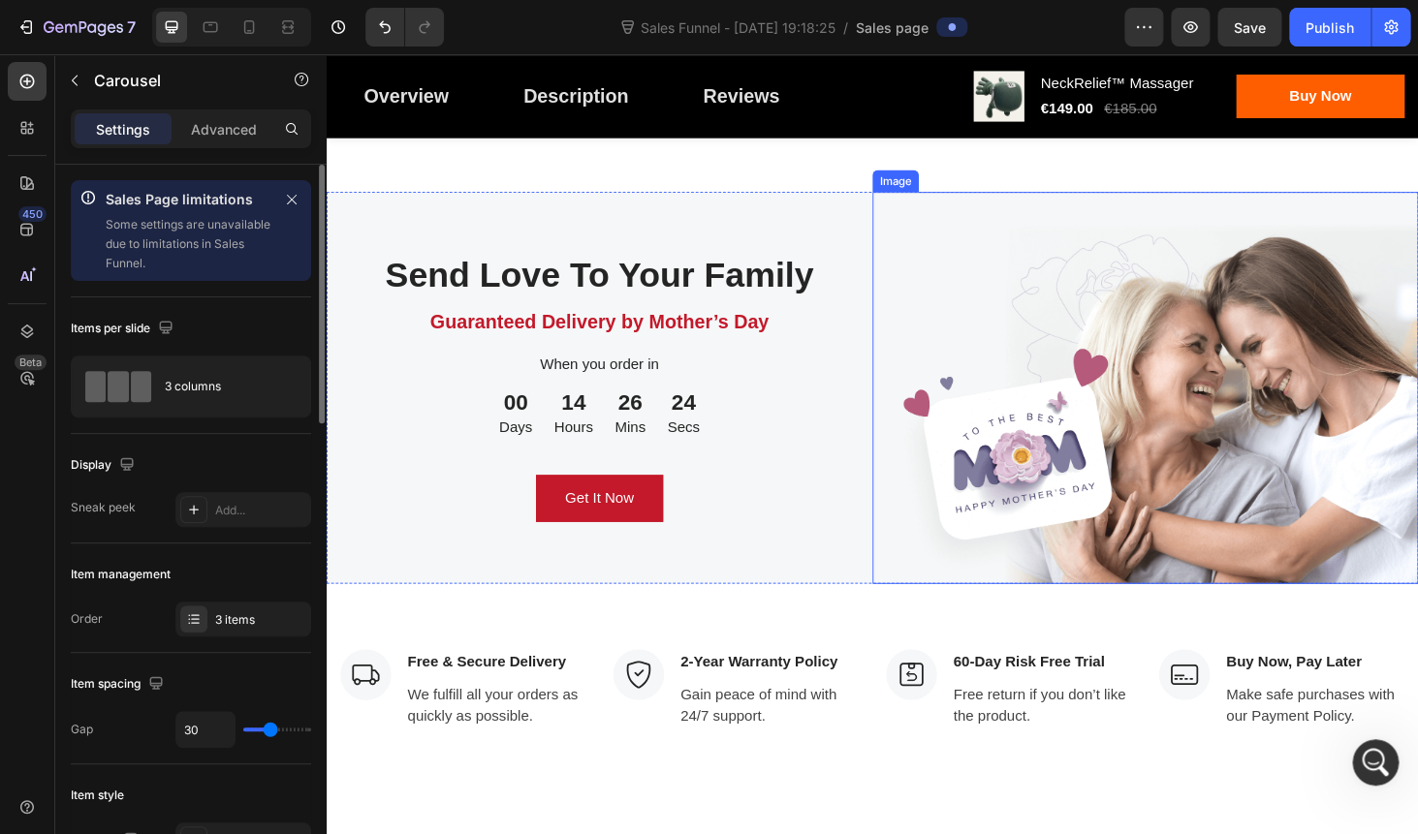
click at [974, 303] on img at bounding box center [1198, 410] width 581 height 418
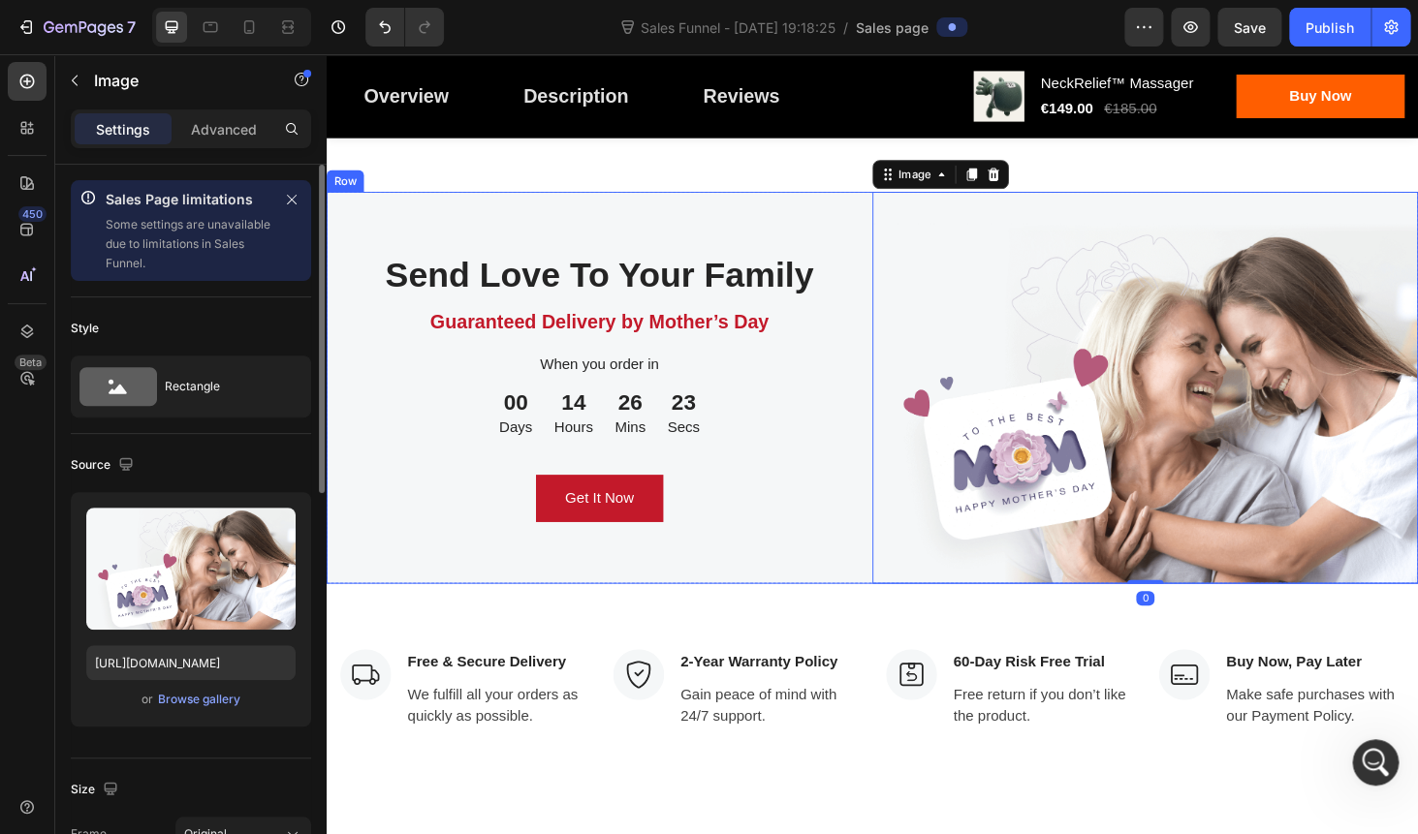
click at [770, 242] on div "Send Love To Your Family Heading Guaranteed Delivery by Mother’s Day Text block…" at bounding box center [617, 410] width 581 height 418
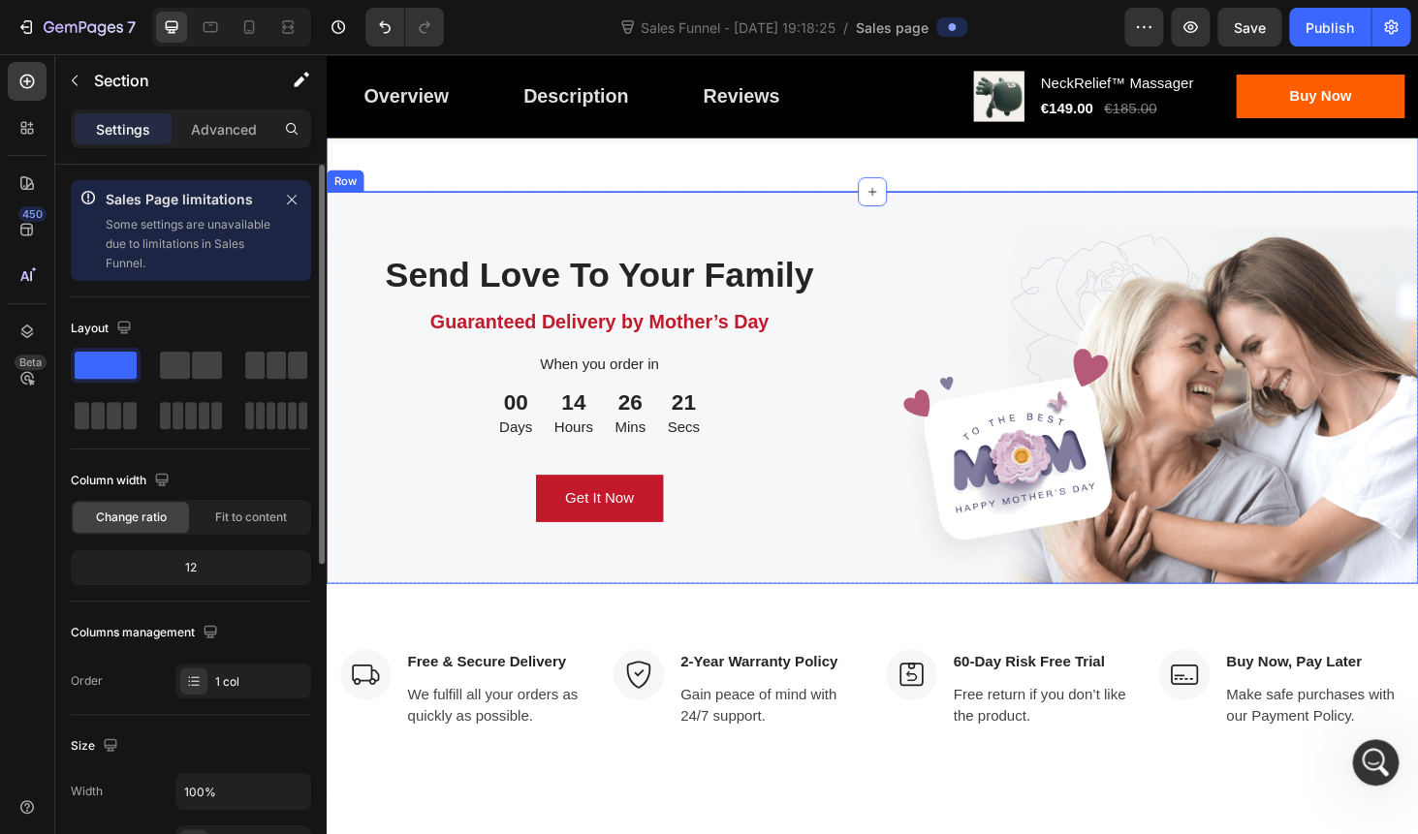
click at [705, 253] on div "Send Love To Your Family Heading Guaranteed Delivery by Mother’s Day Text block…" at bounding box center [617, 410] width 581 height 418
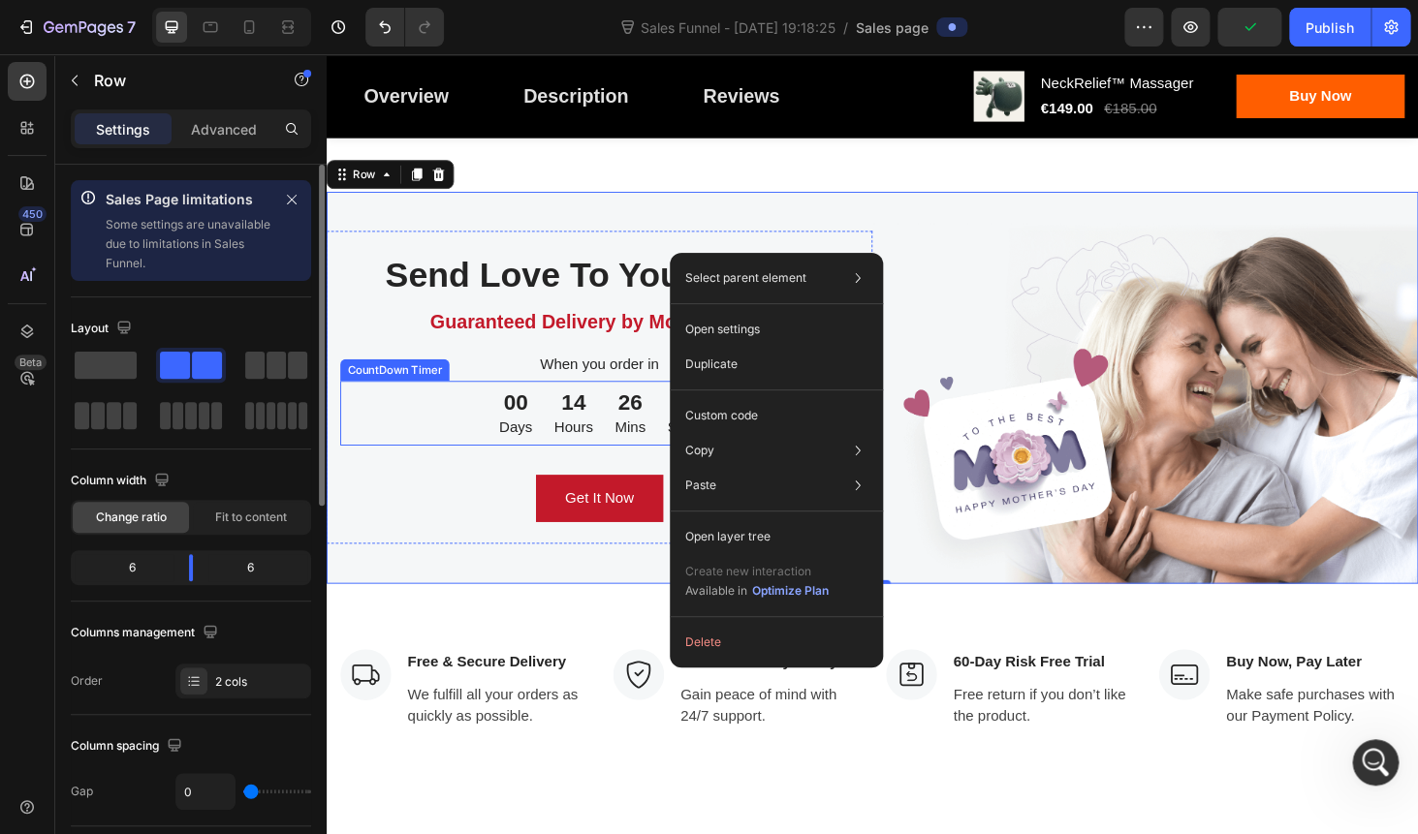
click at [453, 499] on div "Send Love To Your Family Heading Guaranteed Delivery by Mother’s Day Text block…" at bounding box center [617, 408] width 552 height 287
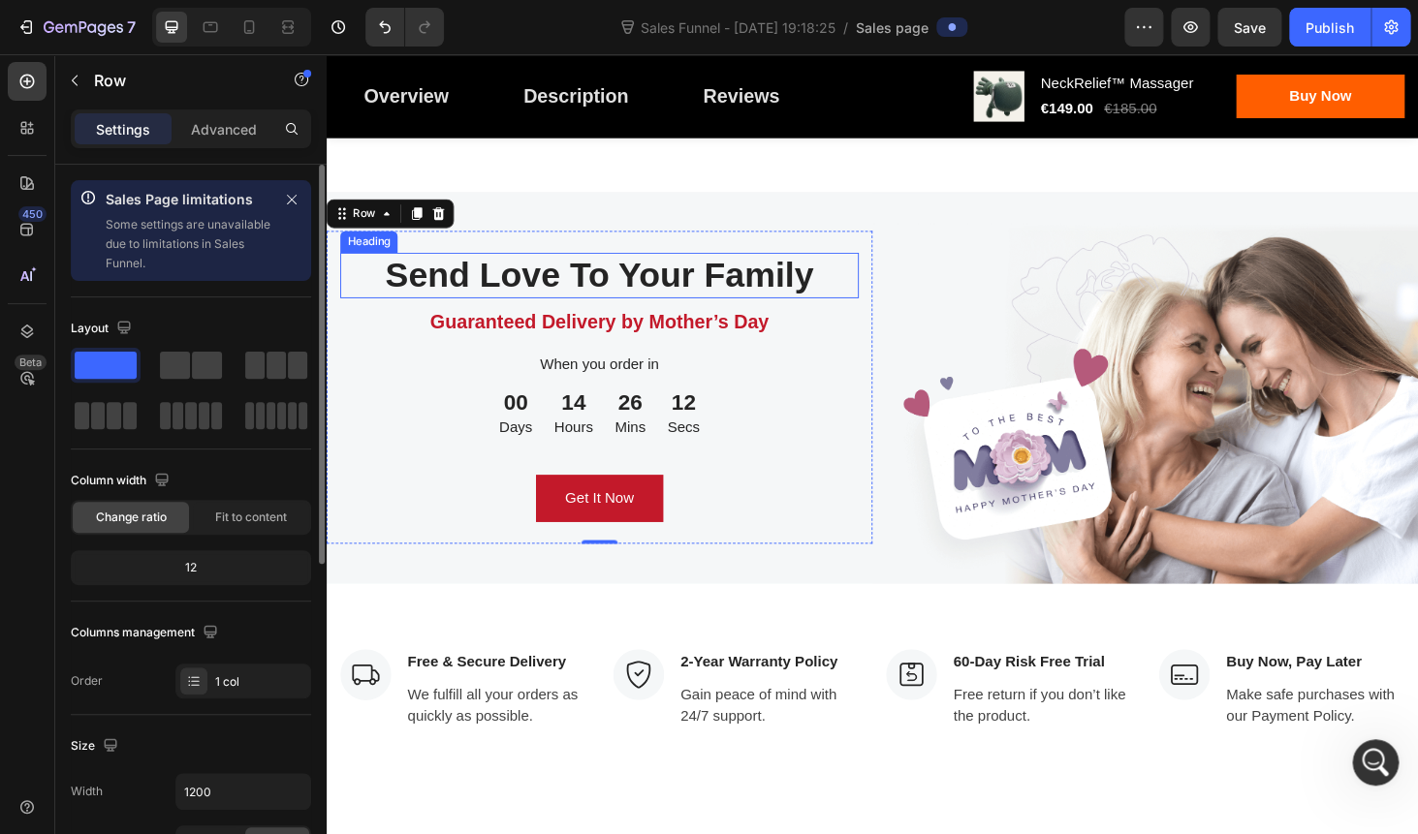
click at [552, 312] on p "Send Love To Your Family" at bounding box center [617, 289] width 548 height 45
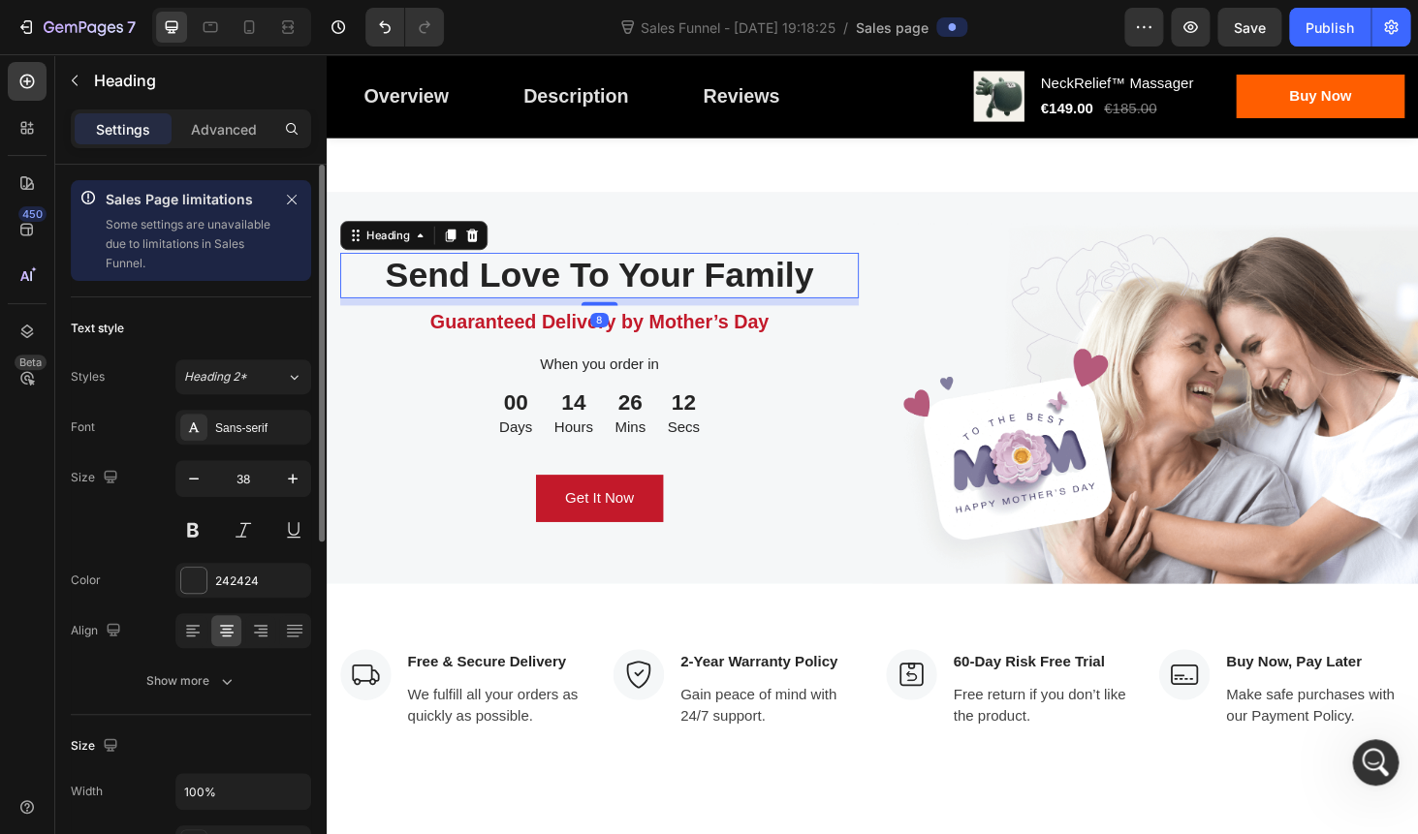
click at [552, 312] on p "Send Love To Your Family" at bounding box center [617, 289] width 548 height 45
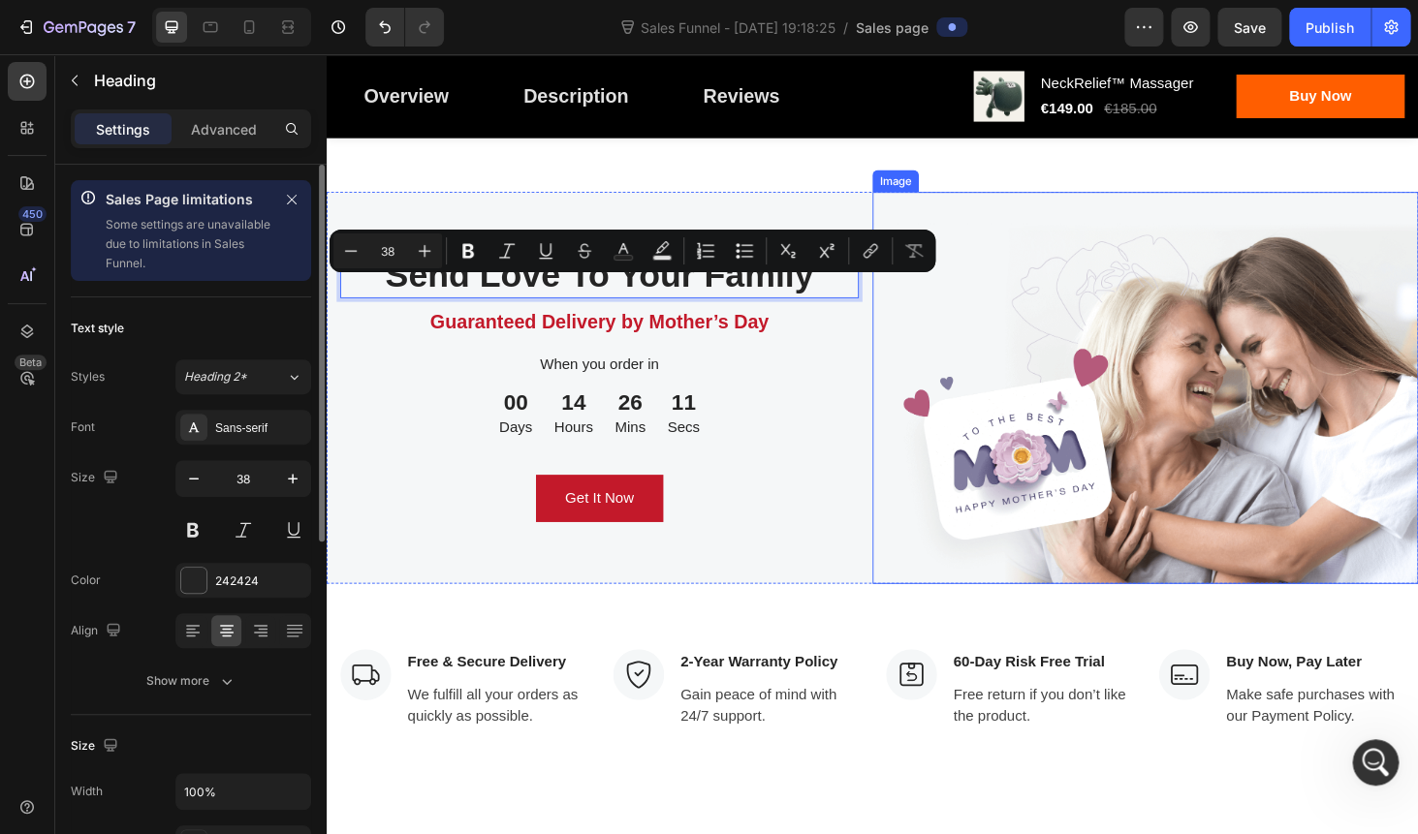
click at [1230, 404] on img at bounding box center [1198, 410] width 581 height 418
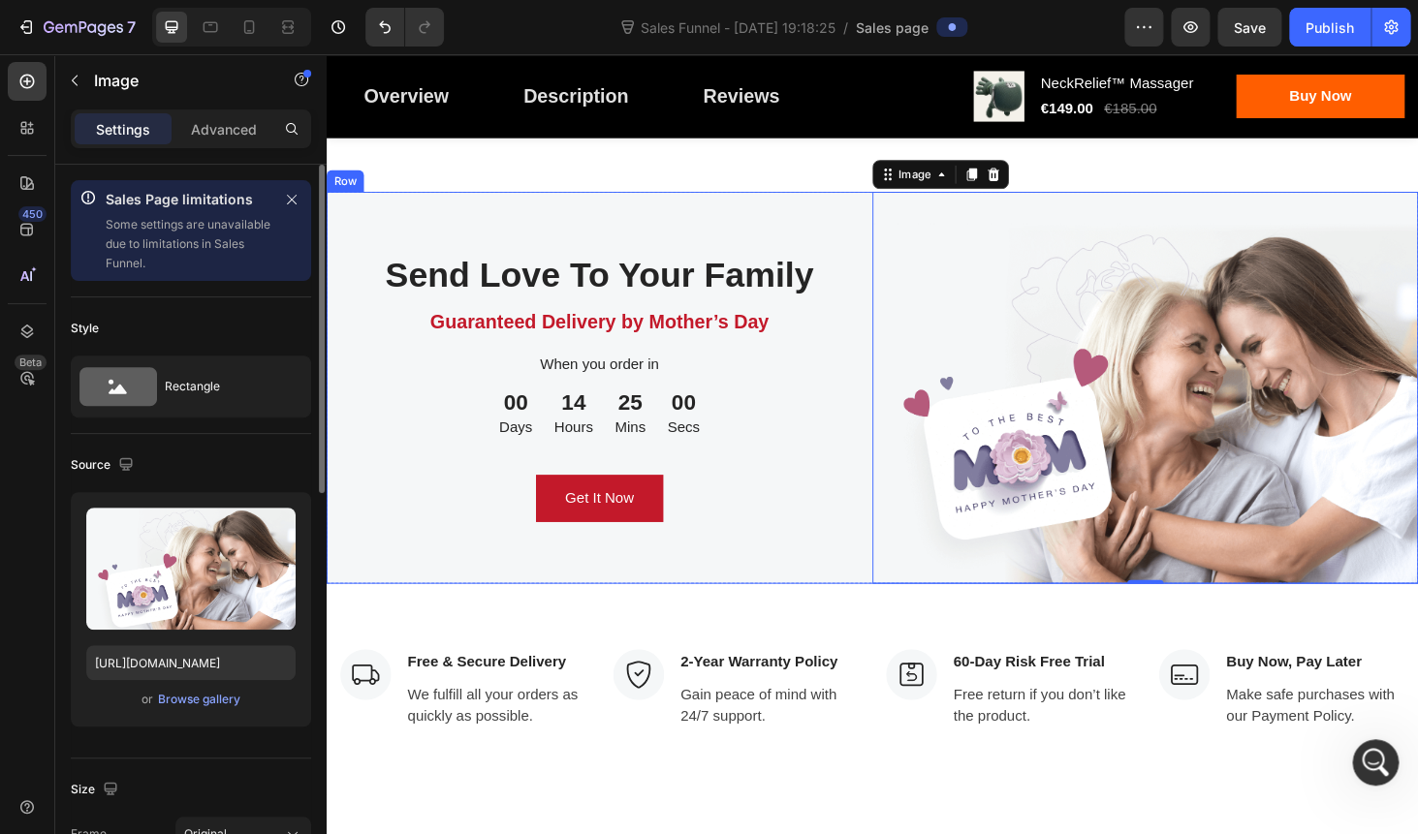
click at [700, 237] on div "Send Love To Your Family Heading Guaranteed Delivery by Mother’s Day Text block…" at bounding box center [617, 410] width 581 height 418
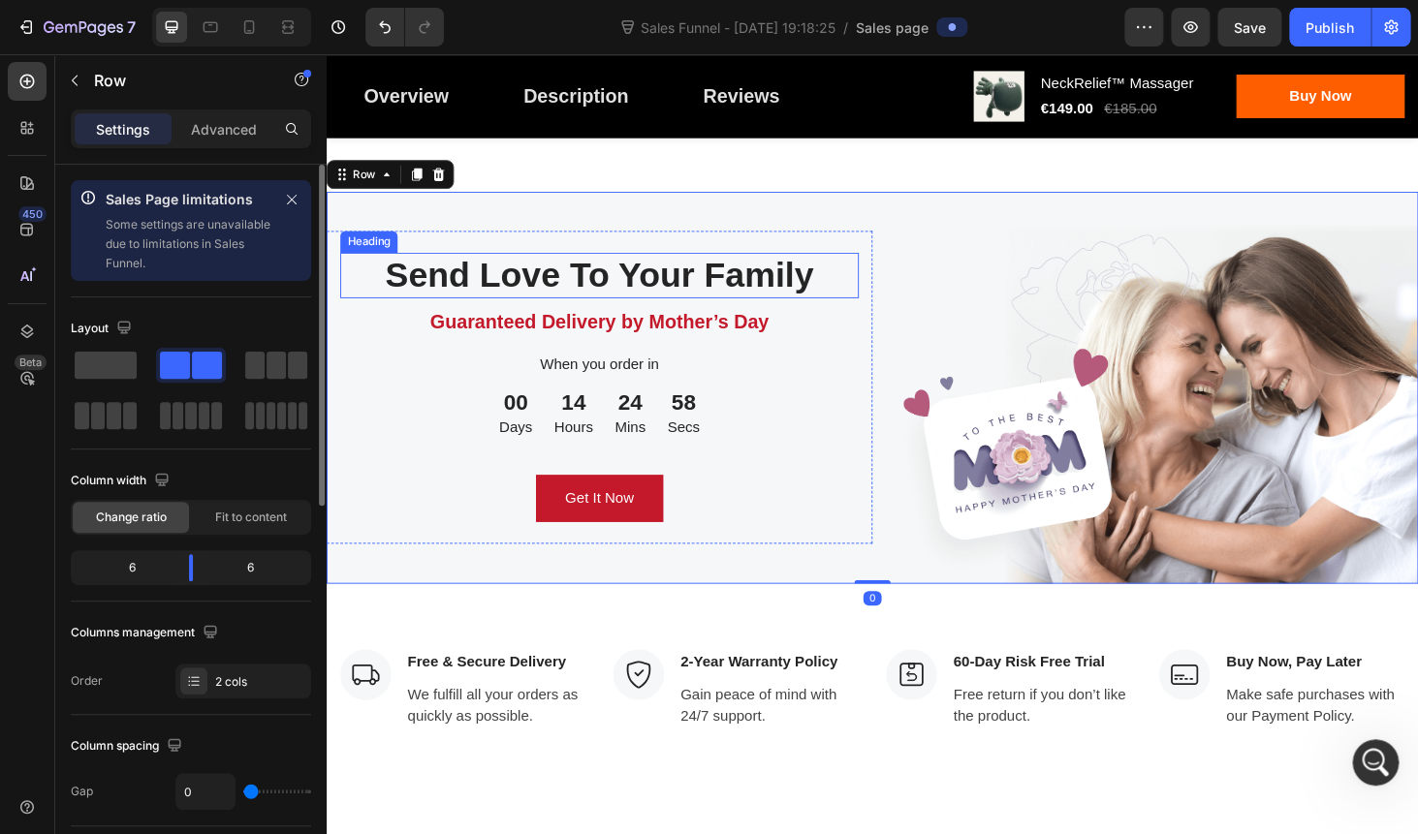
click at [618, 309] on p "Send Love To Your Family" at bounding box center [617, 289] width 548 height 45
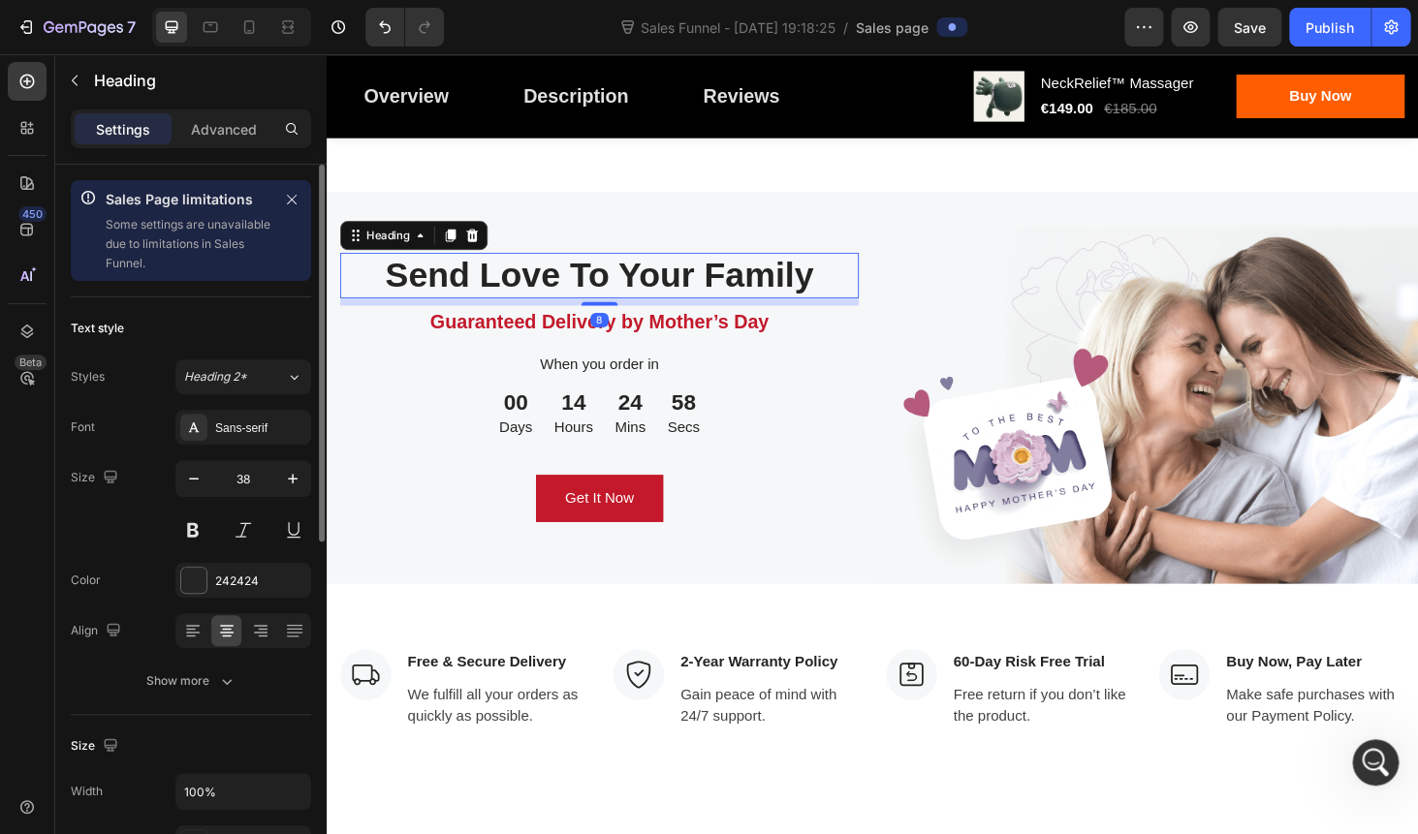
click at [618, 309] on p "Send Love To Your Family" at bounding box center [617, 289] width 548 height 45
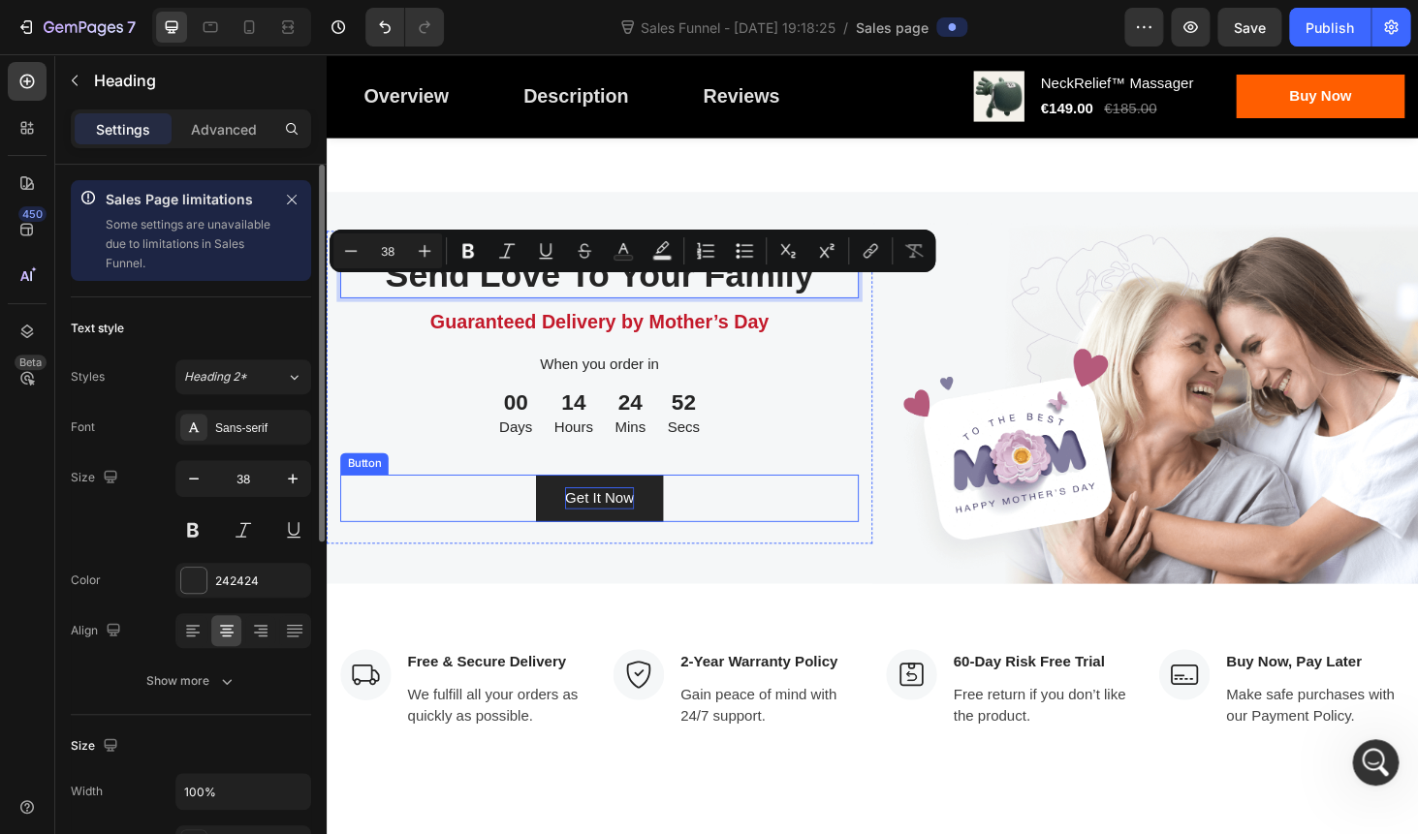
click at [616, 539] on div "Get It Now" at bounding box center [617, 526] width 74 height 23
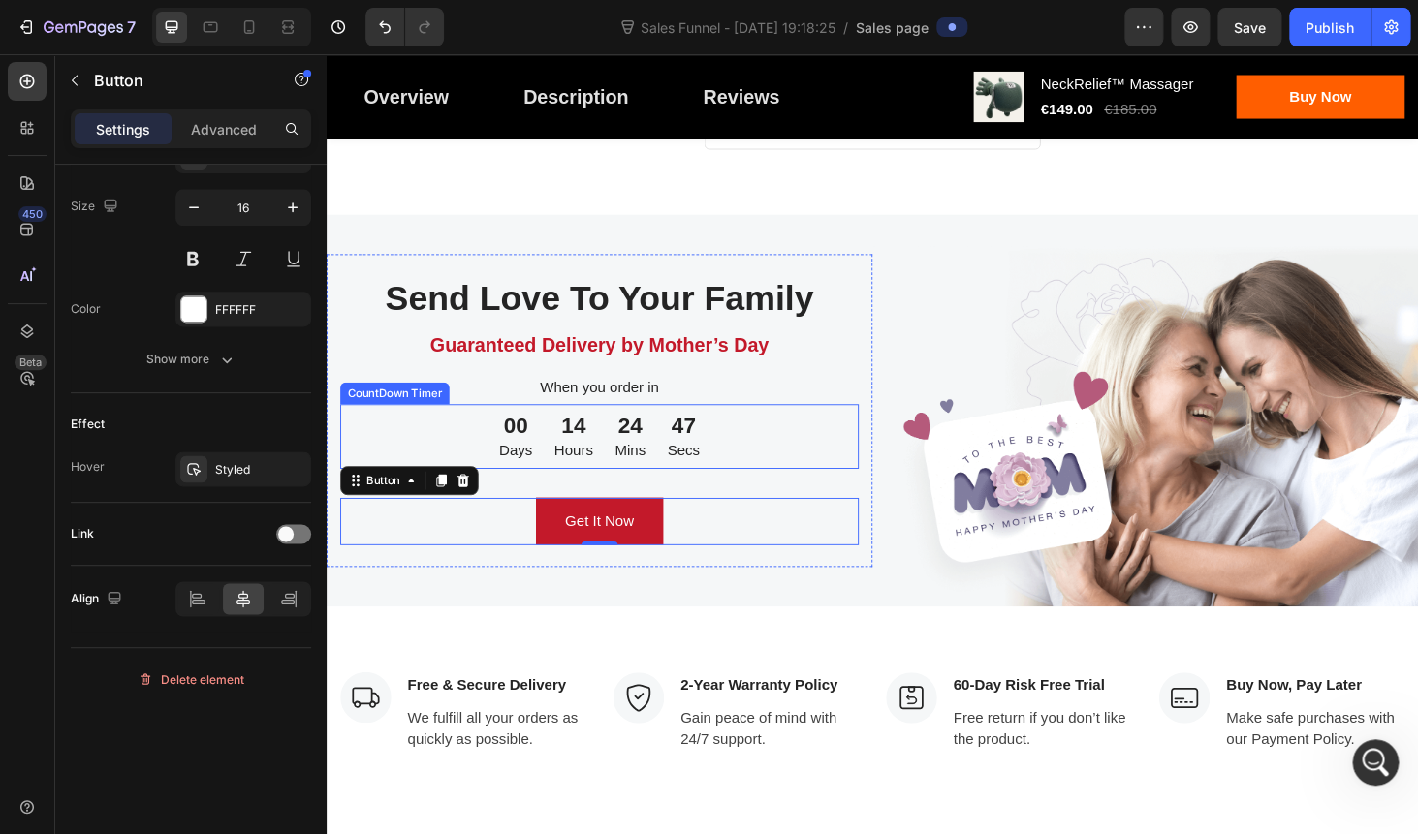
scroll to position [5544, 0]
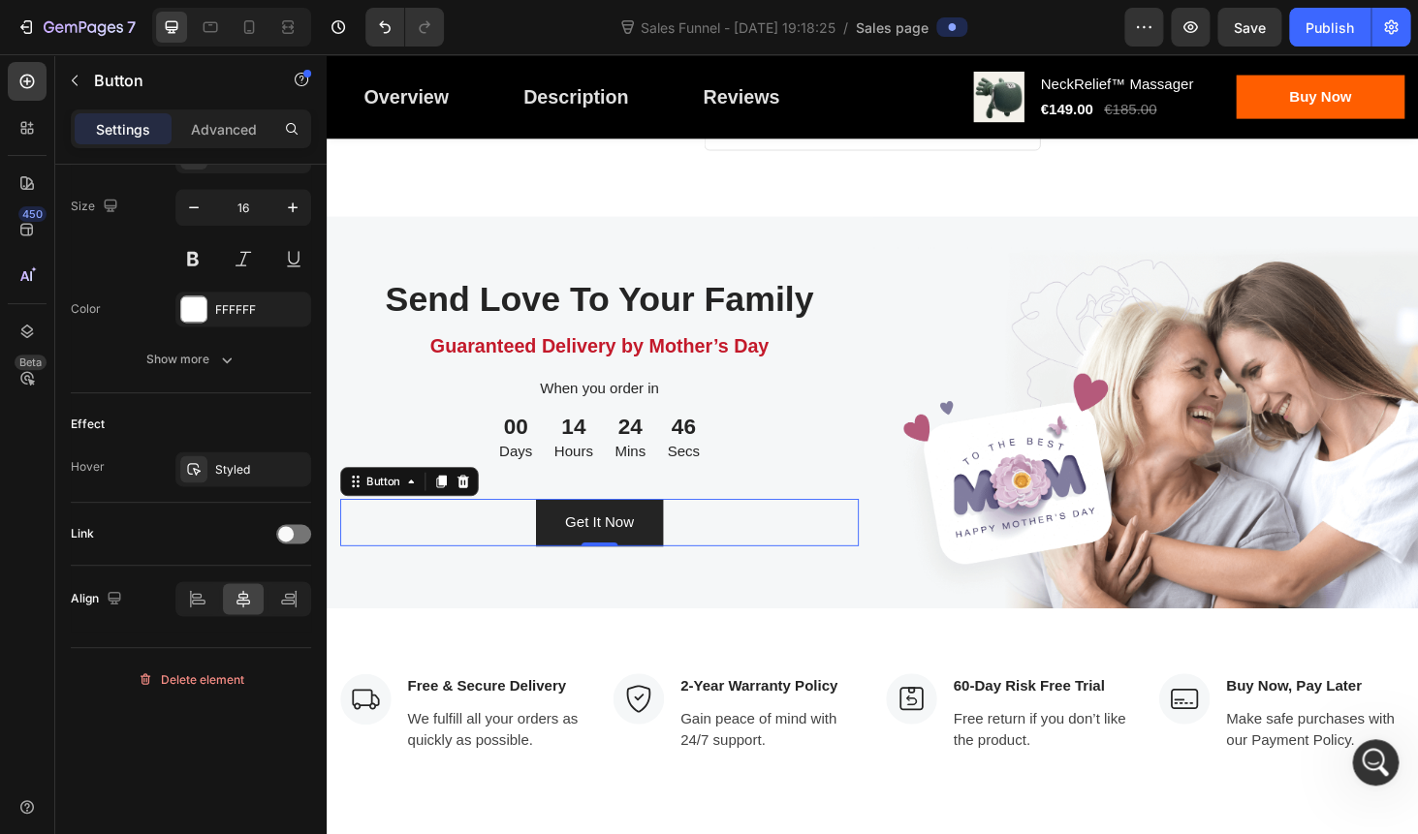
click at [663, 567] on button "Get It Now" at bounding box center [617, 553] width 136 height 50
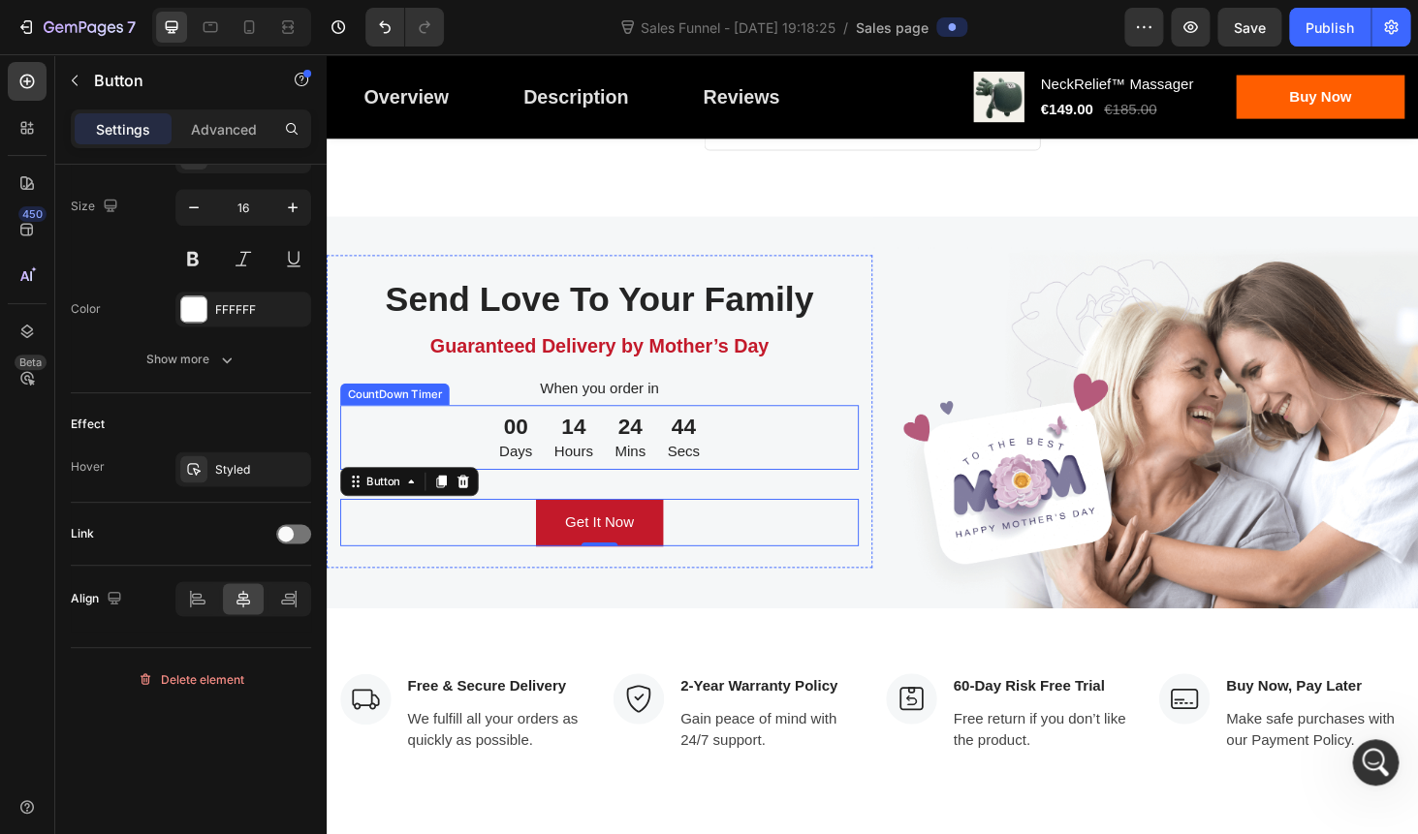
scroll to position [5518, 0]
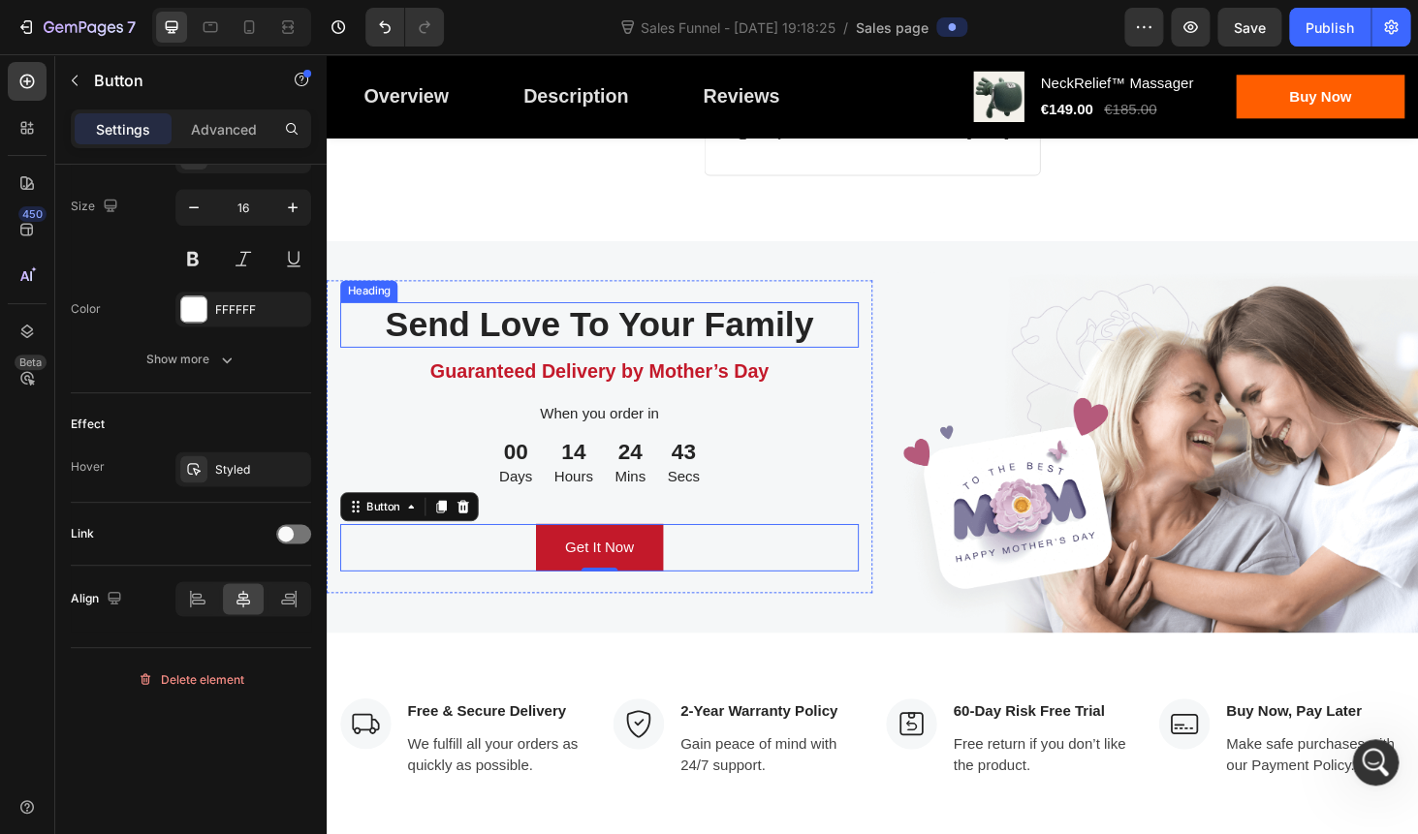
click at [586, 362] on p "Send Love To Your Family" at bounding box center [617, 342] width 548 height 45
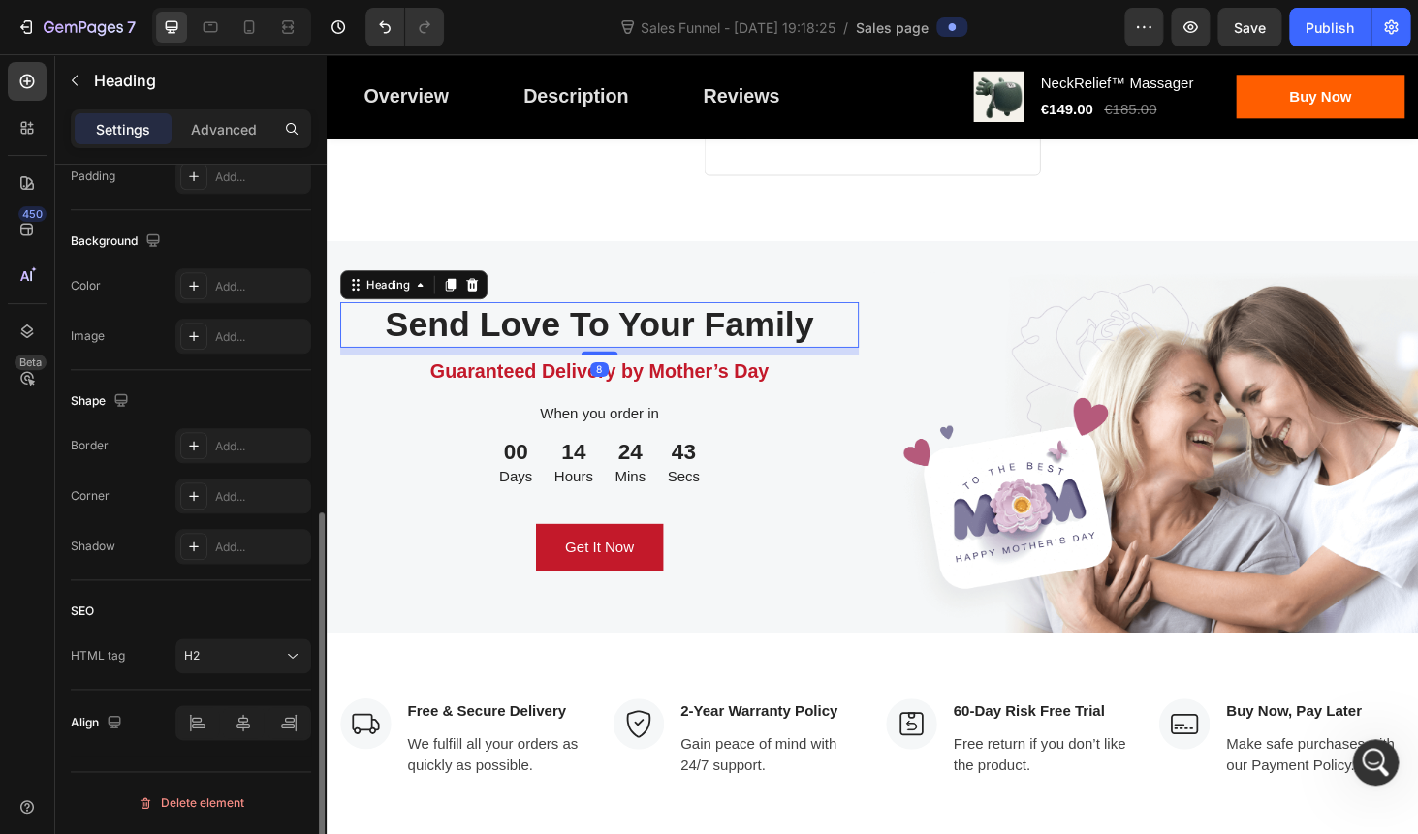
scroll to position [0, 0]
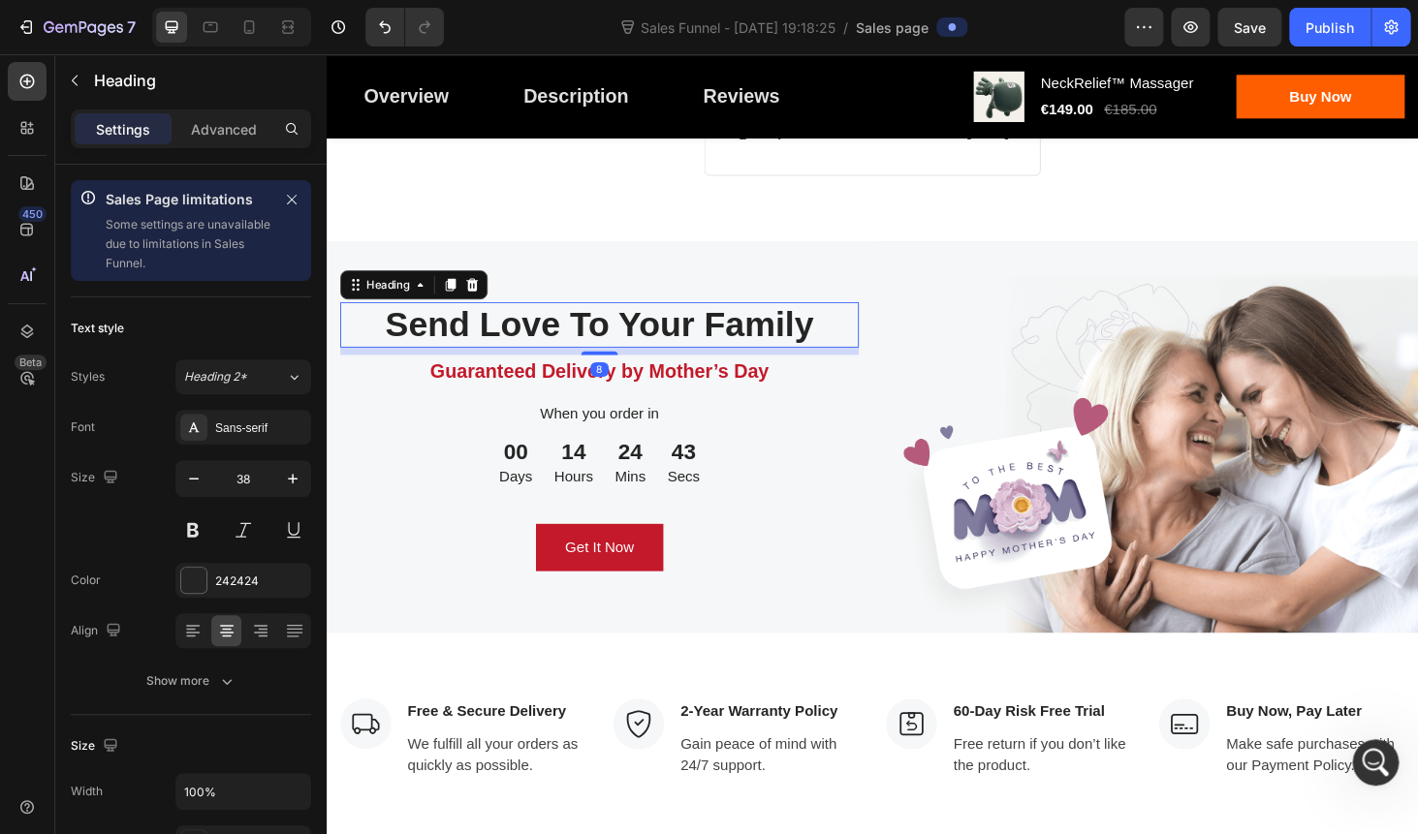
click at [586, 362] on p "Send Love To Your Family" at bounding box center [617, 342] width 548 height 45
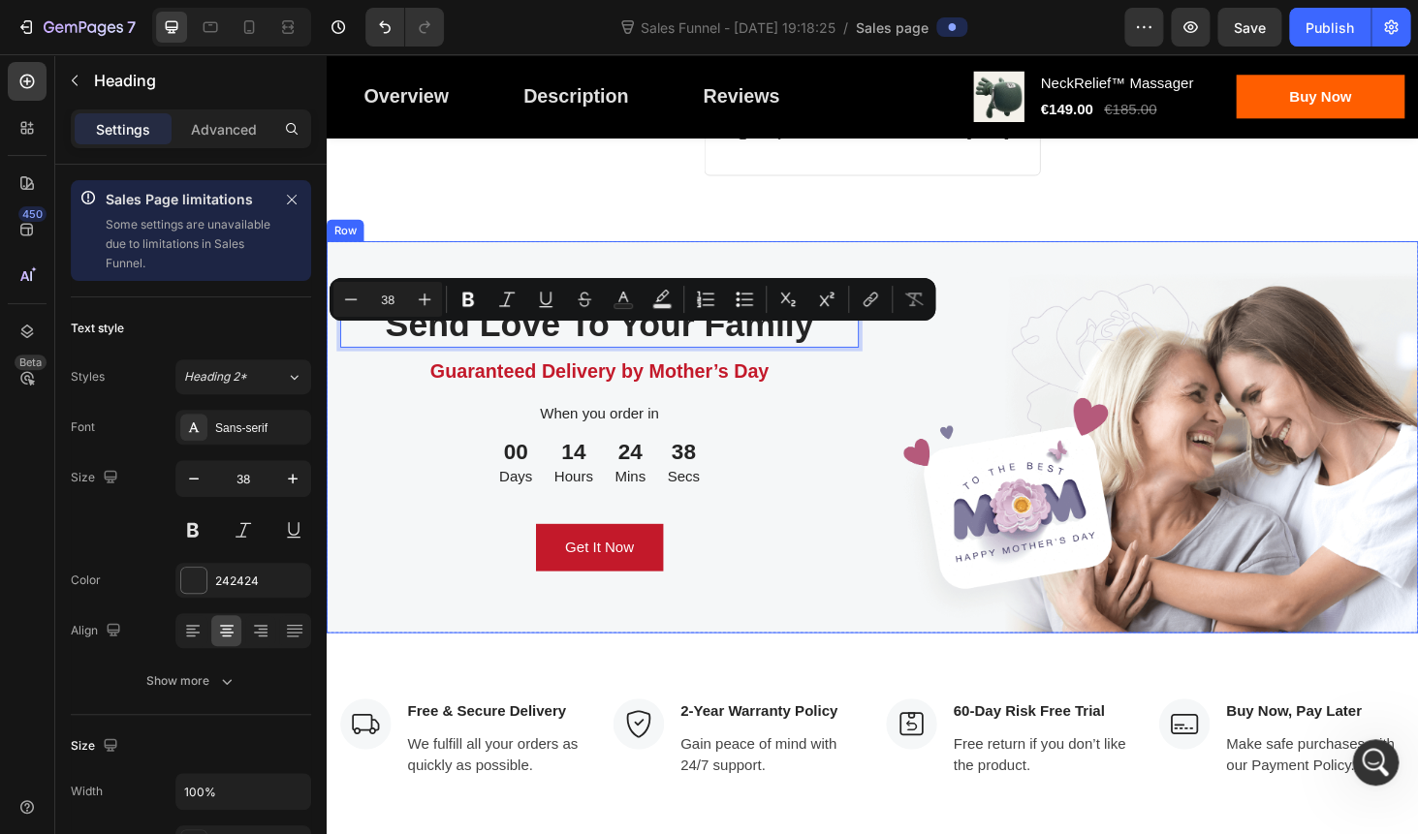
click at [593, 278] on div "Send Love To Your Family Heading 8 Guaranteed Delivery by Mother’s Day Text blo…" at bounding box center [617, 462] width 581 height 418
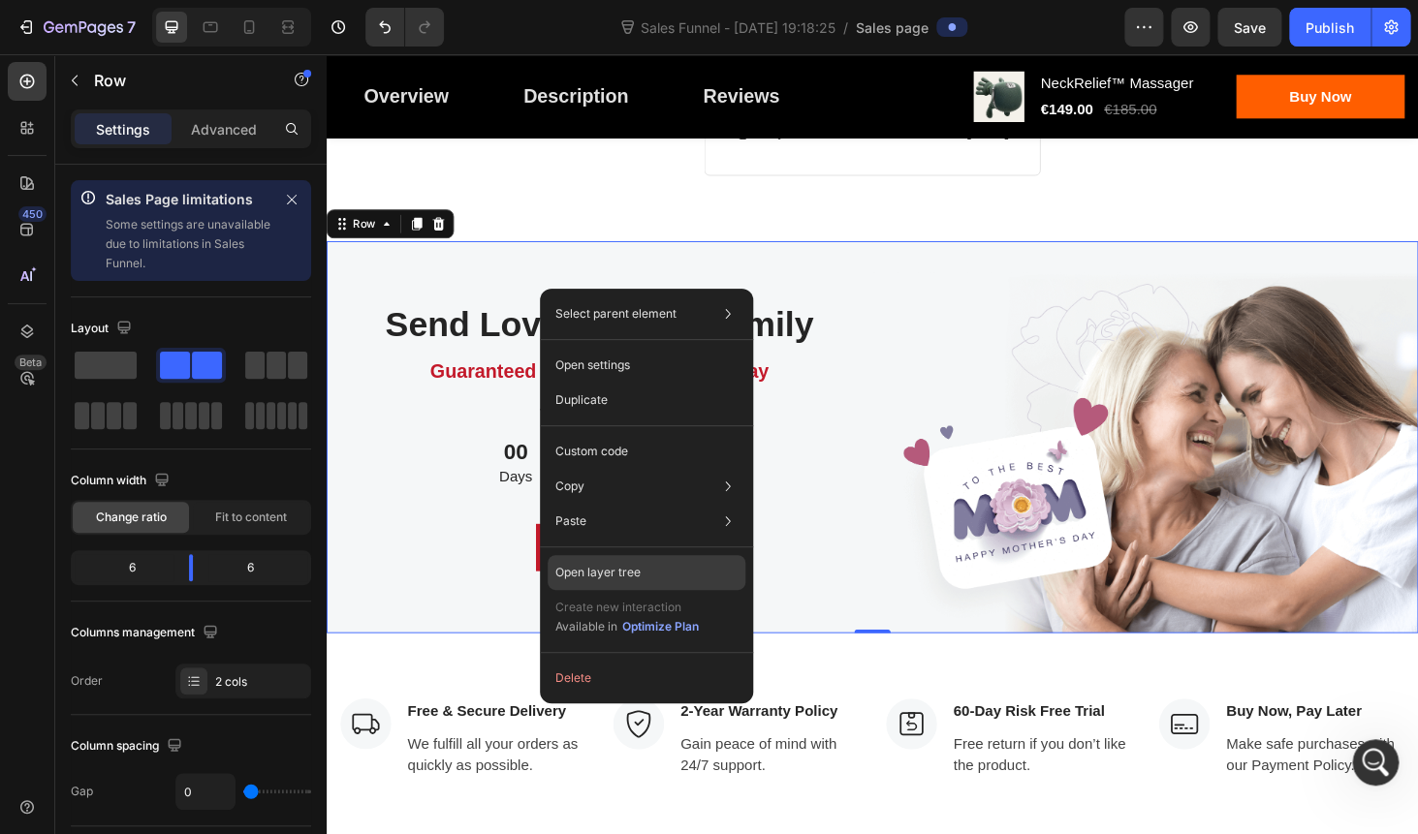
click at [685, 572] on div "Open layer tree" at bounding box center [646, 572] width 198 height 35
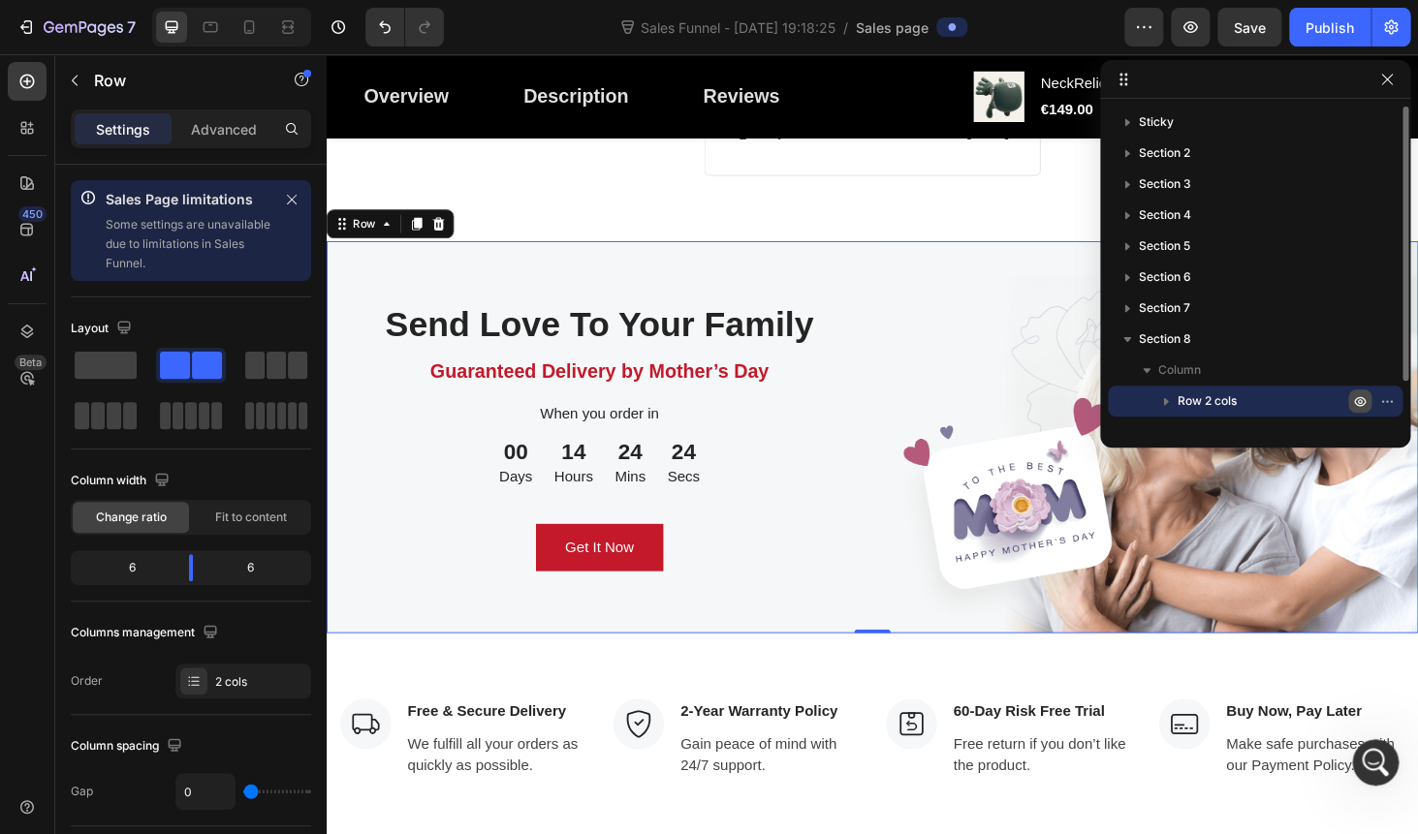
click at [1358, 402] on icon "button" at bounding box center [1360, 401] width 16 height 16
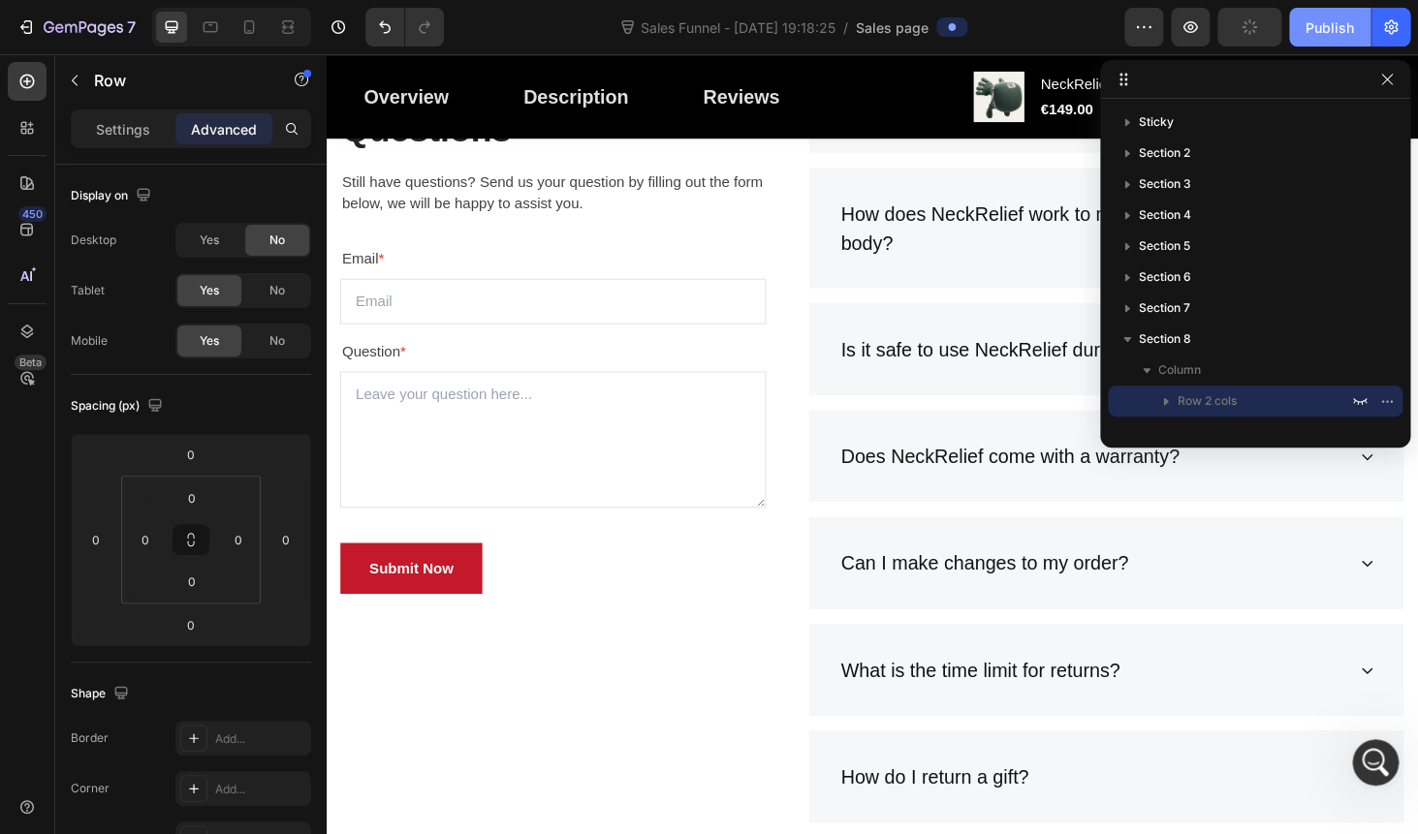
scroll to position [1589, 0]
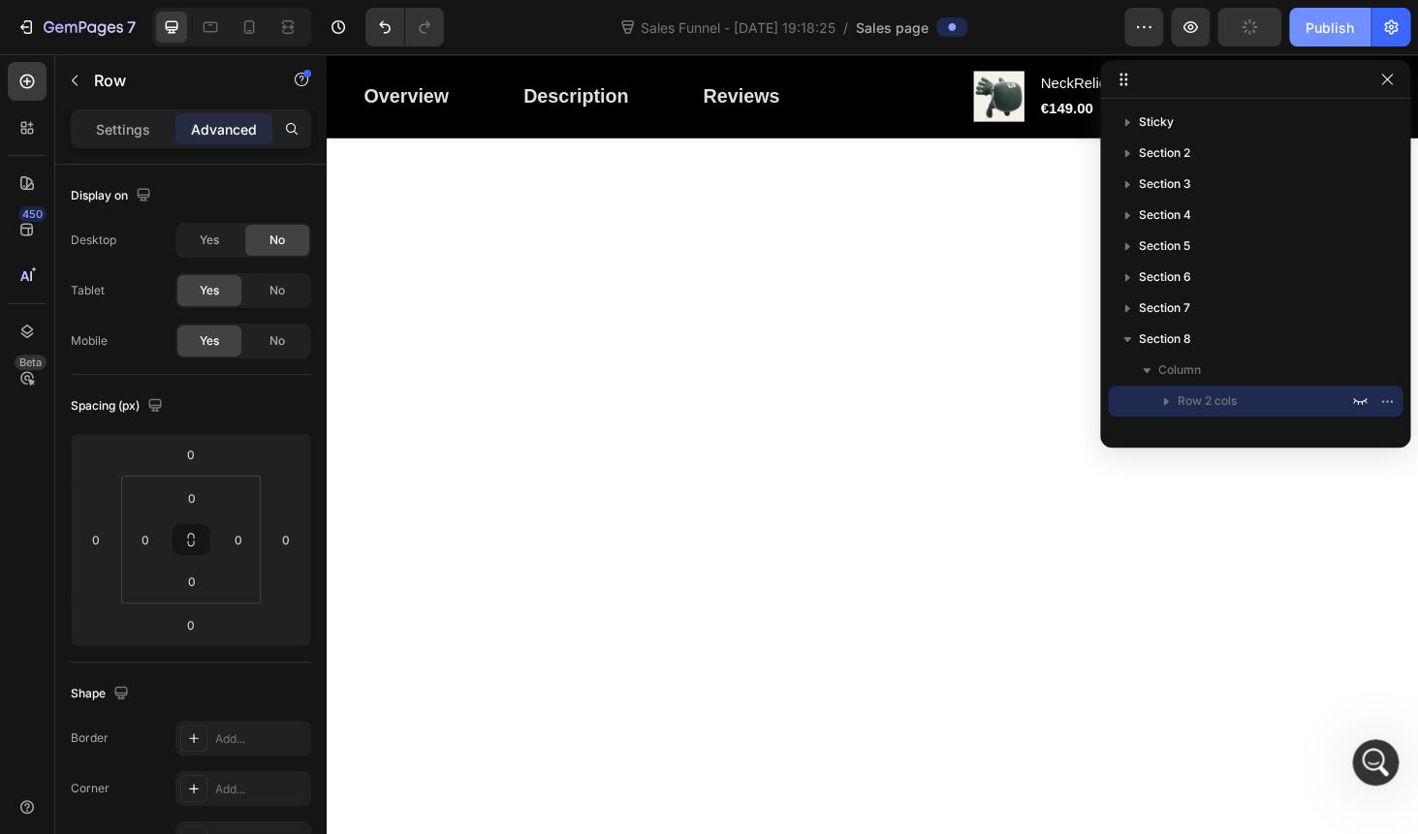
click at [1329, 26] on div "Publish" at bounding box center [1329, 27] width 48 height 20
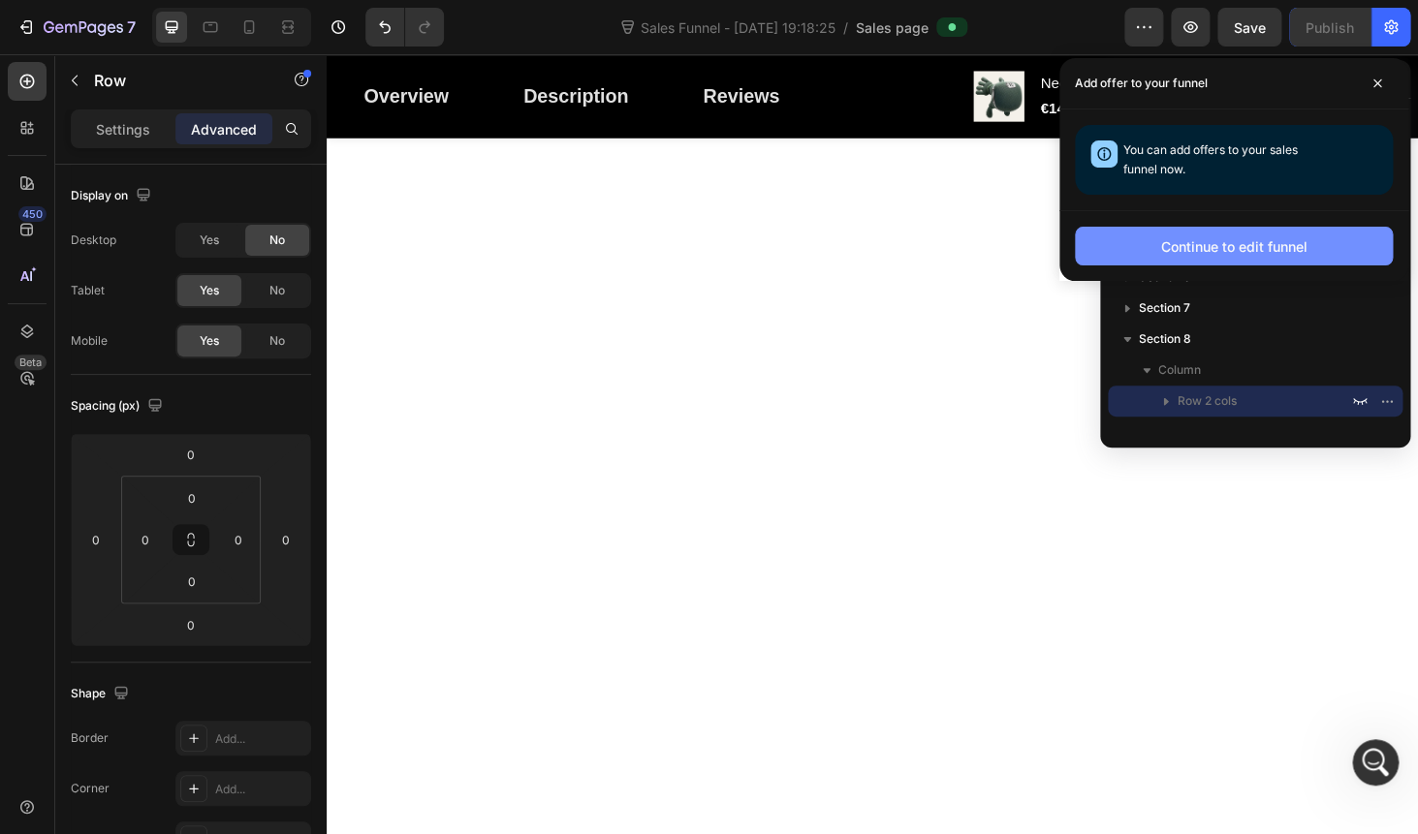
click at [1157, 243] on button "Continue to edit funnel" at bounding box center [1234, 246] width 318 height 39
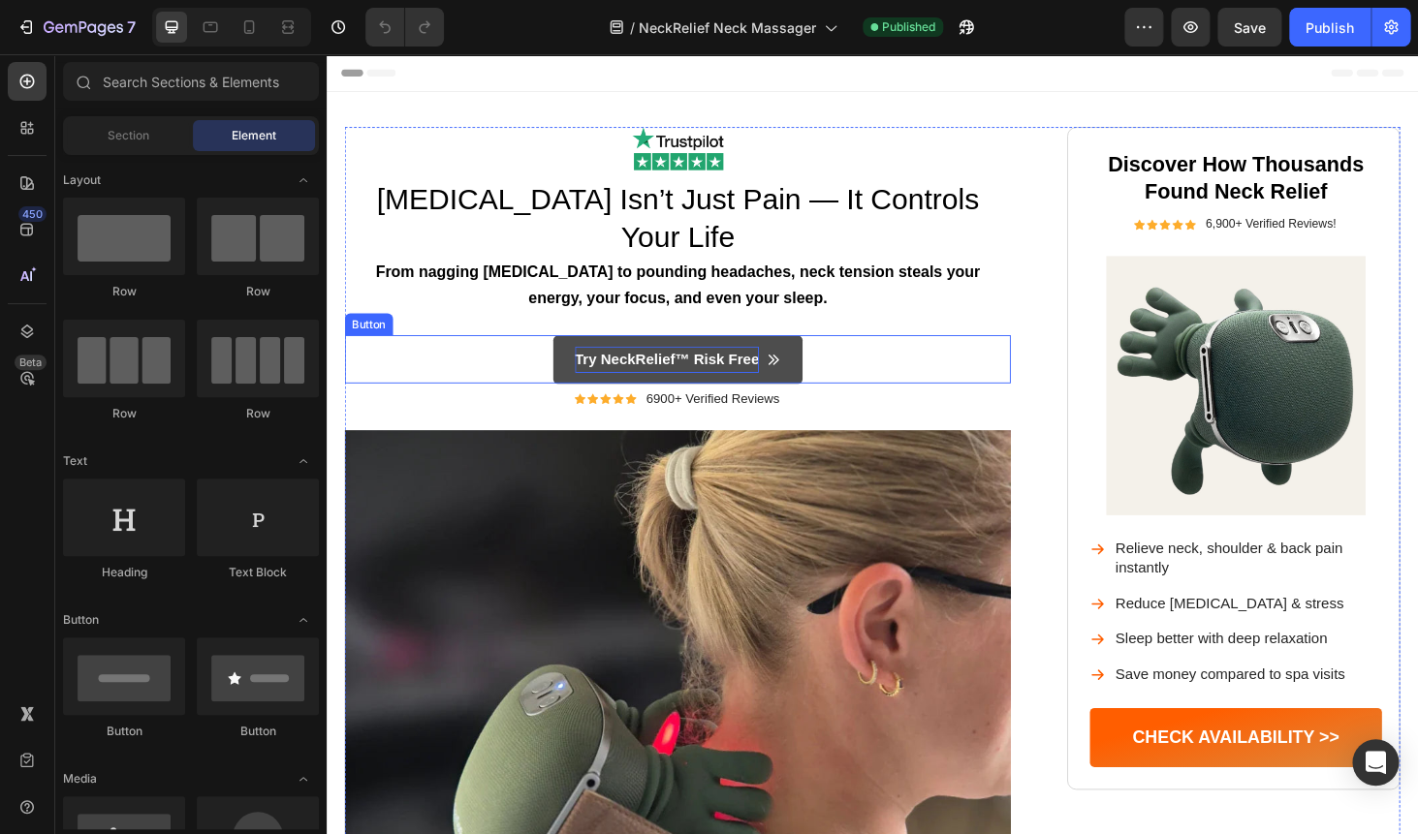
click at [659, 365] on p "Try NeckRelief™ Risk Free" at bounding box center [689, 379] width 197 height 28
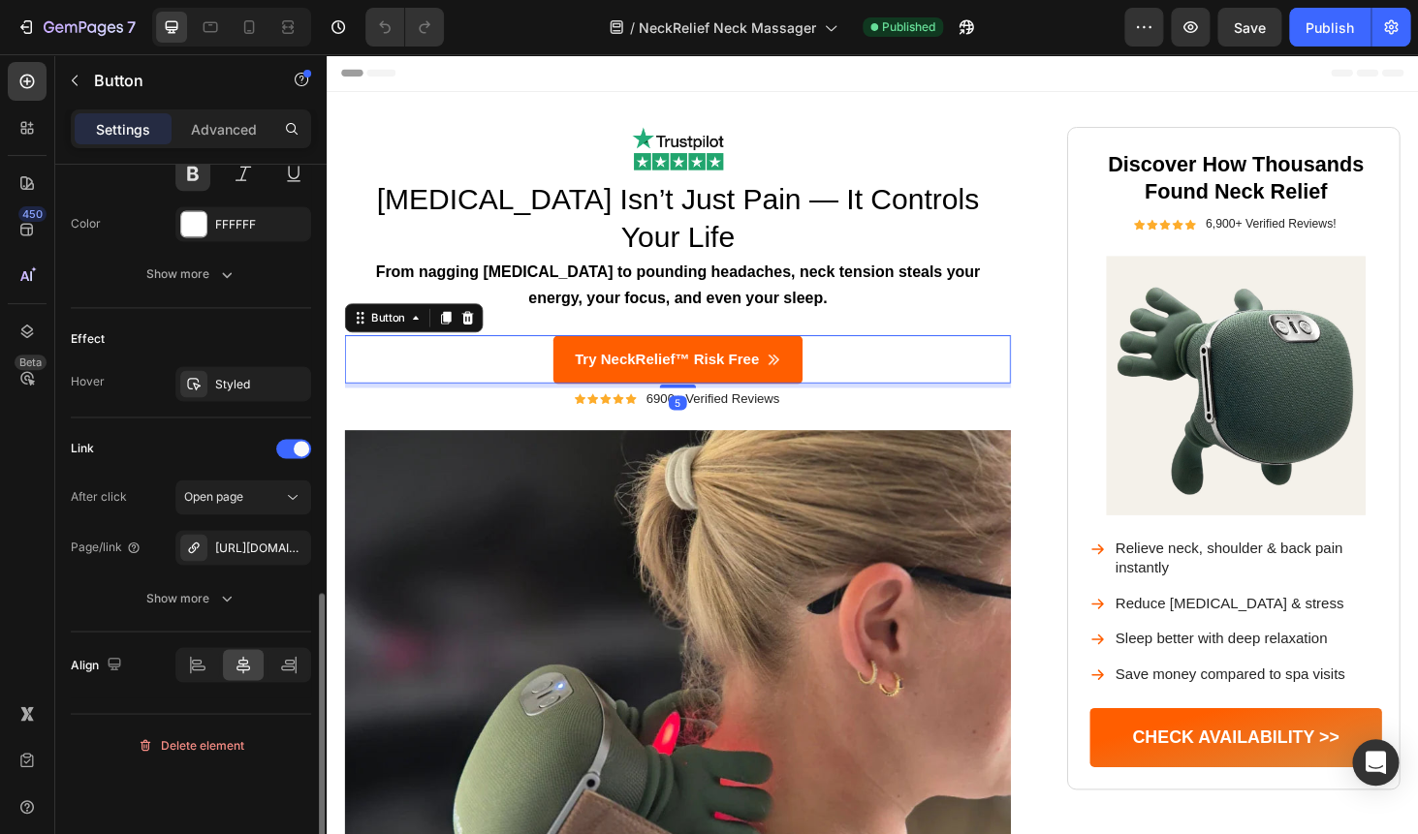
scroll to position [1032, 0]
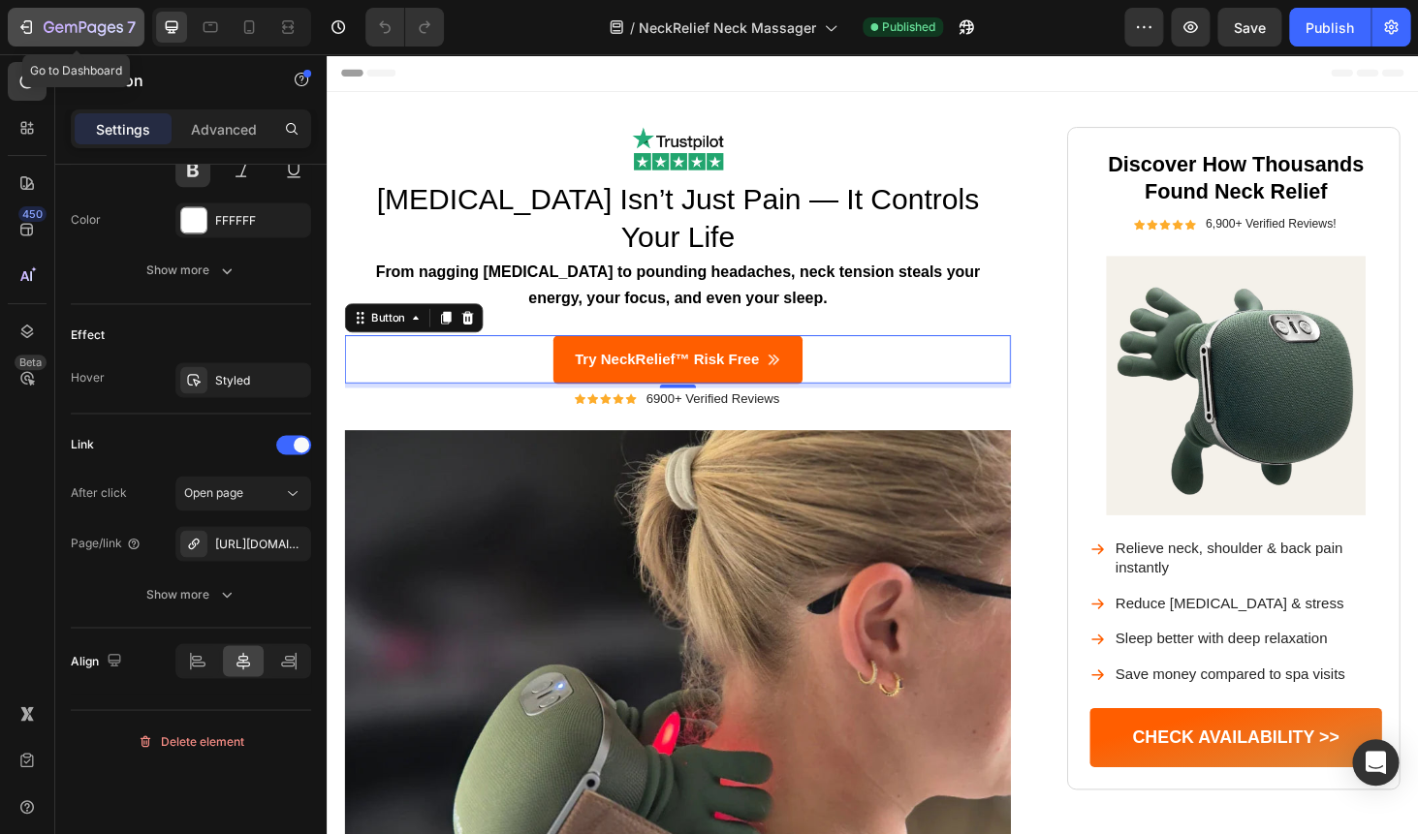
click at [18, 24] on icon "button" at bounding box center [25, 26] width 19 height 19
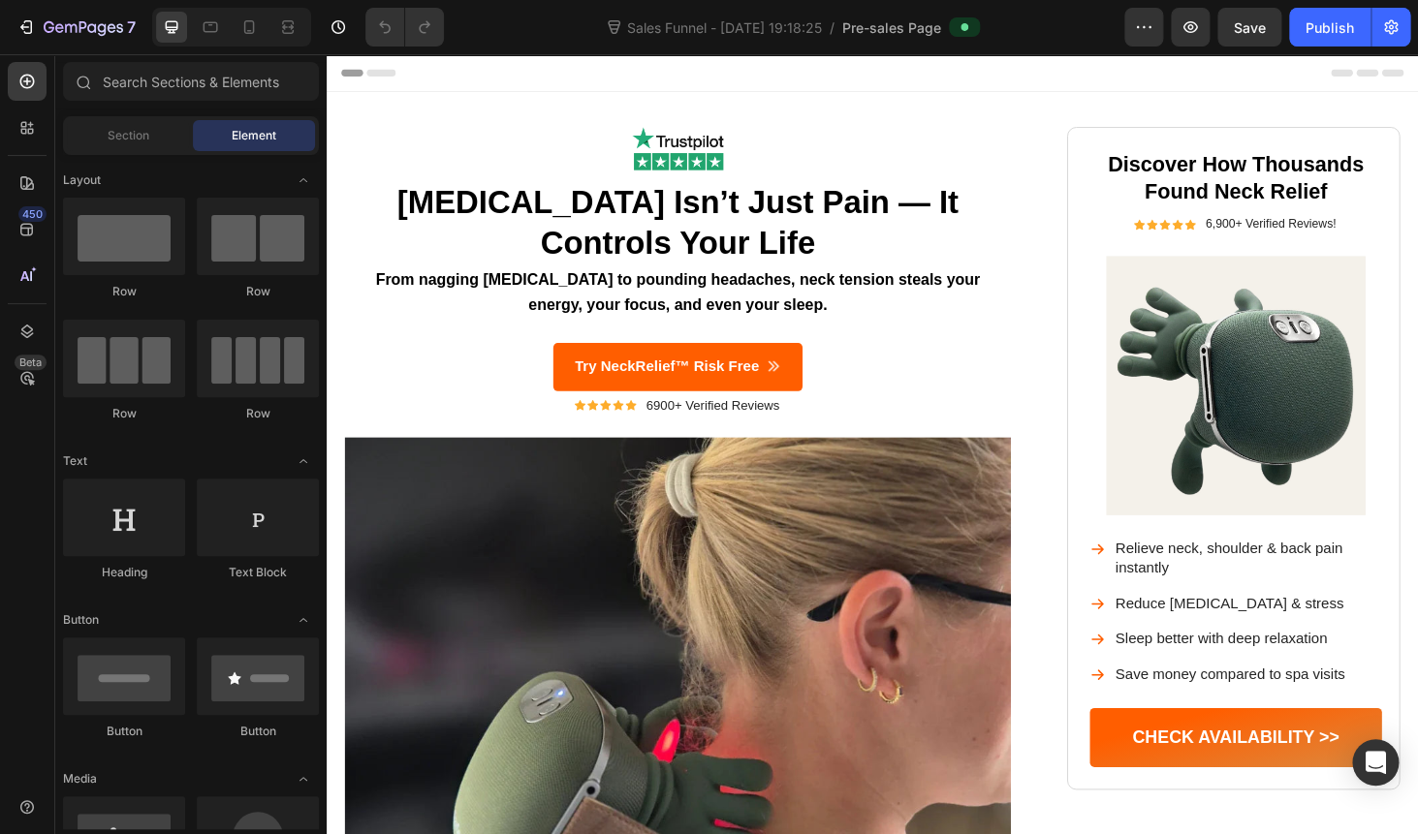
click at [662, 74] on div "Header" at bounding box center [908, 73] width 1132 height 39
click at [392, 76] on span "Header" at bounding box center [384, 73] width 43 height 19
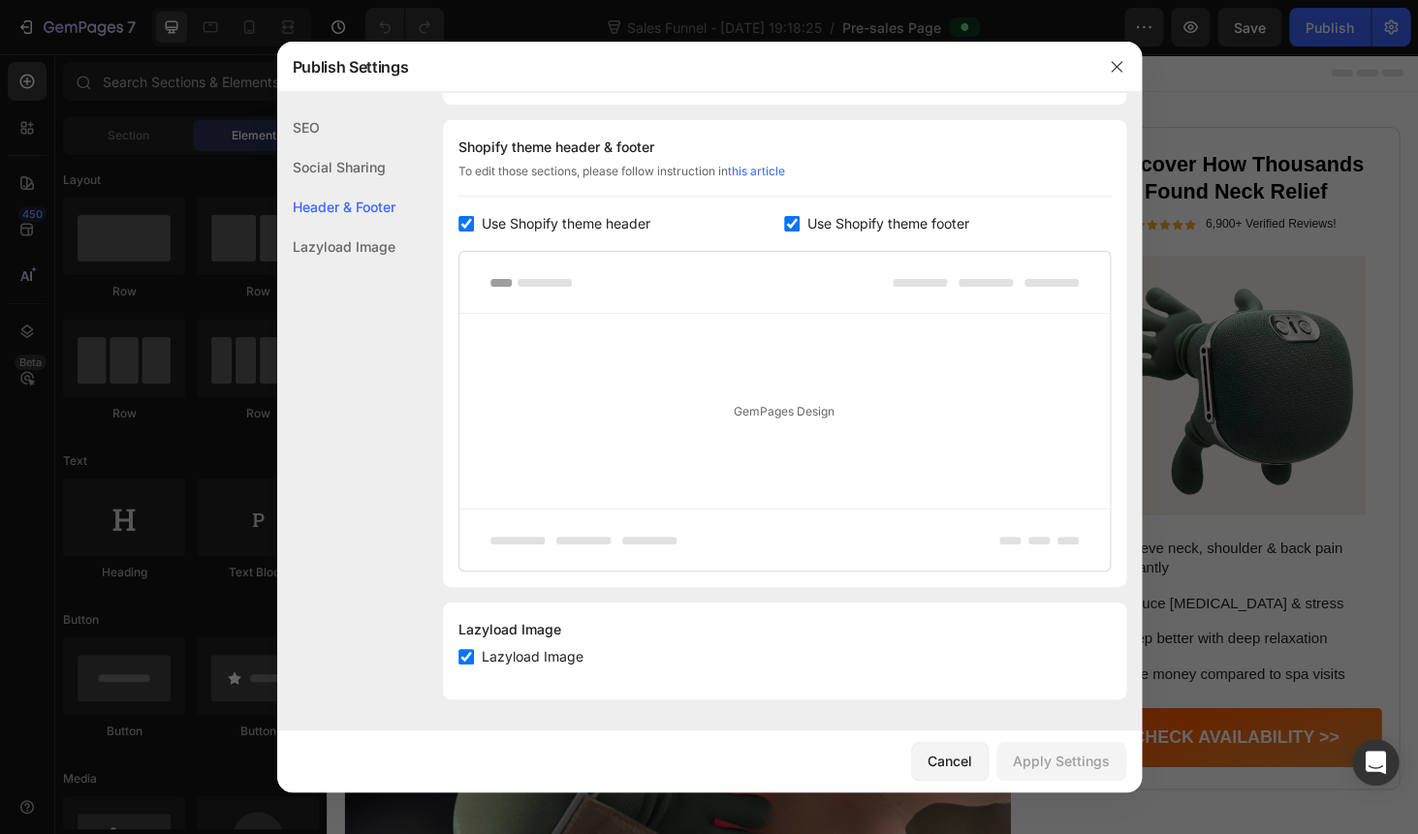
click at [488, 229] on span "Use Shopify theme header" at bounding box center [566, 223] width 169 height 23
checkbox input "false"
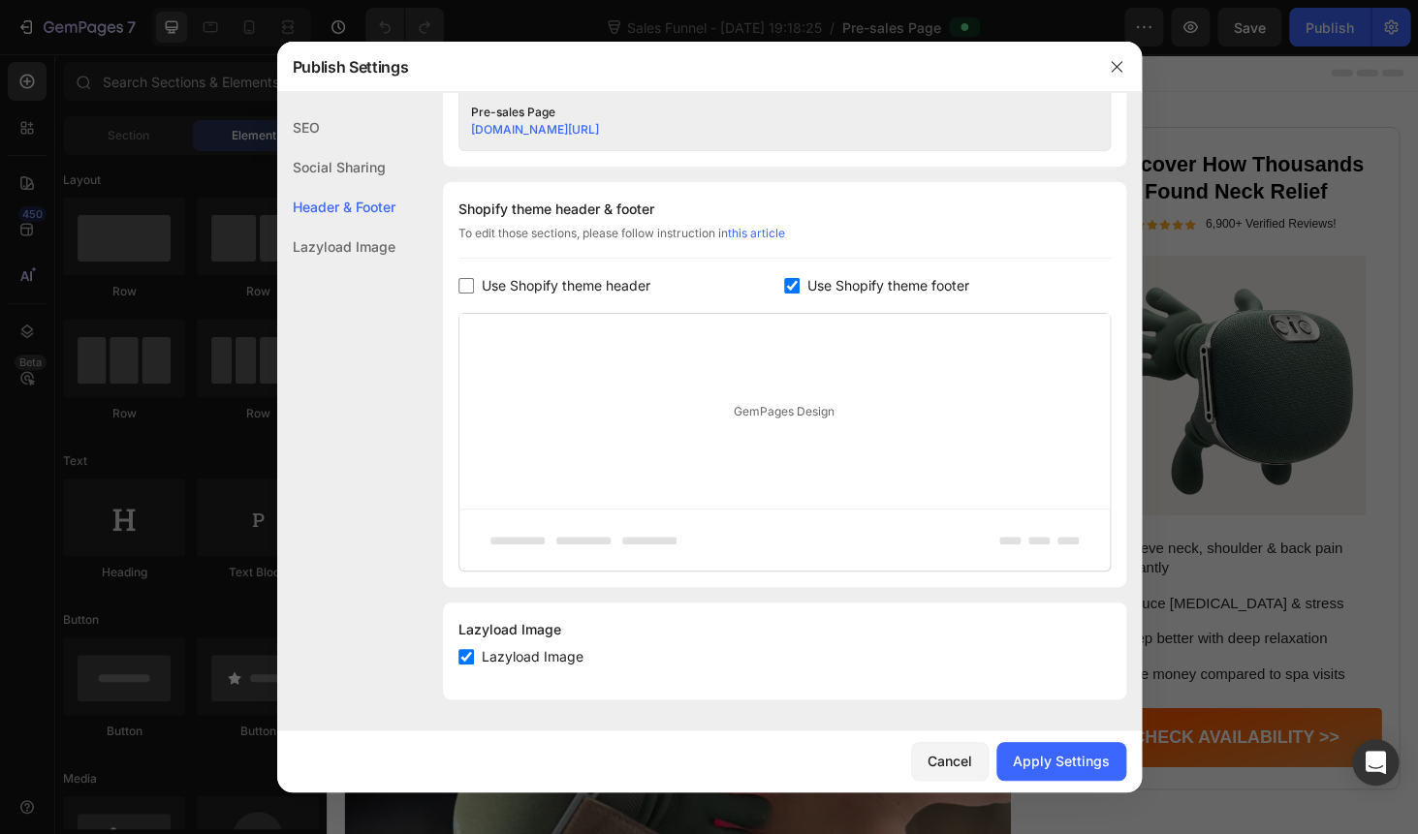
click at [789, 285] on input "checkbox" at bounding box center [792, 286] width 16 height 16
checkbox input "false"
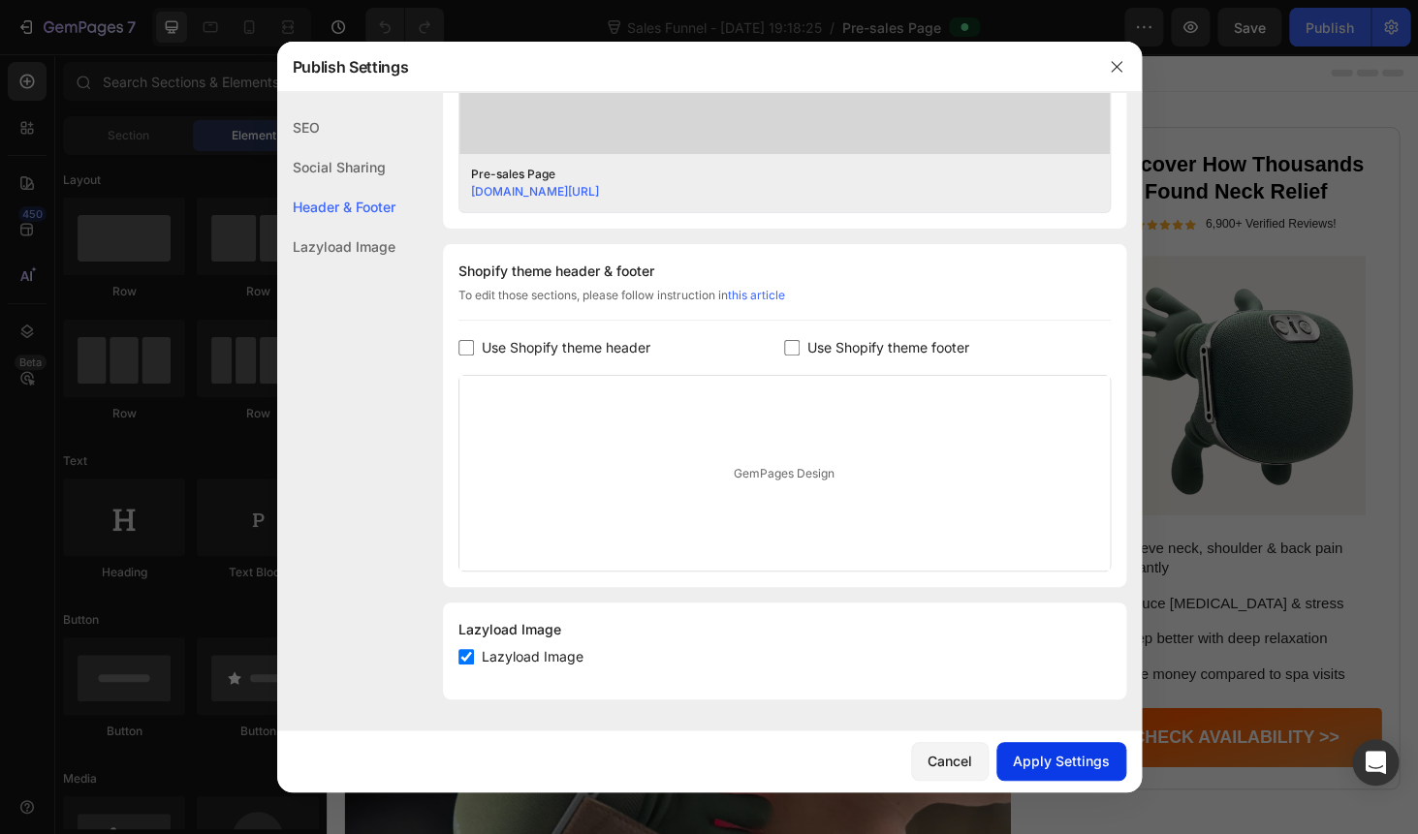
click at [1056, 757] on div "Apply Settings" at bounding box center [1061, 761] width 97 height 20
click at [1116, 69] on icon "button" at bounding box center [1117, 67] width 16 height 16
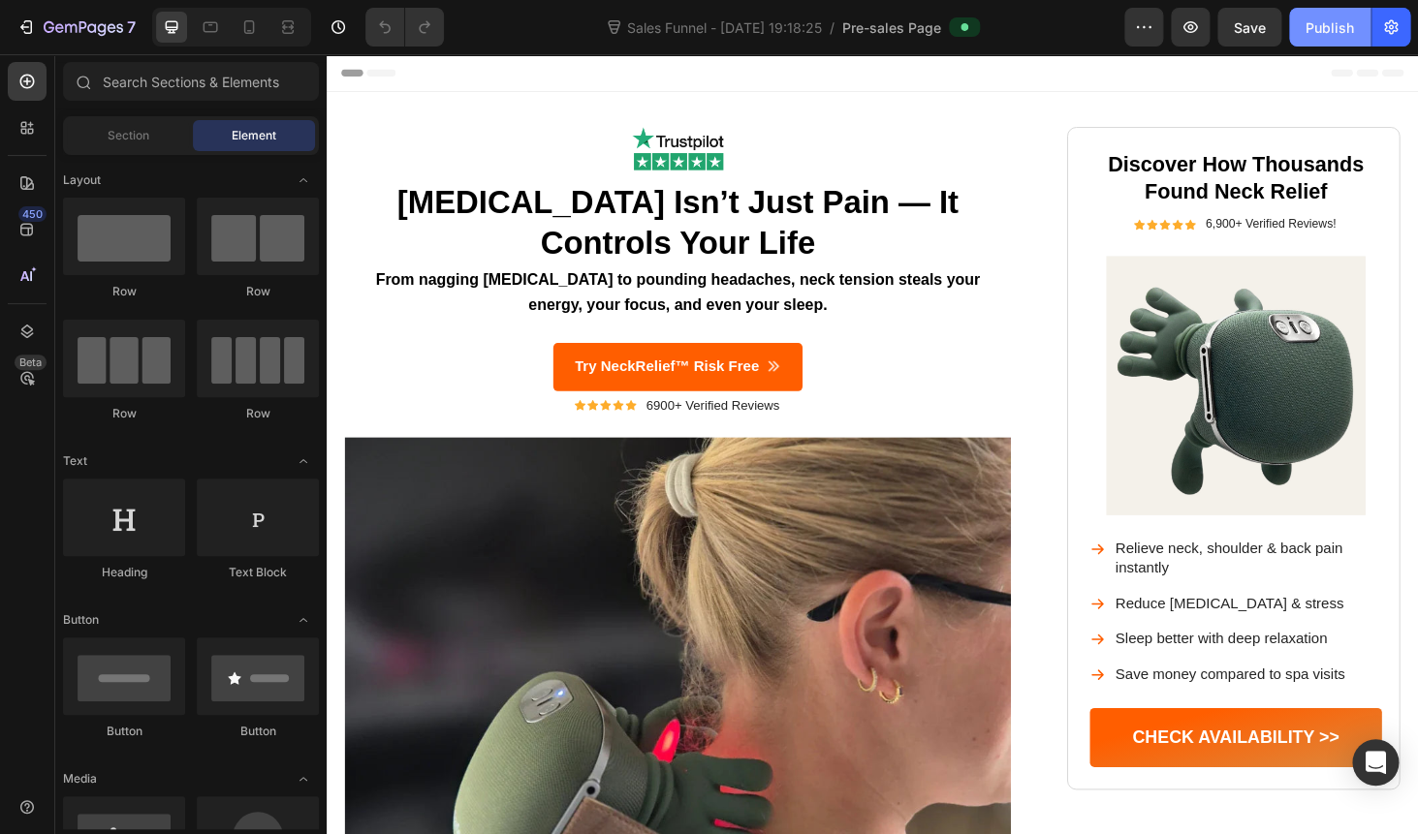
click at [1339, 25] on div "Publish" at bounding box center [1329, 27] width 48 height 20
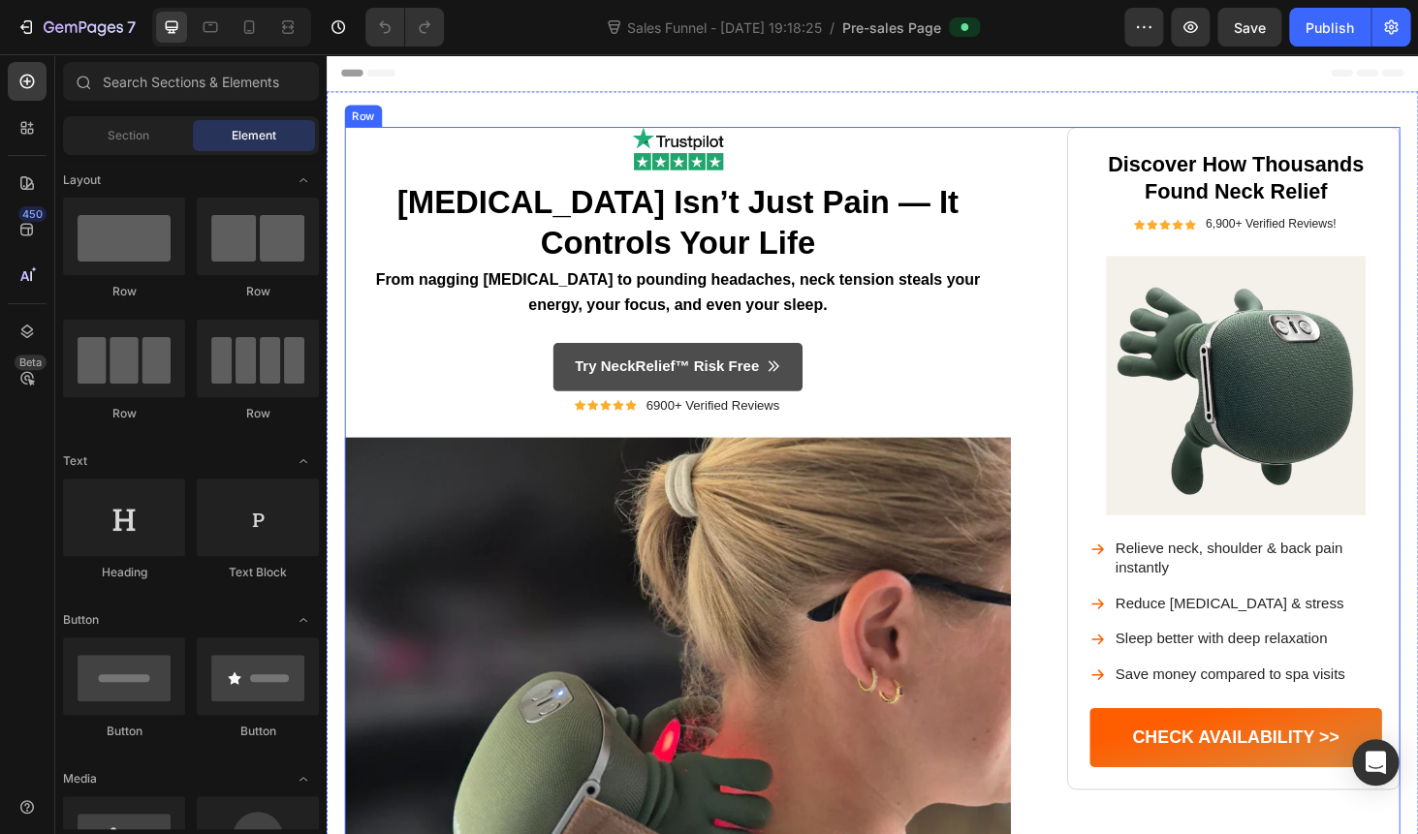
click at [634, 404] on link "Try NeckRelief™ Risk Free" at bounding box center [701, 386] width 266 height 51
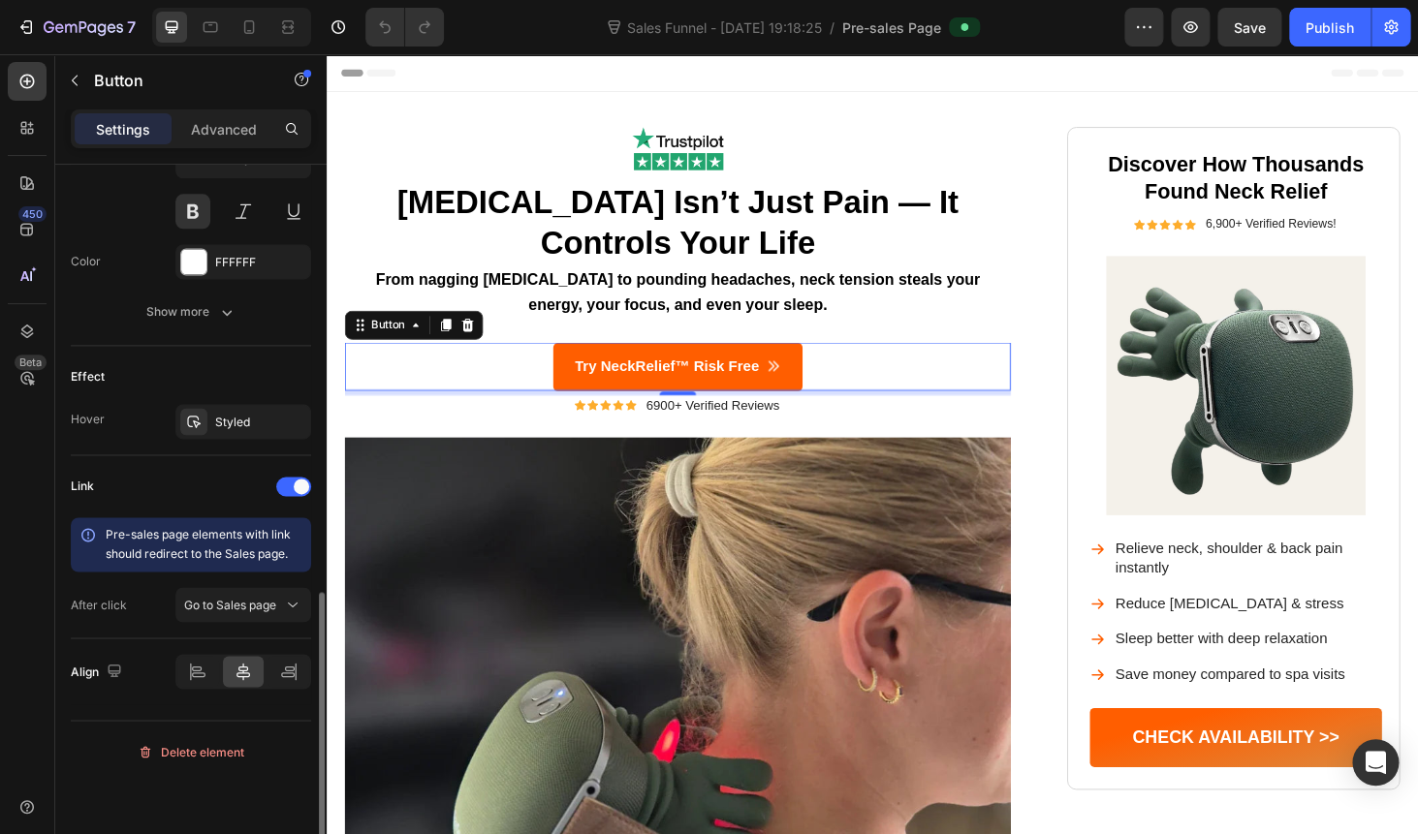
scroll to position [1001, 0]
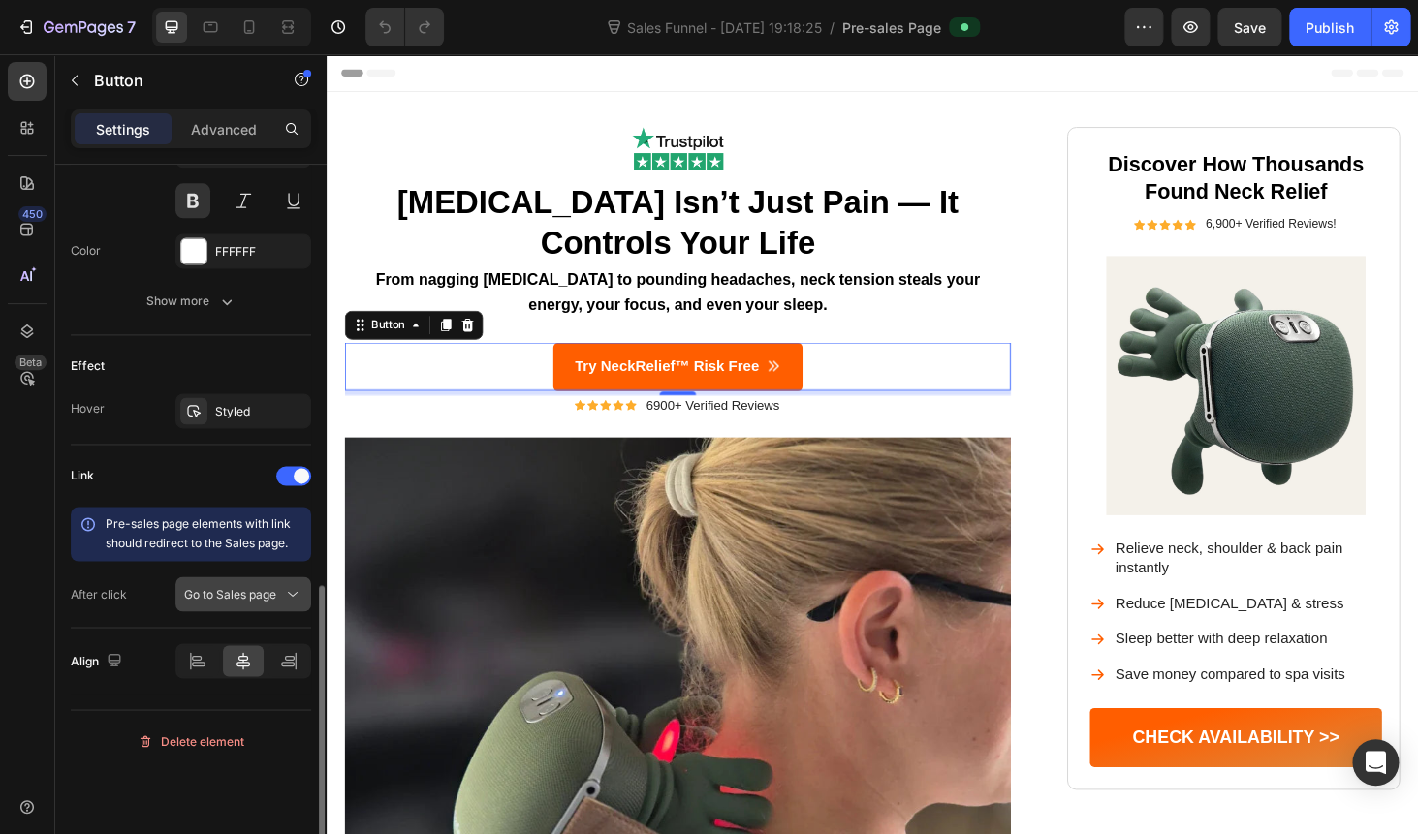
click at [224, 598] on span "Go to Sales page" at bounding box center [230, 593] width 92 height 15
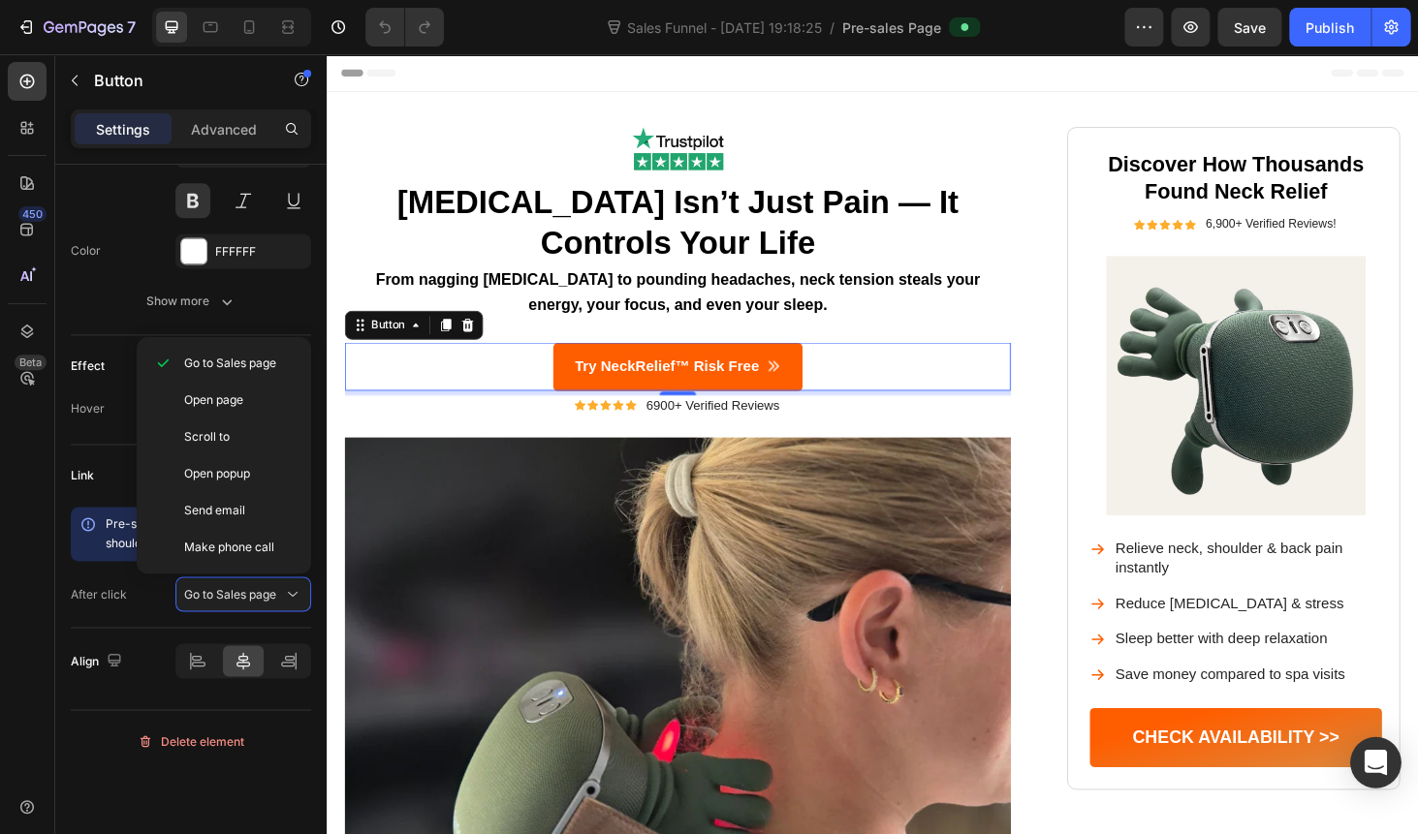
click at [1380, 765] on icon "Open Intercom Messenger" at bounding box center [1374, 762] width 22 height 25
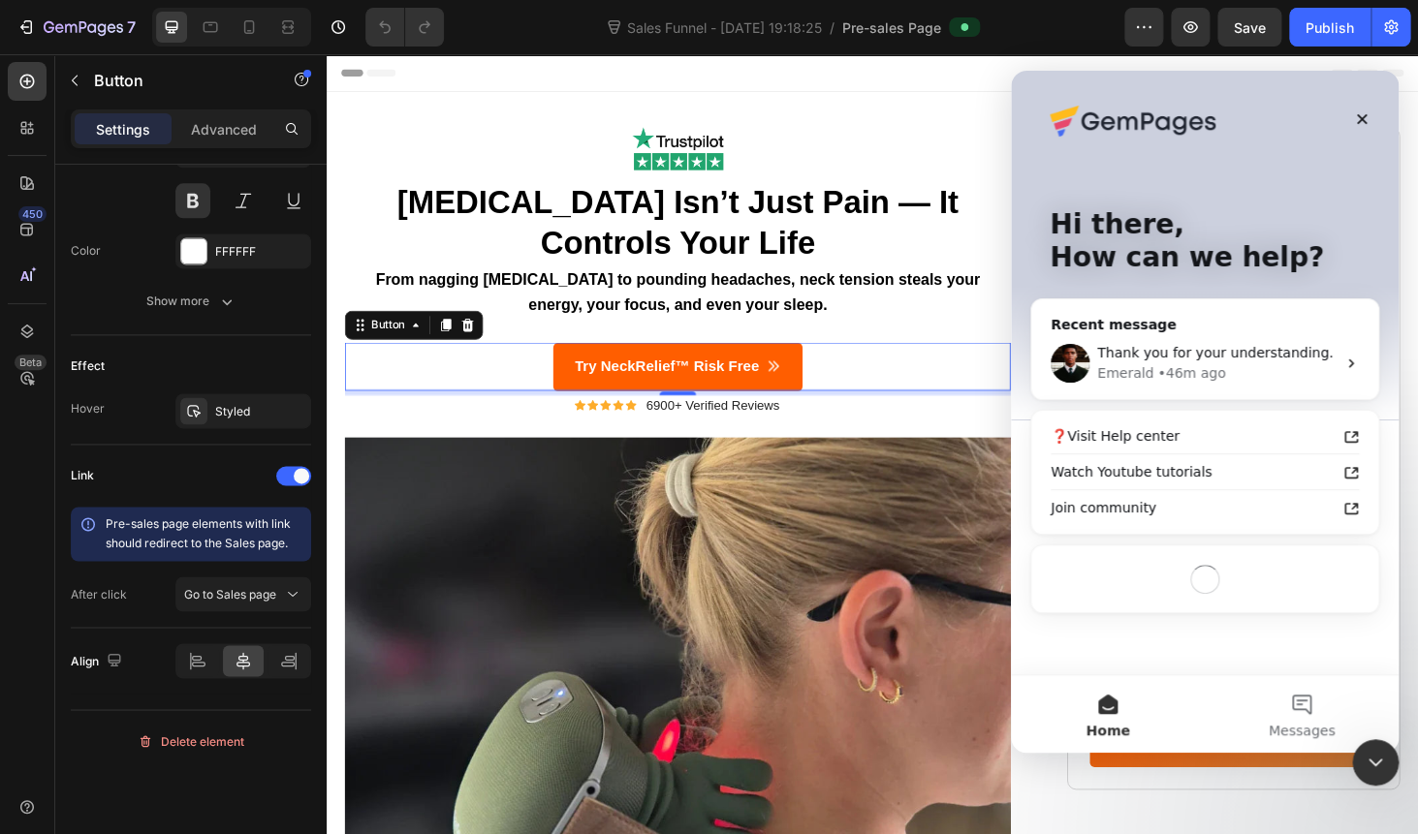
scroll to position [0, 0]
click at [1116, 377] on div "Emerald" at bounding box center [1125, 373] width 56 height 20
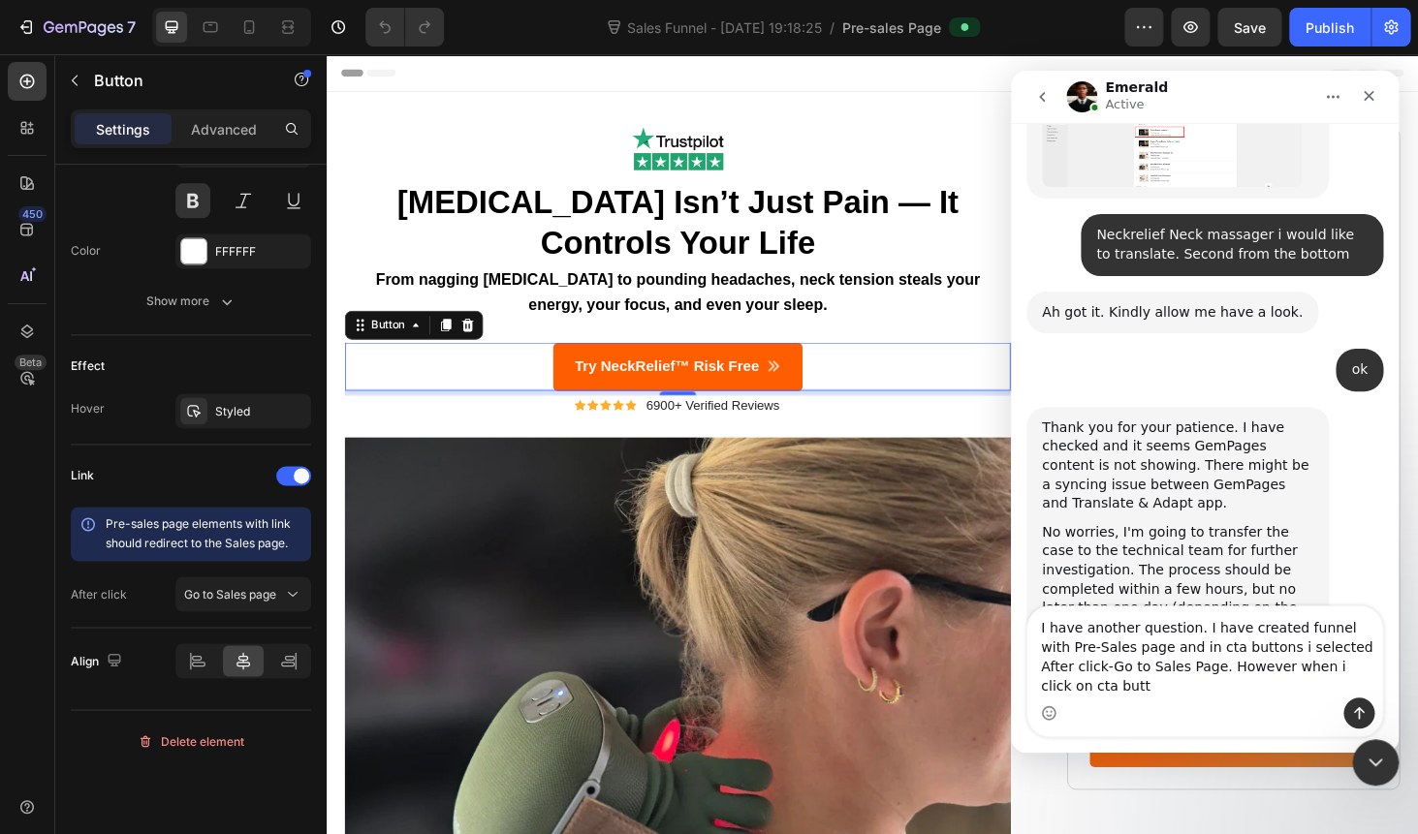
scroll to position [3409, 0]
type textarea "I have another question. I have created funnel with Pre-Sales page and in cta b…"
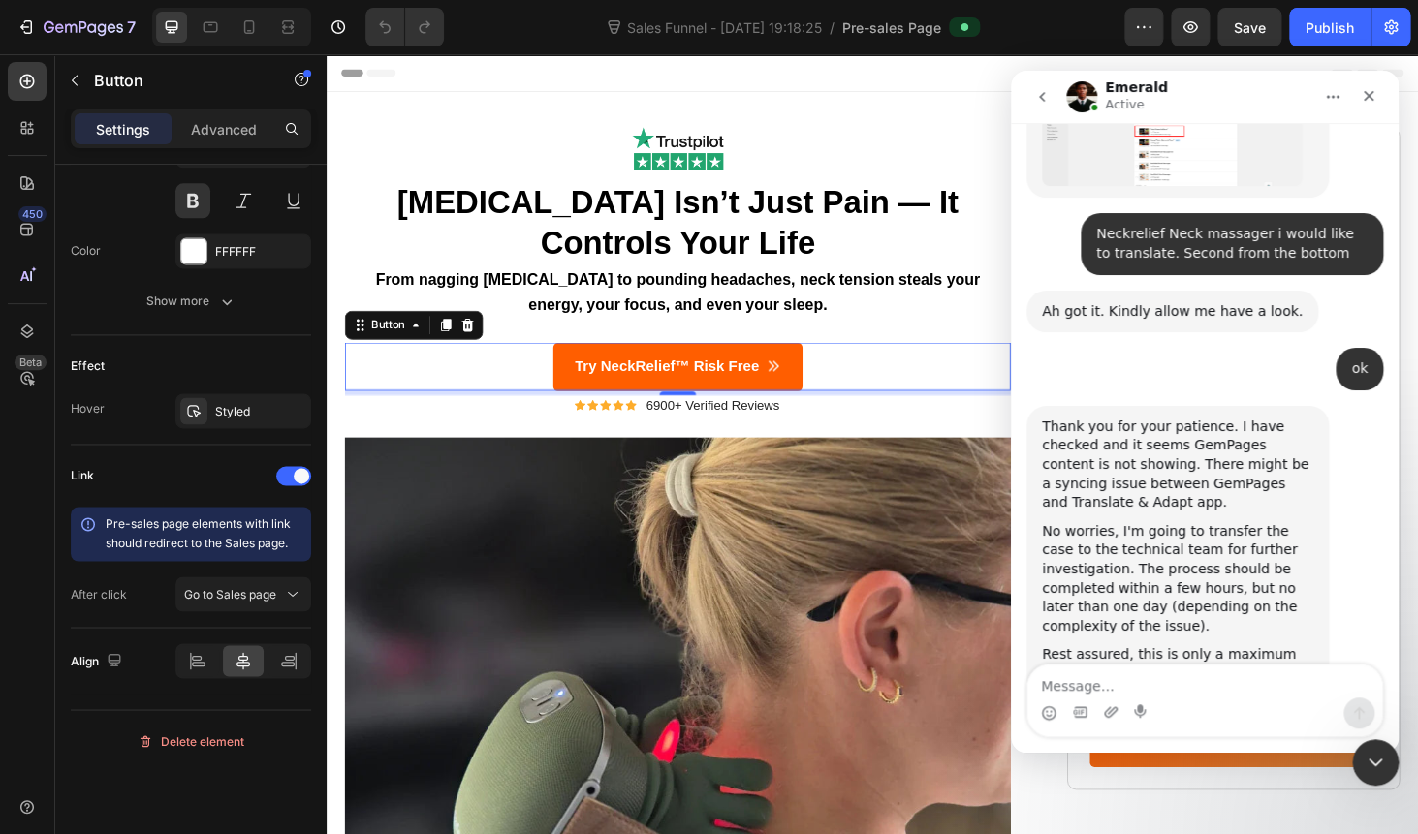
scroll to position [3484, 0]
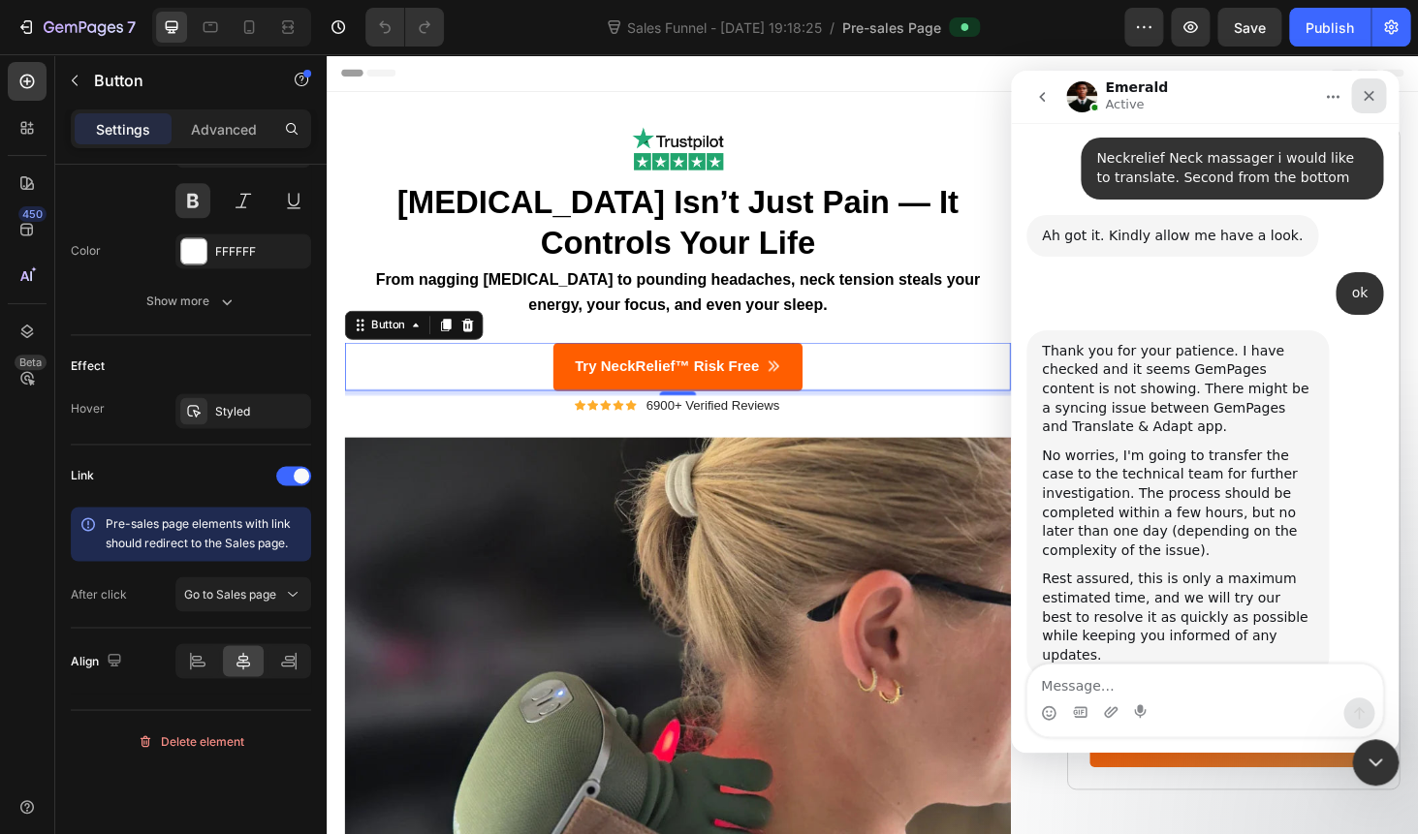
click at [1368, 98] on icon "Close" at bounding box center [1368, 96] width 11 height 11
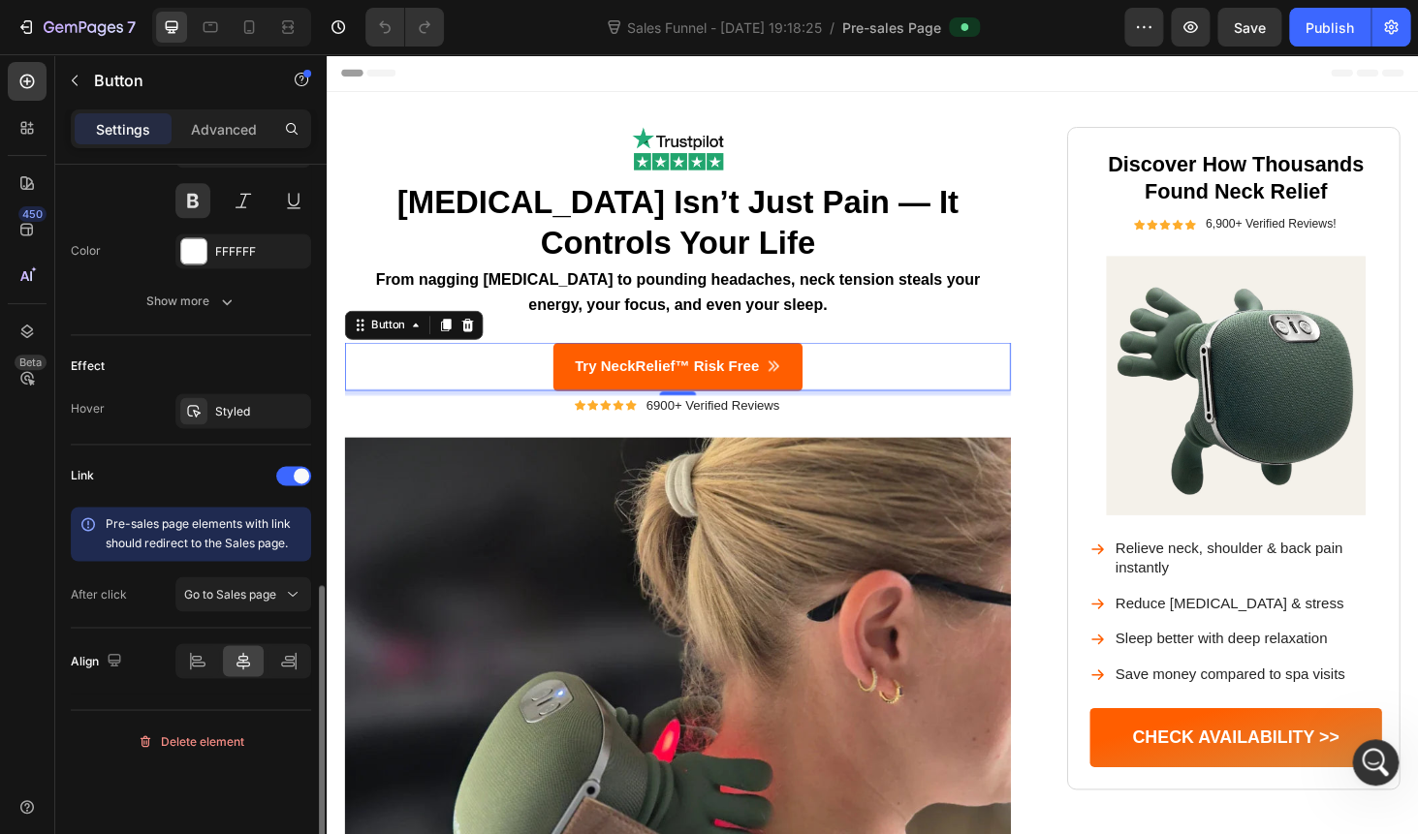
scroll to position [3483, 0]
click at [232, 587] on span "Go to Sales page" at bounding box center [230, 593] width 92 height 15
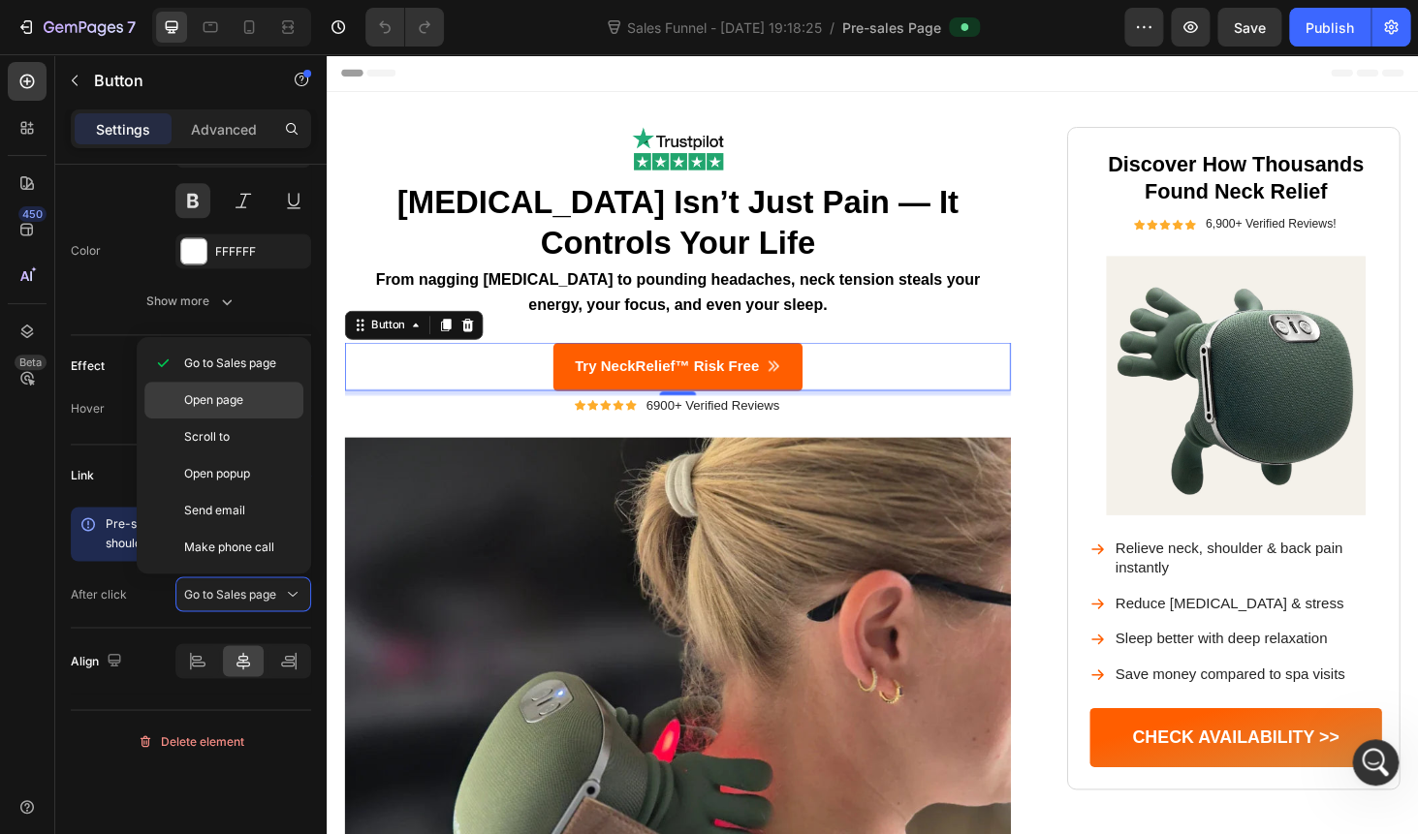
click at [230, 419] on div "Open page" at bounding box center [223, 437] width 159 height 37
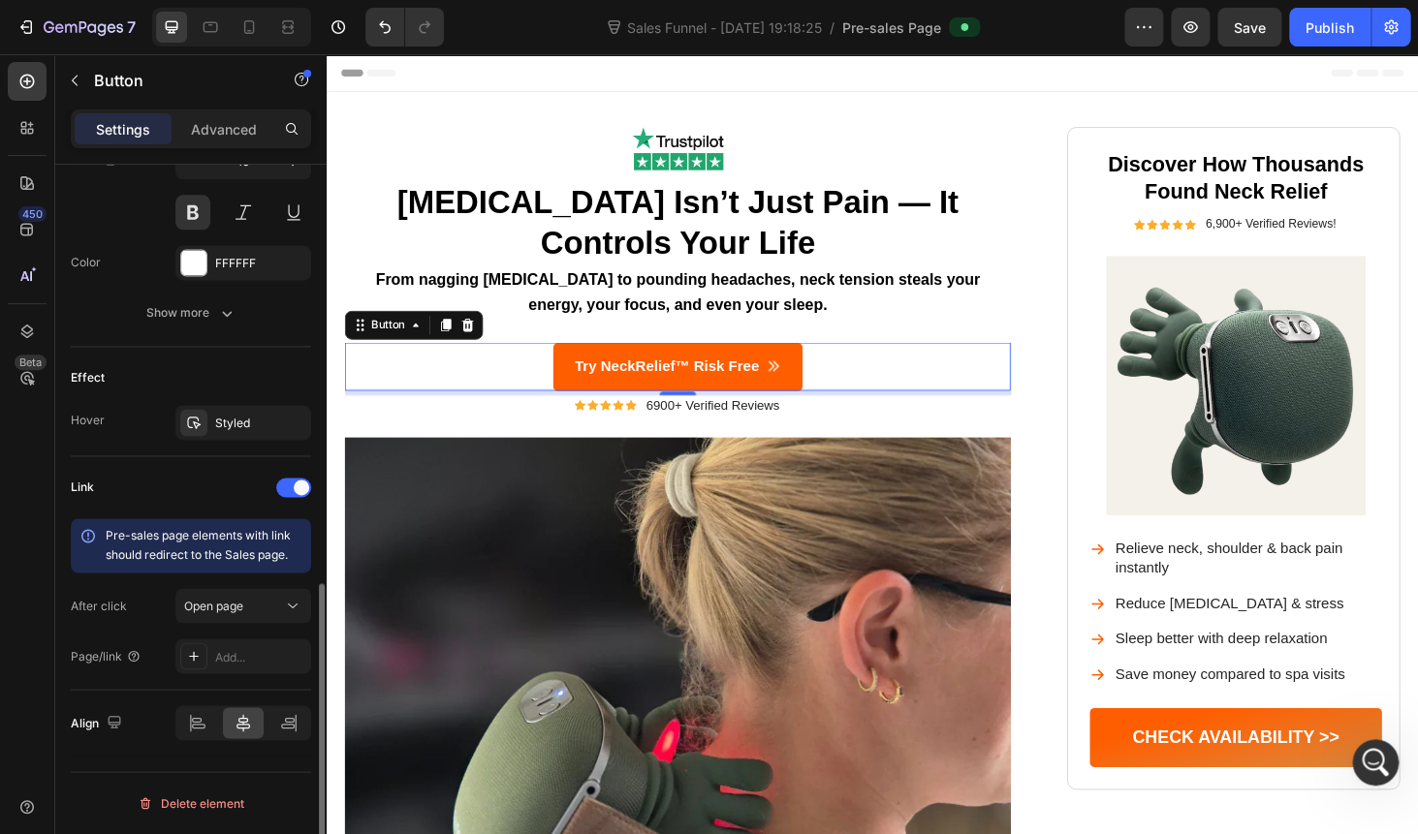
scroll to position [989, 0]
click at [226, 666] on div "Add..." at bounding box center [260, 656] width 91 height 17
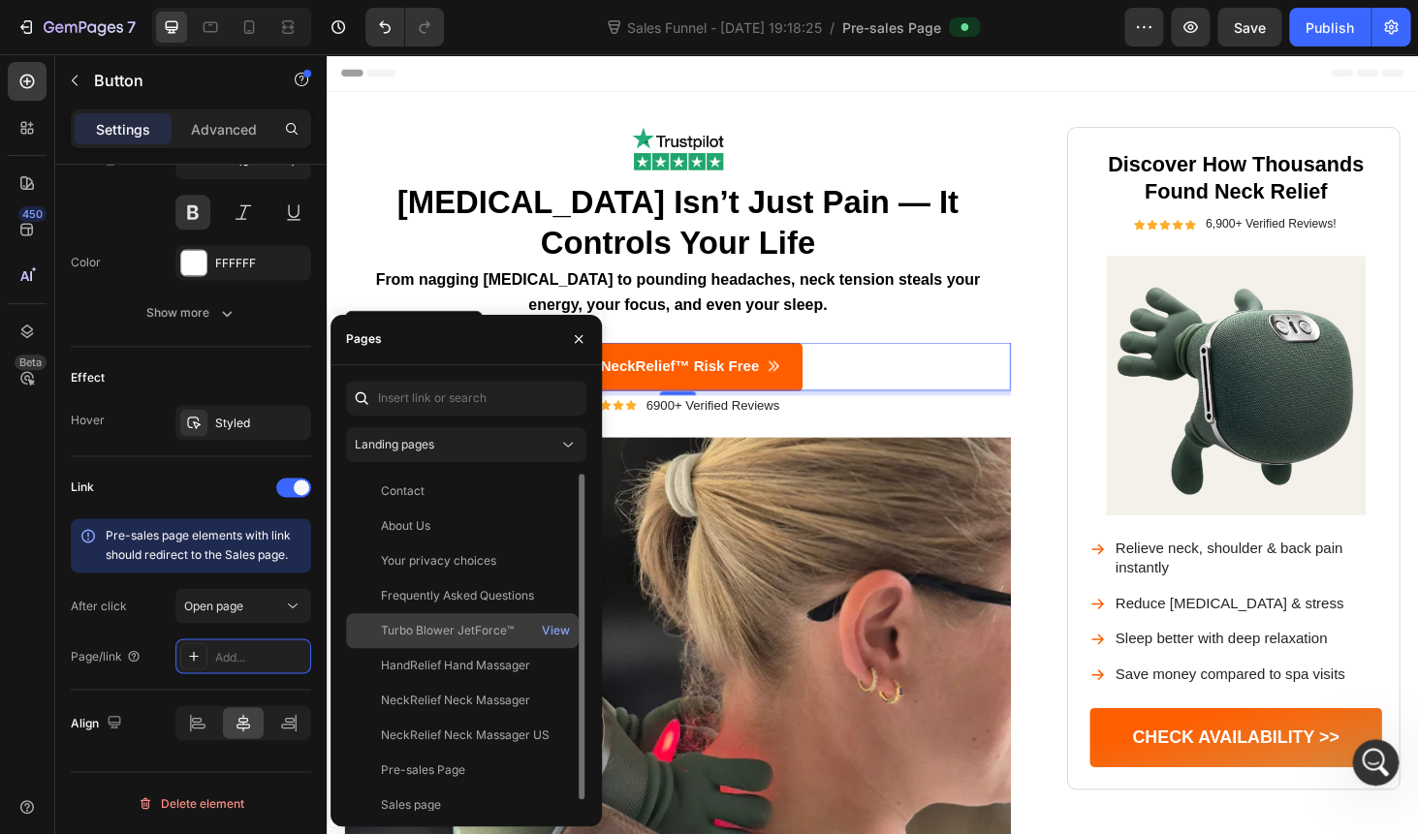
scroll to position [12, 0]
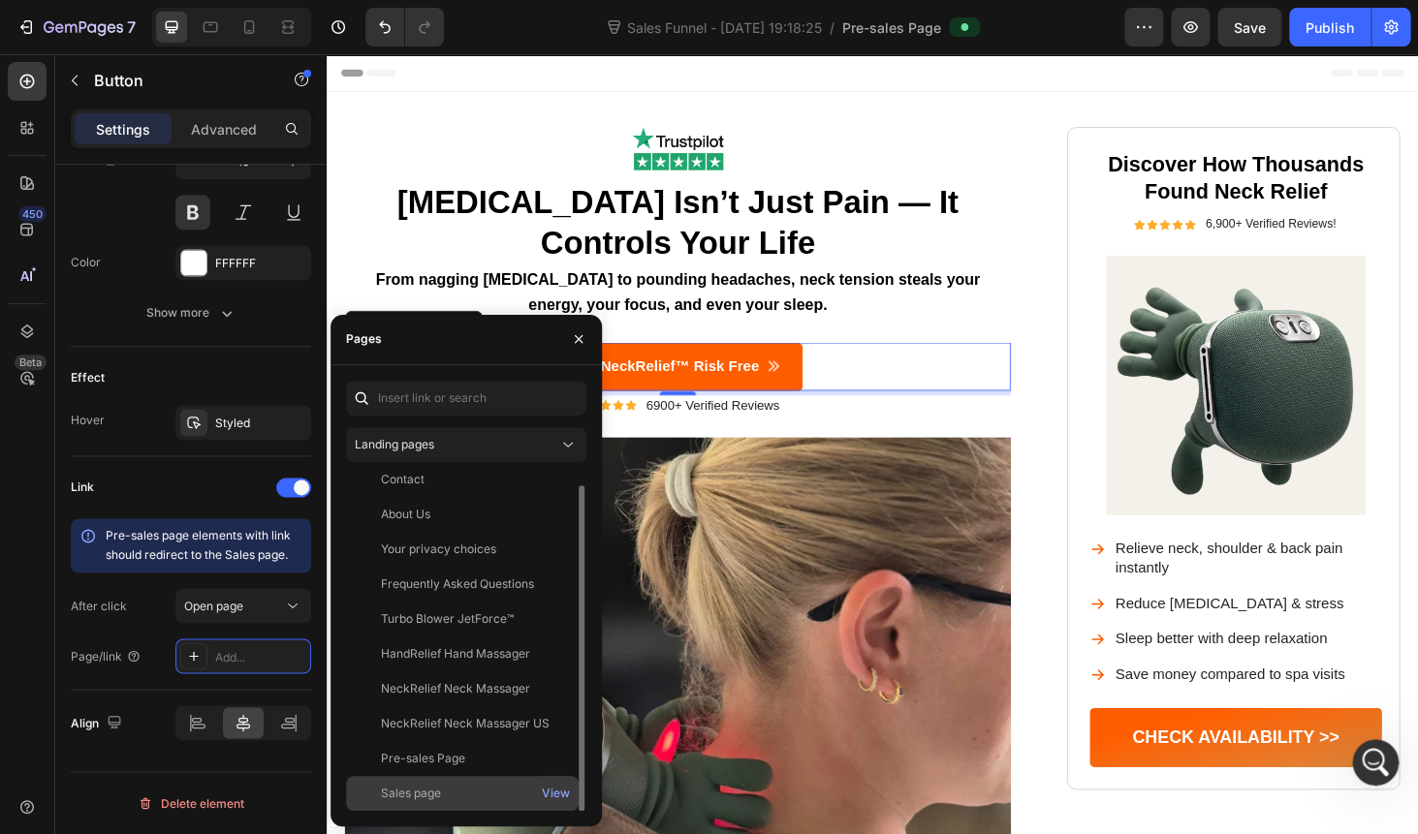
click at [450, 788] on div "Sales page" at bounding box center [462, 793] width 217 height 17
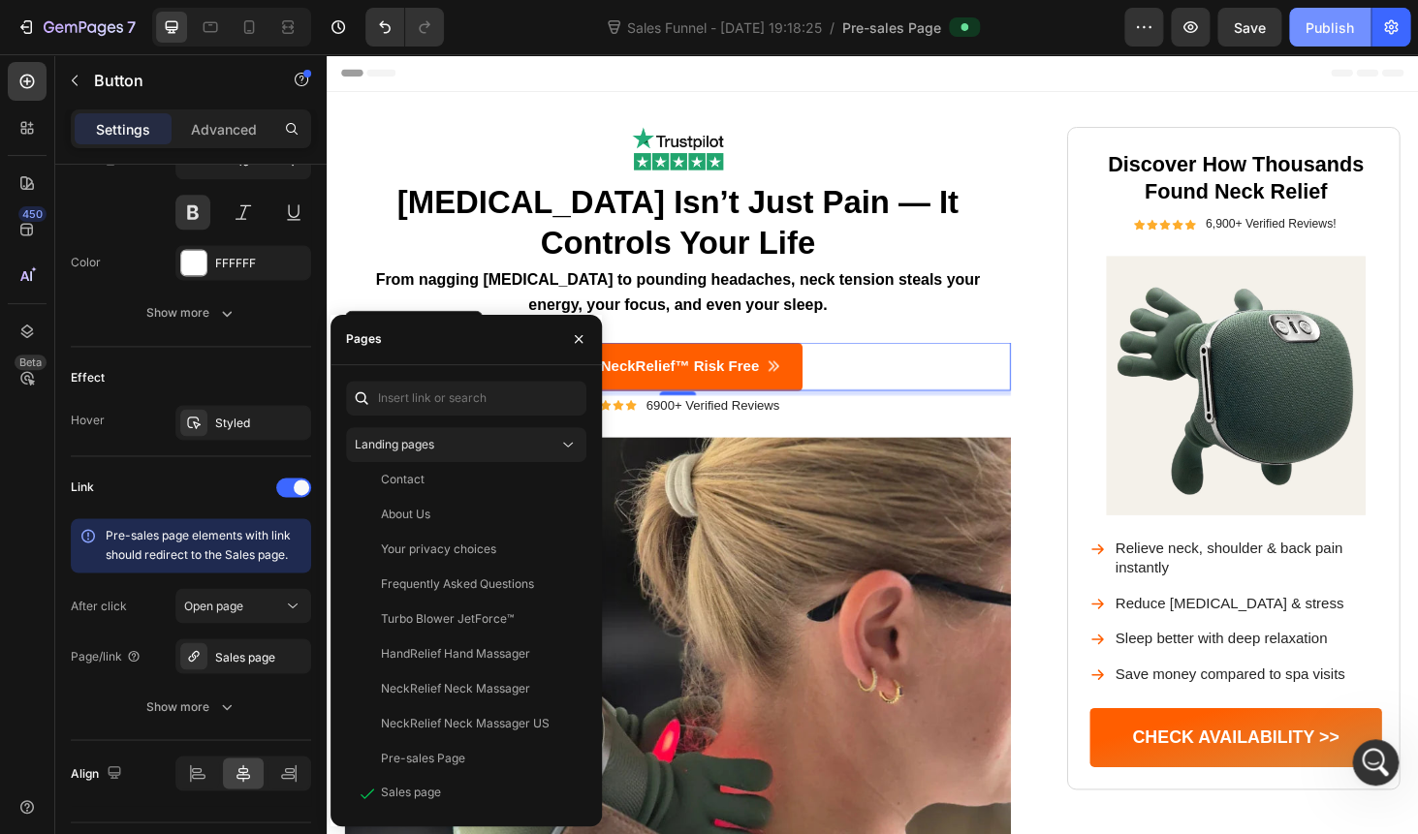
click at [1359, 21] on button "Publish" at bounding box center [1329, 27] width 81 height 39
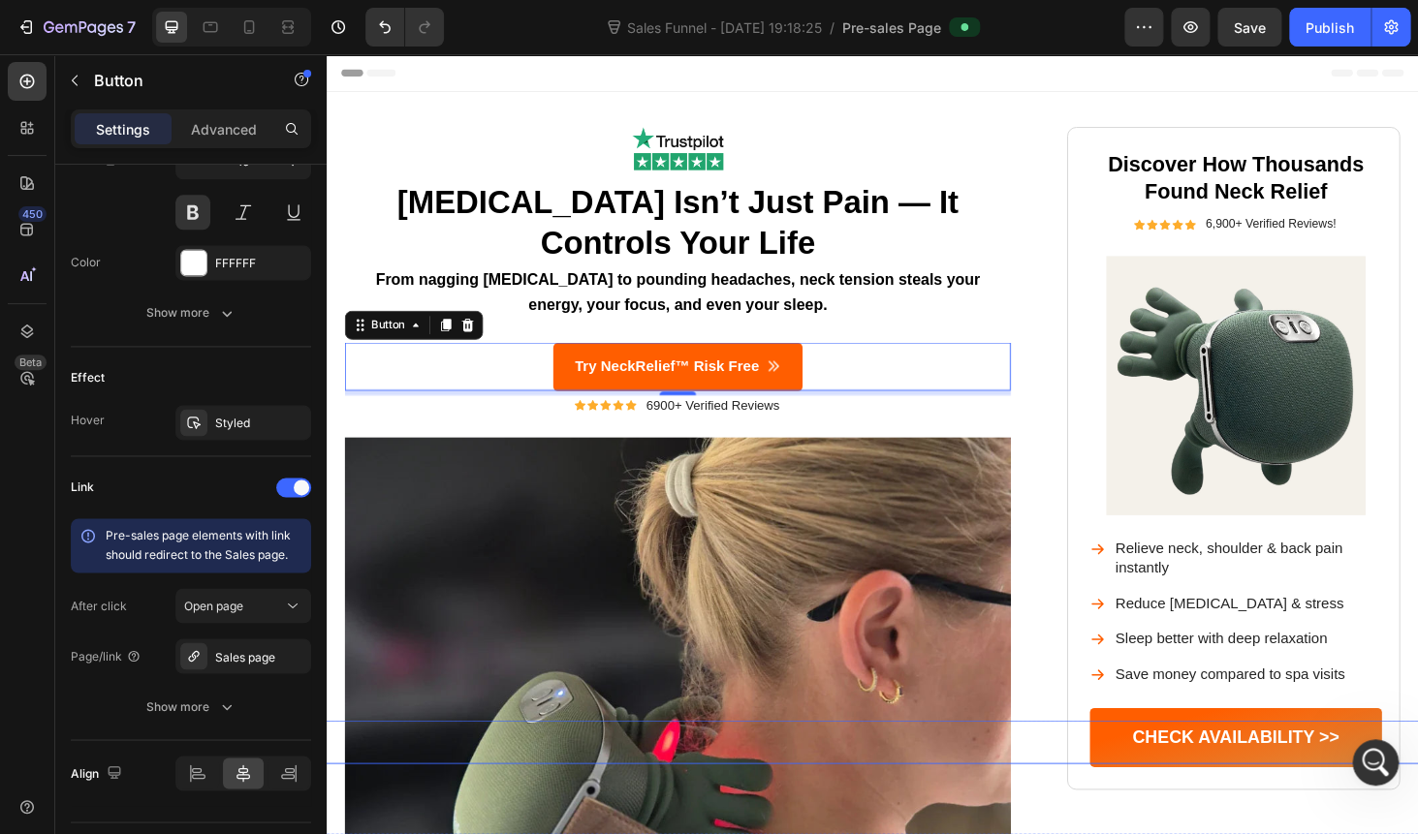
click at [1232, 790] on div "Button" at bounding box center [896, 787] width 1372 height 47
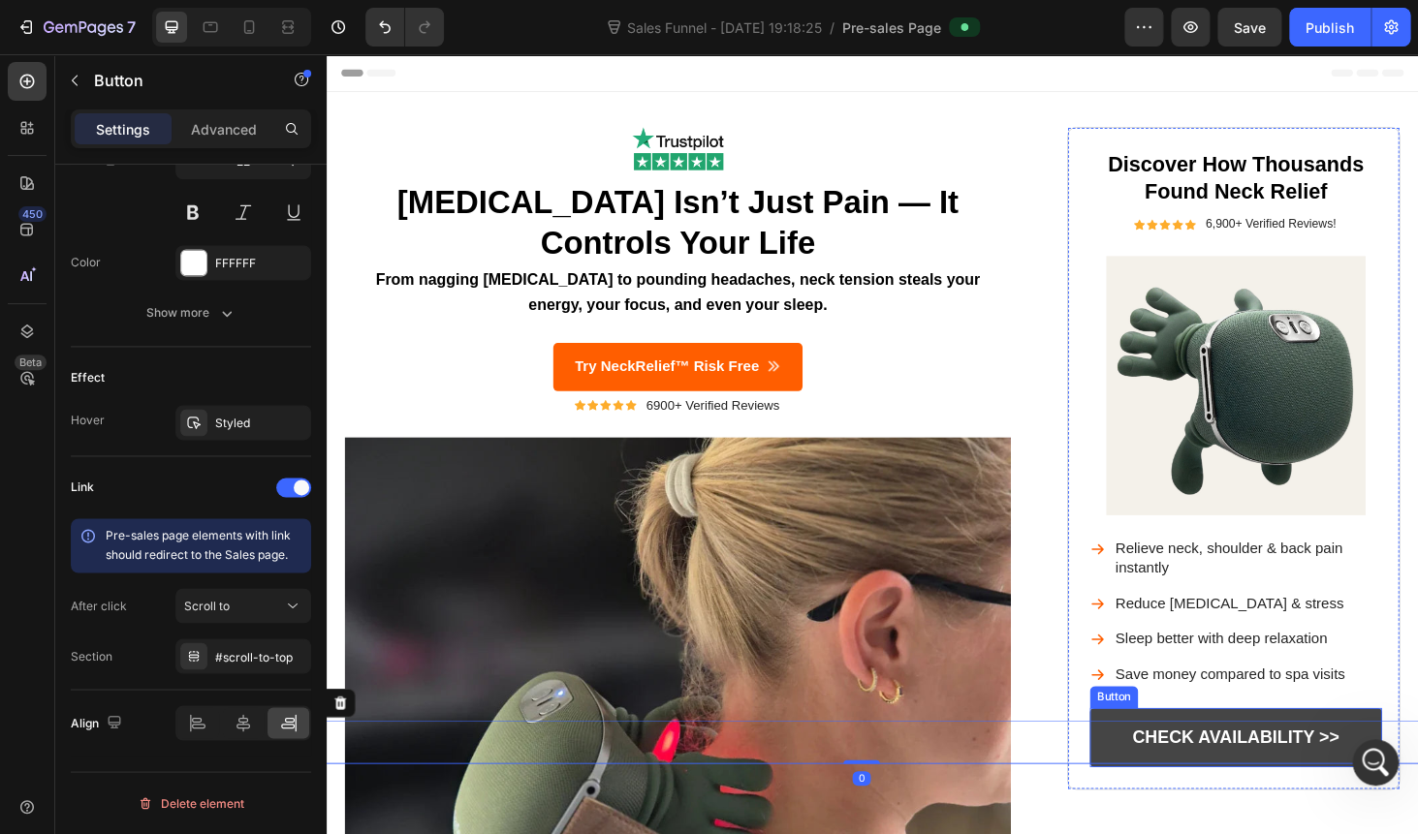
click at [1171, 754] on link "CHECK AVAILABILITY >>" at bounding box center [1295, 782] width 311 height 63
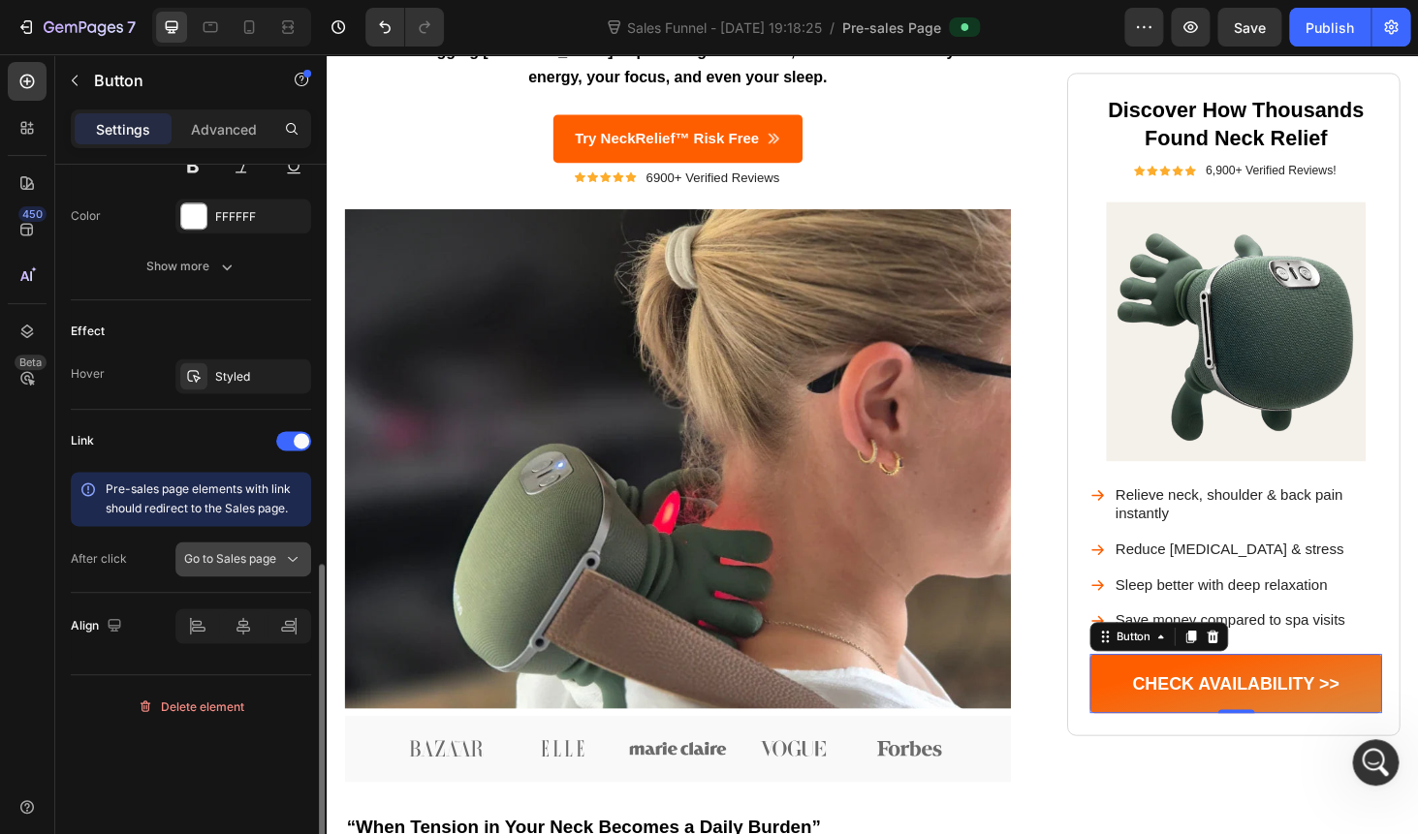
scroll to position [884, 0]
click at [203, 552] on span "Go to Sales page" at bounding box center [230, 557] width 92 height 15
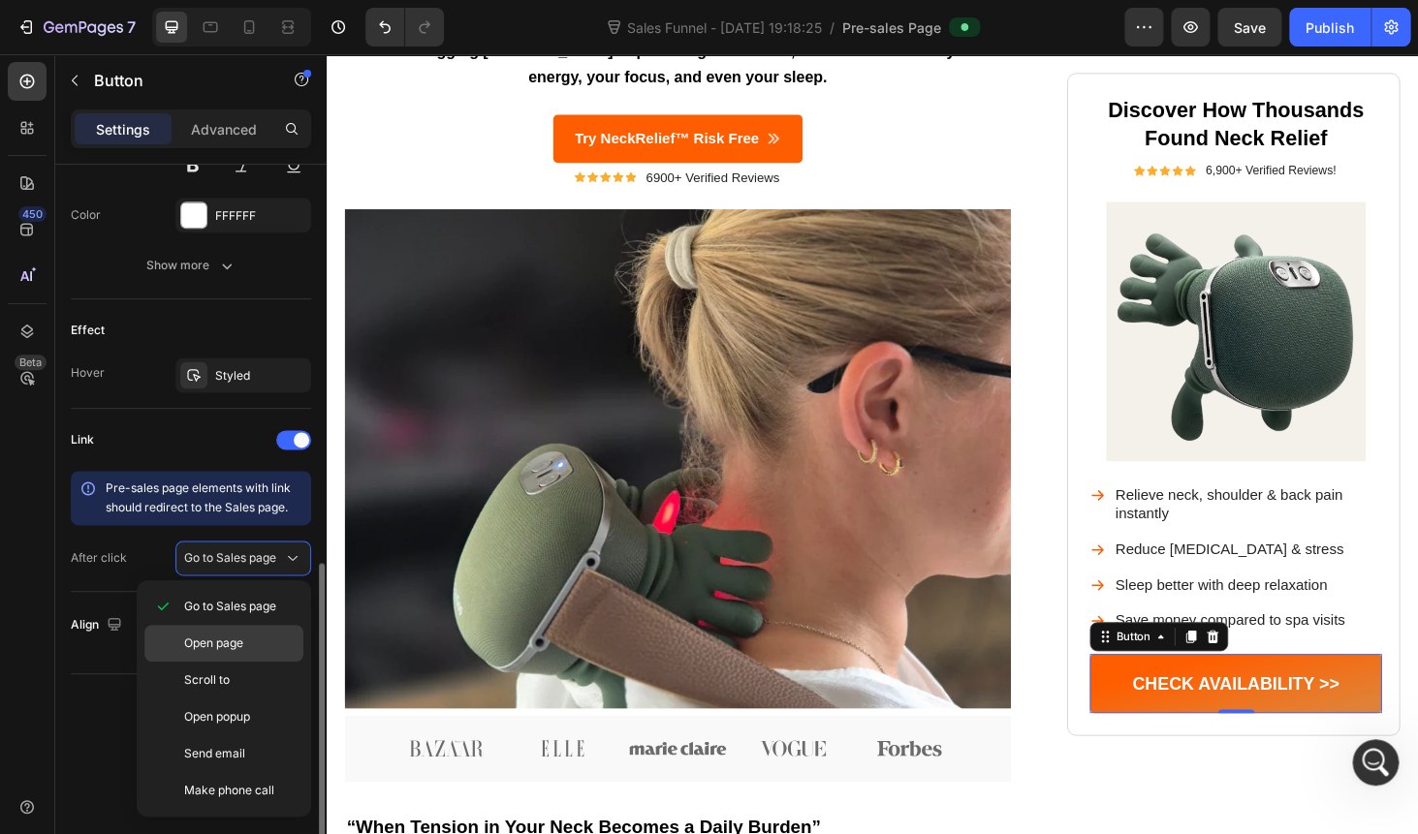
click at [228, 646] on span "Open page" at bounding box center [213, 643] width 59 height 17
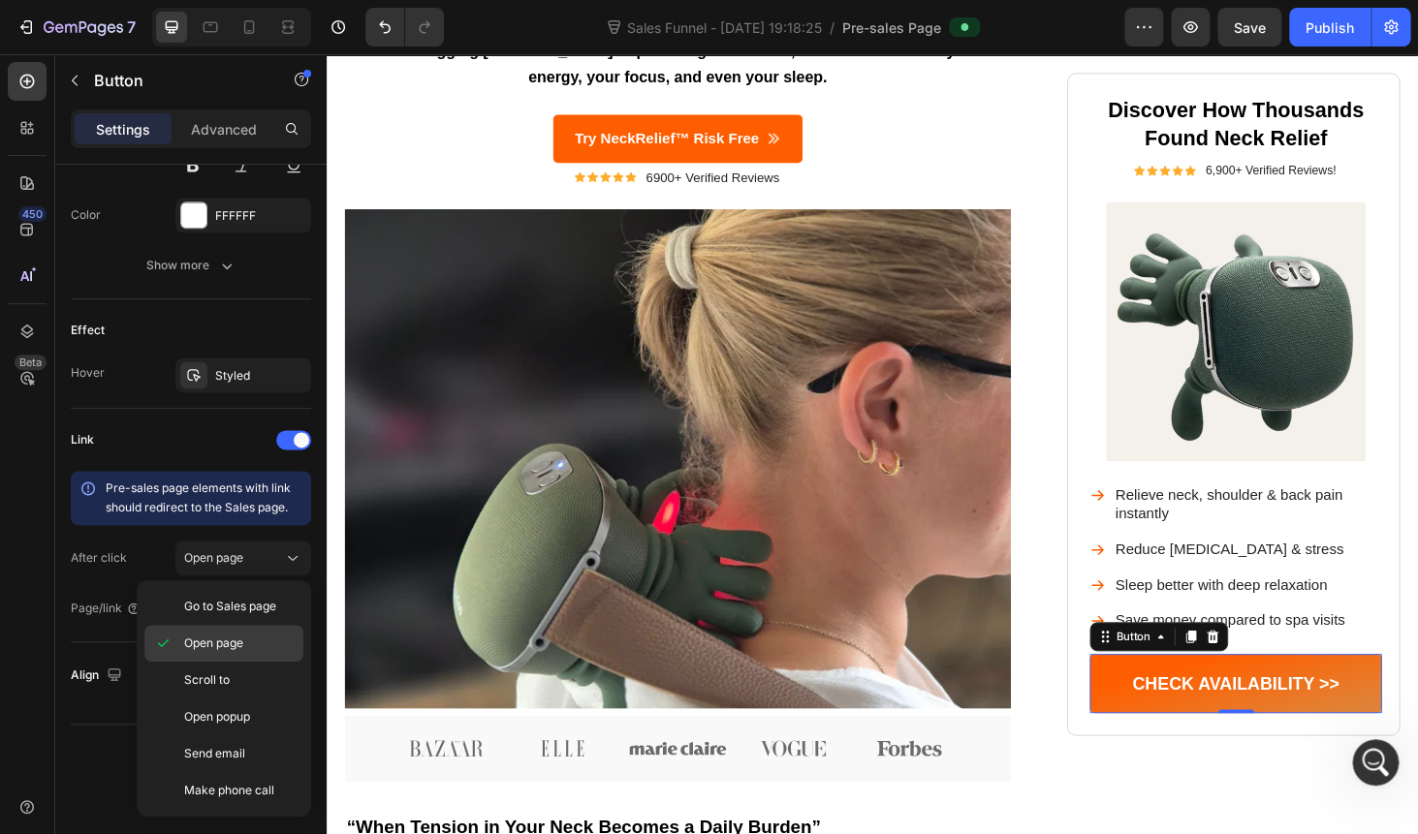
scroll to position [836, 0]
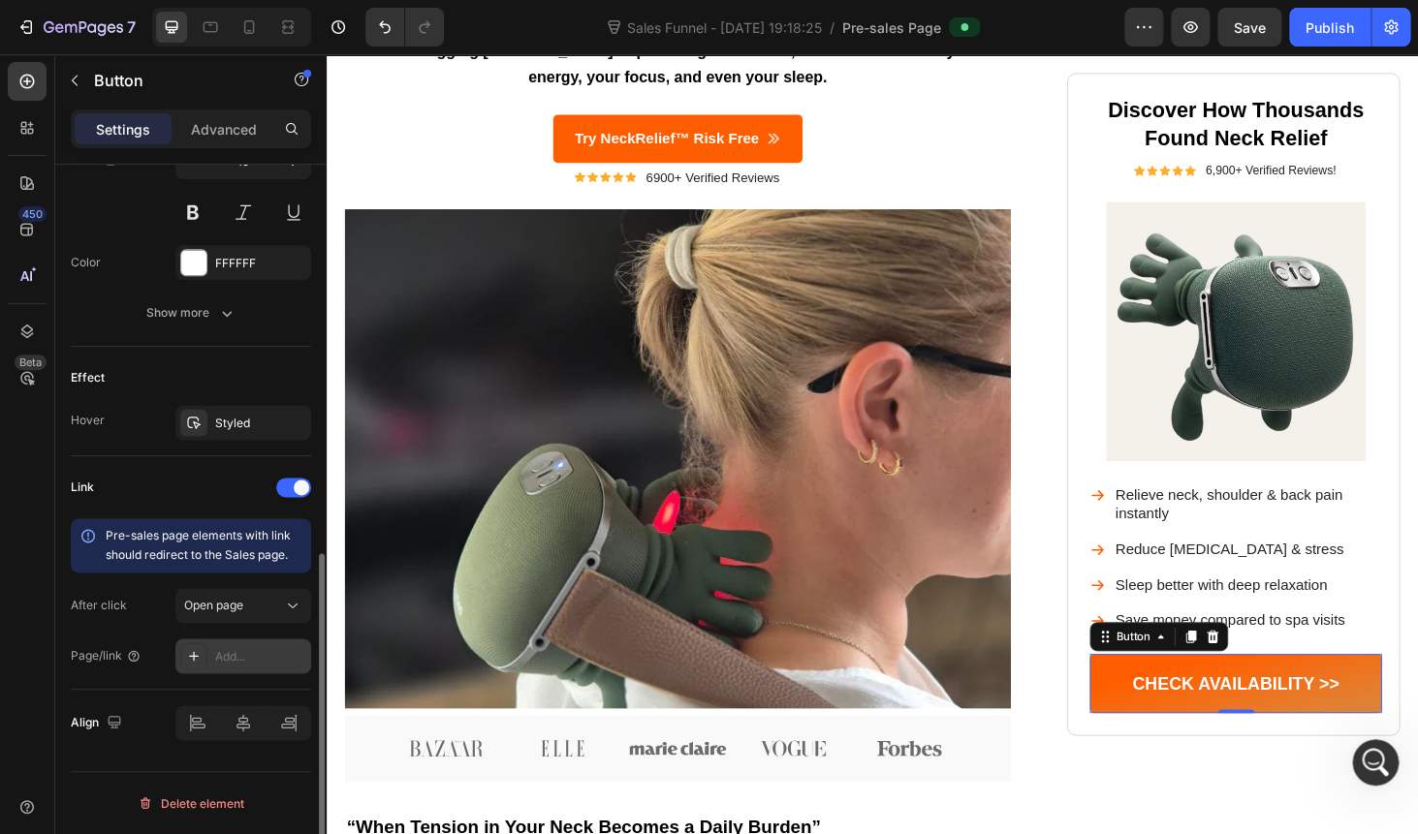
click at [229, 648] on div "Add..." at bounding box center [260, 656] width 91 height 17
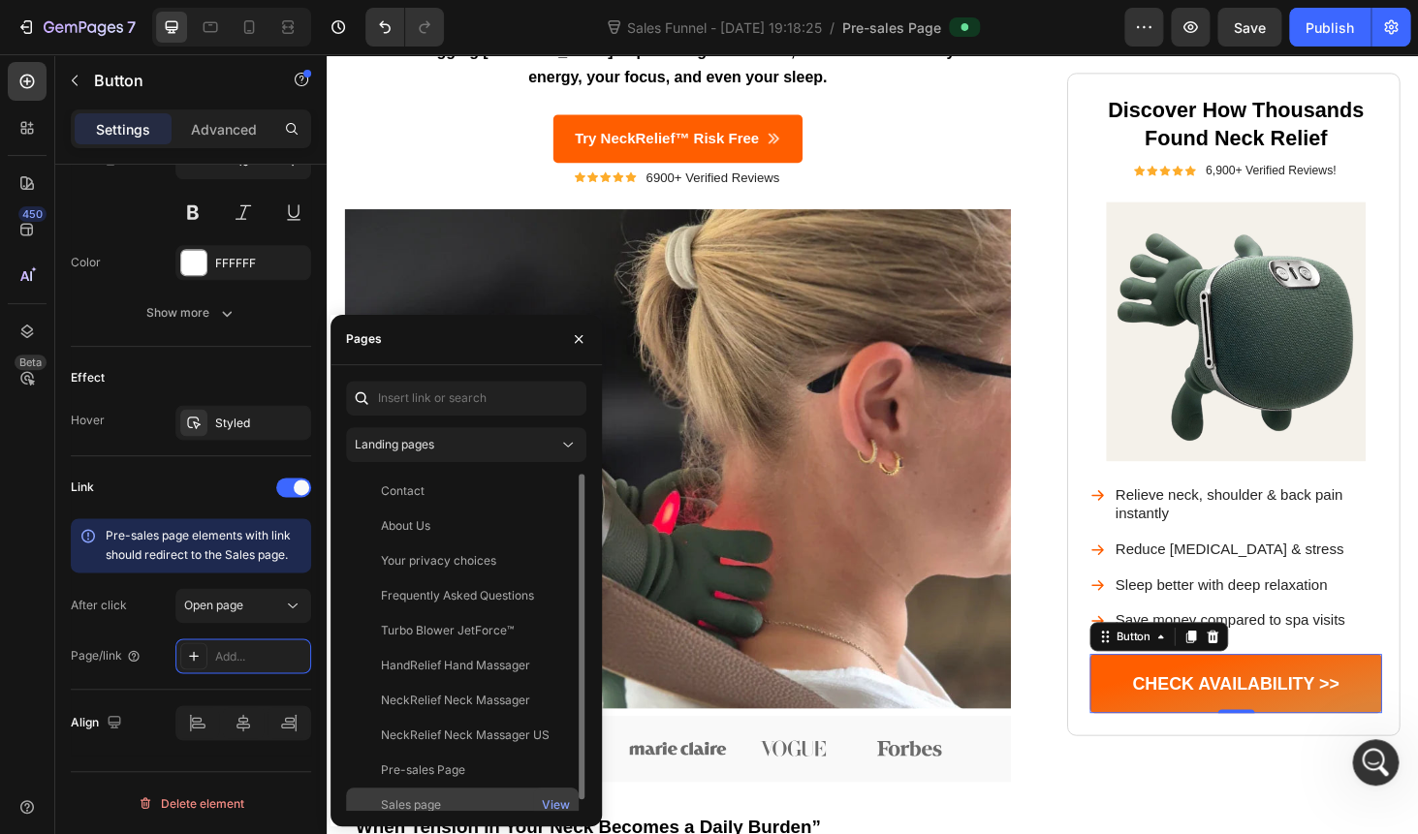
click at [417, 806] on div "Sales page" at bounding box center [411, 804] width 60 height 17
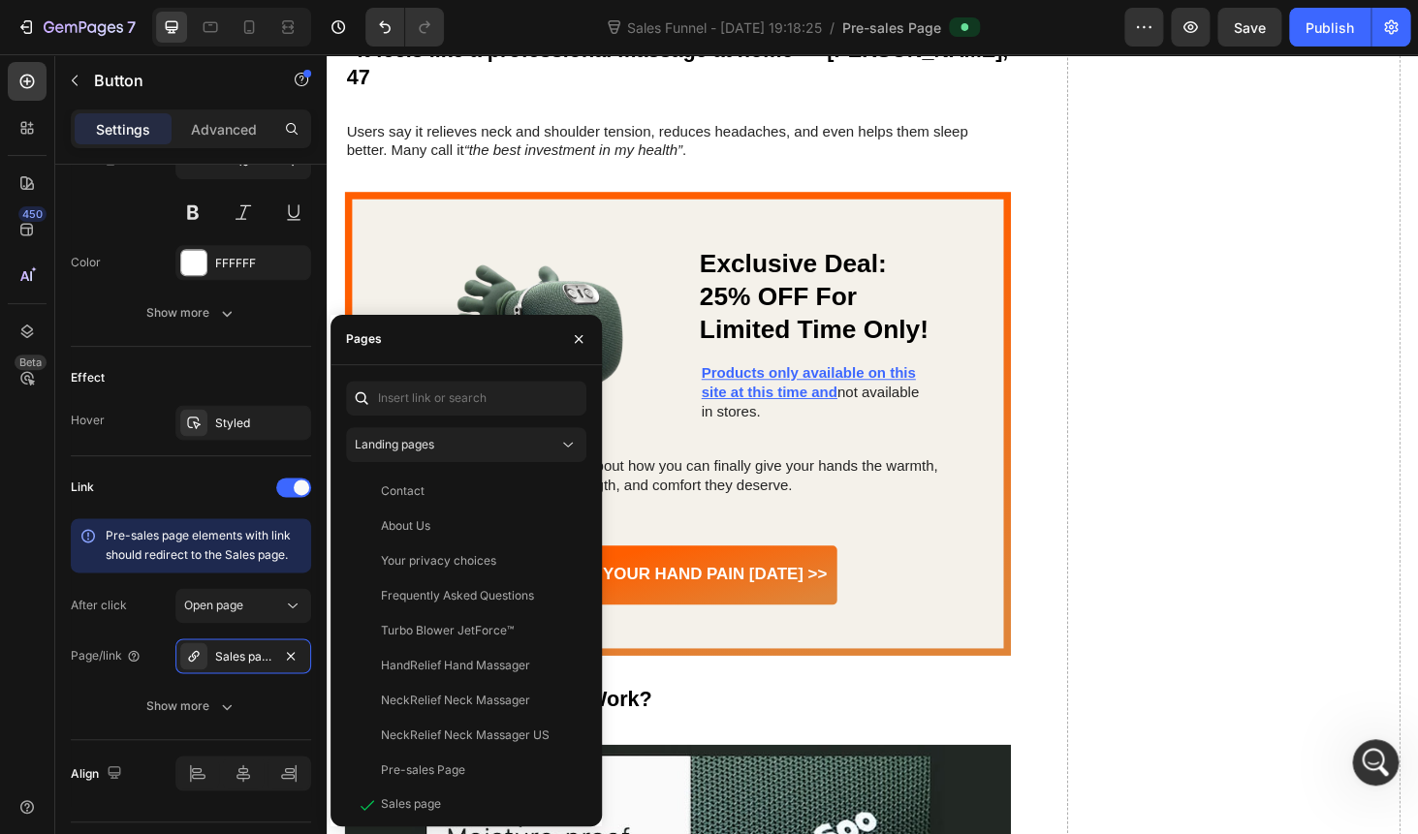
scroll to position [5308, 0]
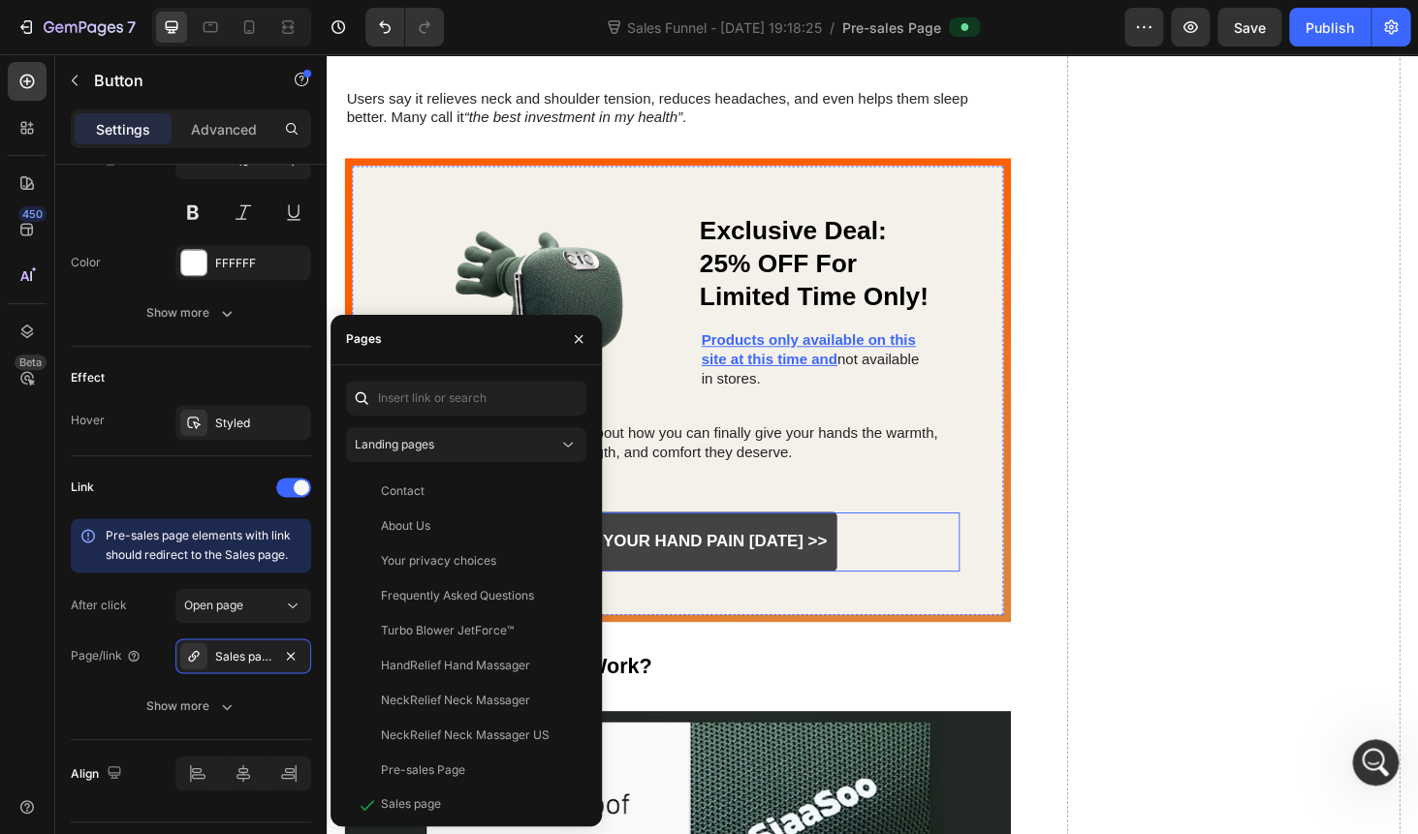
click at [764, 542] on link "Relieve Your Hand Pain [DATE] >>" at bounding box center [700, 573] width 339 height 63
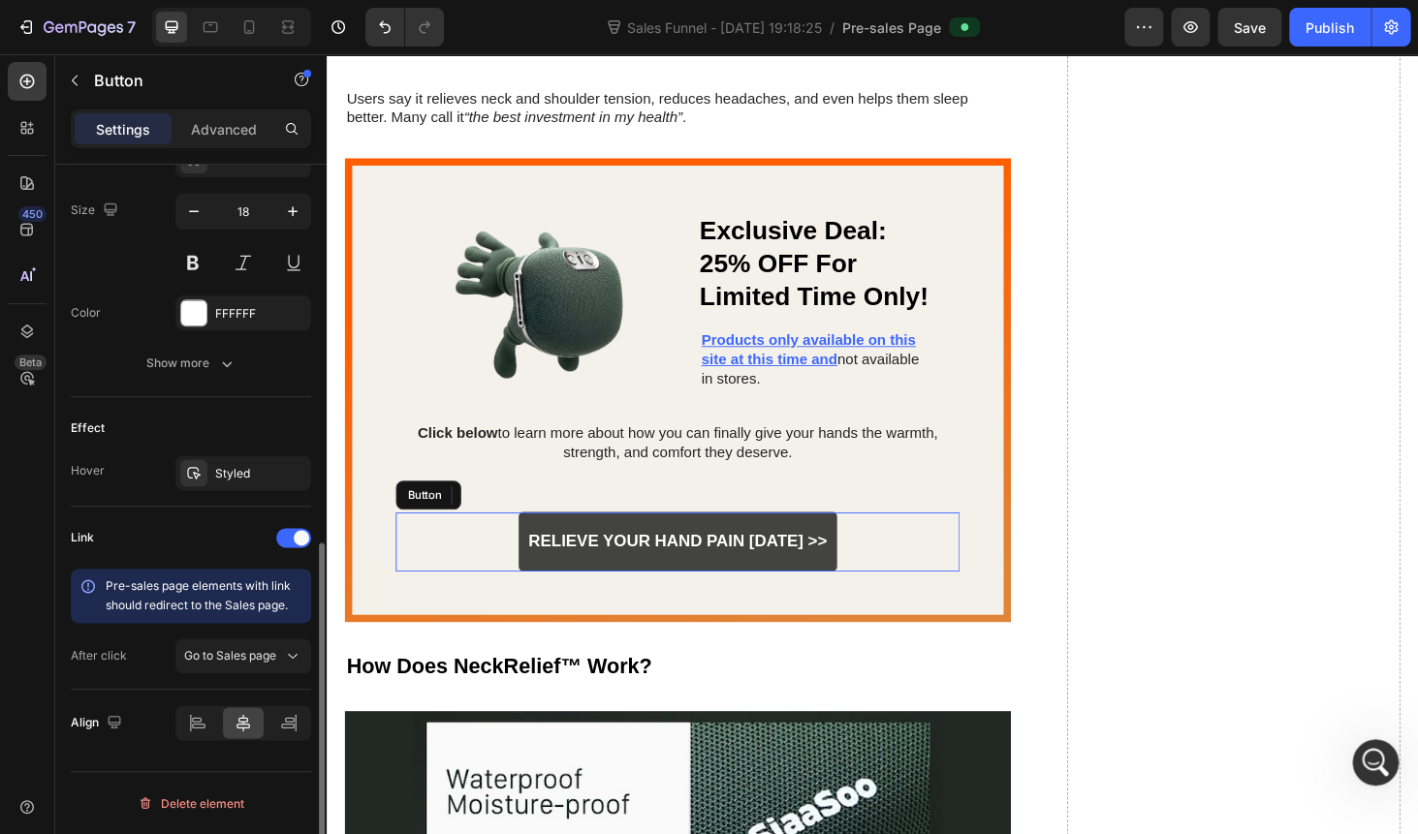
scroll to position [786, 0]
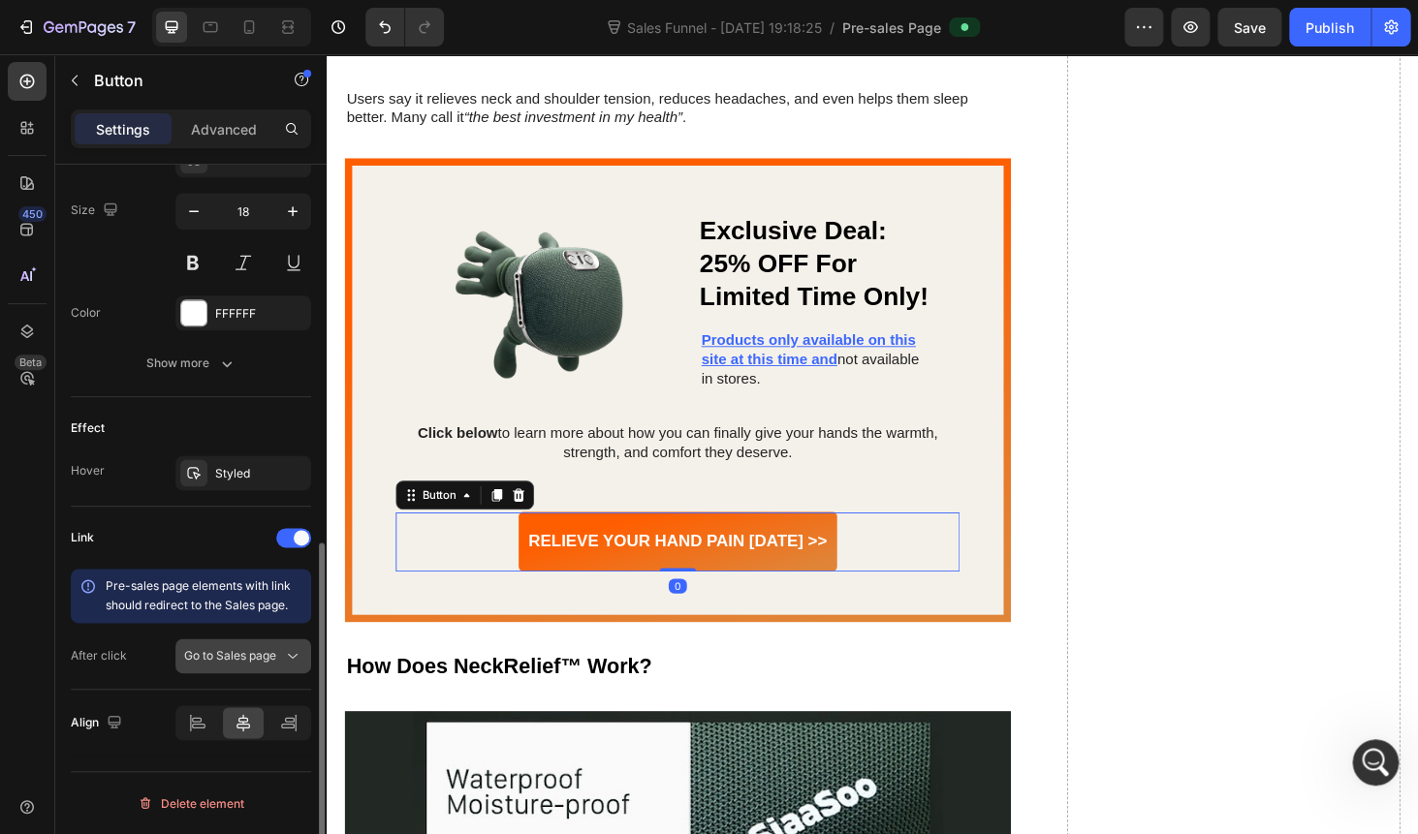
click at [225, 666] on div "Go to Sales page" at bounding box center [243, 655] width 118 height 19
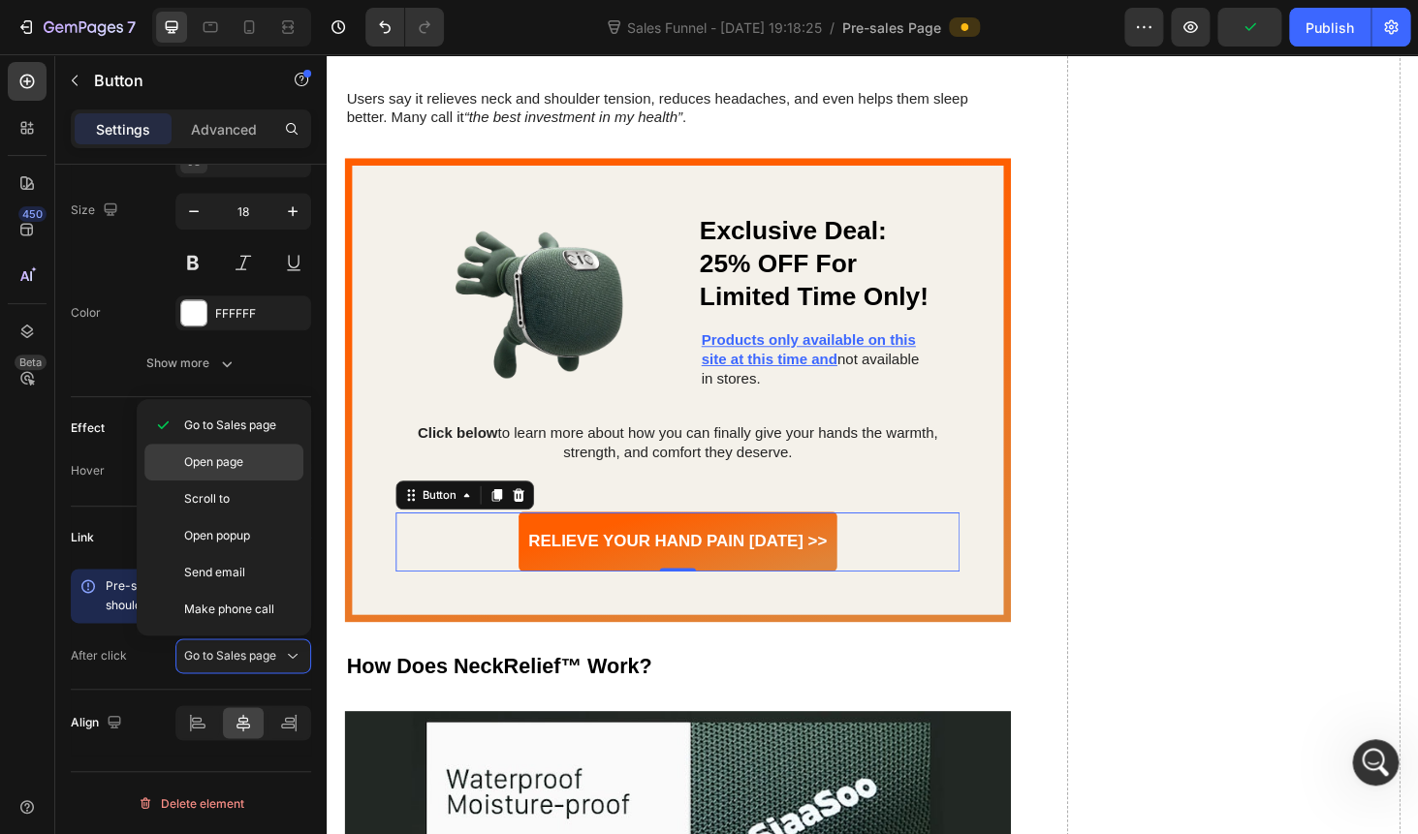
click at [240, 462] on span "Open page" at bounding box center [213, 461] width 59 height 17
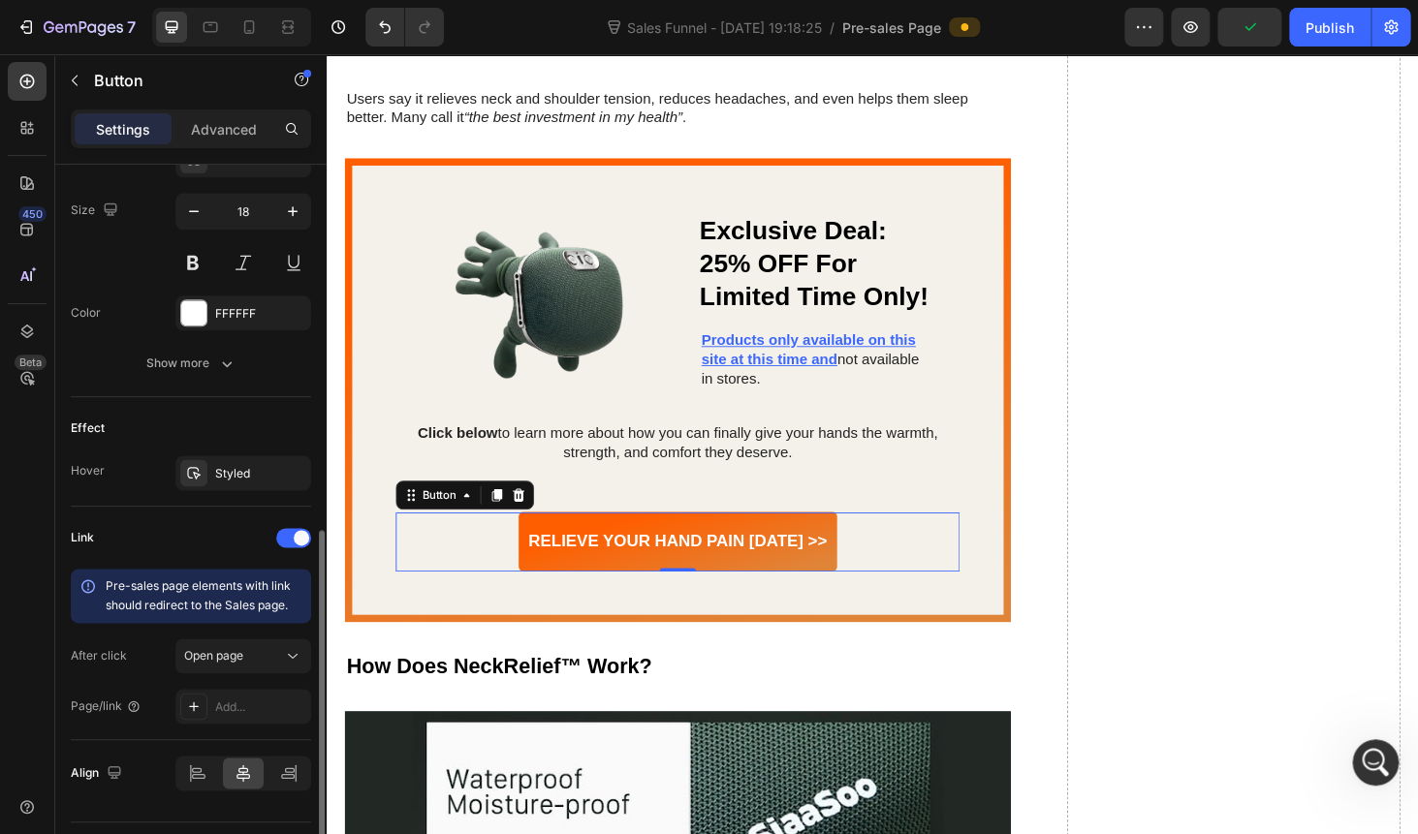
click at [234, 726] on div "Link Pre-sales page elements with link should redirect to the Sales page. After…" at bounding box center [191, 624] width 240 height 234
click at [234, 704] on div "Add..." at bounding box center [260, 707] width 91 height 17
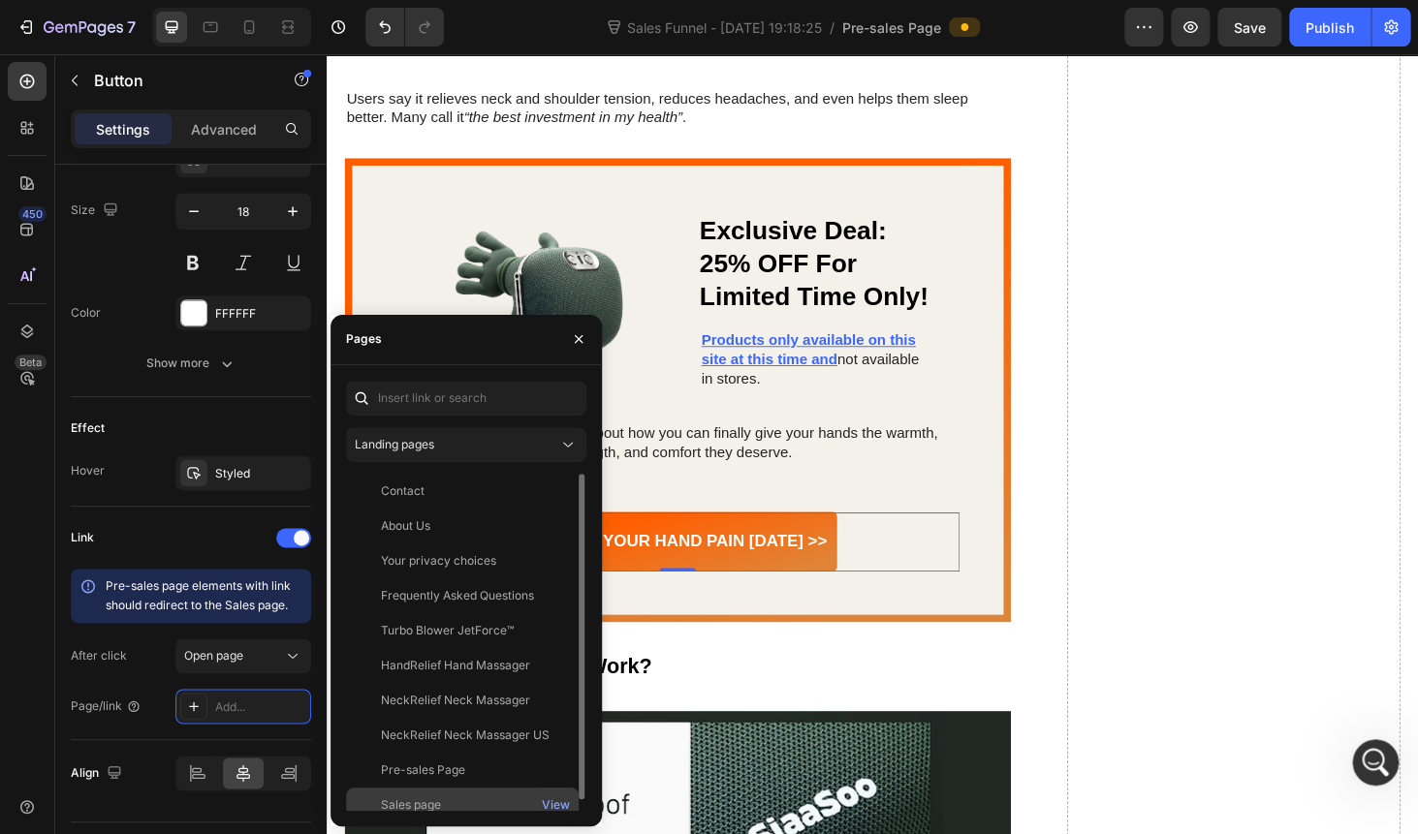
click at [387, 796] on div "Sales page" at bounding box center [411, 804] width 60 height 17
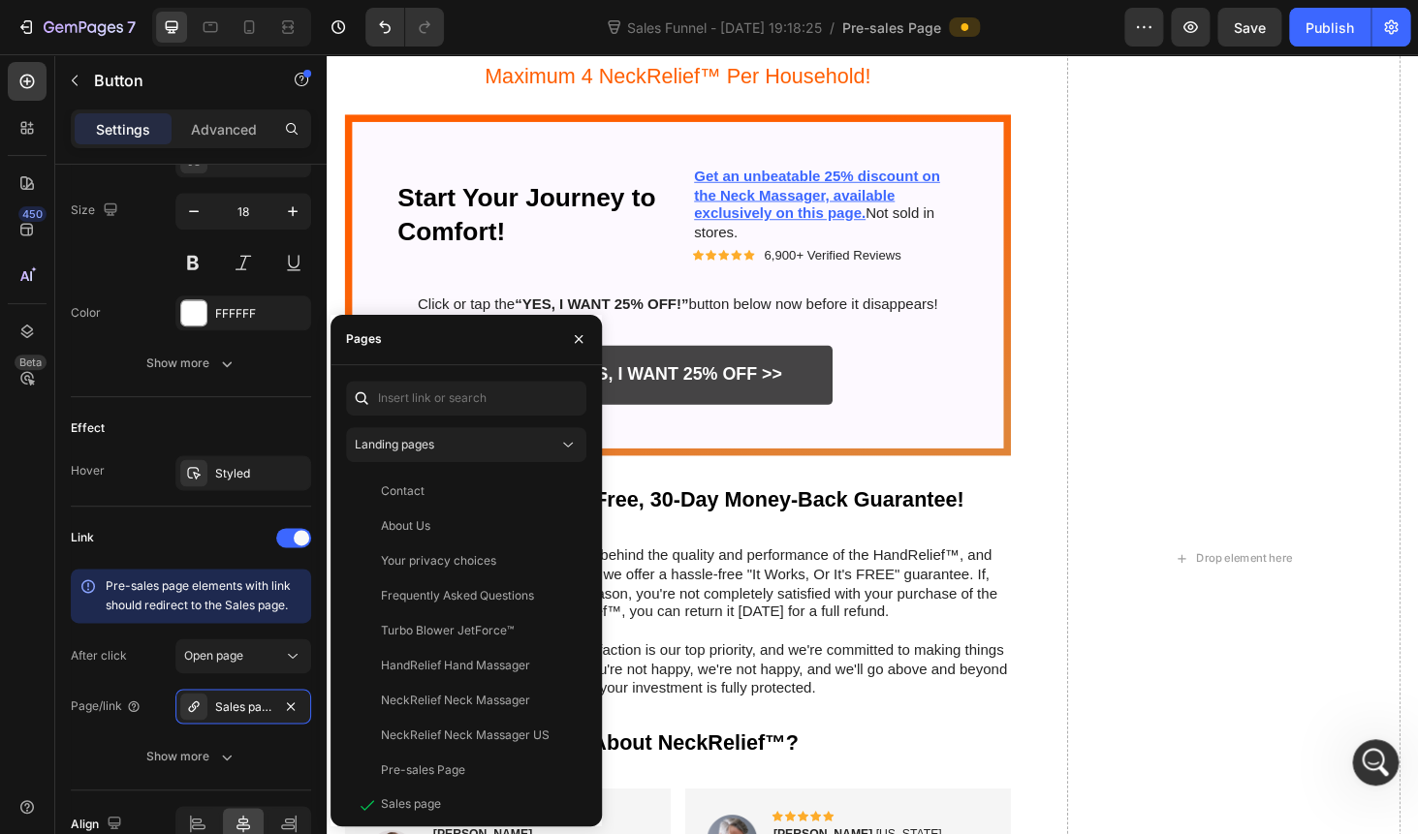
scroll to position [7929, 0]
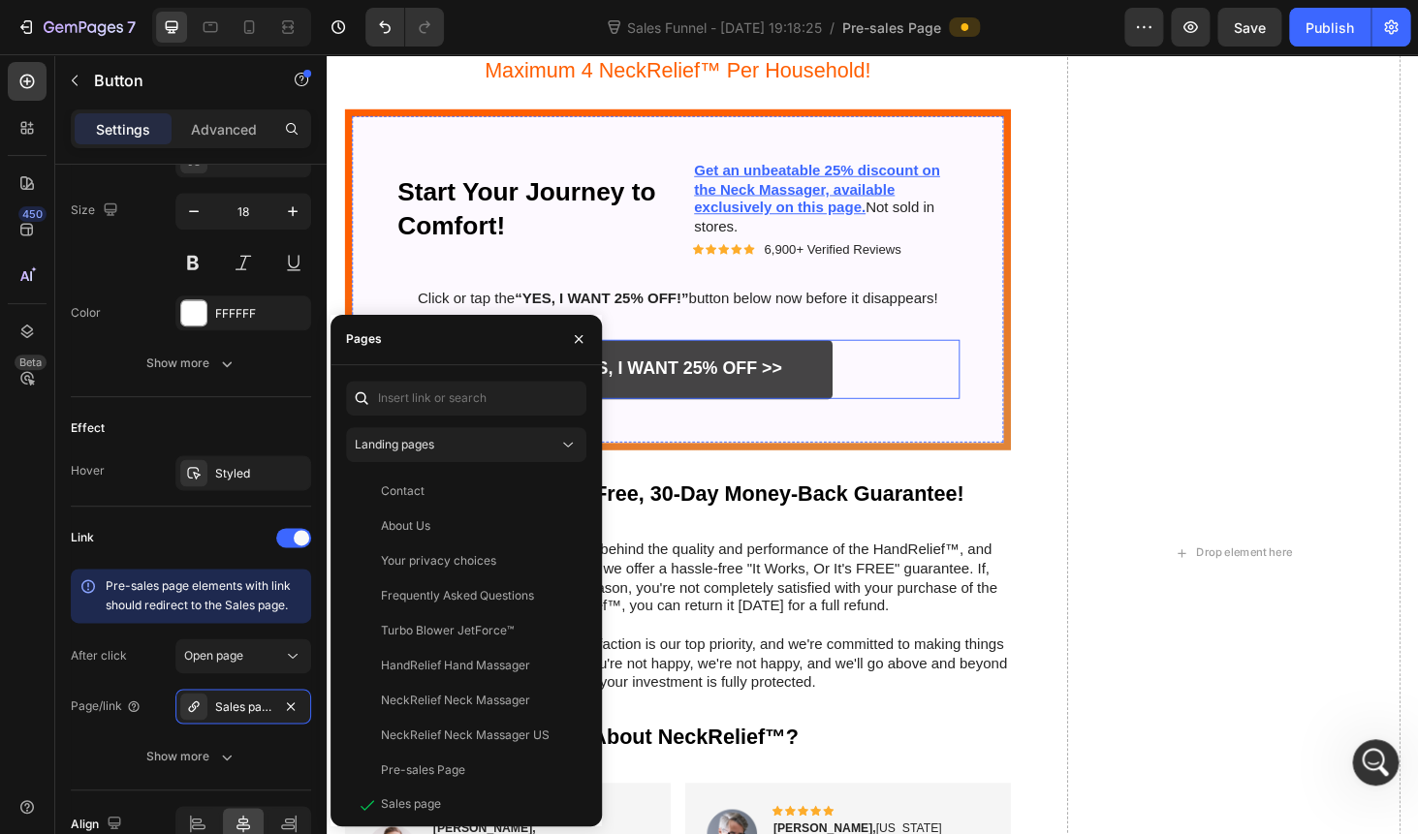
click at [789, 372] on link "YES, I WANT 25% OFF >>" at bounding box center [700, 390] width 329 height 63
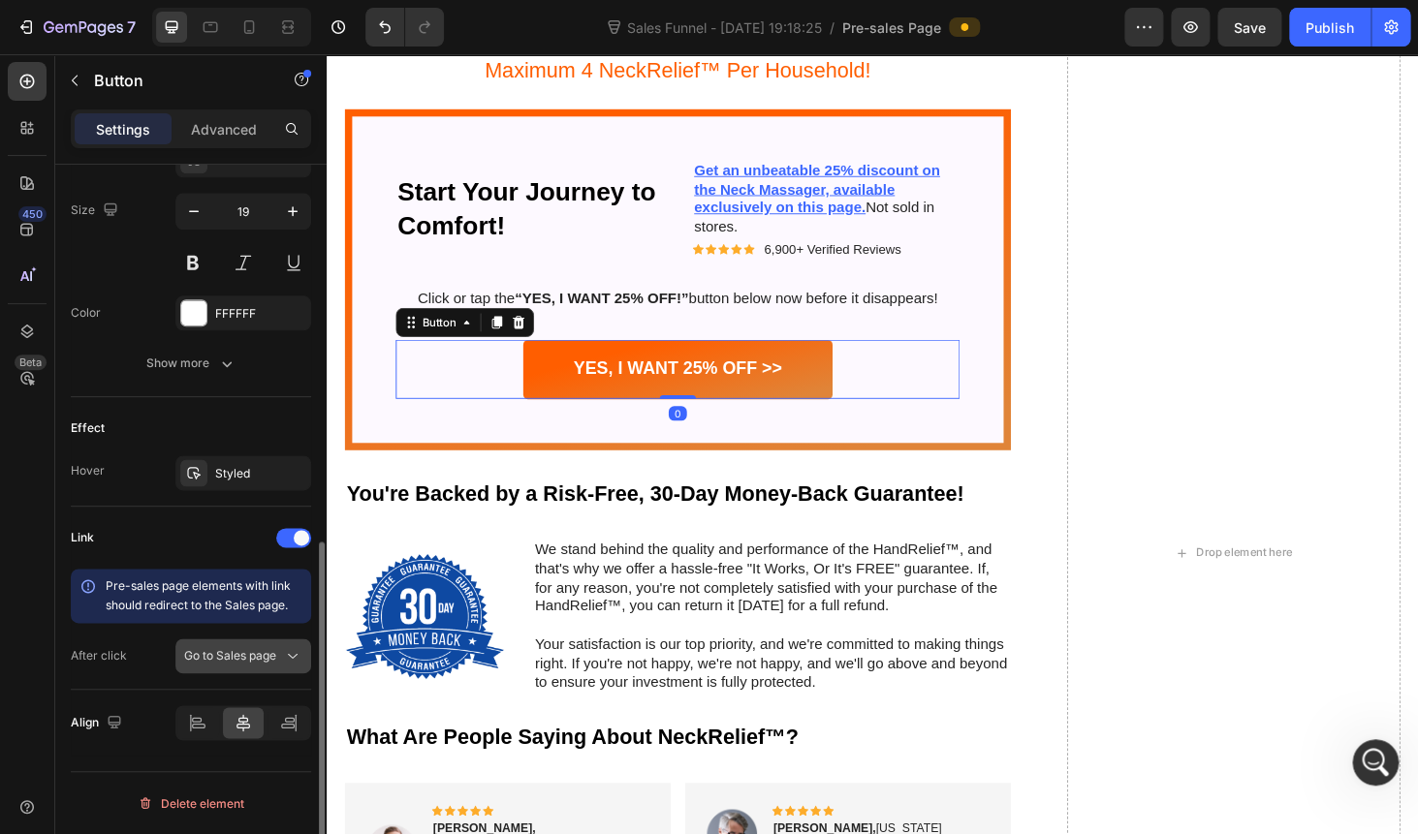
click at [241, 656] on span "Go to Sales page" at bounding box center [230, 655] width 92 height 15
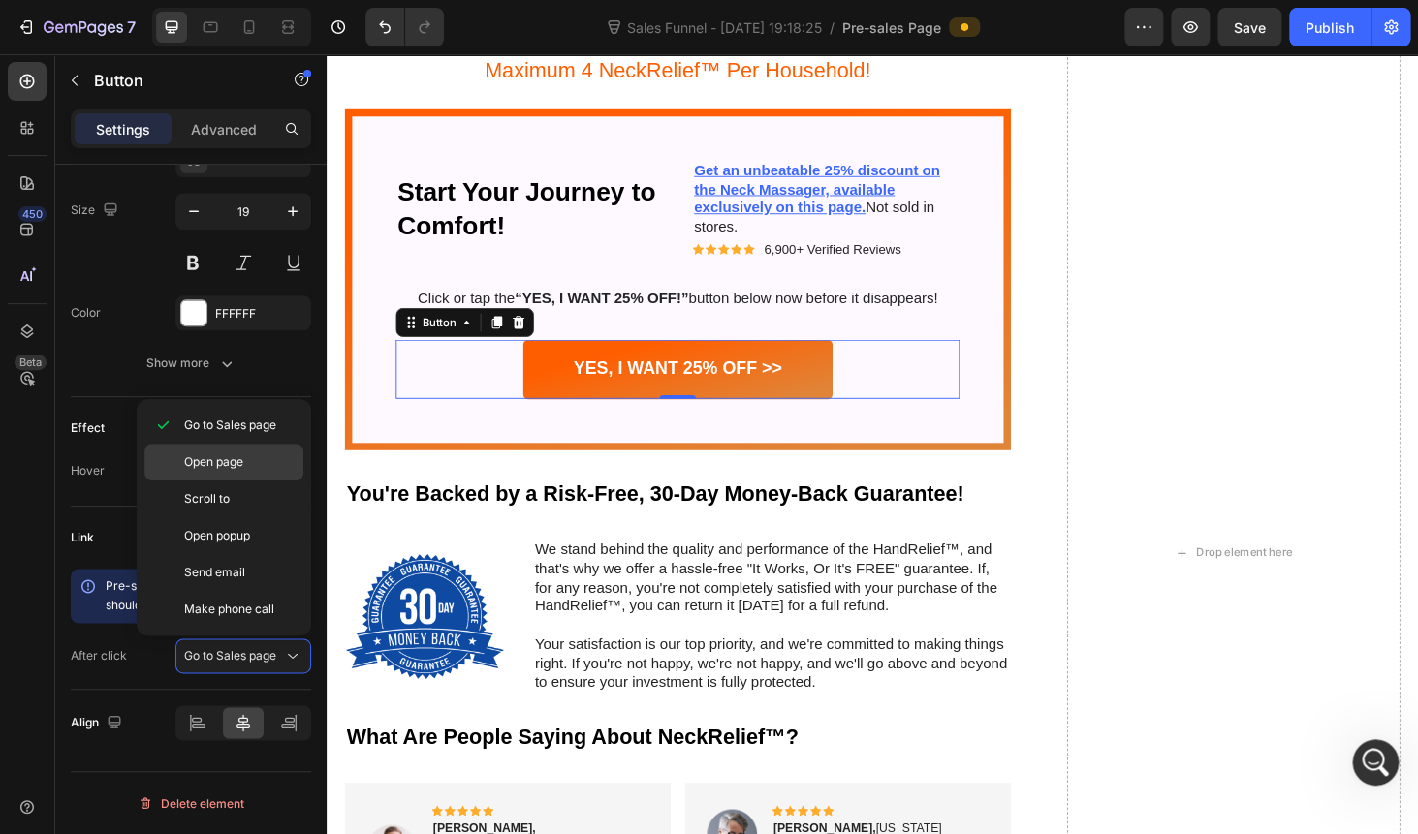
click at [230, 481] on div "Open page" at bounding box center [223, 499] width 159 height 37
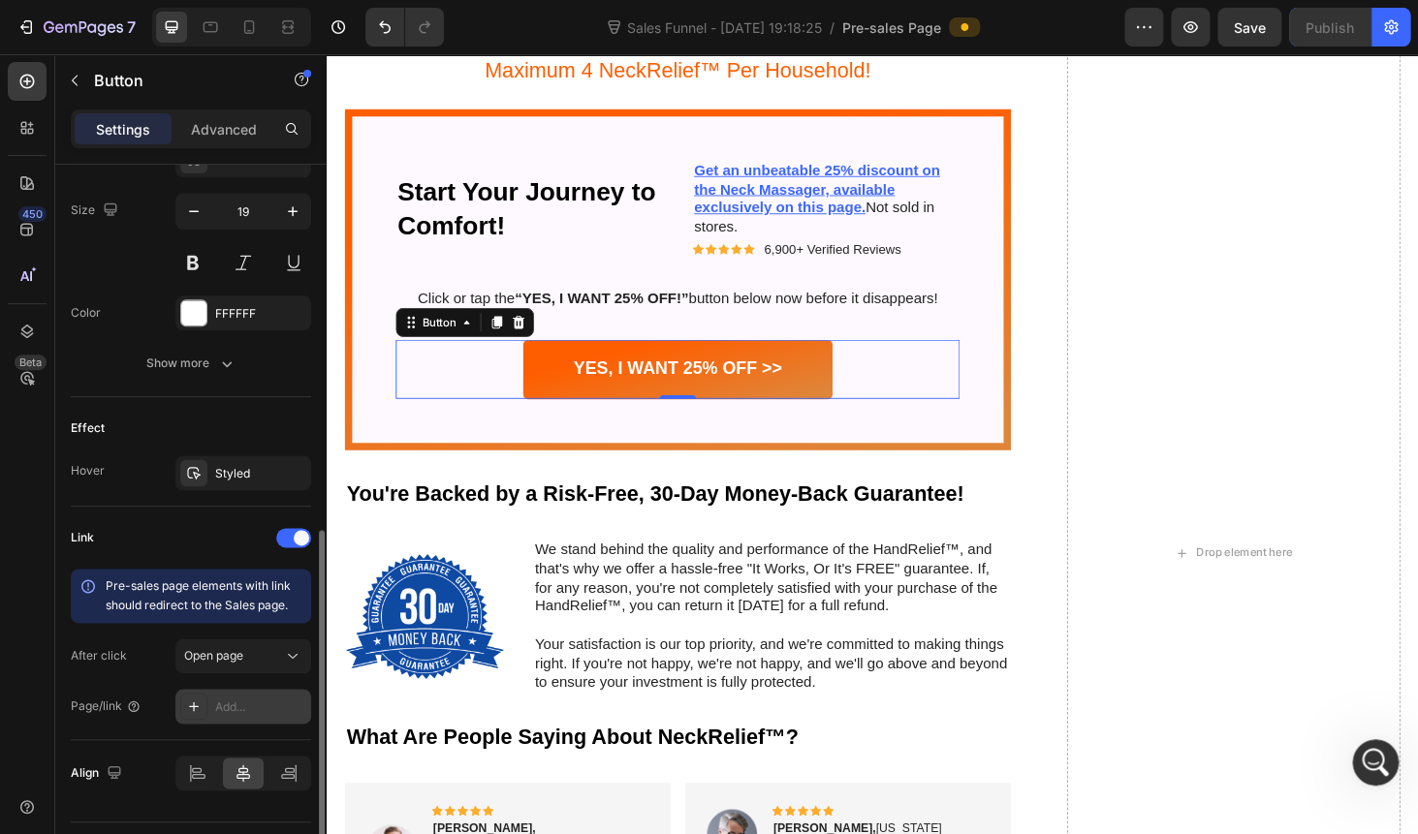
click at [232, 721] on div "Add..." at bounding box center [243, 706] width 136 height 35
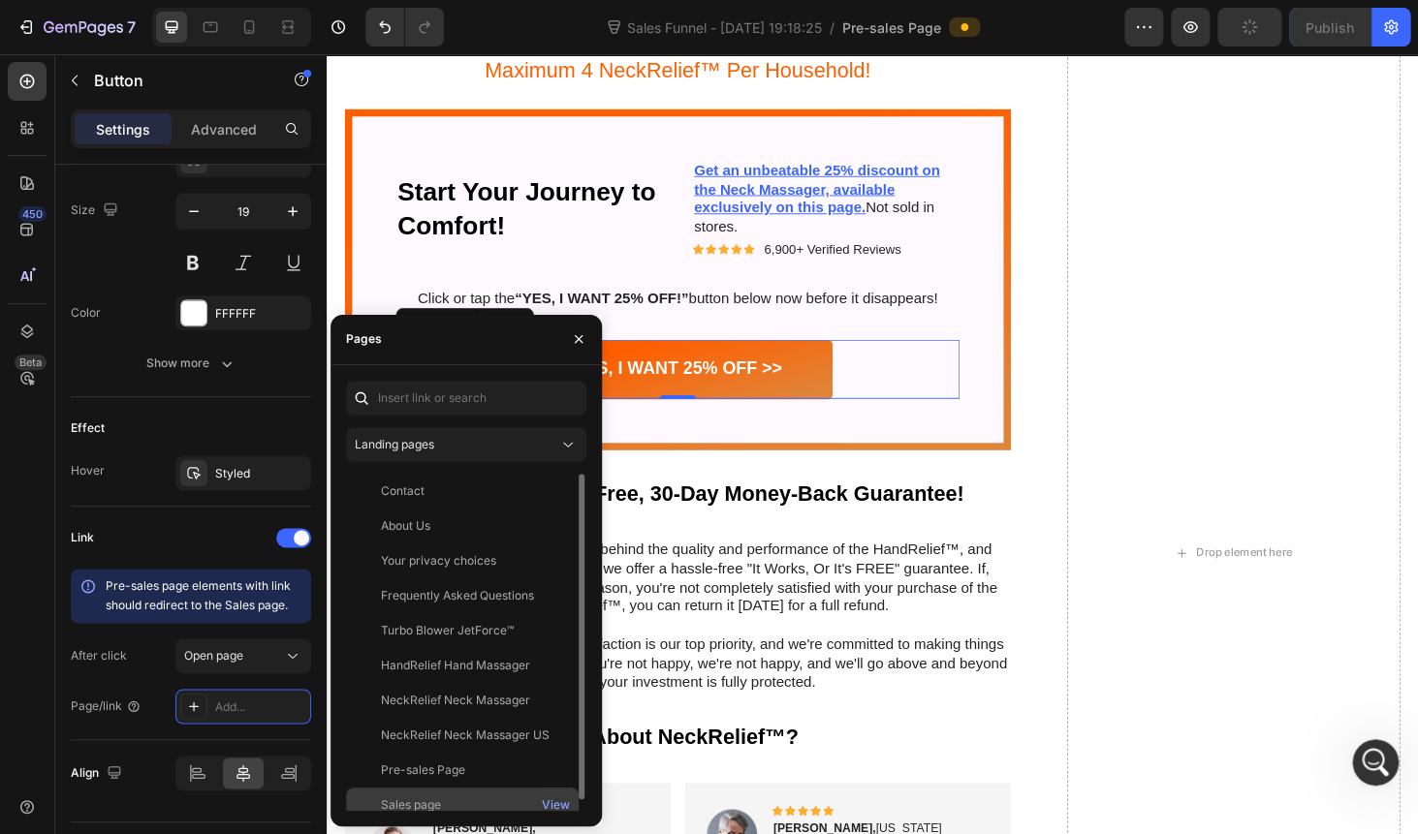
click at [400, 808] on div "Sales page" at bounding box center [411, 804] width 60 height 17
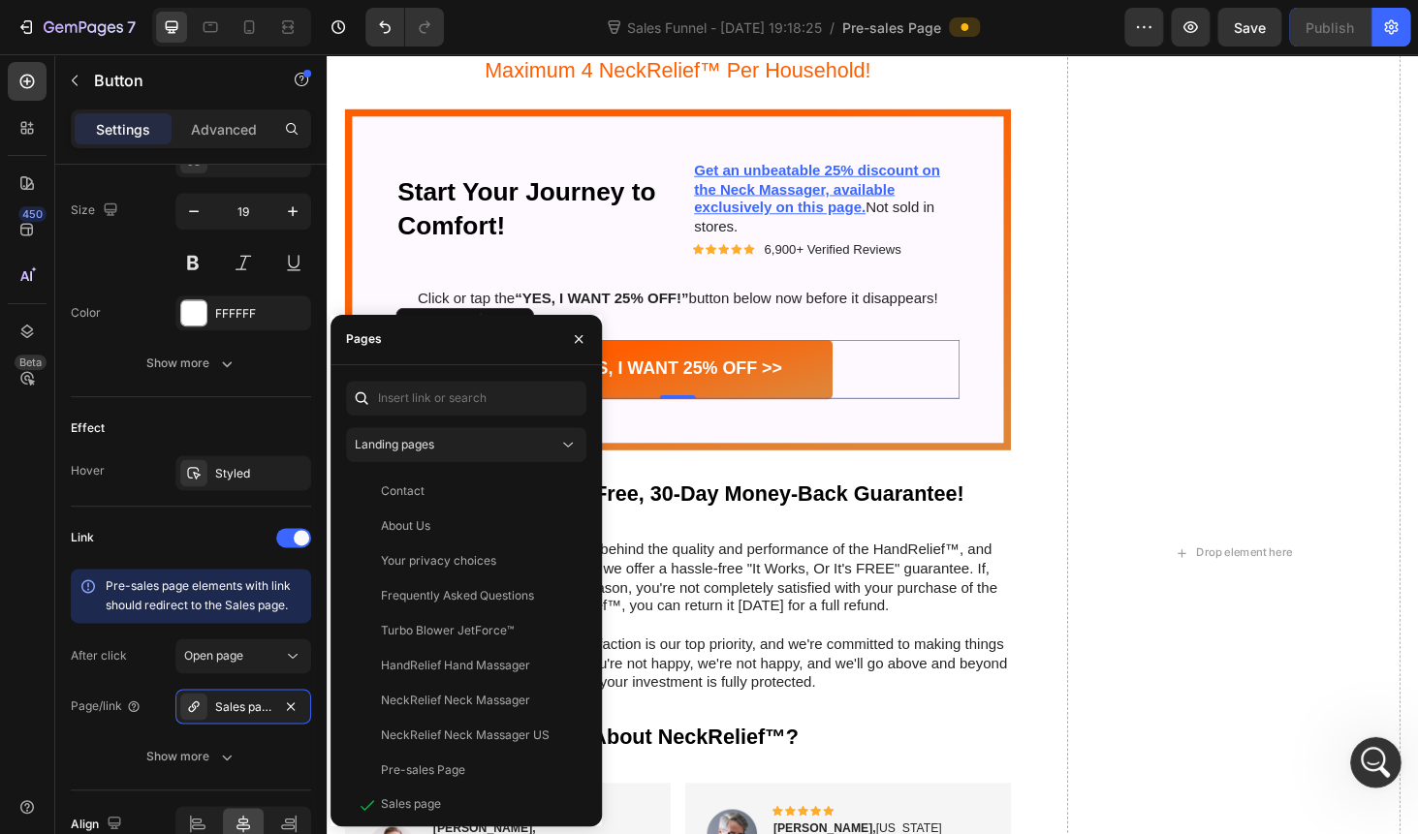
click at [1387, 760] on icon "Open Intercom Messenger" at bounding box center [1374, 760] width 32 height 32
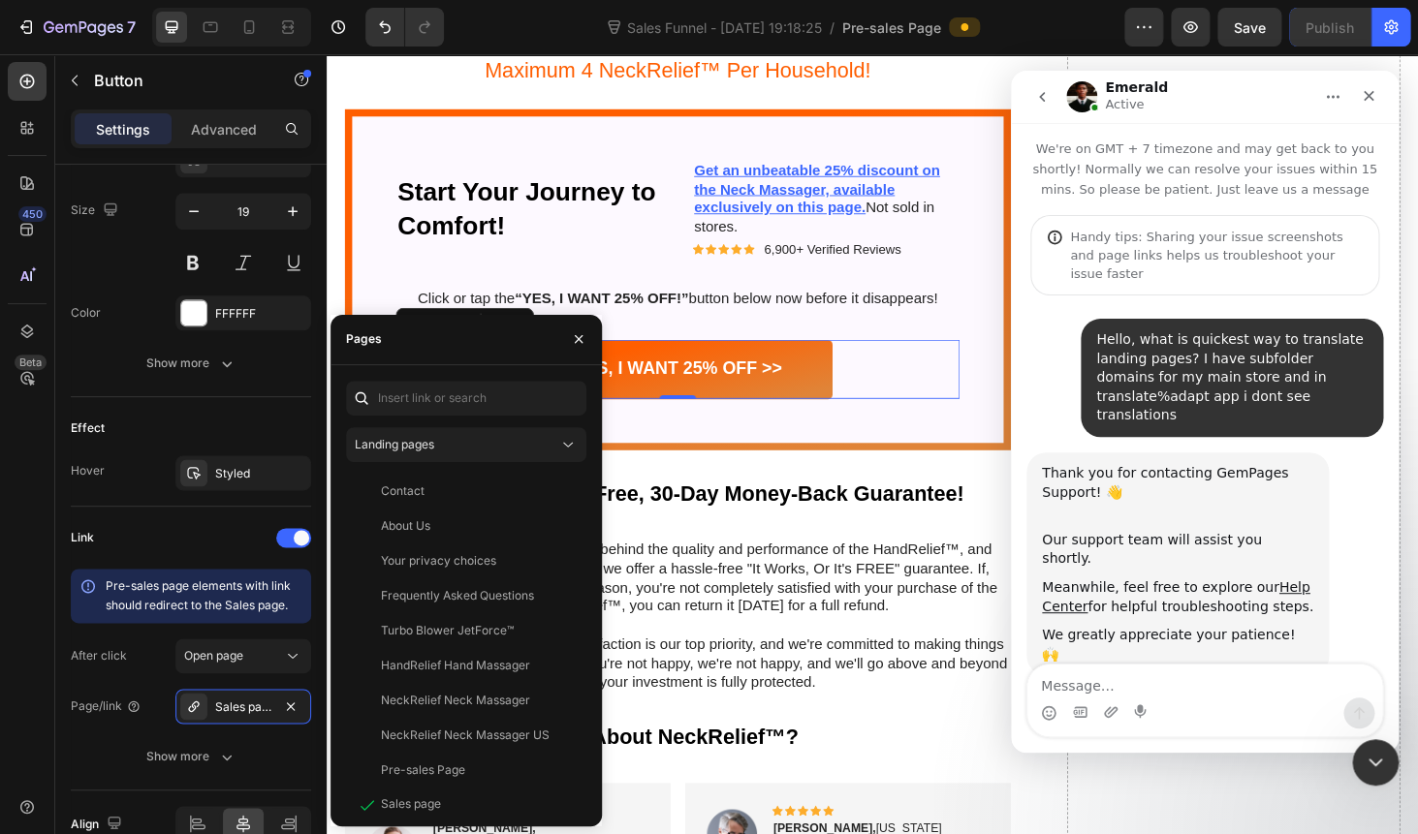
scroll to position [3484, 0]
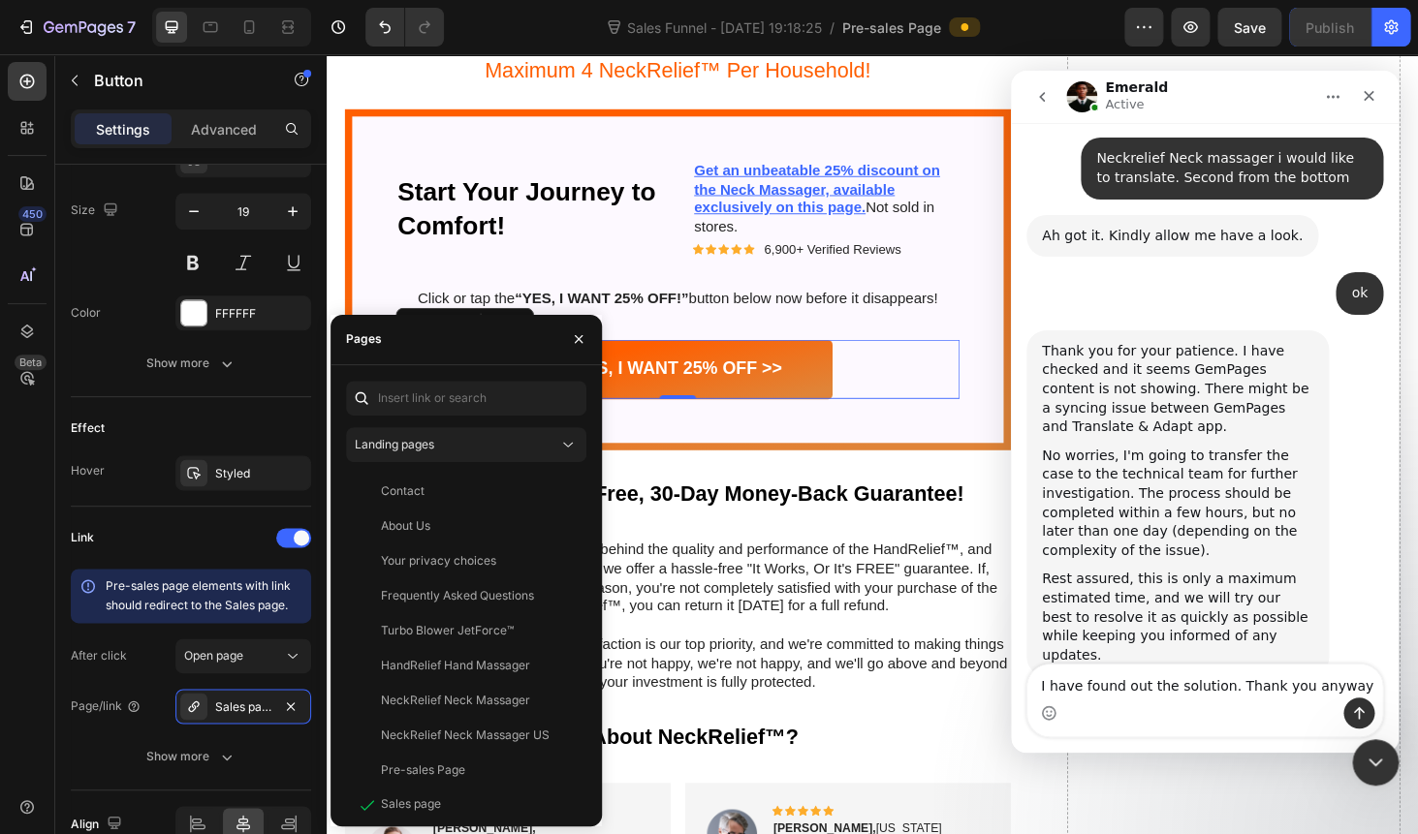
type textarea "I have found out the solution. Thank you anyways"
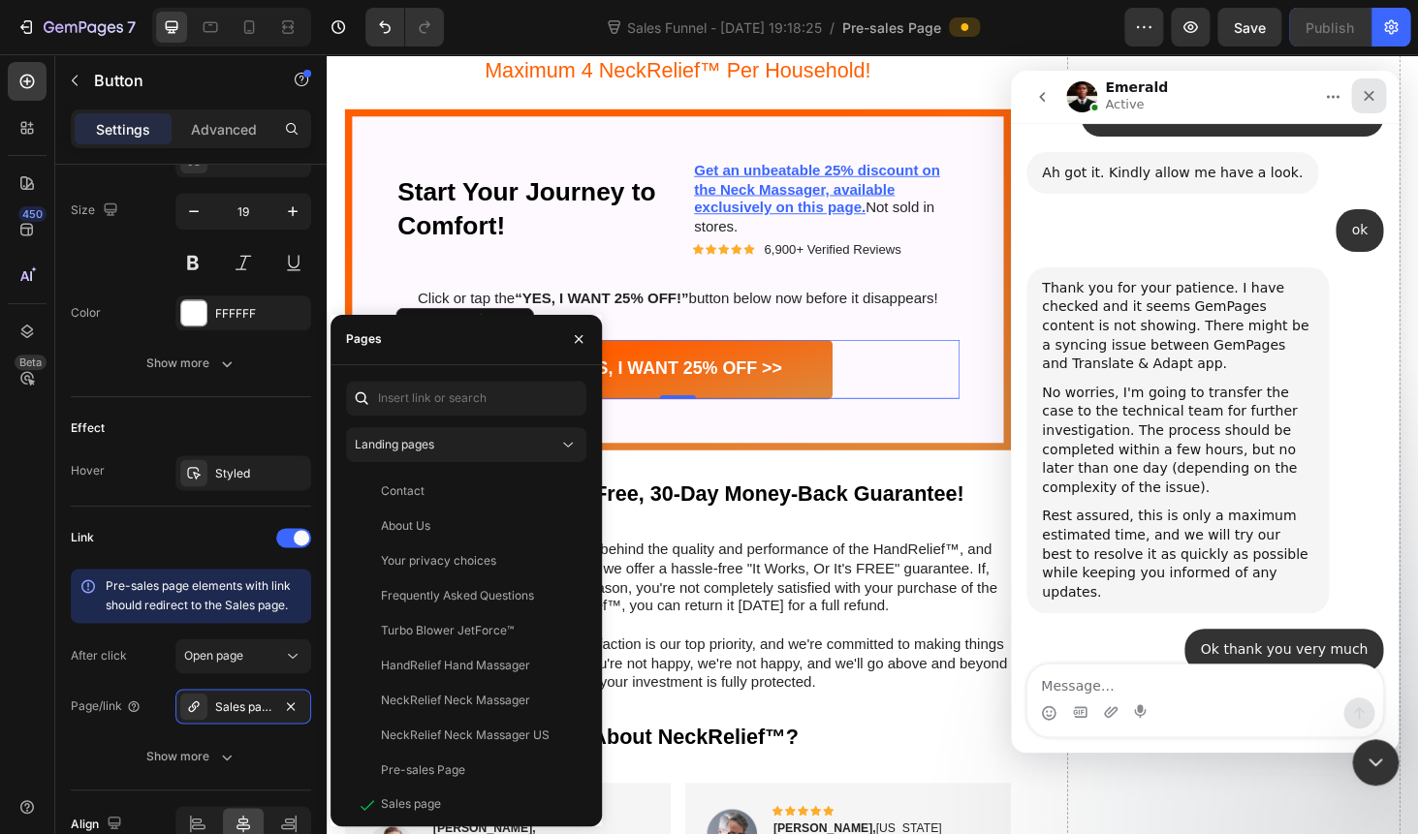
click at [1374, 100] on icon "Close" at bounding box center [1368, 96] width 16 height 16
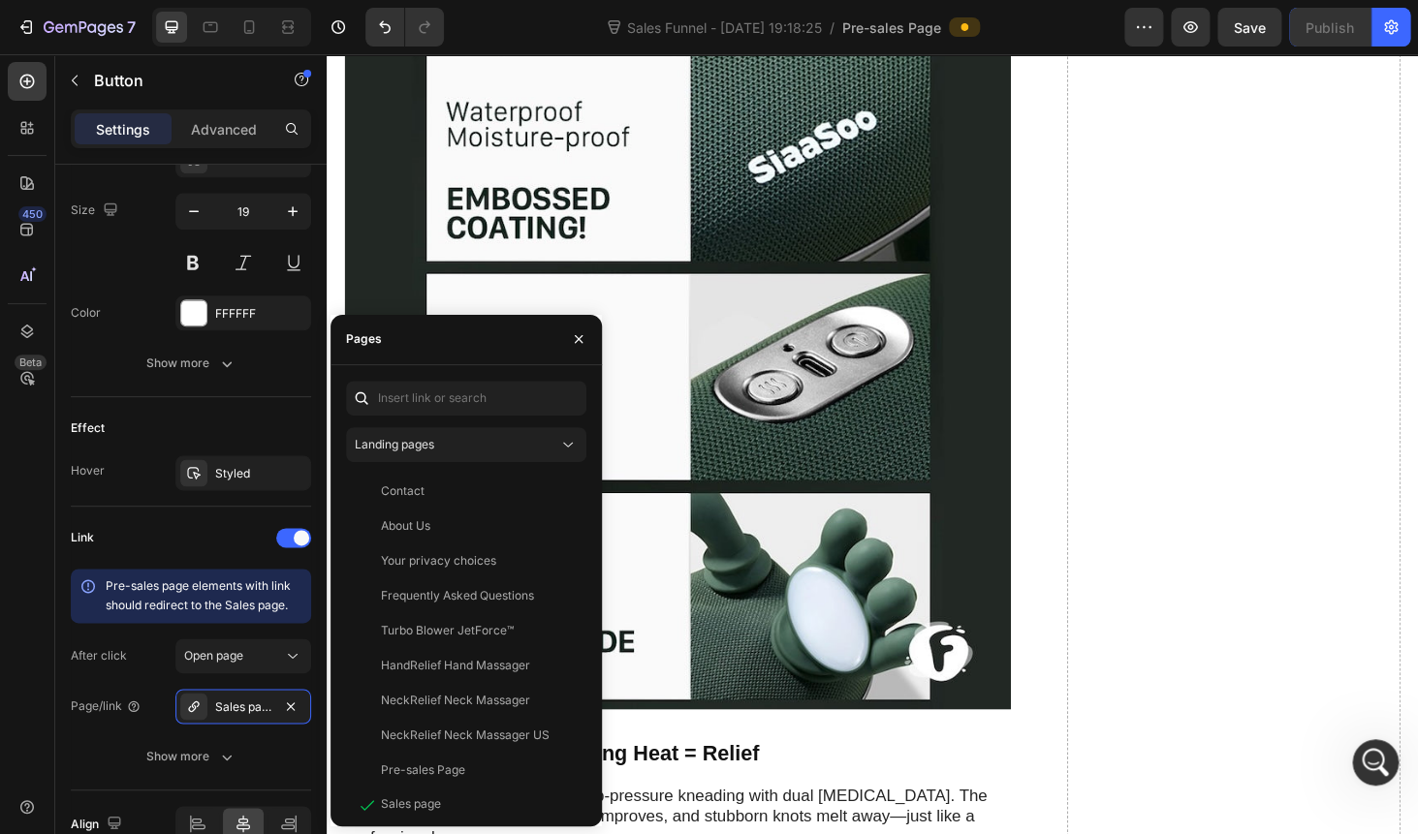
scroll to position [5908, 0]
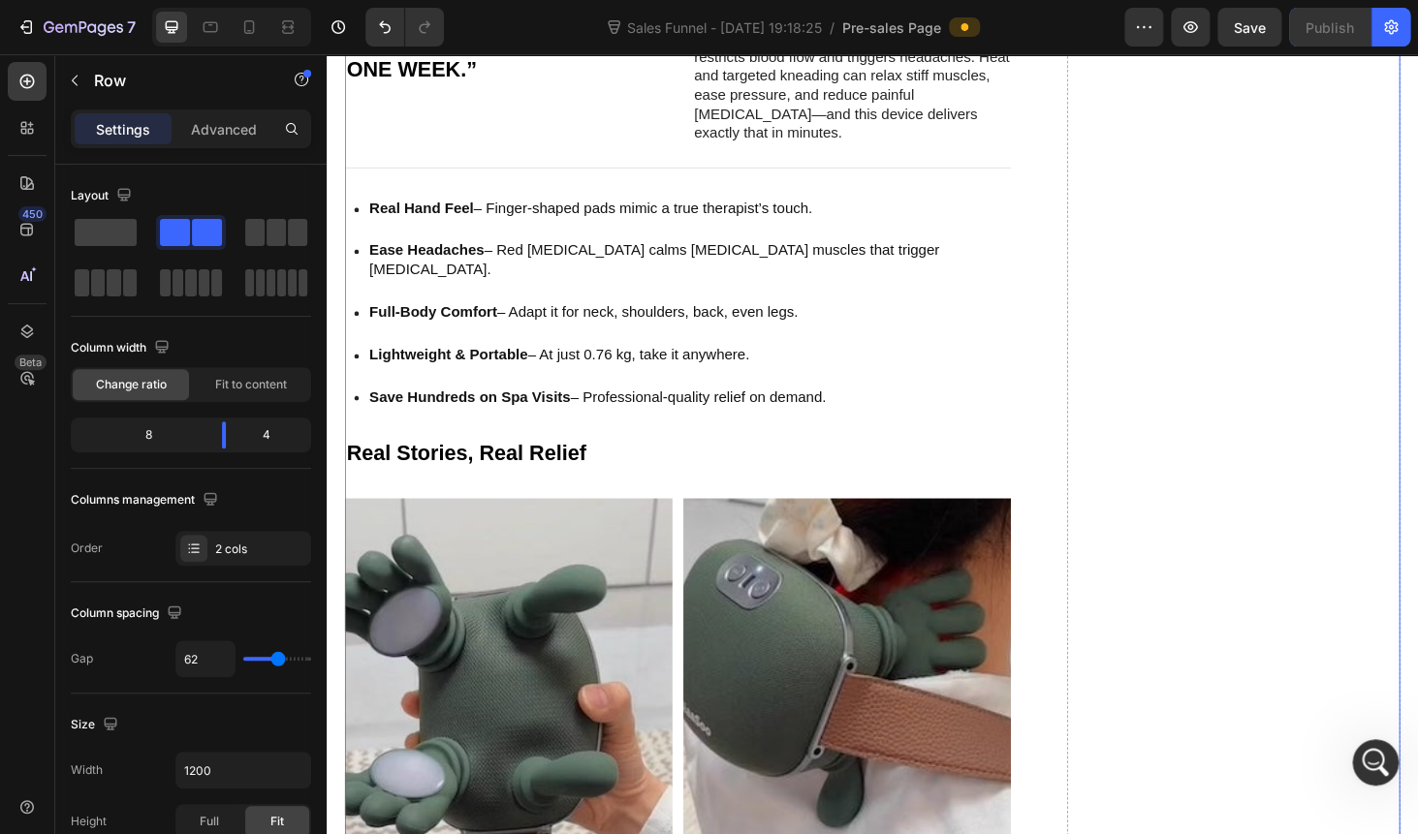
scroll to position [3749, 0]
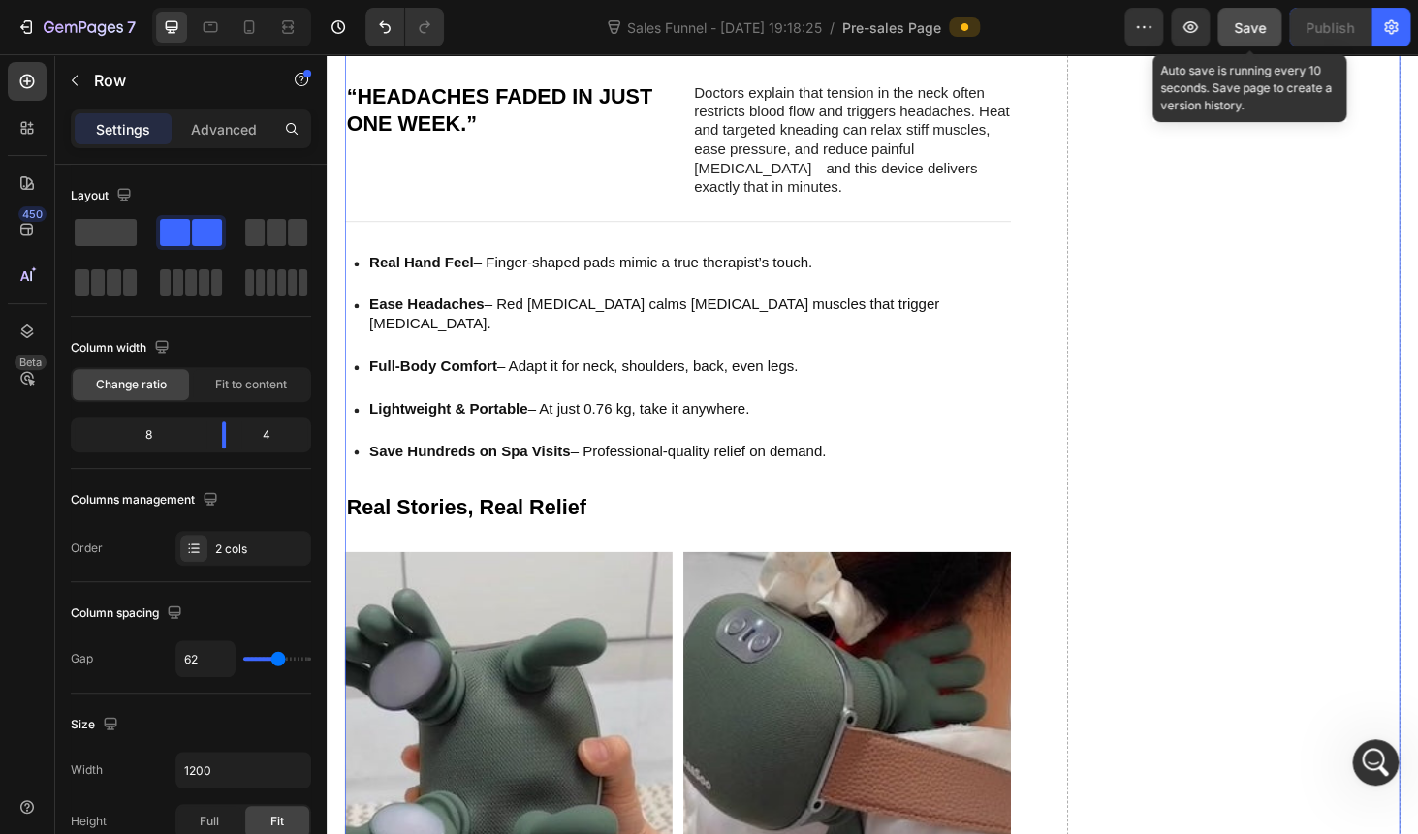
click at [1273, 26] on button "Save" at bounding box center [1249, 27] width 64 height 39
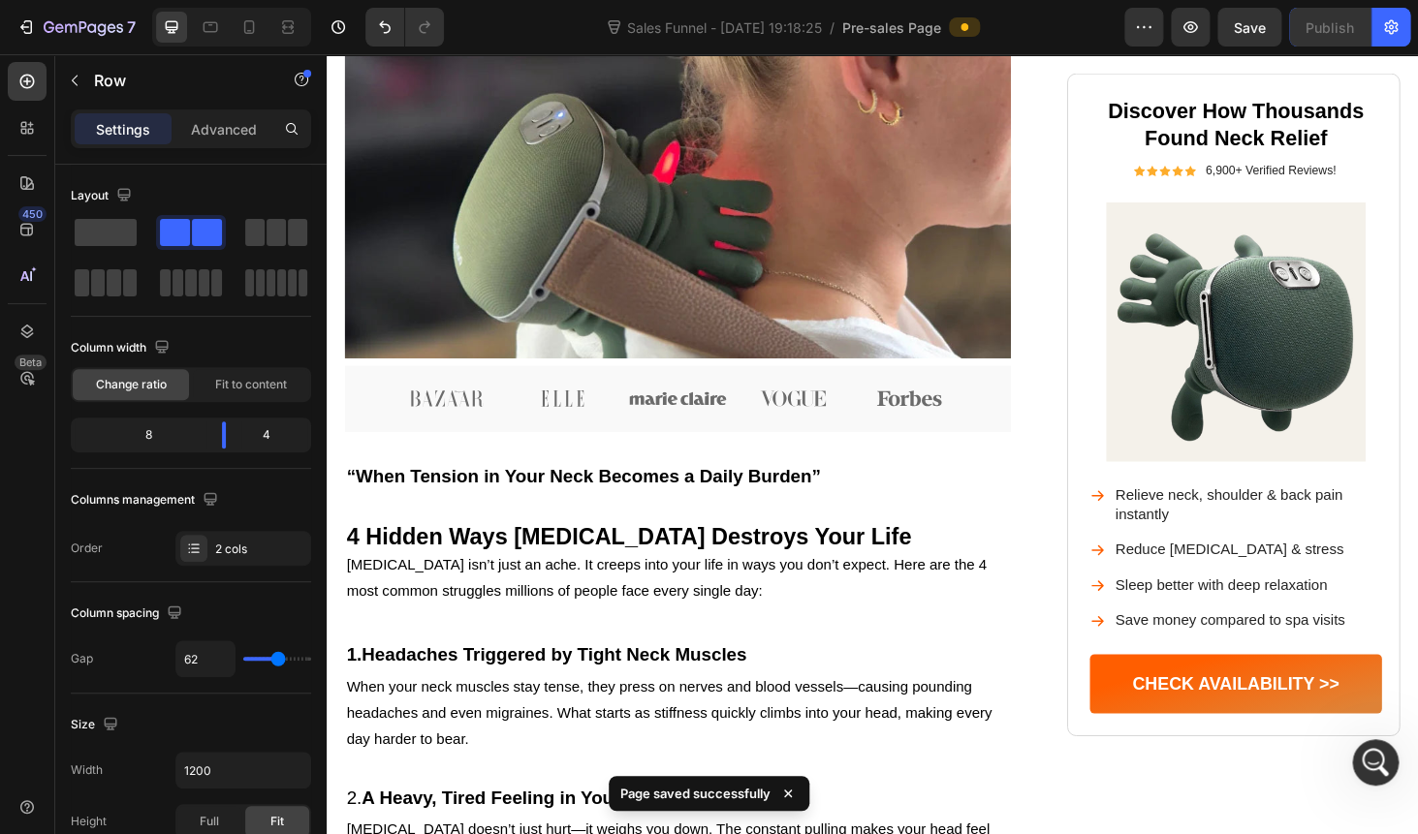
scroll to position [0, 0]
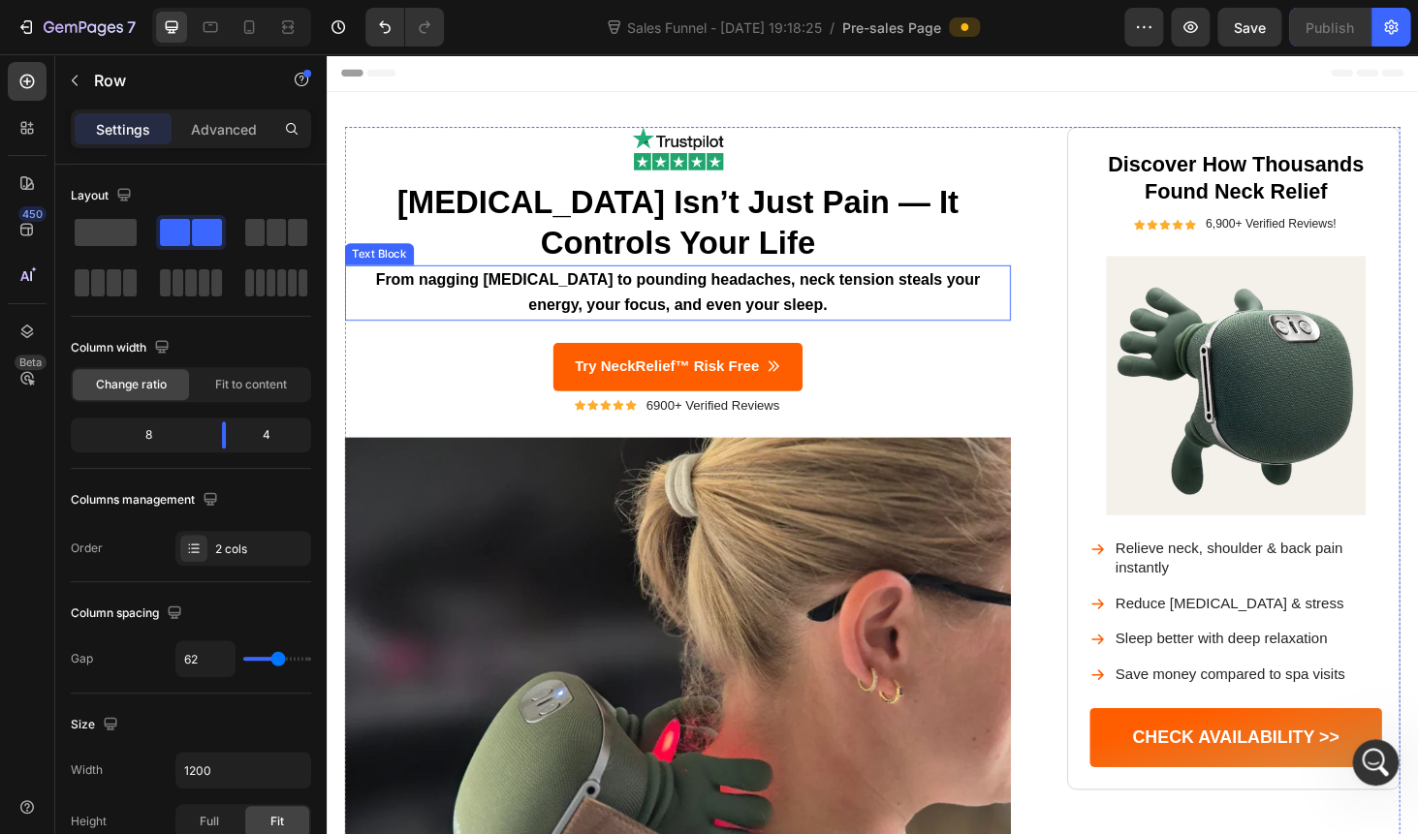
click at [668, 279] on div "From nagging [MEDICAL_DATA] to pounding headaches, neck tension steals your ene…" at bounding box center [700, 309] width 709 height 60
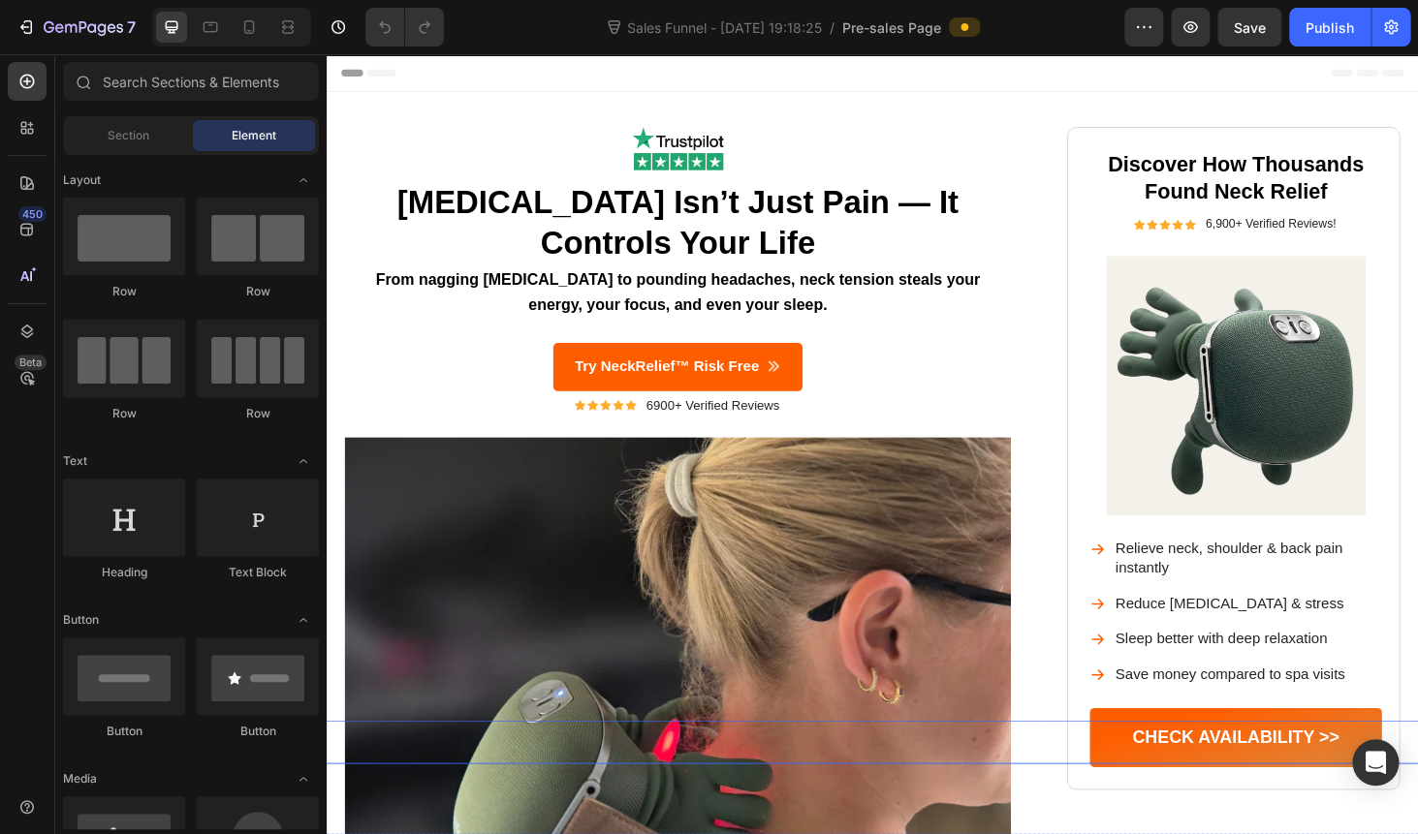
click at [1216, 771] on div "Button" at bounding box center [896, 787] width 1372 height 47
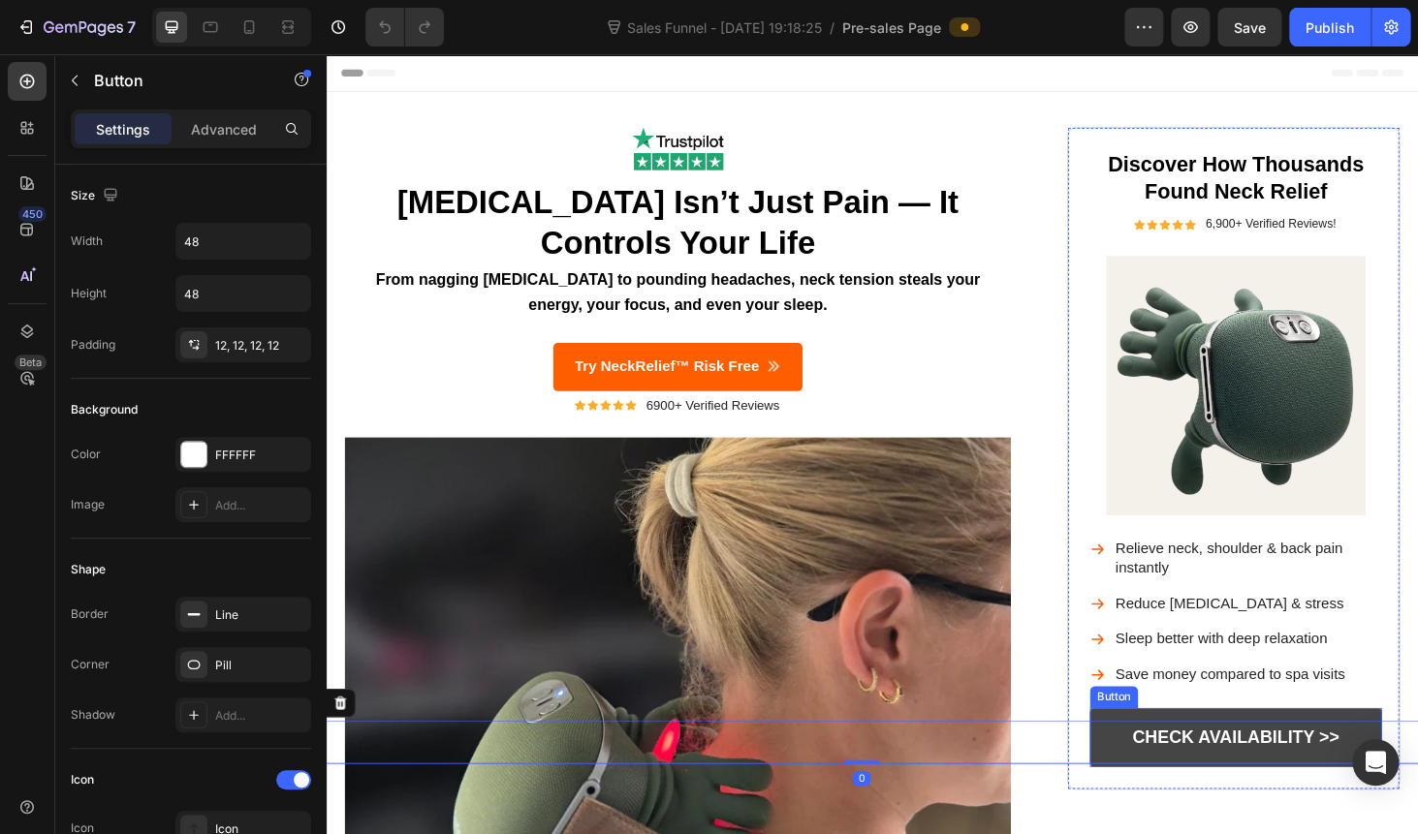
click at [1196, 760] on link "CHECK AVAILABILITY >>" at bounding box center [1295, 782] width 311 height 63
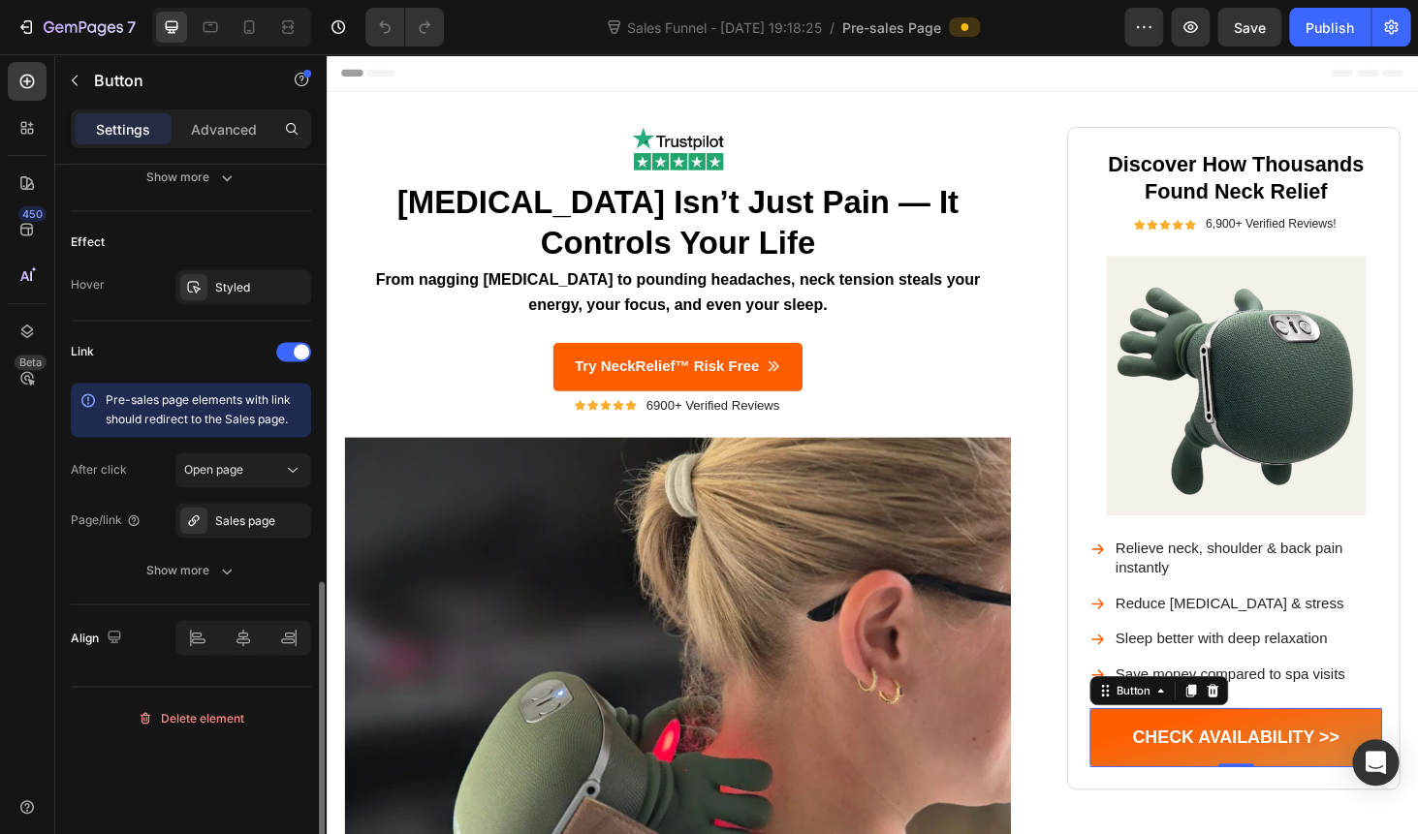
scroll to position [975, 0]
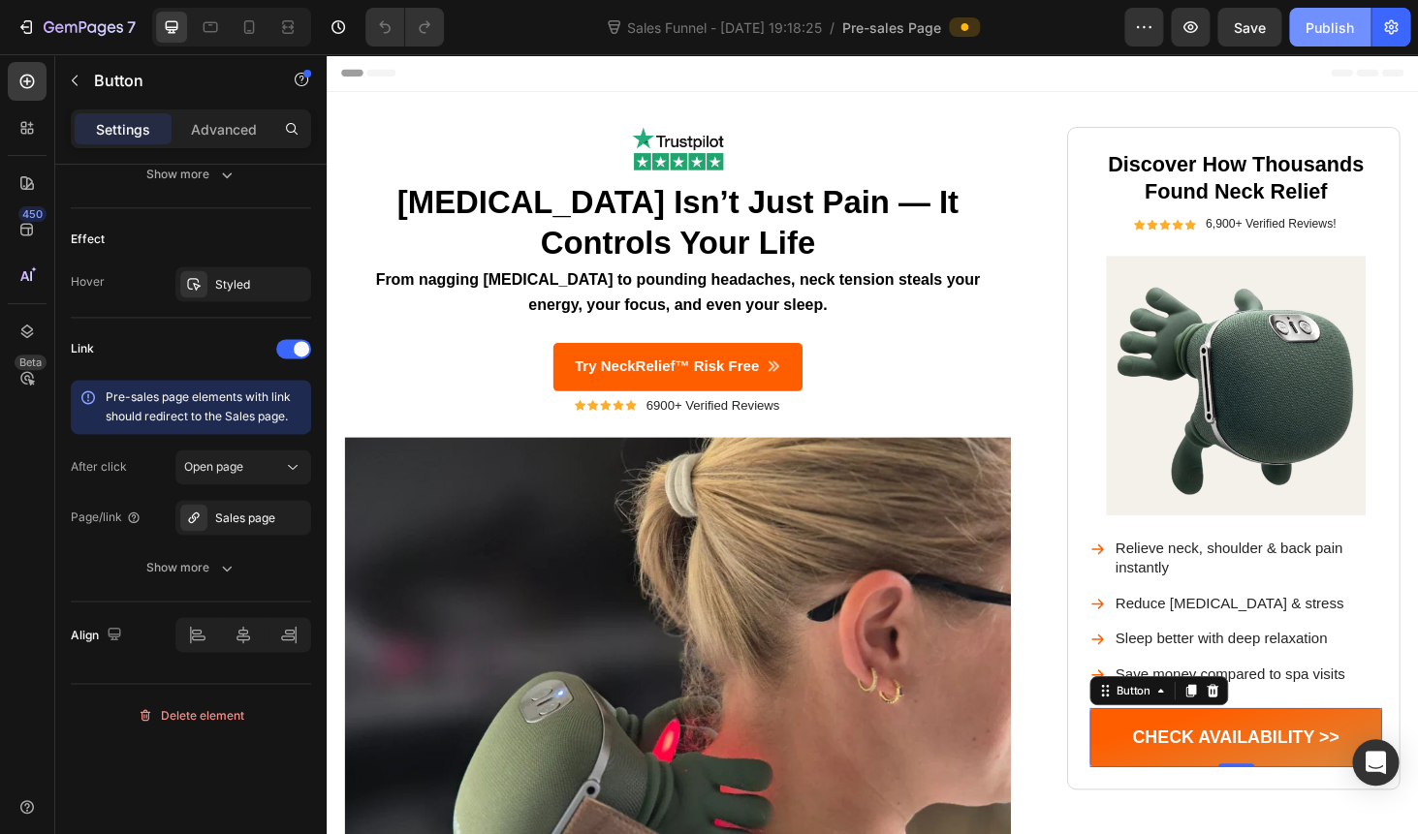
click at [1311, 14] on button "Publish" at bounding box center [1329, 27] width 81 height 39
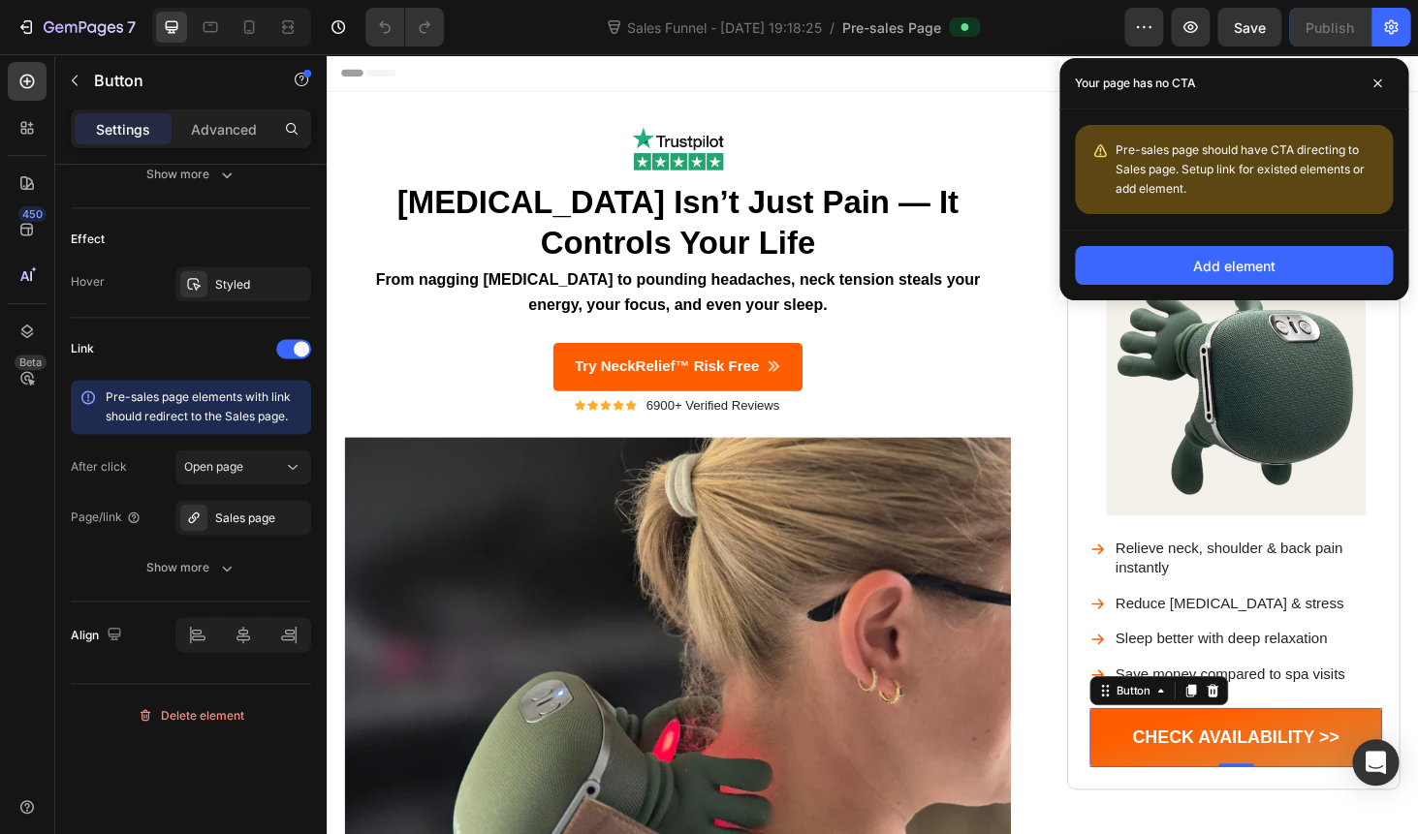
click at [1157, 161] on div "Pre-sales page should have CTA directing to Sales page. Setup link for existed …" at bounding box center [1246, 170] width 262 height 58
copy div "Pre-sales page should have CTA directing to Sales page. Setup link for existed …"
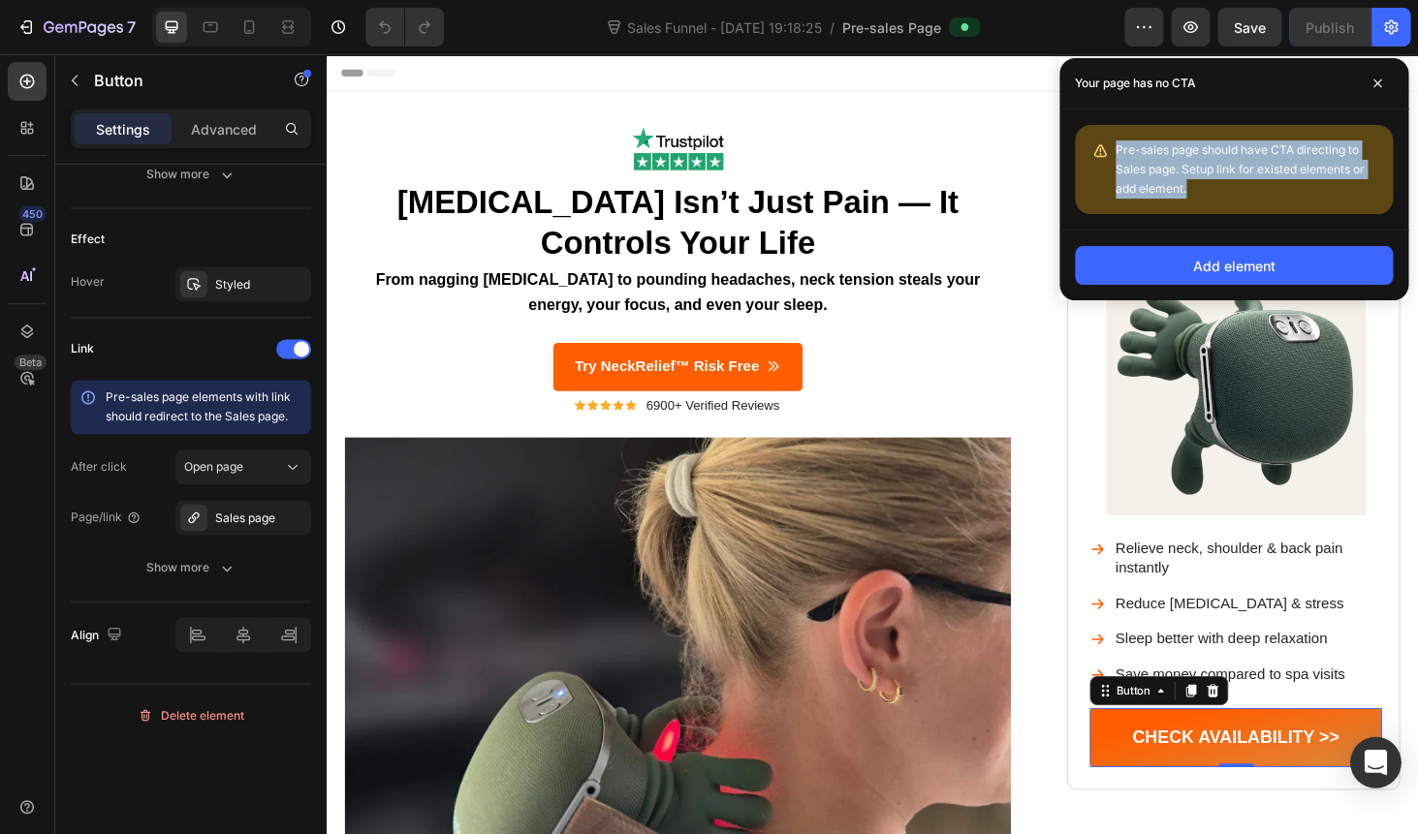
click at [1381, 765] on icon "Open Intercom Messenger" at bounding box center [1374, 762] width 25 height 25
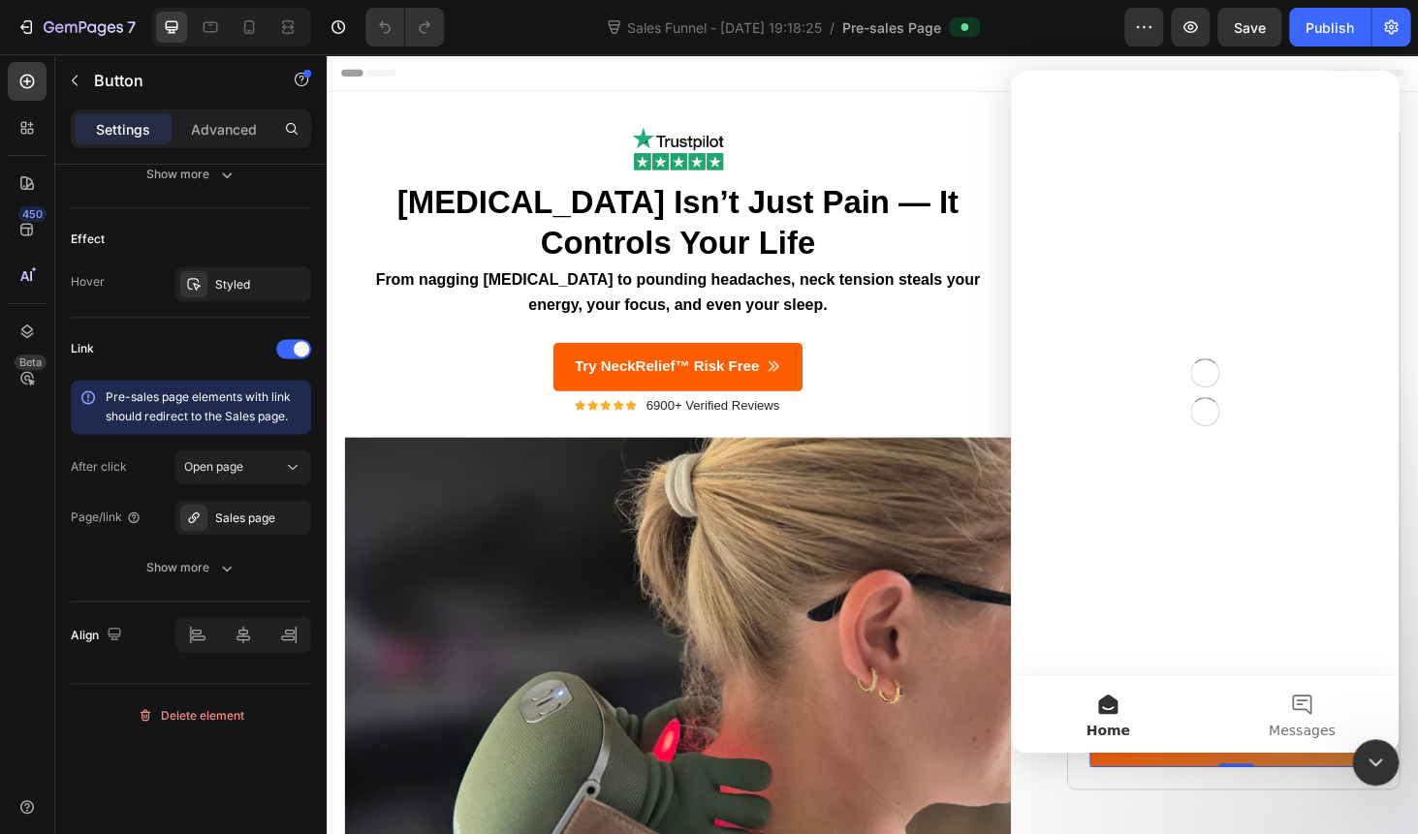
scroll to position [0, 0]
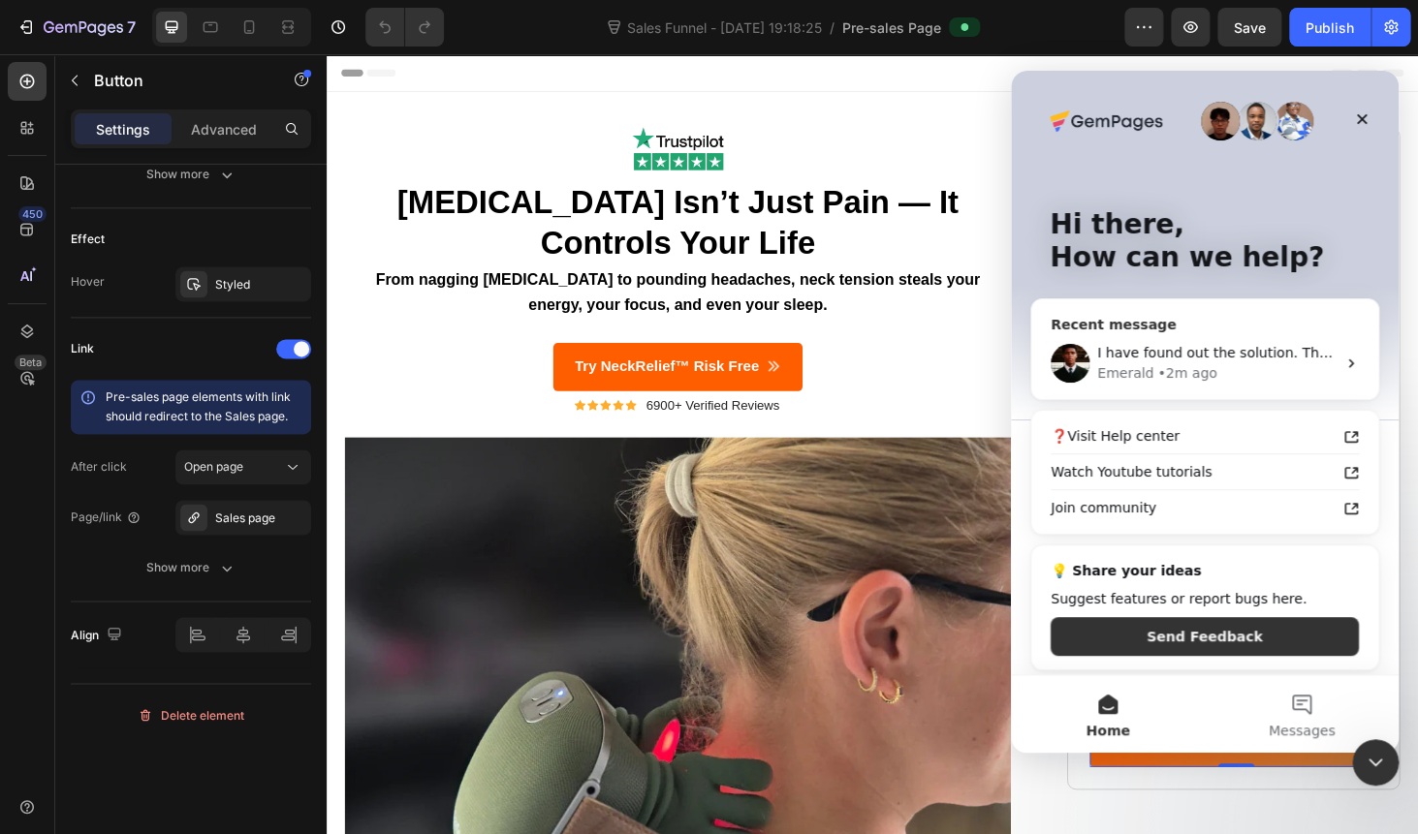
click at [1180, 349] on span "I have found out the solution. Thank you anyways" at bounding box center [1266, 353] width 339 height 16
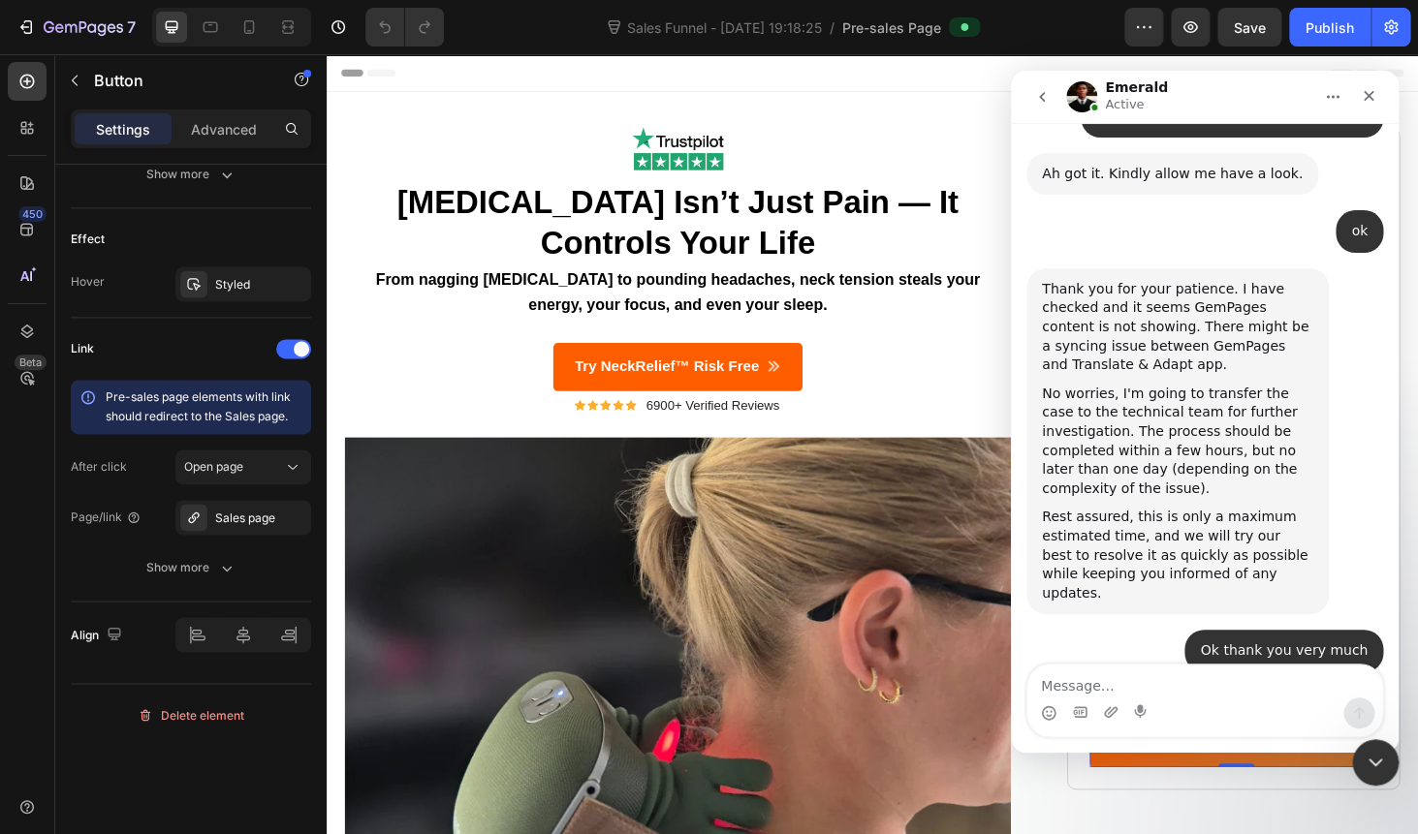
scroll to position [3547, 0]
type textarea "Now i have issue that i get error: Pre-sales page should have CTA directing to …"
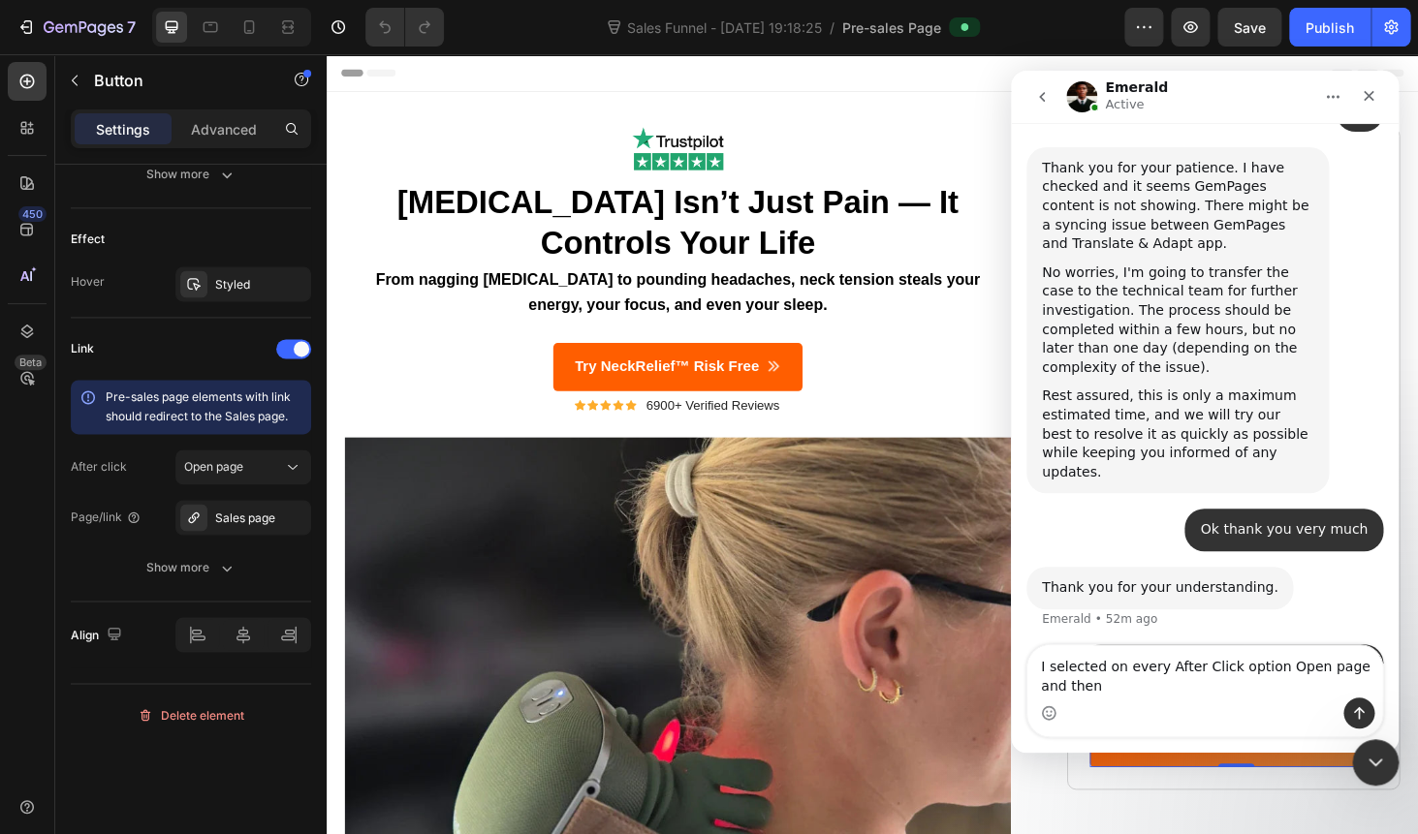
scroll to position [3668, 0]
type textarea "I selected on every After Click option Open page and then for Page/link i slect…"
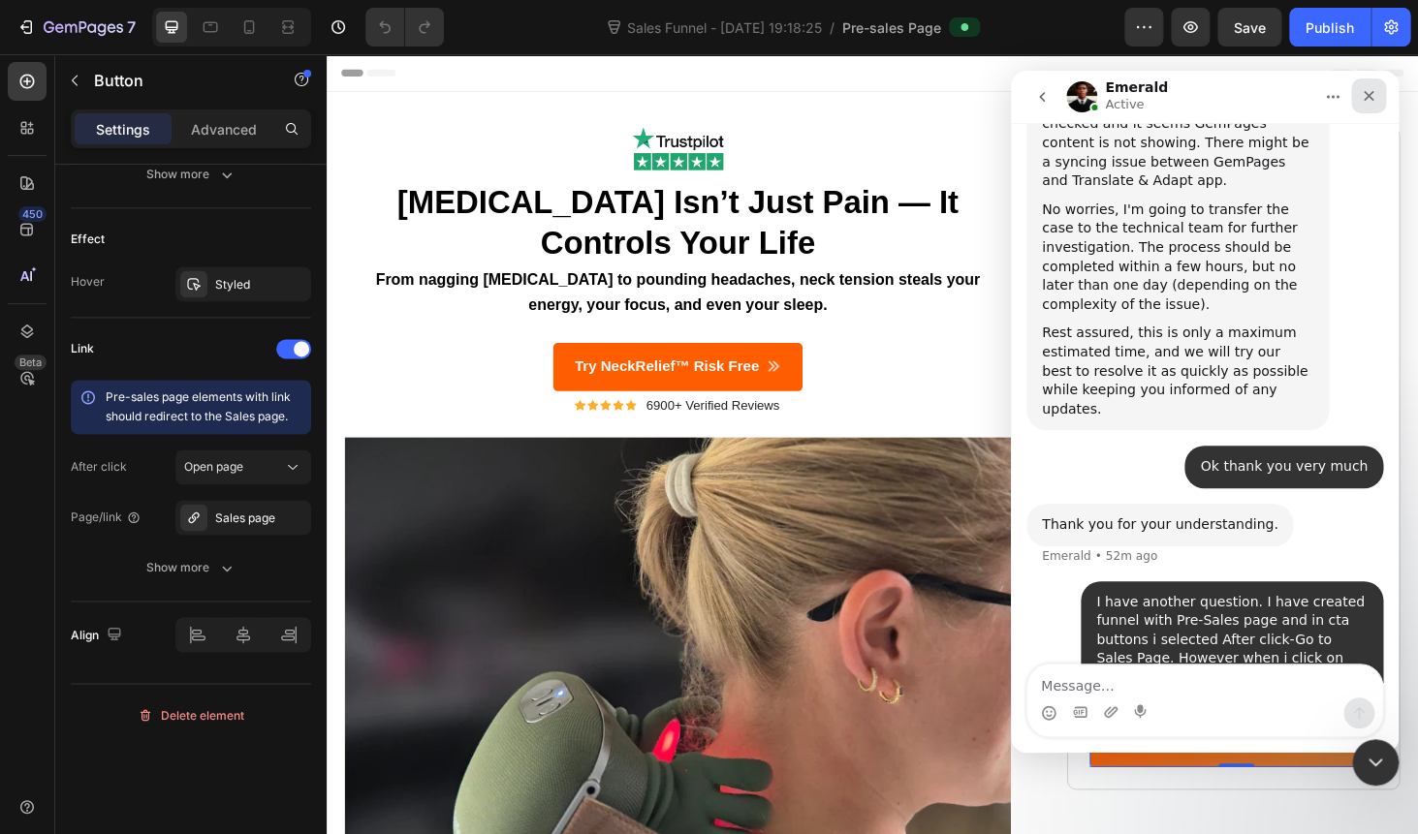
click at [1361, 107] on div "Close" at bounding box center [1368, 95] width 35 height 35
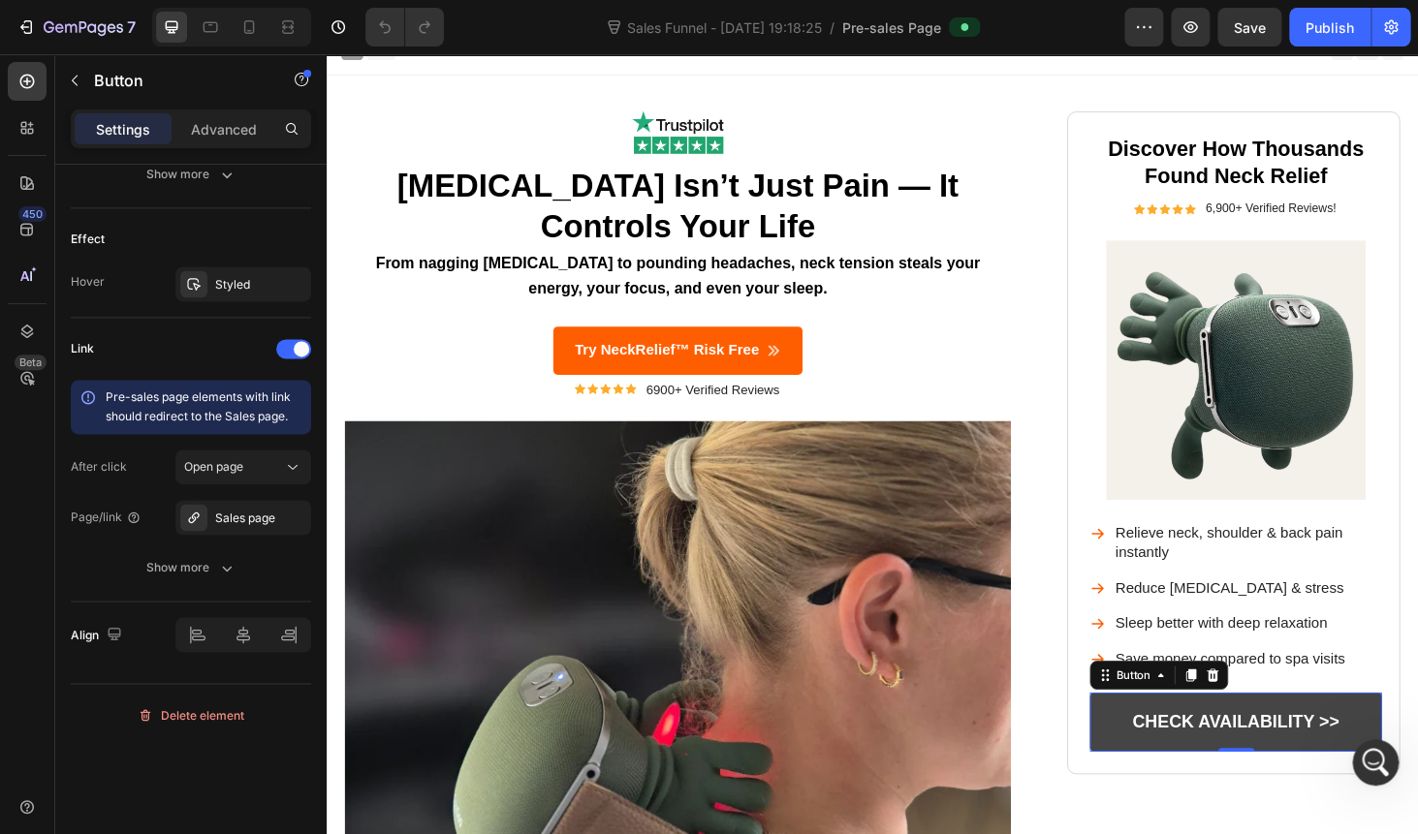
click at [1331, 750] on link "CHECK AVAILABILITY >>" at bounding box center [1295, 765] width 311 height 63
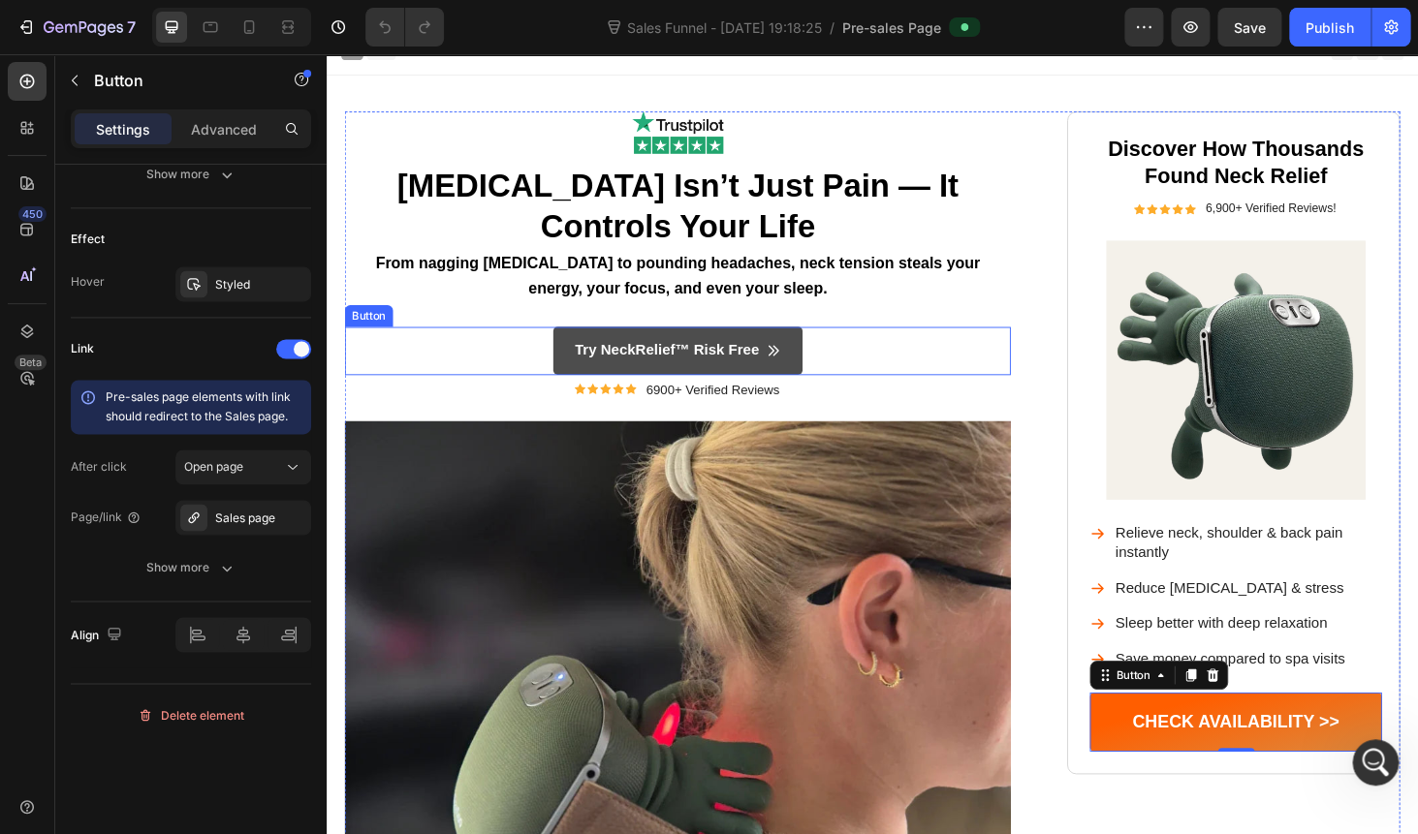
click at [679, 353] on link "Try NeckRelief™ Risk Free" at bounding box center [701, 369] width 266 height 51
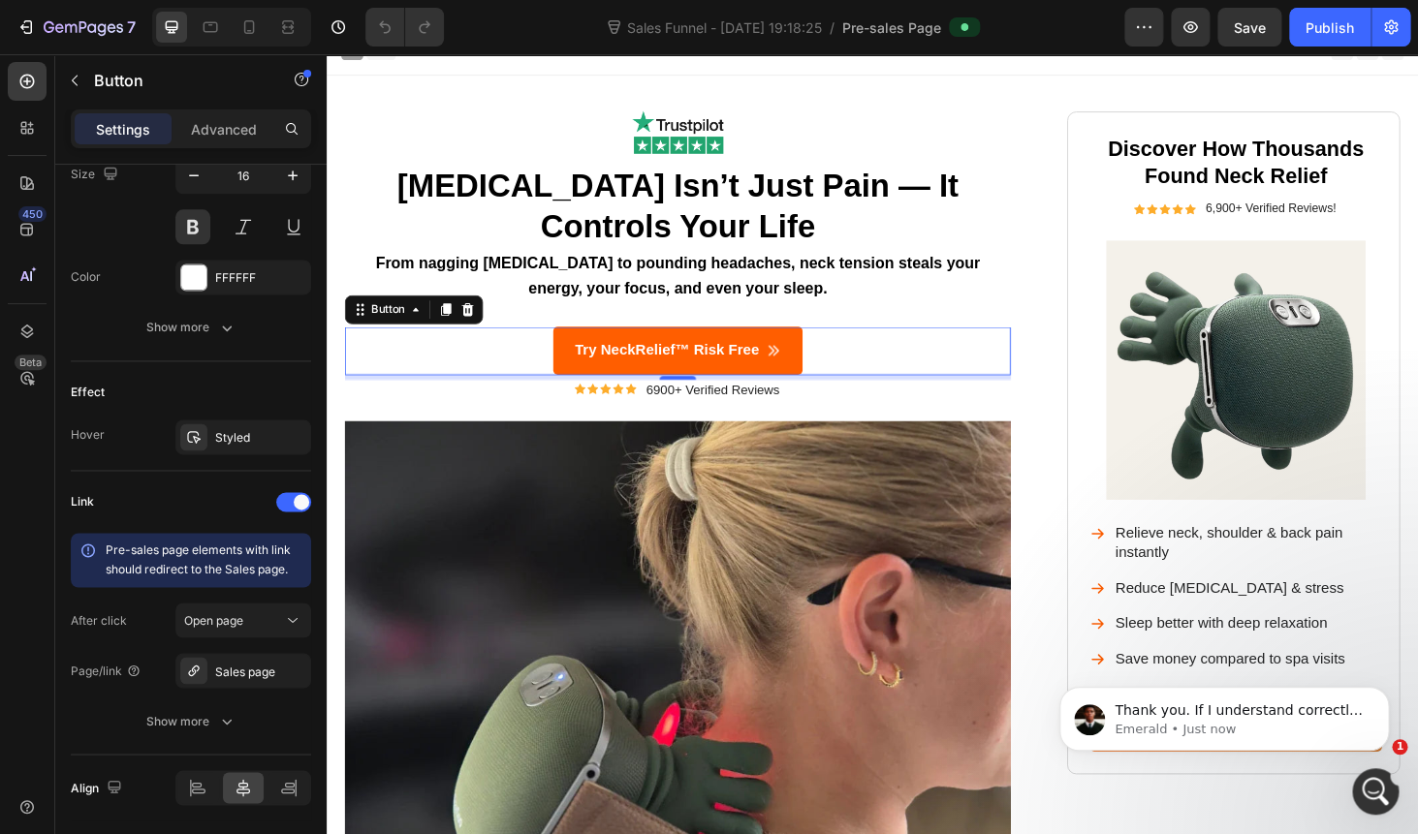
scroll to position [0, 0]
click at [1303, 710] on p "Thank you. If I understand correctly, You have set-up a call-to-action button t…" at bounding box center [1239, 711] width 250 height 19
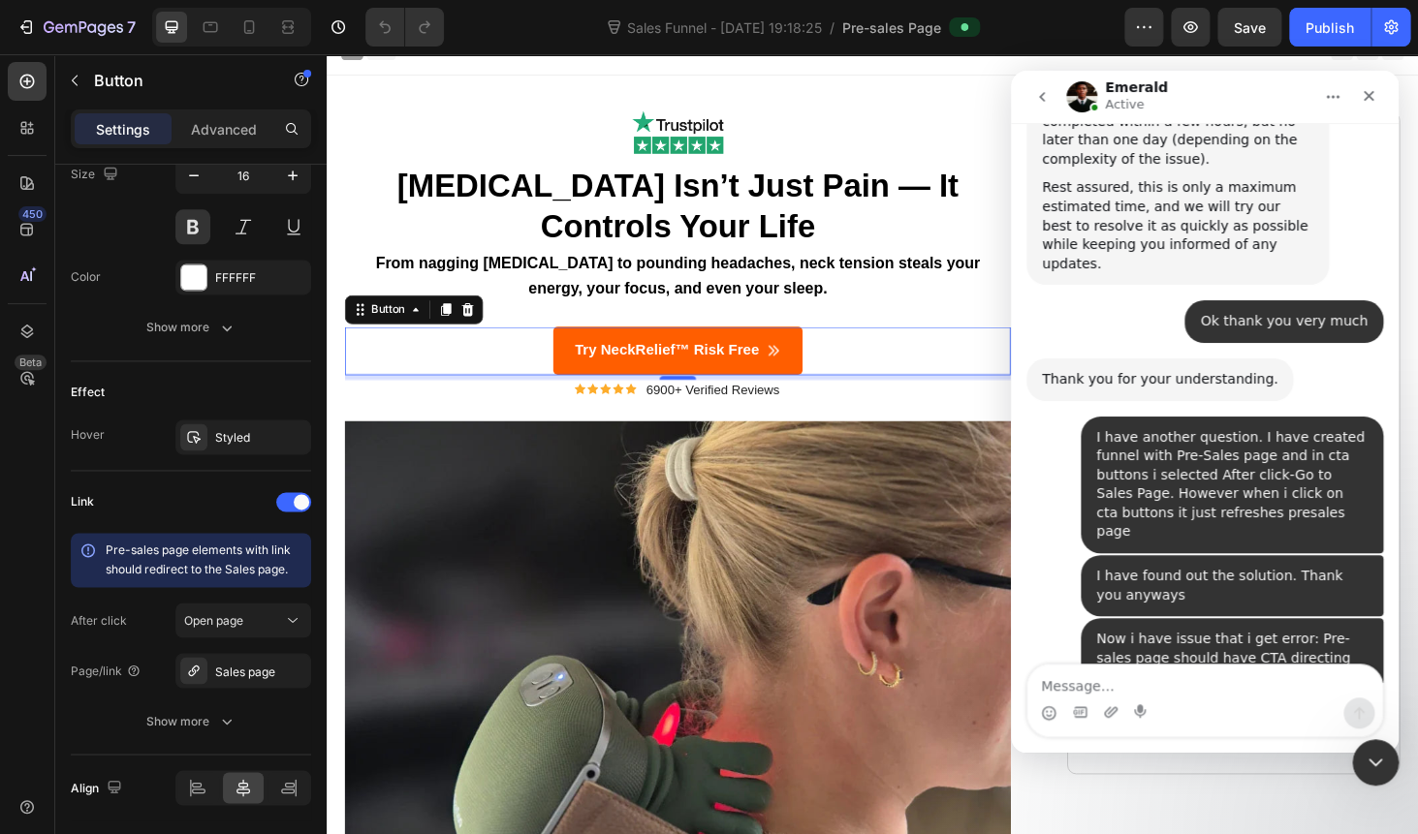
scroll to position [3877, 0]
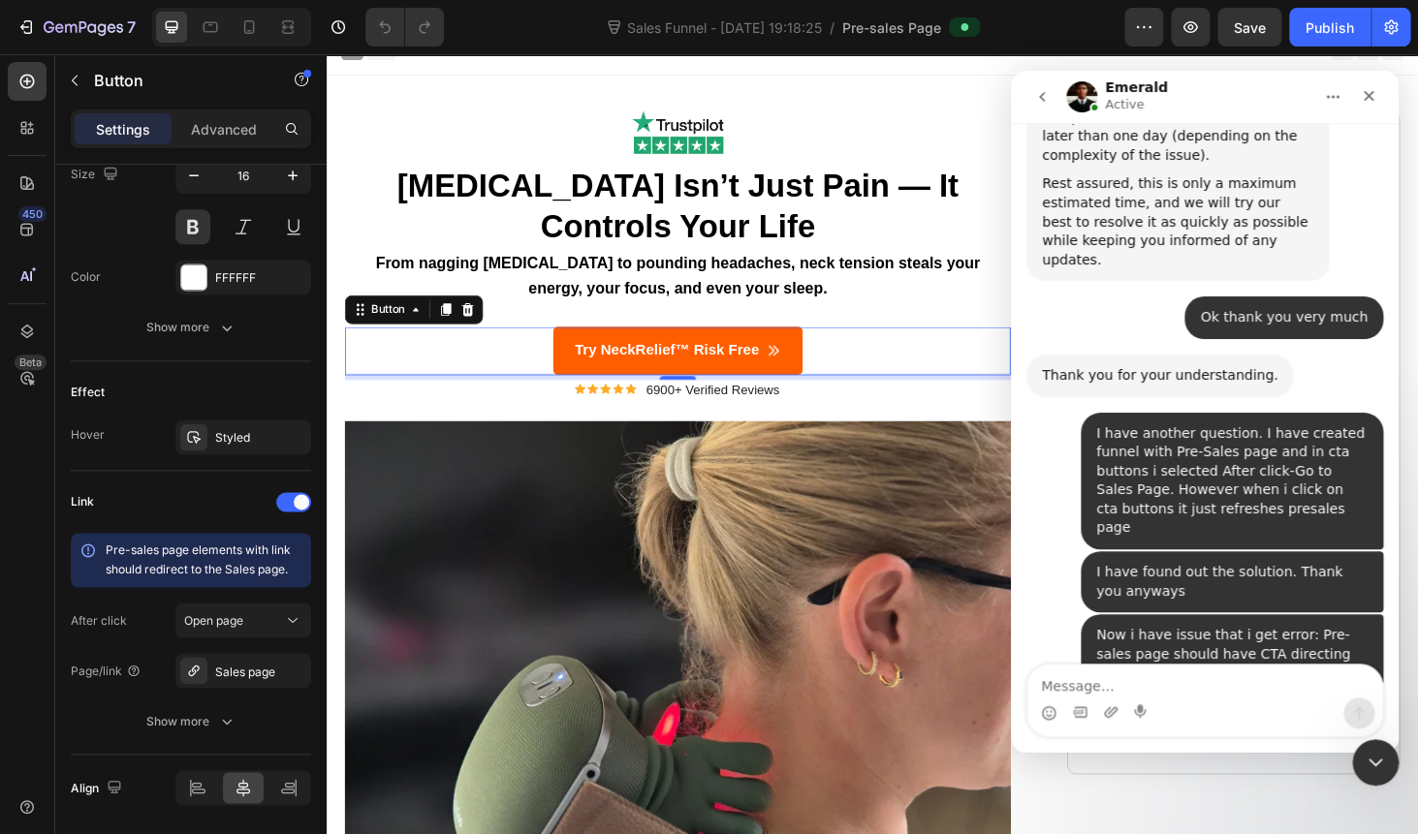
click at [1145, 683] on textarea "Message…" at bounding box center [1204, 681] width 355 height 33
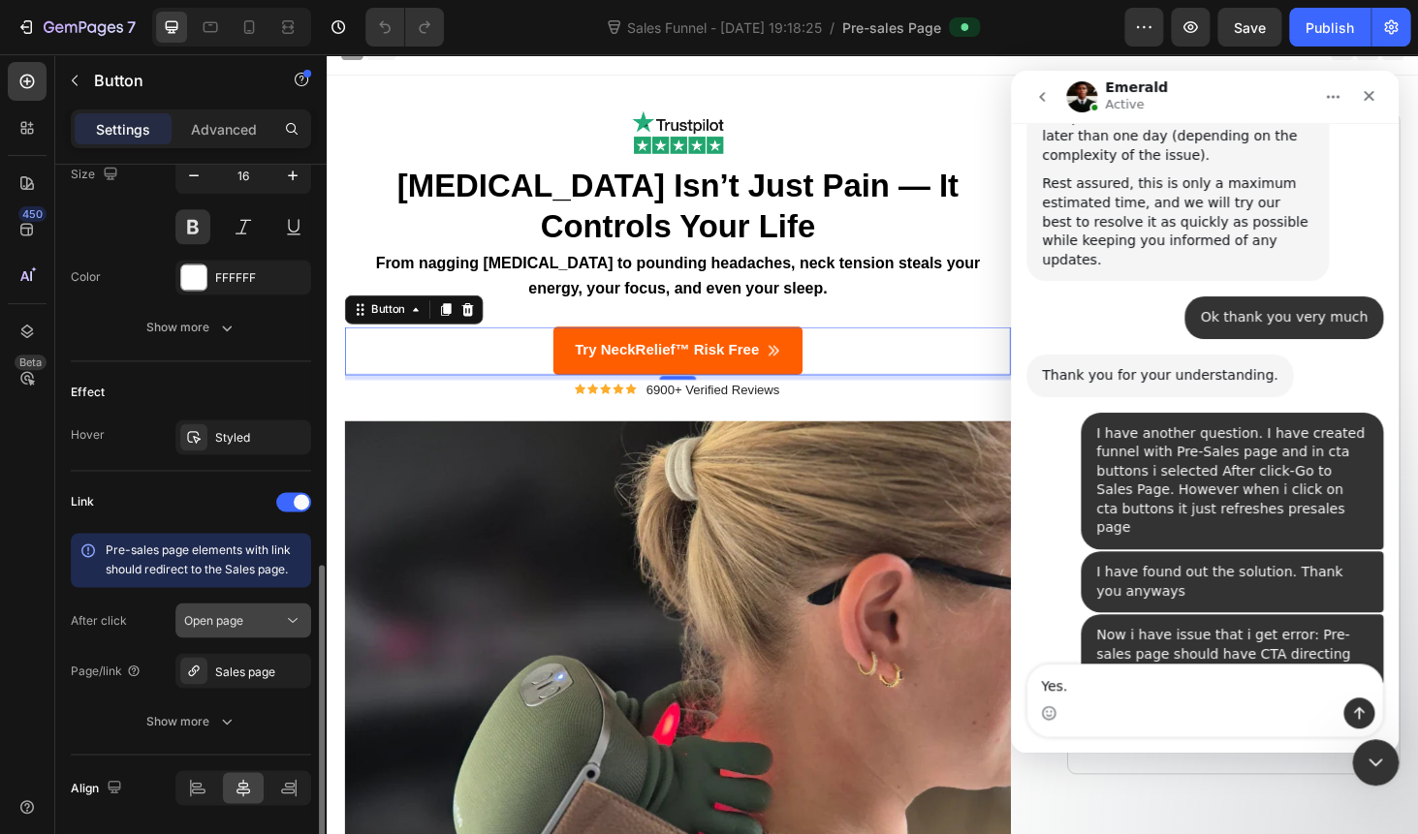
click at [209, 614] on span "Open page" at bounding box center [213, 619] width 59 height 15
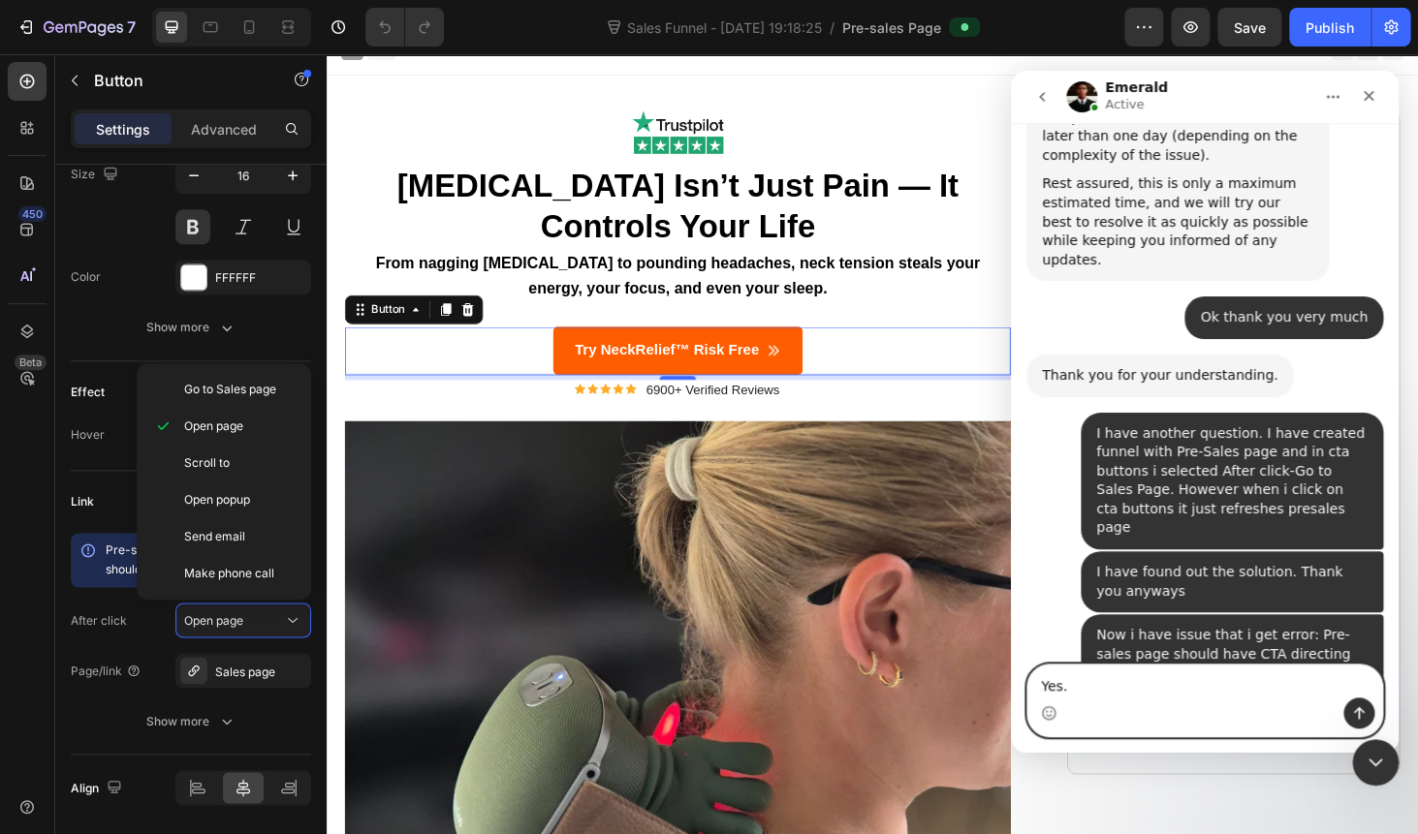
click at [1101, 681] on textarea "Yes." at bounding box center [1204, 681] width 355 height 33
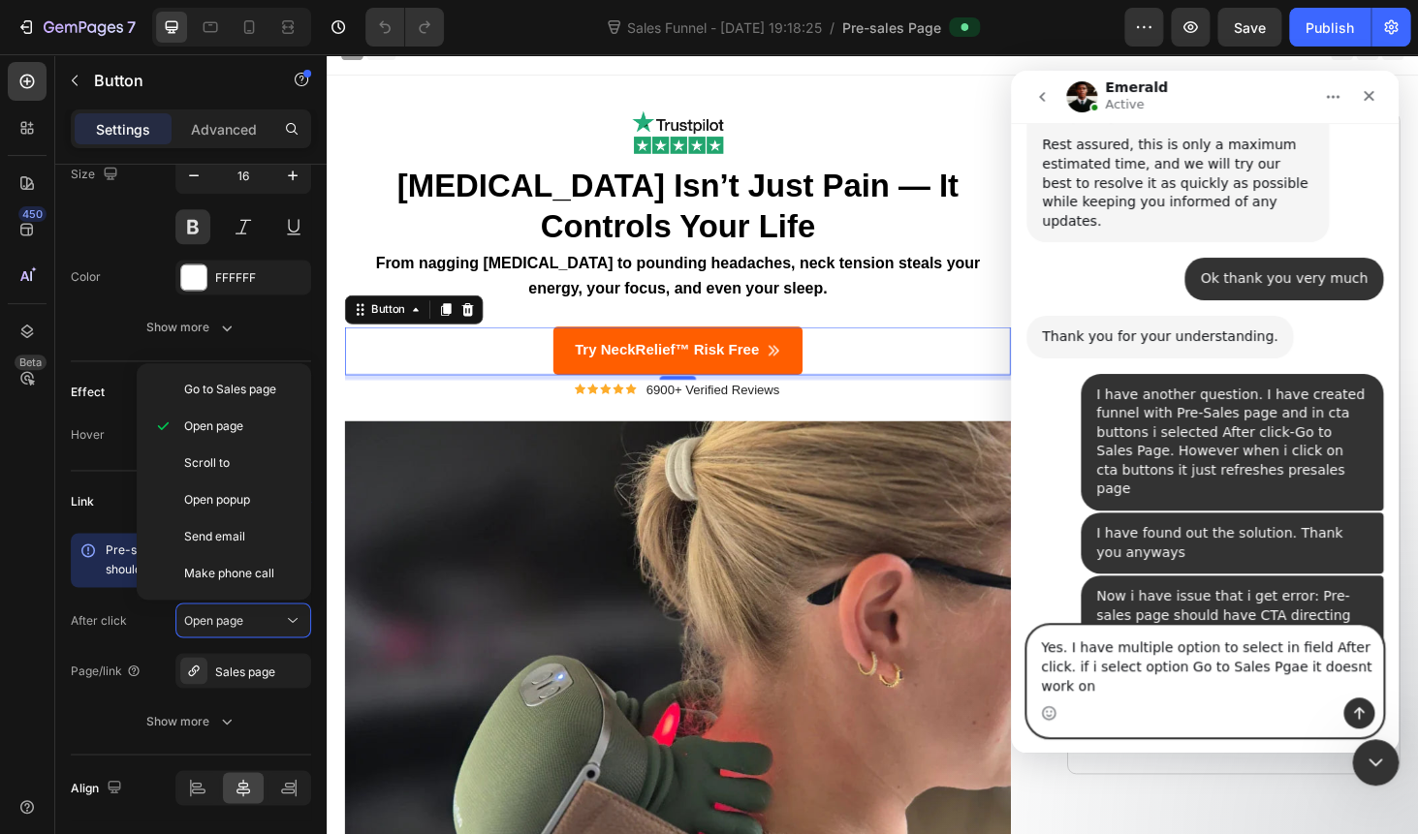
scroll to position [3916, 0]
type textarea "Yes. I have multiple option to select in field After click. if i select option …"
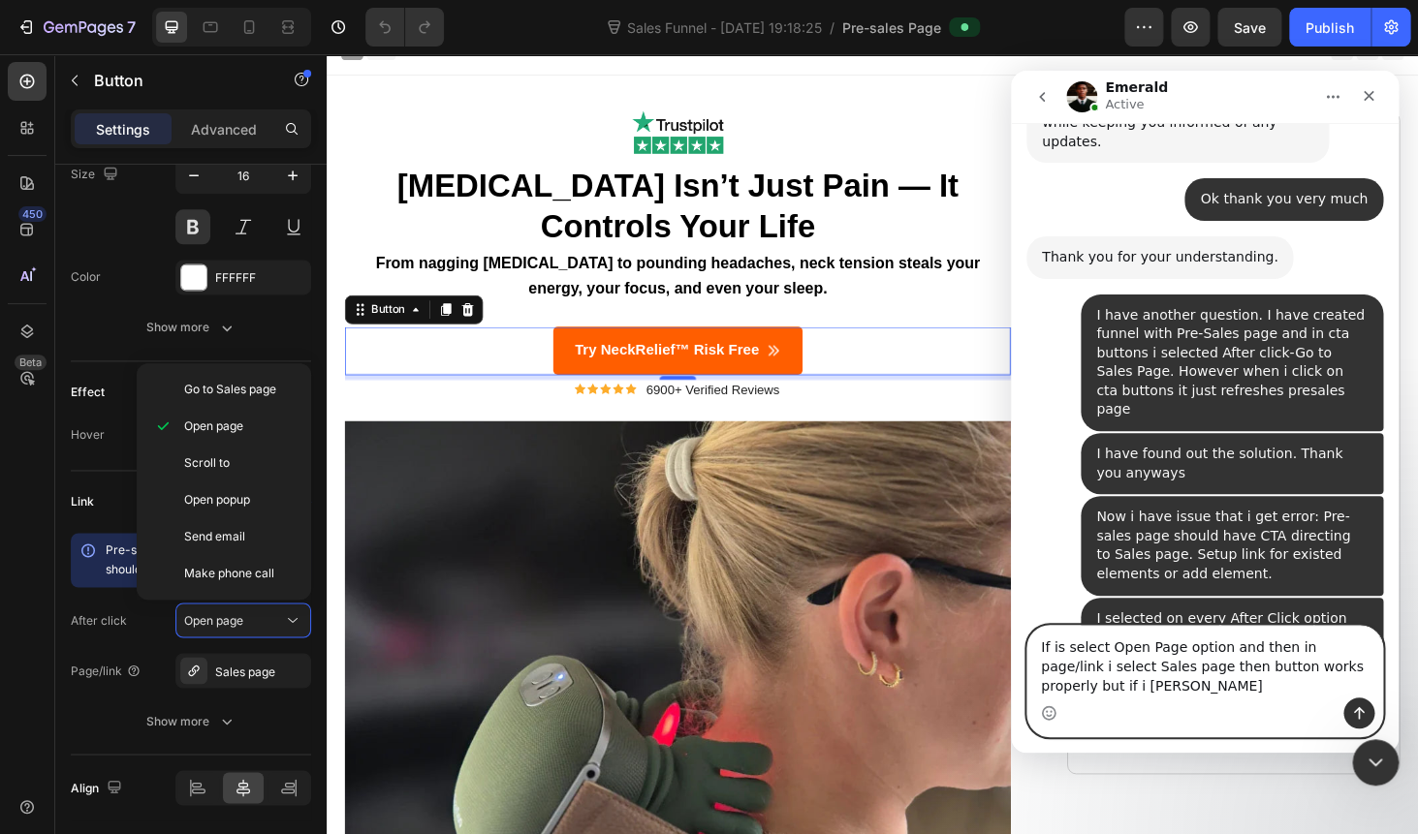
scroll to position [3999, 0]
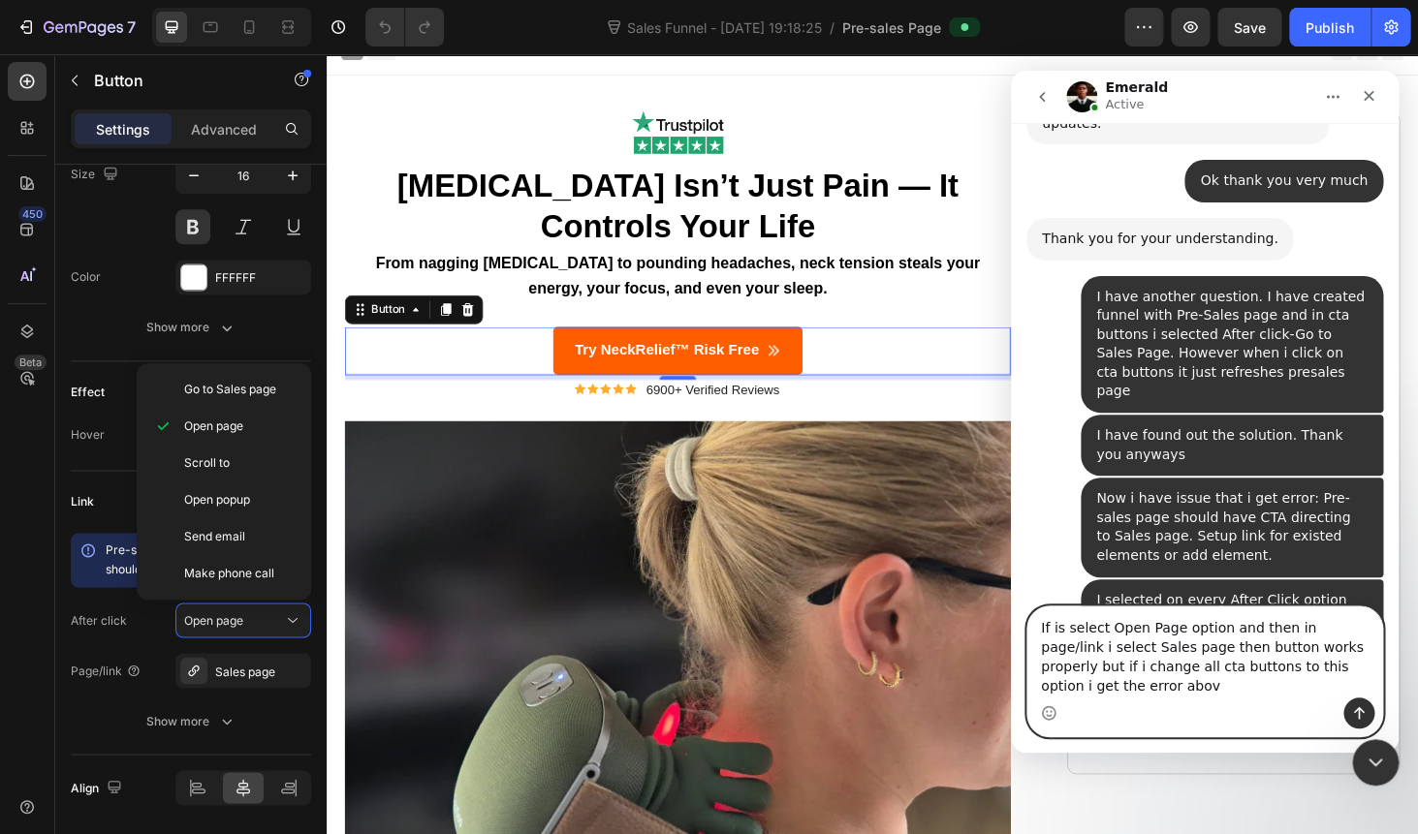
type textarea "If is select Open Page option and then in page/link i select Sales page then bu…"
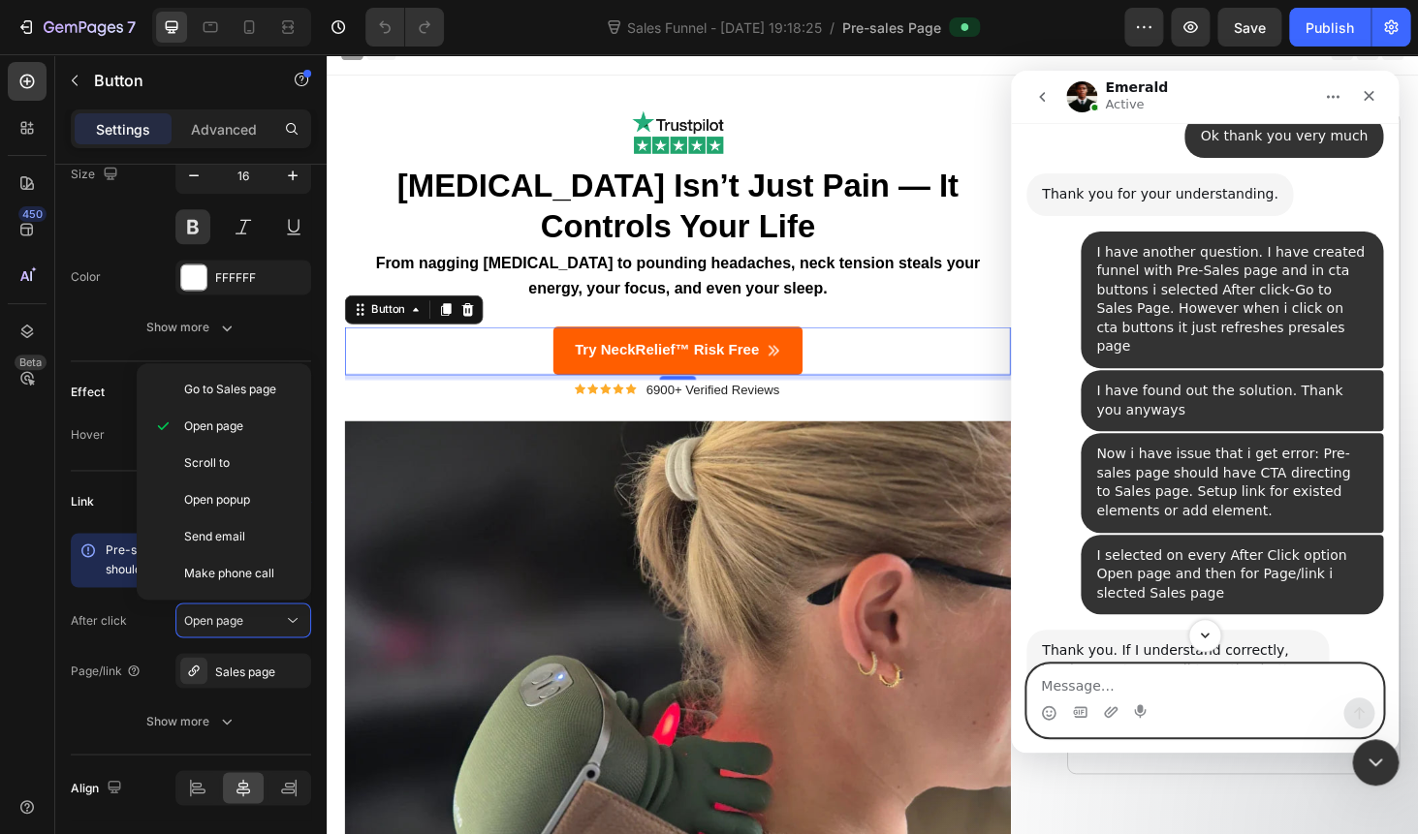
scroll to position [4138, 0]
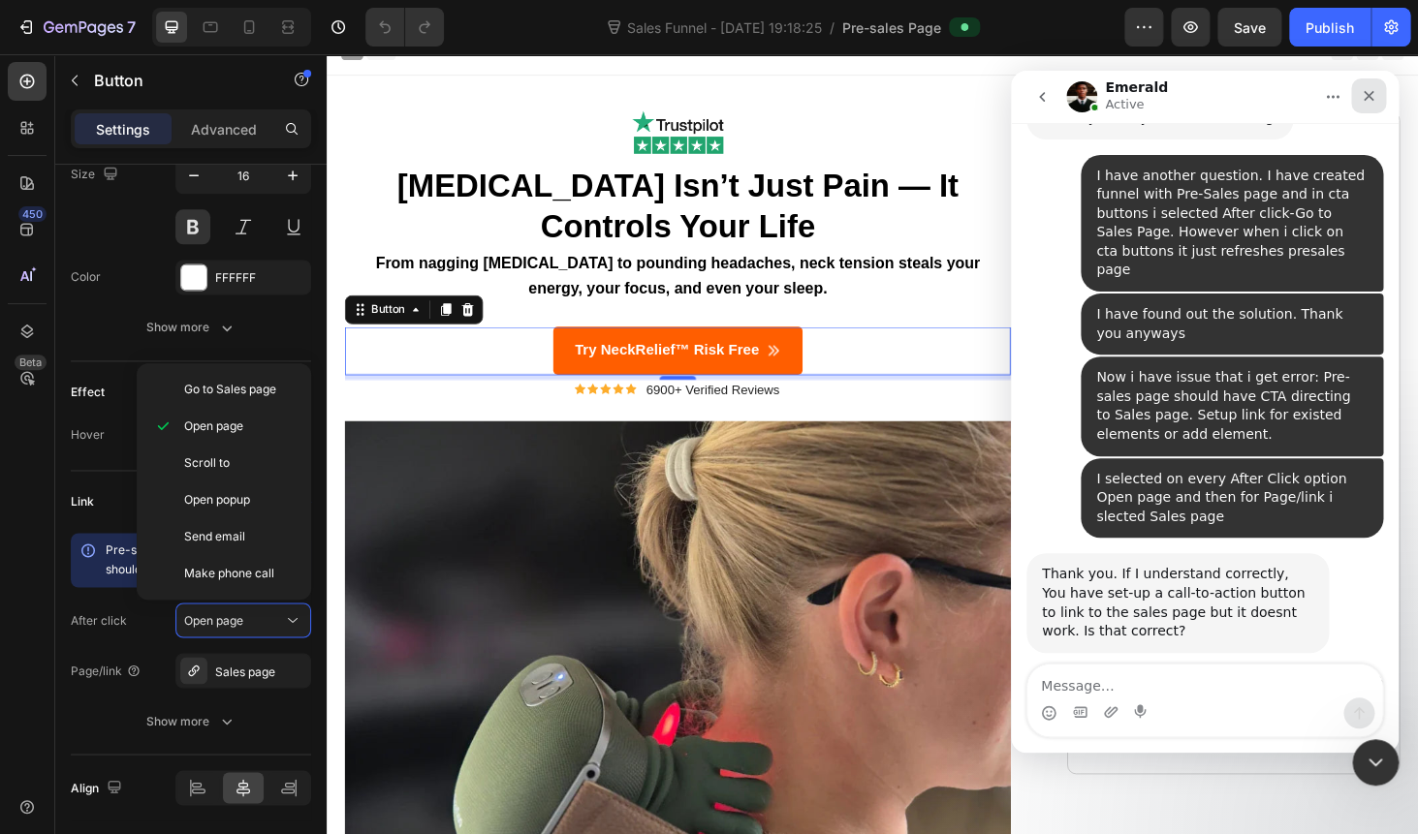
click at [1379, 102] on div "Close" at bounding box center [1368, 95] width 35 height 35
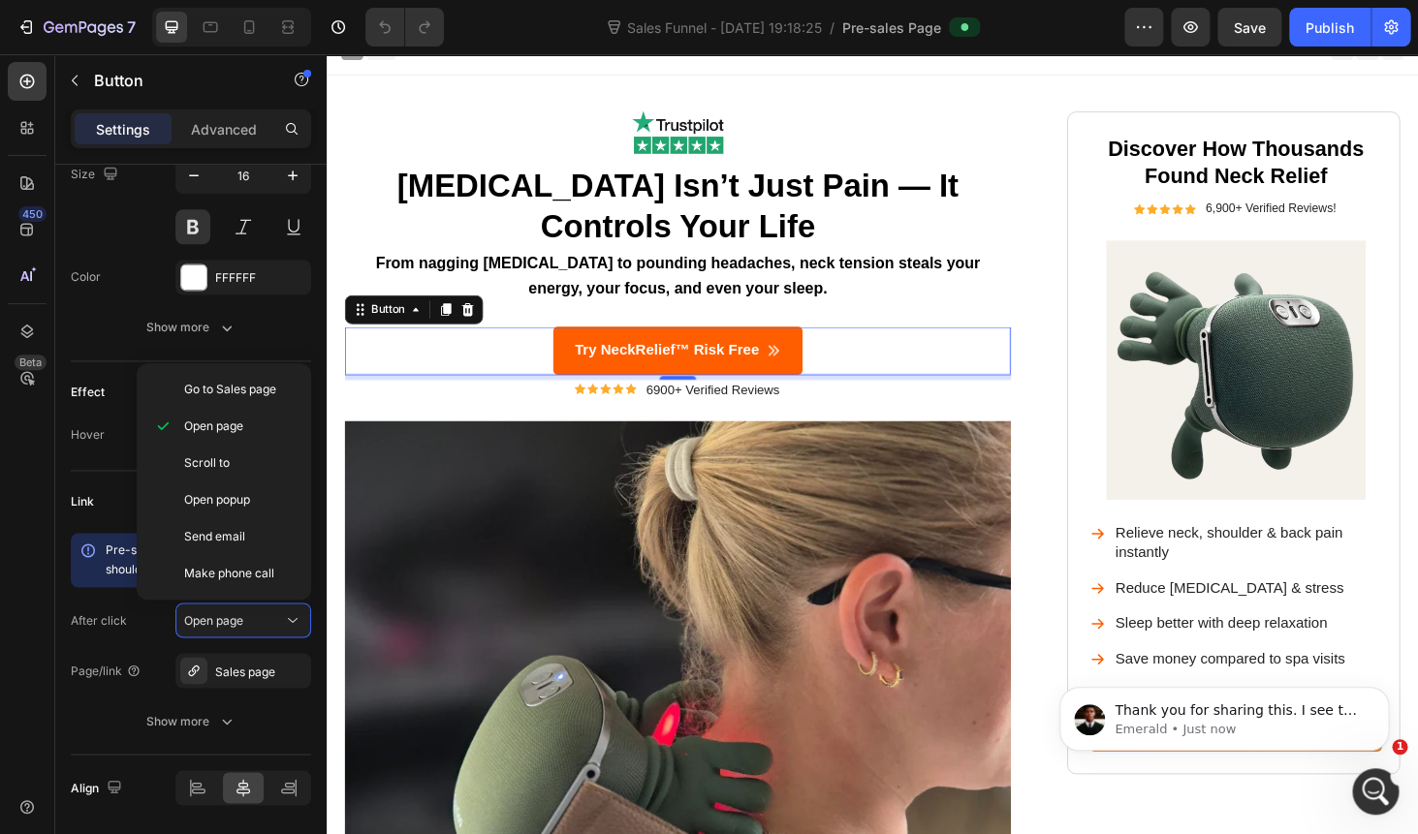
scroll to position [0, 0]
